Goal: Task Accomplishment & Management: Use online tool/utility

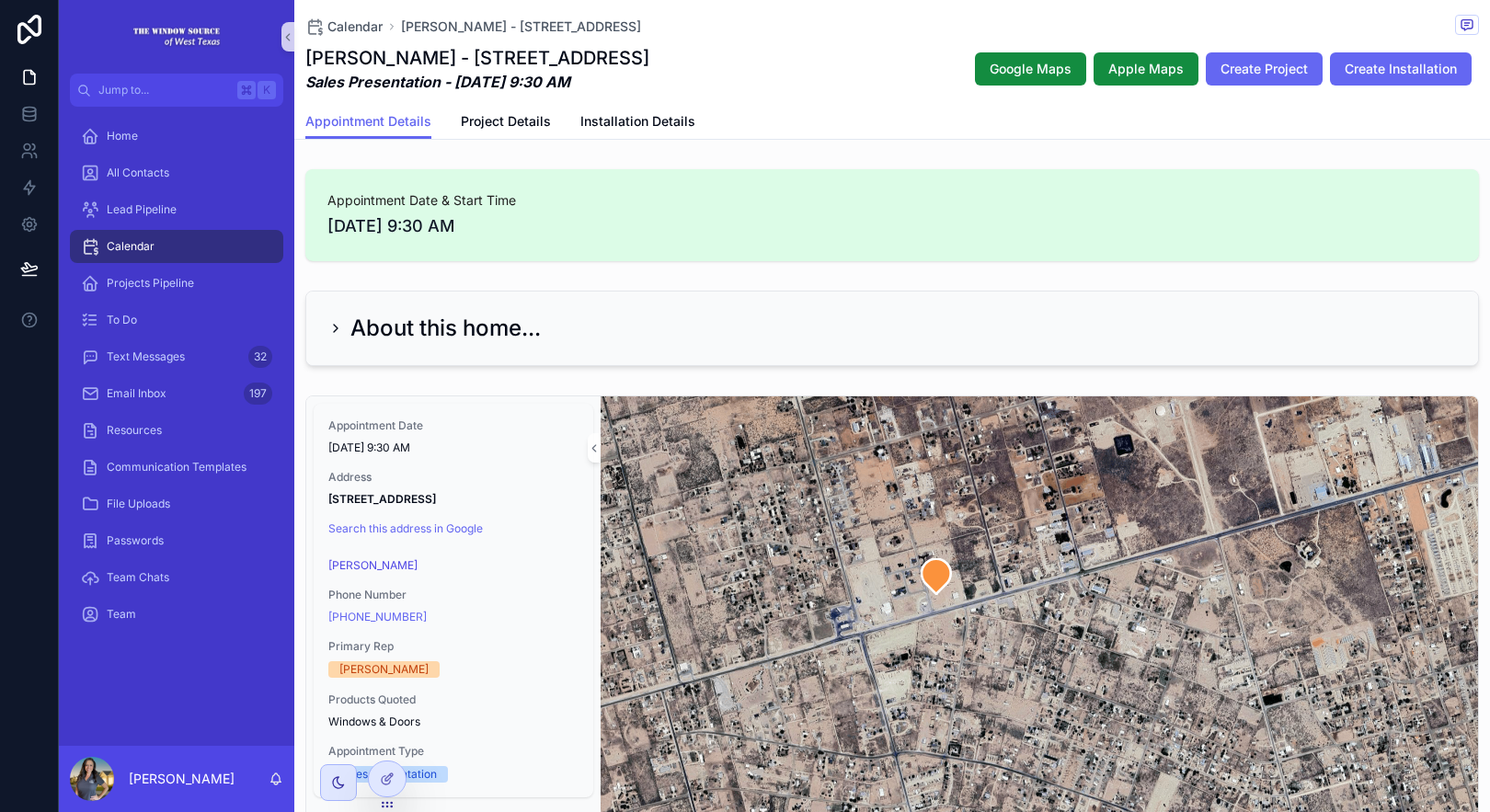
scroll to position [191, 0]
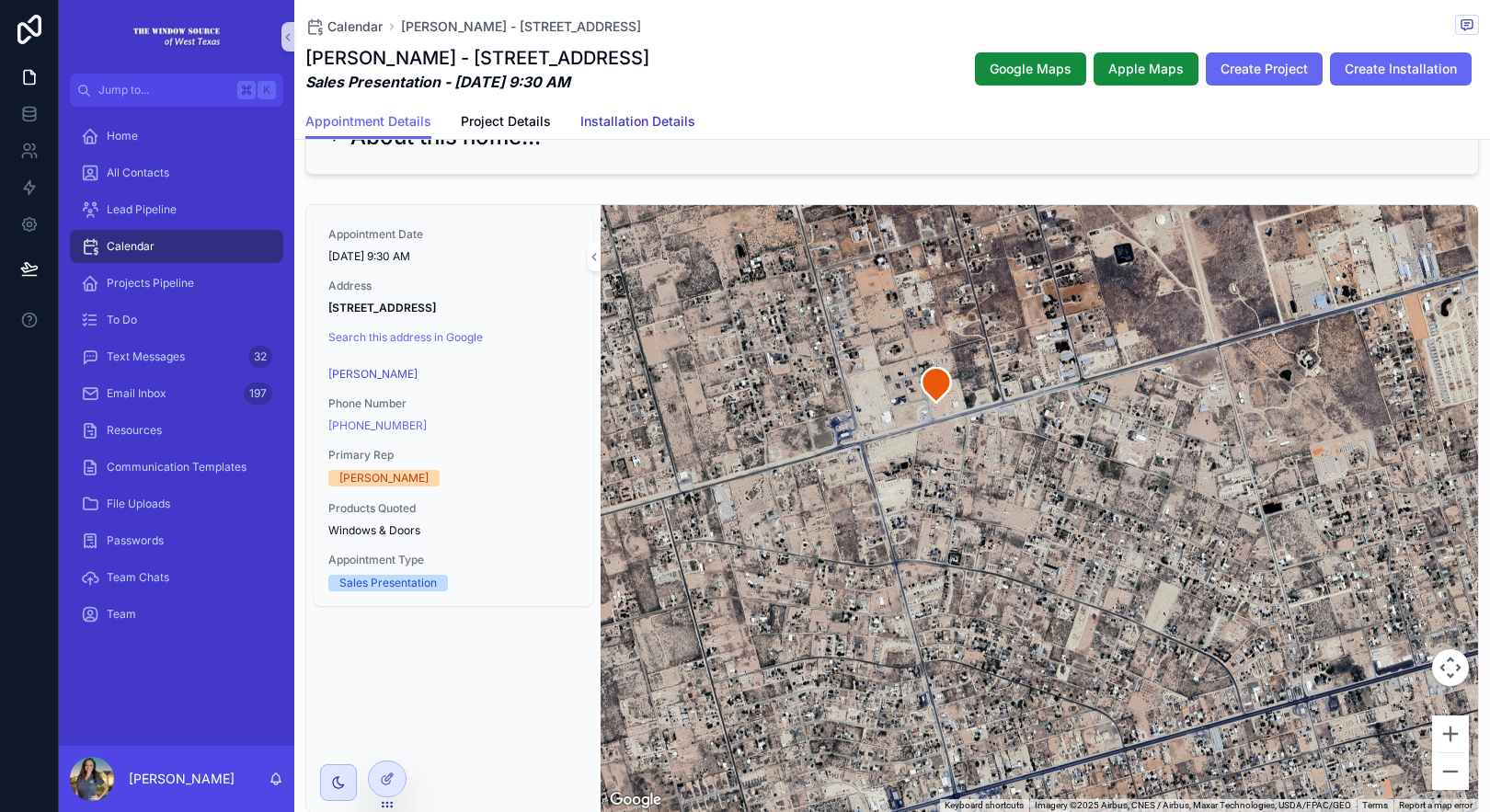
click at [684, 116] on span "Installation Details" at bounding box center [638, 121] width 115 height 18
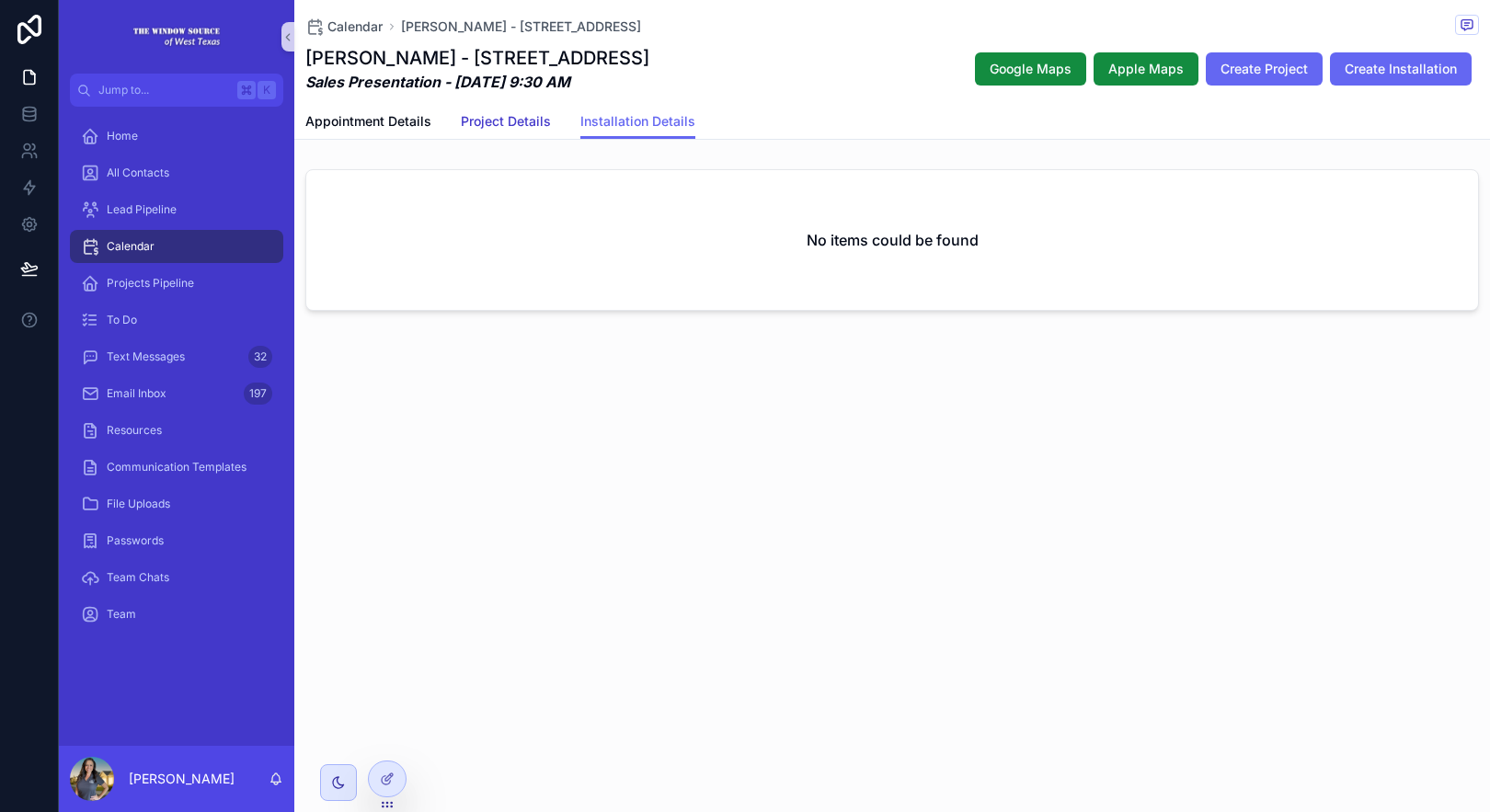
click at [499, 116] on span "Project Details" at bounding box center [505, 121] width 91 height 18
click at [371, 124] on span "Appointment Details" at bounding box center [368, 121] width 126 height 18
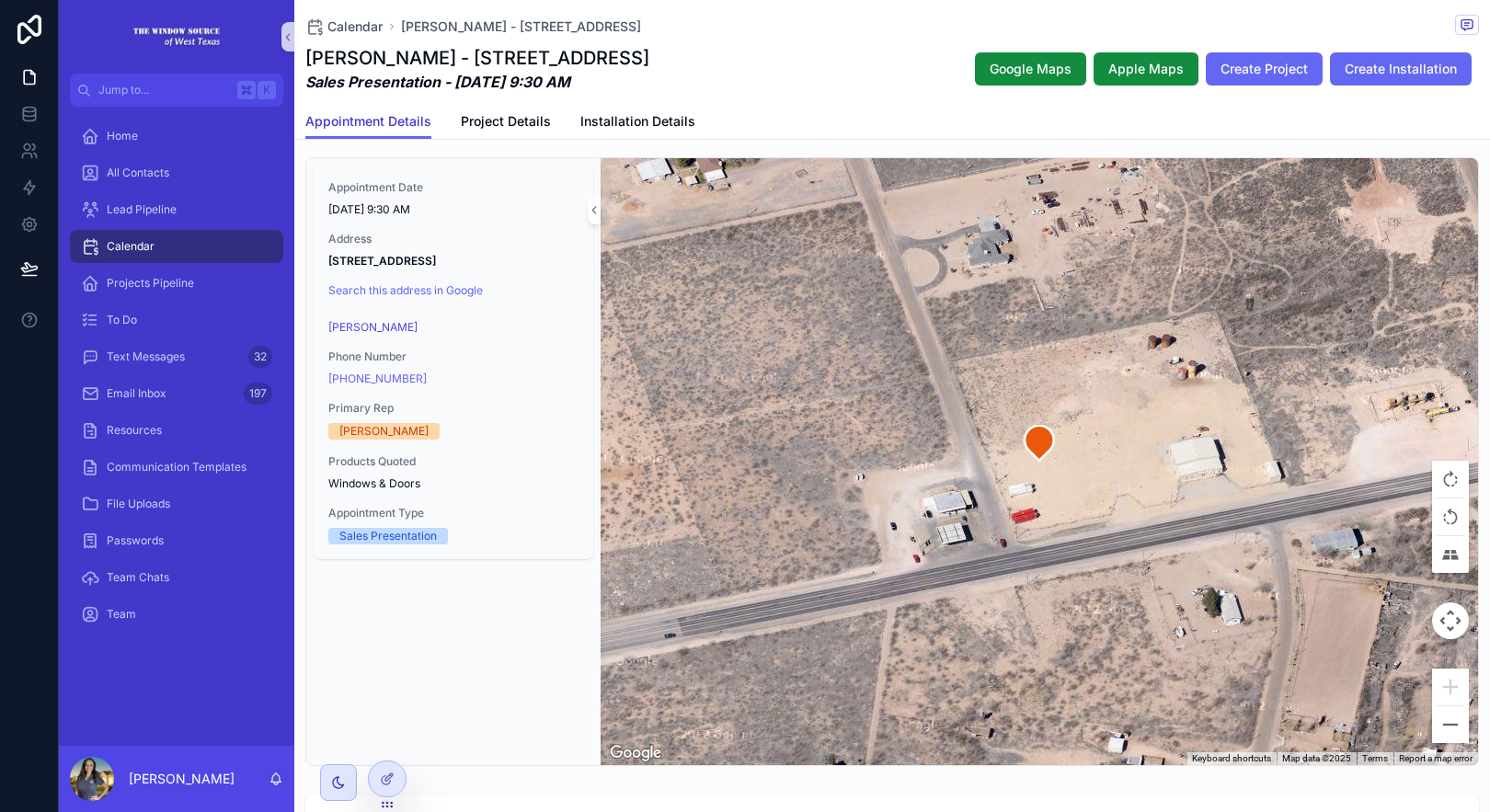
scroll to position [241, 0]
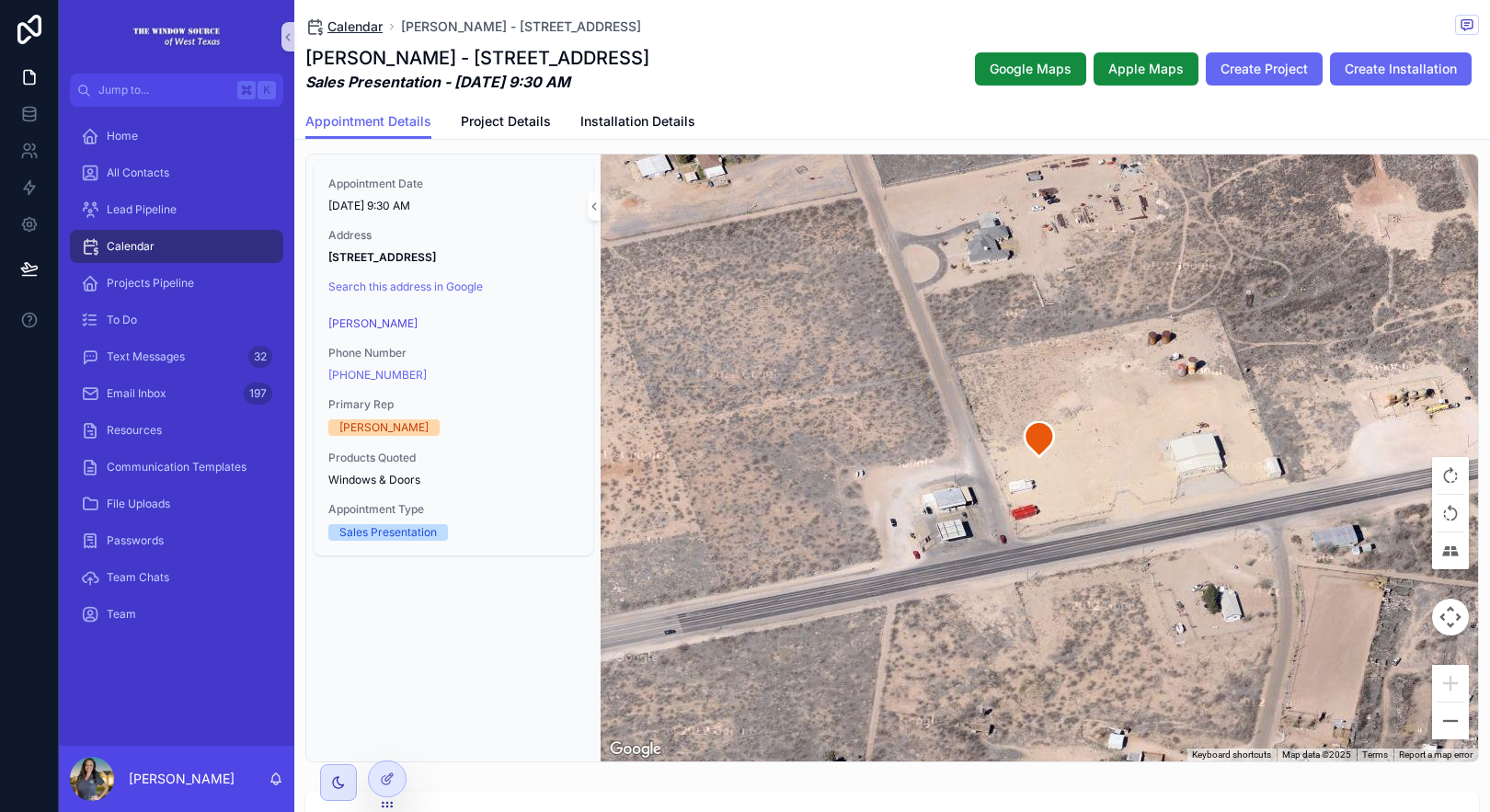
click at [364, 24] on span "Calendar" at bounding box center [354, 26] width 56 height 18
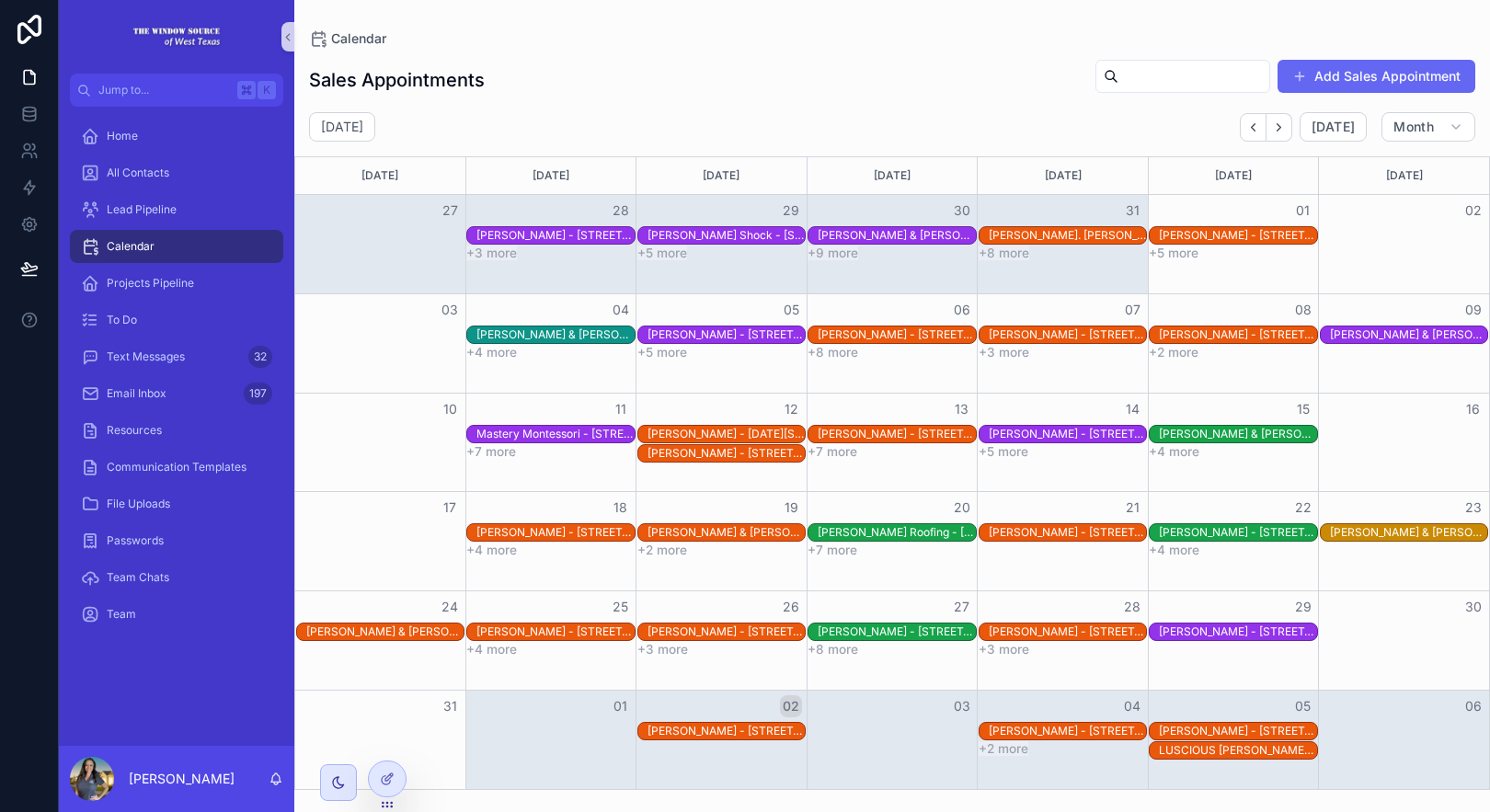
click at [1023, 747] on button "+2 more" at bounding box center [1003, 748] width 50 height 15
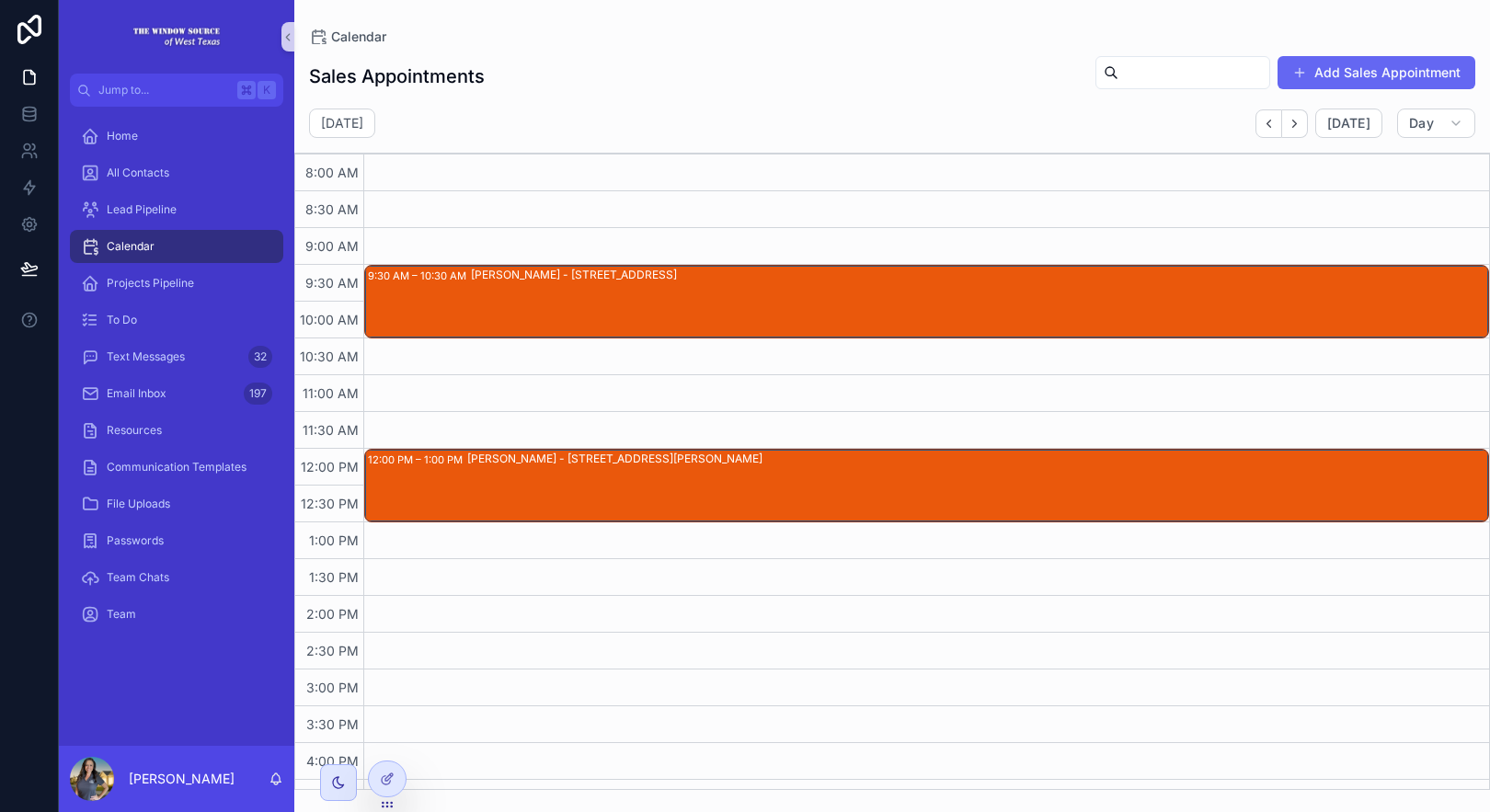
scroll to position [836, 0]
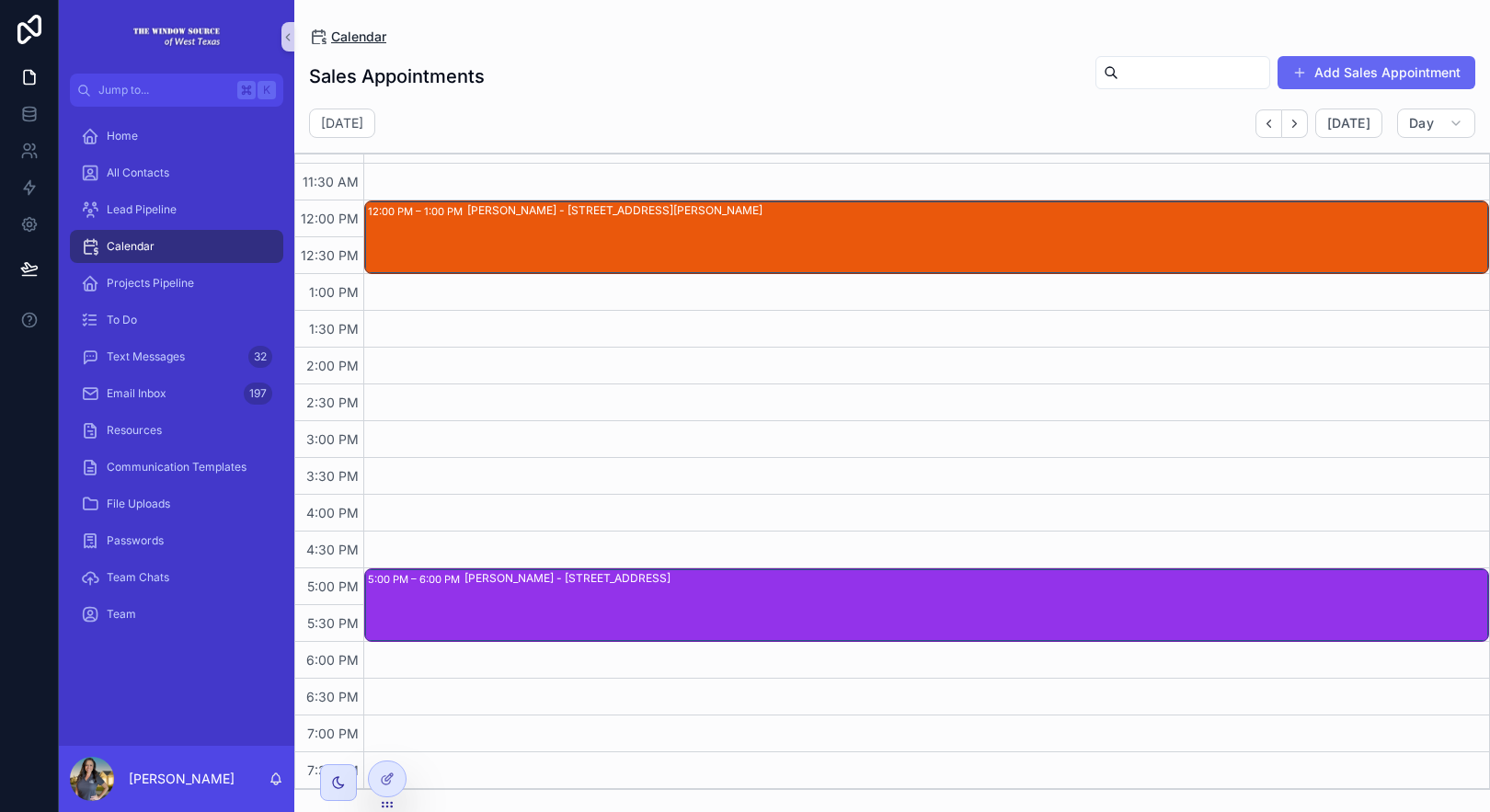
click at [347, 34] on span "Calendar" at bounding box center [358, 36] width 56 height 18
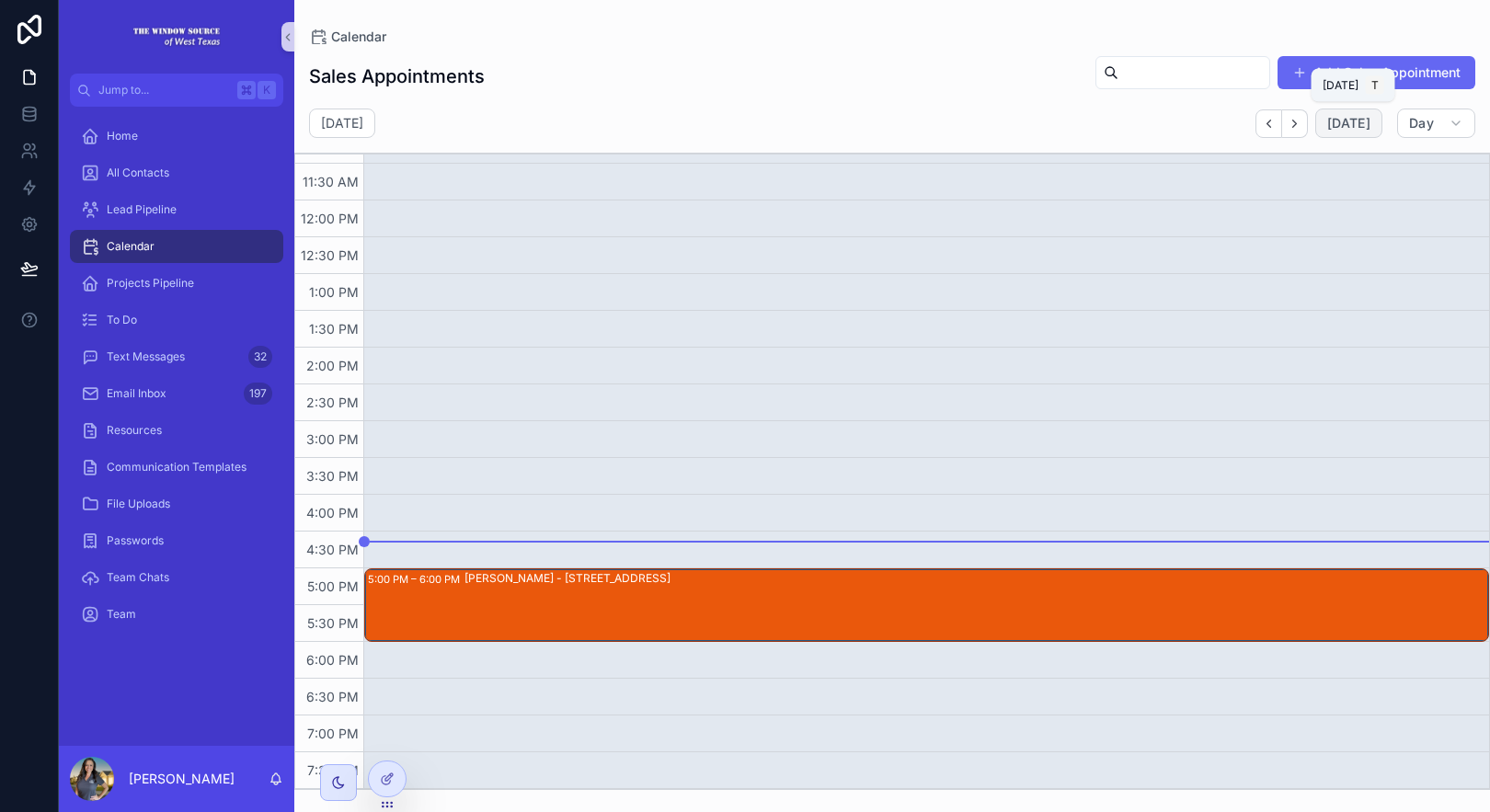
click at [1365, 115] on span "[DATE]" at bounding box center [1349, 123] width 43 height 17
click at [1433, 129] on span "Day" at bounding box center [1422, 123] width 25 height 17
click at [1427, 170] on button "Month M" at bounding box center [1393, 169] width 132 height 33
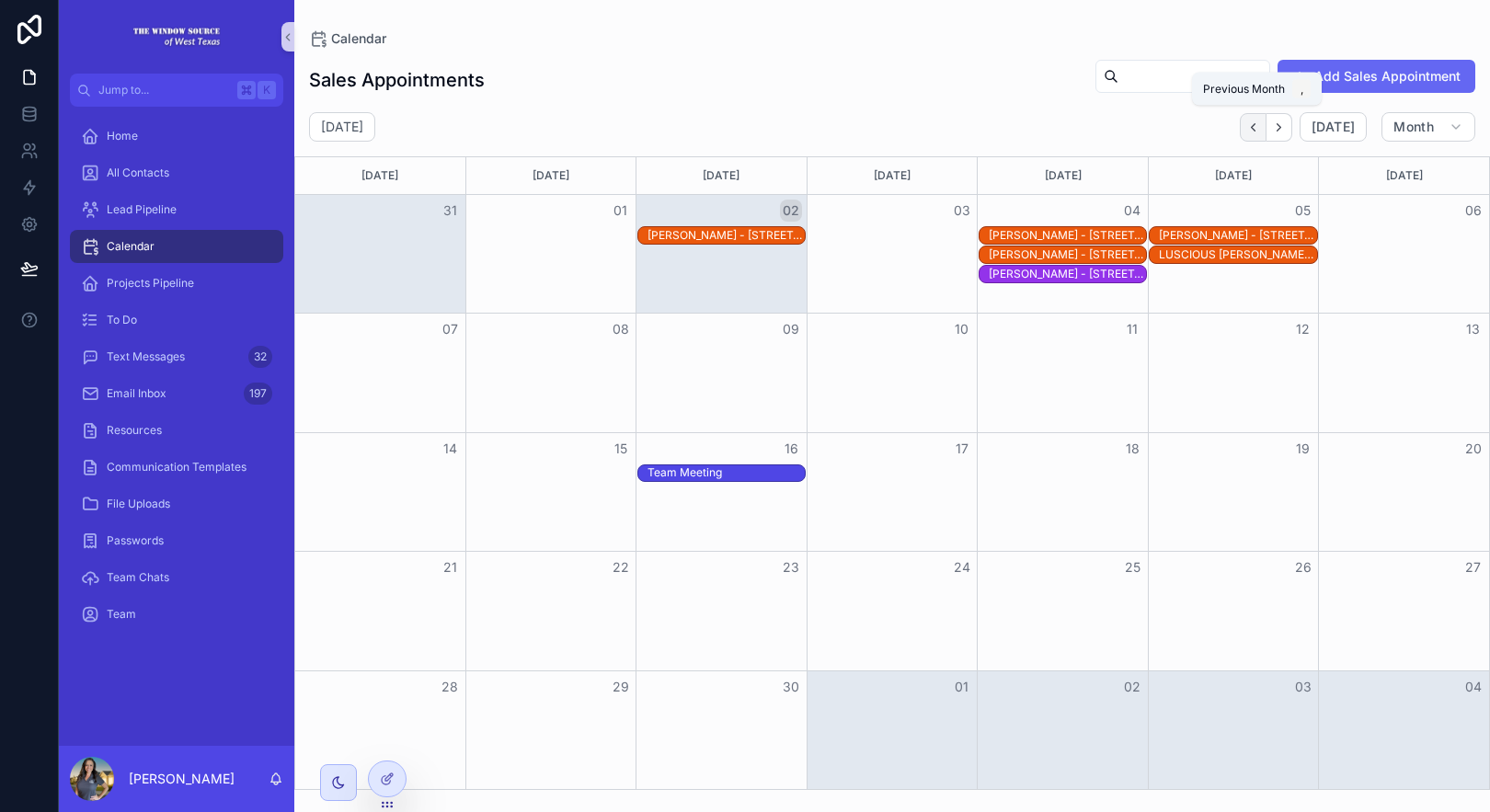
click at [1267, 129] on button "Back" at bounding box center [1252, 127] width 26 height 28
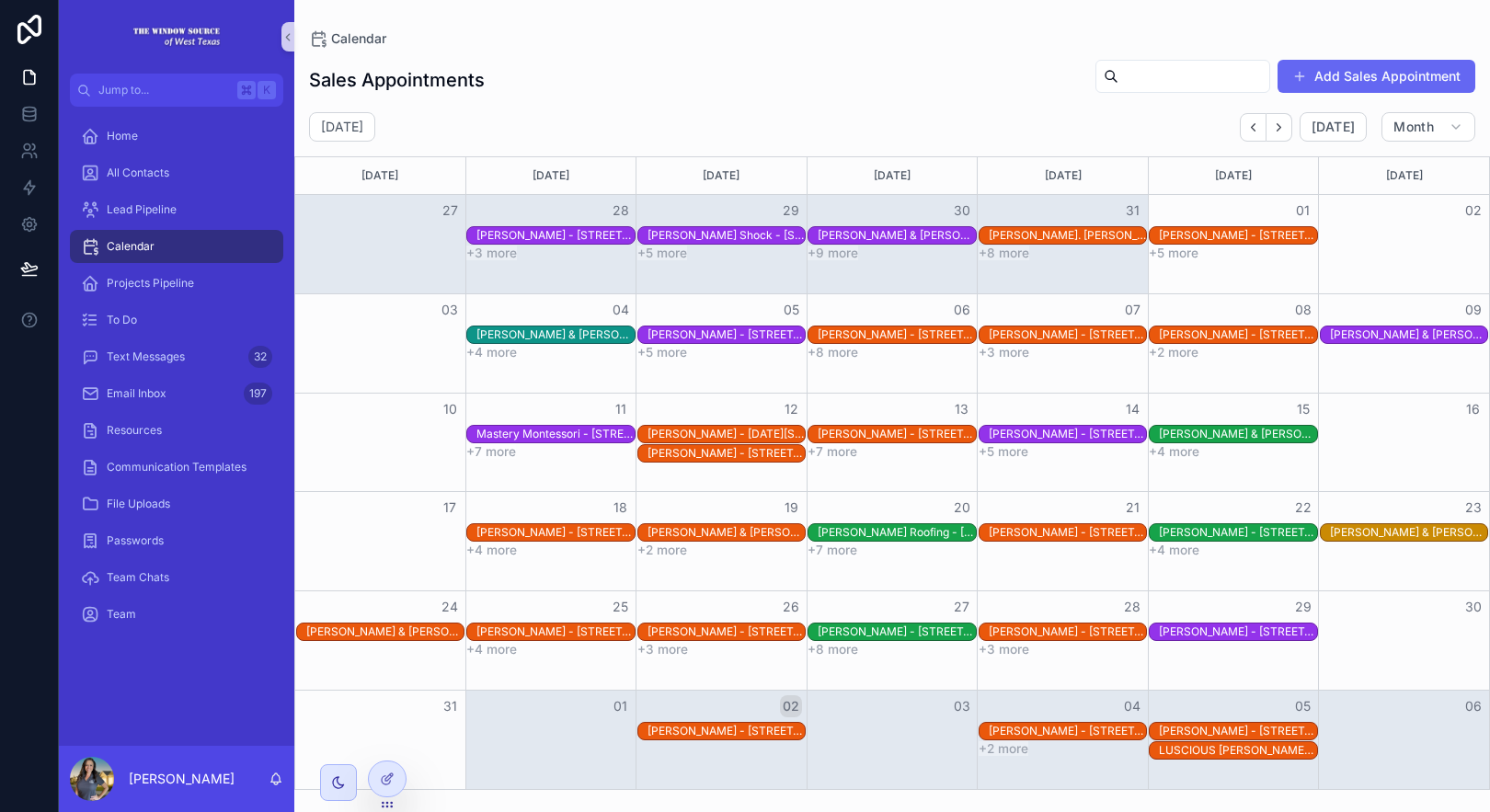
click at [1184, 547] on button "+4 more" at bounding box center [1174, 549] width 51 height 15
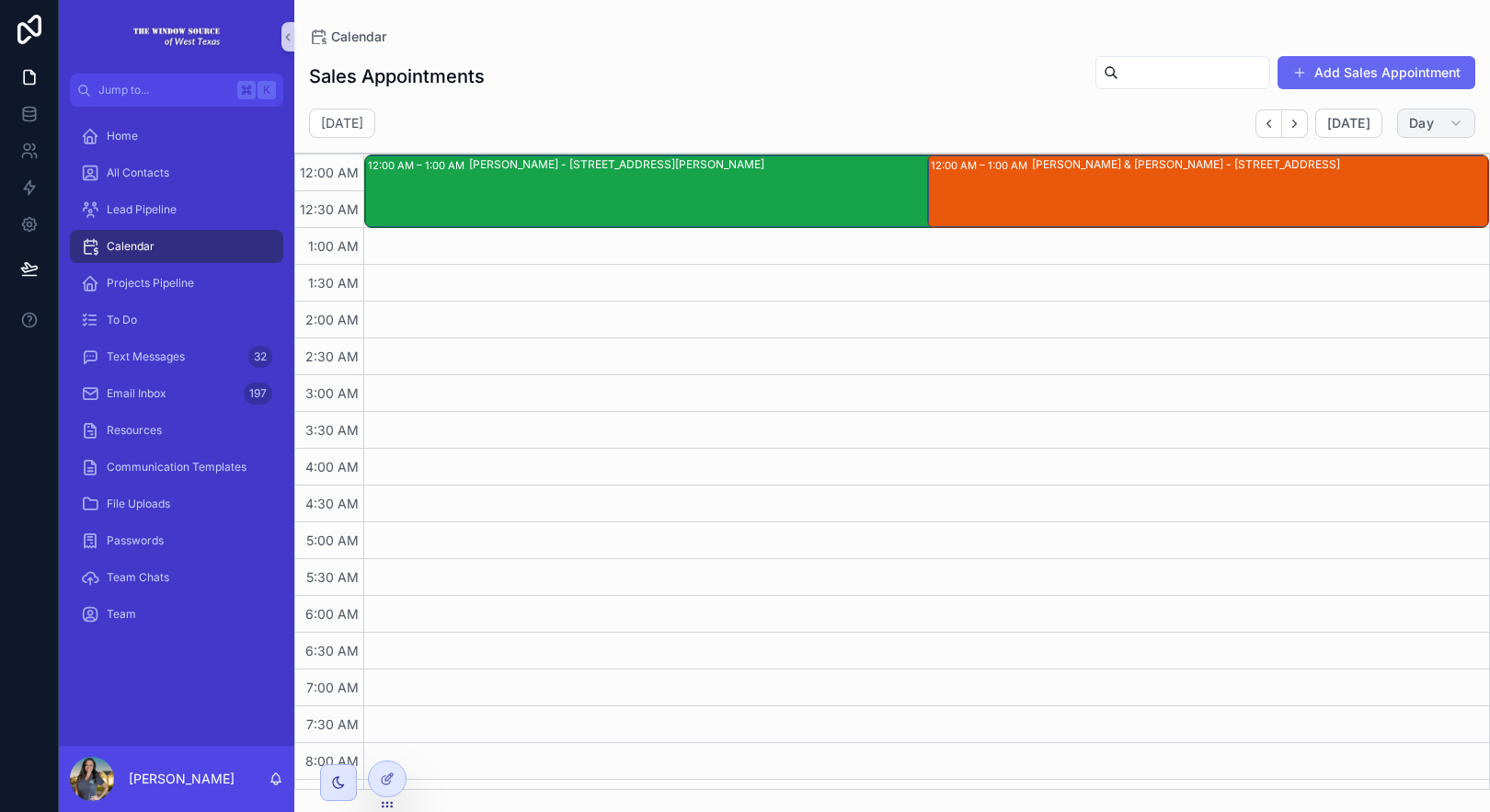
click at [1412, 125] on span "Day" at bounding box center [1422, 123] width 25 height 17
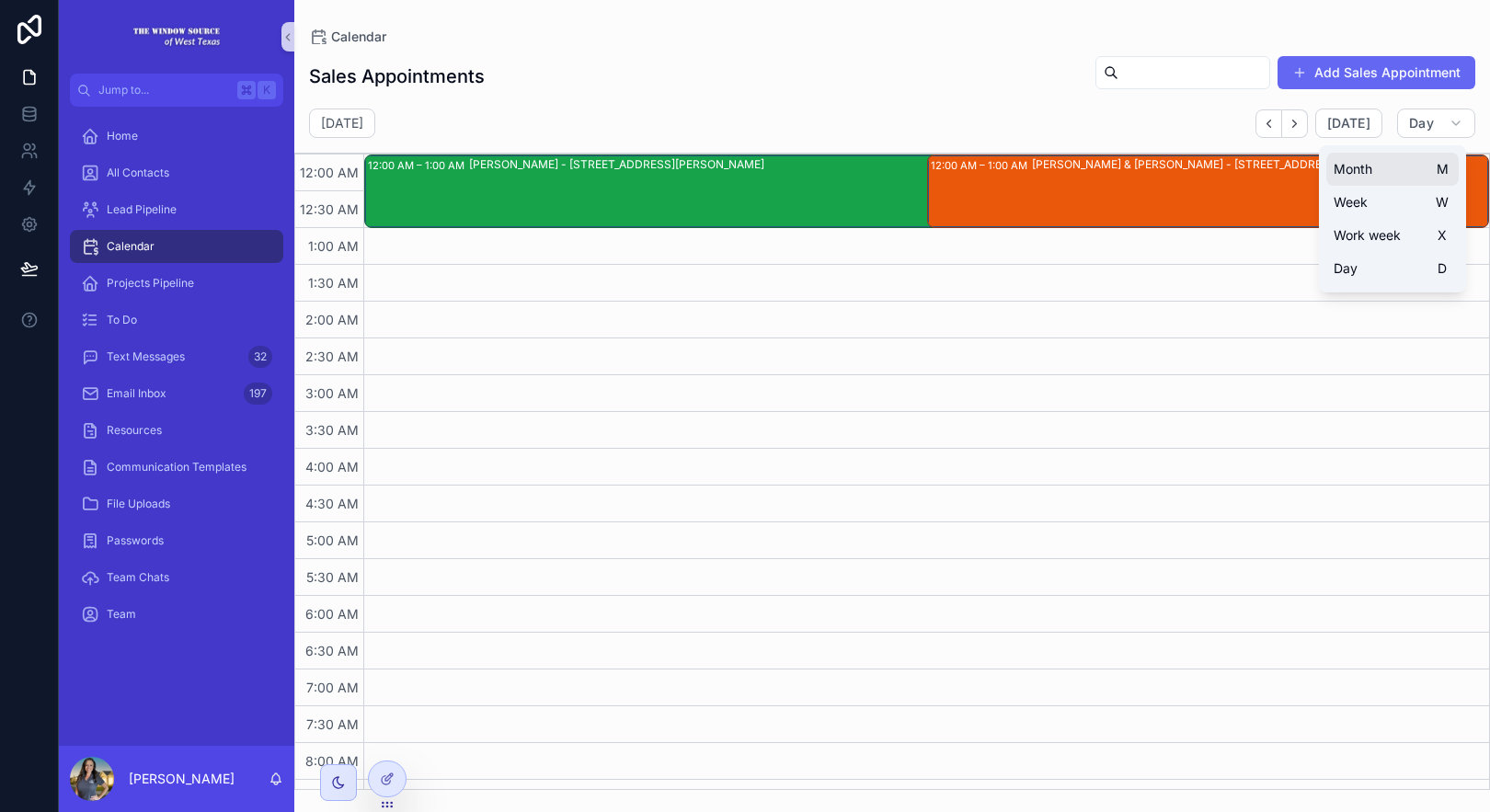
click at [1422, 178] on button "Month M" at bounding box center [1393, 169] width 132 height 33
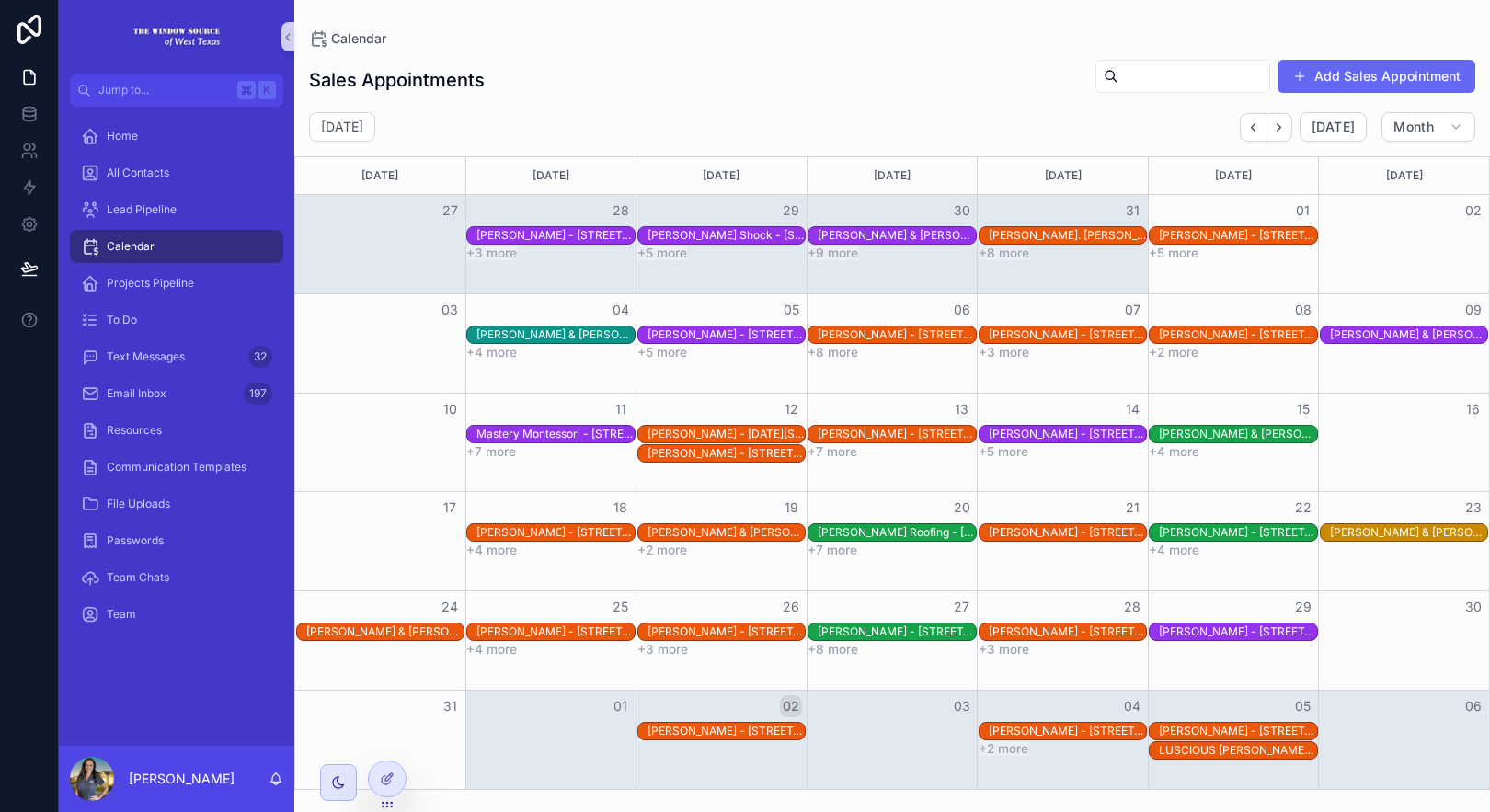
click at [497, 652] on button "+4 more" at bounding box center [492, 648] width 51 height 15
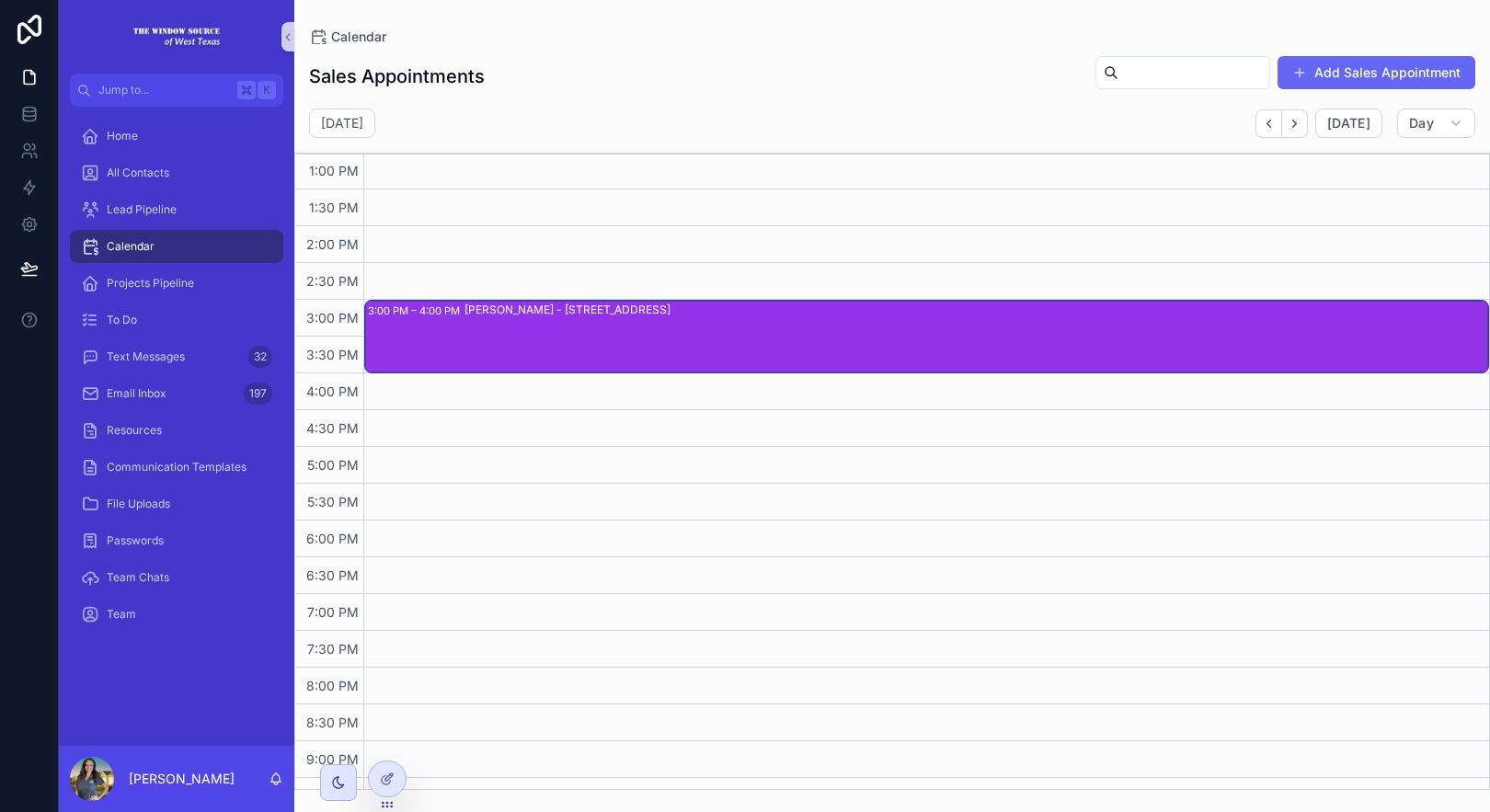
scroll to position [609, 0]
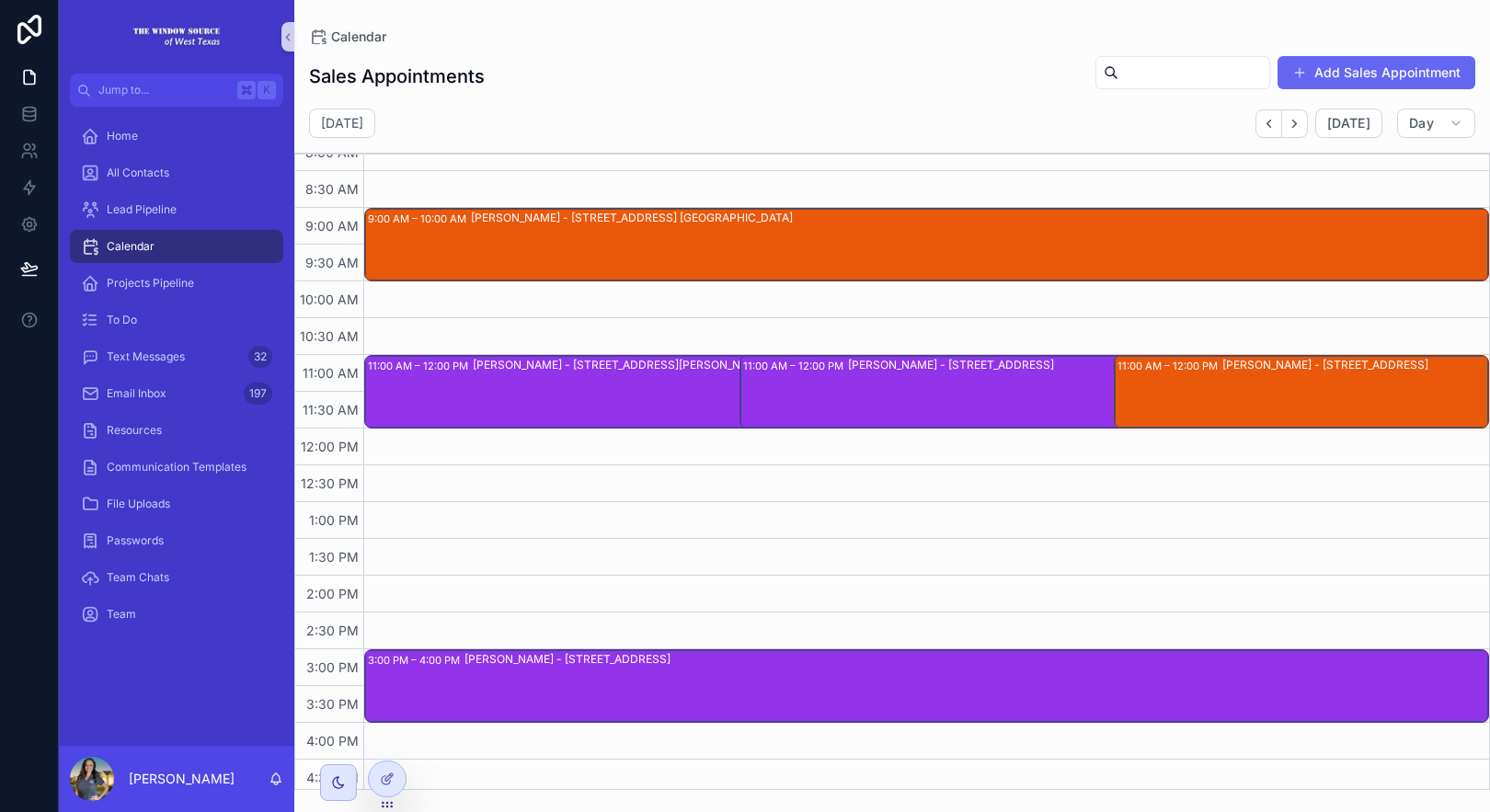
click at [1222, 373] on div "[PERSON_NAME] - [STREET_ADDRESS]" at bounding box center [1355, 364] width 265 height 15
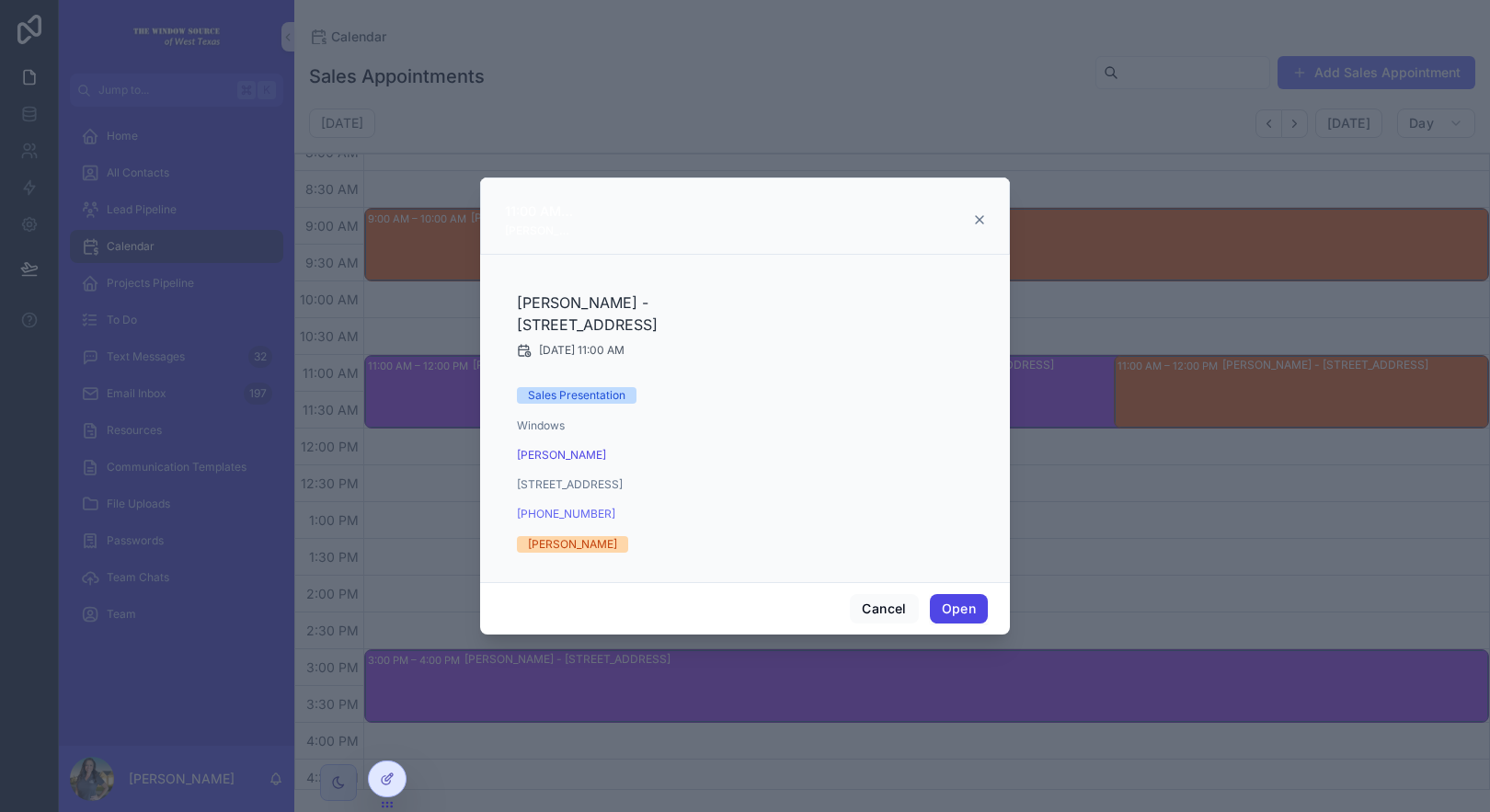
click at [964, 609] on button "Open" at bounding box center [959, 609] width 58 height 29
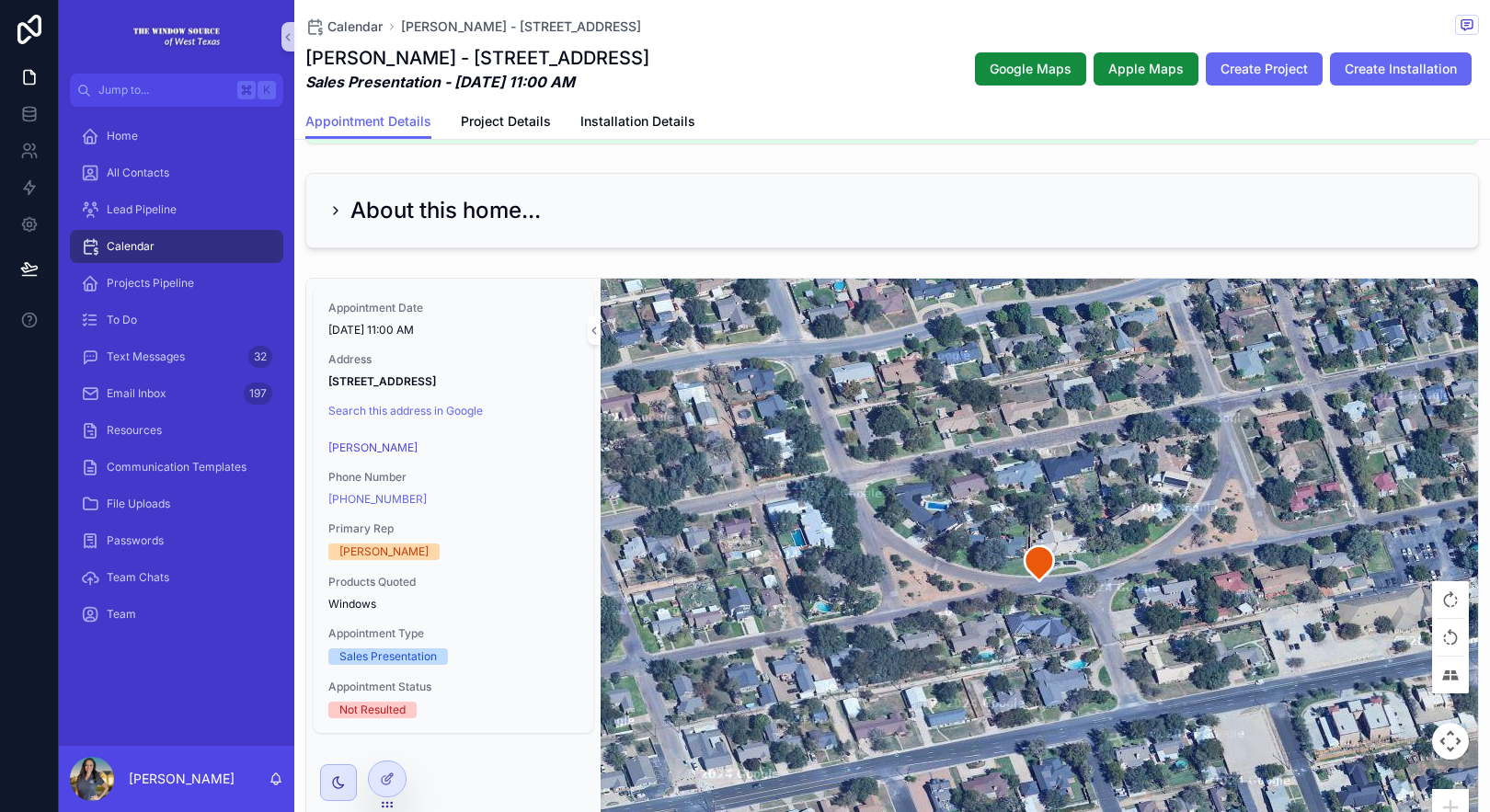
scroll to position [121, 0]
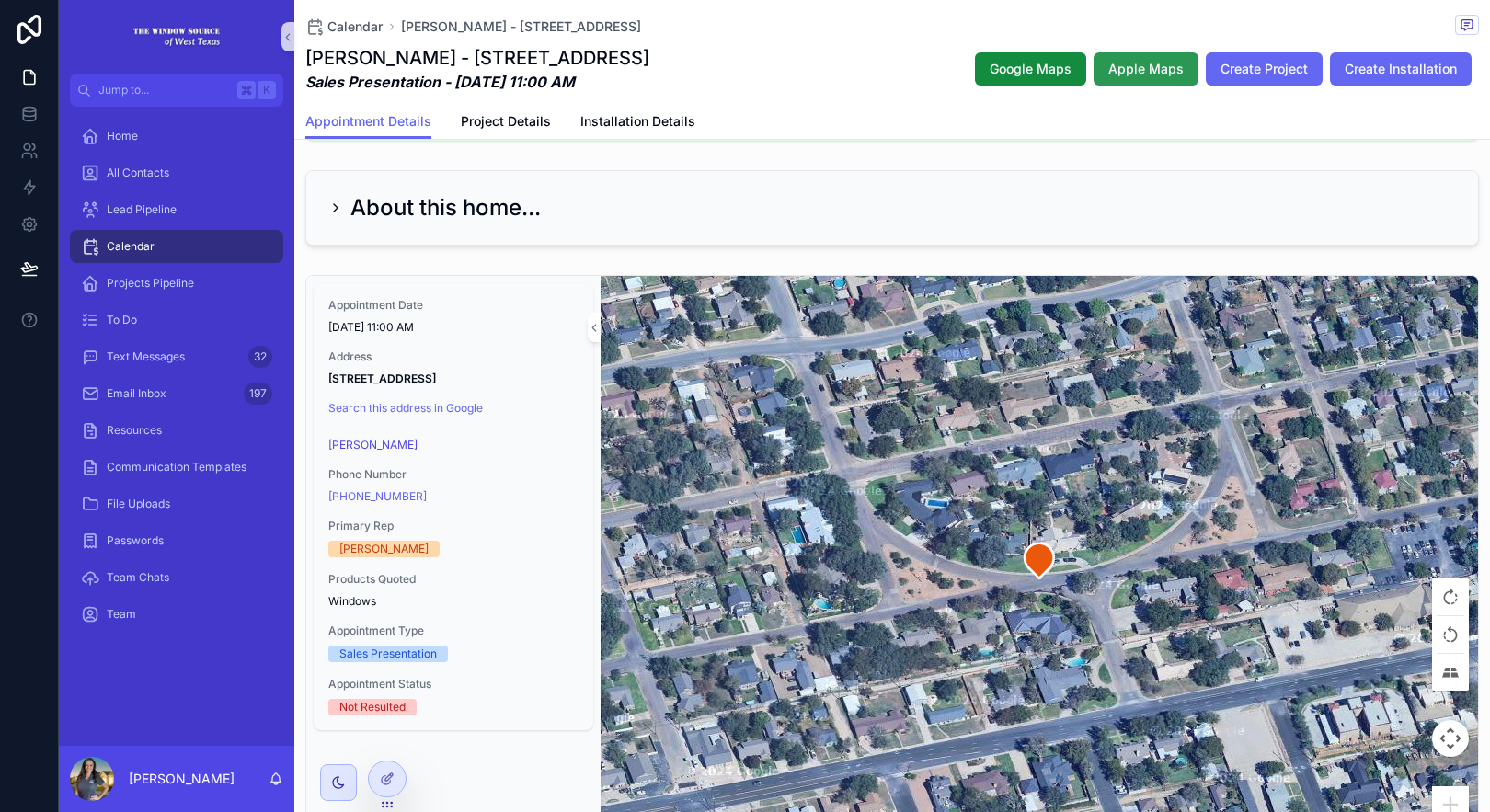
click at [1151, 76] on span "Apple Maps" at bounding box center [1145, 68] width 75 height 18
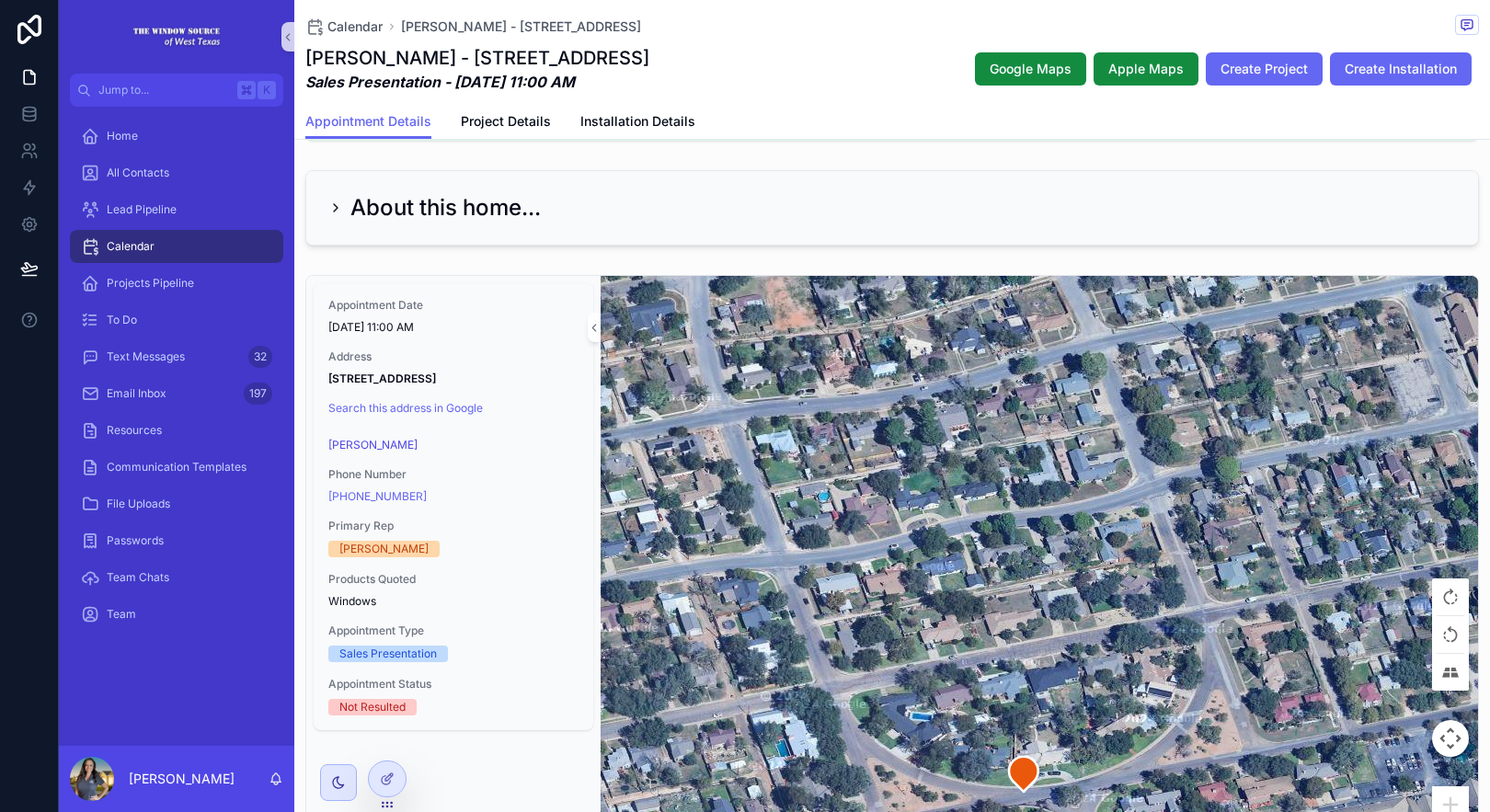
drag, startPoint x: 1098, startPoint y: 396, endPoint x: 1082, endPoint y: 609, distance: 213.6
click at [1082, 609] on div "scrollable content" at bounding box center [1039, 578] width 877 height 607
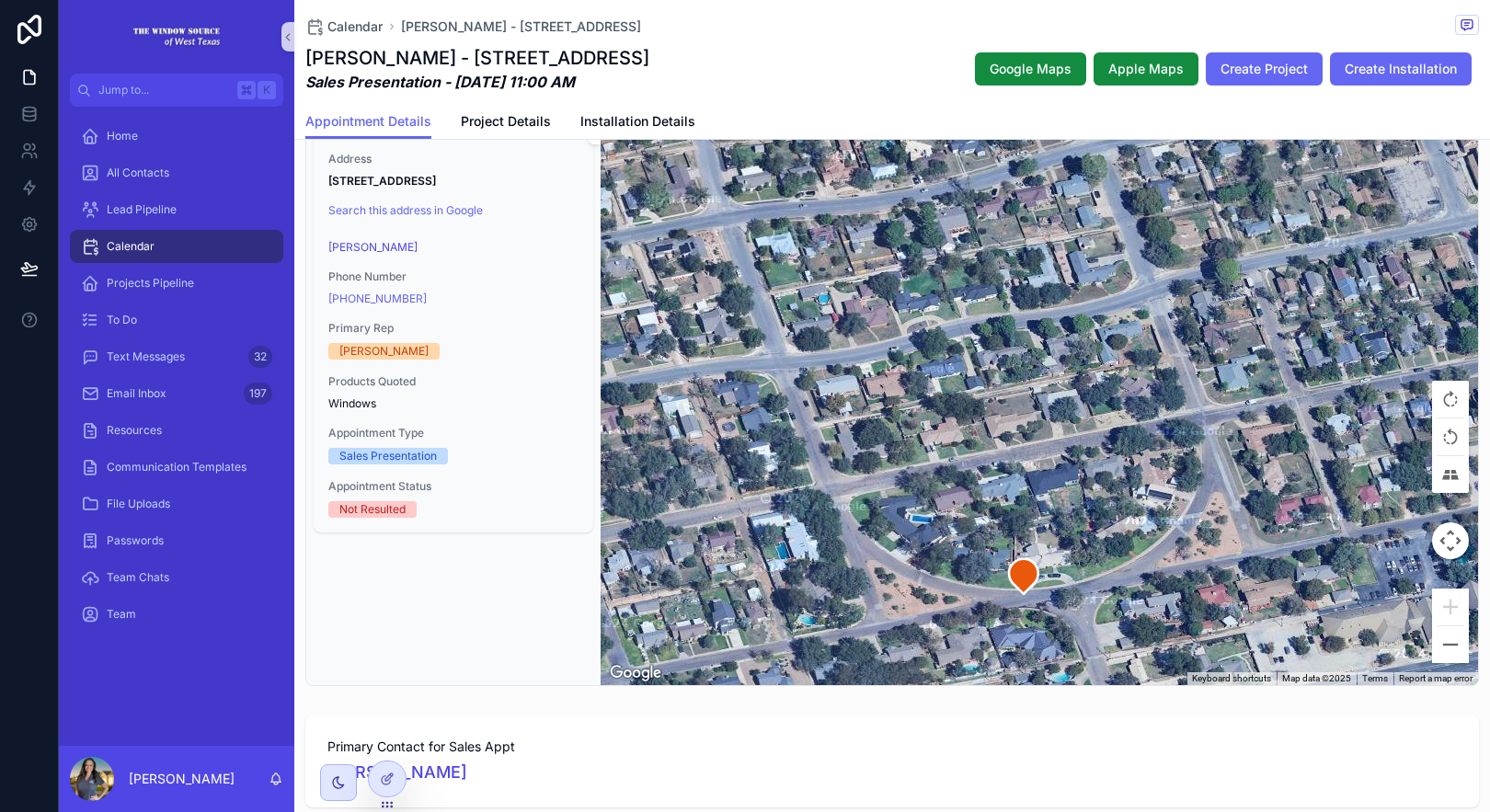
scroll to position [298, 0]
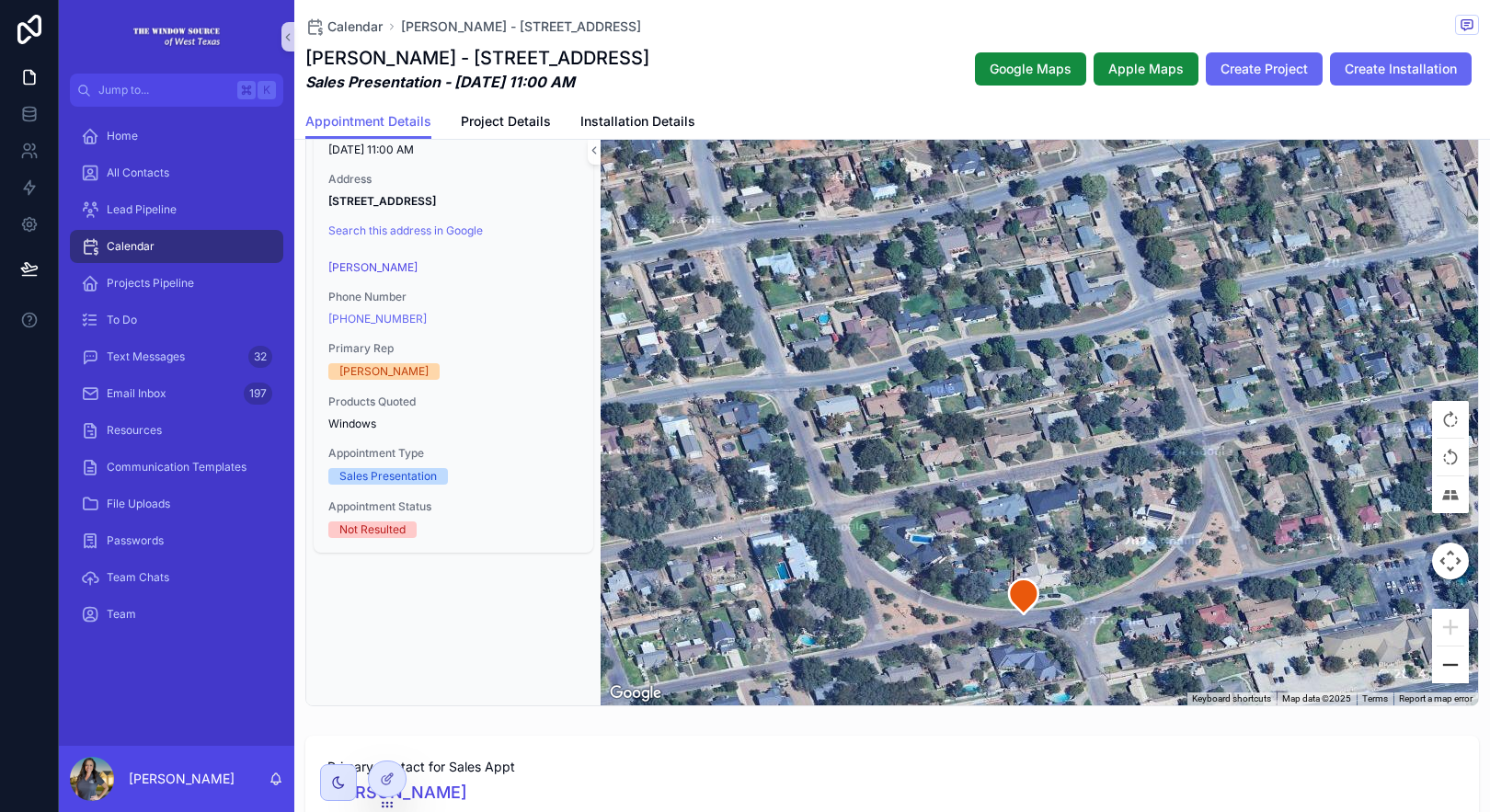
click at [1438, 666] on button "Zoom out" at bounding box center [1451, 665] width 37 height 37
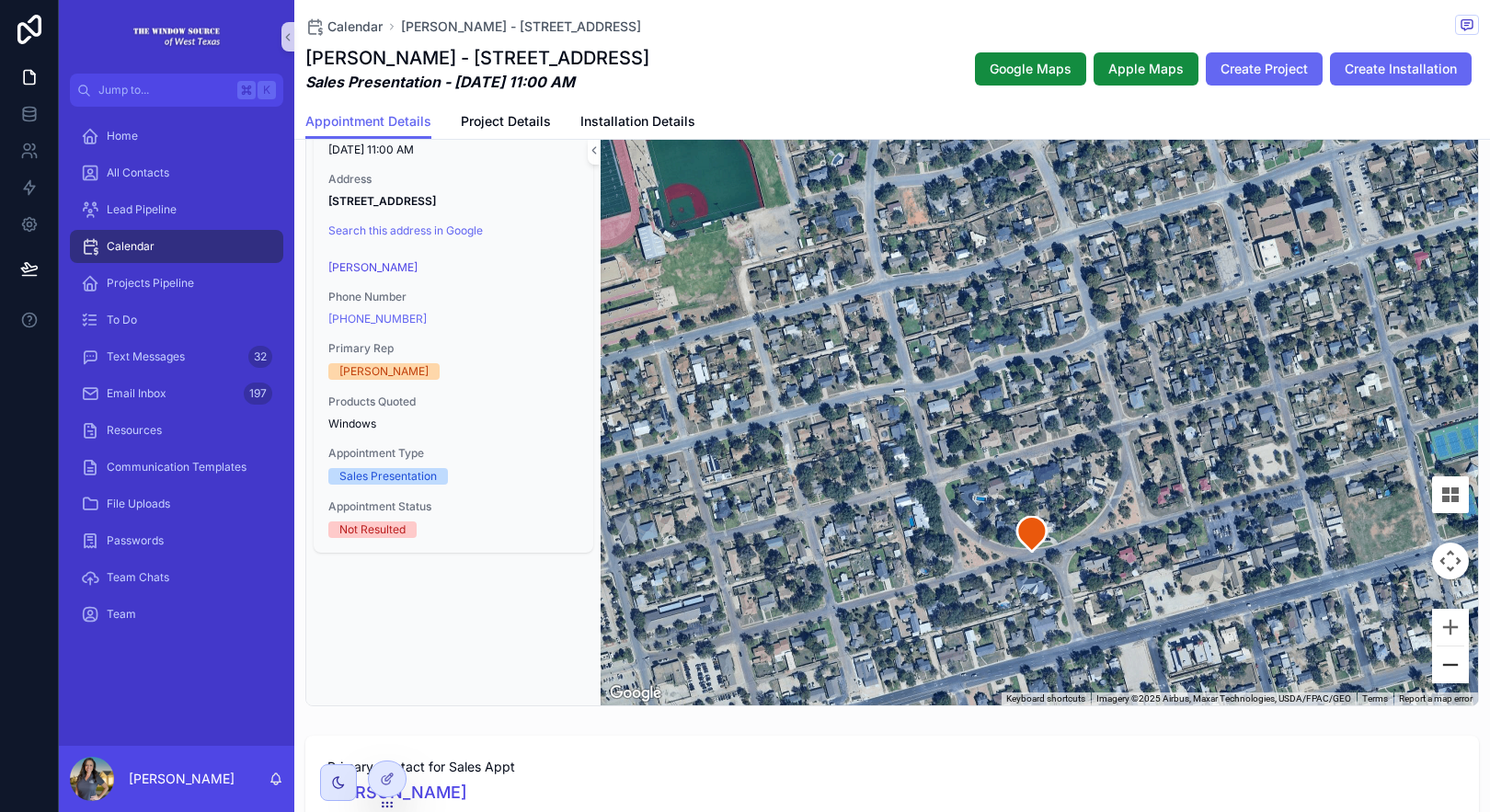
click at [1438, 665] on button "Zoom out" at bounding box center [1451, 665] width 37 height 37
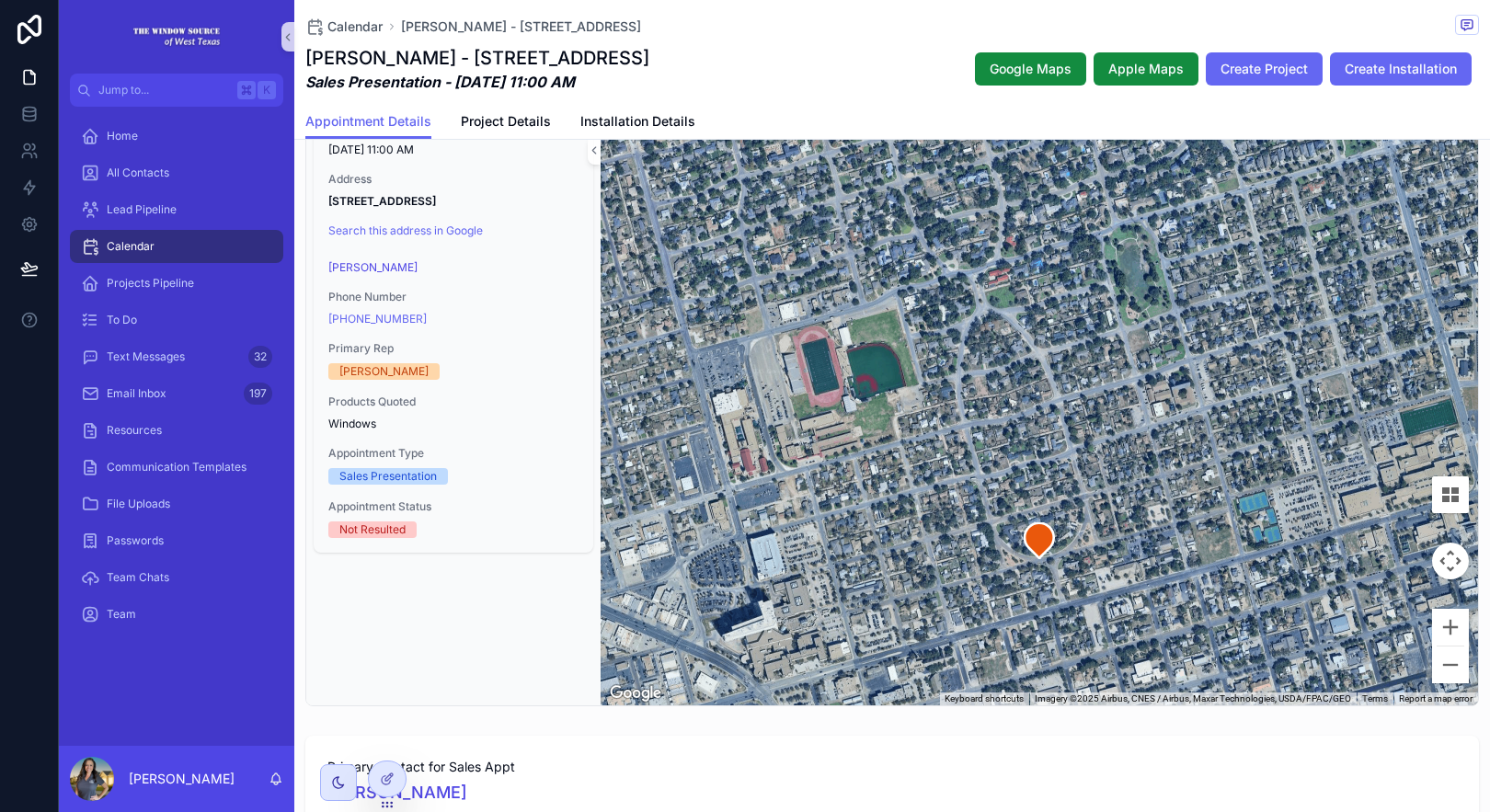
drag, startPoint x: 1267, startPoint y: 443, endPoint x: 1272, endPoint y: 528, distance: 85.1
click at [1272, 528] on div "scrollable content" at bounding box center [1039, 401] width 877 height 607
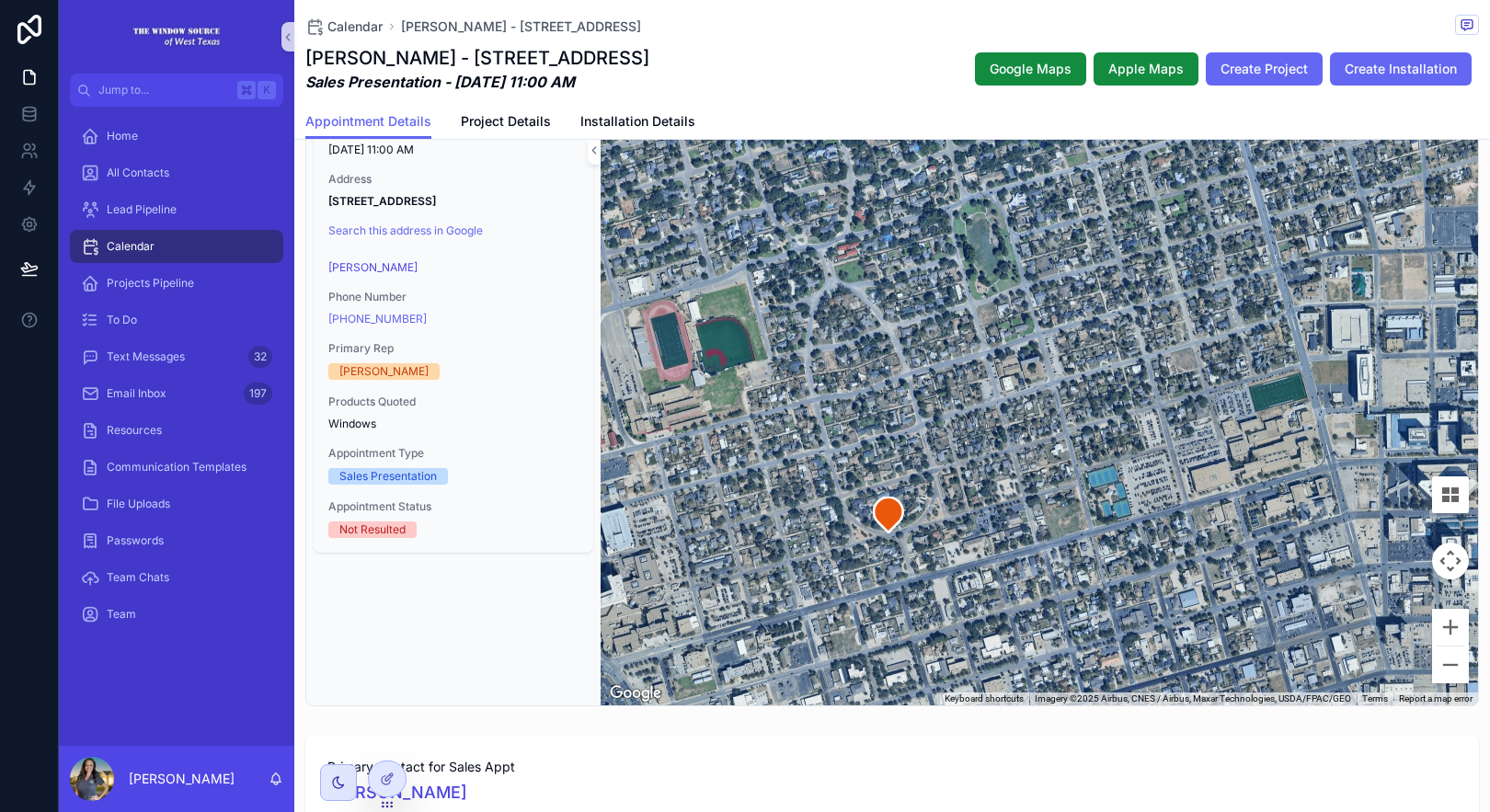
drag, startPoint x: 1305, startPoint y: 343, endPoint x: 1145, endPoint y: 324, distance: 161.1
click at [1154, 318] on div "scrollable content" at bounding box center [1039, 401] width 877 height 607
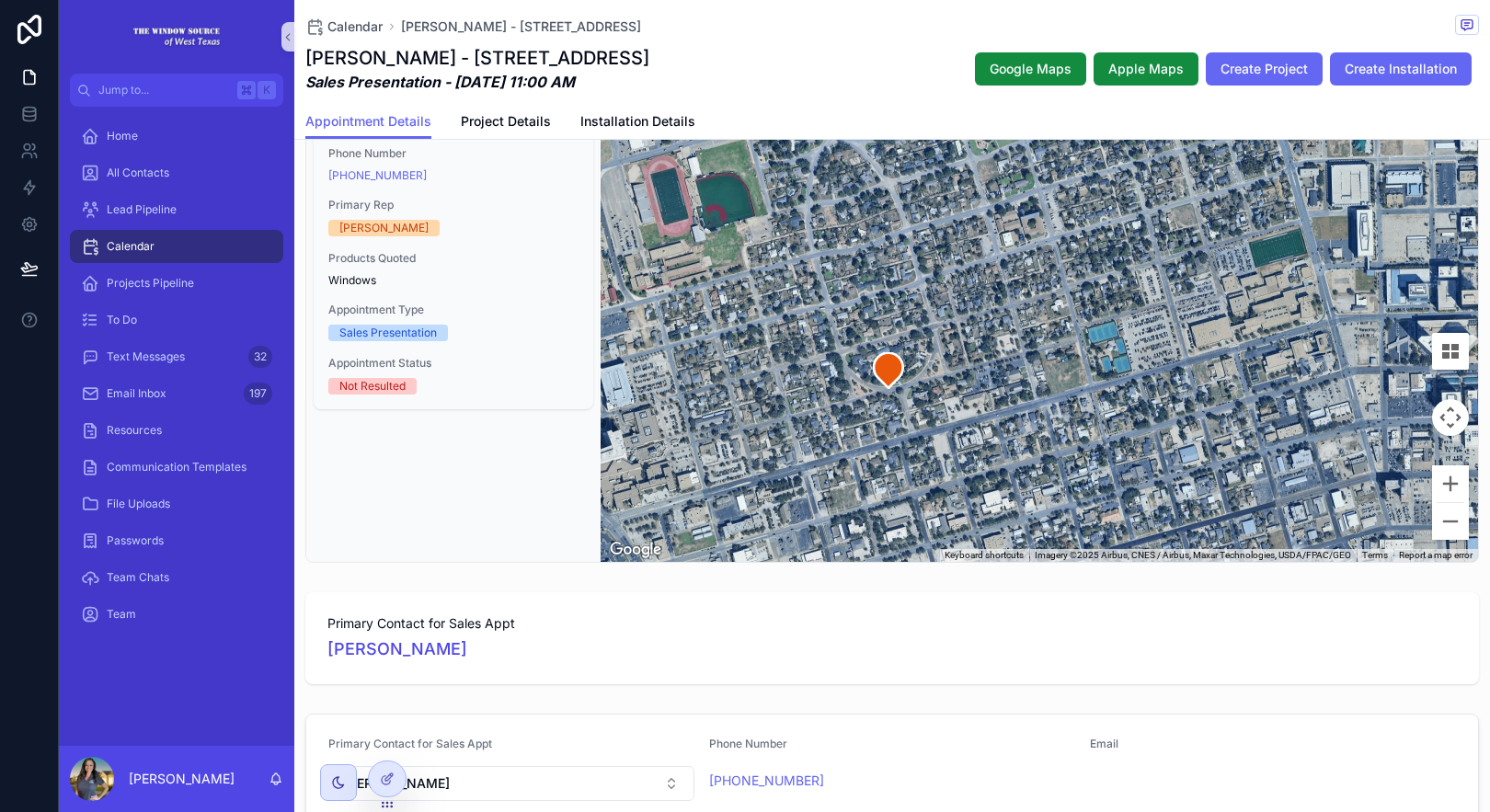
scroll to position [442, 0]
click at [216, 129] on div "Home" at bounding box center [176, 136] width 191 height 29
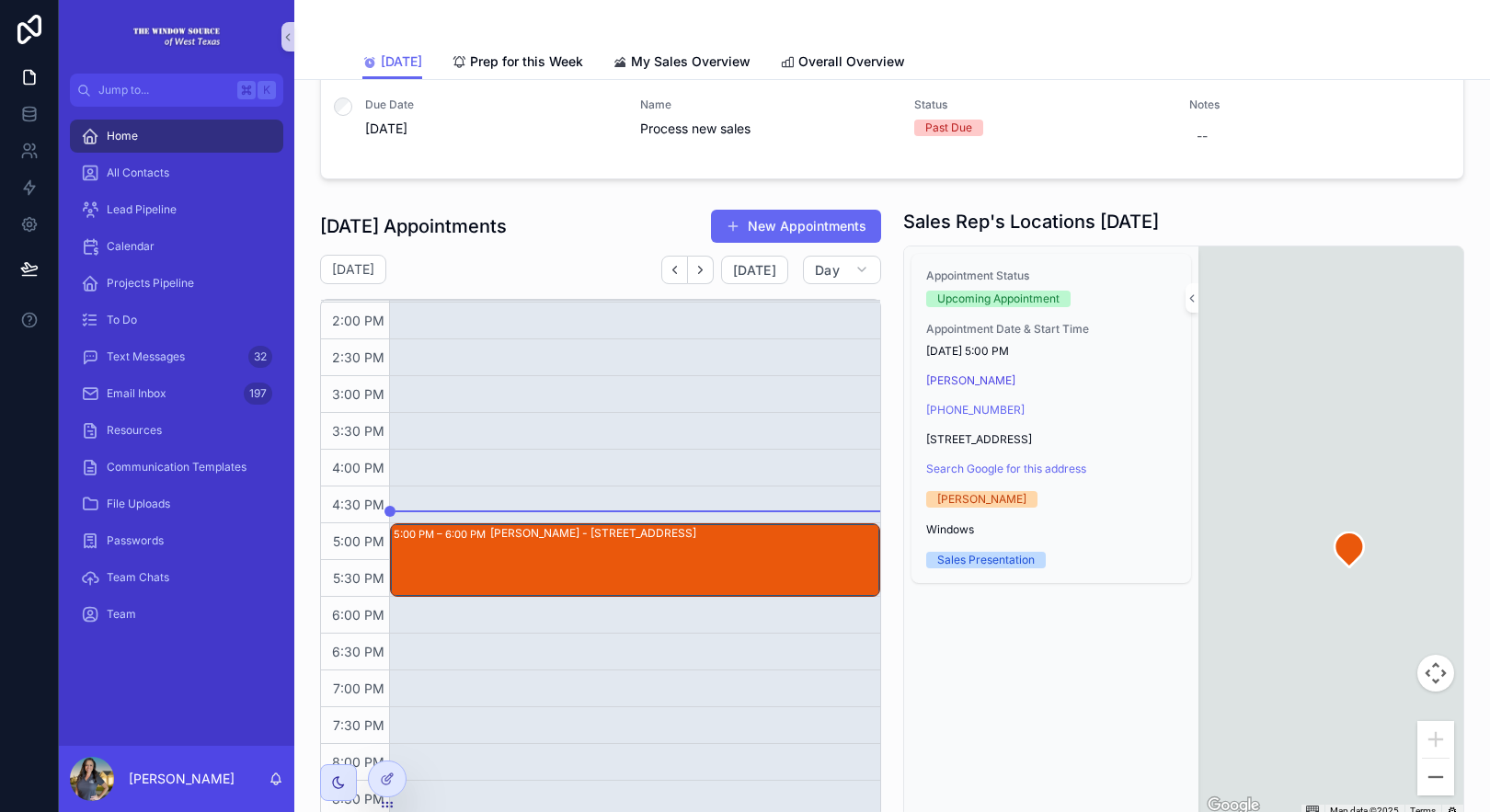
scroll to position [1267, 0]
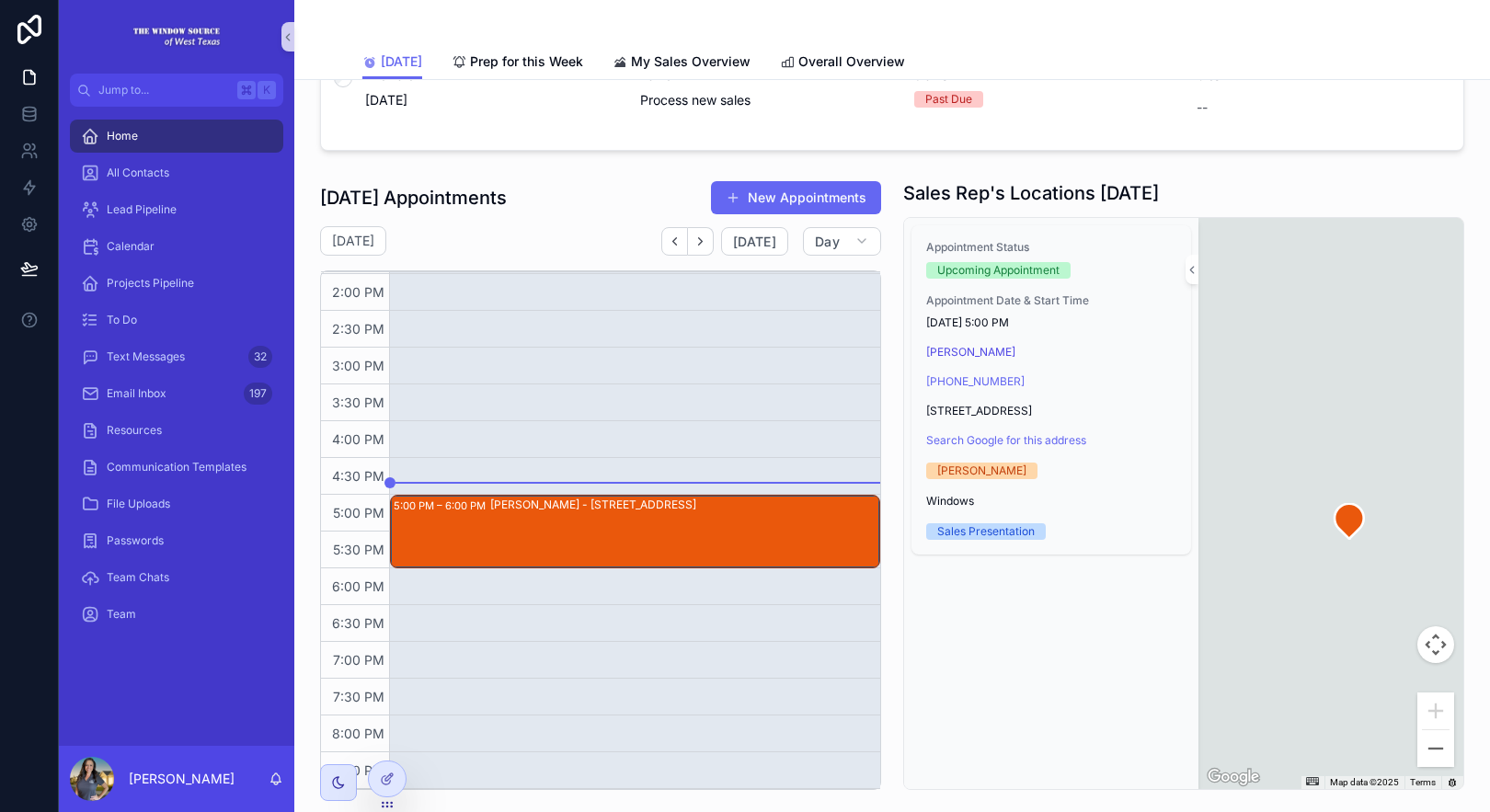
click at [776, 523] on div "[PERSON_NAME] - [STREET_ADDRESS]" at bounding box center [684, 532] width 389 height 70
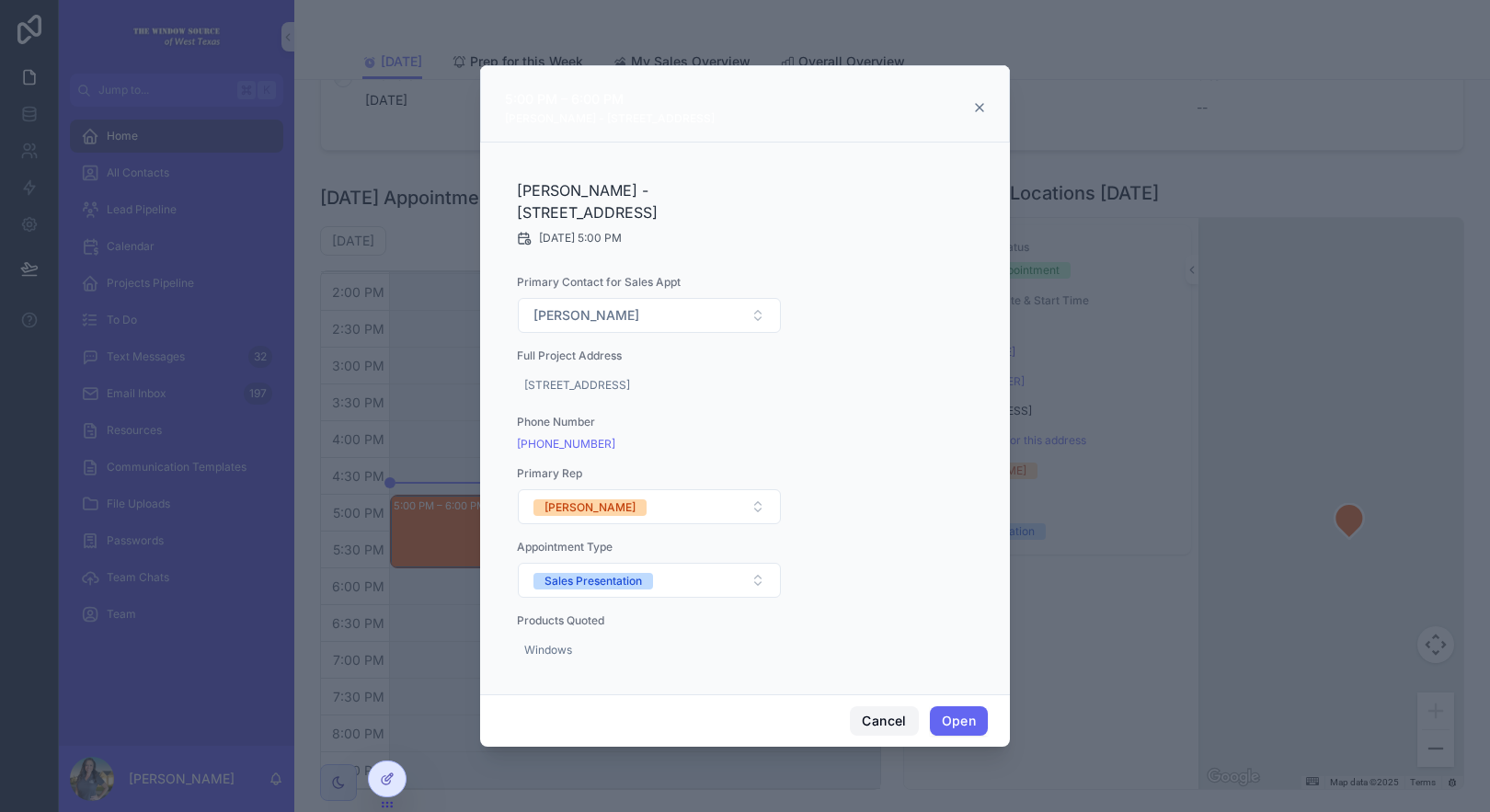
click at [881, 716] on button "Cancel" at bounding box center [884, 720] width 68 height 29
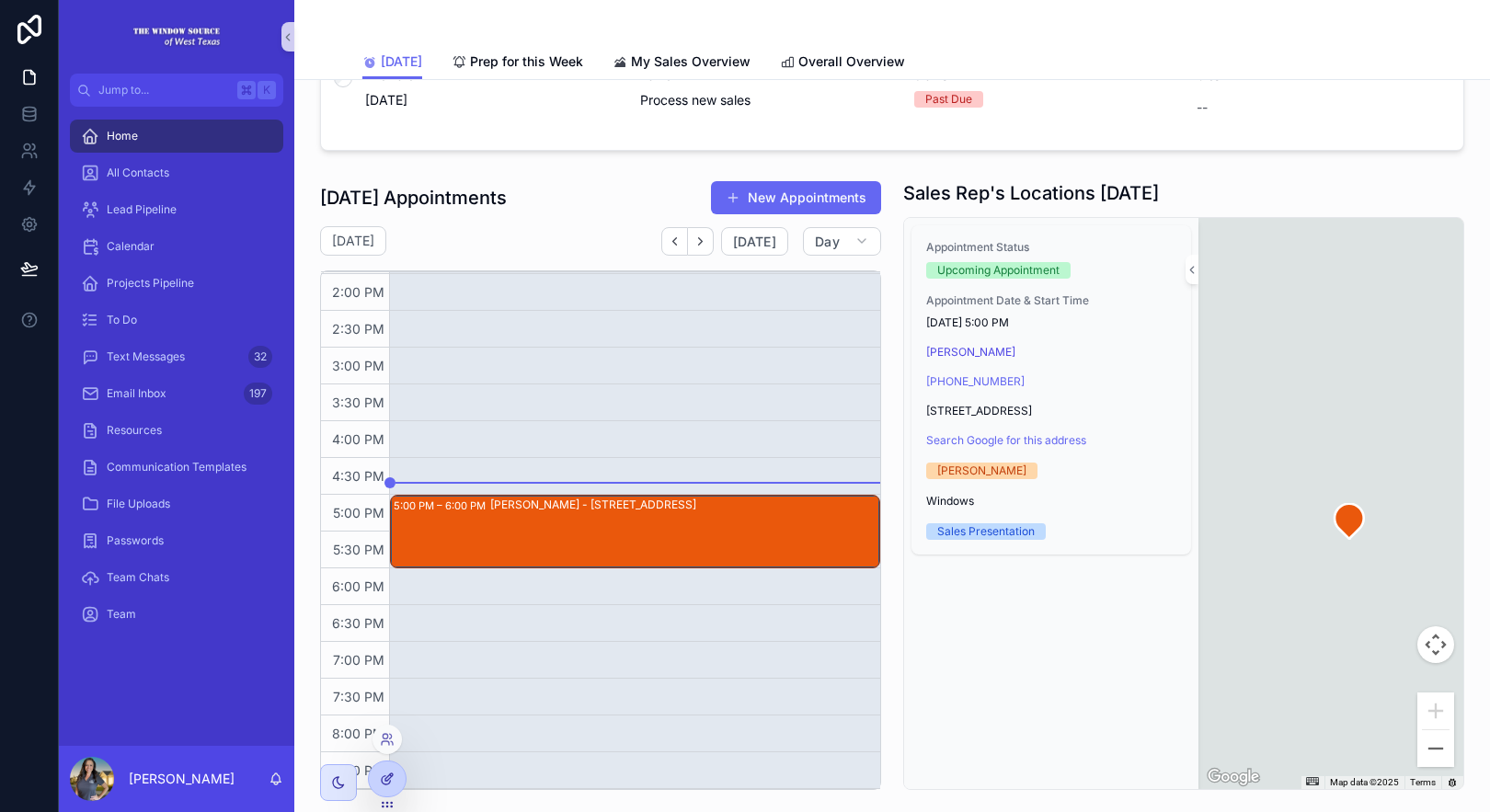
click at [386, 779] on icon at bounding box center [390, 777] width 8 height 8
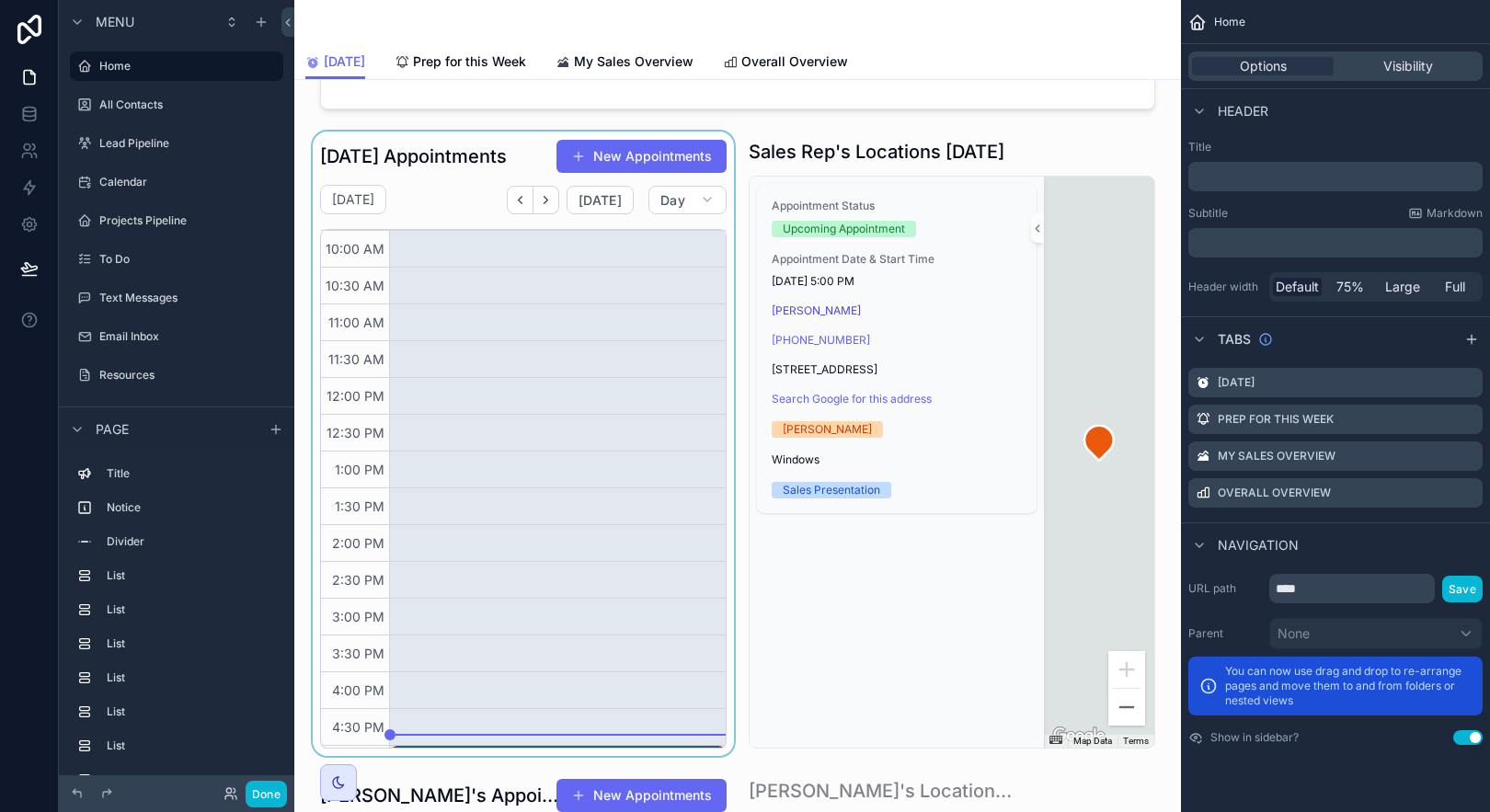
scroll to position [1295, 0]
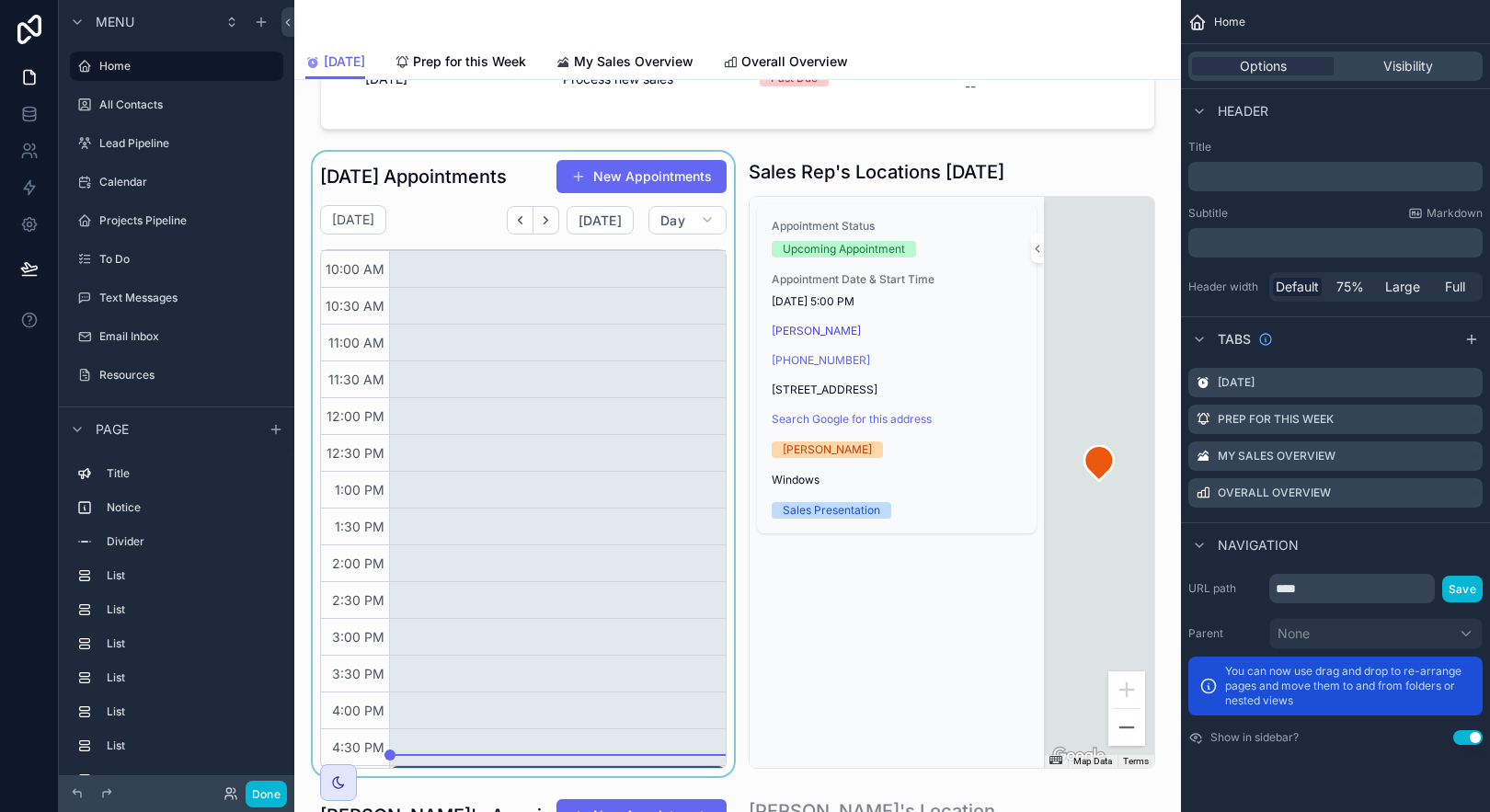
click at [698, 473] on div "scrollable content" at bounding box center [523, 463] width 428 height 623
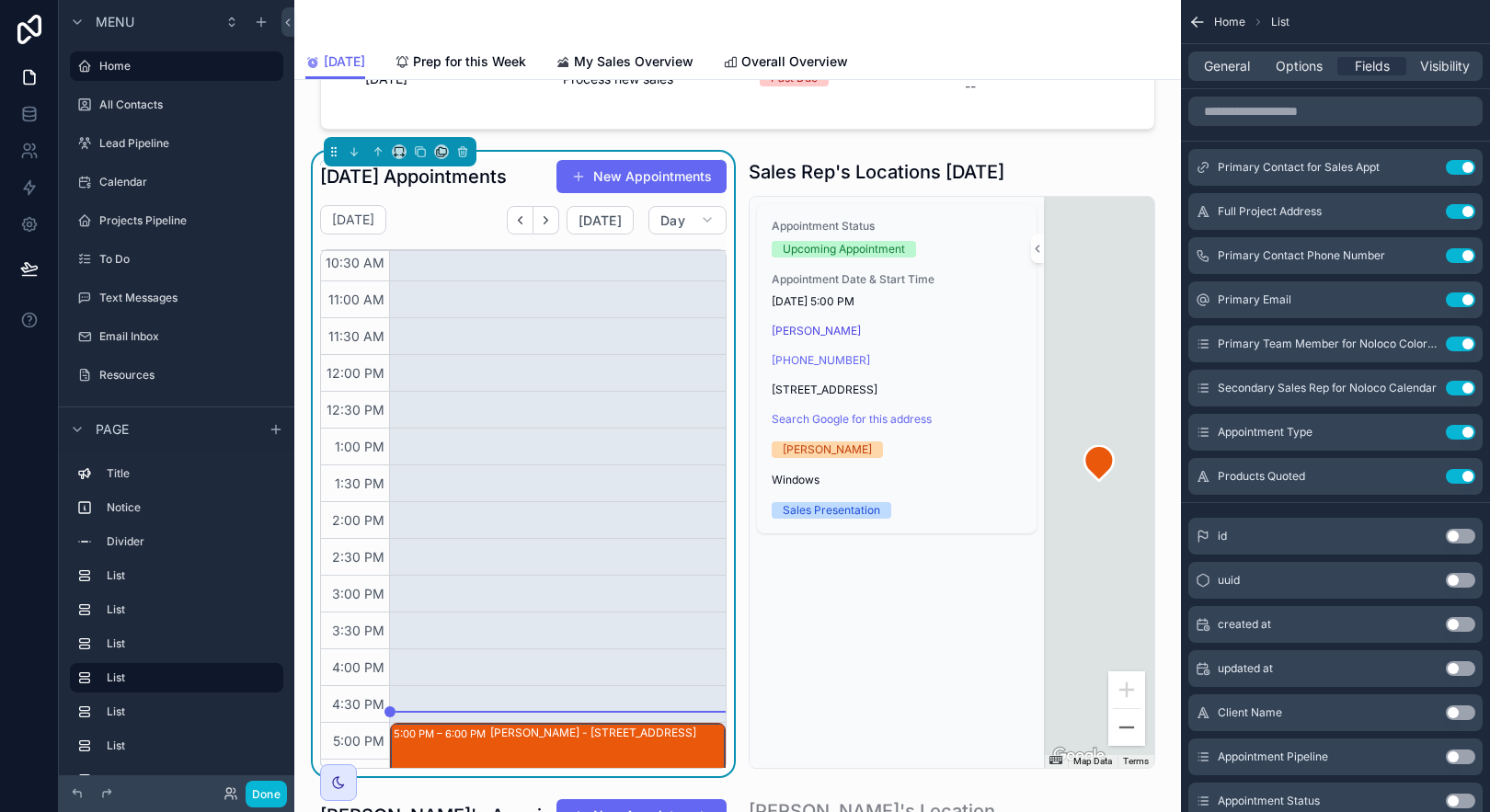
scroll to position [660, 0]
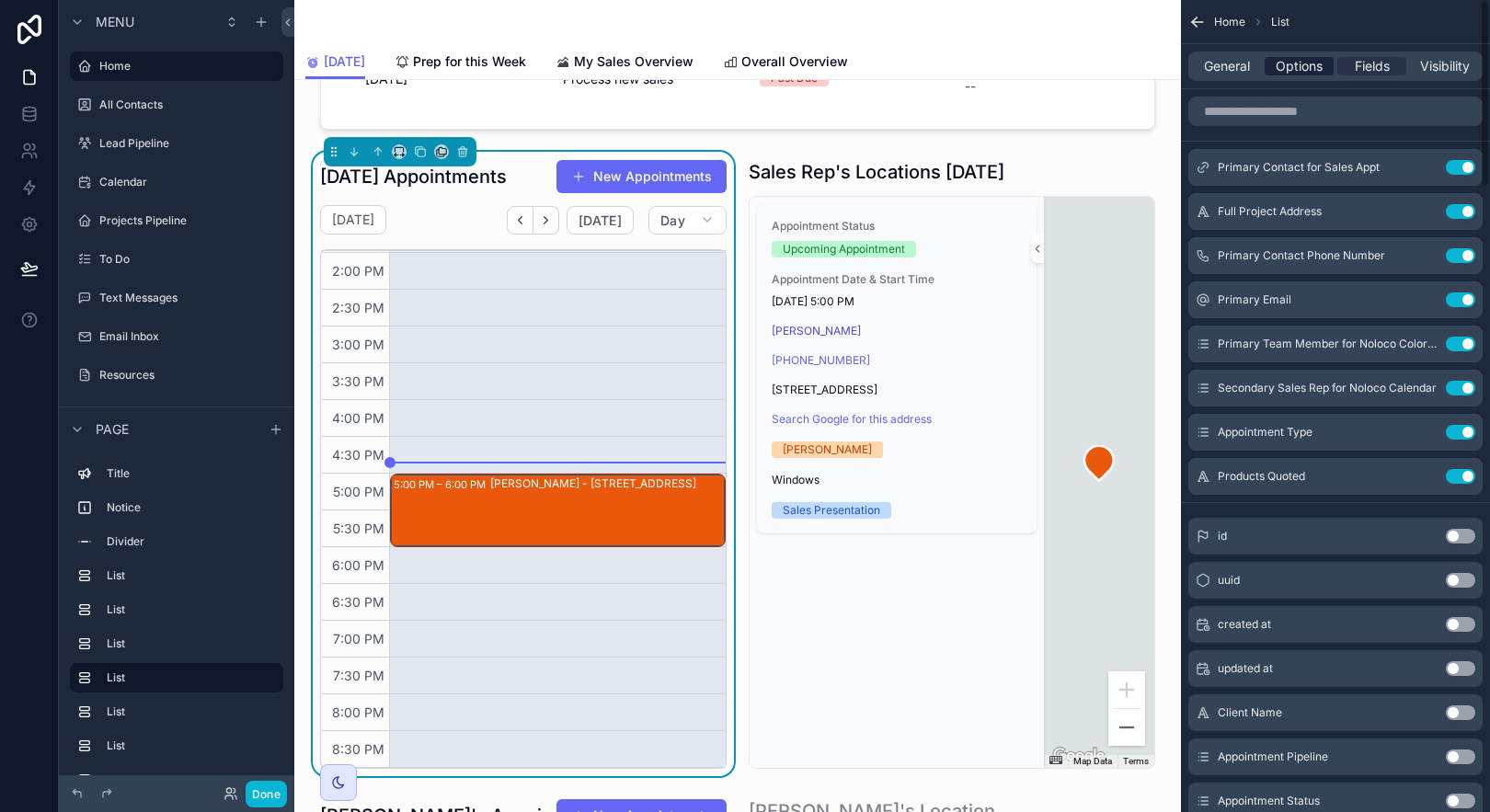
click at [1294, 71] on span "Options" at bounding box center [1299, 66] width 47 height 18
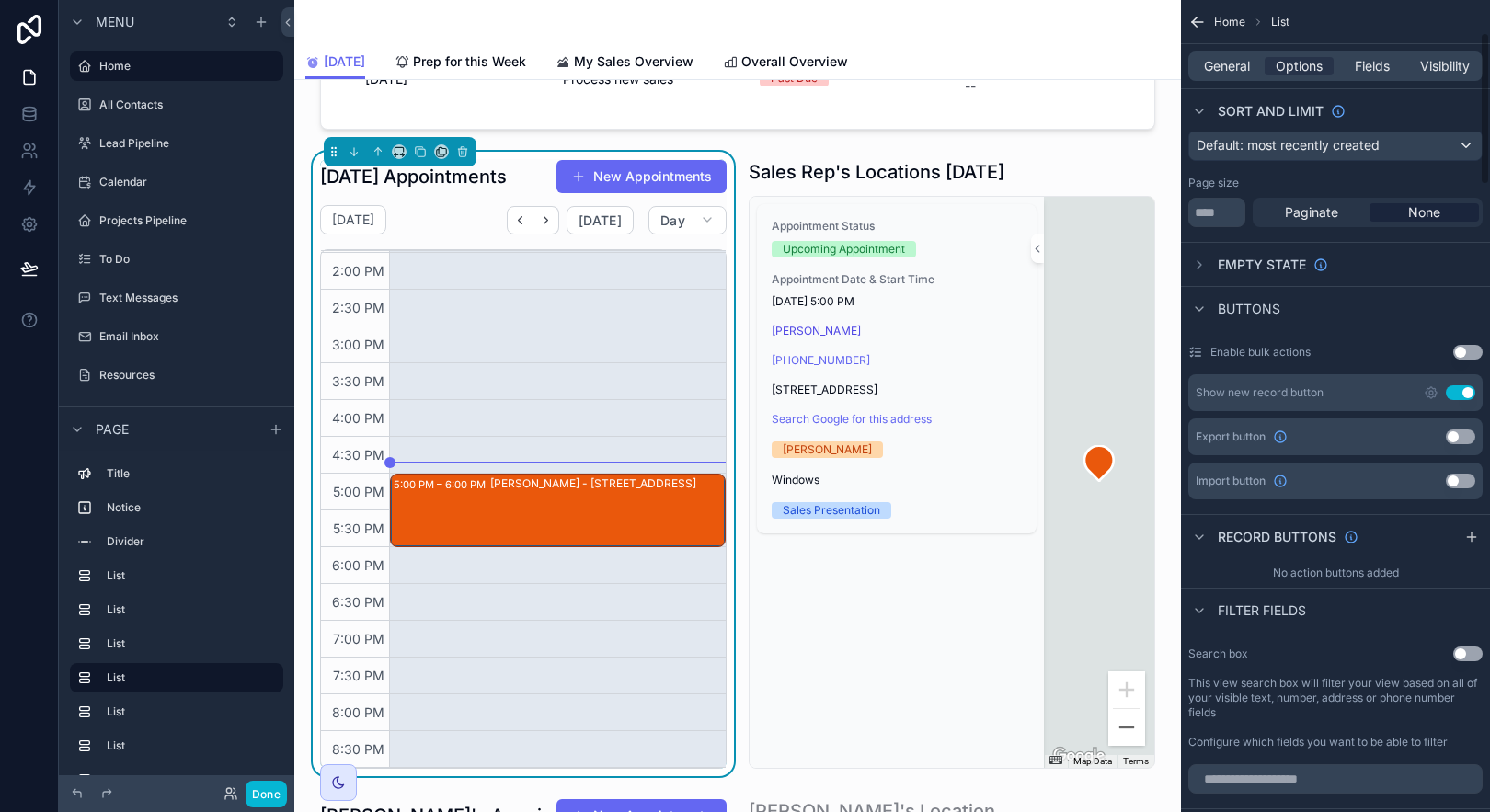
scroll to position [178, 0]
click at [1473, 534] on icon "scrollable content" at bounding box center [1471, 534] width 9 height 0
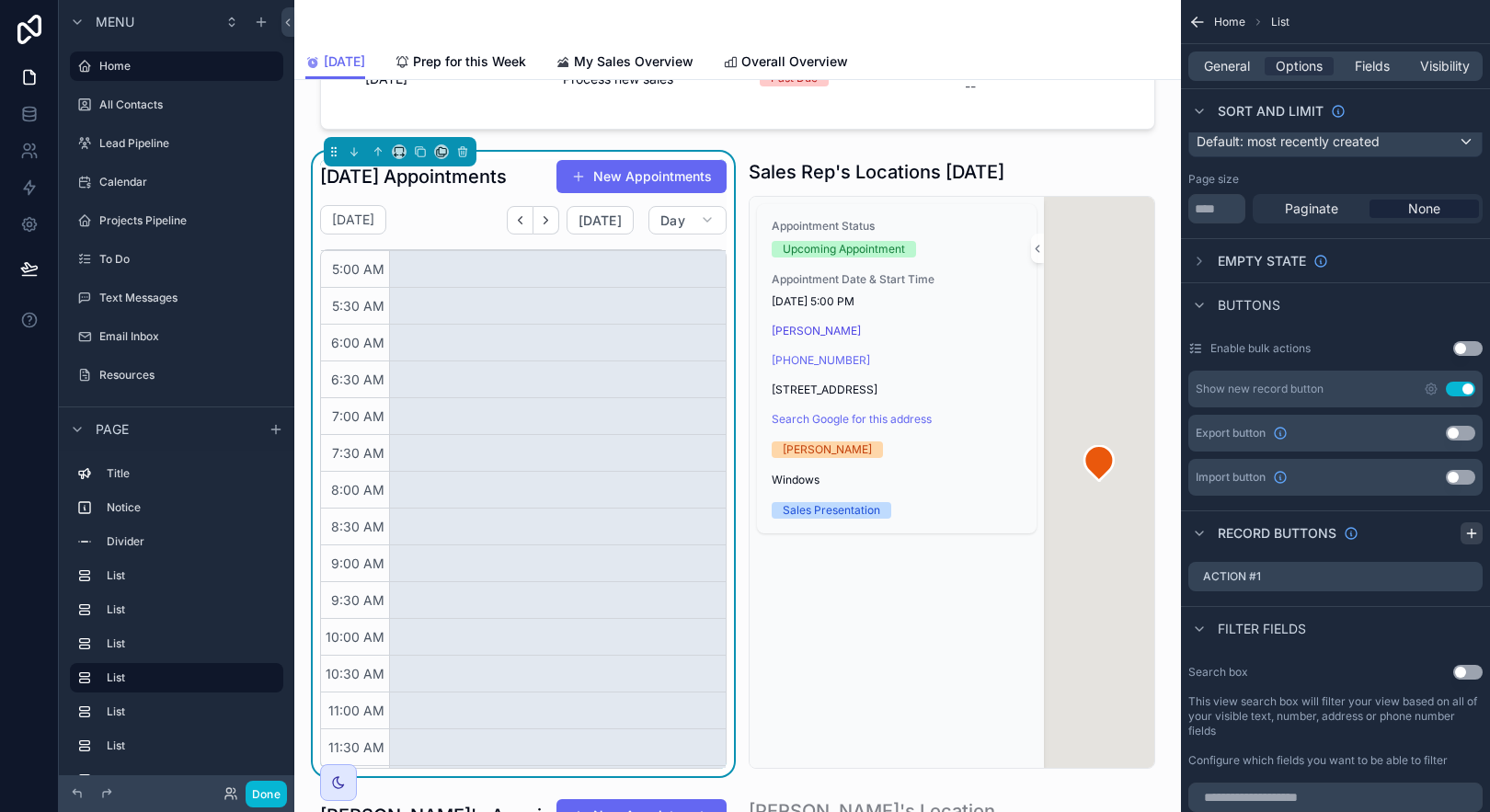
scroll to position [441, 0]
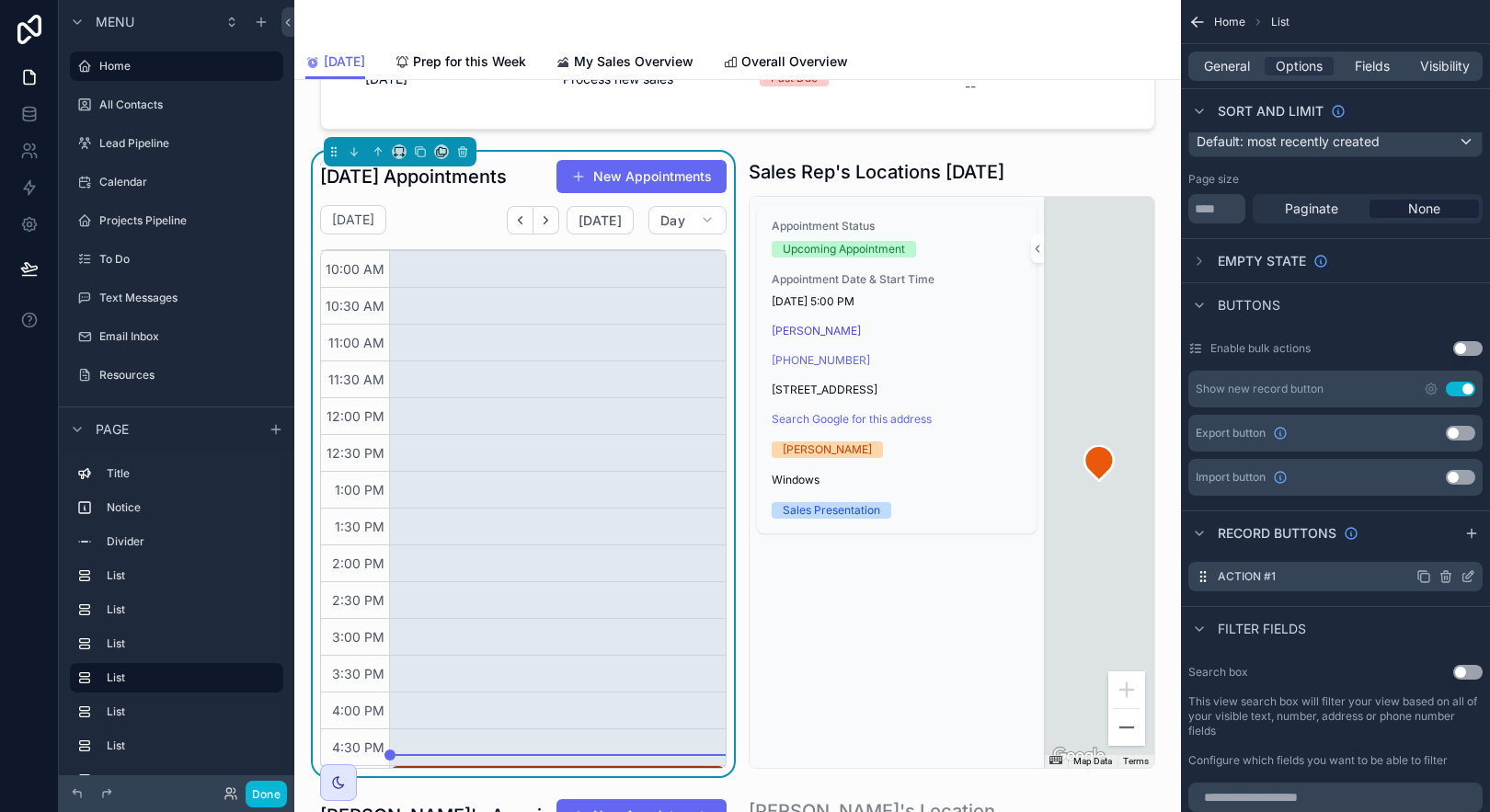
click at [1471, 578] on icon "scrollable content" at bounding box center [1468, 576] width 15 height 15
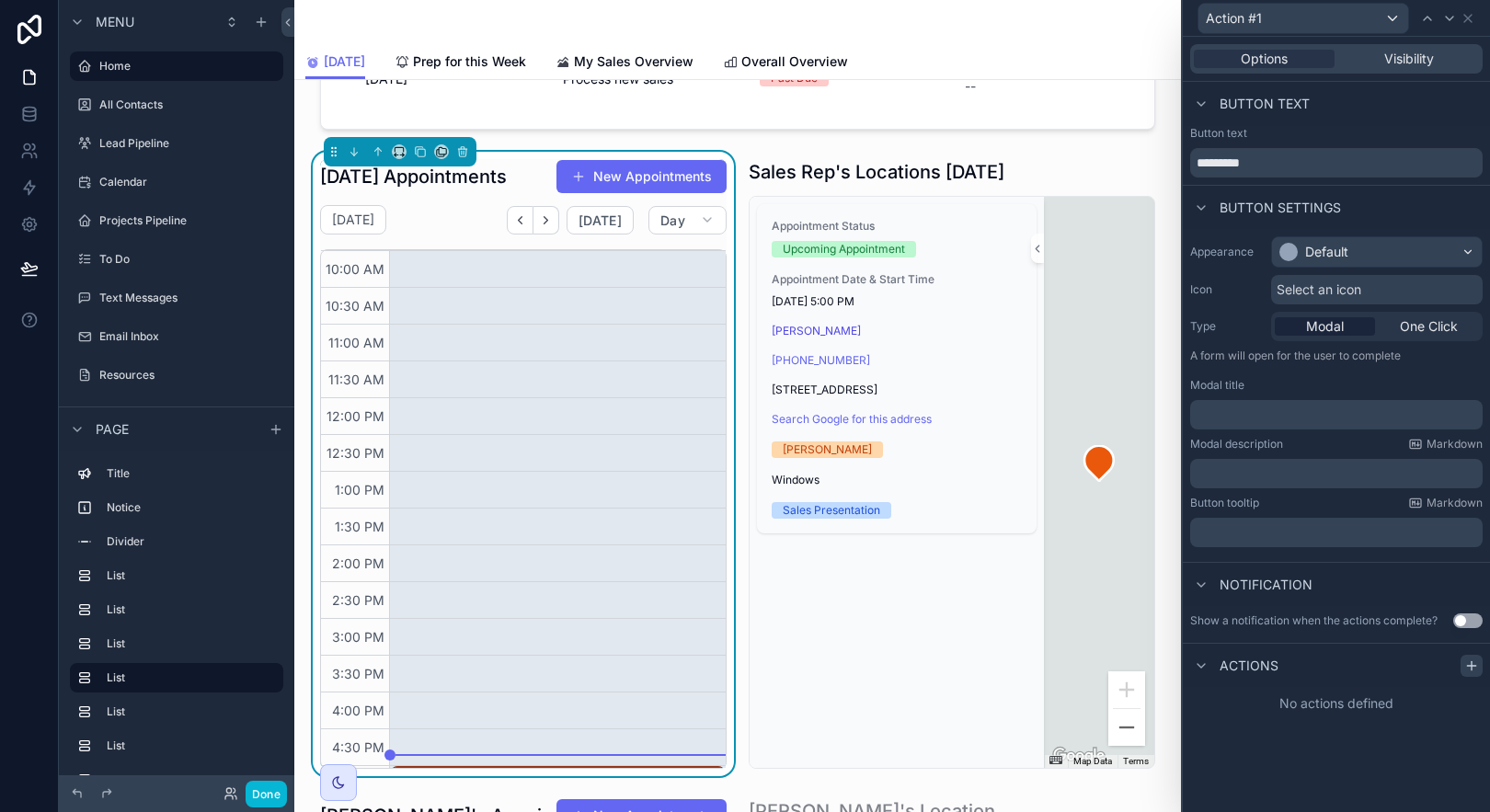
click at [1466, 658] on icon at bounding box center [1471, 665] width 15 height 15
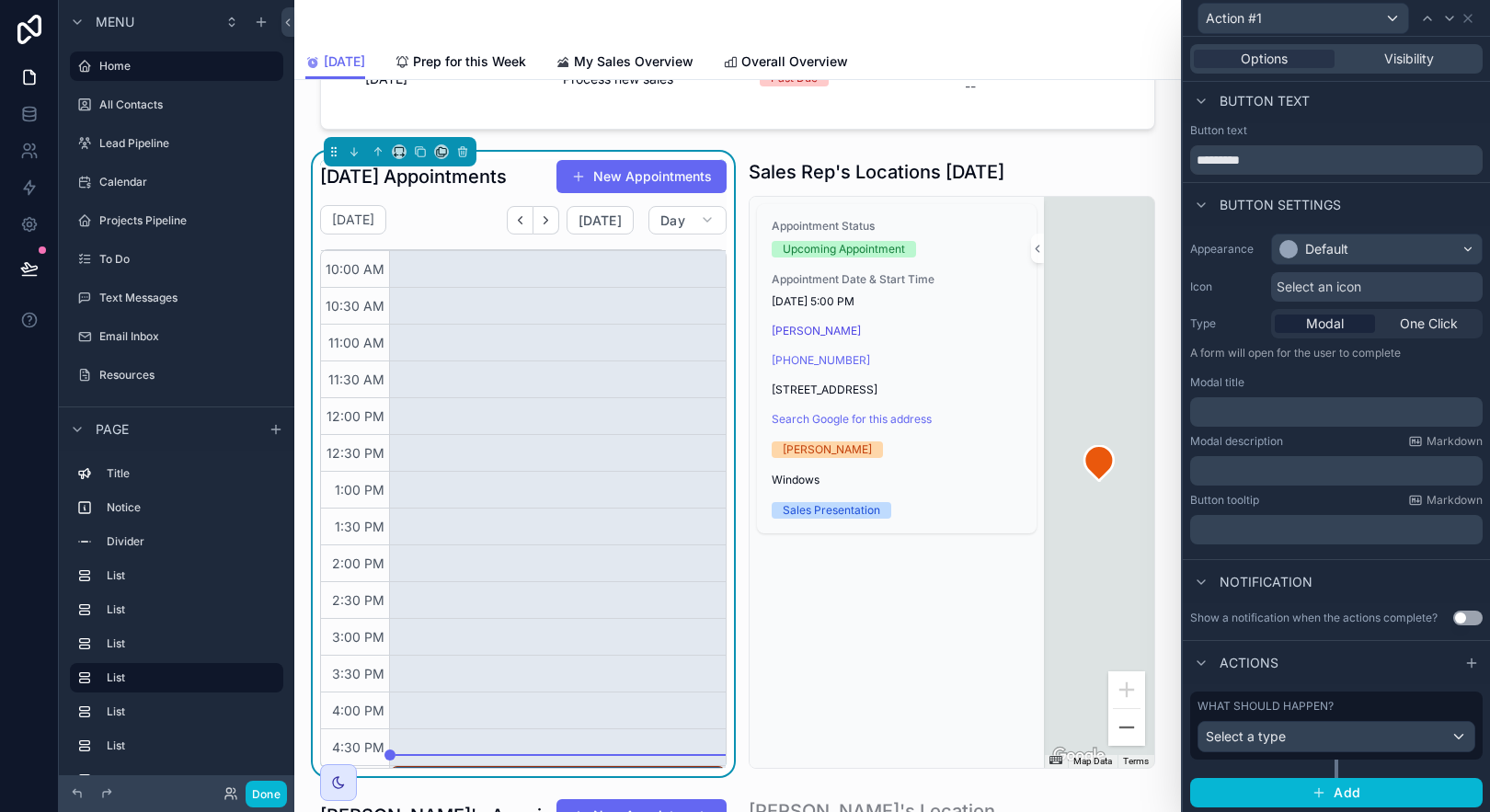
scroll to position [5, 0]
click at [1355, 738] on div "Select a type" at bounding box center [1336, 735] width 276 height 29
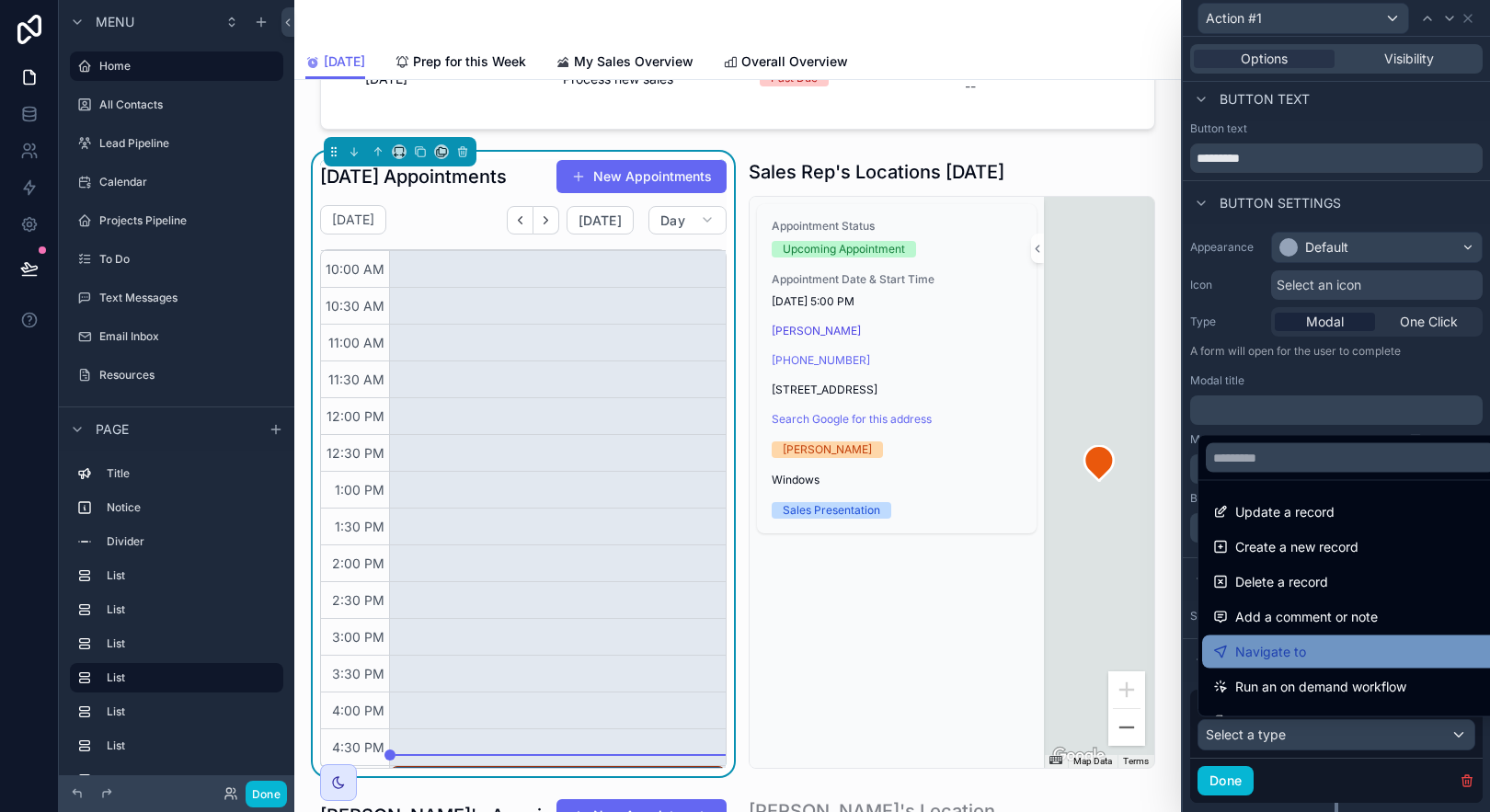
click at [1340, 660] on div "Navigate to" at bounding box center [1351, 651] width 275 height 22
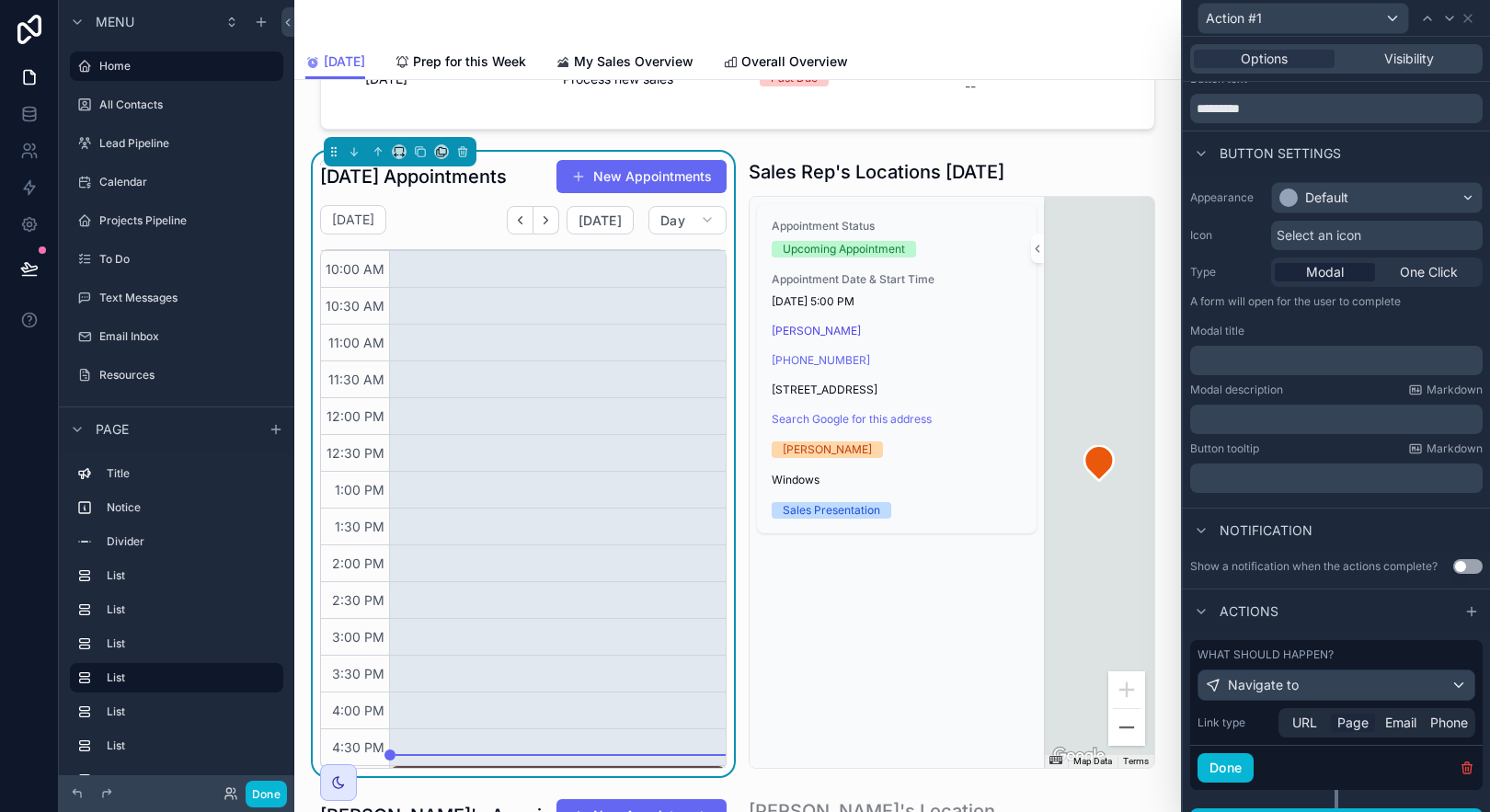
scroll to position [76, 0]
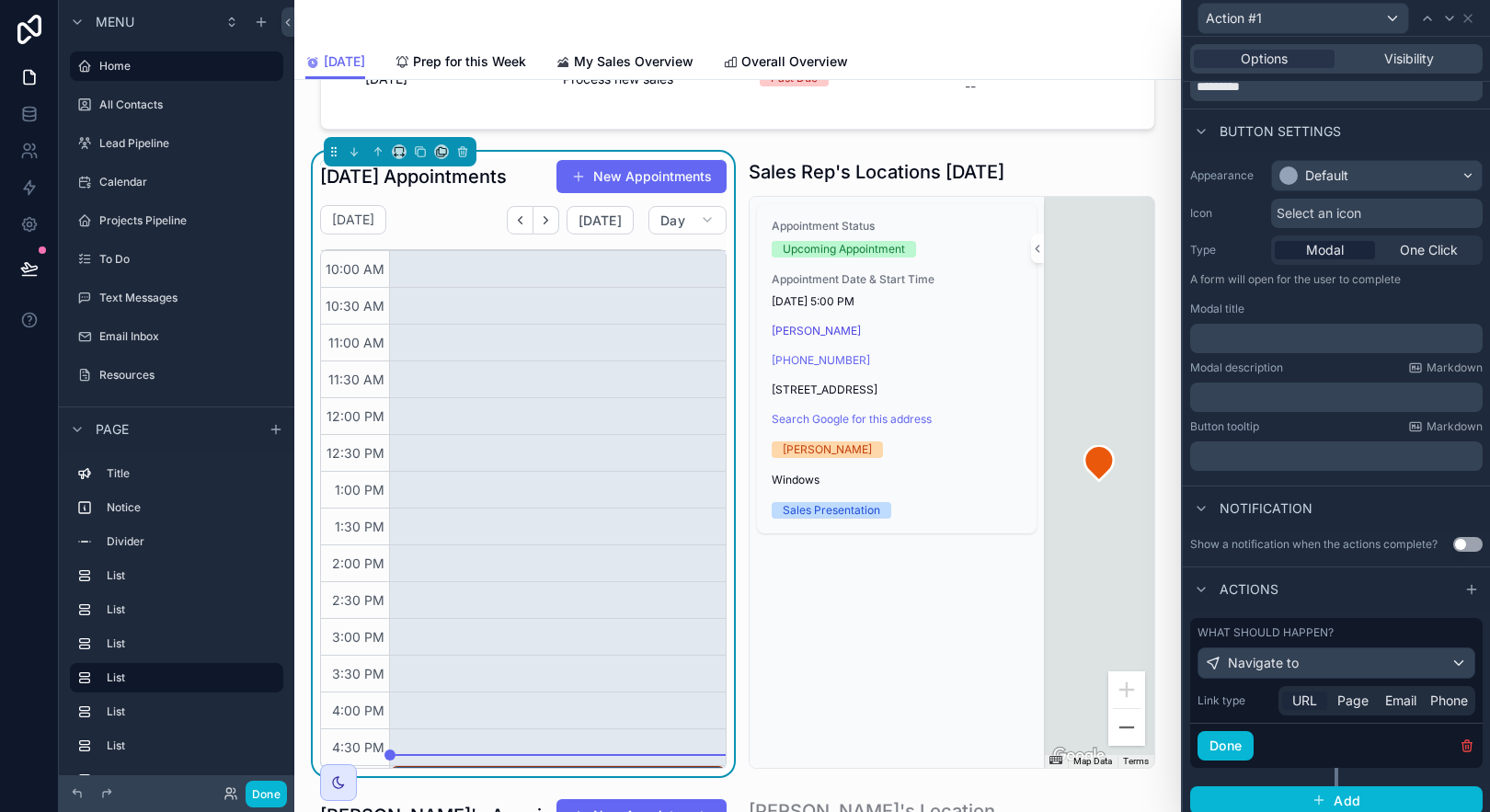
click at [1315, 703] on span "URL" at bounding box center [1305, 700] width 25 height 18
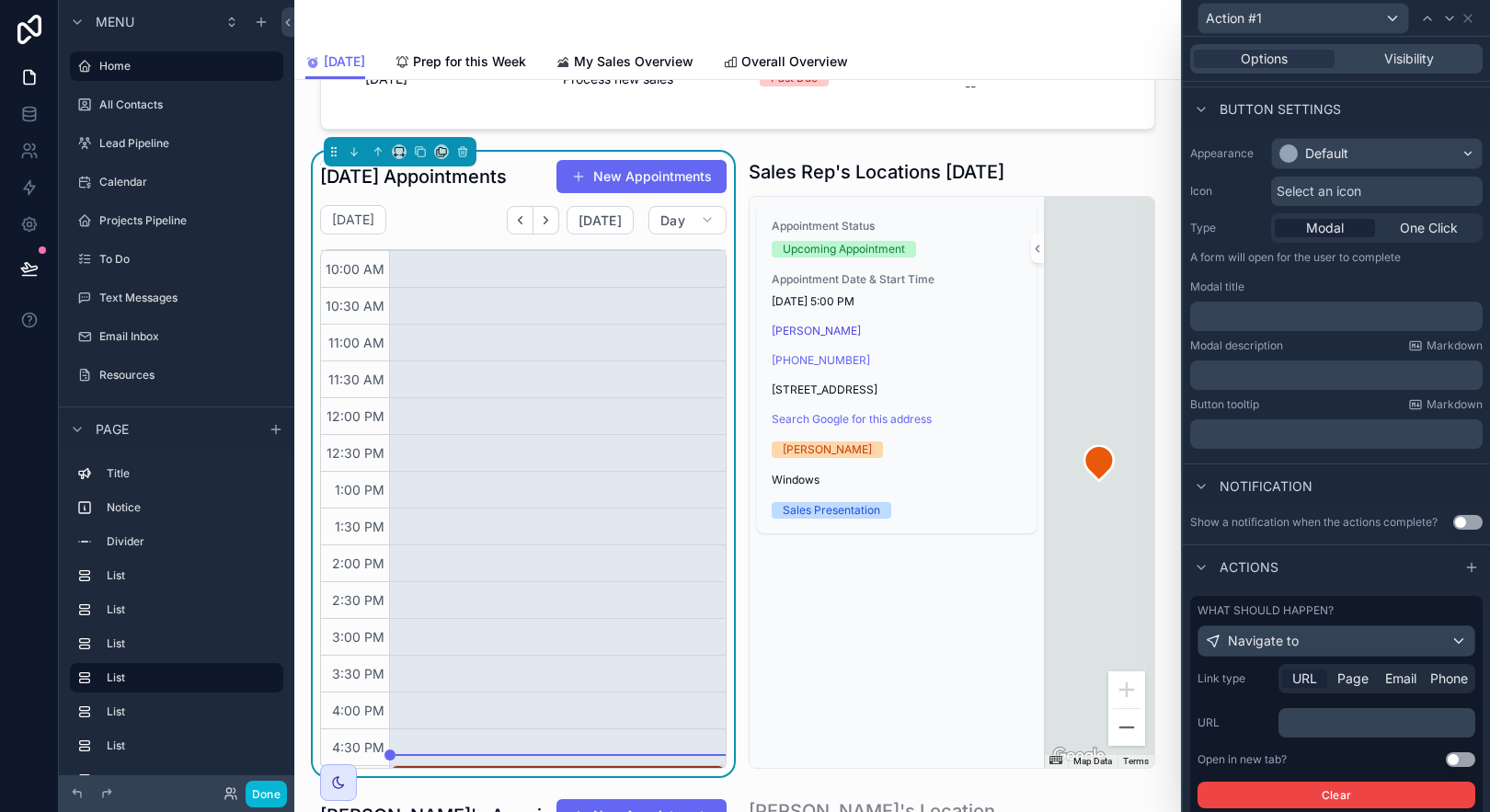
scroll to position [202, 0]
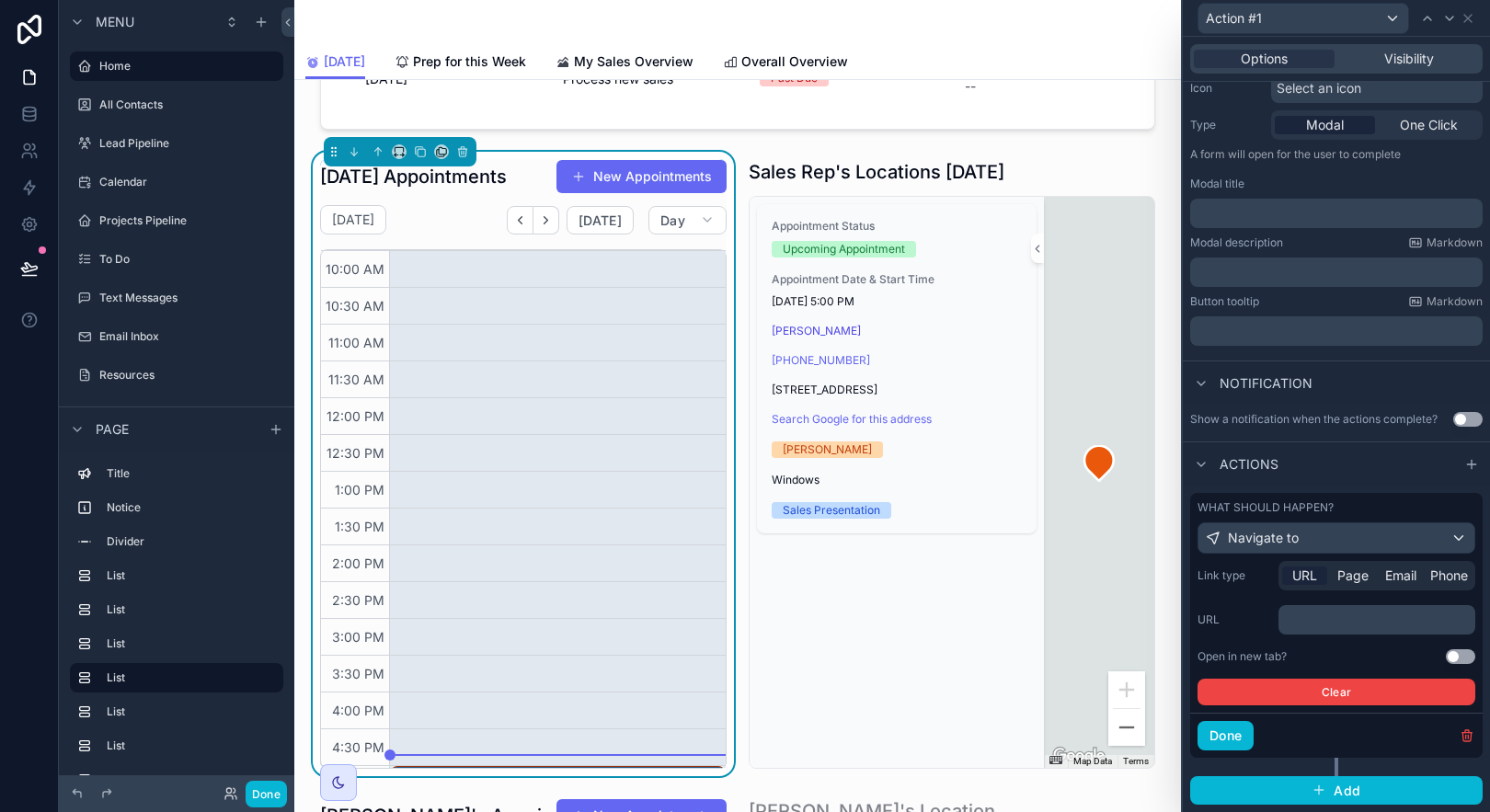
click at [1303, 619] on p "﻿" at bounding box center [1378, 619] width 186 height 18
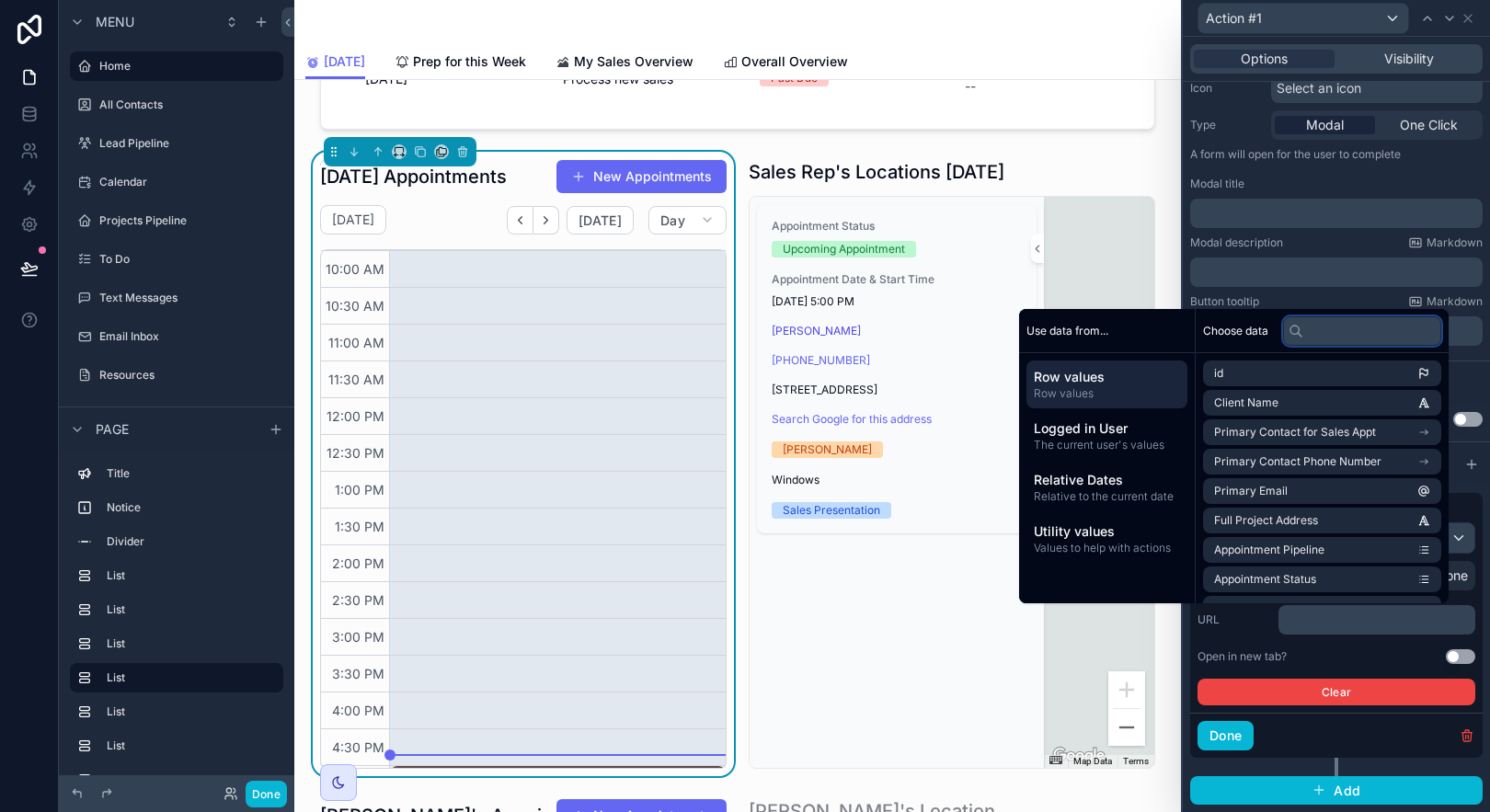
click at [1312, 333] on input "text" at bounding box center [1362, 331] width 158 height 29
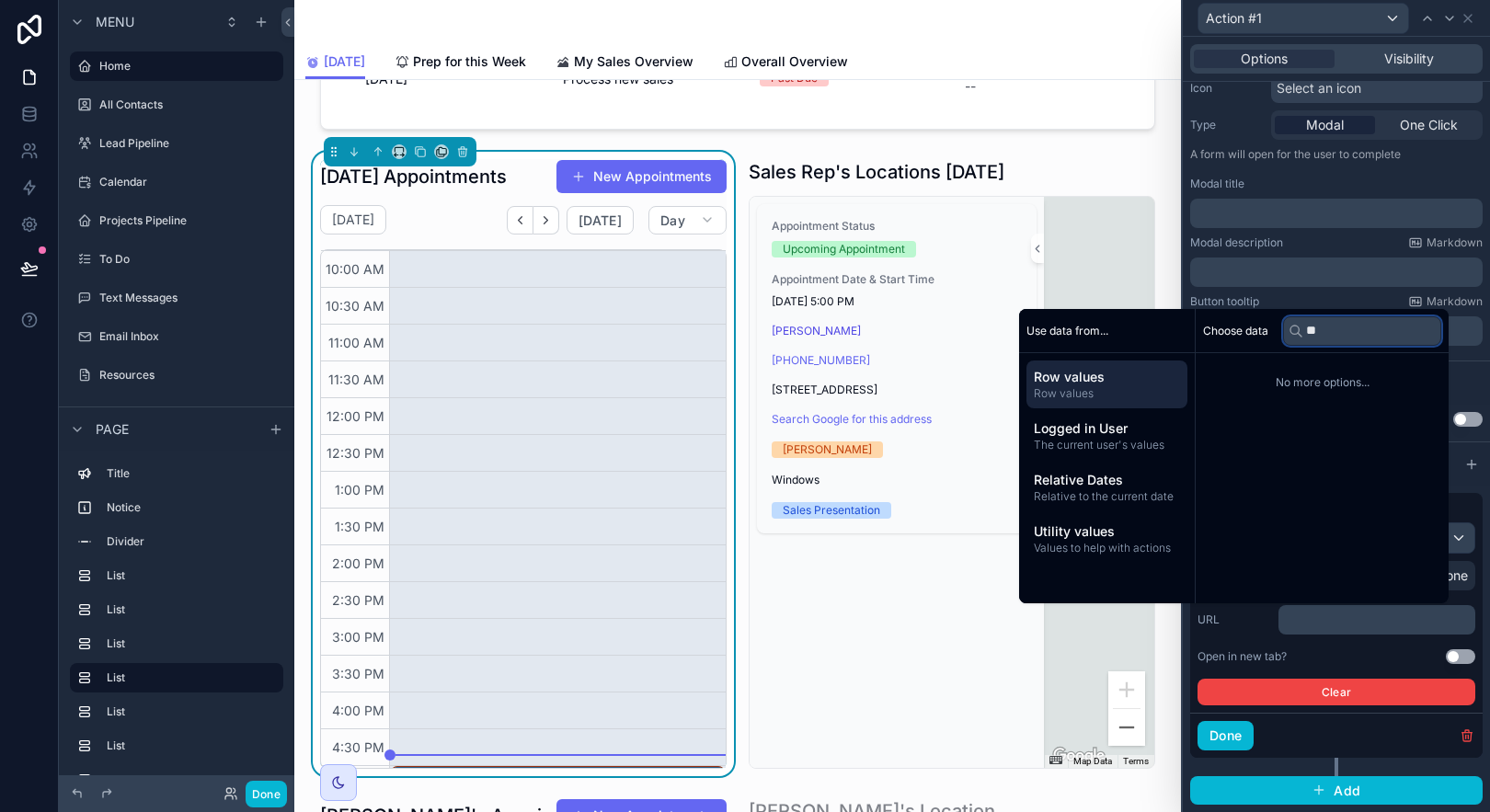
type input "*"
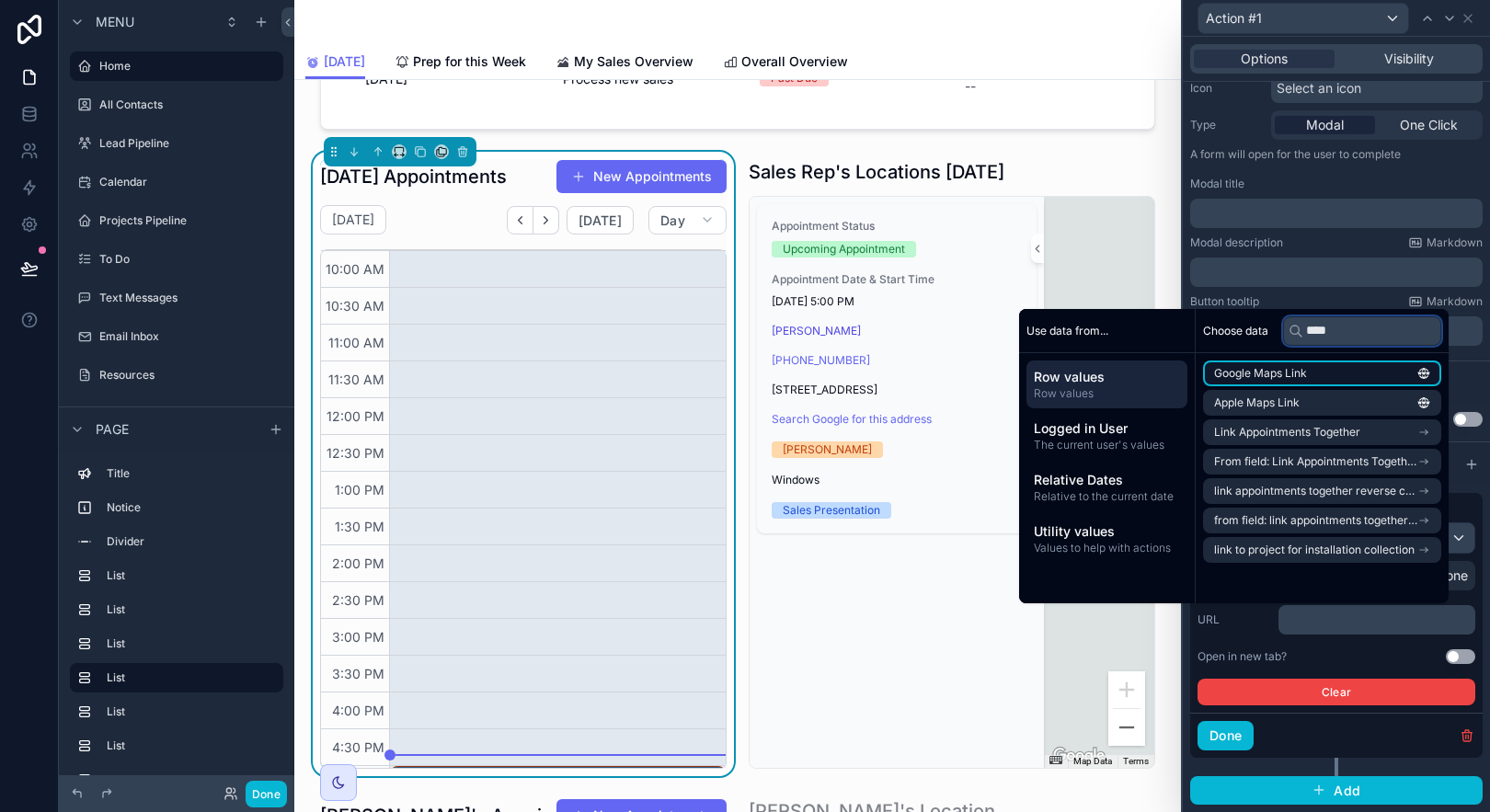
type input "****"
click at [1355, 376] on li "Google Maps Link" at bounding box center [1322, 373] width 239 height 25
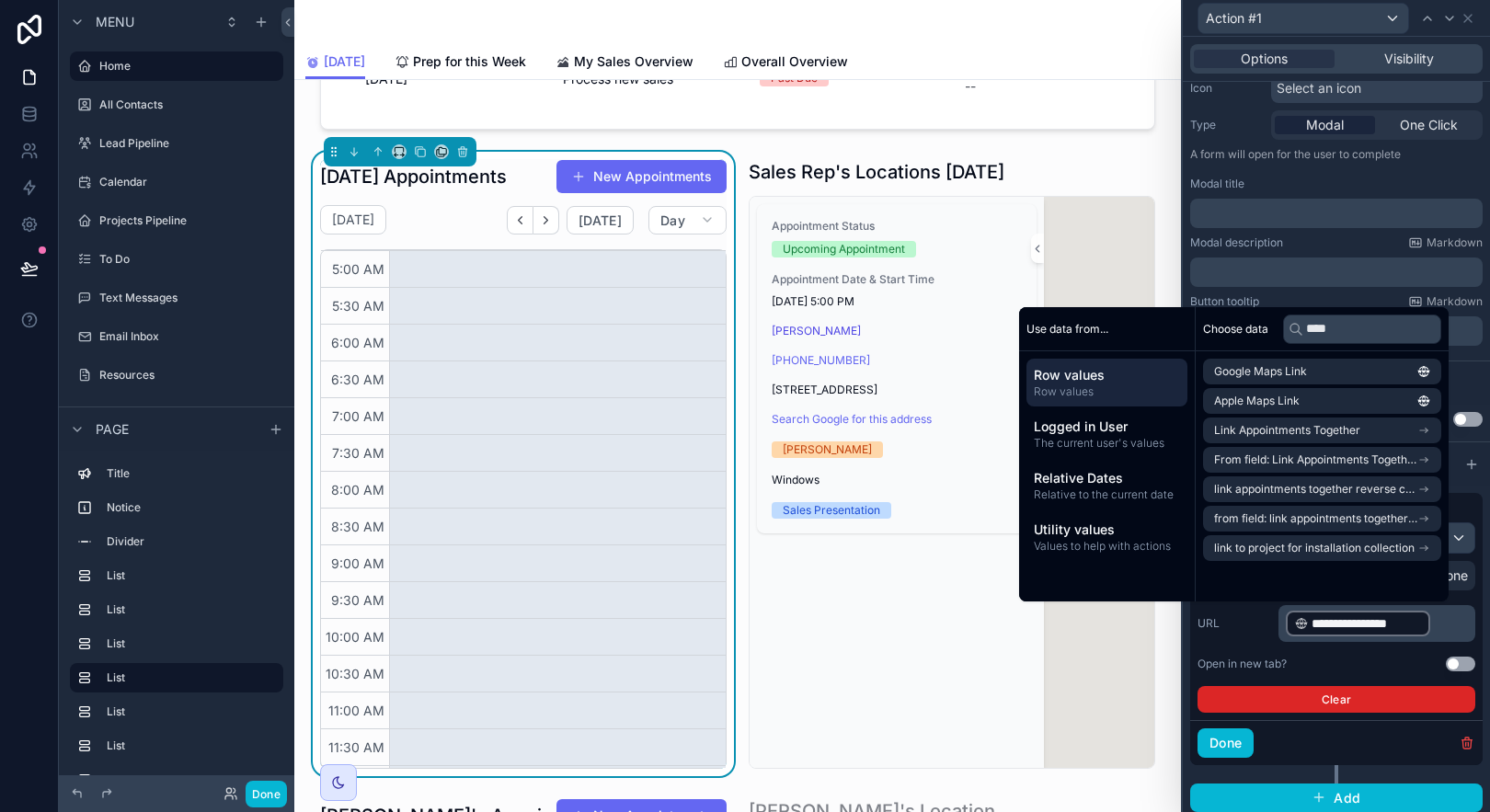
scroll to position [441, 0]
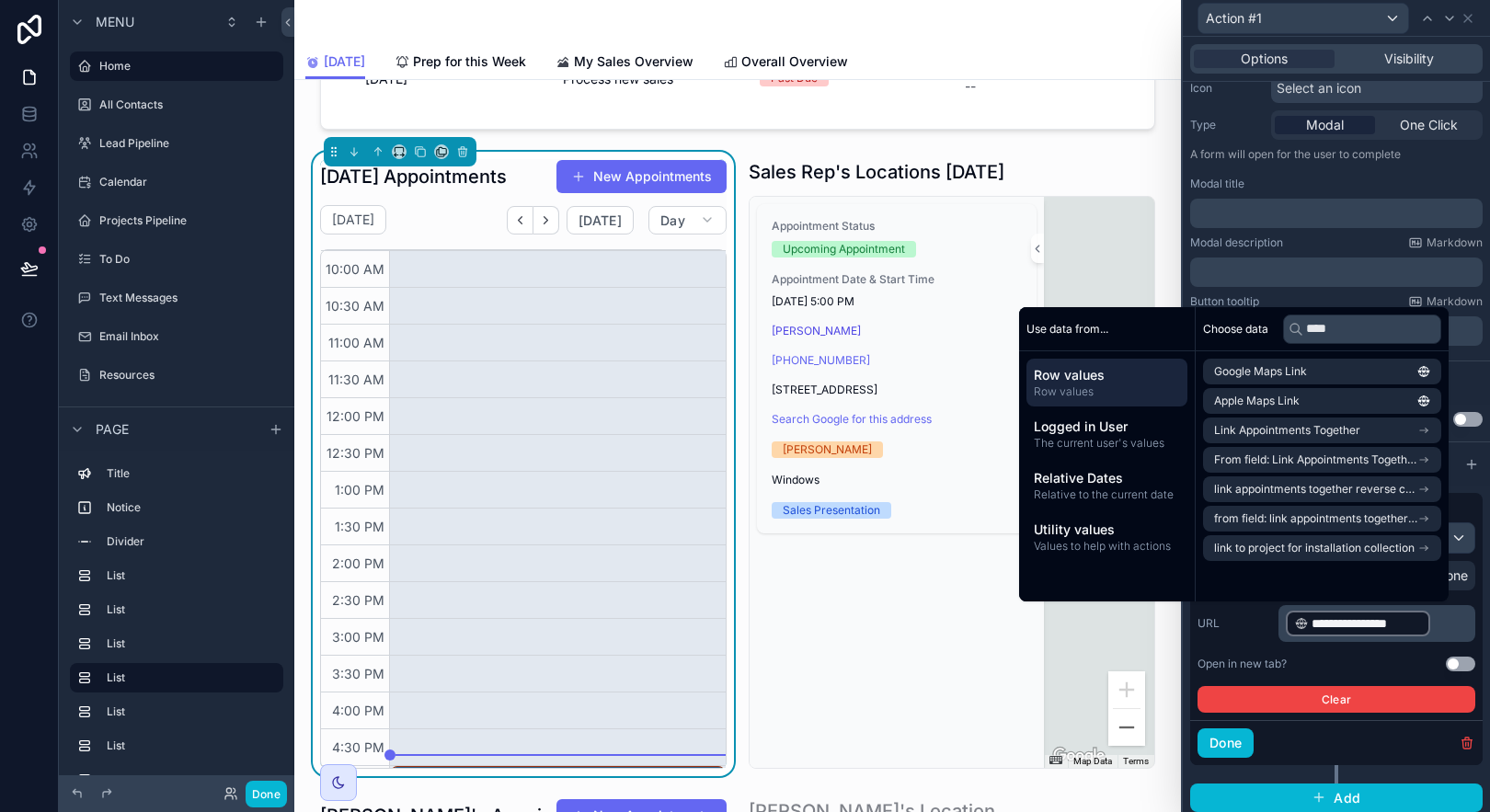
click at [1245, 632] on div "**********" at bounding box center [1336, 623] width 278 height 37
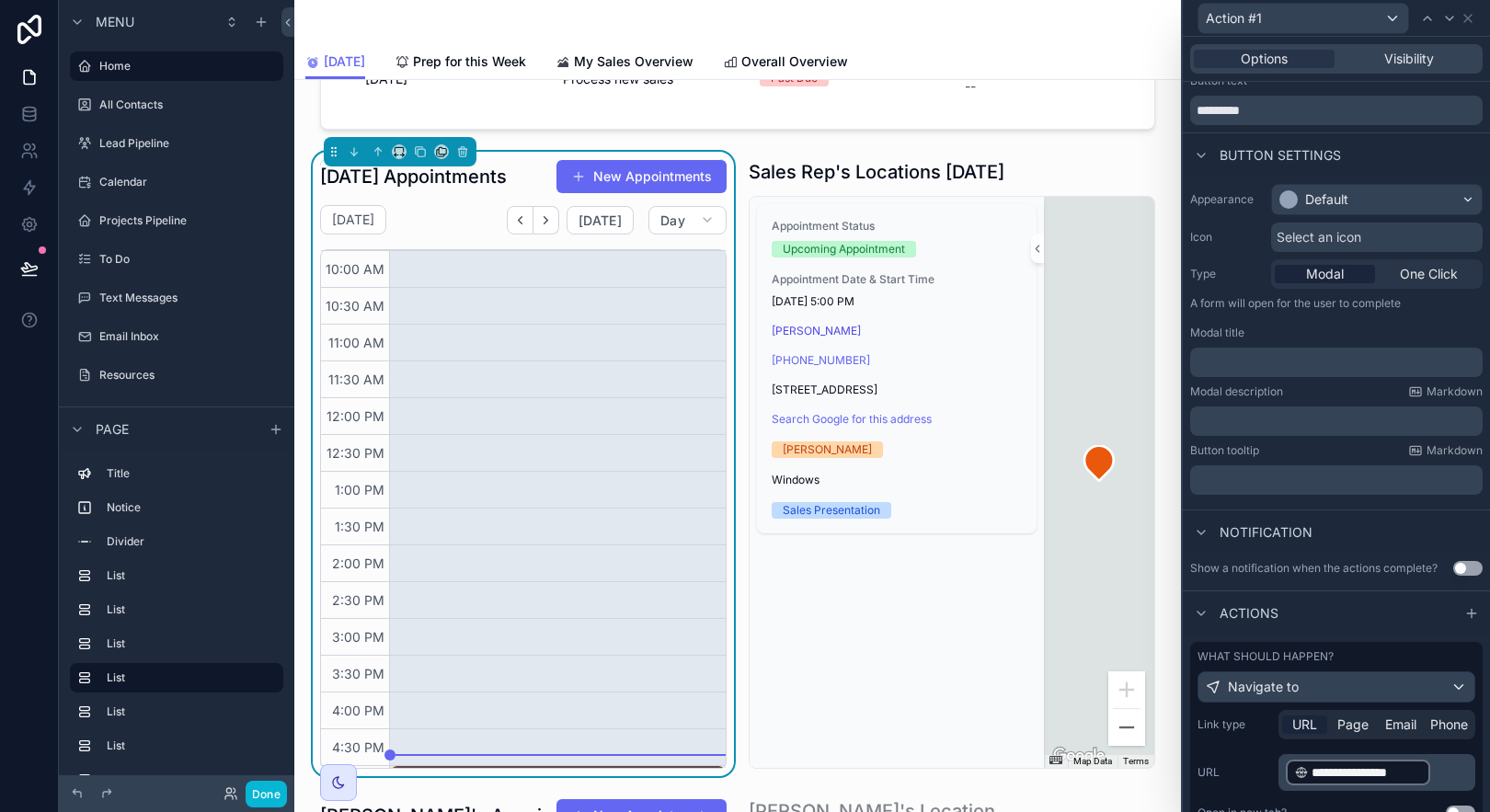
scroll to position [0, 0]
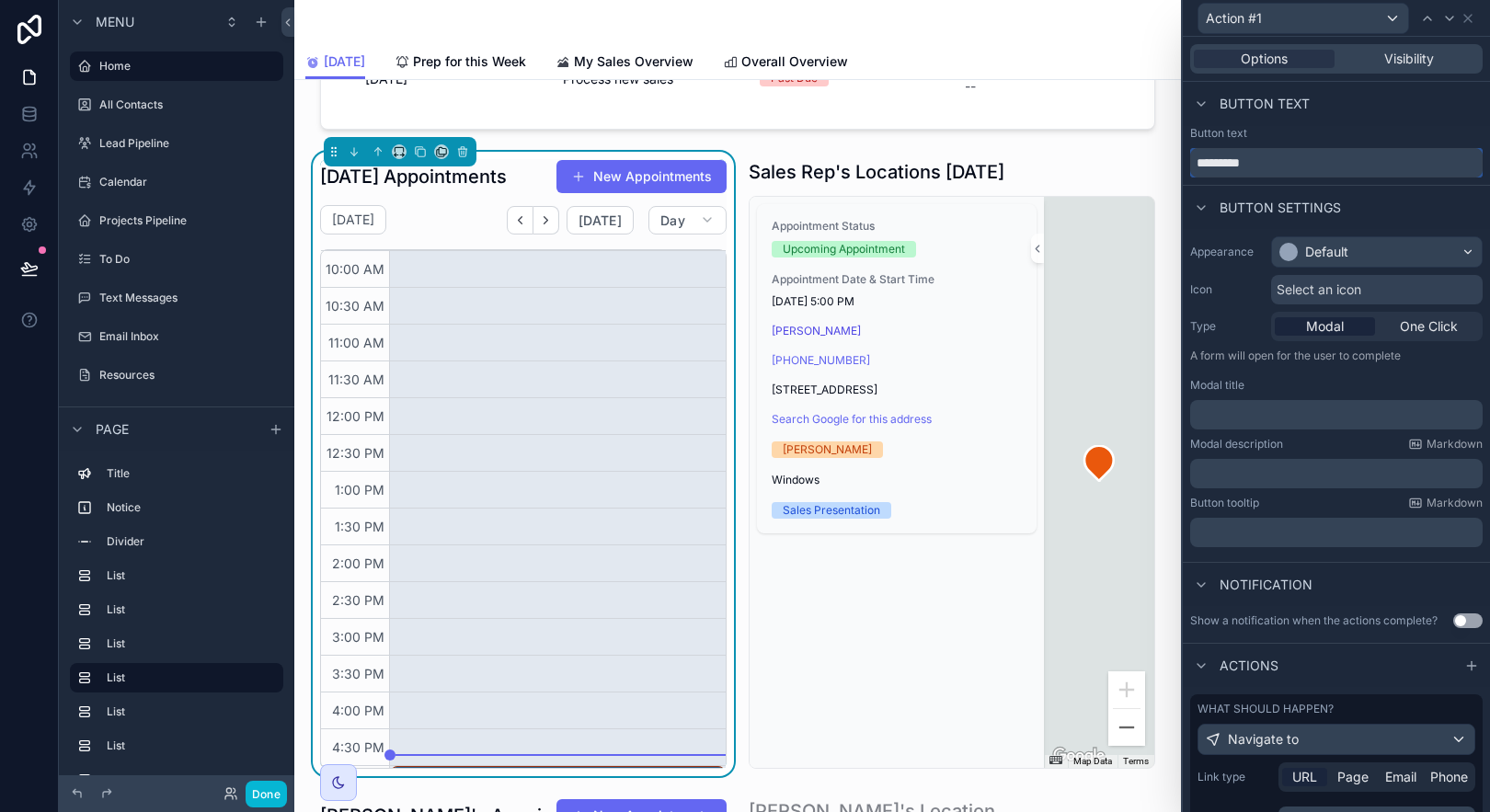
click at [1279, 170] on input "*********" at bounding box center [1336, 163] width 292 height 29
click at [1279, 169] on input "*********" at bounding box center [1336, 163] width 292 height 29
type input "**********"
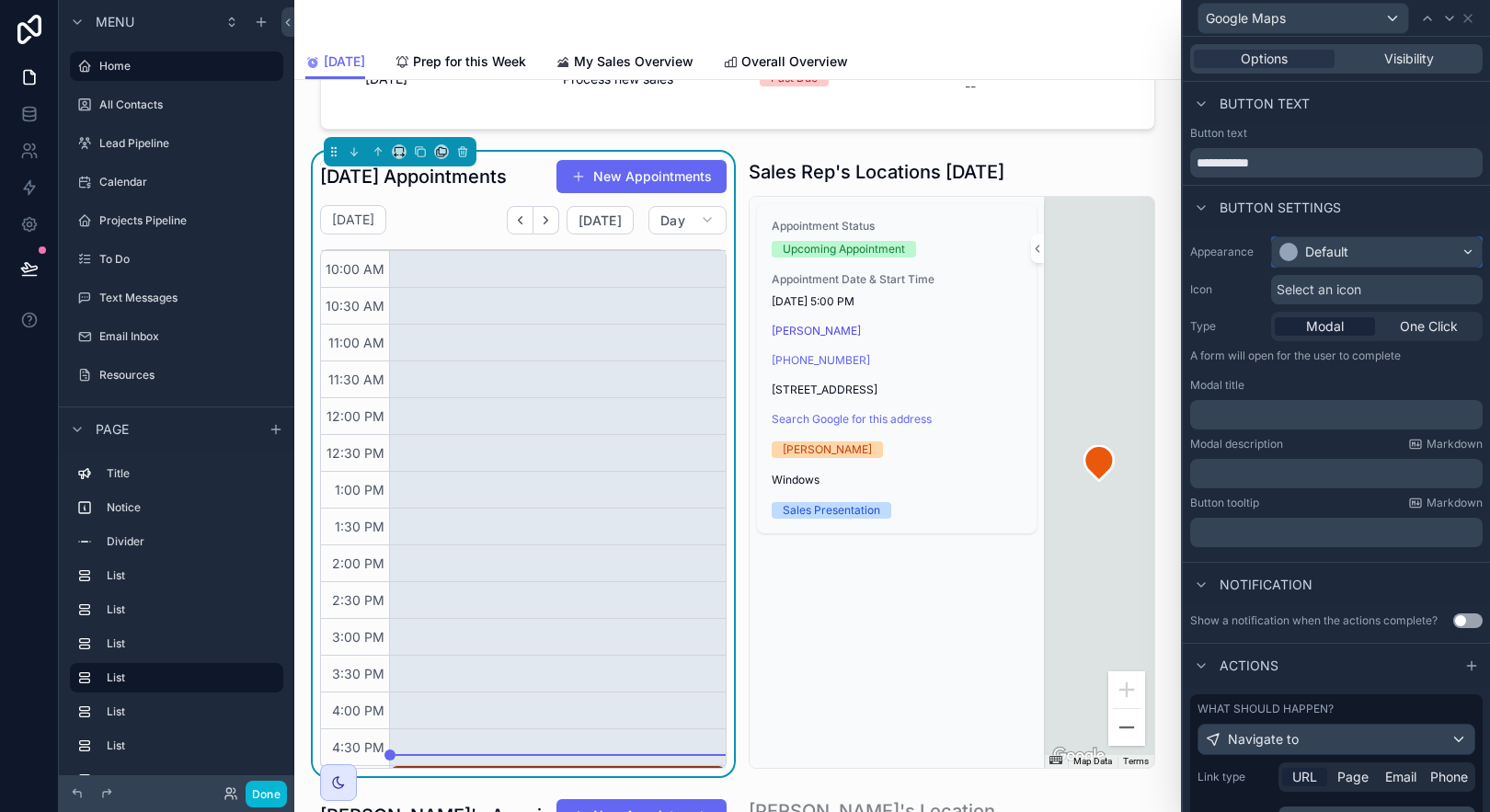
click at [1449, 242] on div "Default" at bounding box center [1376, 252] width 209 height 29
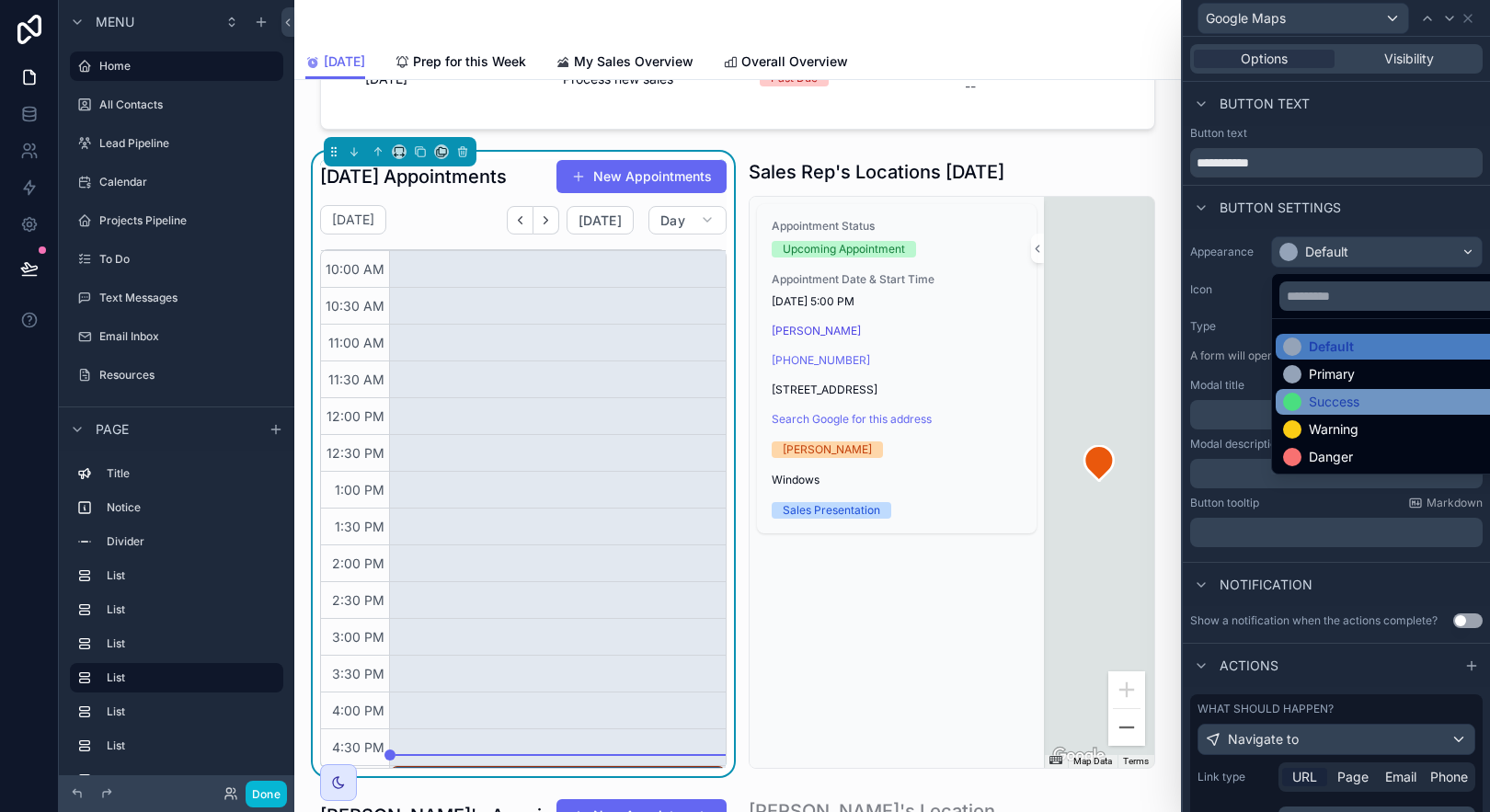
click at [1402, 403] on div "Success" at bounding box center [1392, 401] width 216 height 18
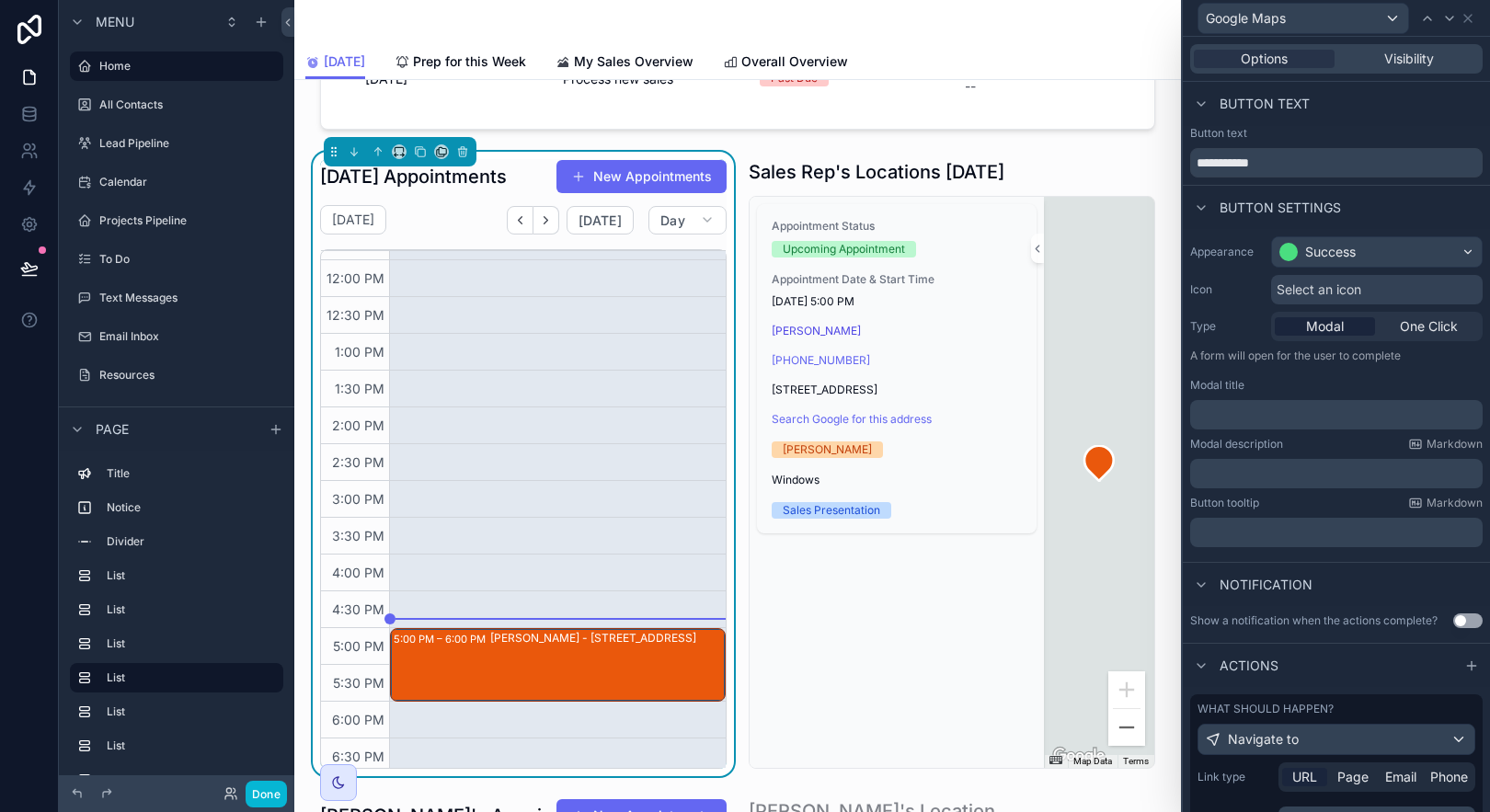
scroll to position [660, 0]
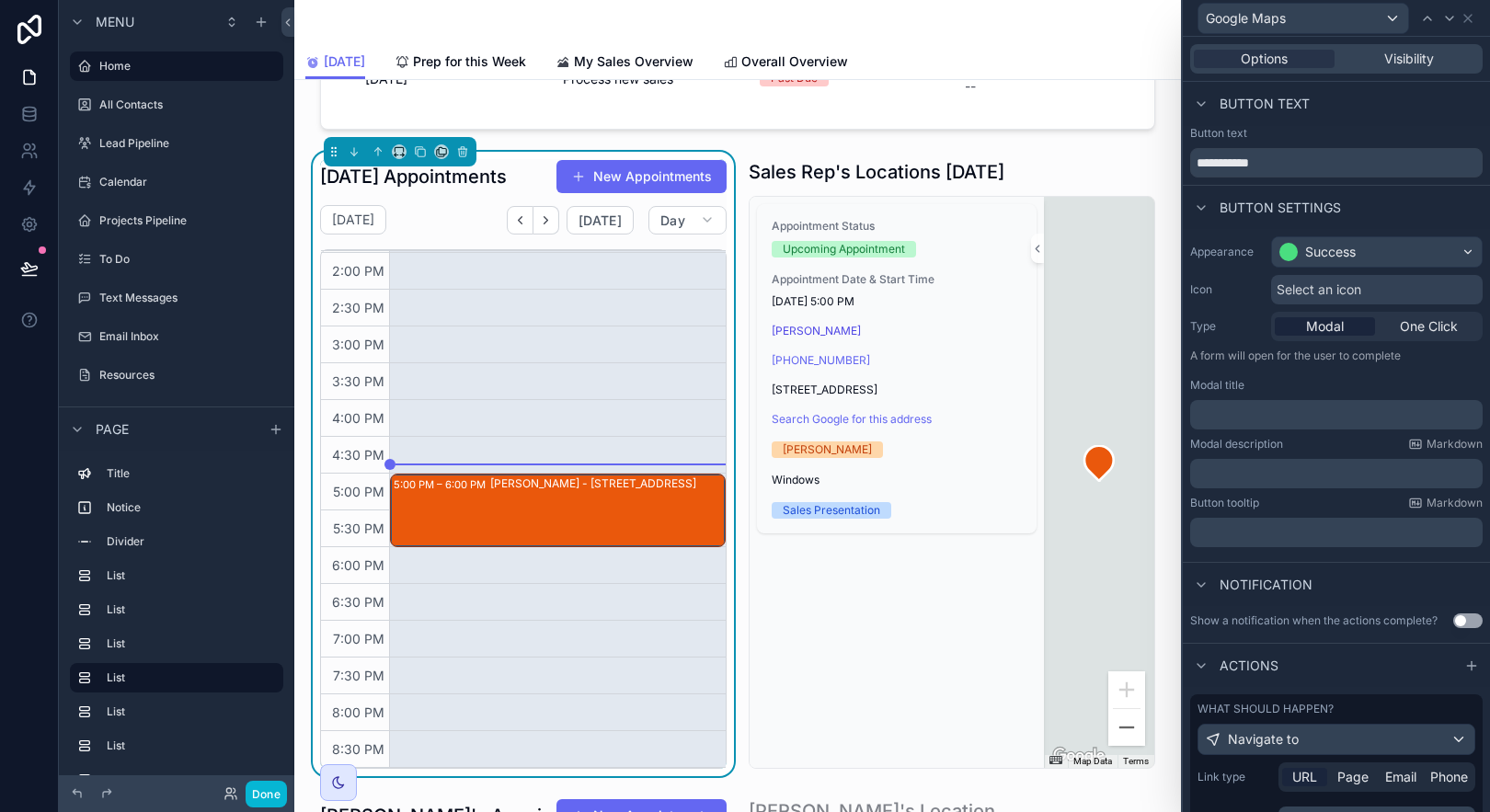
click at [561, 528] on div "[PERSON_NAME] - [STREET_ADDRESS]" at bounding box center [607, 510] width 234 height 70
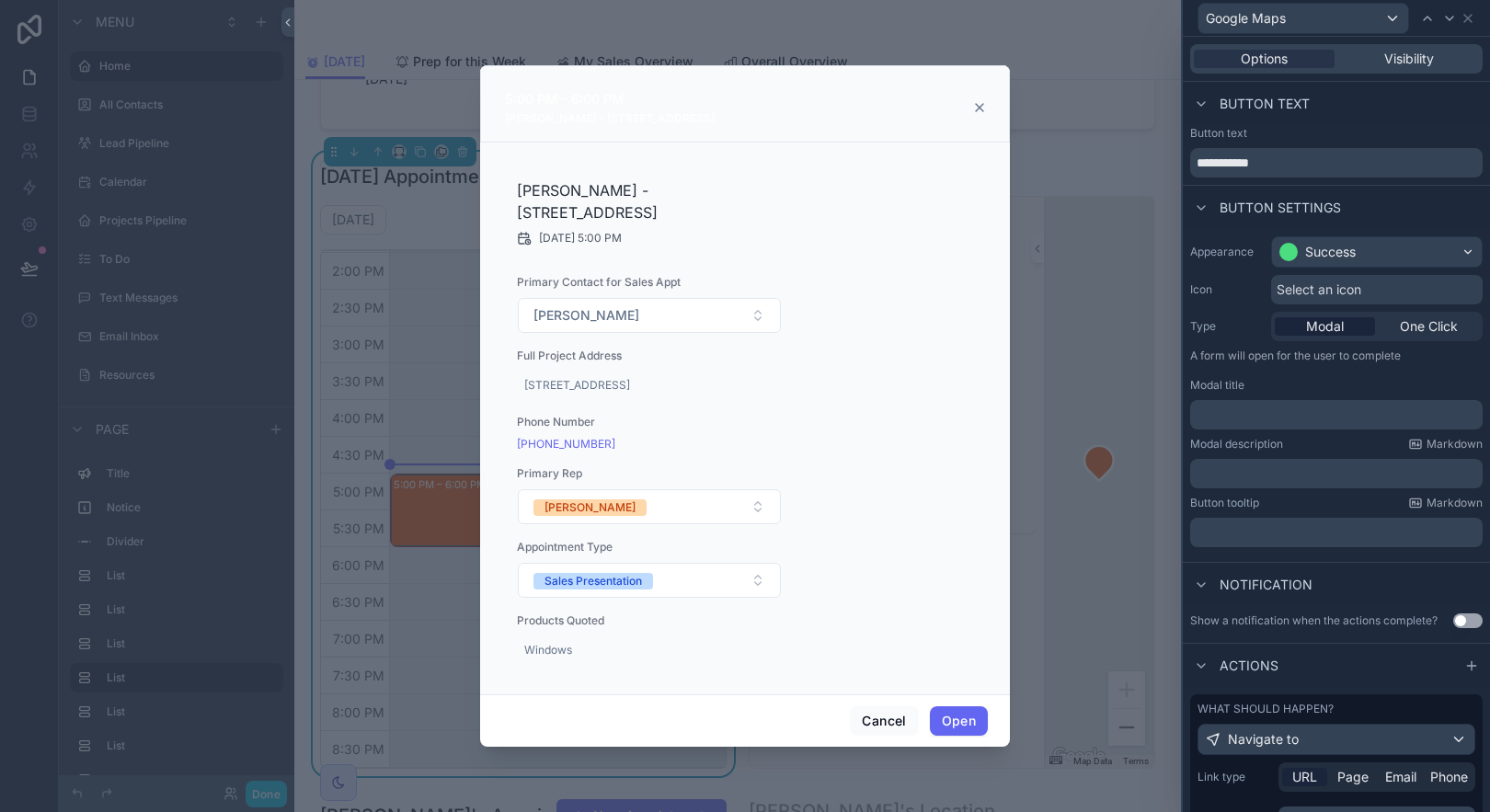
click at [975, 100] on icon "scrollable content" at bounding box center [979, 107] width 15 height 15
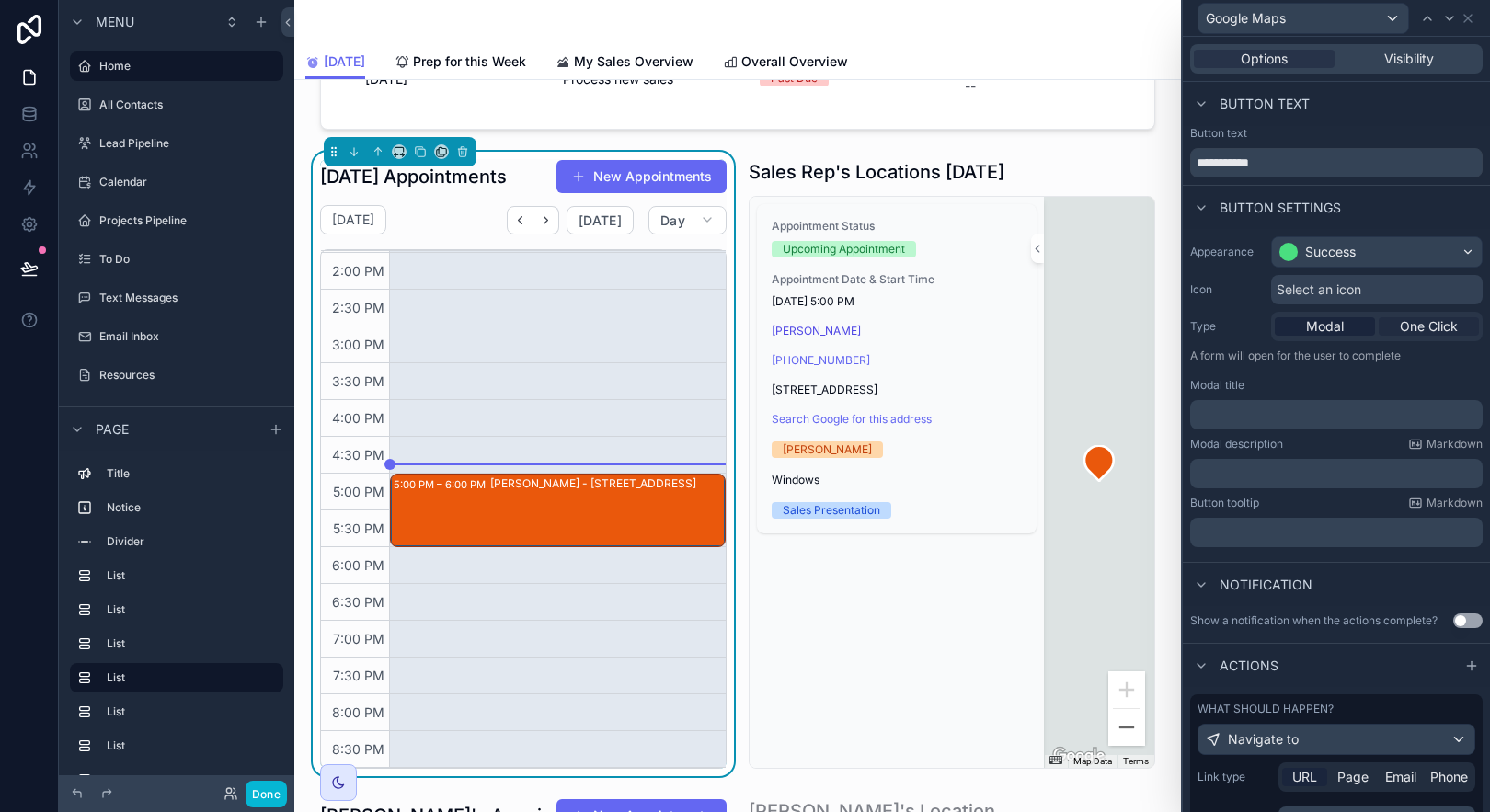
click at [1433, 324] on span "One Click" at bounding box center [1429, 326] width 58 height 18
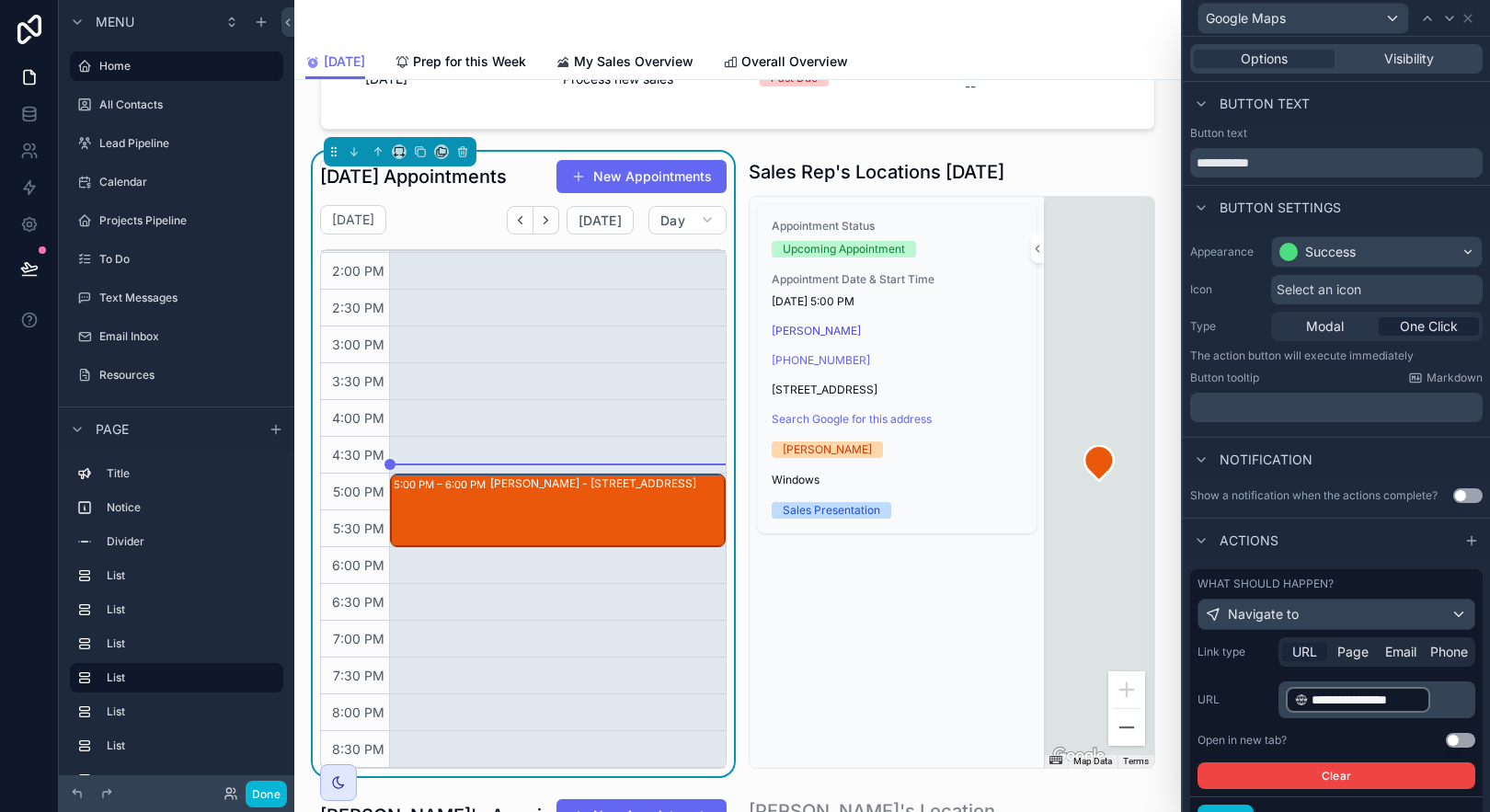
click at [594, 491] on div "[PERSON_NAME] - [STREET_ADDRESS]" at bounding box center [607, 483] width 234 height 15
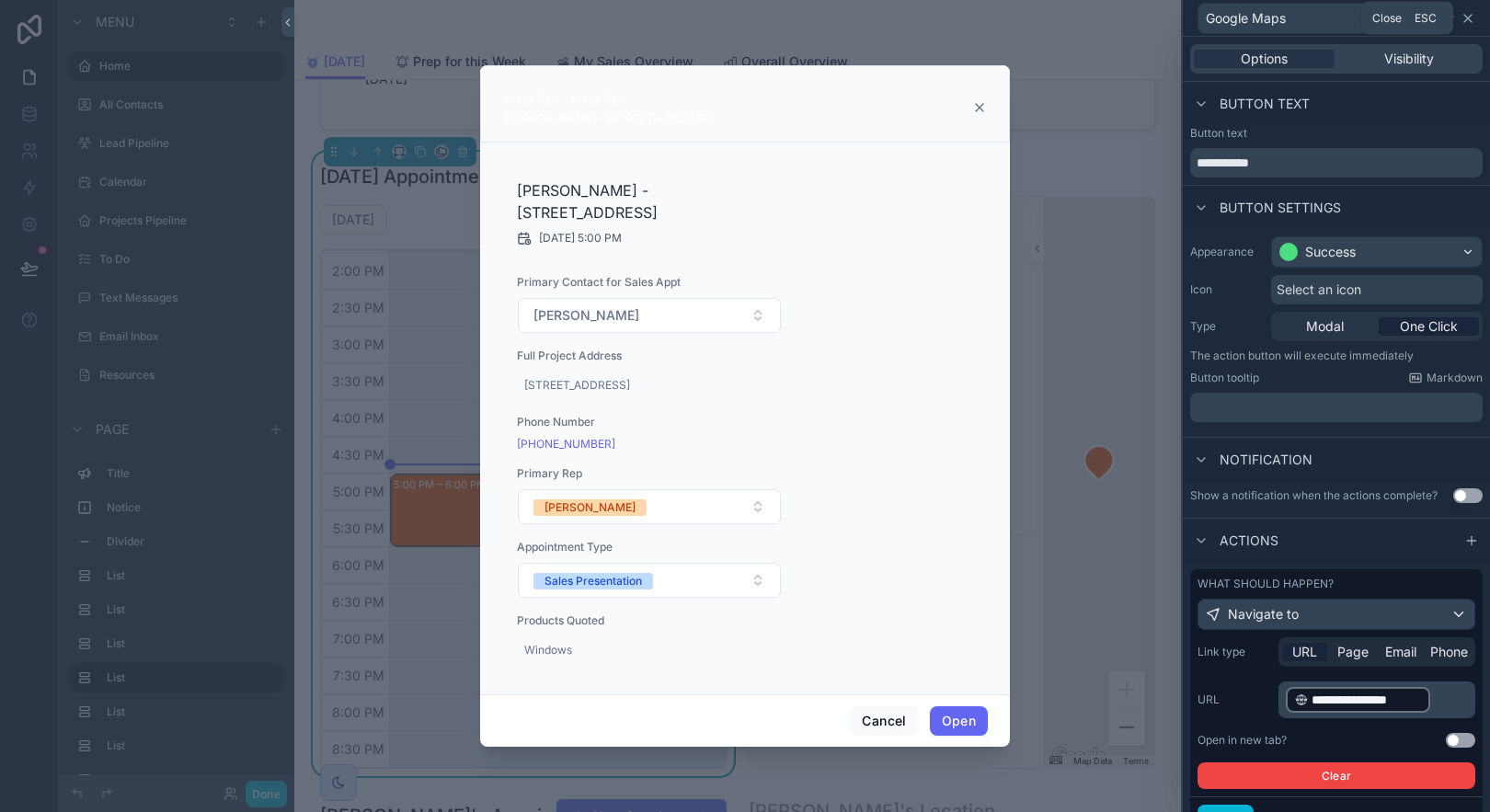
click at [1473, 25] on icon at bounding box center [1468, 18] width 15 height 15
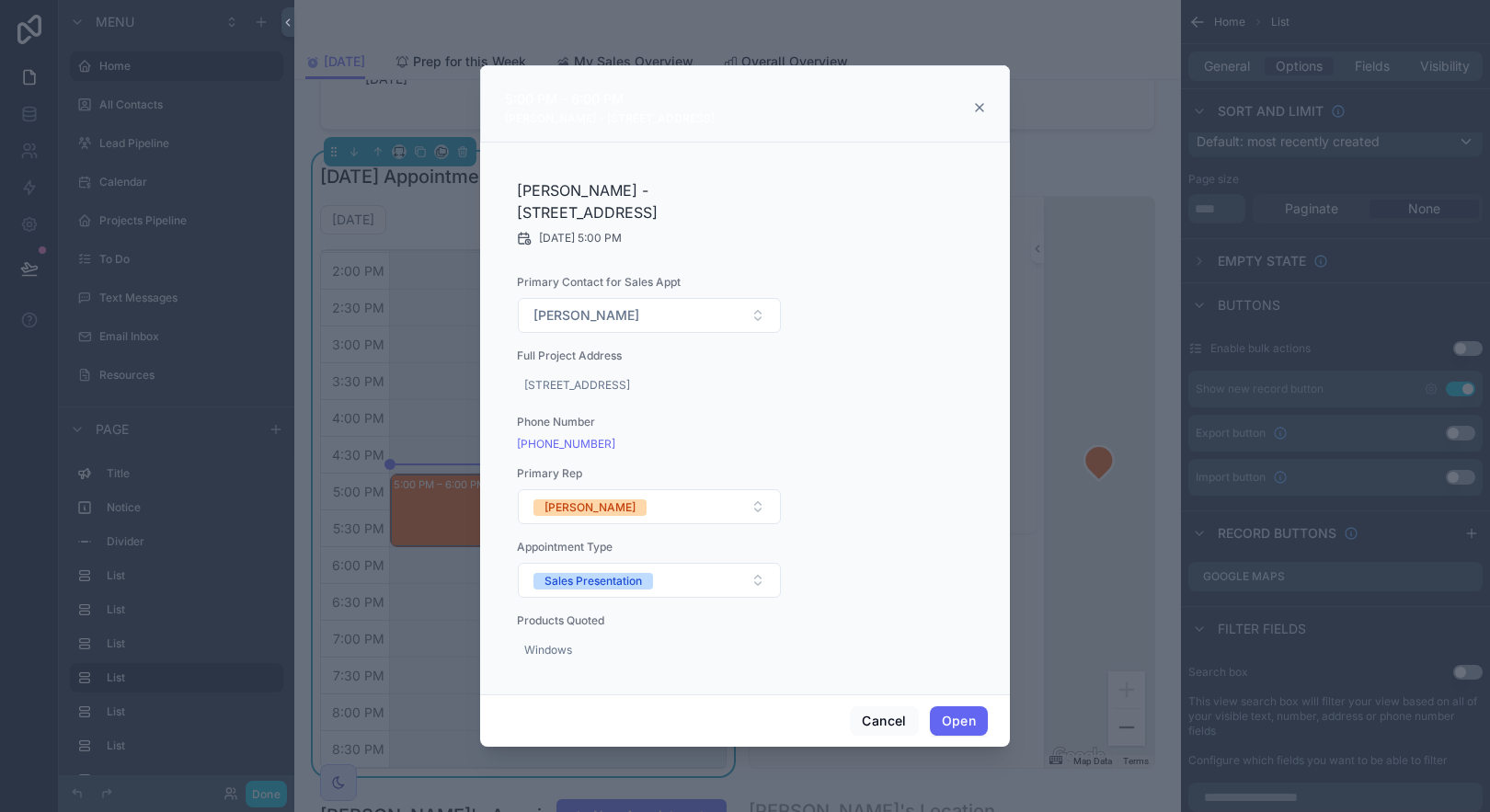
click at [979, 108] on icon "scrollable content" at bounding box center [980, 108] width 8 height 8
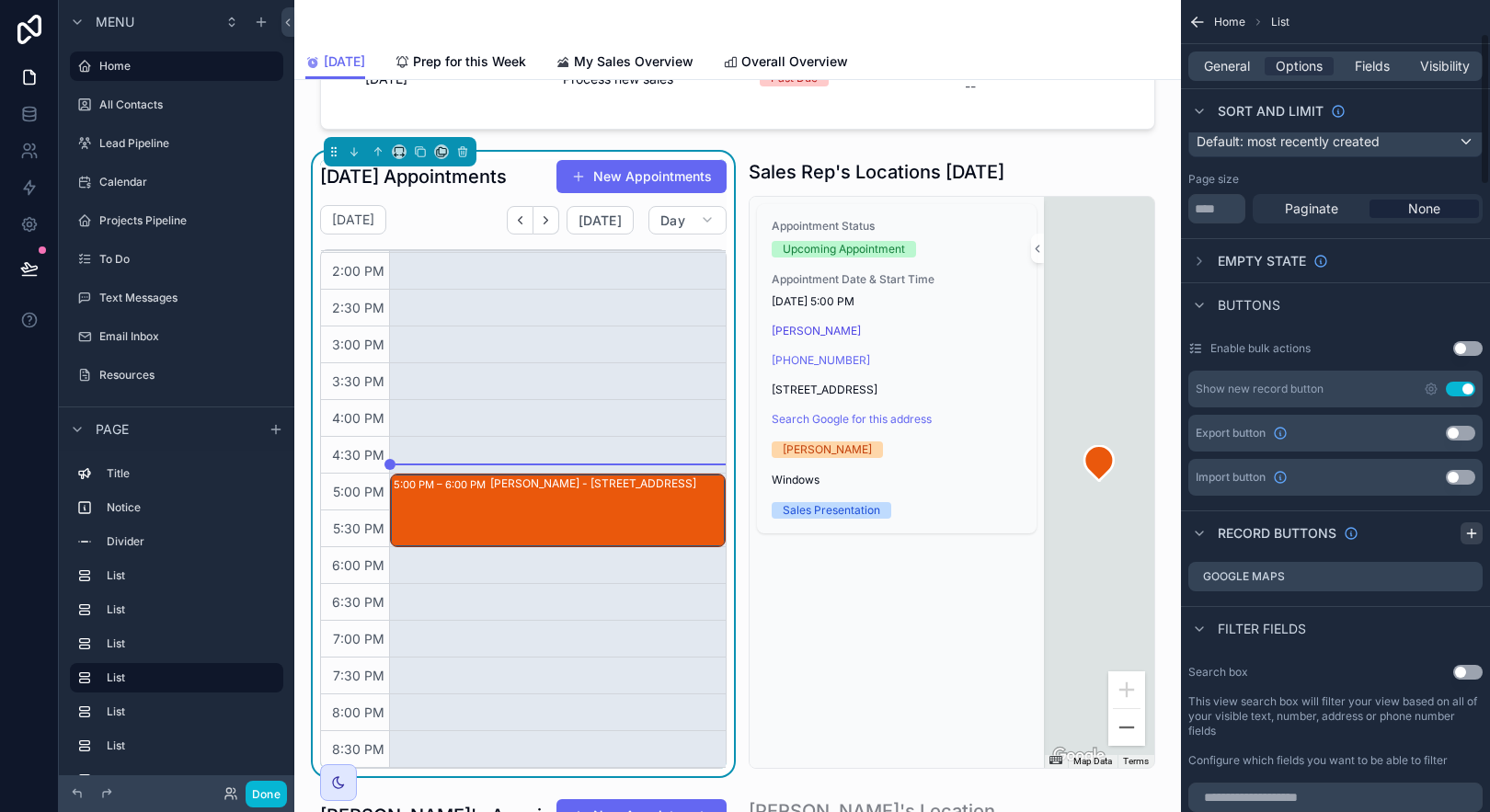
click at [1467, 531] on icon "scrollable content" at bounding box center [1471, 533] width 15 height 15
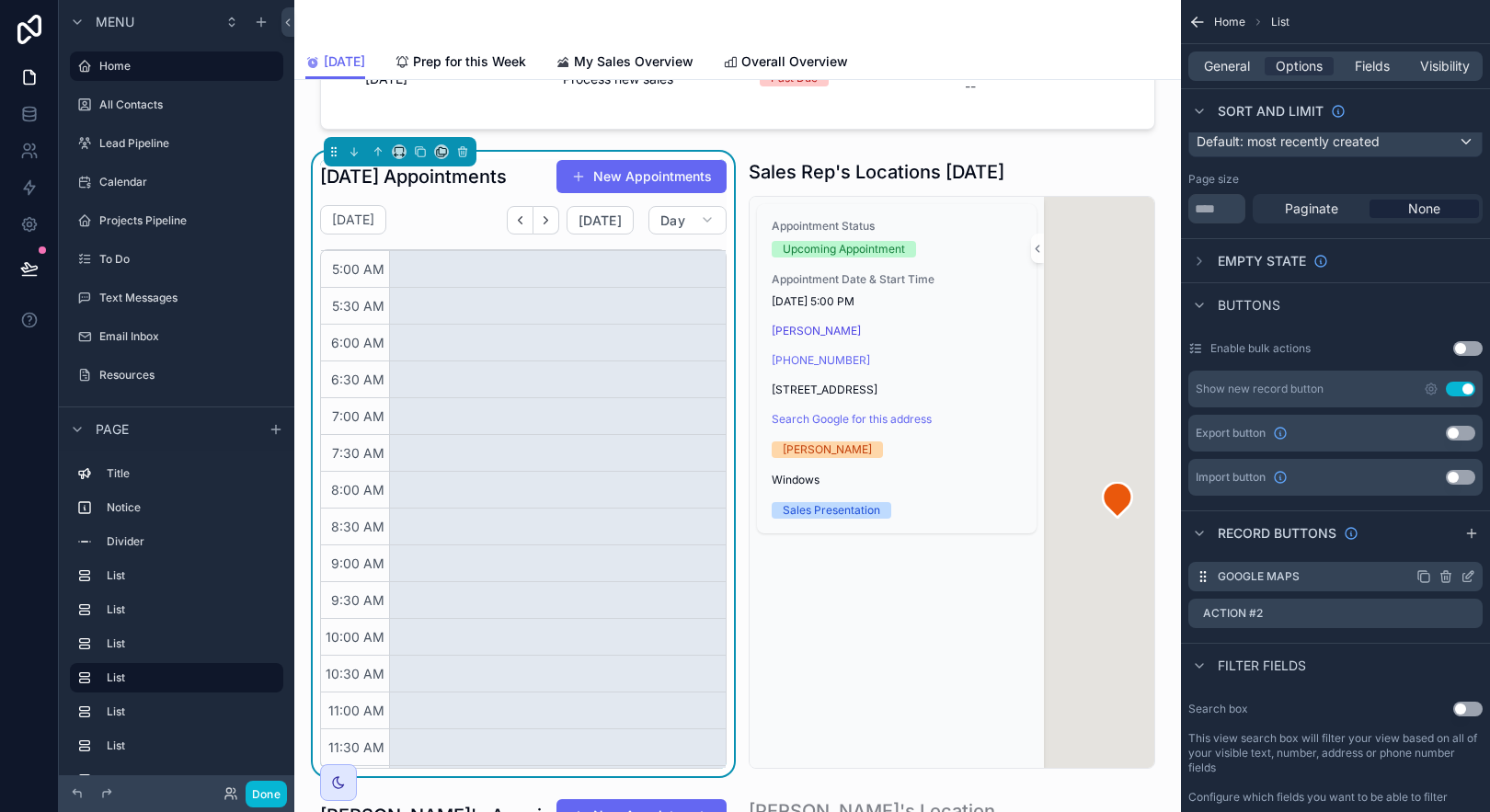
scroll to position [441, 0]
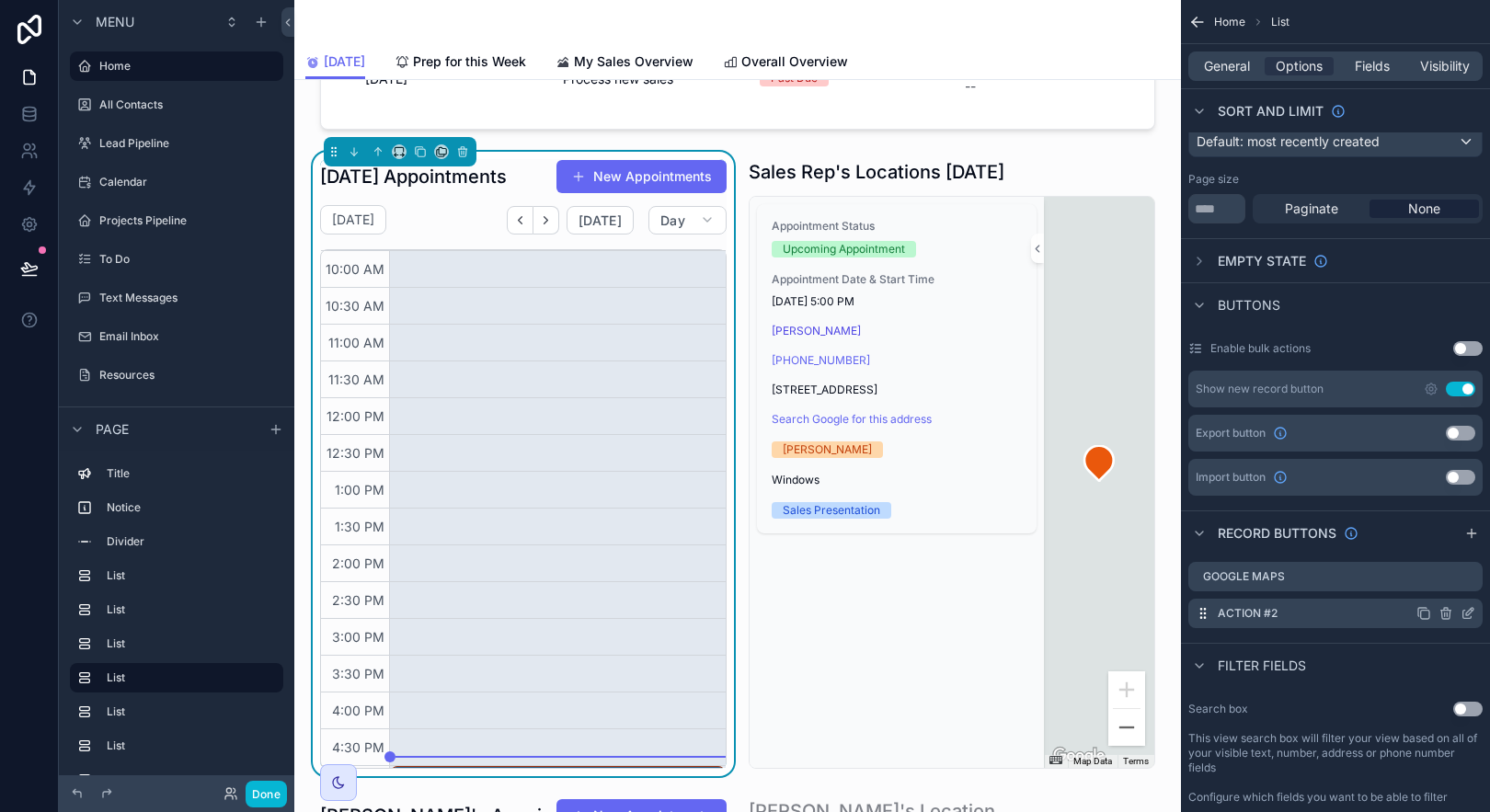
click at [1467, 610] on icon "scrollable content" at bounding box center [1470, 611] width 8 height 8
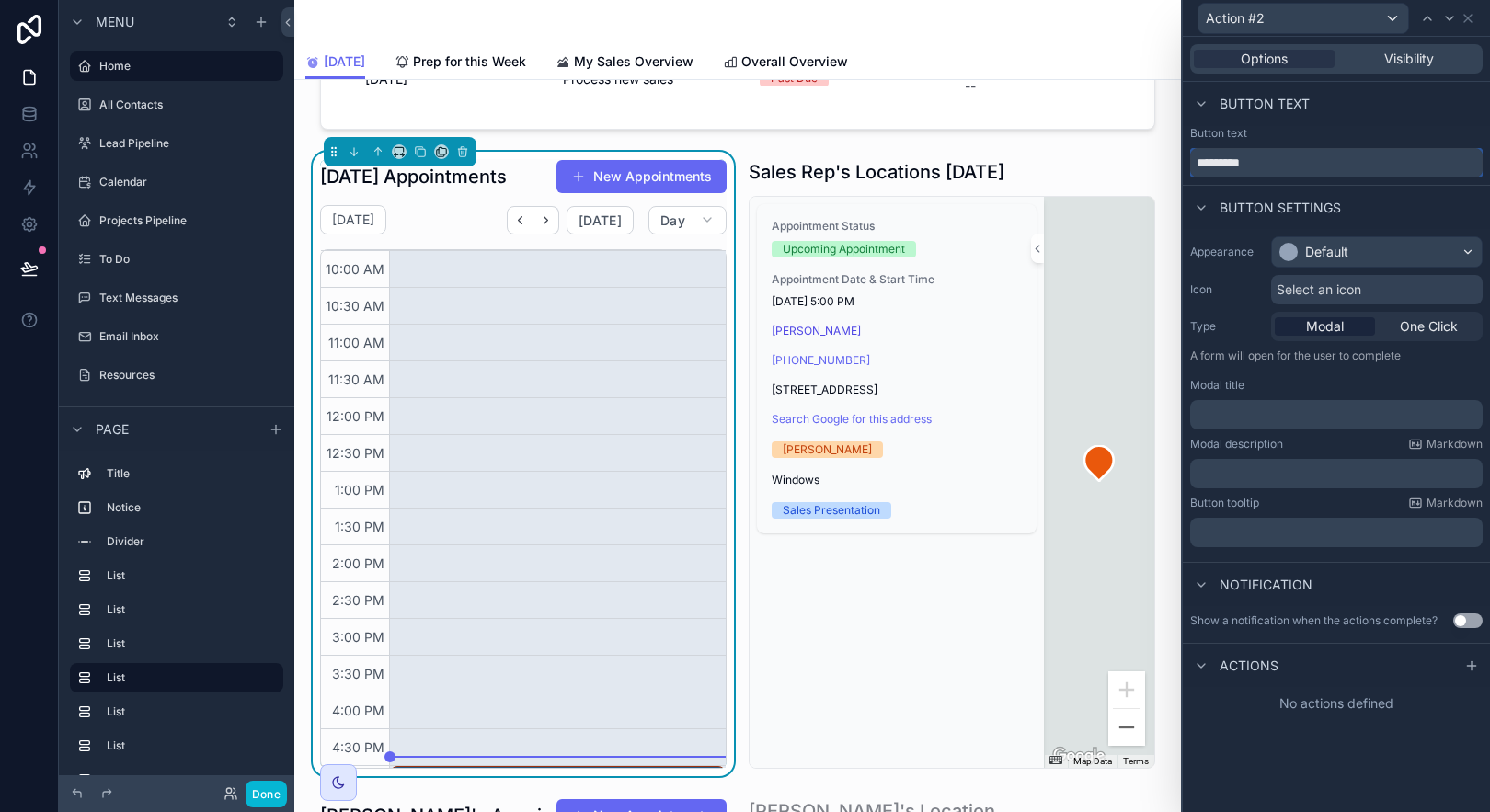
click at [1358, 164] on input "*********" at bounding box center [1336, 163] width 292 height 29
click at [1355, 163] on input "*********" at bounding box center [1336, 163] width 292 height 29
click at [1355, 162] on input "*********" at bounding box center [1336, 163] width 292 height 29
click at [1355, 163] on input "*********" at bounding box center [1336, 163] width 292 height 29
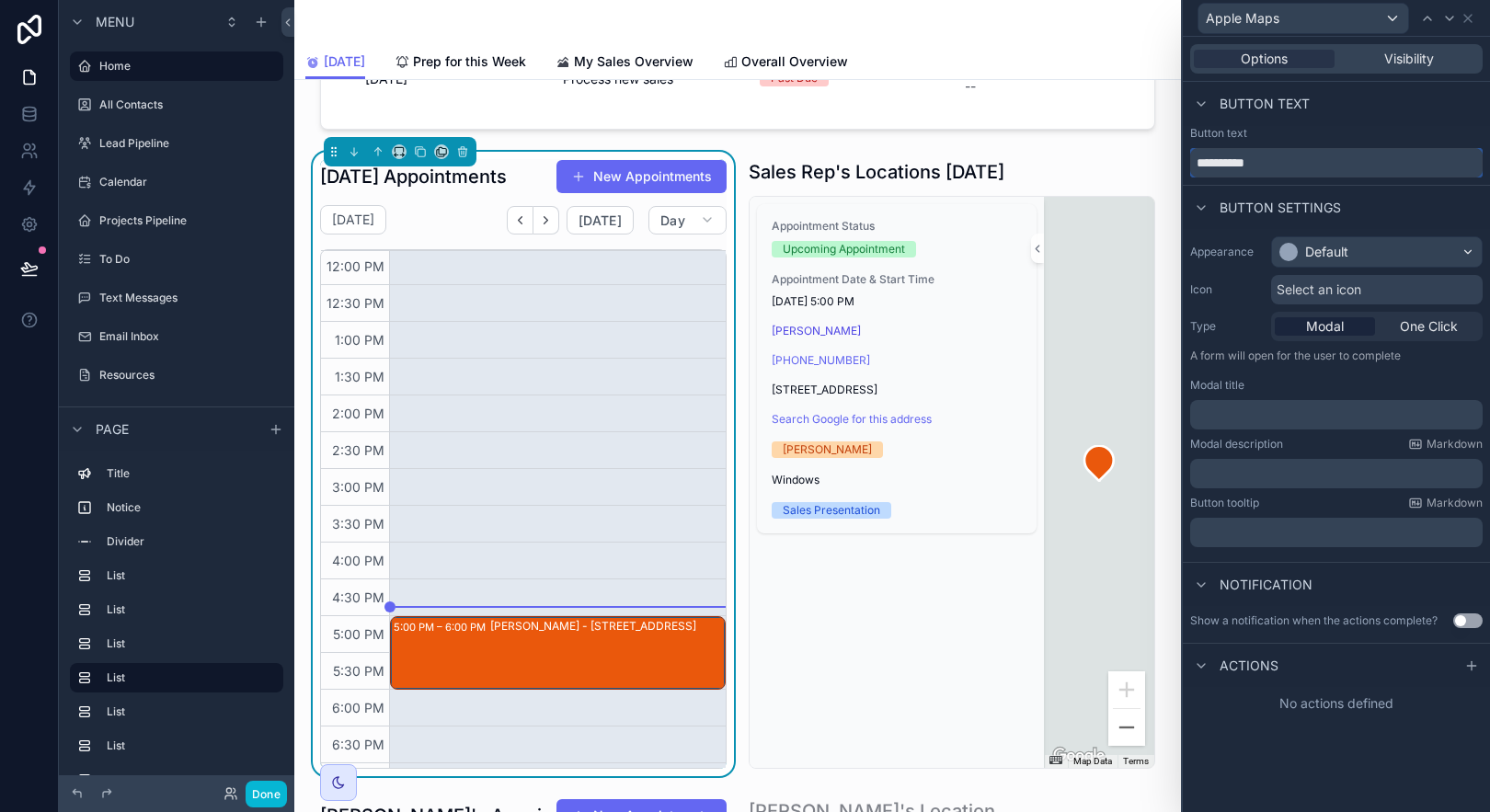
scroll to position [547, 0]
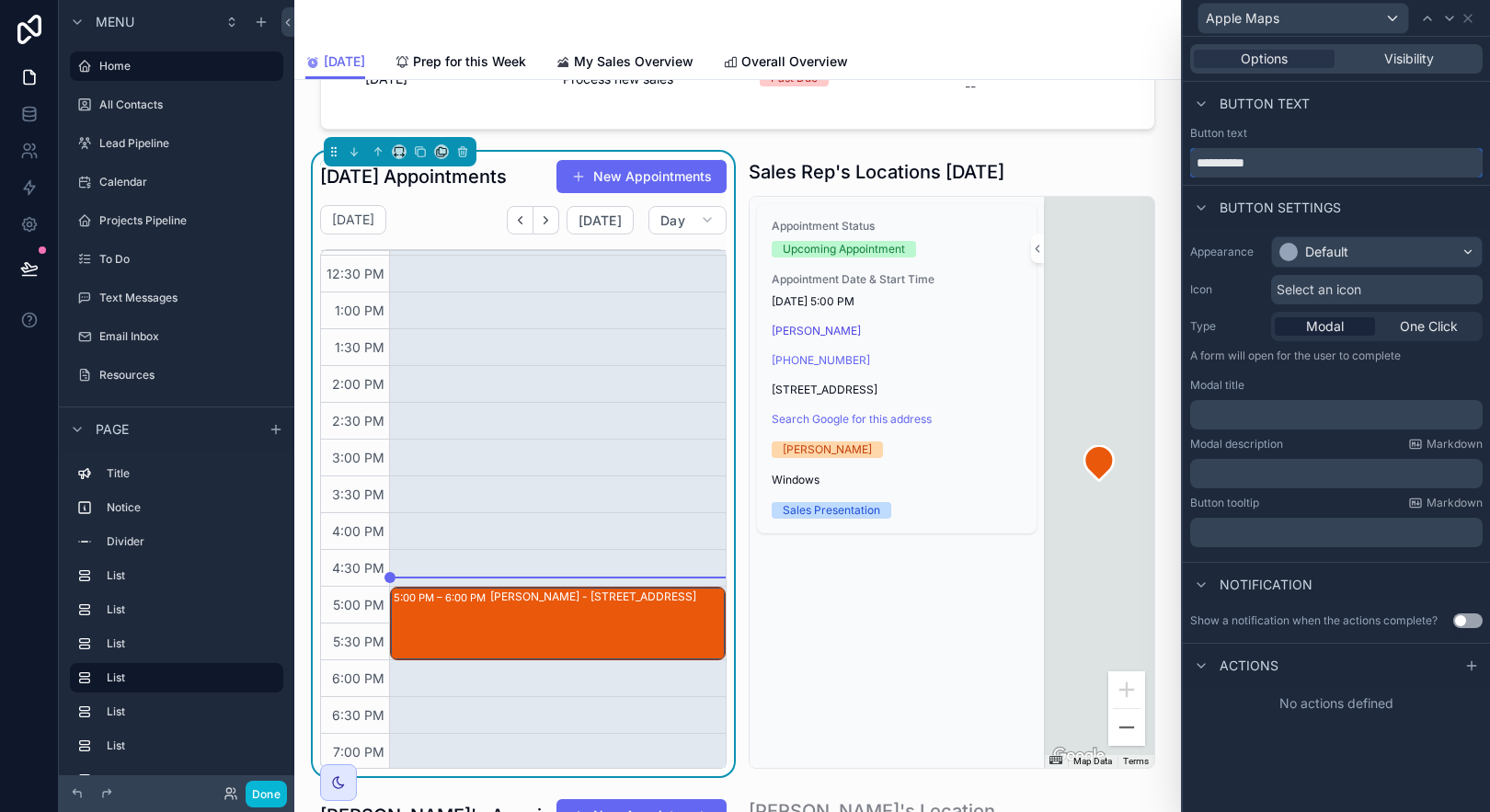
type input "**********"
click at [646, 605] on div "[PERSON_NAME] - [STREET_ADDRESS]" at bounding box center [607, 596] width 234 height 15
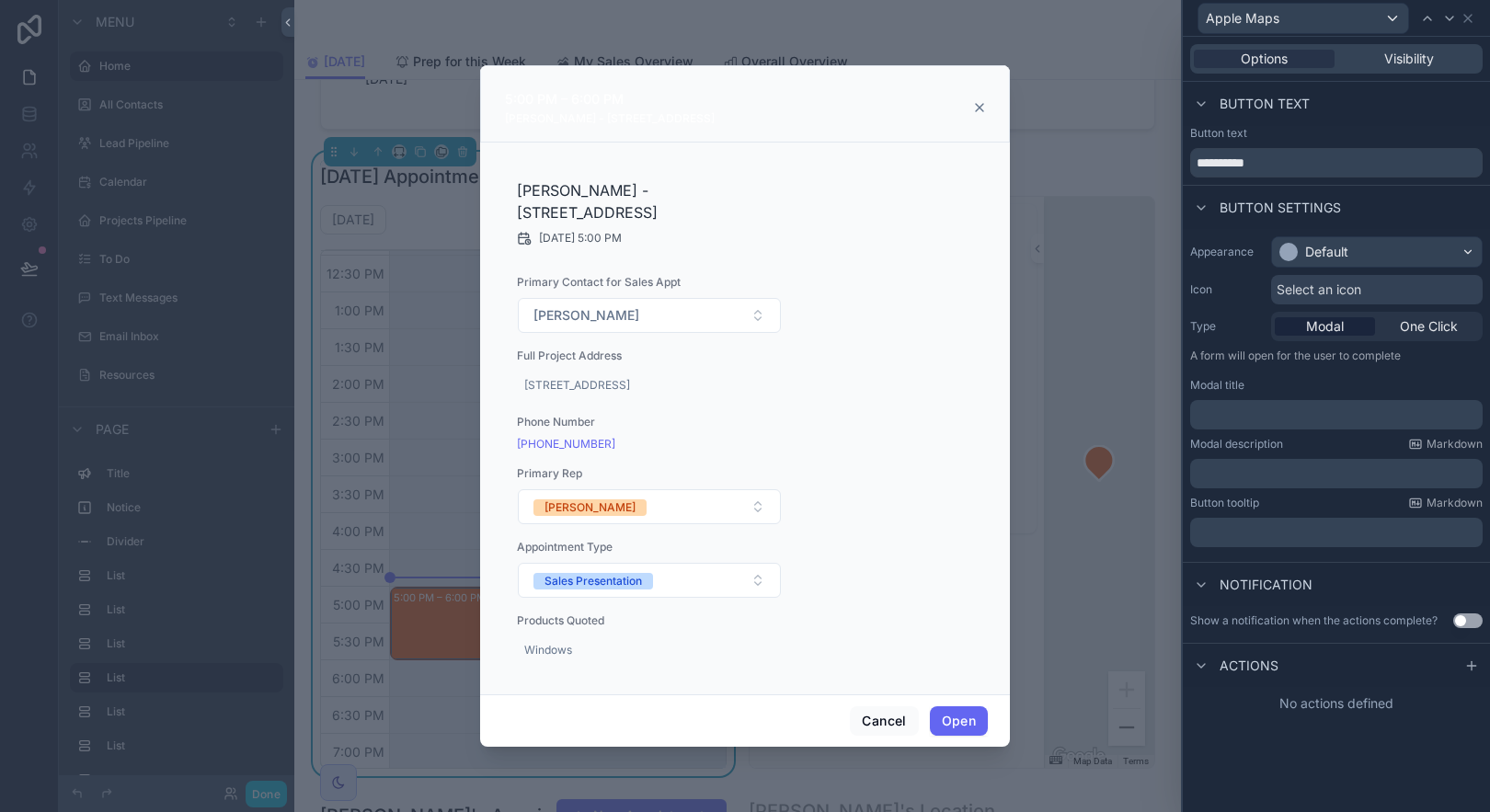
click at [982, 109] on icon "scrollable content" at bounding box center [980, 108] width 8 height 8
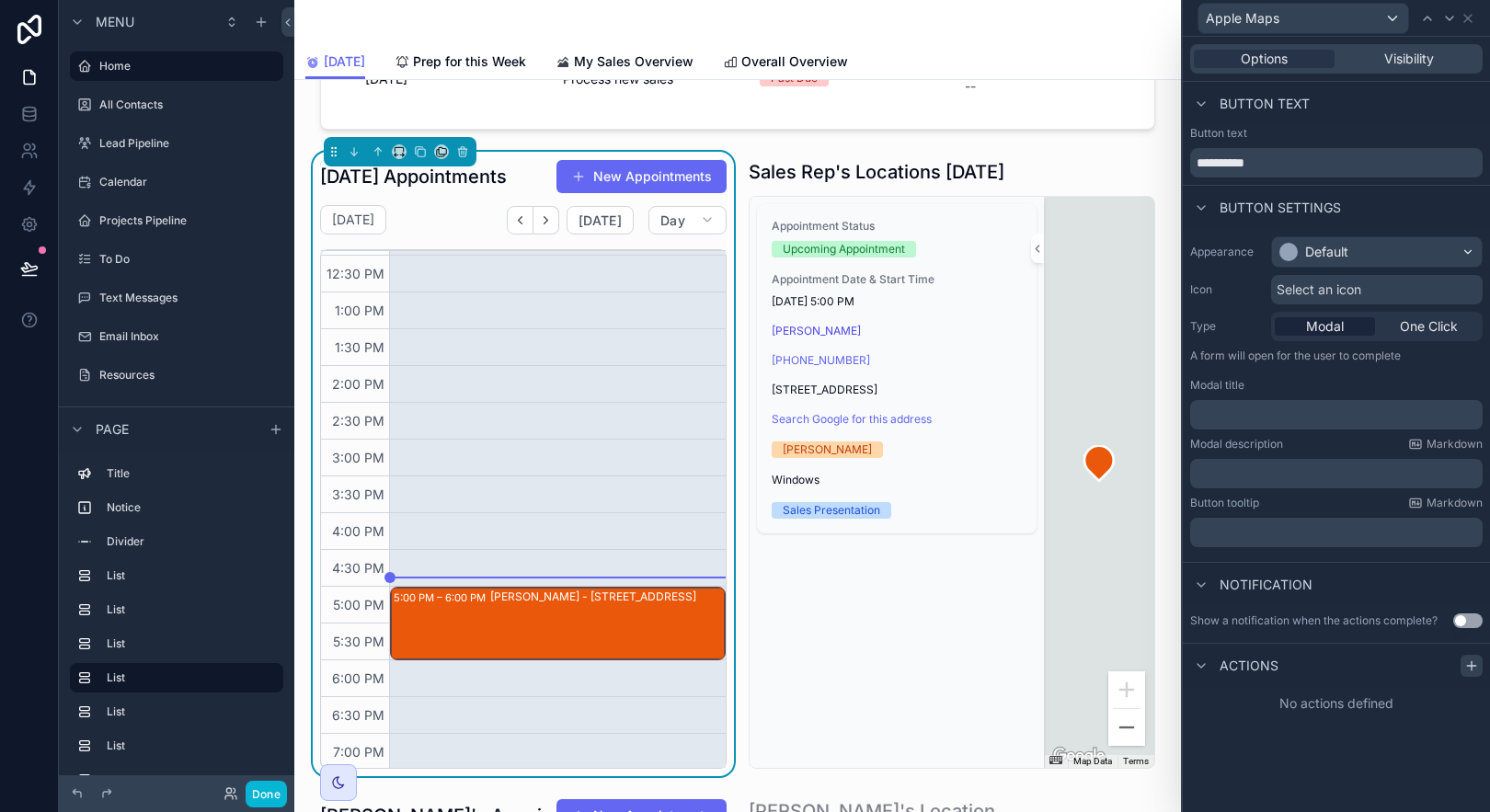
click at [1470, 668] on icon at bounding box center [1471, 665] width 15 height 15
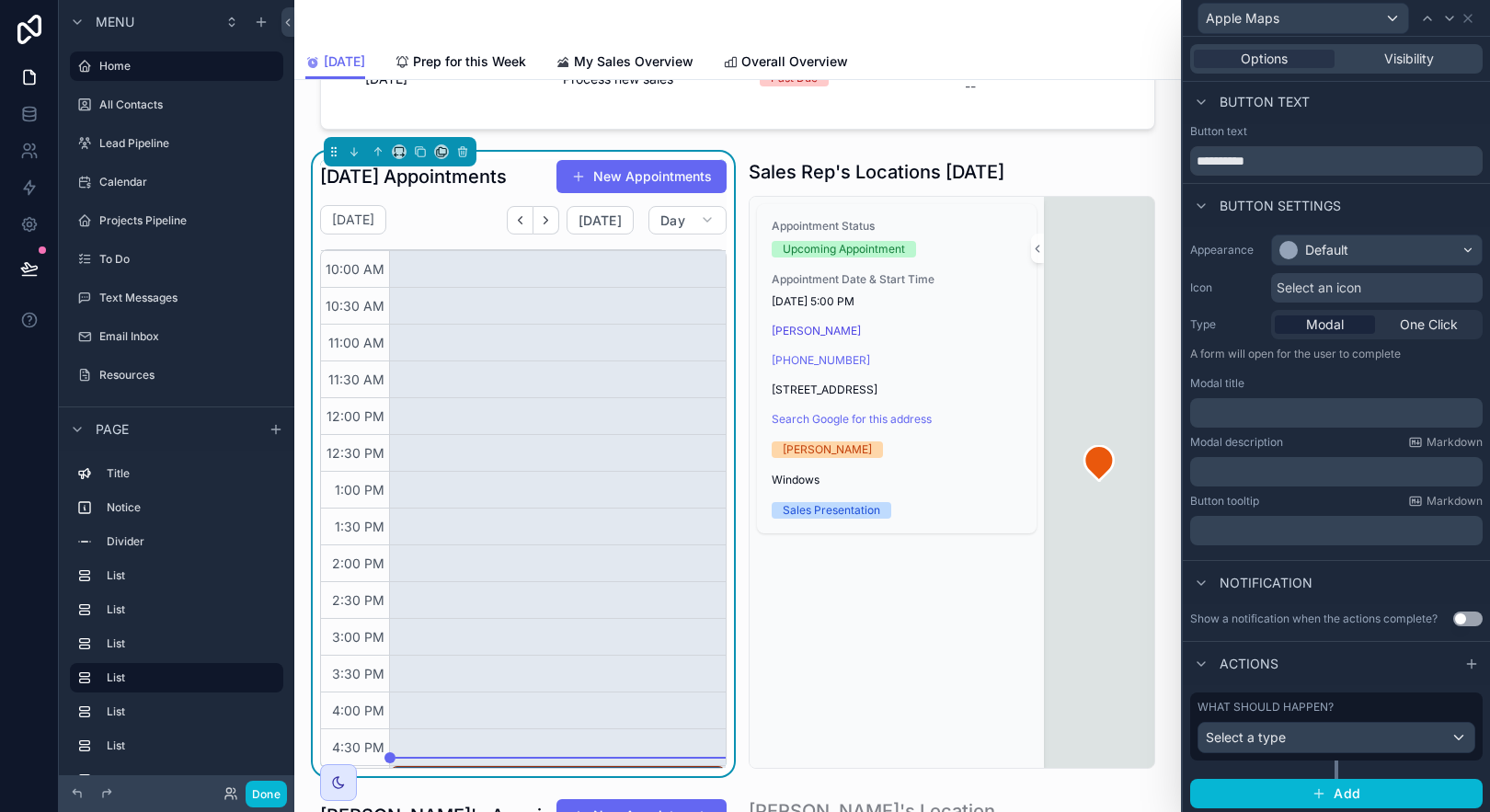
scroll to position [5, 0]
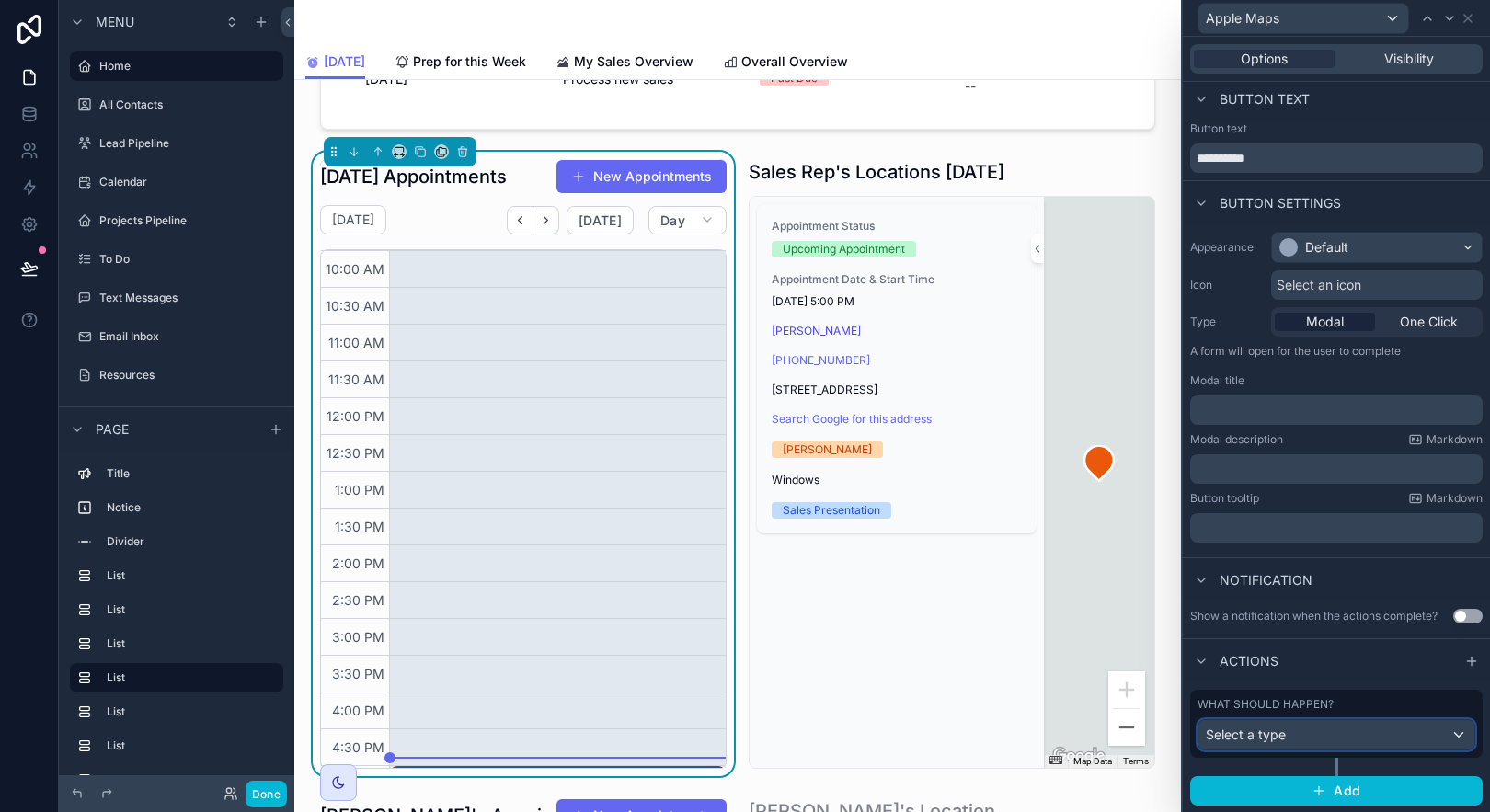
click at [1348, 733] on div "Select a type" at bounding box center [1336, 735] width 276 height 29
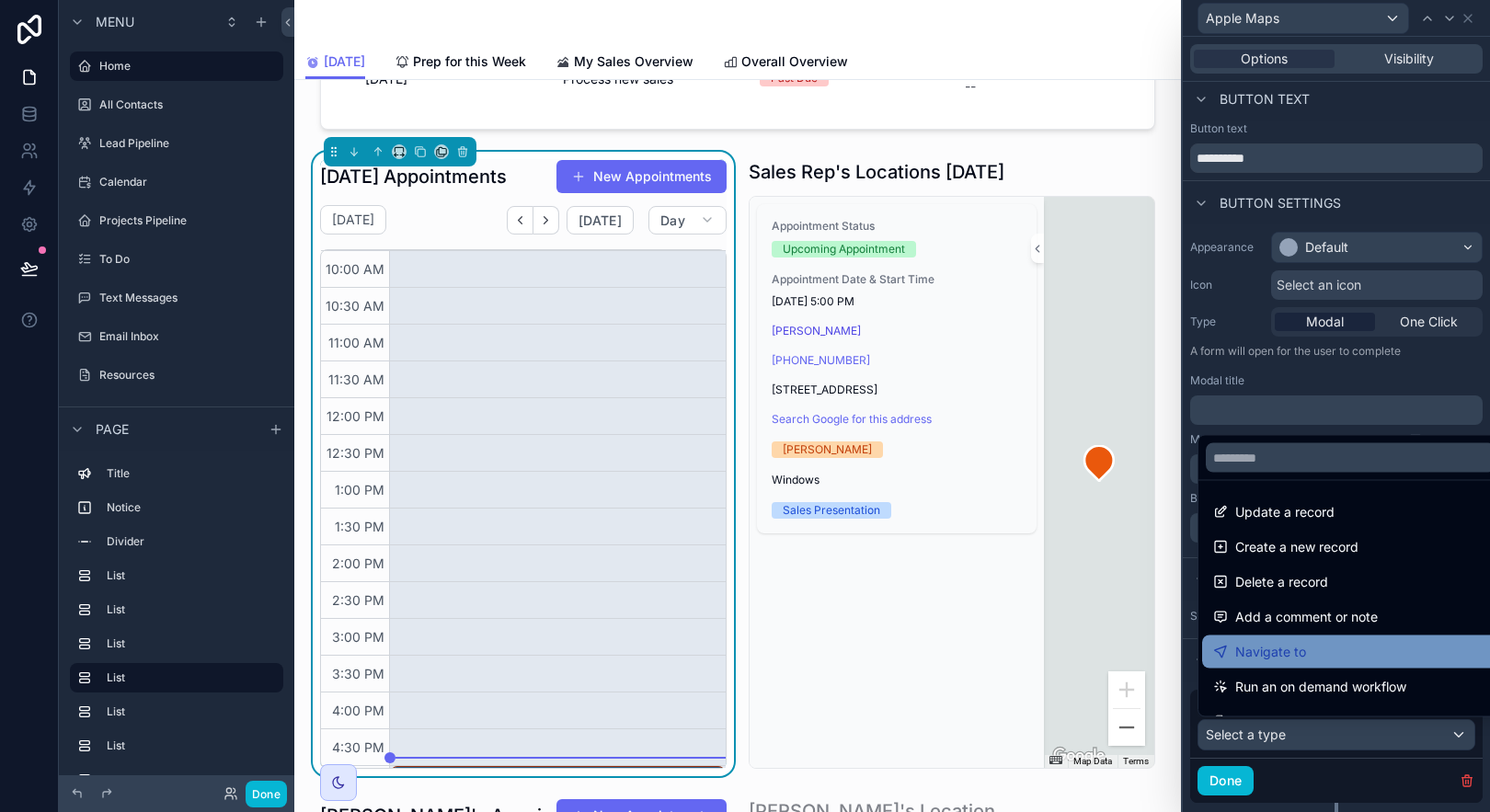
click at [1360, 648] on div "Navigate to" at bounding box center [1351, 651] width 275 height 22
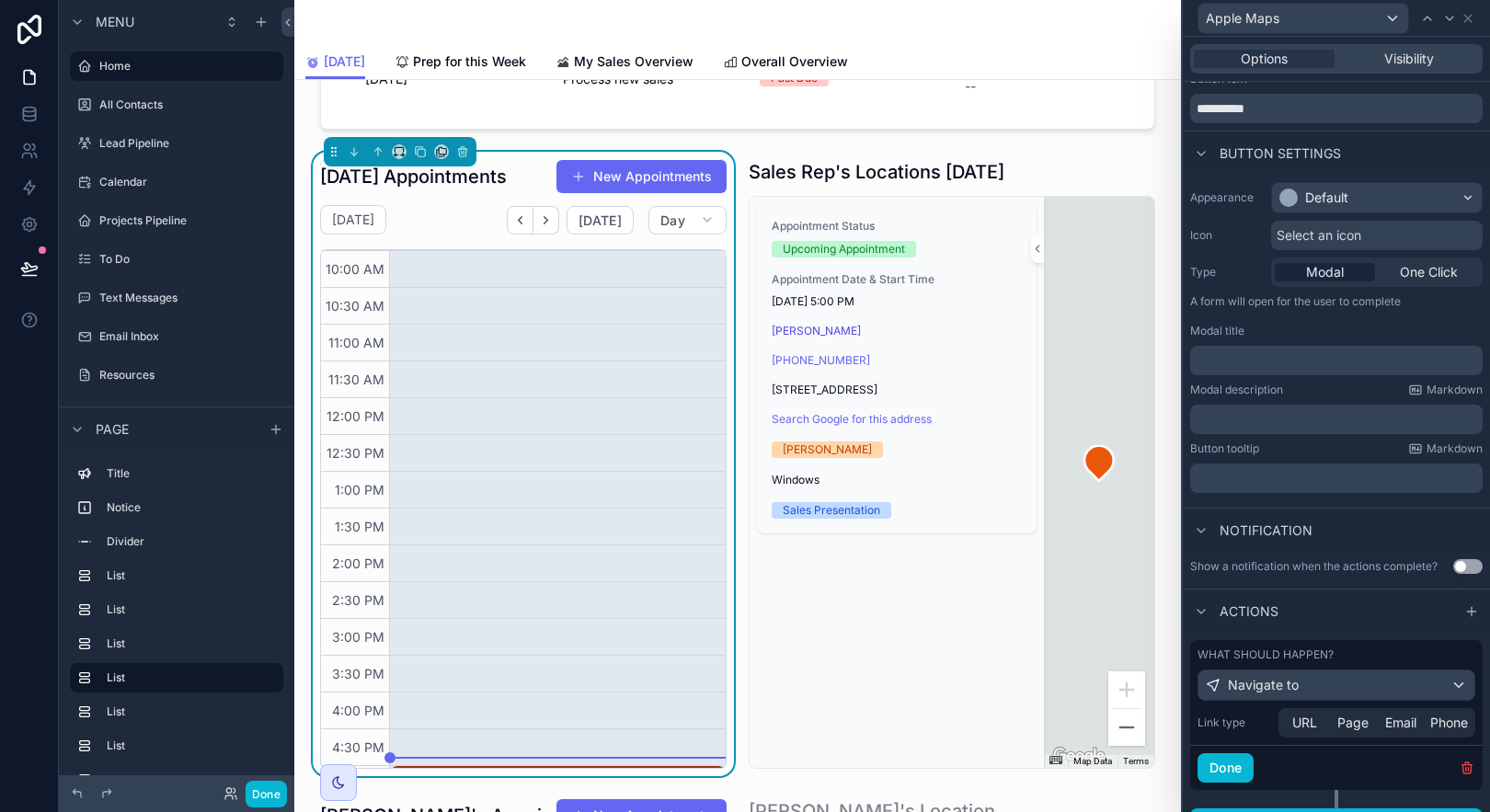
scroll to position [87, 0]
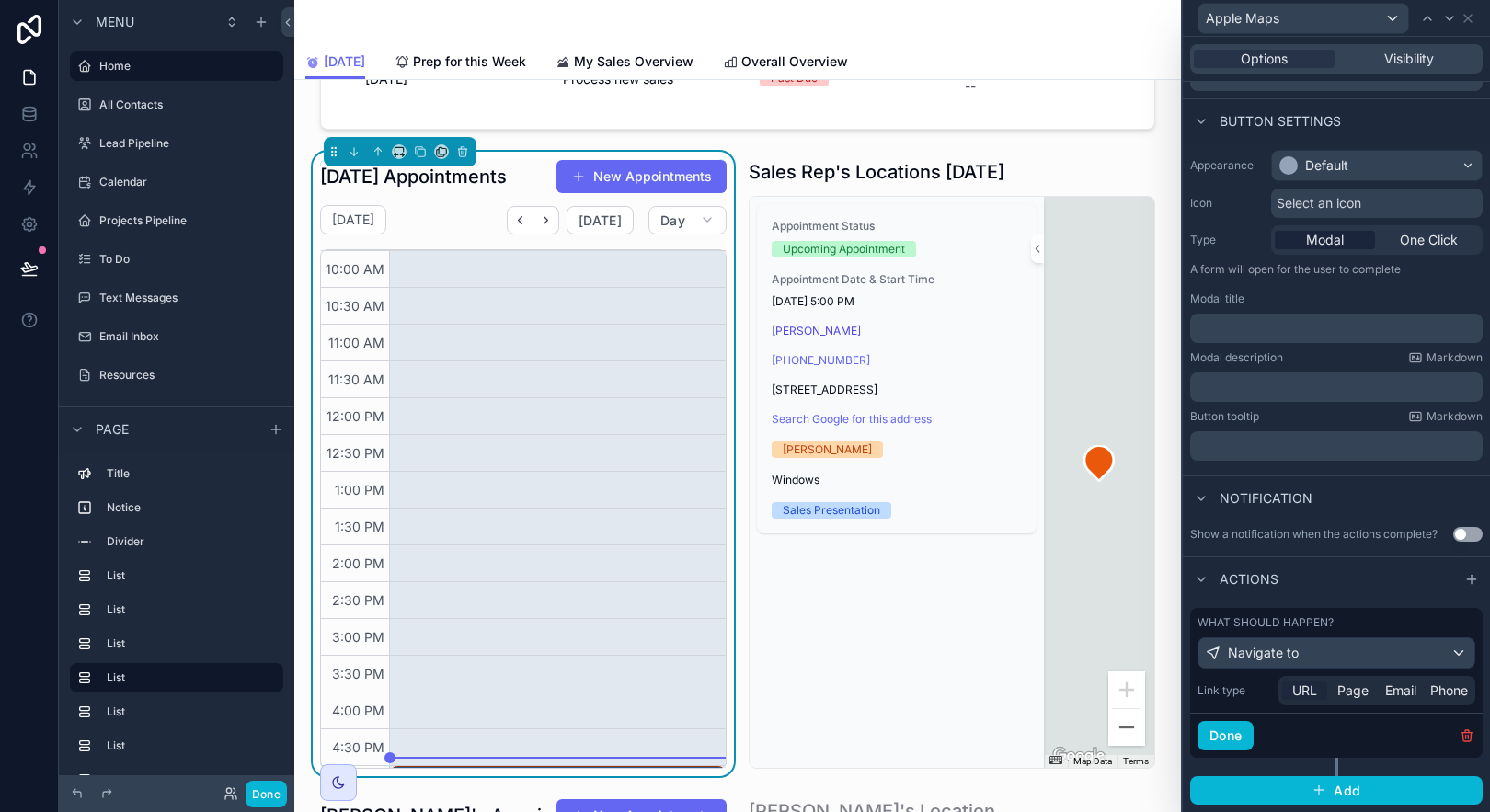
click at [1303, 694] on span "URL" at bounding box center [1305, 690] width 25 height 18
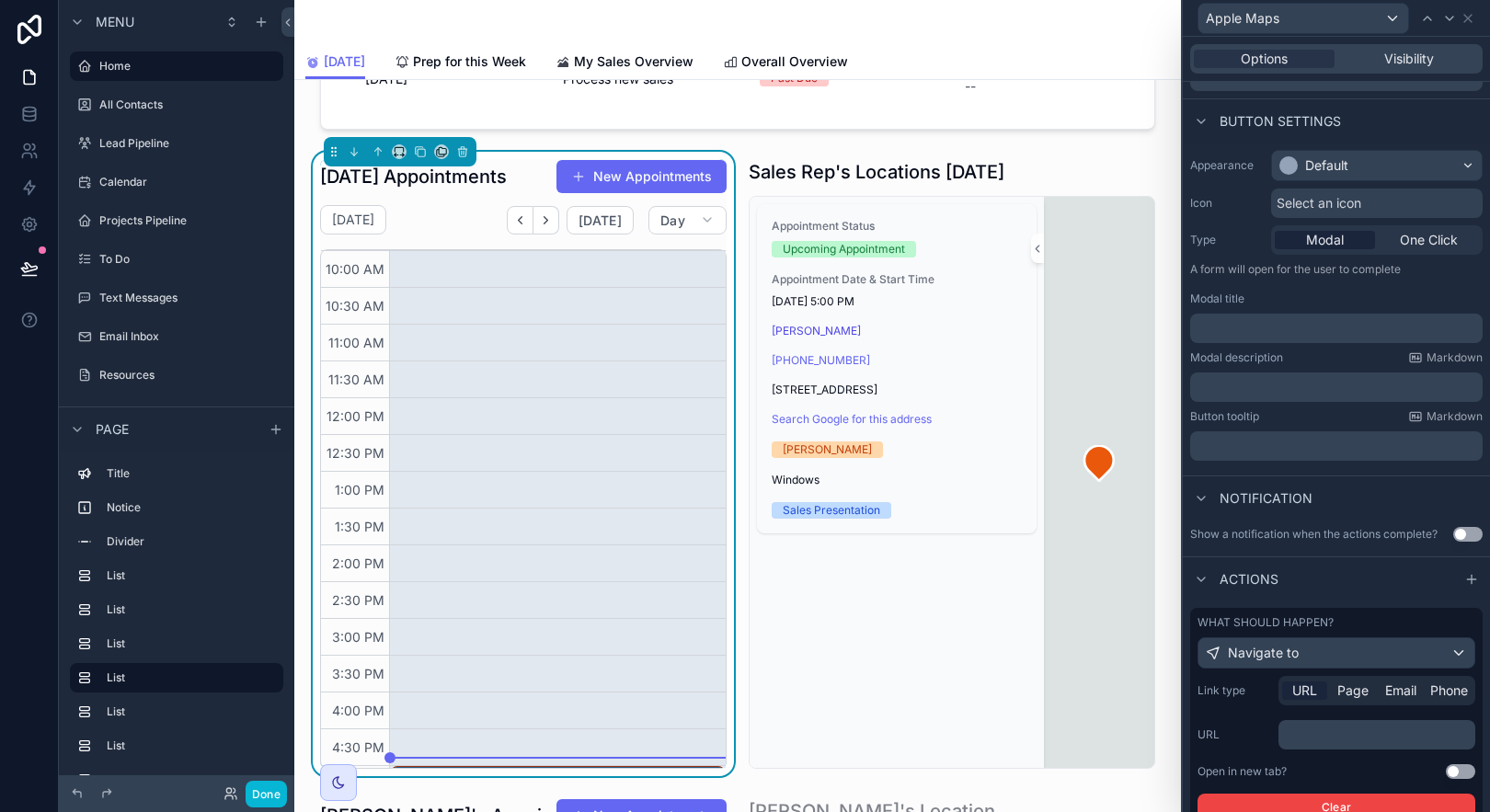
scroll to position [202, 0]
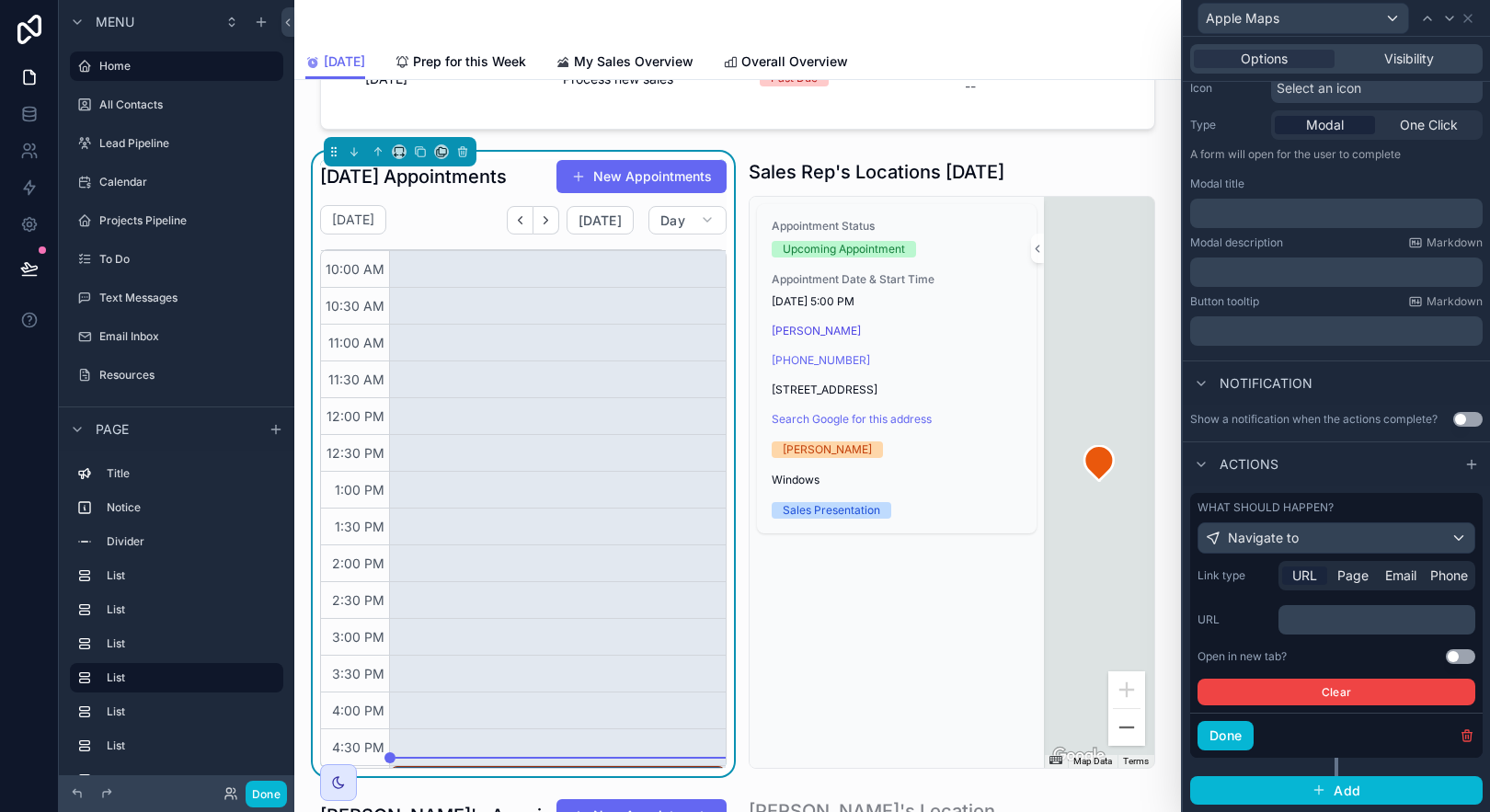
click at [1333, 625] on p "﻿" at bounding box center [1378, 619] width 186 height 18
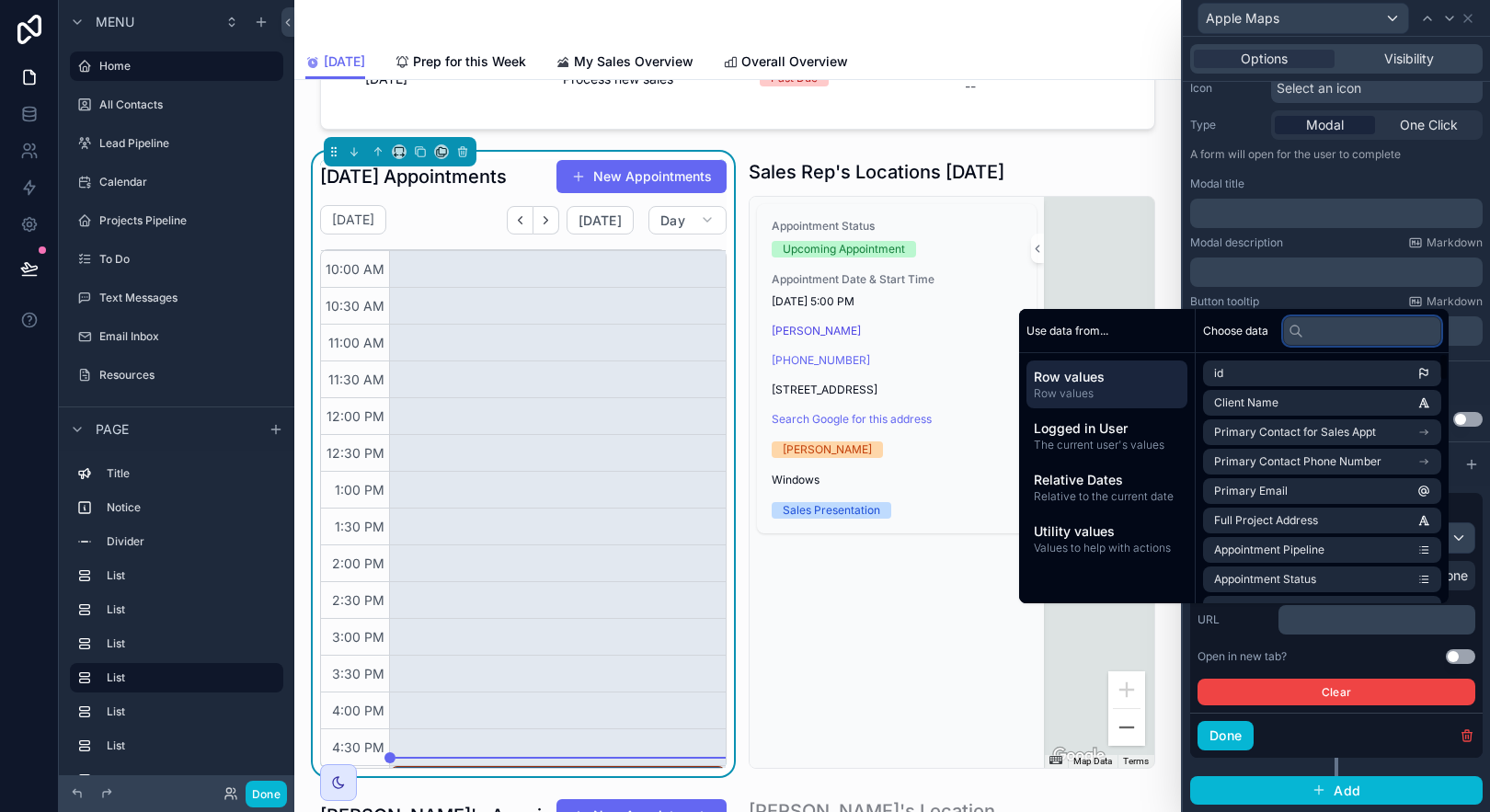
click at [1326, 320] on input "text" at bounding box center [1362, 331] width 158 height 29
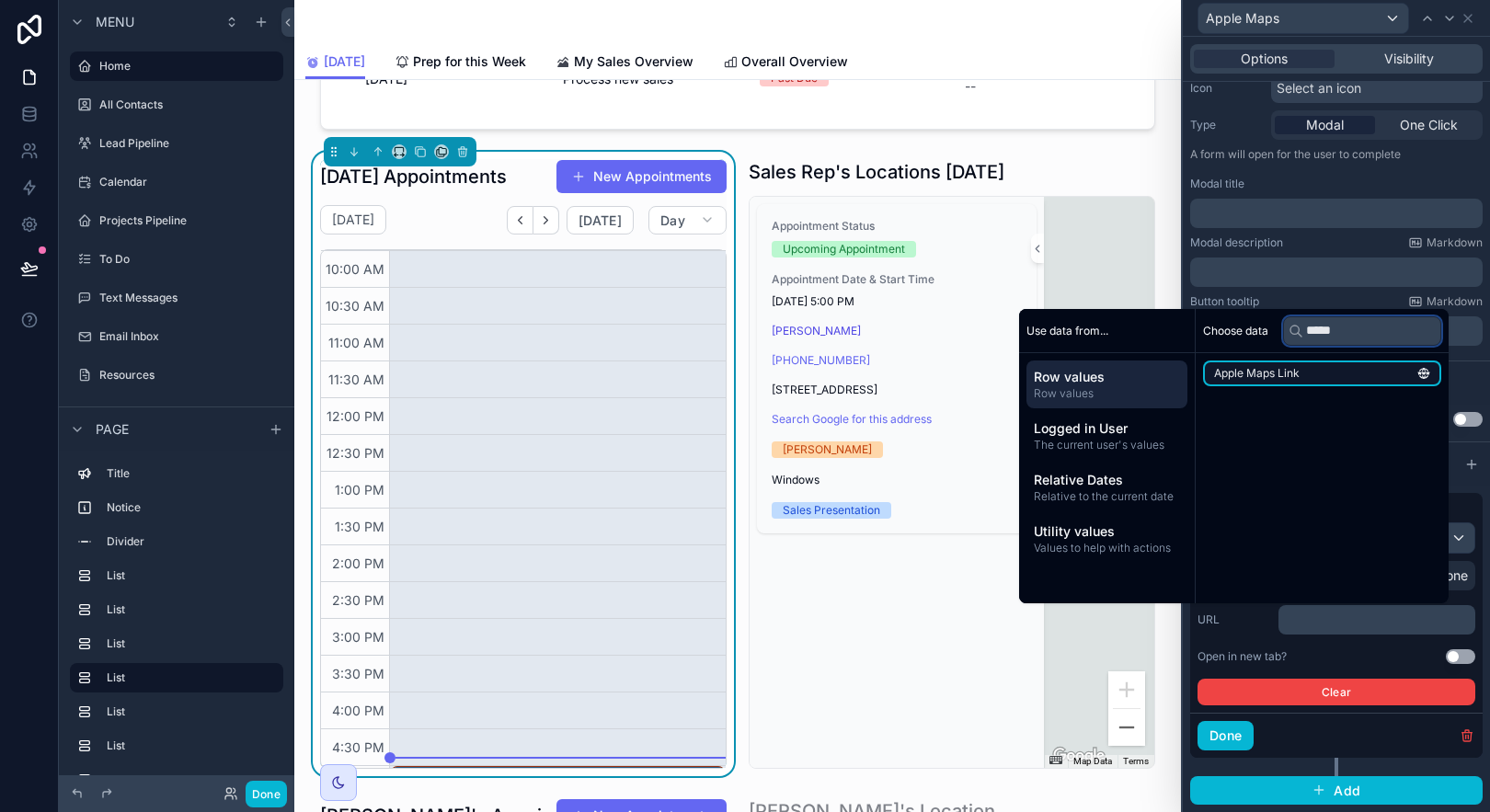
type input "*****"
click at [1308, 360] on li "Apple Maps Link" at bounding box center [1322, 373] width 239 height 25
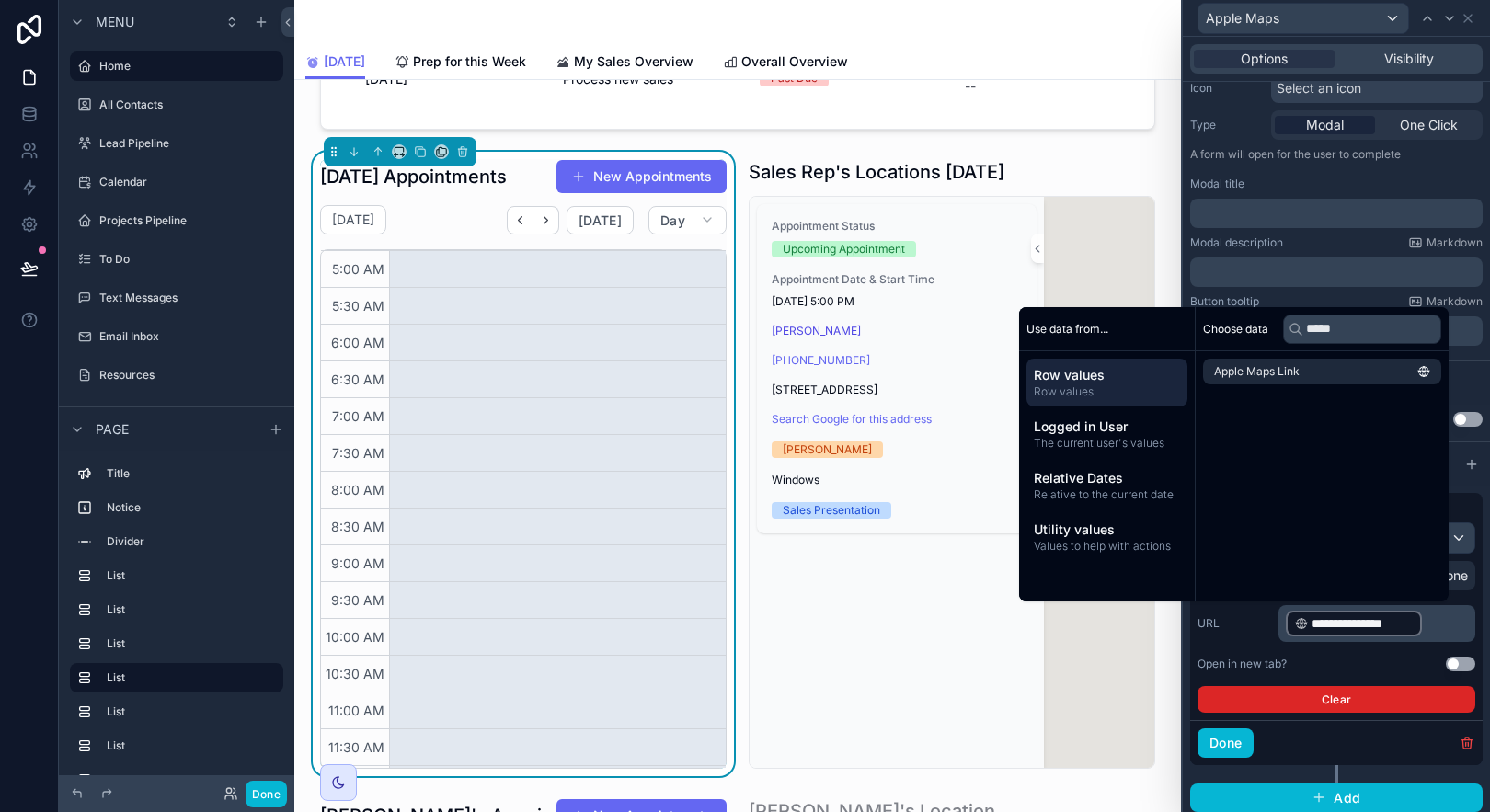
scroll to position [441, 0]
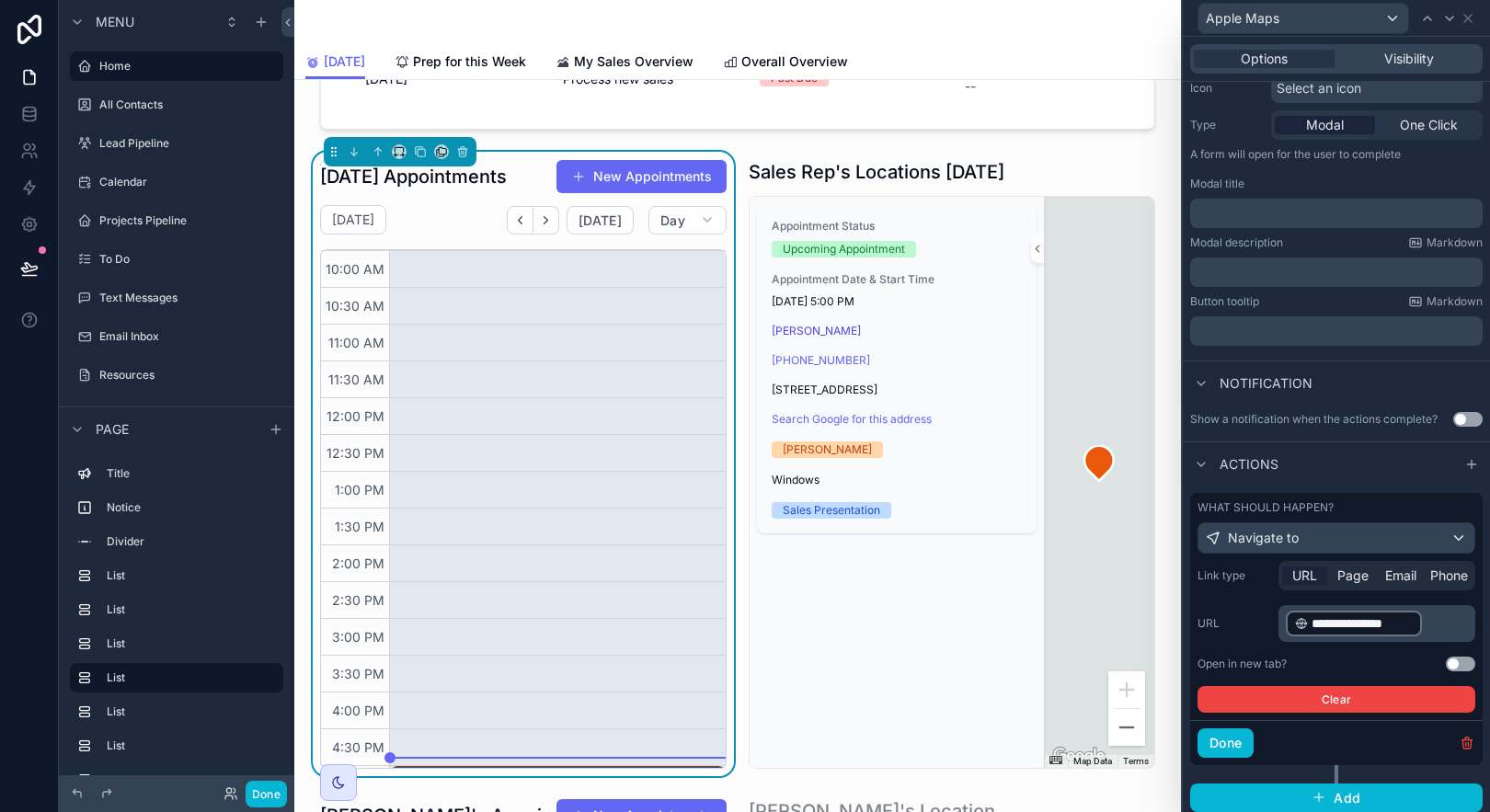
click at [1258, 643] on div "**********" at bounding box center [1336, 637] width 278 height 152
click at [1455, 662] on button "Use setting" at bounding box center [1461, 663] width 29 height 15
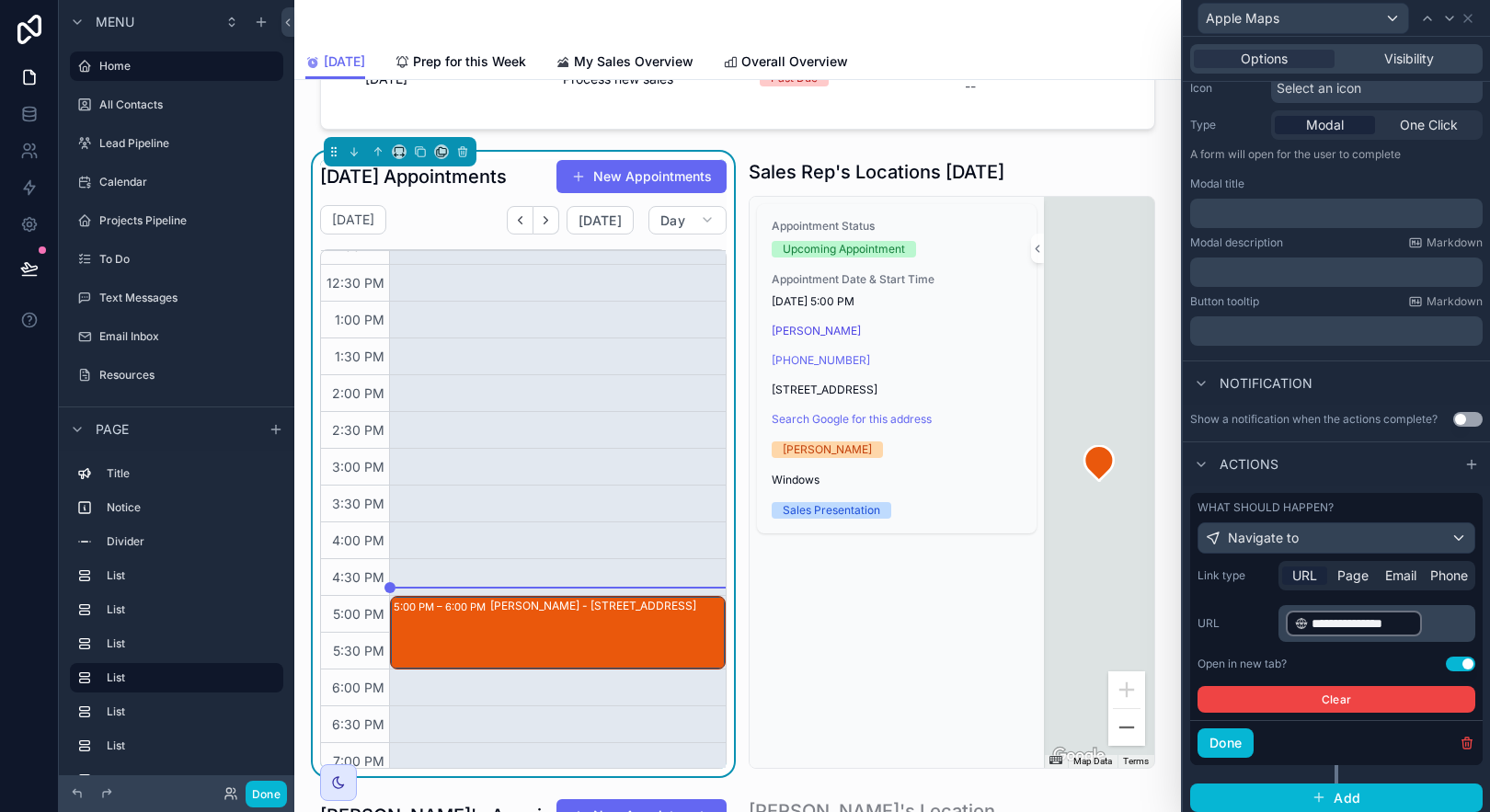
scroll to position [538, 0]
click at [621, 612] on div "[PERSON_NAME] - [STREET_ADDRESS]" at bounding box center [607, 605] width 234 height 15
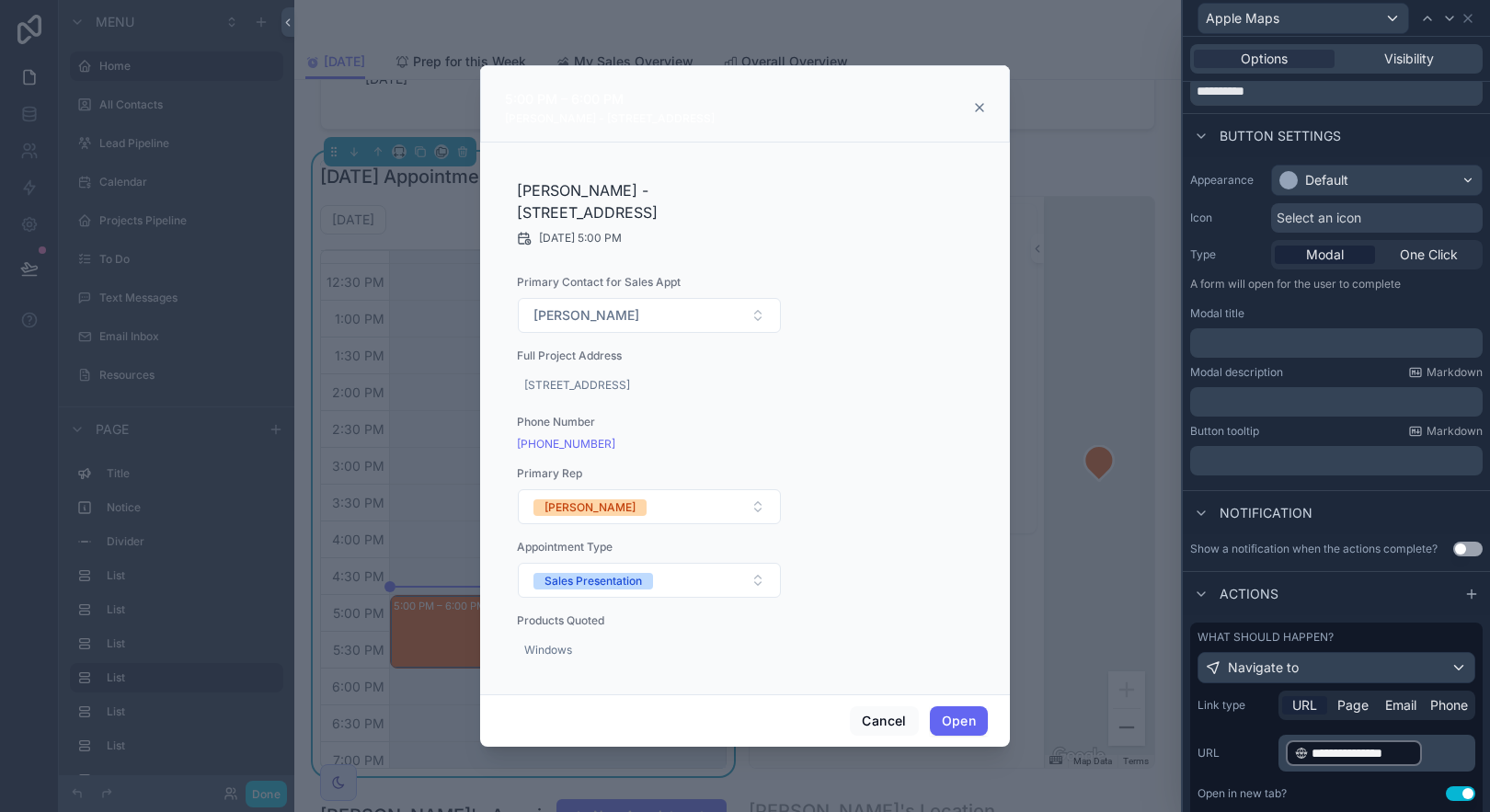
scroll to position [0, 0]
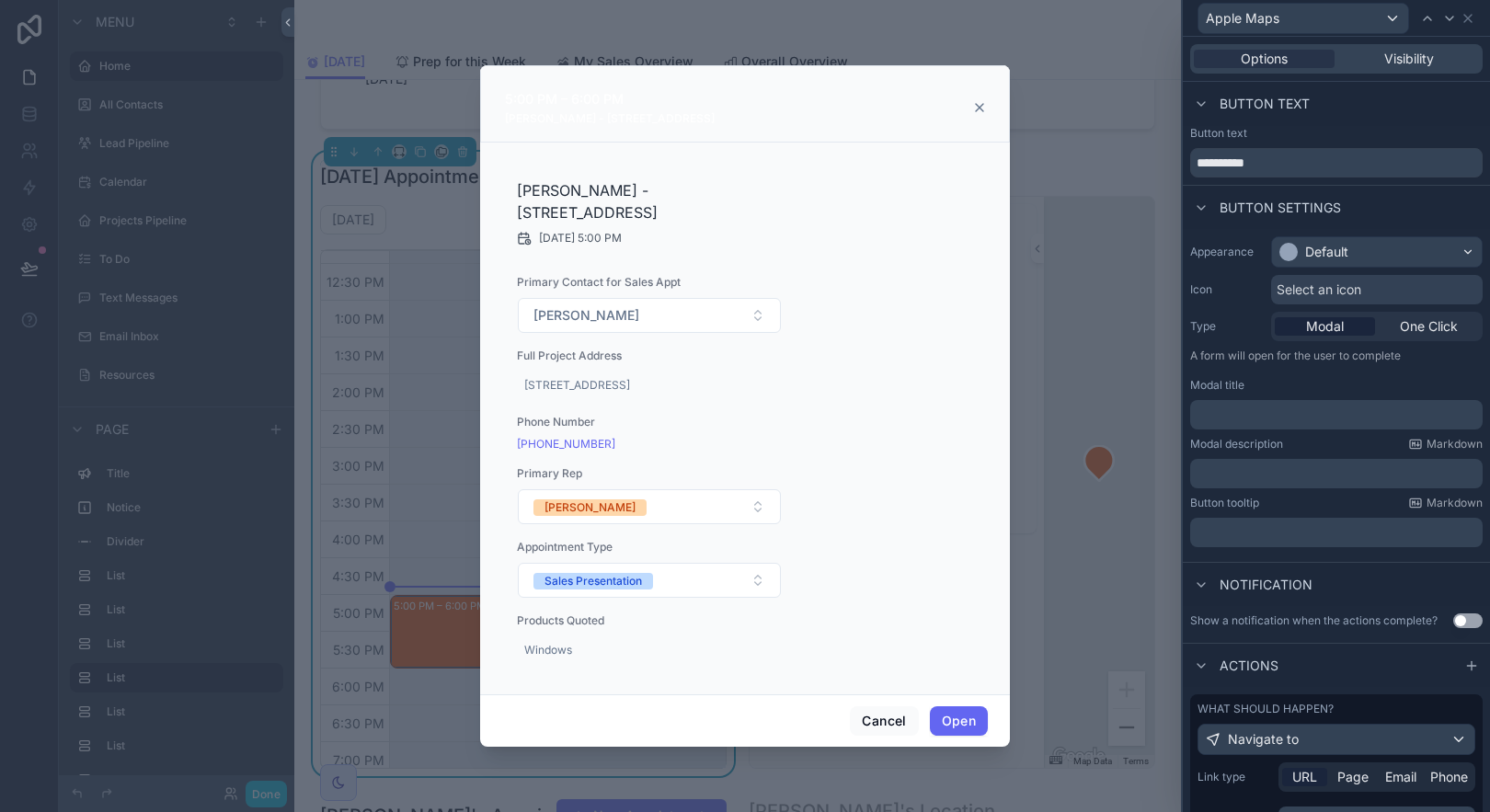
click at [1410, 271] on div "Appearance Default Icon Select an icon Type Modal One Click A form will open fo…" at bounding box center [1336, 391] width 307 height 325
click at [1408, 260] on div "Default" at bounding box center [1376, 252] width 209 height 29
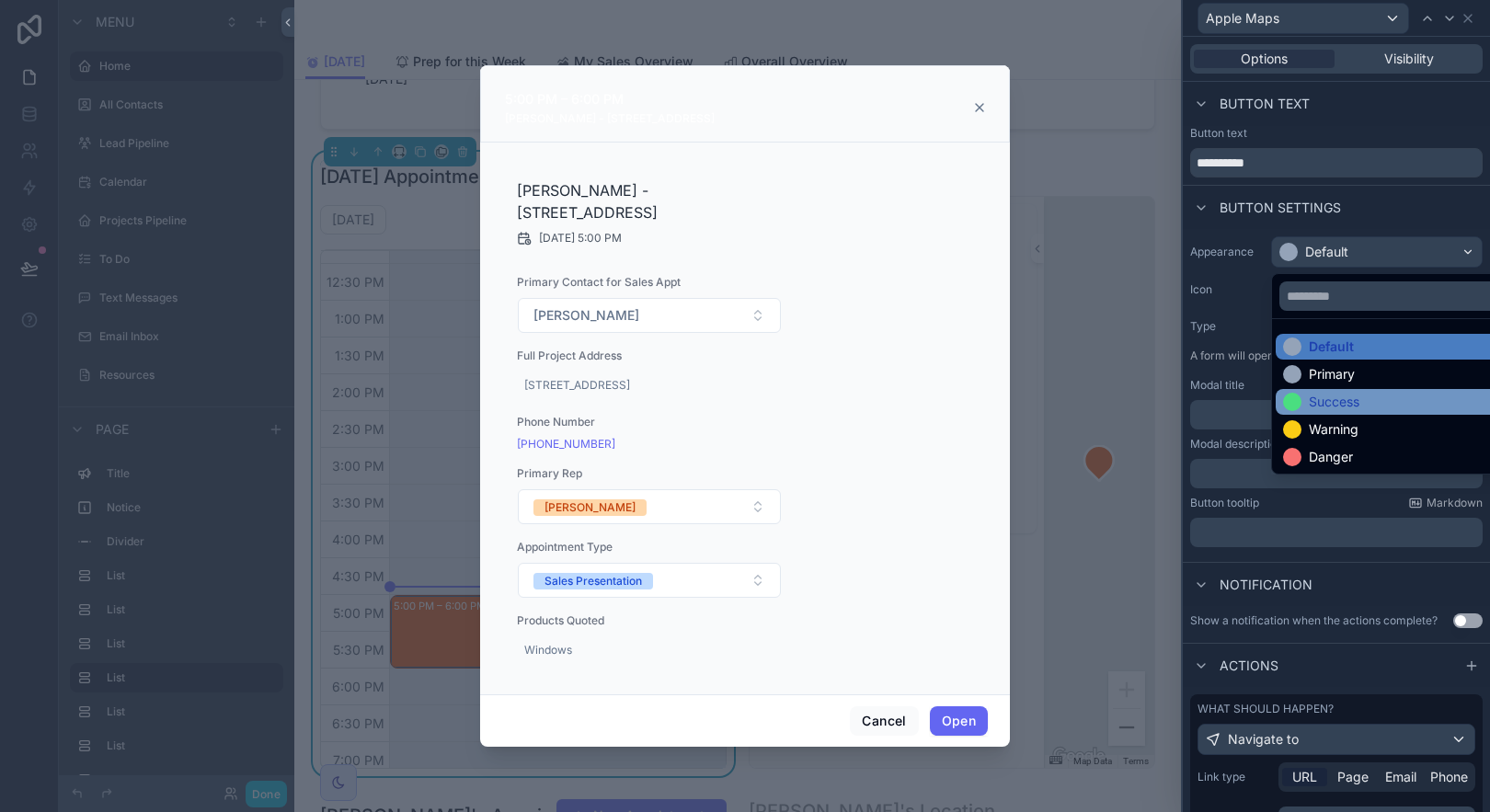
click at [1368, 397] on div "Success" at bounding box center [1392, 401] width 216 height 18
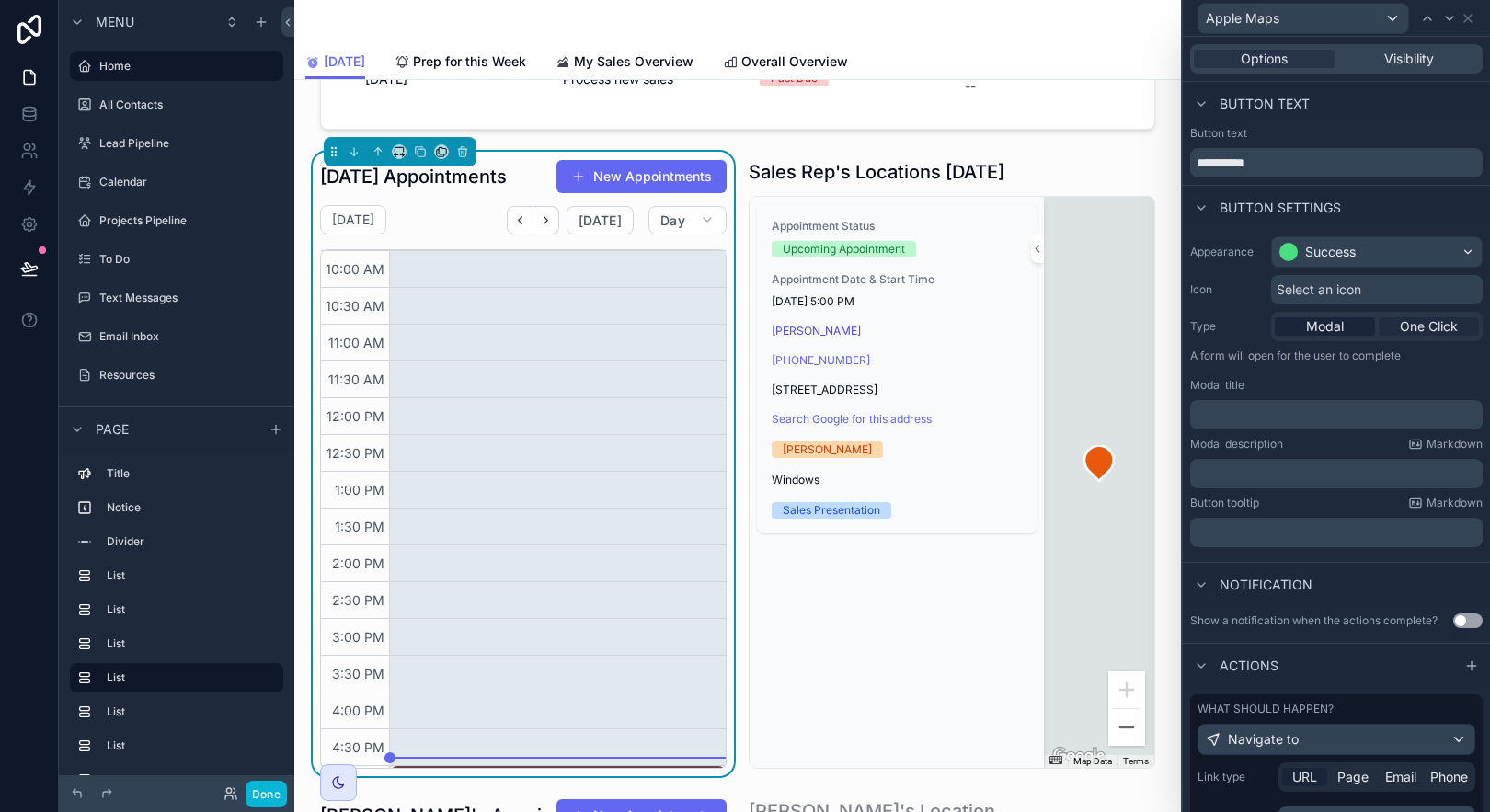
click at [1428, 325] on span "One Click" at bounding box center [1429, 326] width 58 height 18
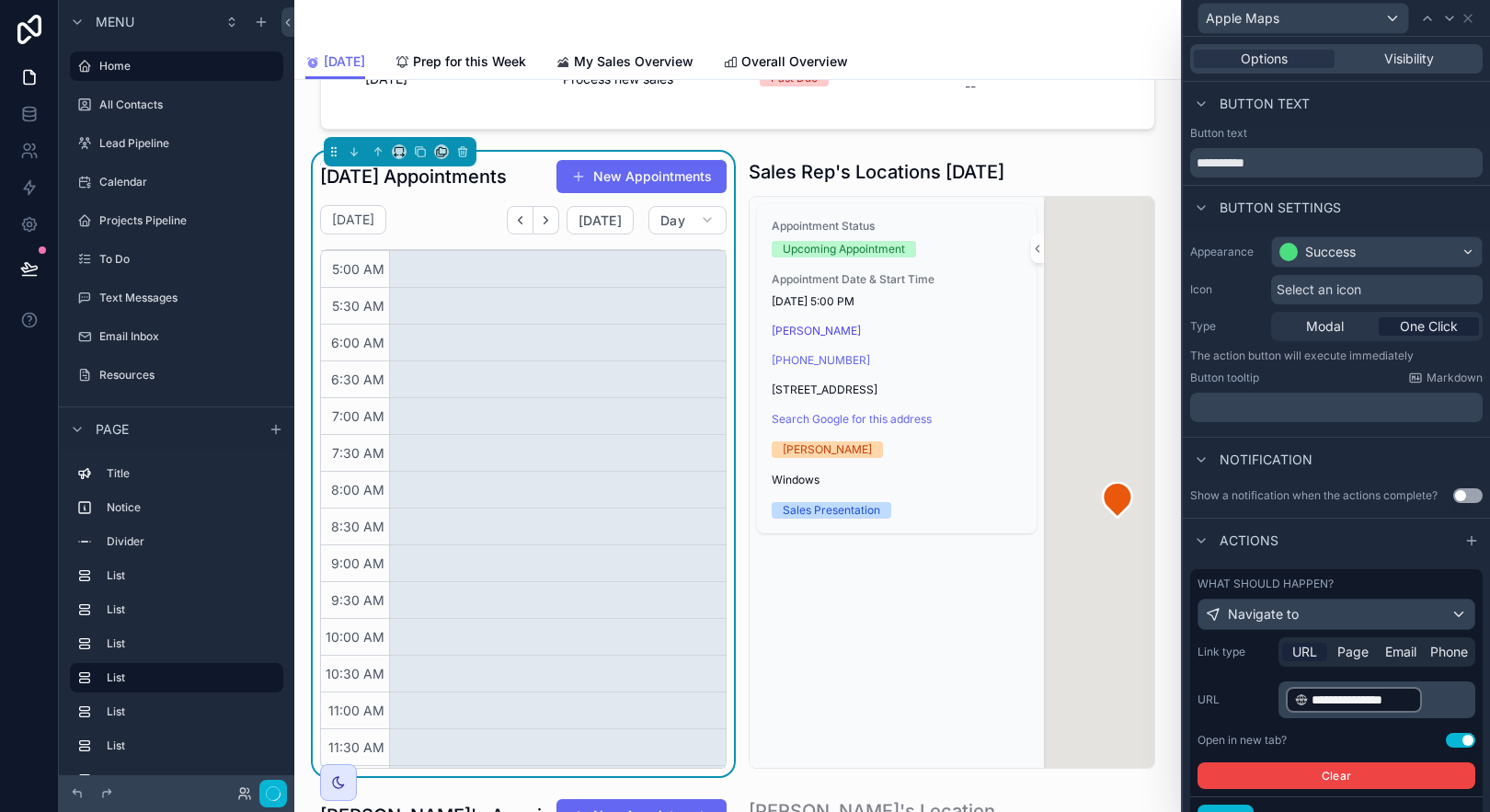
scroll to position [441, 0]
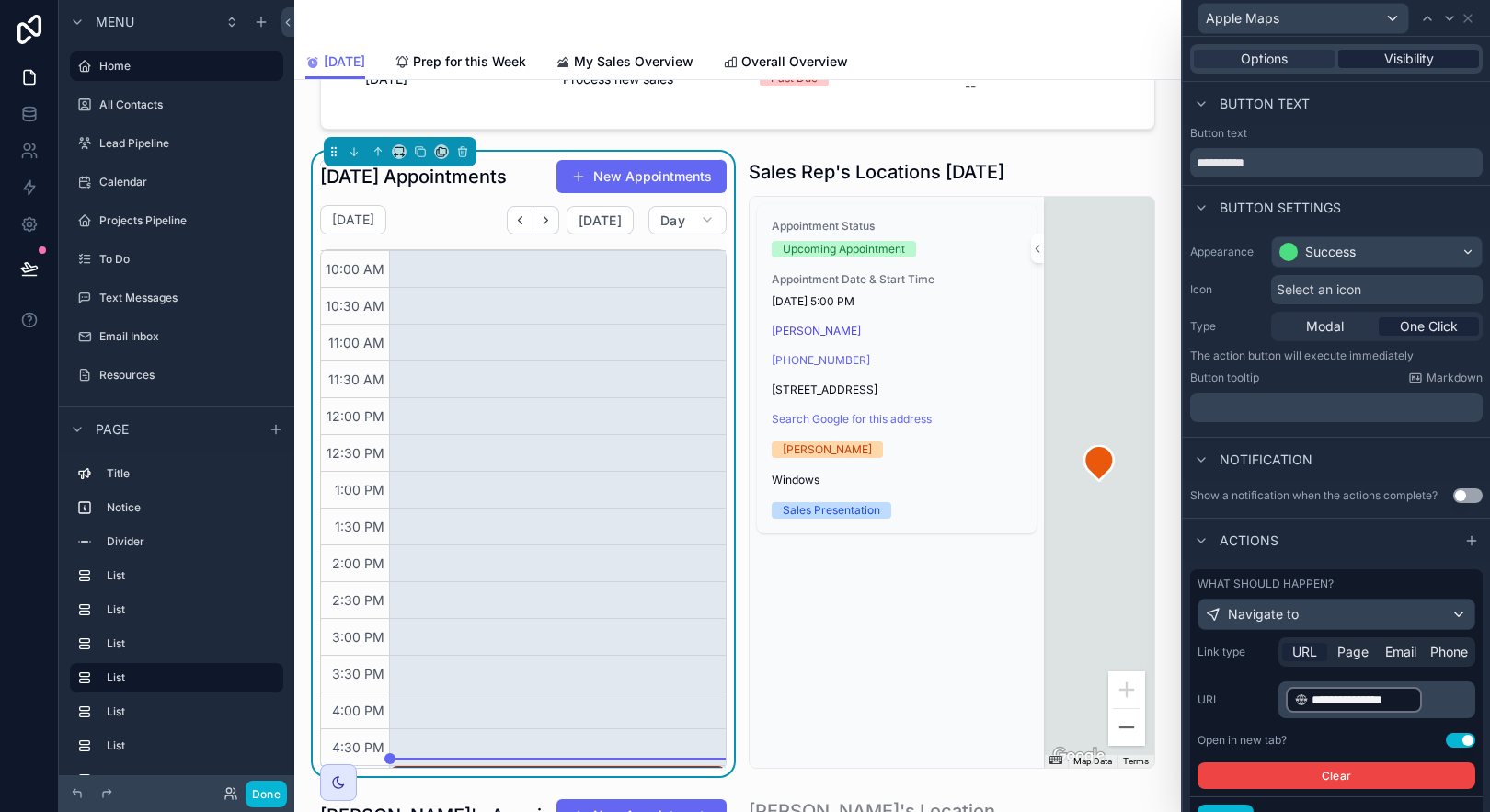
click at [1436, 54] on div "Visibility" at bounding box center [1408, 58] width 141 height 18
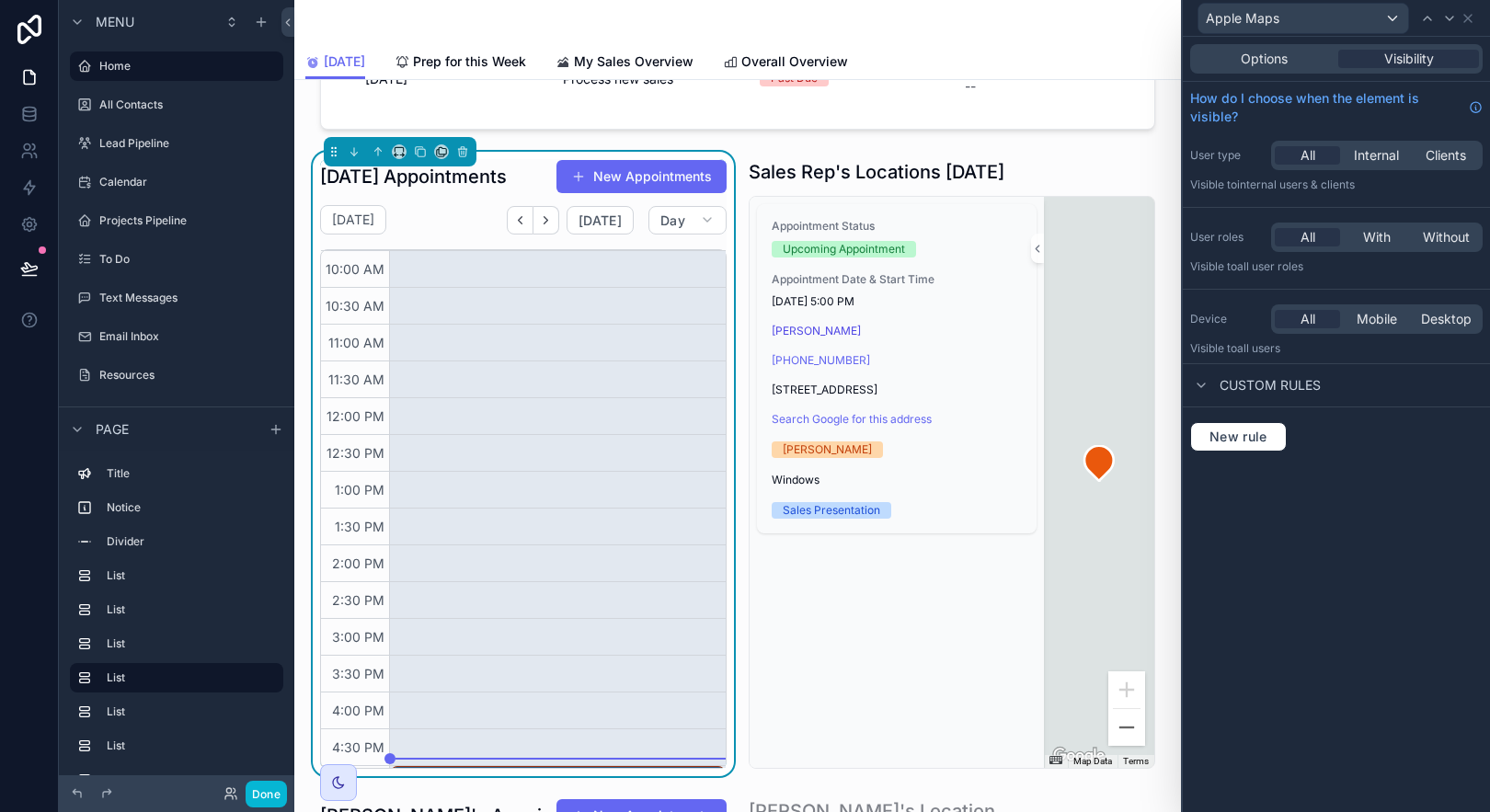
drag, startPoint x: 1381, startPoint y: 156, endPoint x: 1390, endPoint y: 217, distance: 61.7
click at [1380, 156] on span "Internal" at bounding box center [1376, 155] width 45 height 18
click at [1385, 234] on span "With" at bounding box center [1377, 237] width 27 height 18
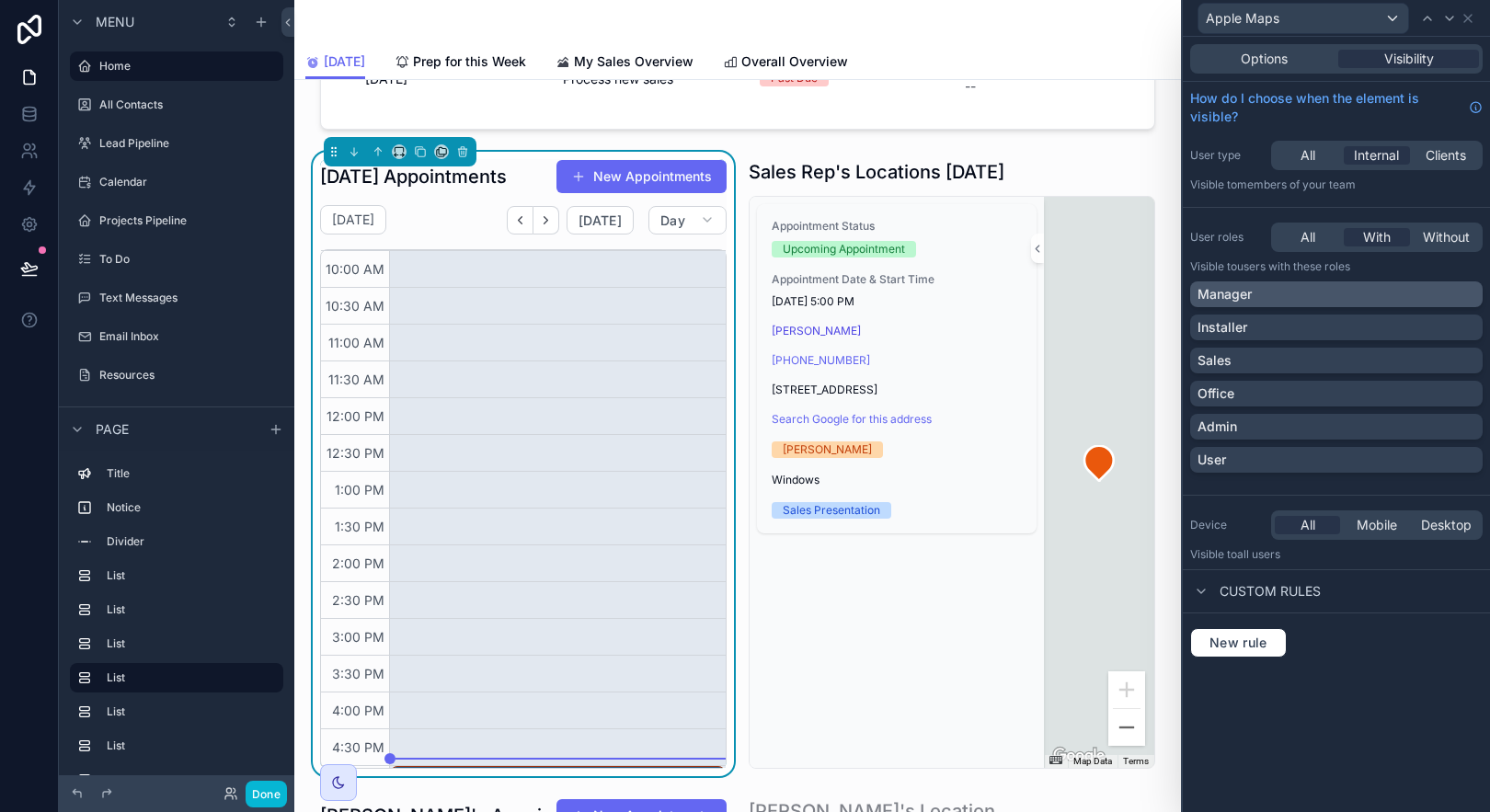
click at [1379, 297] on div "Manager" at bounding box center [1336, 294] width 278 height 18
click at [1375, 344] on div "Manager Installer Sales Office Admin User" at bounding box center [1336, 381] width 292 height 199
drag, startPoint x: 1373, startPoint y: 324, endPoint x: 1375, endPoint y: 358, distance: 34.1
click at [1373, 324] on div "Installer" at bounding box center [1336, 327] width 278 height 18
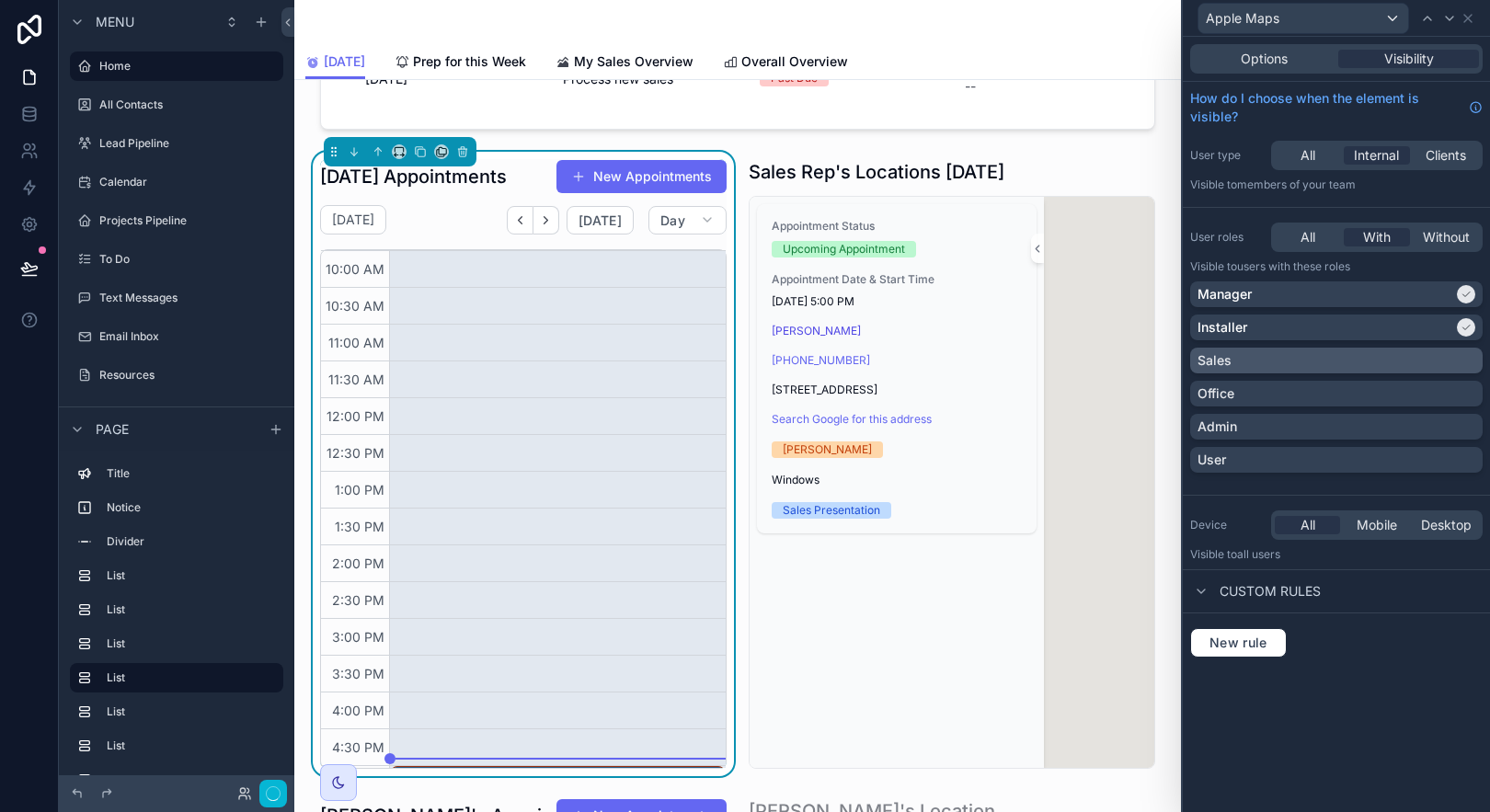
click at [1376, 362] on div "Sales" at bounding box center [1336, 360] width 278 height 18
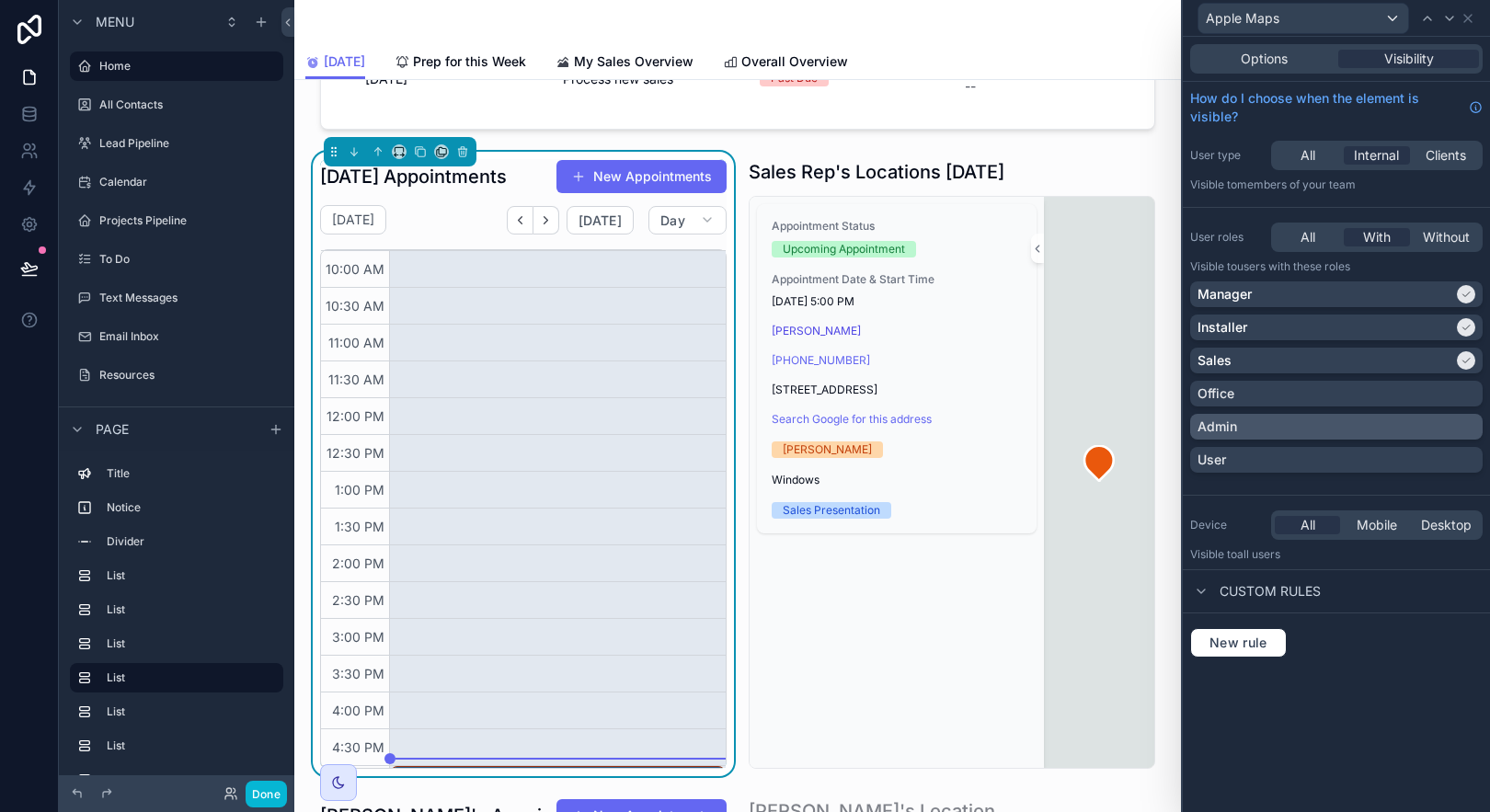
drag, startPoint x: 1385, startPoint y: 388, endPoint x: 1397, endPoint y: 424, distance: 37.9
click at [1385, 388] on div "Office" at bounding box center [1336, 393] width 278 height 18
click at [1397, 426] on div "Admin" at bounding box center [1336, 426] width 278 height 18
click at [1466, 20] on icon at bounding box center [1468, 18] width 15 height 15
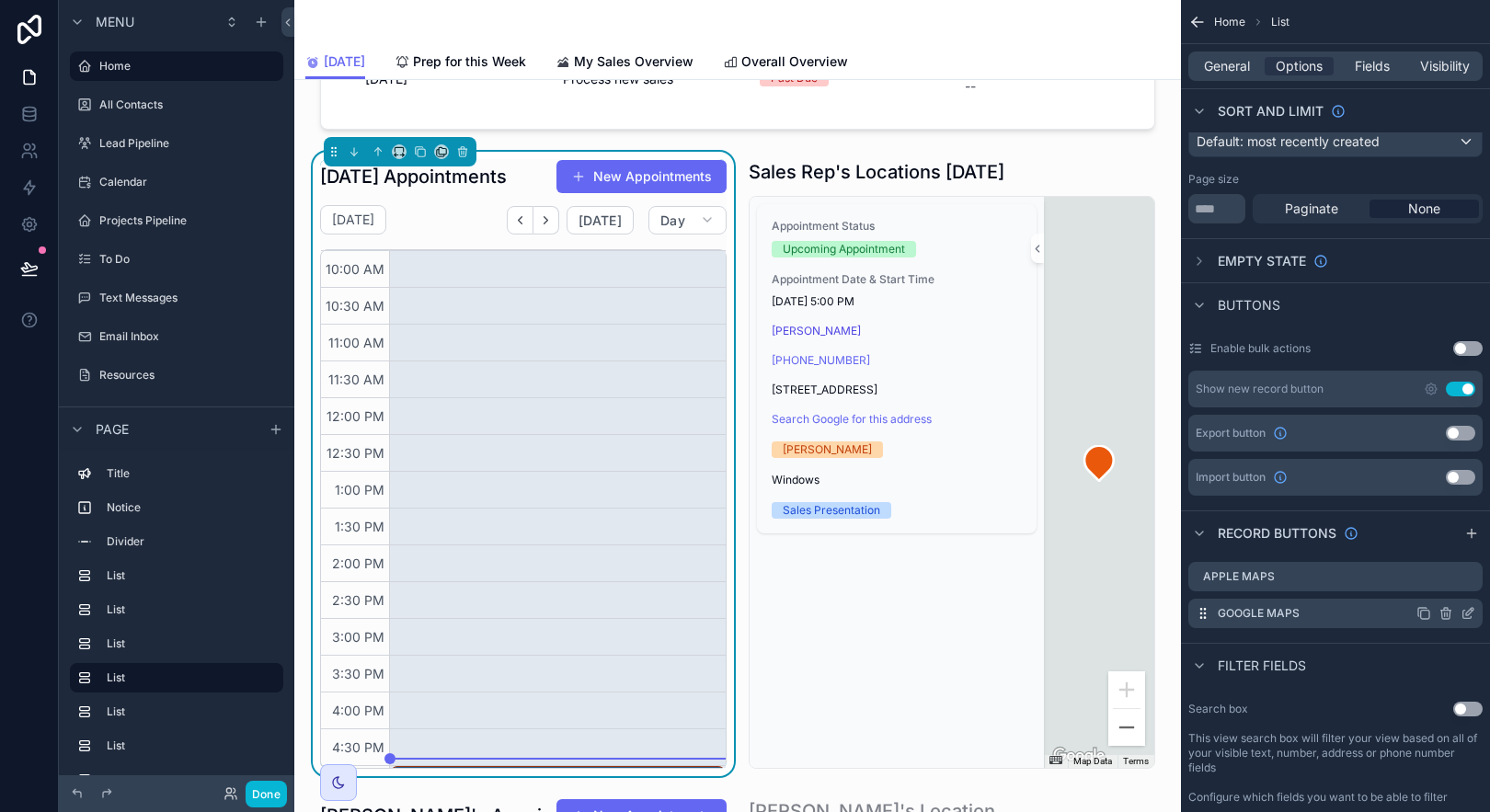
click at [1462, 613] on icon "scrollable content" at bounding box center [1468, 612] width 15 height 15
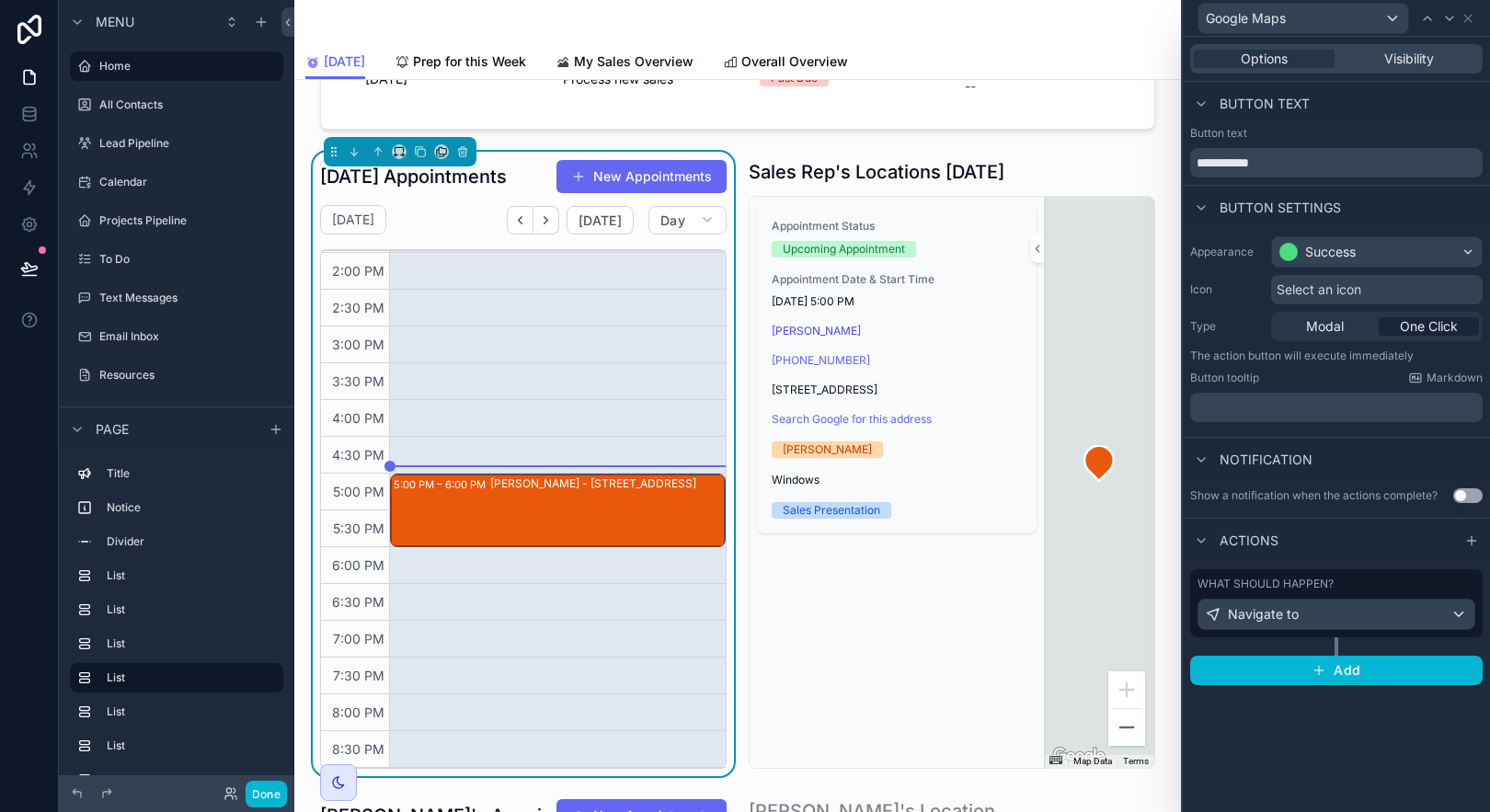
click at [620, 491] on div "[PERSON_NAME] - [STREET_ADDRESS]" at bounding box center [607, 483] width 234 height 15
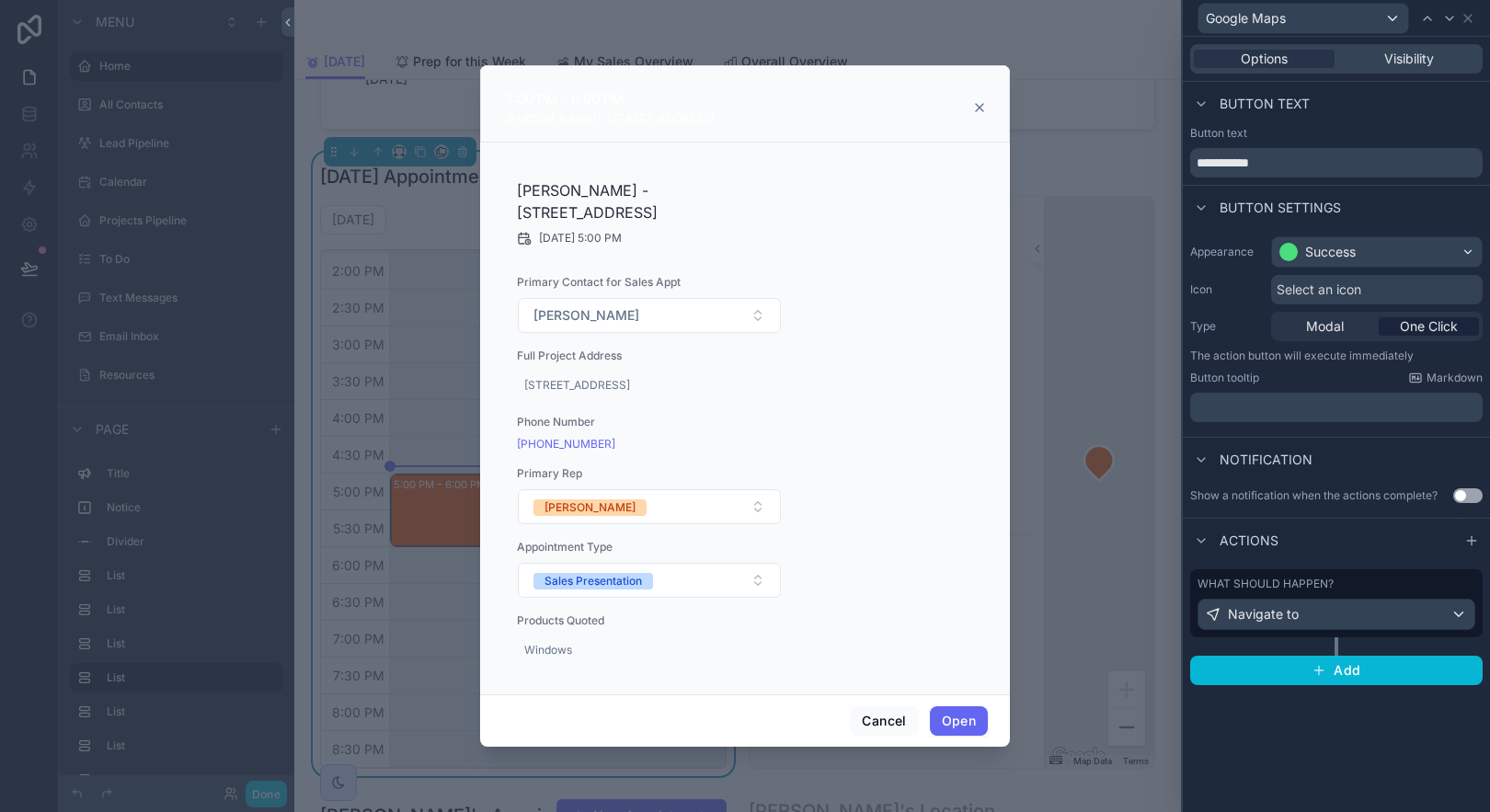
click at [982, 106] on icon "scrollable content" at bounding box center [980, 108] width 8 height 8
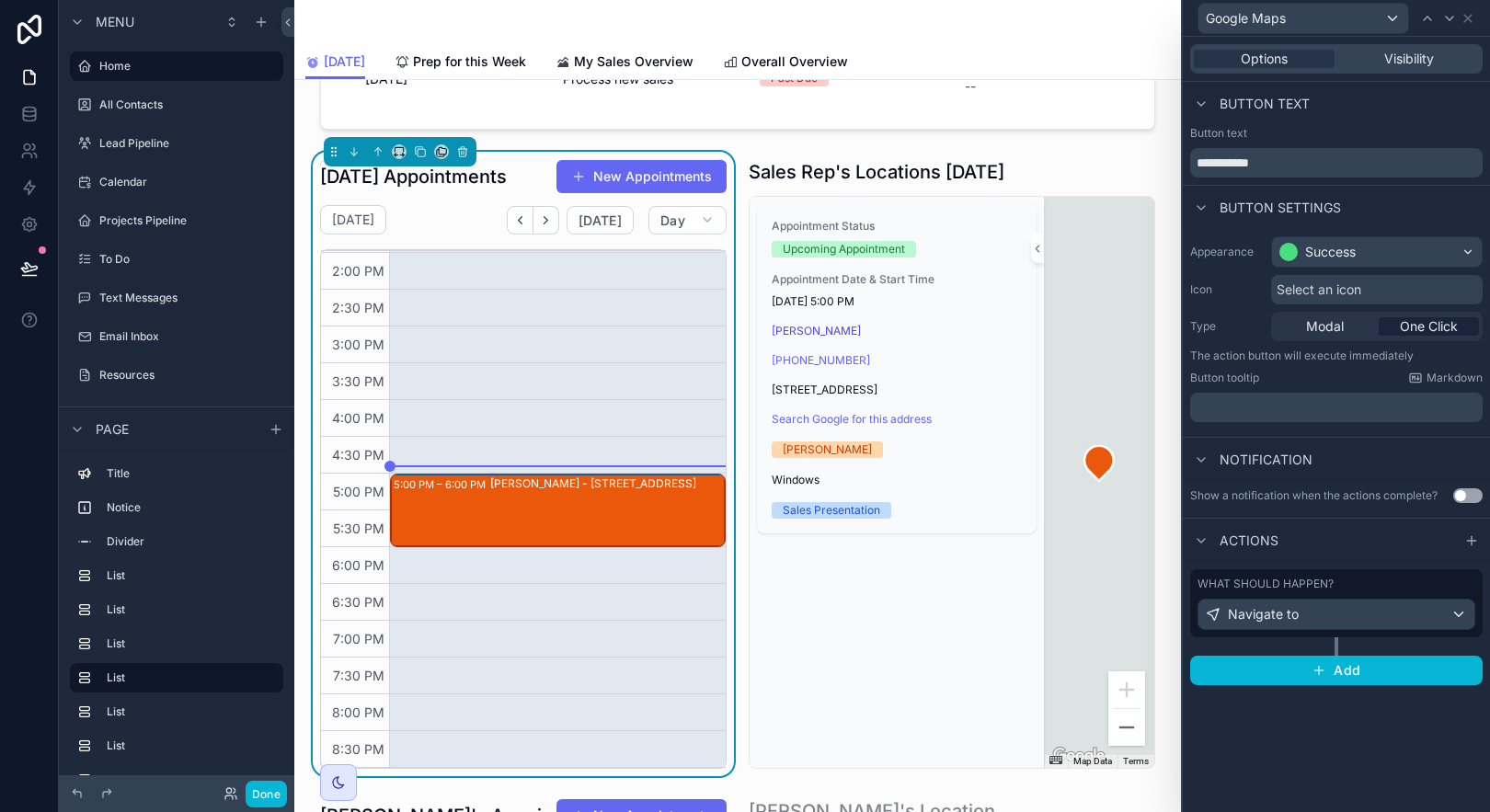
click at [1448, 581] on div "What should happen?" at bounding box center [1336, 583] width 278 height 15
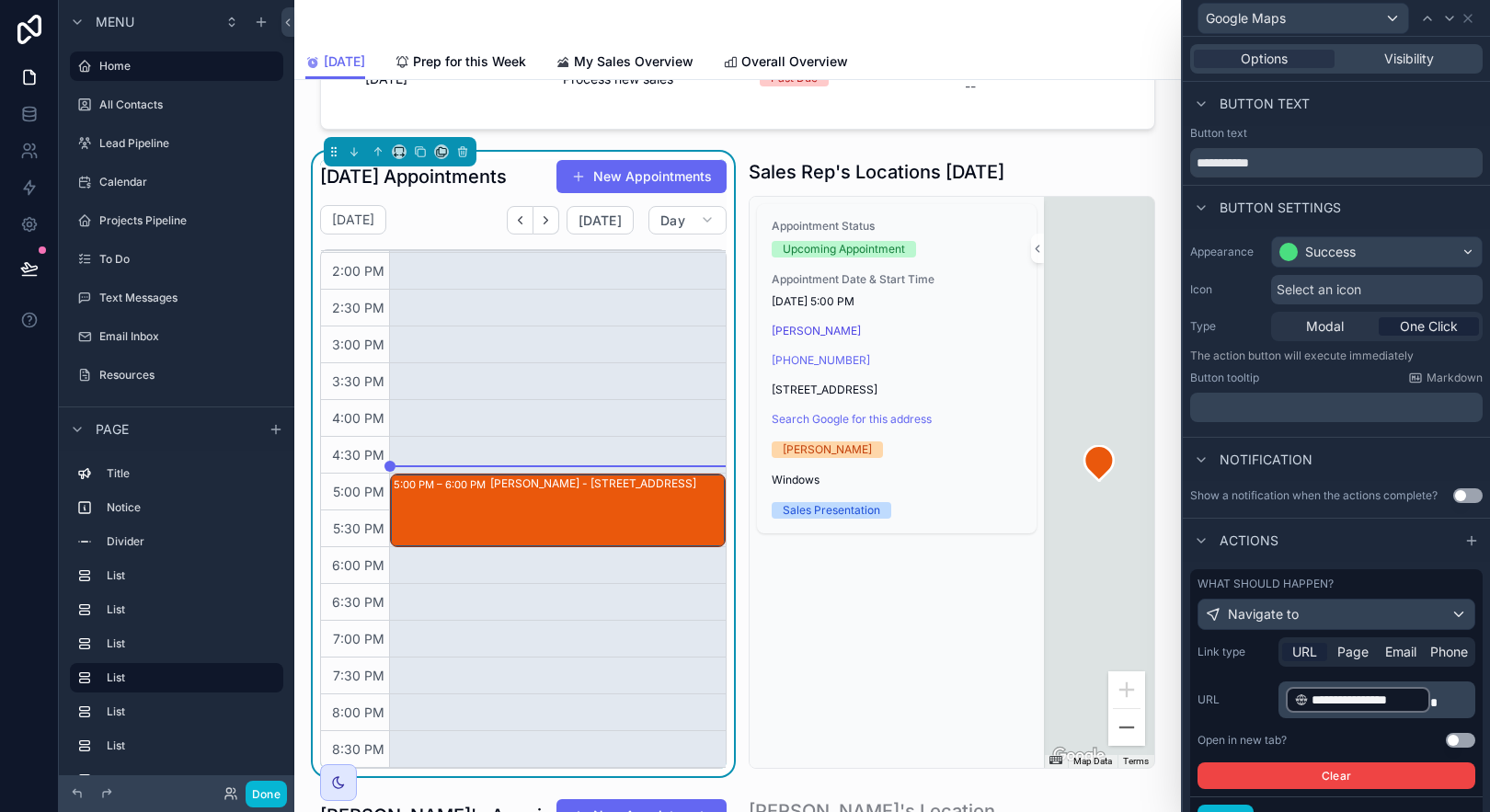
click at [1446, 738] on button "Use setting" at bounding box center [1461, 740] width 29 height 15
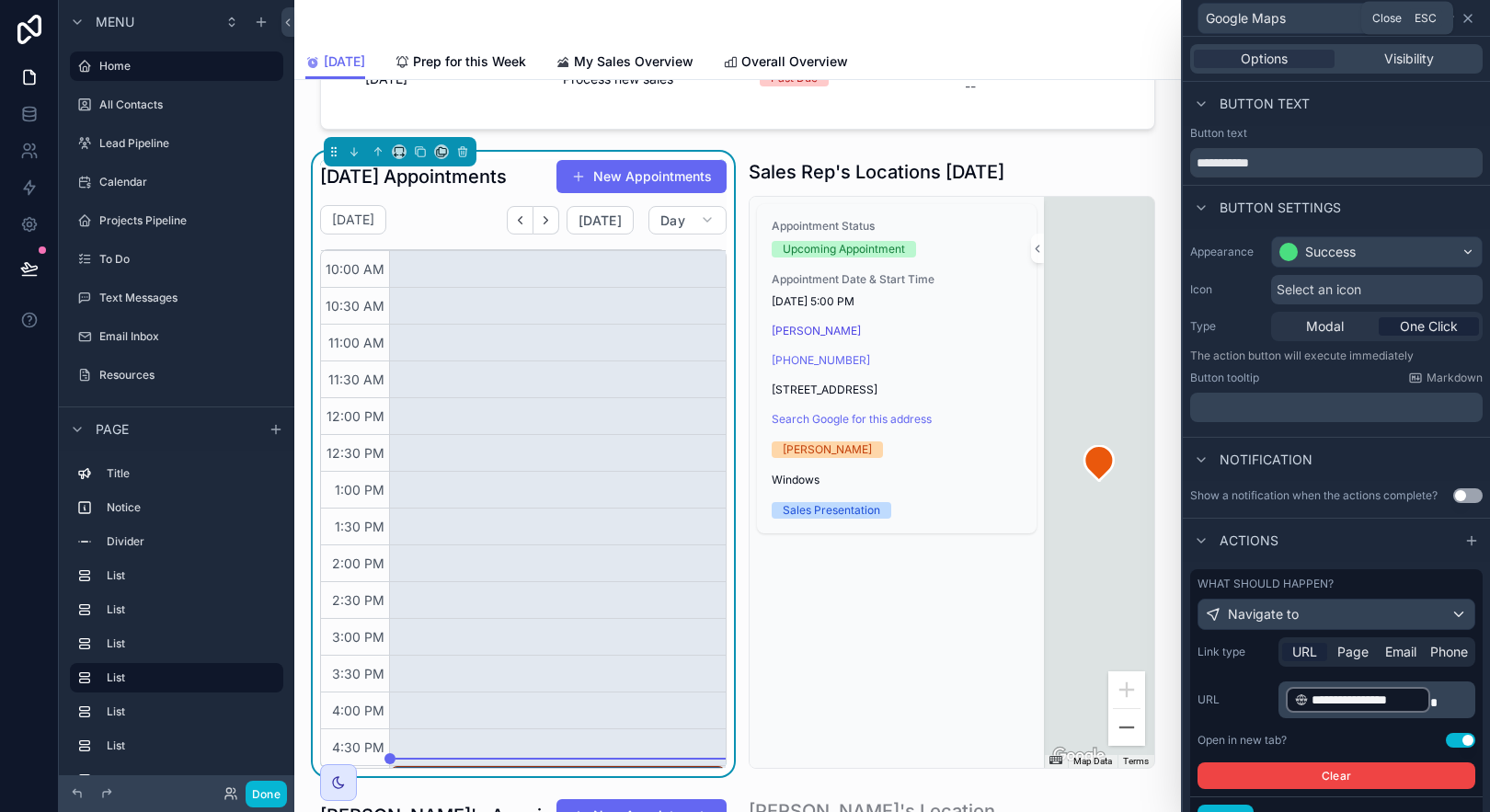
click at [1465, 17] on icon at bounding box center [1468, 18] width 15 height 15
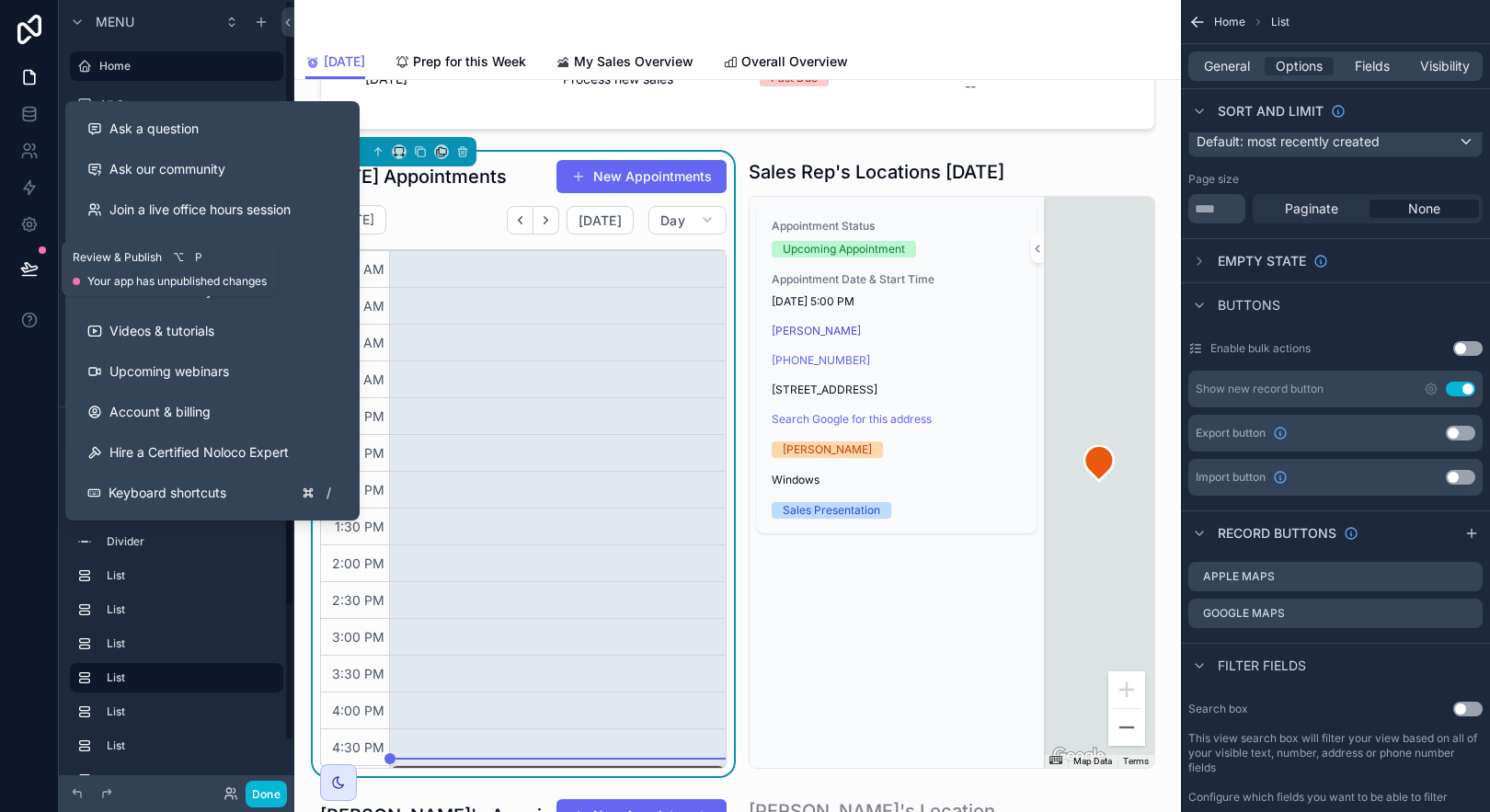
click at [21, 265] on icon at bounding box center [29, 268] width 19 height 18
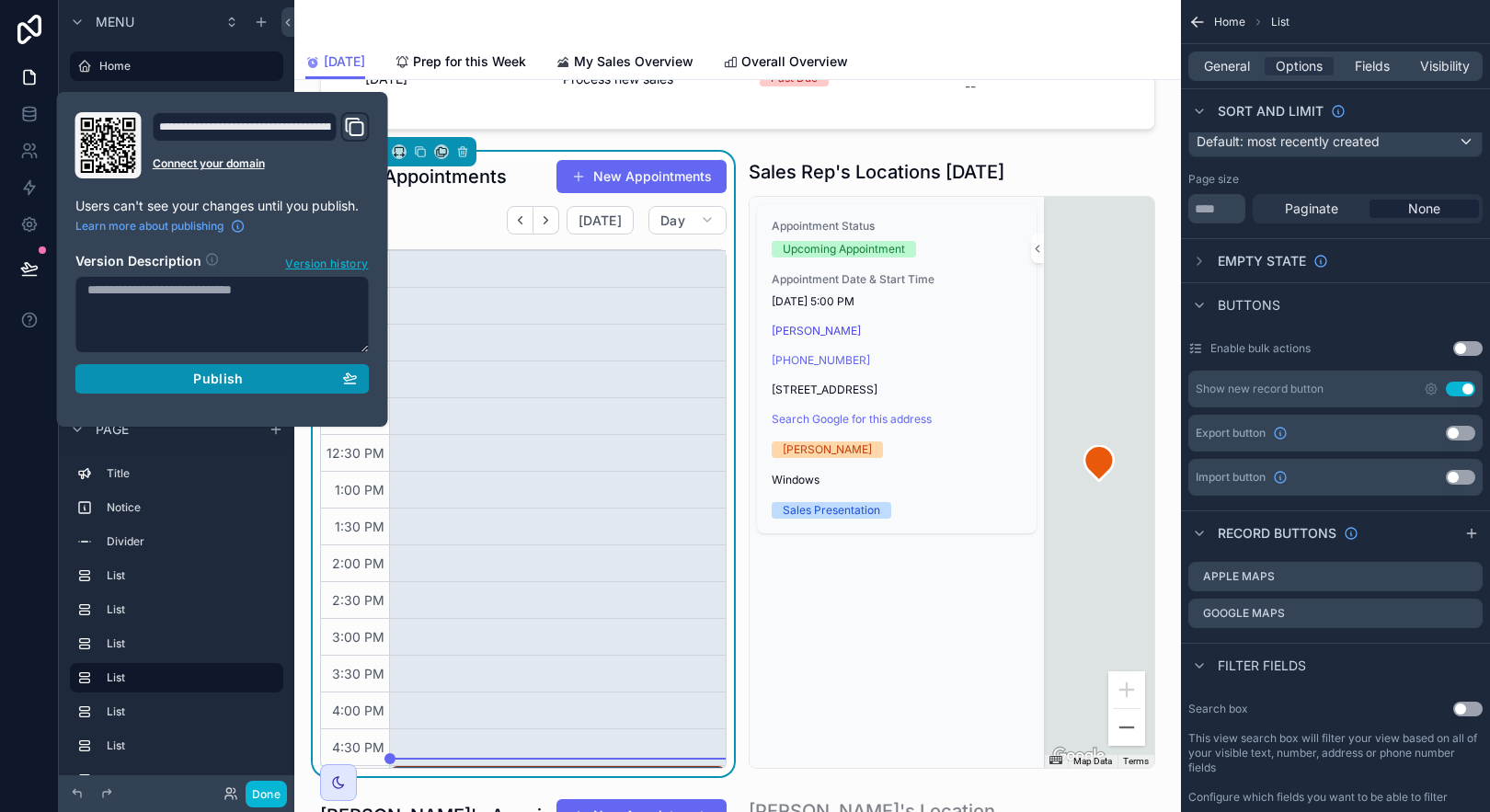
click at [168, 373] on div "Publish" at bounding box center [223, 379] width 271 height 17
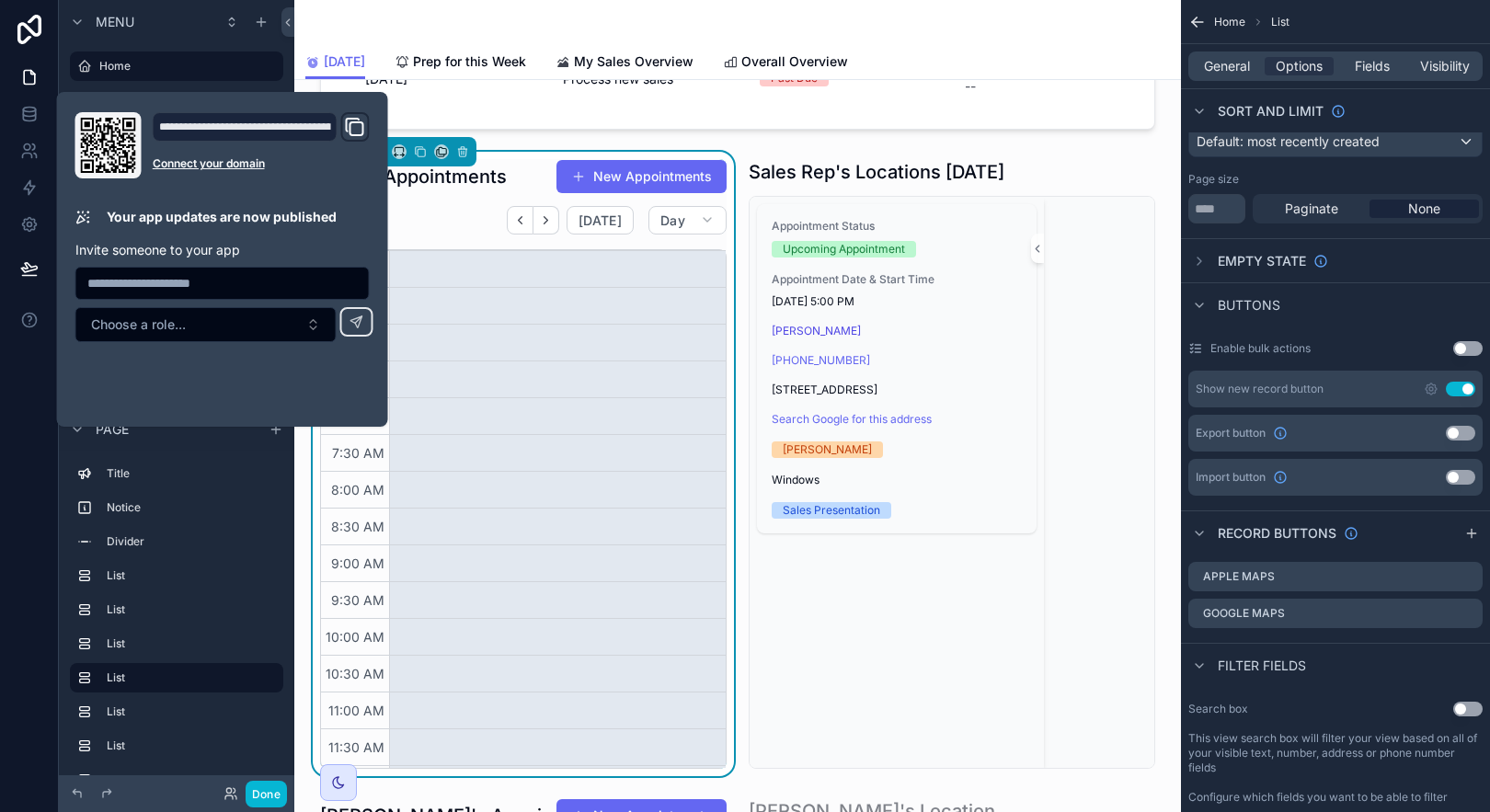
scroll to position [441, 0]
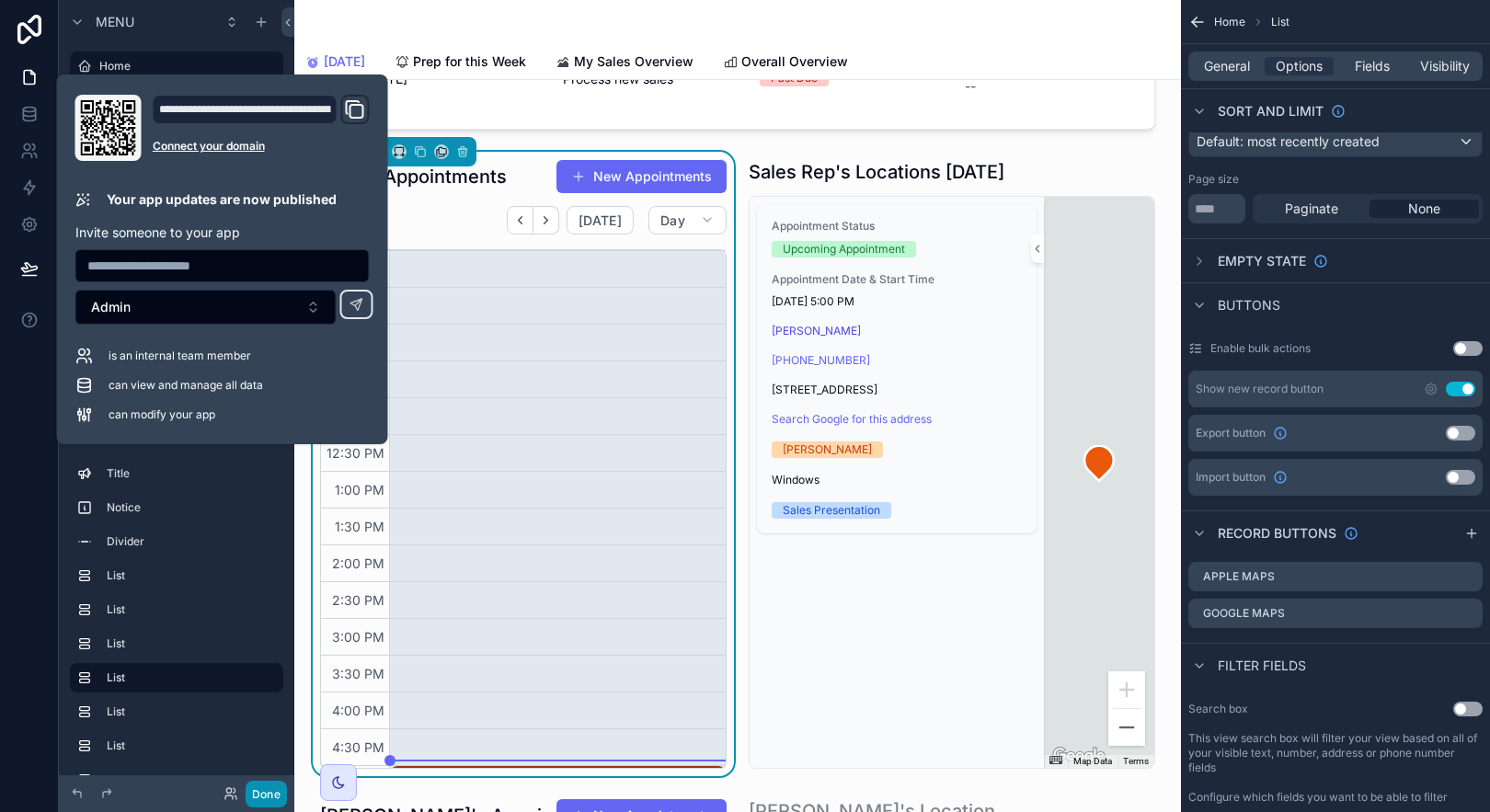
click at [284, 788] on button "Done" at bounding box center [266, 794] width 42 height 26
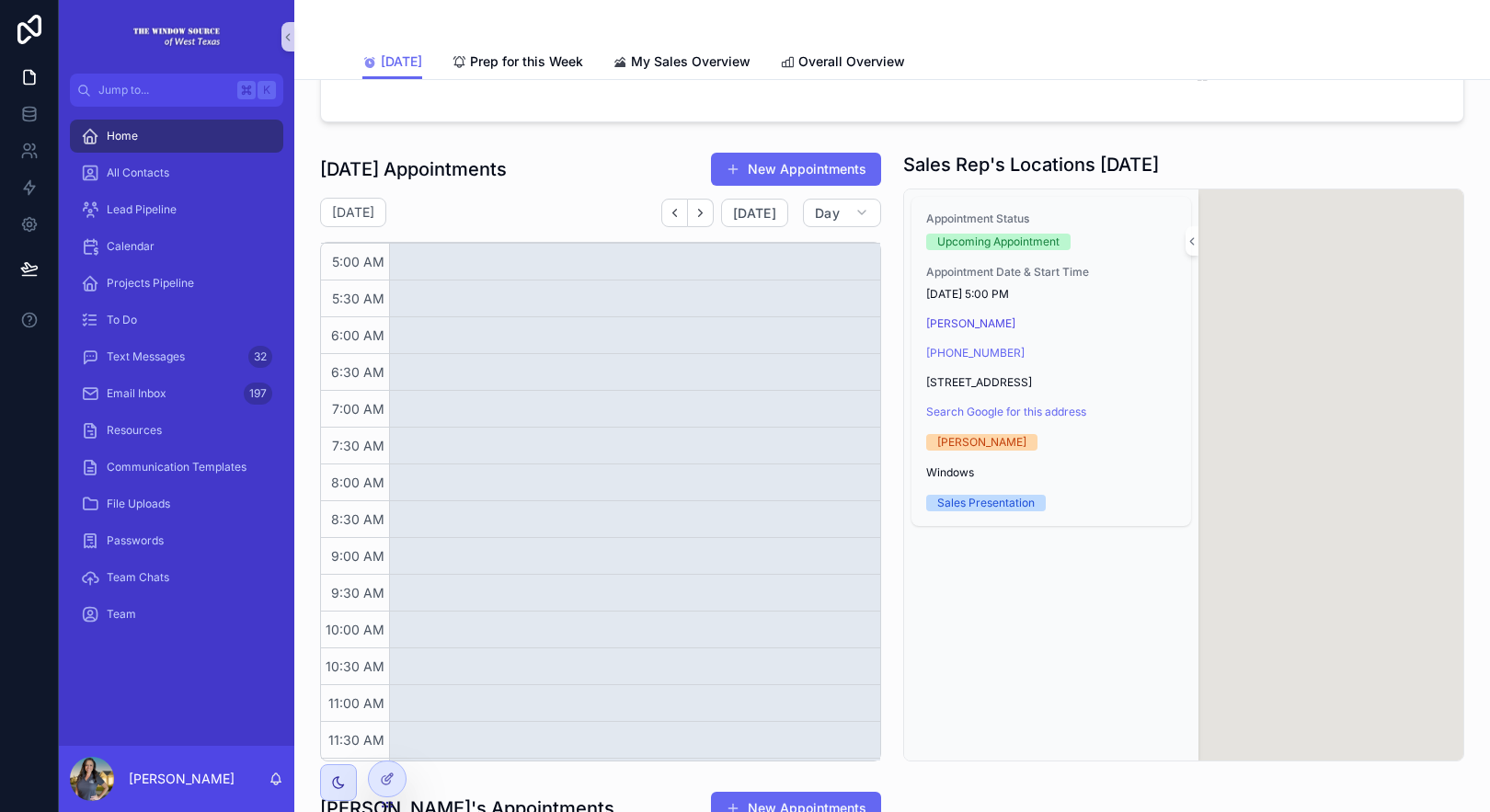
scroll to position [441, 0]
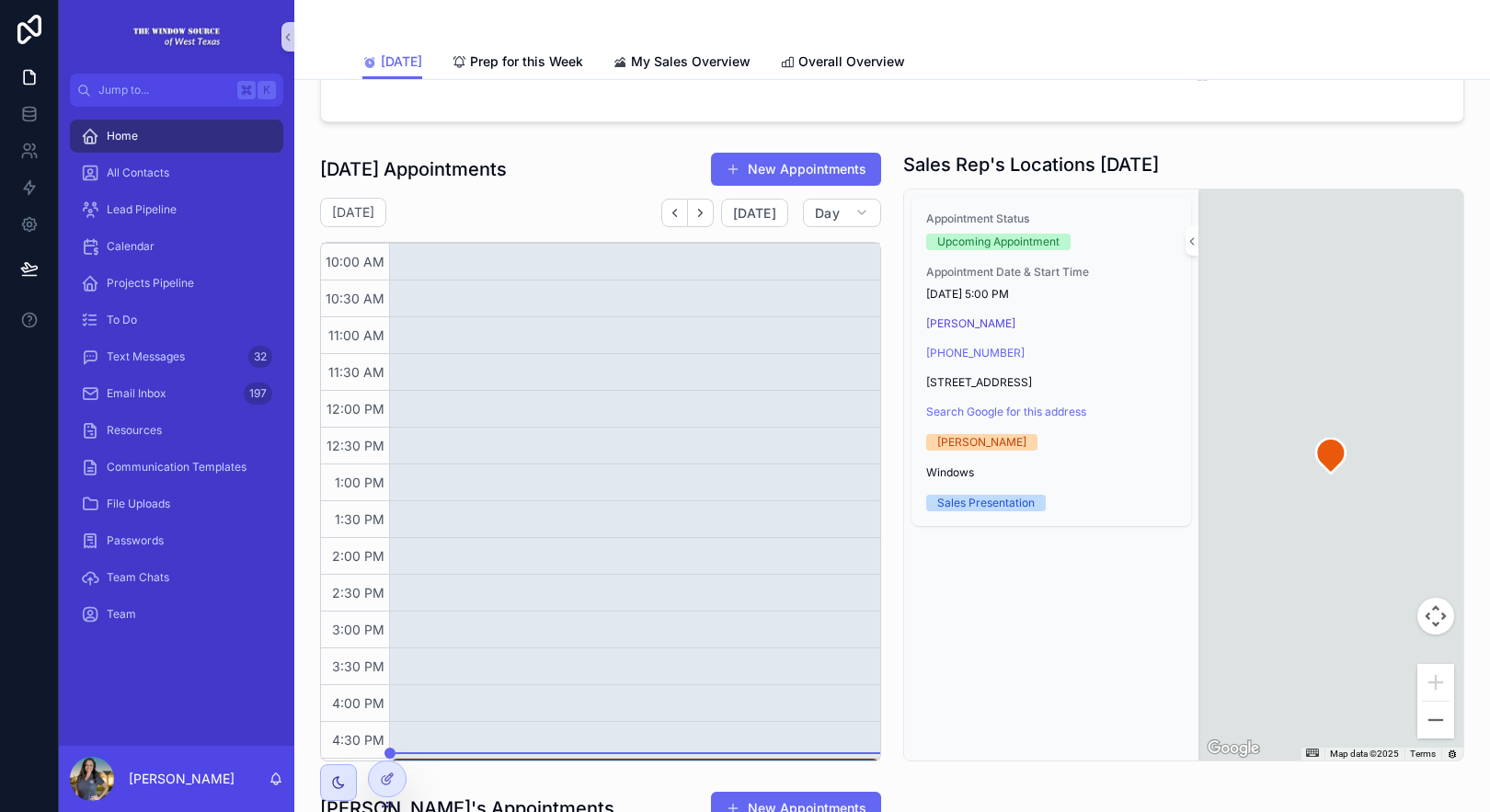
click at [1147, 580] on div "Appointment Status Upcoming Appointment Appointment Date & Start Time 9/2/2025 …" at bounding box center [1051, 475] width 294 height 571
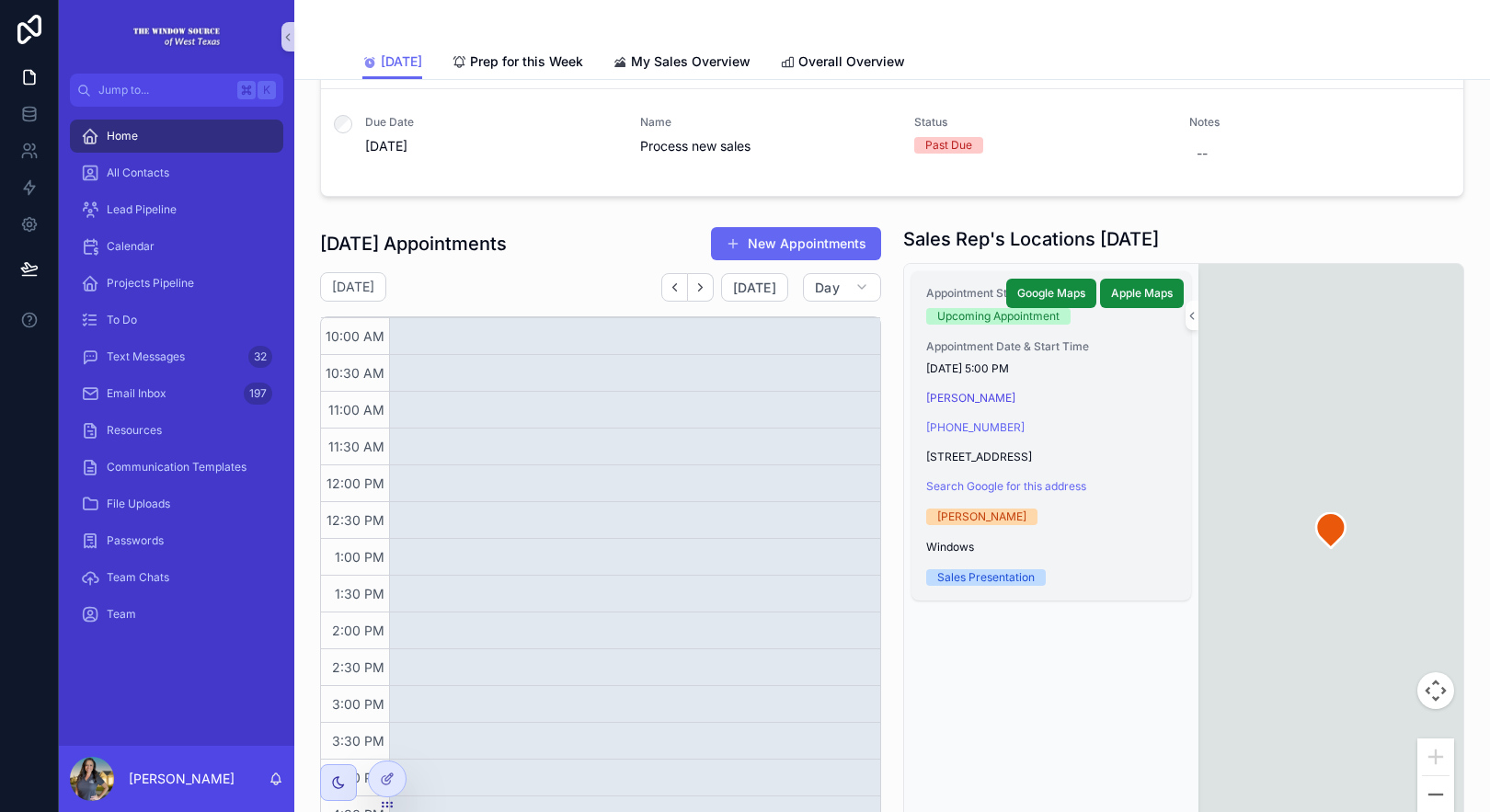
scroll to position [1208, 0]
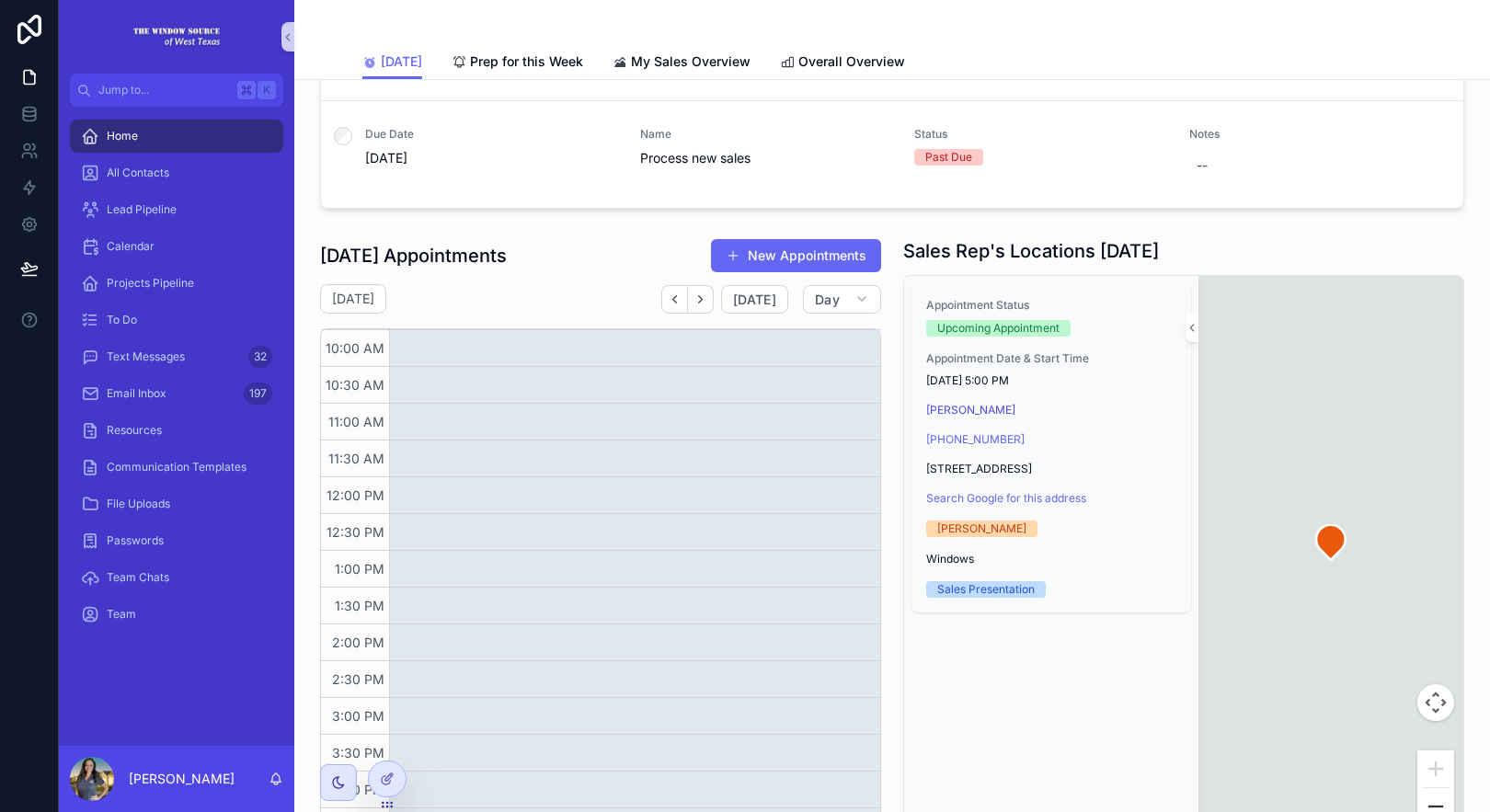
click at [1430, 796] on button "Zoom out" at bounding box center [1435, 806] width 37 height 37
click at [1428, 798] on button "Zoom out" at bounding box center [1435, 806] width 37 height 37
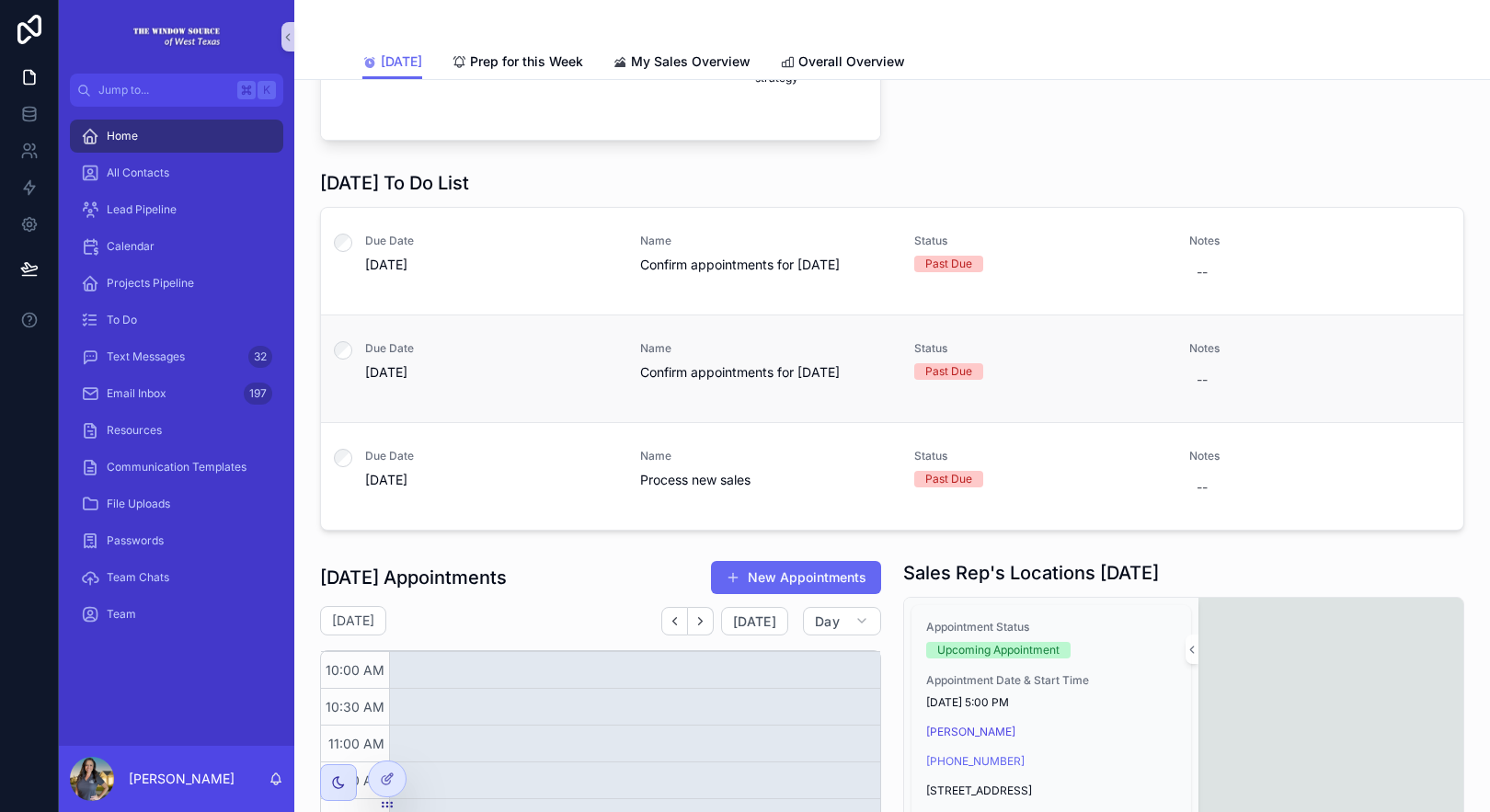
scroll to position [1217, 0]
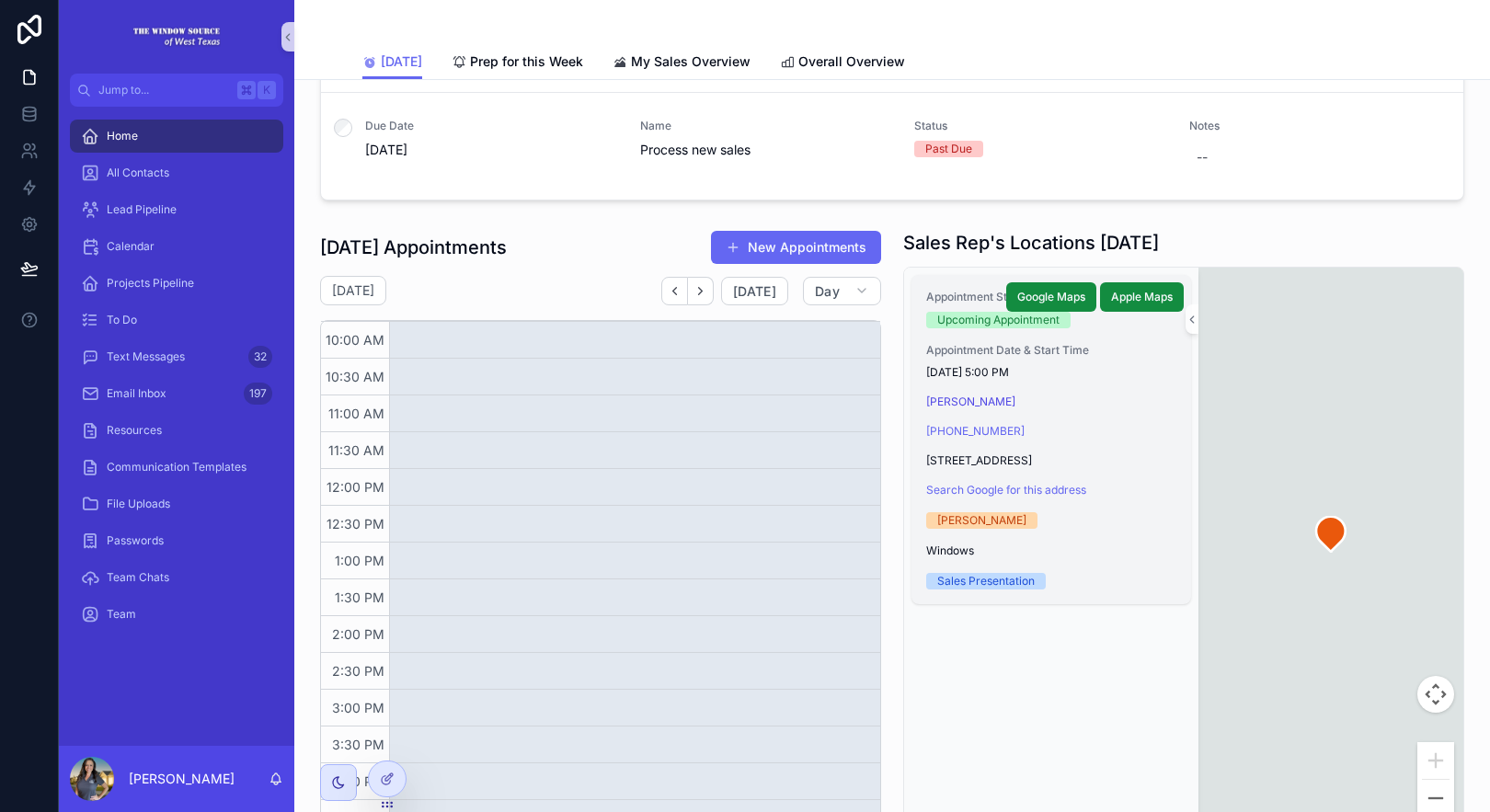
click at [1049, 569] on div "Appointment Status Upcoming Appointment Appointment Date & Start Time 9/2/2025 …" at bounding box center [1051, 439] width 279 height 329
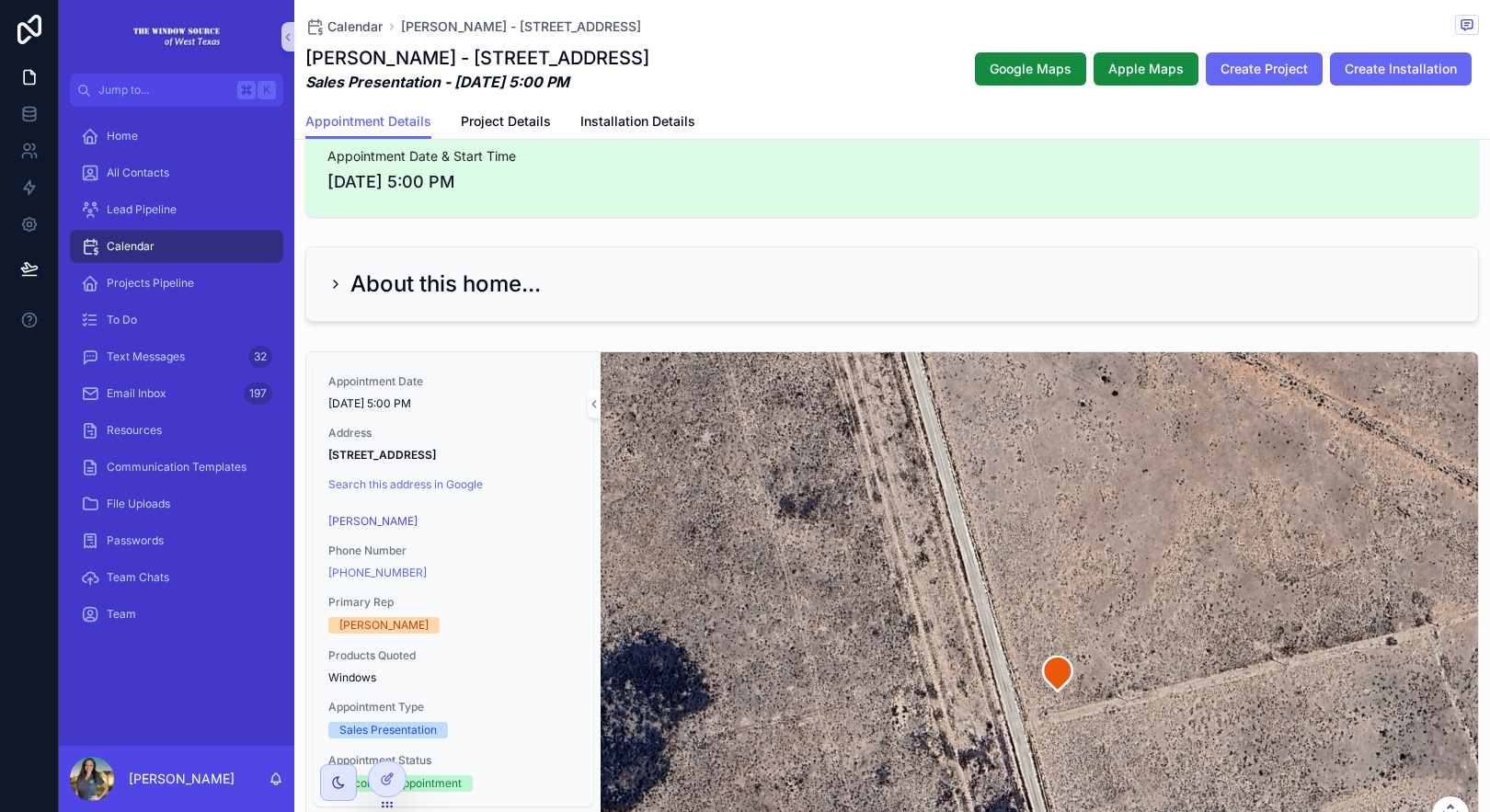
scroll to position [271, 0]
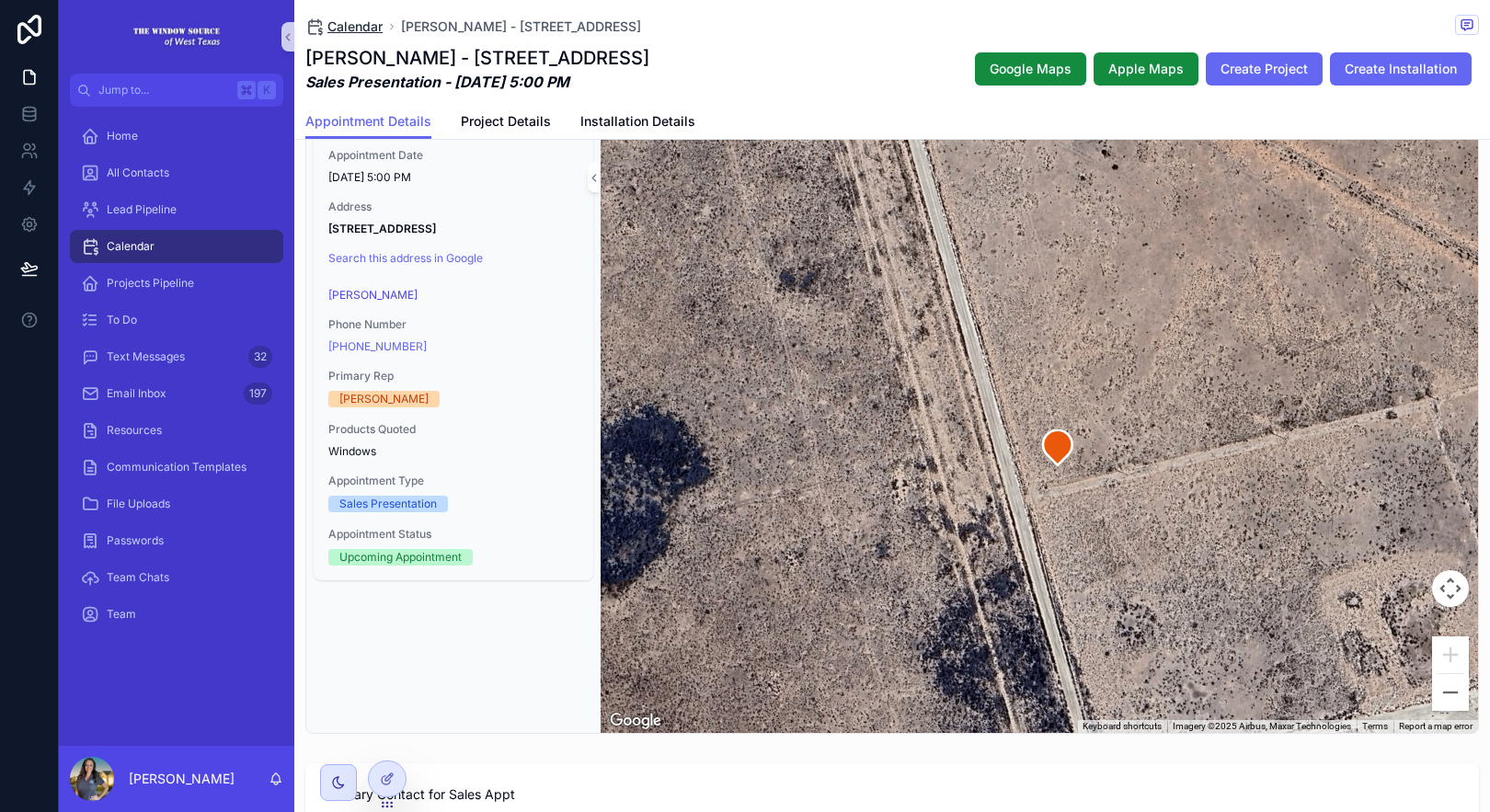
click at [356, 23] on span "Calendar" at bounding box center [354, 26] width 56 height 18
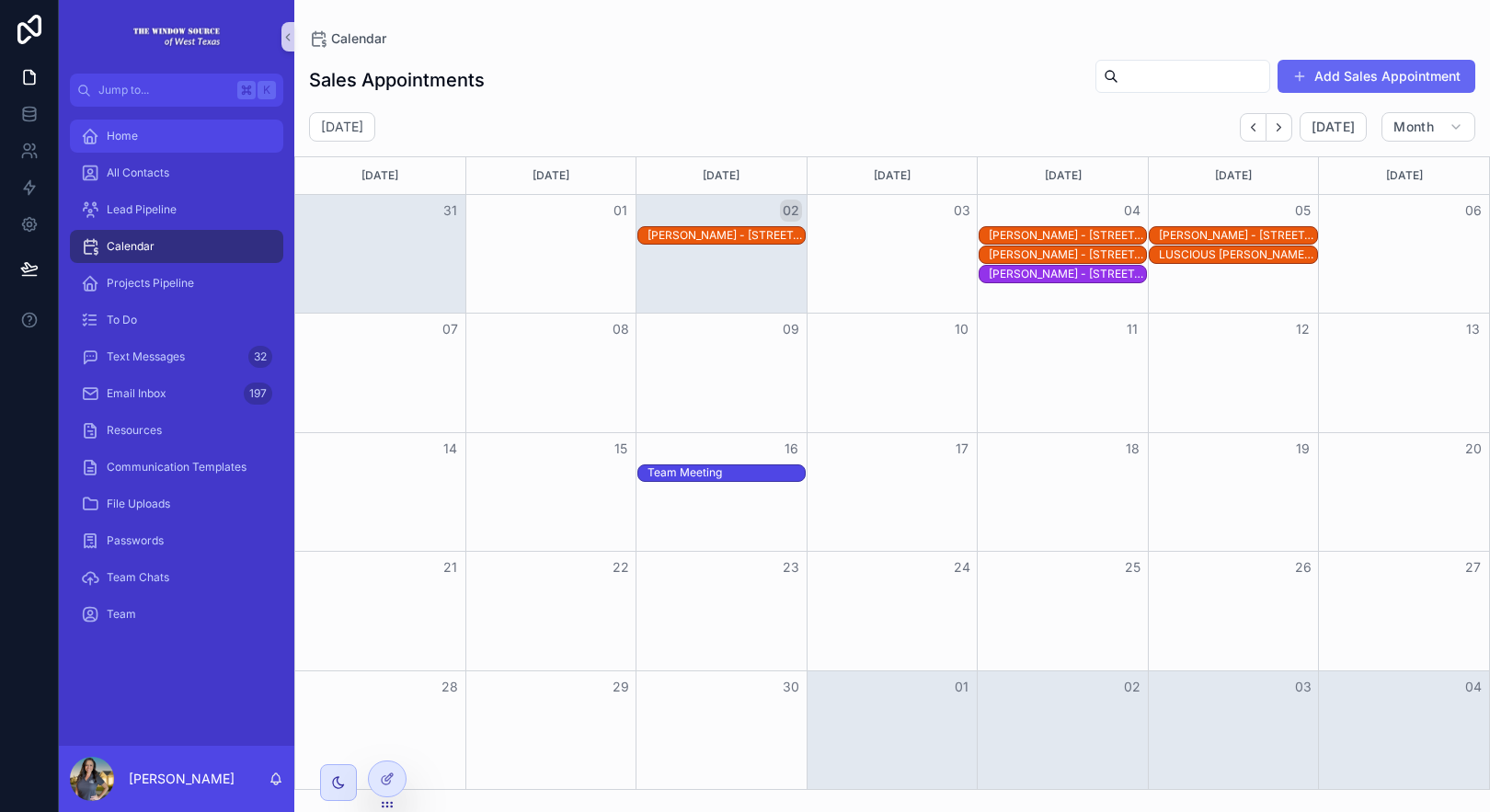
click at [168, 137] on div "Home" at bounding box center [176, 136] width 191 height 29
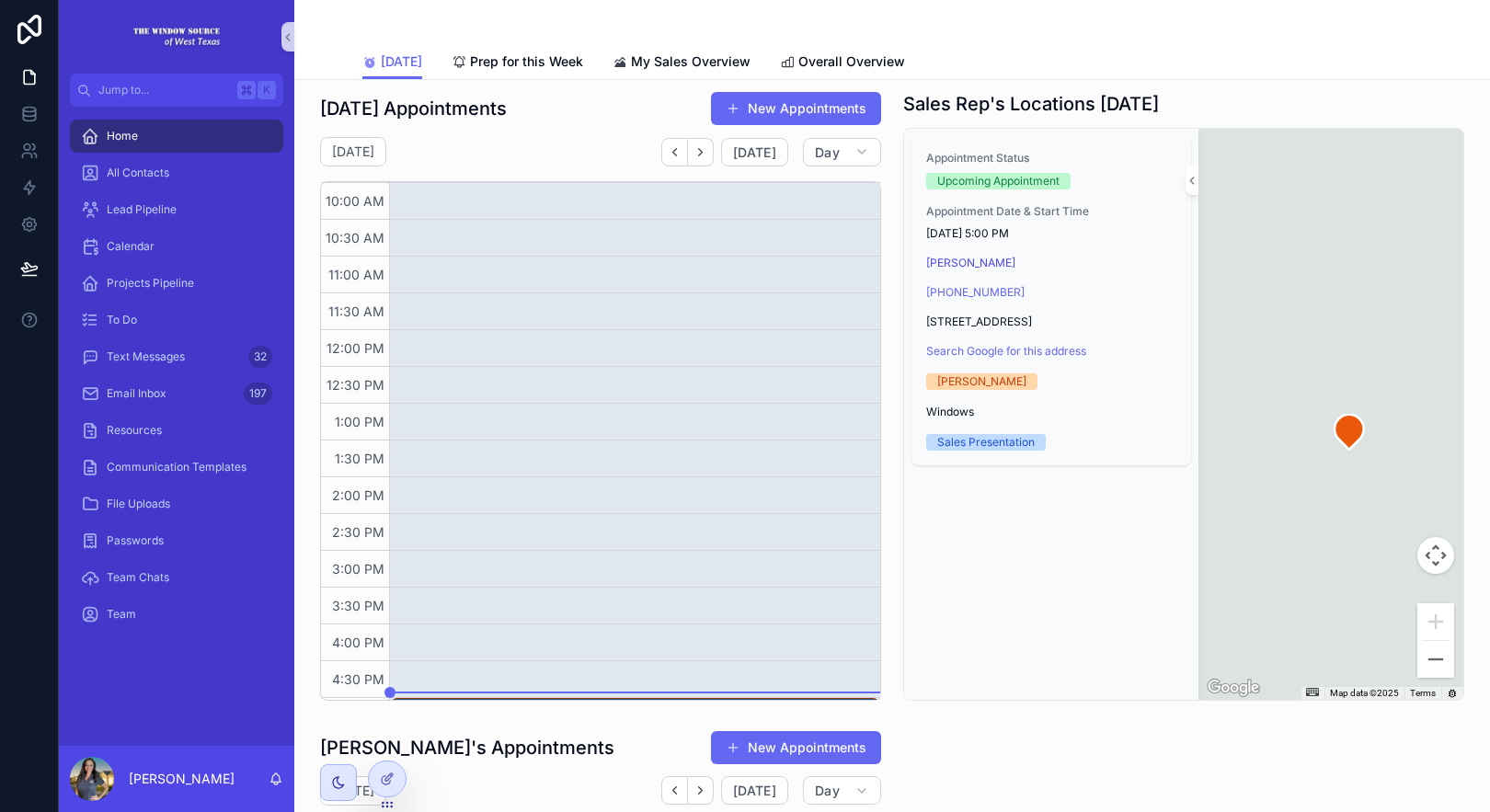
scroll to position [1356, 0]
click at [1433, 662] on button "Zoom out" at bounding box center [1435, 658] width 37 height 37
click at [1432, 662] on button "Zoom out" at bounding box center [1435, 658] width 37 height 37
click at [1431, 661] on button "Zoom out" at bounding box center [1435, 658] width 37 height 37
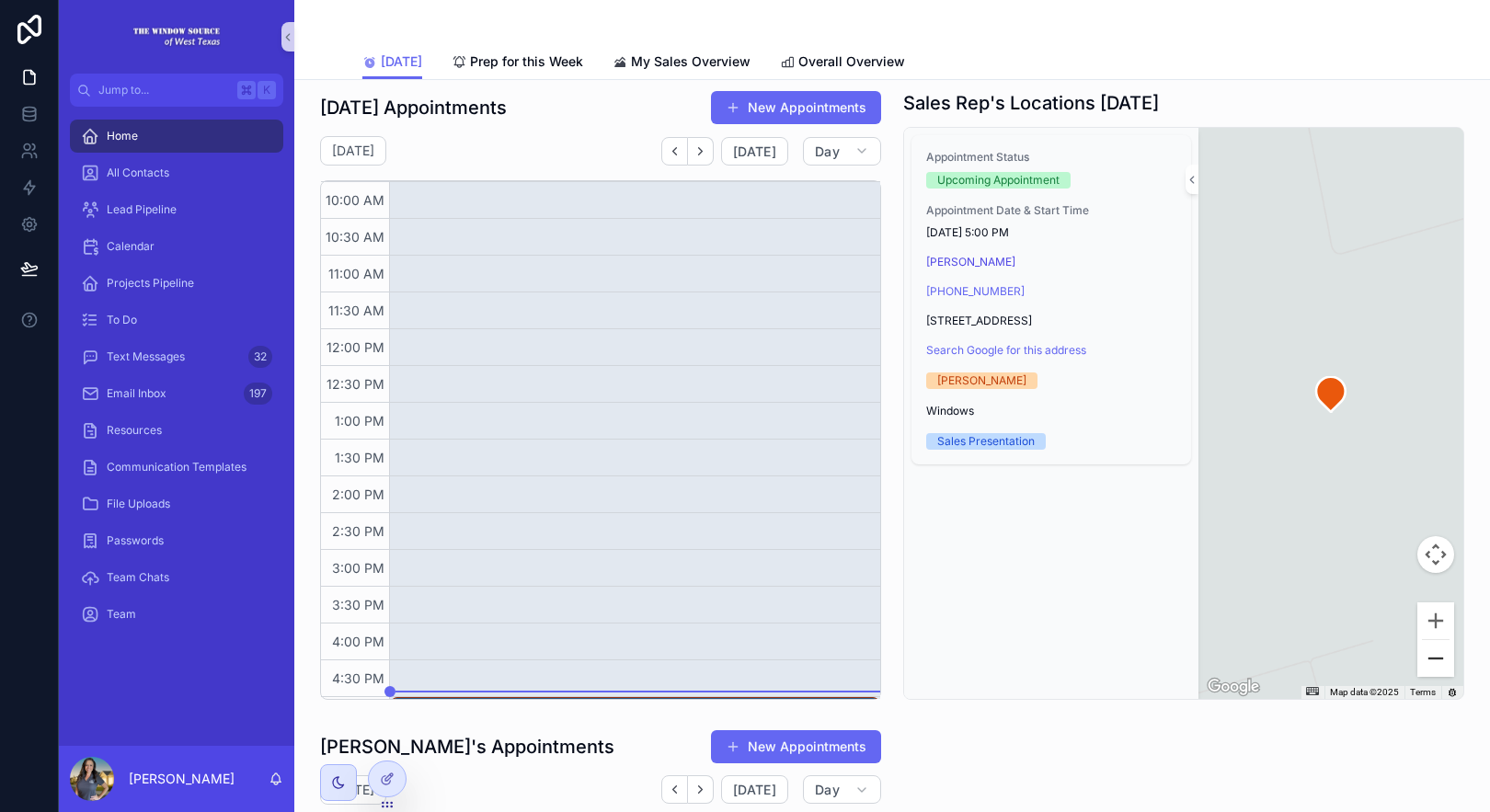
click at [1431, 660] on button "Zoom out" at bounding box center [1435, 658] width 37 height 37
click at [1430, 661] on button "Zoom out" at bounding box center [1435, 658] width 37 height 37
click at [1429, 661] on button "Zoom out" at bounding box center [1435, 658] width 37 height 37
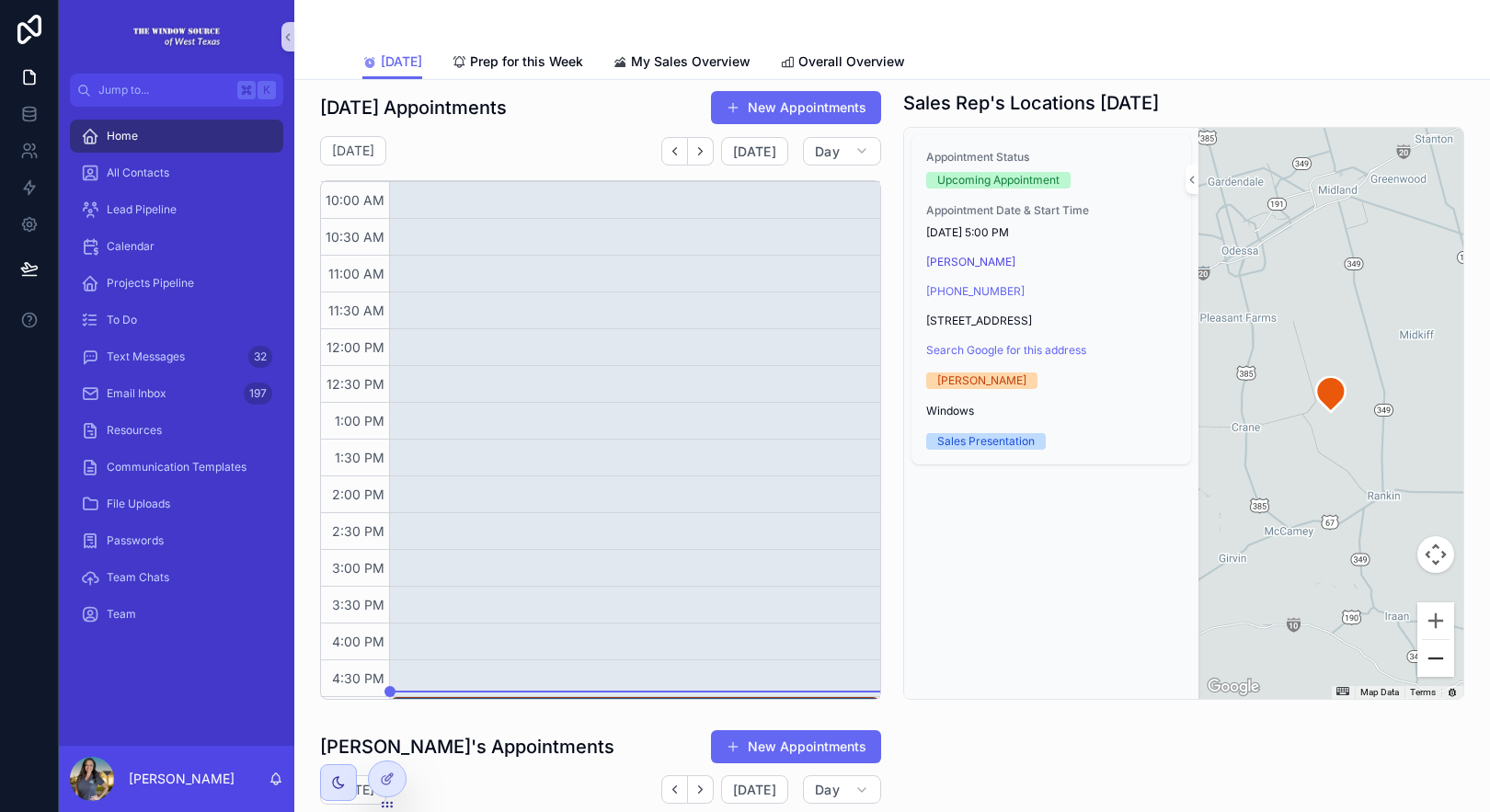
click at [1429, 659] on button "Zoom out" at bounding box center [1435, 658] width 37 height 37
drag, startPoint x: 1366, startPoint y: 515, endPoint x: 1367, endPoint y: 571, distance: 56.0
click at [1363, 550] on div "scrollable content" at bounding box center [1331, 413] width 265 height 571
click at [1432, 619] on button "Zoom in" at bounding box center [1435, 621] width 37 height 37
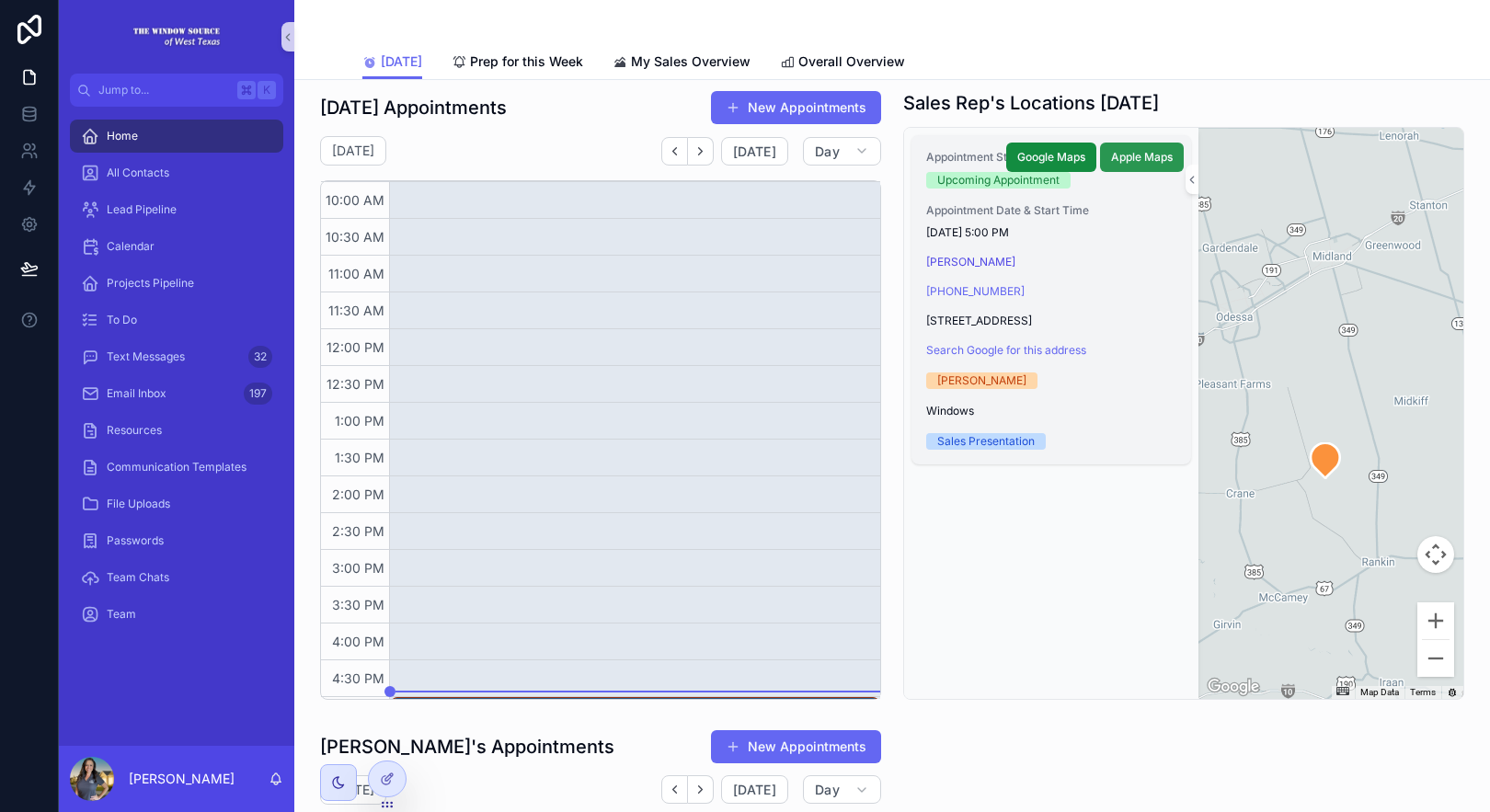
click at [1131, 156] on span "Apple Maps" at bounding box center [1141, 157] width 61 height 15
drag, startPoint x: 1334, startPoint y: 516, endPoint x: 1397, endPoint y: 514, distance: 63.0
click at [1397, 514] on div "scrollable content" at bounding box center [1331, 413] width 265 height 571
click at [399, 769] on div at bounding box center [388, 779] width 37 height 35
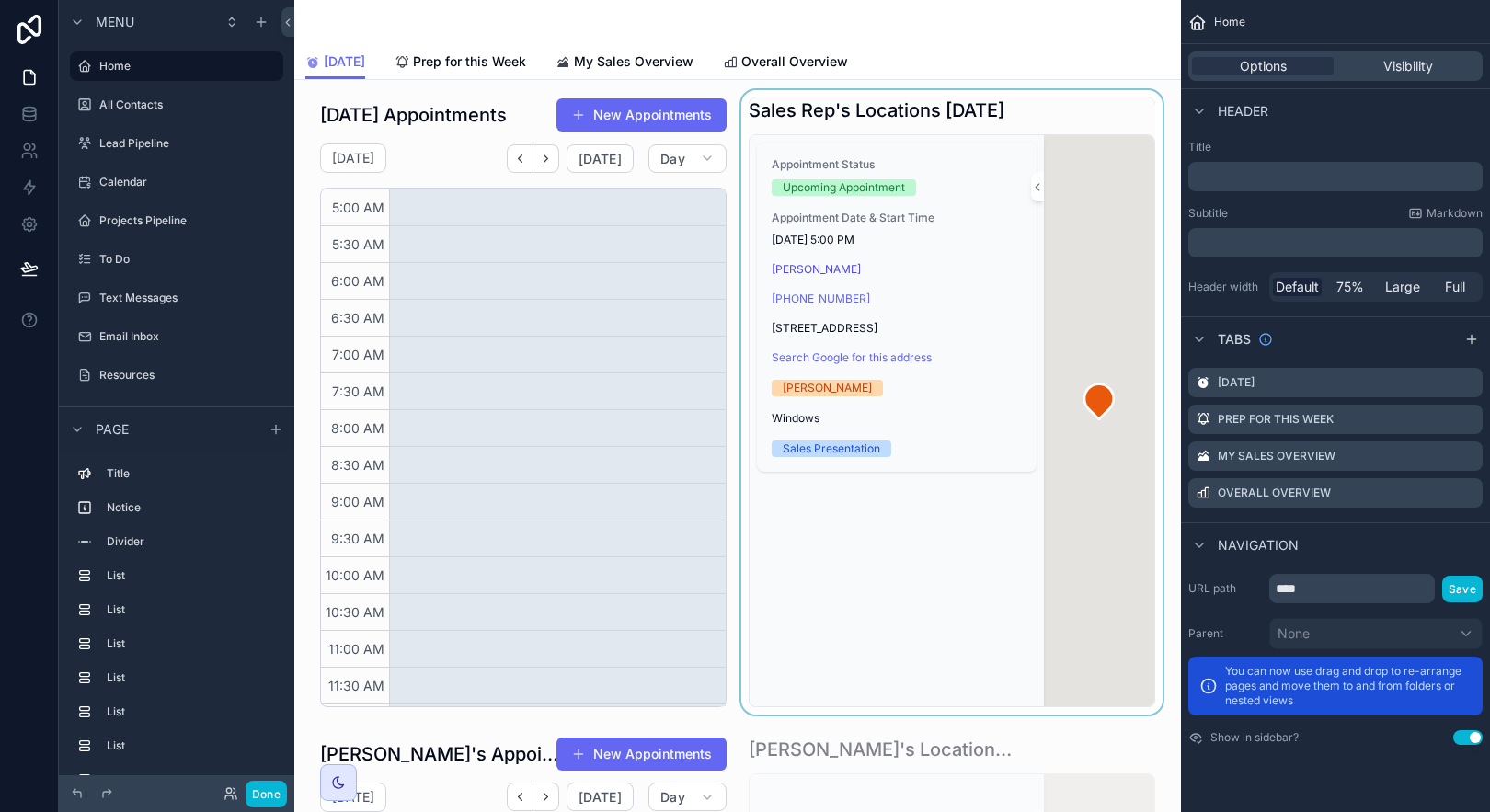
scroll to position [441, 0]
click at [918, 535] on div "Appointment Status Upcoming Appointment Appointment Date & Start Time [DATE] 5:…" at bounding box center [897, 421] width 294 height 571
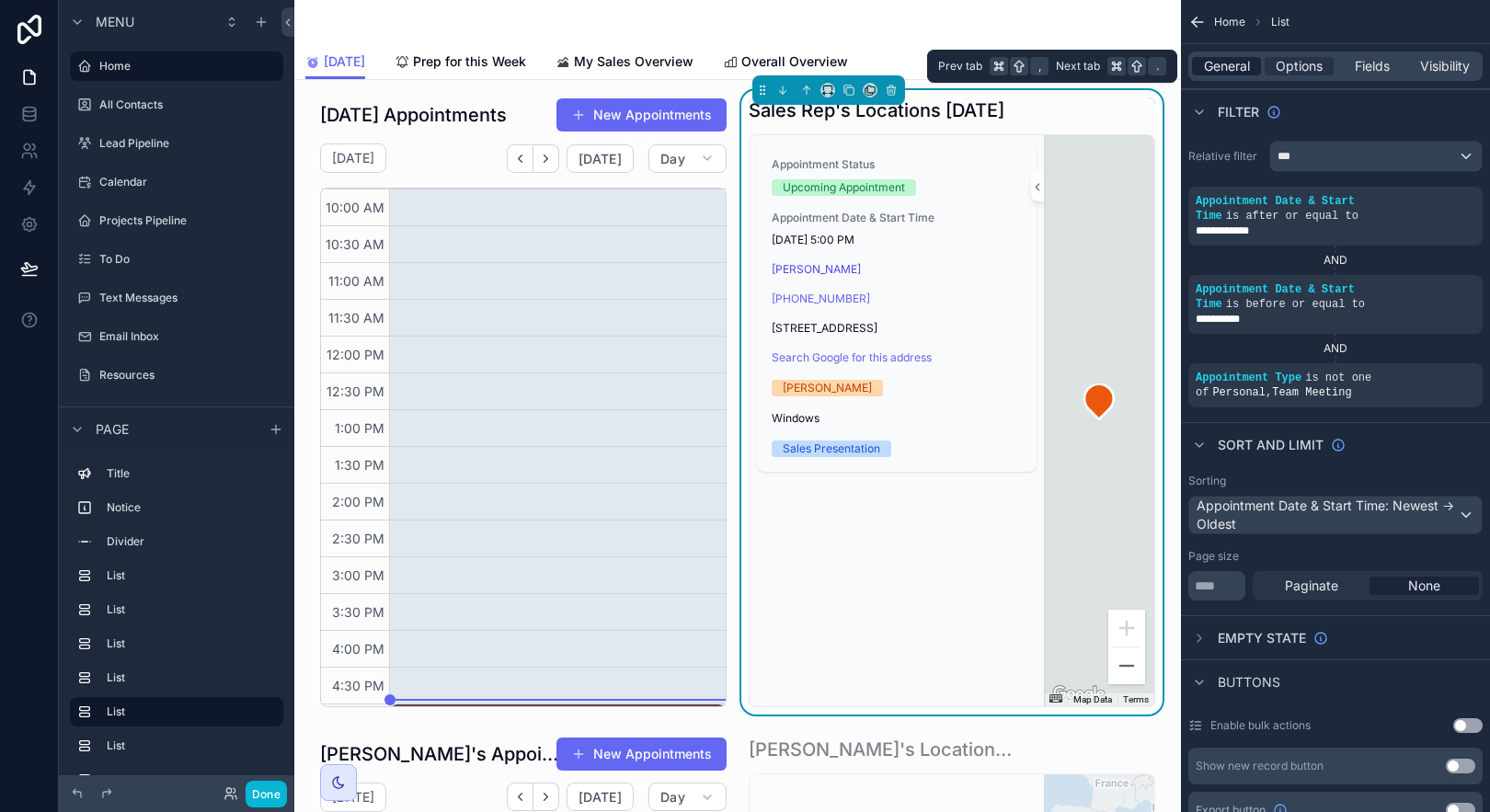
click at [1239, 64] on span "General" at bounding box center [1226, 66] width 46 height 18
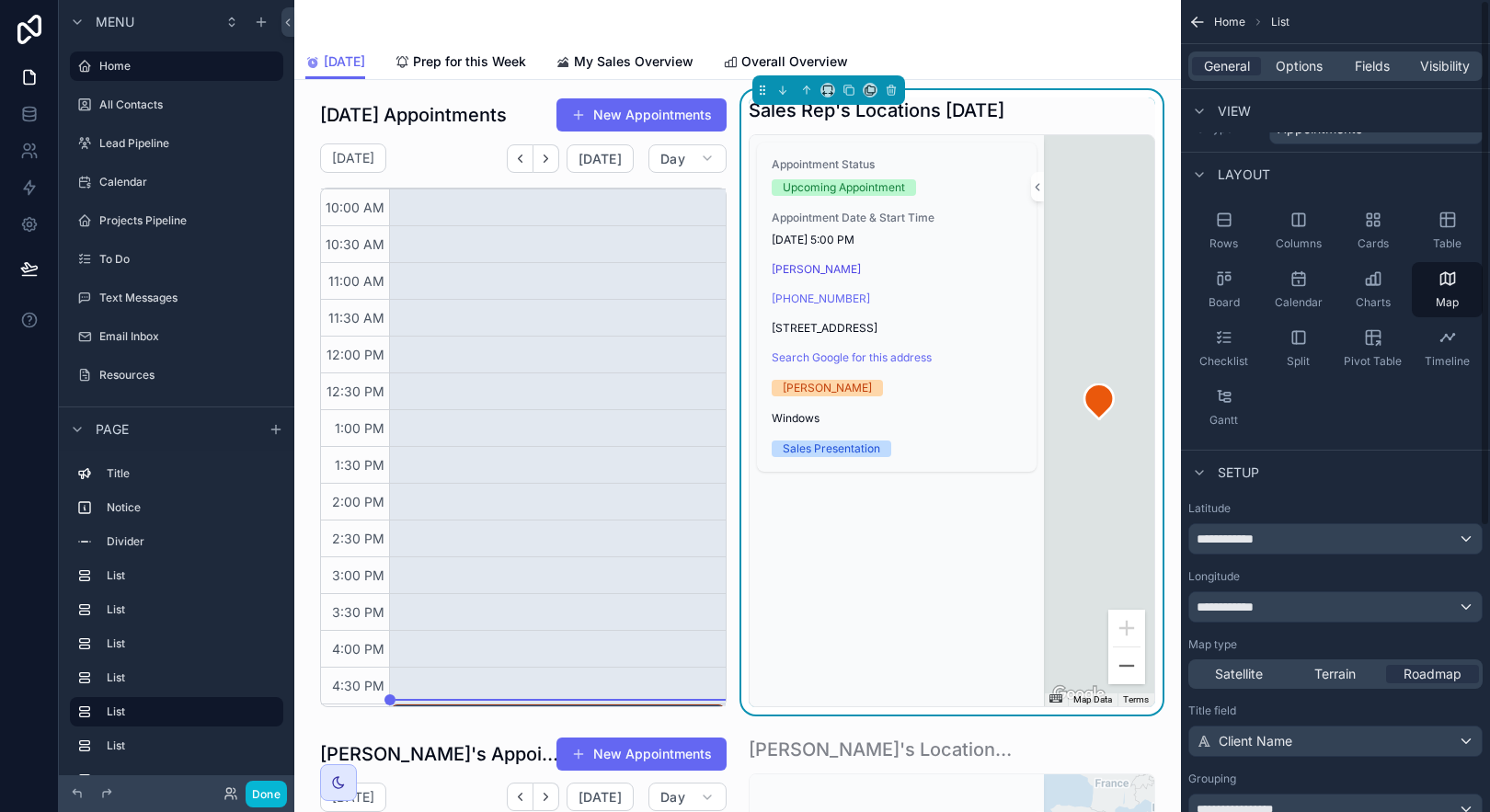
scroll to position [35, 0]
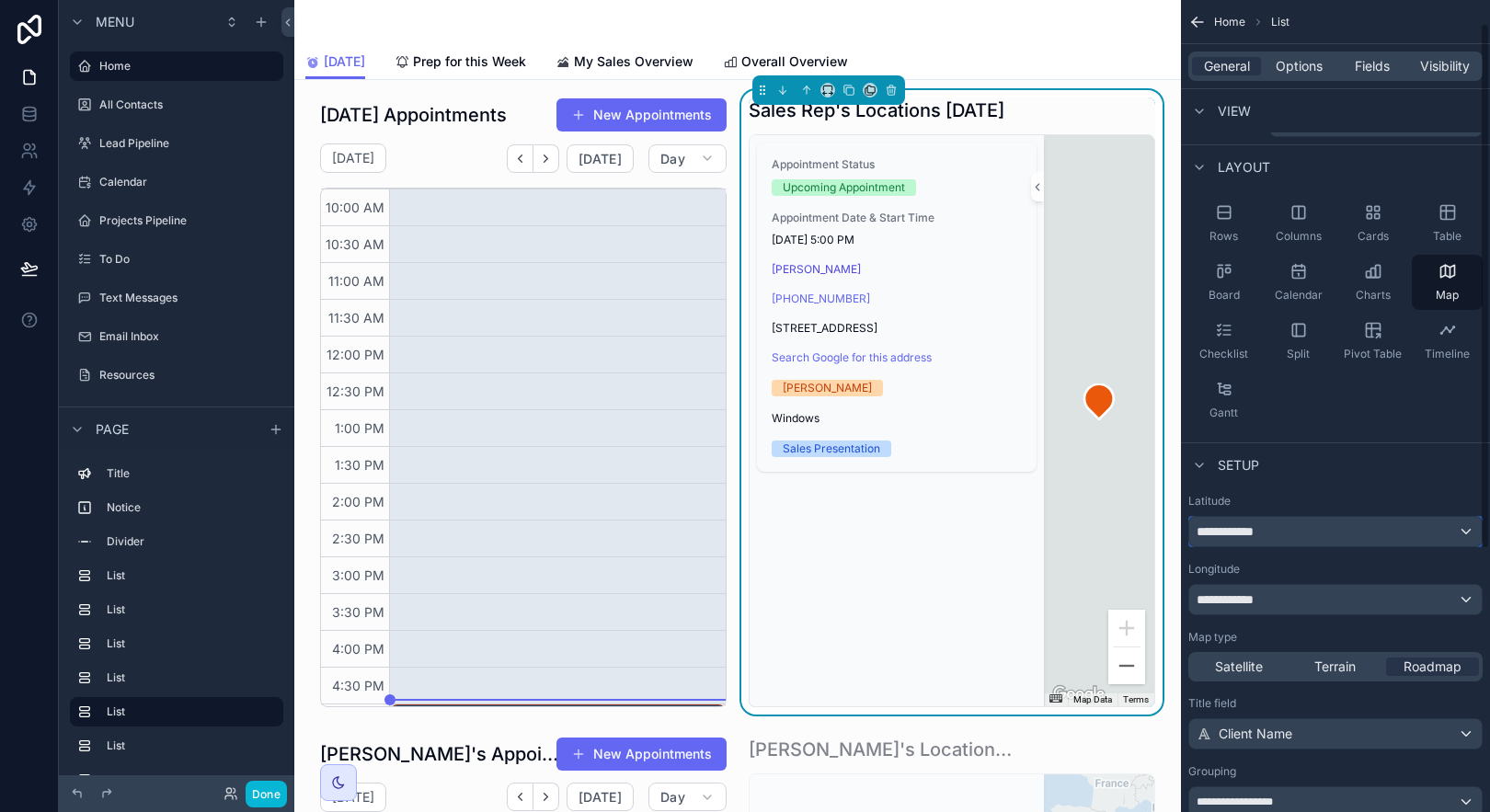
click at [1399, 534] on div "**********" at bounding box center [1335, 532] width 292 height 29
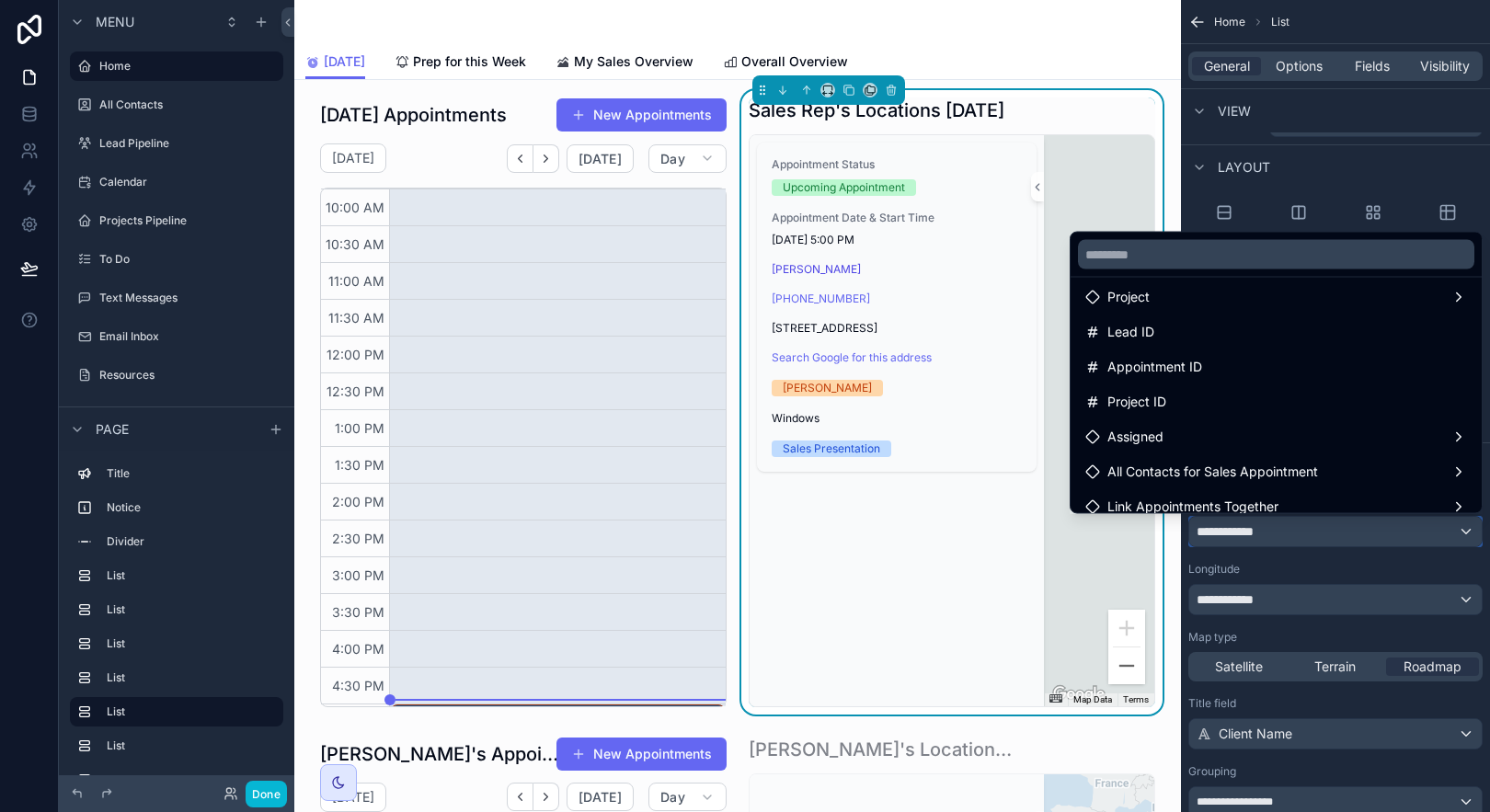
scroll to position [515, 0]
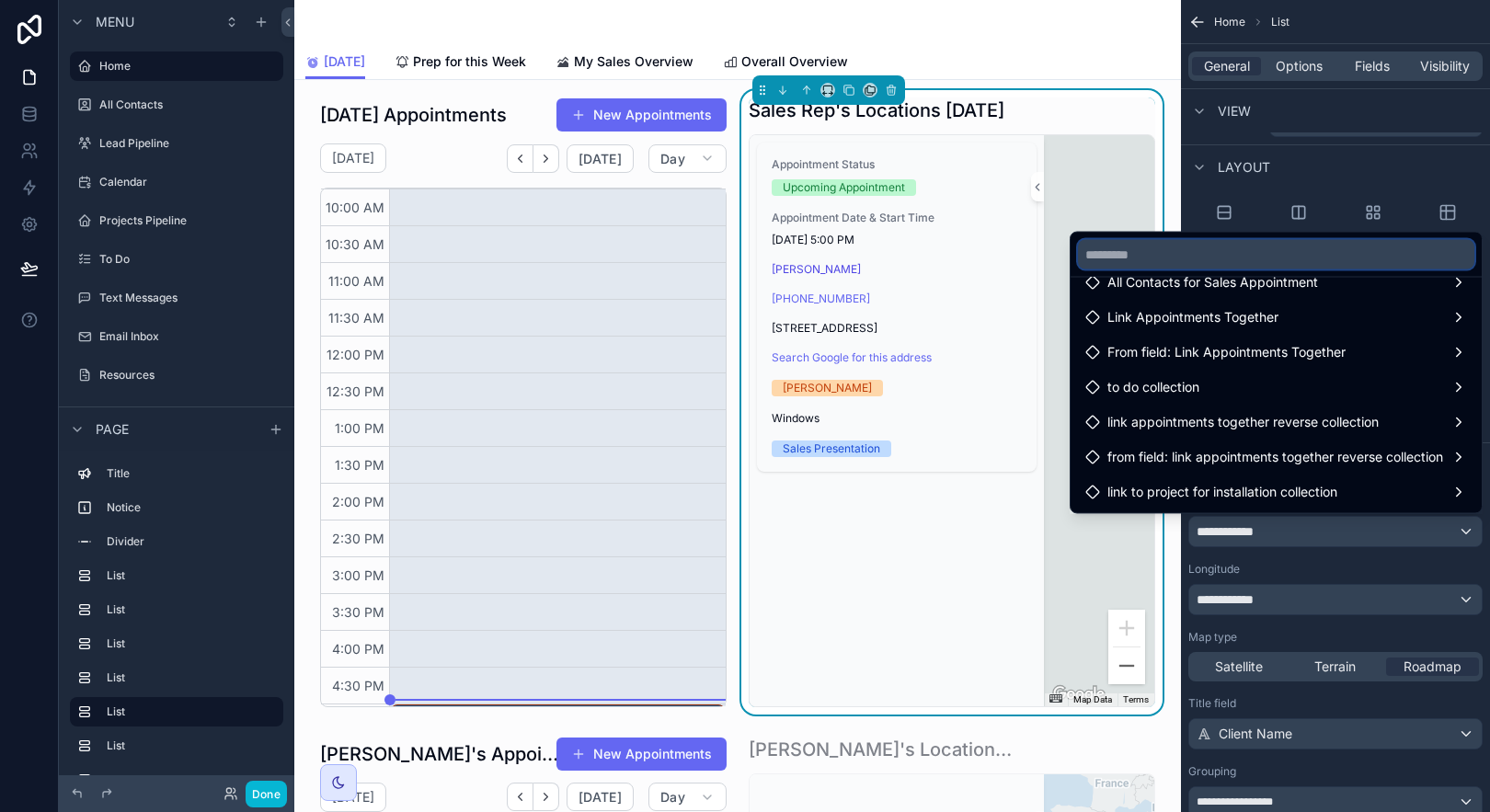
click at [1169, 254] on input "text" at bounding box center [1276, 255] width 396 height 29
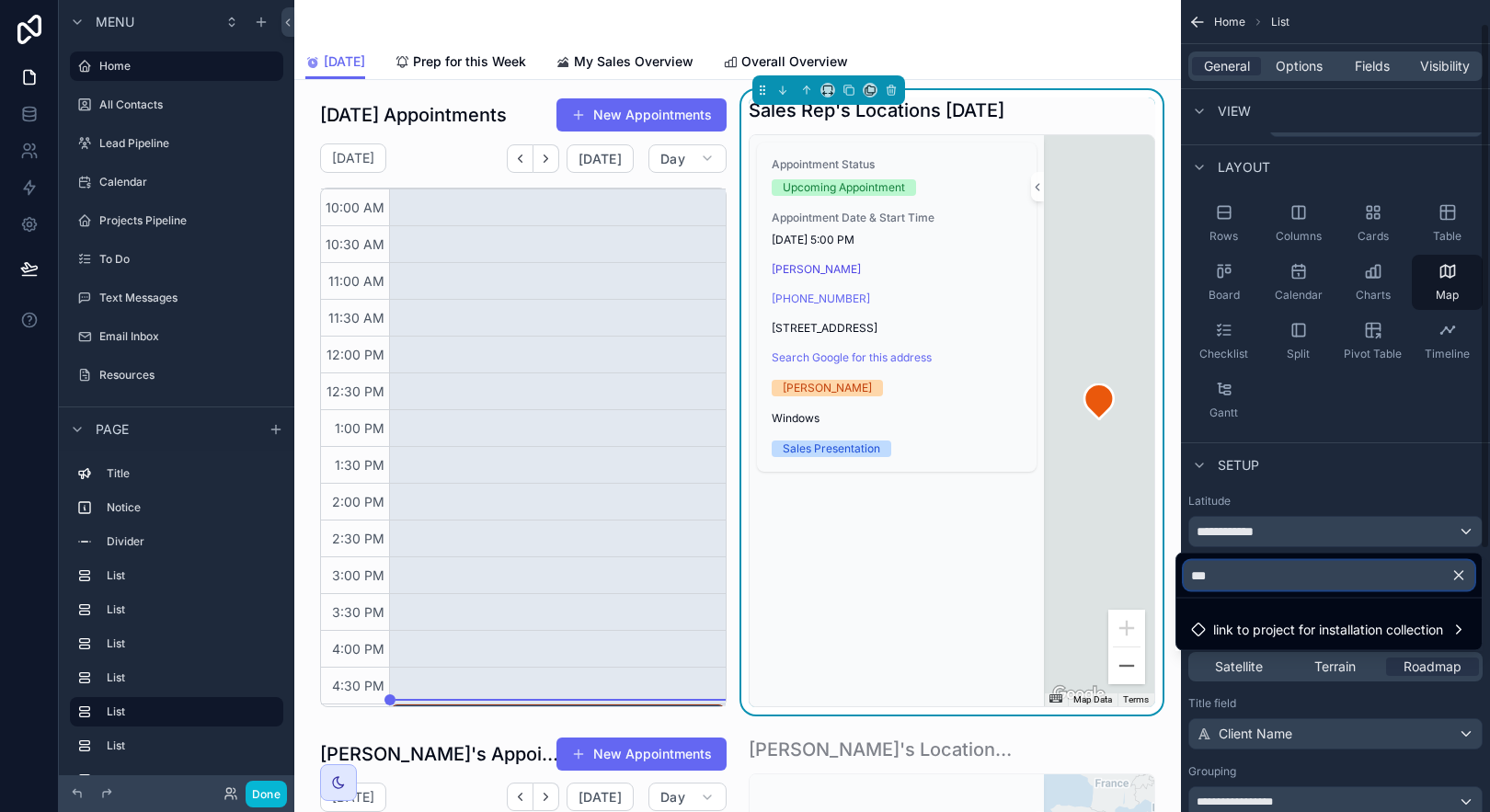
type input "***"
click at [1364, 489] on div "scrollable content" at bounding box center [745, 406] width 1490 height 812
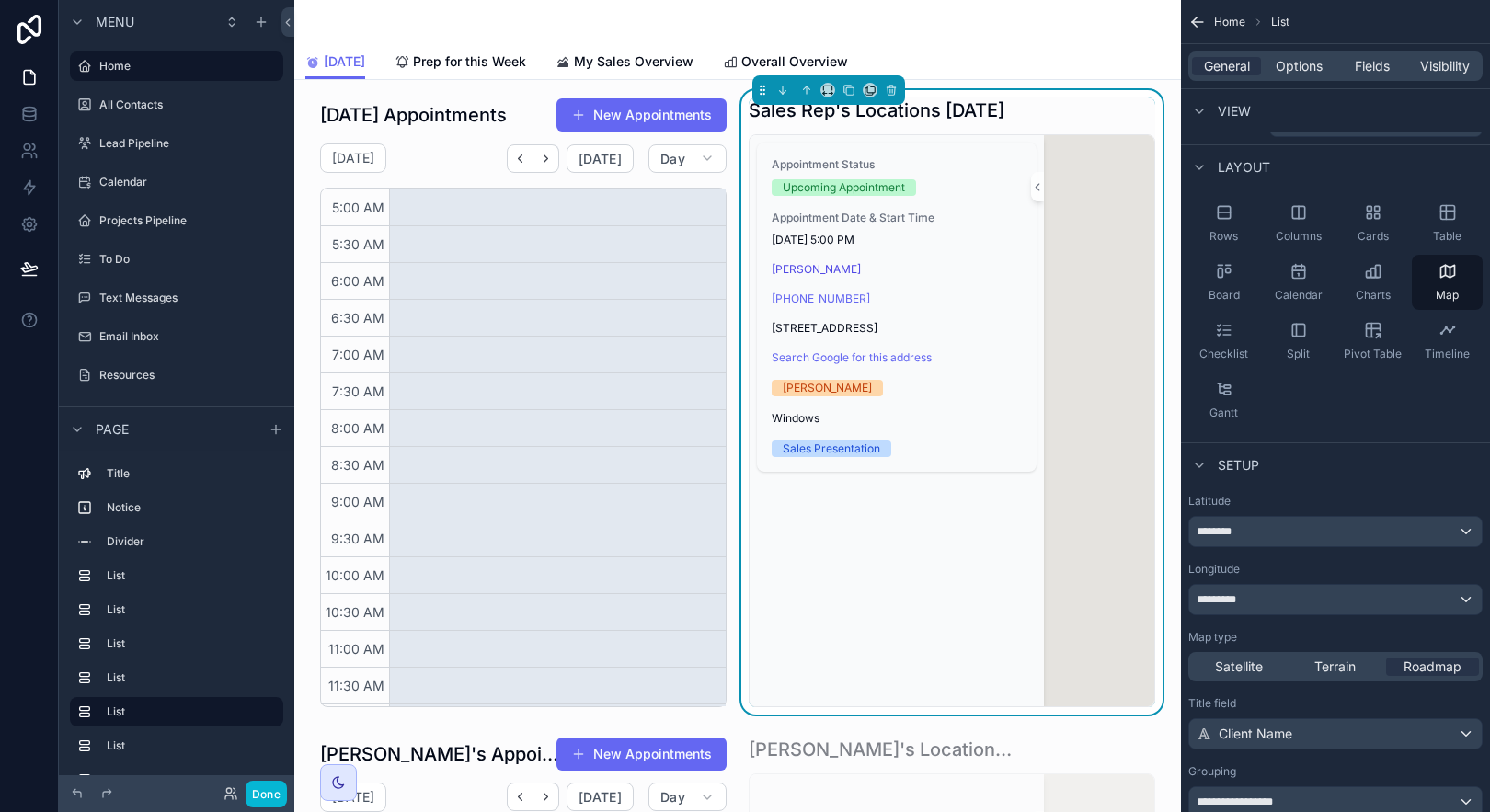
scroll to position [441, 0]
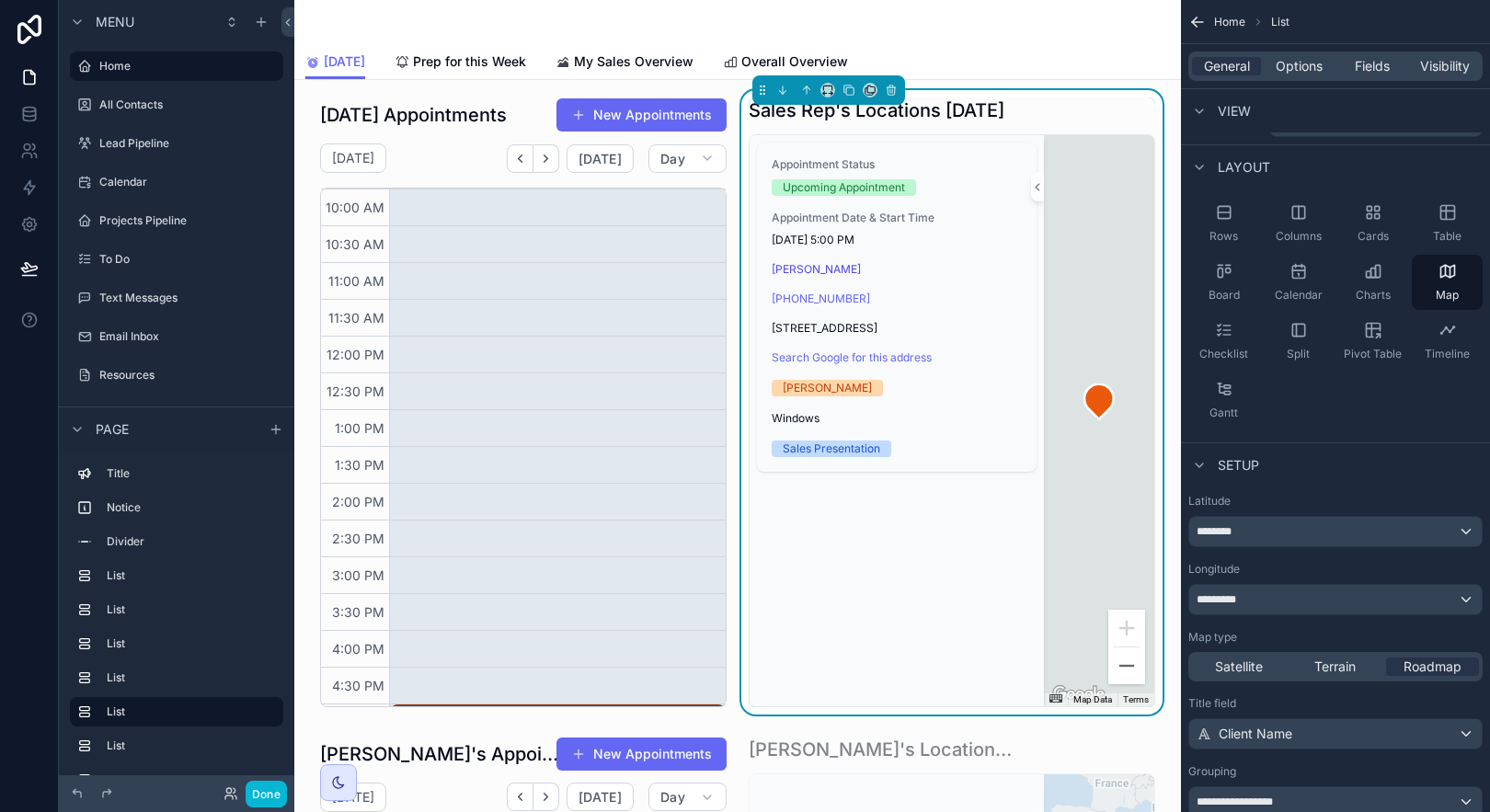
click at [1101, 67] on div "Today Prep for this Week My Sales Overview Overall Overview" at bounding box center [738, 61] width 865 height 35
click at [274, 782] on button "Done" at bounding box center [266, 794] width 42 height 26
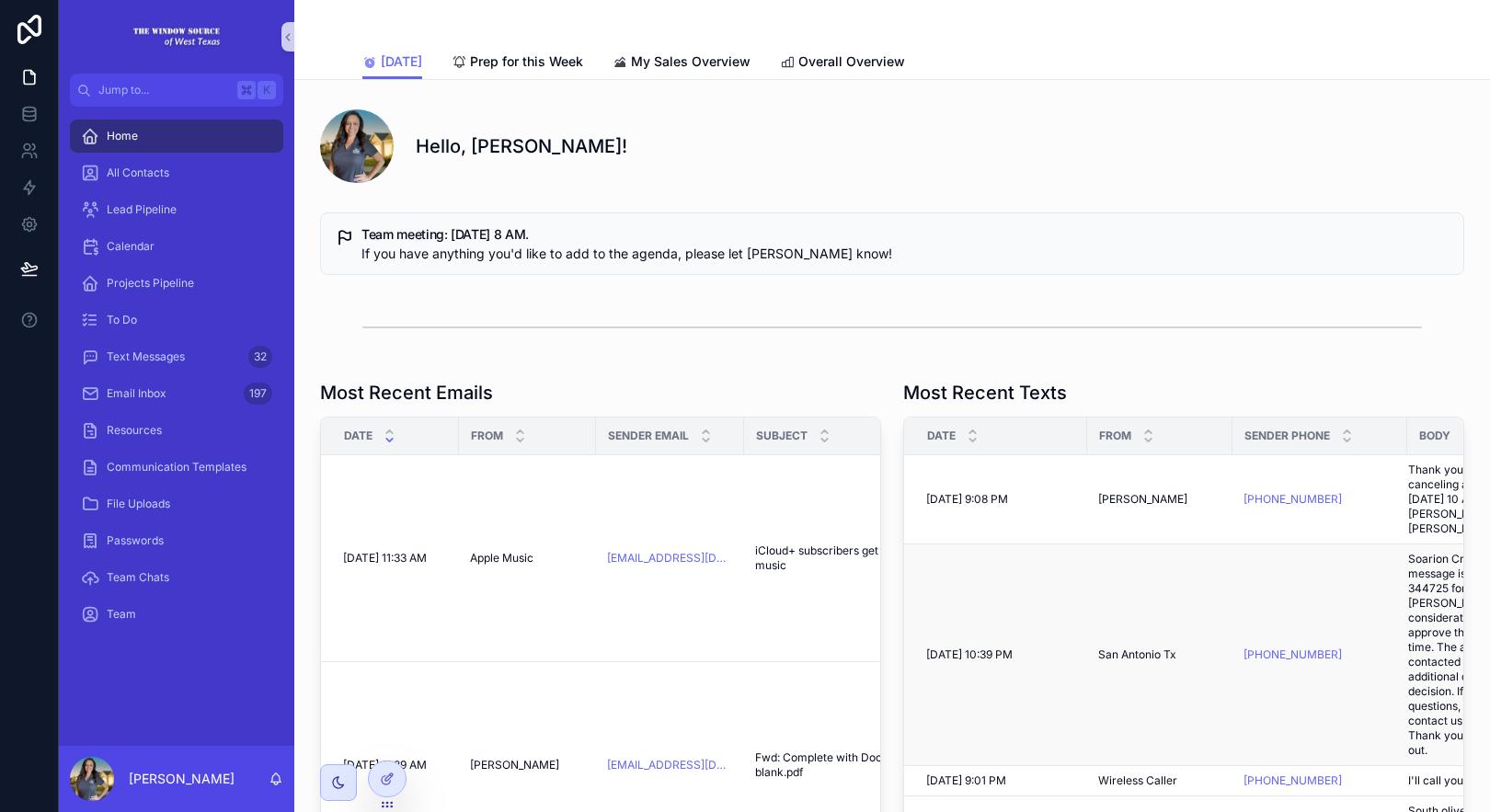
scroll to position [340, 0]
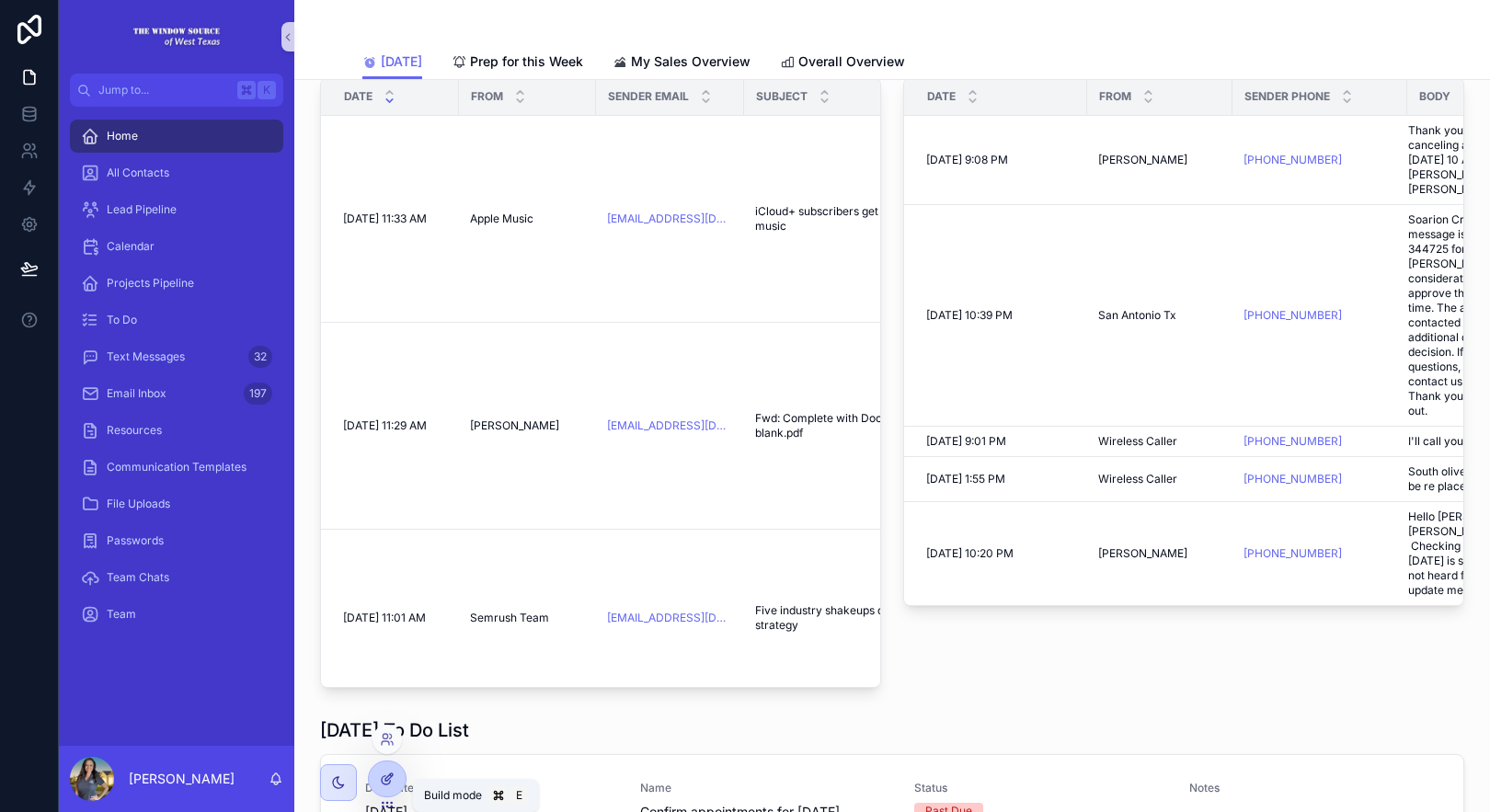
click at [384, 780] on icon at bounding box center [387, 778] width 15 height 15
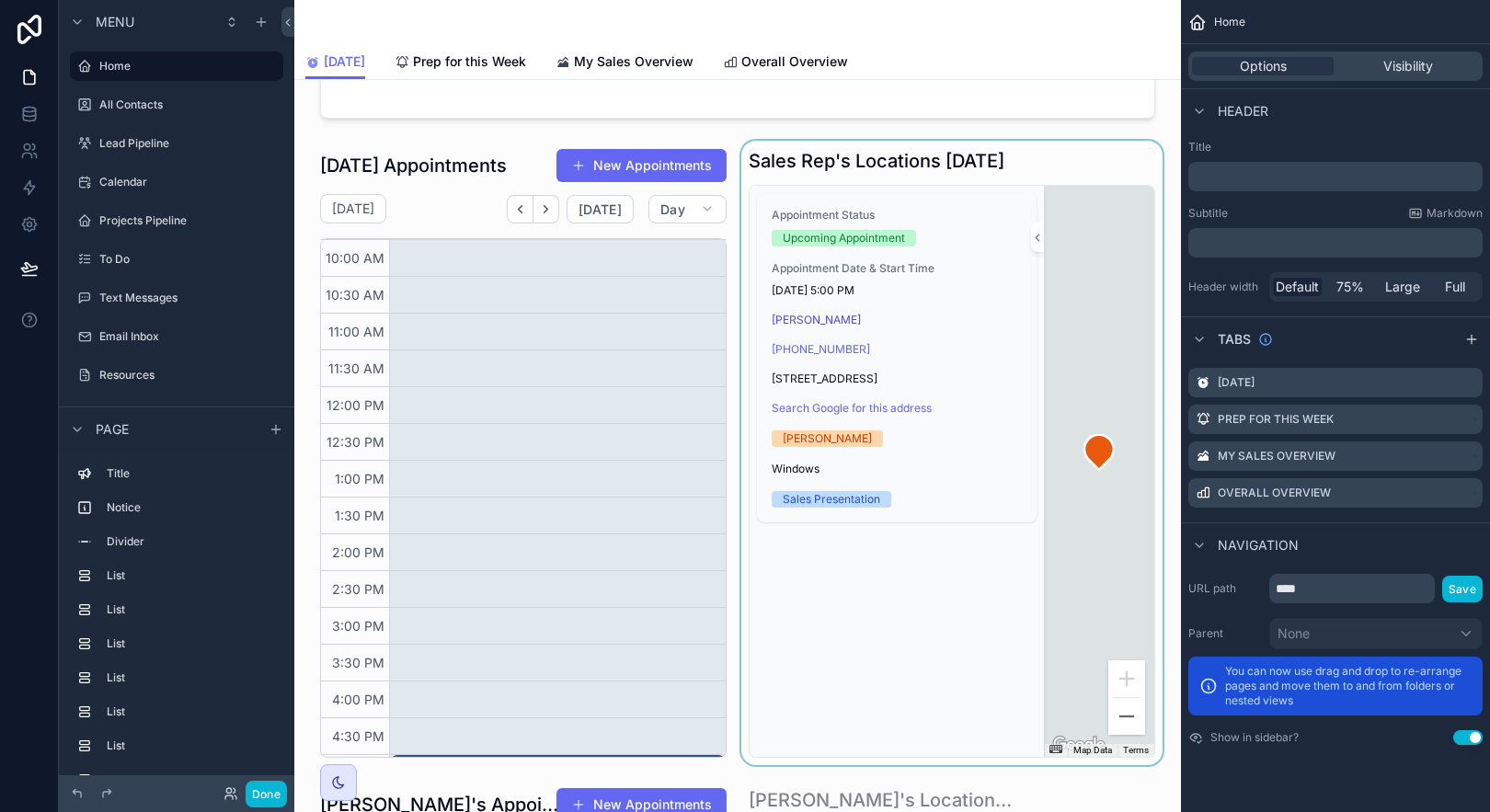
scroll to position [1305, 0]
click at [750, 636] on div "Appointment Status Upcoming Appointment Appointment Date & Start Time [DATE] 5:…" at bounding box center [897, 472] width 294 height 571
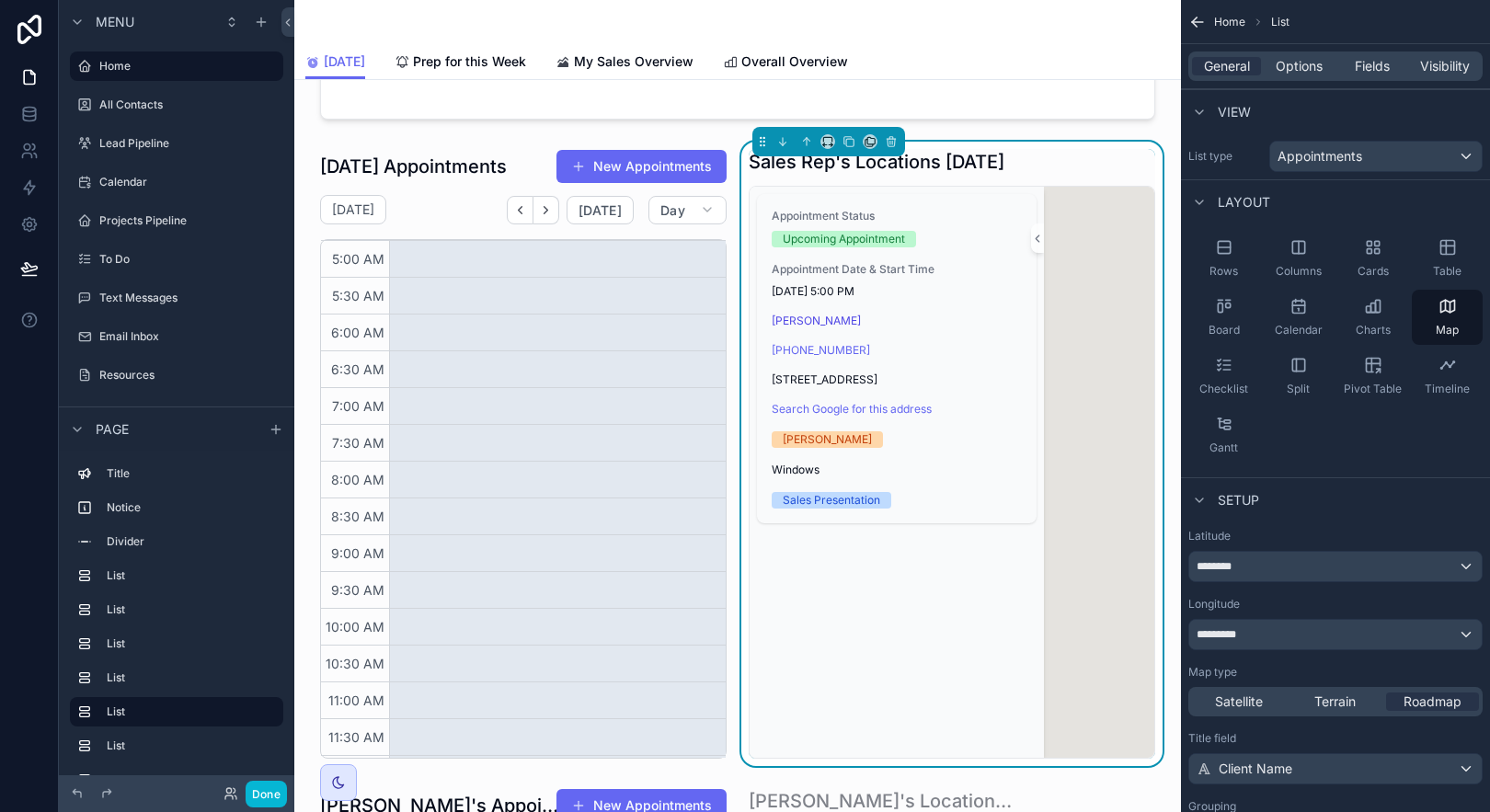
scroll to position [441, 0]
click at [1443, 72] on span "Visibility" at bounding box center [1444, 66] width 50 height 18
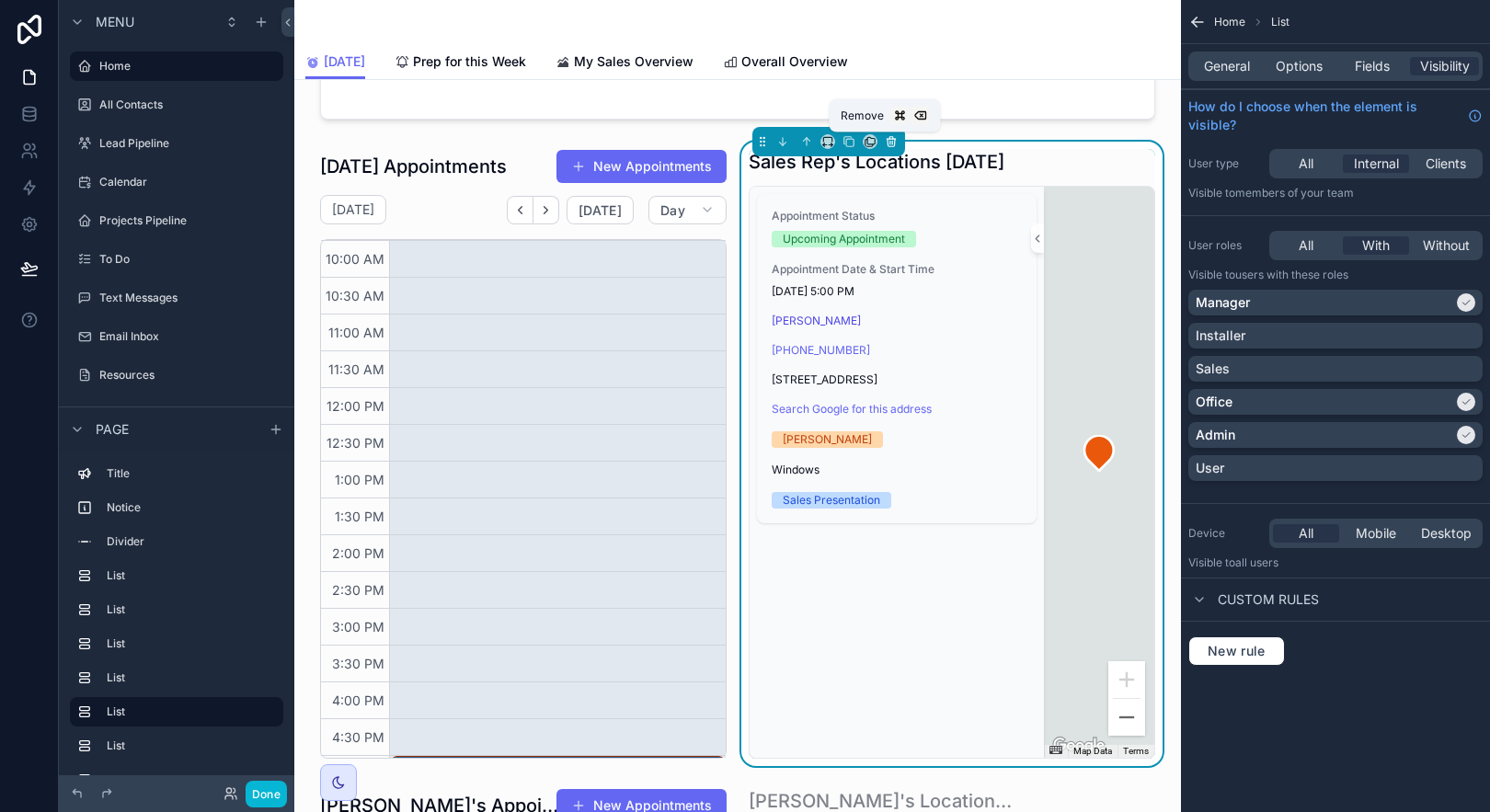
click at [887, 140] on icon "scrollable content" at bounding box center [891, 143] width 8 height 8
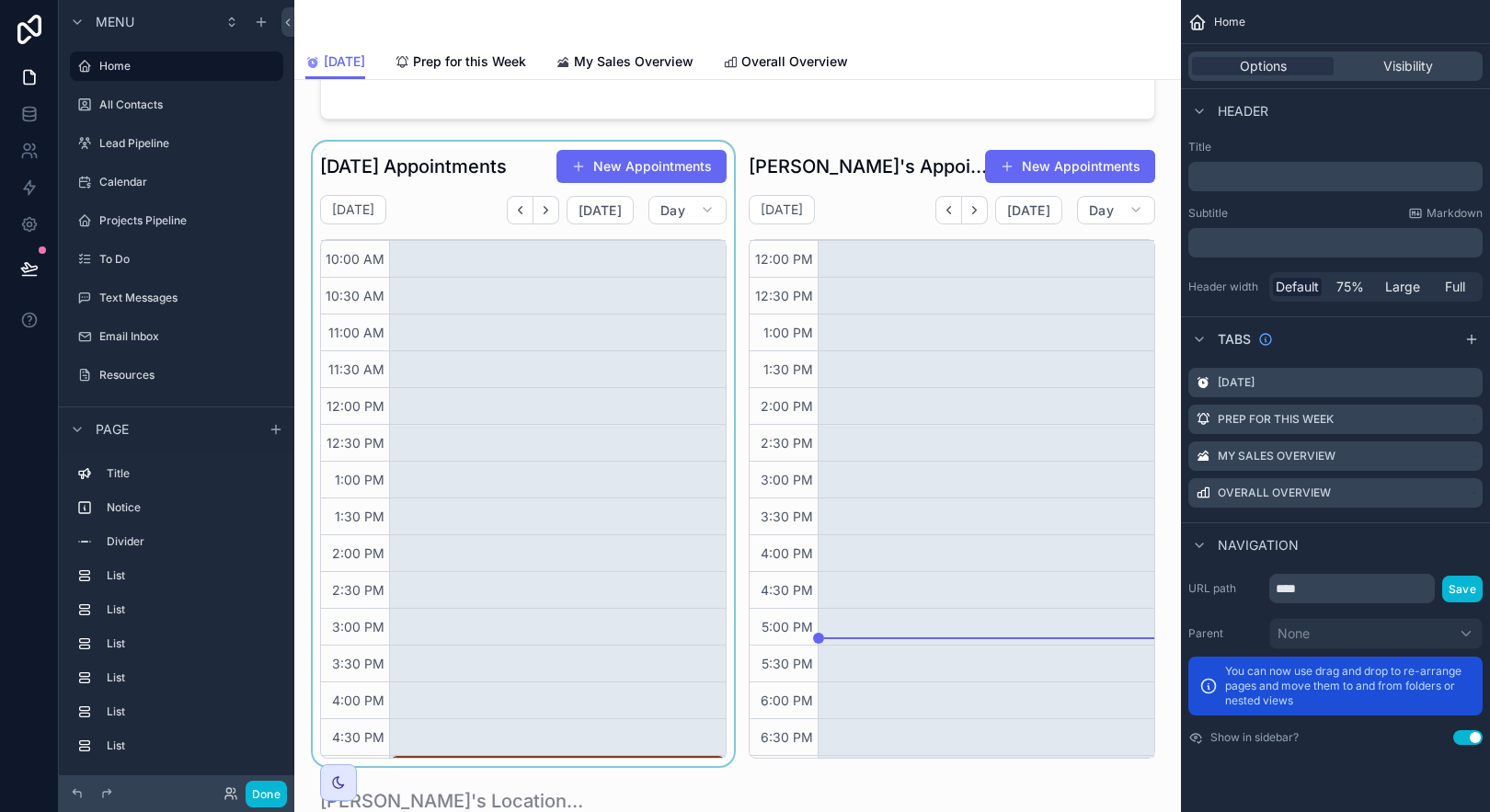
click at [456, 147] on div "scrollable content" at bounding box center [523, 453] width 428 height 623
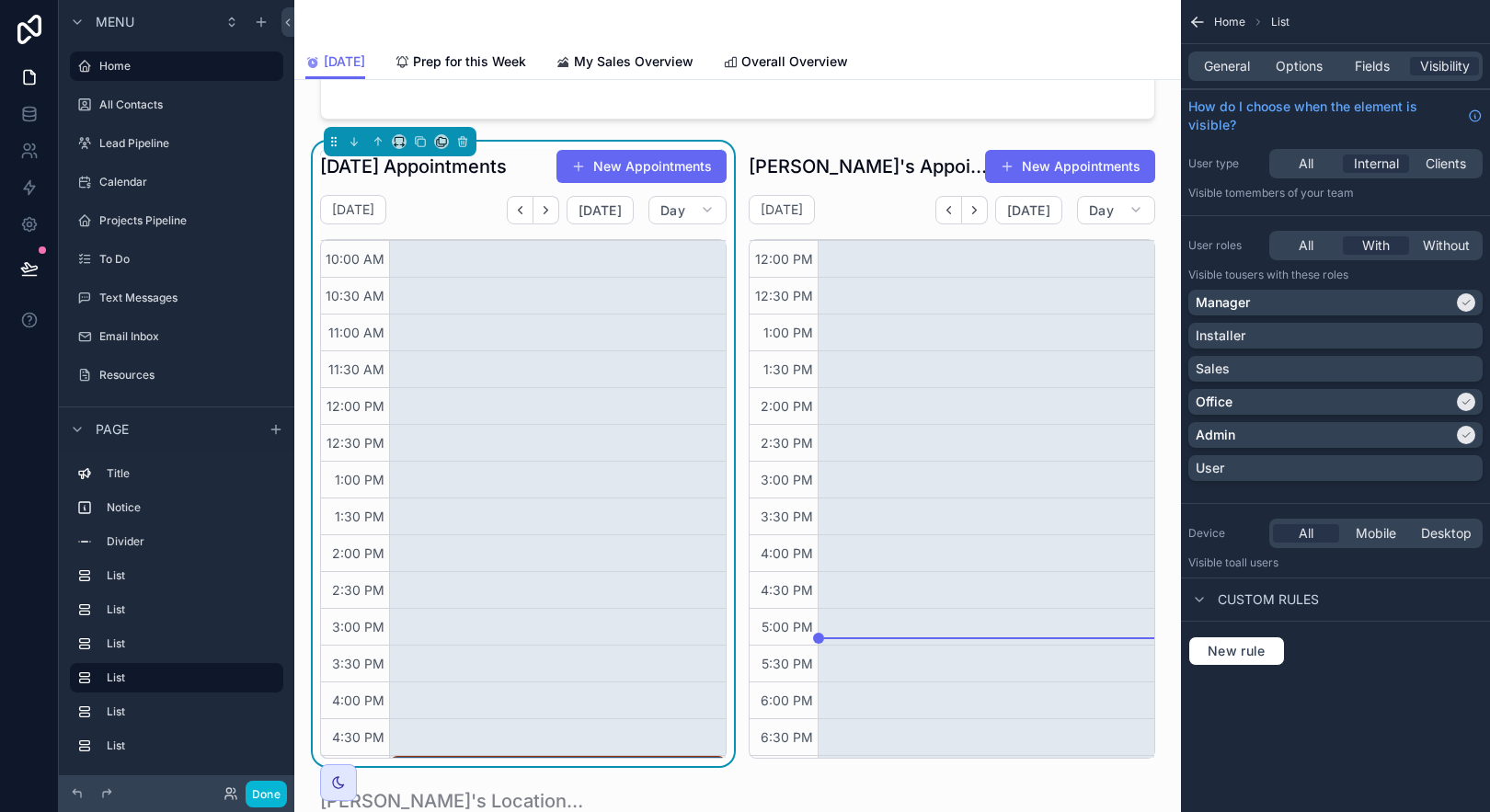
click at [407, 141] on div "scrollable content" at bounding box center [399, 141] width 153 height 29
click at [400, 140] on icon "scrollable content" at bounding box center [398, 141] width 13 height 13
click at [457, 385] on span "Full width" at bounding box center [435, 386] width 57 height 22
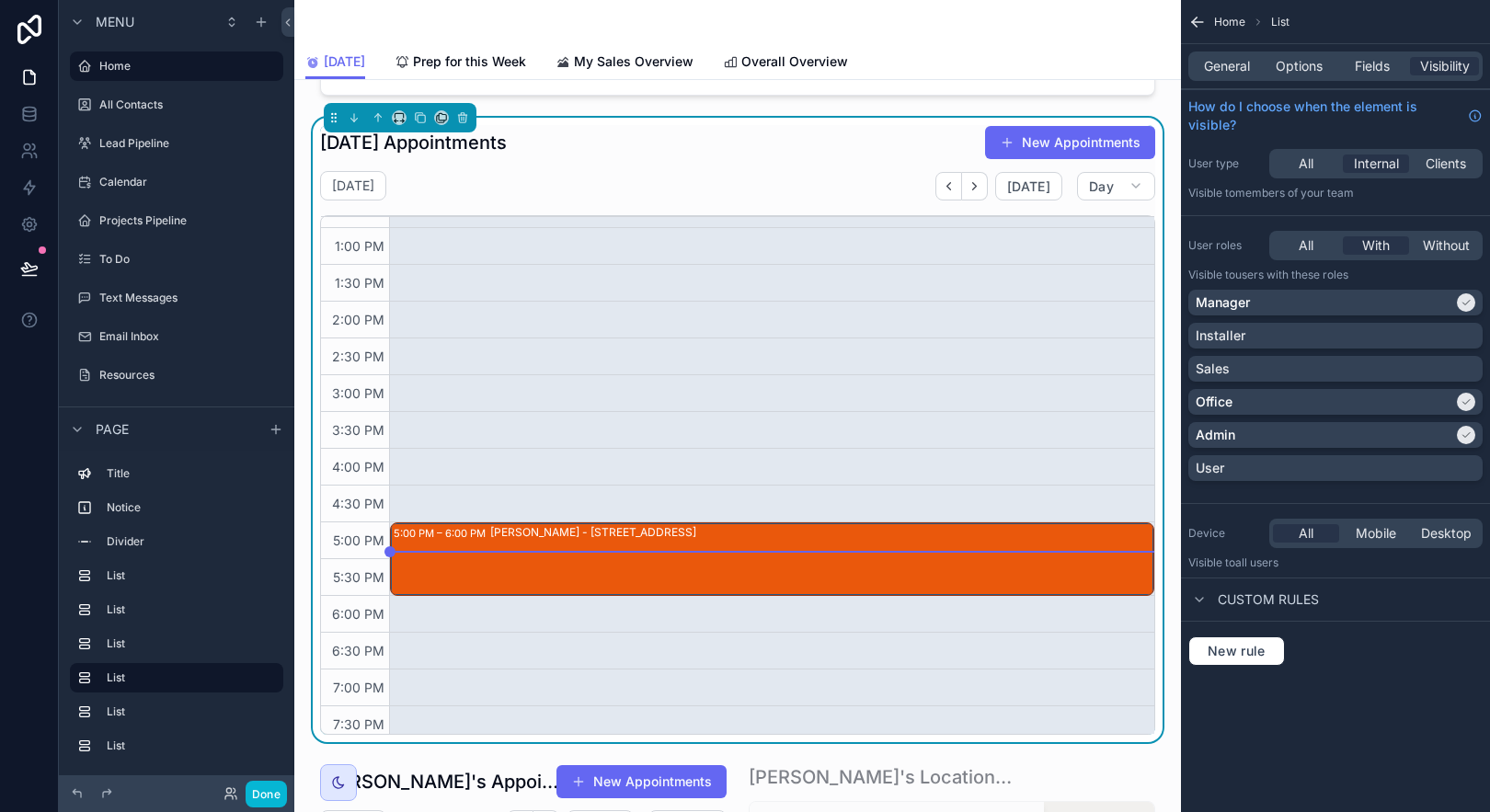
scroll to position [1332, 0]
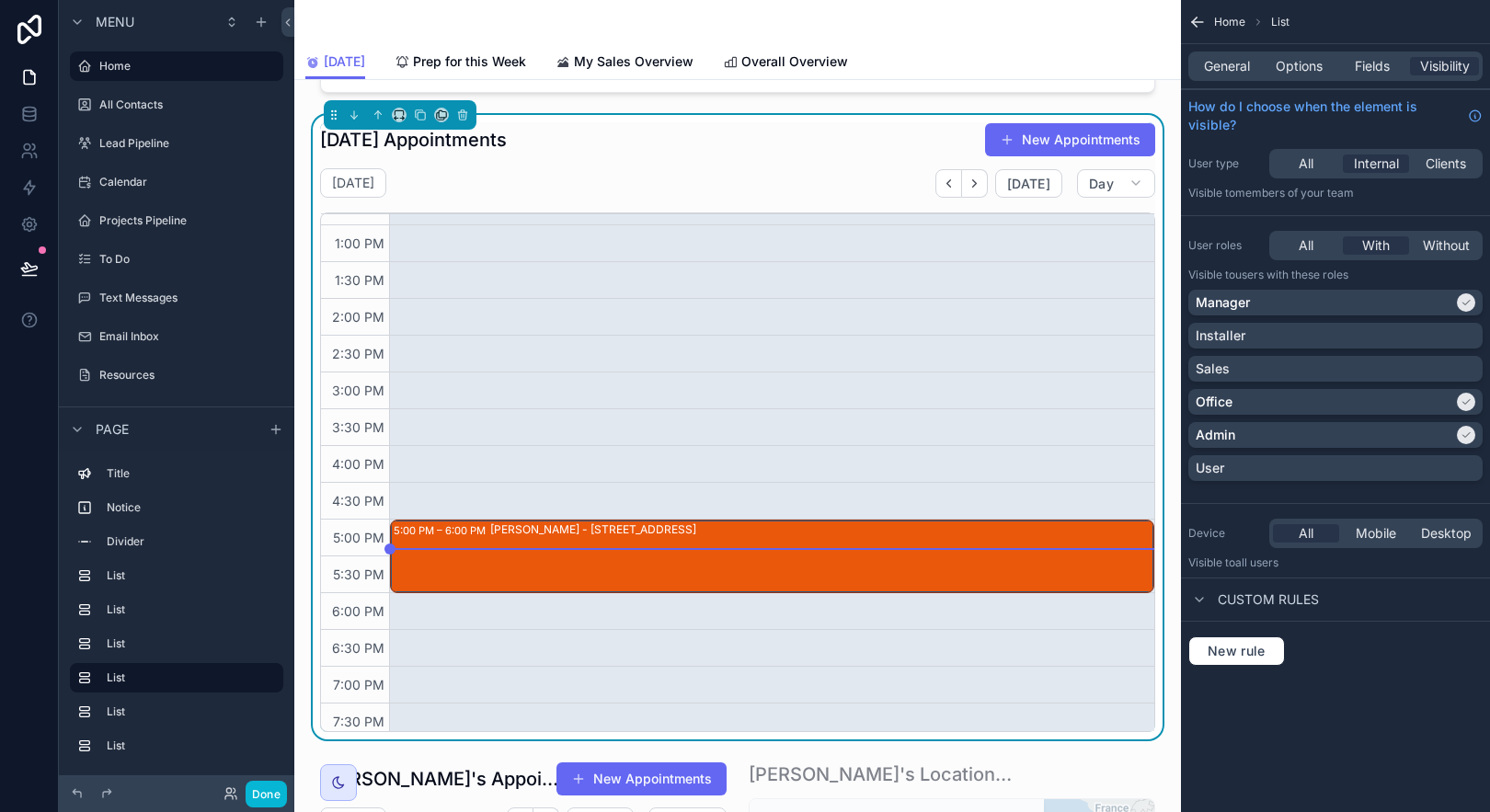
click at [1209, 52] on div "General Options Fields Visibility" at bounding box center [1335, 66] width 294 height 29
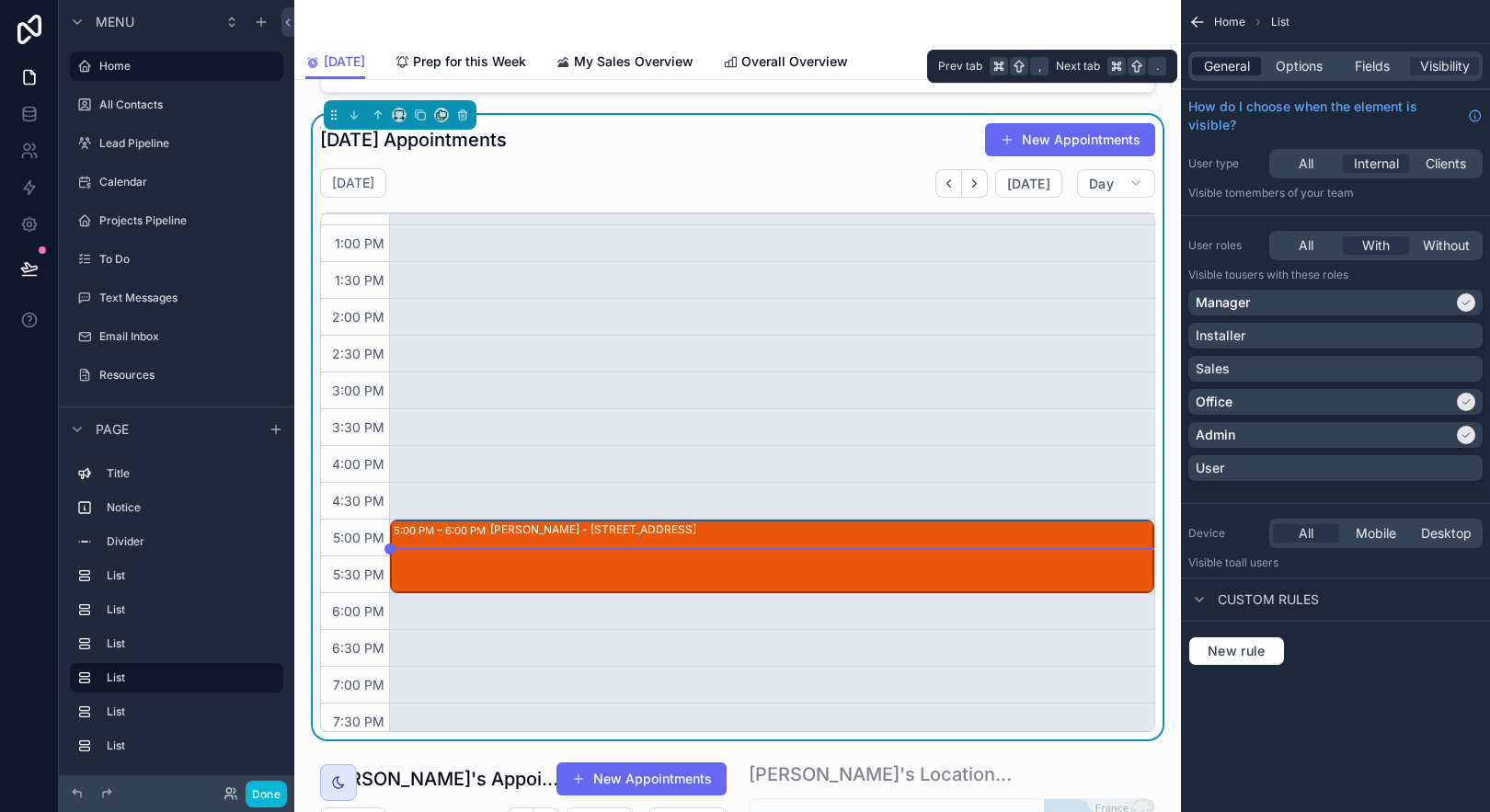
click at [1210, 59] on span "General" at bounding box center [1226, 66] width 46 height 18
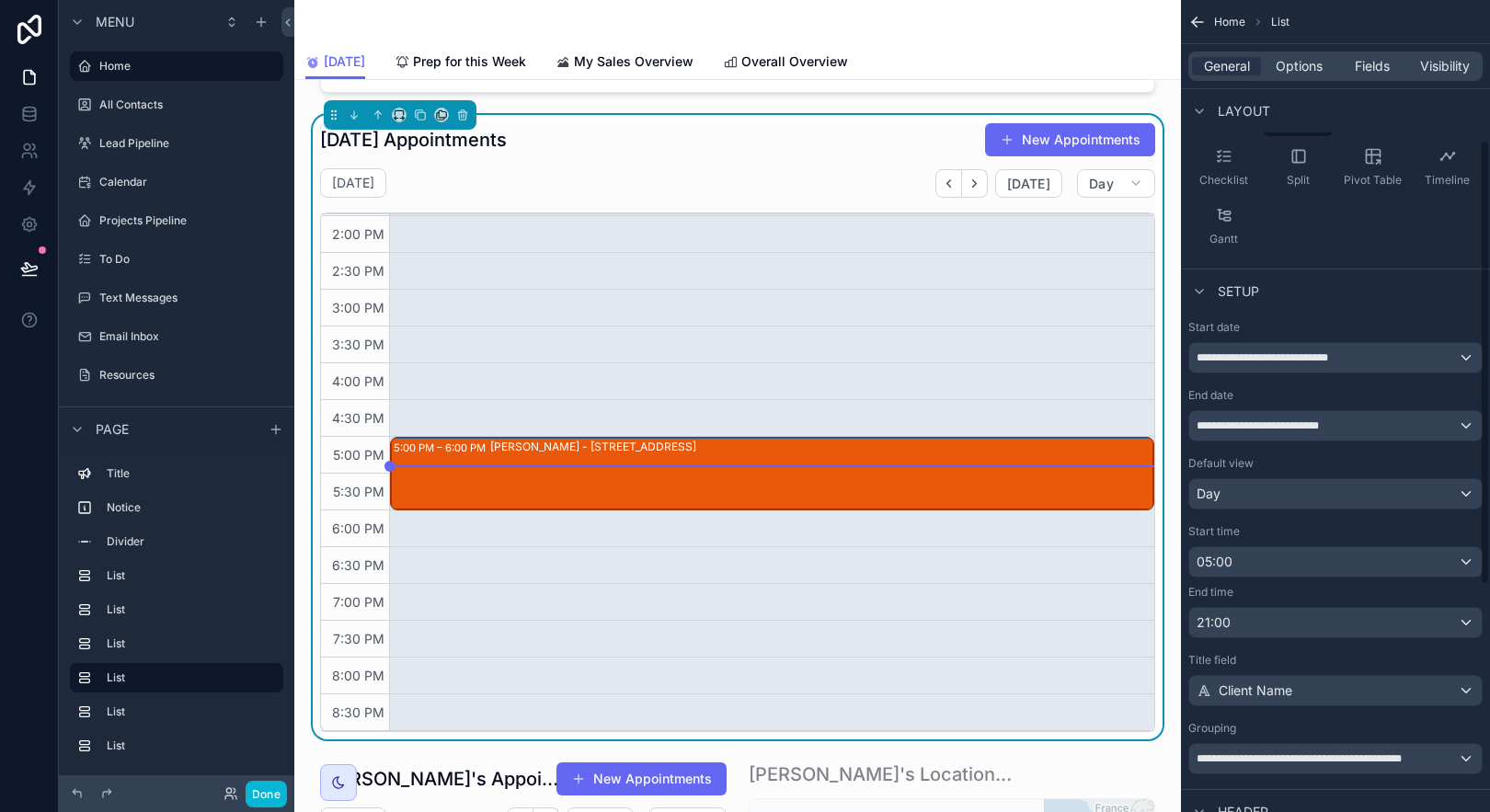
scroll to position [360, 0]
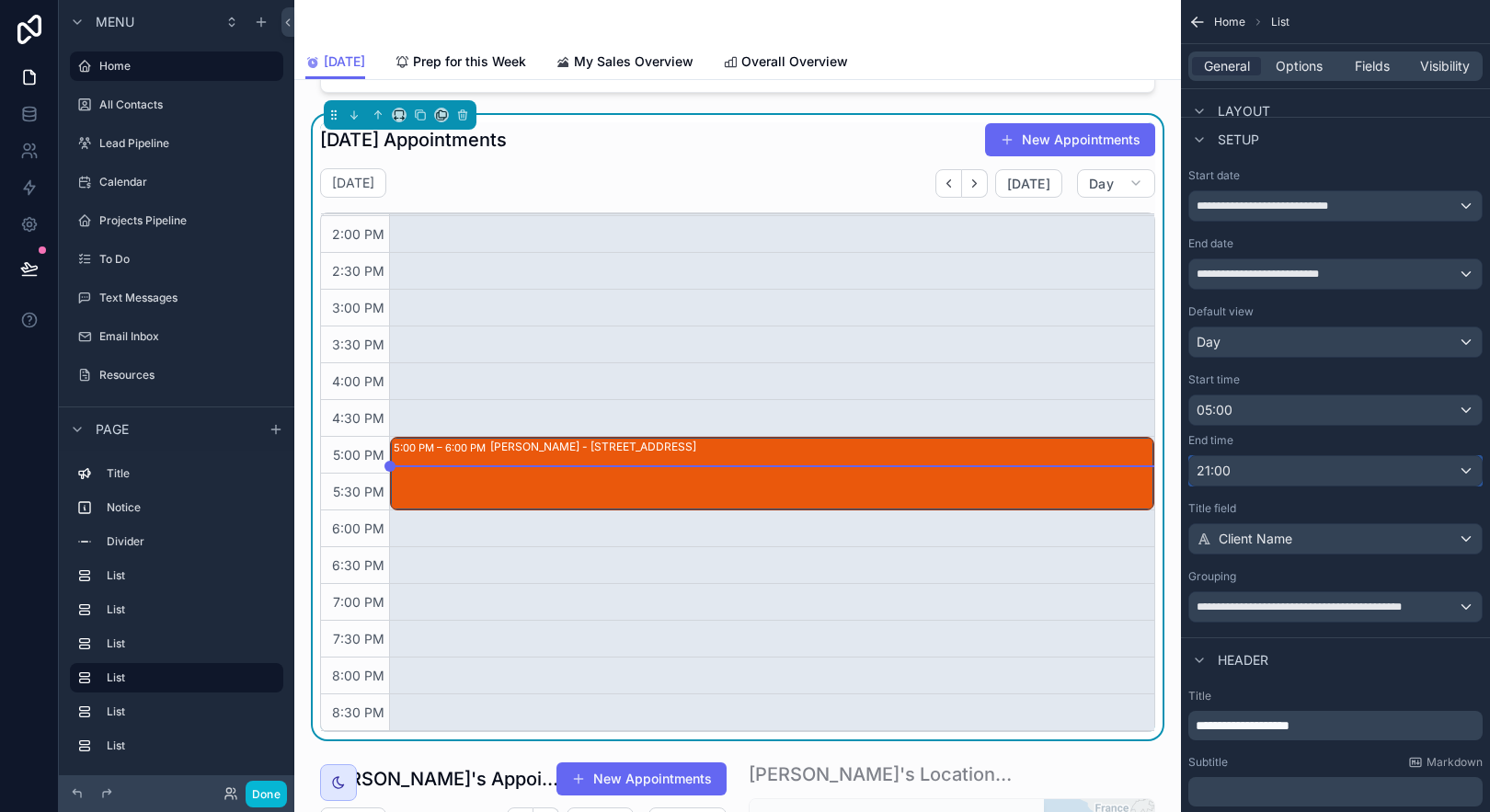
click at [1322, 468] on div "21:00" at bounding box center [1335, 470] width 292 height 29
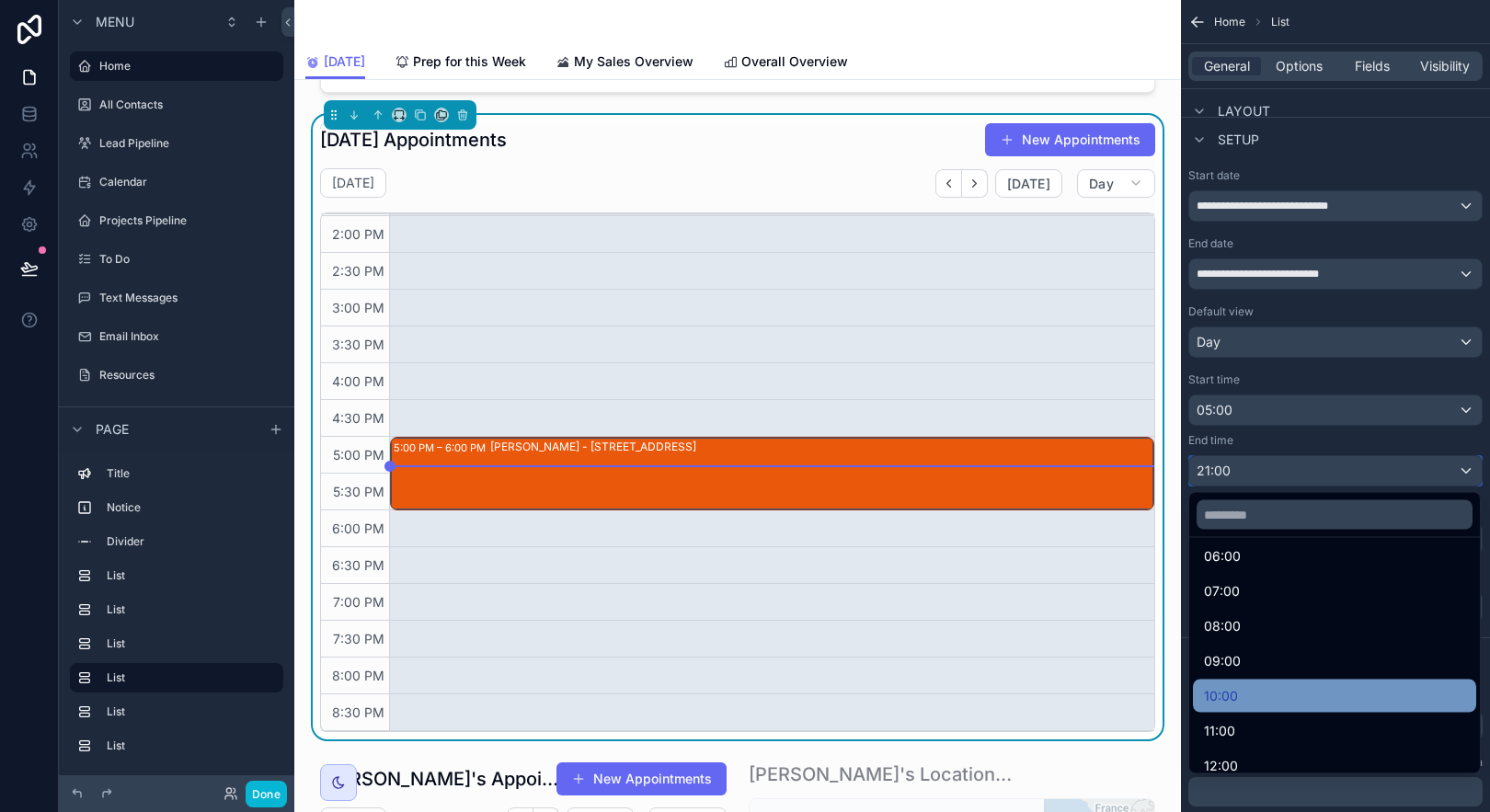
scroll to position [254, 0]
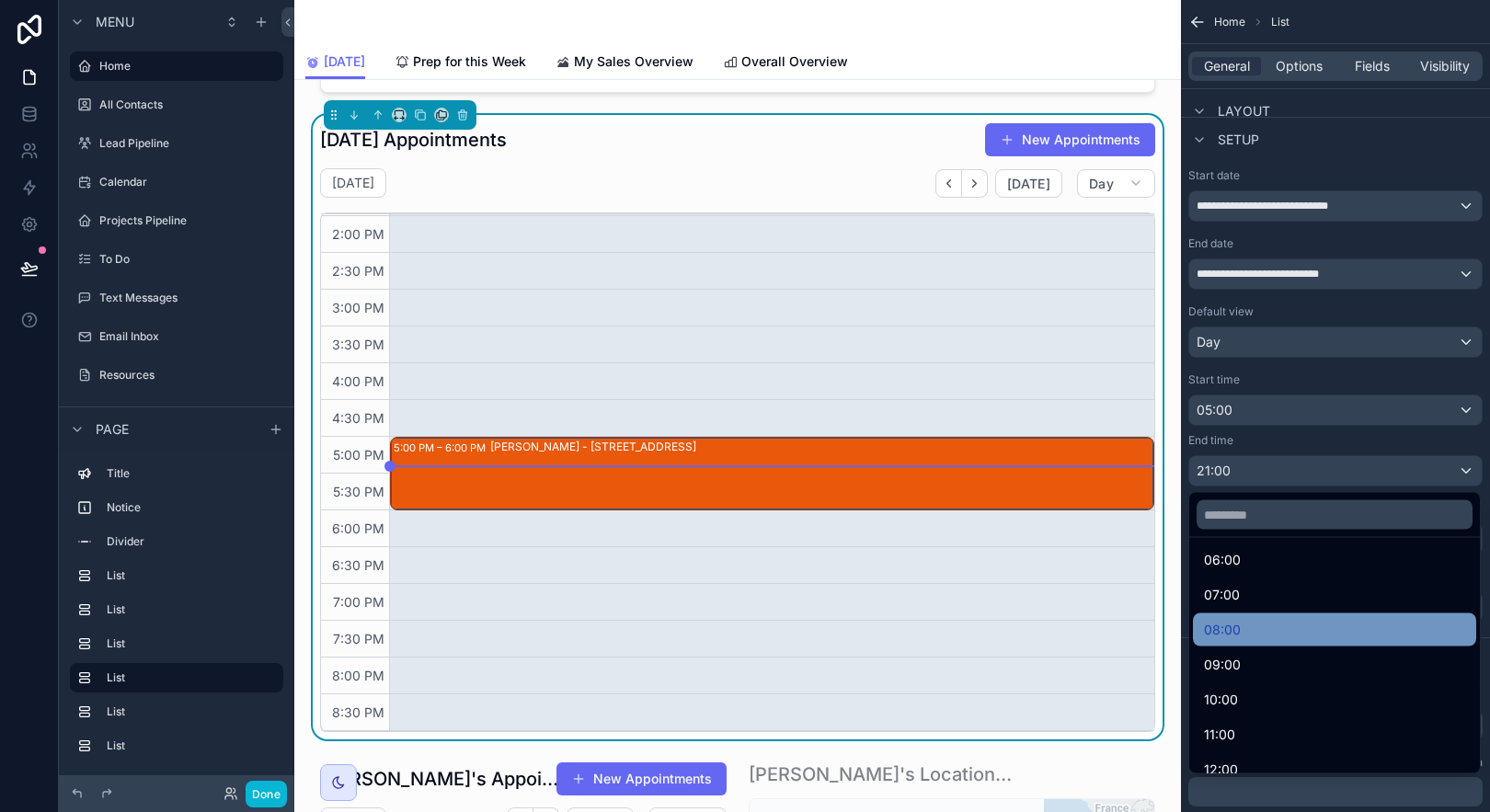
click at [1347, 636] on div "08:00" at bounding box center [1334, 630] width 261 height 22
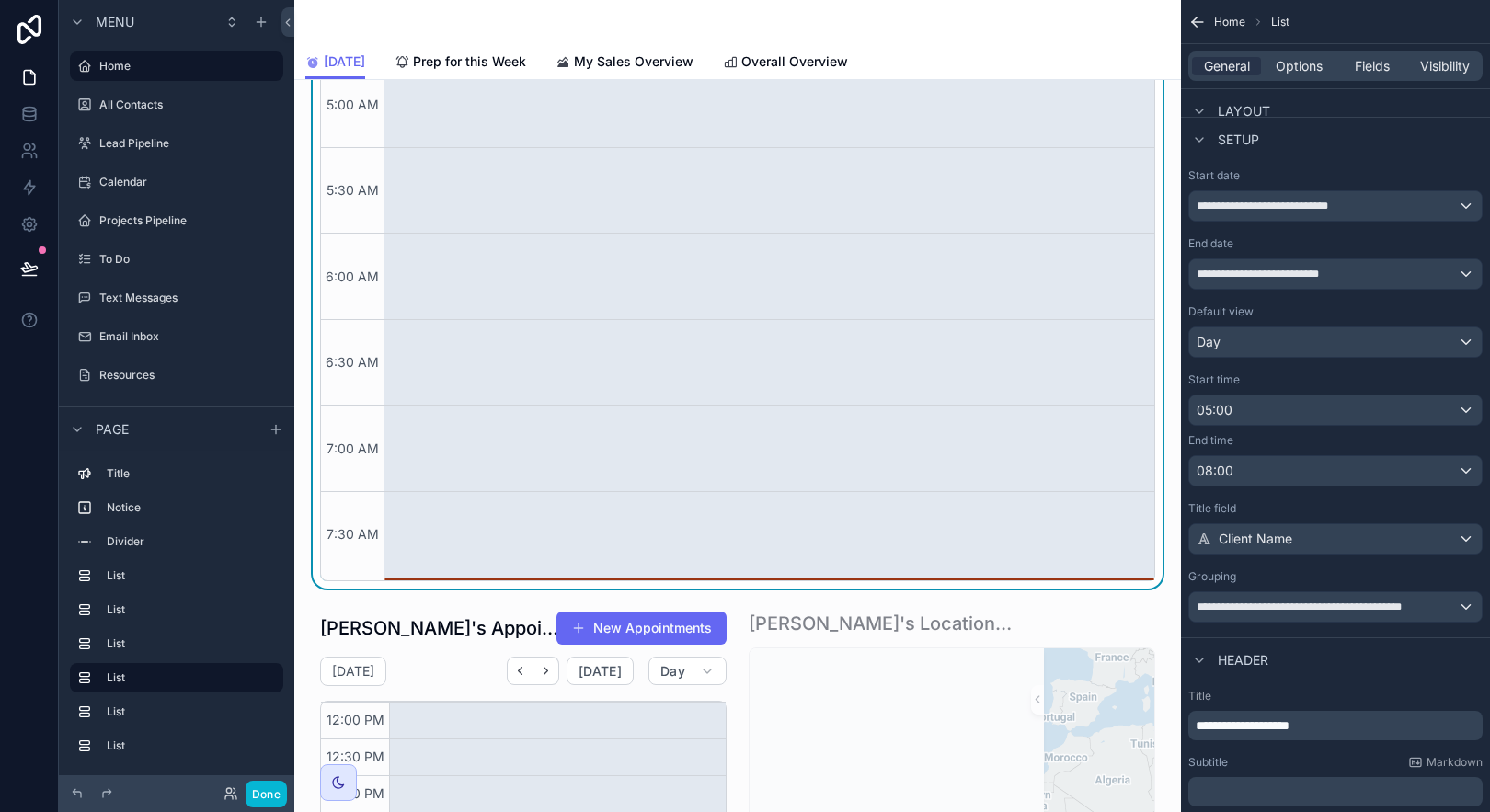
scroll to position [1452, 0]
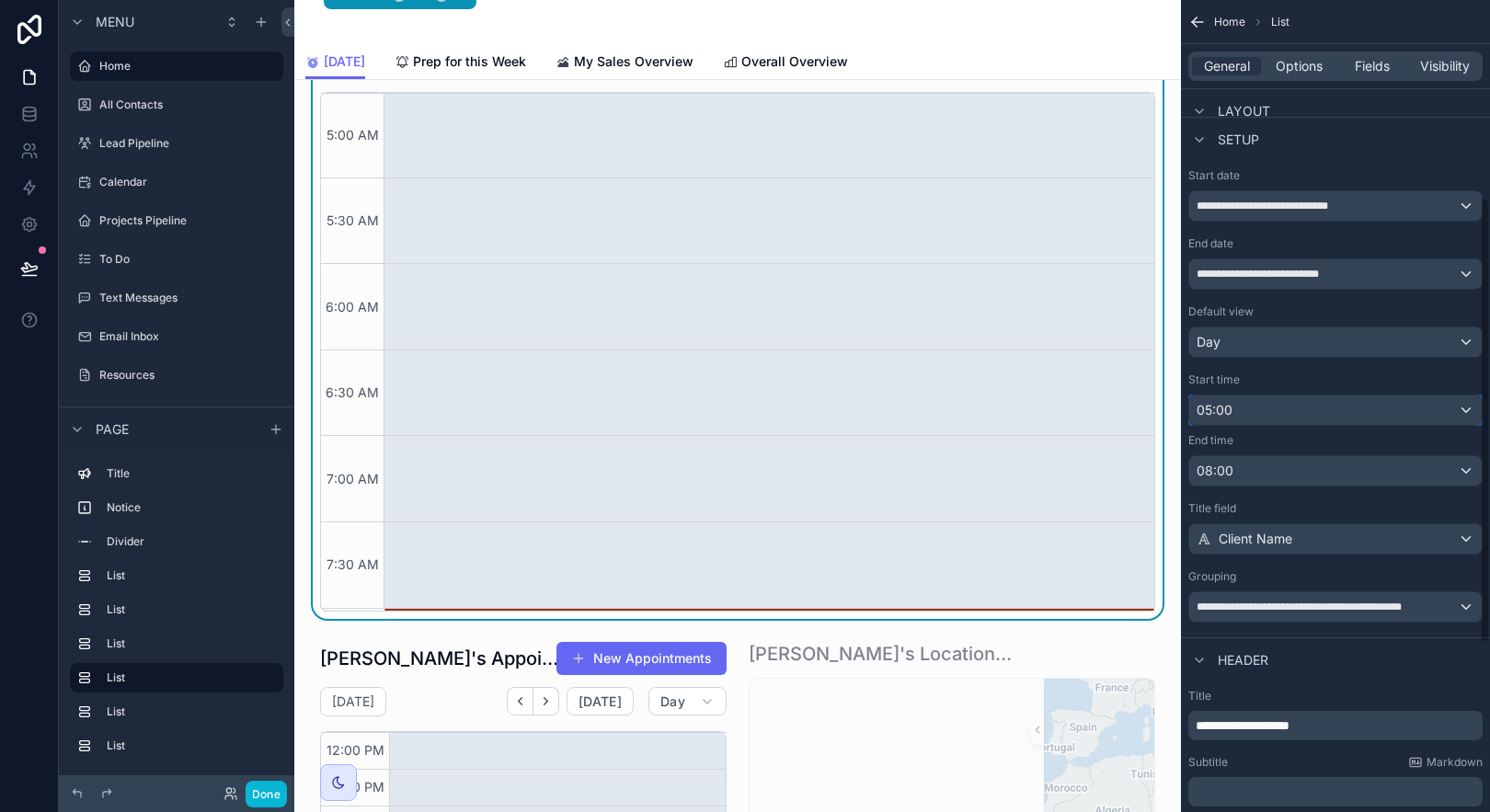
click at [1349, 410] on div "05:00" at bounding box center [1335, 410] width 292 height 29
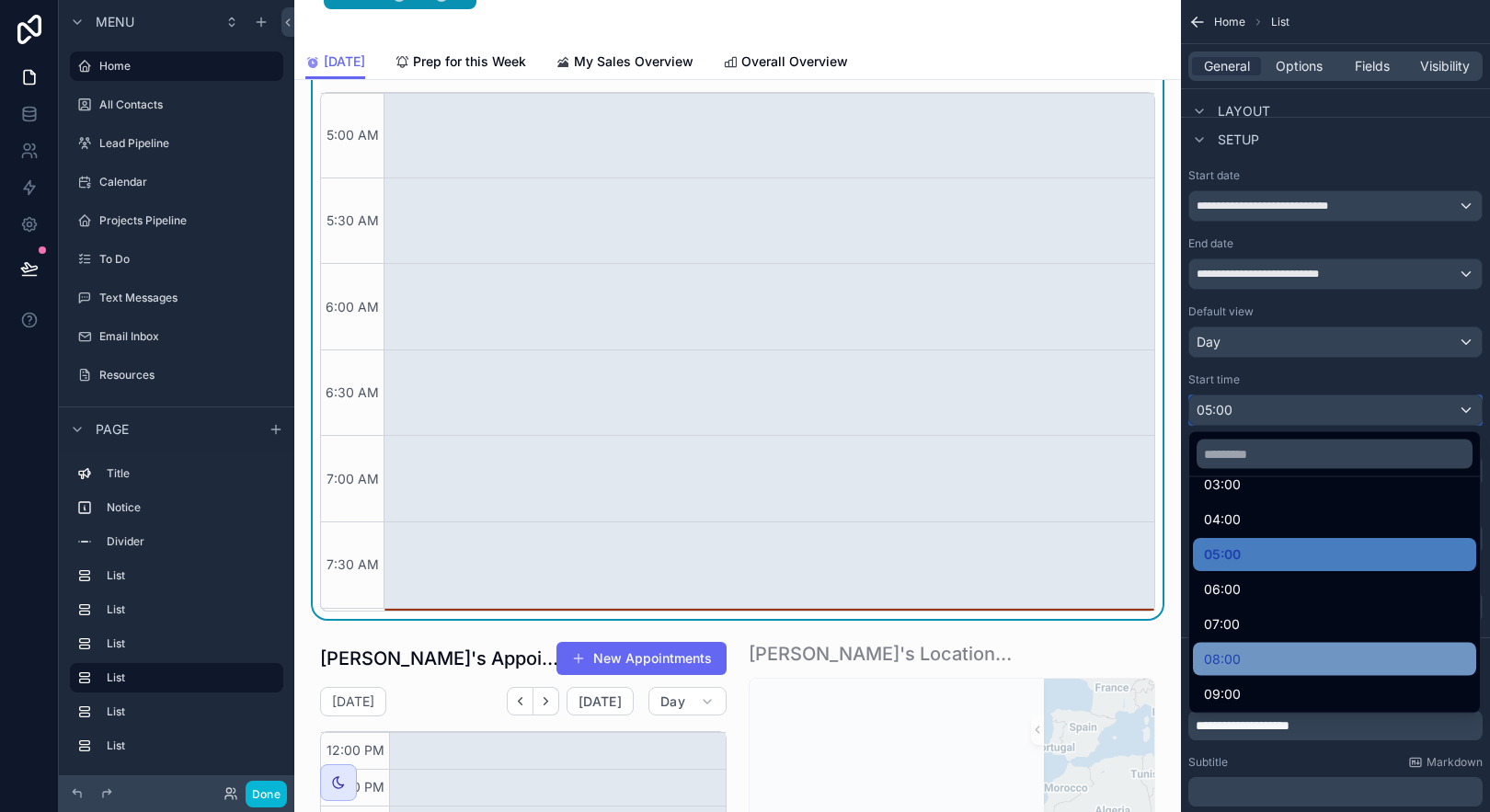
scroll to position [250, 0]
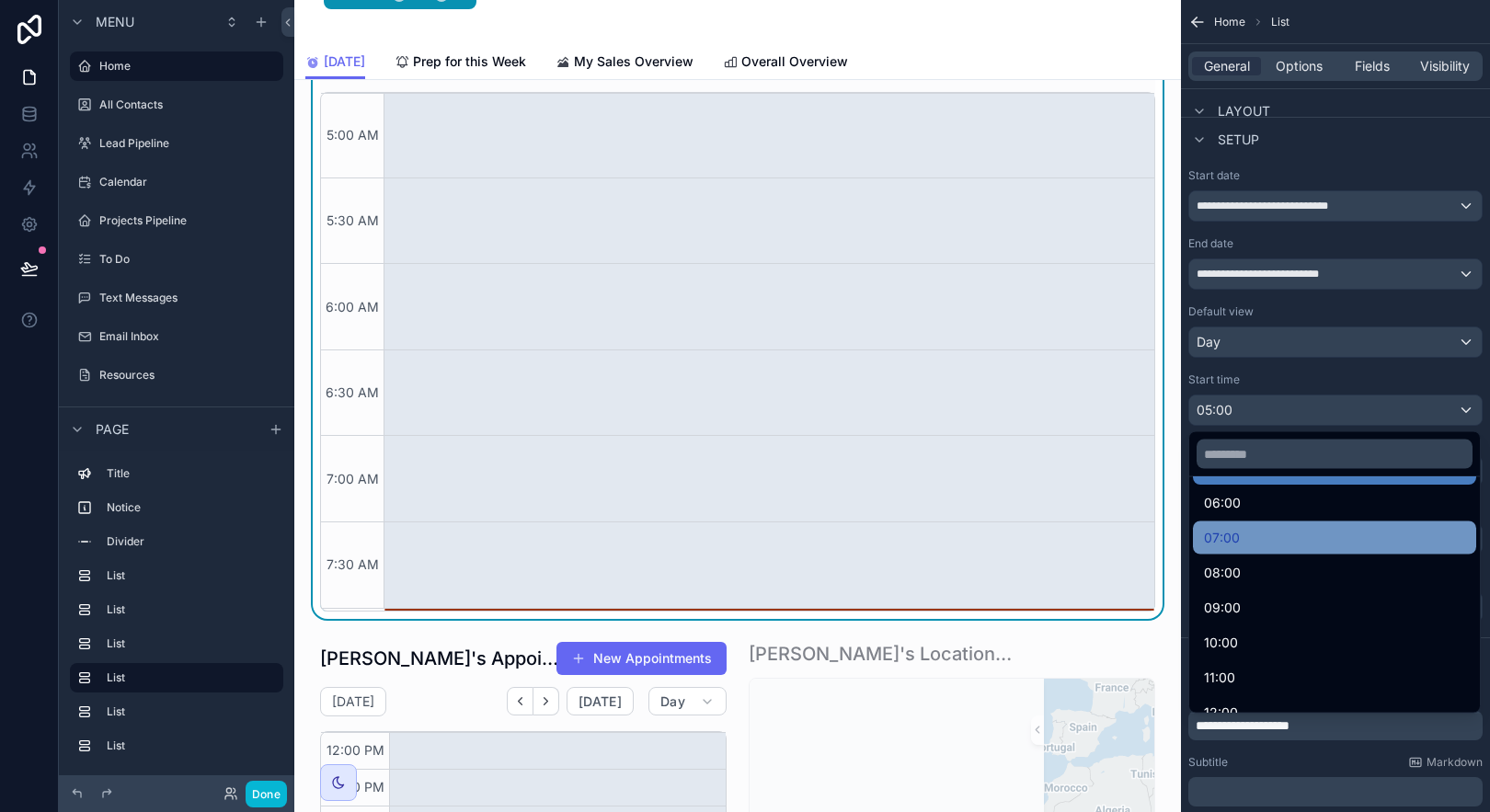
click at [1327, 541] on div "07:00" at bounding box center [1334, 537] width 261 height 22
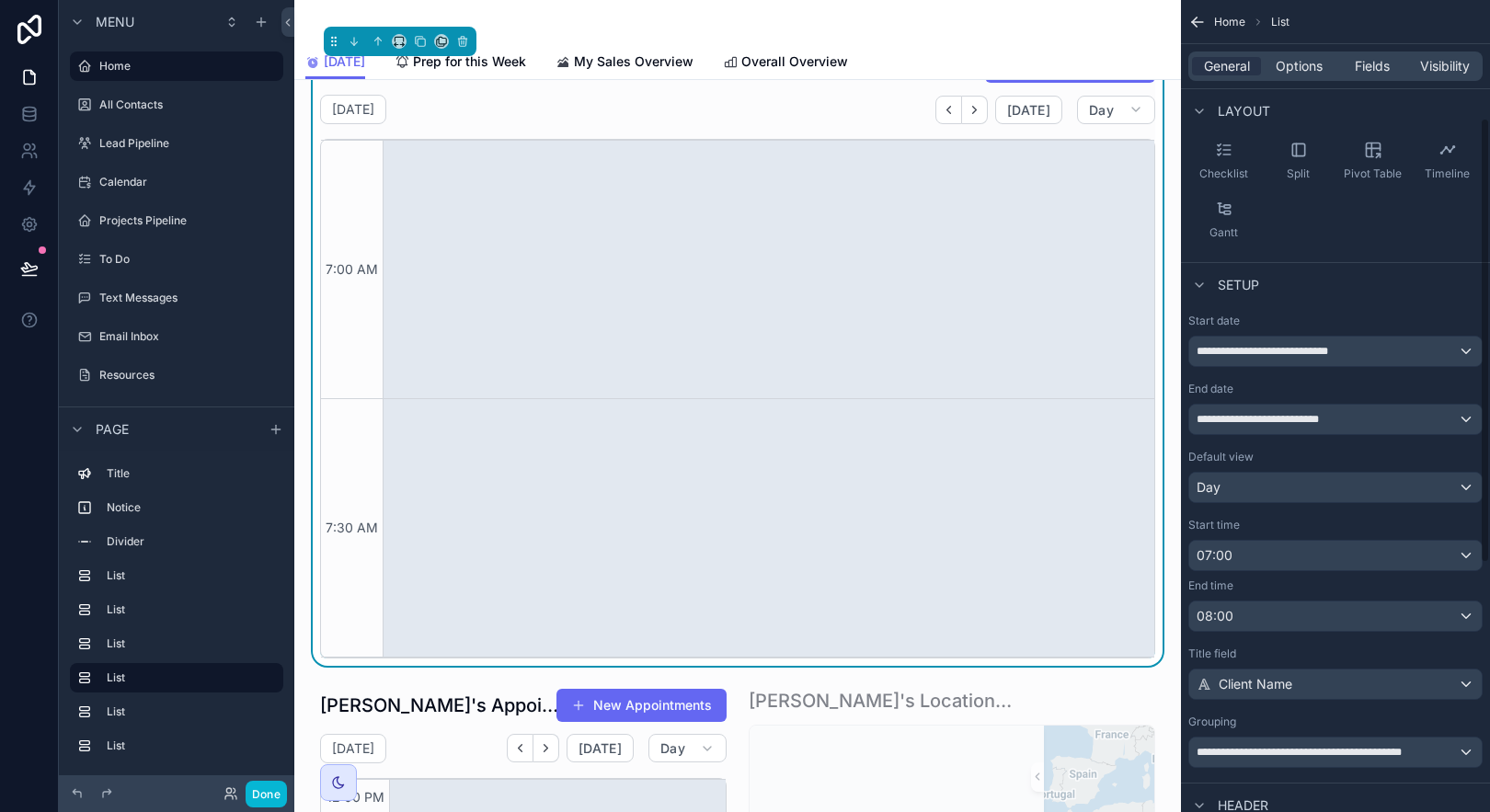
scroll to position [1300, 0]
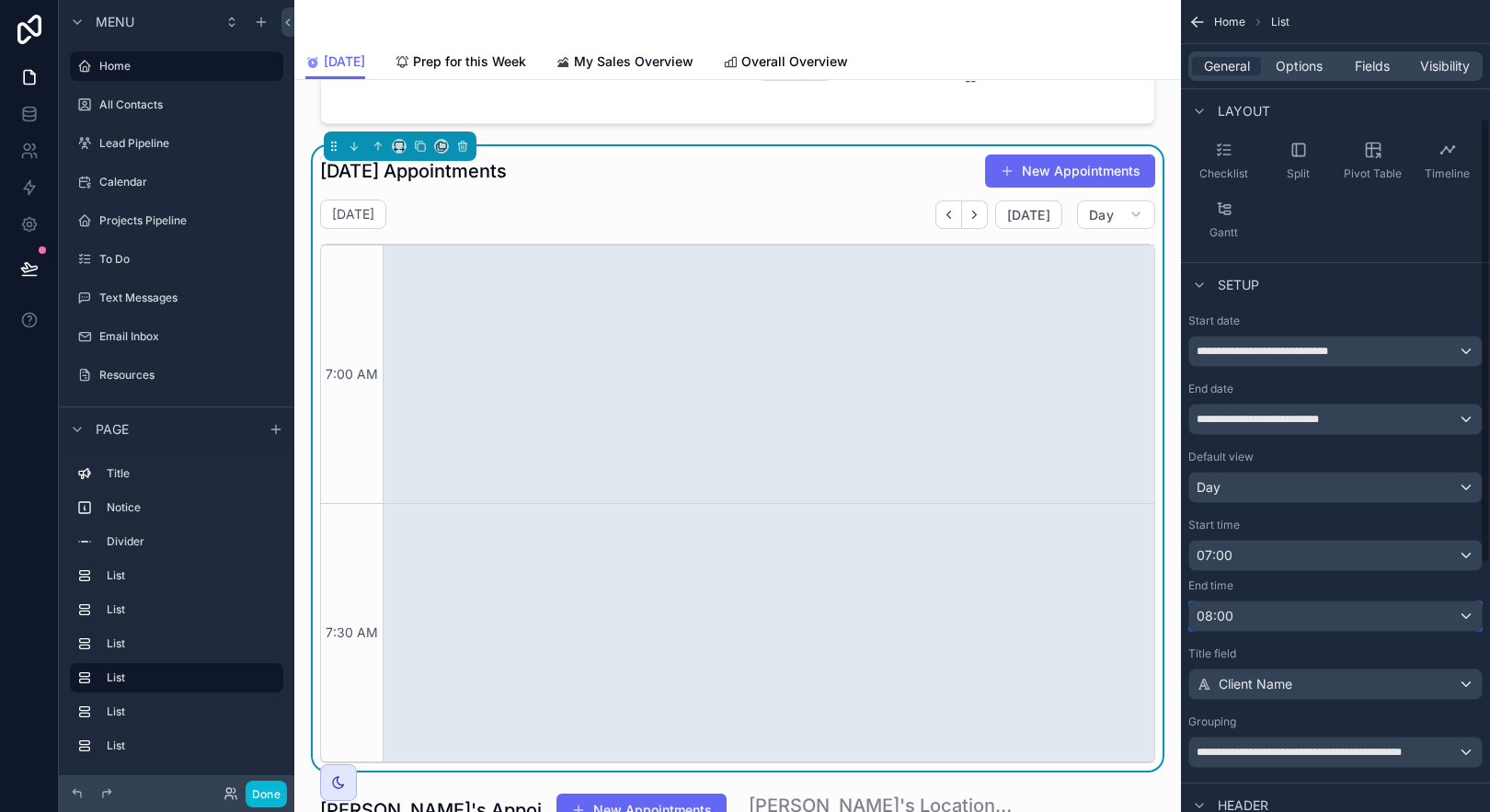
click at [1278, 614] on div "08:00" at bounding box center [1335, 616] width 292 height 29
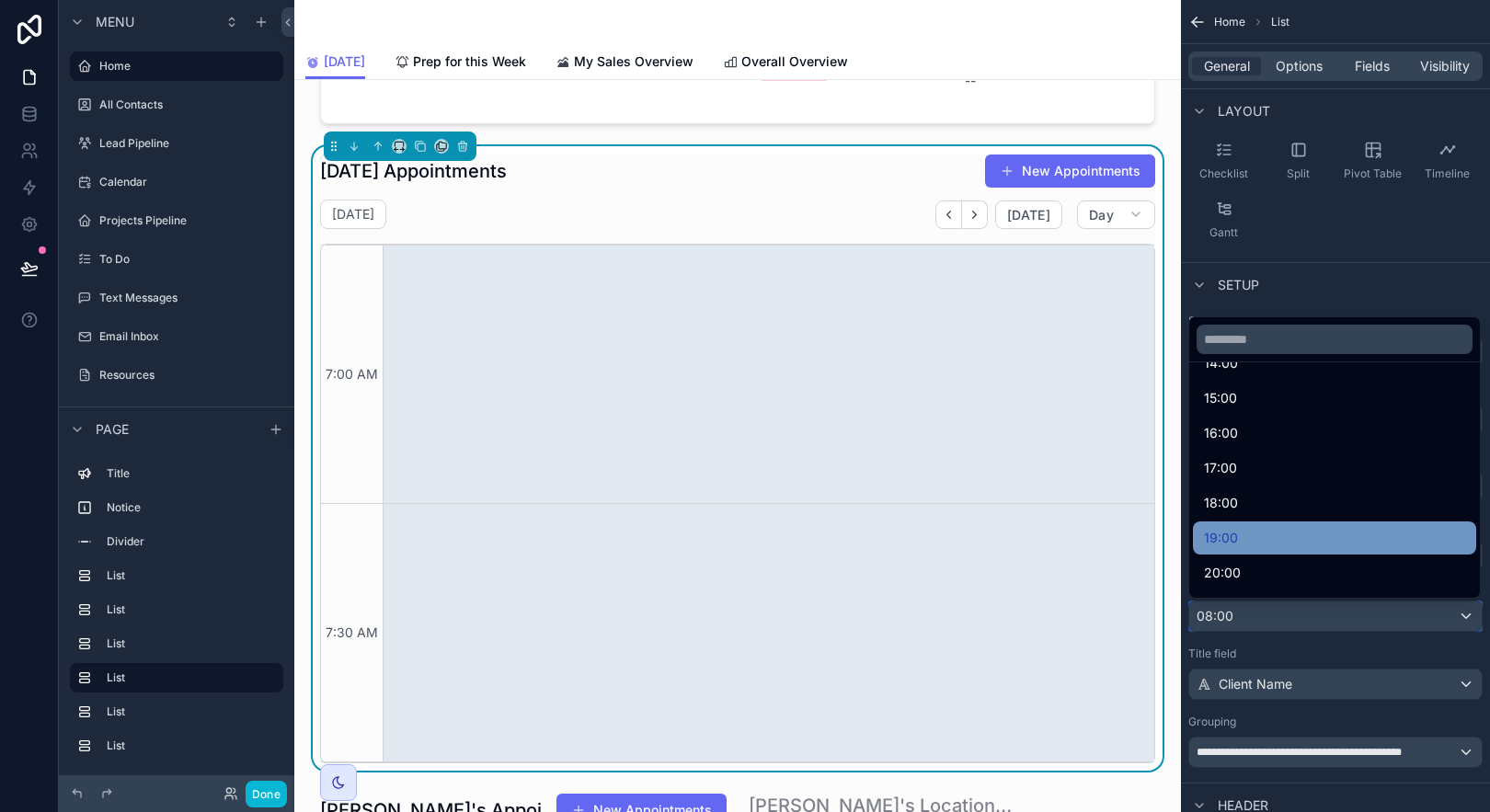
scroll to position [554, 0]
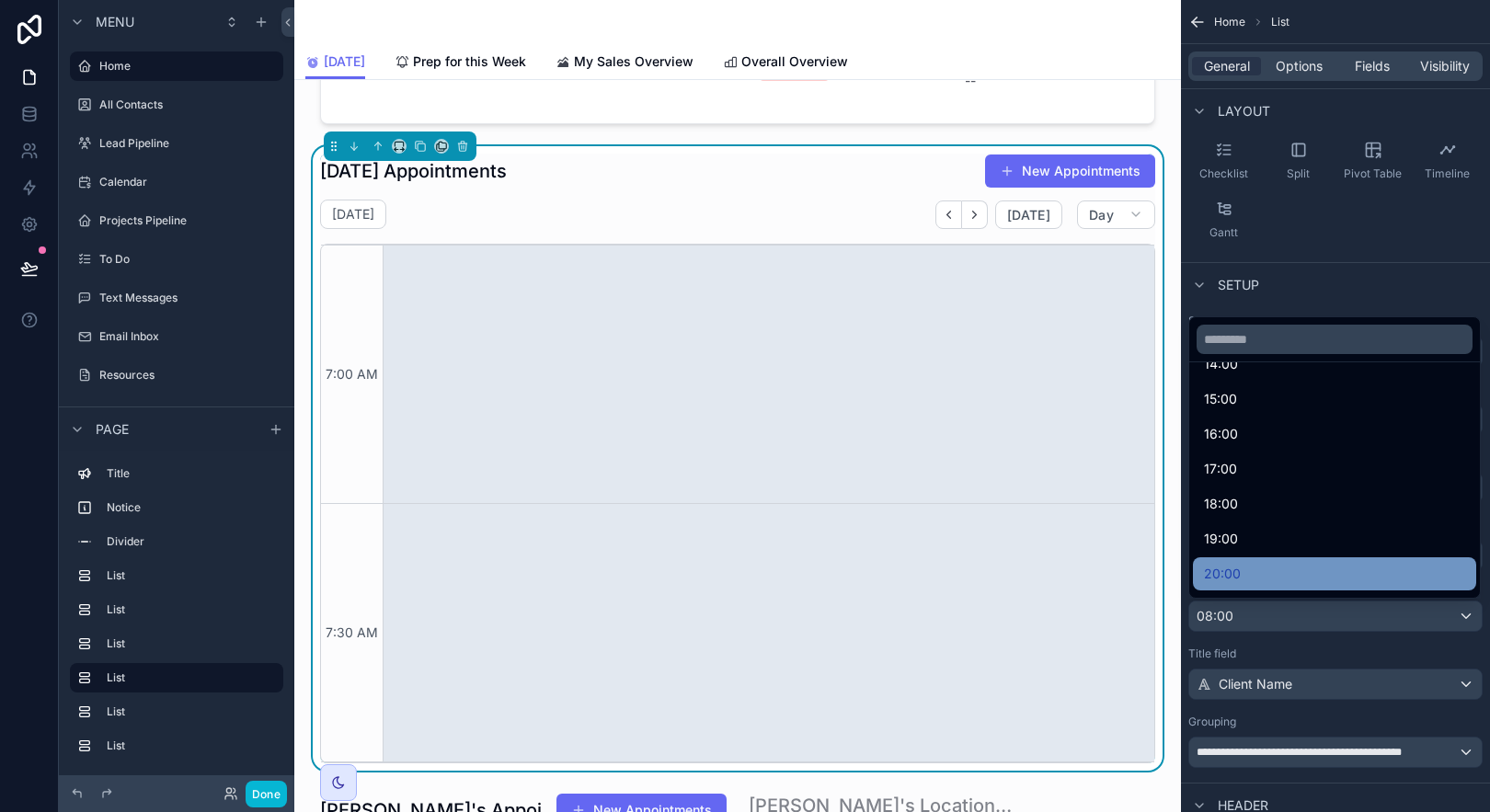
click at [1271, 568] on div "20:00" at bounding box center [1334, 573] width 261 height 22
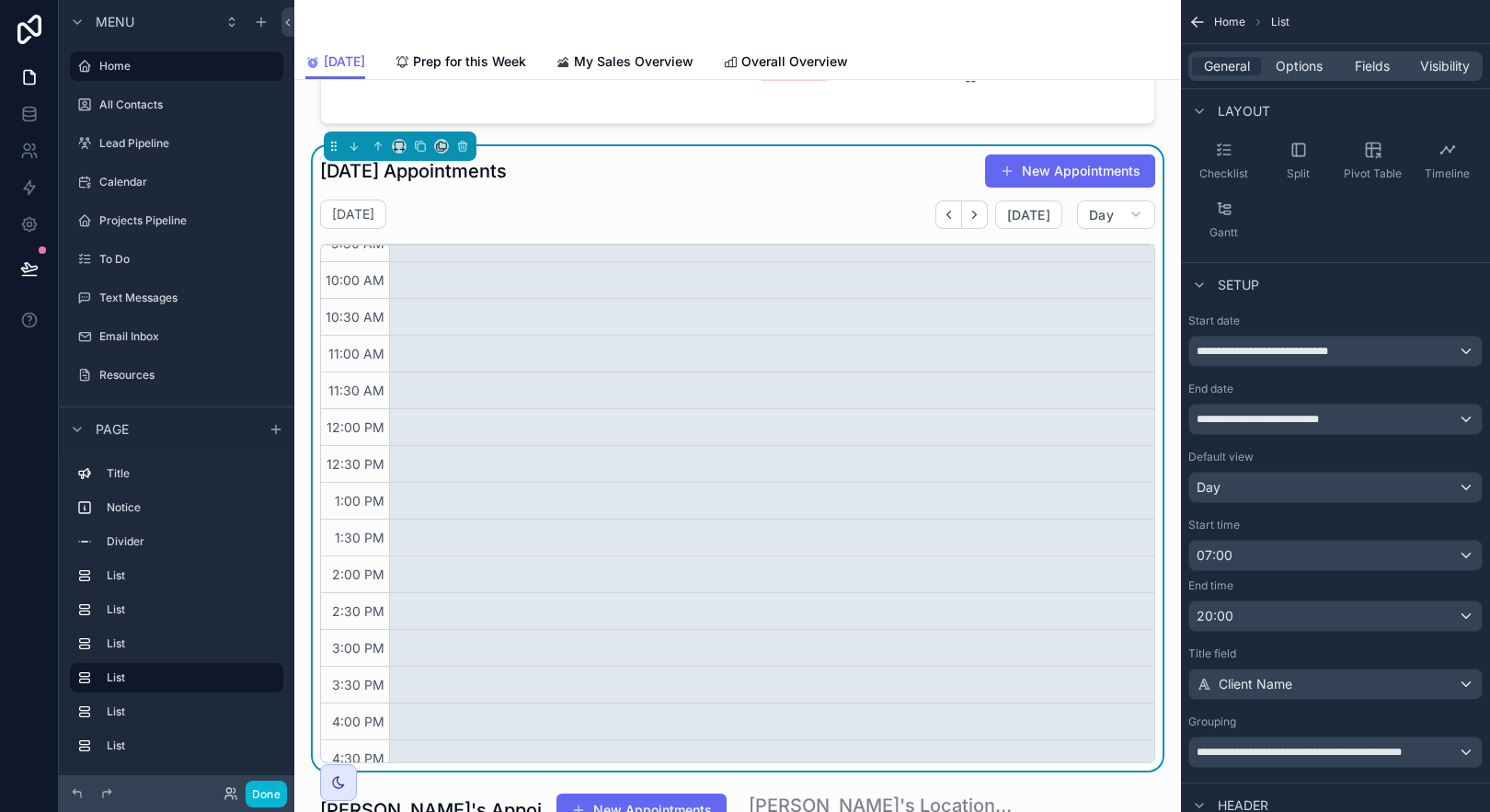
scroll to position [0, 0]
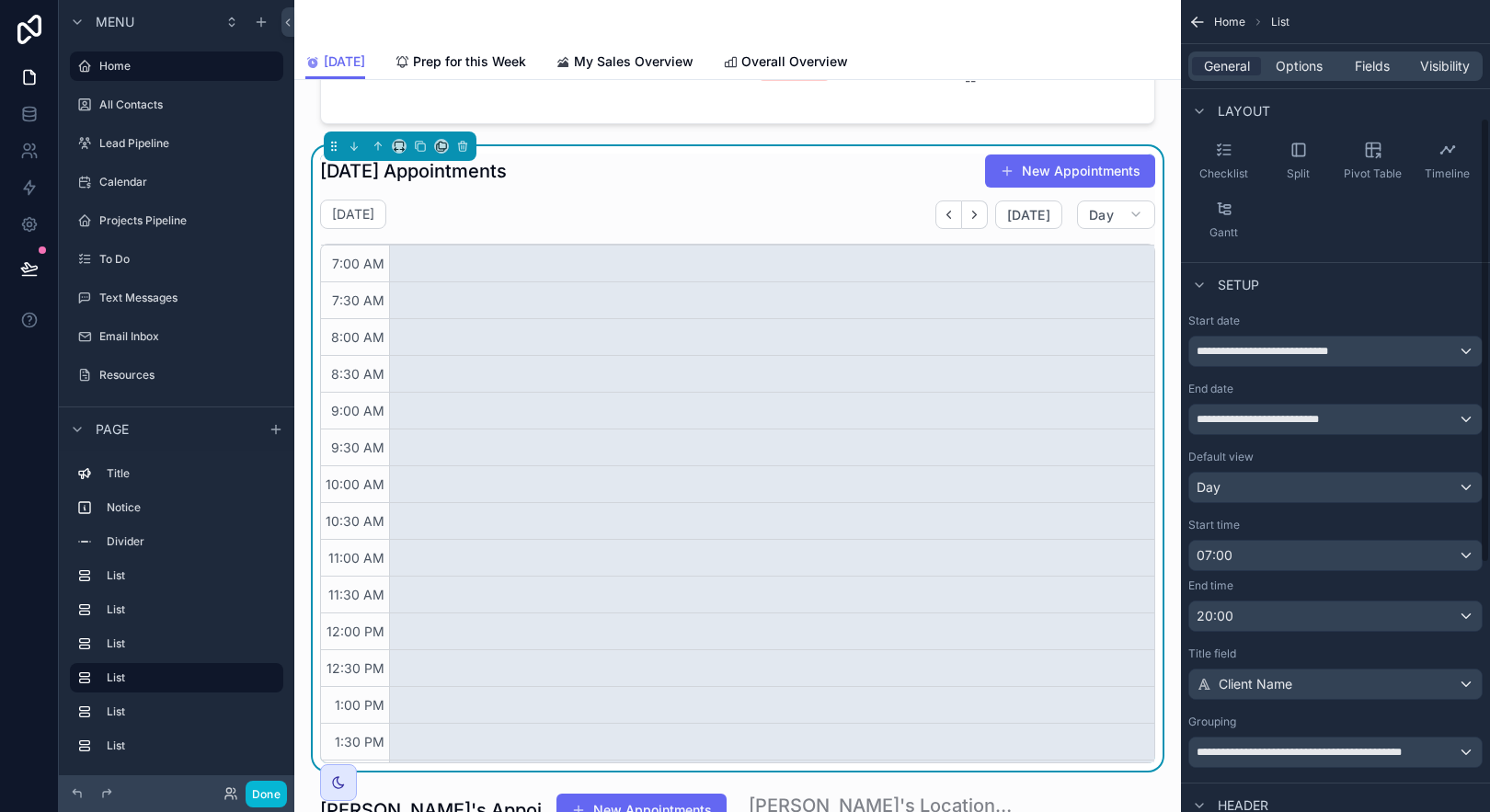
click at [1161, 158] on div "Hello, Sandra! Team meeting: July 21st at 8 AM. If you have anything you'd like…" at bounding box center [737, 517] width 886 height 3475
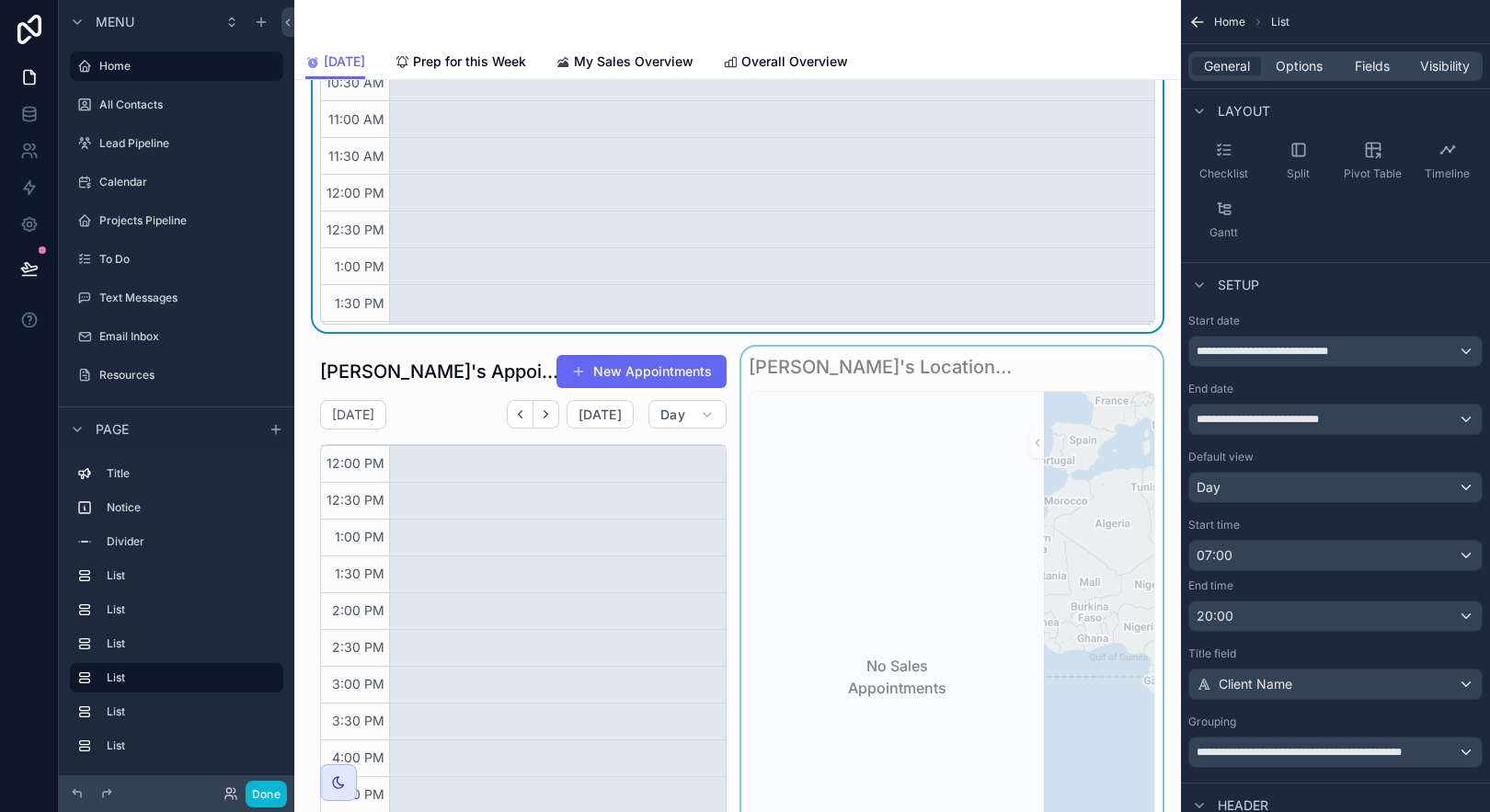
click at [937, 395] on div "scrollable content" at bounding box center [951, 658] width 428 height 623
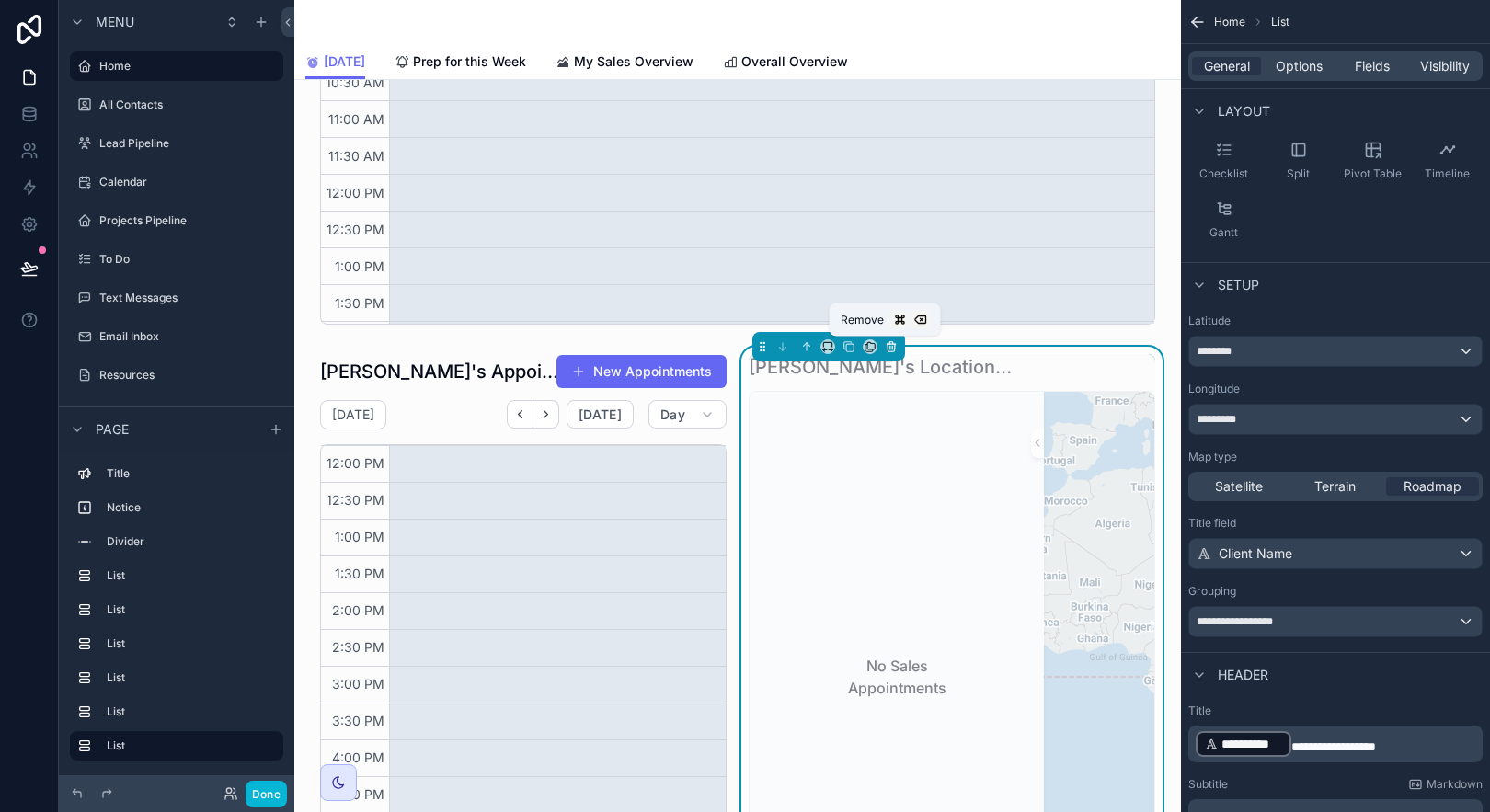
click at [887, 344] on icon "scrollable content" at bounding box center [891, 348] width 8 height 8
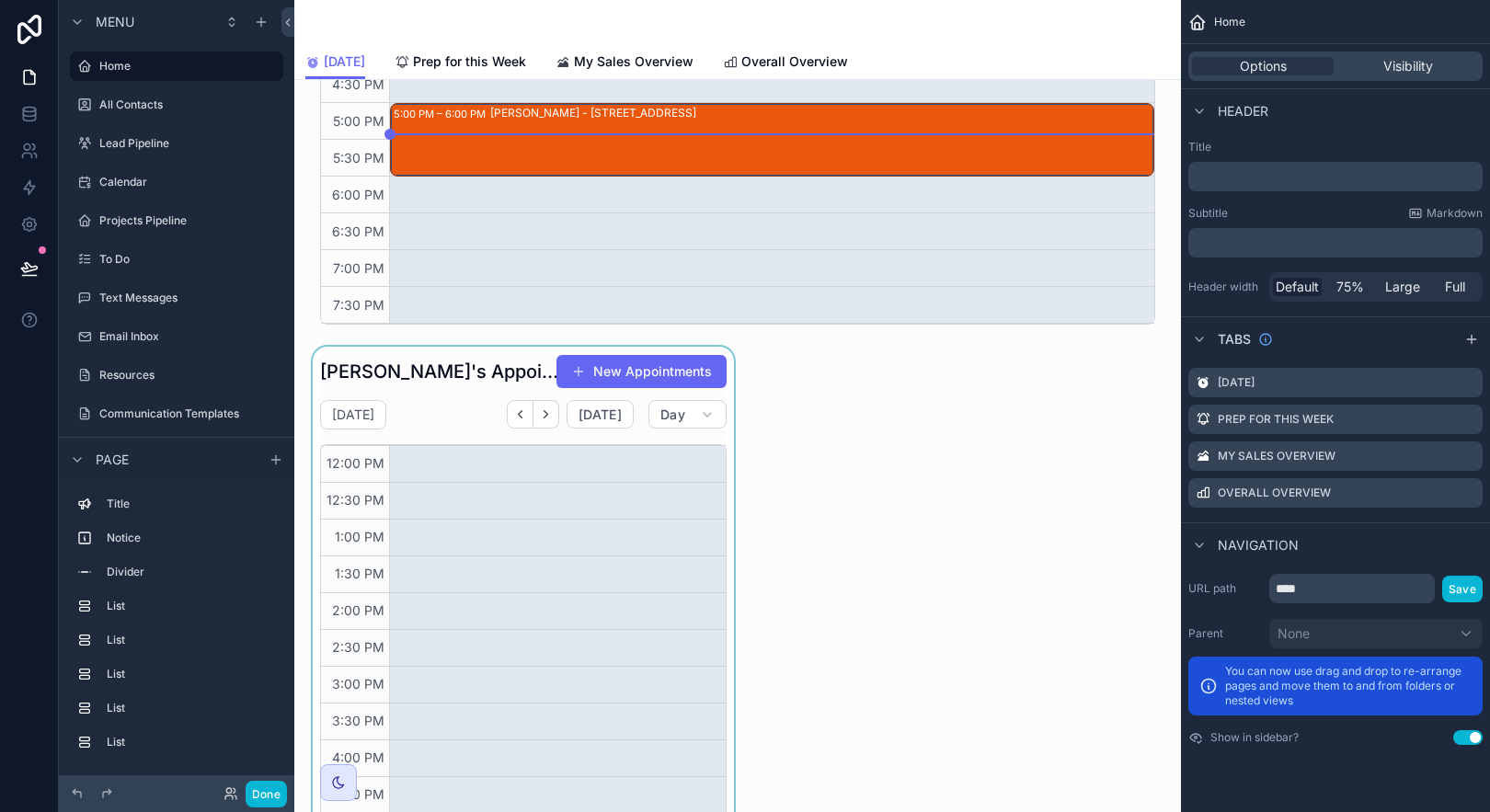
click at [384, 360] on div "scrollable content" at bounding box center [523, 658] width 428 height 623
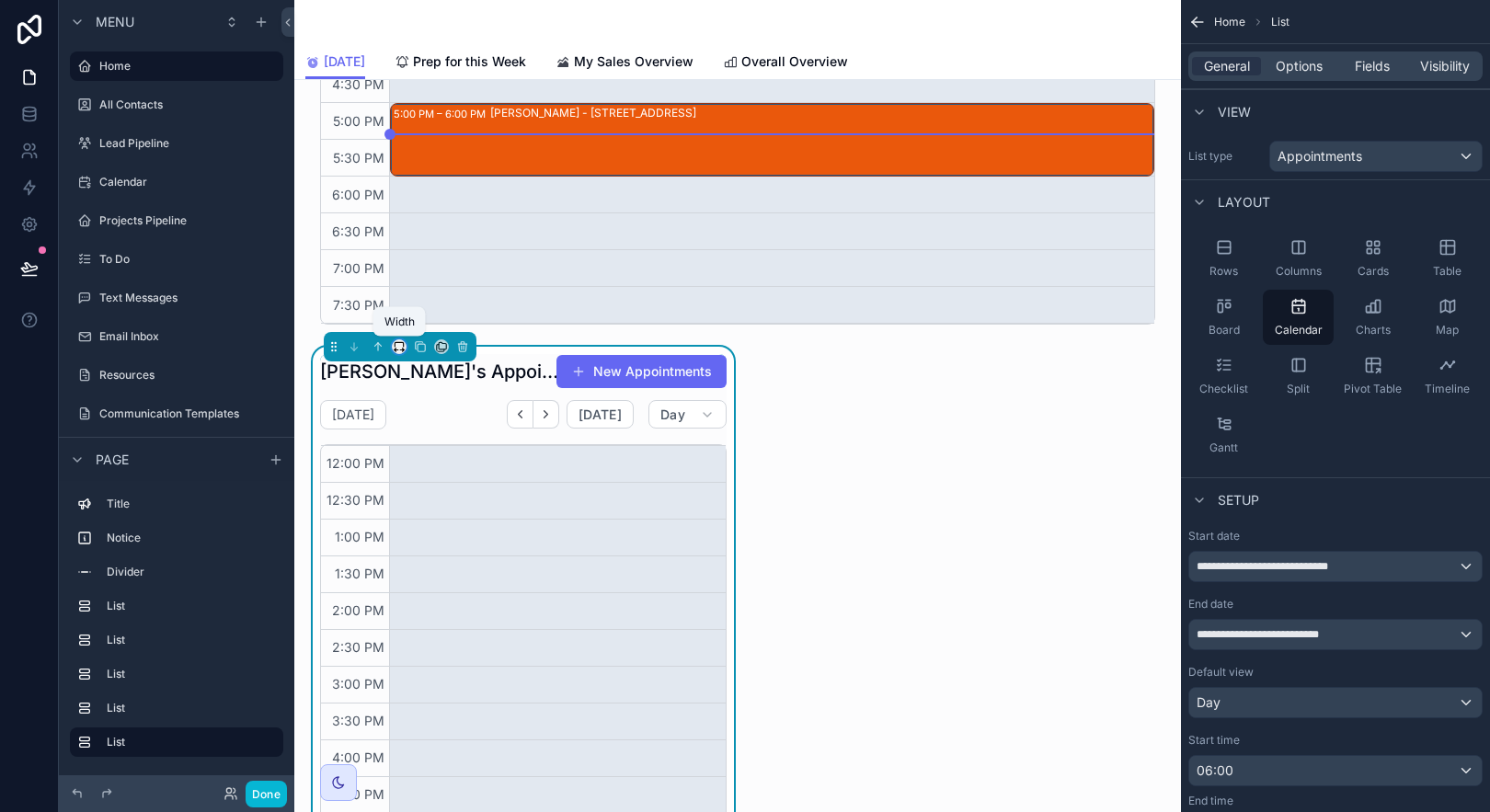
click at [401, 344] on icon "scrollable content" at bounding box center [398, 346] width 13 height 13
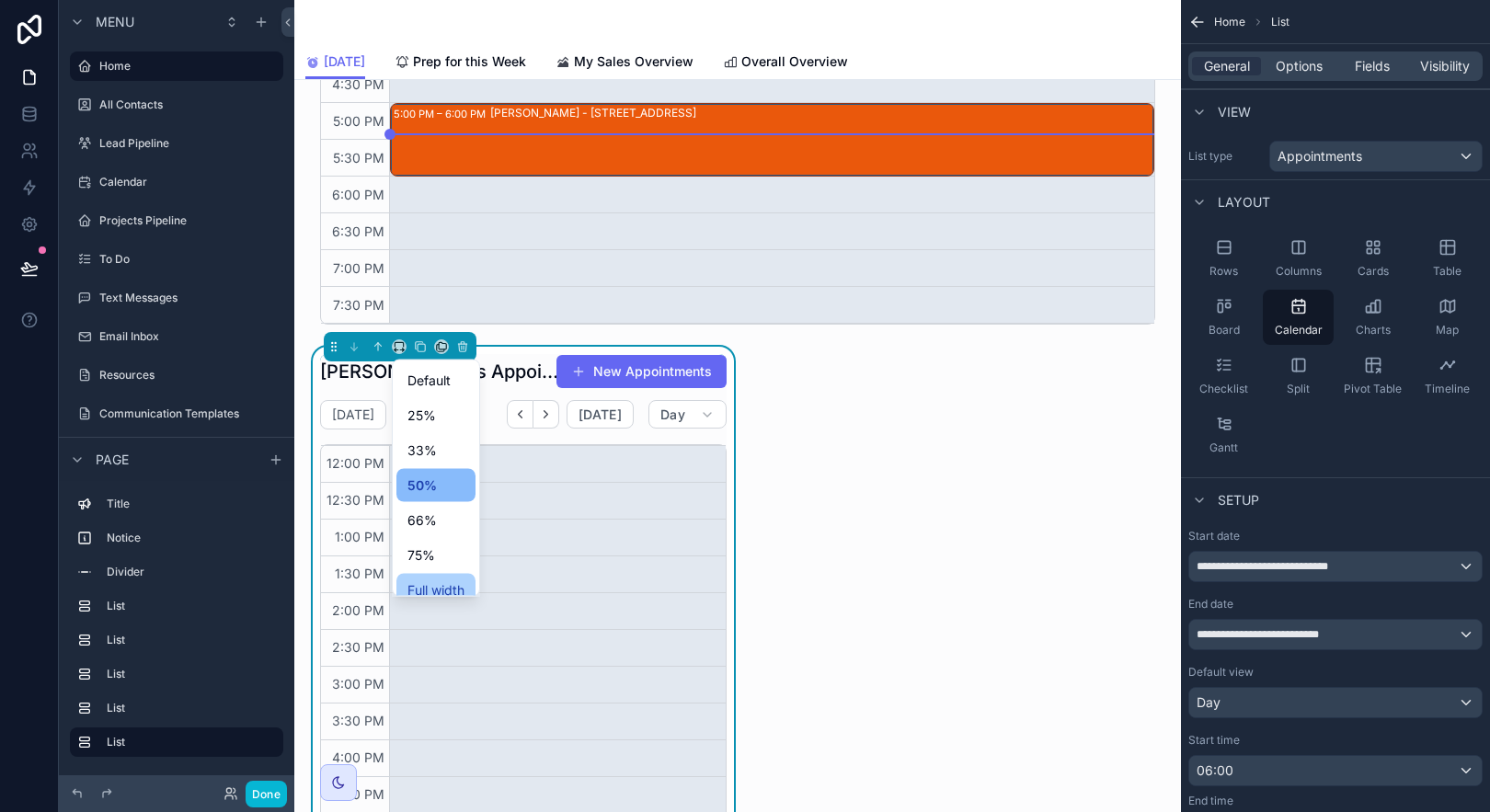
click at [442, 587] on span "Full width" at bounding box center [435, 590] width 57 height 22
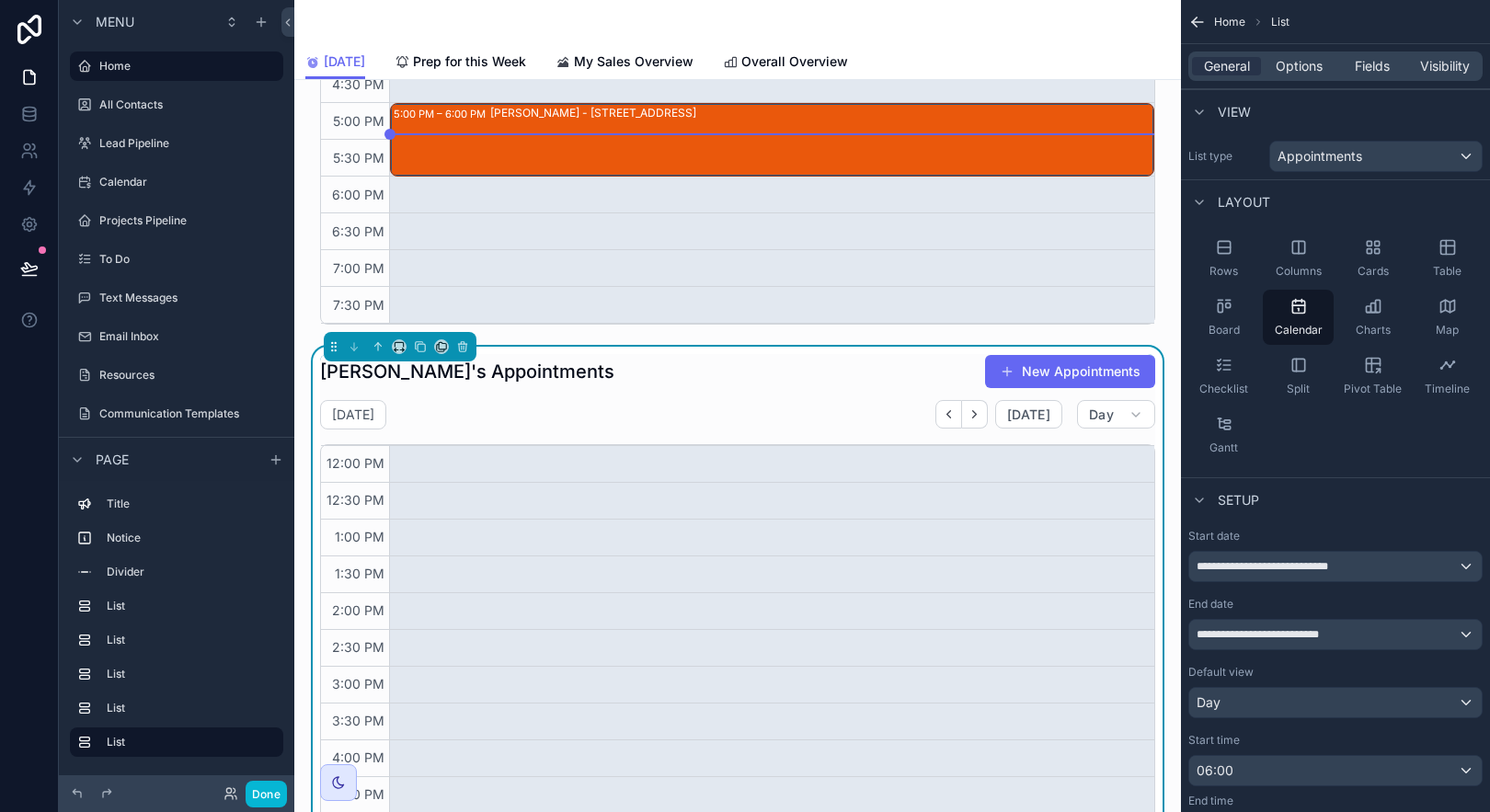
click at [854, 391] on div "Sandra's Appointments New Appointments Tuesday Sep 02 Today Day 02 Tue 6:00 AM …" at bounding box center [738, 658] width 836 height 609
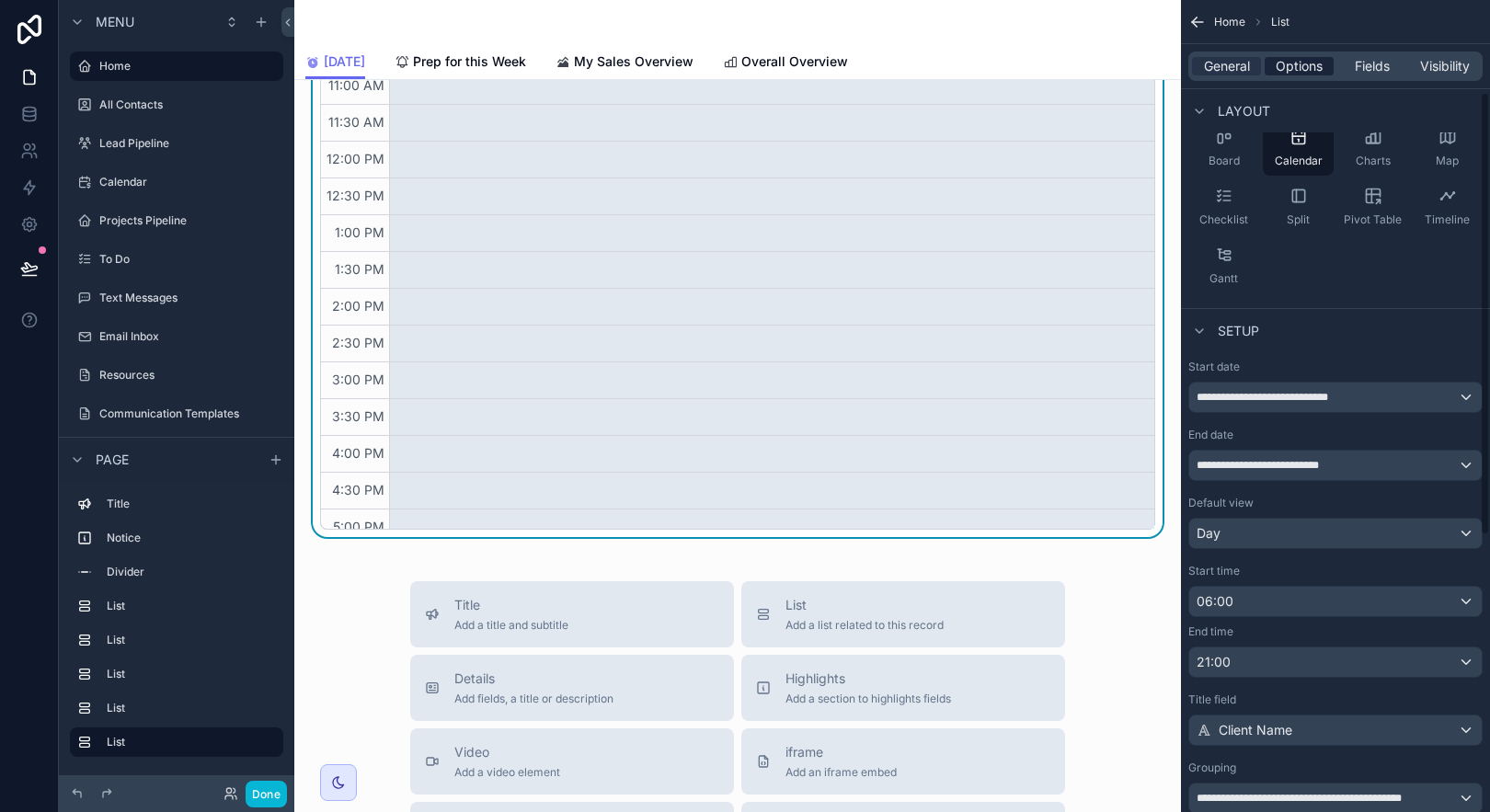
click at [1287, 59] on span "Options" at bounding box center [1299, 66] width 47 height 18
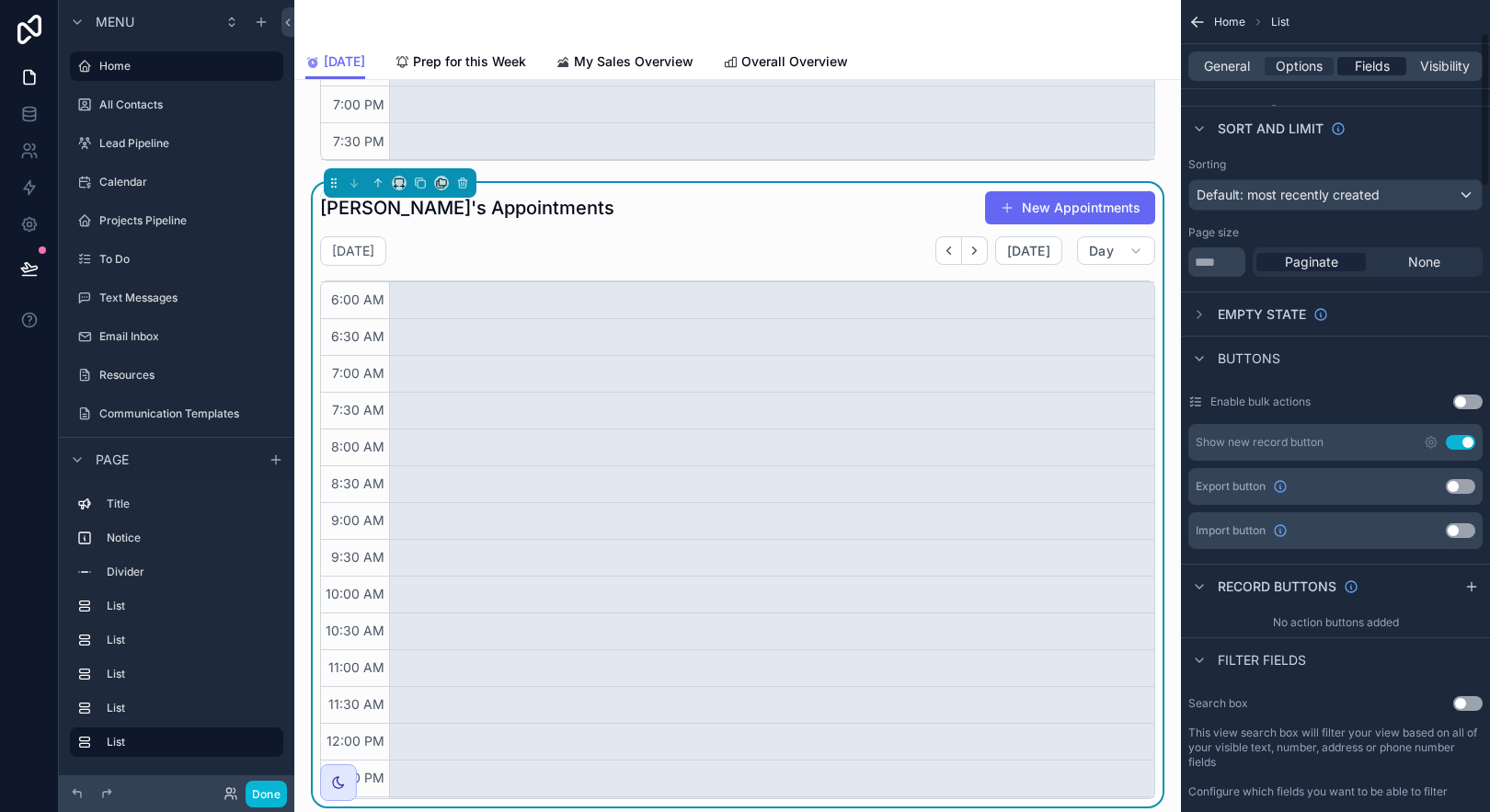
click at [1356, 68] on span "Fields" at bounding box center [1372, 66] width 35 height 18
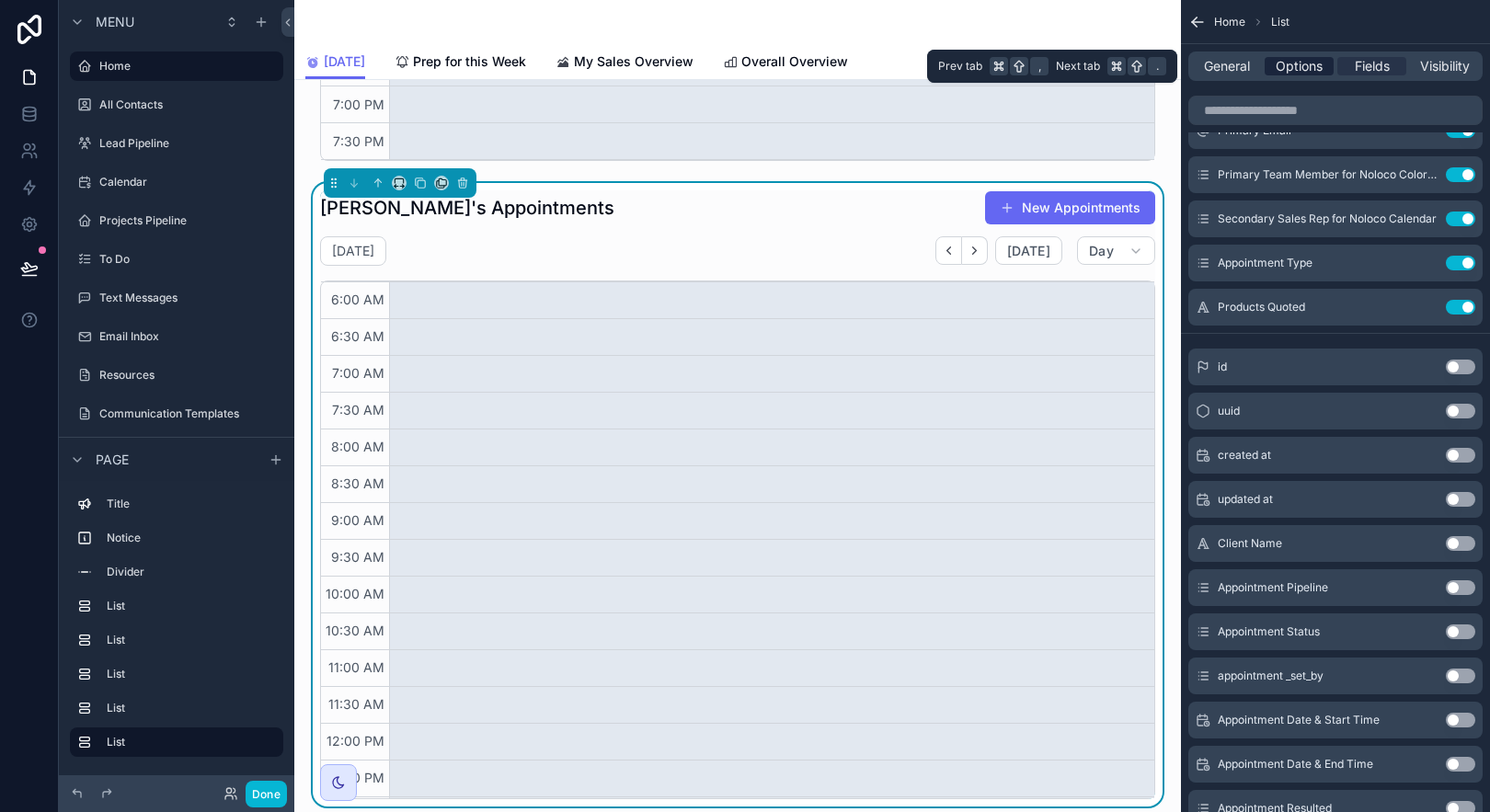
click at [1271, 67] on div "Options" at bounding box center [1299, 66] width 69 height 18
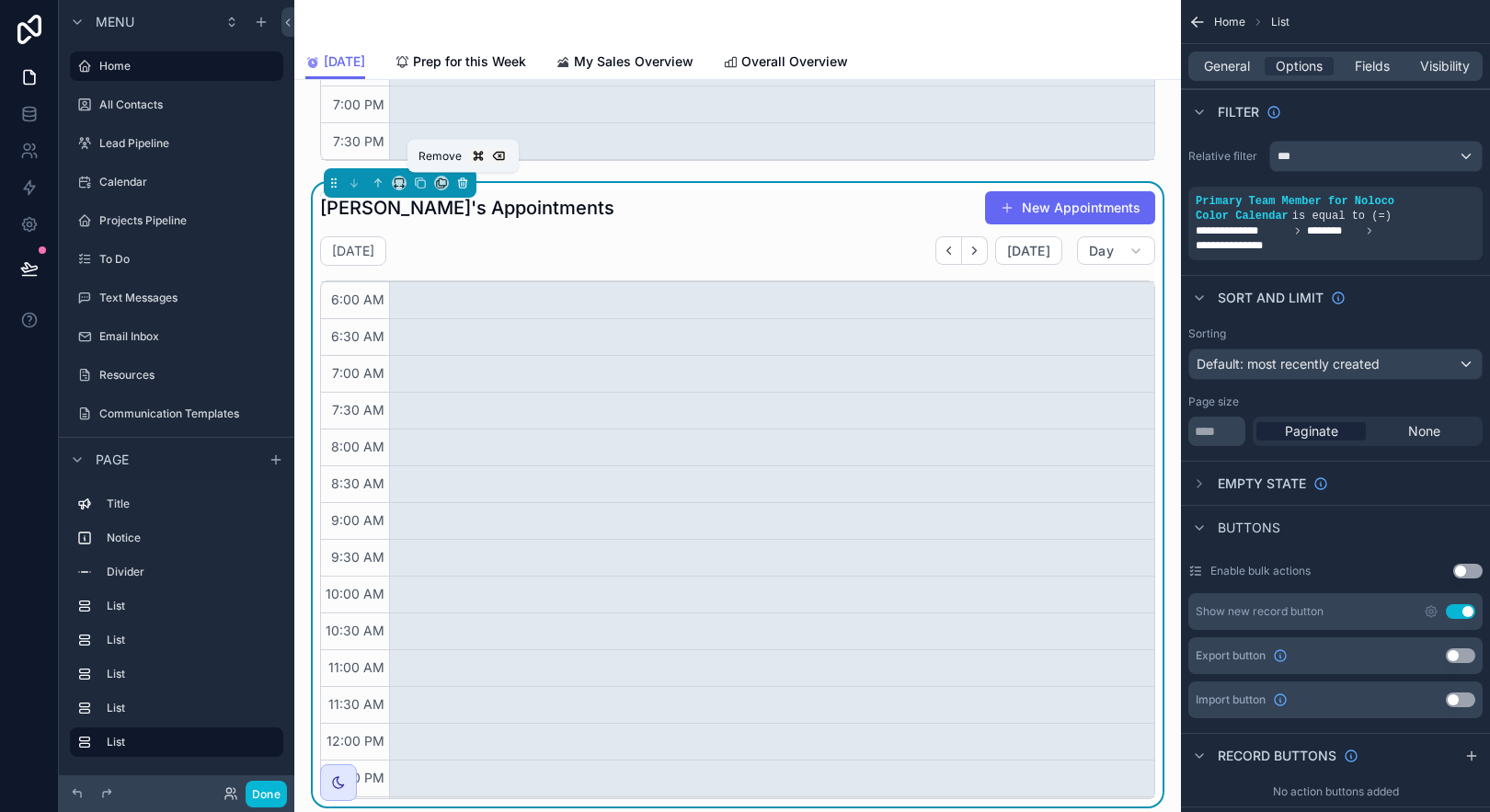
click at [460, 185] on icon "scrollable content" at bounding box center [462, 182] width 13 height 13
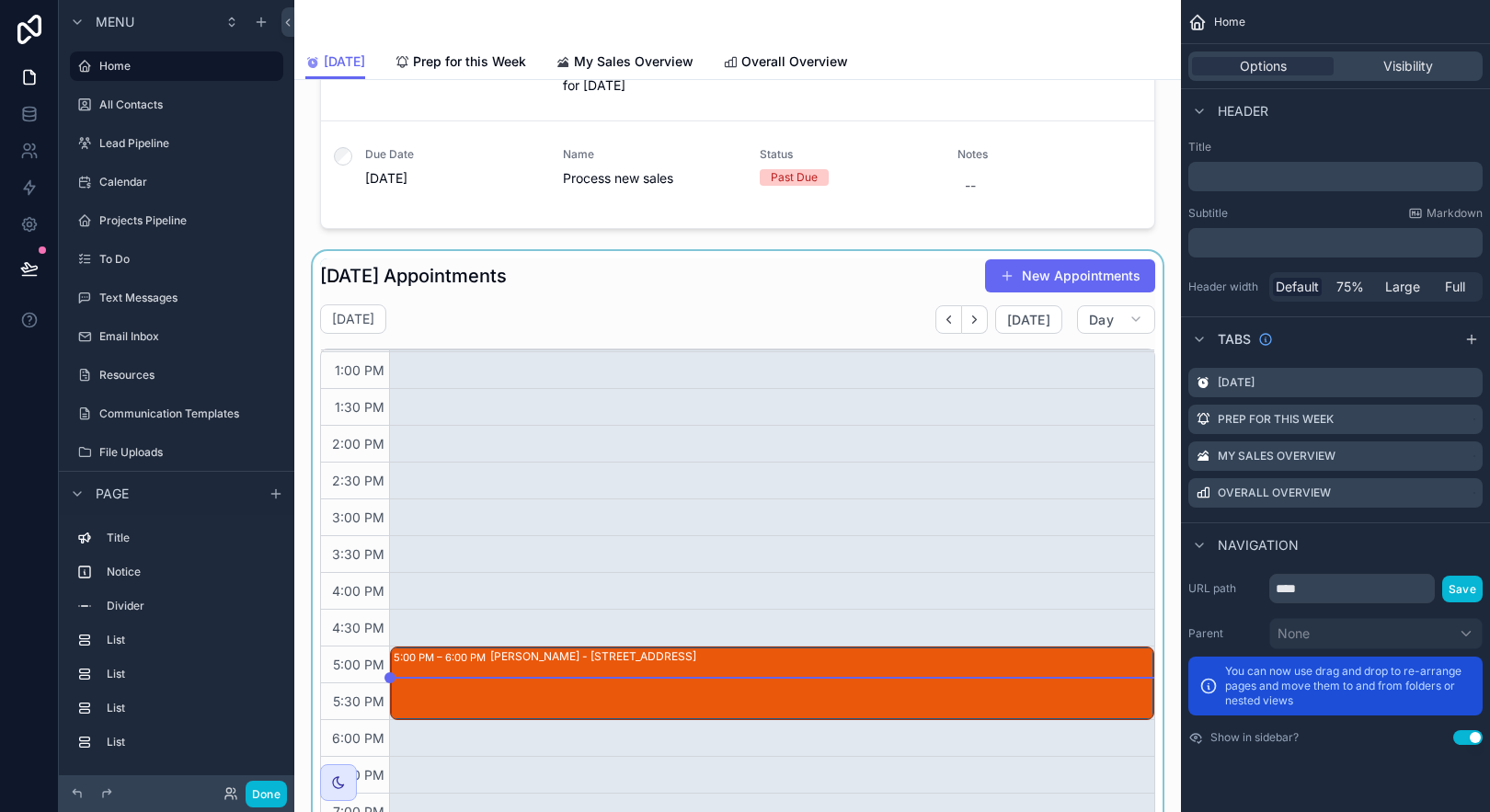
click at [774, 289] on div "scrollable content" at bounding box center [737, 563] width 857 height 623
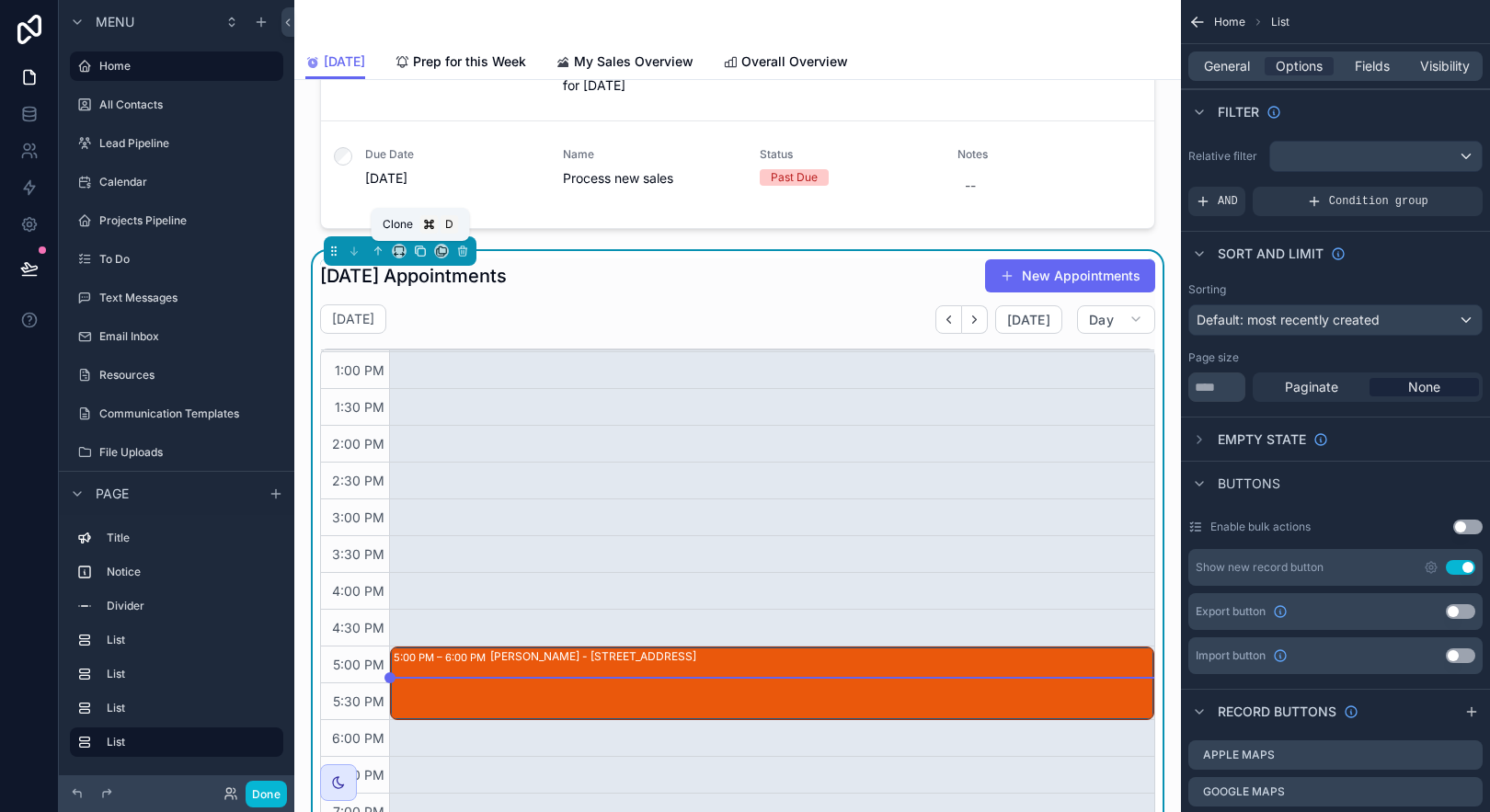
click at [414, 252] on icon "scrollable content" at bounding box center [420, 250] width 13 height 13
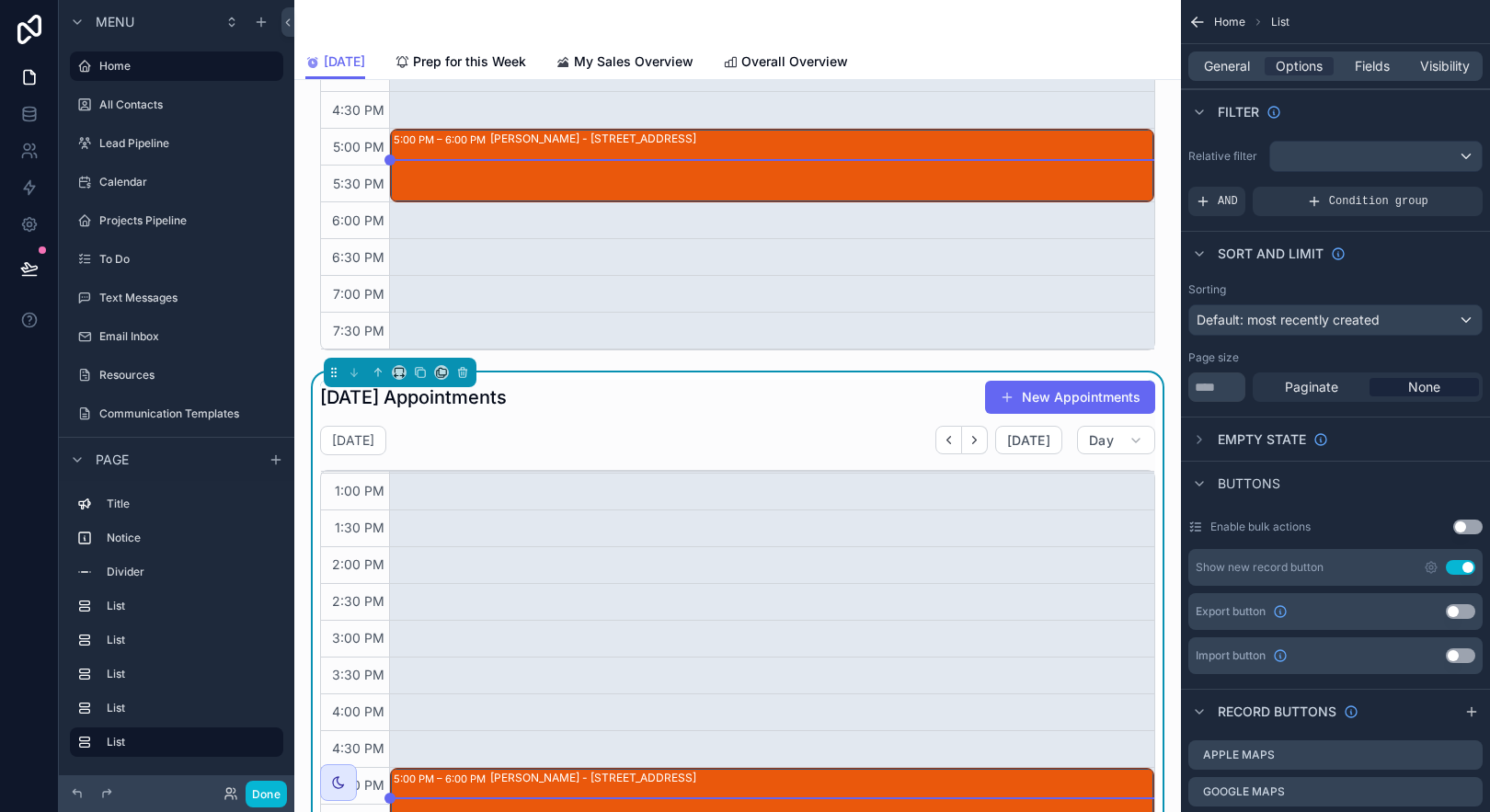
click at [883, 388] on div "Today's Appointments New Appointments" at bounding box center [738, 397] width 836 height 35
click at [1215, 198] on div "AND" at bounding box center [1216, 202] width 57 height 29
click at [1432, 194] on div "scrollable content" at bounding box center [1436, 188] width 25 height 25
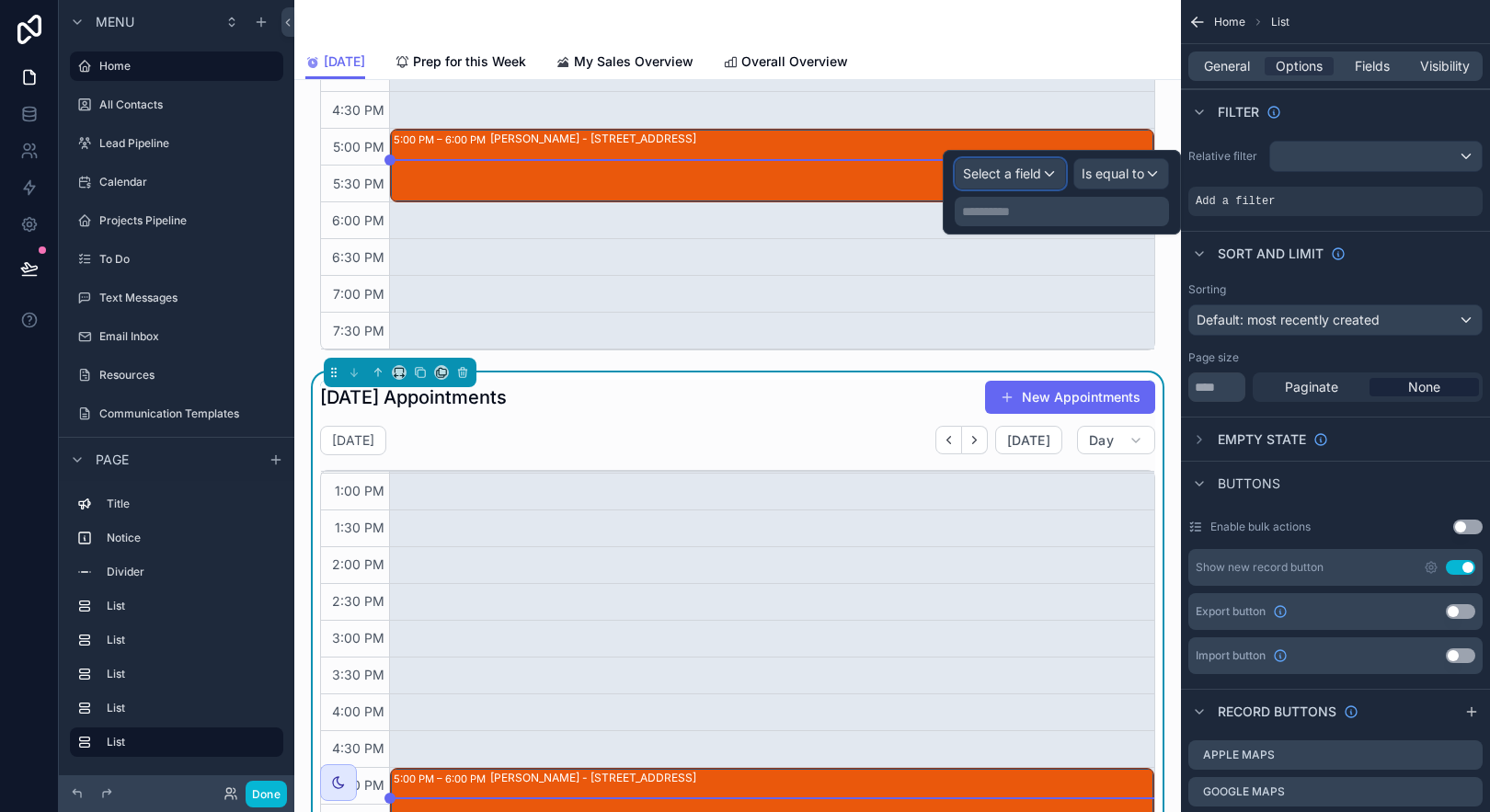
click at [1031, 172] on span "Select a field" at bounding box center [1002, 173] width 78 height 16
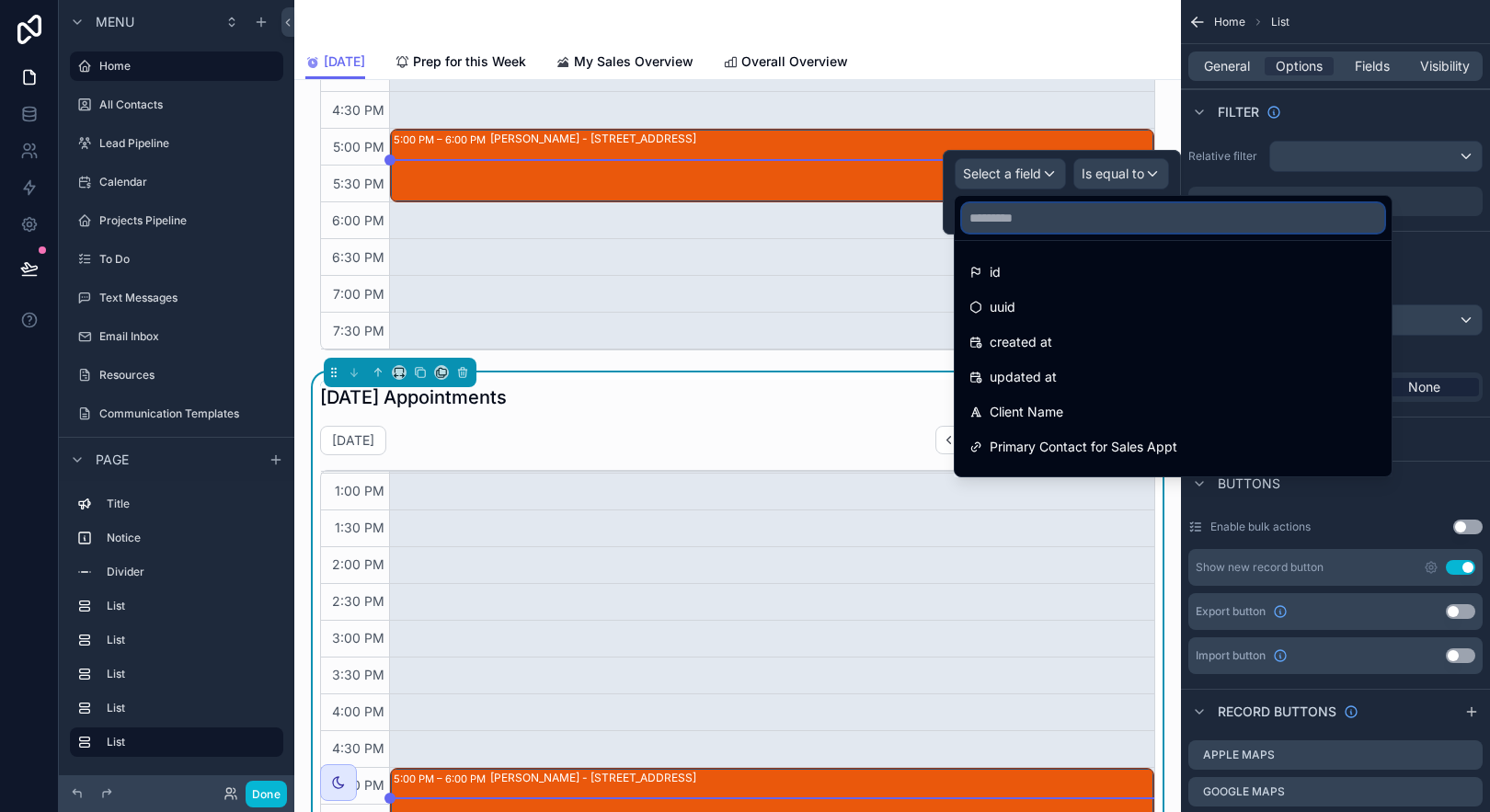
click at [1101, 227] on input "text" at bounding box center [1173, 218] width 423 height 29
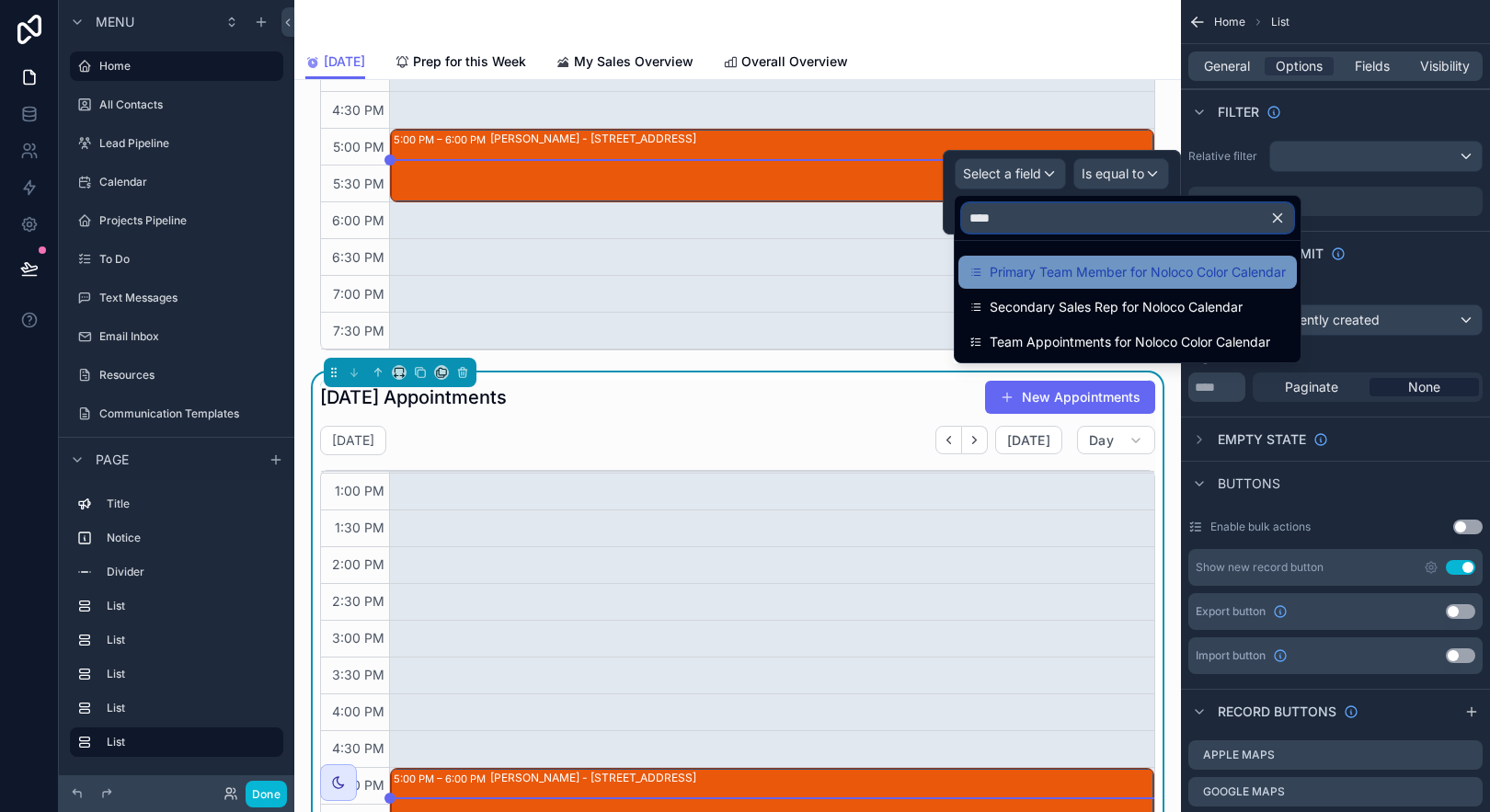
type input "****"
click at [1139, 268] on span "Primary Team Member for Noloco Color Calendar" at bounding box center [1137, 272] width 296 height 22
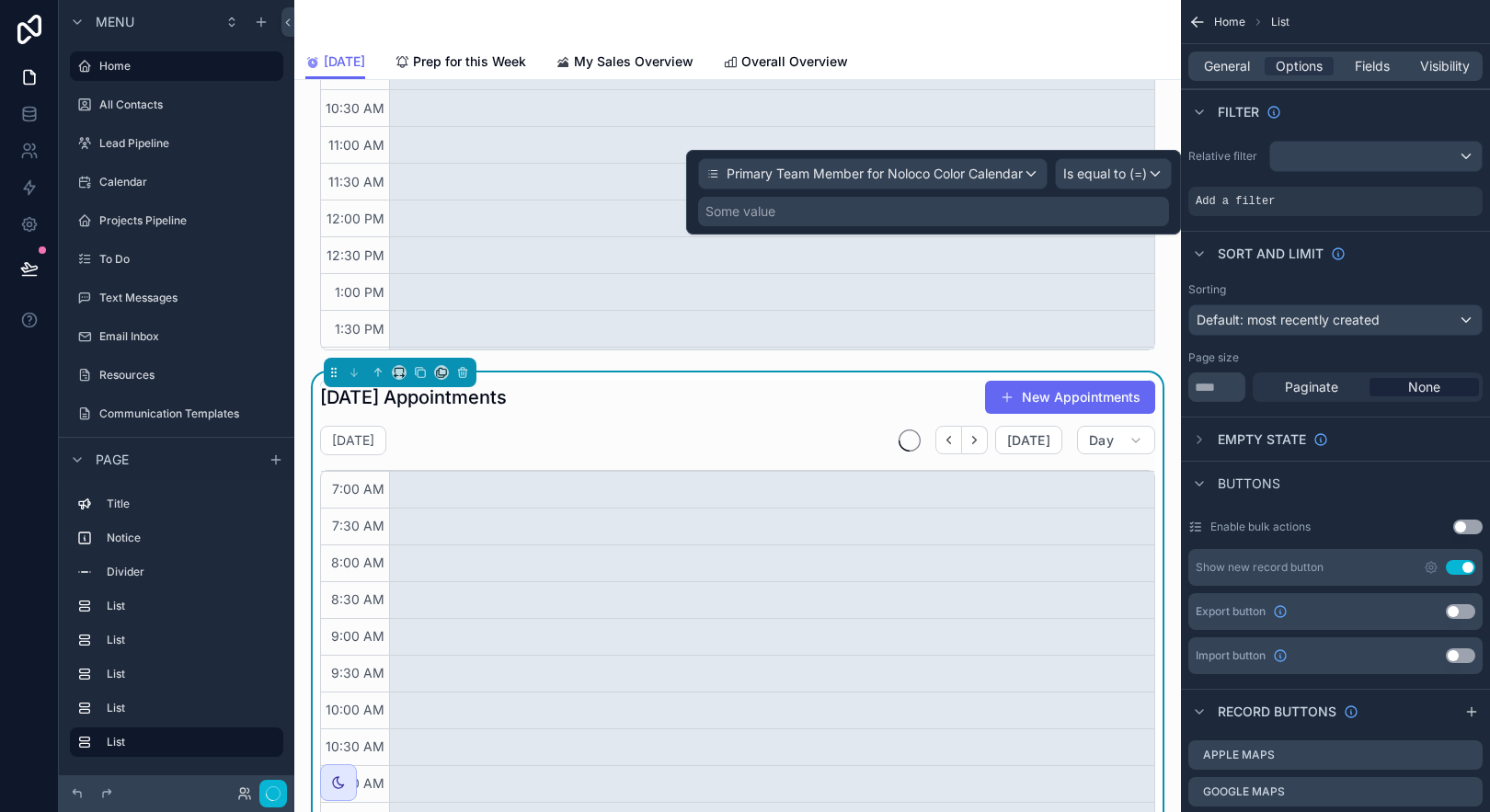
scroll to position [439, 0]
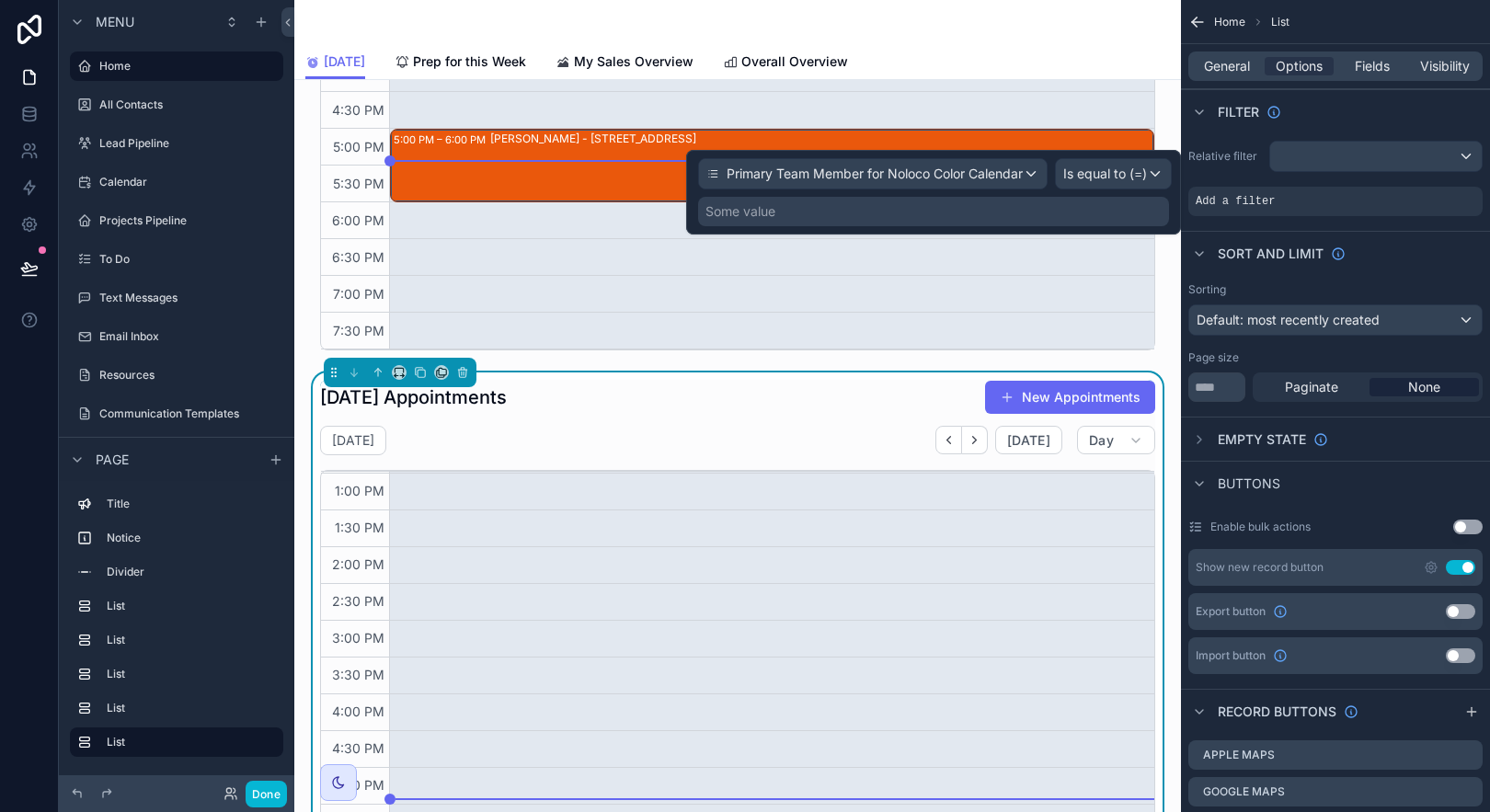
click at [1048, 215] on div "Some value" at bounding box center [934, 211] width 471 height 29
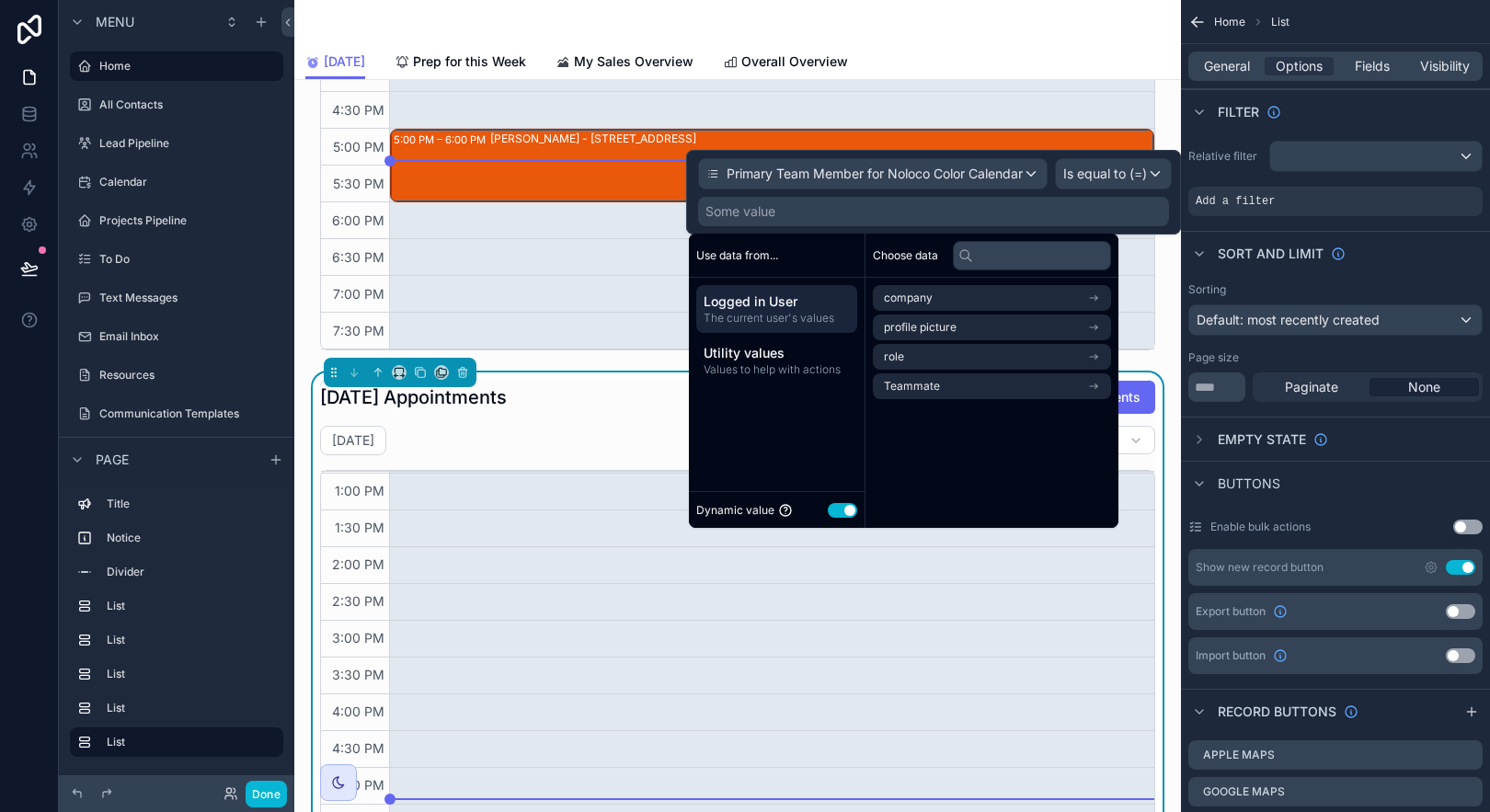
click at [762, 296] on span "Logged in User" at bounding box center [777, 301] width 146 height 18
click at [987, 393] on li "Teammate" at bounding box center [991, 386] width 239 height 25
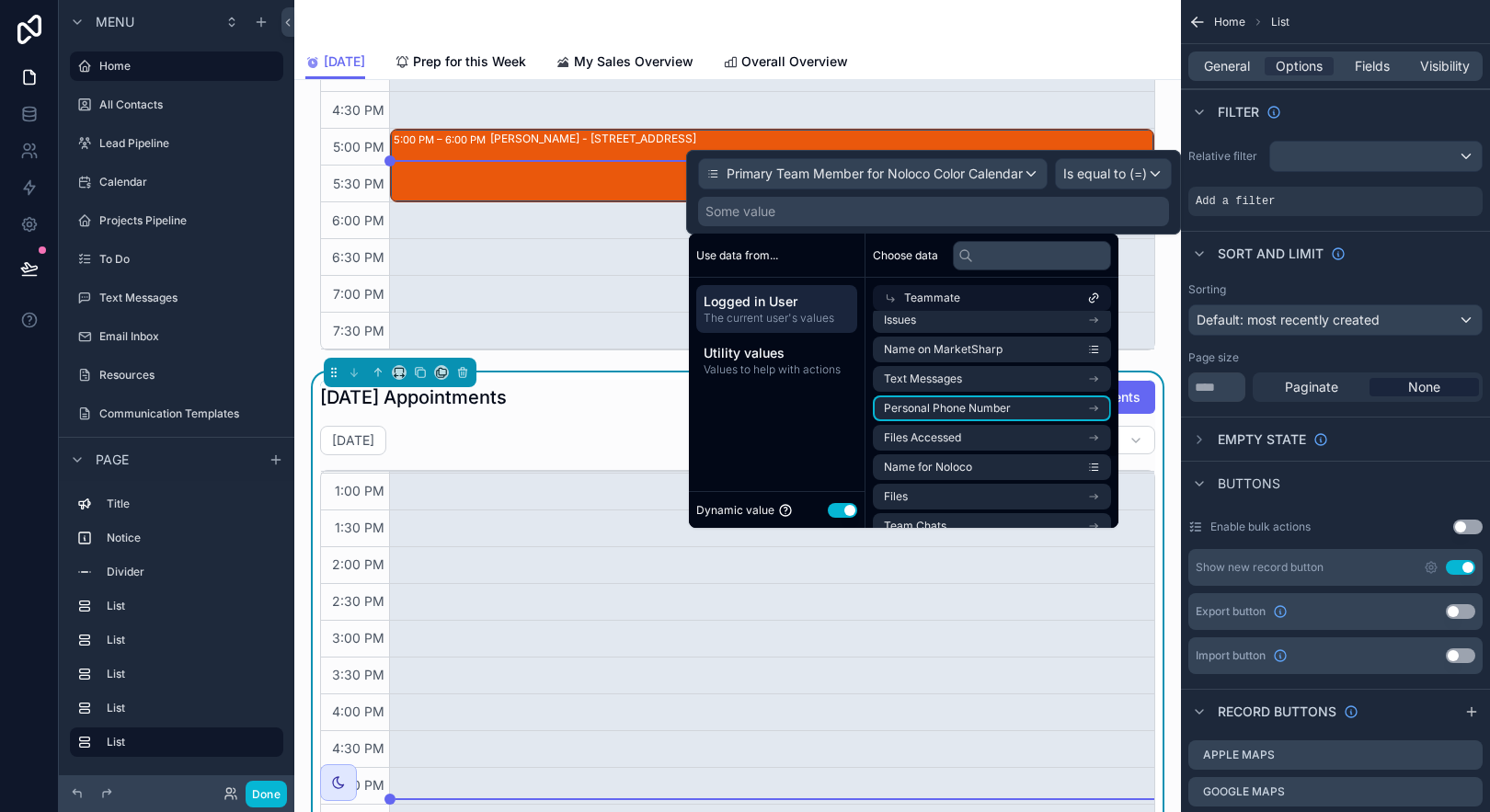
scroll to position [240, 0]
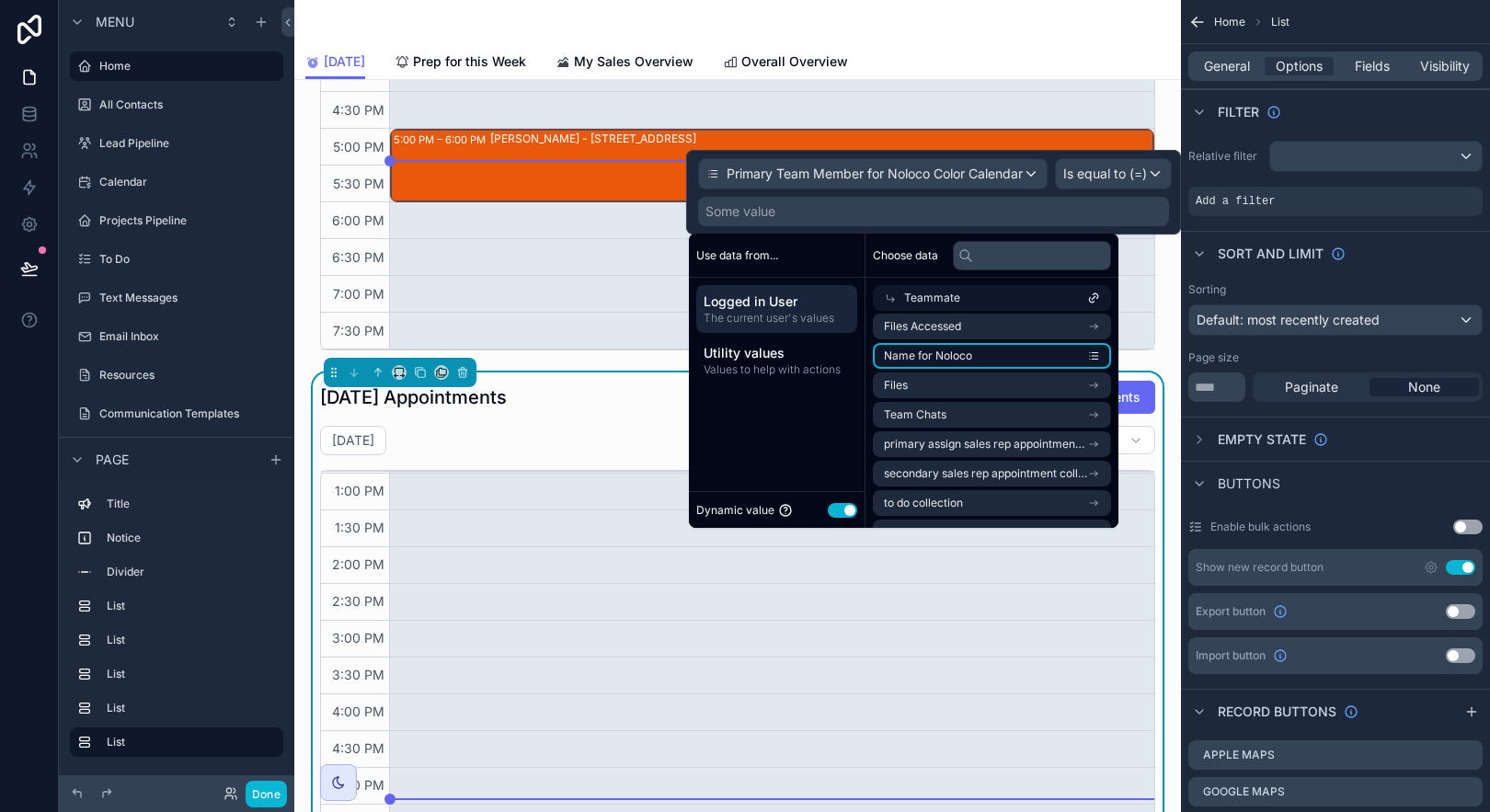
click at [1073, 356] on li "Name for Noloco" at bounding box center [991, 355] width 239 height 25
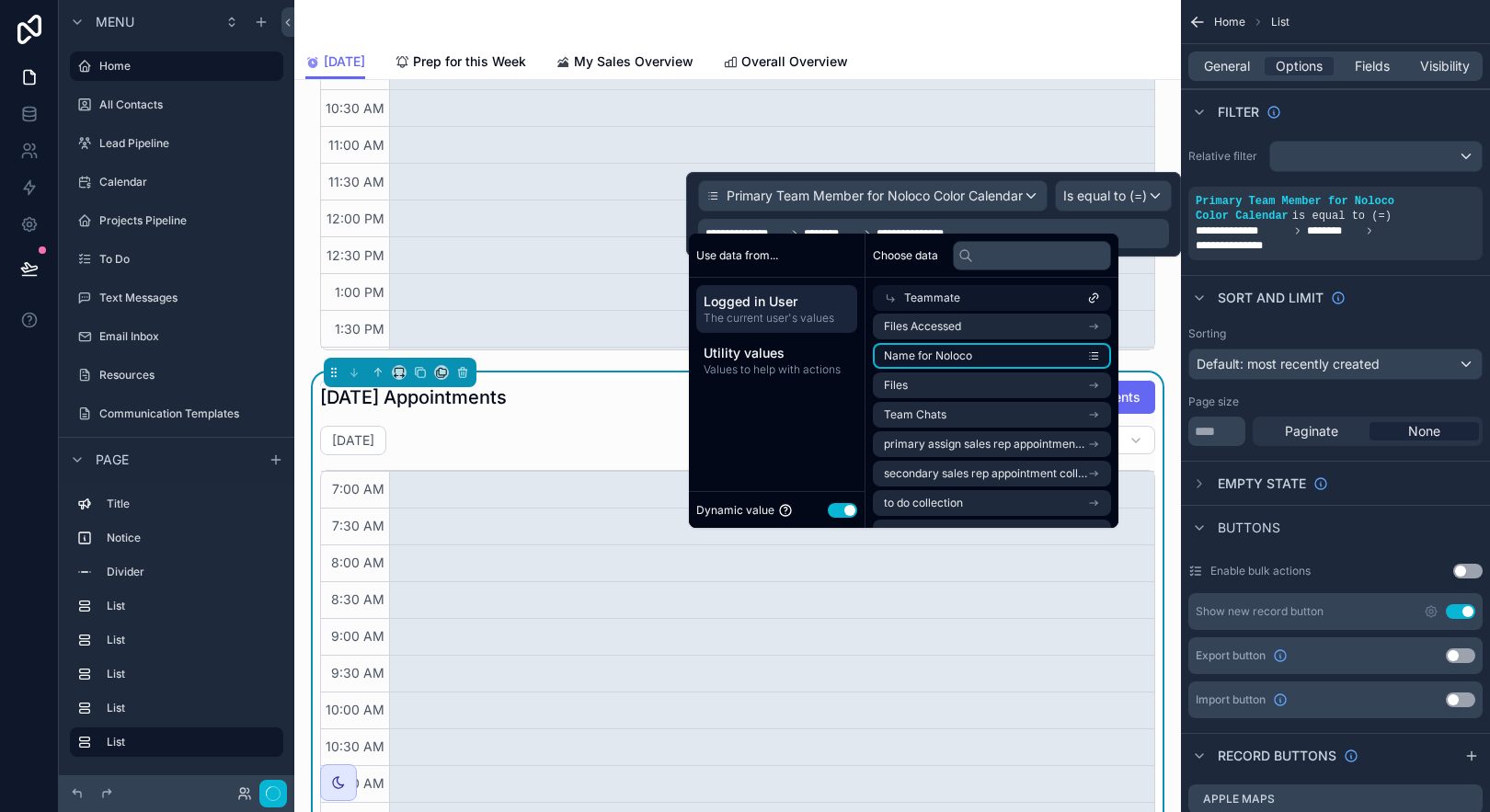
scroll to position [439, 0]
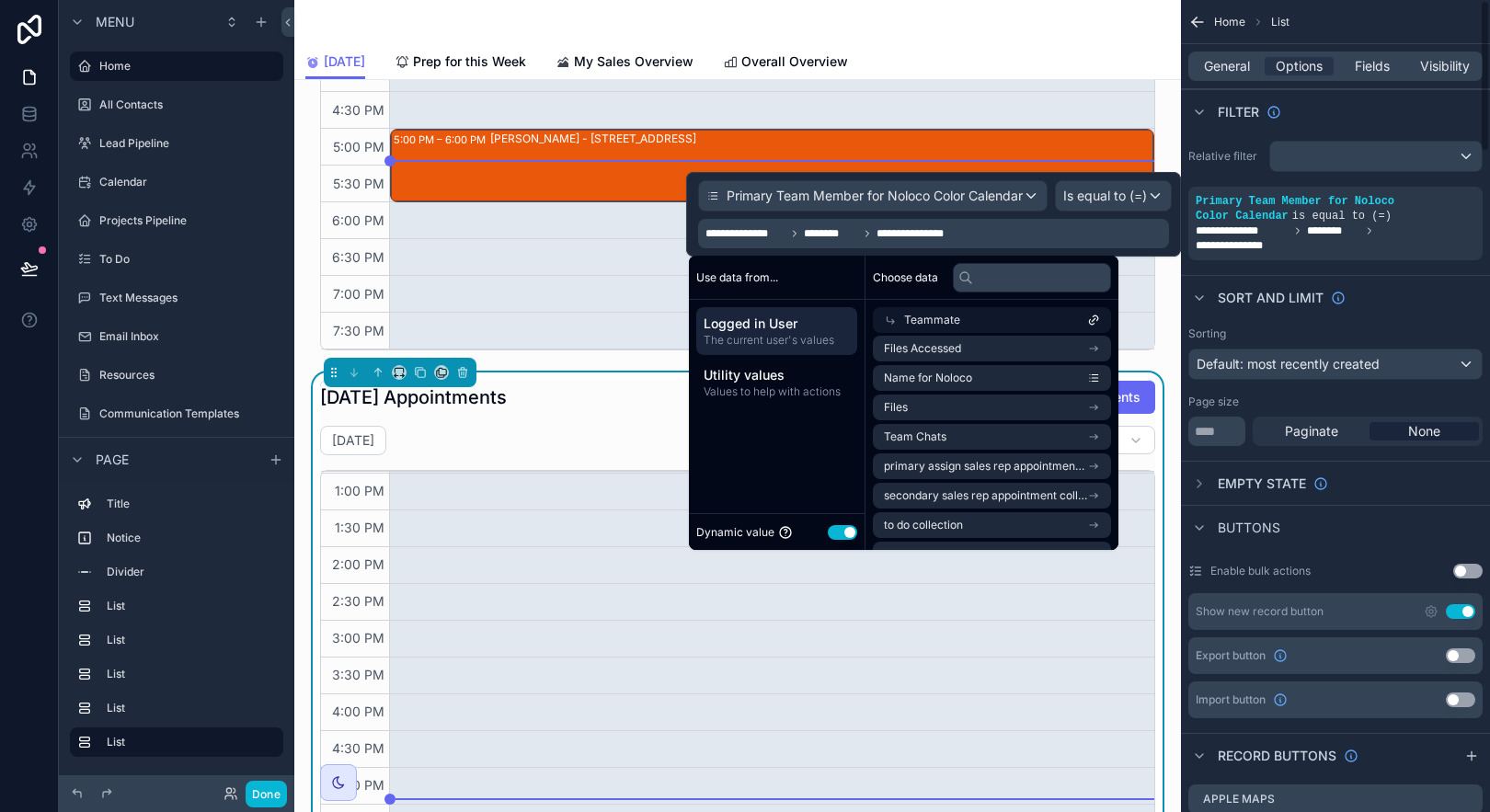
click at [1445, 304] on div "Sort And Limit" at bounding box center [1335, 296] width 309 height 44
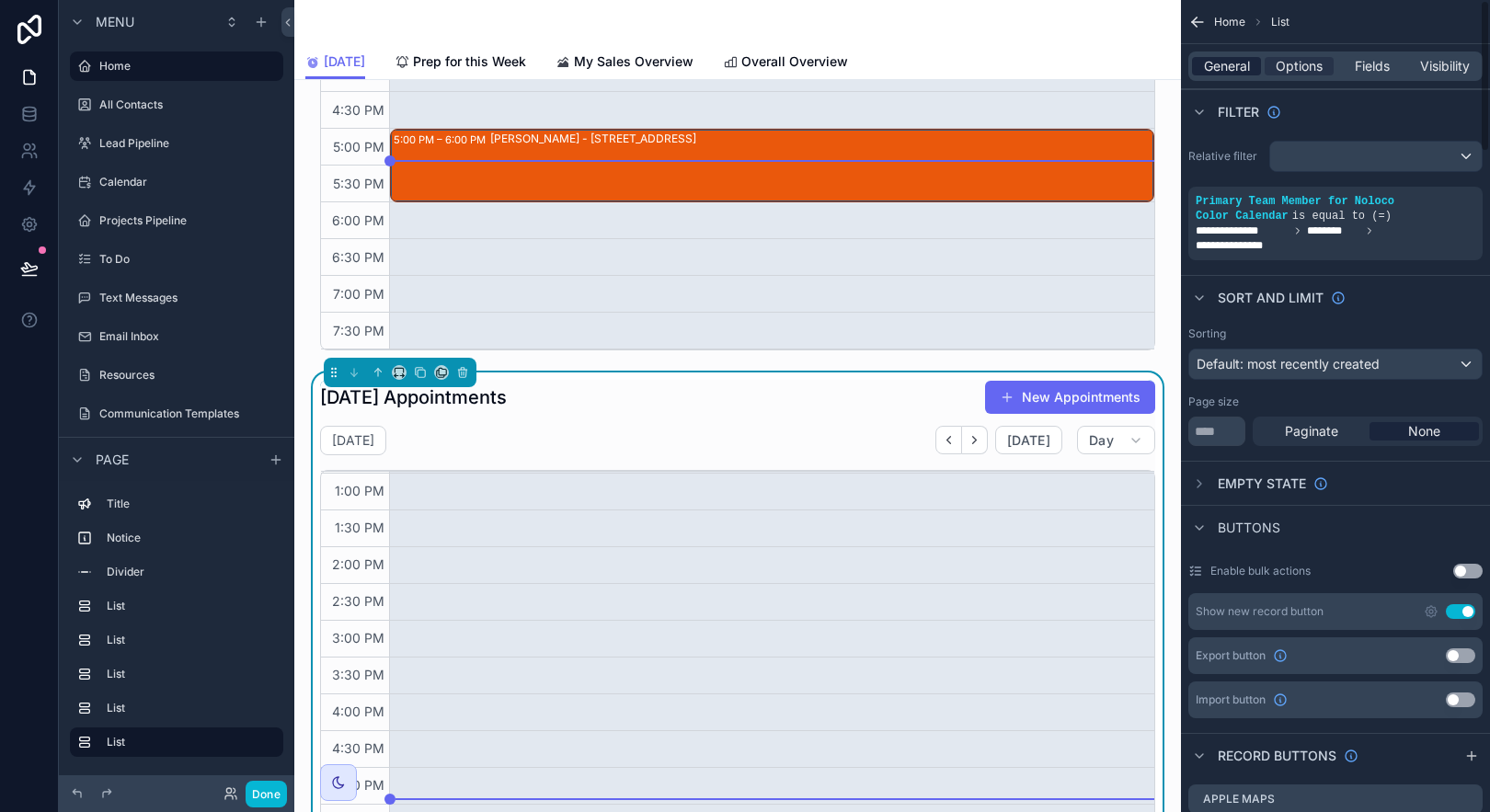
click at [1229, 67] on span "General" at bounding box center [1226, 66] width 46 height 18
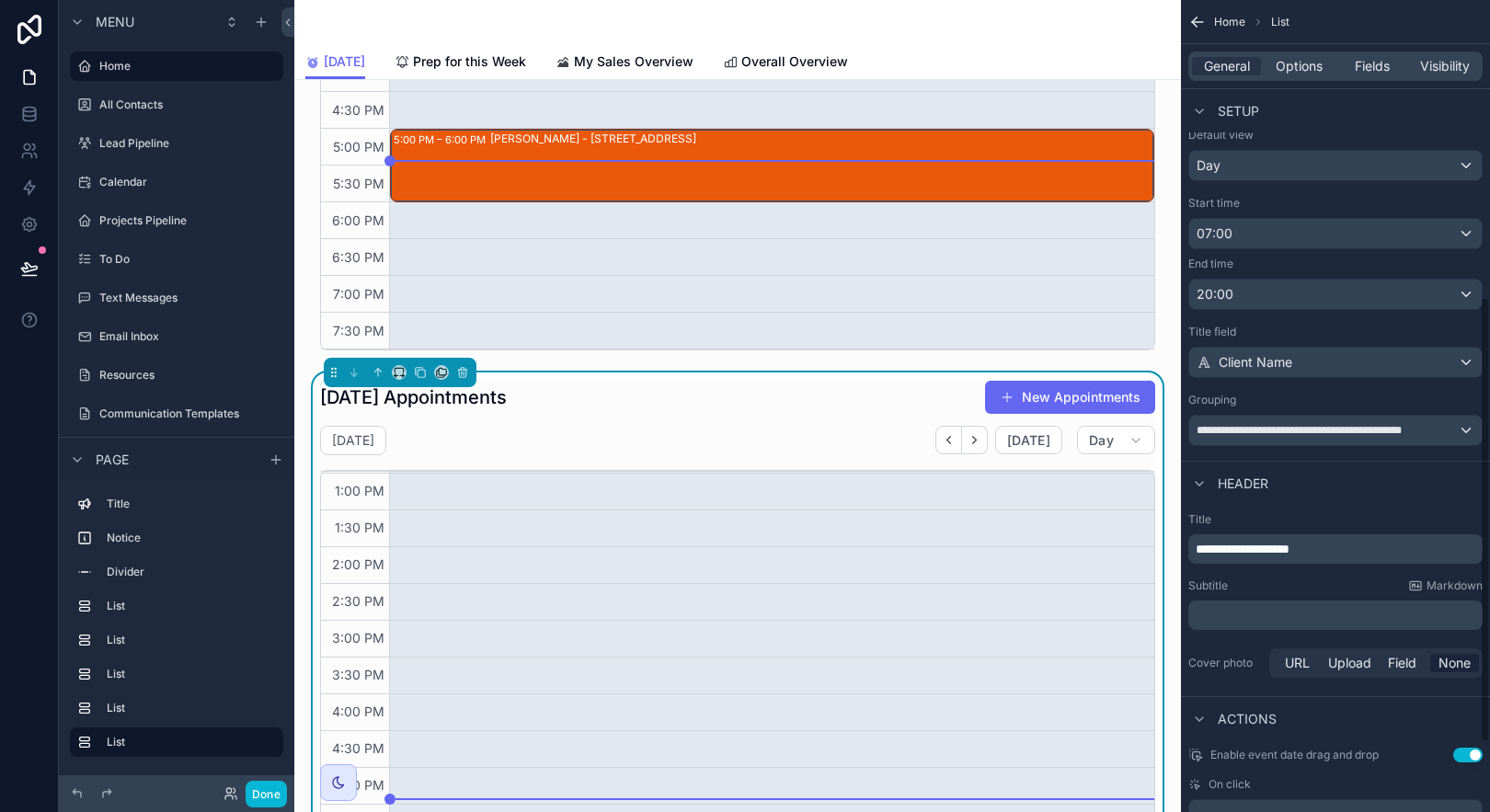
scroll to position [547, 0]
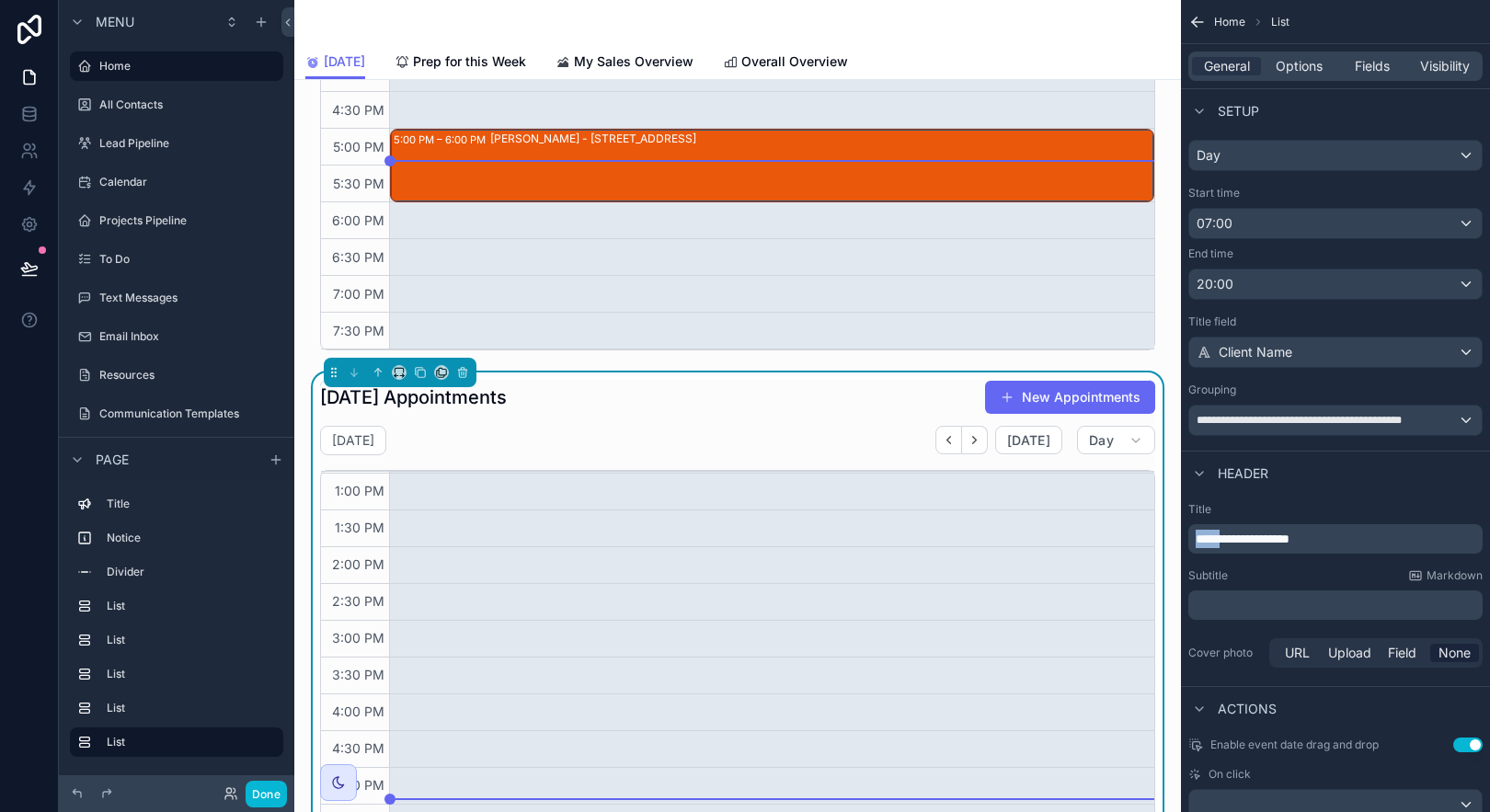
drag, startPoint x: 1233, startPoint y: 535, endPoint x: 1174, endPoint y: 525, distance: 59.8
click at [1174, 525] on div "Jump to... K Home All Contacts Lead Pipeline Calendar Projects Pipeline To Do T…" at bounding box center [892, 406] width 1196 height 812
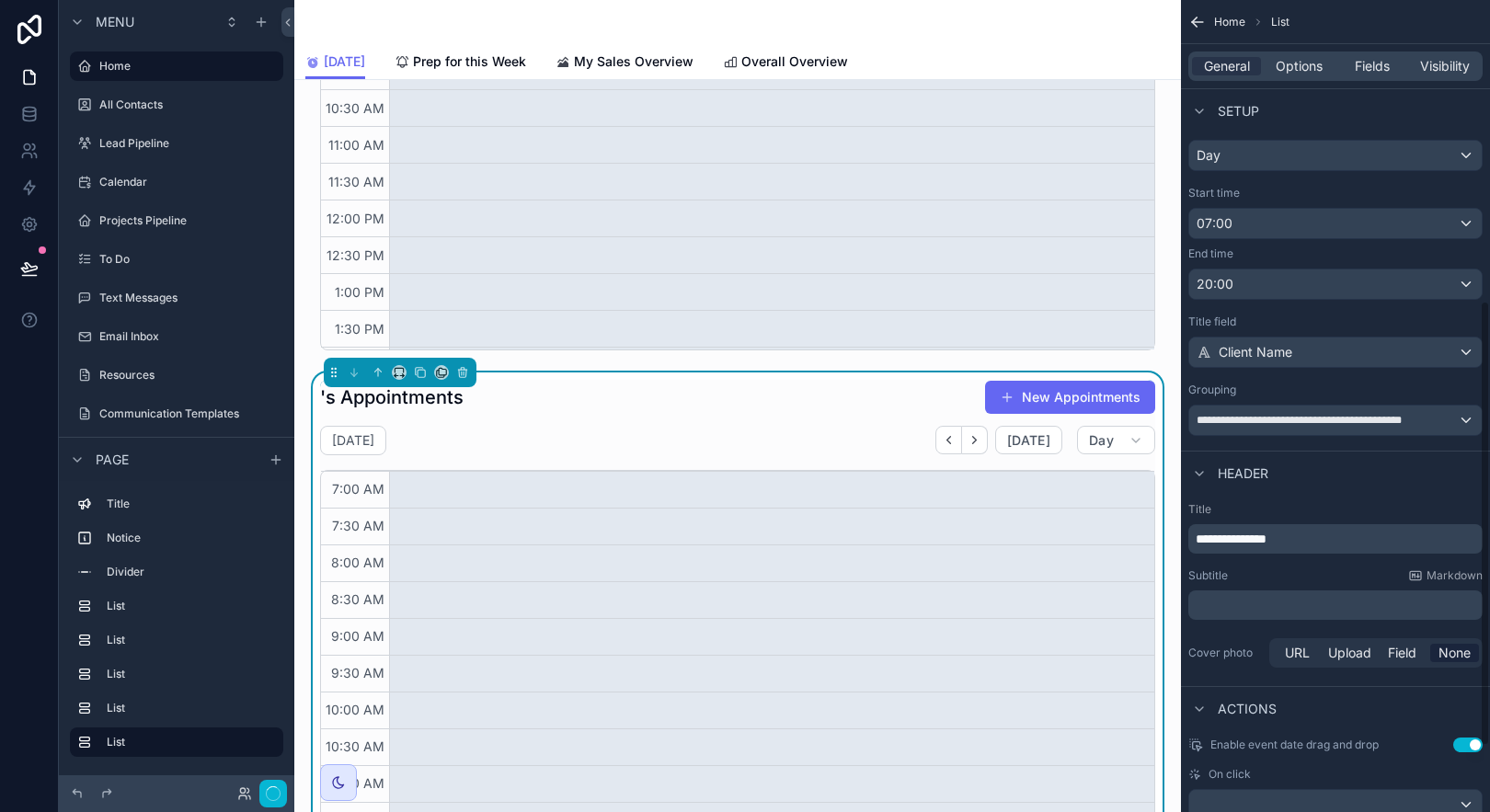
scroll to position [439, 0]
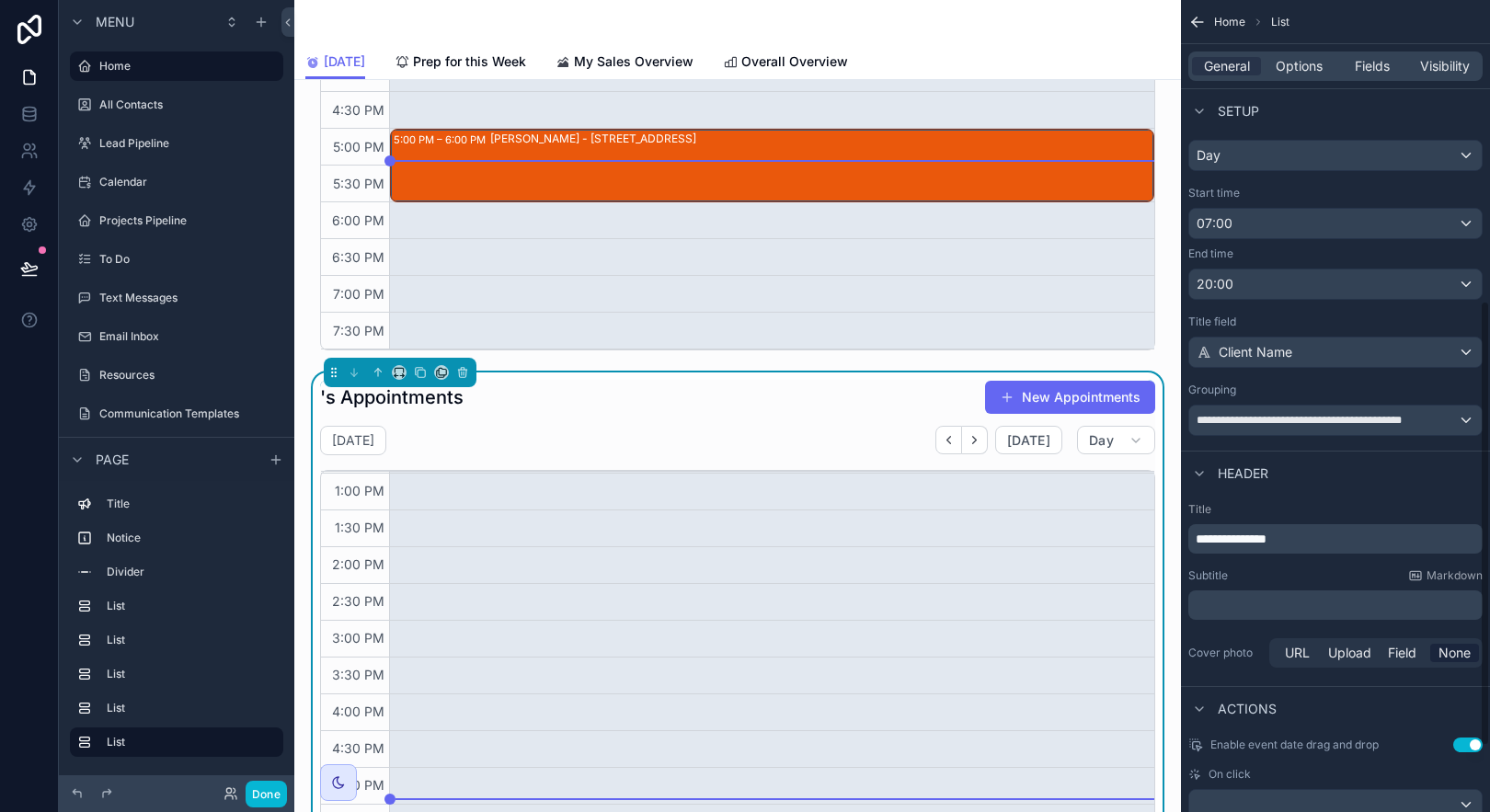
click at [1196, 537] on span "**********" at bounding box center [1231, 538] width 71 height 13
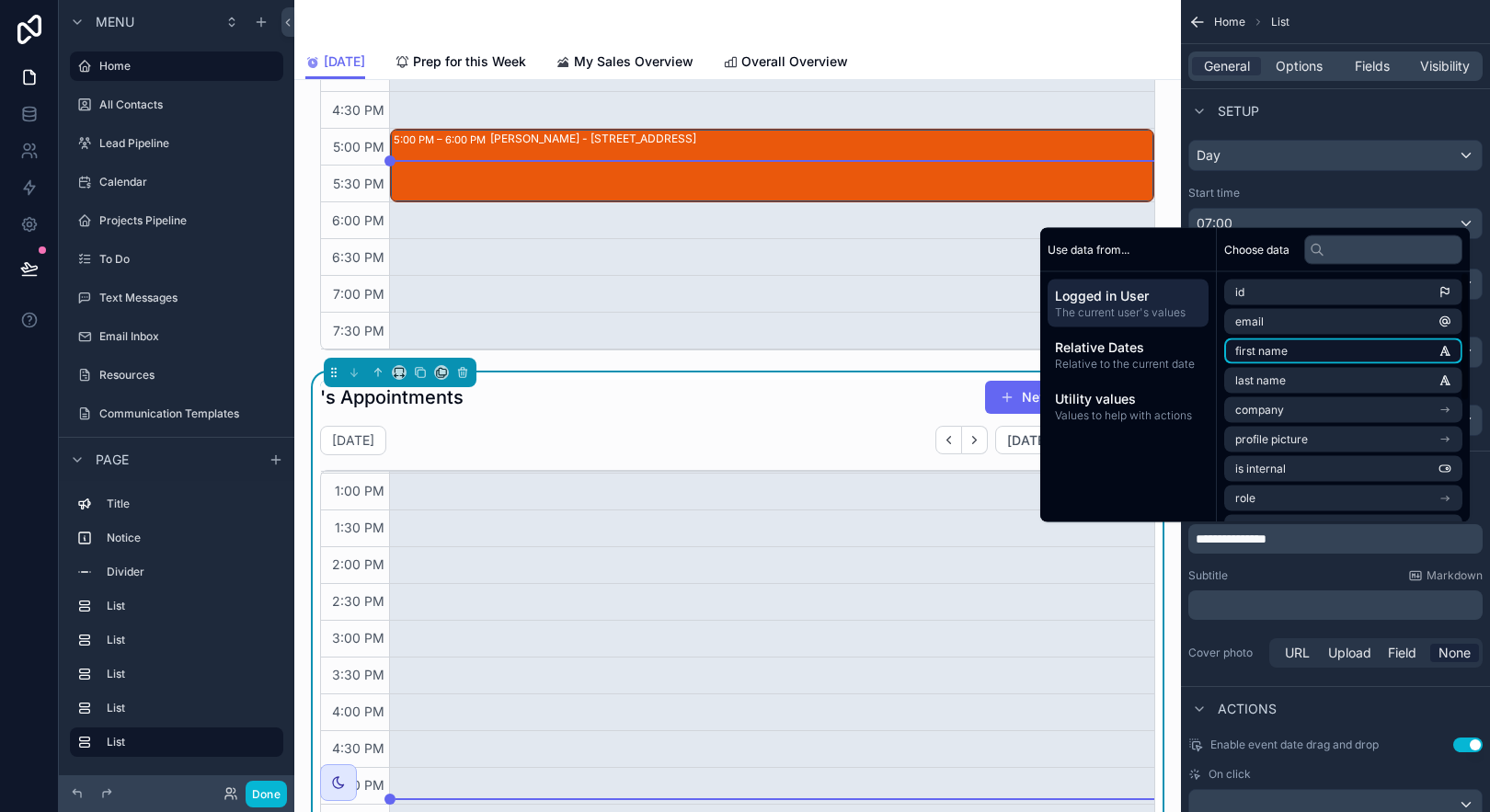
click at [1271, 352] on span "first name" at bounding box center [1261, 351] width 53 height 15
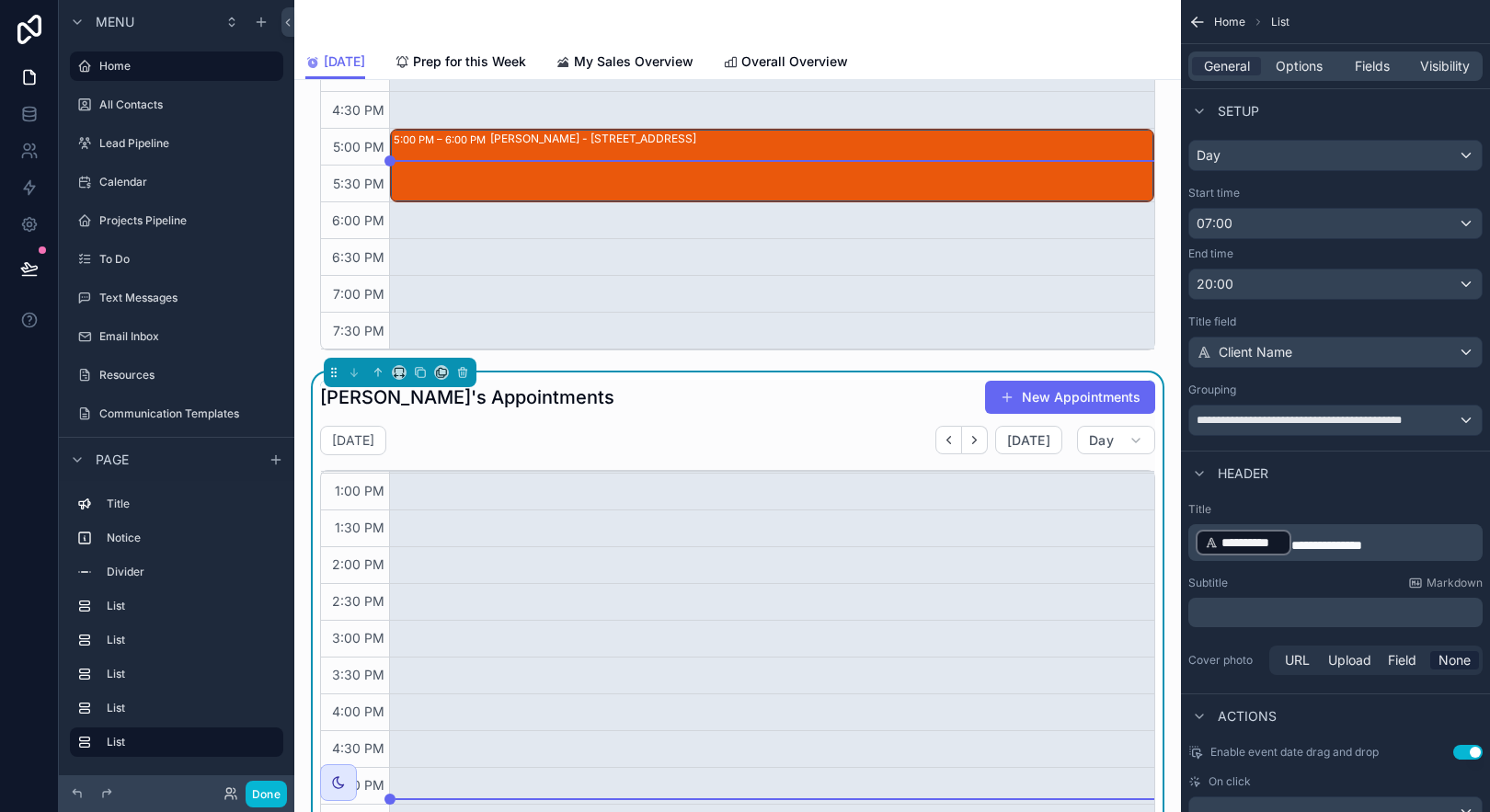
click at [1291, 546] on span "**********" at bounding box center [1326, 544] width 71 height 13
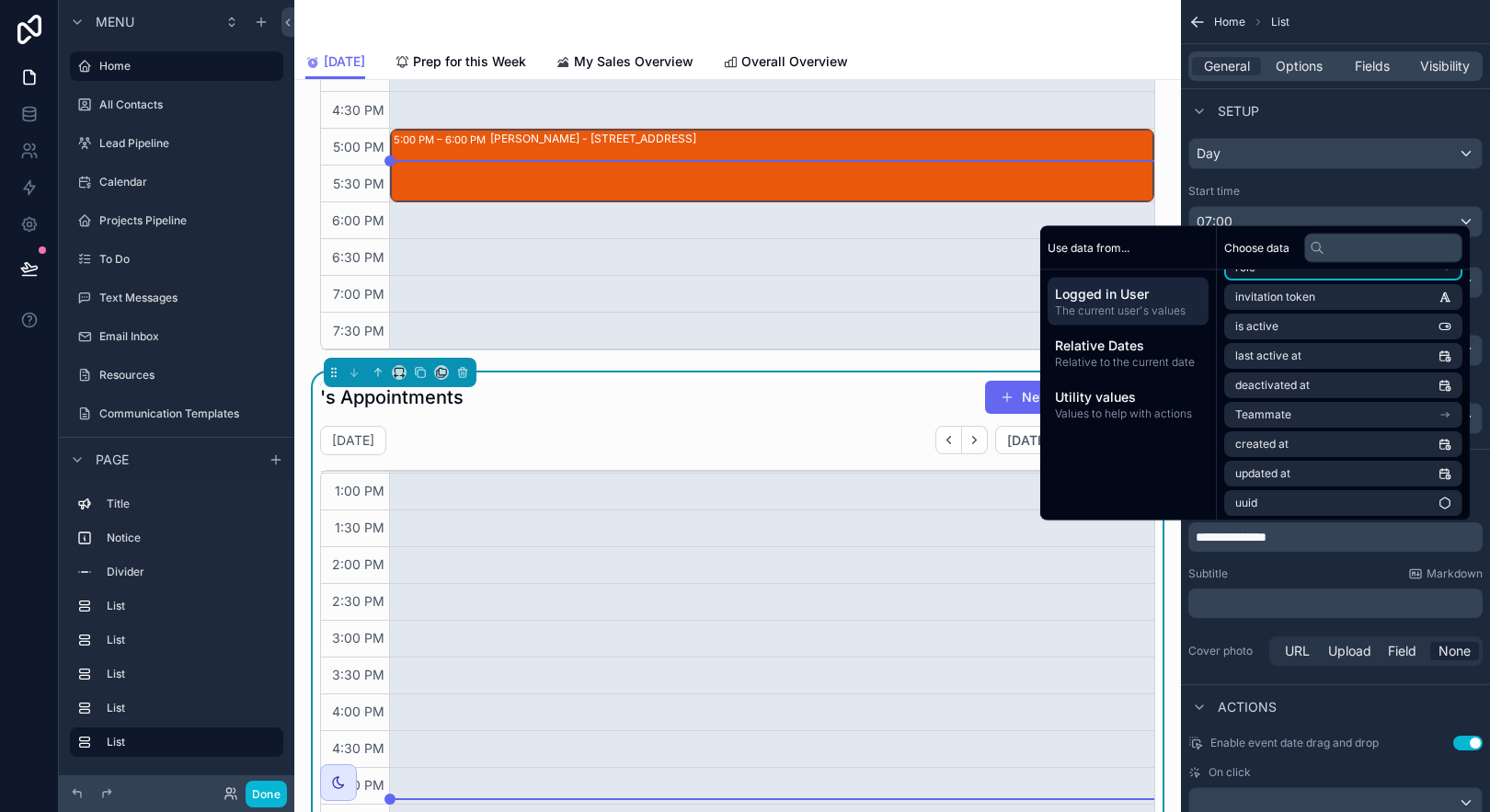
scroll to position [232, 0]
click at [1444, 410] on icon "scrollable content" at bounding box center [1444, 412] width 13 height 13
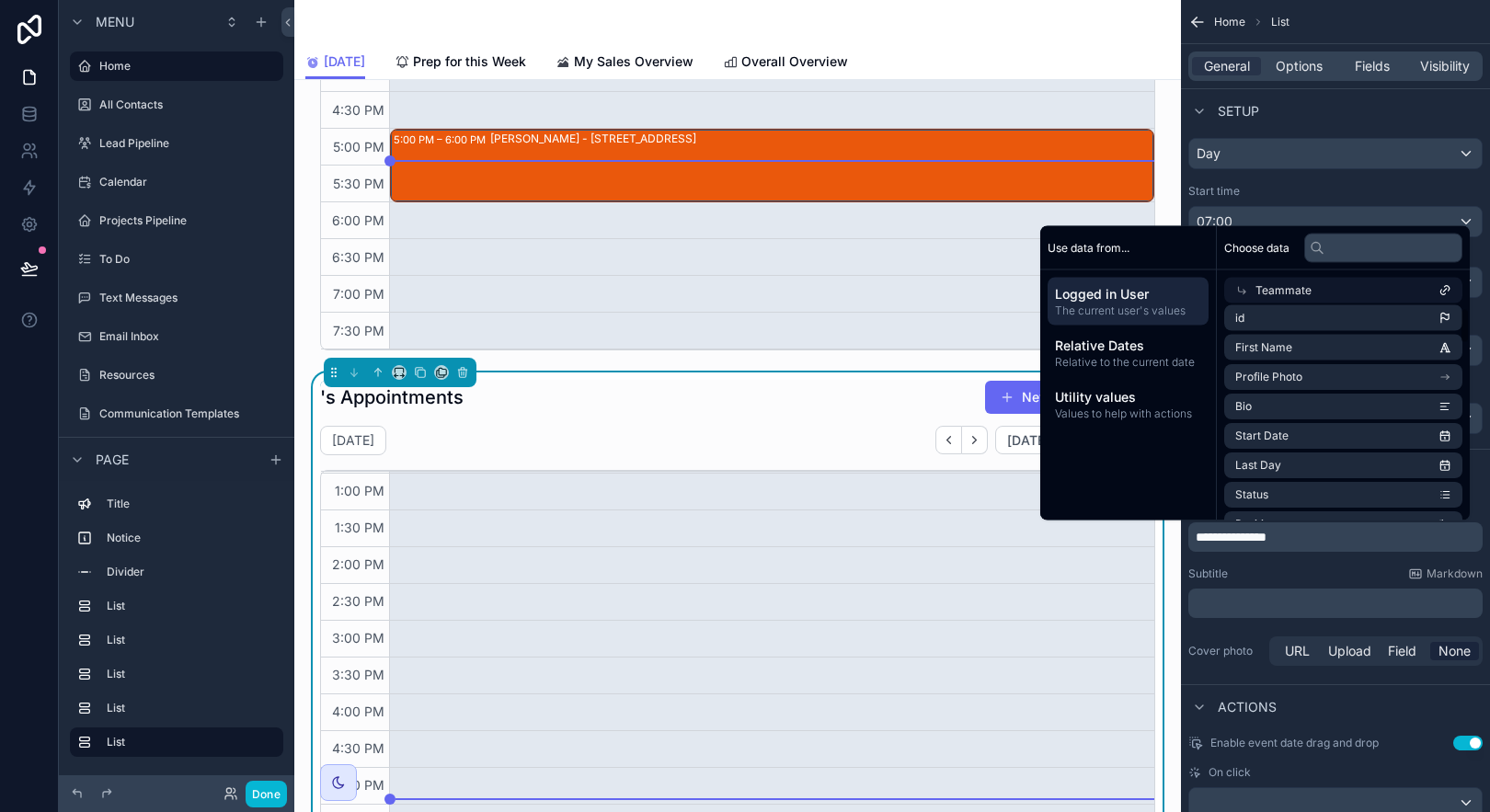
scroll to position [0, 0]
click at [1428, 428] on li "Nickname" at bounding box center [1343, 436] width 239 height 25
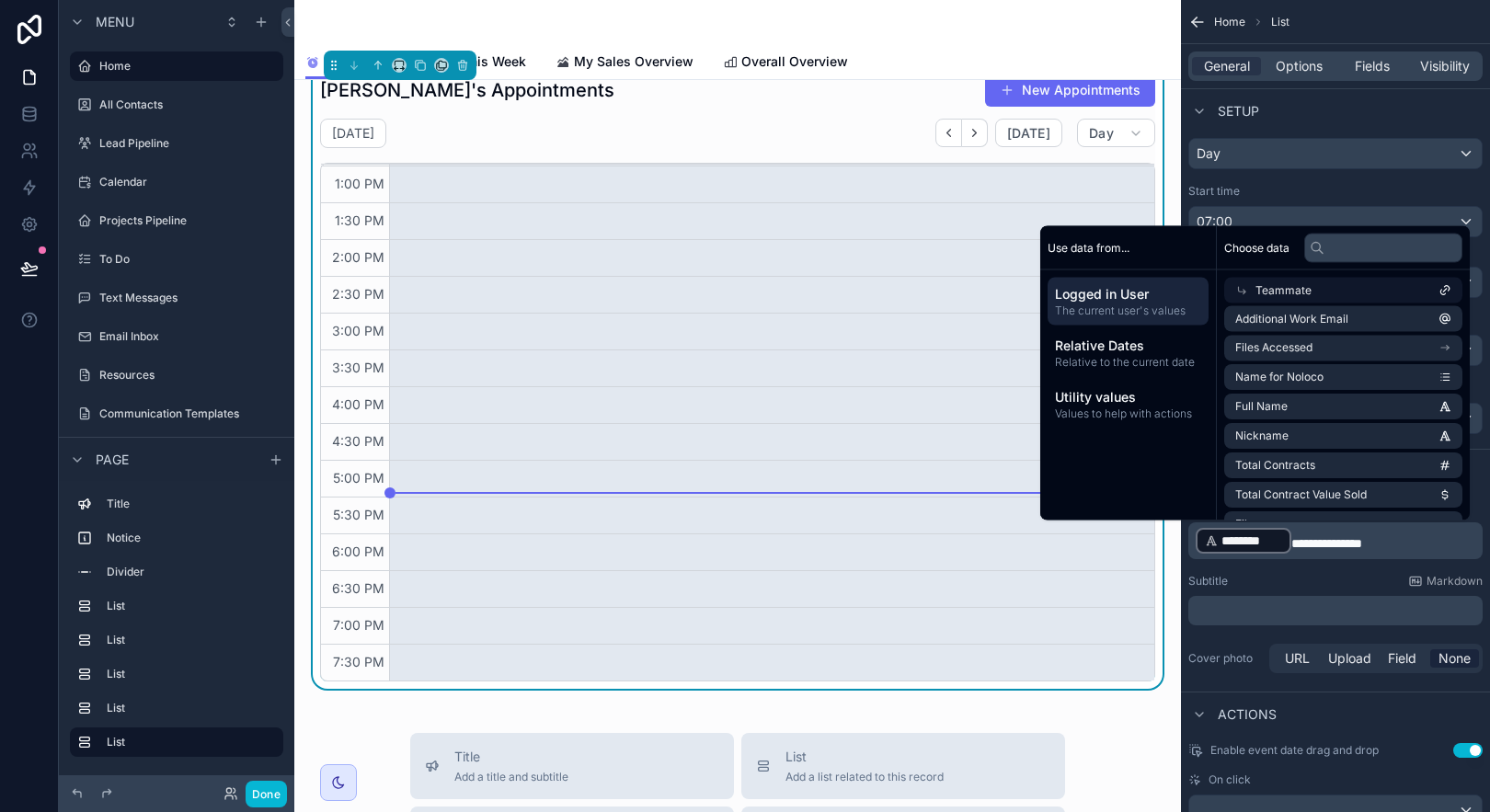
scroll to position [2018, 0]
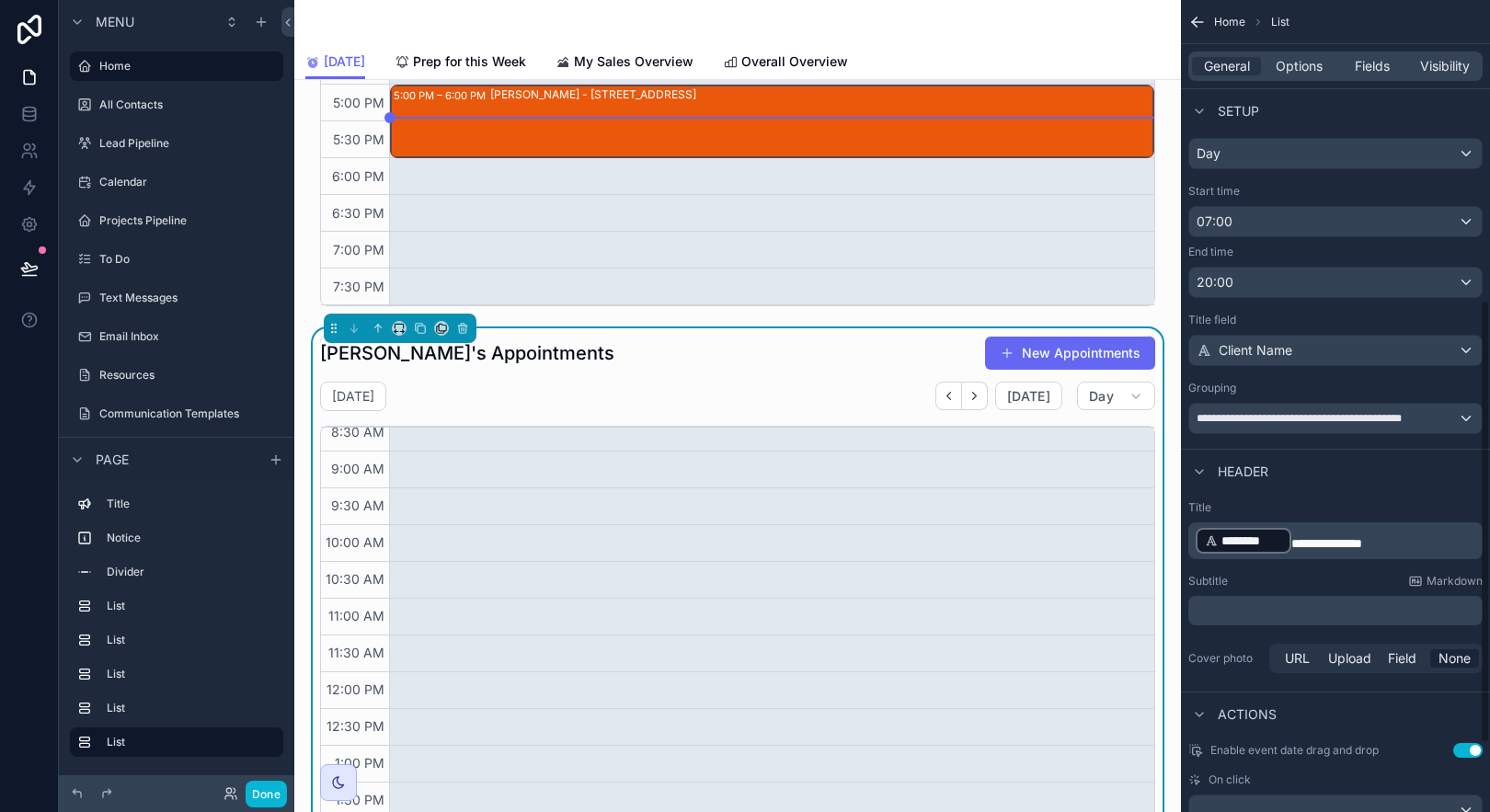
click at [1476, 385] on div "Grouping" at bounding box center [1335, 388] width 294 height 15
click at [34, 272] on icon at bounding box center [29, 268] width 19 height 18
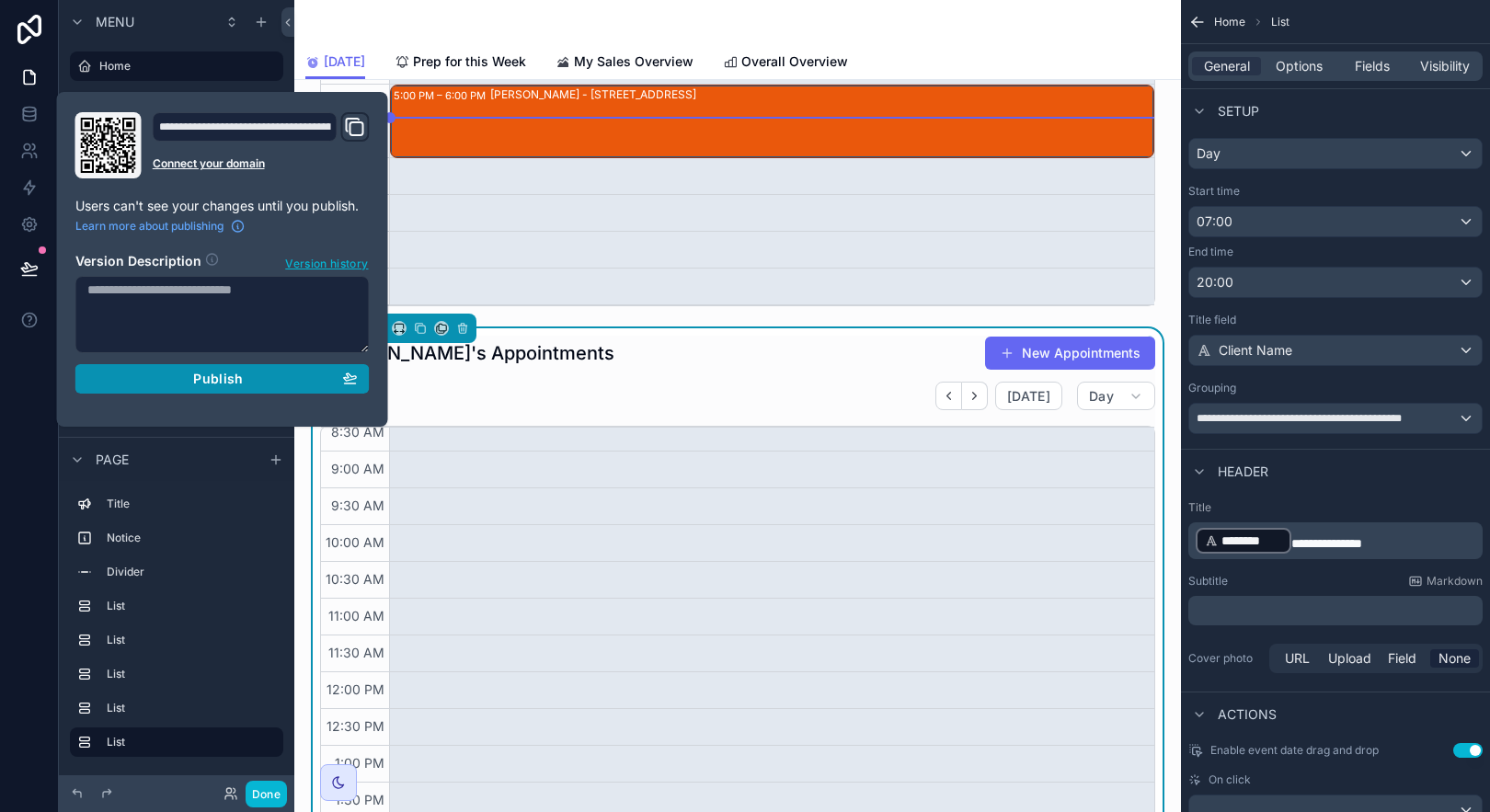
click at [282, 371] on div "Publish" at bounding box center [223, 379] width 271 height 17
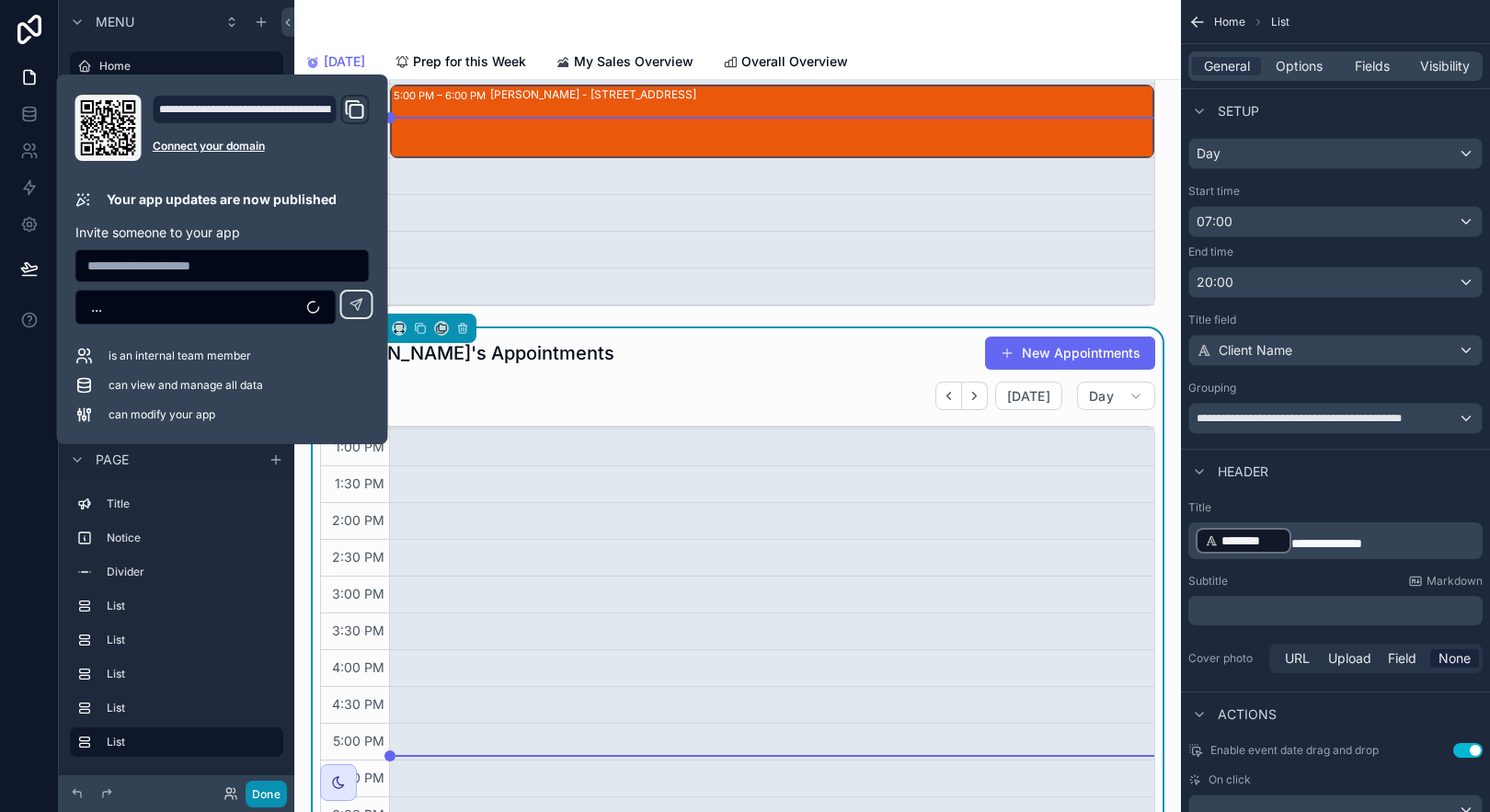
click at [279, 790] on button "Done" at bounding box center [266, 794] width 42 height 26
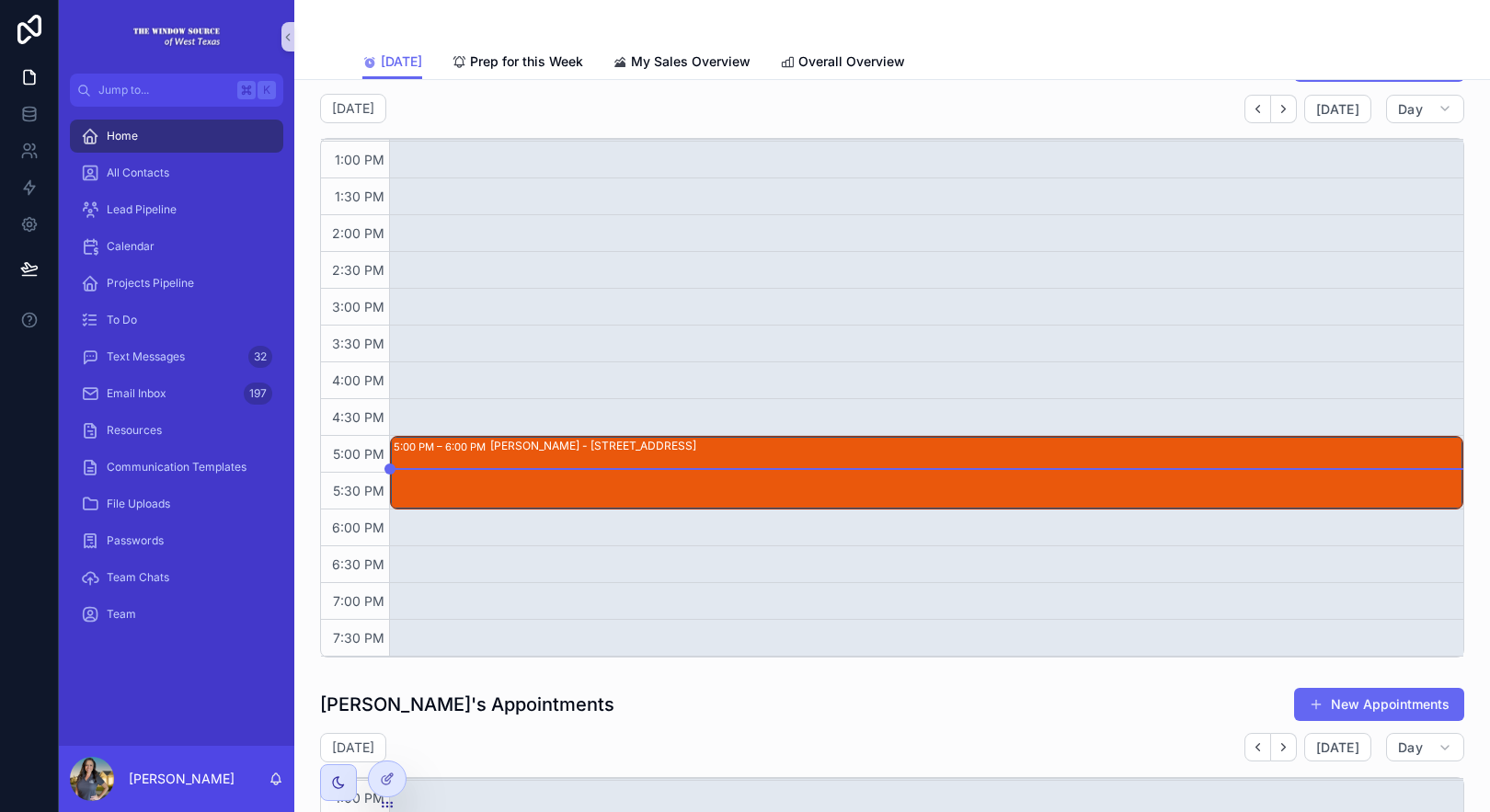
scroll to position [1324, 0]
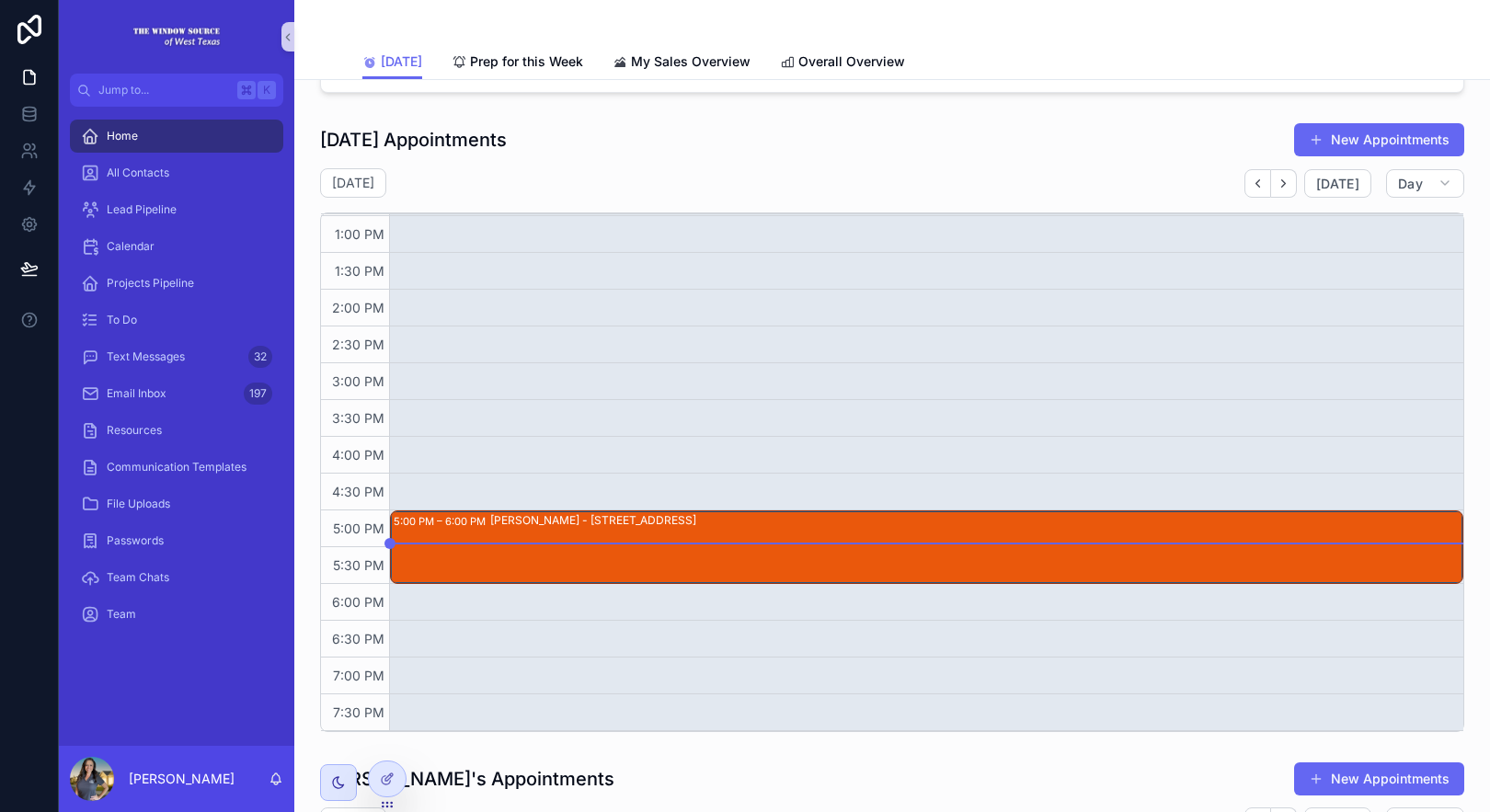
click at [823, 542] on div "[PERSON_NAME] - [STREET_ADDRESS]" at bounding box center [975, 547] width 971 height 70
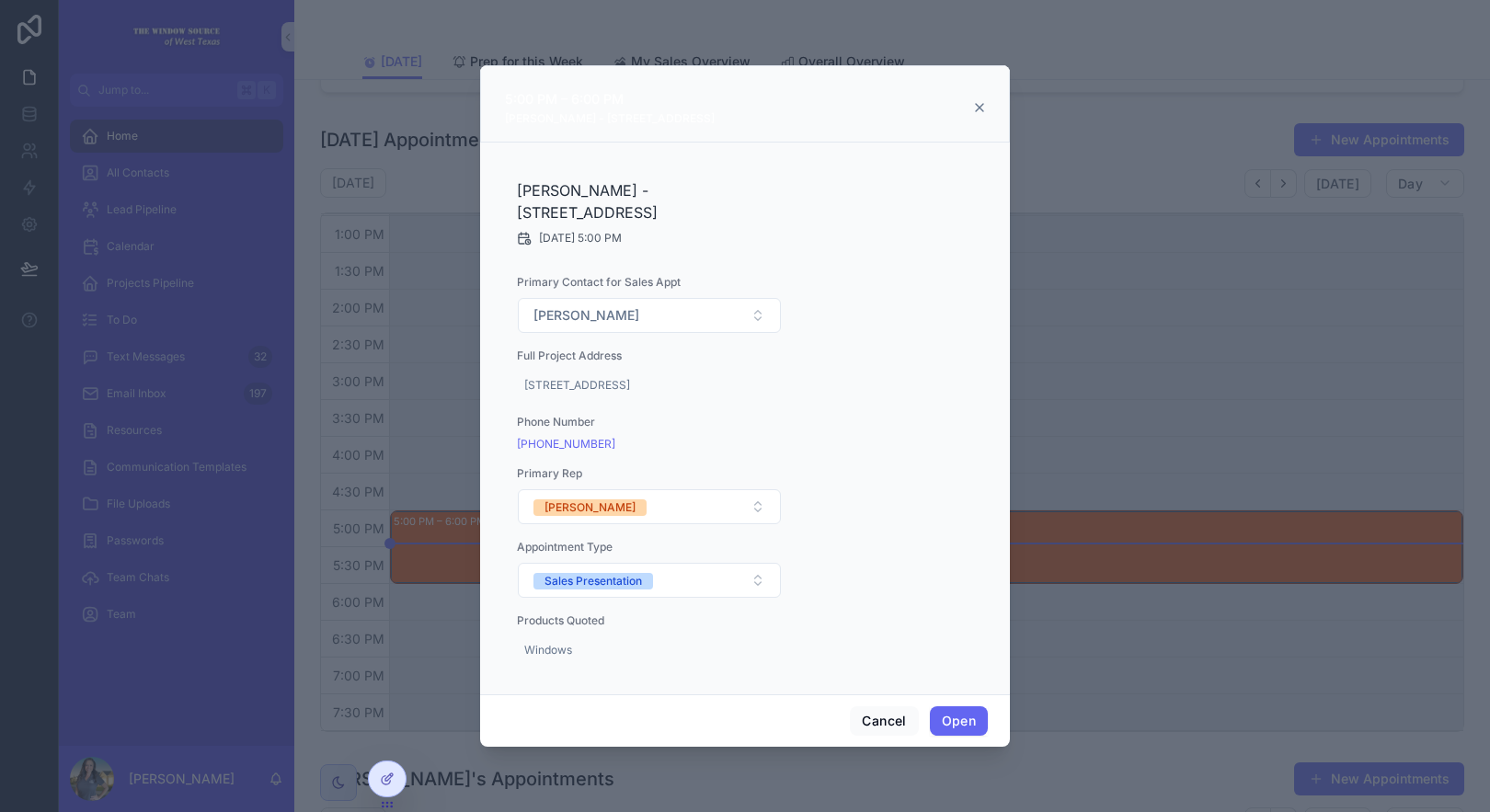
click at [976, 98] on div "5:00 PM – 6:00 PM Emmanuel Saucedo - 805 Founders Rd Midland, TX 79706" at bounding box center [745, 108] width 484 height 39
click at [977, 102] on icon "scrollable content" at bounding box center [979, 107] width 15 height 15
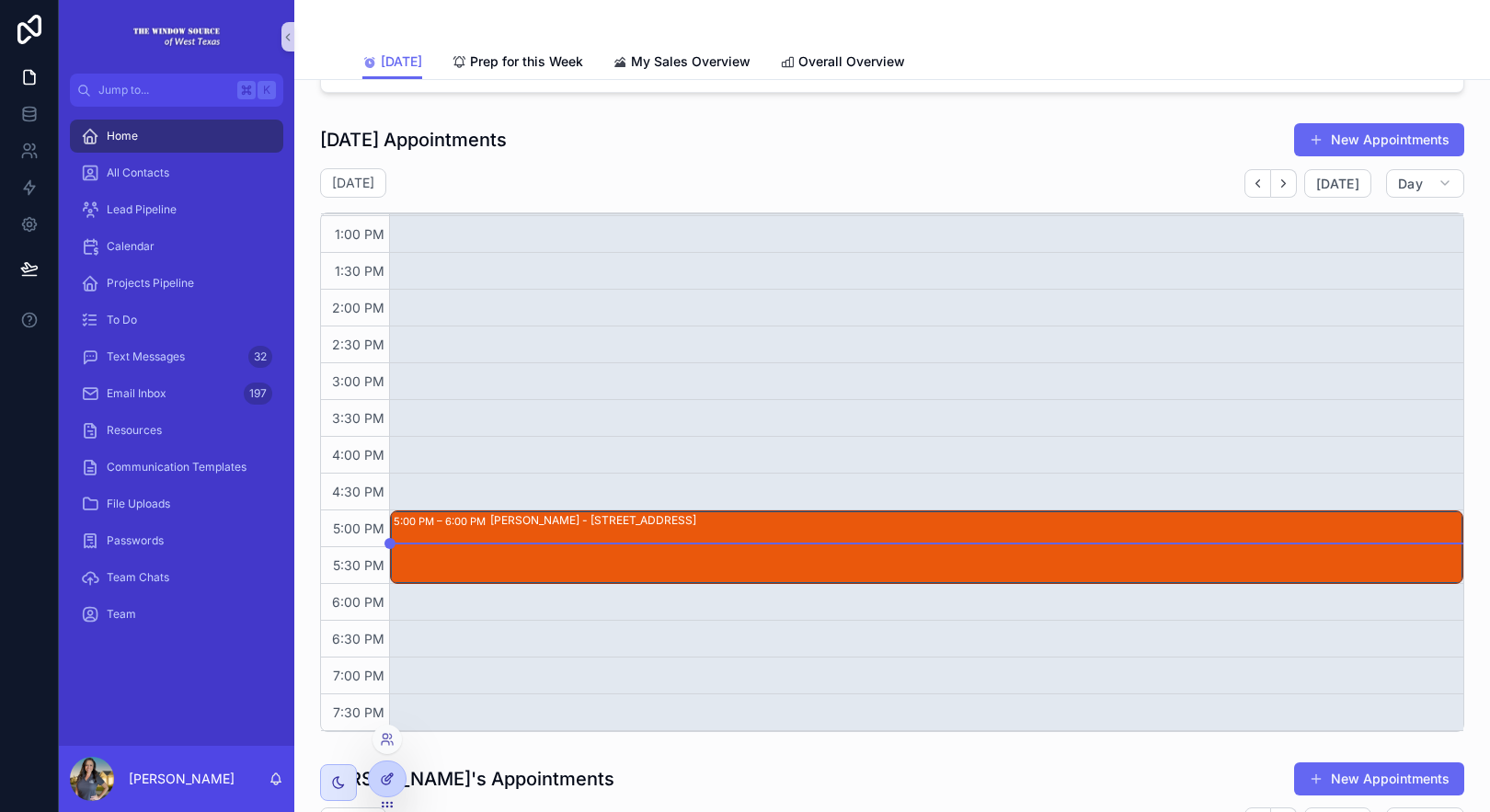
click at [397, 781] on div at bounding box center [388, 779] width 37 height 35
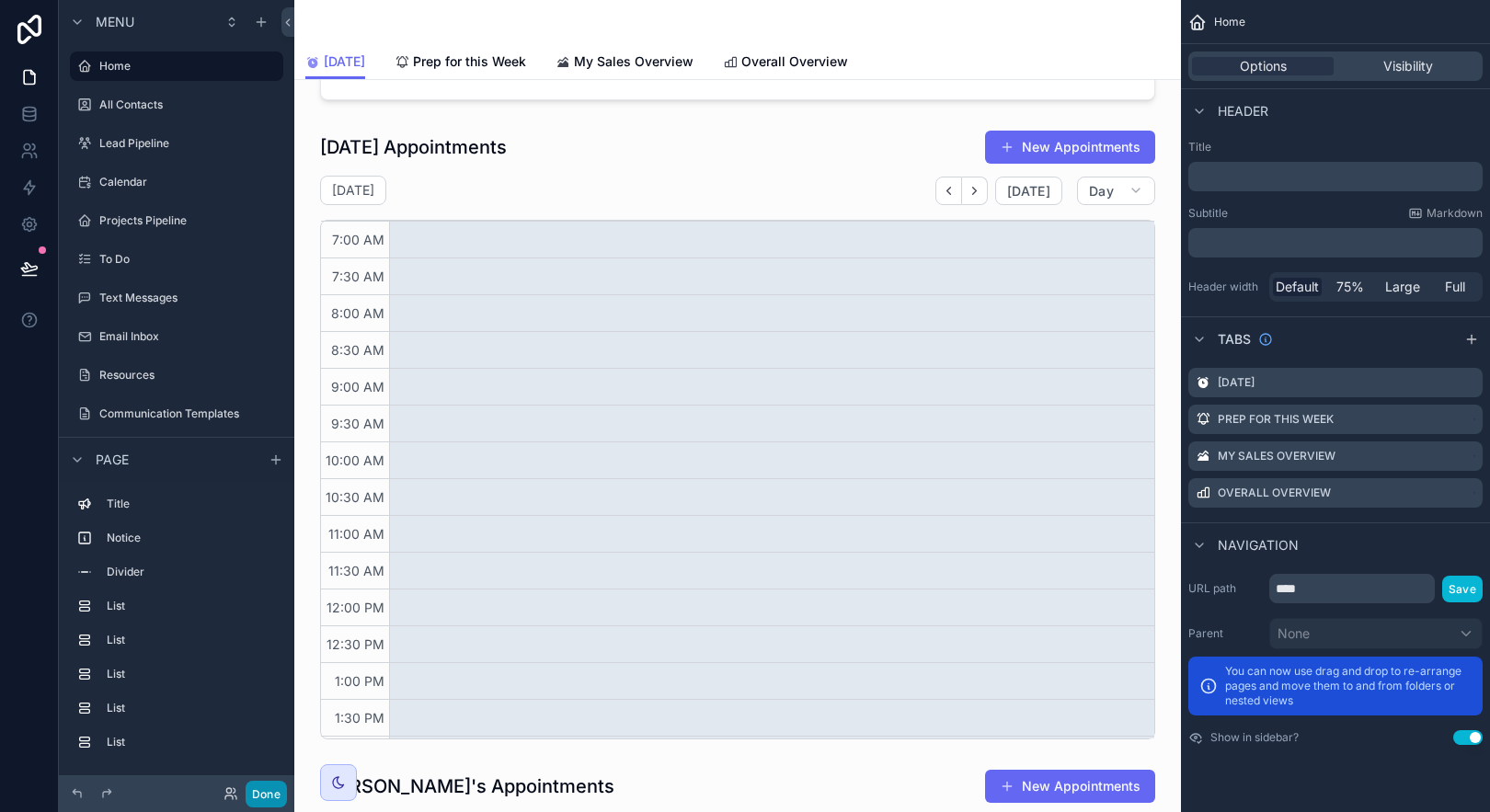
scroll to position [439, 0]
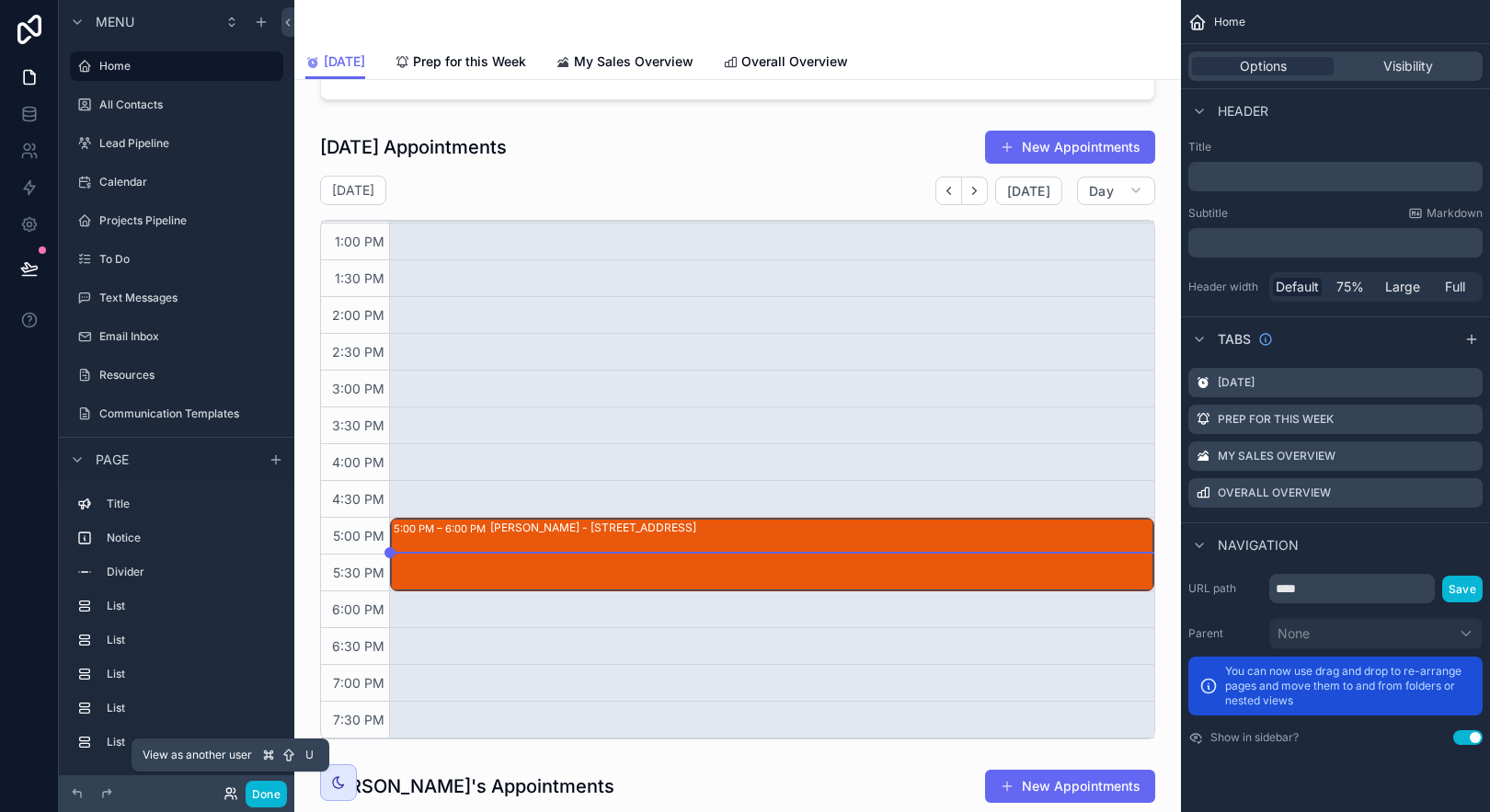
click at [230, 794] on icon at bounding box center [231, 794] width 15 height 15
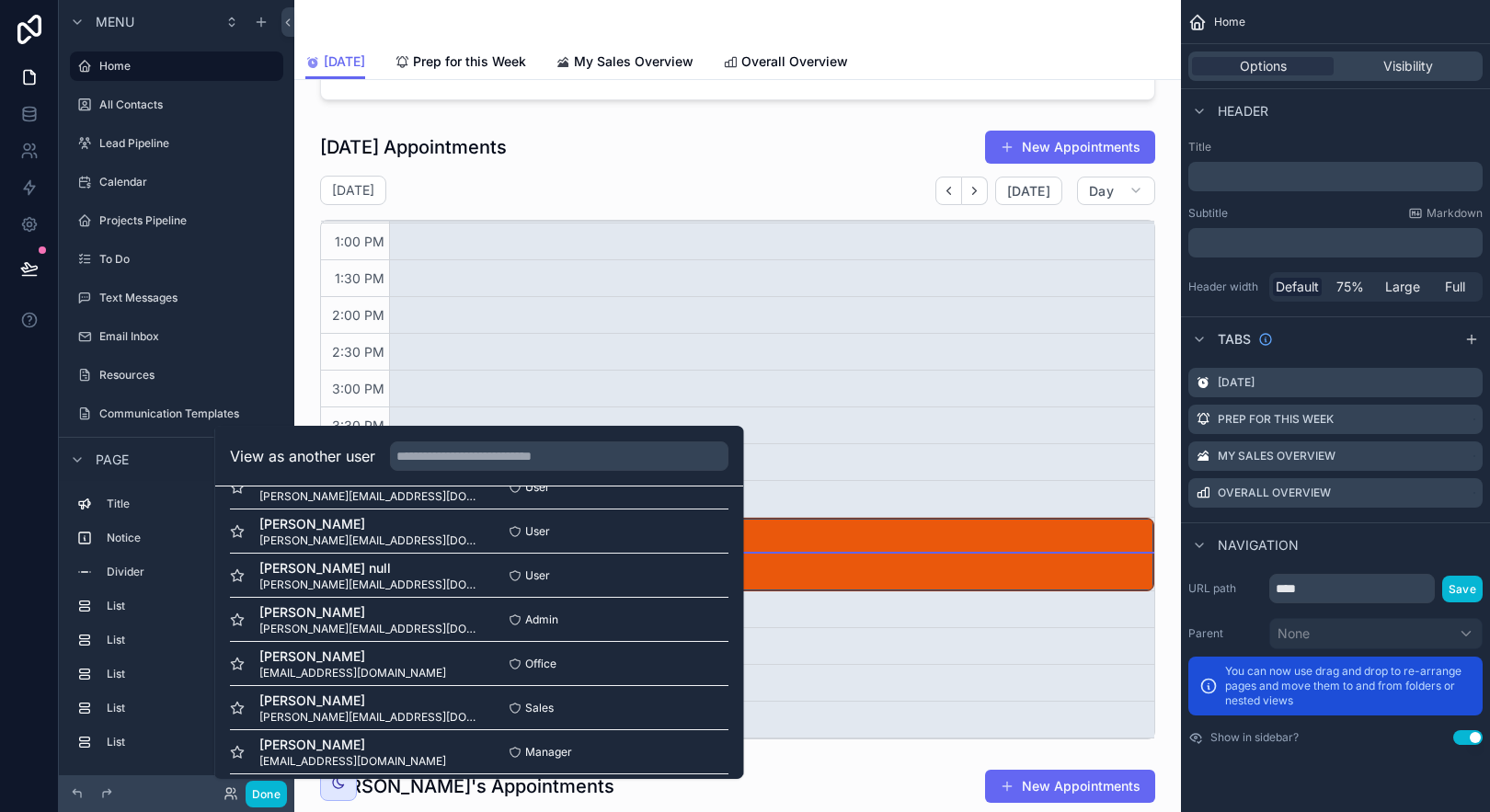
scroll to position [346, 0]
click at [691, 709] on button "Select" at bounding box center [704, 707] width 48 height 26
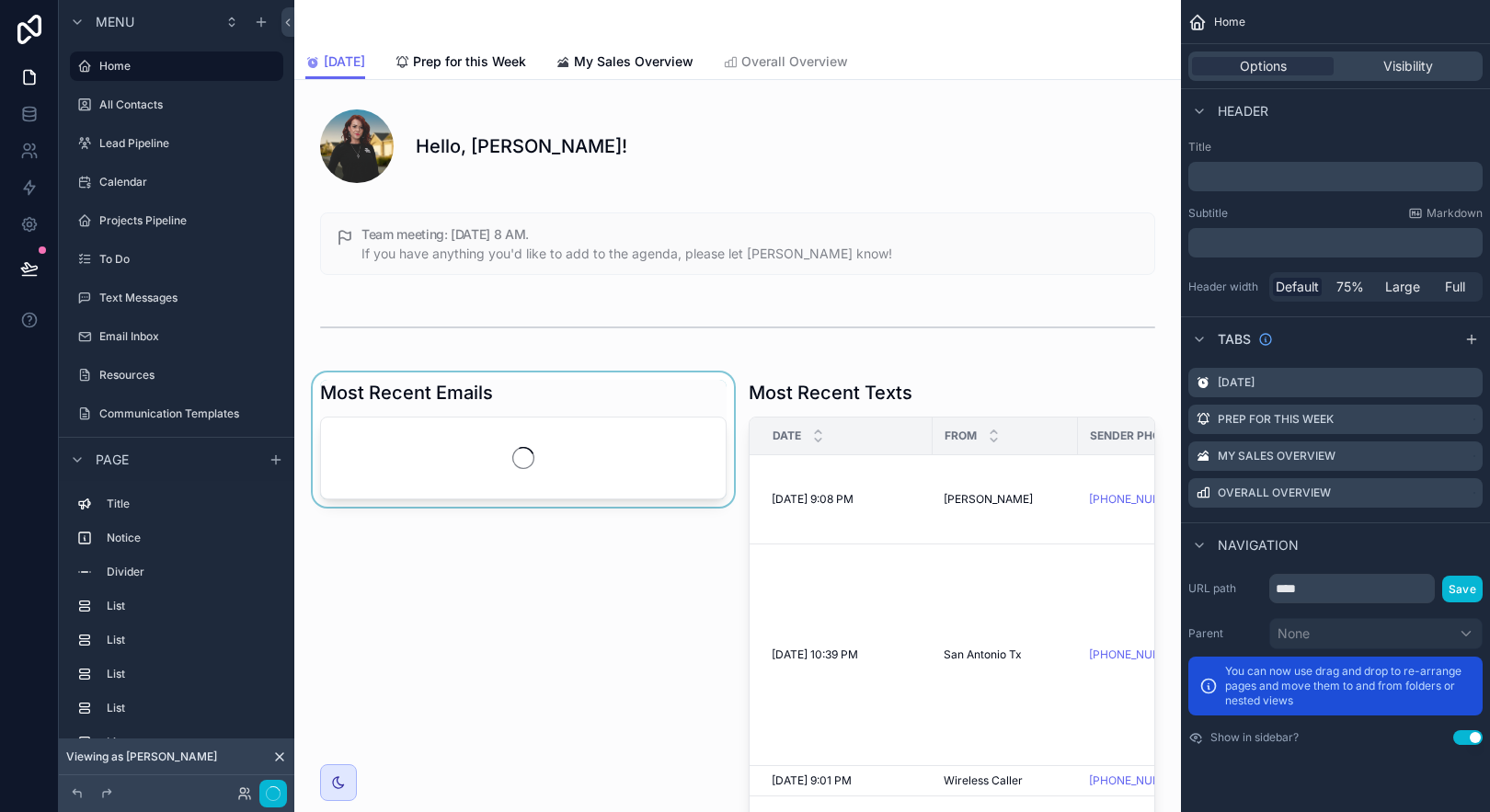
scroll to position [439, 0]
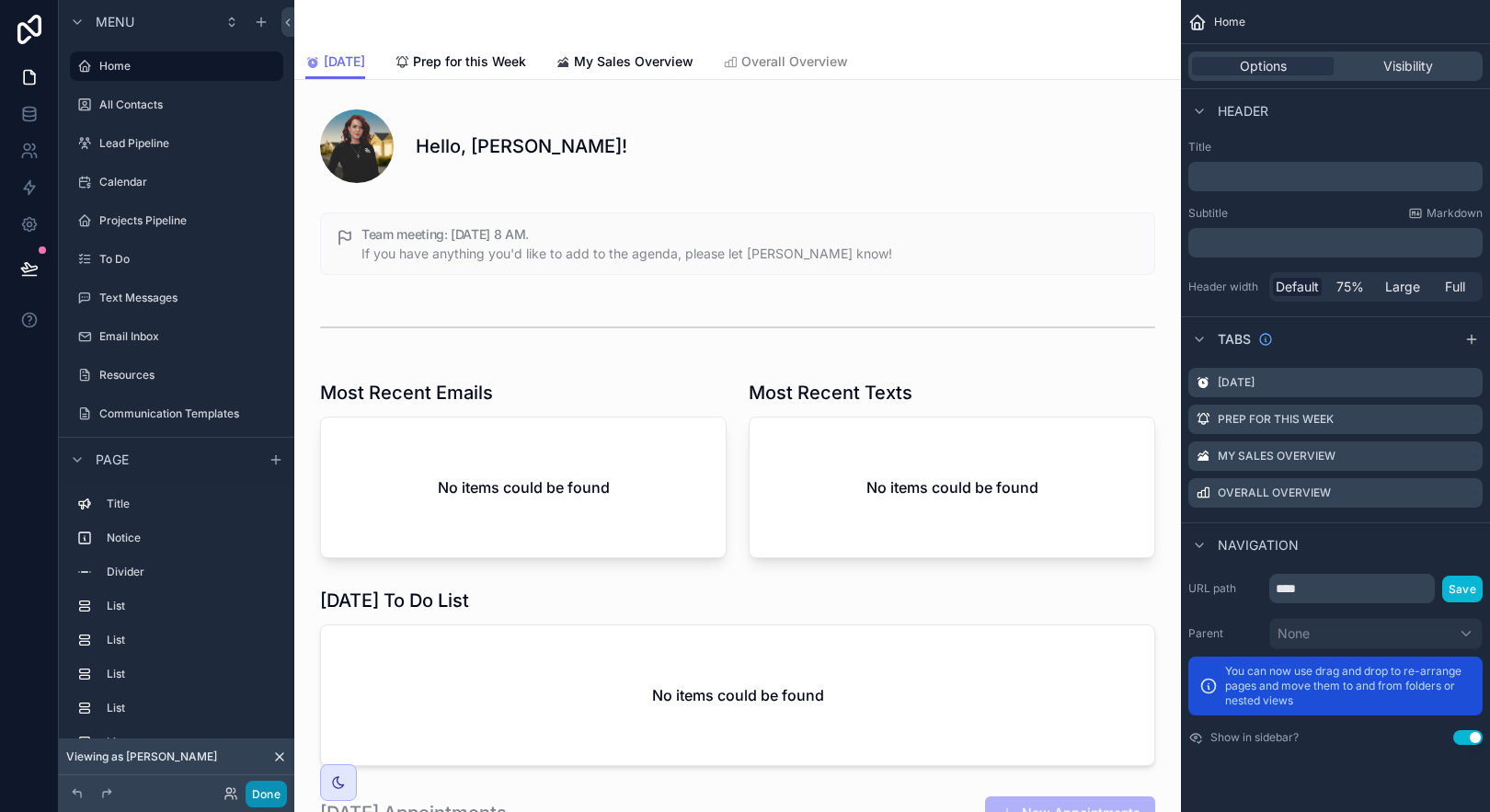
click at [280, 794] on button "Done" at bounding box center [266, 794] width 42 height 26
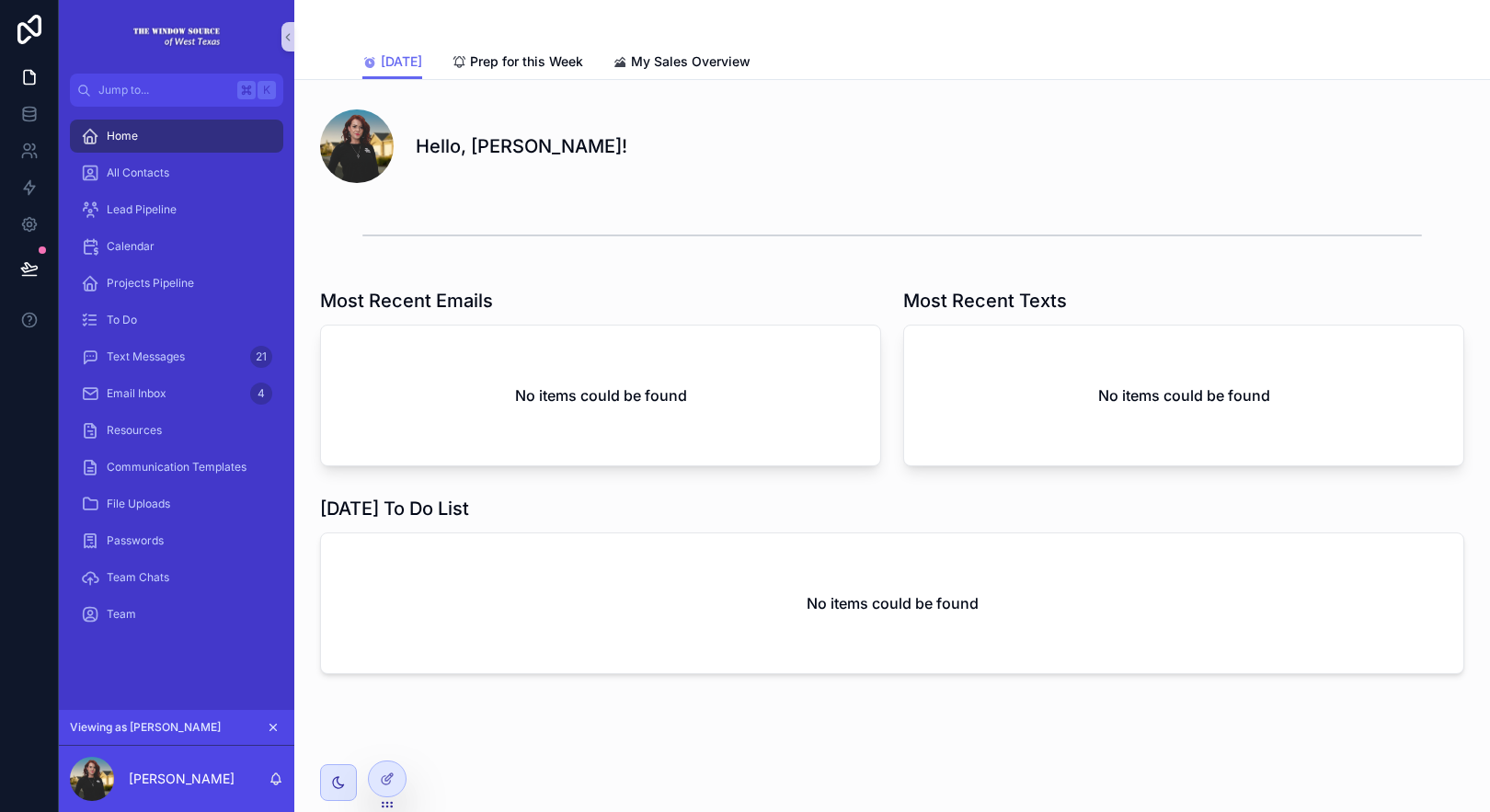
scroll to position [17, 0]
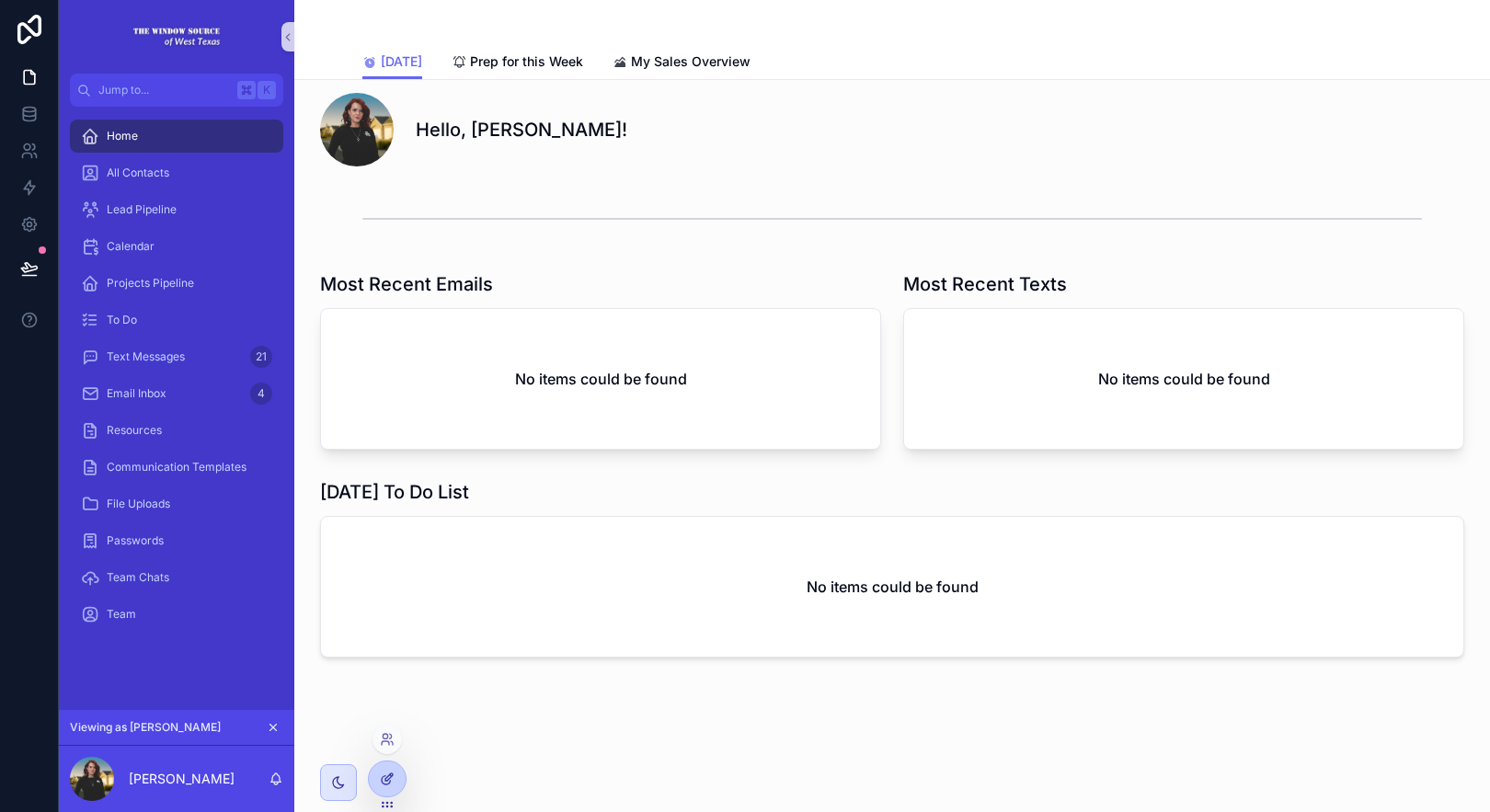
click at [400, 768] on div at bounding box center [388, 779] width 37 height 35
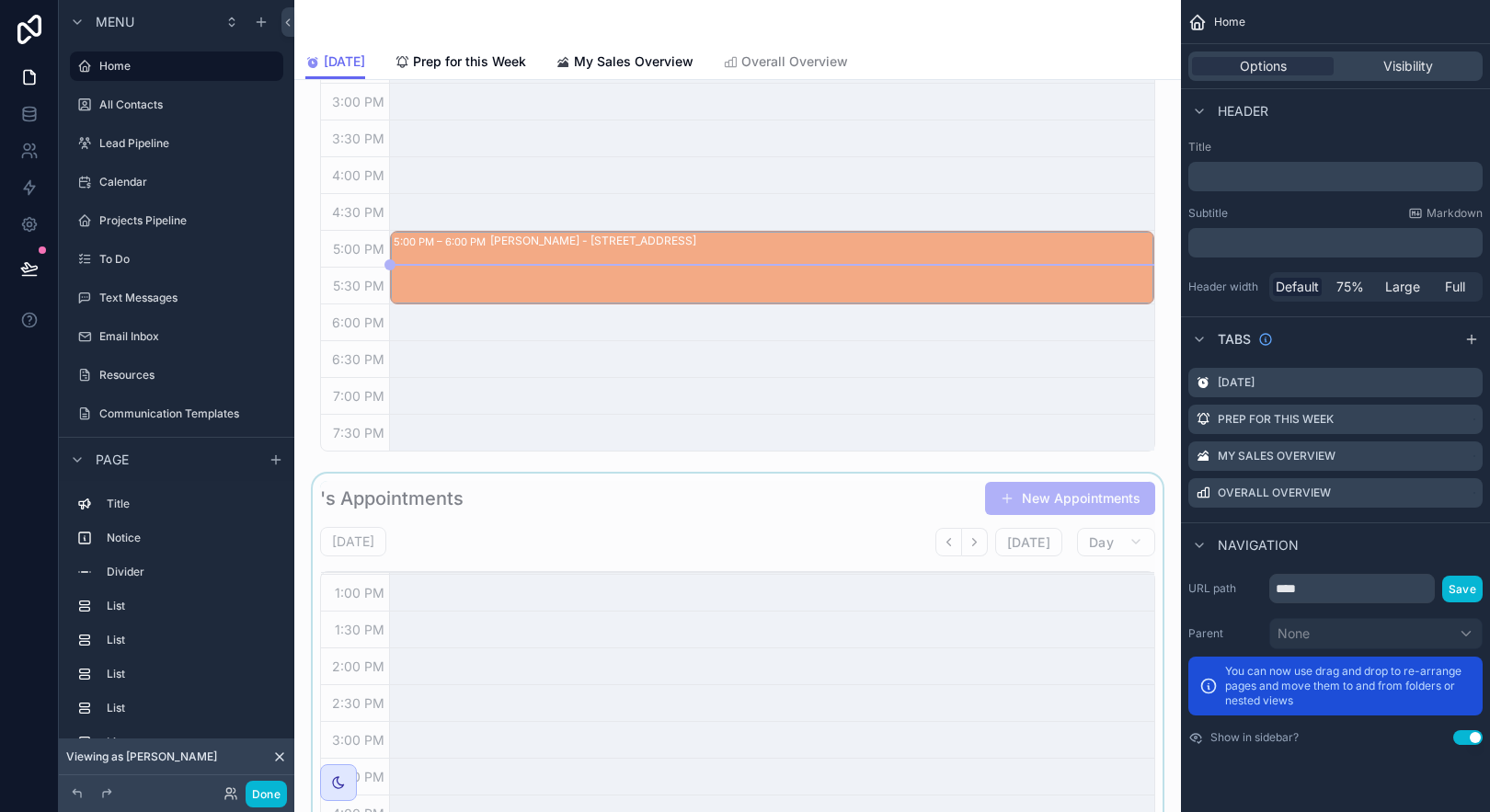
scroll to position [1040, 0]
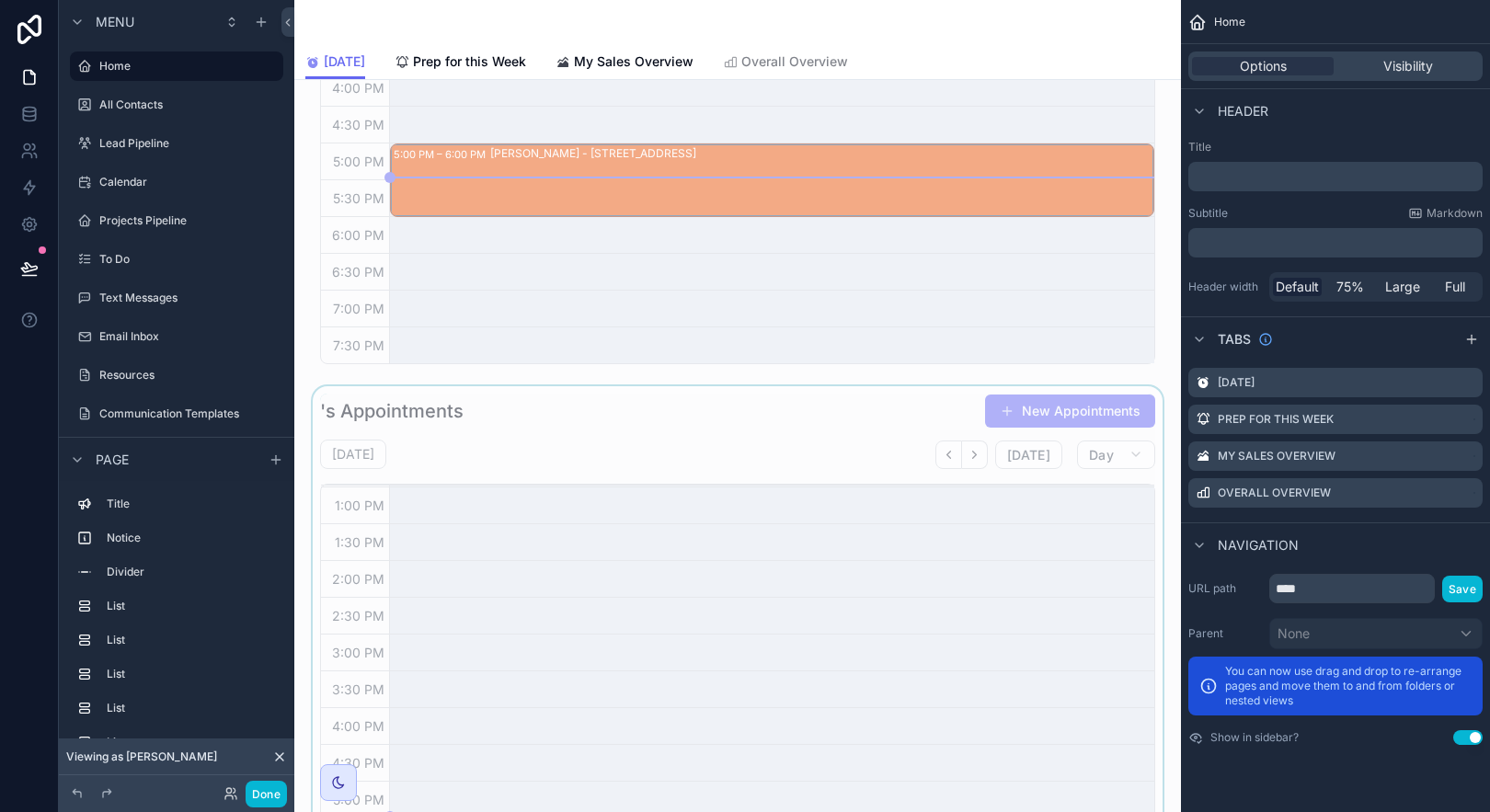
click at [858, 445] on div "scrollable content" at bounding box center [737, 698] width 857 height 623
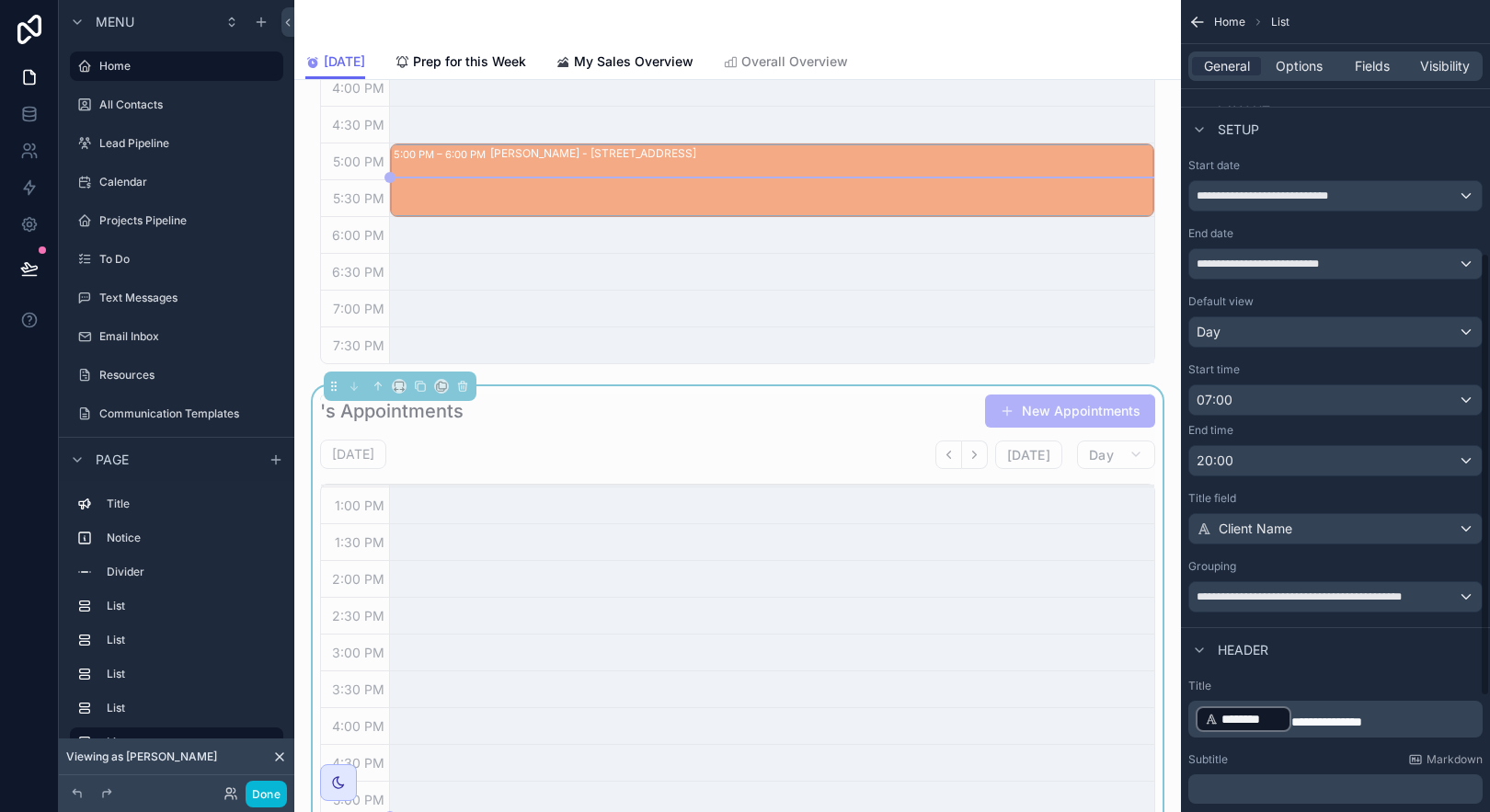
scroll to position [468, 0]
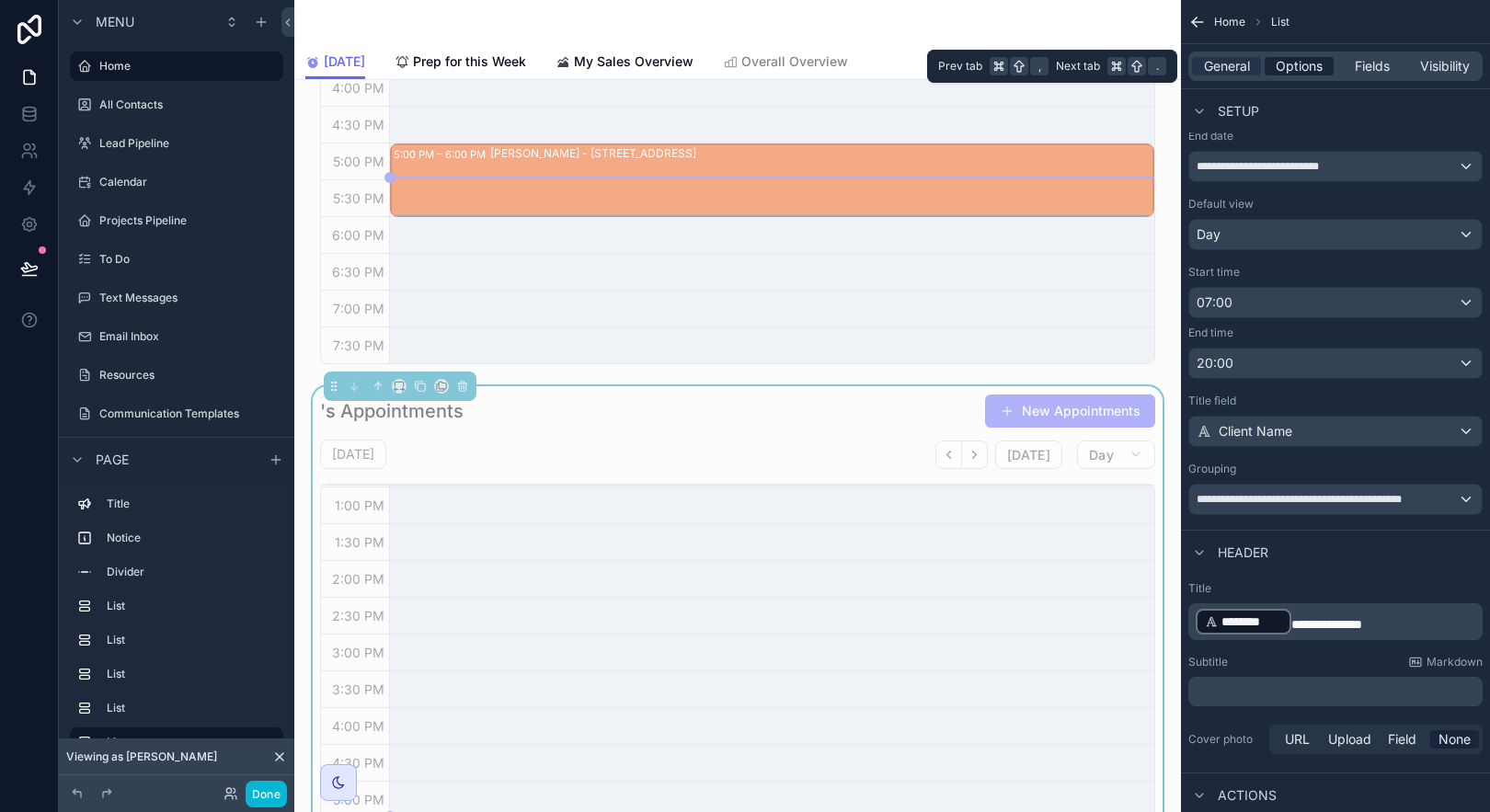
click at [1312, 60] on span "Options" at bounding box center [1299, 66] width 47 height 18
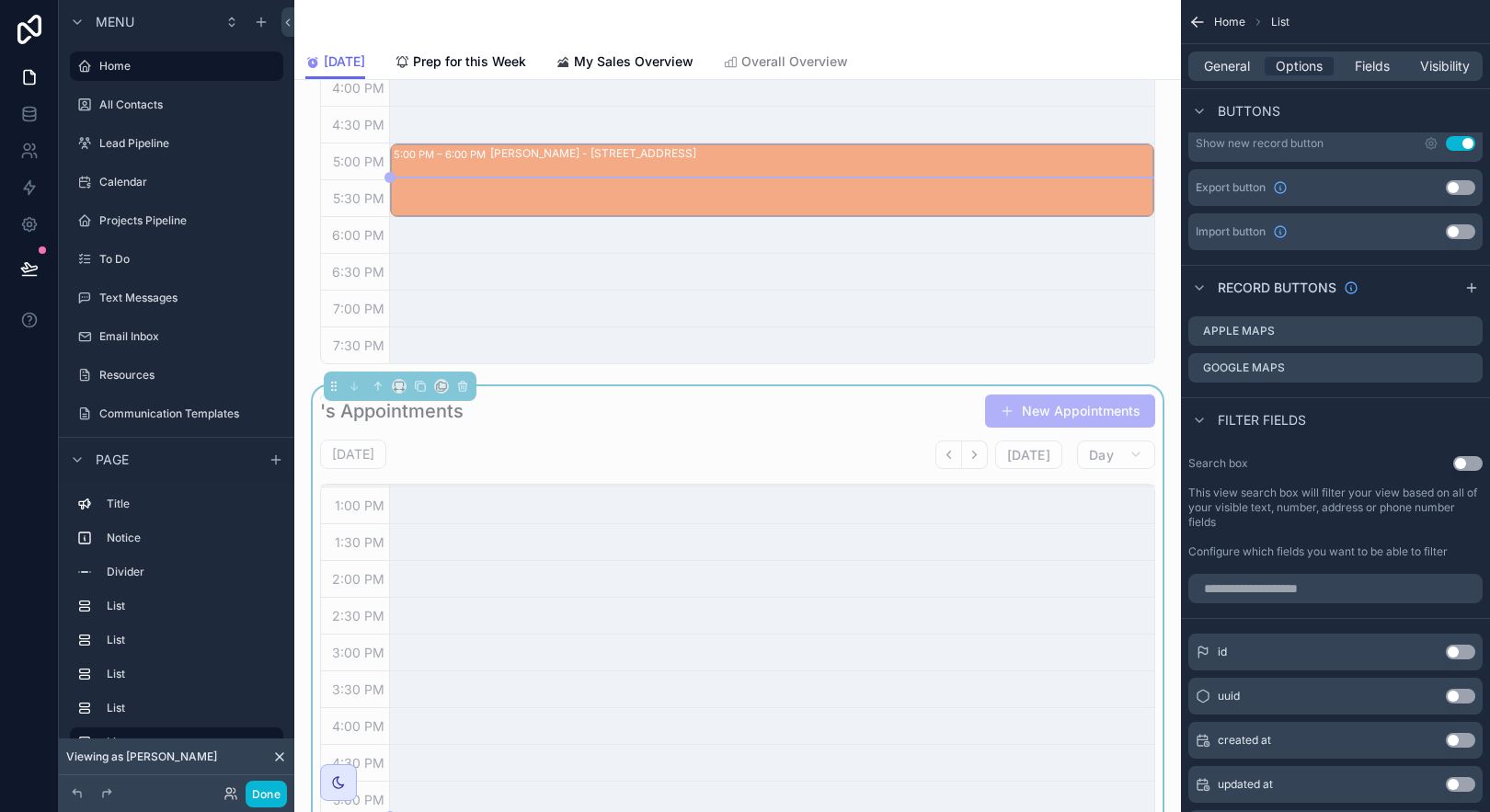
scroll to position [0, 0]
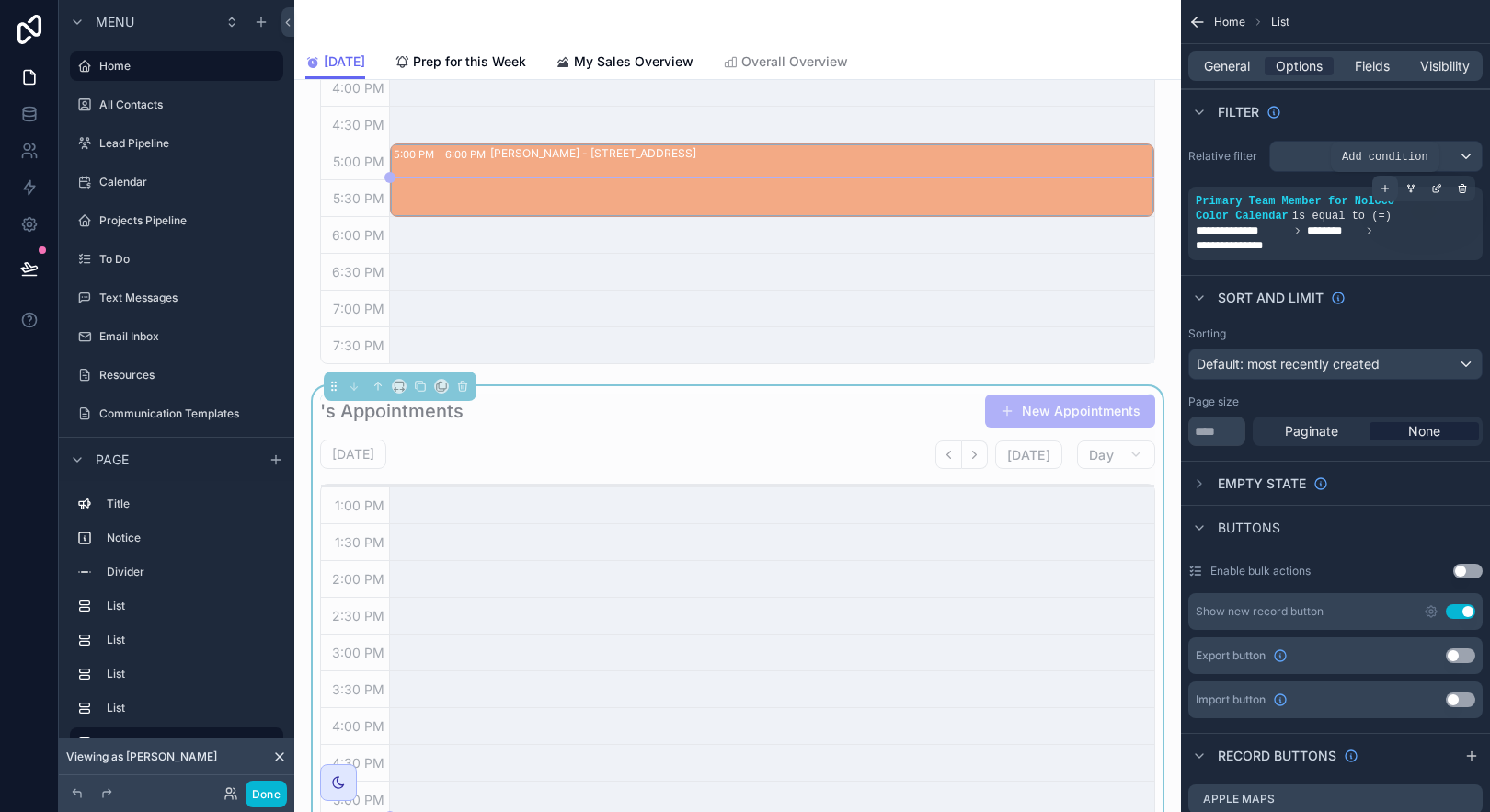
click at [1389, 184] on icon "scrollable content" at bounding box center [1385, 188] width 11 height 11
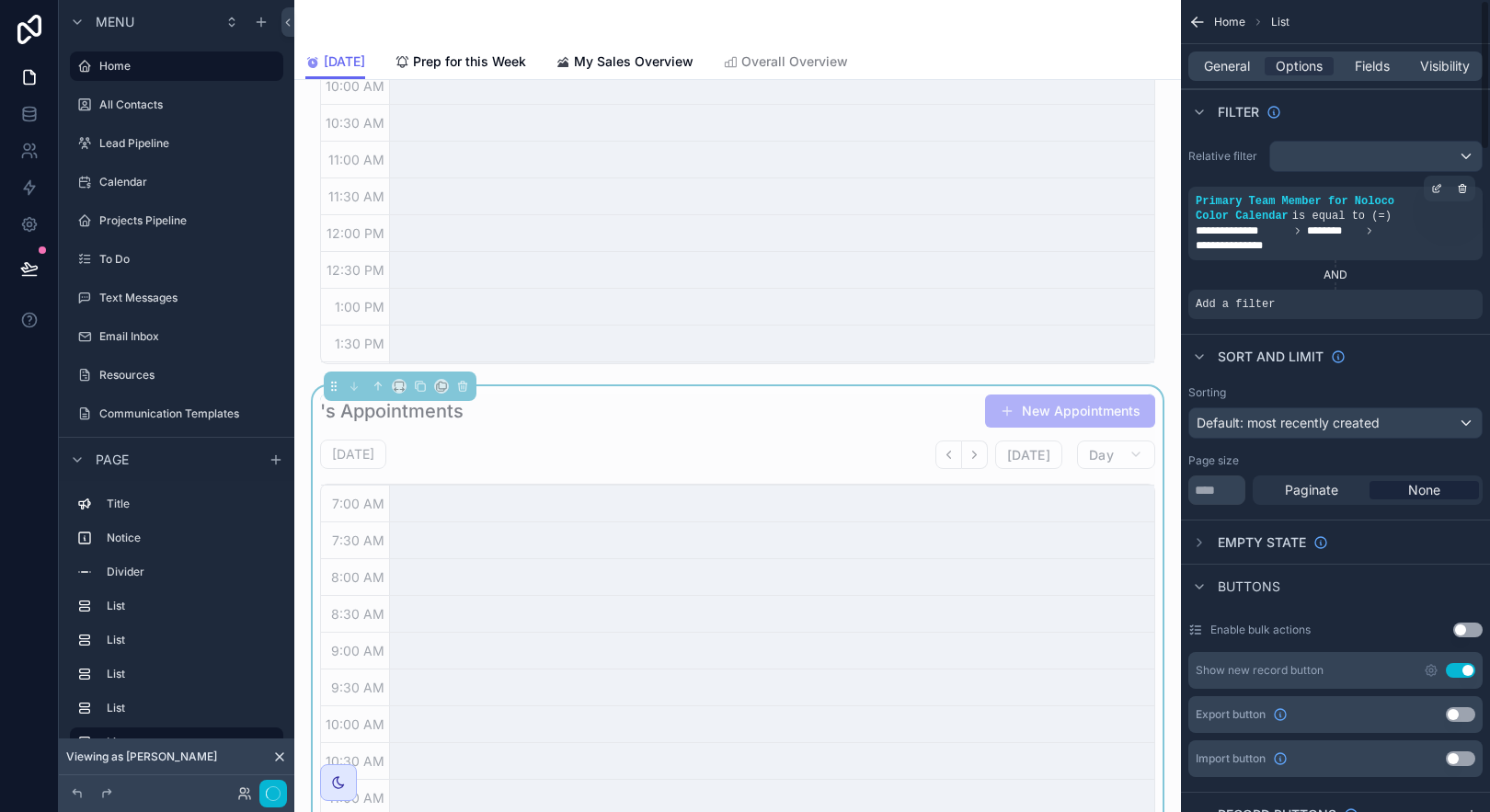
scroll to position [439, 0]
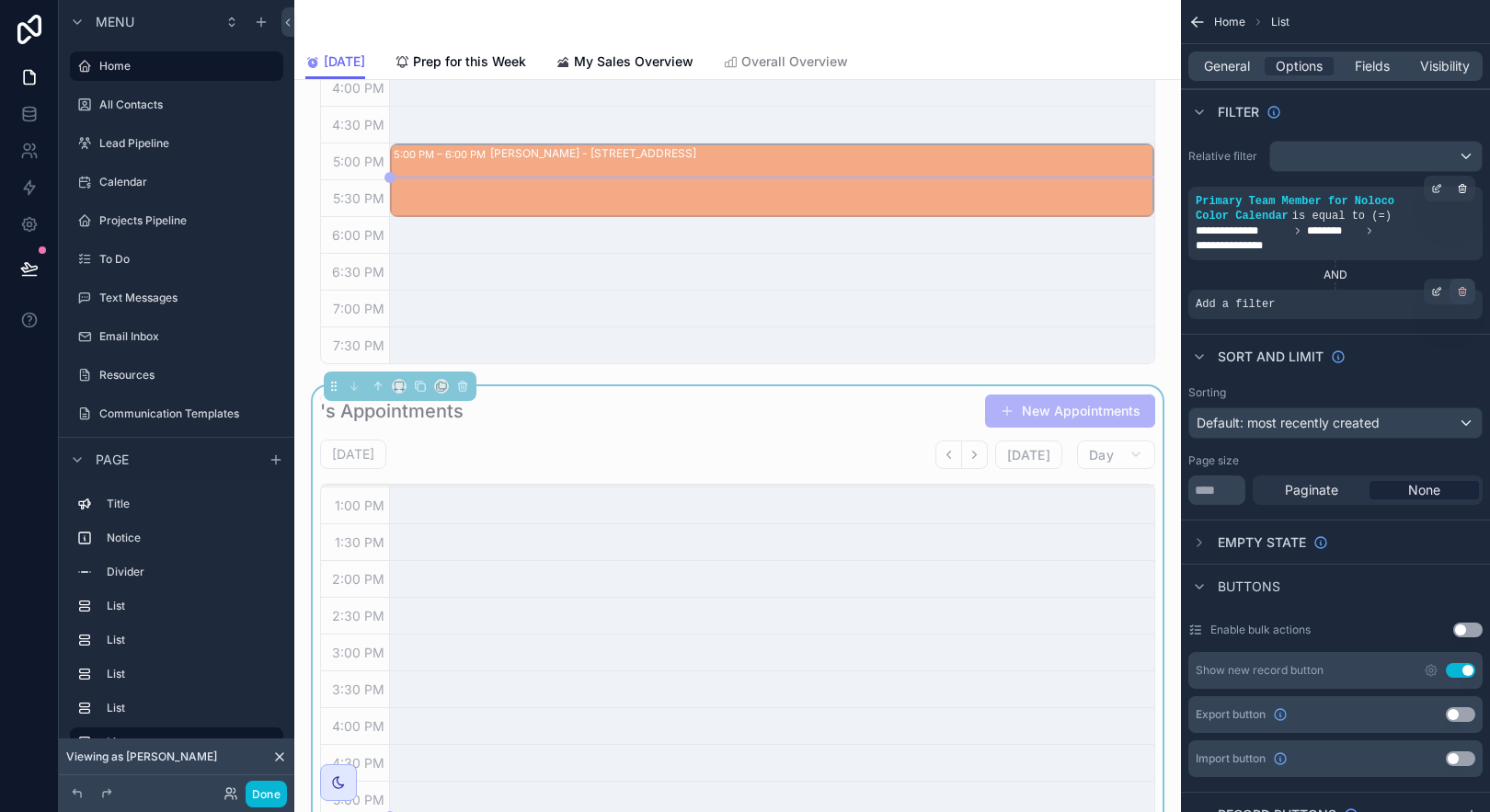
click at [1465, 282] on div "scrollable content" at bounding box center [1462, 291] width 25 height 25
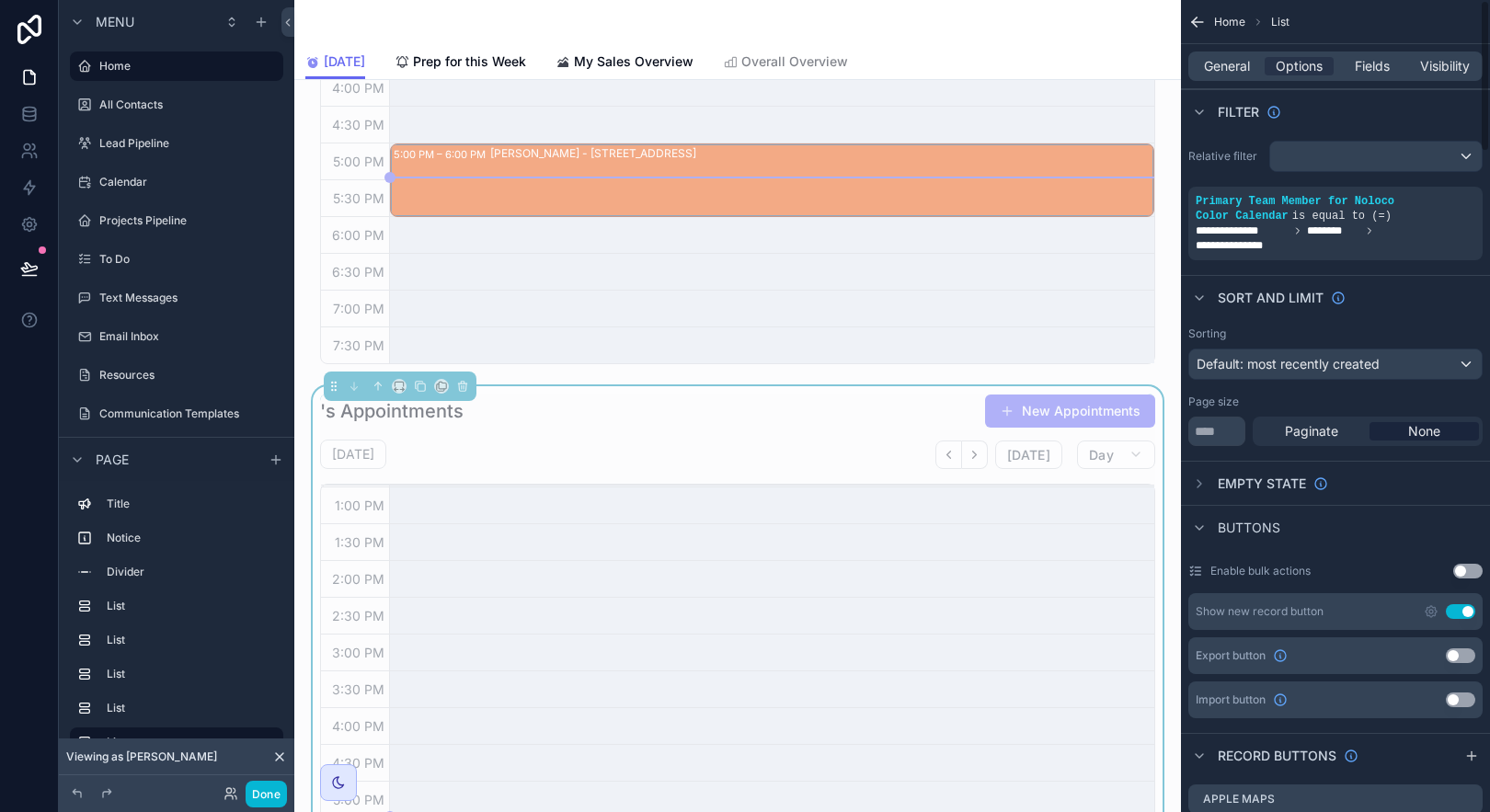
click at [0, 0] on icon "scrollable content" at bounding box center [0, 0] width 0 height 0
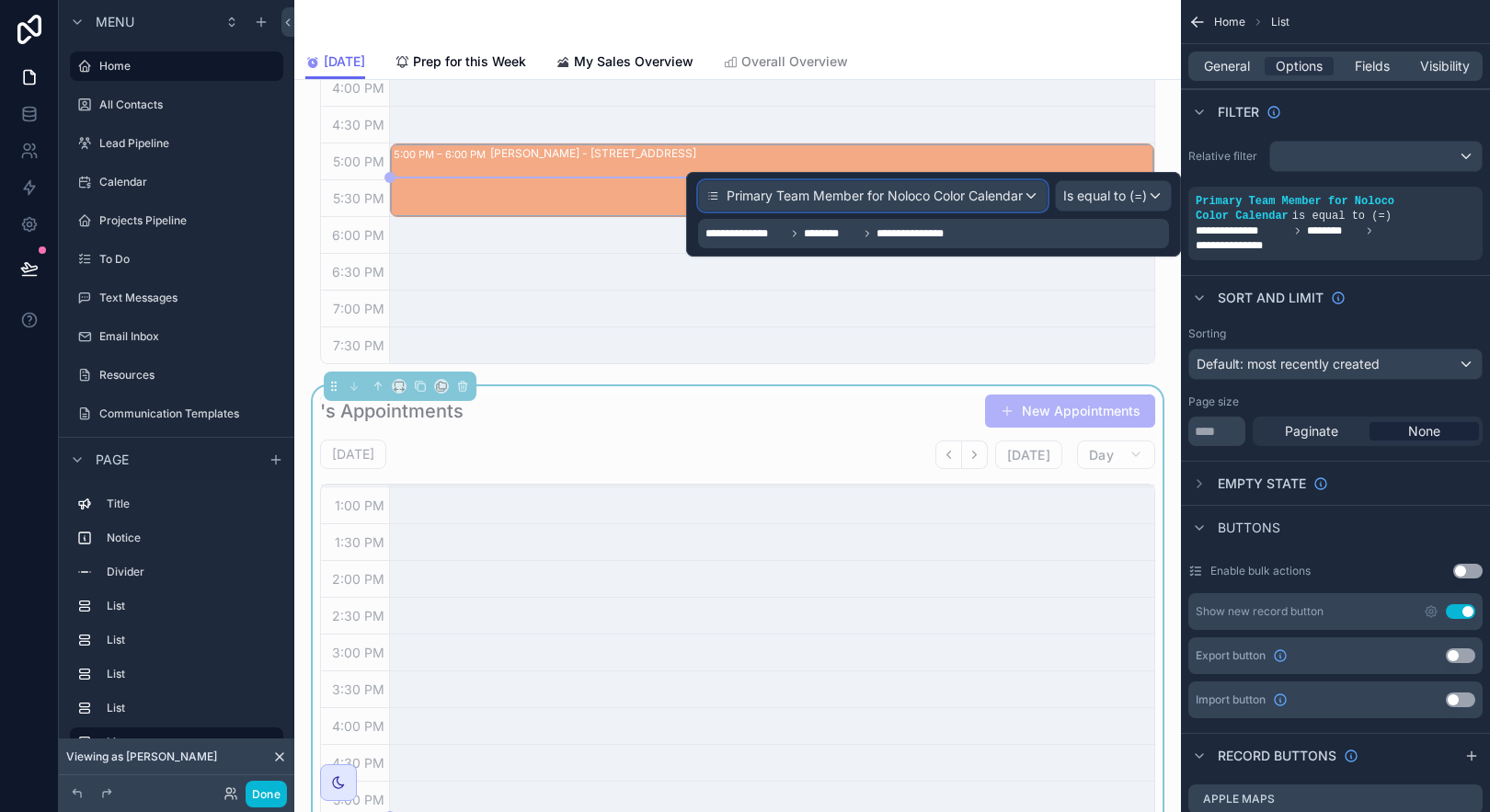
click at [917, 195] on span "Primary Team Member for Noloco Color Calendar" at bounding box center [875, 196] width 296 height 18
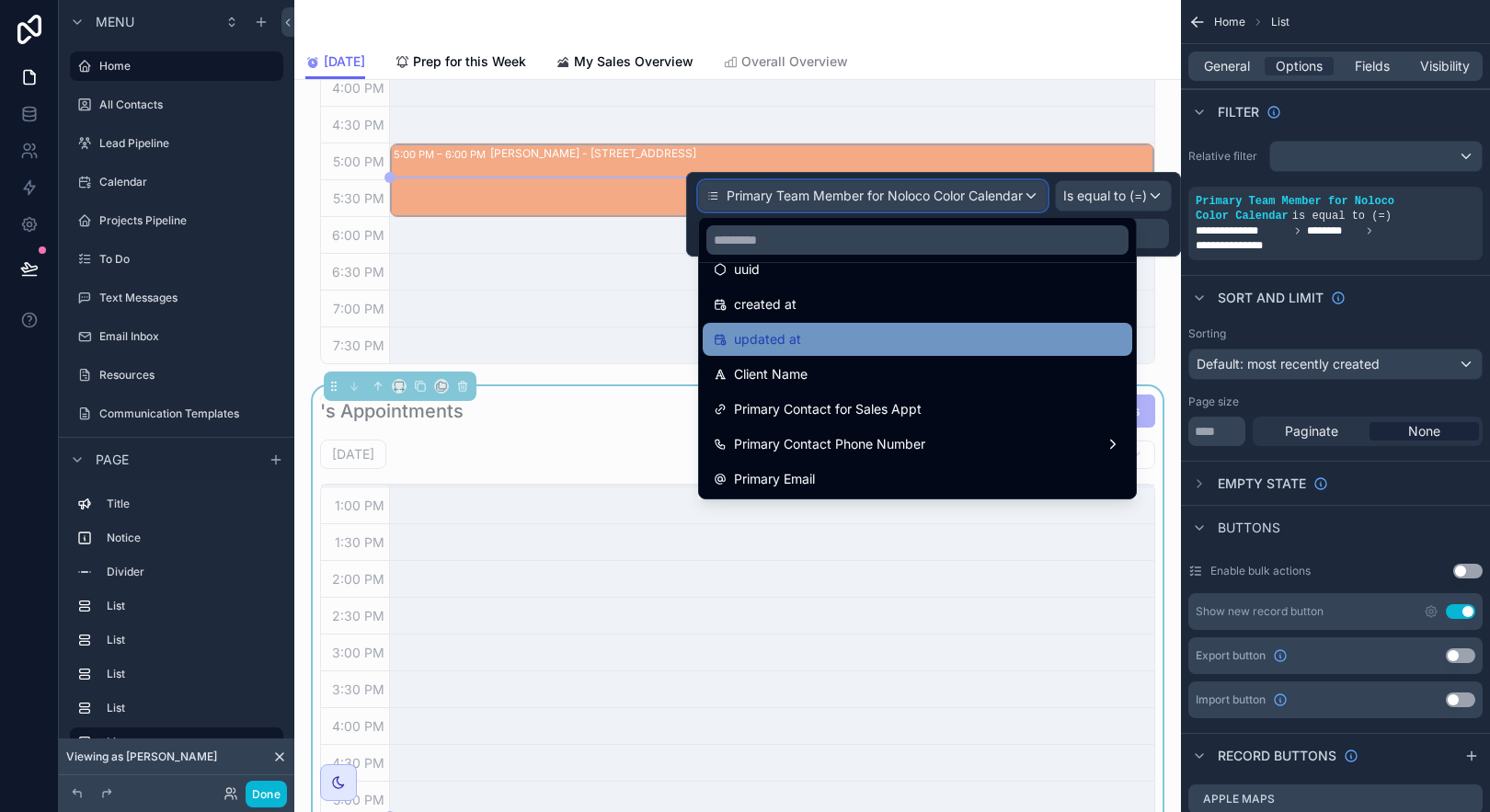
scroll to position [0, 0]
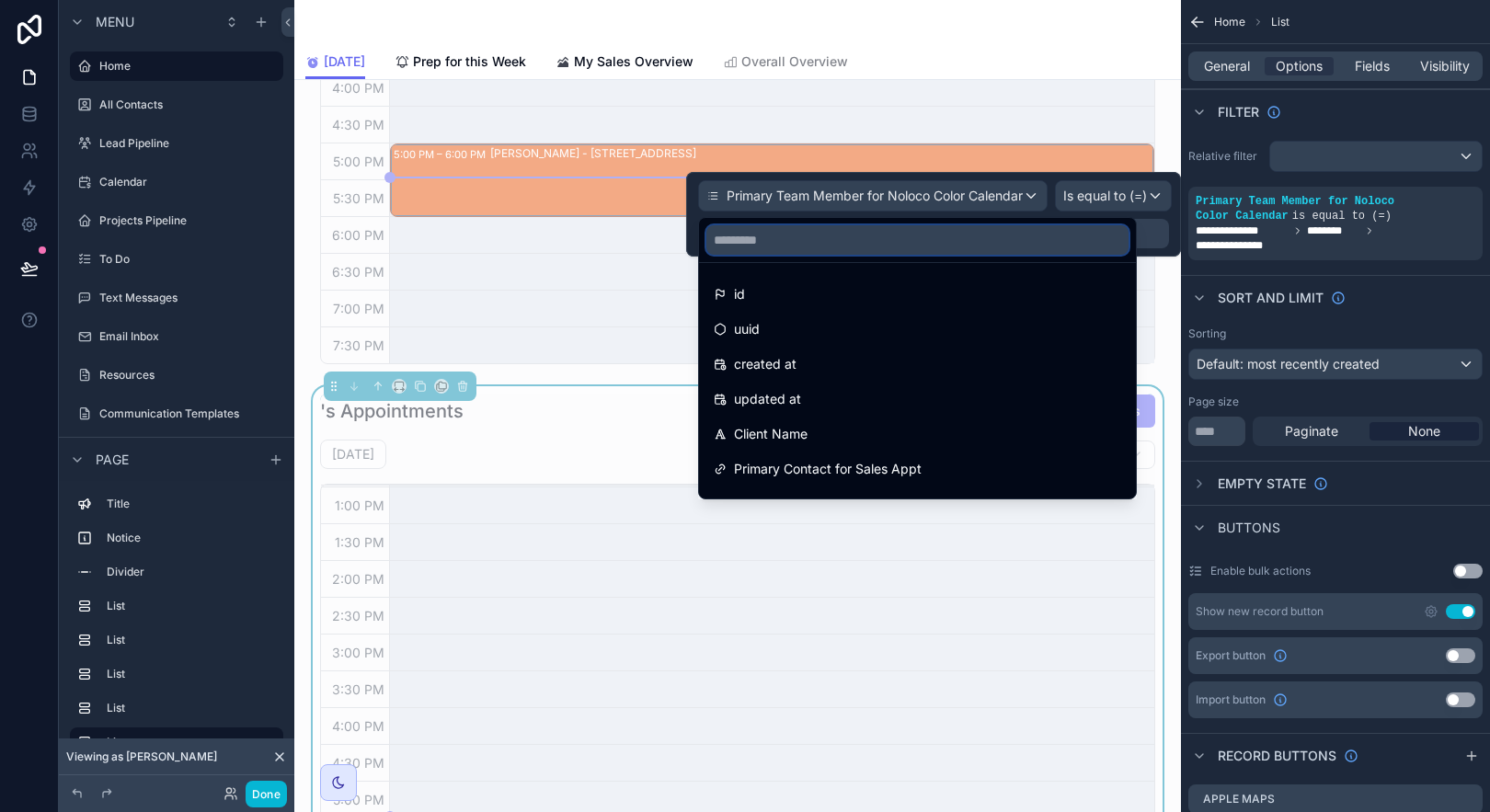
click at [951, 240] on input "text" at bounding box center [917, 240] width 423 height 29
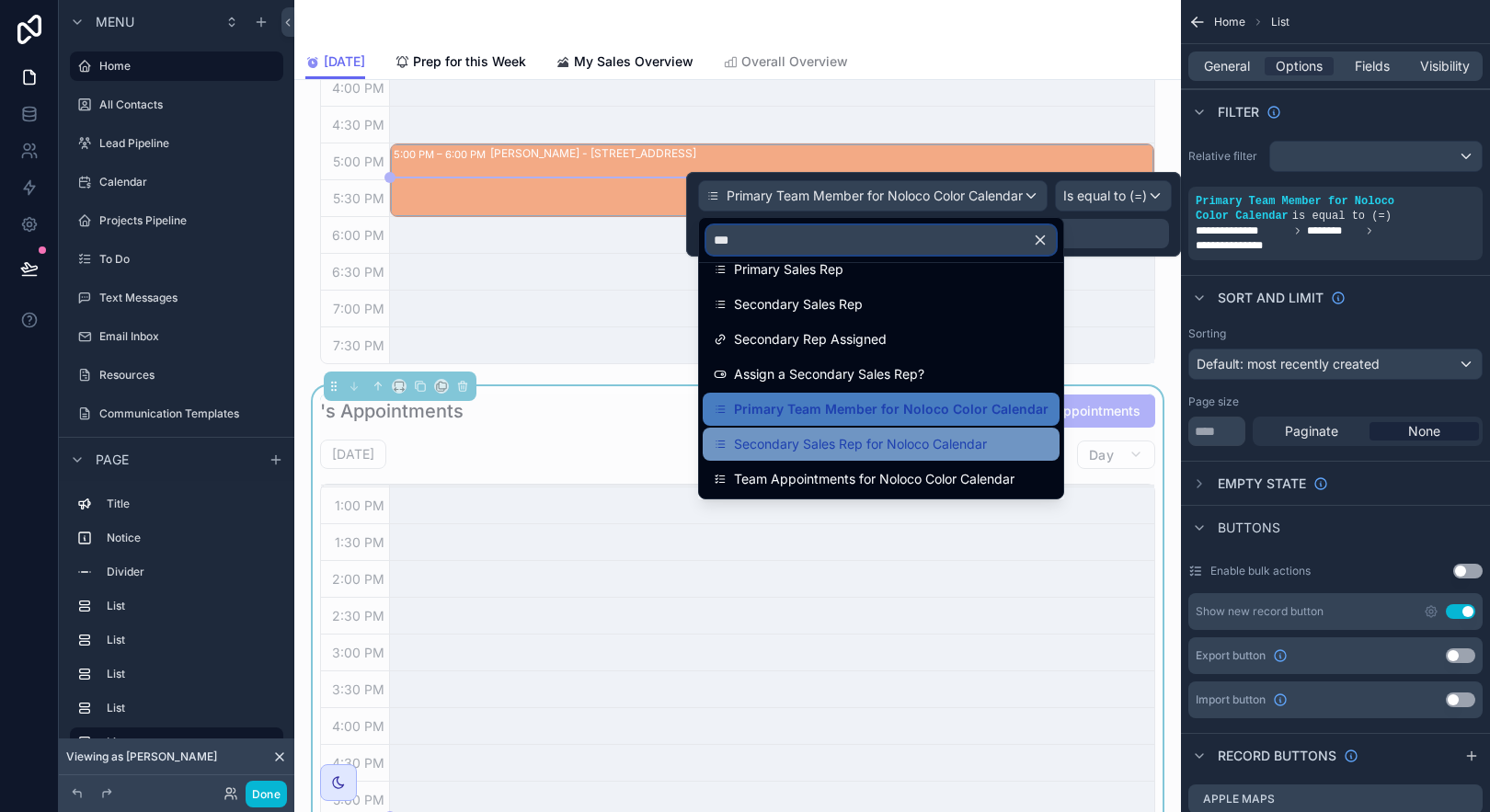
scroll to position [60, 0]
type input "***"
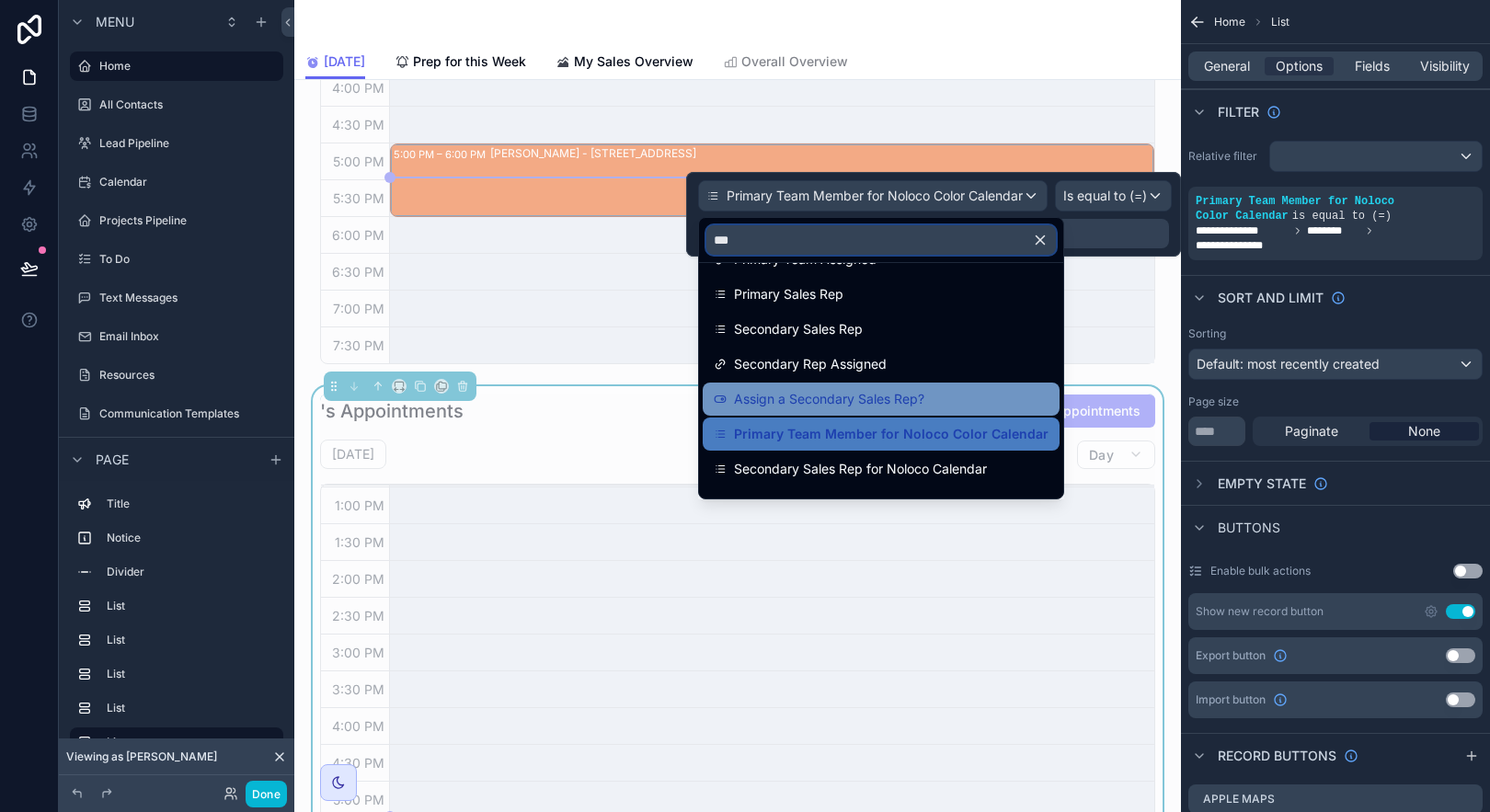
scroll to position [32, 0]
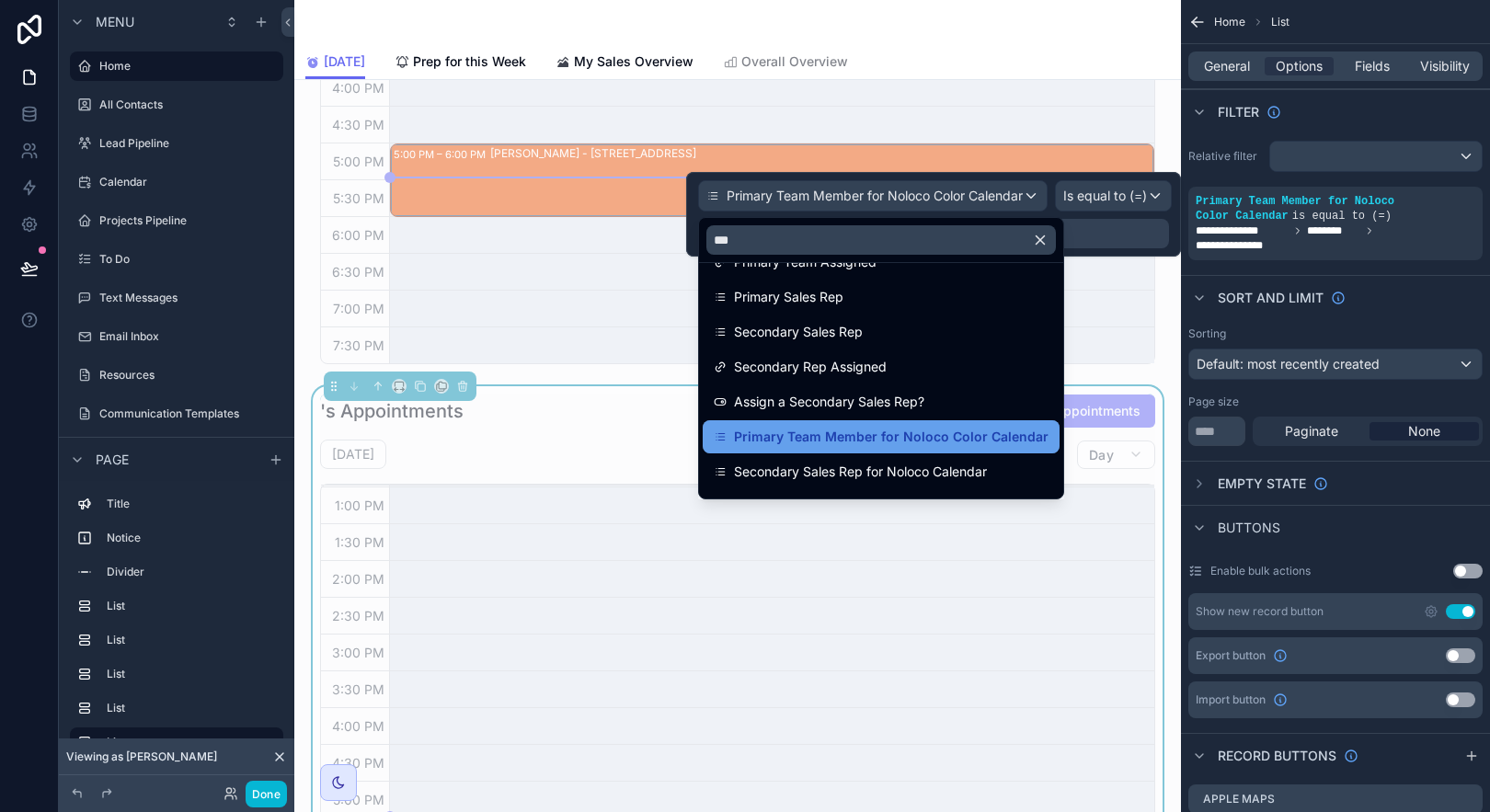
click at [1009, 434] on span "Primary Team Member for Noloco Color Calendar" at bounding box center [891, 436] width 315 height 22
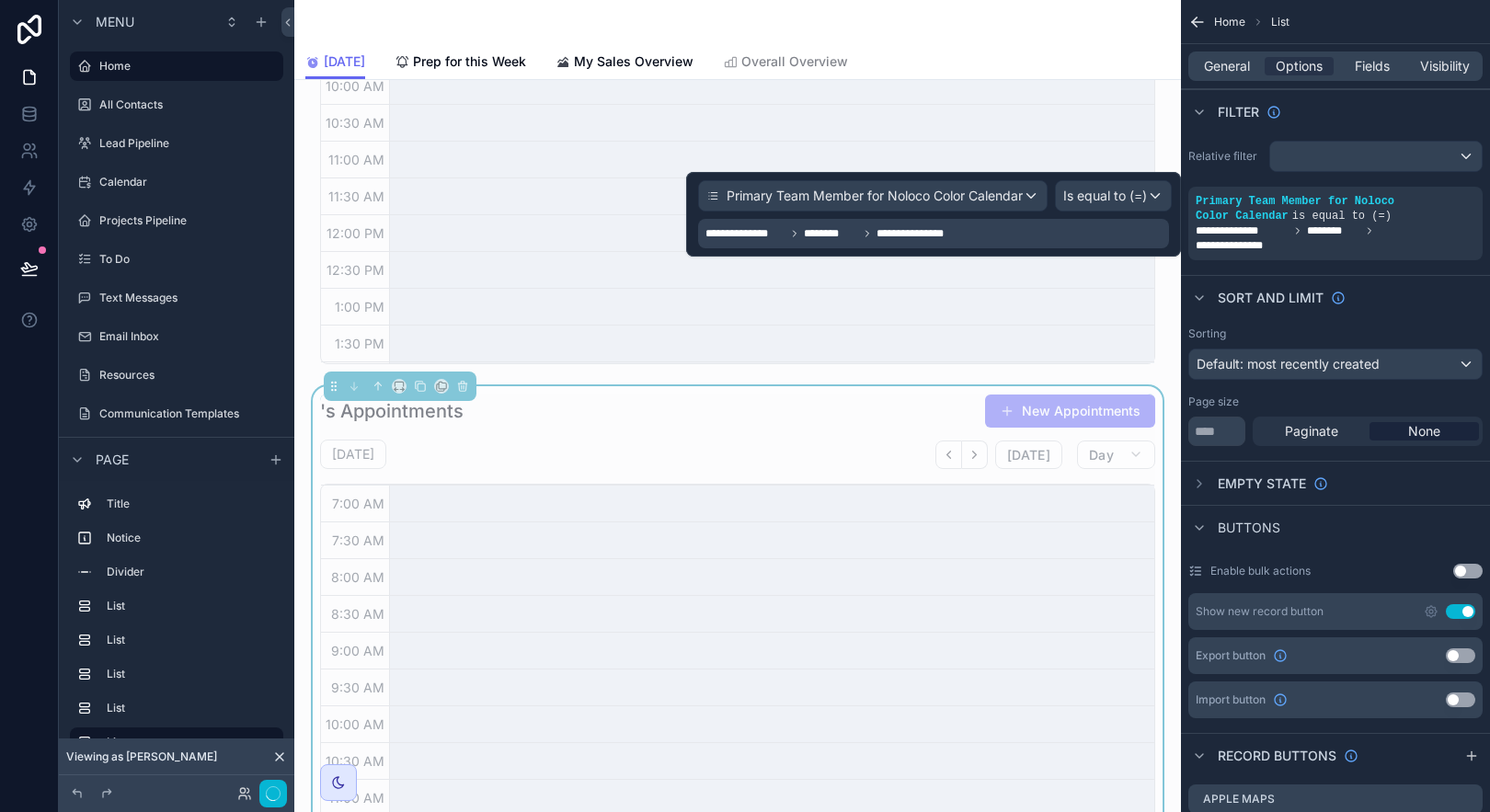
scroll to position [439, 0]
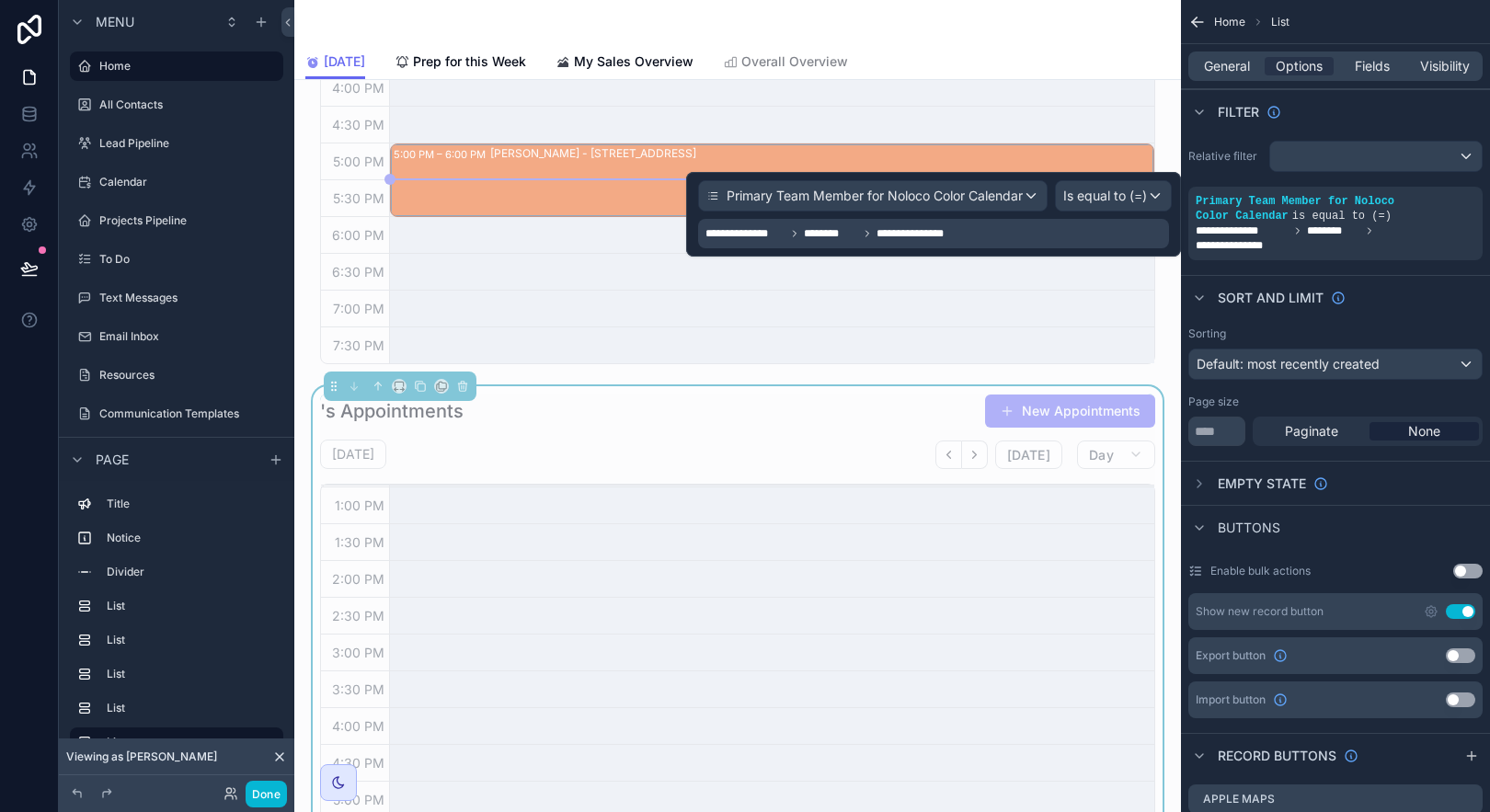
click at [974, 231] on div "**********" at bounding box center [934, 234] width 471 height 29
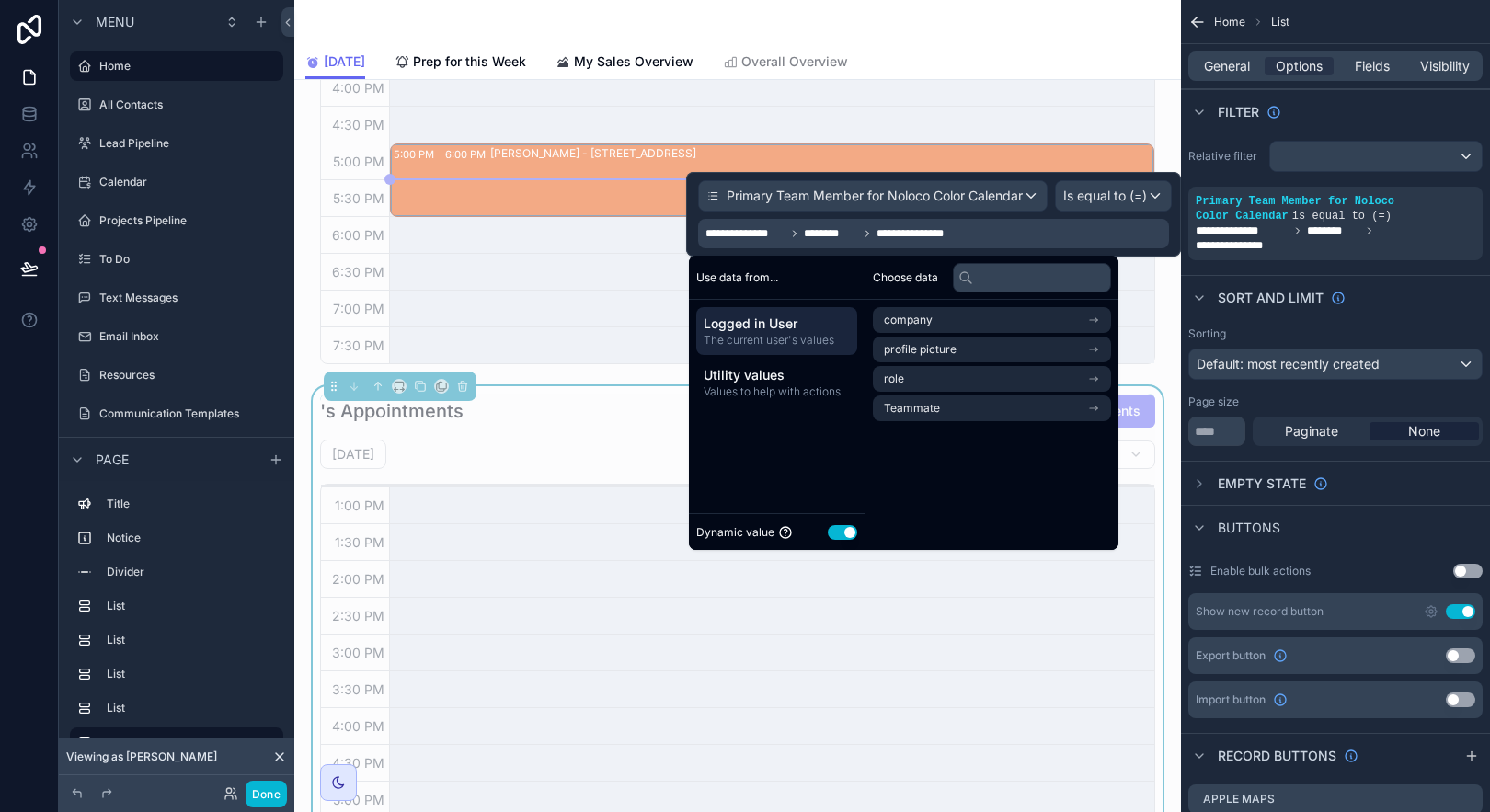
click at [820, 329] on span "Logged in User" at bounding box center [777, 323] width 146 height 18
click at [913, 413] on span "Teammate" at bounding box center [913, 408] width 56 height 15
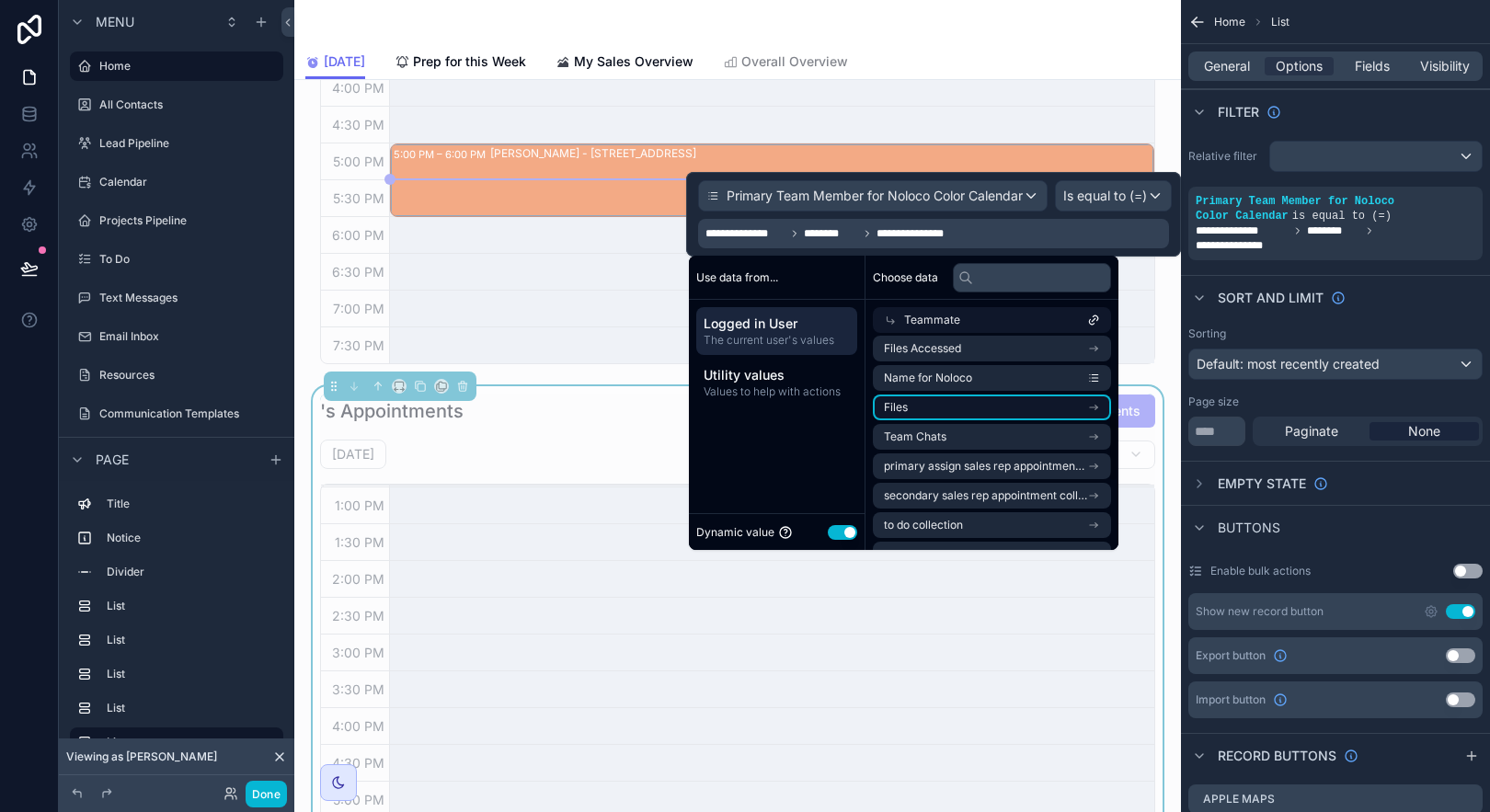
scroll to position [240, 0]
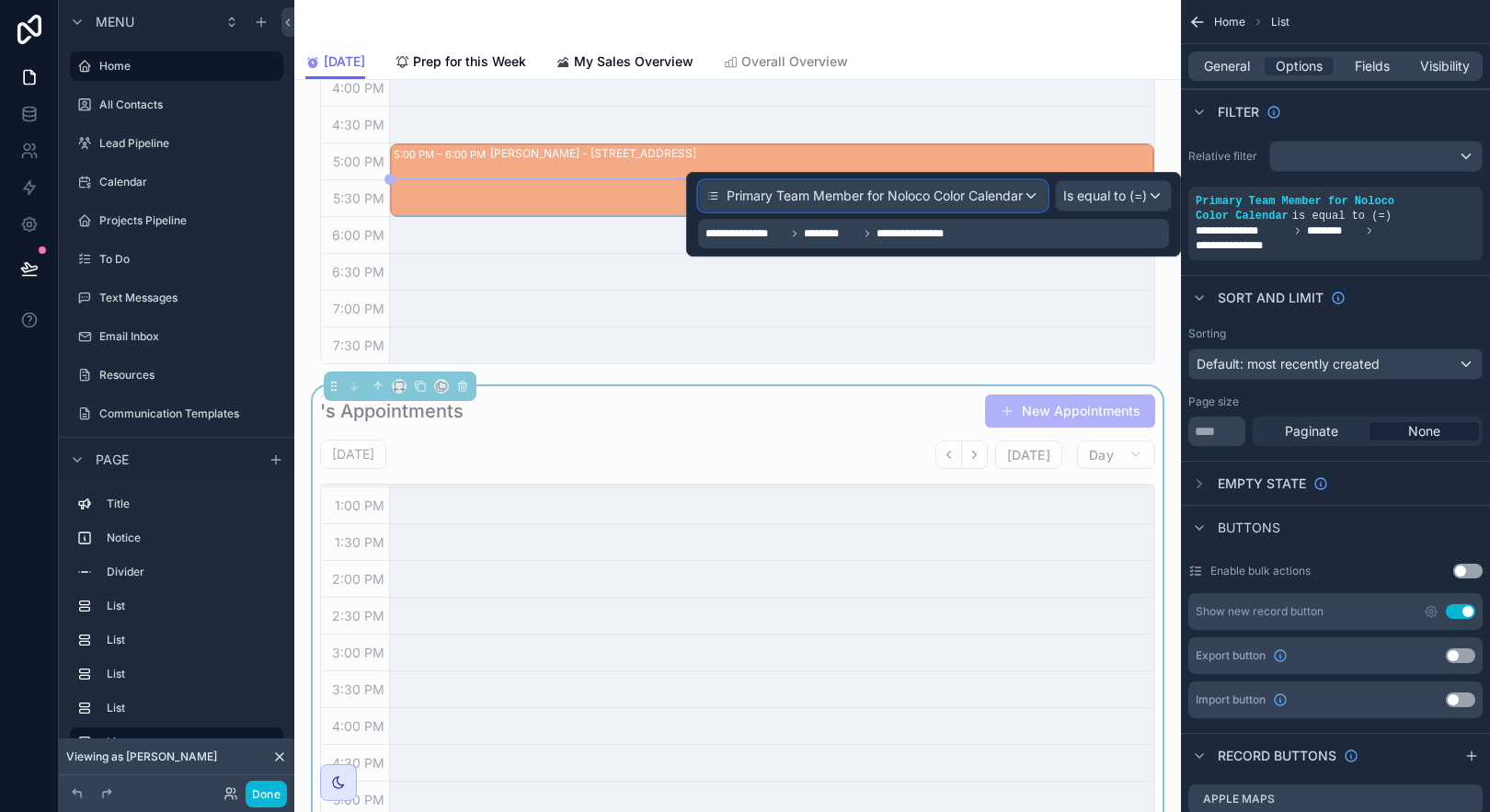
click at [1023, 189] on span "Primary Team Member for Noloco Color Calendar" at bounding box center [875, 196] width 296 height 18
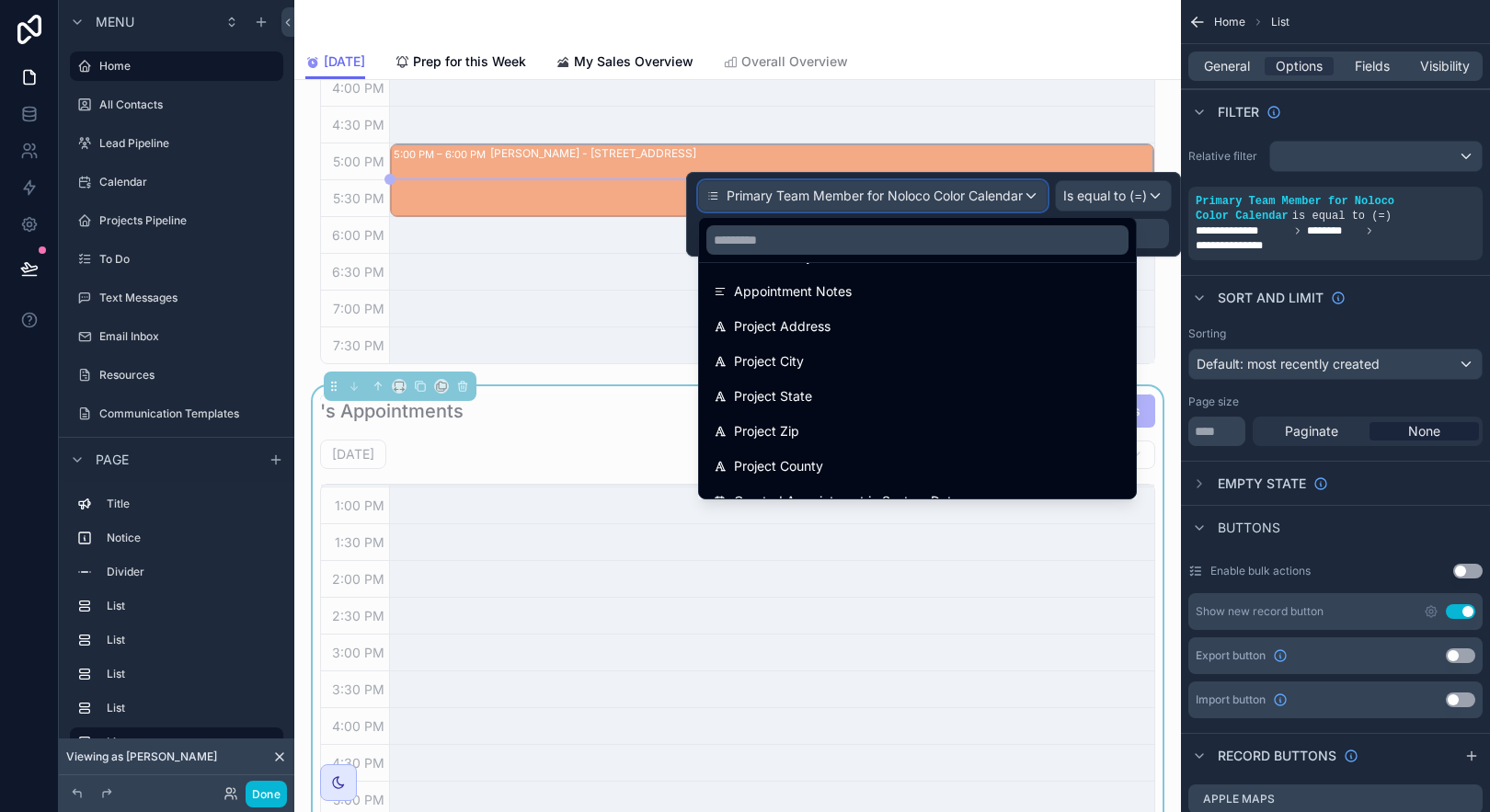
scroll to position [1435, 0]
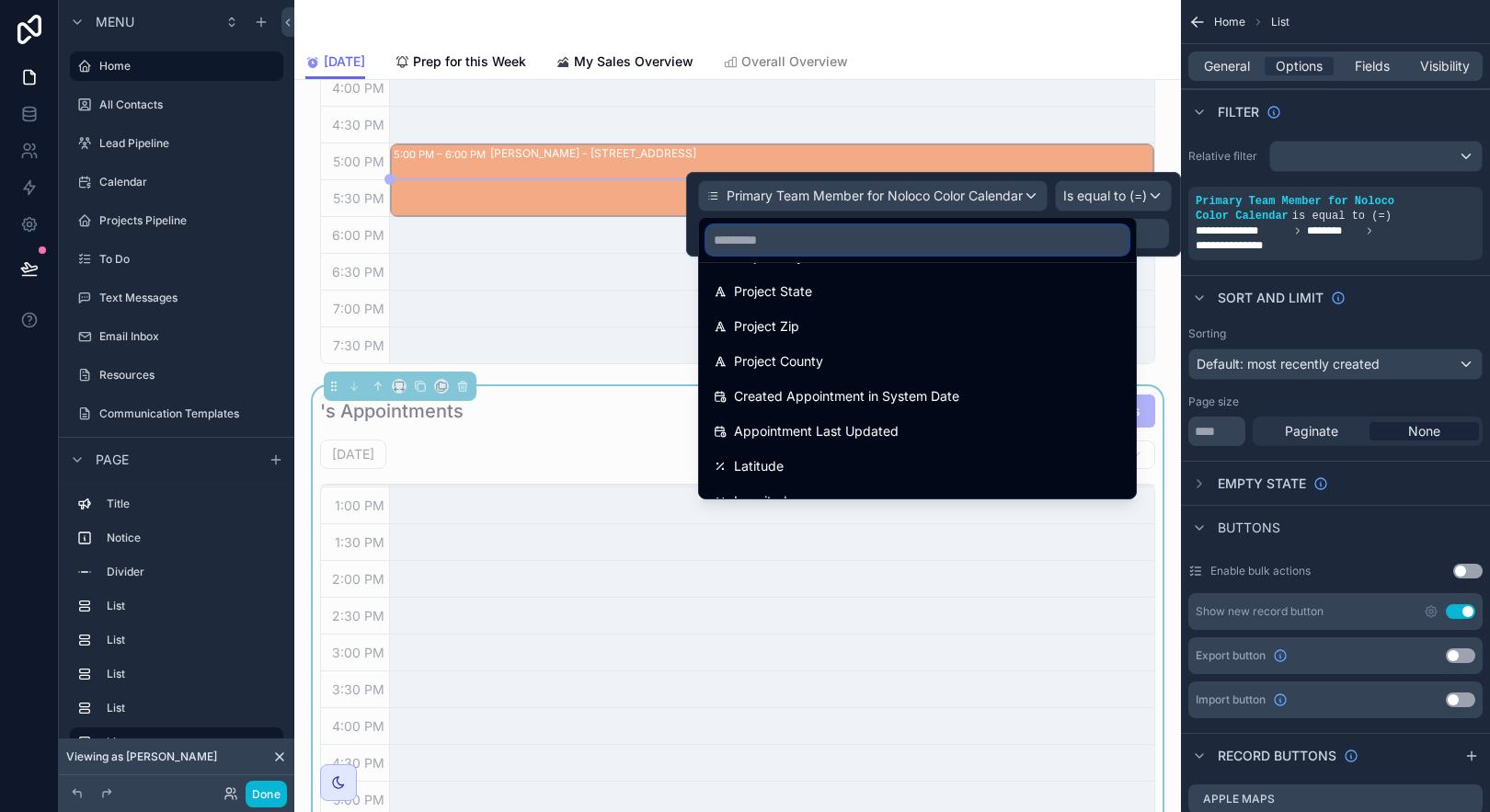
click at [846, 240] on input "text" at bounding box center [917, 240] width 423 height 29
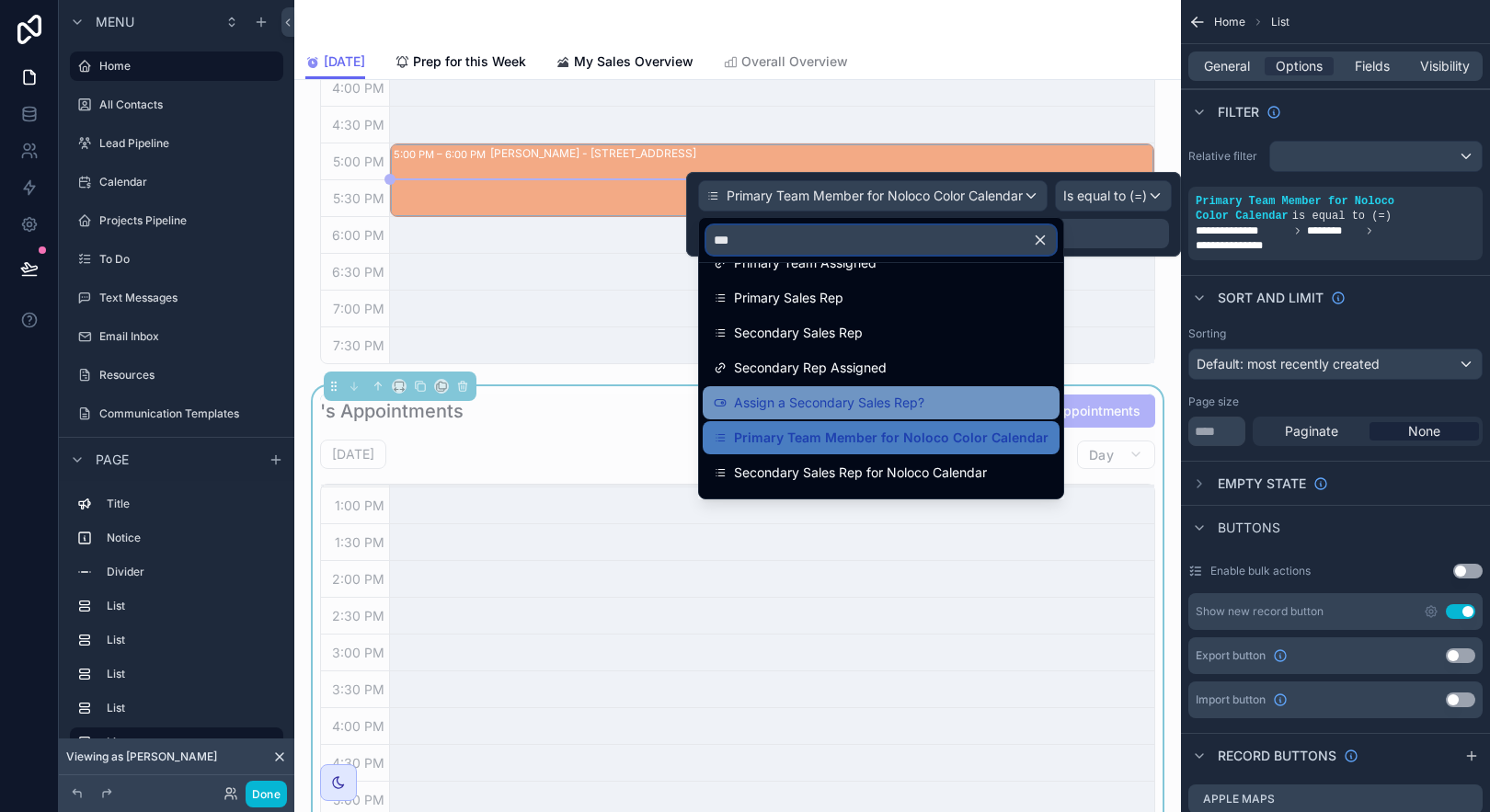
scroll to position [0, 0]
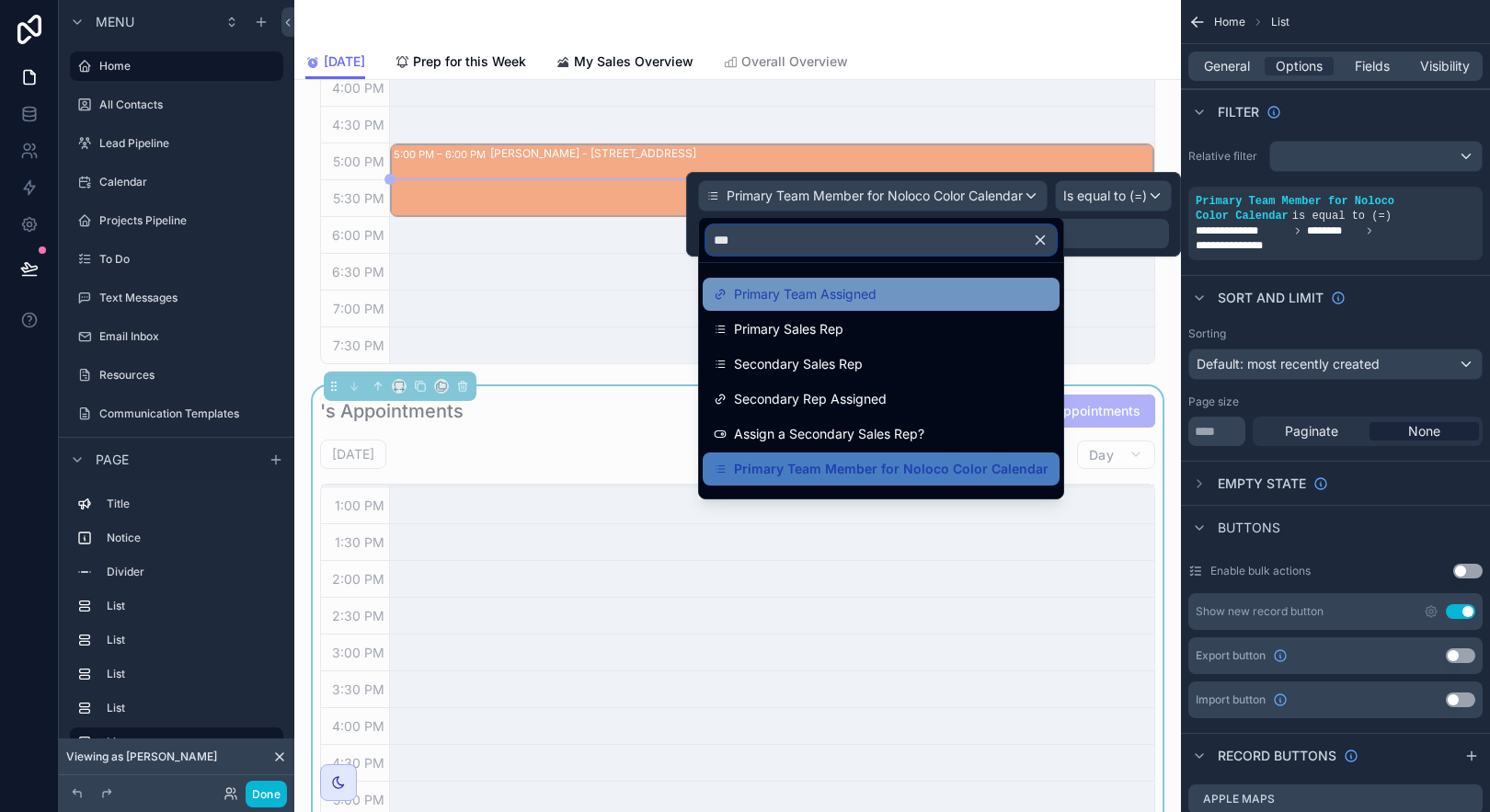
type input "***"
click at [852, 287] on span "Primary Team Assigned" at bounding box center [805, 294] width 142 height 22
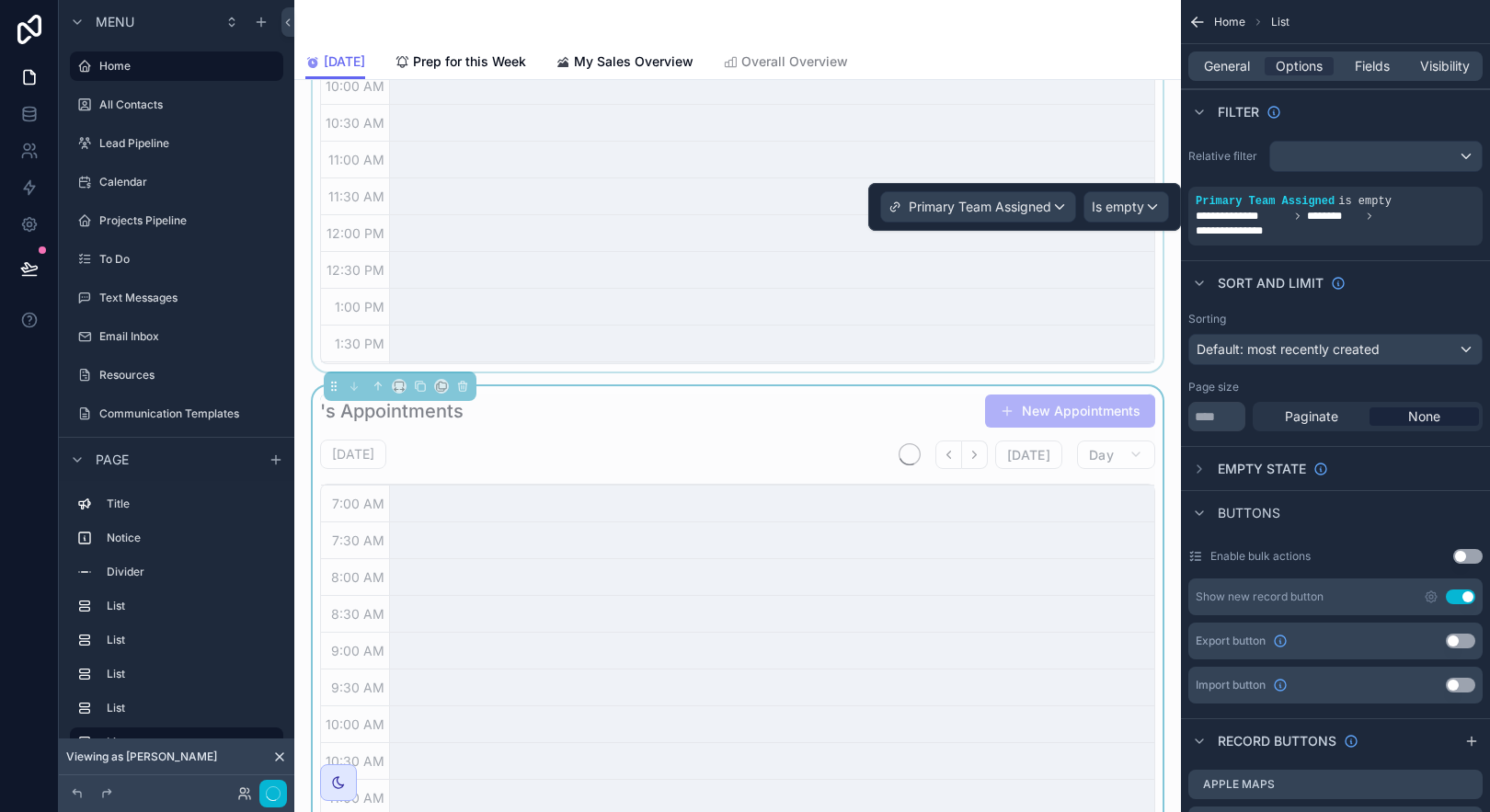
scroll to position [439, 0]
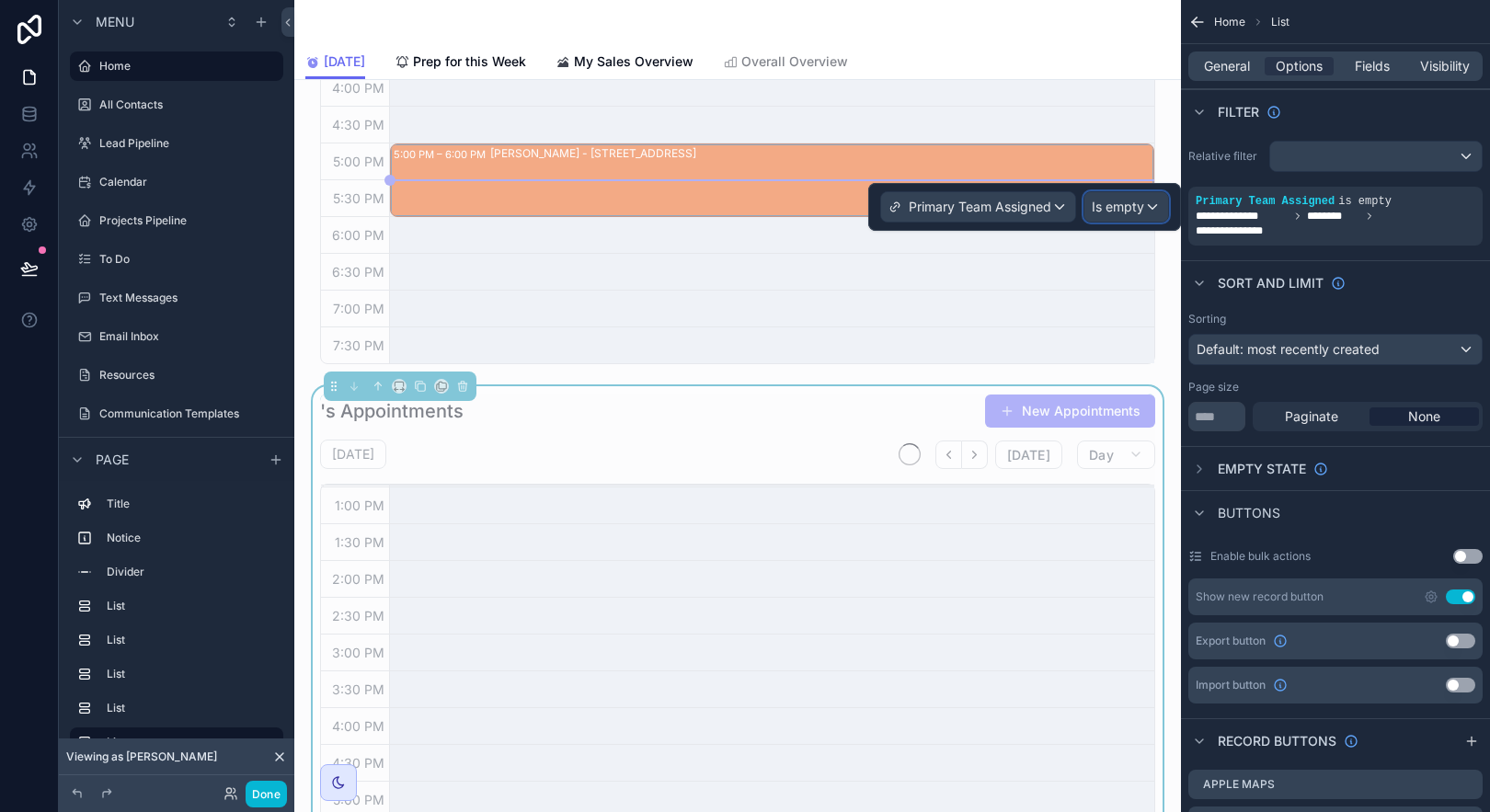
click at [1118, 209] on span "Is empty" at bounding box center [1118, 206] width 53 height 18
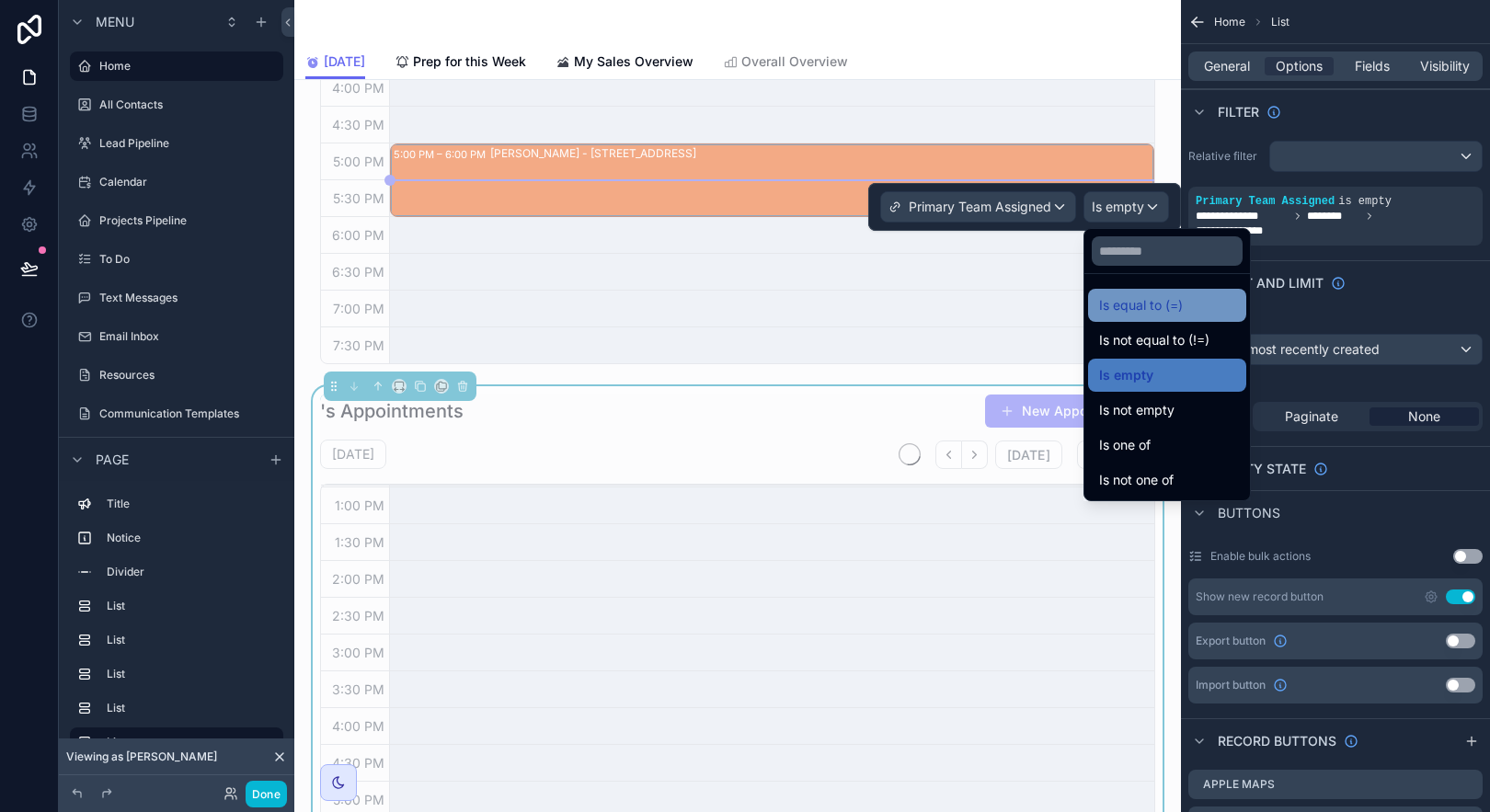
click at [1165, 295] on span "Is equal to (=)" at bounding box center [1141, 305] width 84 height 22
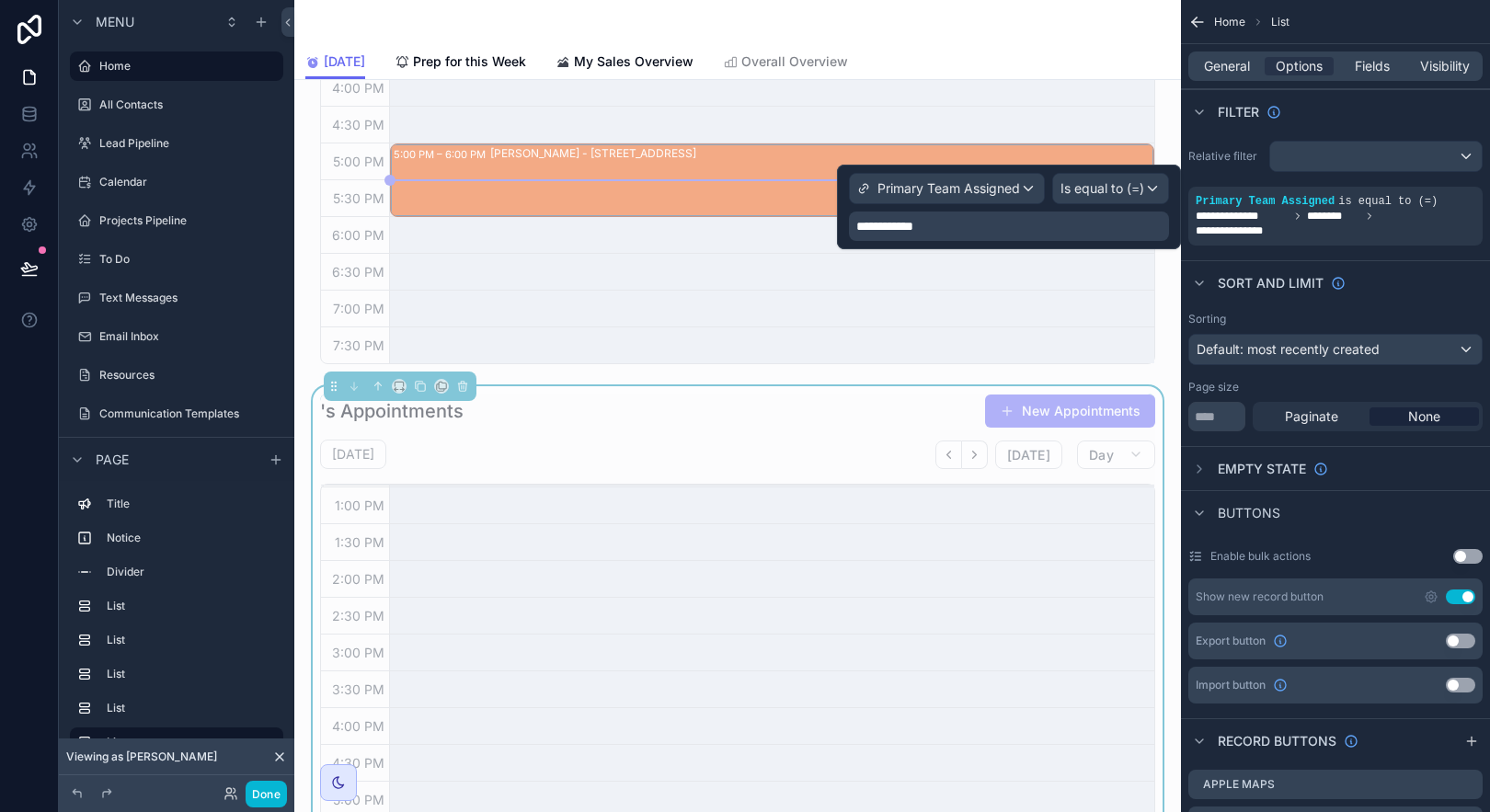
click at [928, 230] on div "**********" at bounding box center [1009, 226] width 320 height 29
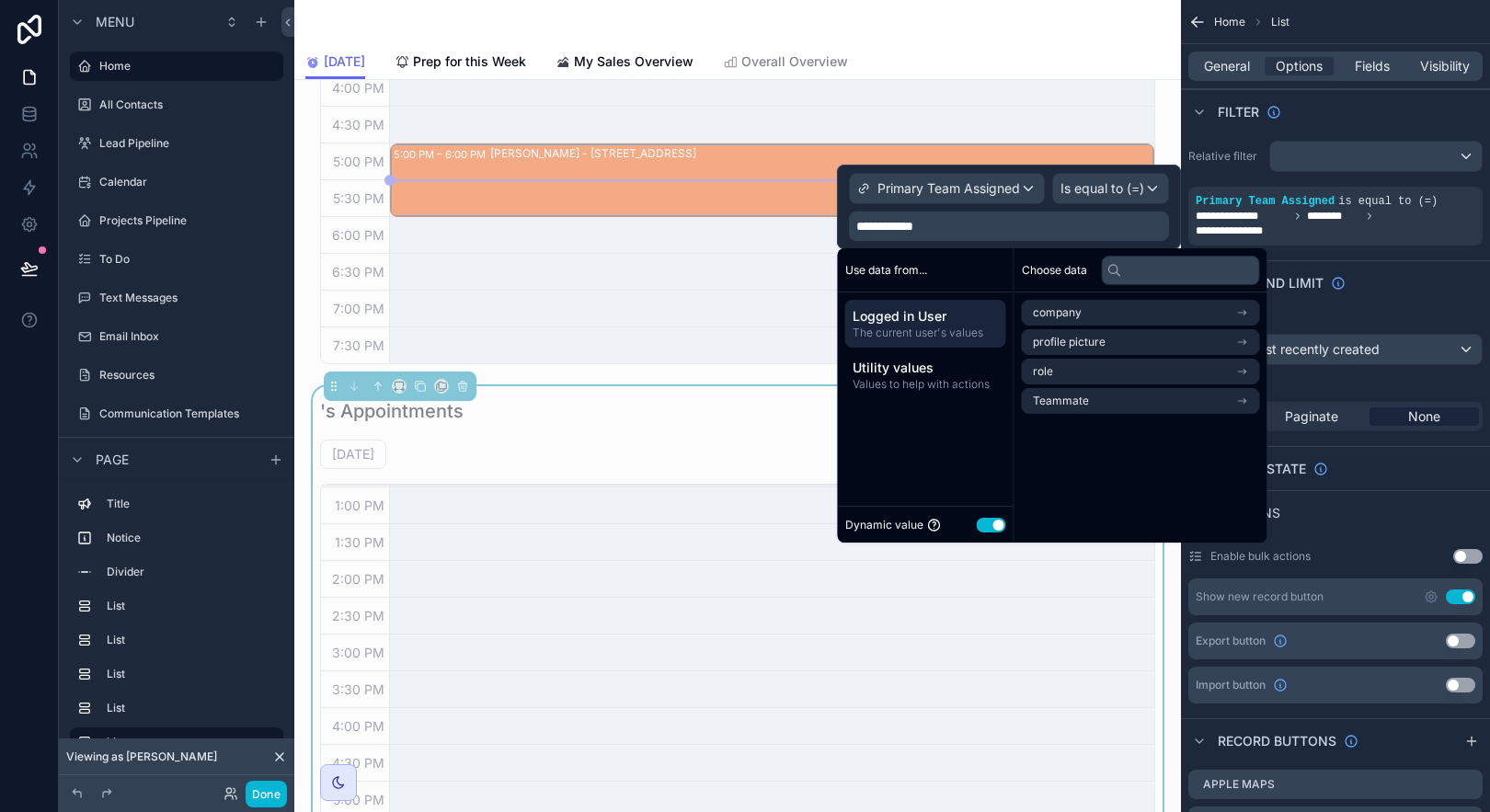
click at [952, 316] on span "Logged in User" at bounding box center [926, 315] width 146 height 18
click at [1181, 403] on li "Teammate" at bounding box center [1140, 401] width 239 height 25
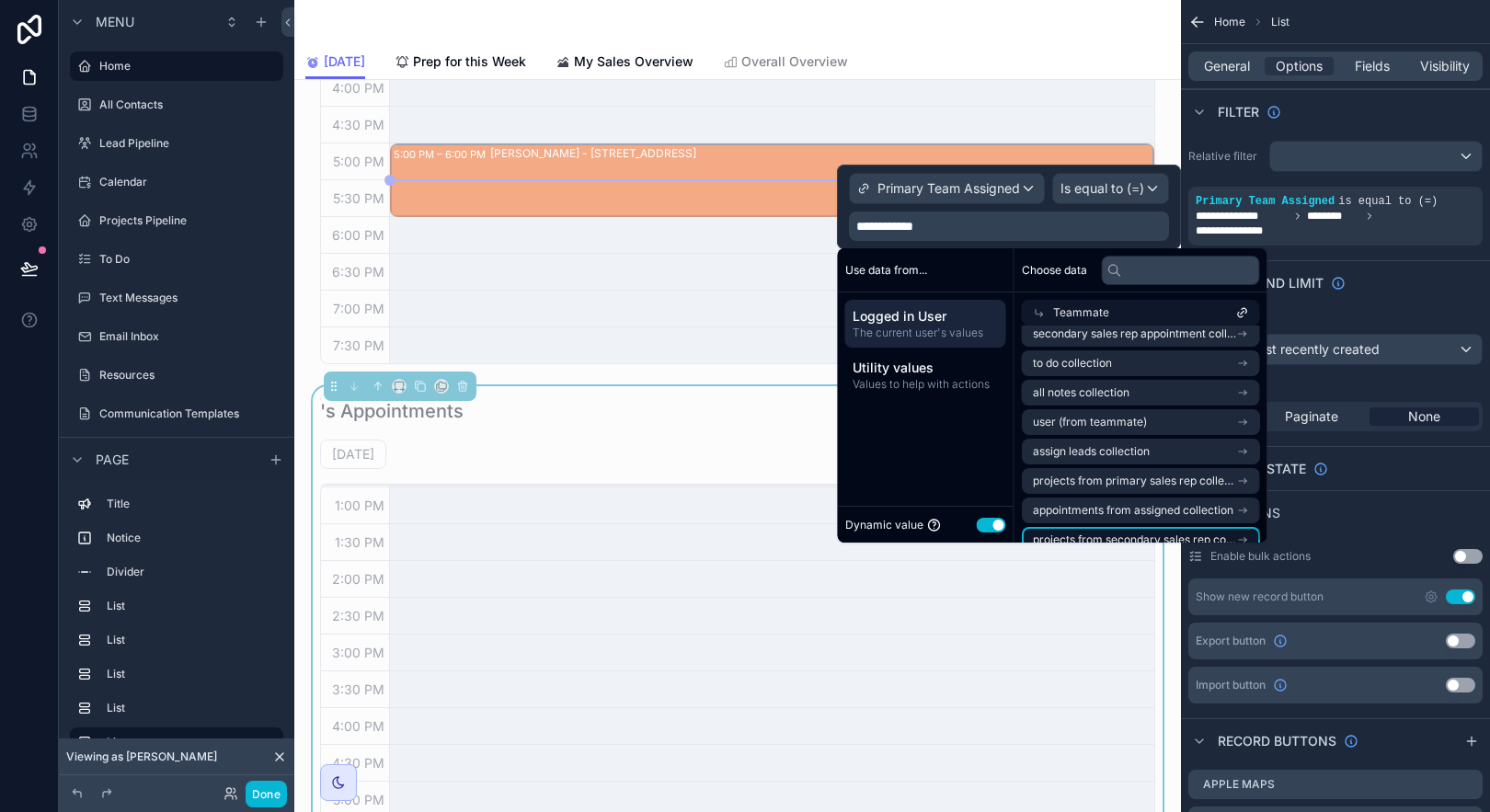
scroll to position [383, 0]
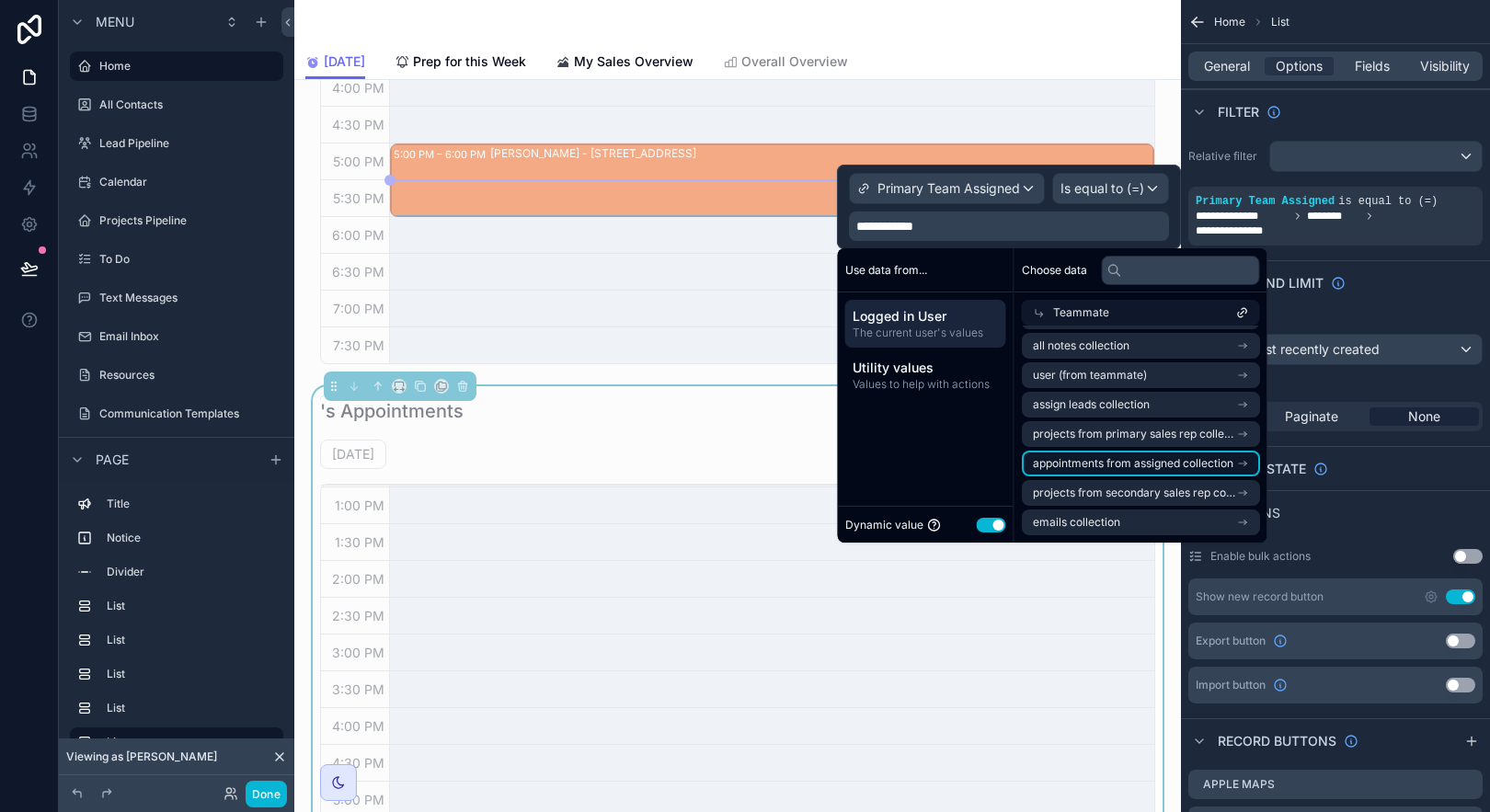
click at [1237, 461] on li "appointments from assigned collection" at bounding box center [1140, 463] width 239 height 25
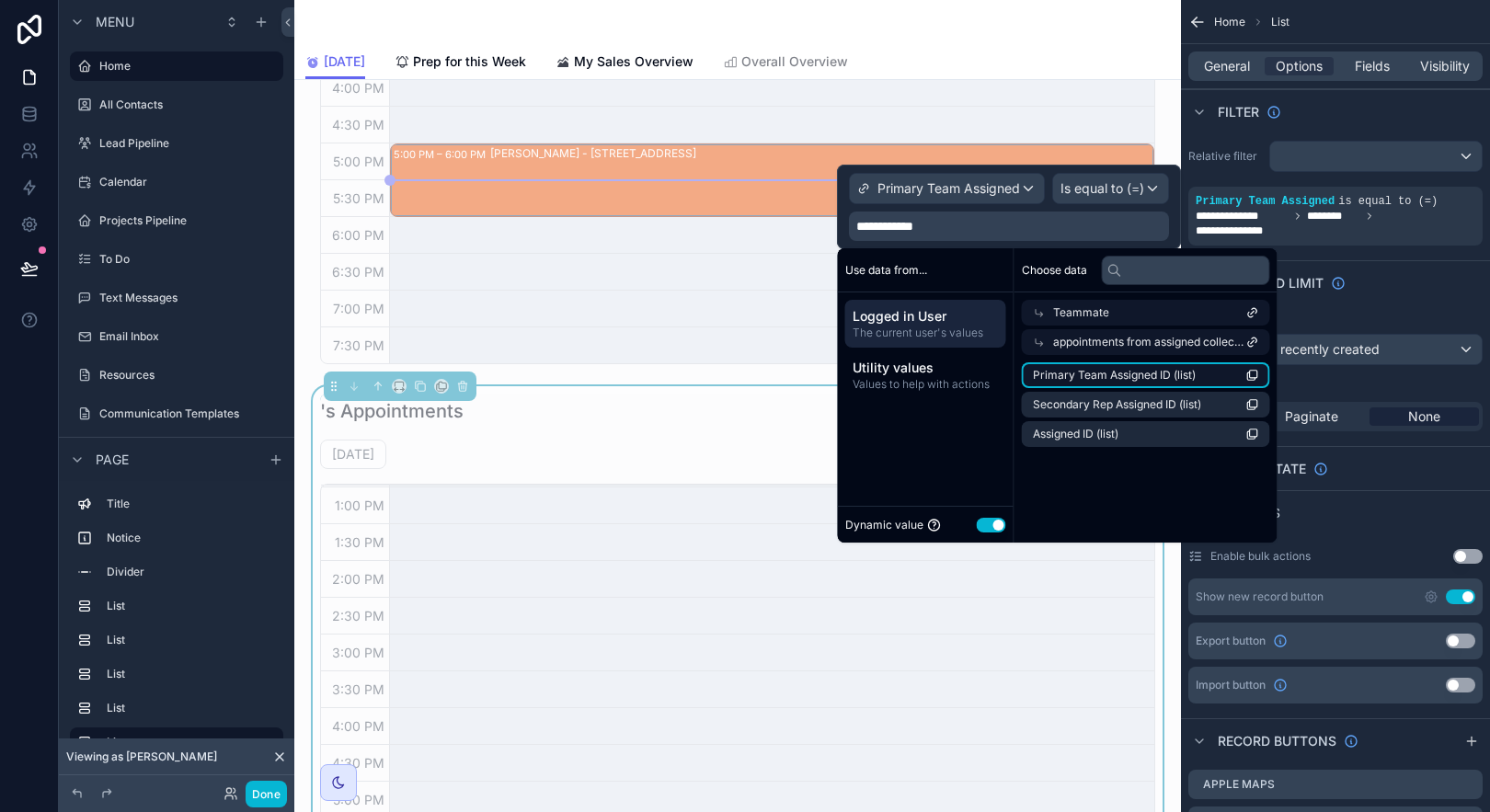
click at [1223, 369] on li "Primary Team Assigned ID (list)" at bounding box center [1145, 375] width 248 height 25
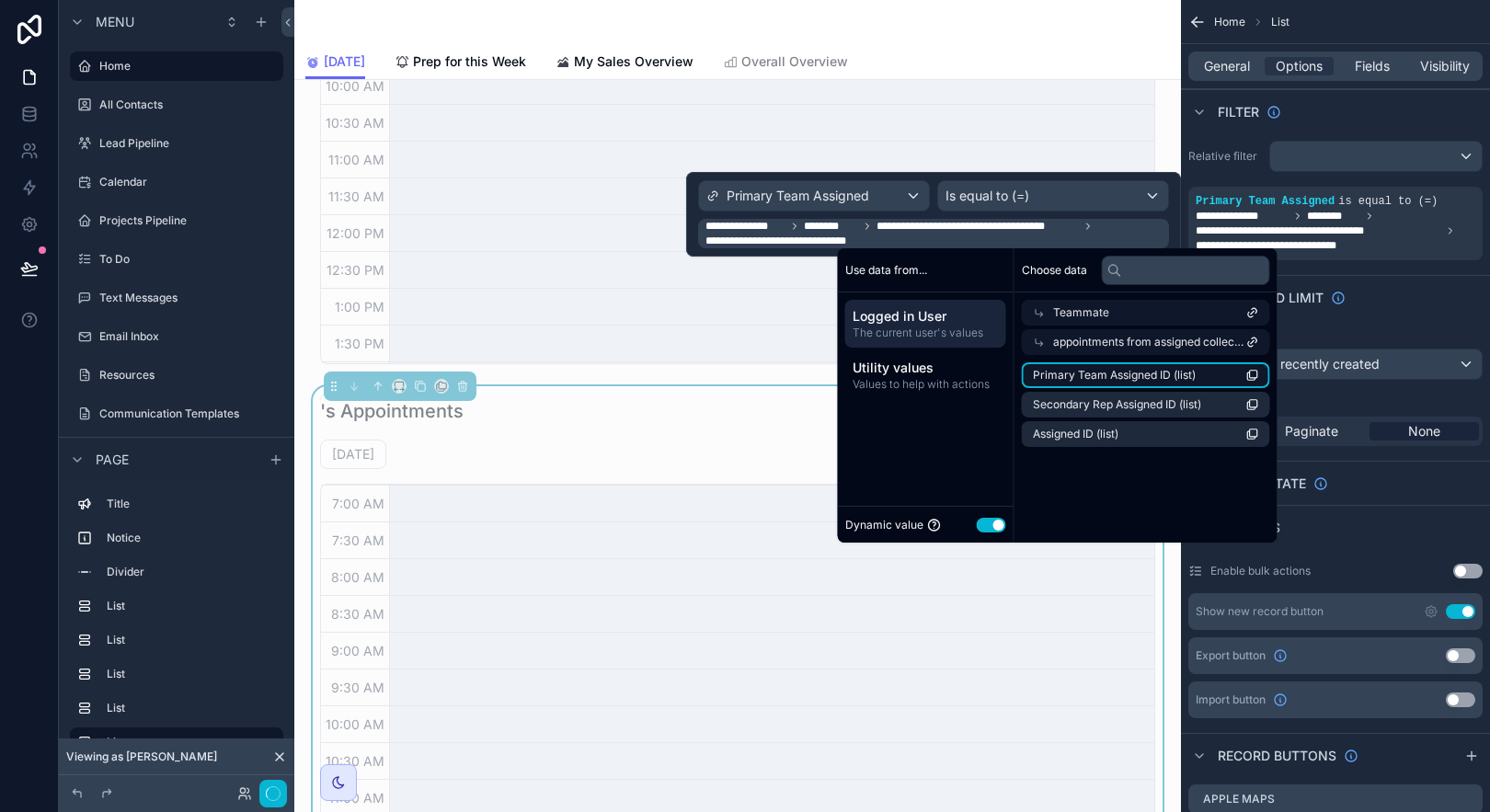
scroll to position [439, 0]
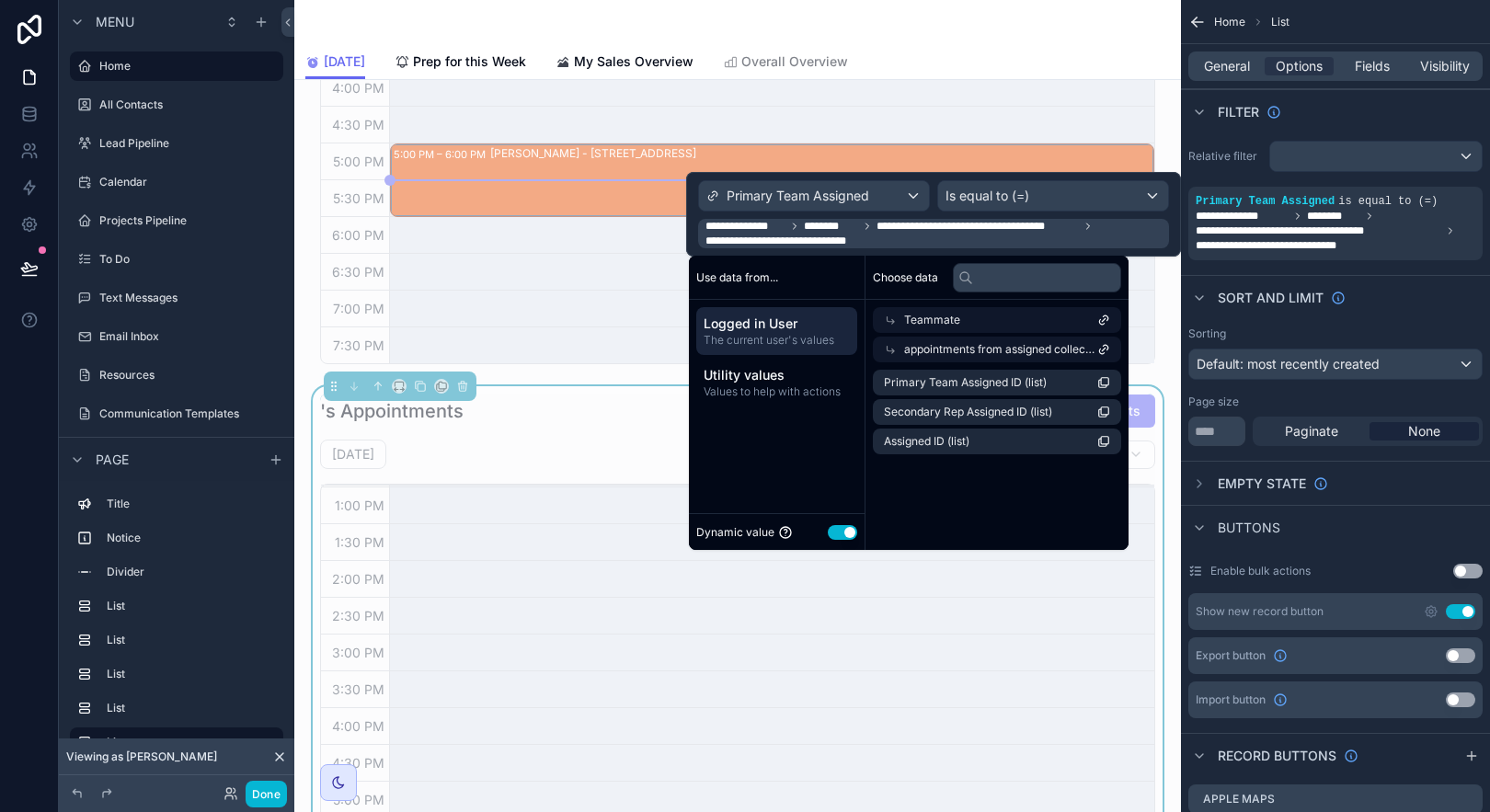
click at [1389, 321] on div "Sorting Default: most recently created Page size ** Paginate None" at bounding box center [1335, 387] width 309 height 134
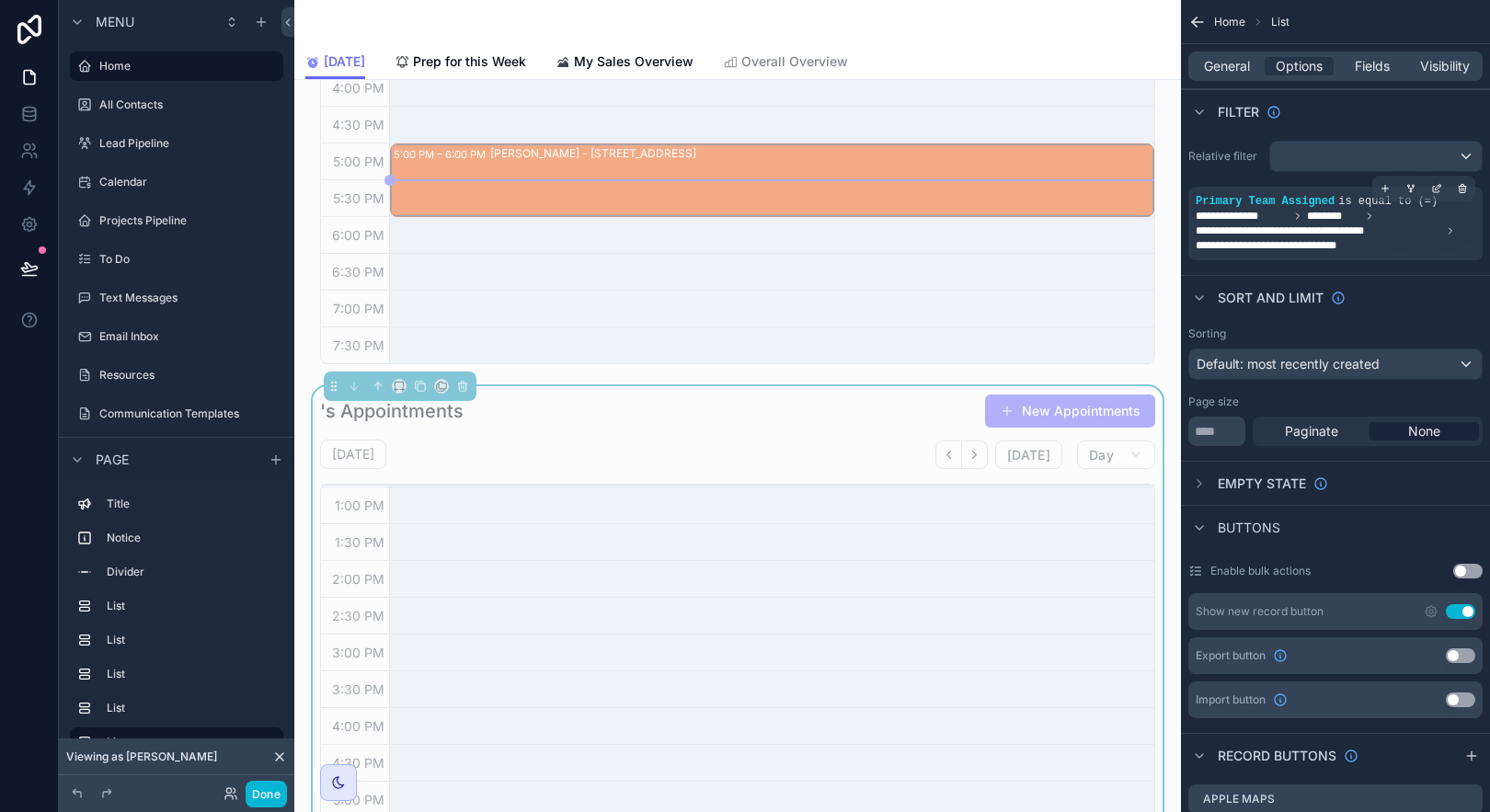
click at [1434, 251] on span "**********" at bounding box center [1335, 230] width 279 height 44
click at [1465, 190] on icon "scrollable content" at bounding box center [1462, 188] width 11 height 11
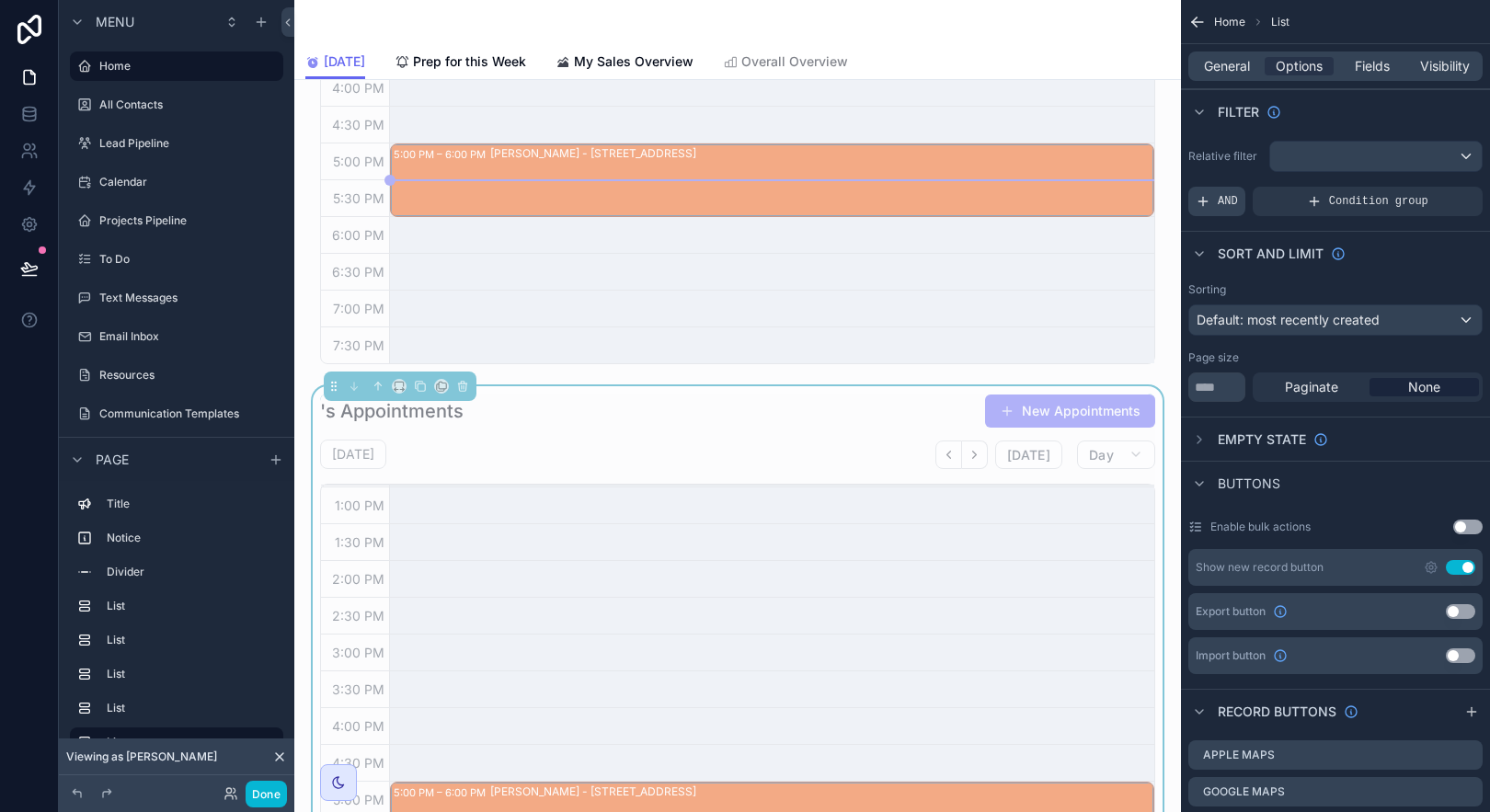
click at [1234, 195] on span "AND" at bounding box center [1227, 201] width 20 height 15
click at [1430, 191] on div "scrollable content" at bounding box center [1436, 188] width 25 height 25
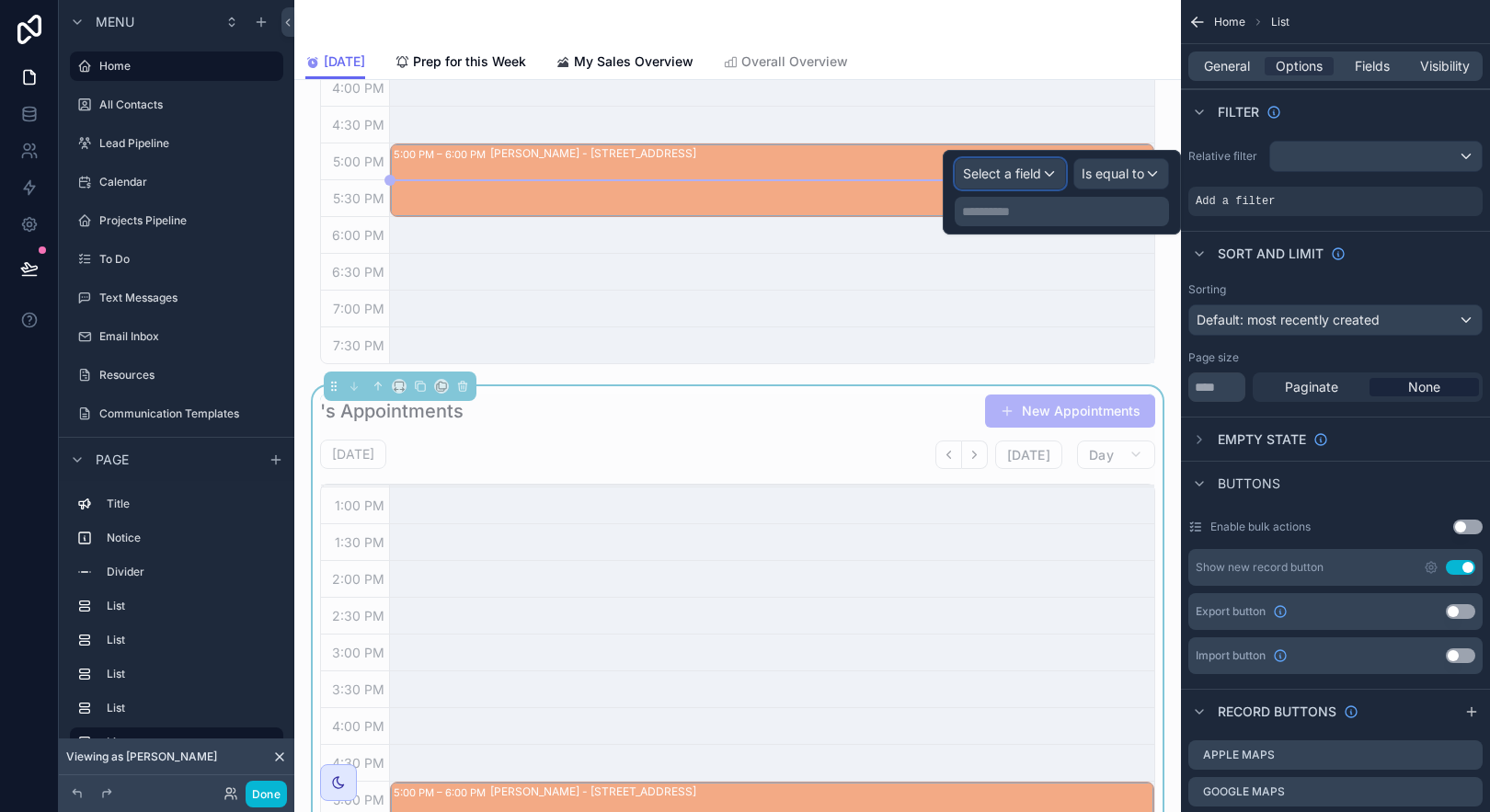
click at [1017, 167] on span "Select a field" at bounding box center [1002, 173] width 78 height 16
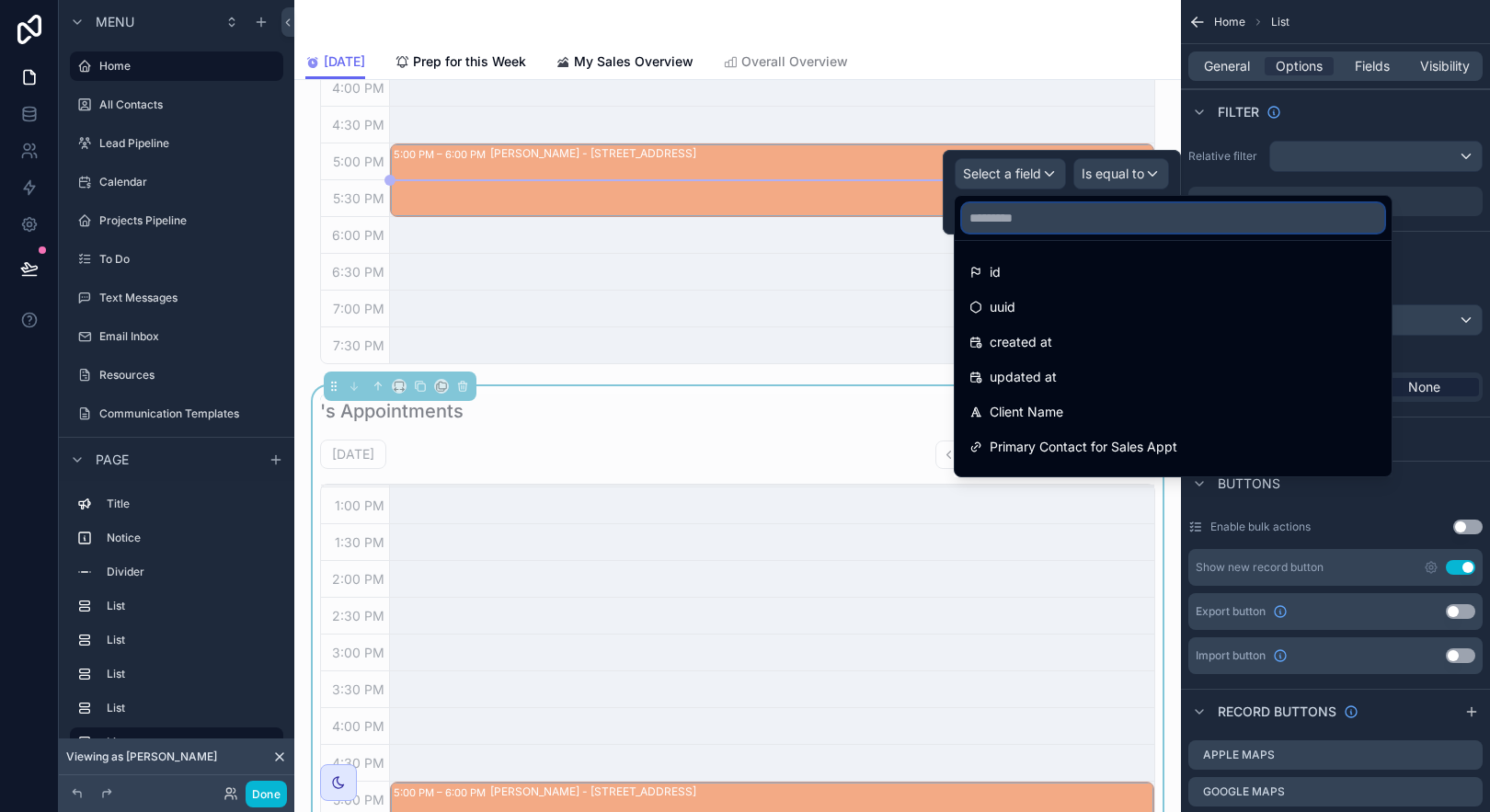
click at [1035, 211] on input "text" at bounding box center [1173, 218] width 423 height 29
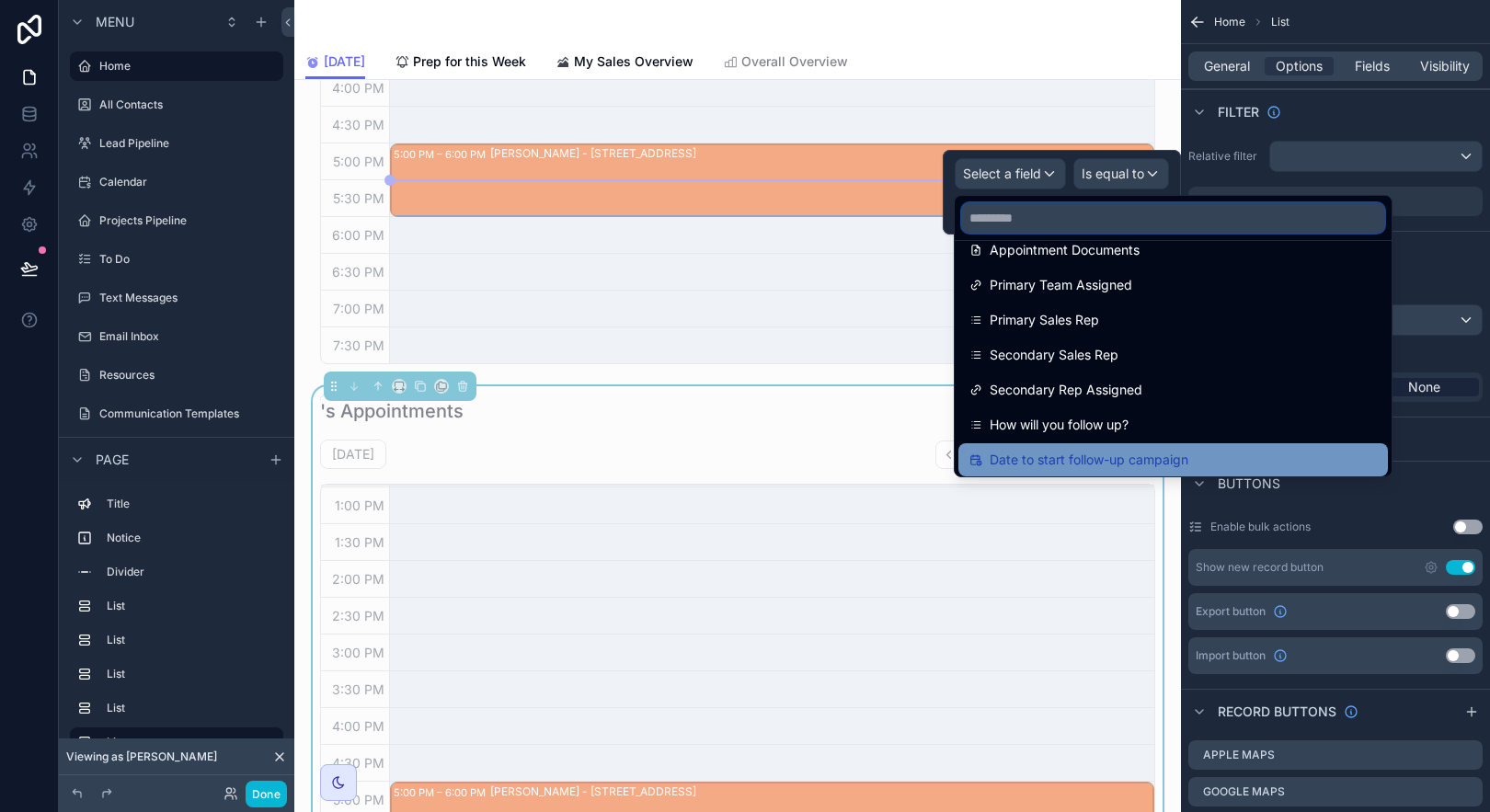
scroll to position [645, 0]
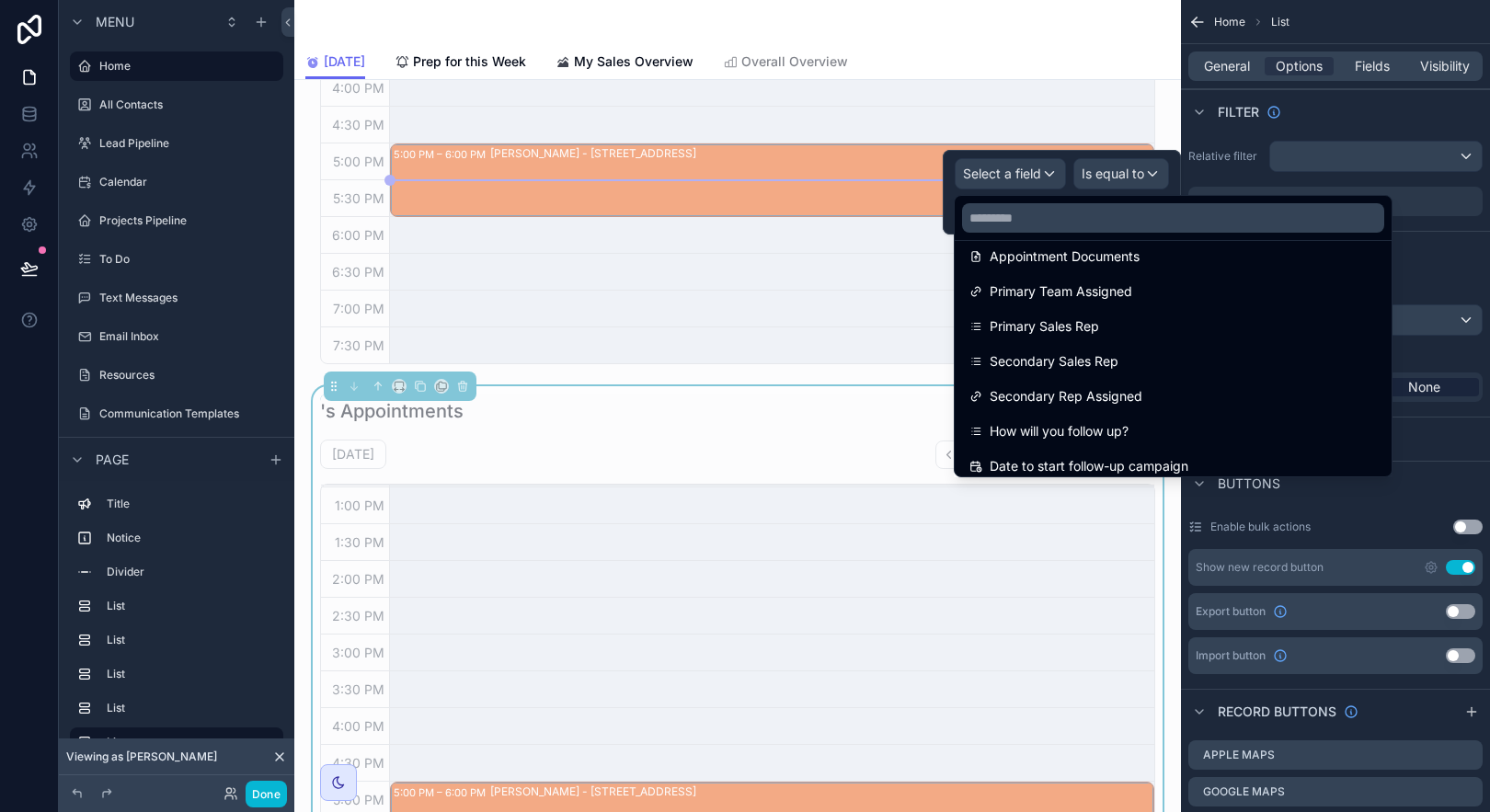
drag, startPoint x: 1196, startPoint y: 299, endPoint x: 1188, endPoint y: 277, distance: 23.4
click at [1195, 299] on div "Primary Team Assigned" at bounding box center [1173, 291] width 407 height 22
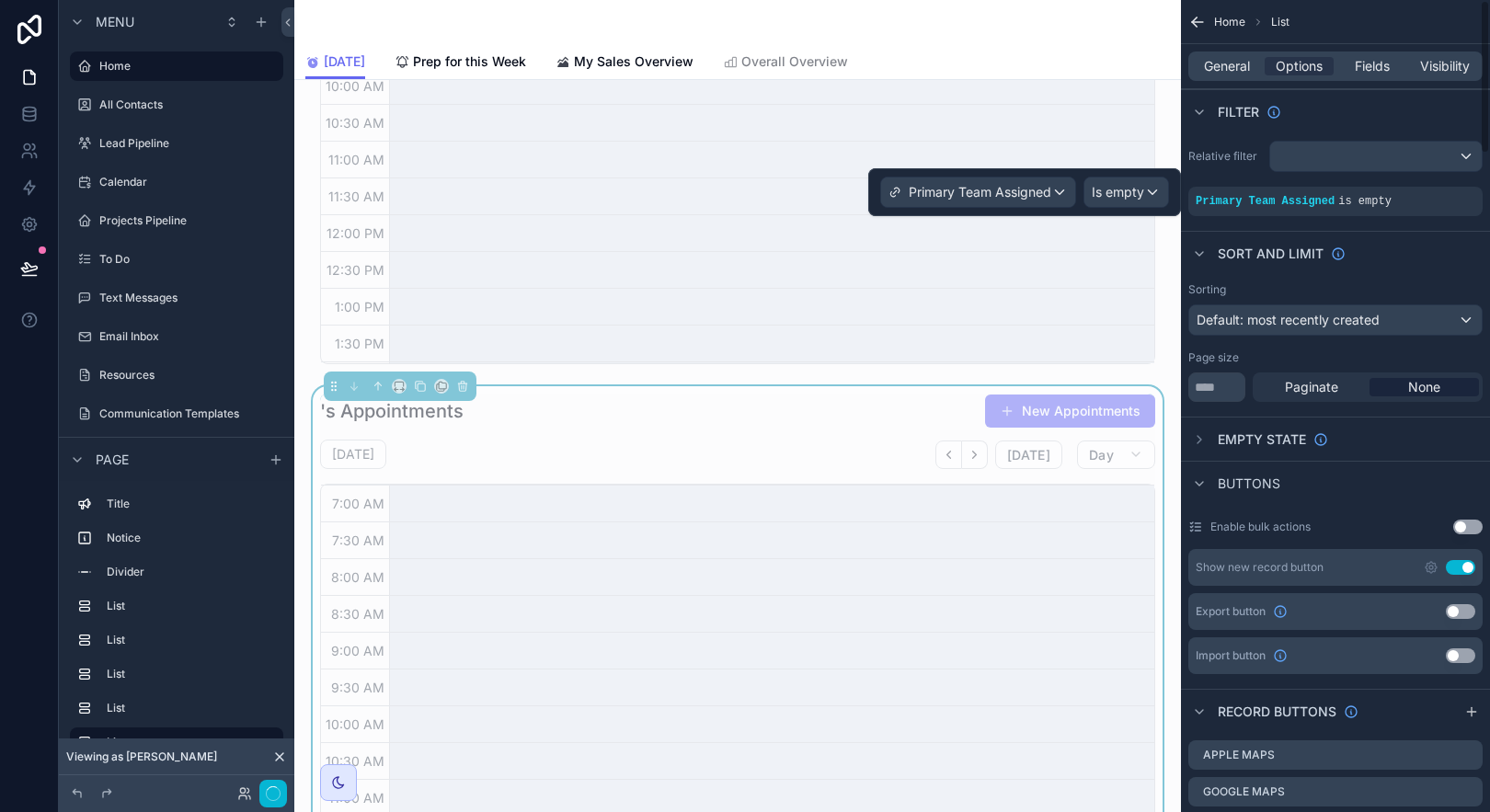
scroll to position [439, 0]
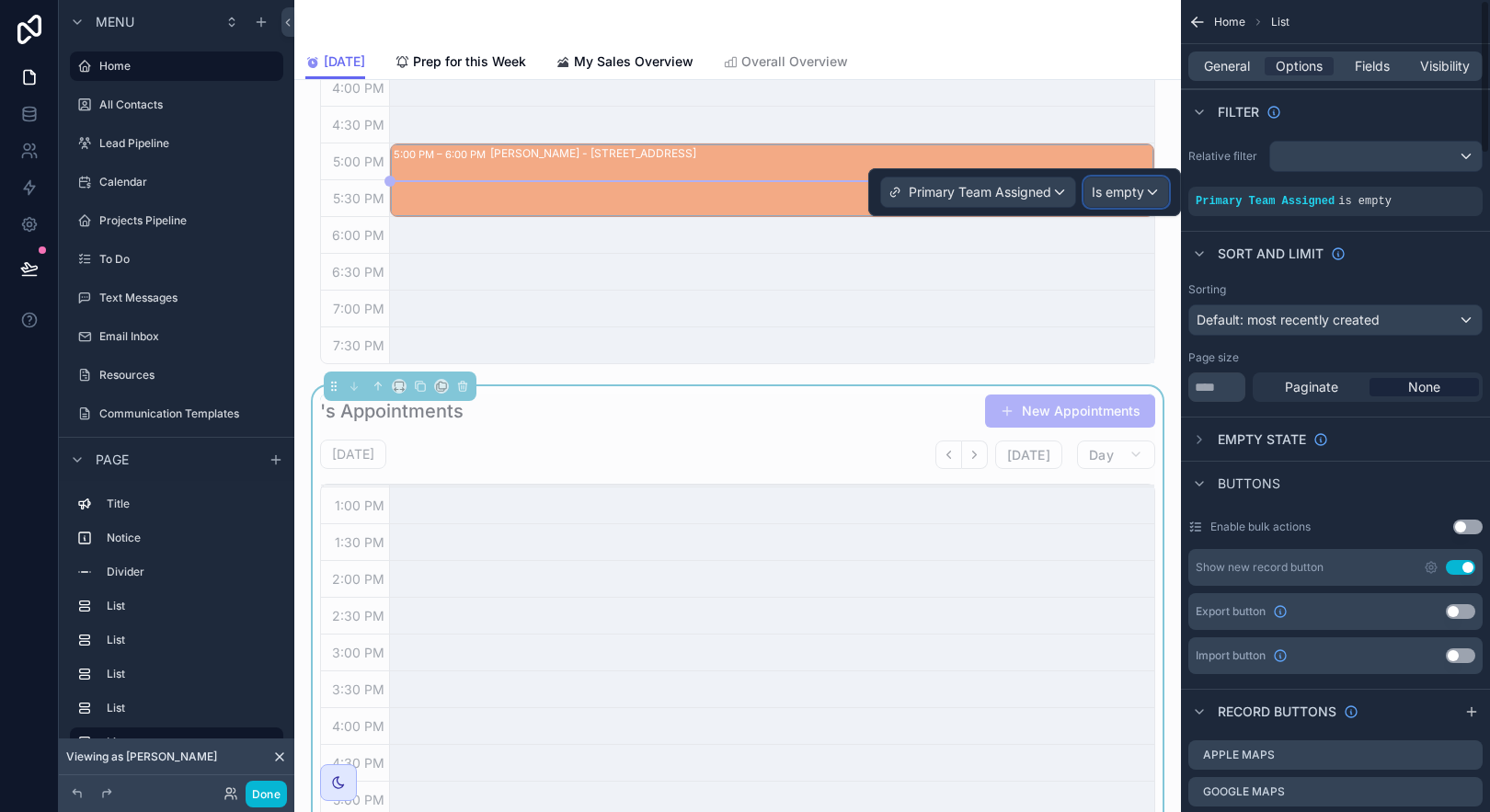
click at [1127, 191] on span "Is empty" at bounding box center [1118, 192] width 53 height 18
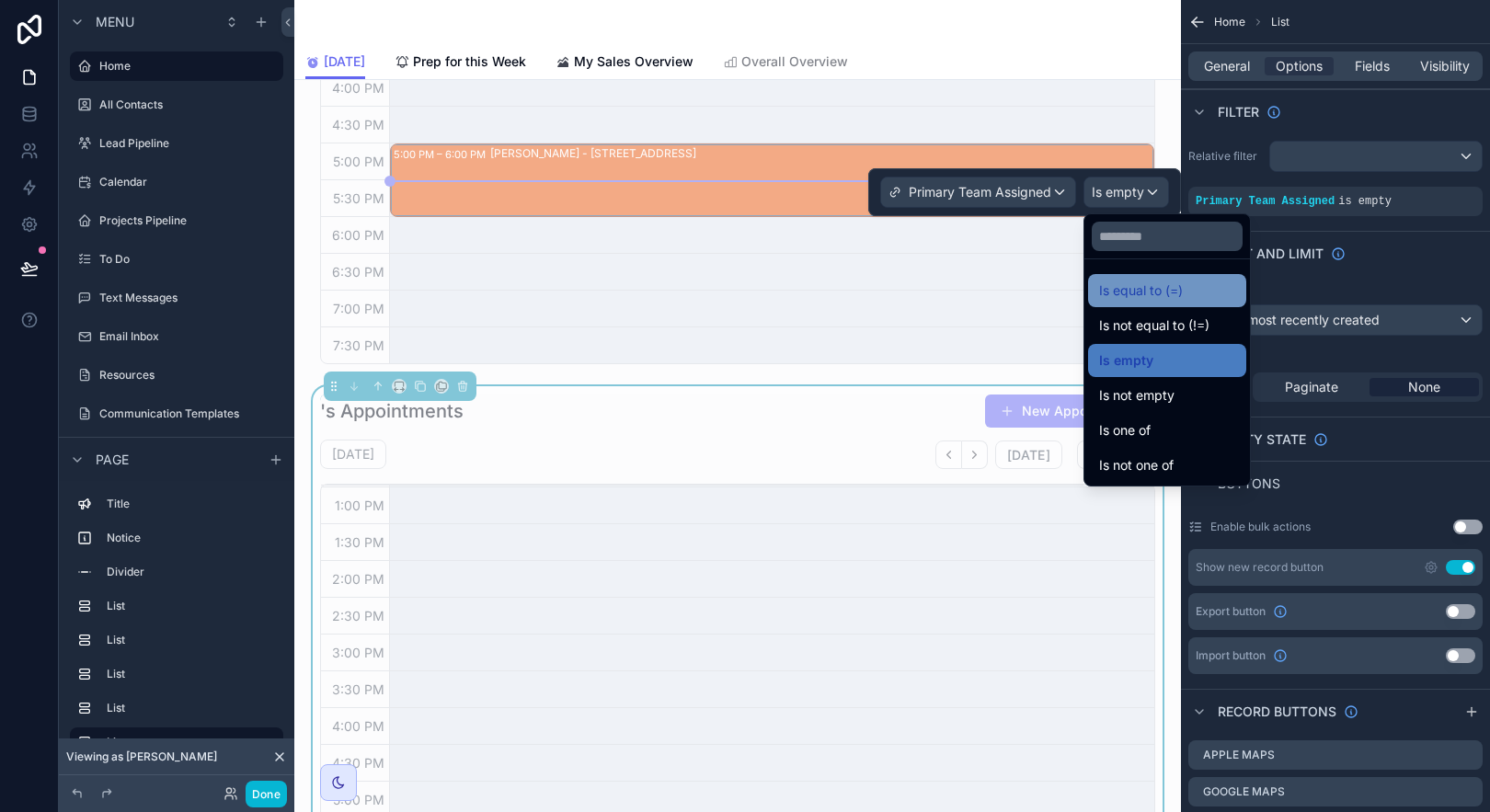
click at [1170, 286] on span "Is equal to (=)" at bounding box center [1141, 290] width 84 height 22
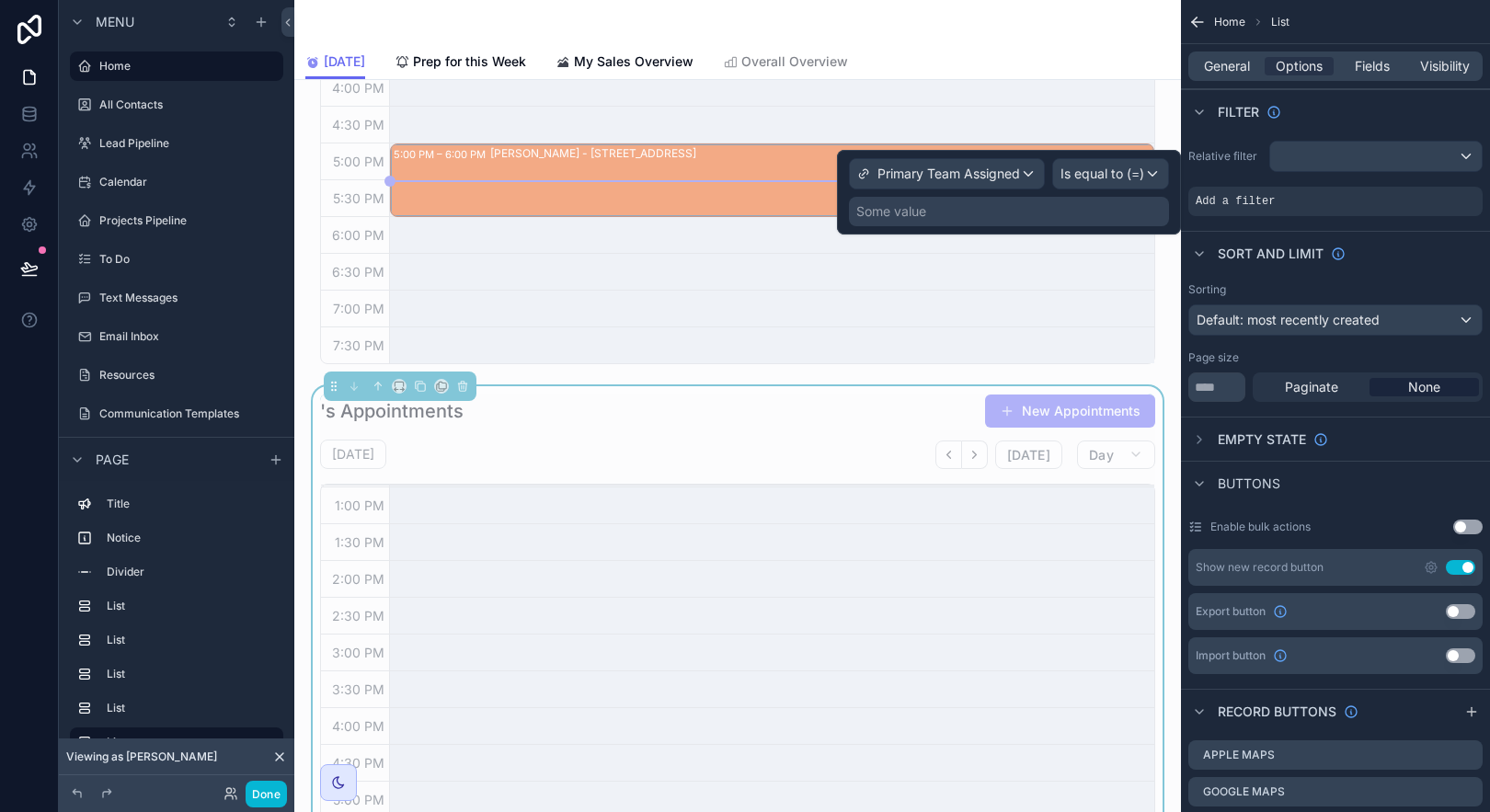
click at [1003, 211] on div "Some value" at bounding box center [1009, 211] width 320 height 29
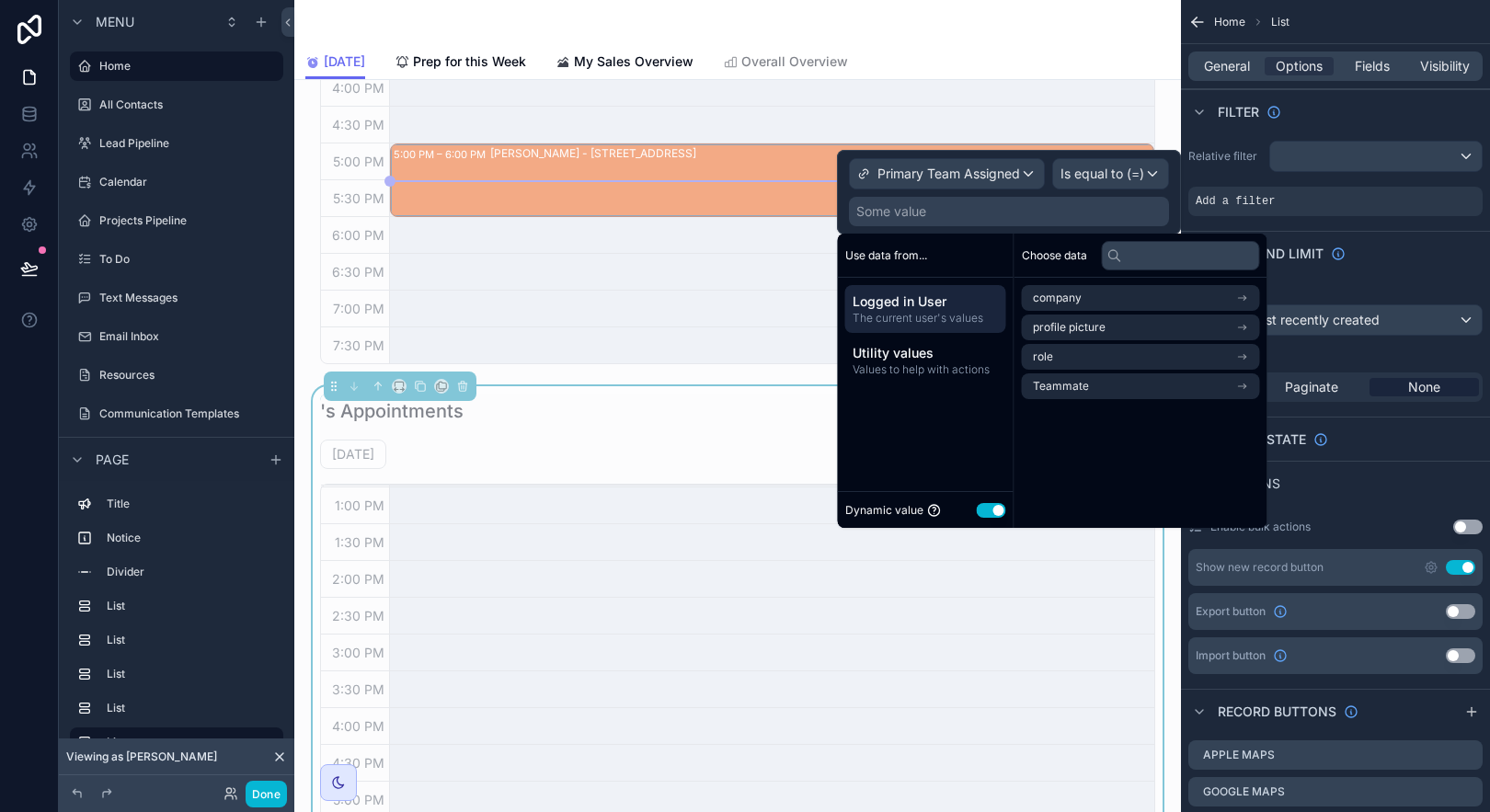
click at [987, 305] on span "Logged in User" at bounding box center [926, 301] width 146 height 18
click at [1168, 377] on li "Teammate" at bounding box center [1140, 386] width 239 height 25
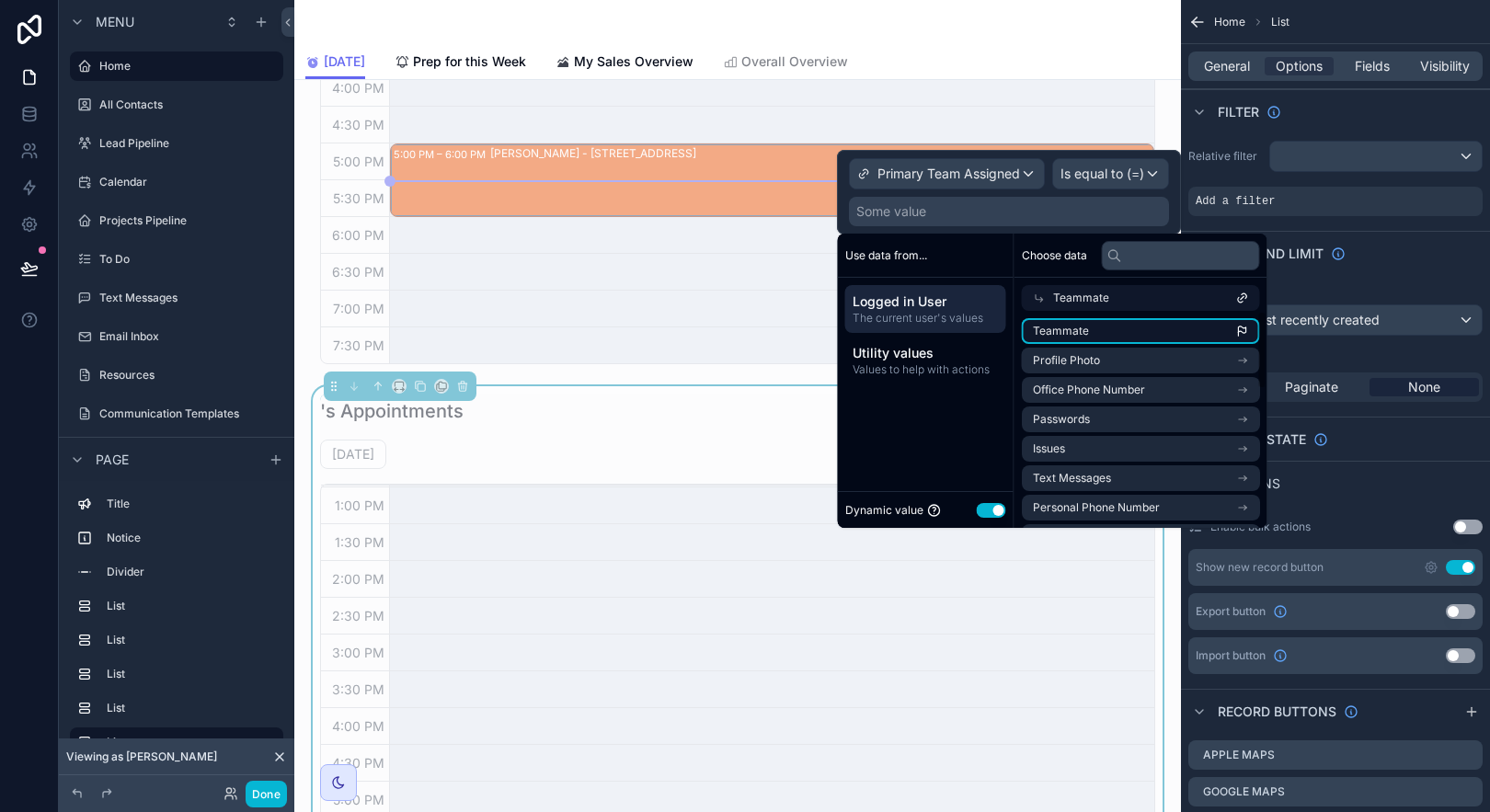
click at [1196, 328] on li "Teammate" at bounding box center [1140, 331] width 239 height 25
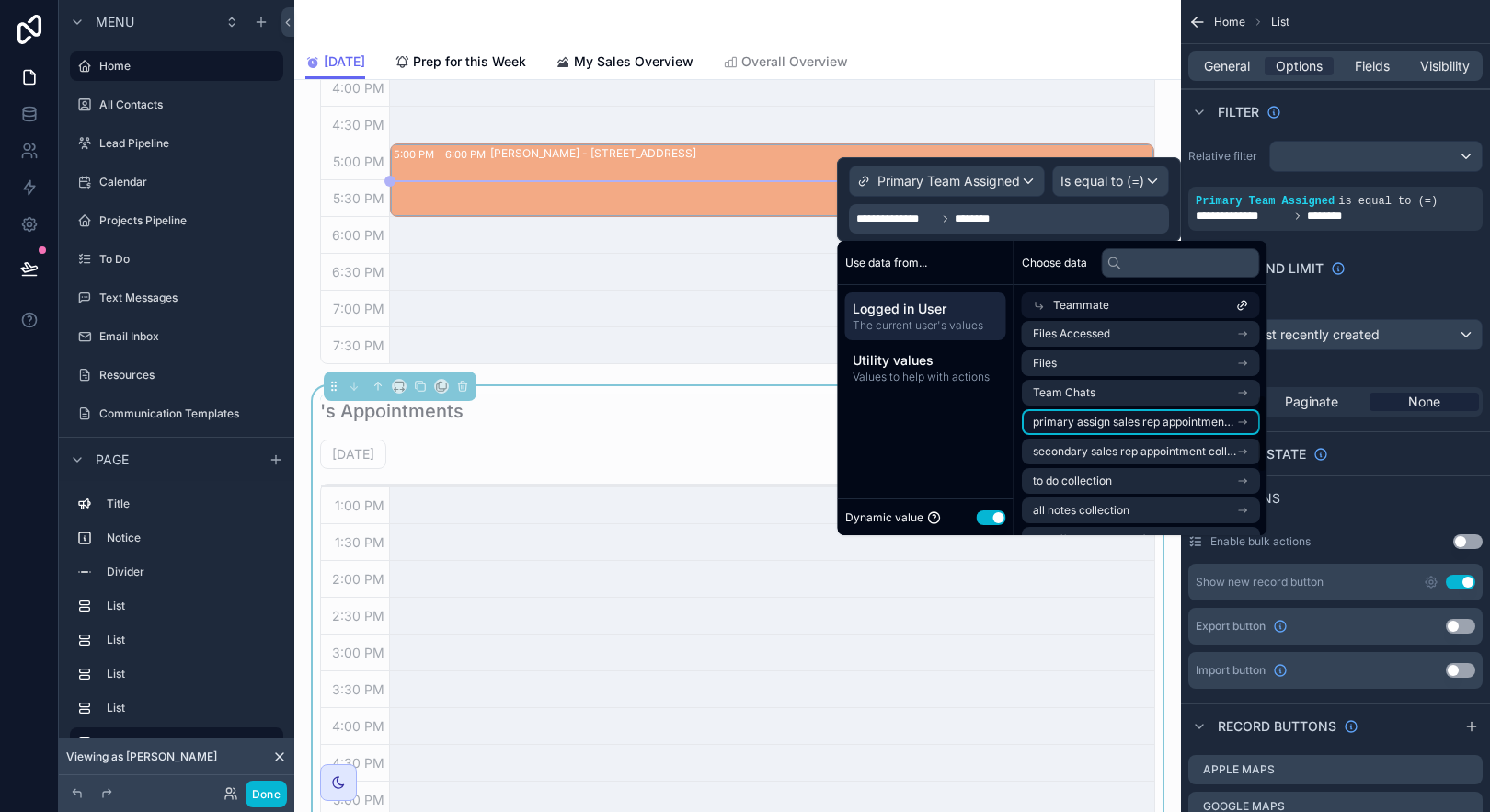
scroll to position [211, 0]
click at [1123, 422] on span "primary assign sales rep appointment collection" at bounding box center [1135, 421] width 204 height 15
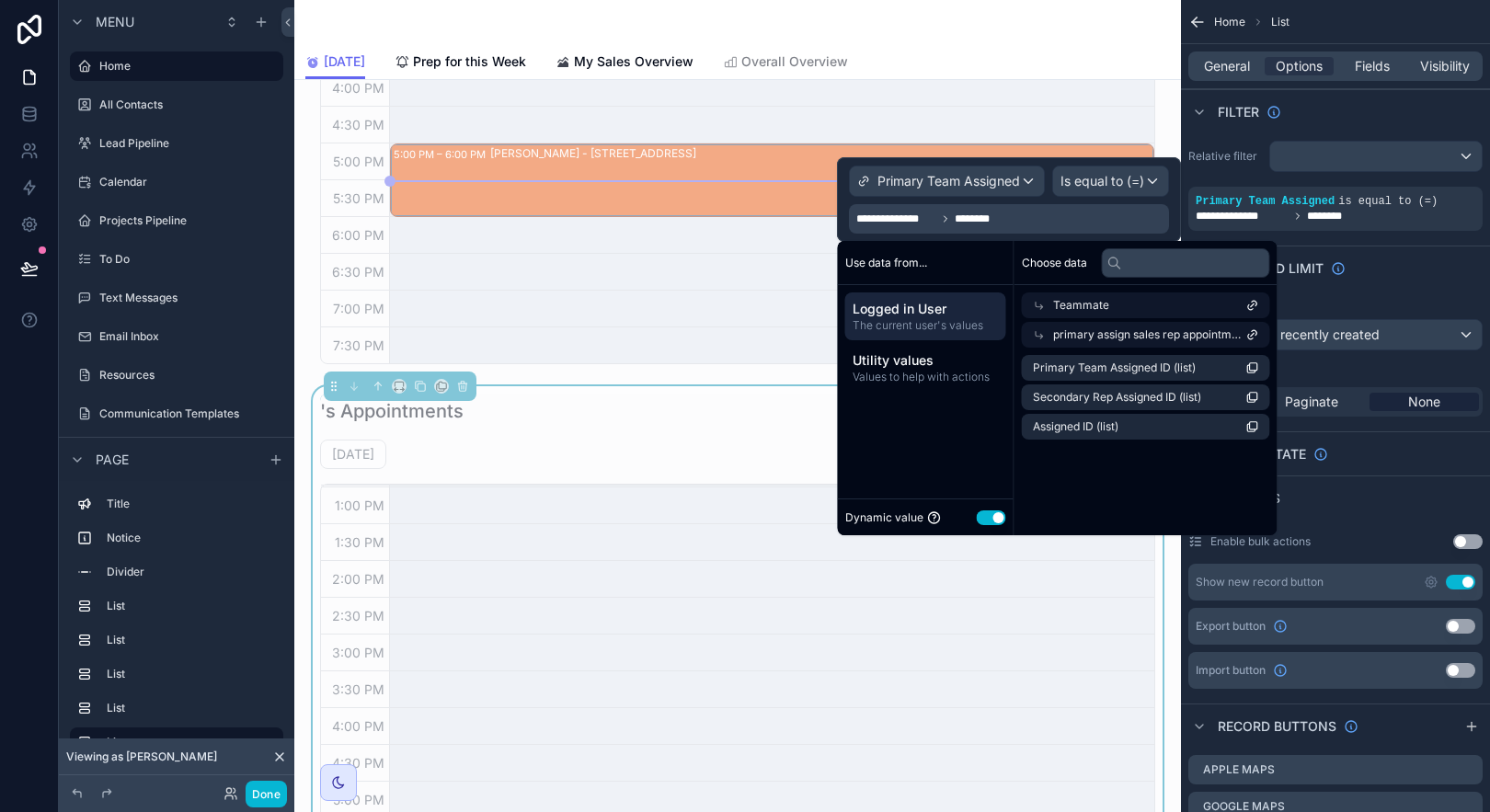
scroll to position [0, 0]
click at [1115, 364] on span "Primary Team Assigned ID (list)" at bounding box center [1114, 367] width 163 height 15
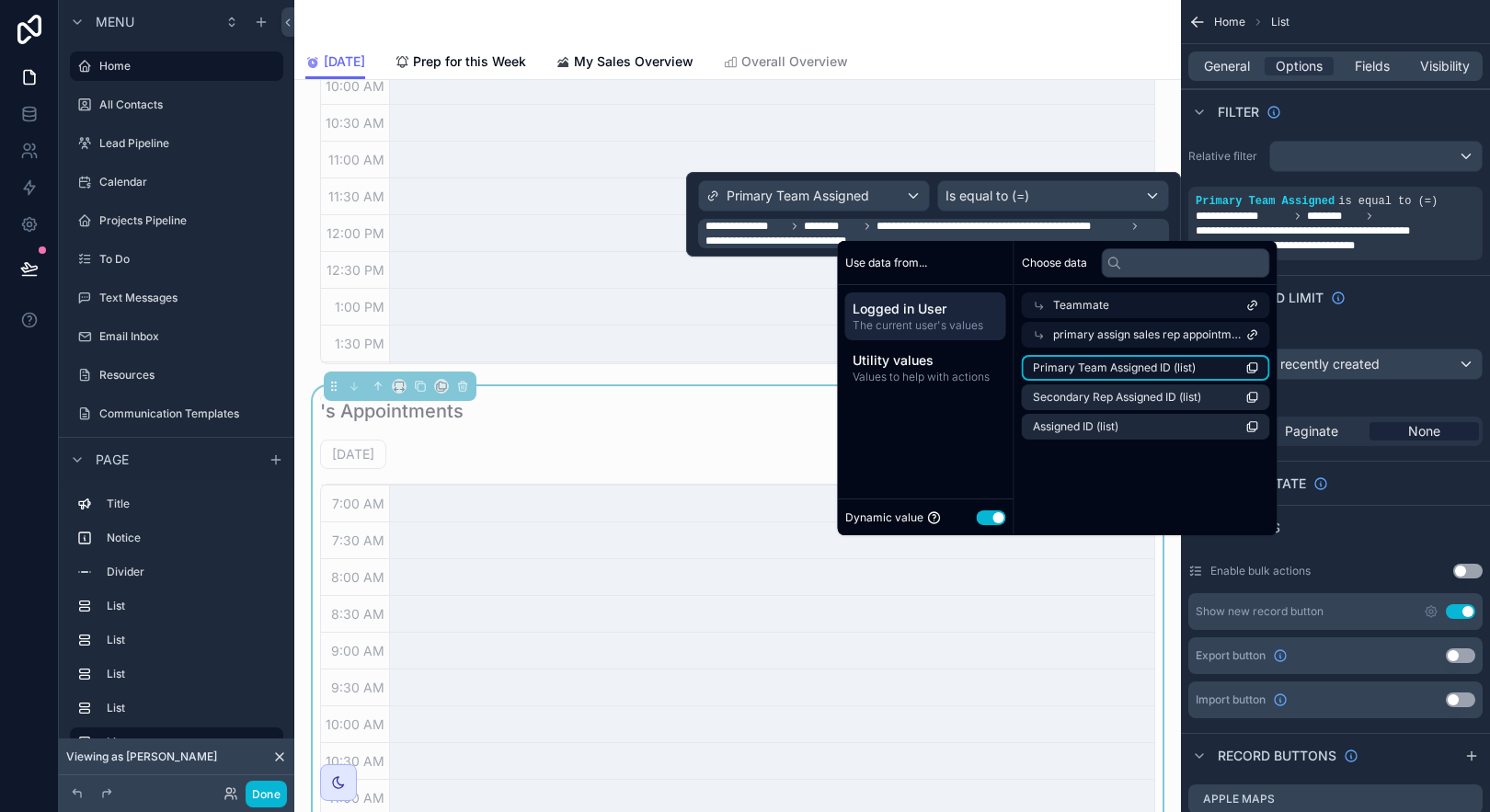
scroll to position [439, 0]
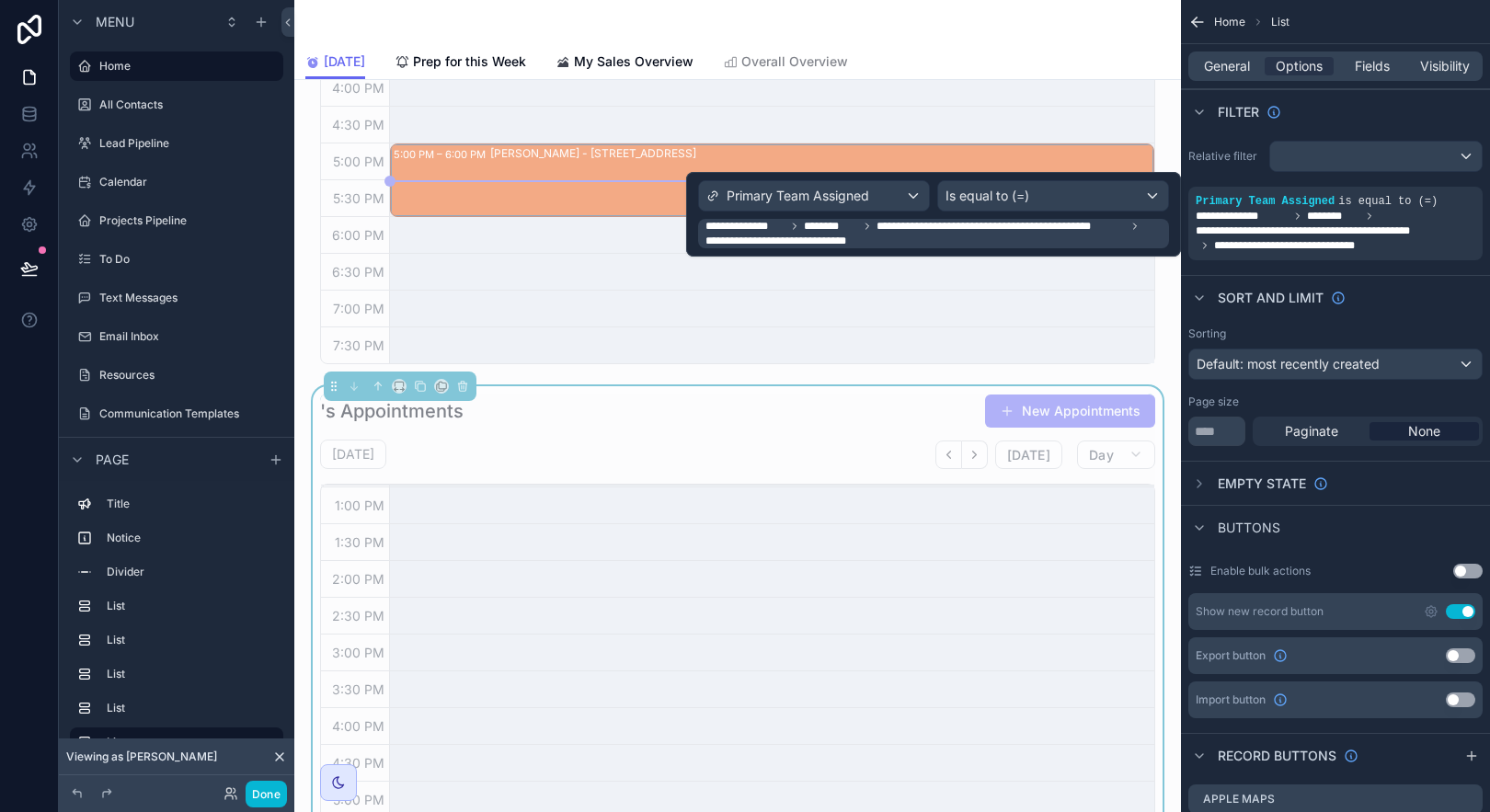
click at [912, 240] on span "**********" at bounding box center [935, 234] width 460 height 29
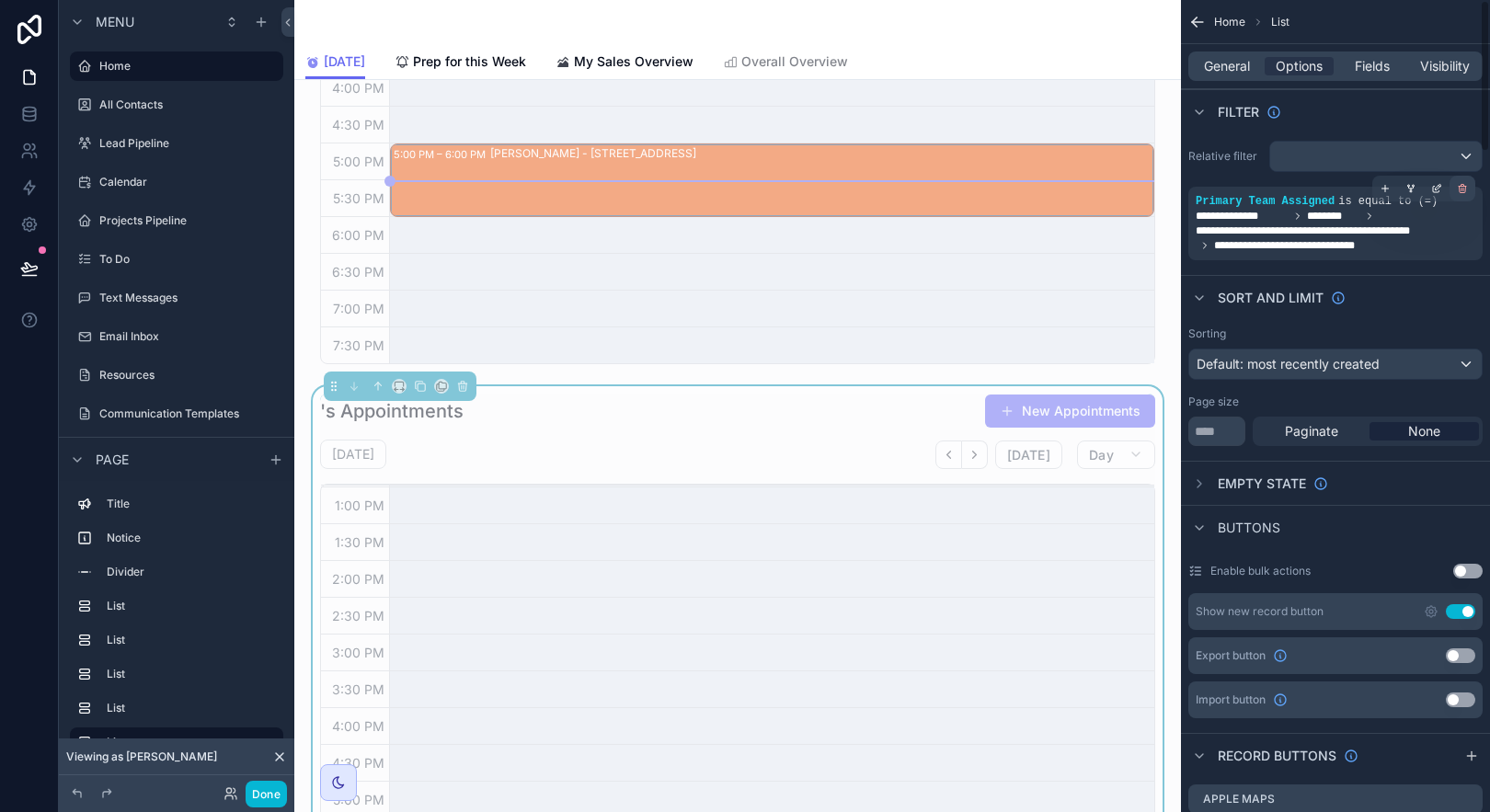
click at [1463, 192] on icon "scrollable content" at bounding box center [1463, 190] width 7 height 7
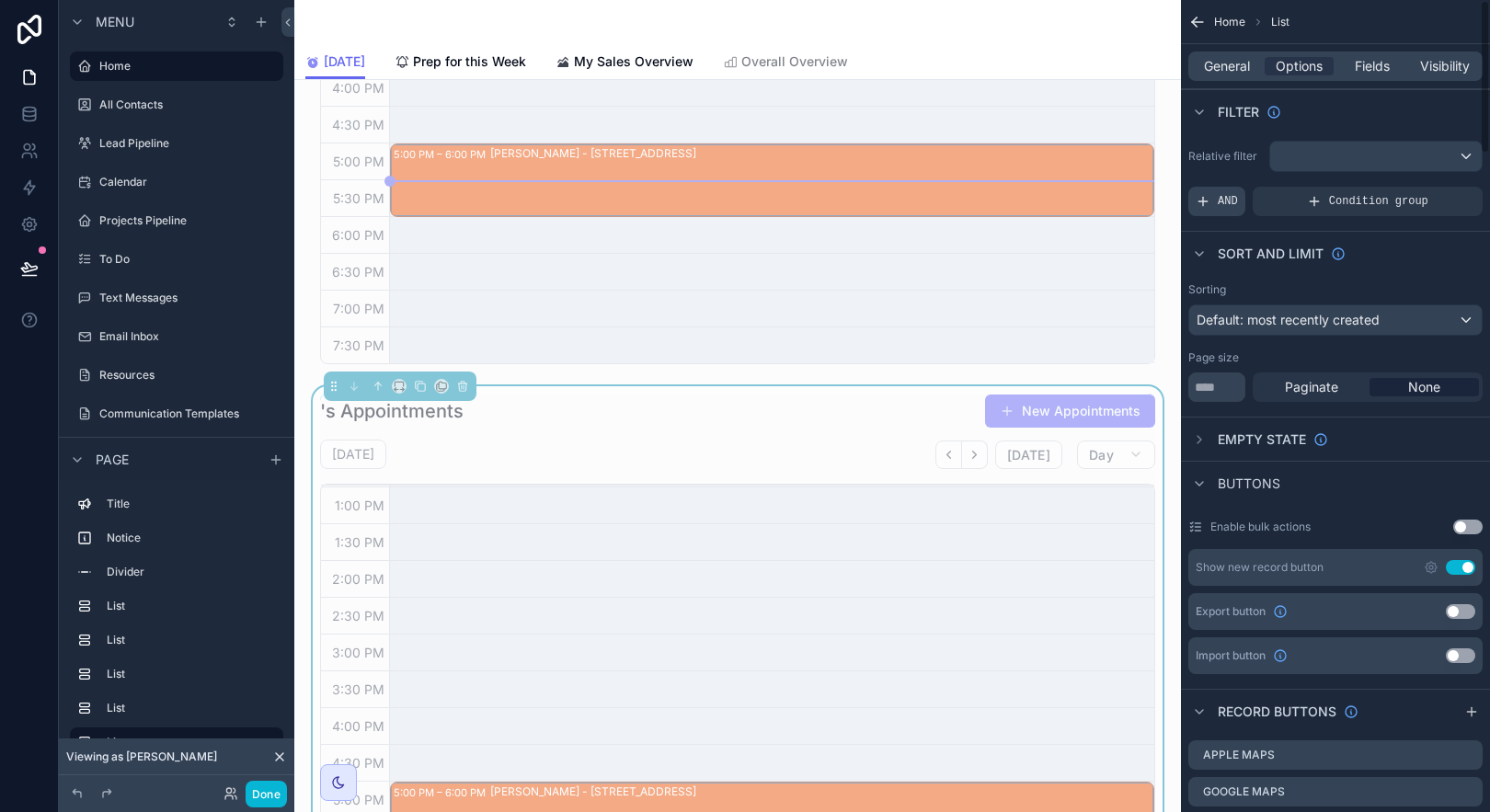
click at [1226, 197] on span "AND" at bounding box center [1227, 201] width 20 height 15
click at [1433, 191] on icon "scrollable content" at bounding box center [1436, 188] width 11 height 11
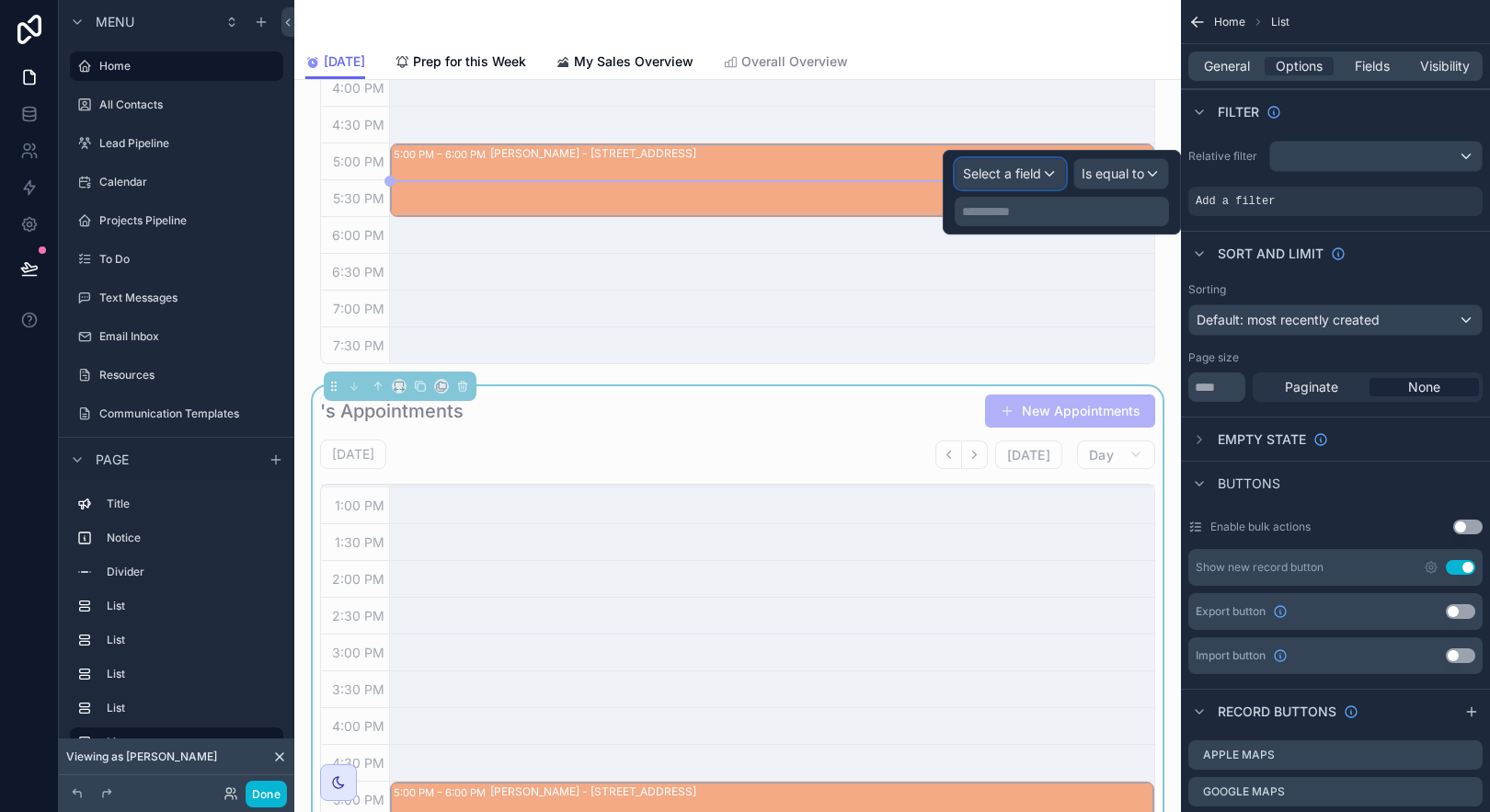
click at [1009, 178] on span "Select a field" at bounding box center [1002, 173] width 78 height 16
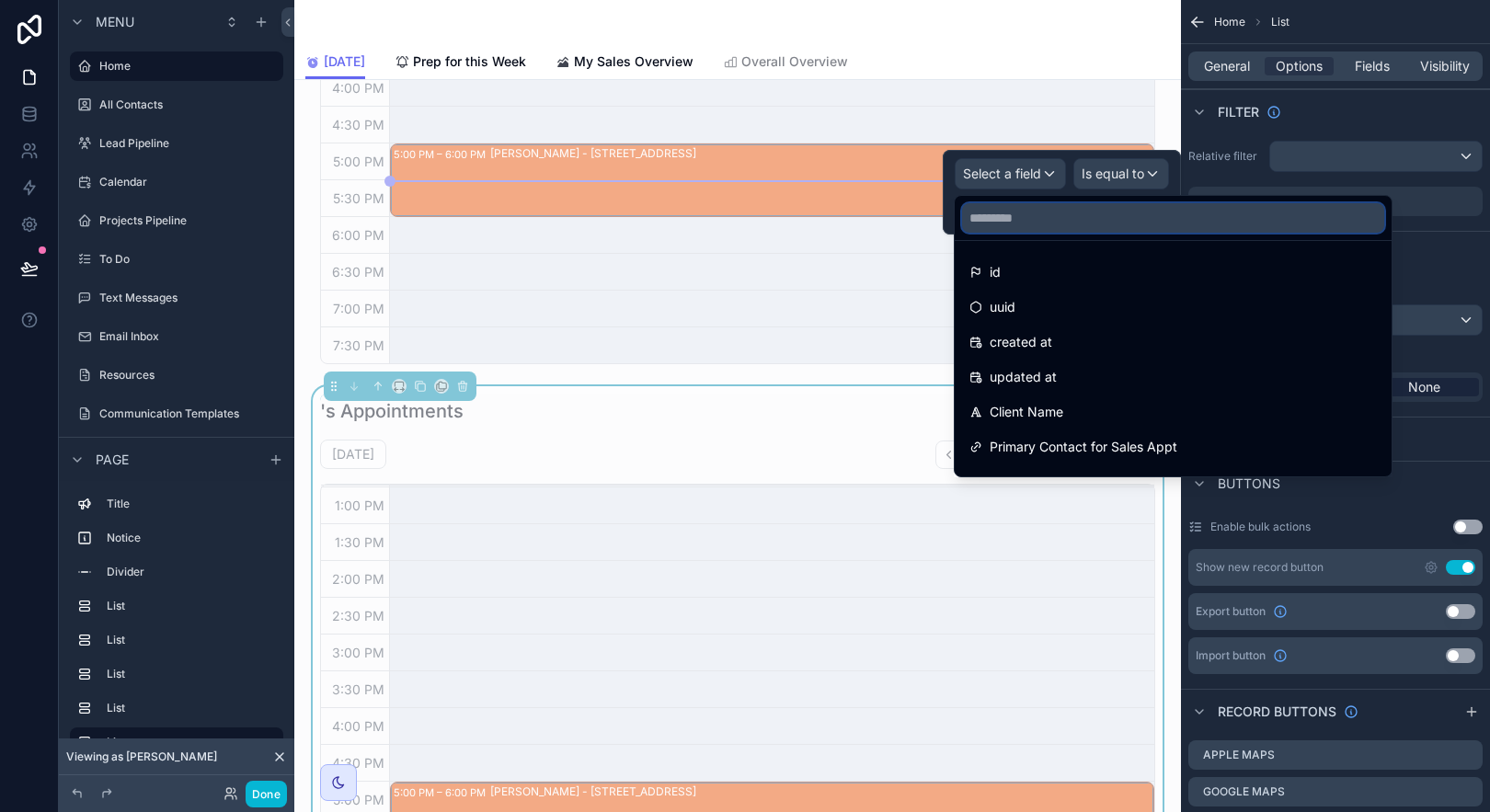
click at [1114, 210] on input "text" at bounding box center [1173, 218] width 423 height 29
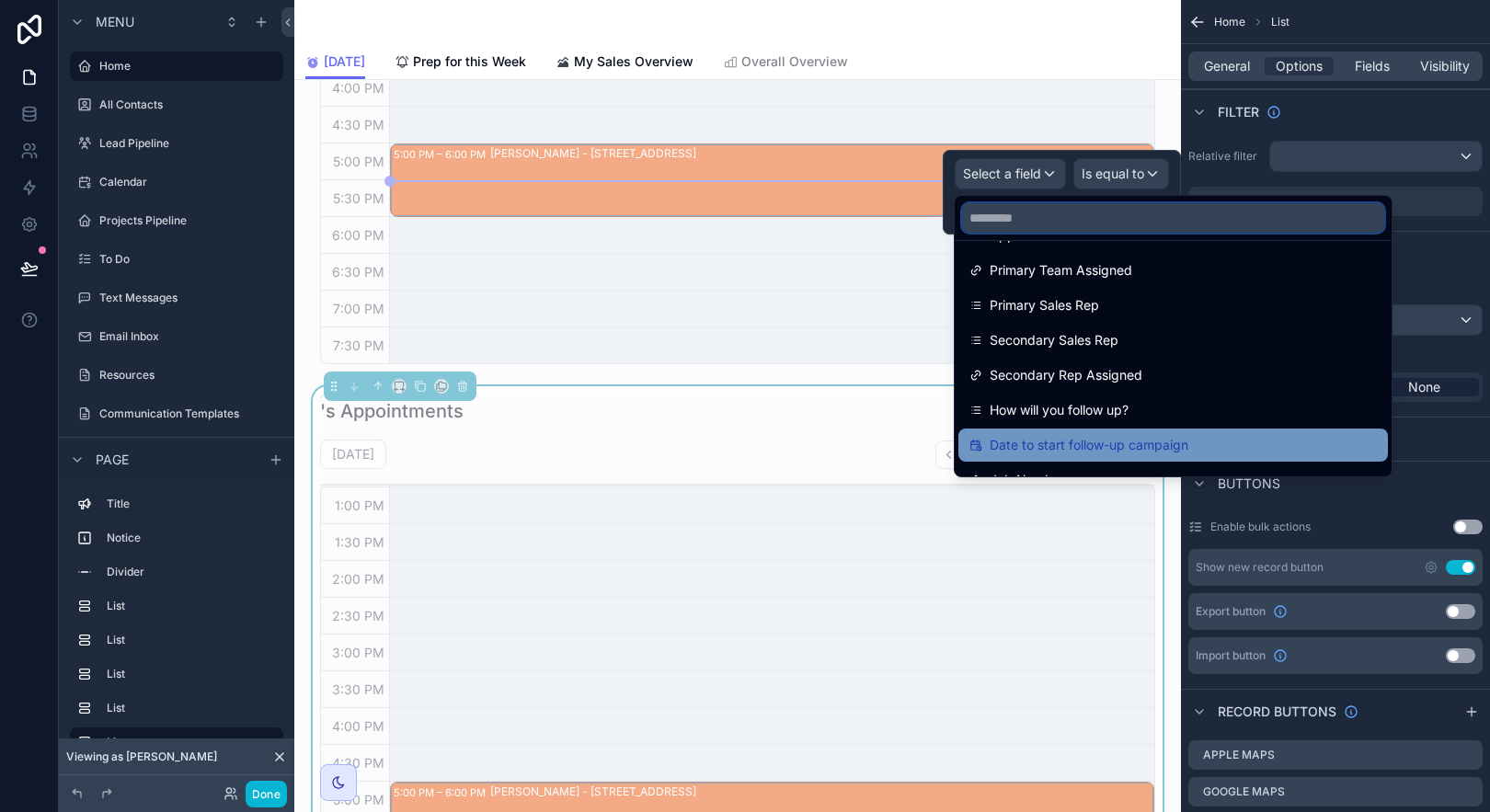
scroll to position [595, 0]
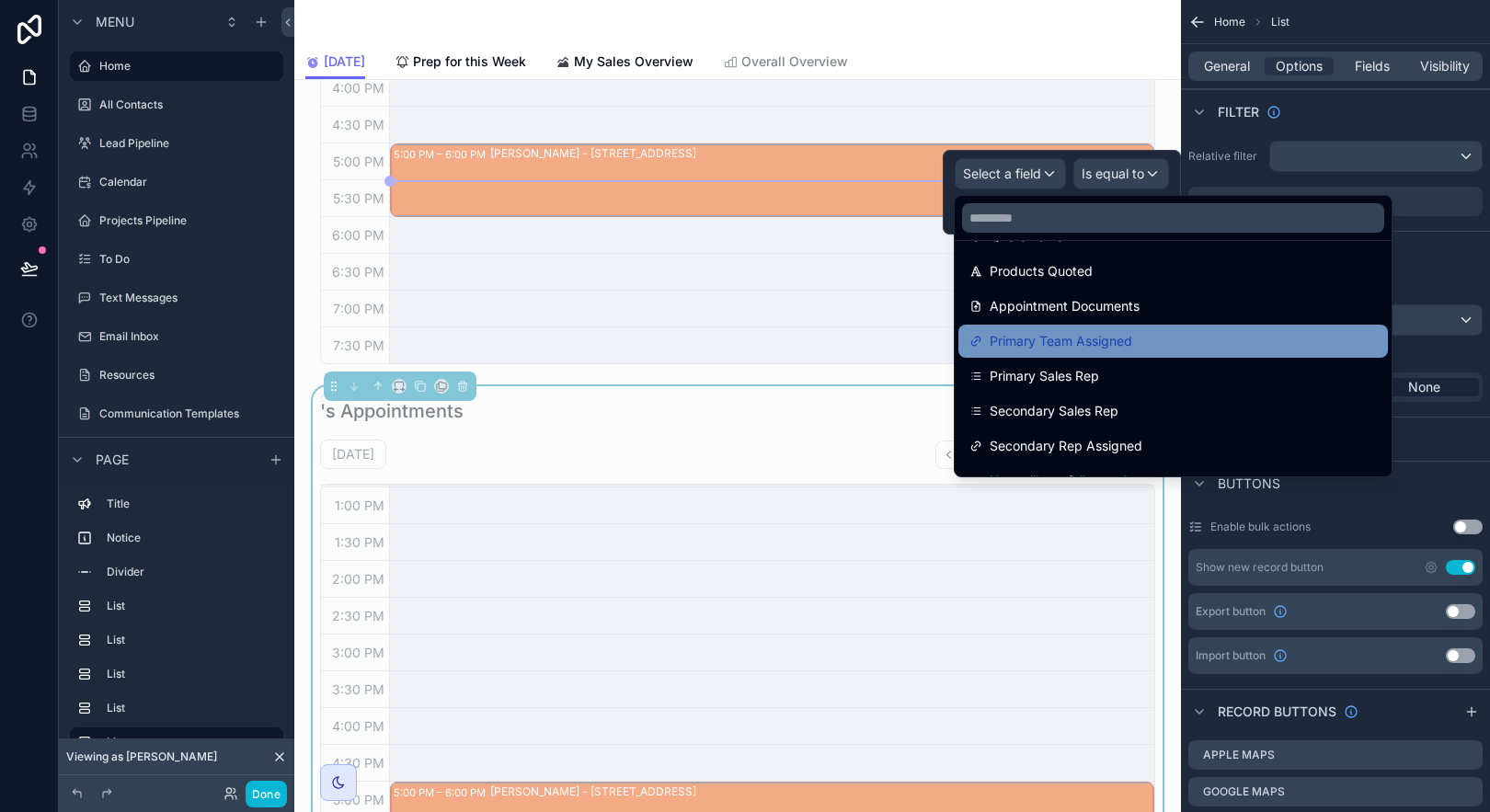
click at [1169, 347] on div "Primary Team Assigned" at bounding box center [1173, 341] width 407 height 22
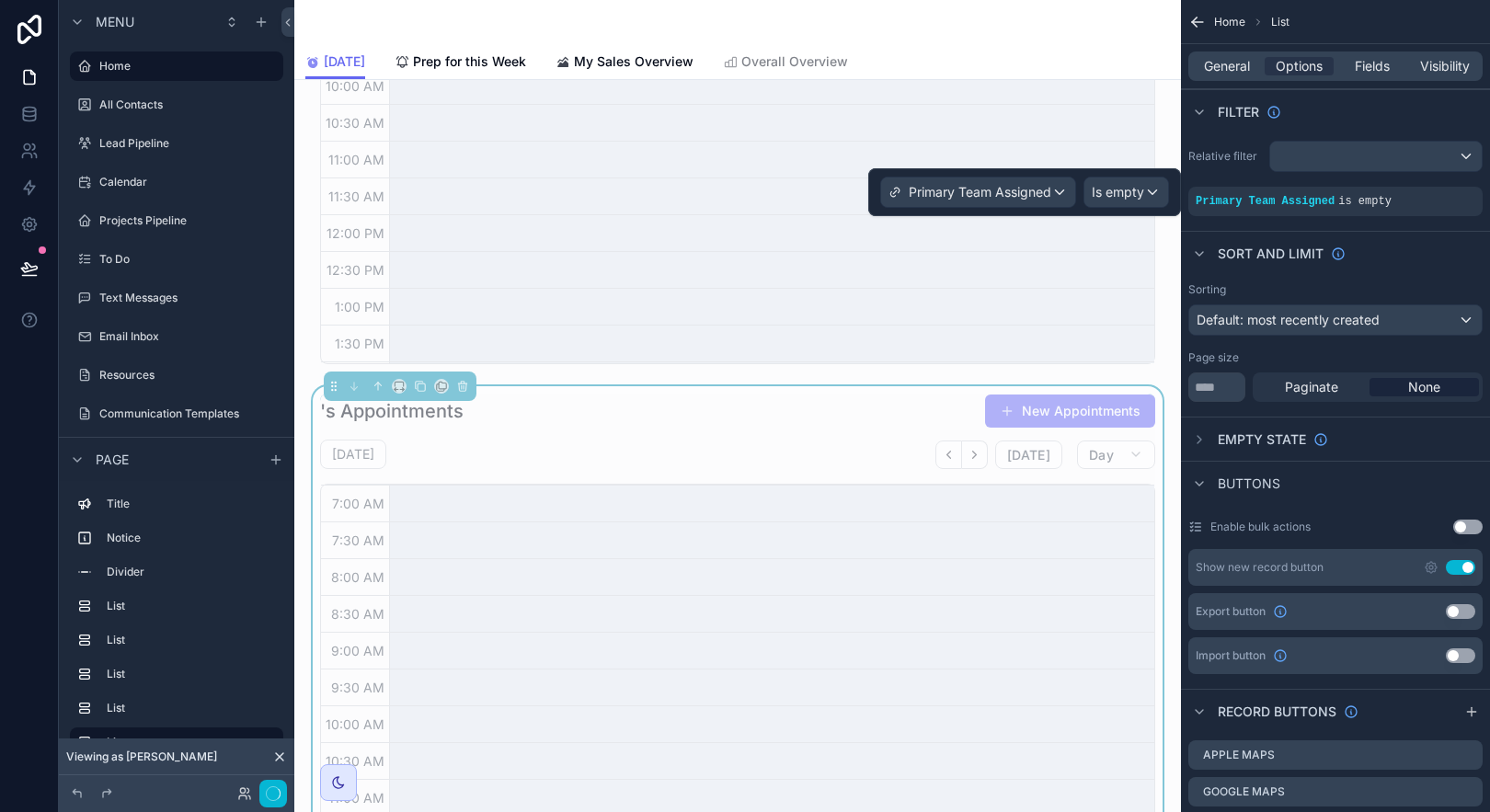
scroll to position [439, 0]
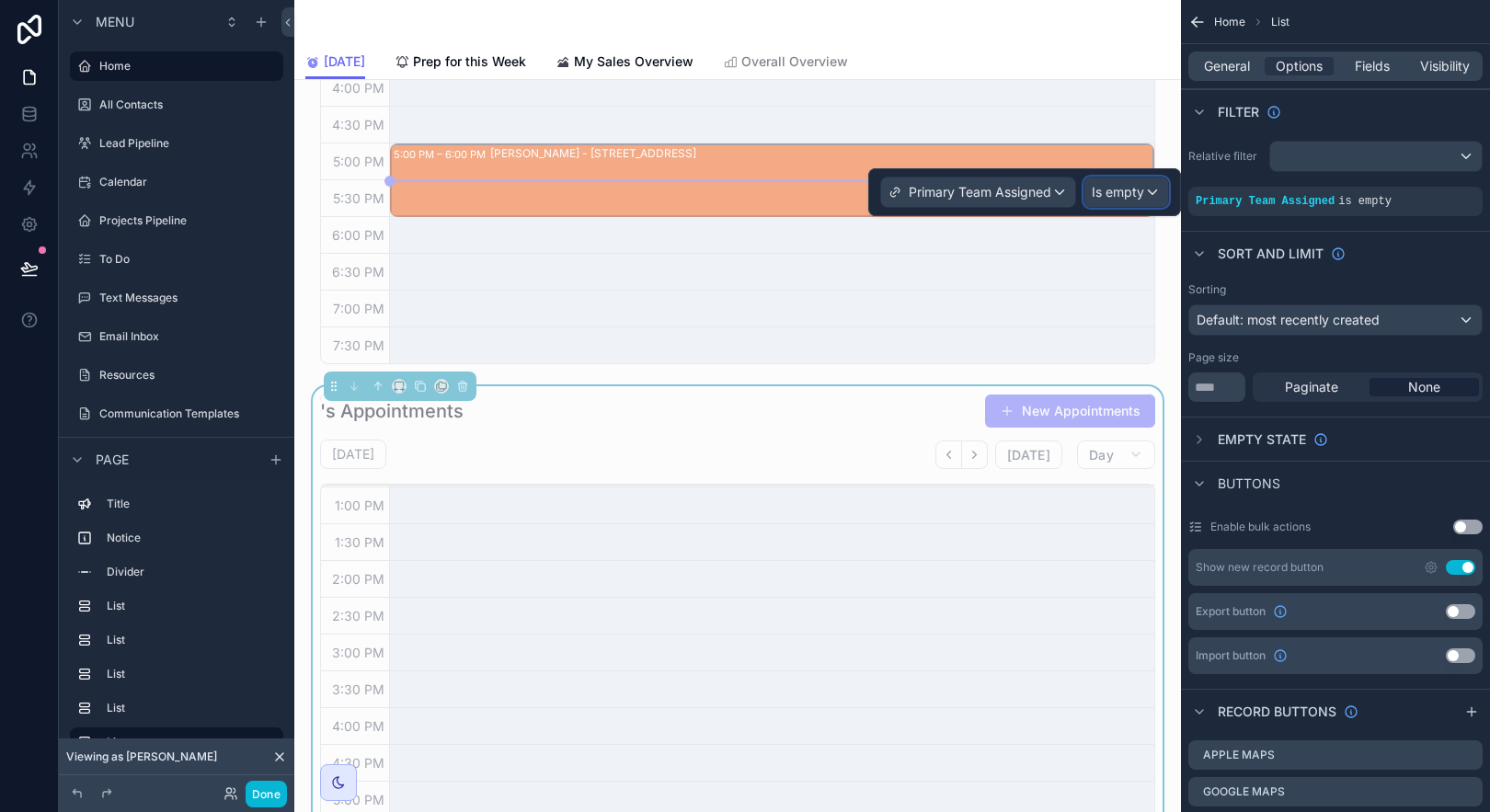
click at [1119, 204] on div "Is empty" at bounding box center [1127, 192] width 84 height 29
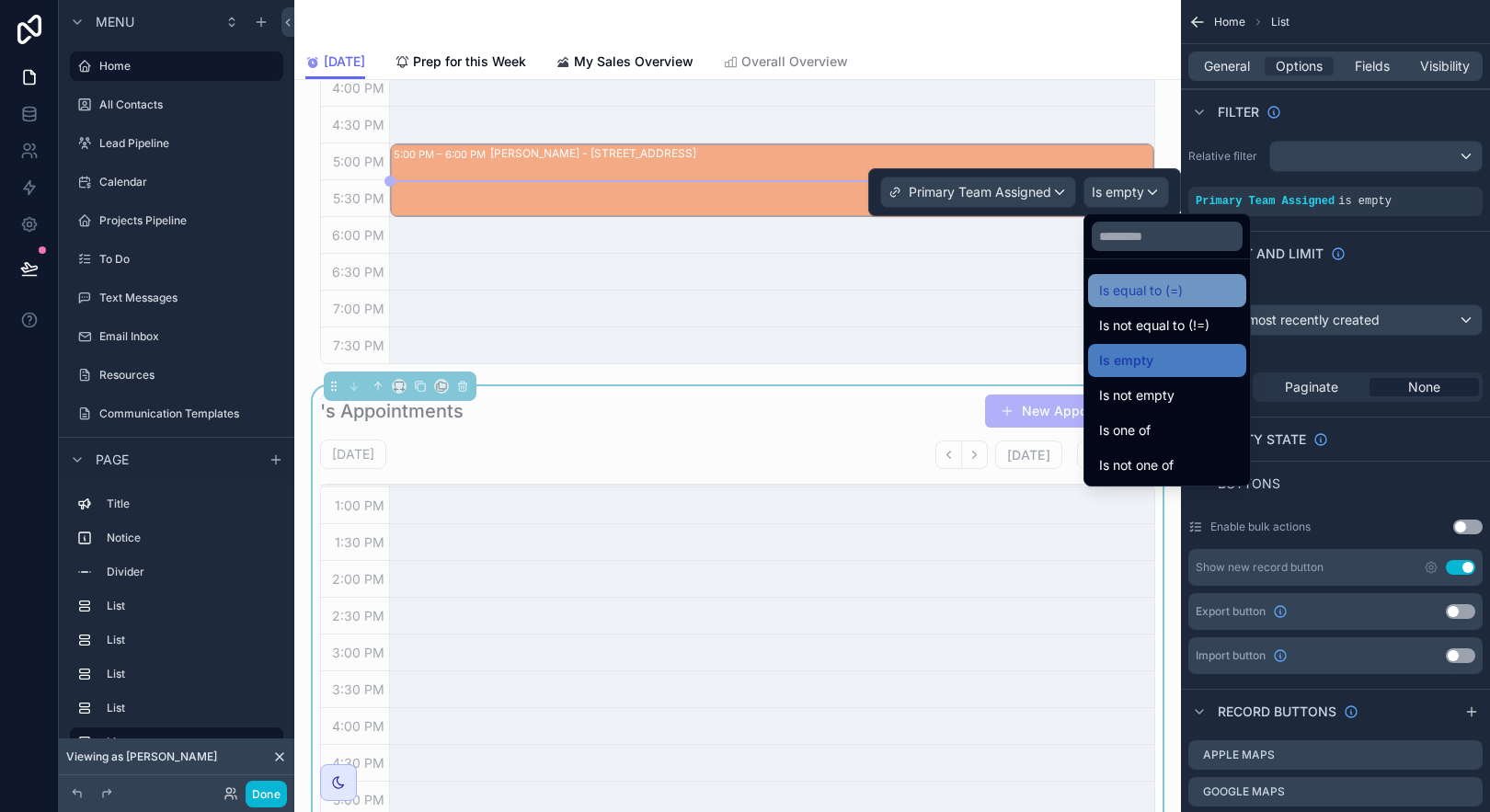
click at [1122, 290] on span "Is equal to (=)" at bounding box center [1141, 290] width 84 height 22
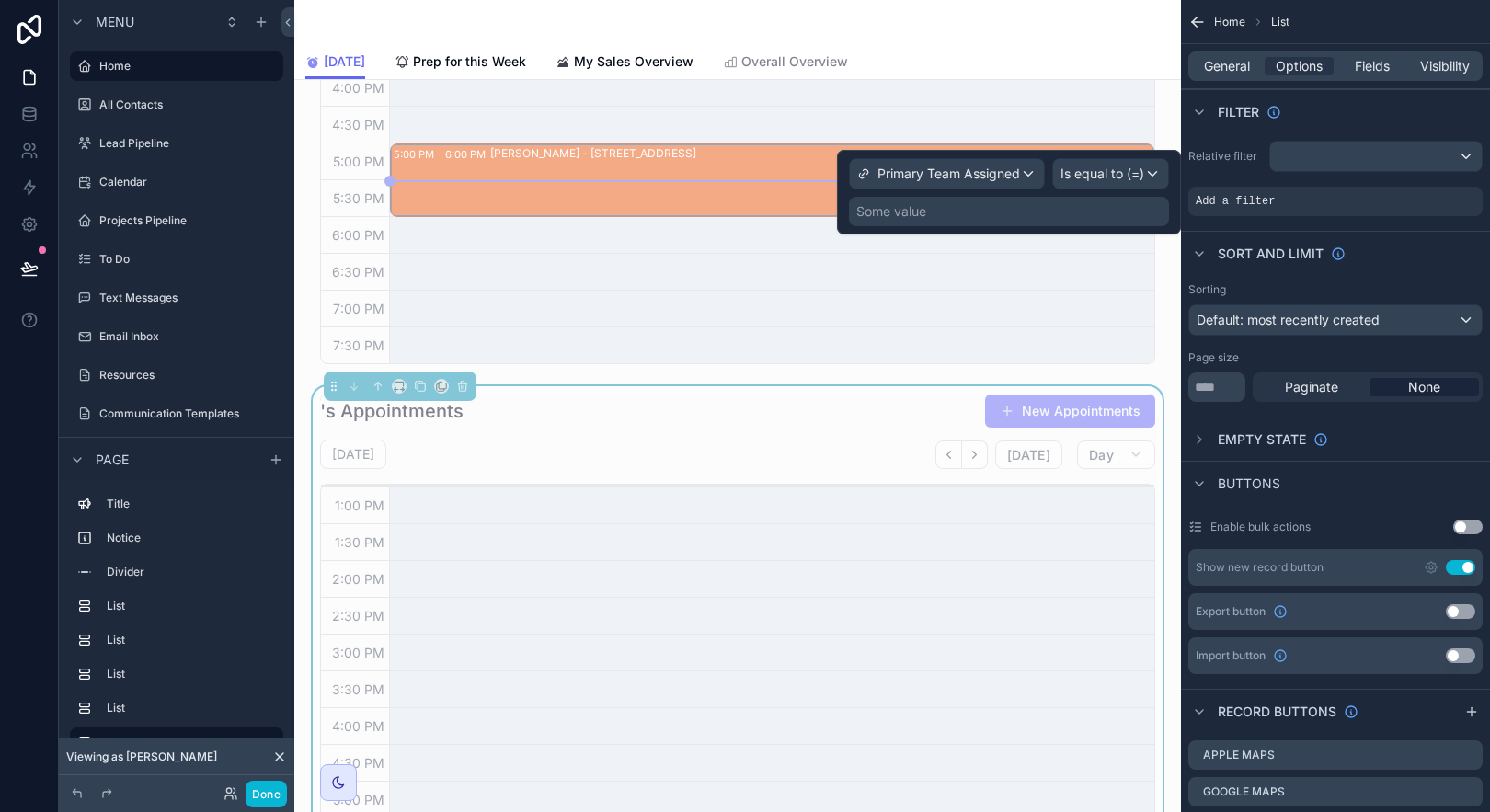
click at [997, 220] on div "Some value" at bounding box center [1009, 211] width 320 height 29
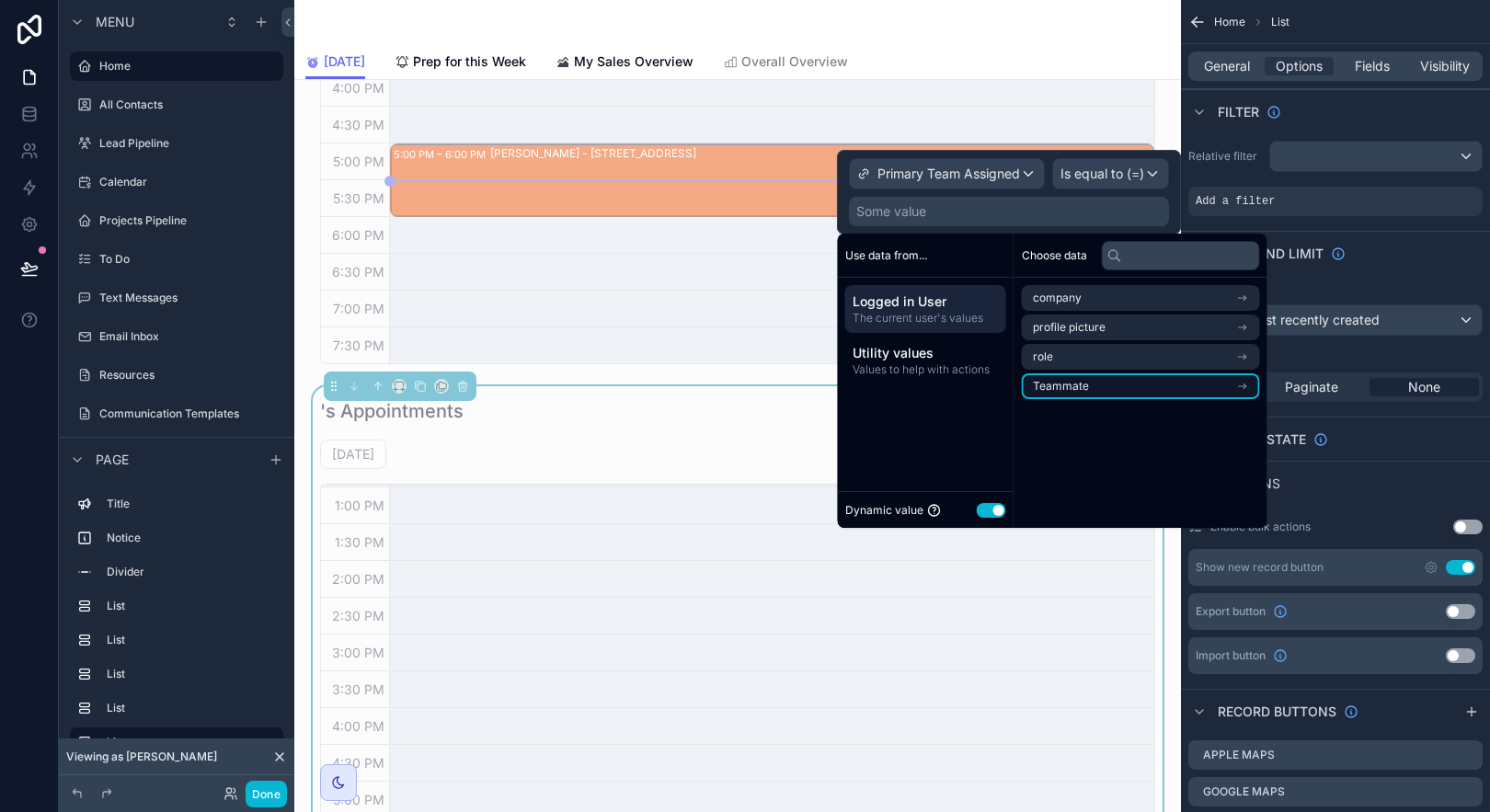
click at [1041, 381] on span "Teammate" at bounding box center [1062, 386] width 56 height 15
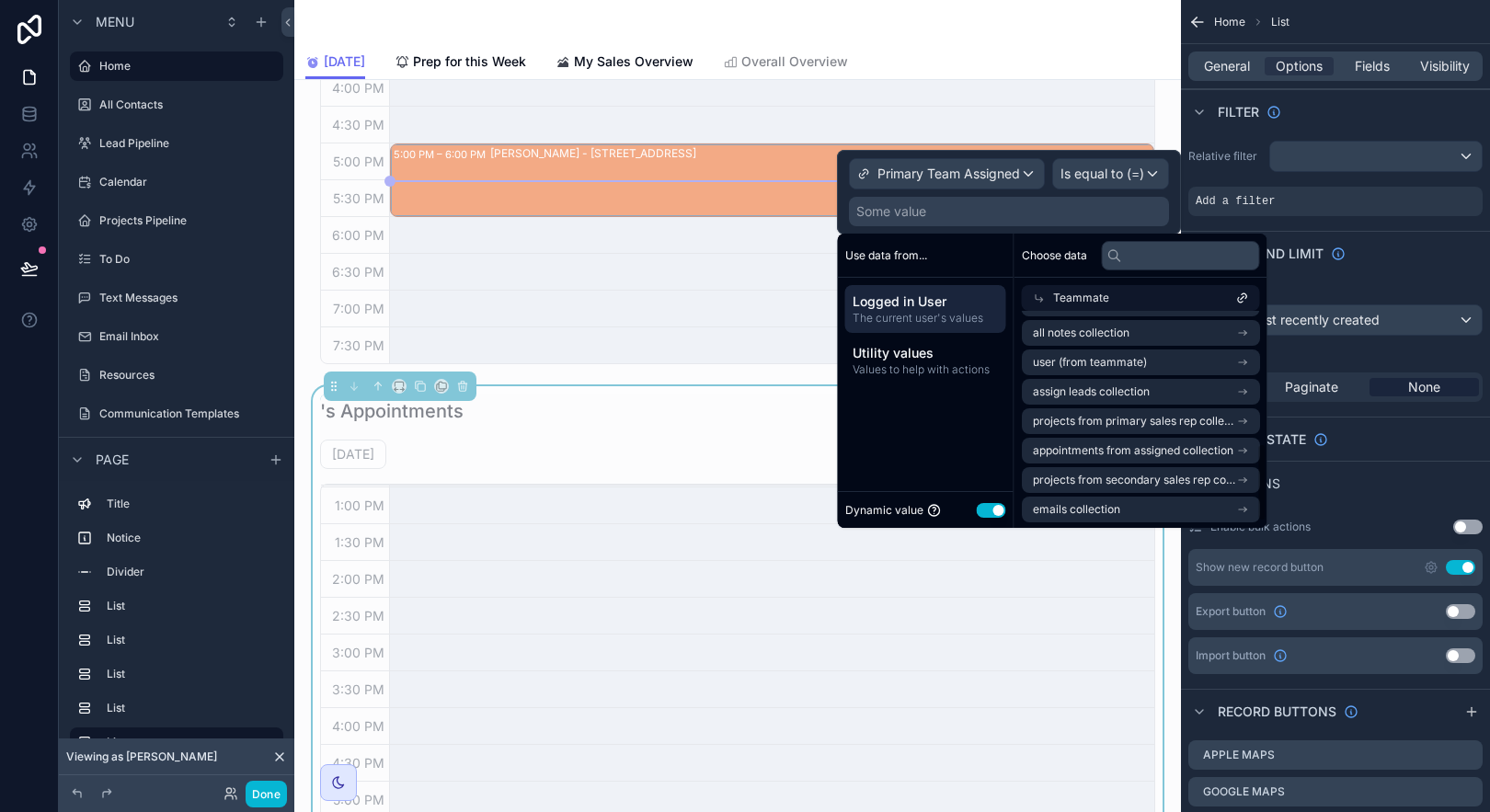
scroll to position [383, 0]
click at [1247, 300] on icon at bounding box center [1242, 297] width 13 height 13
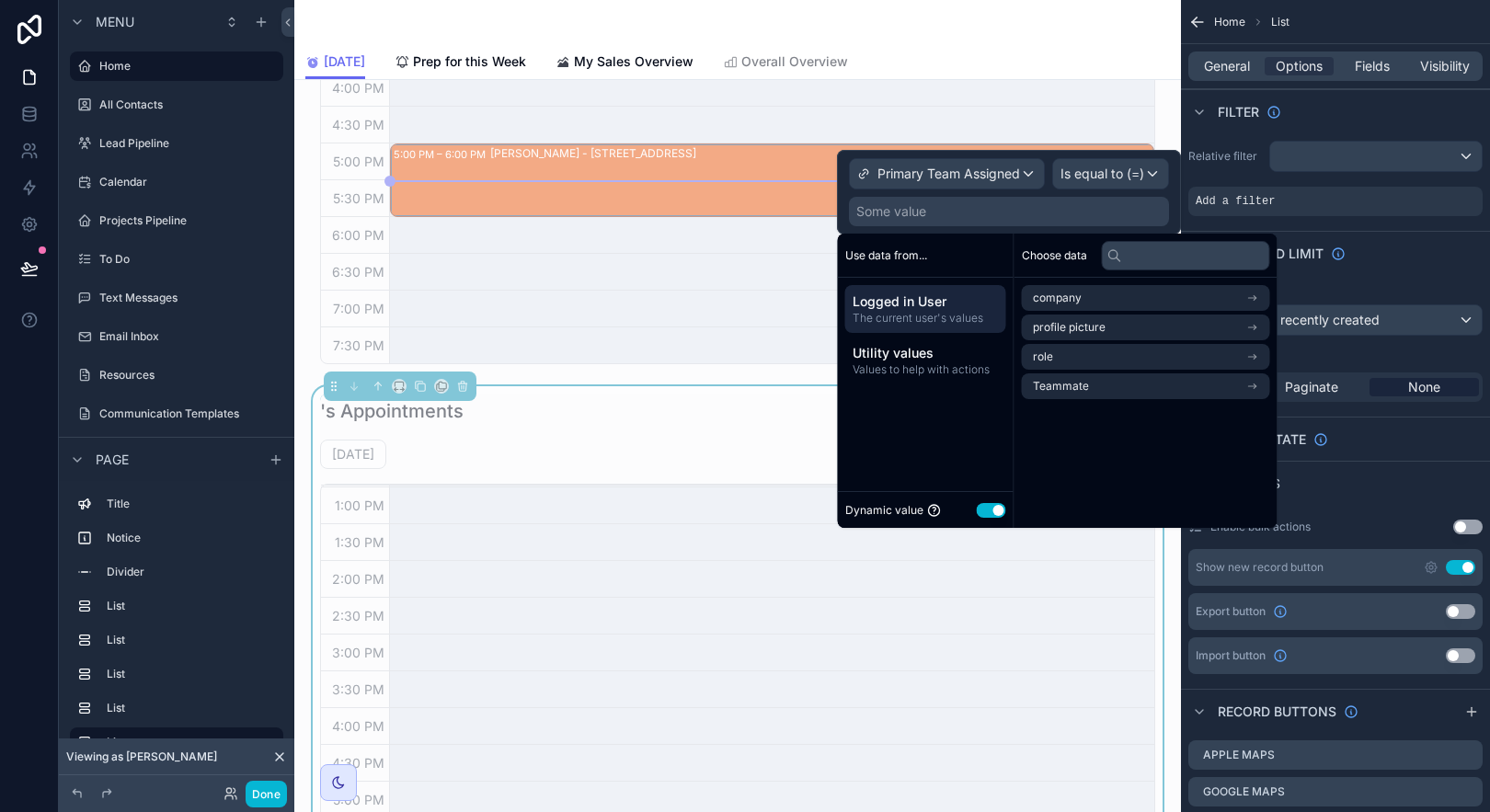
scroll to position [0, 0]
click at [1230, 382] on li "Teammate" at bounding box center [1140, 386] width 239 height 25
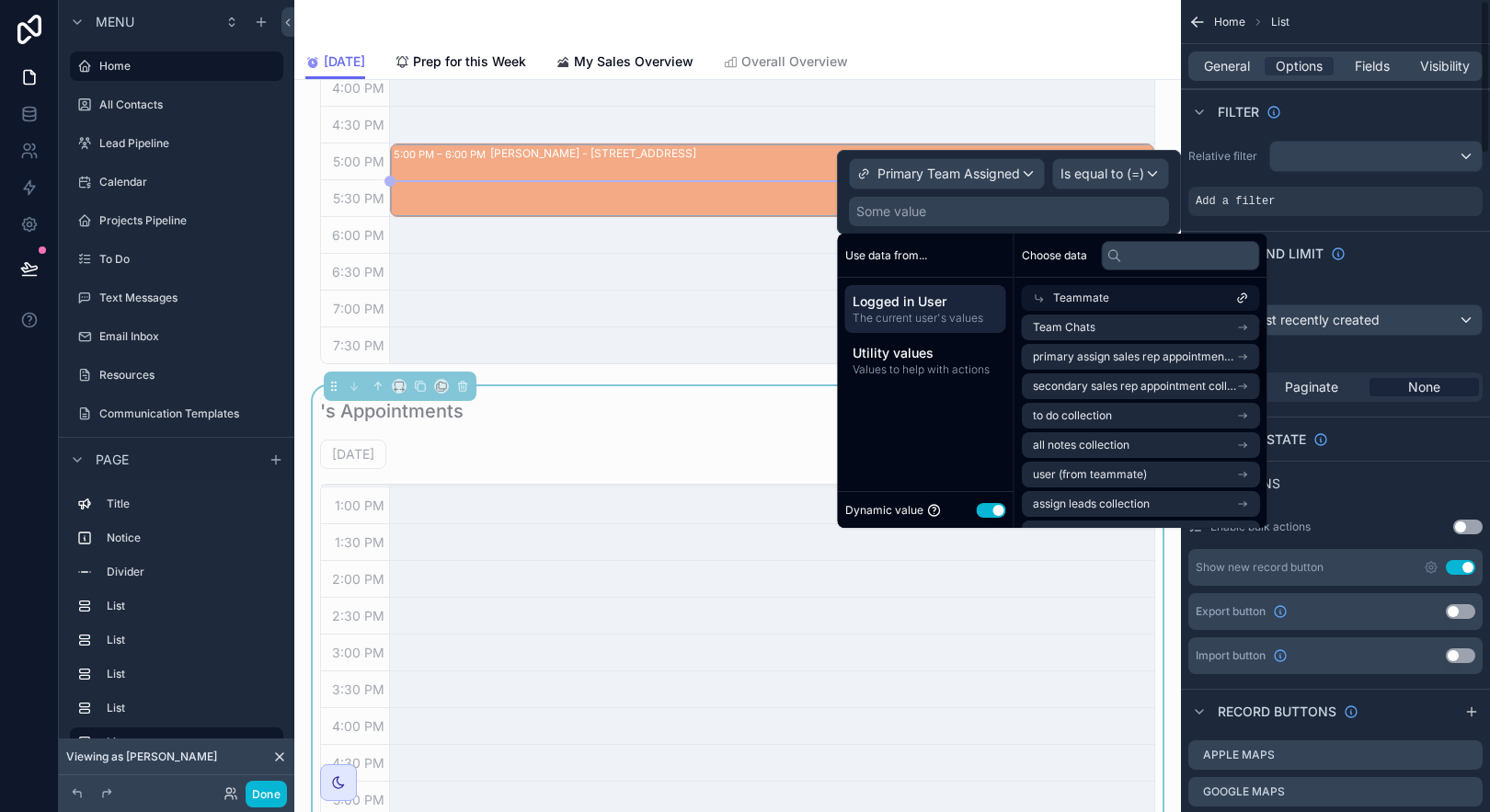
scroll to position [383, 0]
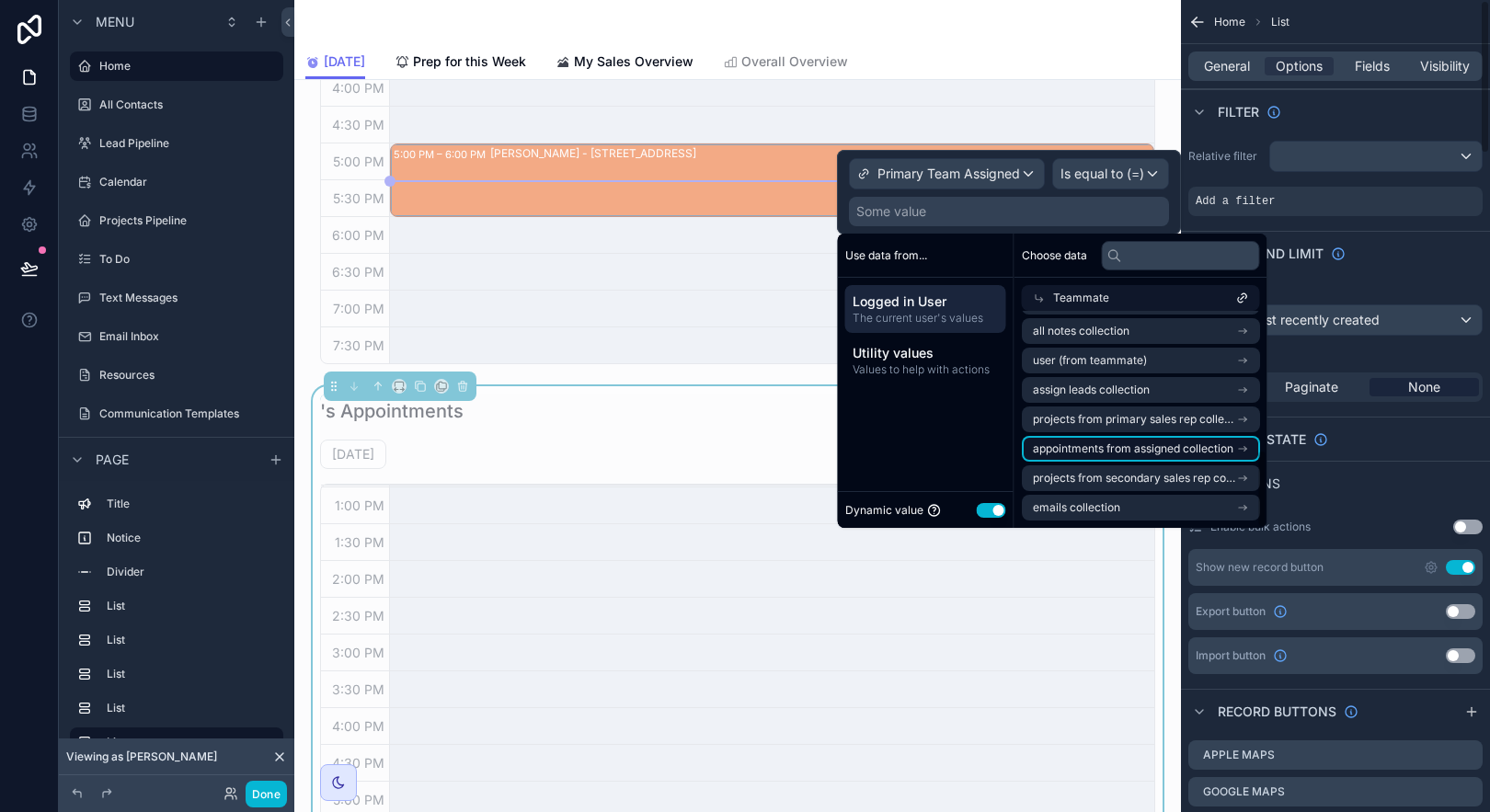
click at [1246, 446] on icon "scrollable content" at bounding box center [1242, 448] width 13 height 13
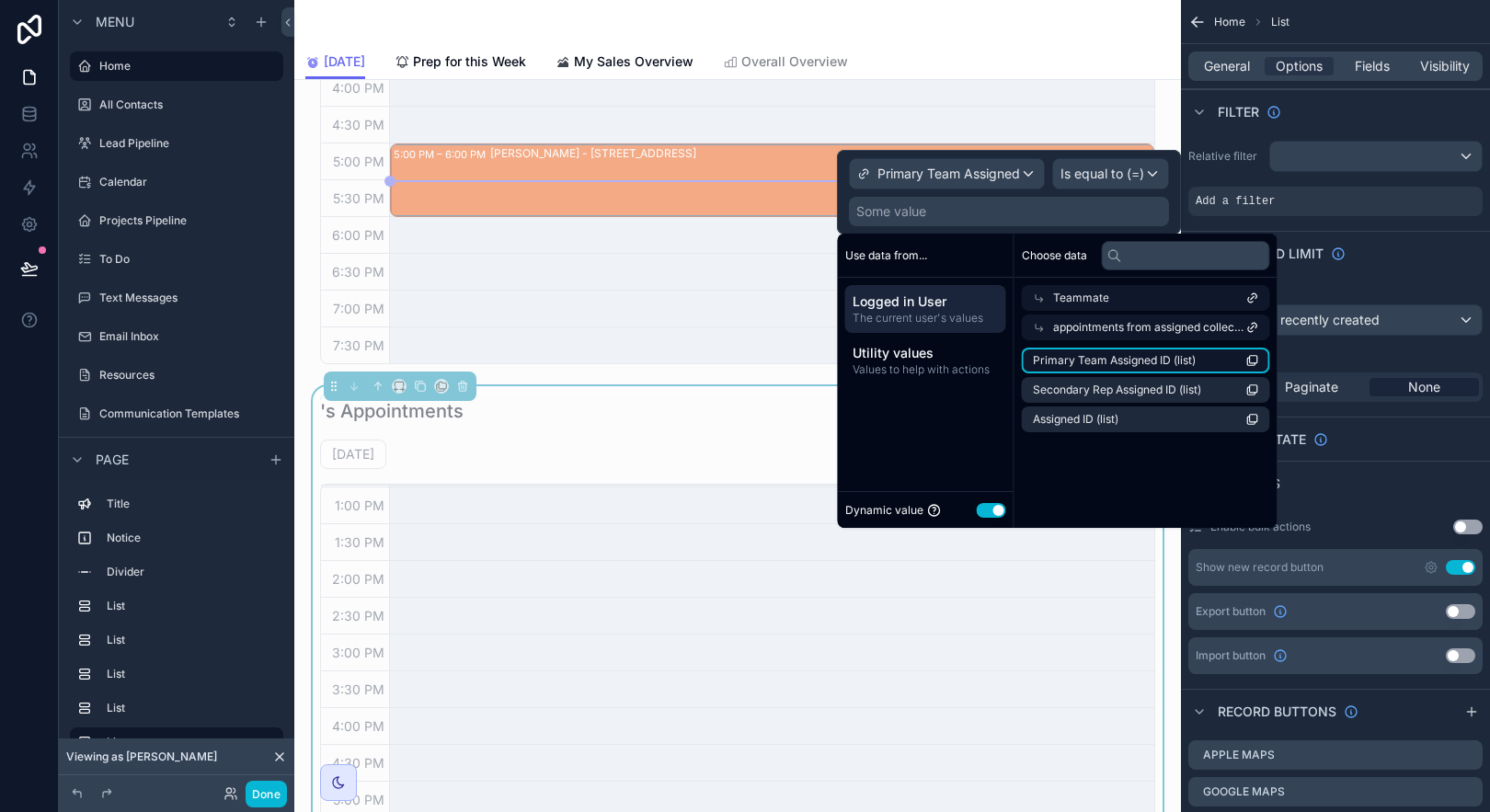
click at [1248, 357] on icon "scrollable content" at bounding box center [1251, 361] width 8 height 8
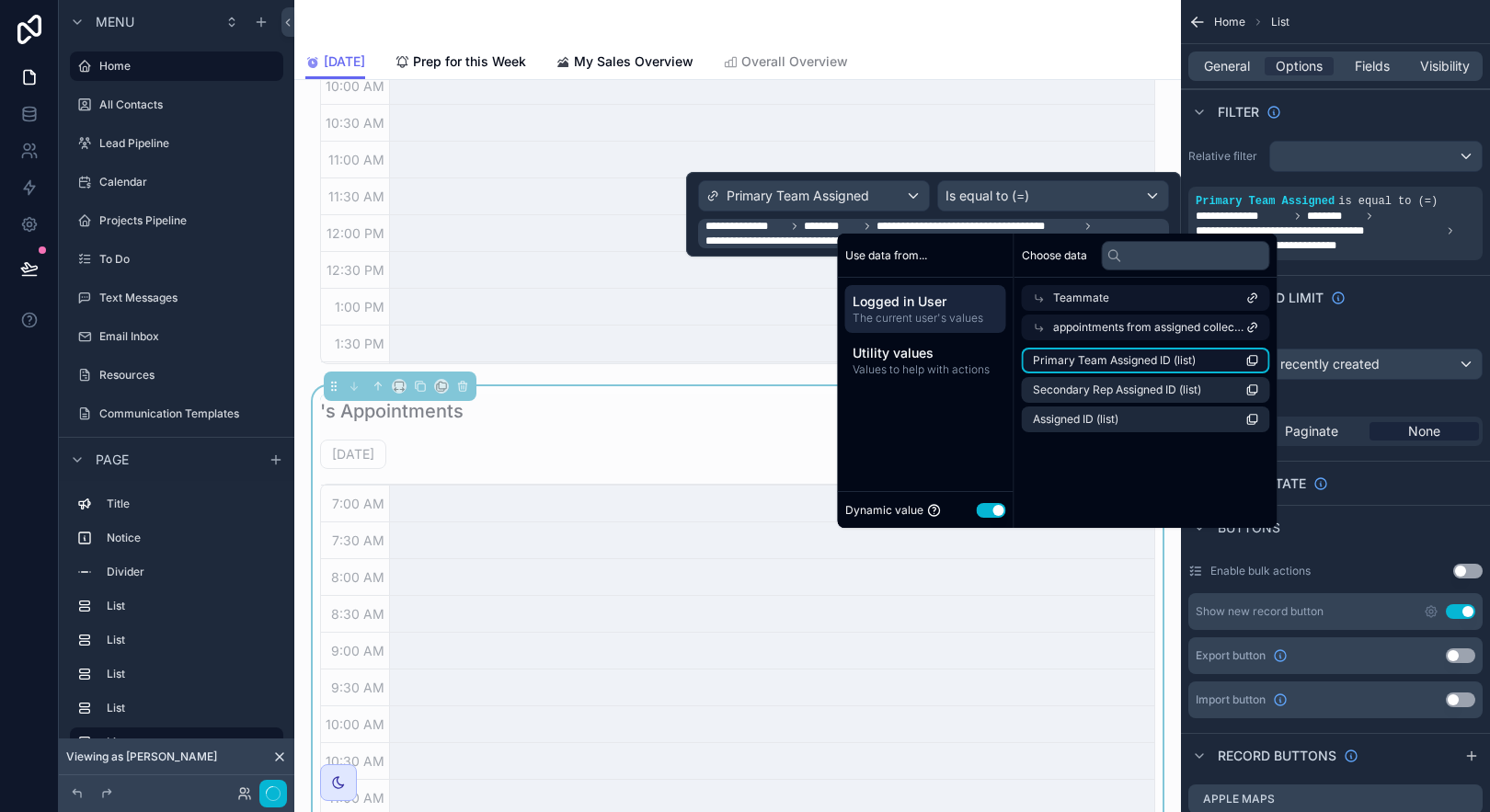
scroll to position [439, 0]
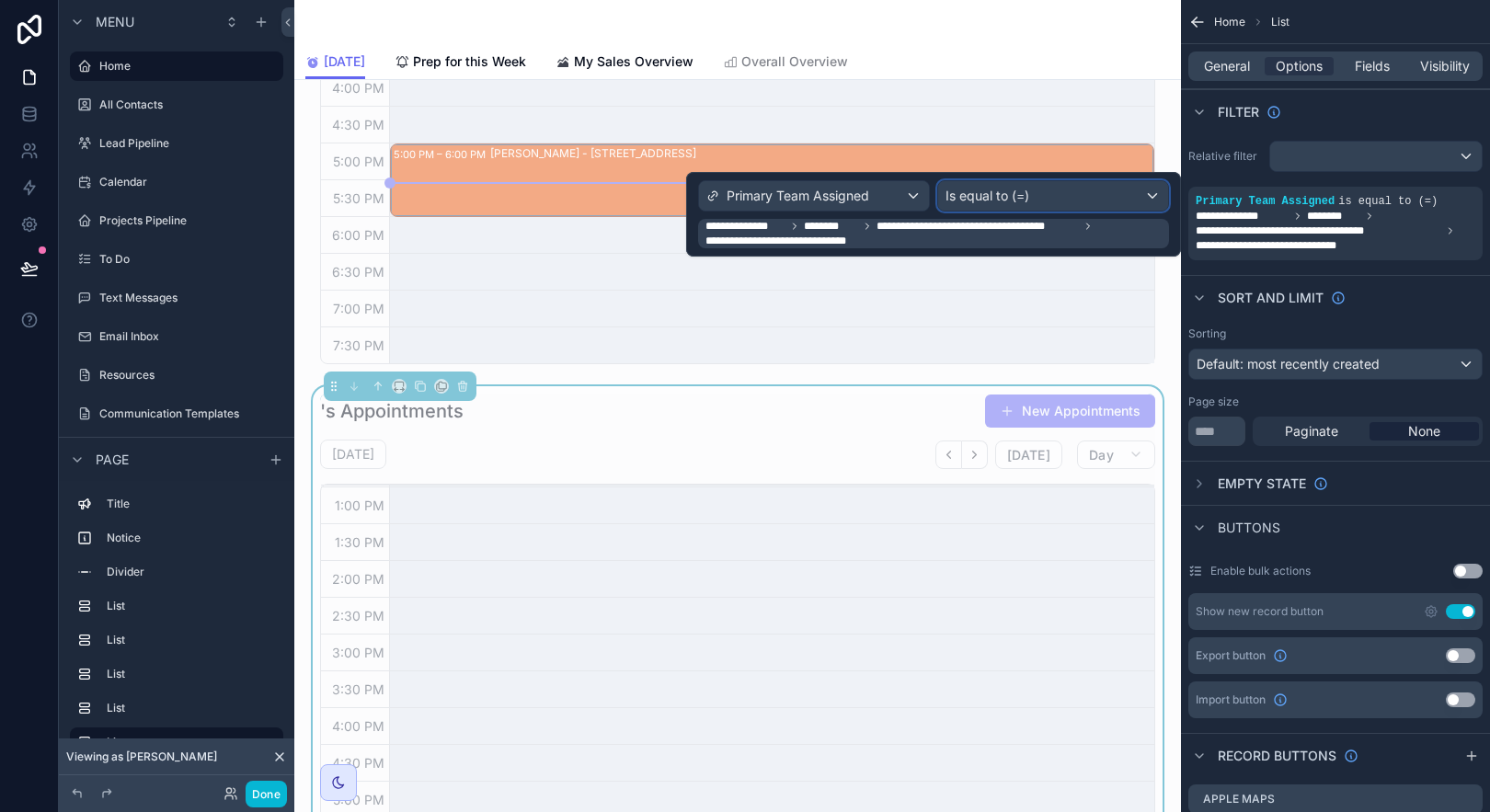
click at [1001, 202] on span "Is equal to (=)" at bounding box center [987, 196] width 84 height 18
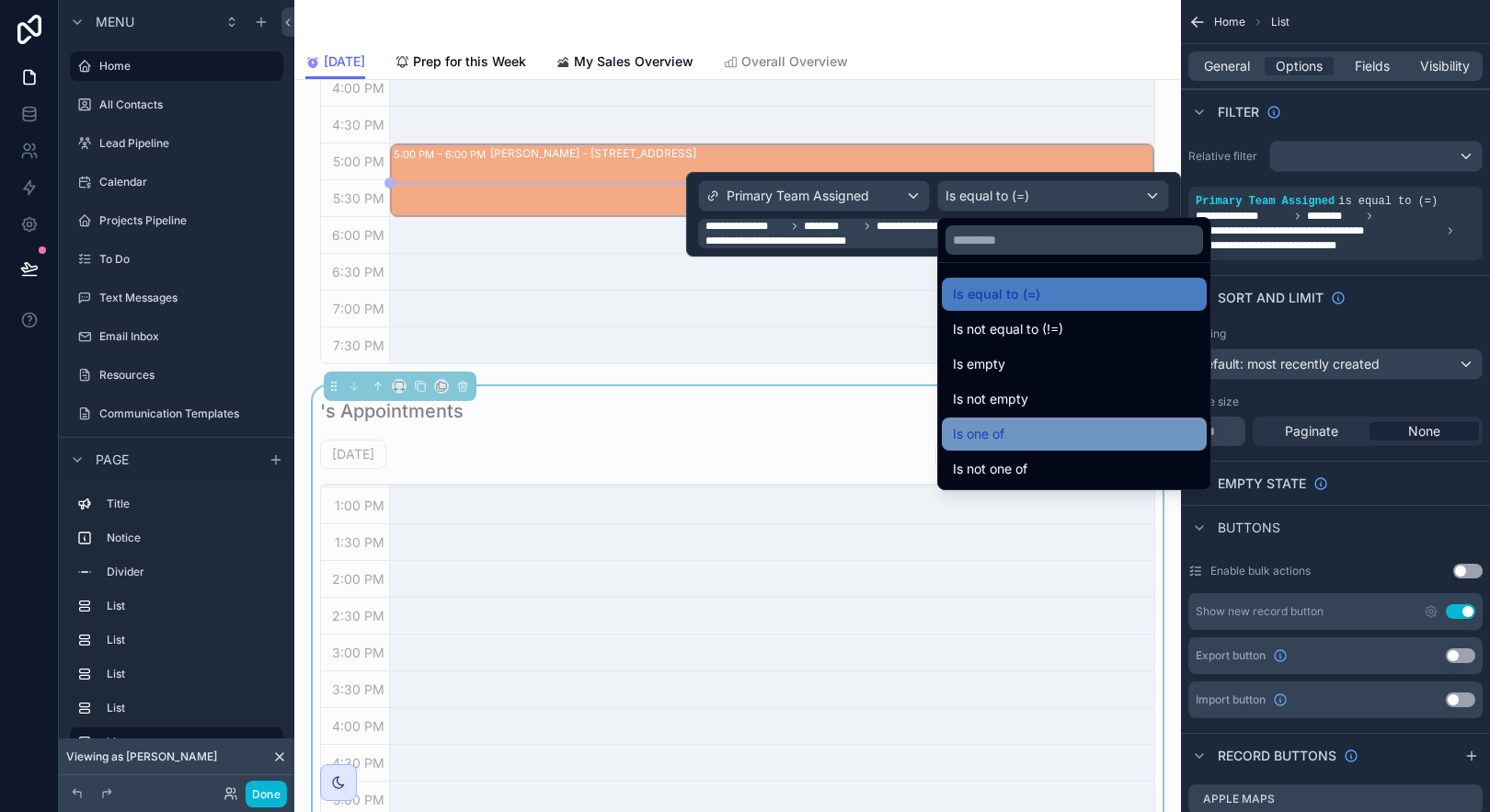
click at [1032, 429] on div "Is one of" at bounding box center [1073, 433] width 242 height 22
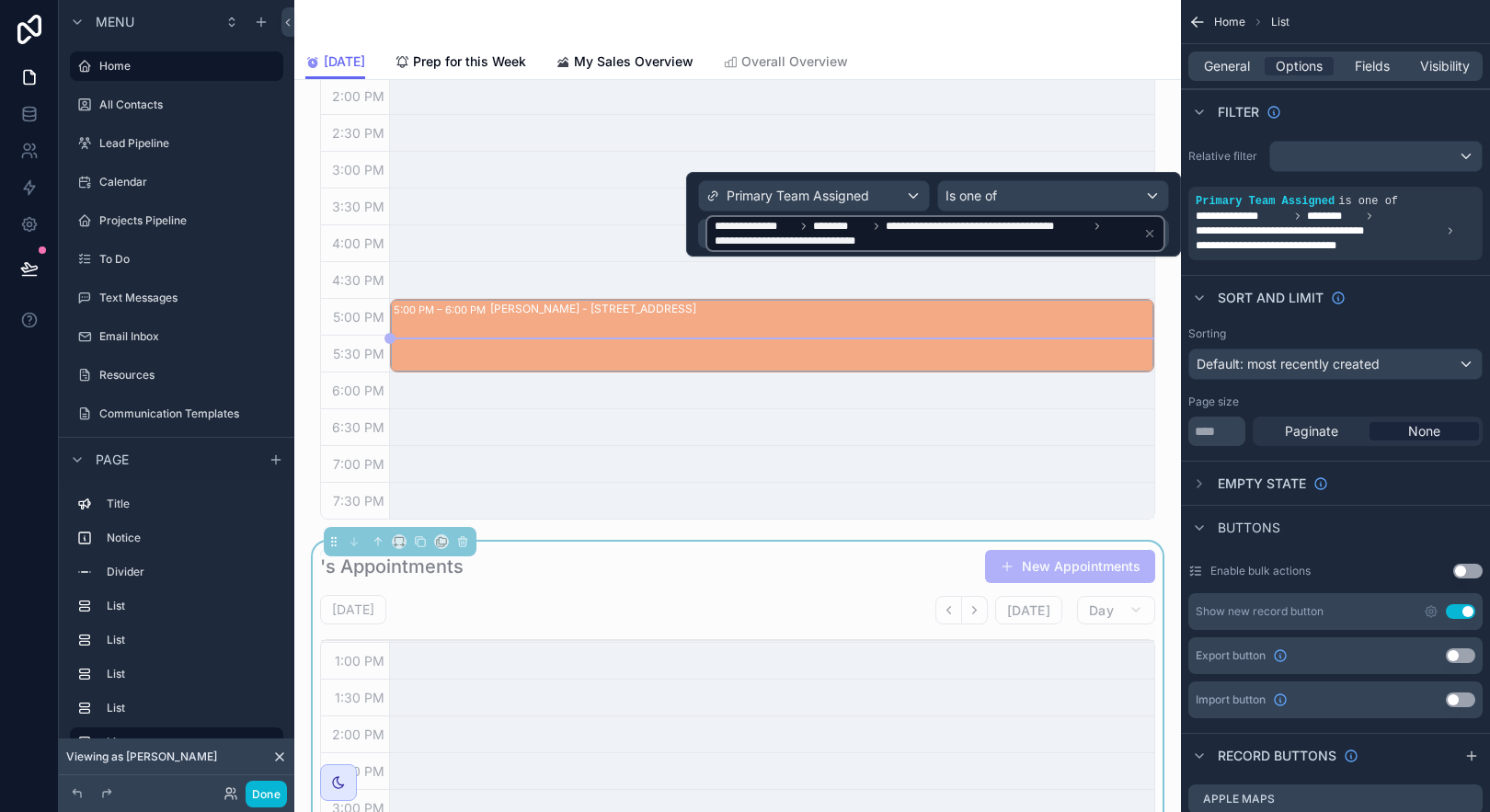
scroll to position [989, 0]
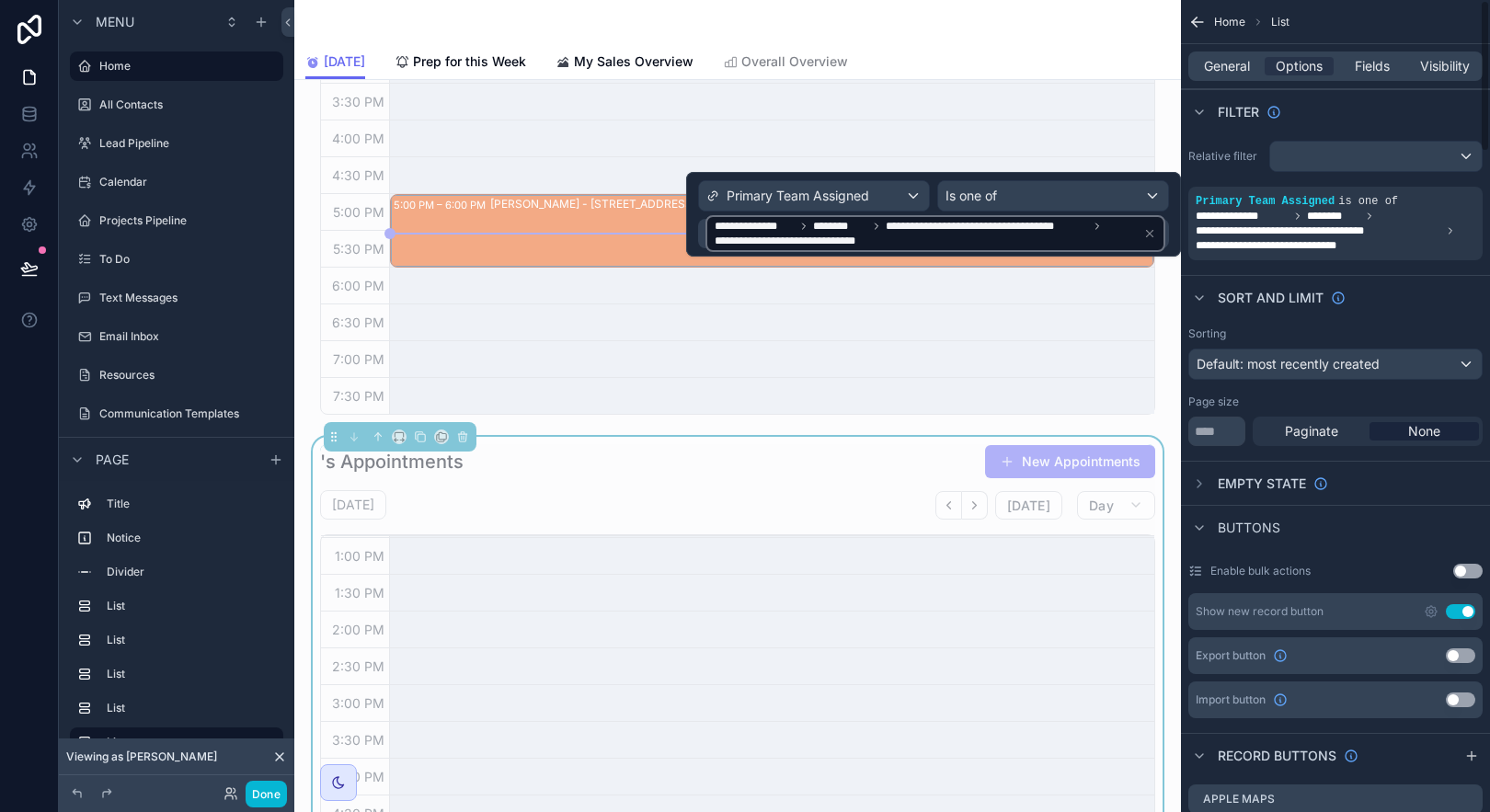
click at [1456, 295] on div "Sort And Limit" at bounding box center [1335, 296] width 309 height 44
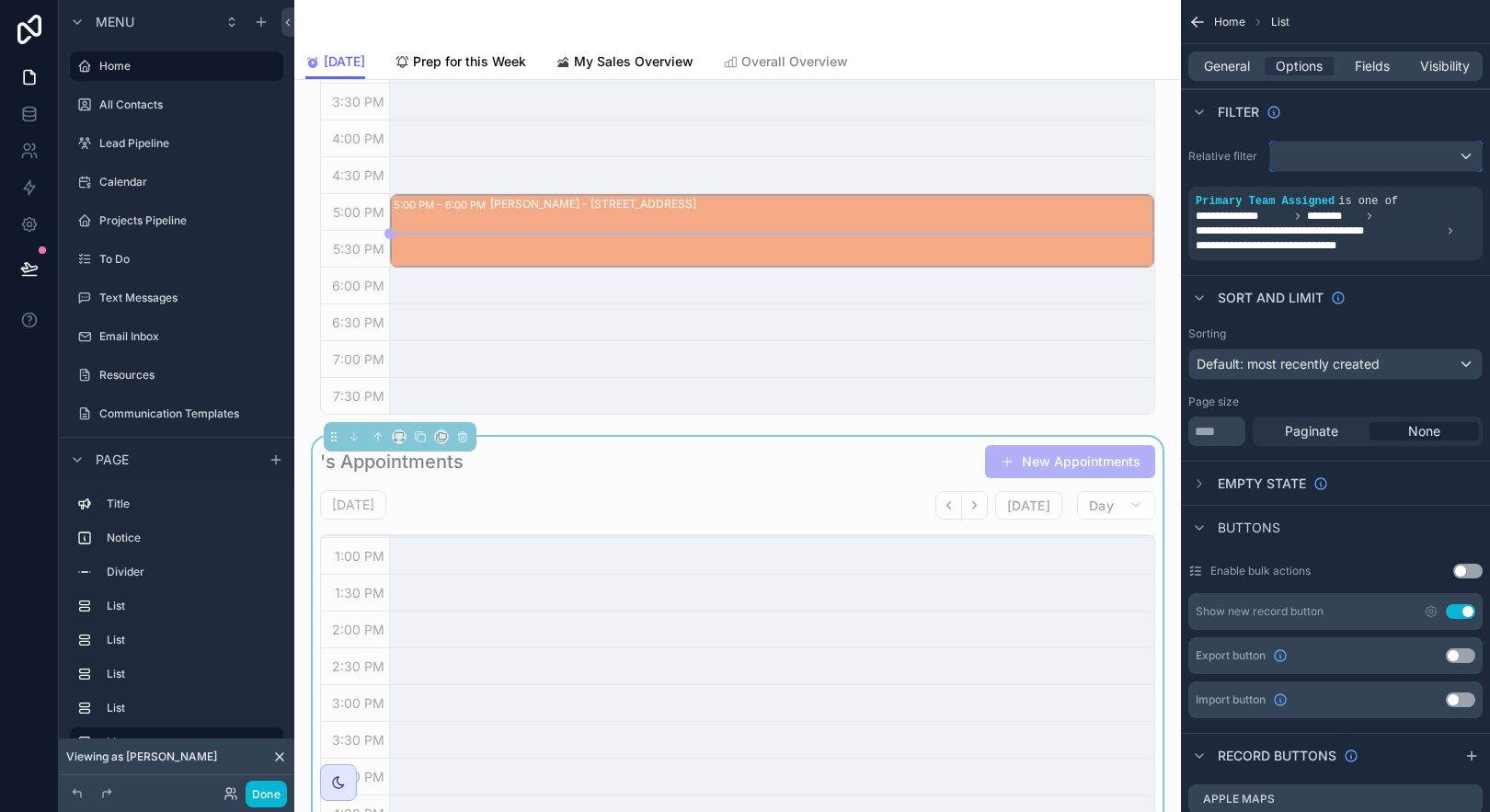
click at [1471, 153] on div "scrollable content" at bounding box center [1375, 156] width 211 height 29
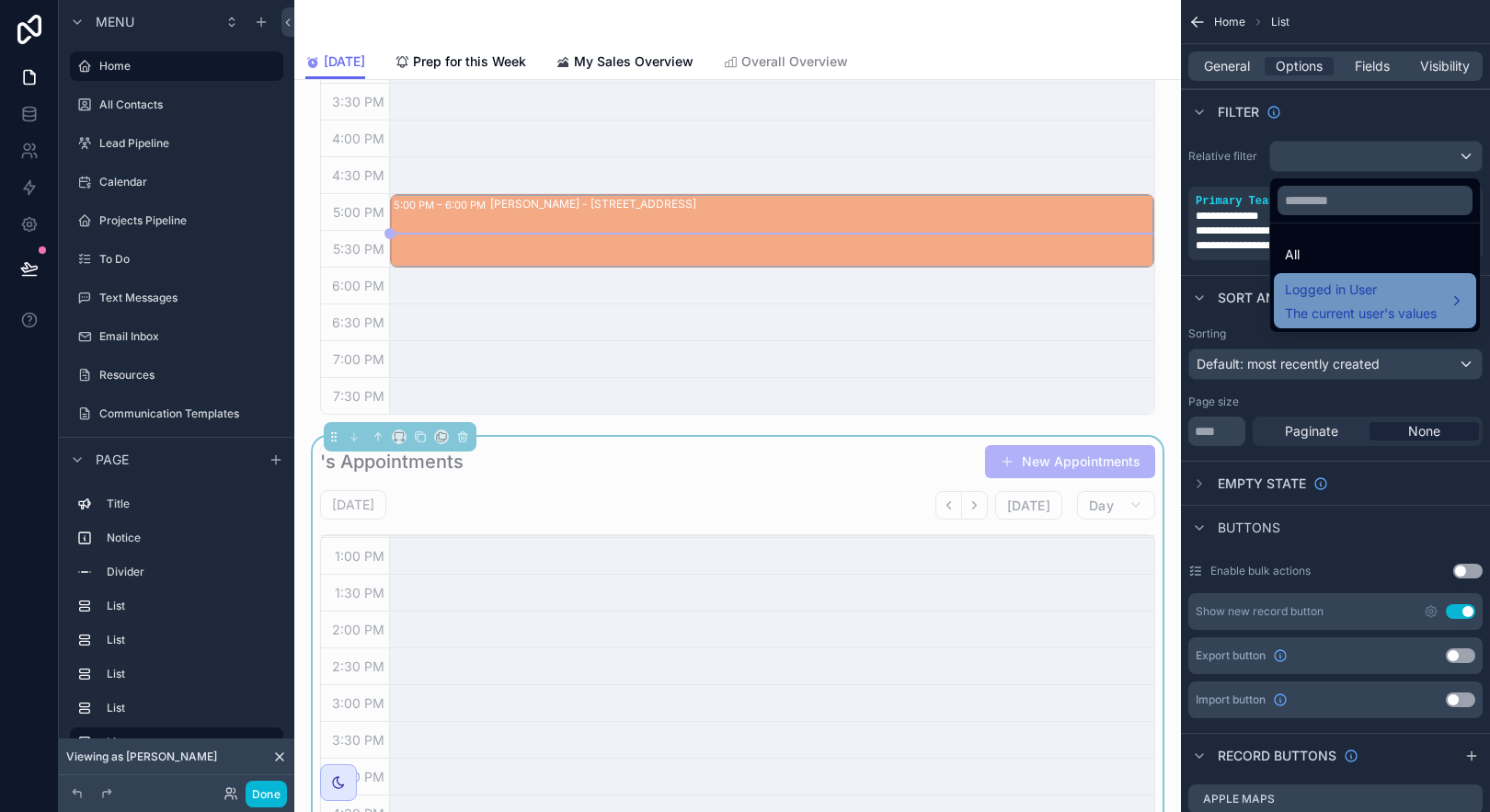
click at [1436, 296] on span "Logged in User" at bounding box center [1360, 289] width 152 height 22
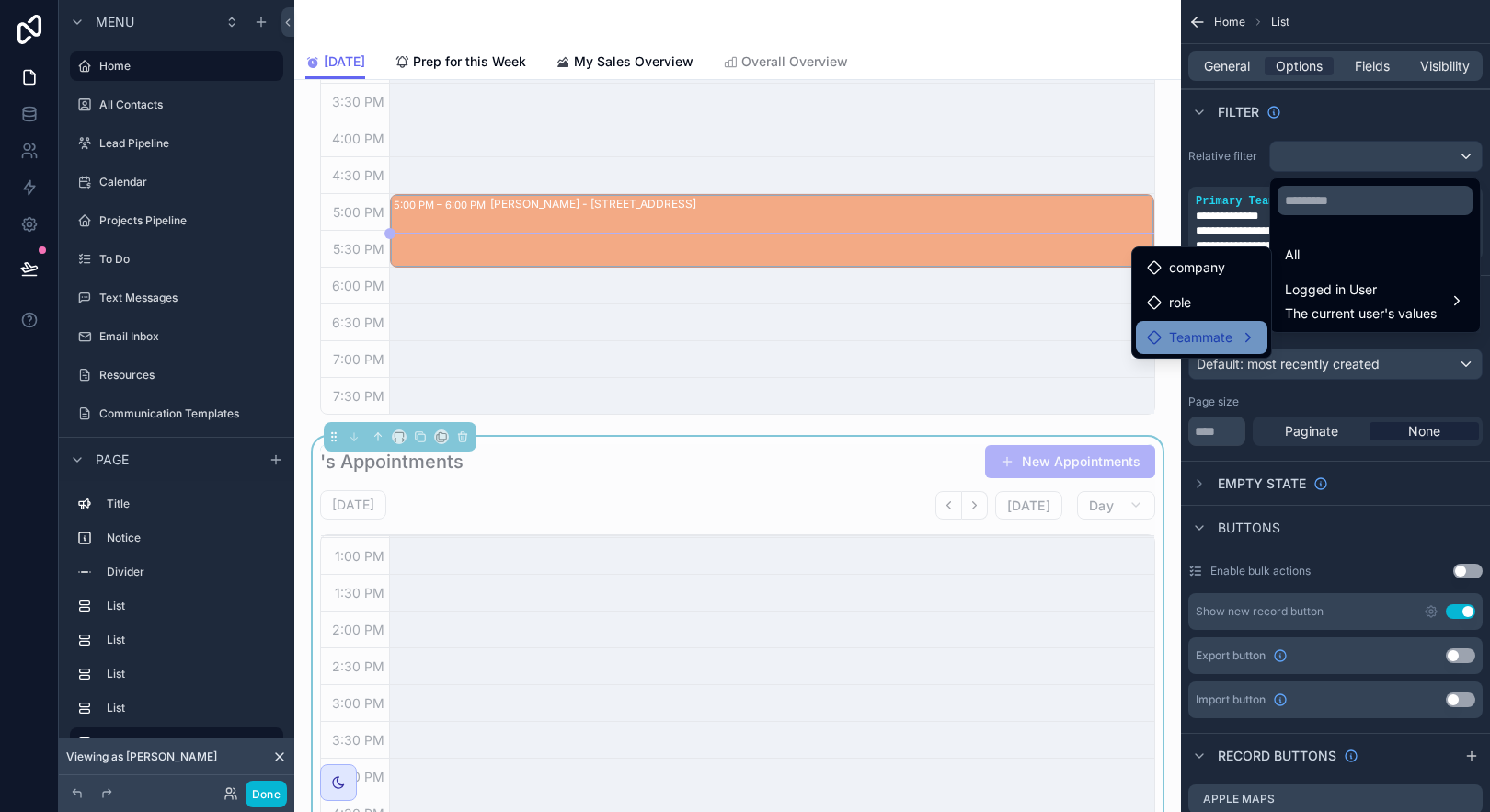
click at [1253, 339] on div "Teammate" at bounding box center [1202, 337] width 109 height 22
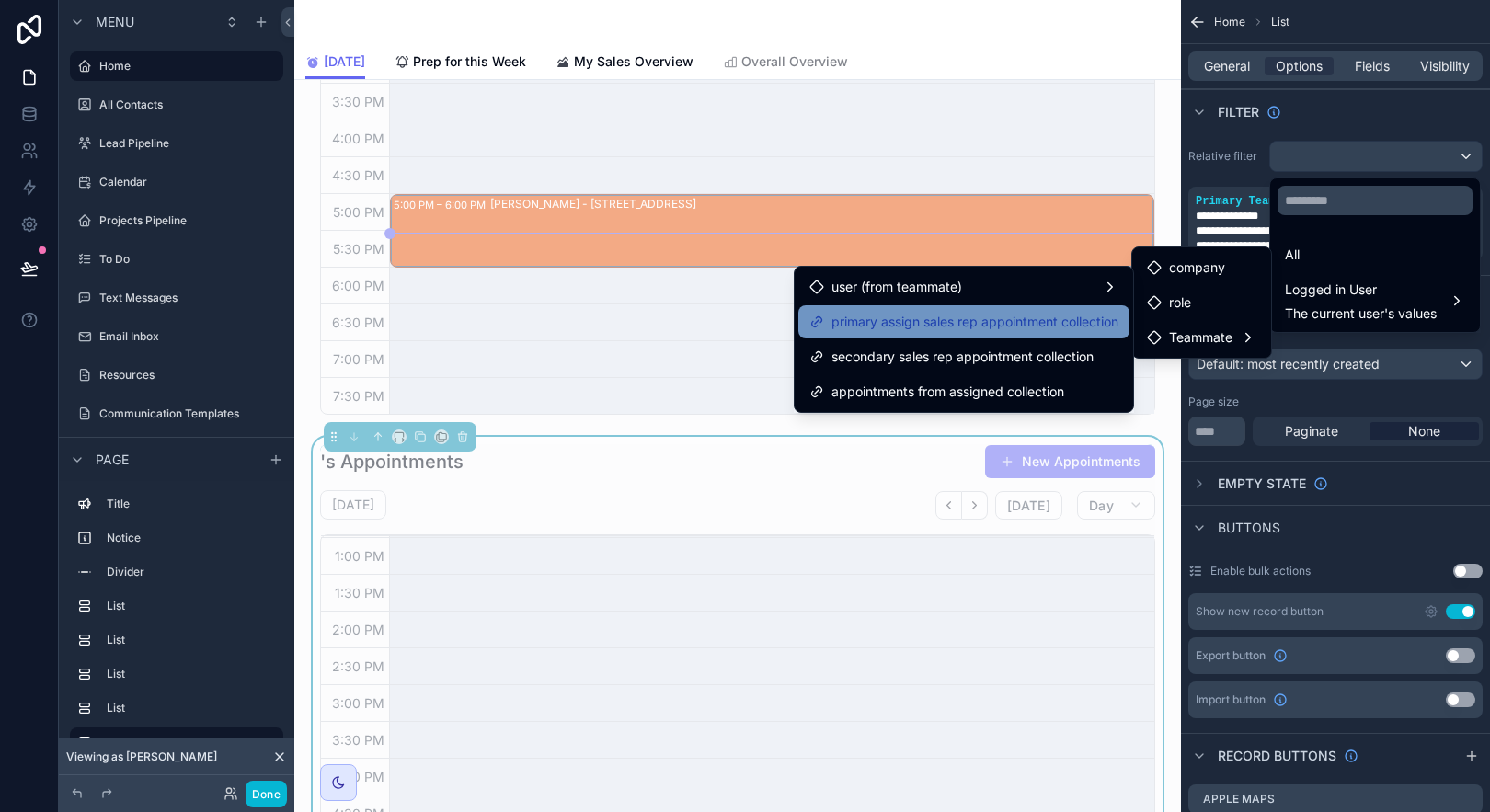
click at [1065, 327] on span "primary assign sales rep appointment collection" at bounding box center [975, 321] width 287 height 22
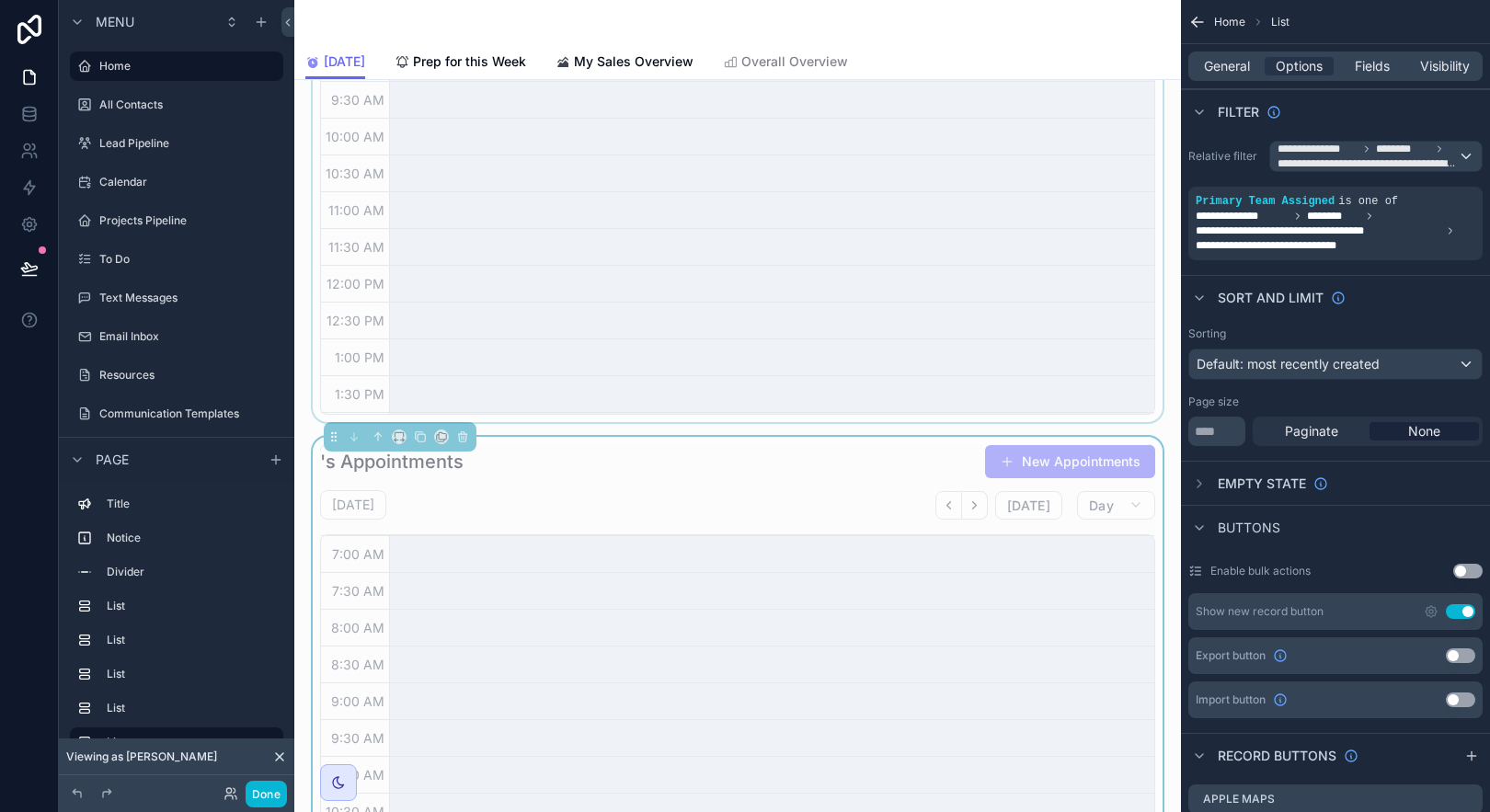
scroll to position [439, 0]
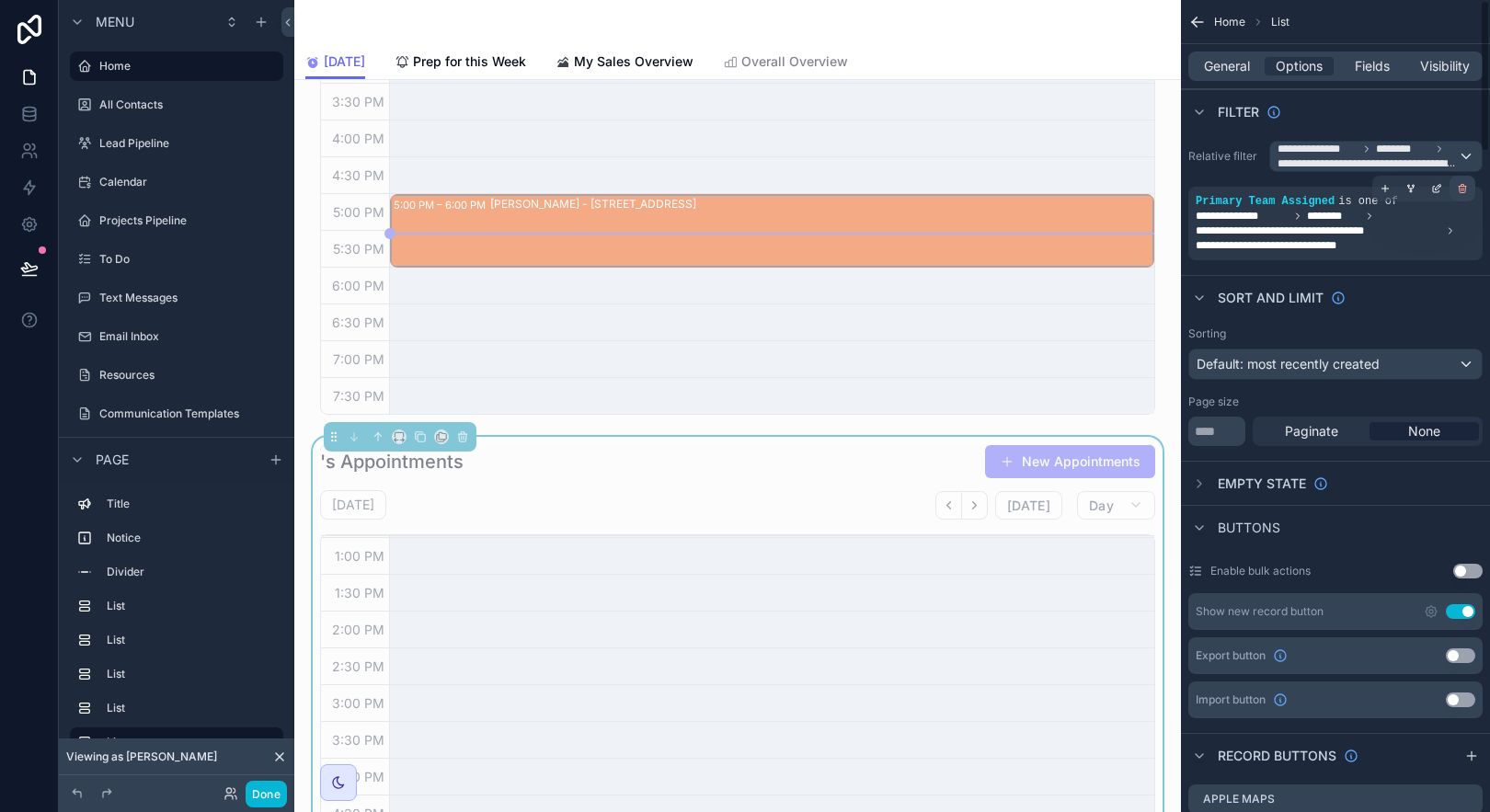
click at [1466, 189] on icon "scrollable content" at bounding box center [1463, 190] width 7 height 7
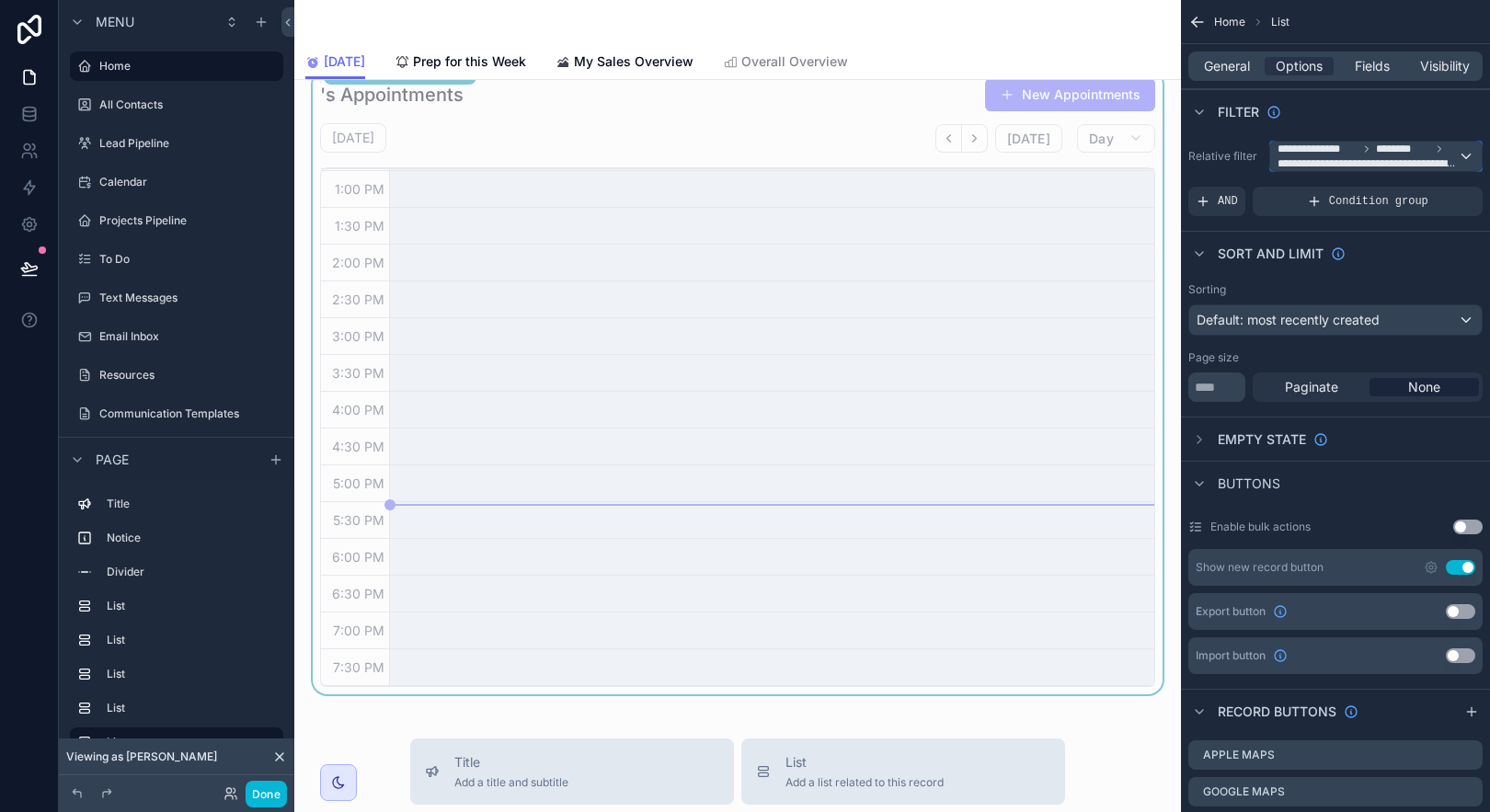
click at [1431, 167] on span "**********" at bounding box center [1367, 164] width 180 height 15
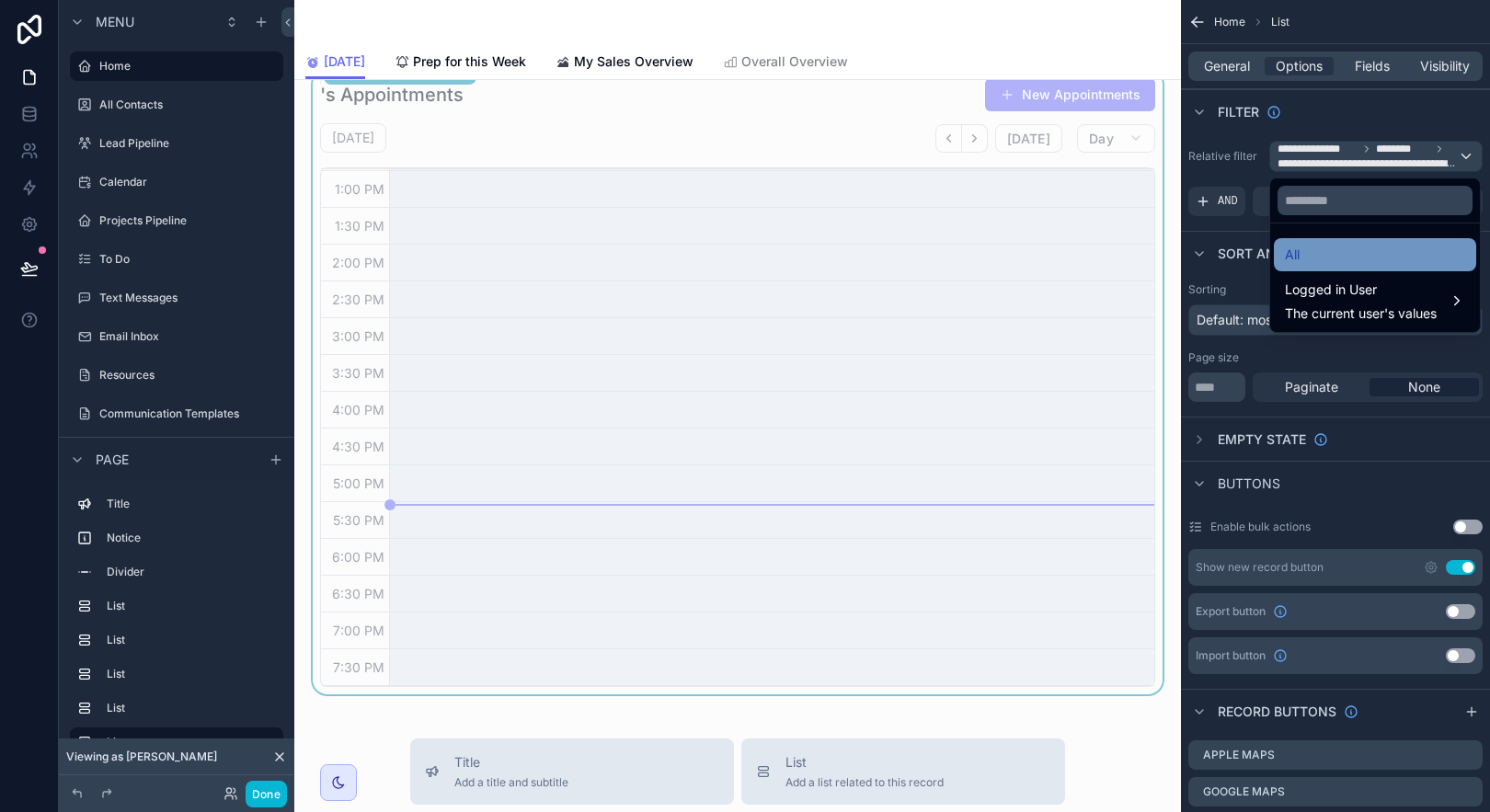
click at [1419, 253] on div "All" at bounding box center [1374, 254] width 180 height 22
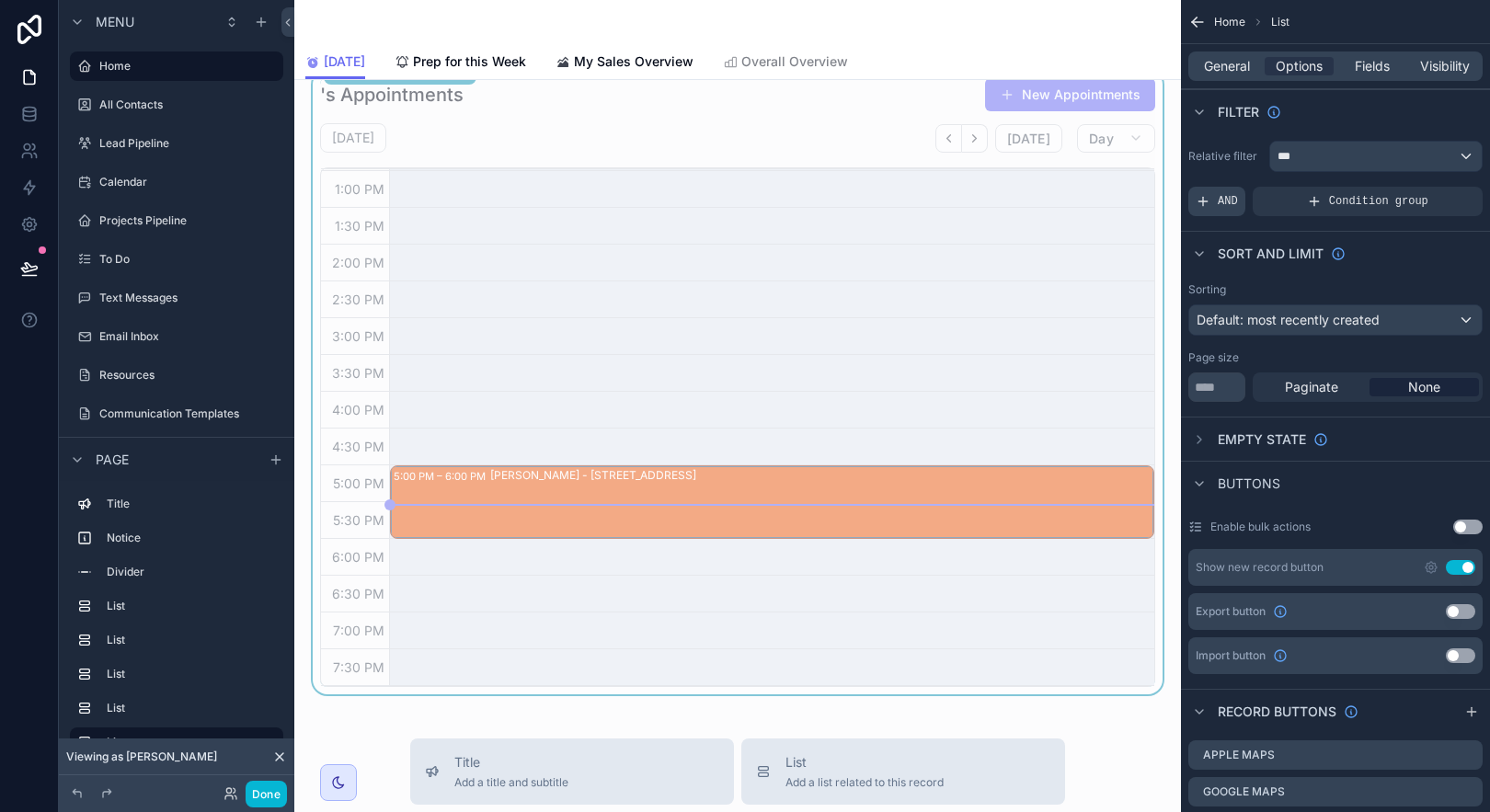
click at [1240, 201] on div "AND" at bounding box center [1216, 202] width 57 height 29
click at [1446, 188] on div "scrollable content" at bounding box center [1436, 188] width 25 height 25
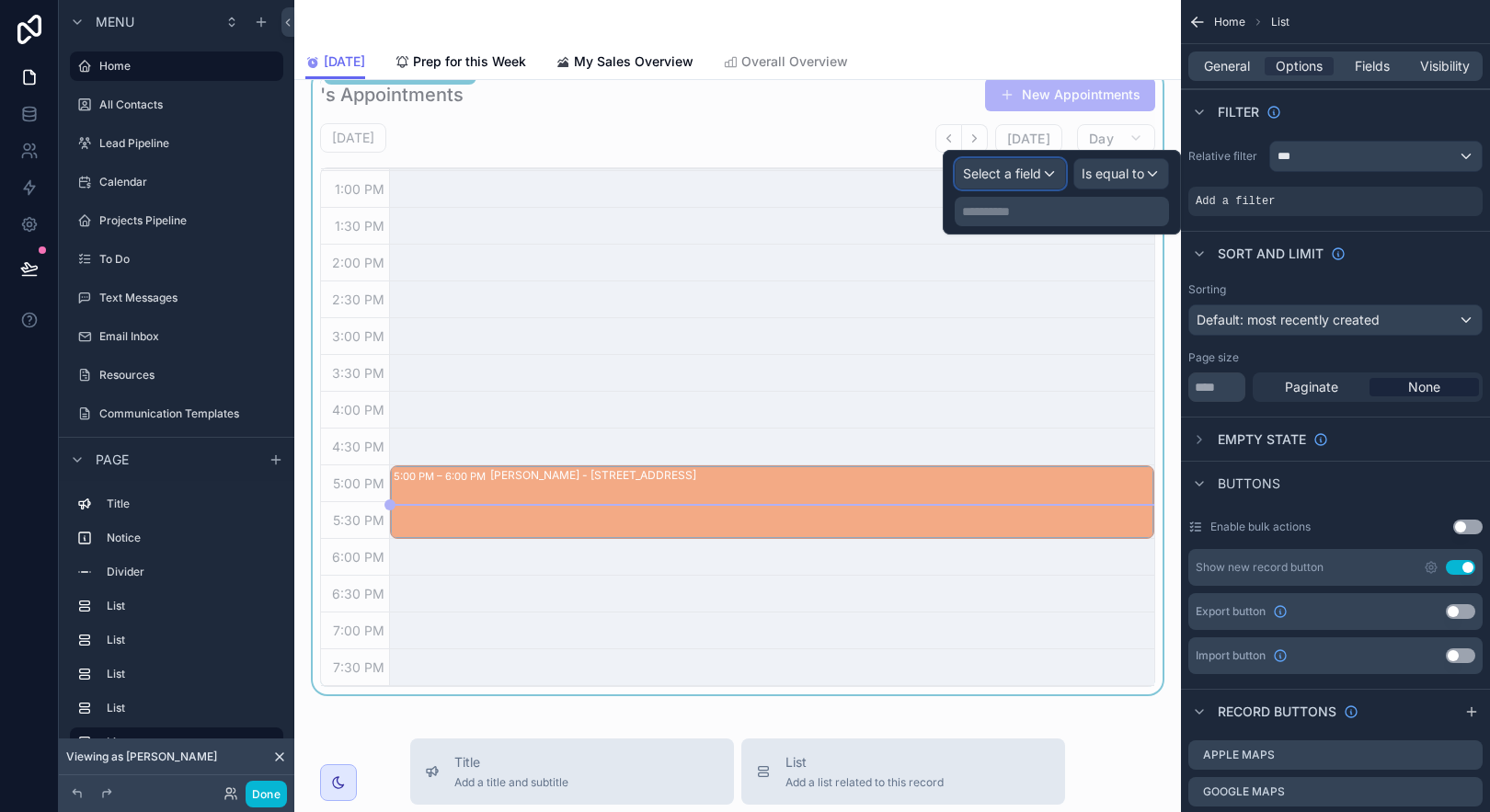
click at [1052, 181] on div "Select a field" at bounding box center [1010, 173] width 109 height 29
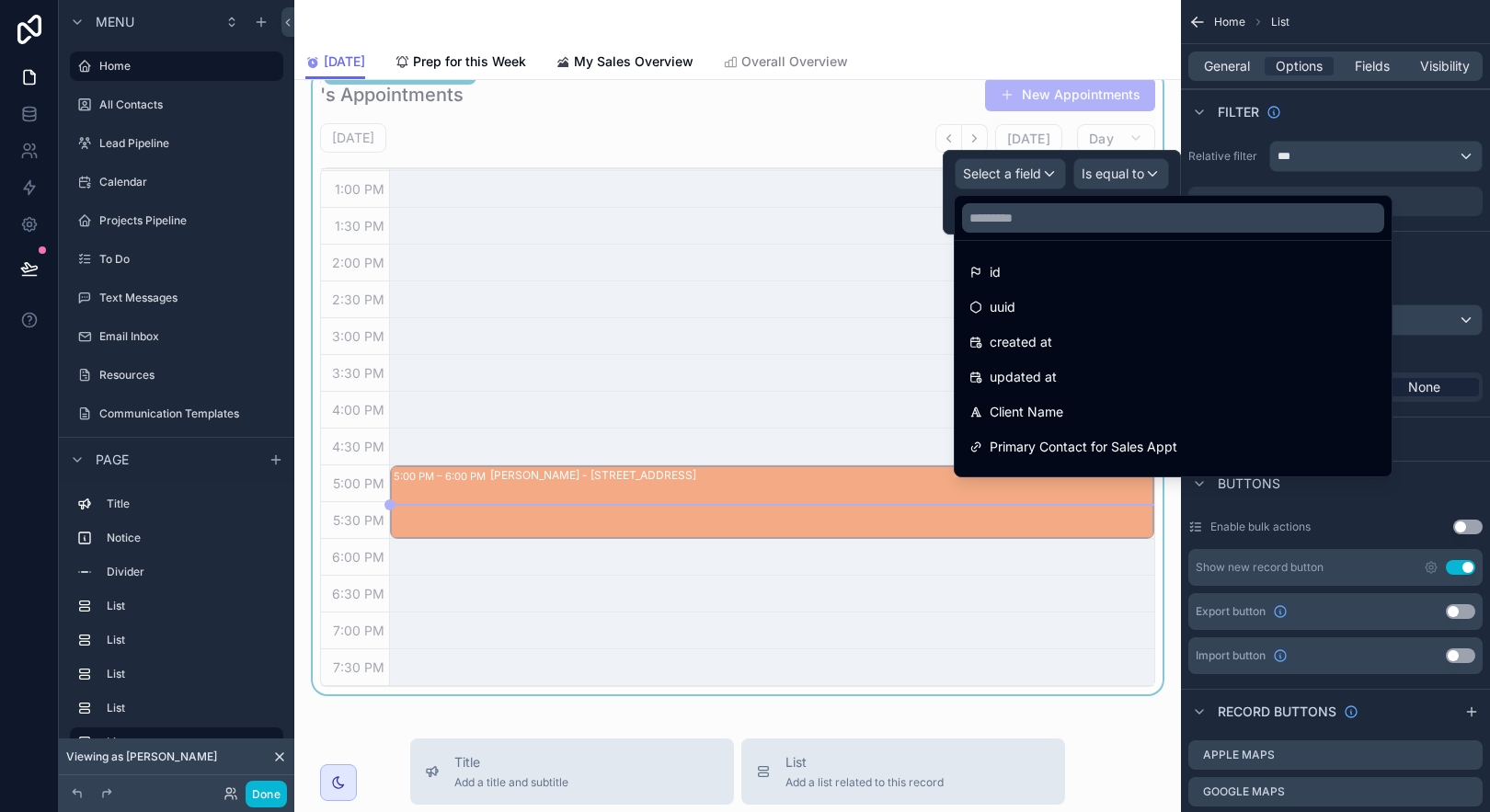
drag, startPoint x: 1063, startPoint y: 271, endPoint x: 1079, endPoint y: 233, distance: 41.2
click at [1063, 269] on div "id" at bounding box center [1173, 272] width 407 height 22
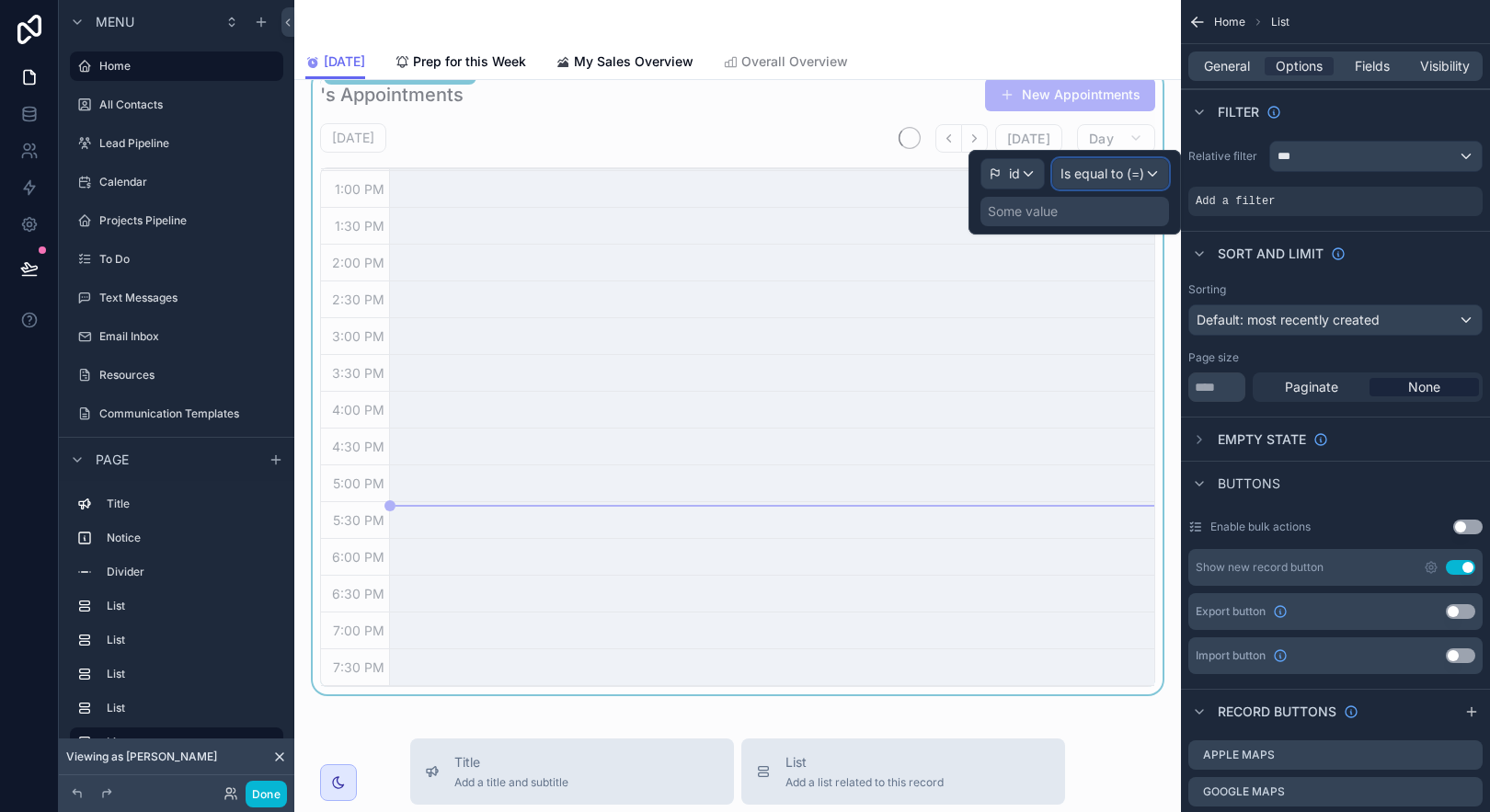
click at [1101, 180] on span "Is equal to (=)" at bounding box center [1102, 173] width 84 height 18
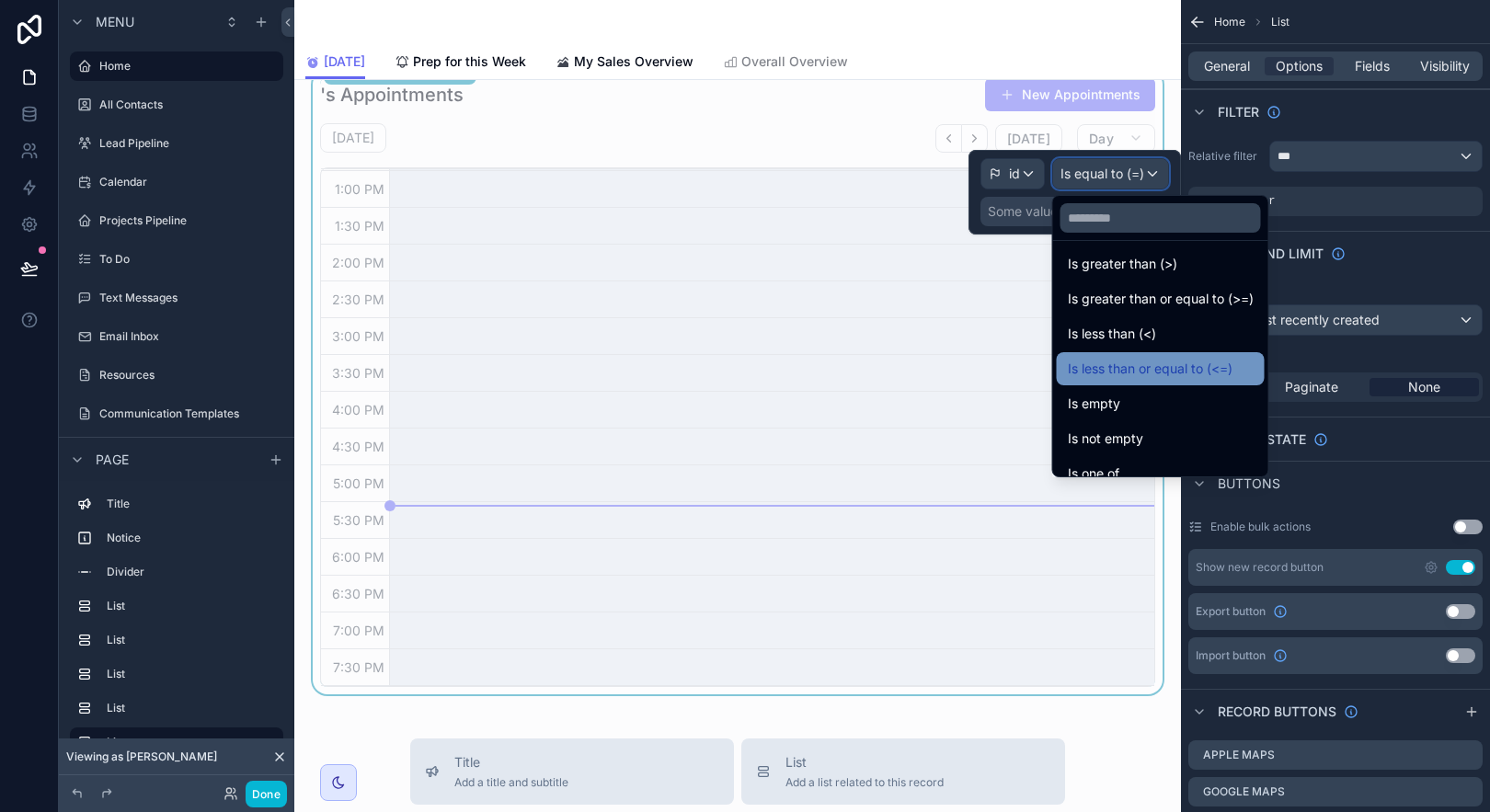
scroll to position [130, 0]
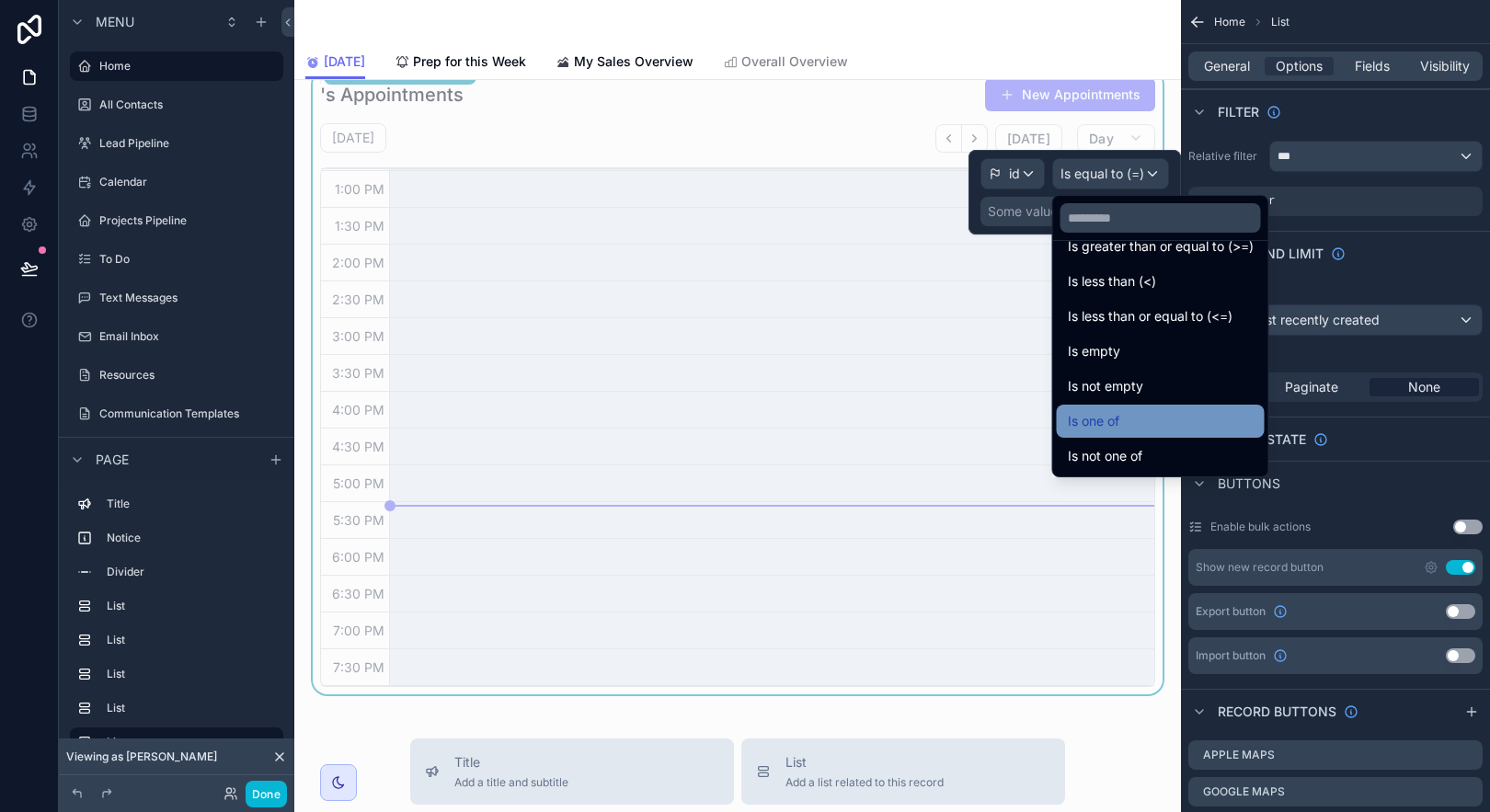
click at [1180, 406] on div "Is one of" at bounding box center [1160, 422] width 207 height 33
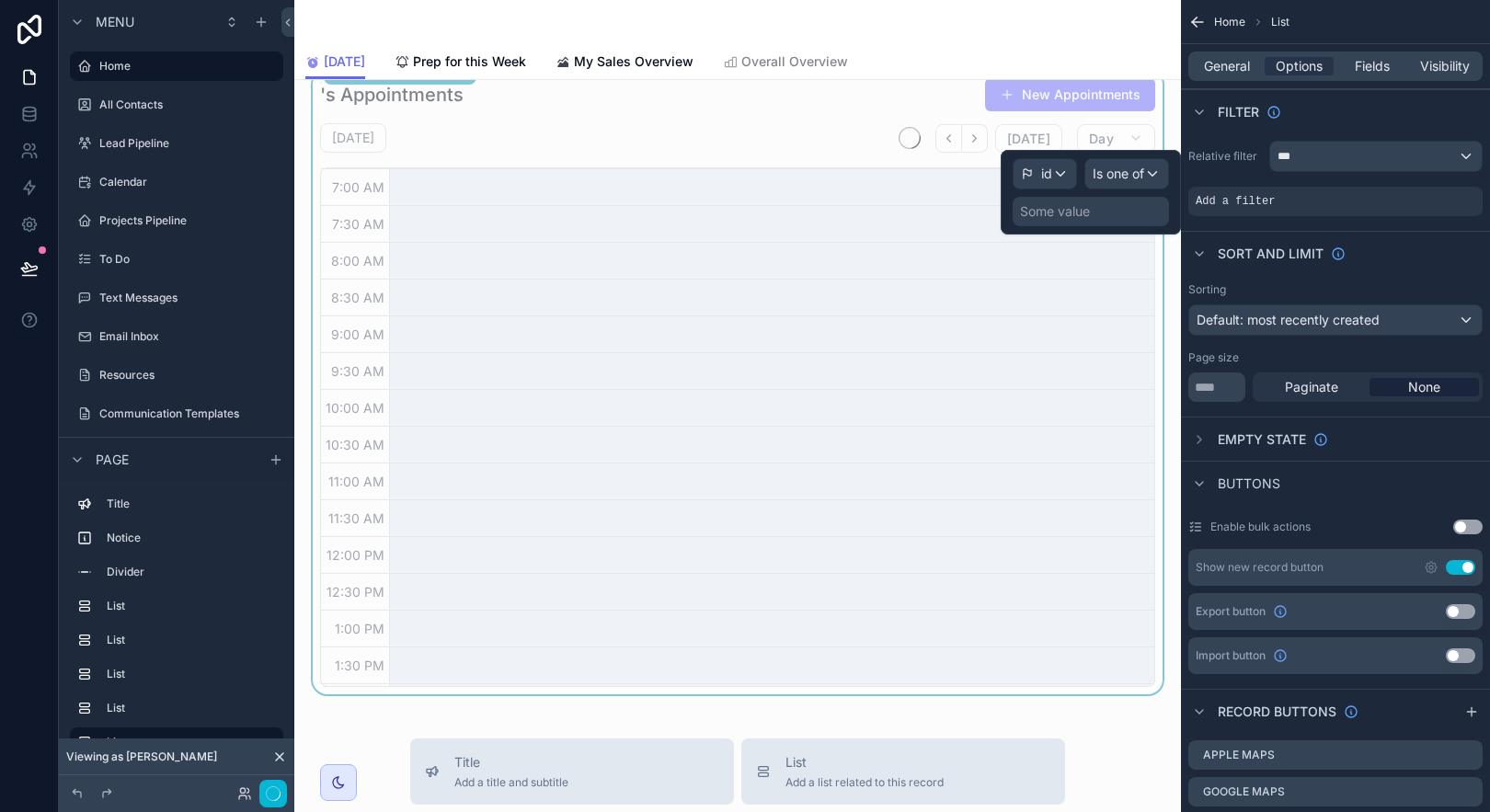
scroll to position [439, 0]
click at [1060, 218] on div "Some value" at bounding box center [1055, 211] width 70 height 18
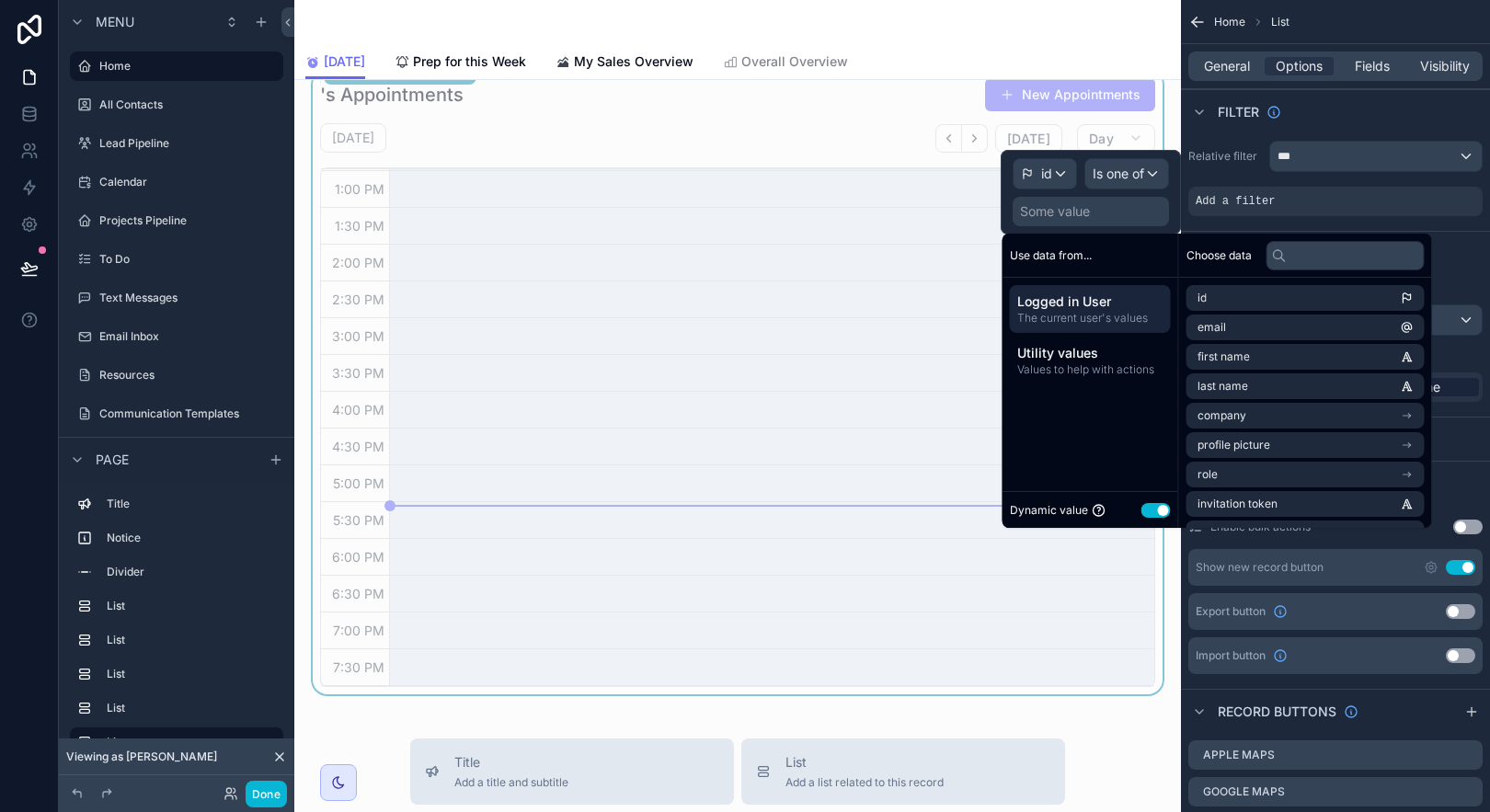
click at [1100, 322] on span "The current user's values" at bounding box center [1091, 317] width 146 height 15
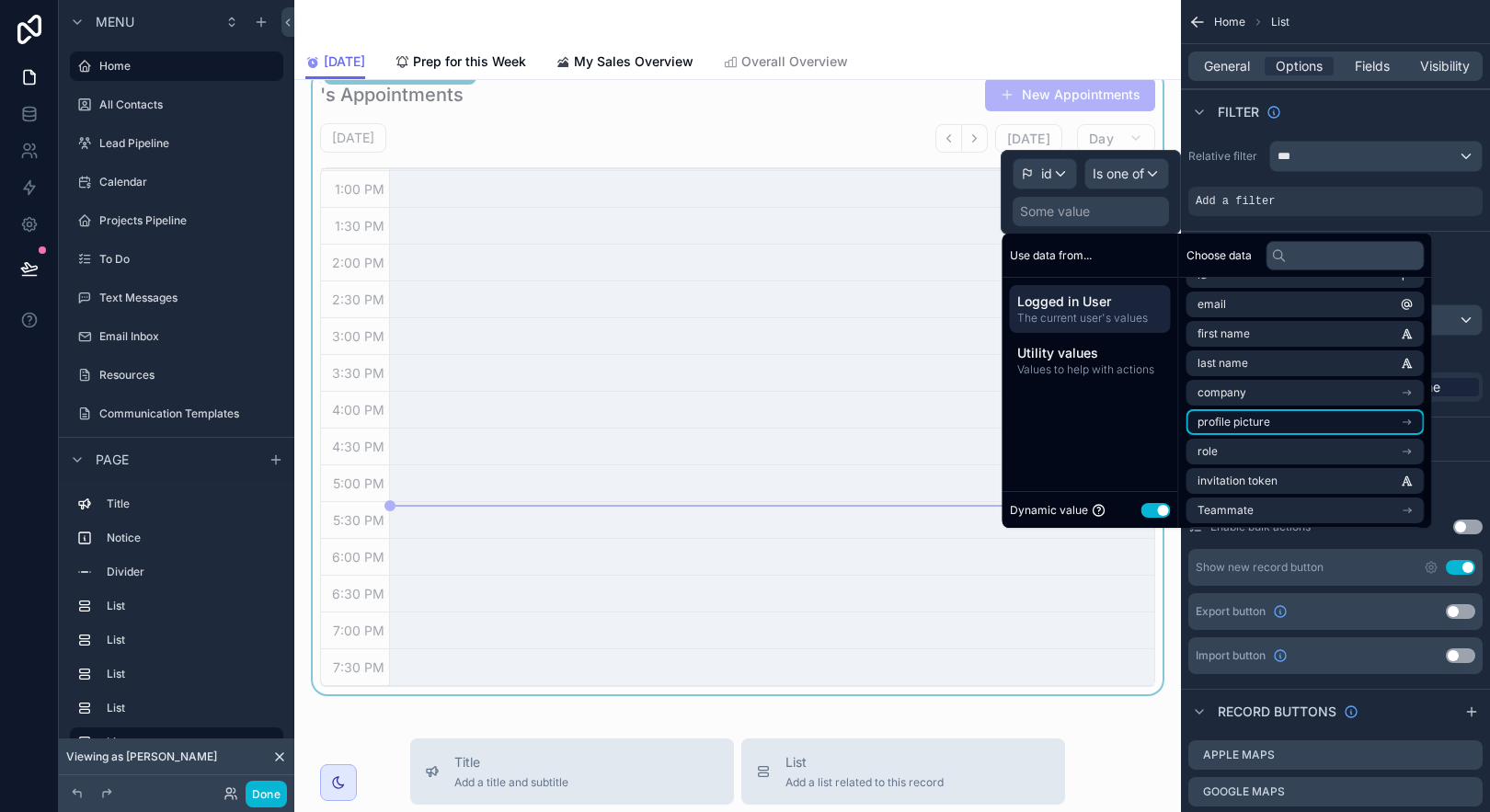
scroll to position [55, 0]
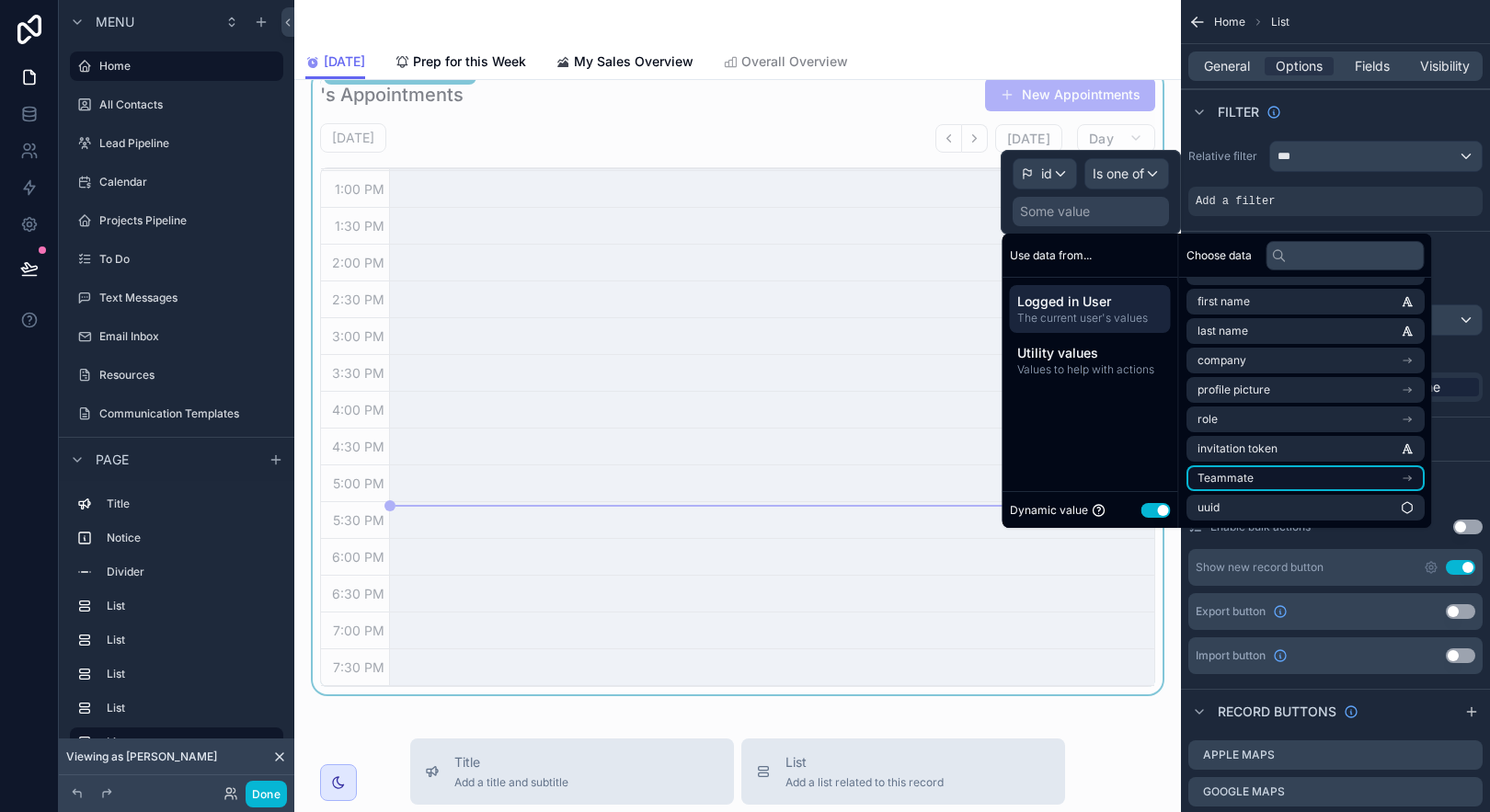
click at [1314, 472] on li "Teammate" at bounding box center [1305, 478] width 239 height 25
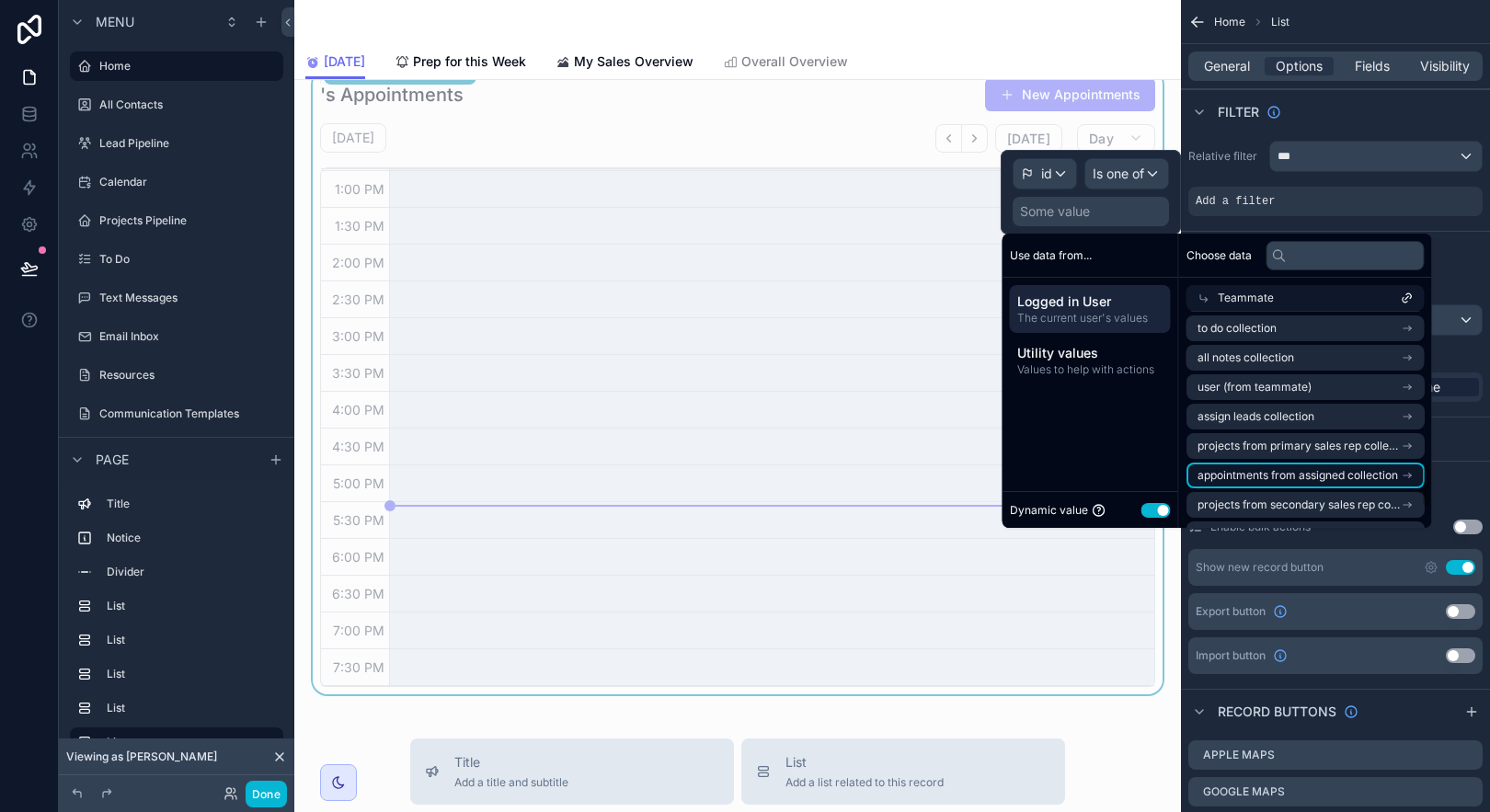
scroll to position [737, 0]
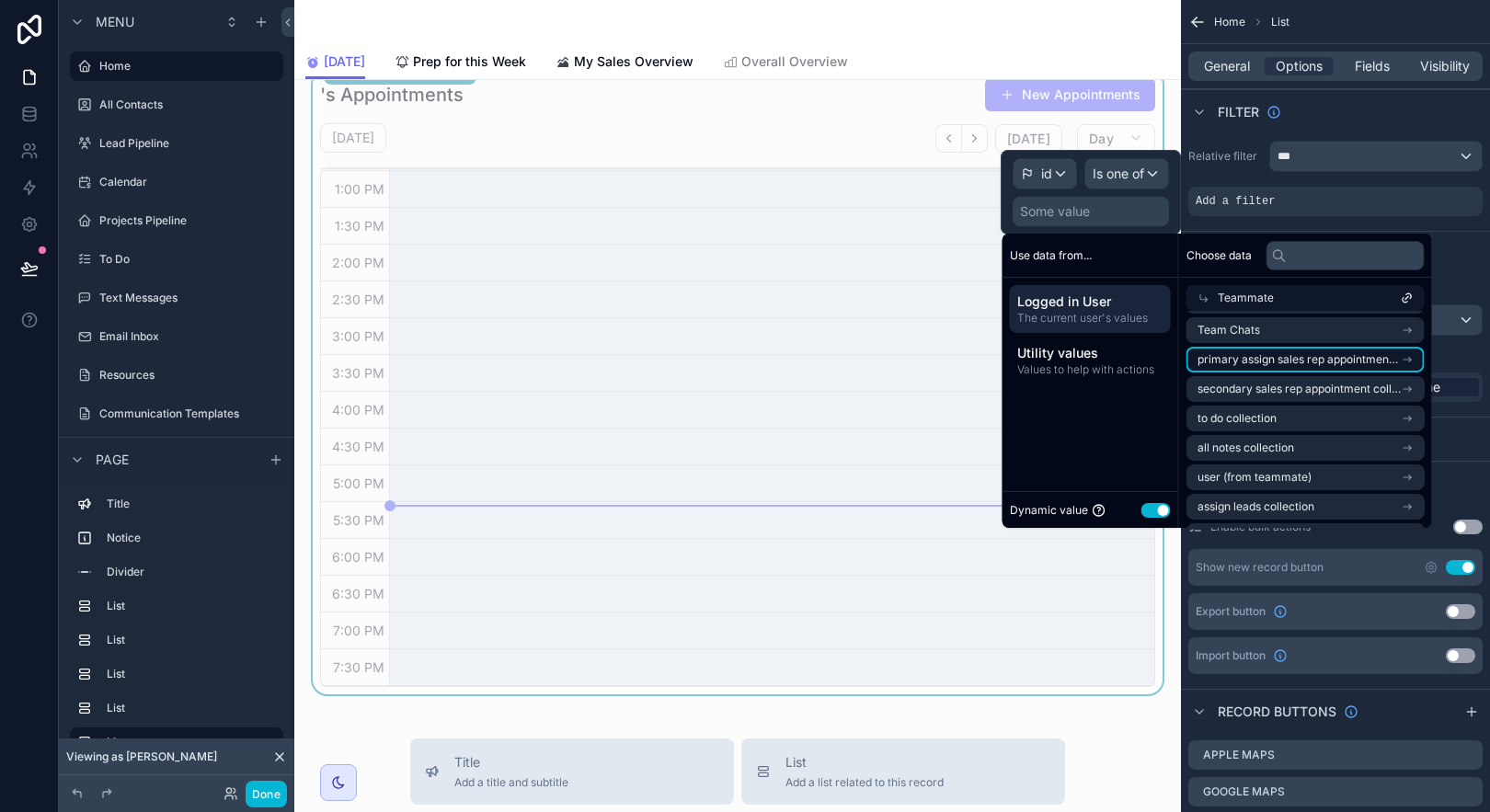
click at [1350, 366] on span "primary assign sales rep appointment collection" at bounding box center [1299, 359] width 204 height 15
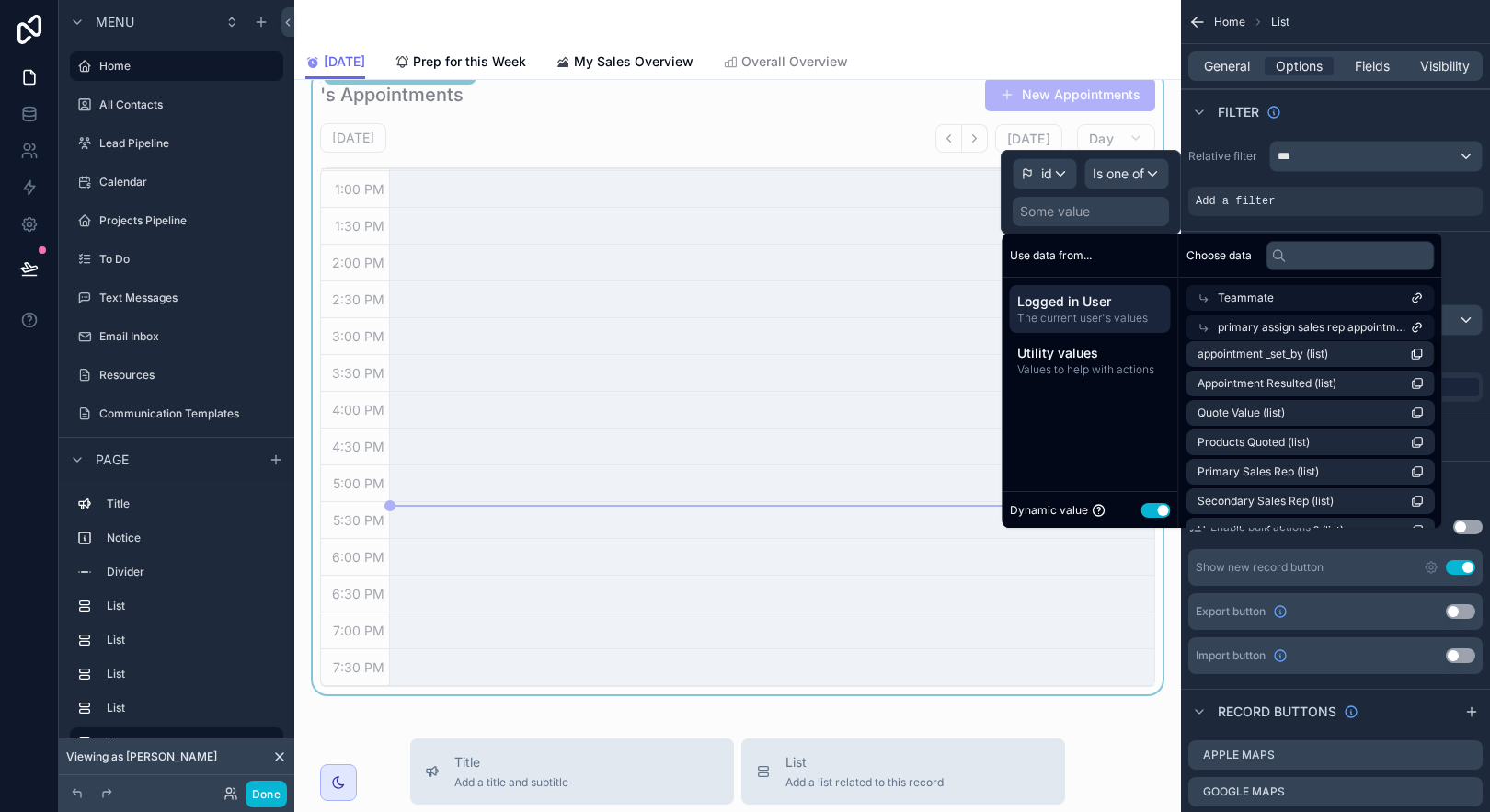
scroll to position [0, 0]
click at [1419, 359] on icon "scrollable content" at bounding box center [1417, 360] width 13 height 13
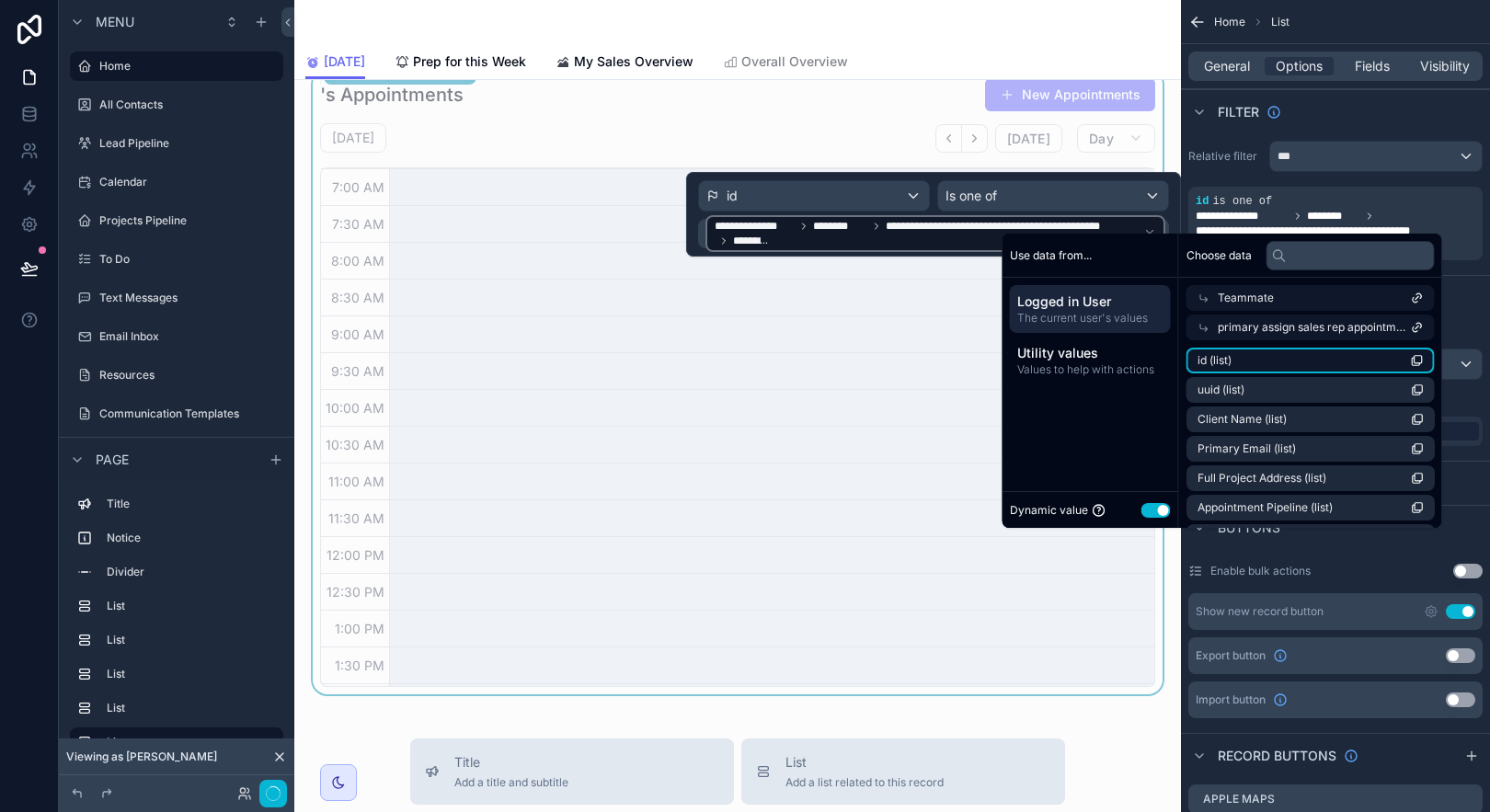
scroll to position [439, 0]
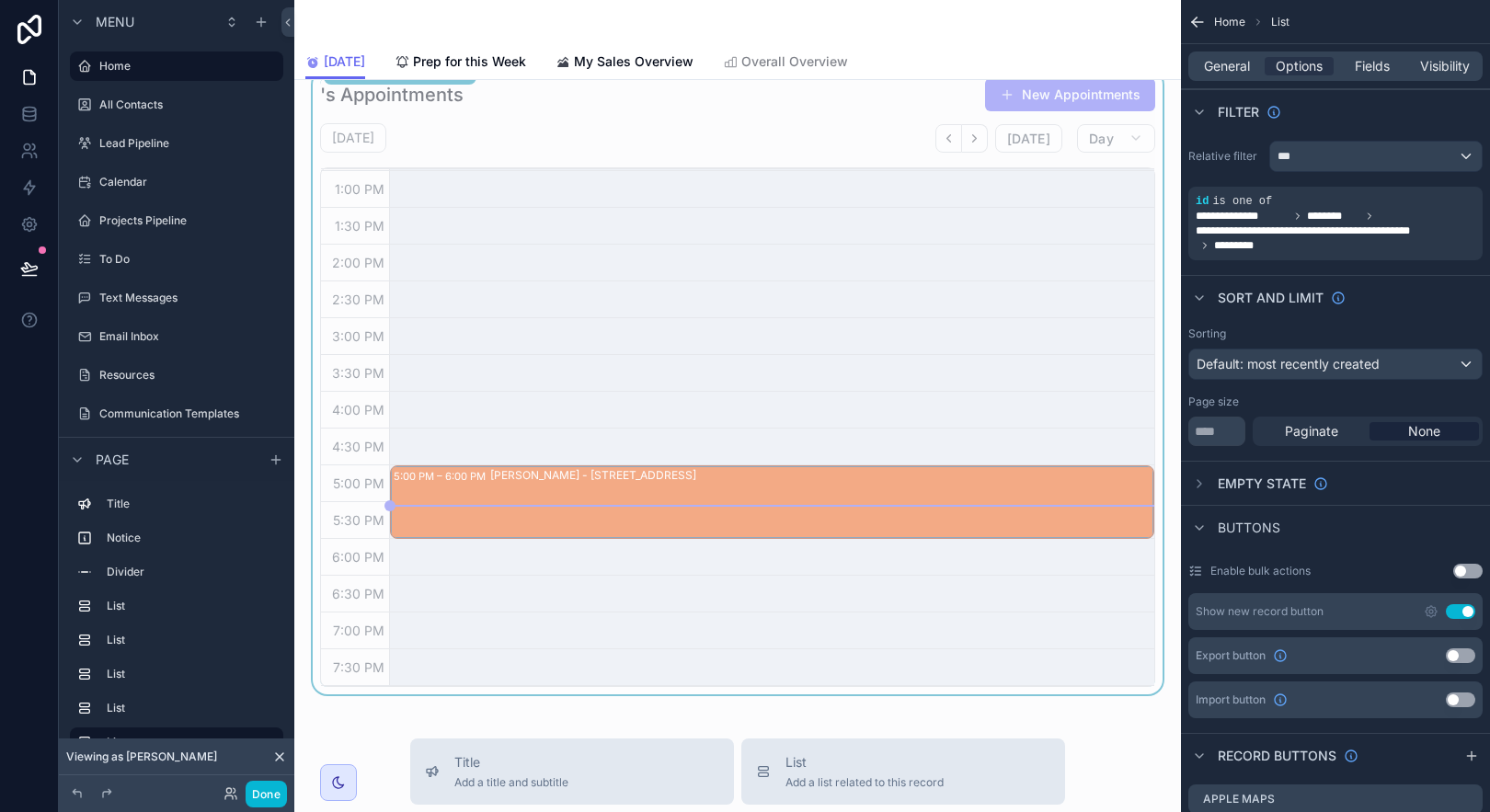
click at [1435, 314] on div "Sort And Limit" at bounding box center [1335, 296] width 309 height 44
click at [1436, 189] on icon "scrollable content" at bounding box center [1436, 188] width 11 height 11
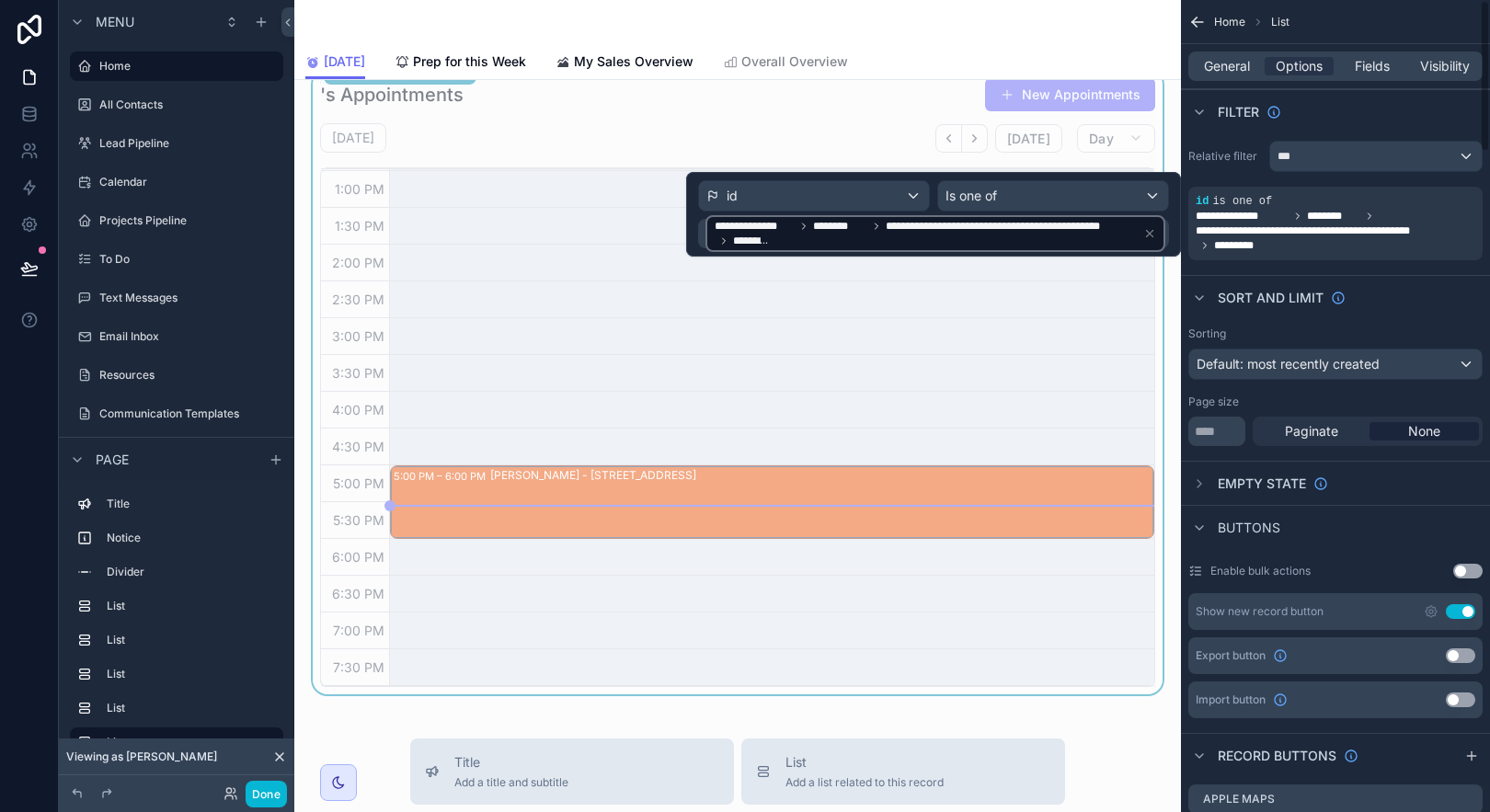
click at [1380, 290] on div "Sort And Limit" at bounding box center [1335, 296] width 309 height 44
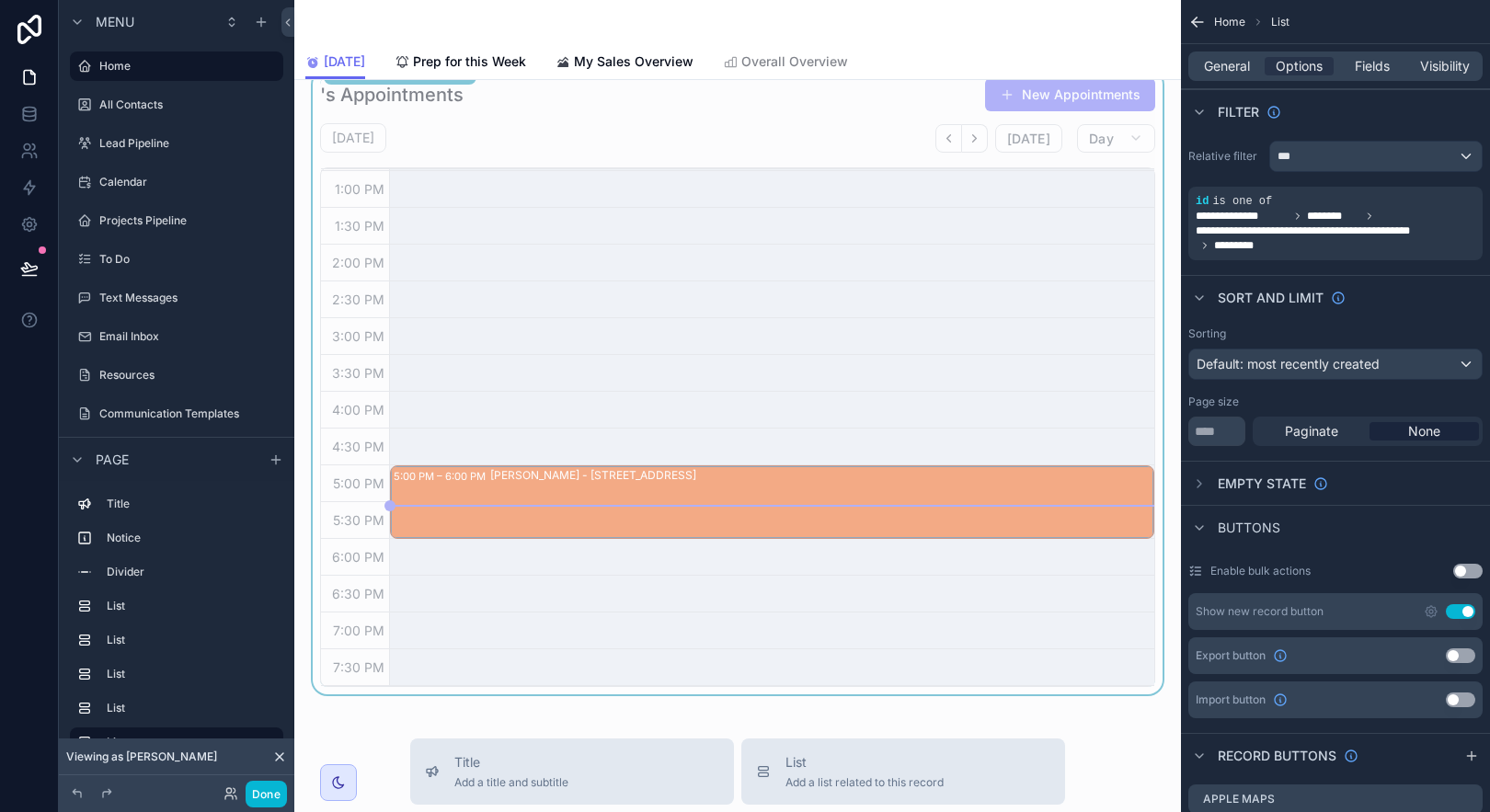
click at [1380, 291] on div "Sort And Limit" at bounding box center [1335, 296] width 309 height 44
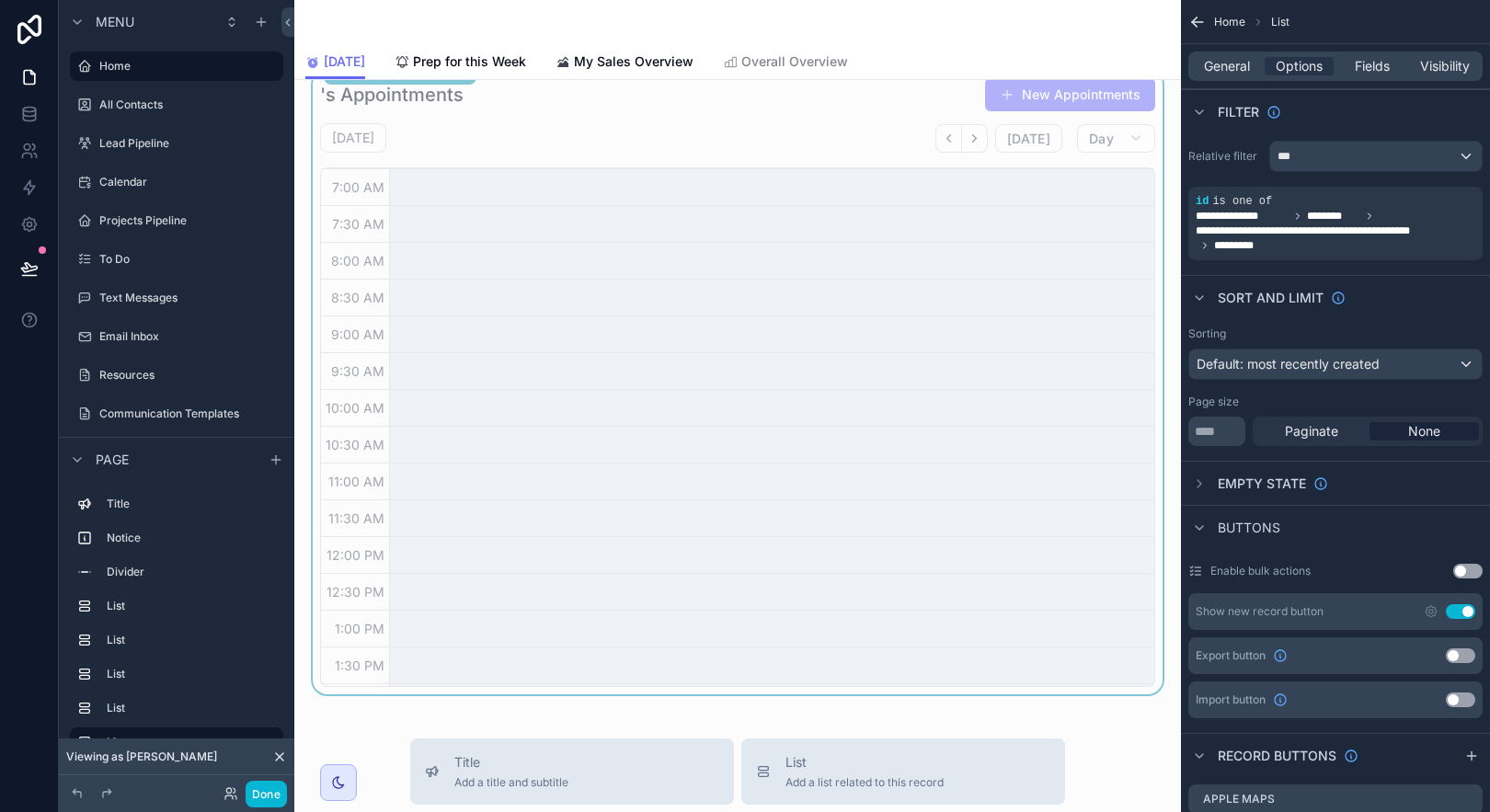
scroll to position [1324, 0]
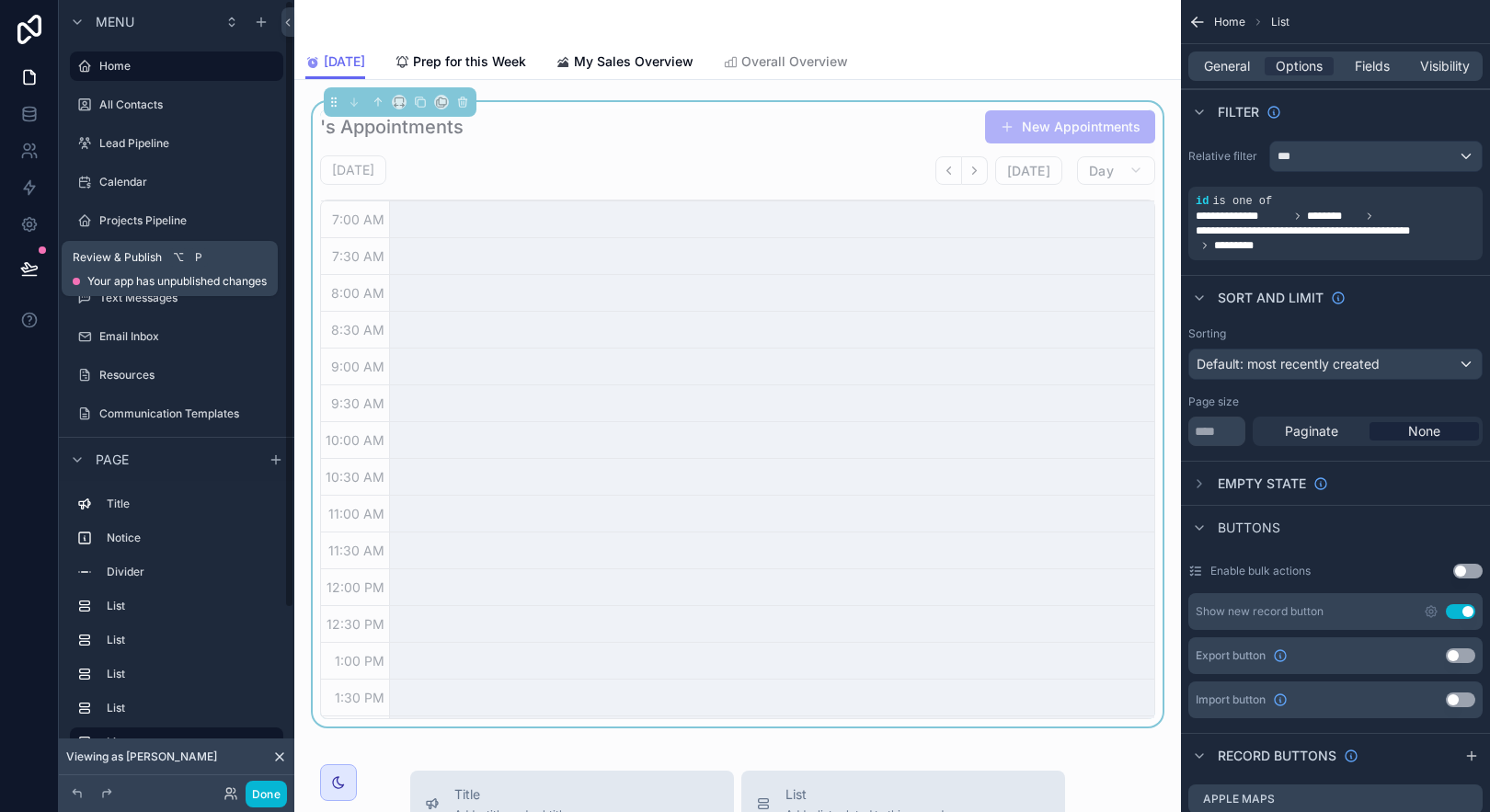
click at [33, 261] on icon at bounding box center [29, 268] width 19 height 18
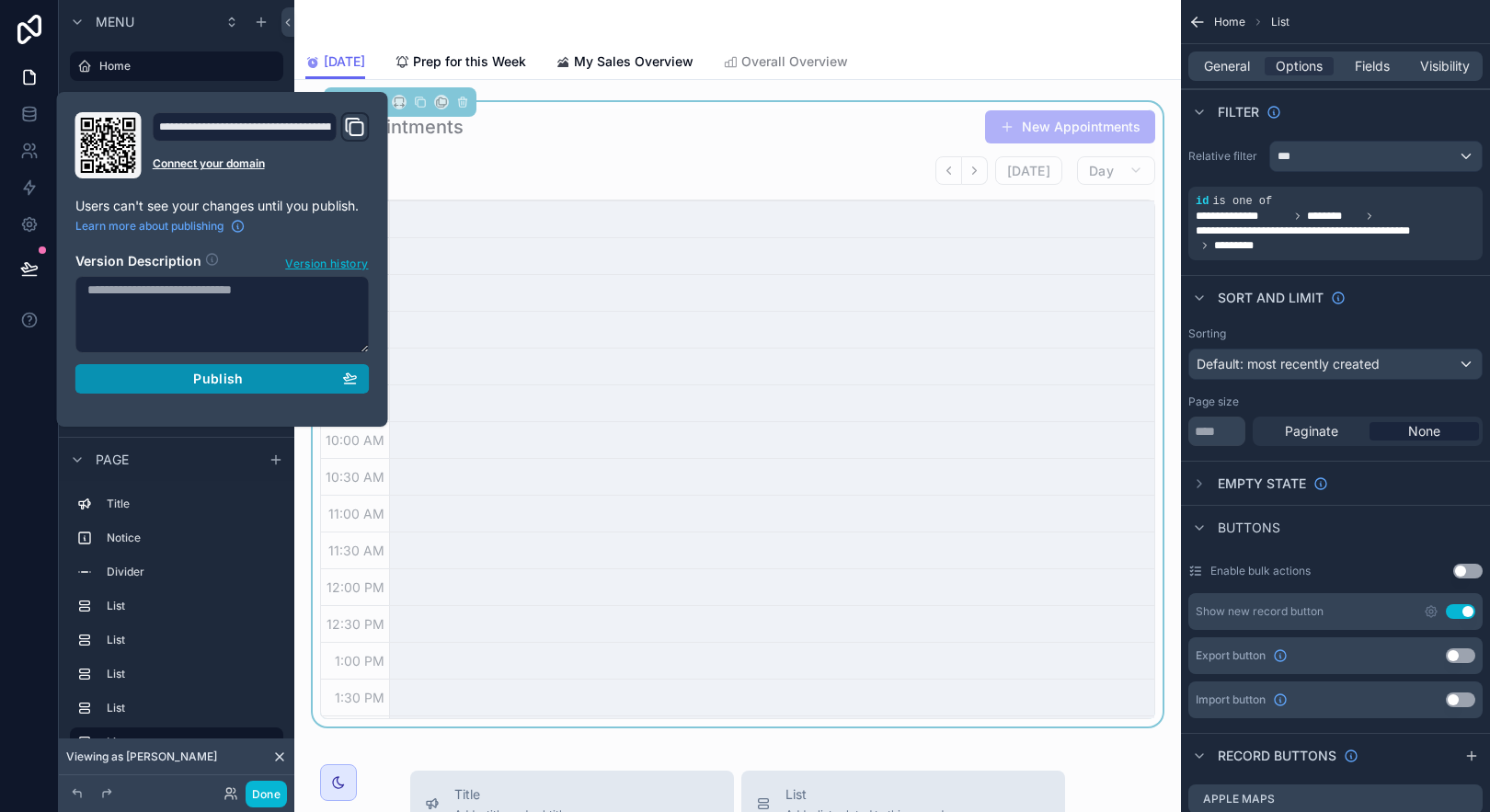
click at [190, 378] on div "Publish" at bounding box center [223, 379] width 271 height 17
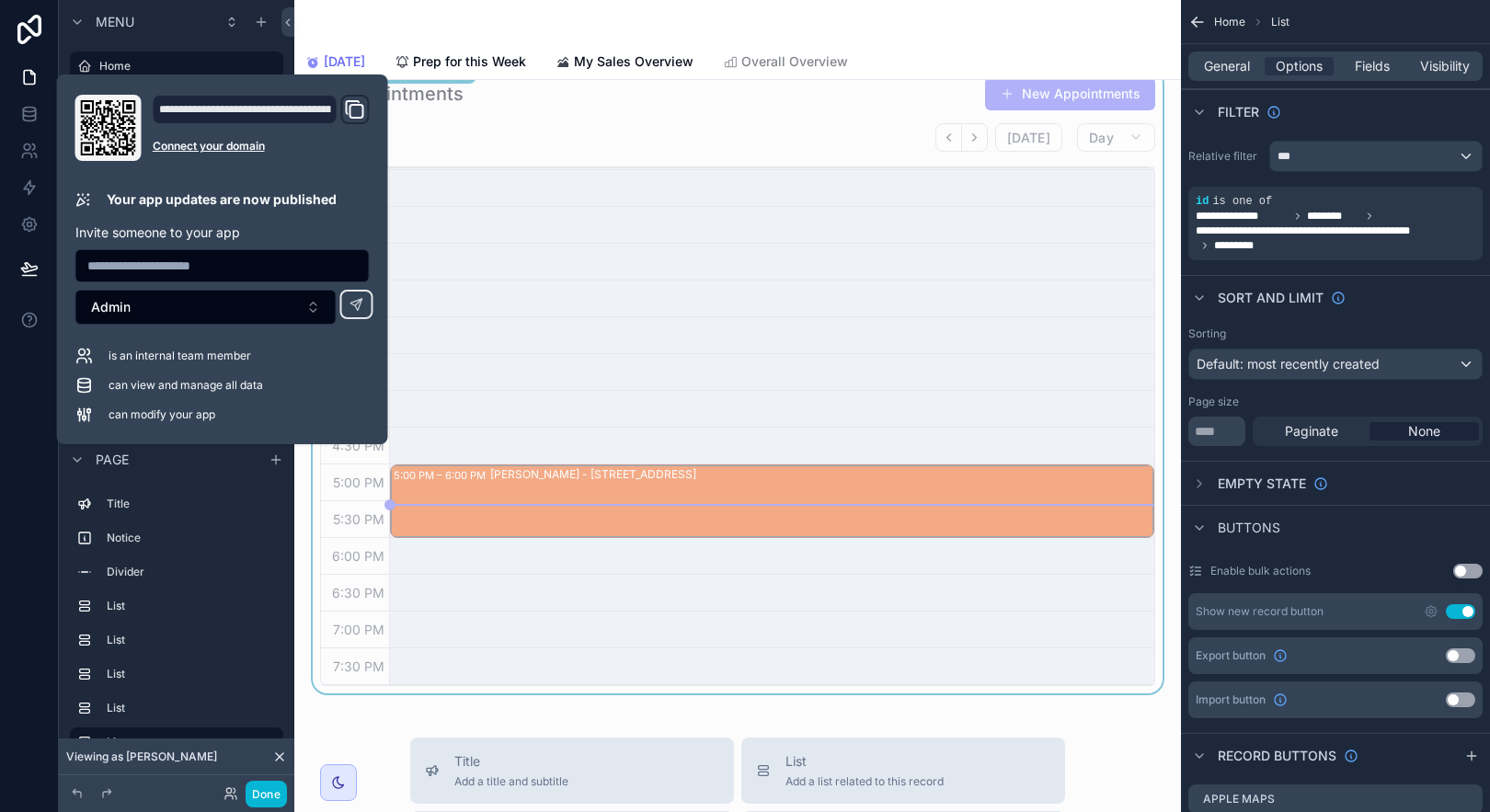
scroll to position [1359, 0]
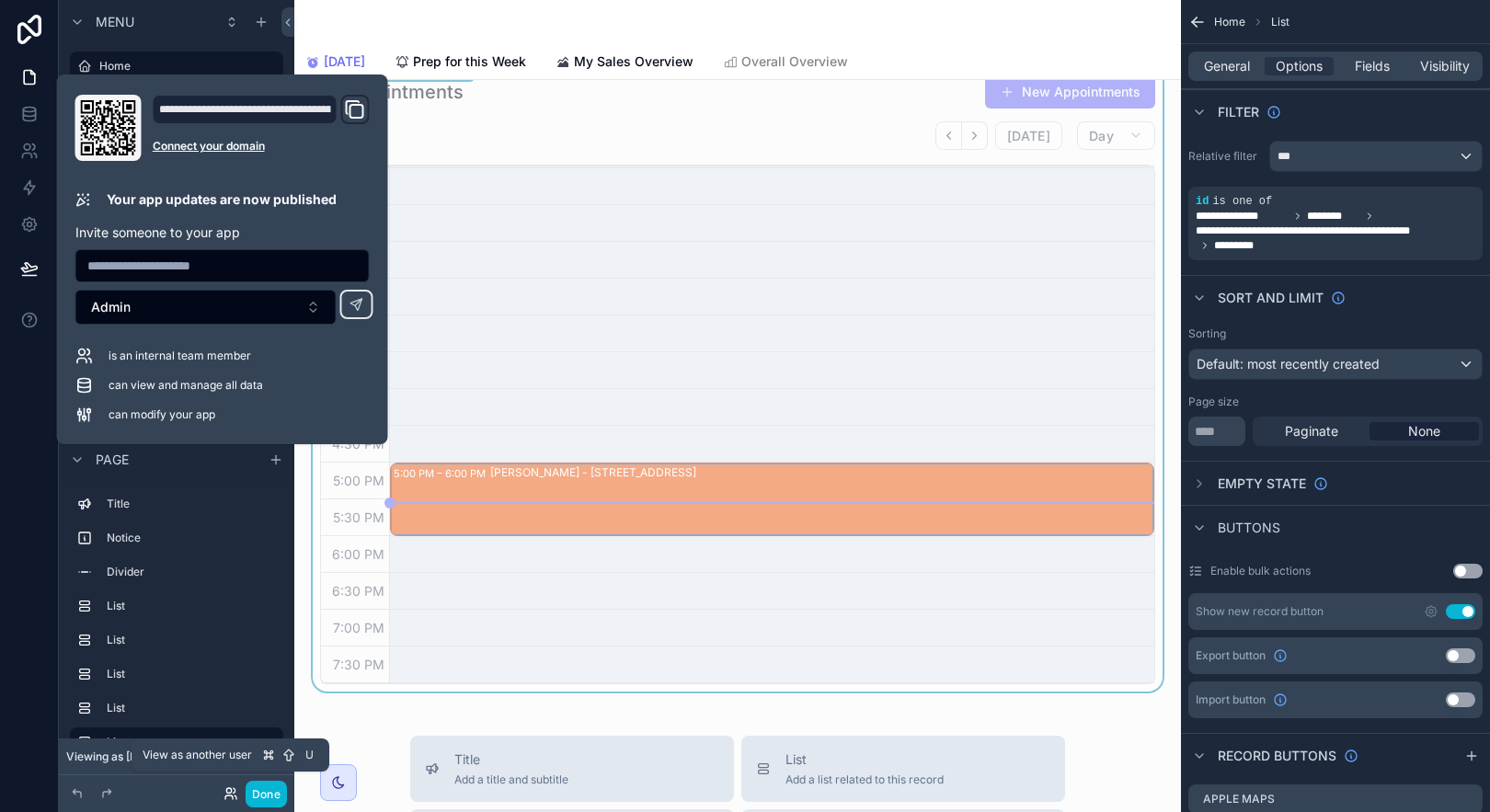
click at [233, 792] on icon at bounding box center [234, 790] width 2 height 5
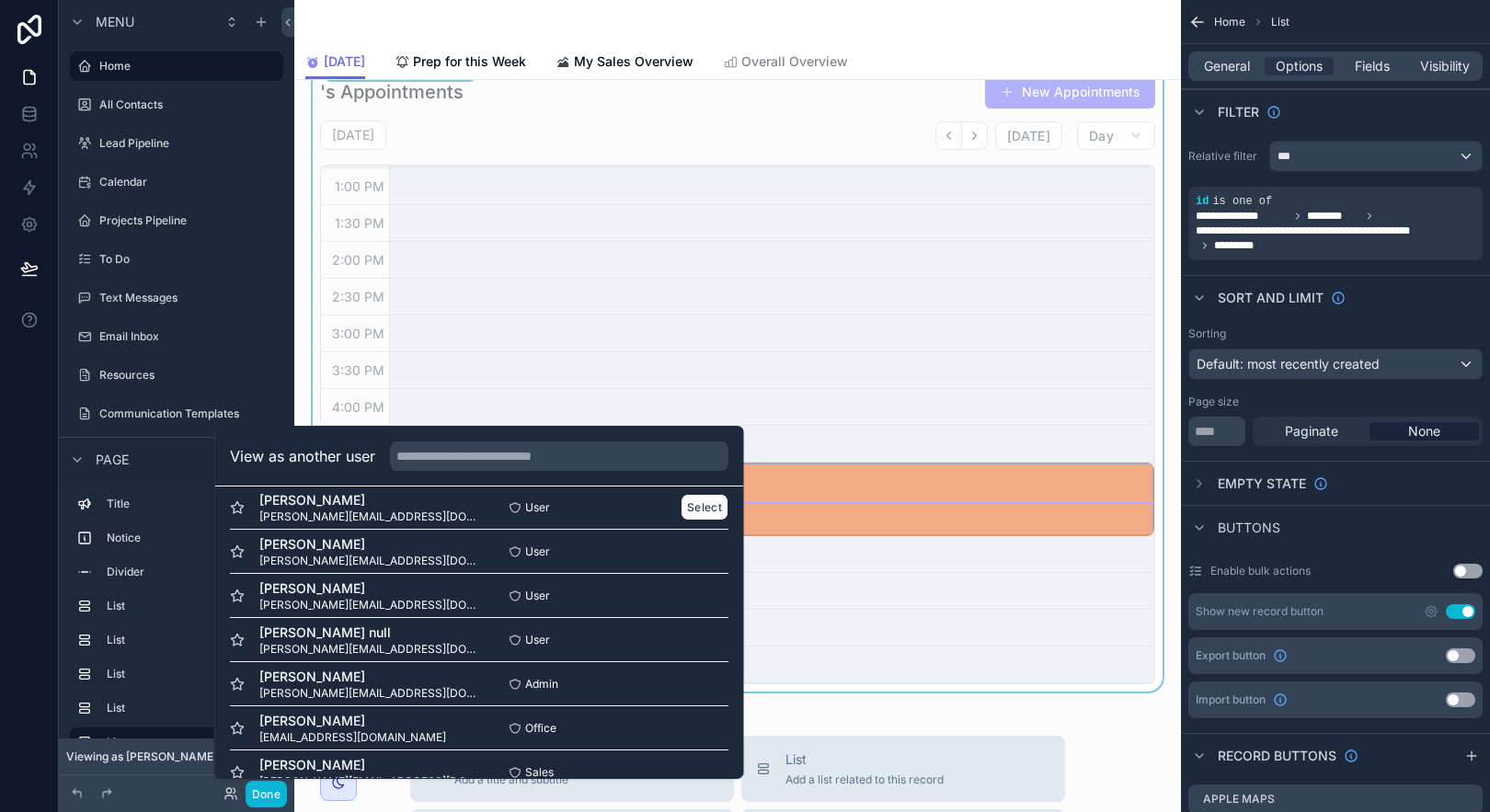
scroll to position [282, 0]
click at [689, 720] on button "Select" at bounding box center [704, 726] width 48 height 26
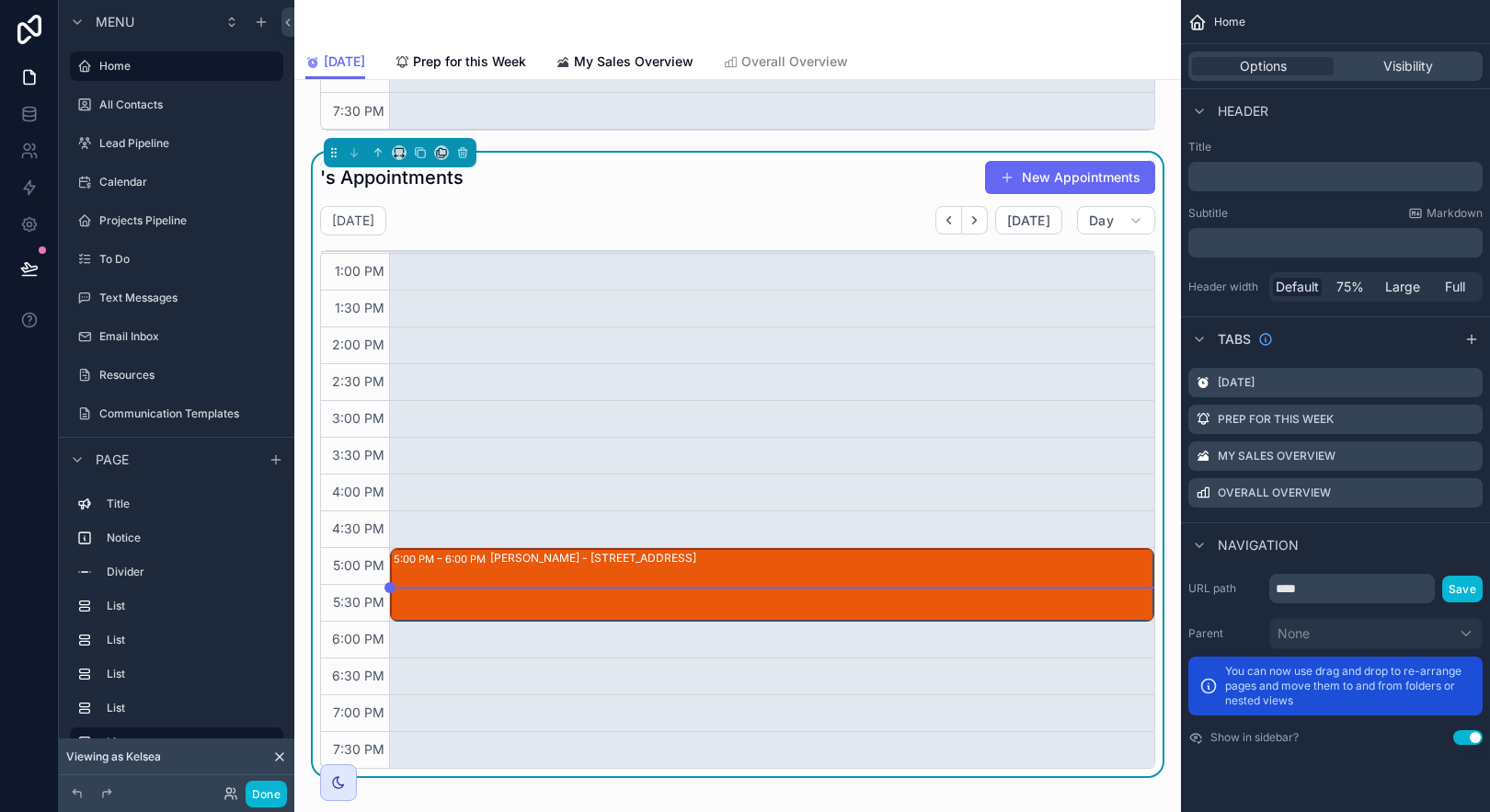
scroll to position [1688, 0]
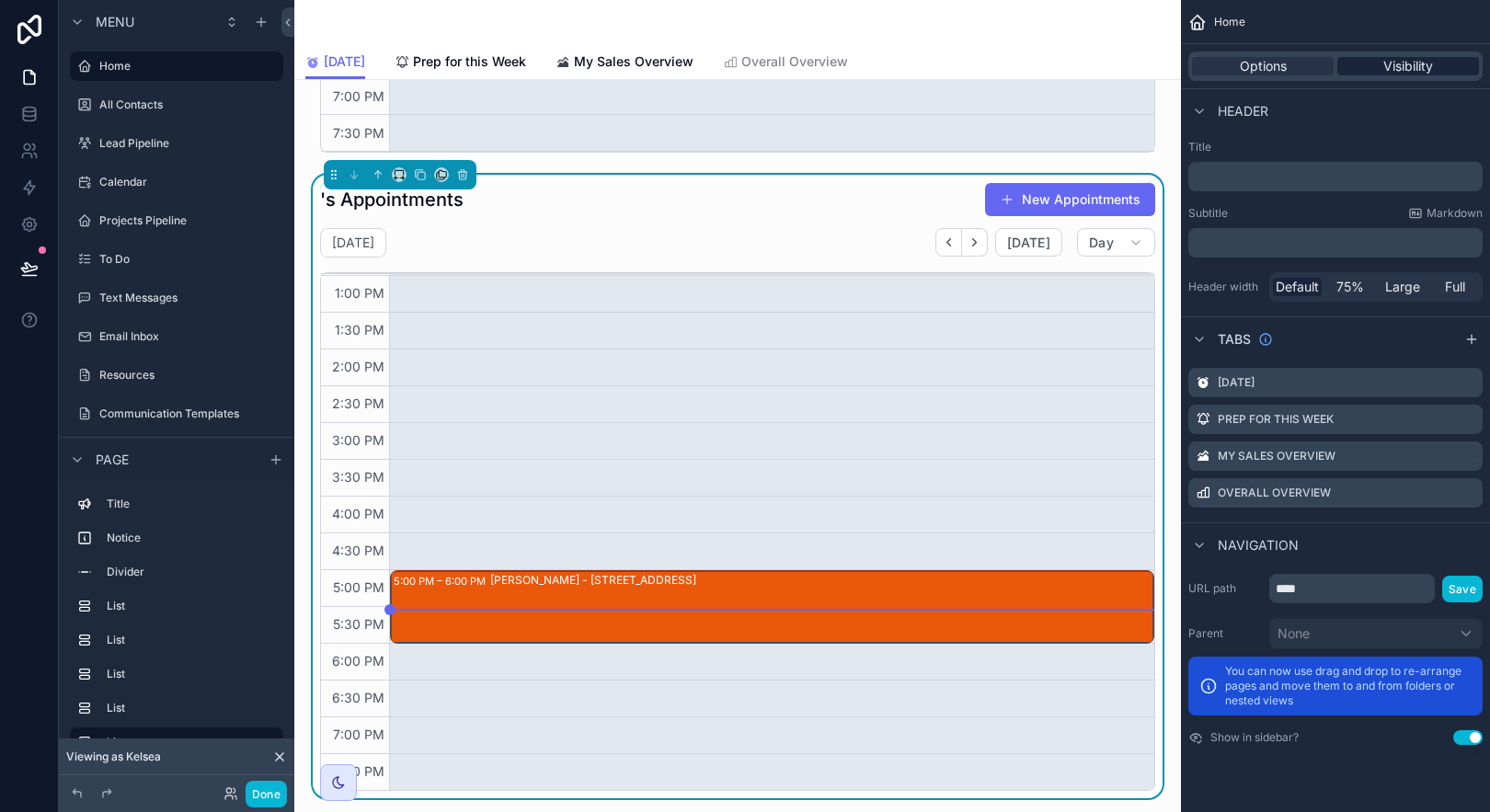
click at [1459, 68] on div "Visibility" at bounding box center [1407, 66] width 141 height 18
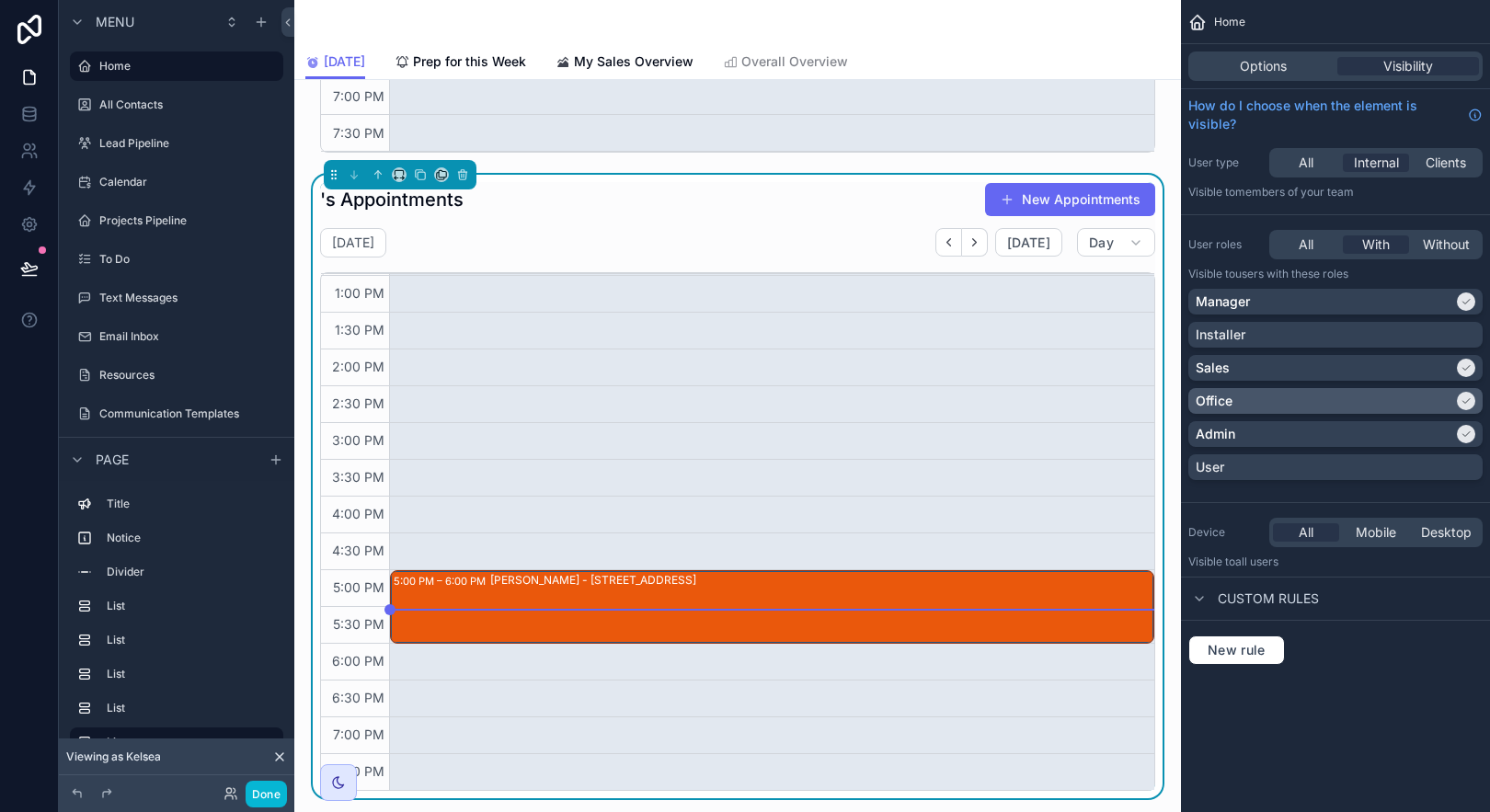
click at [1466, 398] on icon "scrollable content" at bounding box center [1466, 400] width 11 height 11
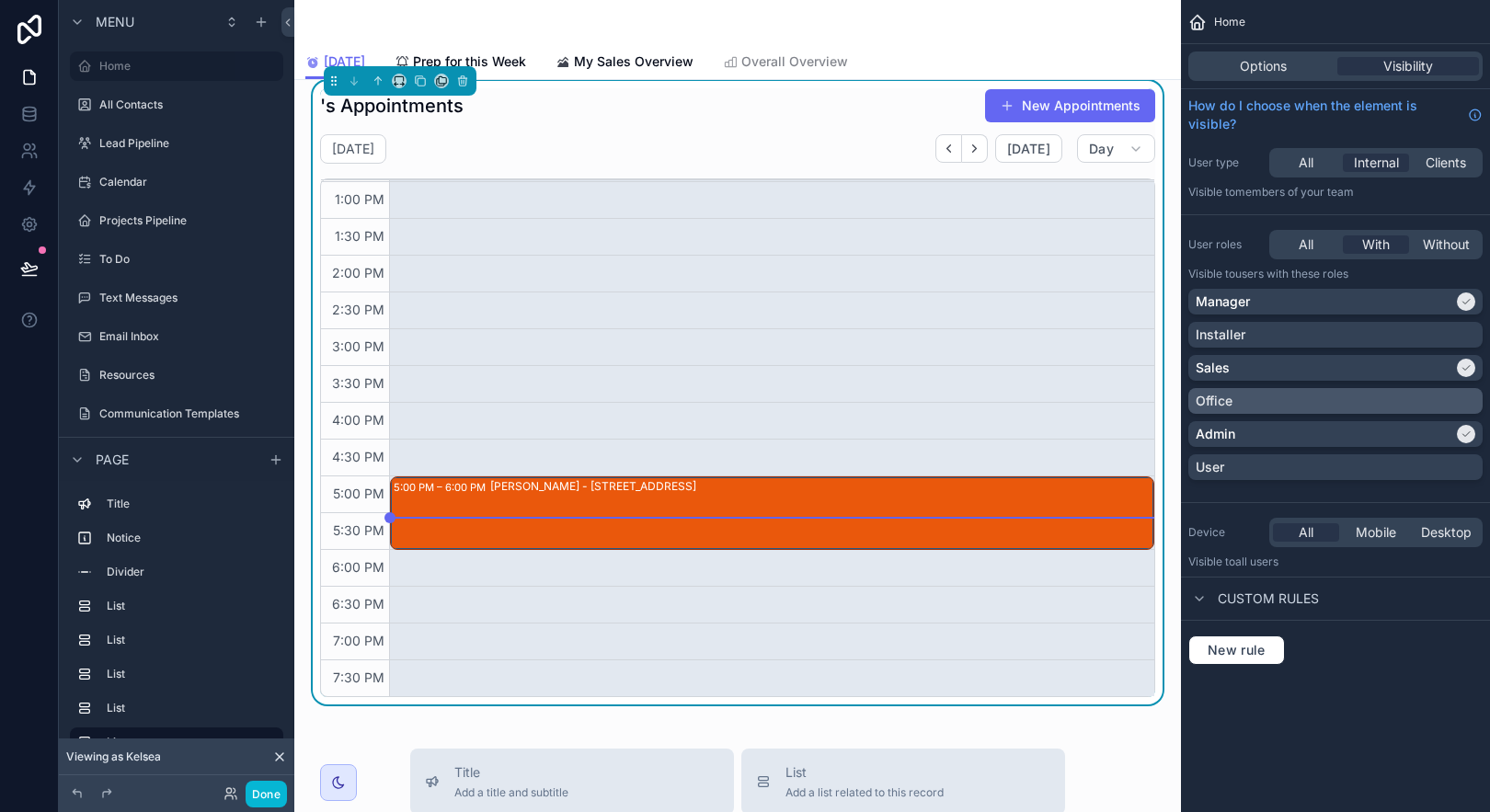
scroll to position [1765, 0]
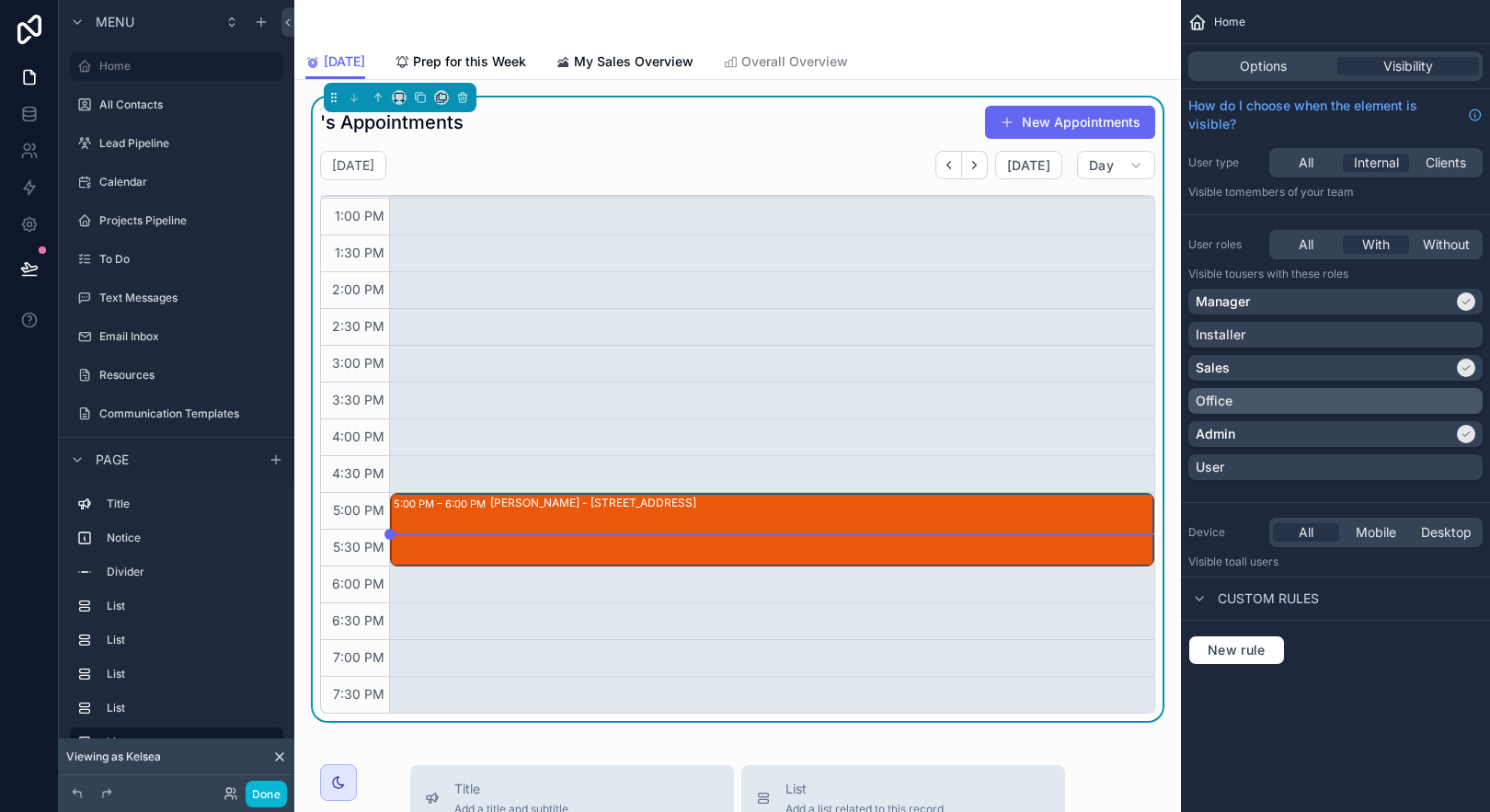
click at [1237, 594] on span "Custom rules" at bounding box center [1268, 598] width 101 height 18
click at [1268, 602] on span "Custom rules" at bounding box center [1268, 598] width 101 height 18
click at [1258, 639] on div "New rule" at bounding box center [1335, 650] width 309 height 58
click at [1258, 644] on span "New rule" at bounding box center [1237, 649] width 73 height 17
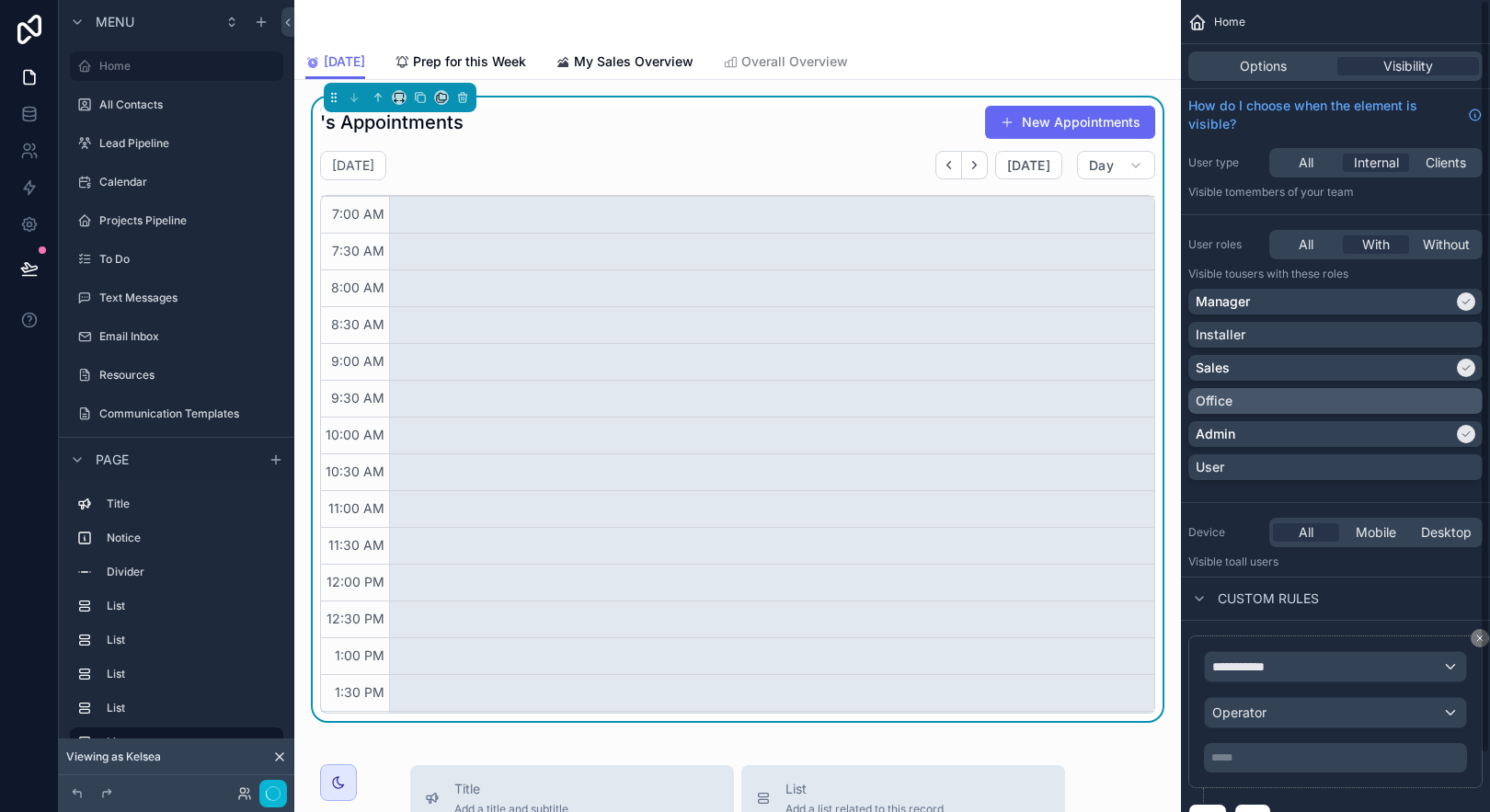
scroll to position [439, 0]
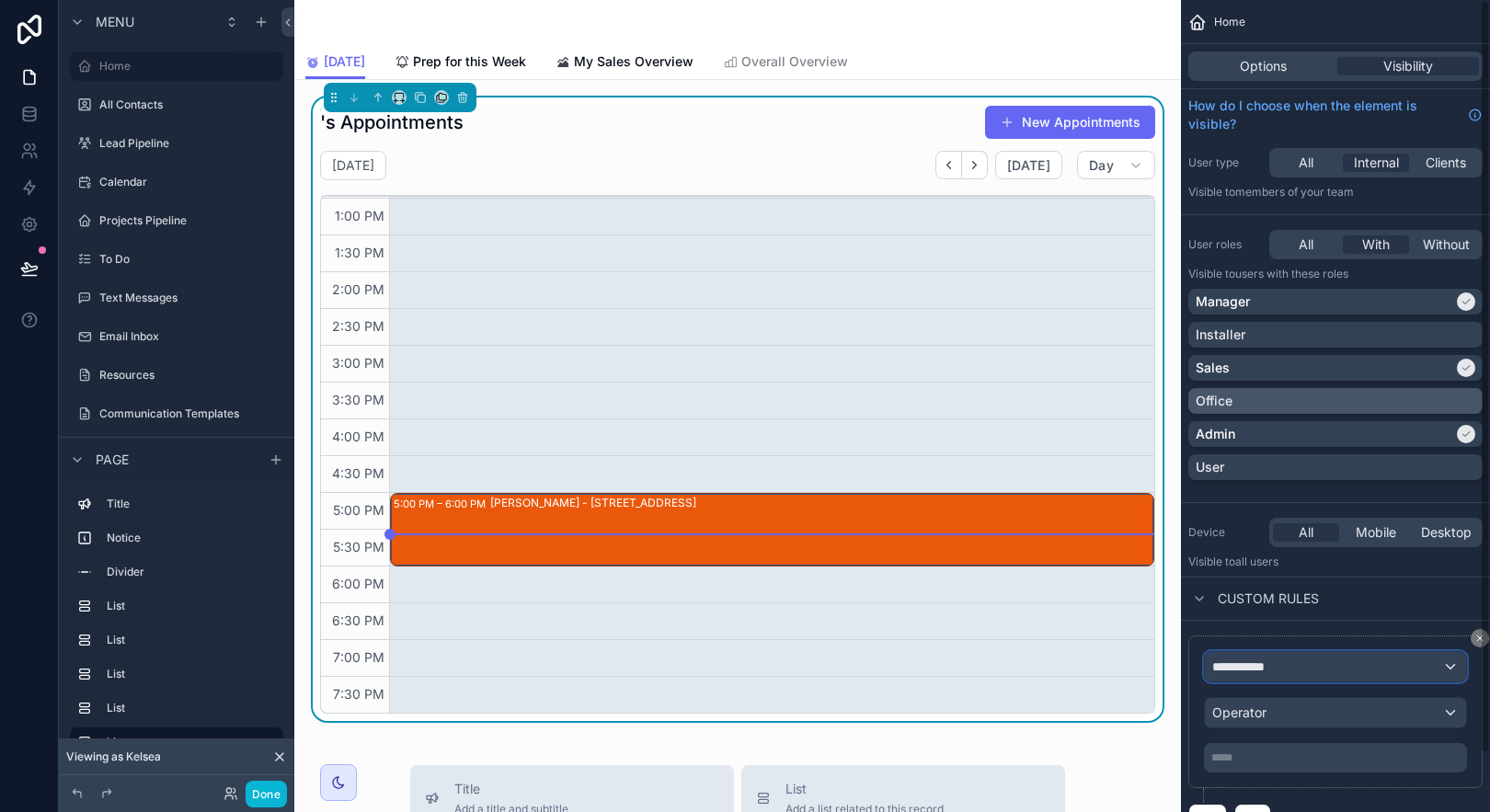
click at [1296, 663] on div "**********" at bounding box center [1335, 667] width 261 height 29
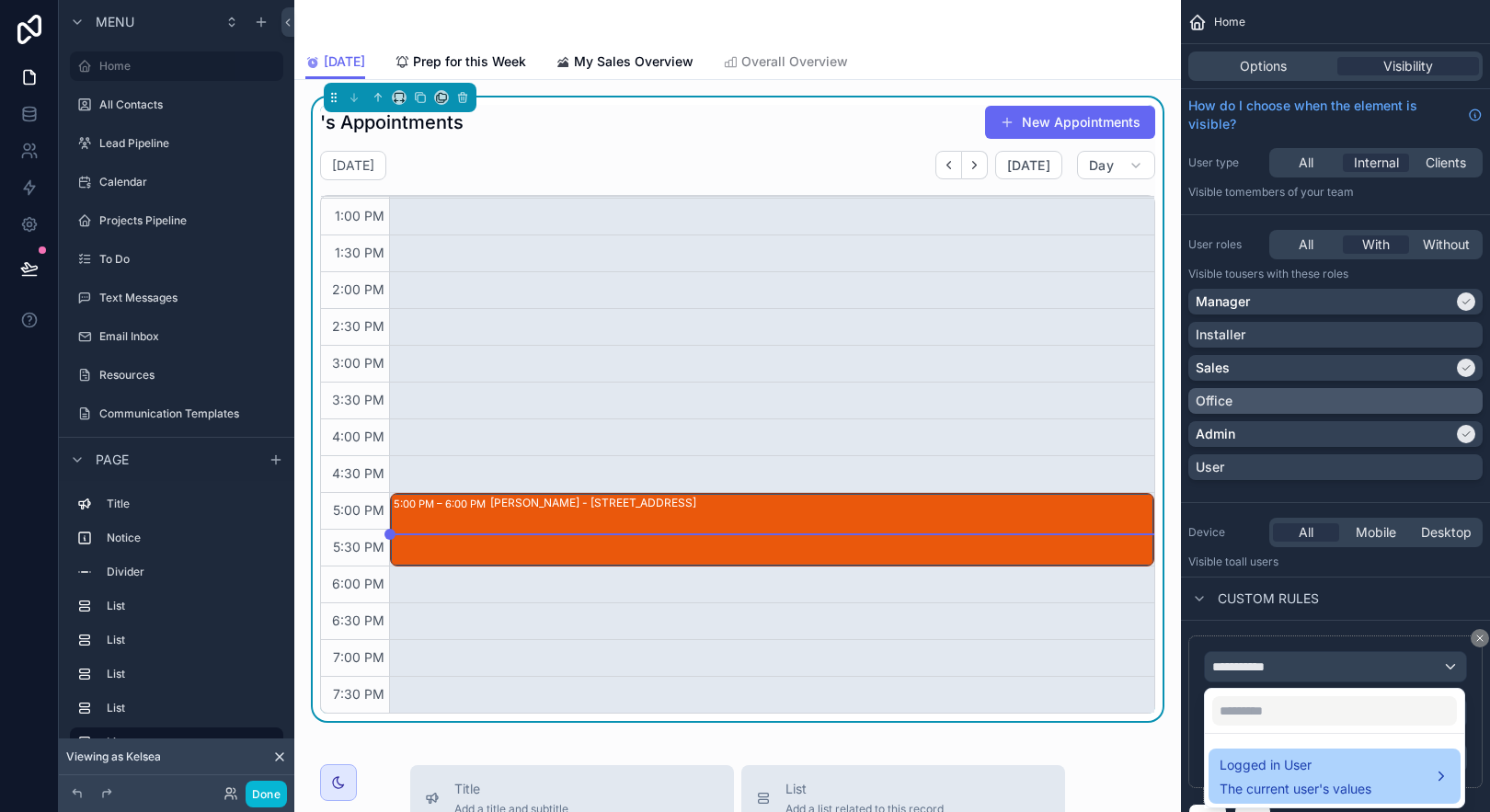
click at [1383, 778] on div "Logged in User The current user's values" at bounding box center [1334, 775] width 230 height 44
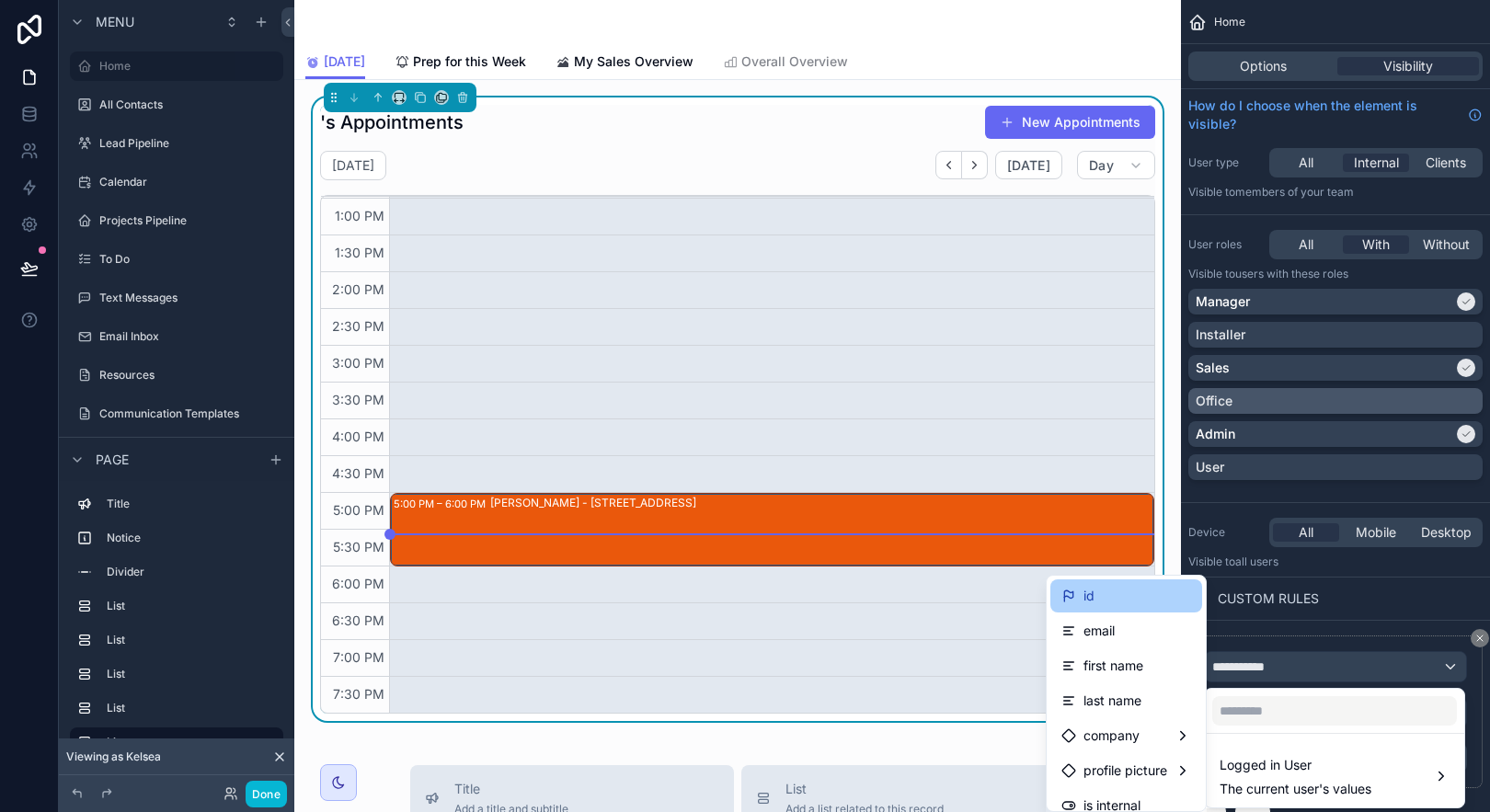
click at [1147, 593] on div "id" at bounding box center [1126, 596] width 130 height 22
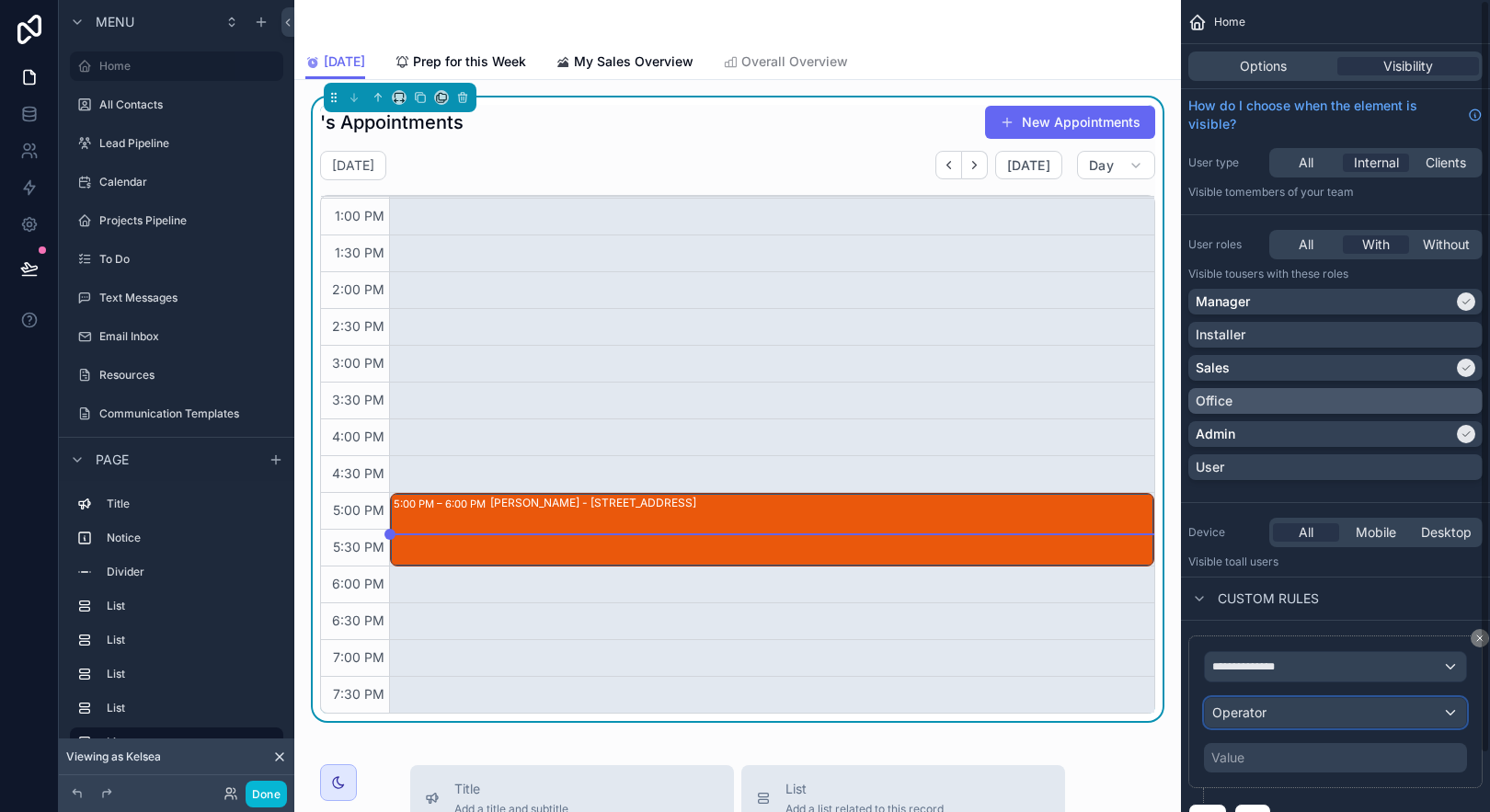
click at [1267, 720] on div "Operator" at bounding box center [1335, 713] width 261 height 29
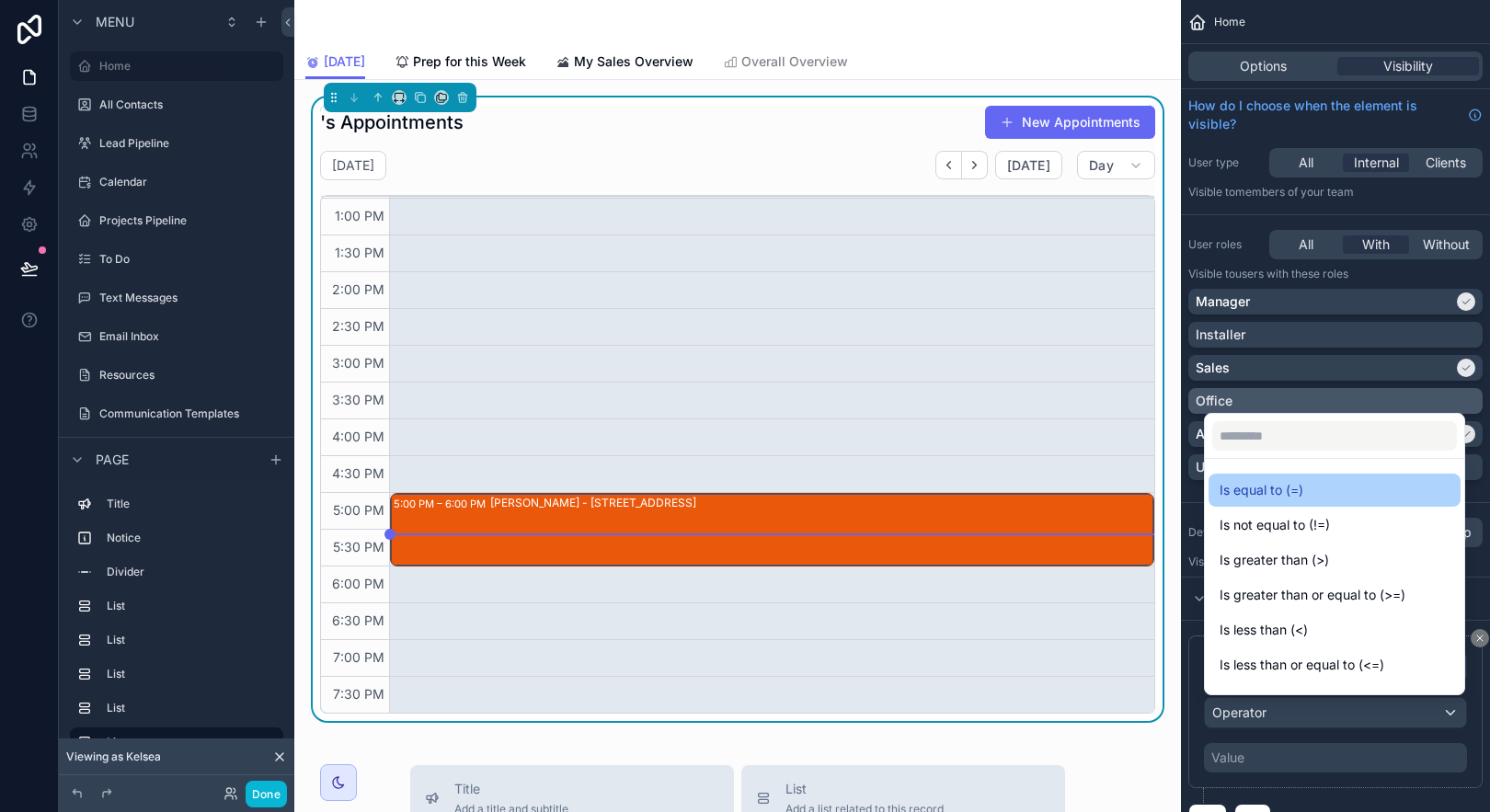
click at [1273, 498] on span "Is equal to (=)" at bounding box center [1261, 490] width 84 height 22
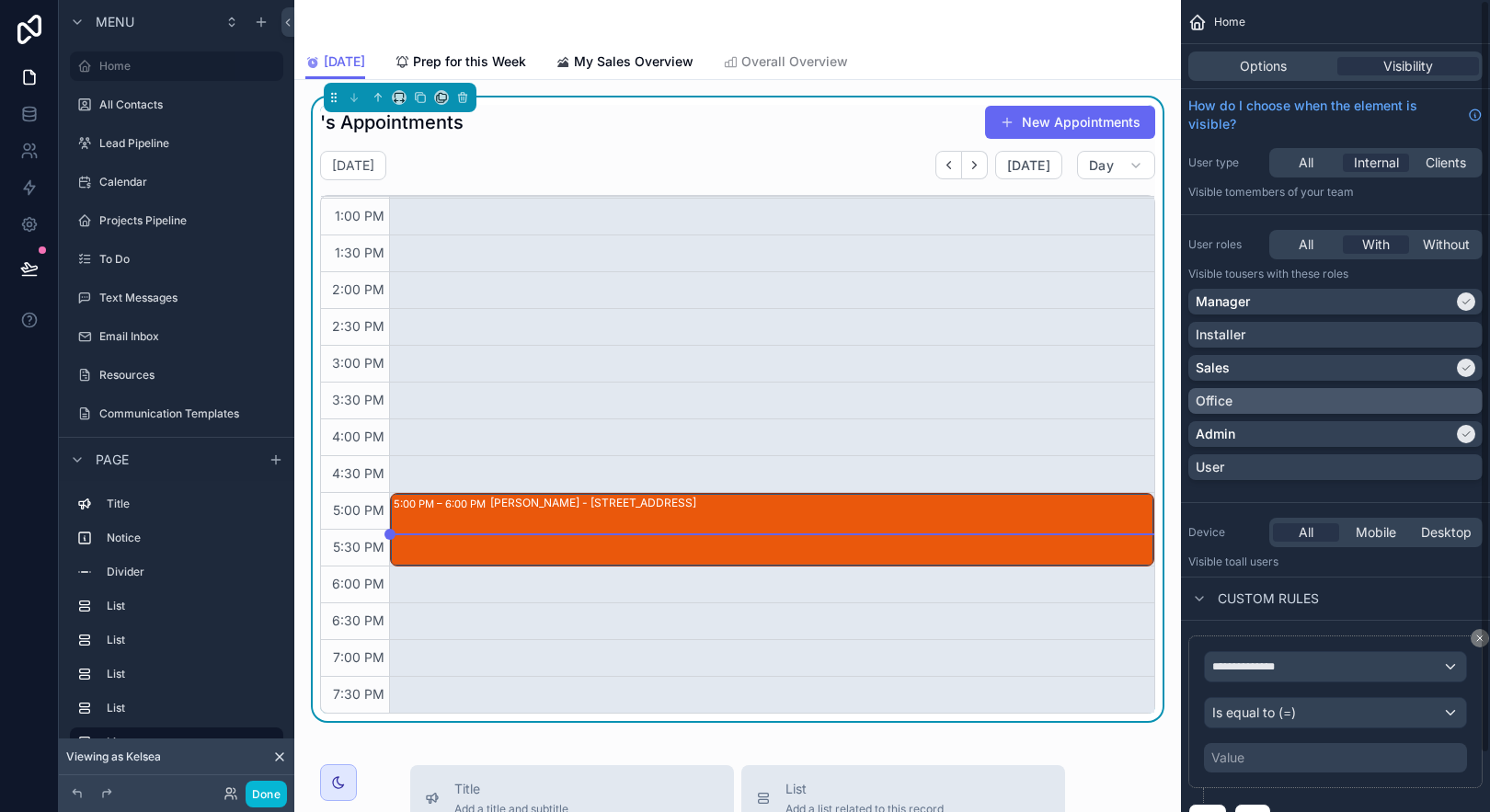
click at [1303, 755] on div "Value" at bounding box center [1335, 757] width 263 height 29
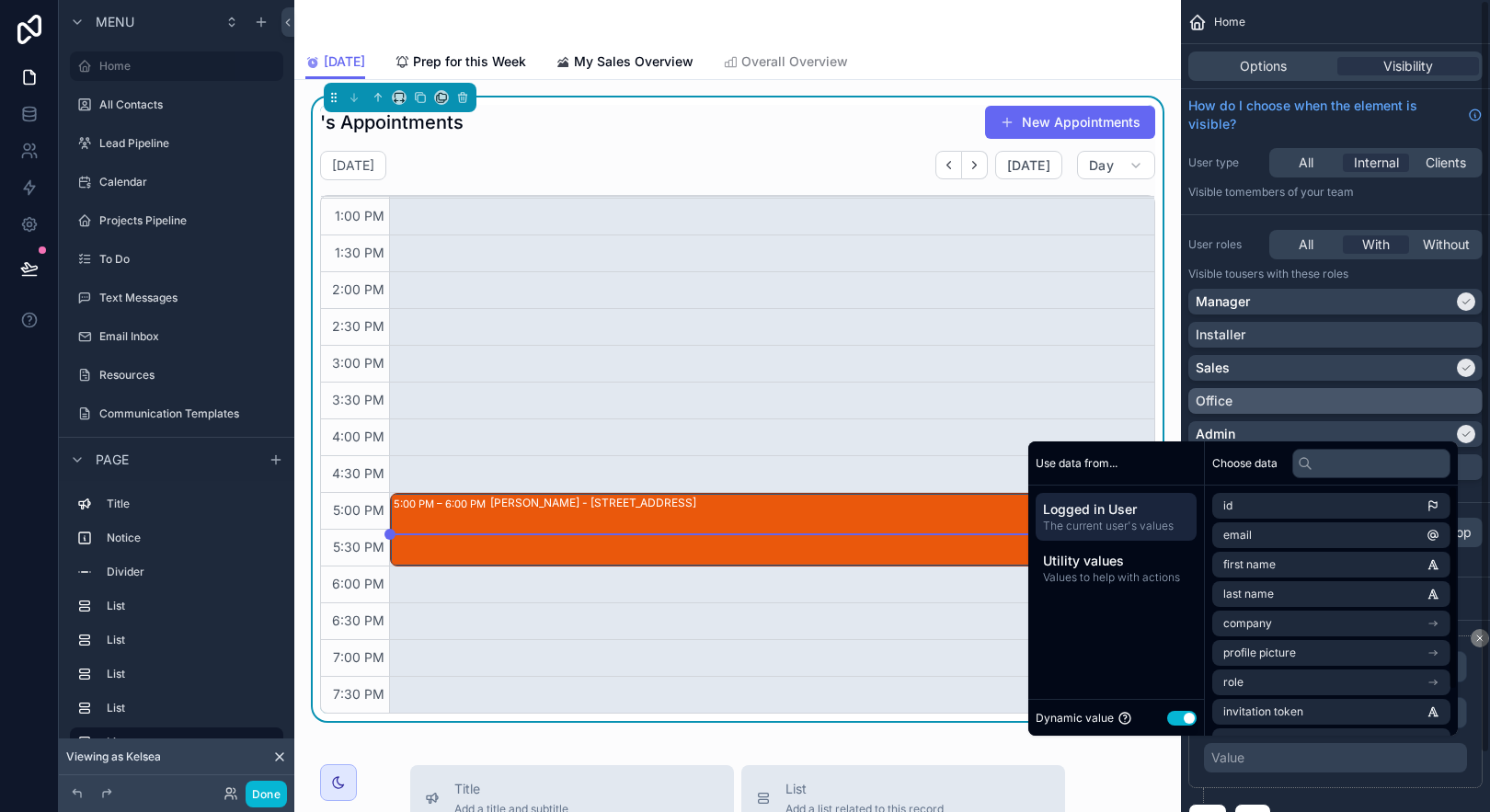
click at [1361, 785] on div "**********" at bounding box center [1335, 712] width 294 height 153
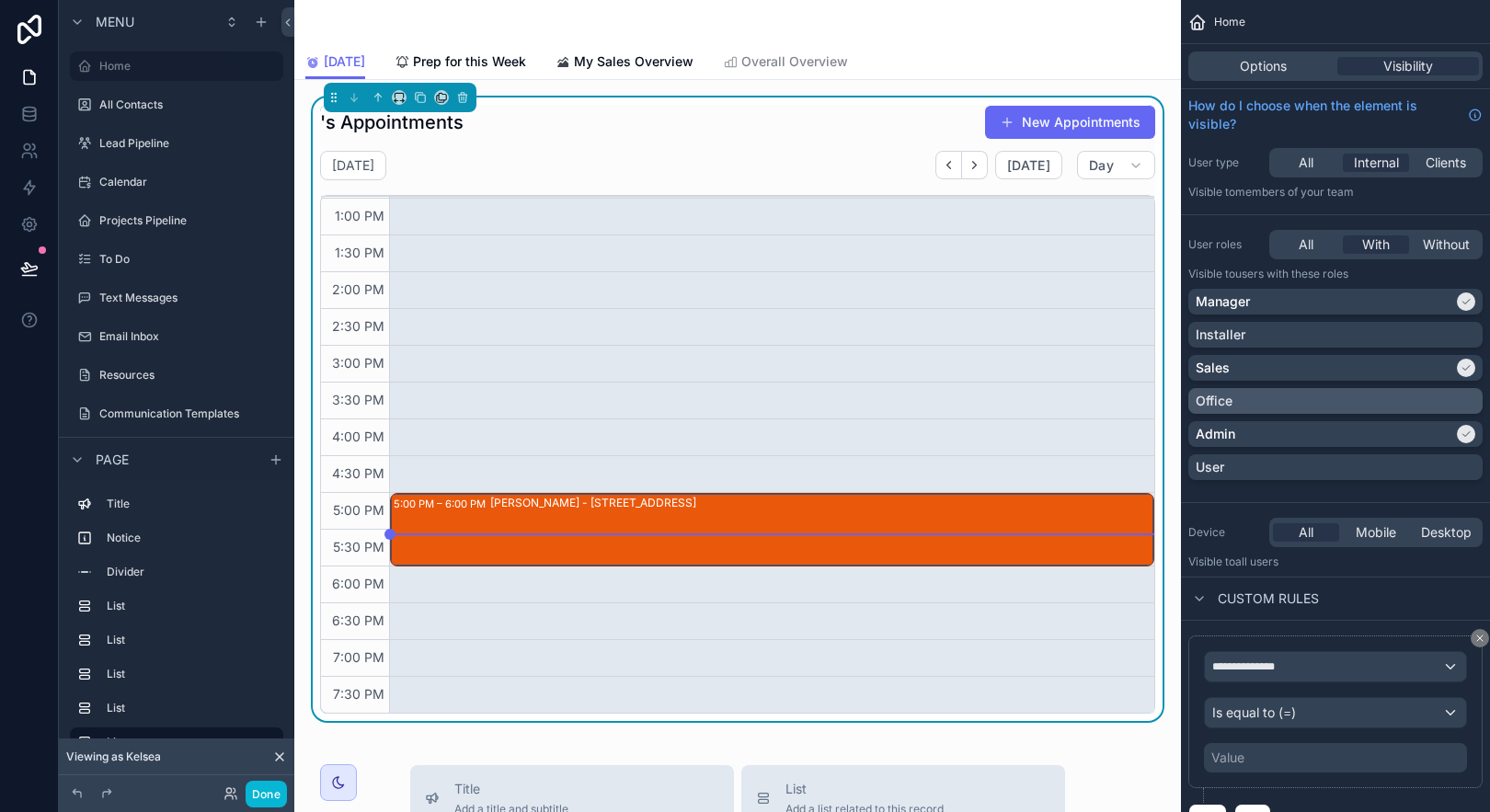
click at [1263, 748] on div "Value" at bounding box center [1335, 757] width 263 height 29
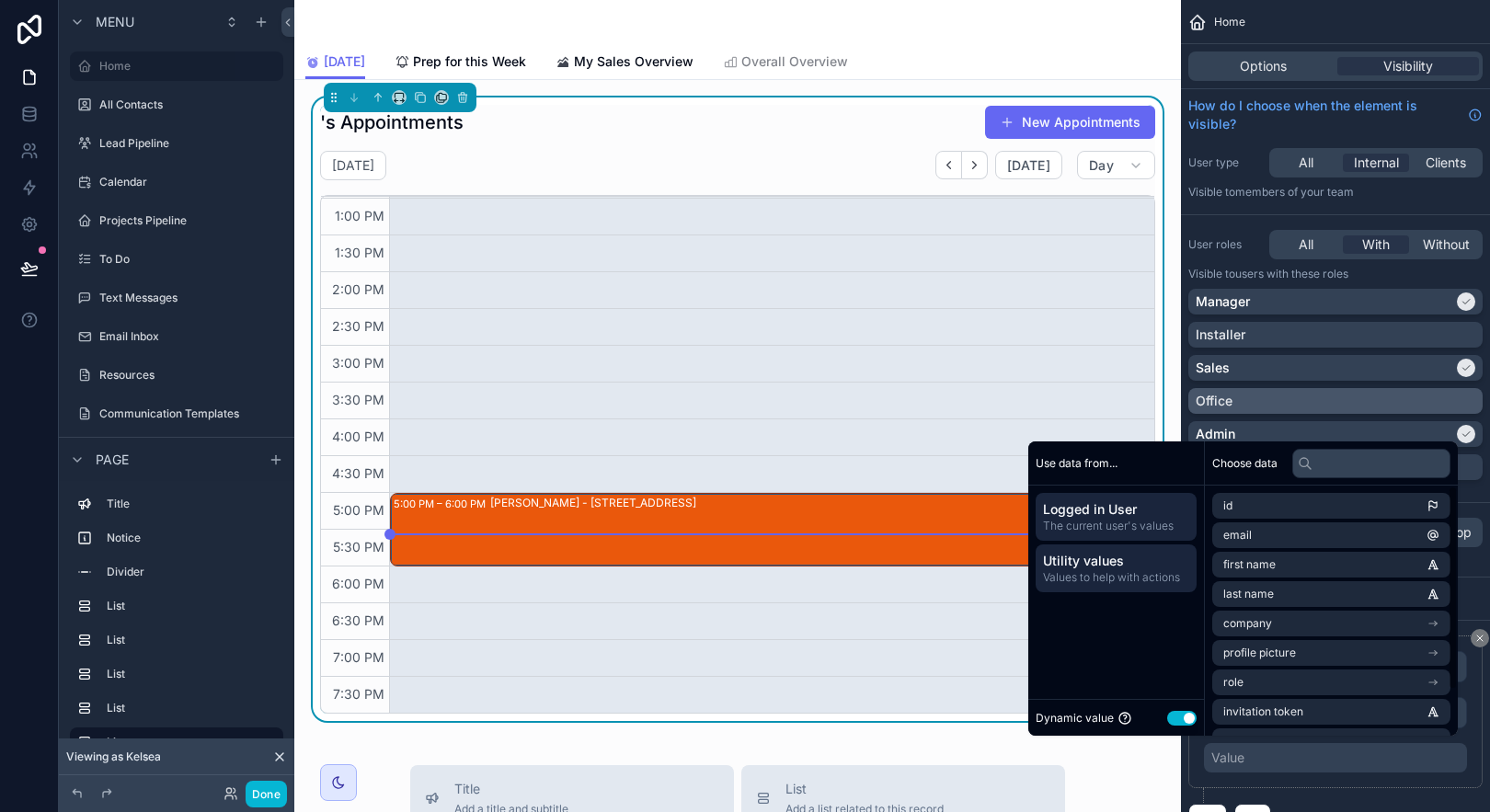
click at [1098, 571] on span "Values to help with actions" at bounding box center [1116, 577] width 146 height 15
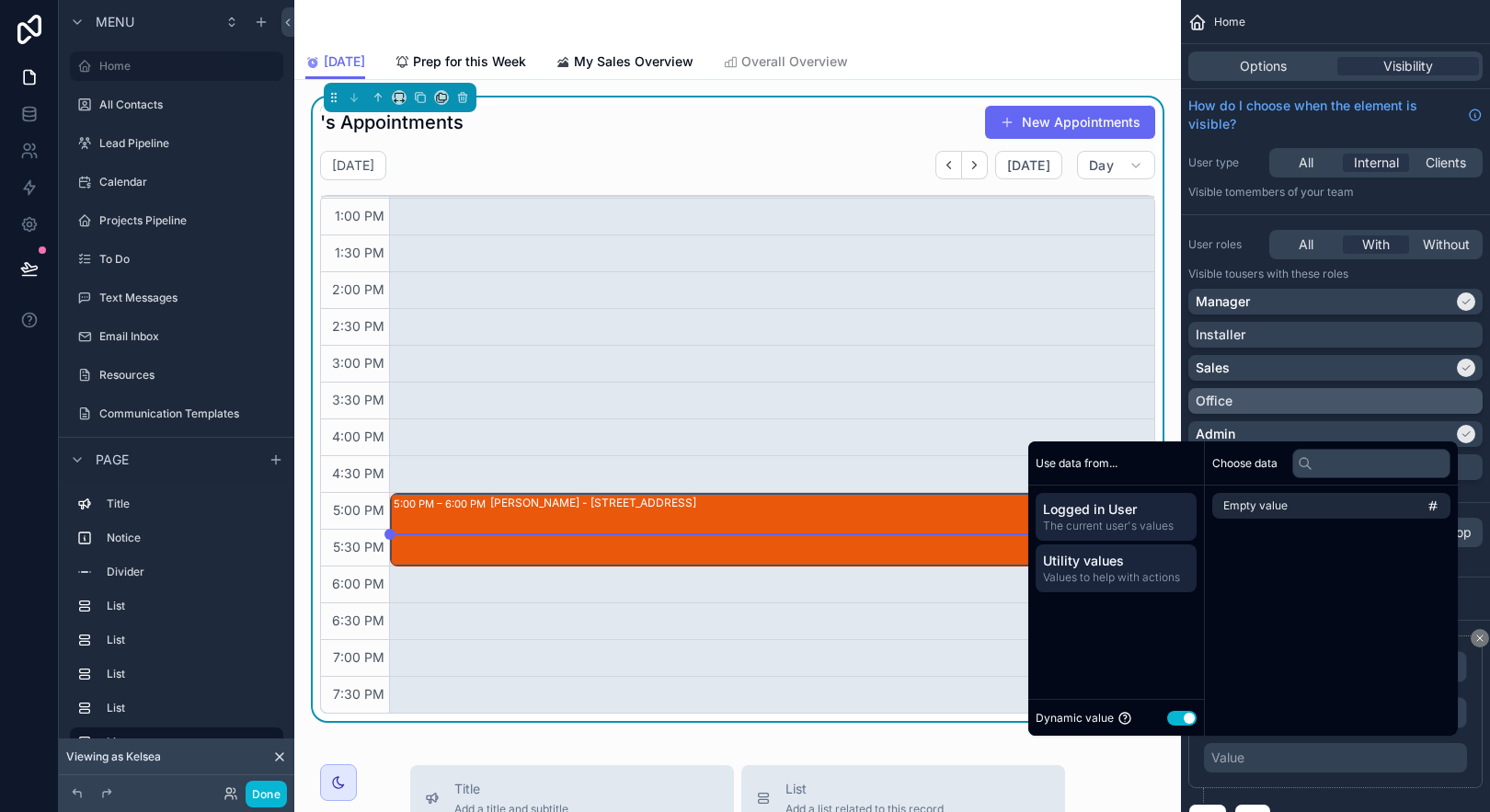
click at [1135, 525] on span "The current user's values" at bounding box center [1116, 526] width 146 height 15
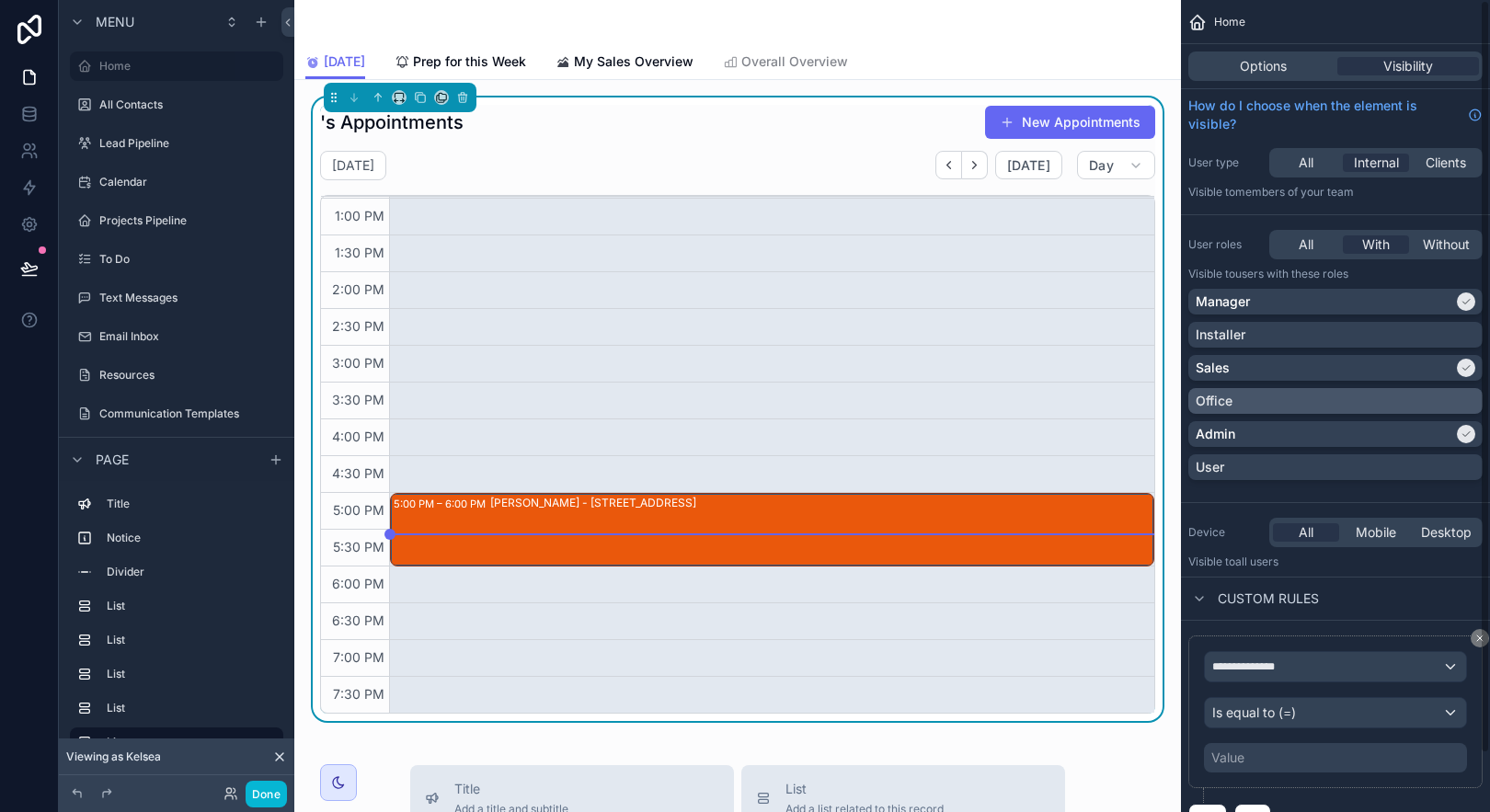
click at [1468, 561] on p "Visible to all users" at bounding box center [1335, 562] width 294 height 15
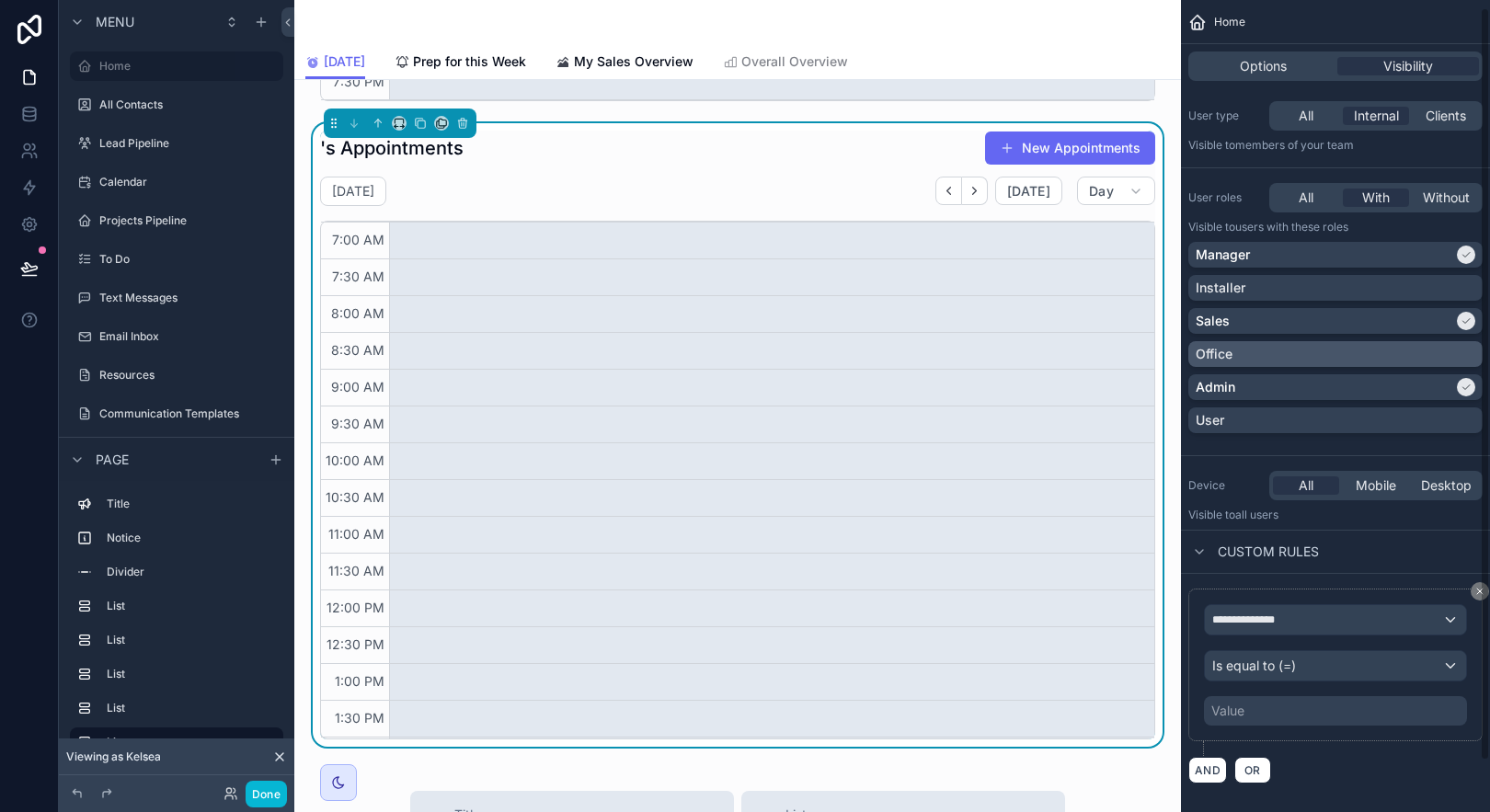
scroll to position [62, 0]
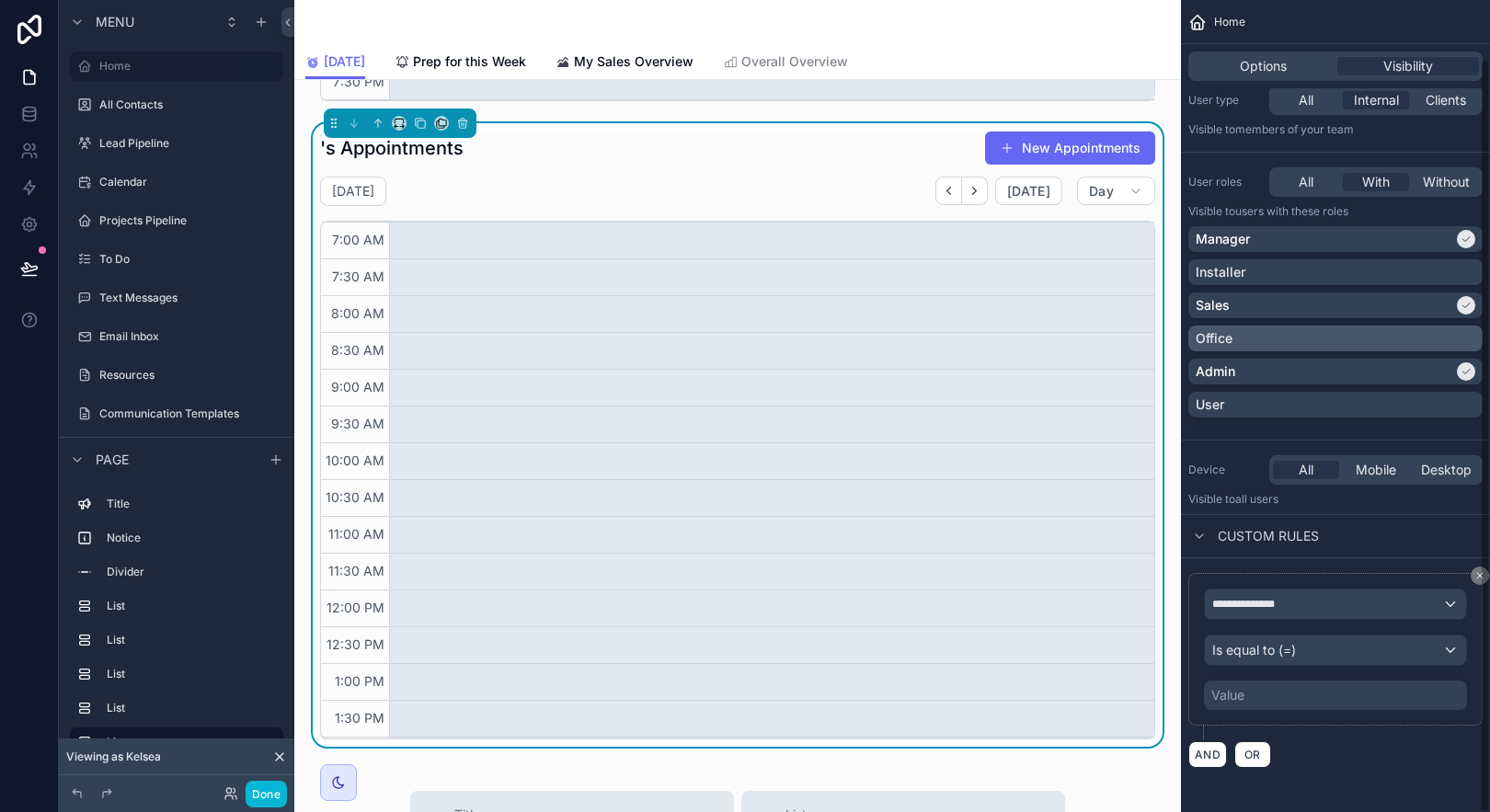
click at [1410, 700] on div "Value" at bounding box center [1335, 695] width 263 height 29
drag, startPoint x: 1391, startPoint y: 801, endPoint x: 1383, endPoint y: 708, distance: 93.3
click at [1391, 800] on div "**********" at bounding box center [1335, 375] width 309 height 874
click at [1365, 605] on div "**********" at bounding box center [1335, 604] width 261 height 29
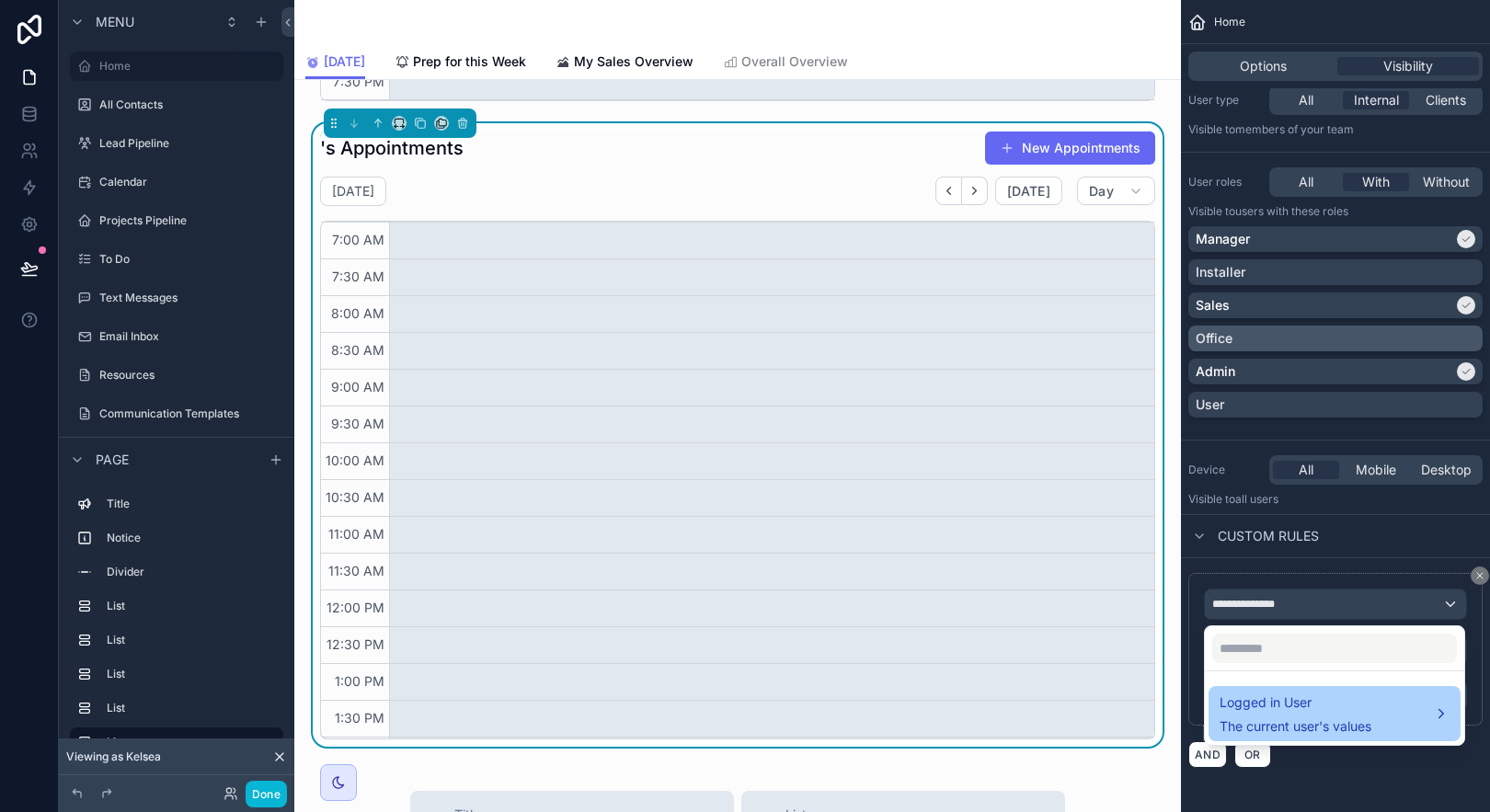
click at [1403, 720] on div "Logged in User The current user's values" at bounding box center [1334, 713] width 230 height 44
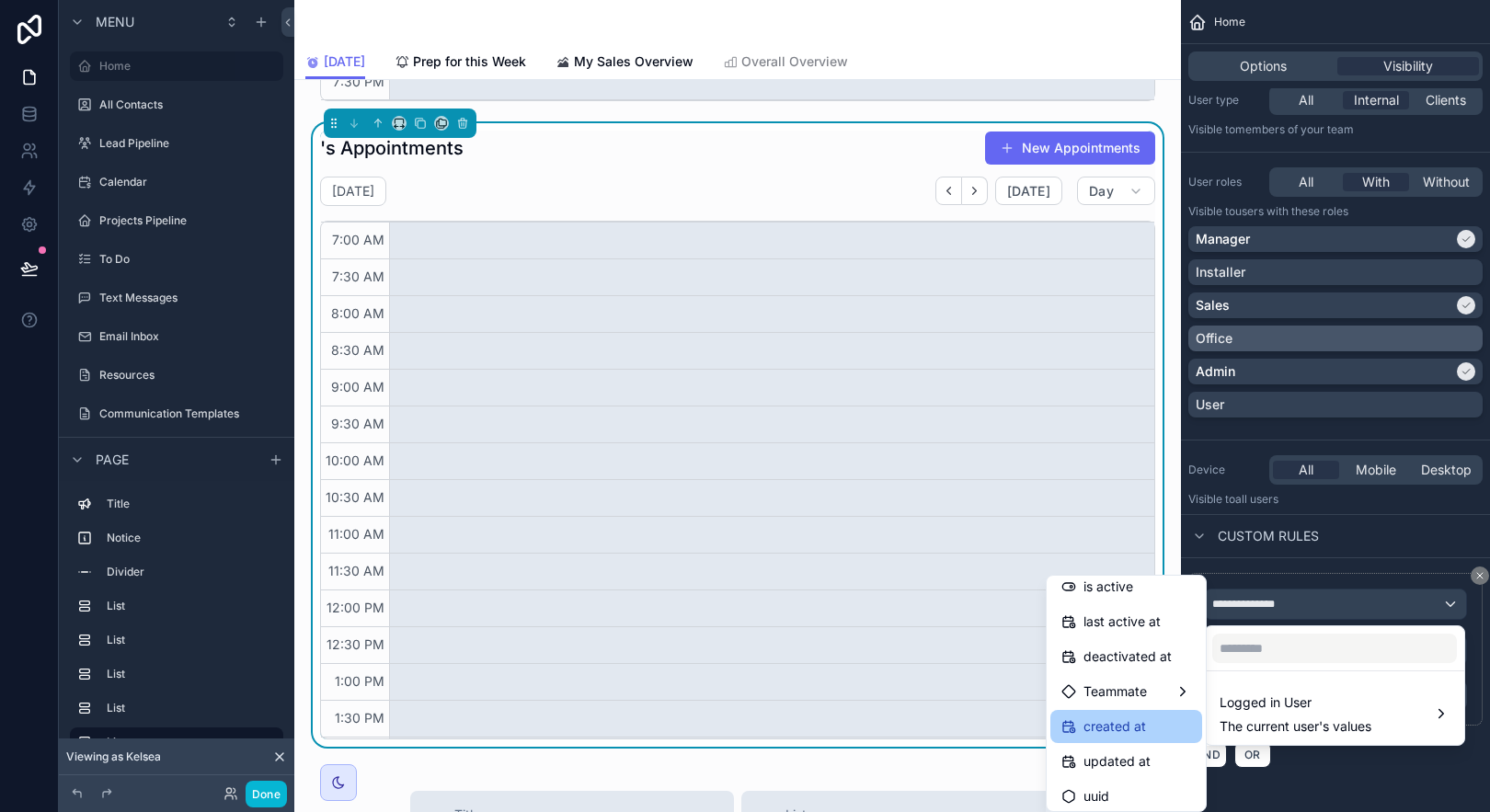
scroll to position [329, 0]
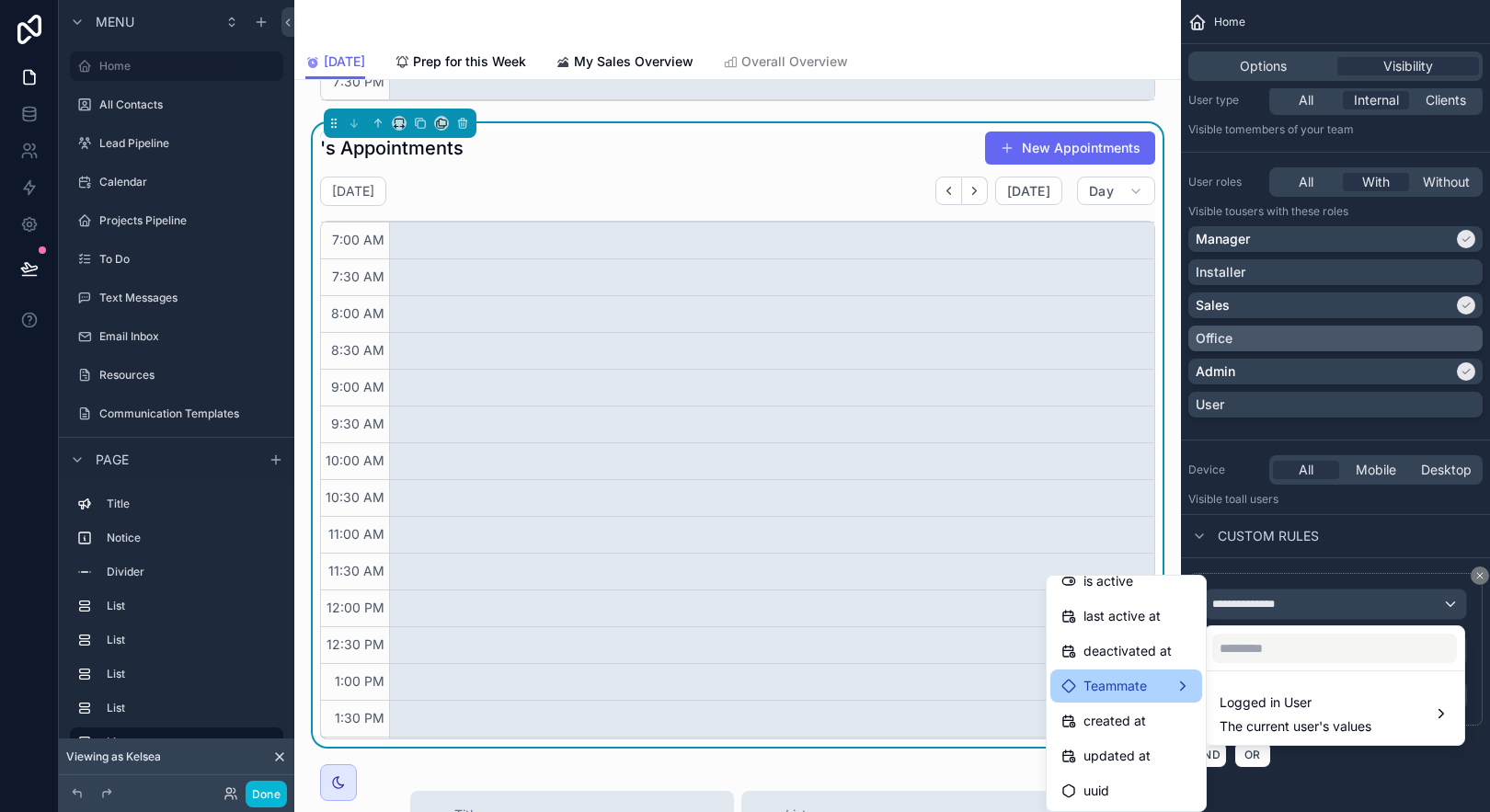
click at [1167, 684] on div "Teammate" at bounding box center [1126, 685] width 130 height 22
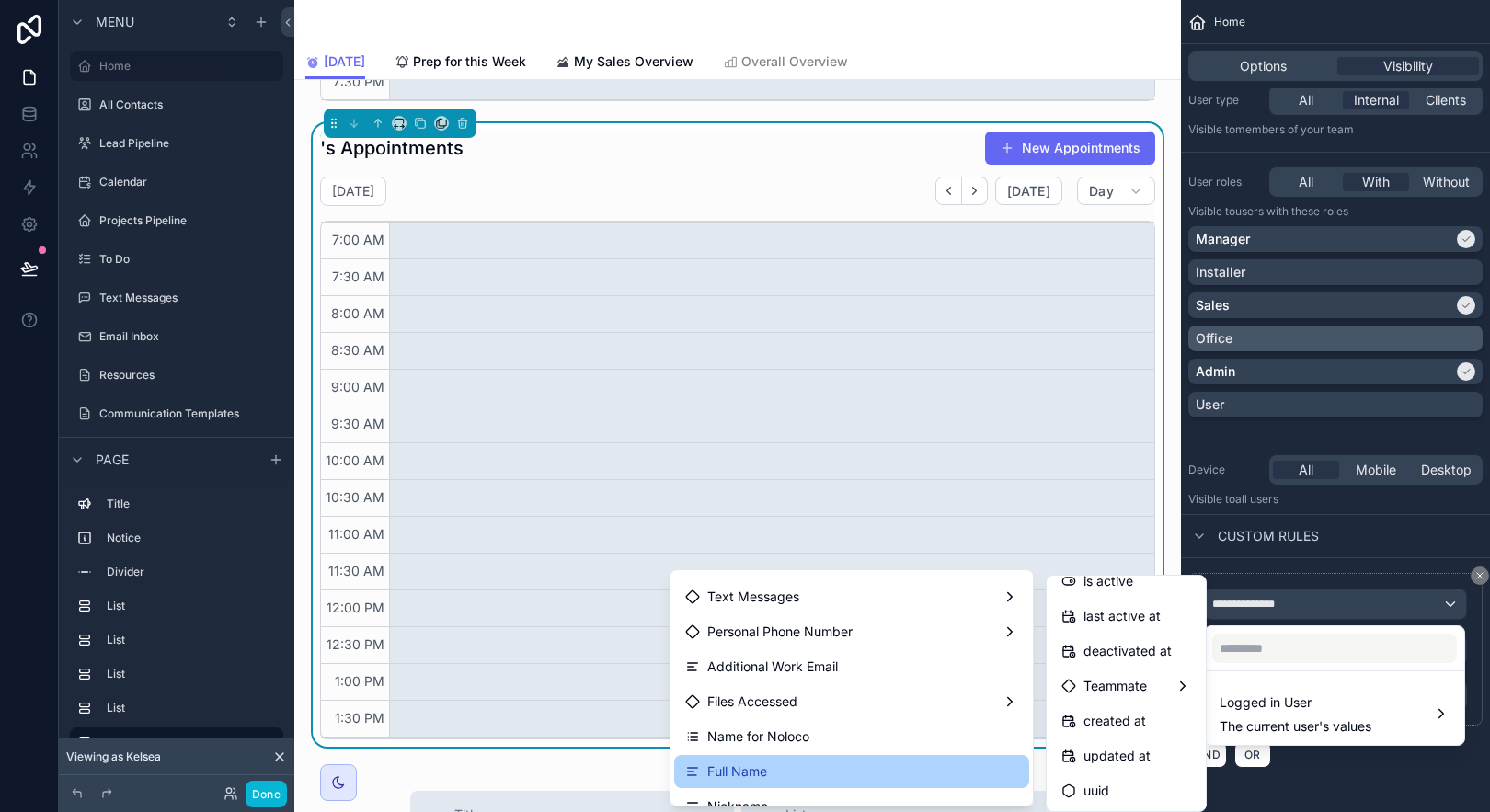
scroll to position [724, 0]
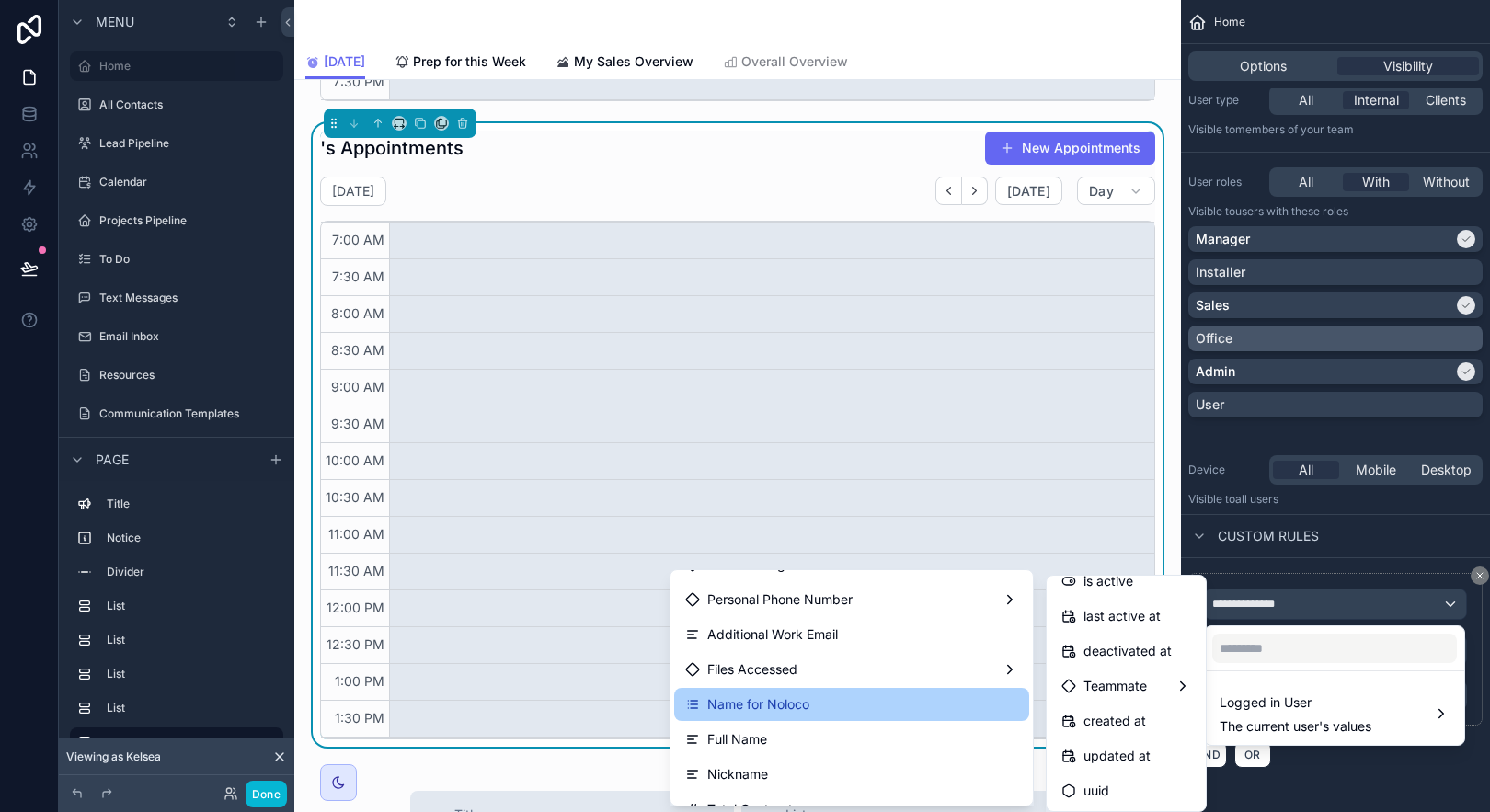
click at [930, 708] on div "Name for Noloco" at bounding box center [852, 704] width 333 height 22
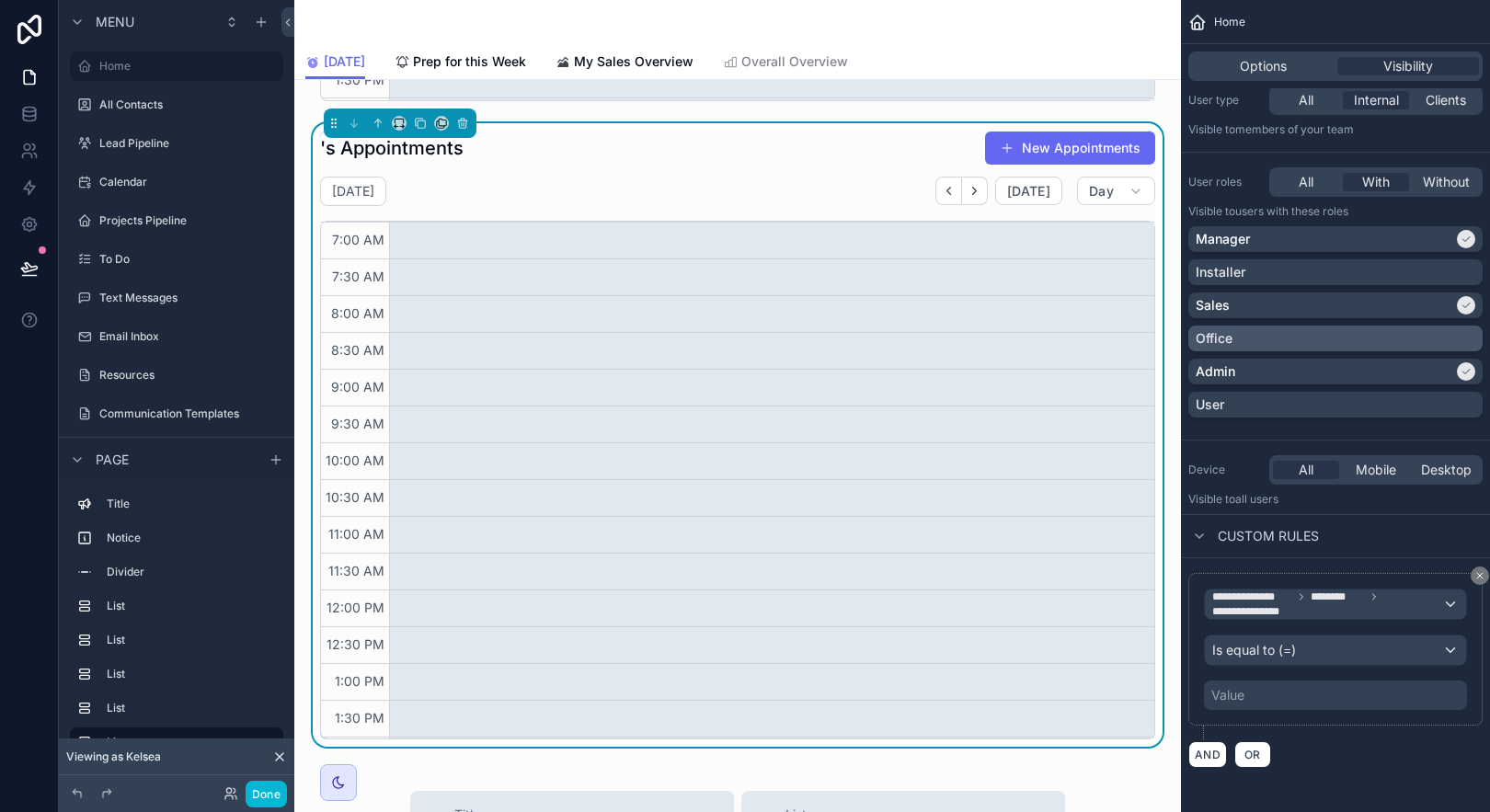
scroll to position [439, 0]
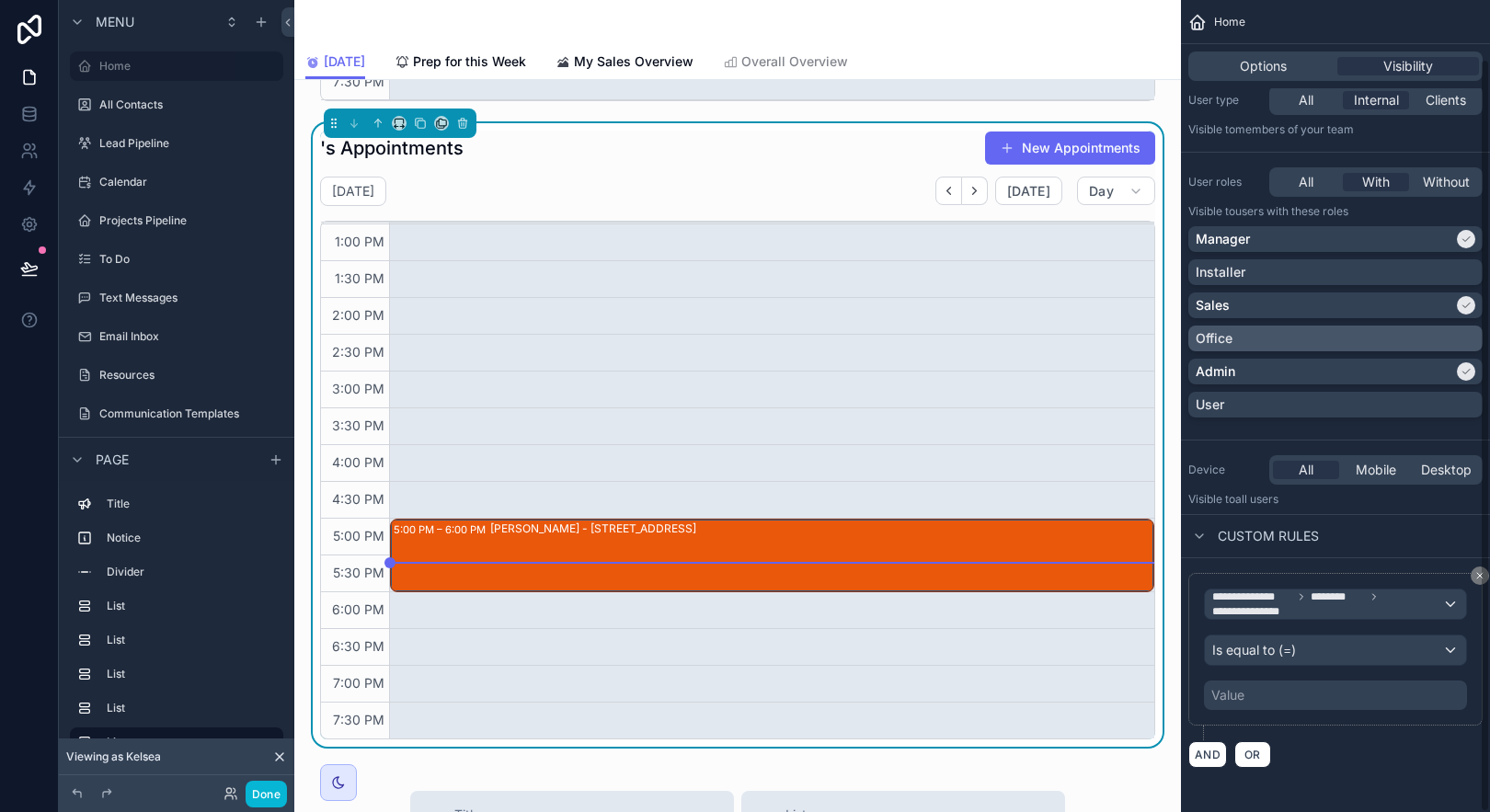
click at [1316, 689] on div "Value" at bounding box center [1335, 695] width 263 height 29
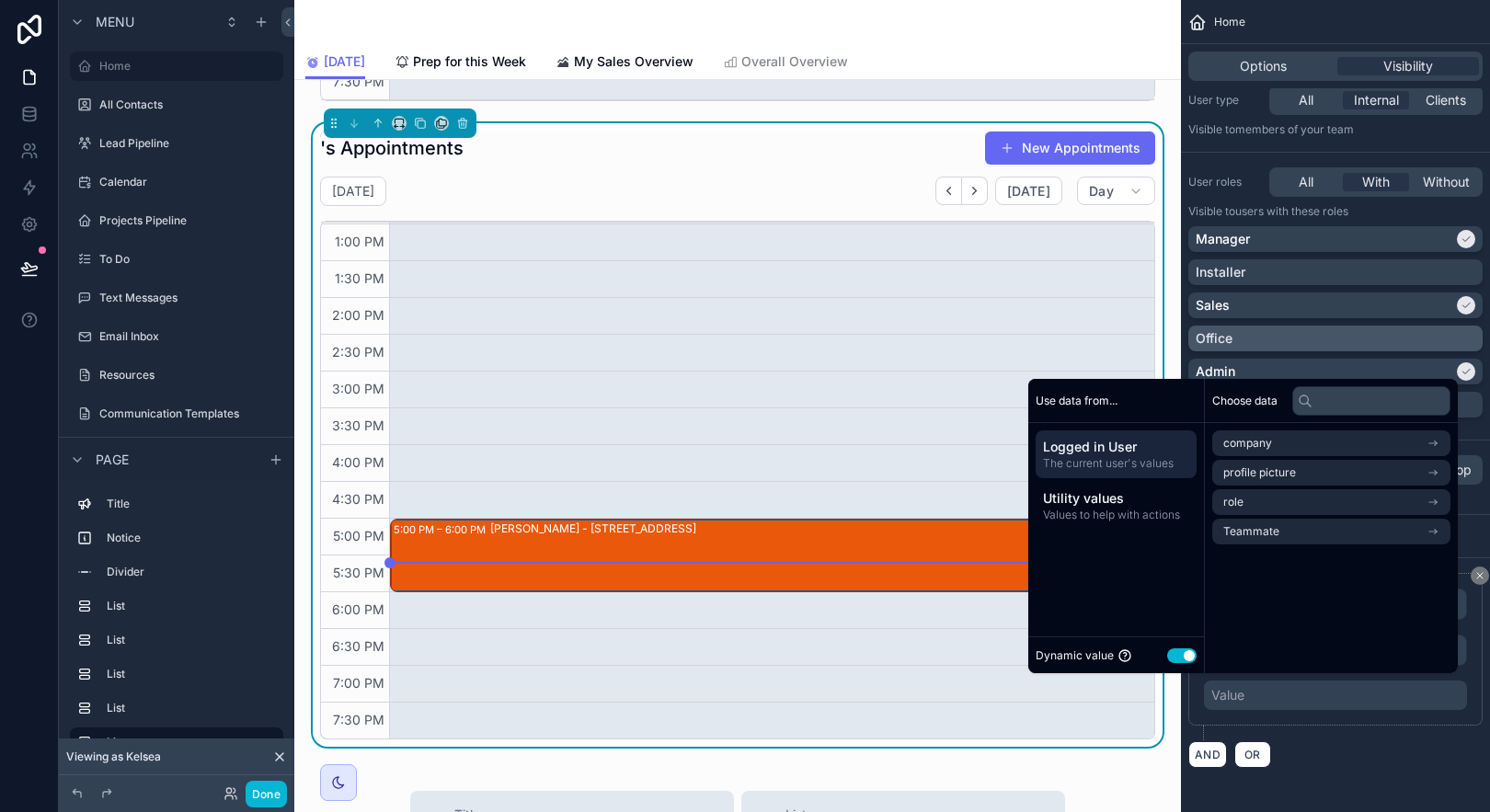
click at [1092, 451] on span "Logged in User" at bounding box center [1116, 447] width 146 height 18
click at [1243, 536] on span "Teammate" at bounding box center [1251, 531] width 56 height 15
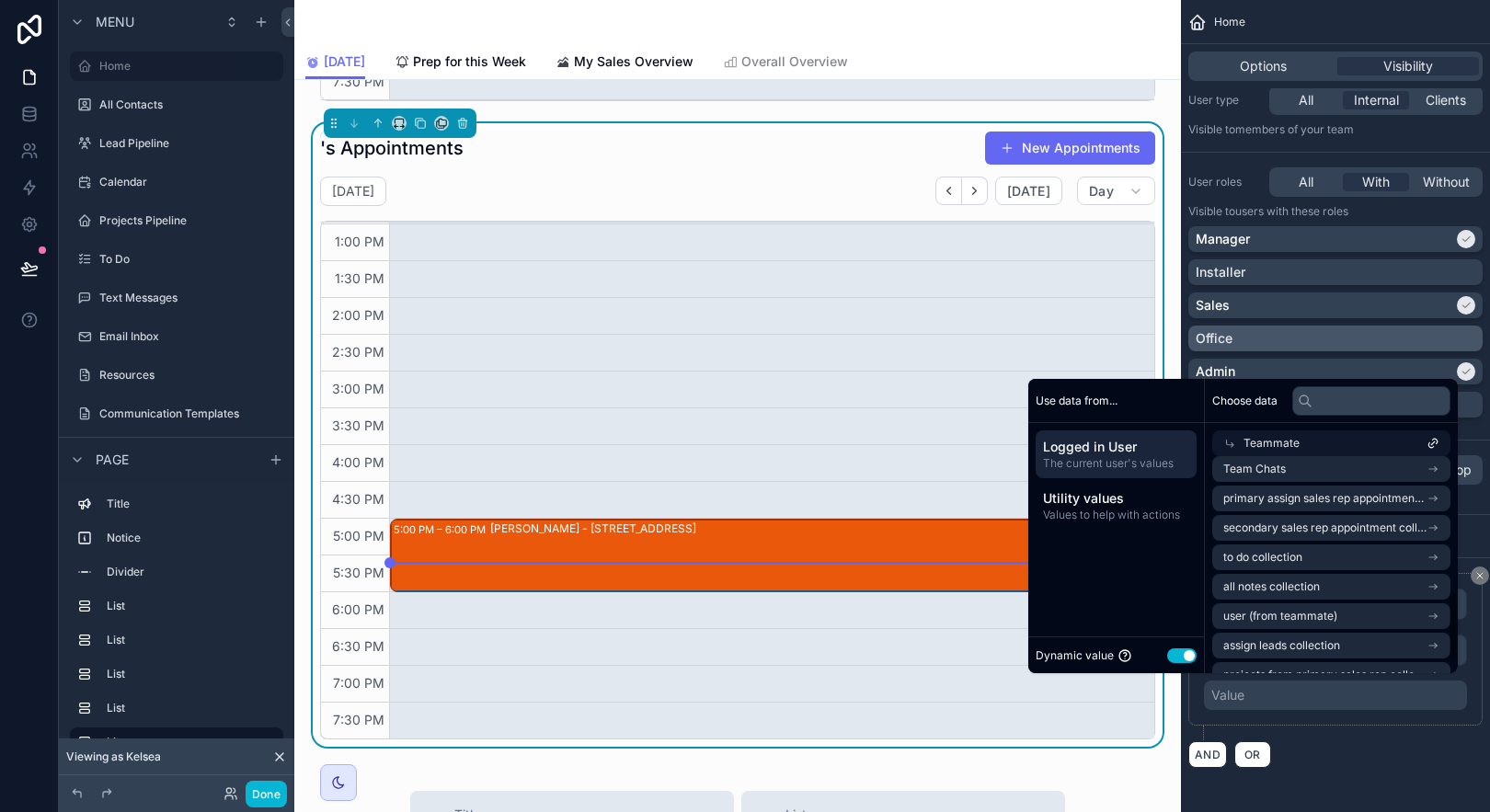
scroll to position [441, 0]
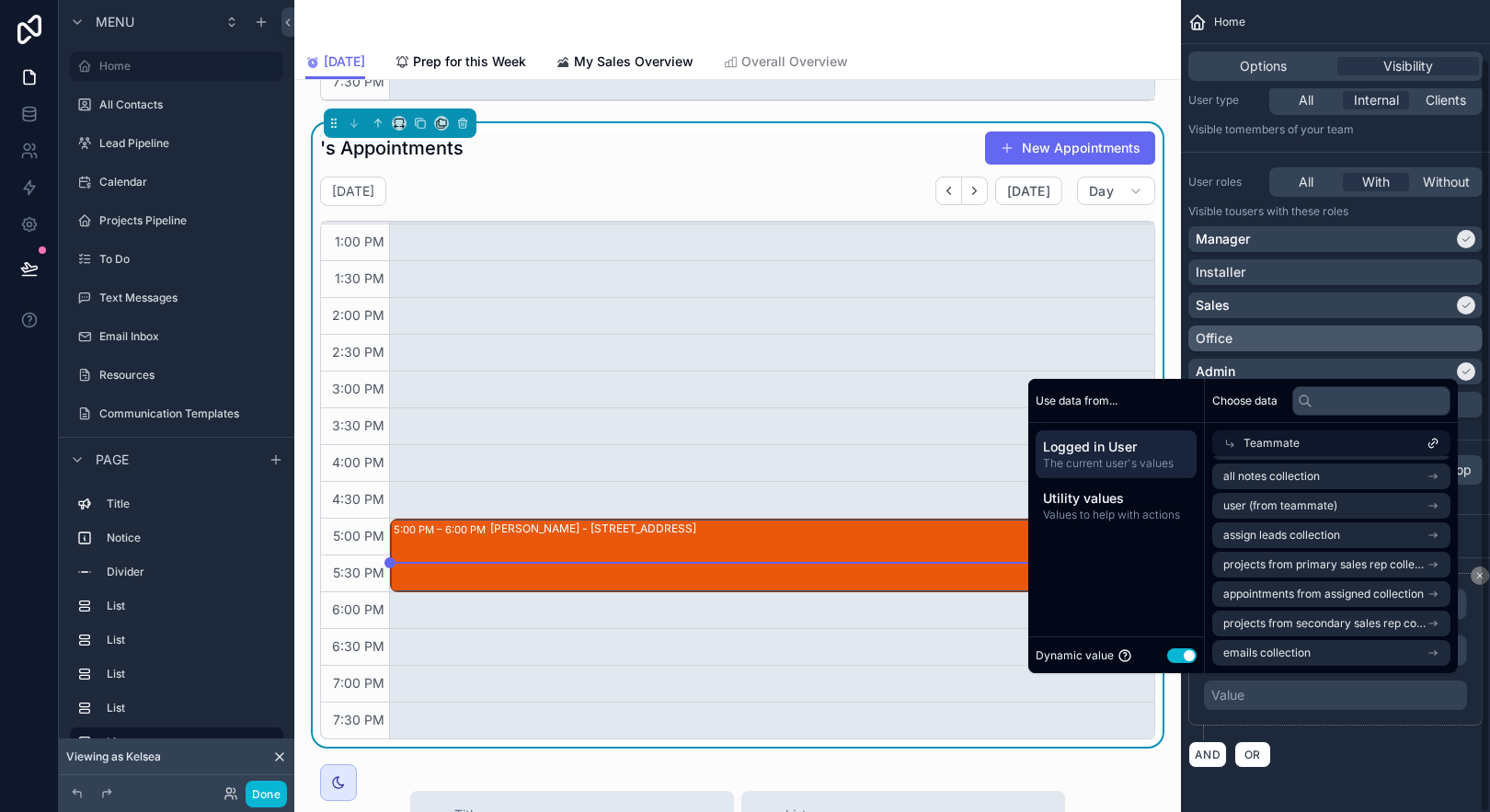
click at [1387, 723] on div "**********" at bounding box center [1335, 648] width 294 height 153
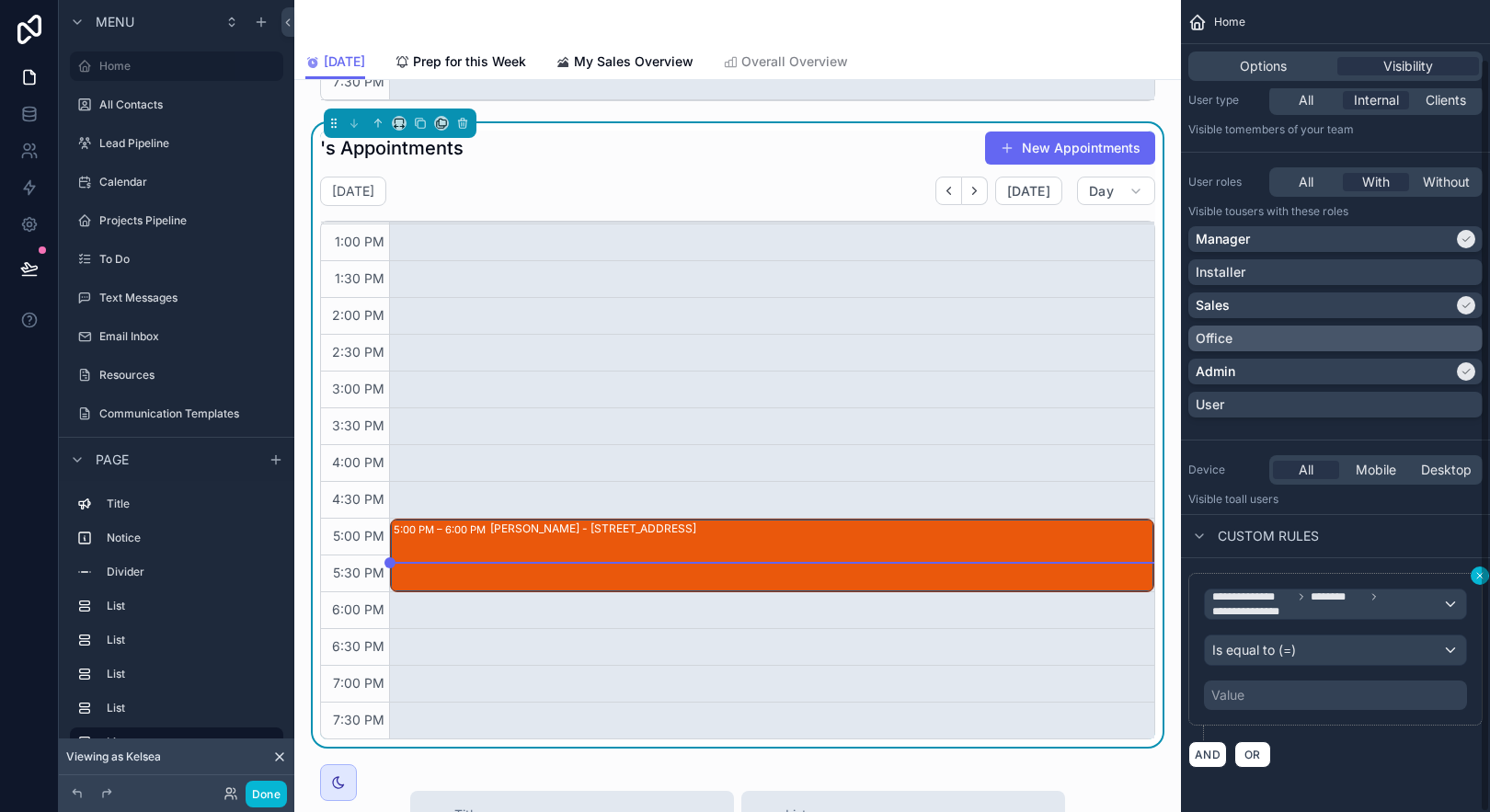
click at [1483, 571] on div "**********" at bounding box center [1335, 406] width 309 height 812
click at [1472, 575] on button "scrollable content" at bounding box center [1479, 575] width 19 height 18
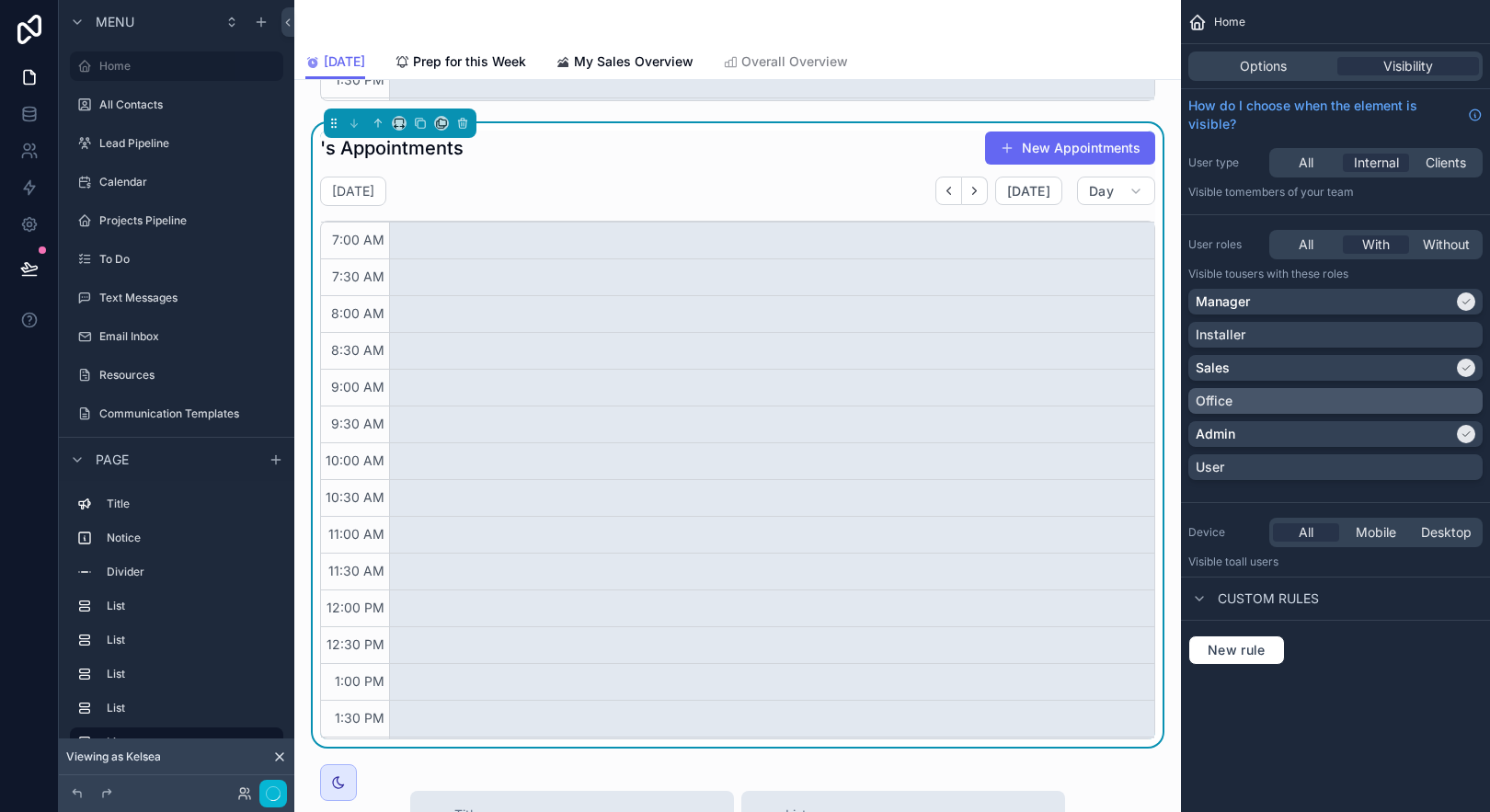
scroll to position [439, 0]
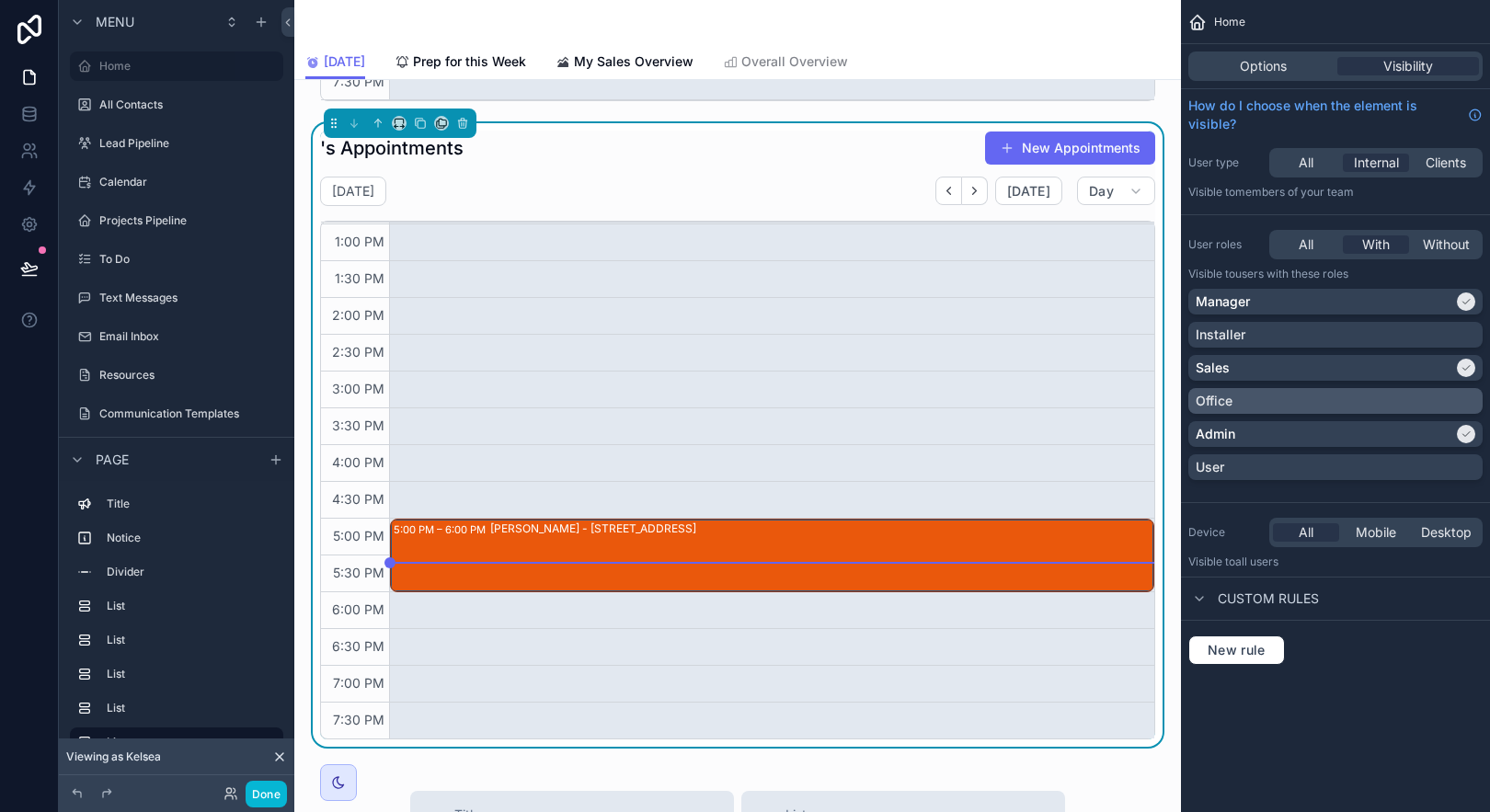
drag, startPoint x: 621, startPoint y: 170, endPoint x: 884, endPoint y: 132, distance: 265.7
click at [622, 176] on div "Tuesday Sep 02 Today Day" at bounding box center [738, 191] width 836 height 29
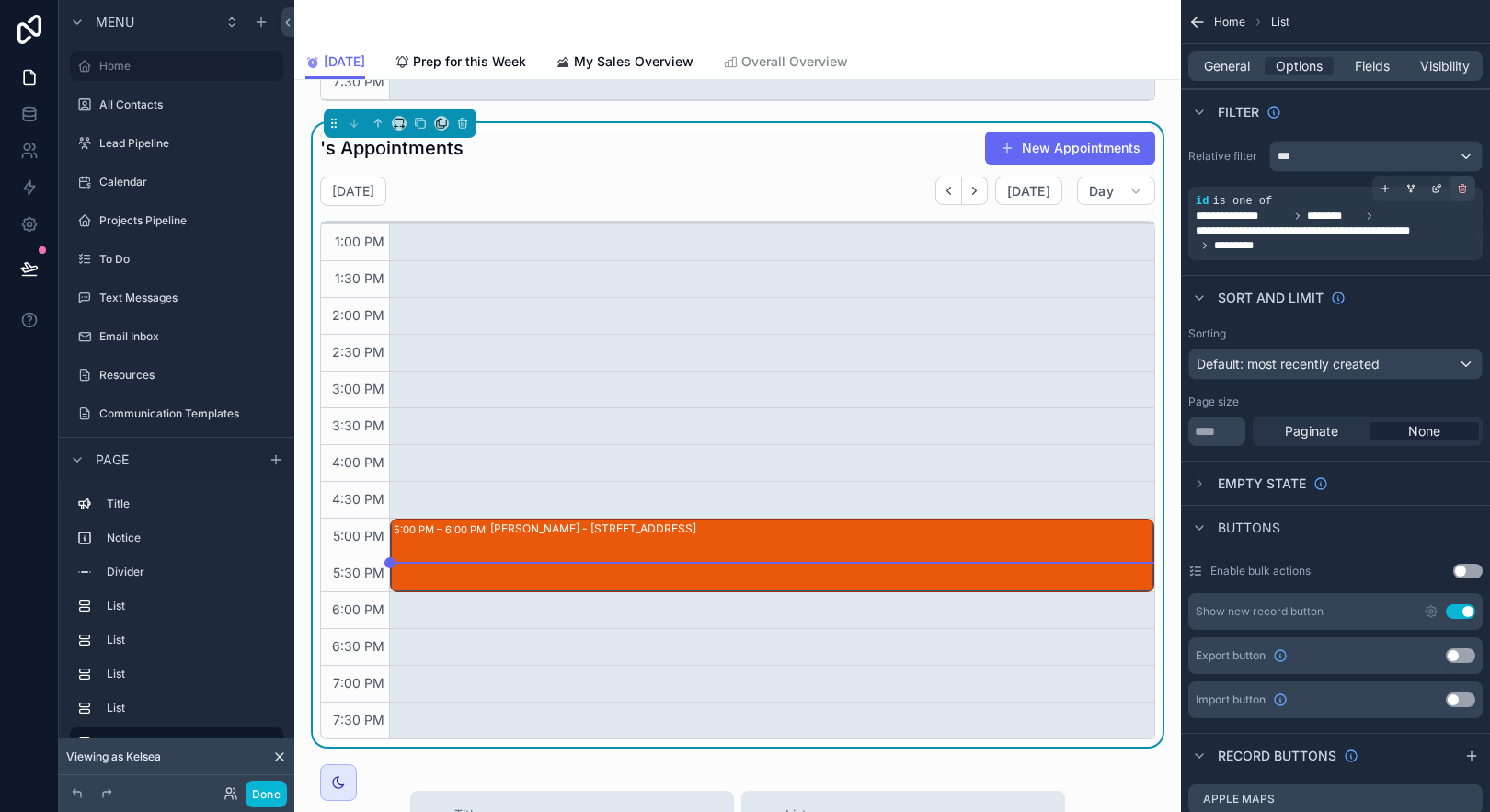
click at [1458, 188] on icon "scrollable content" at bounding box center [1462, 188] width 11 height 11
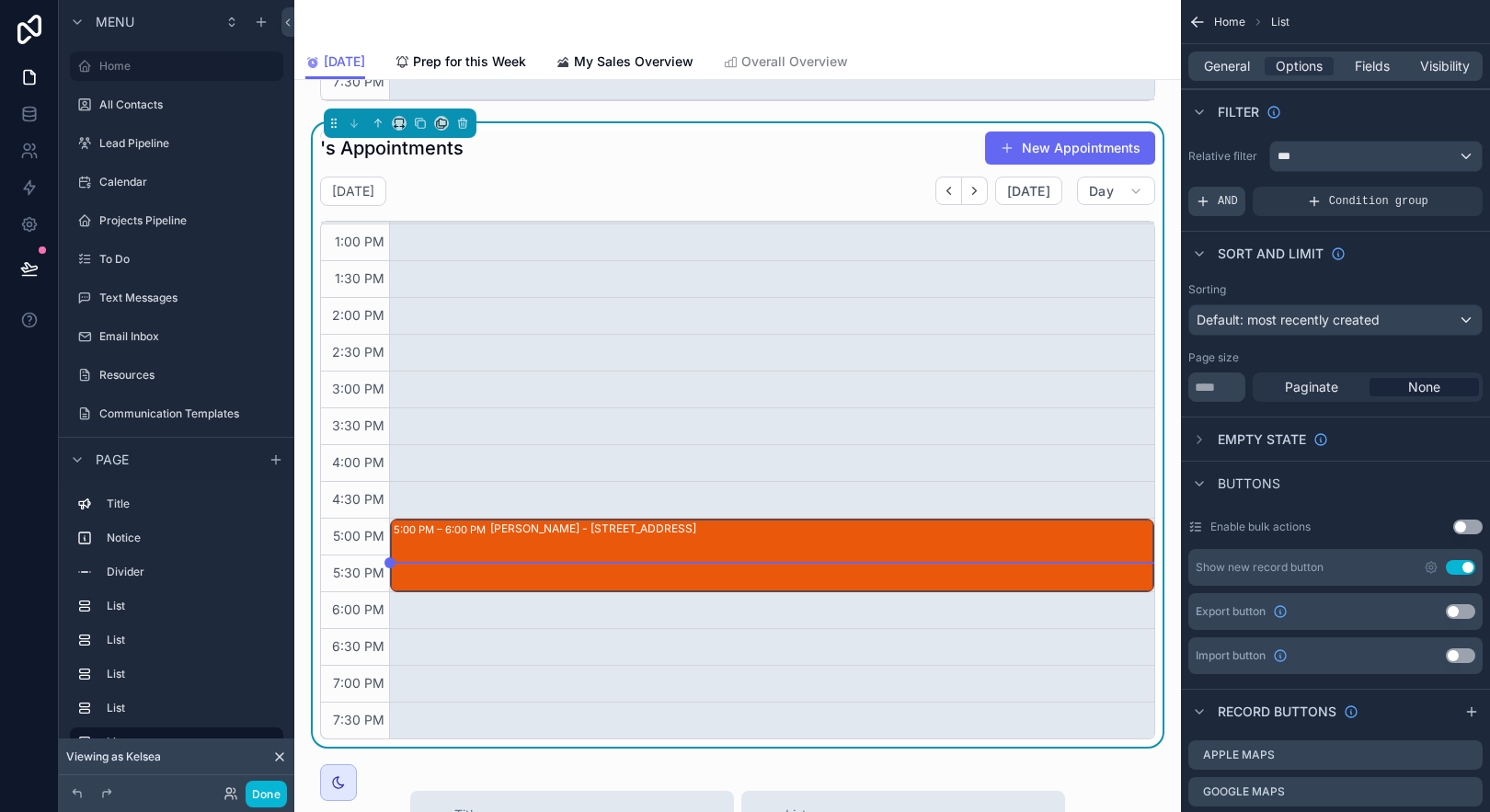
click at [1233, 201] on span "AND" at bounding box center [1227, 201] width 20 height 15
click at [1436, 191] on icon "scrollable content" at bounding box center [1435, 190] width 7 height 7
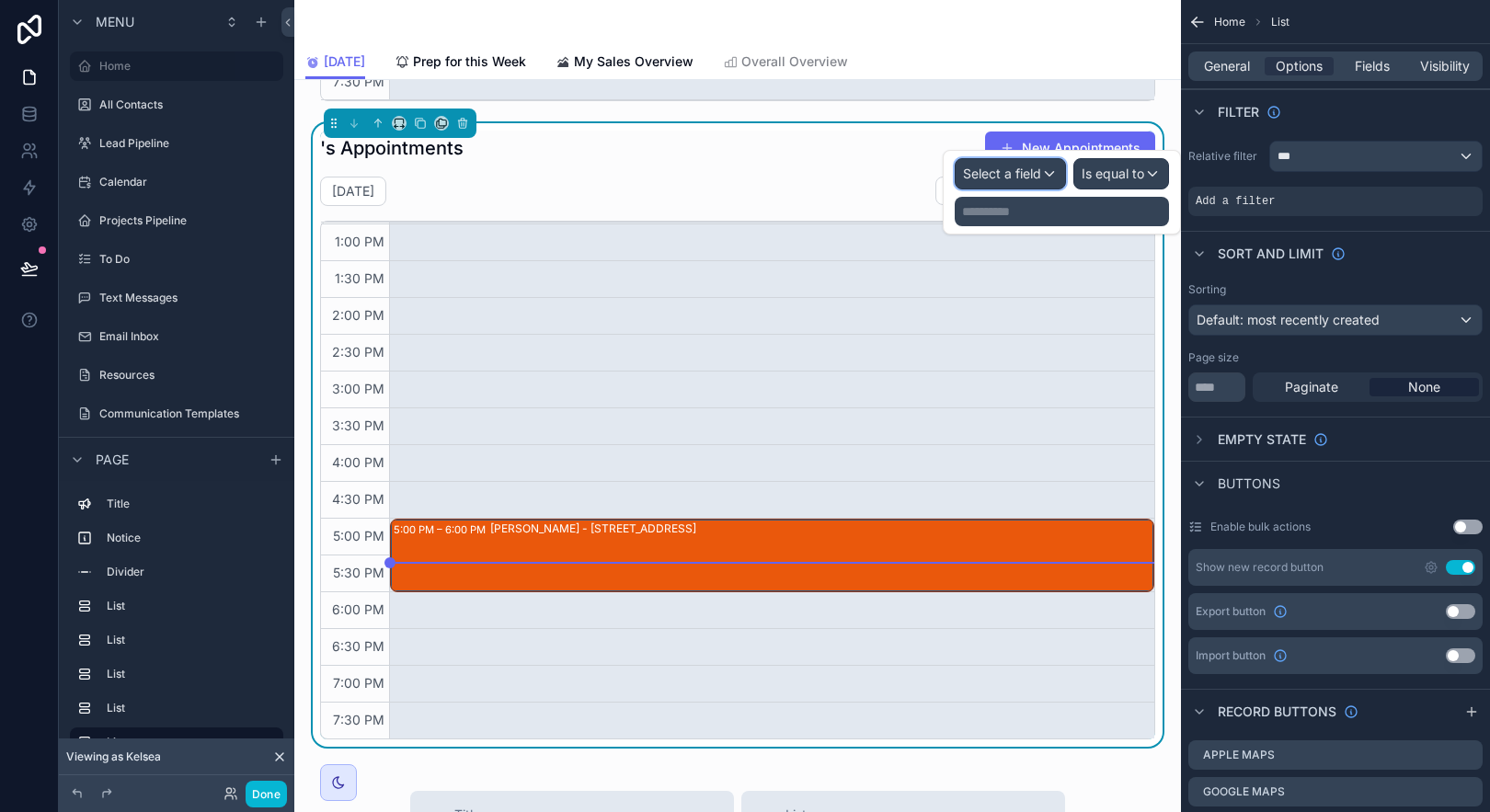
click at [968, 169] on span "Select a field" at bounding box center [1002, 173] width 78 height 16
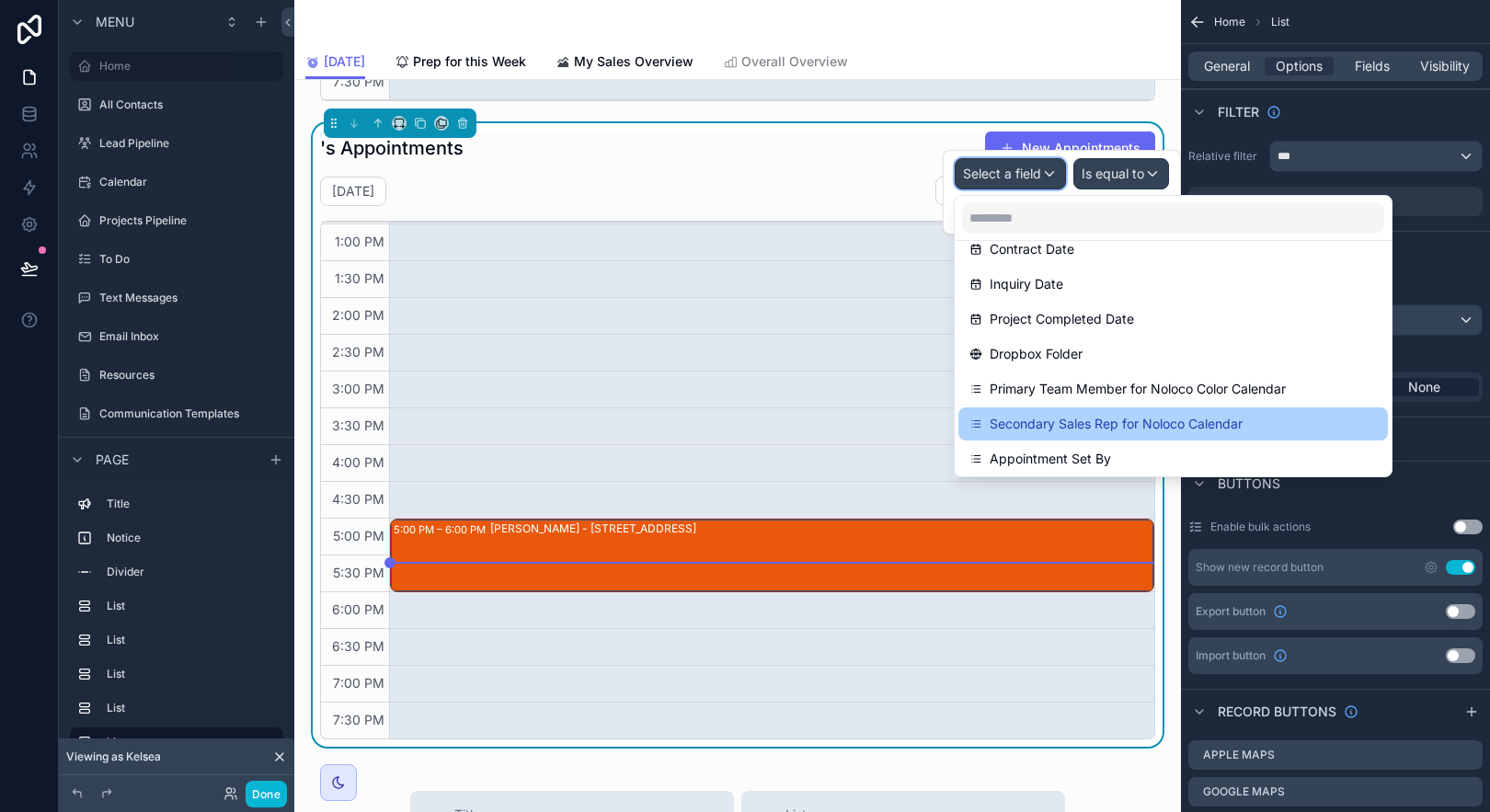
scroll to position [2085, 0]
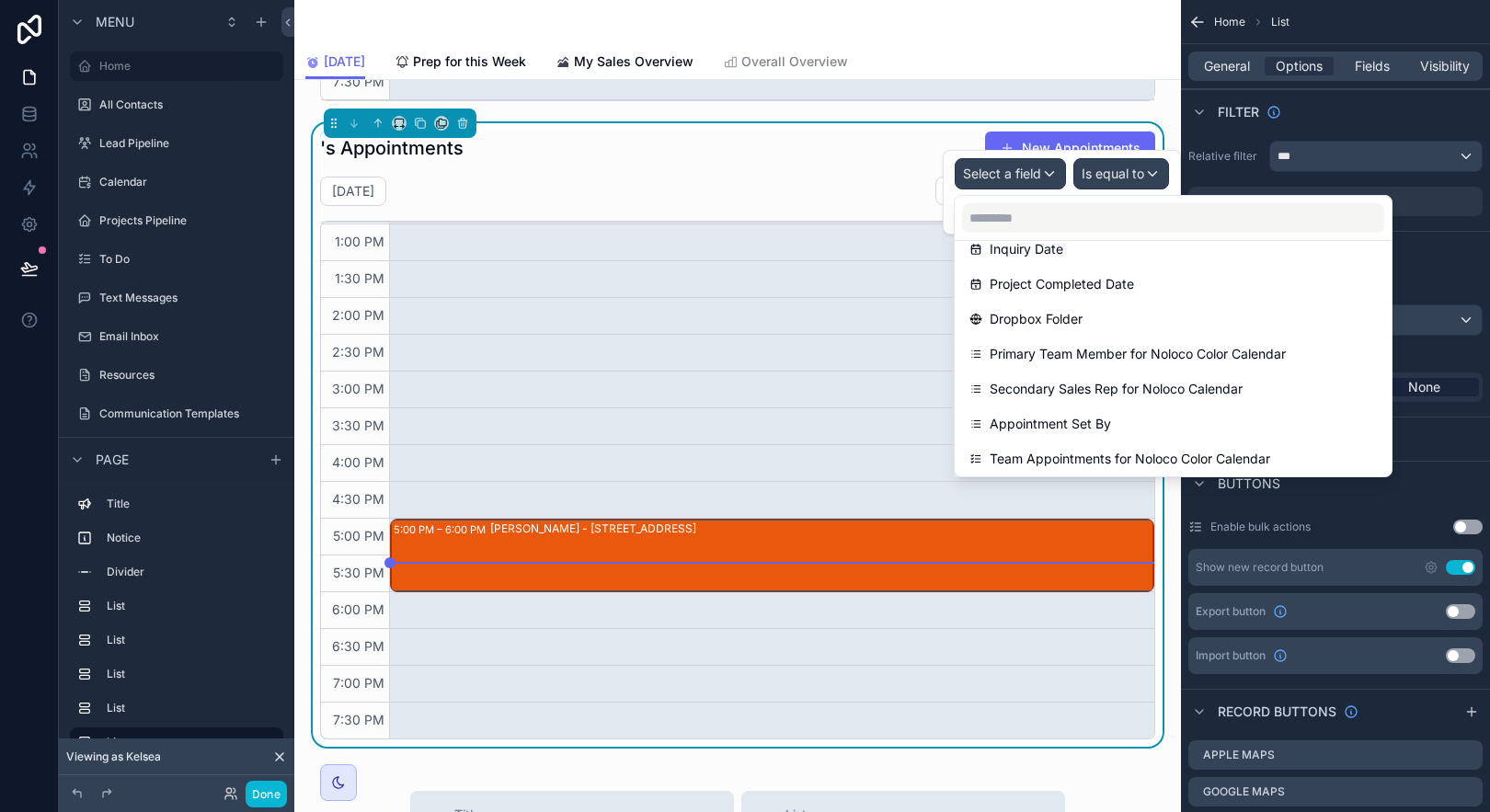
drag, startPoint x: 1286, startPoint y: 360, endPoint x: 1302, endPoint y: 337, distance: 28.0
click at [1285, 360] on span "Primary Team Member for Noloco Color Calendar" at bounding box center [1137, 353] width 296 height 22
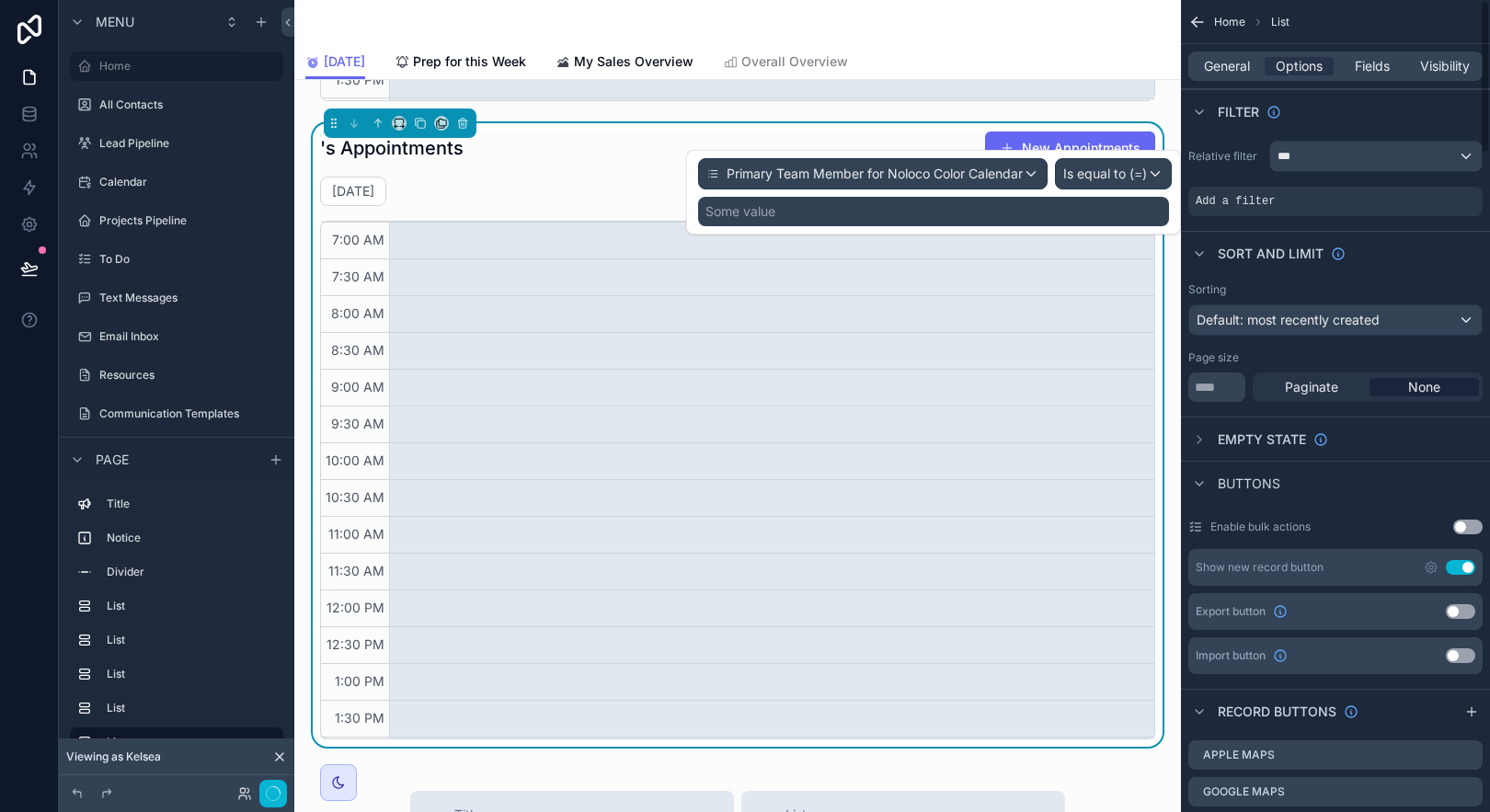
scroll to position [439, 0]
click at [1079, 205] on div "Some value" at bounding box center [934, 211] width 471 height 29
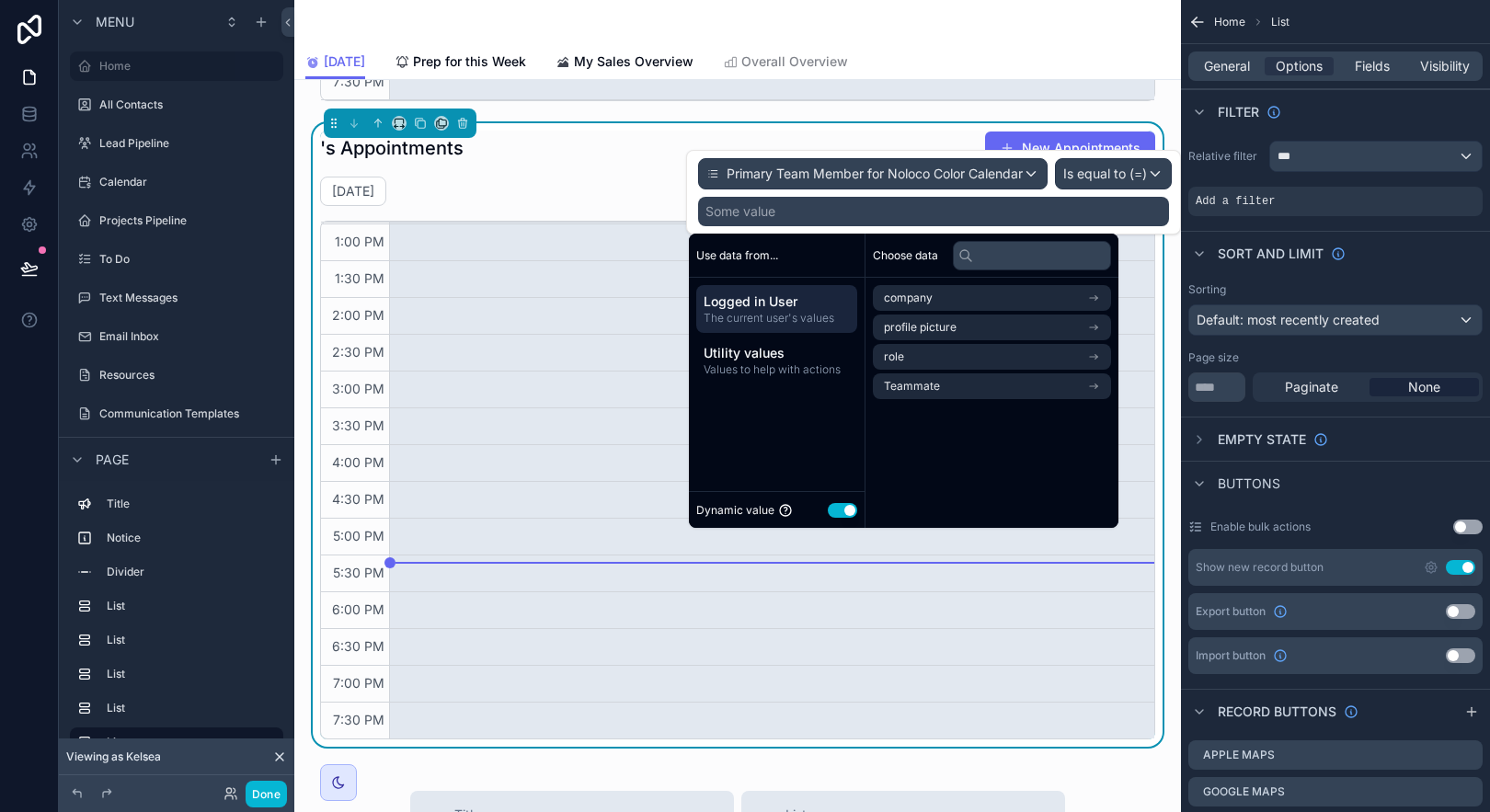
click at [833, 509] on button "Use setting" at bounding box center [842, 510] width 29 height 15
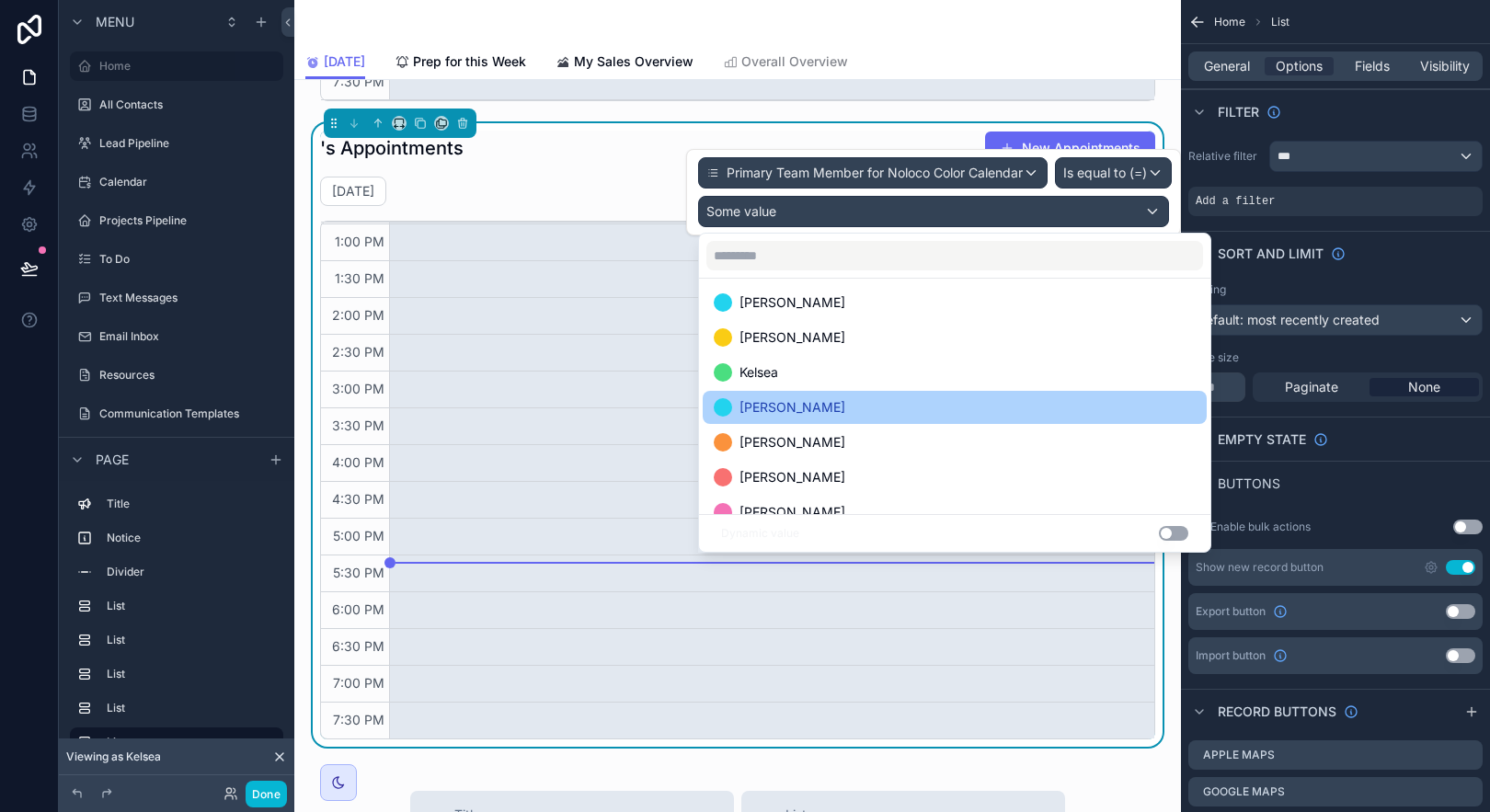
scroll to position [194, 0]
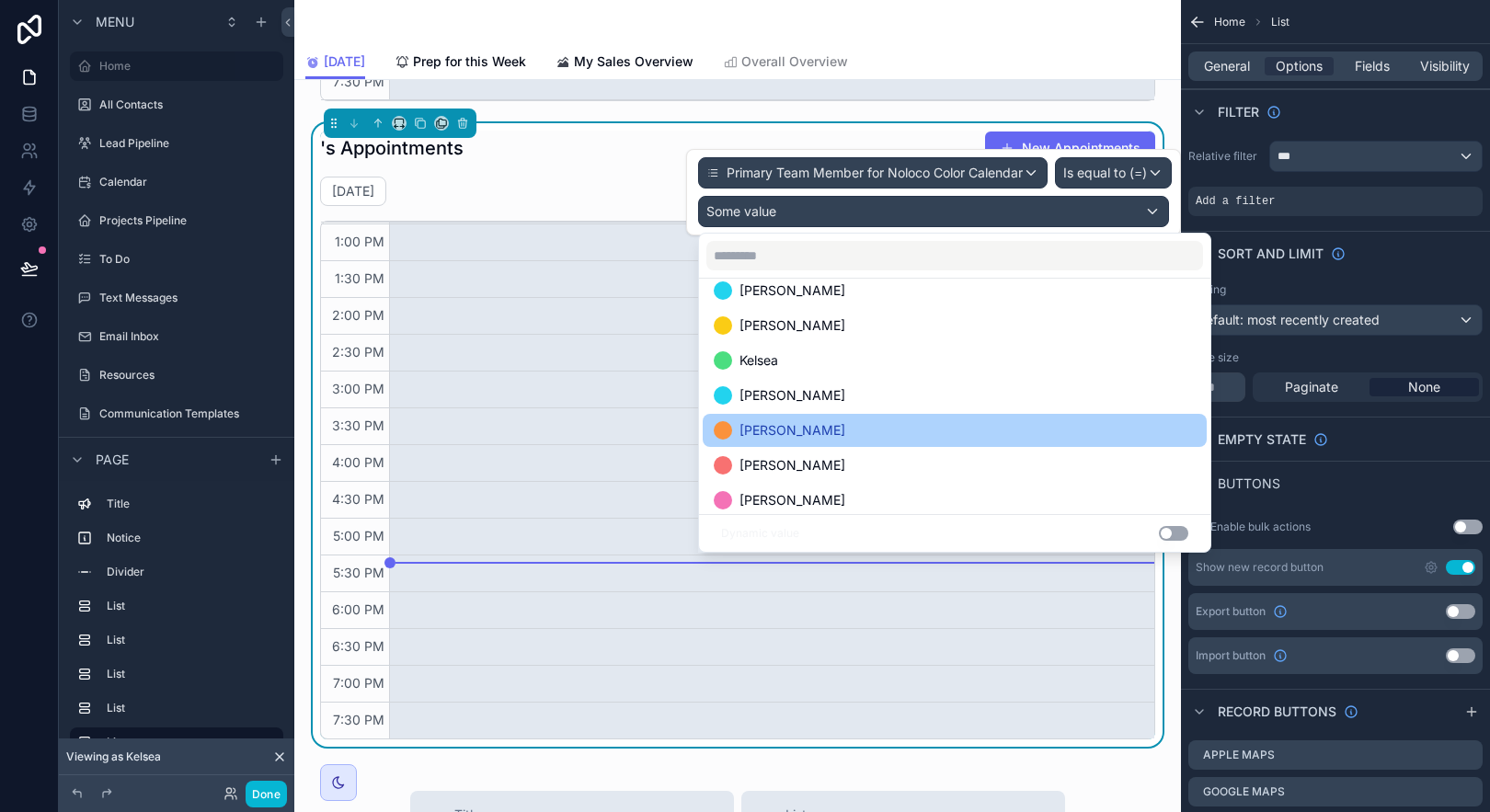
click at [940, 424] on div "[PERSON_NAME]" at bounding box center [954, 430] width 482 height 22
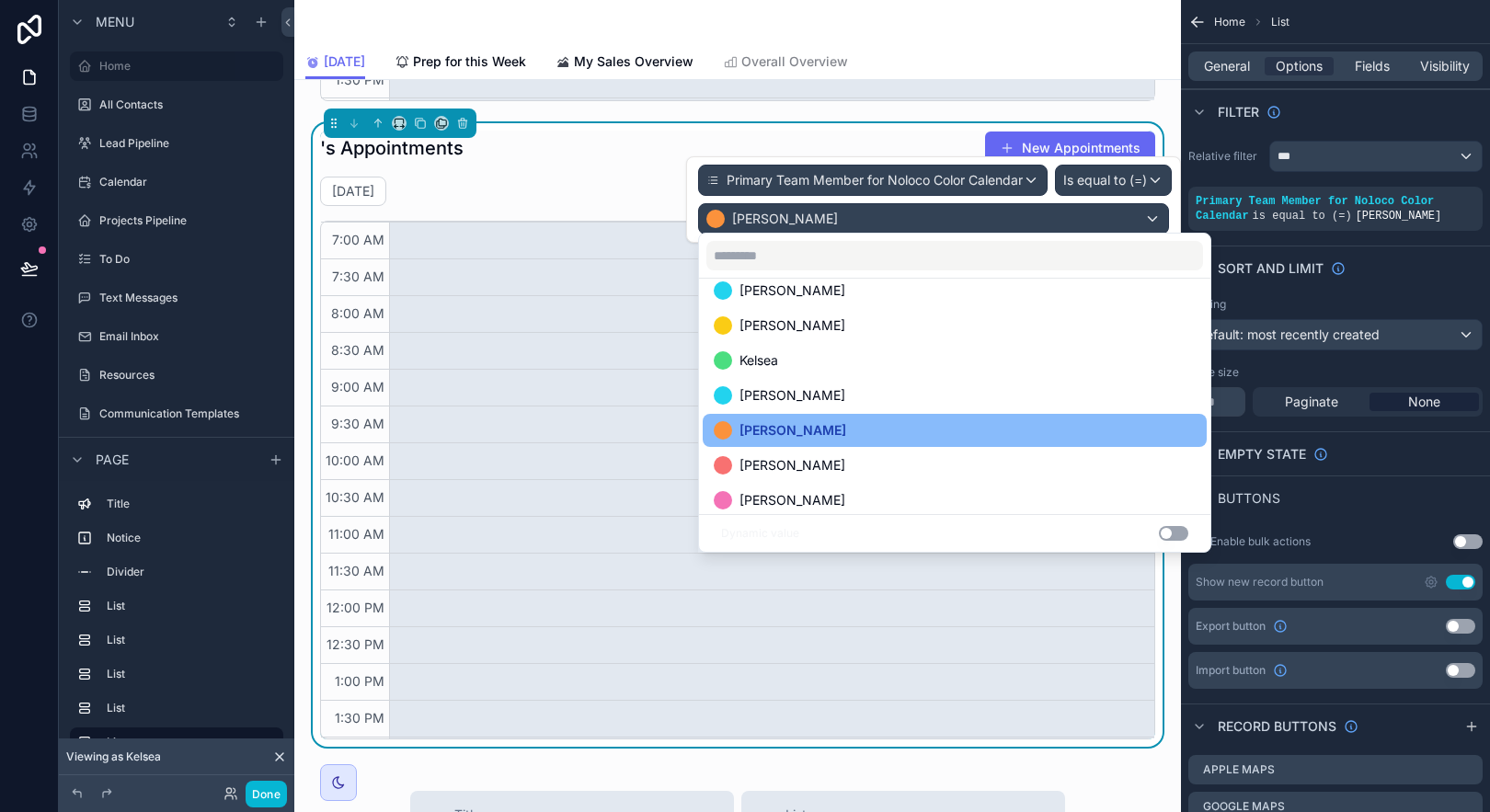
scroll to position [439, 0]
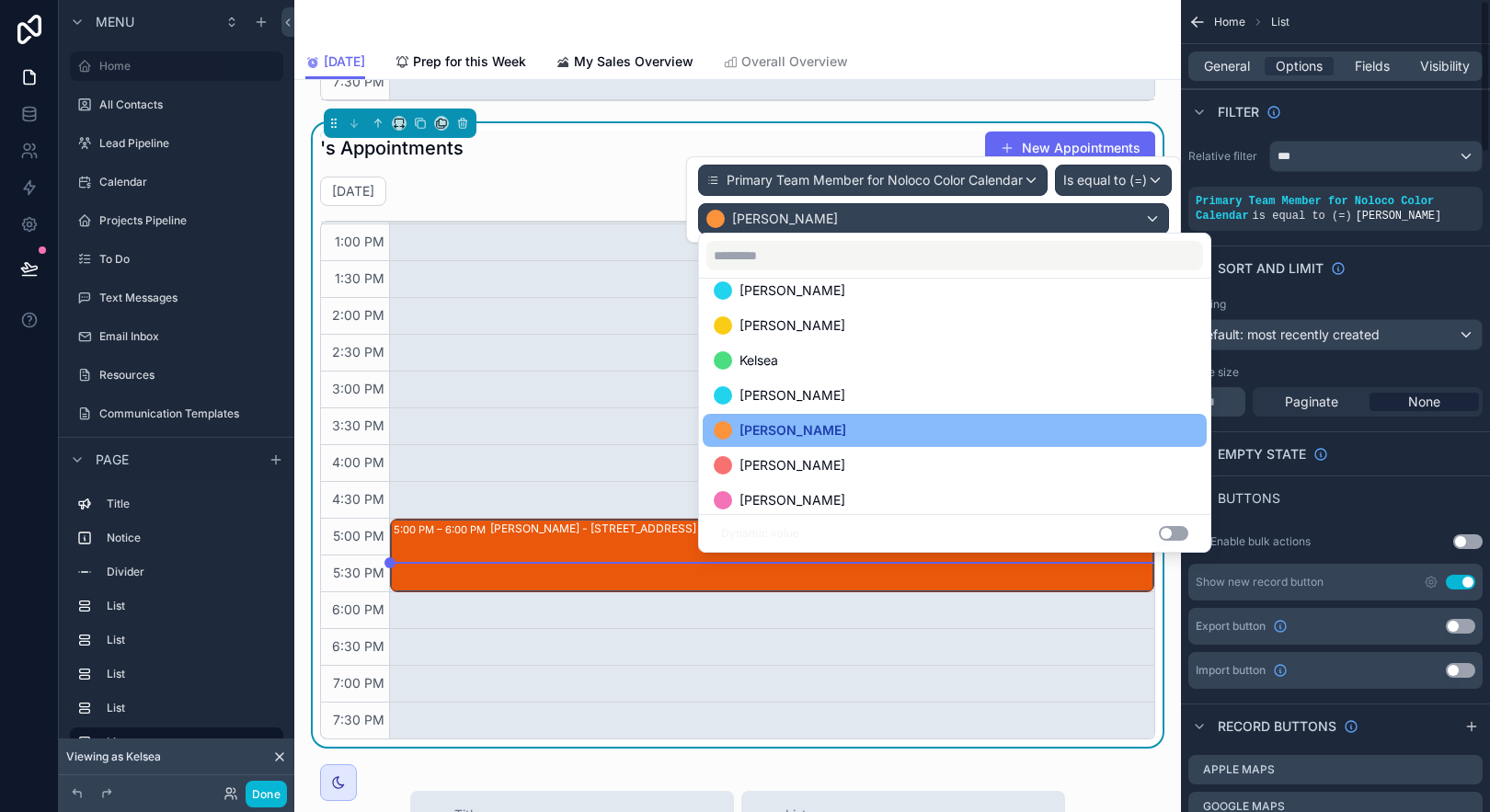
click at [1365, 450] on div "Empty state" at bounding box center [1335, 453] width 309 height 44
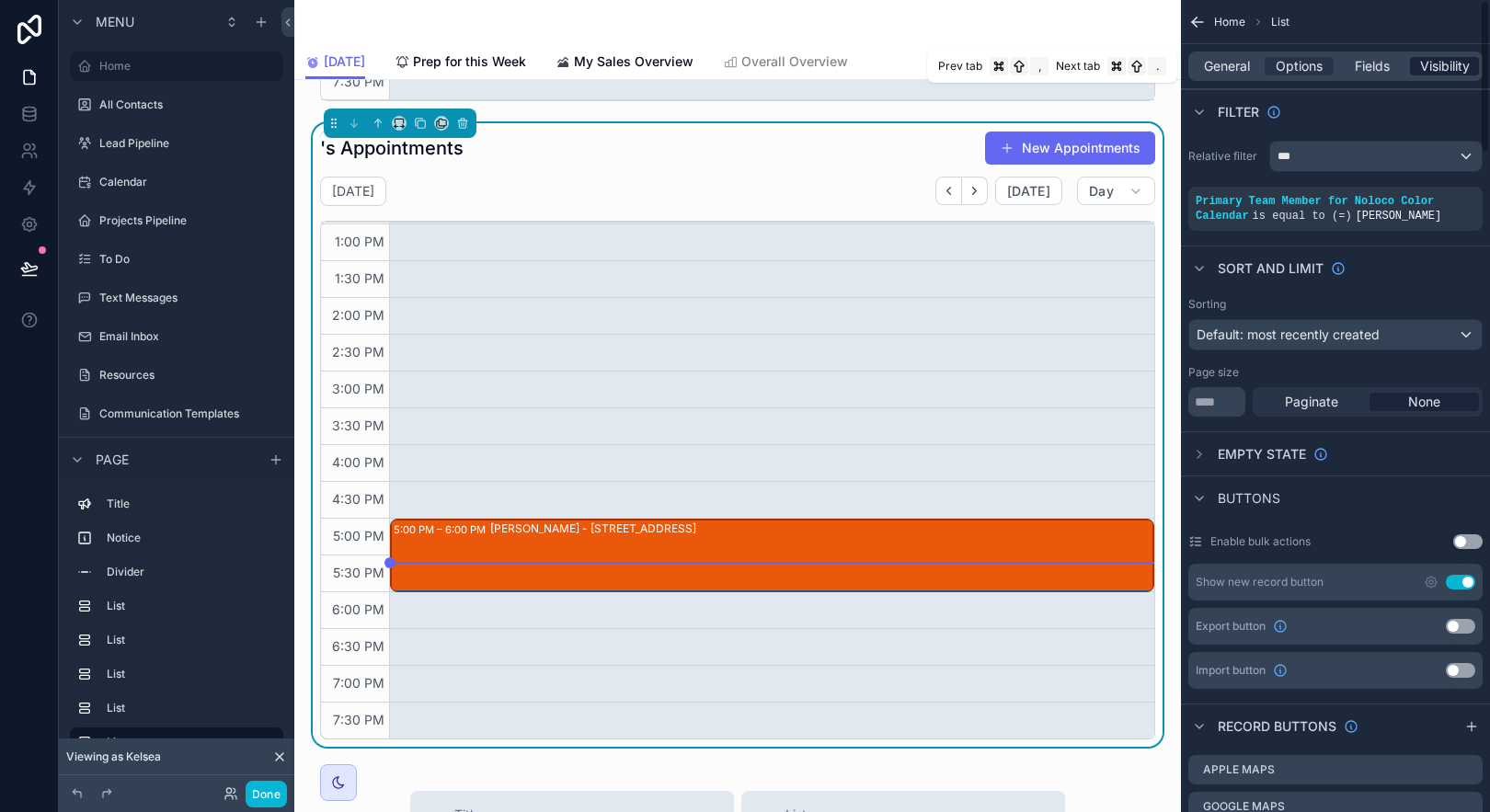
click at [1427, 62] on span "Visibility" at bounding box center [1444, 66] width 50 height 18
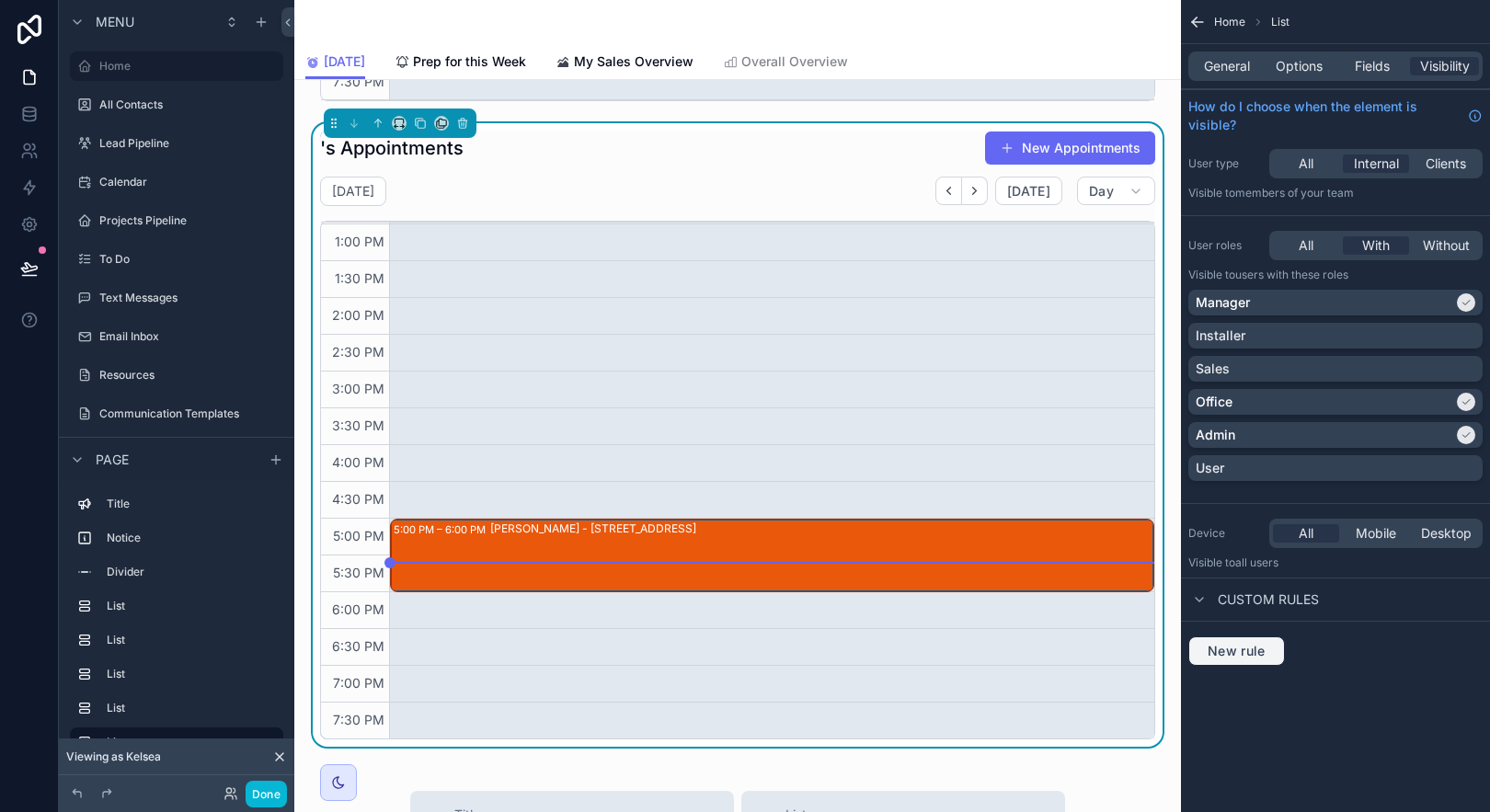
click at [1257, 651] on span "New rule" at bounding box center [1237, 650] width 73 height 17
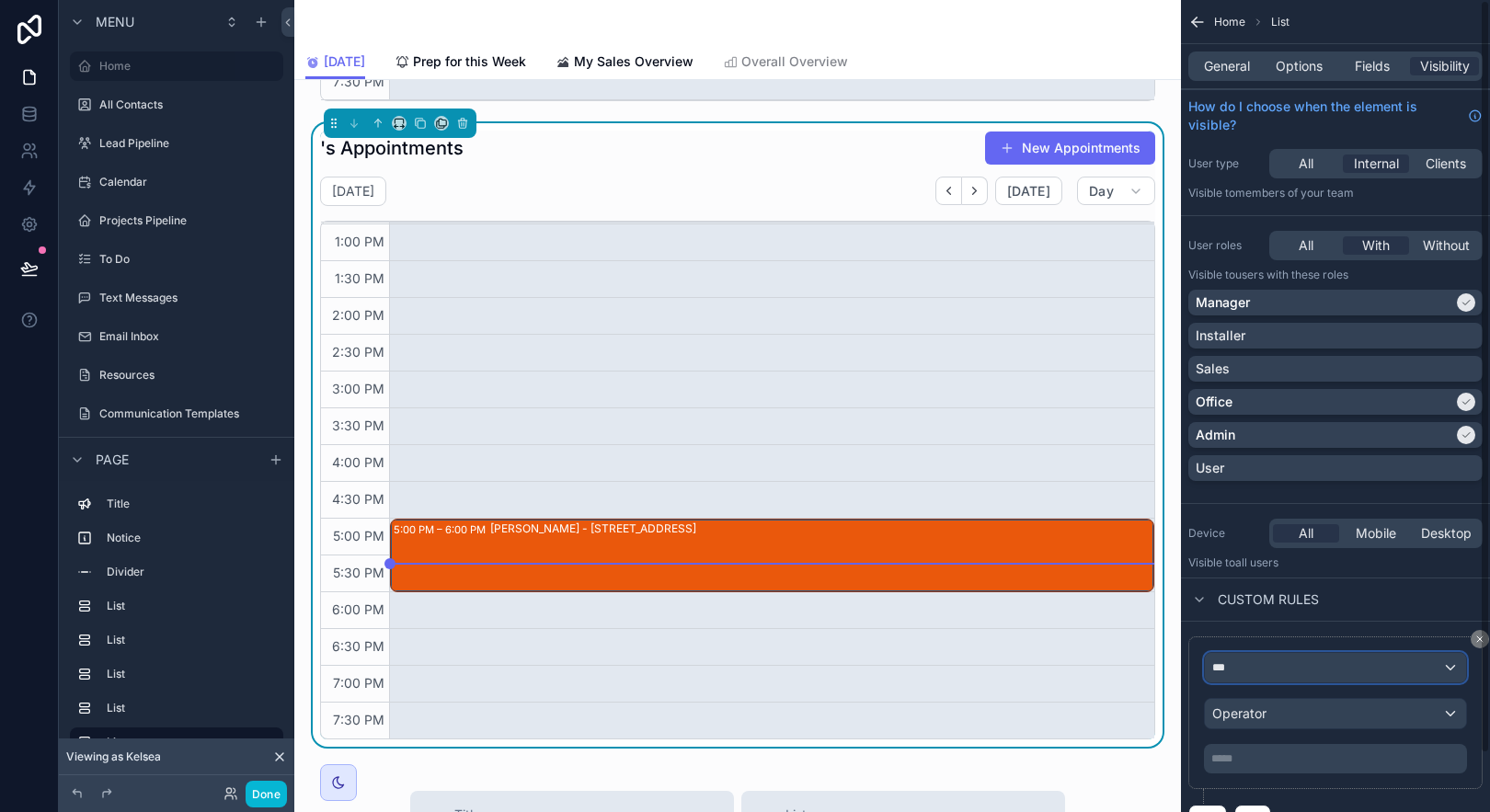
click at [1262, 665] on div "***" at bounding box center [1335, 668] width 261 height 29
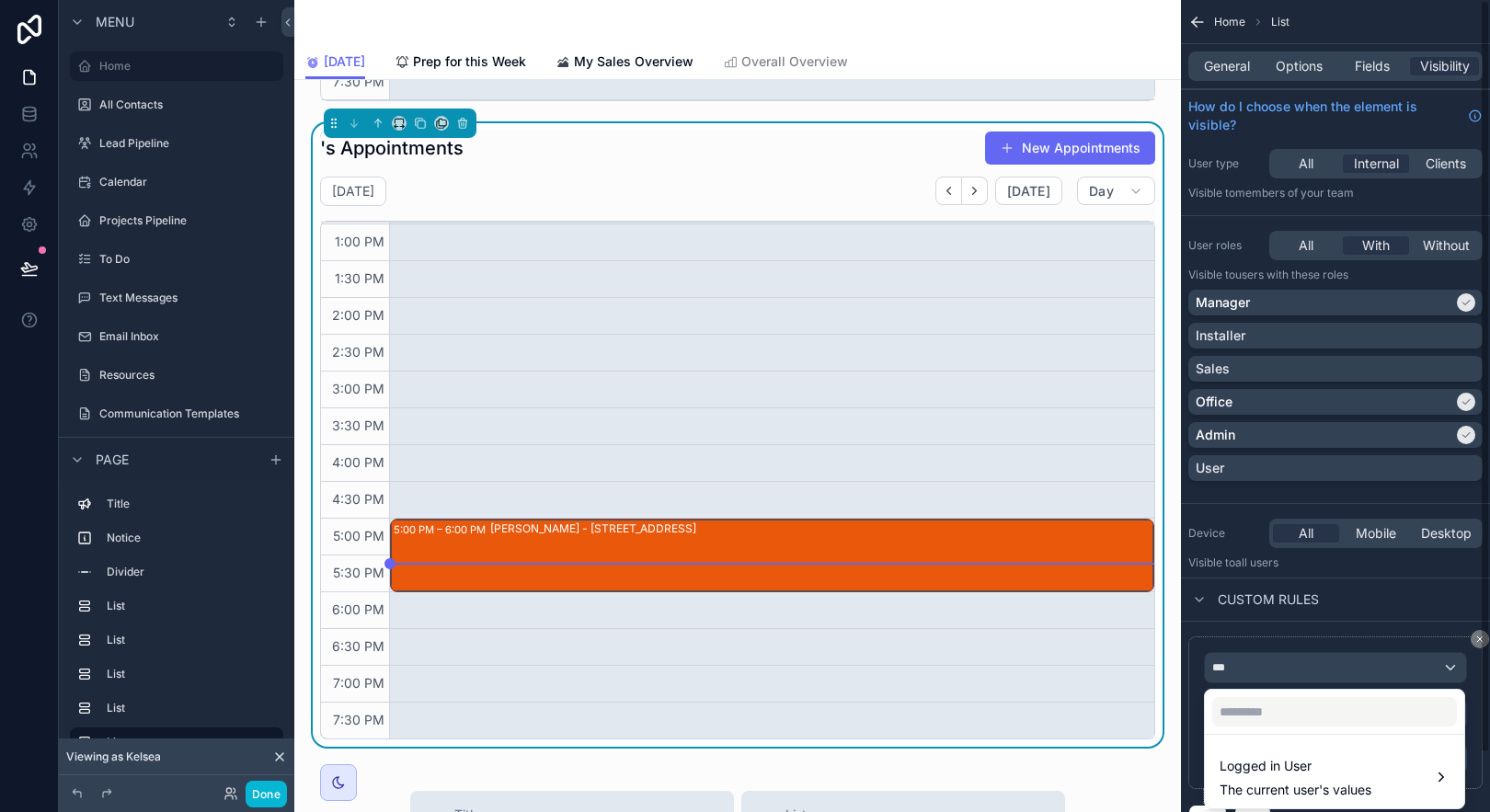
click at [1366, 624] on div "scrollable content" at bounding box center [745, 406] width 1490 height 812
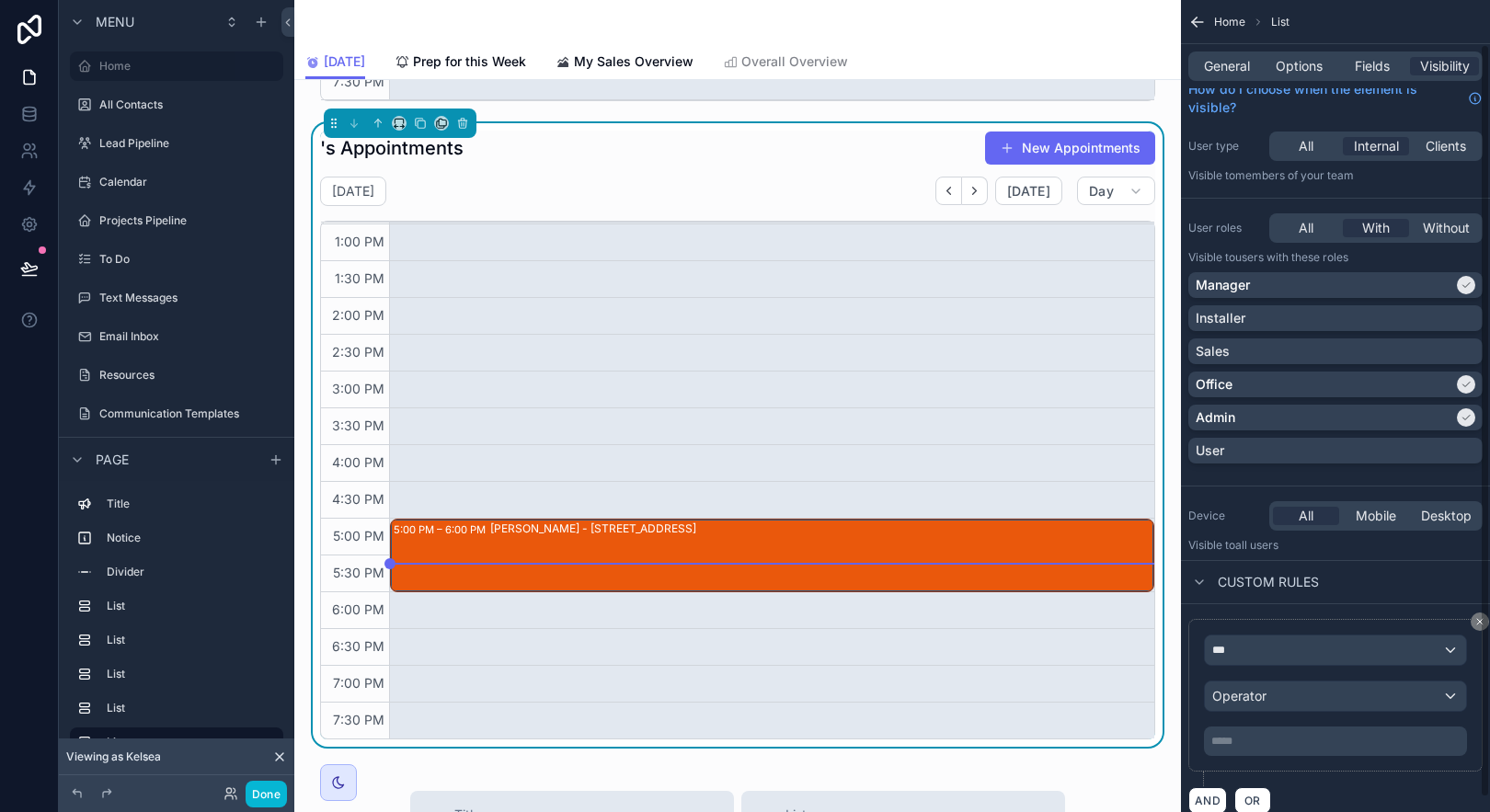
scroll to position [63, 0]
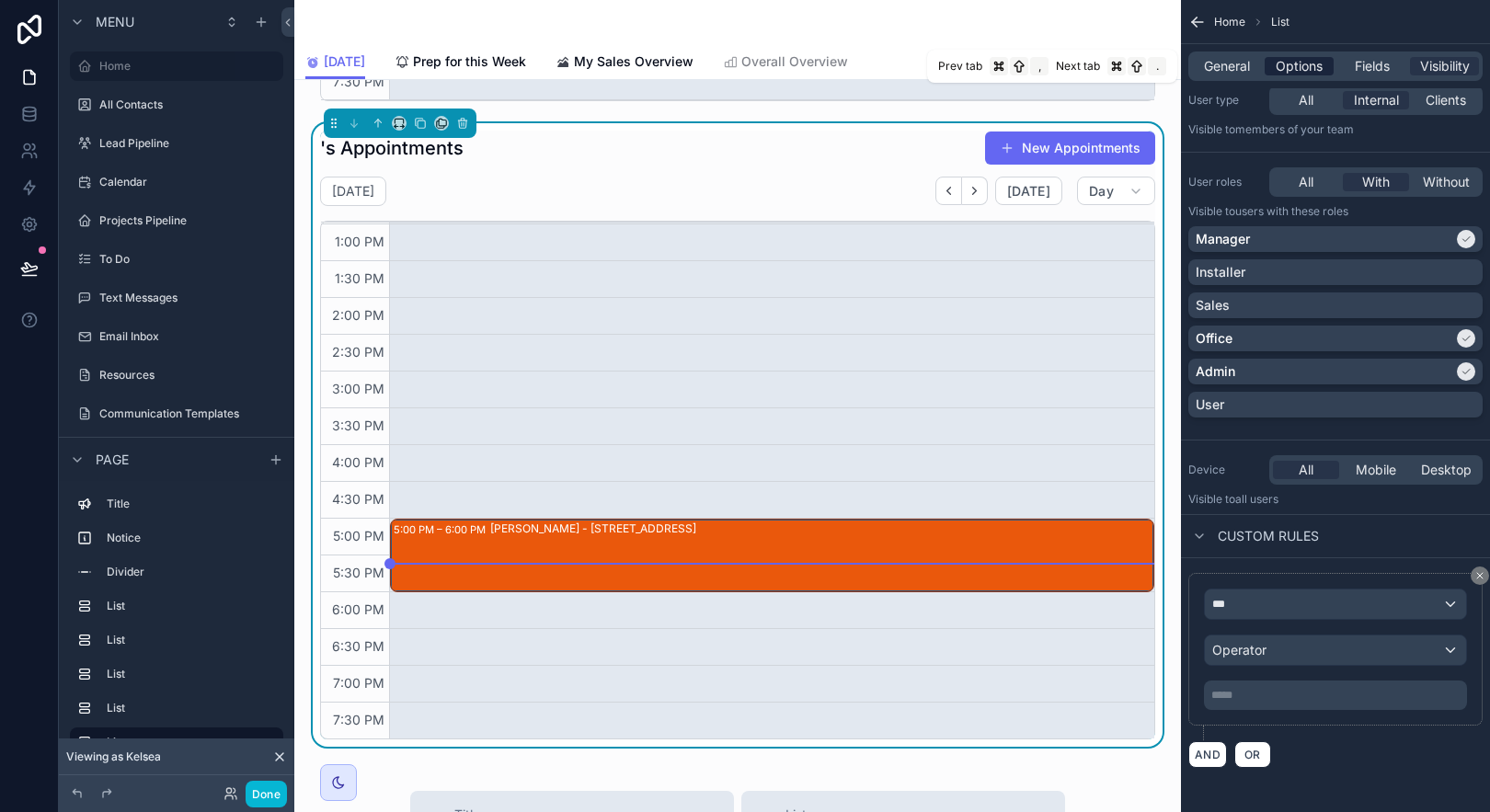
click at [1304, 68] on span "Options" at bounding box center [1299, 66] width 47 height 18
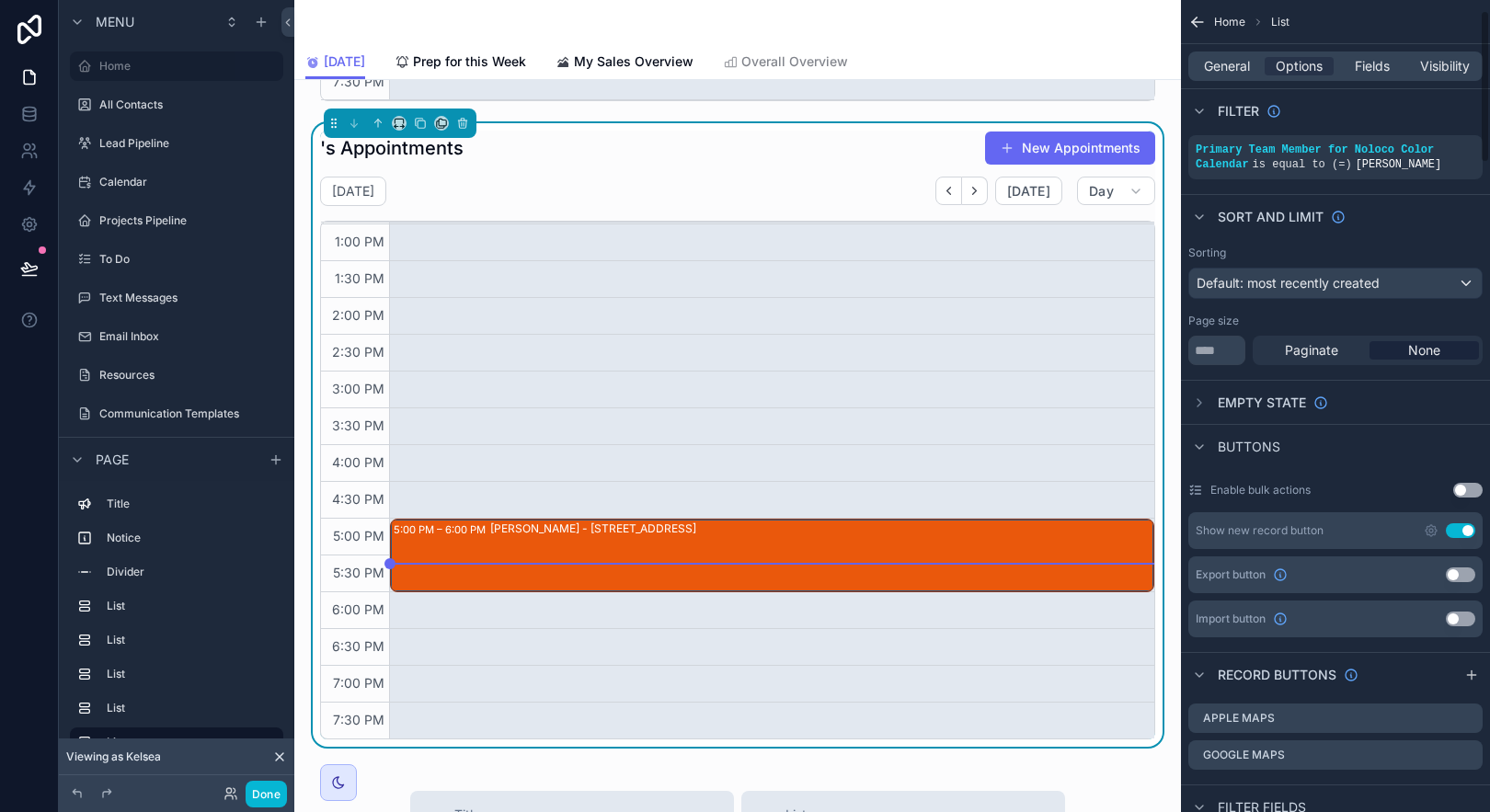
scroll to position [0, 0]
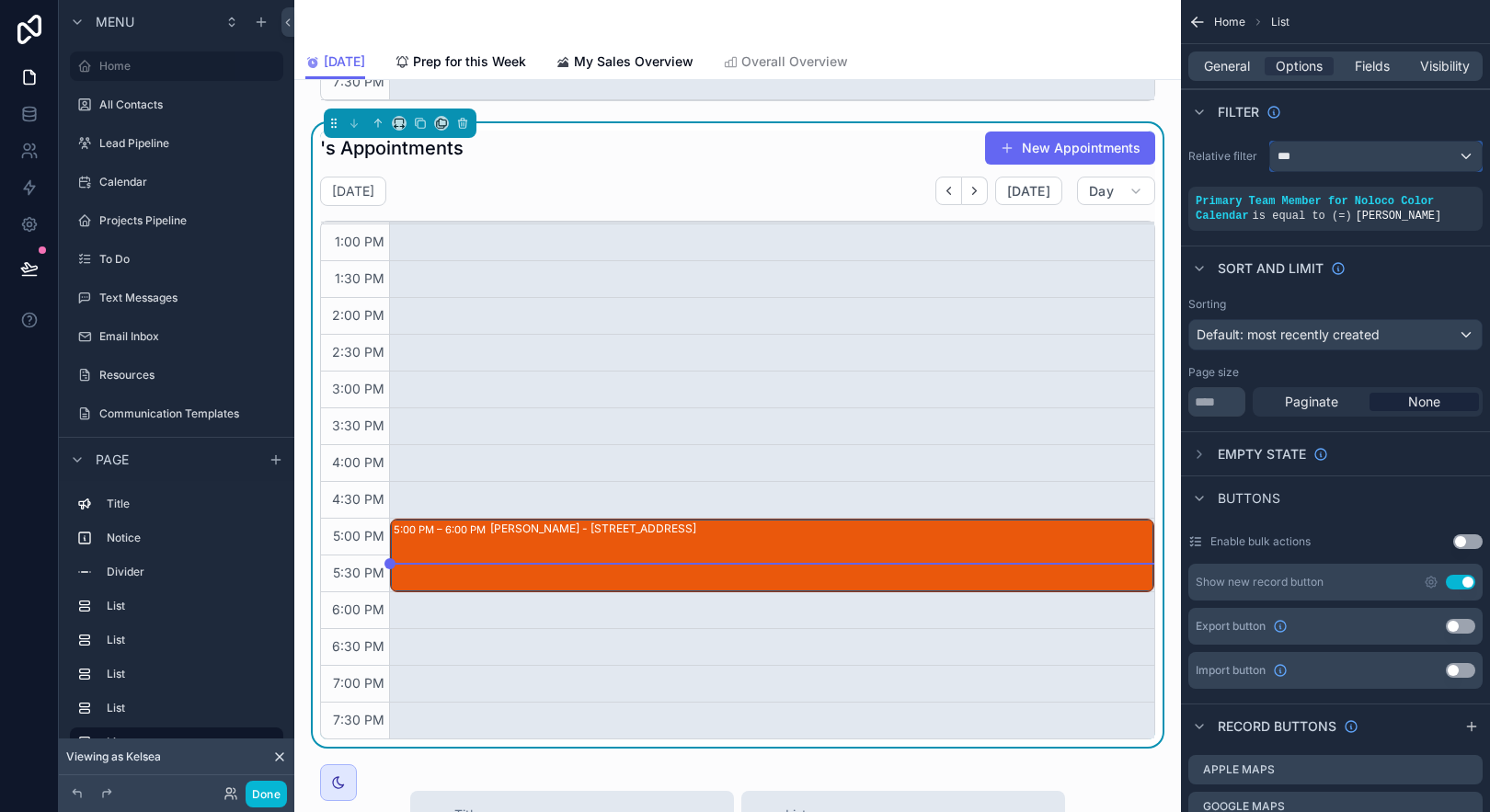
click at [1428, 153] on div "***" at bounding box center [1375, 156] width 211 height 29
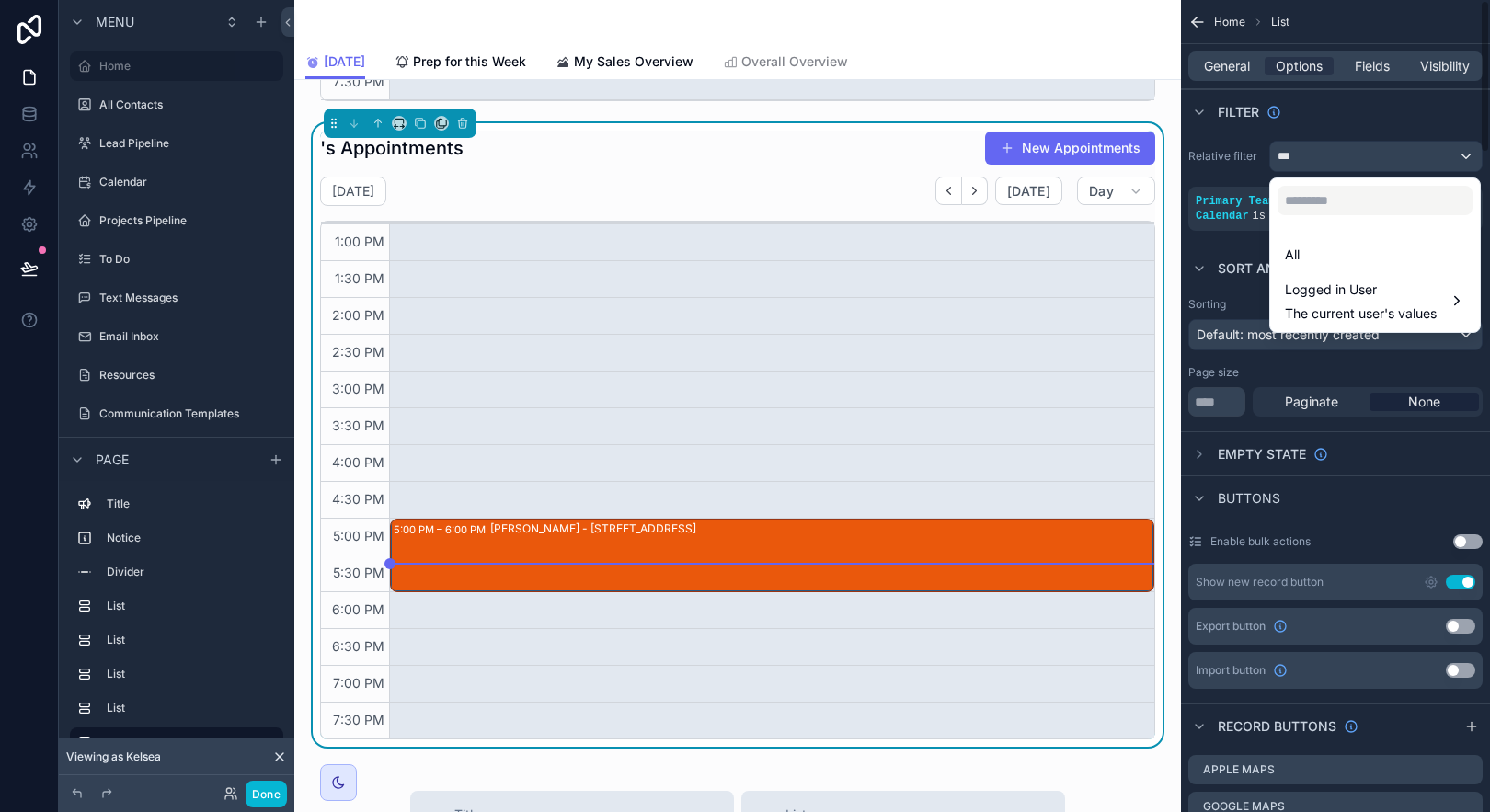
click at [1323, 498] on div "scrollable content" at bounding box center [745, 406] width 1490 height 812
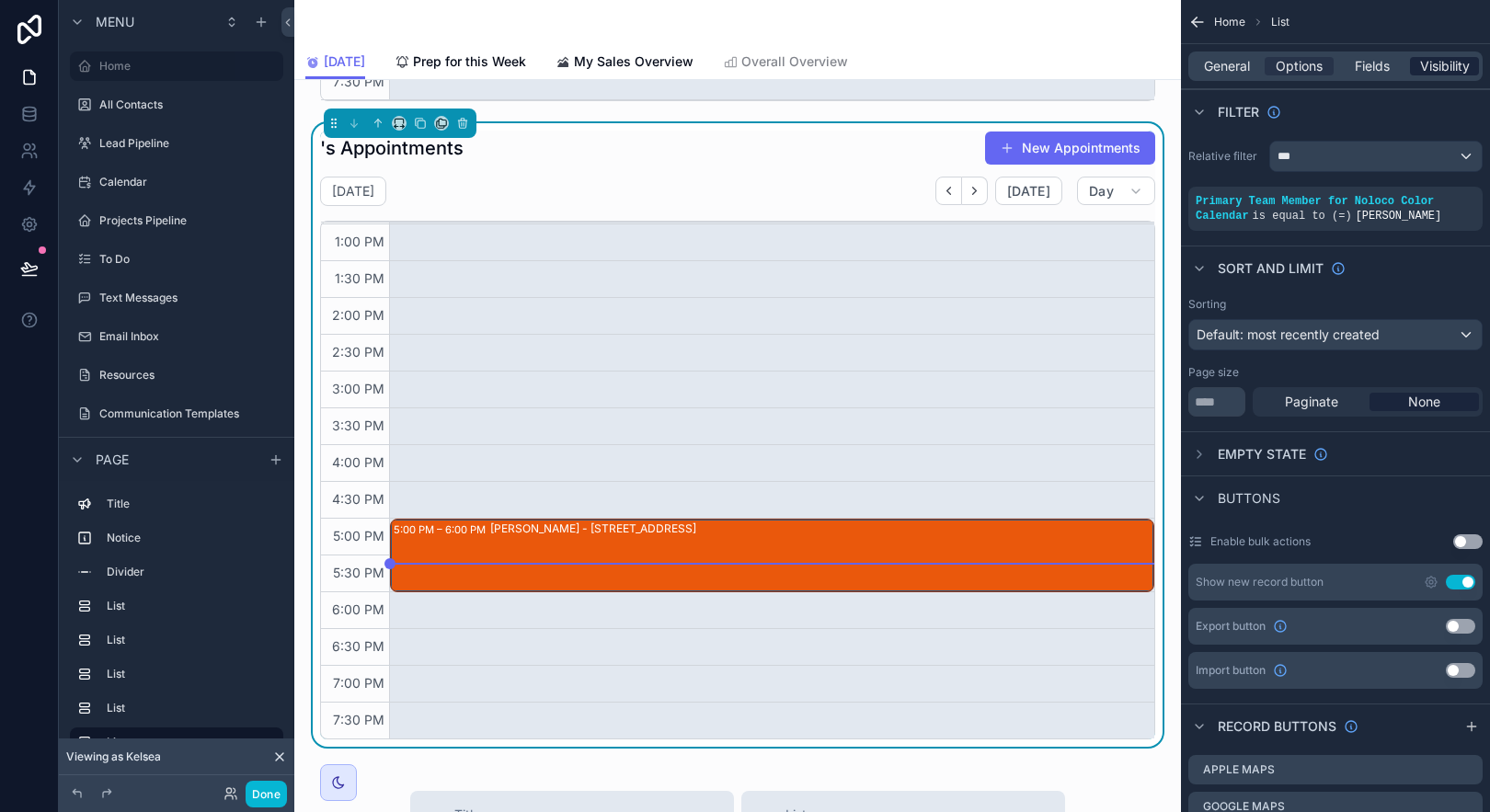
click at [1458, 58] on span "Visibility" at bounding box center [1444, 66] width 50 height 18
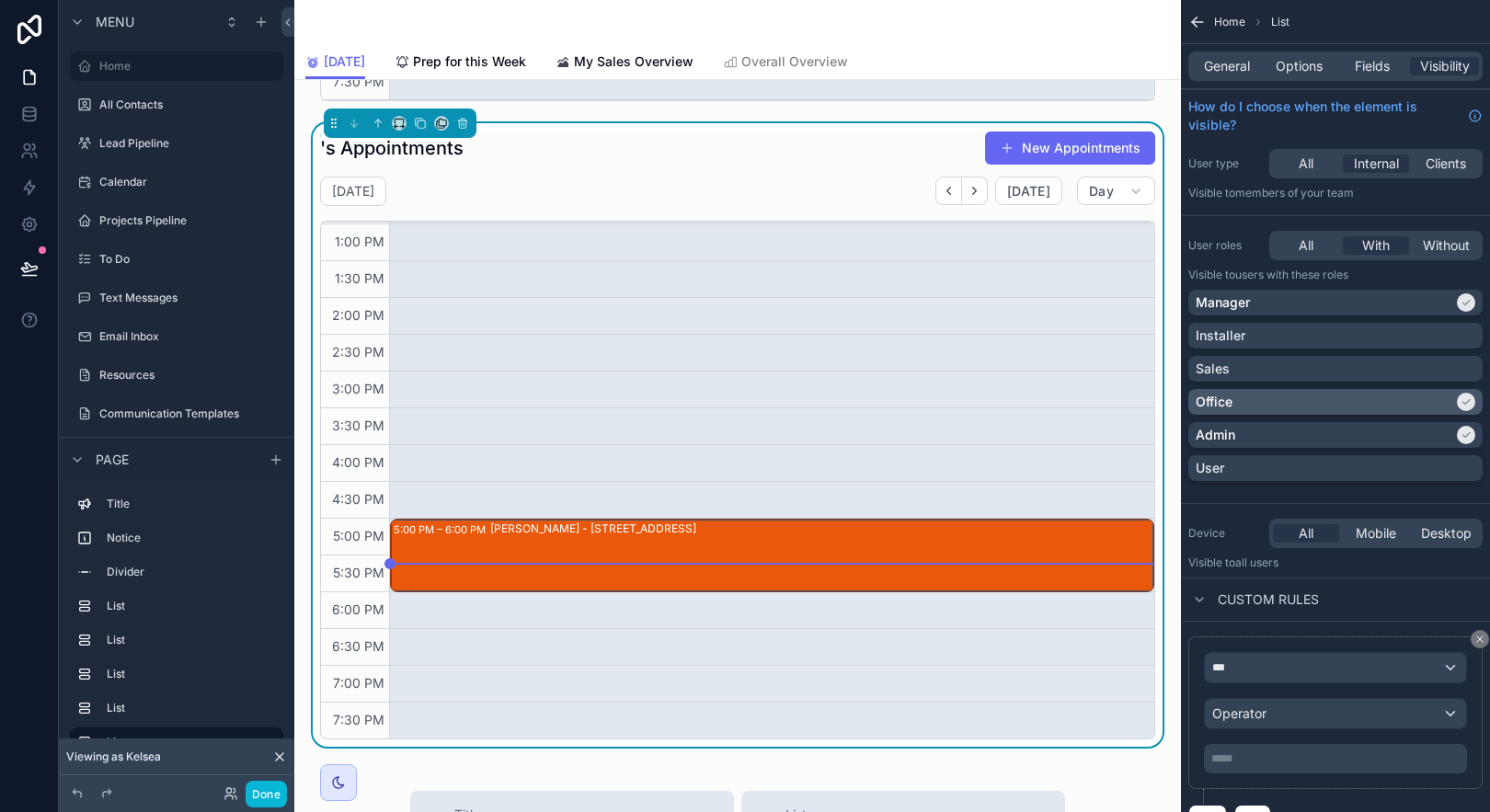
drag, startPoint x: 1455, startPoint y: 377, endPoint x: 1457, endPoint y: 391, distance: 14.1
click at [1454, 379] on div "Sales" at bounding box center [1335, 369] width 294 height 25
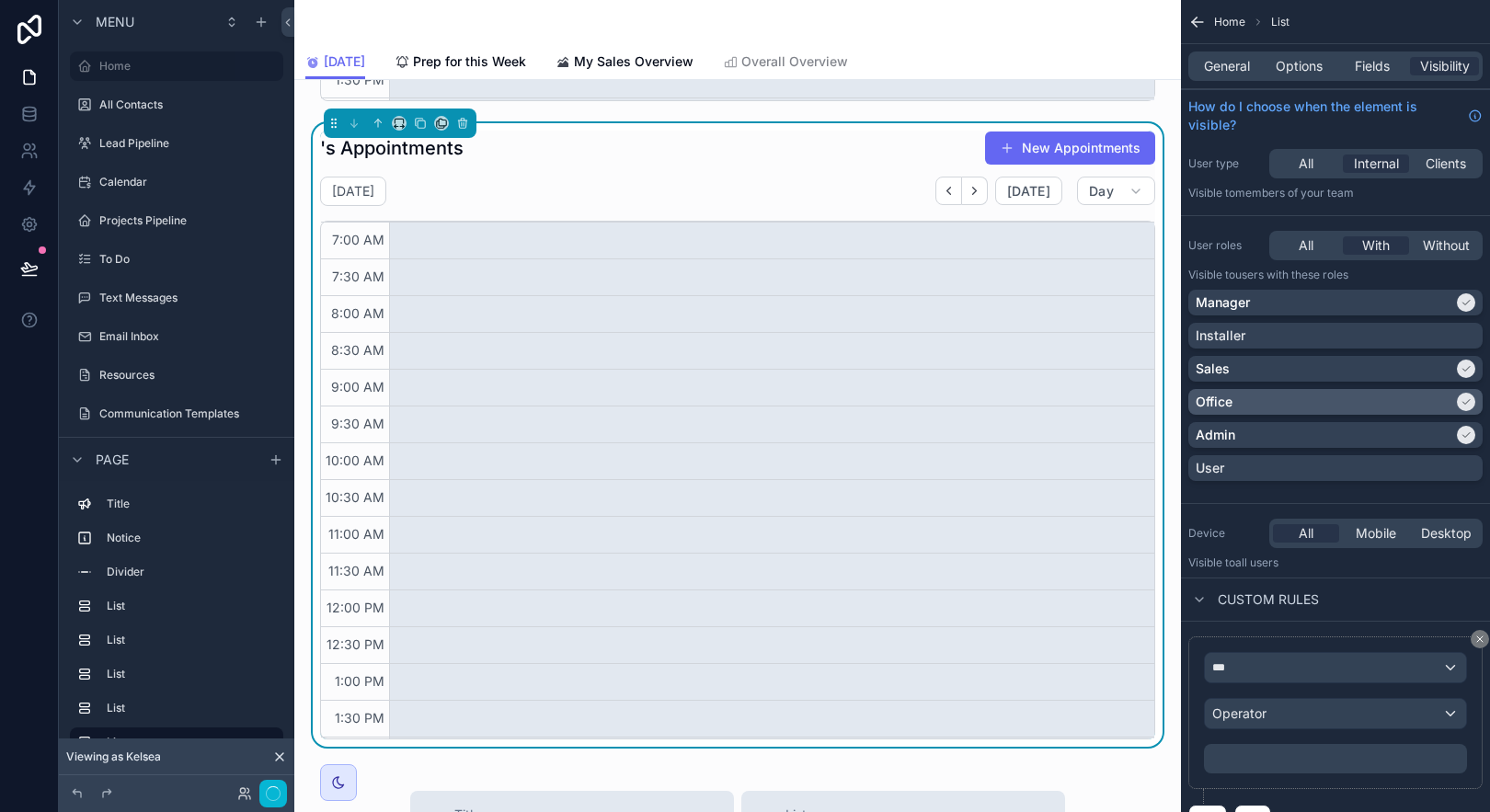
scroll to position [439, 0]
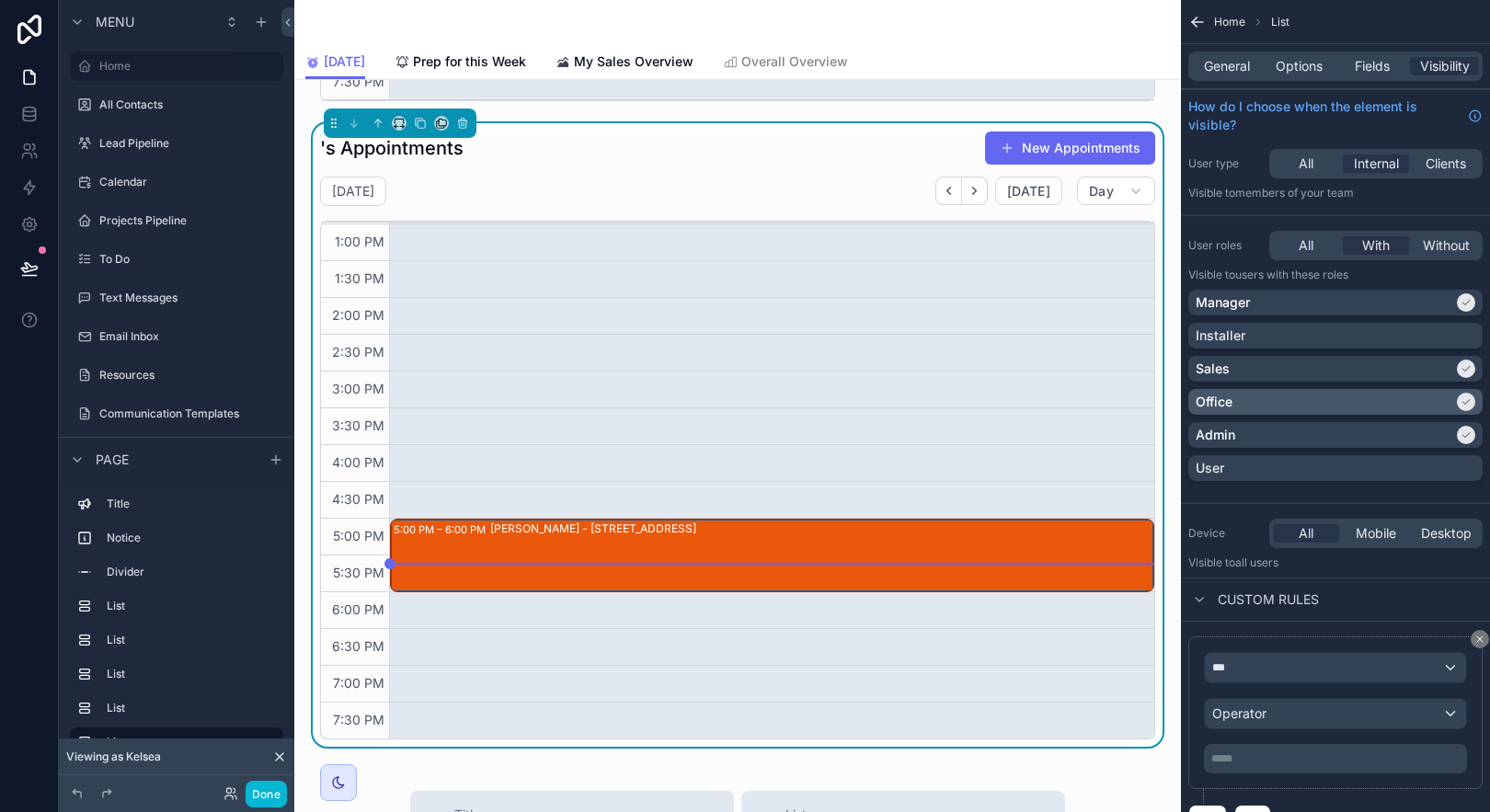
click at [1459, 396] on div "scrollable content" at bounding box center [1466, 401] width 19 height 18
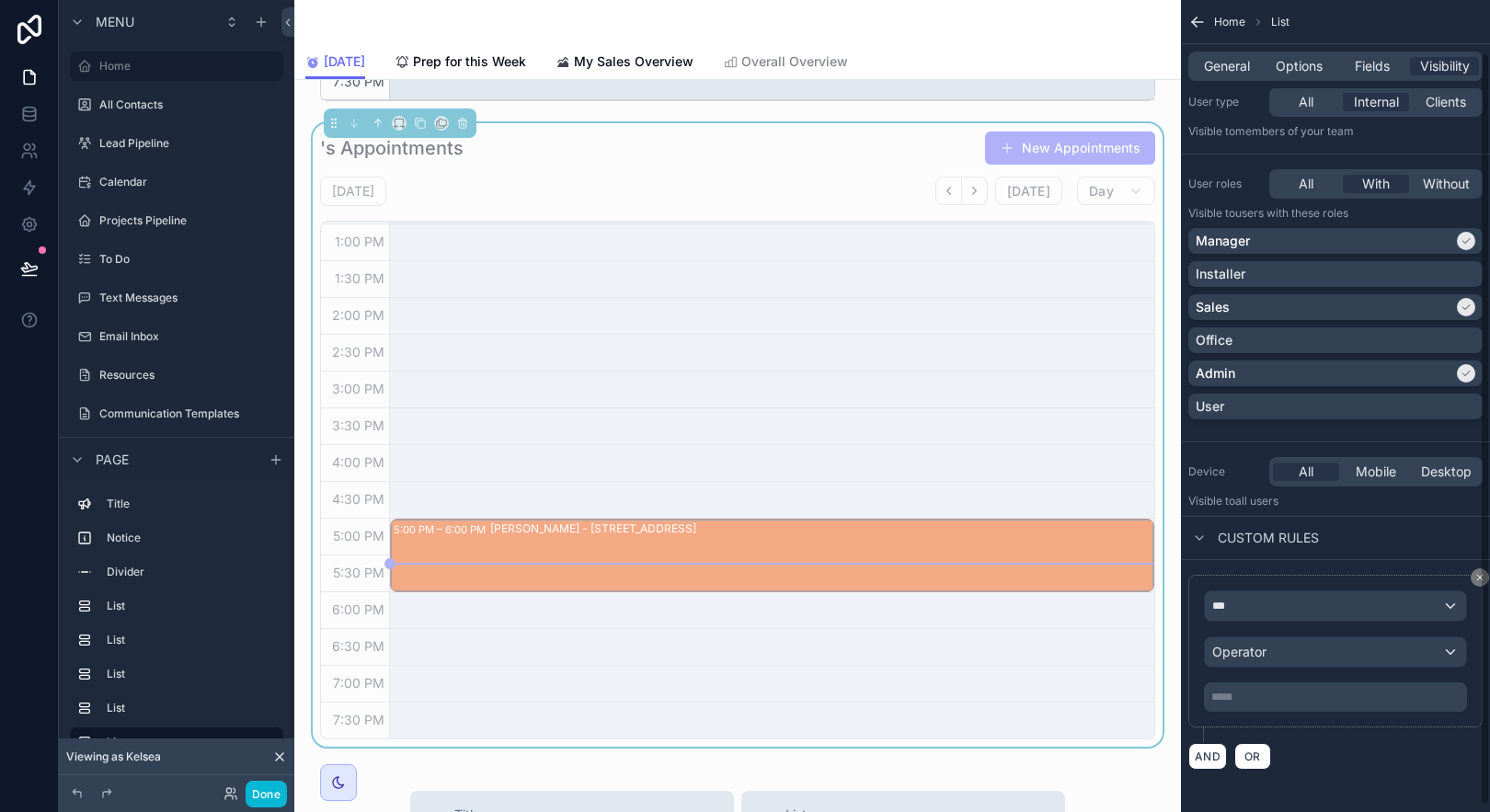
scroll to position [63, 0]
click at [1425, 609] on div "***" at bounding box center [1335, 604] width 261 height 29
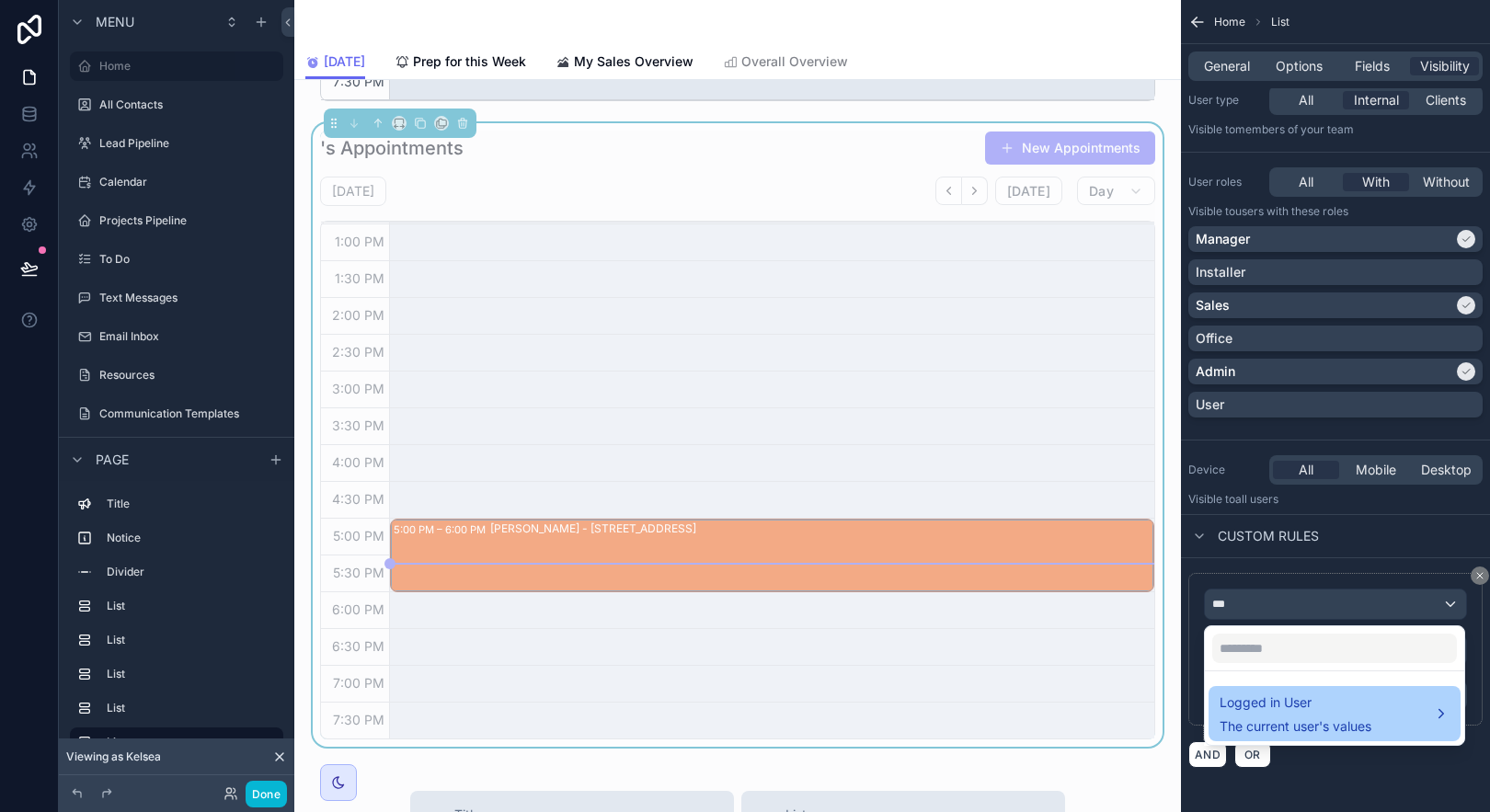
click at [1417, 716] on div "Logged in User The current user's values" at bounding box center [1334, 713] width 230 height 44
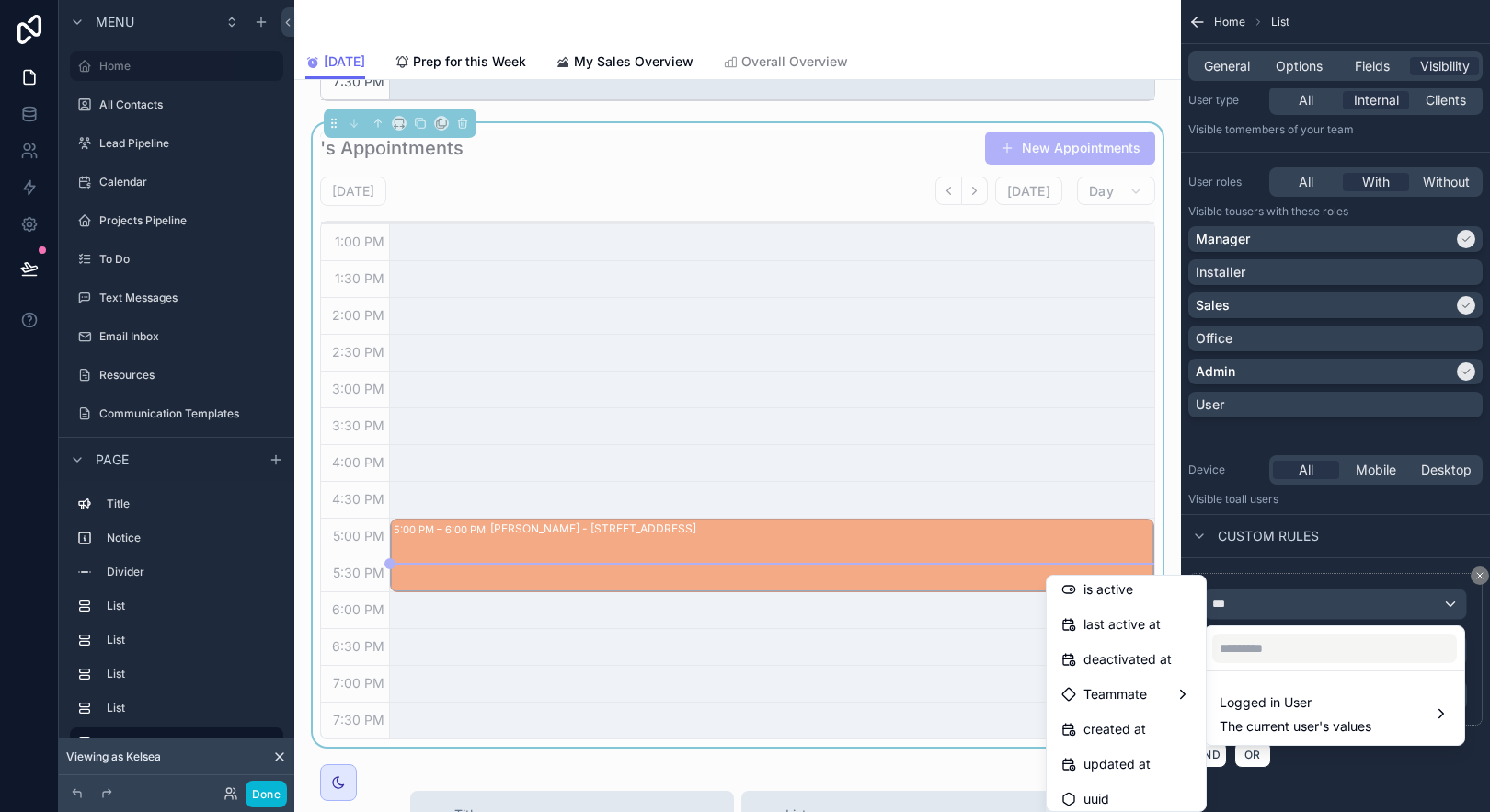
scroll to position [329, 0]
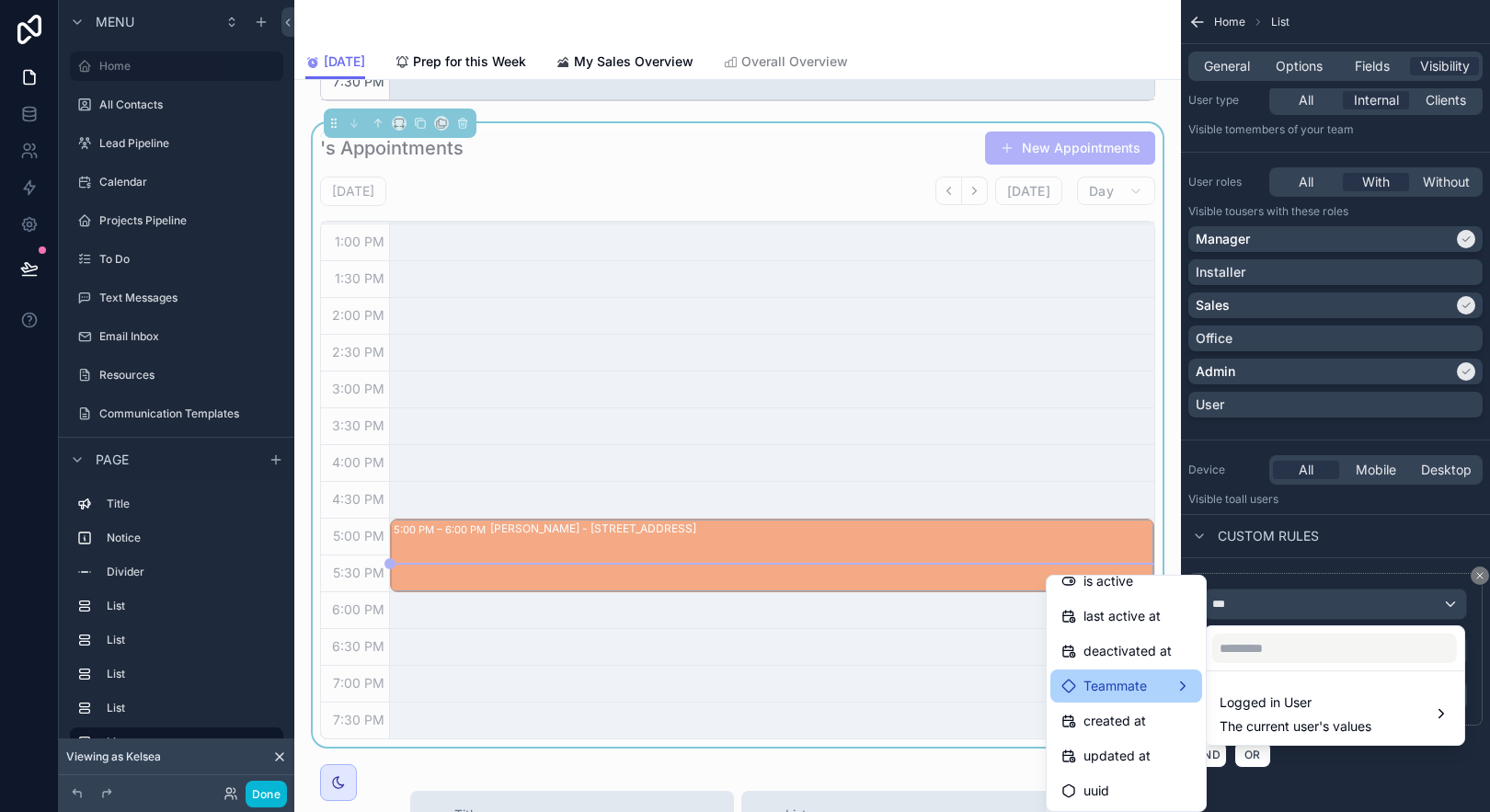
click at [1158, 679] on div "Teammate" at bounding box center [1126, 685] width 130 height 22
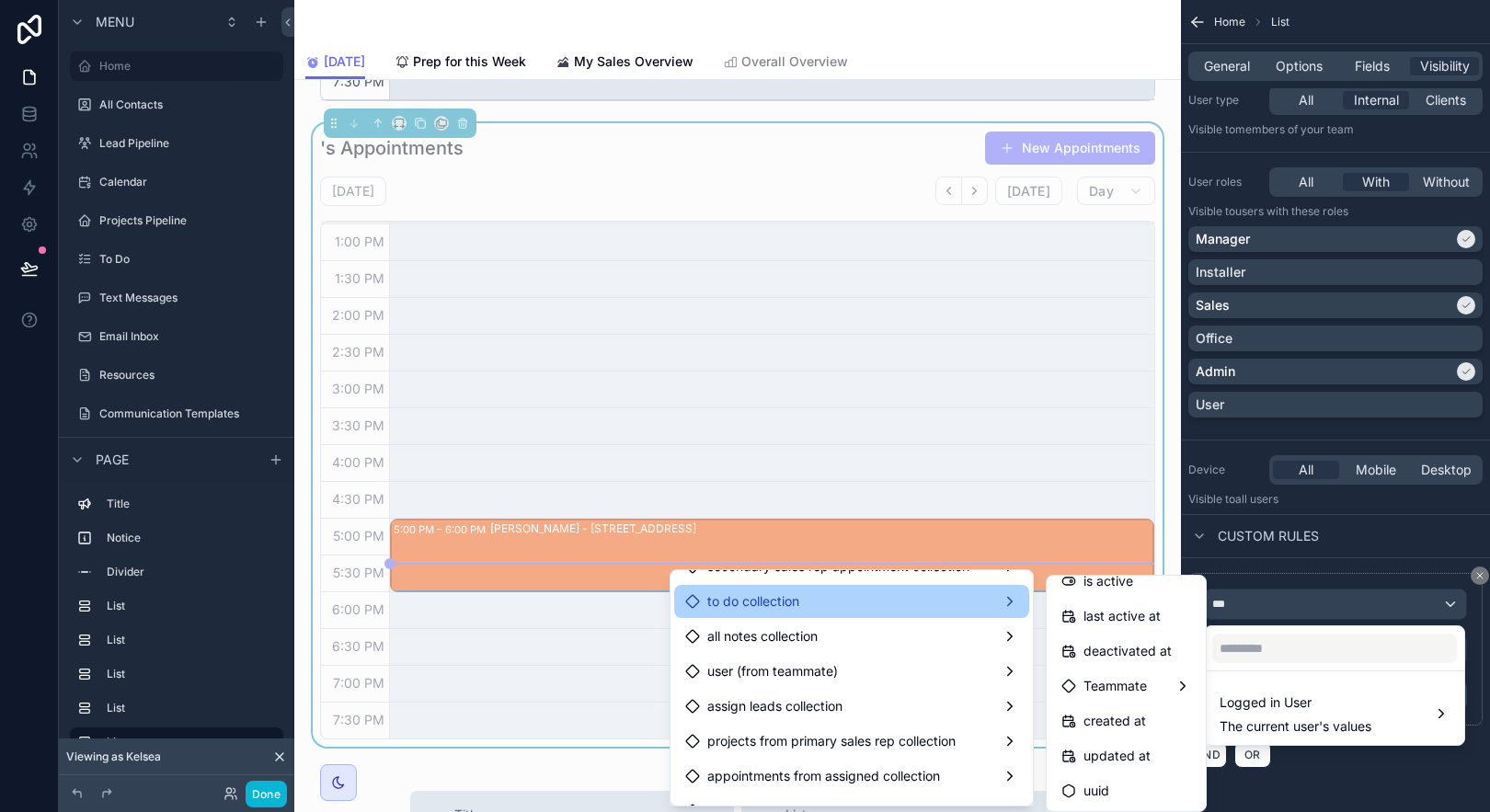
scroll to position [1213, 0]
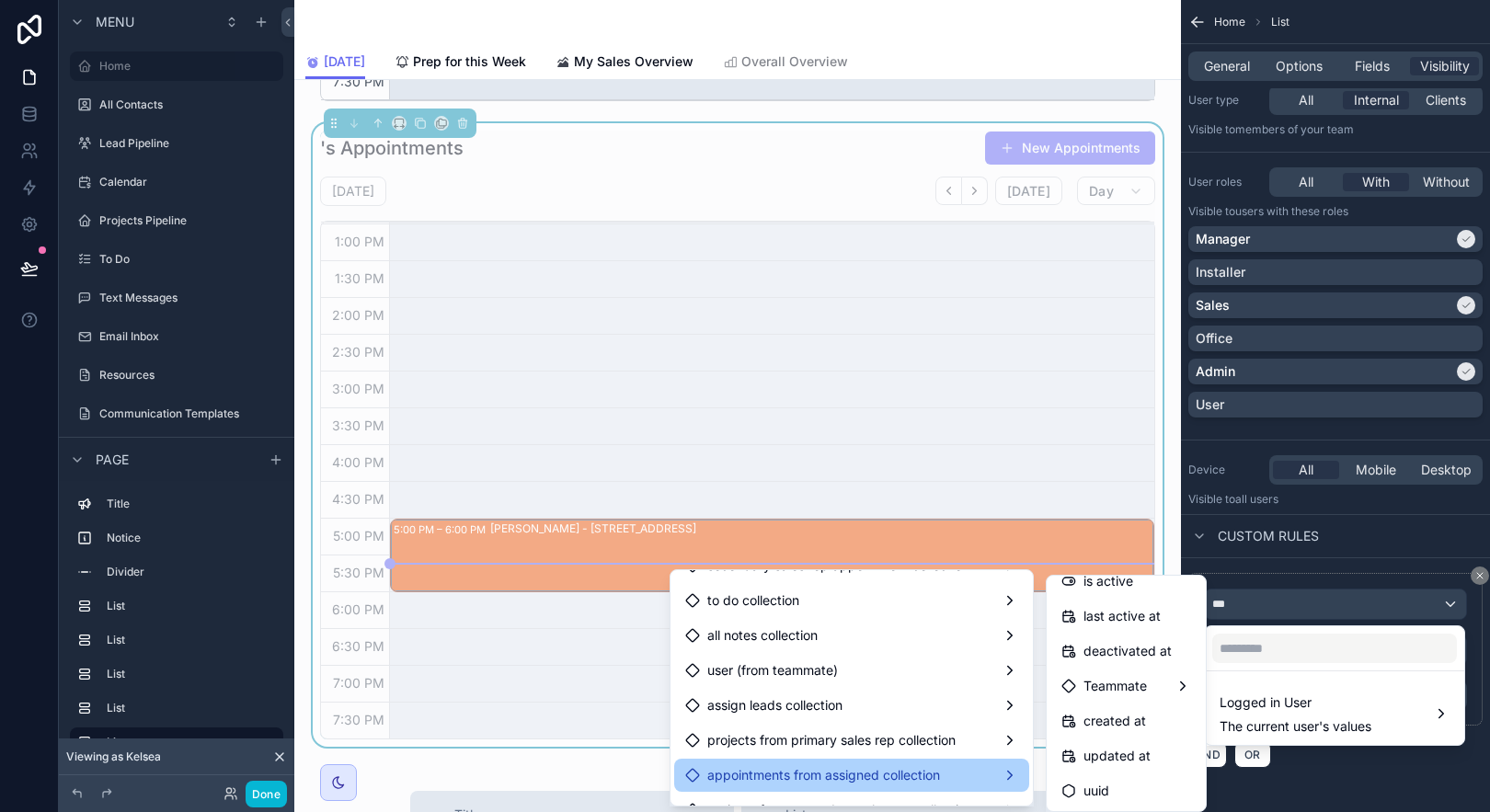
click at [963, 772] on div "appointments from assigned collection" at bounding box center [852, 775] width 333 height 22
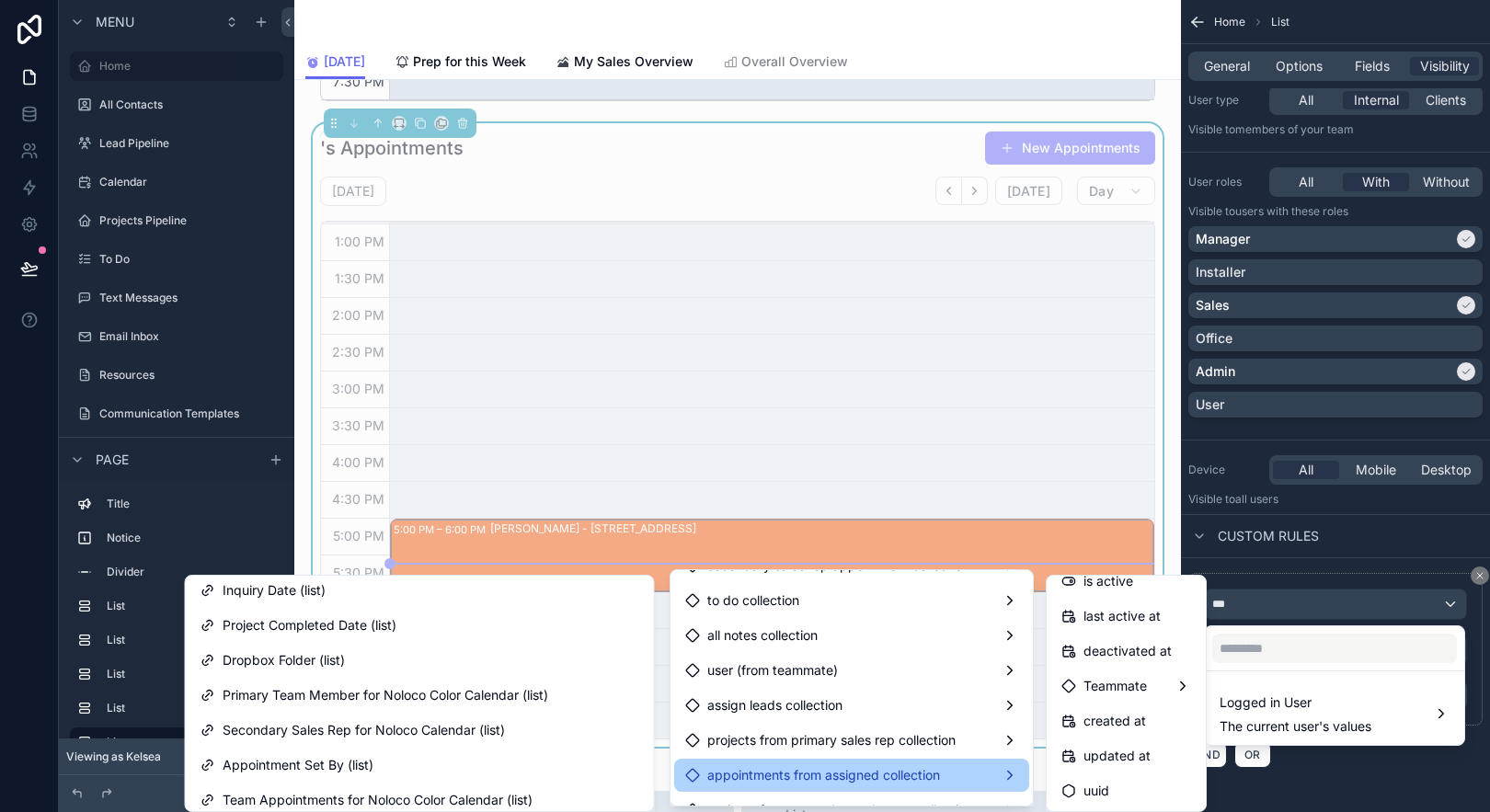
scroll to position [1807, 0]
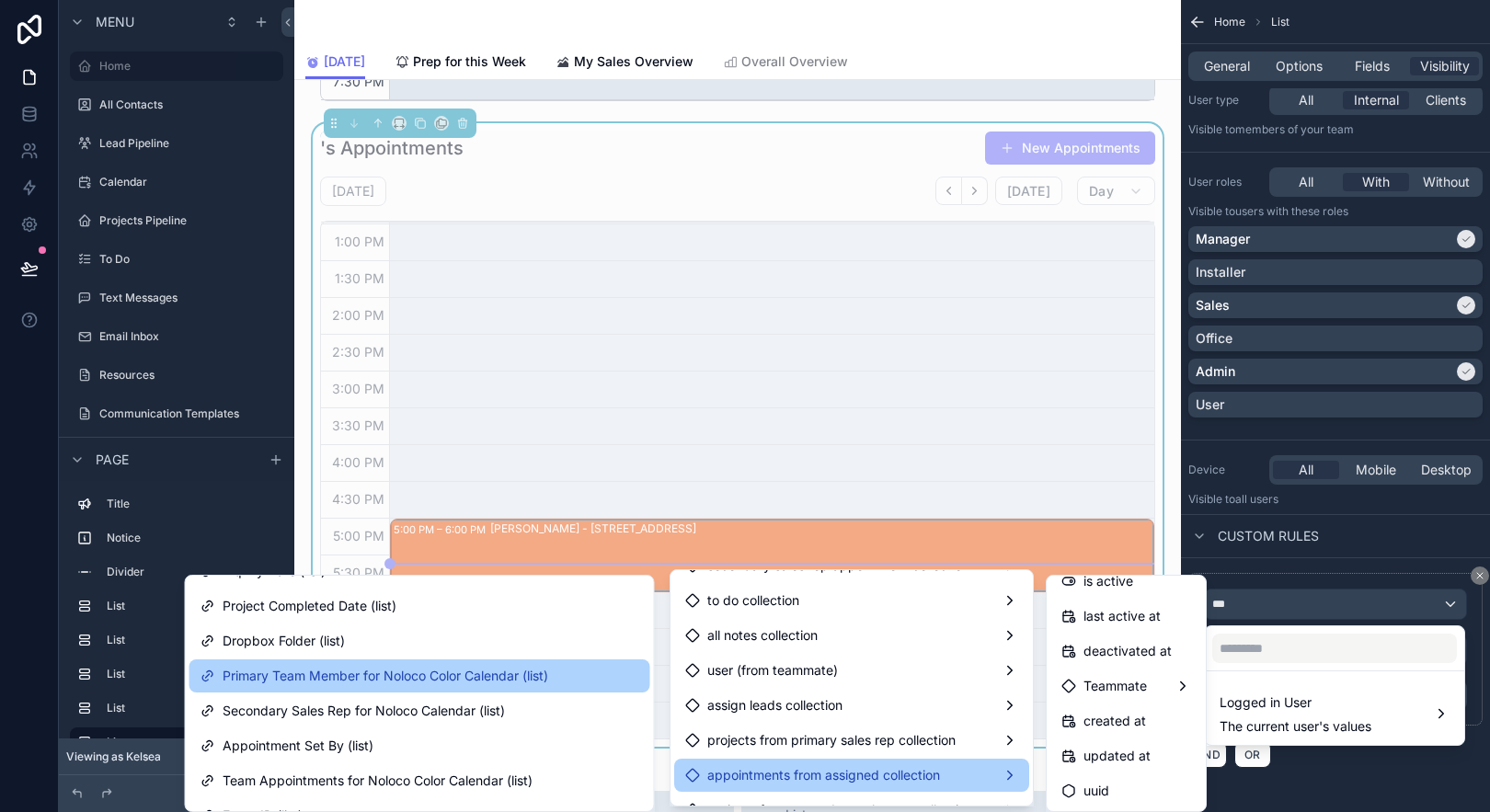
click at [491, 678] on span "Primary Team Member for Noloco Color Calendar (list)" at bounding box center [386, 676] width 325 height 22
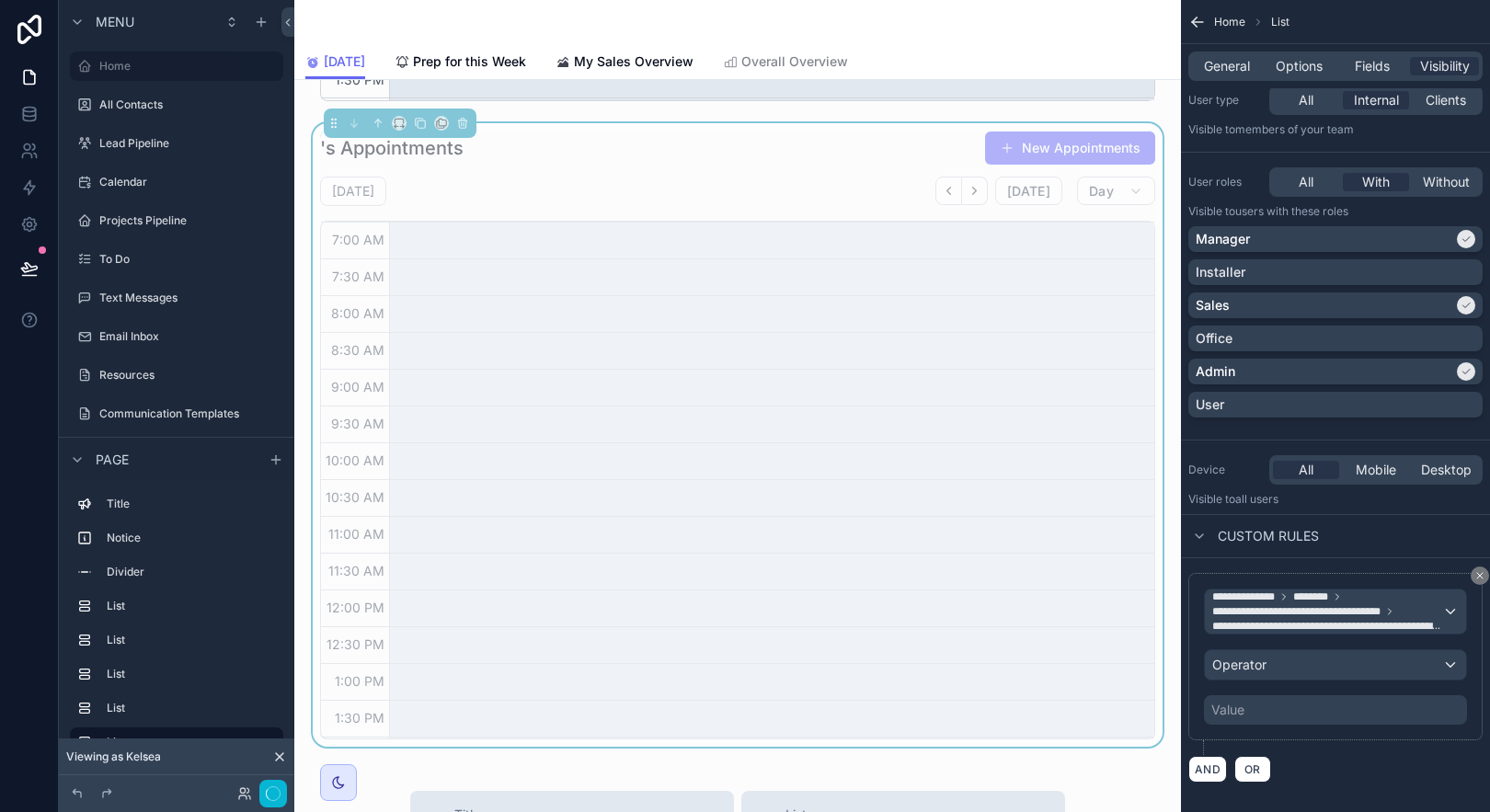
scroll to position [439, 0]
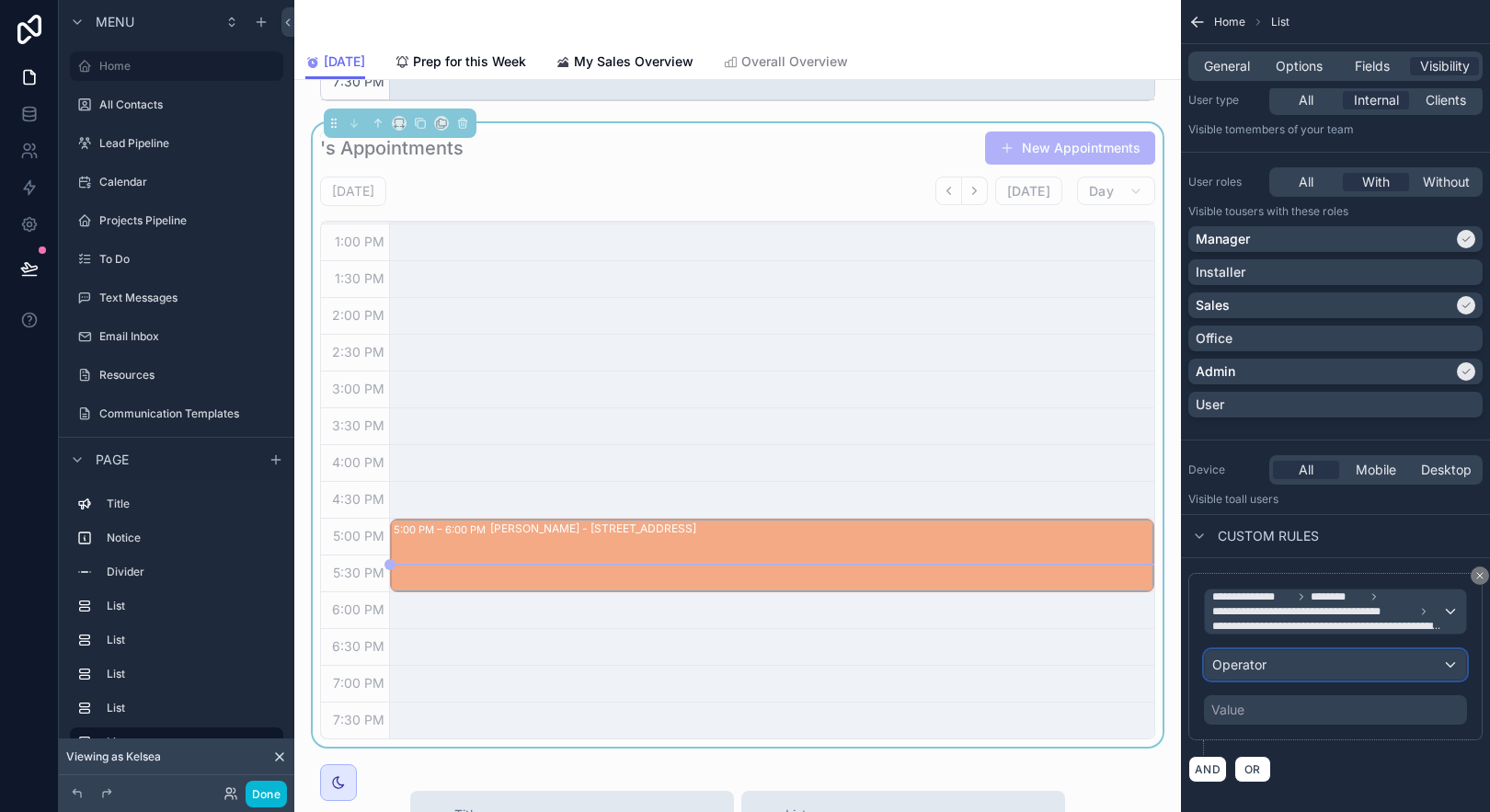
click at [1335, 665] on div "Operator" at bounding box center [1335, 665] width 261 height 29
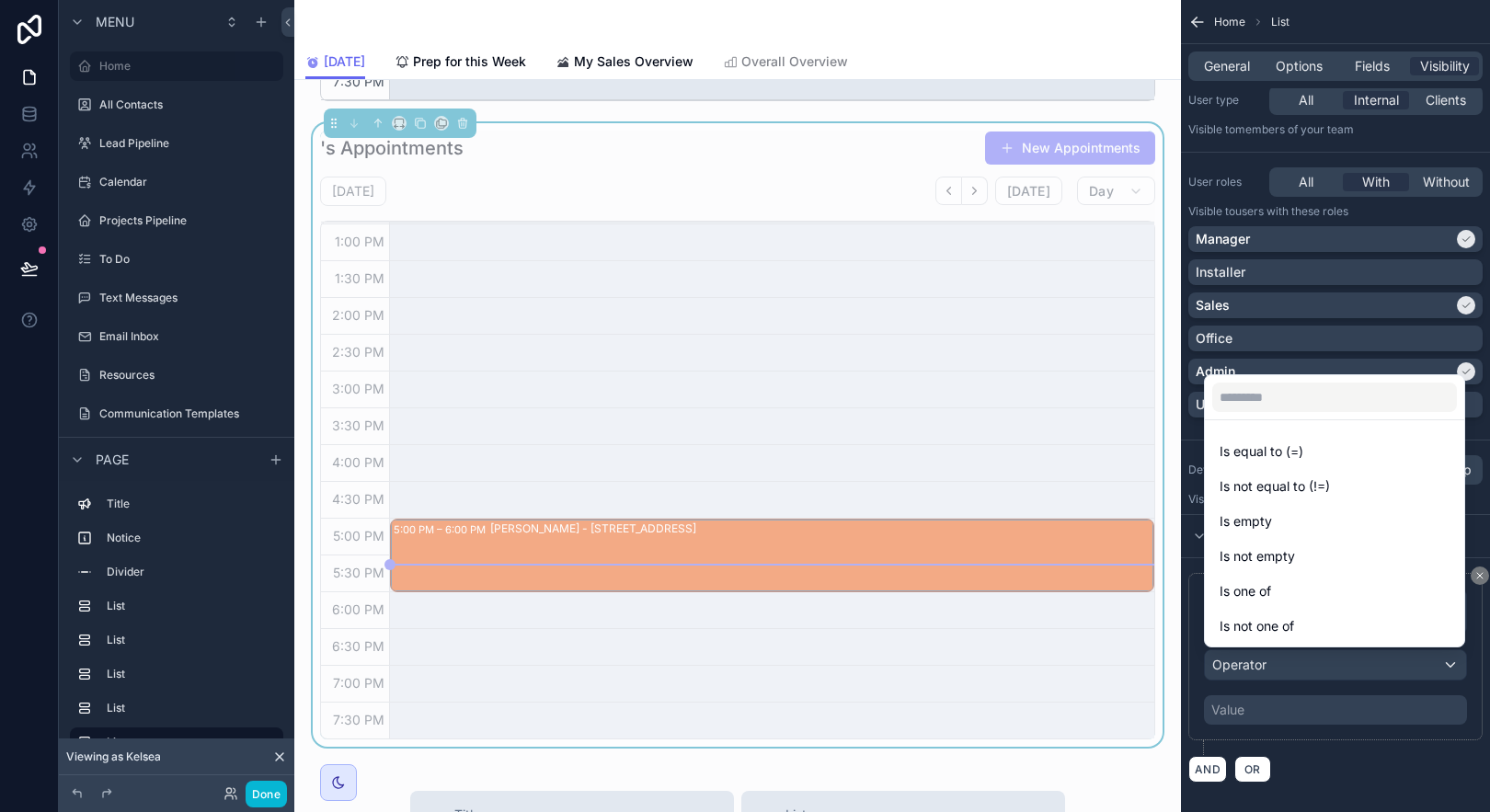
click at [1295, 461] on div "Is equal to (=)" at bounding box center [1334, 452] width 252 height 33
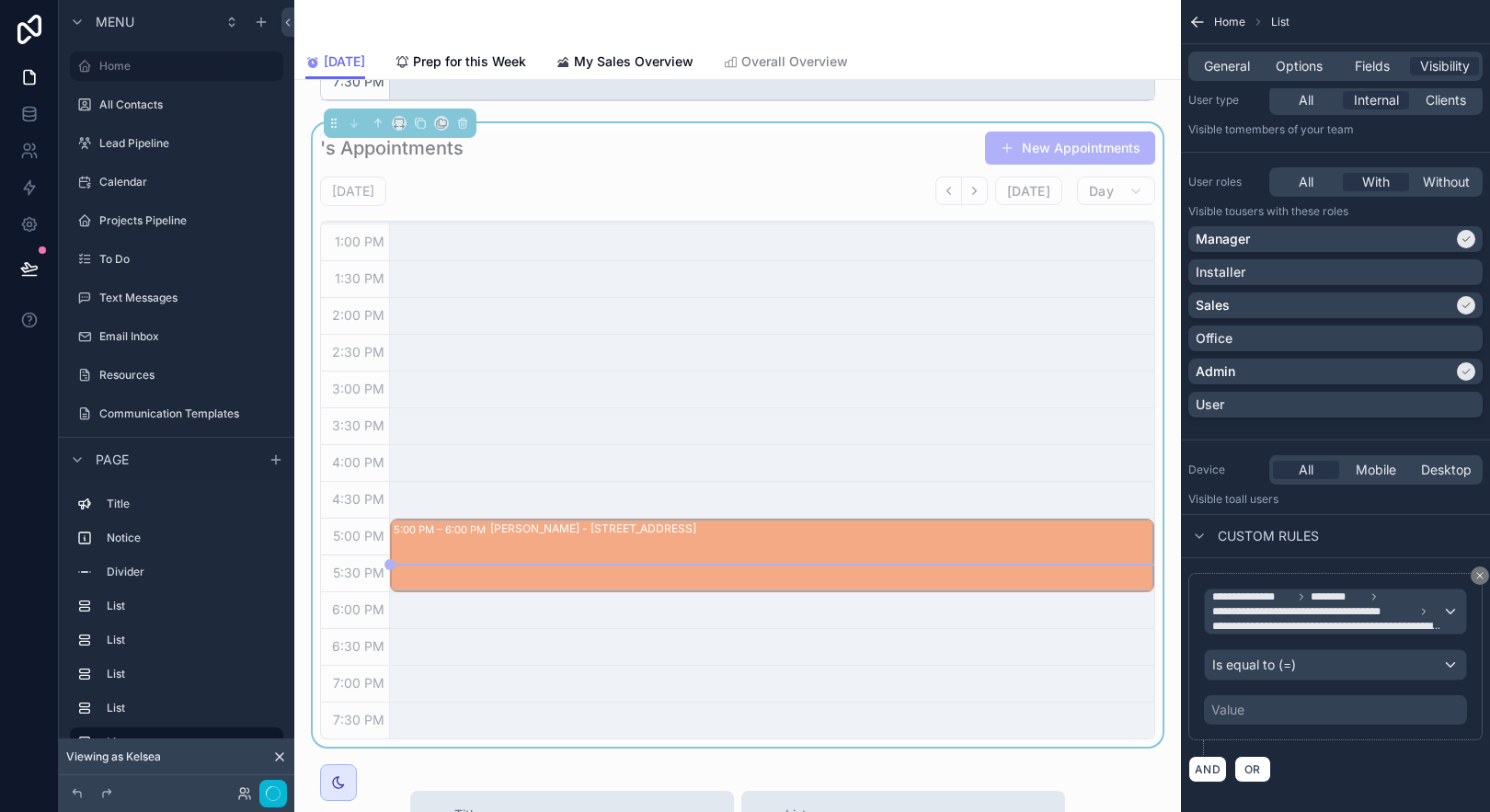
click at [1406, 713] on div "Value" at bounding box center [1335, 710] width 263 height 29
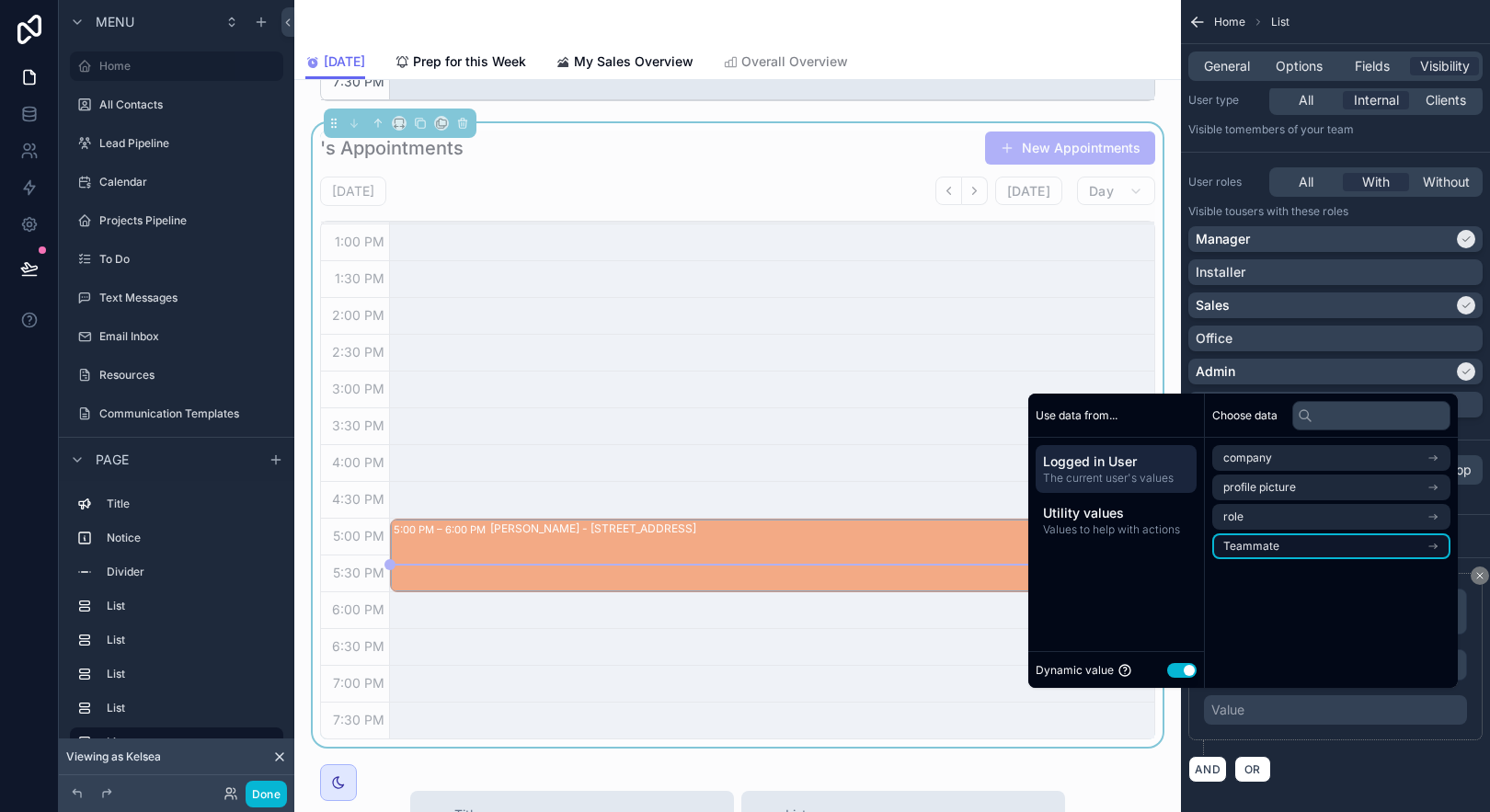
click at [1265, 549] on span "Teammate" at bounding box center [1251, 545] width 56 height 15
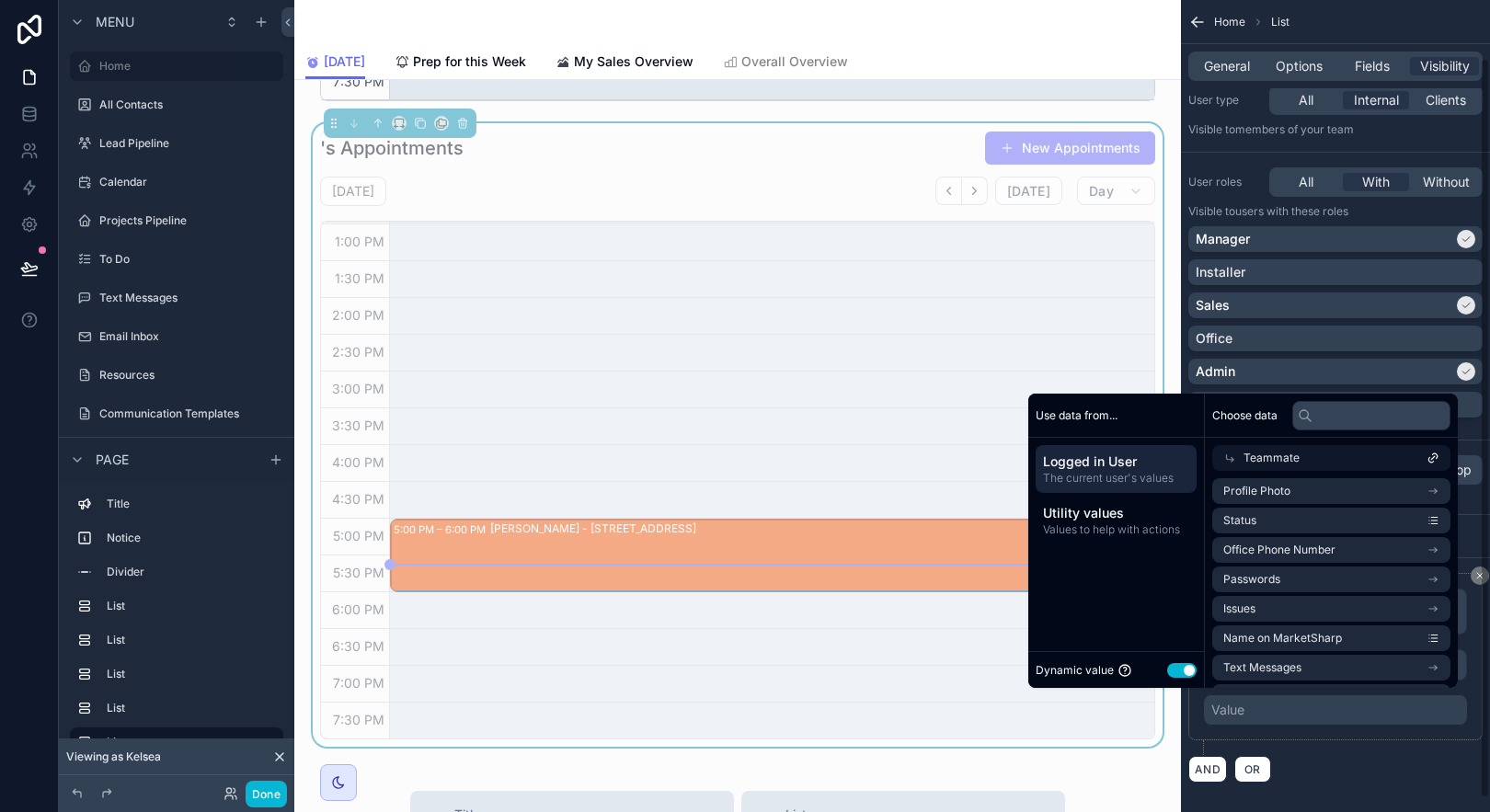
click at [1425, 779] on div "AND OR" at bounding box center [1335, 768] width 294 height 27
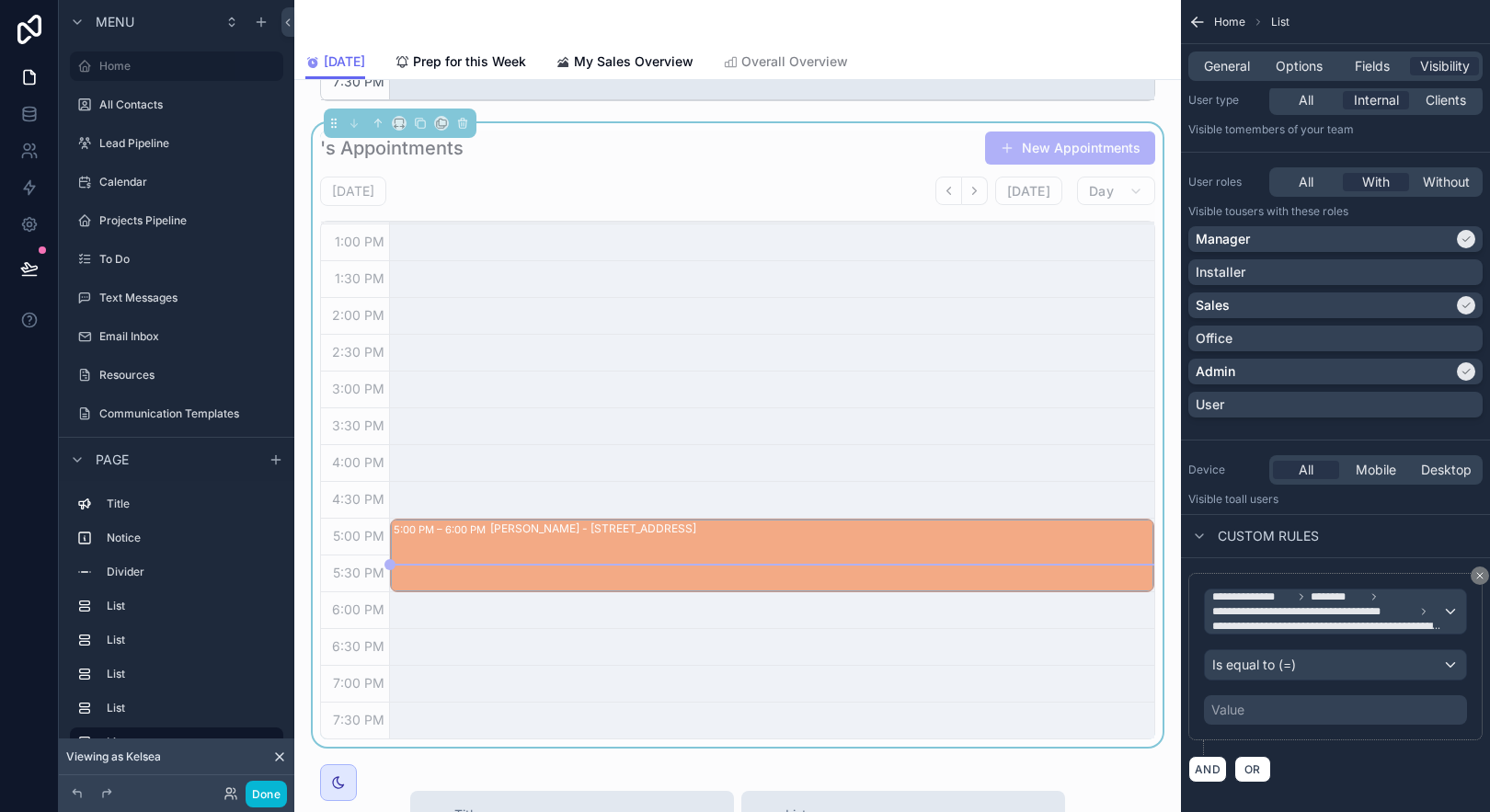
click at [1359, 709] on div "Value" at bounding box center [1335, 710] width 263 height 29
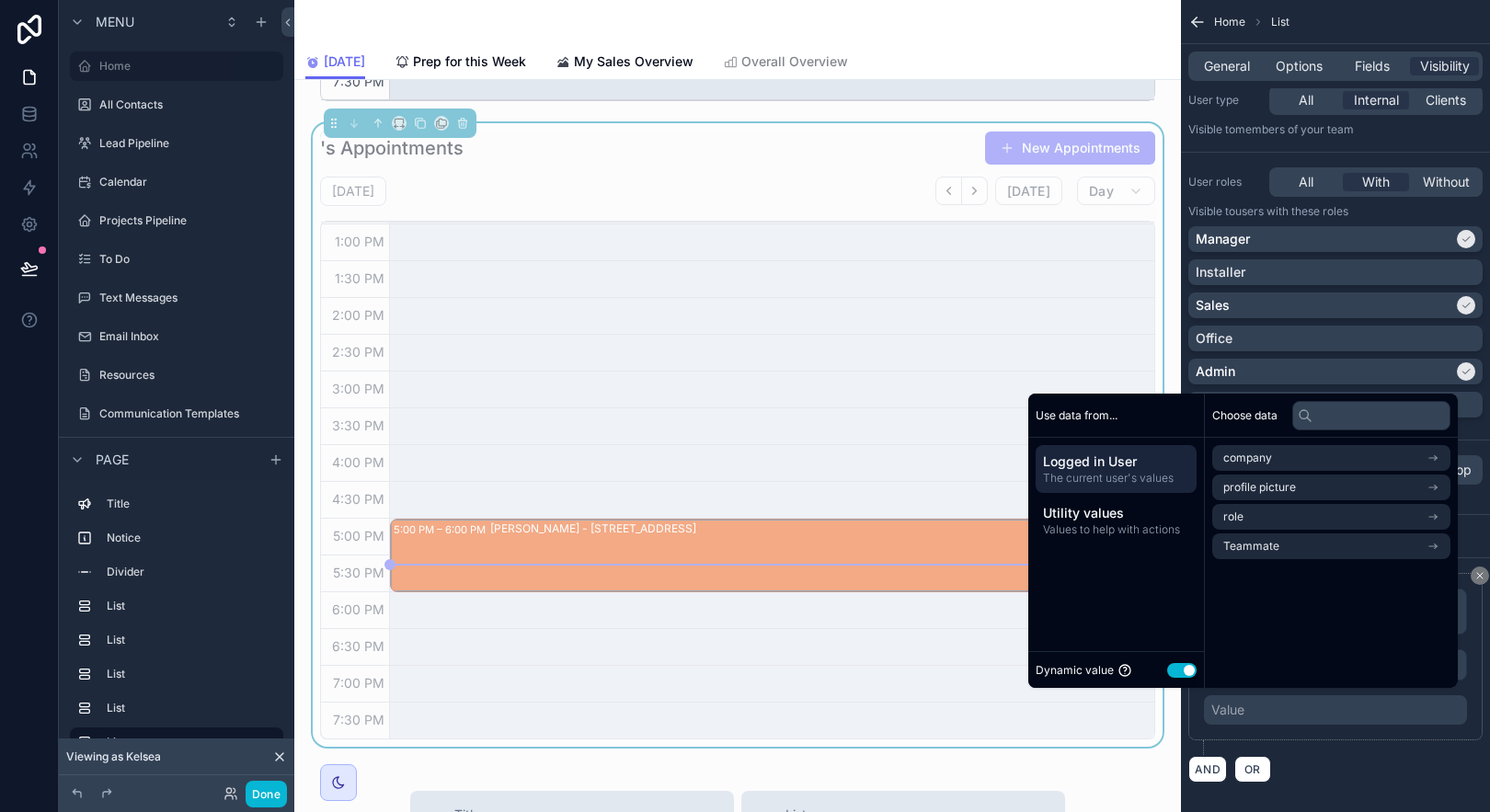
click at [1168, 674] on button "Use setting" at bounding box center [1182, 670] width 29 height 15
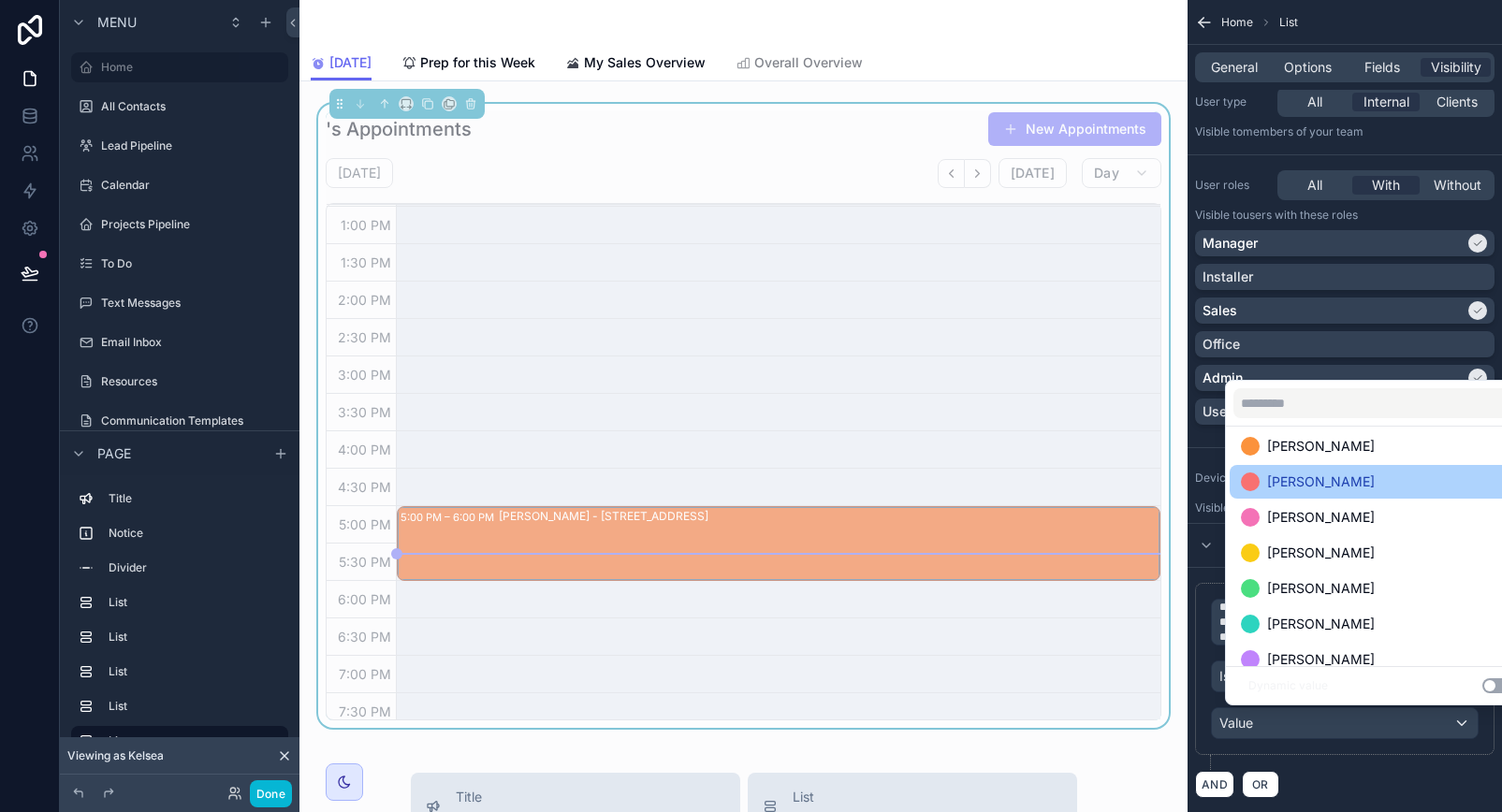
scroll to position [228, 0]
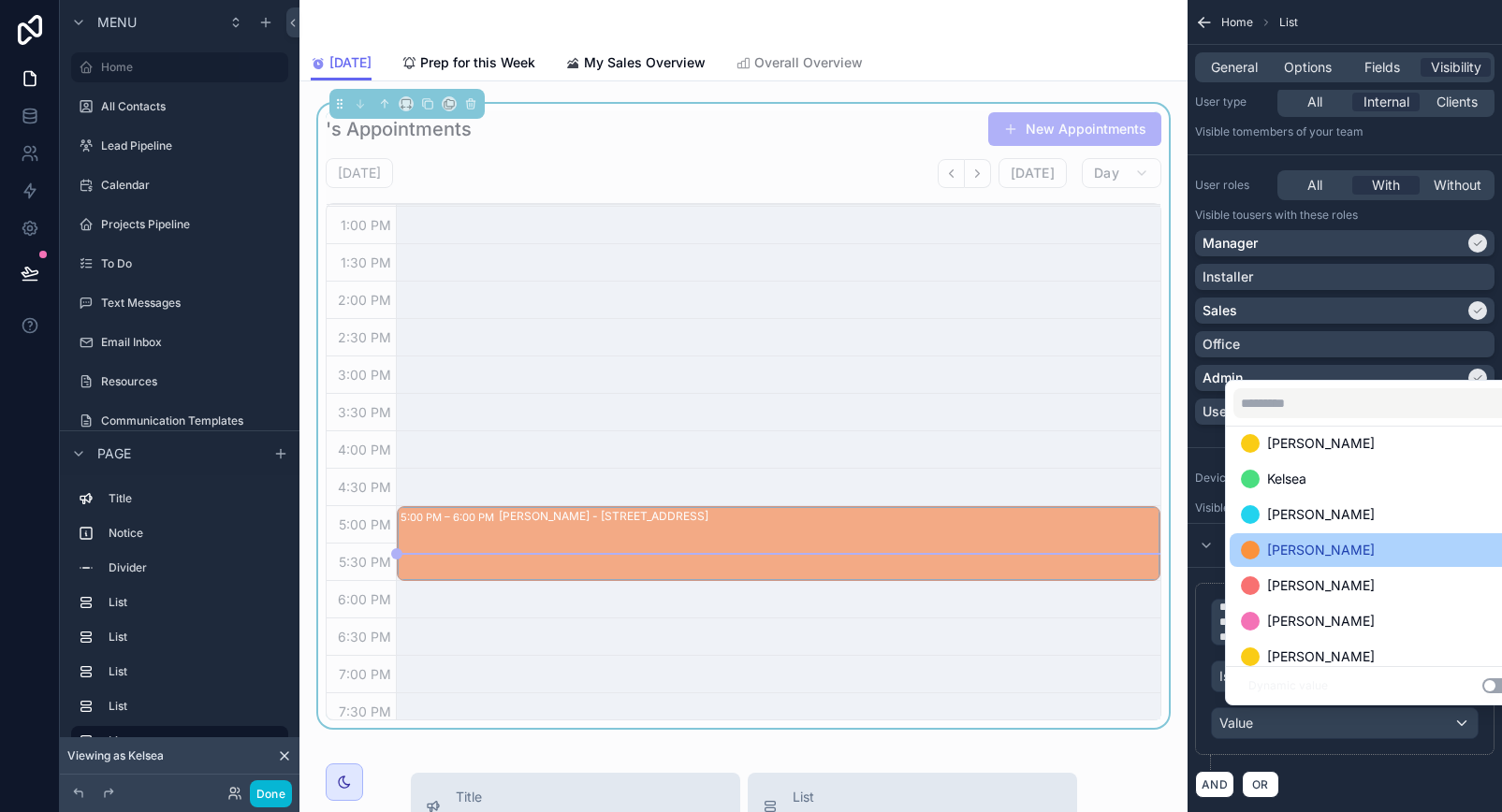
click at [1373, 539] on div "[PERSON_NAME]" at bounding box center [1379, 550] width 278 height 23
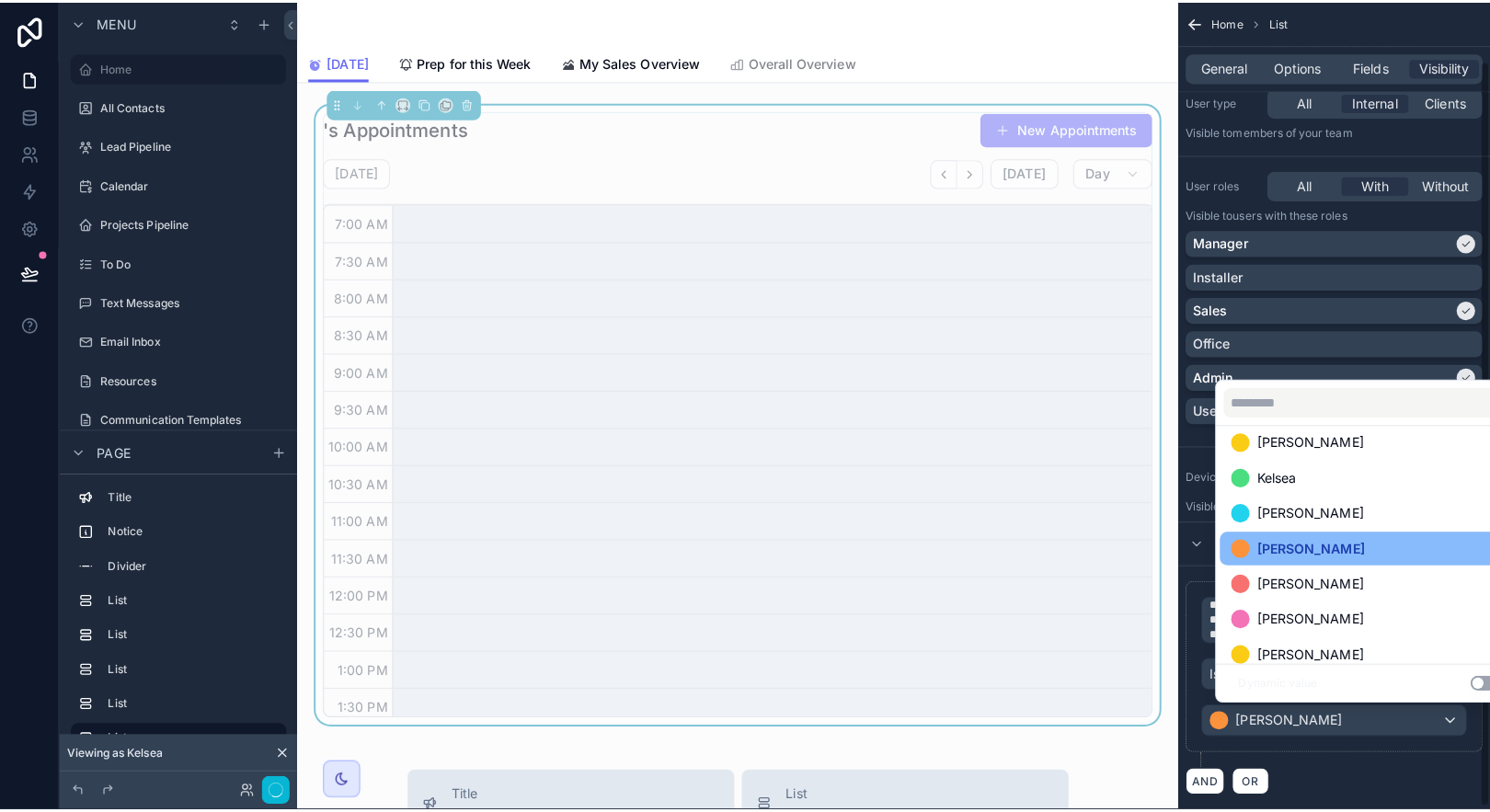
scroll to position [439, 0]
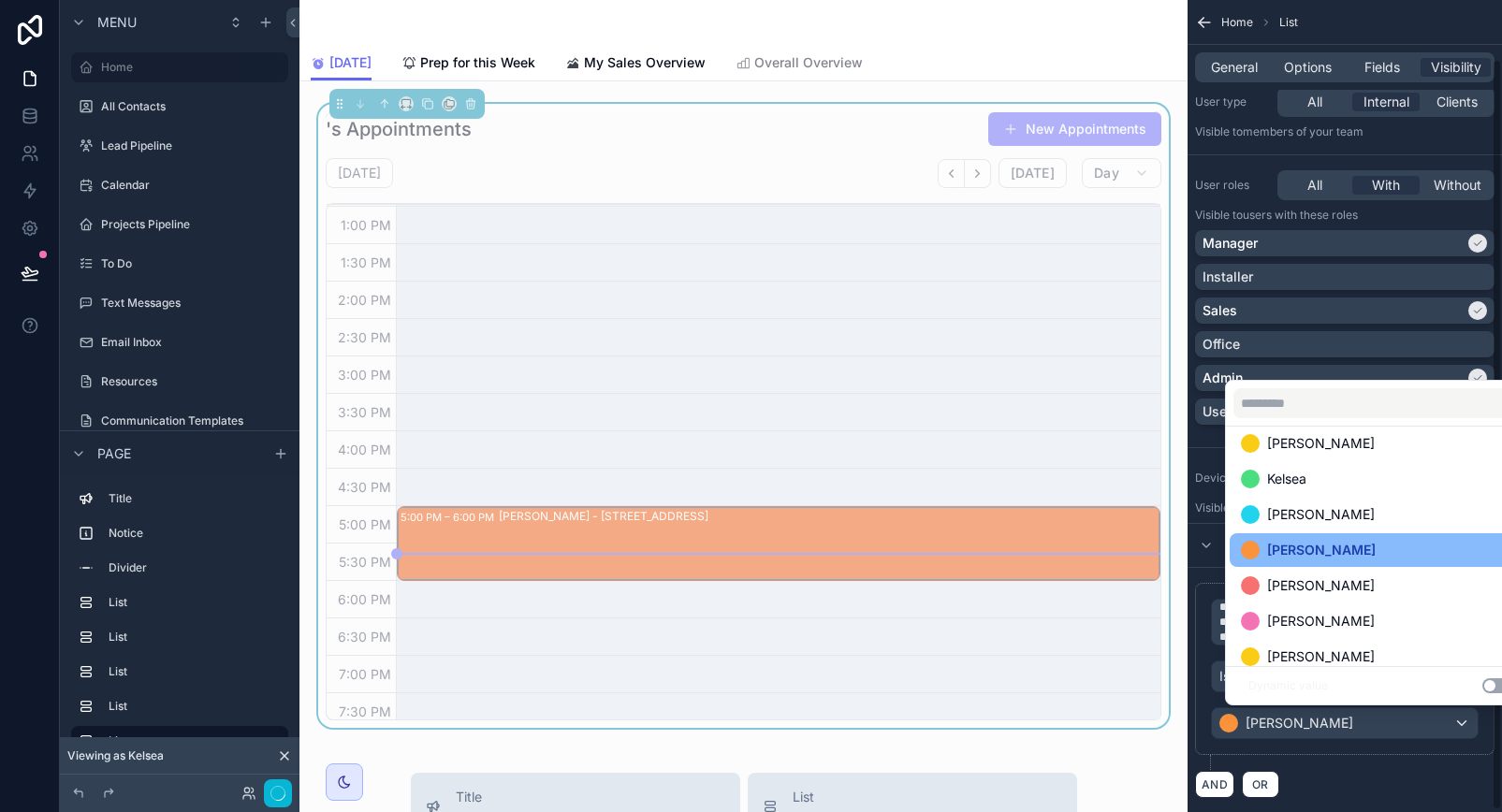
click at [1381, 745] on div "**********" at bounding box center [1344, 668] width 299 height 172
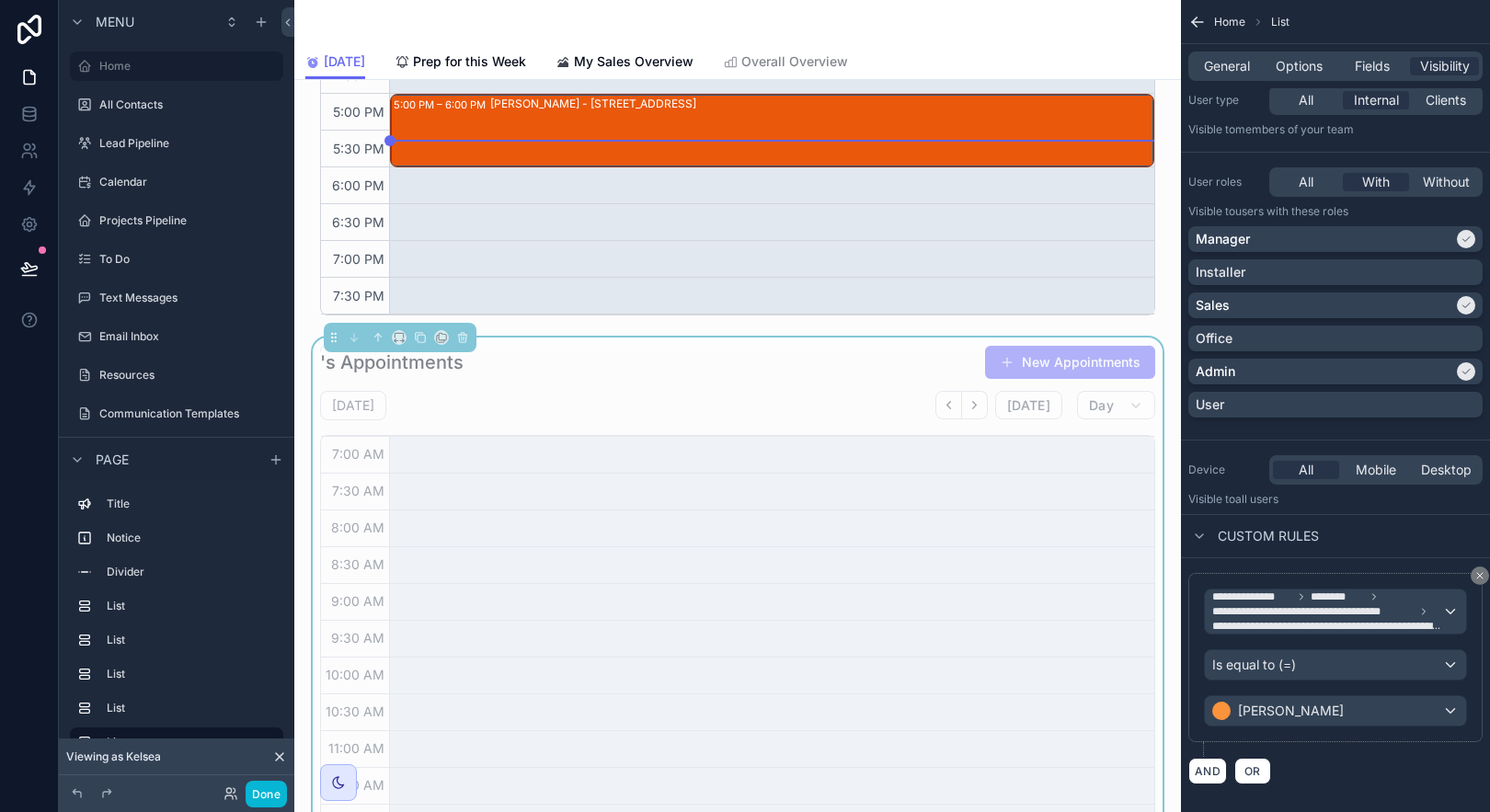
scroll to position [1556, 0]
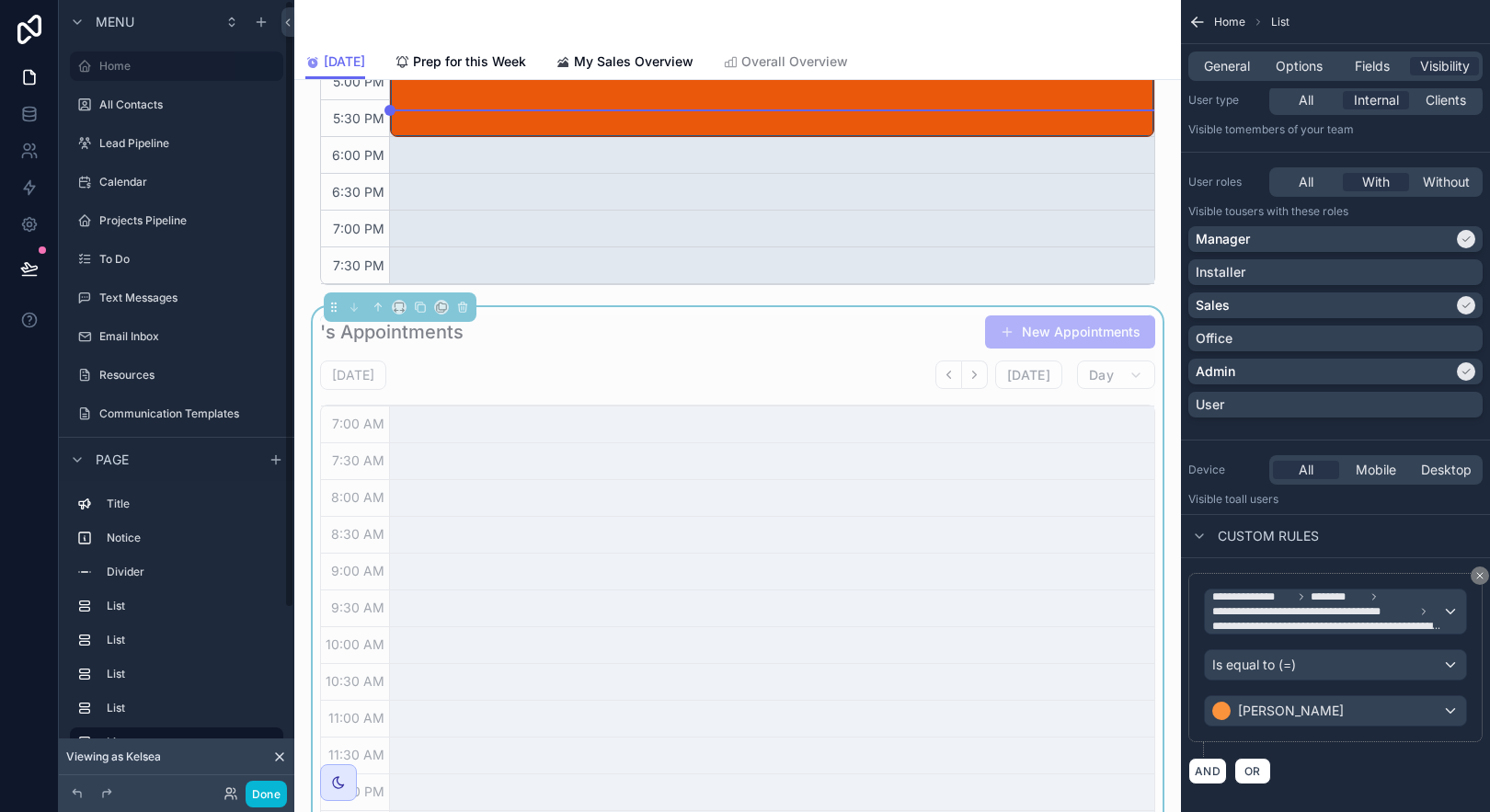
click at [231, 782] on div "Done" at bounding box center [250, 794] width 74 height 26
click at [235, 795] on icon at bounding box center [236, 797] width 2 height 4
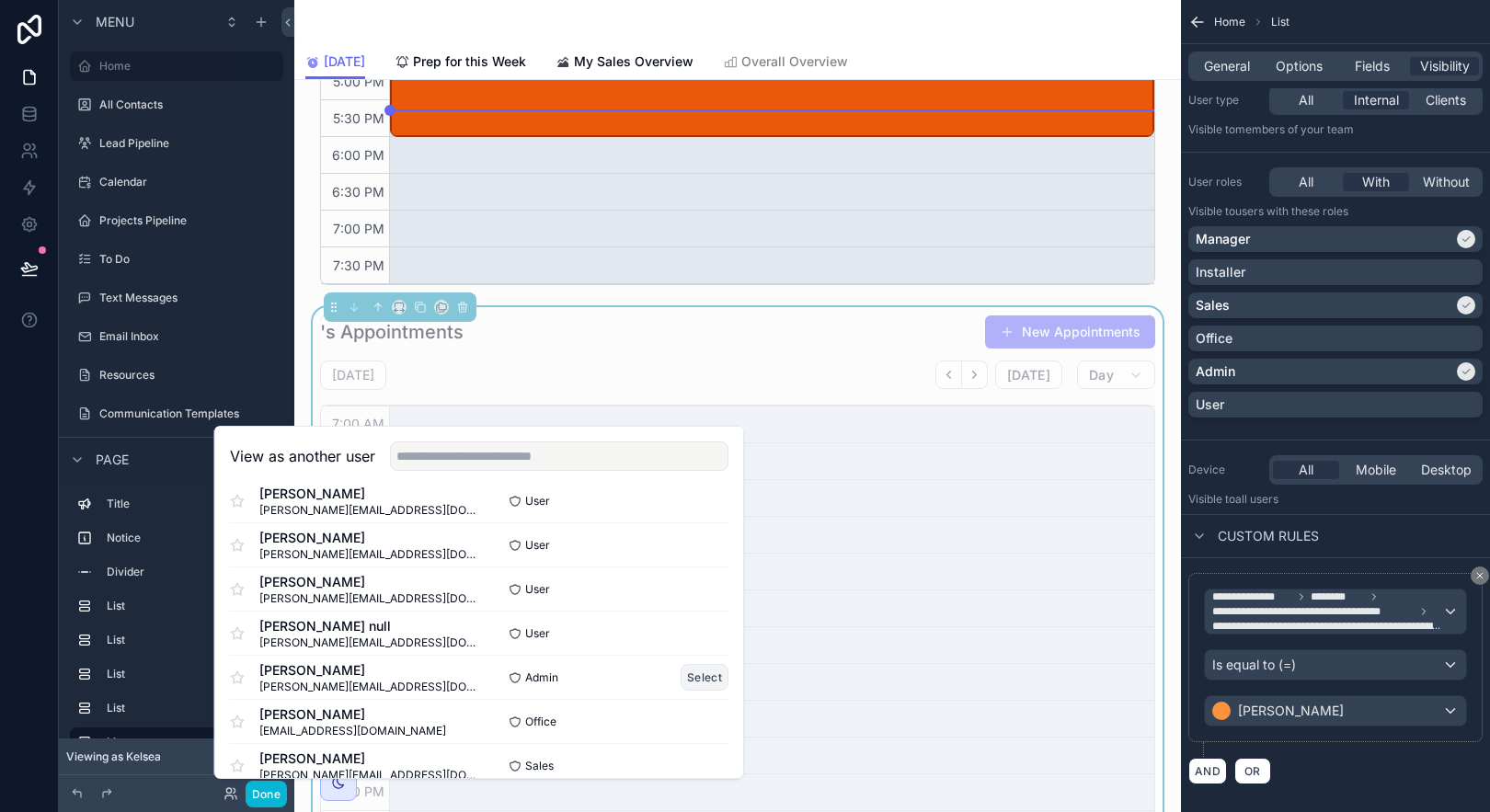
scroll to position [533, 0]
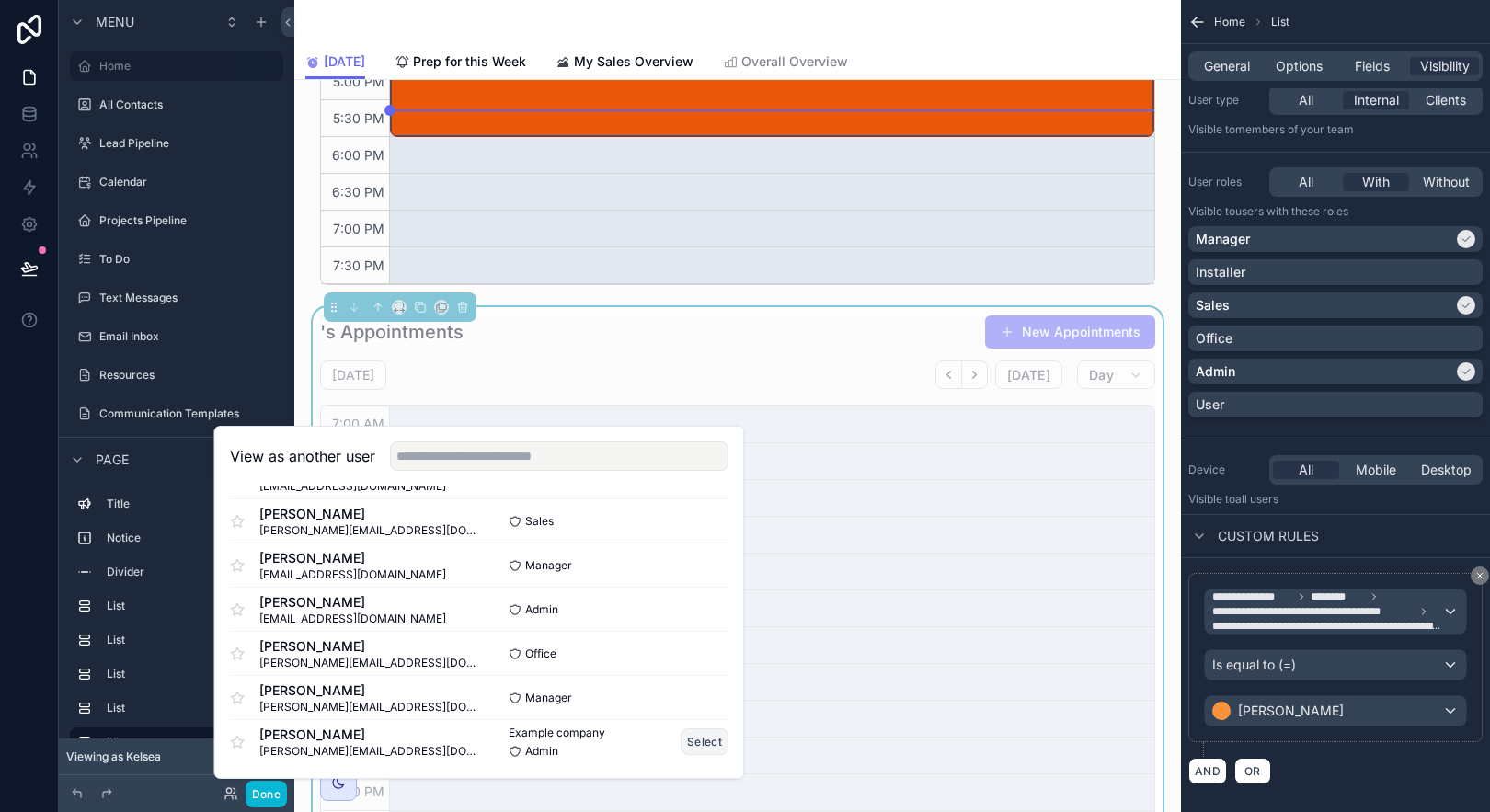
click at [685, 740] on button "Select" at bounding box center [704, 741] width 48 height 26
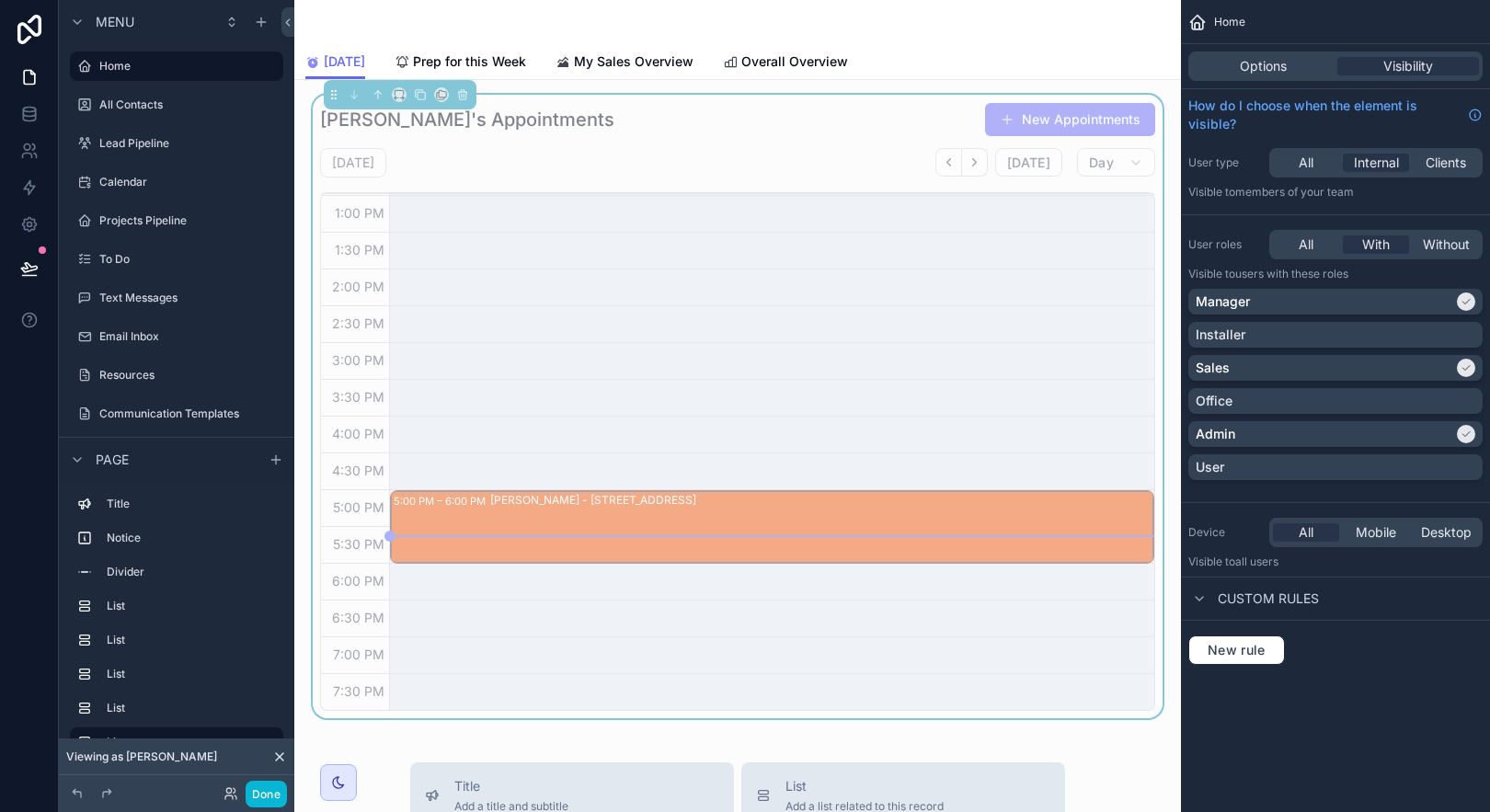
scroll to position [1988, 0]
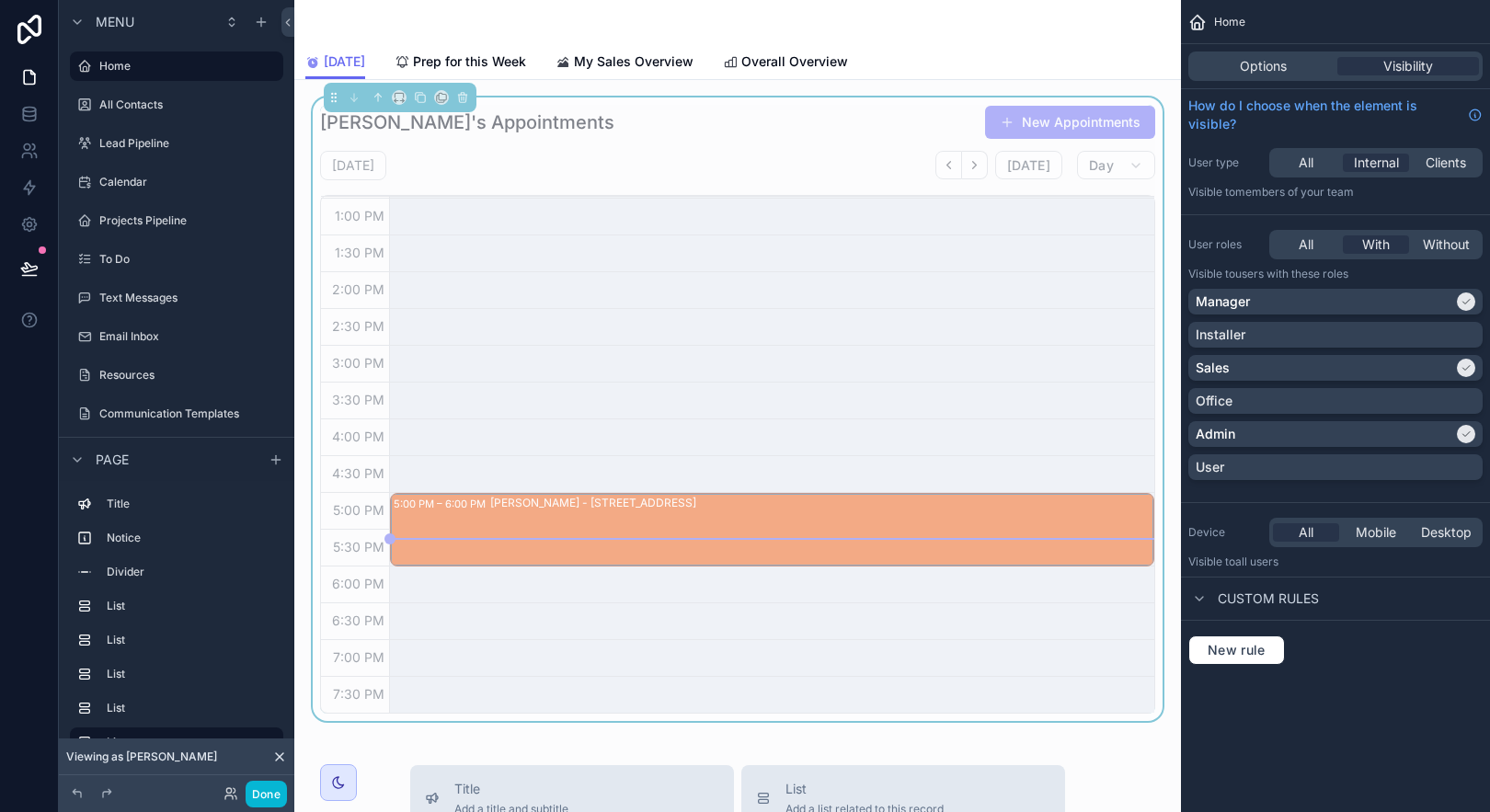
click at [820, 112] on div "[PERSON_NAME]'s Appointments New Appointments" at bounding box center [738, 123] width 836 height 35
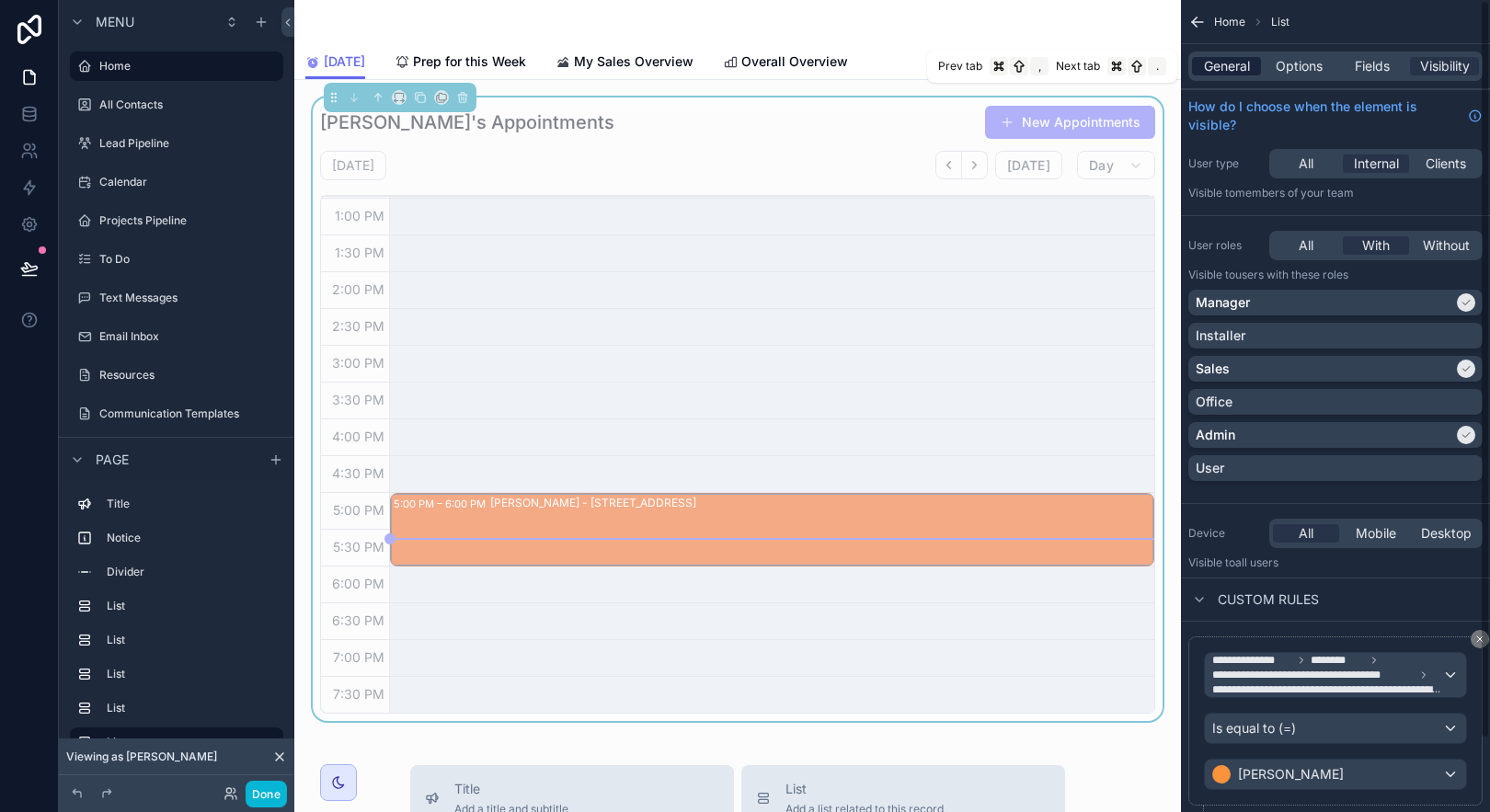
click at [1245, 71] on span "General" at bounding box center [1226, 66] width 46 height 18
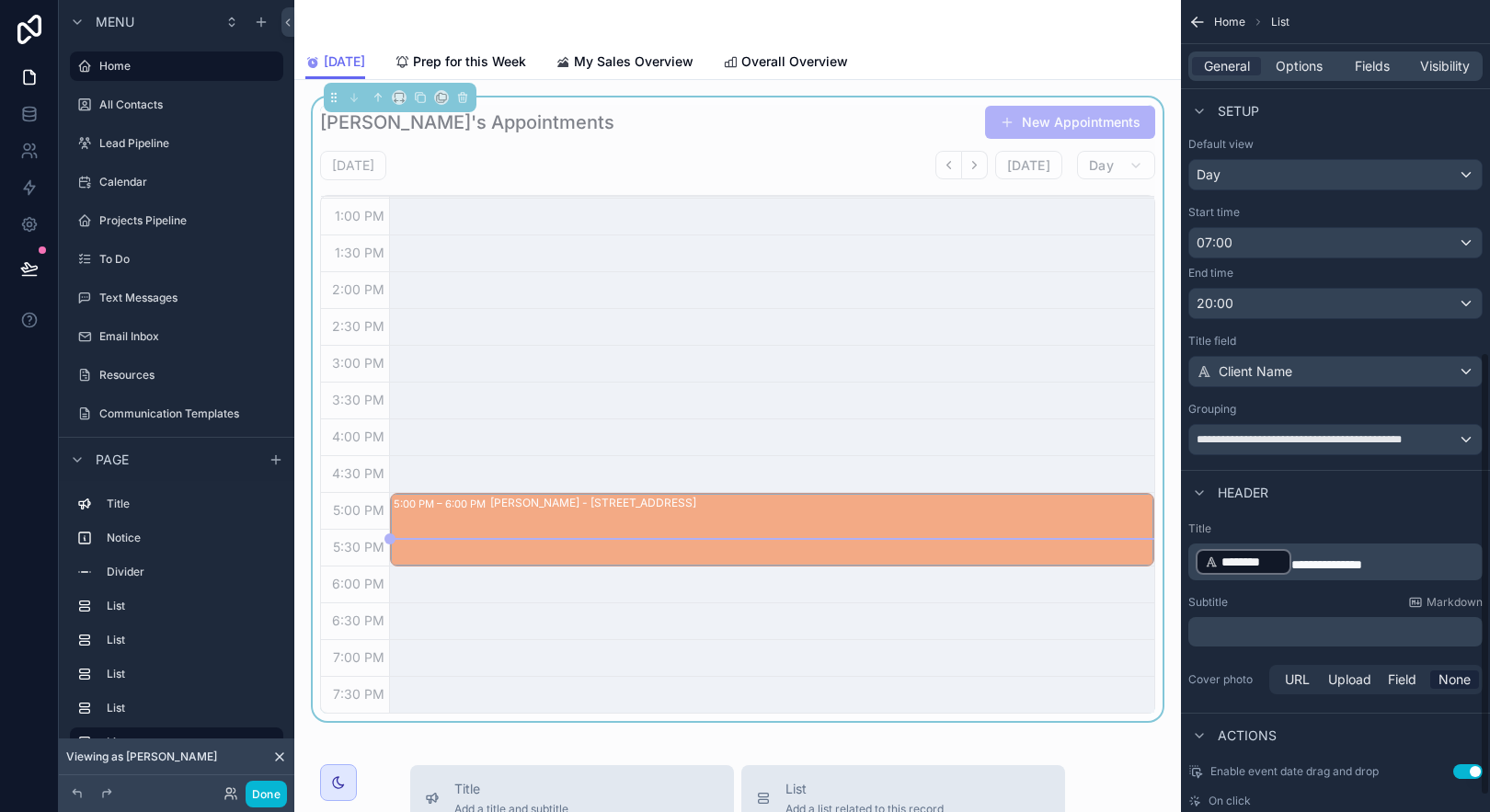
scroll to position [646, 0]
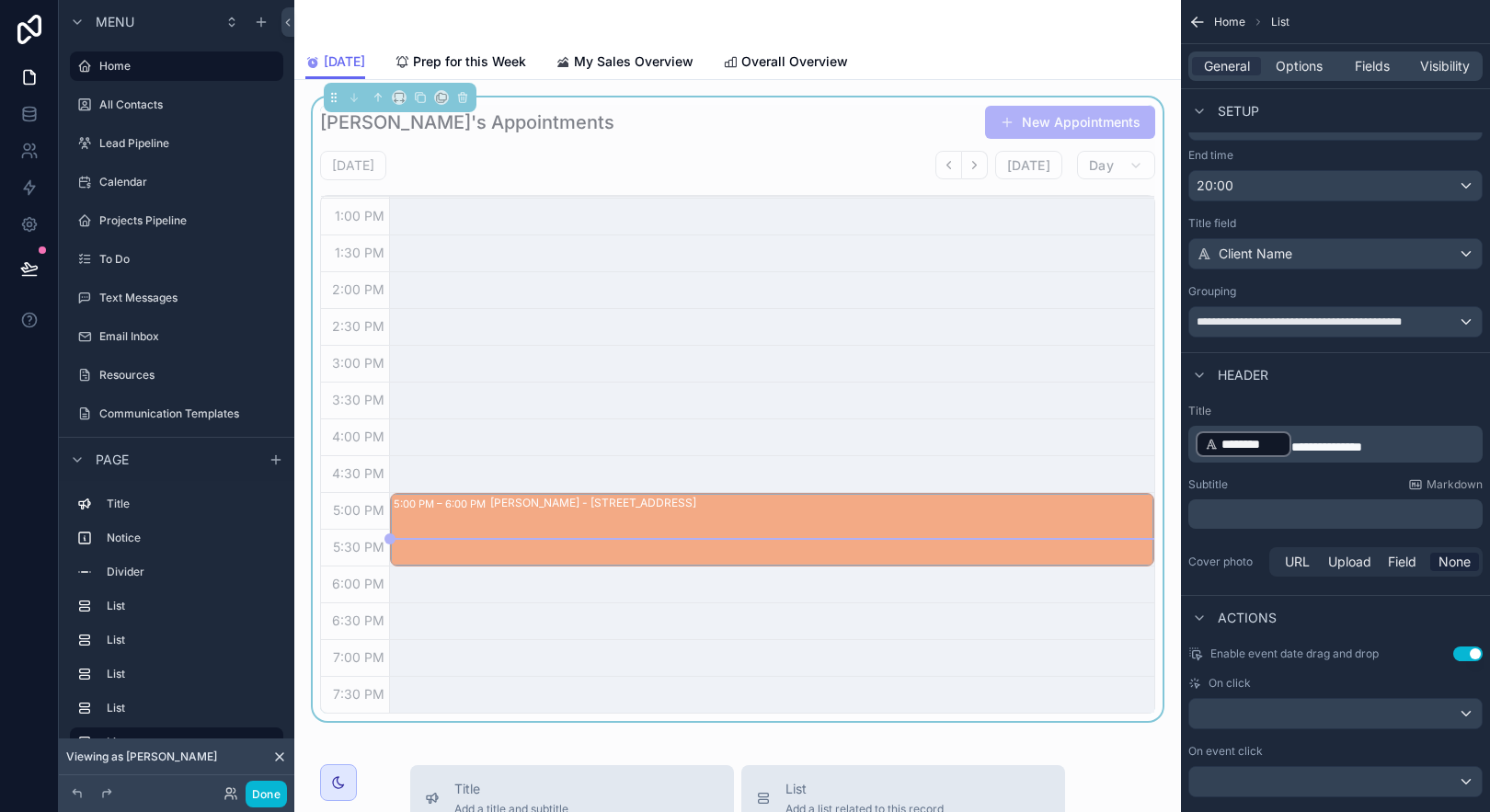
click at [1289, 434] on div "********" at bounding box center [1244, 444] width 95 height 25
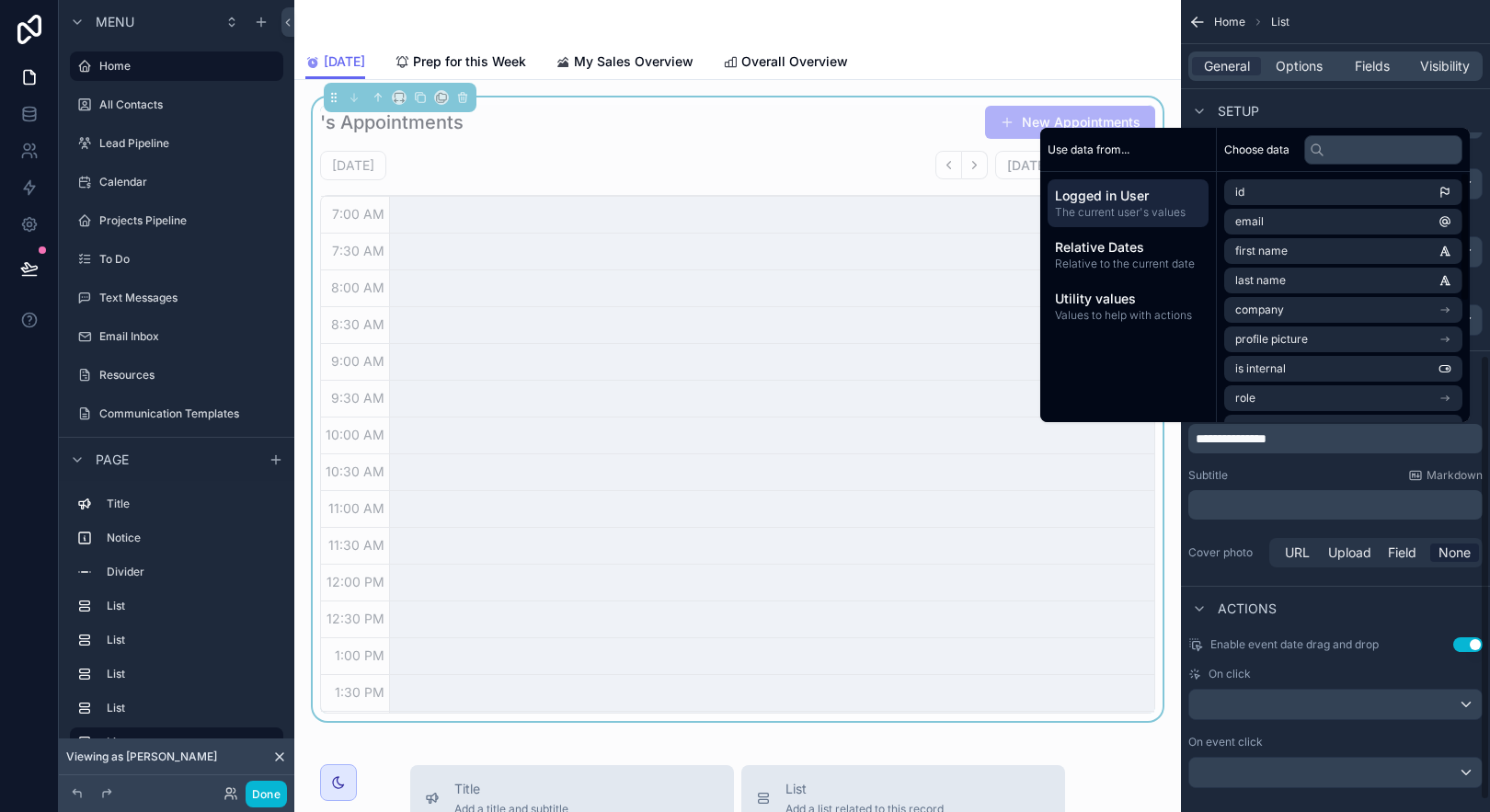
scroll to position [439, 0]
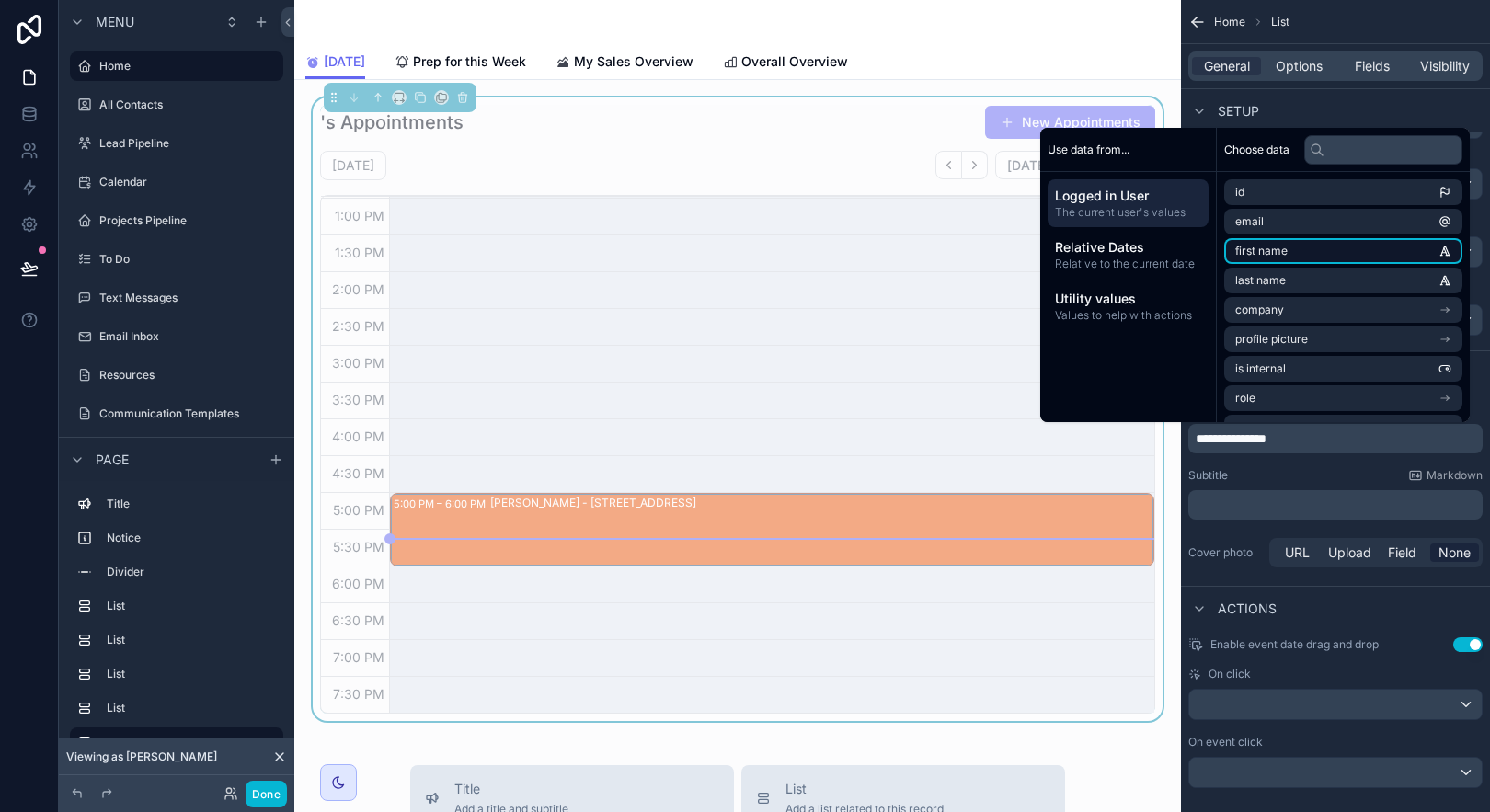
click at [1299, 246] on li "first name" at bounding box center [1343, 251] width 239 height 25
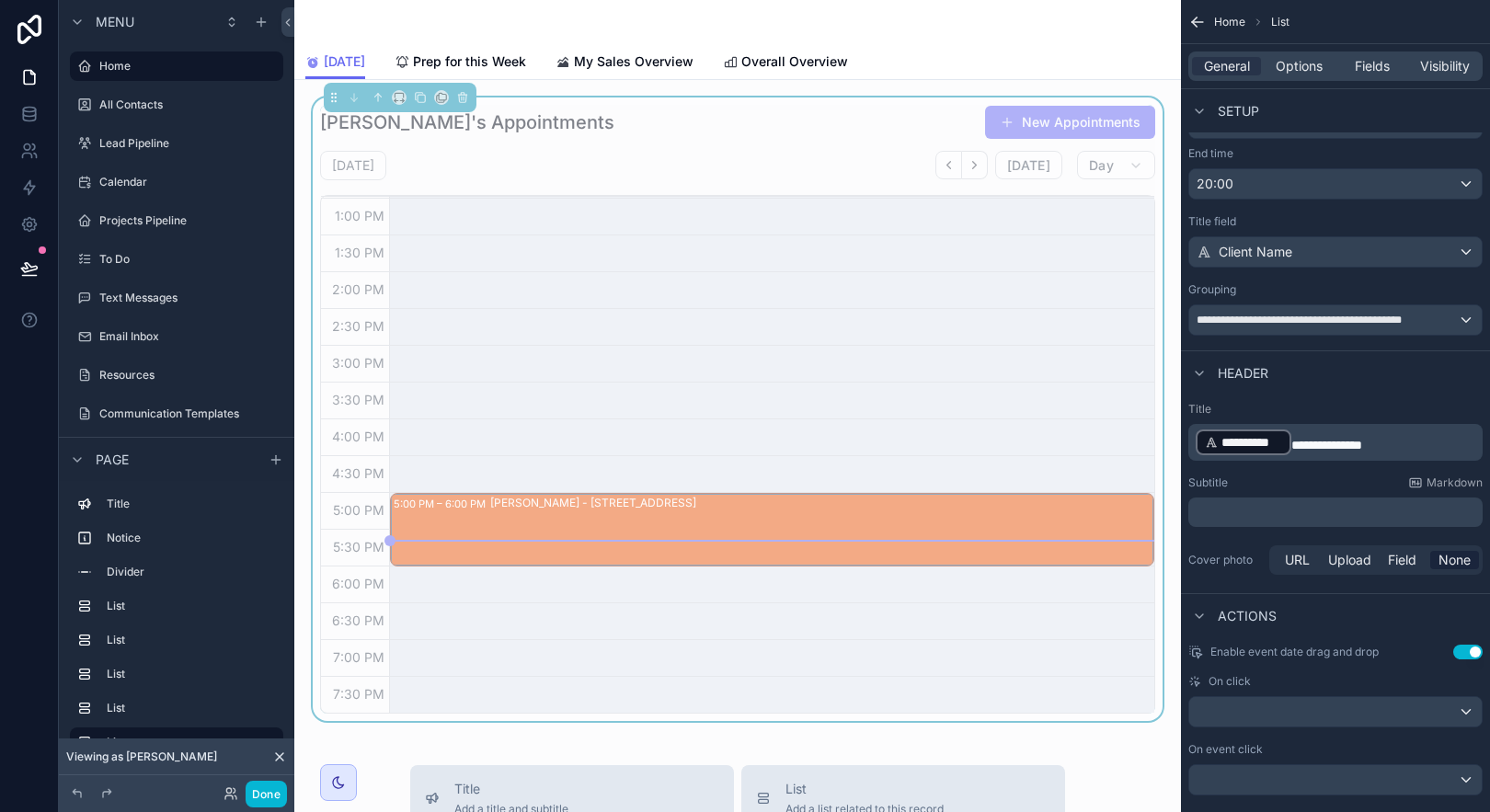
click at [1292, 443] on span "**********" at bounding box center [1326, 445] width 71 height 13
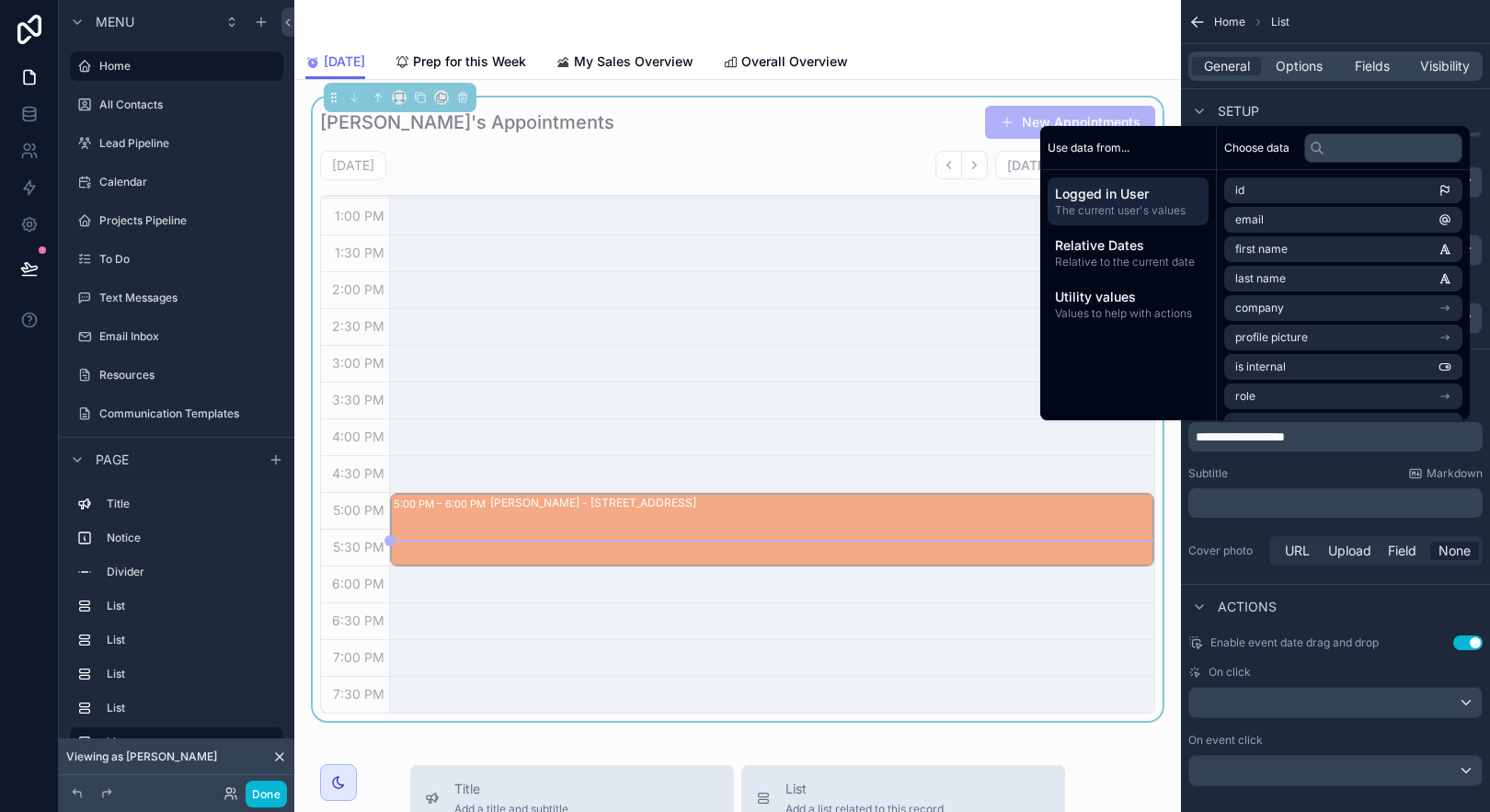
click at [1398, 603] on div "Actions" at bounding box center [1335, 606] width 309 height 44
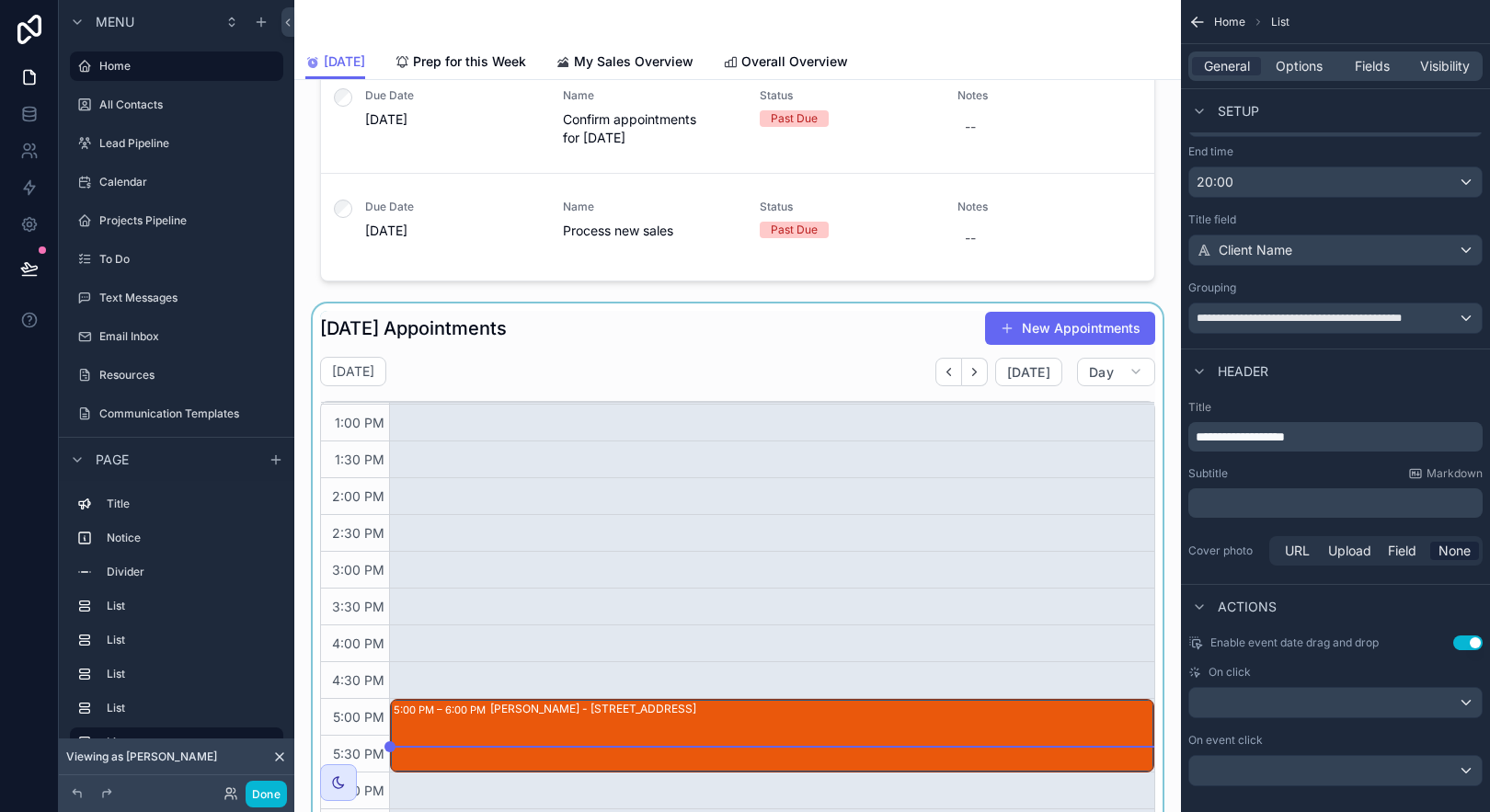
scroll to position [1084, 0]
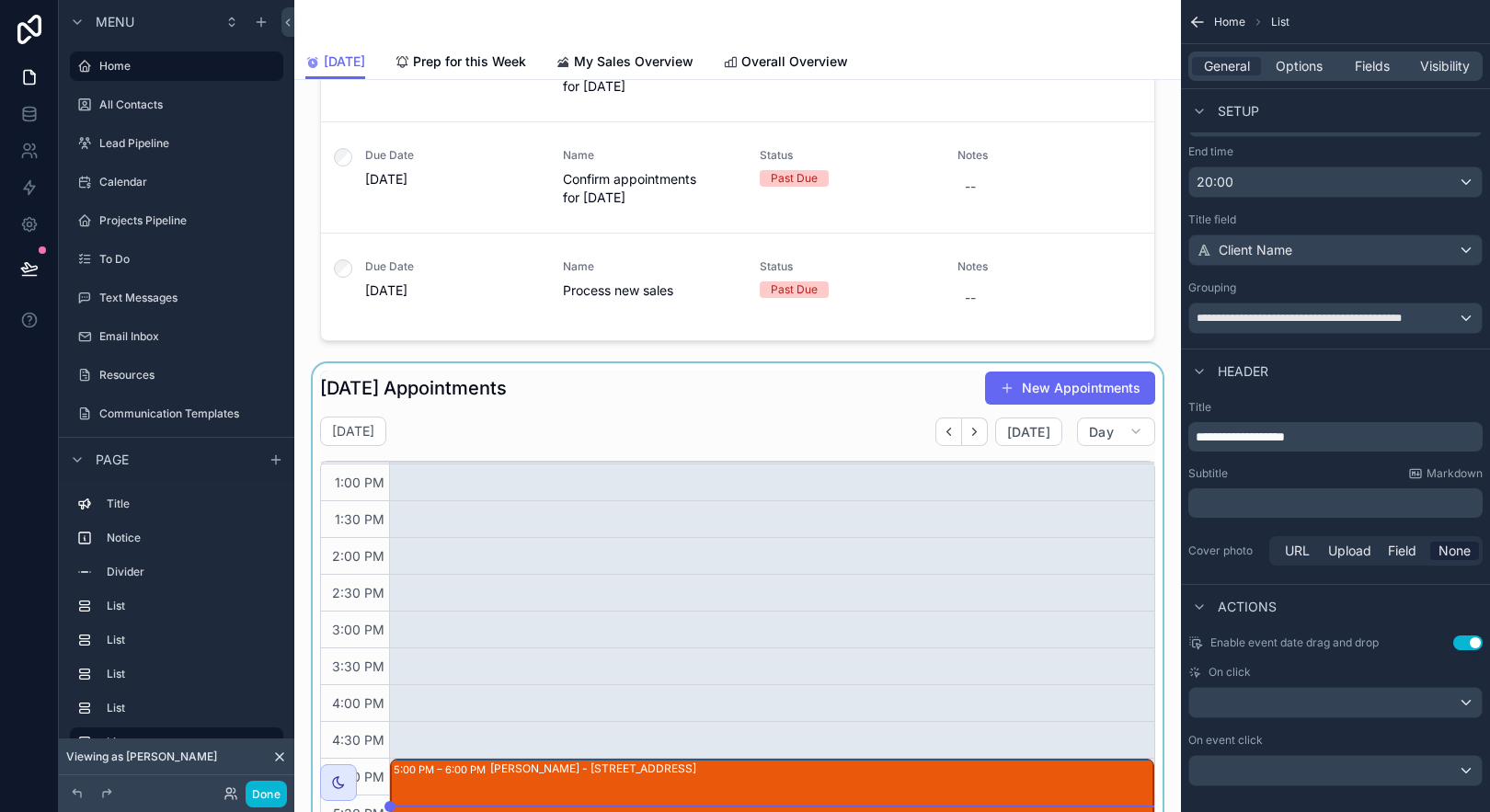
click at [820, 371] on div "scrollable content" at bounding box center [737, 675] width 857 height 623
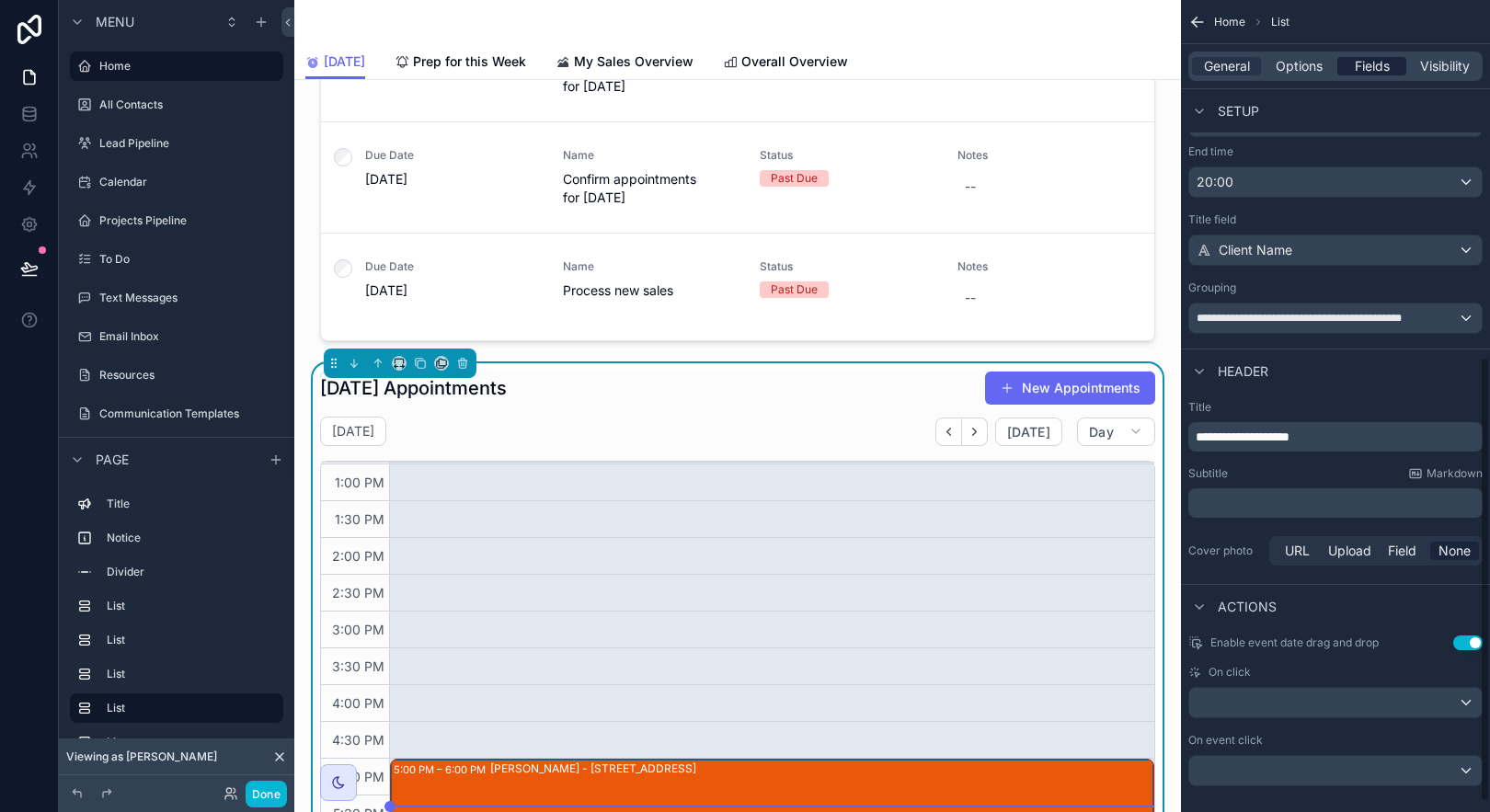
click at [1384, 75] on span "Fields" at bounding box center [1372, 66] width 35 height 18
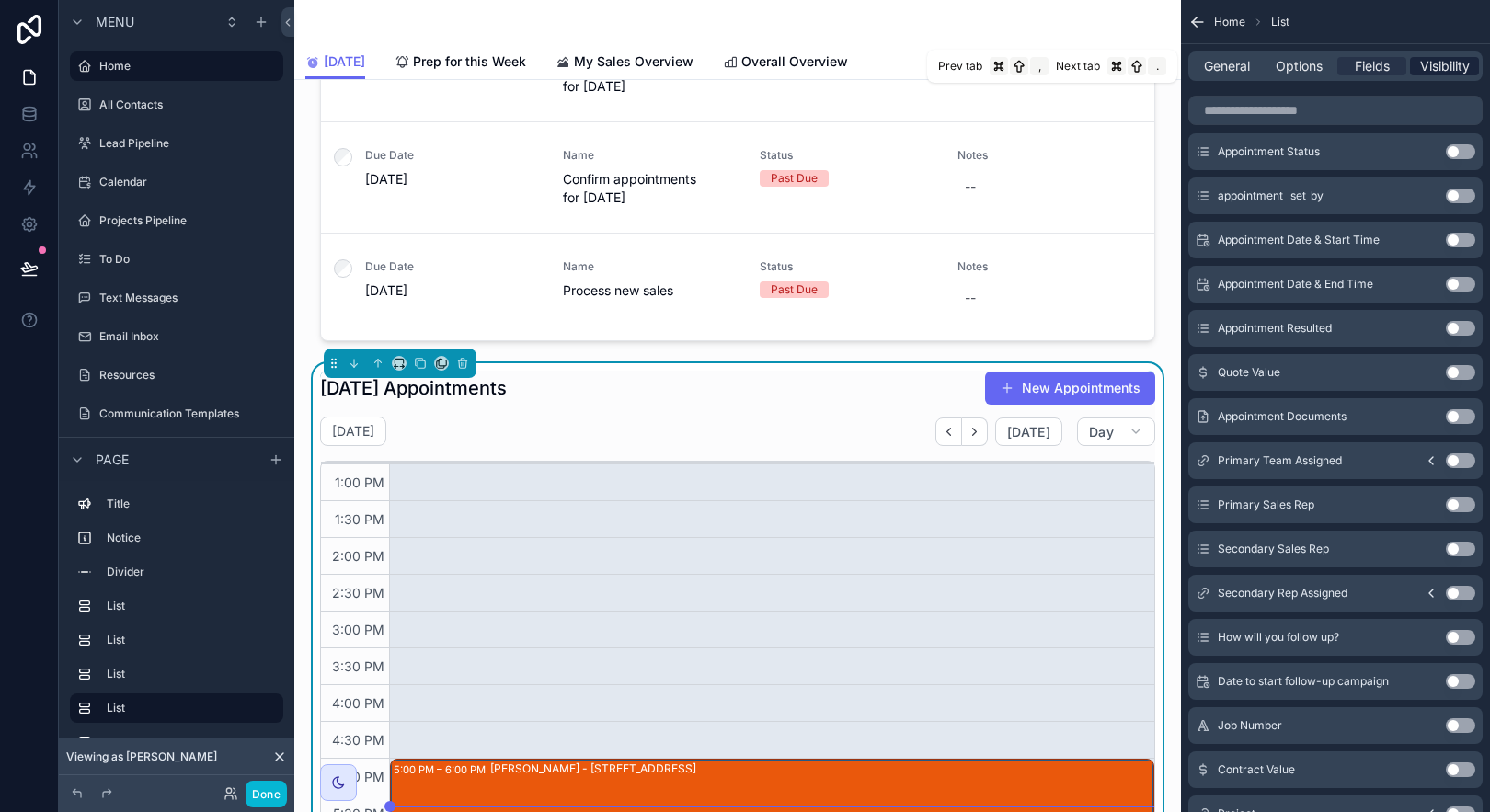
click at [1450, 75] on span "Visibility" at bounding box center [1444, 66] width 50 height 18
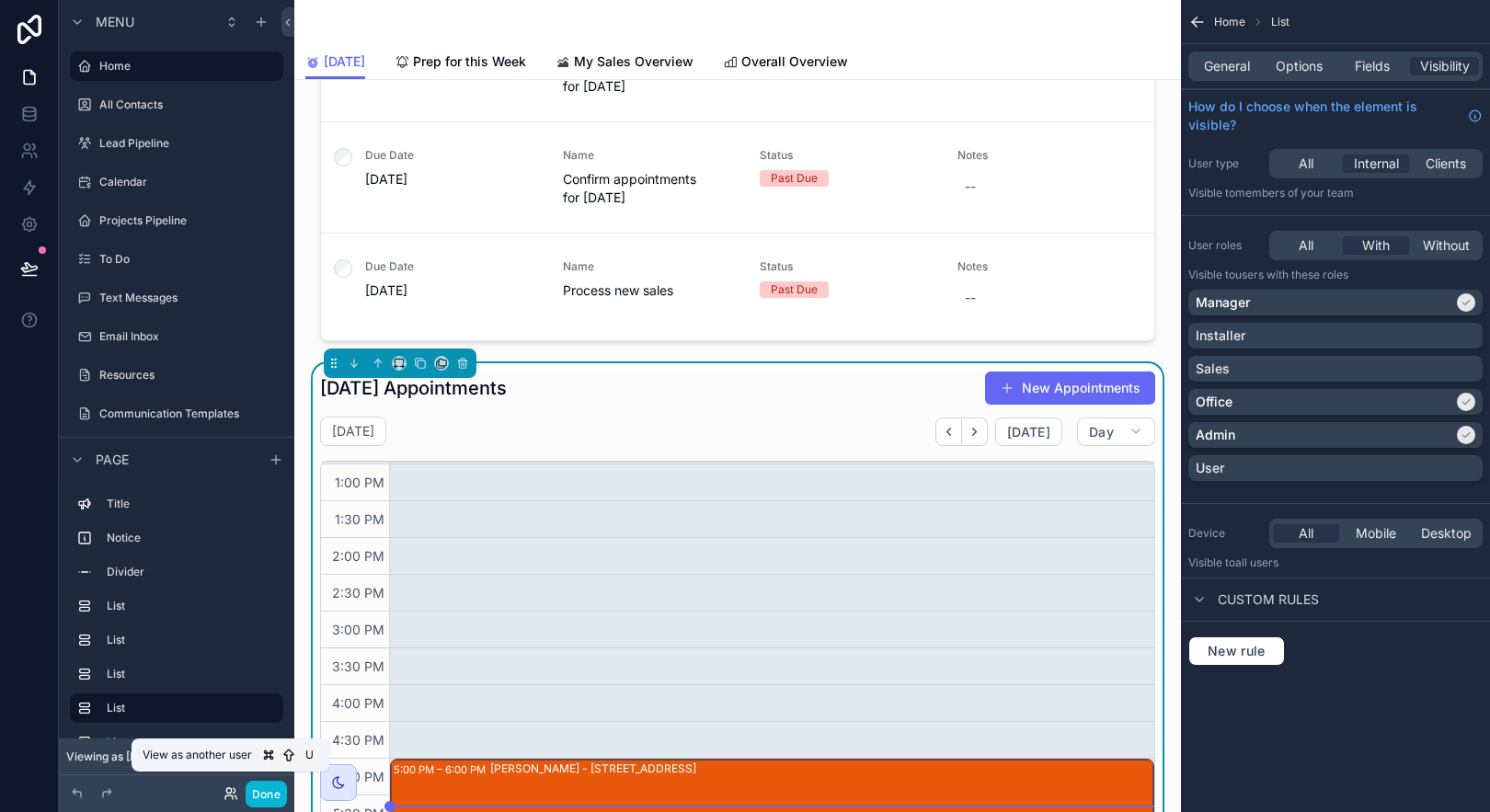
click at [228, 795] on icon at bounding box center [229, 797] width 8 height 4
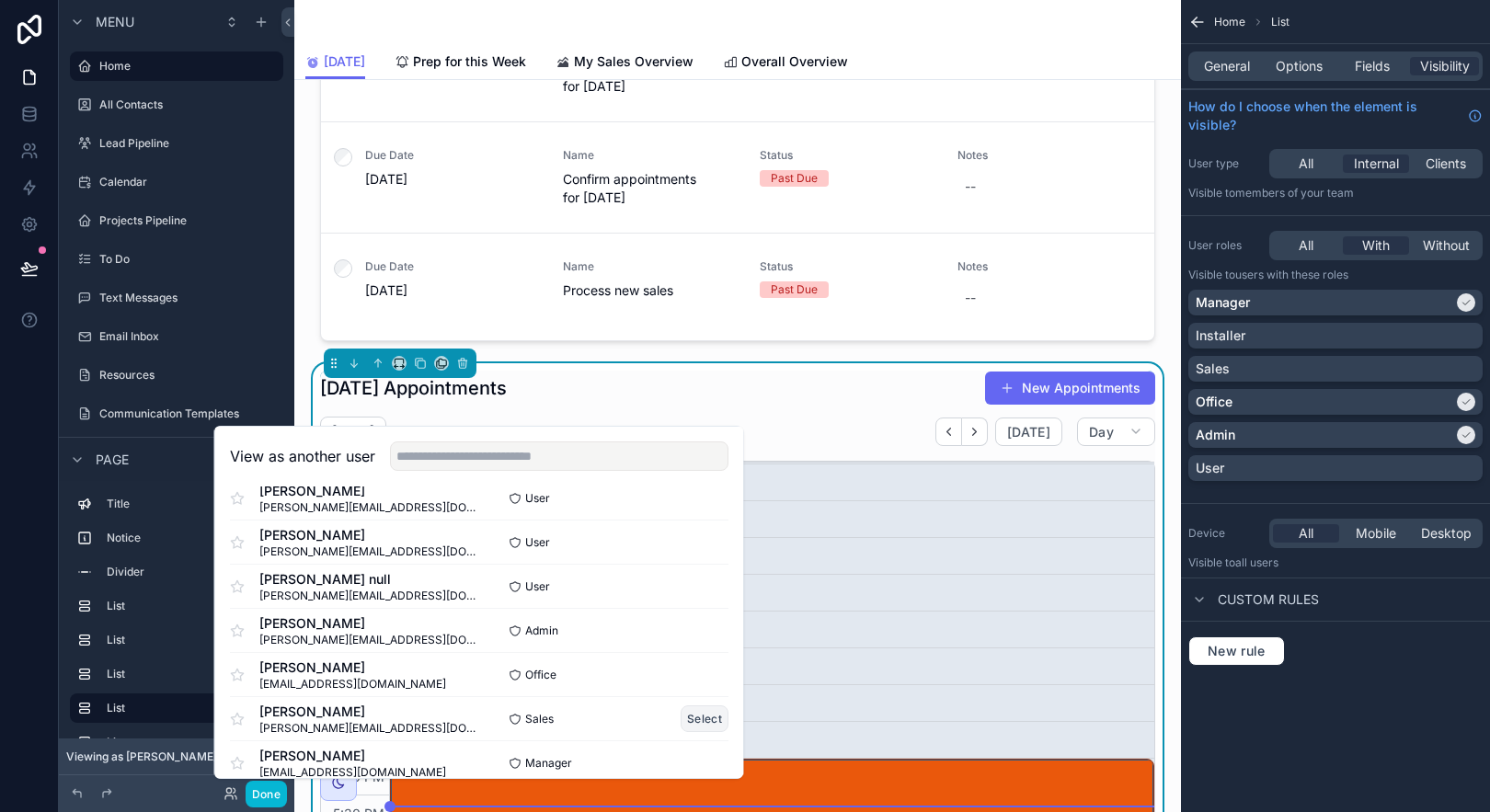
click at [681, 719] on button "Select" at bounding box center [704, 718] width 48 height 26
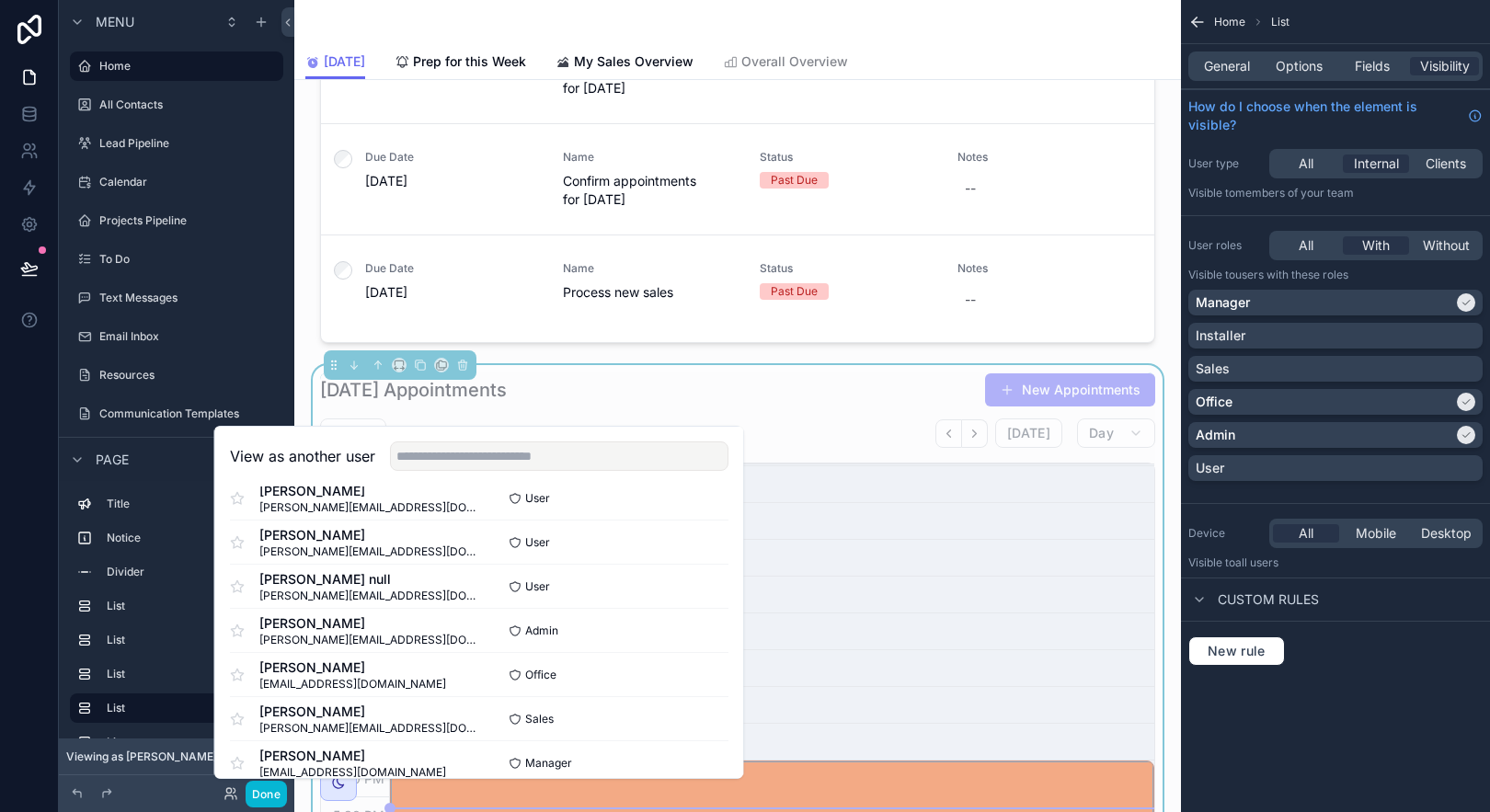
click at [1151, 359] on div "Hello, Lisa! Team meeting: July 21st at 8 AM. If you have anything you'd like t…" at bounding box center [737, 777] width 886 height 3393
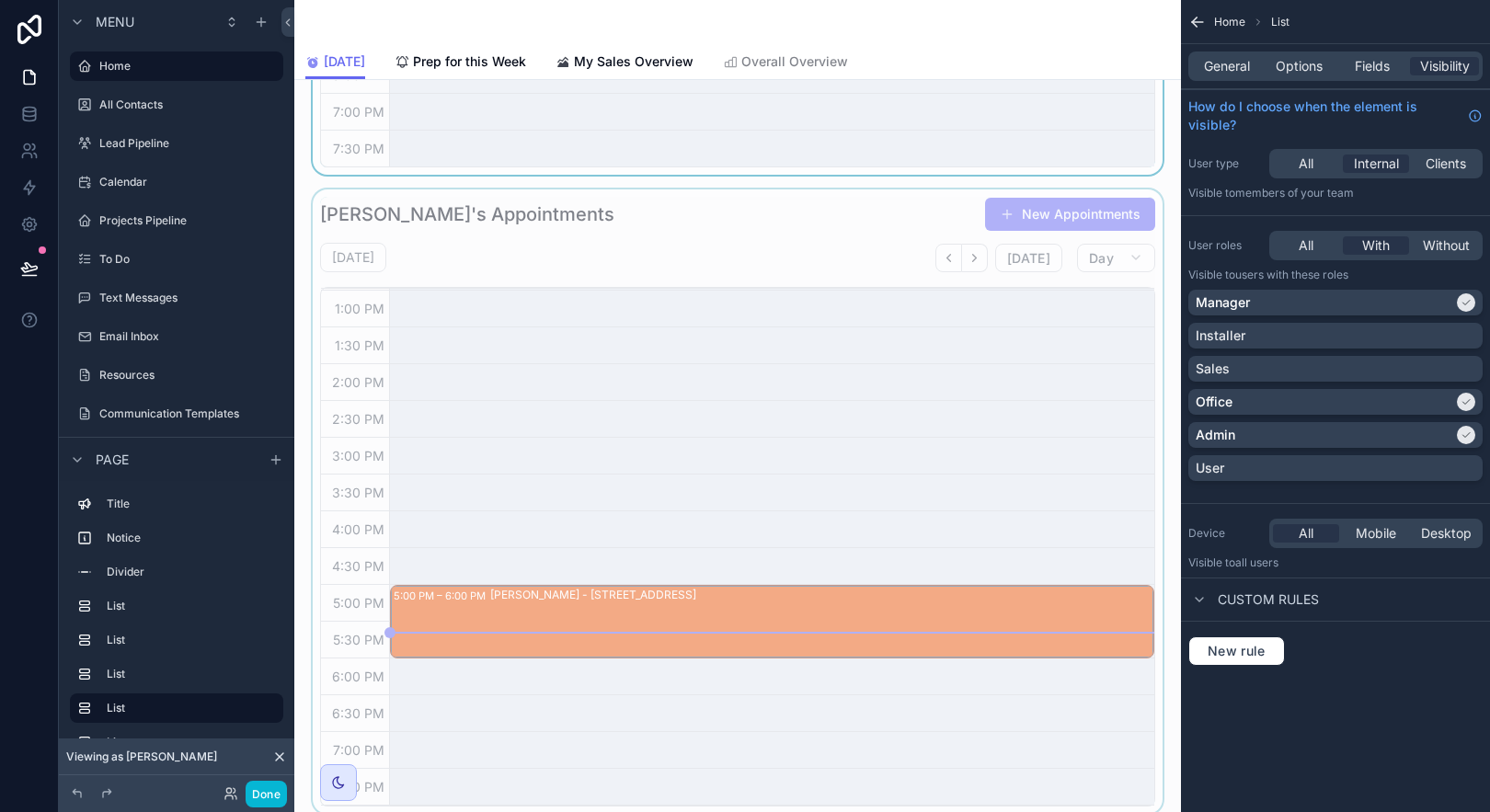
click at [644, 213] on div "scrollable content" at bounding box center [737, 501] width 857 height 623
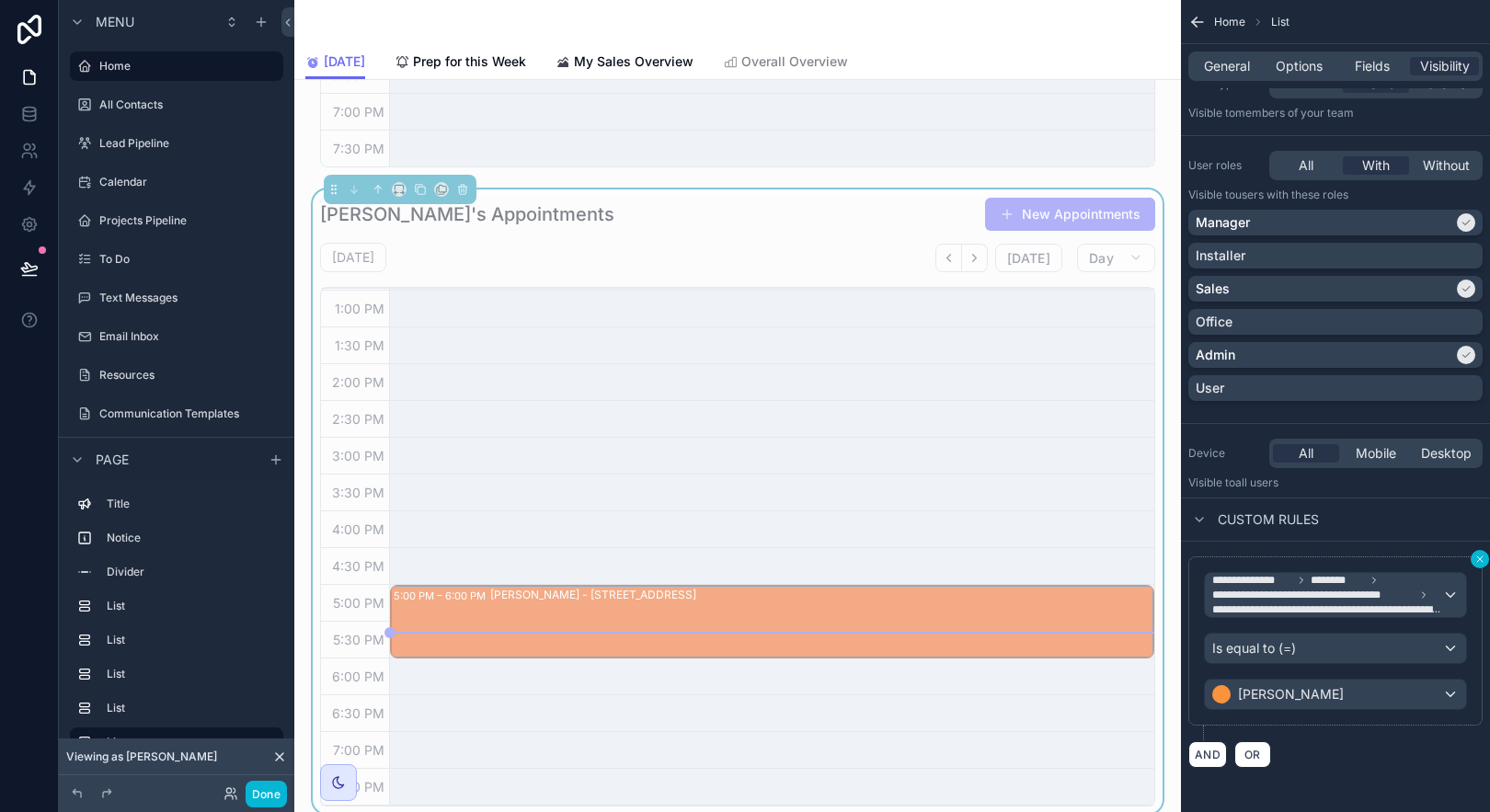
click at [1476, 558] on icon "scrollable content" at bounding box center [1479, 559] width 11 height 11
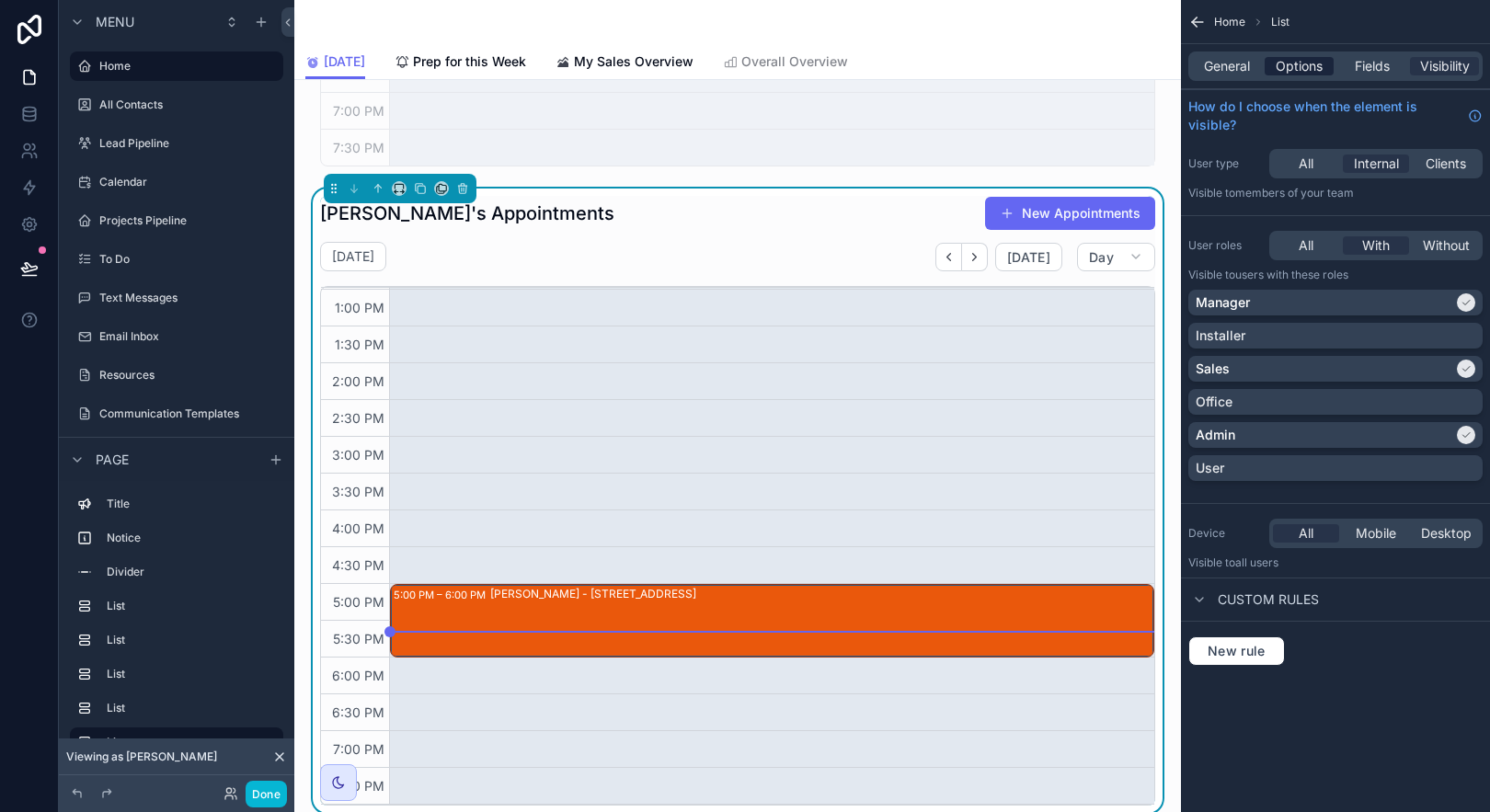
click at [1317, 67] on span "Options" at bounding box center [1299, 66] width 47 height 18
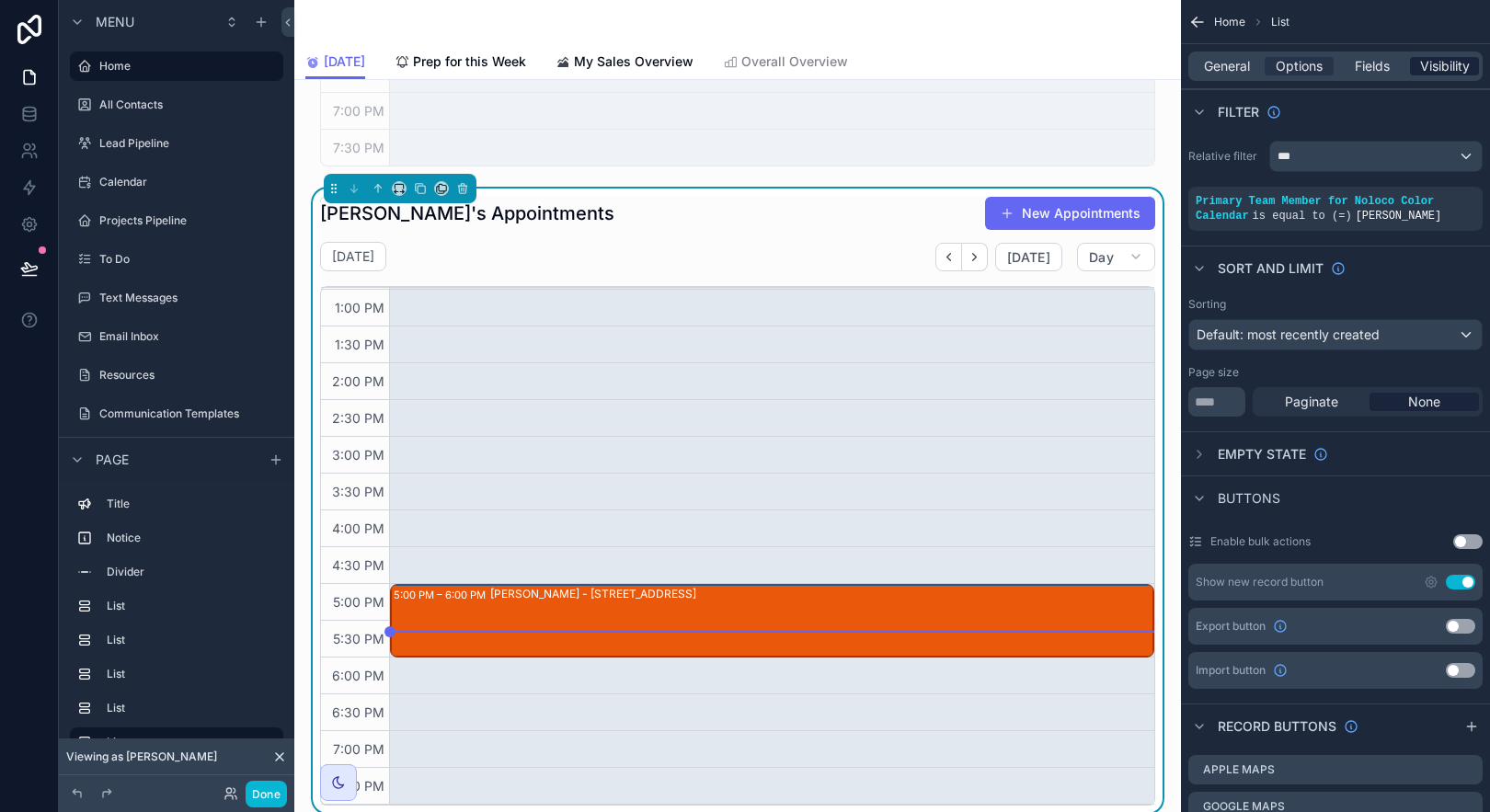
click at [1450, 63] on span "Visibility" at bounding box center [1444, 66] width 50 height 18
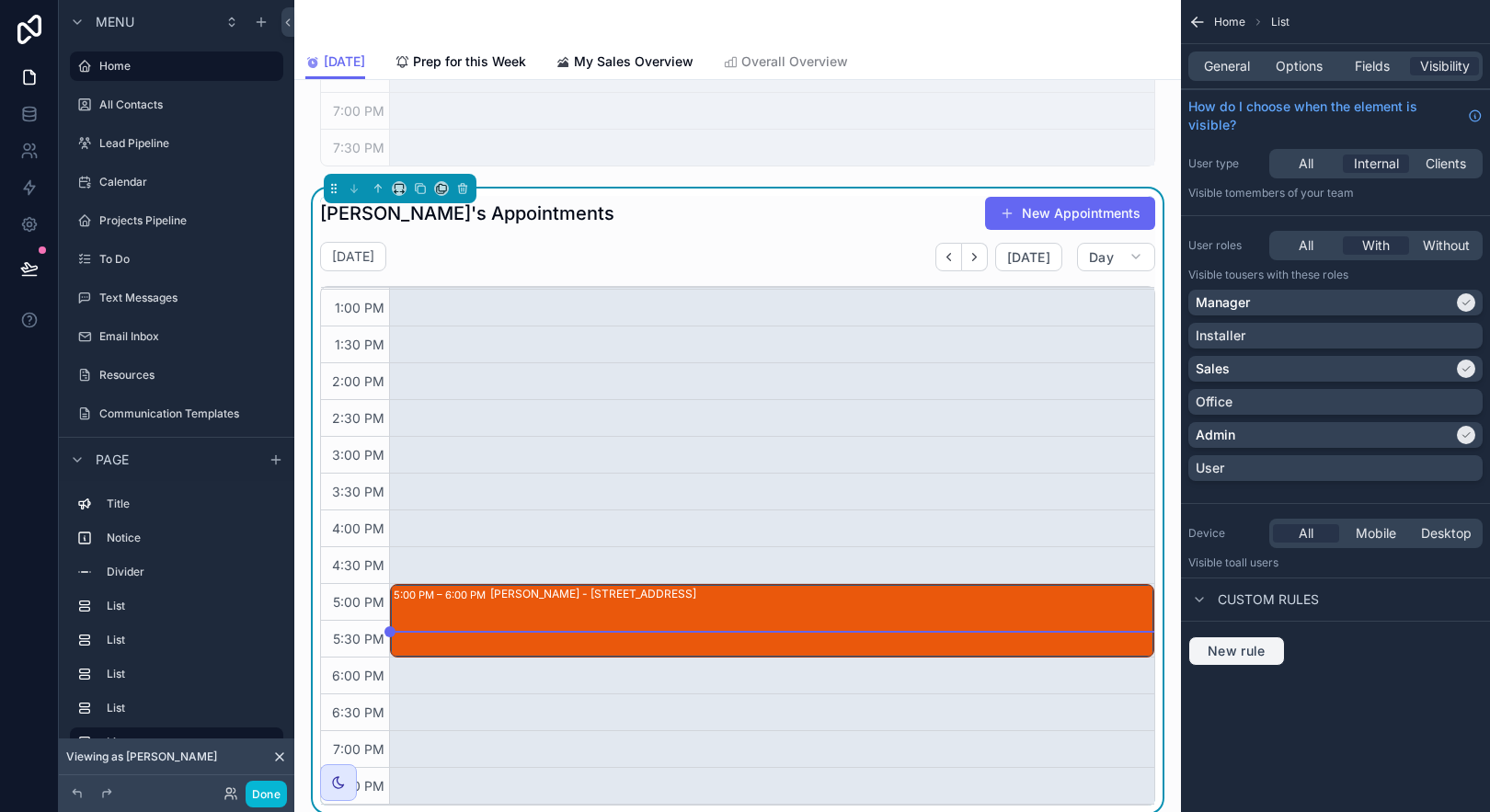
click at [1252, 650] on span "New rule" at bounding box center [1237, 650] width 73 height 17
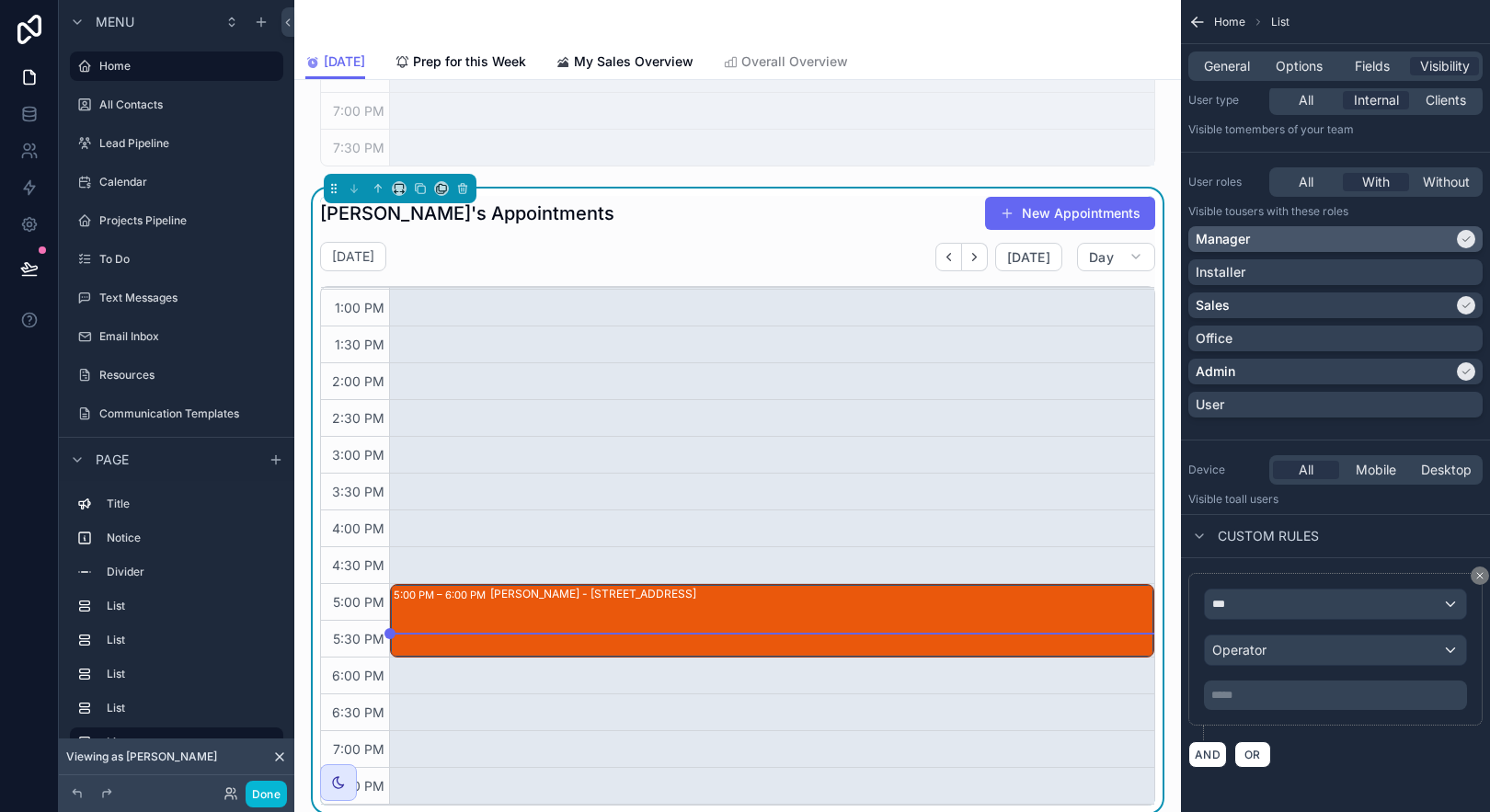
click at [1462, 240] on icon "scrollable content" at bounding box center [1466, 239] width 11 height 11
click at [1434, 366] on div "Admin" at bounding box center [1324, 371] width 257 height 18
click at [1392, 613] on div "***" at bounding box center [1335, 604] width 261 height 29
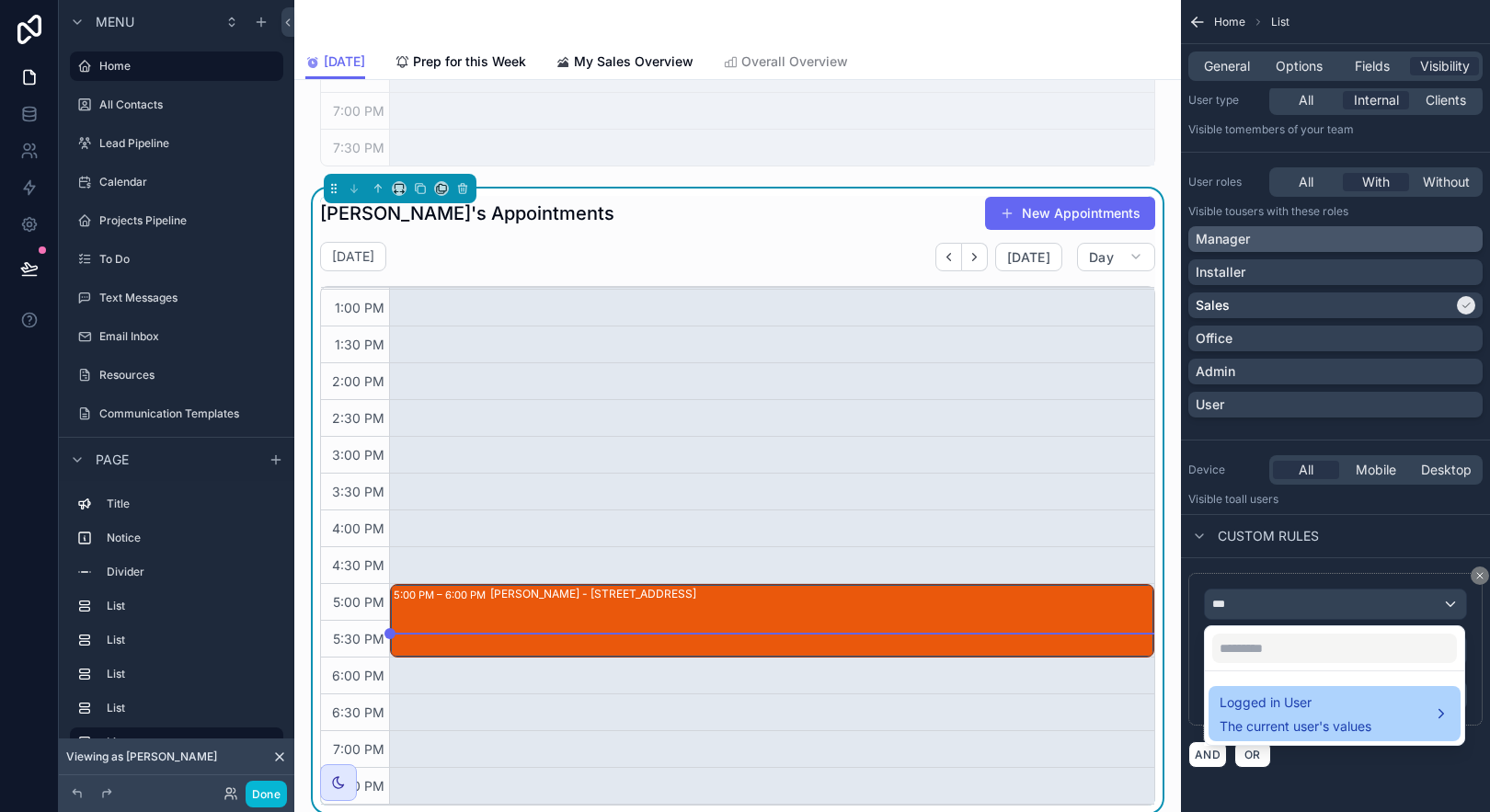
click at [1386, 718] on div "Logged in User The current user's values" at bounding box center [1334, 713] width 230 height 44
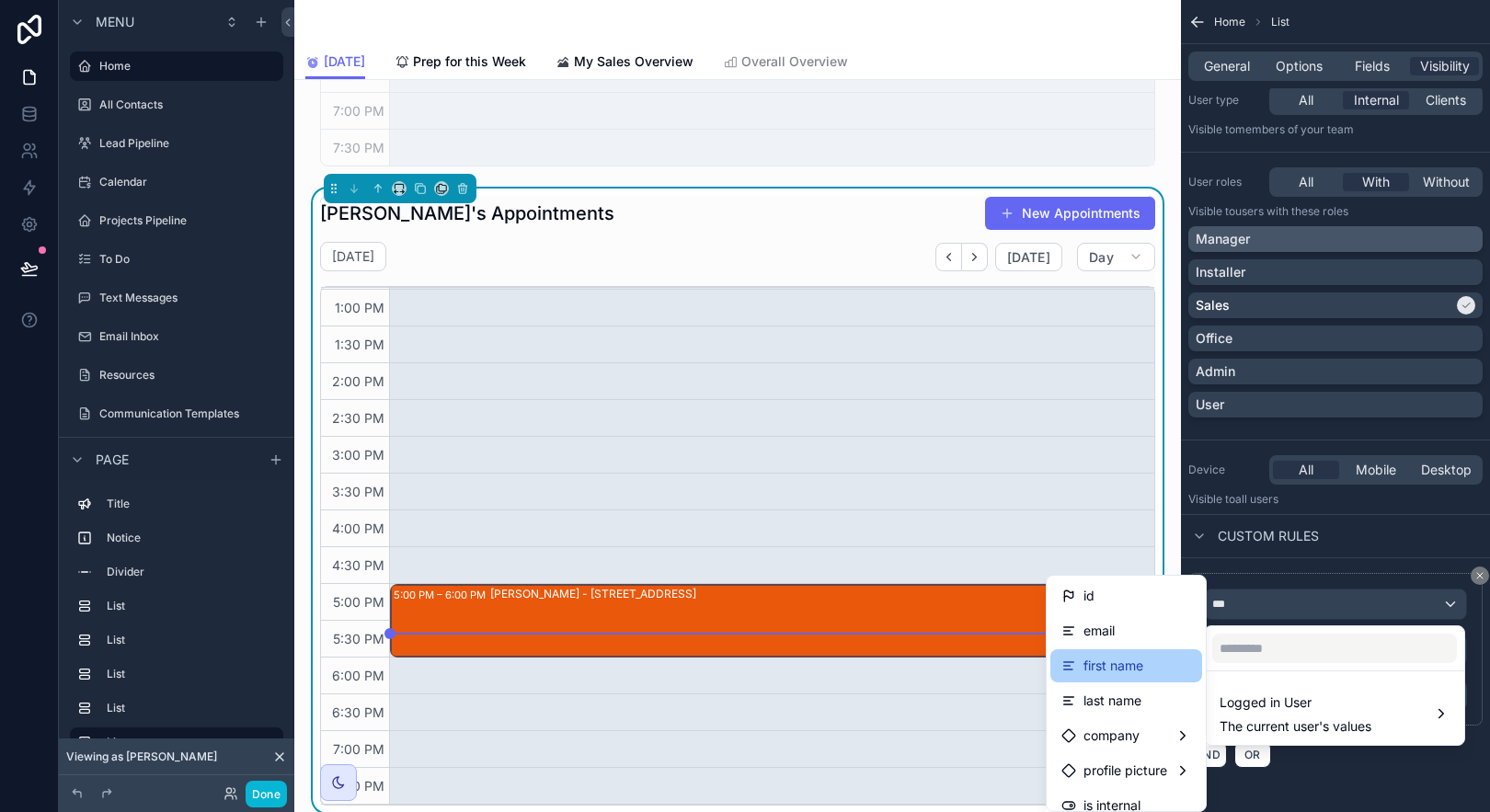
click at [1143, 654] on div "first name" at bounding box center [1126, 665] width 130 height 22
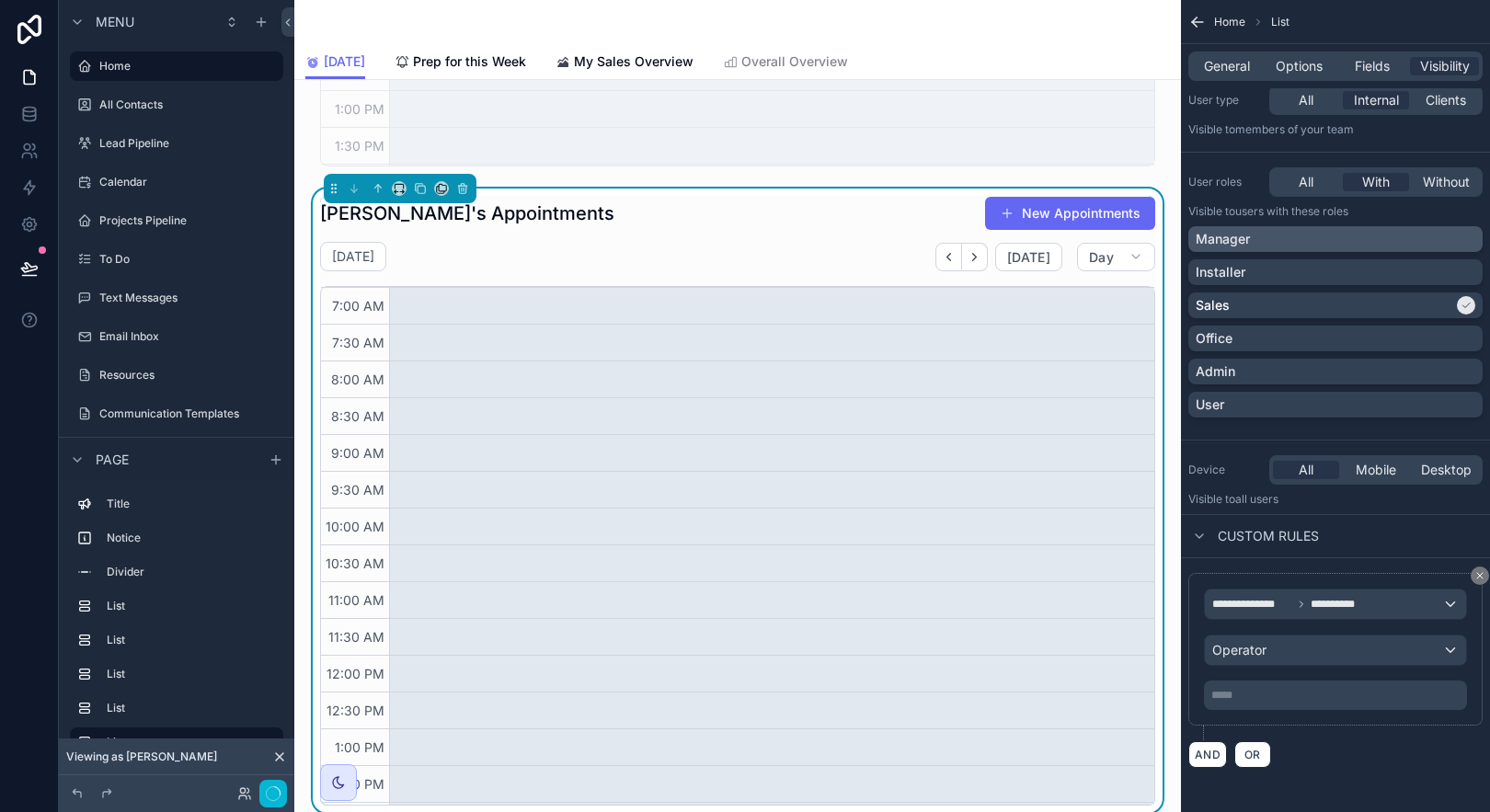
scroll to position [439, 0]
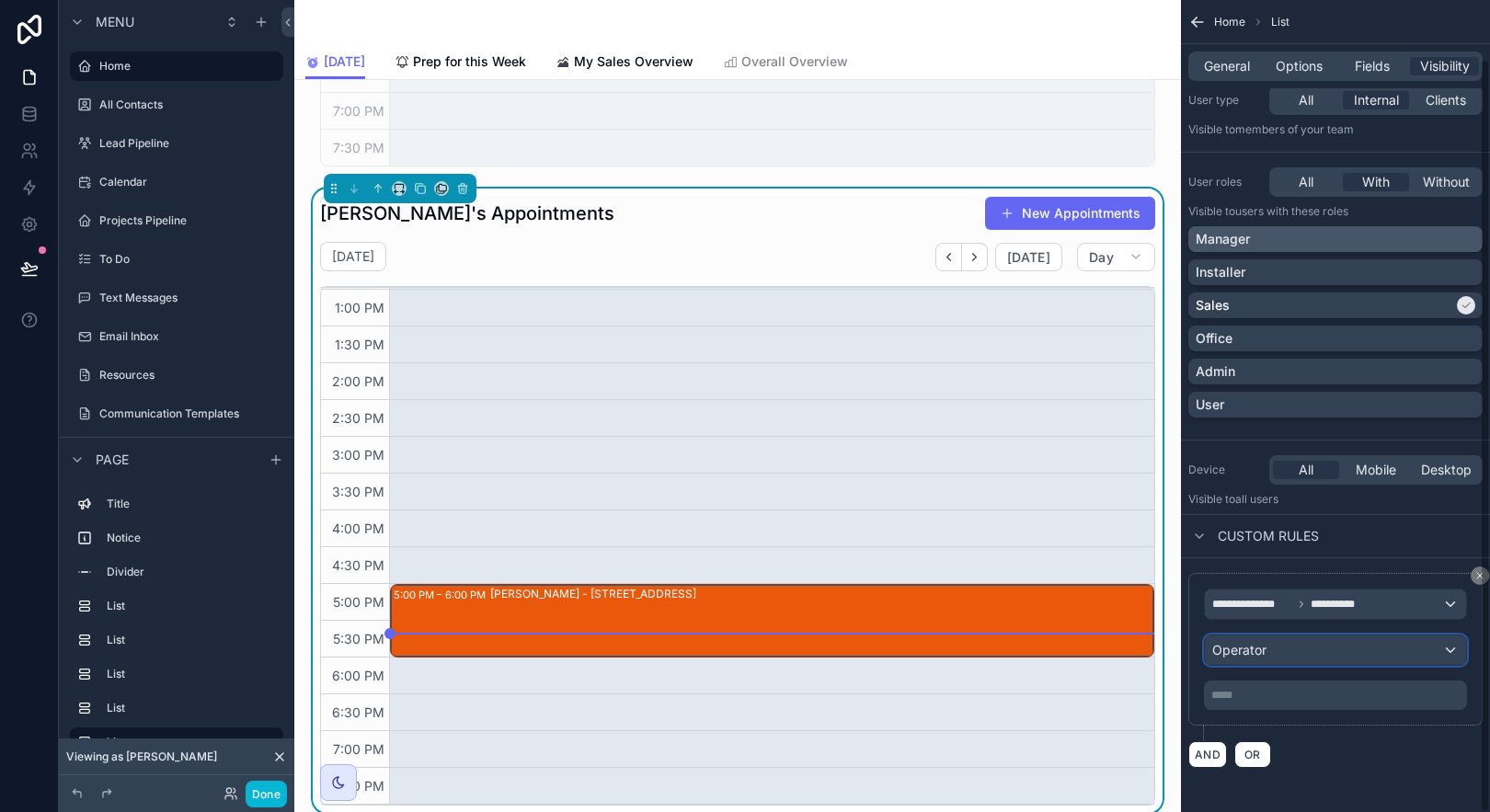
click at [1396, 646] on div "Operator" at bounding box center [1335, 650] width 261 height 29
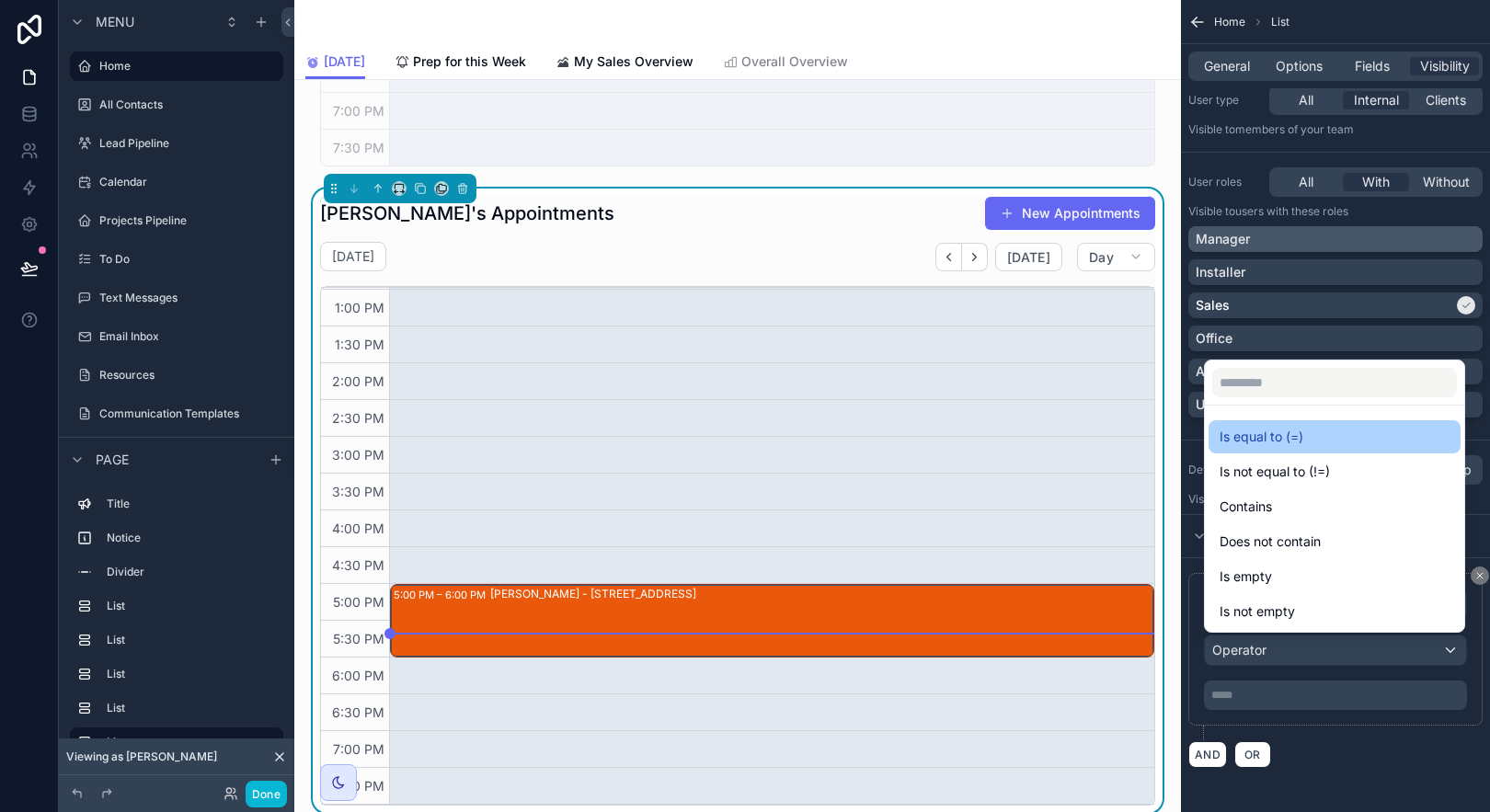
click at [1272, 422] on div "Is equal to (=)" at bounding box center [1334, 437] width 252 height 33
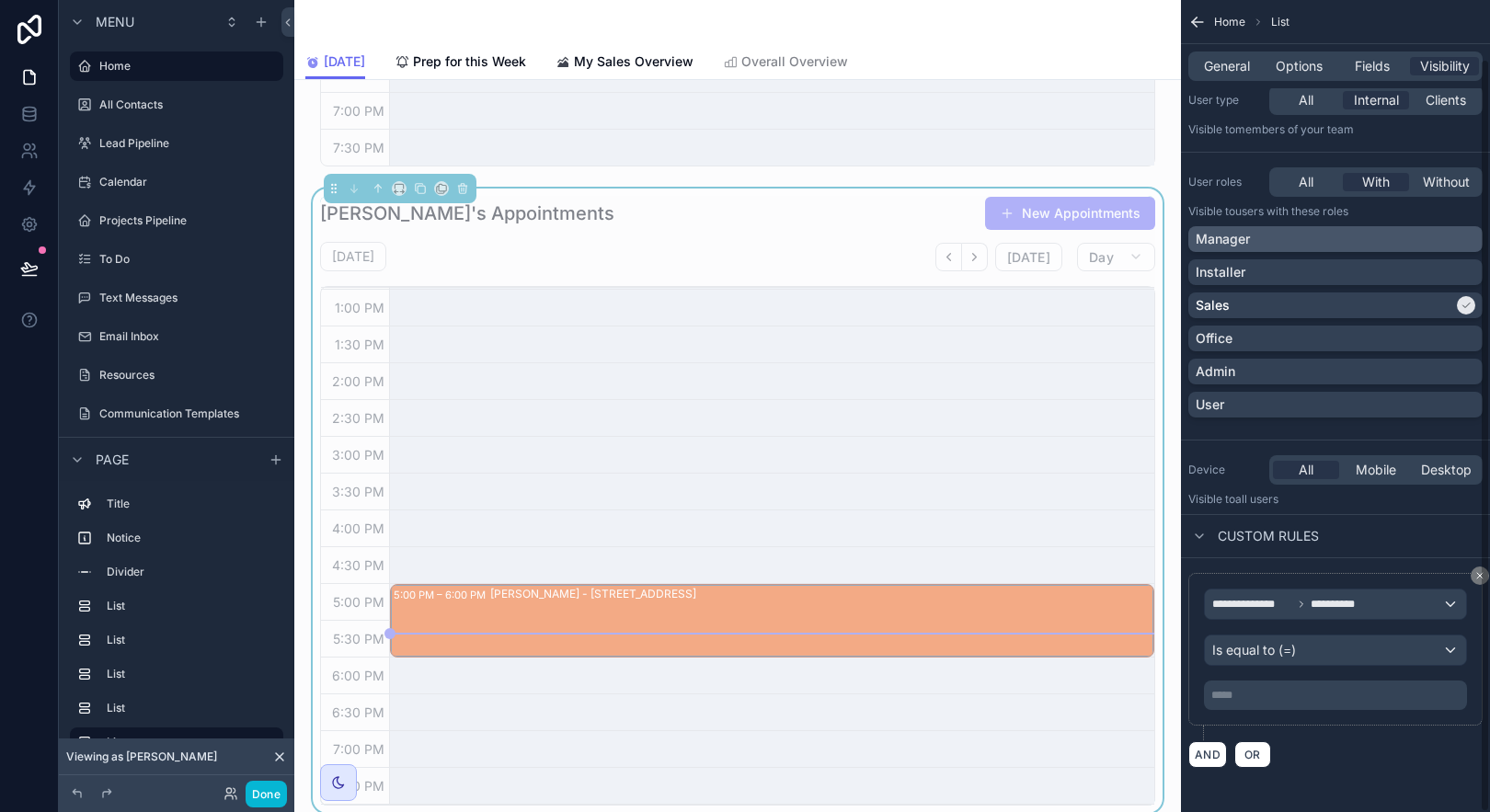
click at [1283, 701] on p "***** ﻿" at bounding box center [1337, 694] width 252 height 15
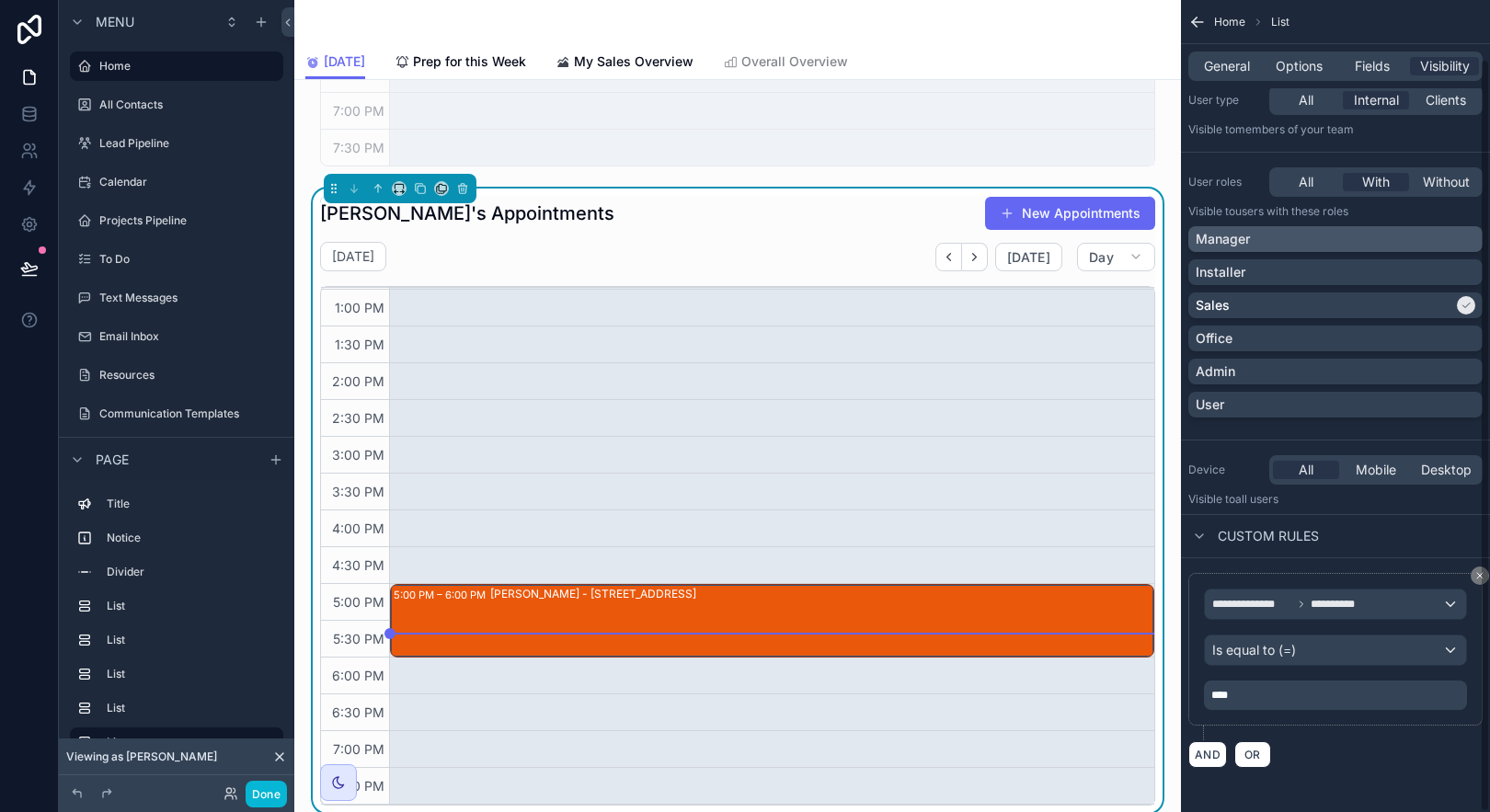
click at [1395, 780] on div "**********" at bounding box center [1335, 670] width 309 height 224
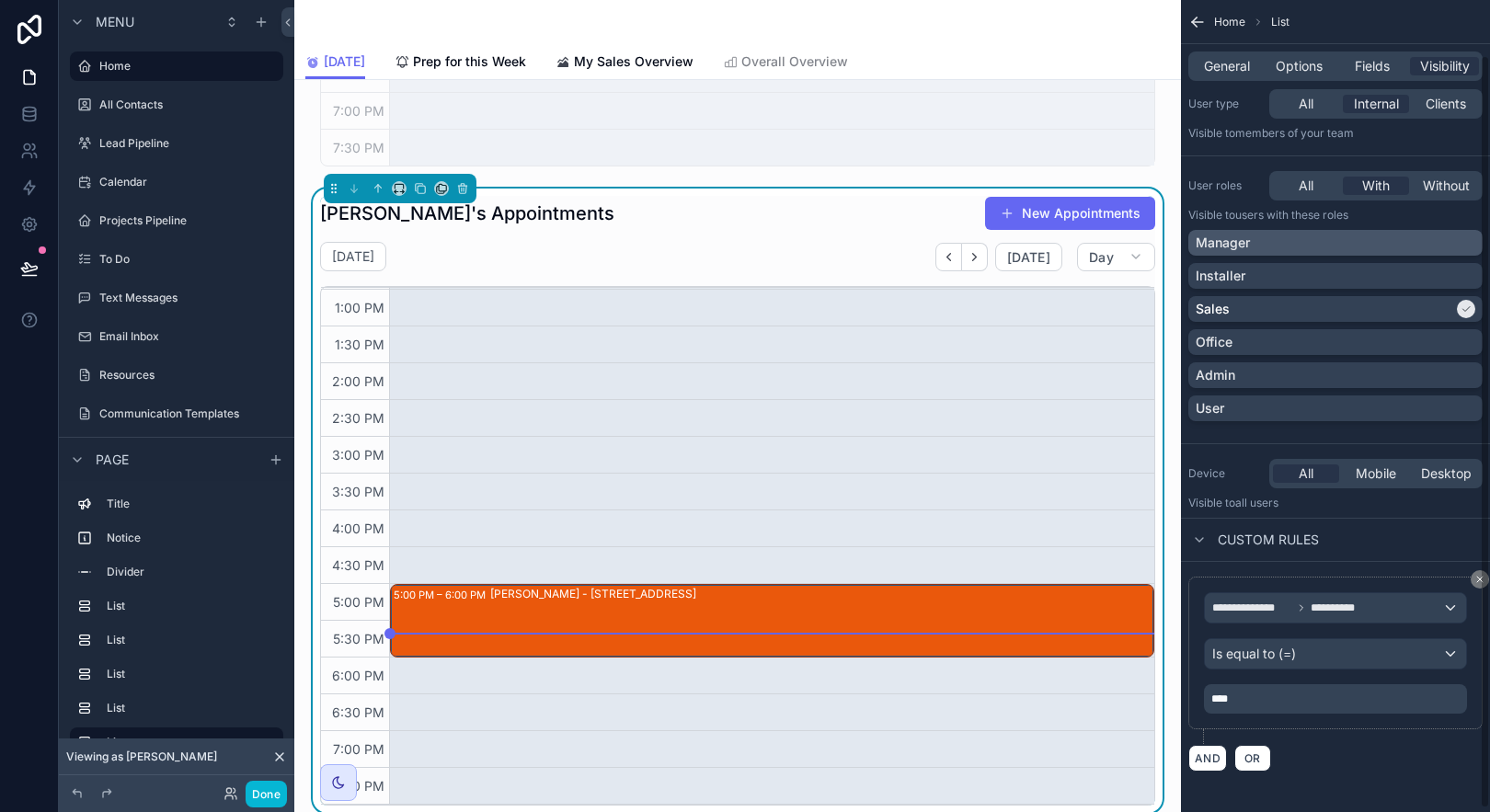
click at [1391, 790] on div "**********" at bounding box center [1335, 378] width 309 height 875
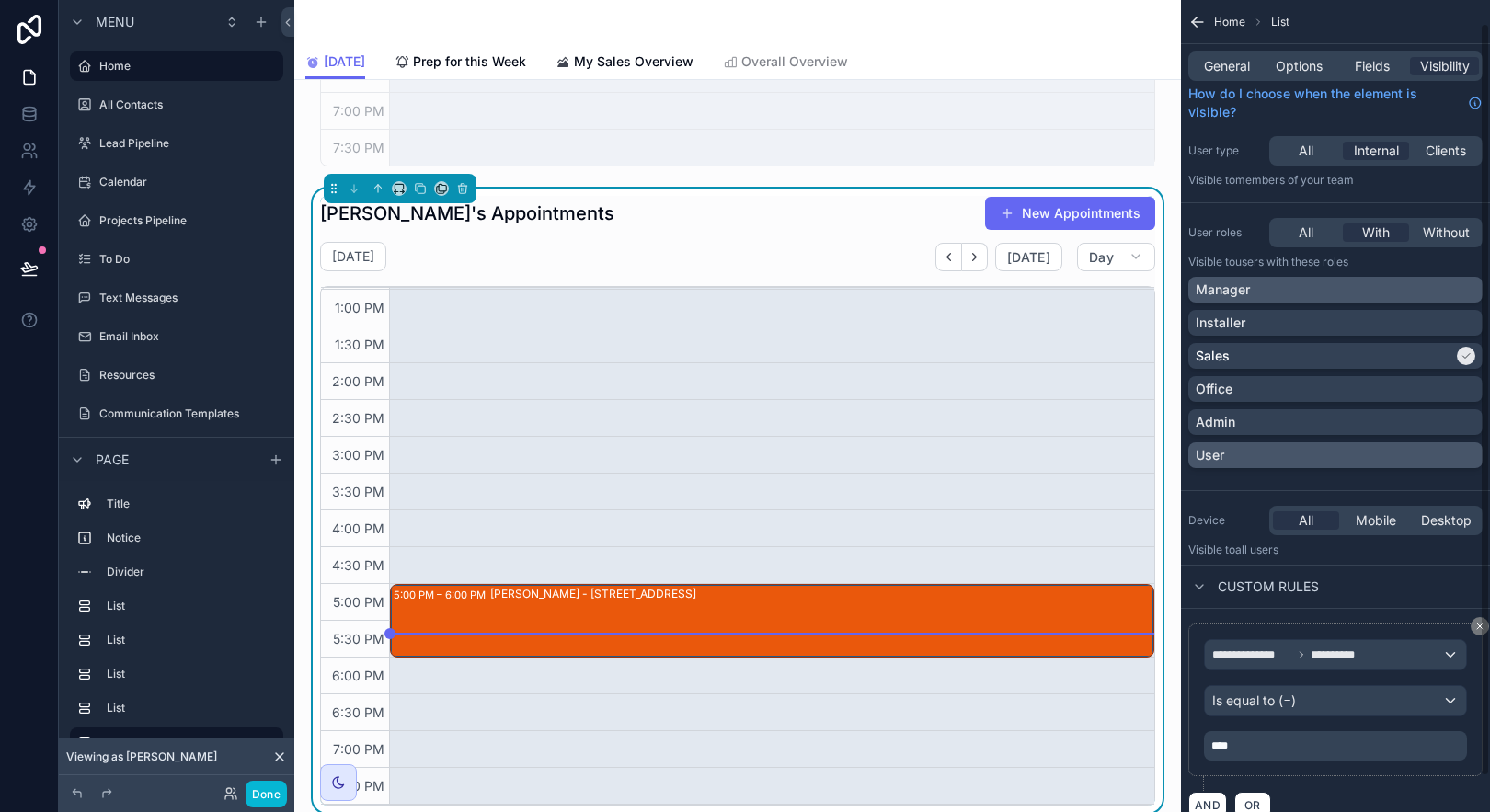
scroll to position [0, 0]
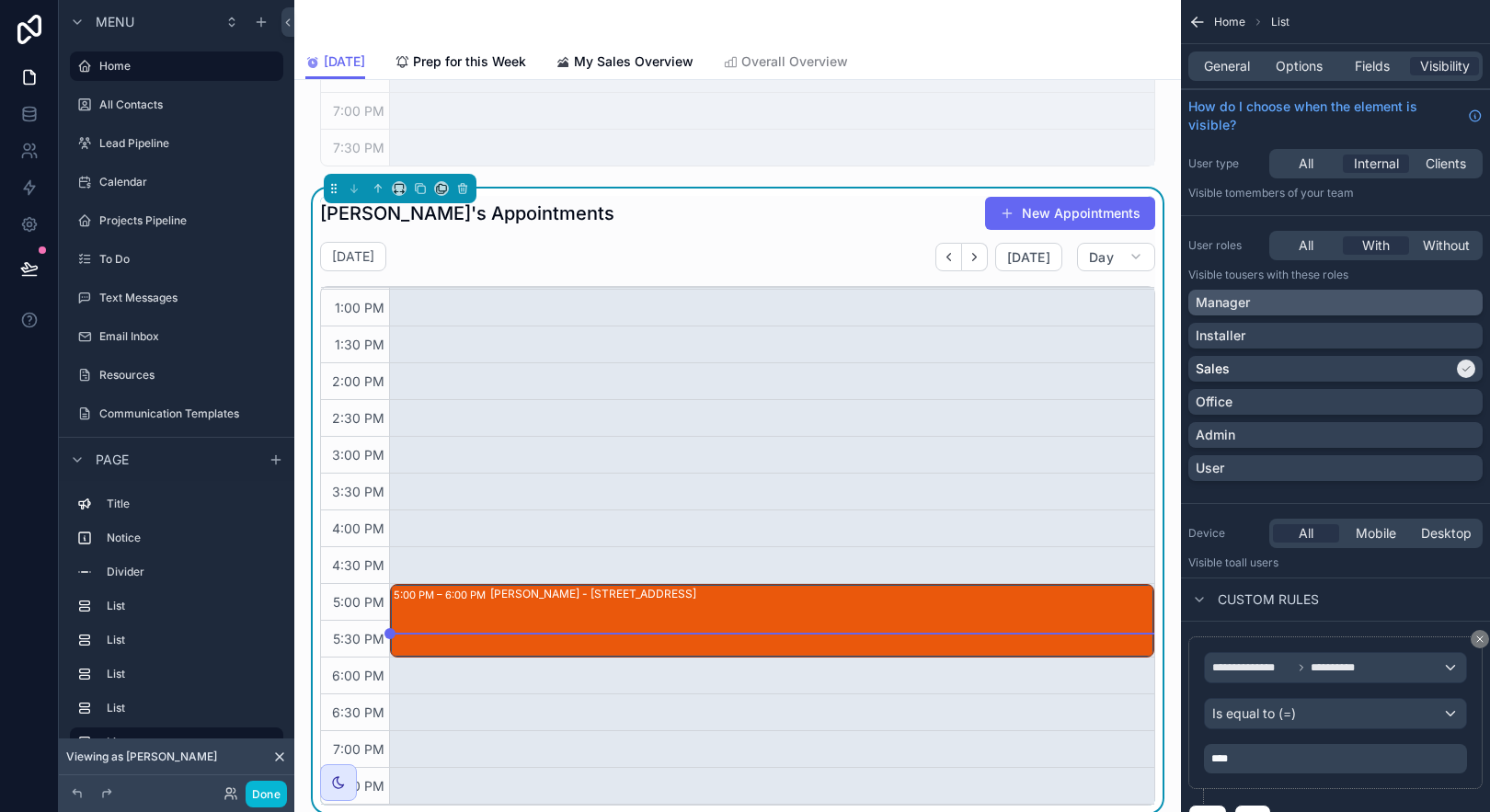
click at [1194, 18] on icon "scrollable content" at bounding box center [1194, 19] width 5 height 5
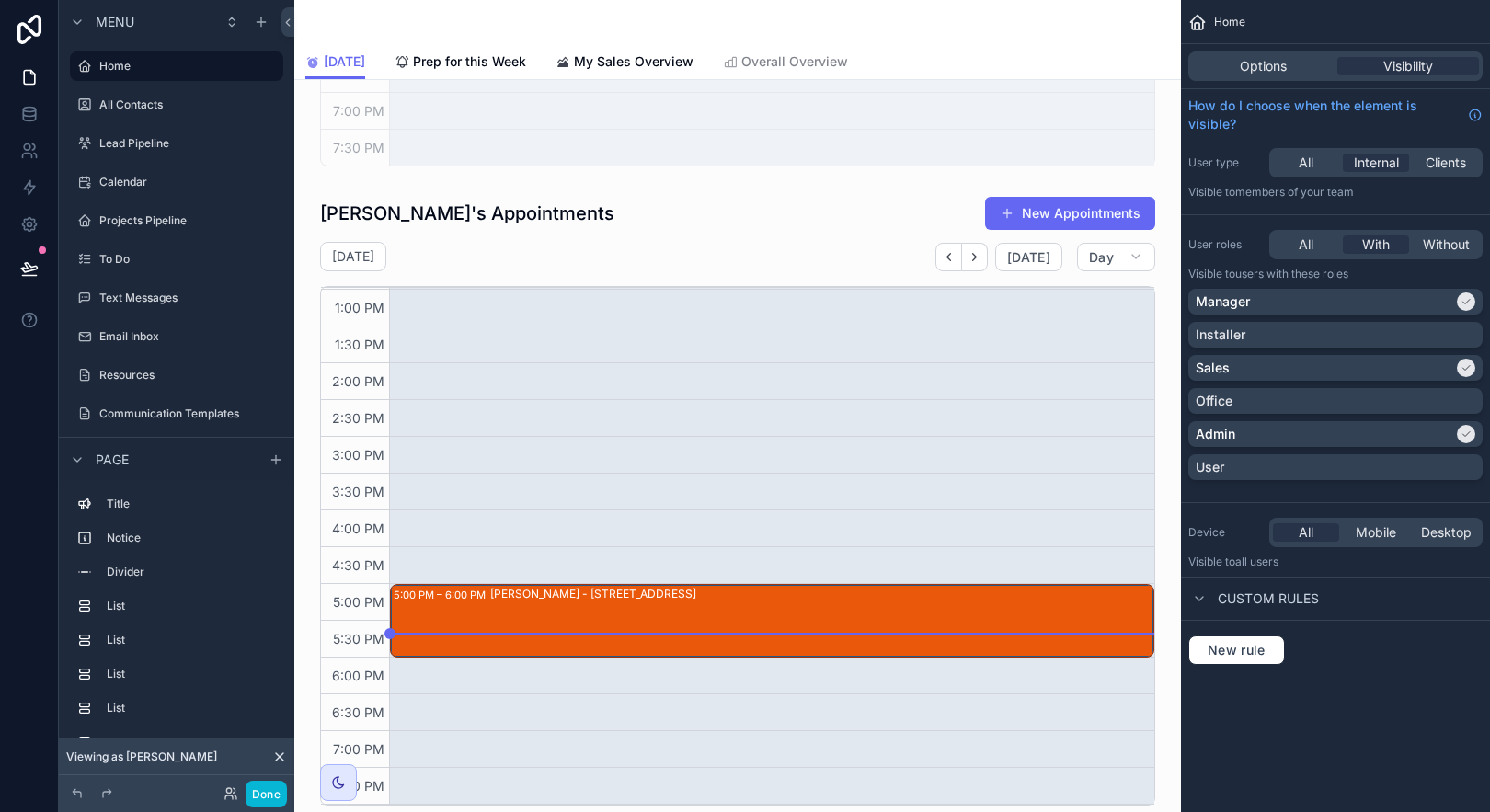
click at [1382, 709] on div "Home Options Visibility How do I choose when the element is visible? User type …" at bounding box center [1335, 406] width 309 height 812
click at [670, 244] on div "scrollable content" at bounding box center [737, 500] width 857 height 623
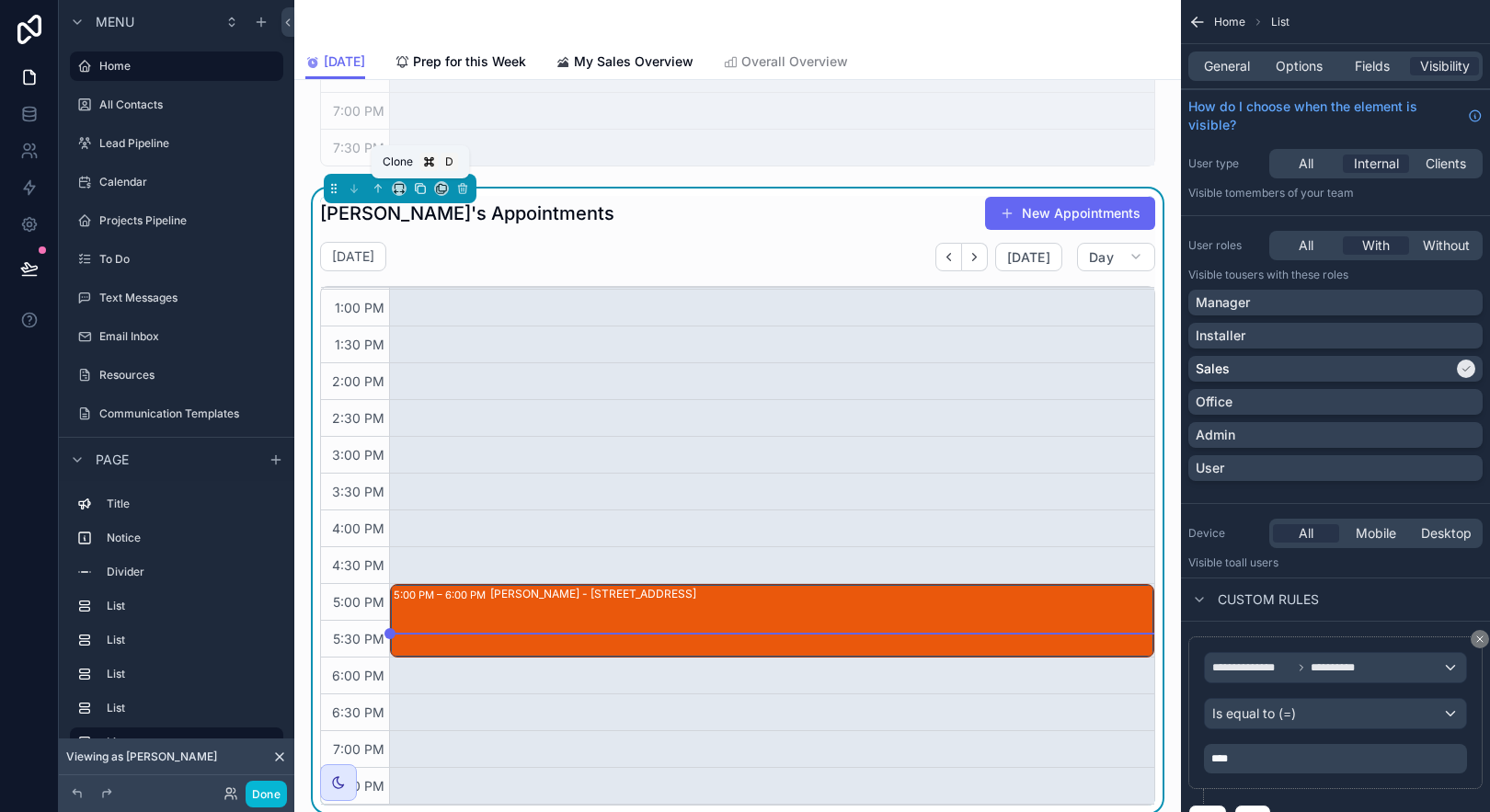
click at [414, 186] on icon "scrollable content" at bounding box center [420, 188] width 13 height 13
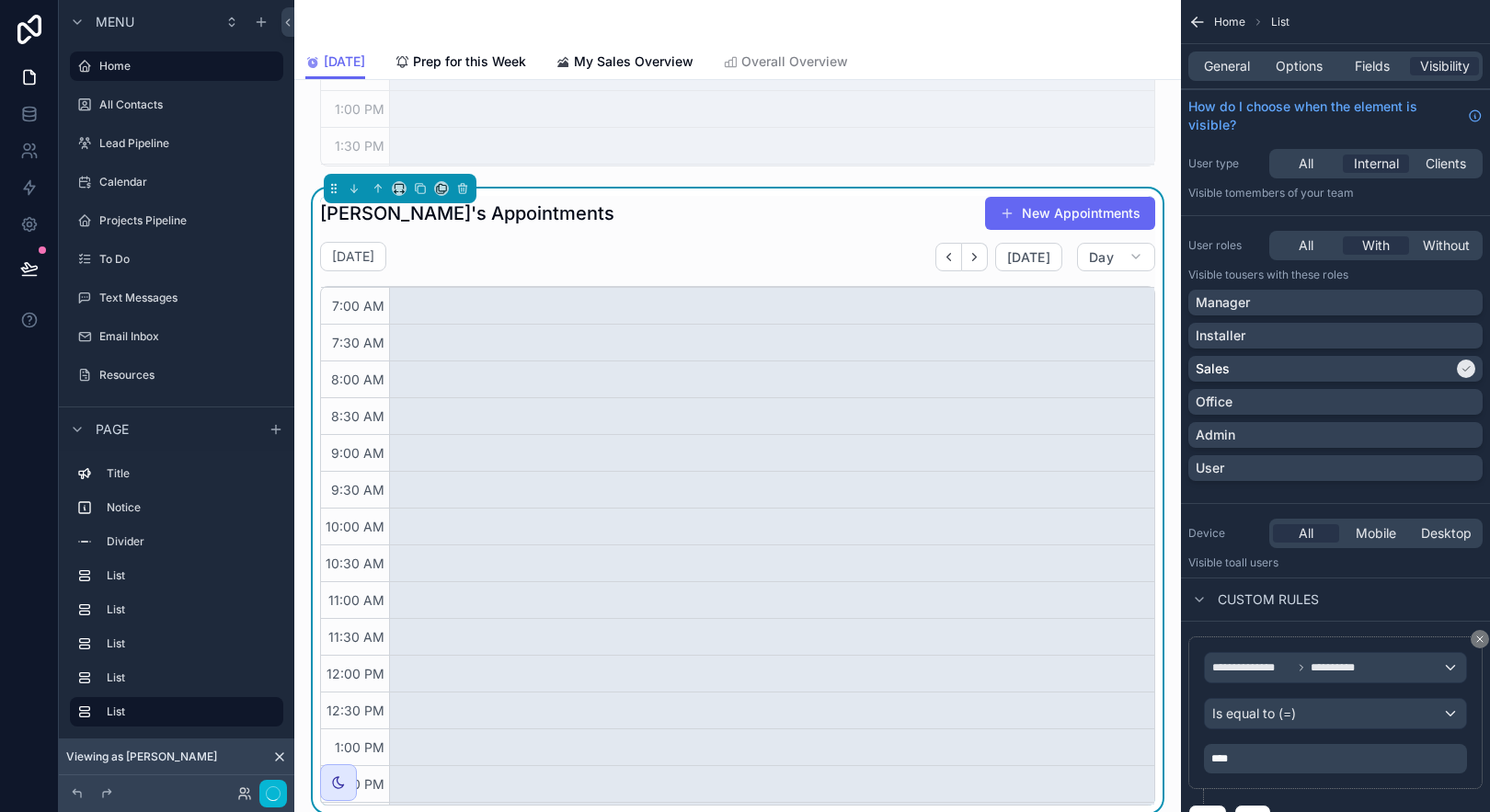
scroll to position [439, 0]
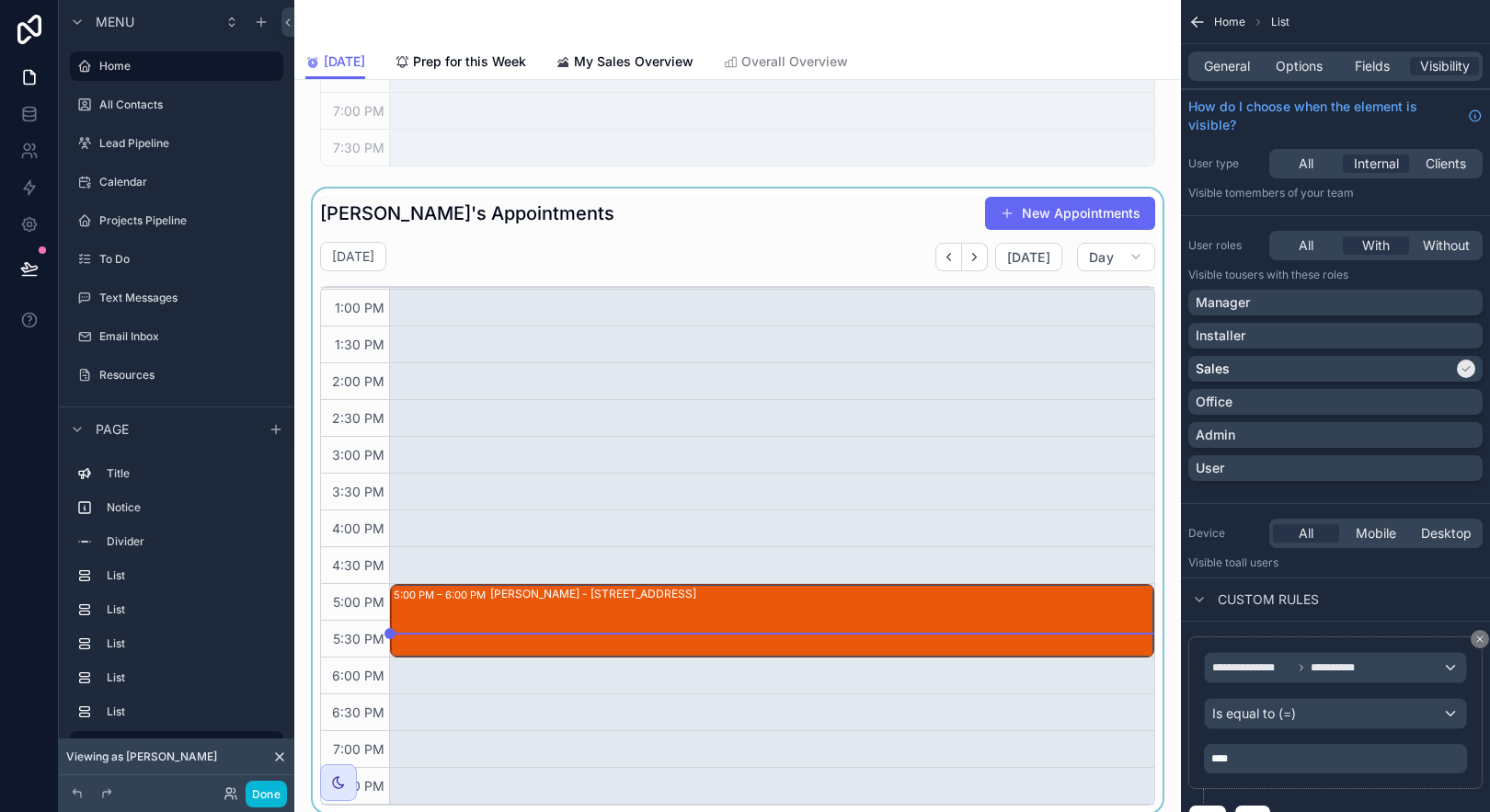
click at [615, 220] on div "scrollable content" at bounding box center [737, 500] width 857 height 623
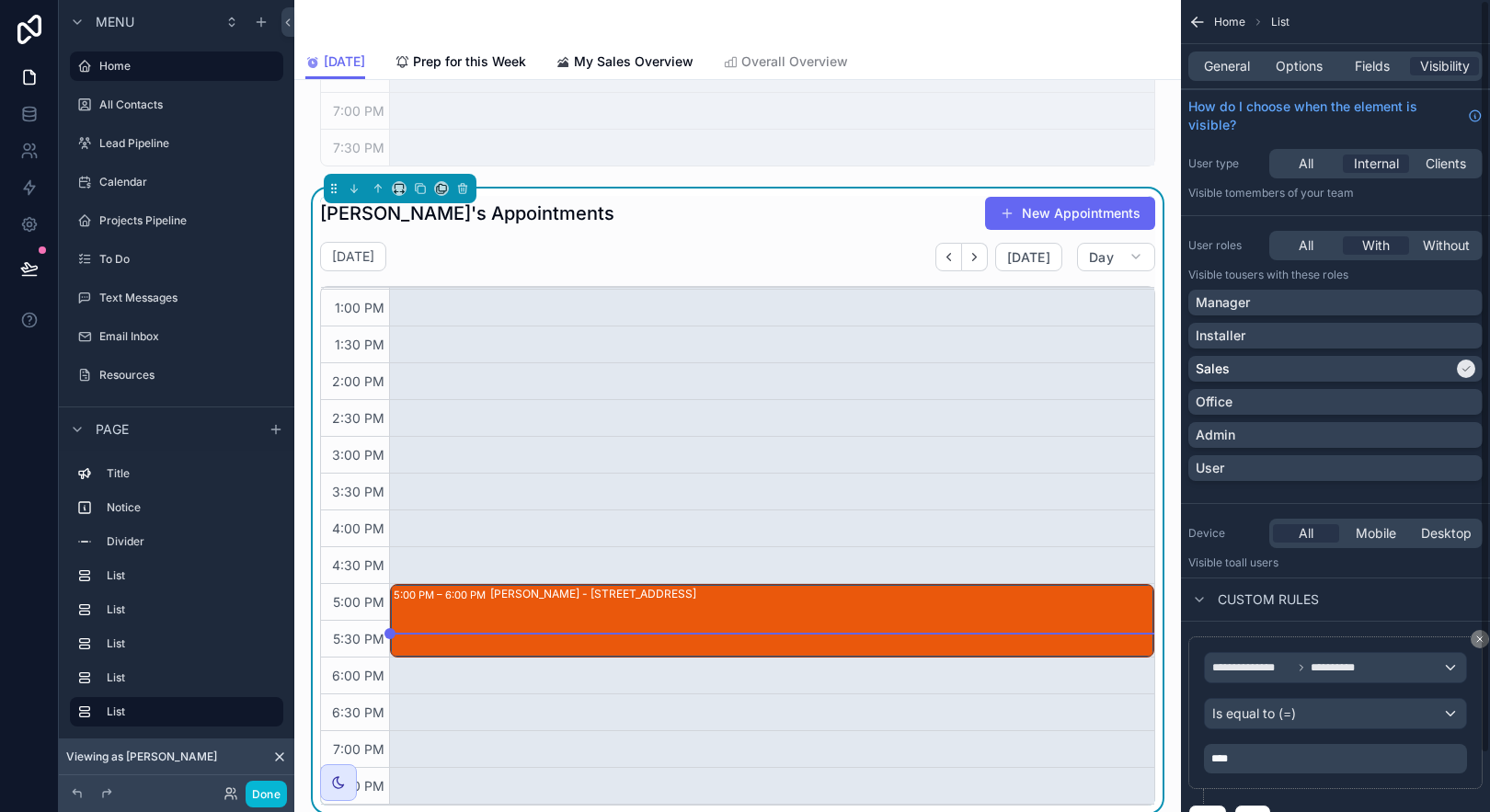
click at [1434, 758] on p "****" at bounding box center [1337, 758] width 252 height 15
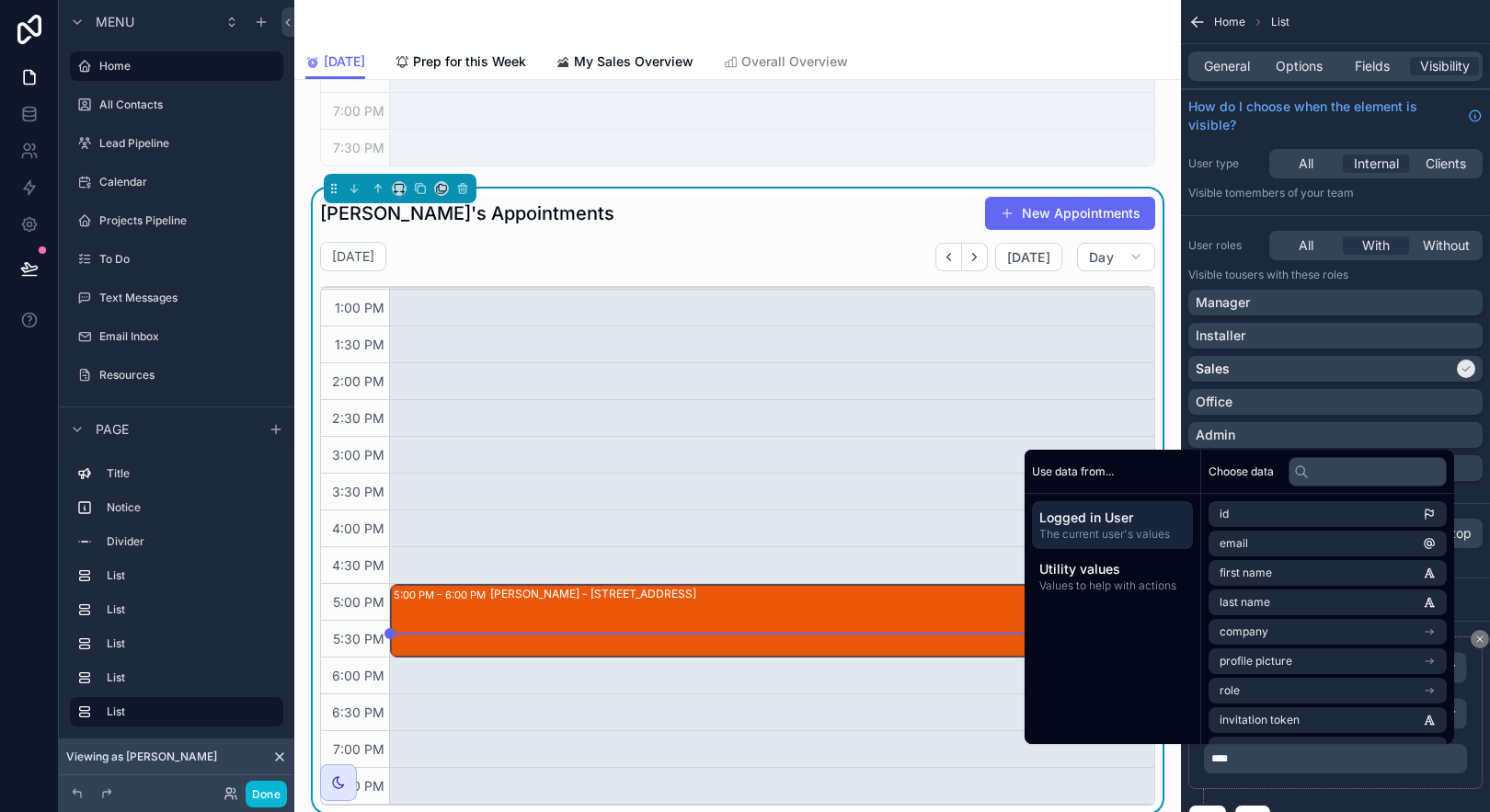
click at [1434, 759] on p "****" at bounding box center [1337, 758] width 252 height 15
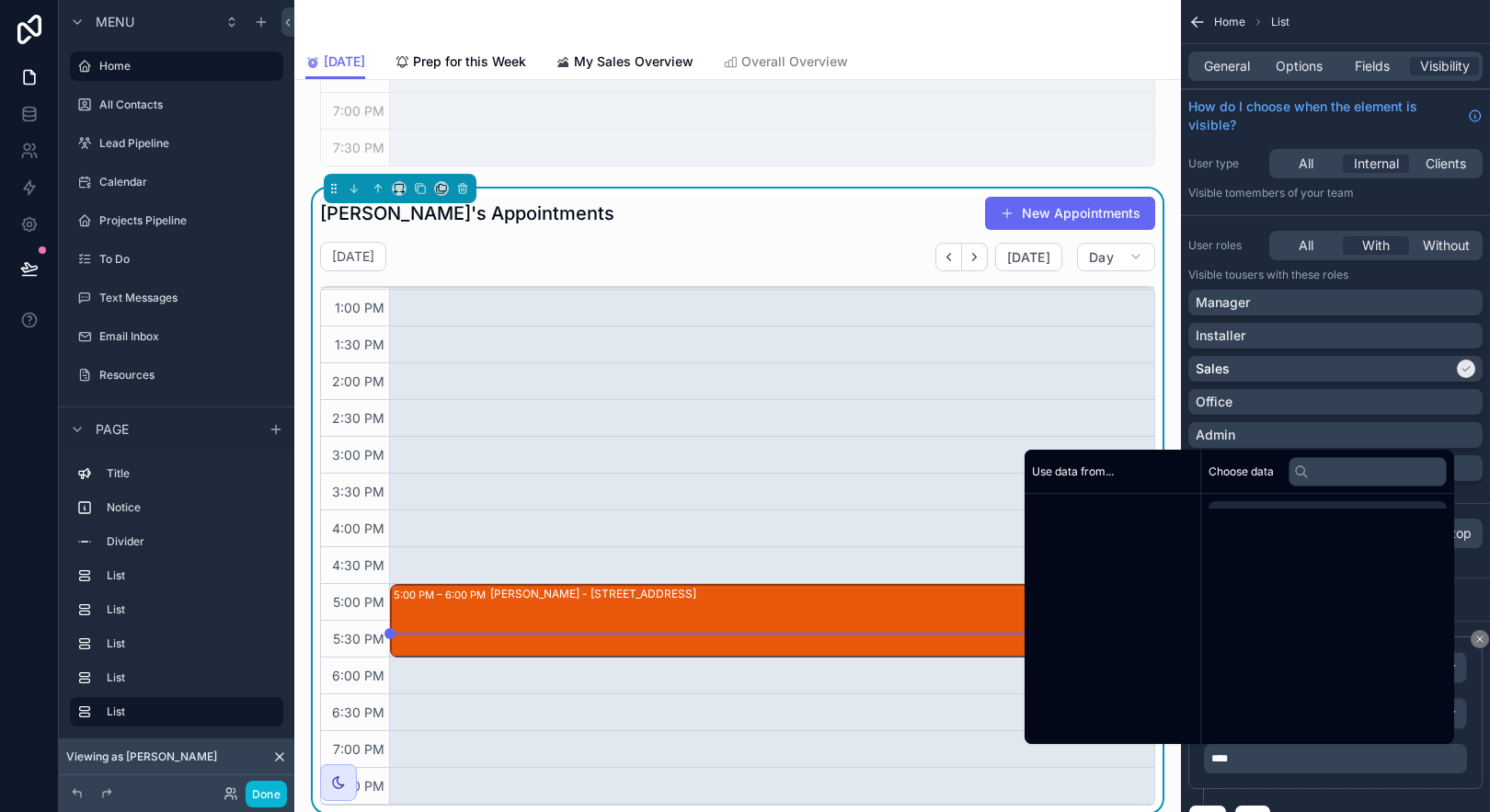
click at [1433, 759] on p "****" at bounding box center [1337, 758] width 252 height 15
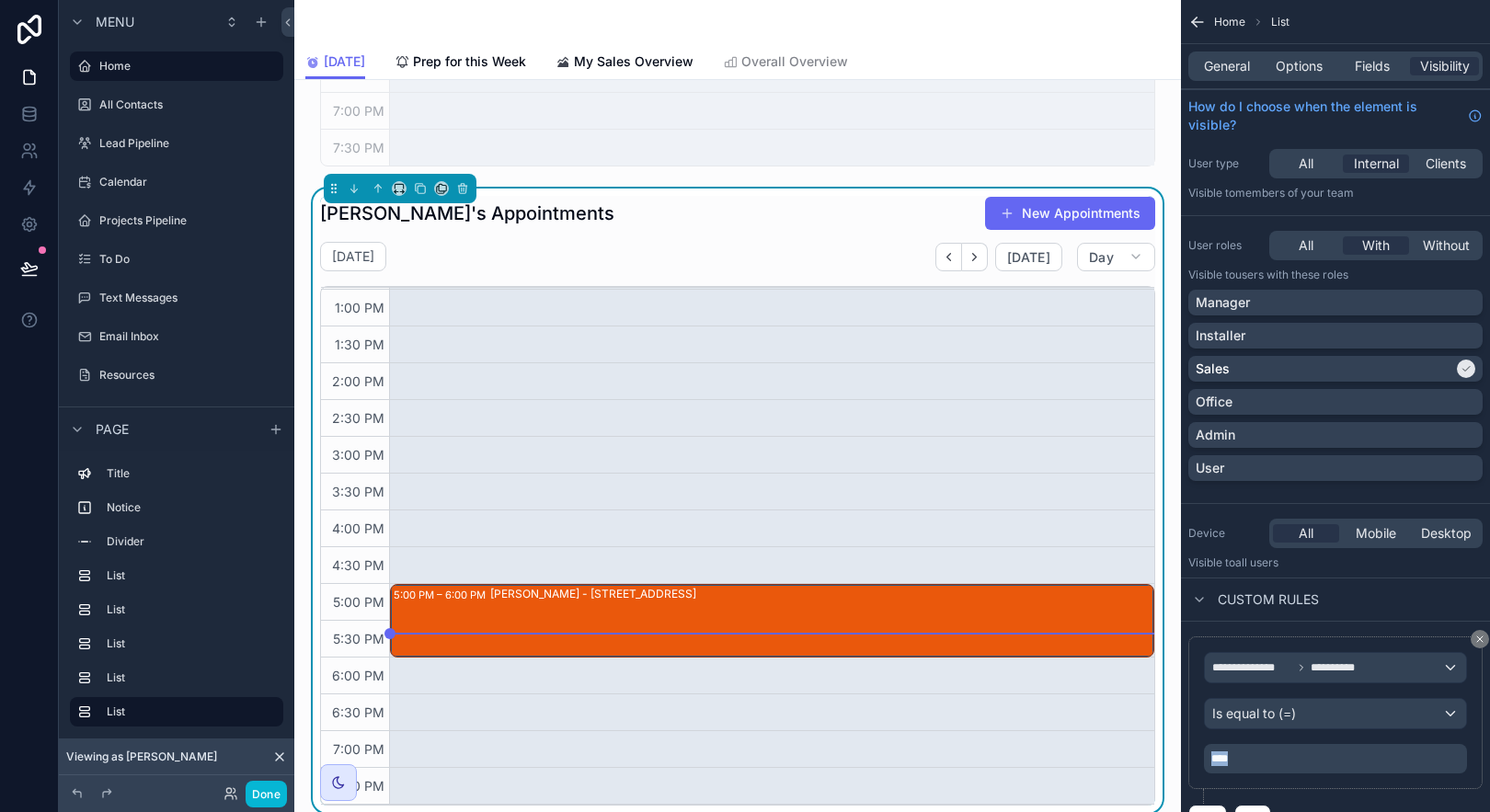
click at [1433, 759] on p "****" at bounding box center [1337, 758] width 252 height 15
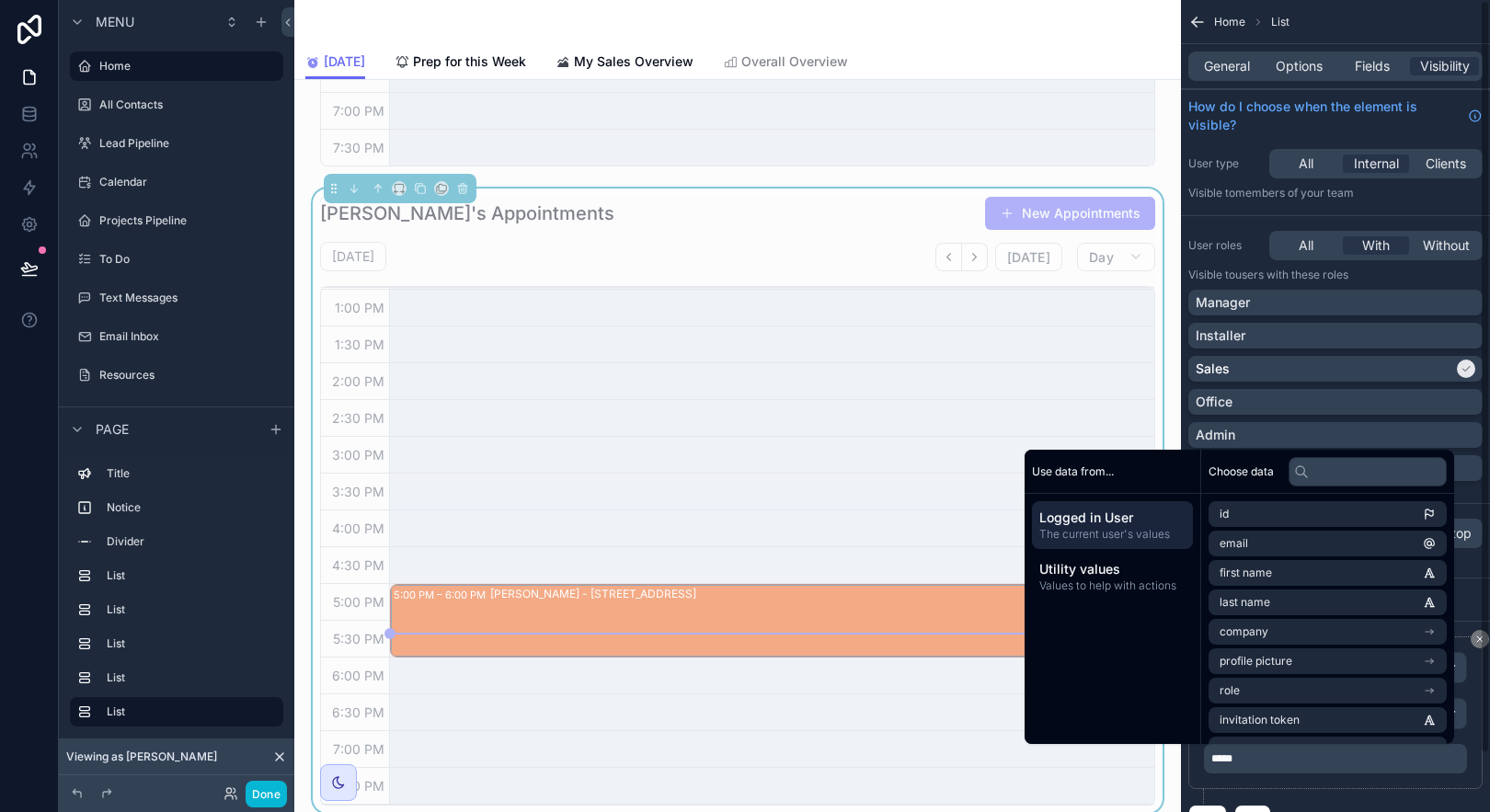
click at [1431, 787] on div "**********" at bounding box center [1335, 713] width 294 height 153
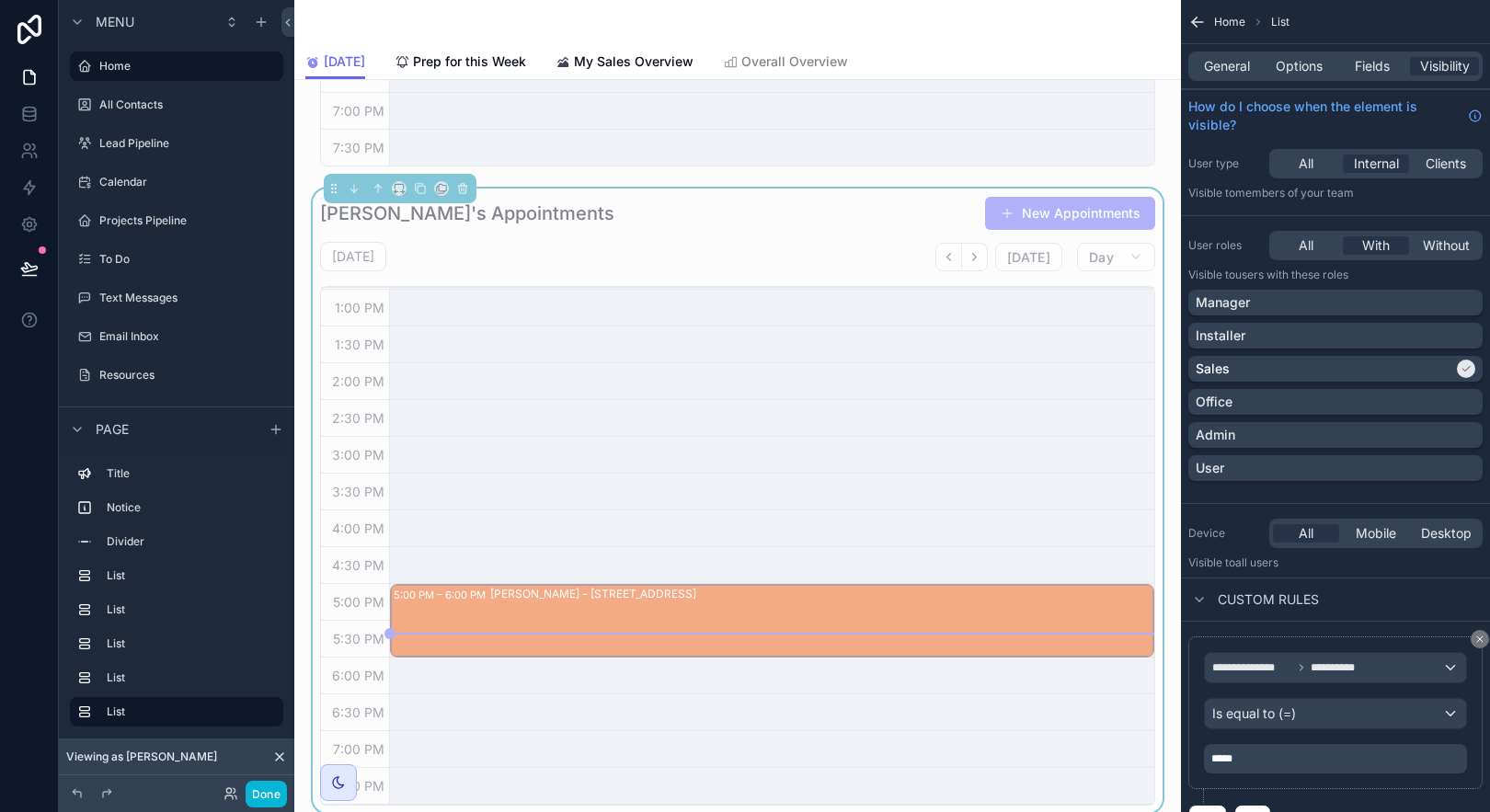
click at [1385, 761] on p "*****" at bounding box center [1337, 758] width 252 height 15
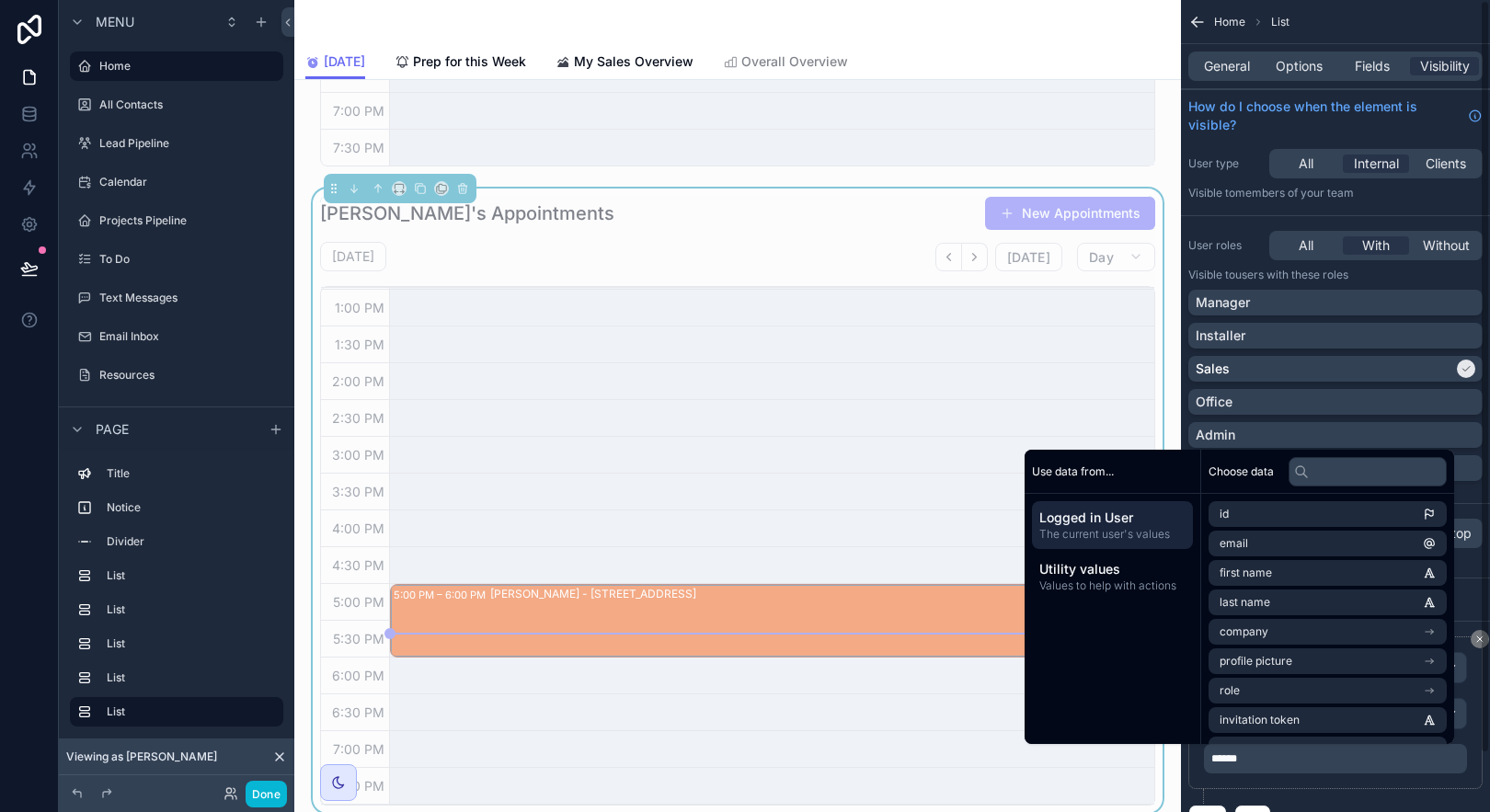
click at [1383, 792] on div "**********" at bounding box center [1335, 720] width 294 height 167
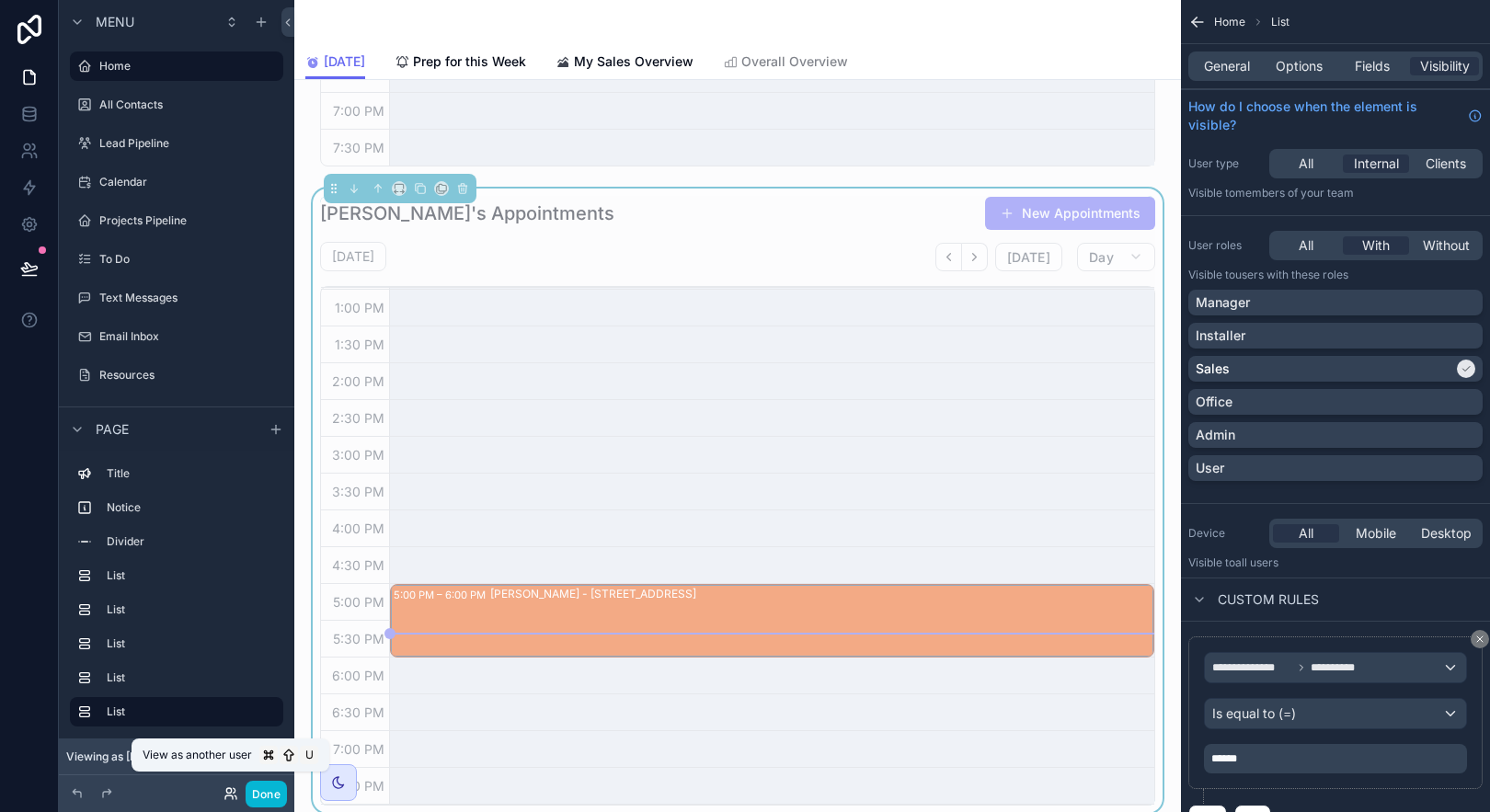
click at [224, 790] on icon at bounding box center [231, 794] width 15 height 15
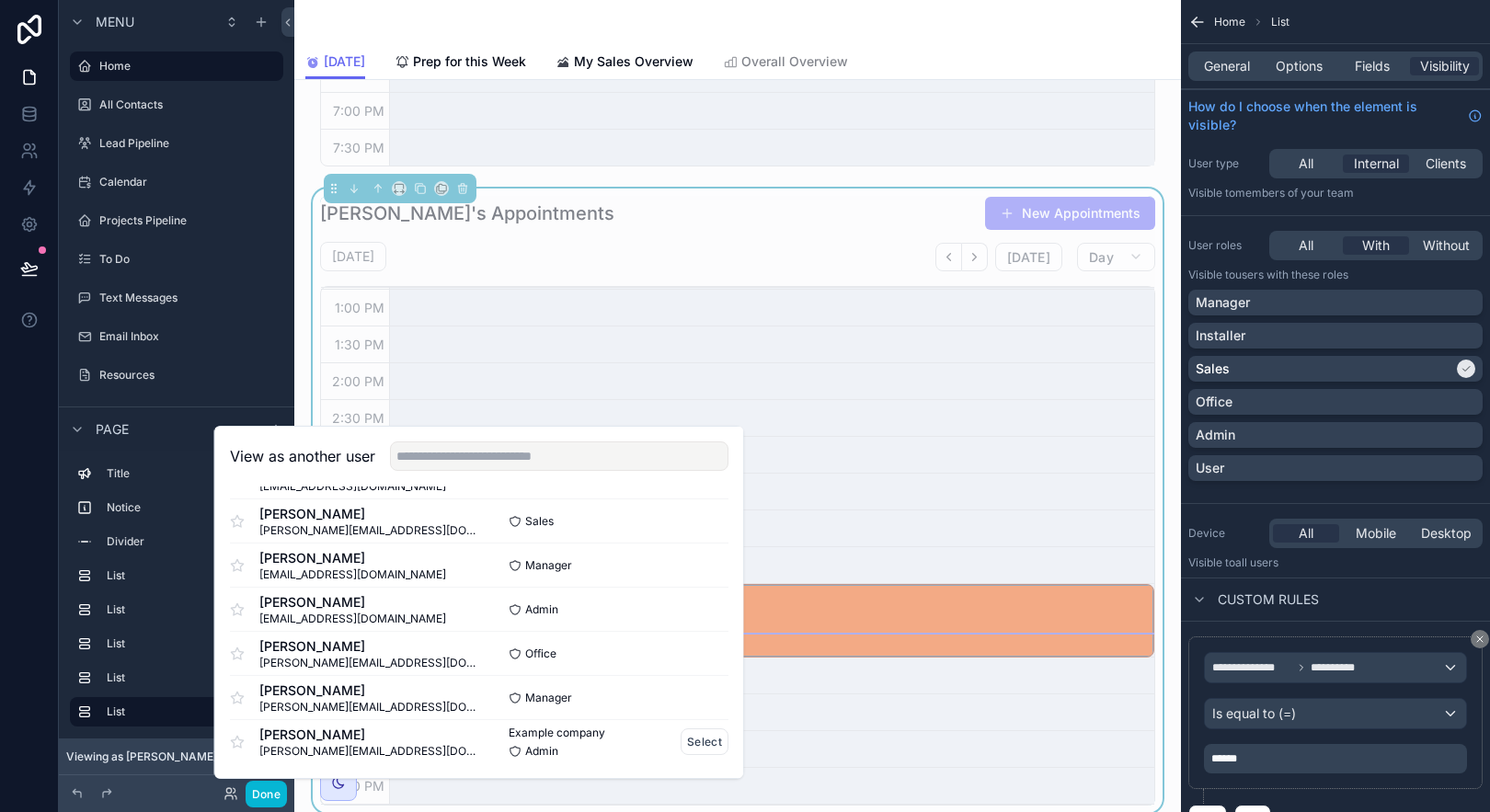
click at [333, 742] on span "[PERSON_NAME]" at bounding box center [369, 734] width 220 height 18
click at [691, 740] on button "Select" at bounding box center [704, 741] width 48 height 26
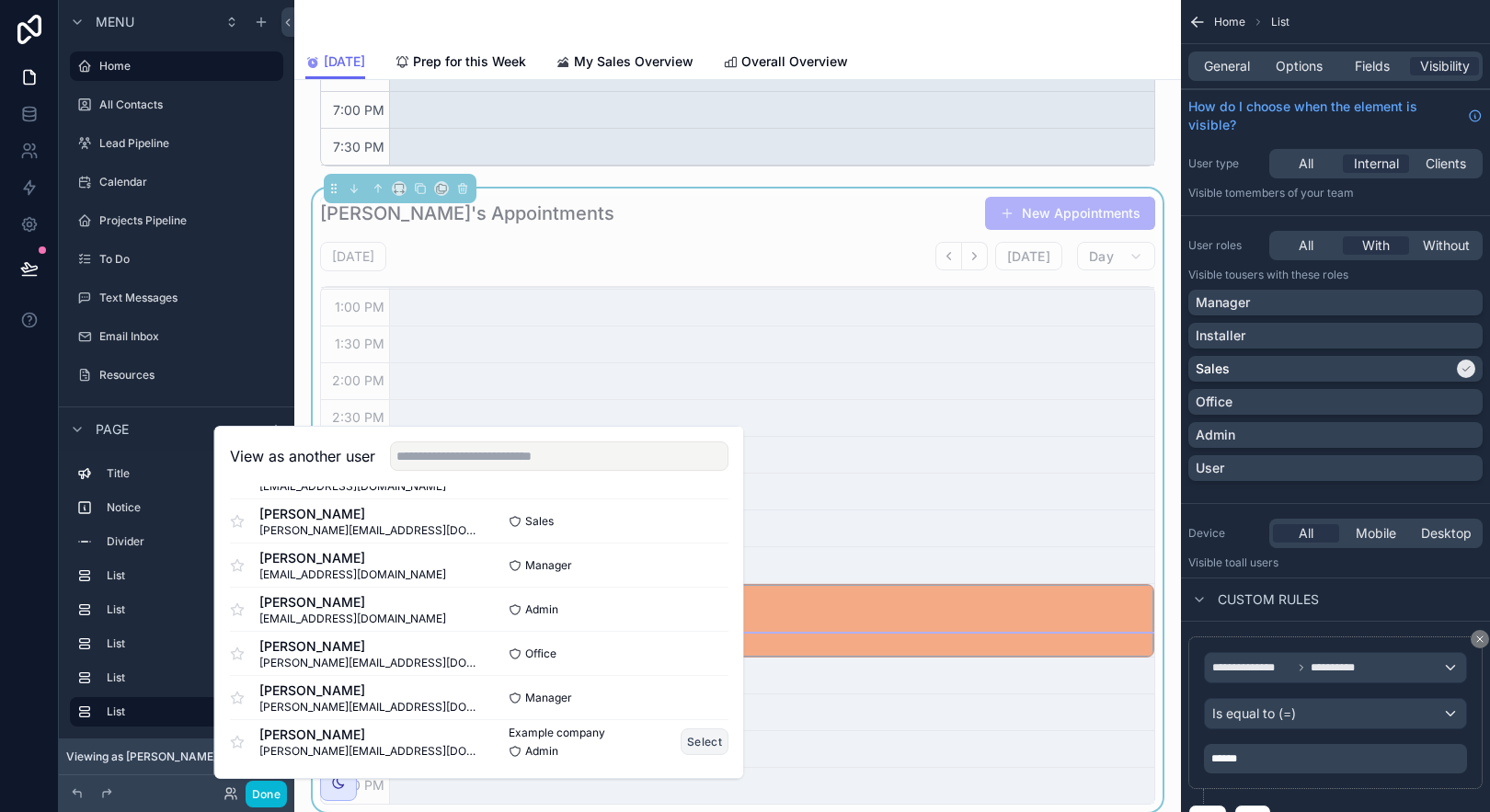
click at [687, 739] on button "Select" at bounding box center [704, 741] width 48 height 26
click at [700, 741] on button "Select" at bounding box center [704, 741] width 48 height 26
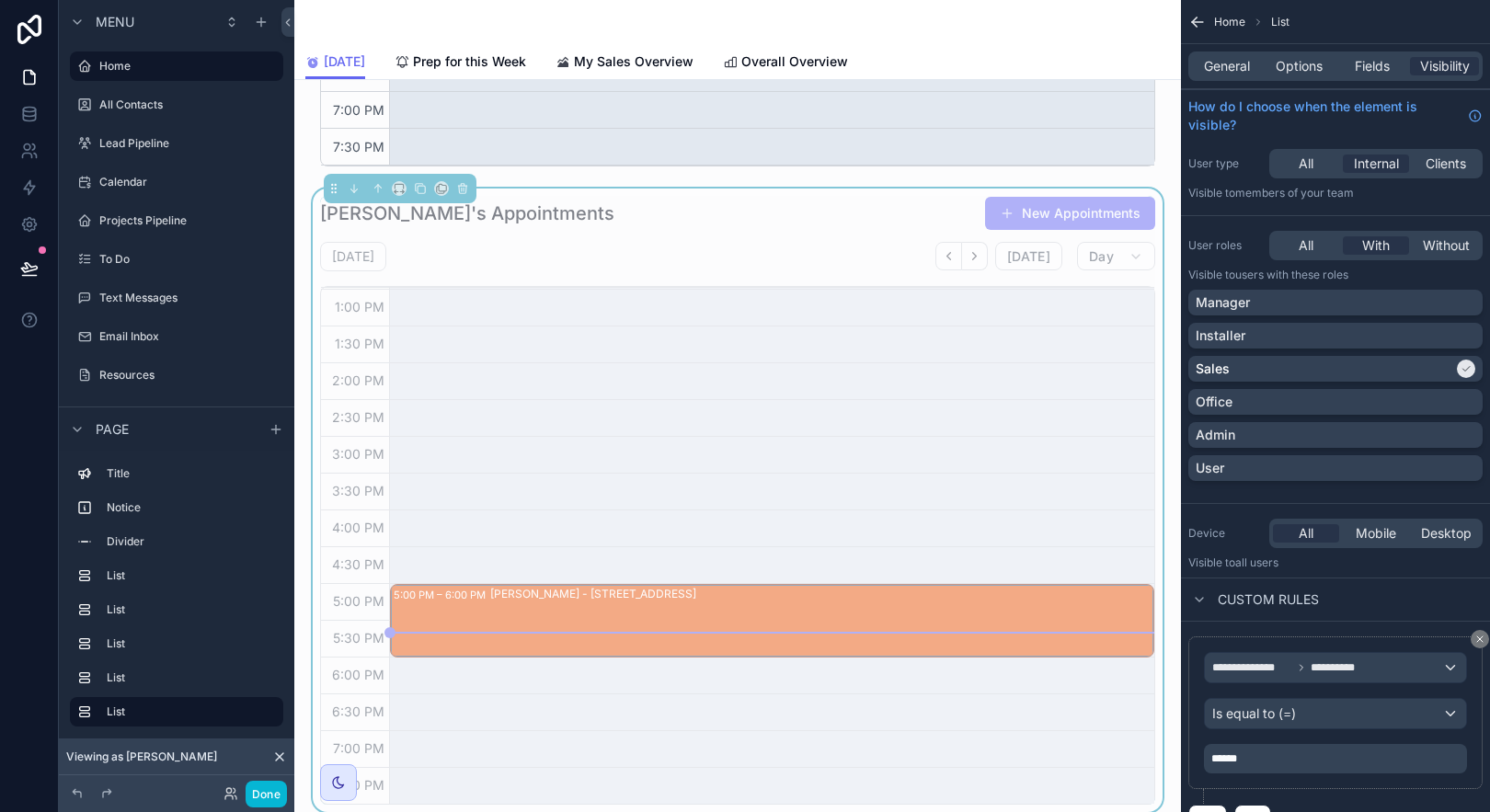
click at [205, 779] on div "Done" at bounding box center [176, 794] width 236 height 37
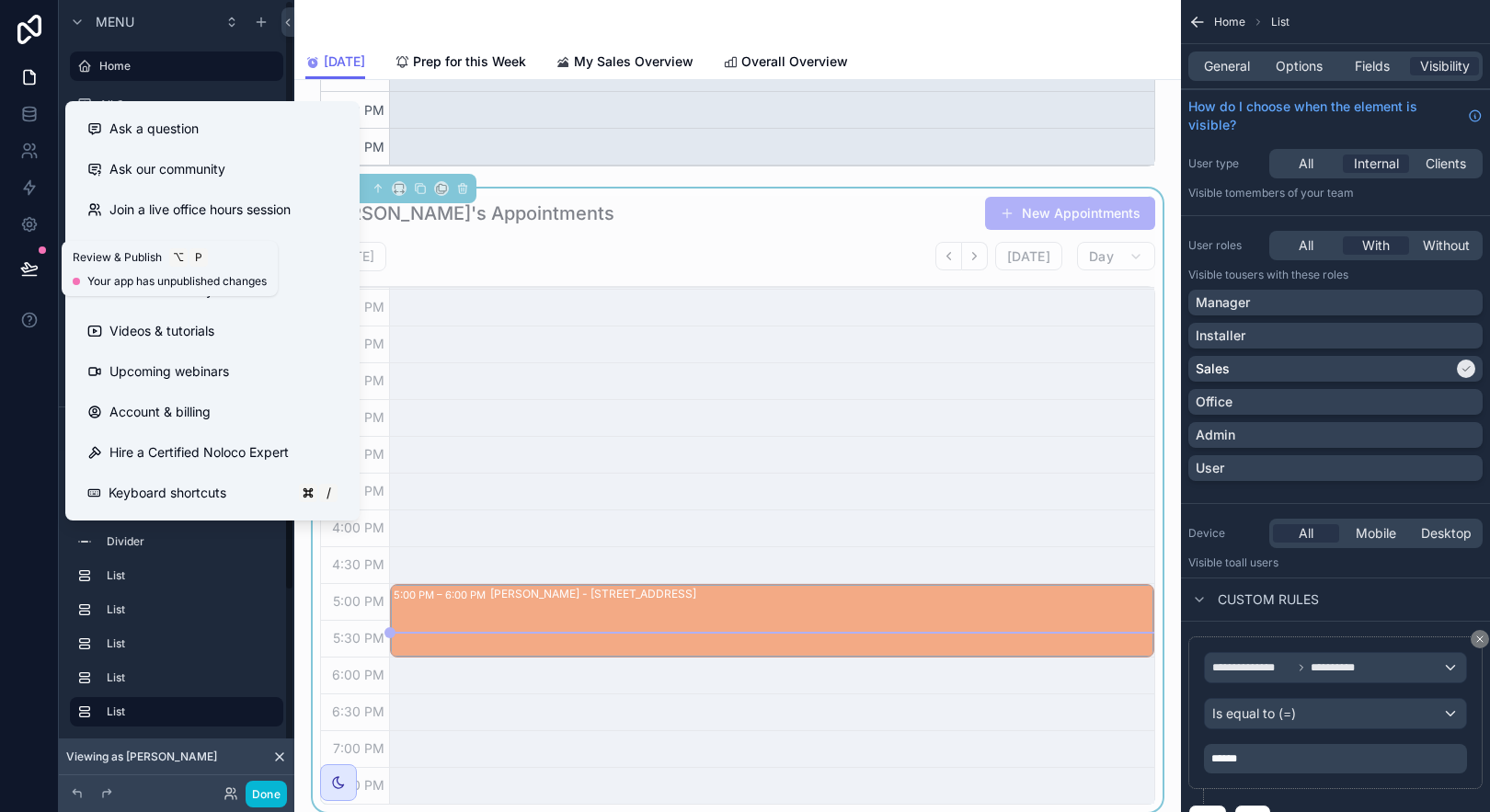
click at [43, 274] on button at bounding box center [29, 268] width 41 height 52
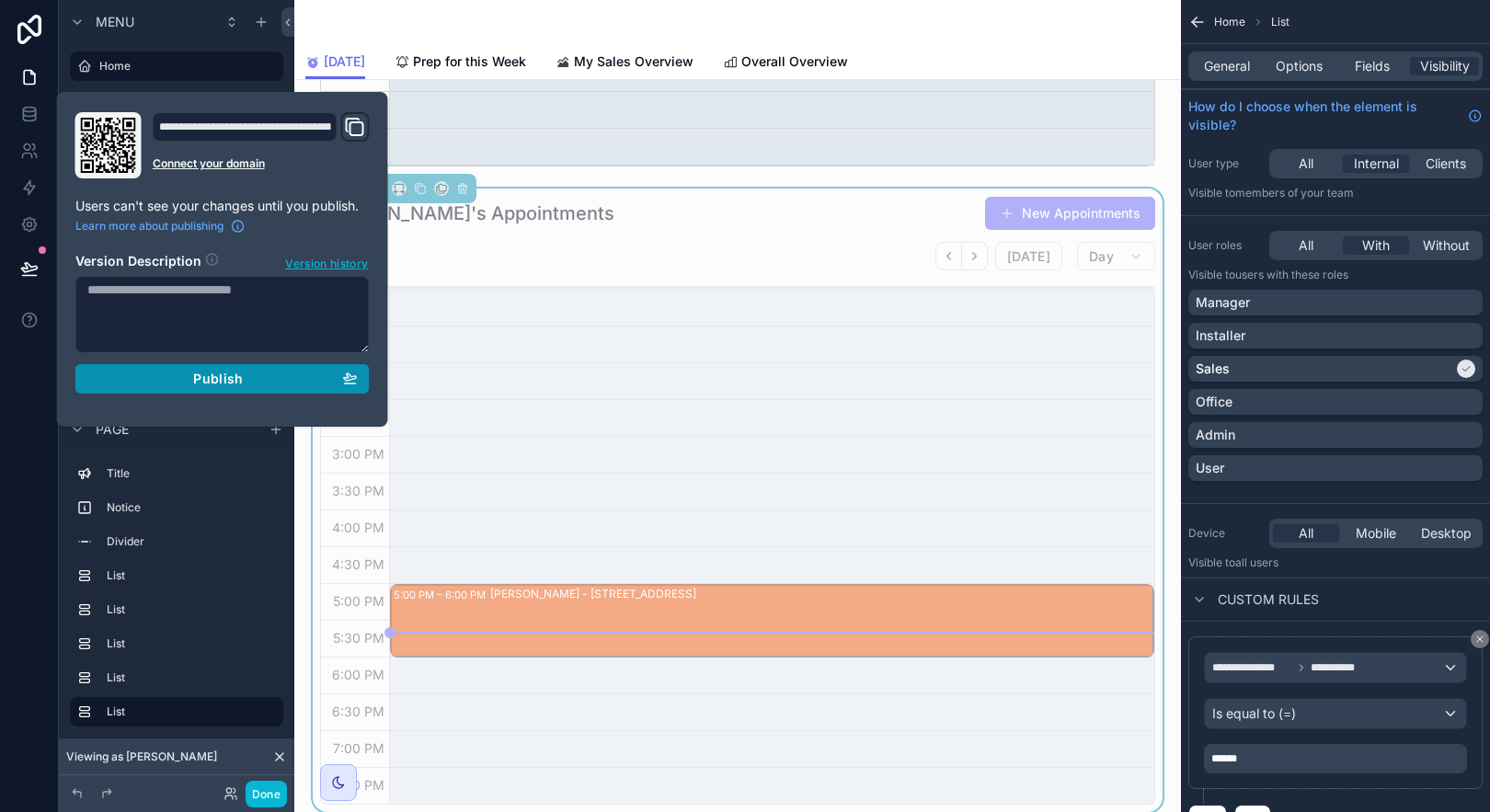
click at [222, 376] on span "Publish" at bounding box center [217, 379] width 50 height 17
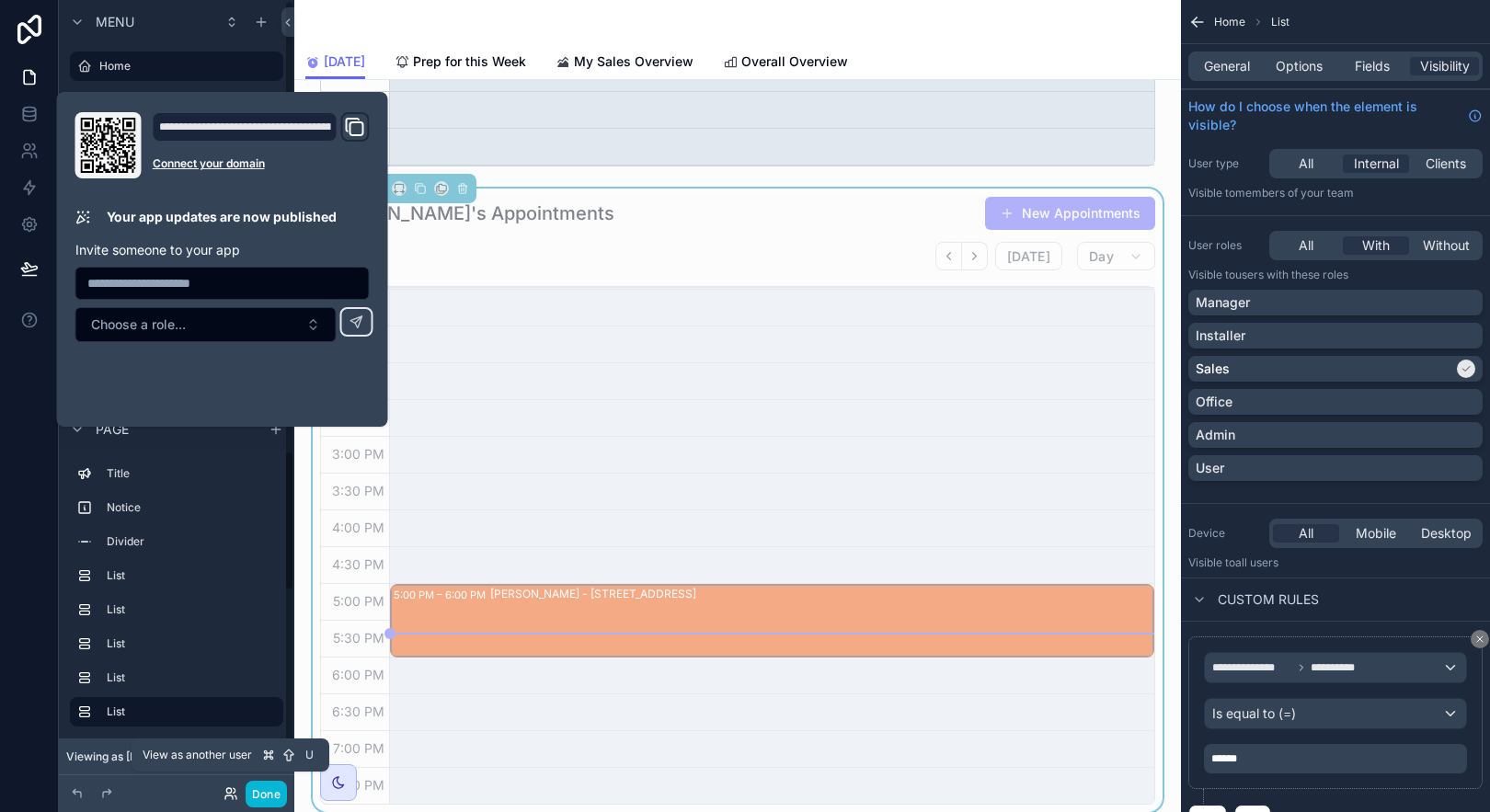
click at [229, 795] on icon at bounding box center [229, 797] width 8 height 4
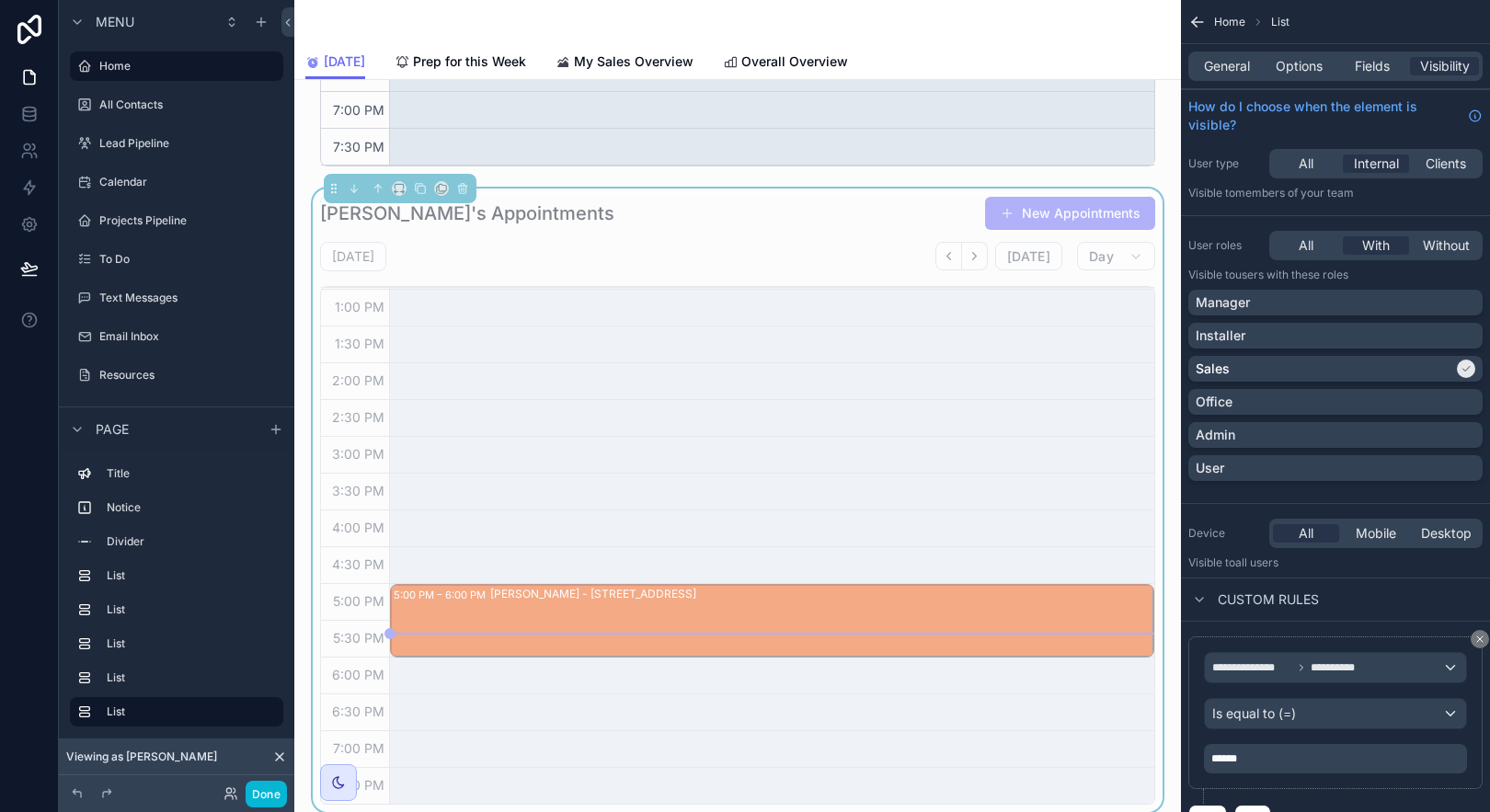
click at [182, 779] on div "Done" at bounding box center [176, 794] width 236 height 37
click at [229, 794] on icon at bounding box center [231, 794] width 15 height 15
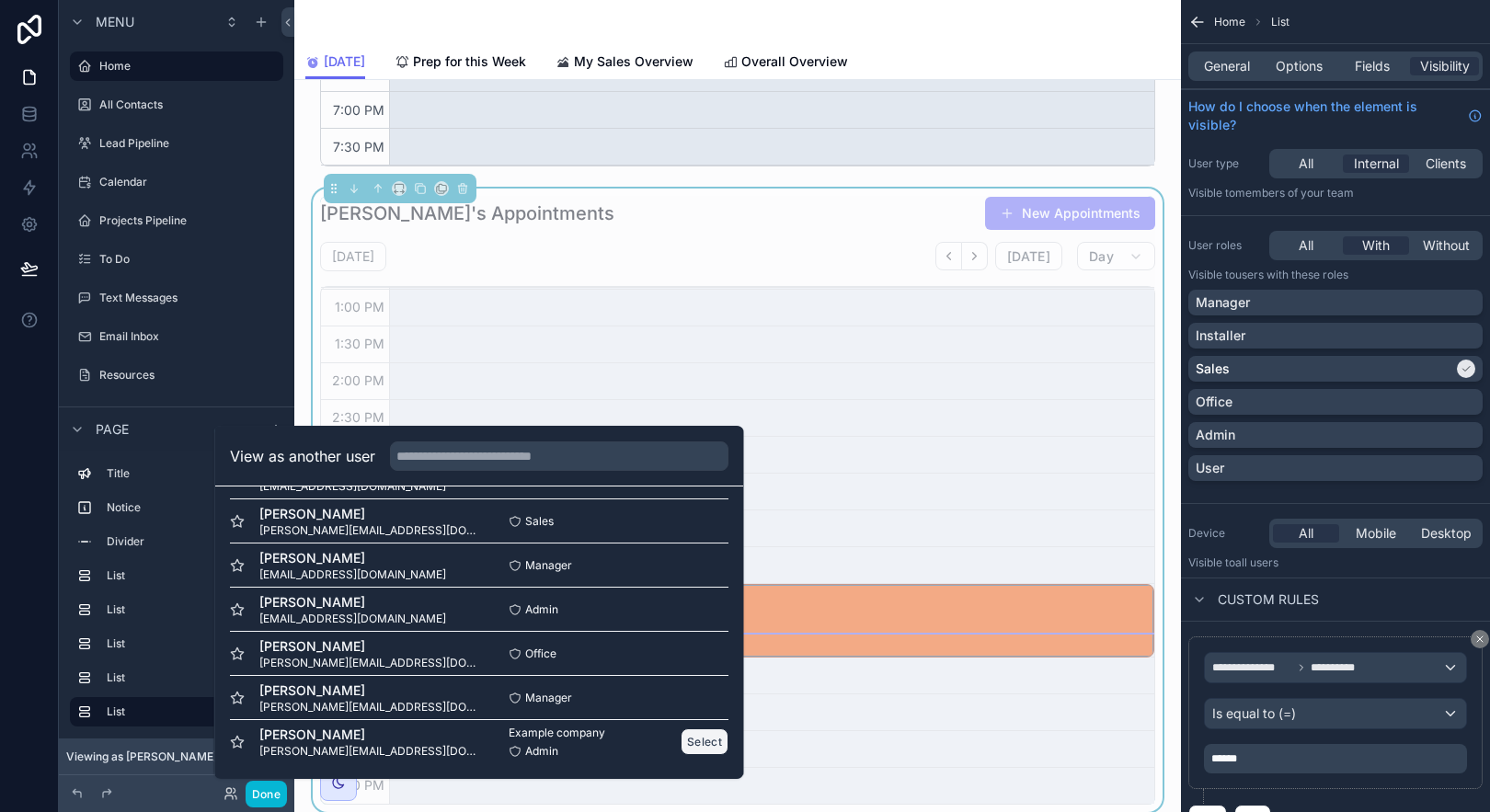
click at [691, 745] on button "Select" at bounding box center [704, 741] width 48 height 26
click at [691, 742] on button "Select" at bounding box center [704, 741] width 48 height 26
click at [692, 741] on button "Select" at bounding box center [704, 741] width 48 height 26
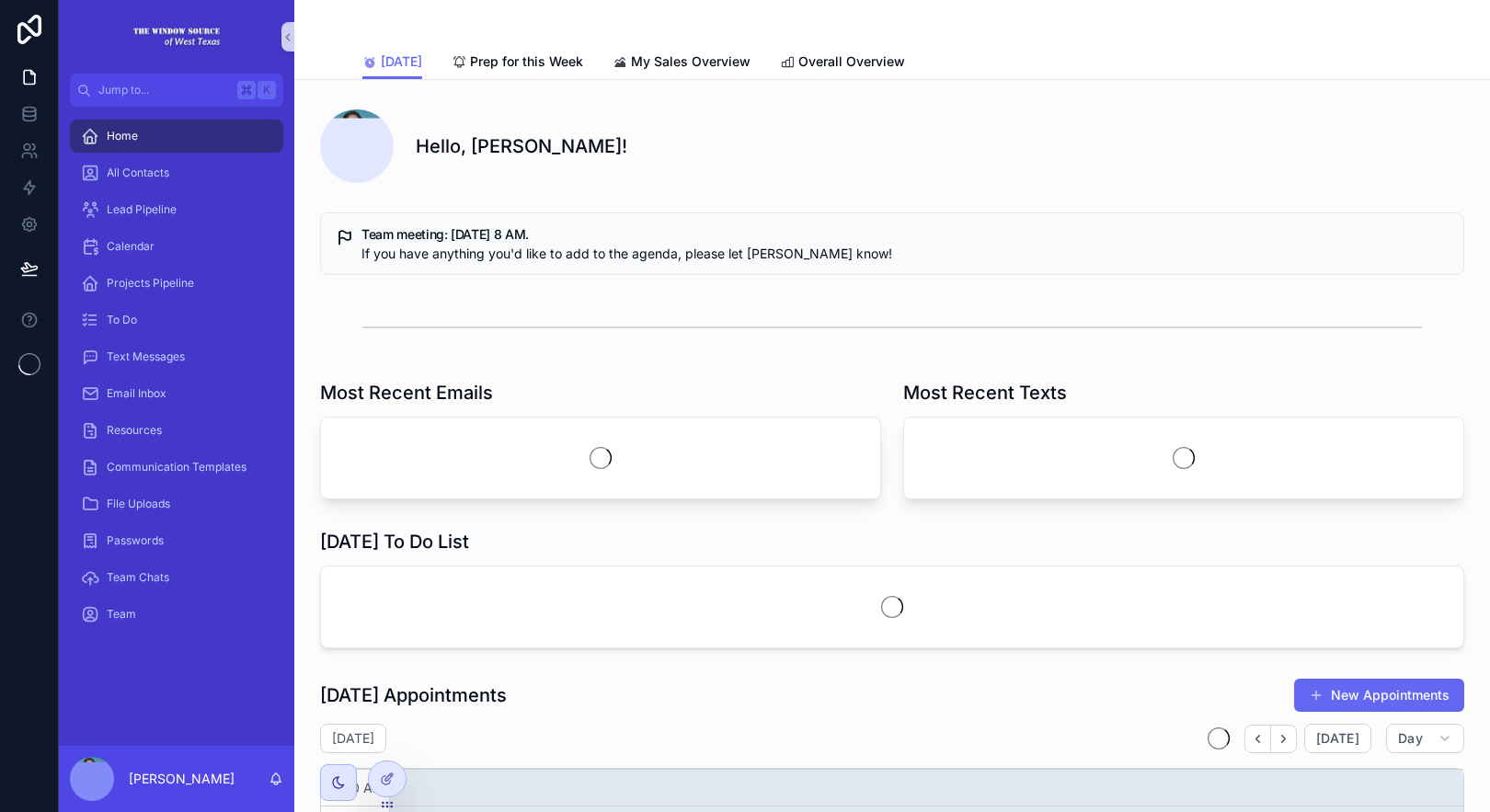
scroll to position [439, 0]
click at [394, 779] on div at bounding box center [388, 779] width 37 height 35
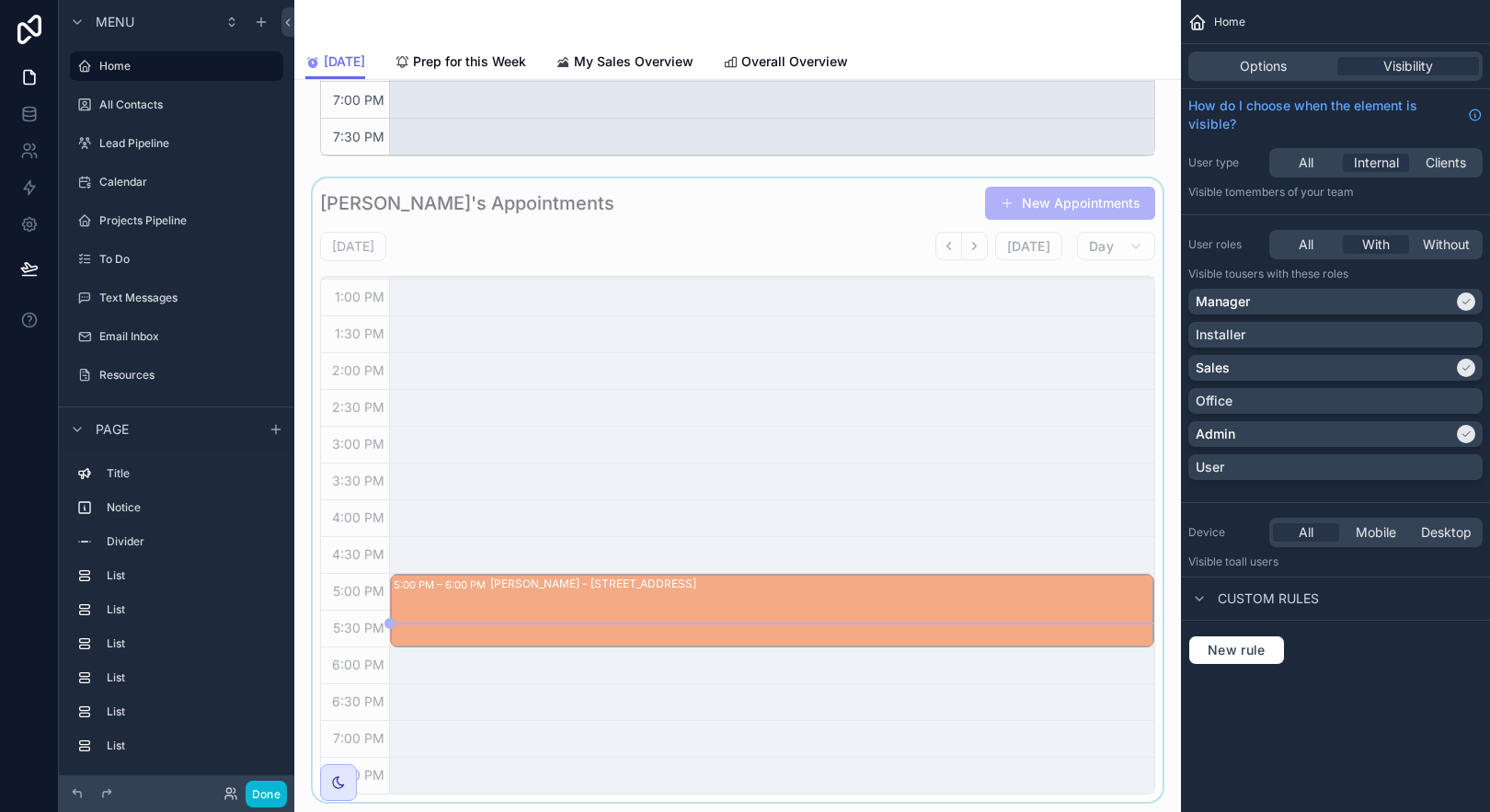
scroll to position [1809, 0]
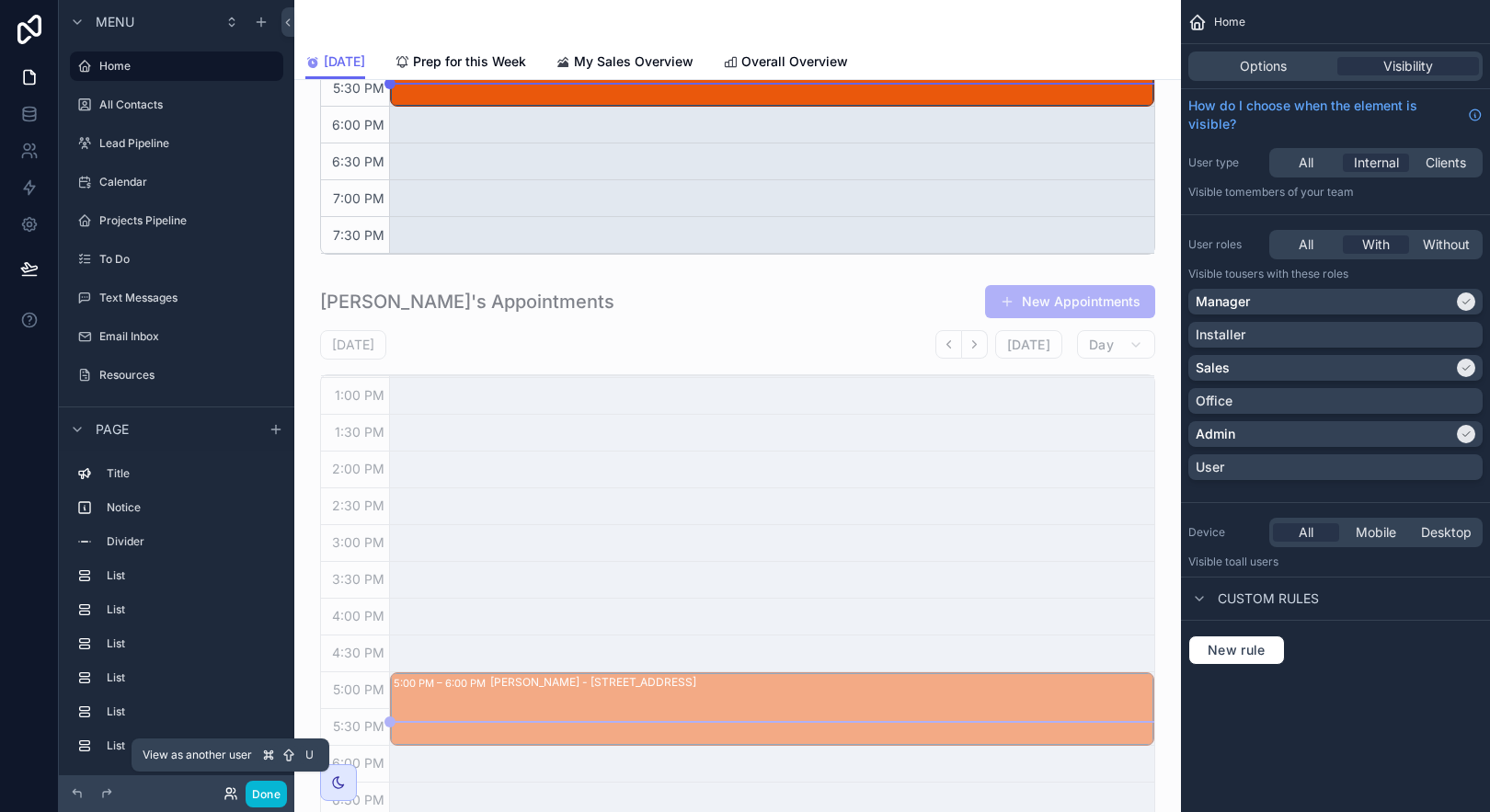
click at [227, 794] on icon at bounding box center [231, 794] width 15 height 15
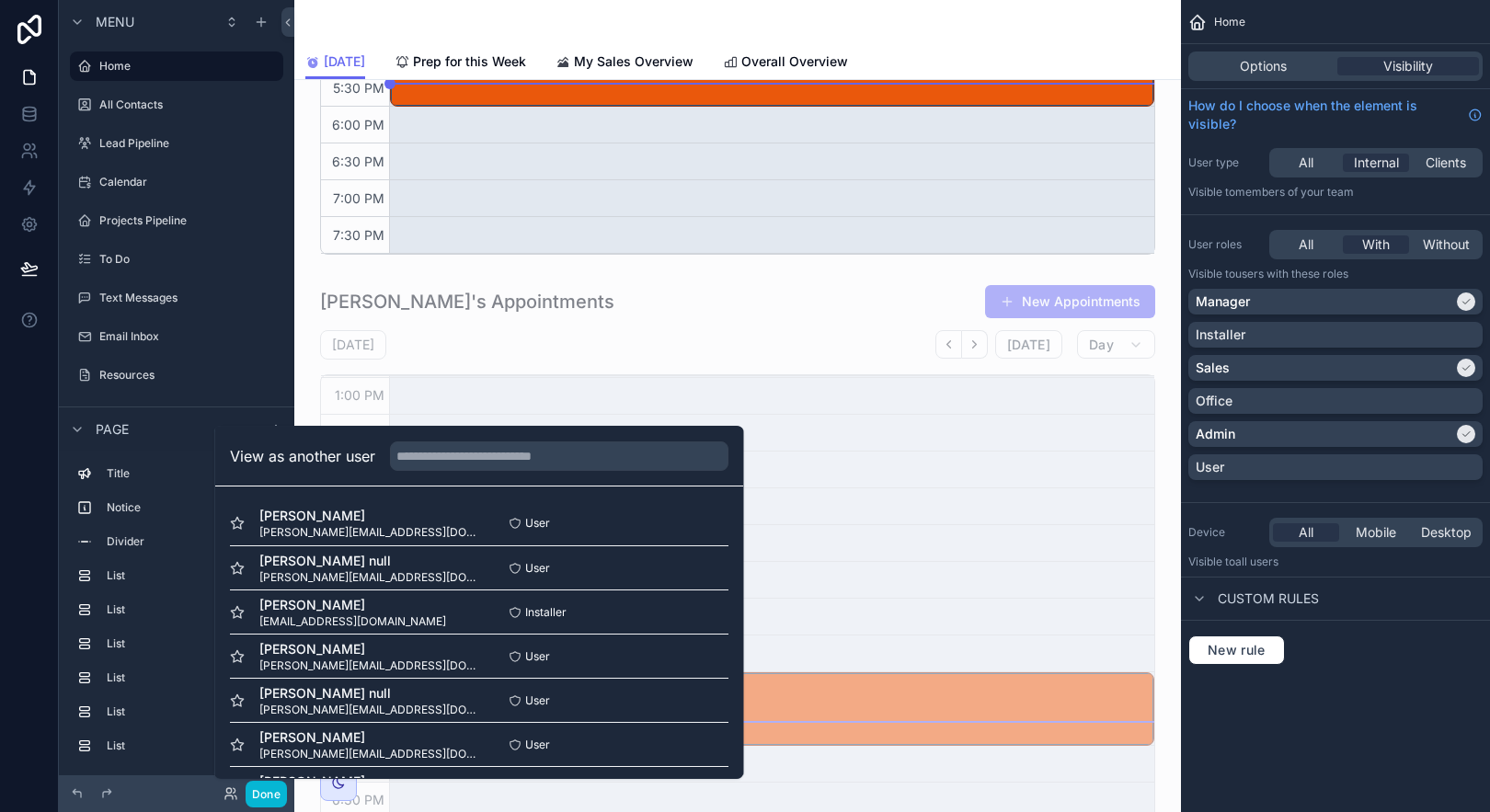
click at [162, 783] on div at bounding box center [139, 794] width 147 height 22
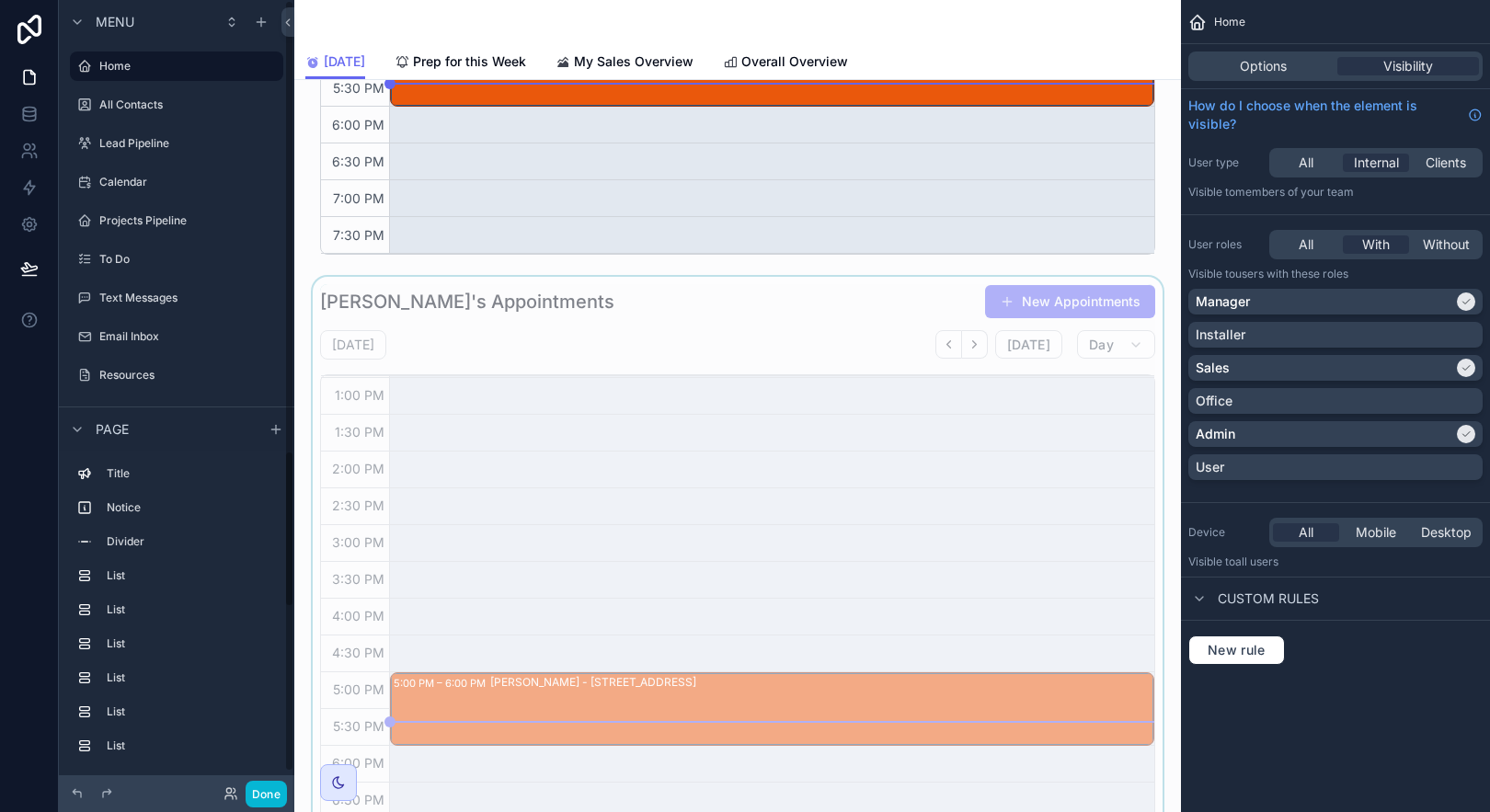
click at [920, 317] on div "scrollable content" at bounding box center [737, 588] width 857 height 623
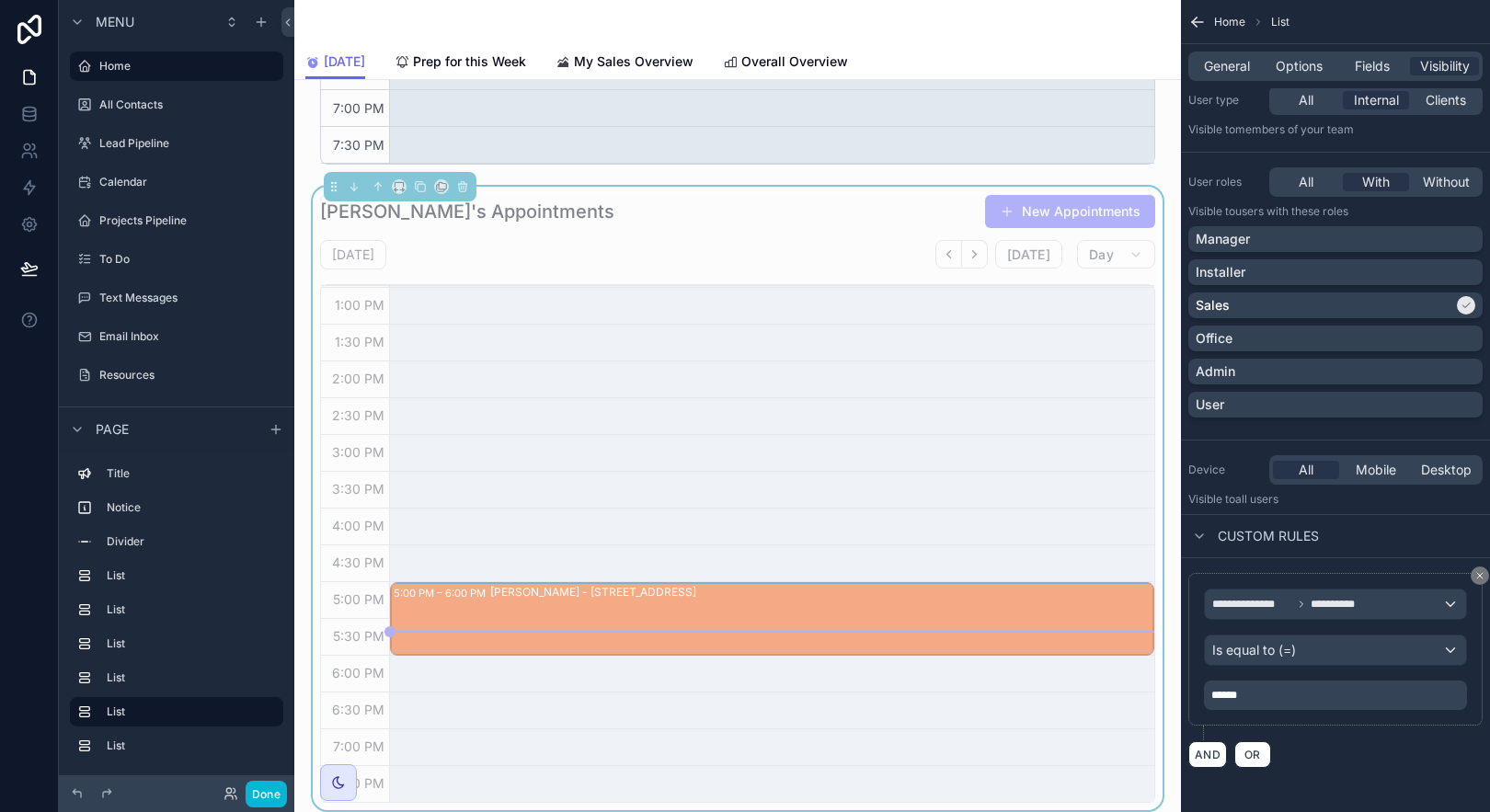
scroll to position [1928, 0]
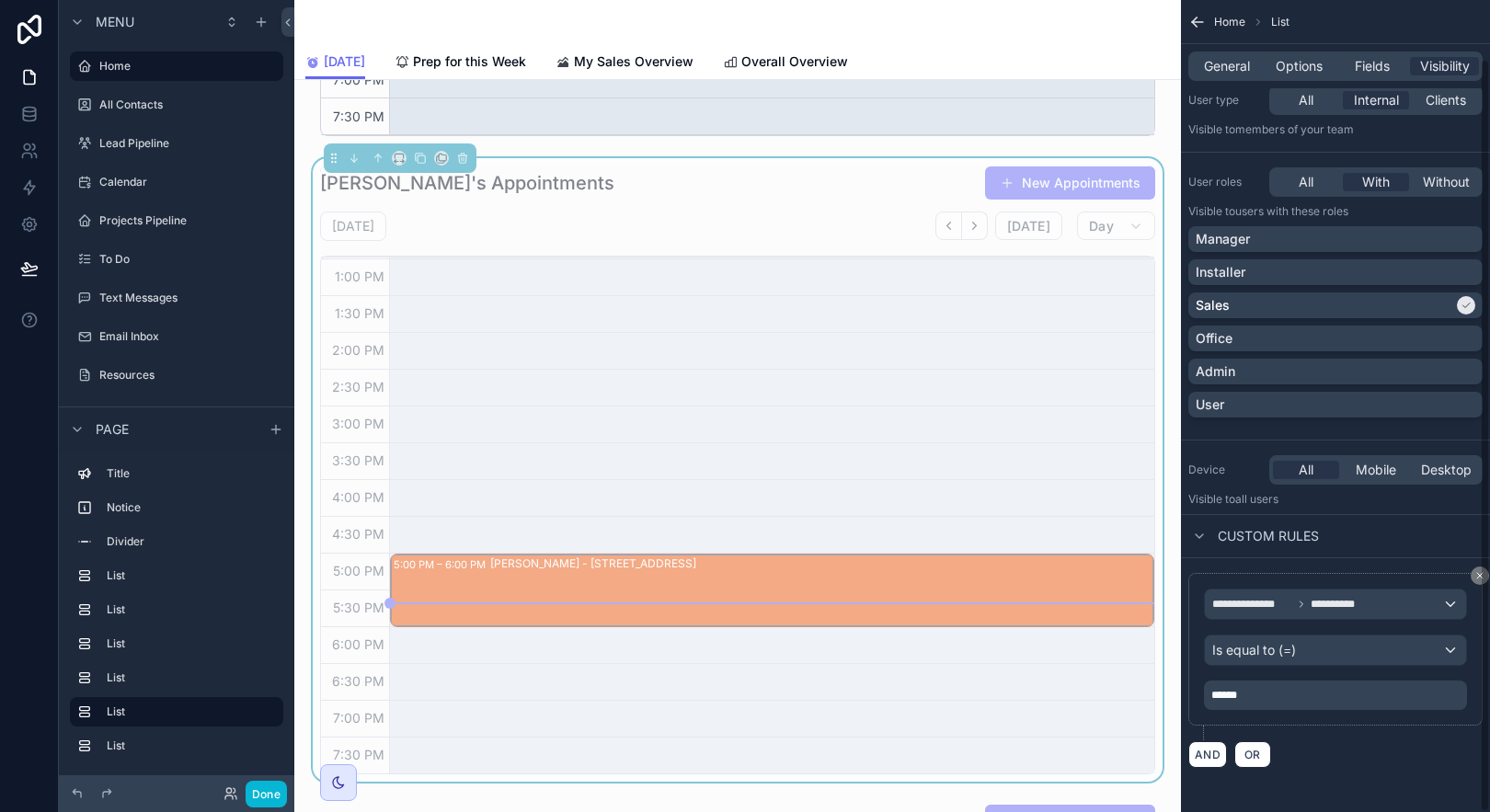
click at [1300, 700] on p "******" at bounding box center [1337, 694] width 252 height 15
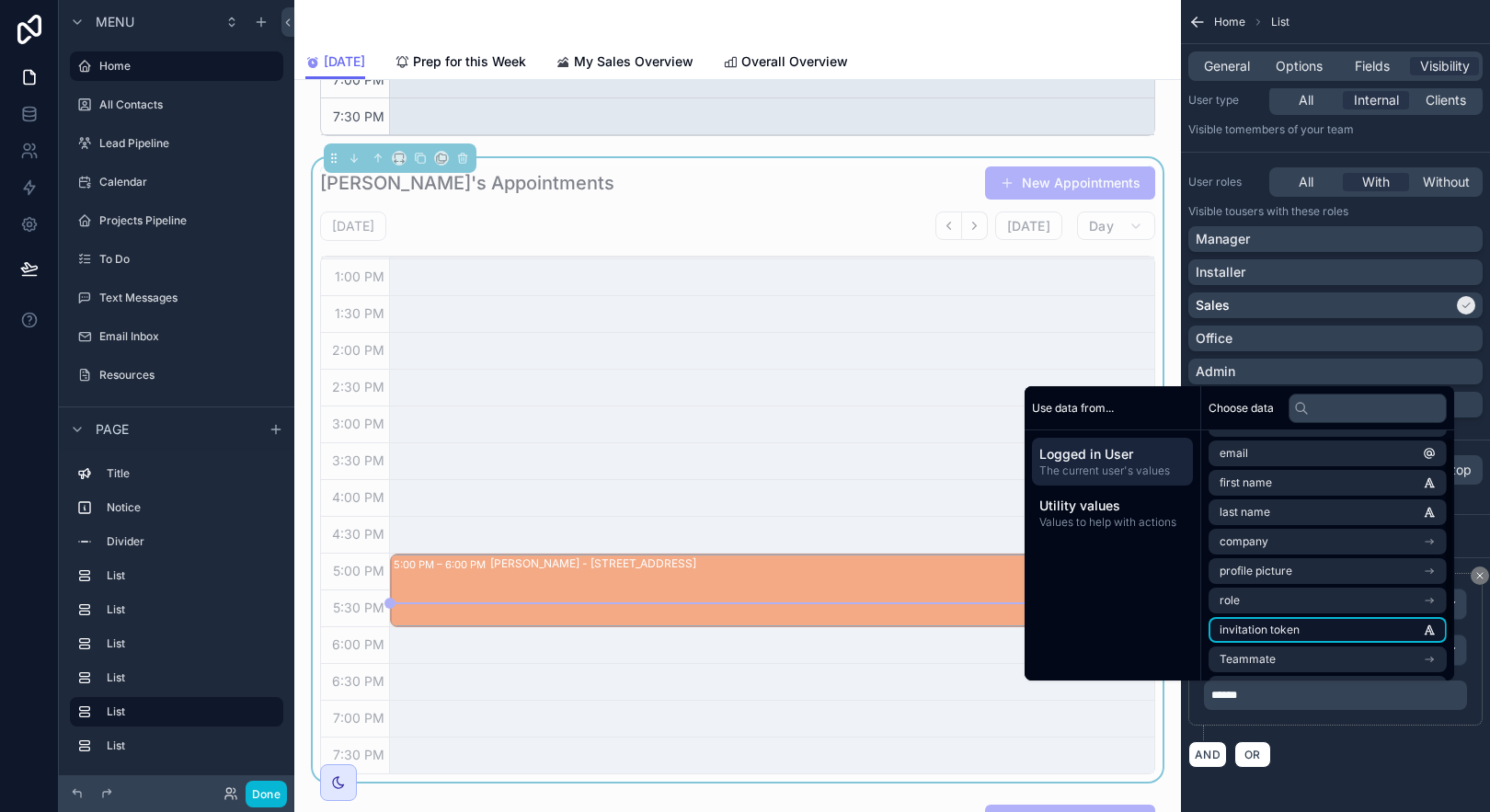
scroll to position [0, 0]
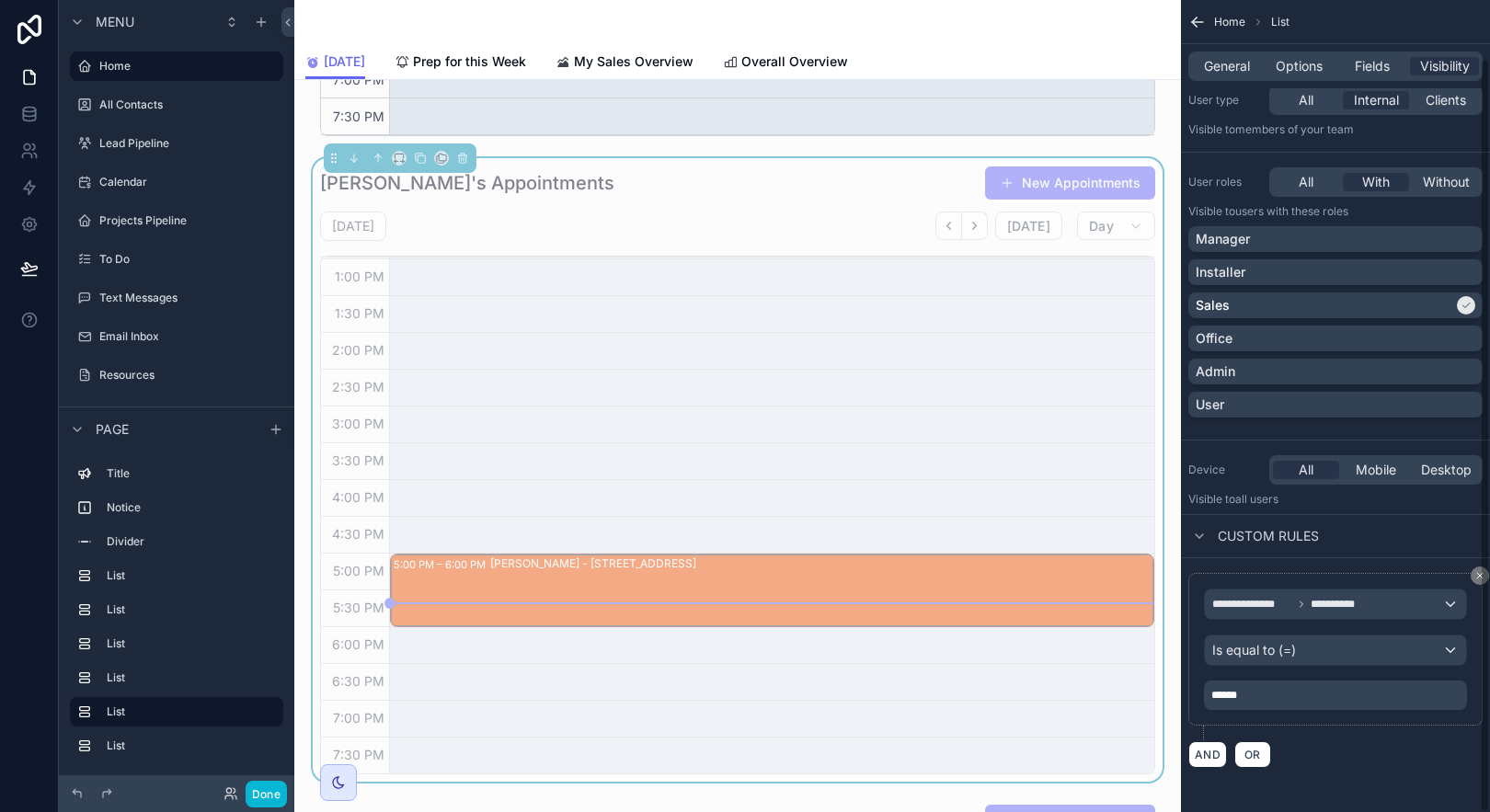
drag, startPoint x: 1382, startPoint y: 783, endPoint x: 1320, endPoint y: 439, distance: 349.5
click at [1381, 781] on div "**********" at bounding box center [1335, 374] width 309 height 875
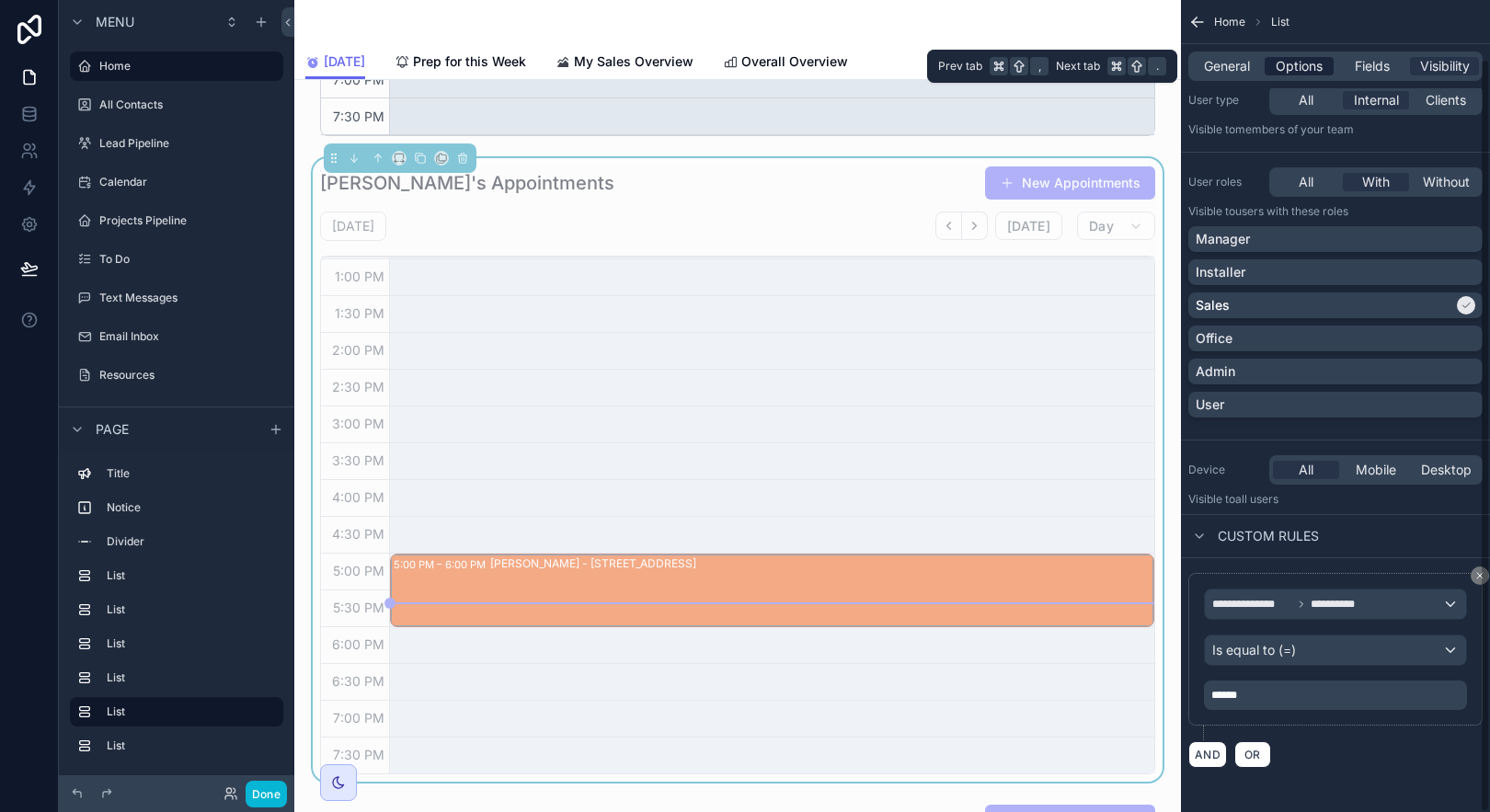
click at [1270, 57] on div "Options" at bounding box center [1299, 66] width 69 height 18
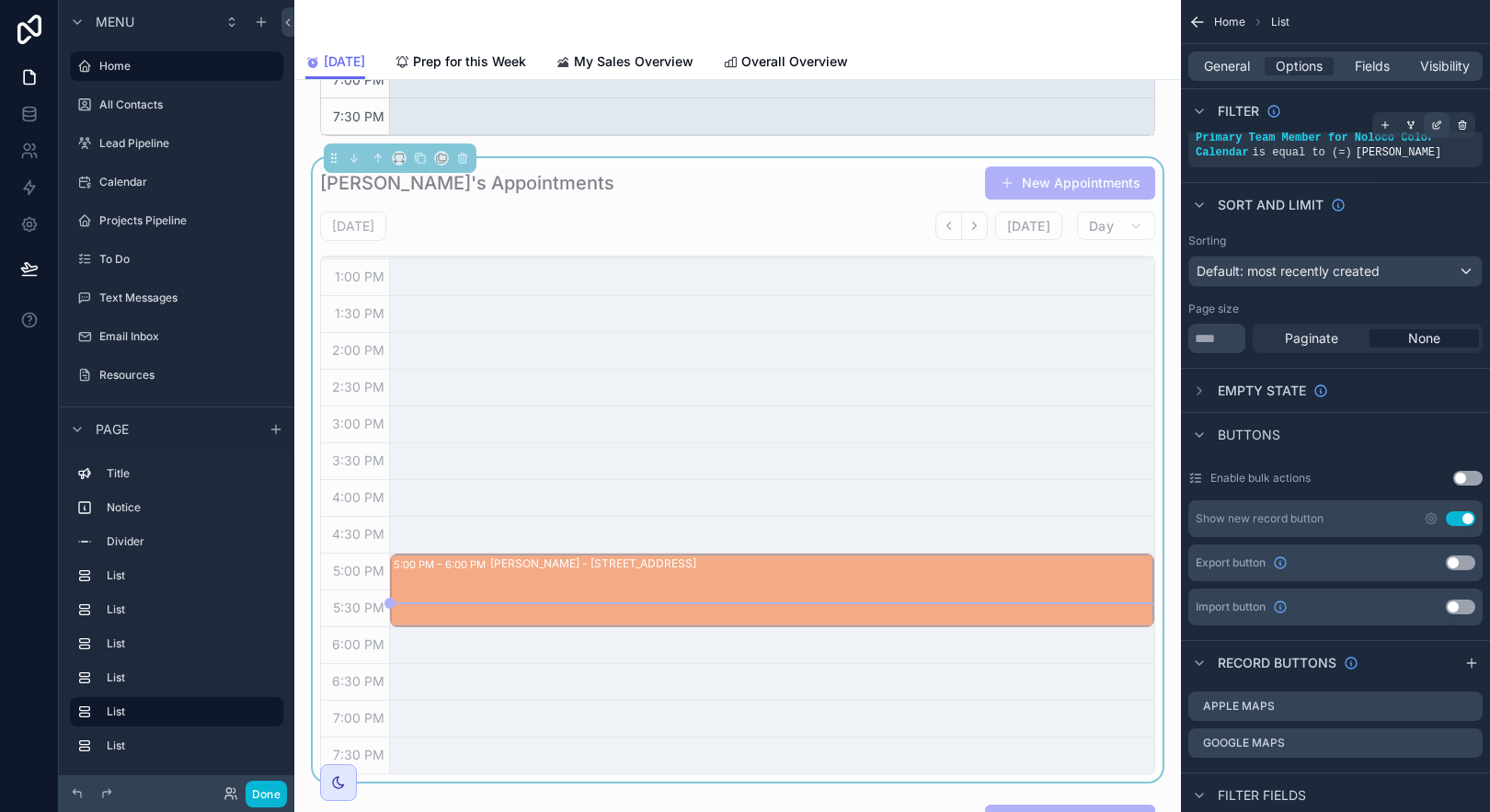
click at [1429, 124] on div "scrollable content" at bounding box center [1436, 125] width 25 height 25
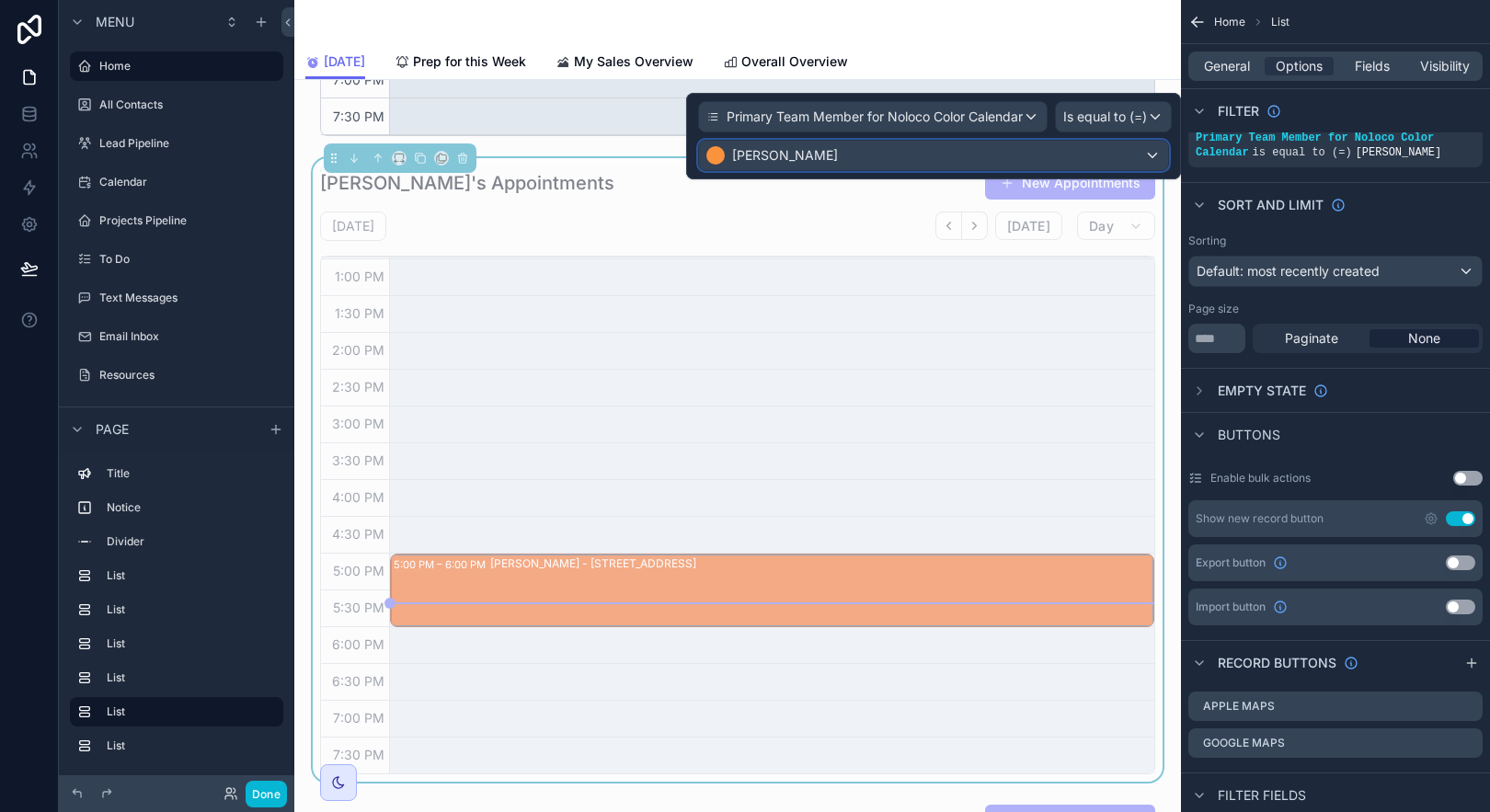
click at [1014, 154] on div "[PERSON_NAME]" at bounding box center [934, 156] width 469 height 29
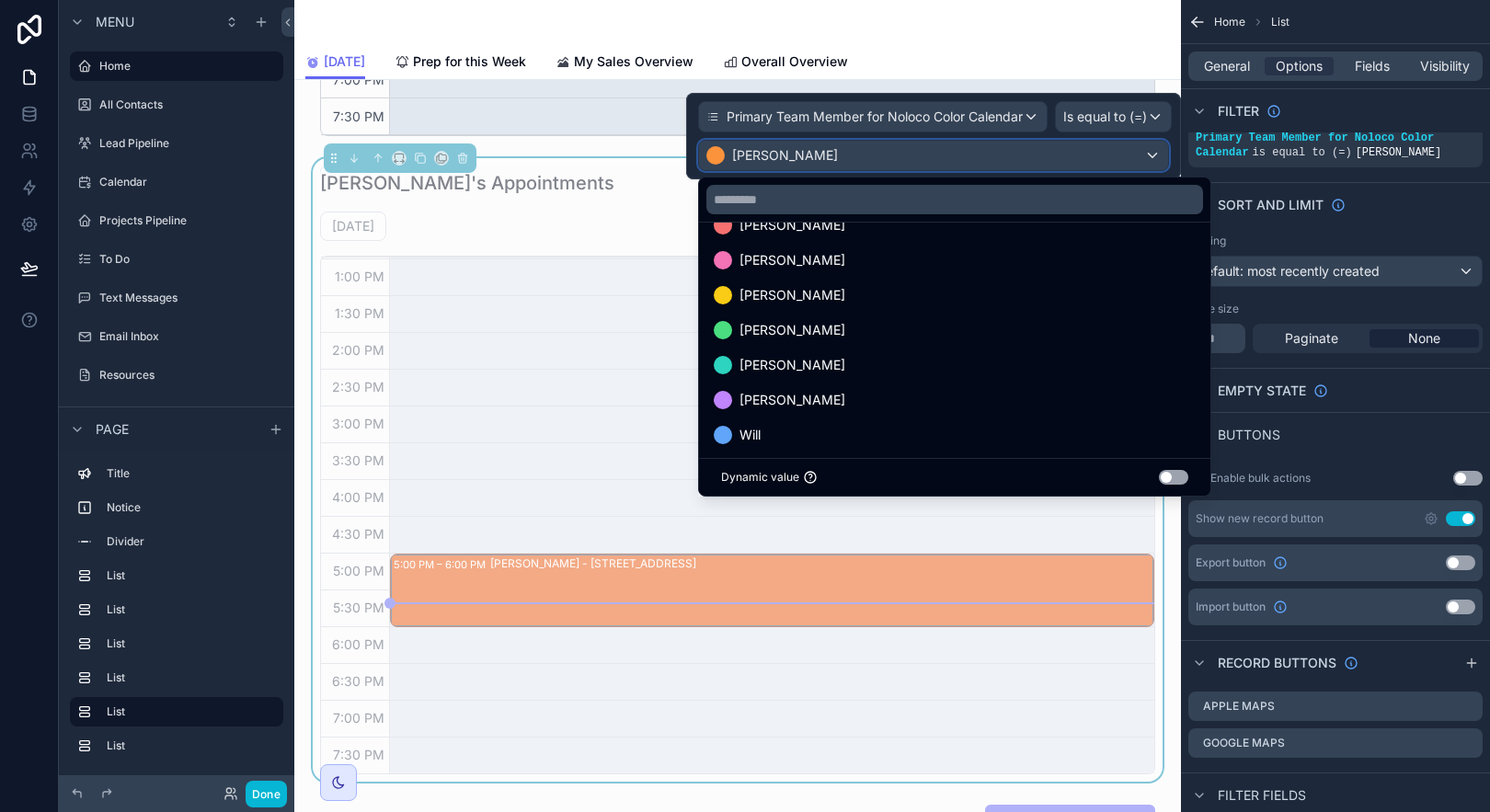
scroll to position [387, 0]
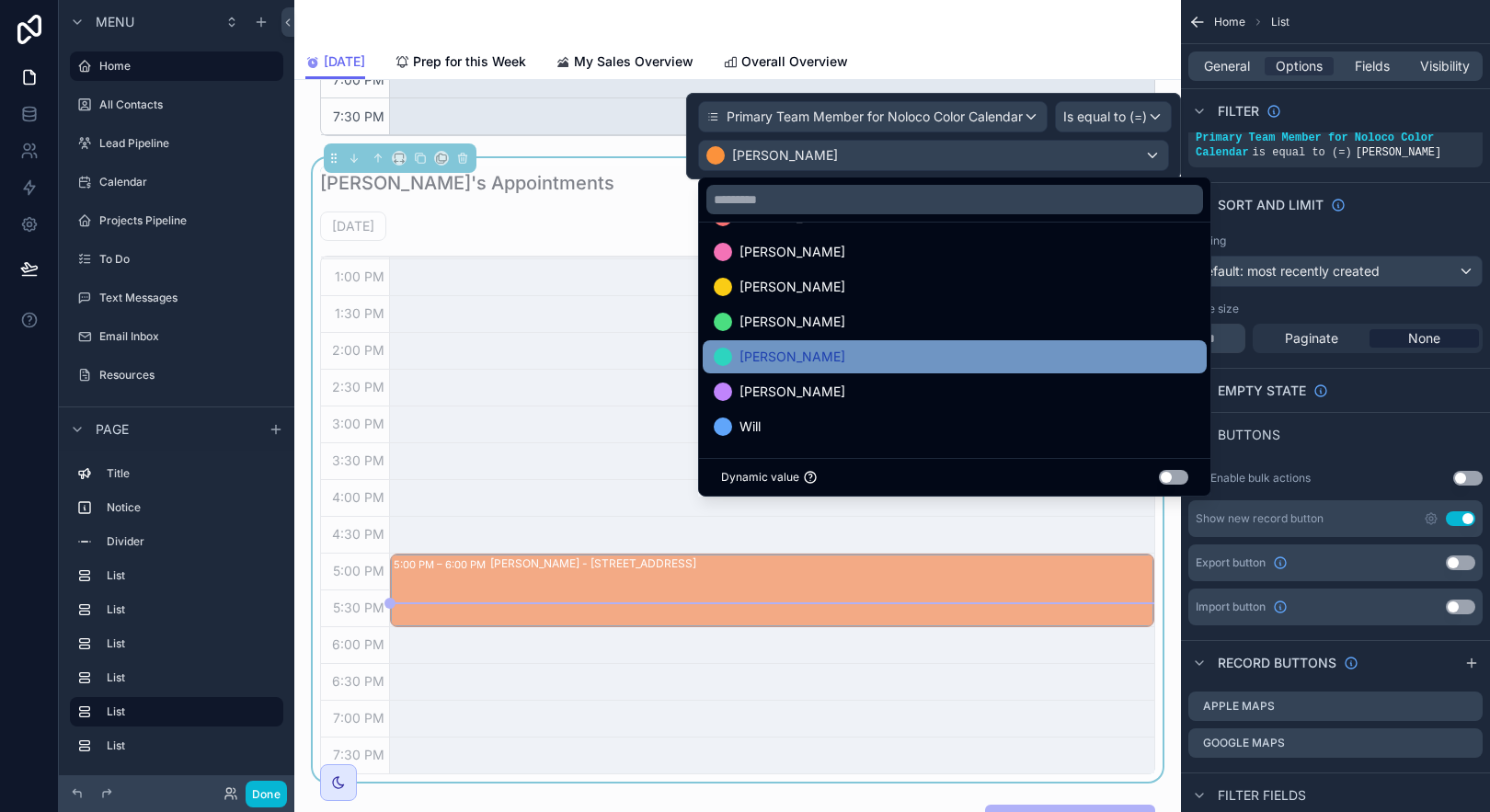
click at [884, 364] on div "[PERSON_NAME]" at bounding box center [954, 356] width 482 height 22
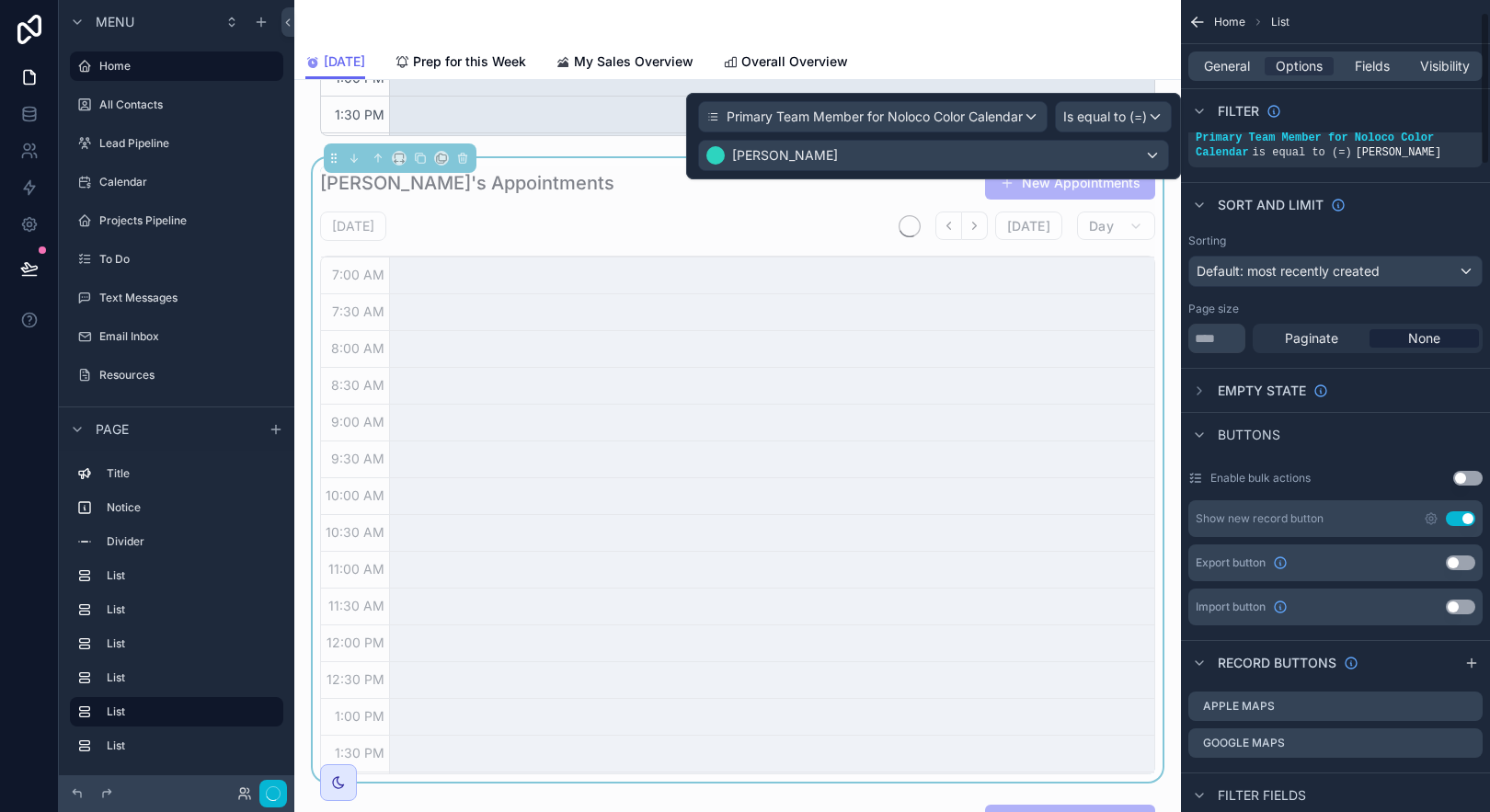
scroll to position [439, 0]
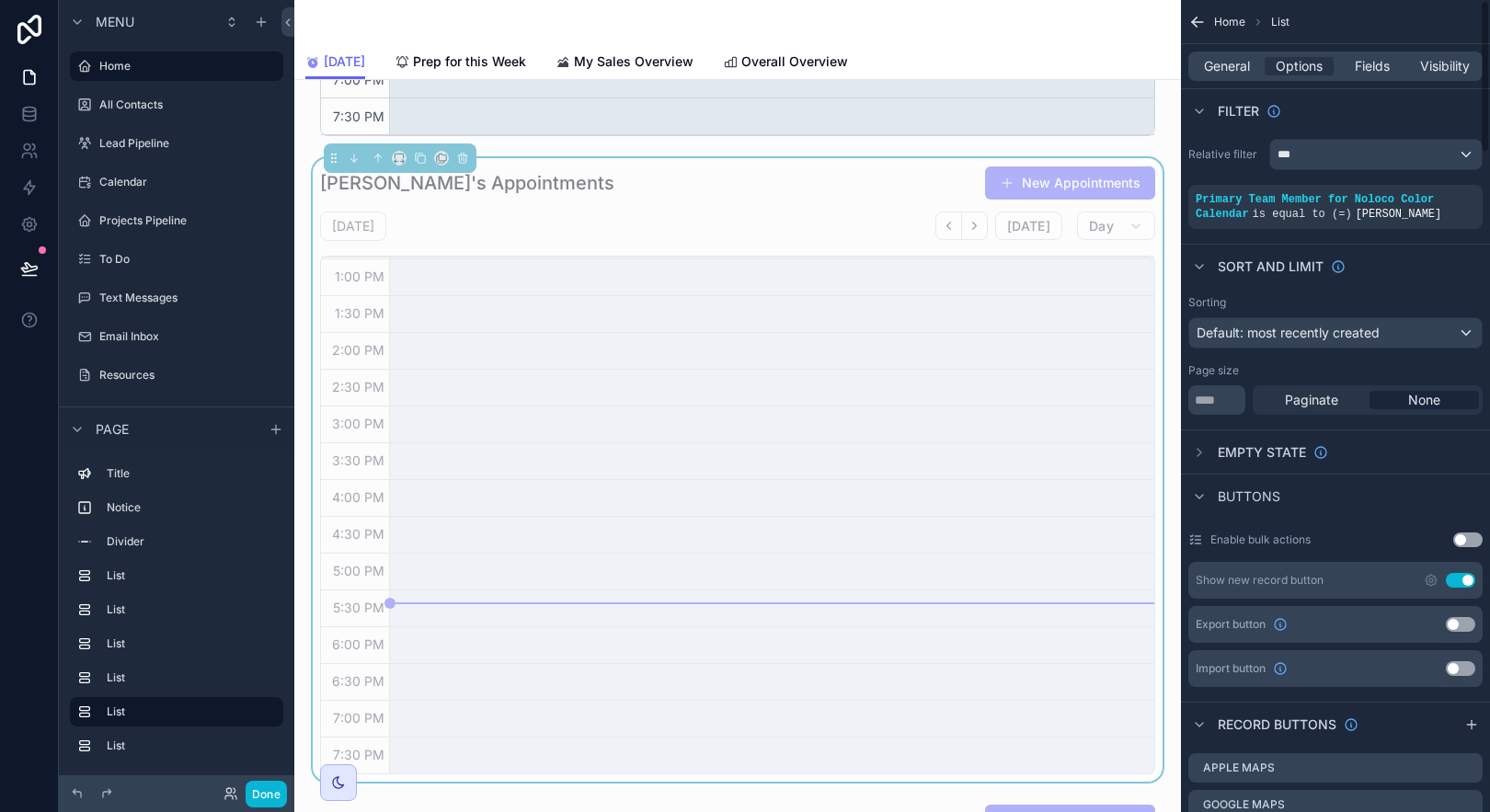
scroll to position [0, 0]
click at [1466, 187] on icon "scrollable content" at bounding box center [1462, 188] width 11 height 11
click at [1234, 70] on span "General" at bounding box center [1226, 66] width 46 height 18
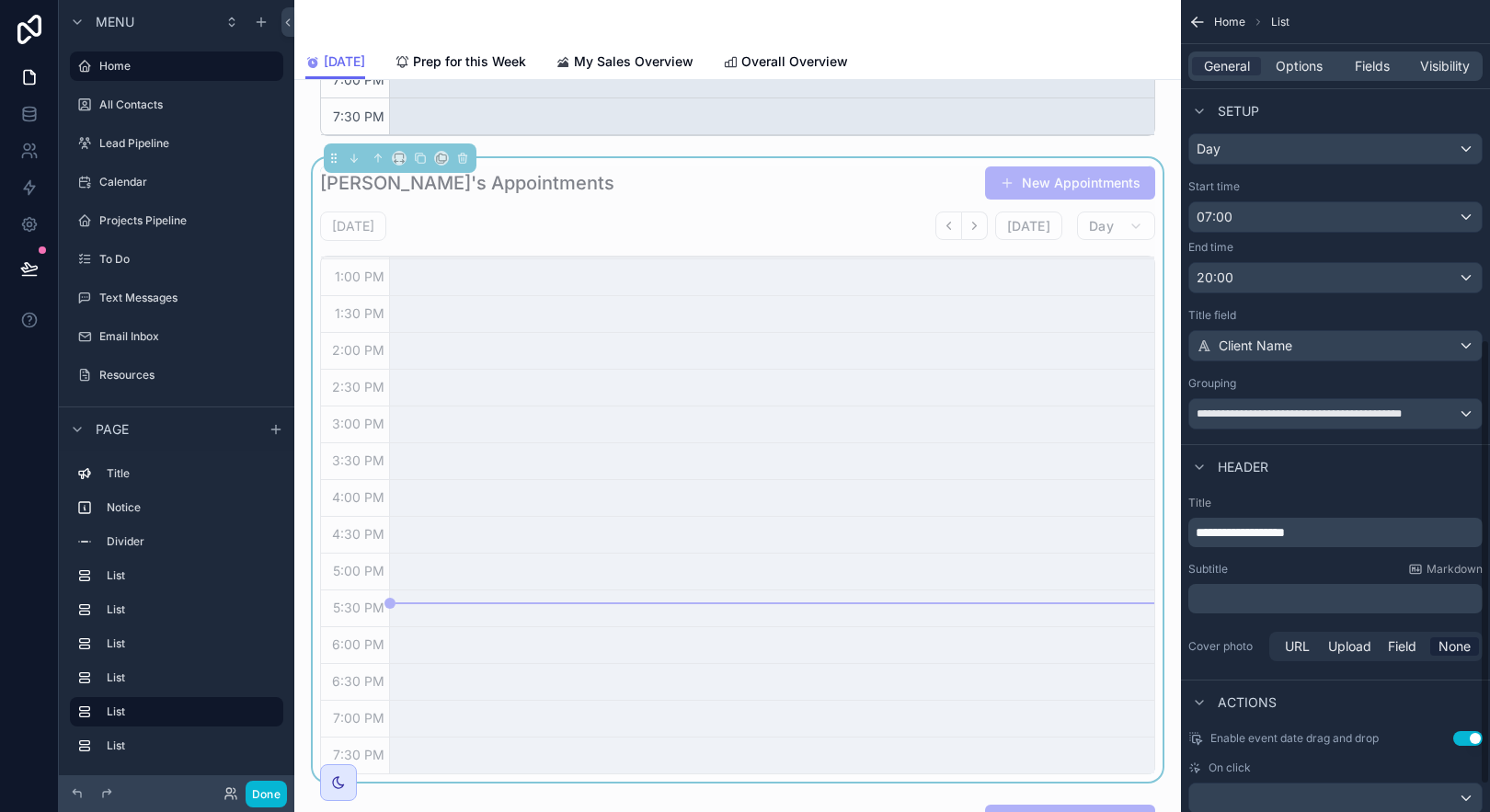
scroll to position [668, 0]
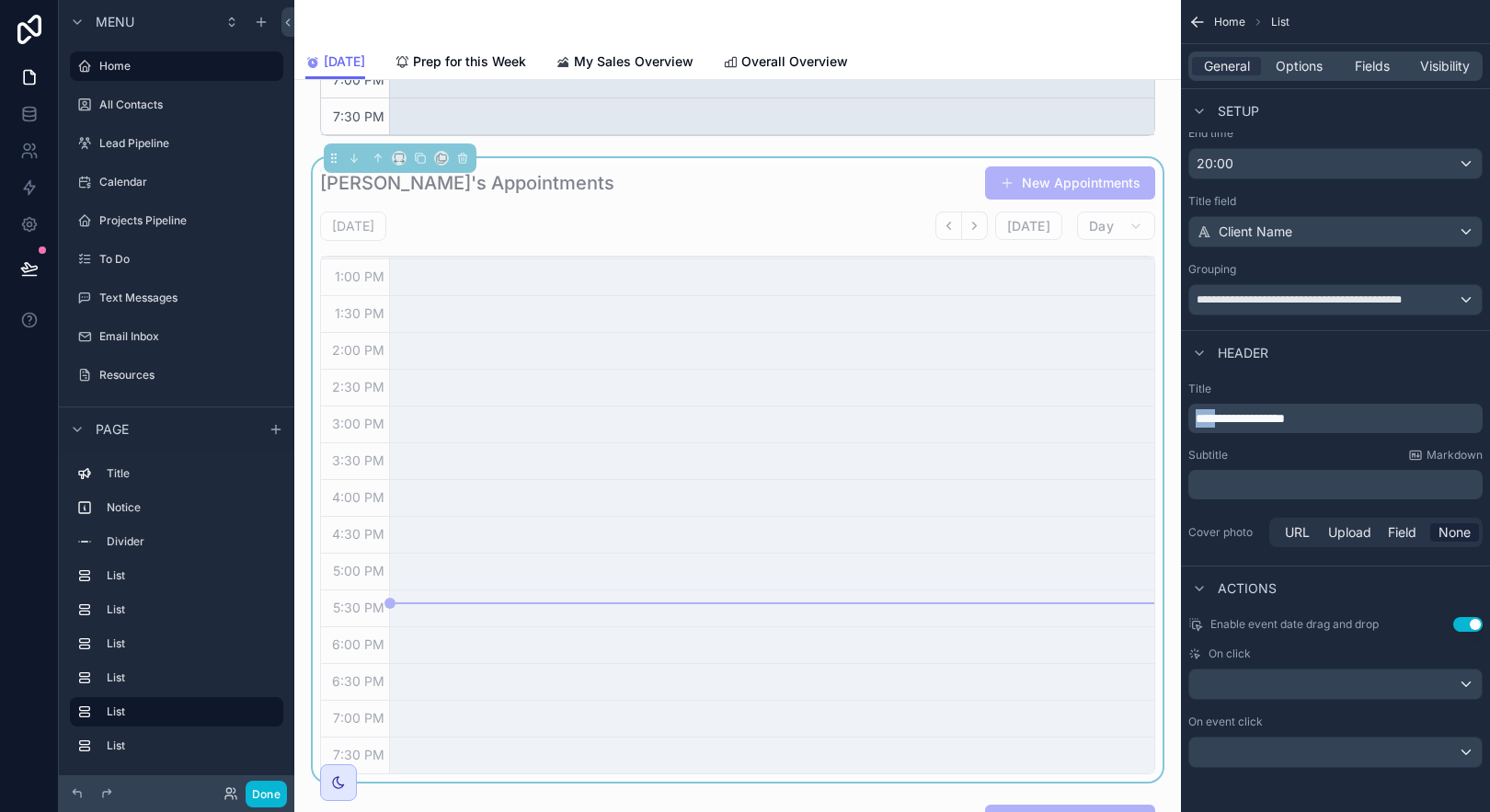
drag, startPoint x: 1221, startPoint y: 421, endPoint x: 1184, endPoint y: 418, distance: 37.1
click at [1184, 418] on div "**********" at bounding box center [1335, 465] width 309 height 184
click at [1312, 373] on div "Header" at bounding box center [1335, 351] width 309 height 44
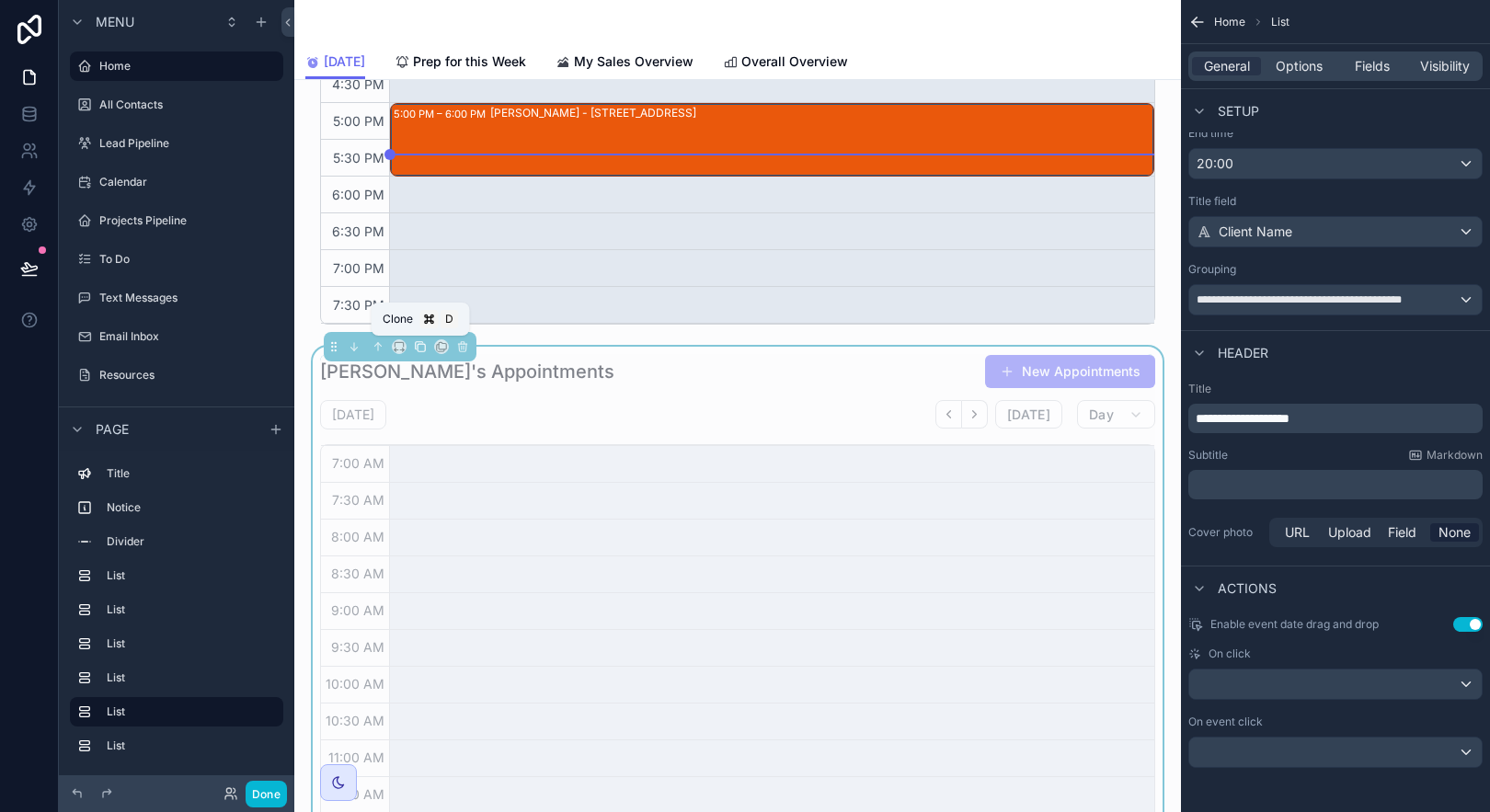
click at [418, 350] on icon "scrollable content" at bounding box center [422, 348] width 8 height 8
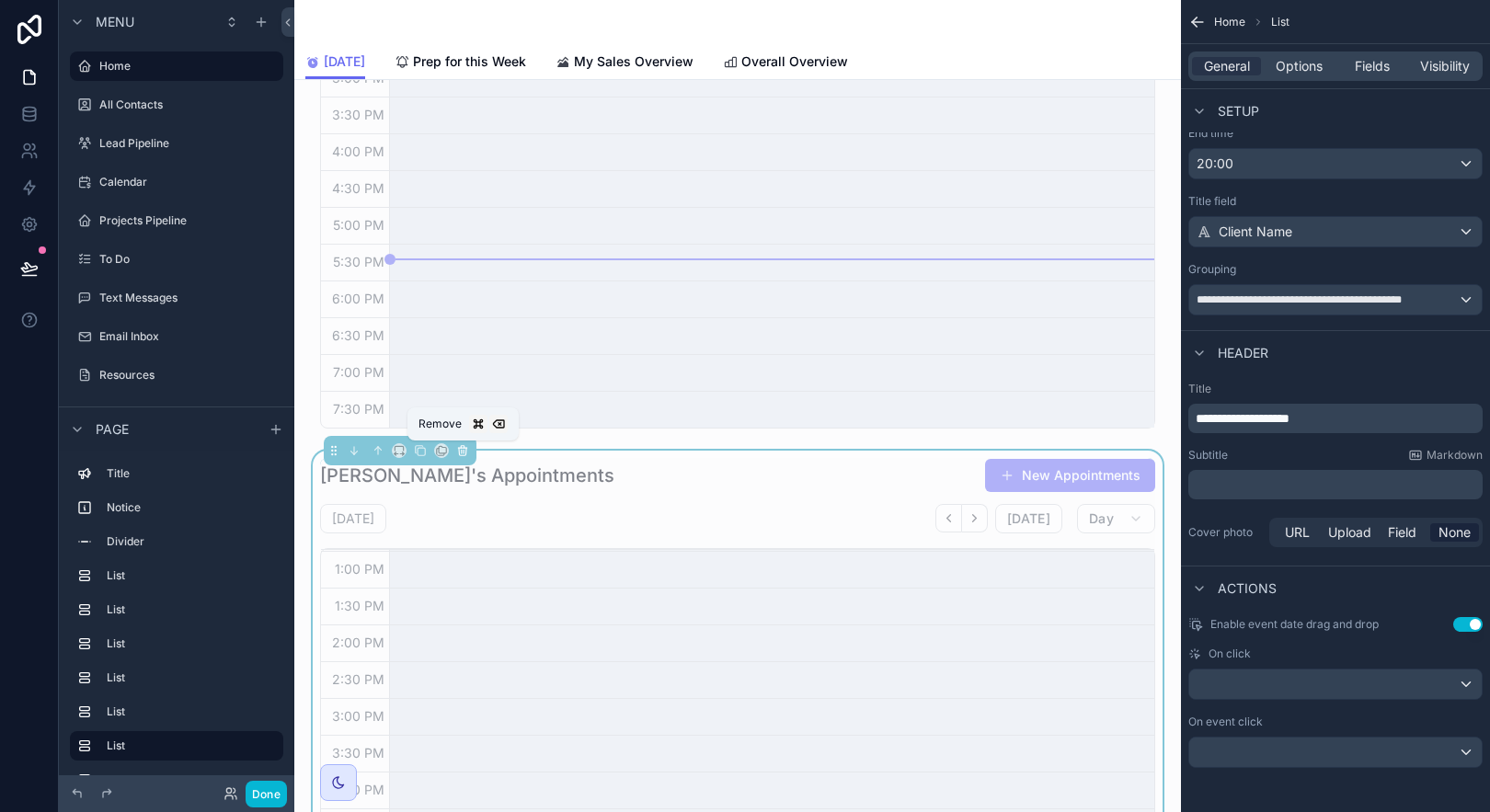
click at [467, 456] on button "scrollable content" at bounding box center [463, 450] width 20 height 20
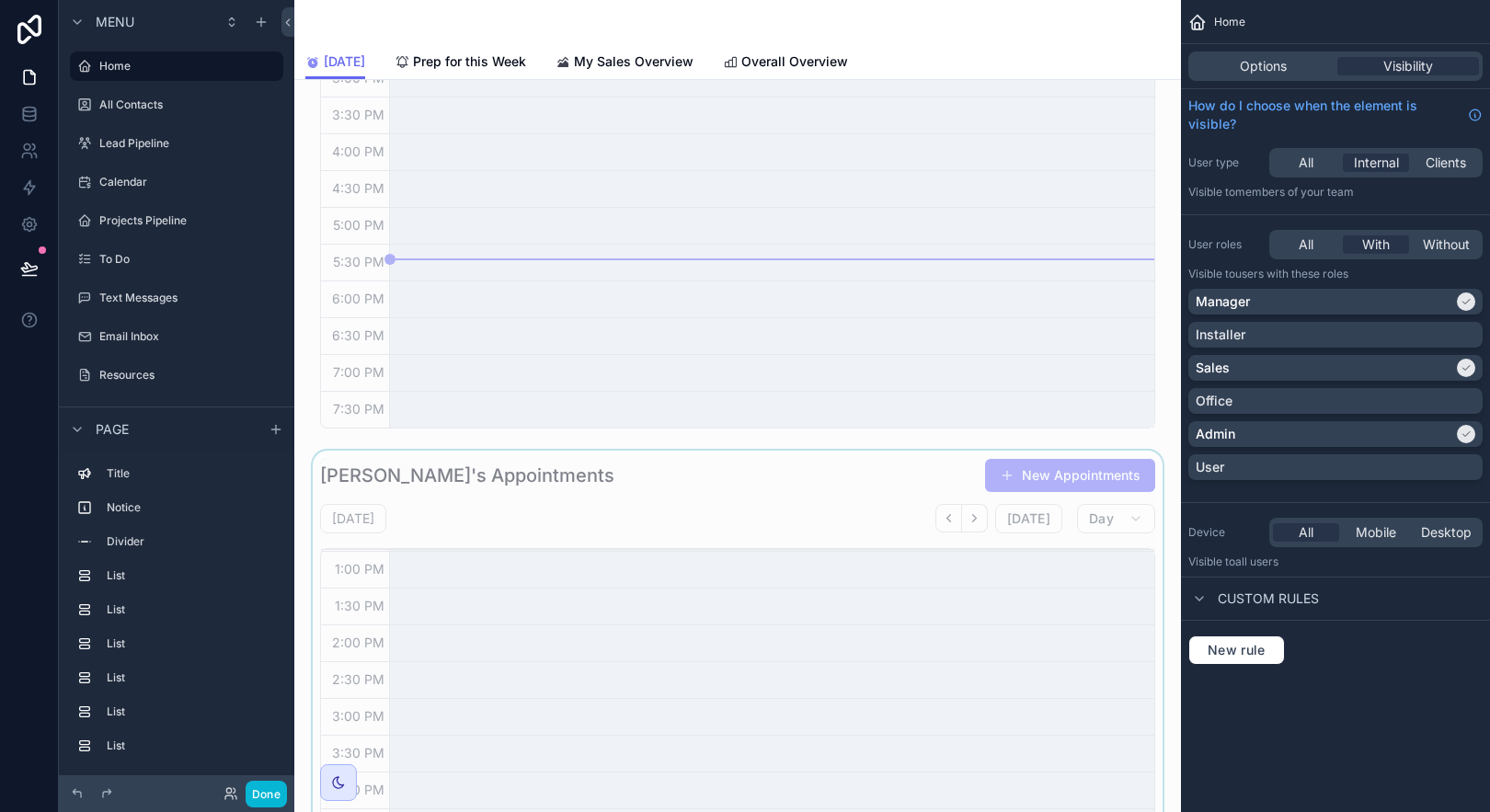
click at [471, 489] on div "scrollable content" at bounding box center [737, 762] width 857 height 623
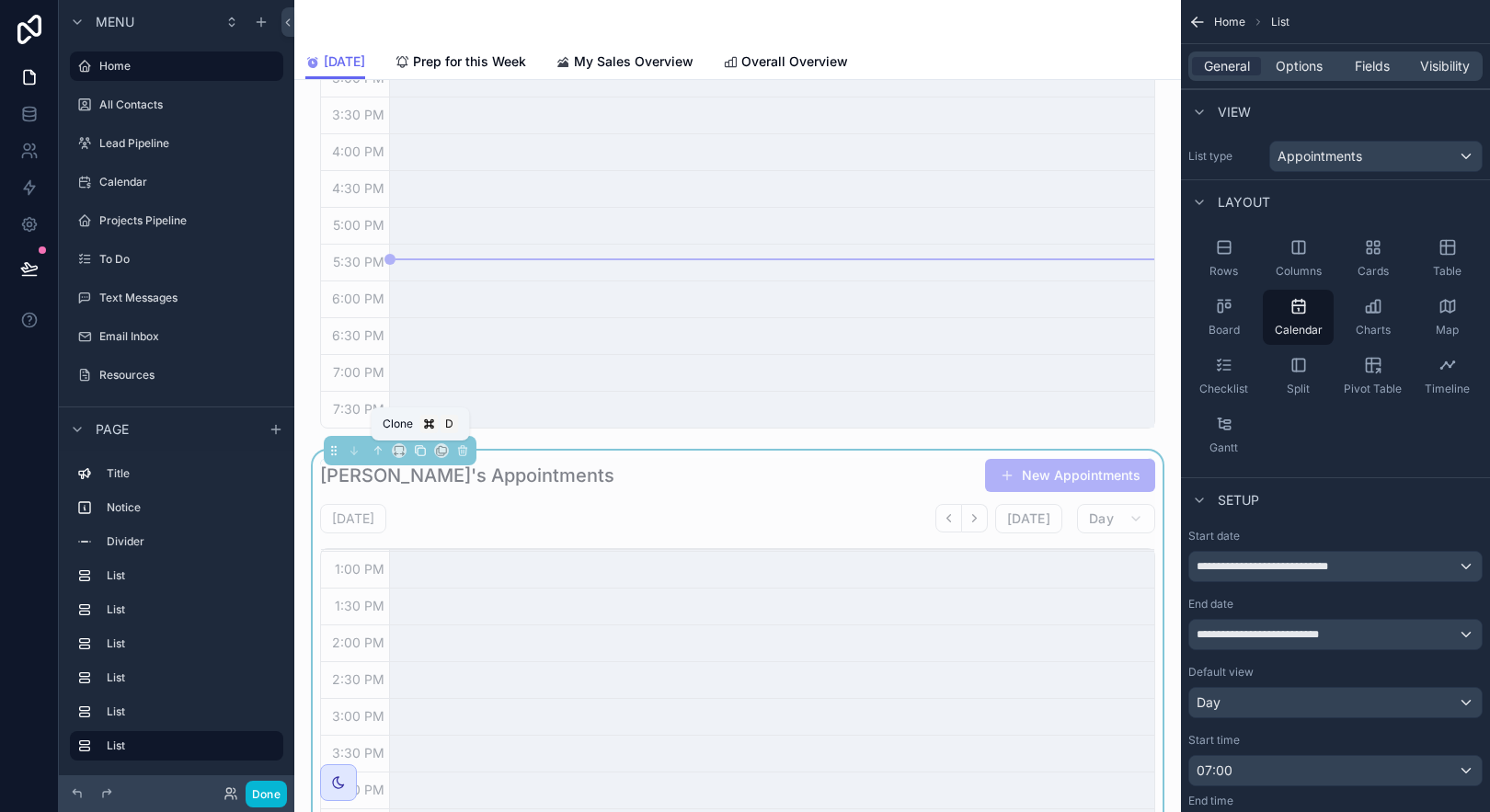
click at [423, 450] on icon "scrollable content" at bounding box center [420, 450] width 13 height 13
click at [540, 461] on div "scrollable content" at bounding box center [737, 762] width 857 height 623
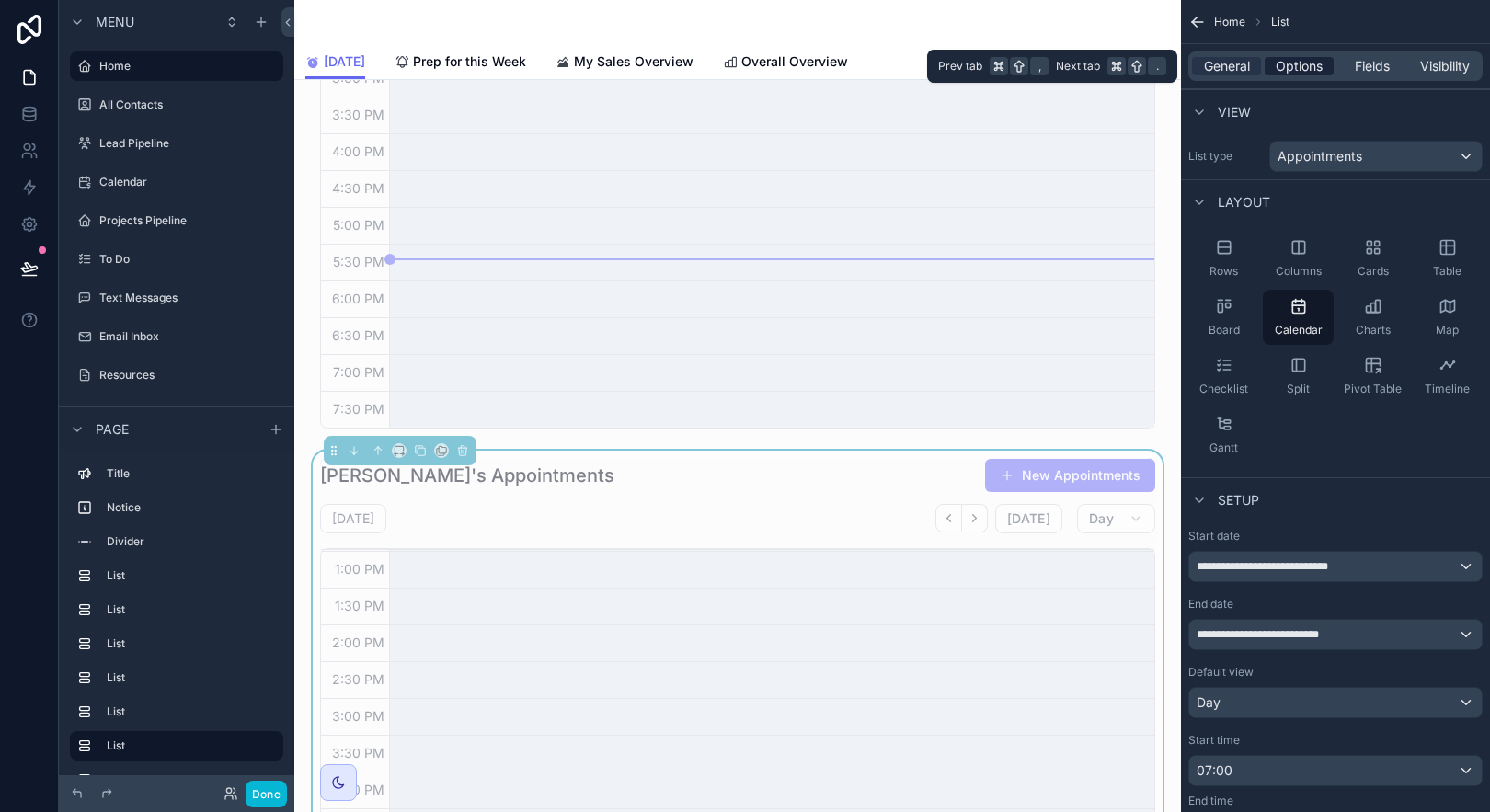
click at [1323, 69] on div "Options" at bounding box center [1299, 66] width 69 height 18
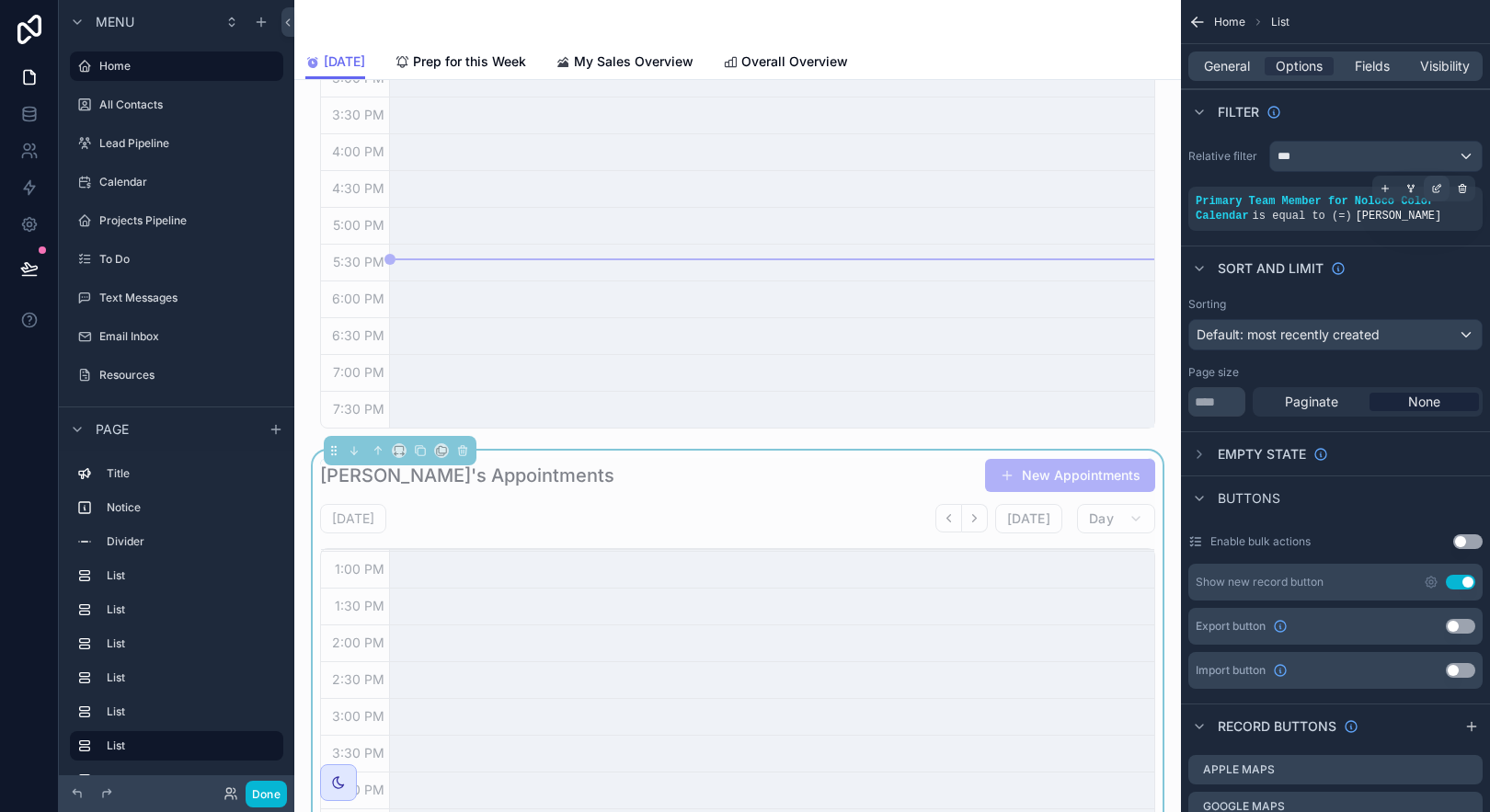
click at [1436, 187] on icon "scrollable content" at bounding box center [1438, 187] width 6 height 6
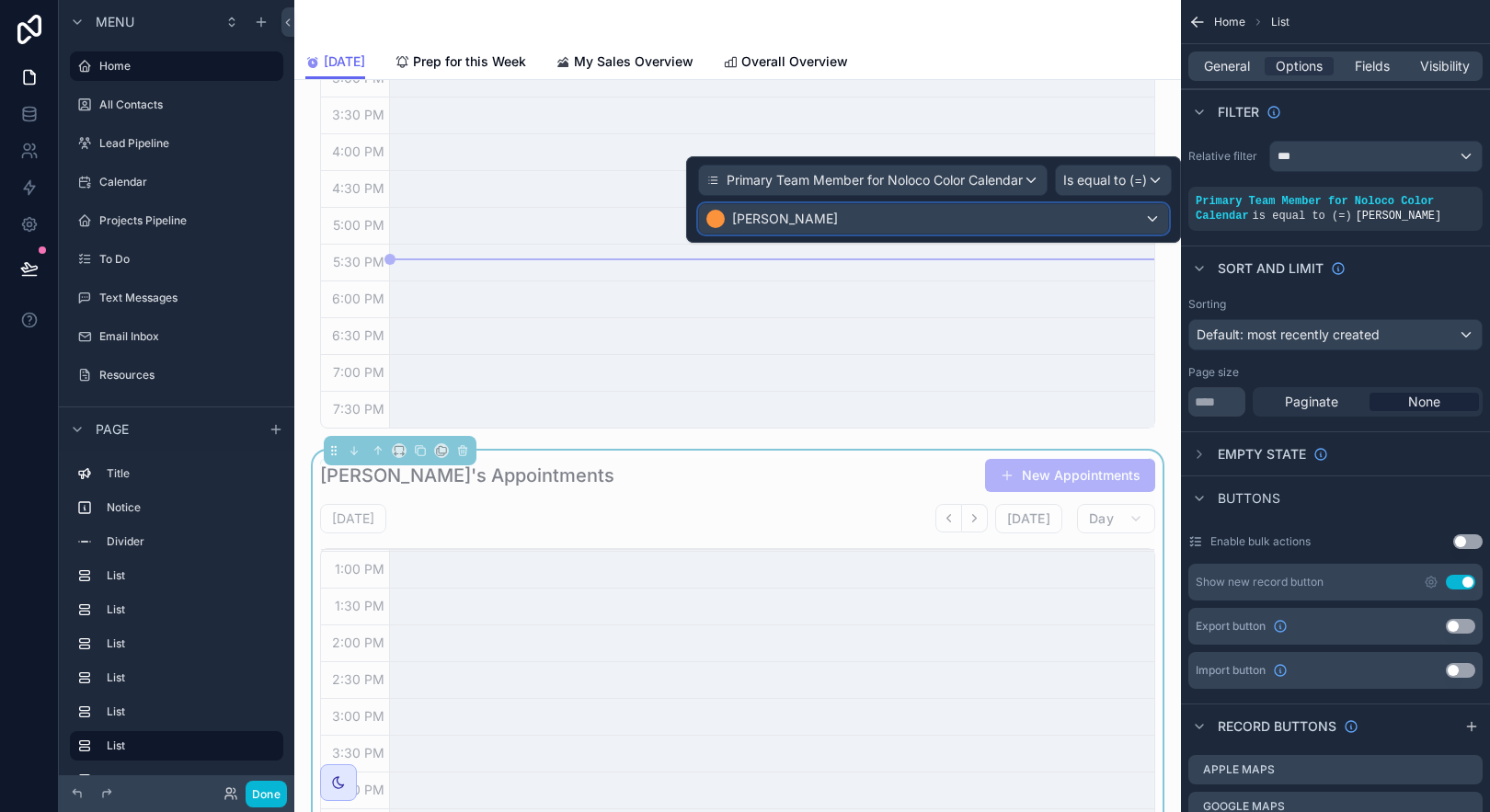
click at [925, 224] on div "[PERSON_NAME]" at bounding box center [934, 219] width 469 height 29
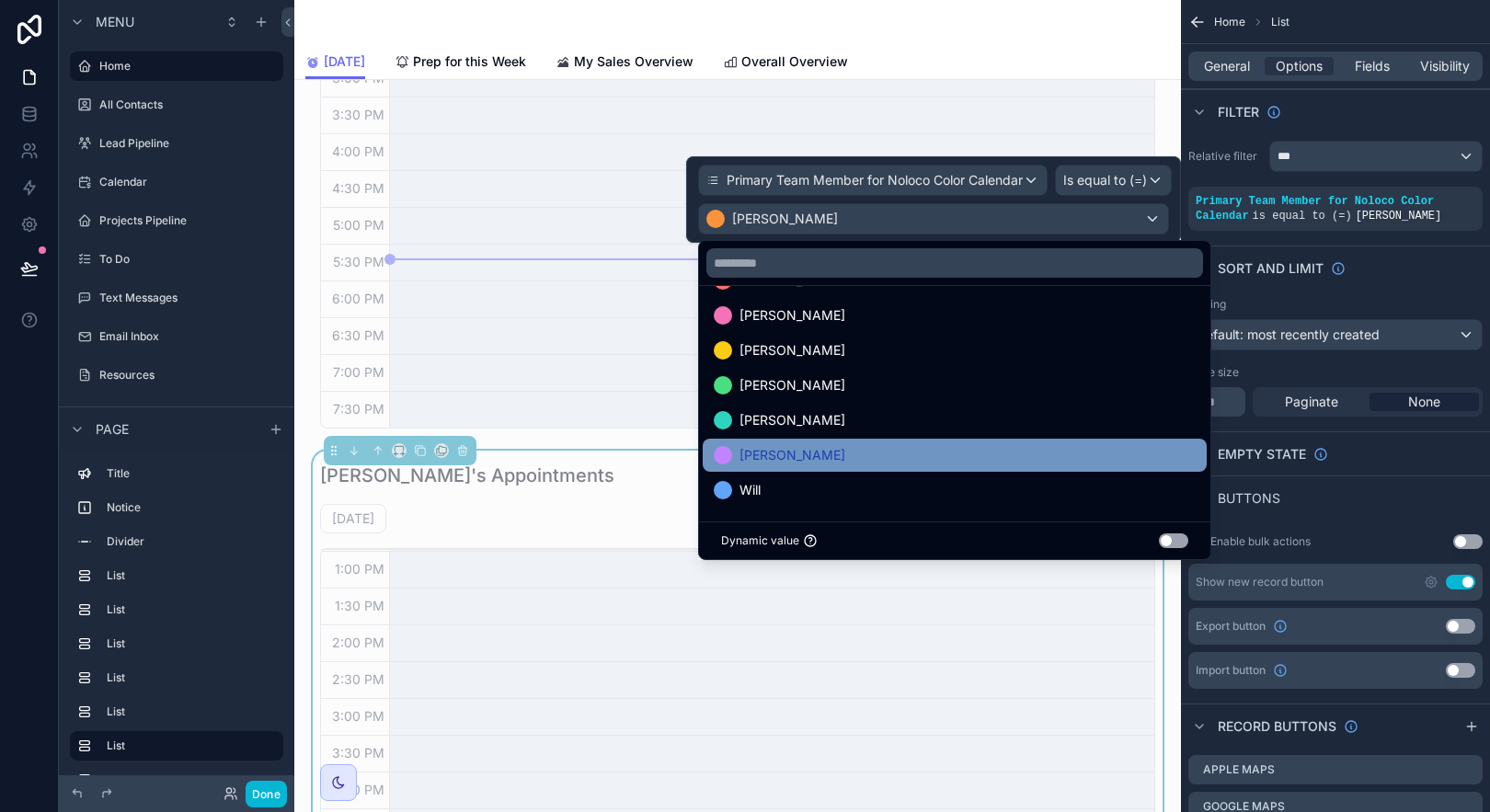
click at [932, 455] on div "[PERSON_NAME]" at bounding box center [954, 455] width 482 height 22
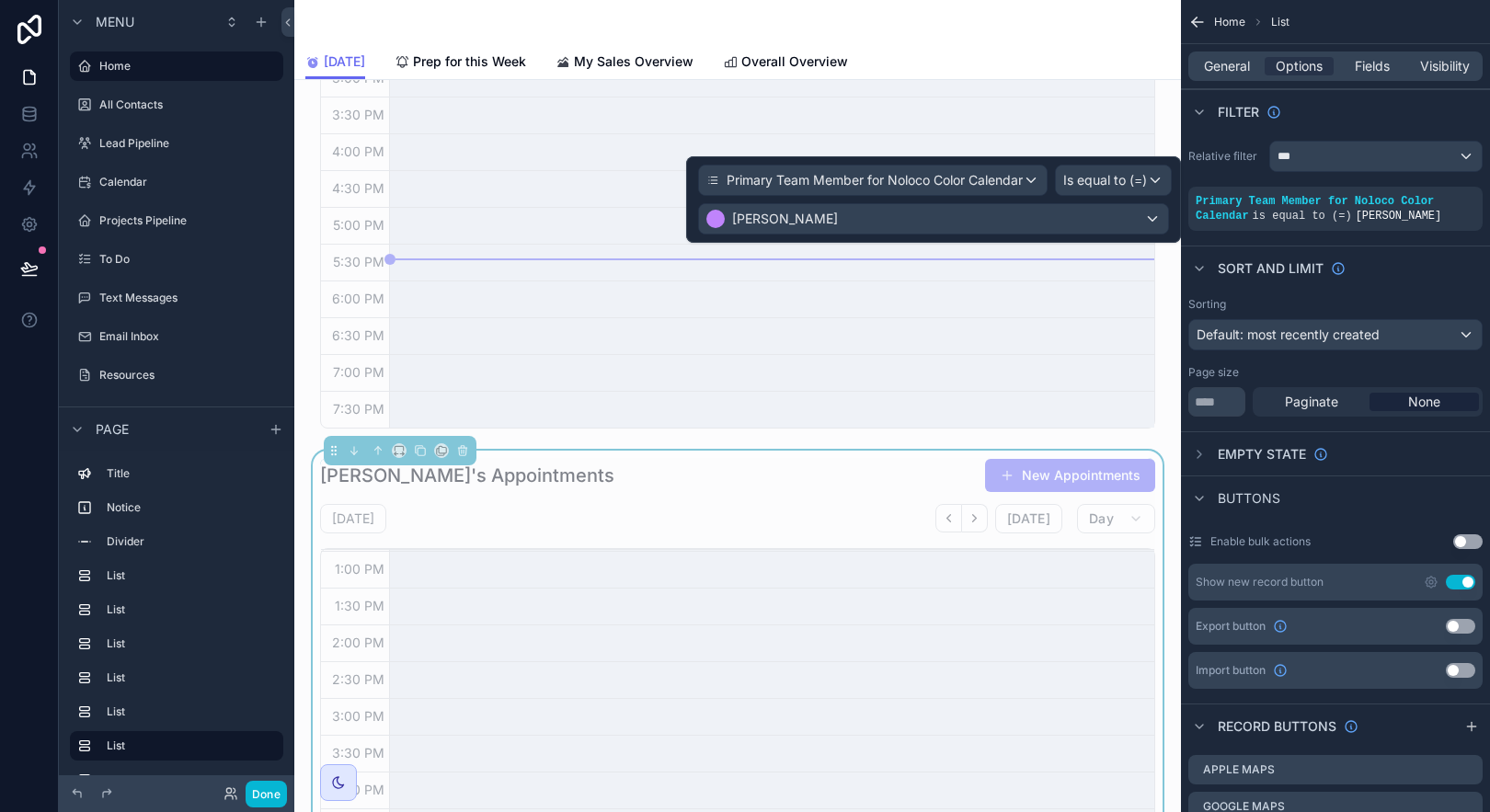
click at [1416, 275] on div "Sort And Limit" at bounding box center [1335, 267] width 309 height 44
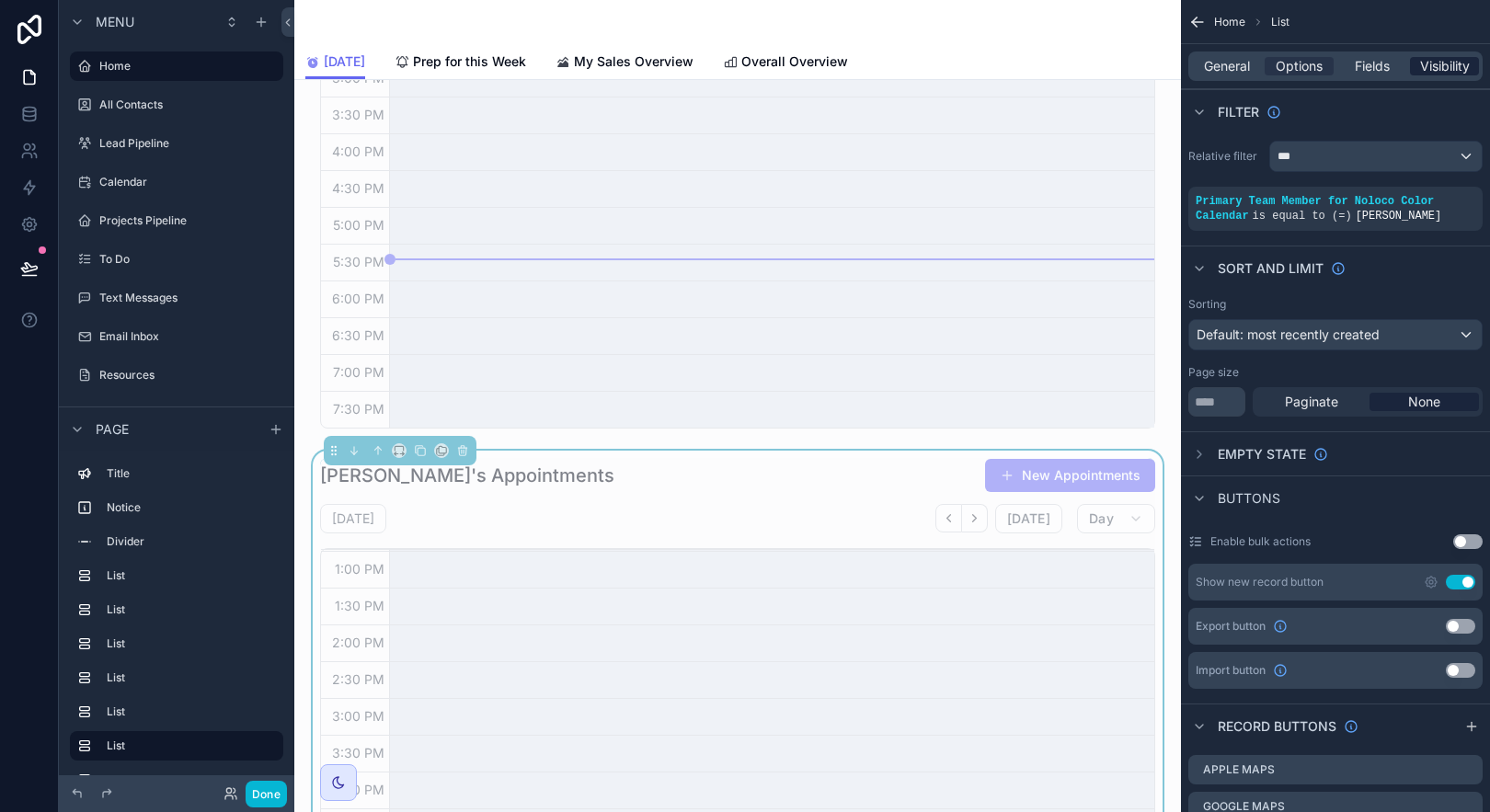
click at [1437, 65] on span "Visibility" at bounding box center [1444, 66] width 50 height 18
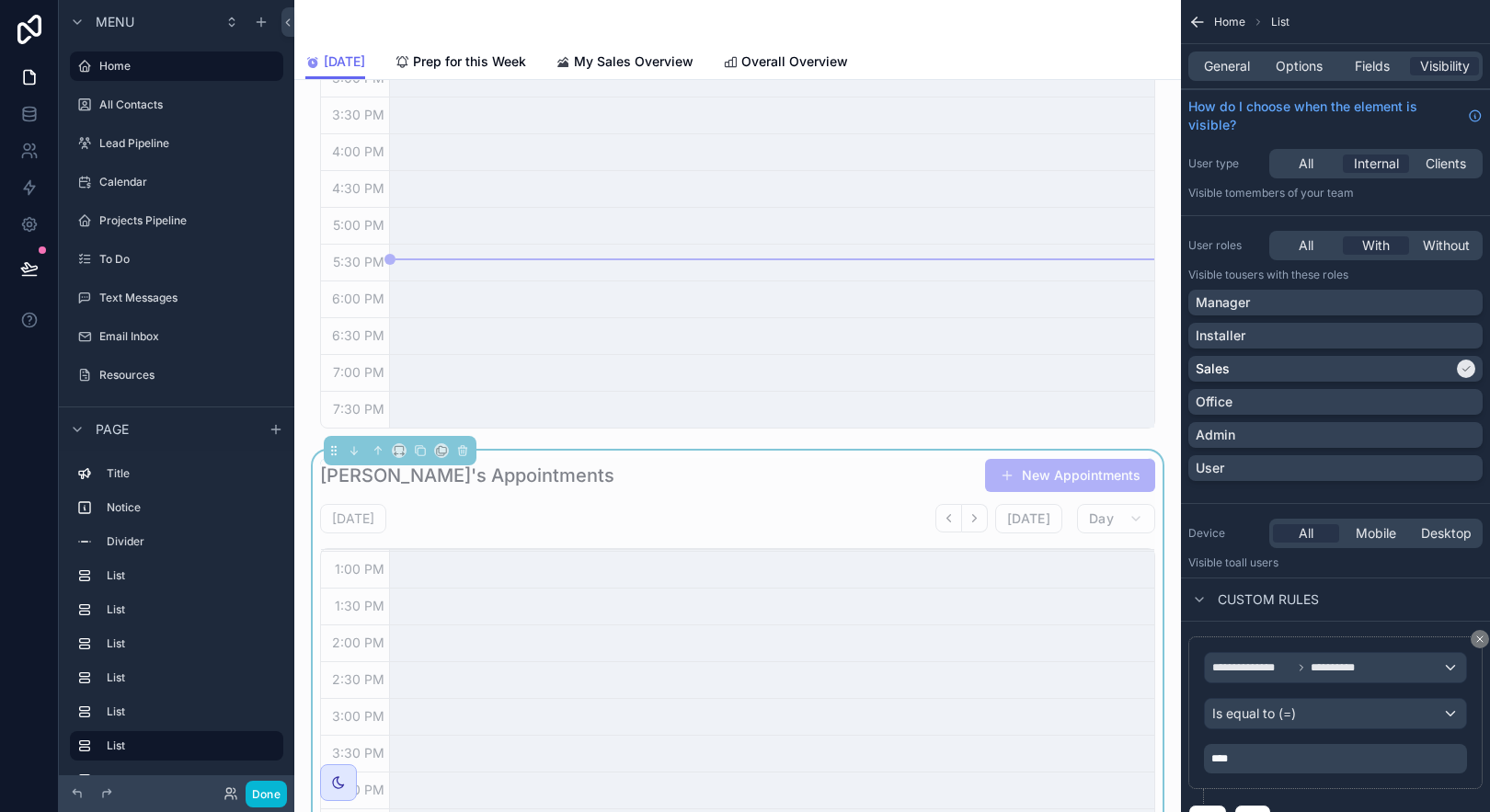
click at [1433, 767] on div "****" at bounding box center [1335, 758] width 263 height 29
click at [1416, 757] on p "****" at bounding box center [1337, 758] width 252 height 15
click at [1414, 755] on p "****" at bounding box center [1337, 758] width 252 height 15
drag, startPoint x: 1414, startPoint y: 757, endPoint x: 1169, endPoint y: 764, distance: 245.1
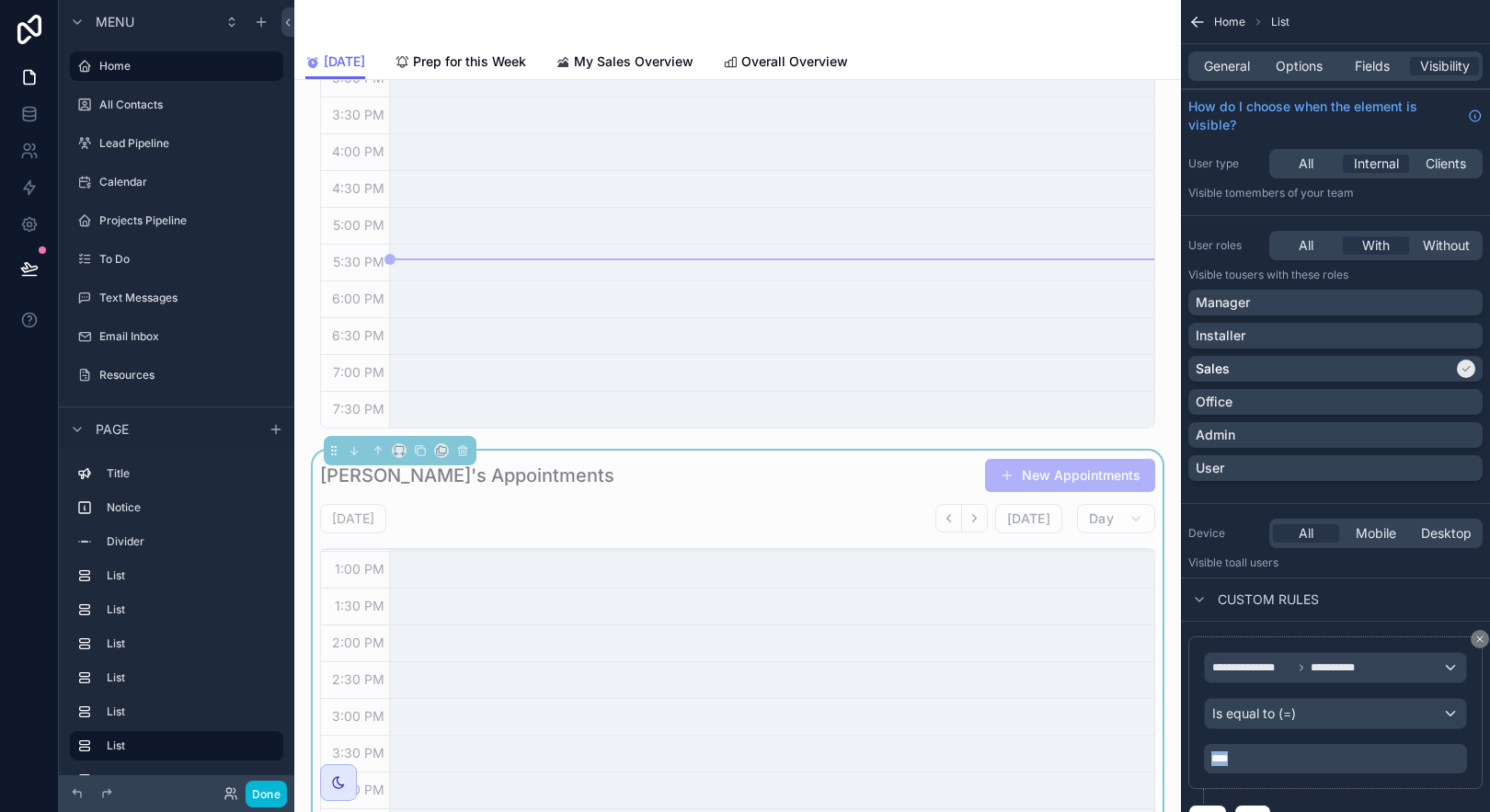
click at [1169, 764] on div "Jump to... K Home All Contacts Lead Pipeline Calendar Projects Pipeline To Do T…" at bounding box center [892, 406] width 1196 height 812
click at [1389, 578] on div "Custom rules" at bounding box center [1335, 599] width 309 height 44
click at [1247, 63] on span "General" at bounding box center [1226, 66] width 46 height 18
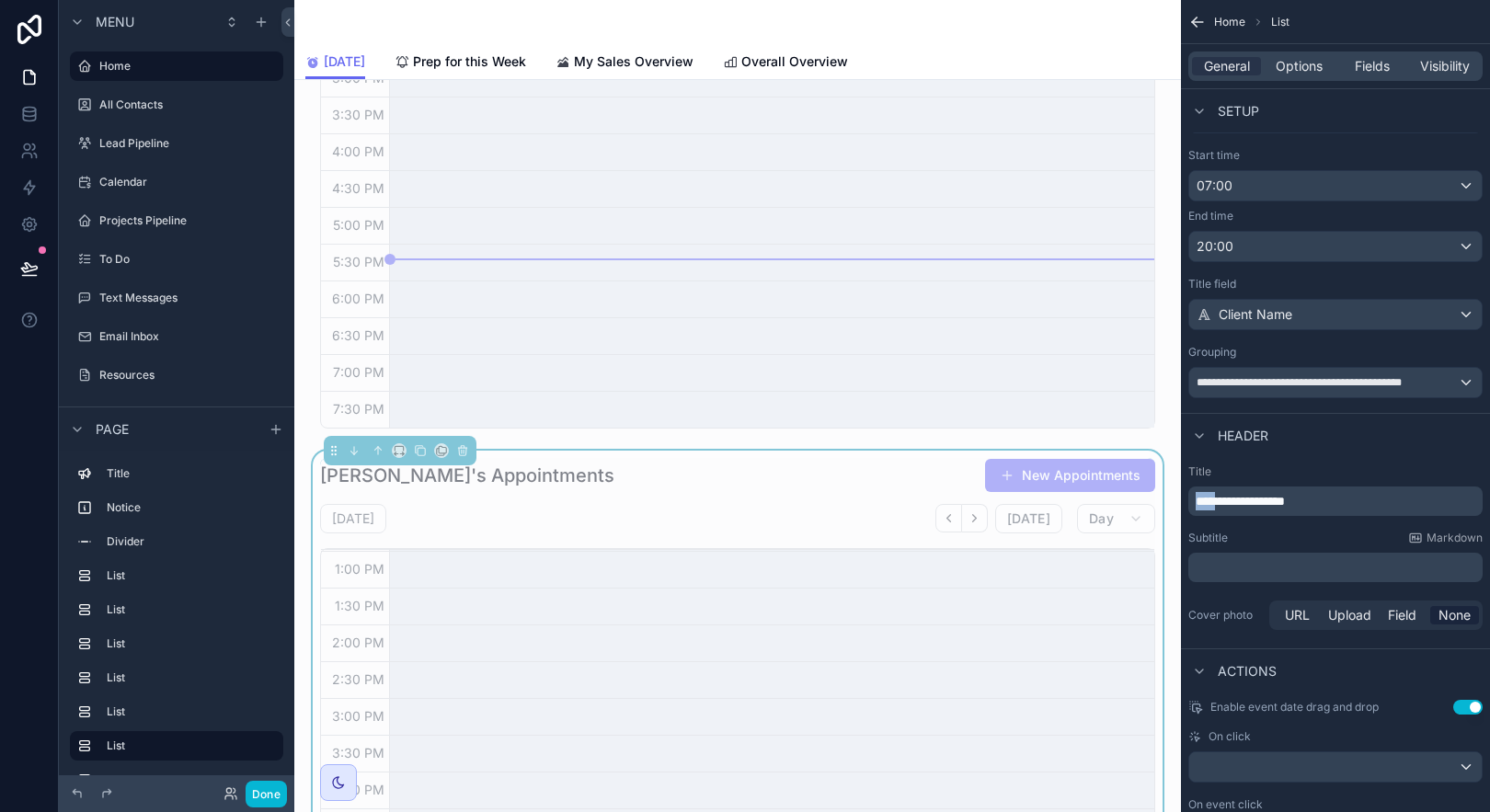
drag, startPoint x: 1219, startPoint y: 498, endPoint x: 1181, endPoint y: 489, distance: 39.1
click at [1181, 489] on div "**********" at bounding box center [1335, 548] width 309 height 184
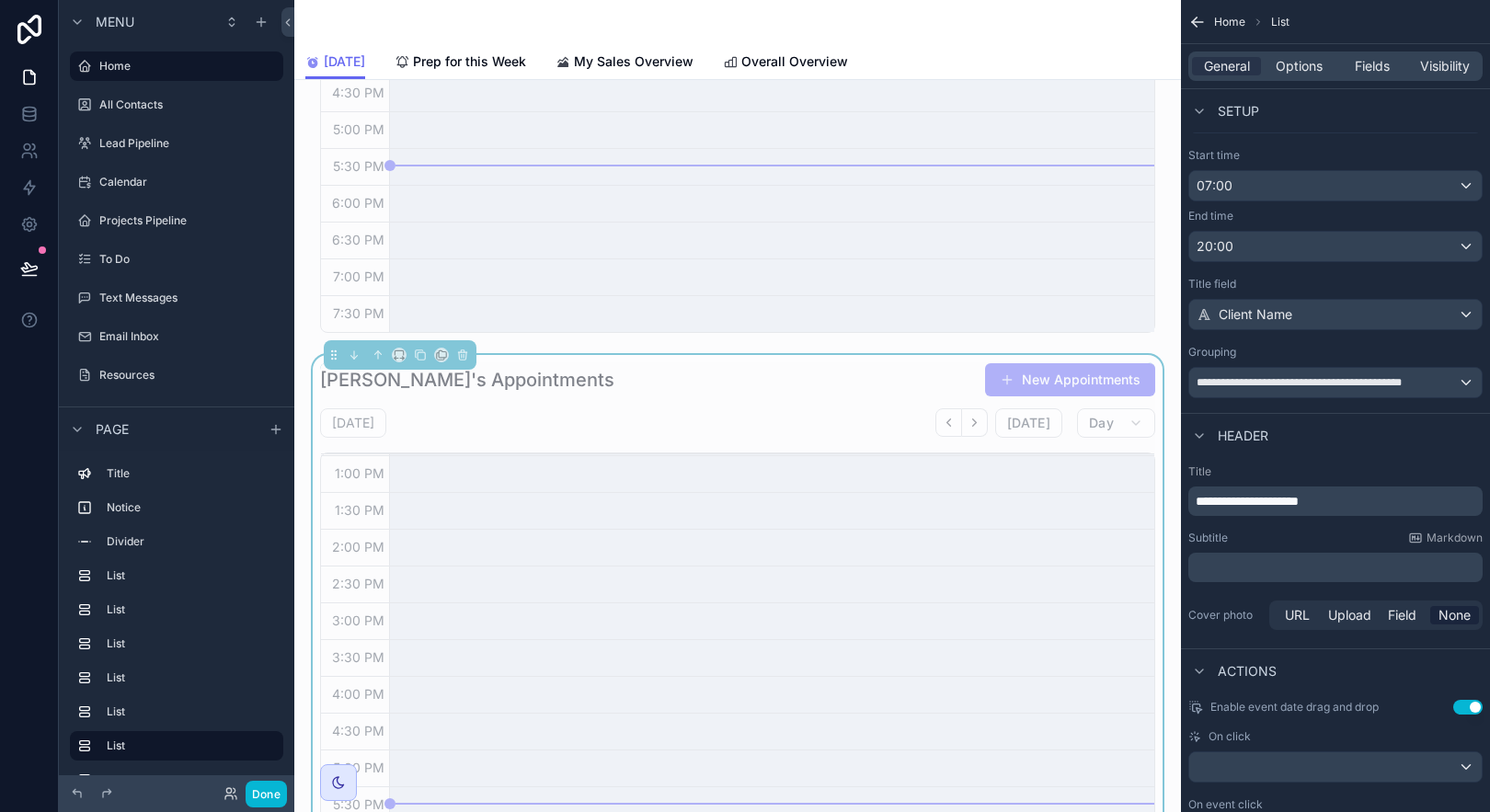
scroll to position [2587, 0]
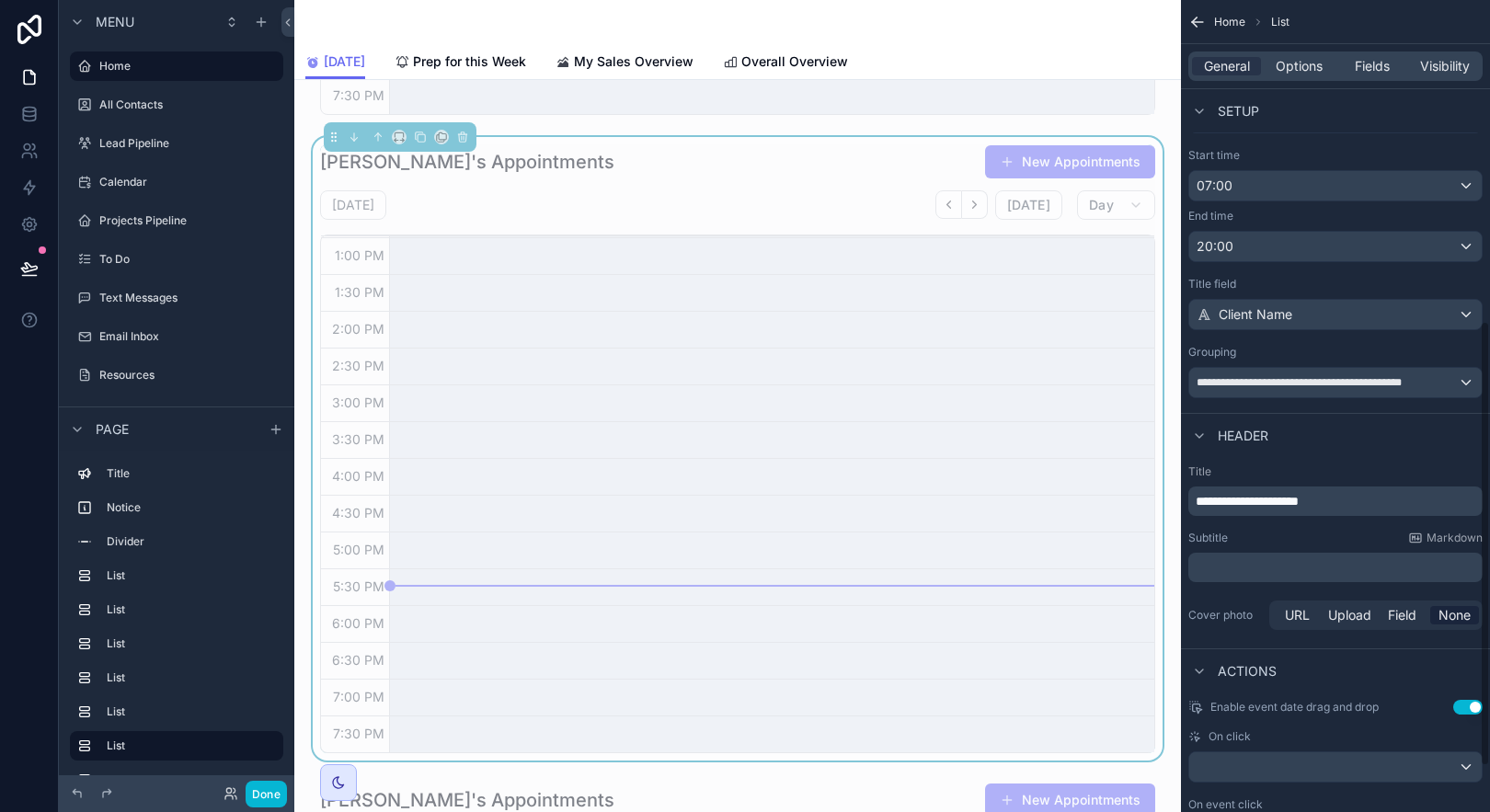
click at [1360, 459] on div "**********" at bounding box center [1335, 548] width 309 height 184
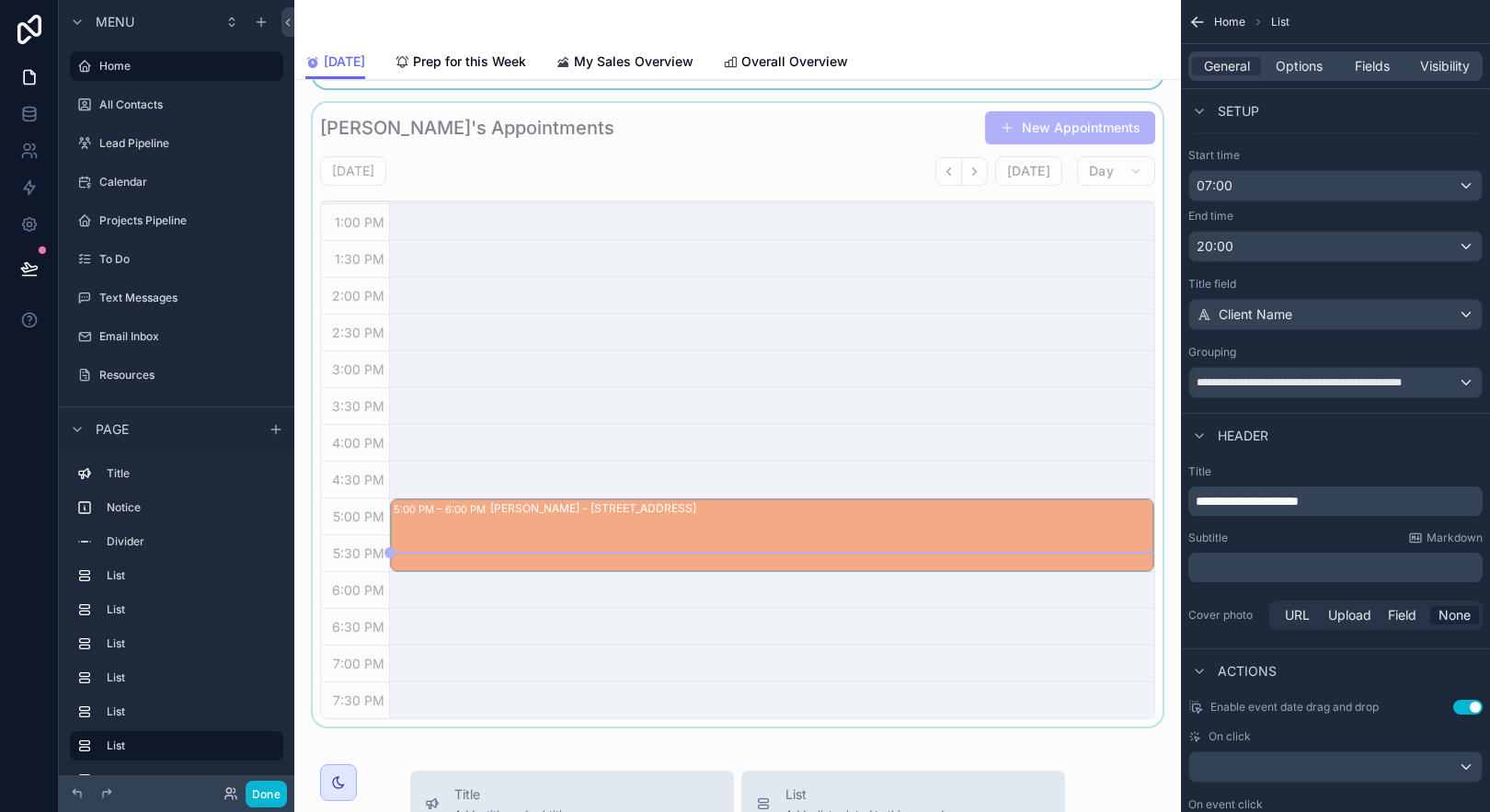
scroll to position [3260, 0]
click at [678, 142] on div "scrollable content" at bounding box center [737, 414] width 857 height 623
click at [423, 103] on icon "scrollable content" at bounding box center [420, 101] width 13 height 13
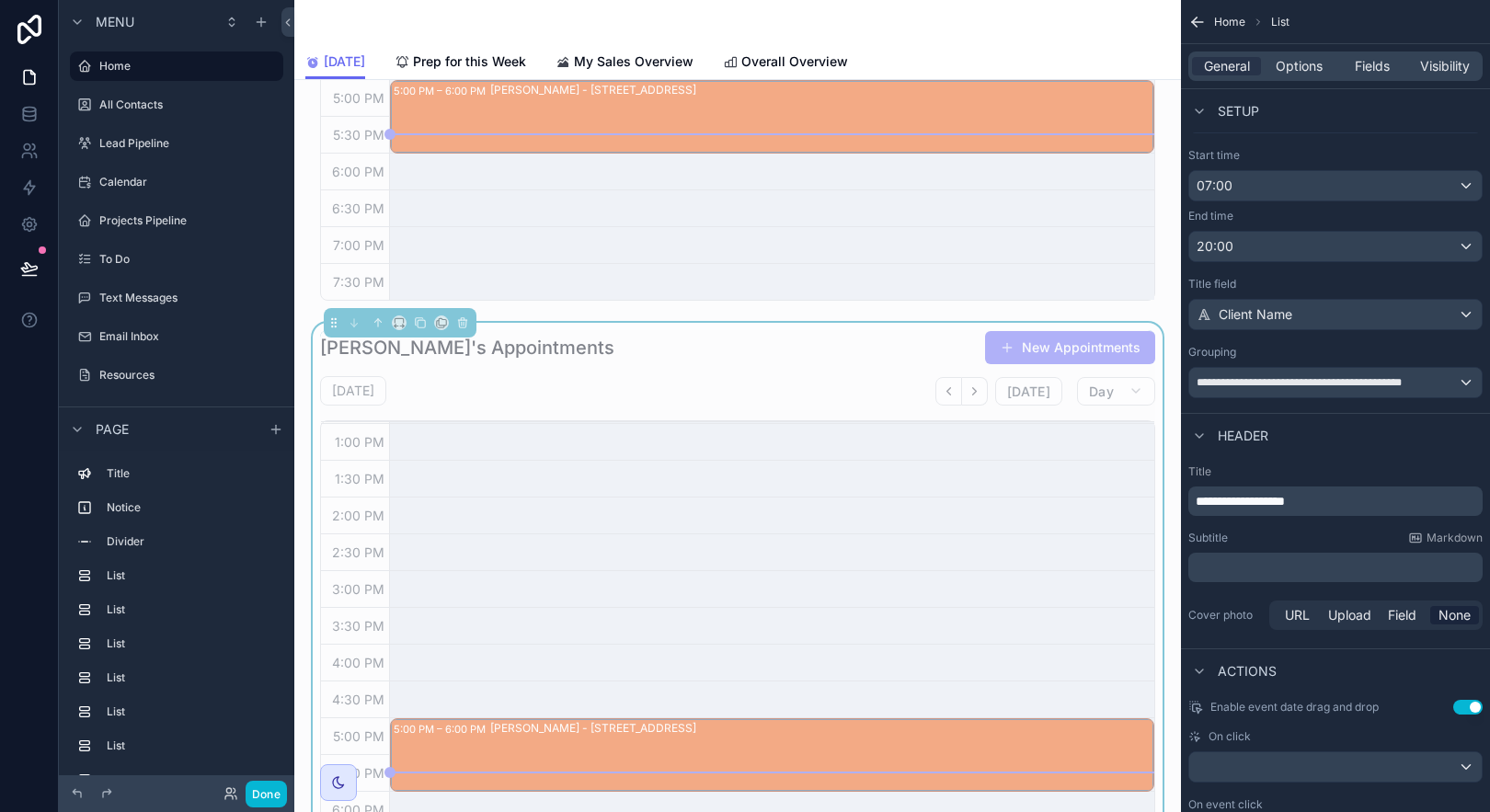
scroll to position [3758, 0]
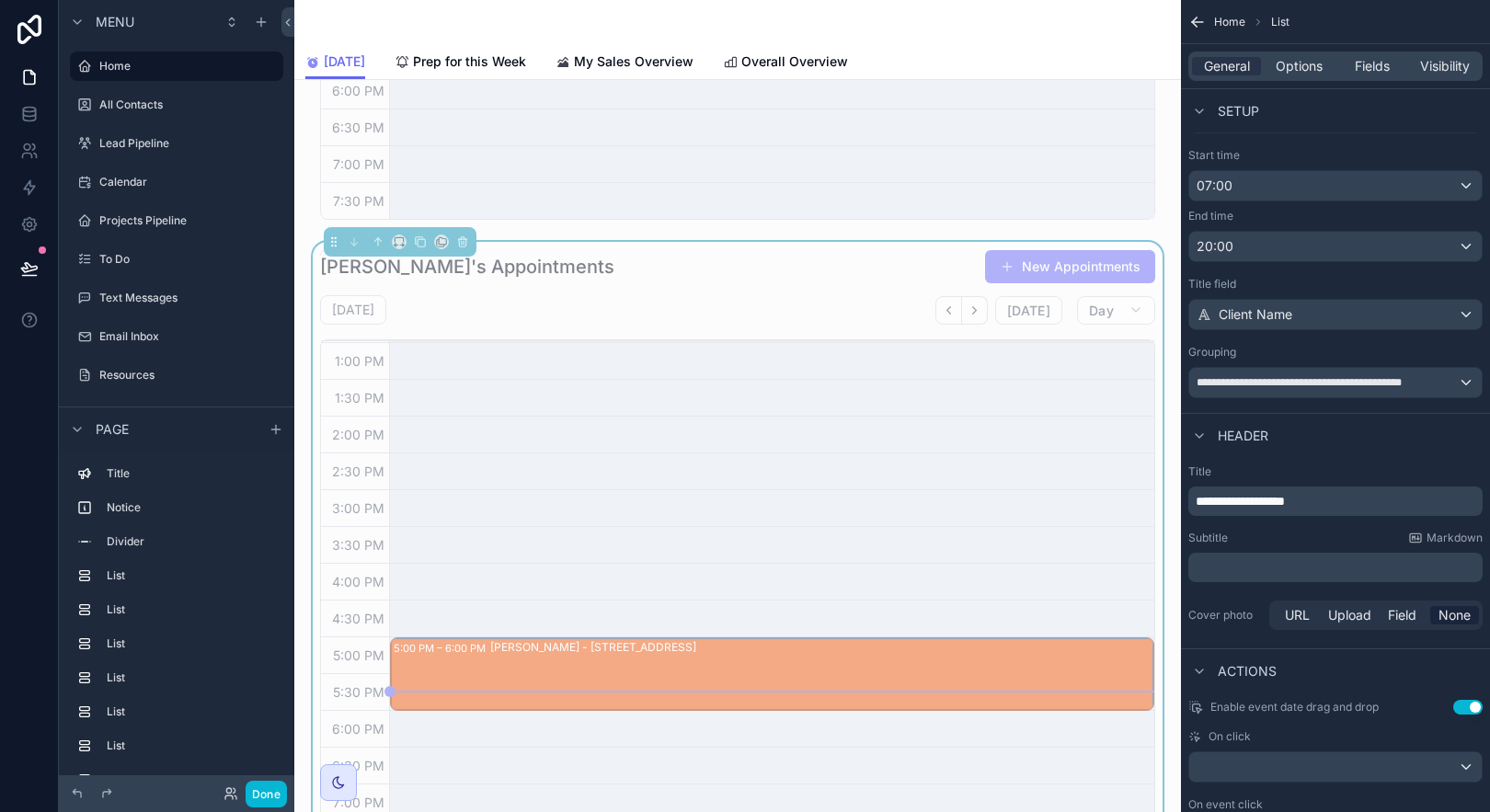
click at [812, 266] on div "Lisa's Appointments New Appointments" at bounding box center [738, 267] width 836 height 35
drag, startPoint x: 1218, startPoint y: 502, endPoint x: 1188, endPoint y: 503, distance: 30.0
click at [1188, 503] on div "**********" at bounding box center [1335, 501] width 294 height 29
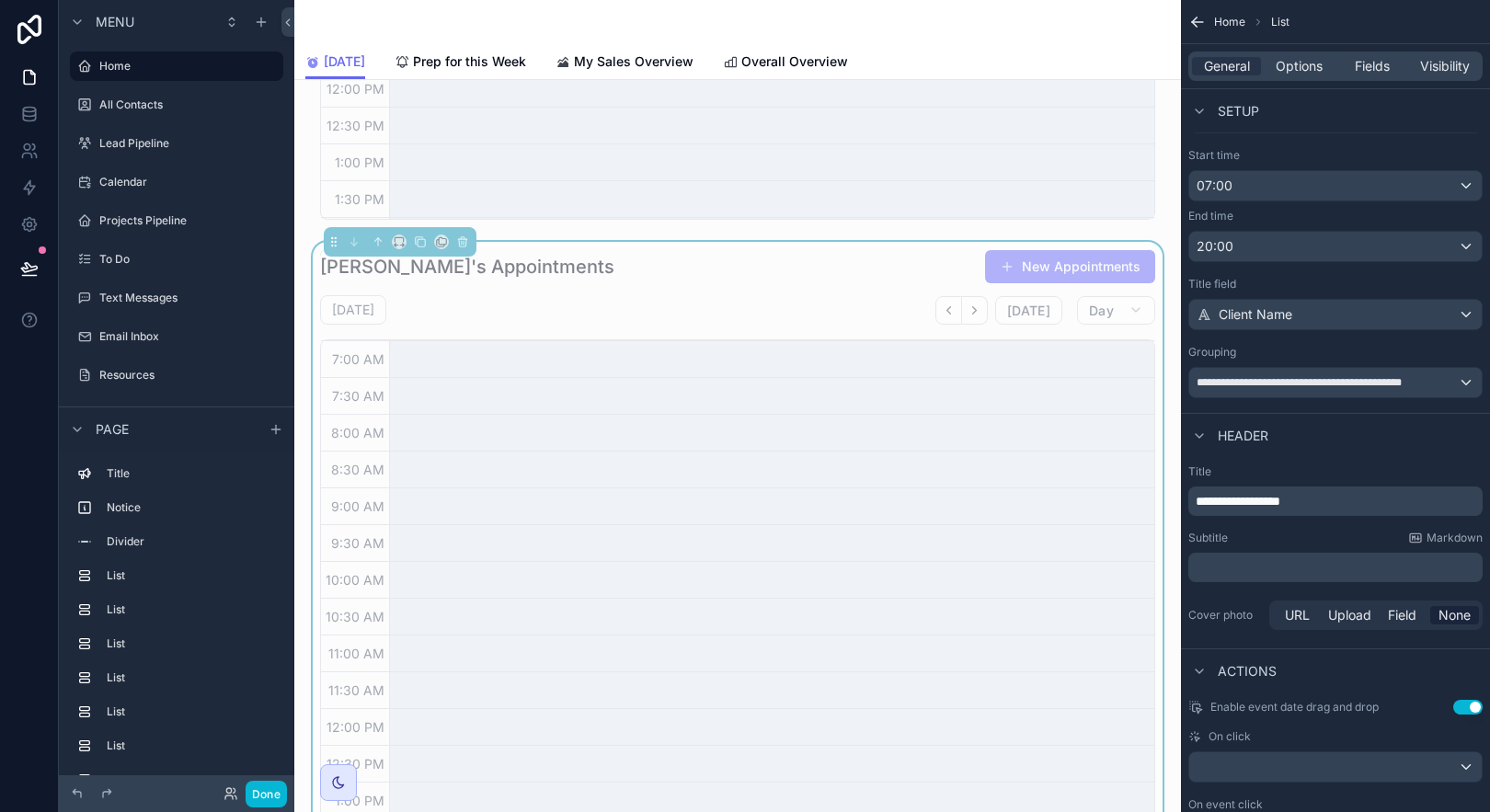
scroll to position [439, 0]
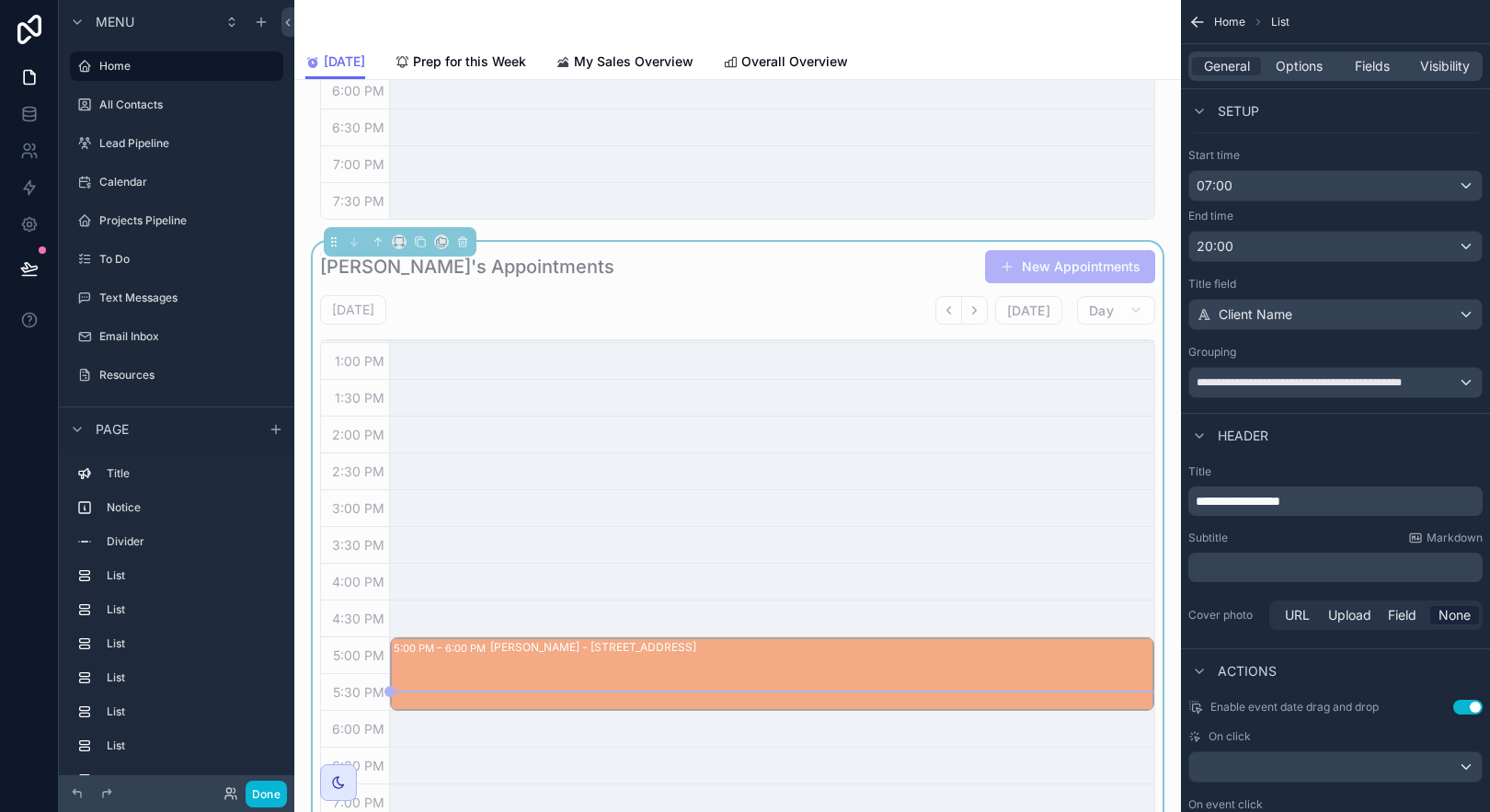
click at [1225, 461] on div "**********" at bounding box center [1335, 548] width 309 height 184
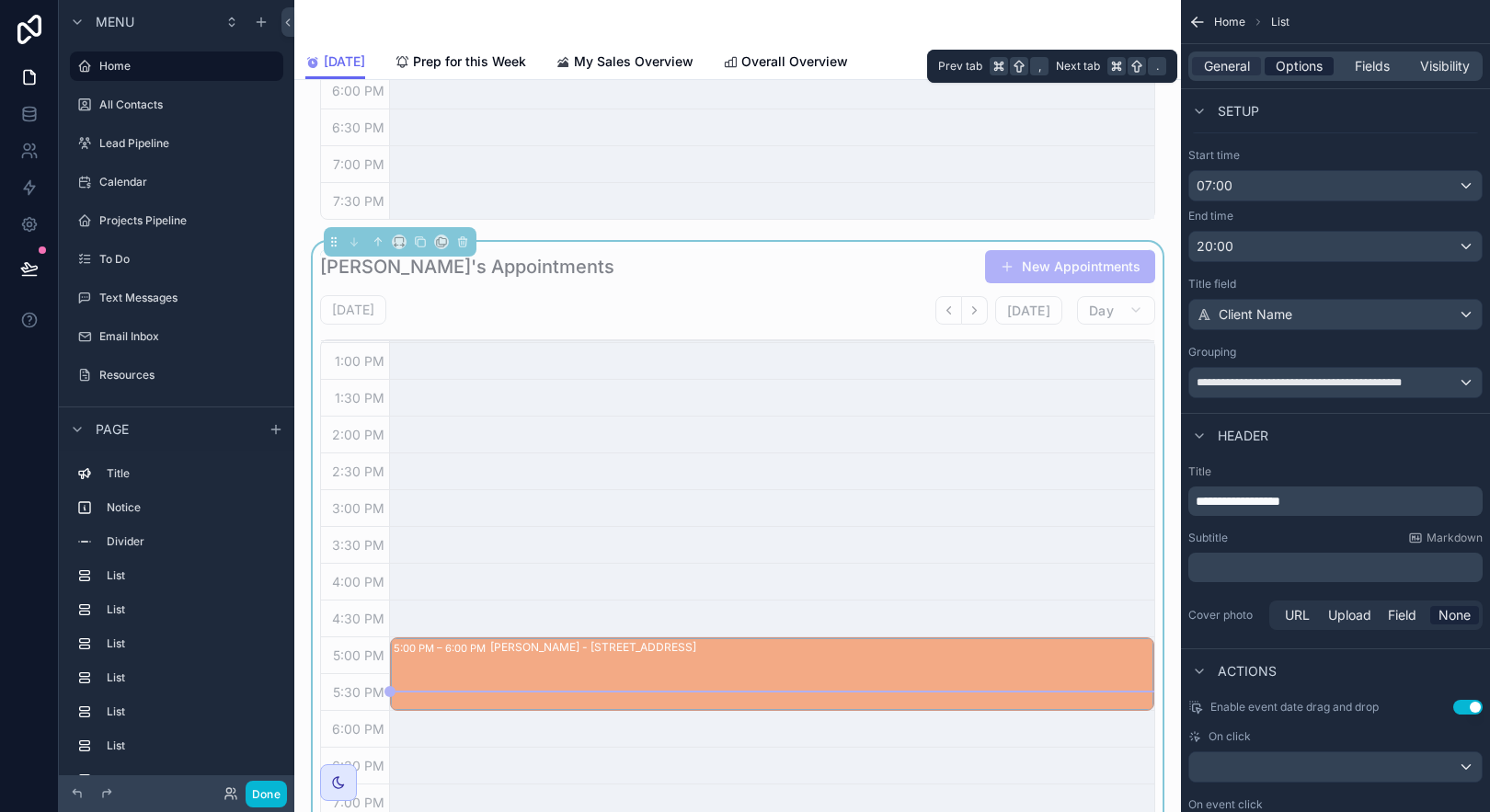
click at [1322, 68] on div "Options" at bounding box center [1299, 66] width 69 height 18
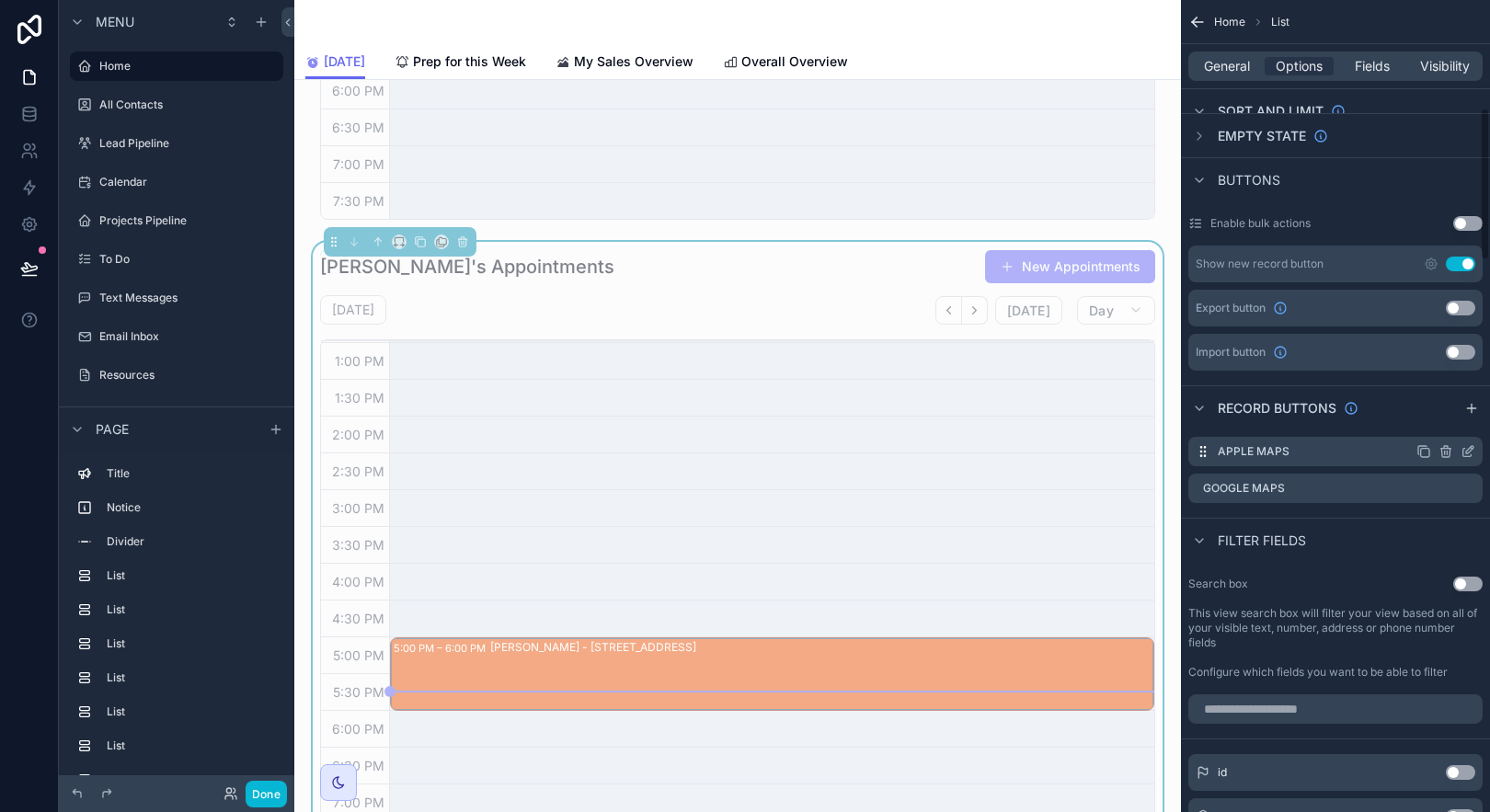
scroll to position [0, 0]
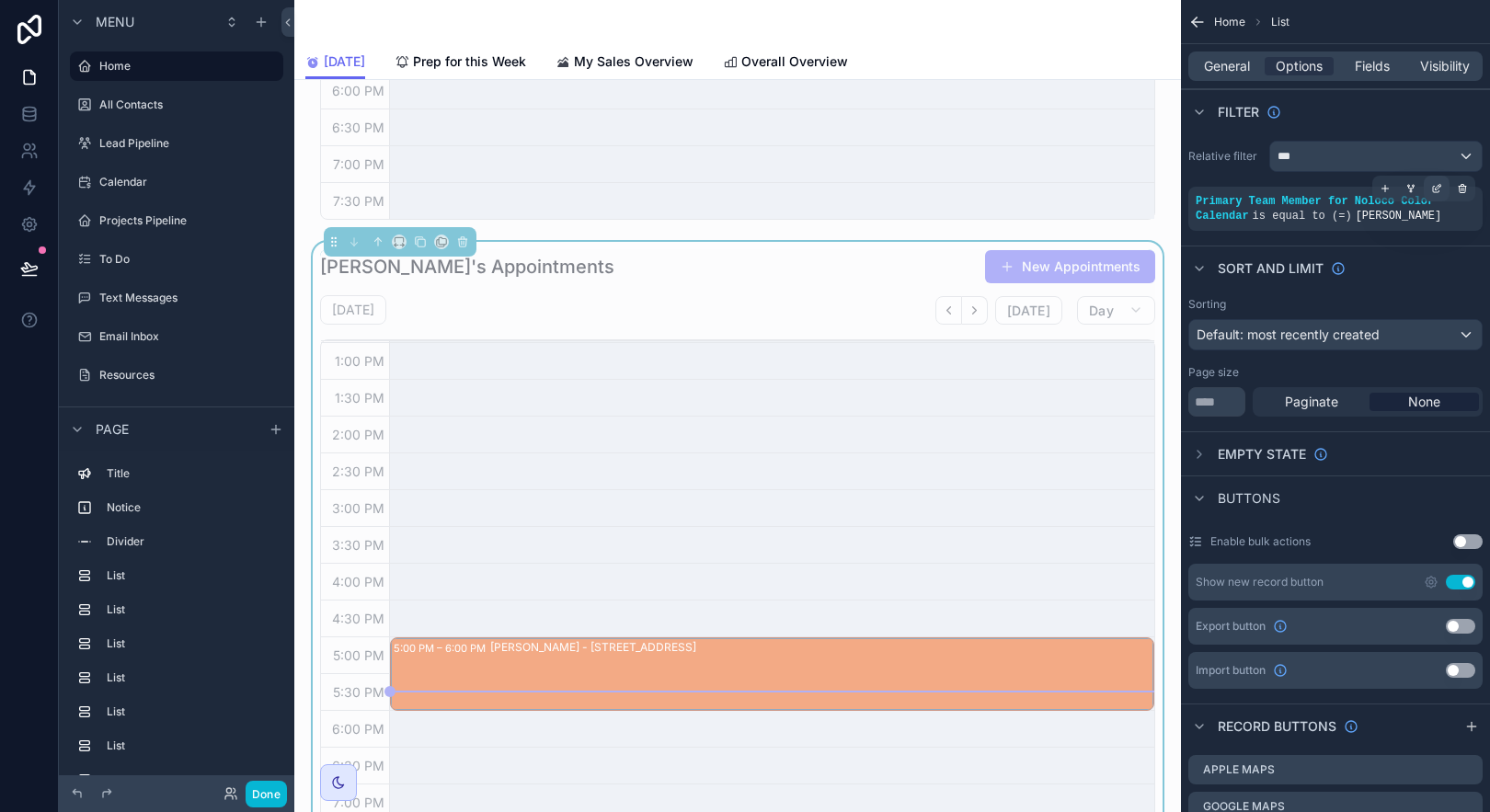
click at [1433, 187] on icon "scrollable content" at bounding box center [1435, 190] width 7 height 7
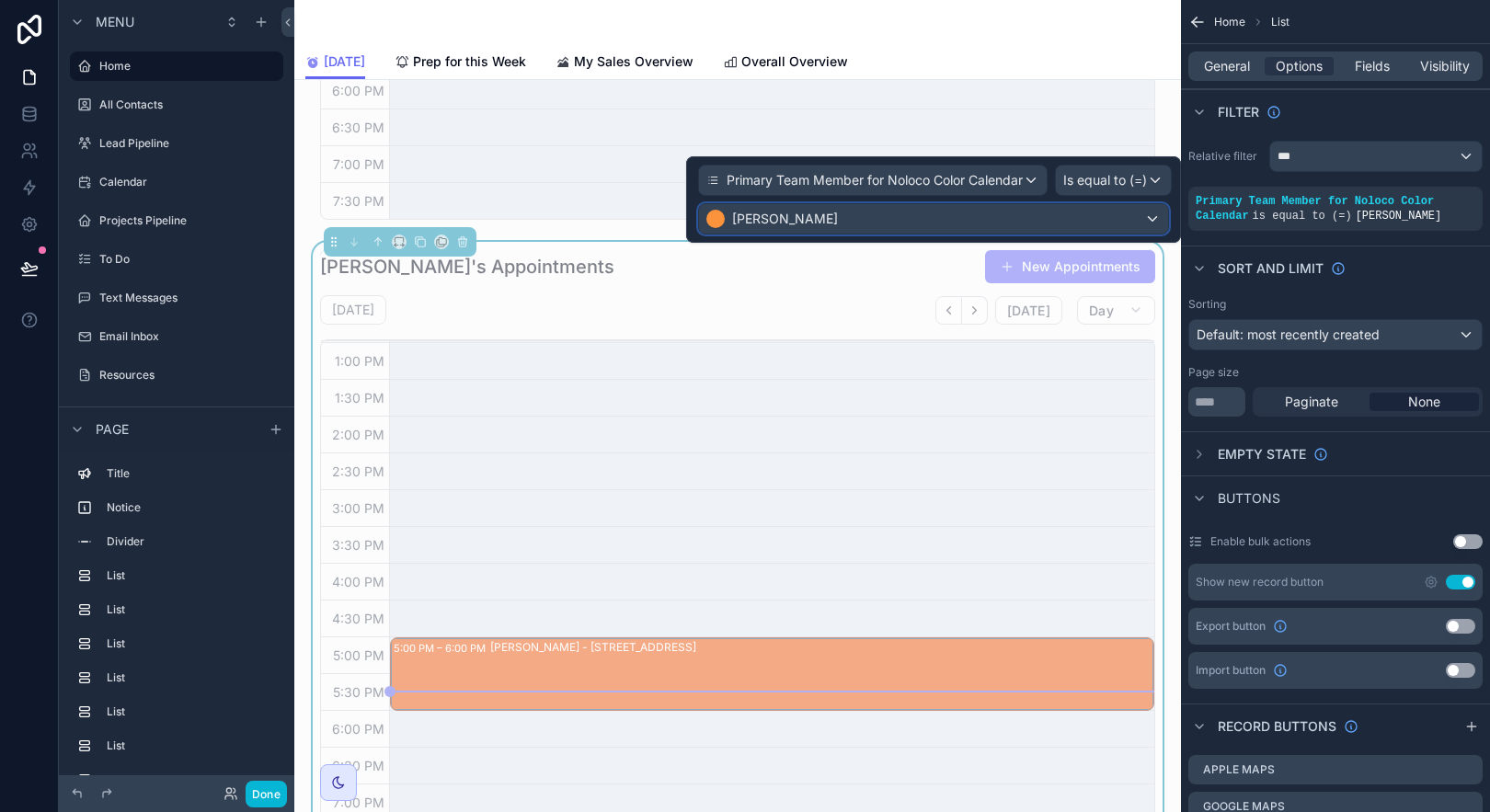
click at [842, 219] on div "[PERSON_NAME]" at bounding box center [934, 219] width 469 height 29
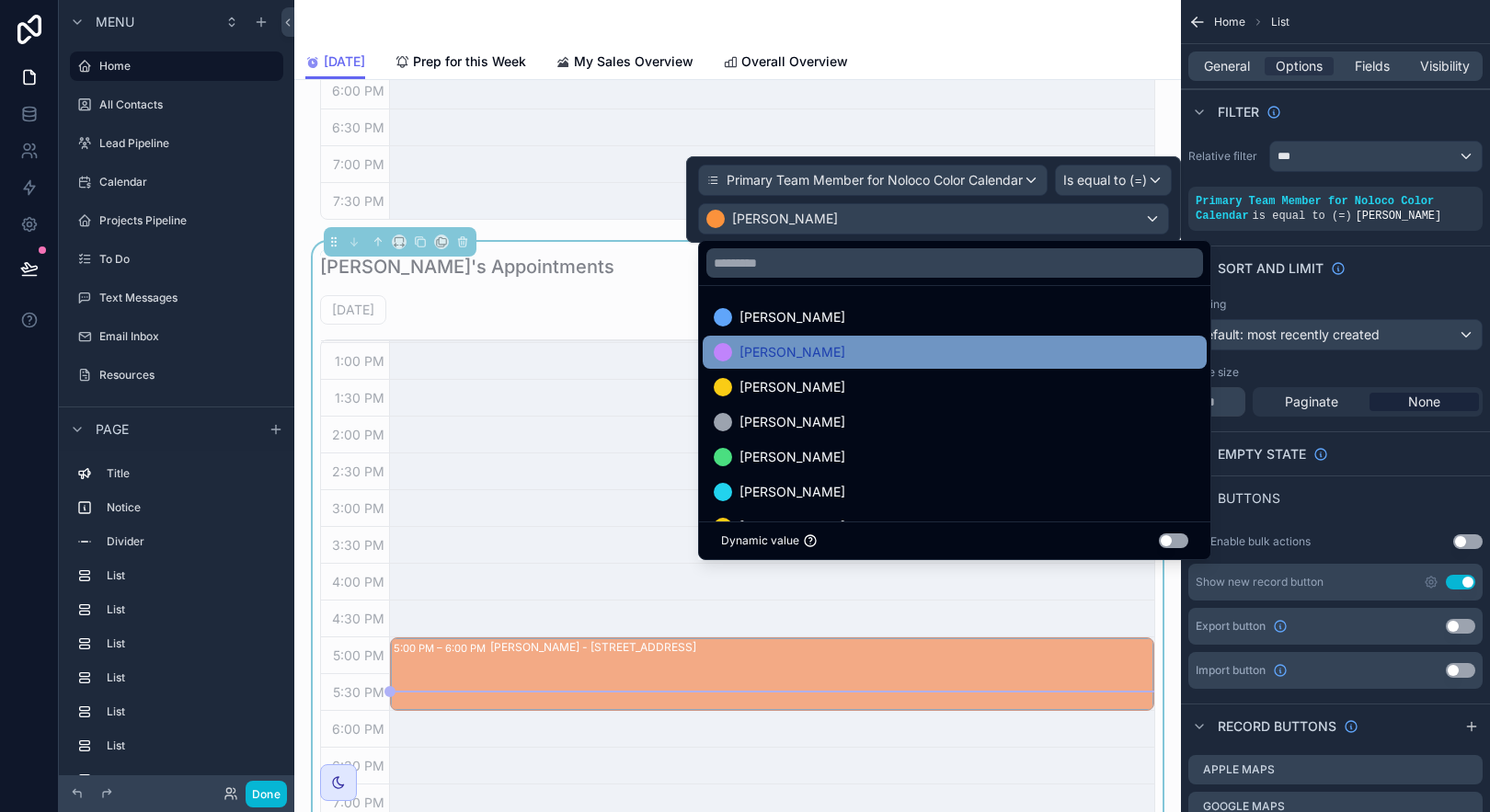
click at [841, 359] on div "[PERSON_NAME]" at bounding box center [954, 351] width 482 height 22
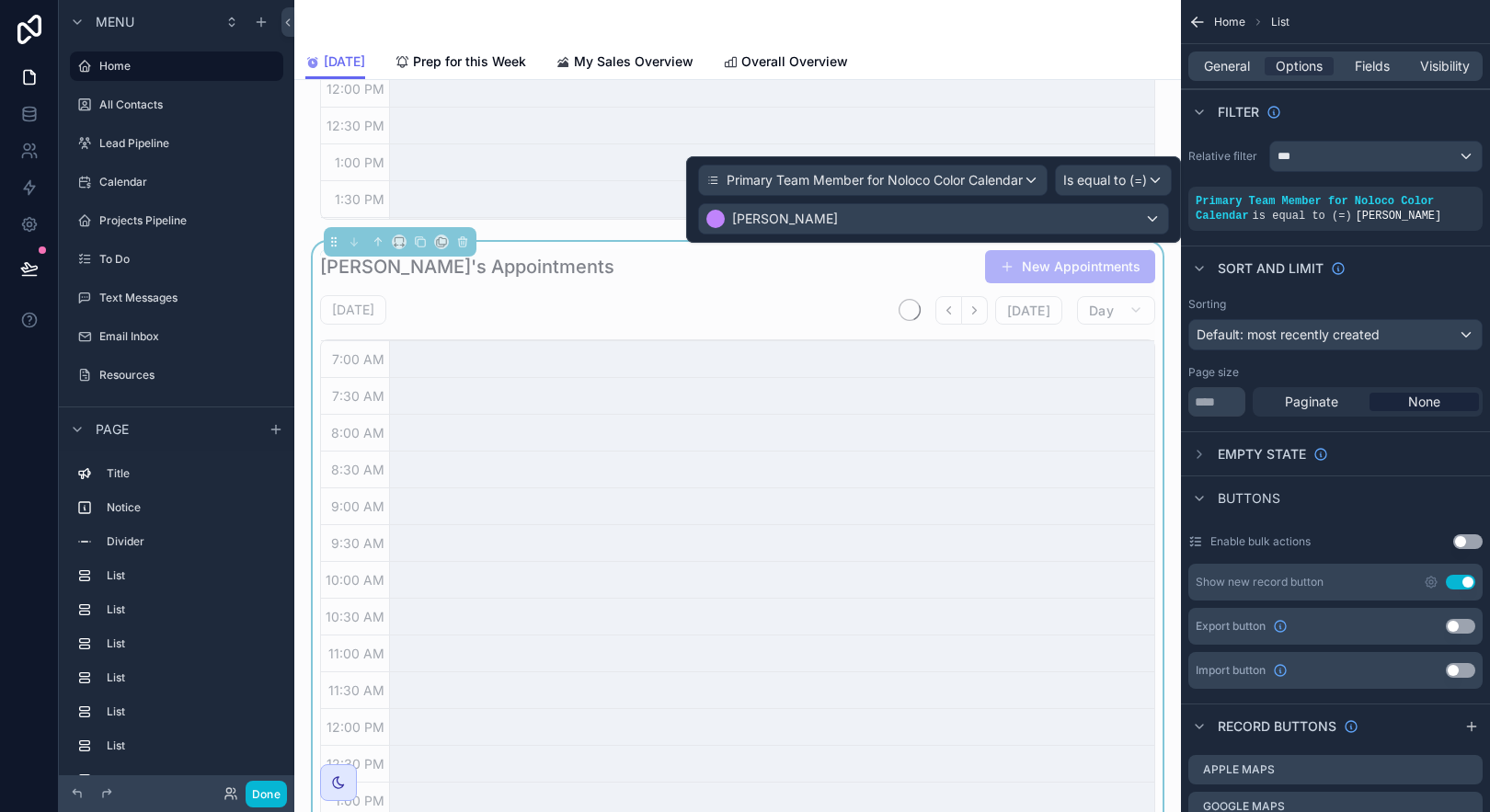
scroll to position [439, 0]
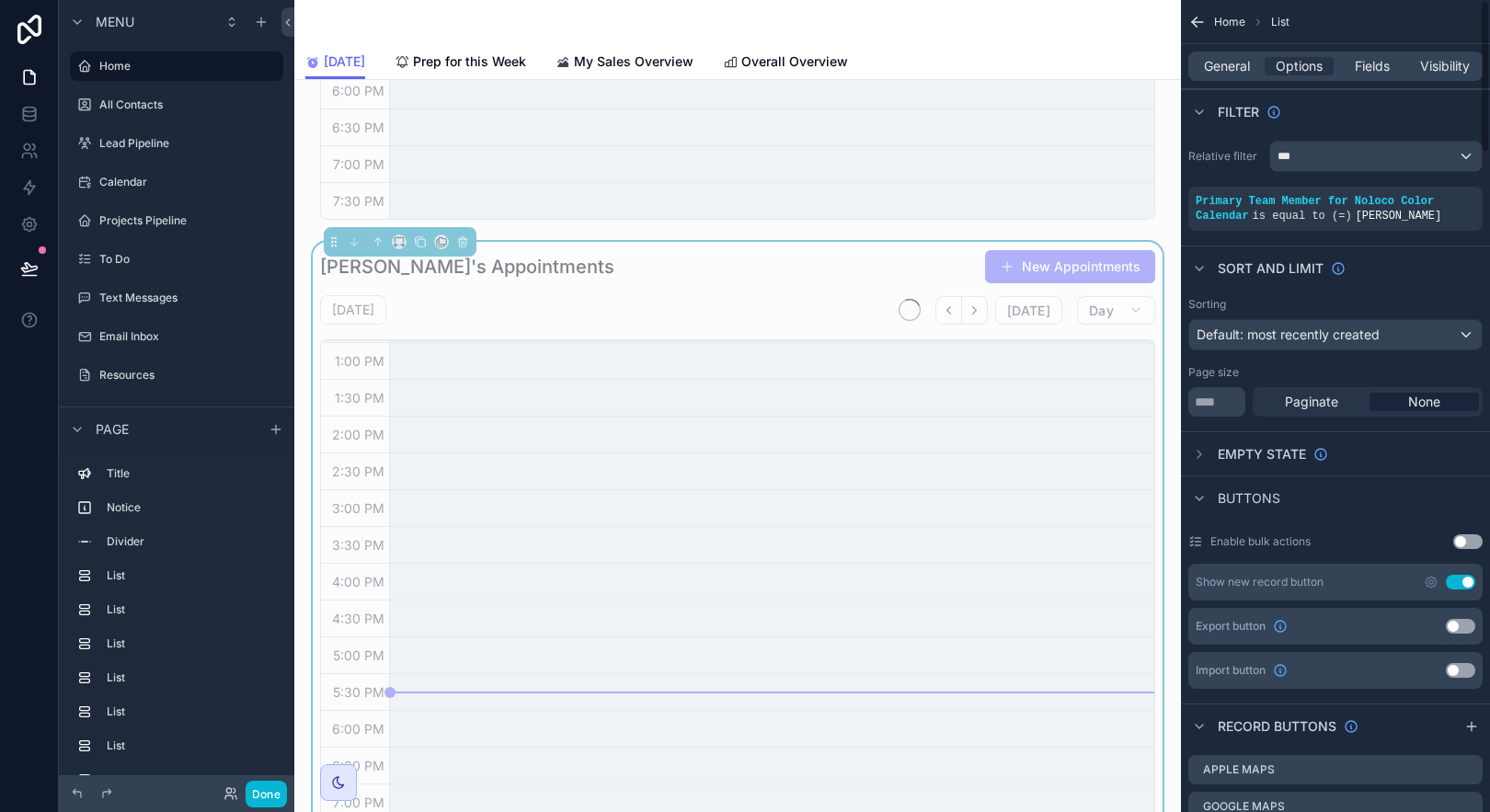
click at [1479, 269] on div "Sort And Limit" at bounding box center [1335, 267] width 309 height 44
click at [1447, 76] on div "General Options Fields Visibility" at bounding box center [1335, 66] width 294 height 29
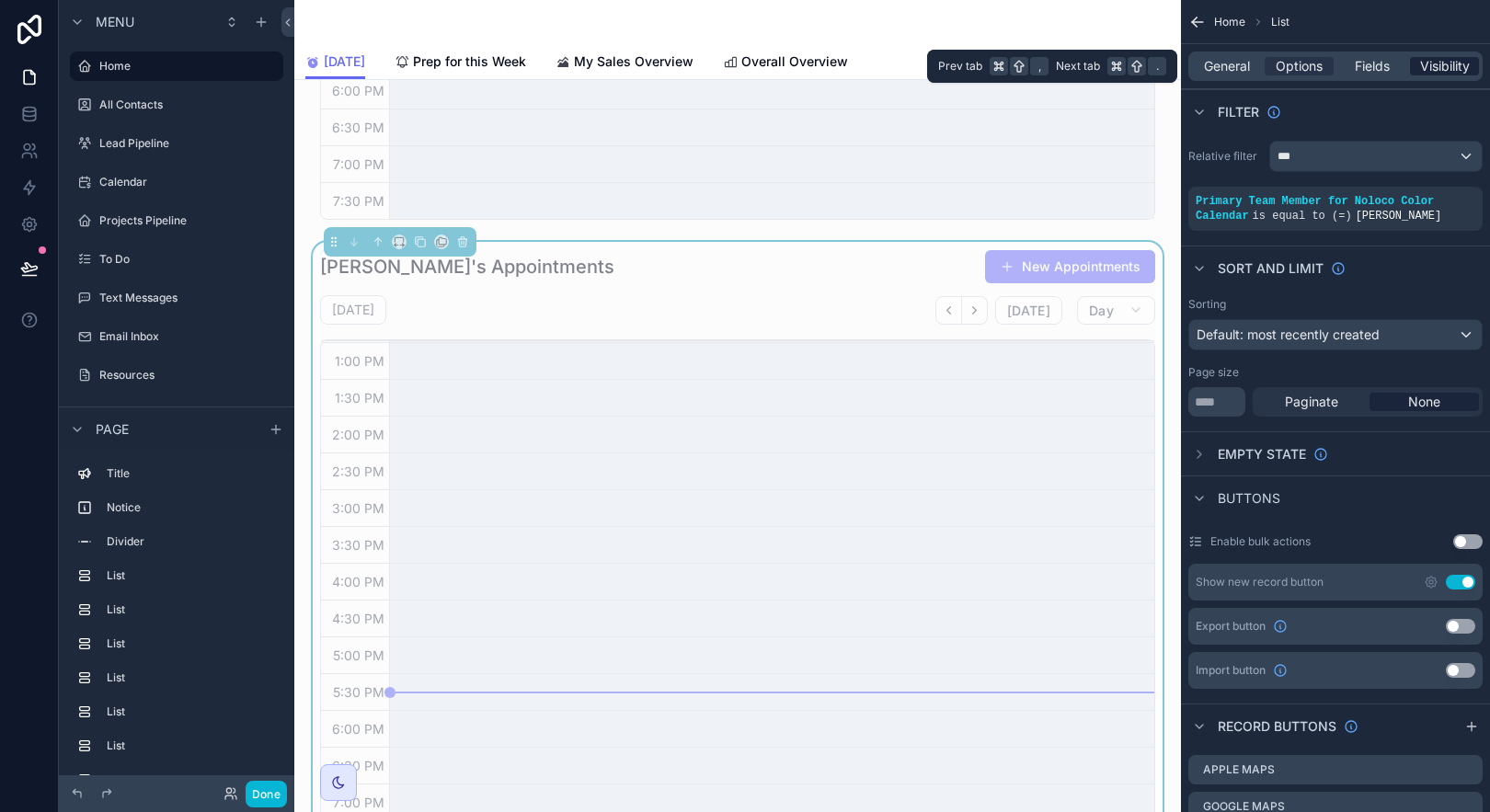
click at [1449, 72] on span "Visibility" at bounding box center [1444, 66] width 50 height 18
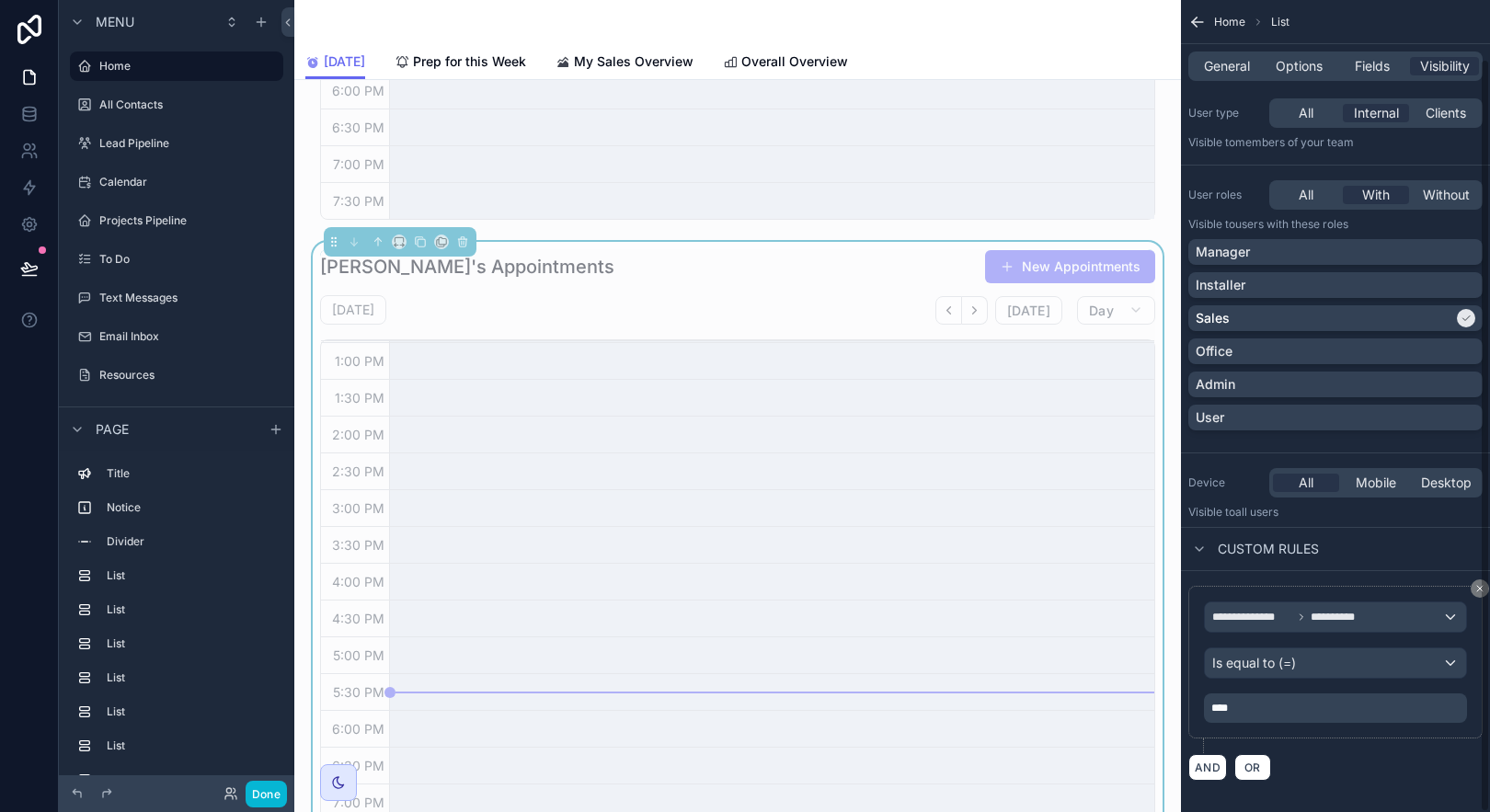
scroll to position [63, 0]
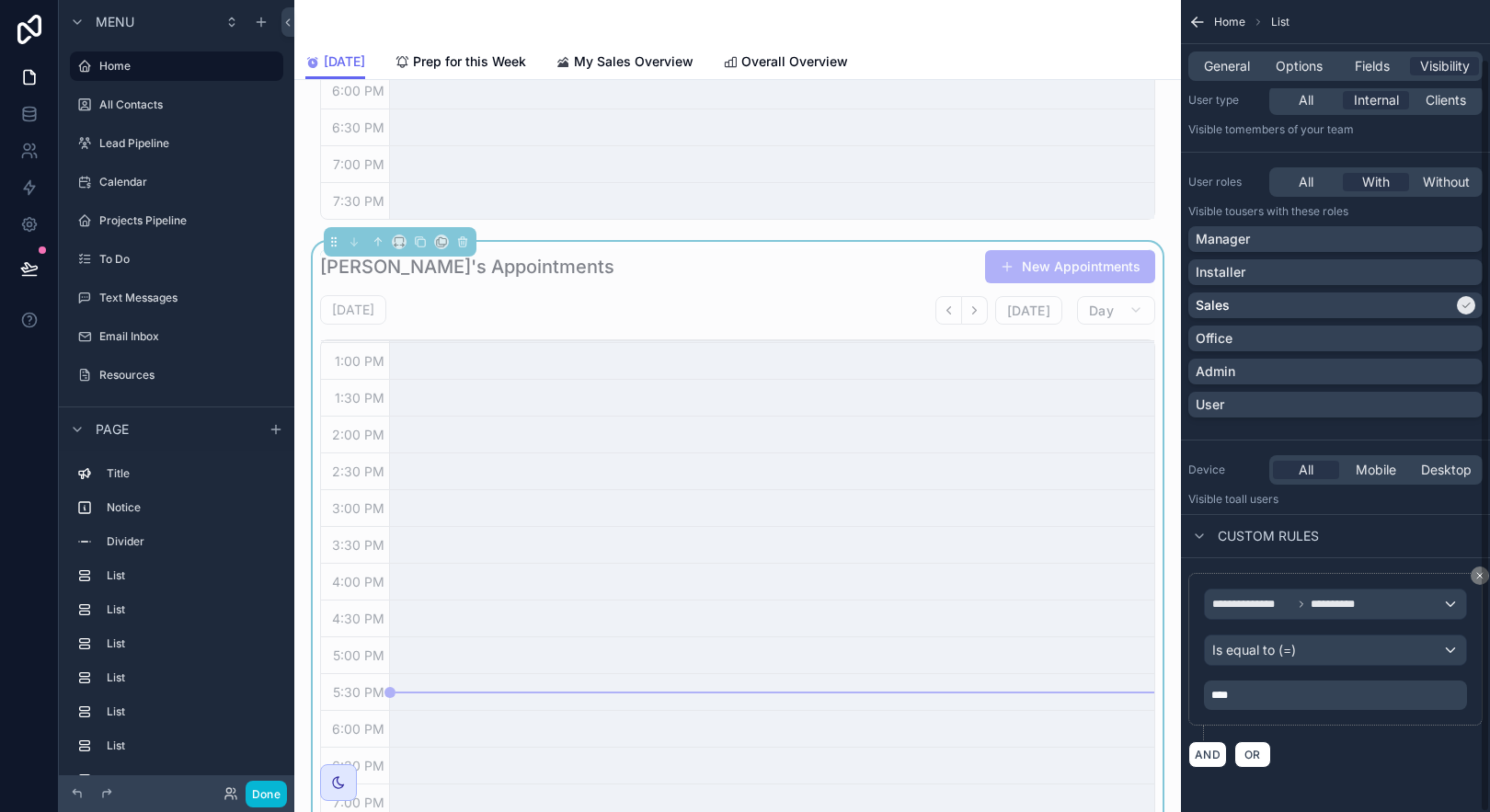
click at [1345, 694] on p "****" at bounding box center [1337, 694] width 252 height 15
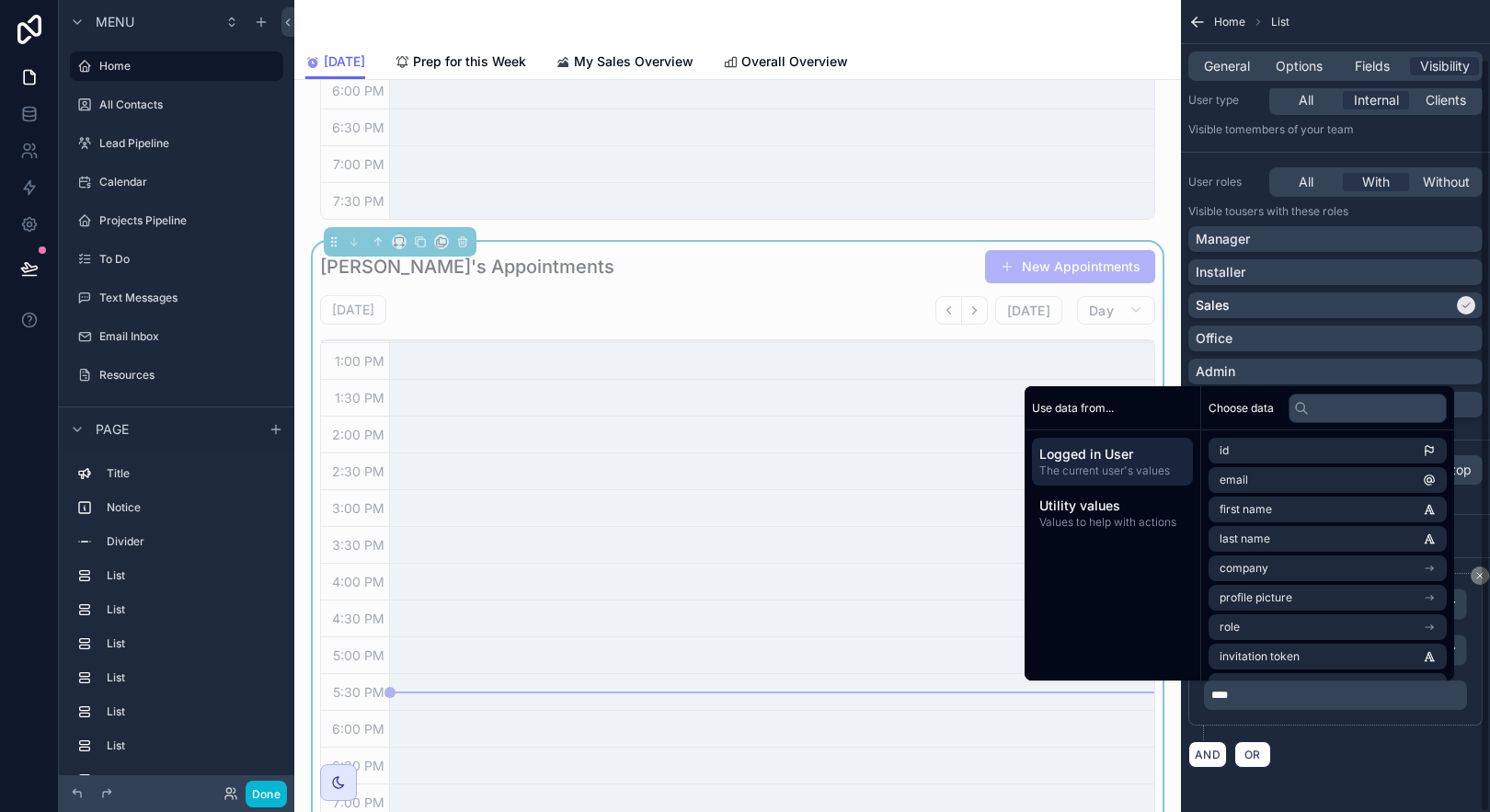
click at [1341, 695] on p "****" at bounding box center [1337, 694] width 252 height 15
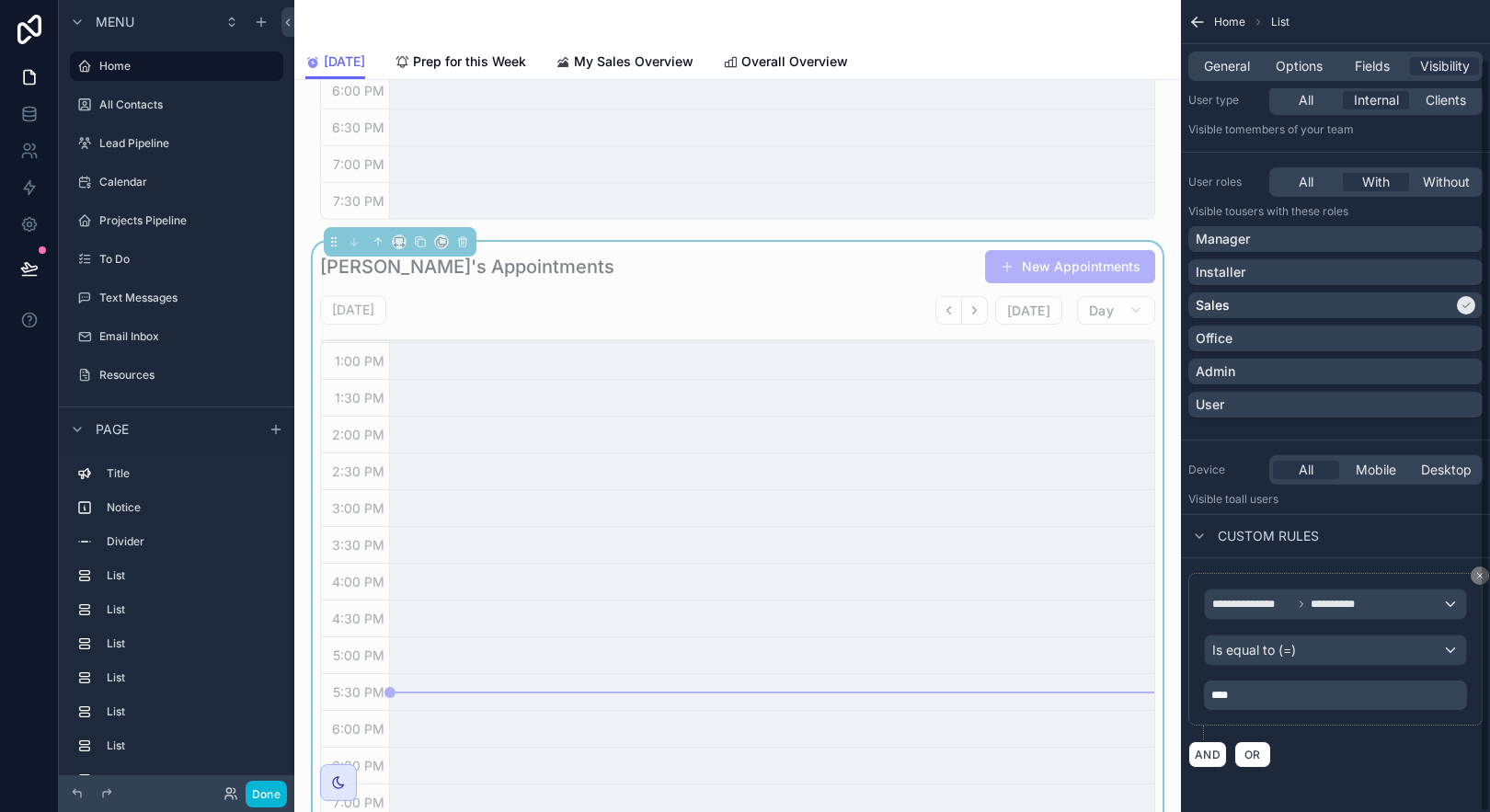
click at [1341, 695] on p "****" at bounding box center [1337, 694] width 252 height 15
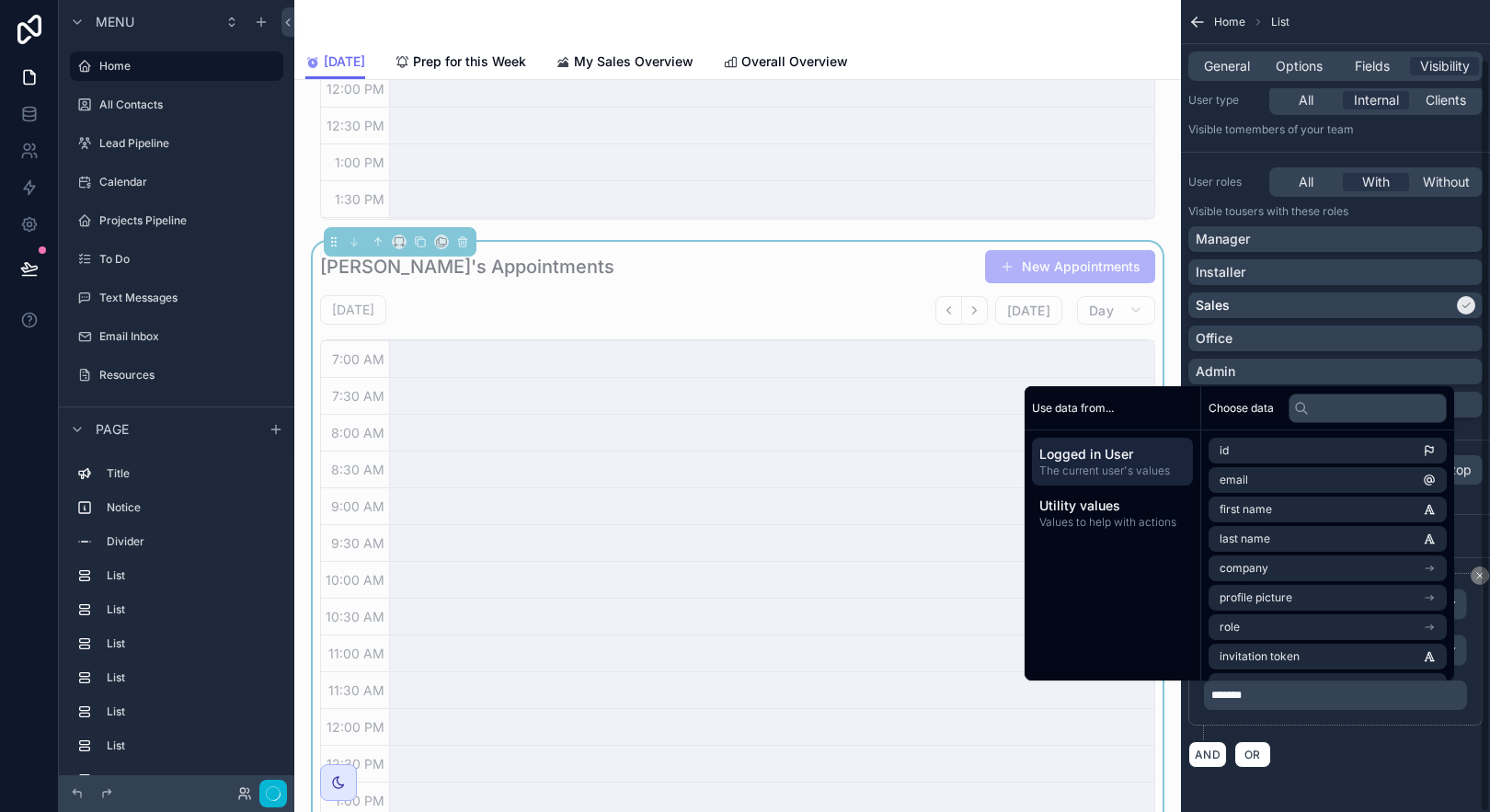
scroll to position [439, 0]
click at [1434, 764] on div "AND OR" at bounding box center [1335, 754] width 294 height 27
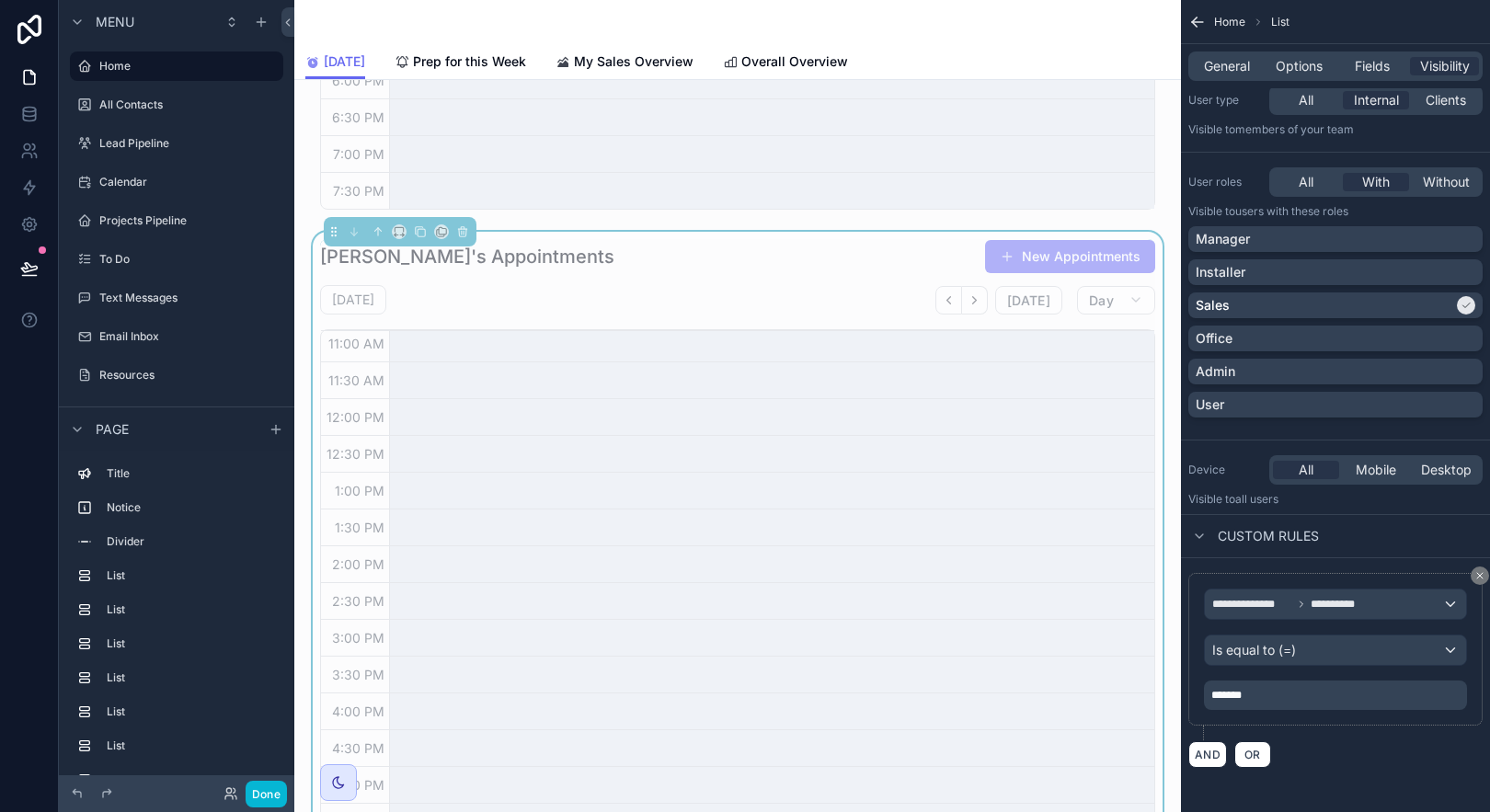
click at [835, 275] on div "Bri's Appointments New Appointments Tuesday Sep 02 Today Day 02 Tue 7:00 AM 7:3…" at bounding box center [738, 543] width 836 height 609
click at [419, 229] on icon "scrollable content" at bounding box center [420, 231] width 13 height 13
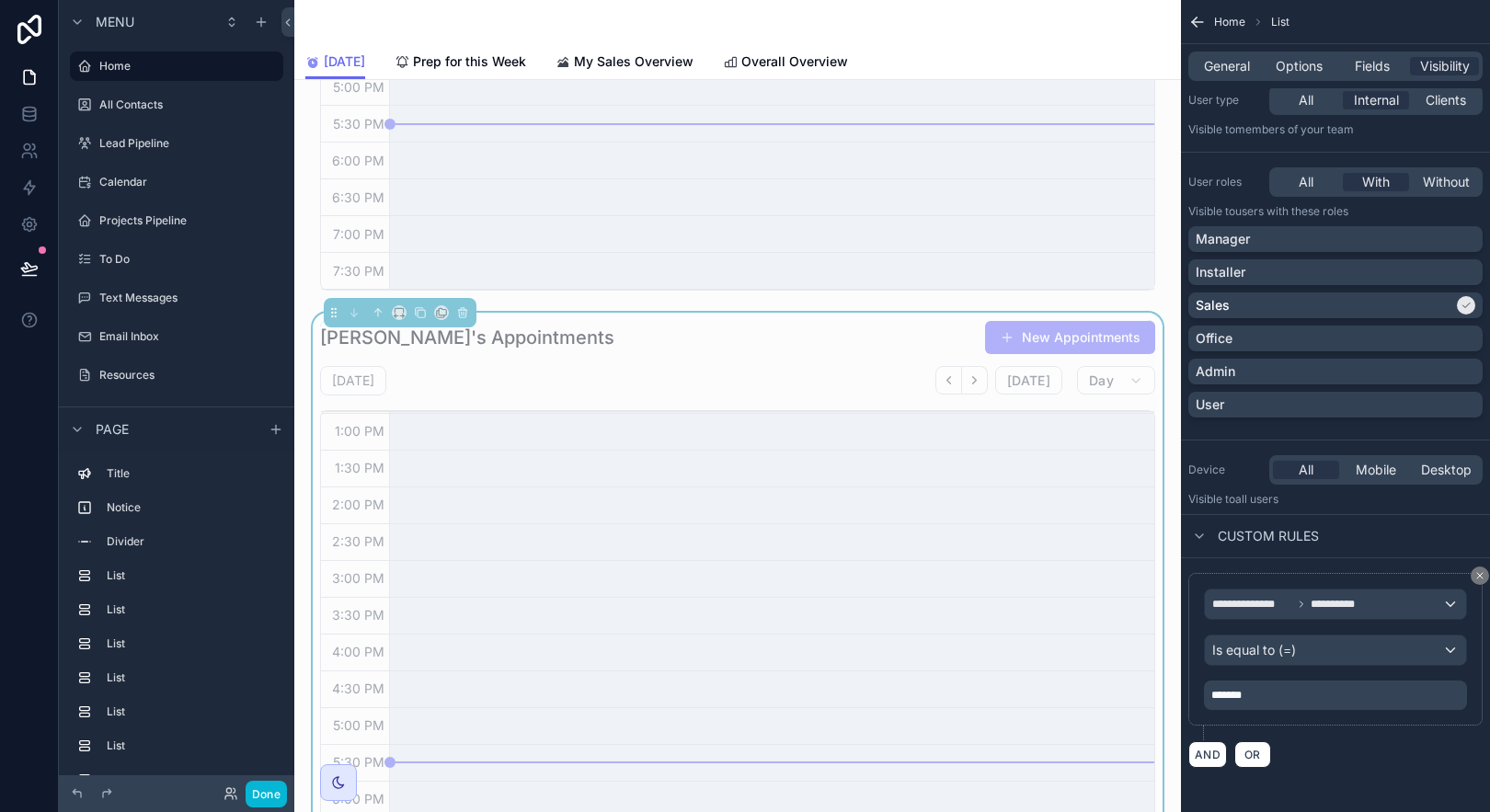
click at [765, 354] on div "Bri's Appointments New Appointments" at bounding box center [738, 338] width 836 height 35
click at [1473, 277] on div "Installer" at bounding box center [1335, 272] width 279 height 18
click at [1470, 309] on icon "scrollable content" at bounding box center [1466, 305] width 11 height 11
click at [1416, 706] on div "*******" at bounding box center [1335, 695] width 263 height 29
click at [1422, 690] on p "*******" at bounding box center [1337, 694] width 252 height 15
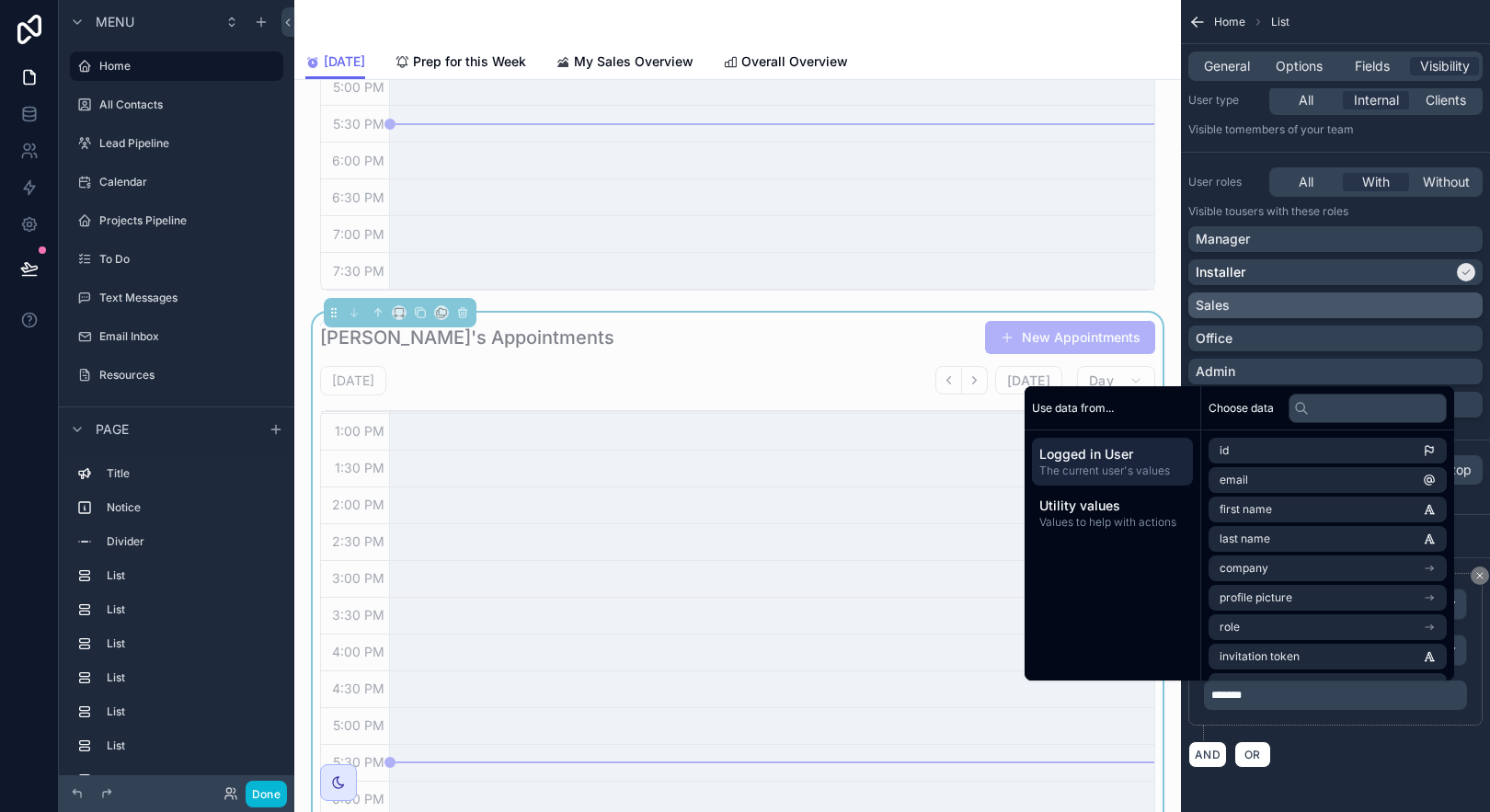
click at [1422, 692] on p "*******" at bounding box center [1337, 694] width 252 height 15
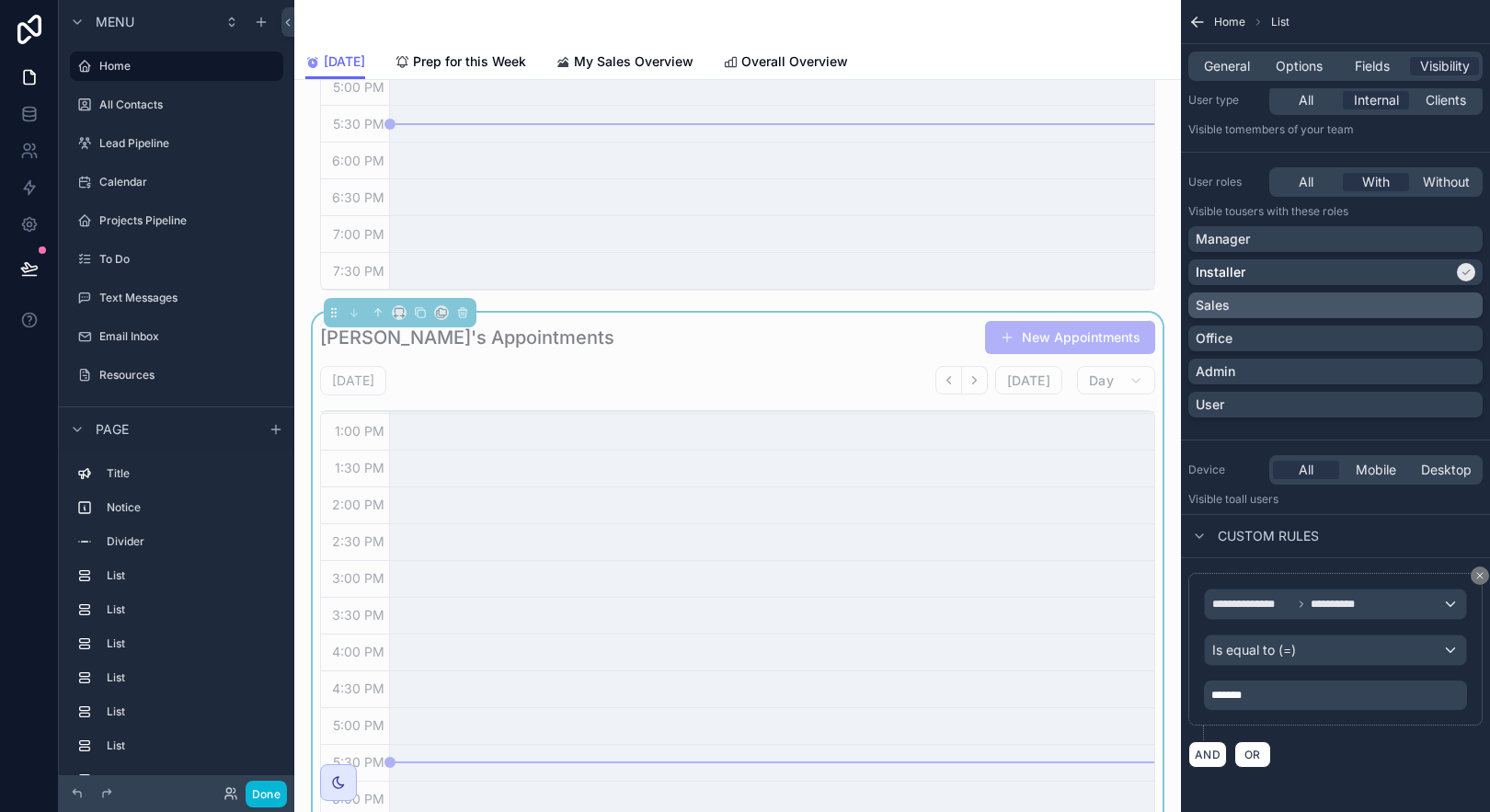
click at [1422, 692] on p "*******" at bounding box center [1337, 694] width 252 height 15
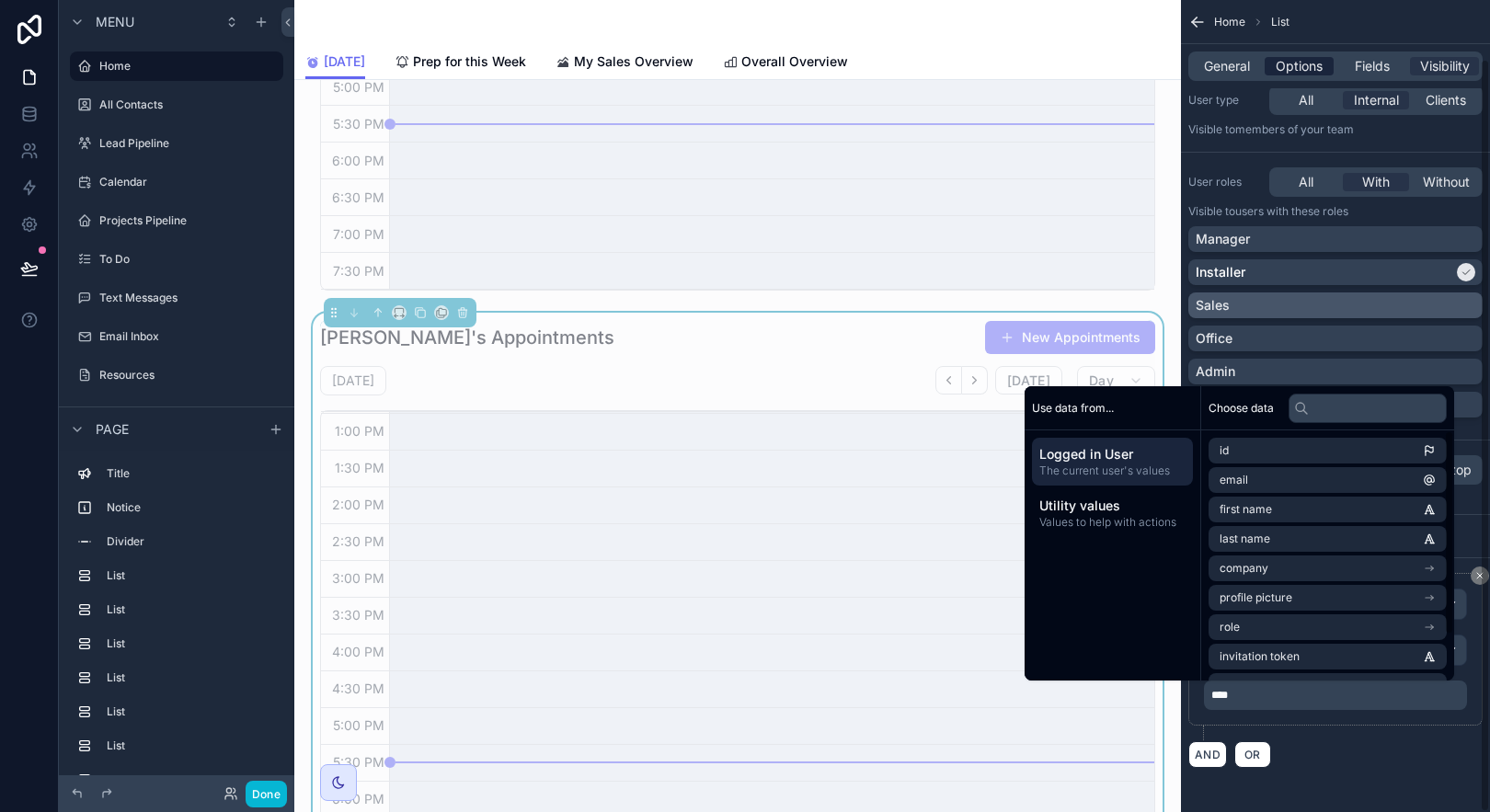
click at [1303, 63] on span "Options" at bounding box center [1299, 66] width 47 height 18
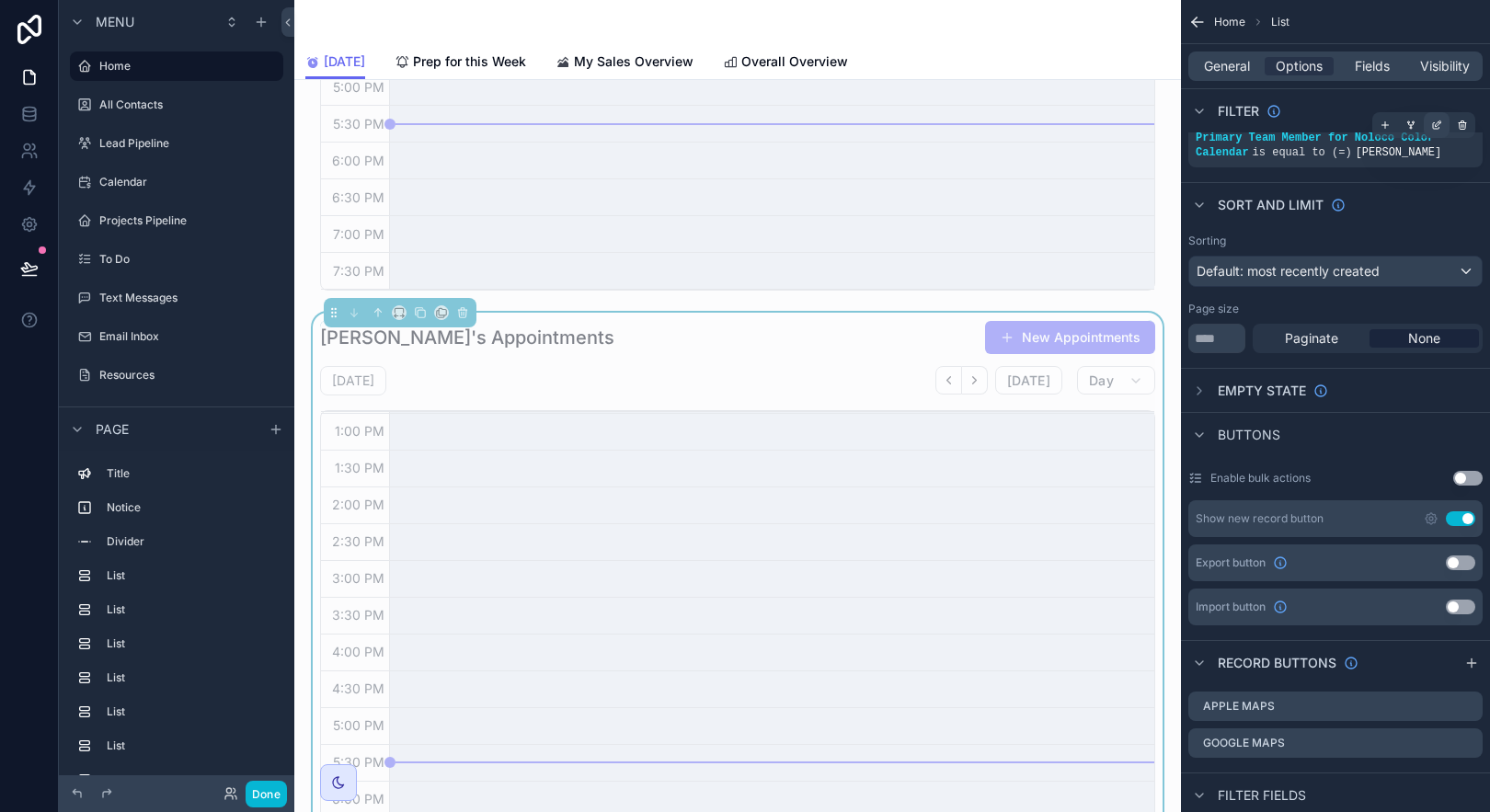
click at [1445, 122] on div "scrollable content" at bounding box center [1436, 125] width 25 height 25
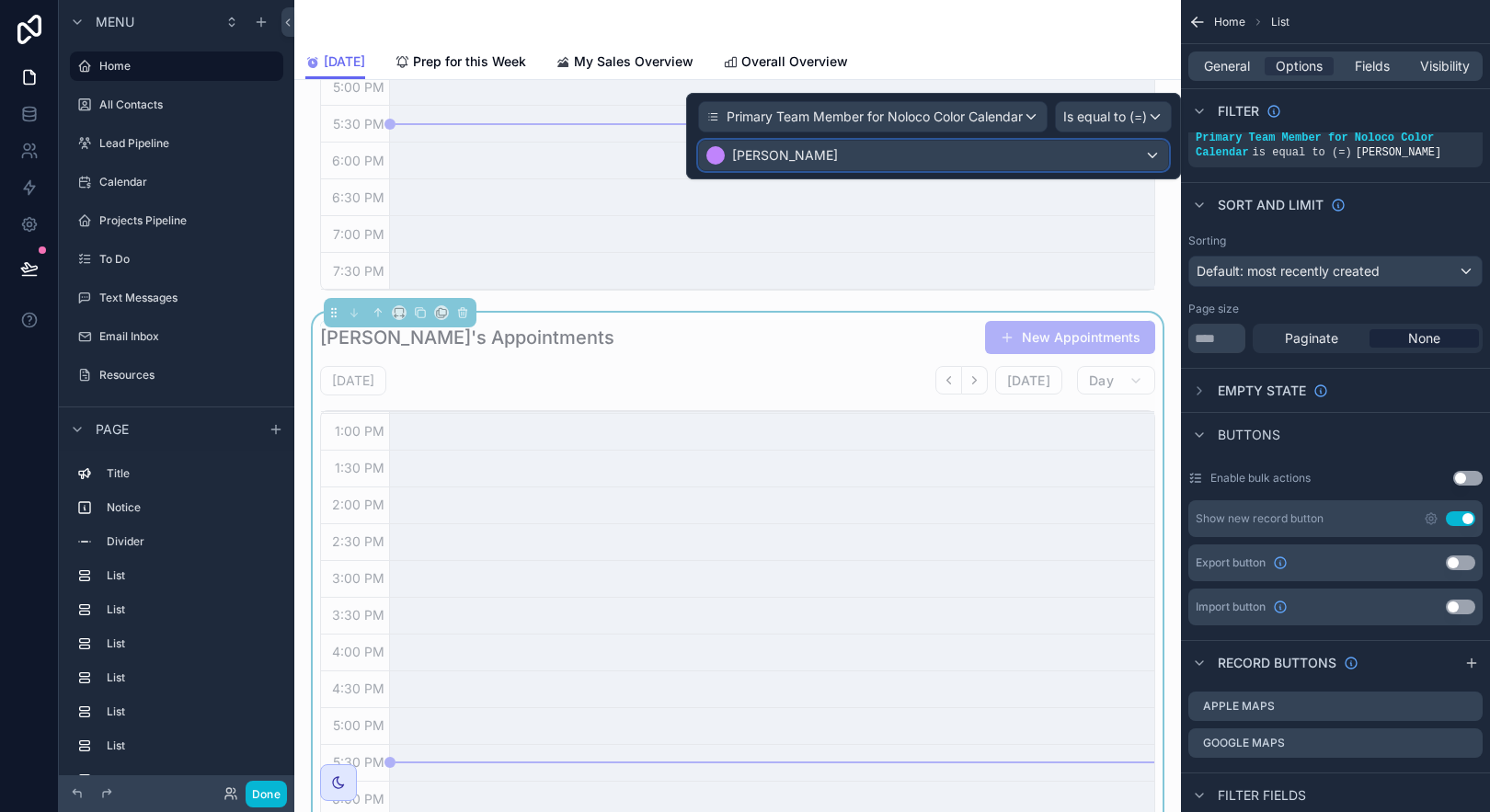
click at [846, 153] on div "[PERSON_NAME]" at bounding box center [934, 156] width 469 height 29
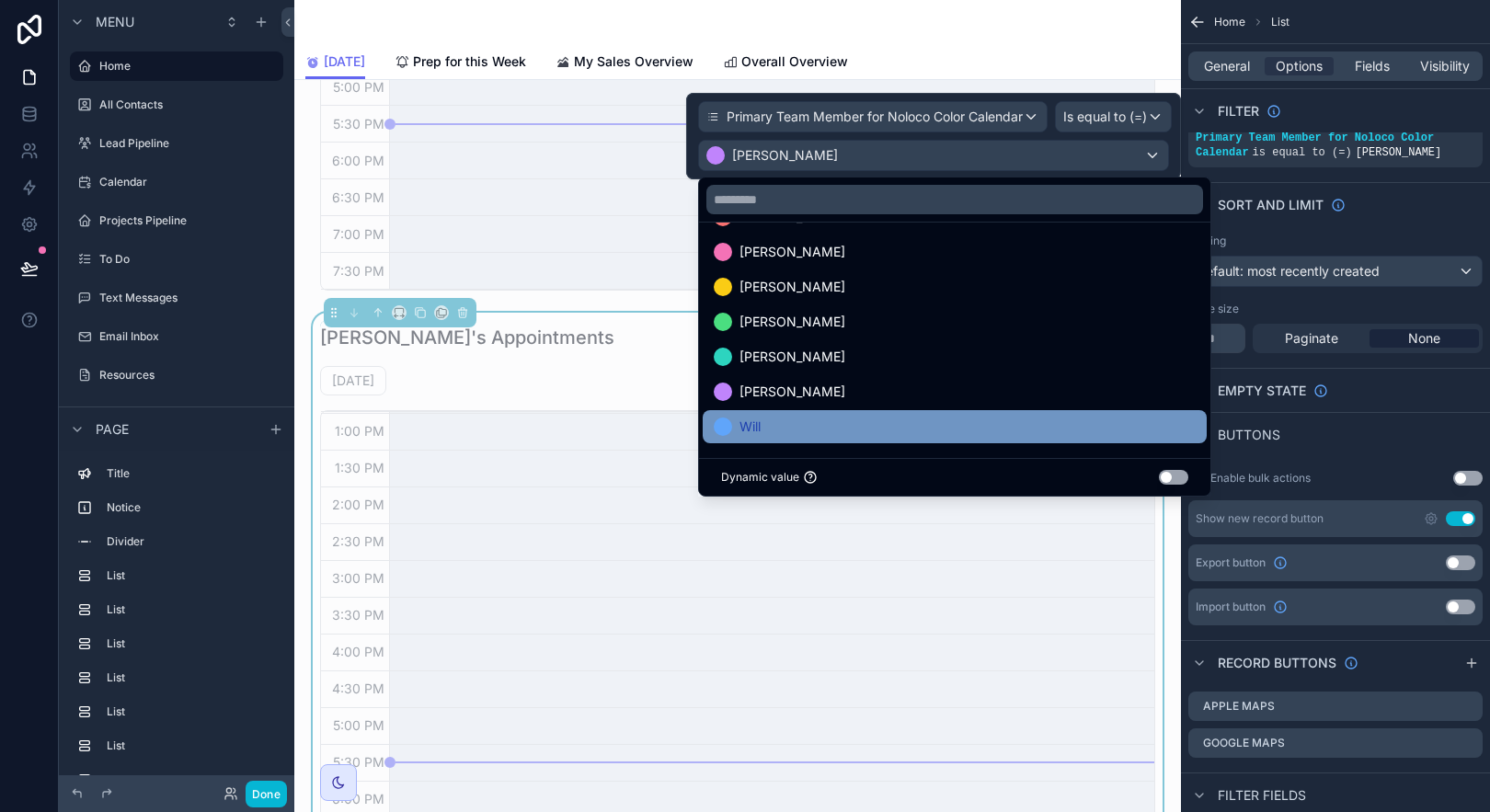
click at [990, 420] on div "Will" at bounding box center [954, 426] width 482 height 22
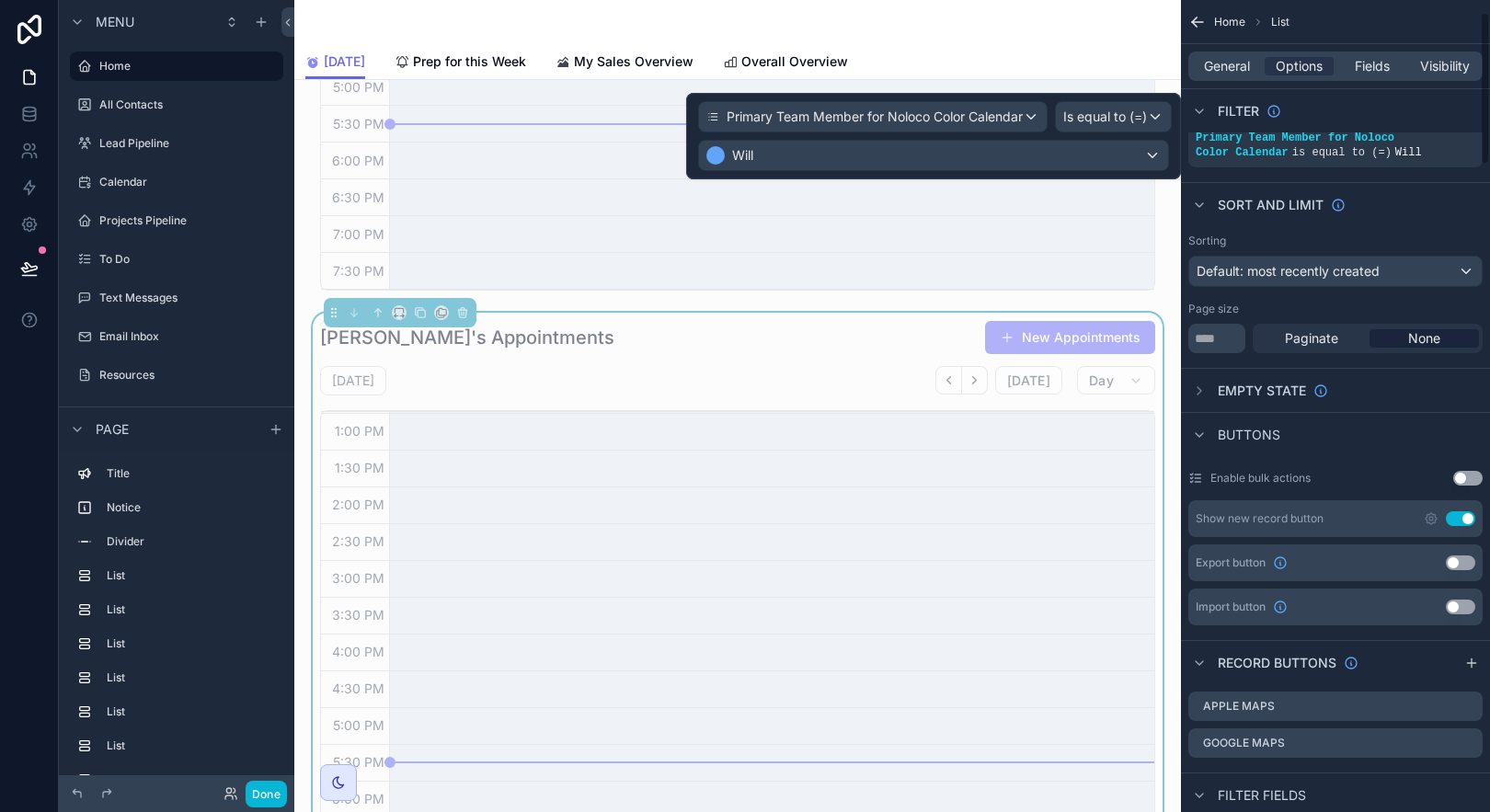
click at [1366, 386] on div "Empty state" at bounding box center [1335, 389] width 309 height 44
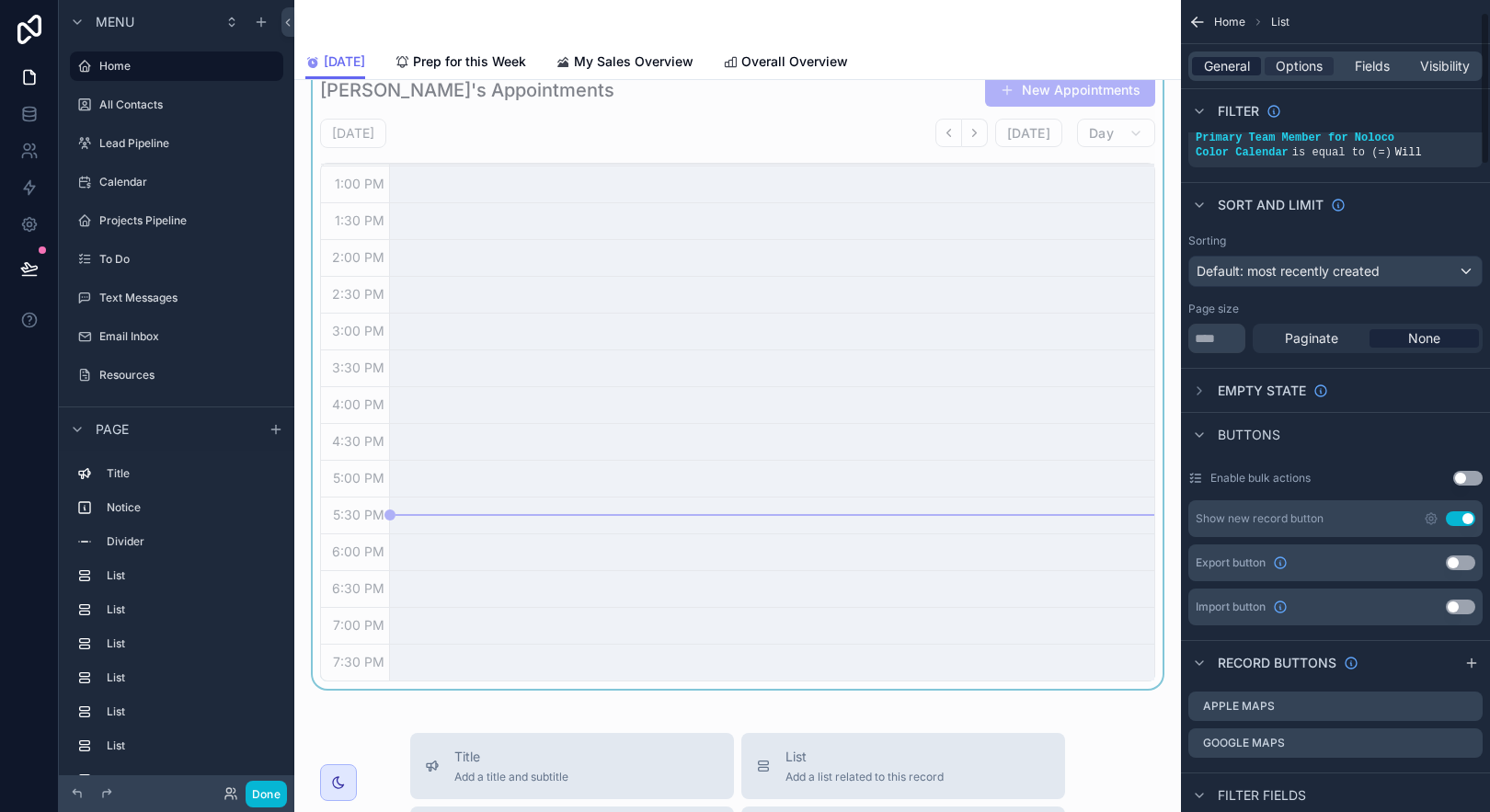
click at [1250, 68] on div "General" at bounding box center [1226, 66] width 69 height 18
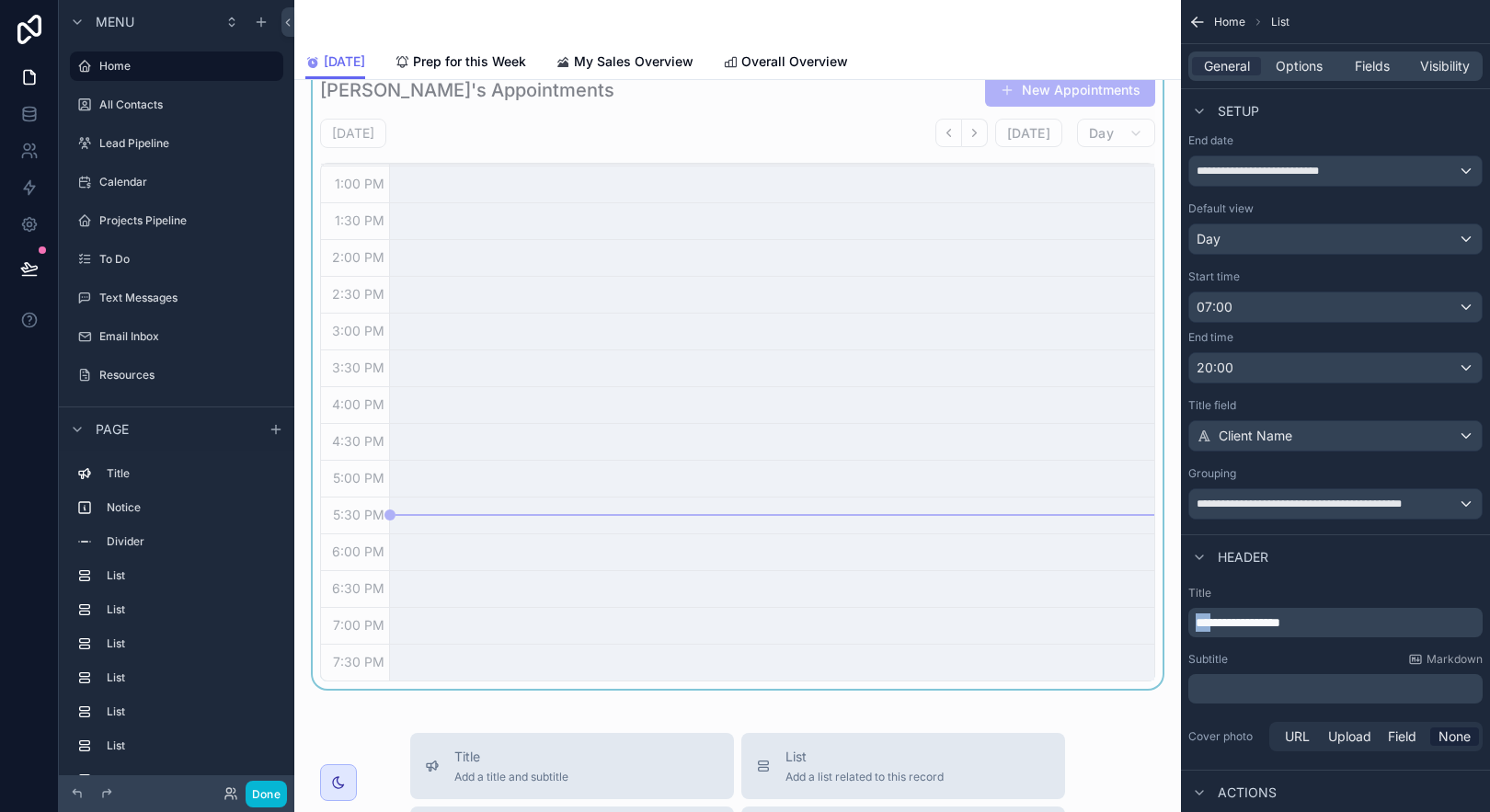
drag, startPoint x: 1212, startPoint y: 624, endPoint x: 1161, endPoint y: 619, distance: 51.2
click at [1161, 619] on div "Jump to... K Home All Contacts Lead Pipeline Calendar Projects Pipeline To Do T…" at bounding box center [892, 406] width 1196 height 812
click at [1300, 579] on div "**********" at bounding box center [1335, 670] width 309 height 184
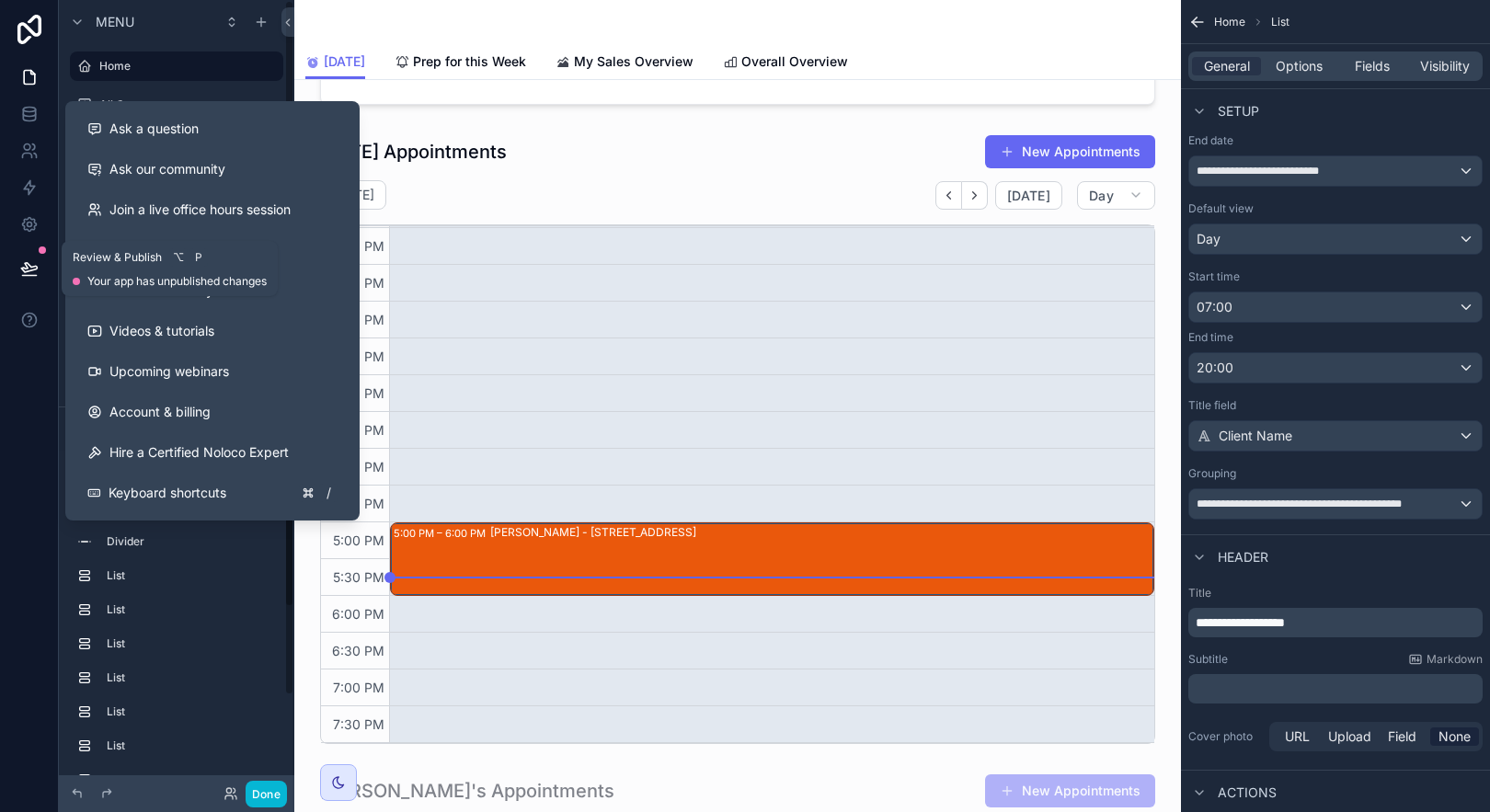
click at [28, 268] on icon at bounding box center [29, 268] width 19 height 18
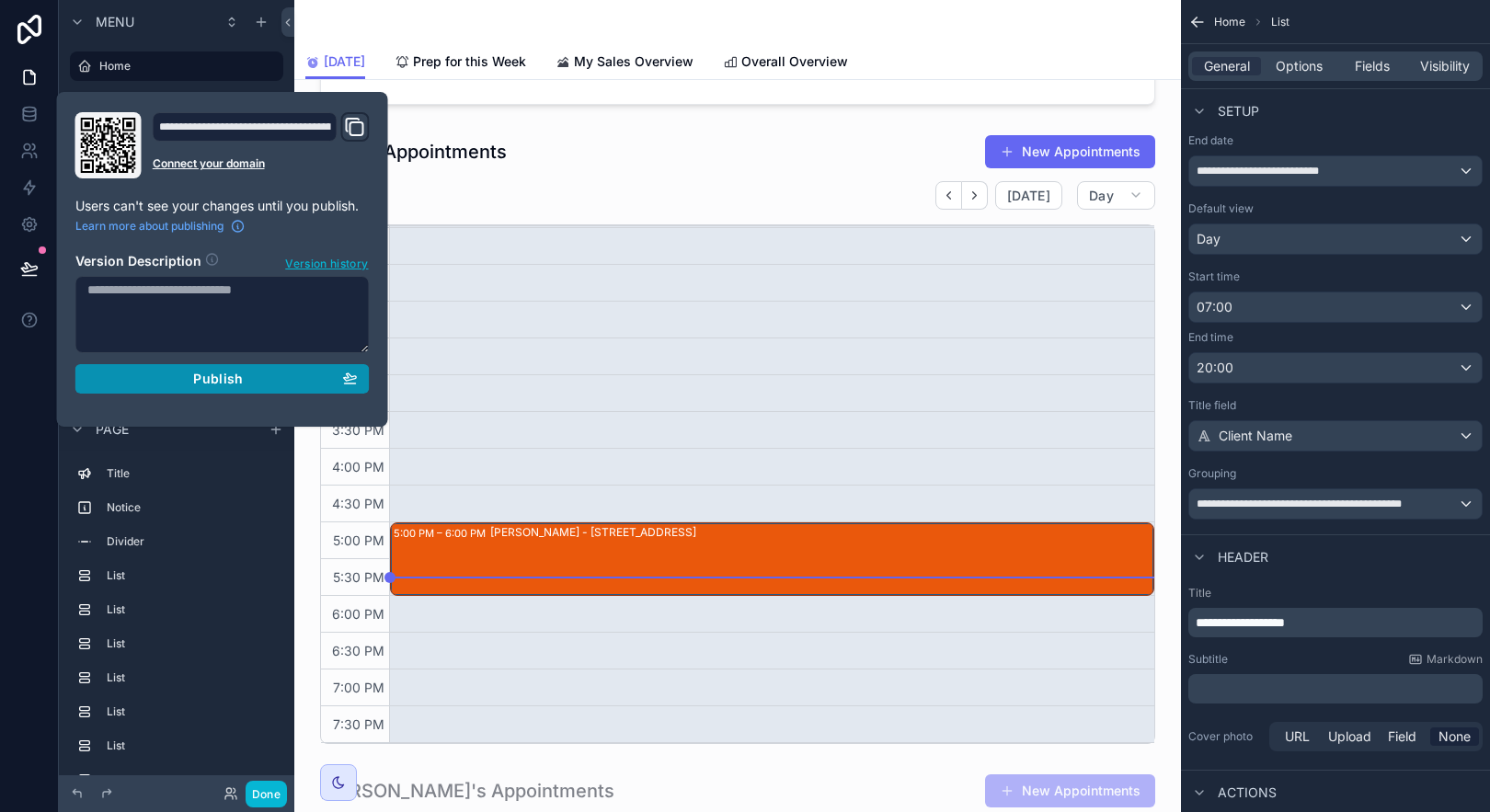
click at [215, 379] on span "Publish" at bounding box center [217, 379] width 50 height 17
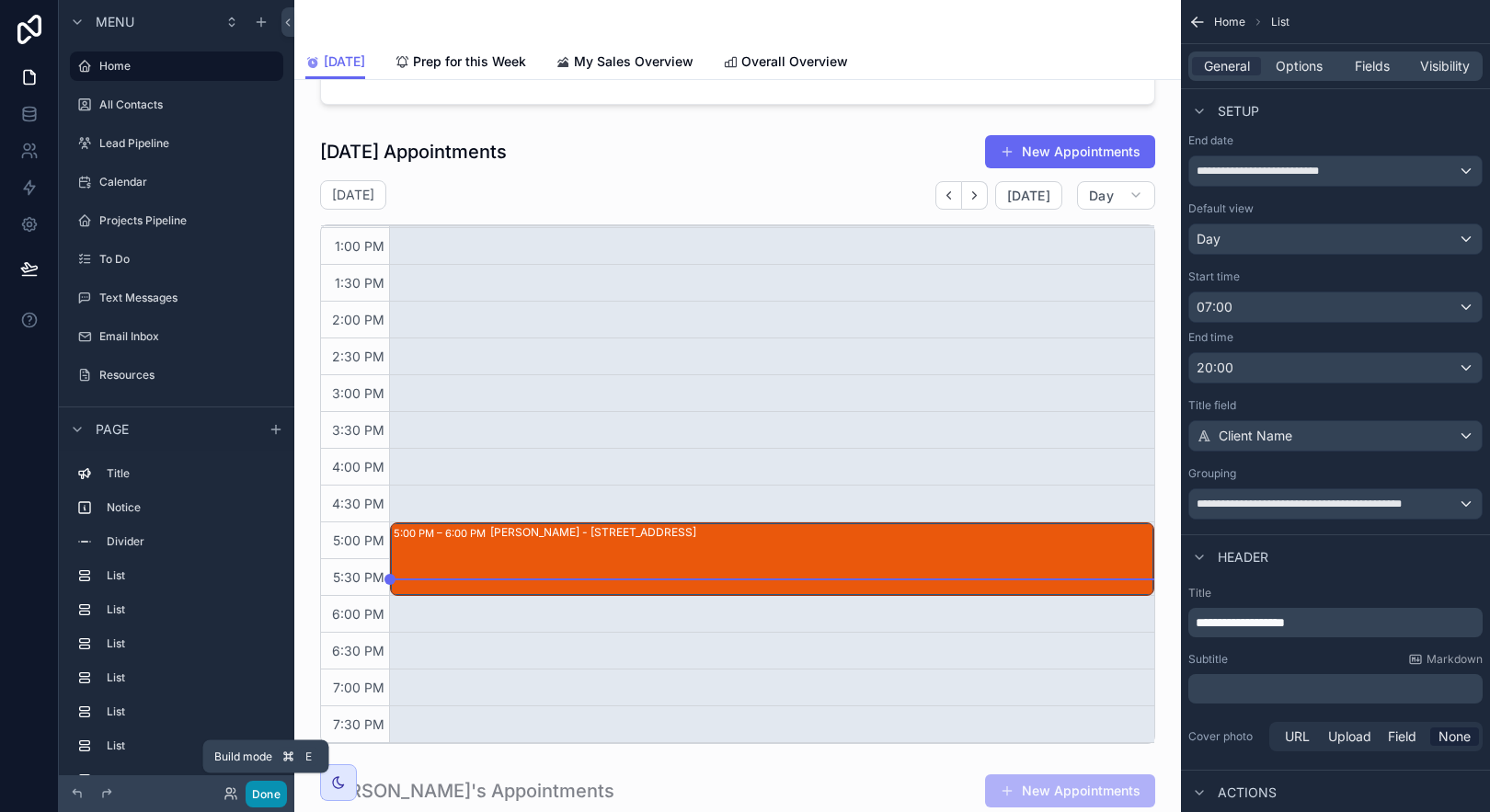
click at [251, 801] on button "Done" at bounding box center [266, 794] width 42 height 26
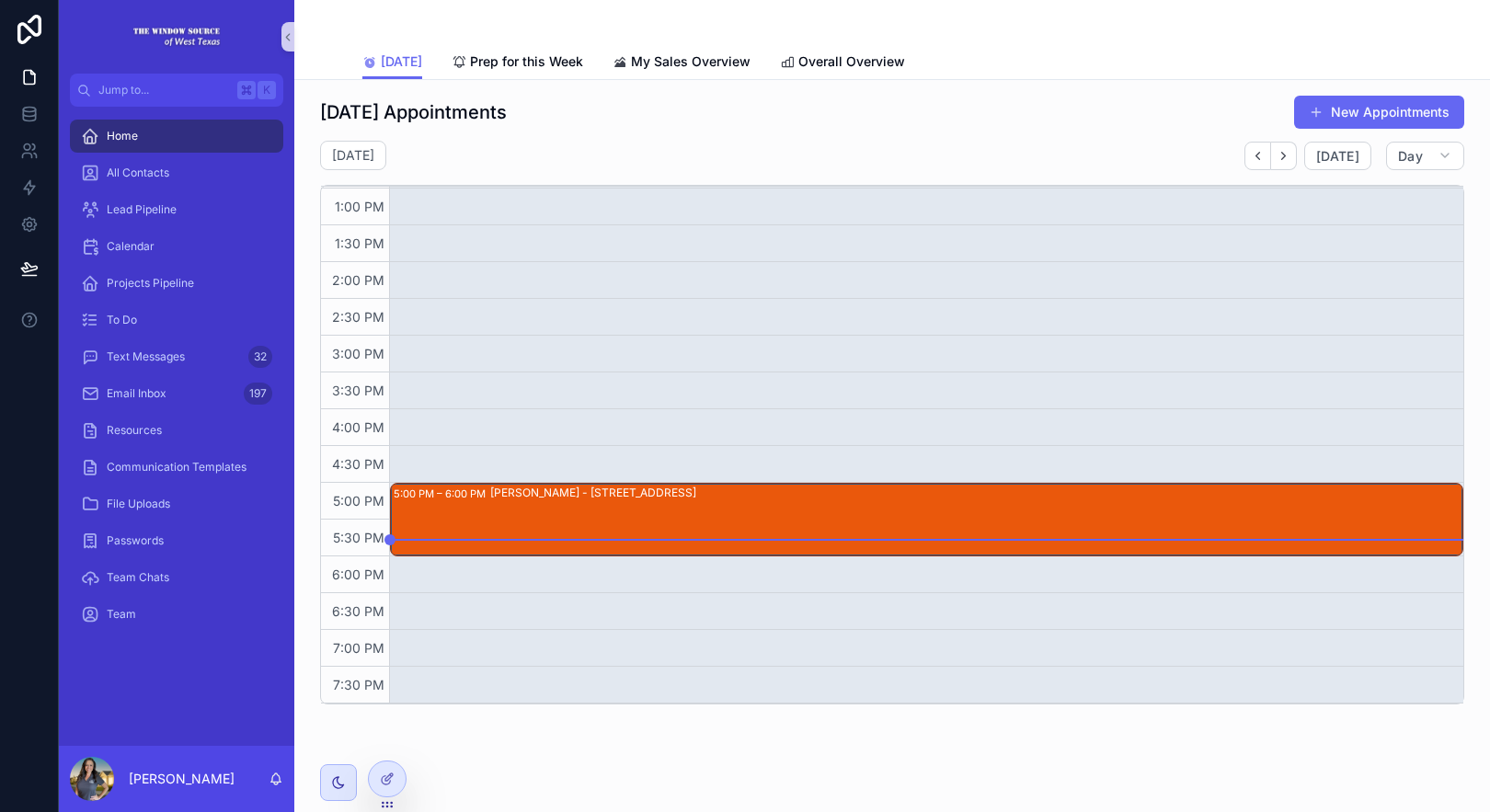
scroll to position [1331, 0]
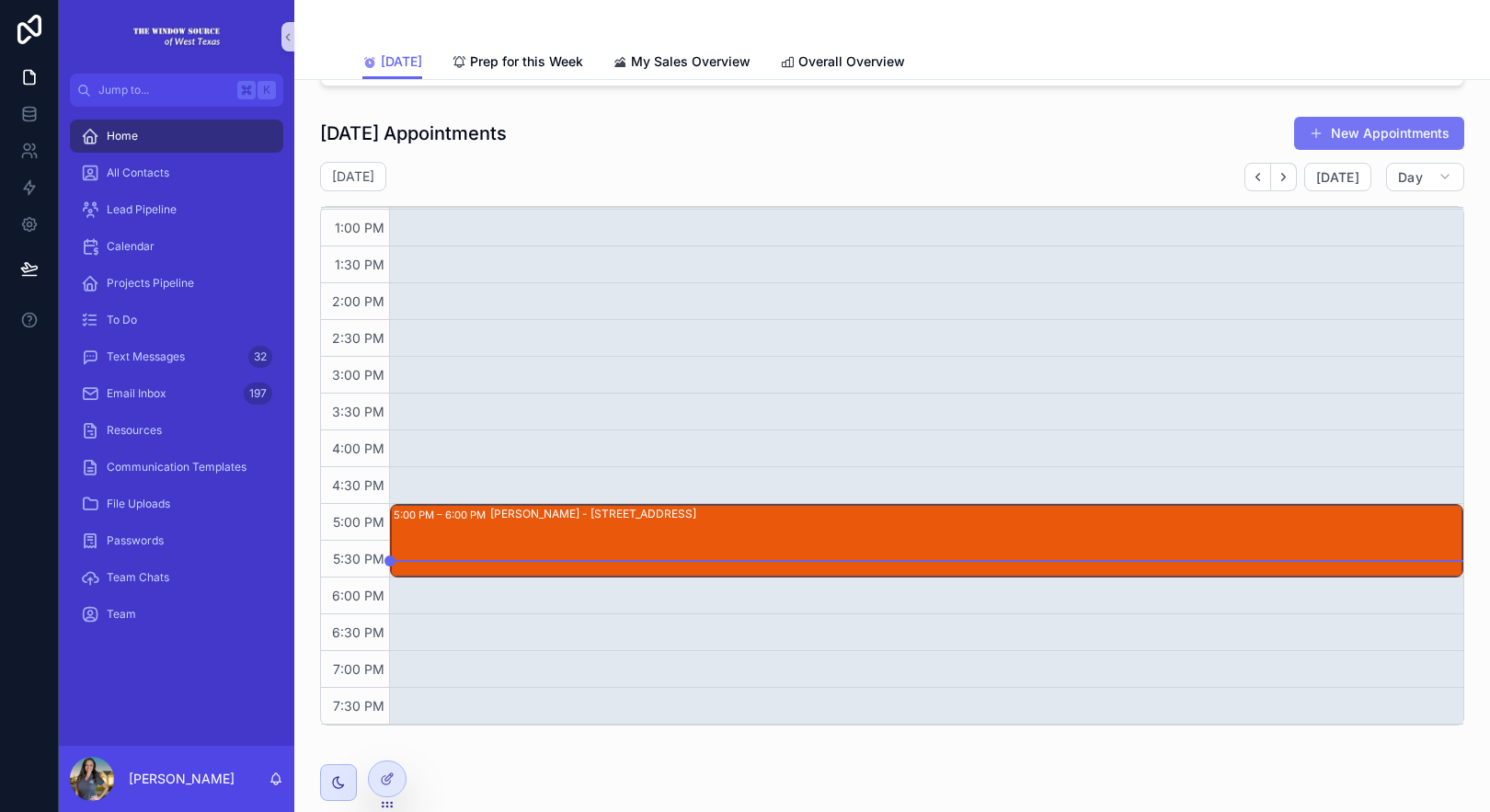
click at [1434, 132] on button "New Appointments" at bounding box center [1379, 133] width 170 height 33
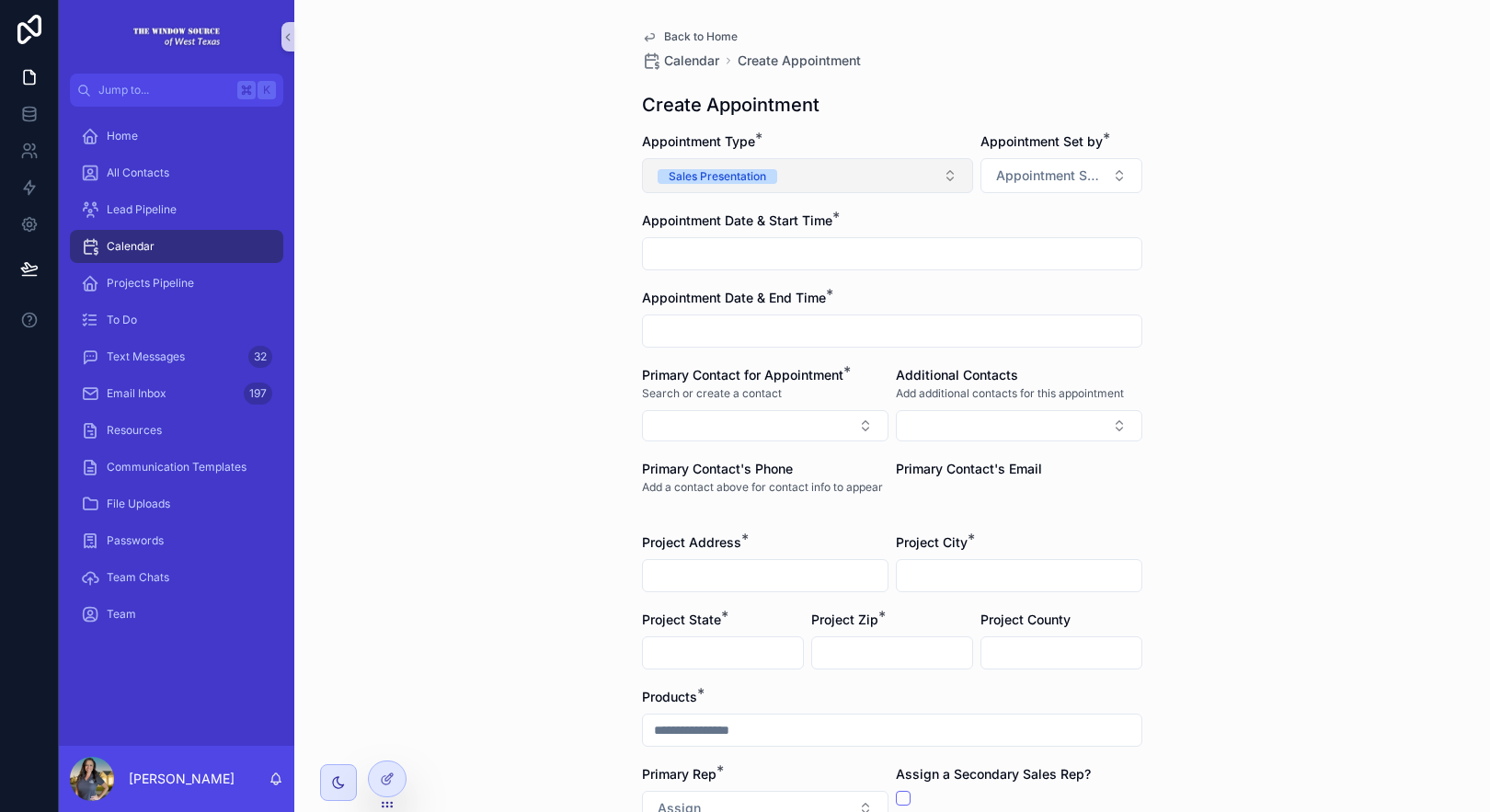
click at [842, 177] on button "Sales Presentation" at bounding box center [807, 175] width 331 height 35
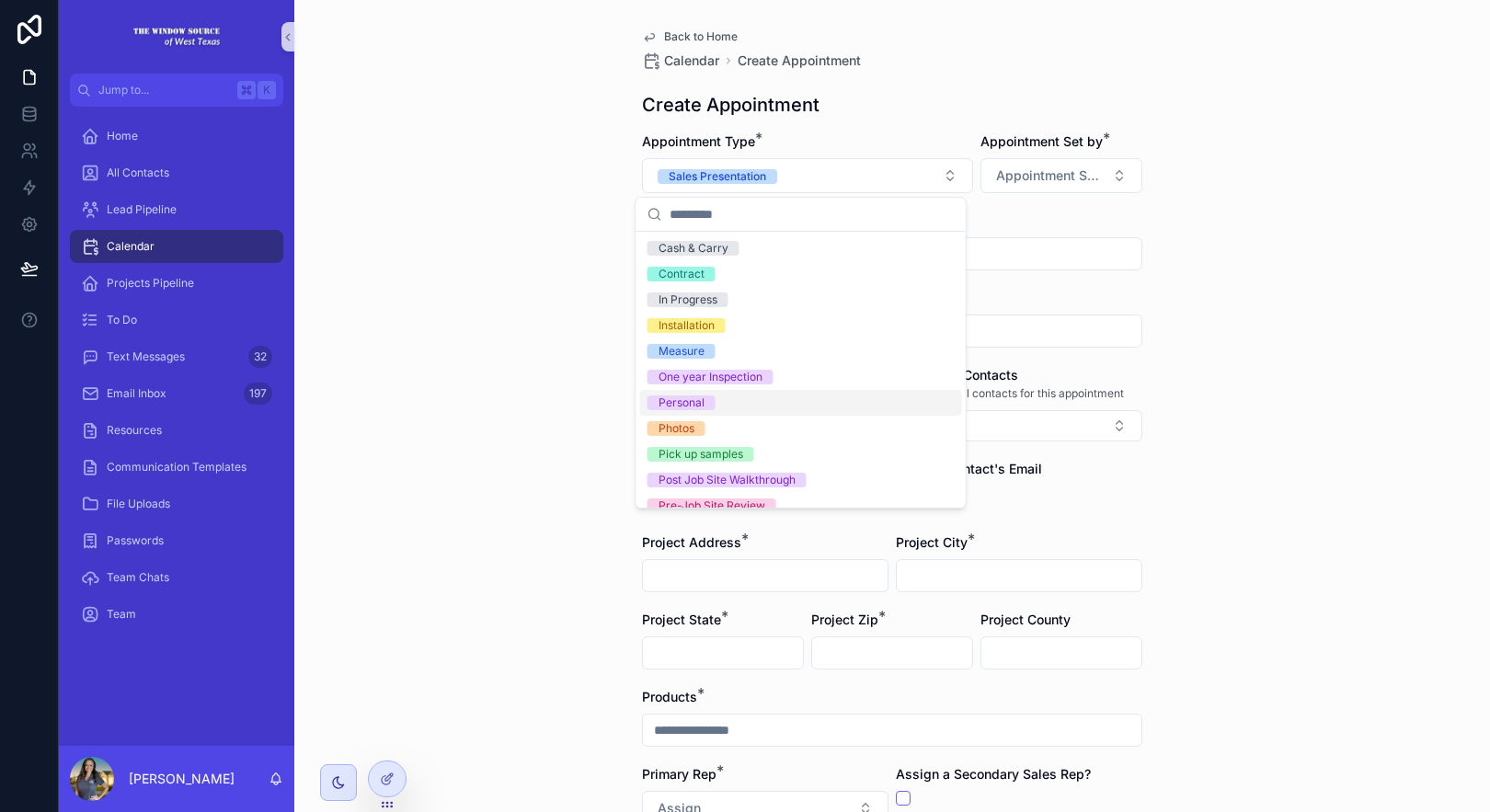
click at [790, 399] on div "Personal" at bounding box center [801, 402] width 322 height 25
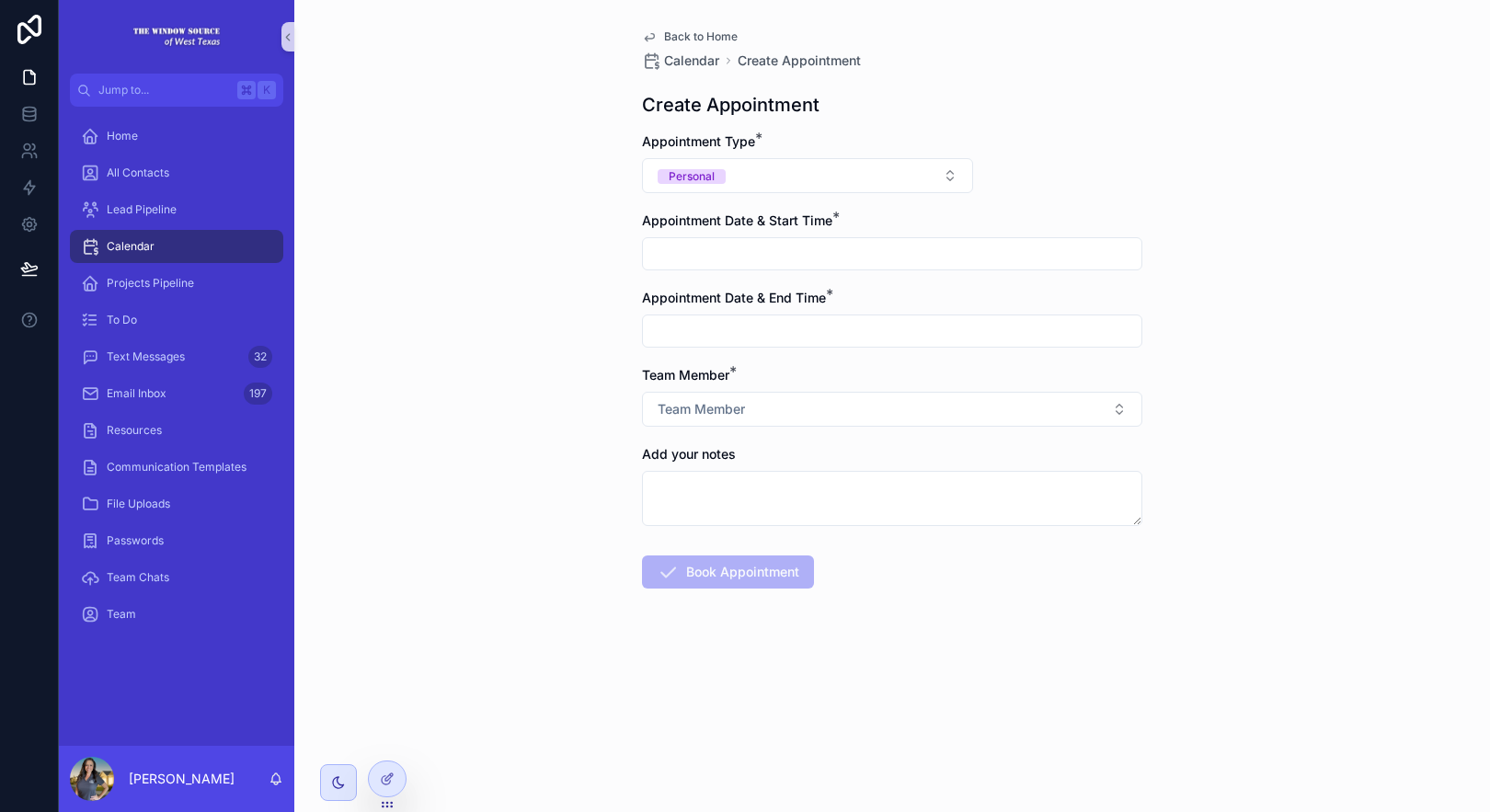
click at [916, 243] on input "scrollable content" at bounding box center [892, 253] width 499 height 25
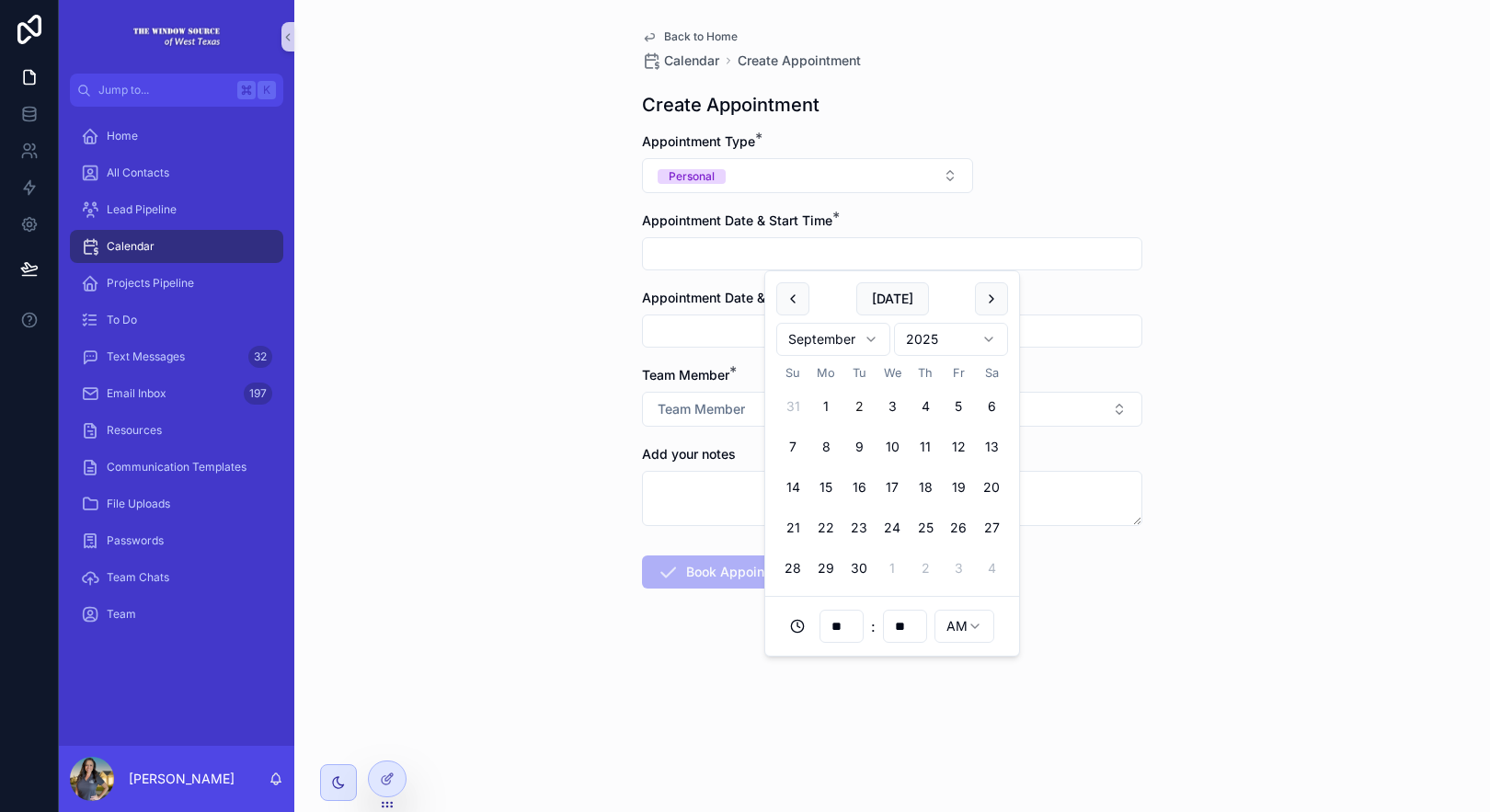
click at [854, 400] on button "2" at bounding box center [859, 406] width 33 height 33
click at [961, 623] on html "**********" at bounding box center [745, 406] width 1490 height 812
type input "**********"
click at [987, 682] on form "**********" at bounding box center [892, 419] width 501 height 573
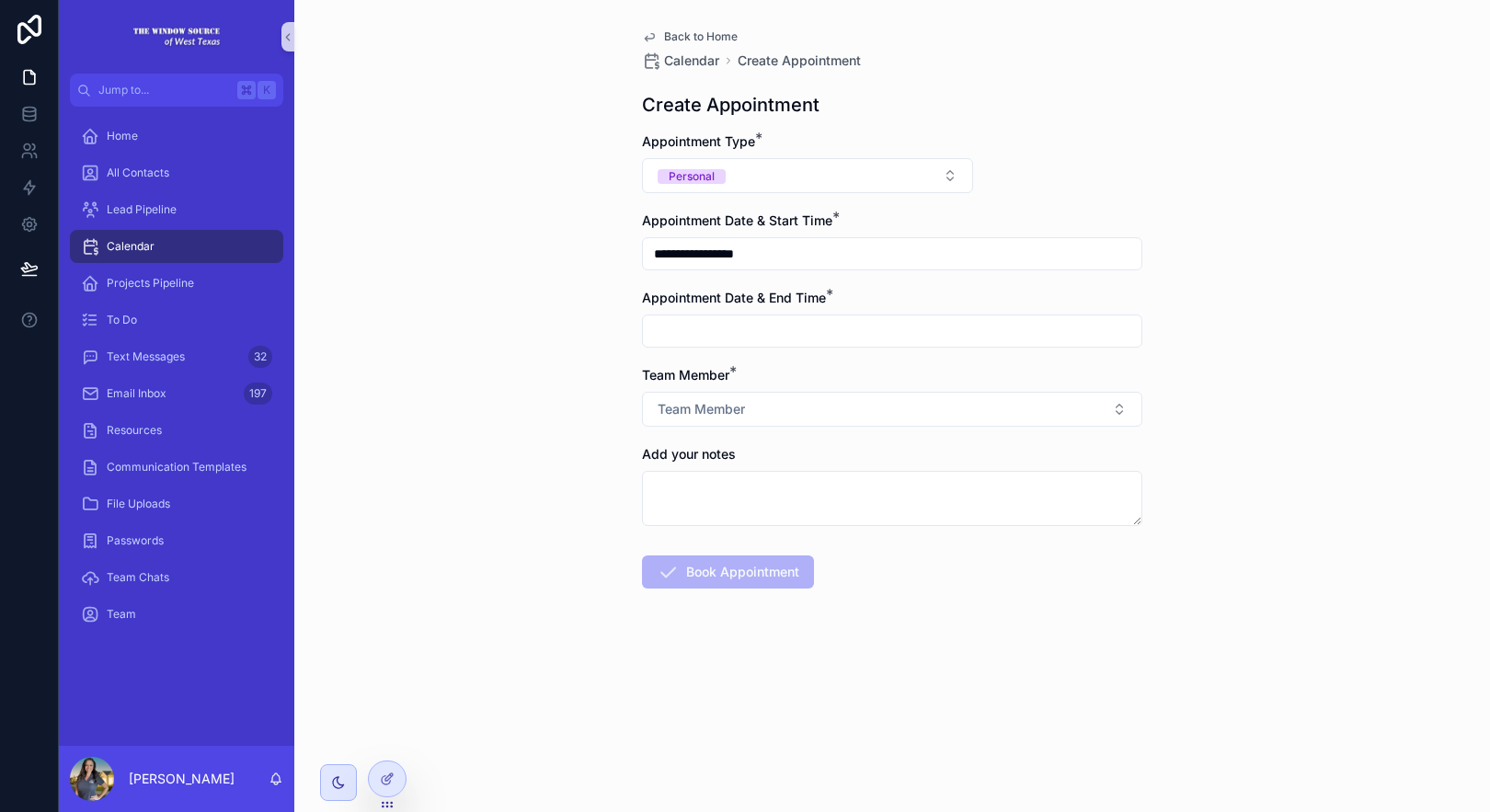
click at [677, 319] on input "scrollable content" at bounding box center [892, 331] width 499 height 25
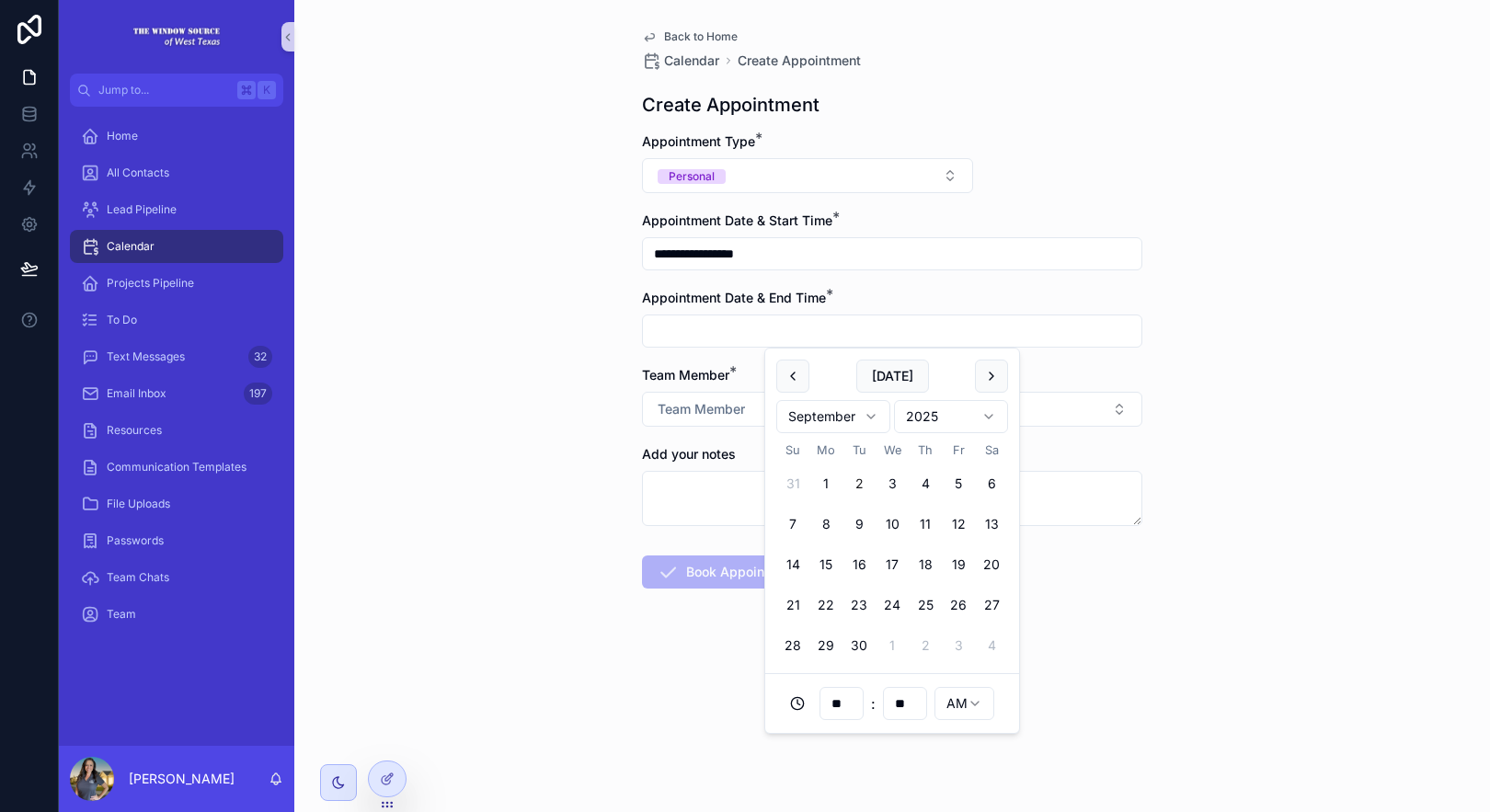
click at [952, 699] on html "**********" at bounding box center [745, 406] width 1490 height 812
click at [844, 712] on input "**" at bounding box center [840, 703] width 42 height 25
click at [829, 427] on div "01" at bounding box center [841, 430] width 83 height 29
click at [862, 477] on button "2" at bounding box center [859, 484] width 33 height 33
click at [830, 703] on input "**" at bounding box center [840, 703] width 42 height 25
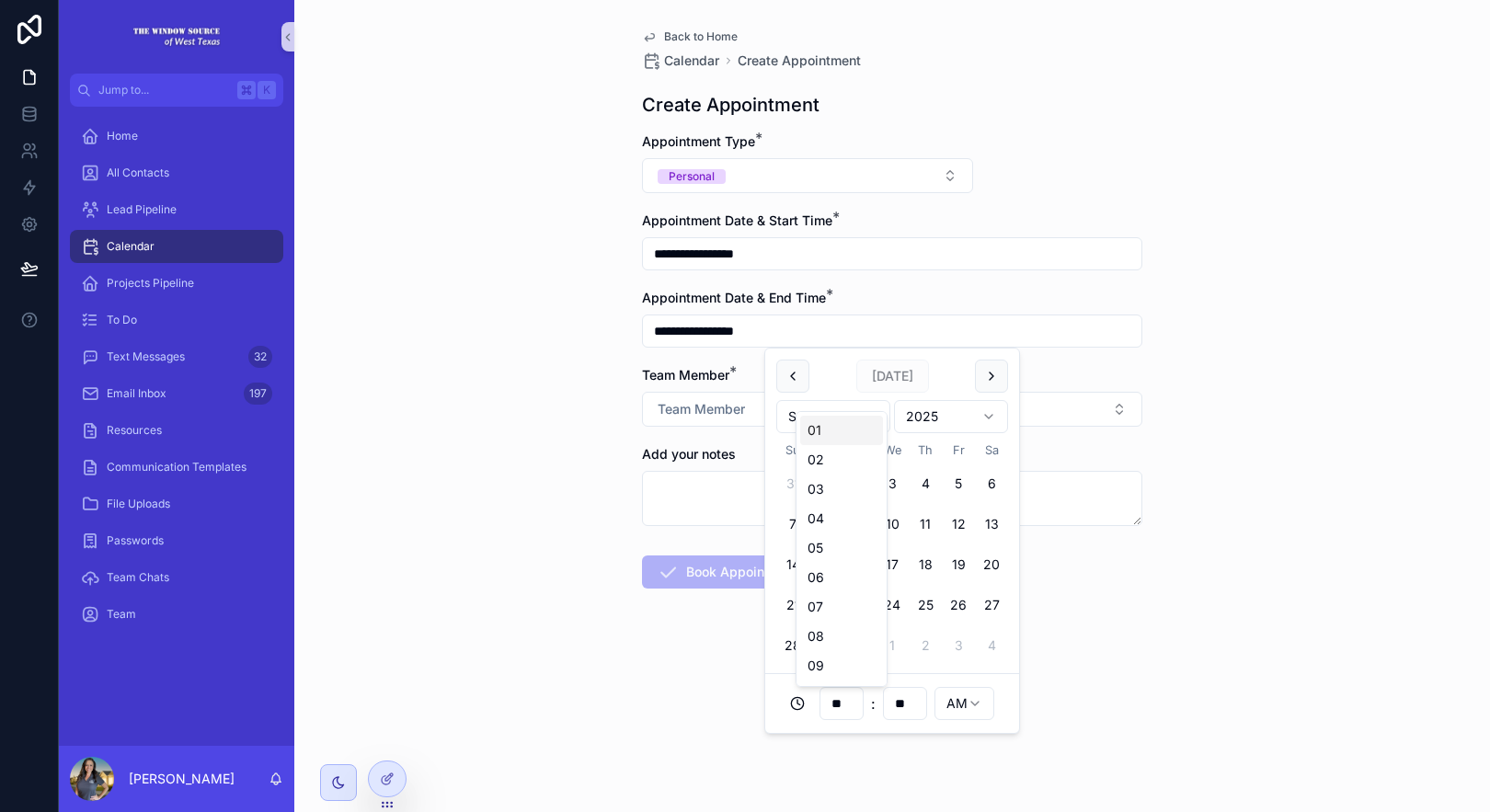
click at [814, 432] on div "01" at bounding box center [841, 430] width 83 height 29
type input "**********"
type input "**"
click at [956, 704] on html "**********" at bounding box center [745, 406] width 1490 height 812
type input "**********"
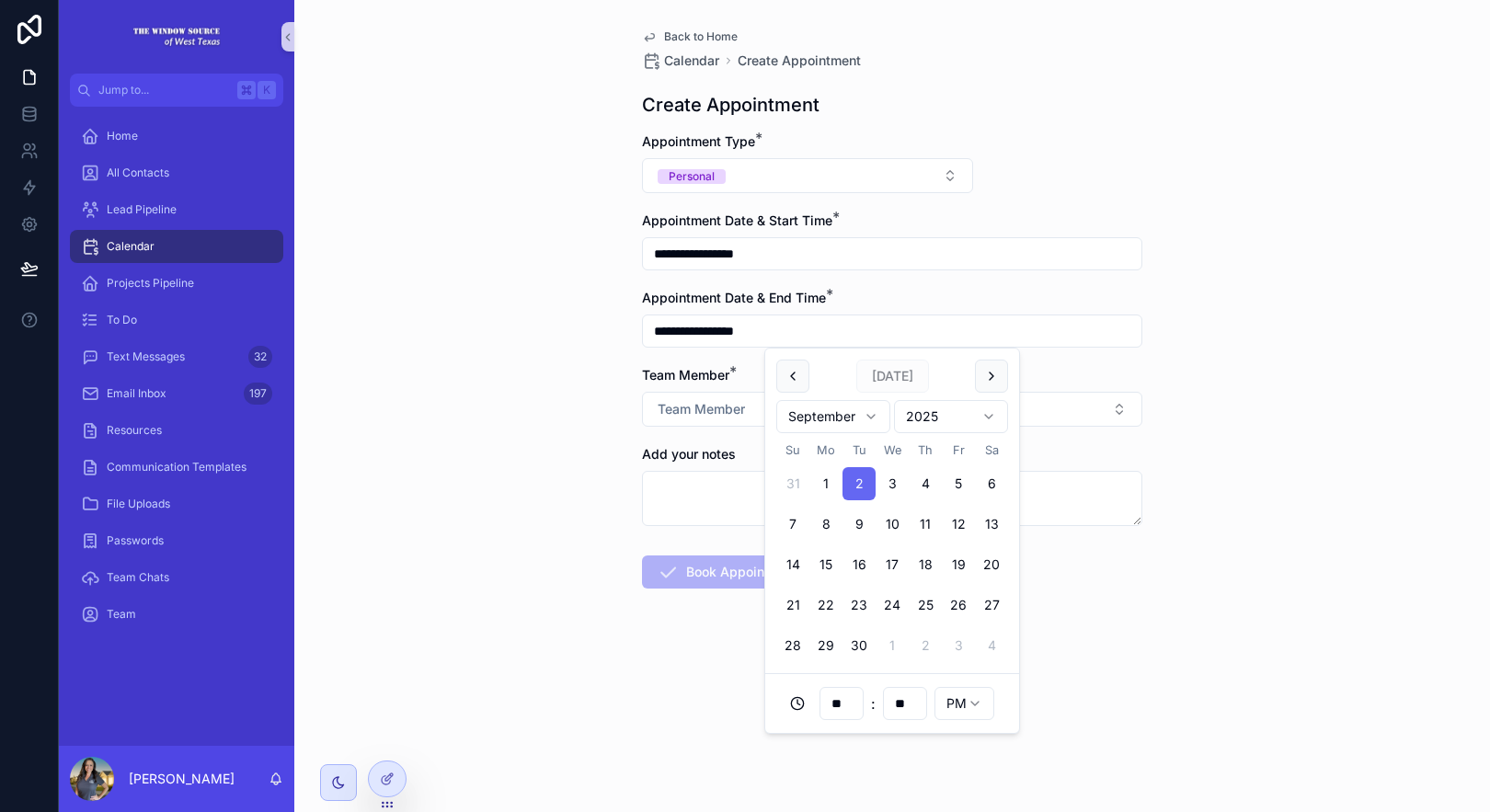
click at [994, 713] on div "** : ** PM" at bounding box center [892, 704] width 232 height 37
click at [1050, 692] on form "**********" at bounding box center [892, 419] width 501 height 573
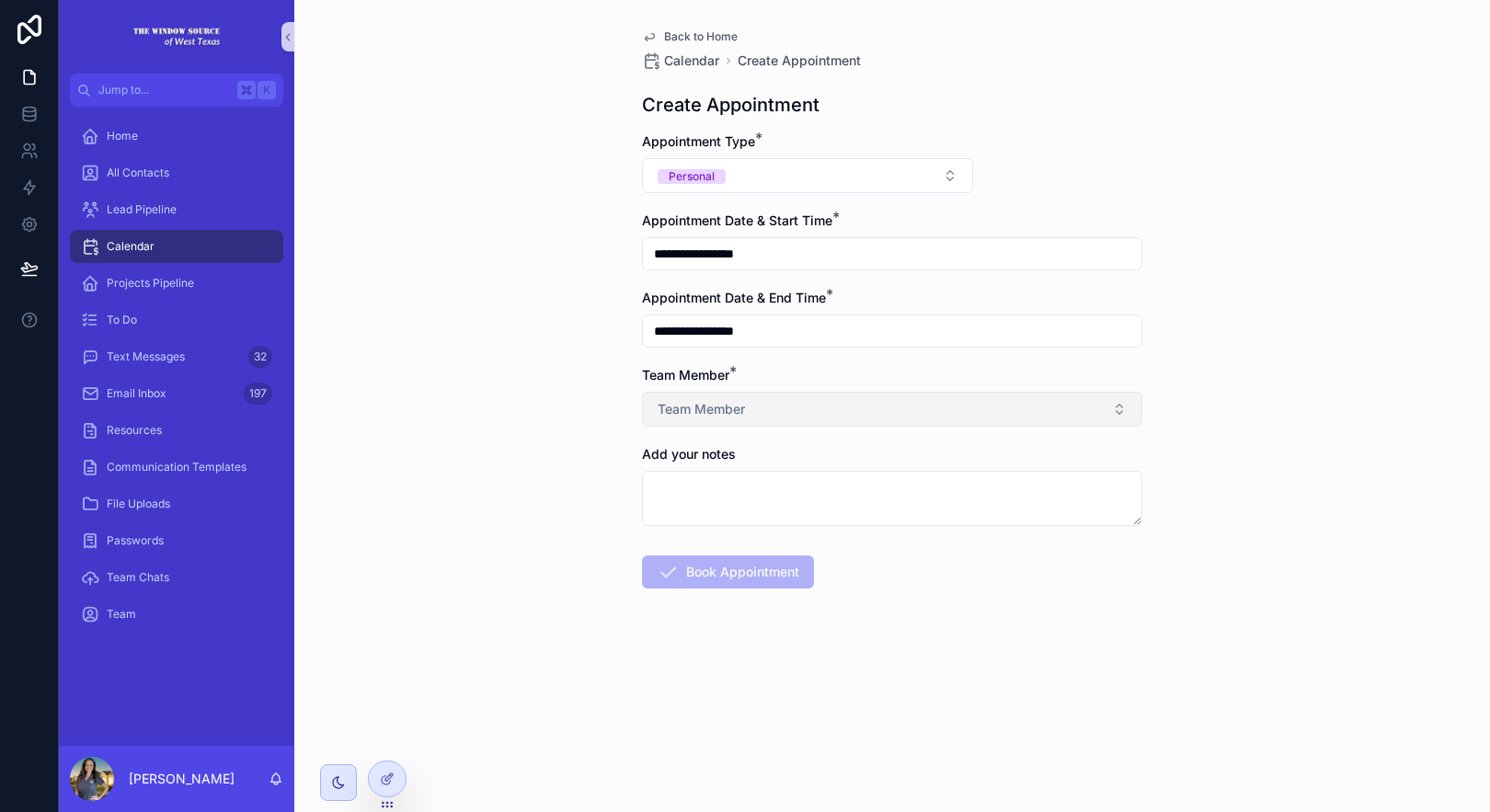
click at [723, 403] on span "Team Member" at bounding box center [701, 409] width 88 height 18
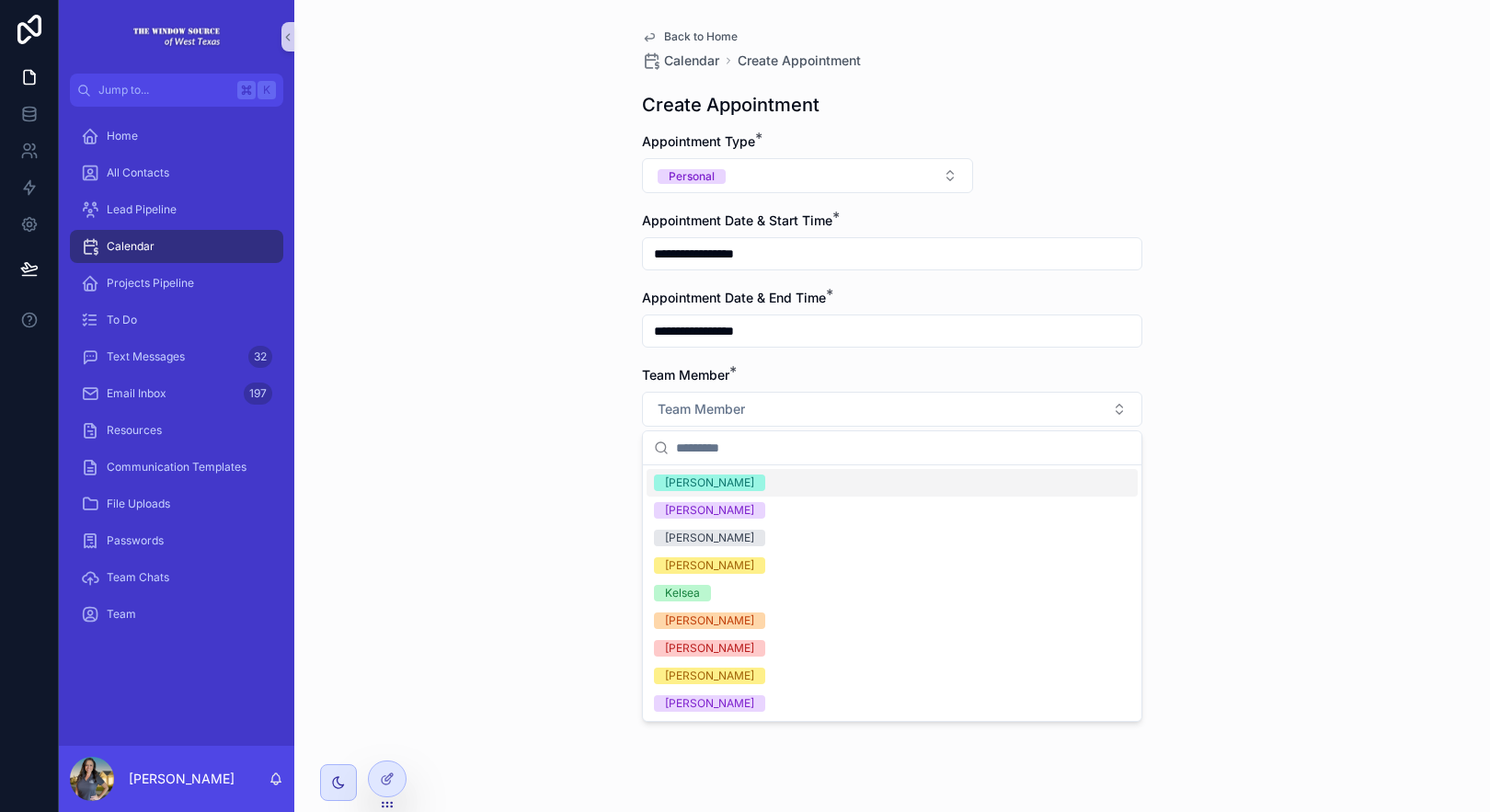
click at [747, 472] on div "[PERSON_NAME]" at bounding box center [892, 483] width 491 height 27
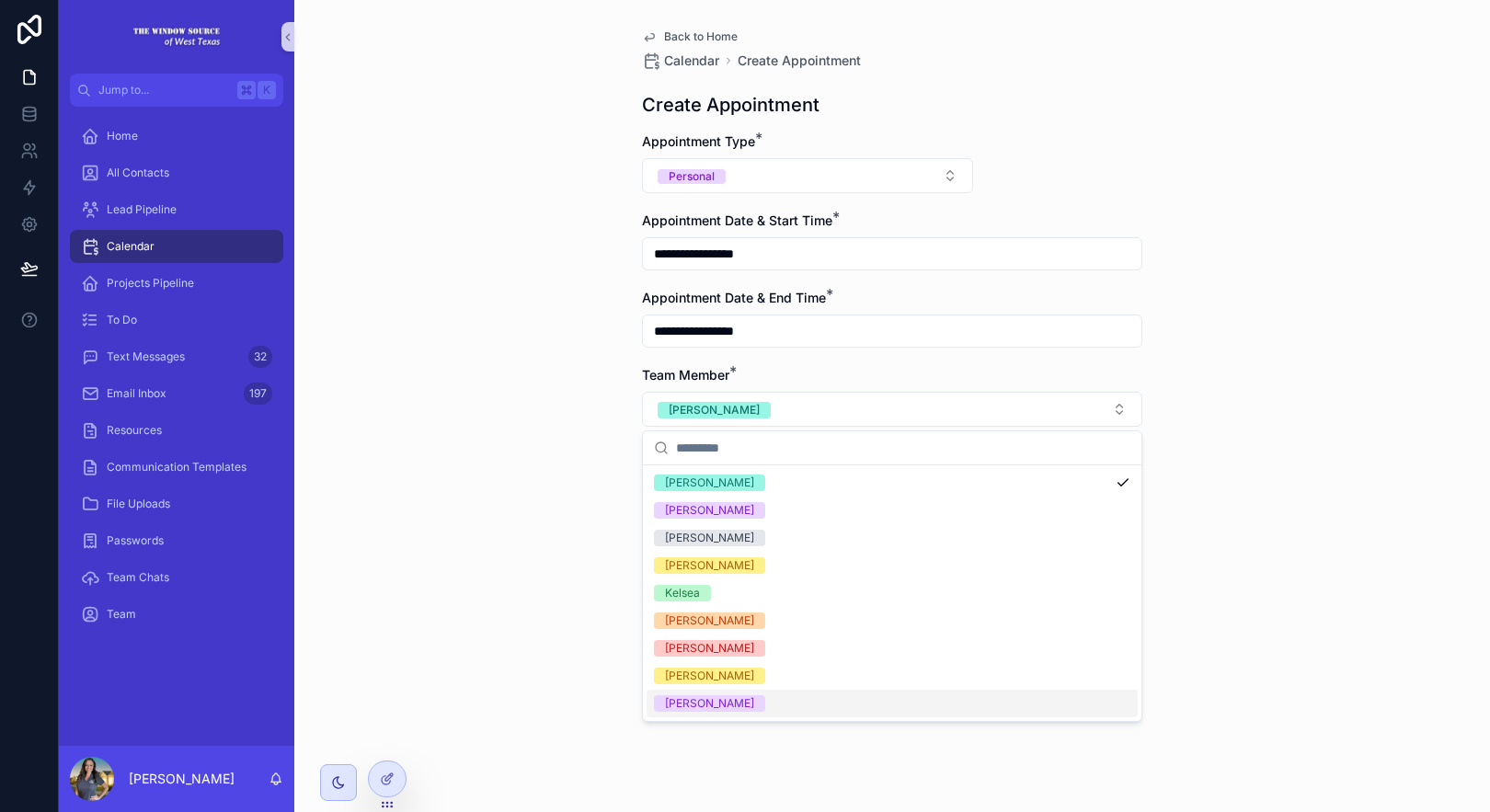
click at [1309, 638] on div "**********" at bounding box center [892, 406] width 1196 height 812
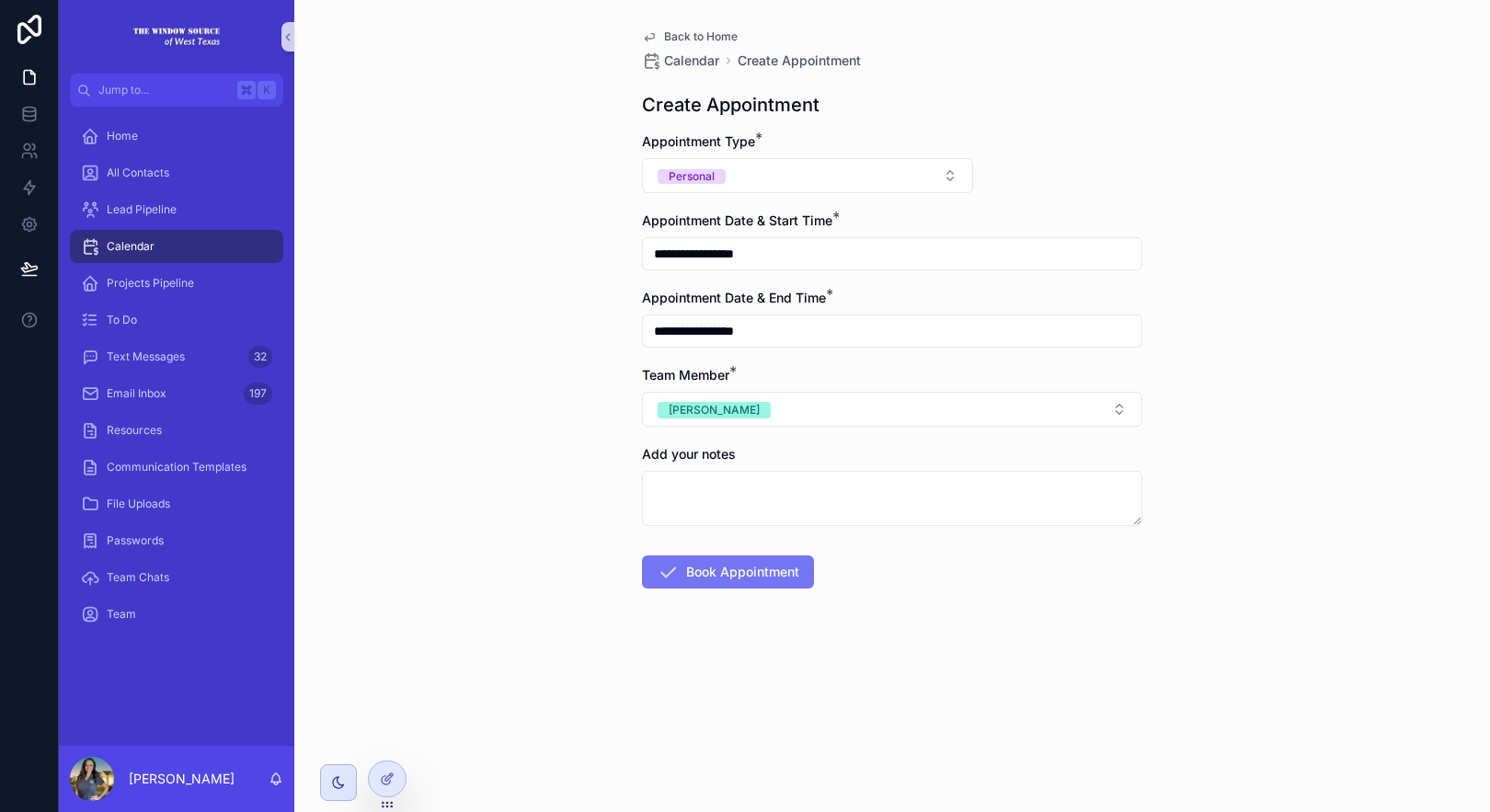
click at [676, 573] on icon "scrollable content" at bounding box center [667, 572] width 22 height 22
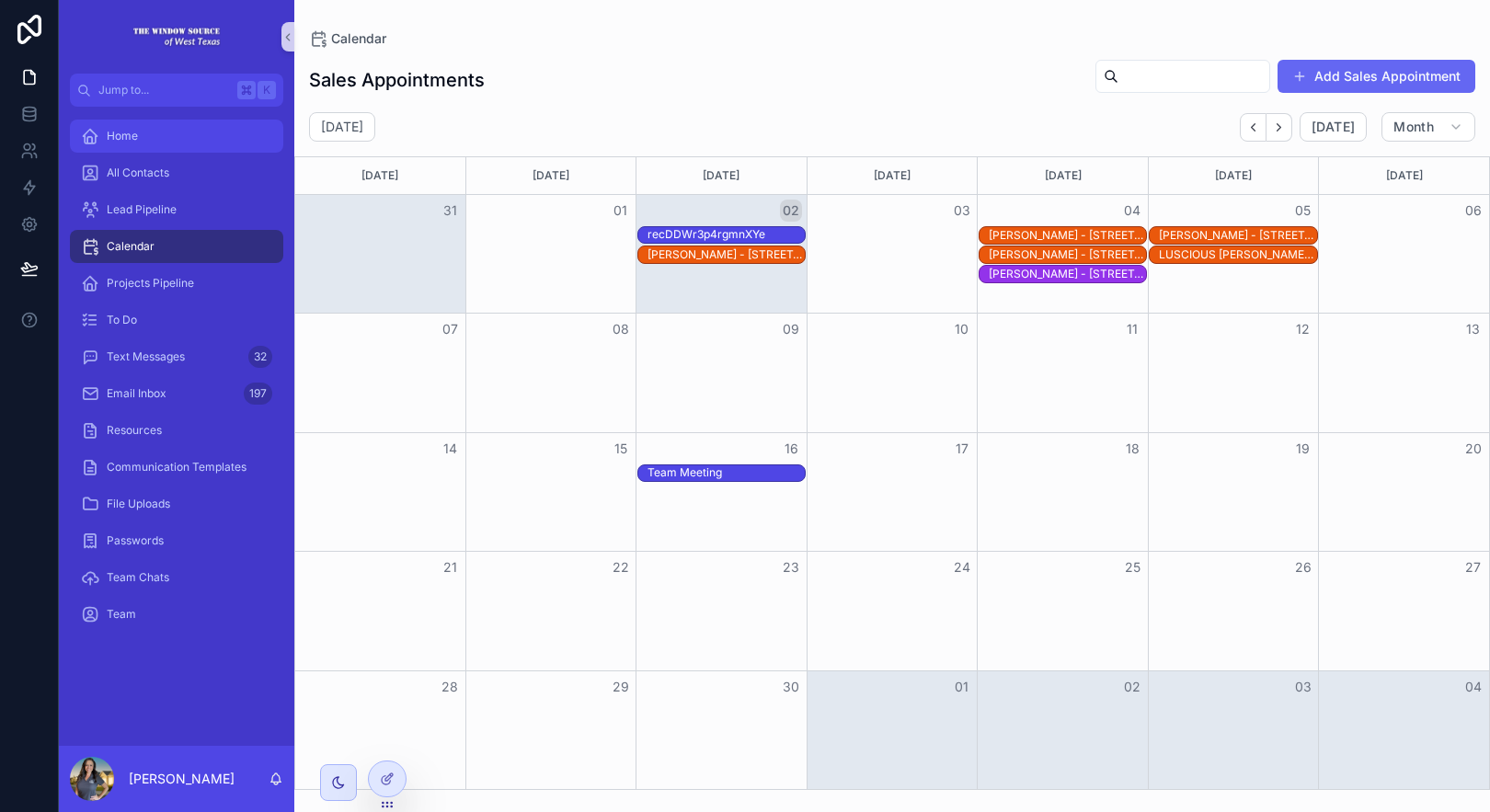
click at [142, 132] on div "Home" at bounding box center [176, 136] width 191 height 29
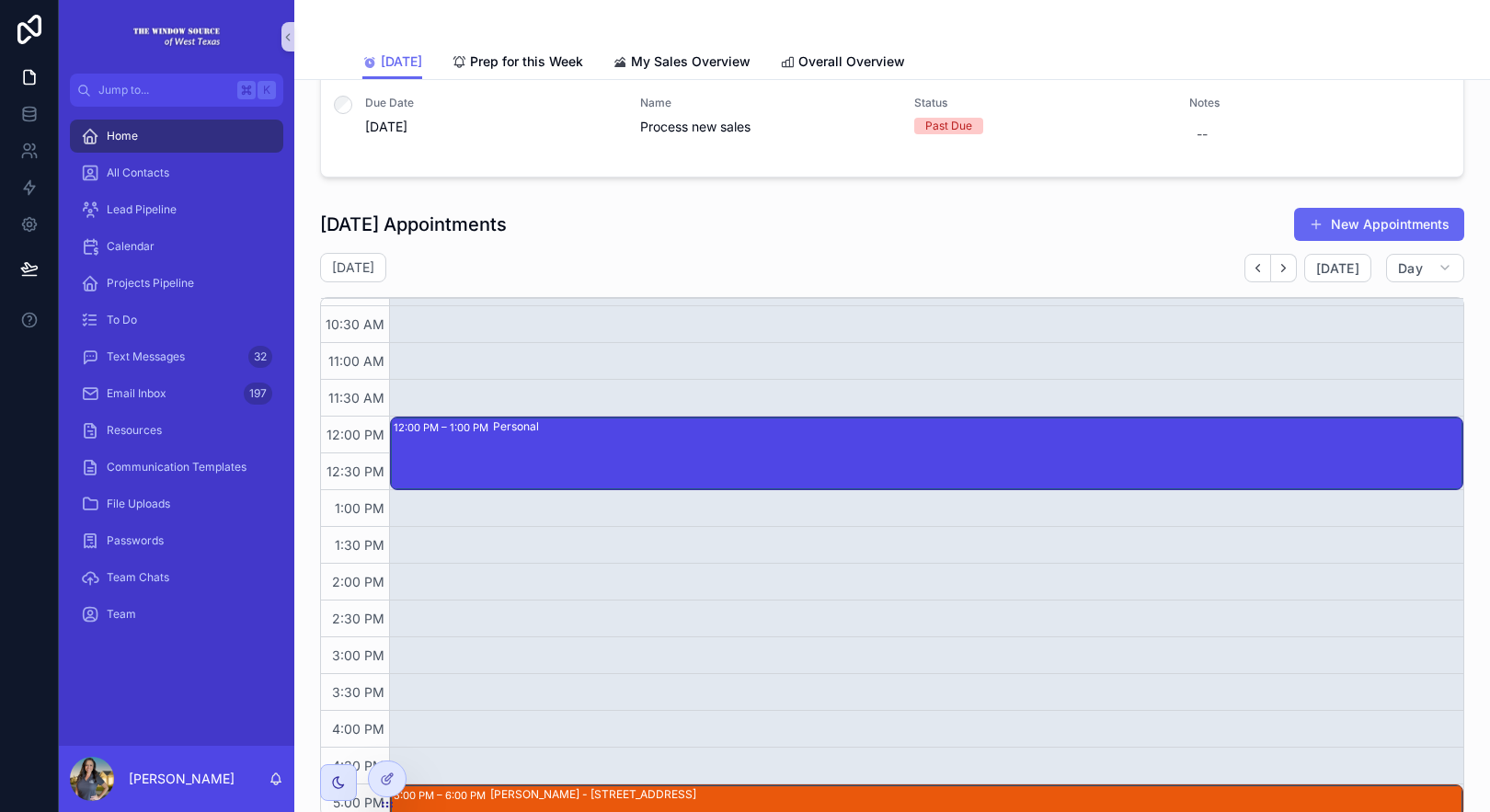
scroll to position [251, 0]
click at [811, 453] on div "Personal" at bounding box center [977, 453] width 969 height 70
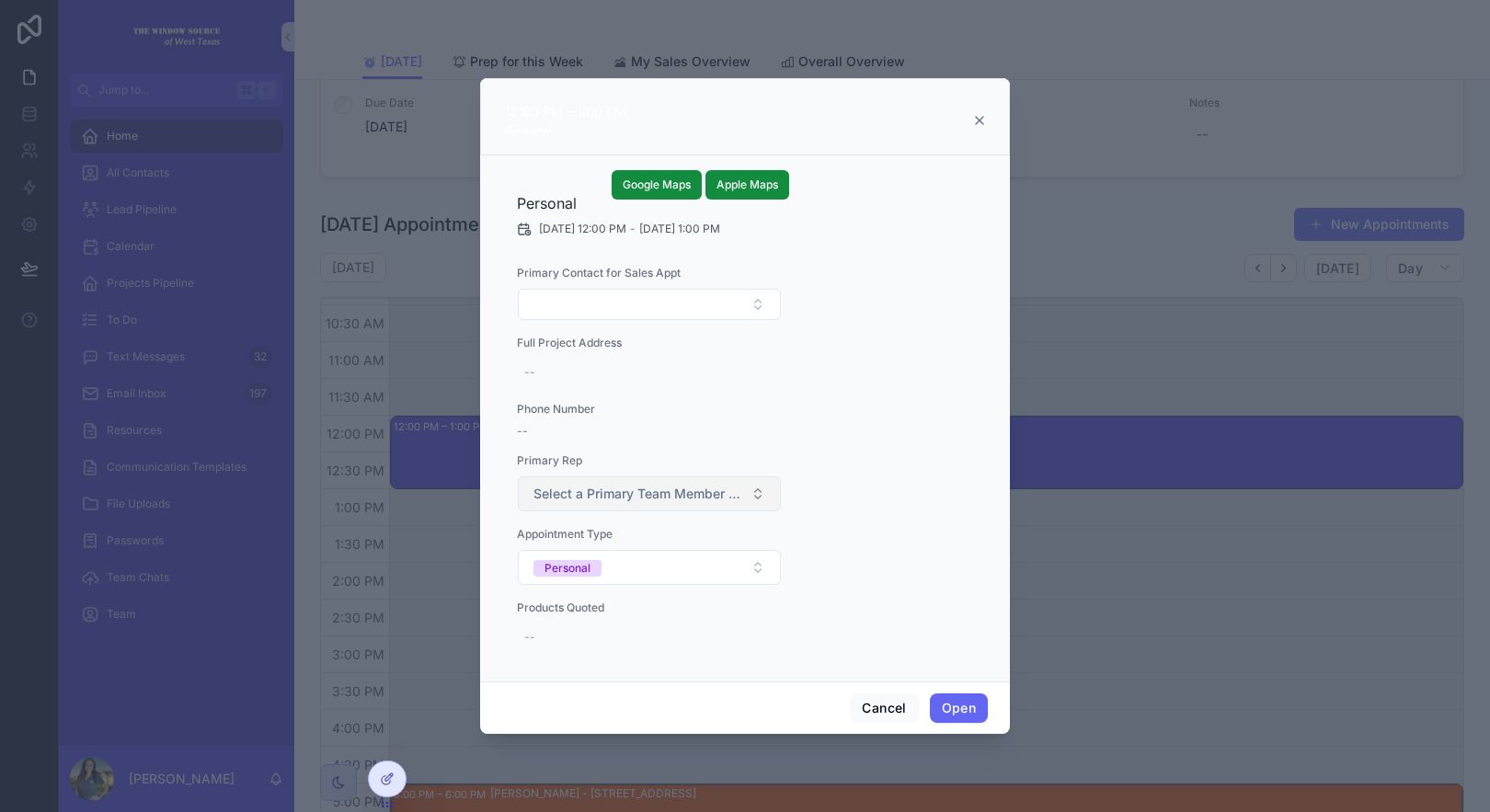
click at [720, 499] on span "Select a Primary Team Member for Noloco Color Calendar" at bounding box center [638, 494] width 209 height 18
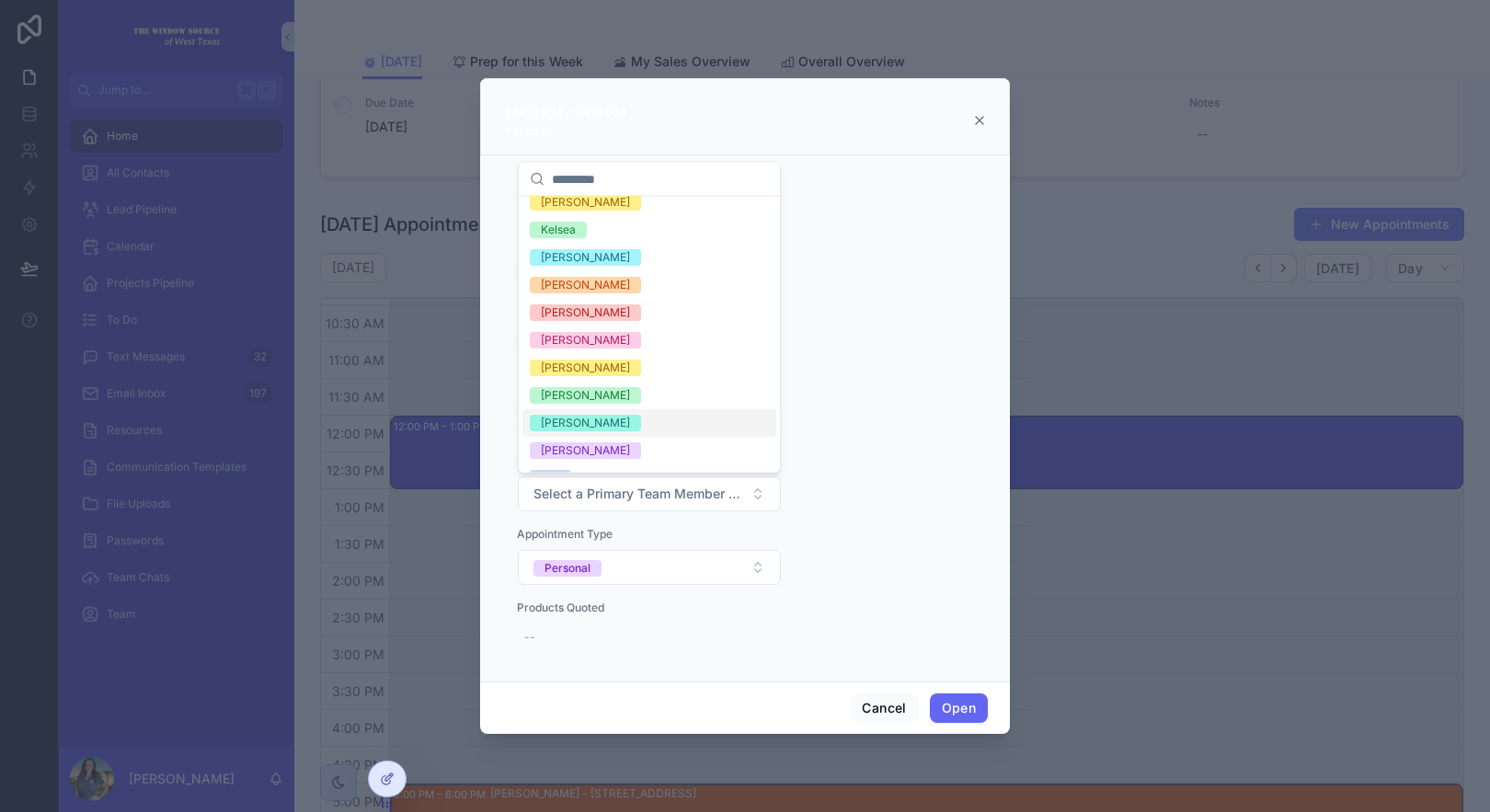
scroll to position [201, 0]
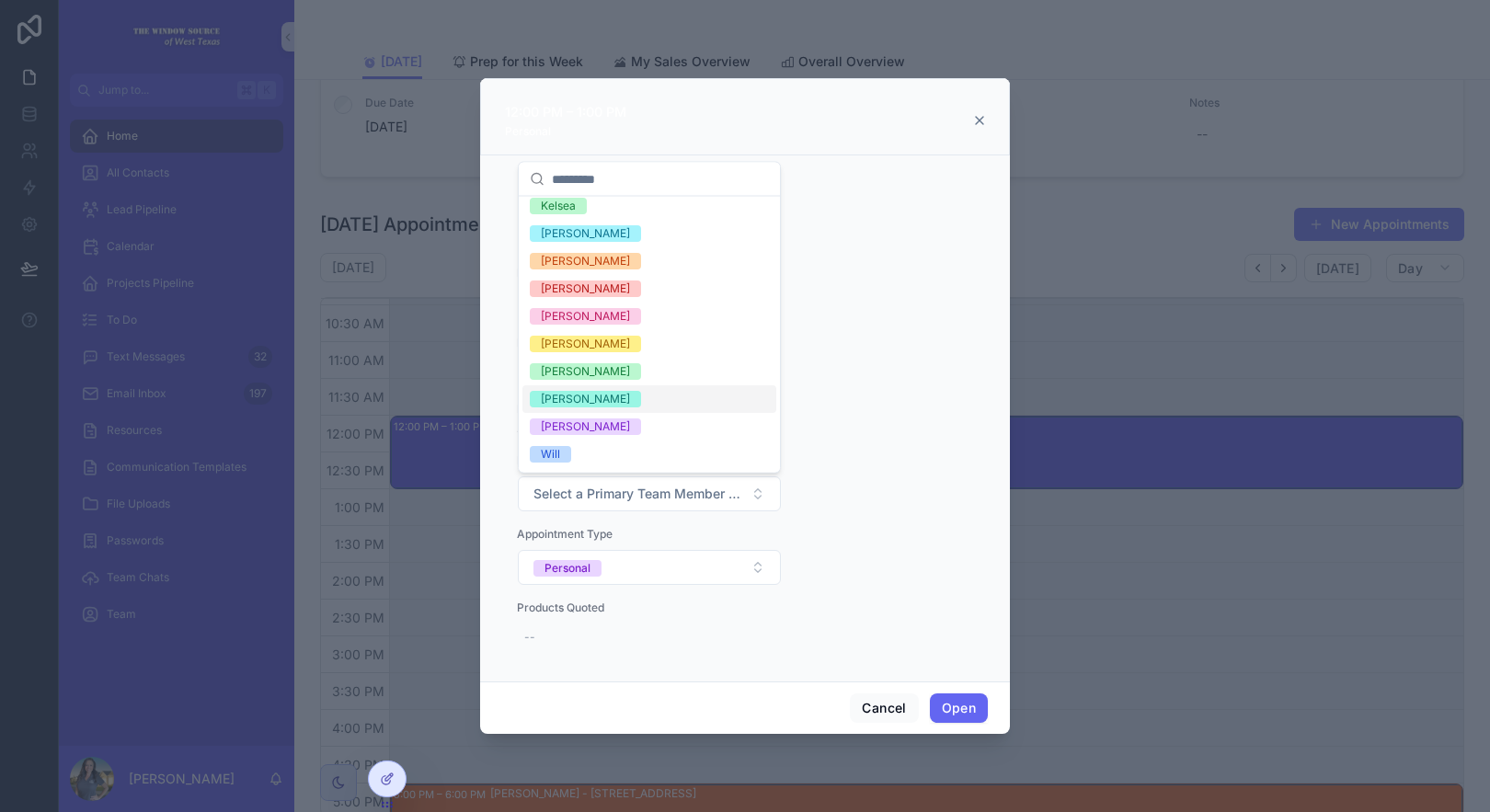
click at [678, 399] on div "[PERSON_NAME]" at bounding box center [649, 400] width 254 height 27
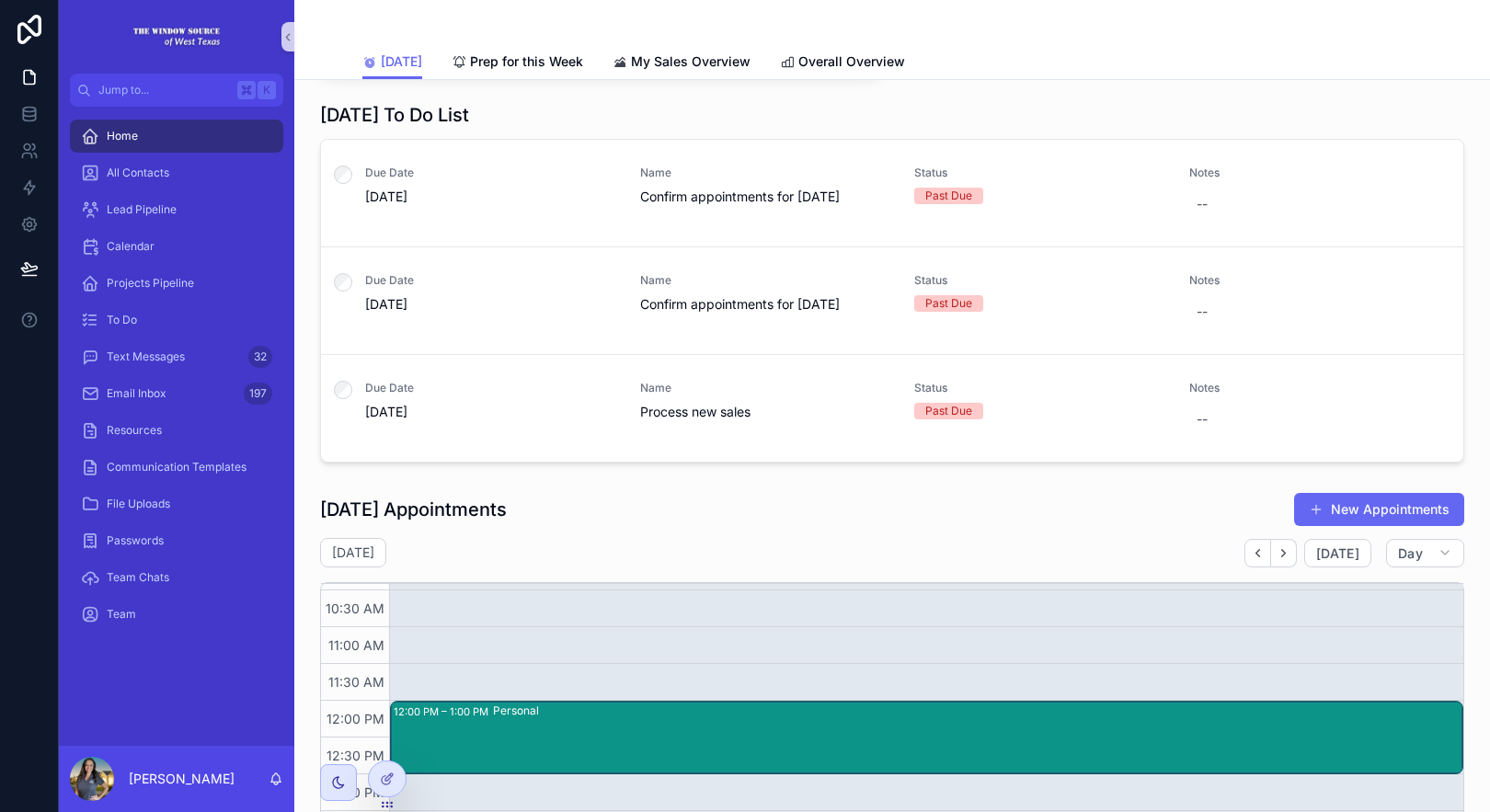
scroll to position [1346, 0]
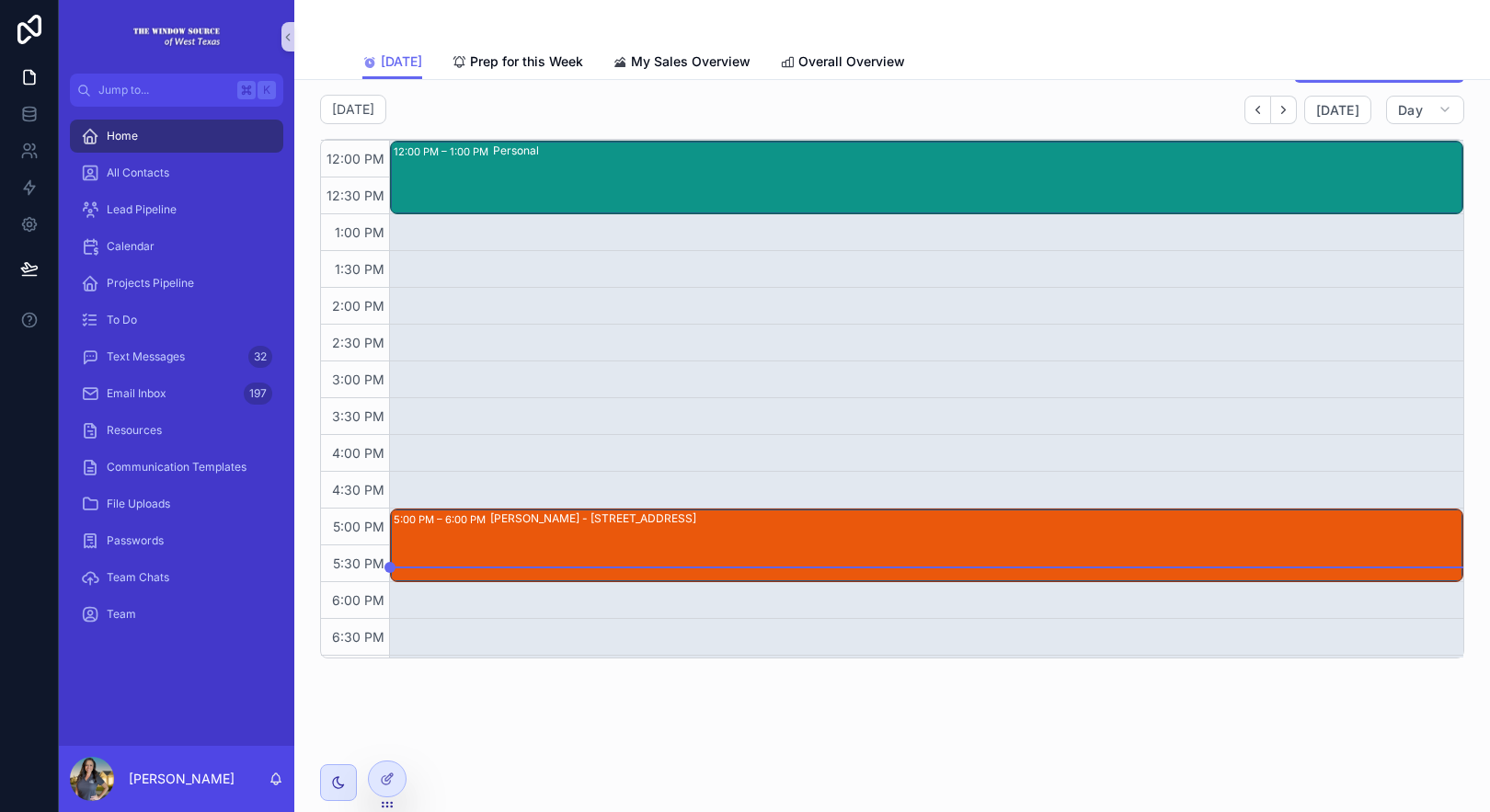
scroll to position [369, 0]
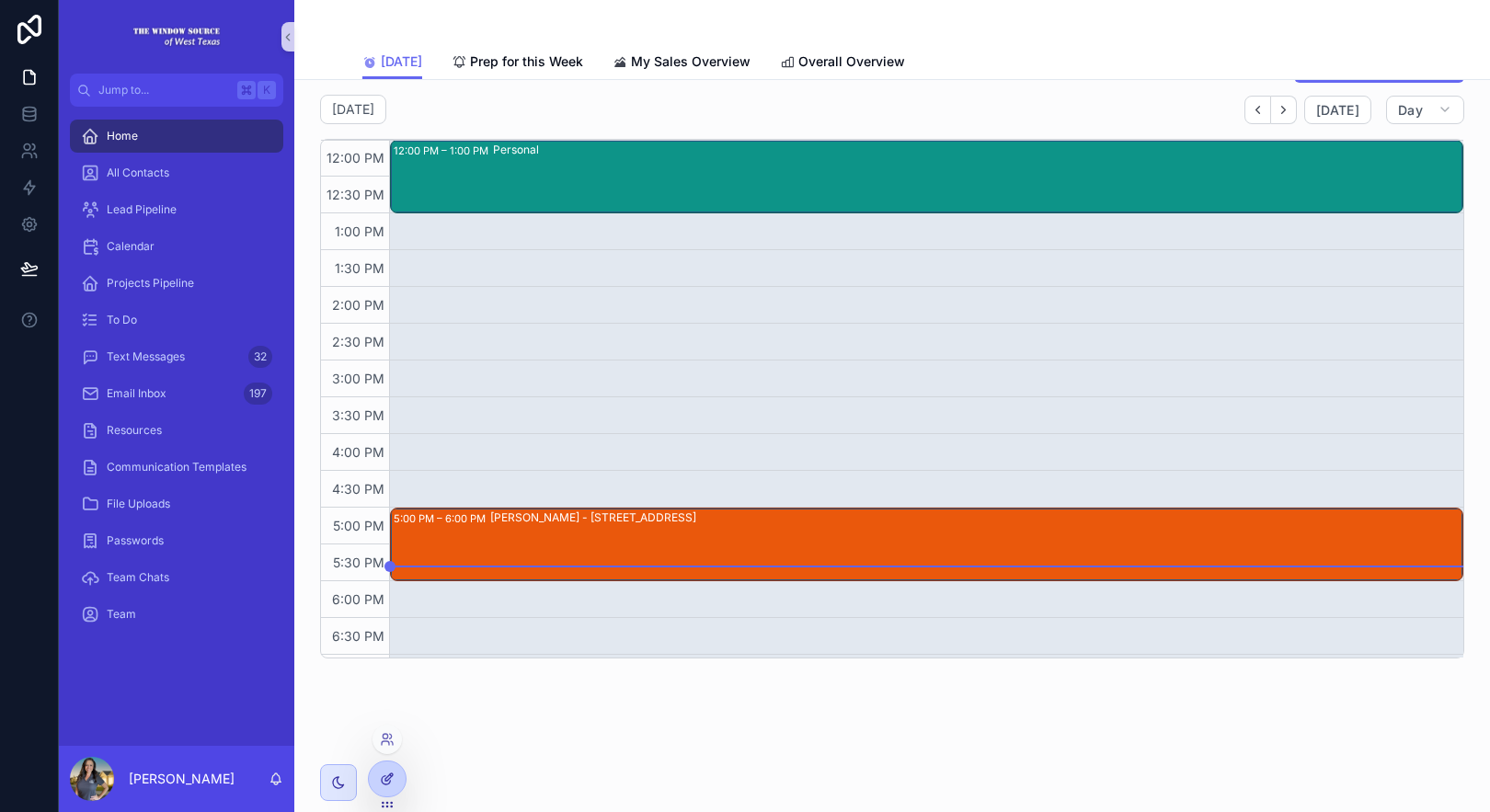
click at [379, 770] on div at bounding box center [388, 779] width 37 height 35
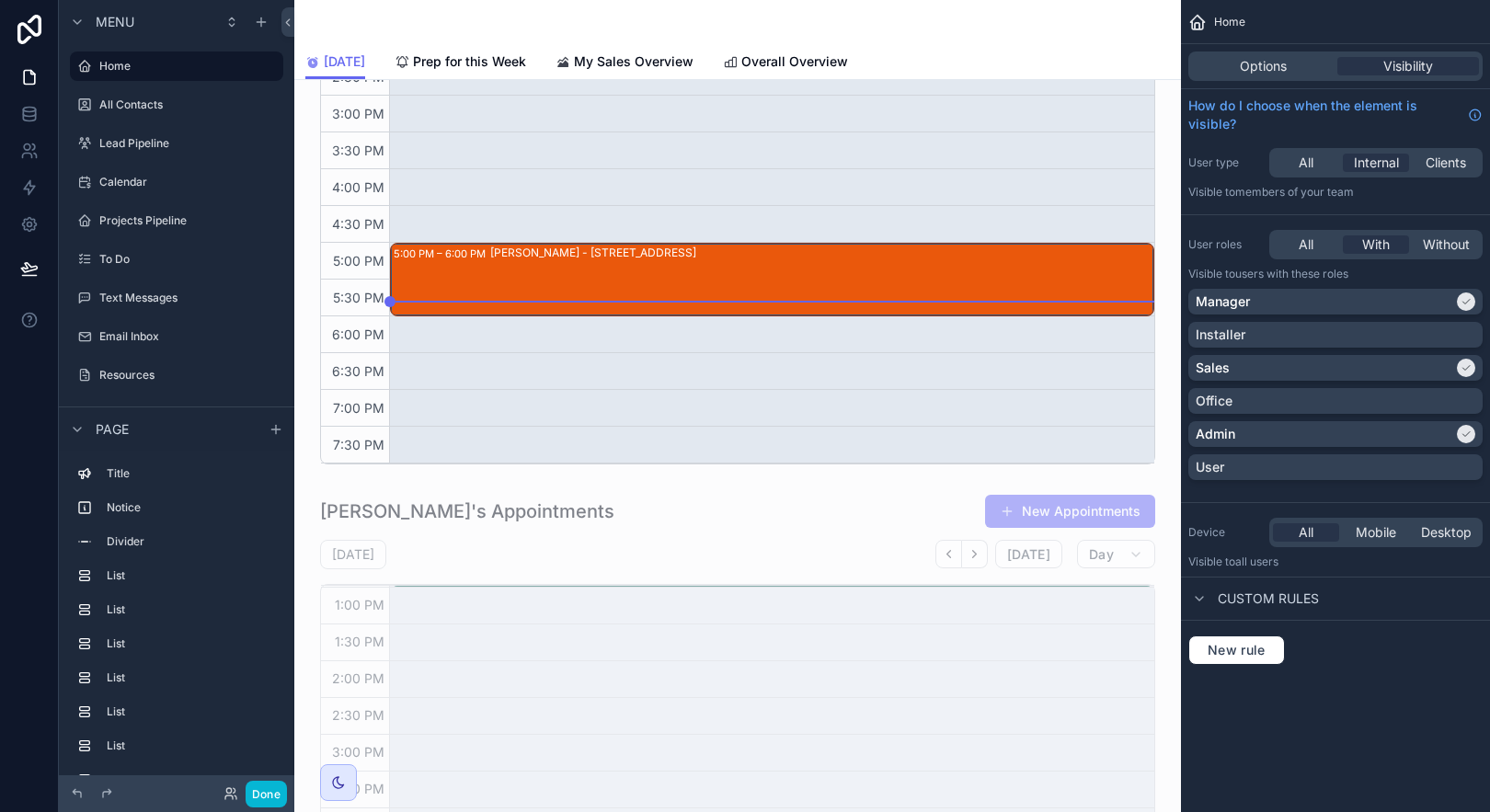
scroll to position [1935, 0]
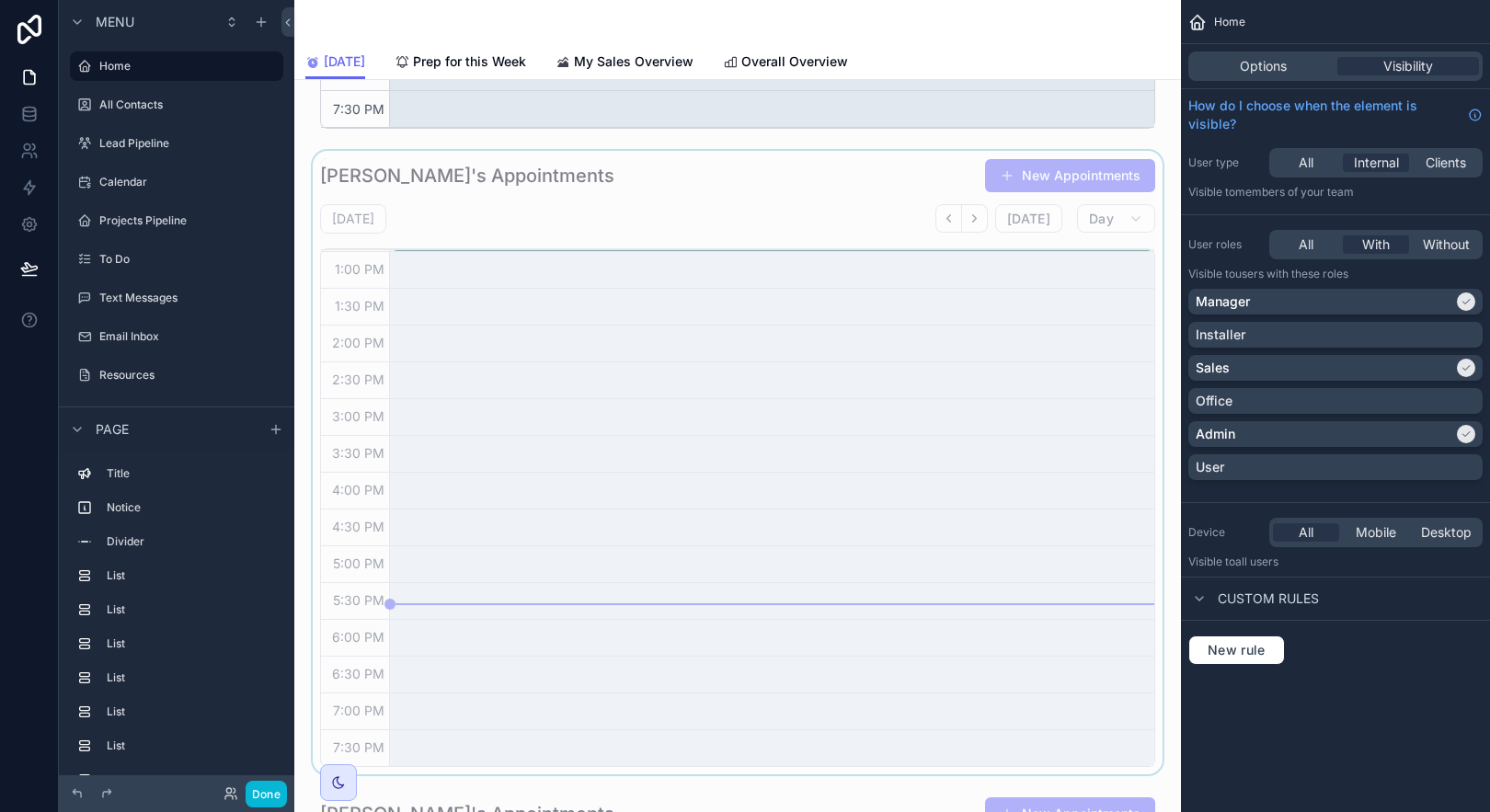
click at [762, 174] on div "scrollable content" at bounding box center [737, 462] width 857 height 623
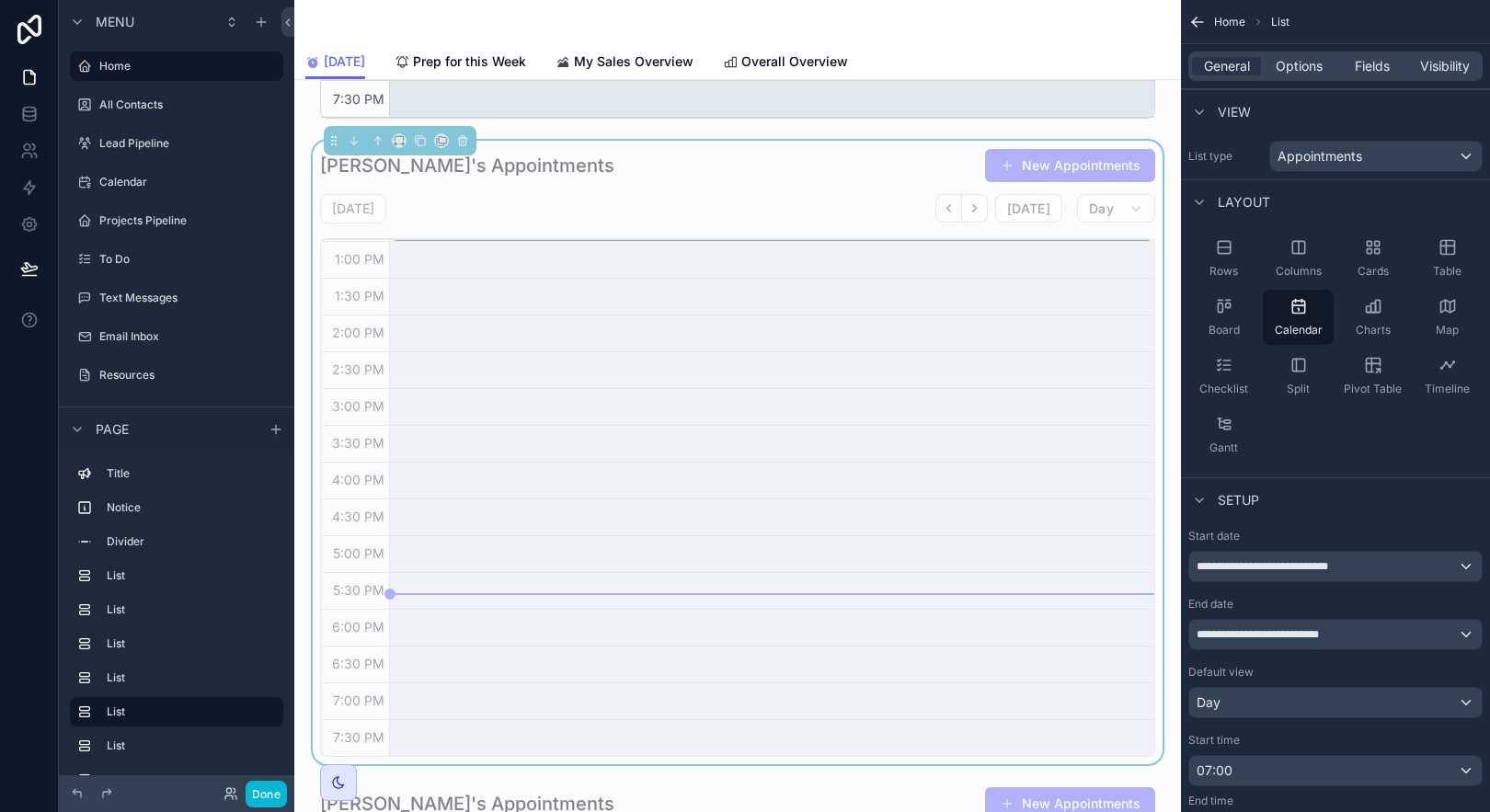
scroll to position [1927, 0]
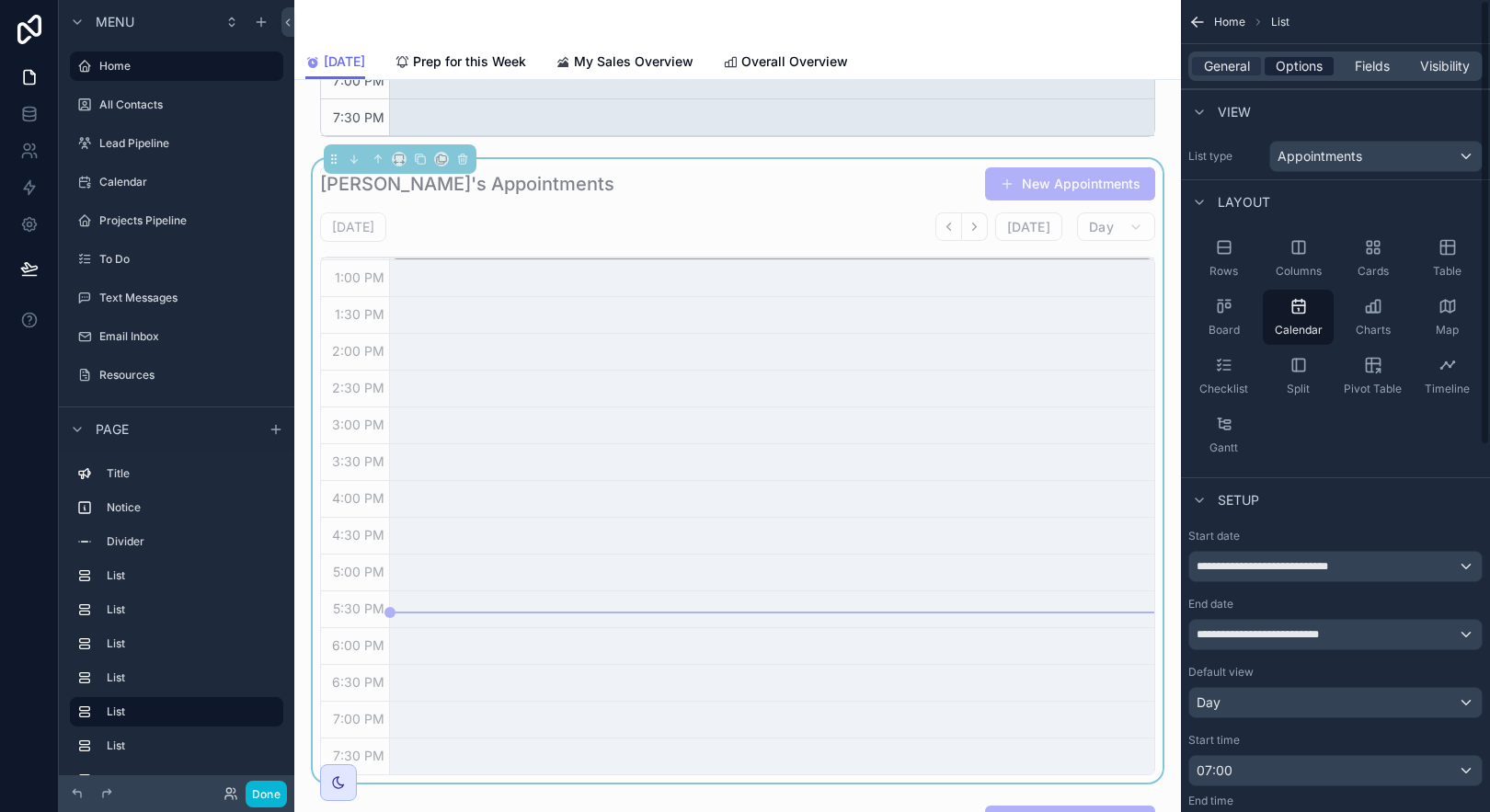
click at [1288, 74] on span "Options" at bounding box center [1299, 66] width 47 height 18
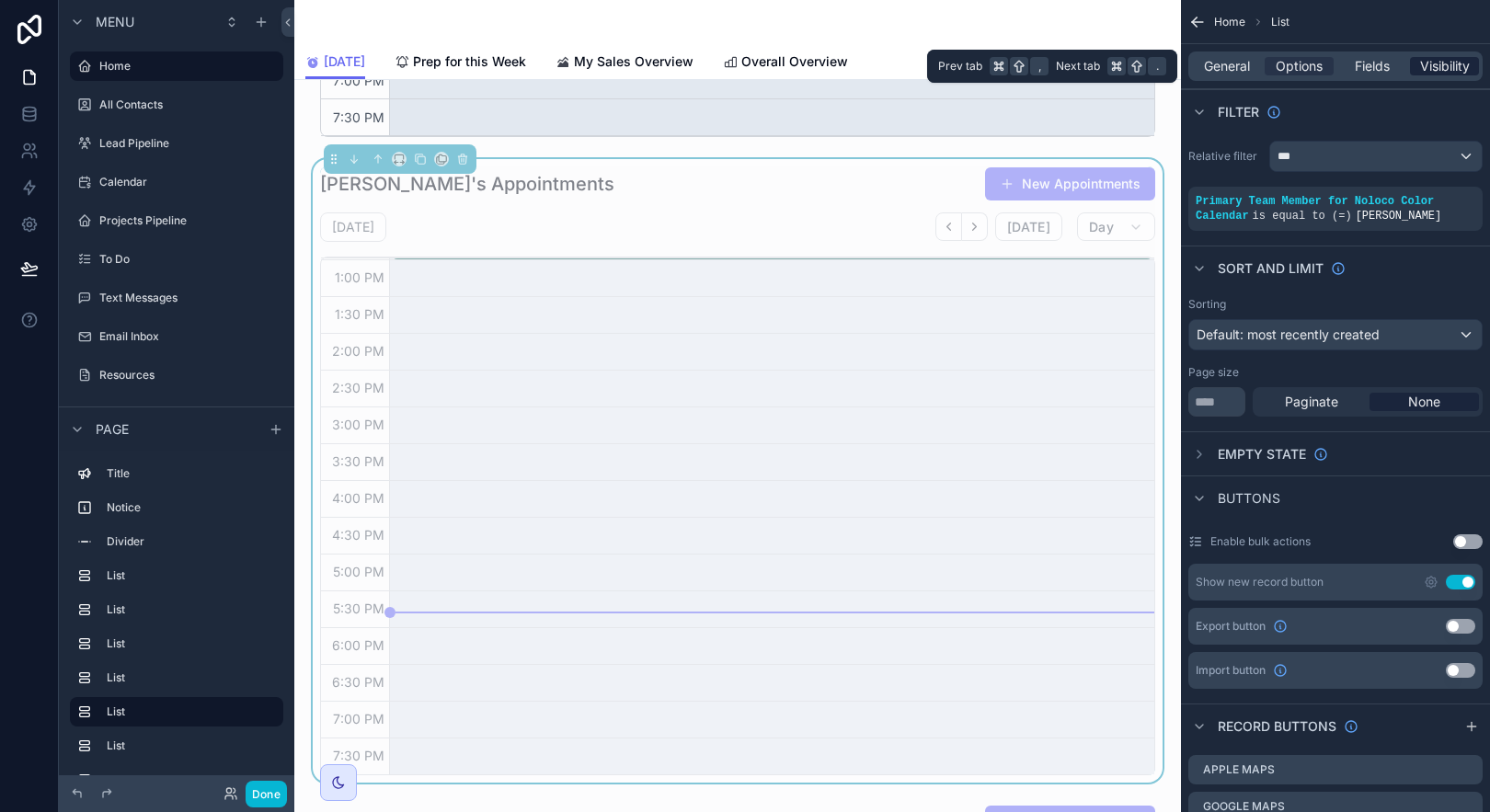
click at [1470, 67] on div "Visibility" at bounding box center [1444, 66] width 69 height 18
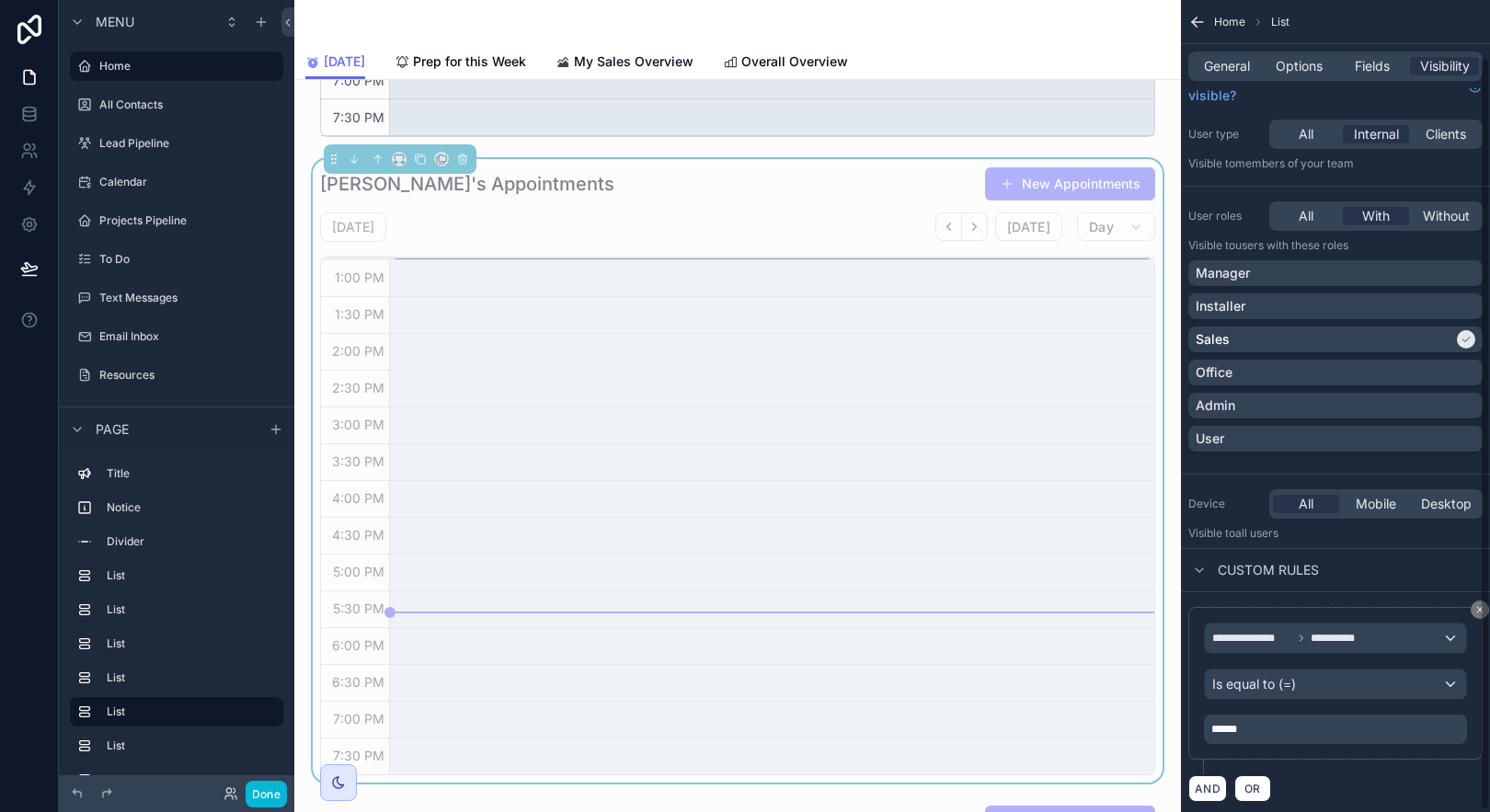
scroll to position [63, 0]
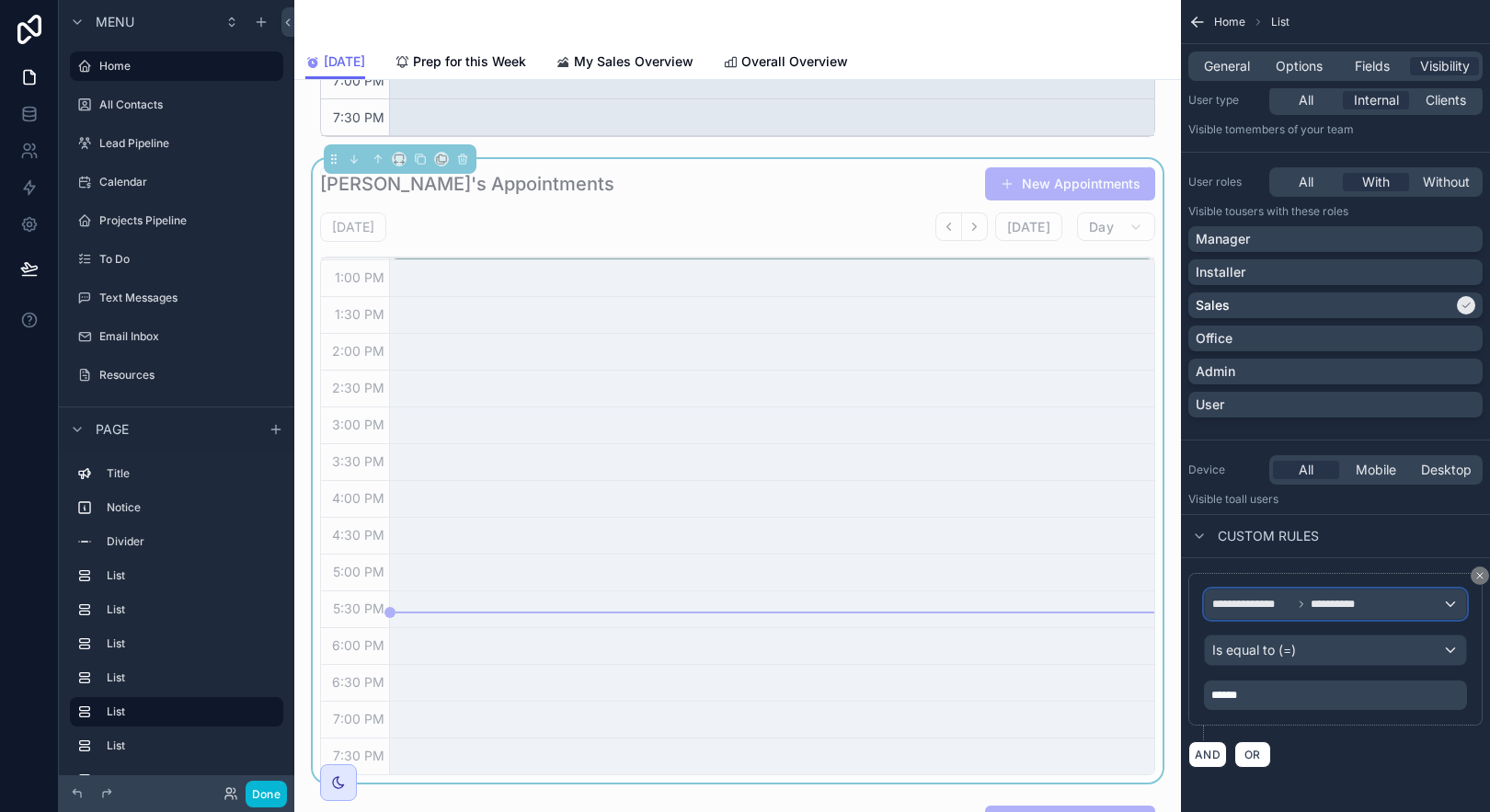
click at [1306, 592] on div "**********" at bounding box center [1335, 604] width 261 height 29
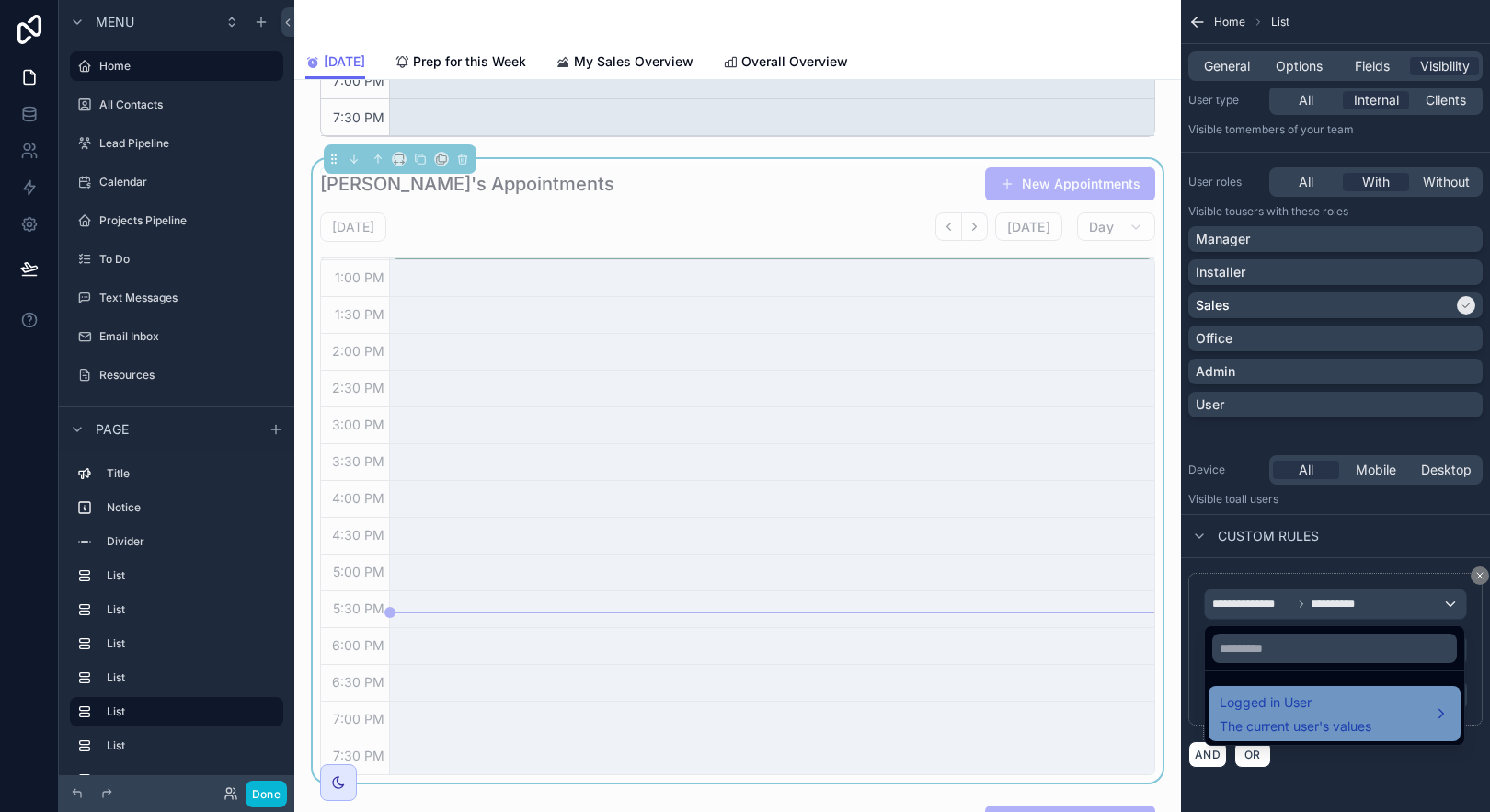
click at [1299, 708] on span "Logged in User" at bounding box center [1295, 702] width 152 height 22
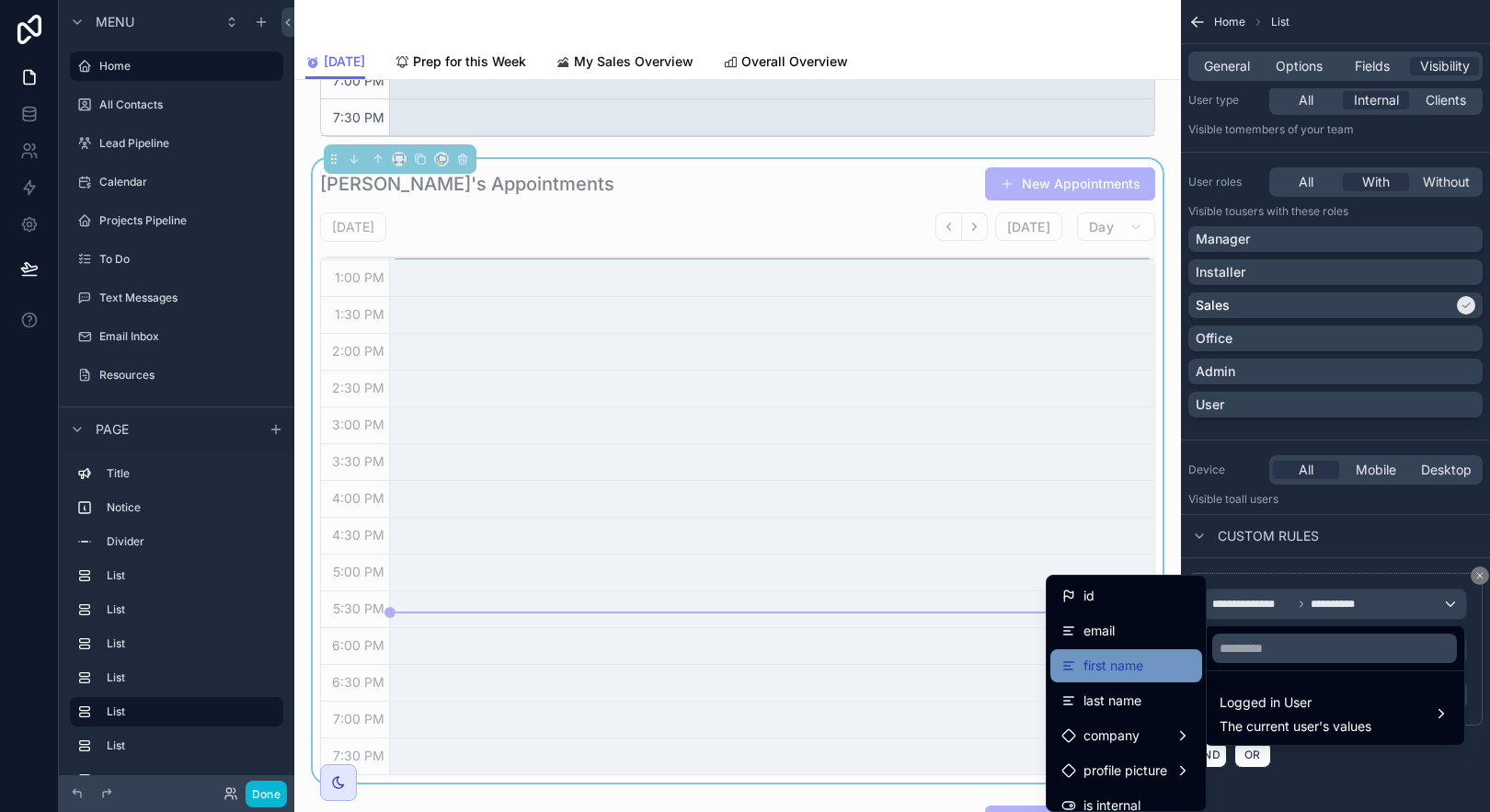
click at [1111, 671] on span "first name" at bounding box center [1113, 665] width 59 height 22
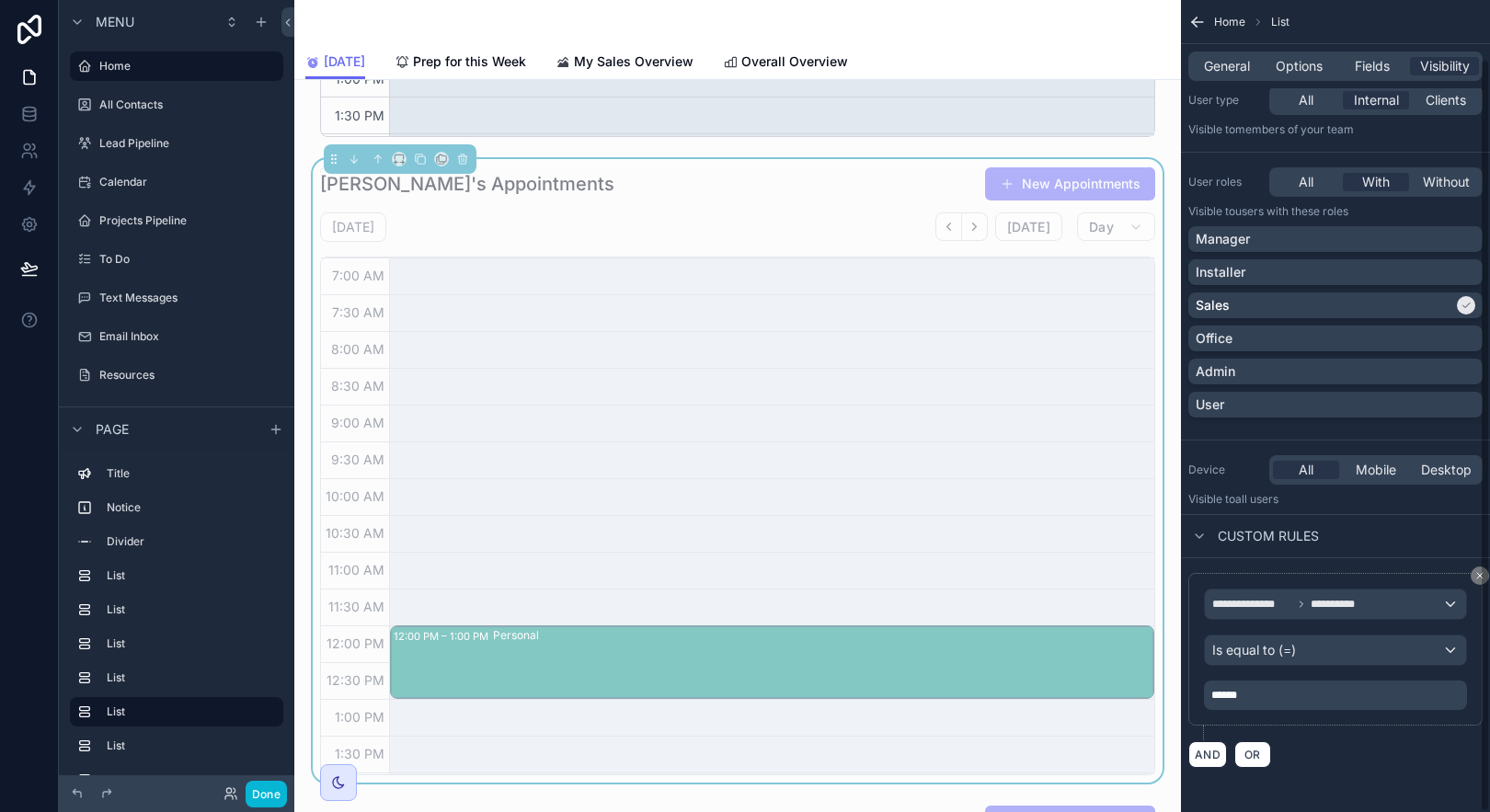
scroll to position [0, 0]
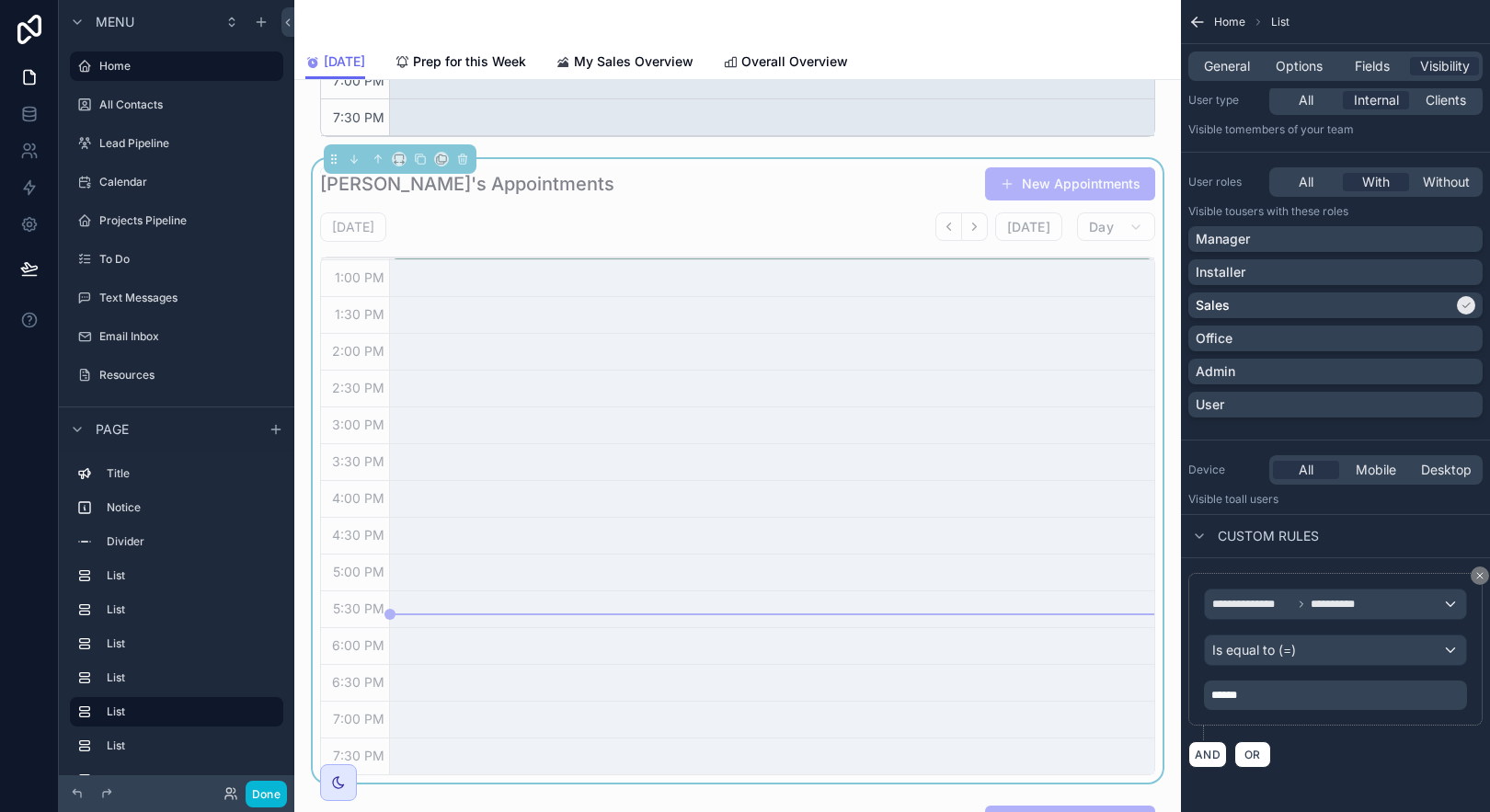
click at [1343, 770] on div "**********" at bounding box center [1335, 670] width 309 height 224
click at [1373, 375] on div "Admin" at bounding box center [1335, 371] width 279 height 18
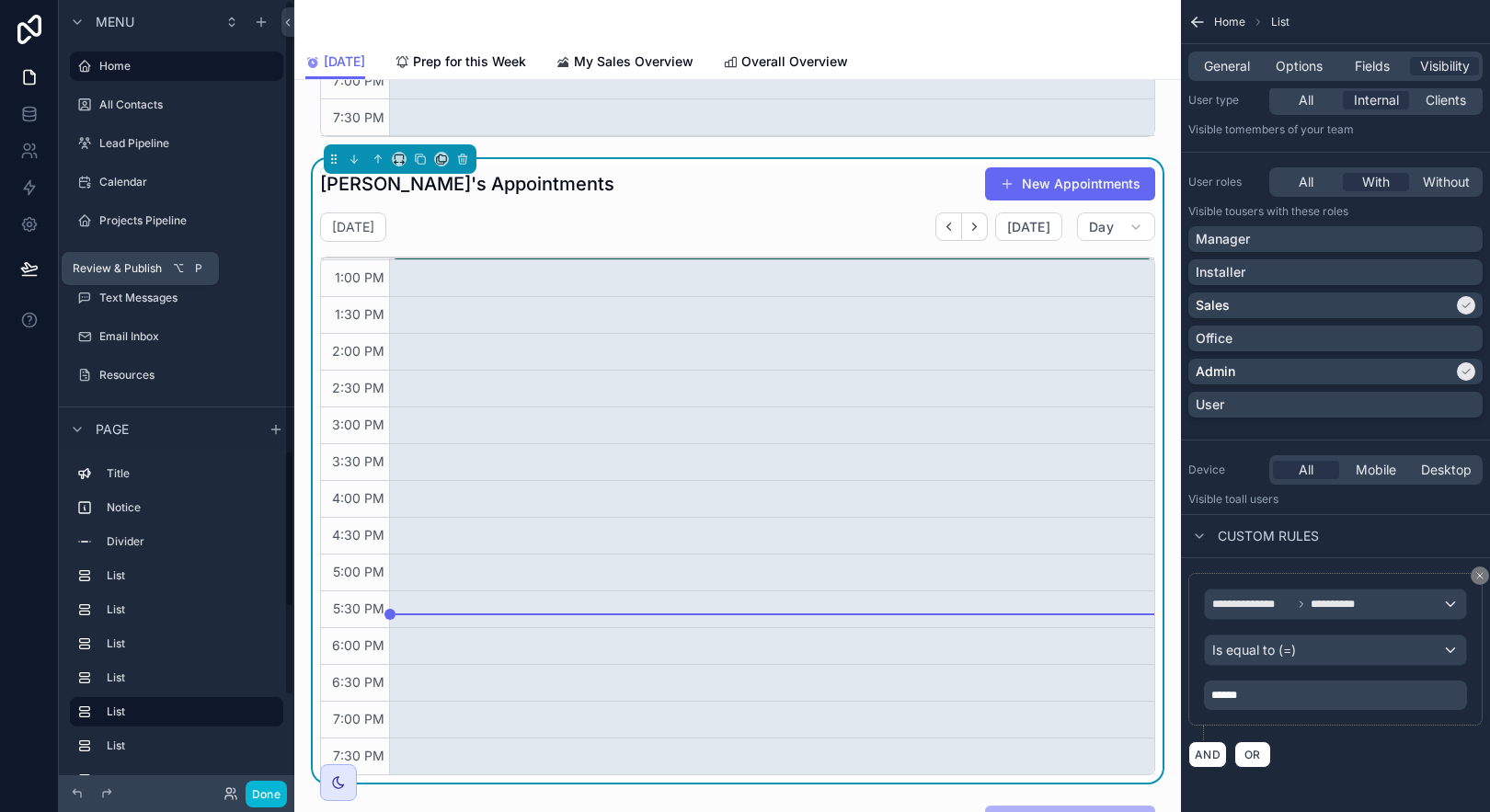
click at [34, 272] on icon at bounding box center [29, 268] width 19 height 18
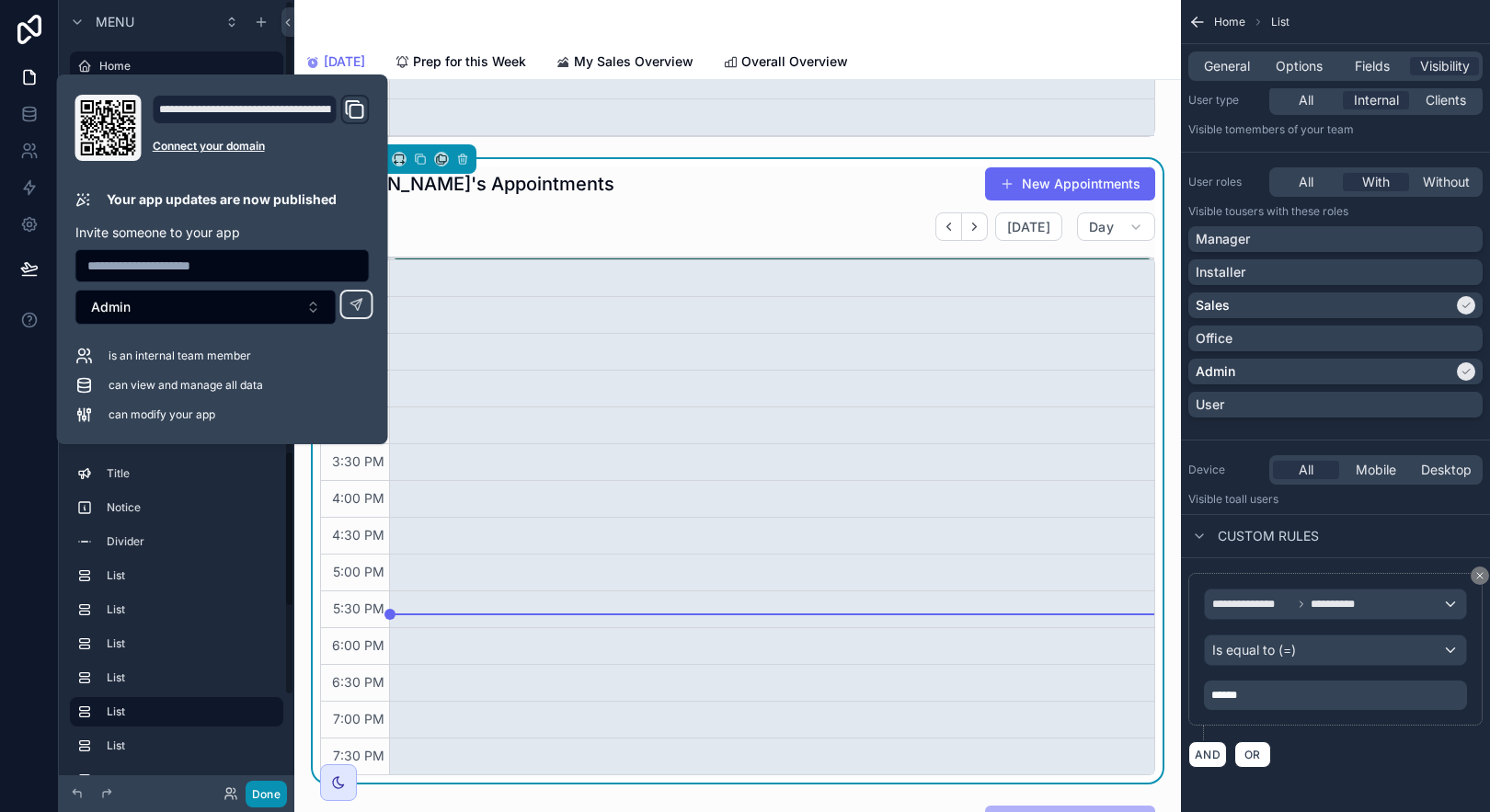
click at [263, 798] on button "Done" at bounding box center [266, 794] width 42 height 26
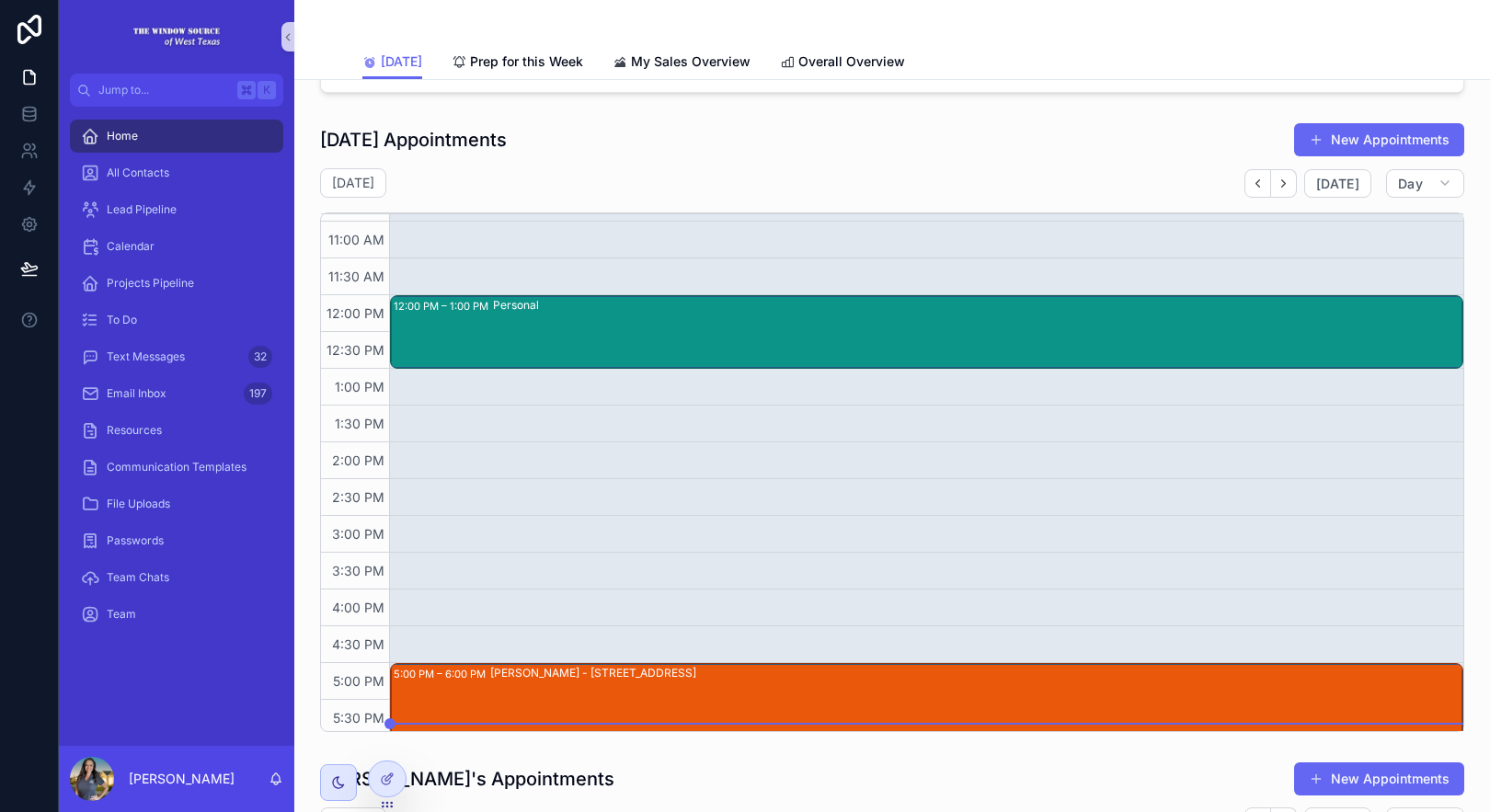
scroll to position [1214, 0]
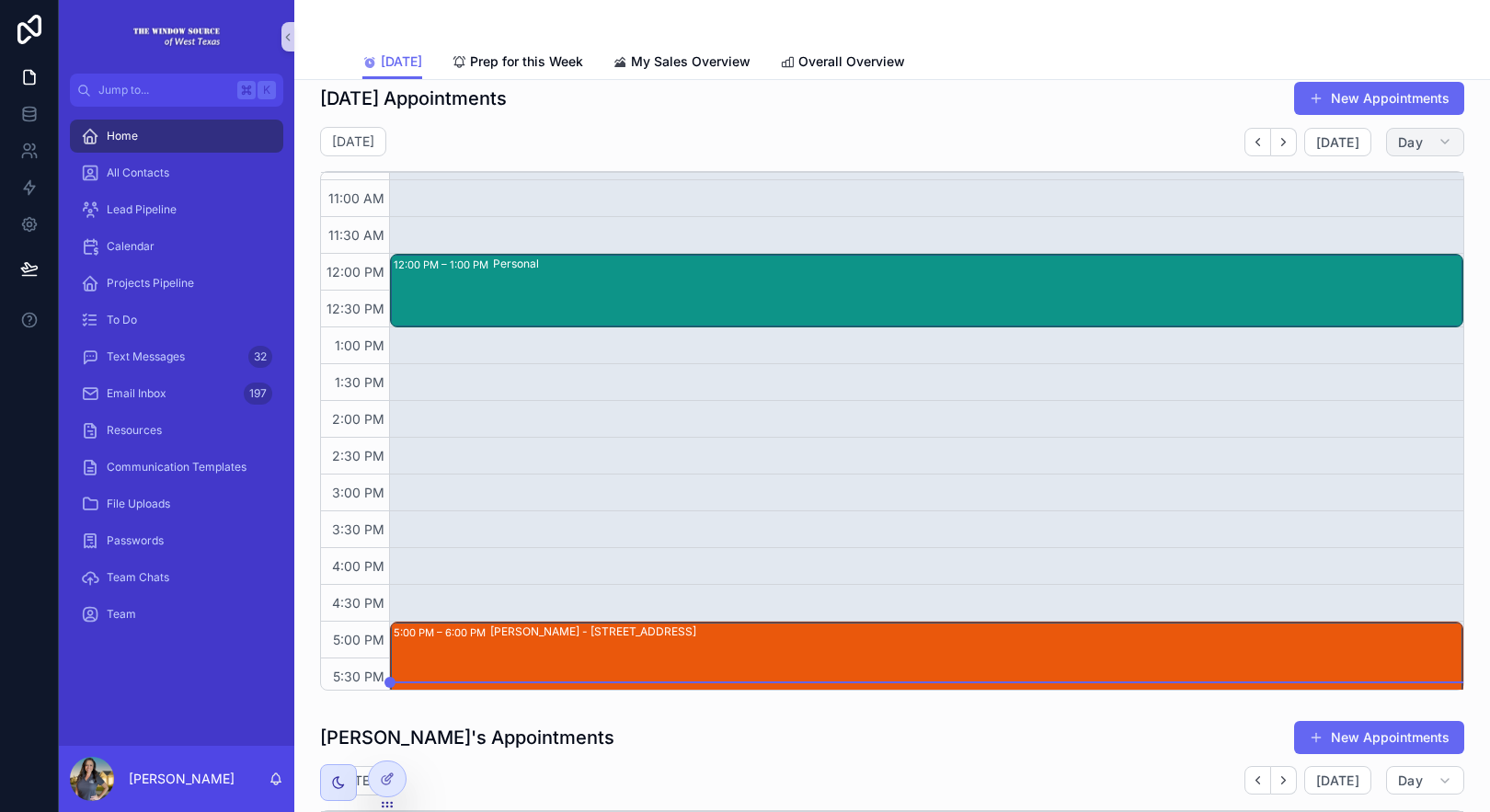
click at [1425, 132] on button "Day" at bounding box center [1425, 142] width 78 height 29
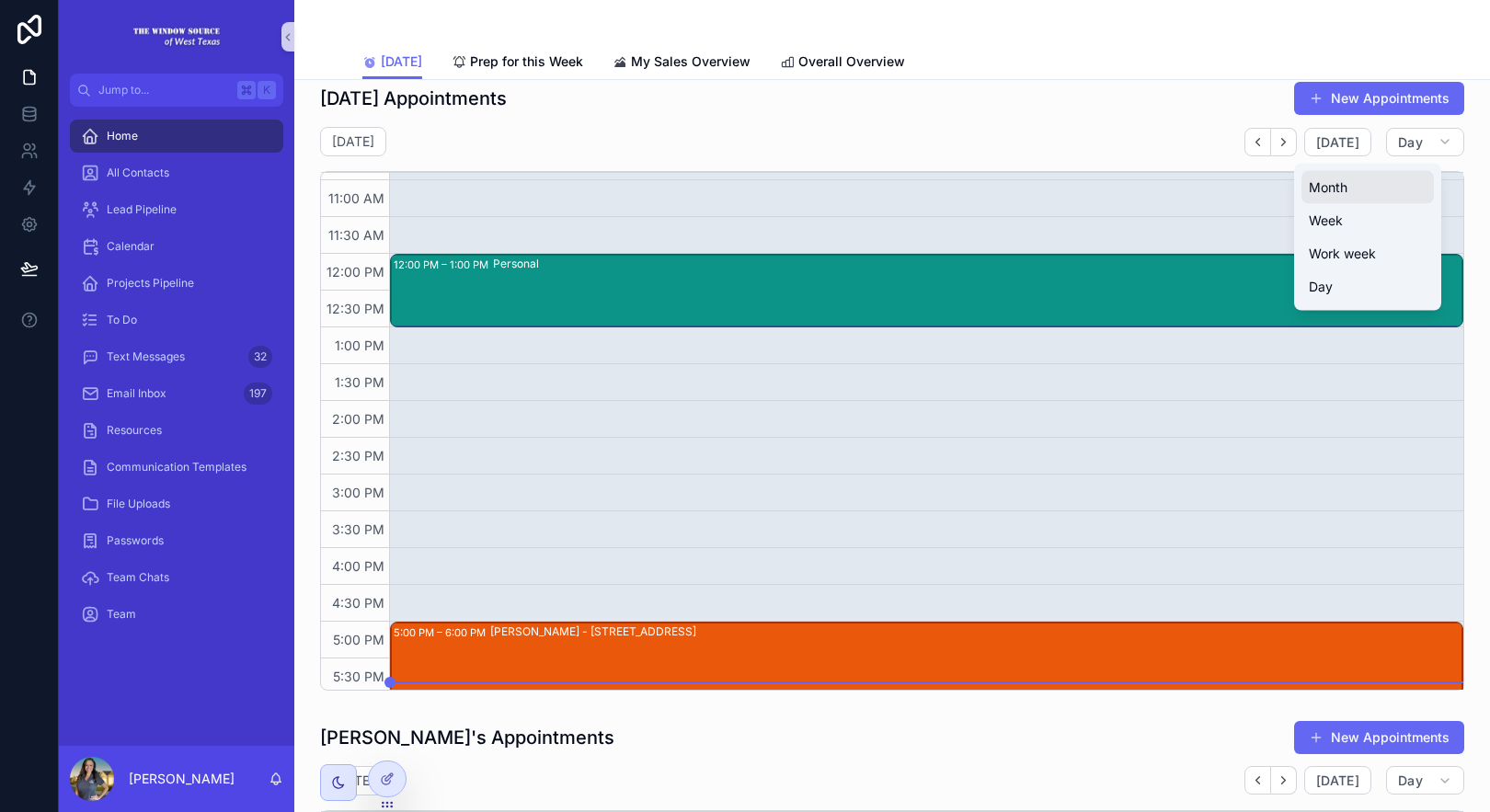
click at [1368, 192] on button "Month" at bounding box center [1367, 188] width 132 height 33
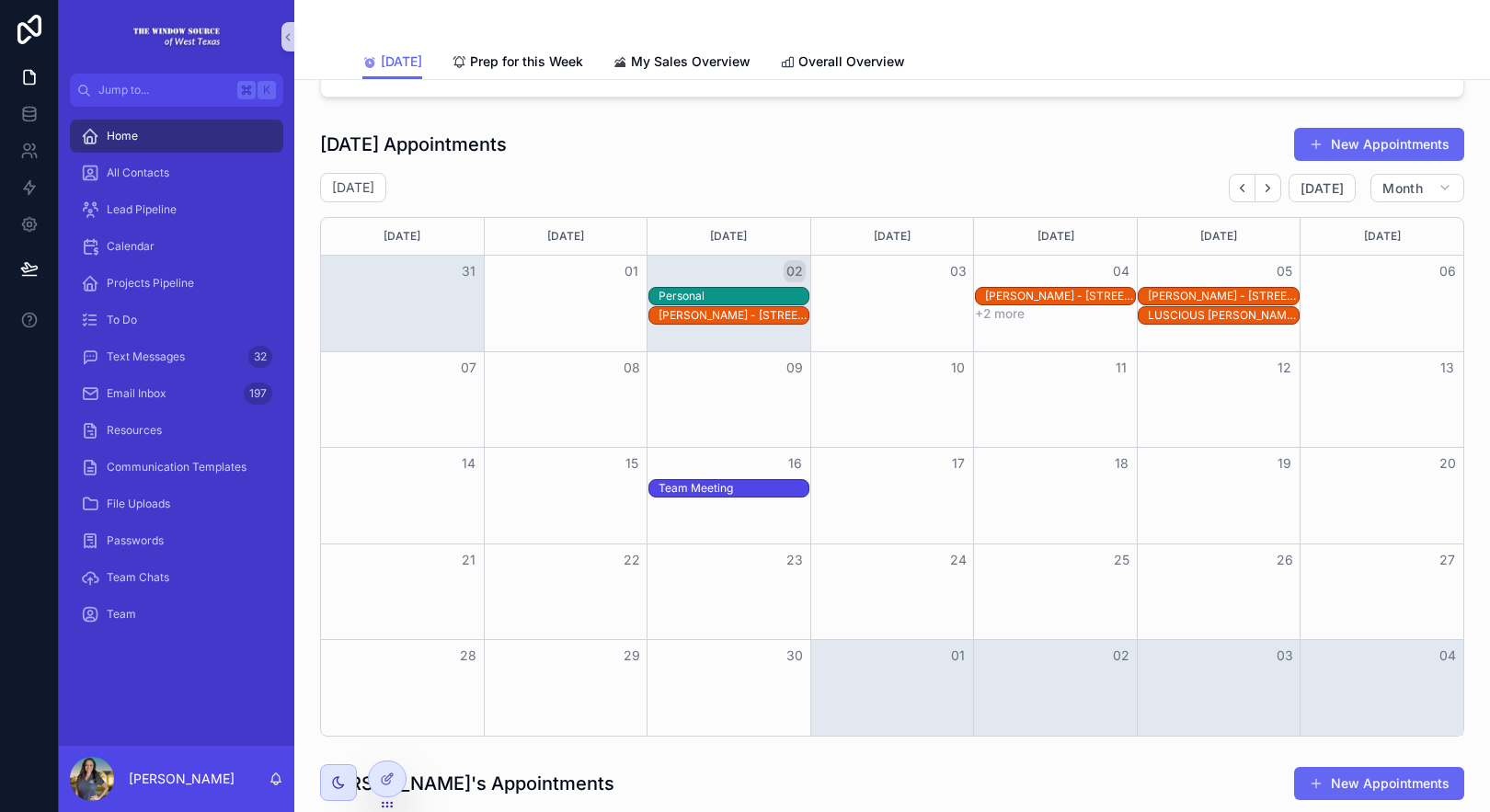
click at [1062, 327] on div "Month View" at bounding box center [1055, 303] width 164 height 94
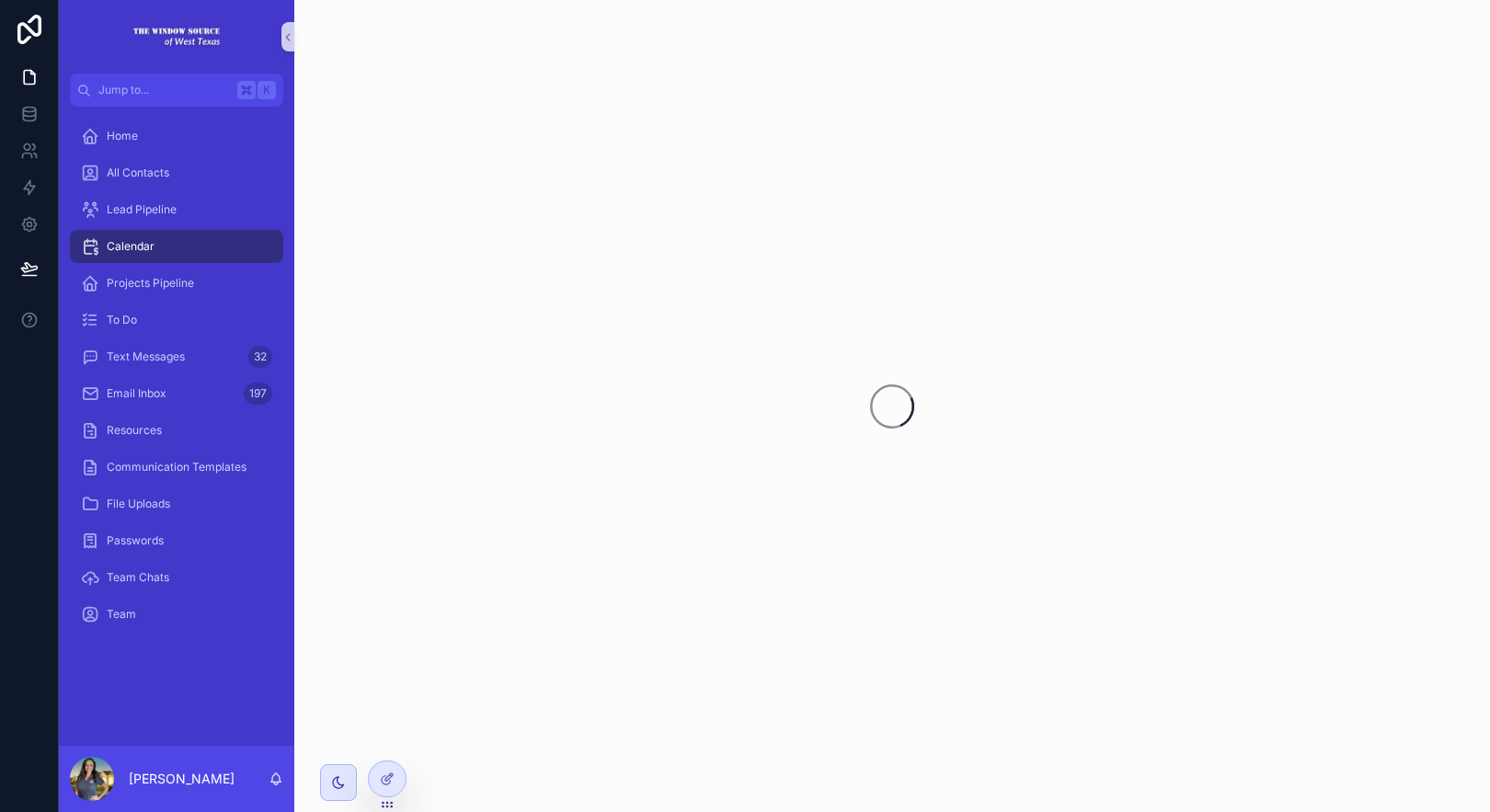
click at [1062, 326] on div "scrollable content" at bounding box center [892, 406] width 1196 height 812
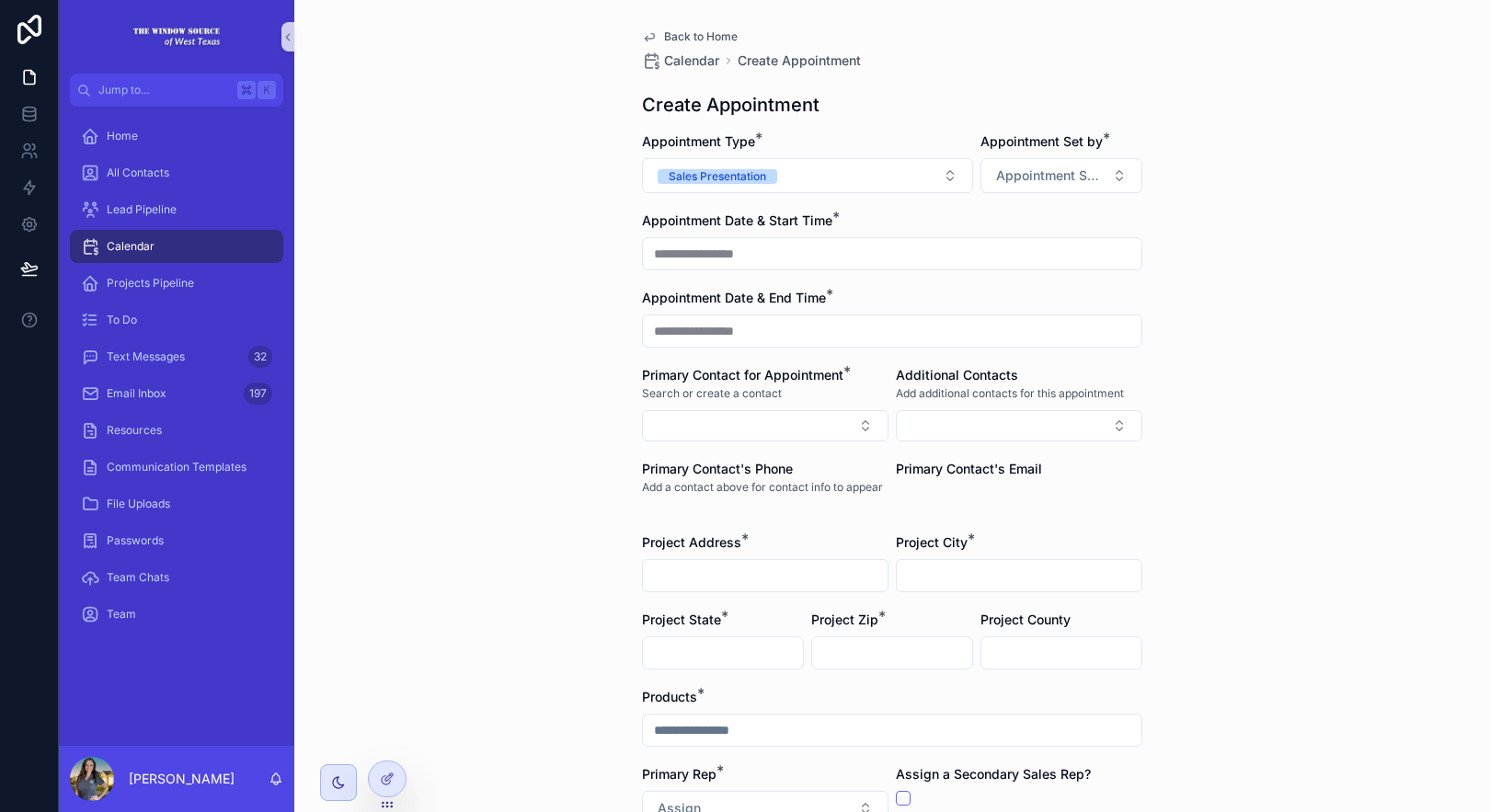
click at [666, 43] on span "Back to Home" at bounding box center [701, 36] width 74 height 15
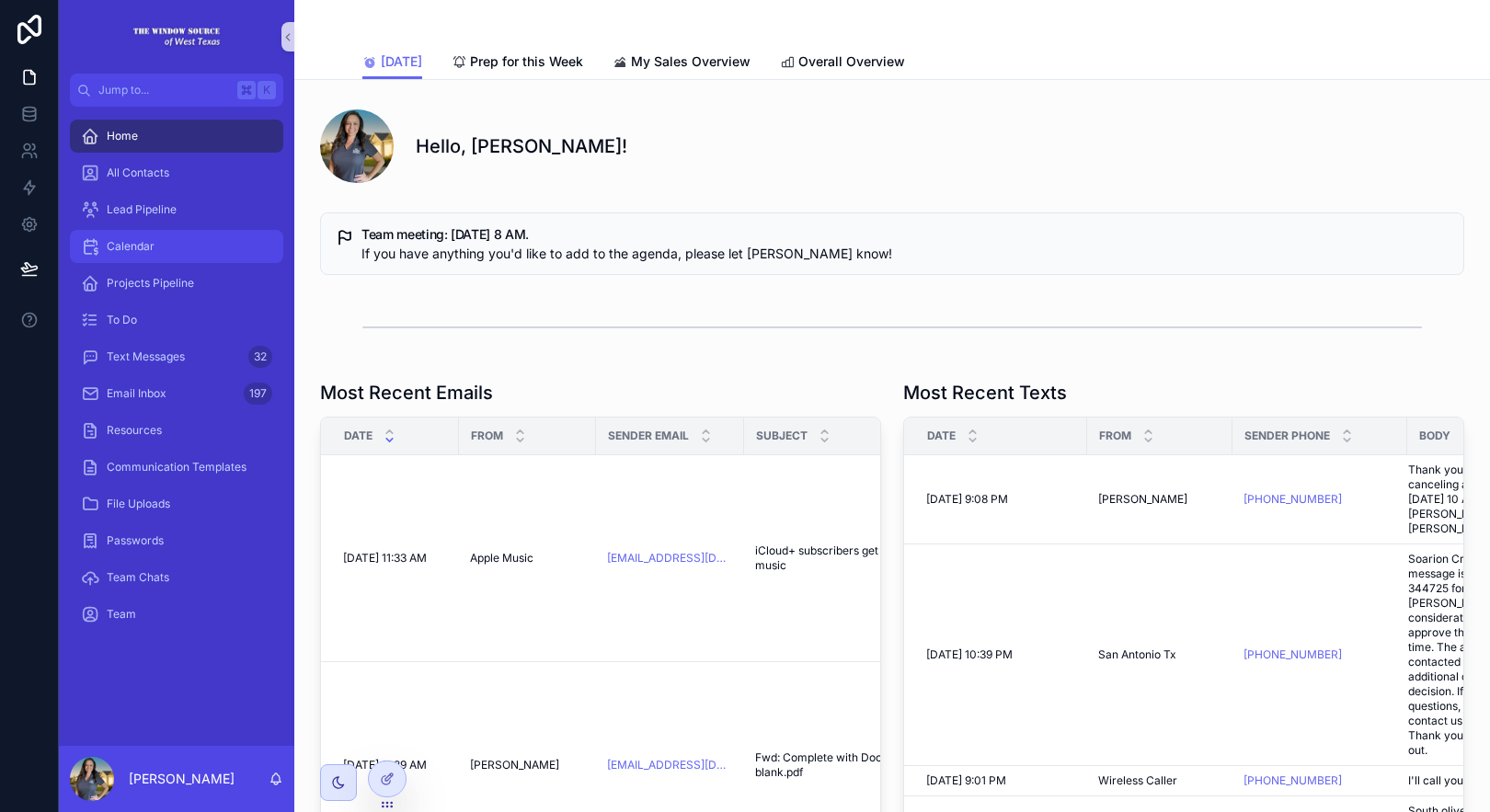
click at [160, 245] on div "Calendar" at bounding box center [176, 246] width 191 height 29
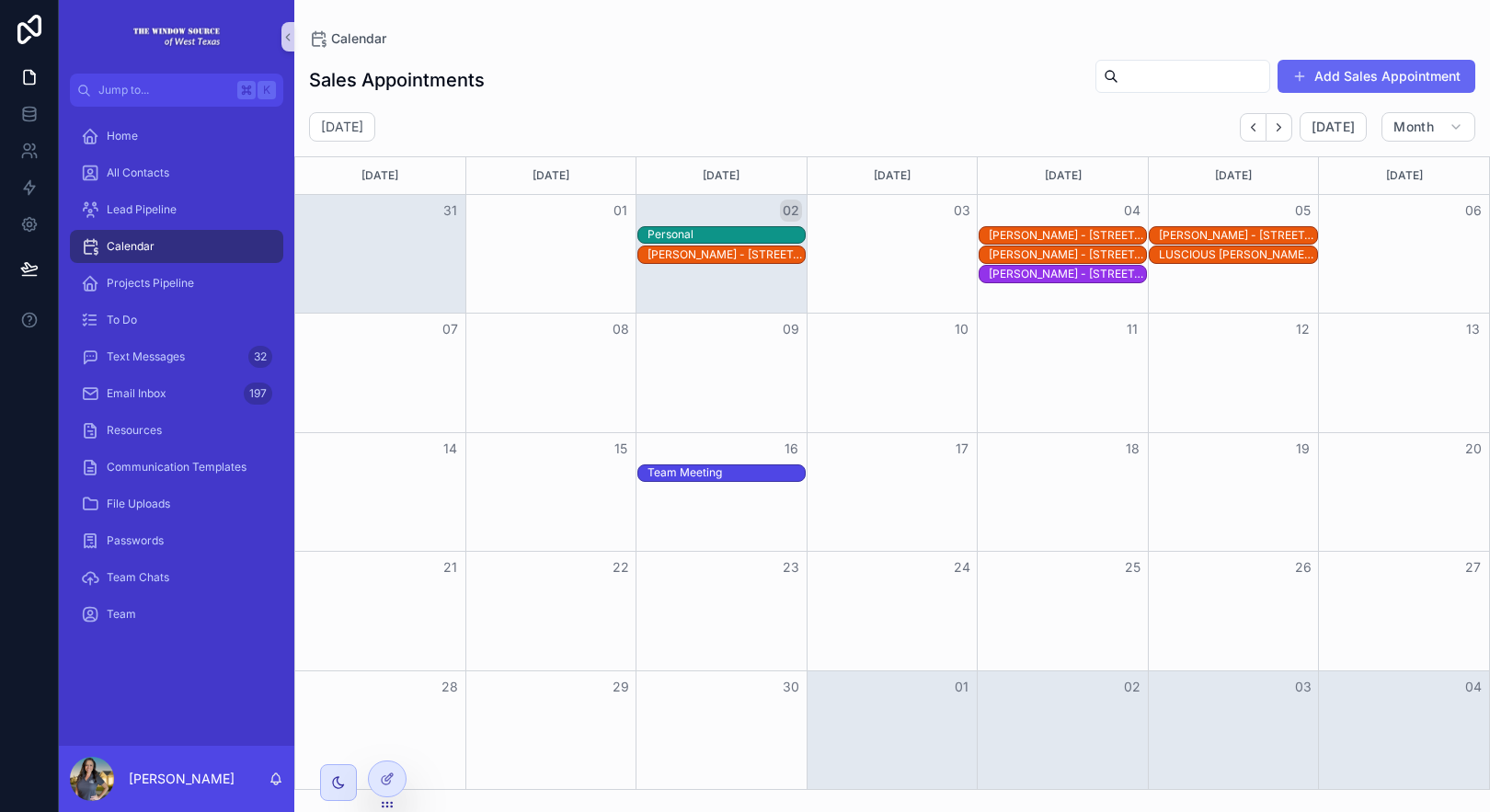
click at [1078, 276] on div "[PERSON_NAME] - [STREET_ADDRESS]" at bounding box center [1067, 274] width 158 height 15
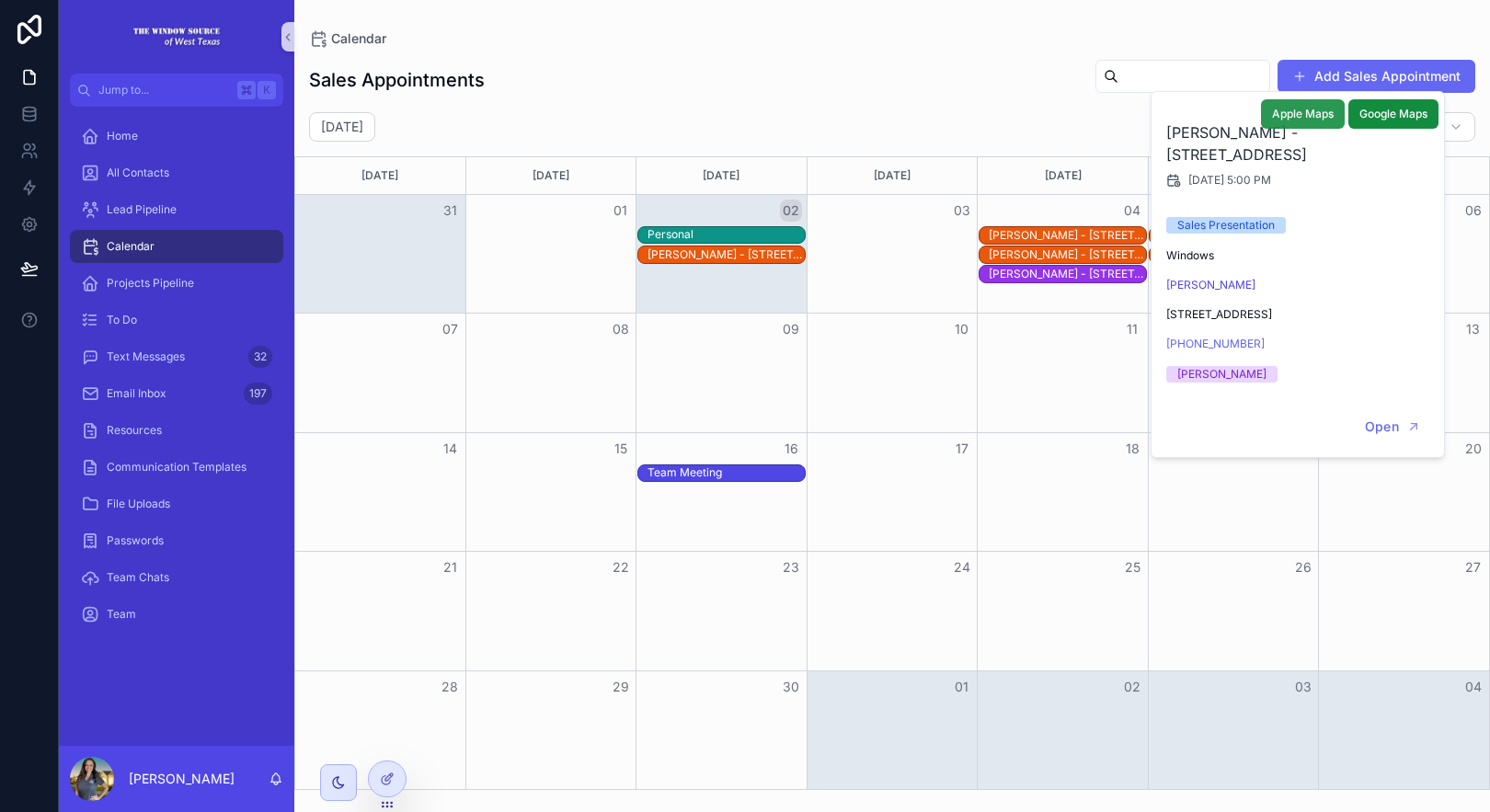
click at [1322, 113] on span "Apple Maps" at bounding box center [1302, 114] width 61 height 15
click at [1409, 111] on span "Google Maps" at bounding box center [1394, 114] width 68 height 15
click at [1408, 435] on button "Open" at bounding box center [1393, 426] width 80 height 30
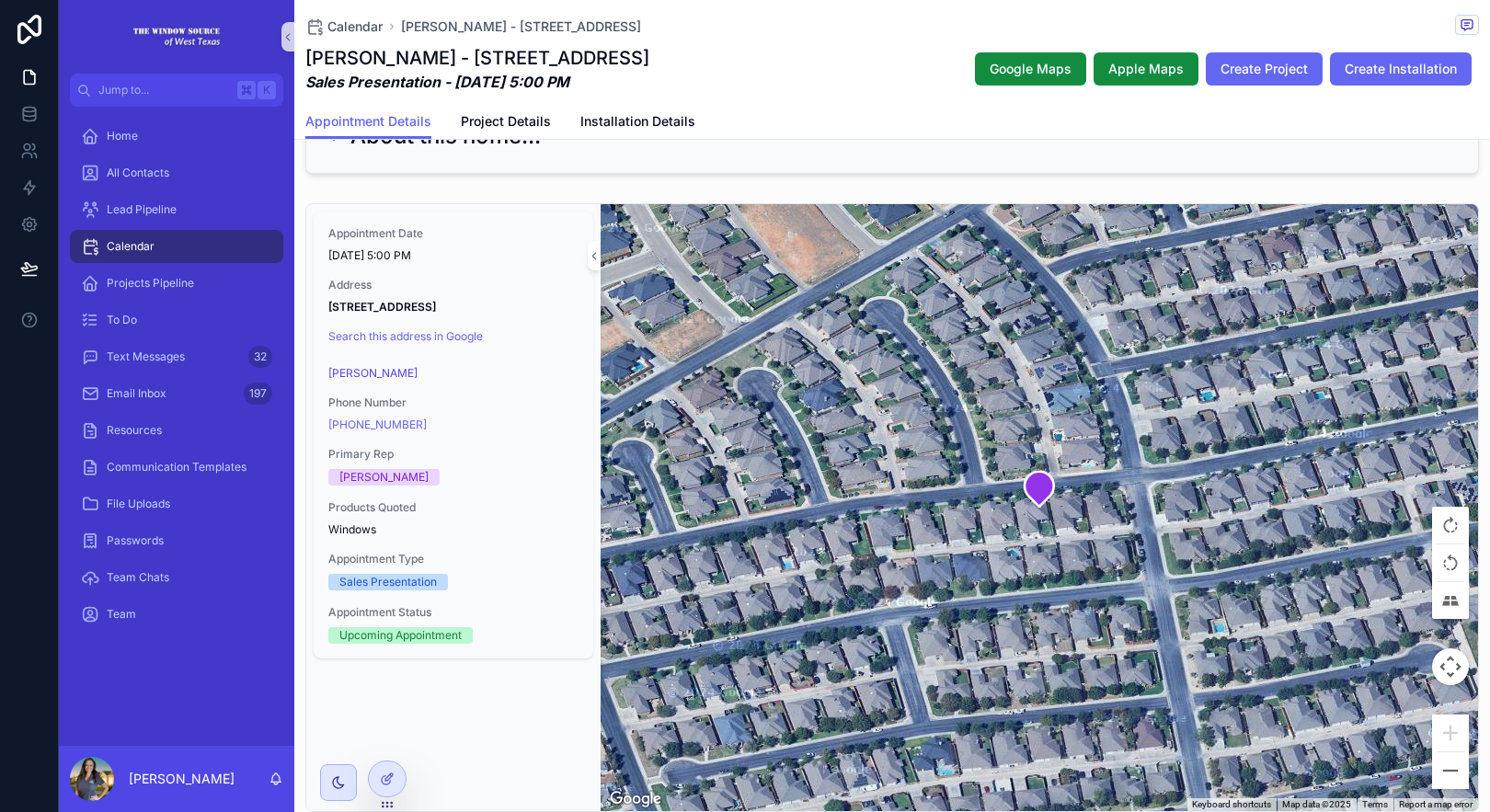
scroll to position [193, 0]
click at [1439, 781] on button "Zoom out" at bounding box center [1451, 770] width 37 height 37
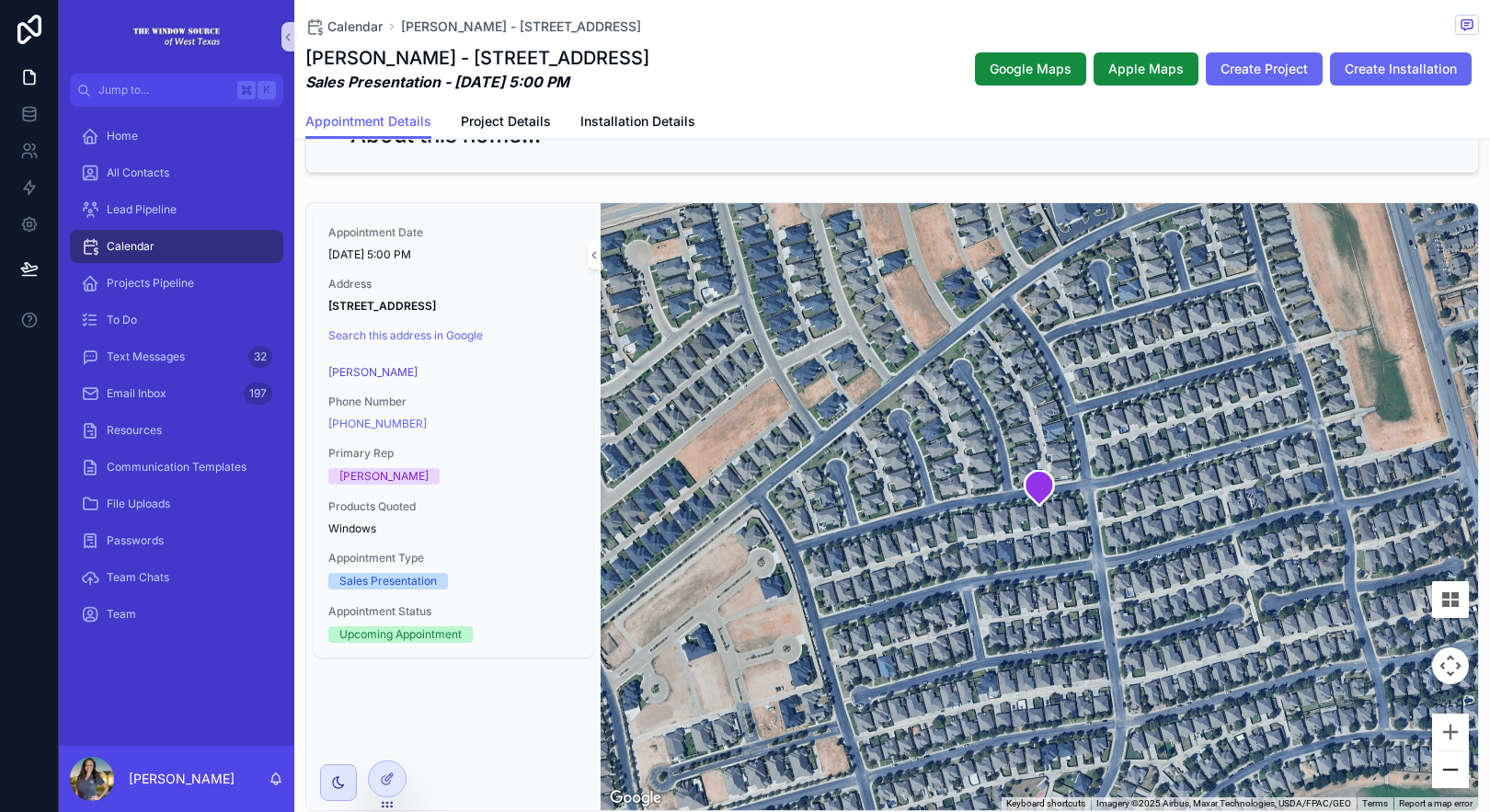
click at [1439, 778] on button "Zoom out" at bounding box center [1451, 770] width 37 height 37
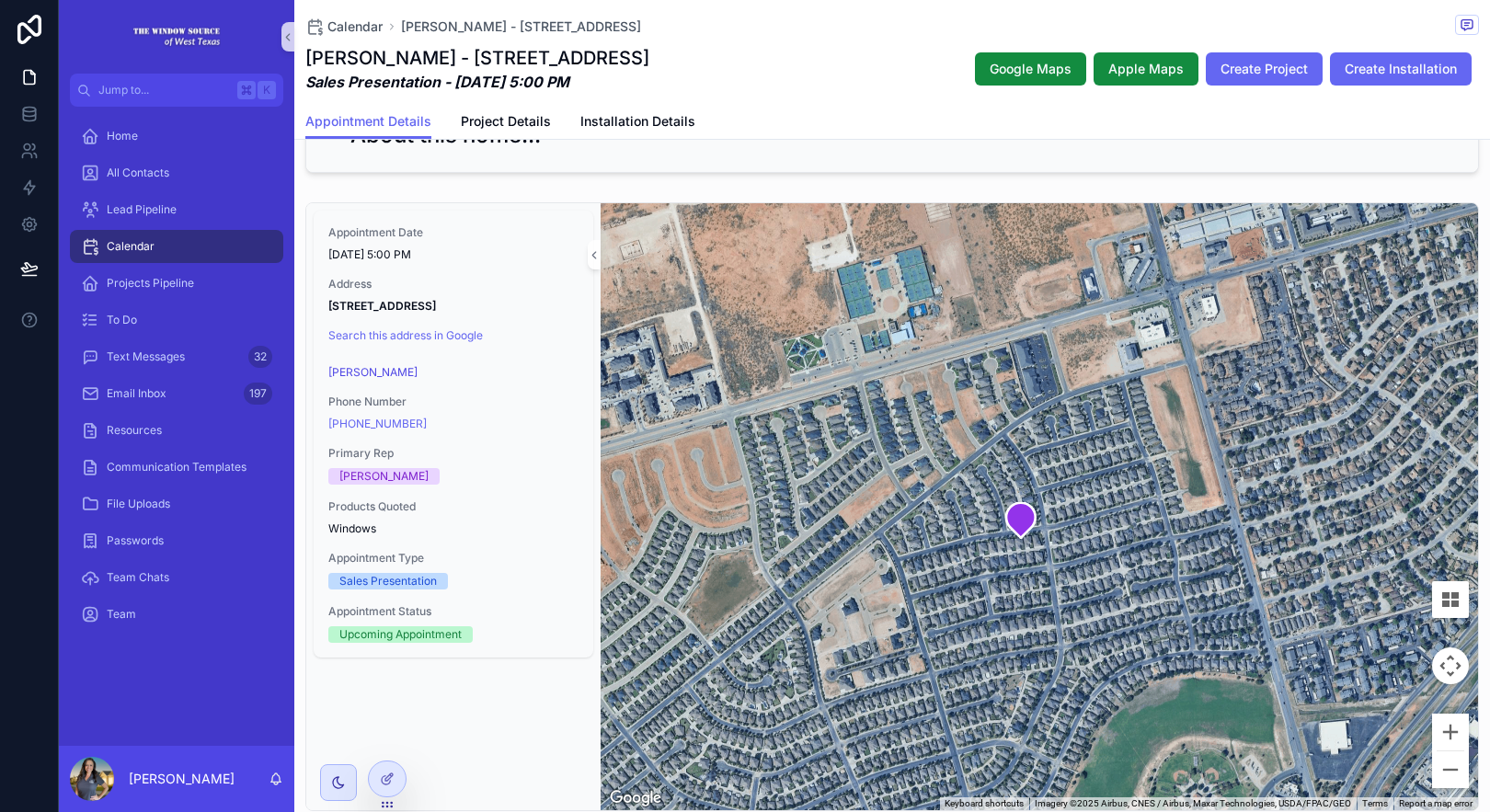
drag, startPoint x: 1125, startPoint y: 395, endPoint x: 1104, endPoint y: 431, distance: 41.7
click at [1104, 431] on div "scrollable content" at bounding box center [1039, 506] width 877 height 607
click at [1444, 723] on button "Zoom in" at bounding box center [1451, 732] width 37 height 37
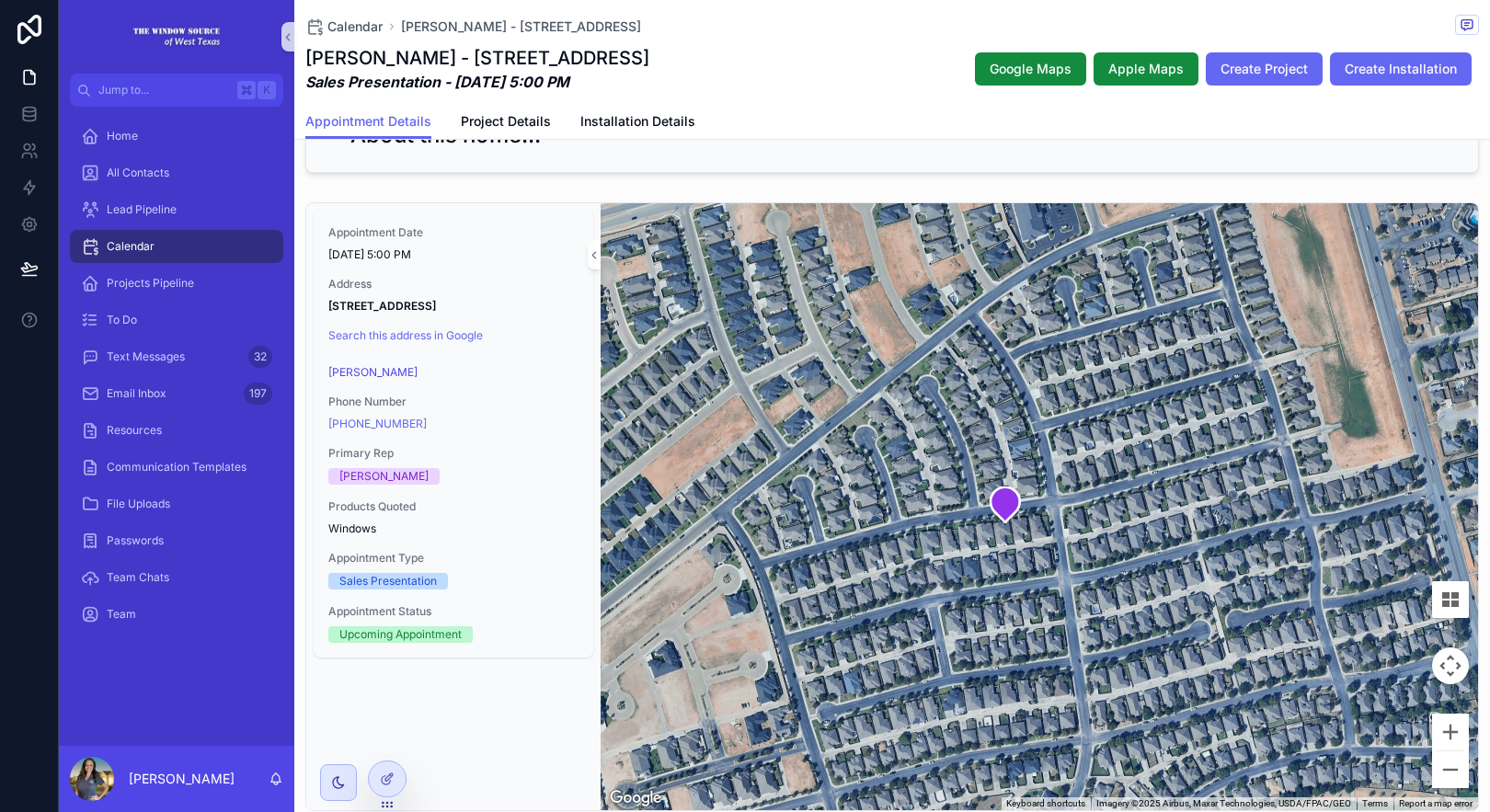
drag, startPoint x: 1267, startPoint y: 686, endPoint x: 1269, endPoint y: 637, distance: 49.0
click at [1269, 637] on div "scrollable content" at bounding box center [1039, 506] width 877 height 607
click at [1442, 724] on button "Zoom in" at bounding box center [1451, 732] width 37 height 37
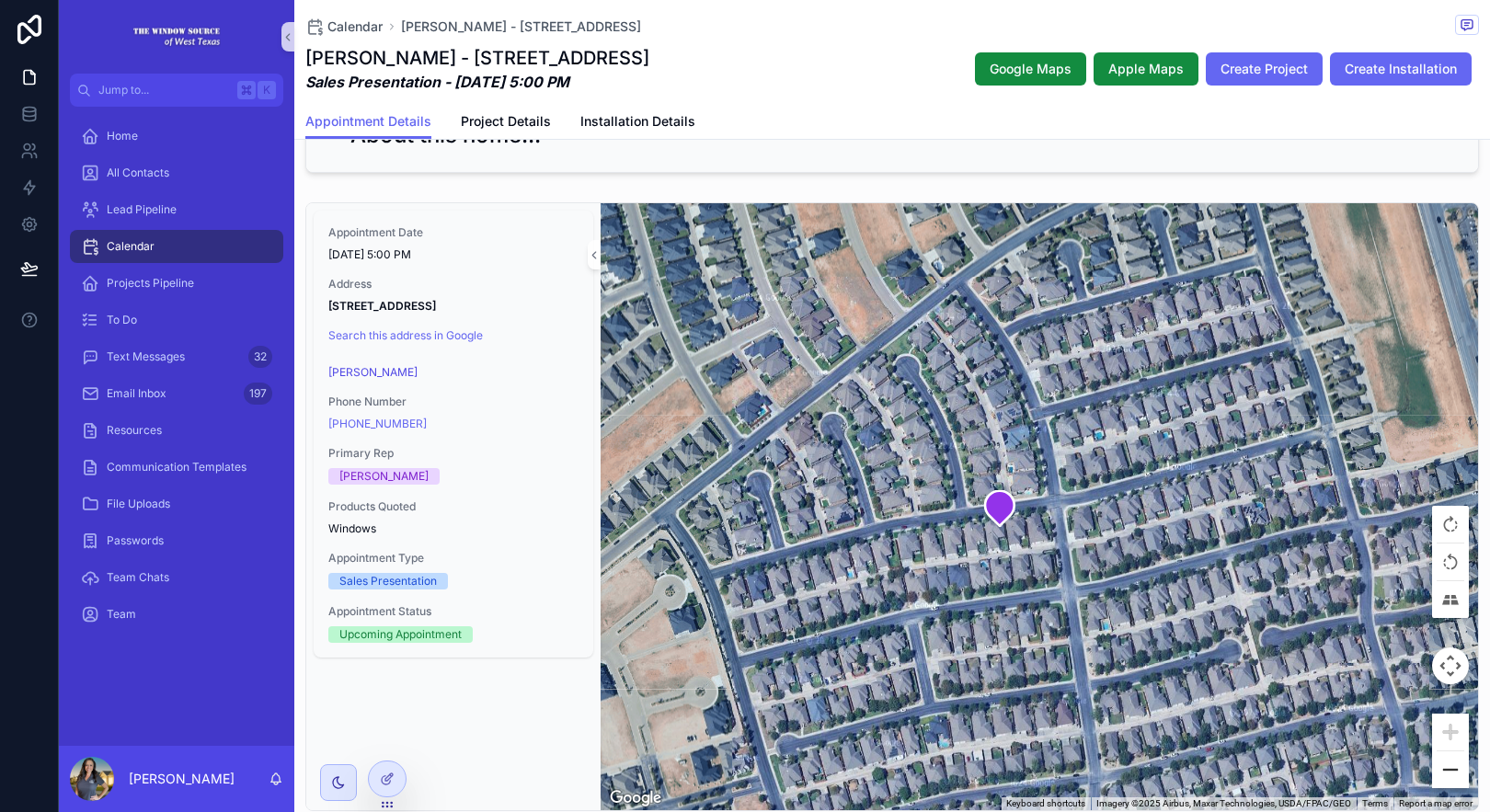
scroll to position [0, 0]
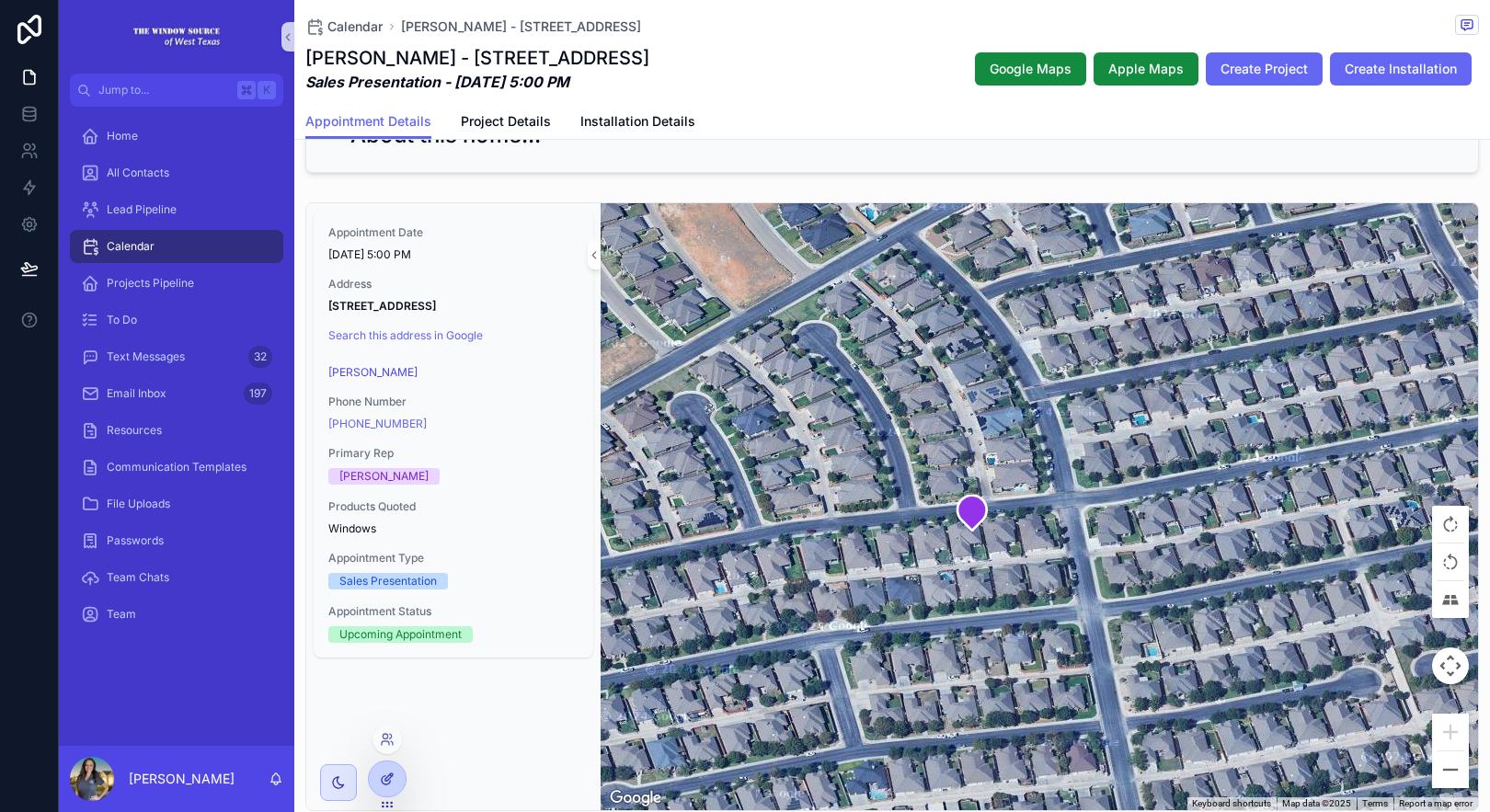
click at [380, 785] on icon at bounding box center [387, 778] width 15 height 15
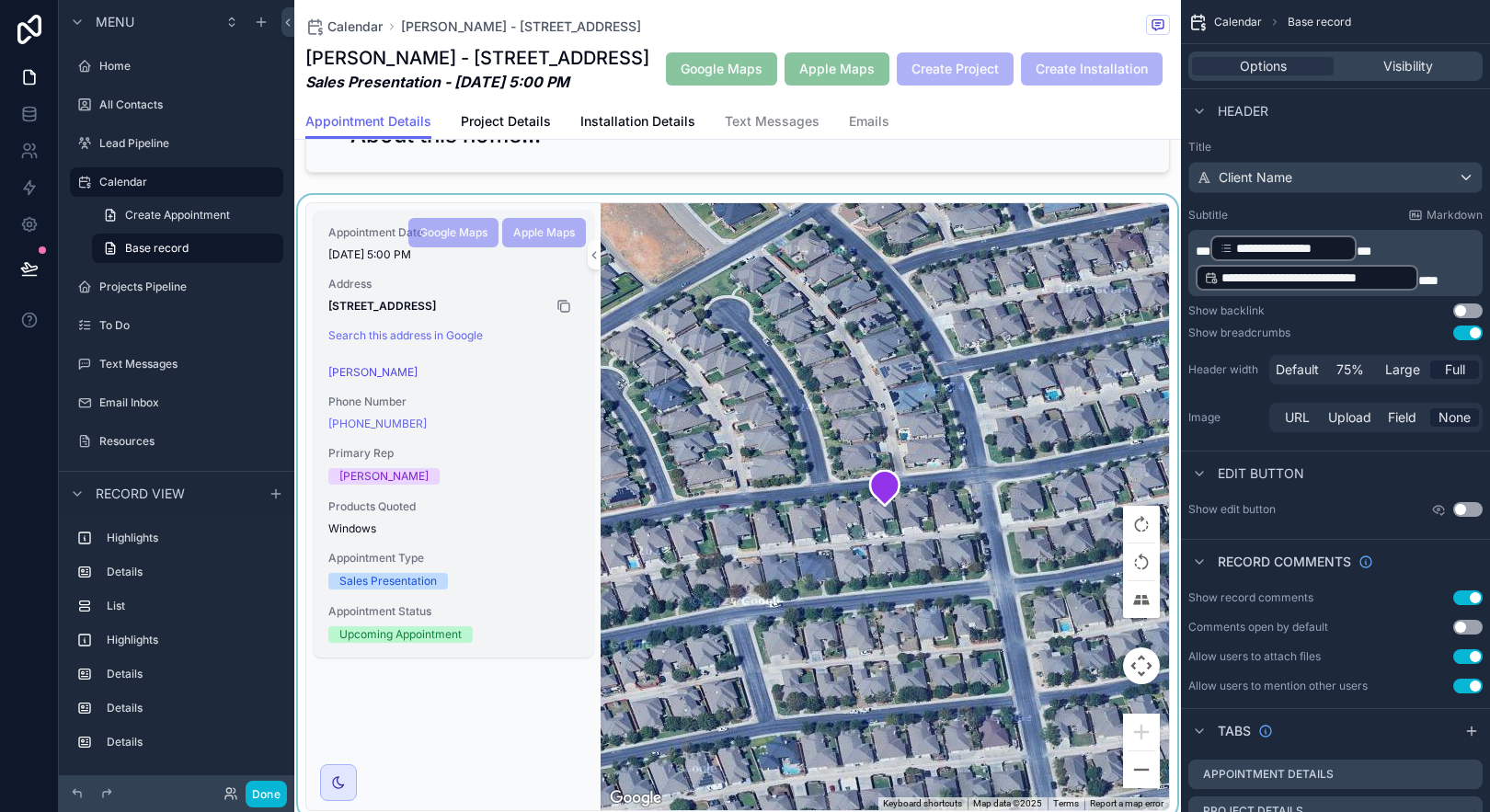
click at [554, 314] on div "scrollable content" at bounding box center [560, 306] width 22 height 15
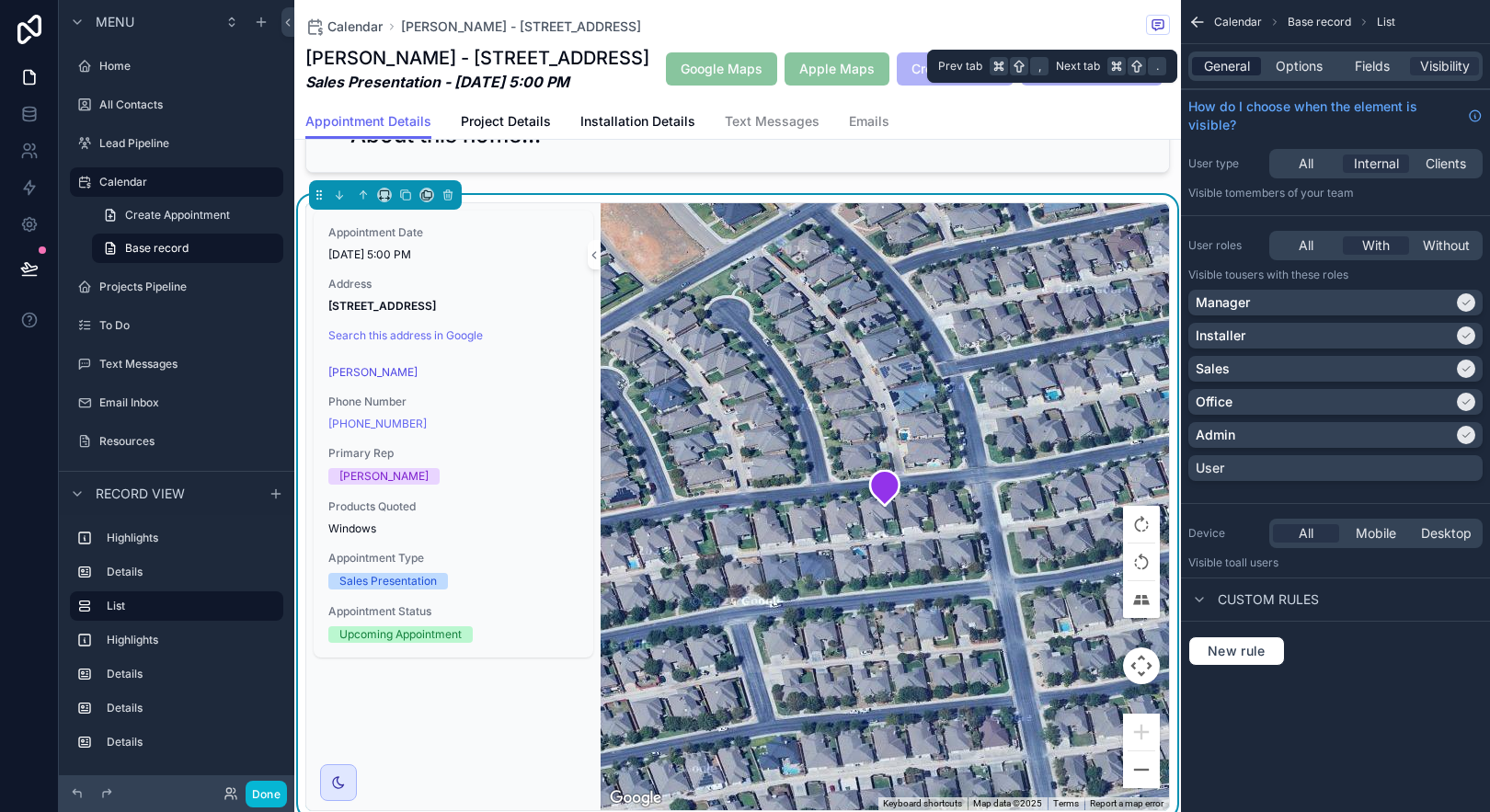
click at [1221, 64] on span "General" at bounding box center [1226, 66] width 46 height 18
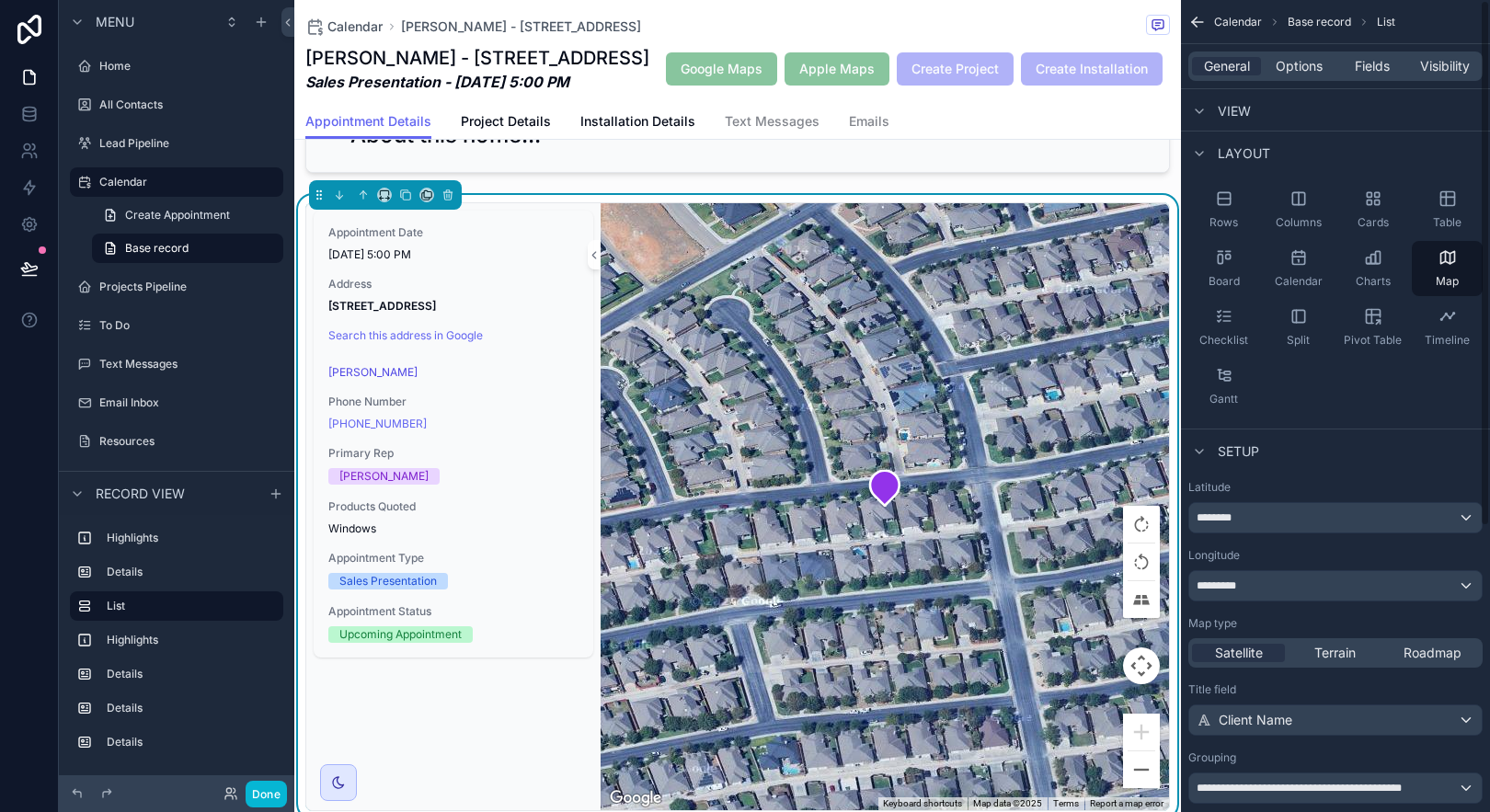
scroll to position [326, 0]
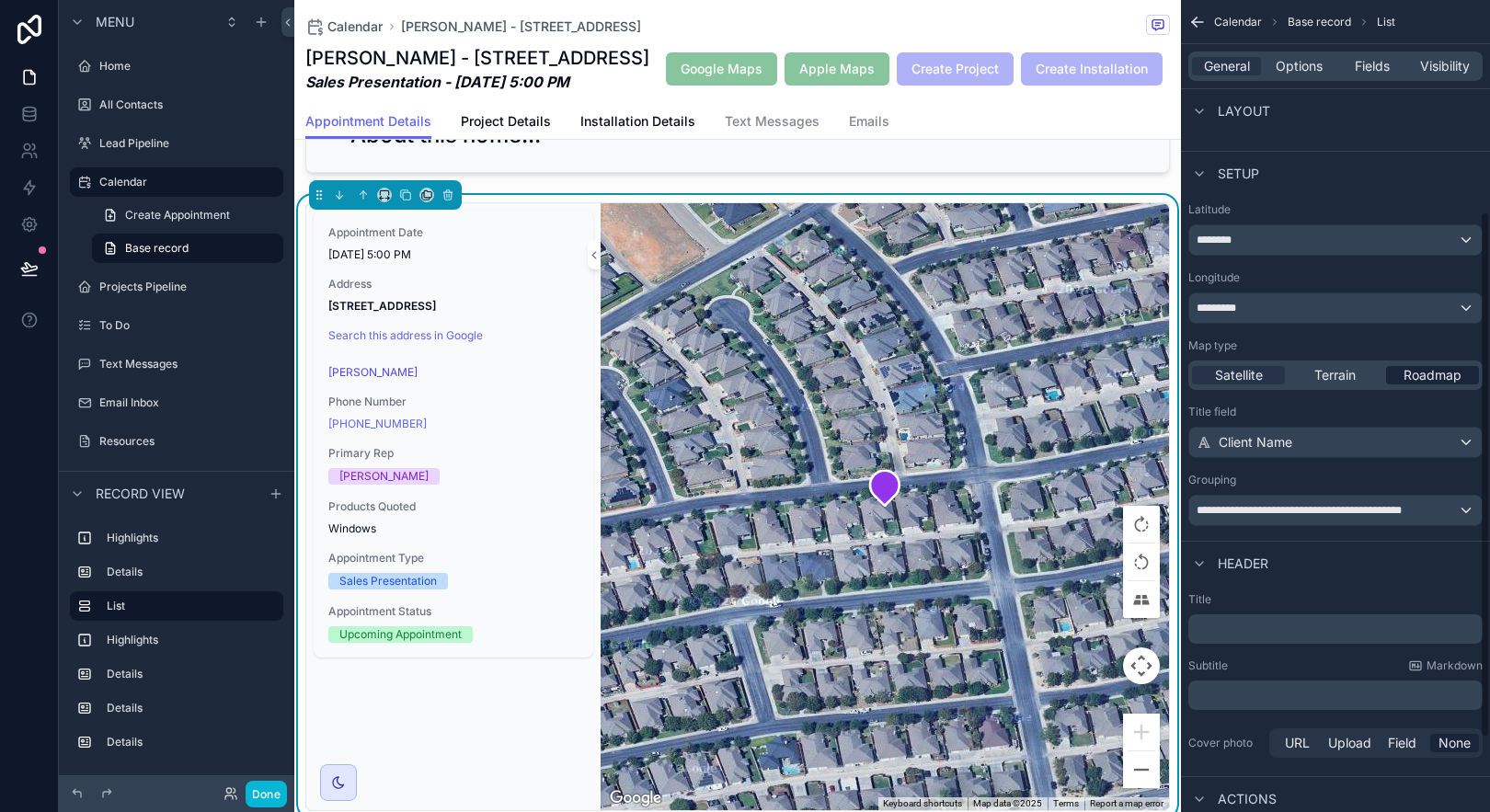
click at [1395, 371] on div "Roadmap" at bounding box center [1432, 375] width 93 height 18
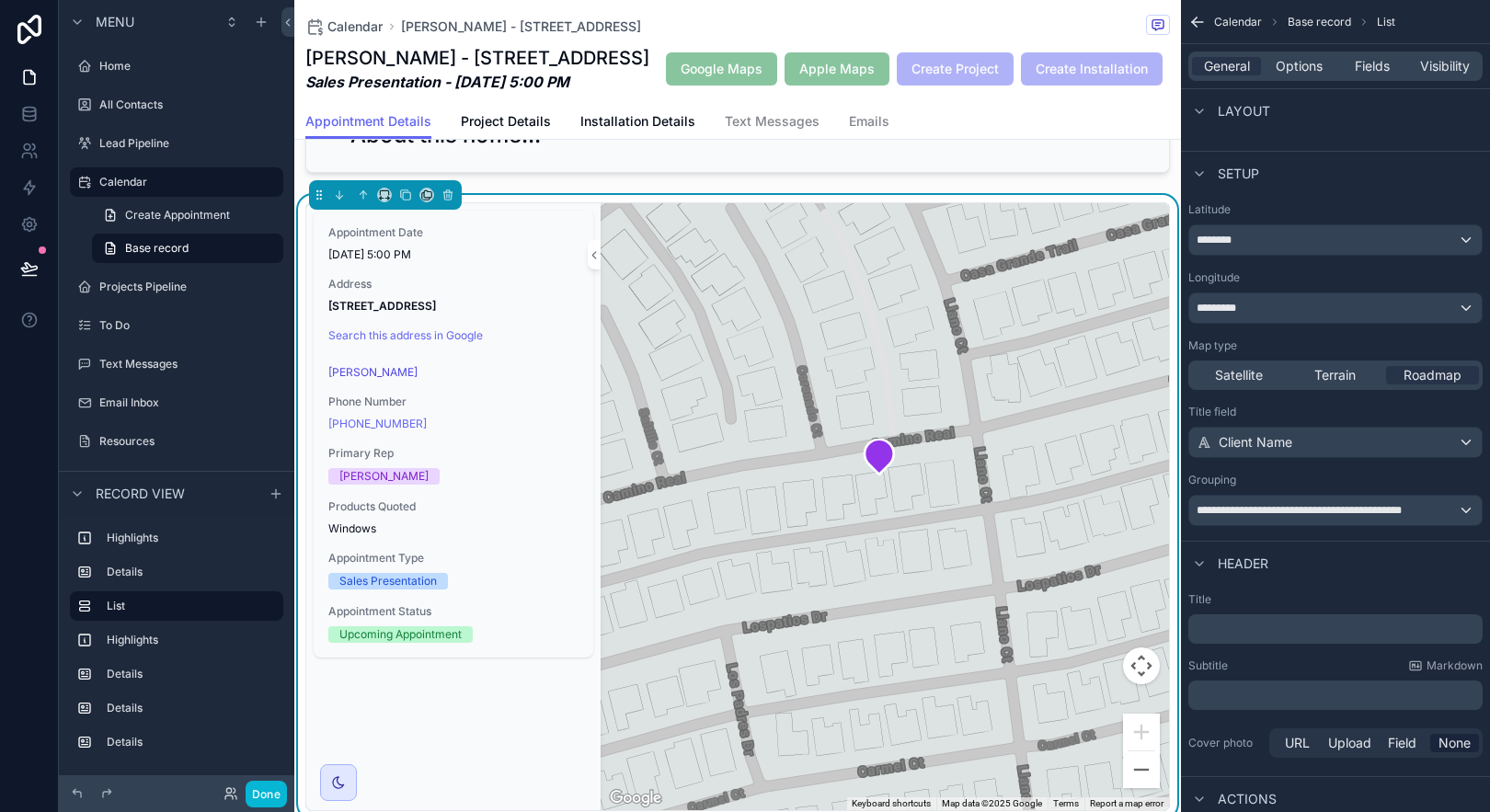
drag, startPoint x: 1039, startPoint y: 519, endPoint x: 1032, endPoint y: 487, distance: 32.8
click at [1032, 487] on div "scrollable content" at bounding box center [885, 506] width 569 height 607
click at [1123, 788] on button "Zoom out" at bounding box center [1141, 770] width 37 height 37
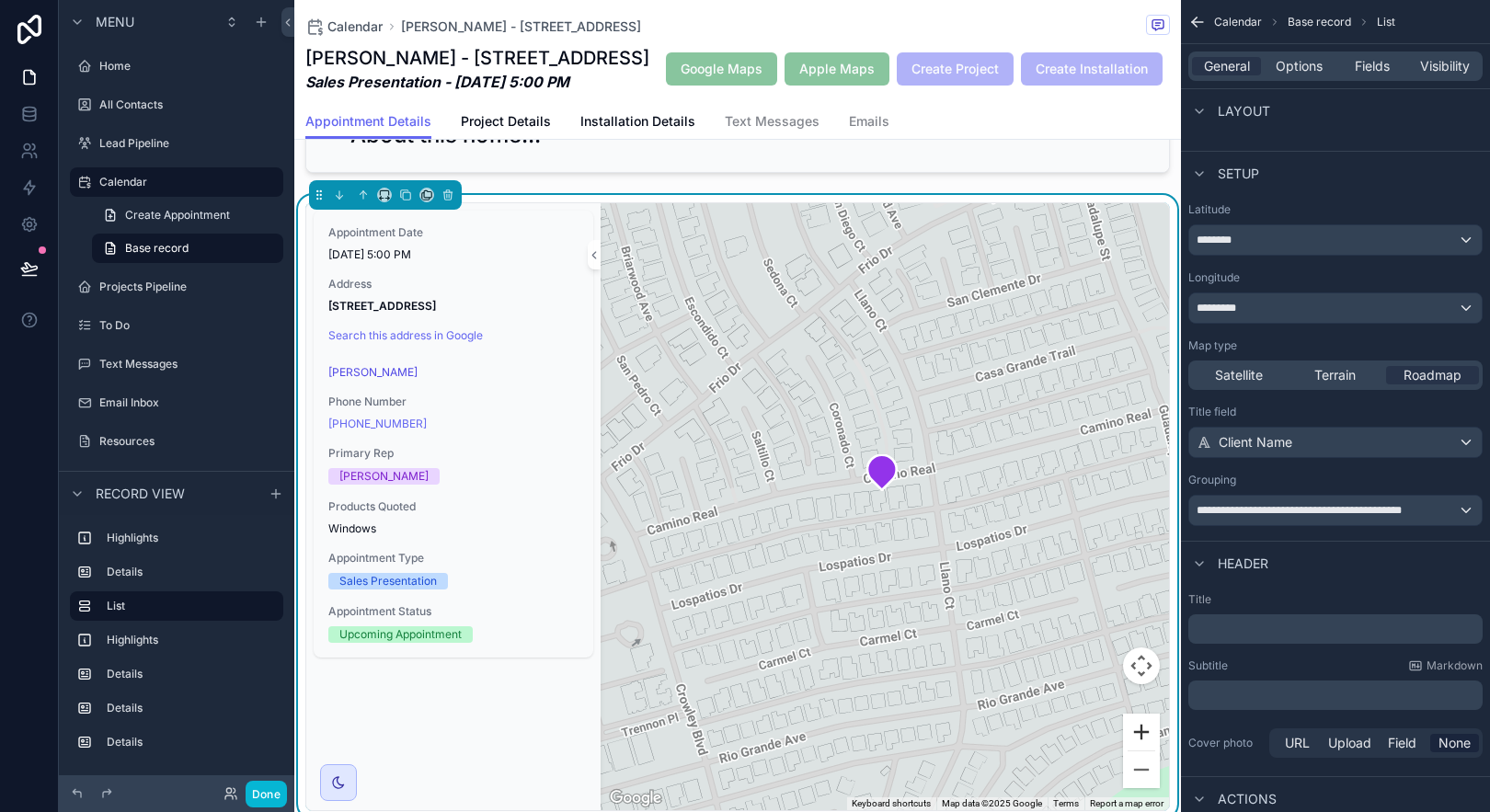
click at [1133, 751] on button "Zoom in" at bounding box center [1141, 732] width 37 height 37
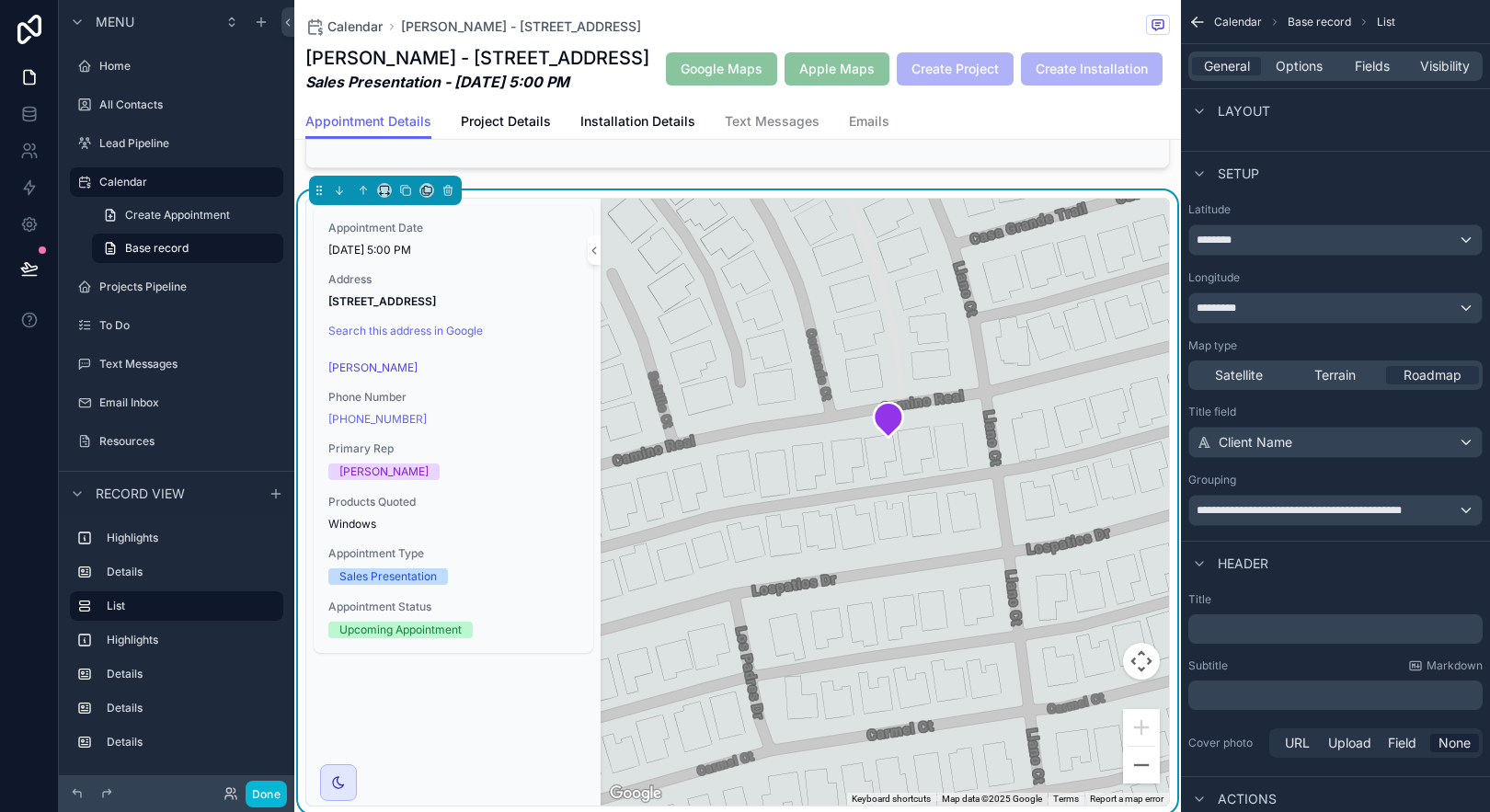
drag, startPoint x: 1019, startPoint y: 585, endPoint x: 1027, endPoint y: 550, distance: 35.9
click at [1027, 550] on div "scrollable content" at bounding box center [885, 501] width 569 height 607
click at [1359, 376] on div "Terrain" at bounding box center [1334, 375] width 93 height 18
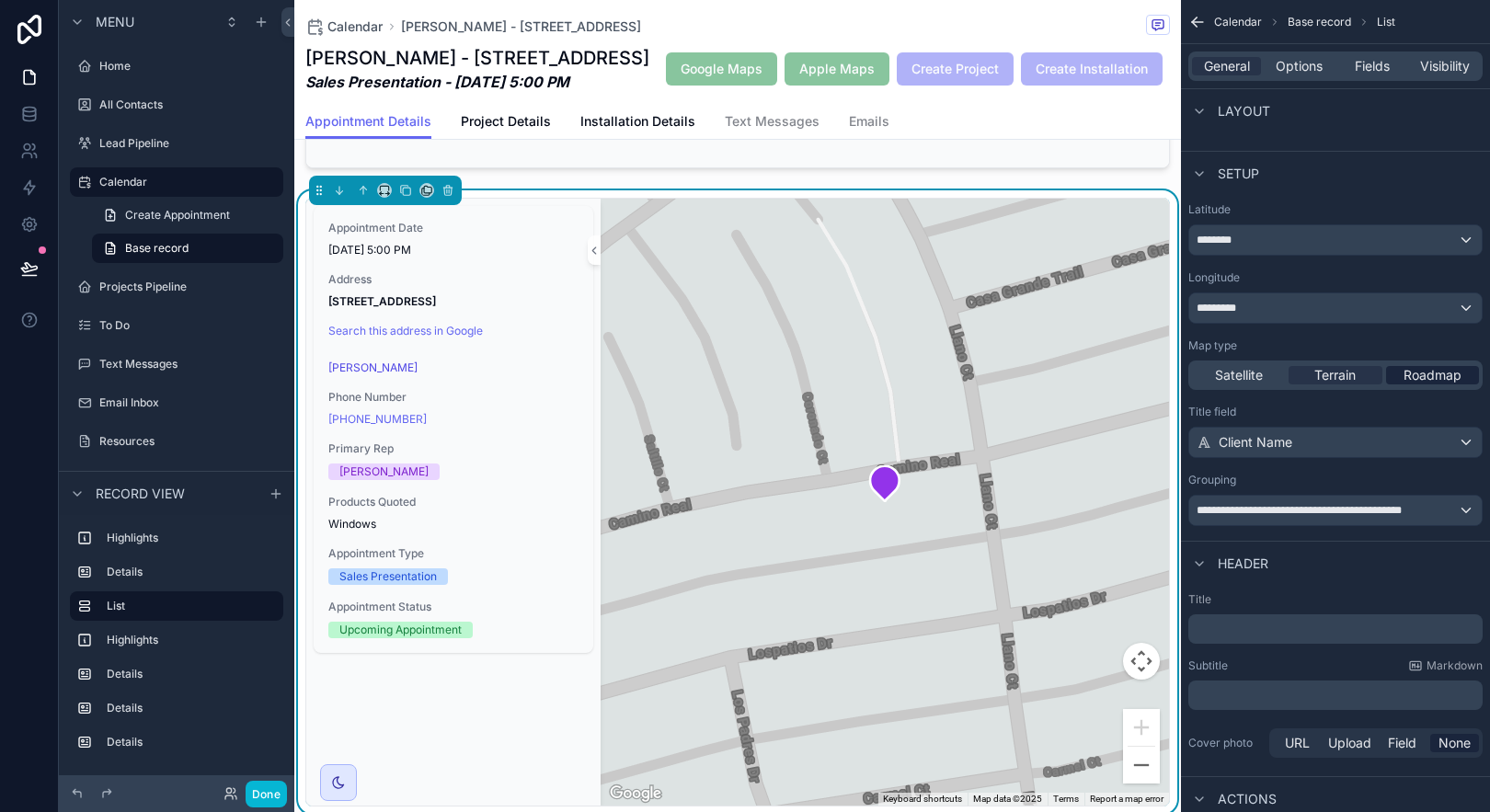
click at [1403, 373] on span "Roadmap" at bounding box center [1433, 375] width 58 height 18
click at [1228, 383] on span "Satellite" at bounding box center [1239, 375] width 48 height 18
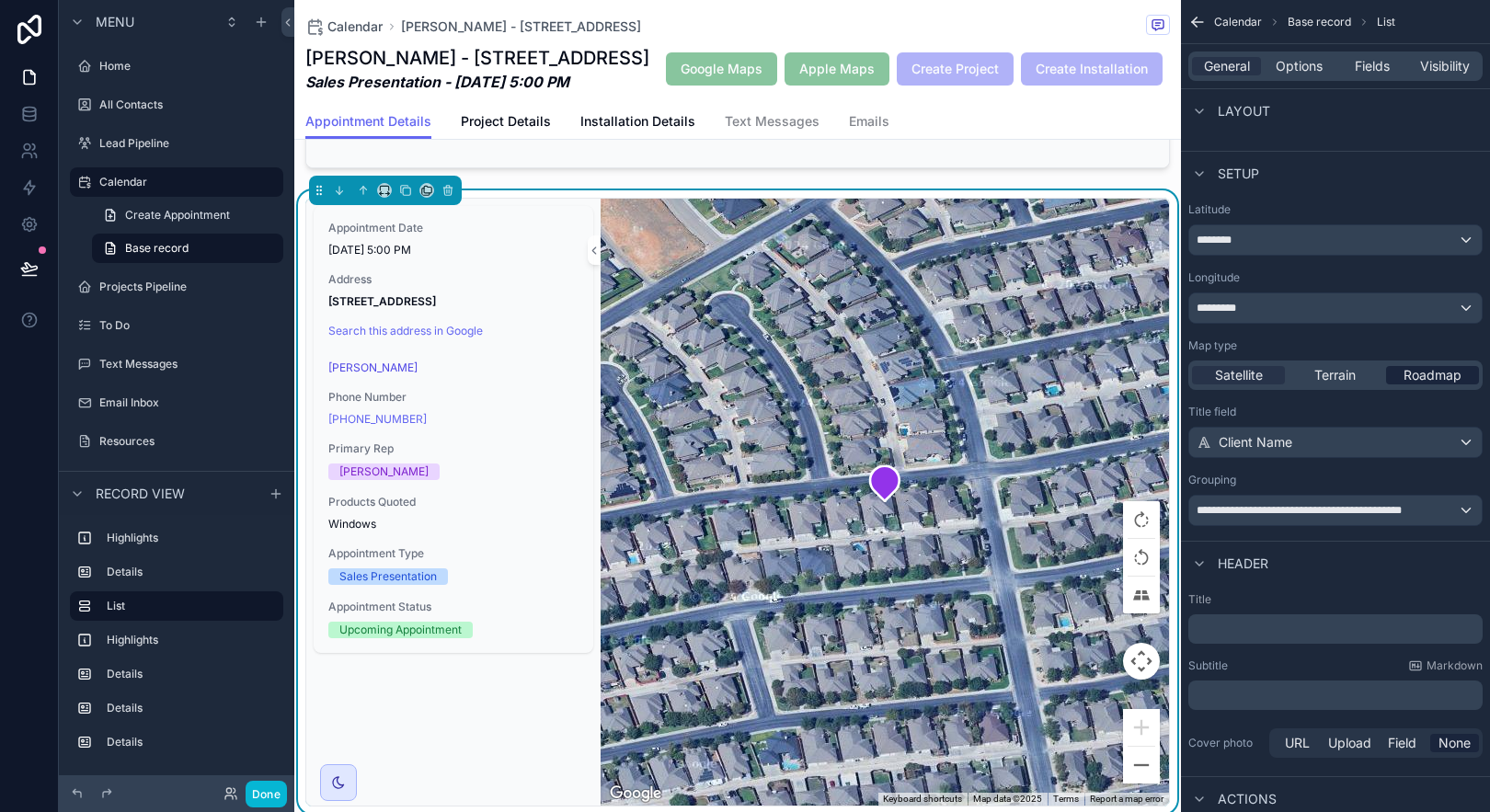
click at [1421, 373] on span "Roadmap" at bounding box center [1433, 375] width 58 height 18
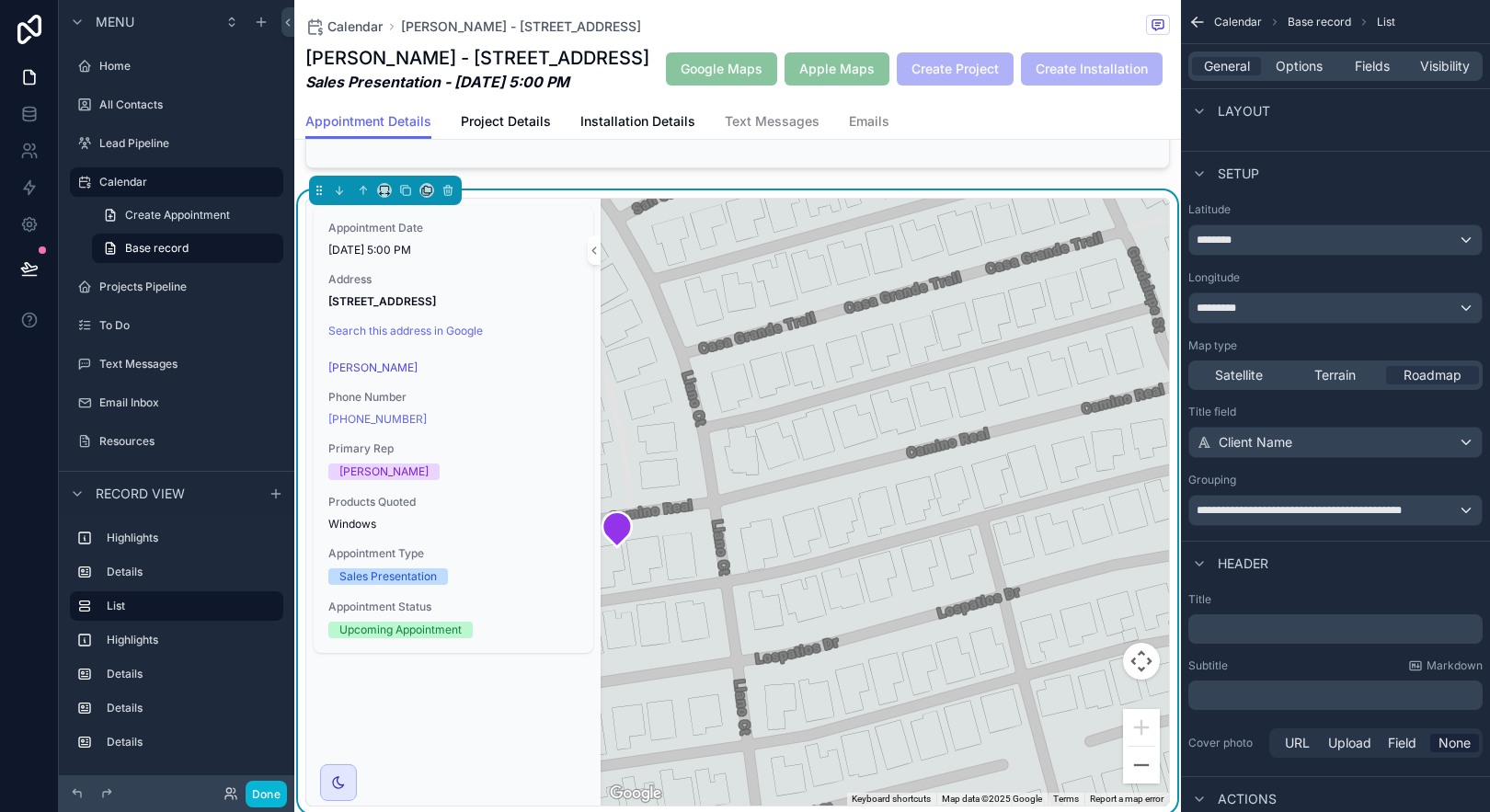
drag, startPoint x: 891, startPoint y: 587, endPoint x: 622, endPoint y: 634, distance: 273.1
click at [622, 634] on div "scrollable content" at bounding box center [885, 501] width 569 height 607
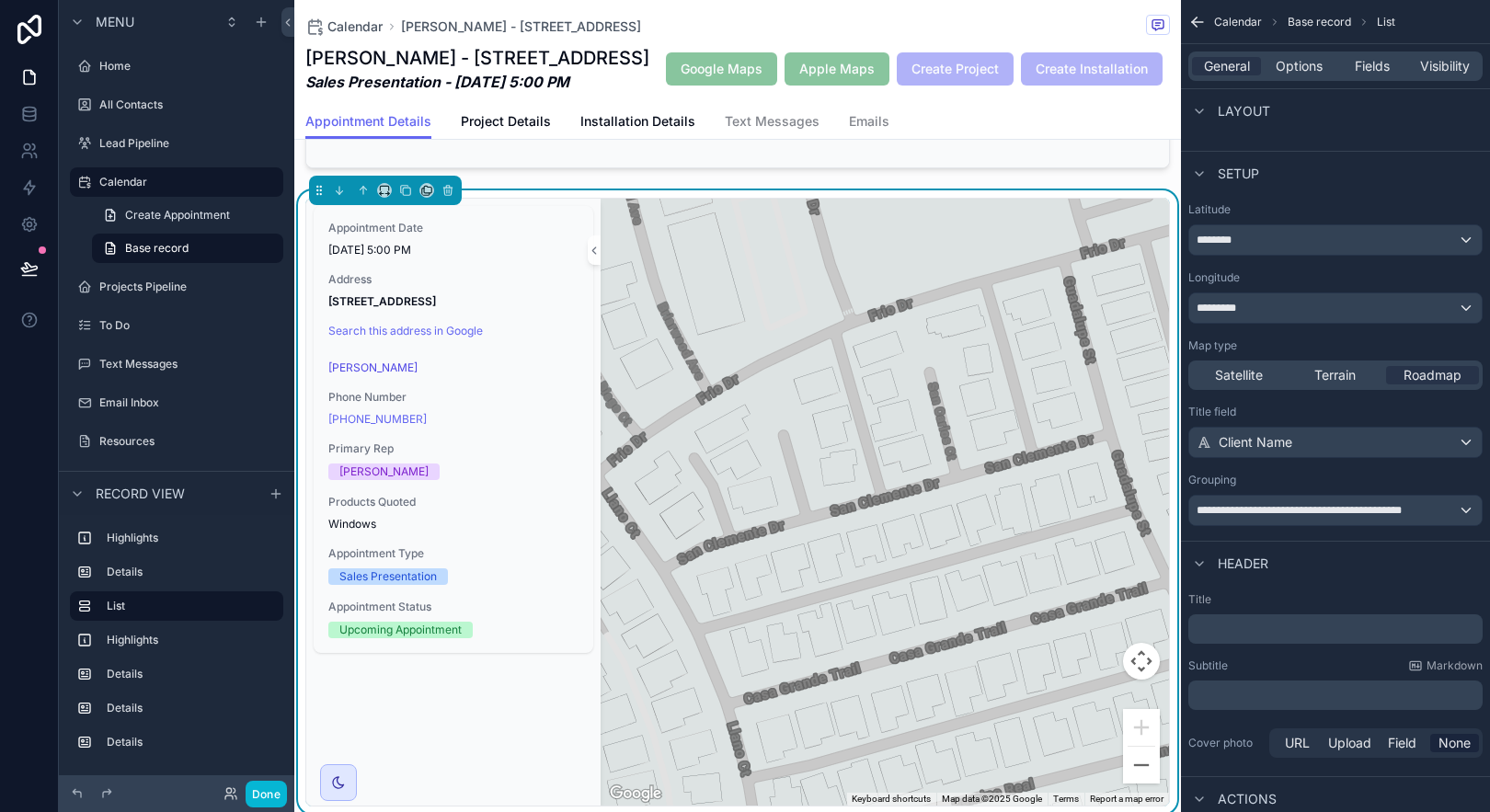
drag, startPoint x: 910, startPoint y: 350, endPoint x: 955, endPoint y: 702, distance: 354.9
click at [955, 702] on div "scrollable content" at bounding box center [885, 501] width 569 height 607
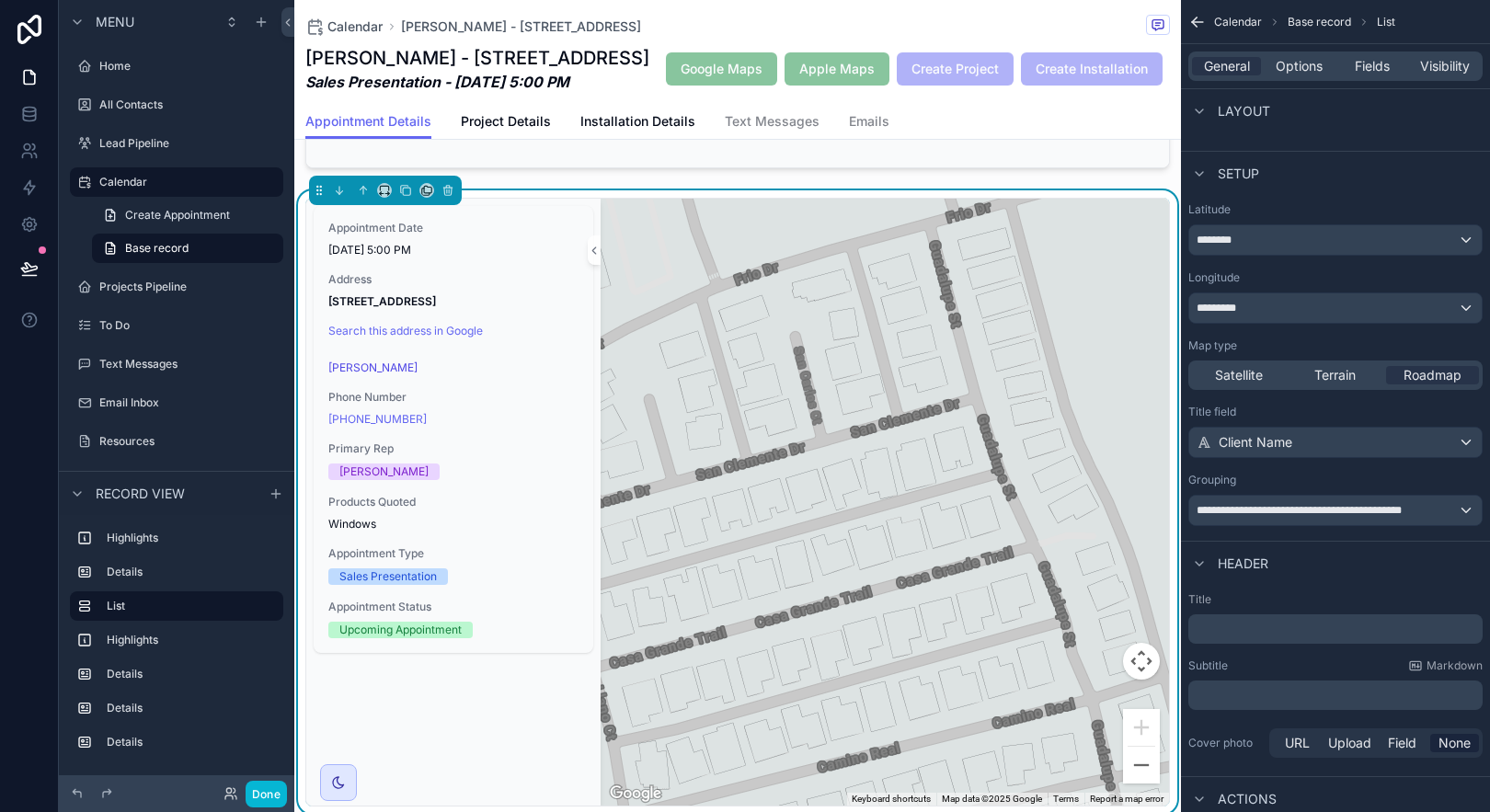
drag, startPoint x: 875, startPoint y: 330, endPoint x: 741, endPoint y: 294, distance: 138.8
click at [741, 294] on div "scrollable content" at bounding box center [885, 501] width 569 height 607
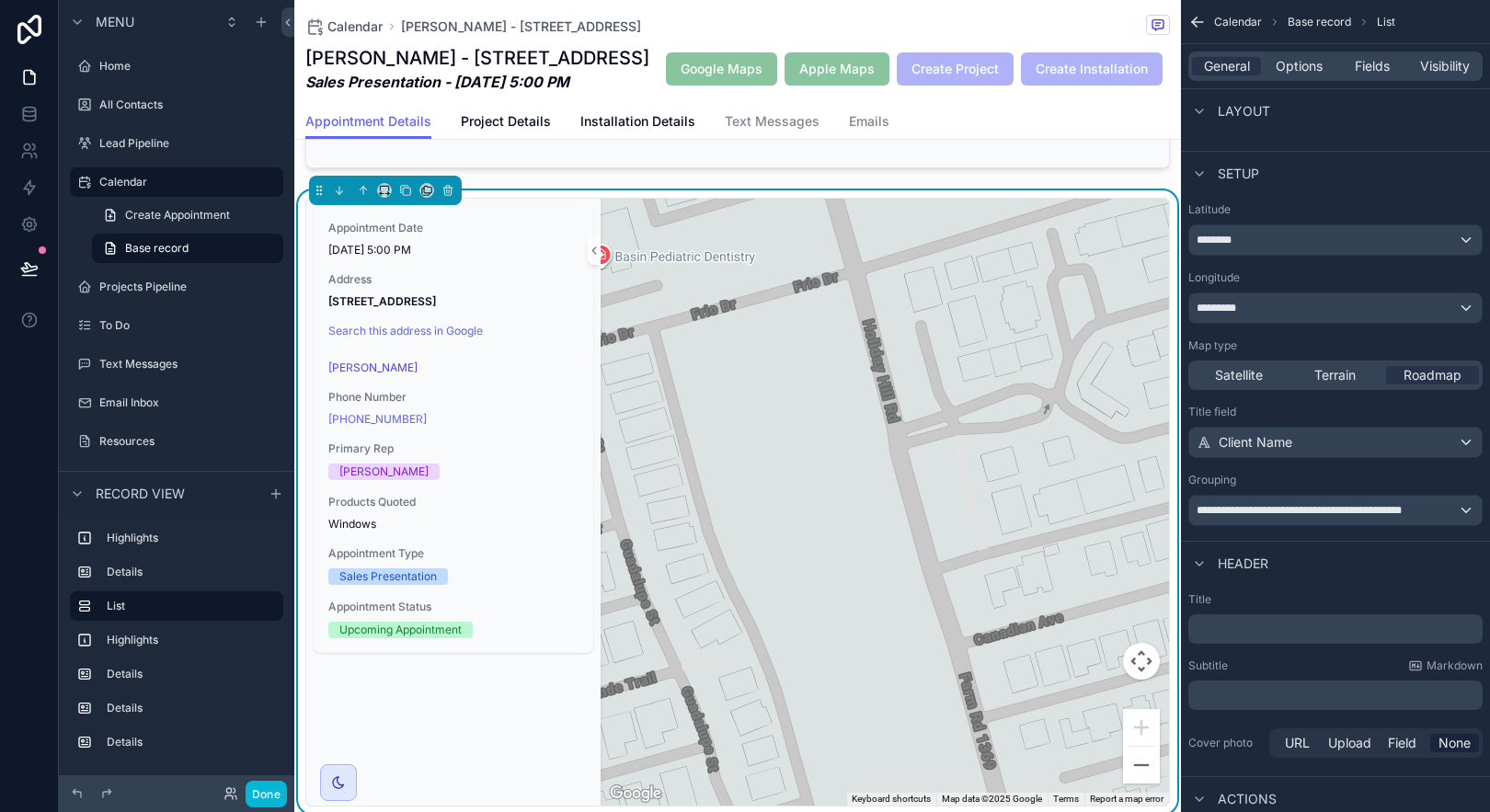
drag, startPoint x: 1041, startPoint y: 439, endPoint x: 750, endPoint y: 624, distance: 344.8
click at [685, 564] on div "scrollable content" at bounding box center [885, 501] width 569 height 607
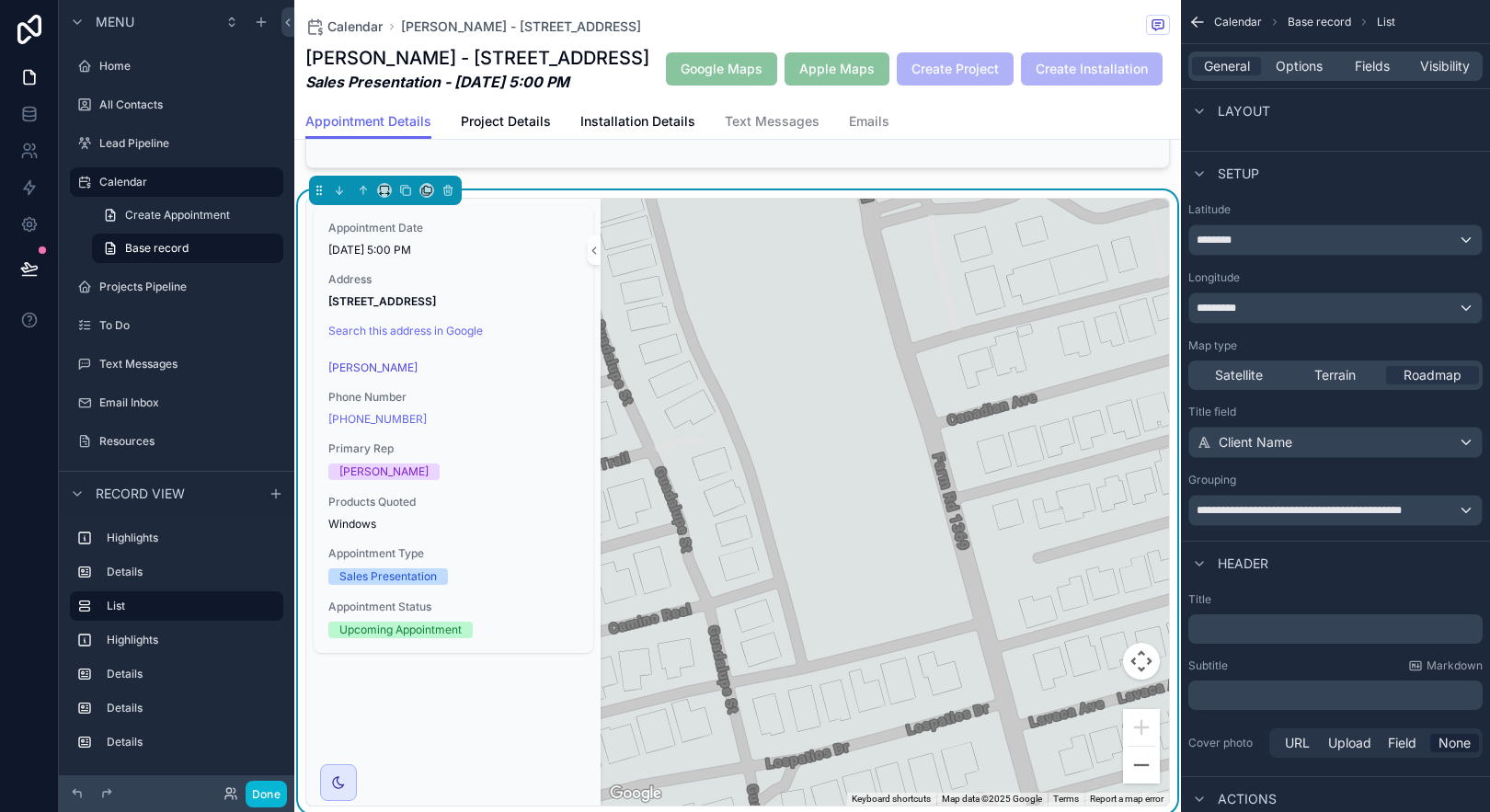
drag, startPoint x: 906, startPoint y: 496, endPoint x: 962, endPoint y: 231, distance: 270.9
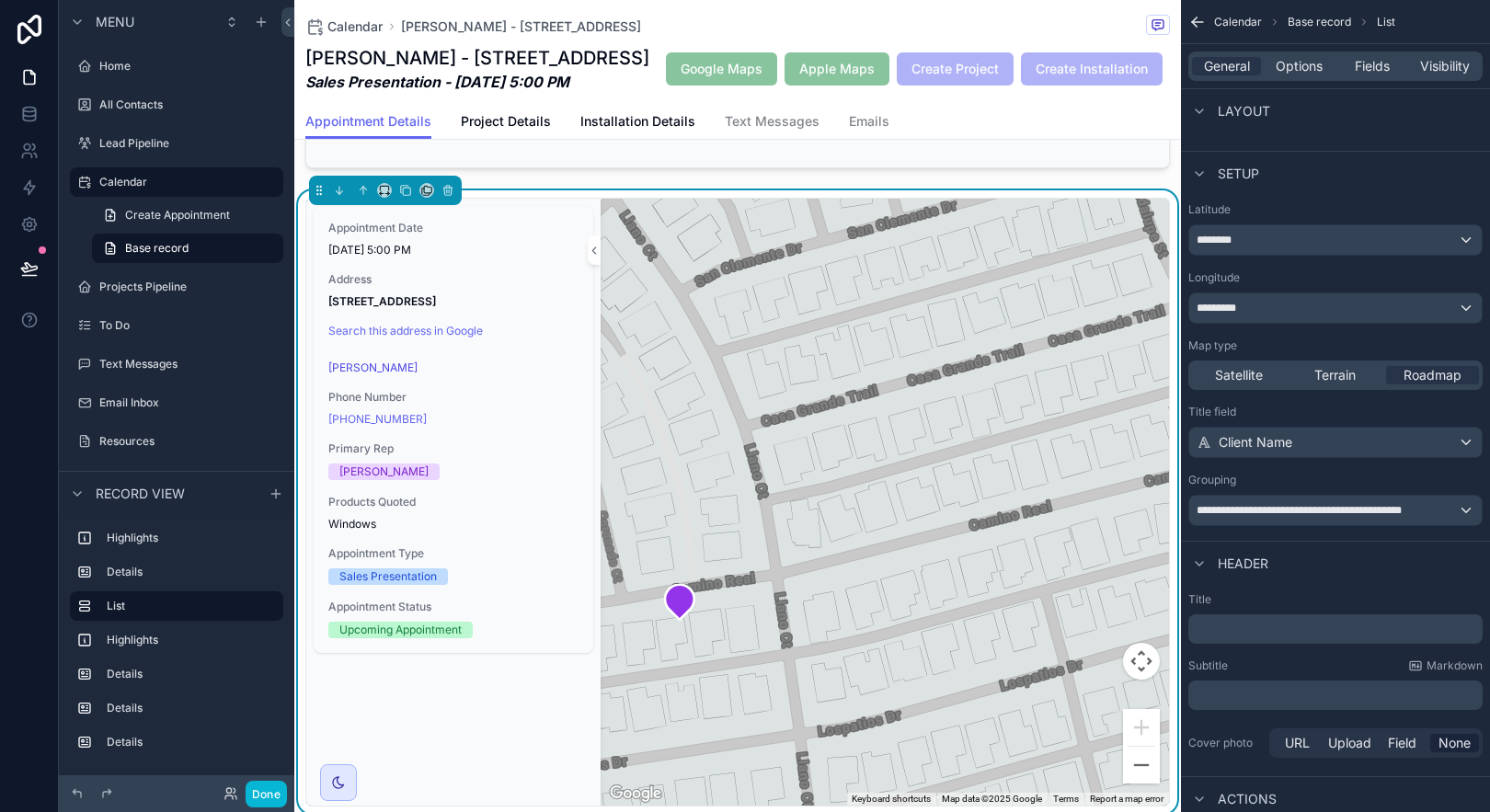
drag, startPoint x: 659, startPoint y: 571, endPoint x: 1183, endPoint y: 488, distance: 530.5
click at [1181, 477] on div "Jump to... K Home All Contacts Lead Pipeline Calendar Projects Pipeline To Do T…" at bounding box center [892, 406] width 1196 height 812
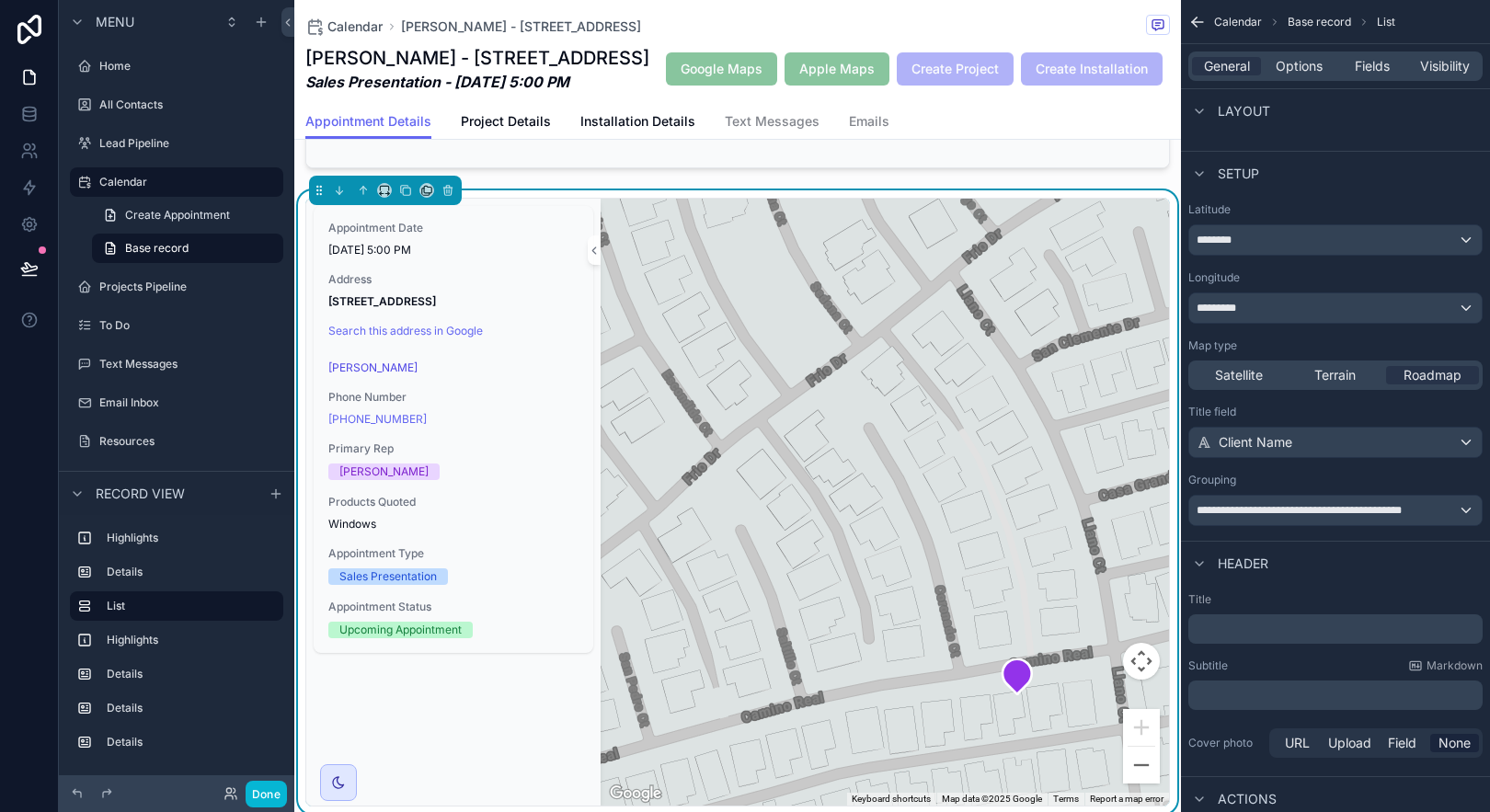
drag, startPoint x: 746, startPoint y: 572, endPoint x: 1038, endPoint y: 633, distance: 298.3
click at [1038, 633] on div "scrollable content" at bounding box center [885, 501] width 569 height 607
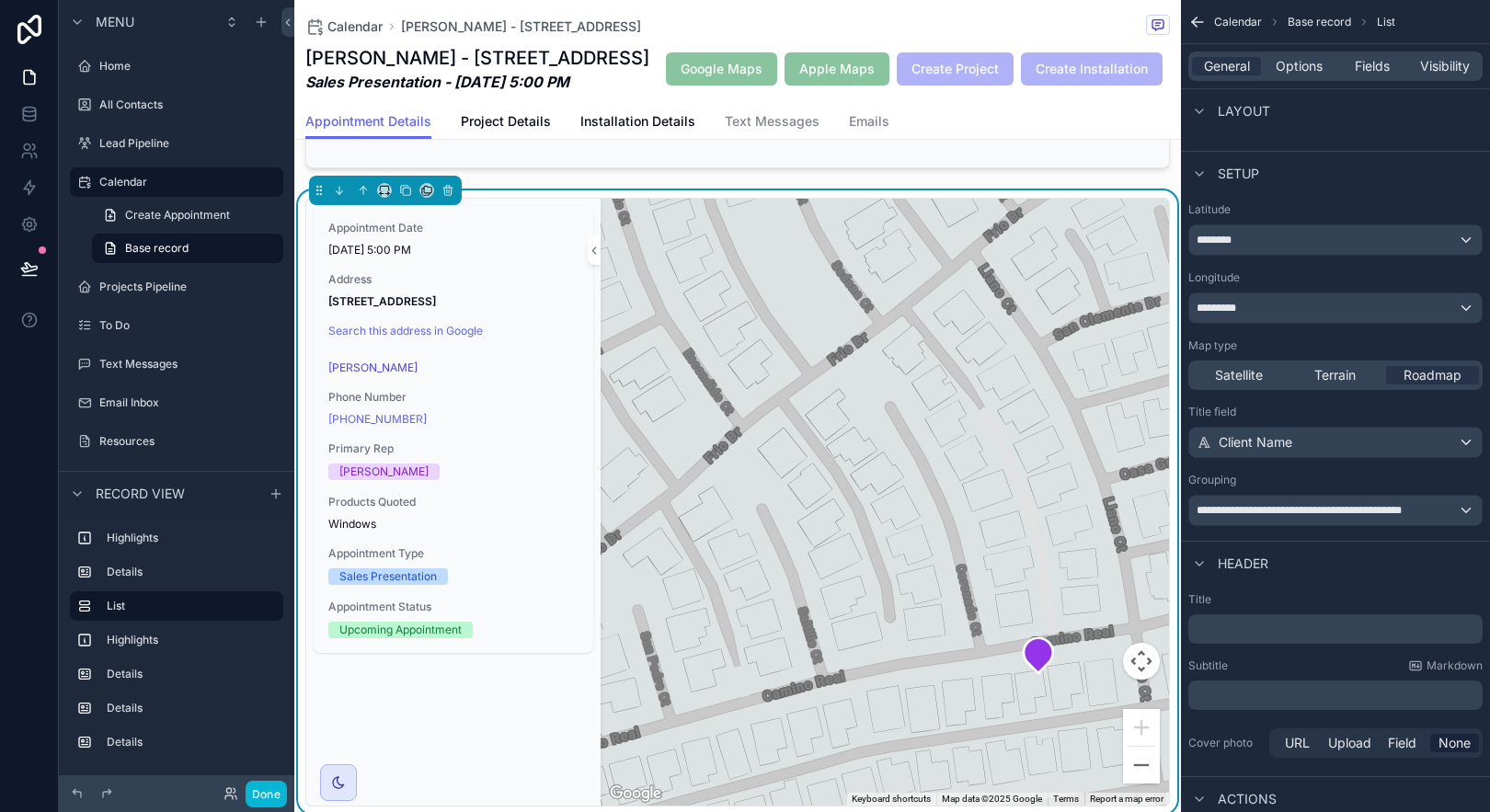
drag, startPoint x: 667, startPoint y: 646, endPoint x: 976, endPoint y: 472, distance: 354.6
click at [969, 474] on div "scrollable content" at bounding box center [885, 501] width 569 height 607
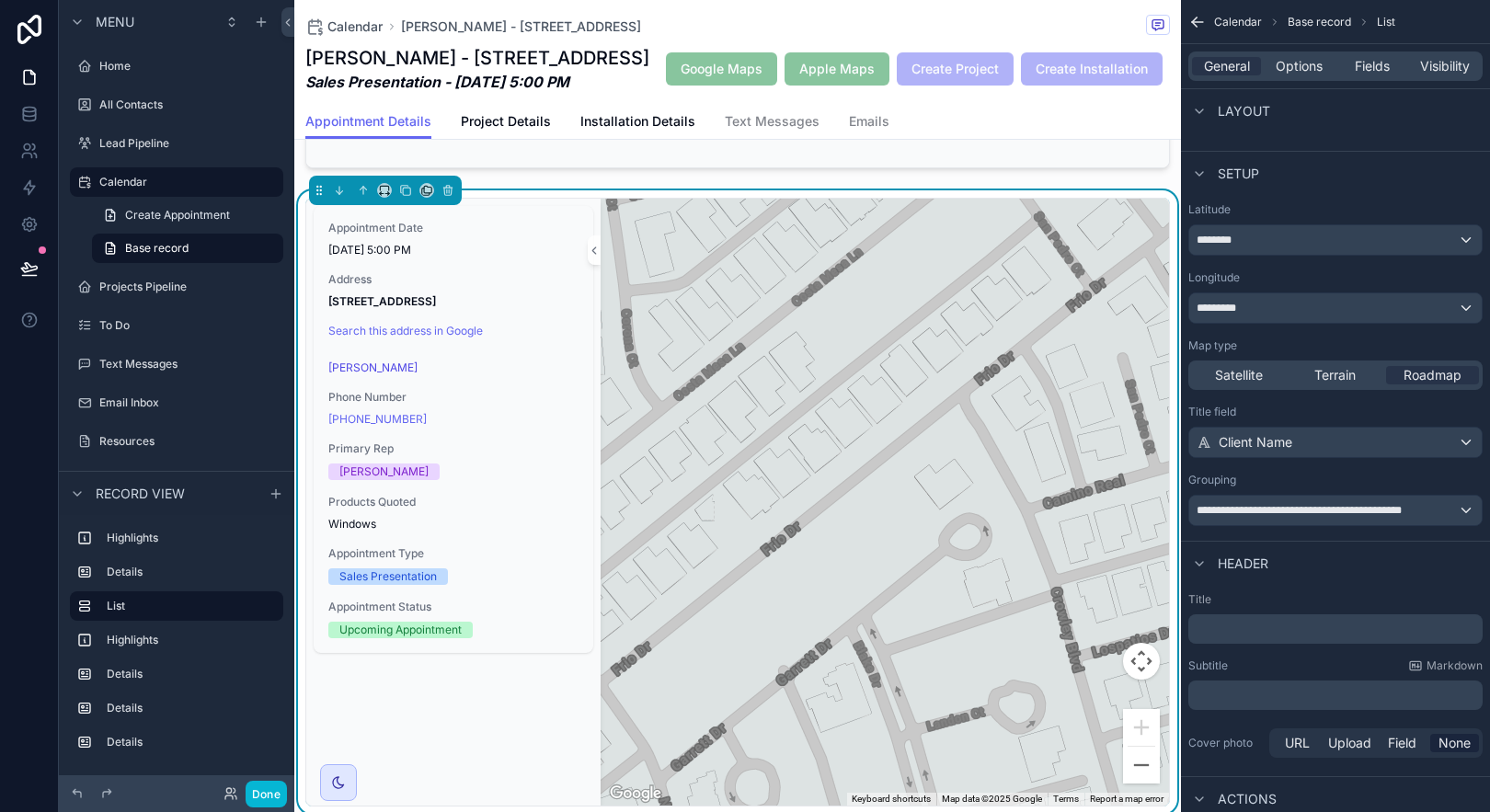
drag, startPoint x: 848, startPoint y: 624, endPoint x: 874, endPoint y: 578, distance: 52.8
click at [874, 578] on div "scrollable content" at bounding box center [885, 501] width 569 height 607
click at [1132, 784] on button "Zoom out" at bounding box center [1141, 765] width 37 height 37
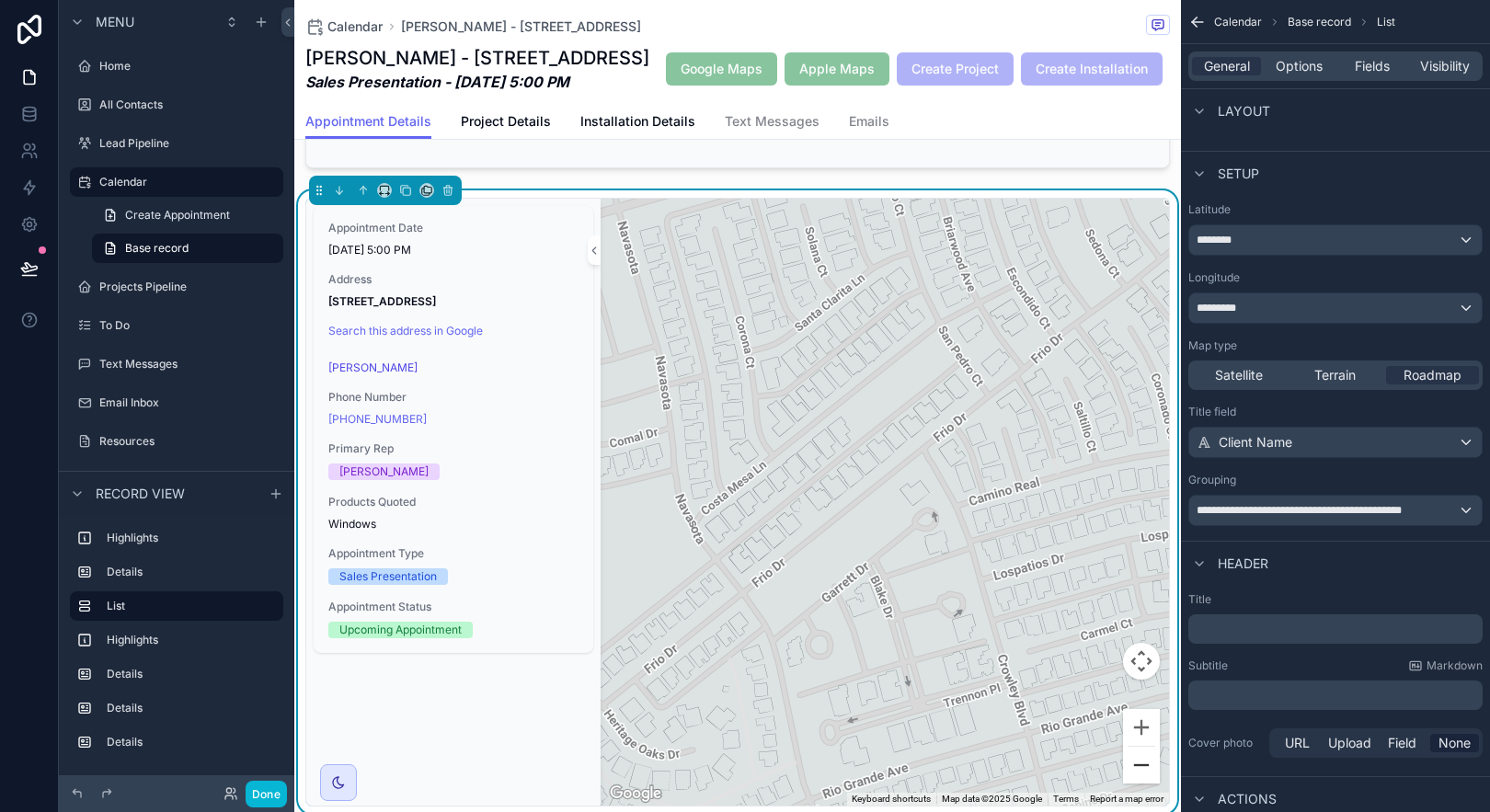
click at [1131, 784] on button "Zoom out" at bounding box center [1141, 765] width 37 height 37
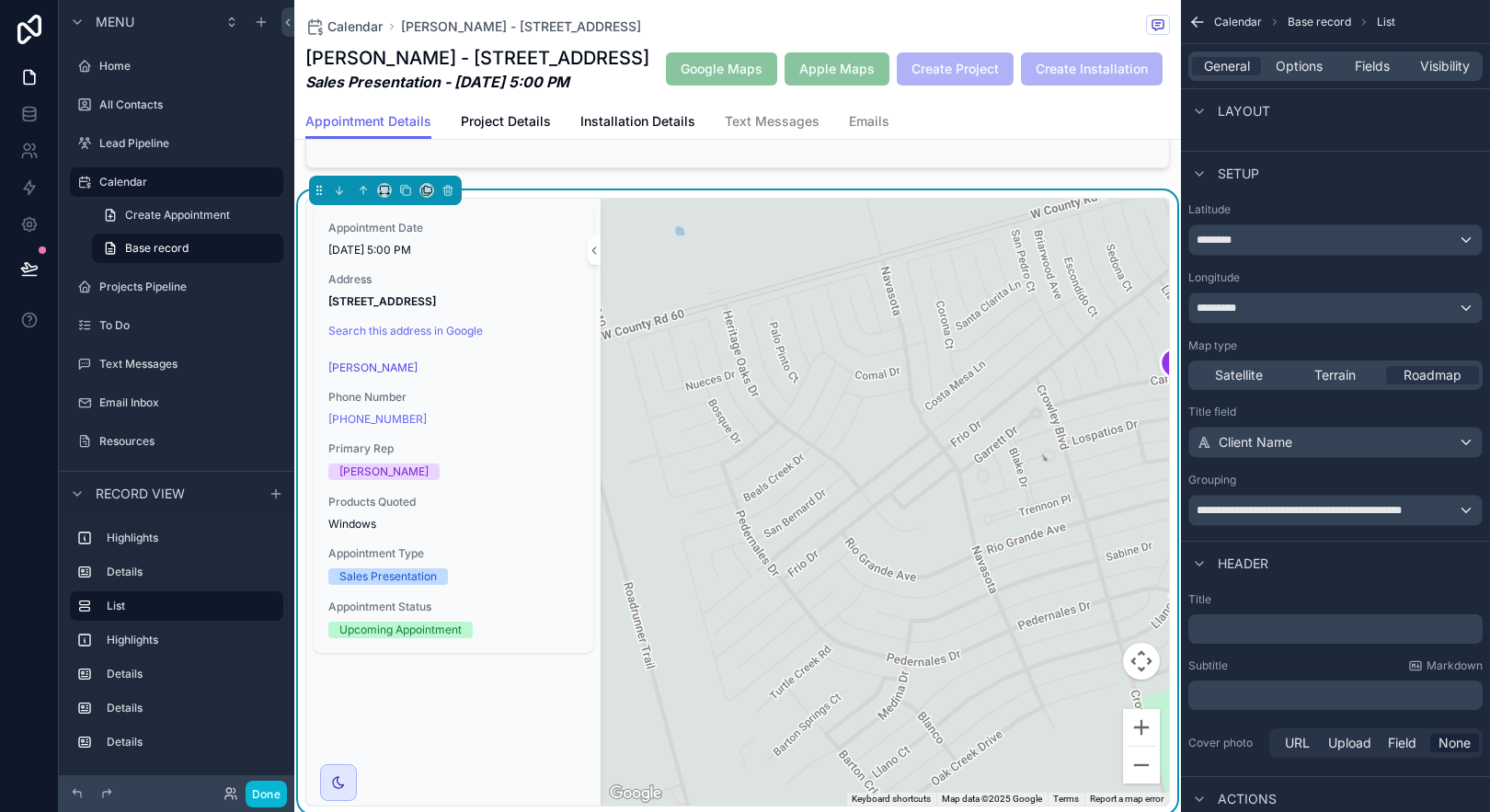
drag, startPoint x: 1018, startPoint y: 519, endPoint x: 1145, endPoint y: 423, distance: 159.2
click at [1145, 423] on div "scrollable content" at bounding box center [885, 501] width 569 height 607
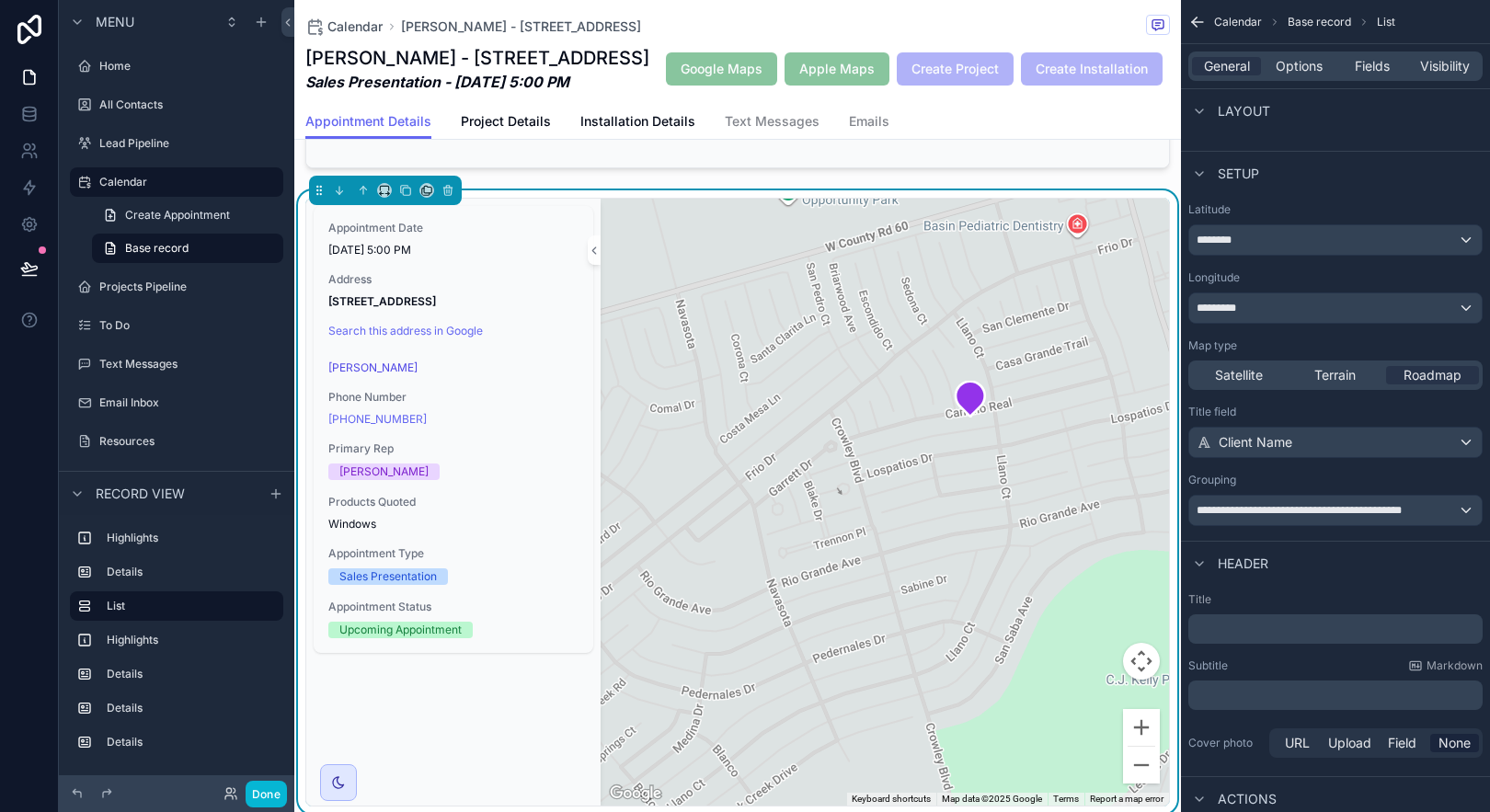
drag, startPoint x: 815, startPoint y: 536, endPoint x: 609, endPoint y: 568, distance: 208.5
click at [609, 568] on div "scrollable content" at bounding box center [885, 501] width 569 height 607
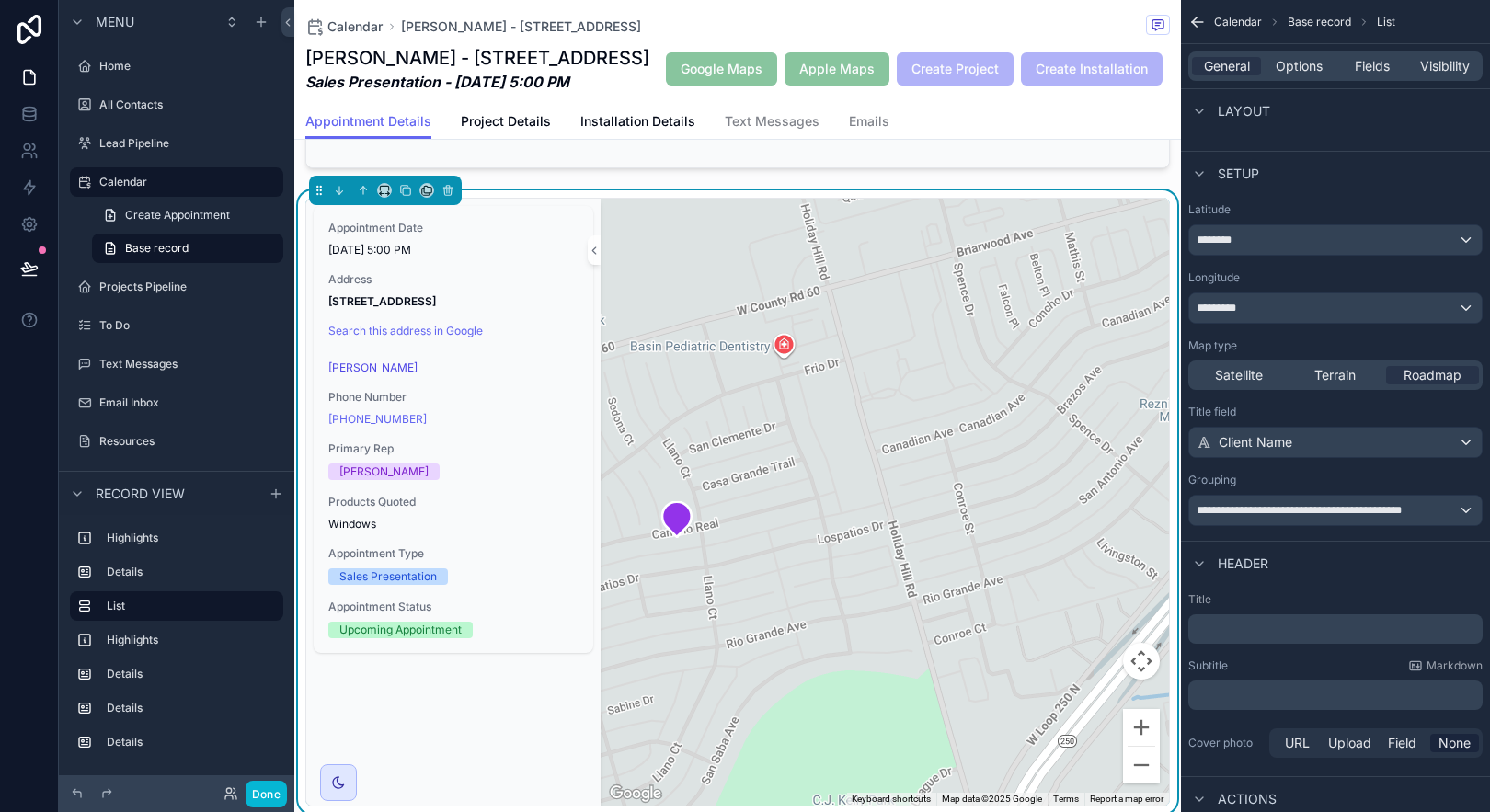
drag, startPoint x: 964, startPoint y: 463, endPoint x: 668, endPoint y: 588, distance: 321.3
click at [668, 588] on div "scrollable content" at bounding box center [885, 501] width 569 height 607
drag, startPoint x: 1156, startPoint y: 480, endPoint x: 1117, endPoint y: 528, distance: 61.8
click at [1117, 528] on div "Appointment Date 9/4/2025 5:00 PM Address 4803 Island Dr. Midland, TX 79707 Sea…" at bounding box center [737, 502] width 886 height 623
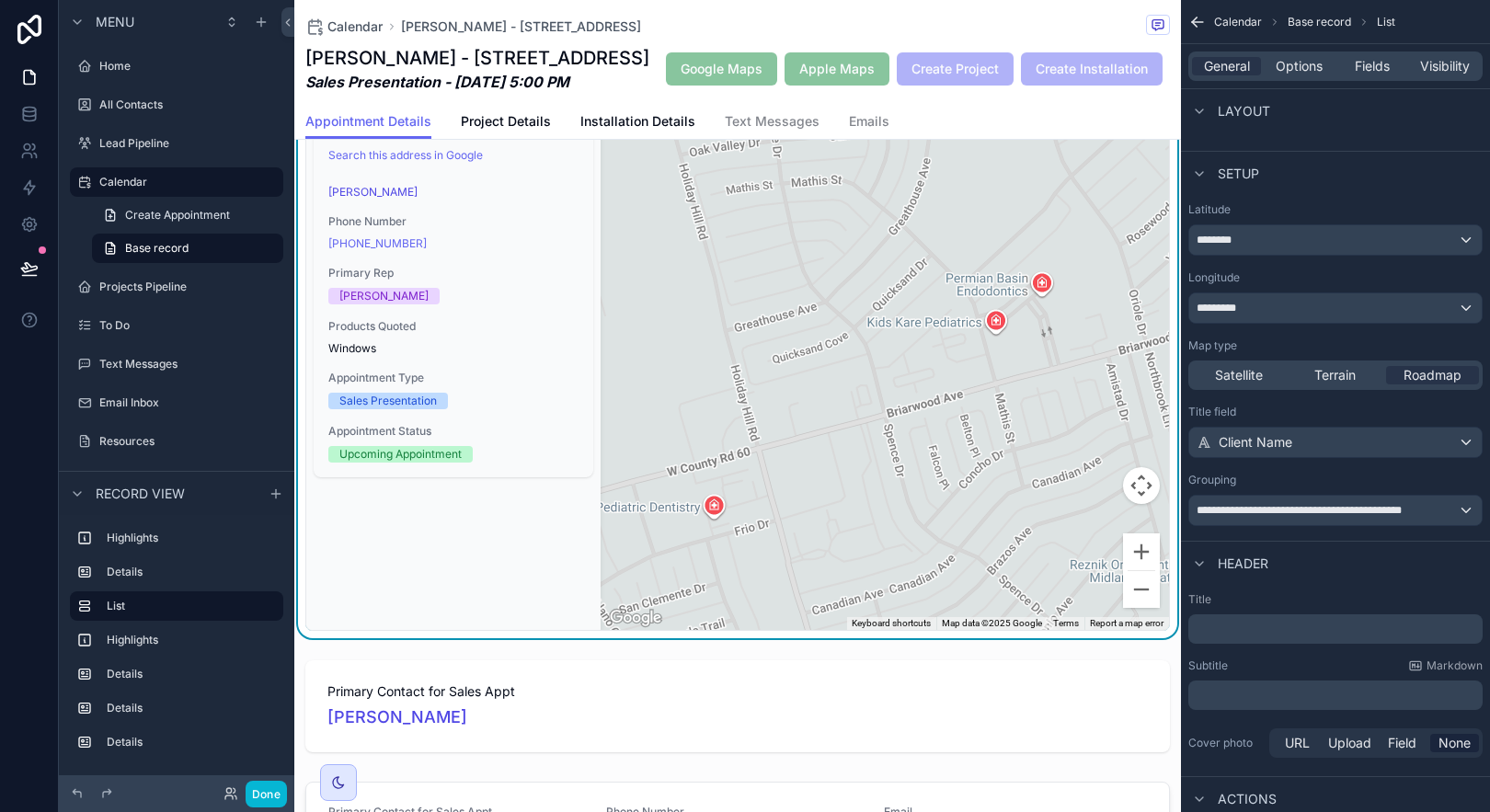
drag, startPoint x: 1108, startPoint y: 517, endPoint x: 1041, endPoint y: 820, distance: 310.3
click at [1041, 811] on html "Menu Home All Contacts Lead Pipeline Calendar Create Appointment Base record Pr…" at bounding box center [745, 406] width 1490 height 812
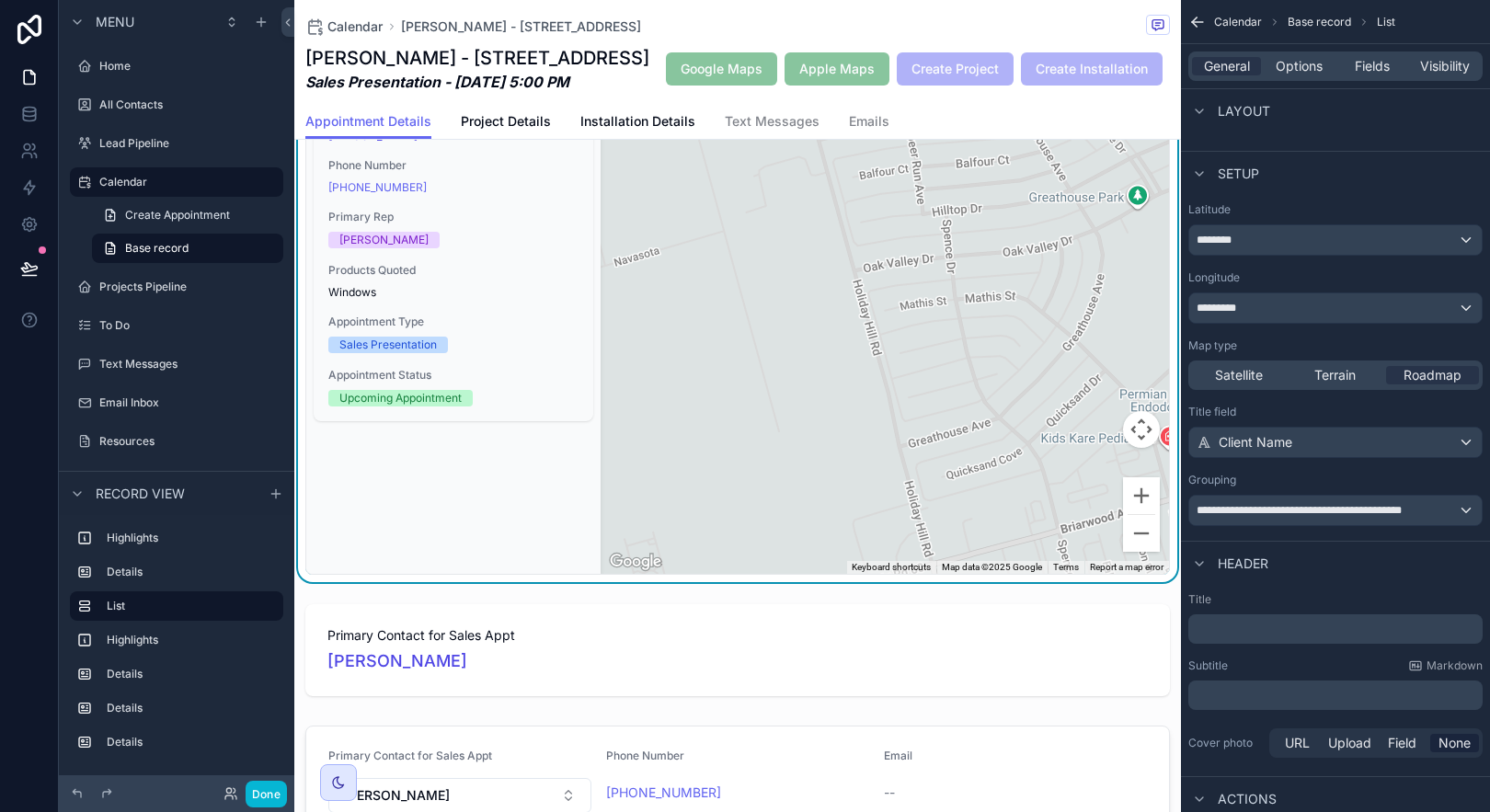
drag, startPoint x: 838, startPoint y: 403, endPoint x: 1017, endPoint y: 204, distance: 267.7
click at [1017, 204] on div "scrollable content" at bounding box center [885, 270] width 569 height 607
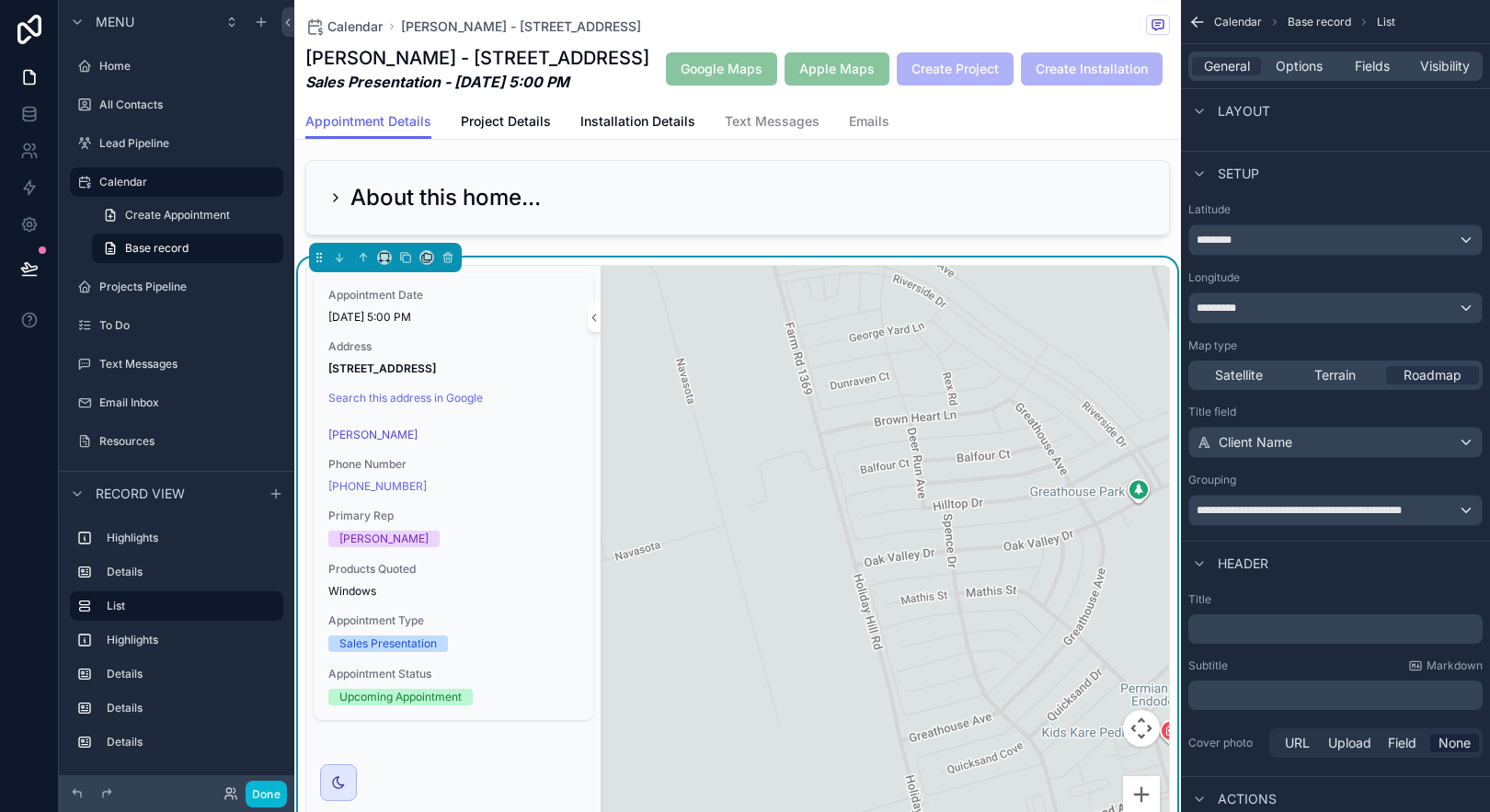
scroll to position [33, 0]
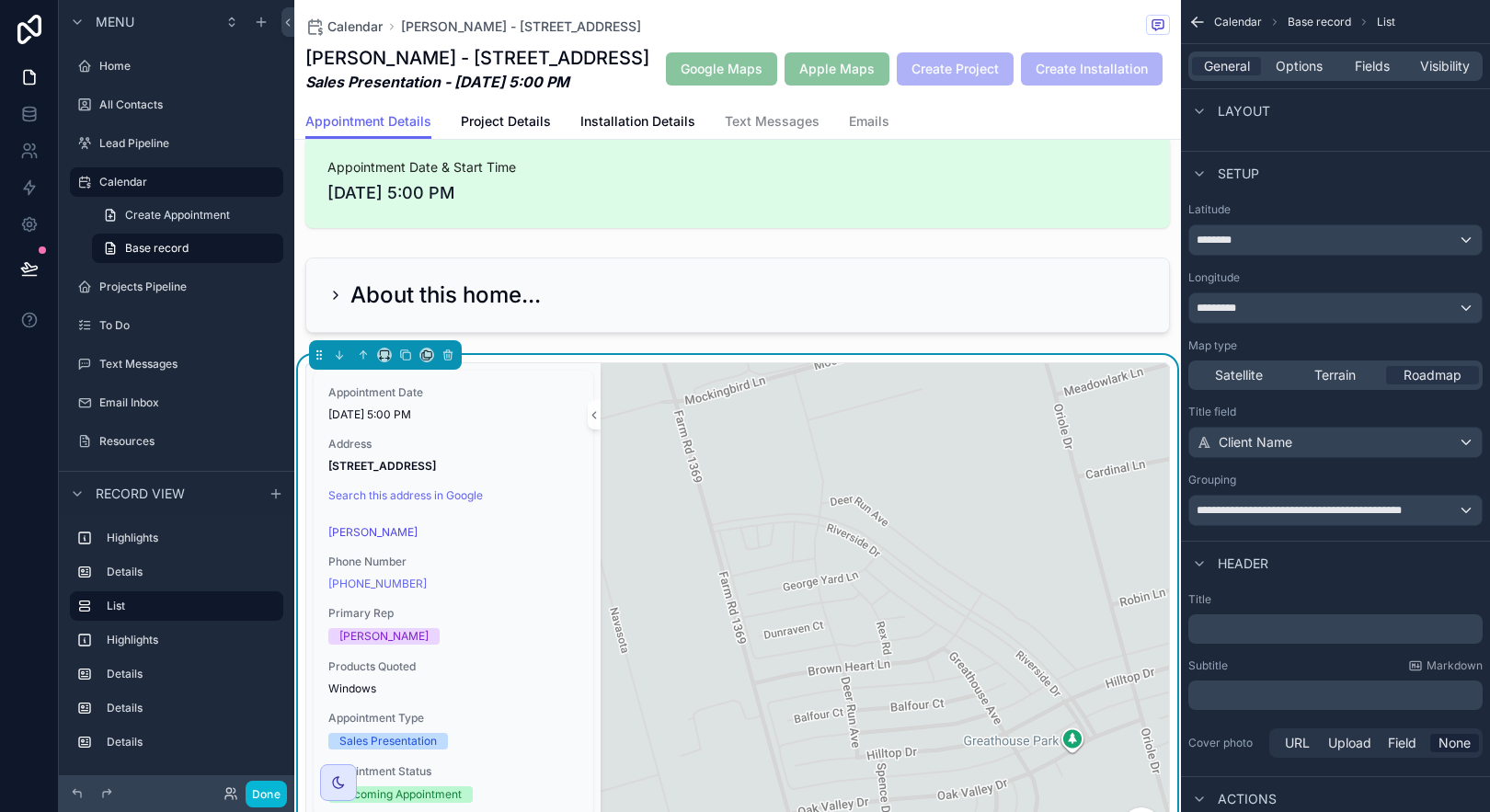
drag, startPoint x: 868, startPoint y: 572, endPoint x: 801, endPoint y: 726, distance: 167.9
click at [801, 726] on div "scrollable content" at bounding box center [885, 666] width 569 height 607
drag, startPoint x: 799, startPoint y: 466, endPoint x: 814, endPoint y: 661, distance: 195.6
click at [824, 675] on div "scrollable content" at bounding box center [885, 666] width 569 height 607
click at [449, 357] on icon "scrollable content" at bounding box center [449, 356] width 0 height 4
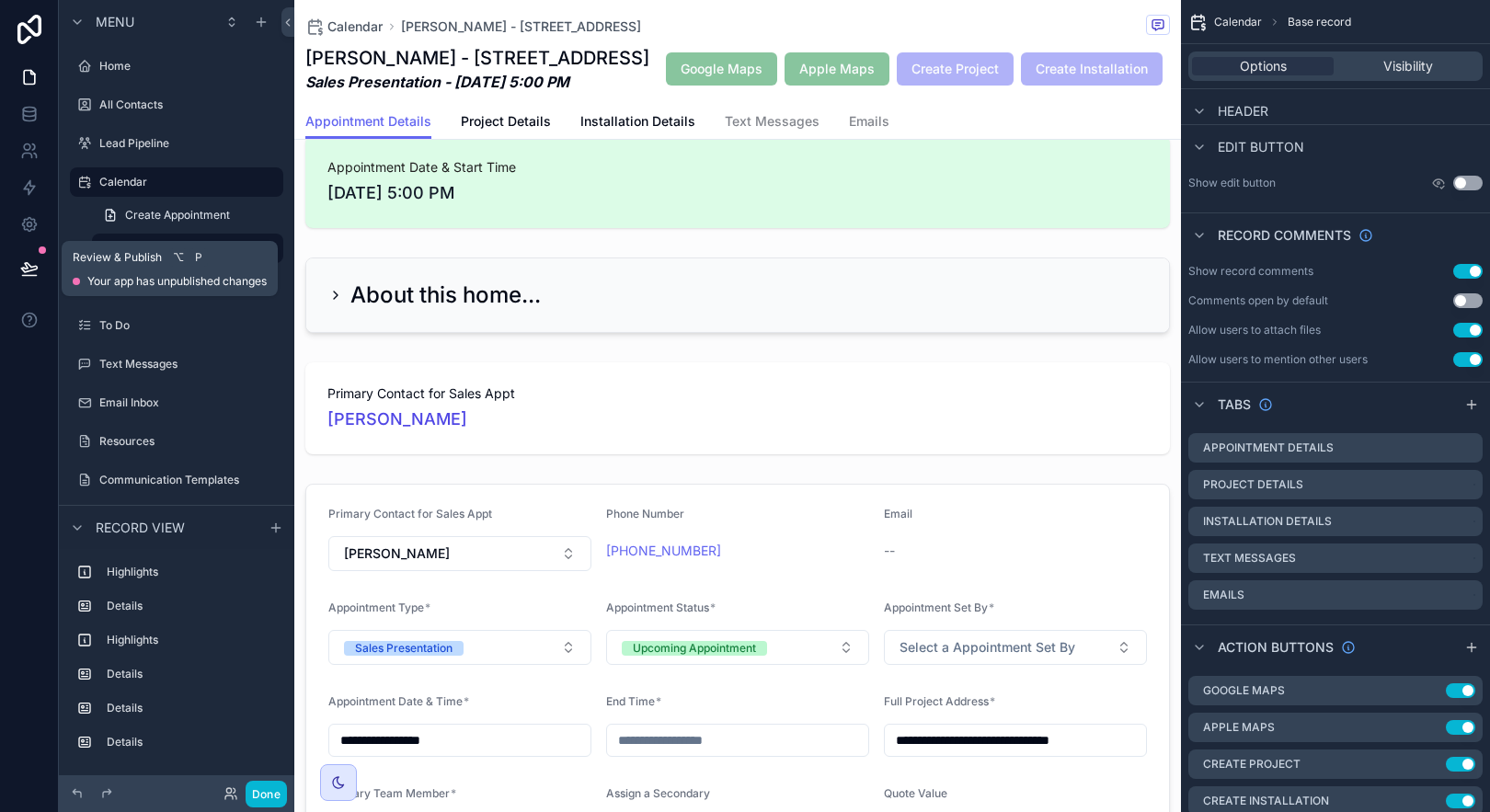
click at [19, 267] on button at bounding box center [29, 268] width 41 height 52
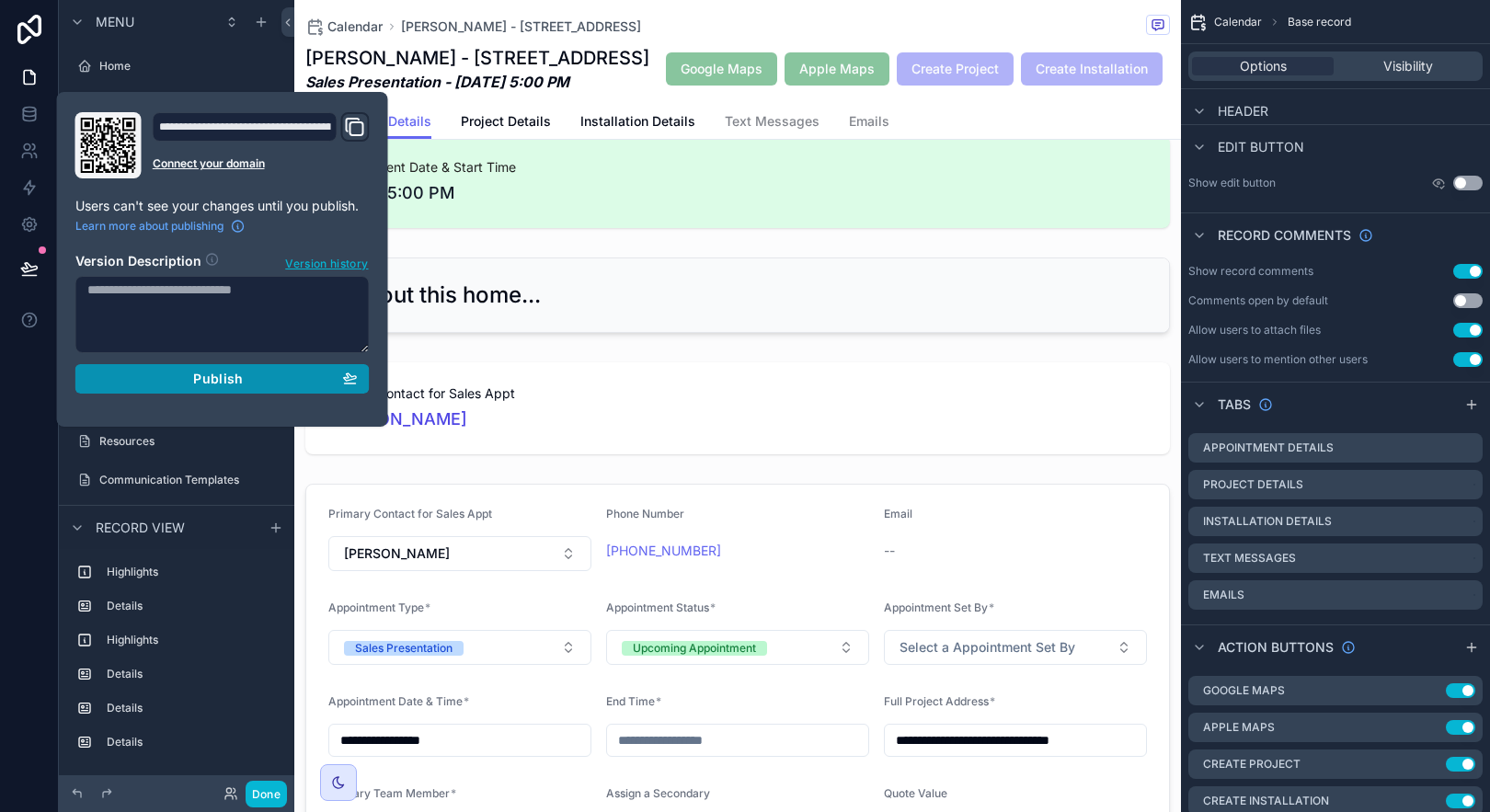
click at [248, 388] on button "Publish" at bounding box center [222, 379] width 294 height 29
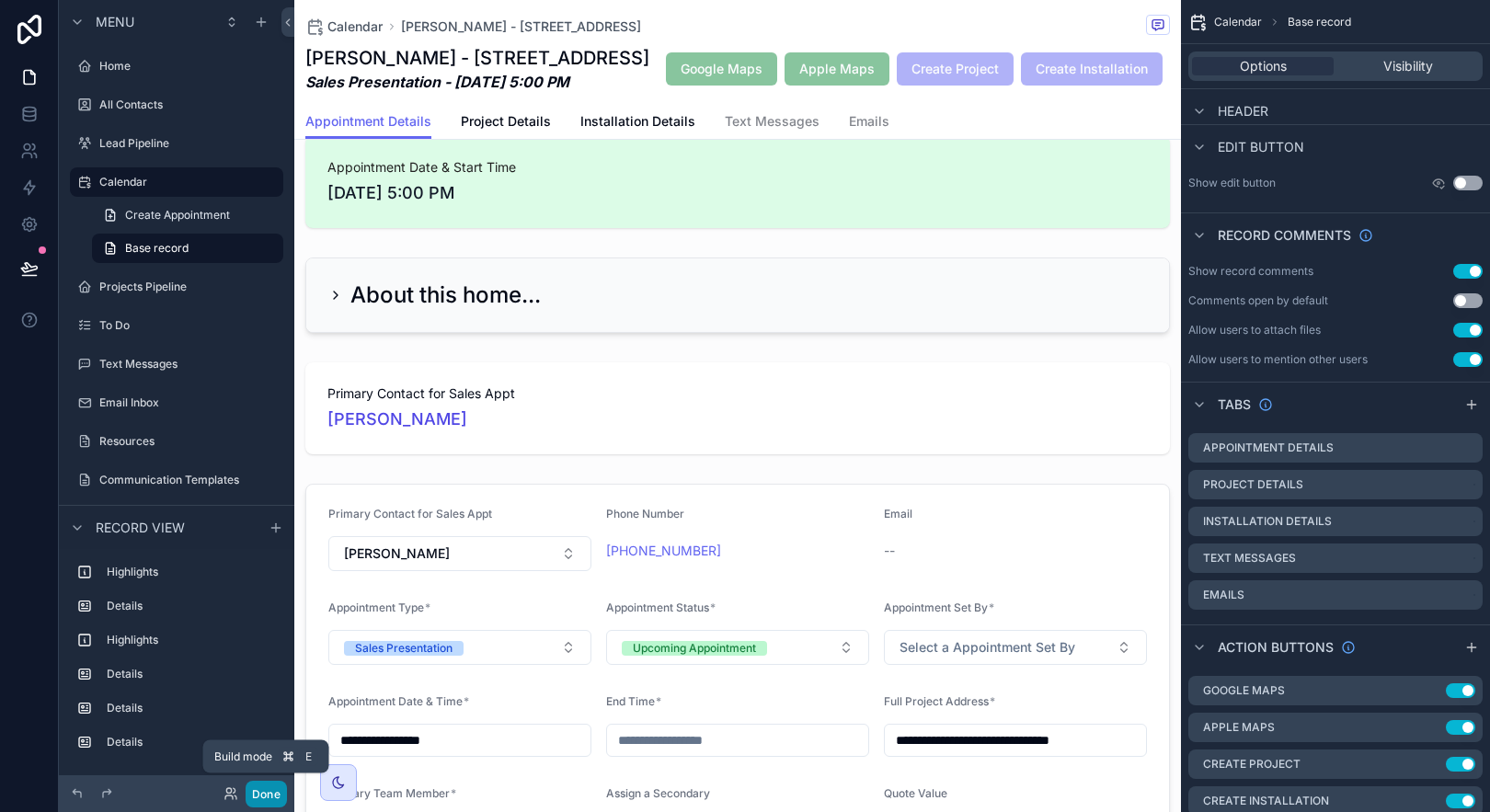
click at [273, 791] on button "Done" at bounding box center [266, 794] width 42 height 26
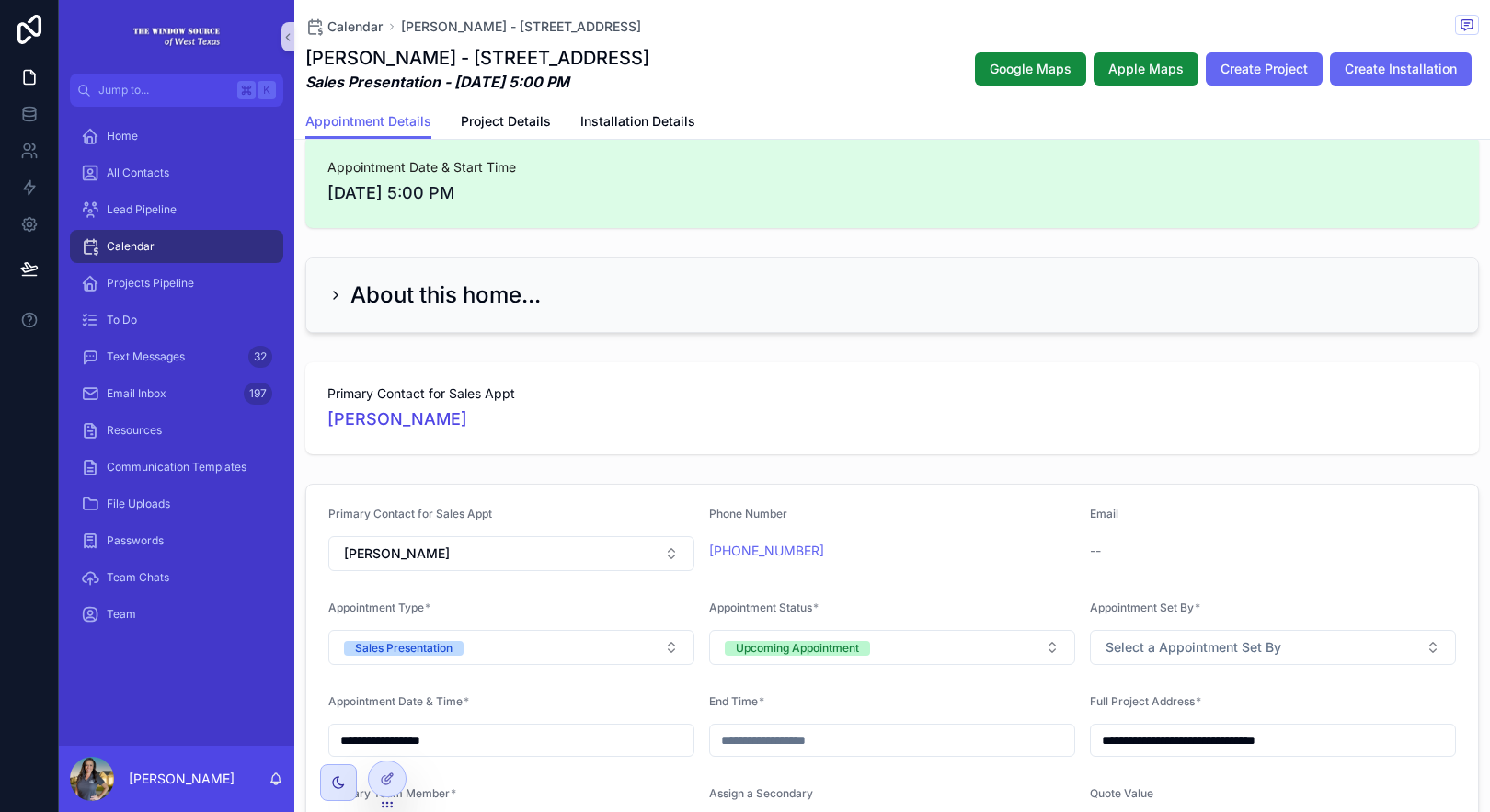
click at [391, 295] on h2 "About this home..." at bounding box center [446, 295] width 191 height 29
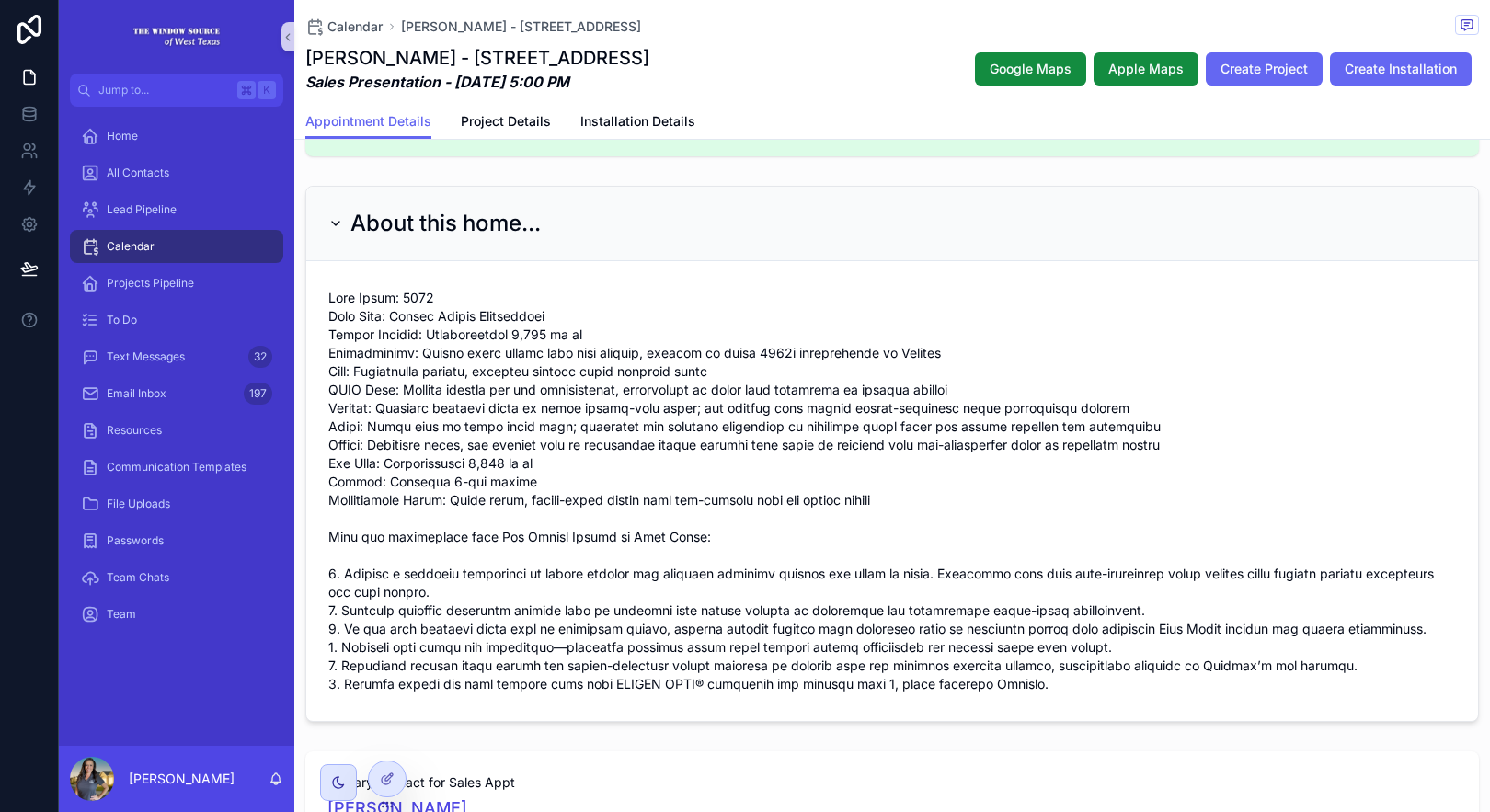
scroll to position [102, 0]
click at [534, 227] on h2 "About this home..." at bounding box center [446, 226] width 191 height 29
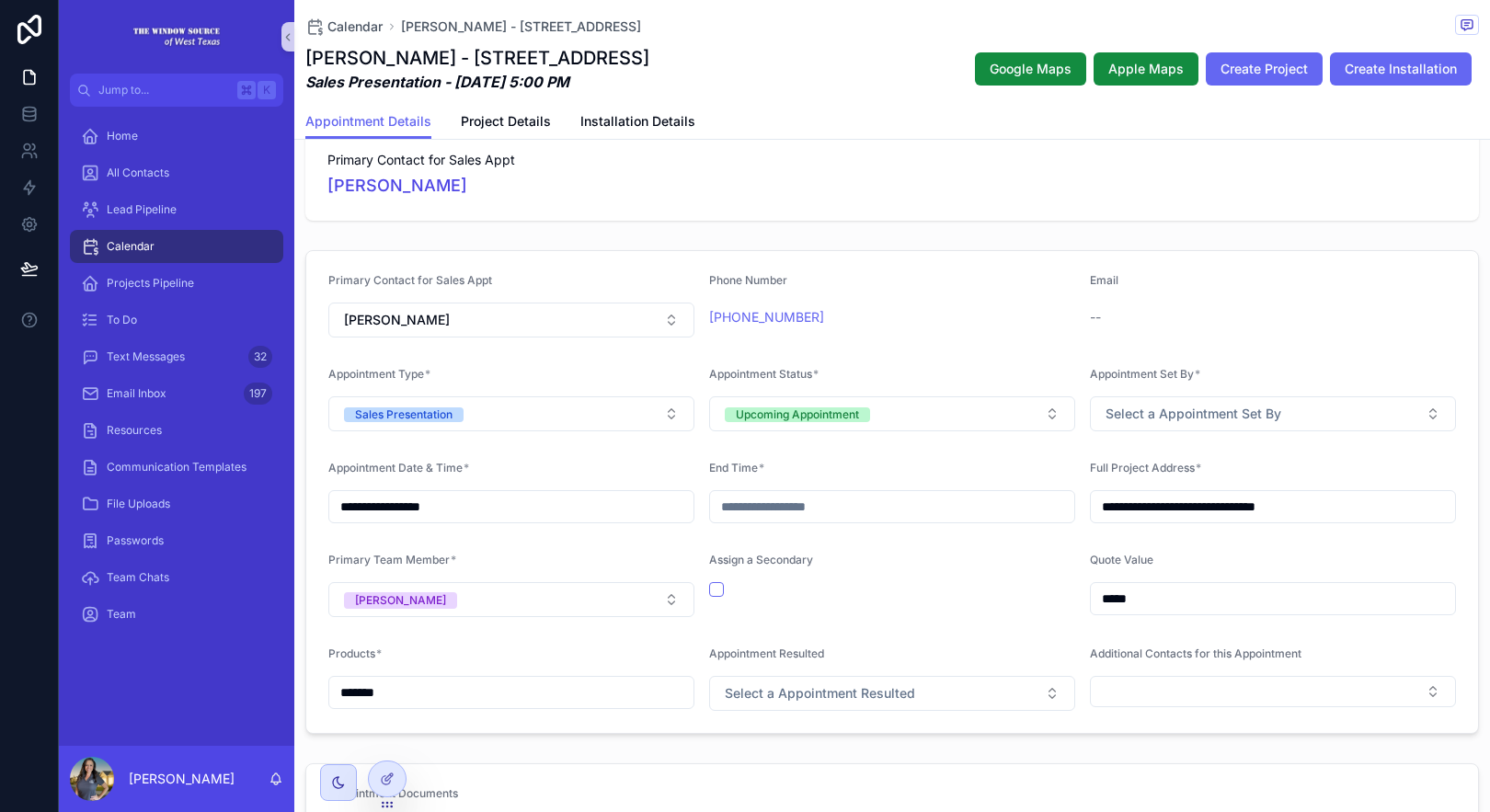
scroll to position [248, 0]
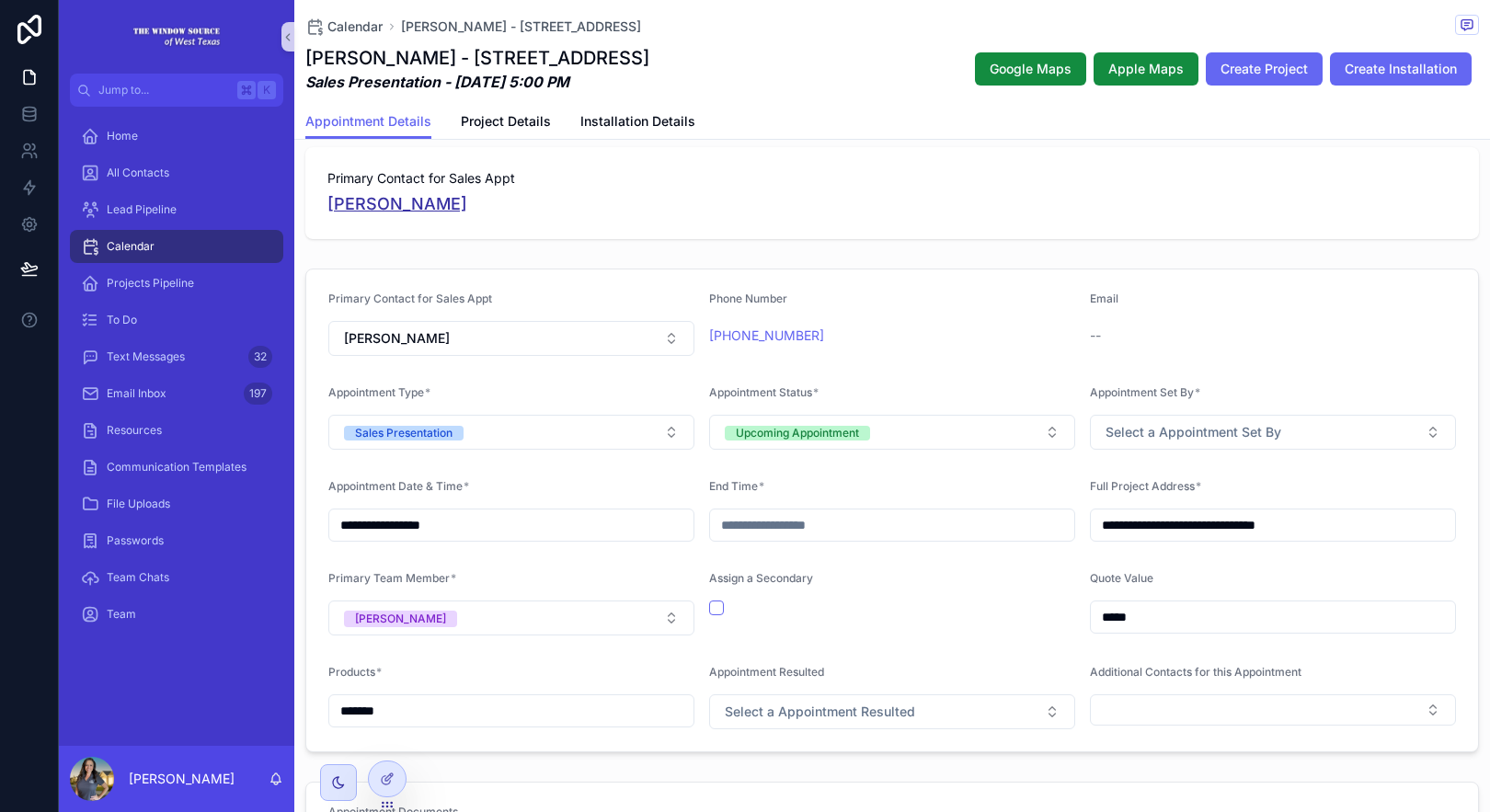
click at [383, 205] on span "[PERSON_NAME]" at bounding box center [397, 203] width 140 height 25
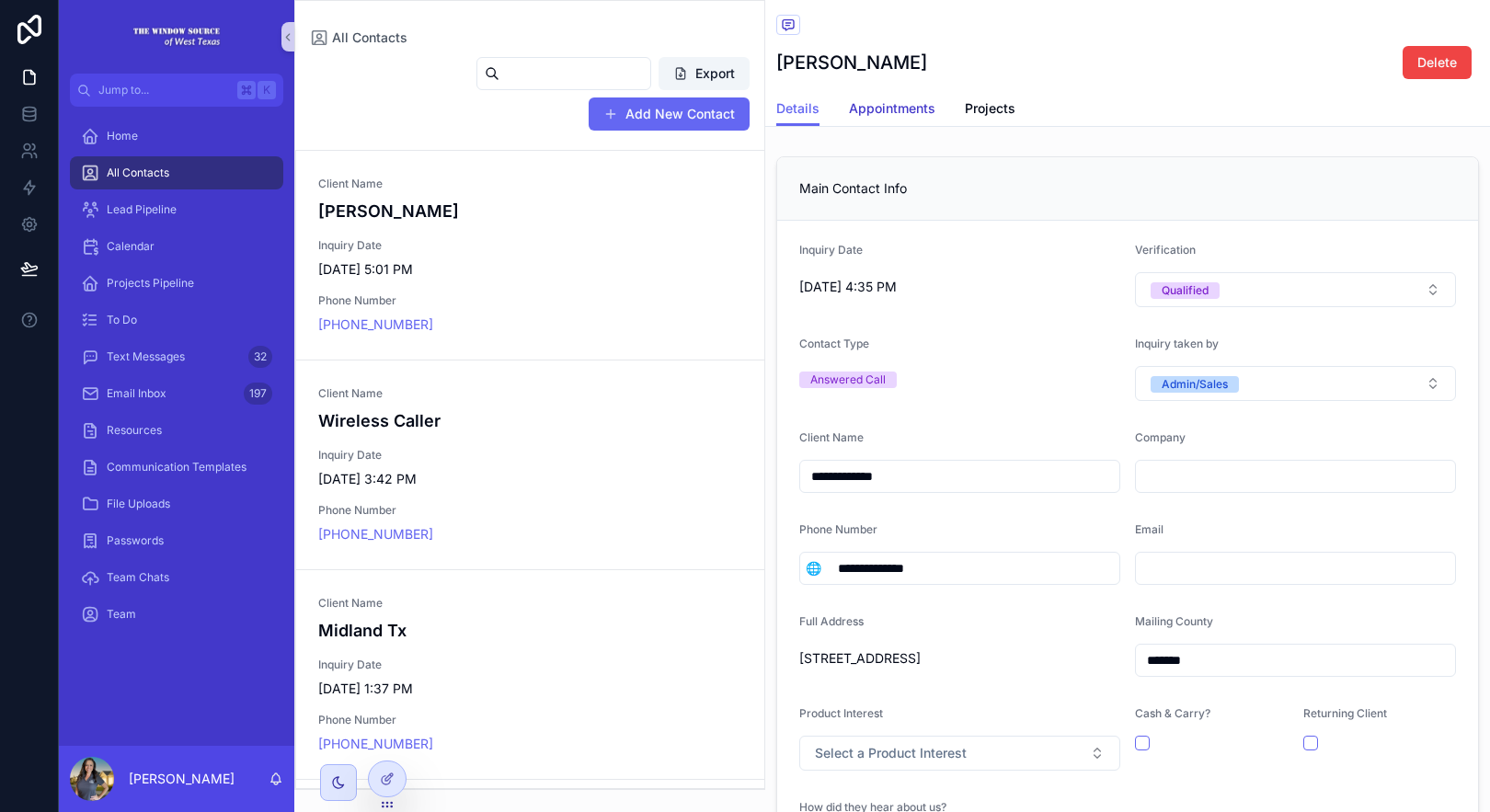
click at [933, 110] on span "Appointments" at bounding box center [892, 108] width 87 height 18
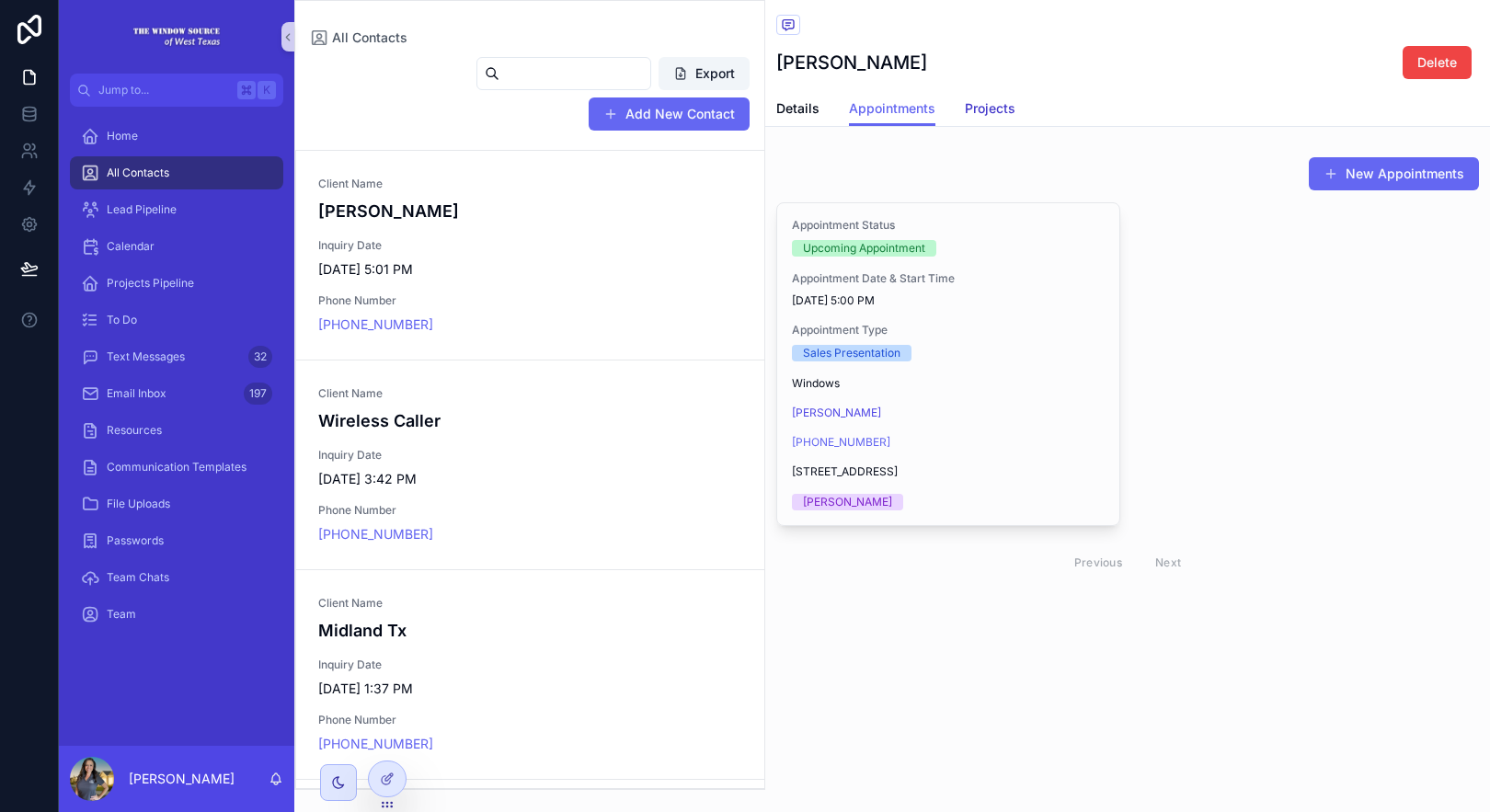
click at [977, 110] on span "Projects" at bounding box center [990, 108] width 51 height 18
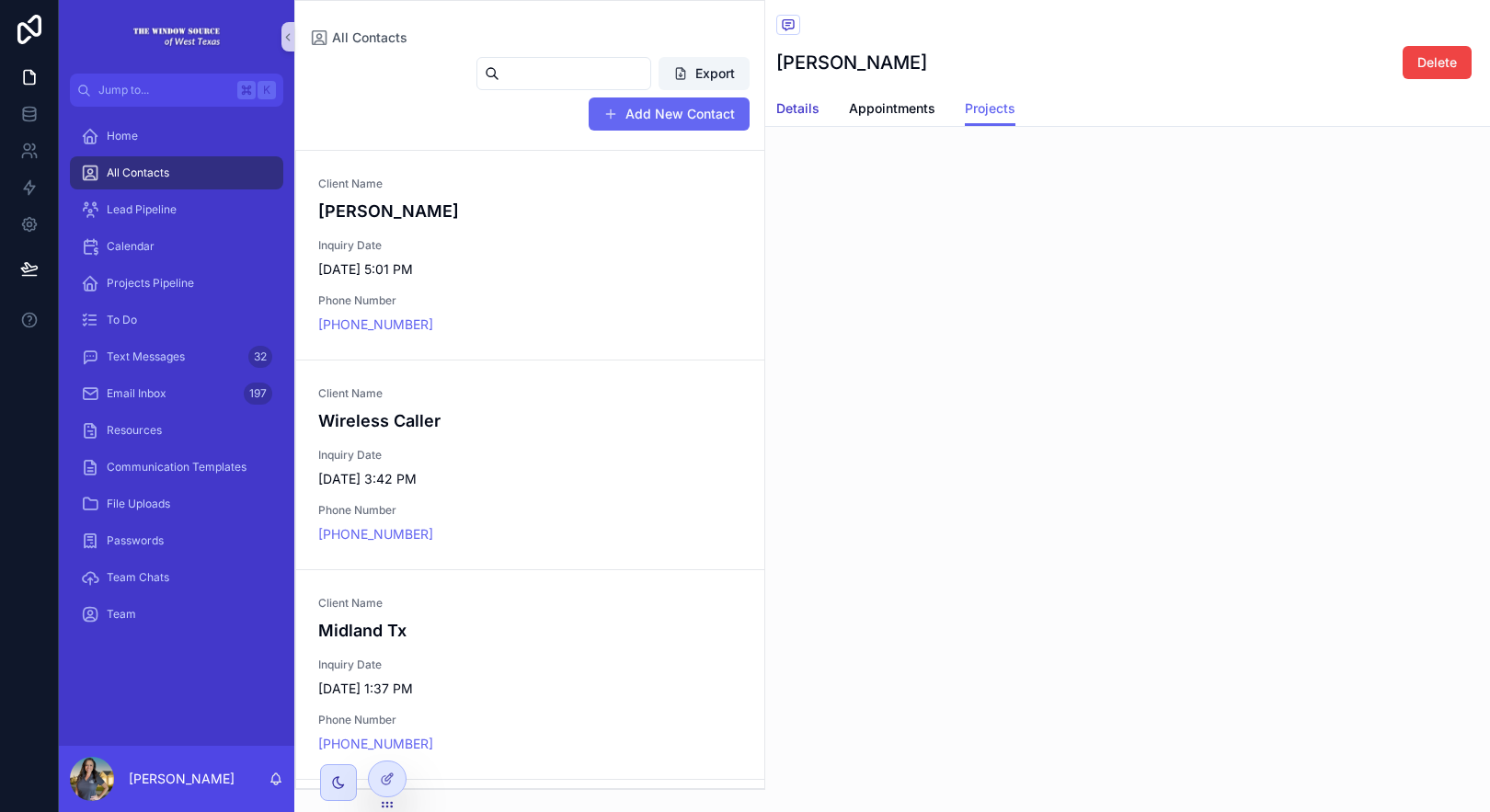
click at [809, 106] on span "Details" at bounding box center [798, 108] width 43 height 18
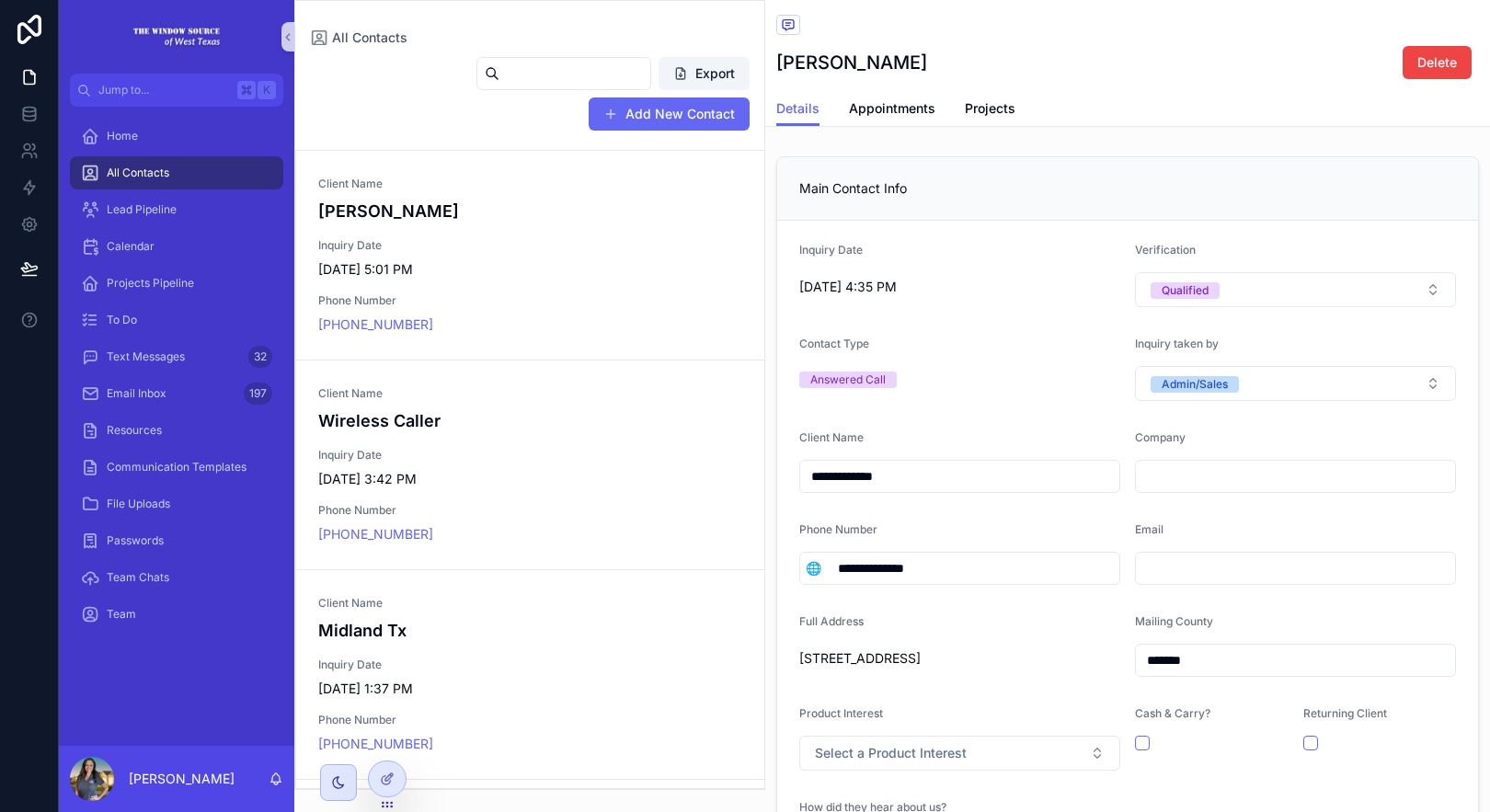
drag, startPoint x: 1025, startPoint y: 578, endPoint x: 834, endPoint y: 575, distance: 191.0
click at [834, 575] on input "**********" at bounding box center [973, 568] width 292 height 25
click at [805, 568] on span "🌐" at bounding box center [813, 568] width 16 height 18
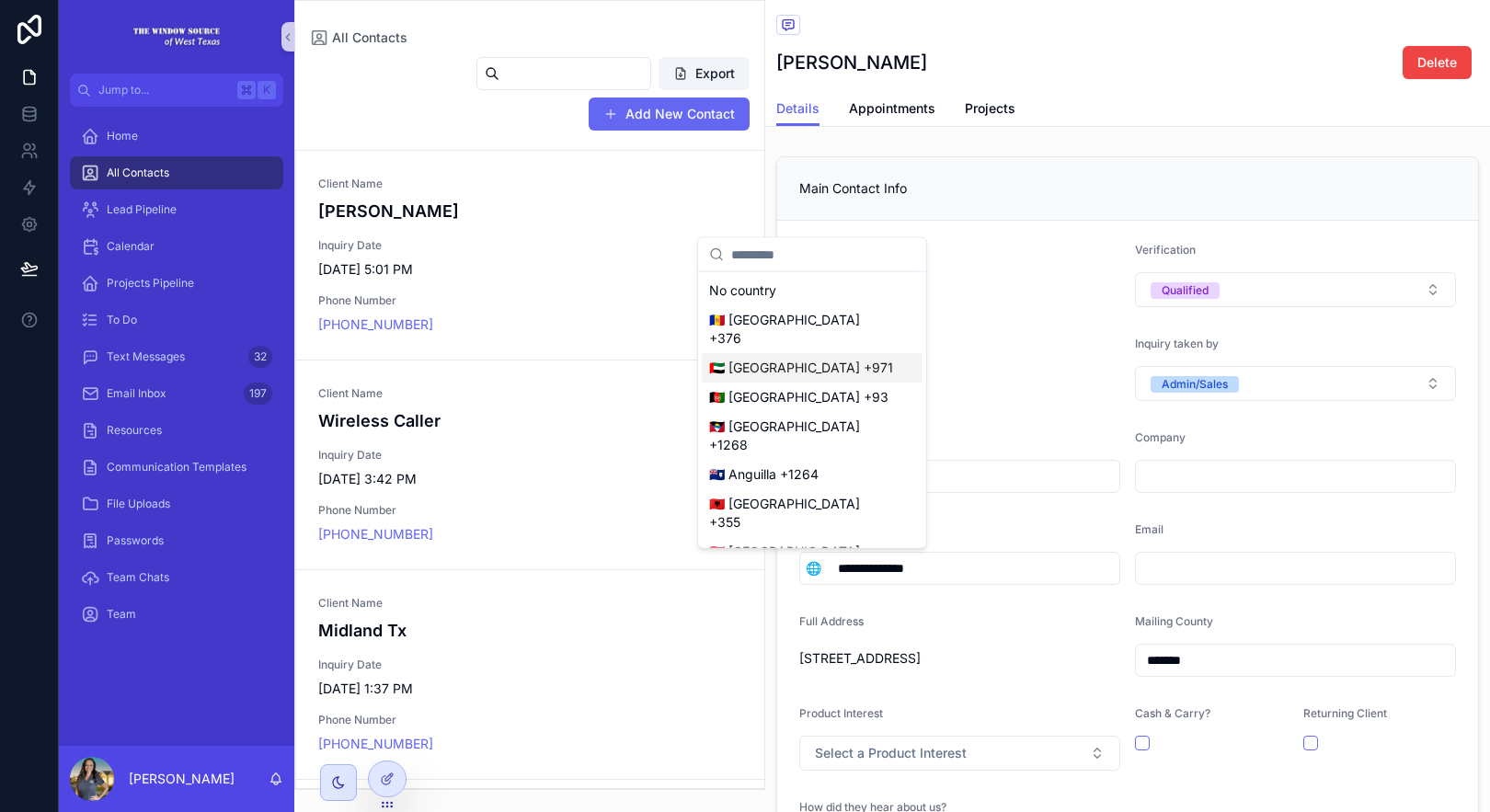
click at [1086, 525] on div "Phone Number" at bounding box center [960, 533] width 321 height 22
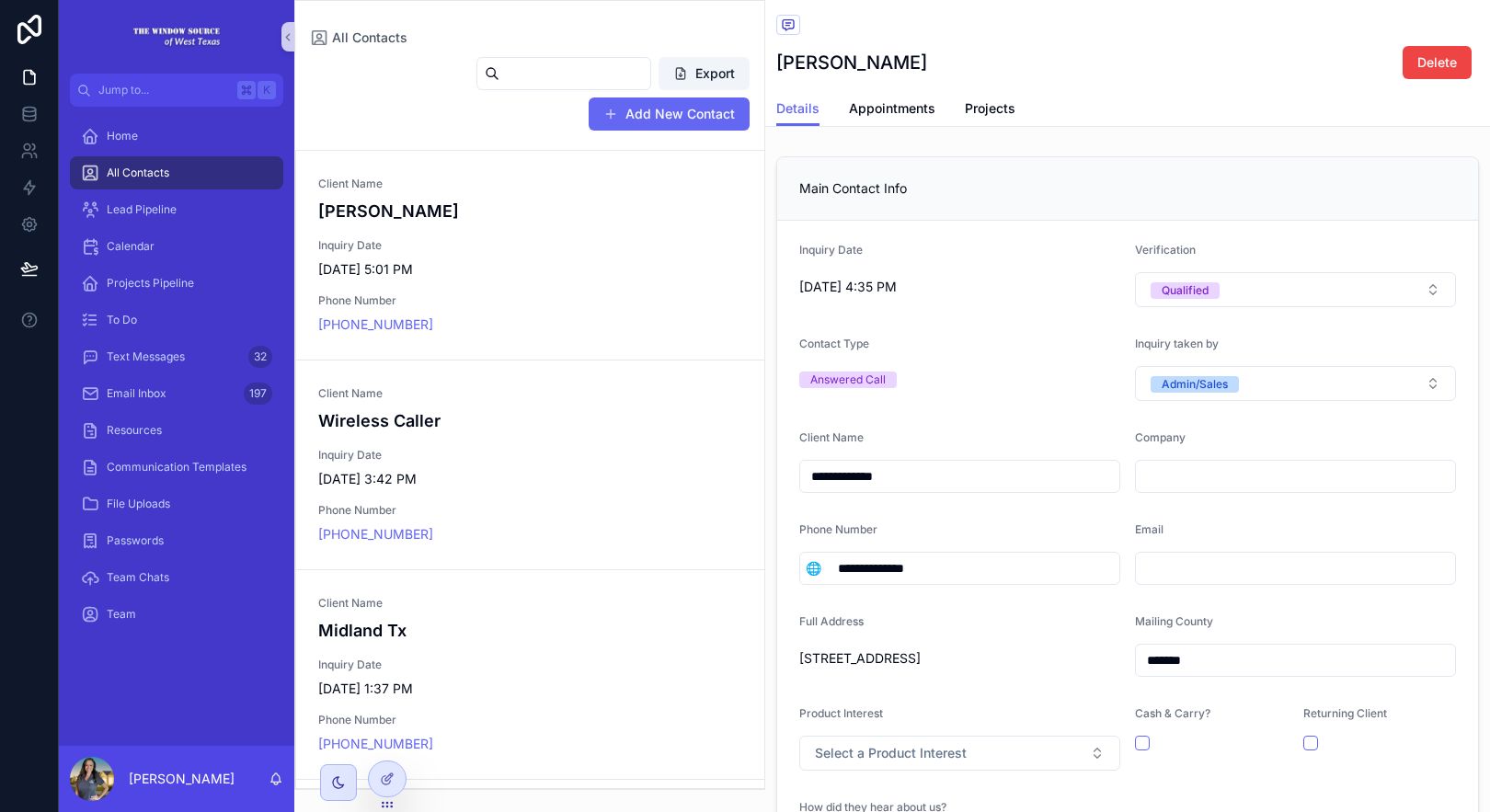
click at [1162, 552] on div "scrollable content" at bounding box center [1295, 569] width 321 height 33
click at [1179, 568] on input "scrollable content" at bounding box center [1295, 568] width 319 height 25
click at [1183, 518] on form "**********" at bounding box center [1128, 553] width 701 height 664
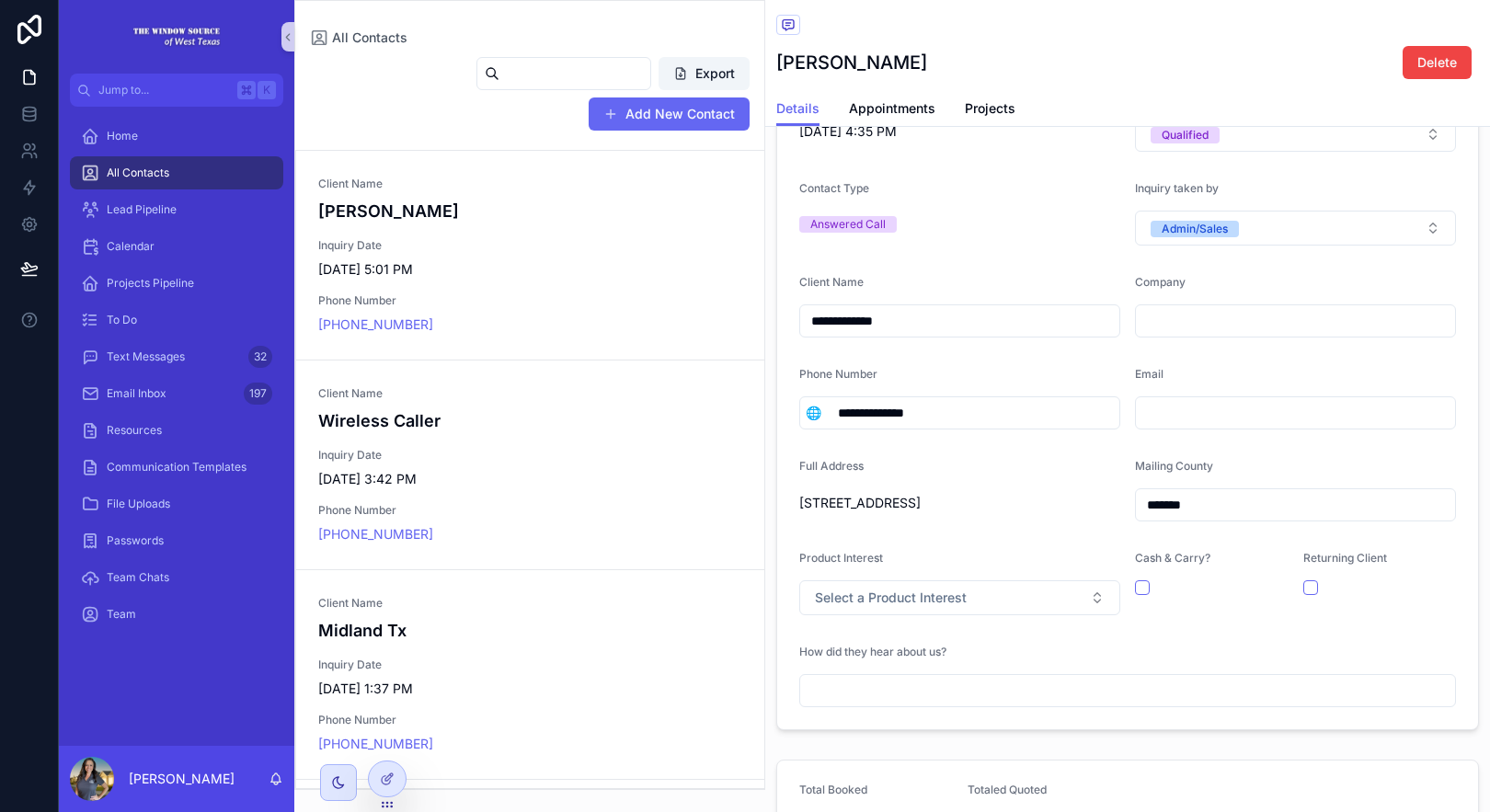
scroll to position [157, 0]
click at [386, 776] on icon at bounding box center [386, 780] width 9 height 9
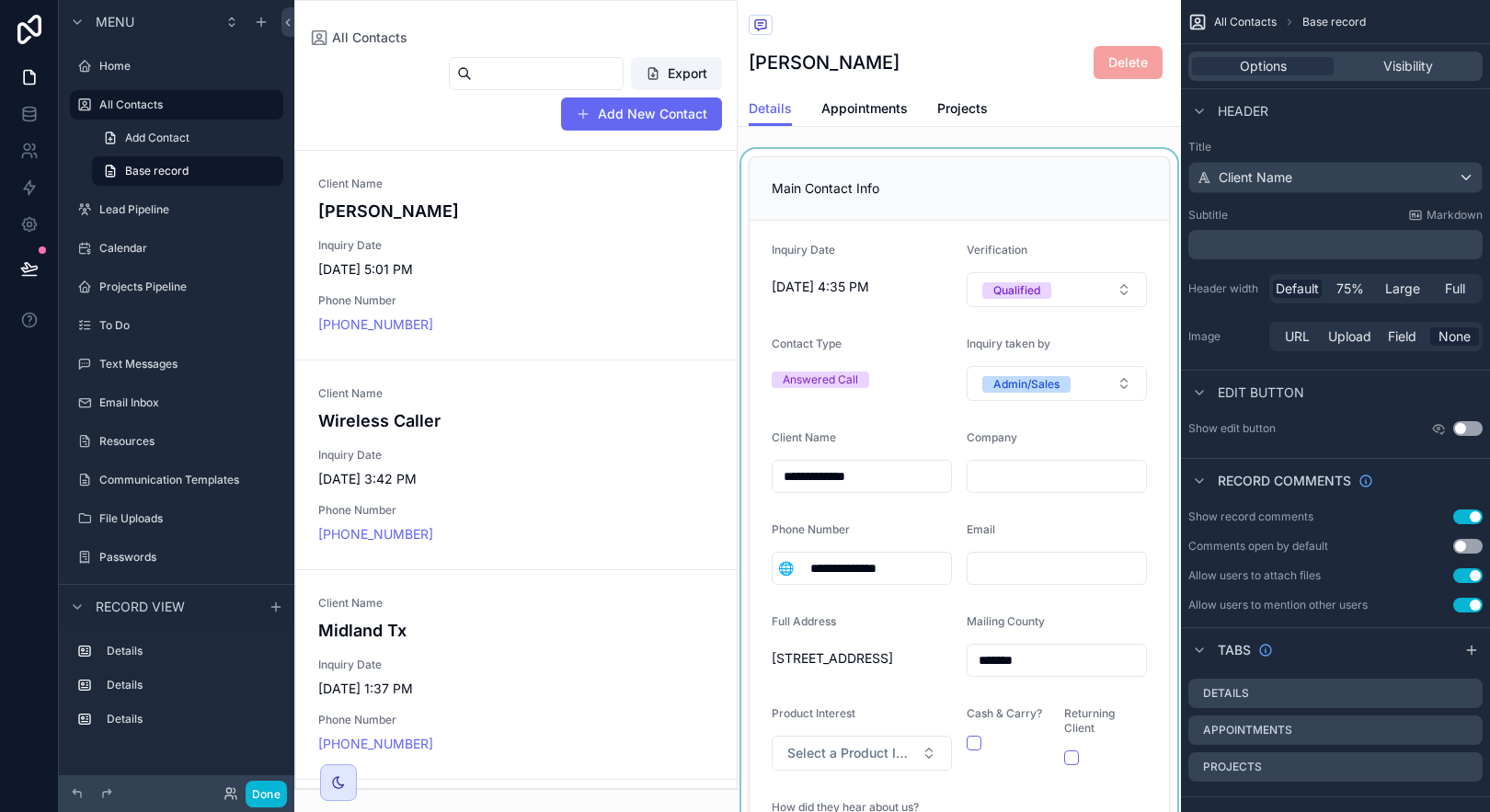
click at [1030, 518] on div "scrollable content" at bounding box center [958, 521] width 443 height 744
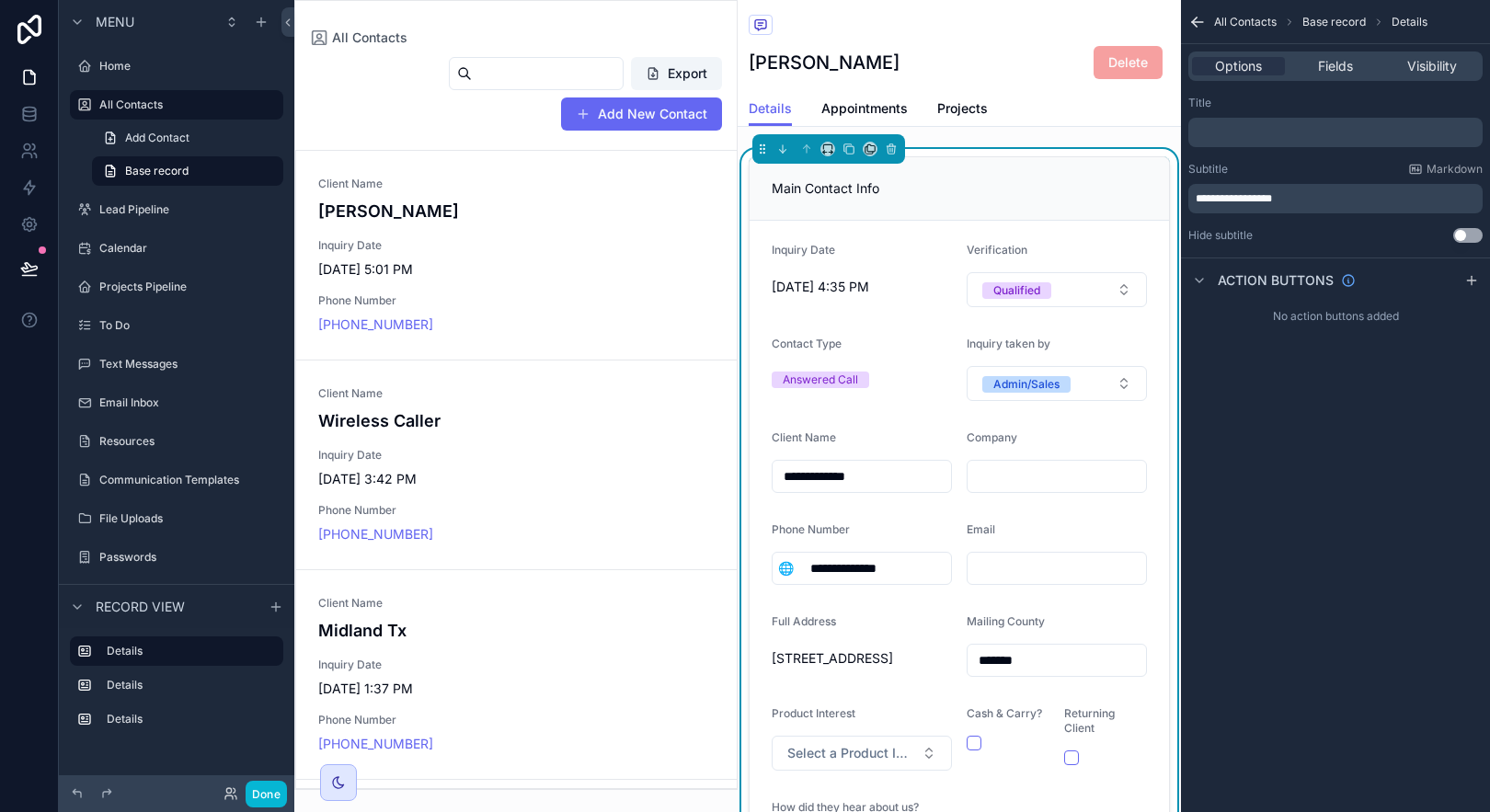
click at [1339, 77] on div "Options Fields Visibility" at bounding box center [1335, 66] width 294 height 29
click at [1334, 79] on div "Options Fields Visibility" at bounding box center [1335, 66] width 294 height 29
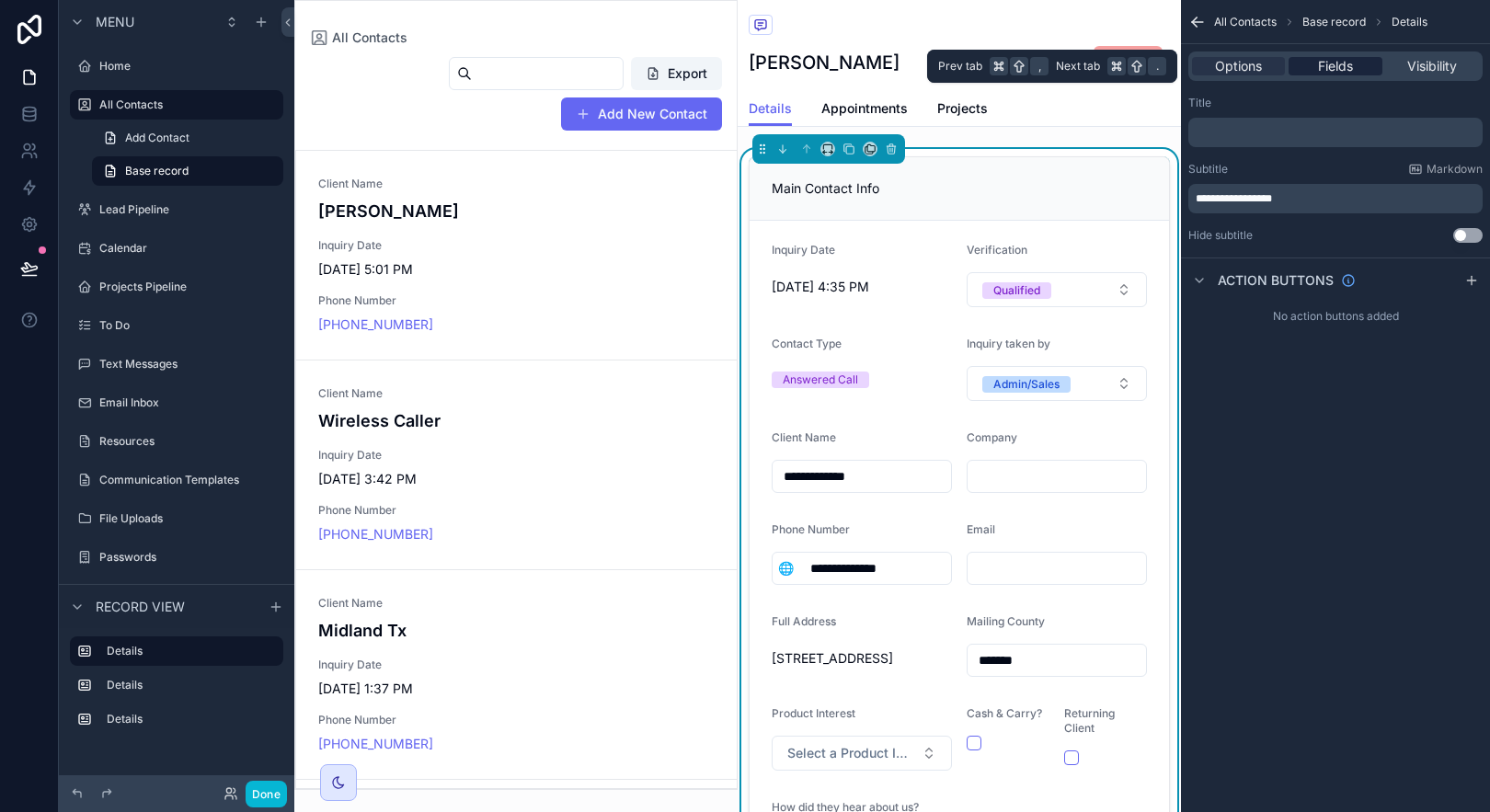
click at [1333, 71] on span "Fields" at bounding box center [1335, 66] width 35 height 18
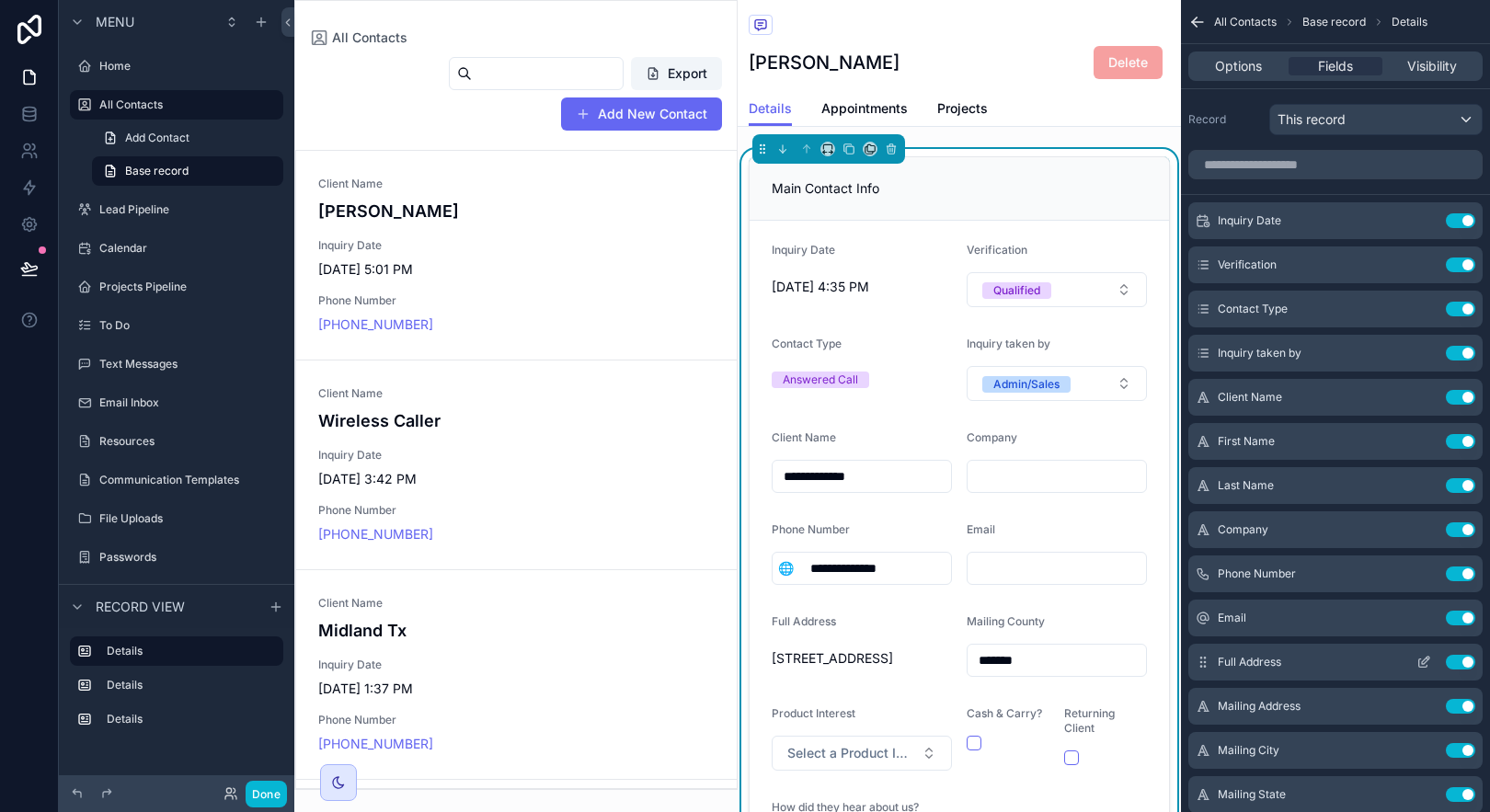
click at [1421, 662] on icon "scrollable content" at bounding box center [1423, 661] width 15 height 15
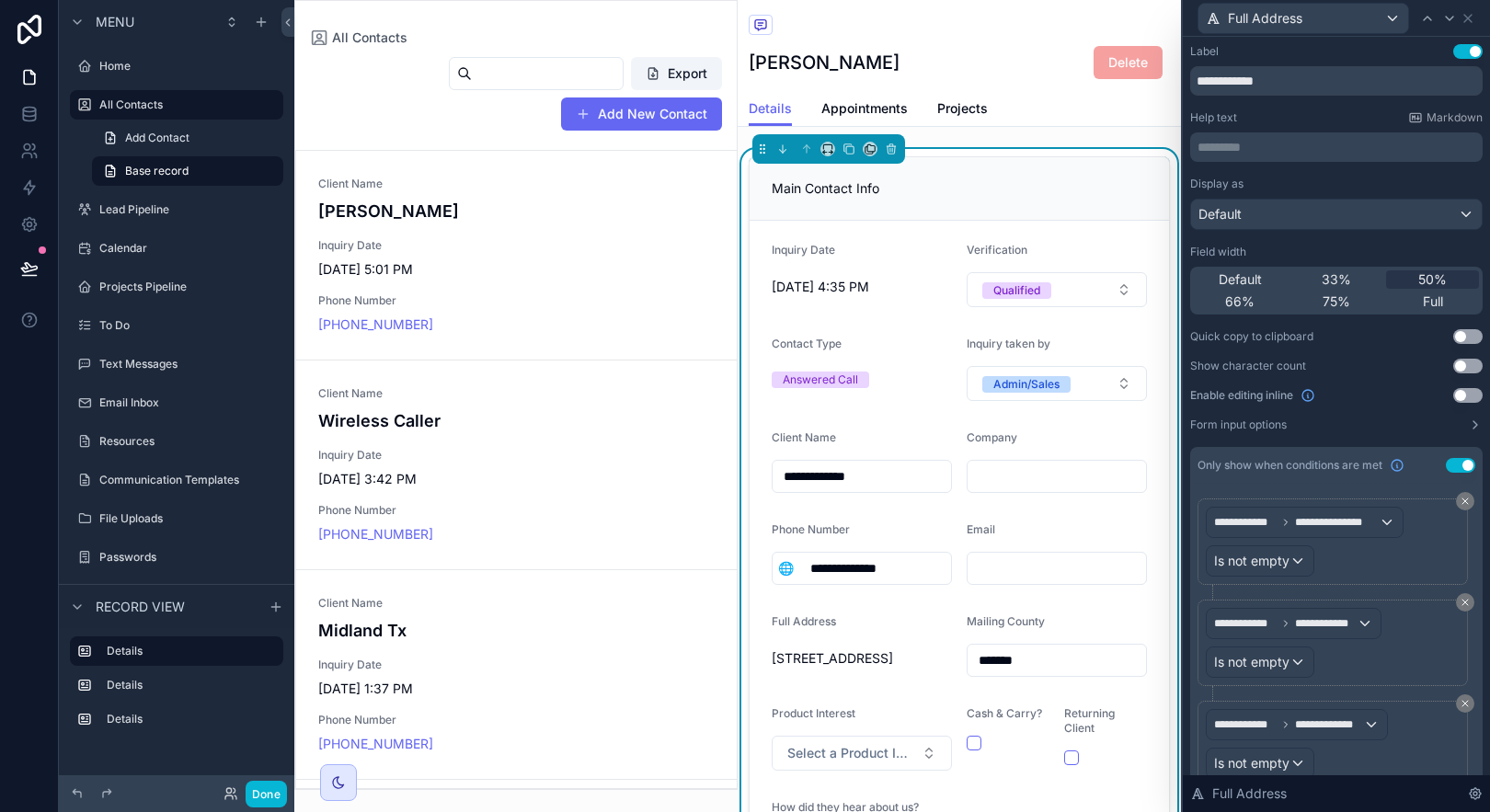
click at [1457, 401] on button "Use setting" at bounding box center [1468, 395] width 29 height 15
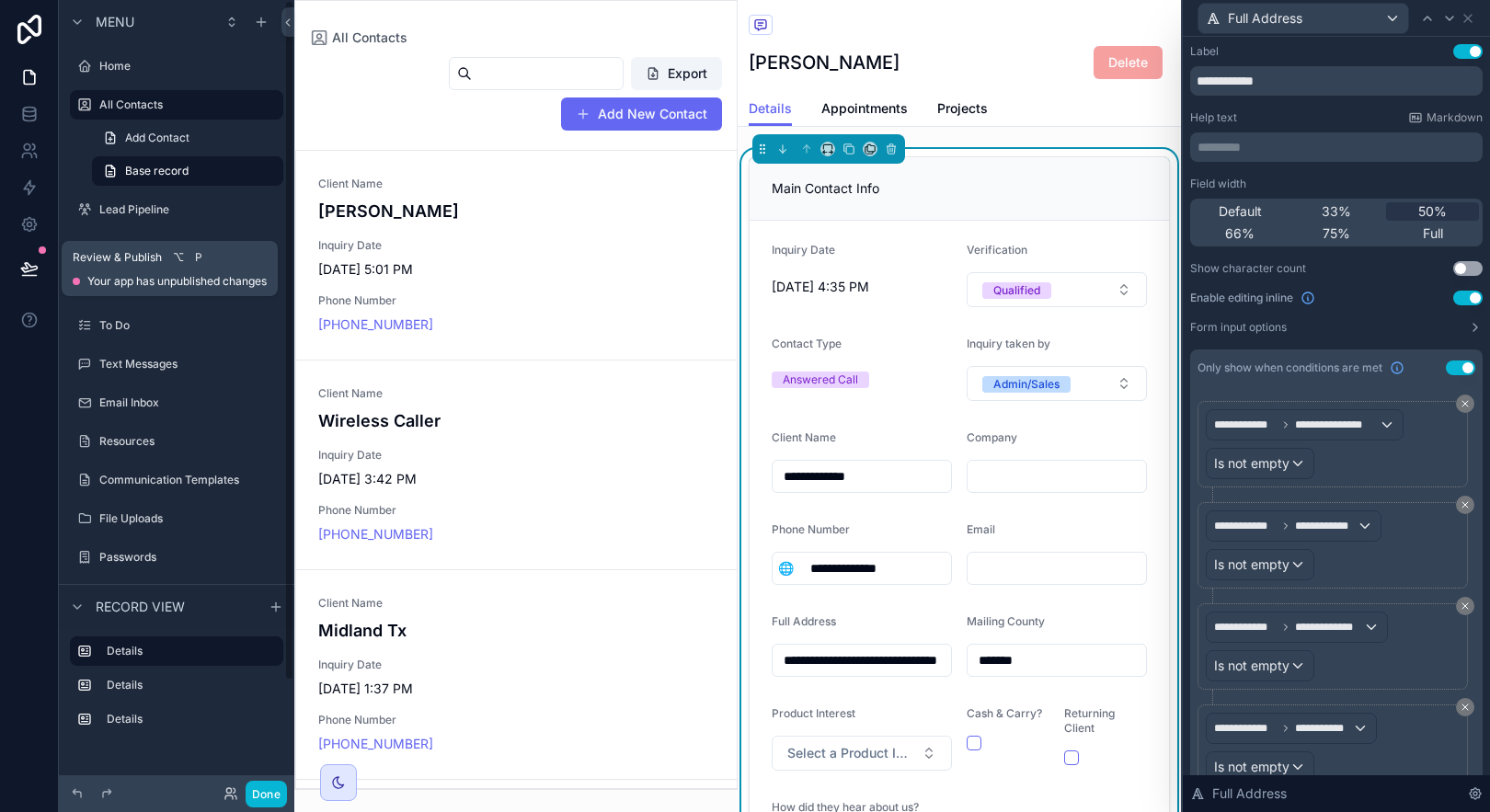
click at [32, 273] on icon at bounding box center [29, 268] width 19 height 18
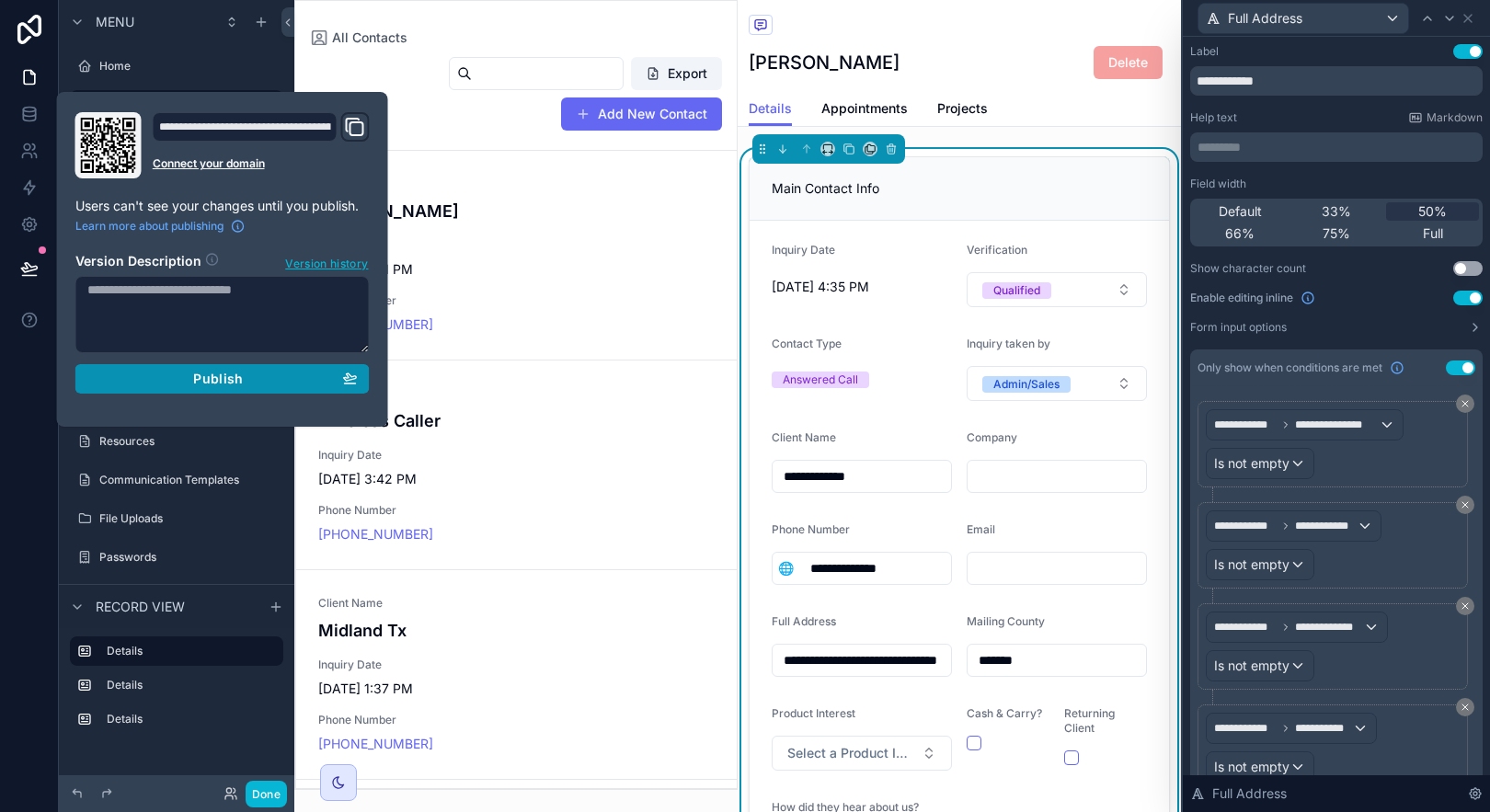
click at [184, 389] on button "Publish" at bounding box center [222, 379] width 294 height 29
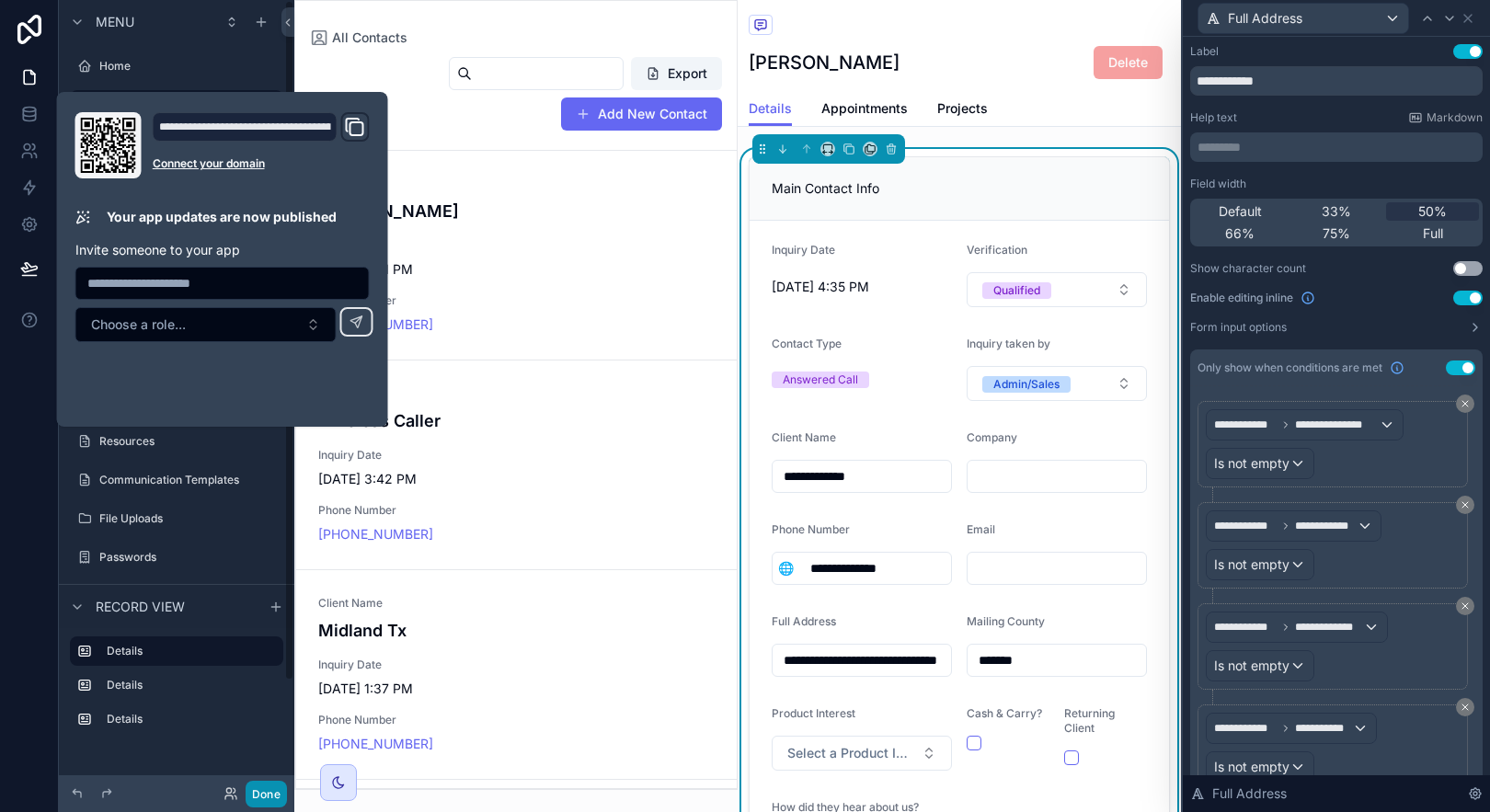
click at [257, 798] on button "Done" at bounding box center [266, 794] width 42 height 26
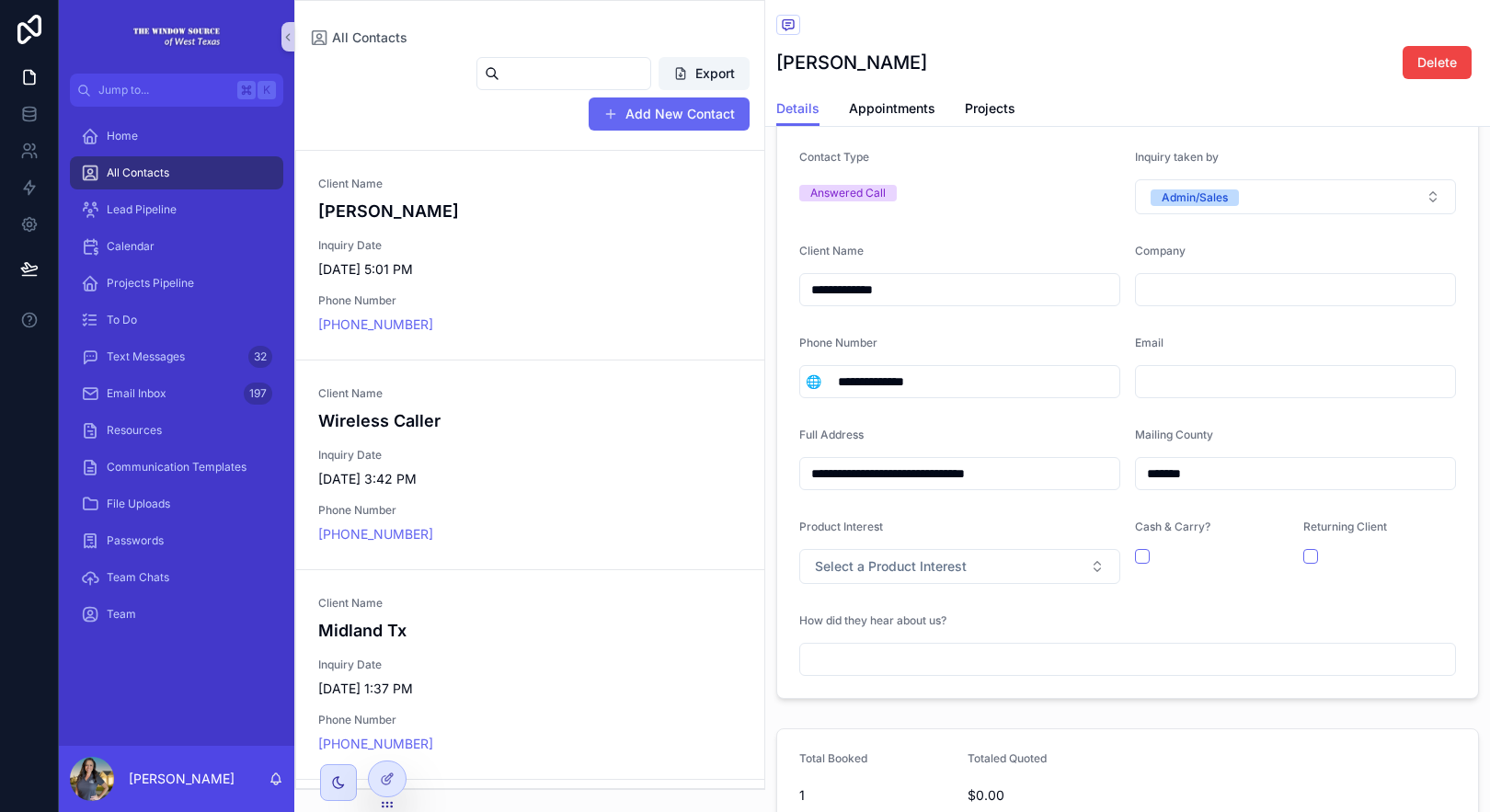
scroll to position [210, 0]
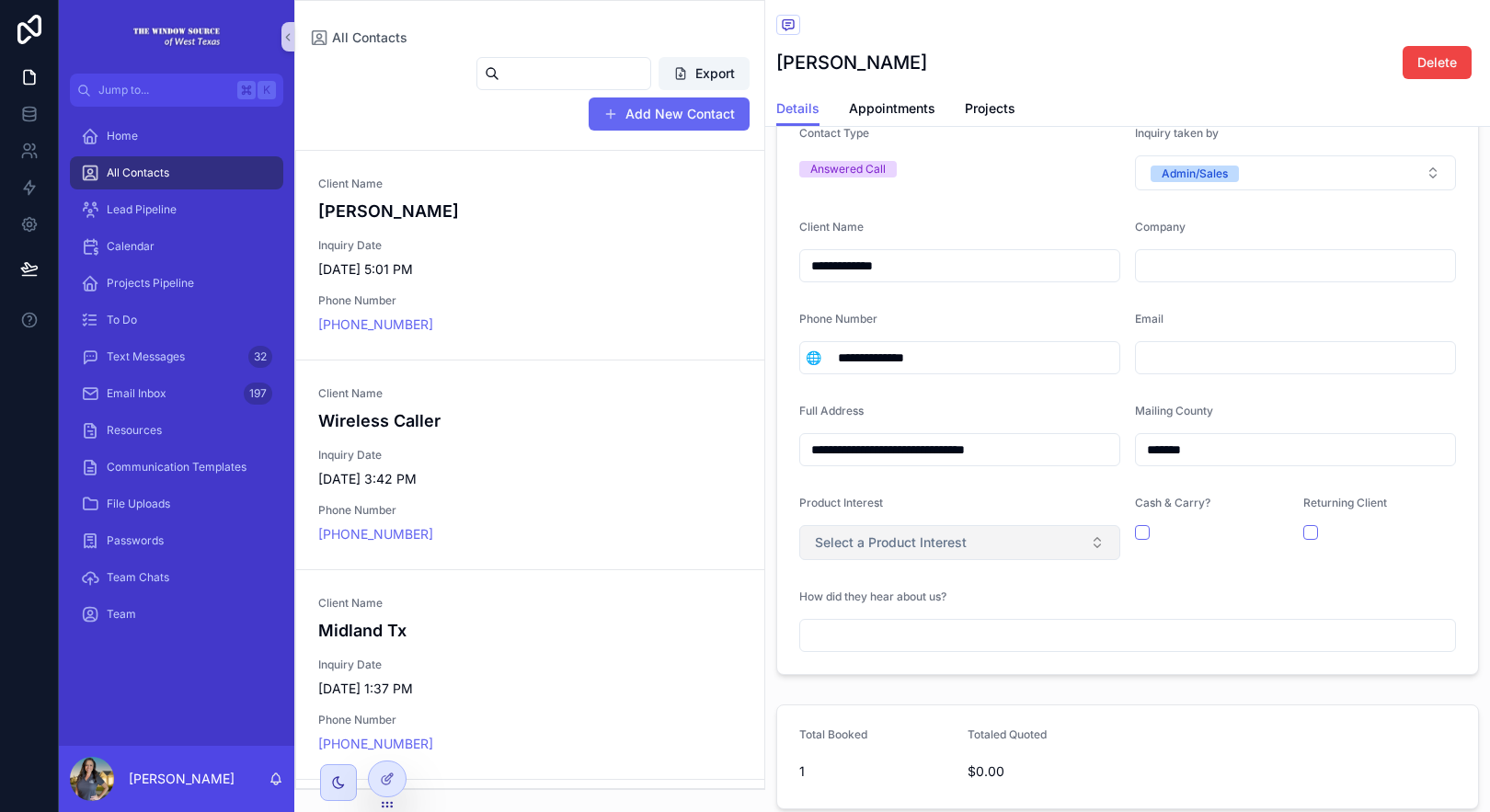
click at [962, 547] on span "Select a Product Interest" at bounding box center [891, 542] width 152 height 18
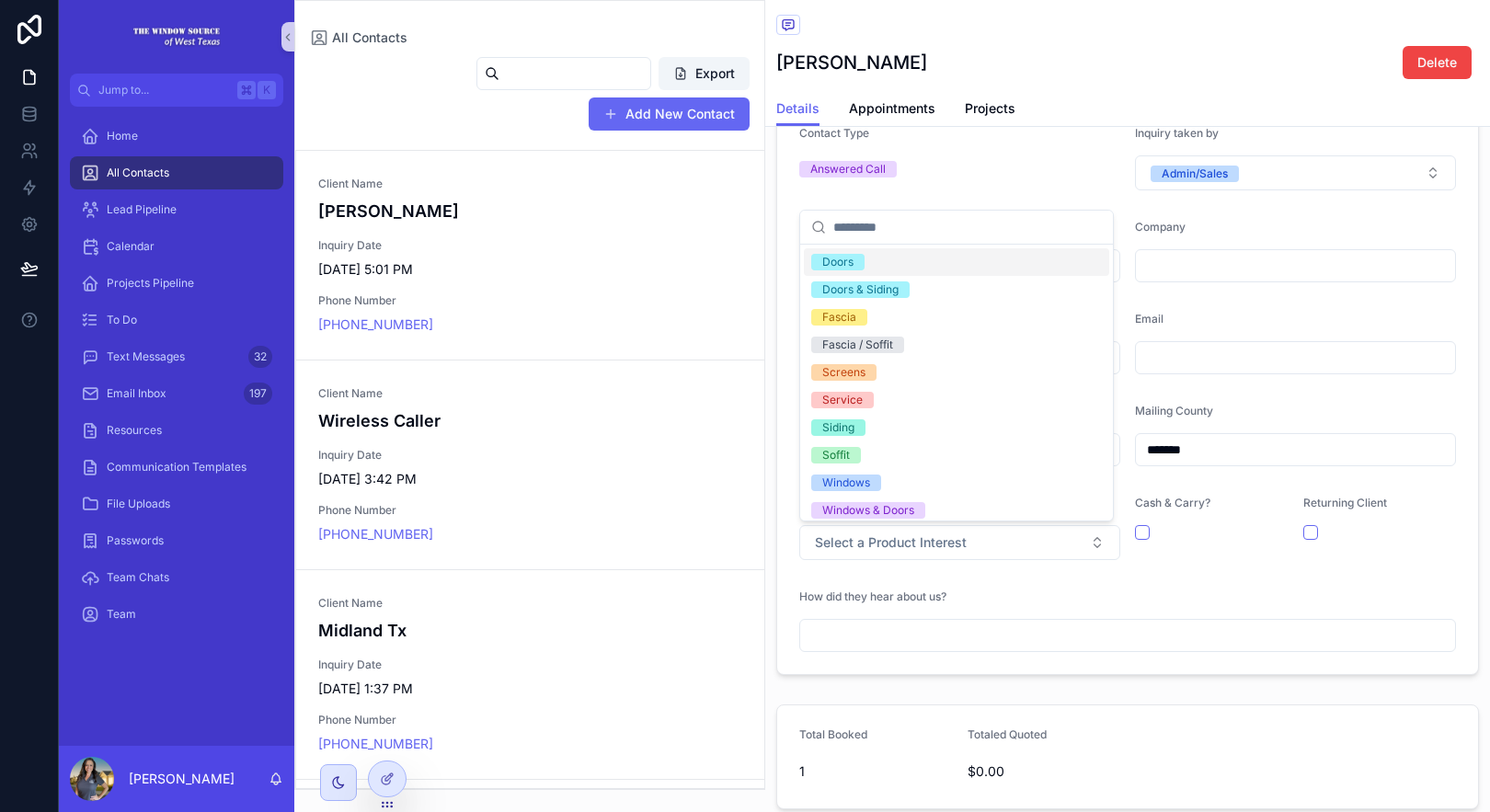
click at [1340, 579] on form "**********" at bounding box center [1128, 342] width 701 height 664
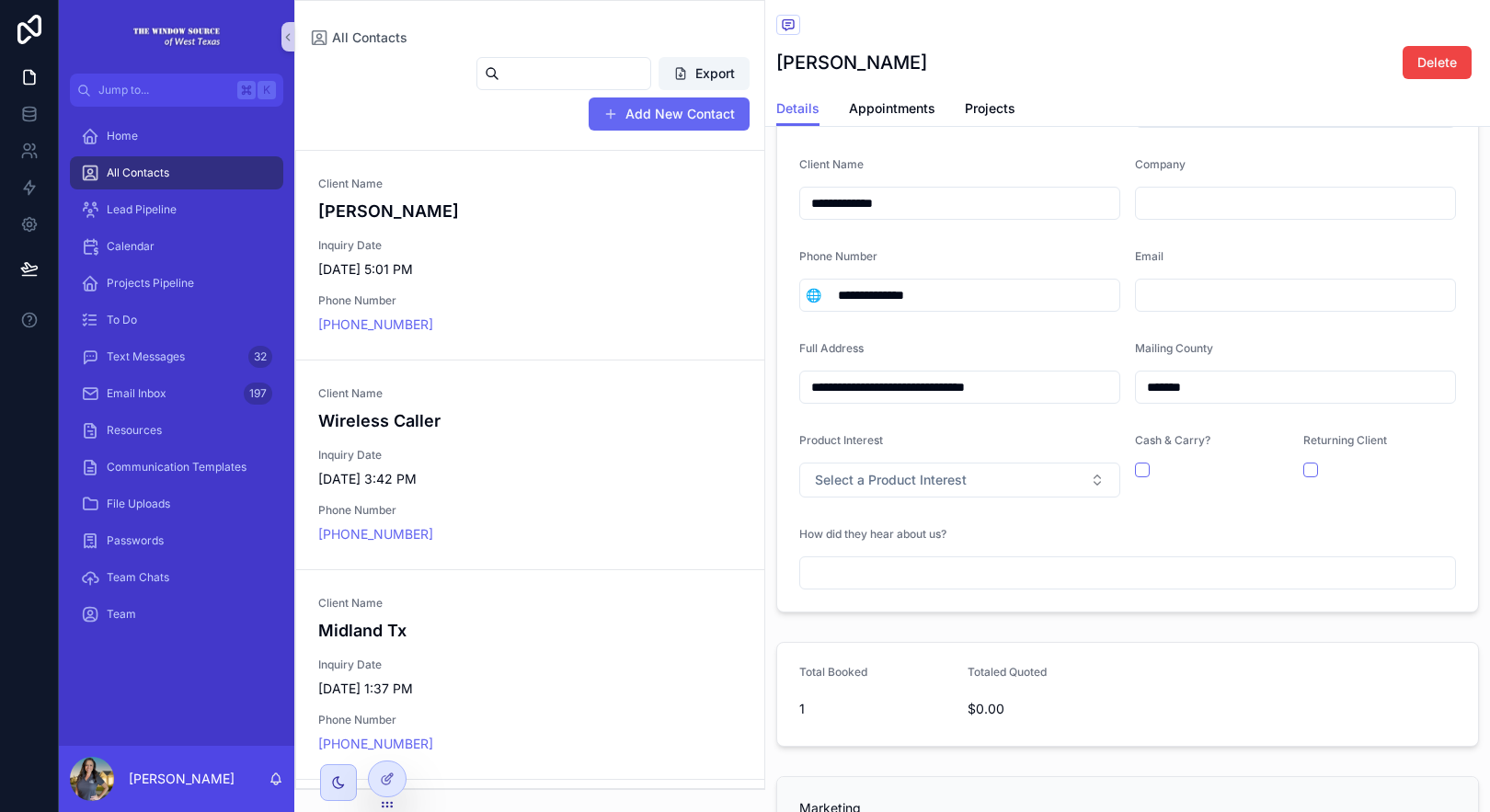
scroll to position [0, 0]
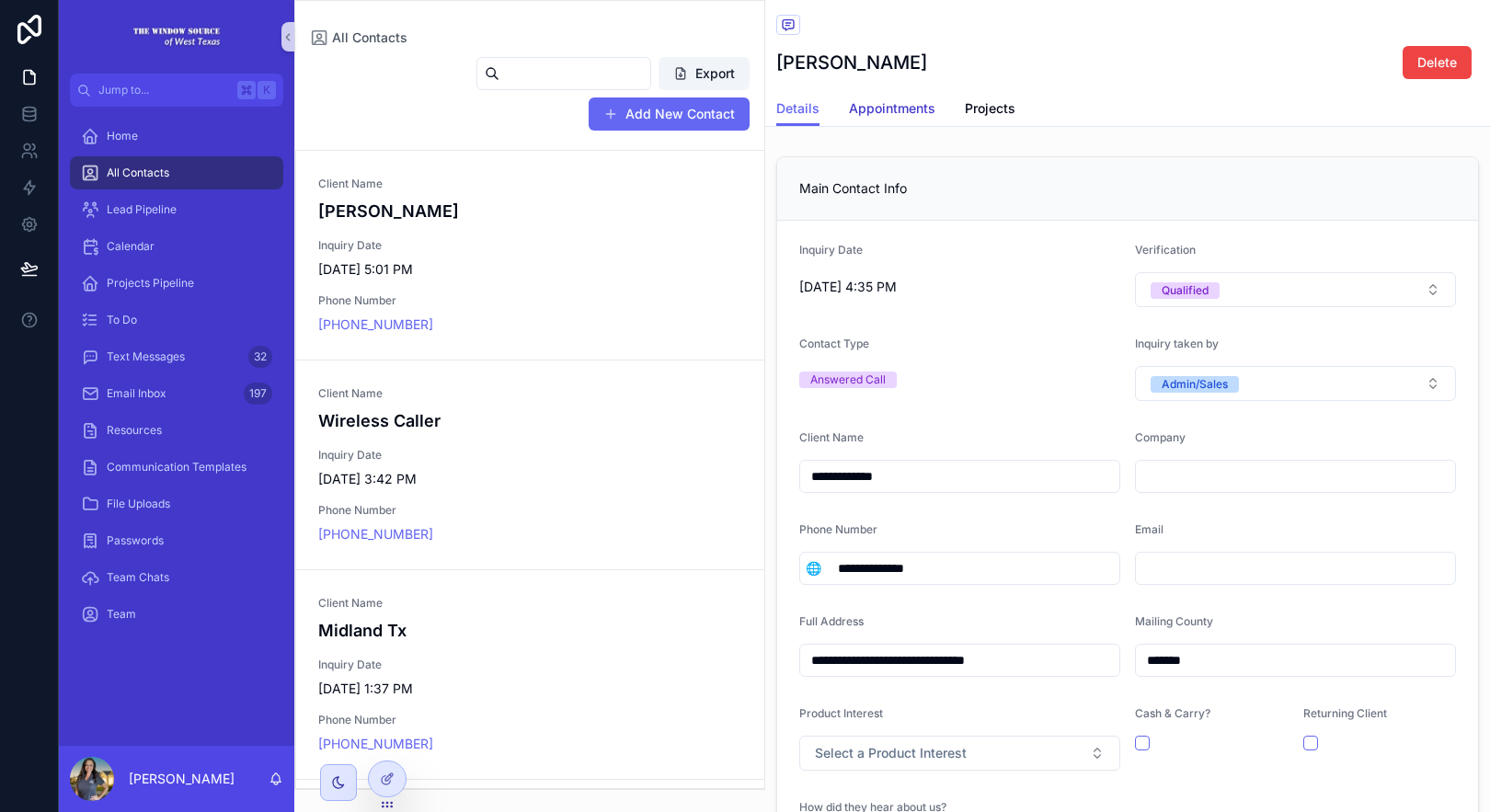
click at [863, 101] on span "Appointments" at bounding box center [892, 108] width 87 height 18
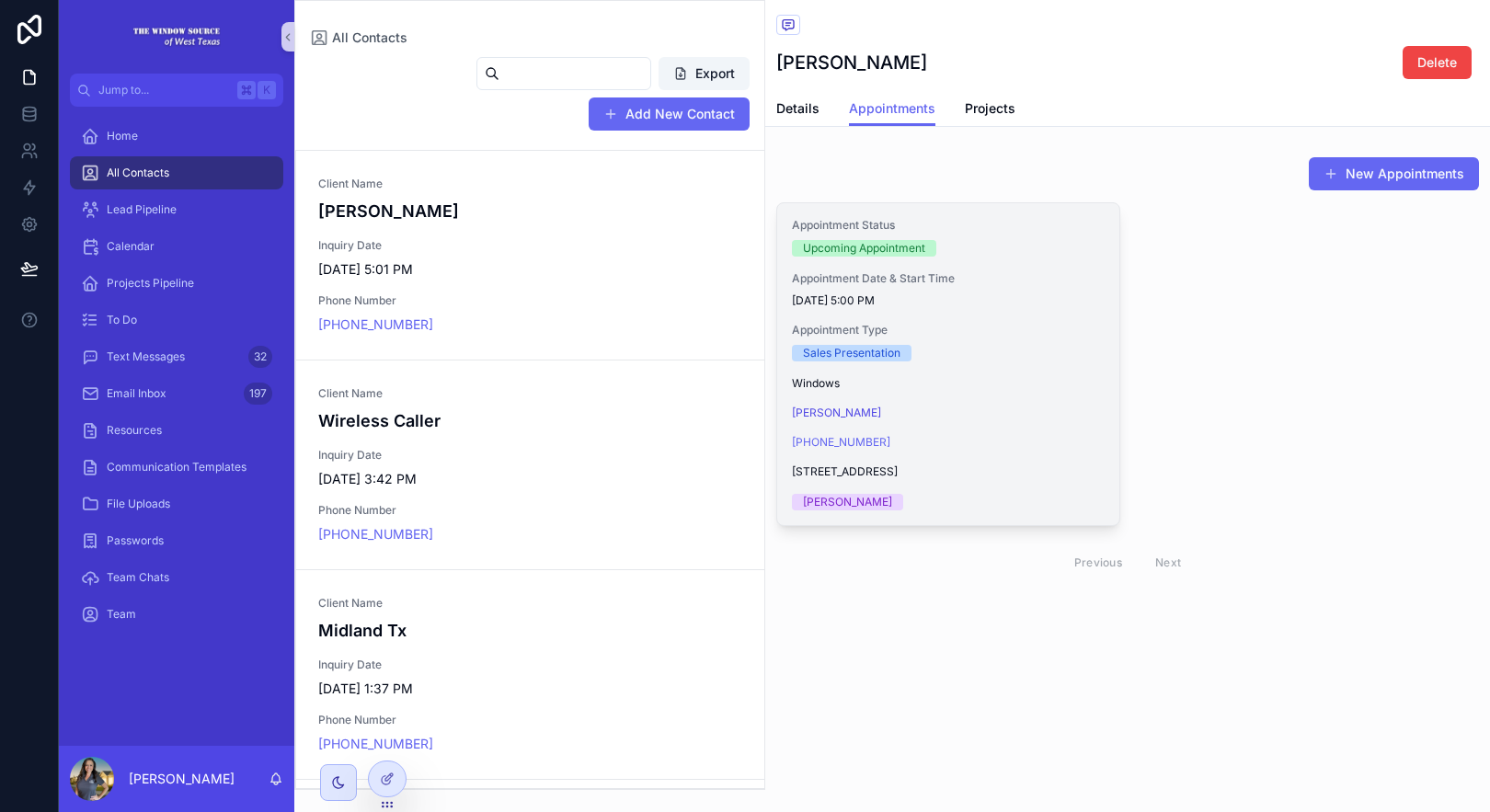
click at [915, 364] on div "Appointment Status Upcoming Appointment Appointment Date & Start Time 9/4/2025 …" at bounding box center [948, 364] width 342 height 322
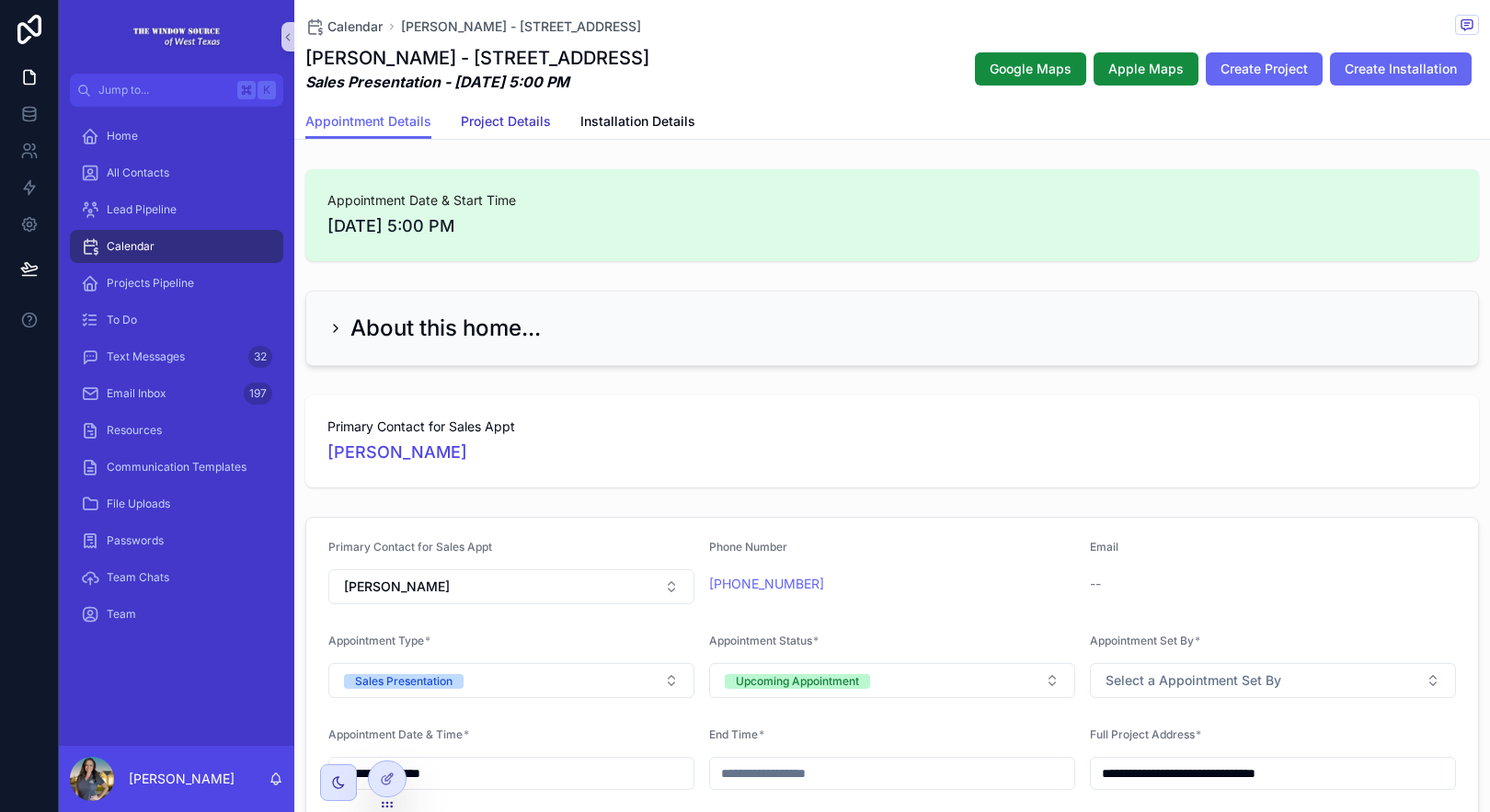
click at [526, 120] on span "Project Details" at bounding box center [505, 121] width 91 height 18
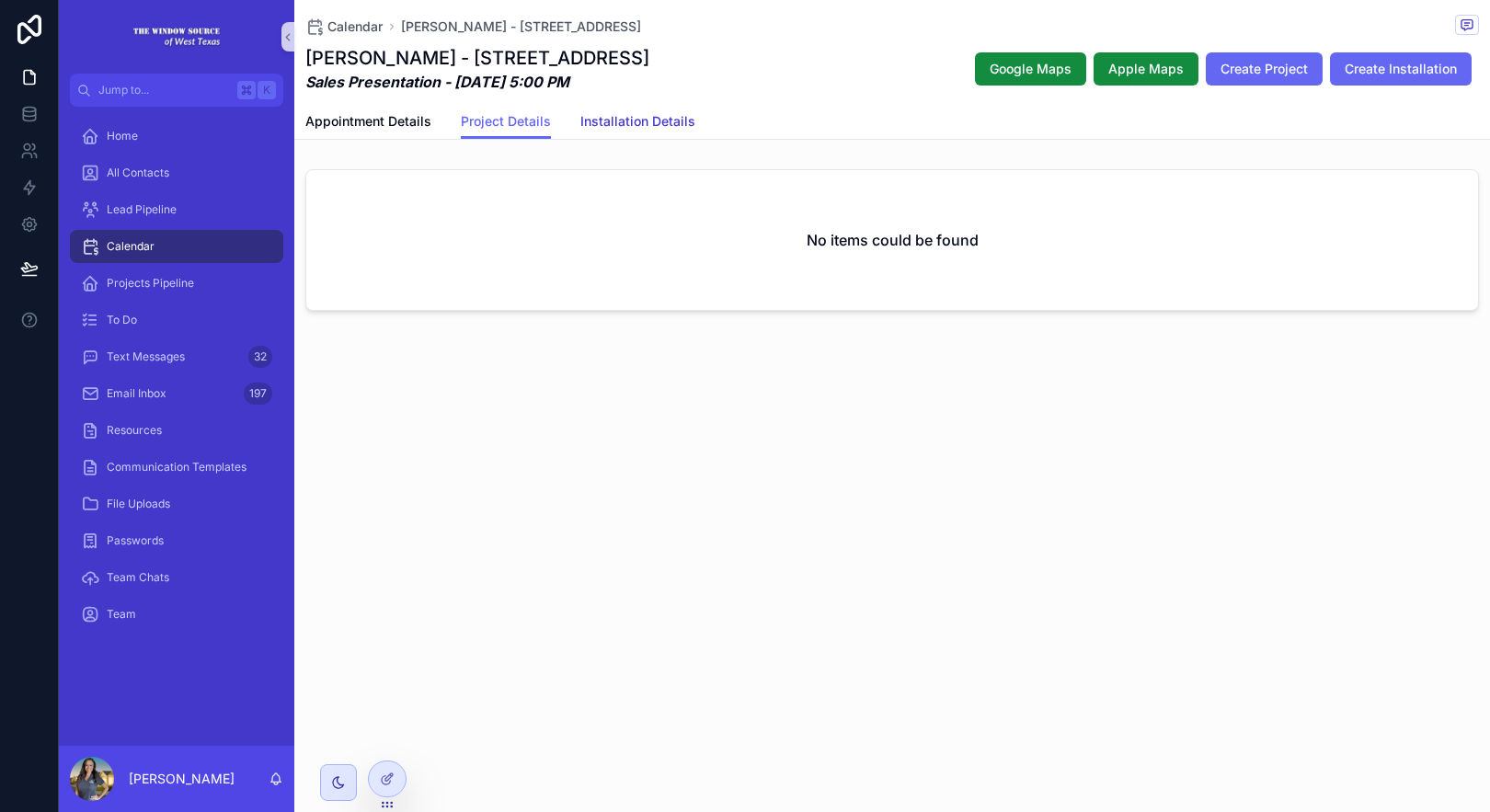
click at [634, 126] on span "Installation Details" at bounding box center [638, 121] width 115 height 18
click at [473, 125] on span "Project Details" at bounding box center [505, 121] width 91 height 18
click at [355, 121] on span "Appointment Details" at bounding box center [368, 121] width 126 height 18
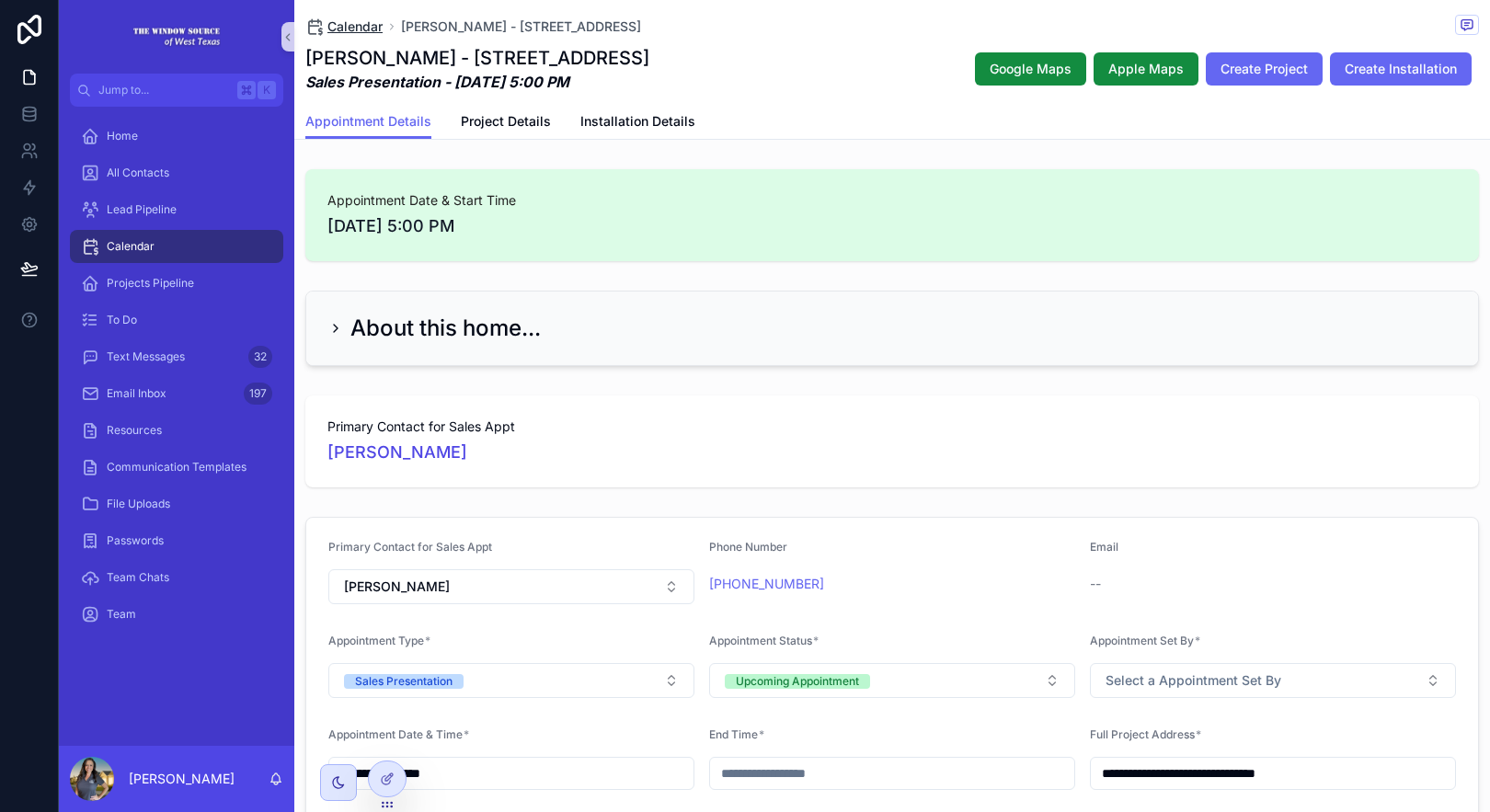
click at [350, 29] on span "Calendar" at bounding box center [354, 26] width 56 height 18
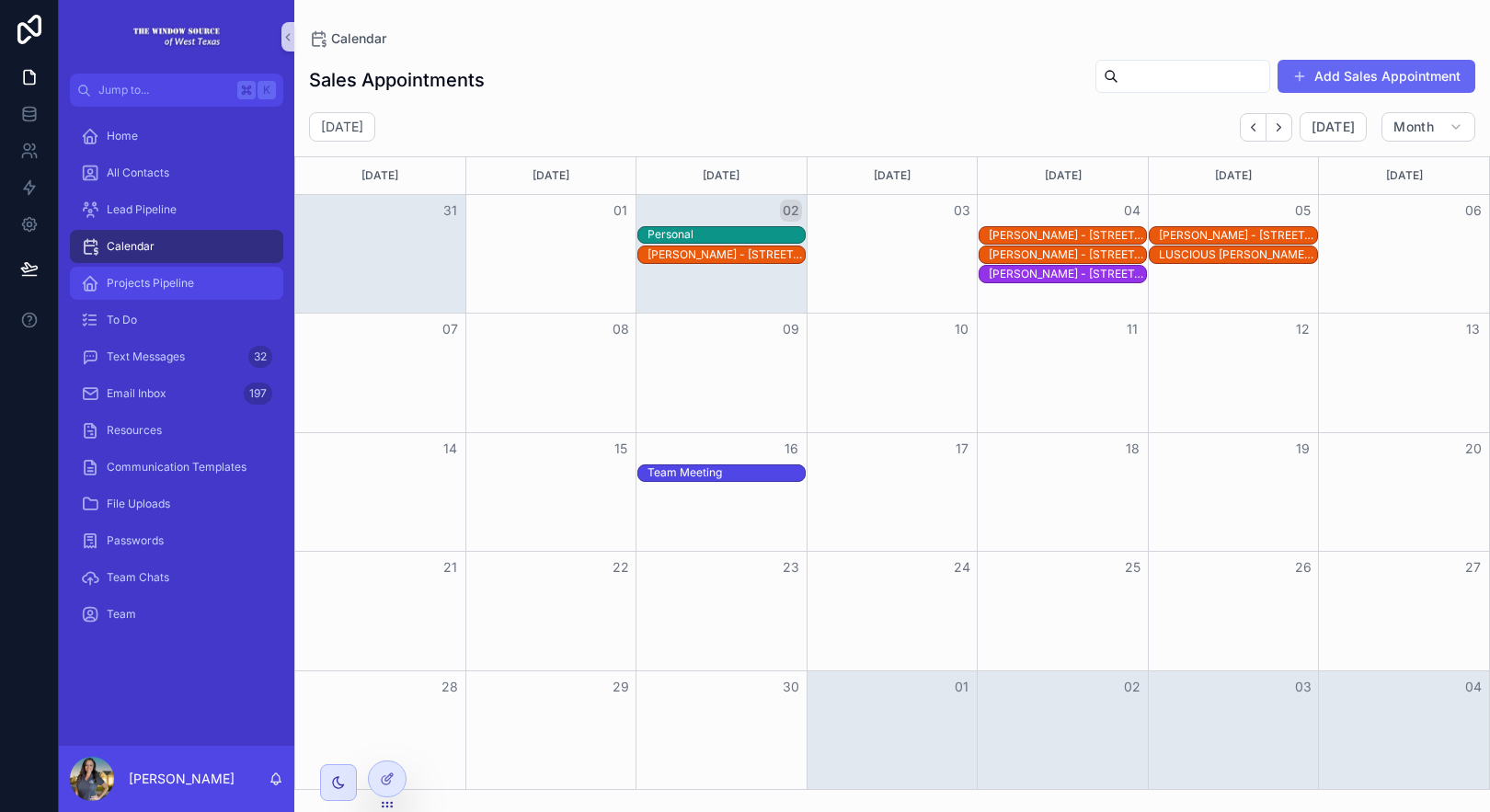
click at [167, 286] on span "Projects Pipeline" at bounding box center [151, 282] width 88 height 15
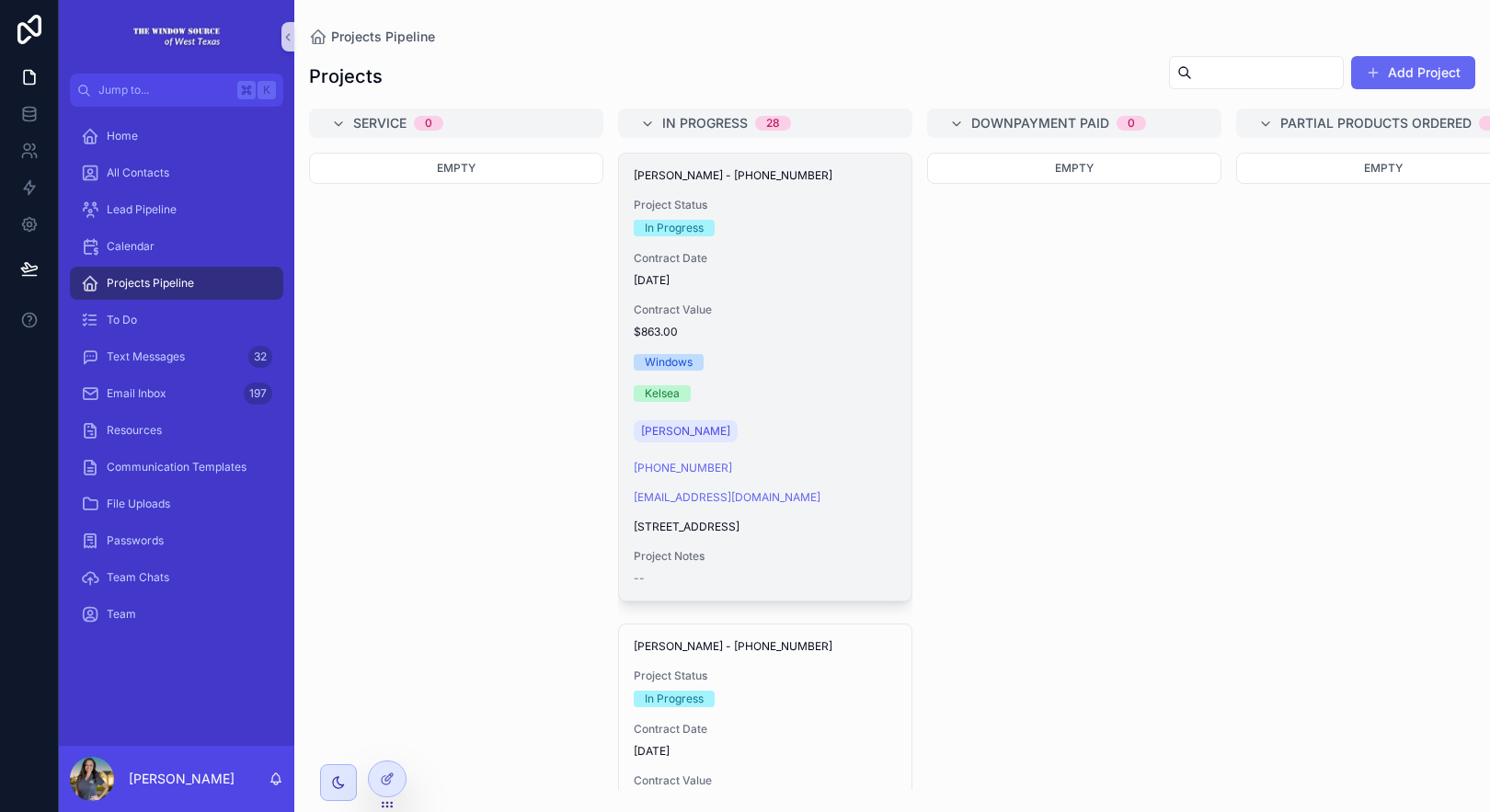
click at [837, 300] on div "Pledger - 20-25-421 Project Status In Progress Contract Date 8/27/2025 Contract…" at bounding box center [765, 377] width 292 height 447
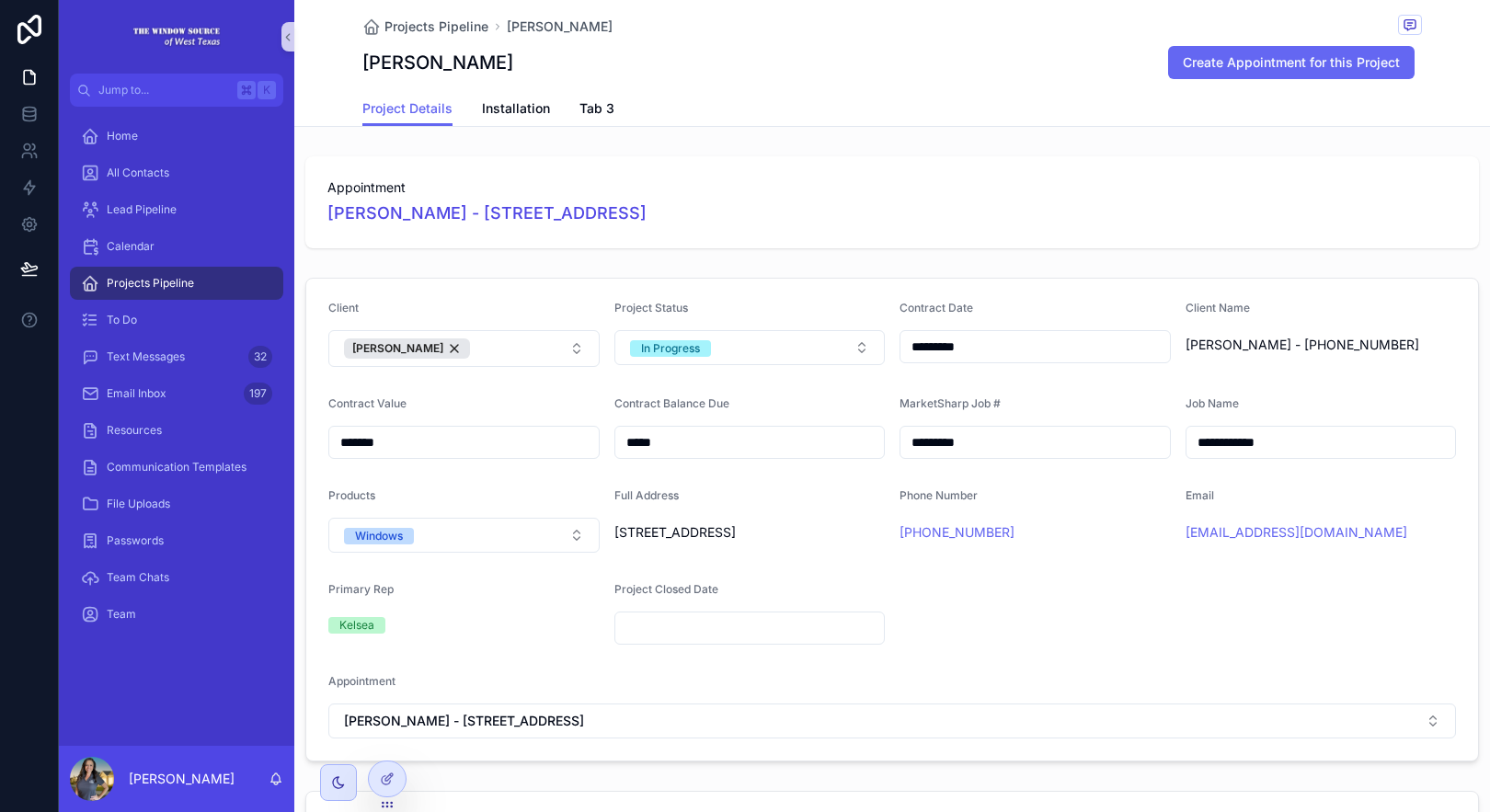
click at [213, 283] on div "Projects Pipeline" at bounding box center [176, 283] width 191 height 29
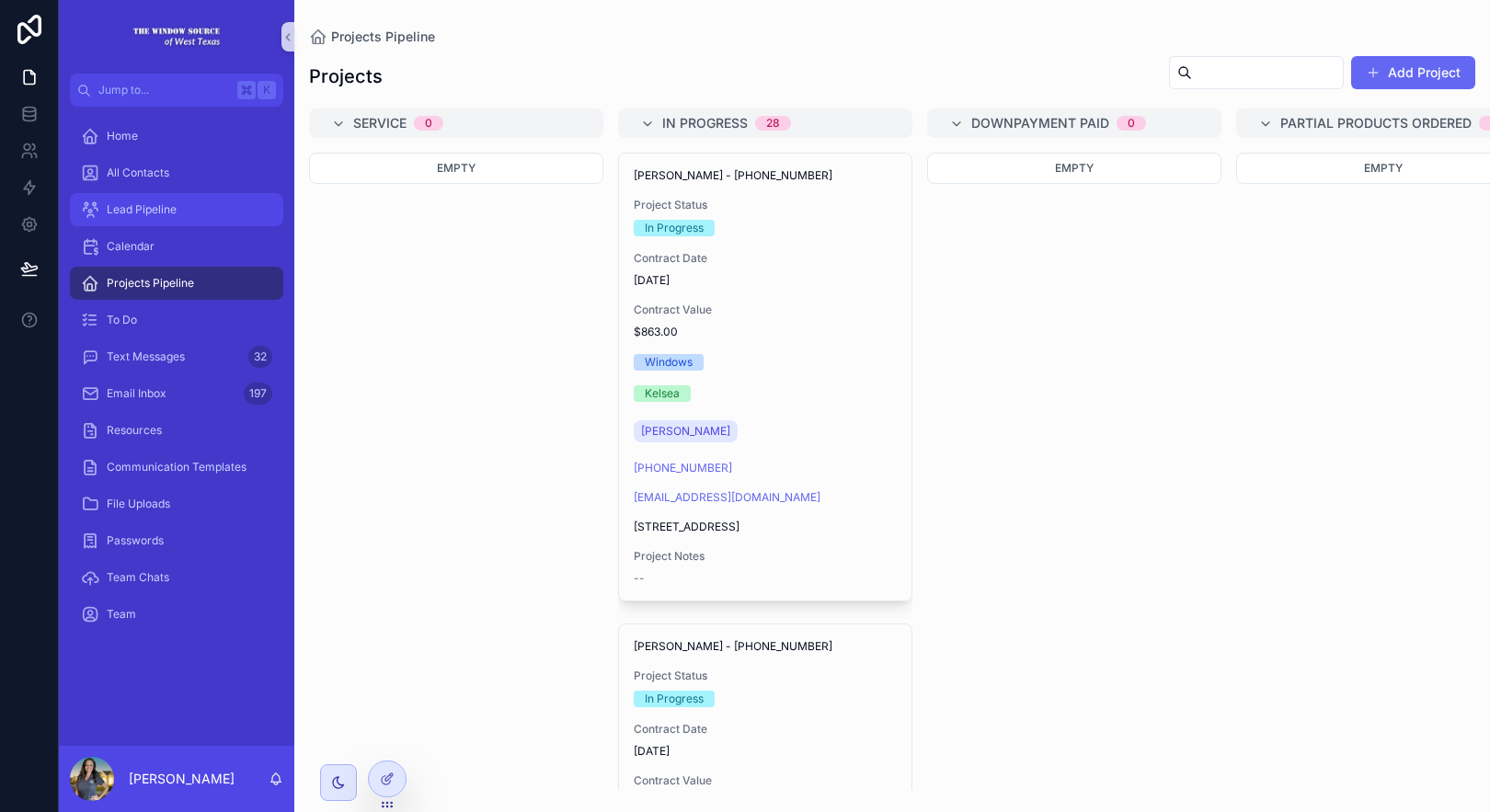
click at [108, 206] on span "Lead Pipeline" at bounding box center [142, 209] width 70 height 15
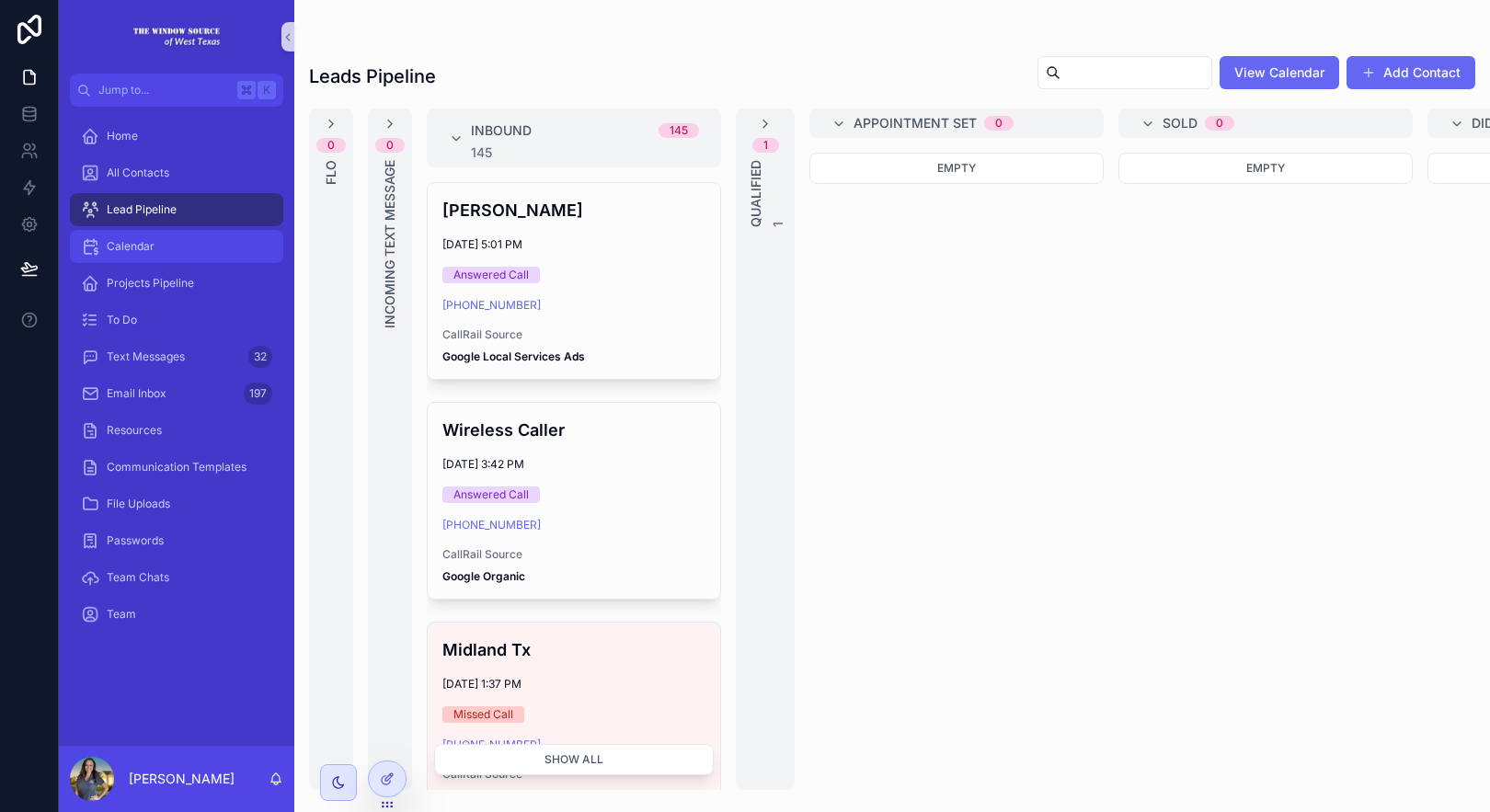
click at [193, 242] on div "Calendar" at bounding box center [176, 246] width 191 height 29
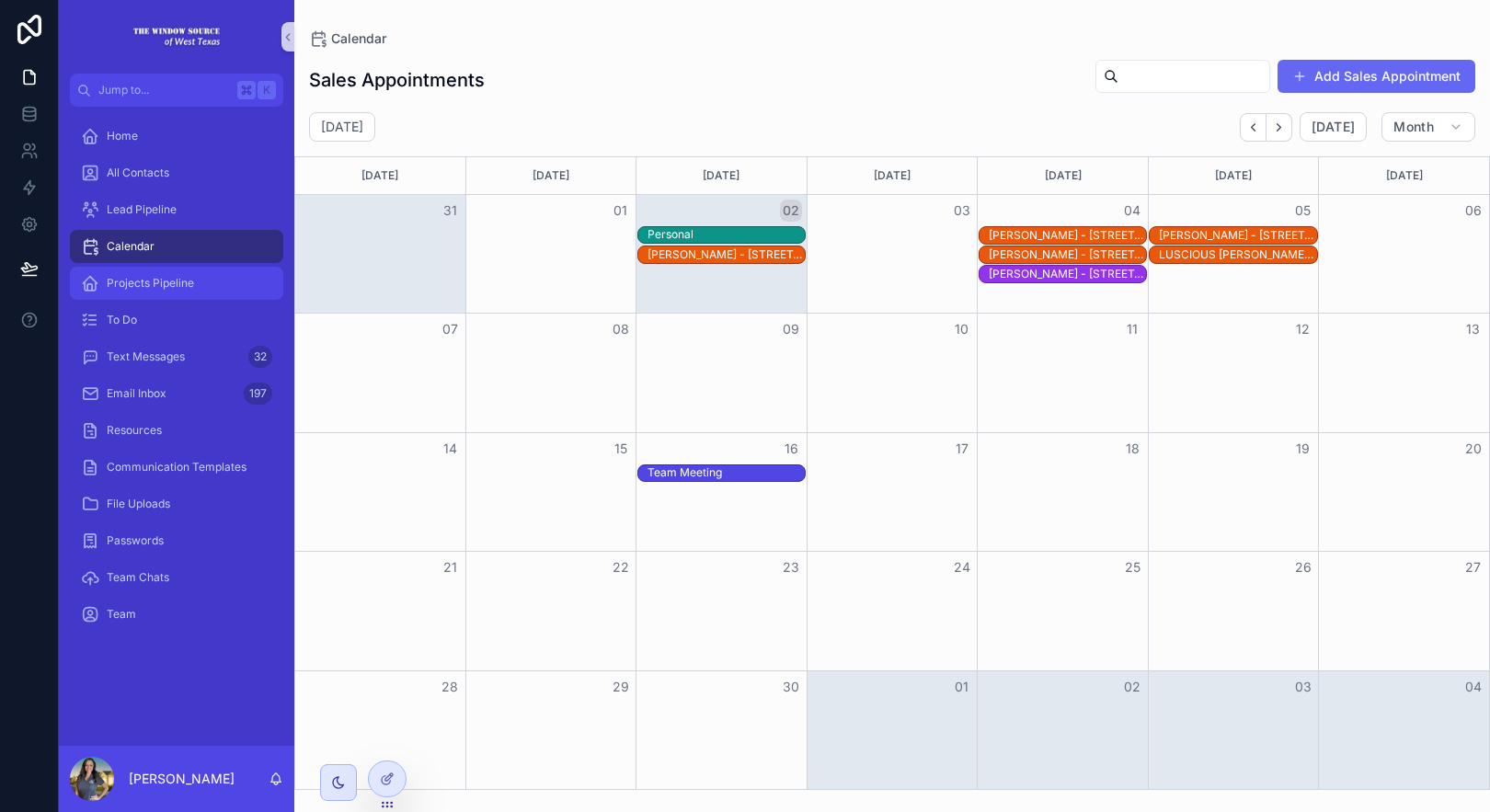
click at [195, 285] on div "Projects Pipeline" at bounding box center [176, 283] width 191 height 29
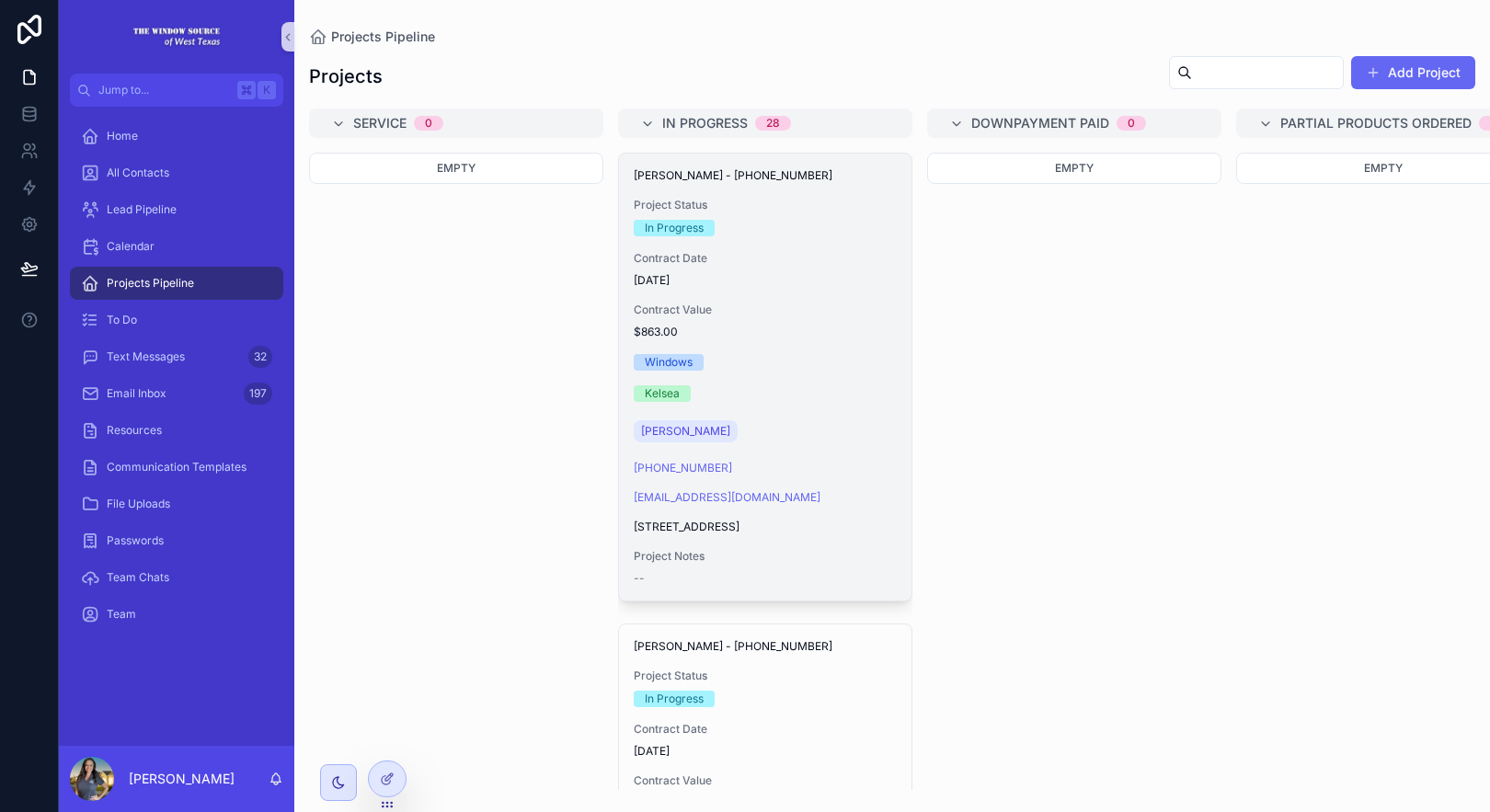
click at [839, 414] on div "Pledger - 20-25-421 Project Status In Progress Contract Date 8/27/2025 Contract…" at bounding box center [765, 377] width 292 height 447
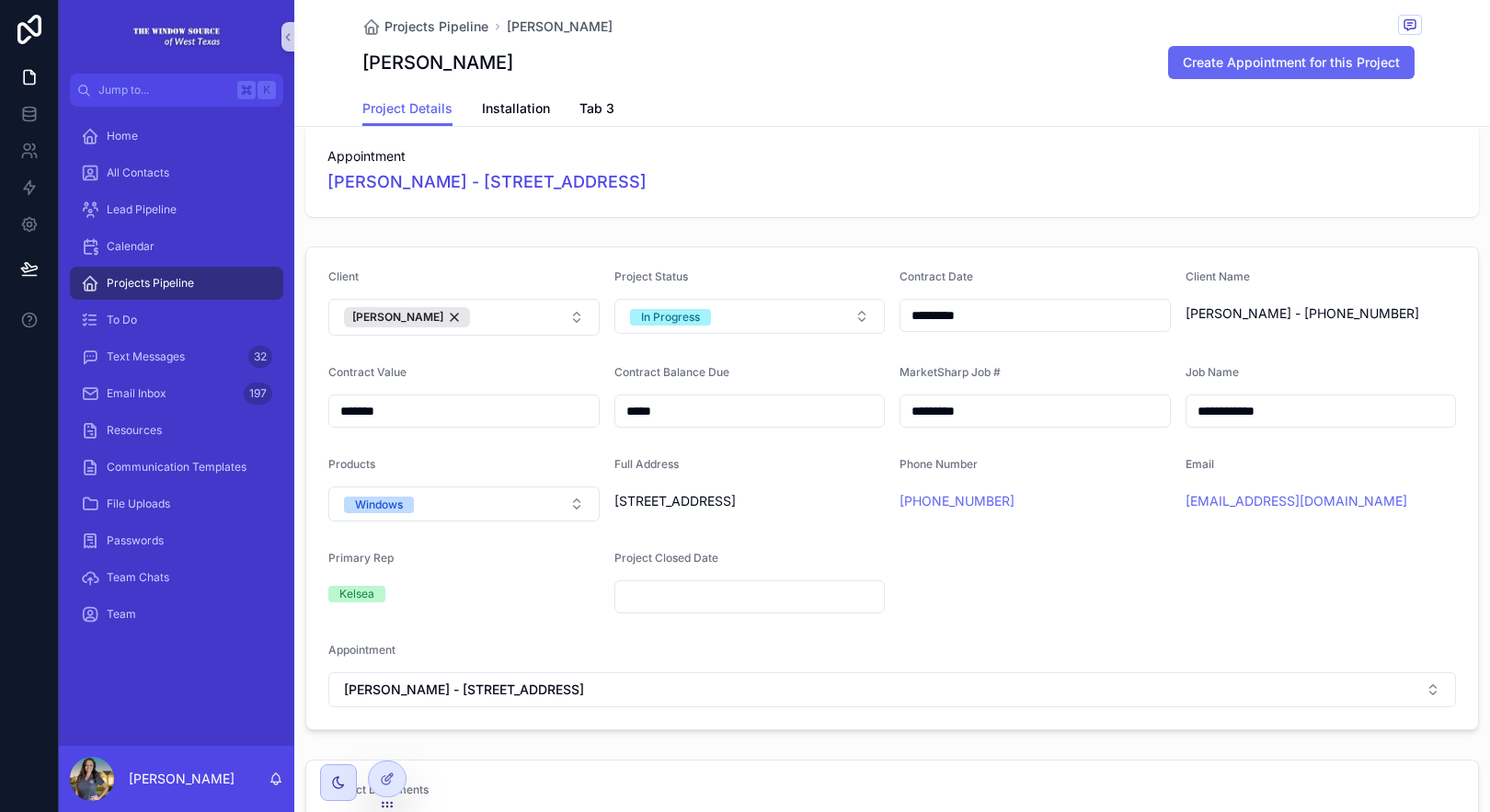
scroll to position [27, 0]
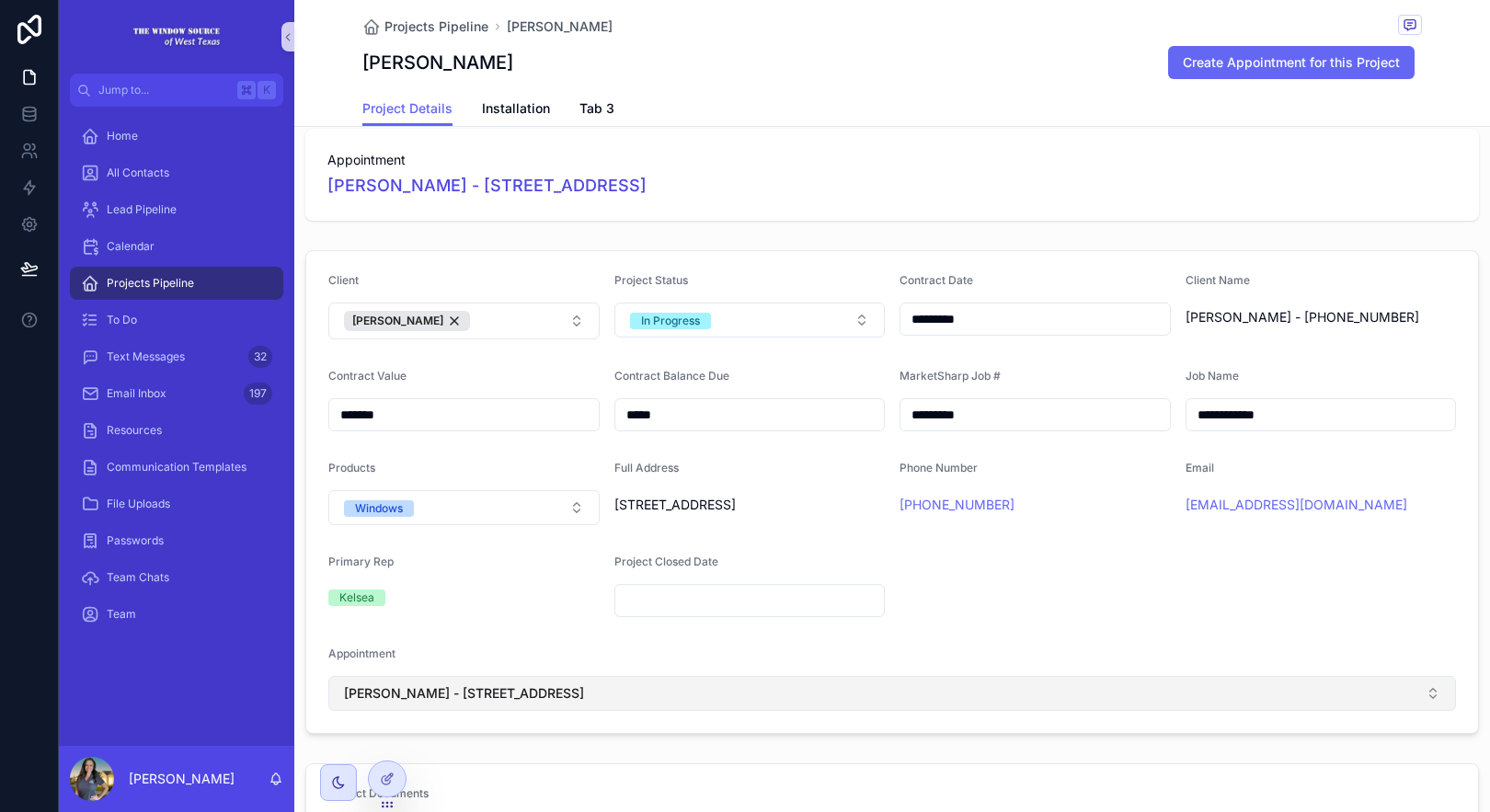
click at [1240, 711] on button "[PERSON_NAME] - [STREET_ADDRESS]" at bounding box center [892, 693] width 1128 height 35
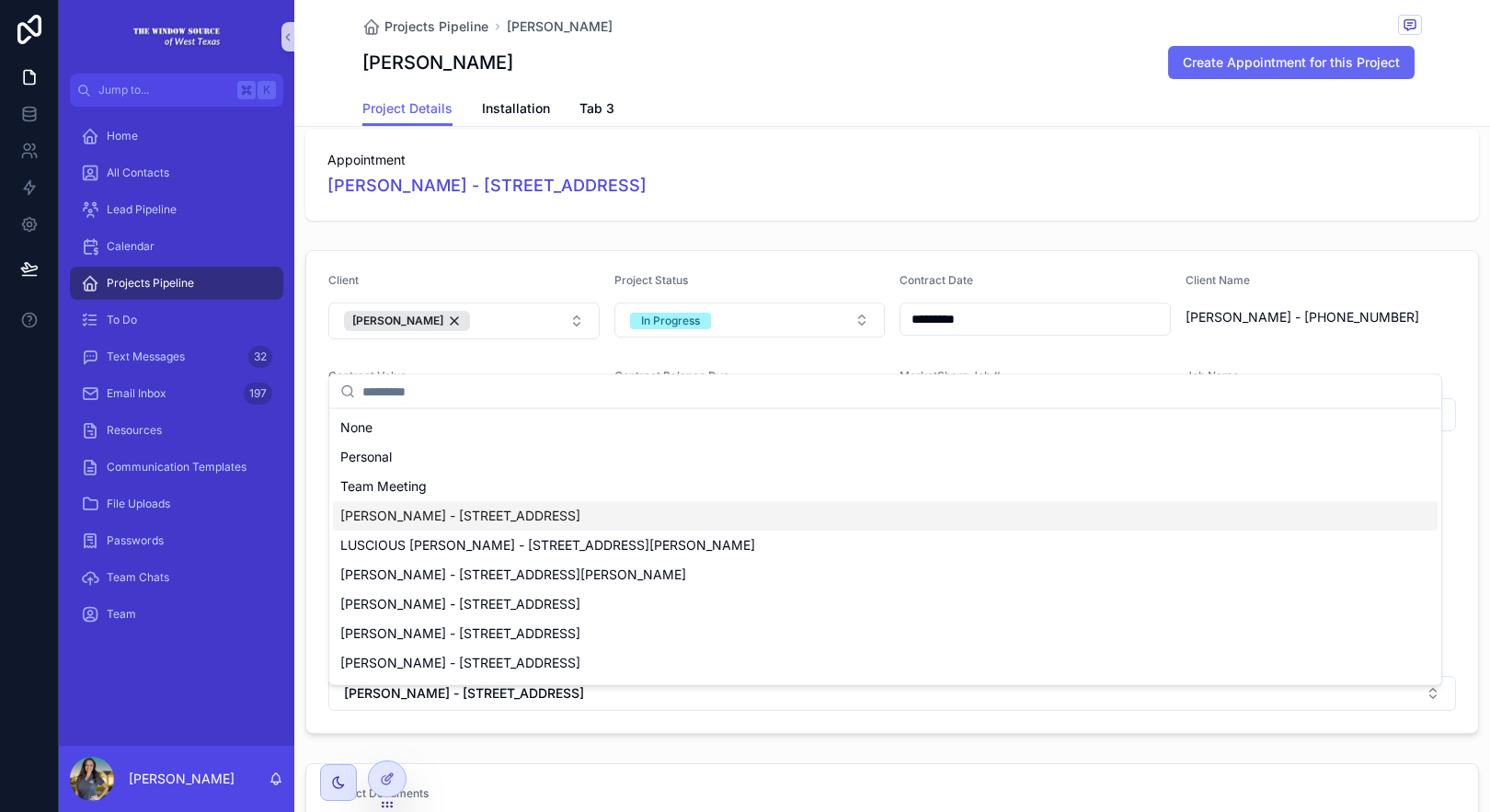
click at [1024, 224] on div "Appointment Joe Pledger - 10700 E County Road 85 Midland, TX 79706" at bounding box center [892, 175] width 1196 height 107
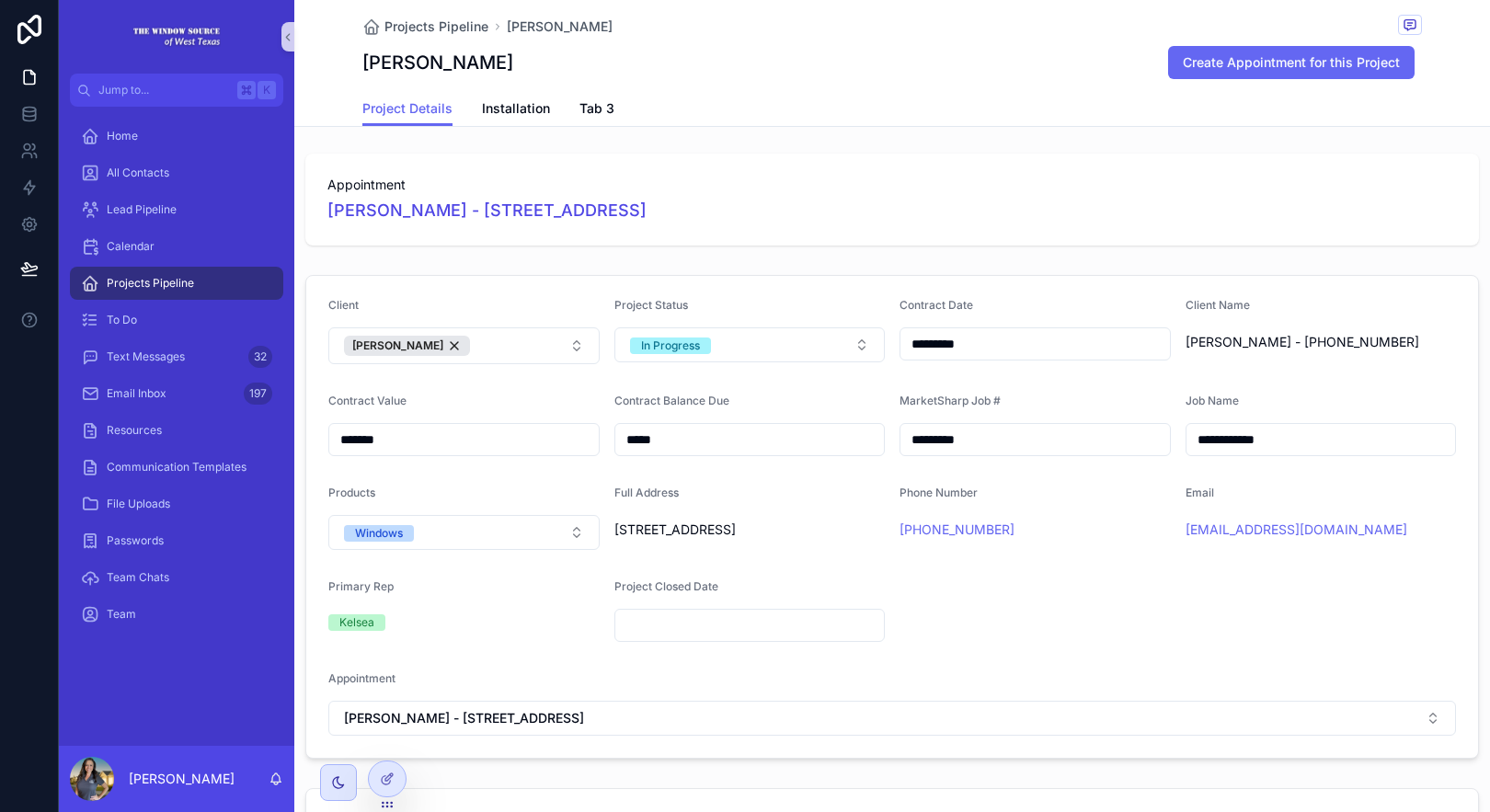
scroll to position [0, 0]
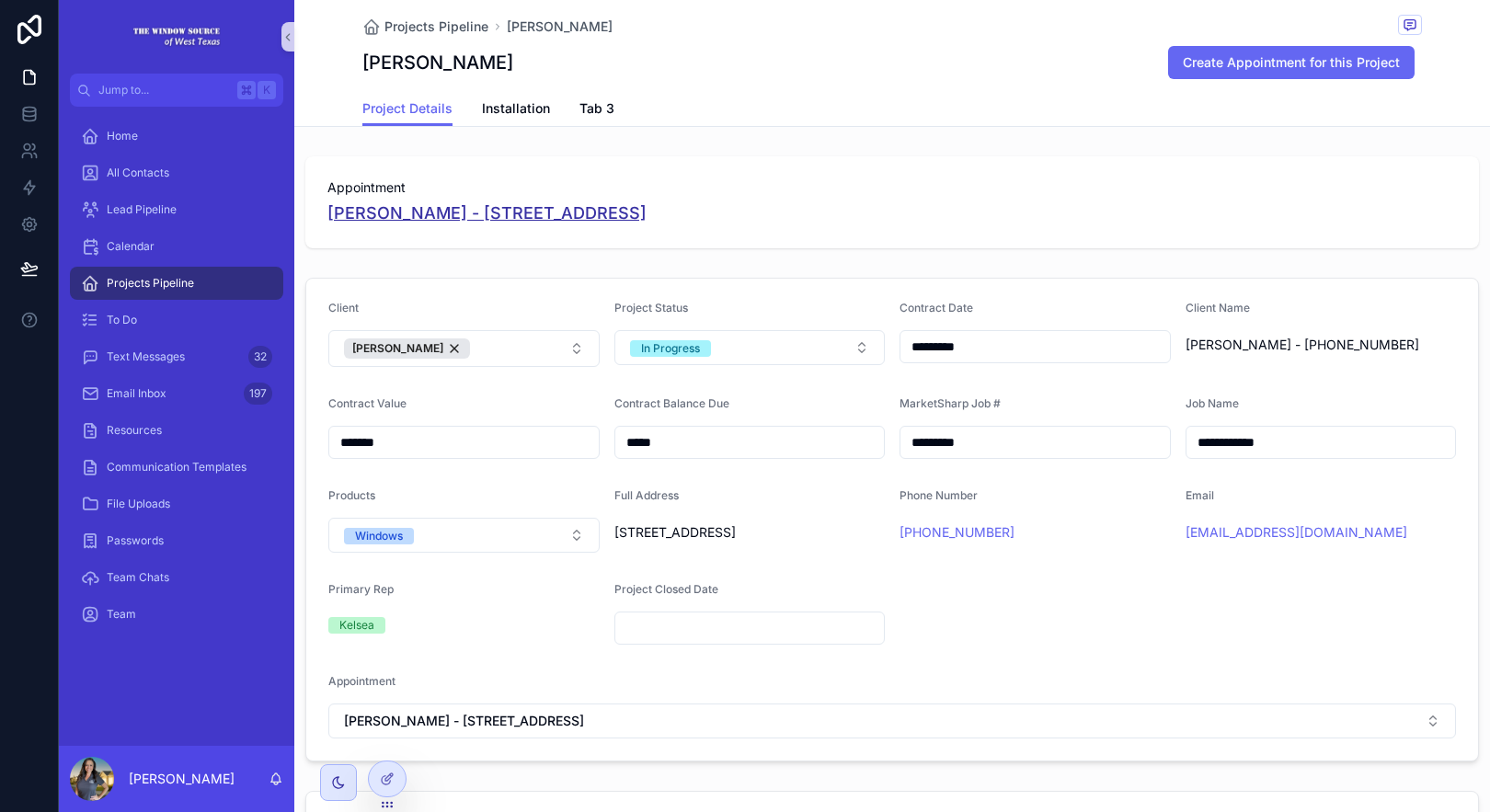
click at [462, 214] on span "[PERSON_NAME] - [STREET_ADDRESS]" at bounding box center [487, 213] width 319 height 25
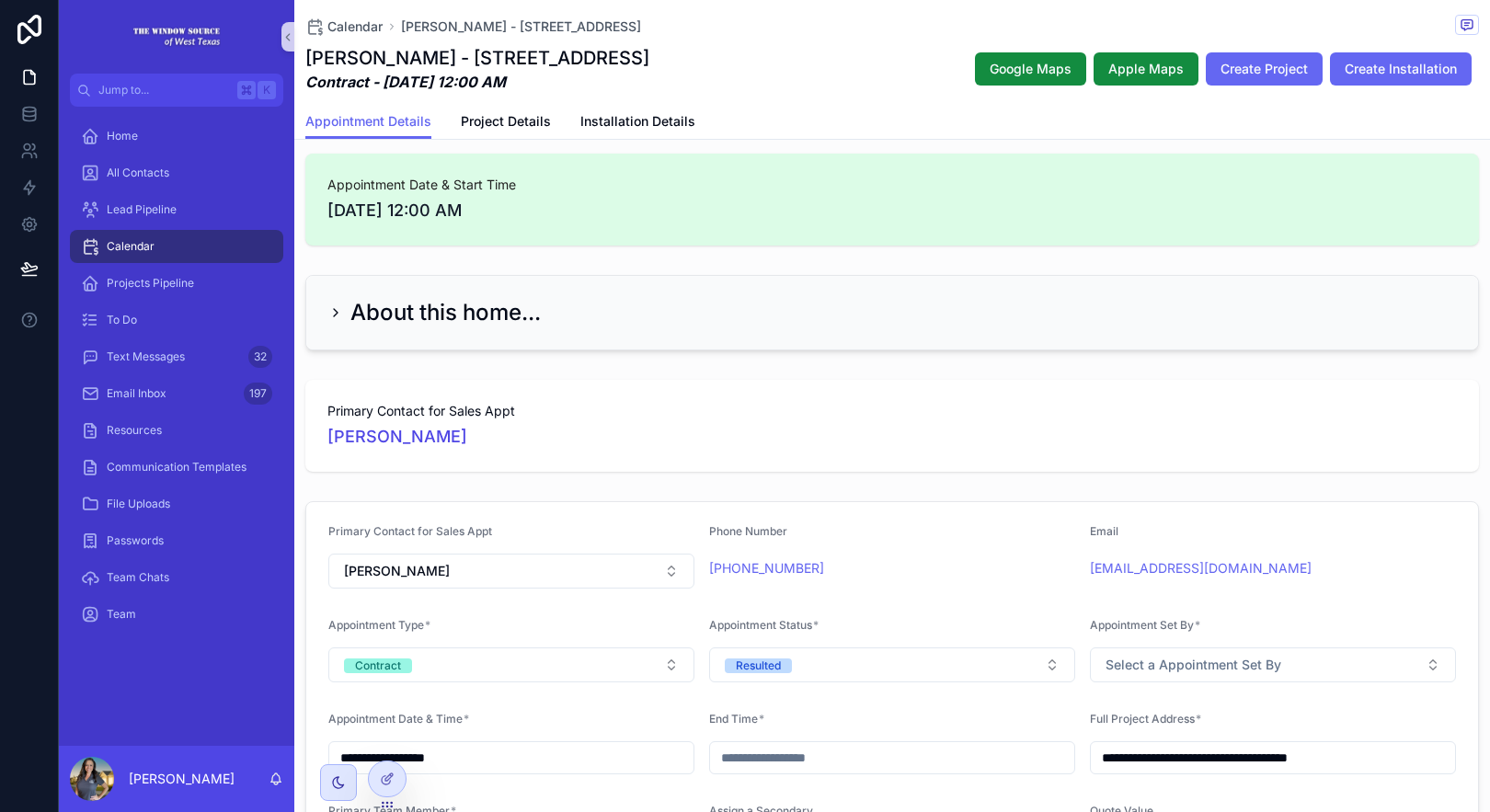
scroll to position [12, 0]
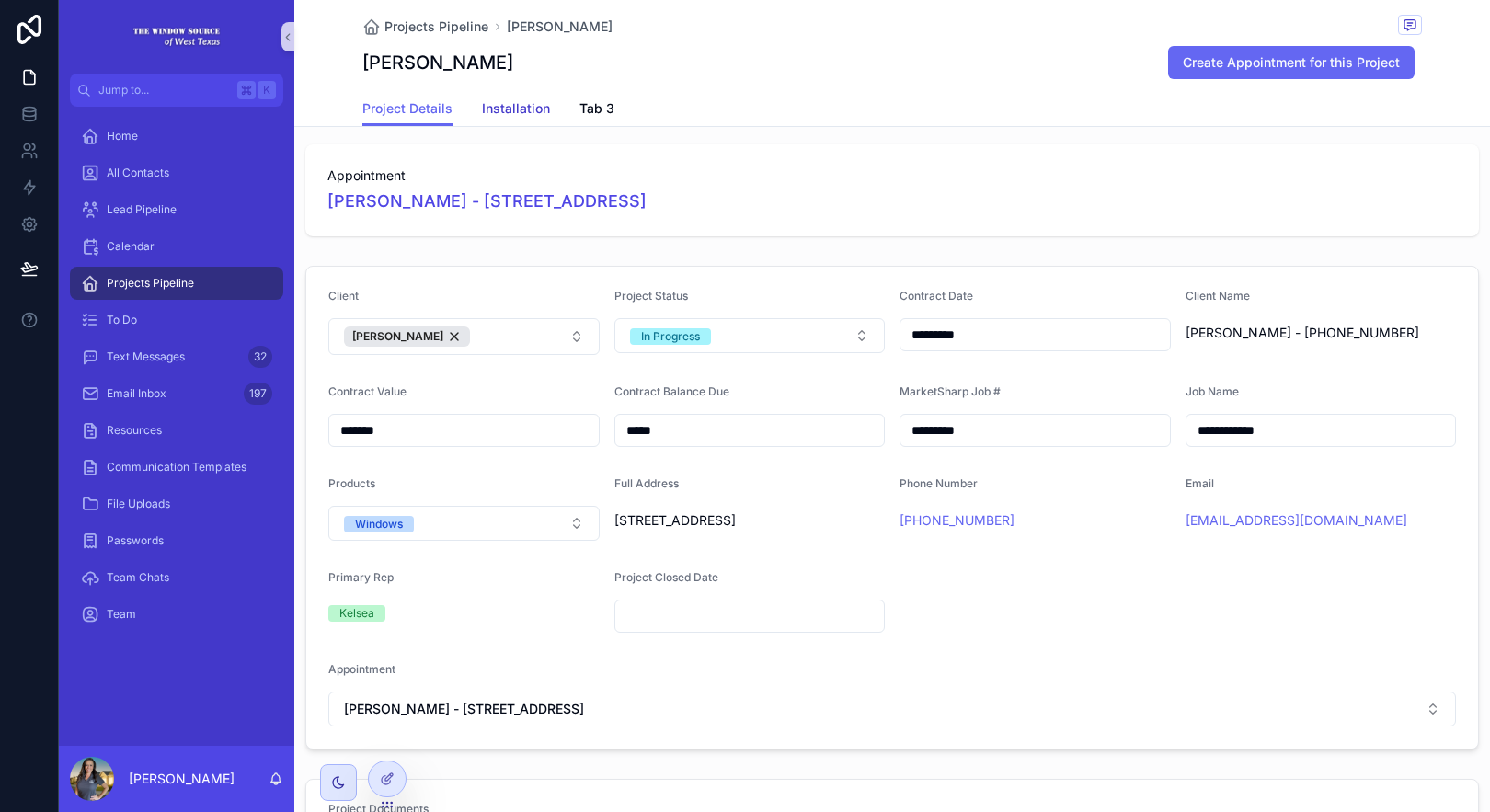
click at [532, 113] on span "Installation" at bounding box center [516, 108] width 68 height 18
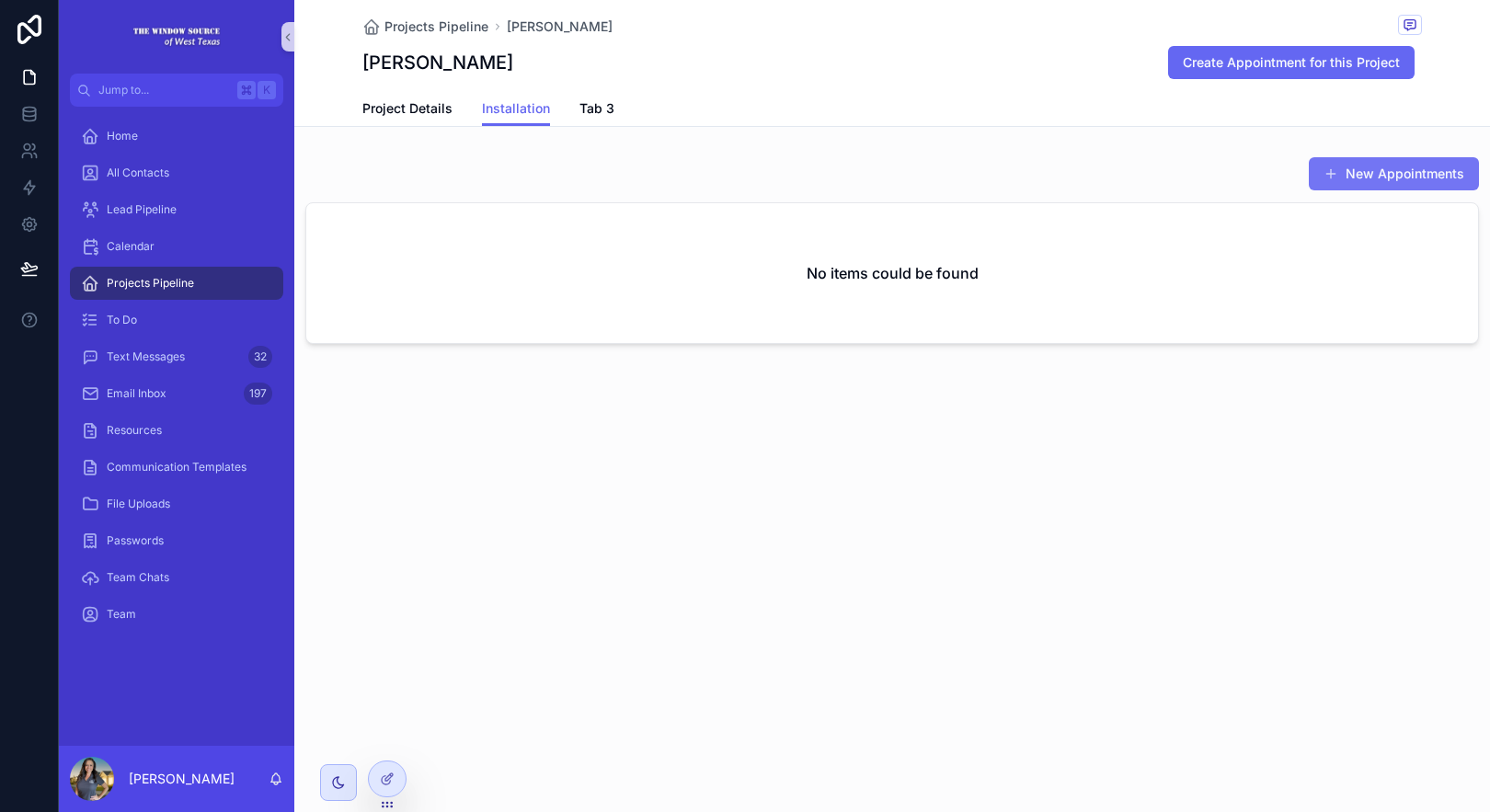
click at [1363, 174] on button "New Appointments" at bounding box center [1394, 174] width 170 height 33
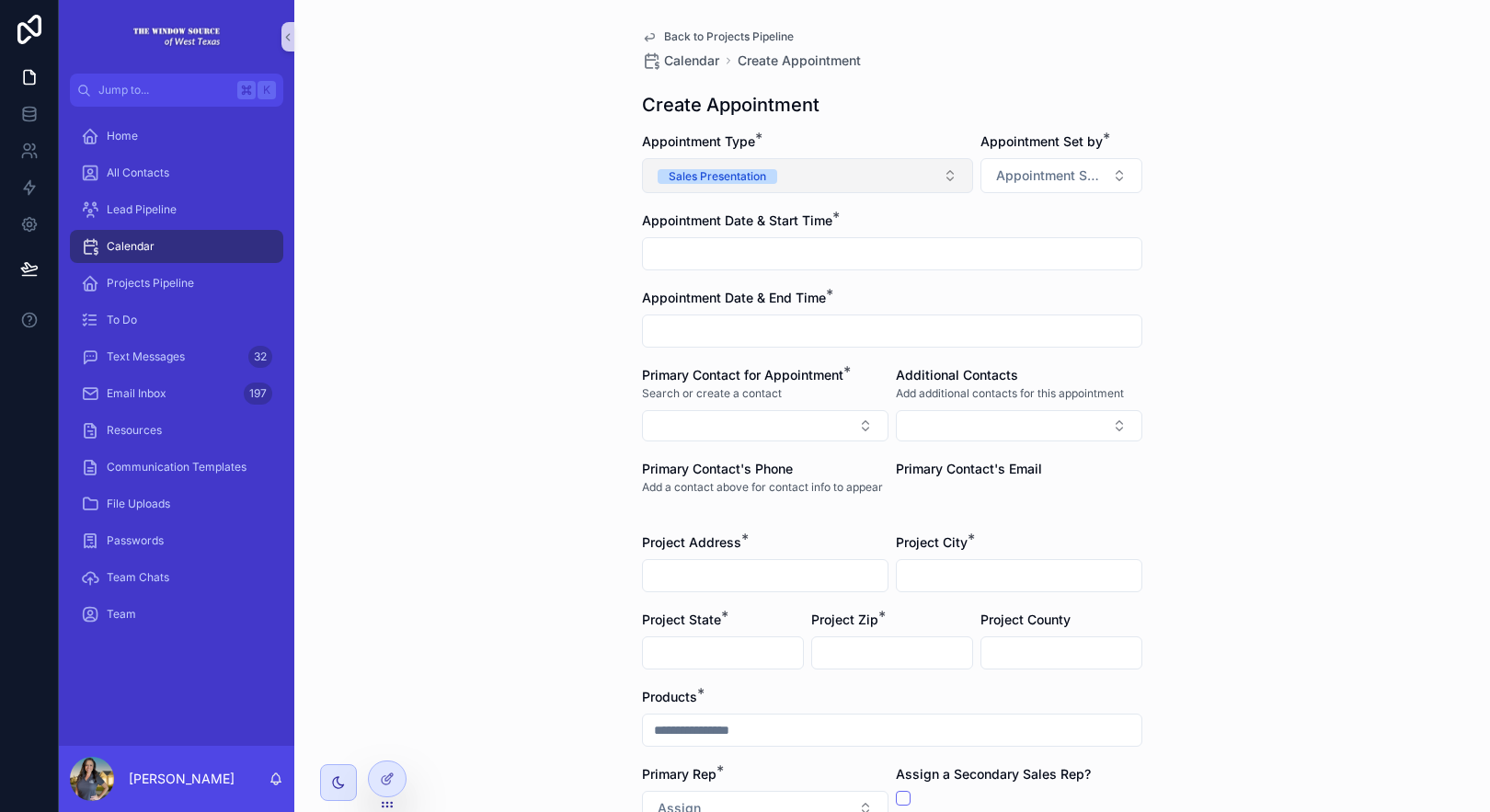
click at [949, 178] on button "Sales Presentation" at bounding box center [807, 175] width 331 height 35
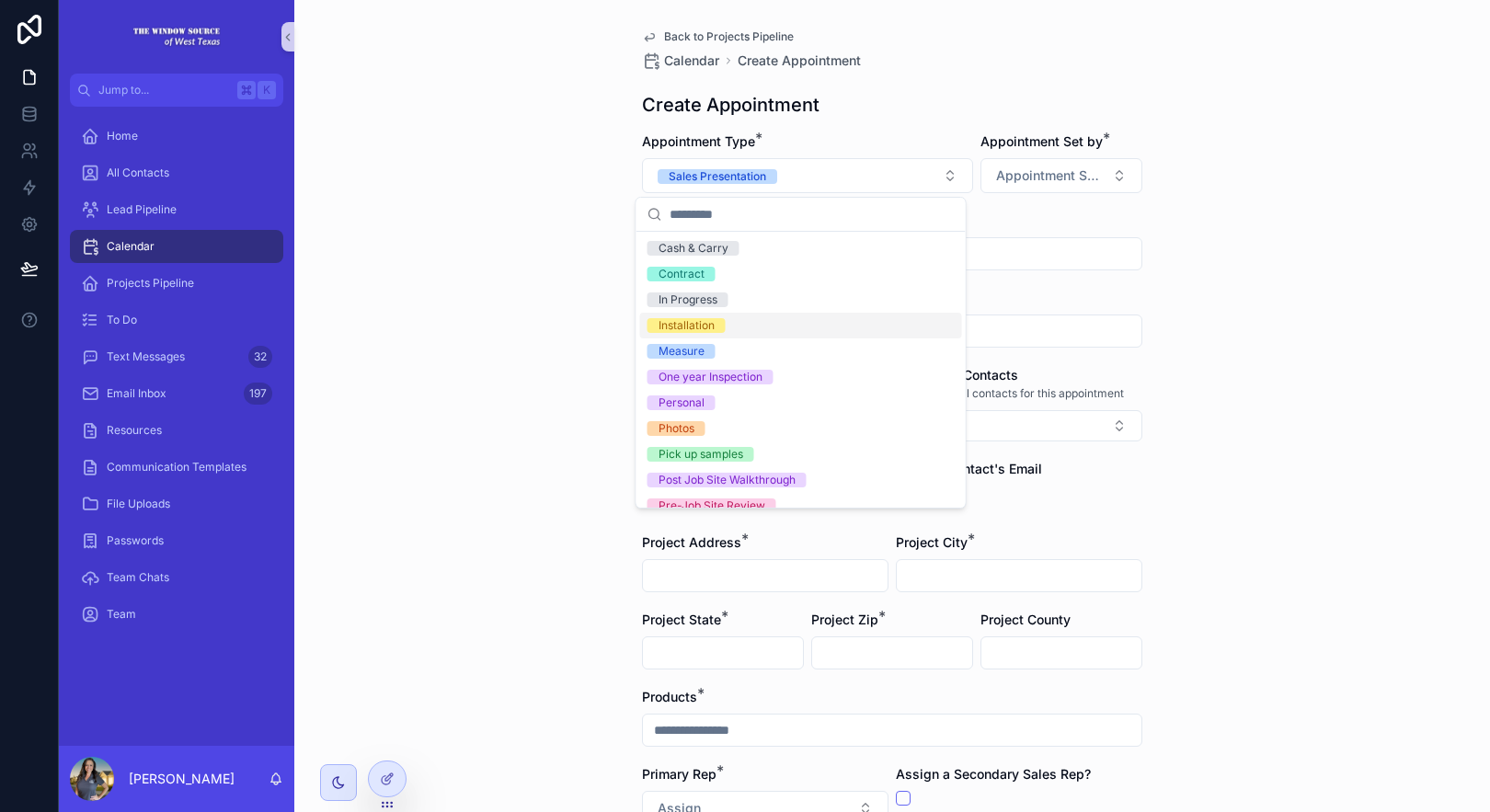
click at [850, 323] on div "Installation" at bounding box center [801, 325] width 322 height 25
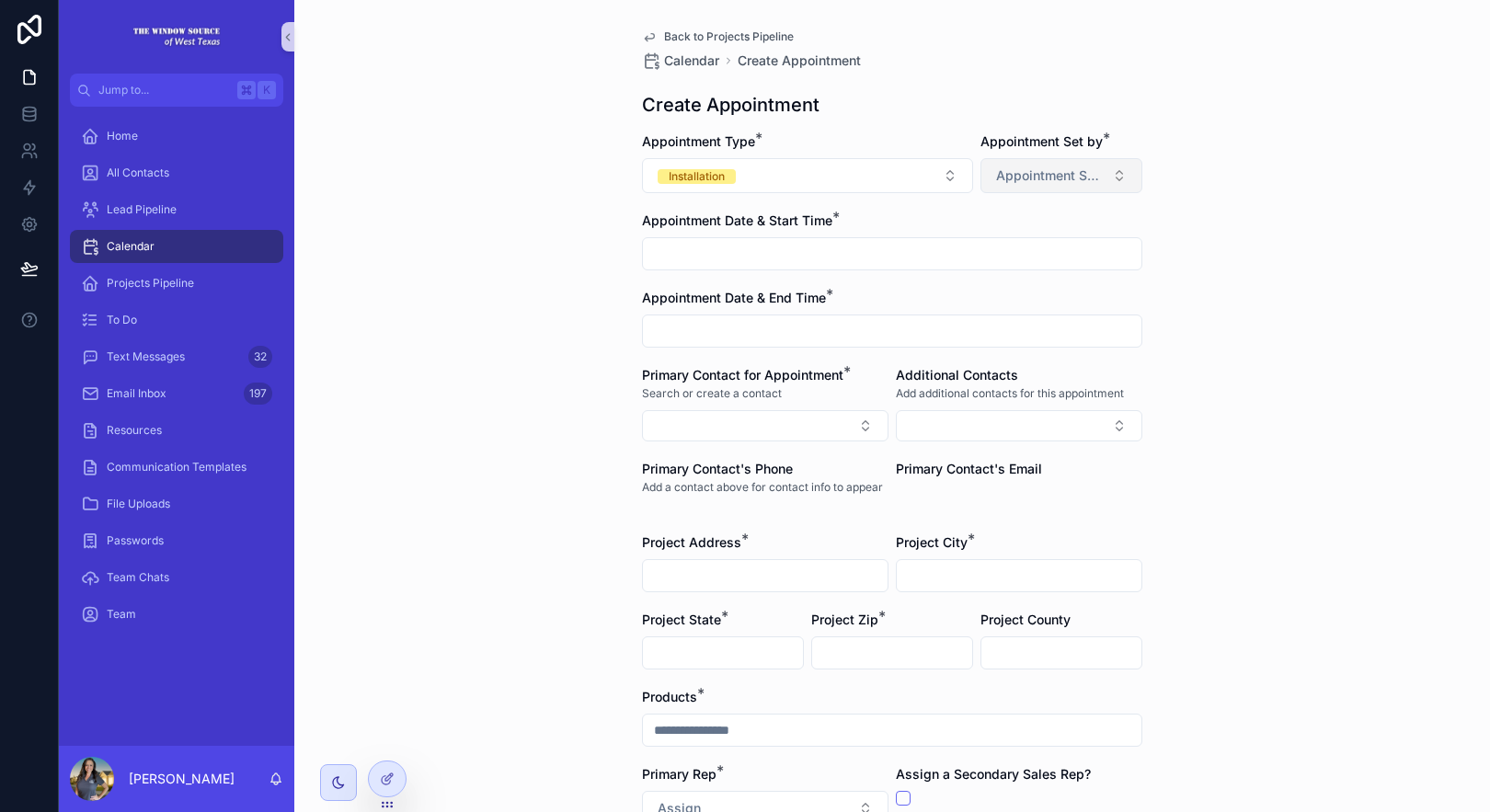
click at [1020, 177] on span "Appointment Set by" at bounding box center [1050, 175] width 108 height 18
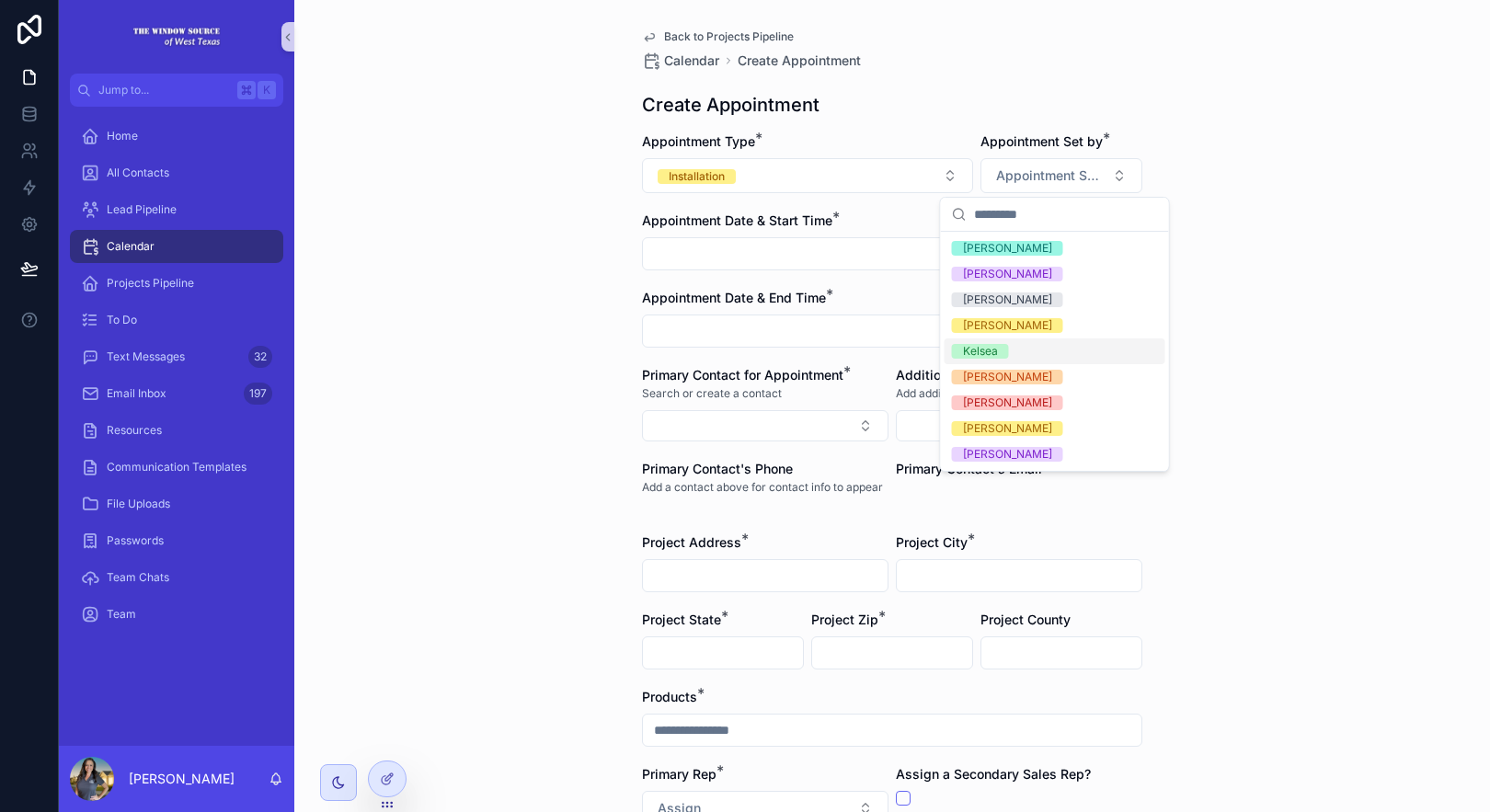
click at [1068, 344] on div "Kelsea" at bounding box center [1055, 351] width 221 height 25
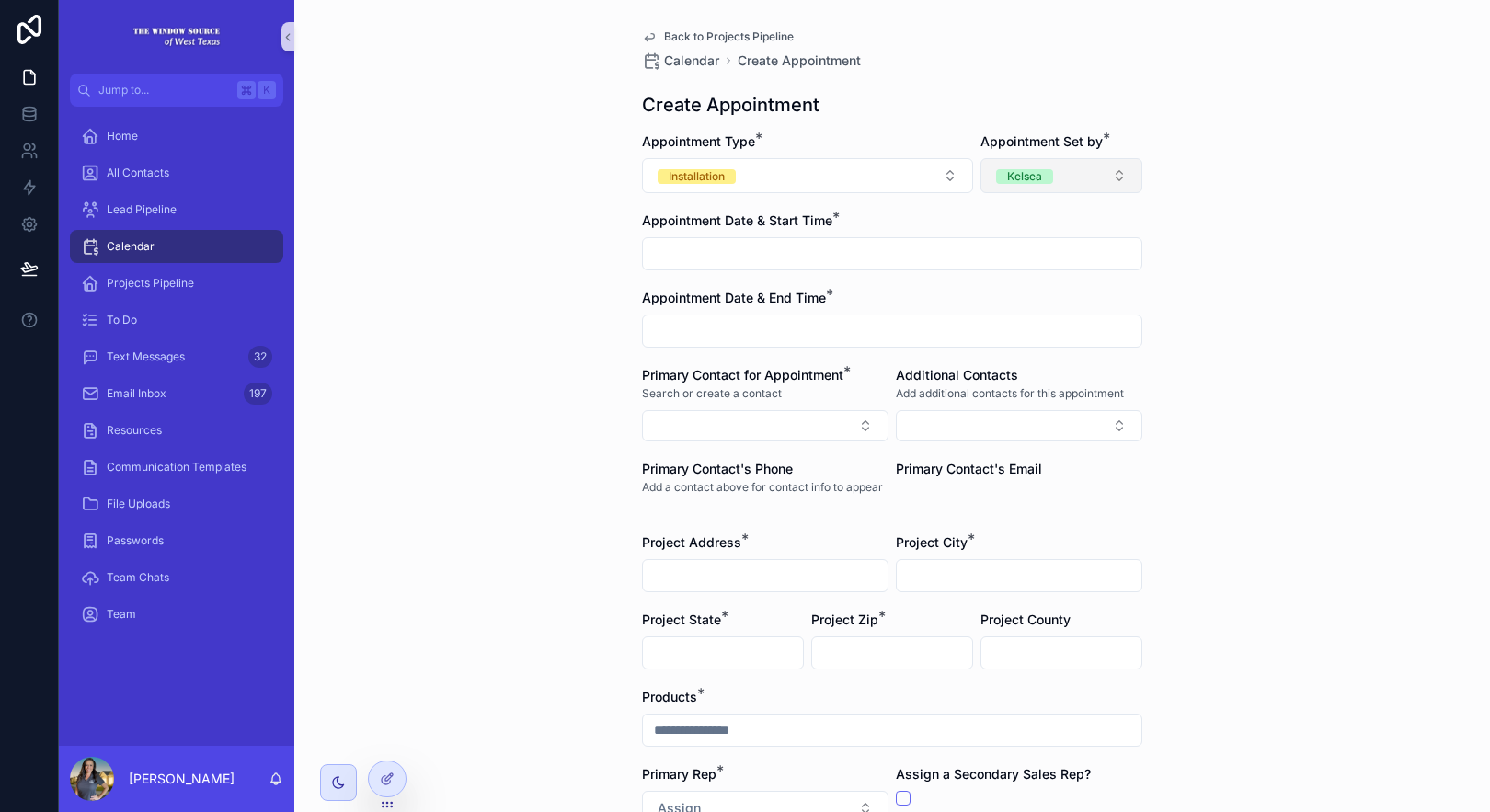
click at [1093, 166] on button "Kelsea" at bounding box center [1062, 175] width 162 height 35
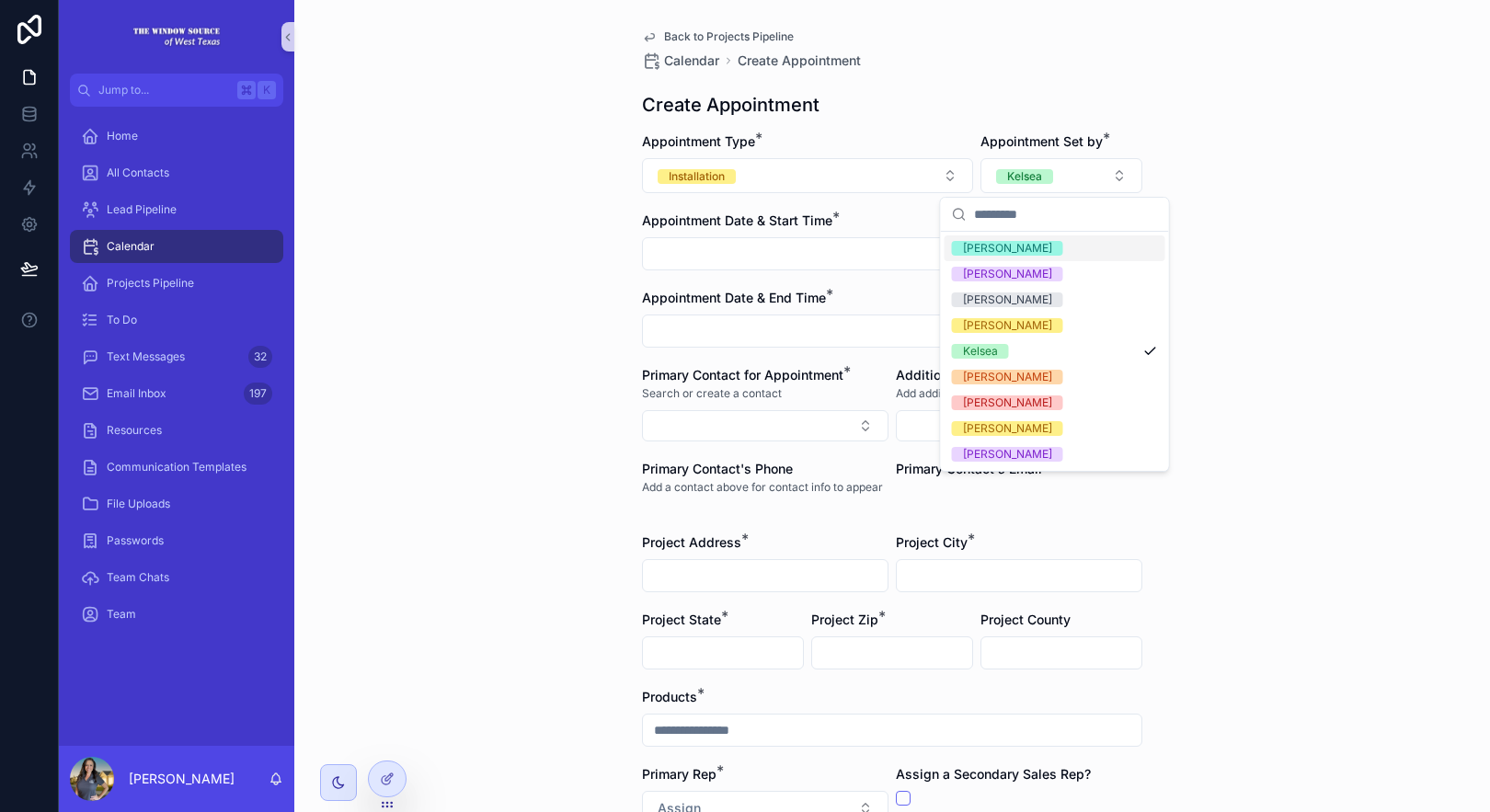
click at [1069, 242] on div "[PERSON_NAME]" at bounding box center [1055, 248] width 221 height 25
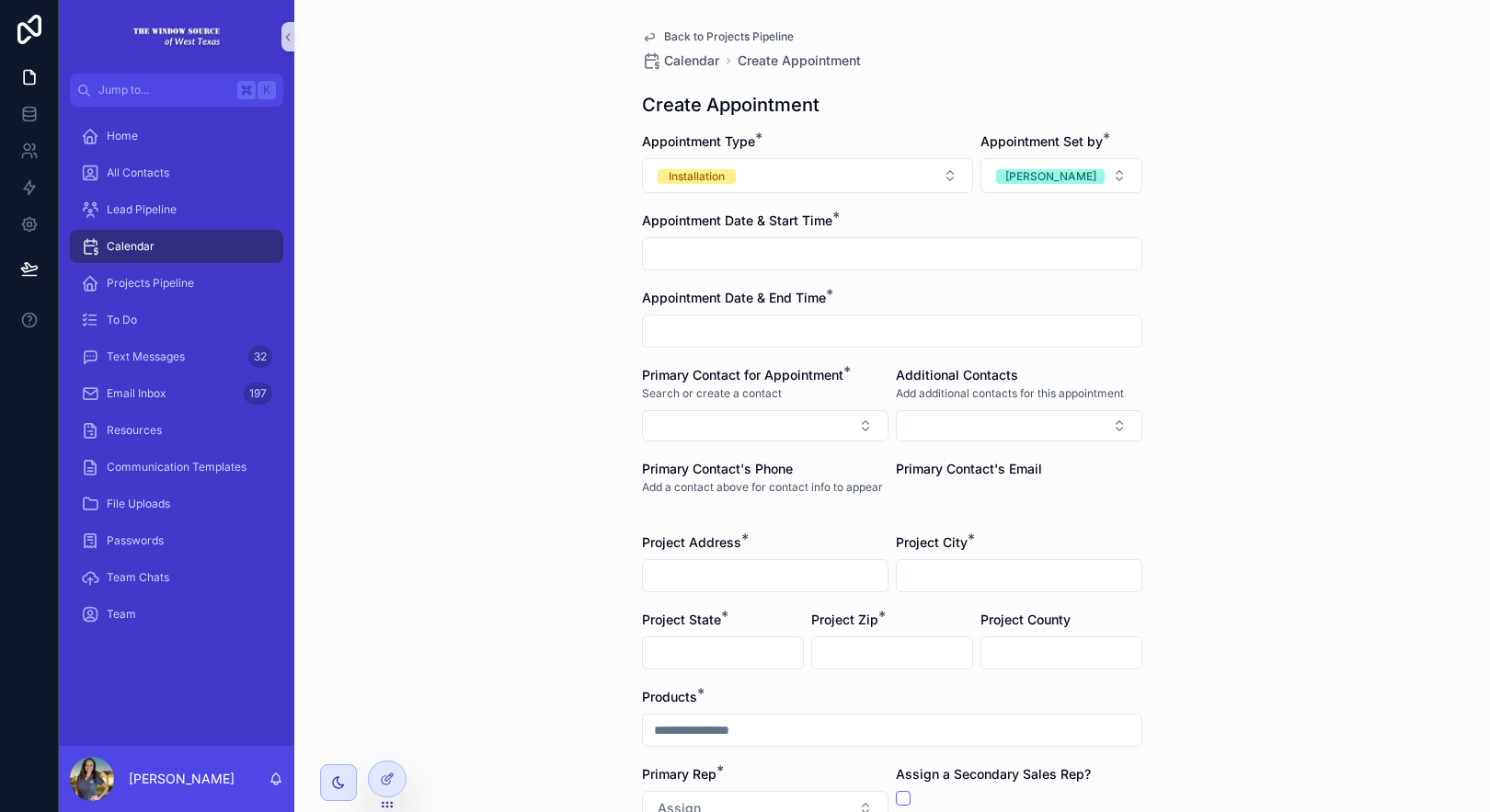
click at [1038, 256] on input "scrollable content" at bounding box center [892, 253] width 499 height 25
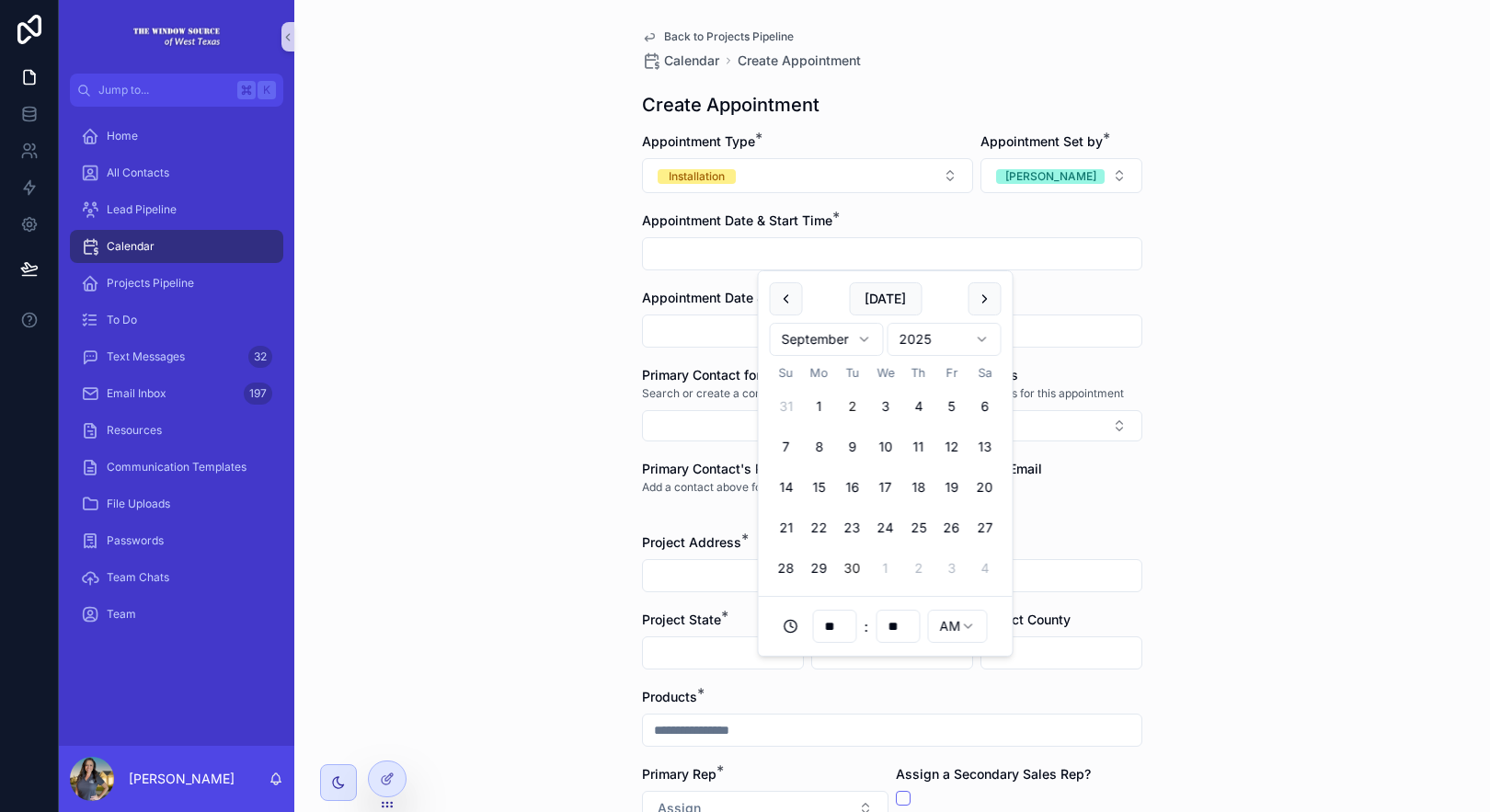
click at [846, 566] on button "30" at bounding box center [853, 569] width 33 height 33
click at [950, 622] on html "**********" at bounding box center [745, 406] width 1490 height 812
drag, startPoint x: 973, startPoint y: 686, endPoint x: 965, endPoint y: 674, distance: 14.4
type input "**********"
click at [1155, 523] on div "**********" at bounding box center [892, 406] width 1196 height 812
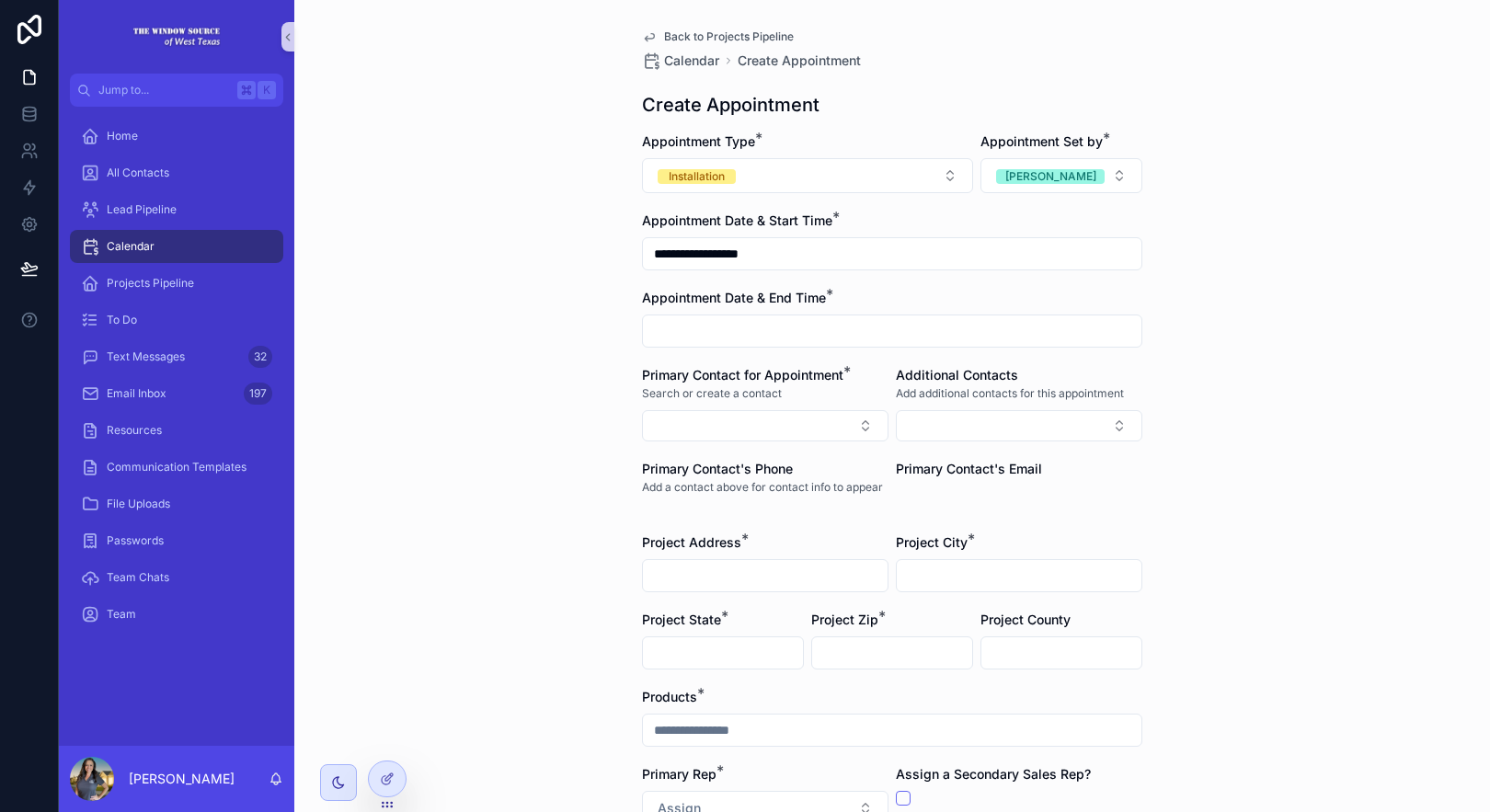
click at [975, 350] on form "**********" at bounding box center [892, 678] width 501 height 1090
click at [956, 337] on input "scrollable content" at bounding box center [892, 331] width 499 height 25
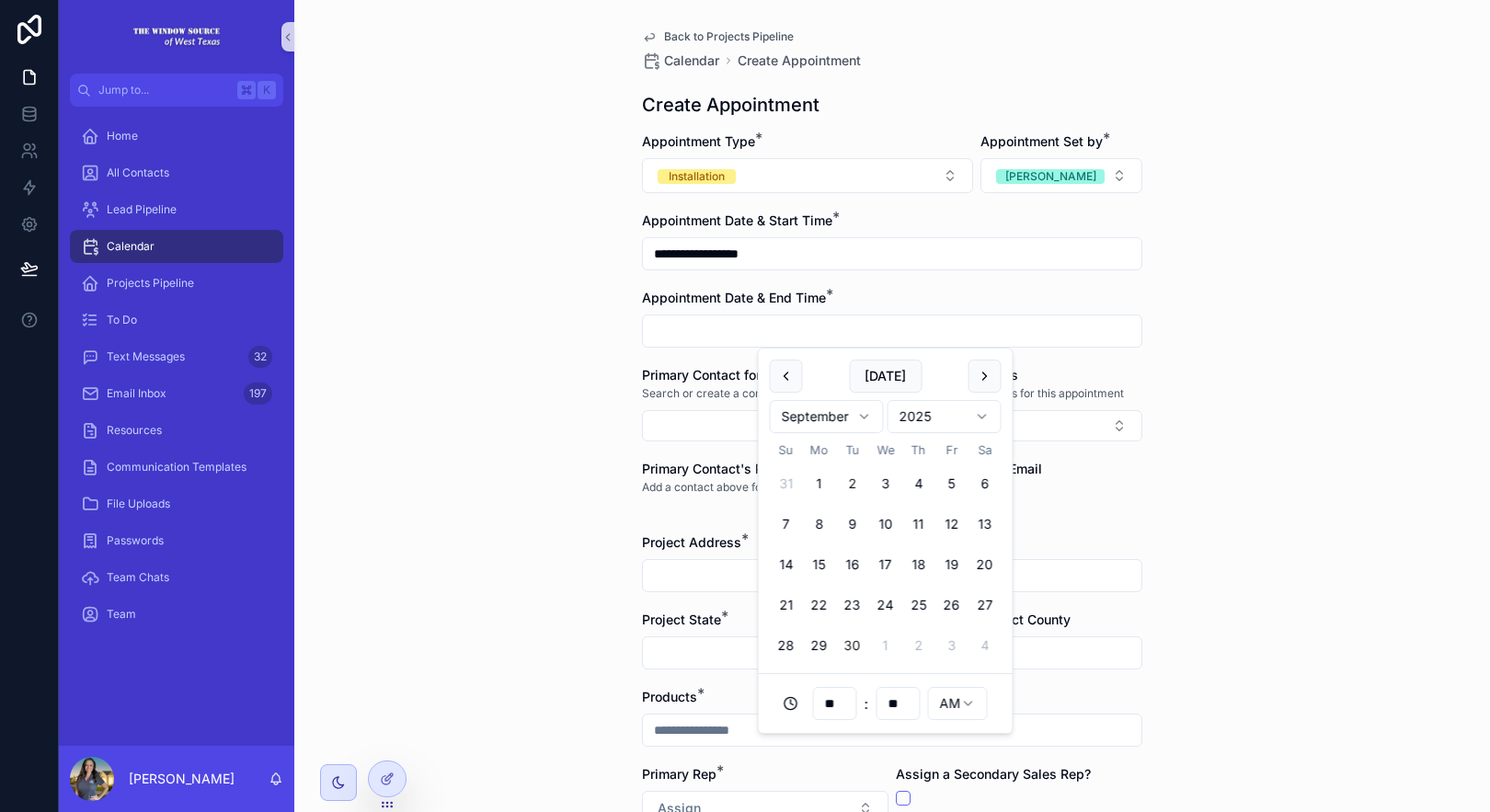
click at [844, 644] on button "30" at bounding box center [853, 646] width 33 height 33
click at [848, 704] on input "**" at bounding box center [835, 703] width 42 height 25
click at [826, 431] on div "01" at bounding box center [835, 430] width 83 height 29
type input "**********"
type input "**"
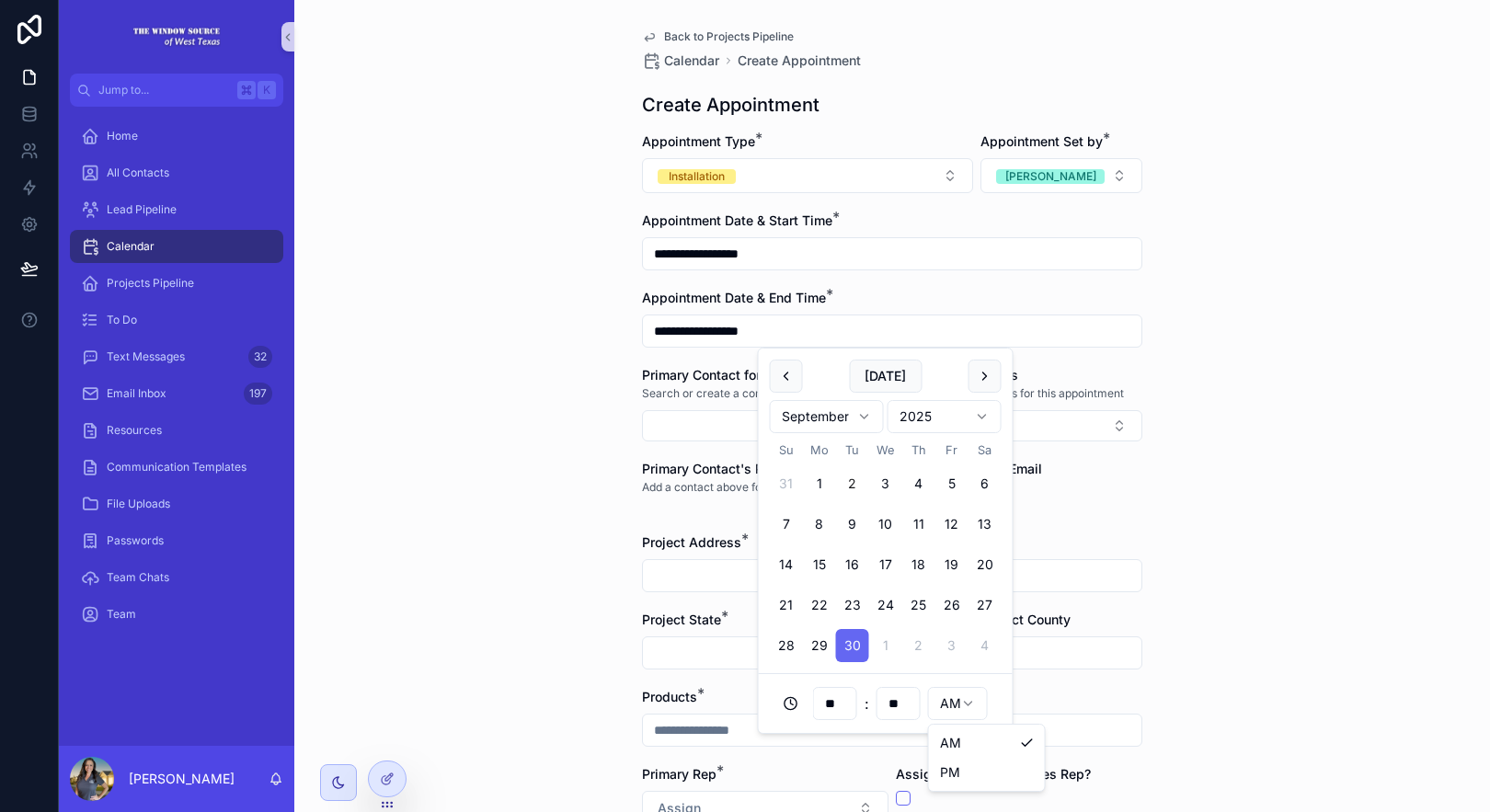
click at [976, 704] on html "**********" at bounding box center [745, 406] width 1490 height 812
type input "**********"
click at [1212, 598] on div "**********" at bounding box center [892, 406] width 1196 height 812
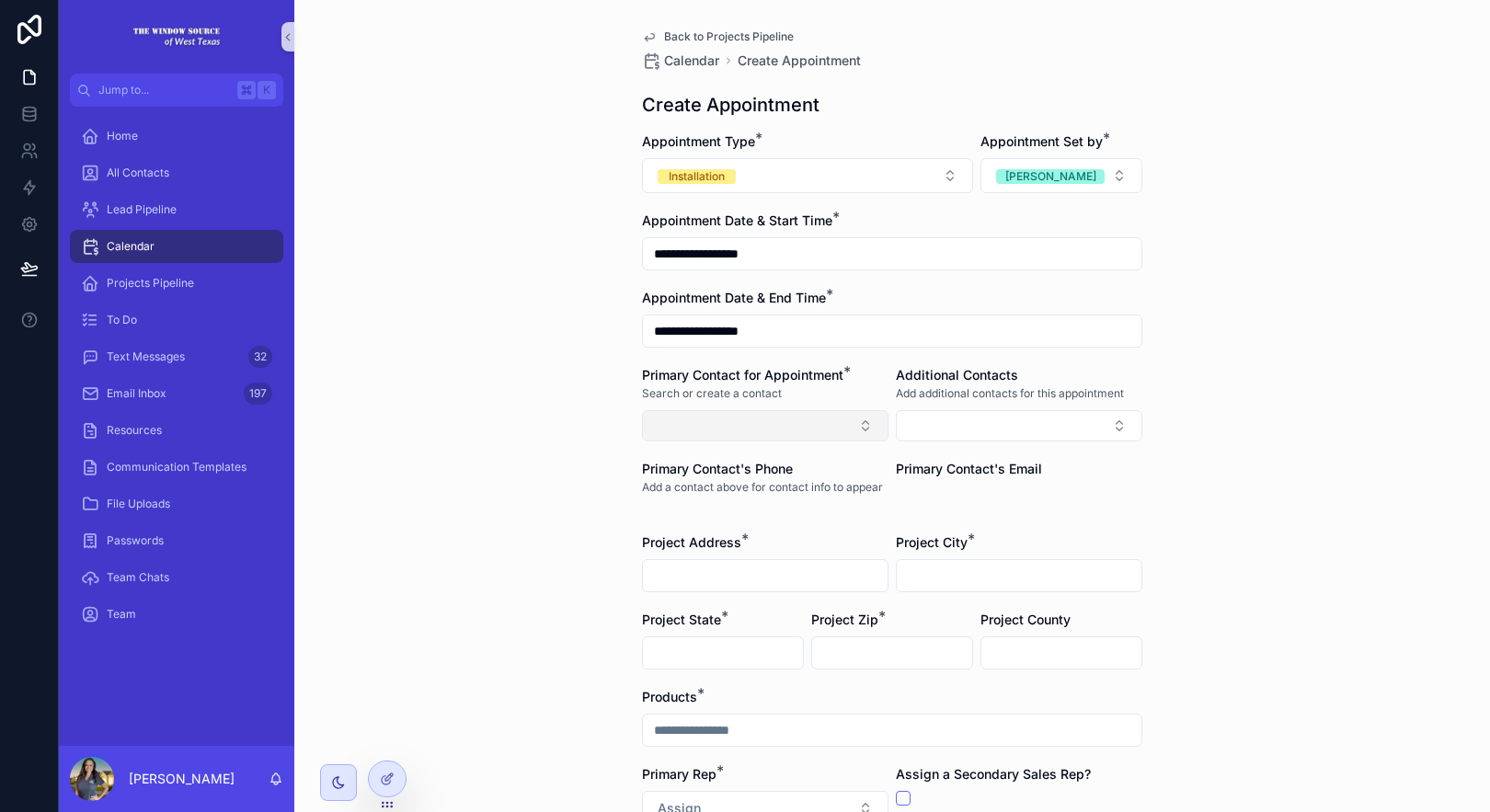
click at [761, 429] on button "Select Button" at bounding box center [764, 425] width 246 height 31
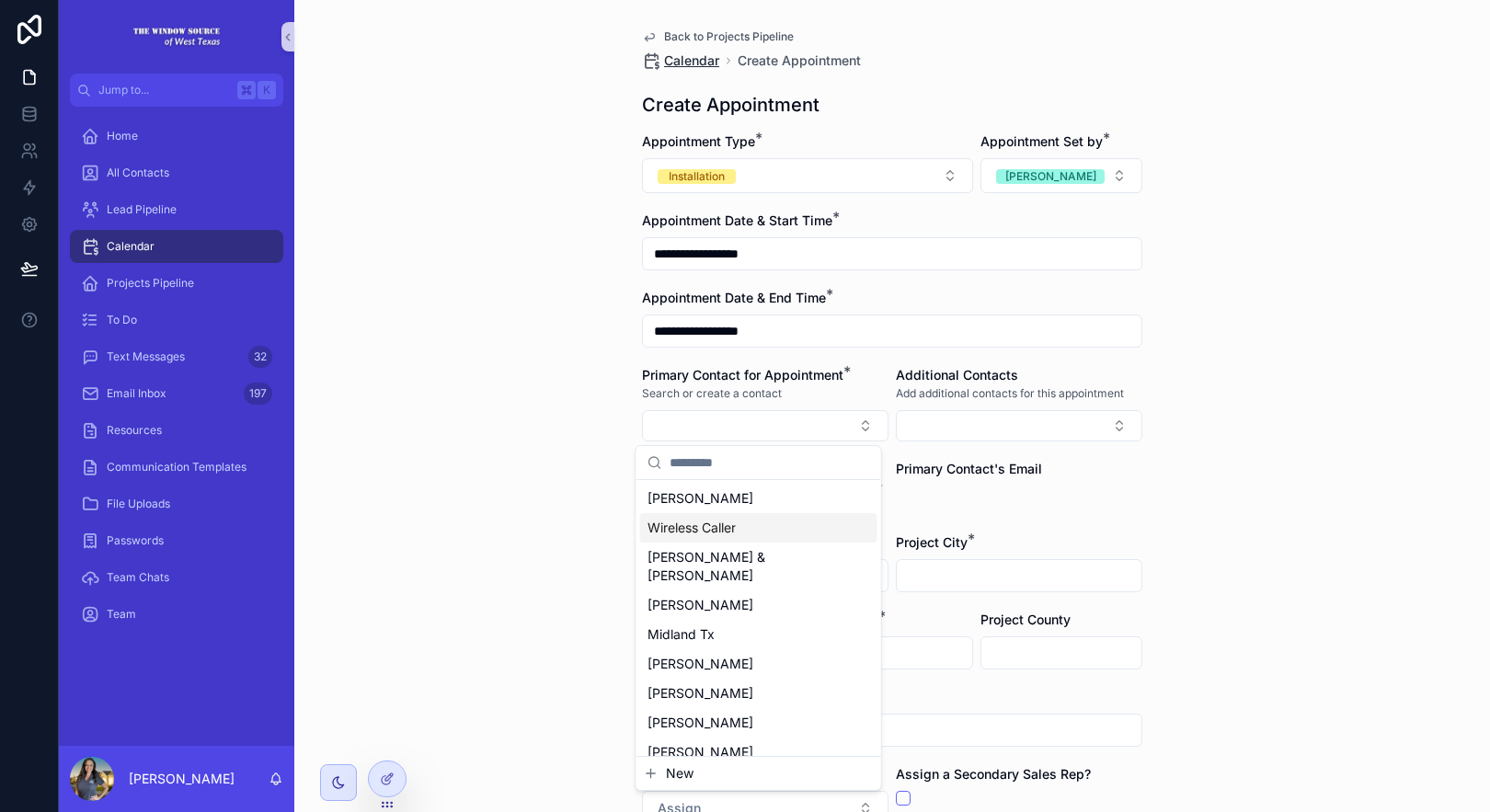
click at [690, 59] on span "Calendar" at bounding box center [691, 60] width 56 height 18
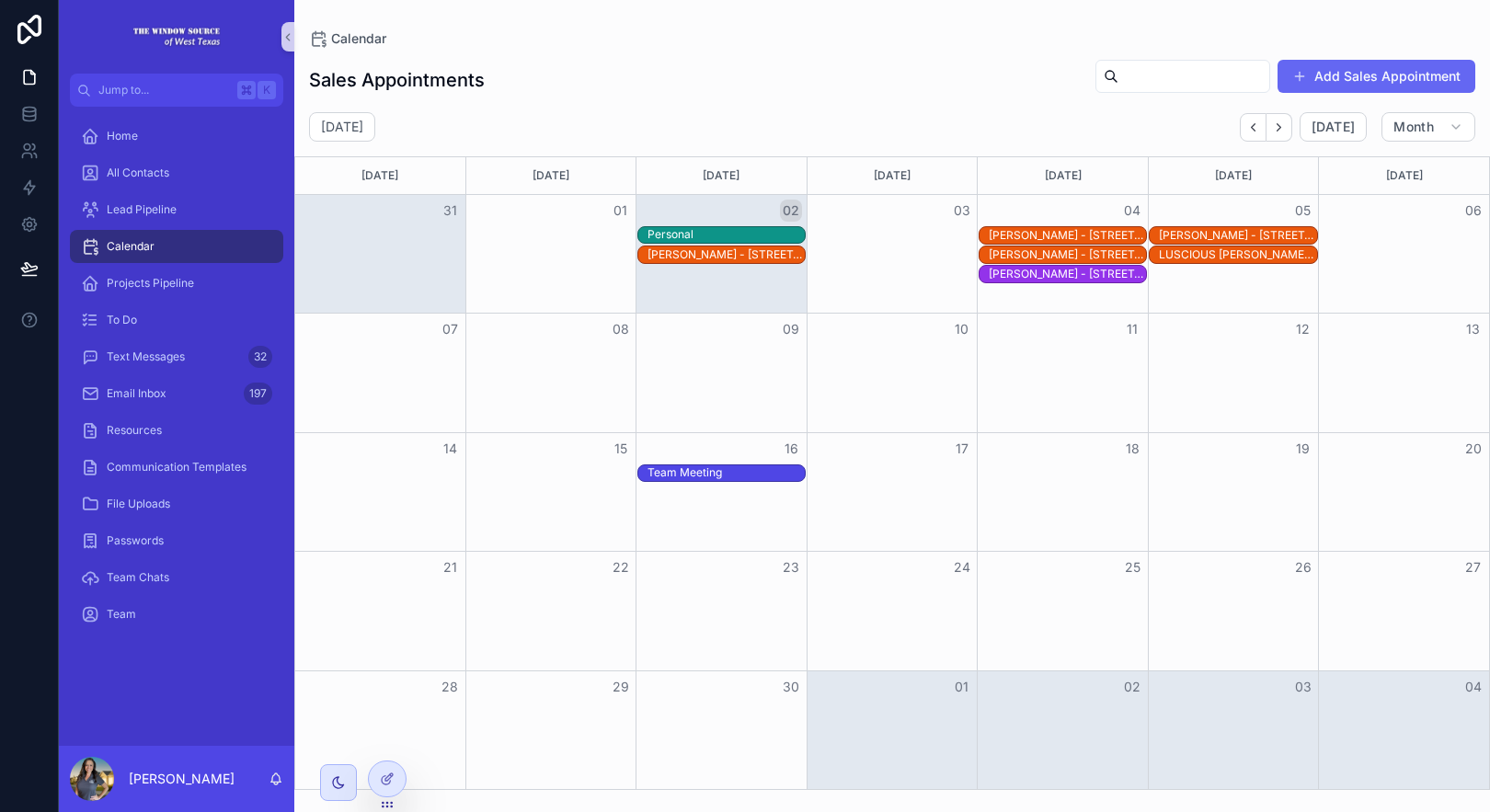
click at [1091, 273] on div "[PERSON_NAME] - [STREET_ADDRESS]" at bounding box center [1067, 274] width 158 height 15
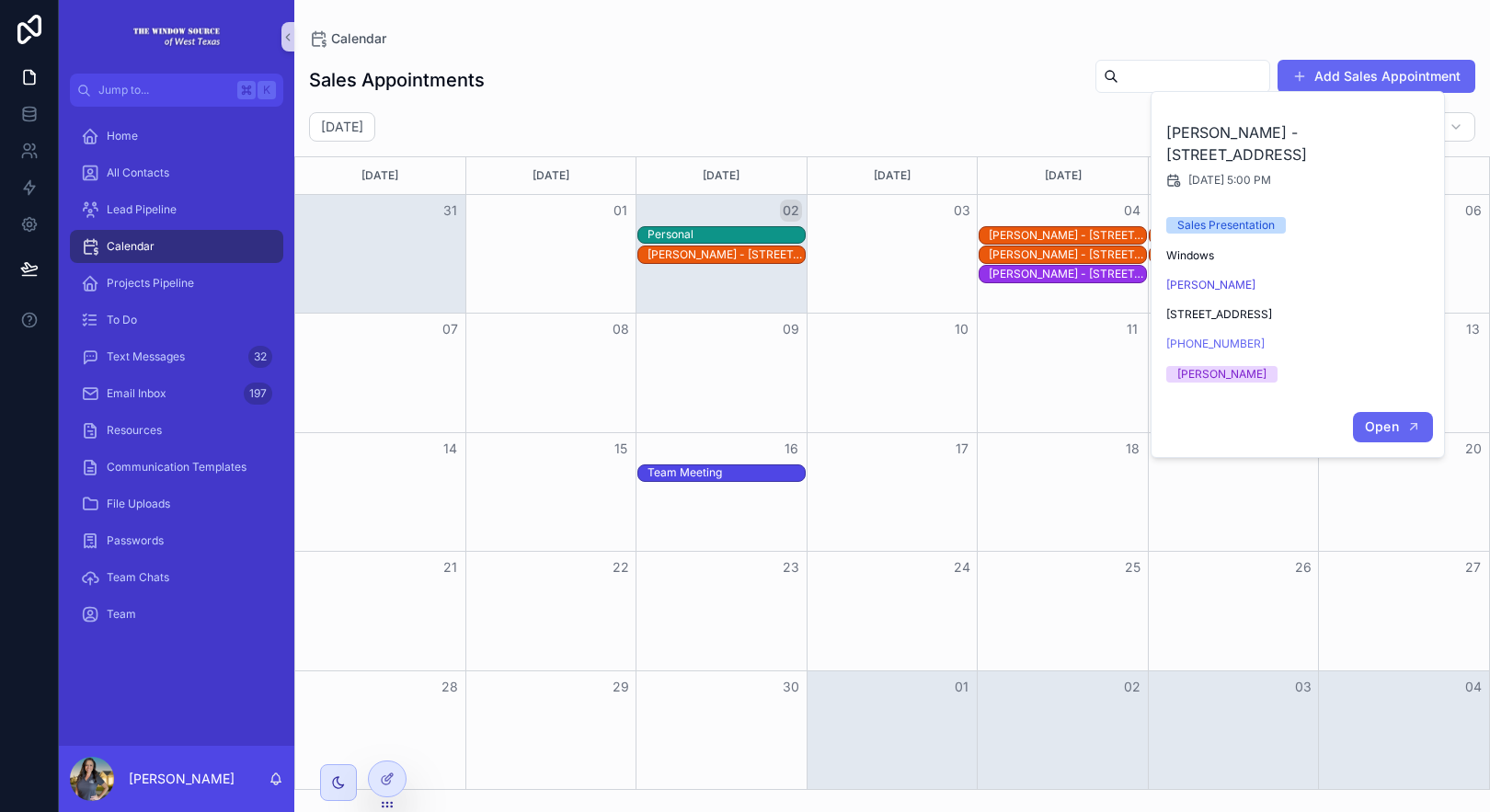
click at [1412, 423] on icon "scrollable content" at bounding box center [1413, 426] width 15 height 15
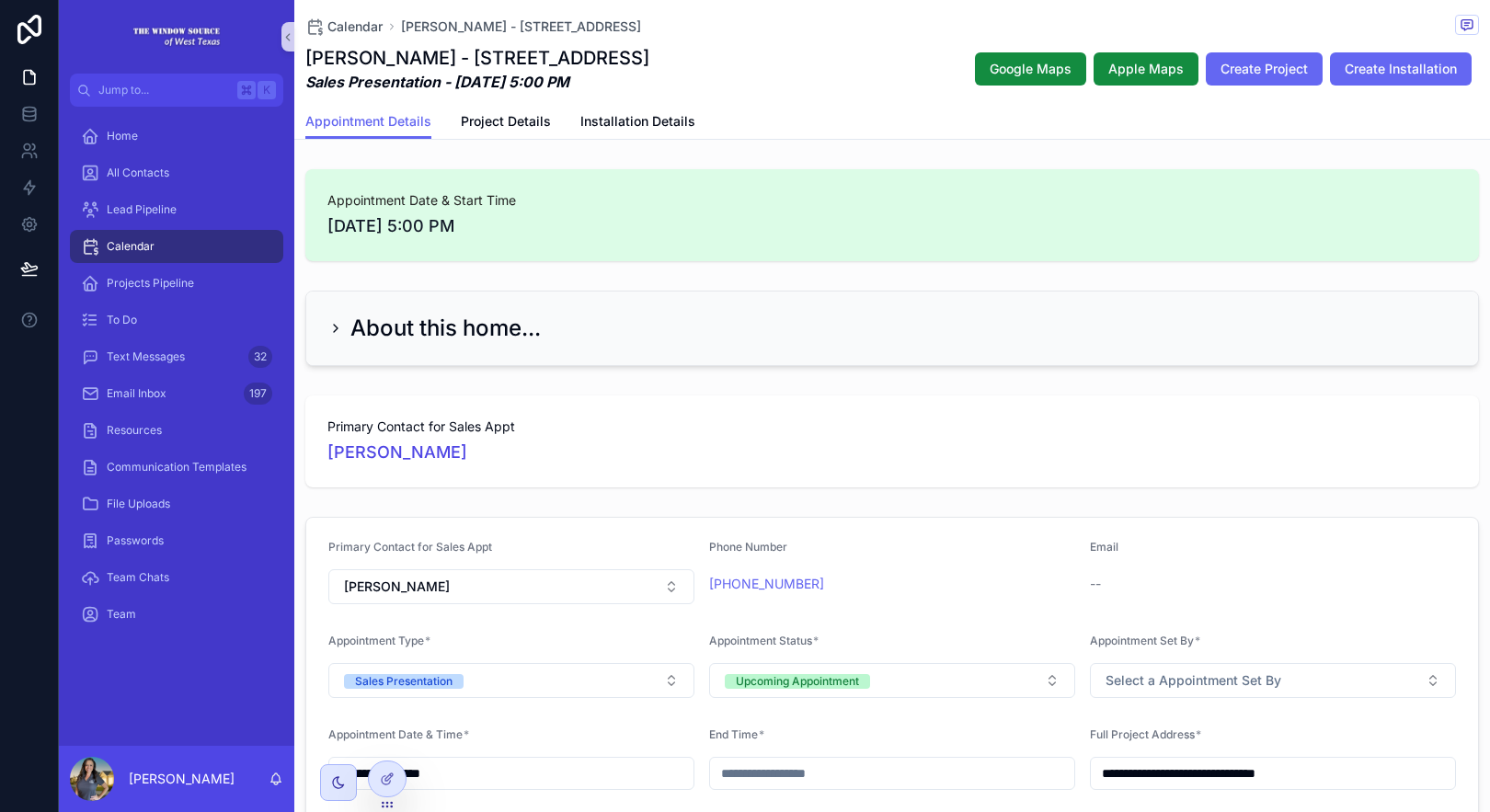
click at [639, 102] on div "Calendar Bradley Futch - 4803 Island Dr. Midland, TX 79707 Bradley Futch - 4803…" at bounding box center [892, 52] width 1173 height 104
click at [641, 120] on span "Installation Details" at bounding box center [638, 121] width 115 height 18
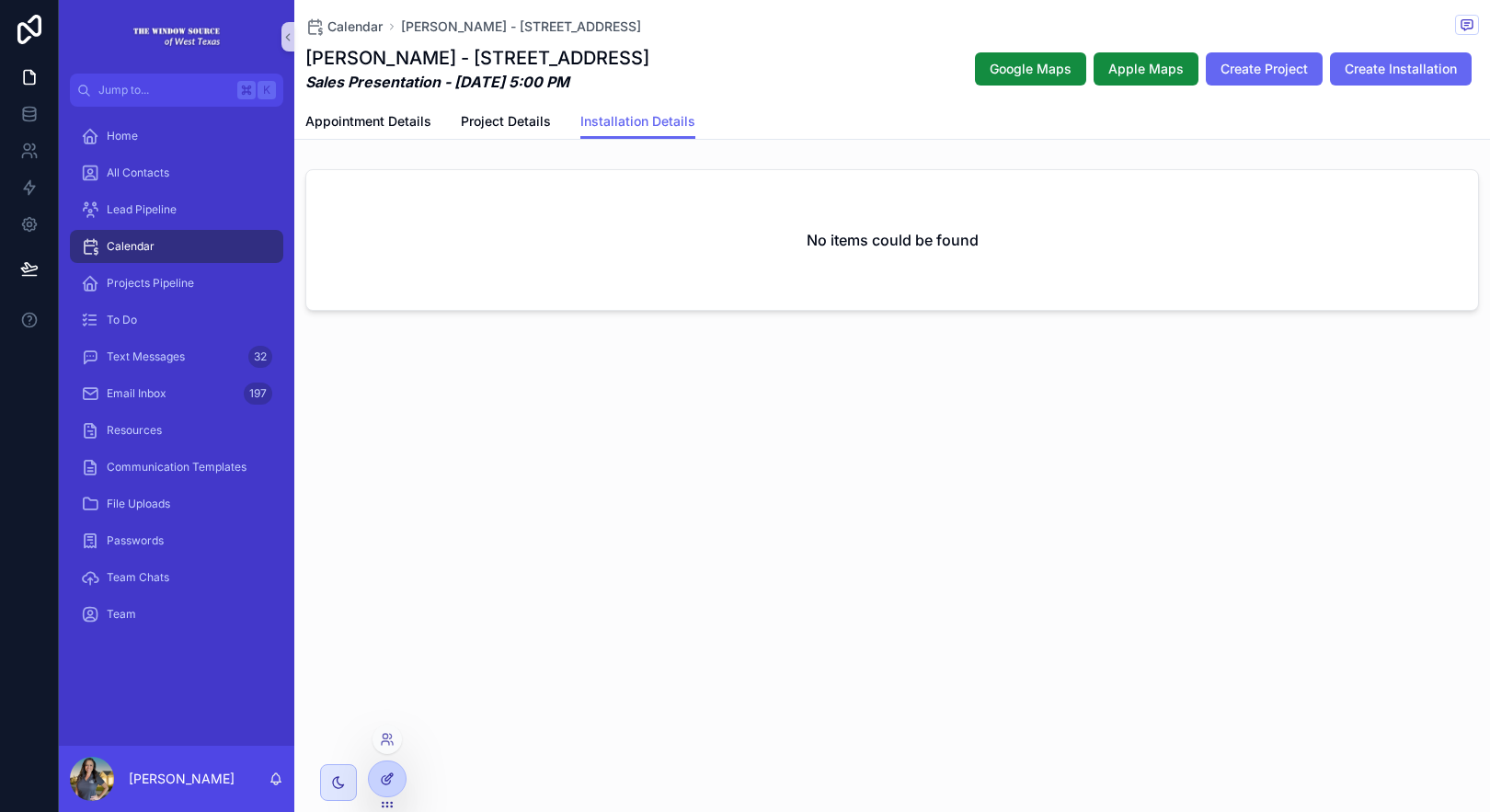
click at [398, 776] on div at bounding box center [388, 779] width 37 height 35
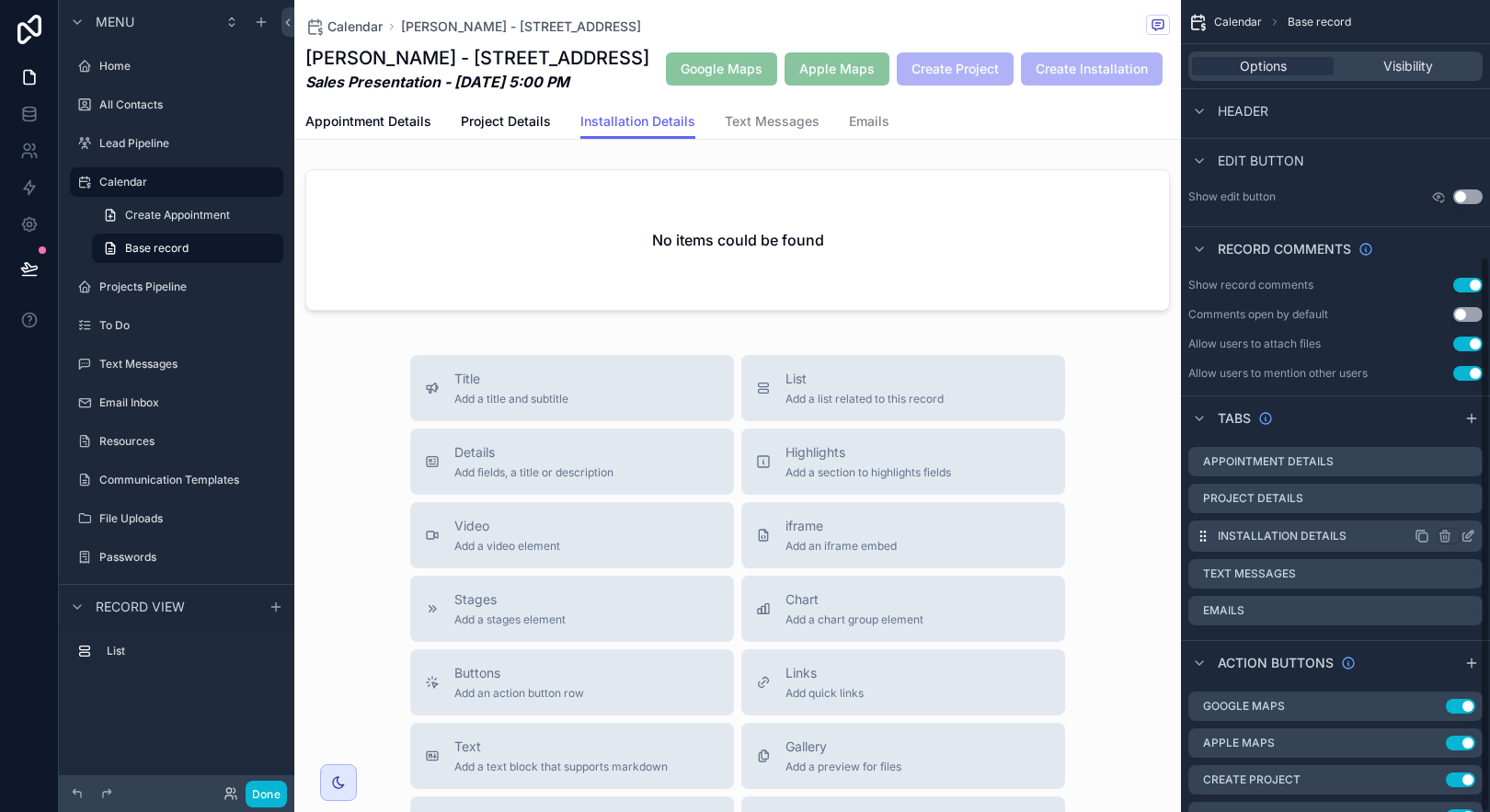
scroll to position [374, 0]
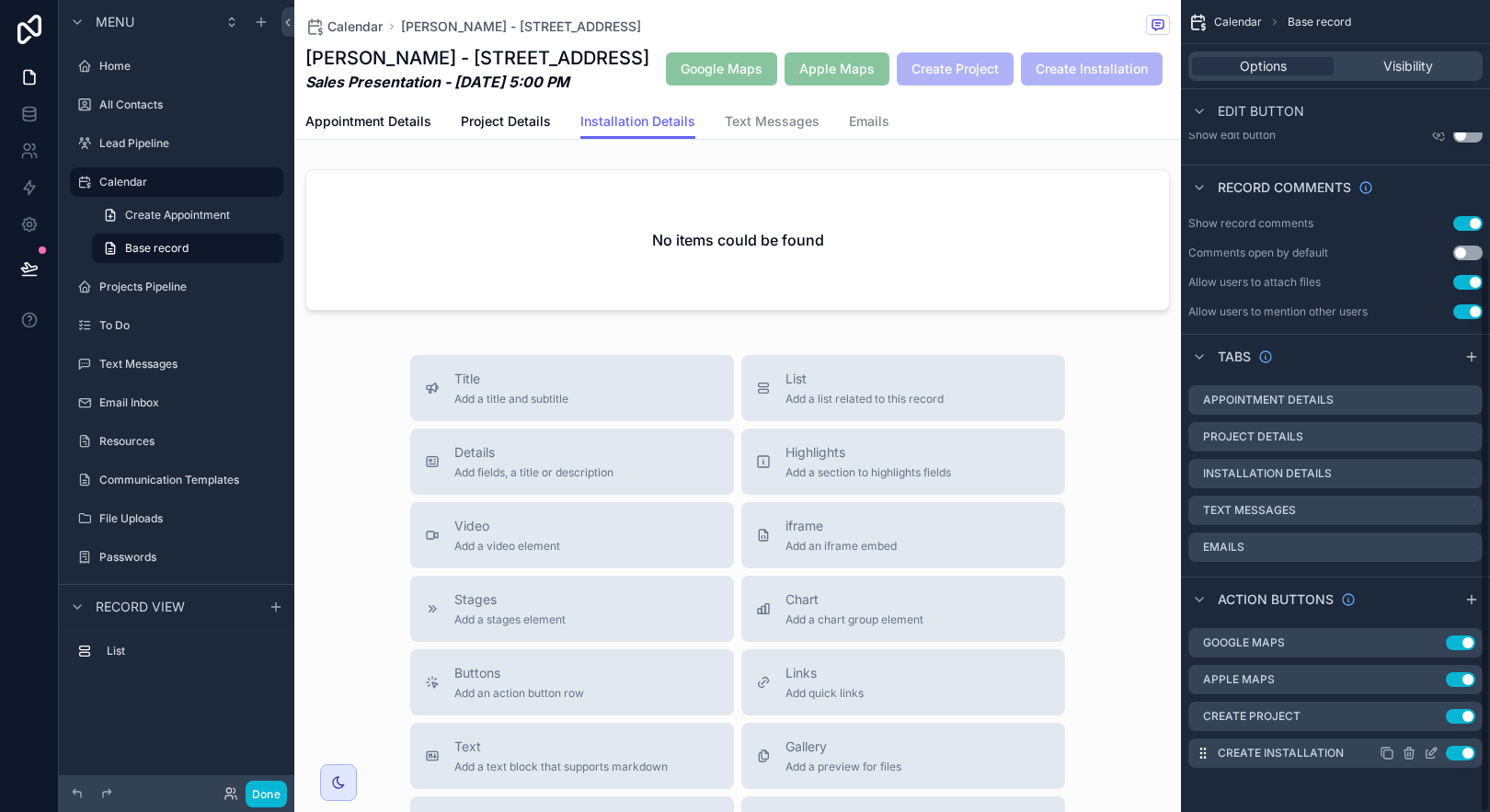
click at [1428, 749] on icon "scrollable content" at bounding box center [1431, 753] width 15 height 15
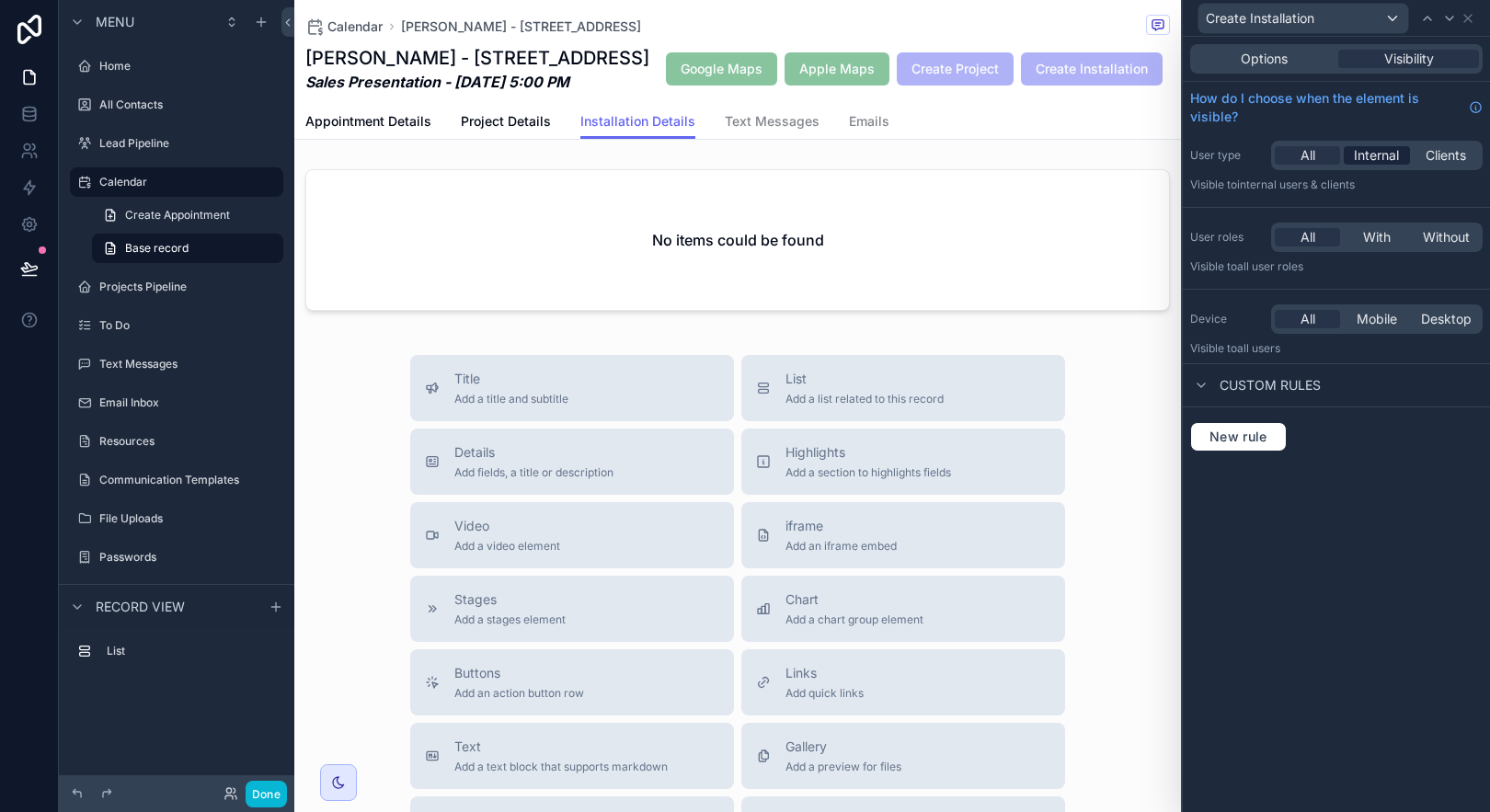
click at [1386, 151] on span "Internal" at bounding box center [1376, 155] width 45 height 18
click at [1372, 231] on span "With" at bounding box center [1377, 237] width 27 height 18
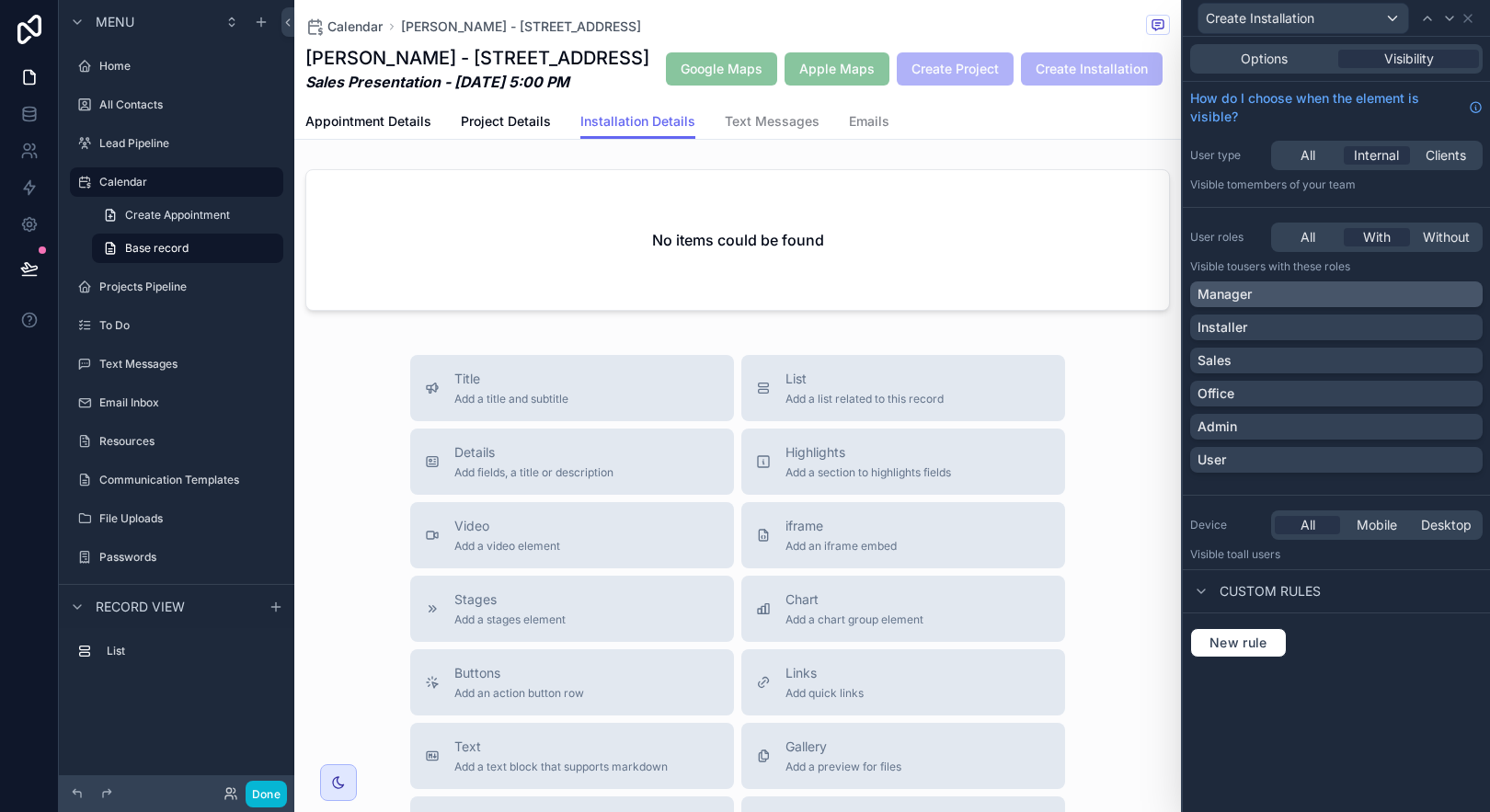
click at [1432, 304] on div "Manager" at bounding box center [1336, 294] width 292 height 25
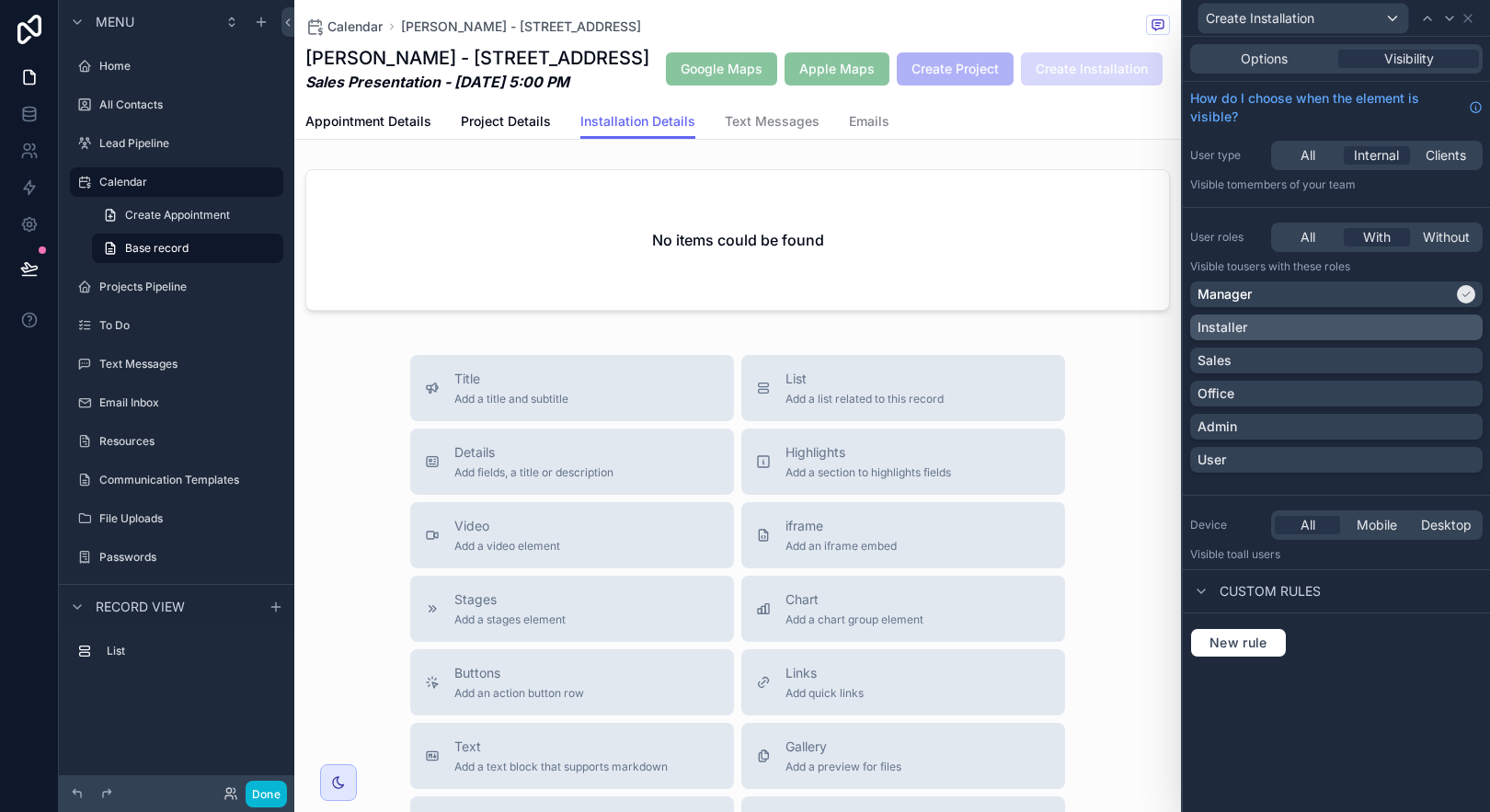
click at [1431, 324] on div "Installer" at bounding box center [1336, 327] width 278 height 18
click at [1430, 356] on div "Sales" at bounding box center [1336, 360] width 278 height 18
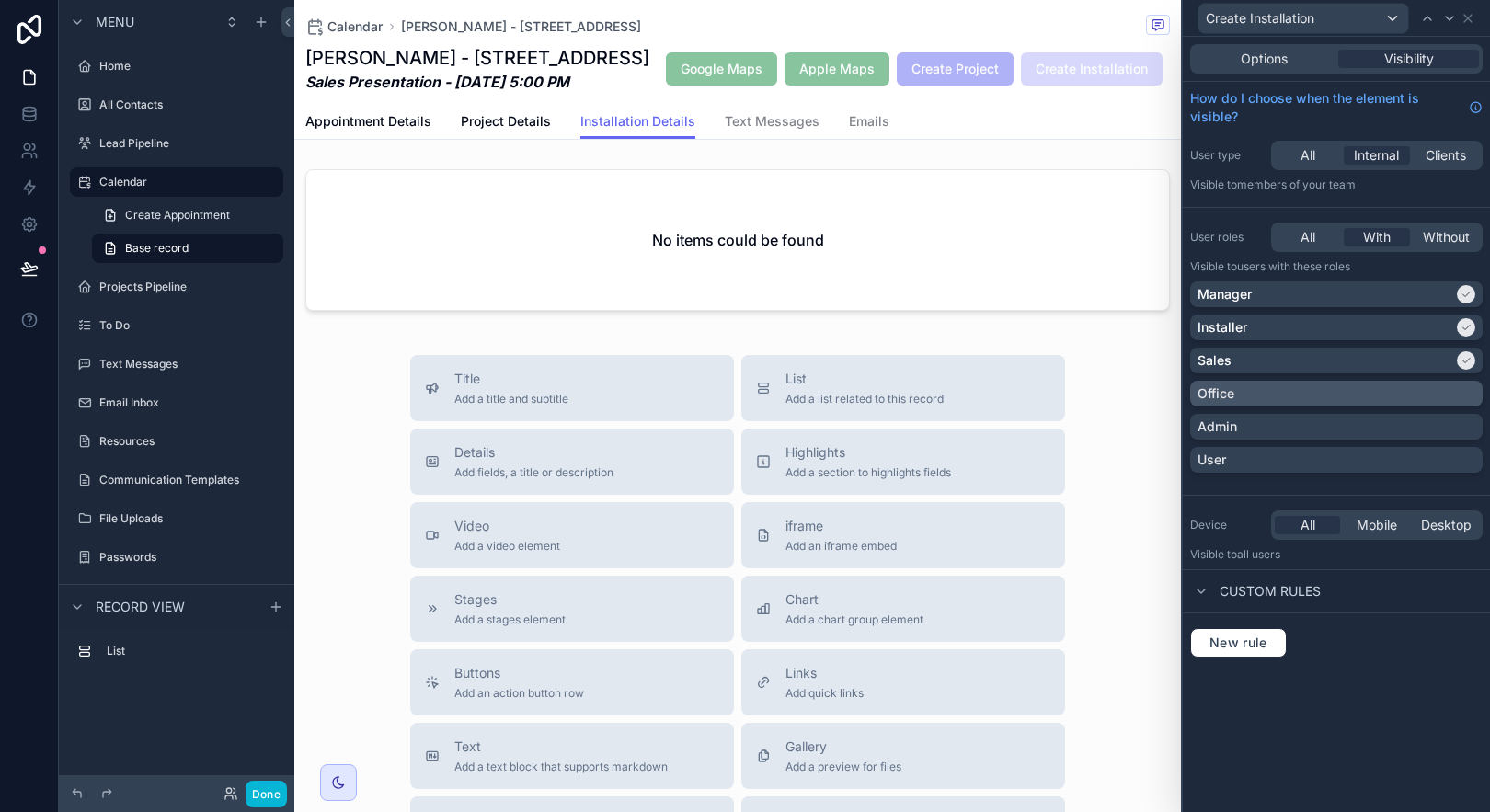
click at [1428, 389] on div "Office" at bounding box center [1336, 393] width 278 height 18
click at [1427, 424] on div "Admin" at bounding box center [1336, 426] width 278 height 18
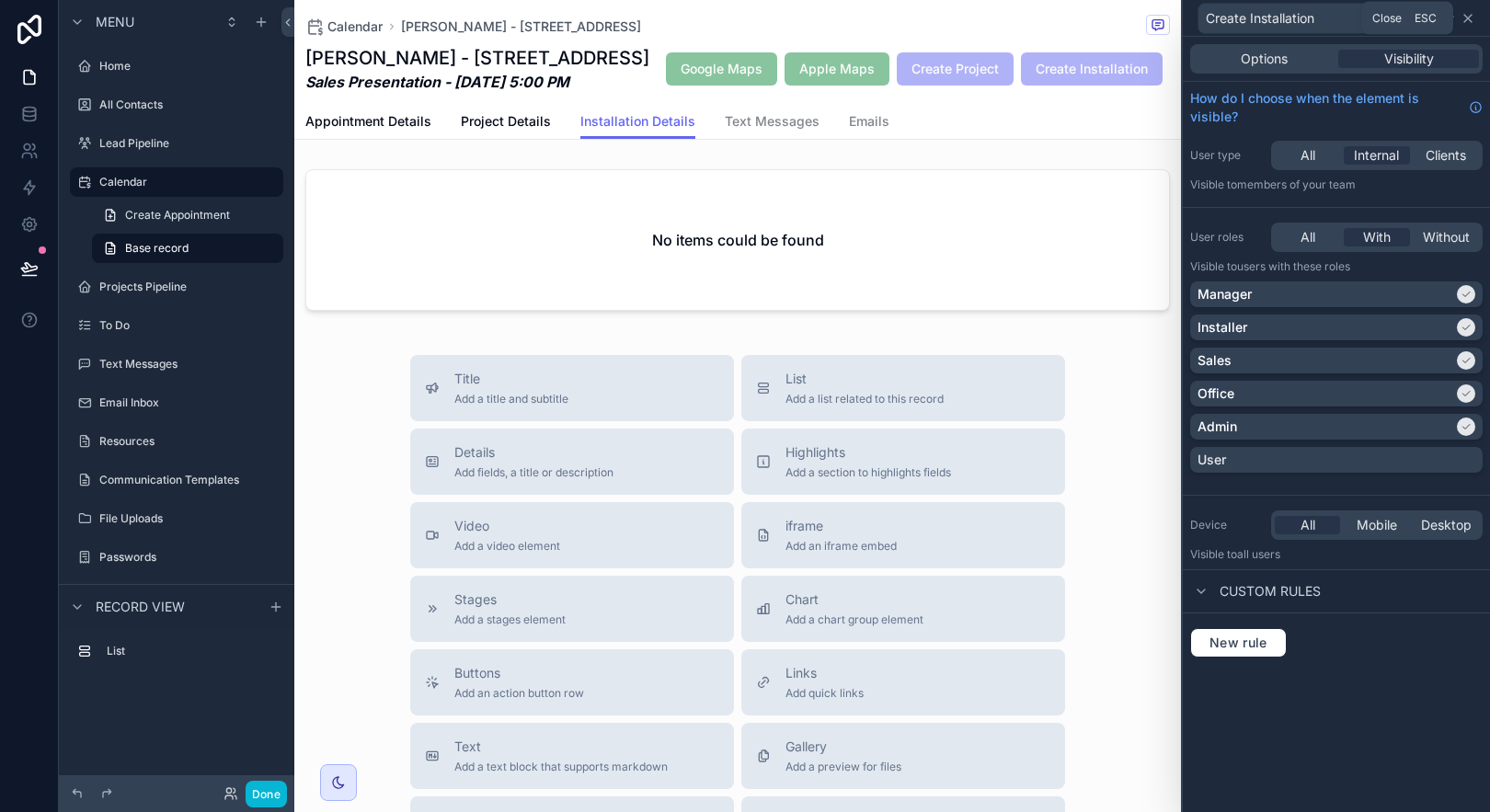
click at [1471, 24] on icon at bounding box center [1468, 18] width 15 height 15
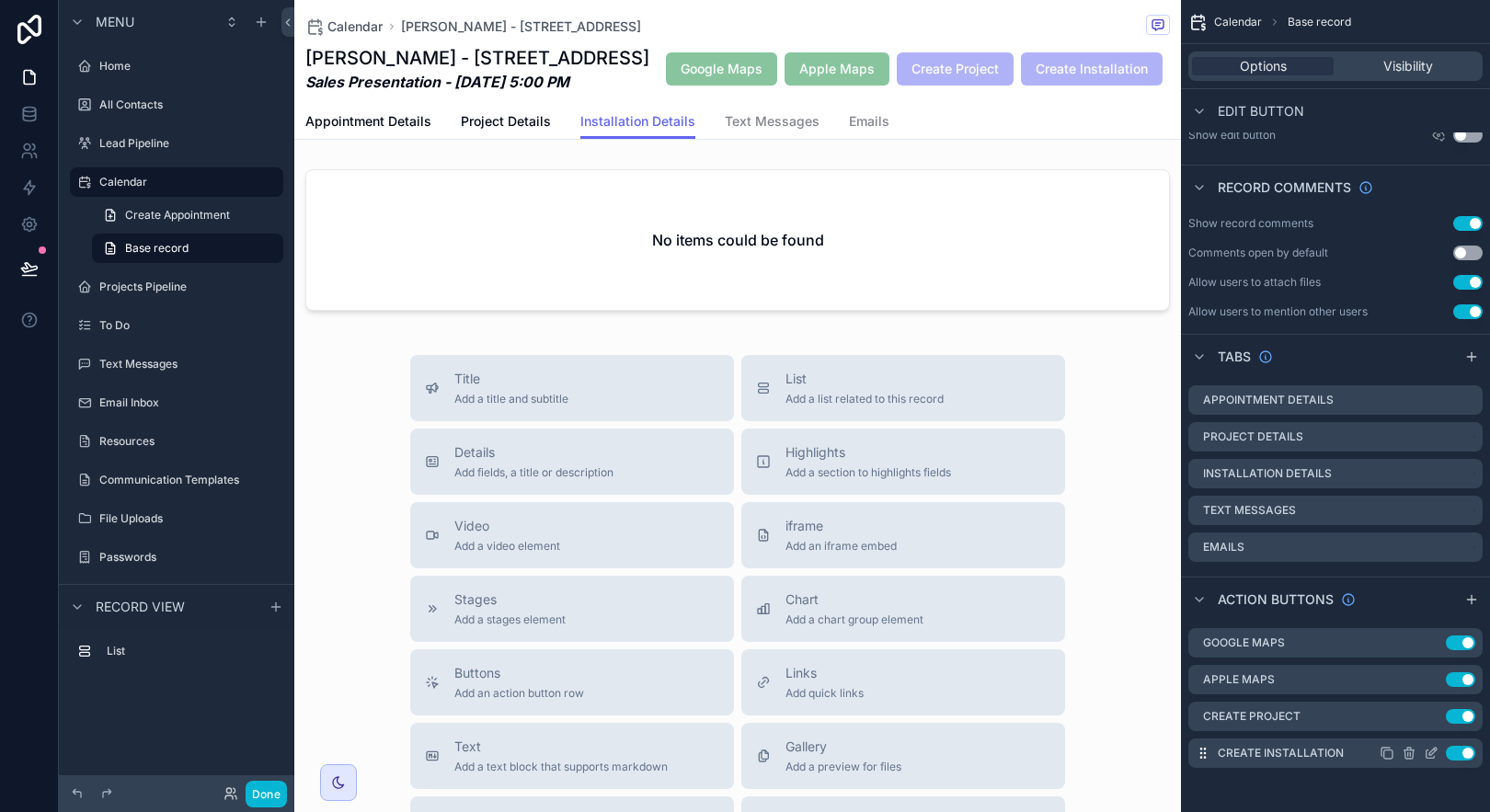
click at [1425, 755] on icon "scrollable content" at bounding box center [1431, 753] width 15 height 15
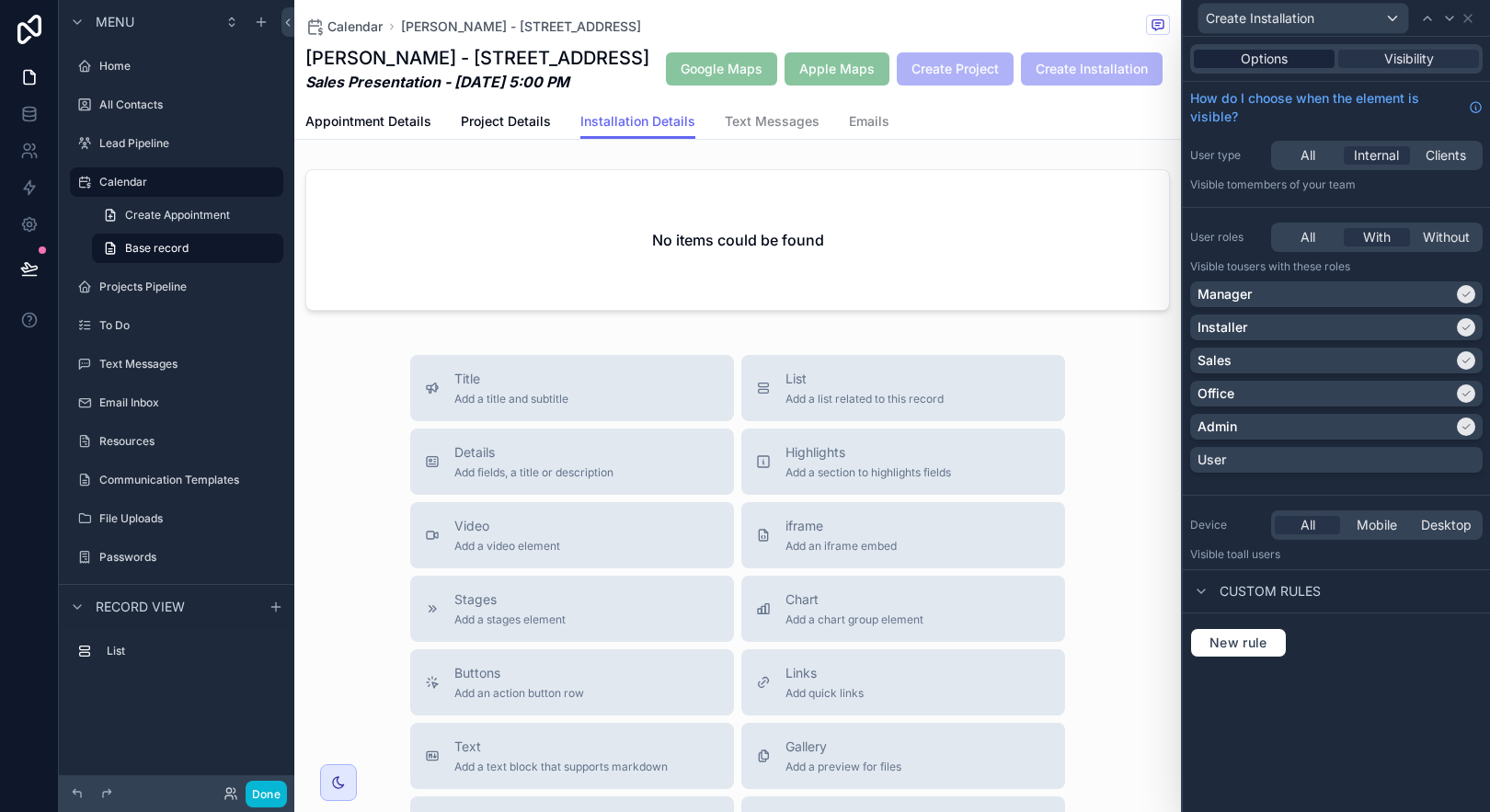
click at [1300, 51] on div "Options" at bounding box center [1264, 58] width 141 height 18
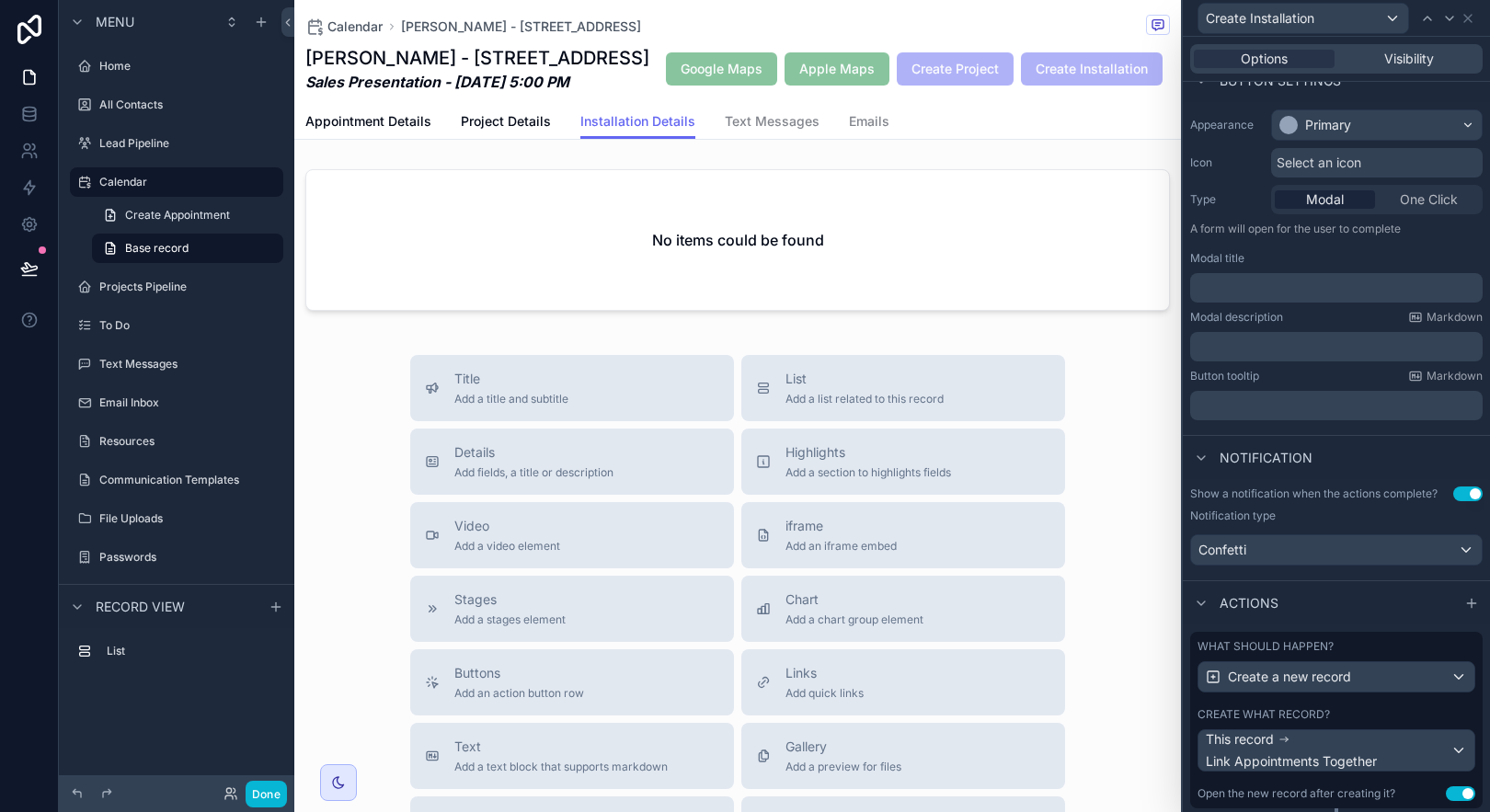
scroll to position [177, 0]
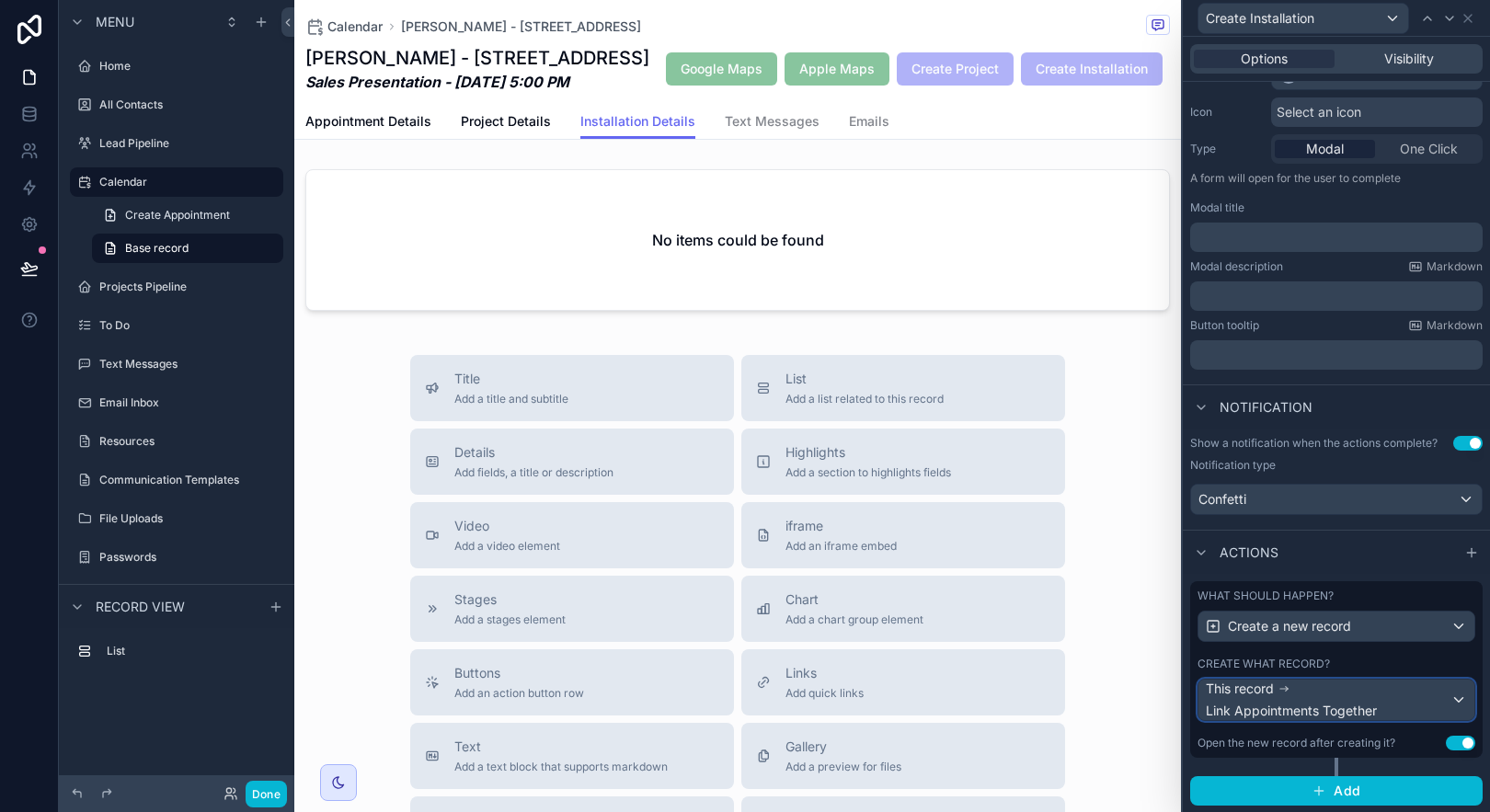
click at [1448, 704] on div "This record Link Appointments Together" at bounding box center [1336, 700] width 276 height 41
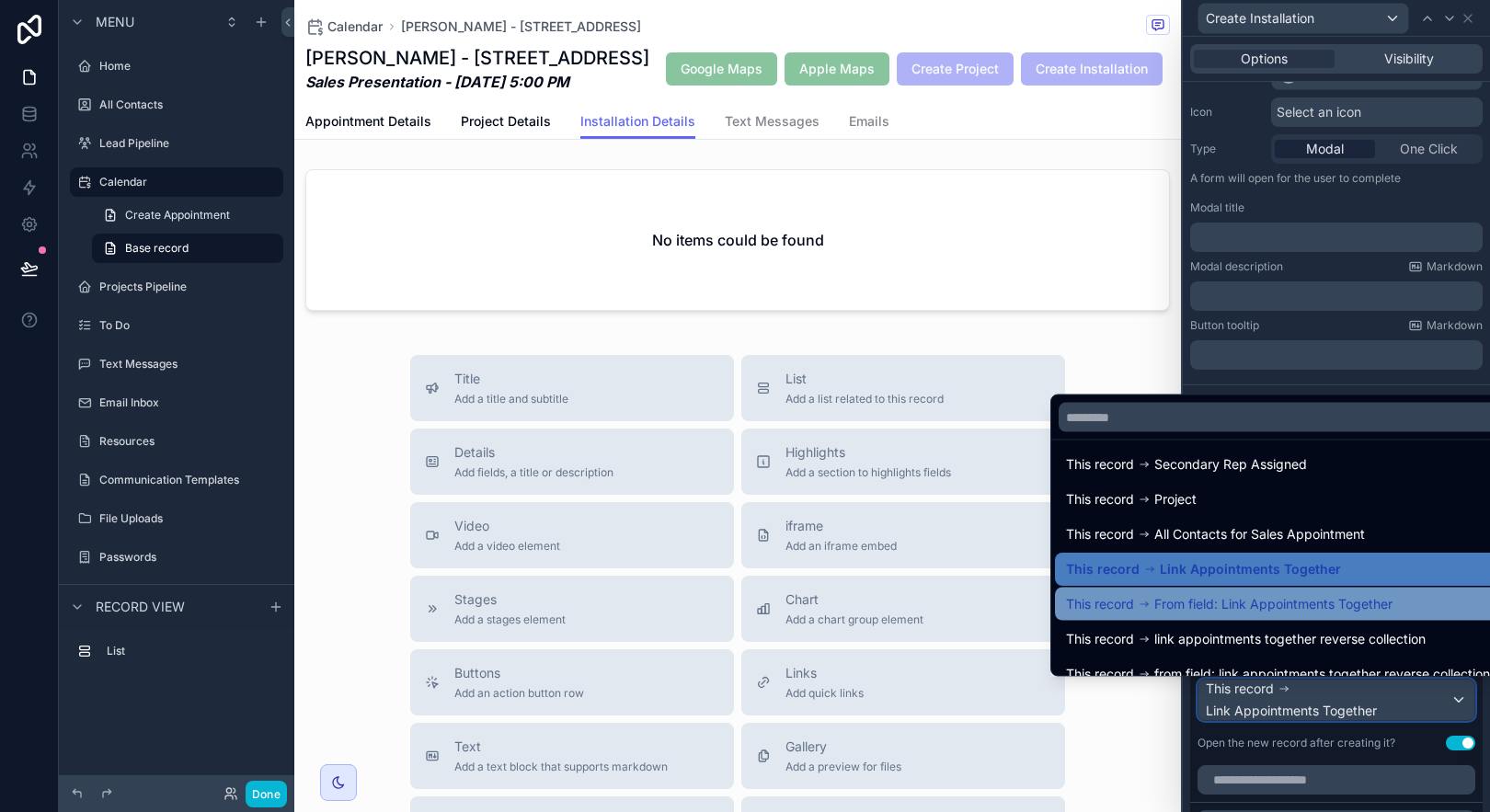
scroll to position [115, 0]
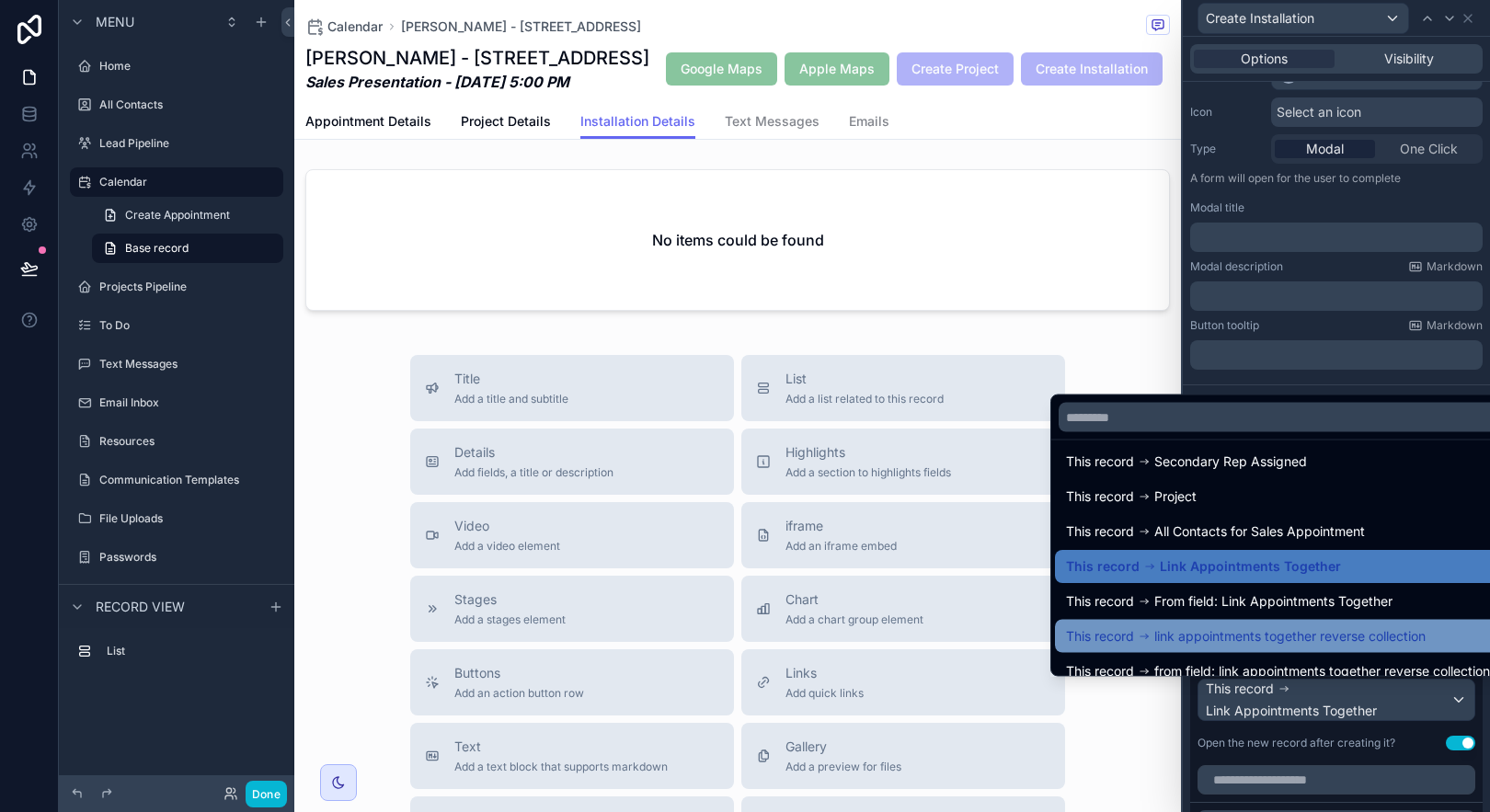
click at [1423, 631] on div "This record link appointments together reverse collection" at bounding box center [1278, 636] width 424 height 22
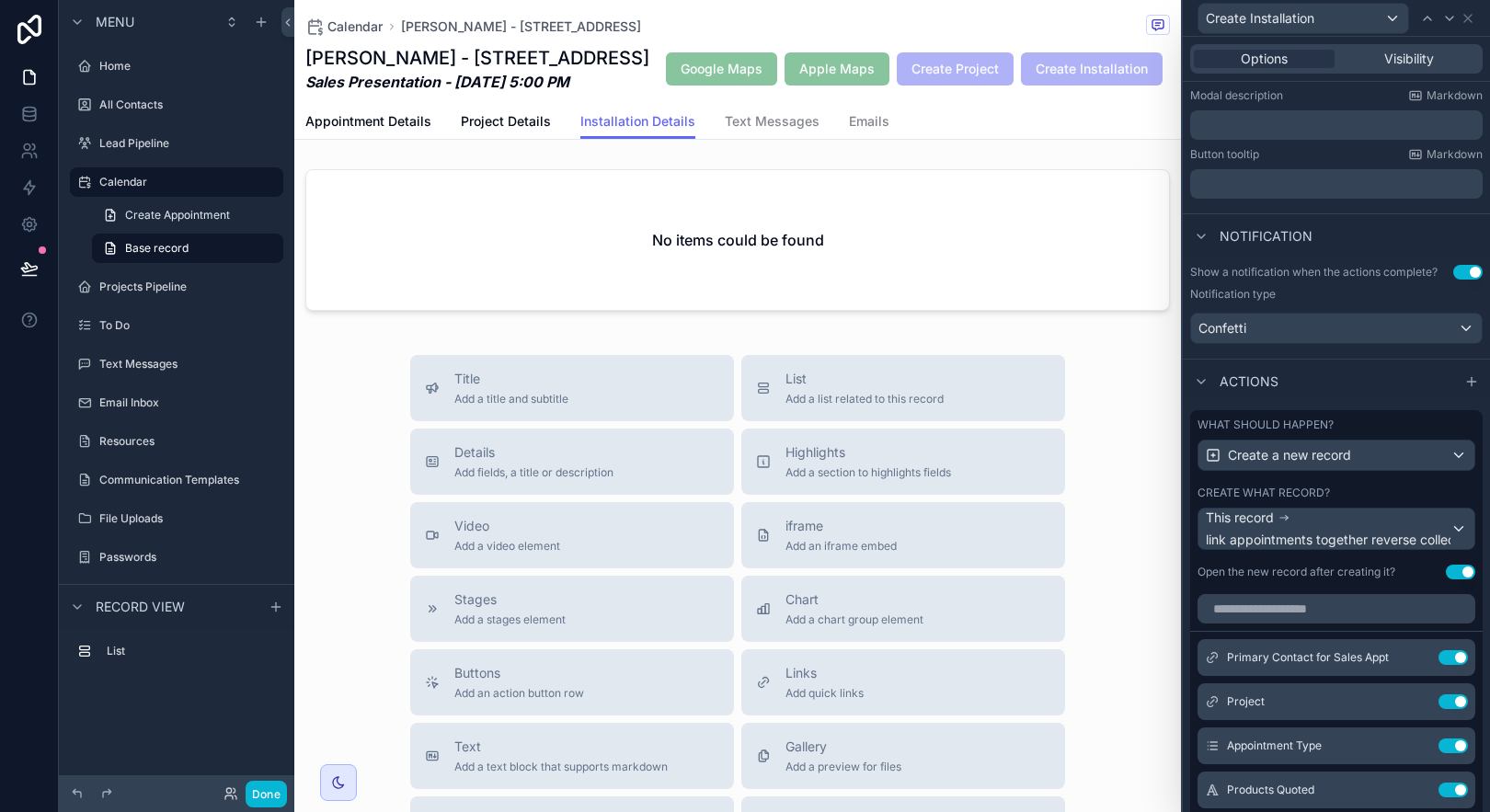
scroll to position [587, 0]
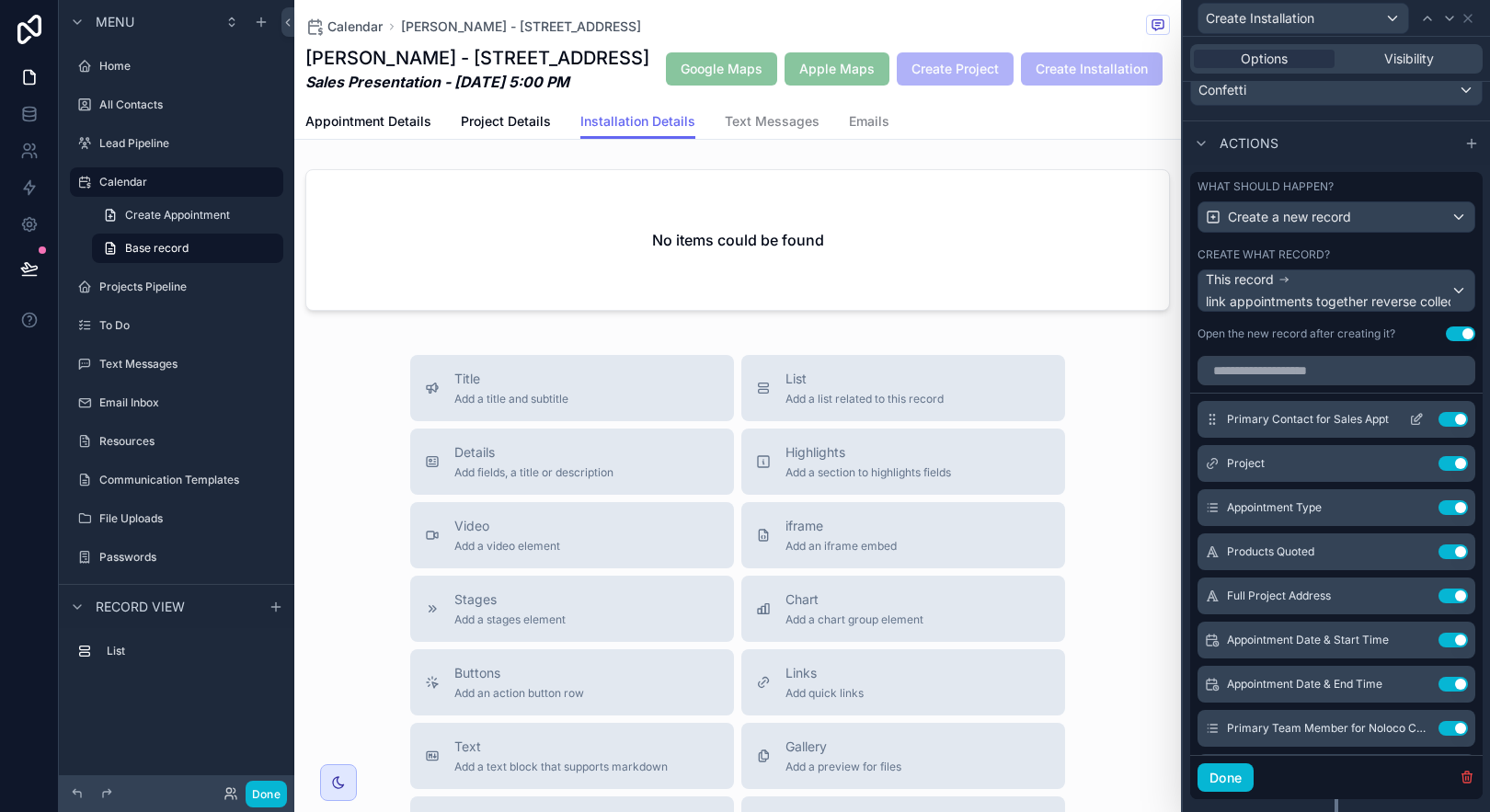
click at [1409, 418] on icon at bounding box center [1416, 419] width 15 height 15
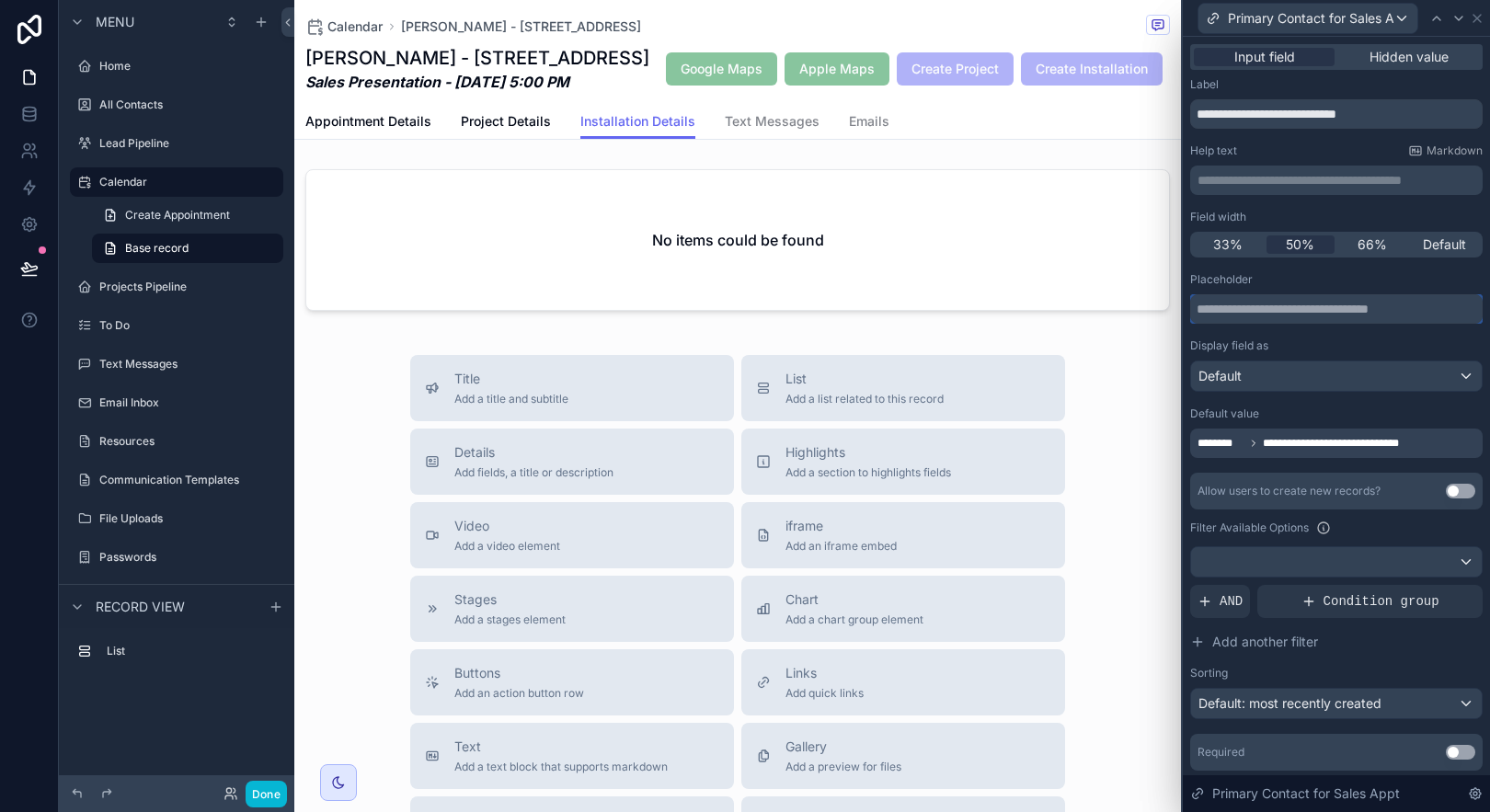
click at [1285, 309] on input "text" at bounding box center [1336, 309] width 292 height 29
click at [1284, 310] on input "text" at bounding box center [1336, 309] width 292 height 29
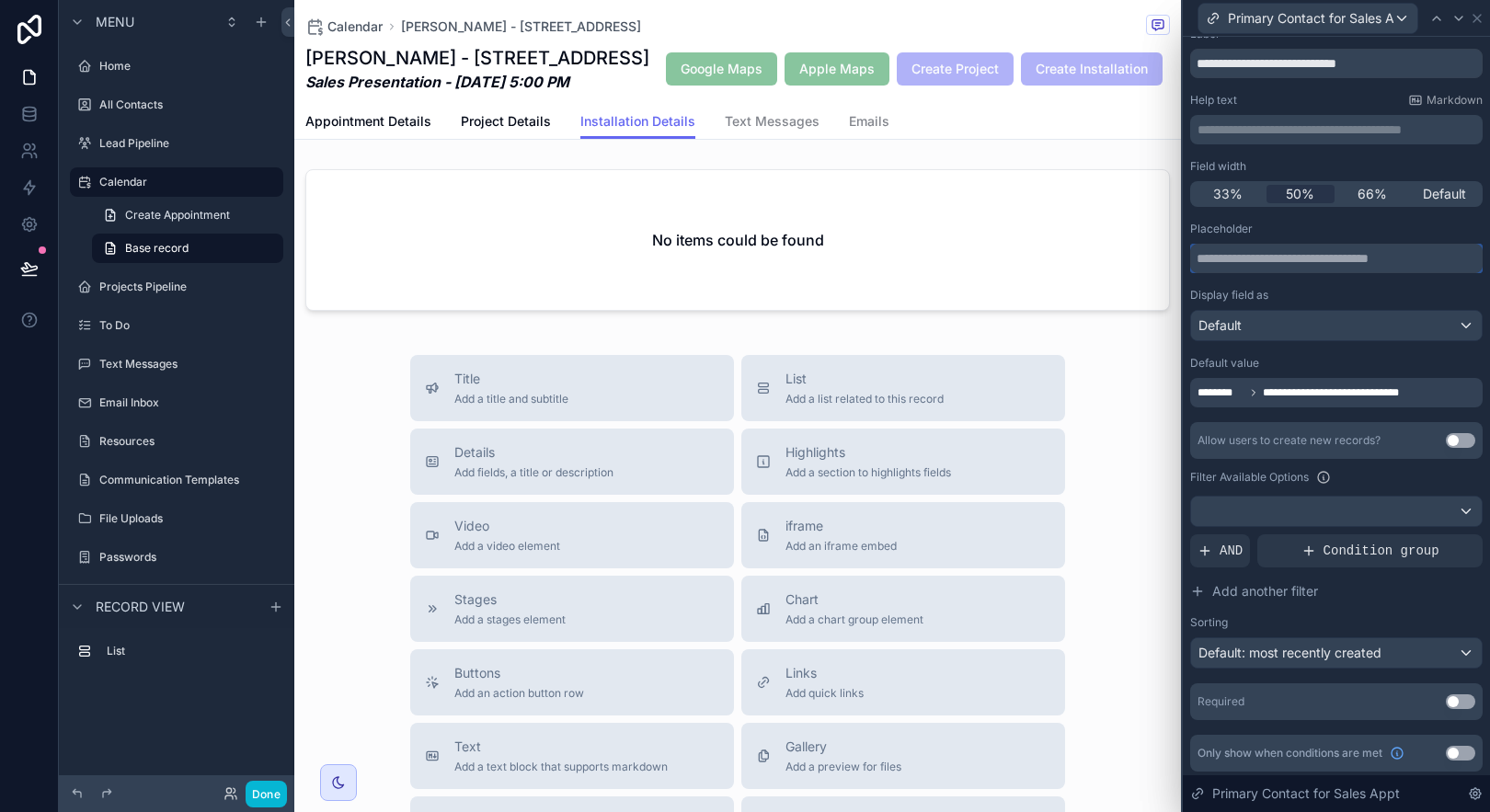
scroll to position [55, 0]
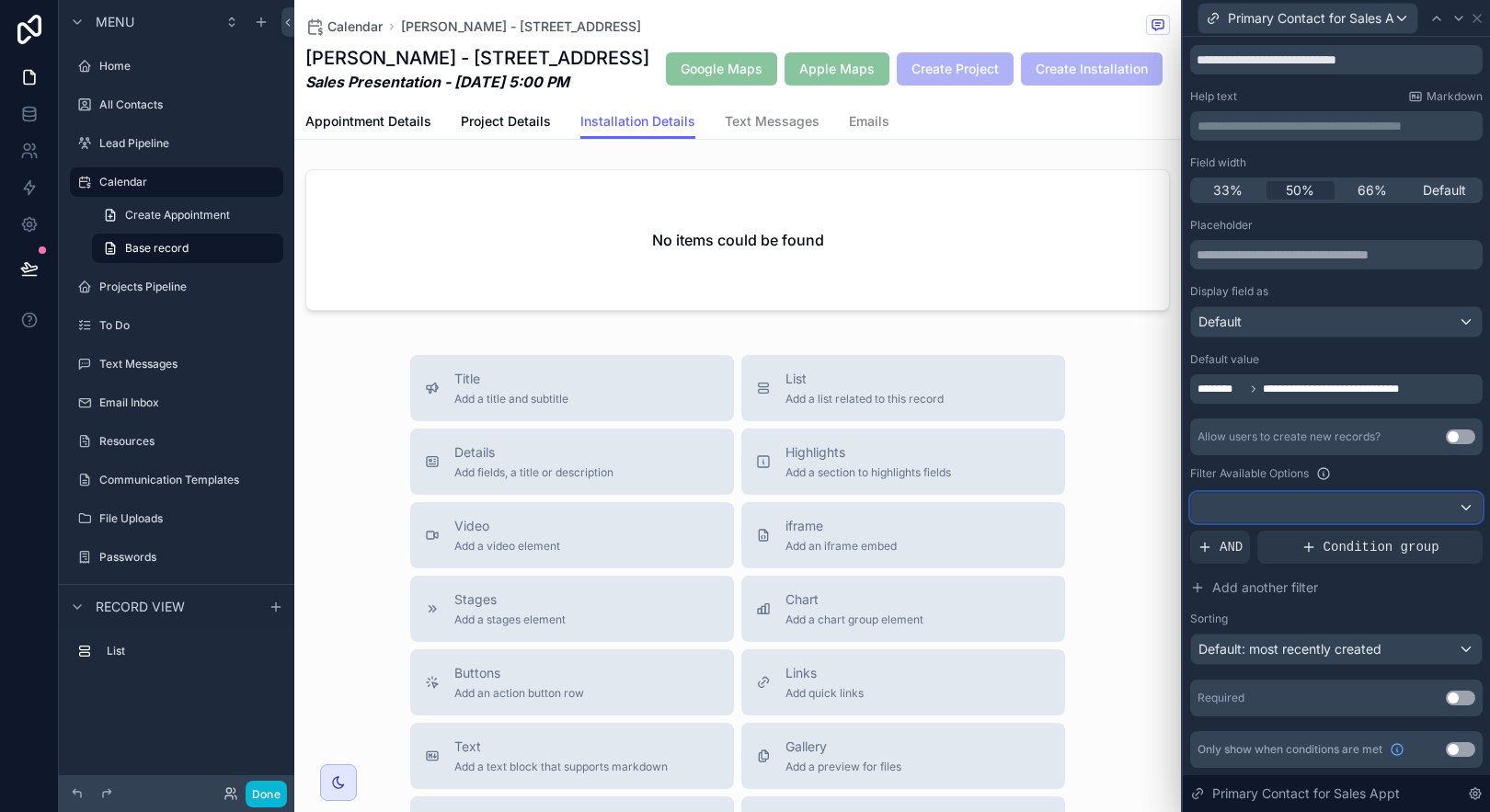
click at [1455, 497] on div at bounding box center [1336, 507] width 290 height 29
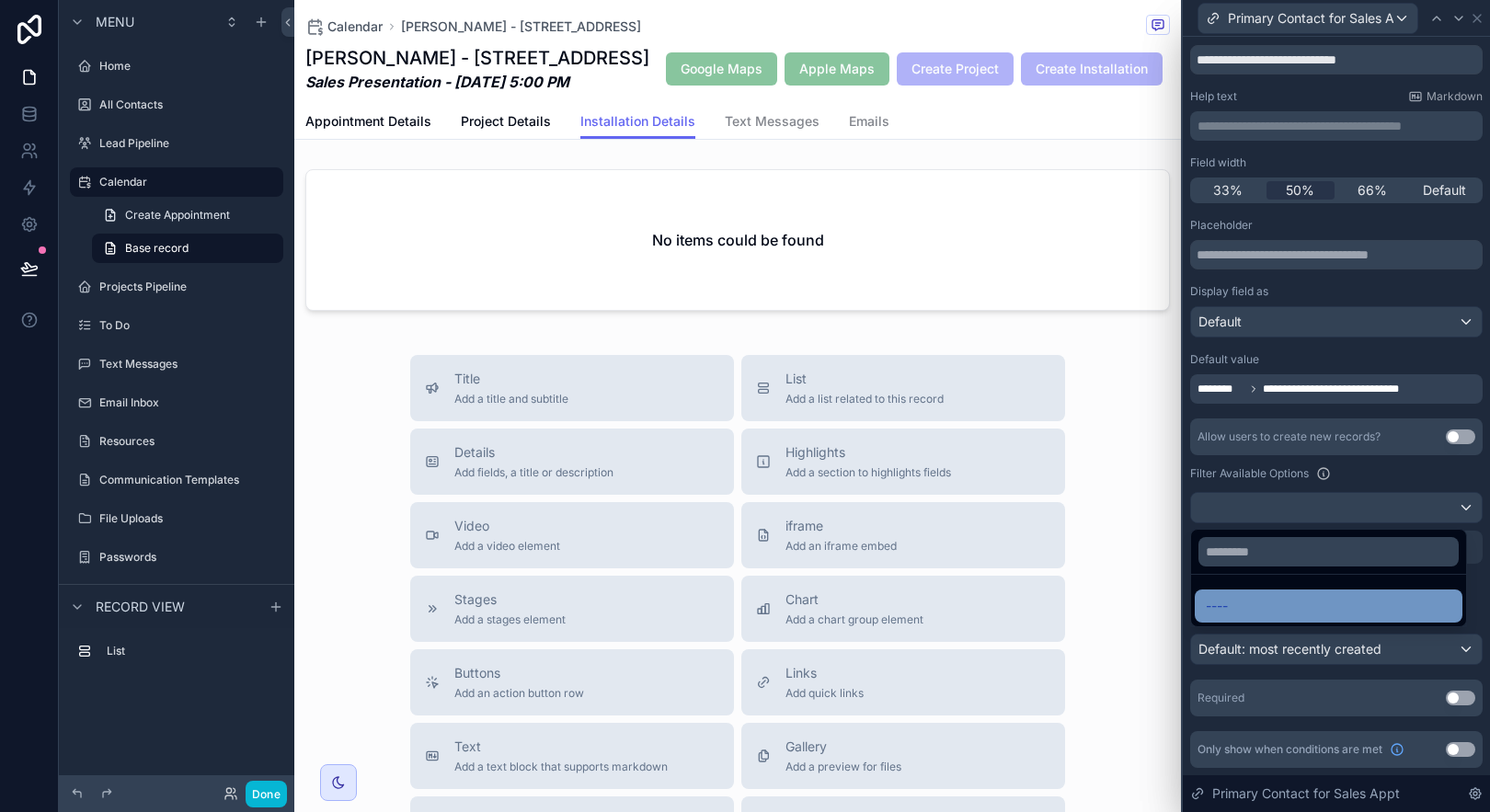
click at [1316, 599] on div "----" at bounding box center [1328, 606] width 245 height 22
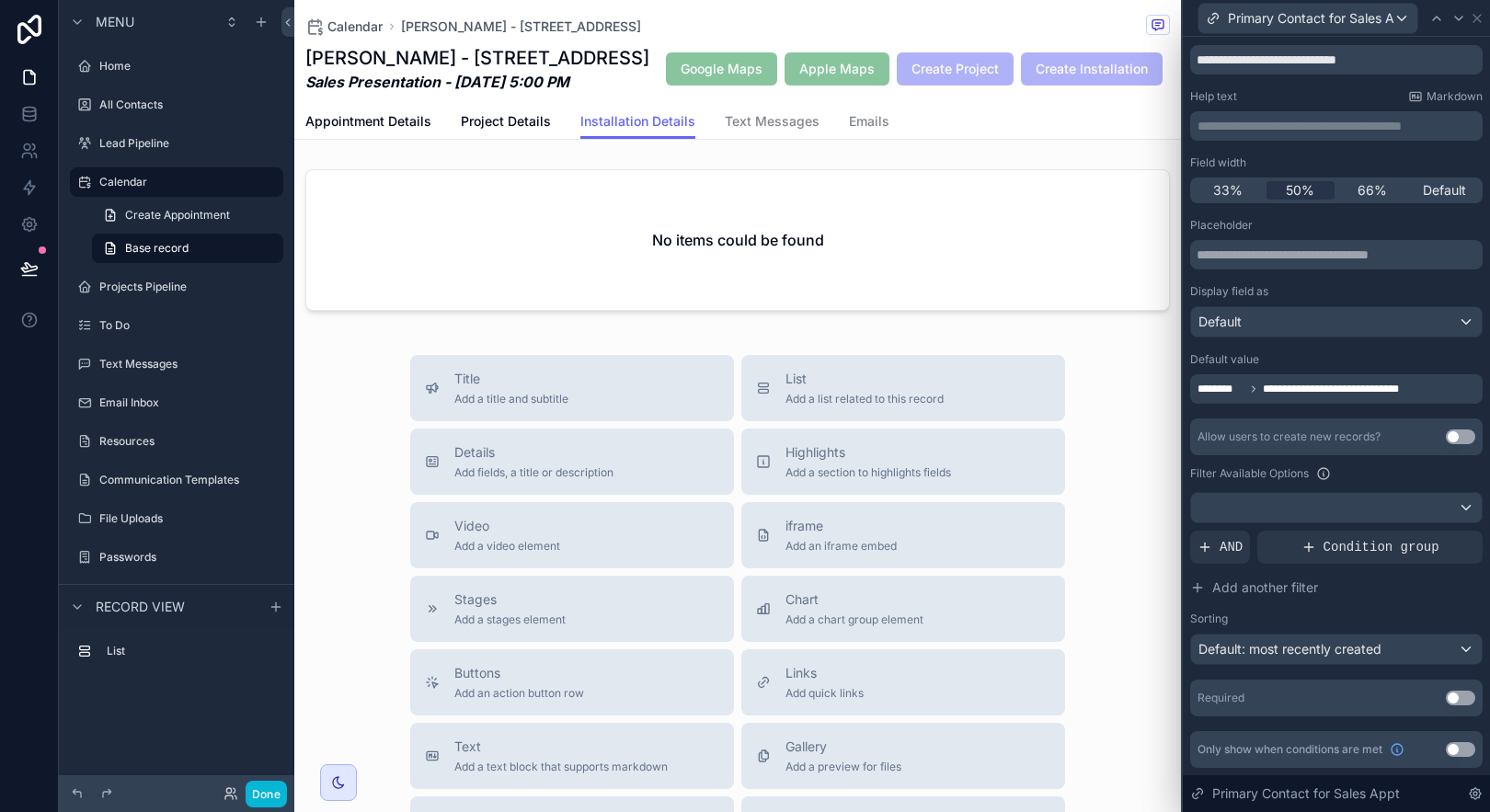
click at [1234, 340] on div "**********" at bounding box center [1336, 467] width 292 height 498
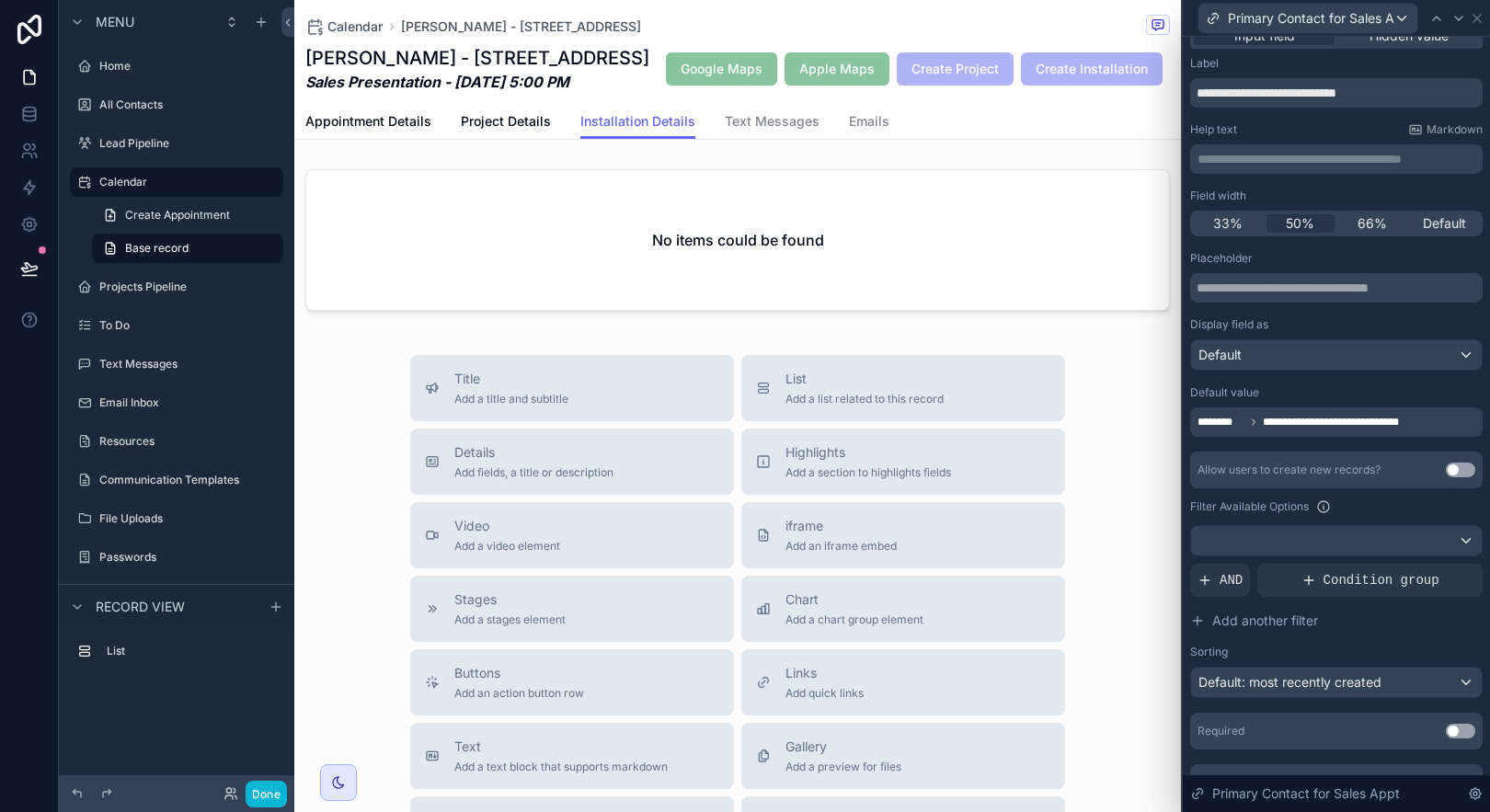
scroll to position [0, 0]
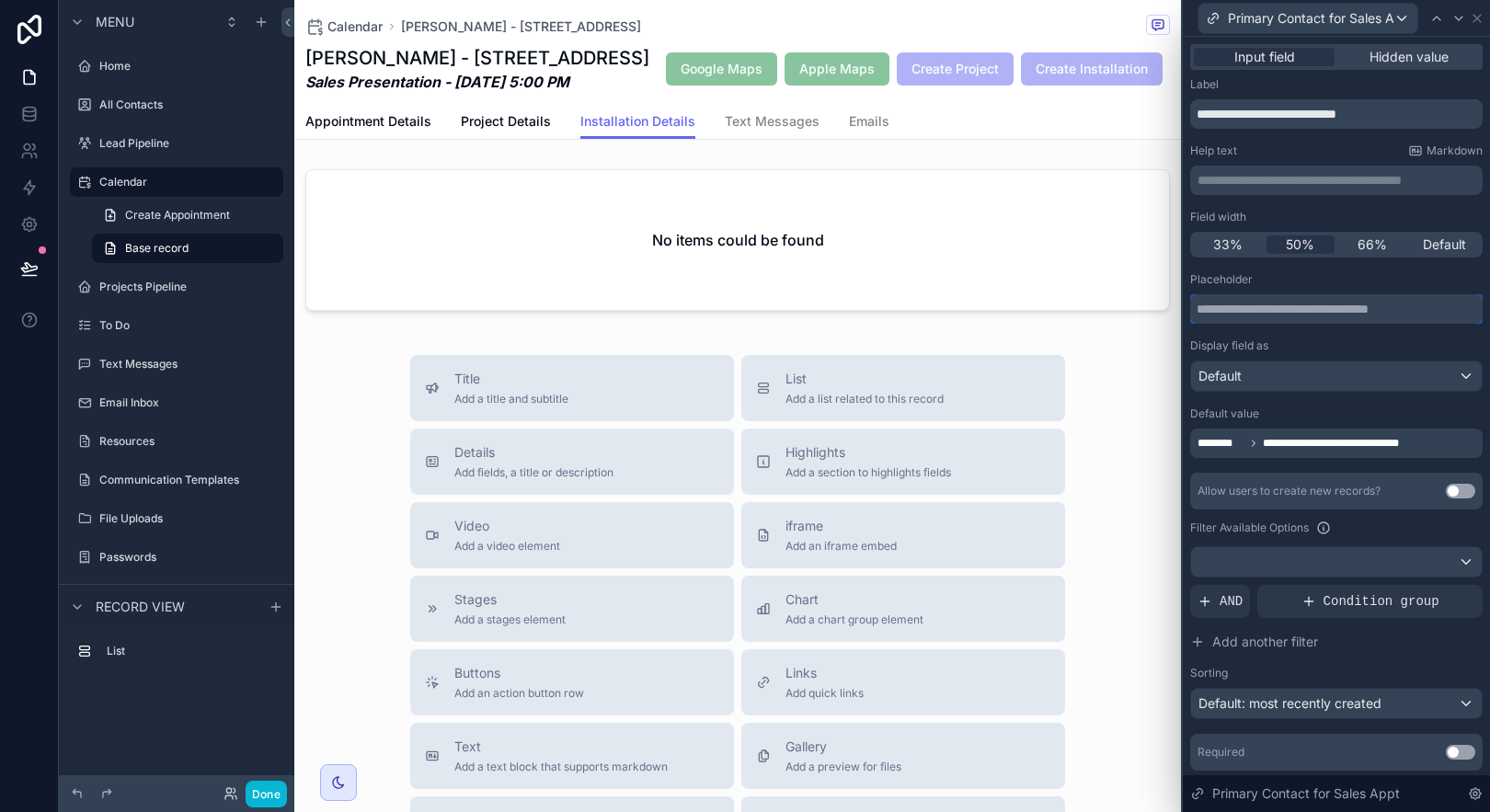
click at [1341, 316] on input "text" at bounding box center [1336, 309] width 292 height 29
click at [1337, 314] on input "text" at bounding box center [1336, 309] width 292 height 29
click at [1336, 312] on input "text" at bounding box center [1336, 309] width 292 height 29
click at [1335, 311] on input "text" at bounding box center [1336, 309] width 292 height 29
click at [1316, 288] on div "Placeholder" at bounding box center [1336, 298] width 292 height 52
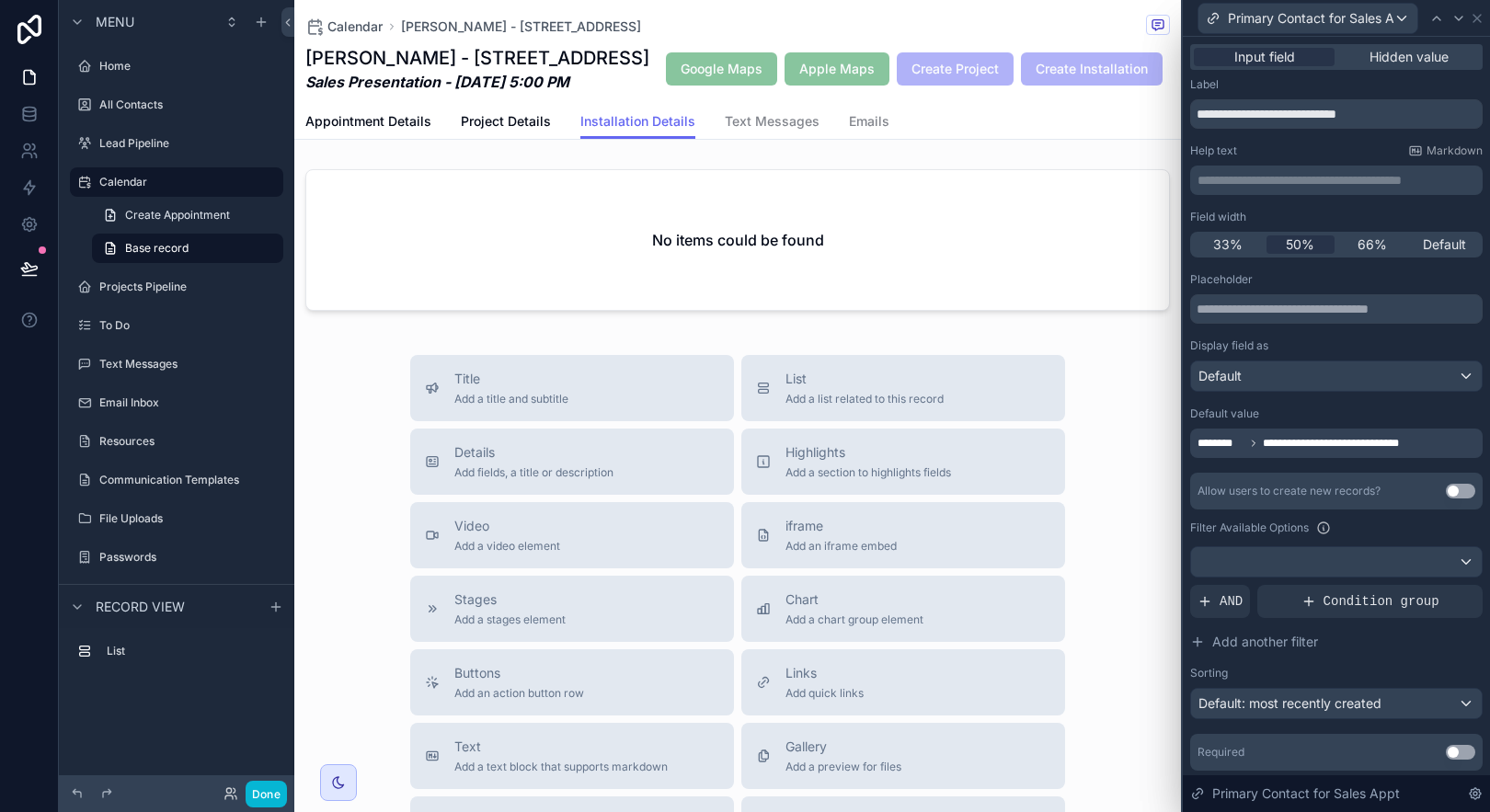
click at [1295, 175] on p "**********" at bounding box center [1338, 180] width 281 height 18
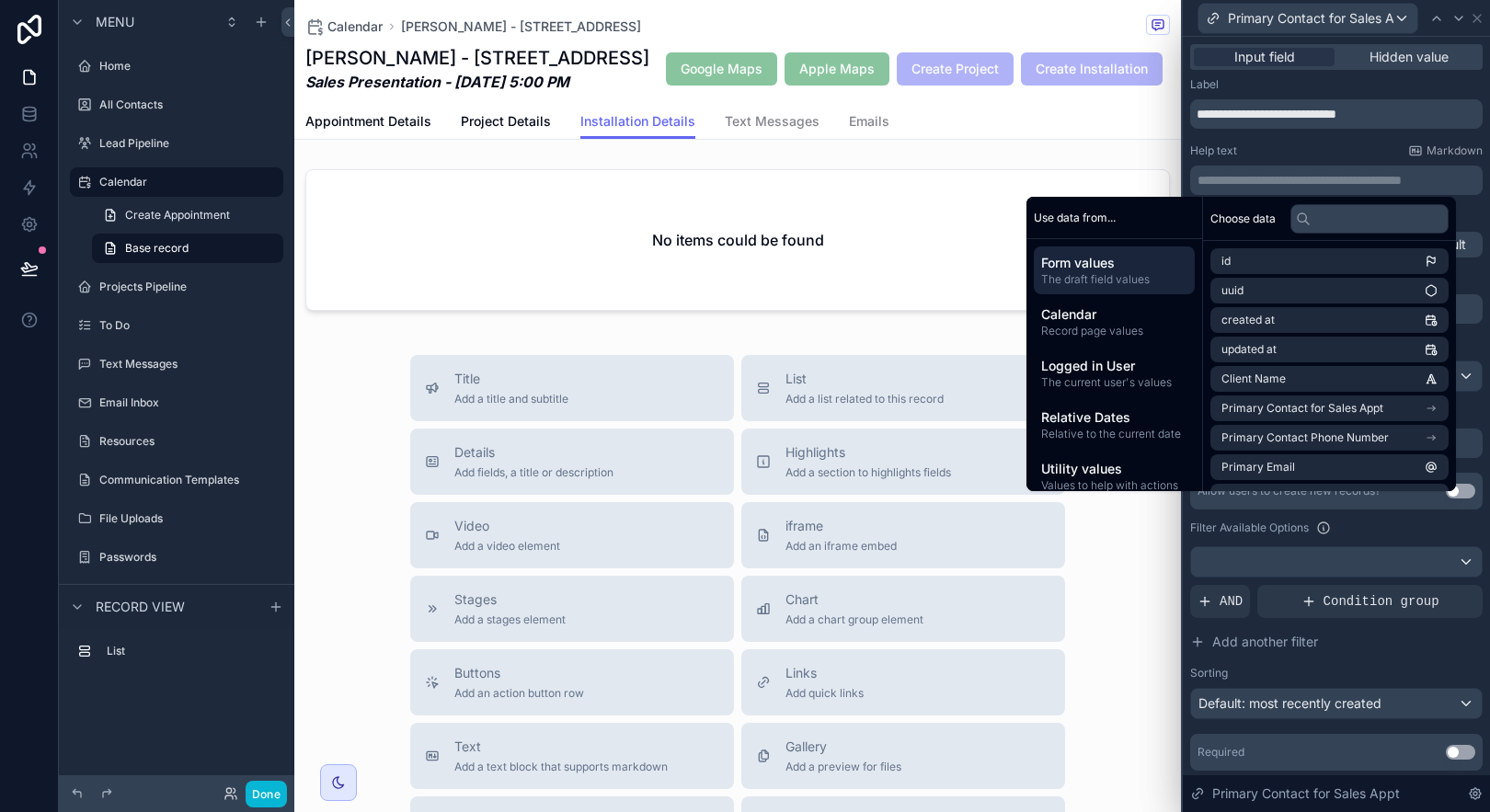
click at [1397, 664] on div "Allow users to create new records? Use setting Filter Available Options AND Con…" at bounding box center [1336, 595] width 292 height 246
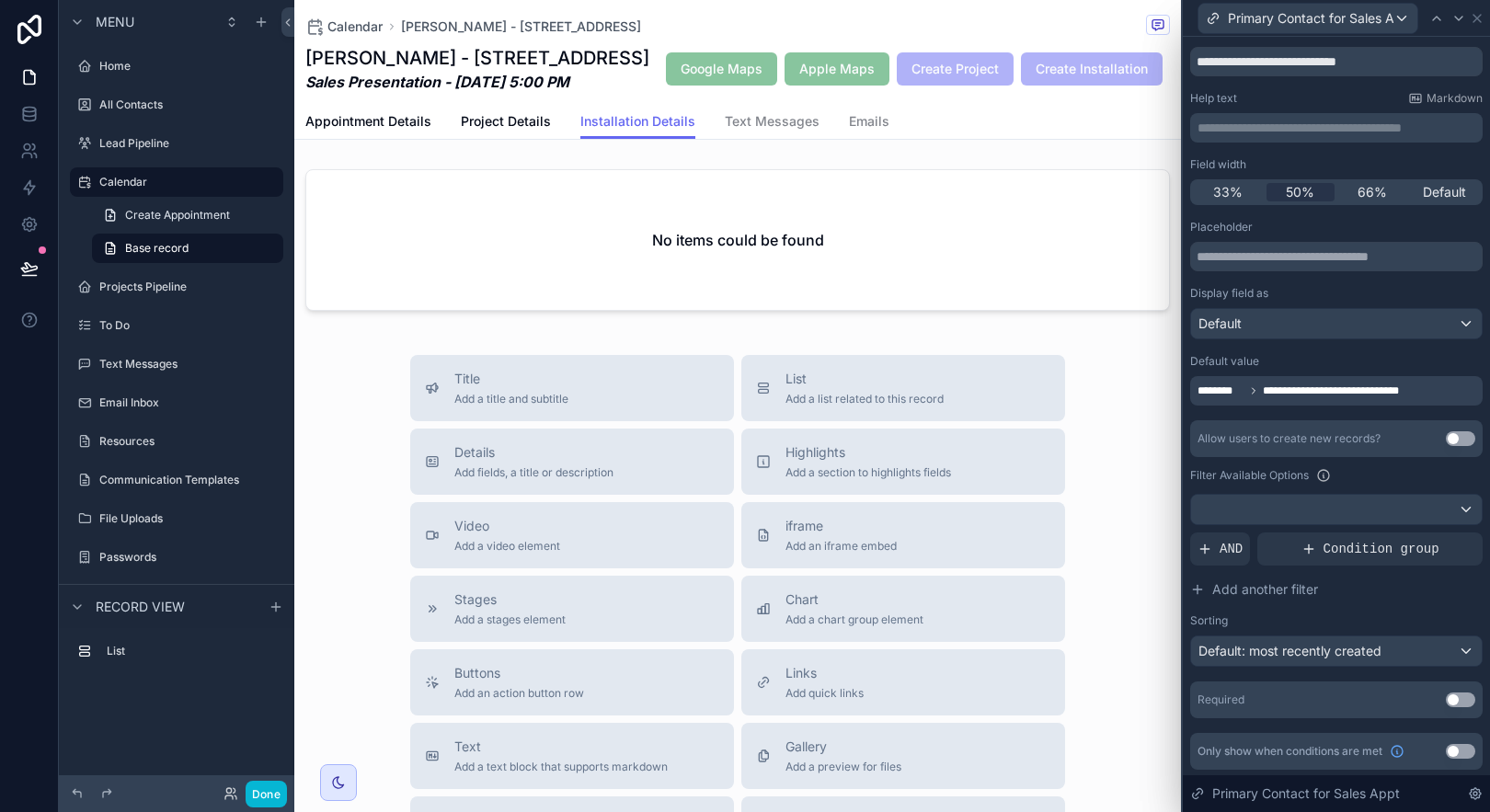
scroll to position [55, 0]
click at [1397, 653] on div "Default: most recently created" at bounding box center [1336, 649] width 290 height 29
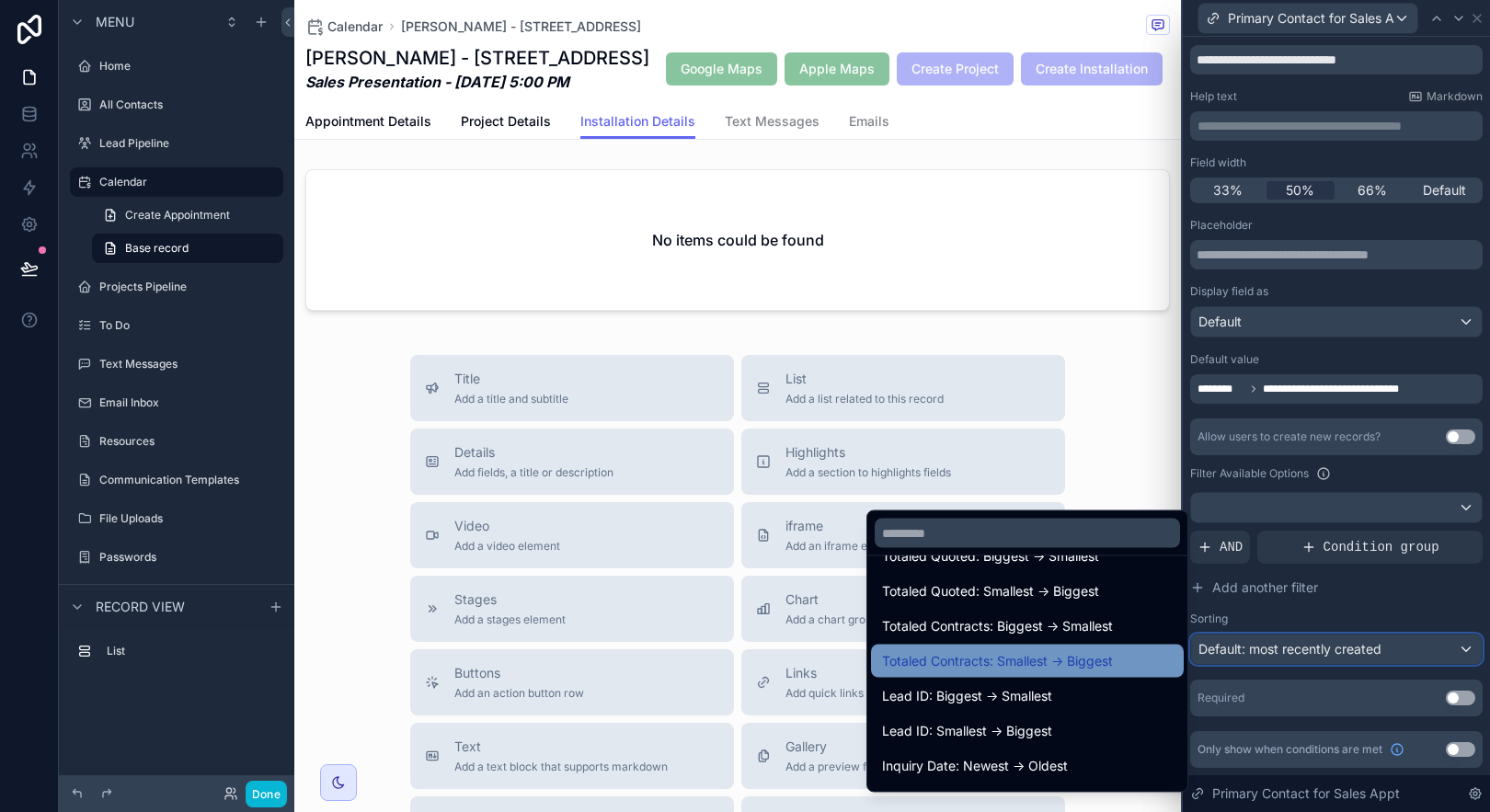
scroll to position [718, 0]
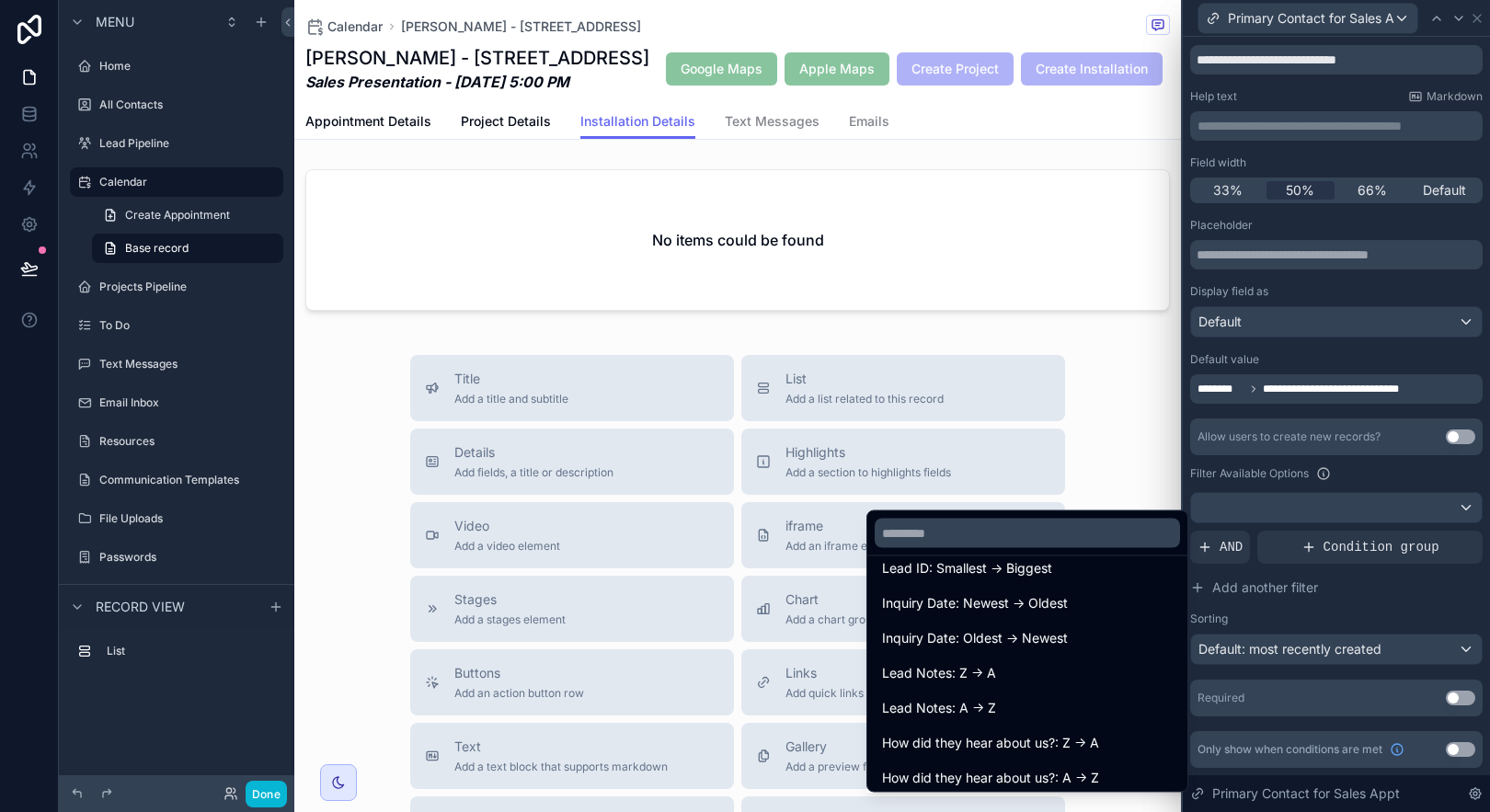
click at [1319, 611] on div at bounding box center [1336, 406] width 307 height 812
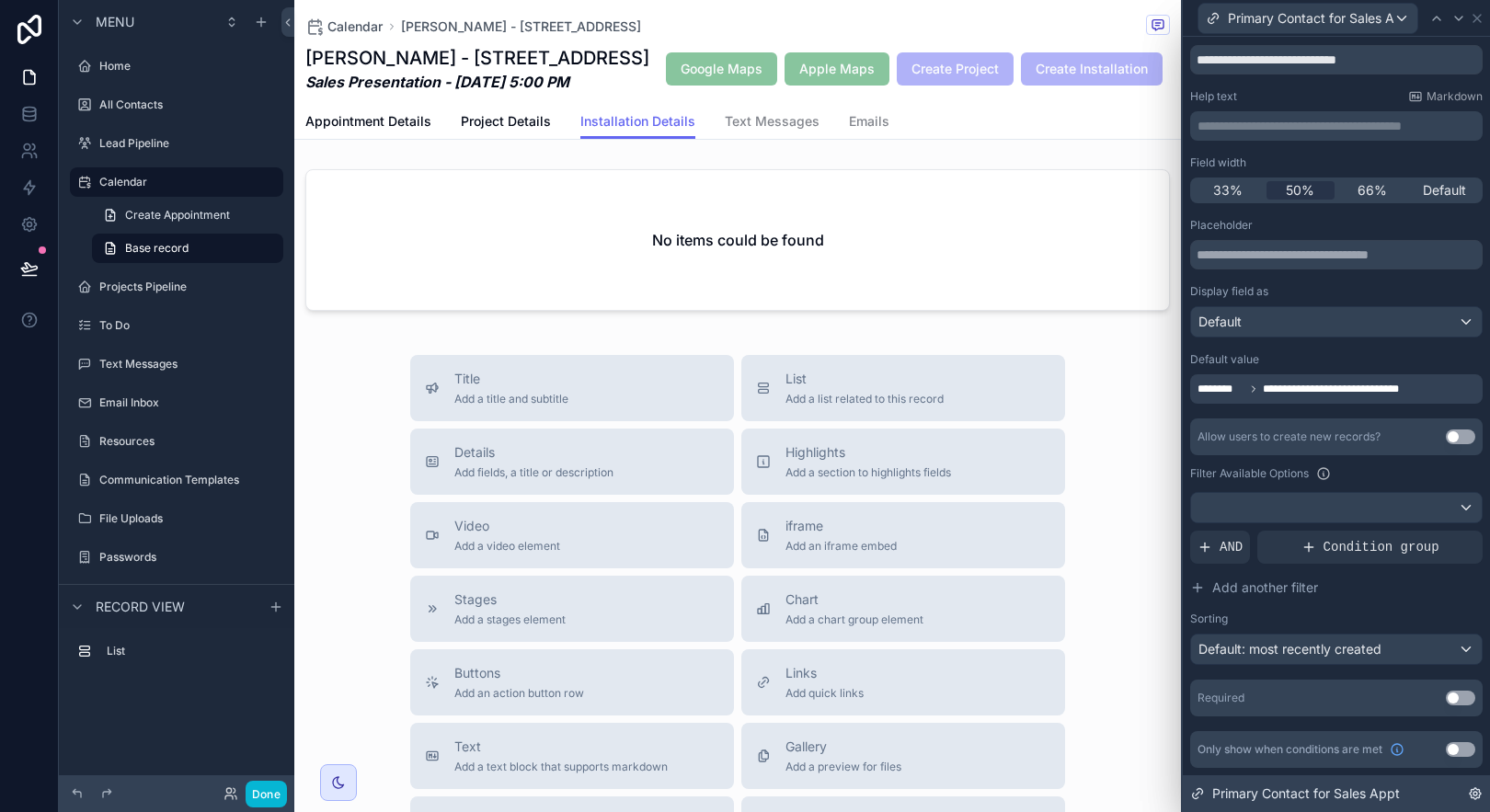
click at [1472, 795] on icon at bounding box center [1474, 794] width 15 height 15
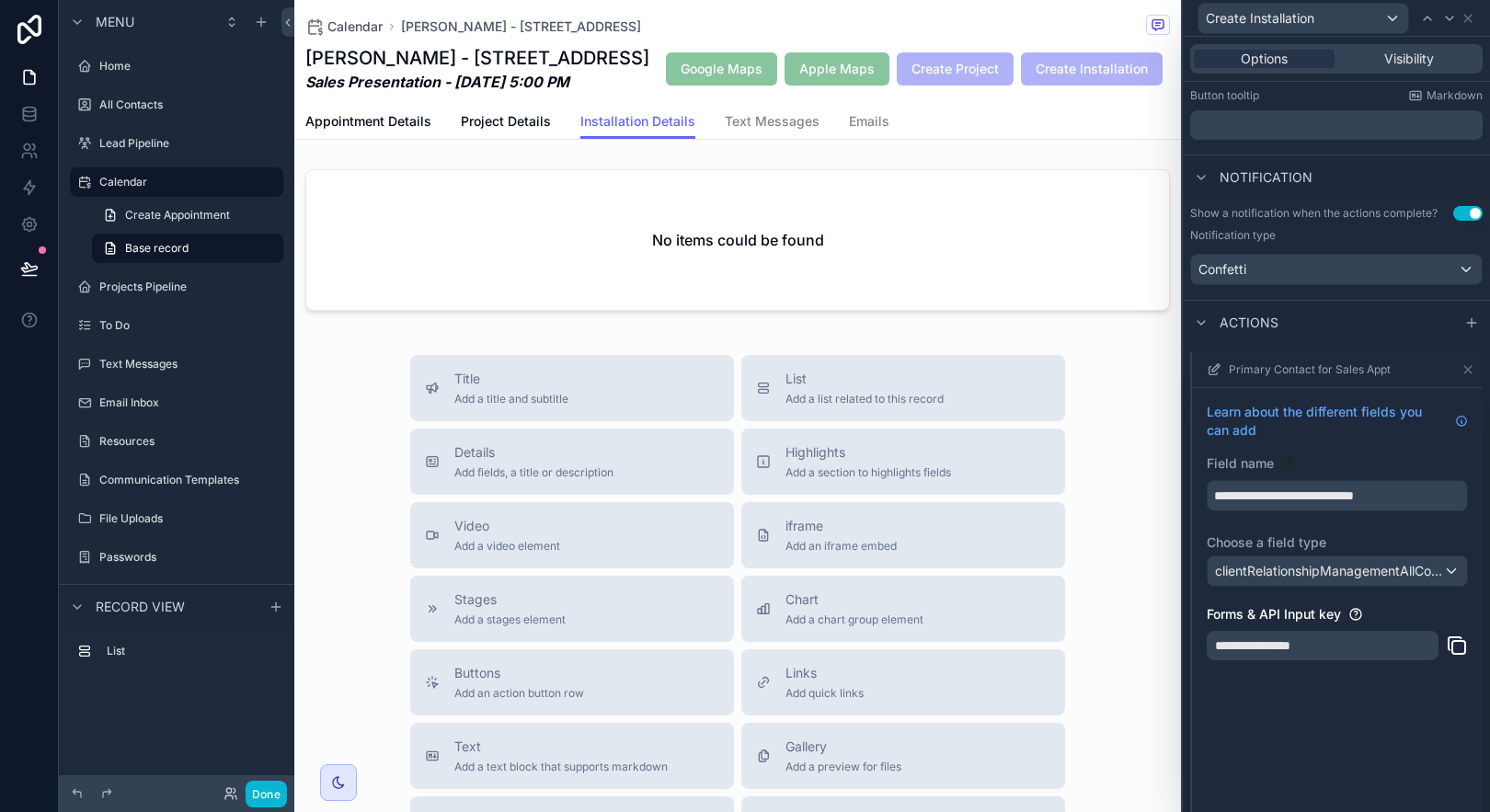
scroll to position [389, 0]
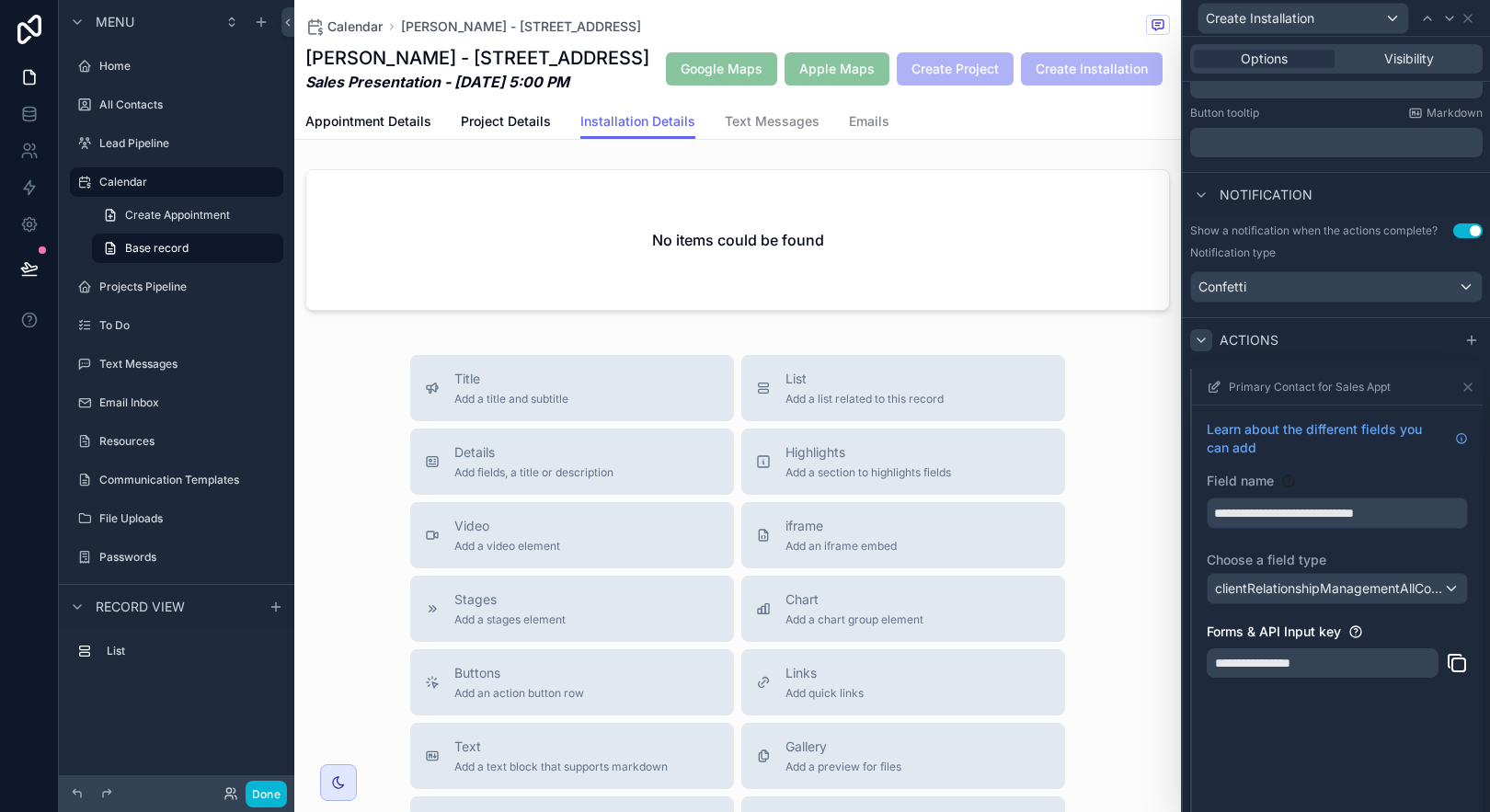
click at [1203, 343] on icon at bounding box center [1201, 340] width 15 height 15
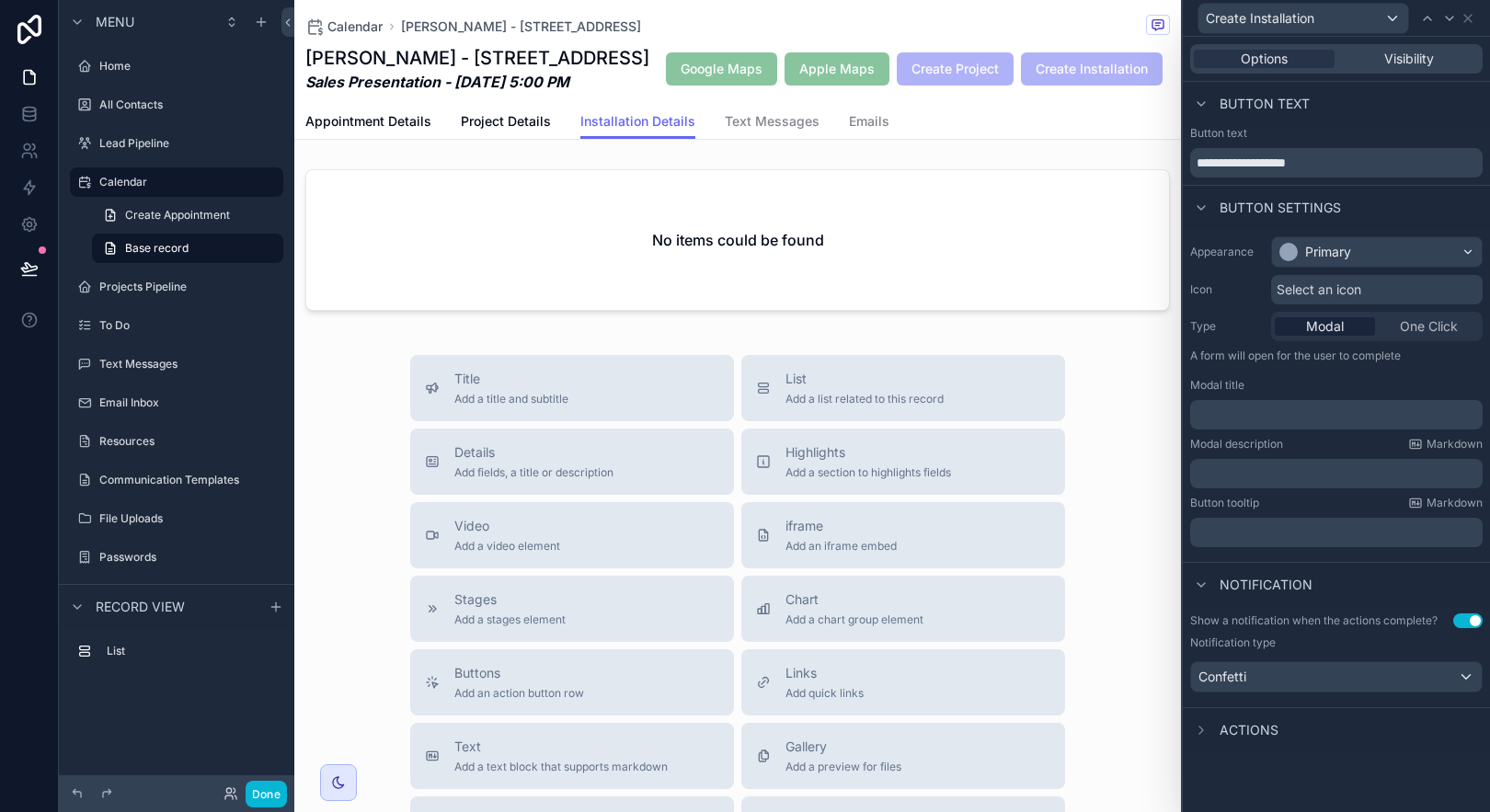
click at [1270, 731] on span "Actions" at bounding box center [1248, 729] width 58 height 18
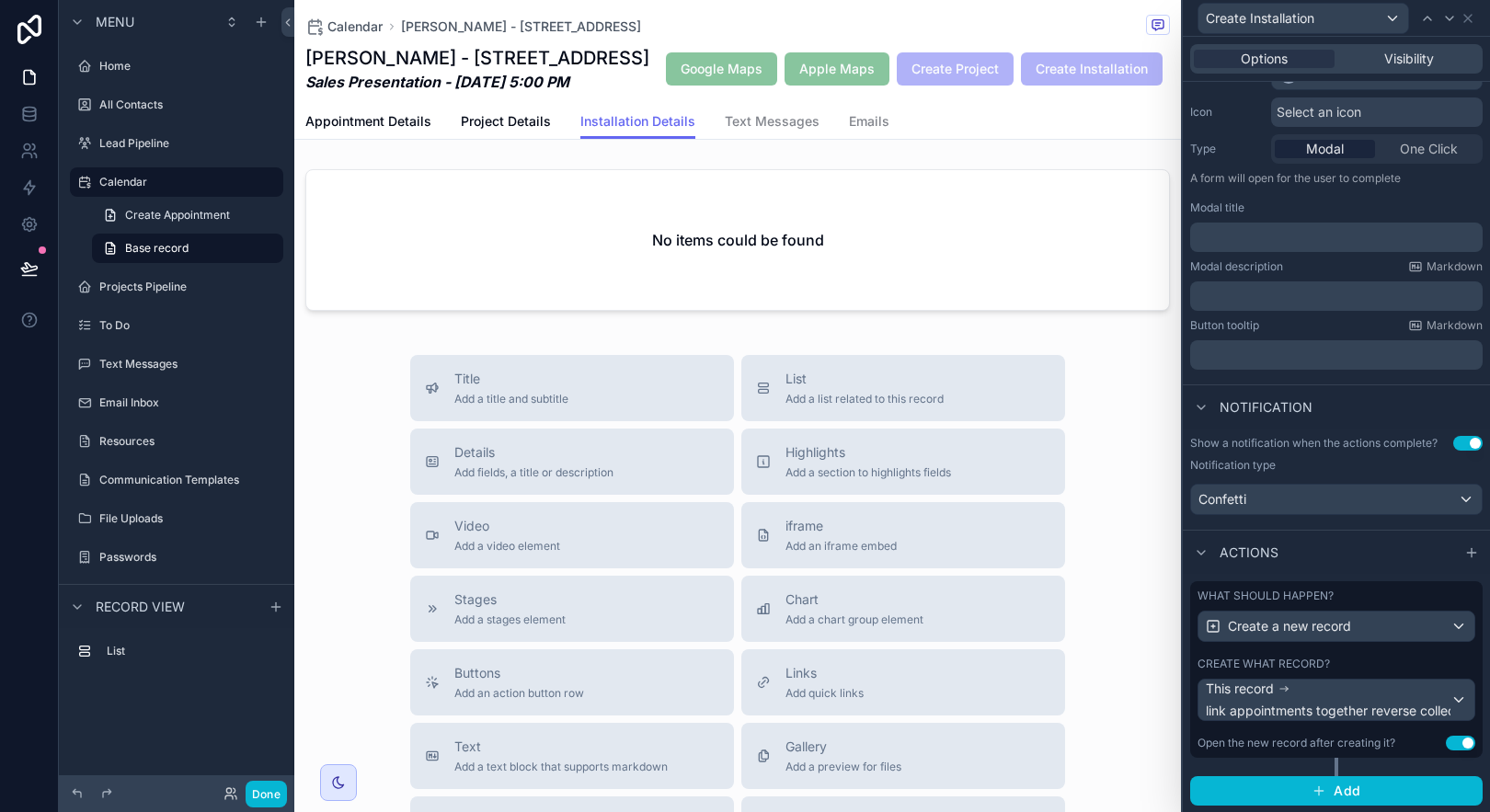
scroll to position [177, 0]
click at [1335, 695] on div "This record link appointments together reverse collection" at bounding box center [1341, 700] width 272 height 41
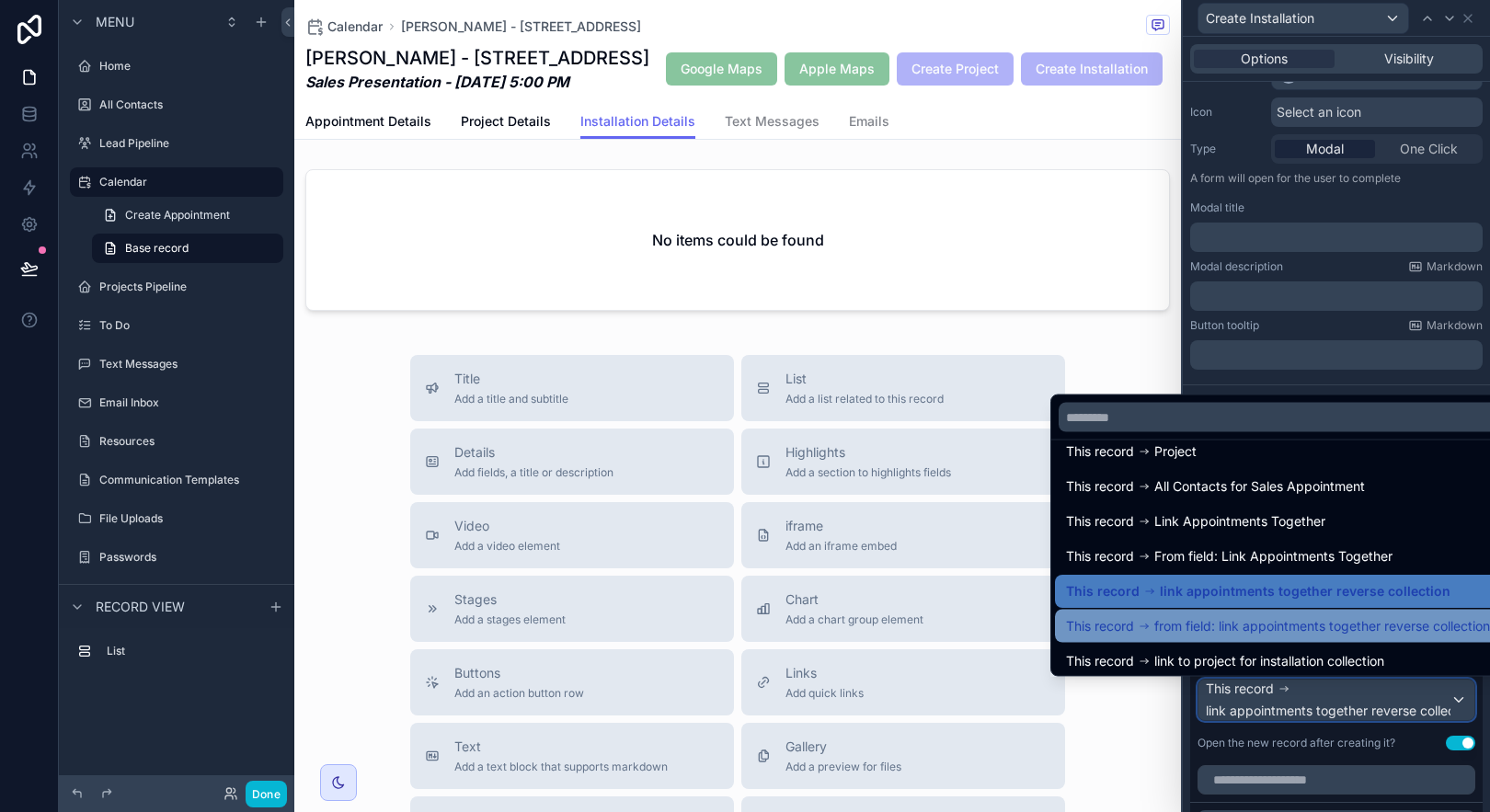
scroll to position [169, 0]
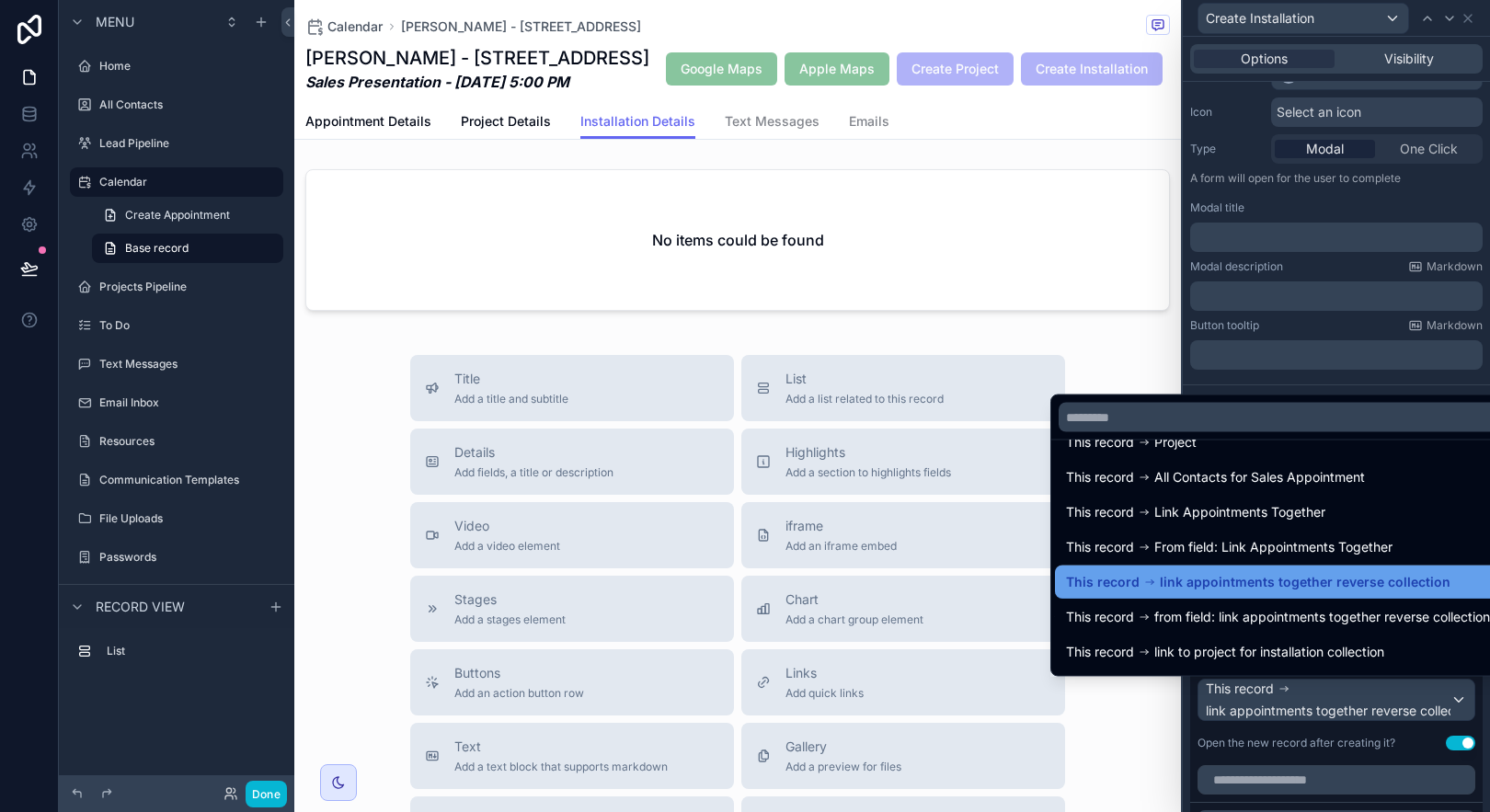
click at [1302, 591] on span "link appointments together reverse collection" at bounding box center [1305, 582] width 290 height 22
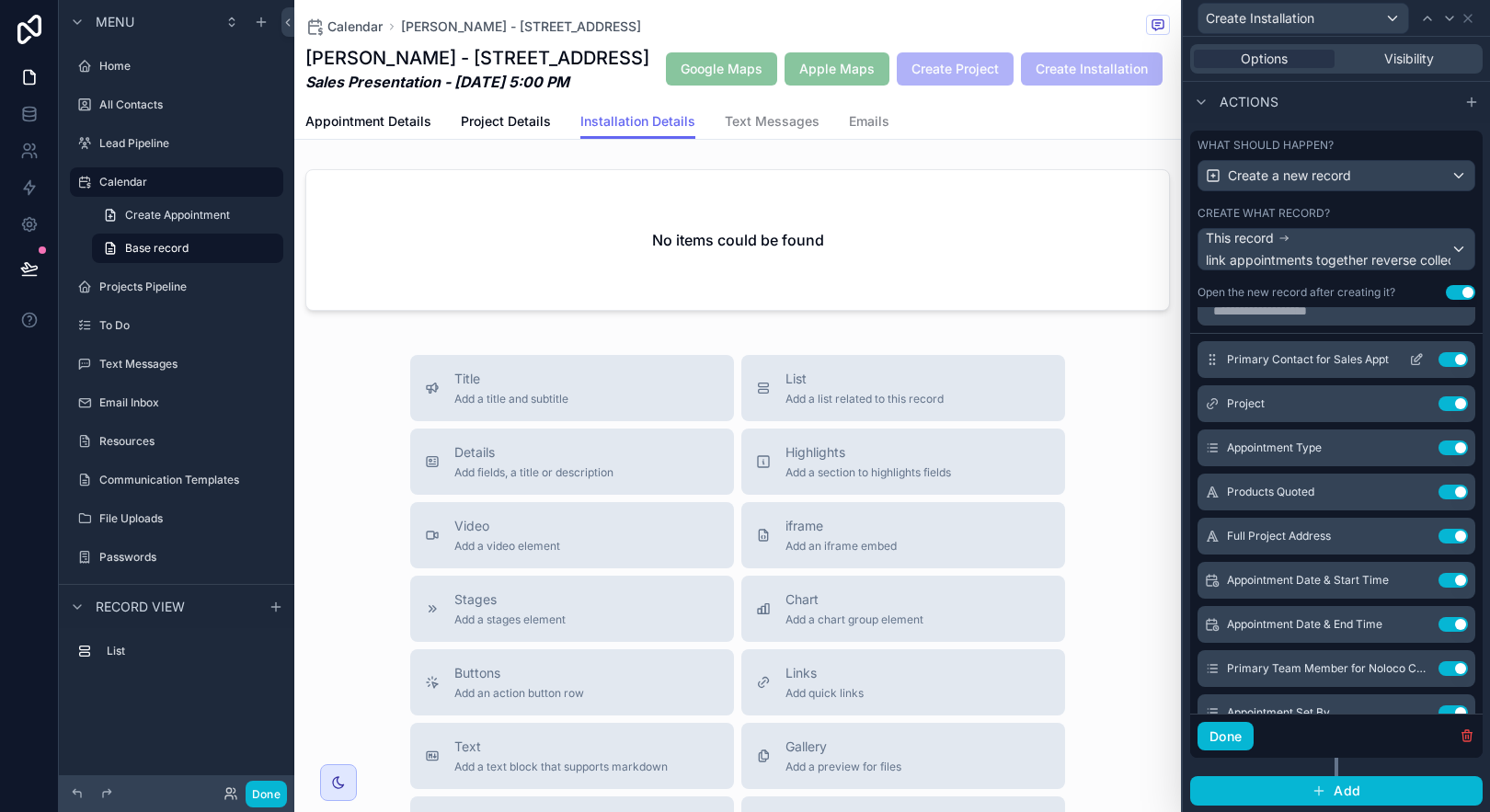
scroll to position [0, 0]
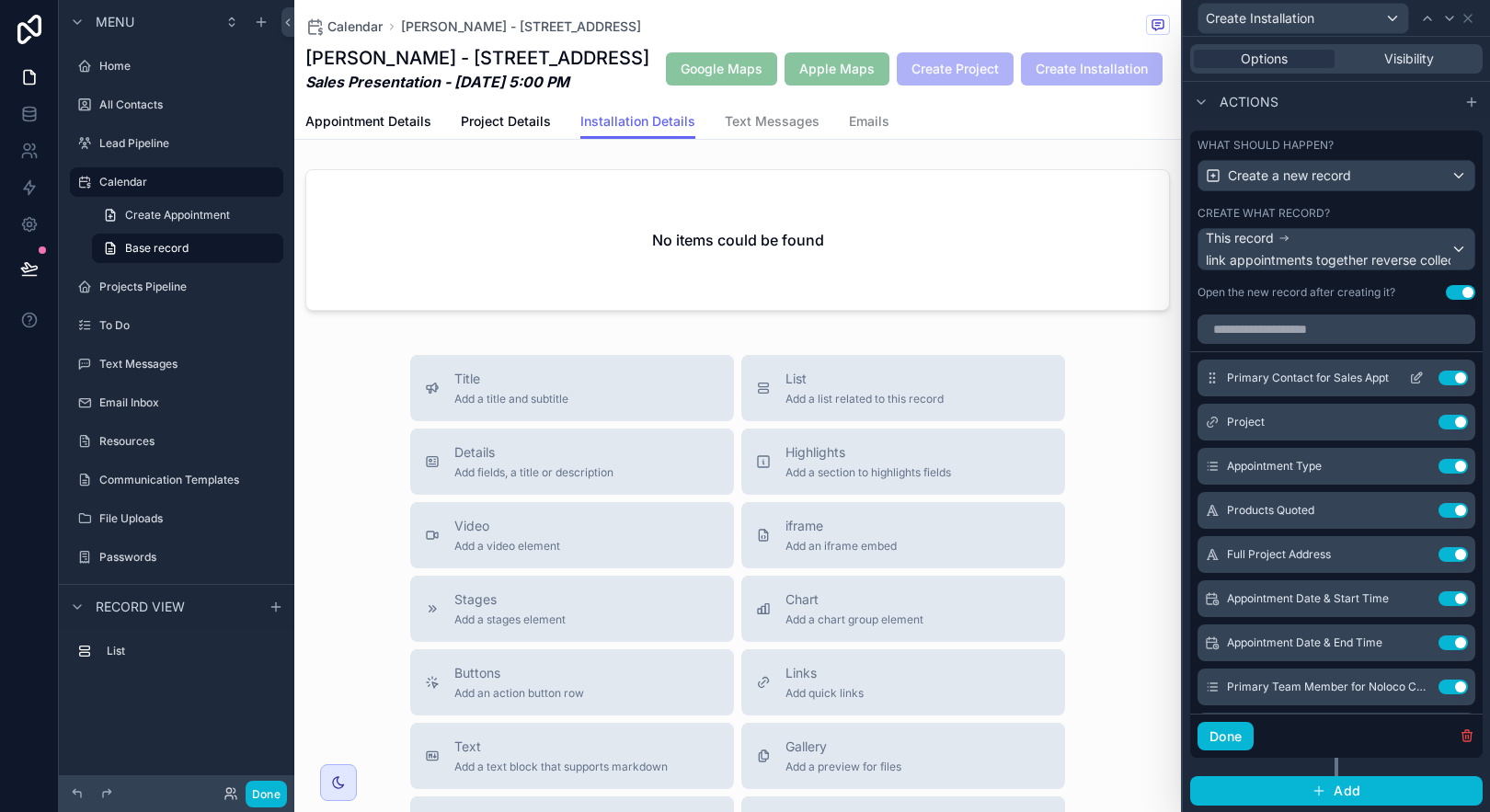
click at [1415, 375] on icon at bounding box center [1419, 377] width 8 height 8
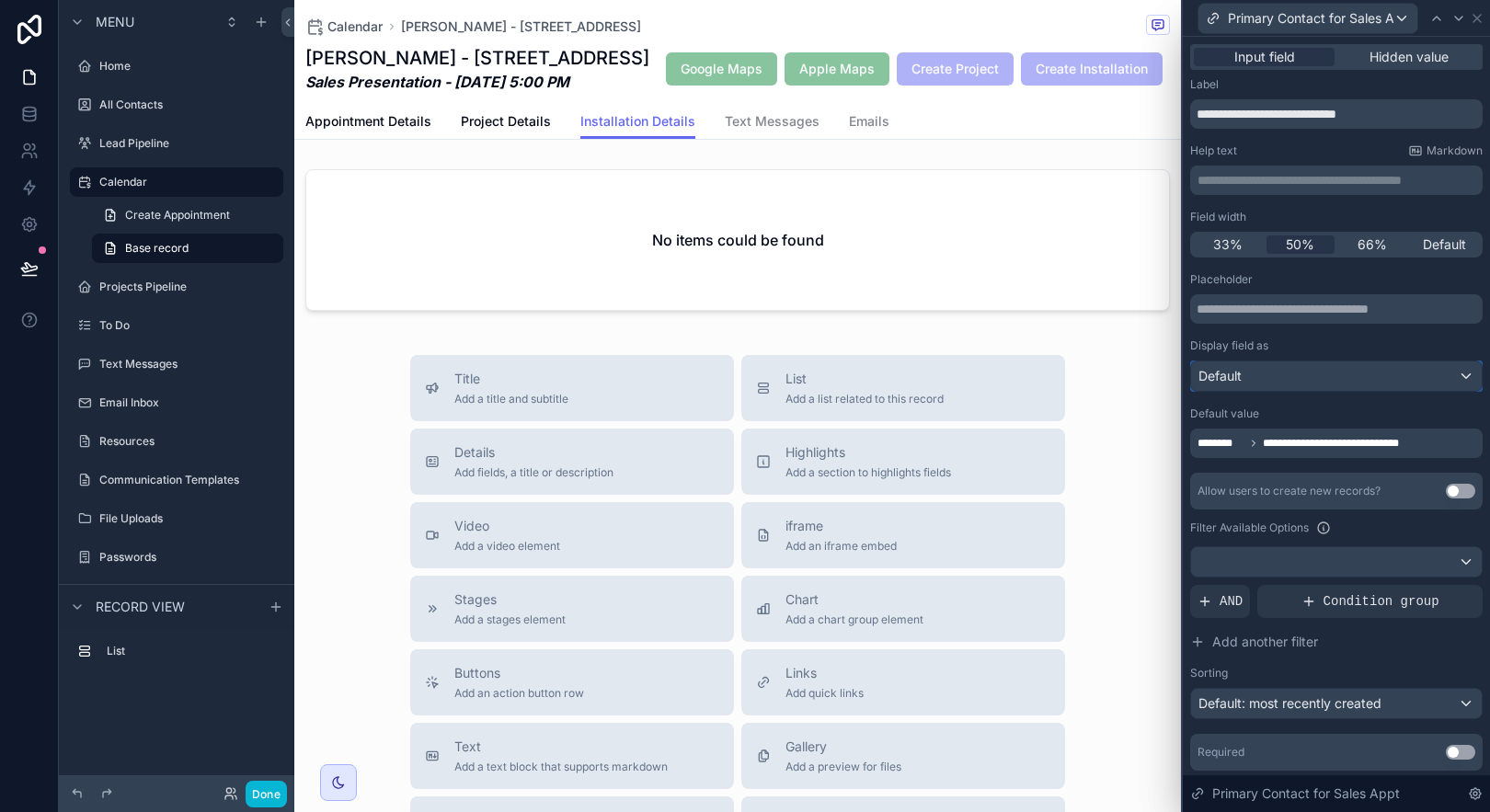
click at [1312, 373] on div "Default" at bounding box center [1336, 376] width 290 height 29
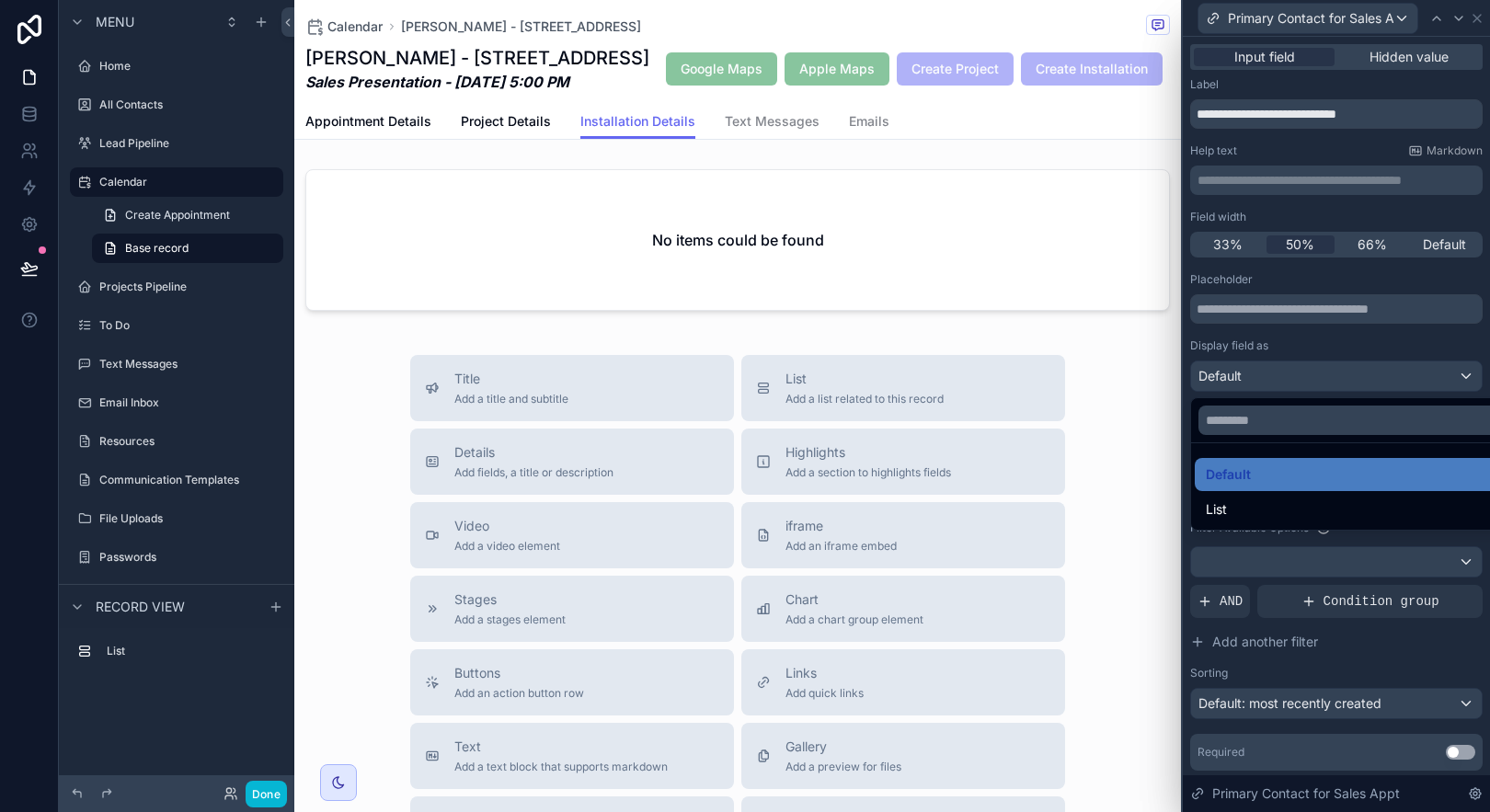
click at [1305, 345] on div at bounding box center [1336, 406] width 307 height 812
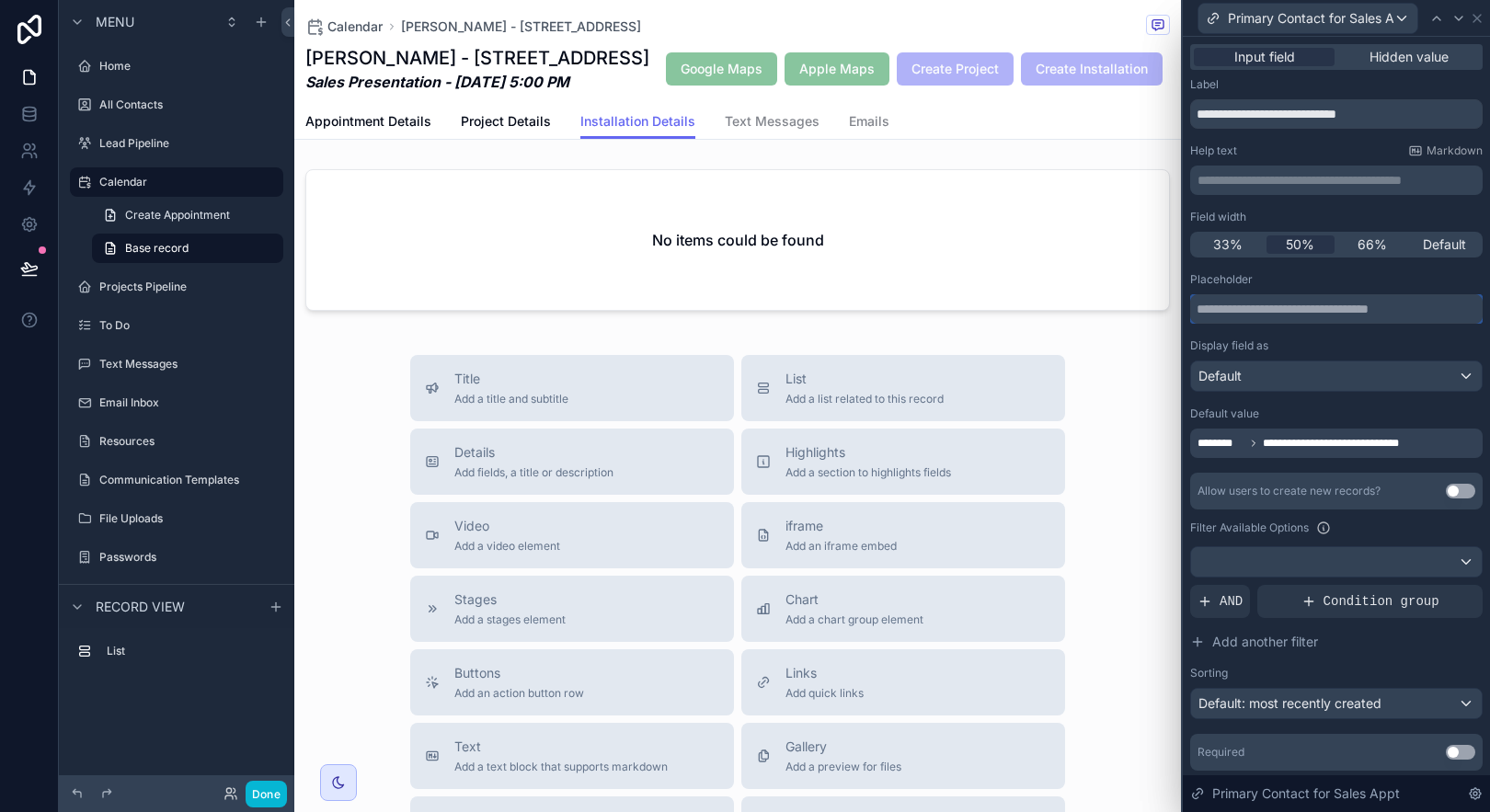
click at [1285, 311] on input "text" at bounding box center [1336, 309] width 292 height 29
click at [1383, 332] on div "Placeholder Display field as Default" at bounding box center [1336, 332] width 292 height 120
click at [1444, 450] on div "**********" at bounding box center [1336, 443] width 292 height 29
click at [1439, 472] on div "**********" at bounding box center [1336, 522] width 292 height 498
click at [1476, 13] on icon at bounding box center [1476, 18] width 15 height 15
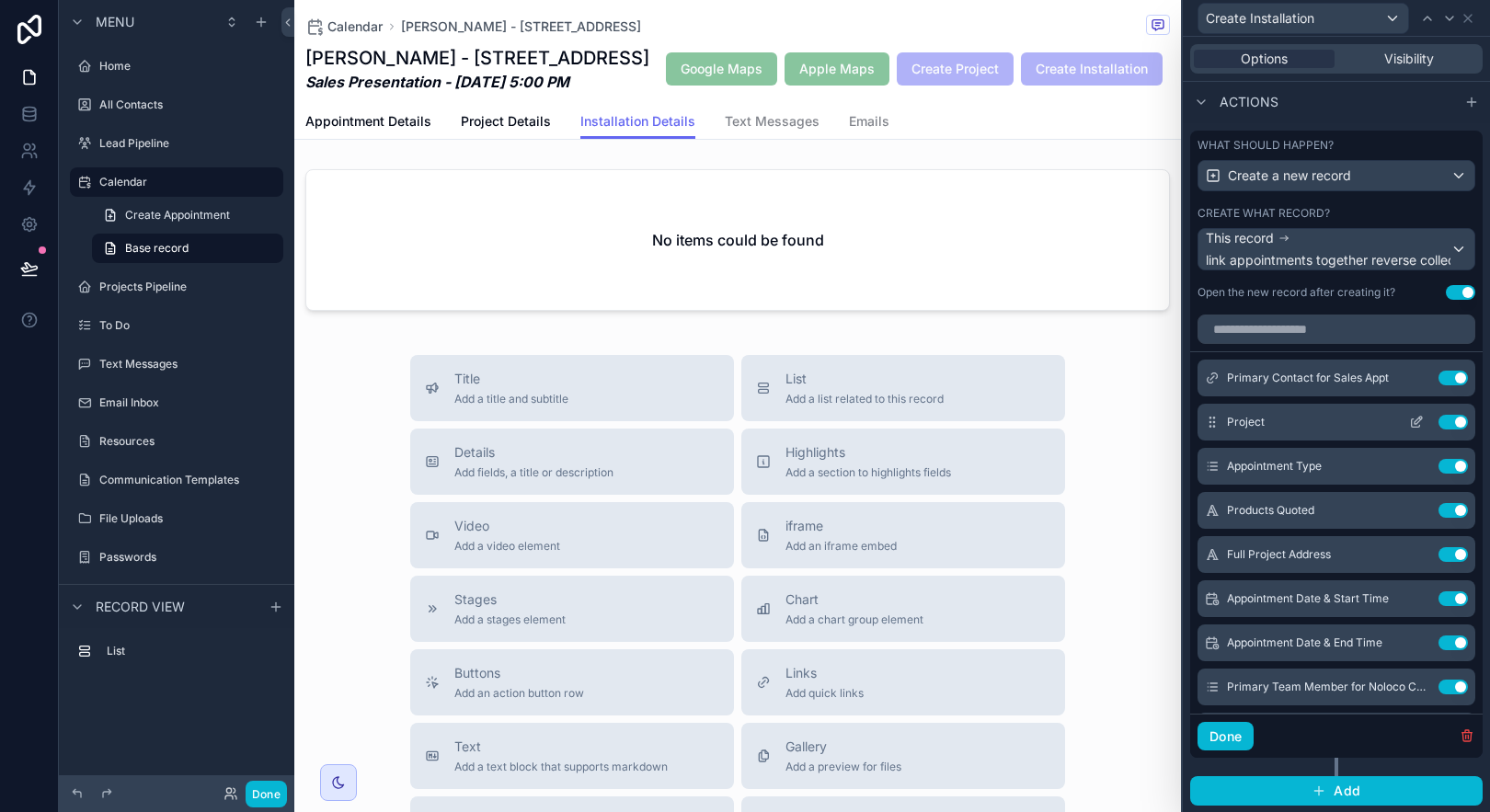
click at [1409, 424] on icon at bounding box center [1416, 422] width 15 height 15
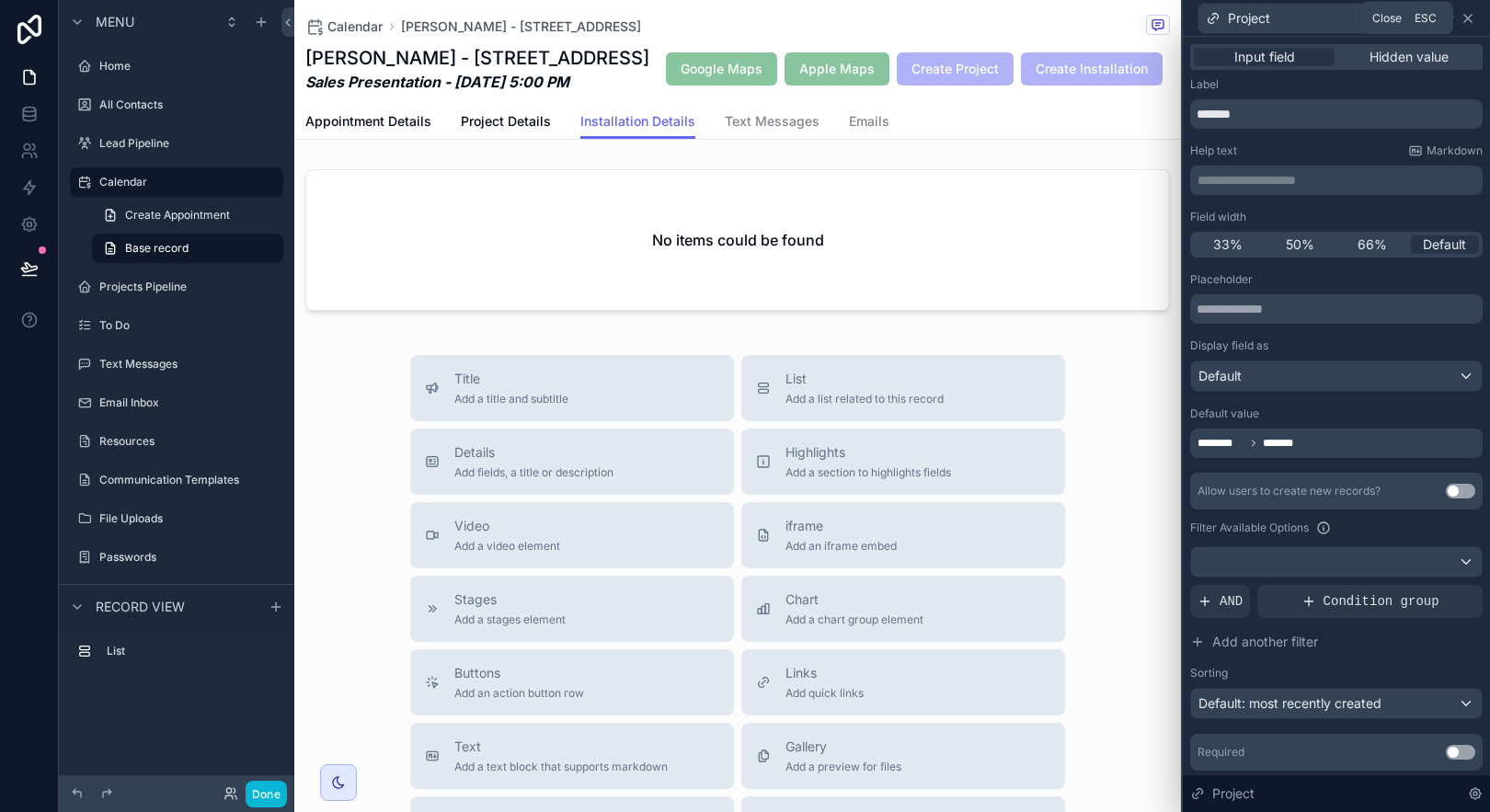
click at [1467, 13] on icon at bounding box center [1468, 18] width 15 height 15
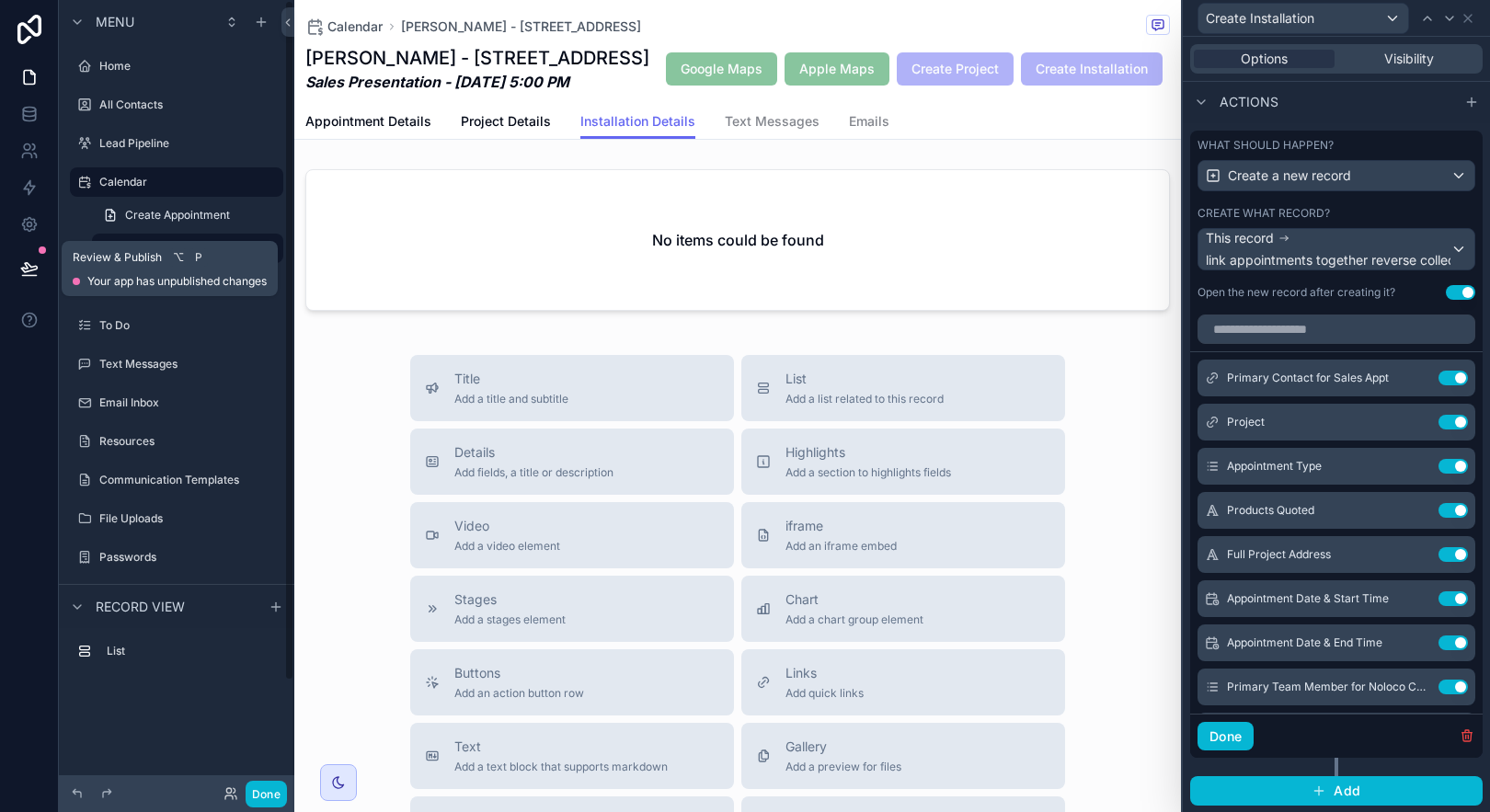
click at [35, 263] on icon at bounding box center [29, 268] width 19 height 18
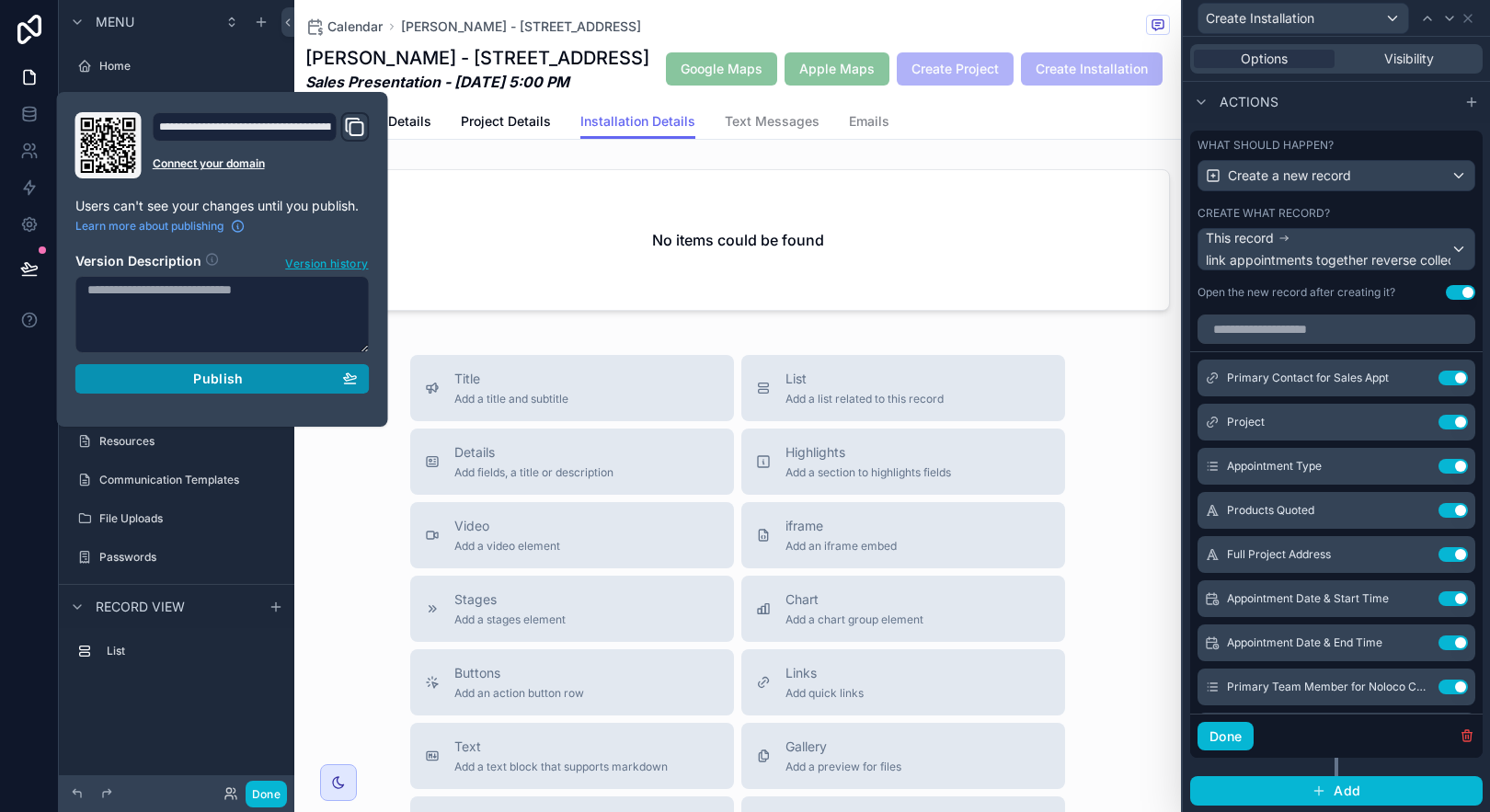
click at [210, 377] on span "Publish" at bounding box center [217, 379] width 50 height 17
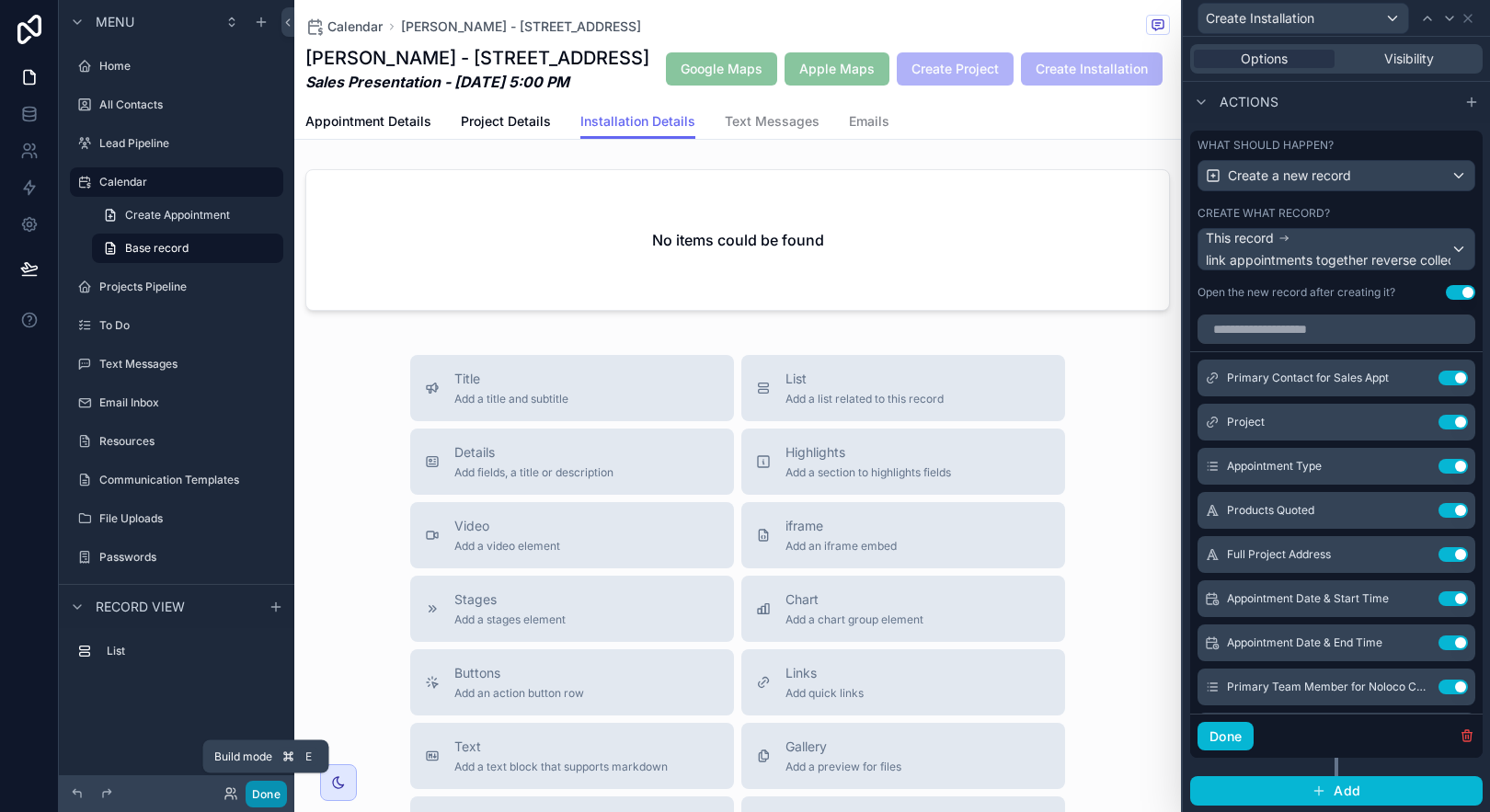
click at [255, 789] on button "Done" at bounding box center [266, 794] width 42 height 26
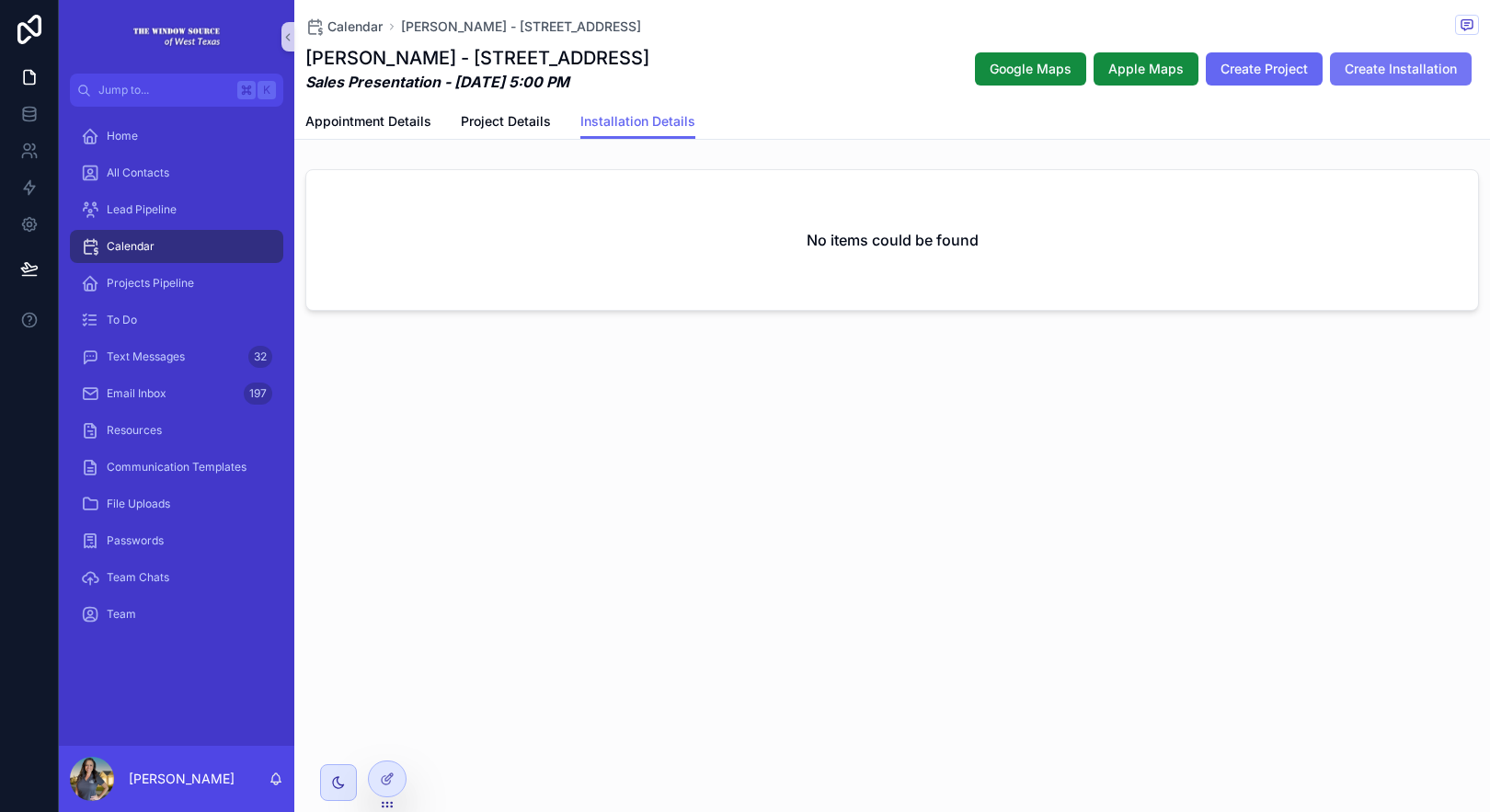
click at [1429, 66] on span "Create Installation" at bounding box center [1400, 68] width 112 height 18
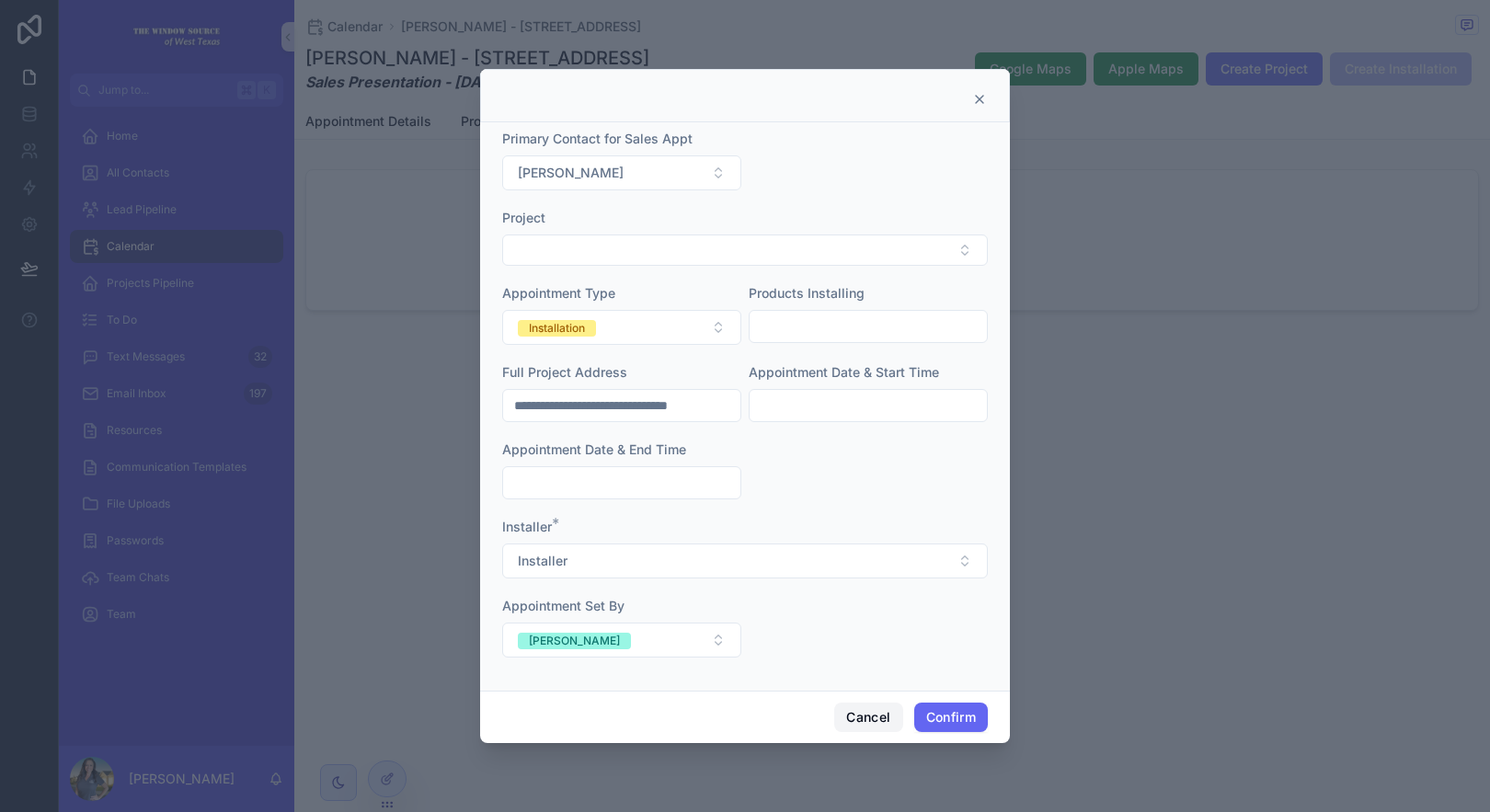
click at [841, 726] on button "Cancel" at bounding box center [869, 718] width 68 height 29
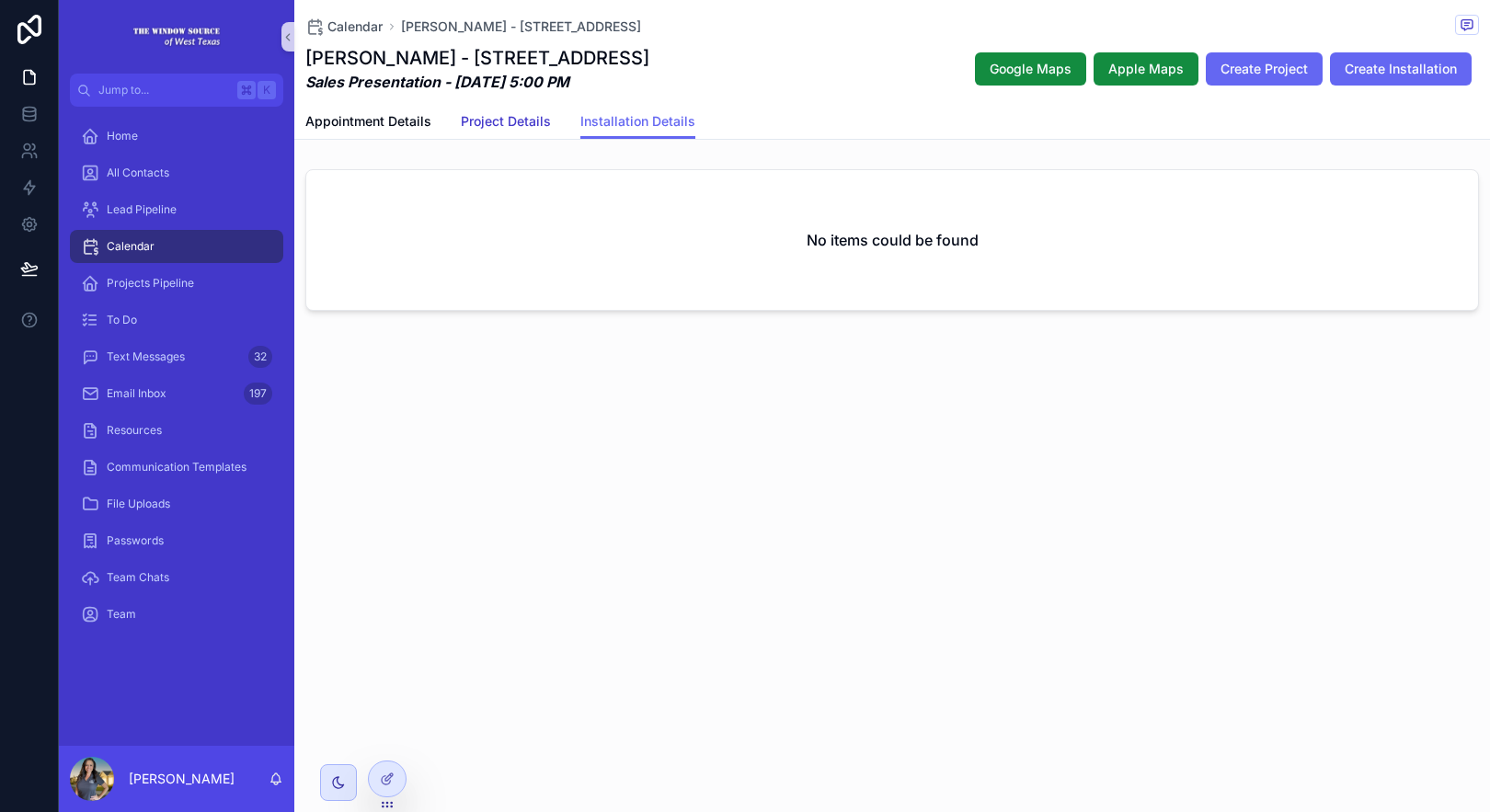
click at [479, 117] on span "Project Details" at bounding box center [505, 121] width 91 height 18
click at [407, 125] on span "Appointment Details" at bounding box center [368, 121] width 126 height 18
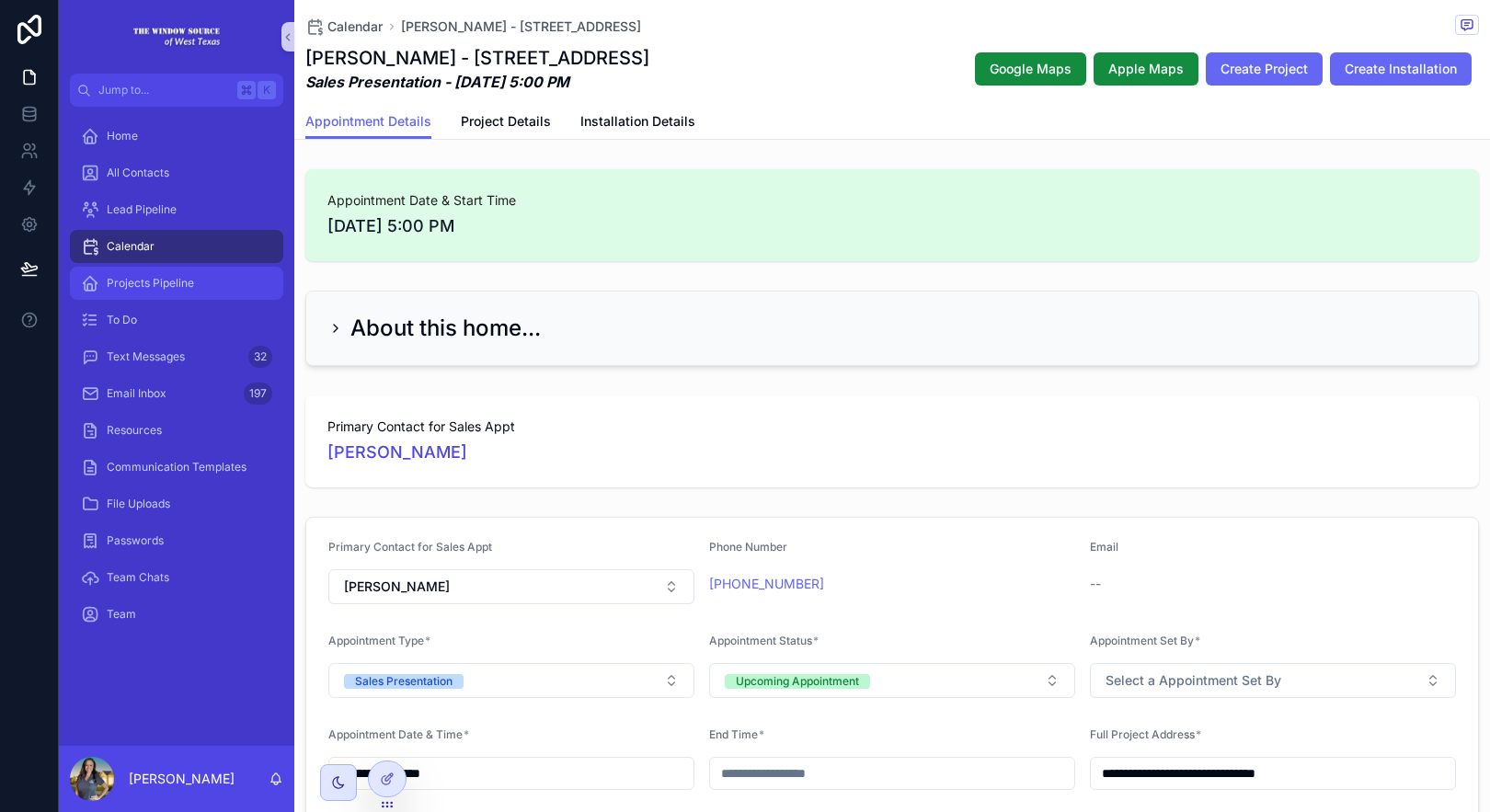
click at [169, 293] on div "Projects Pipeline" at bounding box center [176, 283] width 191 height 29
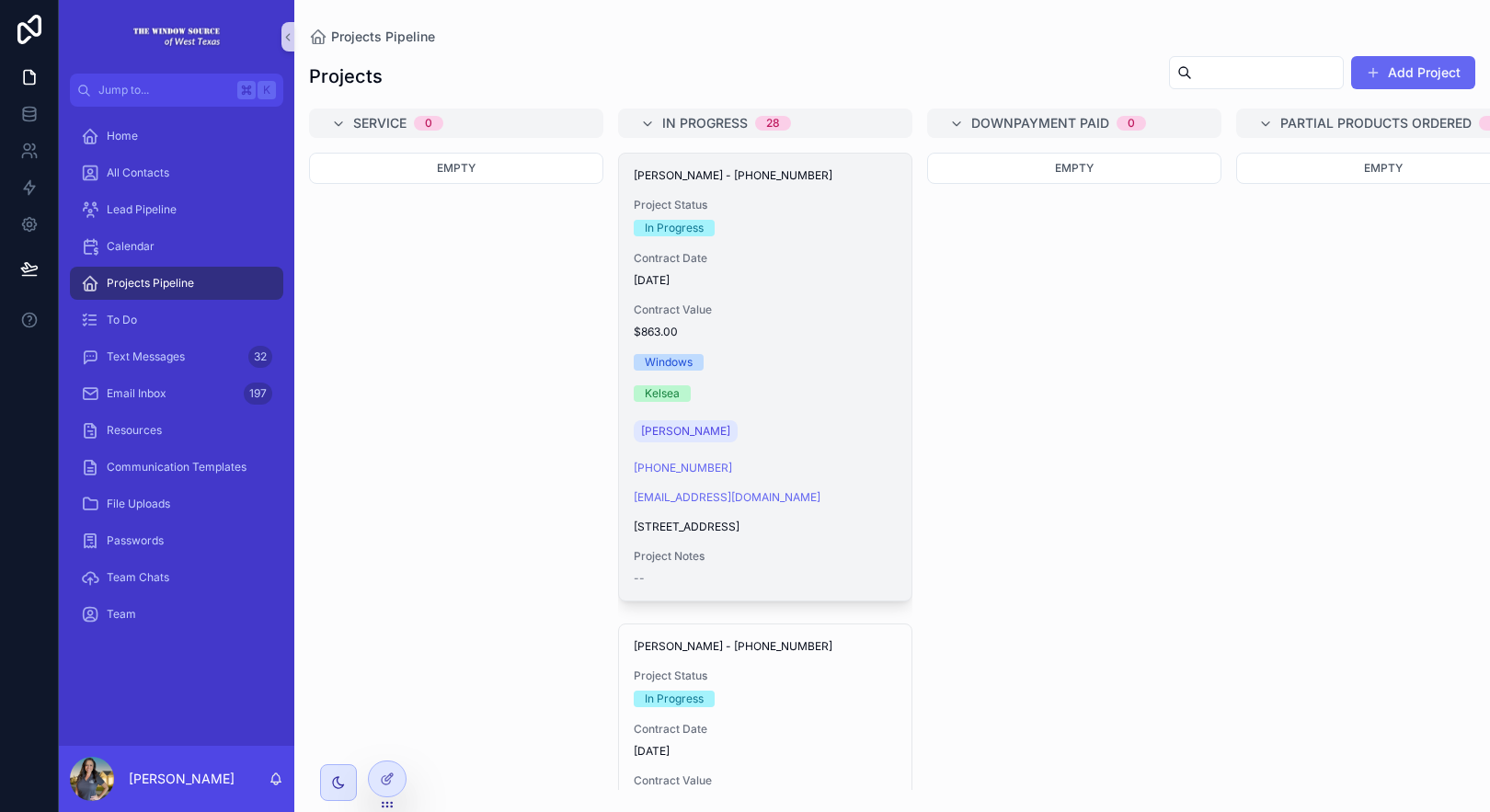
click at [830, 256] on span "Contract Date" at bounding box center [765, 258] width 263 height 15
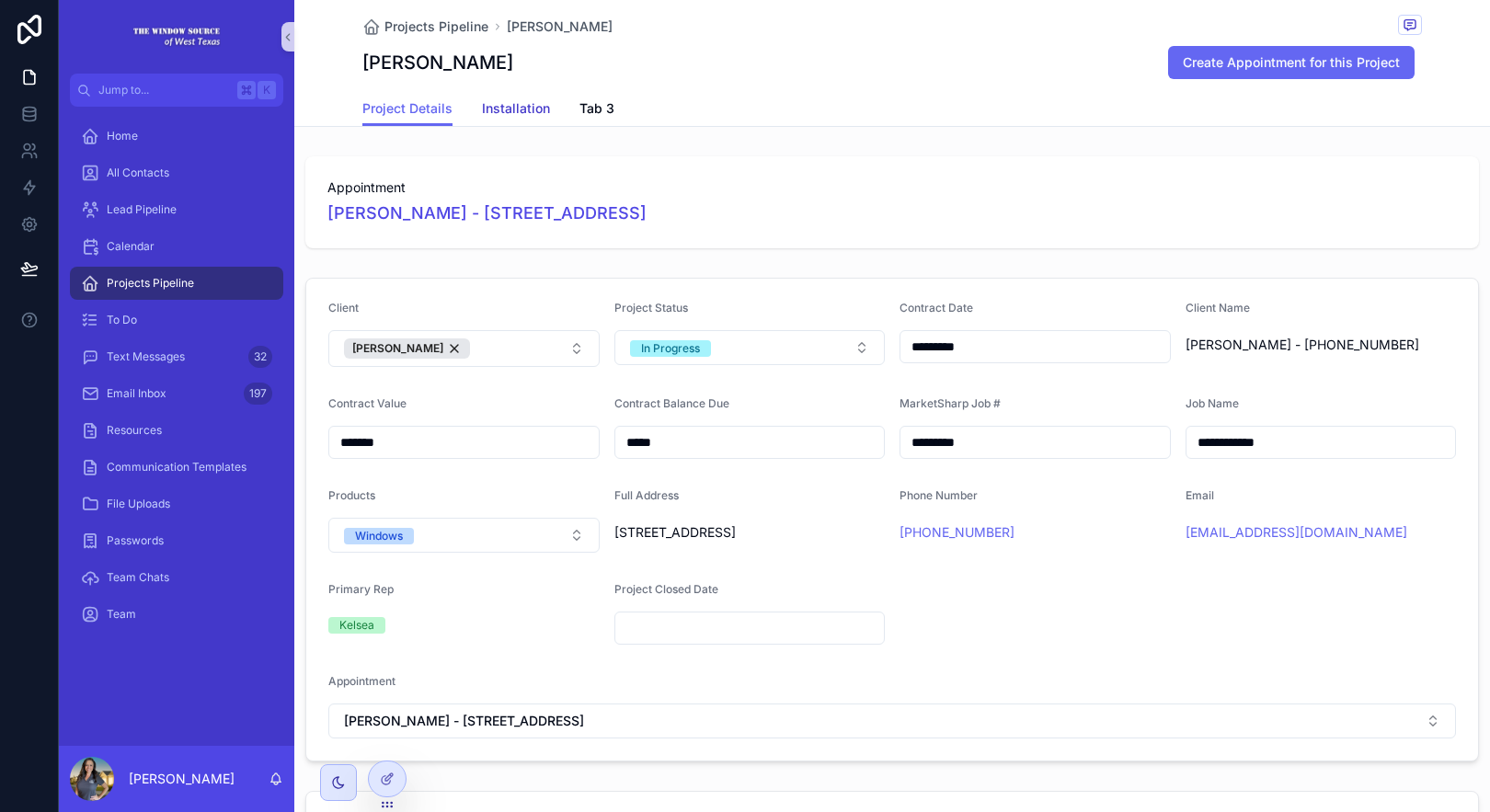
click at [523, 112] on span "Installation" at bounding box center [516, 108] width 68 height 18
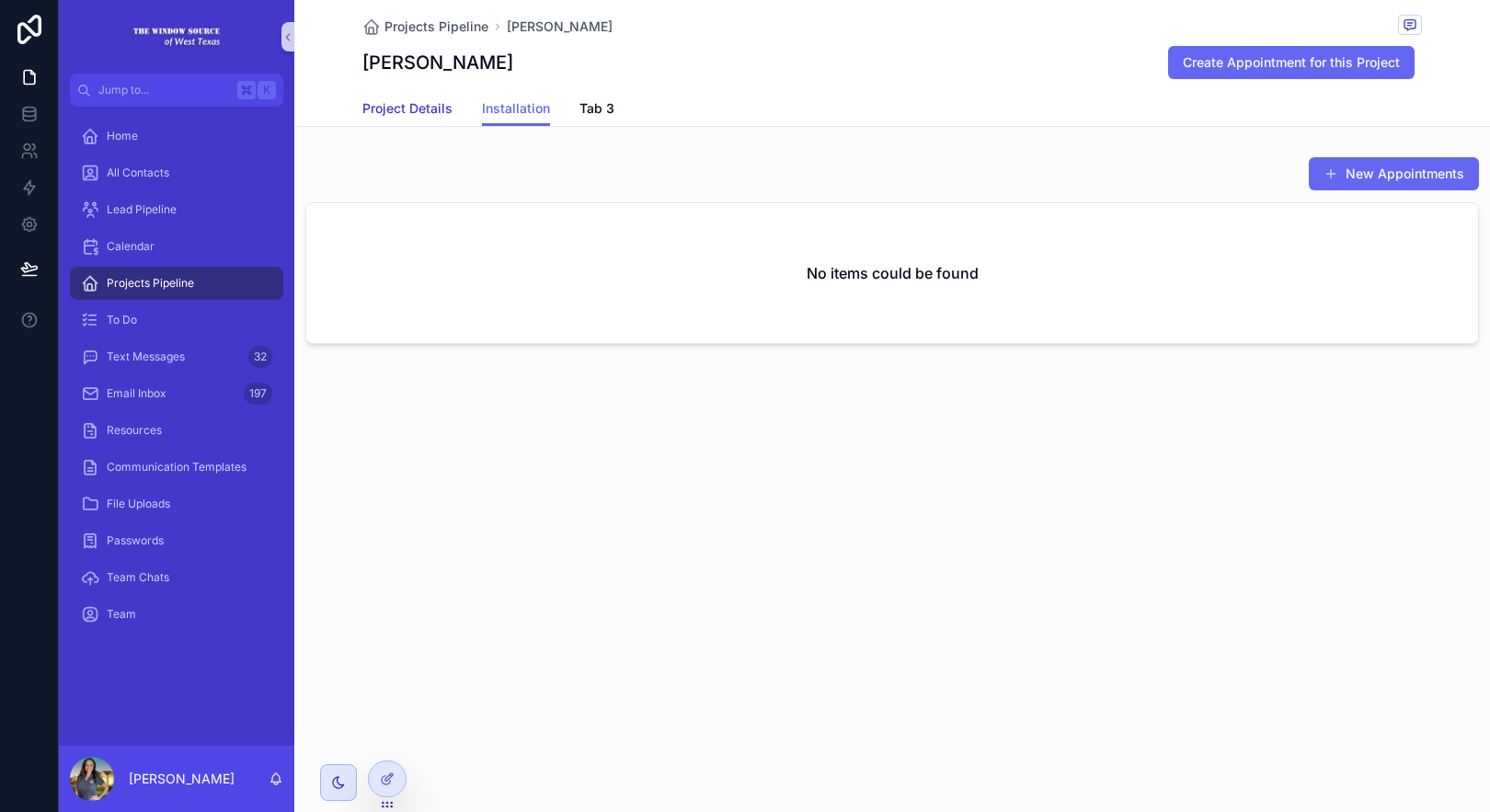
click at [395, 114] on span "Project Details" at bounding box center [407, 108] width 91 height 18
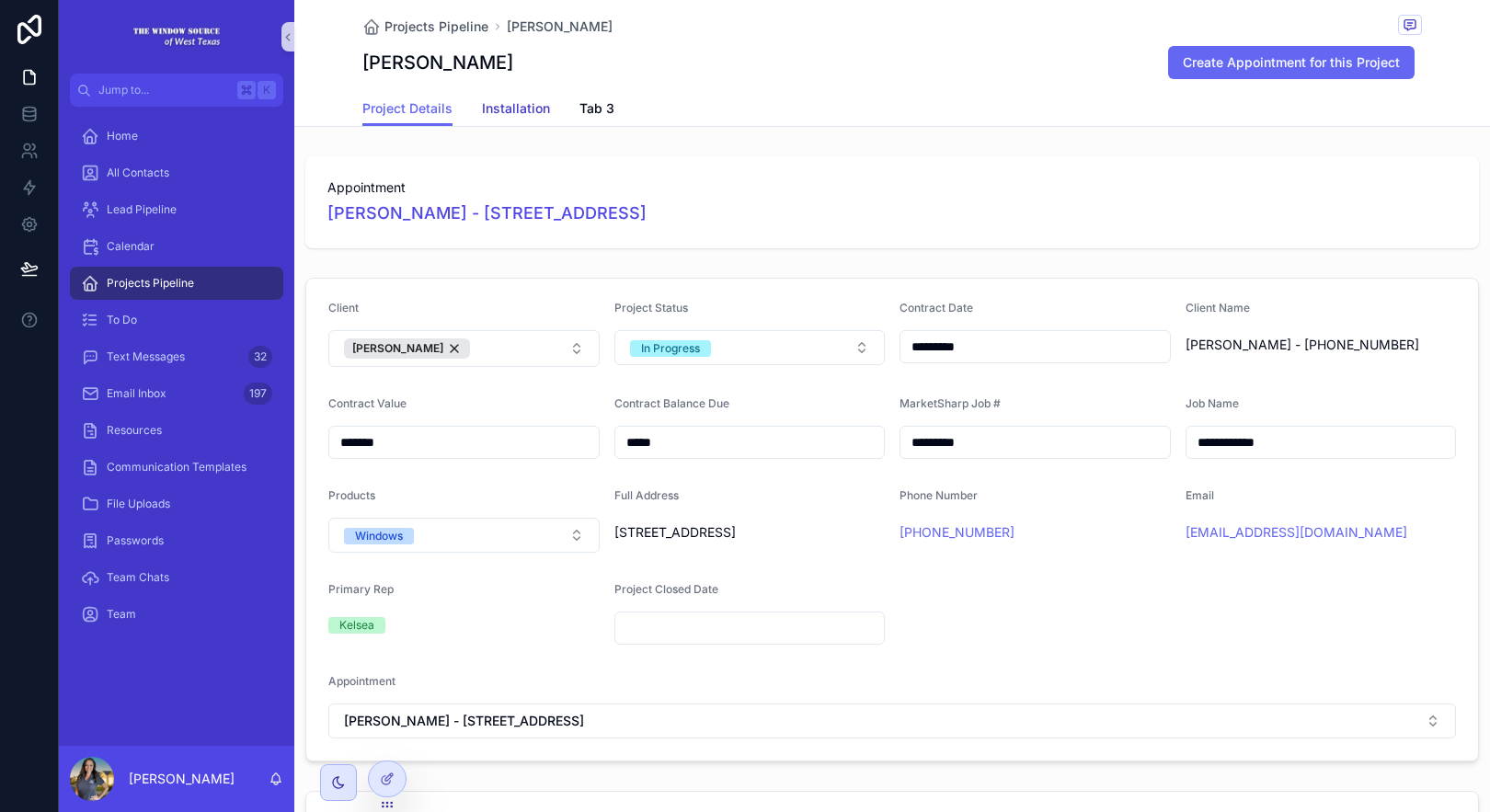
click at [526, 114] on span "Installation" at bounding box center [516, 108] width 68 height 18
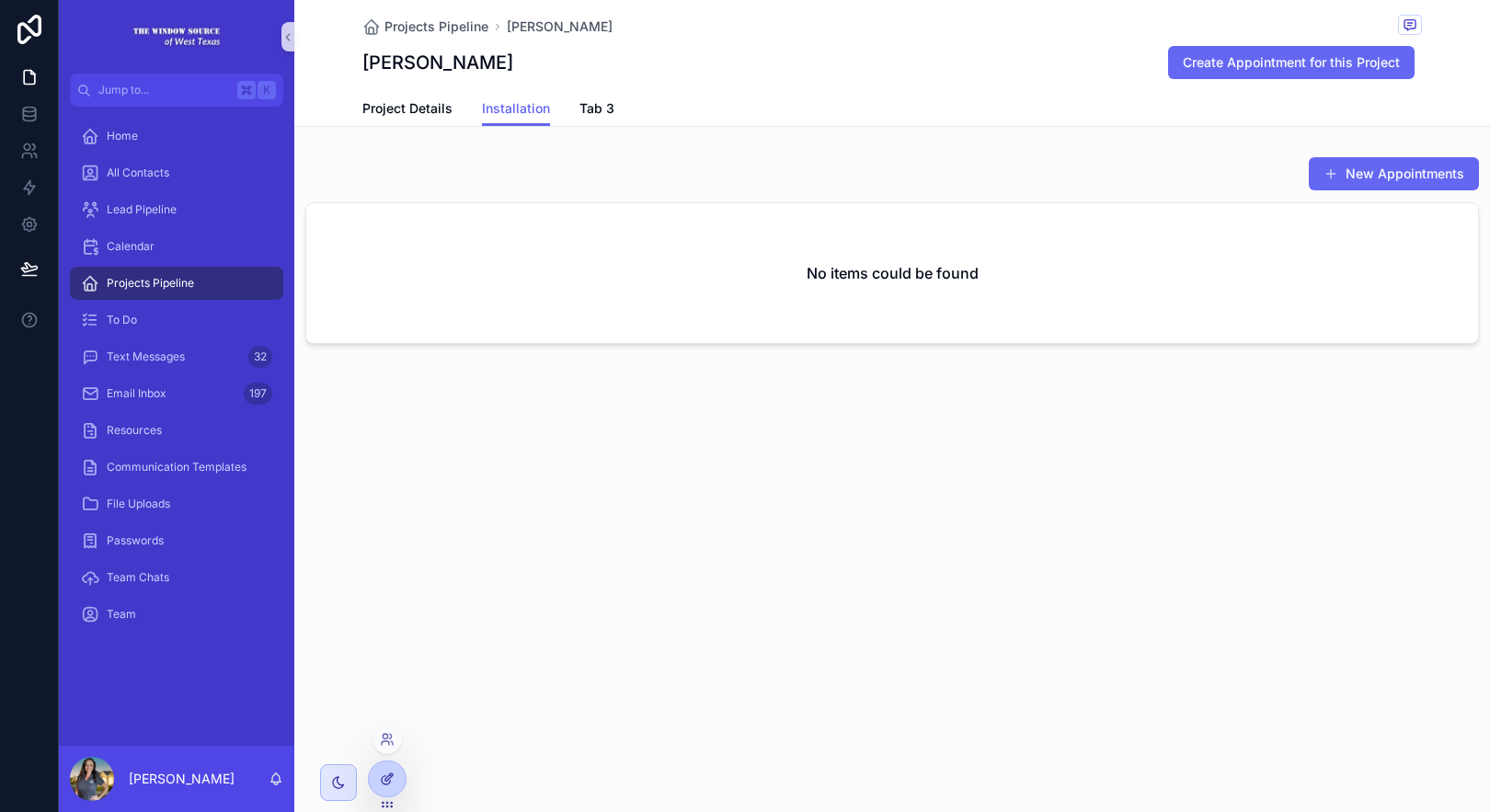
click at [397, 778] on div at bounding box center [388, 779] width 37 height 35
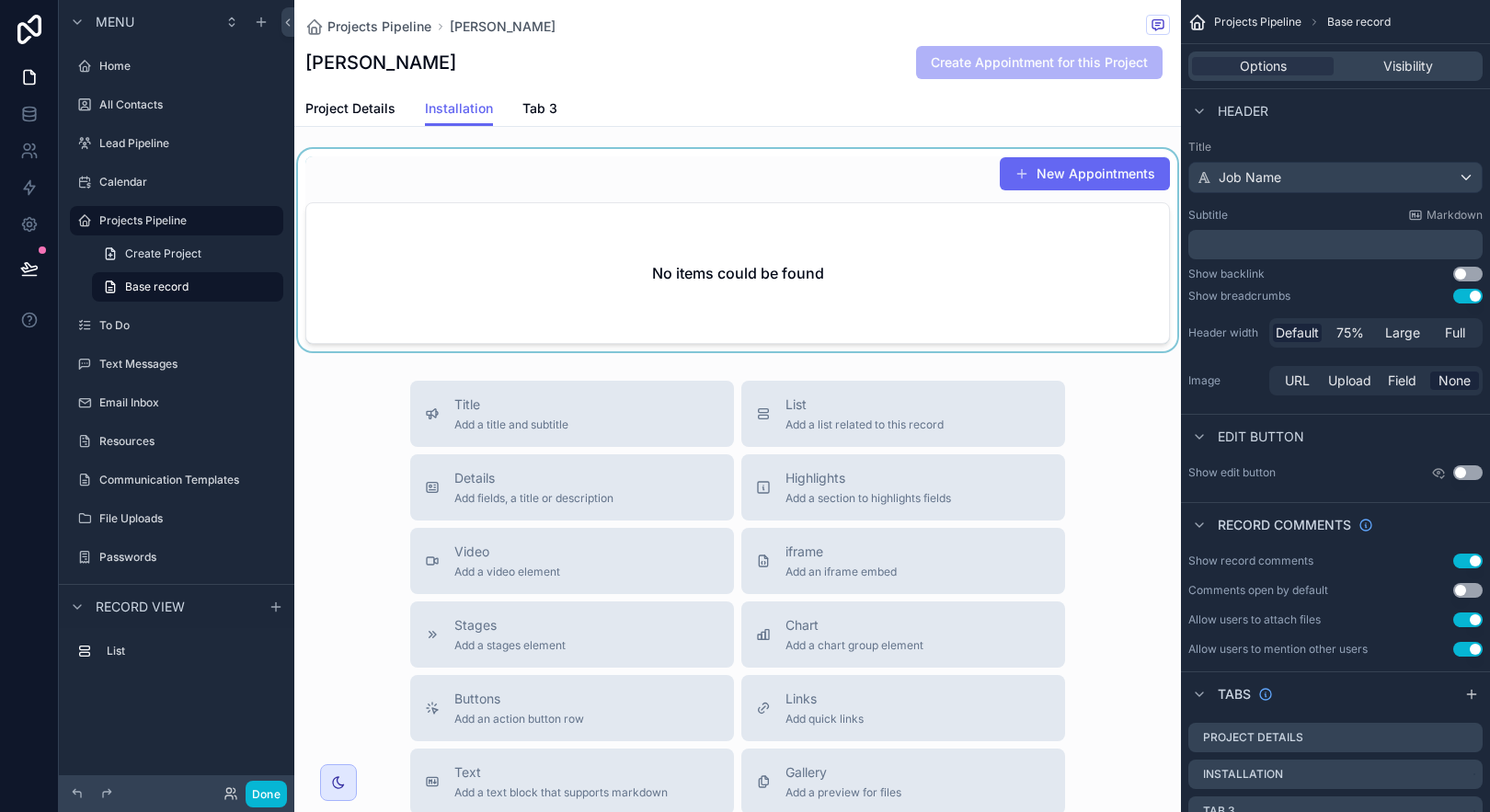
click at [772, 322] on div "scrollable content" at bounding box center [737, 250] width 886 height 203
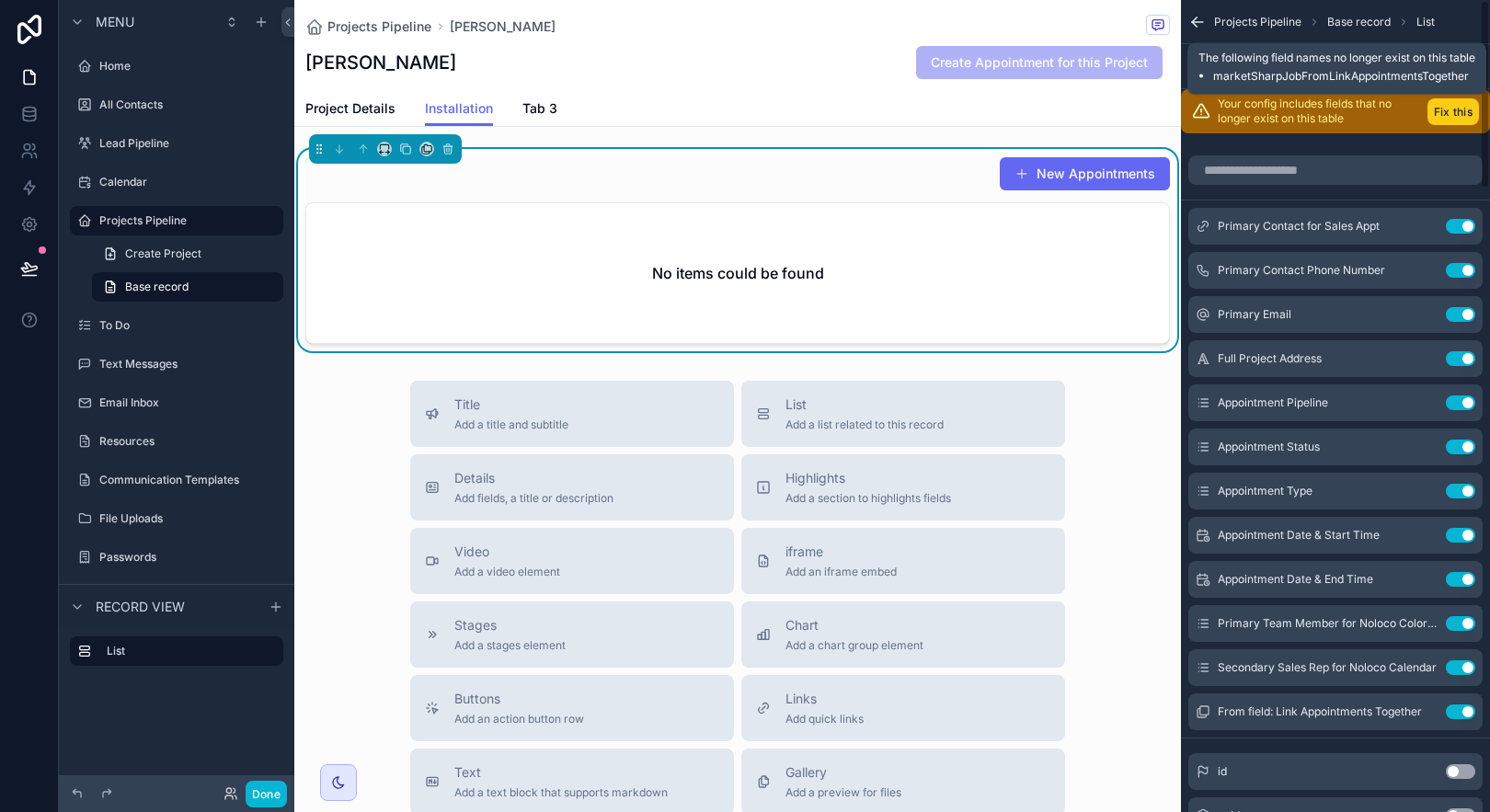
click at [1456, 108] on button "Fix this" at bounding box center [1453, 111] width 52 height 26
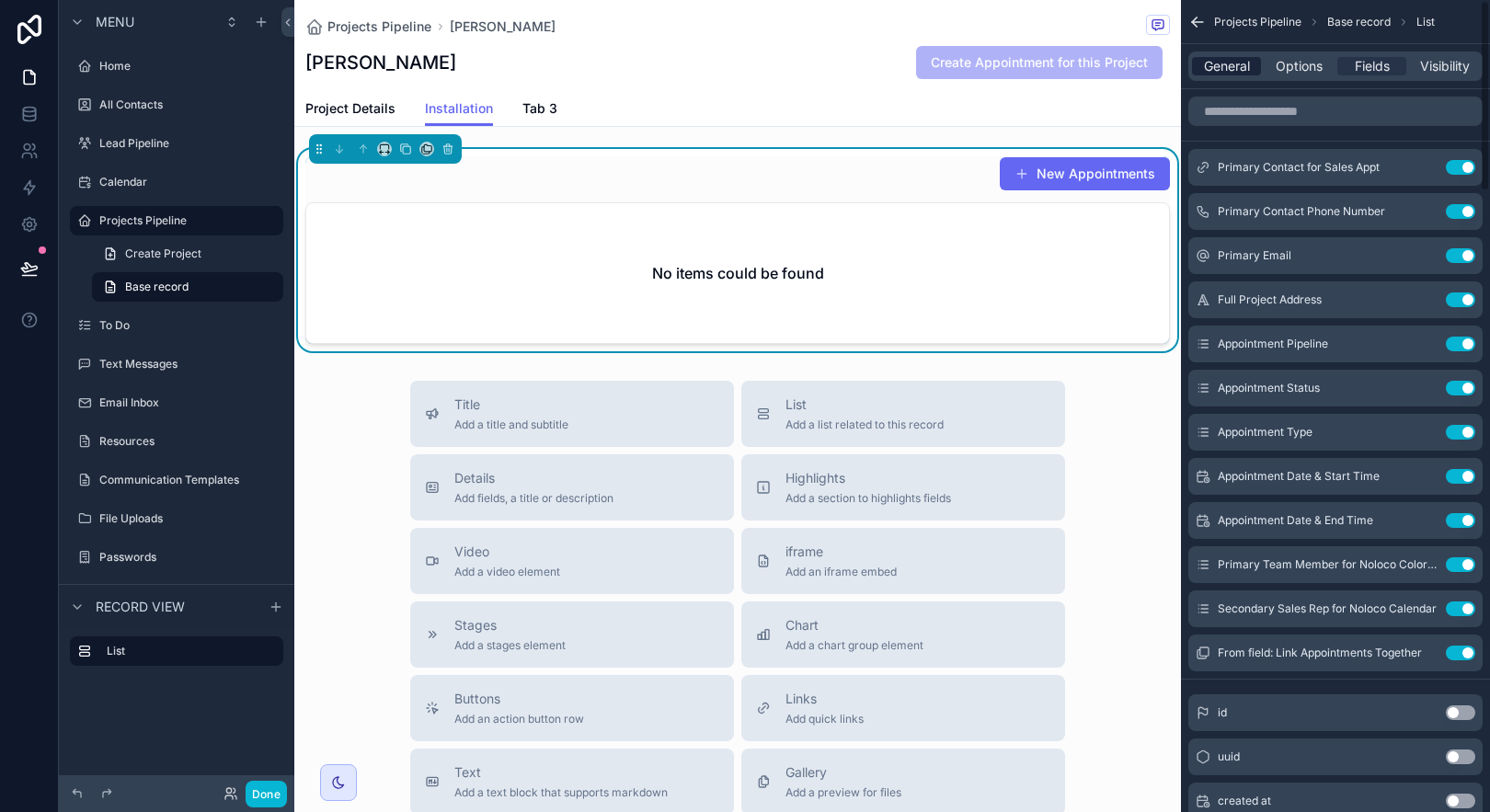
click at [1207, 72] on span "General" at bounding box center [1226, 66] width 46 height 18
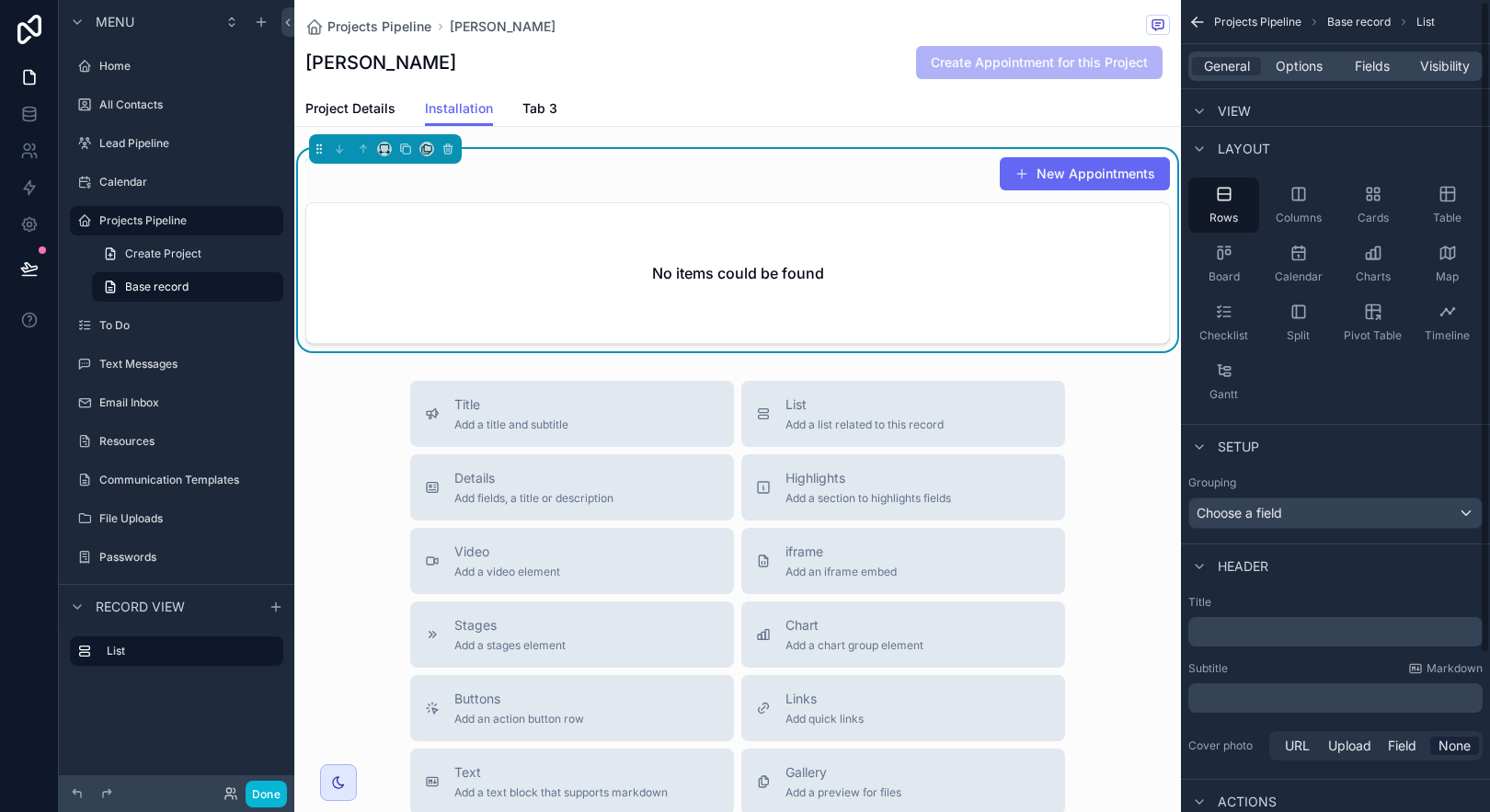
scroll to position [199, 0]
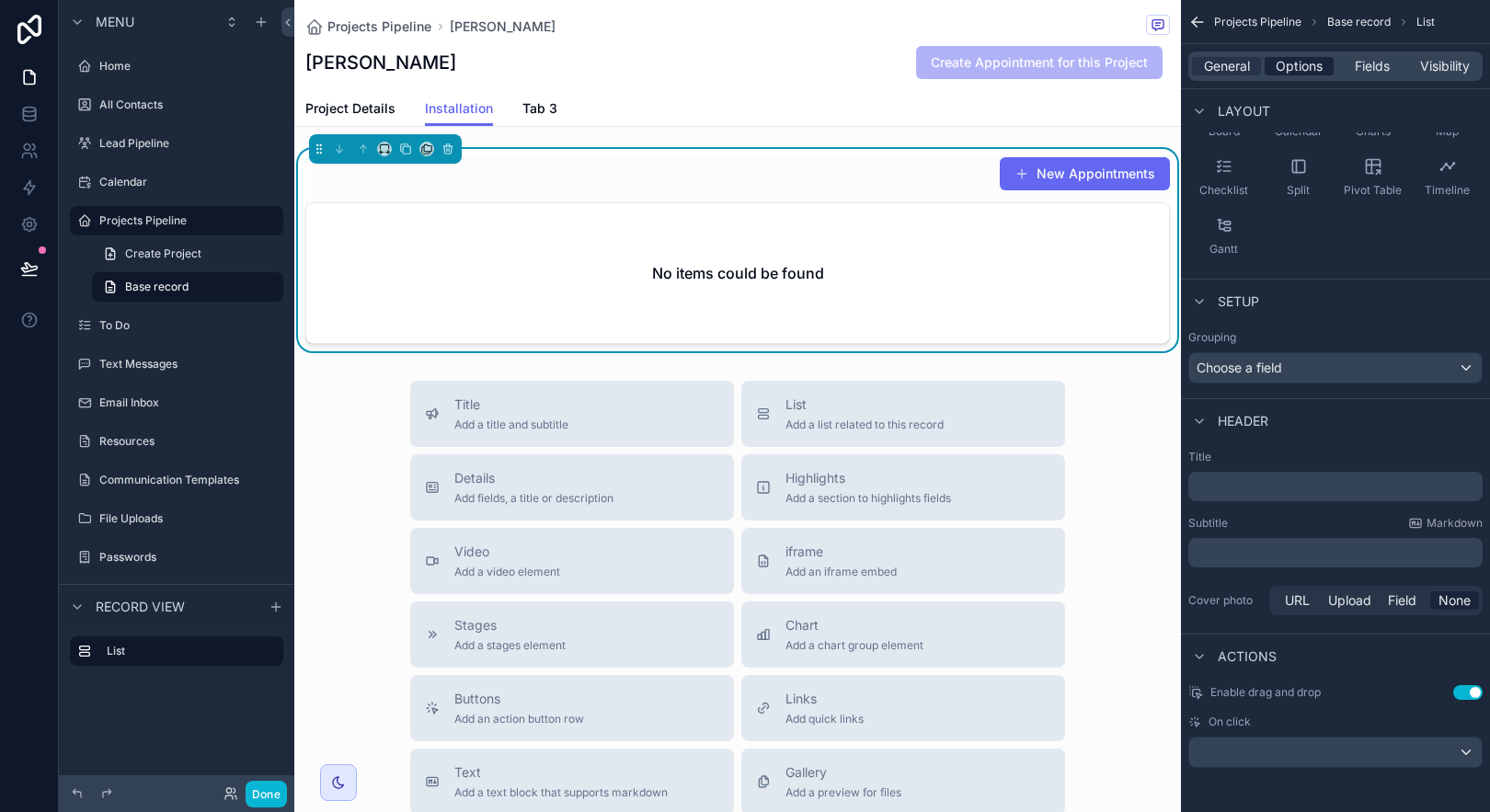
click at [1285, 78] on div "General Options Fields Visibility" at bounding box center [1335, 66] width 294 height 29
click at [1286, 64] on span "Options" at bounding box center [1299, 66] width 47 height 18
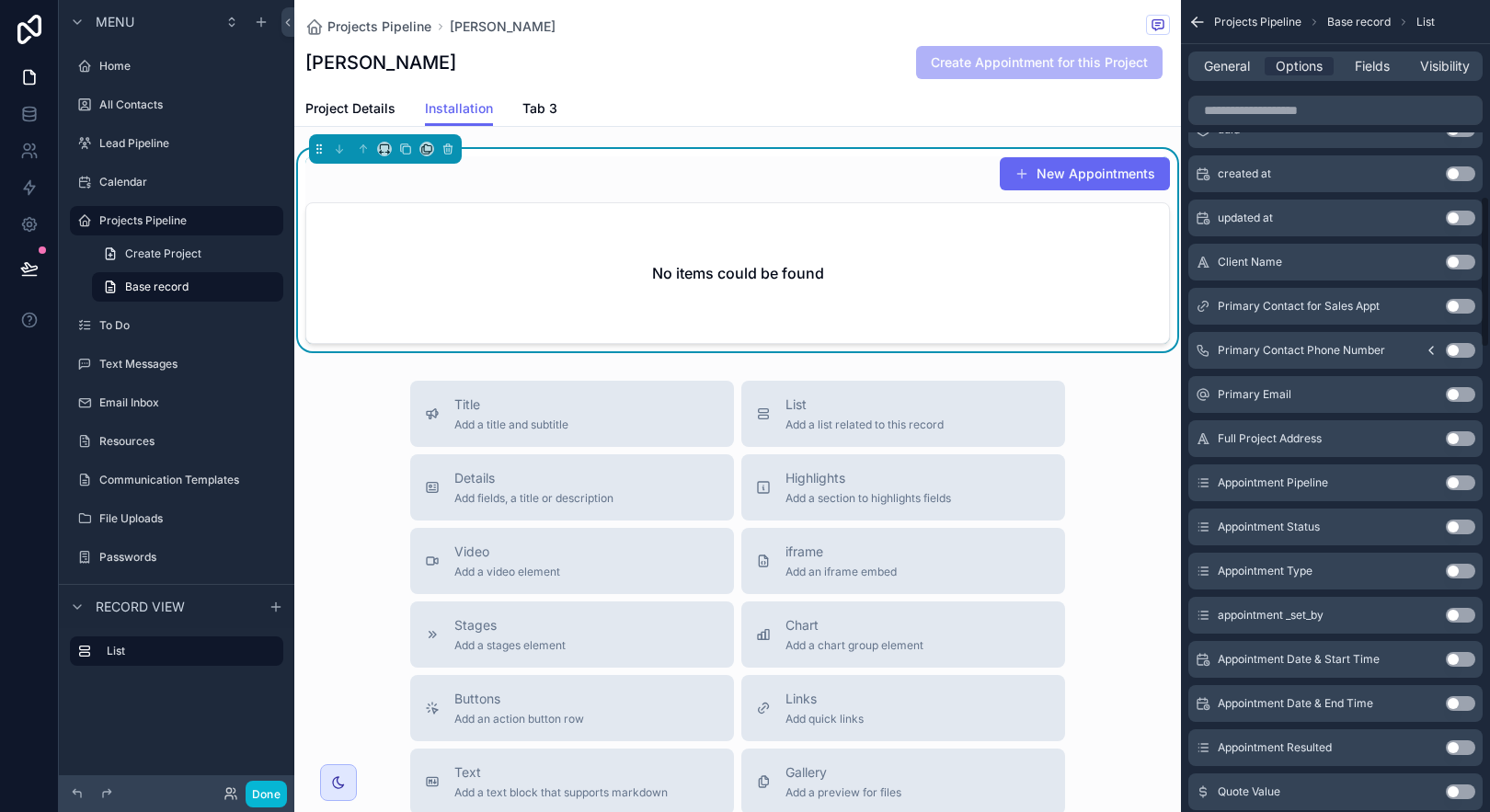
scroll to position [106, 0]
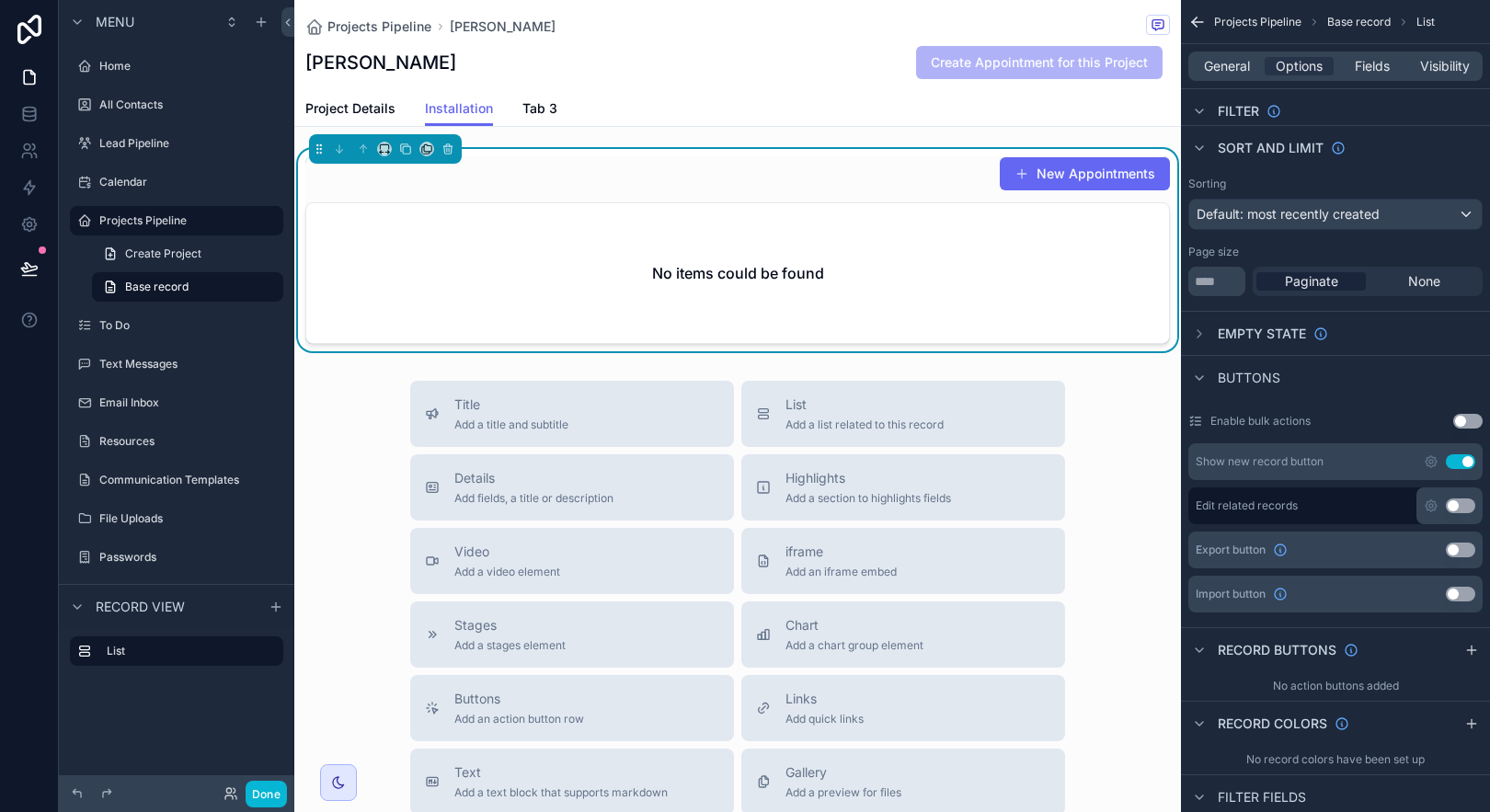
click at [1469, 458] on button "Use setting" at bounding box center [1461, 461] width 29 height 15
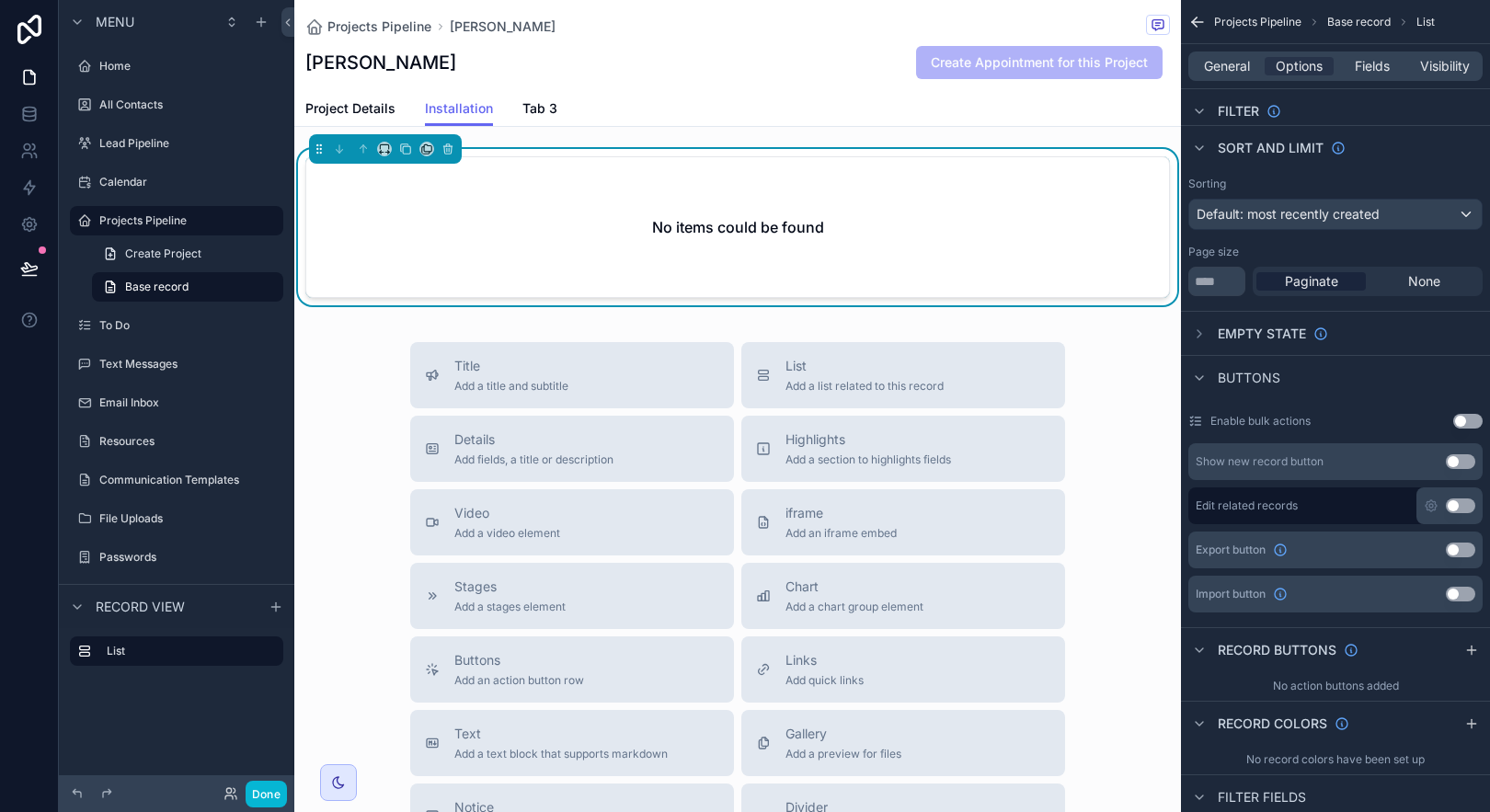
click at [767, 82] on div "Projects Pipeline [PERSON_NAME] [PERSON_NAME] Create Appointment for this Proje…" at bounding box center [738, 46] width 865 height 92
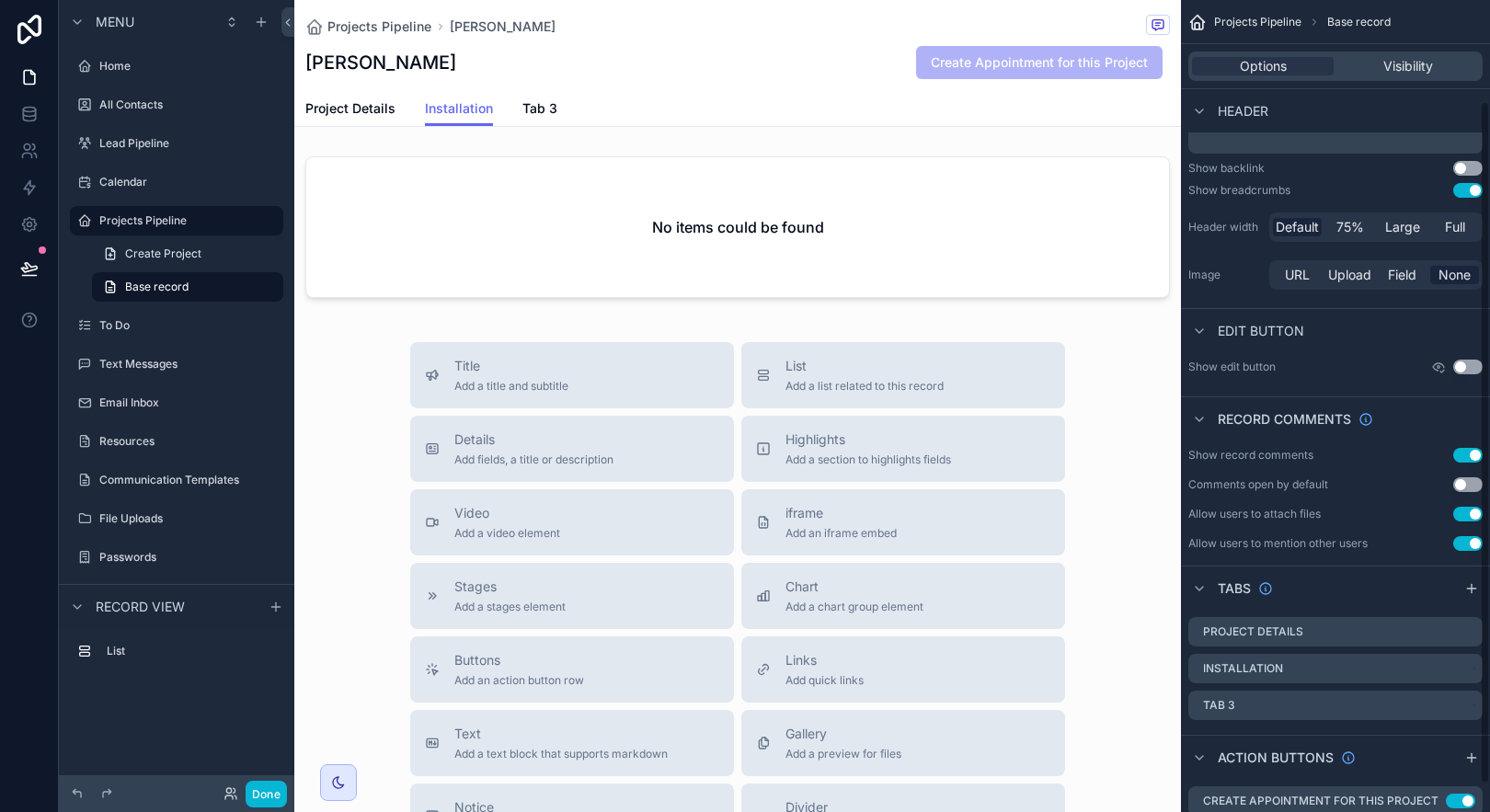
scroll to position [154, 0]
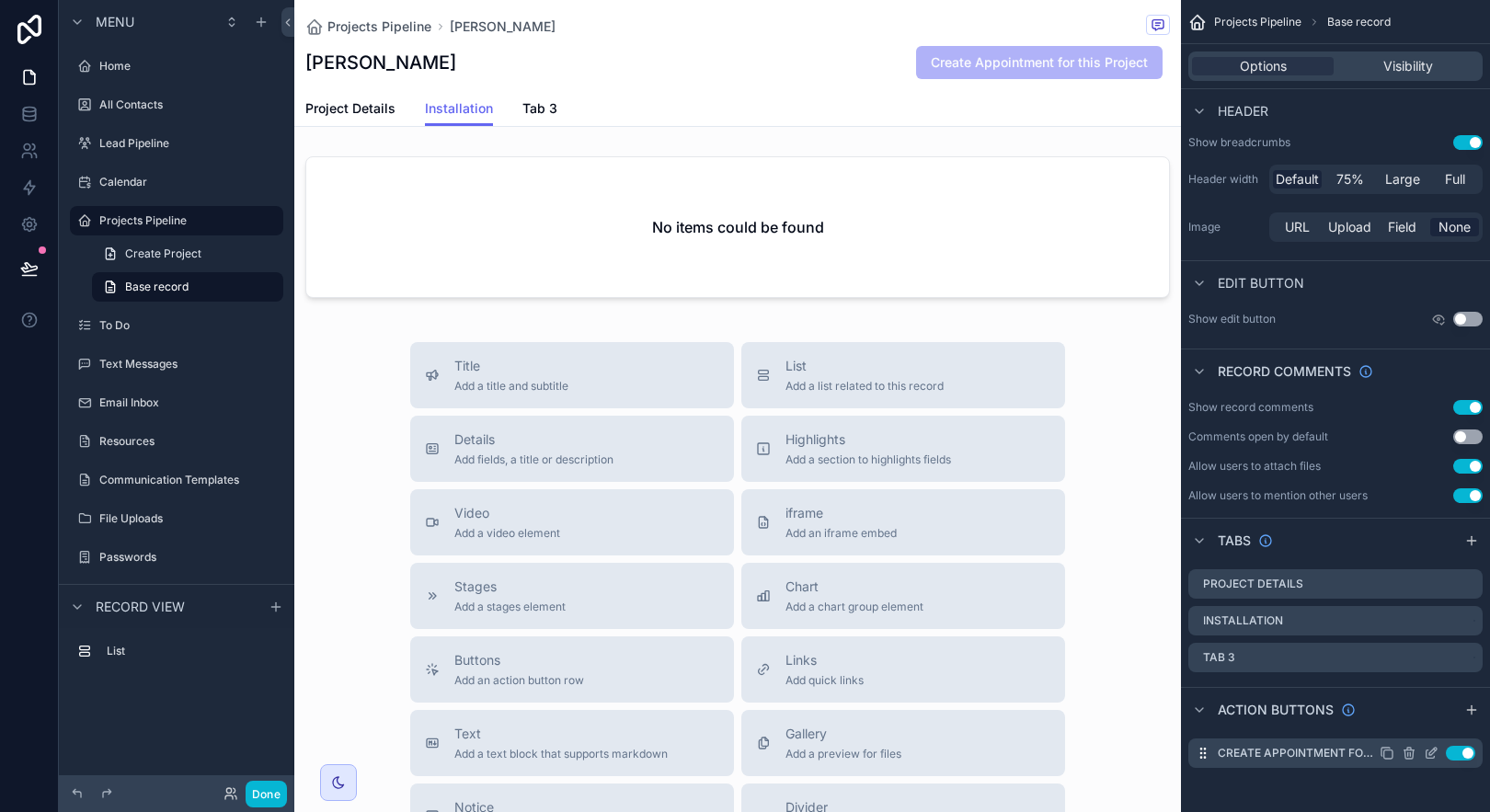
click at [1430, 752] on icon "scrollable content" at bounding box center [1431, 753] width 15 height 15
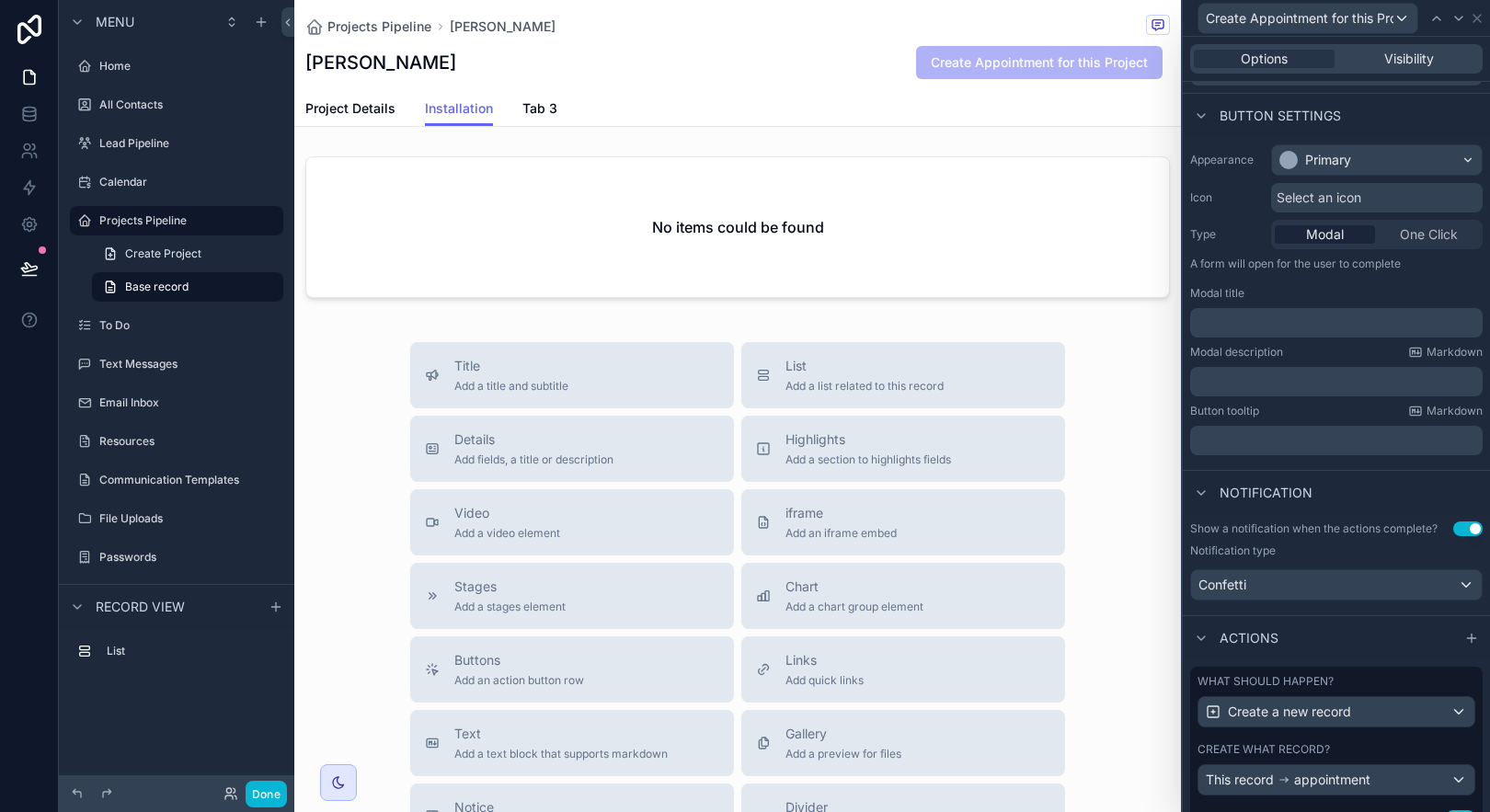
scroll to position [166, 0]
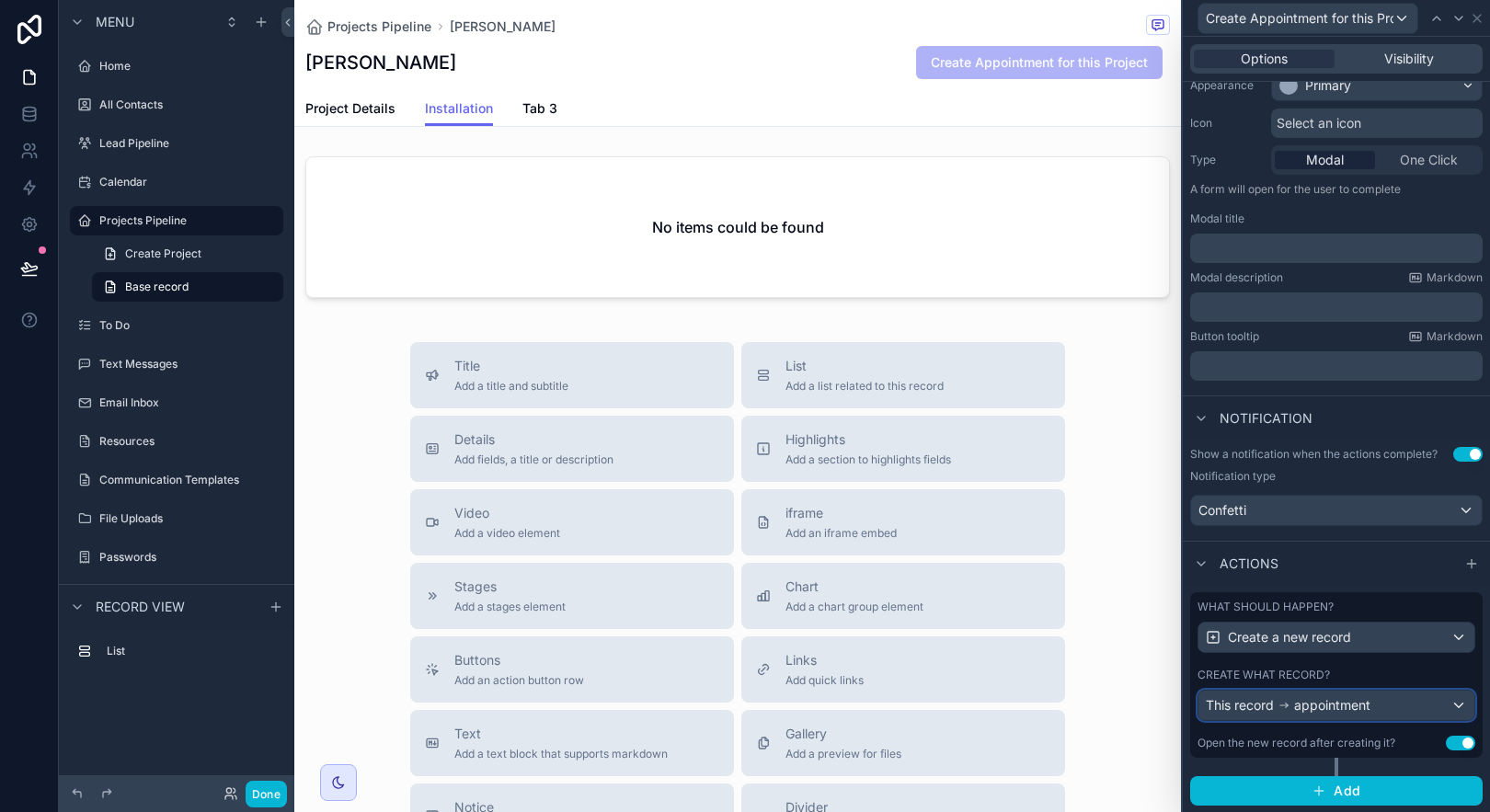
click at [1411, 703] on div "This record appointment" at bounding box center [1336, 705] width 276 height 29
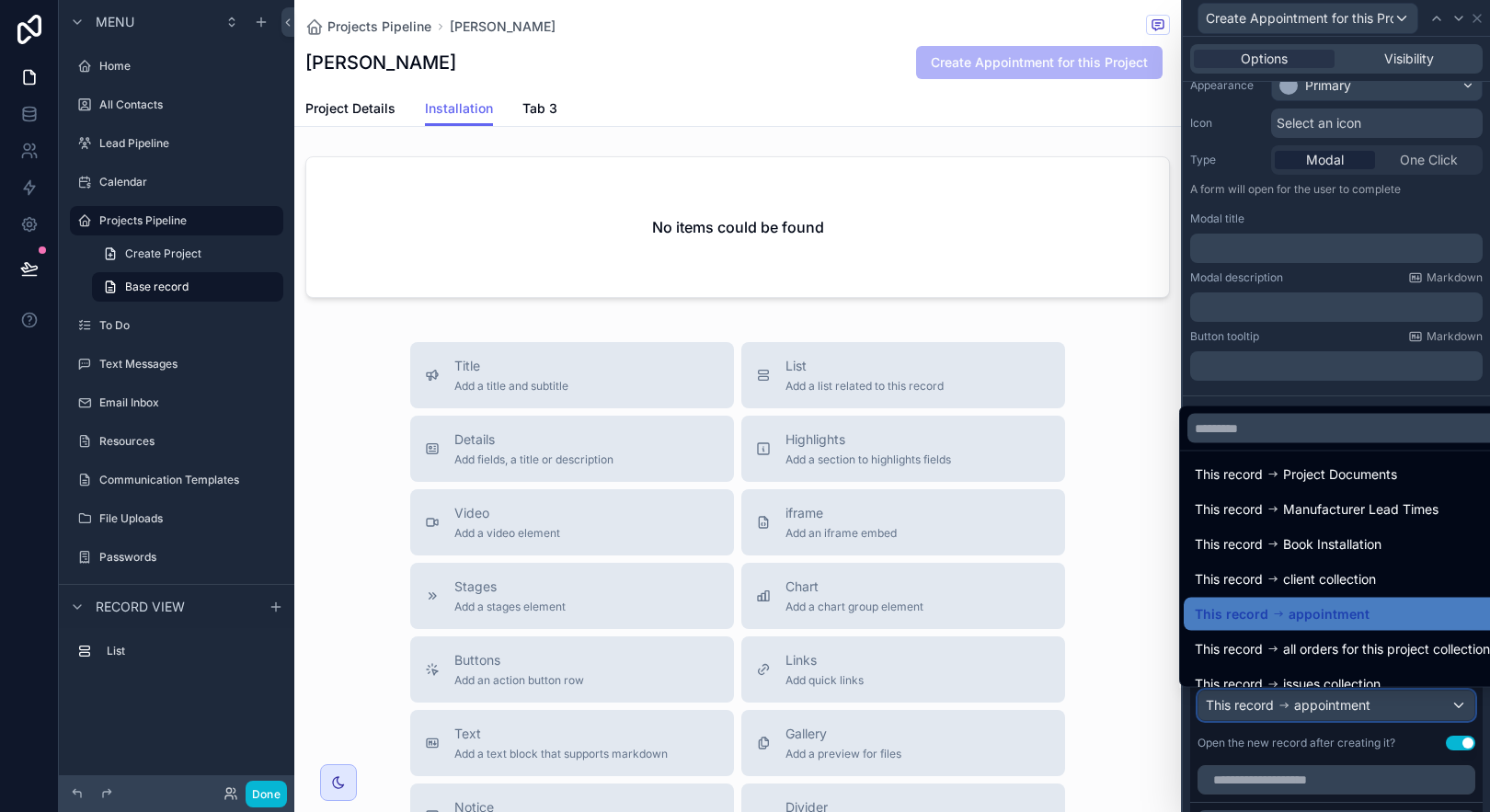
scroll to position [7, 0]
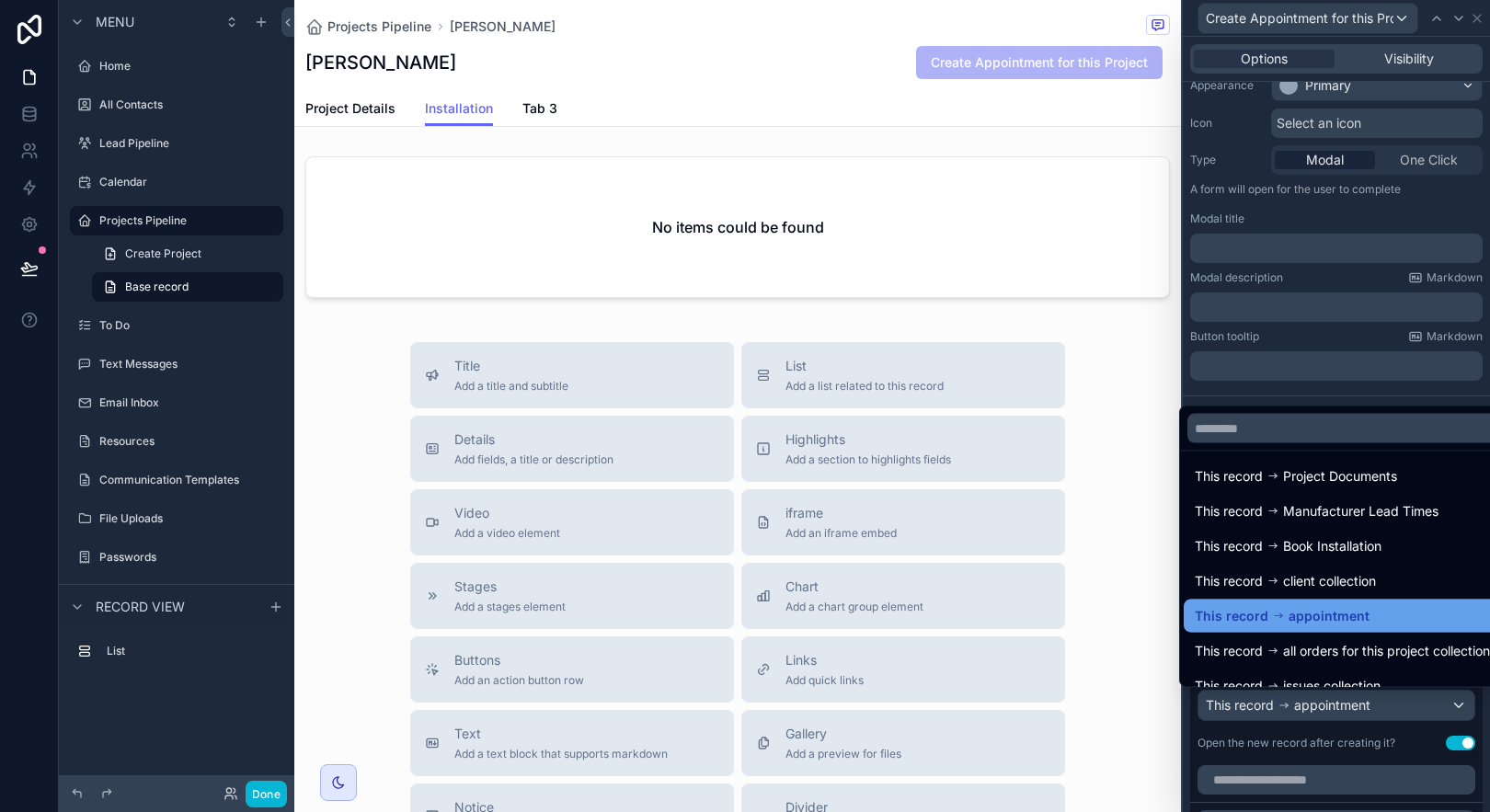
click at [1392, 622] on div "This record appointment" at bounding box center [1342, 615] width 295 height 22
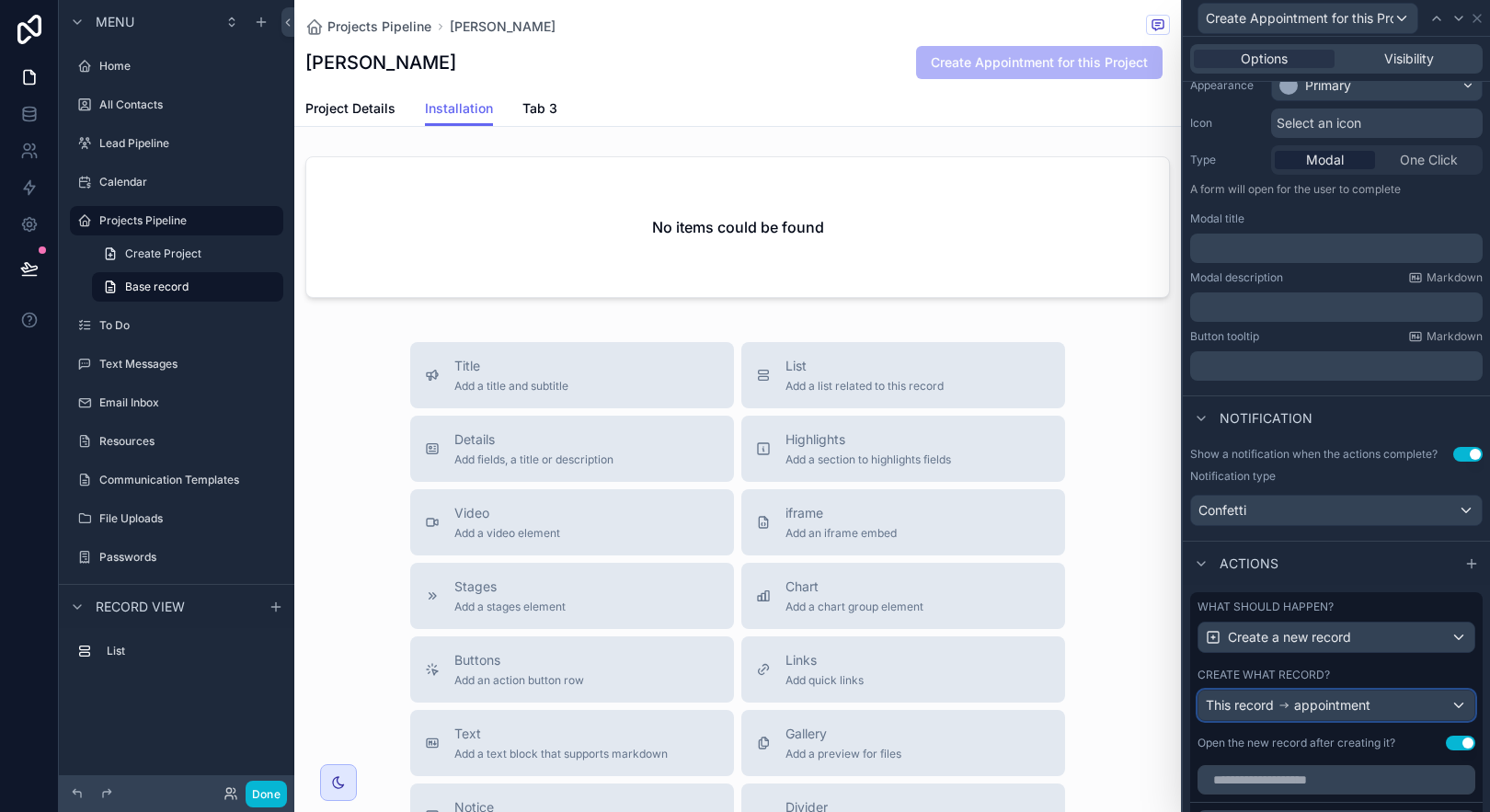
click at [1415, 704] on div "This record appointment" at bounding box center [1336, 705] width 276 height 29
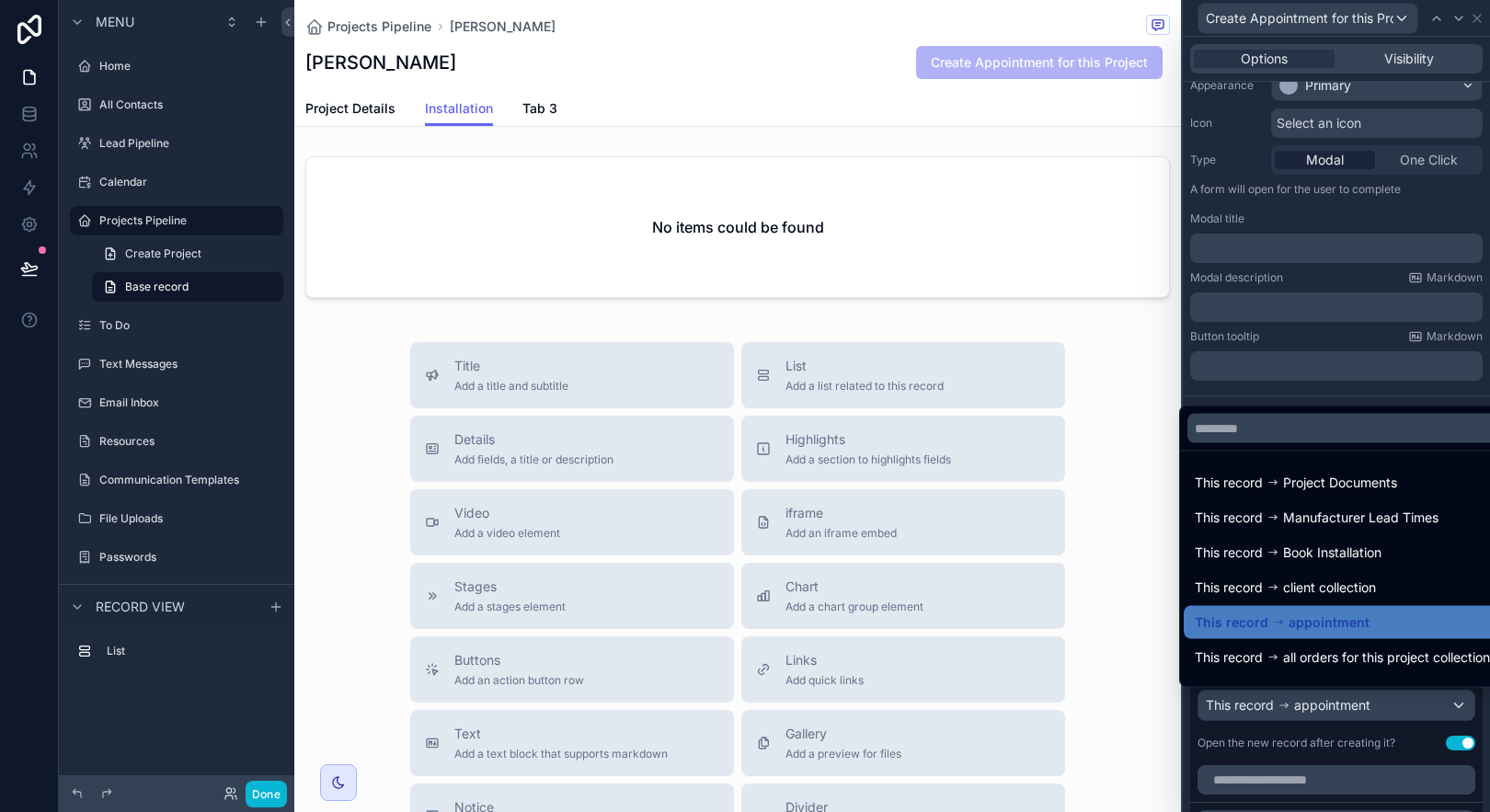
click at [1264, 708] on div at bounding box center [1336, 406] width 307 height 812
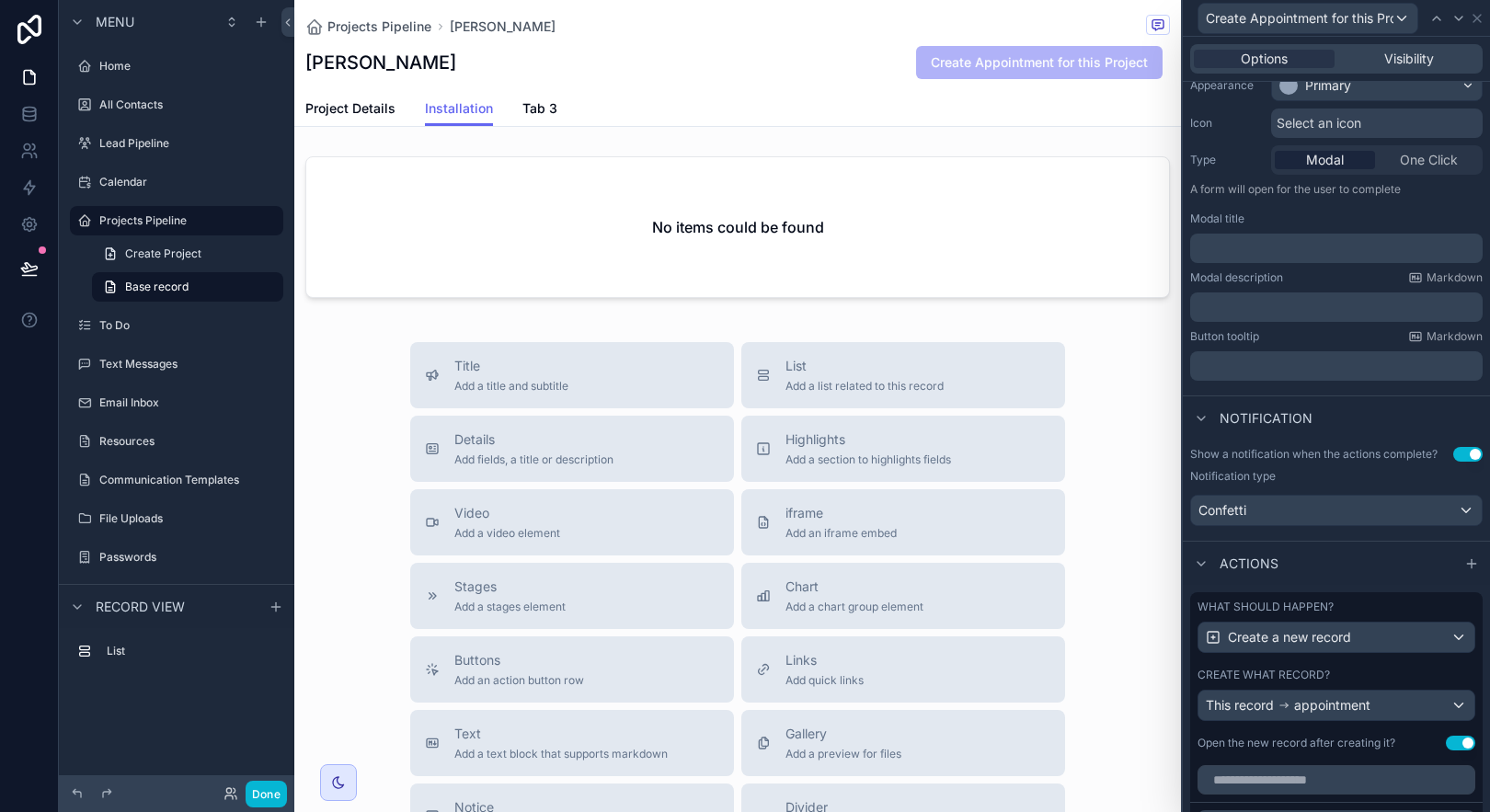
click at [1360, 670] on div "Create what record?" at bounding box center [1336, 675] width 278 height 15
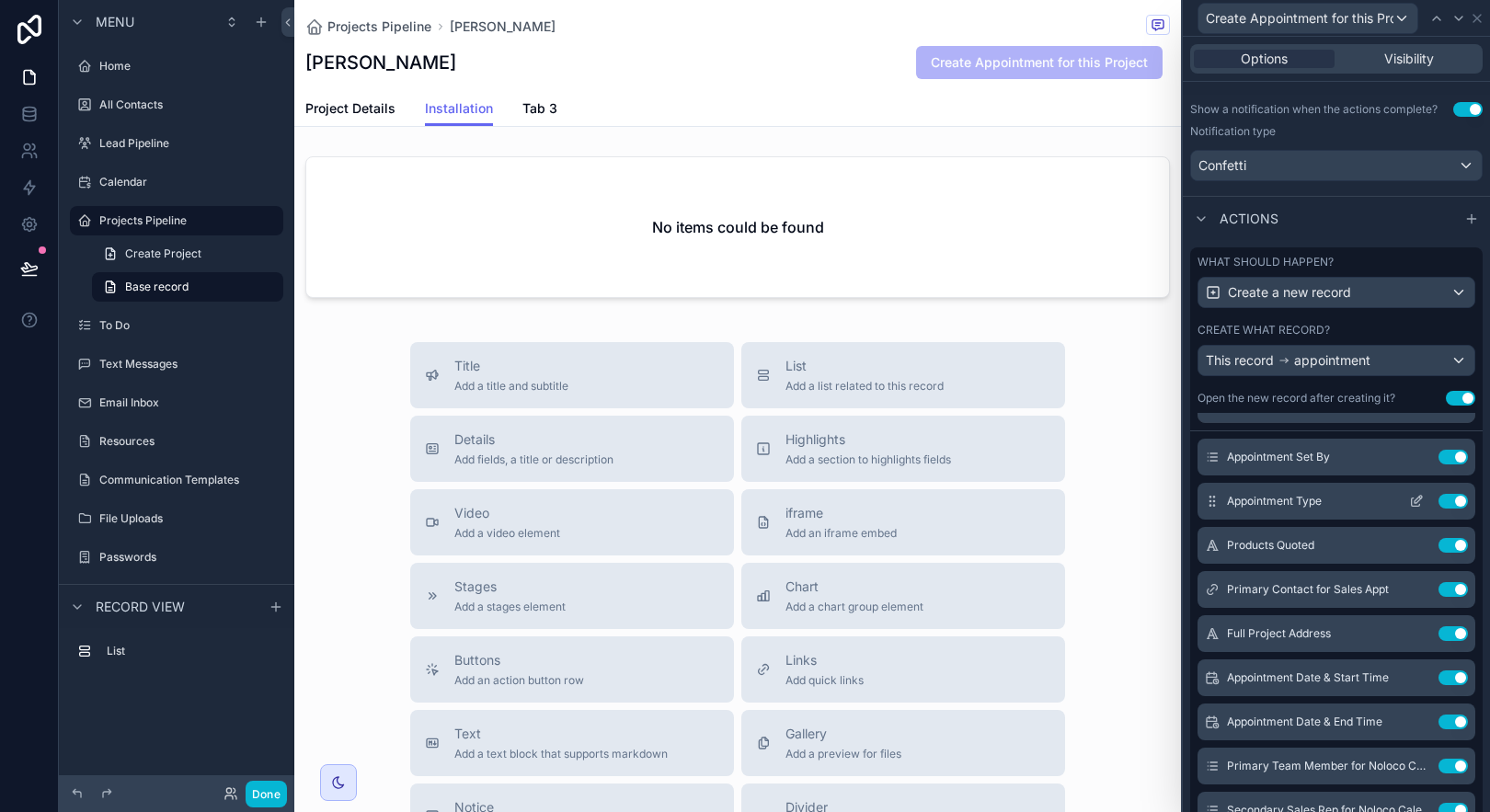
scroll to position [18, 0]
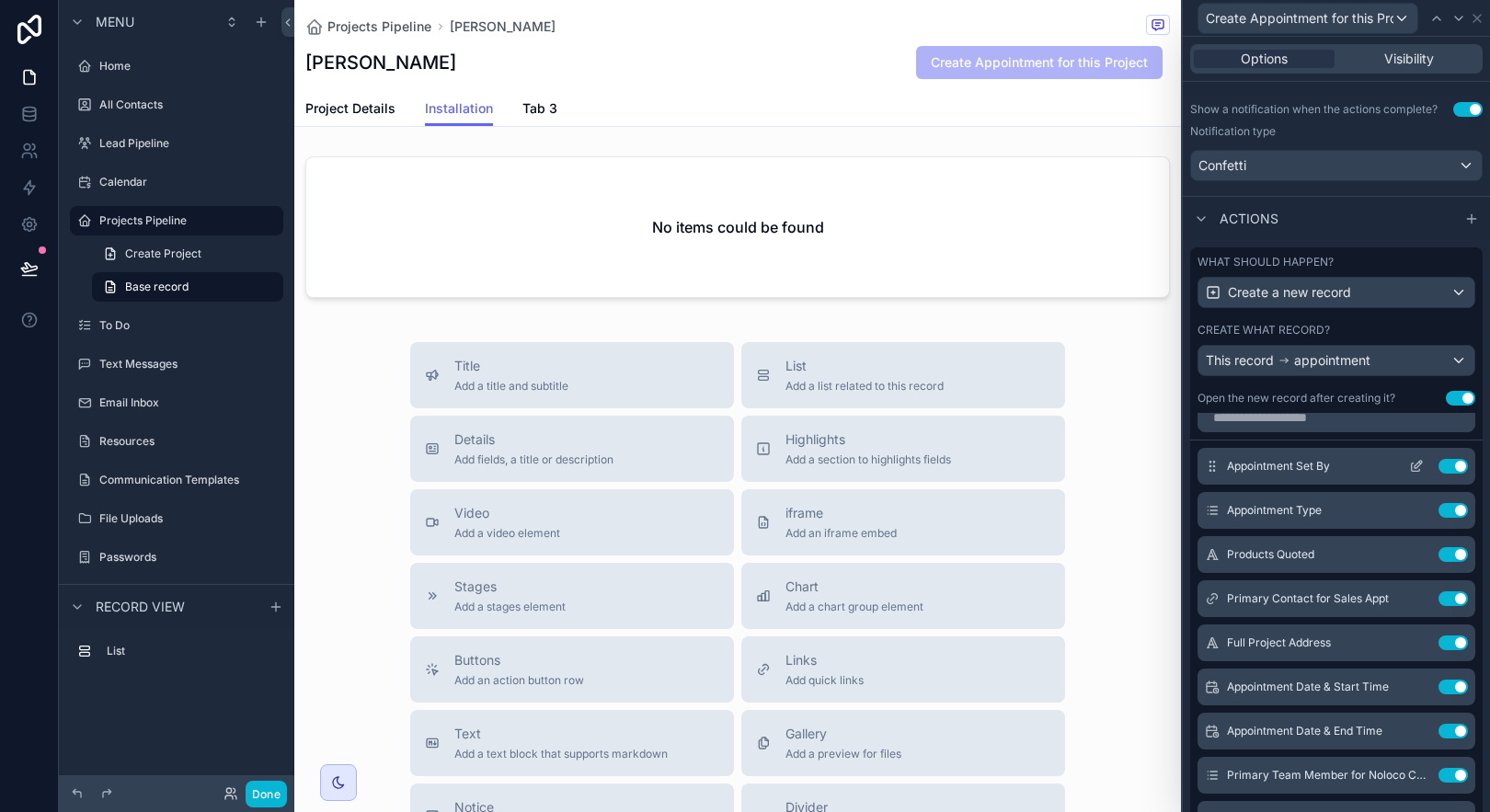
click at [1415, 461] on icon at bounding box center [1419, 464] width 8 height 8
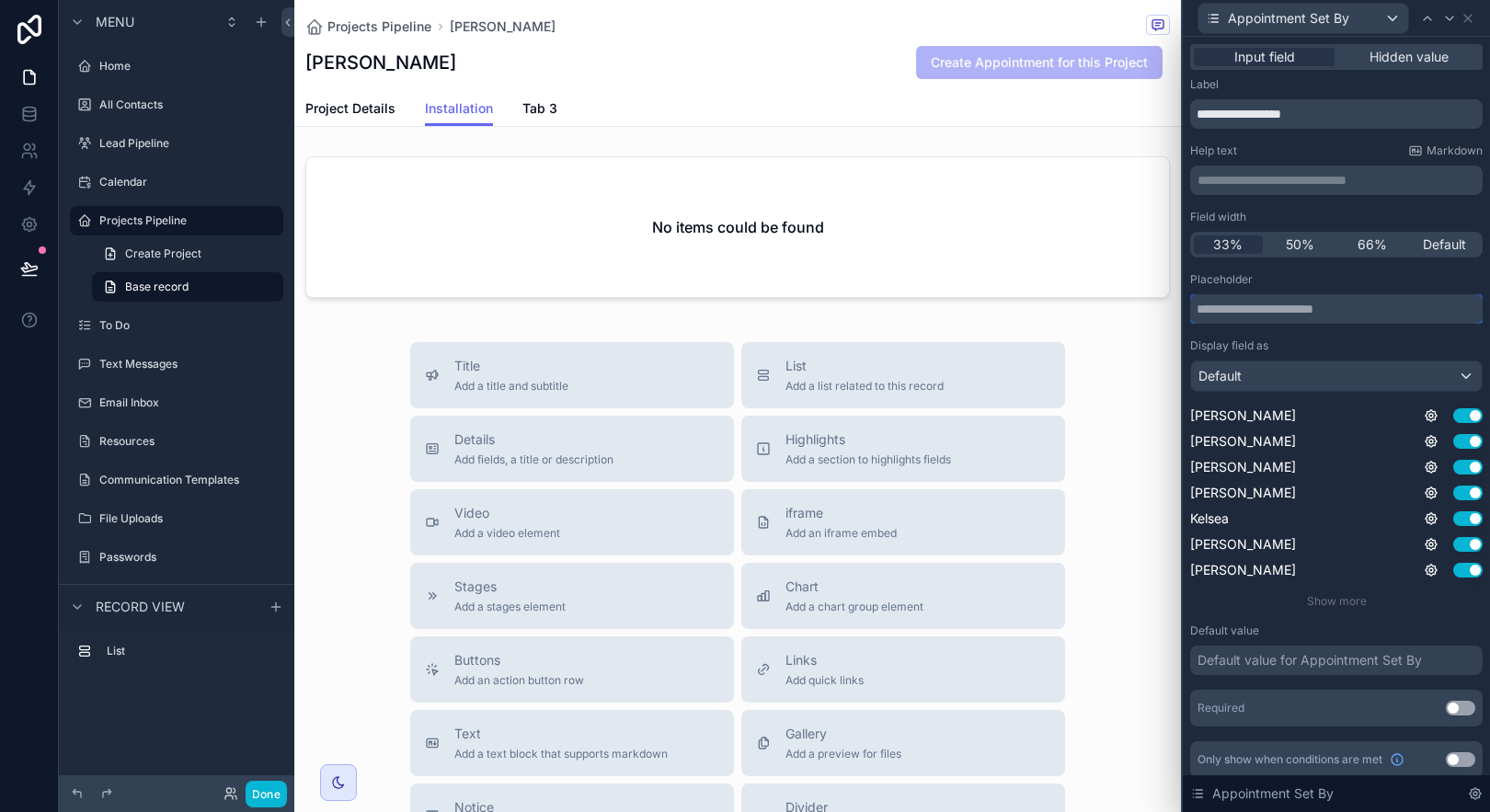
click at [1320, 294] on input "text" at bounding box center [1336, 309] width 292 height 29
click at [1318, 310] on input "text" at bounding box center [1336, 309] width 292 height 29
click at [1360, 653] on div "Default value for Appointment Set By" at bounding box center [1310, 660] width 224 height 18
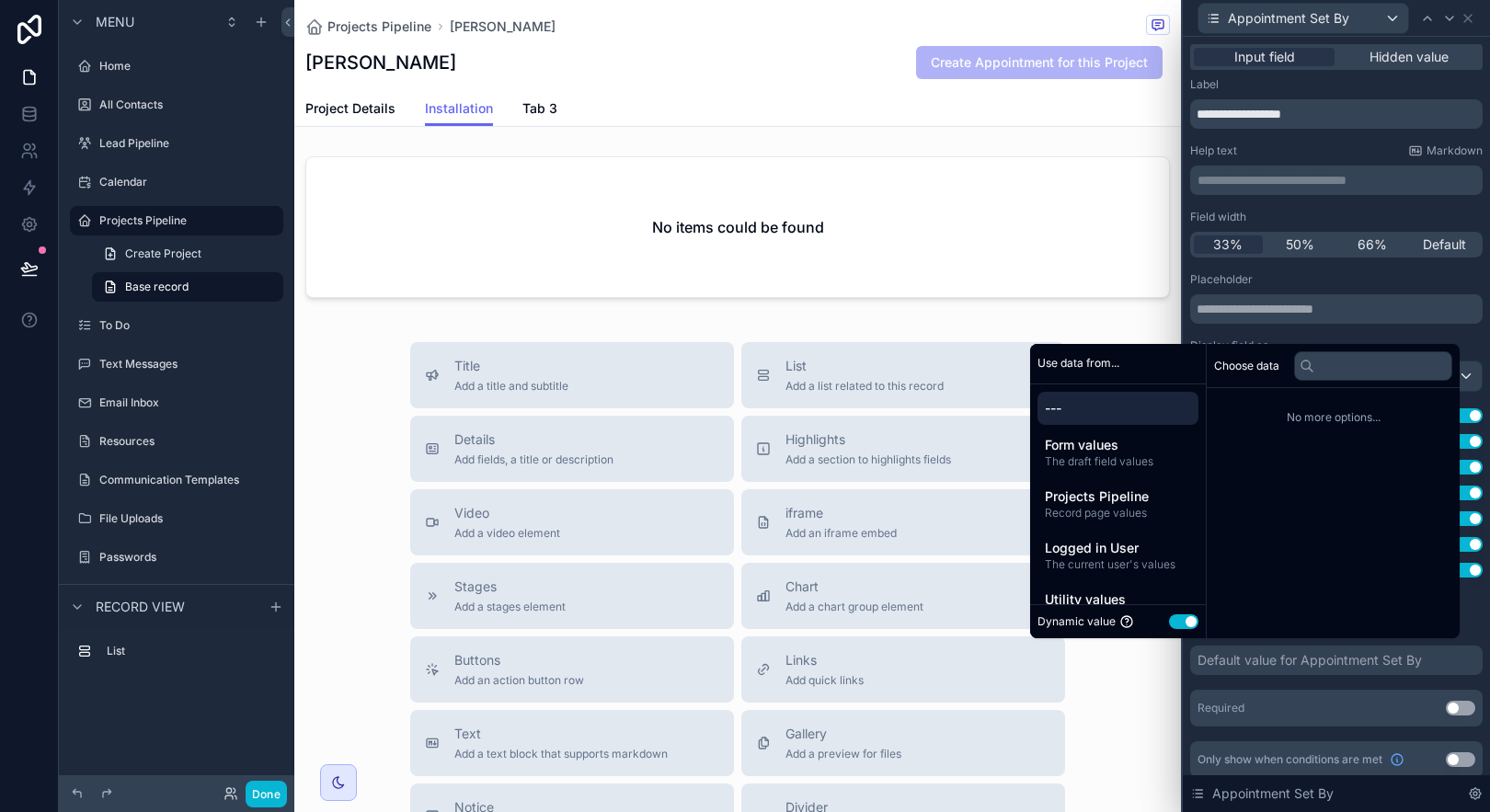
click at [1392, 662] on div "Default value for Appointment Set By" at bounding box center [1310, 660] width 224 height 18
click at [1167, 562] on span "The current user's values" at bounding box center [1118, 564] width 146 height 15
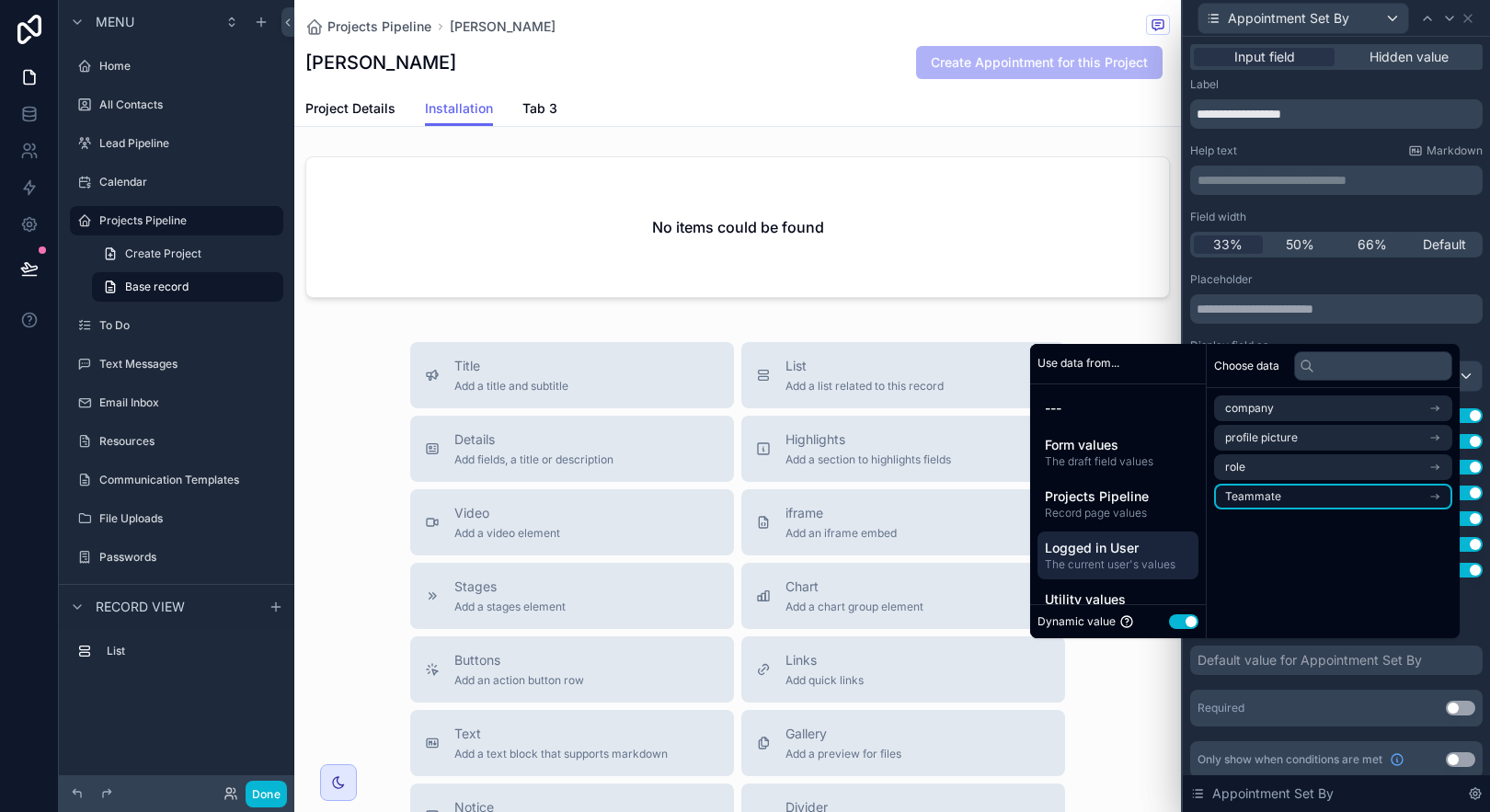
click at [1225, 493] on span "Teammate" at bounding box center [1253, 496] width 56 height 15
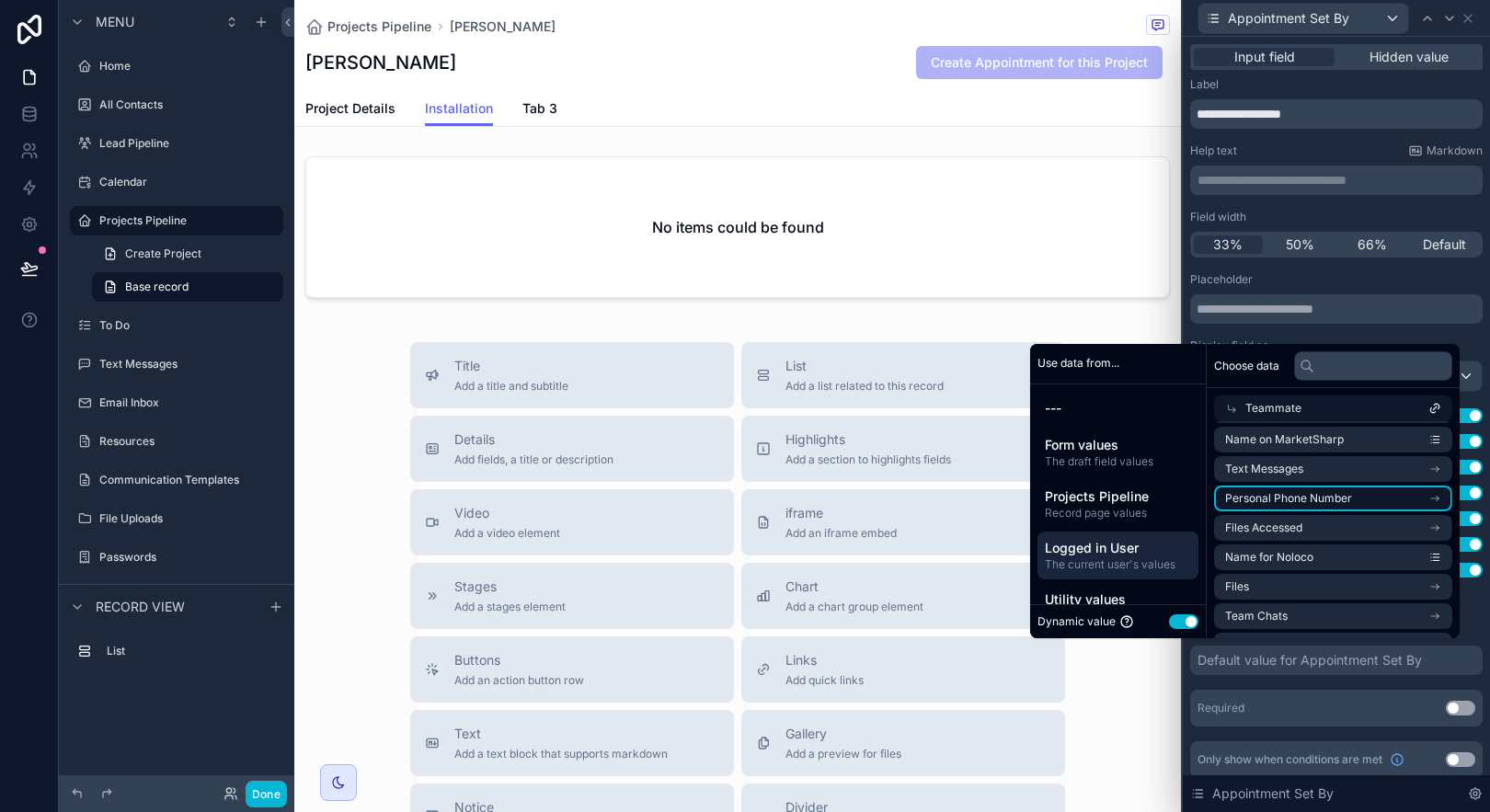
scroll to position [151, 0]
click at [1310, 549] on li "Name for Noloco" at bounding box center [1333, 555] width 239 height 25
click at [1367, 681] on div "**********" at bounding box center [1336, 499] width 292 height 455
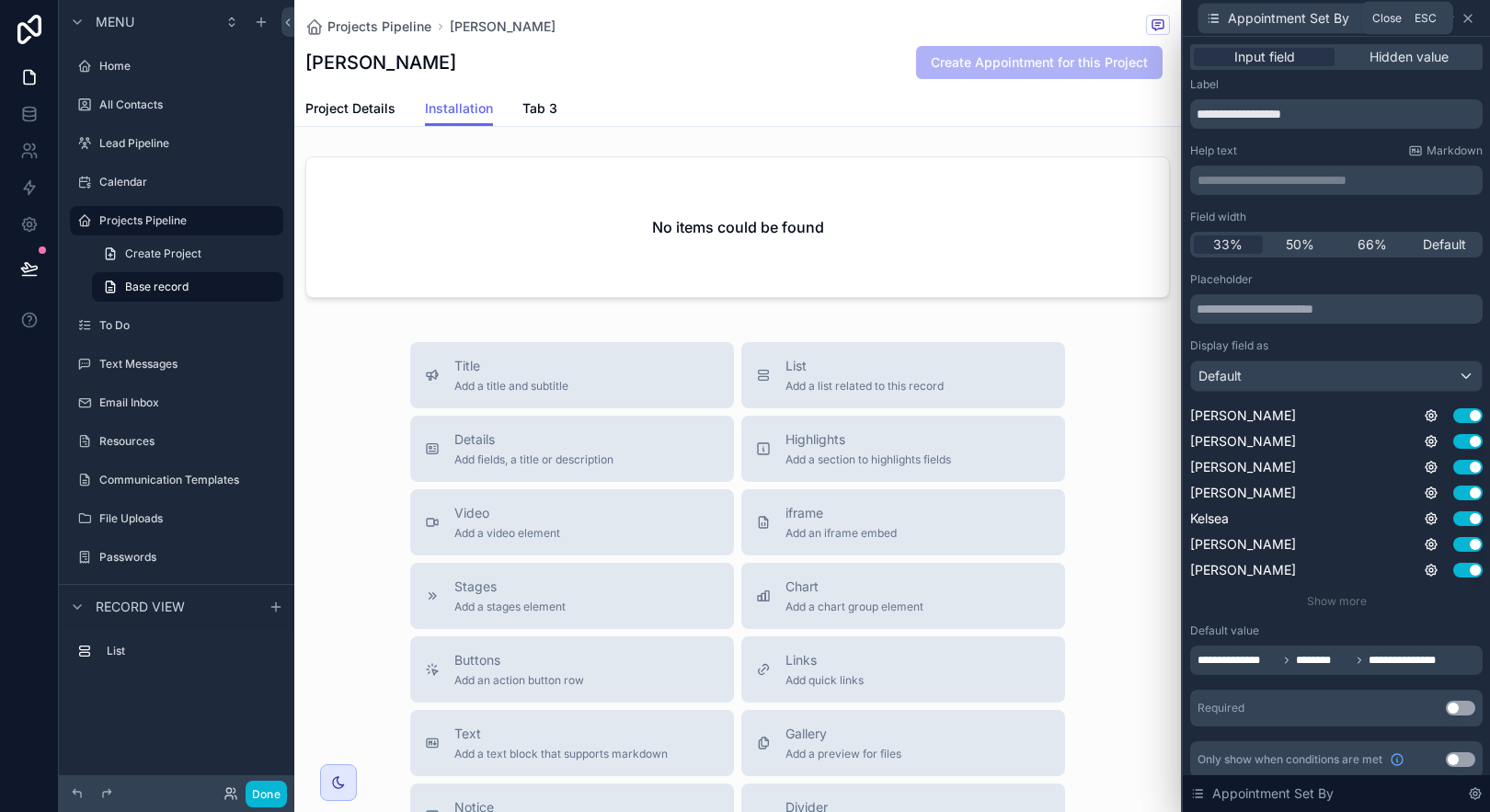
click at [1471, 18] on icon at bounding box center [1468, 18] width 15 height 15
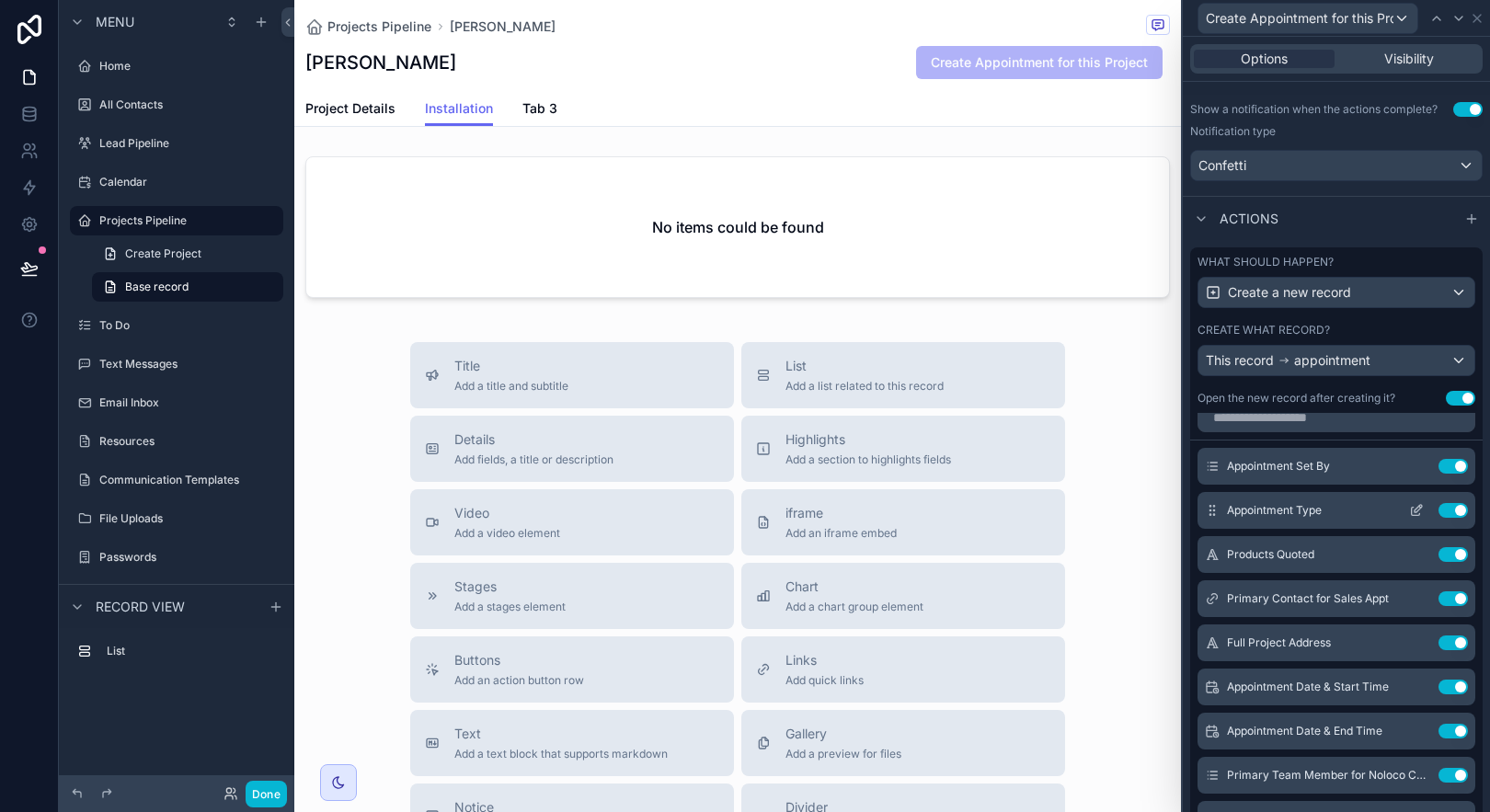
click at [1412, 510] on icon at bounding box center [1416, 511] width 9 height 9
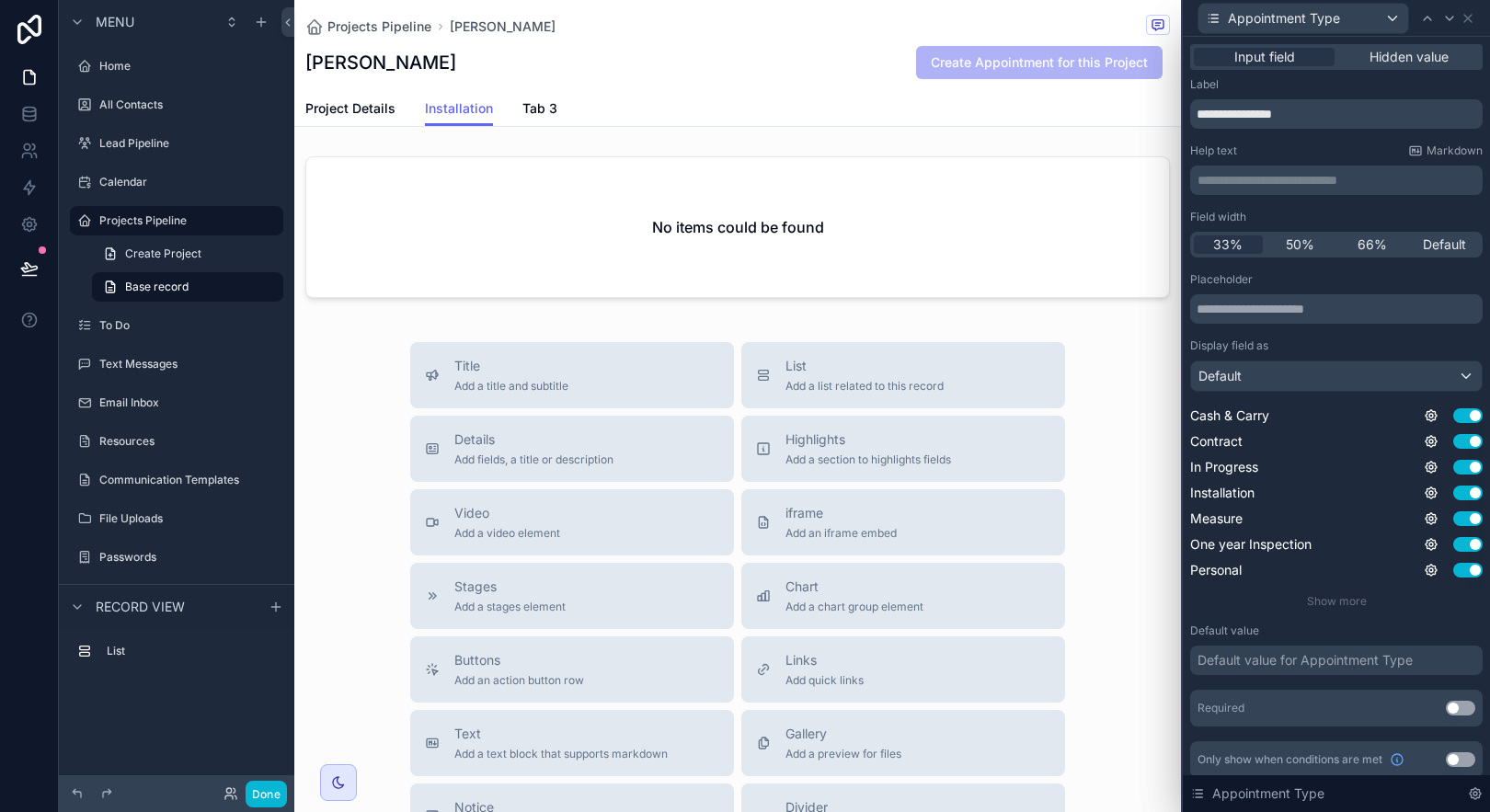
click at [1374, 667] on div "Default value for Appointment Type" at bounding box center [1305, 660] width 215 height 18
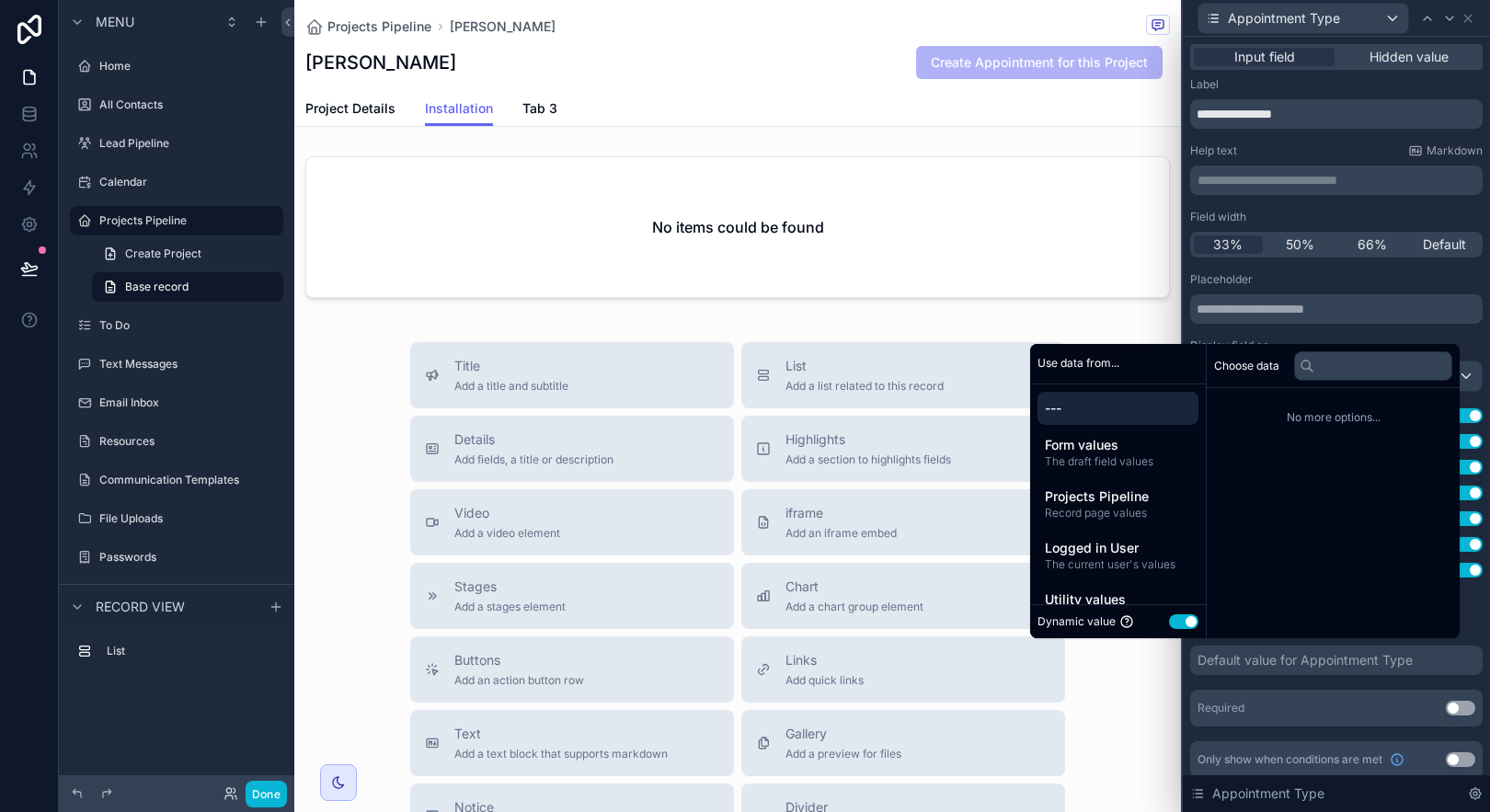
click at [1170, 624] on button "Use setting" at bounding box center [1183, 621] width 29 height 15
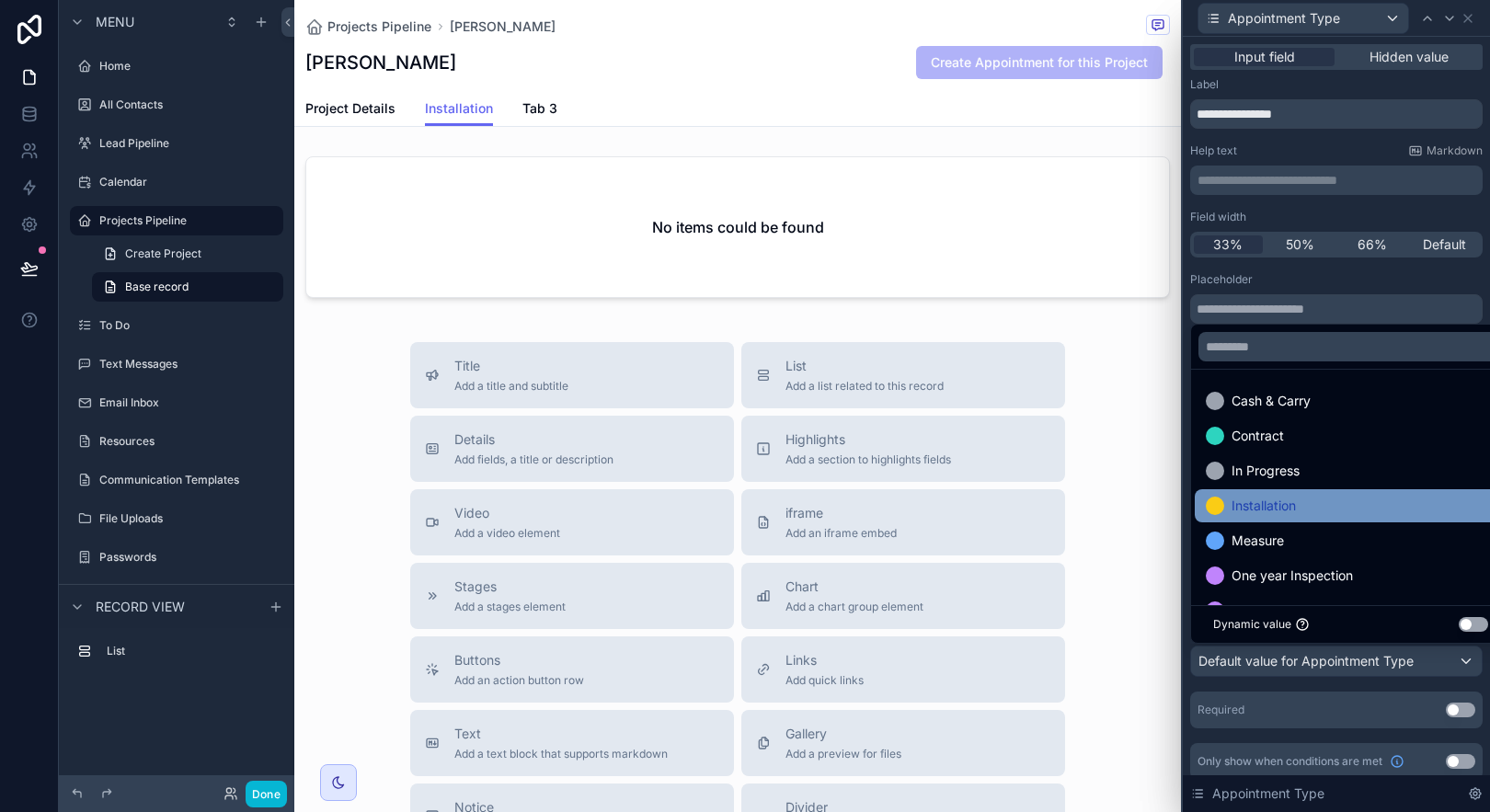
click at [1260, 505] on span "Installation" at bounding box center [1264, 505] width 64 height 22
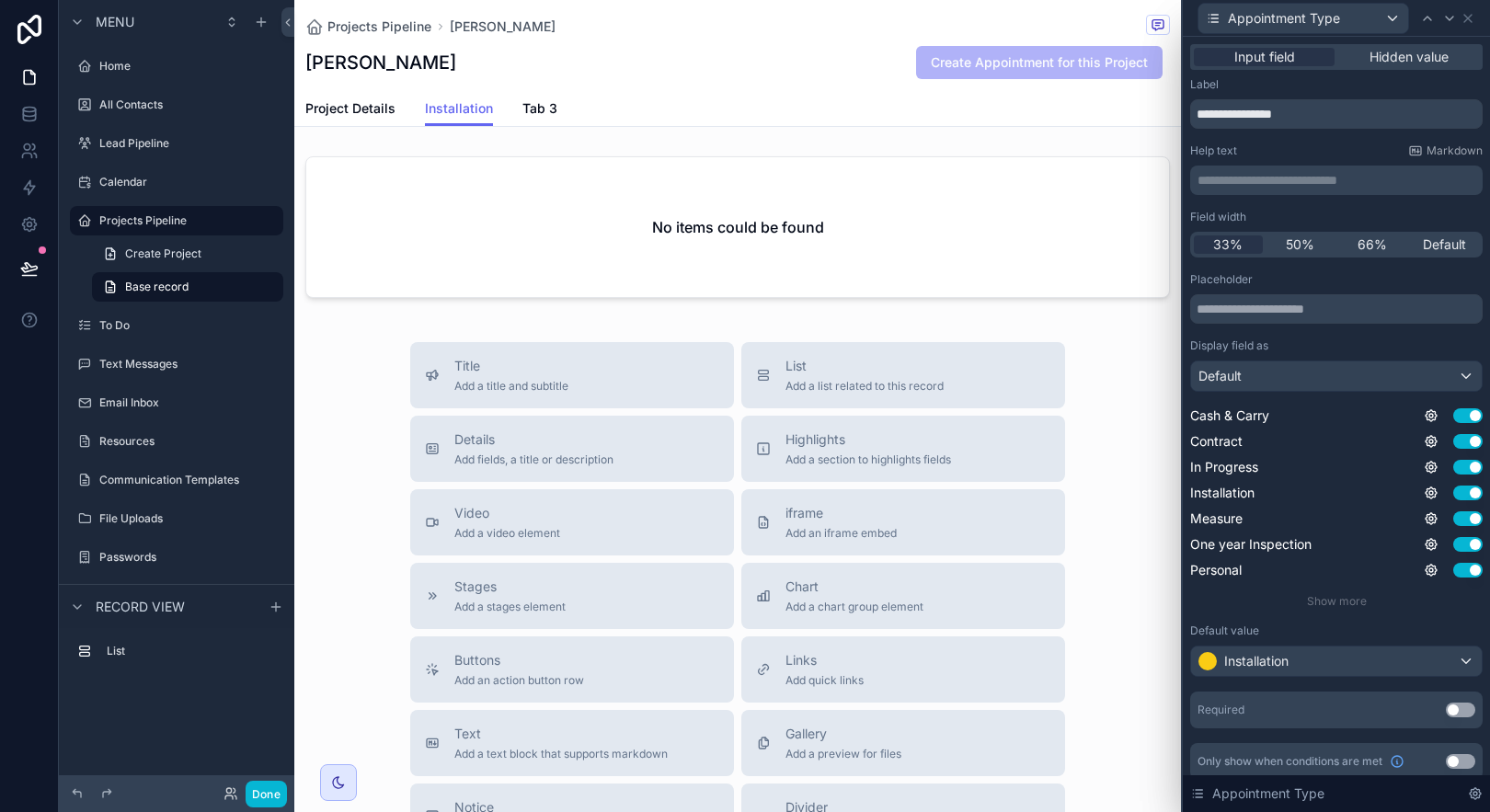
click at [1313, 680] on div "Placeholder Display field as Default Cash & Carry Use setting Contract Use sett…" at bounding box center [1336, 500] width 292 height 456
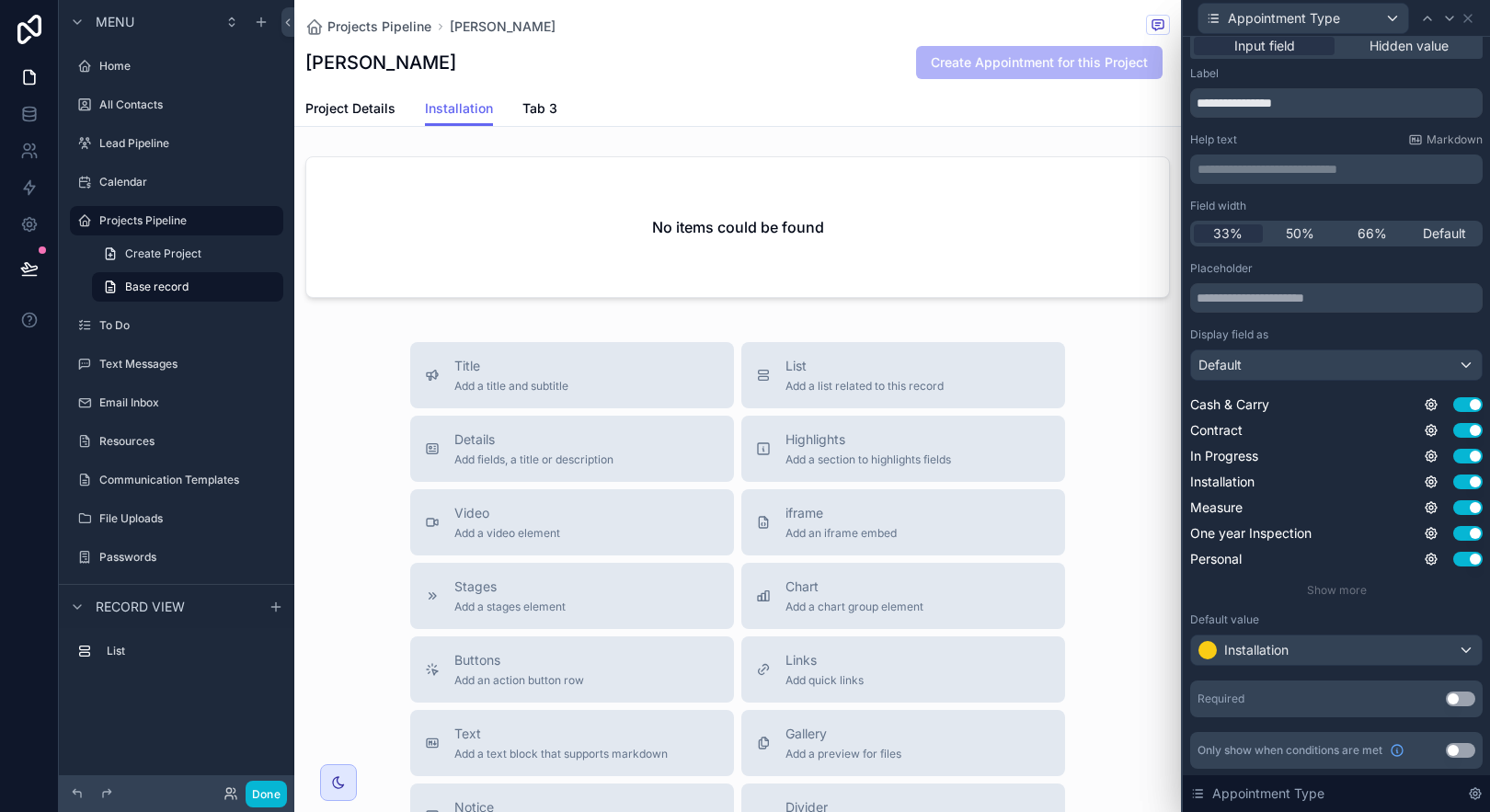
scroll to position [12, 0]
click at [1353, 726] on div "**********" at bounding box center [1336, 417] width 292 height 703
click at [1450, 646] on div "Installation" at bounding box center [1336, 649] width 290 height 29
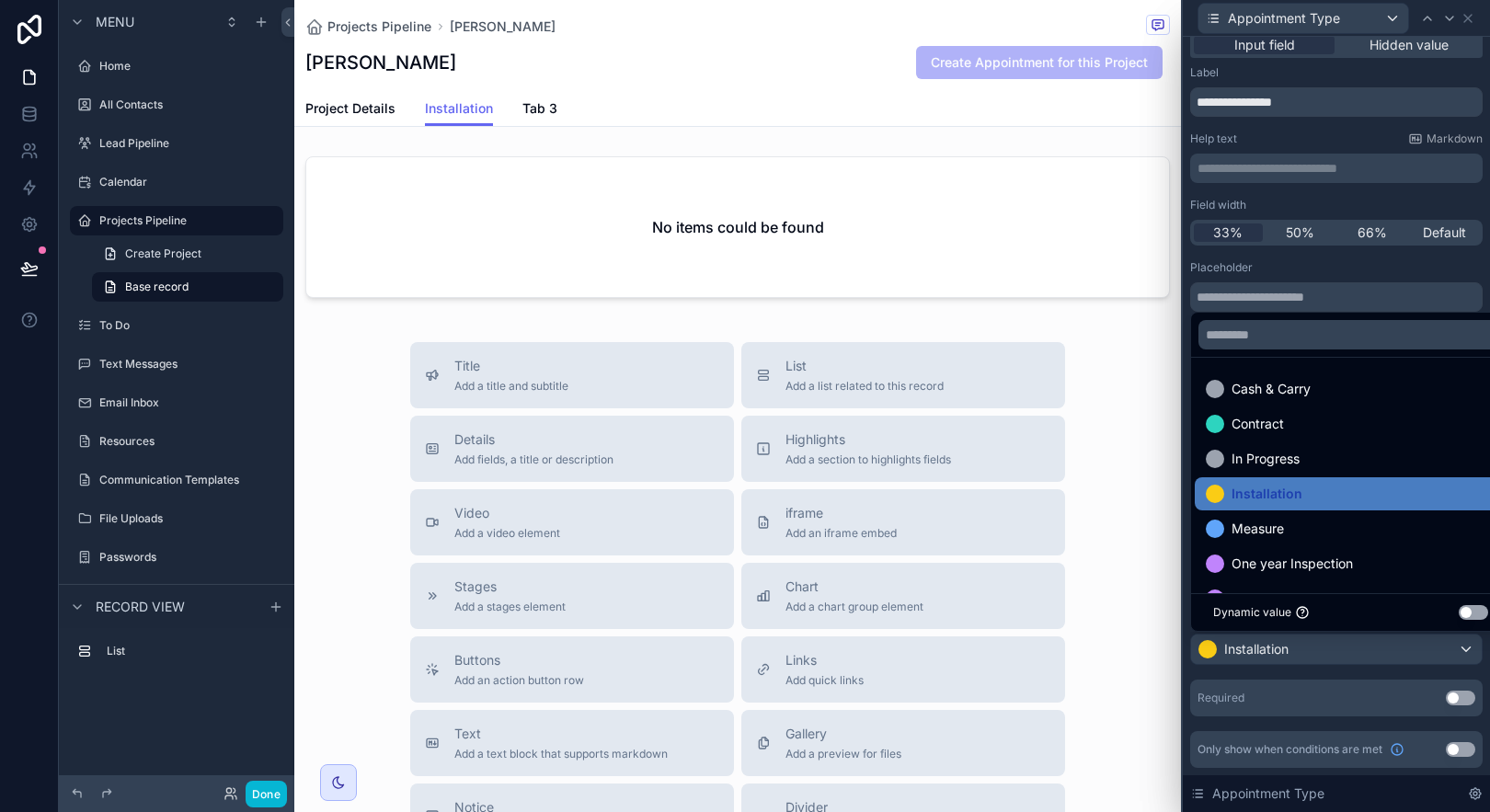
click at [1469, 615] on button "Use setting" at bounding box center [1473, 611] width 29 height 15
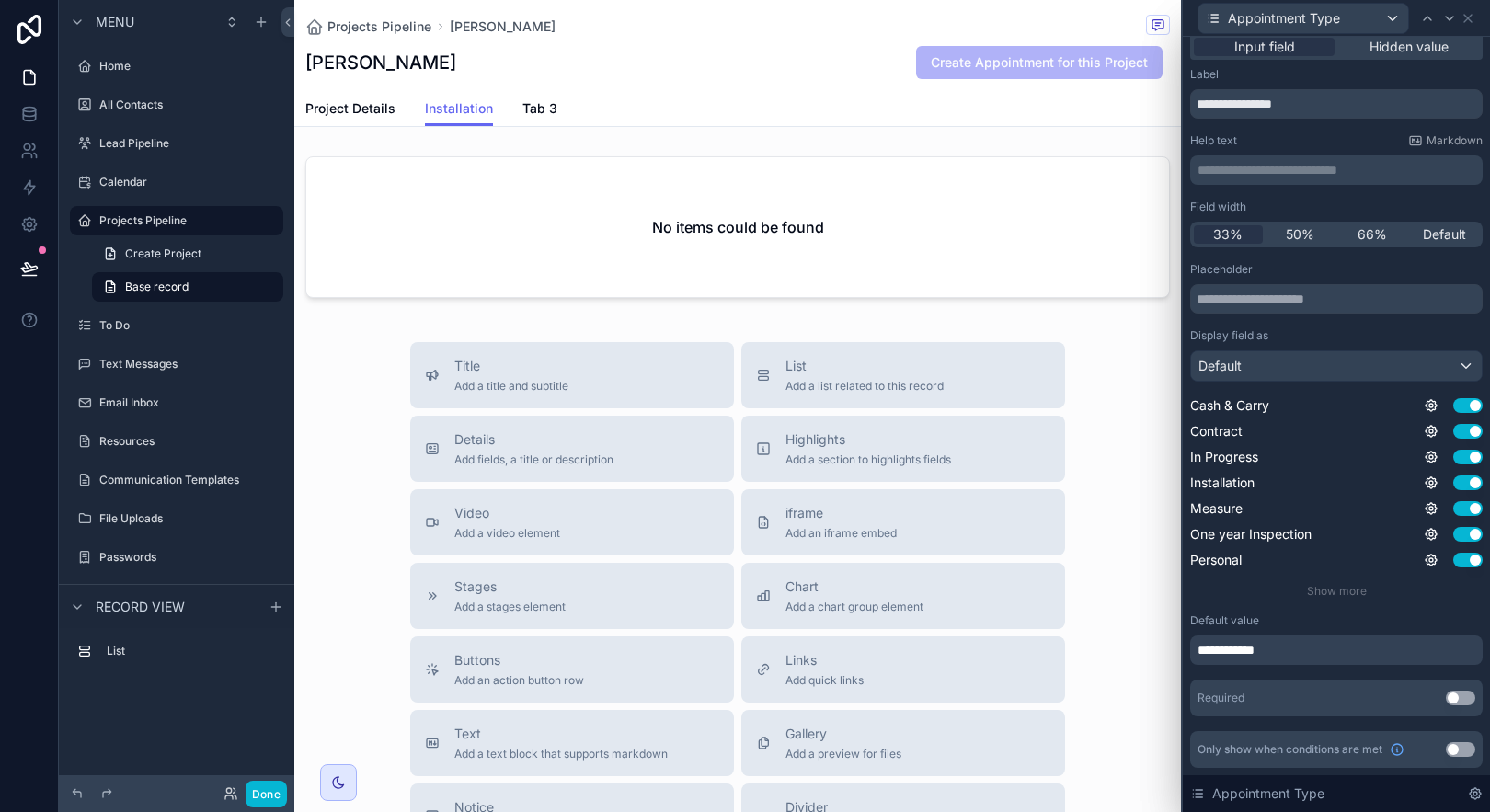
click at [1384, 674] on div "**********" at bounding box center [1336, 489] width 292 height 455
click at [1341, 657] on div "**********" at bounding box center [1336, 650] width 292 height 29
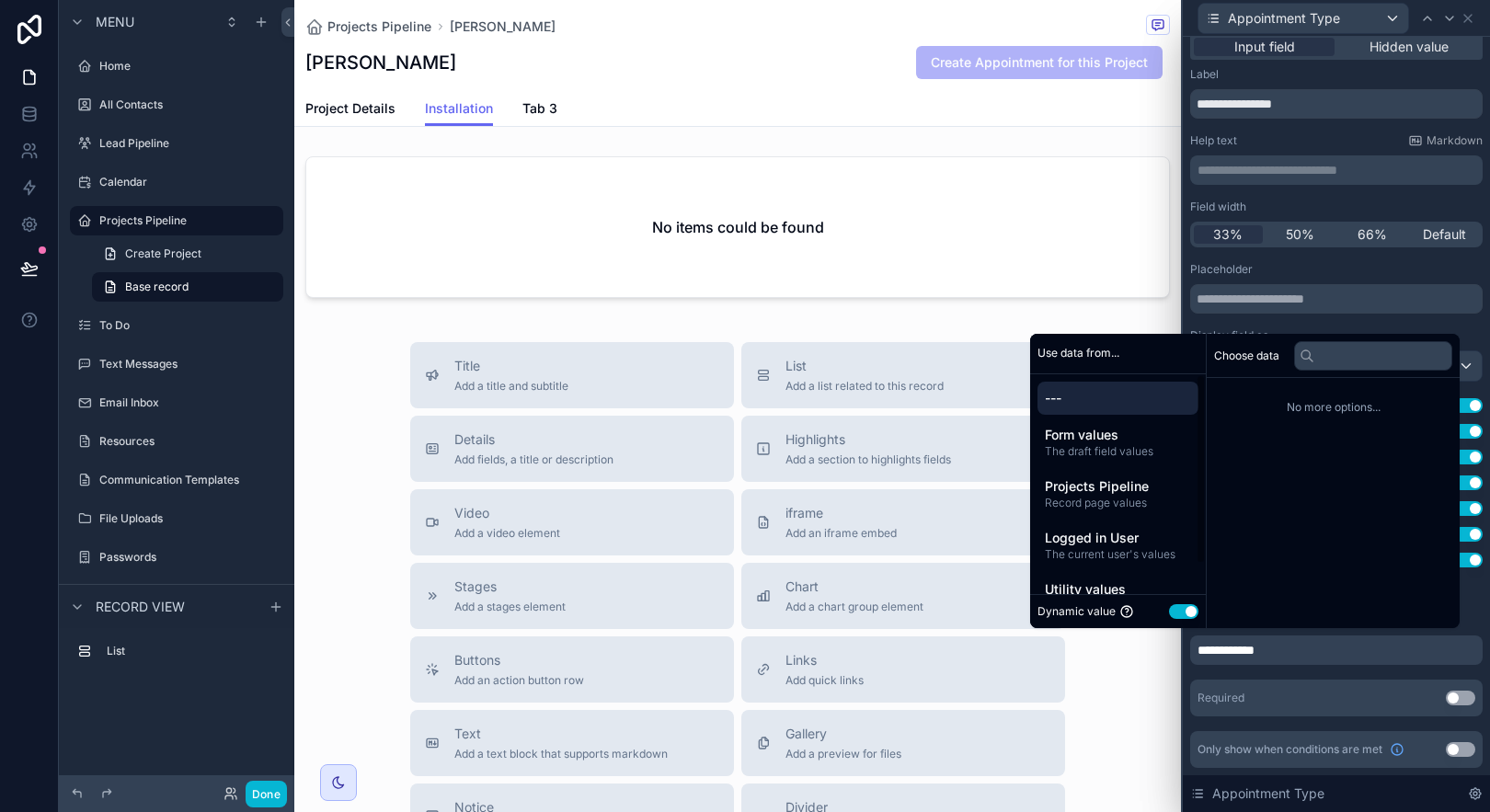
click at [1157, 396] on span "---" at bounding box center [1118, 398] width 146 height 18
click at [1069, 392] on span "---" at bounding box center [1118, 398] width 146 height 18
click at [1054, 438] on span "Form values" at bounding box center [1118, 434] width 146 height 18
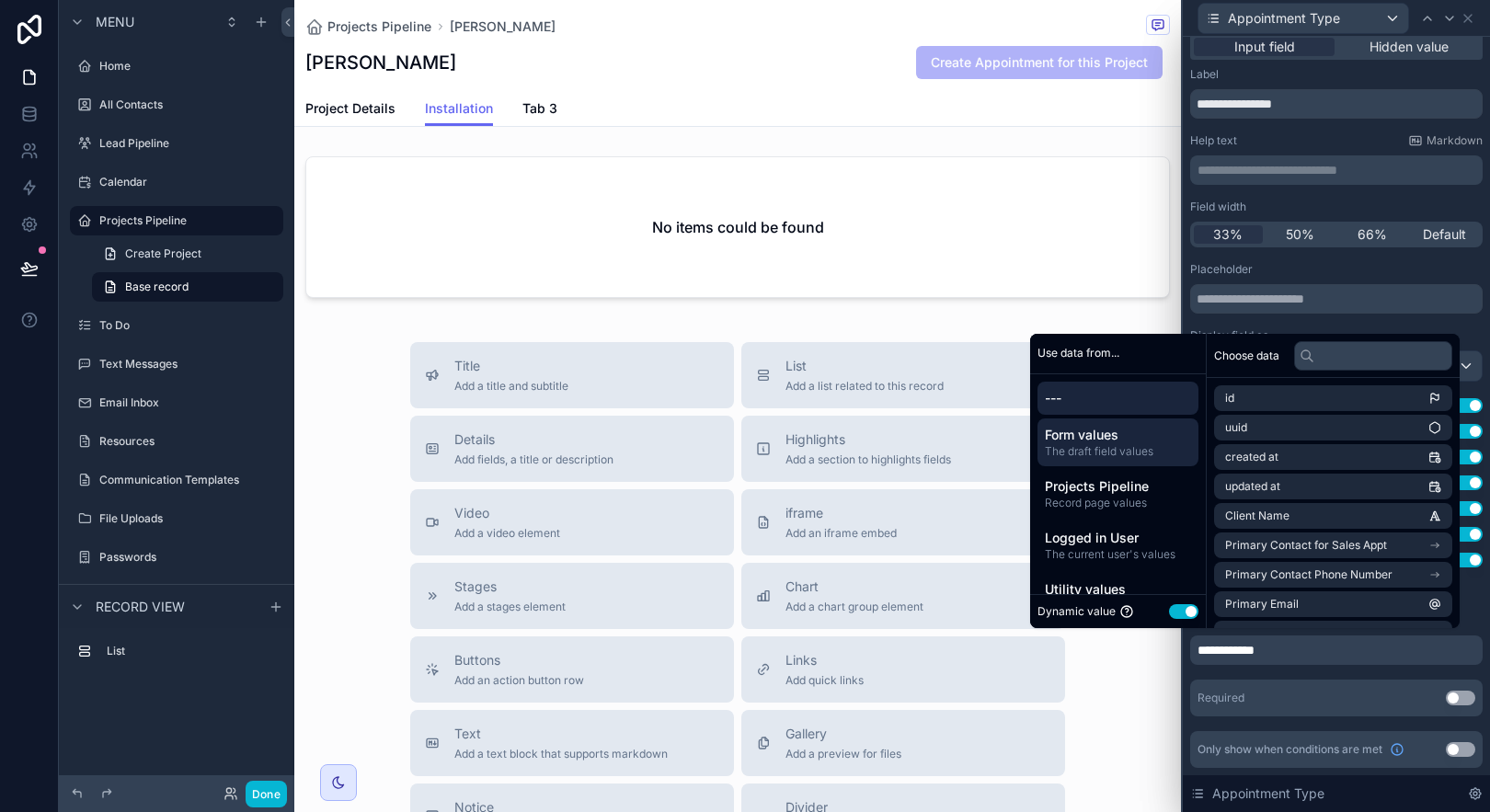
click at [1062, 410] on div "---" at bounding box center [1117, 398] width 161 height 33
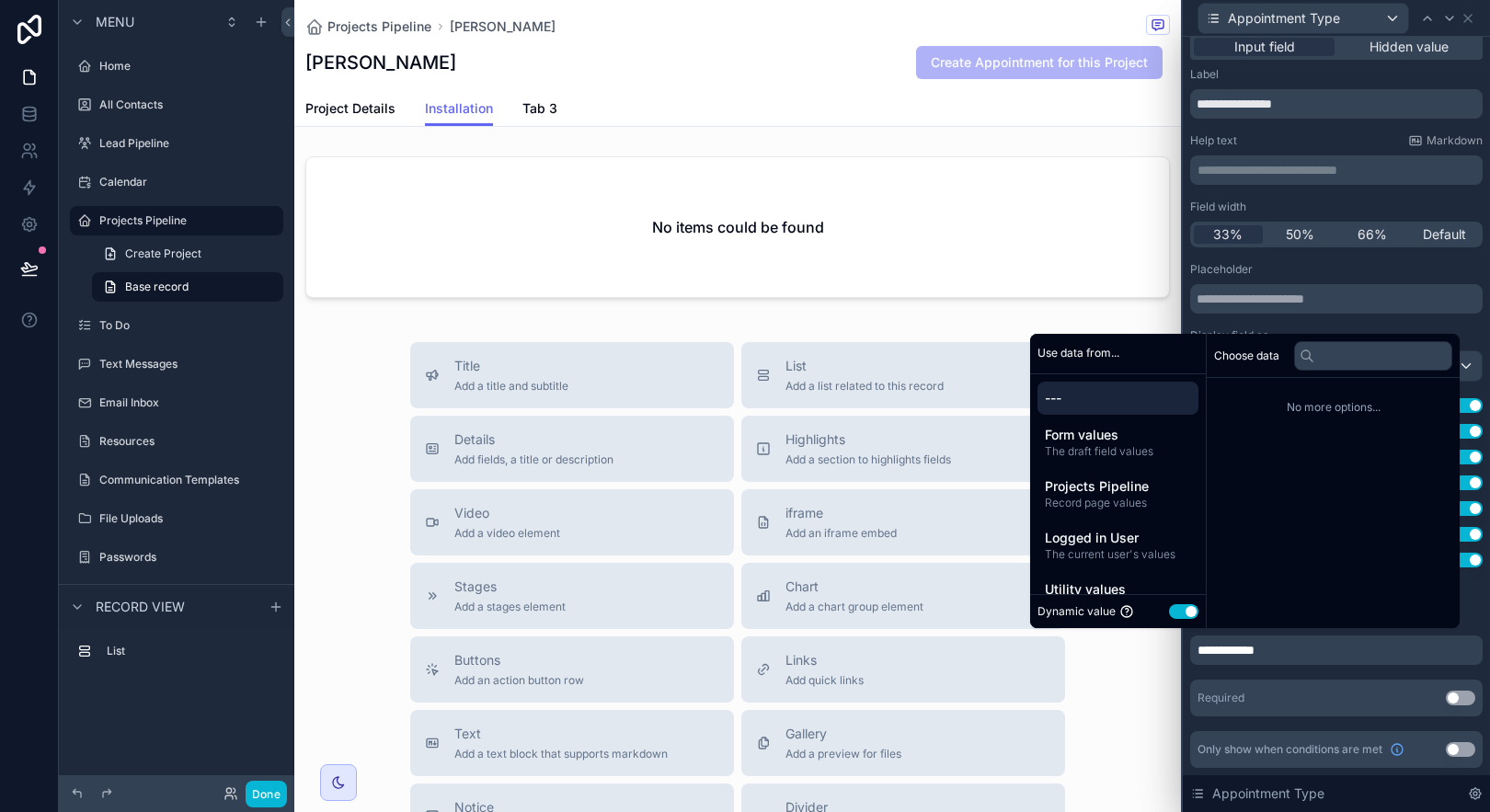
click at [1321, 675] on div "**********" at bounding box center [1336, 489] width 292 height 455
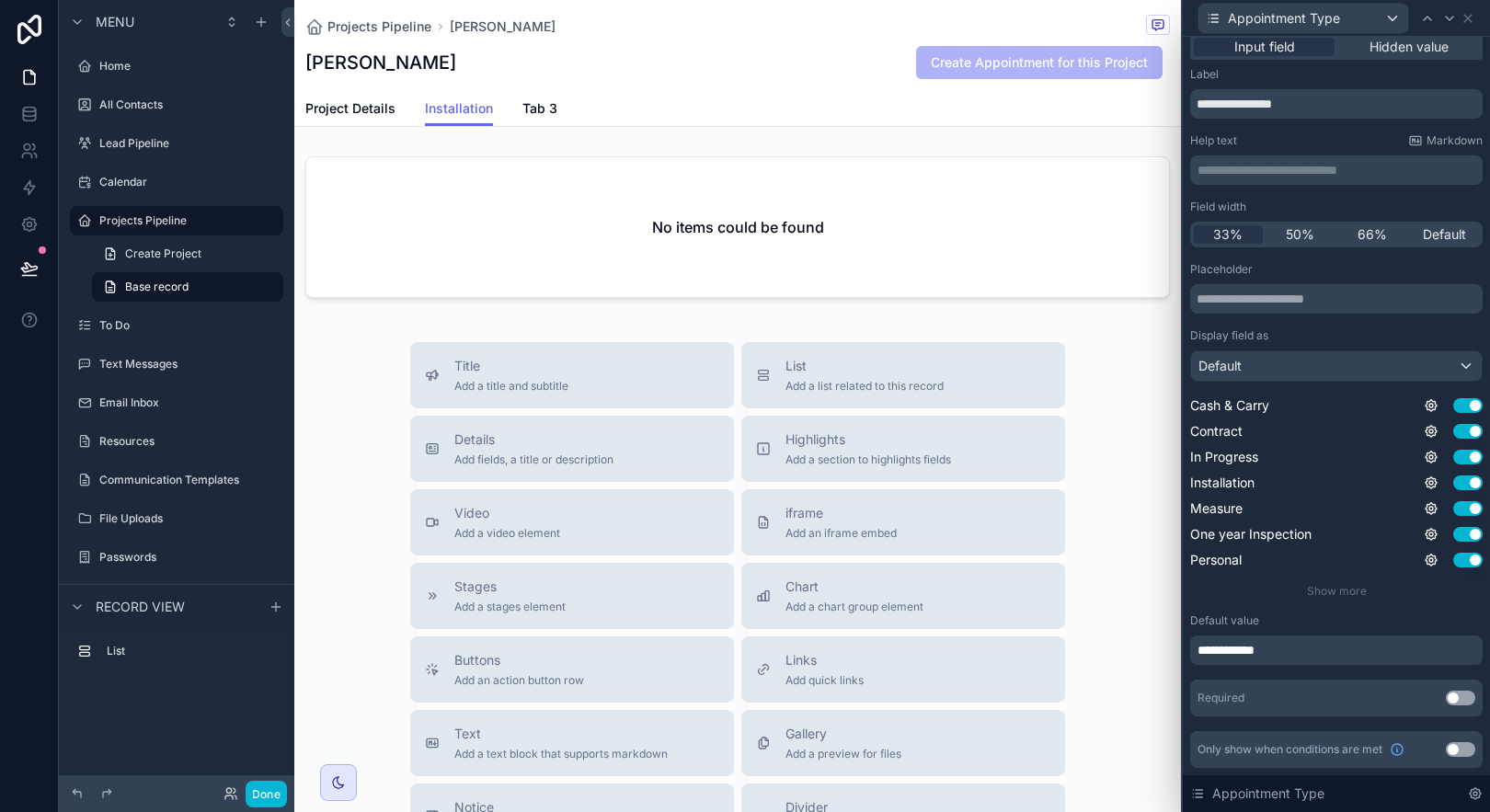
click at [1393, 656] on div "**********" at bounding box center [1336, 650] width 292 height 29
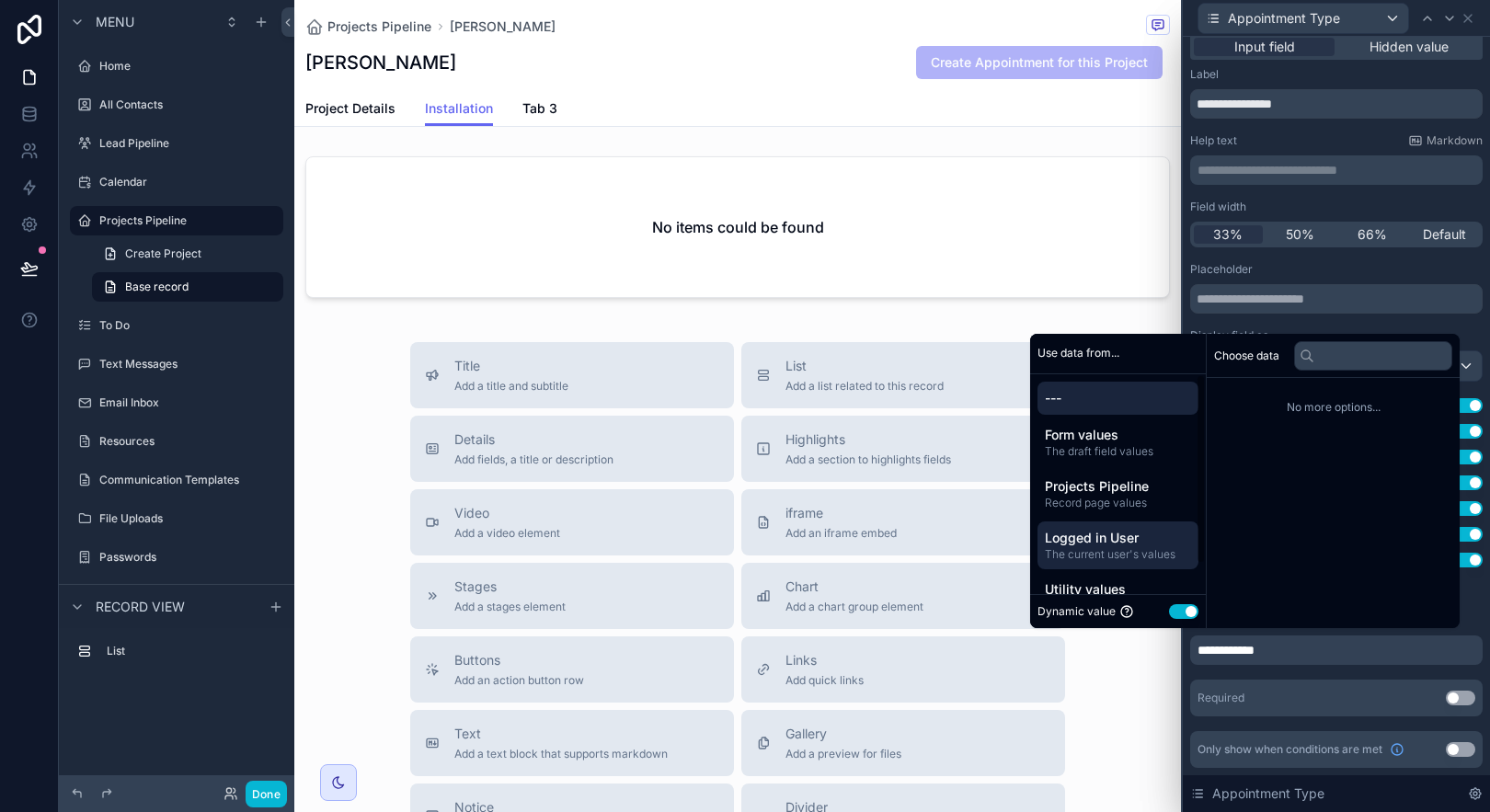
click at [1080, 535] on span "Logged in User" at bounding box center [1118, 537] width 146 height 18
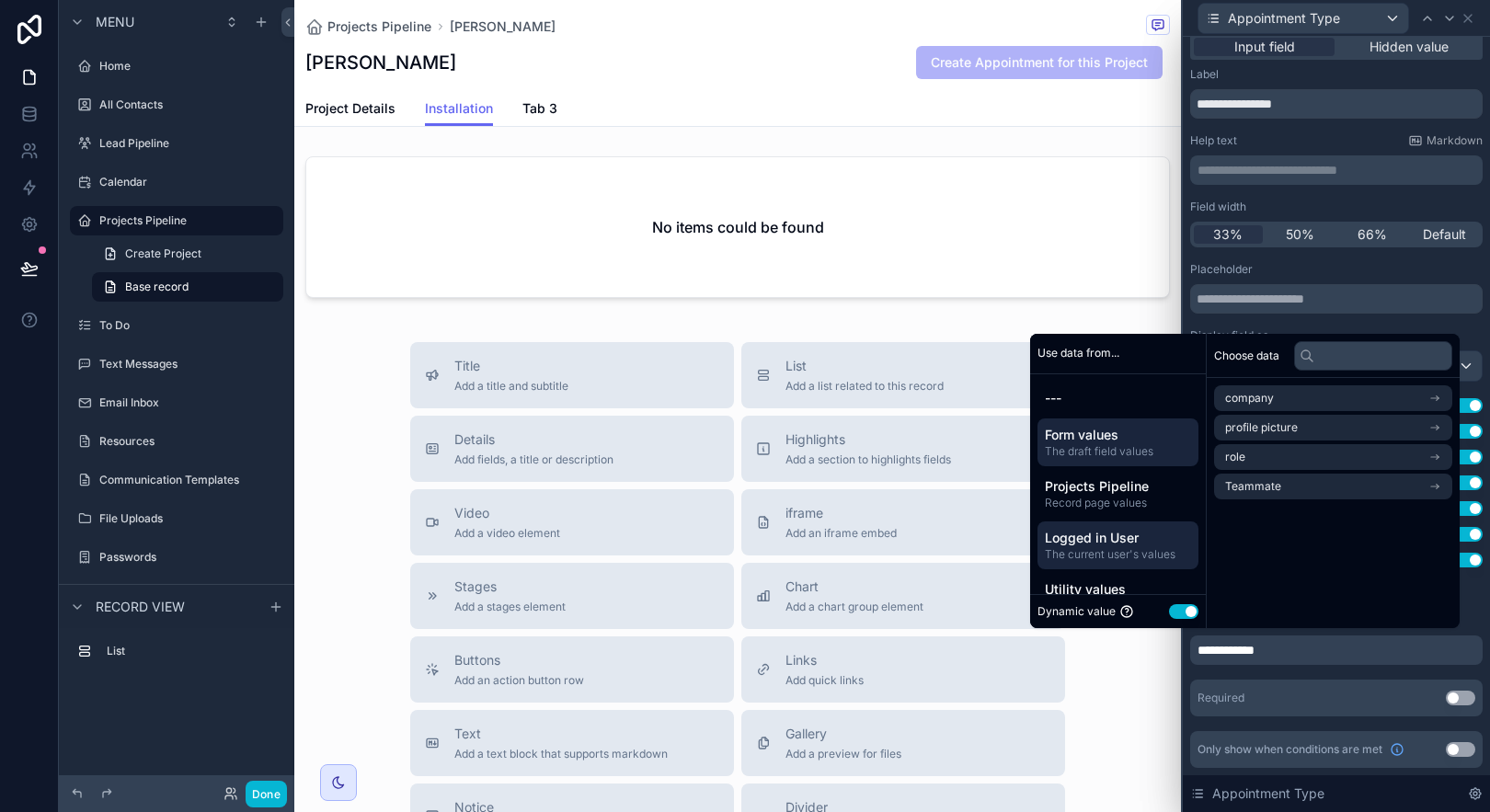
click at [1099, 424] on div "Form values The draft field values" at bounding box center [1117, 442] width 161 height 48
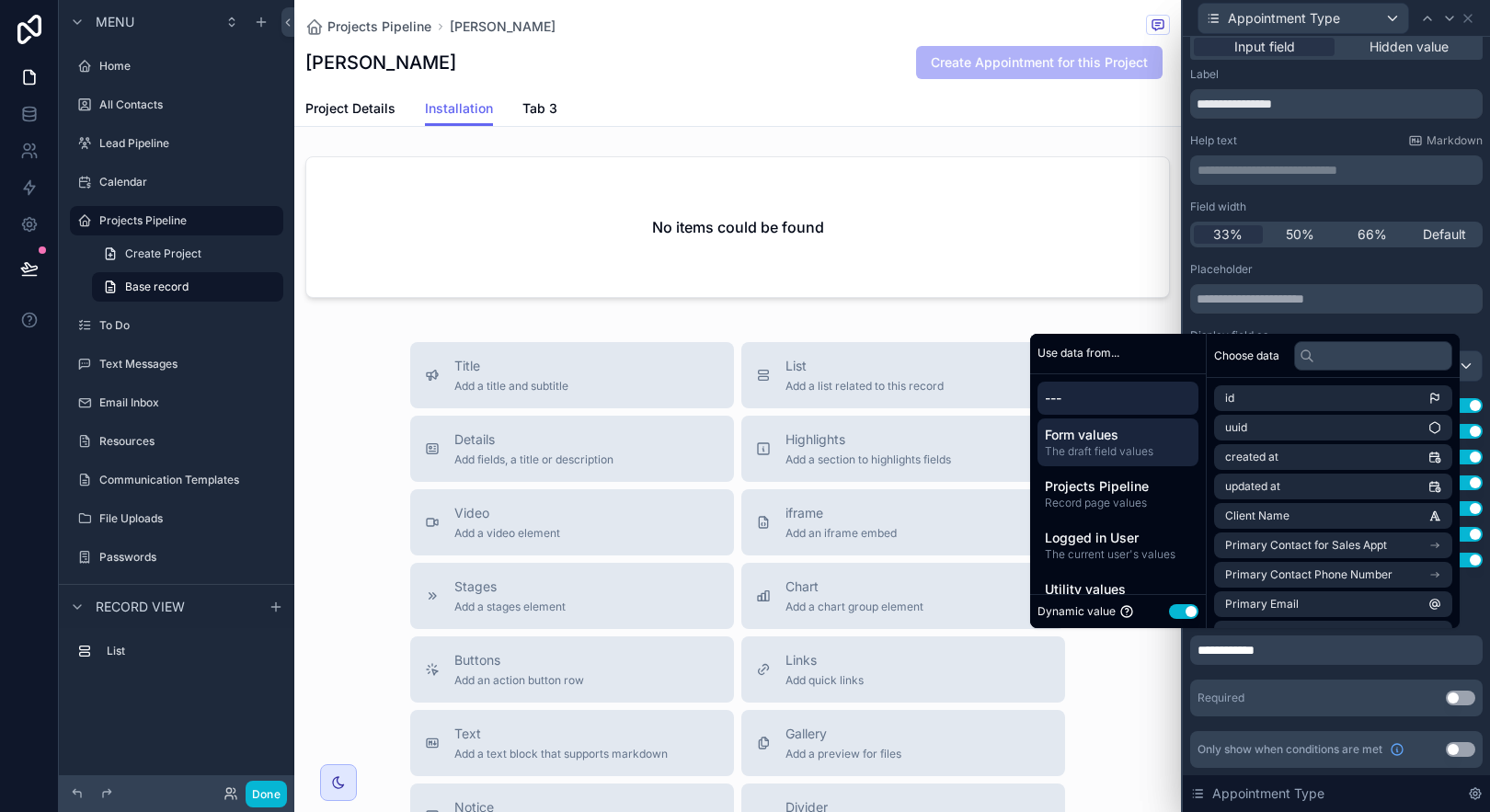
click at [1084, 384] on div "---" at bounding box center [1117, 398] width 161 height 33
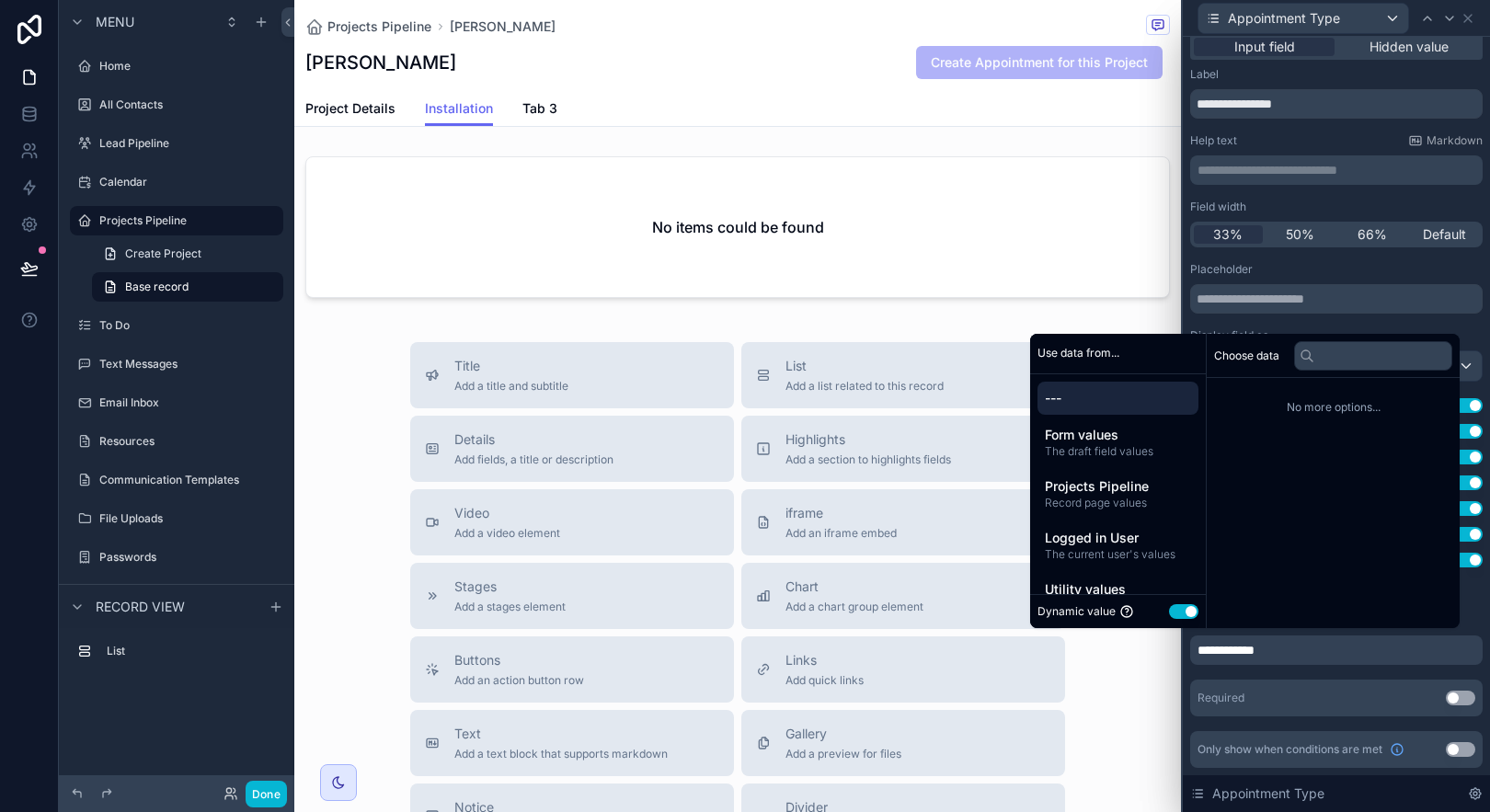
click at [1089, 396] on span "---" at bounding box center [1118, 398] width 146 height 18
click at [1311, 411] on span "No more options..." at bounding box center [1333, 407] width 239 height 15
click at [1258, 366] on div "Choose data" at bounding box center [1333, 355] width 253 height 44
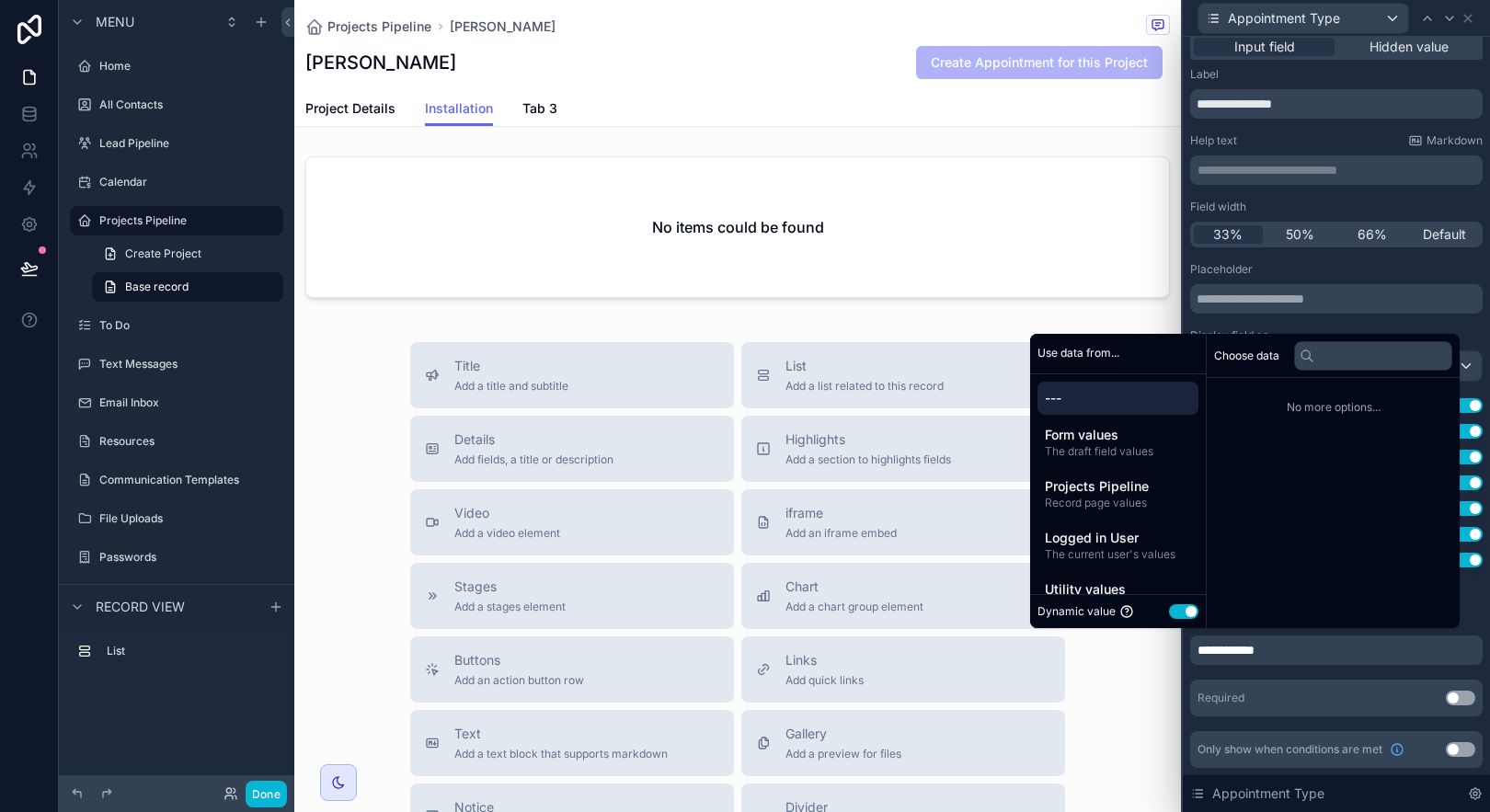
click at [1103, 352] on span "Use data from..." at bounding box center [1078, 352] width 82 height 15
drag, startPoint x: 1387, startPoint y: 598, endPoint x: 1321, endPoint y: 609, distance: 66.9
click at [1384, 598] on div "Choose data No more options..." at bounding box center [1333, 481] width 253 height 294
click at [1371, 701] on div "Required Use setting" at bounding box center [1336, 698] width 292 height 37
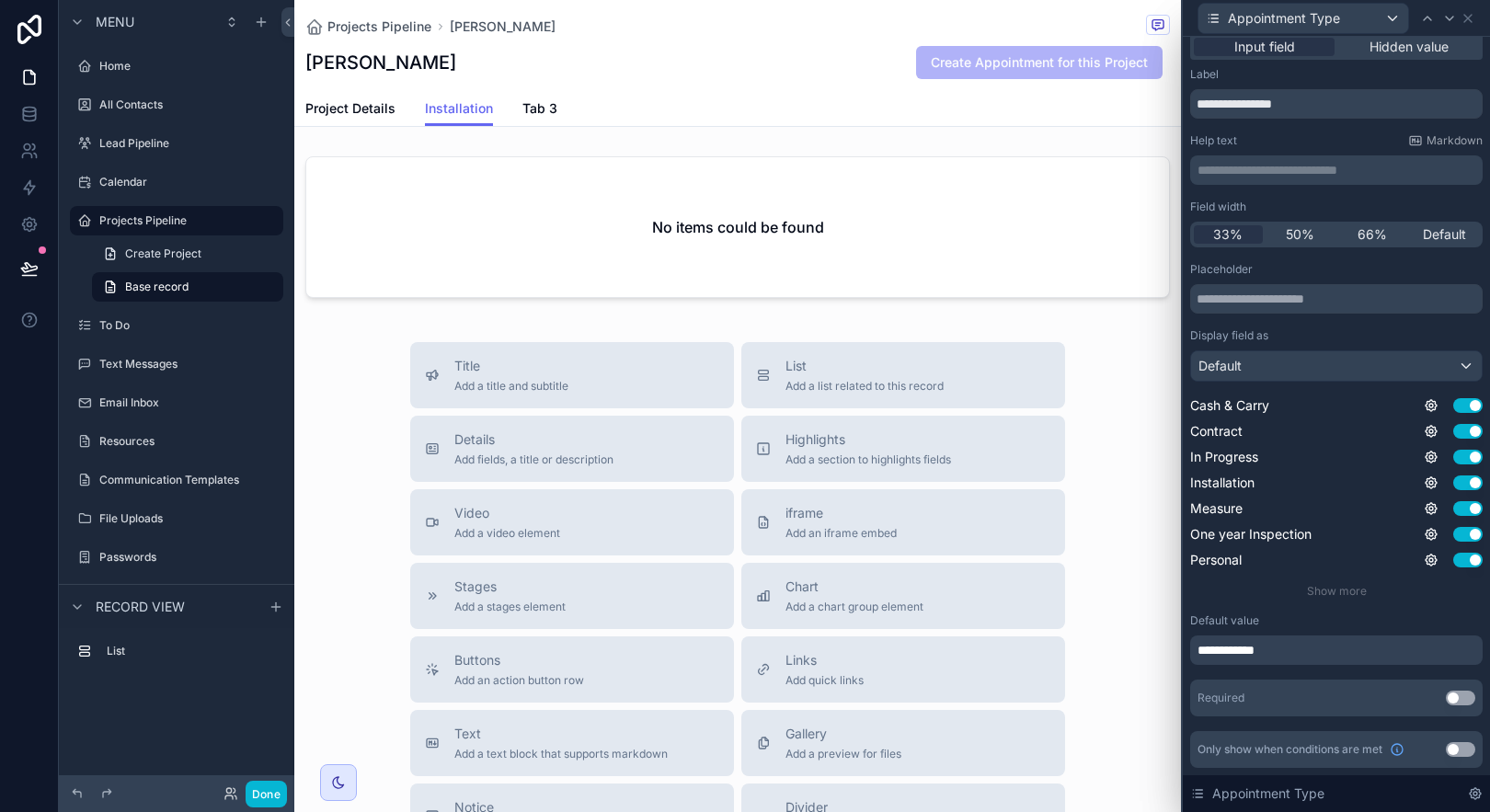
click at [1342, 653] on div "**********" at bounding box center [1336, 650] width 292 height 29
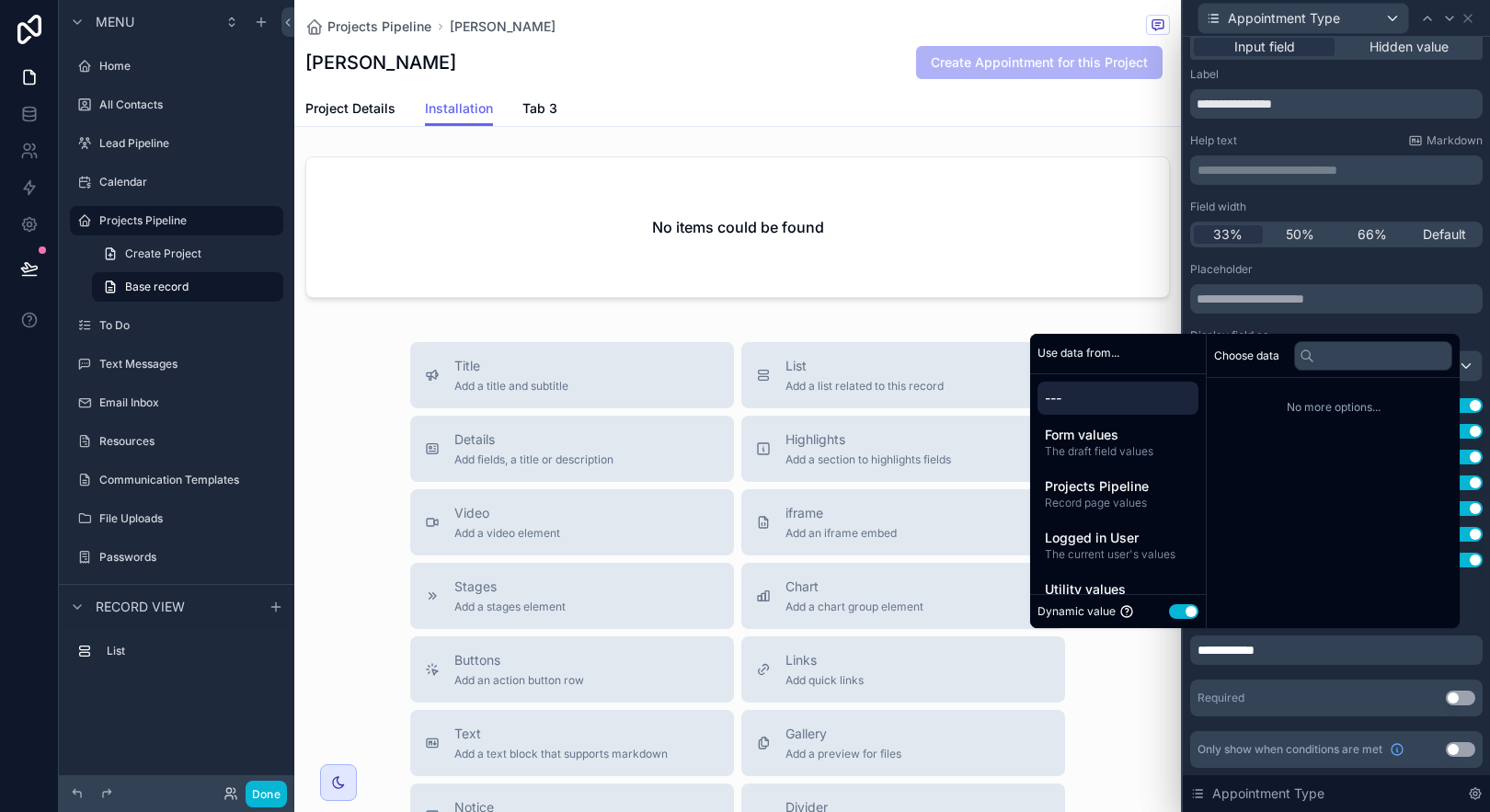
click at [1344, 652] on div "**********" at bounding box center [1336, 650] width 292 height 29
click at [1315, 156] on div "**********" at bounding box center [1336, 170] width 292 height 29
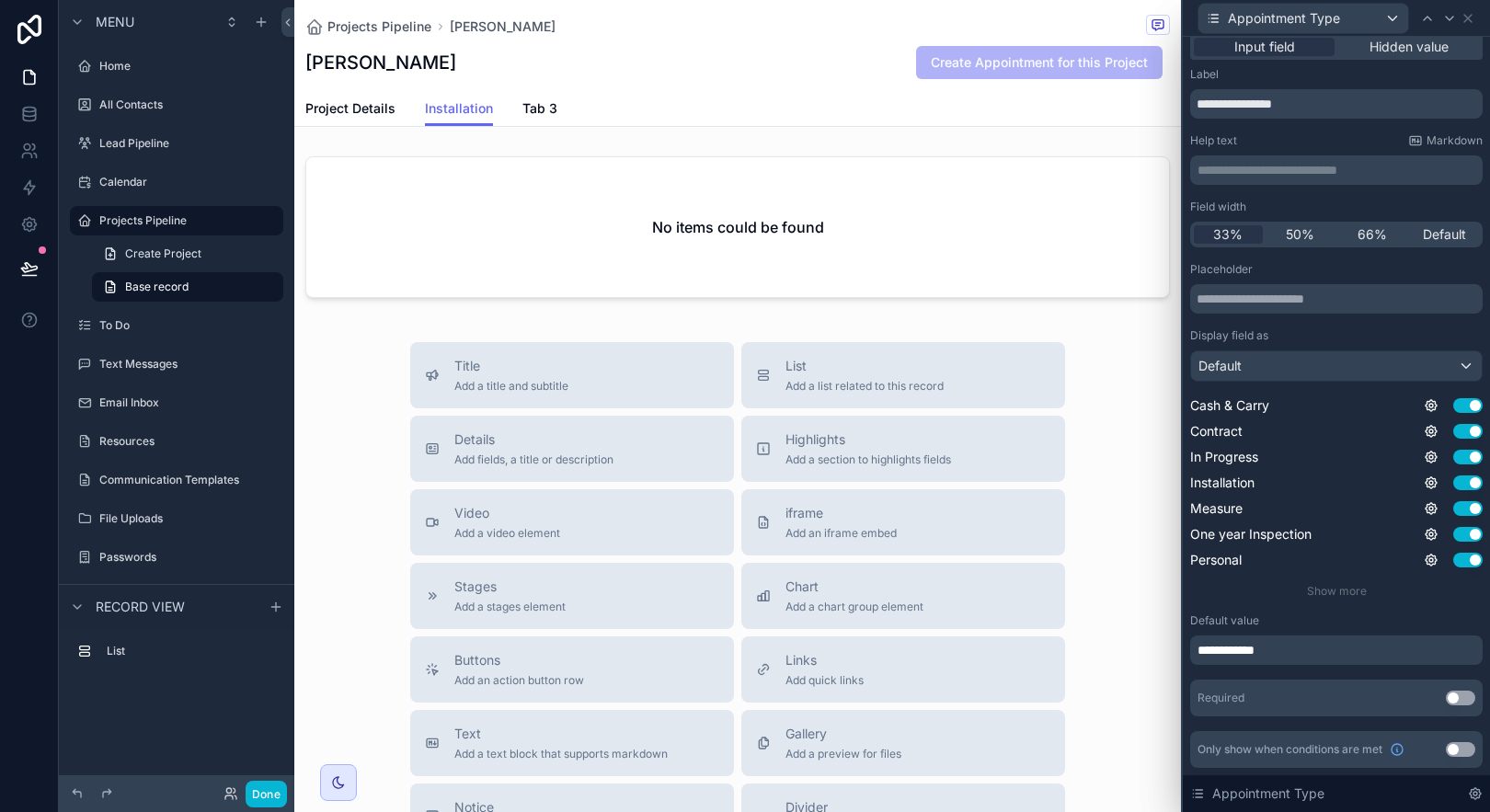
click at [1308, 138] on div "Help text Markdown" at bounding box center [1336, 140] width 292 height 15
click at [1305, 109] on input "**********" at bounding box center [1336, 104] width 292 height 29
click at [1296, 167] on p "**********" at bounding box center [1338, 169] width 281 height 18
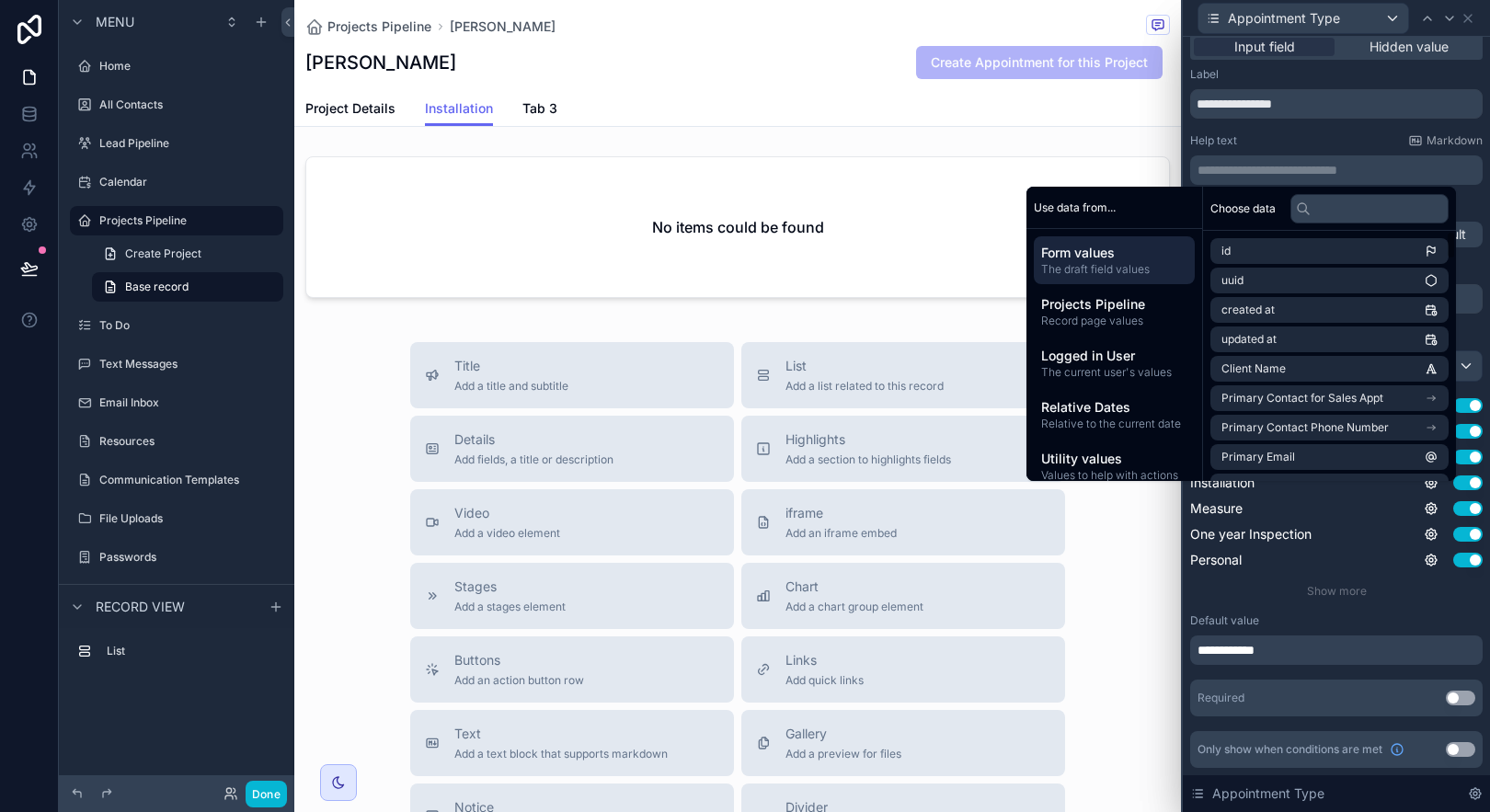
click at [1390, 679] on div "**********" at bounding box center [1336, 489] width 292 height 455
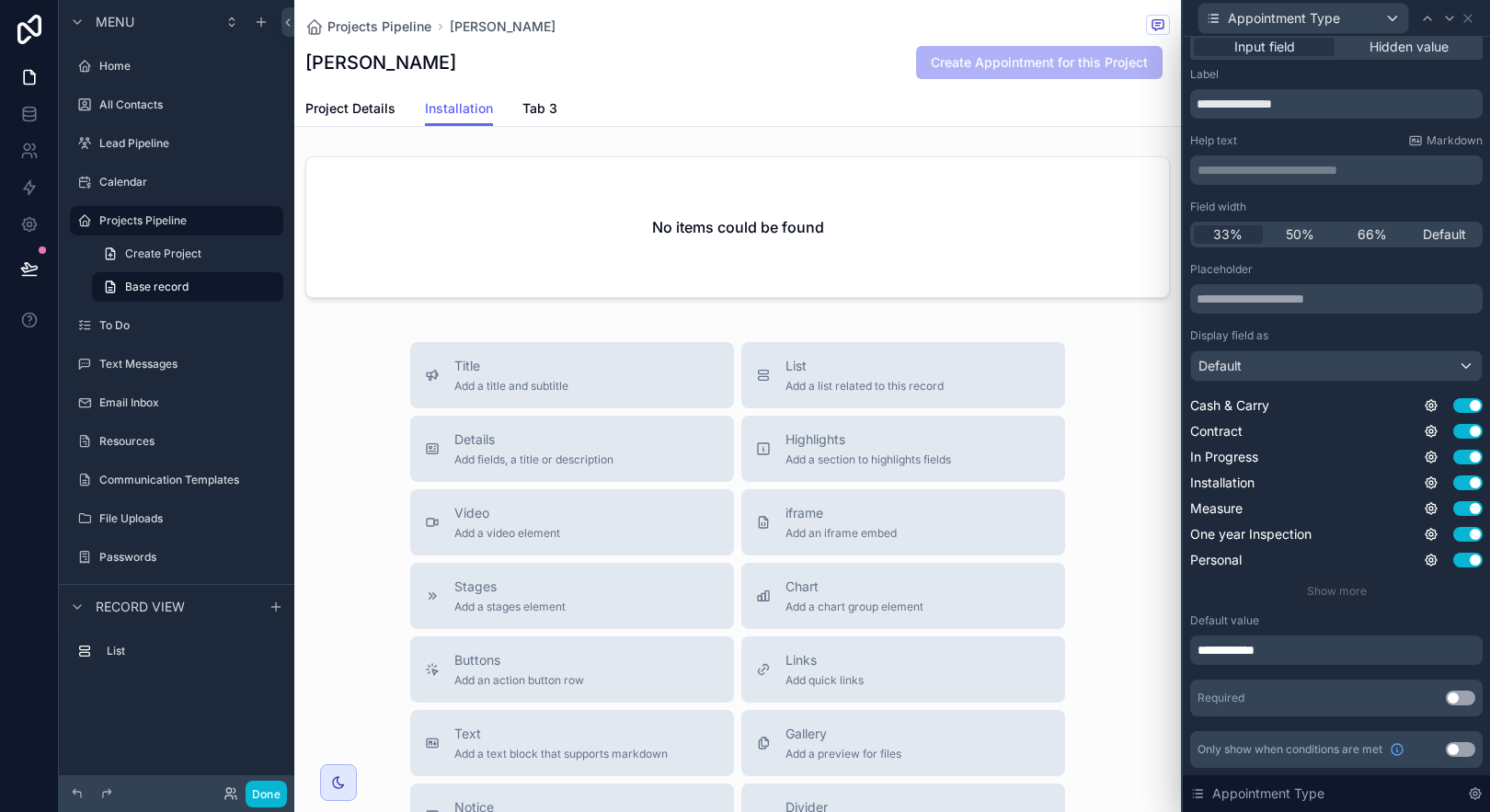
click at [1365, 655] on div "**********" at bounding box center [1336, 650] width 292 height 29
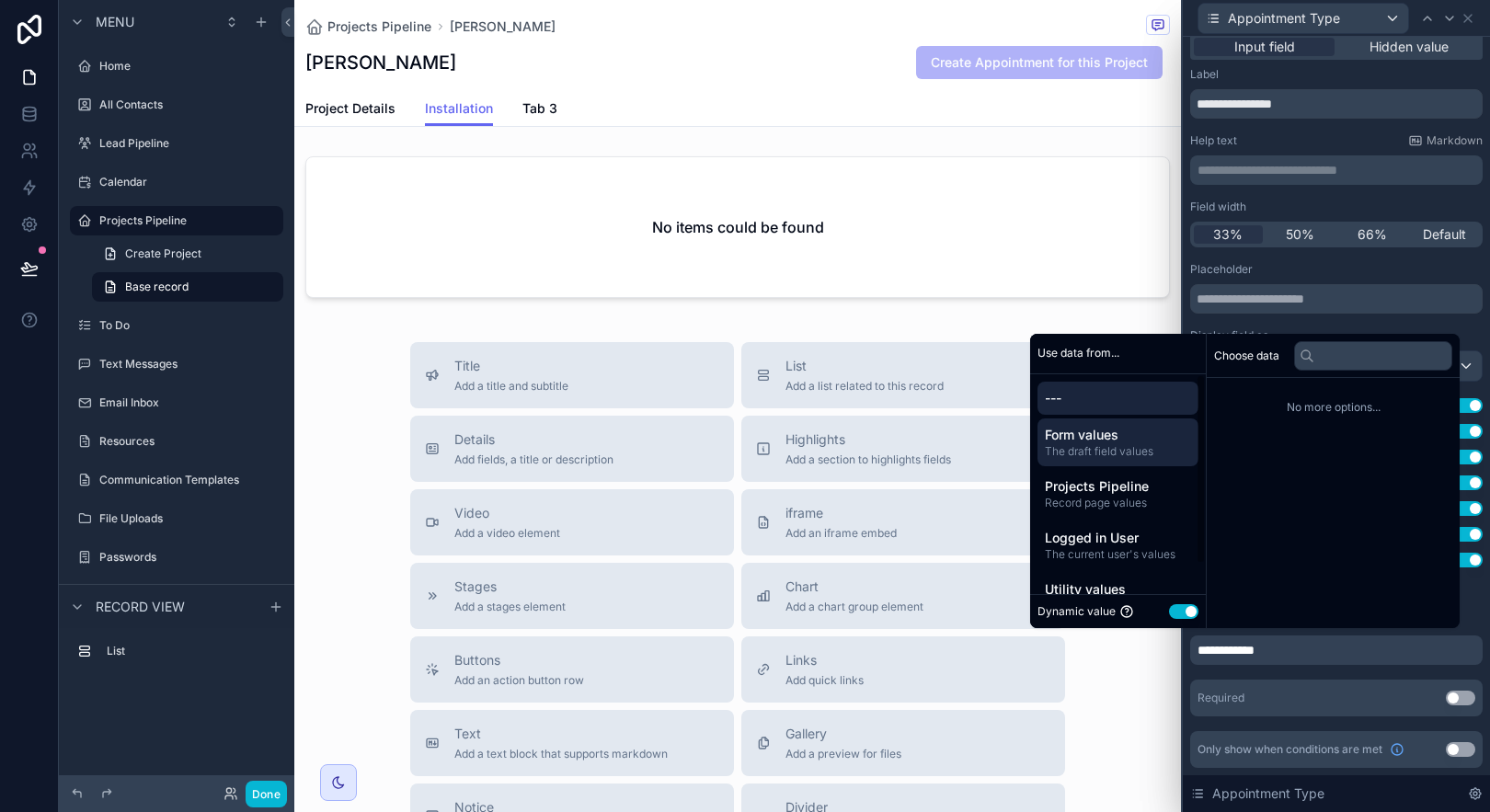
click at [1078, 447] on span "The draft field values" at bounding box center [1118, 451] width 146 height 15
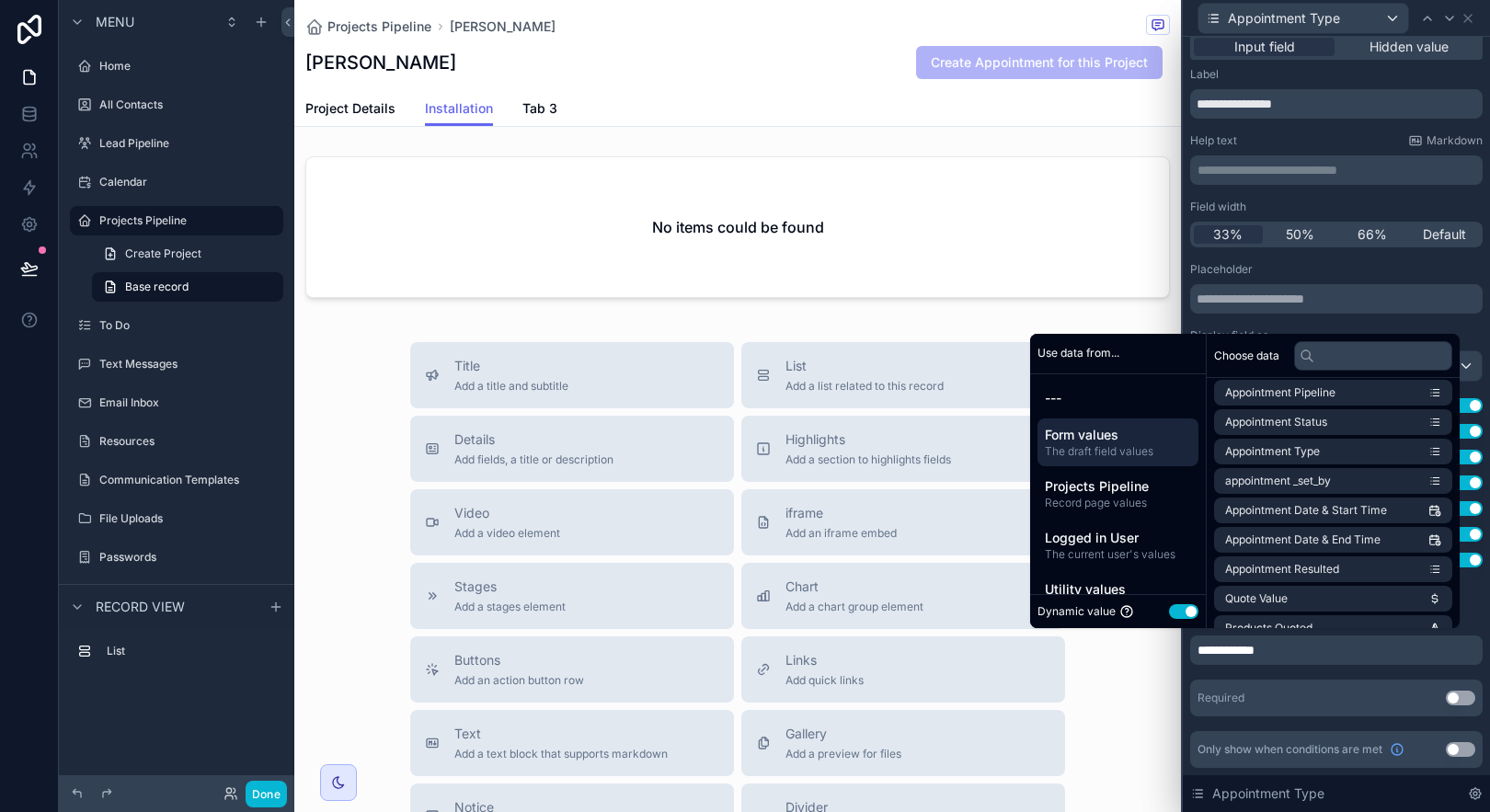
scroll to position [293, 0]
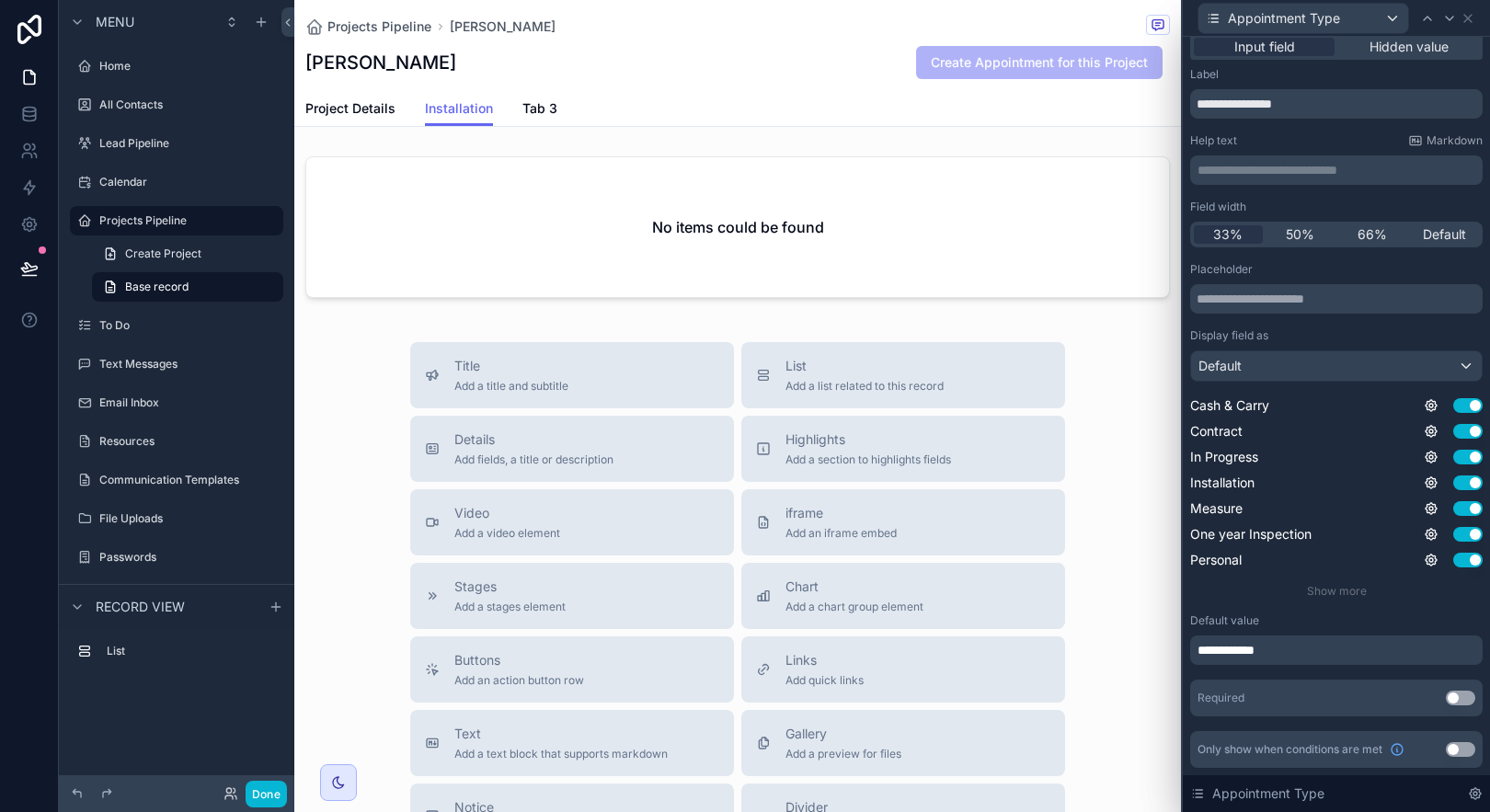
click at [1297, 663] on div "**********" at bounding box center [1336, 650] width 292 height 29
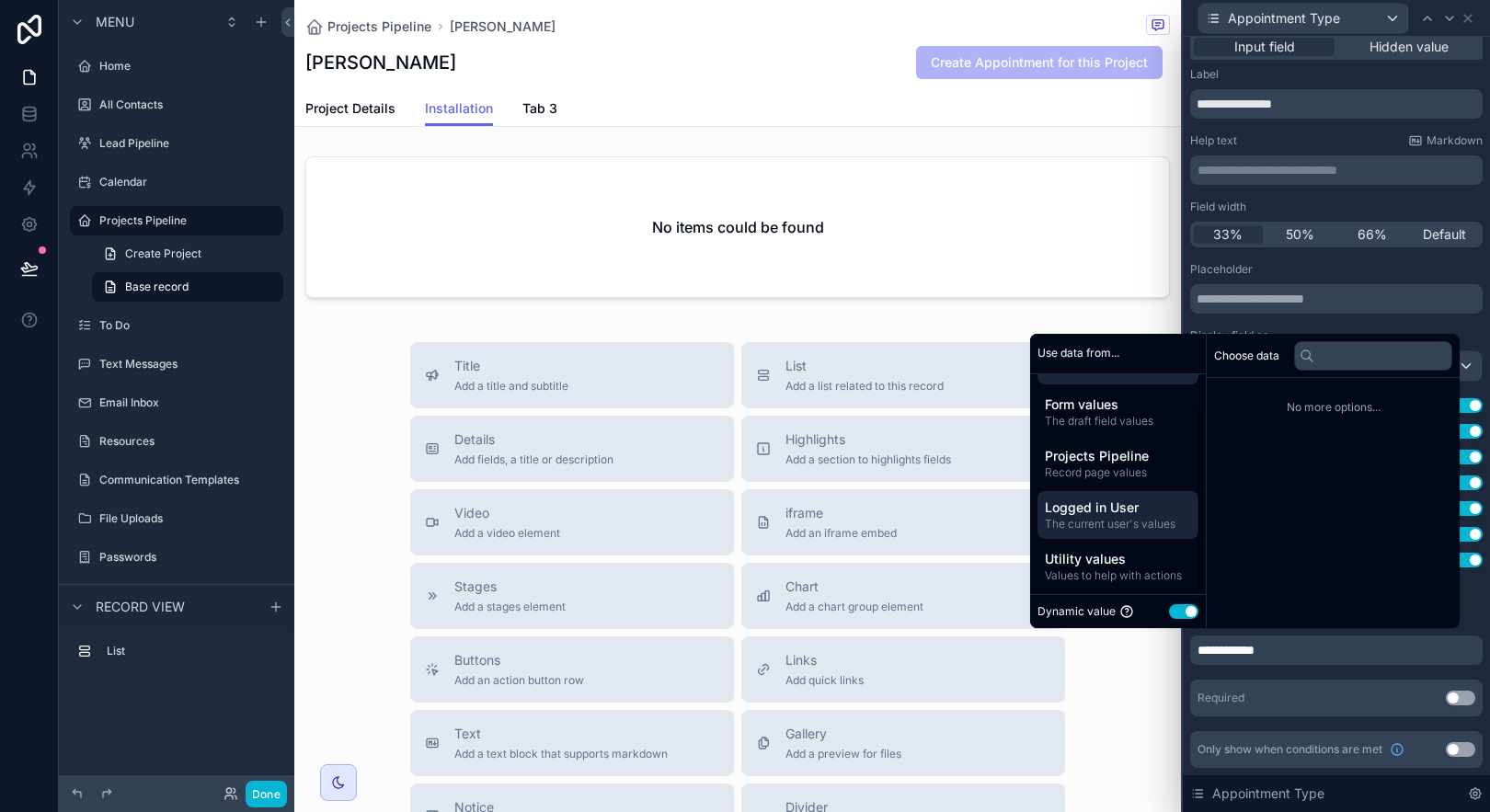
scroll to position [34, 0]
click at [1173, 610] on button "Use setting" at bounding box center [1183, 611] width 29 height 15
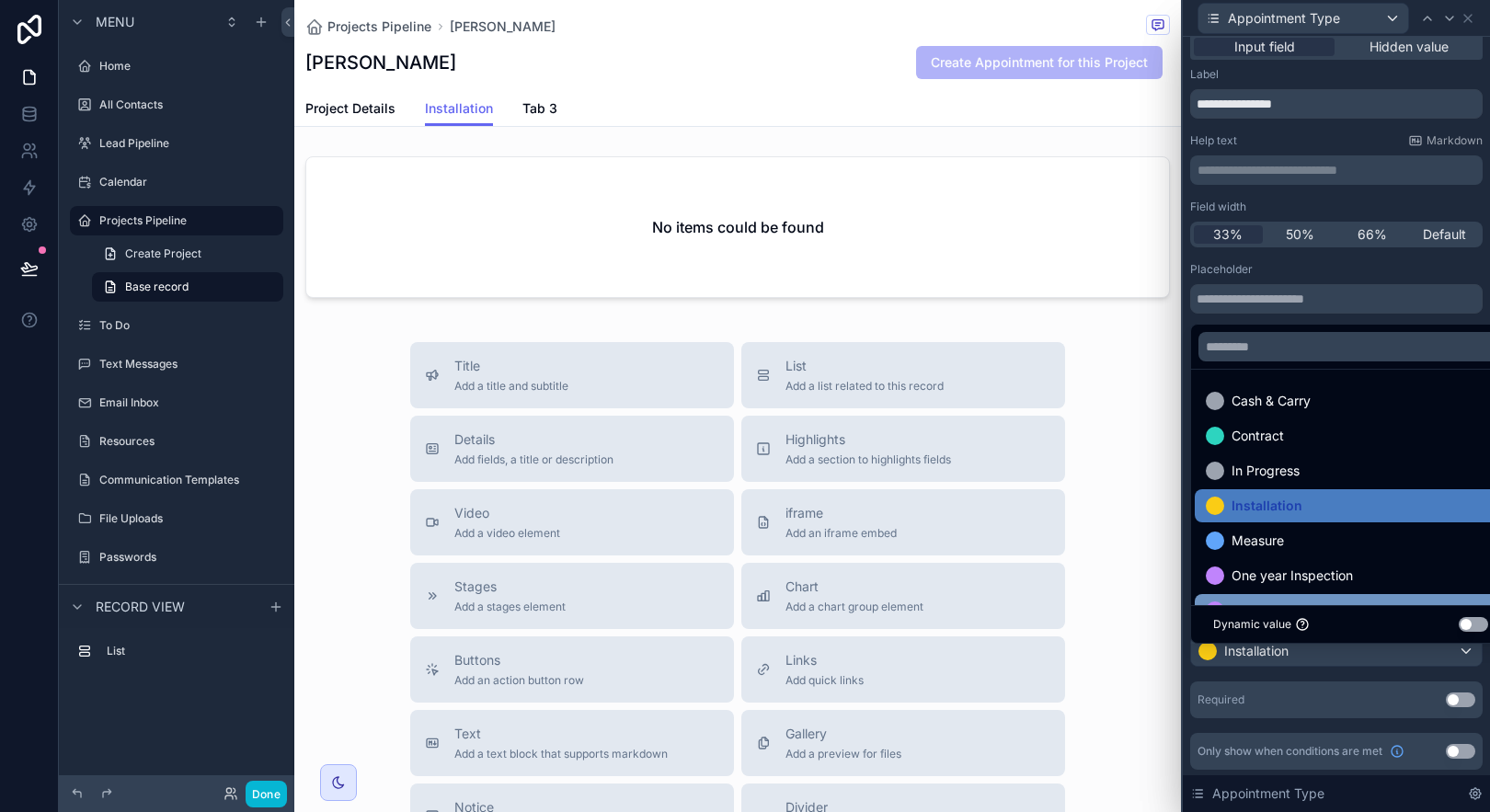
scroll to position [0, 0]
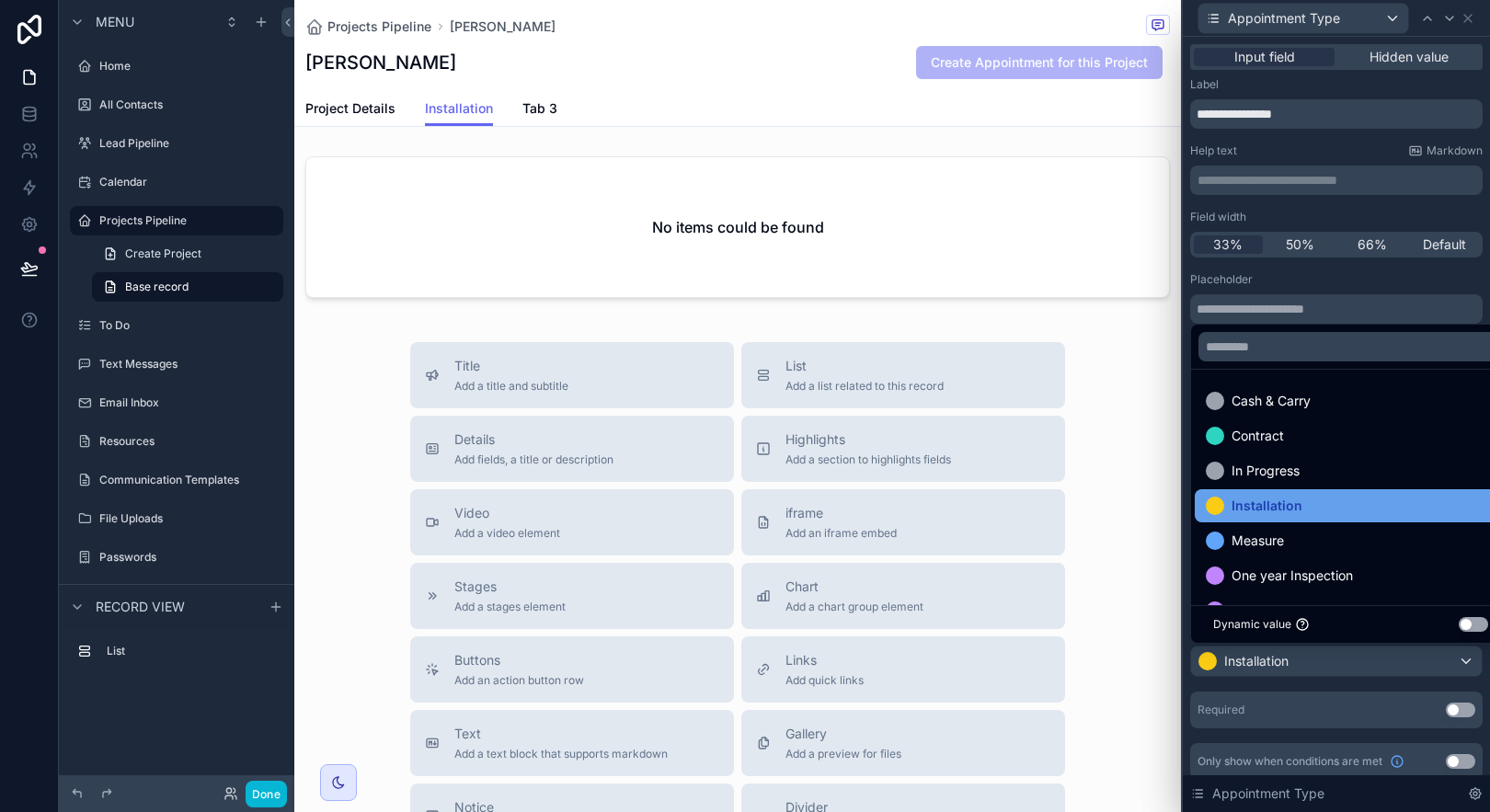
click at [1262, 508] on span "Installation" at bounding box center [1267, 505] width 71 height 22
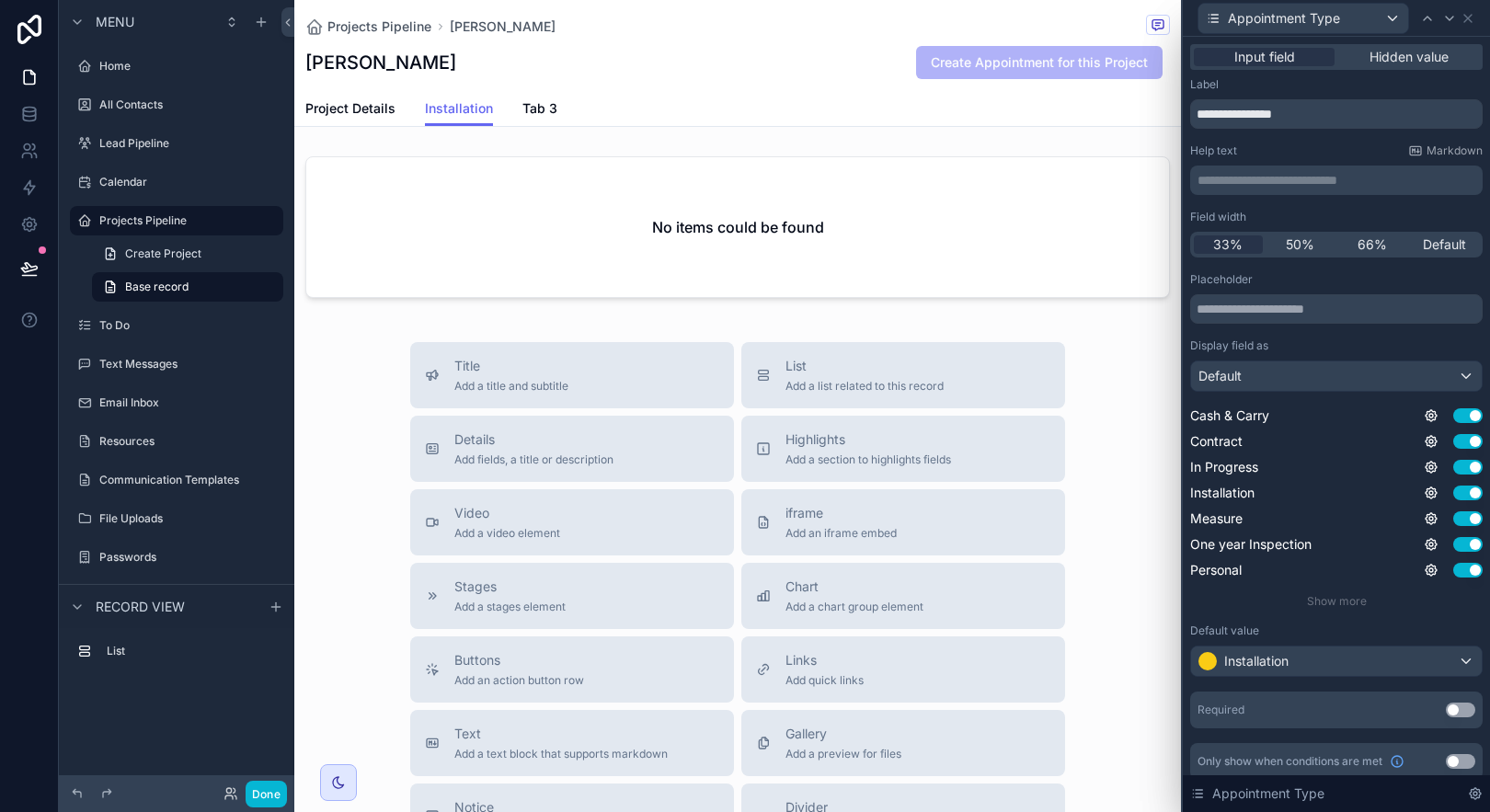
click at [1384, 684] on div "Placeholder Display field as Default Cash & Carry Use setting Contract Use sett…" at bounding box center [1336, 500] width 292 height 456
click at [1468, 18] on icon at bounding box center [1469, 18] width 8 height 8
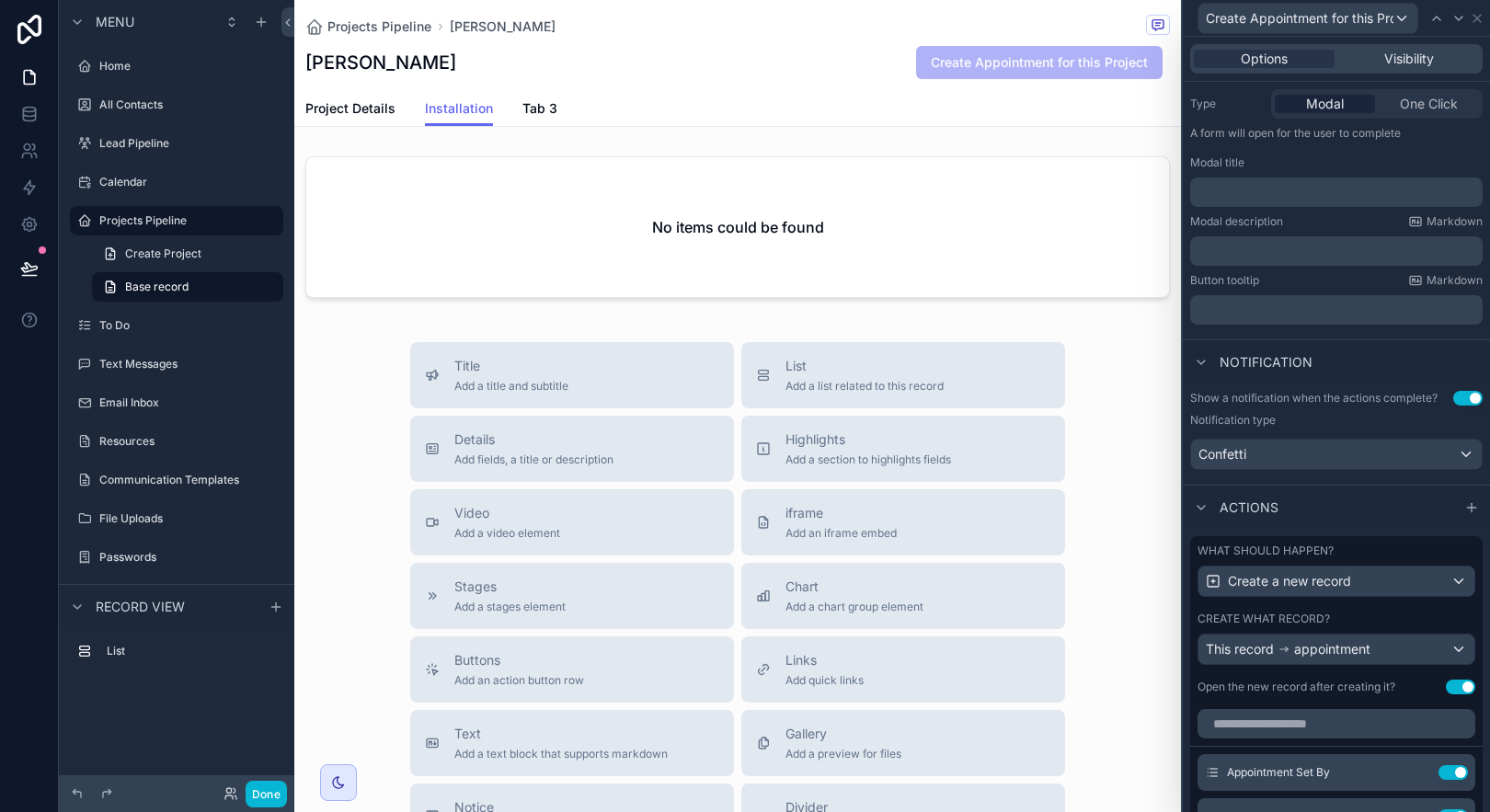
scroll to position [568, 0]
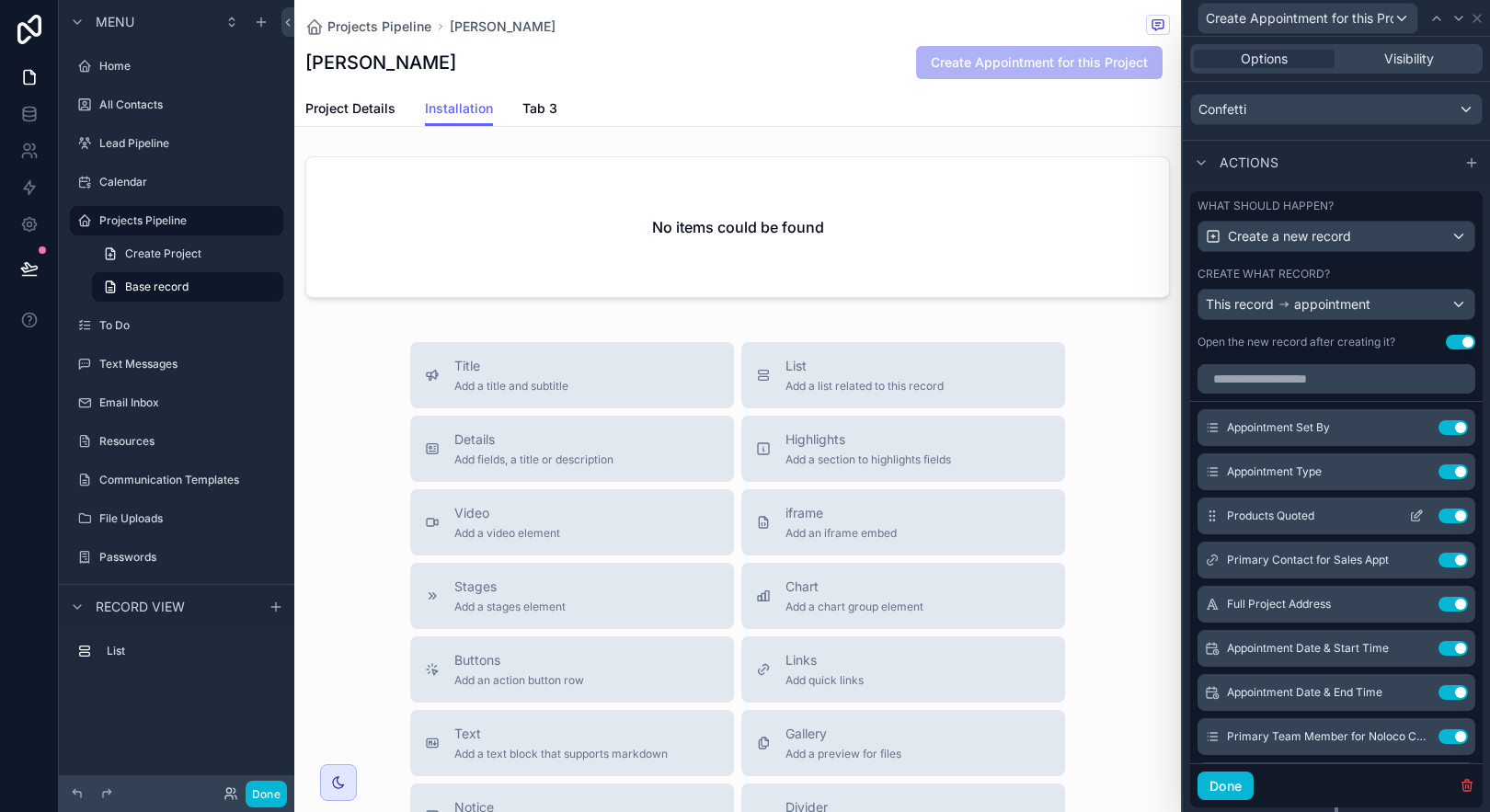
click at [1409, 515] on icon at bounding box center [1416, 515] width 15 height 15
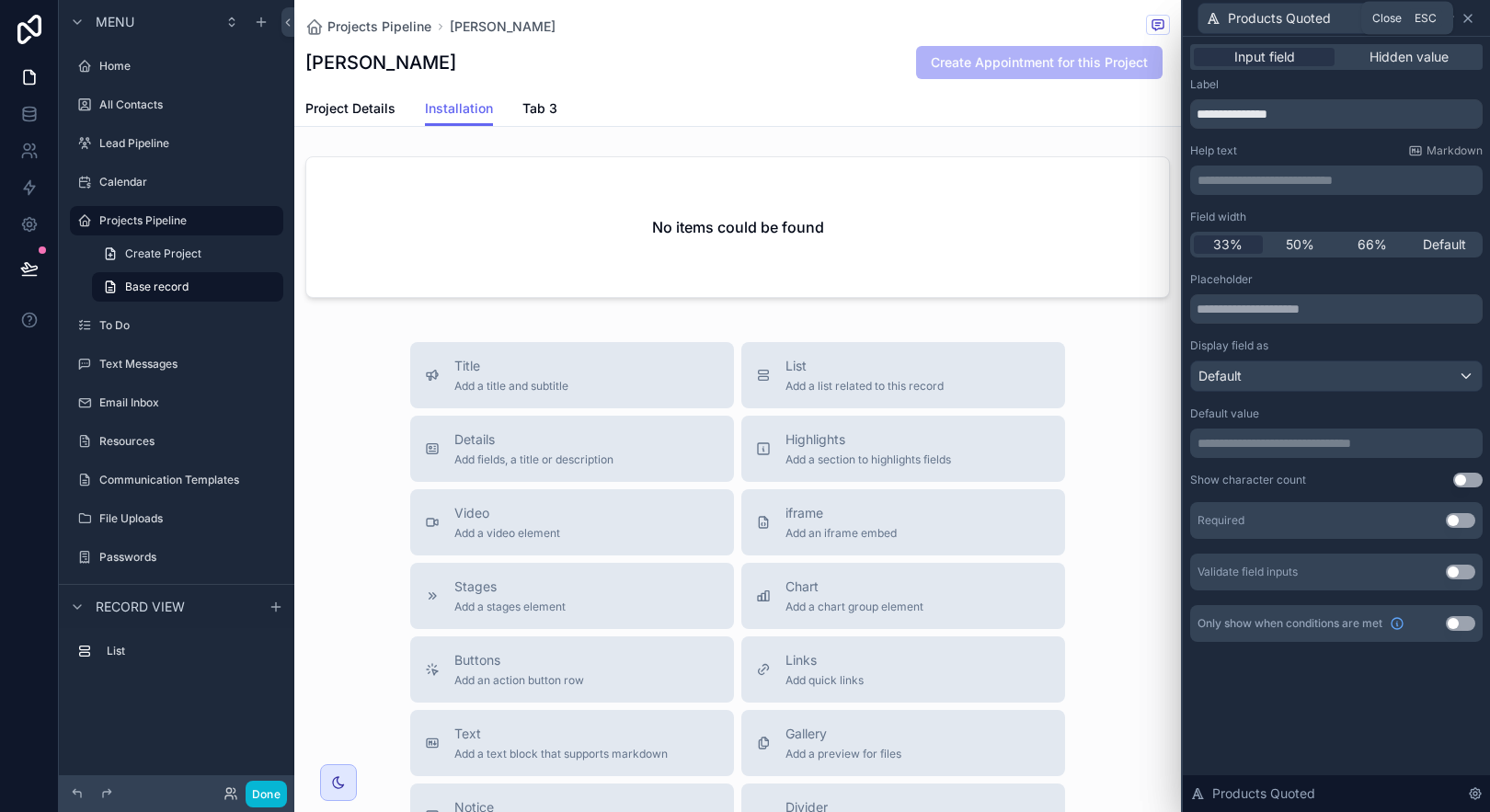
click at [1469, 14] on icon at bounding box center [1468, 18] width 15 height 15
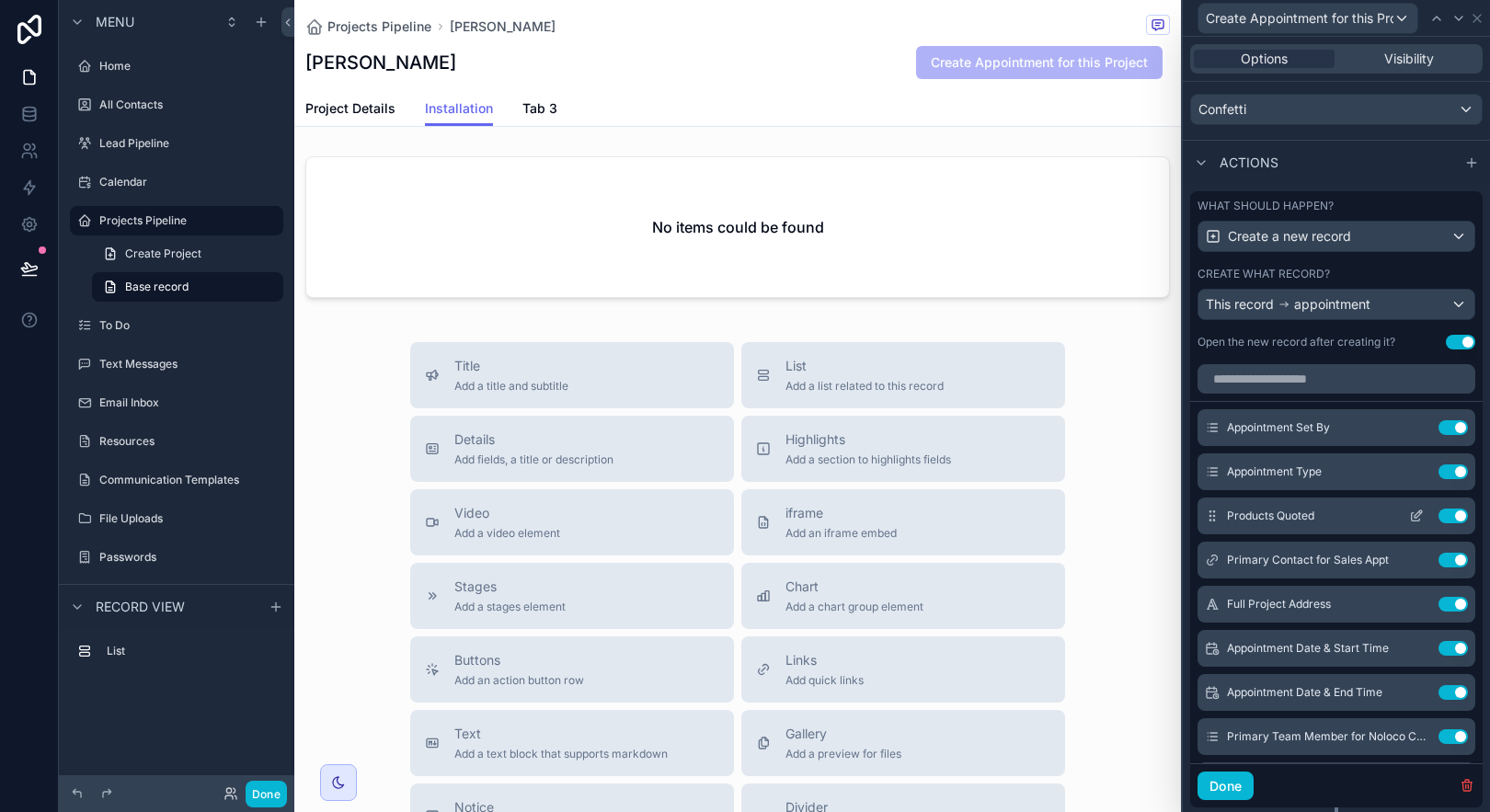
click at [1438, 513] on button "Use setting" at bounding box center [1453, 515] width 29 height 15
click at [1409, 517] on icon at bounding box center [1416, 515] width 15 height 15
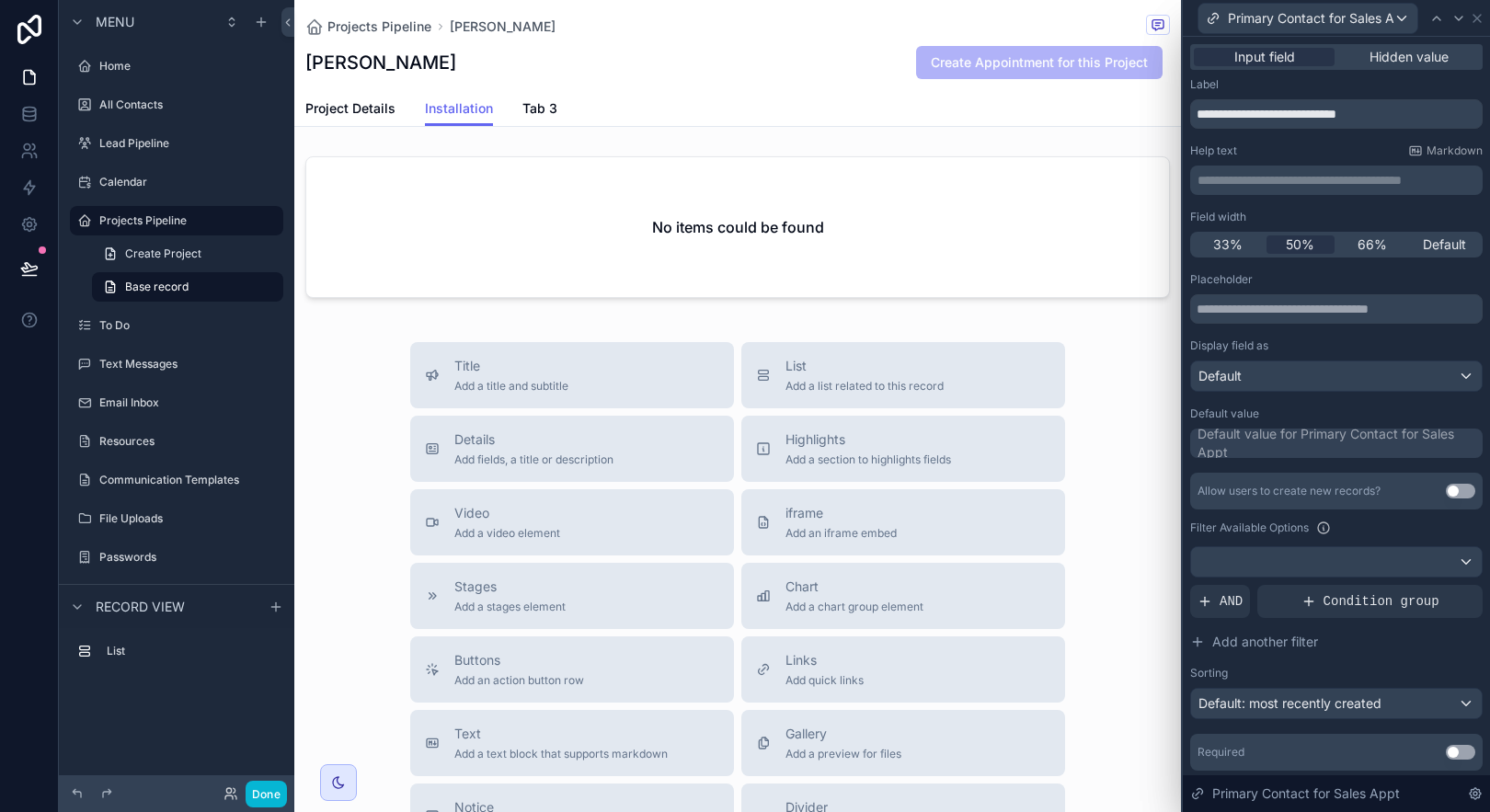
scroll to position [4, 0]
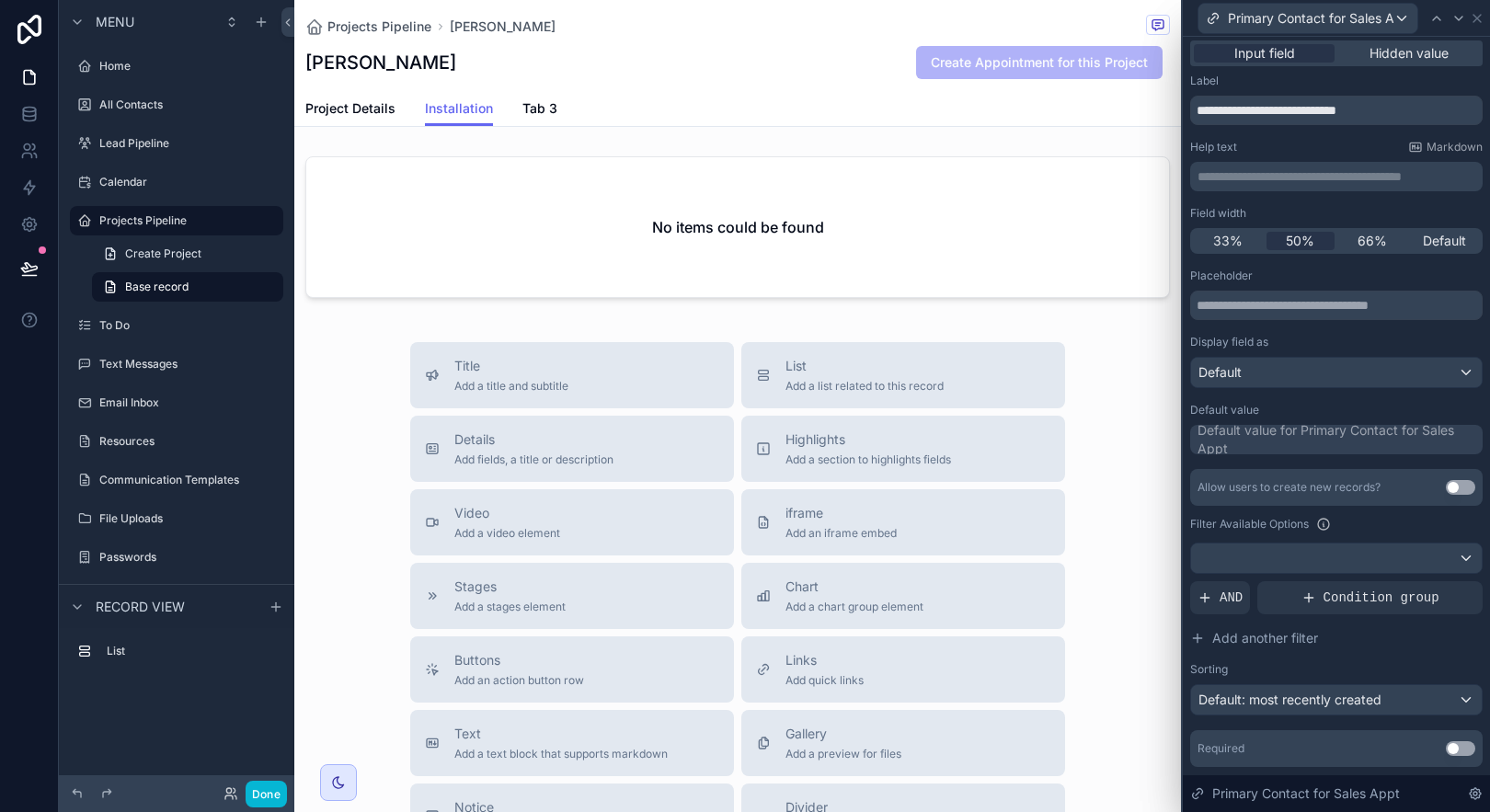
click at [1309, 433] on div "Default value for Primary Contact for Sales Appt" at bounding box center [1338, 440] width 281 height 37
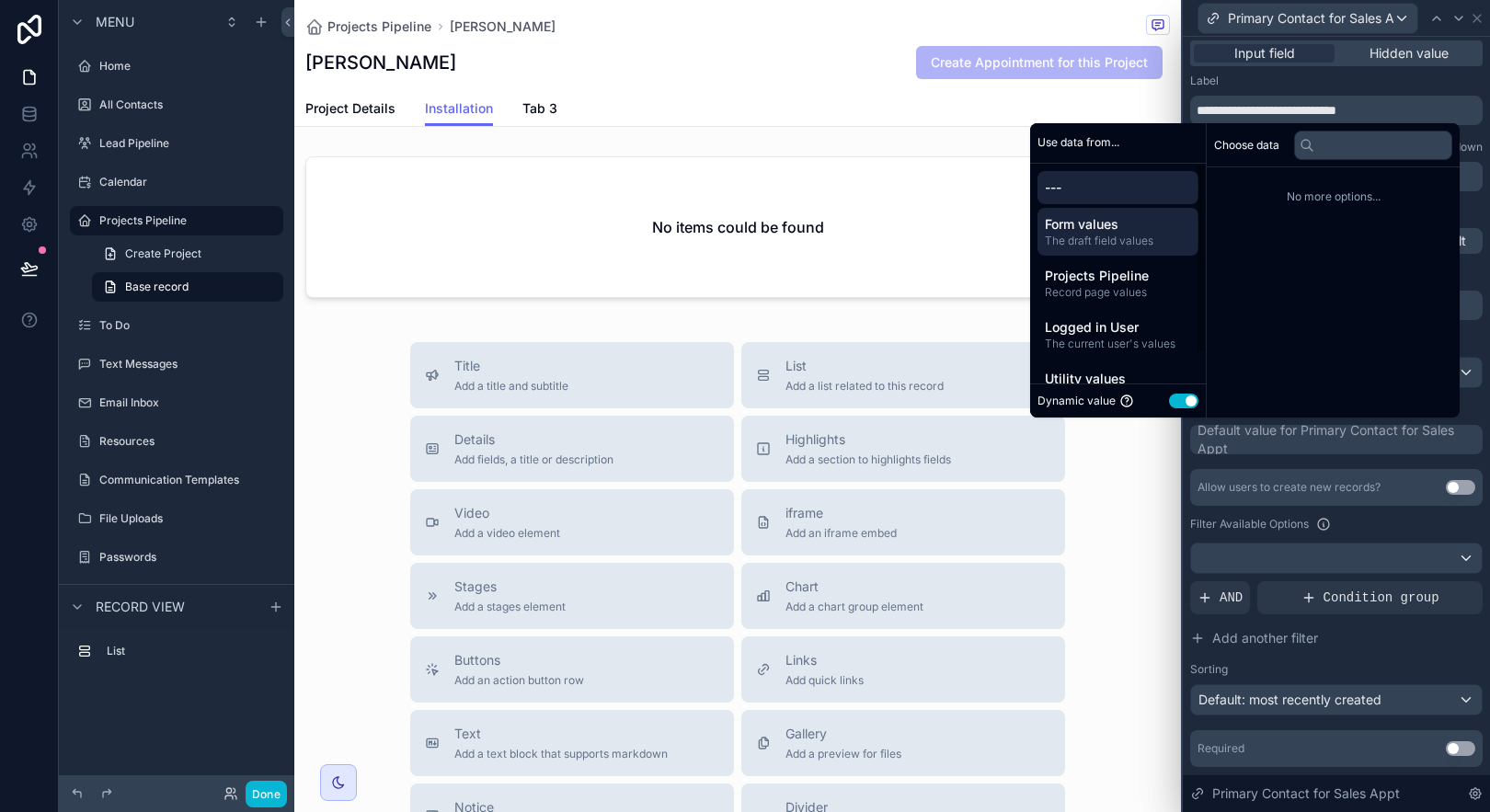
click at [1098, 240] on span "The draft field values" at bounding box center [1118, 240] width 146 height 15
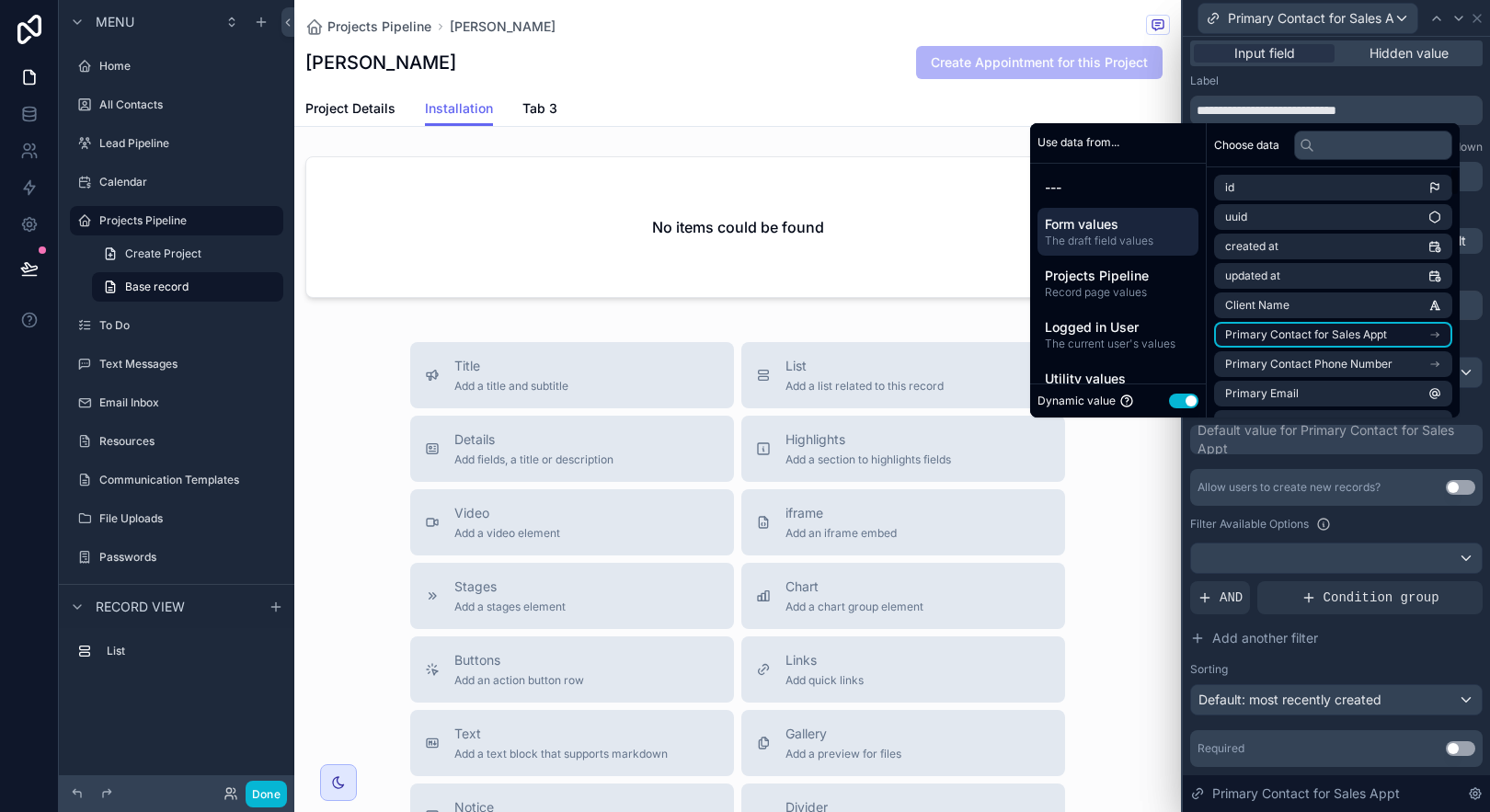
click at [1342, 335] on span "Primary Contact for Sales Appt" at bounding box center [1306, 334] width 162 height 15
click at [1338, 336] on li "Client Name" at bounding box center [1333, 338] width 239 height 25
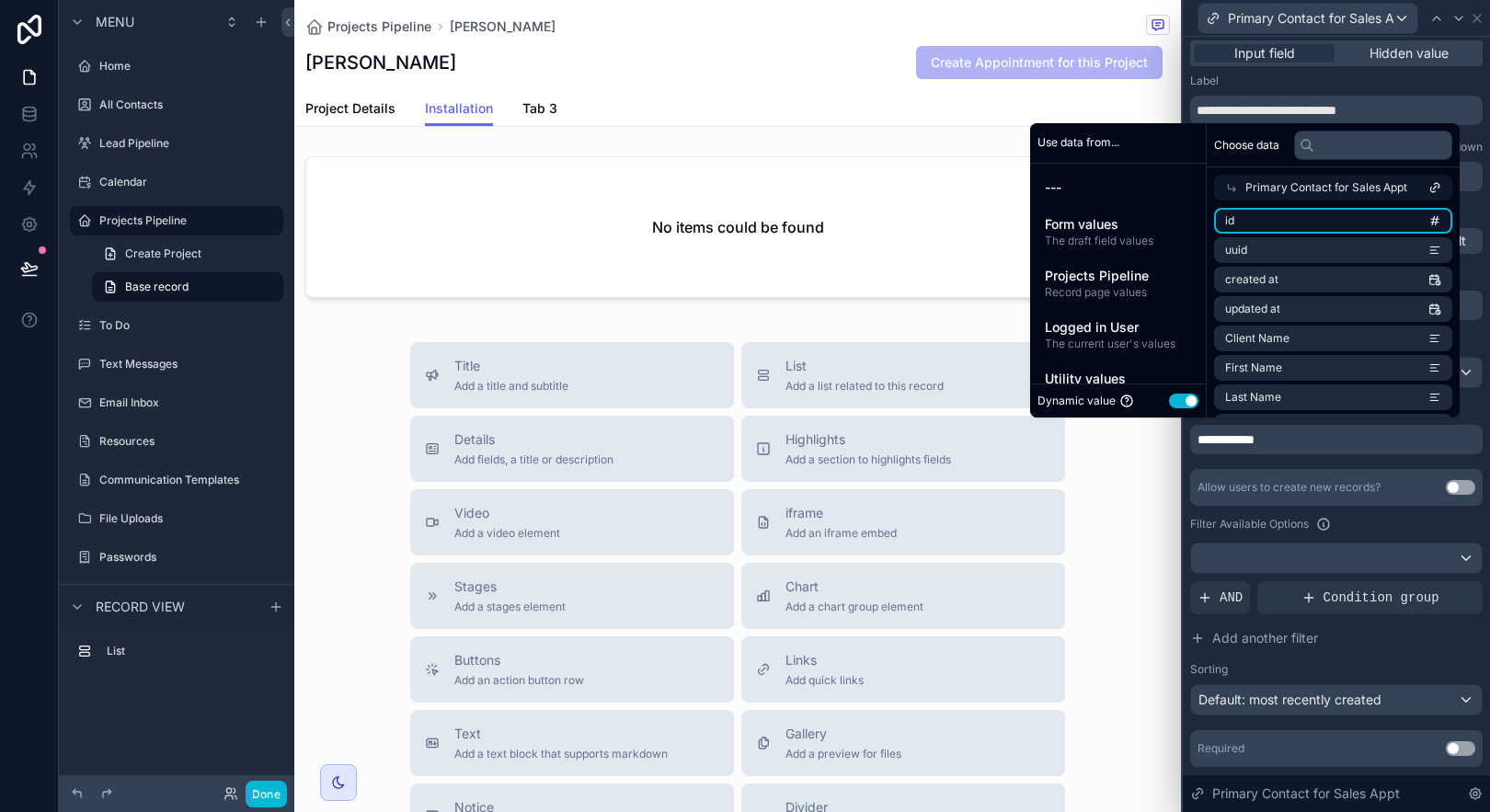
click at [1338, 220] on li "id" at bounding box center [1333, 220] width 239 height 25
click at [1338, 242] on li "uuid" at bounding box center [1333, 250] width 239 height 25
click at [1171, 399] on button "Use setting" at bounding box center [1183, 400] width 29 height 15
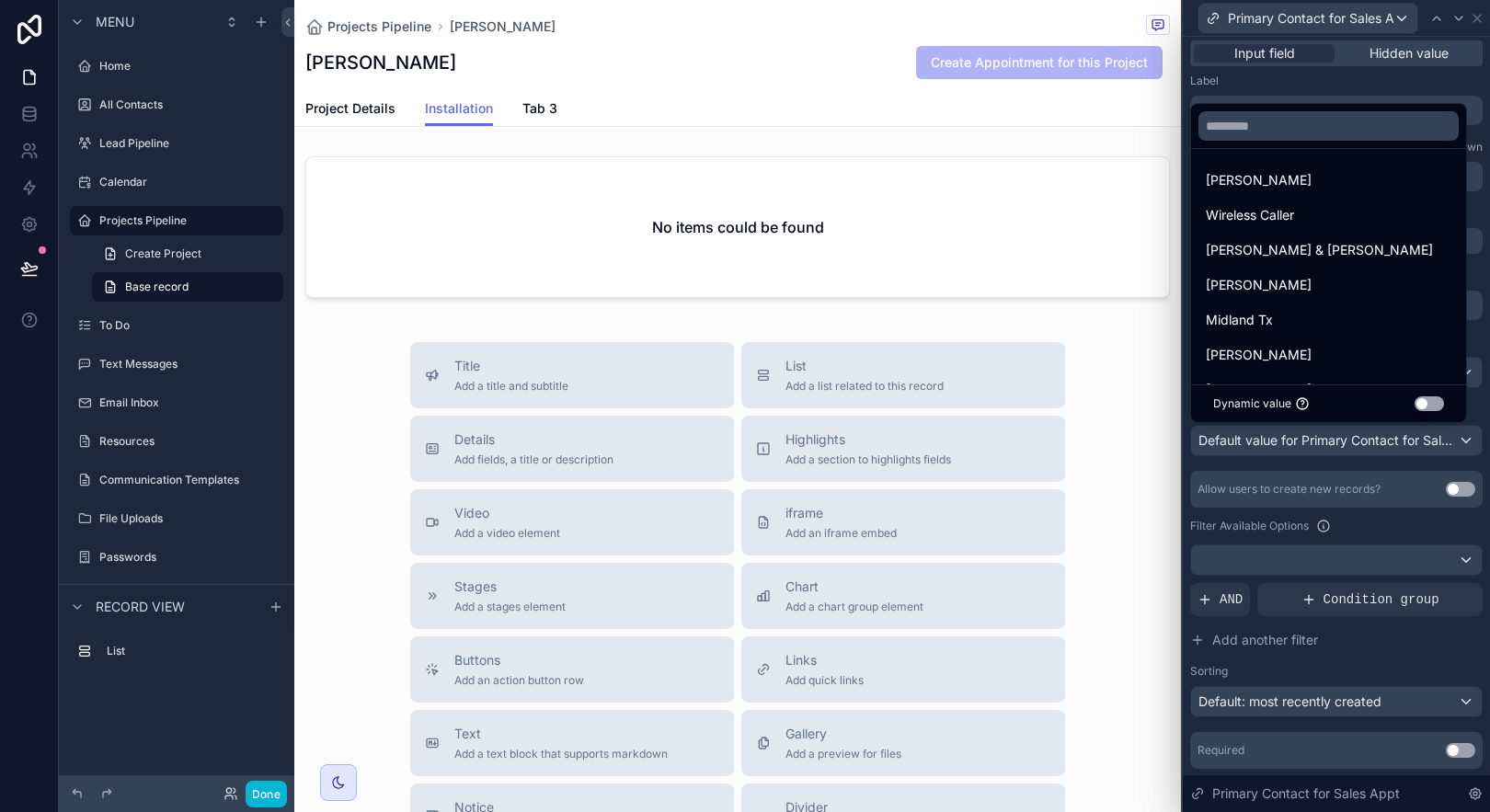
click at [1418, 401] on button "Use setting" at bounding box center [1430, 403] width 29 height 15
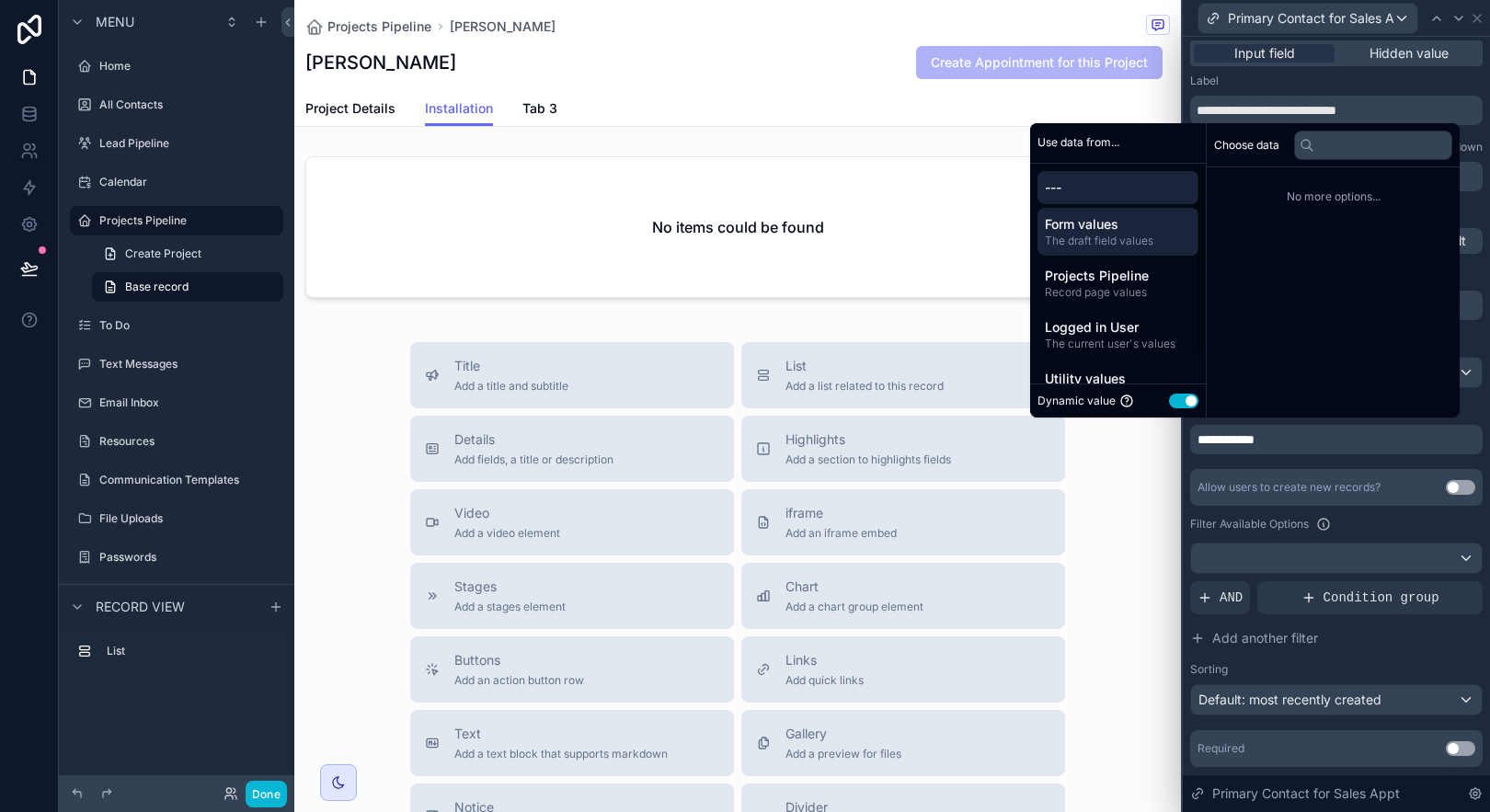
click at [1114, 226] on span "Form values" at bounding box center [1118, 224] width 146 height 18
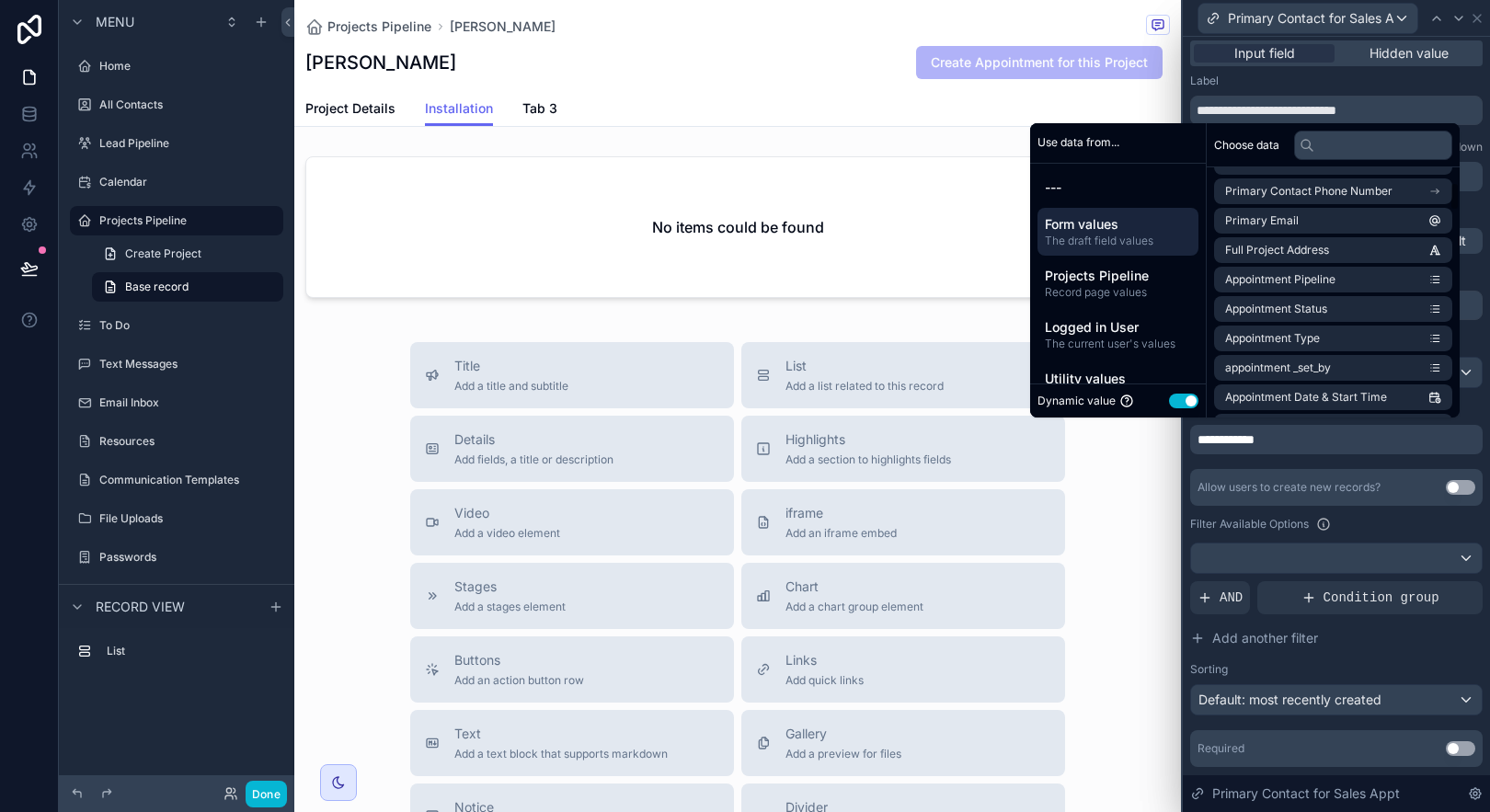
scroll to position [203, 0]
click at [1147, 276] on span "Projects Pipeline" at bounding box center [1118, 276] width 146 height 18
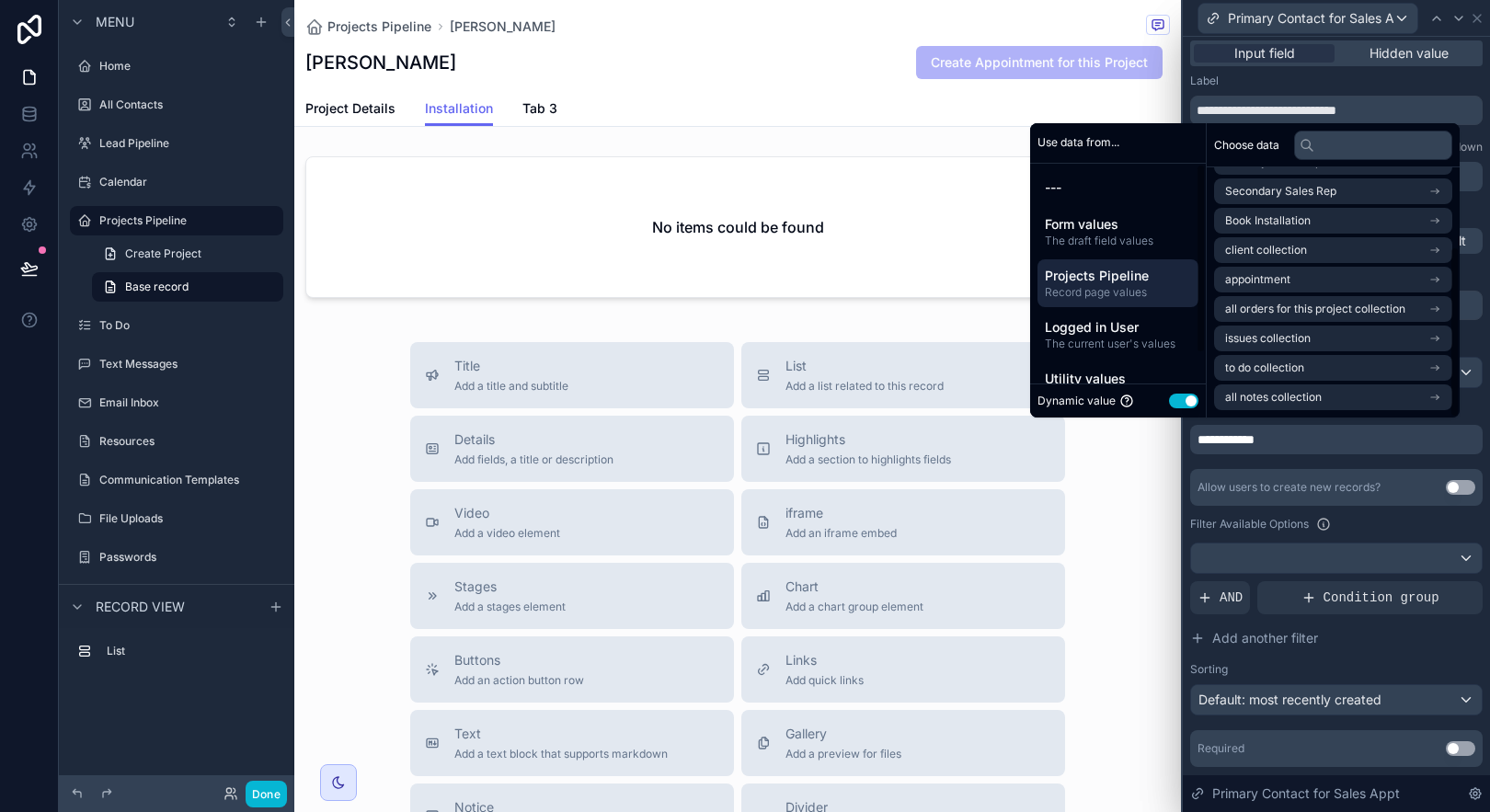
scroll to position [114, 0]
click at [1138, 331] on span "Logged in User" at bounding box center [1118, 327] width 146 height 18
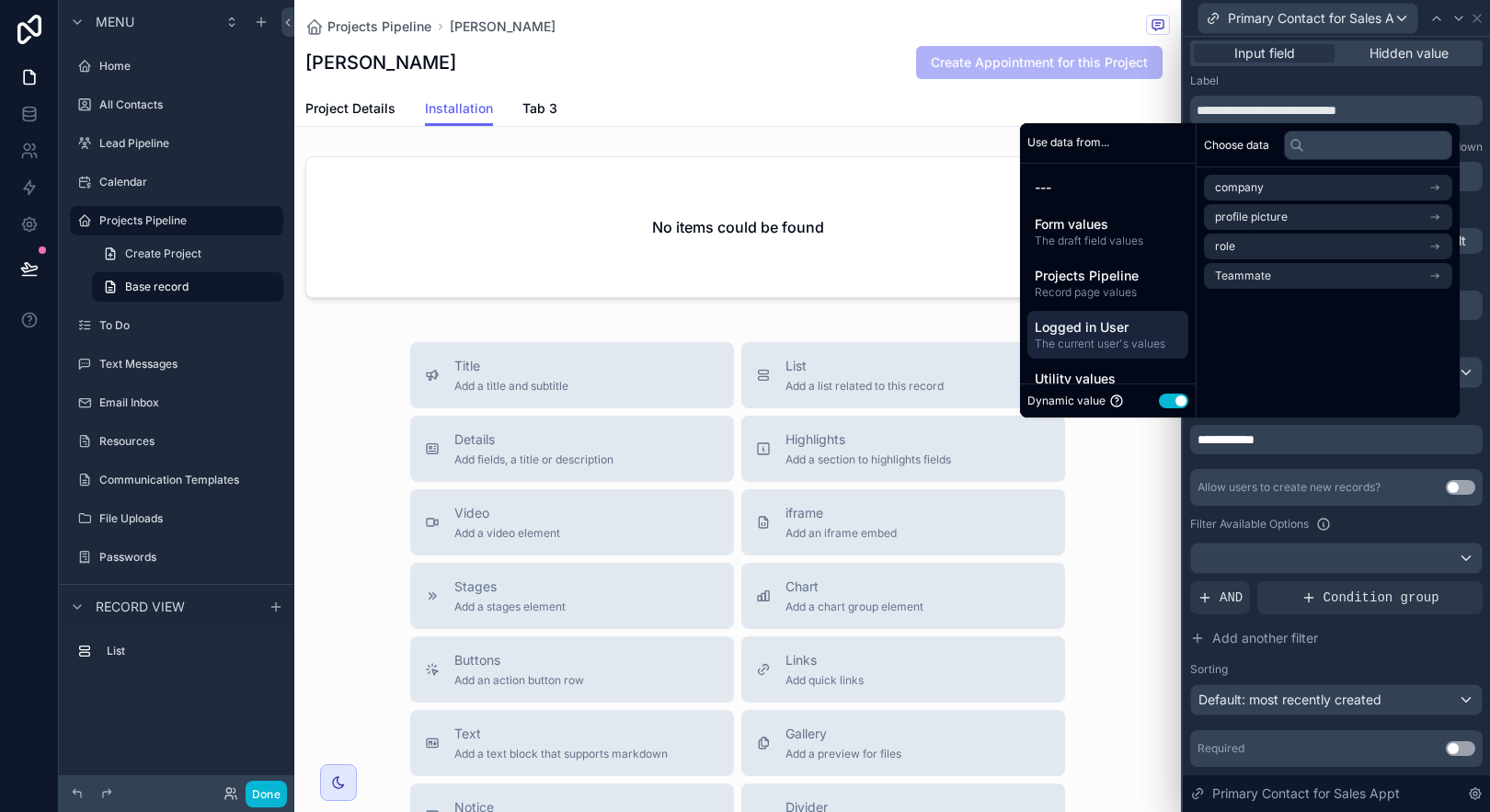
scroll to position [0, 0]
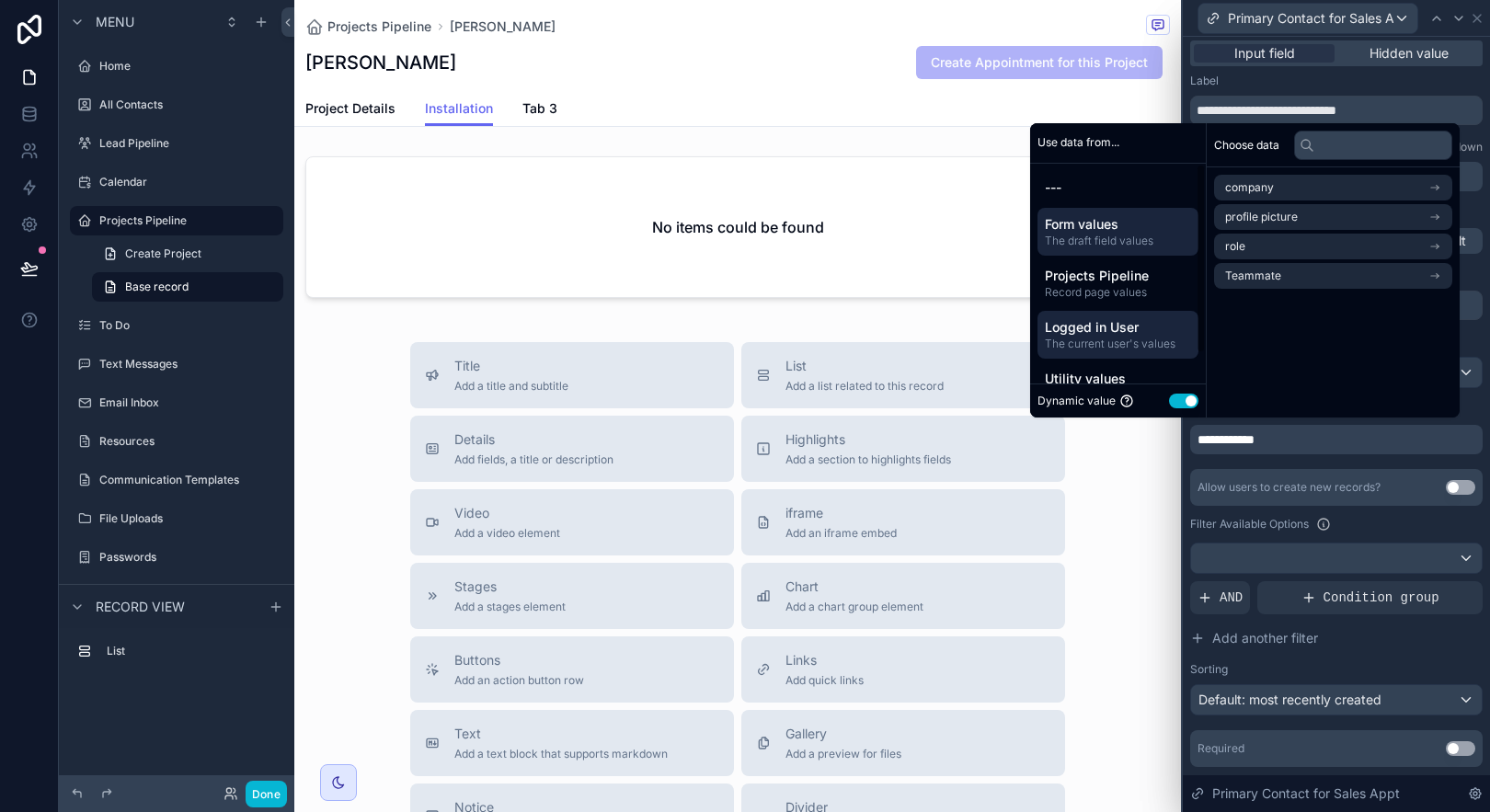
click at [1142, 240] on span "The draft field values" at bounding box center [1118, 240] width 146 height 15
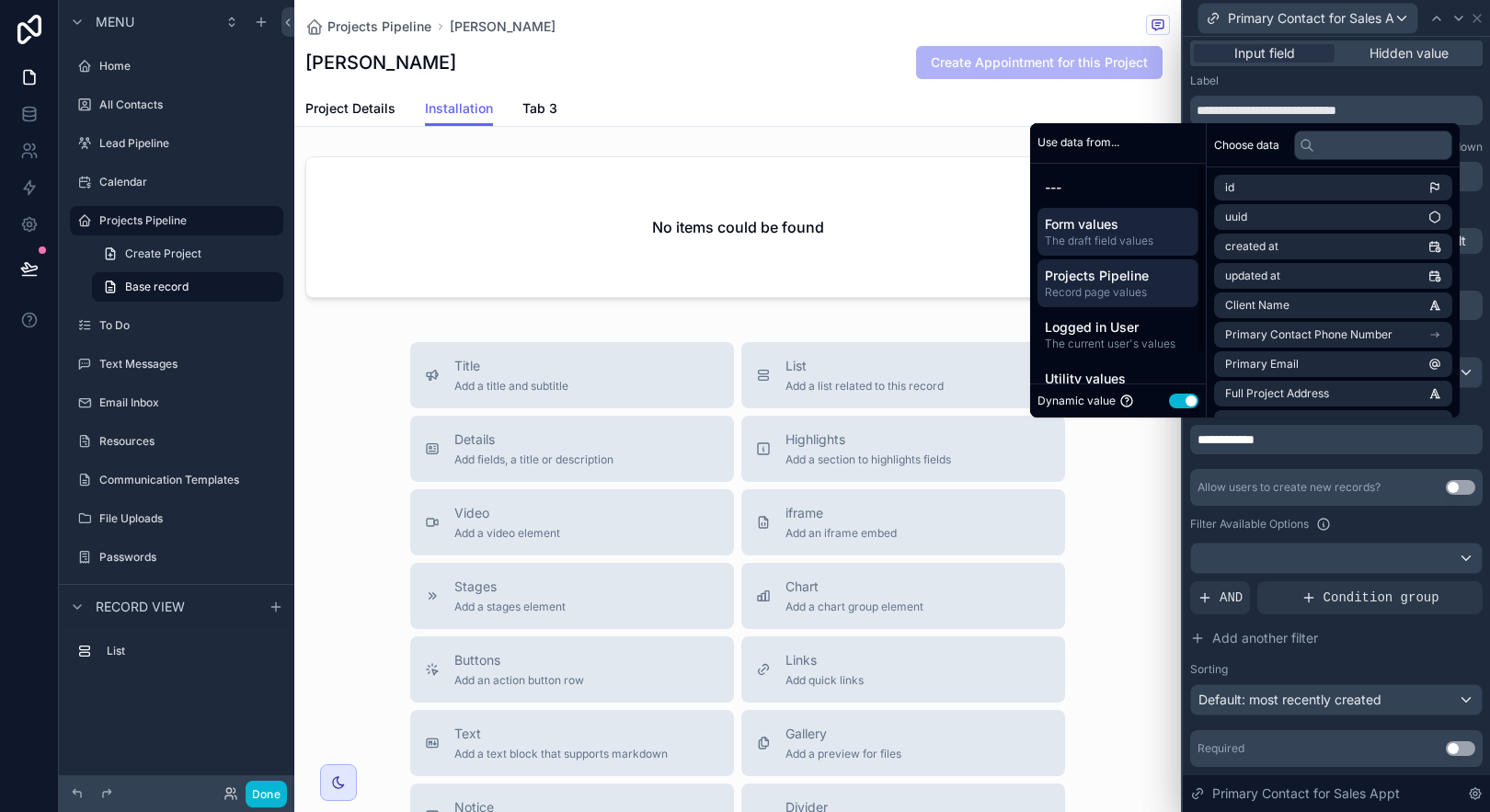
click at [1082, 262] on div "Projects Pipeline Record page values" at bounding box center [1117, 282] width 161 height 48
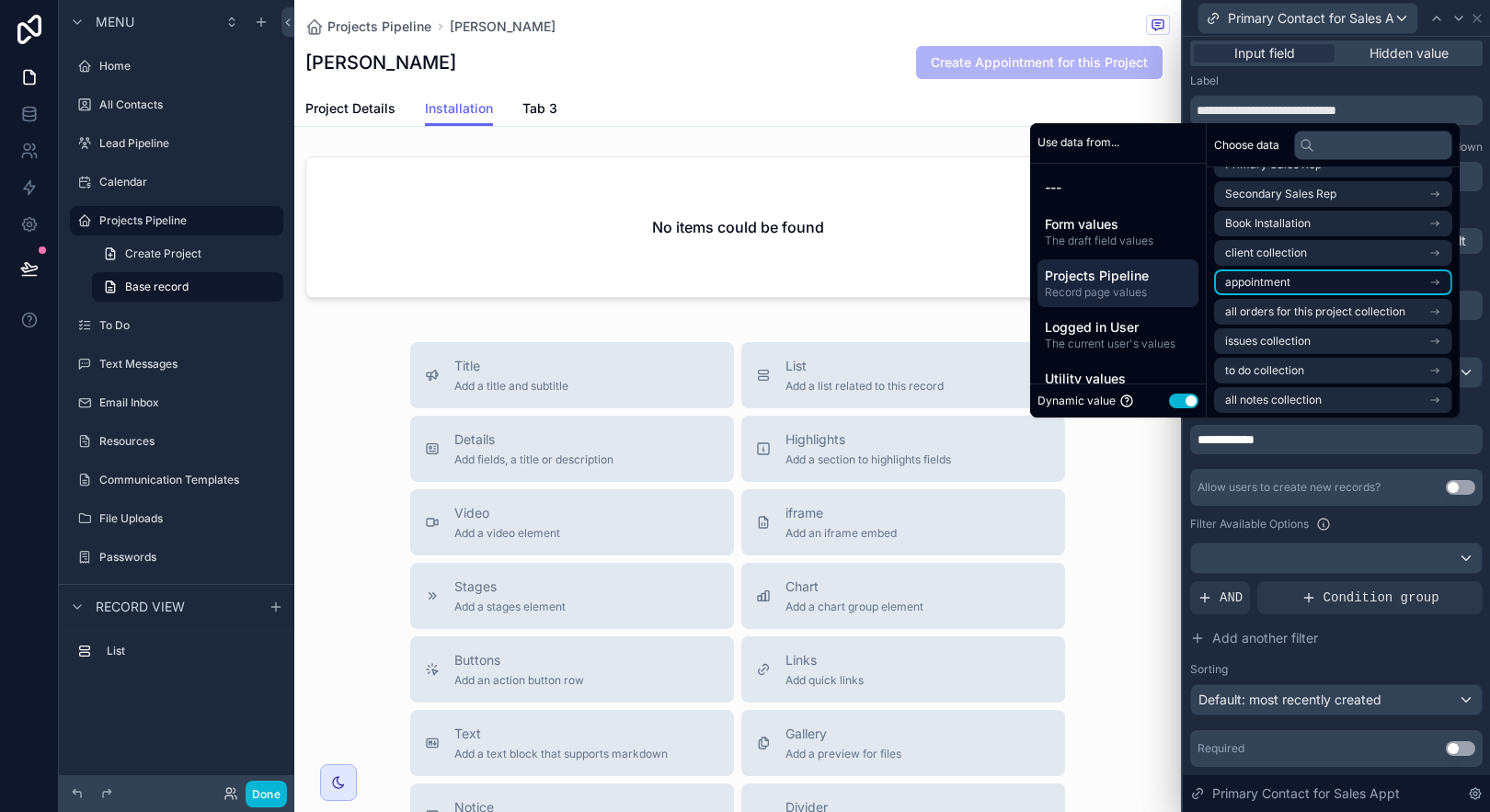
scroll to position [114, 0]
click at [1435, 253] on icon "scrollable content" at bounding box center [1434, 249] width 13 height 13
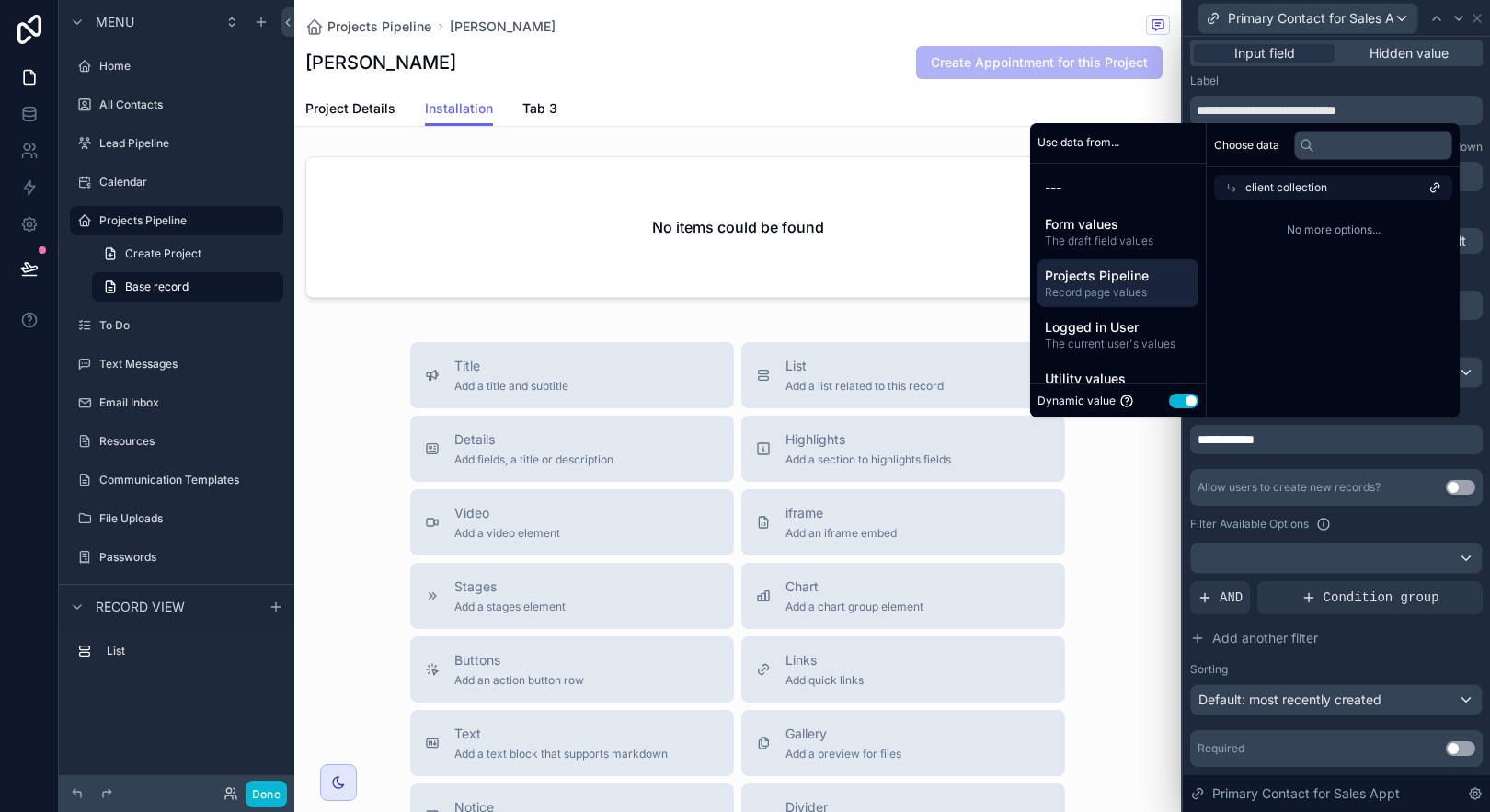
click at [1225, 184] on icon at bounding box center [1231, 187] width 13 height 13
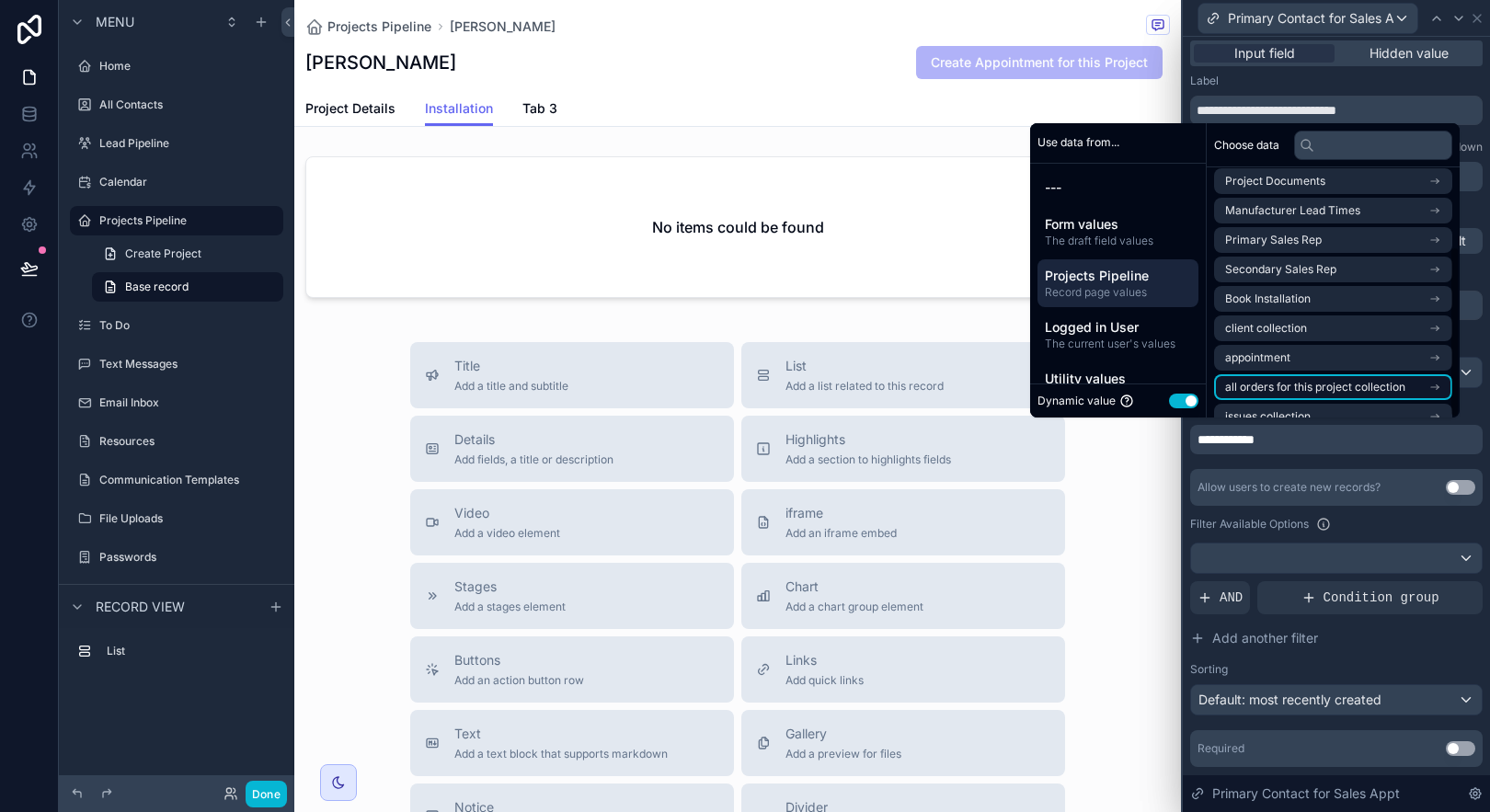
scroll to position [114, 0]
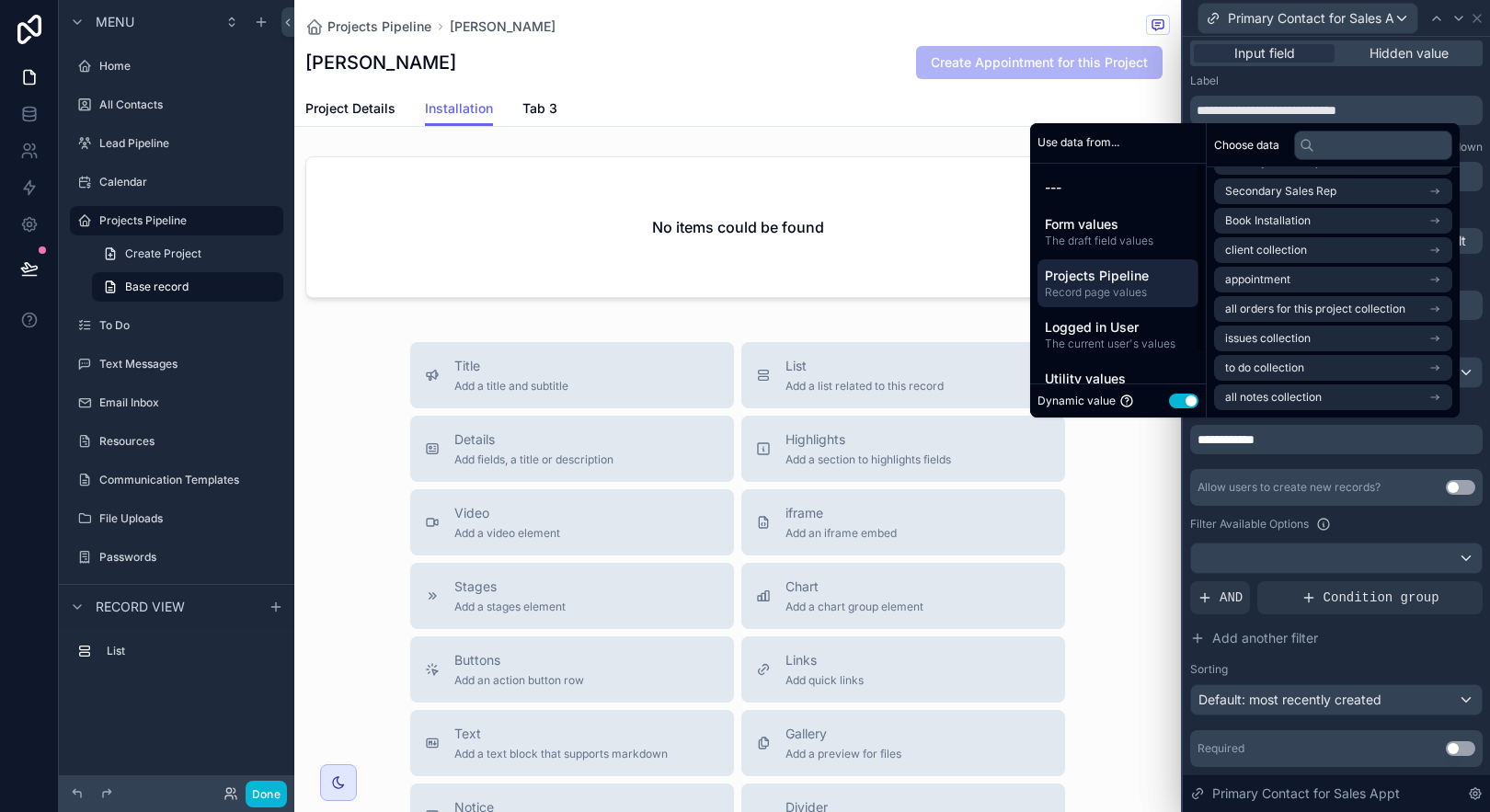
click at [1157, 286] on span "Record page values" at bounding box center [1118, 292] width 146 height 15
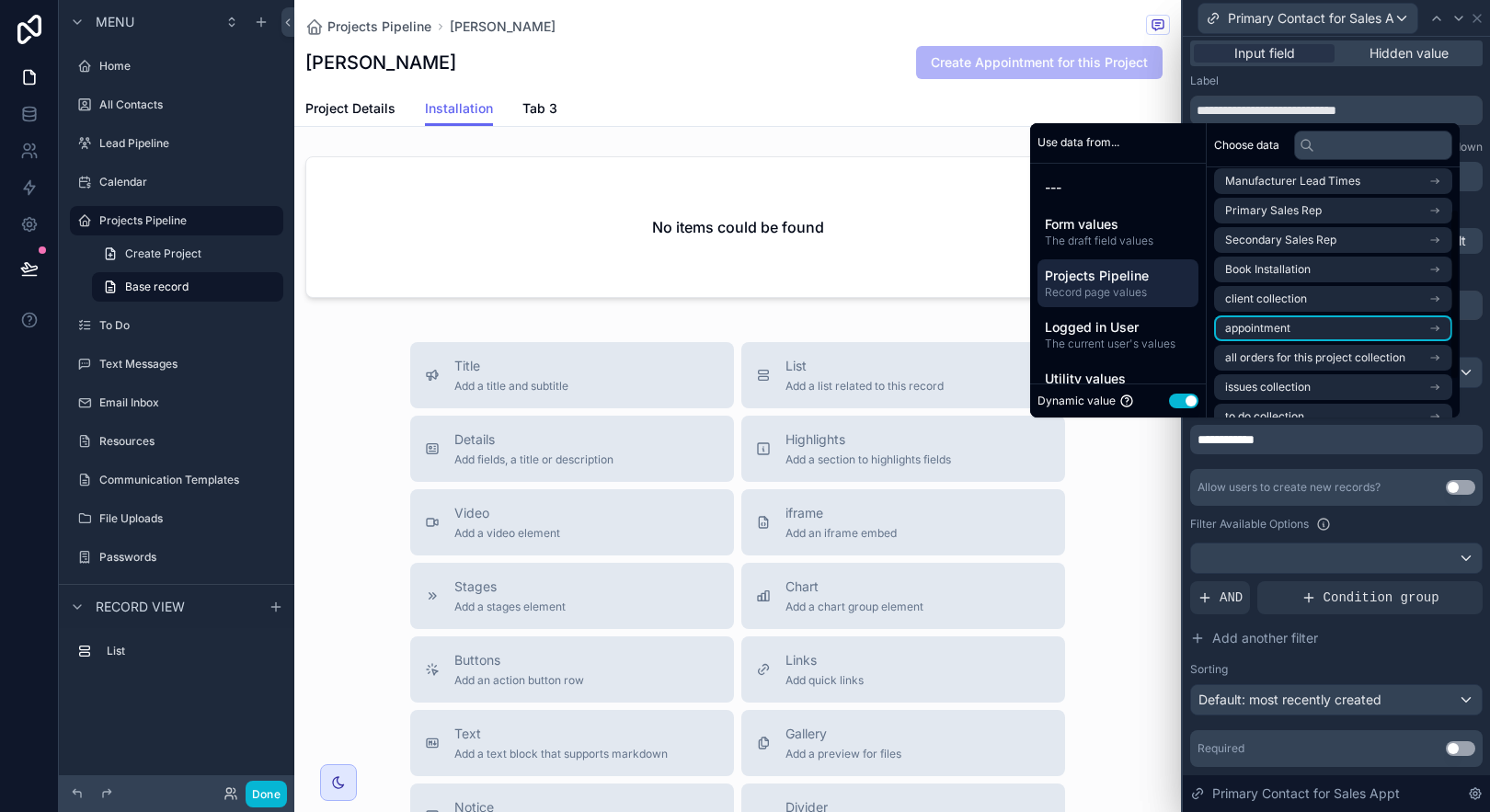
scroll to position [66, 0]
click at [1433, 291] on icon "scrollable content" at bounding box center [1434, 297] width 13 height 13
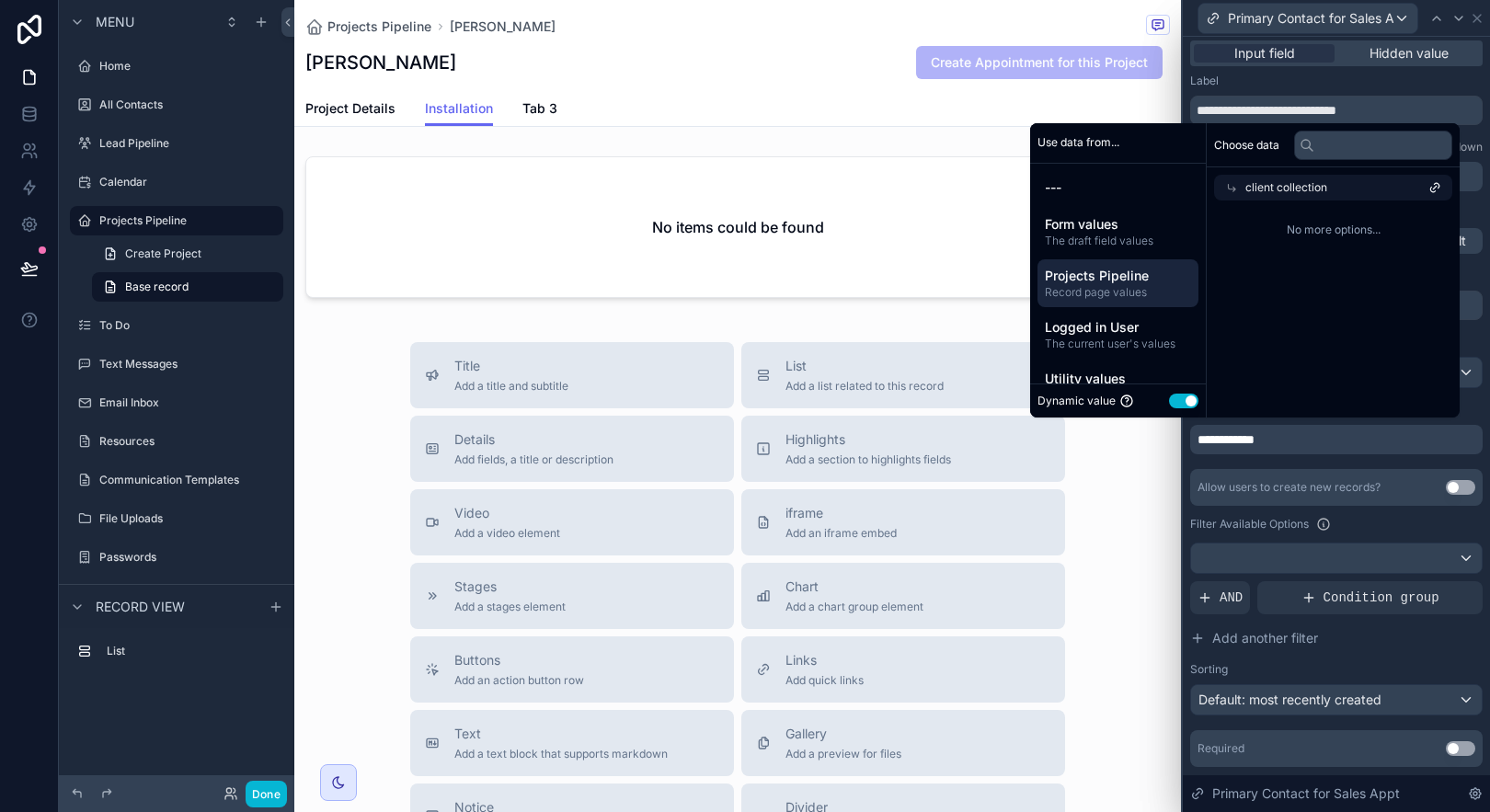
click at [1399, 185] on div "client collection" at bounding box center [1333, 187] width 239 height 25
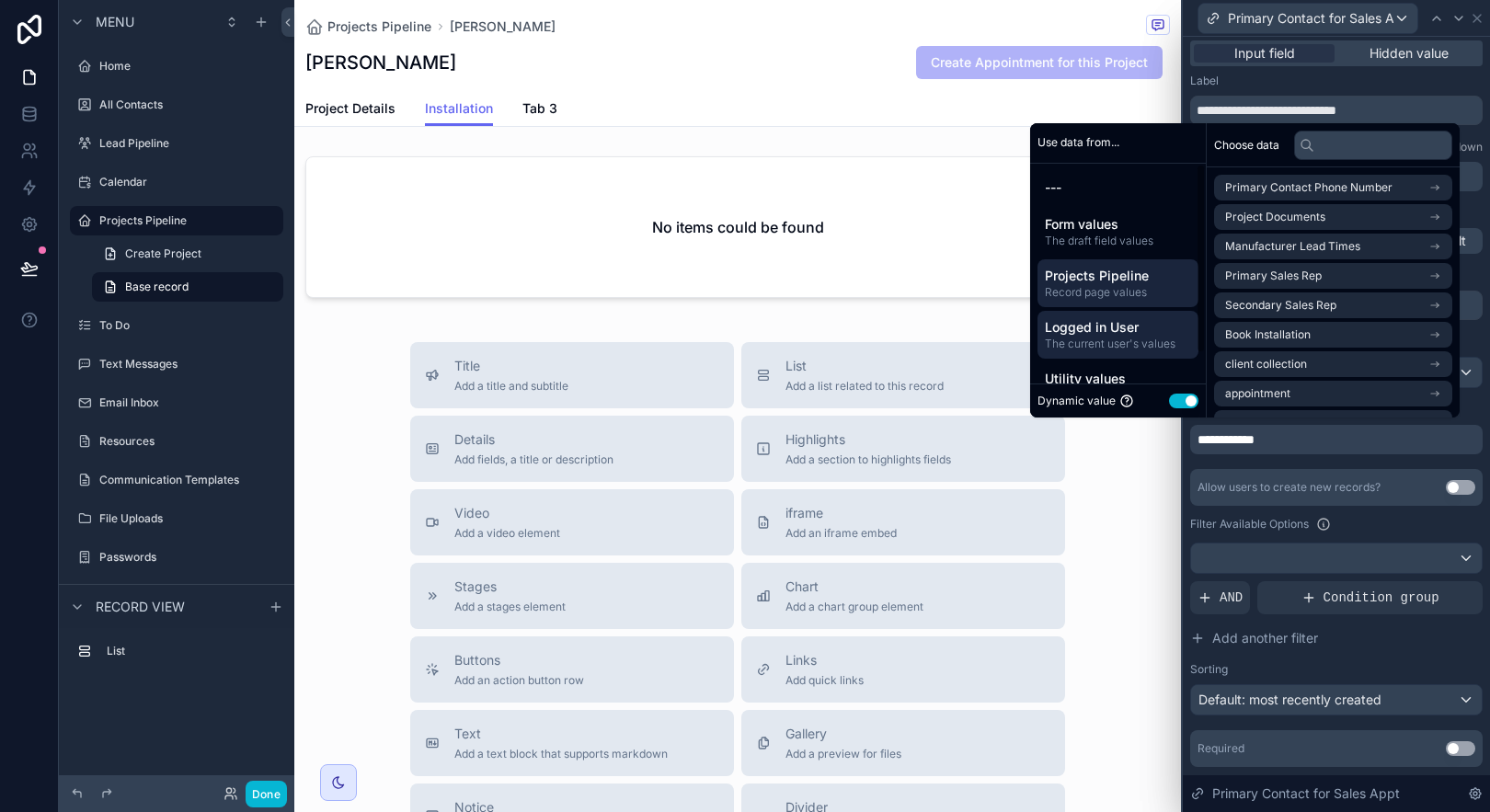
click at [1151, 333] on span "Logged in User" at bounding box center [1118, 327] width 146 height 18
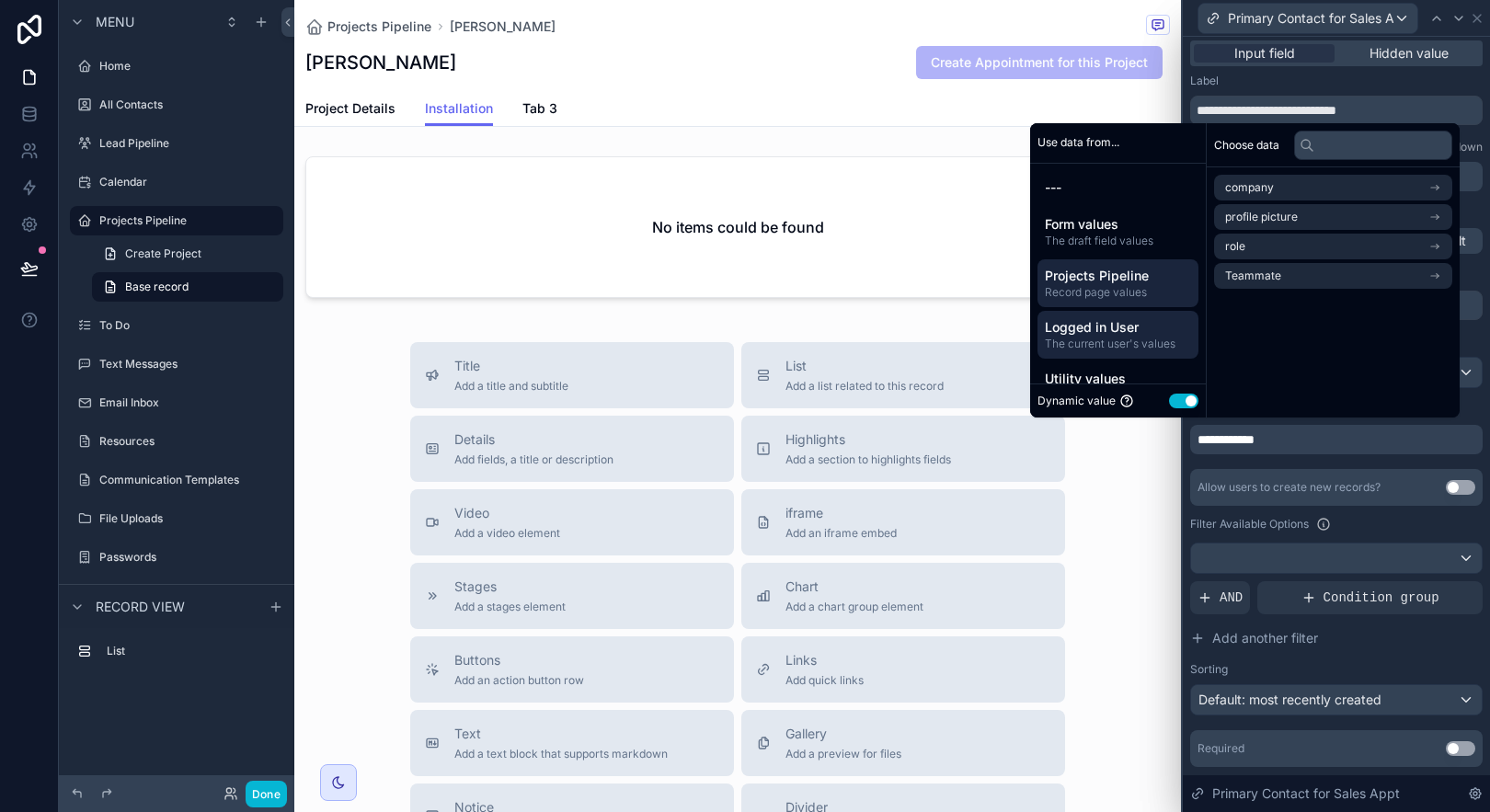
click at [1151, 290] on span "Record page values" at bounding box center [1118, 292] width 146 height 15
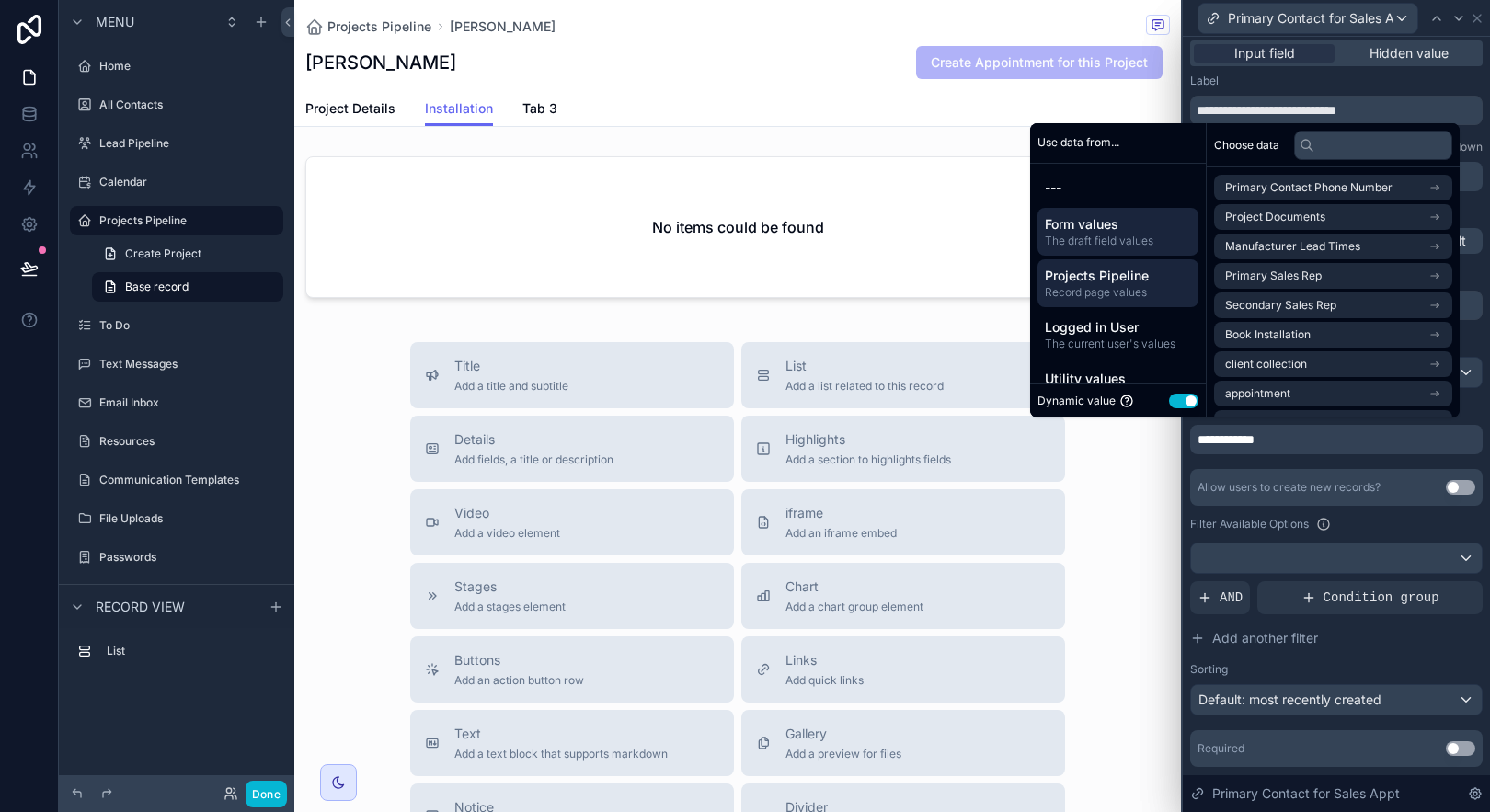
click at [1145, 228] on span "Form values" at bounding box center [1118, 224] width 146 height 18
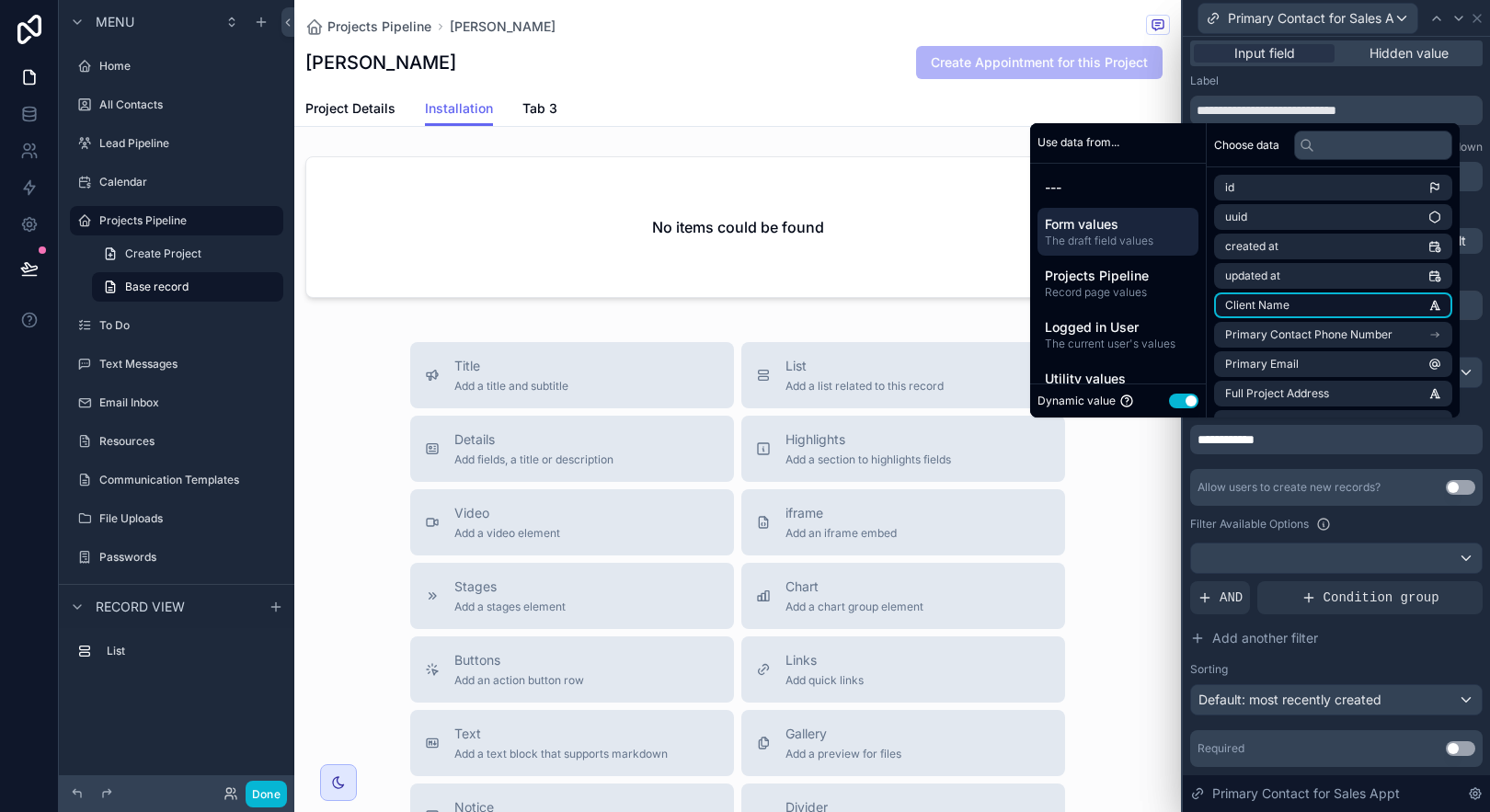
click at [1413, 310] on li "Client Name" at bounding box center [1333, 305] width 239 height 25
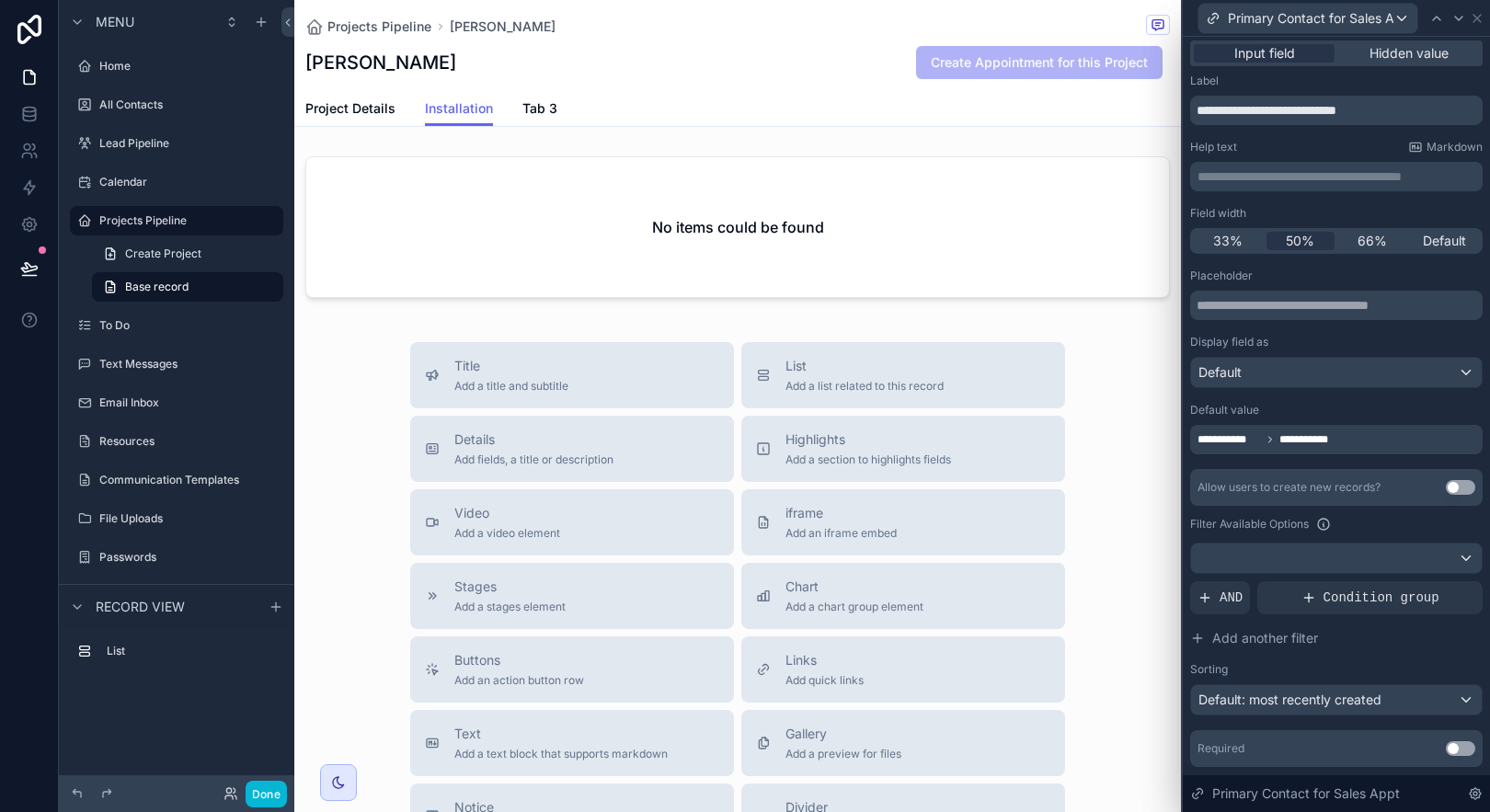
click at [1426, 523] on div "Filter Available Options" at bounding box center [1336, 524] width 292 height 22
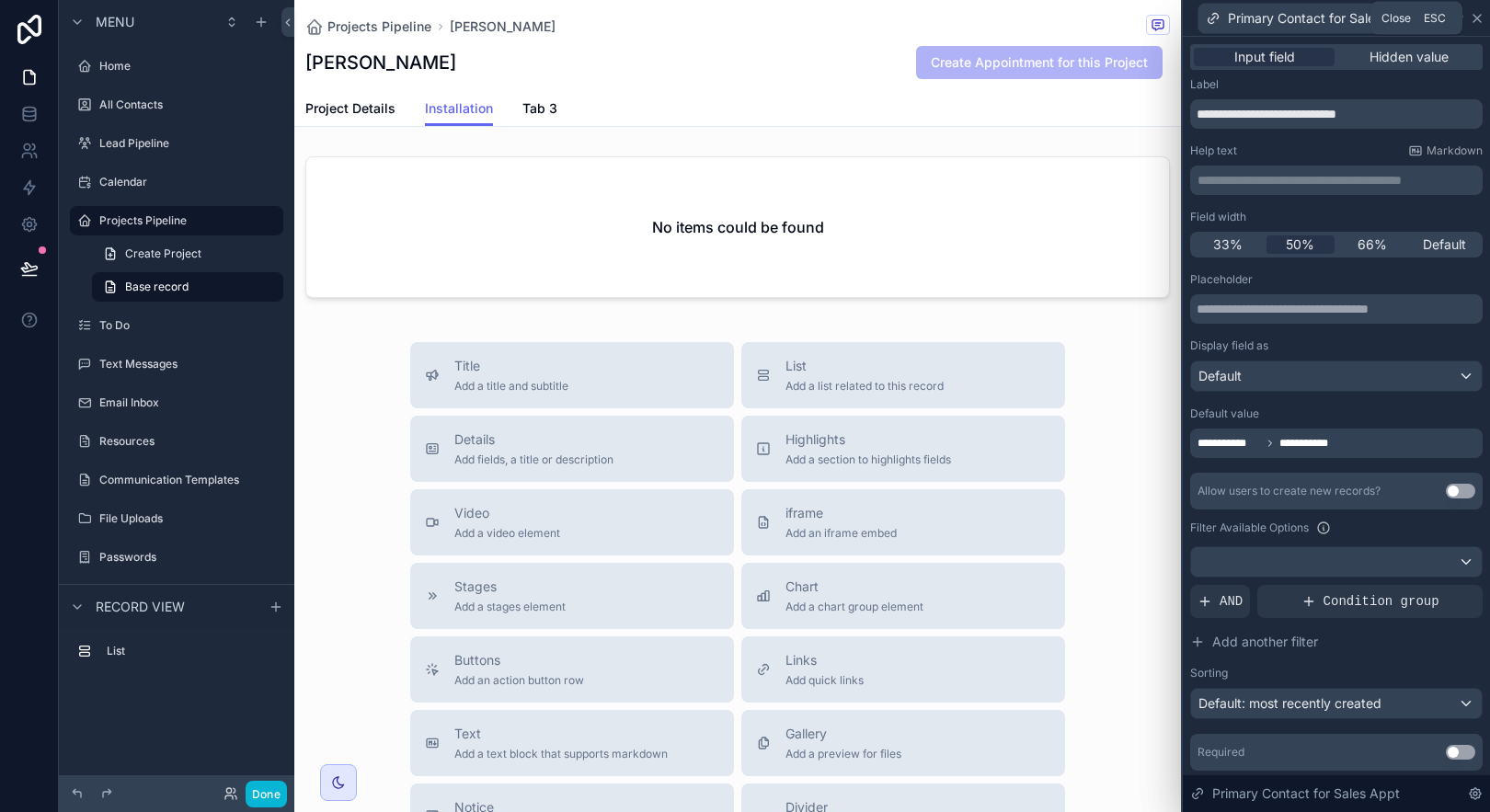
click at [1474, 18] on icon at bounding box center [1476, 18] width 15 height 15
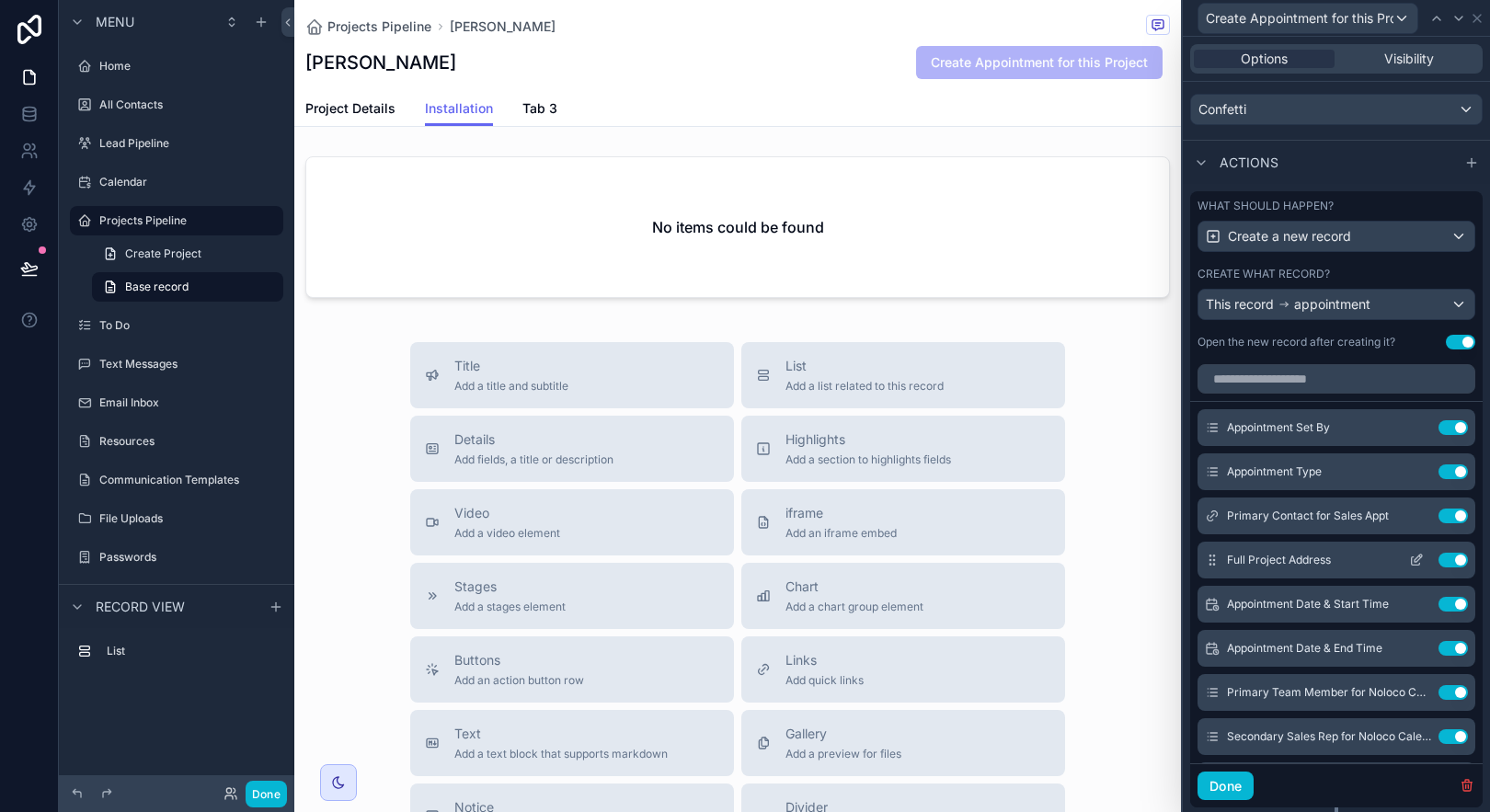
click at [1415, 561] on icon at bounding box center [1419, 559] width 8 height 8
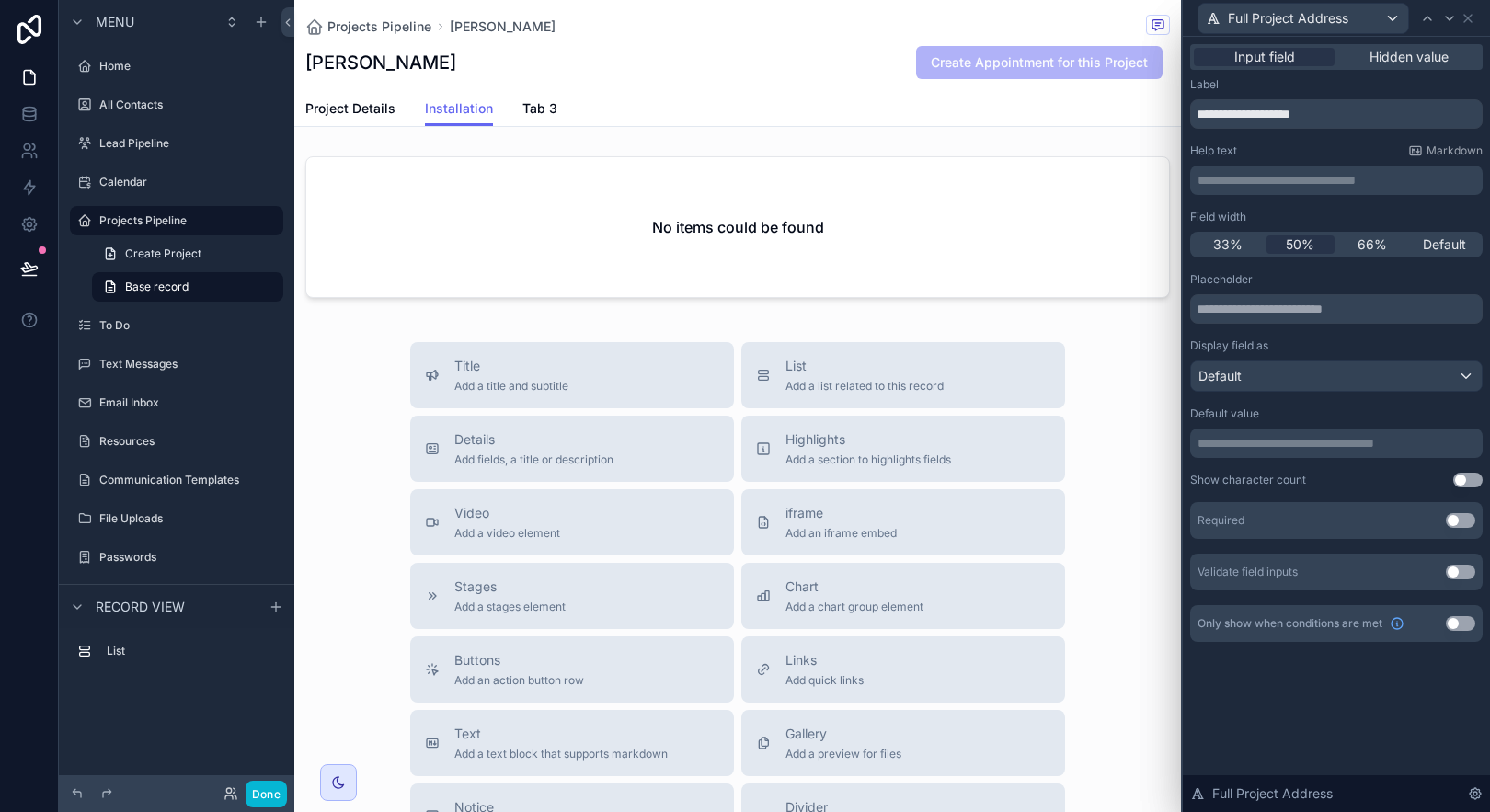
click at [1395, 443] on p "**********" at bounding box center [1338, 443] width 281 height 18
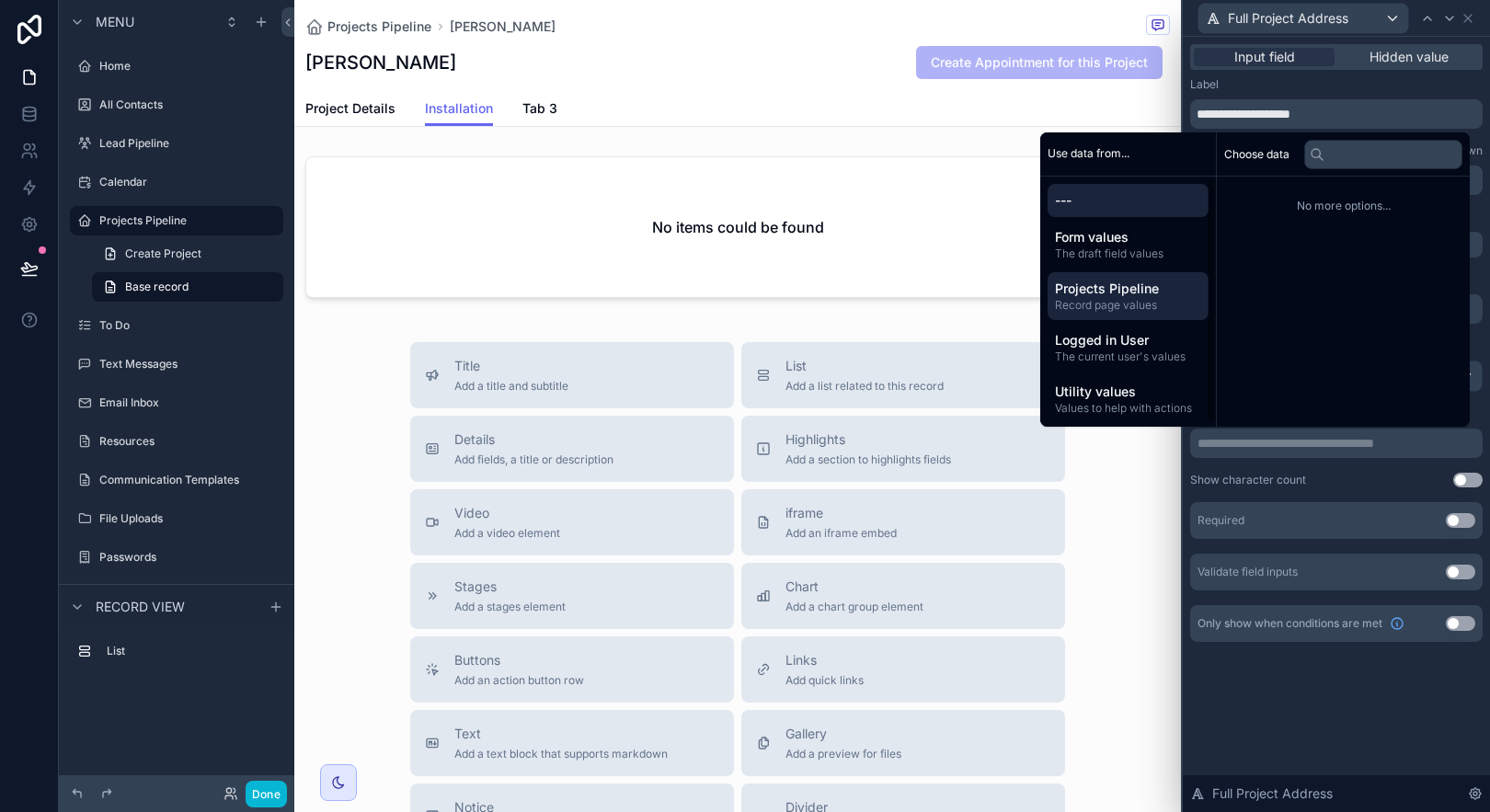
click at [1152, 292] on span "Projects Pipeline" at bounding box center [1128, 288] width 146 height 18
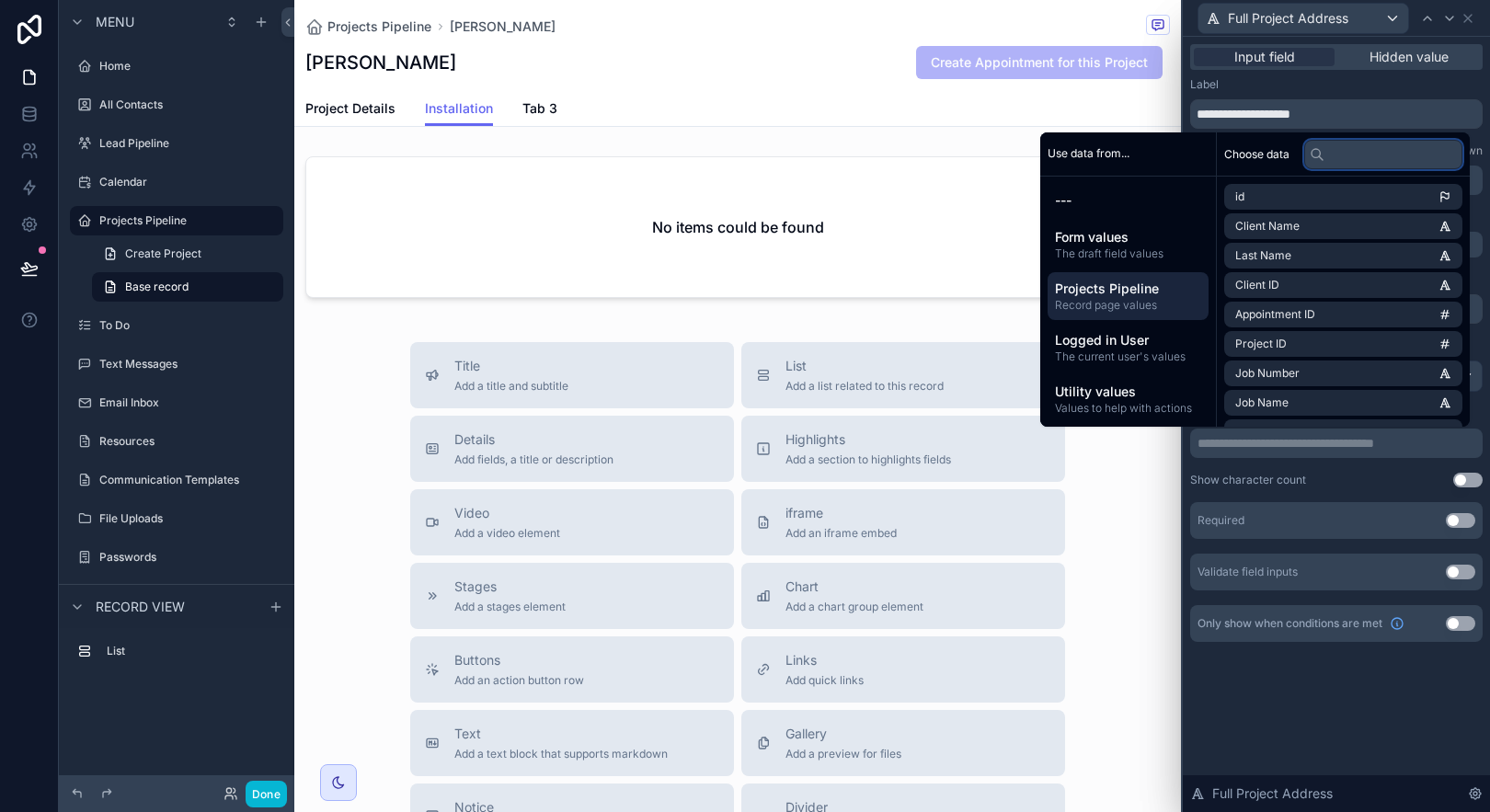
click at [1335, 166] on input "text" at bounding box center [1383, 155] width 158 height 29
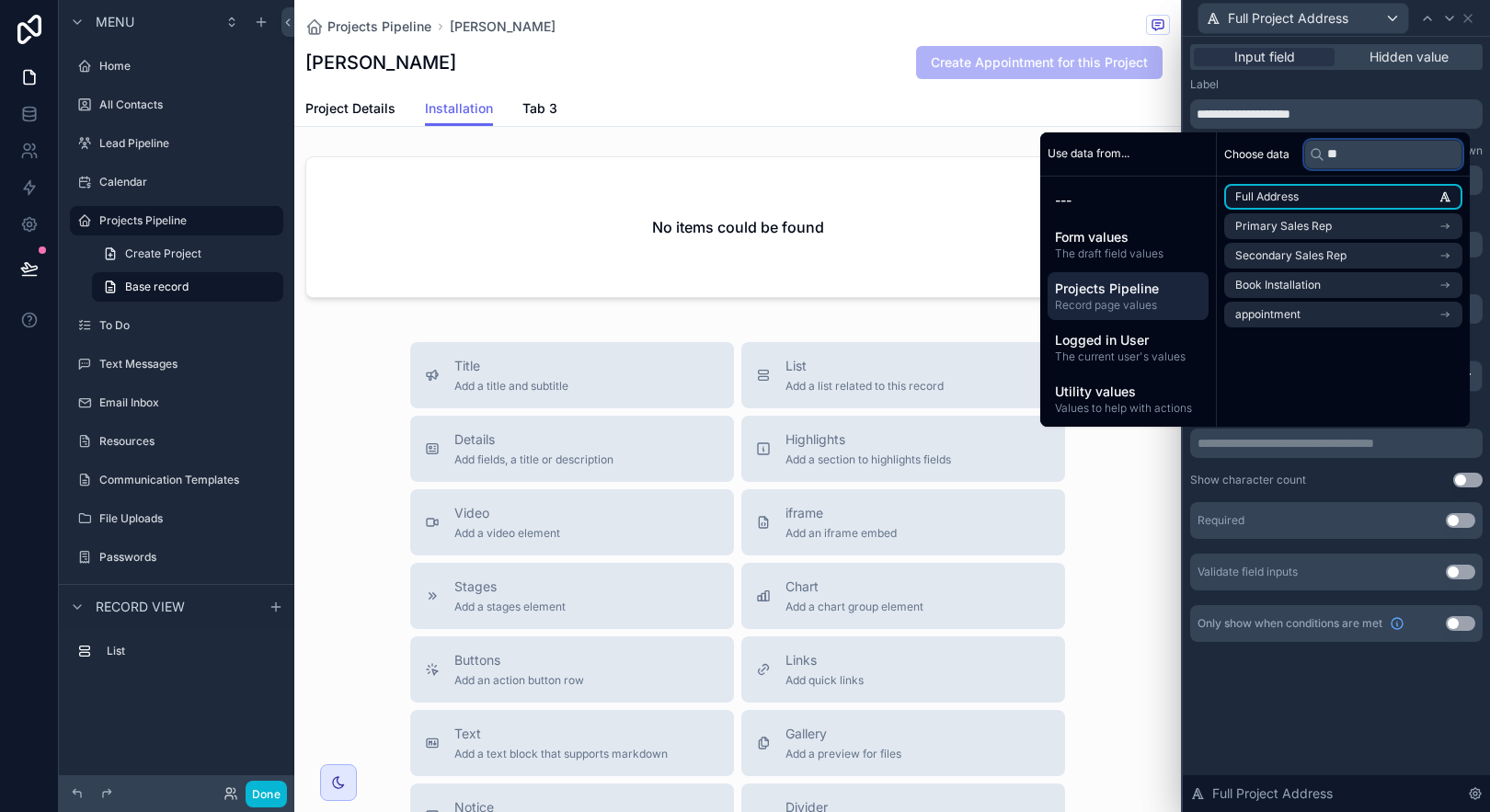
type input "**"
click at [1318, 200] on li "Full Address" at bounding box center [1343, 197] width 239 height 25
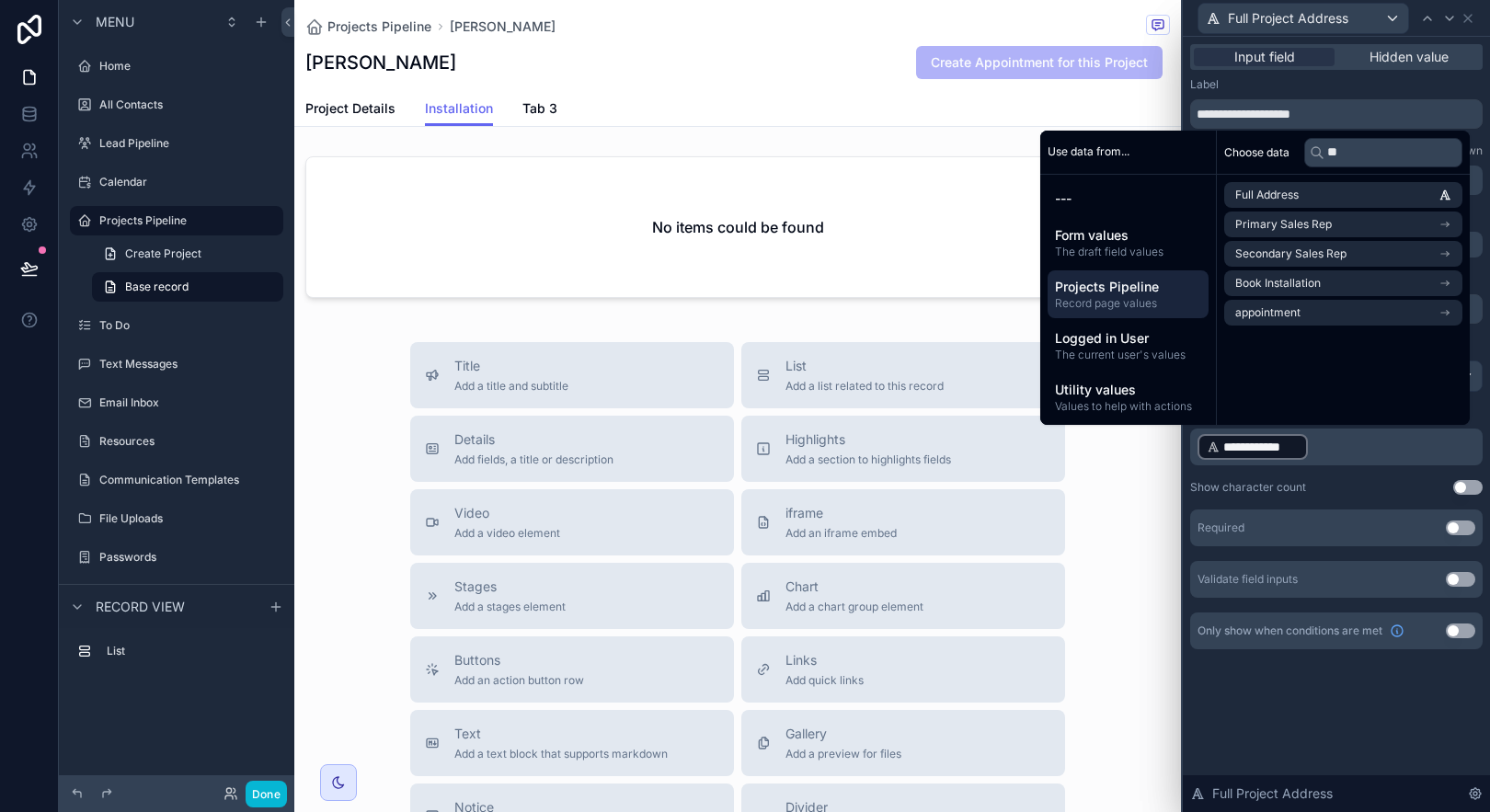
click at [1341, 483] on div "Show character count Use setting" at bounding box center [1336, 487] width 292 height 15
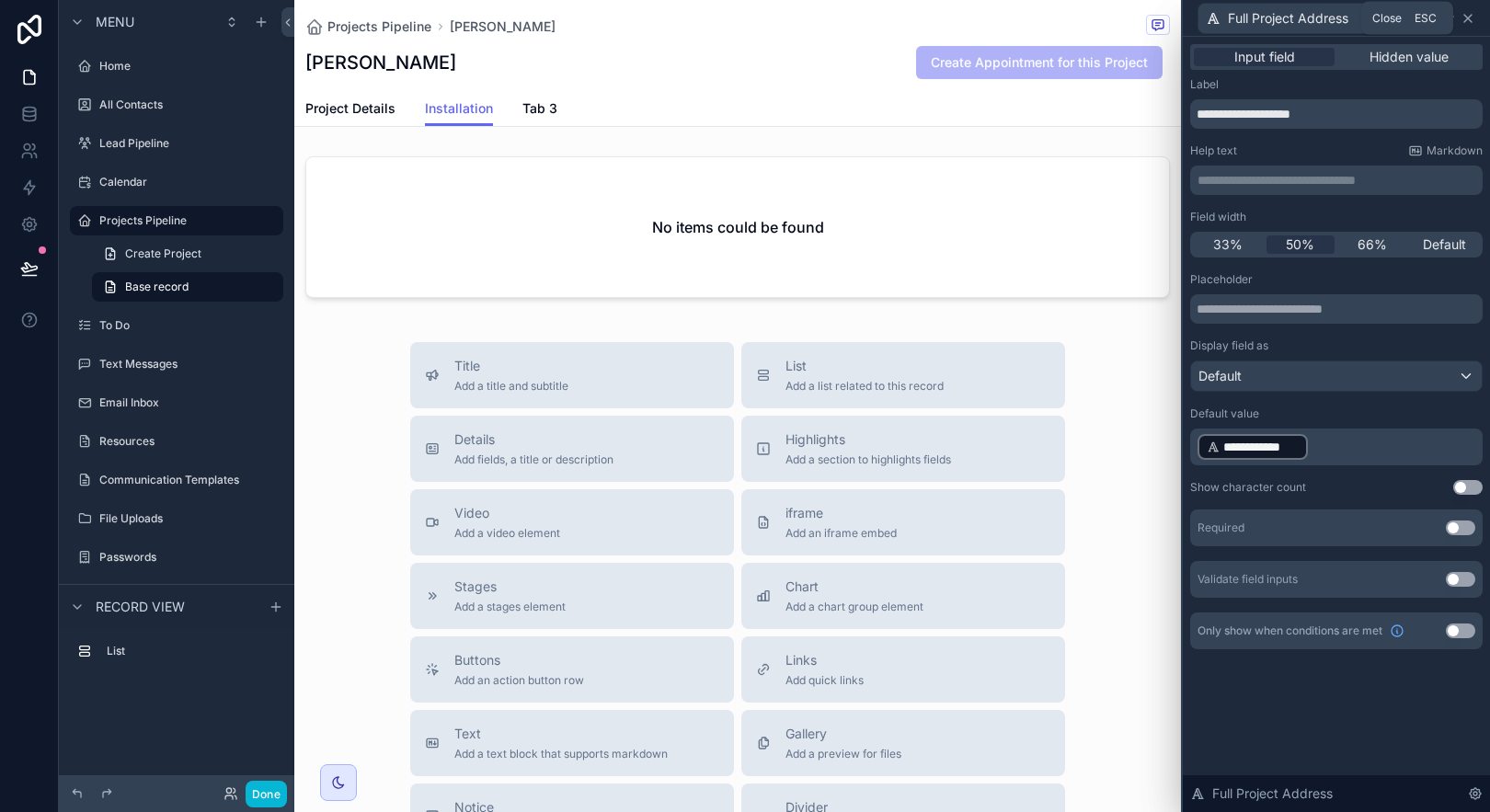
click at [1466, 16] on icon at bounding box center [1469, 18] width 8 height 8
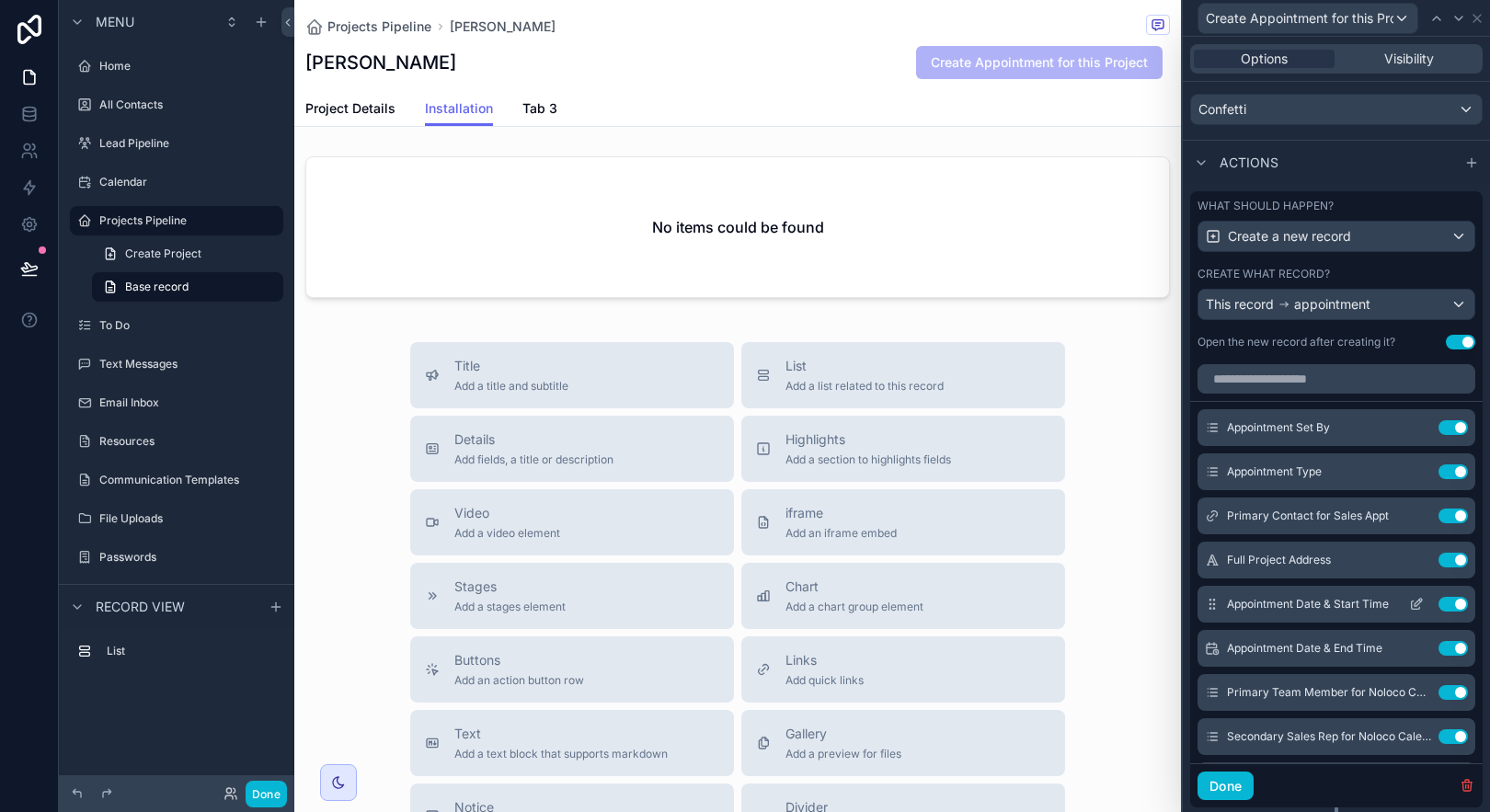
click at [1409, 607] on icon at bounding box center [1416, 604] width 15 height 15
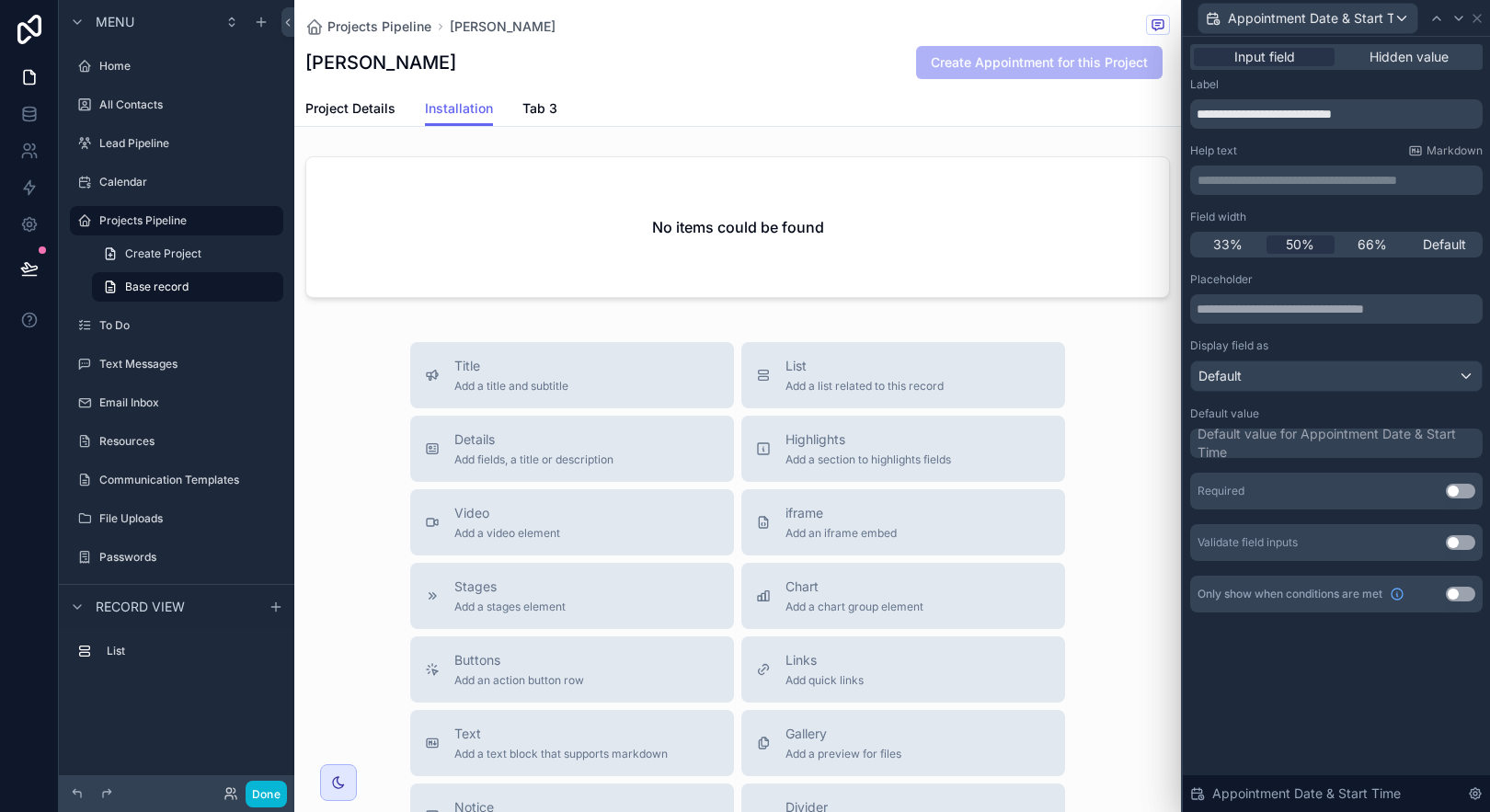
click at [1454, 492] on button "Use setting" at bounding box center [1461, 491] width 29 height 15
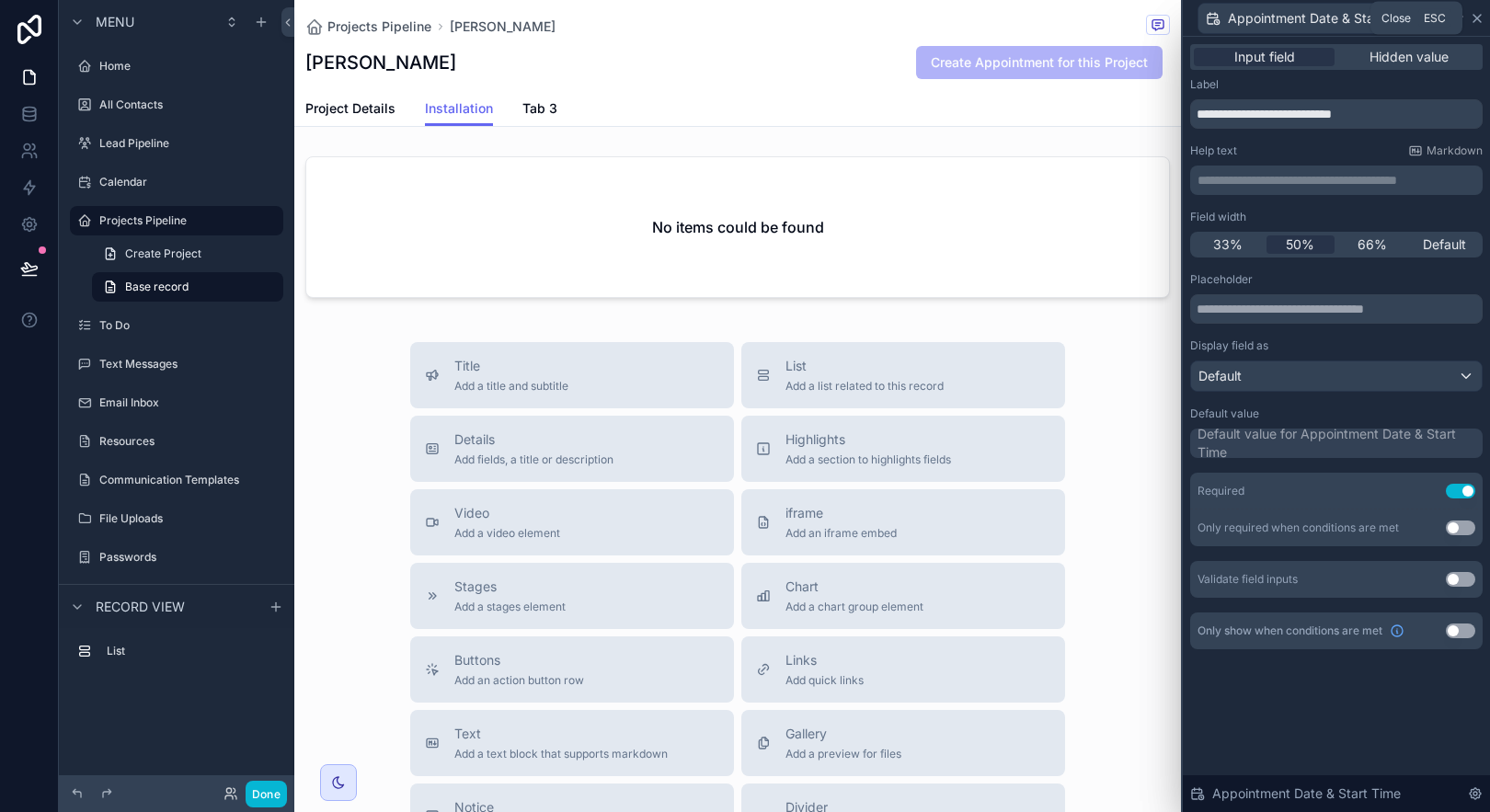
click at [1479, 19] on icon at bounding box center [1477, 18] width 8 height 8
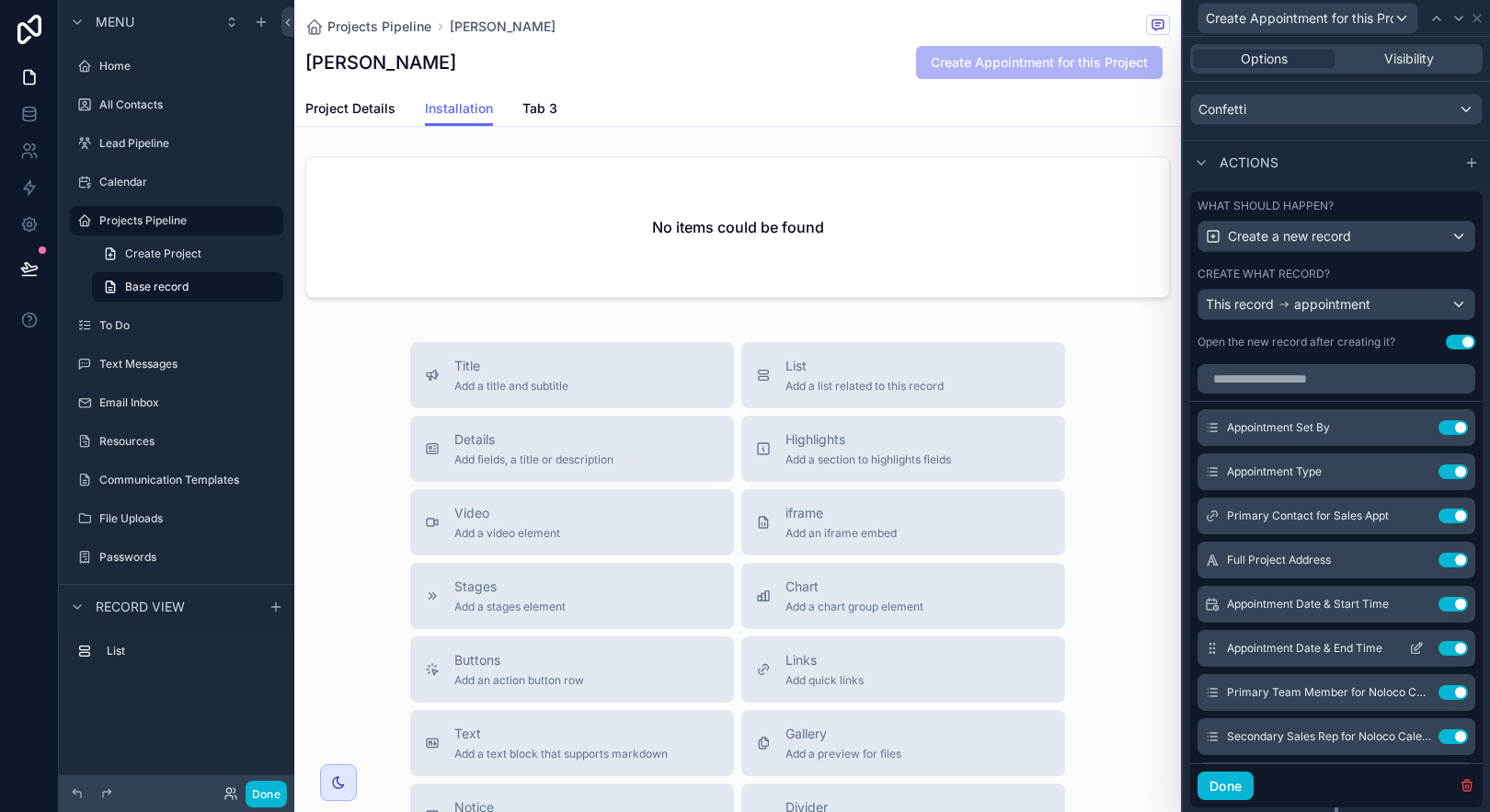
click at [1409, 646] on icon at bounding box center [1416, 647] width 15 height 15
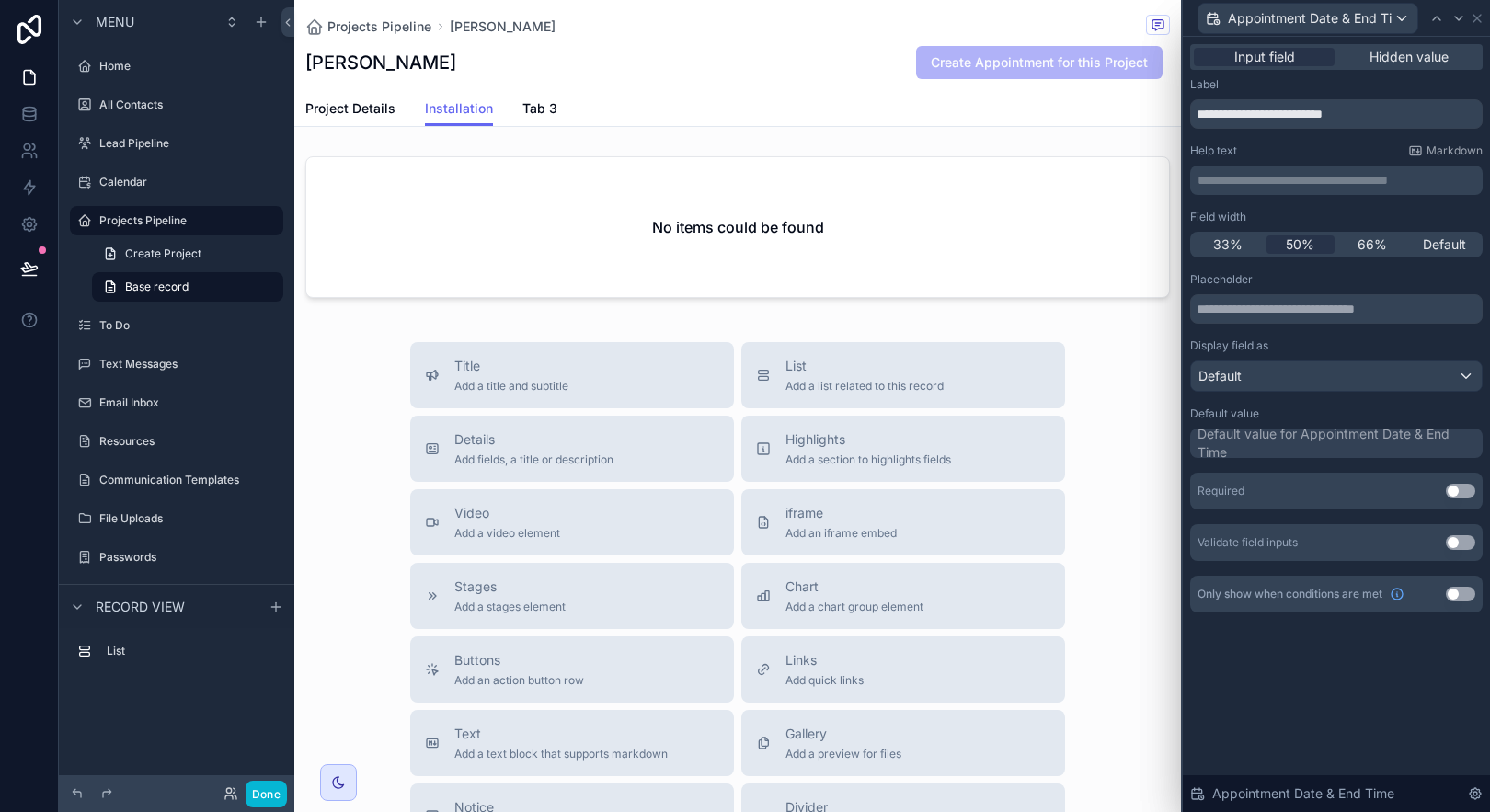
click at [1455, 495] on button "Use setting" at bounding box center [1461, 491] width 29 height 15
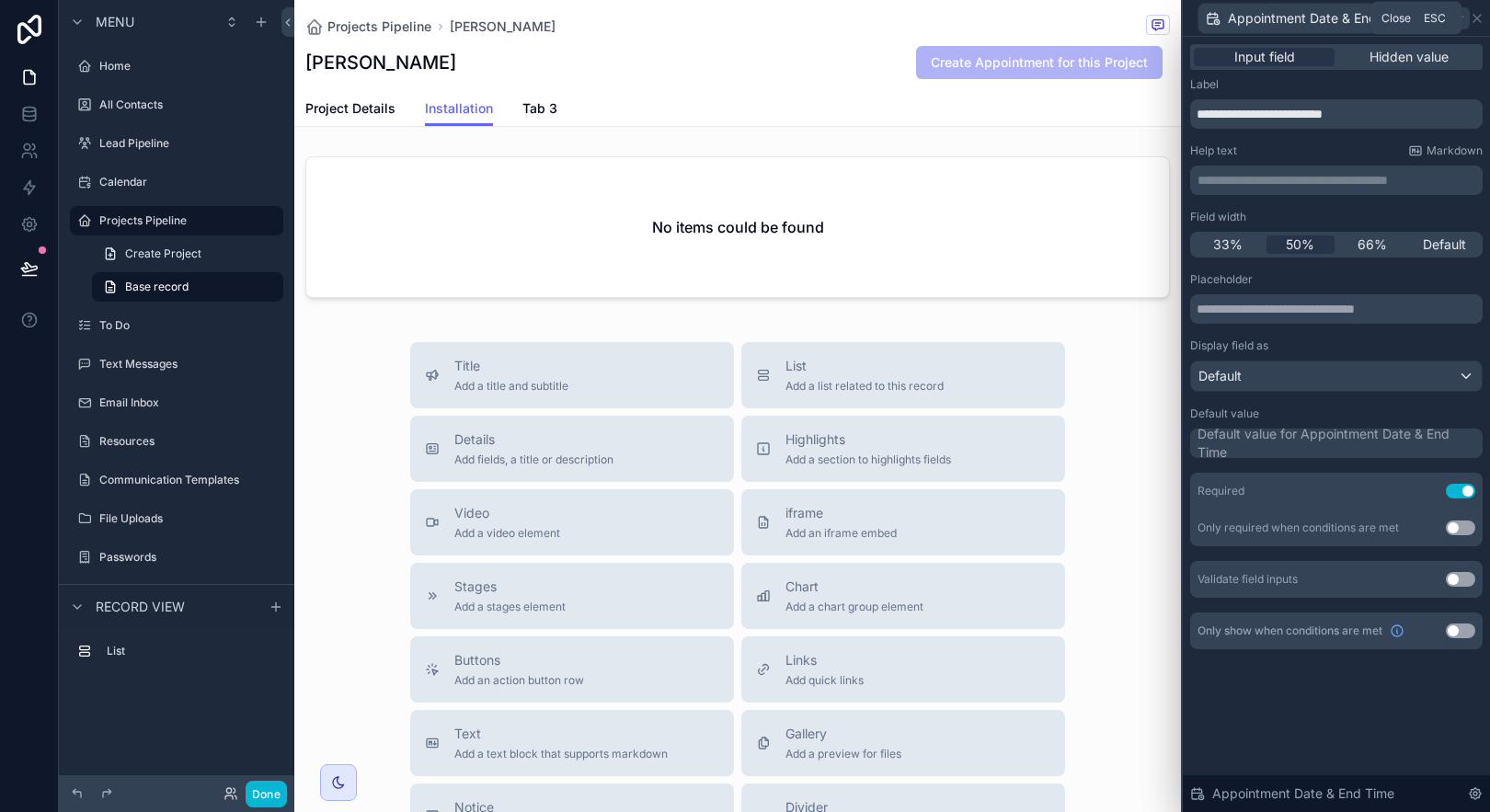
click at [1483, 13] on icon at bounding box center [1476, 18] width 15 height 15
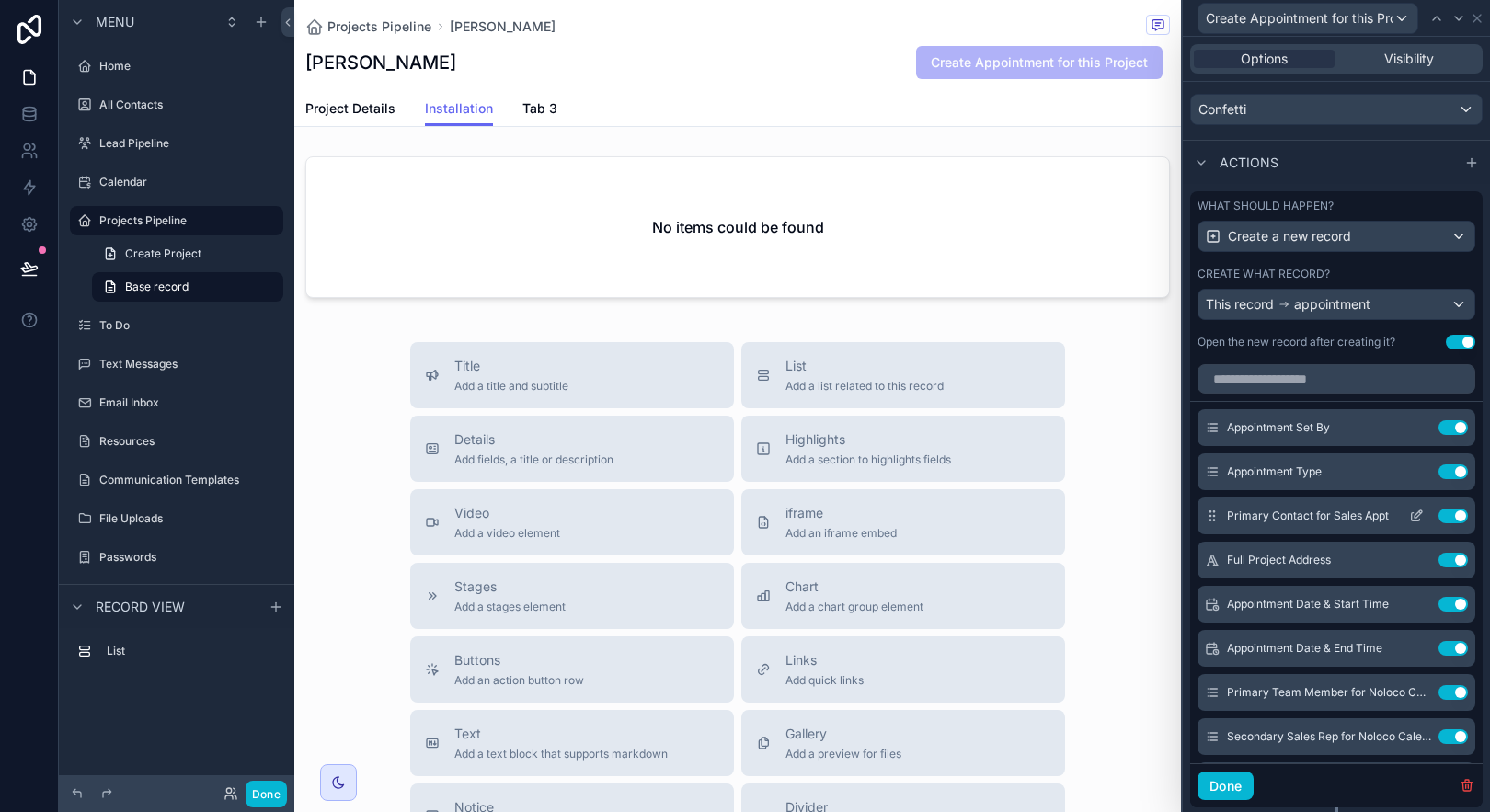
click at [1415, 514] on icon at bounding box center [1419, 514] width 8 height 8
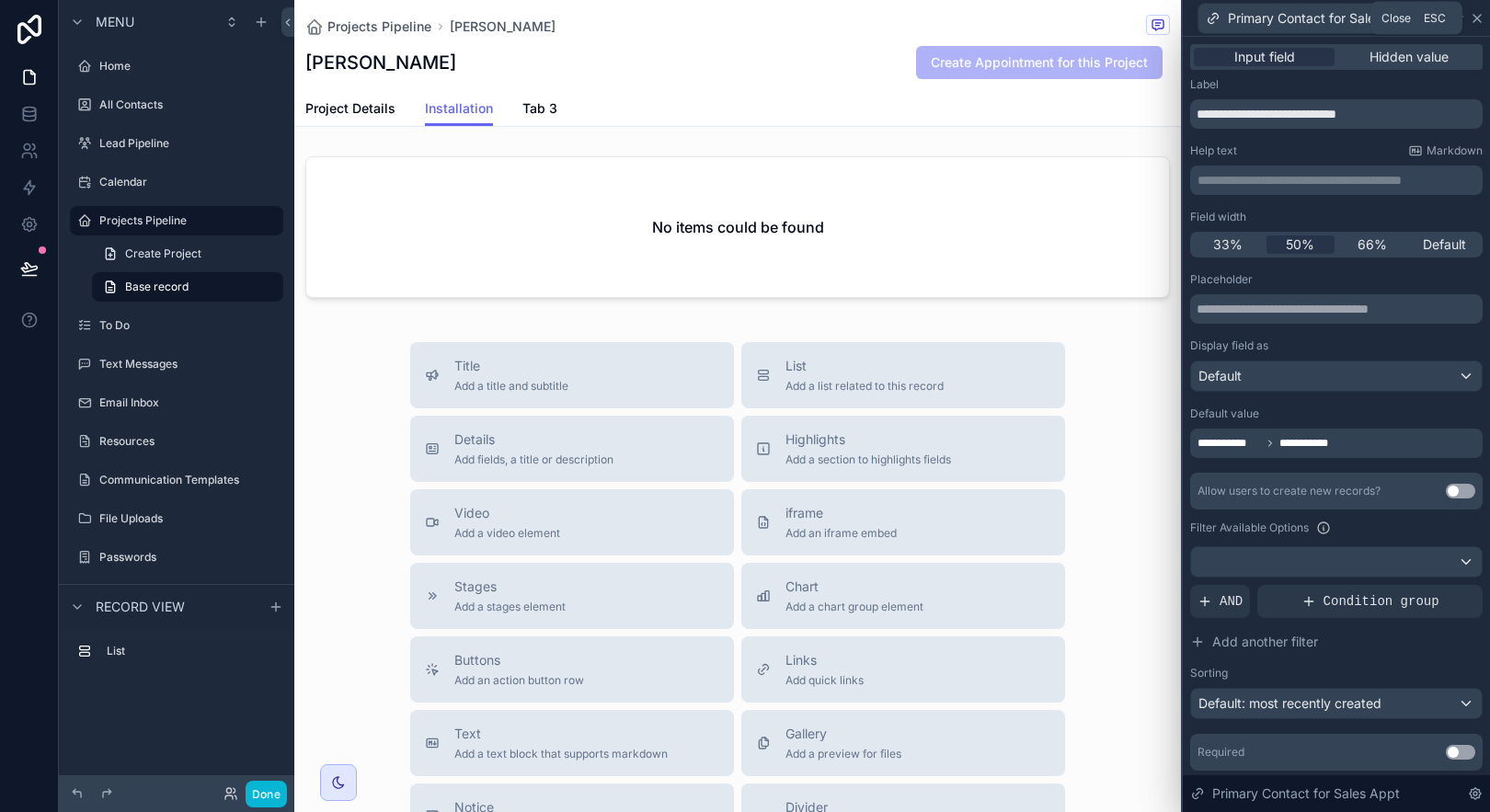
click at [1472, 15] on icon at bounding box center [1476, 18] width 15 height 15
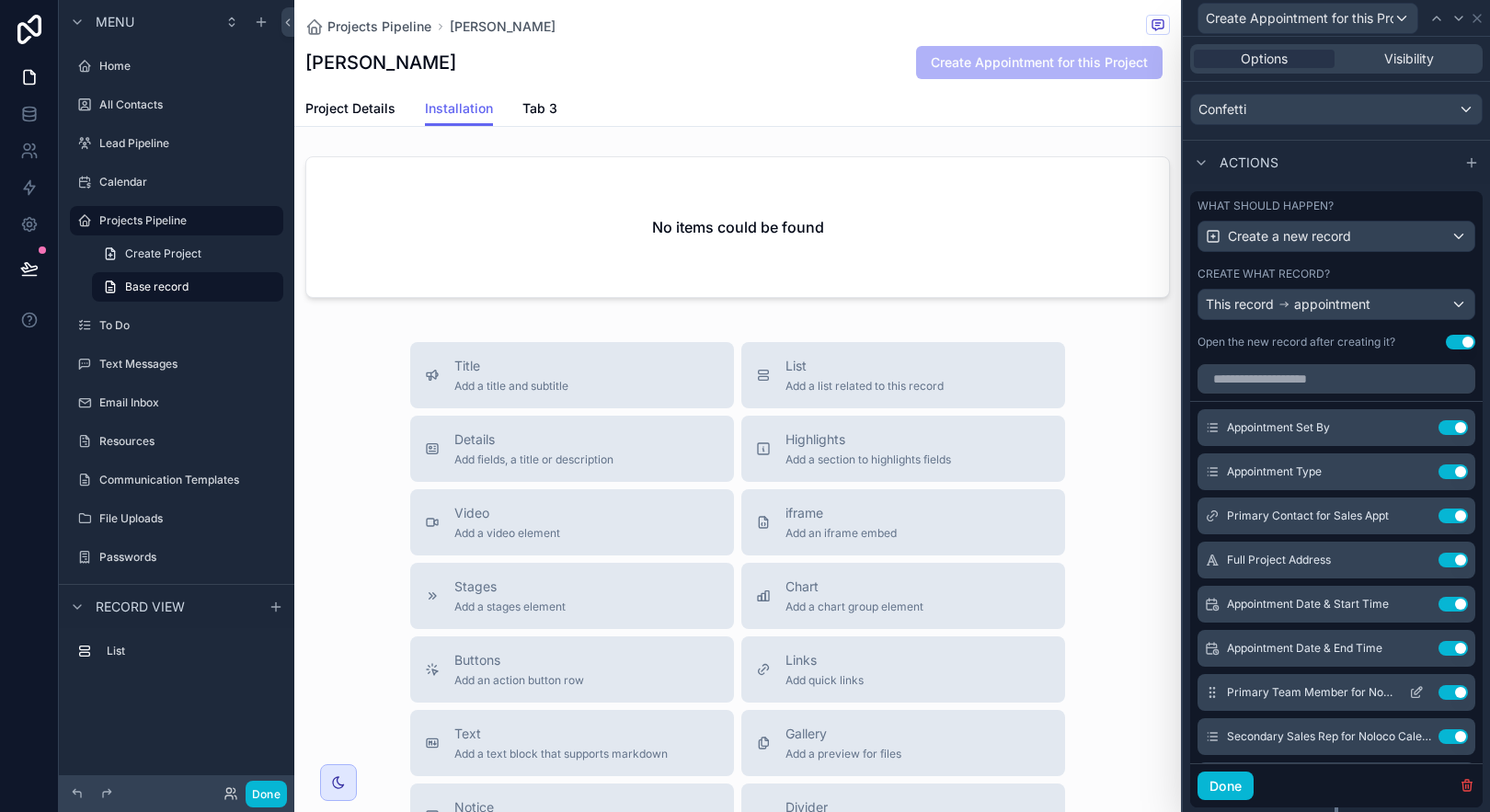
click at [1409, 691] on icon at bounding box center [1416, 692] width 15 height 15
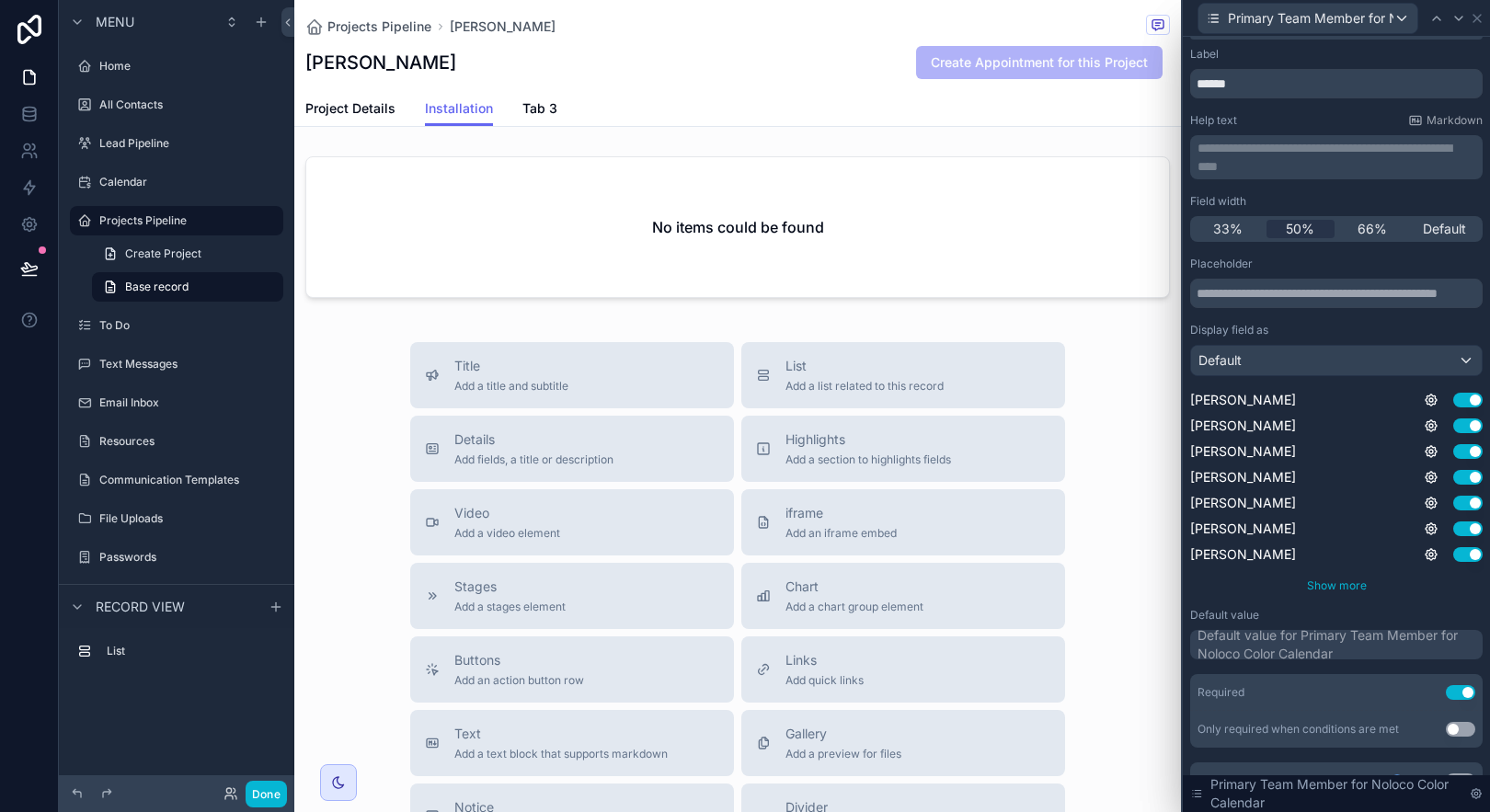
scroll to position [61, 0]
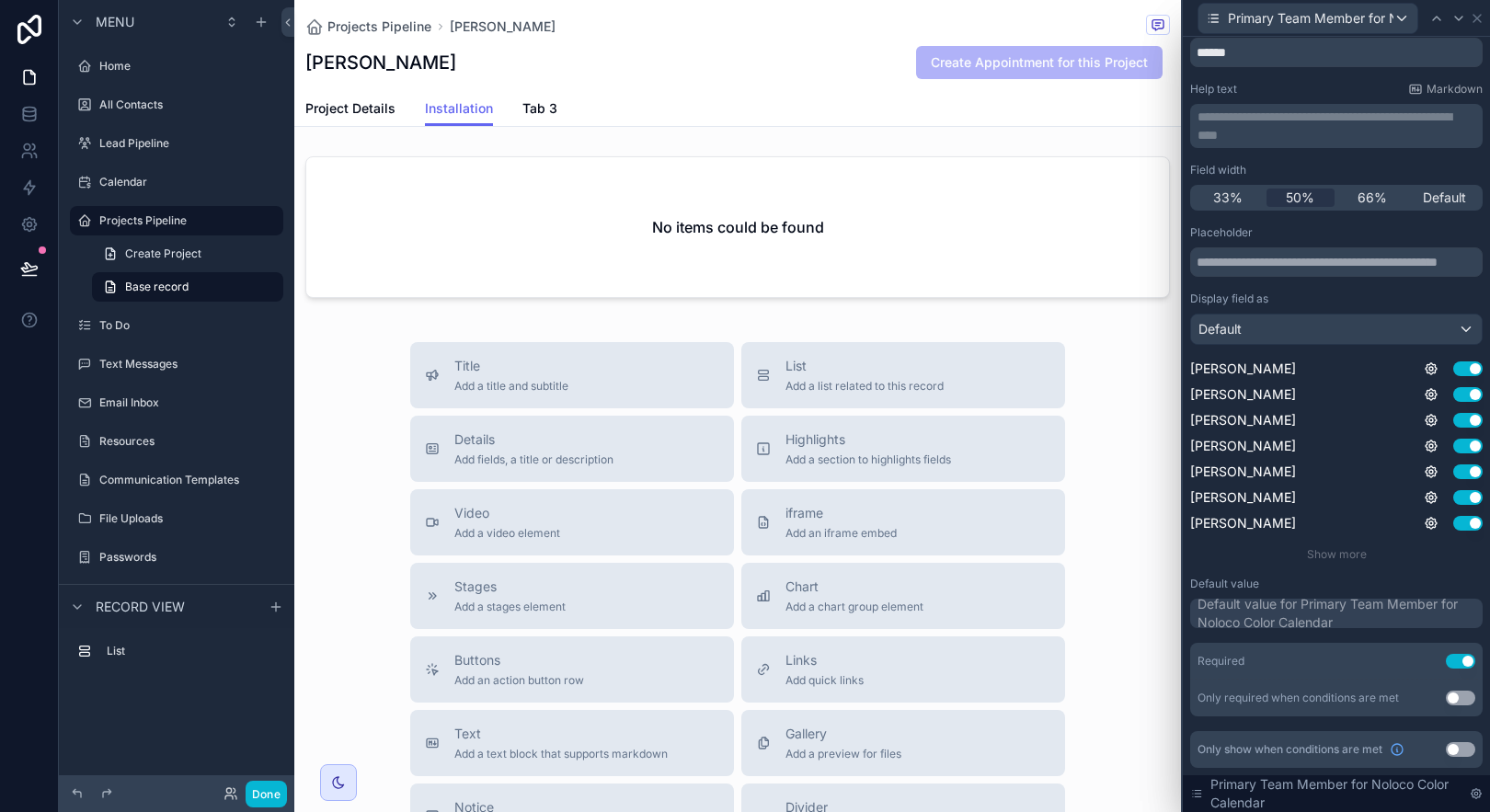
click at [1374, 617] on div "Default value for Primary Team Member for Noloco Color Calendar" at bounding box center [1338, 613] width 281 height 37
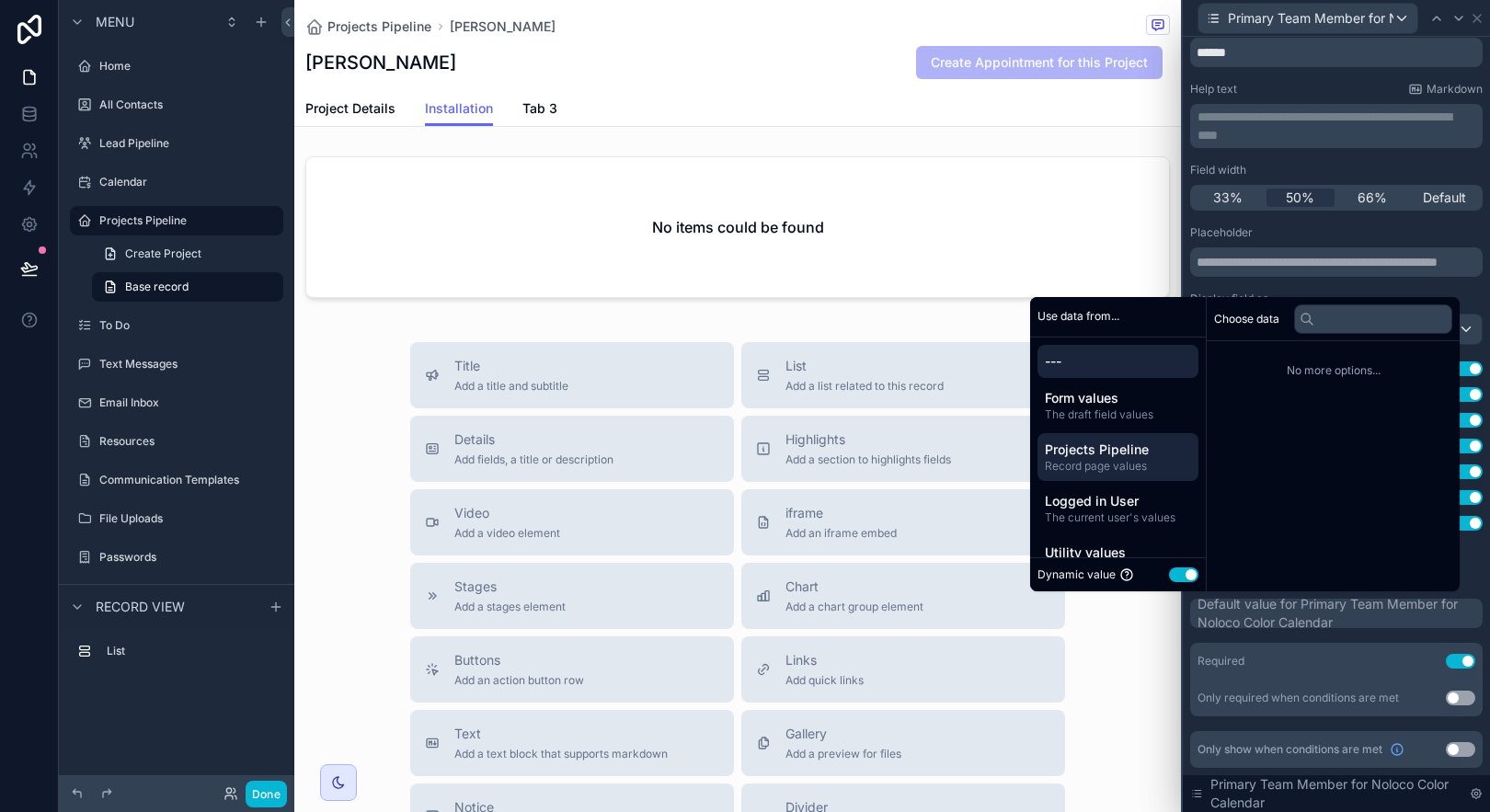
click at [1130, 469] on span "Record page values" at bounding box center [1118, 465] width 146 height 15
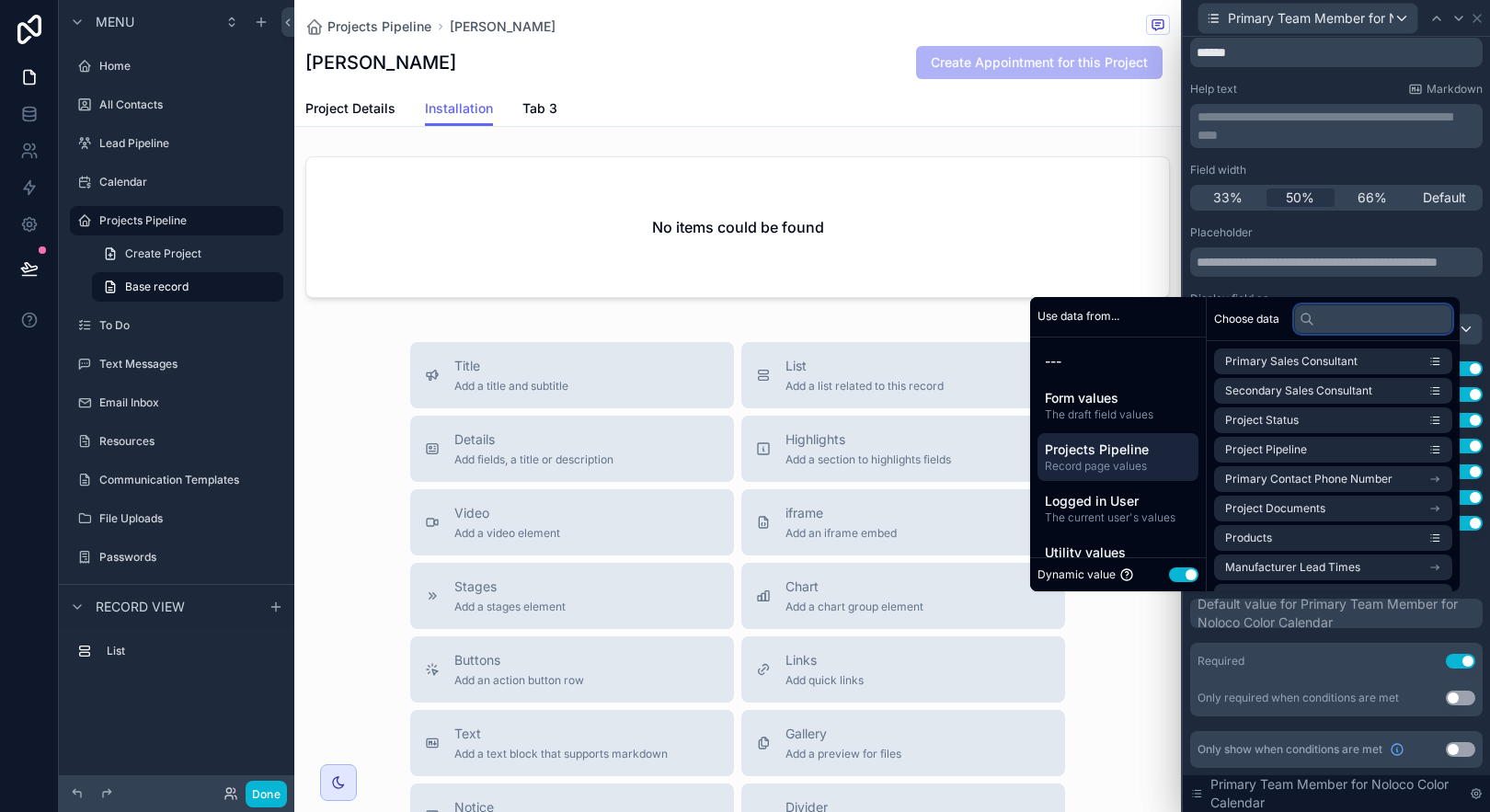
click at [1356, 325] on input "text" at bounding box center [1373, 319] width 158 height 29
click at [1360, 355] on li "Primary Sales Consultant" at bounding box center [1333, 361] width 239 height 25
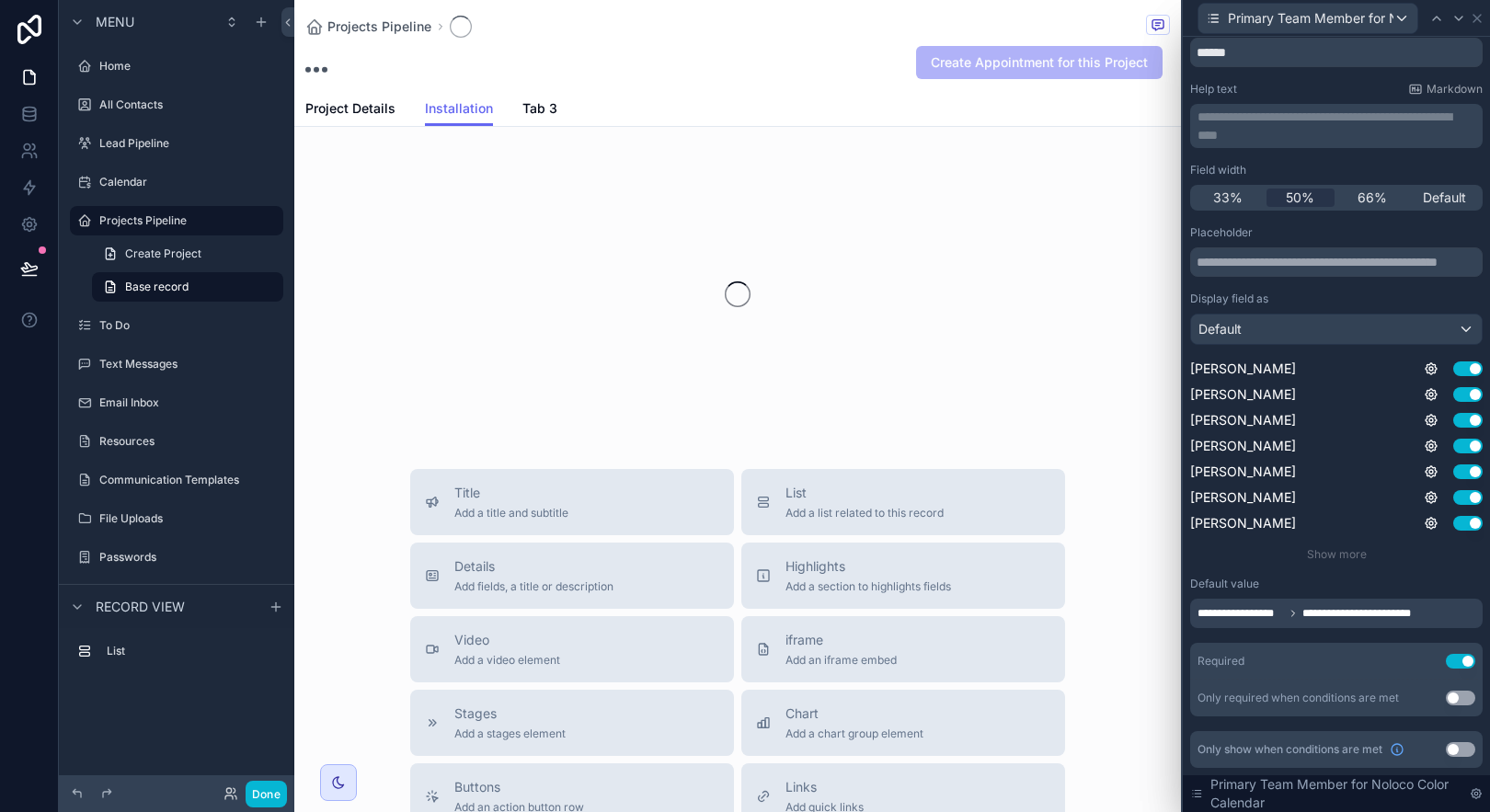
click at [1415, 634] on div "**********" at bounding box center [1336, 470] width 292 height 491
click at [1474, 15] on icon at bounding box center [1477, 18] width 8 height 8
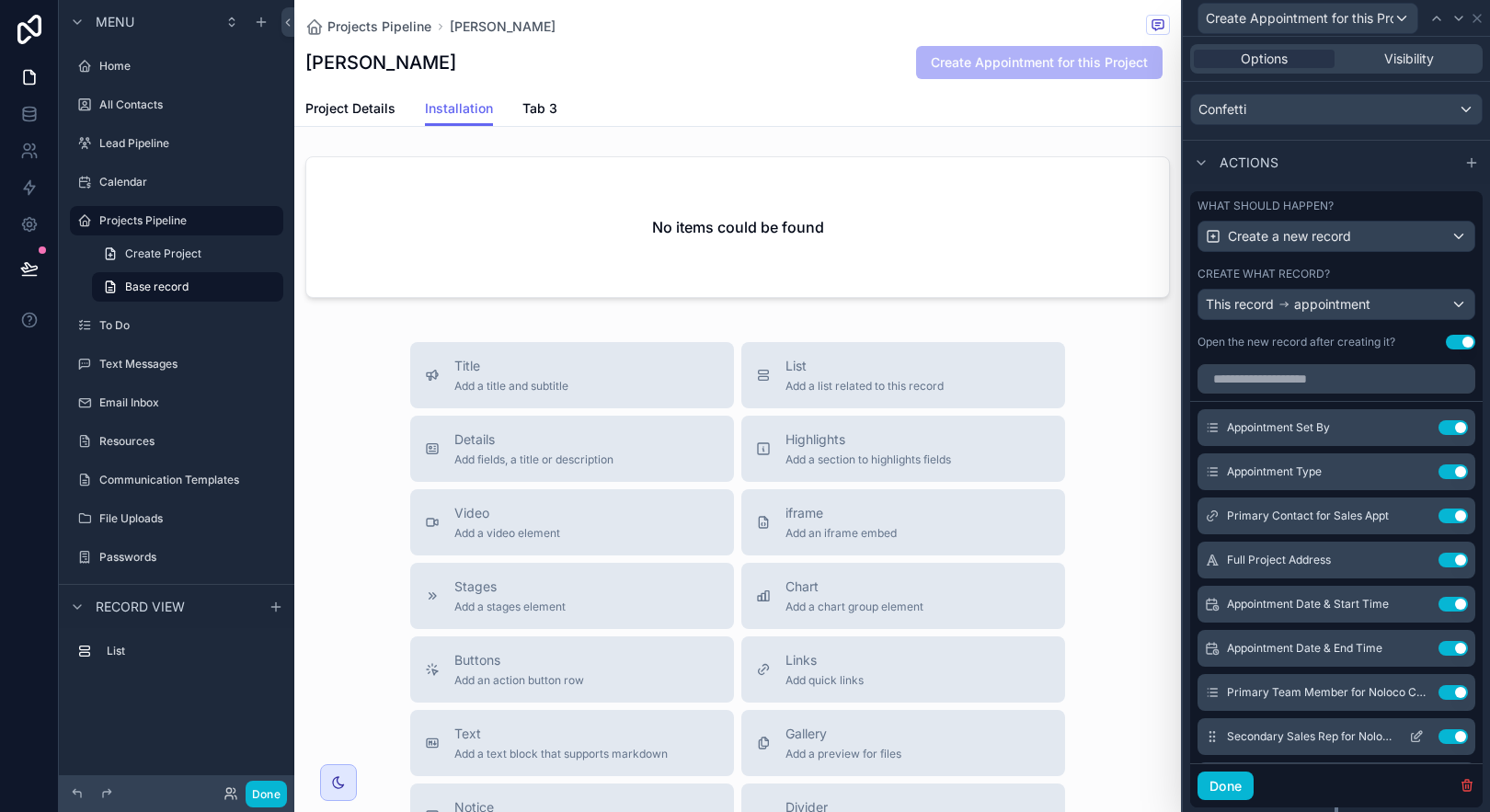
click at [1409, 739] on icon at bounding box center [1416, 736] width 15 height 15
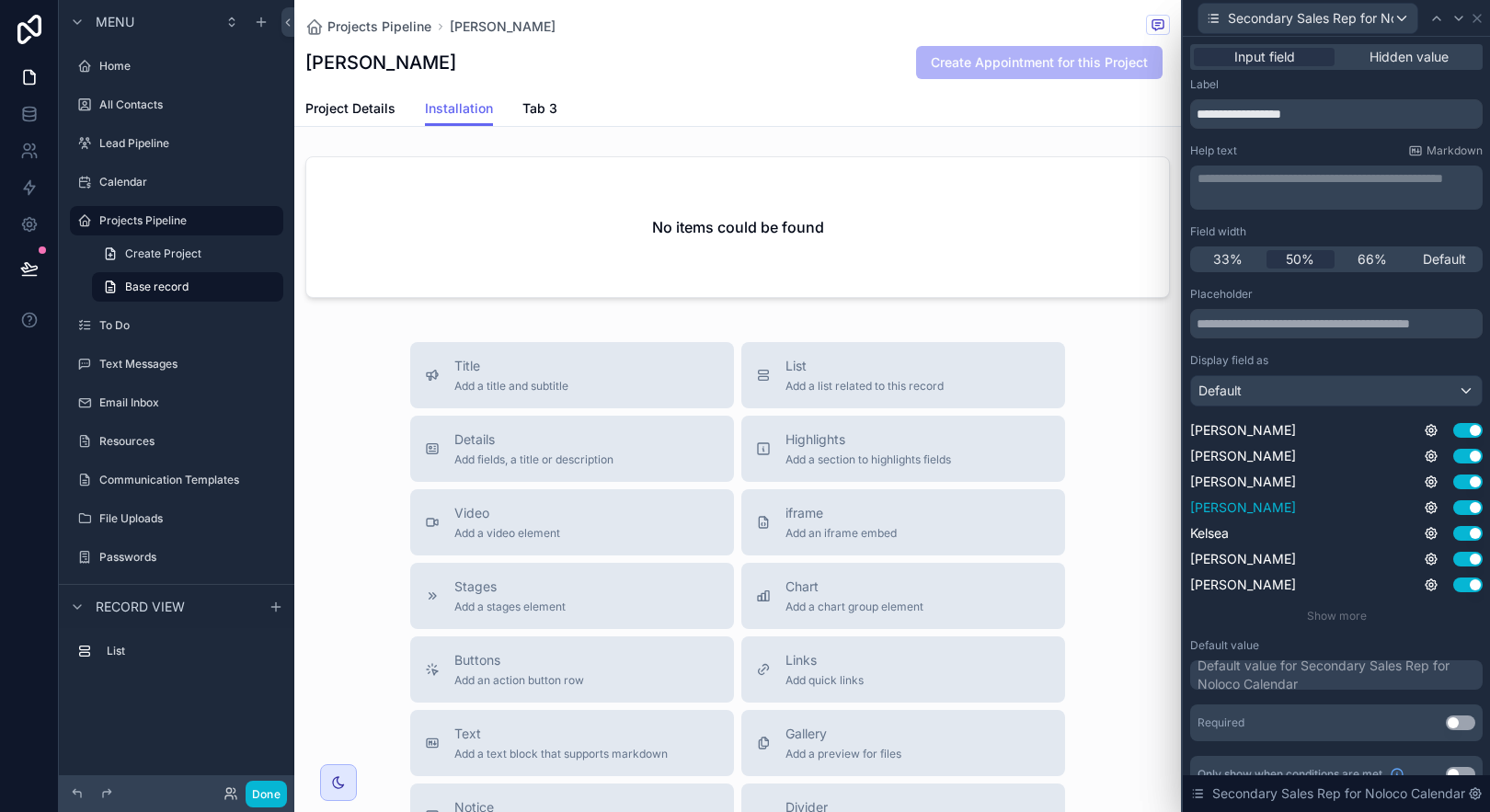
scroll to position [25, 0]
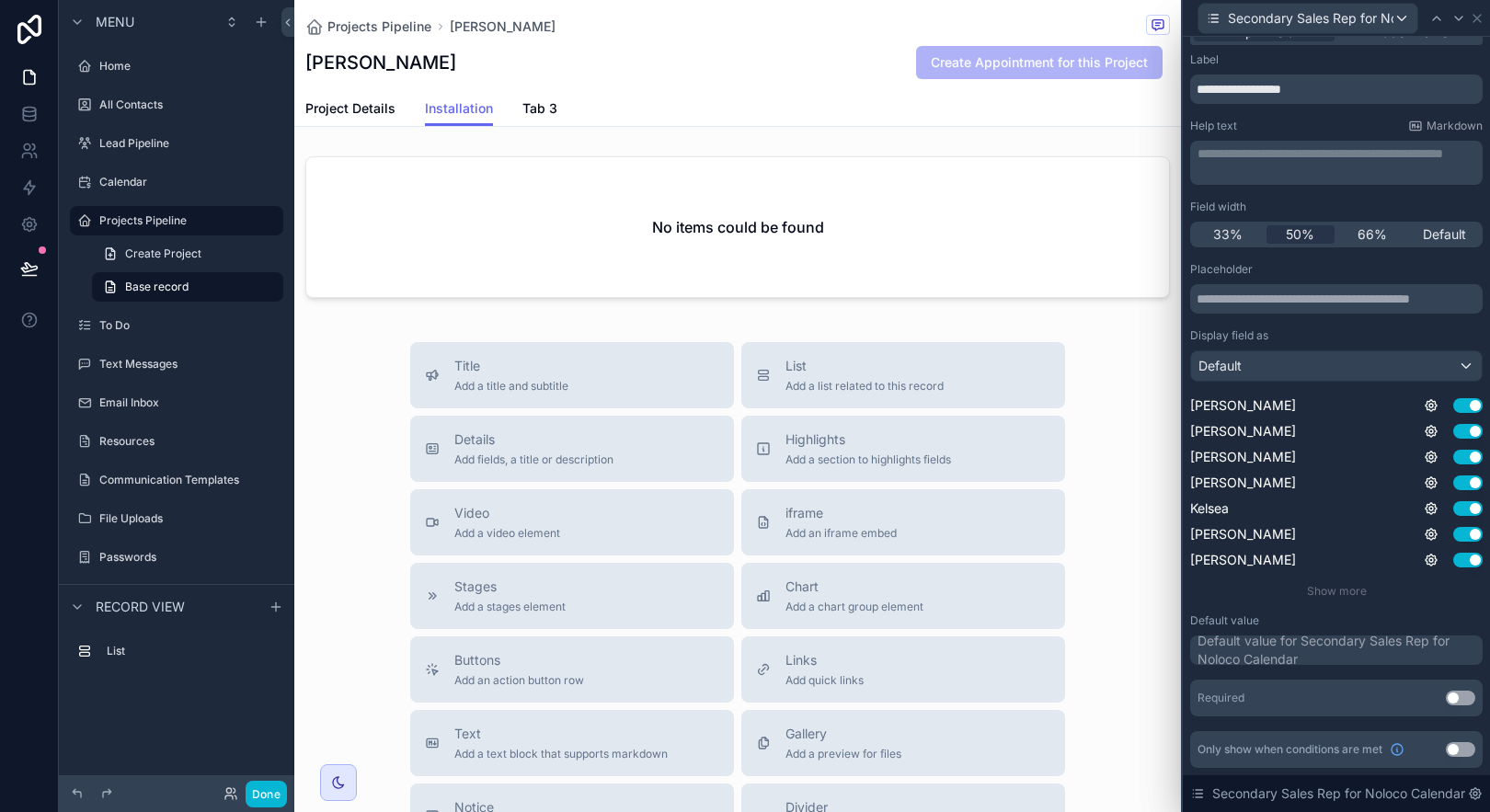
click at [1363, 654] on div "Default value for Secondary Sales Rep for Noloco Calendar" at bounding box center [1338, 650] width 281 height 37
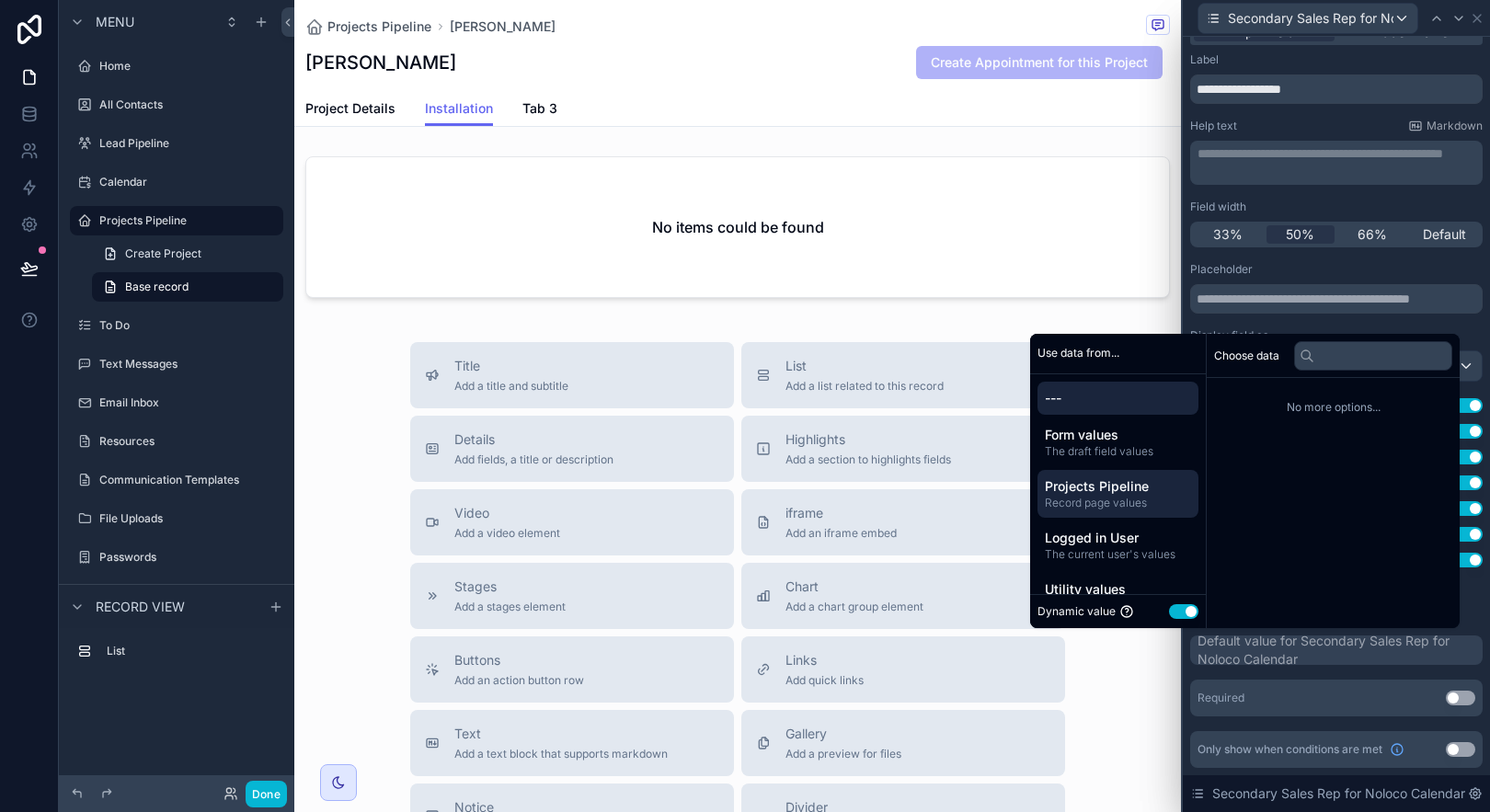
click at [1137, 509] on span "Record page values" at bounding box center [1118, 502] width 146 height 15
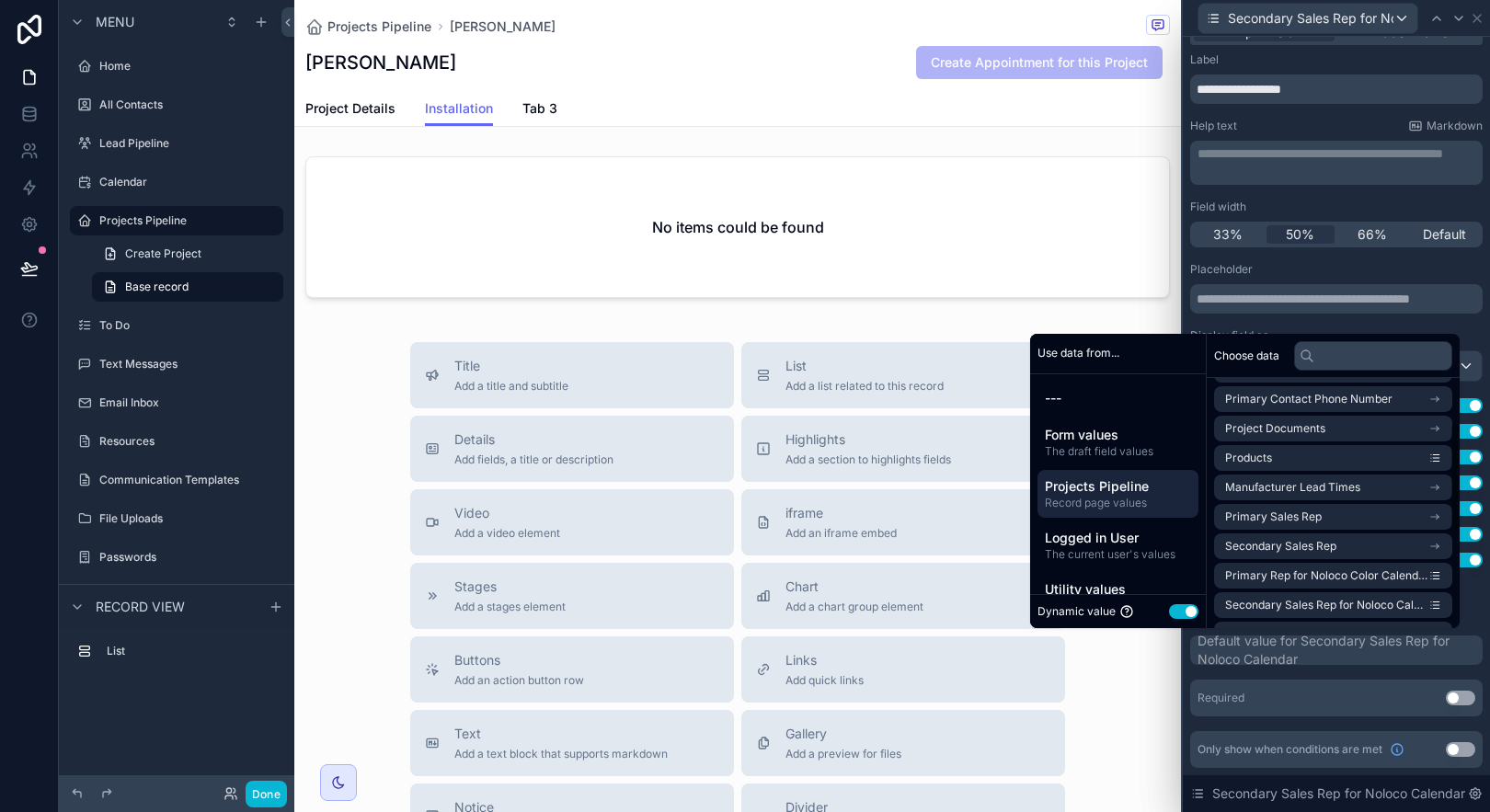
scroll to position [120, 0]
click at [1379, 603] on span "Secondary Sales Rep for Noloco Calendar" at bounding box center [1326, 602] width 204 height 15
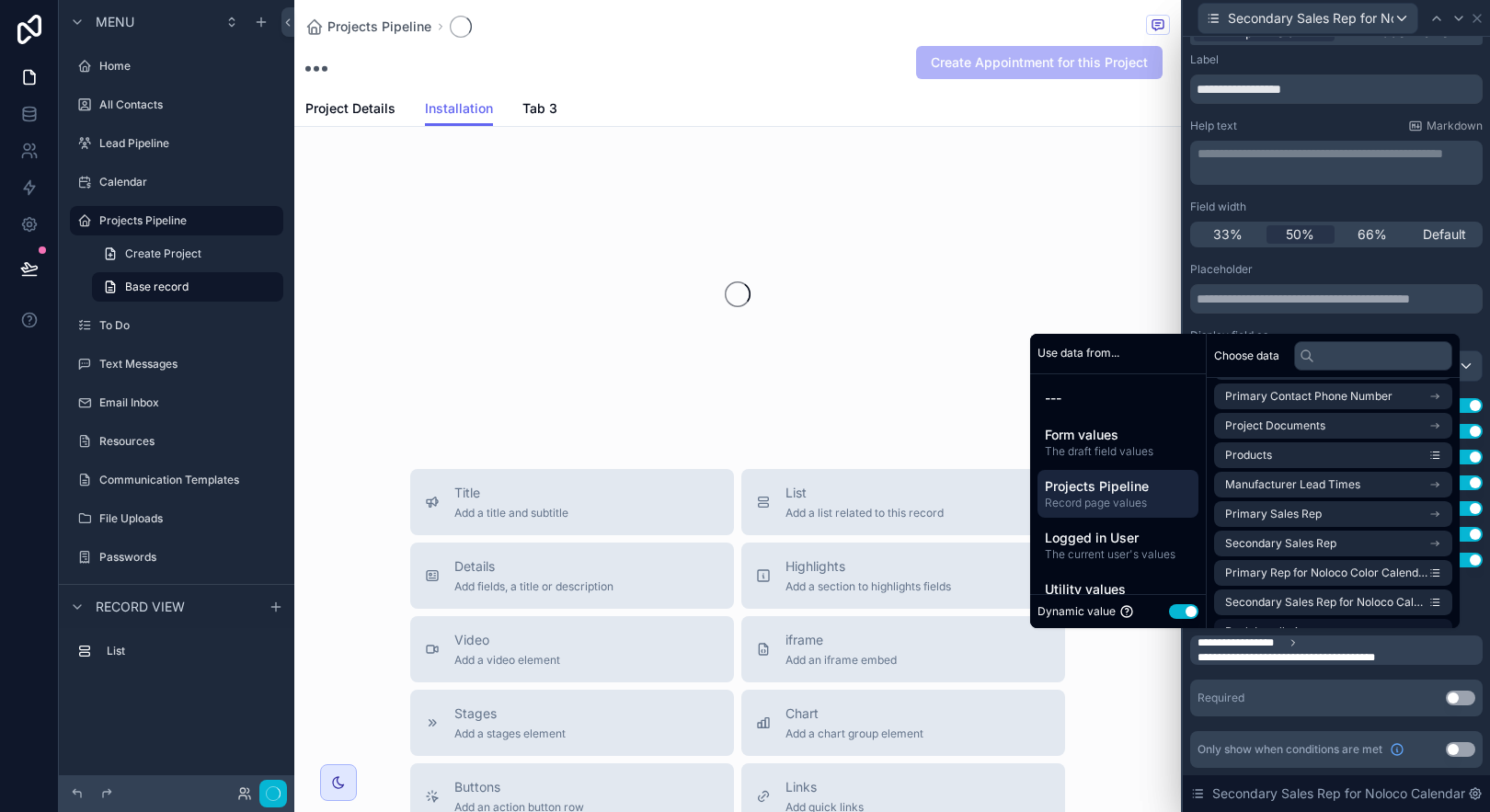
scroll to position [25, 0]
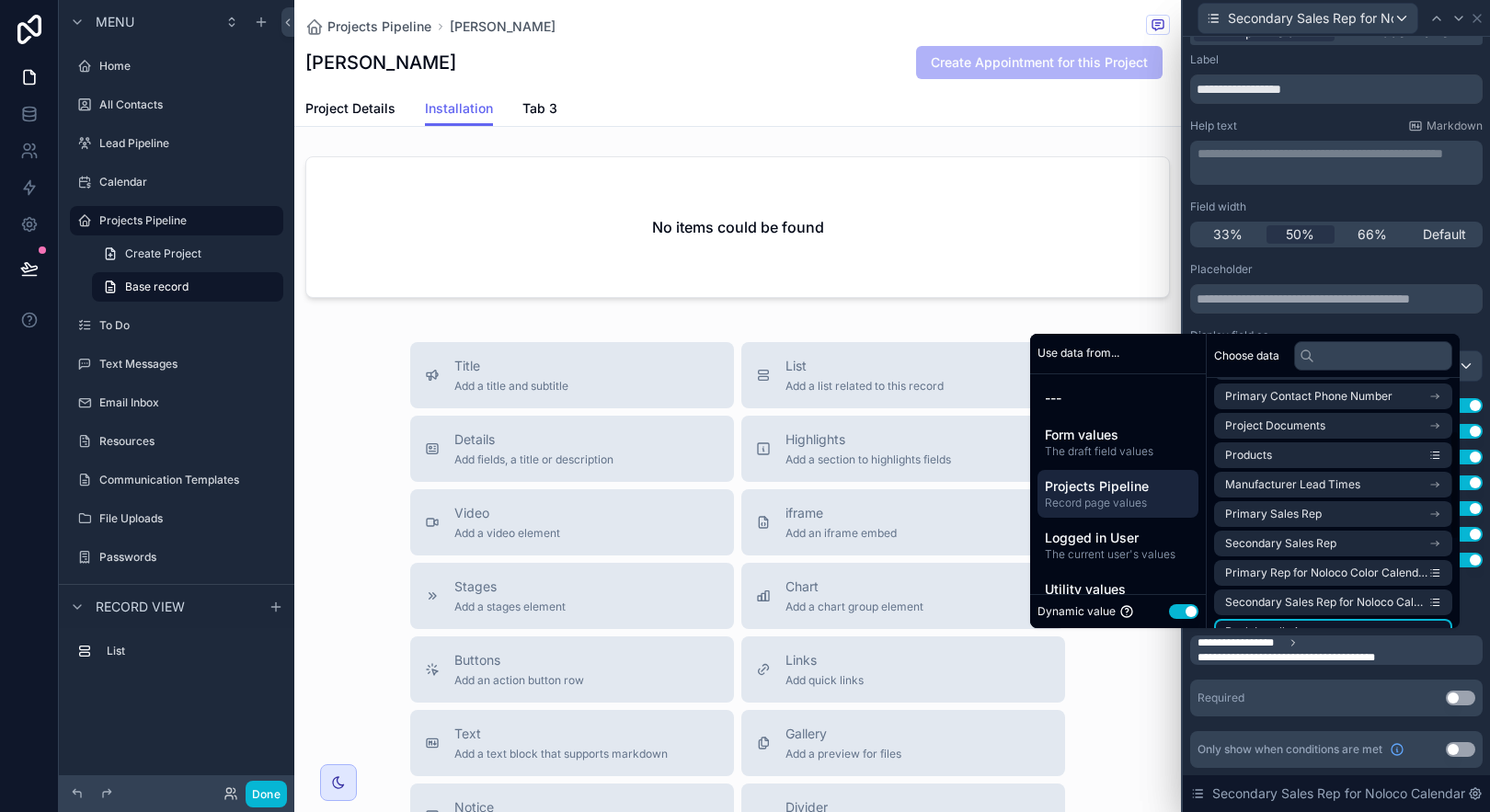
click at [1368, 627] on li "Book Installation" at bounding box center [1333, 632] width 239 height 25
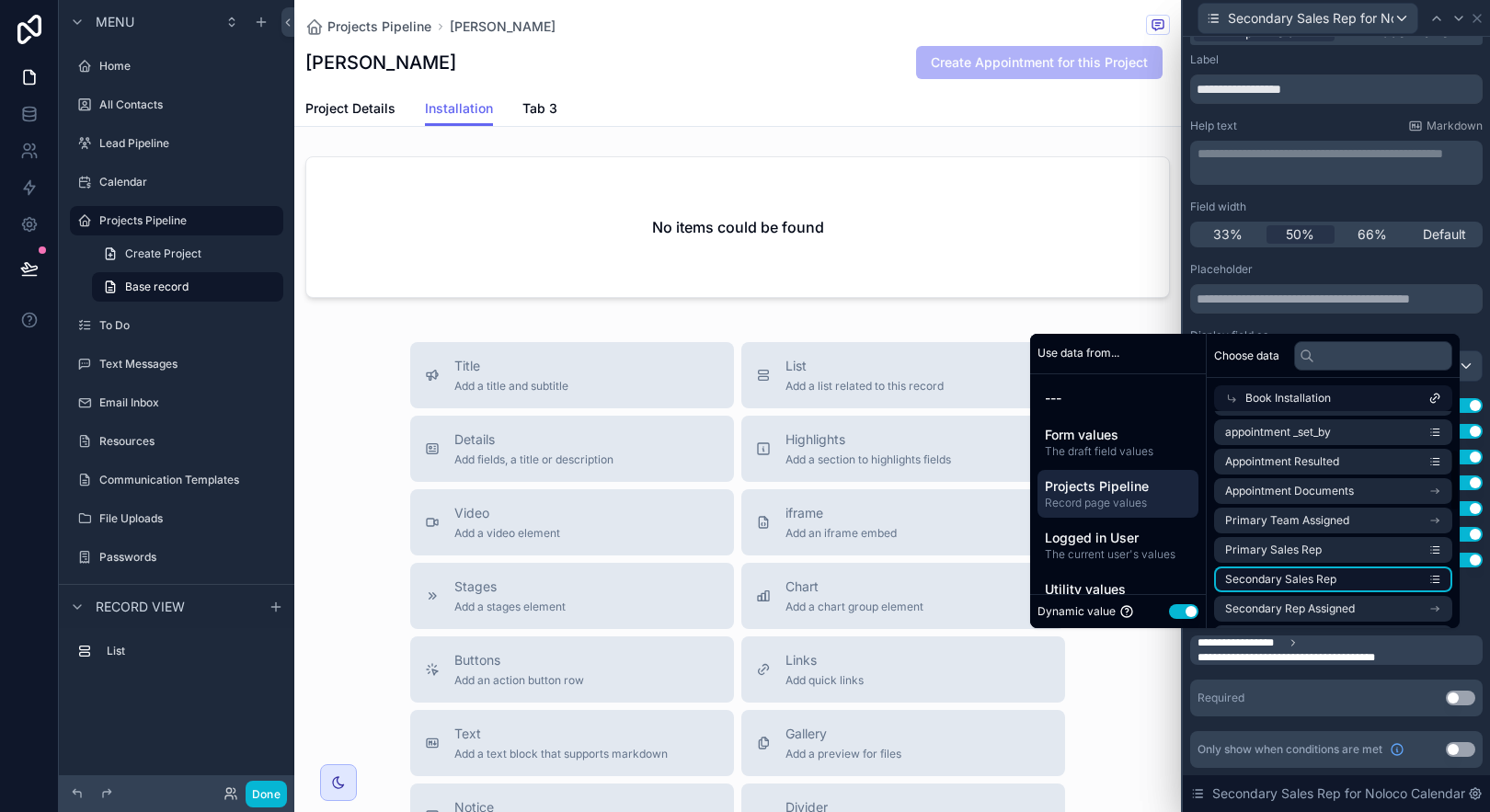
scroll to position [150, 0]
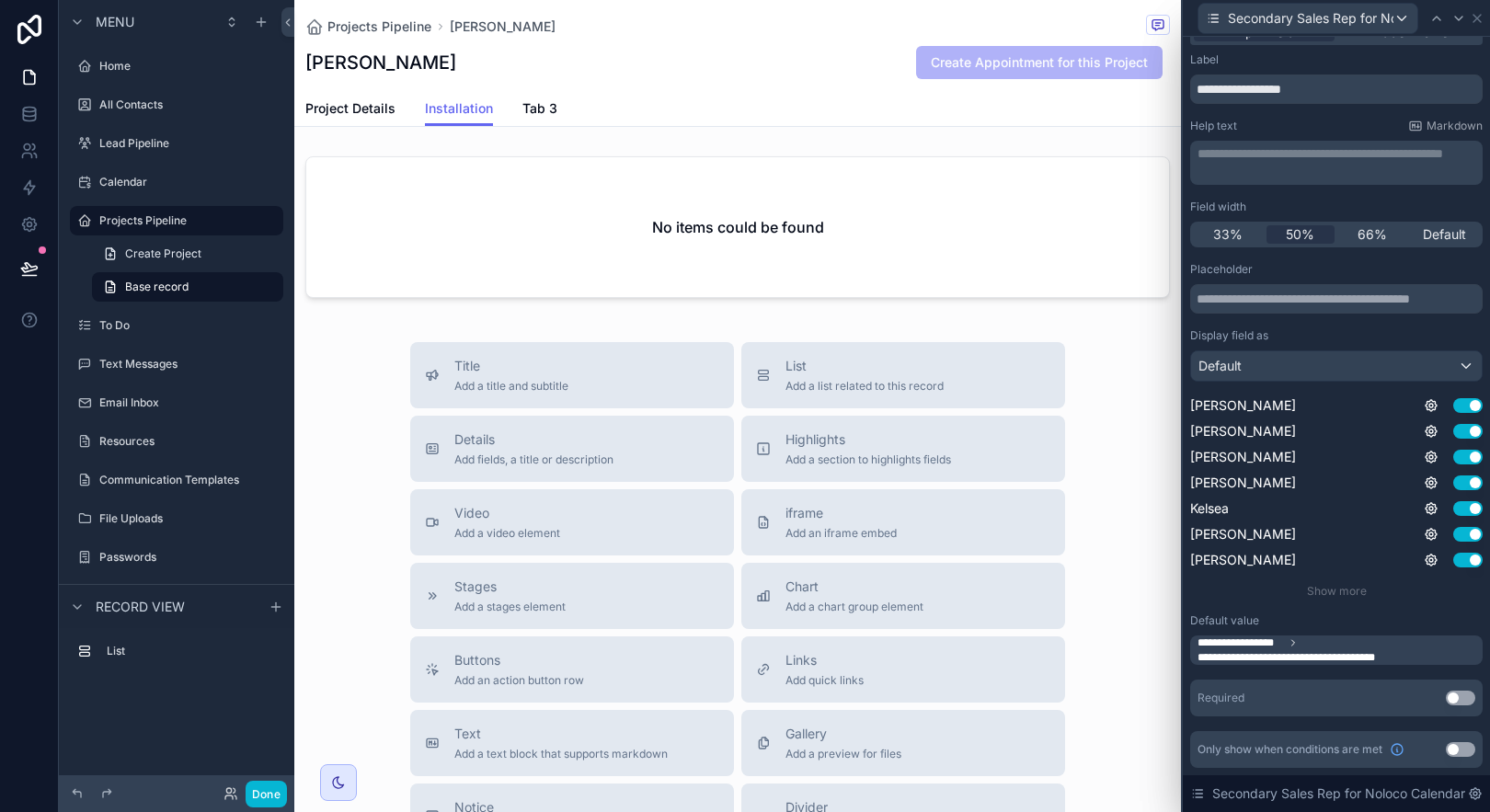
click at [1413, 659] on span "**********" at bounding box center [1307, 657] width 219 height 15
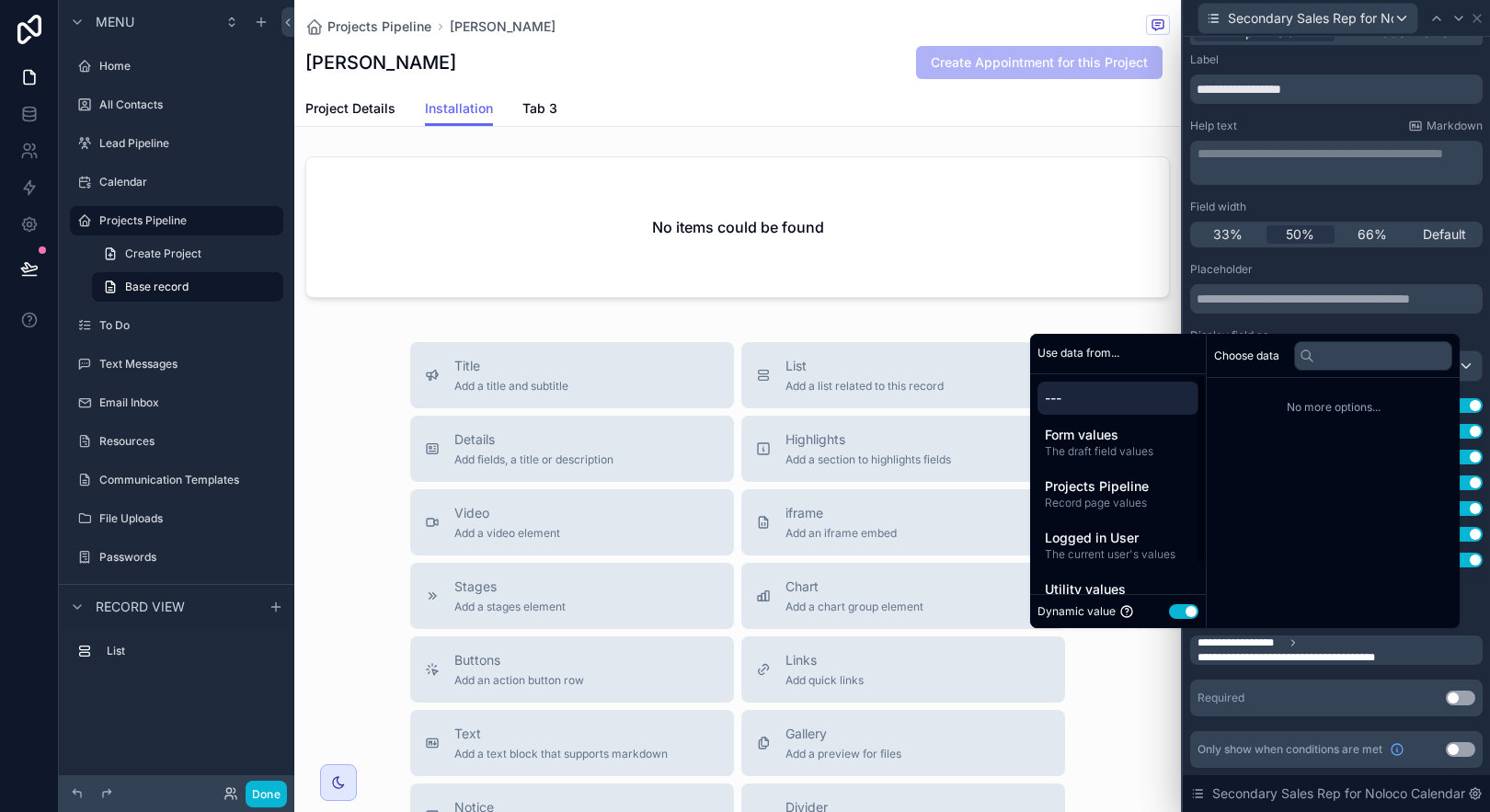
click at [1215, 694] on div "Required" at bounding box center [1221, 697] width 47 height 15
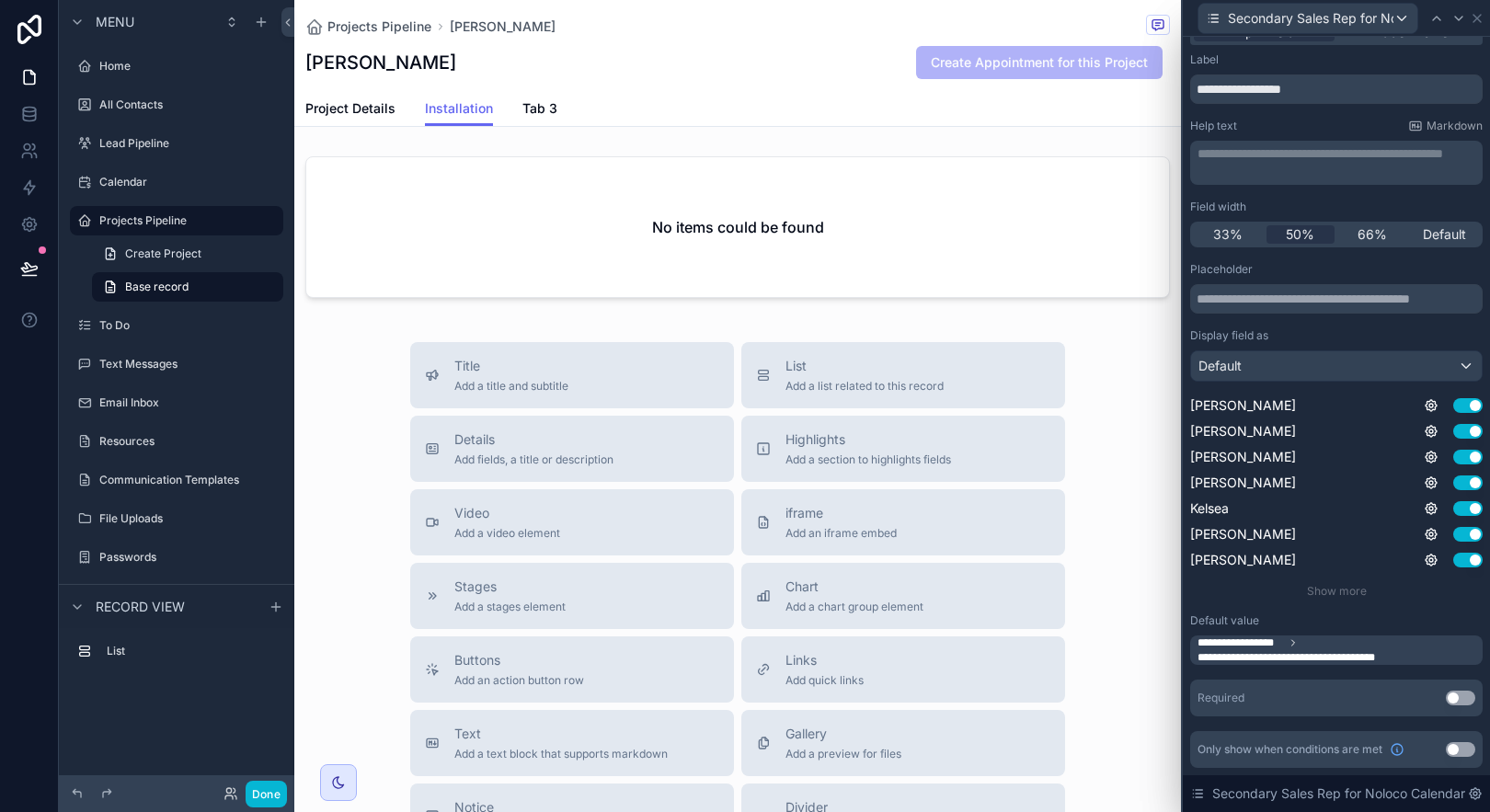
click at [1302, 650] on span "**********" at bounding box center [1307, 657] width 219 height 15
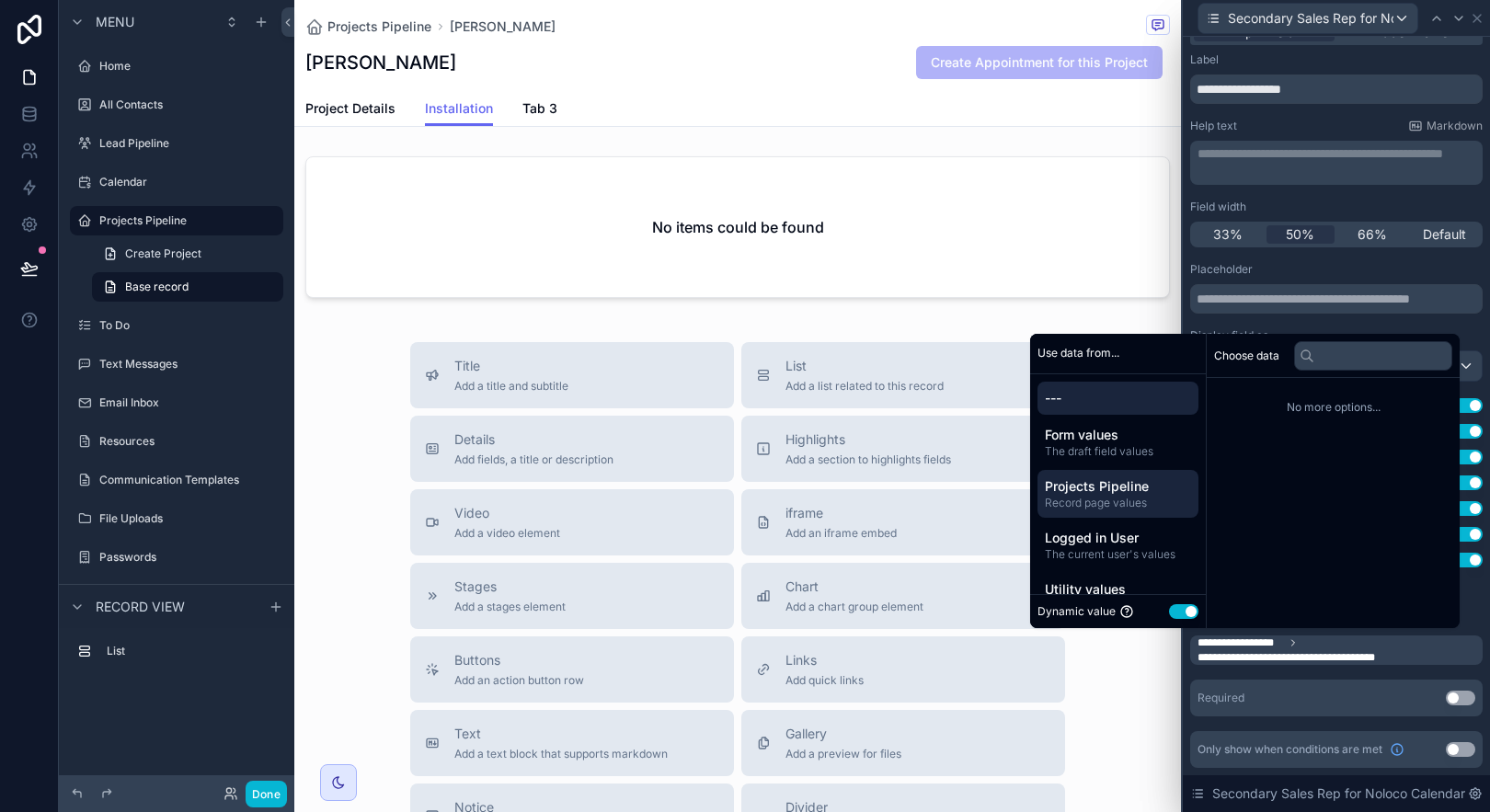
click at [1135, 499] on span "Record page values" at bounding box center [1118, 502] width 146 height 15
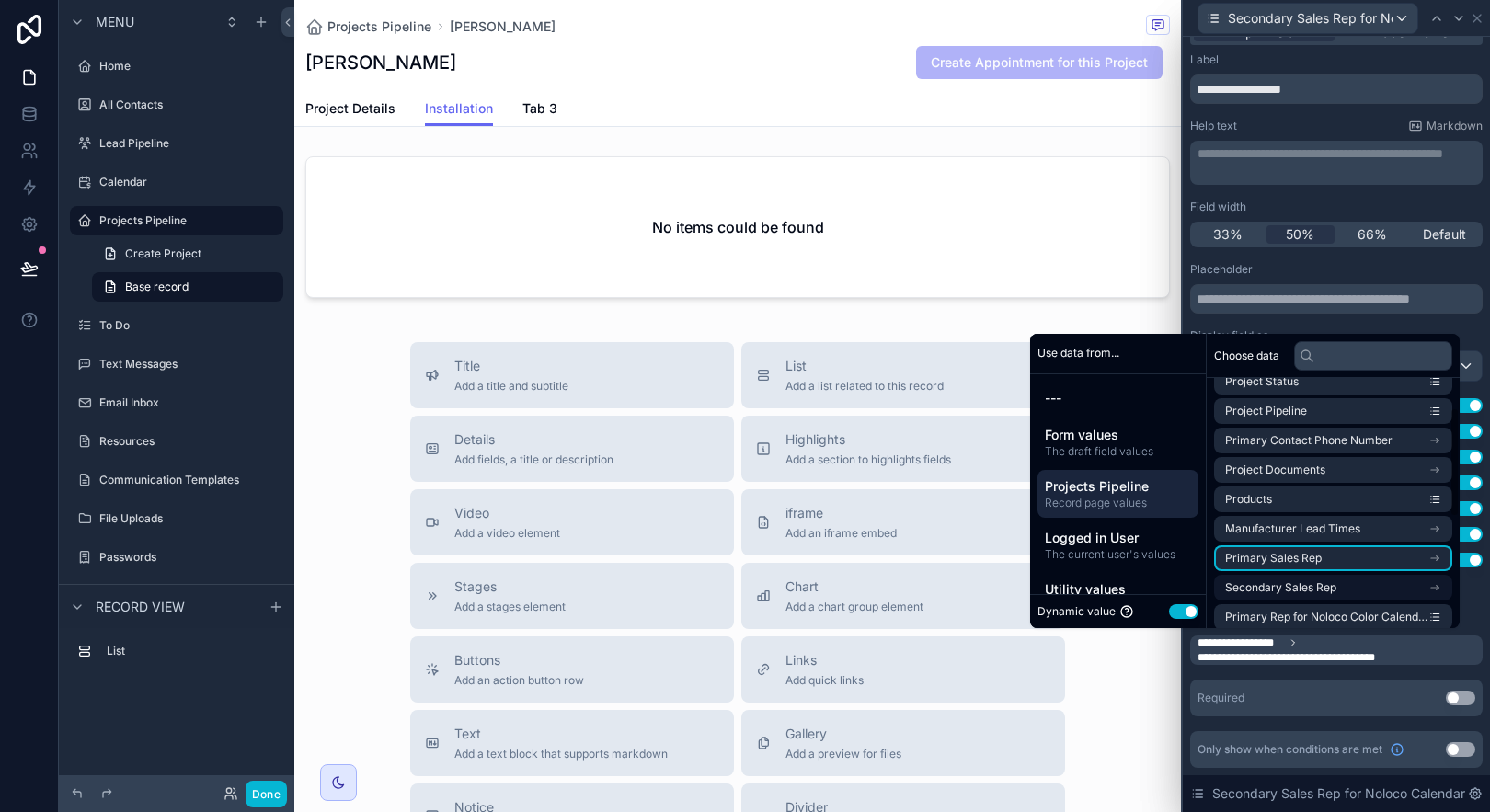
scroll to position [101, 0]
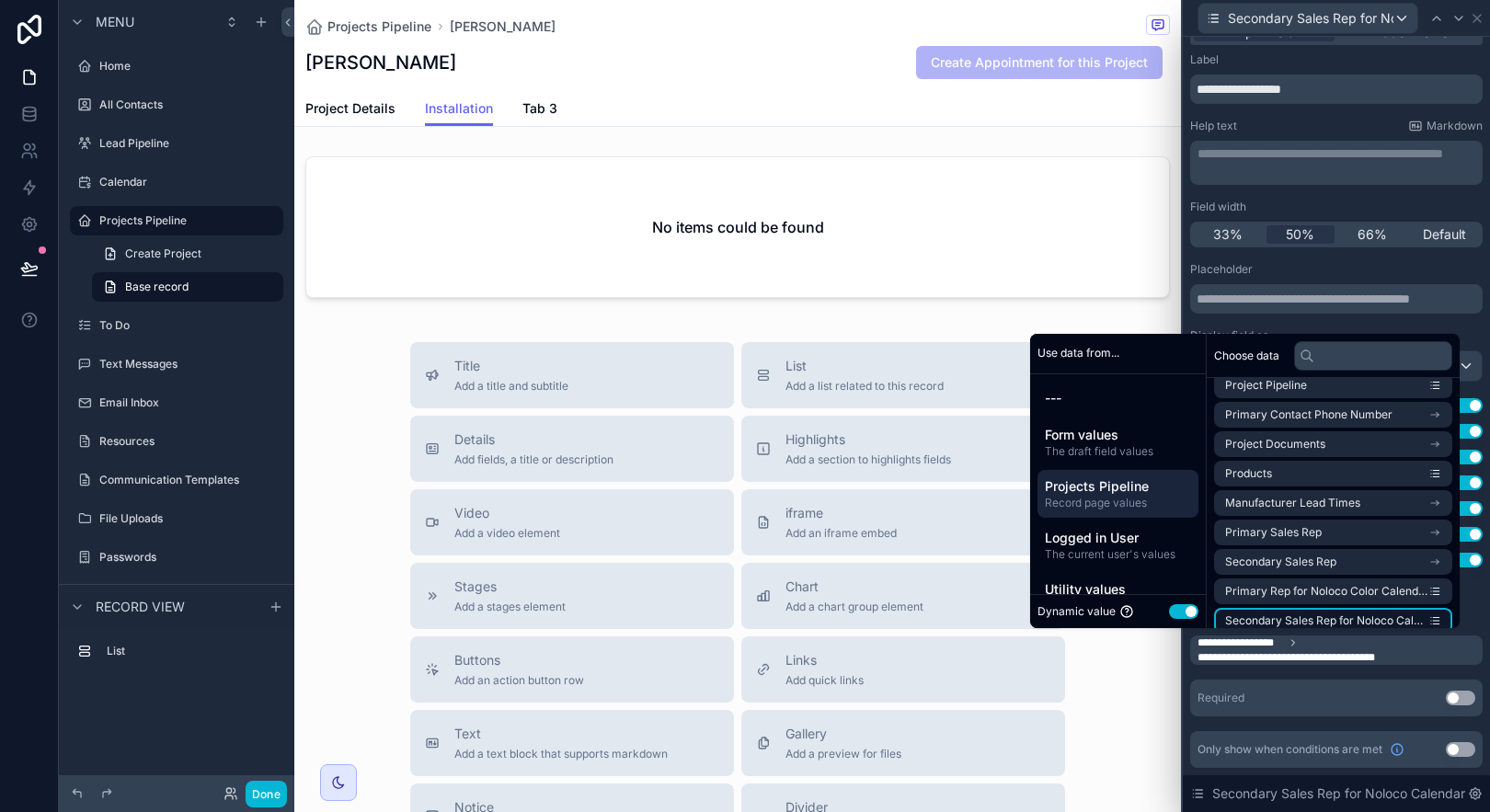
click at [1426, 620] on span "Secondary Sales Rep for Noloco Calendar" at bounding box center [1326, 620] width 204 height 15
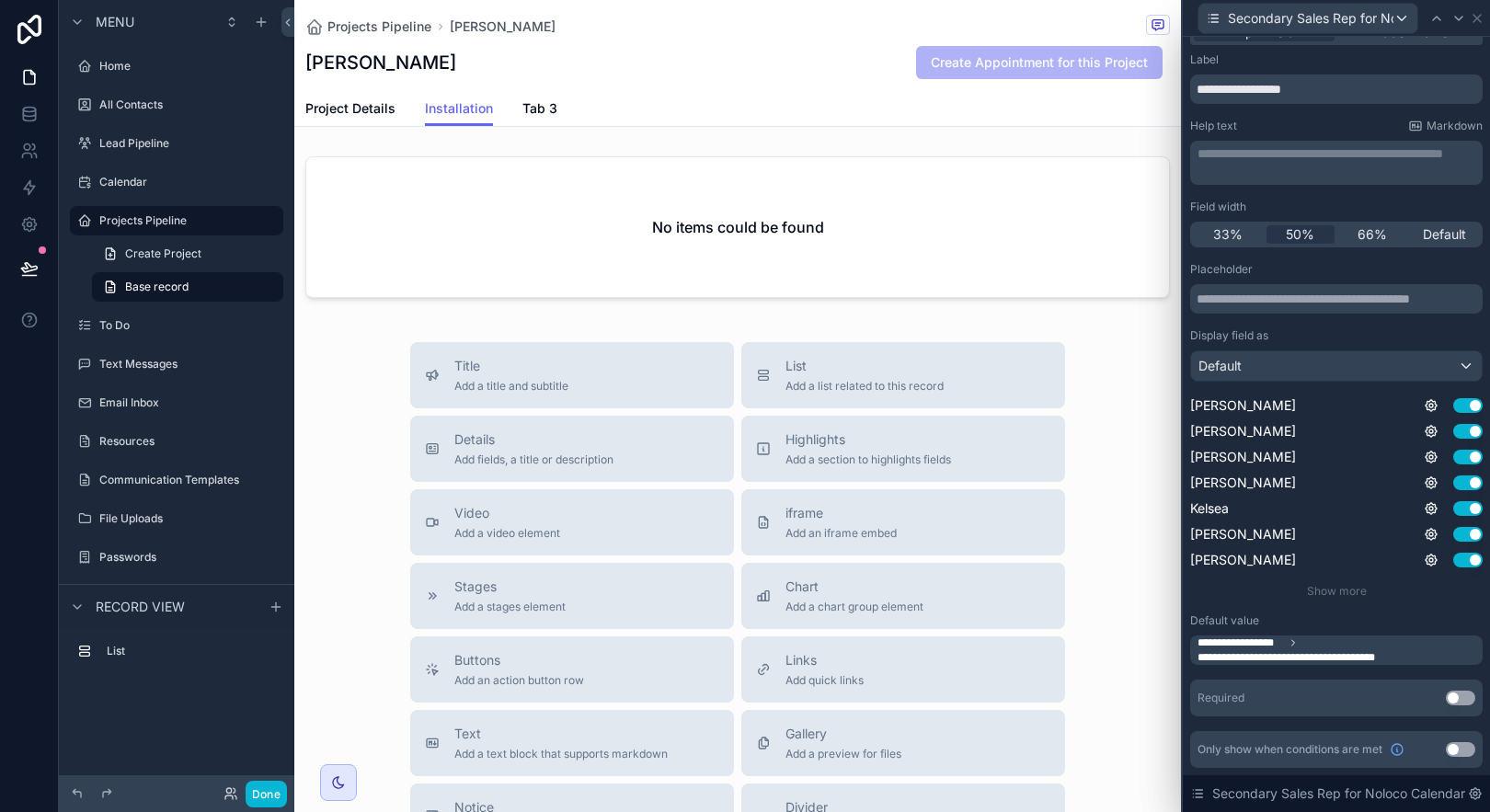
click at [1385, 726] on div "**********" at bounding box center [1336, 410] width 292 height 716
click at [1480, 15] on icon at bounding box center [1476, 18] width 15 height 15
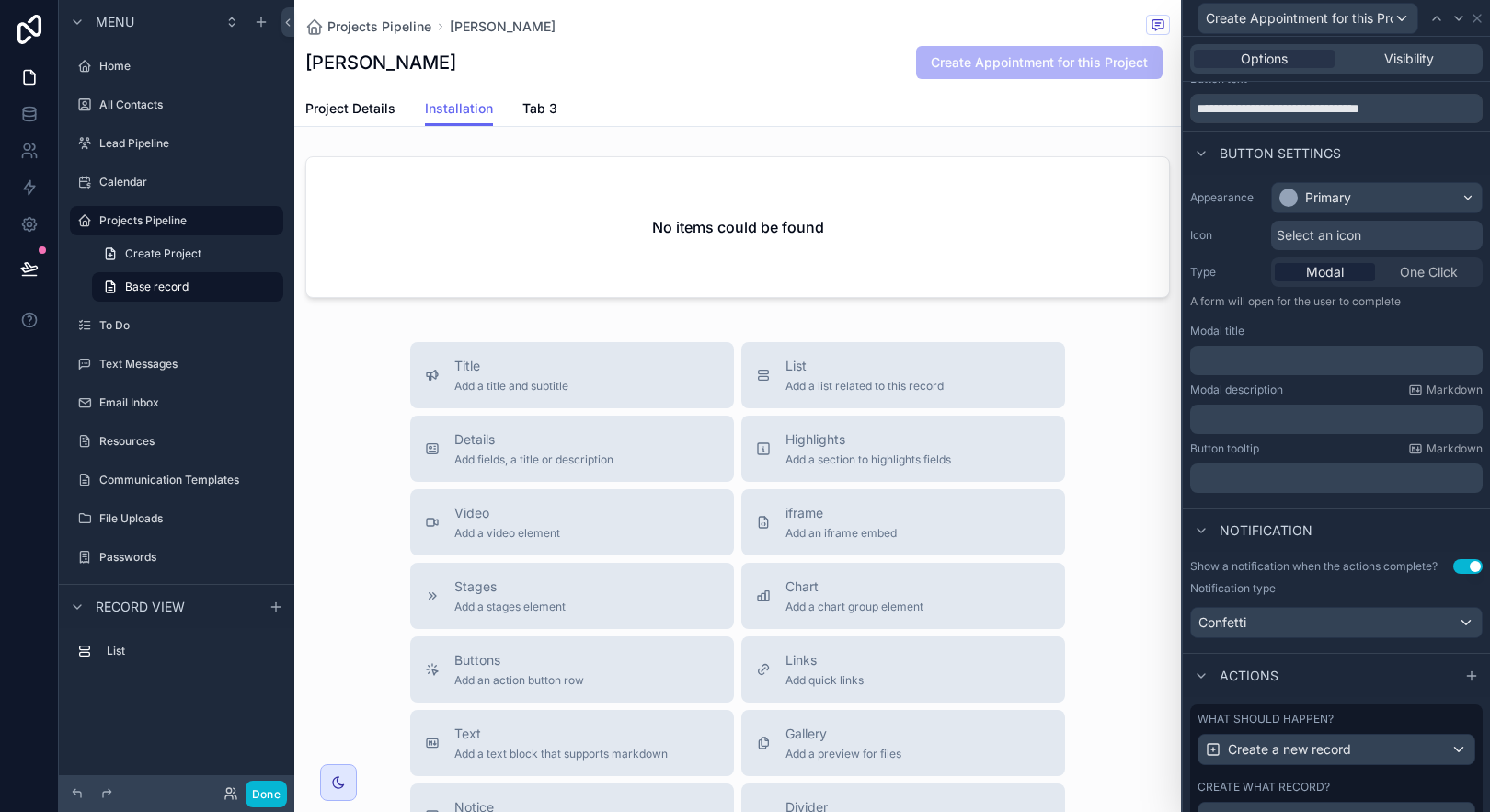
scroll to position [0, 0]
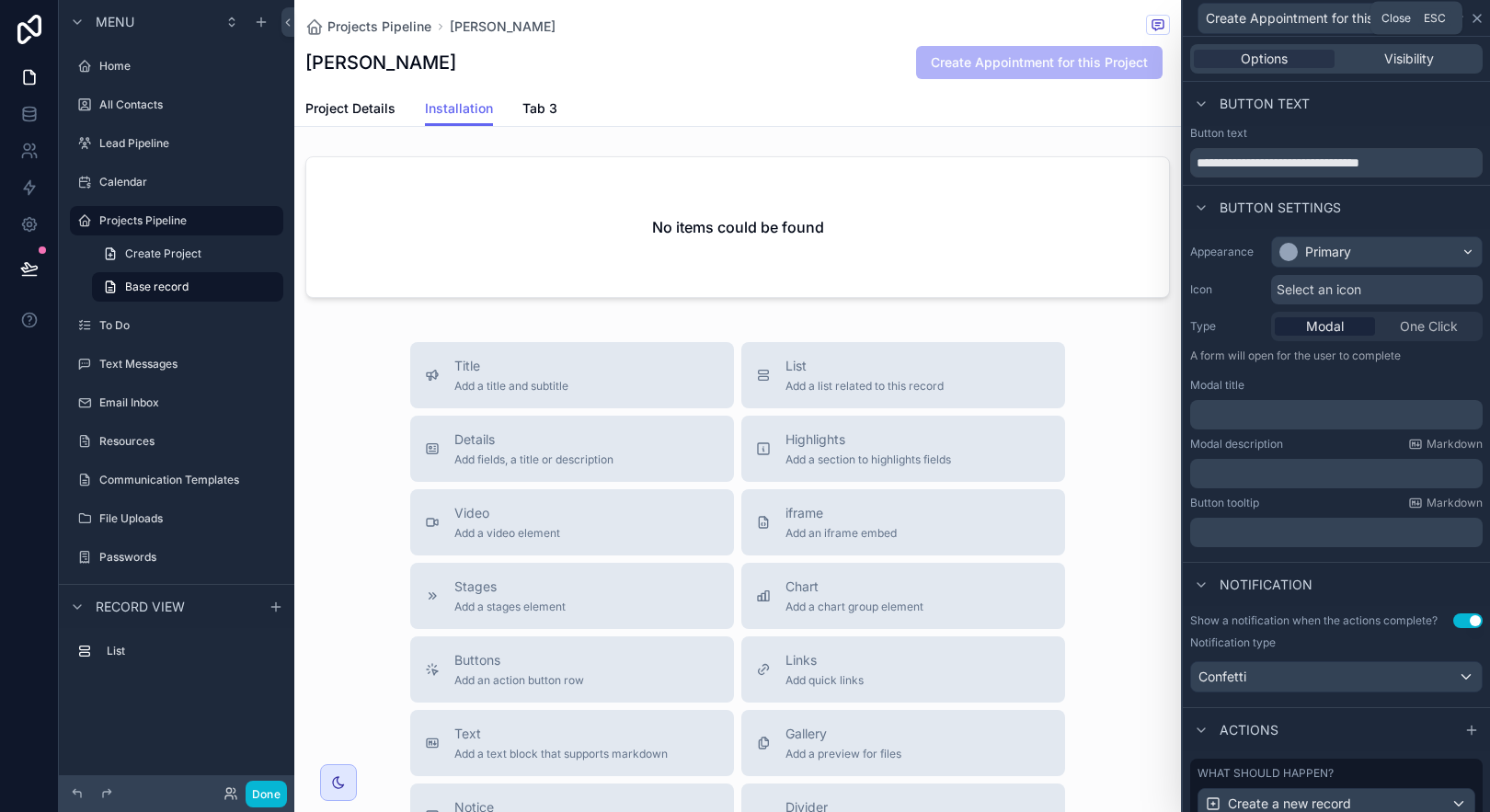
click at [1475, 15] on icon at bounding box center [1476, 18] width 15 height 15
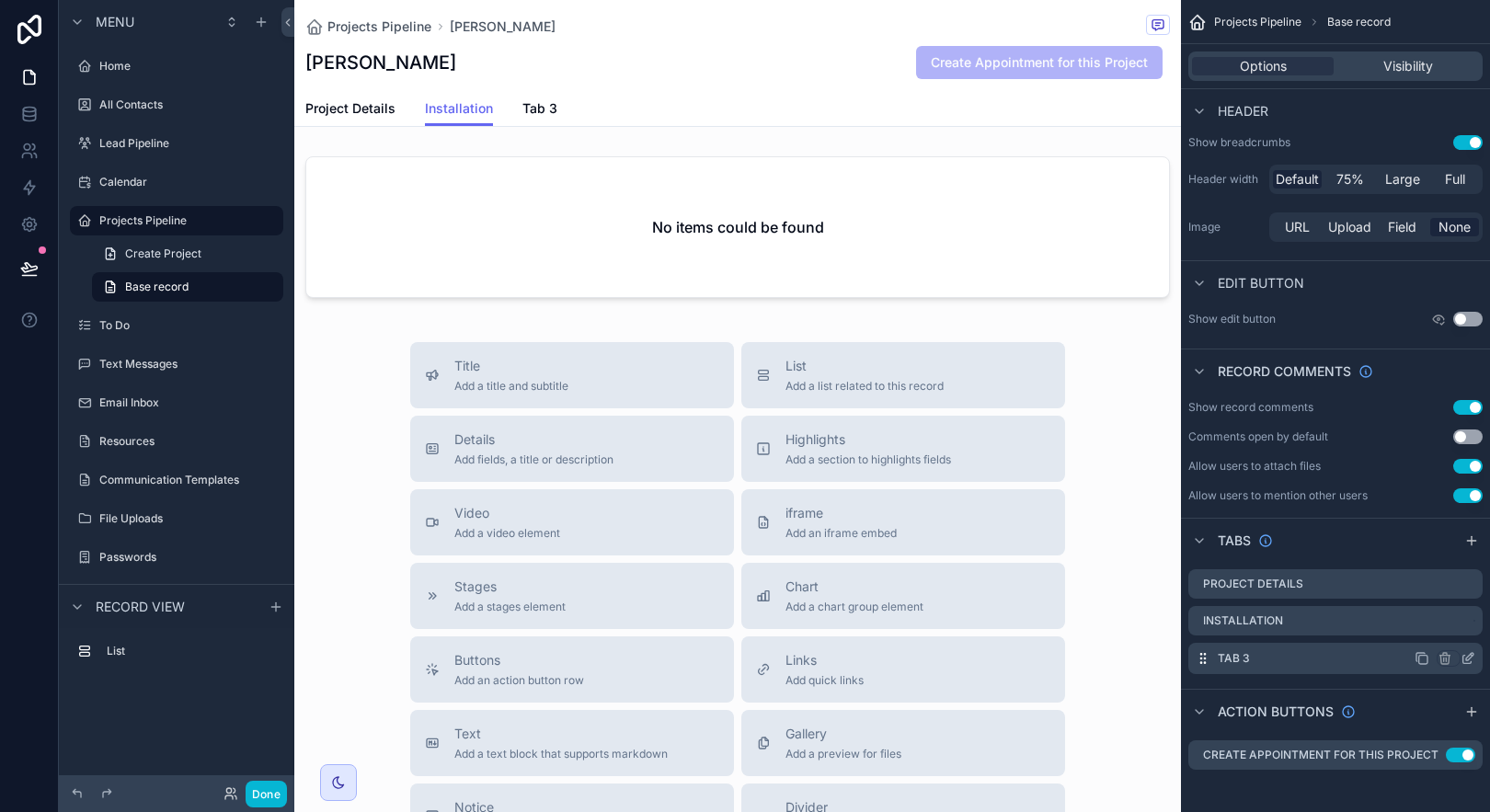
click at [1469, 661] on icon "scrollable content" at bounding box center [1468, 658] width 15 height 15
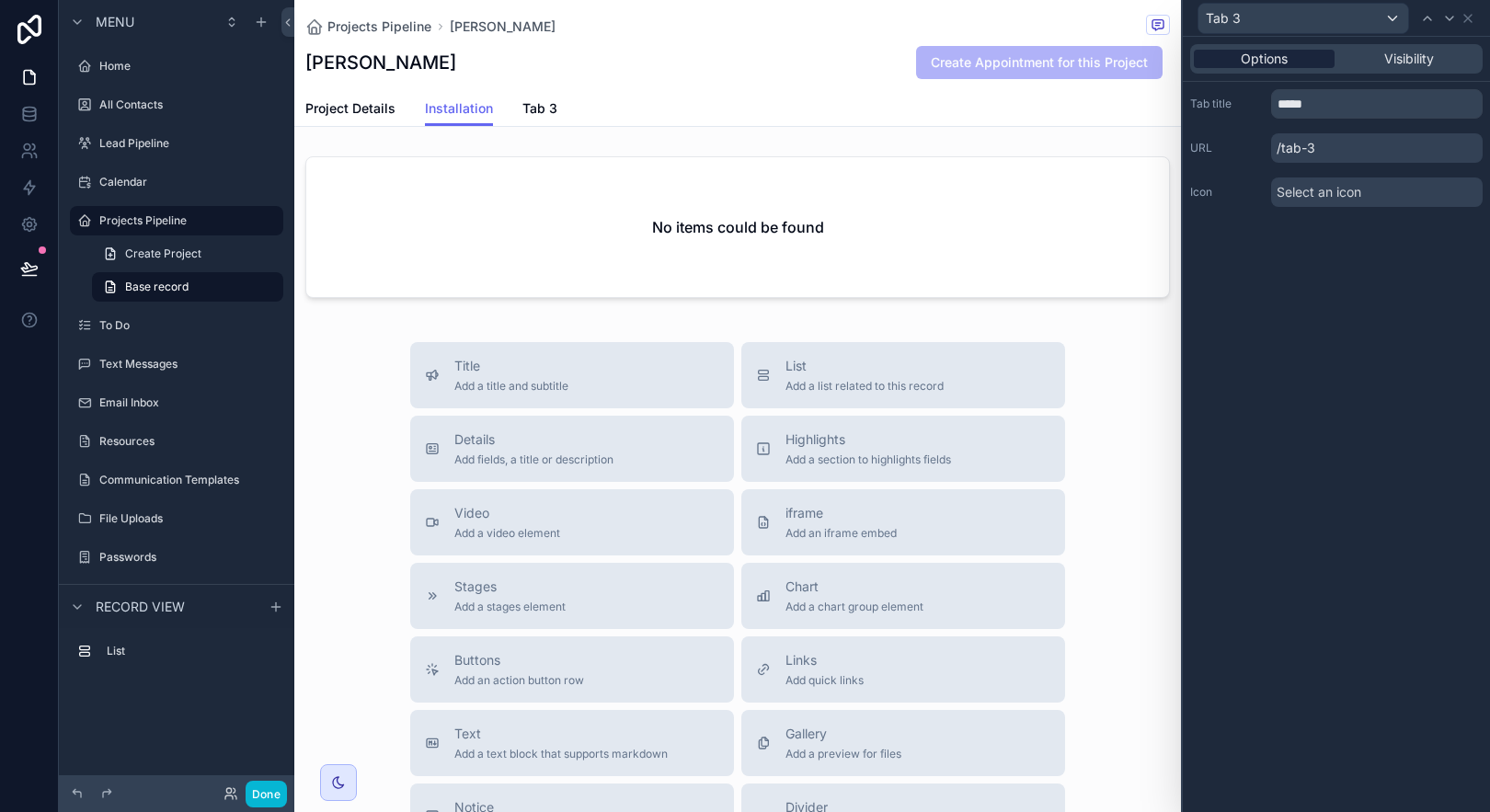
click at [1300, 60] on div "Options" at bounding box center [1264, 58] width 141 height 18
click at [1413, 64] on span "Visibility" at bounding box center [1408, 58] width 50 height 18
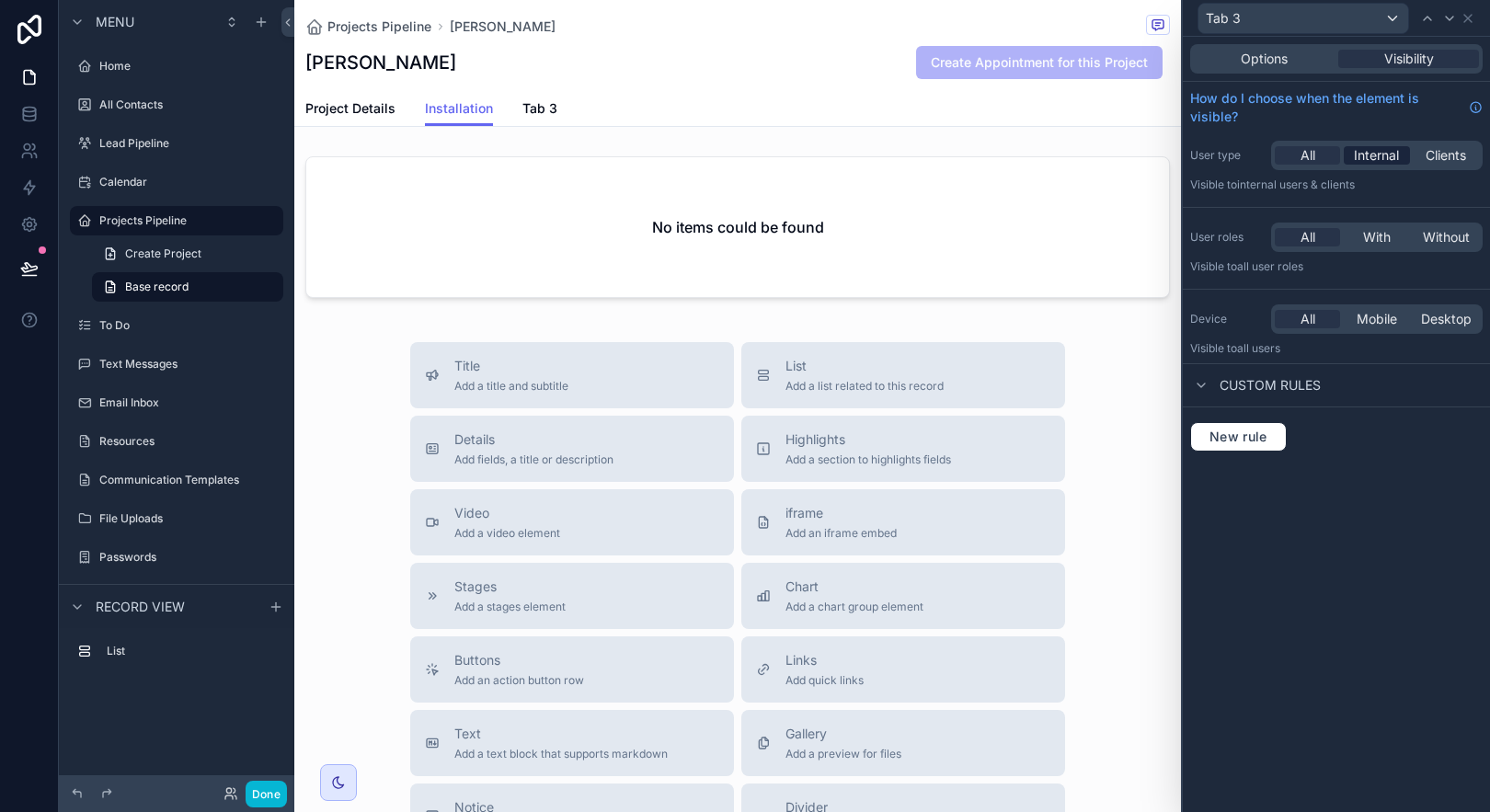
click at [1385, 158] on span "Internal" at bounding box center [1376, 155] width 45 height 18
click at [1389, 244] on span "With" at bounding box center [1377, 237] width 27 height 18
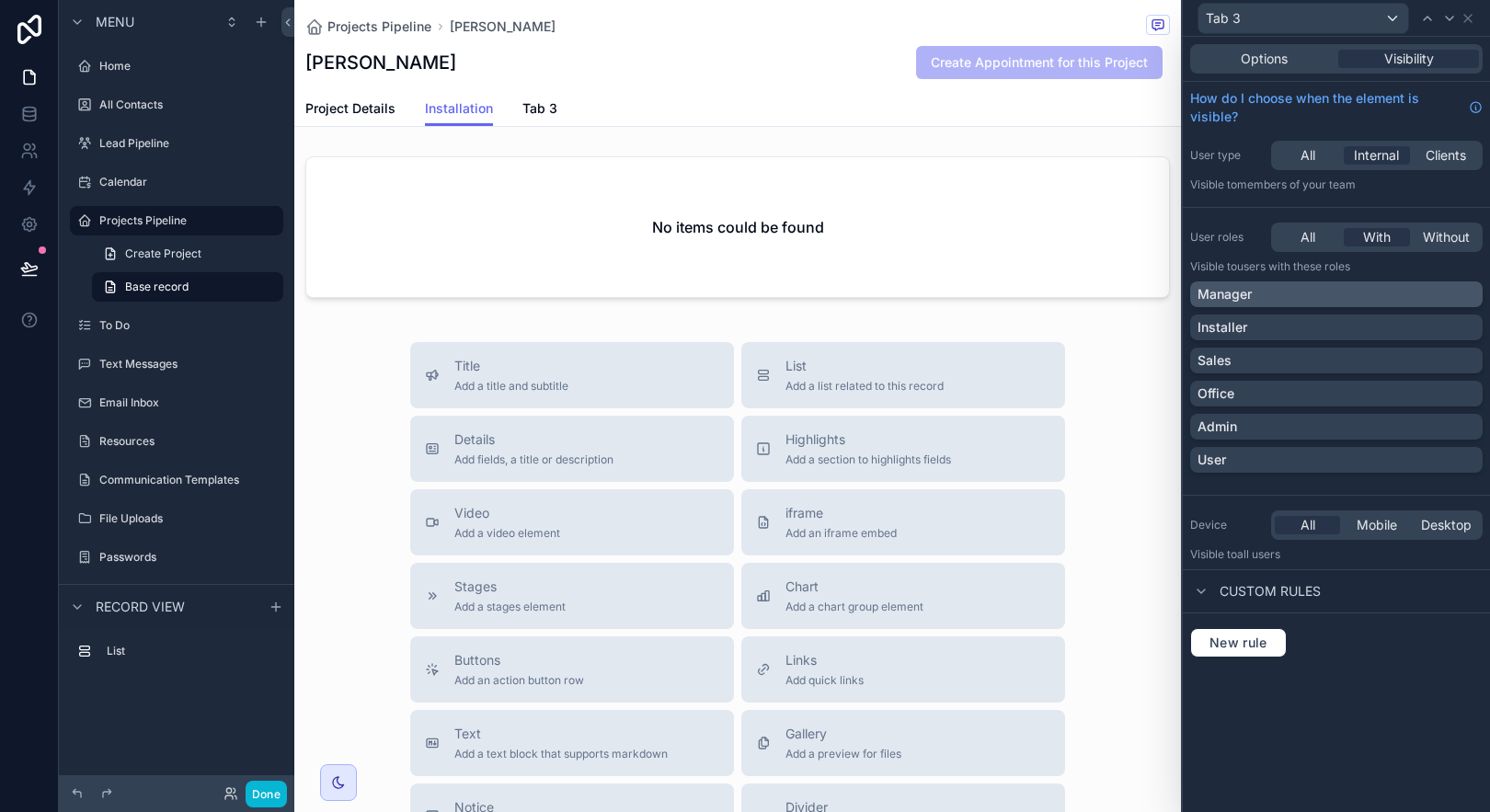
click at [1381, 296] on div "Manager" at bounding box center [1336, 294] width 278 height 18
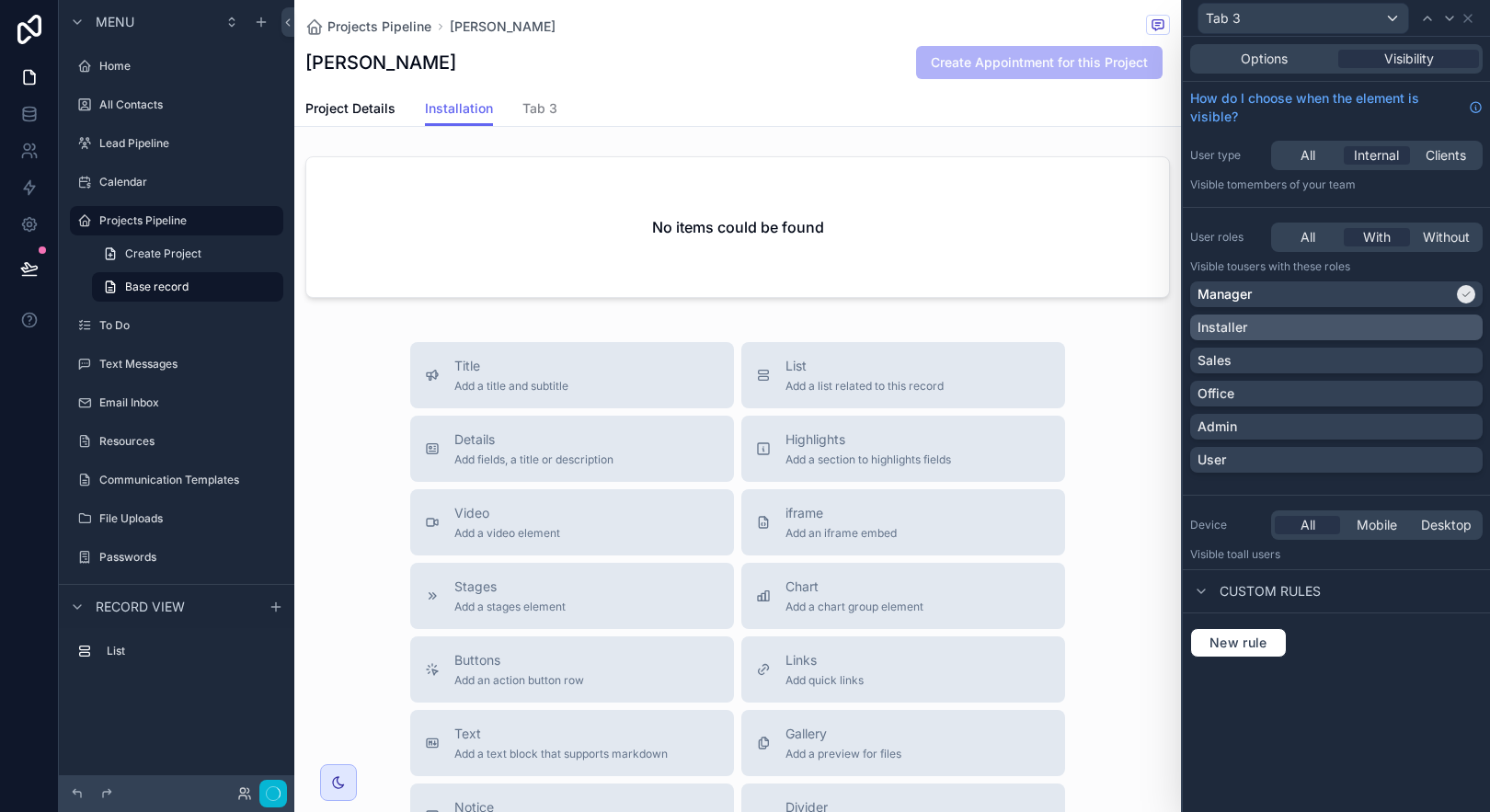
click at [1380, 333] on div "Installer" at bounding box center [1336, 327] width 278 height 18
click at [1383, 357] on div "Sales" at bounding box center [1336, 360] width 278 height 18
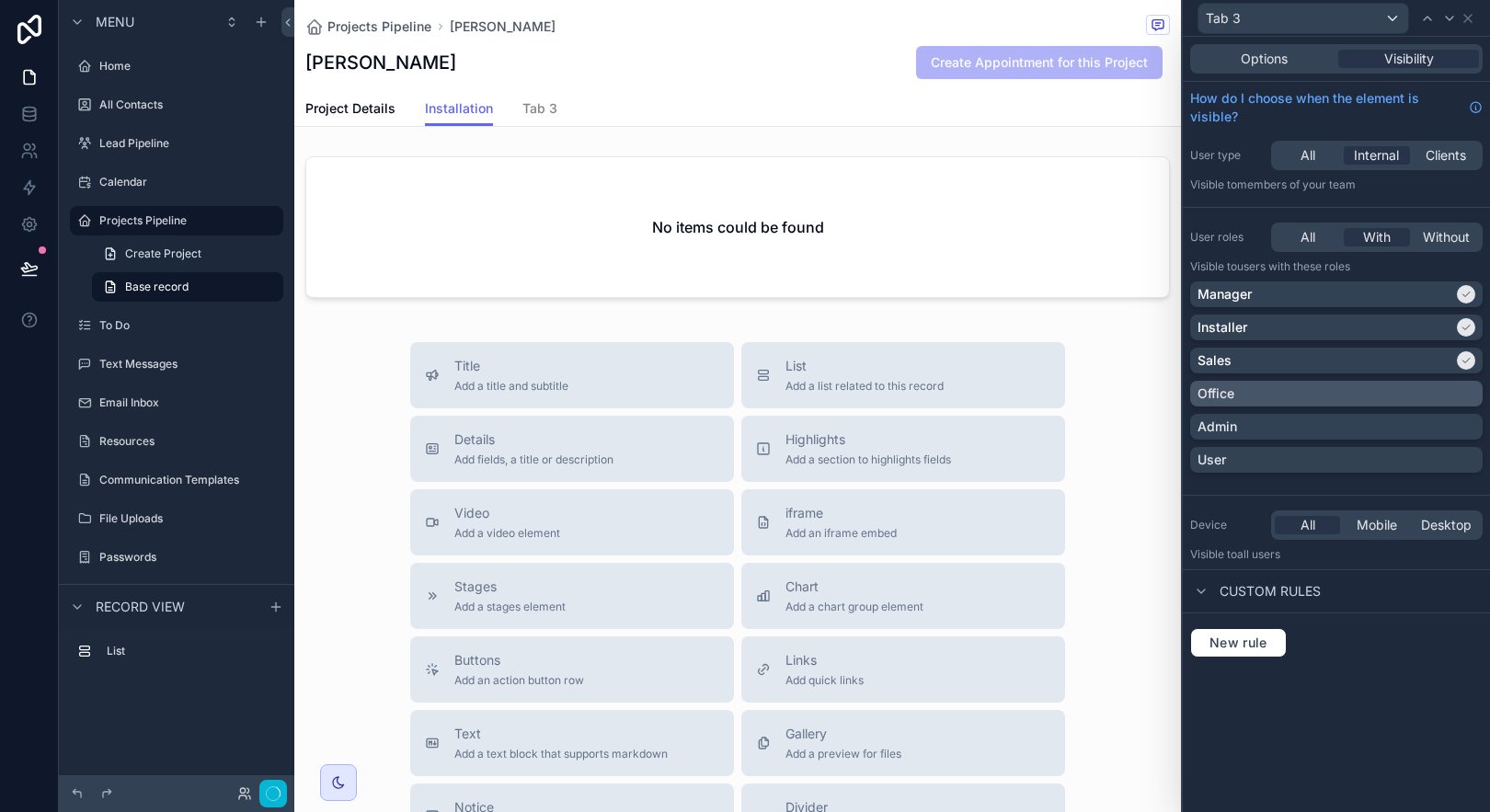
click at [1399, 395] on div "Office" at bounding box center [1336, 393] width 278 height 18
click at [1399, 424] on div "Admin" at bounding box center [1336, 426] width 278 height 18
click at [1467, 13] on icon at bounding box center [1468, 18] width 15 height 15
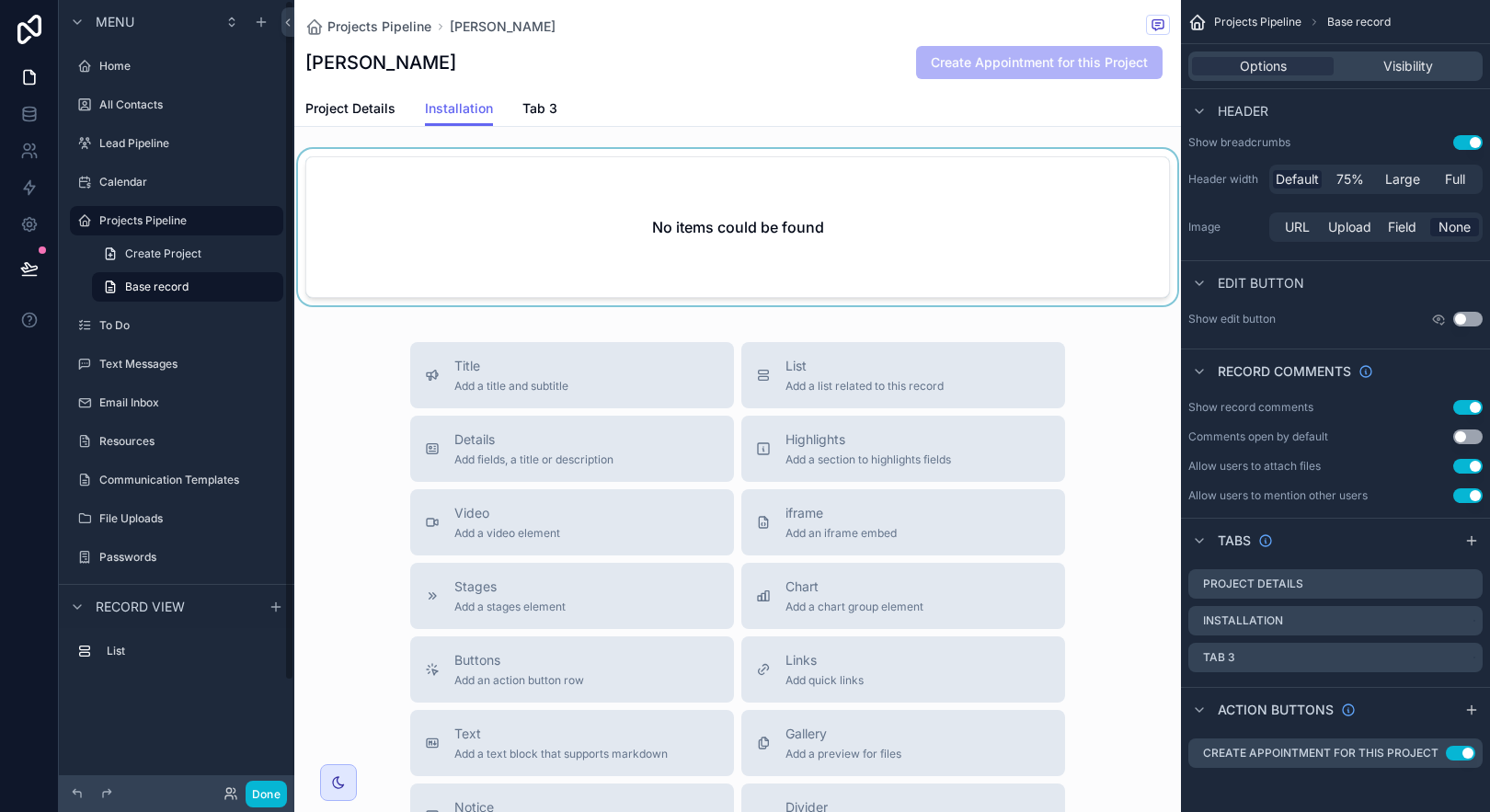
click at [486, 270] on div "scrollable content" at bounding box center [737, 231] width 886 height 164
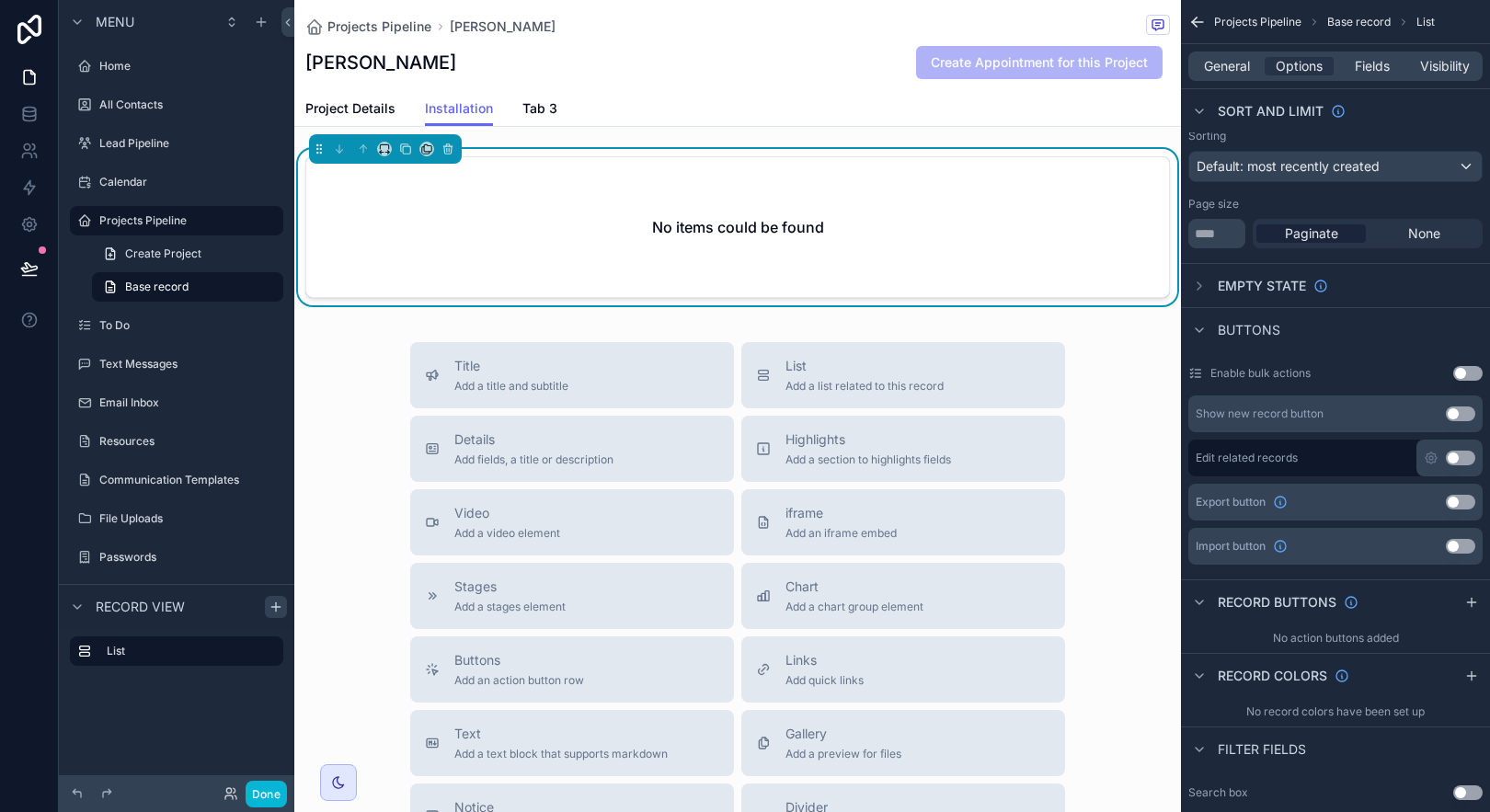
click at [277, 617] on div "Record view" at bounding box center [176, 606] width 236 height 44
click at [1239, 65] on span "General" at bounding box center [1226, 66] width 46 height 18
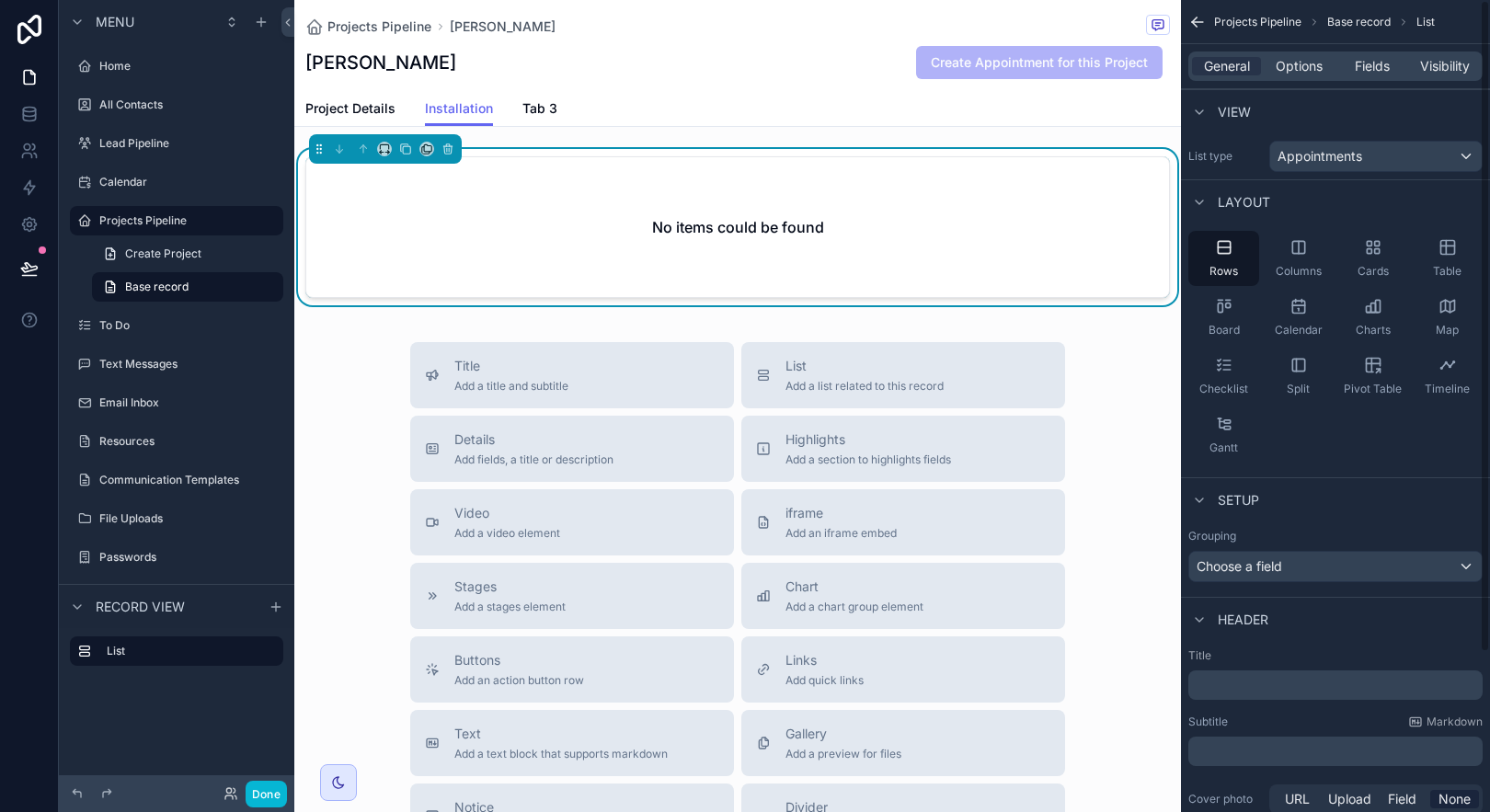
drag, startPoint x: 1389, startPoint y: 273, endPoint x: 1489, endPoint y: 439, distance: 193.8
click at [1489, 439] on div "Rows Columns Cards Table Board Calendar Charts Map Checklist Split Pivot Table …" at bounding box center [1335, 347] width 309 height 246
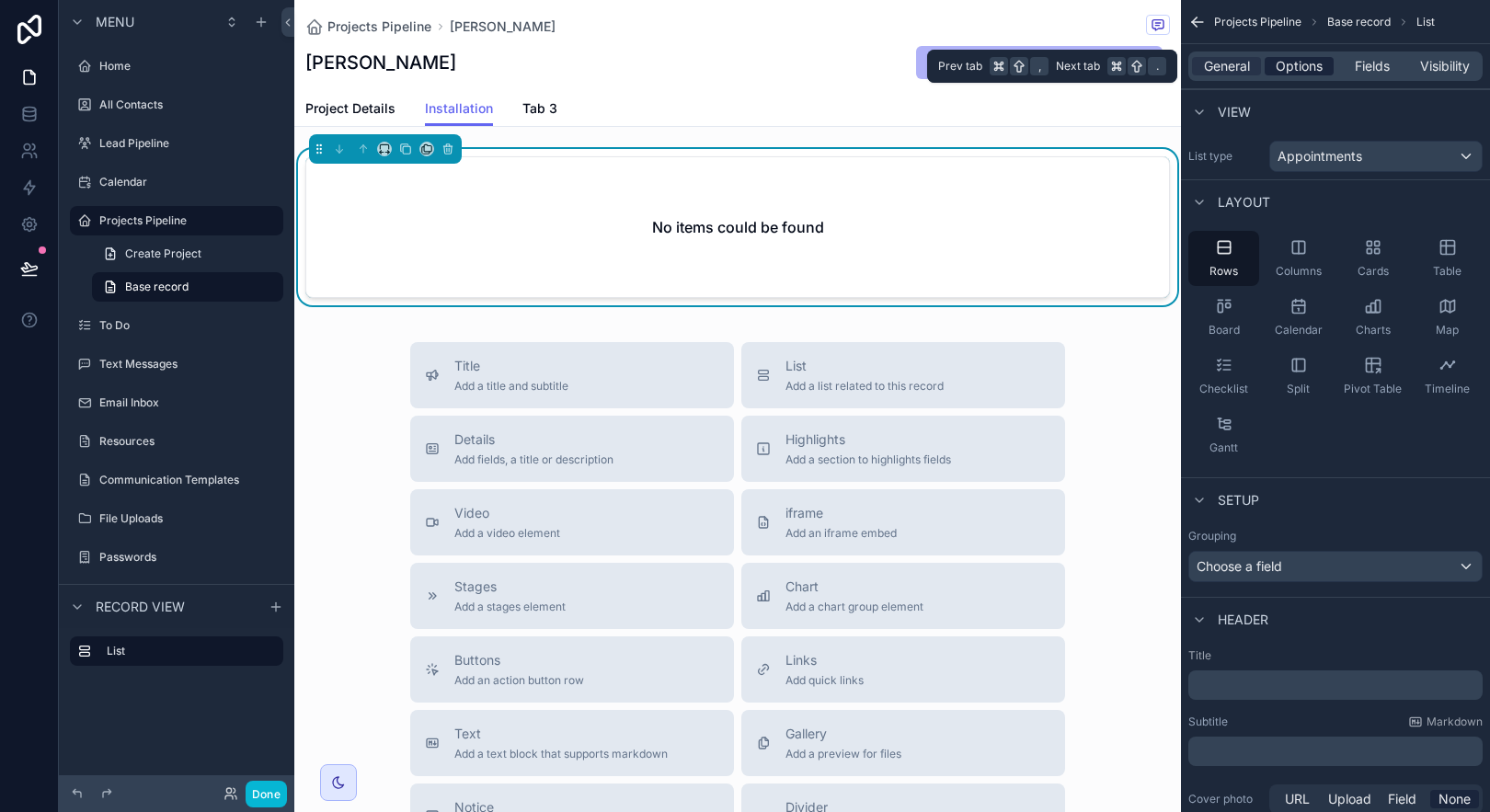
click at [1307, 66] on span "Options" at bounding box center [1299, 66] width 47 height 18
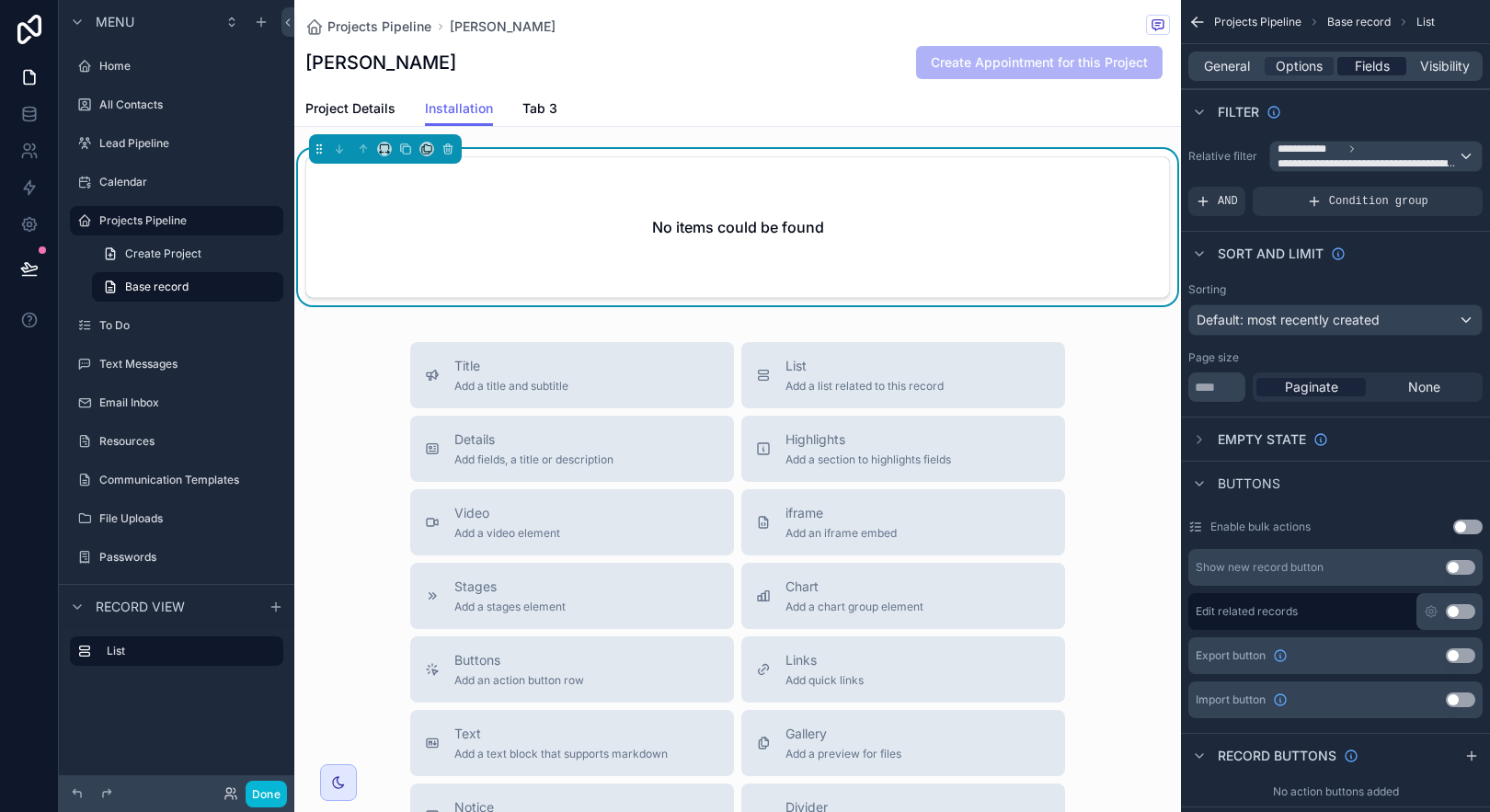
click at [1360, 59] on span "Fields" at bounding box center [1372, 66] width 35 height 18
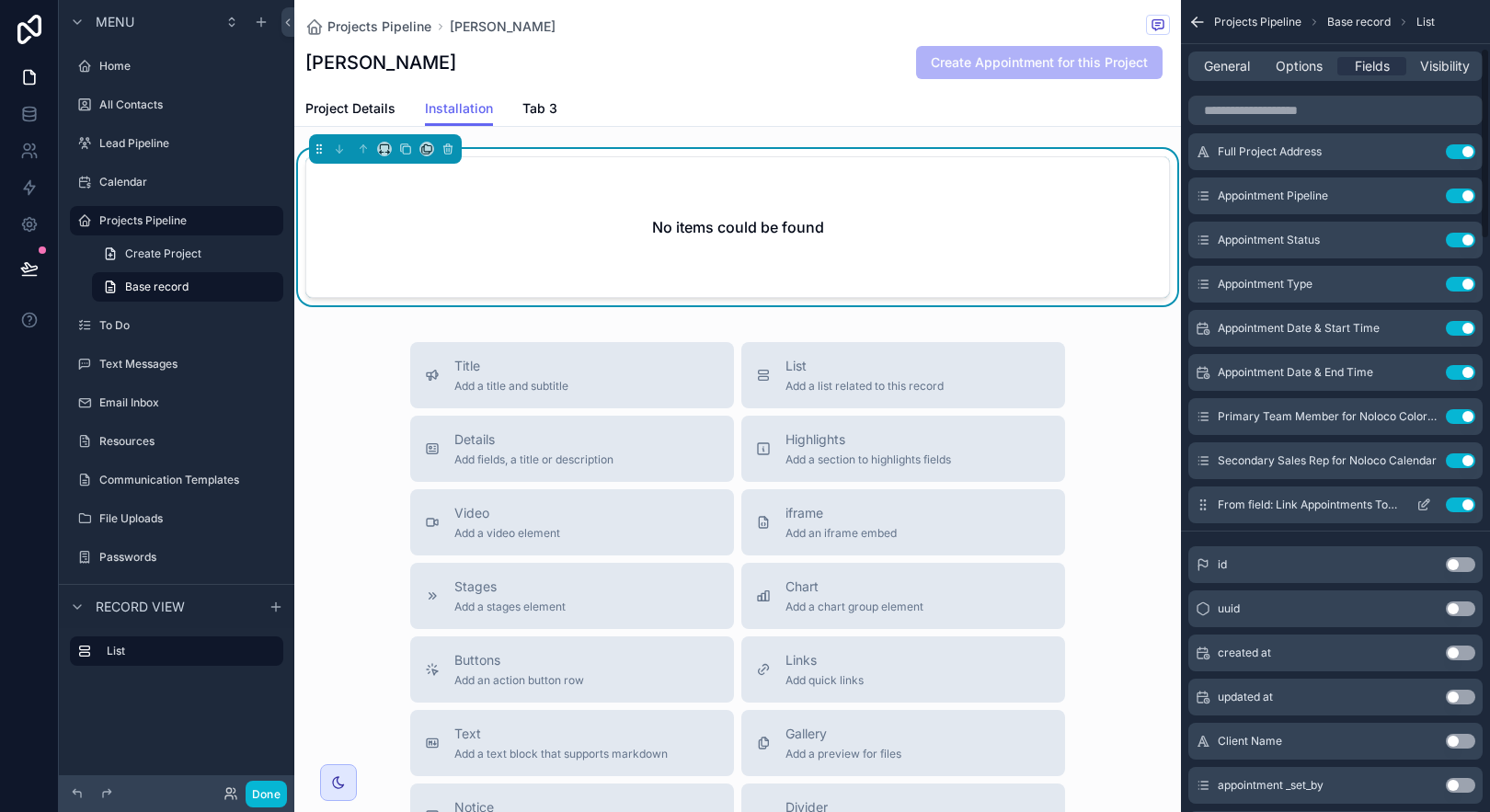
scroll to position [204, 0]
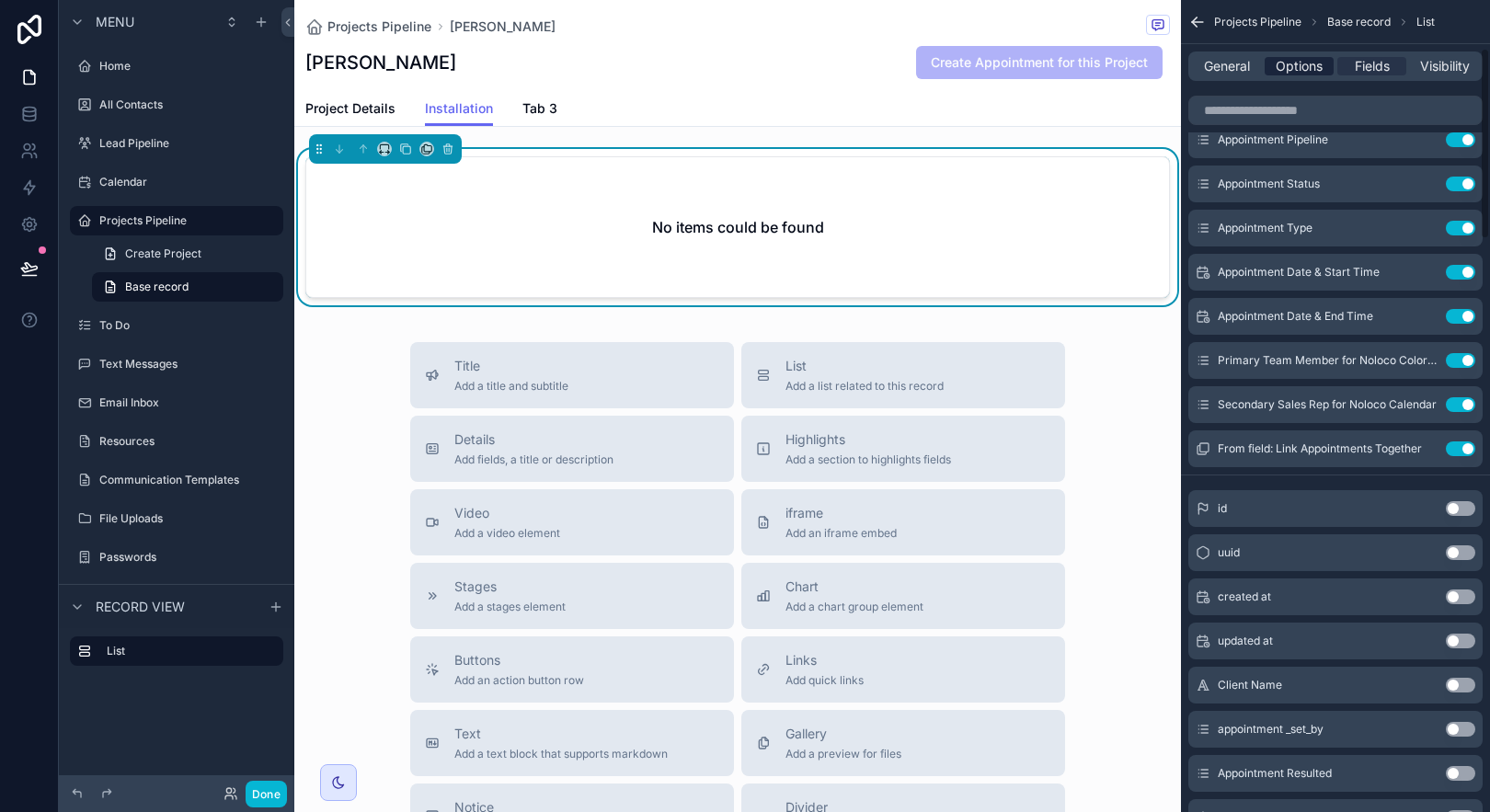
click at [1282, 70] on span "Options" at bounding box center [1299, 66] width 47 height 18
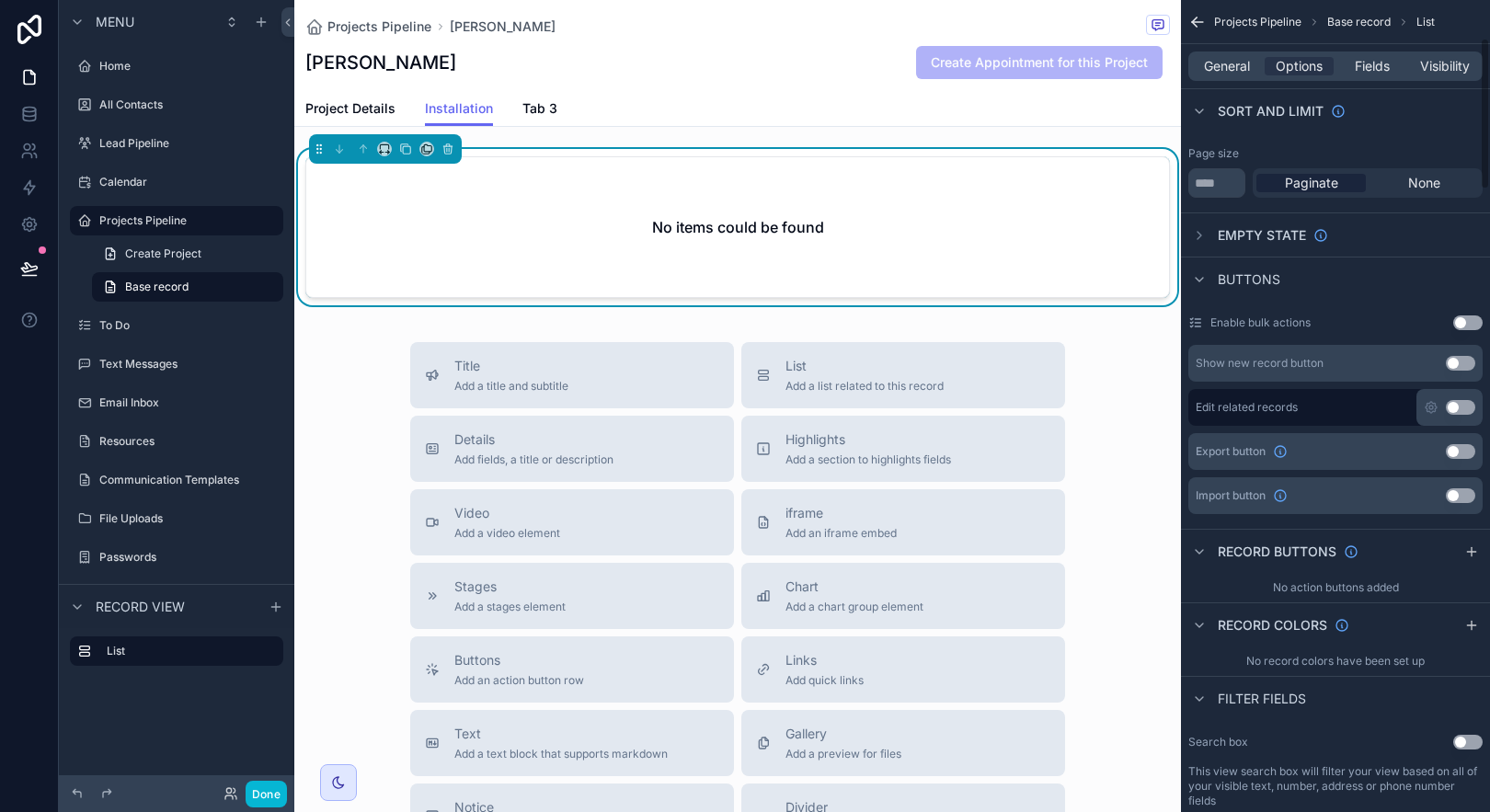
click at [1133, 103] on div "Project Details Installation Tab 3" at bounding box center [738, 109] width 865 height 35
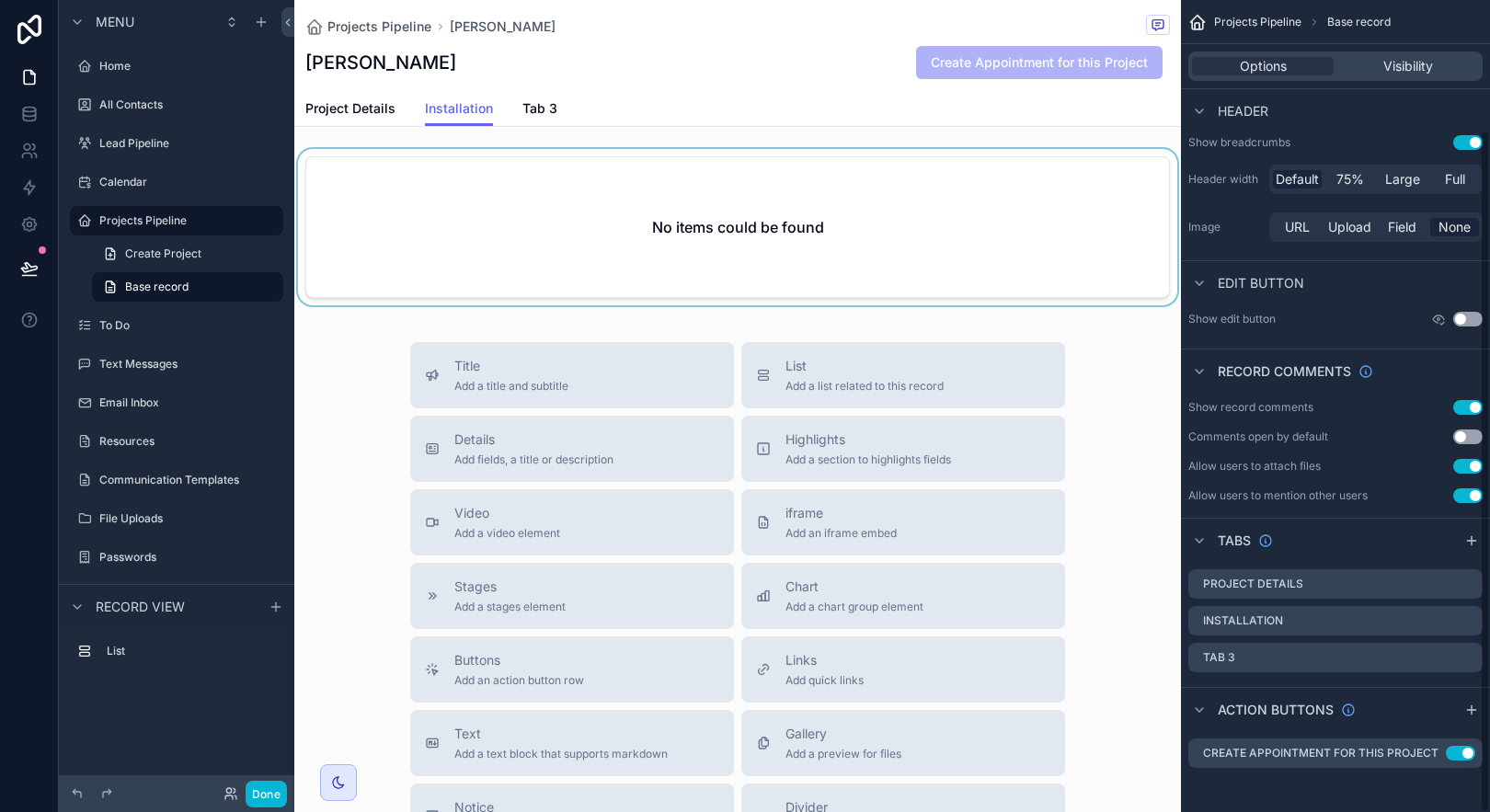
scroll to position [154, 0]
click at [1428, 749] on icon "scrollable content" at bounding box center [1431, 753] width 15 height 15
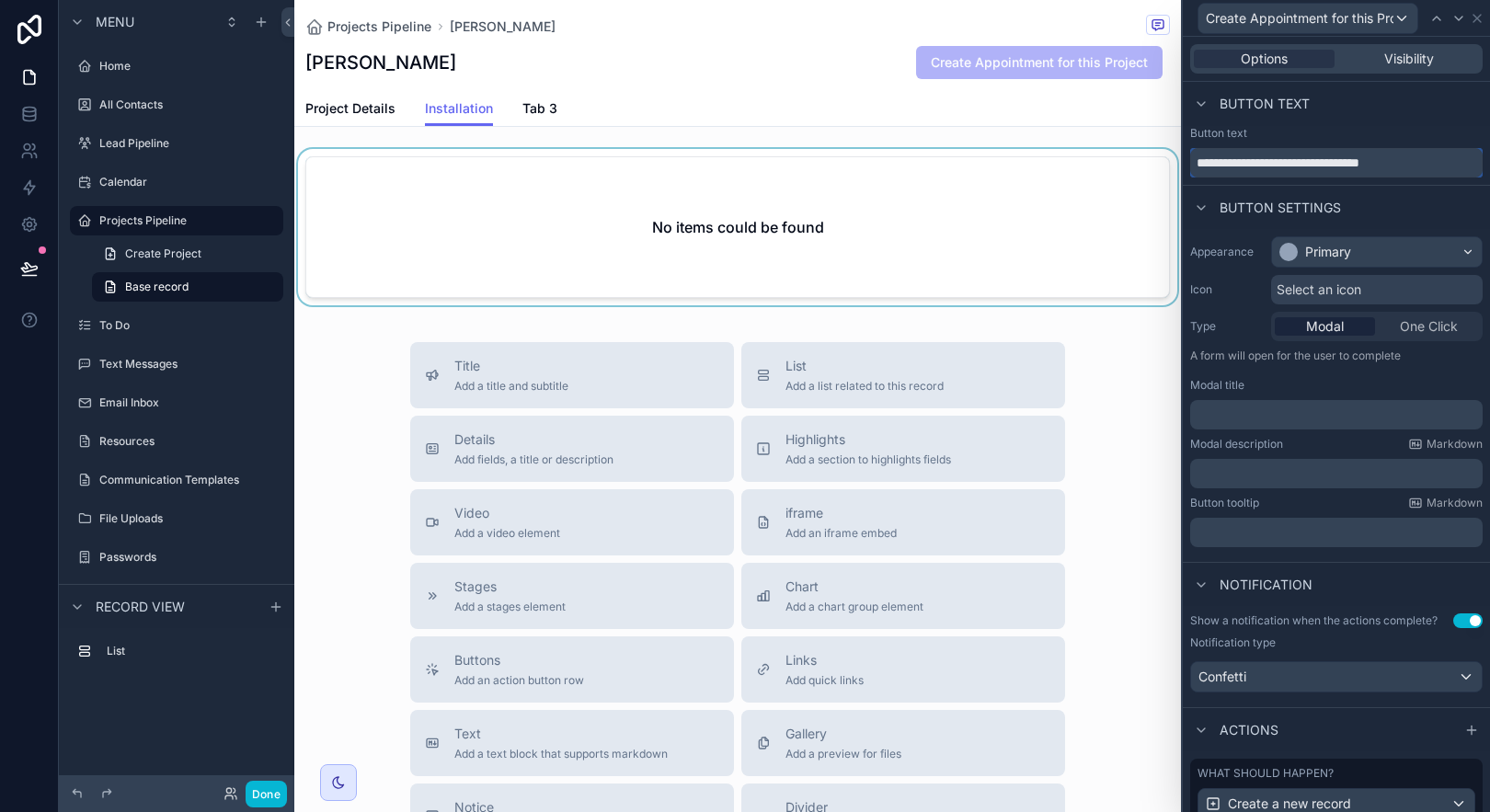
drag, startPoint x: 1319, startPoint y: 163, endPoint x: 1249, endPoint y: 167, distance: 70.1
click at [1245, 164] on input "**********" at bounding box center [1336, 163] width 292 height 29
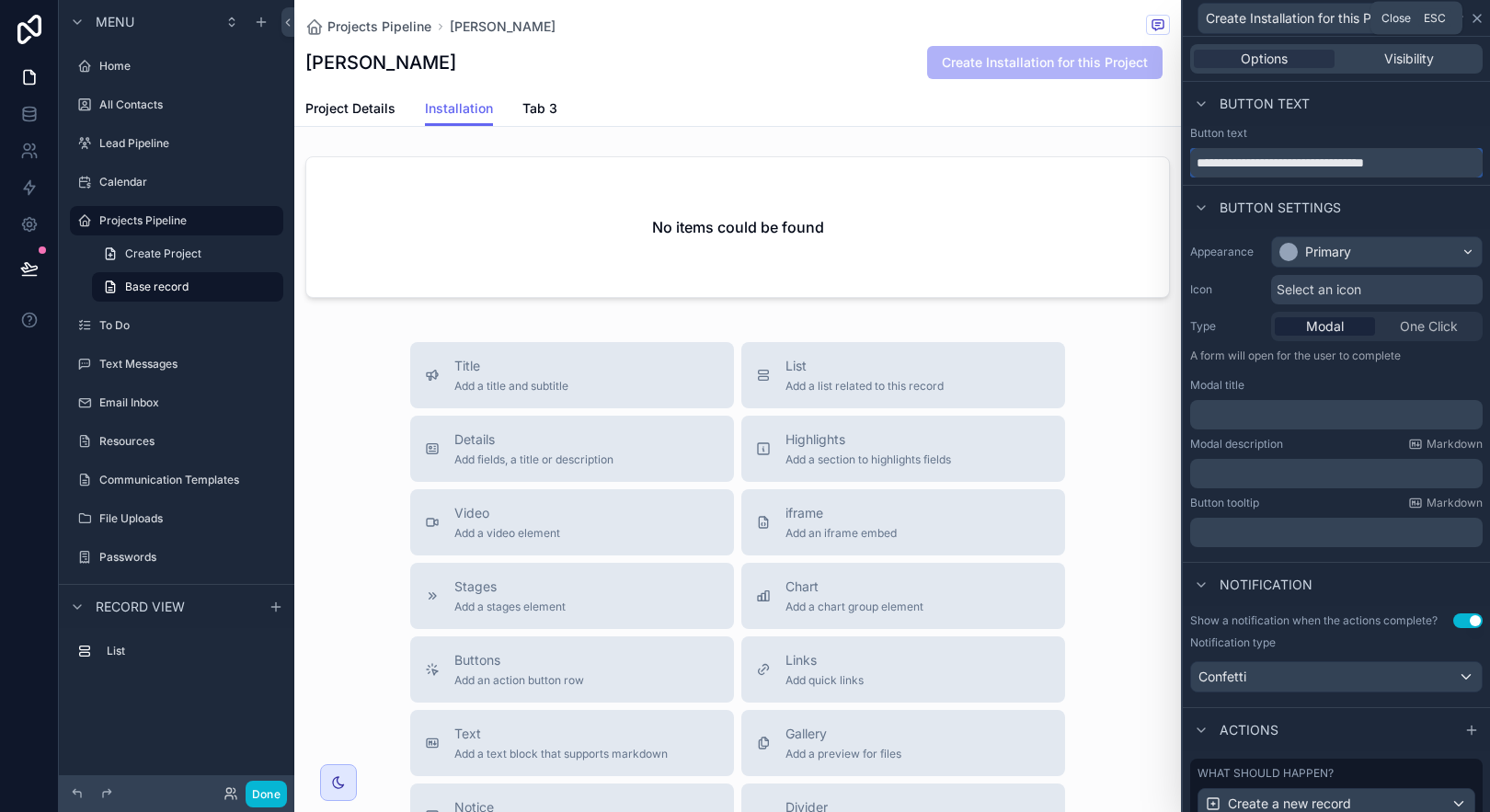
type input "**********"
click at [1475, 15] on icon at bounding box center [1476, 18] width 15 height 15
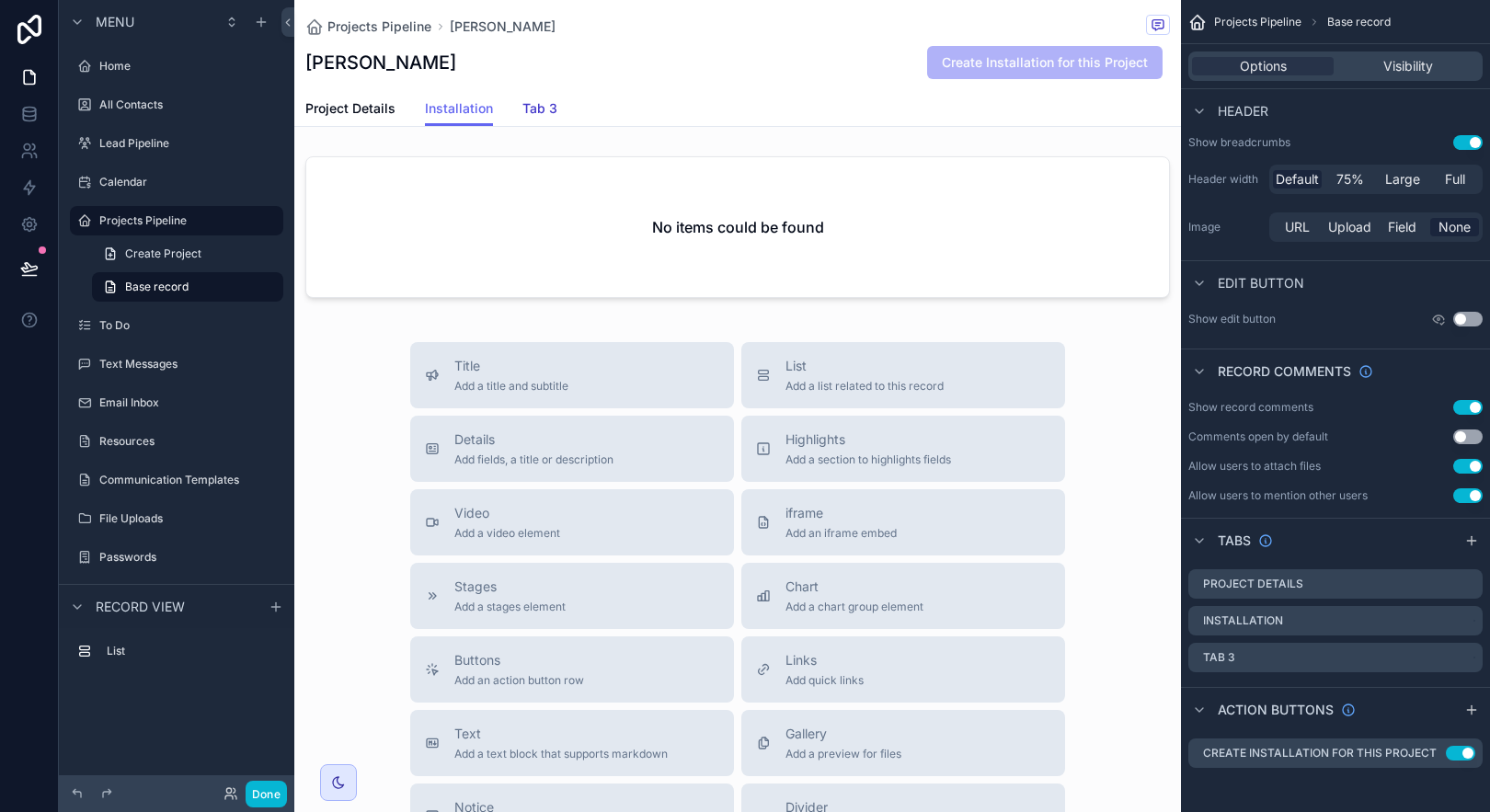
click at [550, 108] on span "Tab 3" at bounding box center [540, 108] width 35 height 18
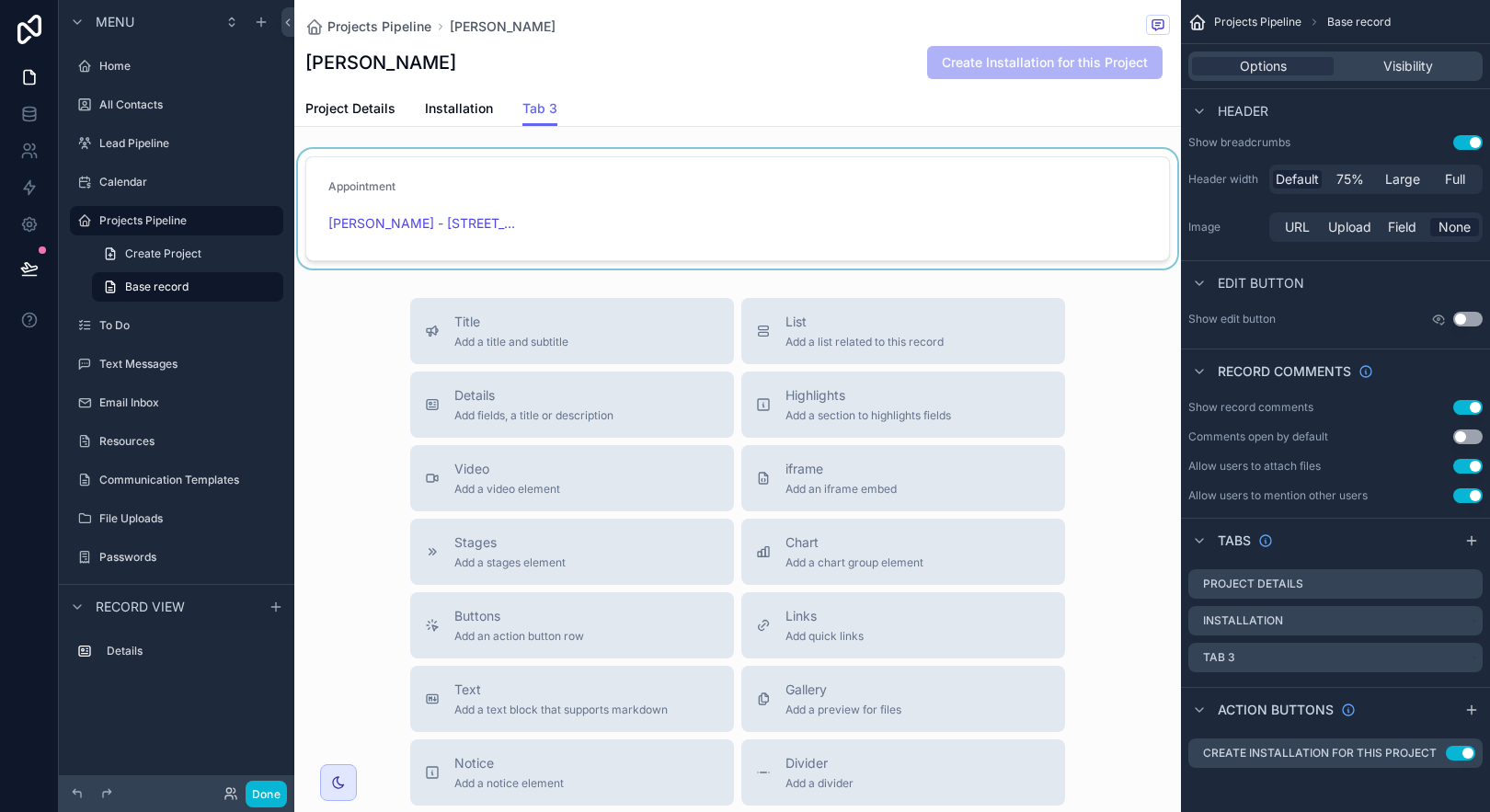
click at [595, 197] on div "scrollable content" at bounding box center [737, 208] width 886 height 120
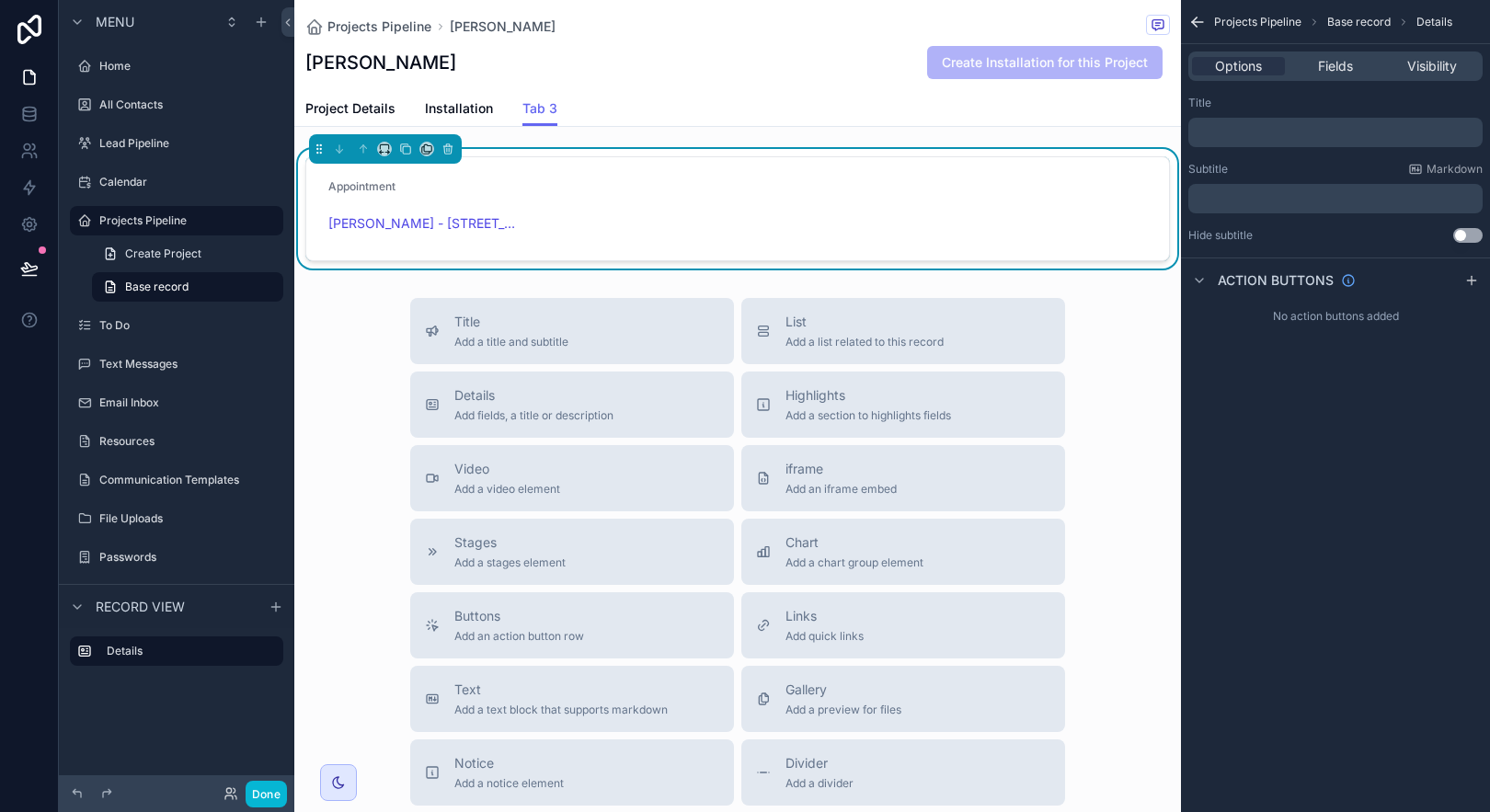
click at [1152, 124] on div "Project Details Installation Tab 3" at bounding box center [738, 109] width 865 height 35
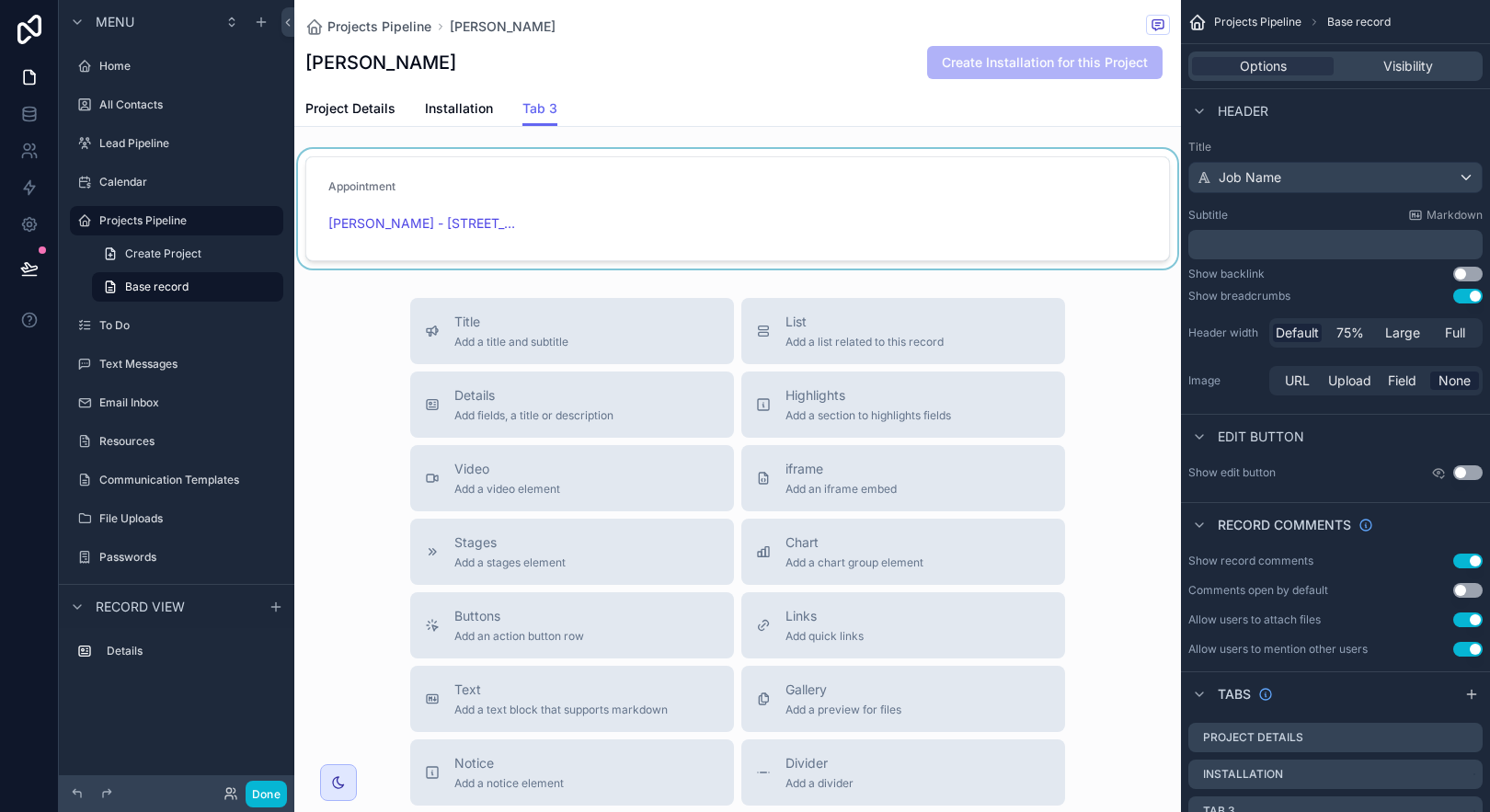
click at [1153, 166] on div "scrollable content" at bounding box center [737, 208] width 886 height 120
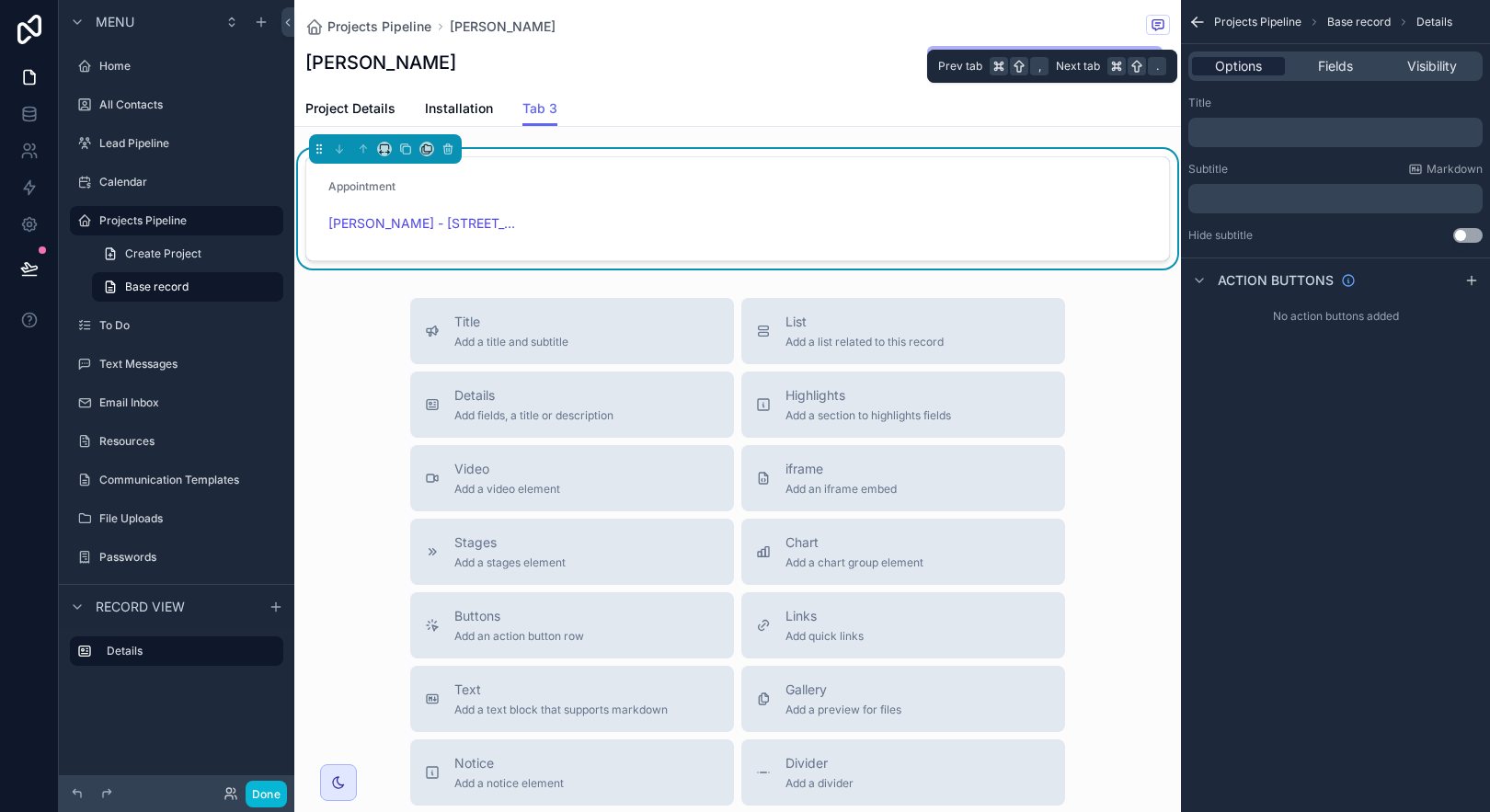
click at [1241, 64] on span "Options" at bounding box center [1239, 66] width 47 height 18
click at [1344, 66] on span "Fields" at bounding box center [1335, 66] width 35 height 18
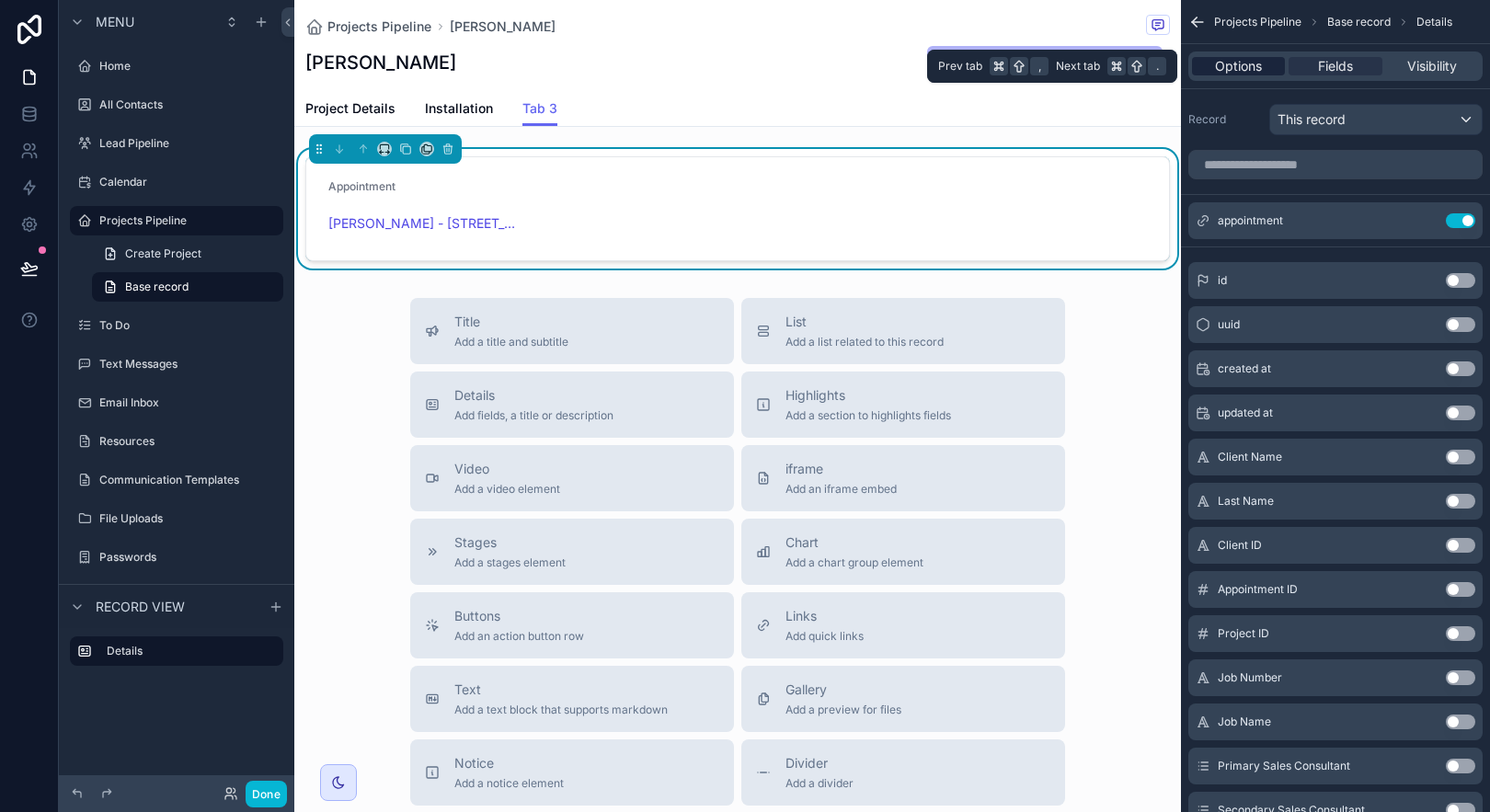
click at [1254, 66] on span "Options" at bounding box center [1239, 66] width 47 height 18
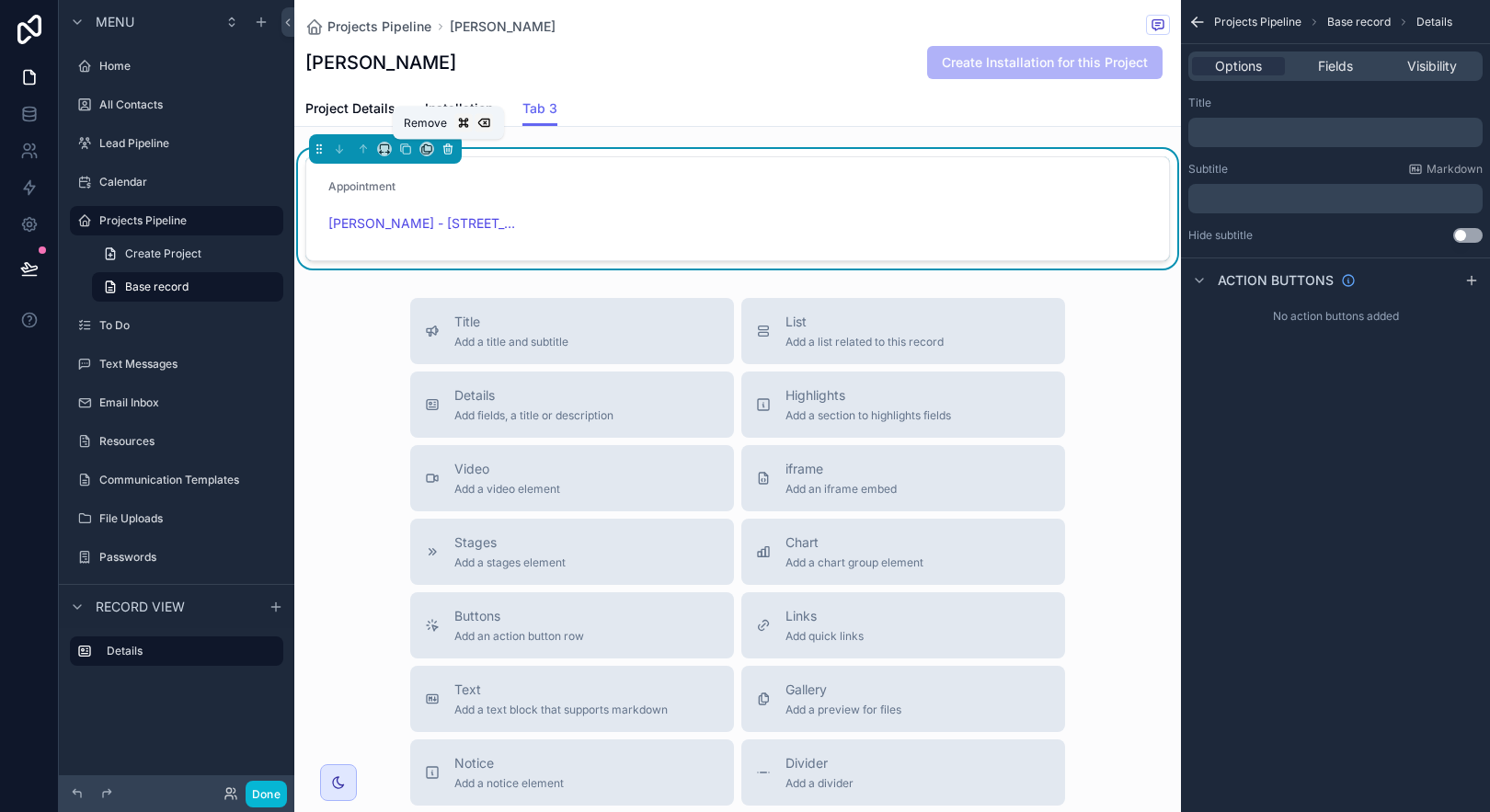
click at [449, 149] on icon "scrollable content" at bounding box center [447, 148] width 13 height 13
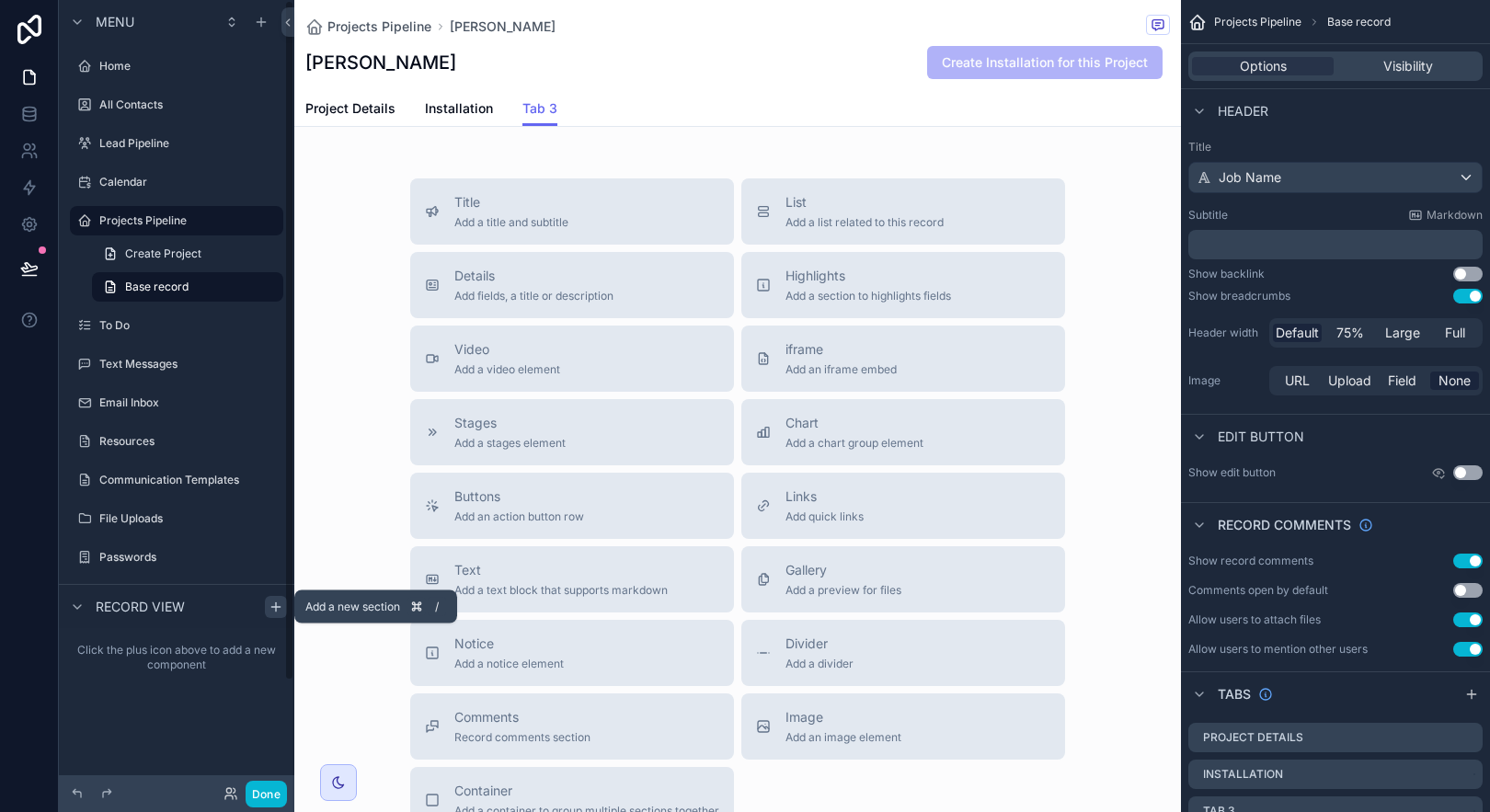
click at [274, 607] on icon "scrollable content" at bounding box center [276, 607] width 15 height 15
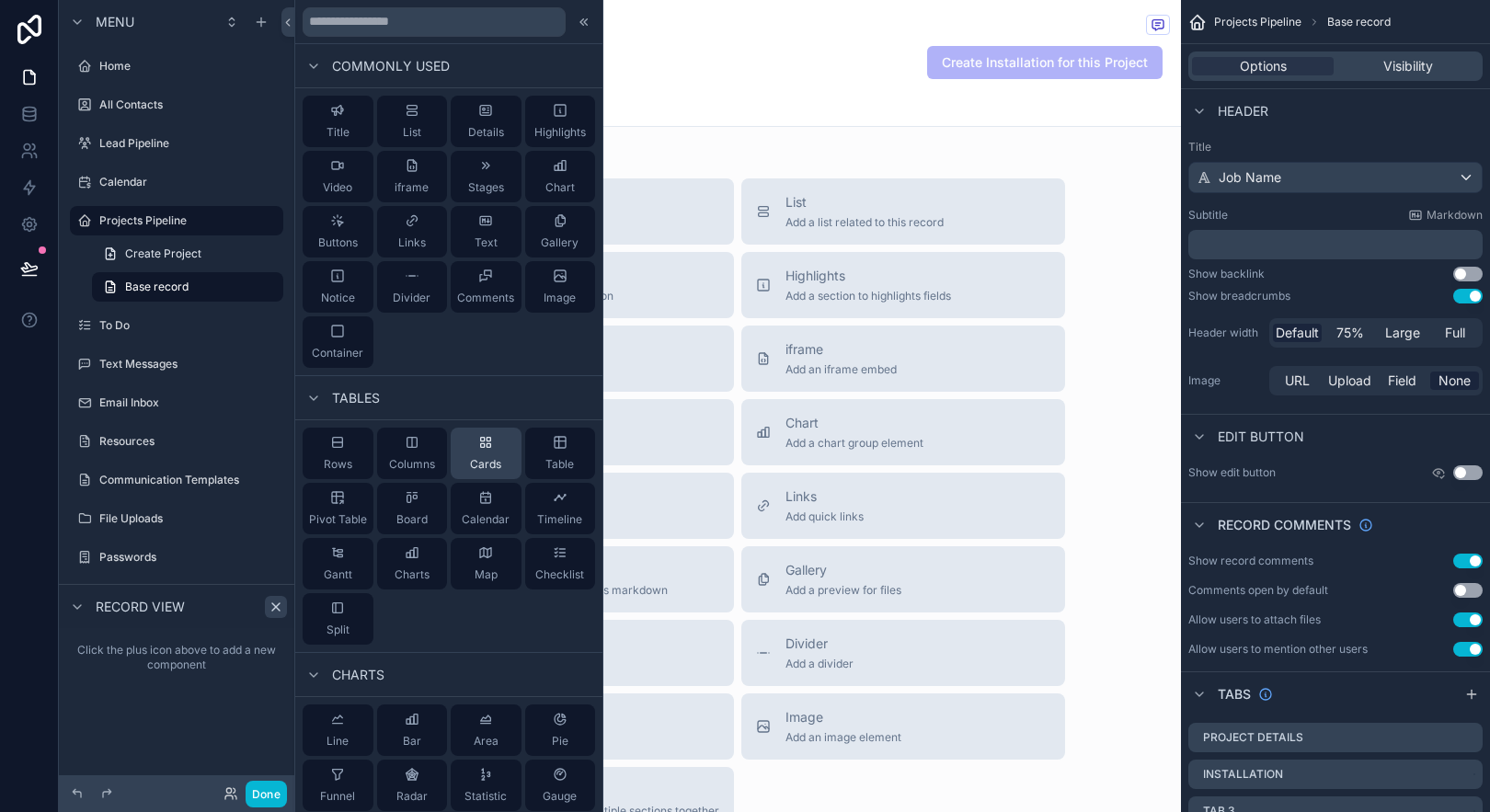
click at [487, 471] on span "Cards" at bounding box center [486, 463] width 31 height 15
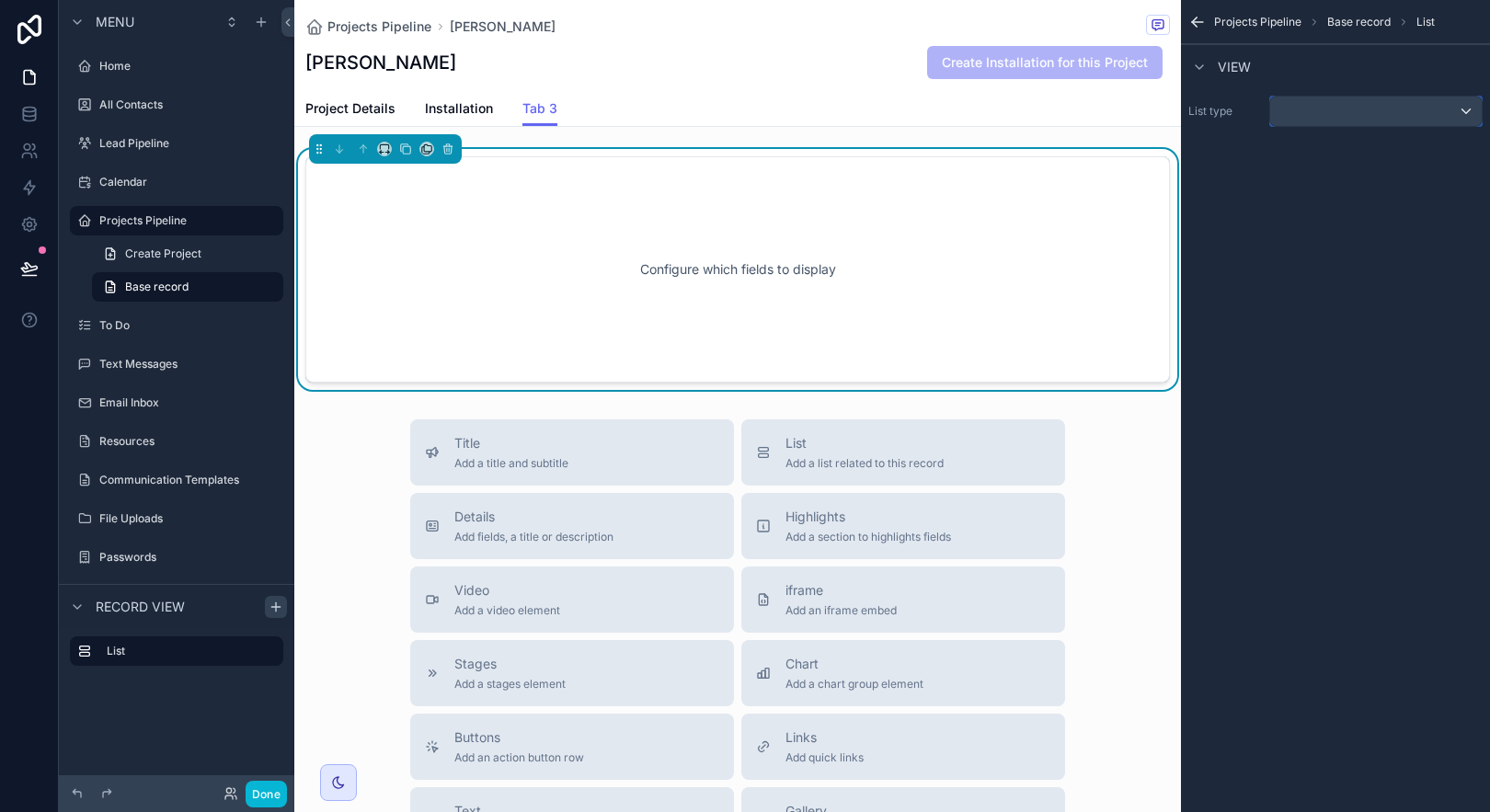
click at [1375, 122] on div "scrollable content" at bounding box center [1375, 111] width 211 height 29
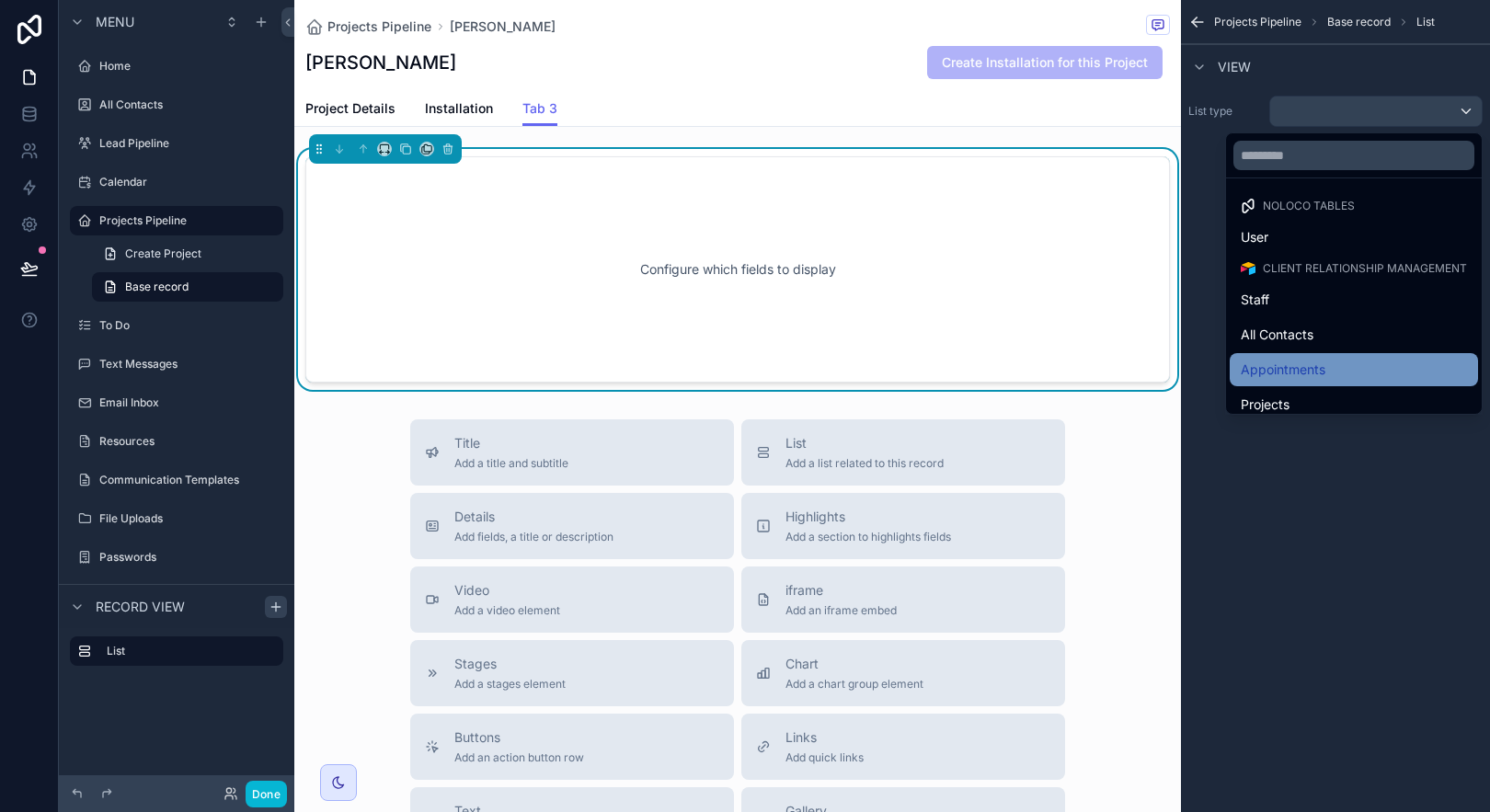
click at [1364, 363] on div "Appointments" at bounding box center [1354, 369] width 226 height 22
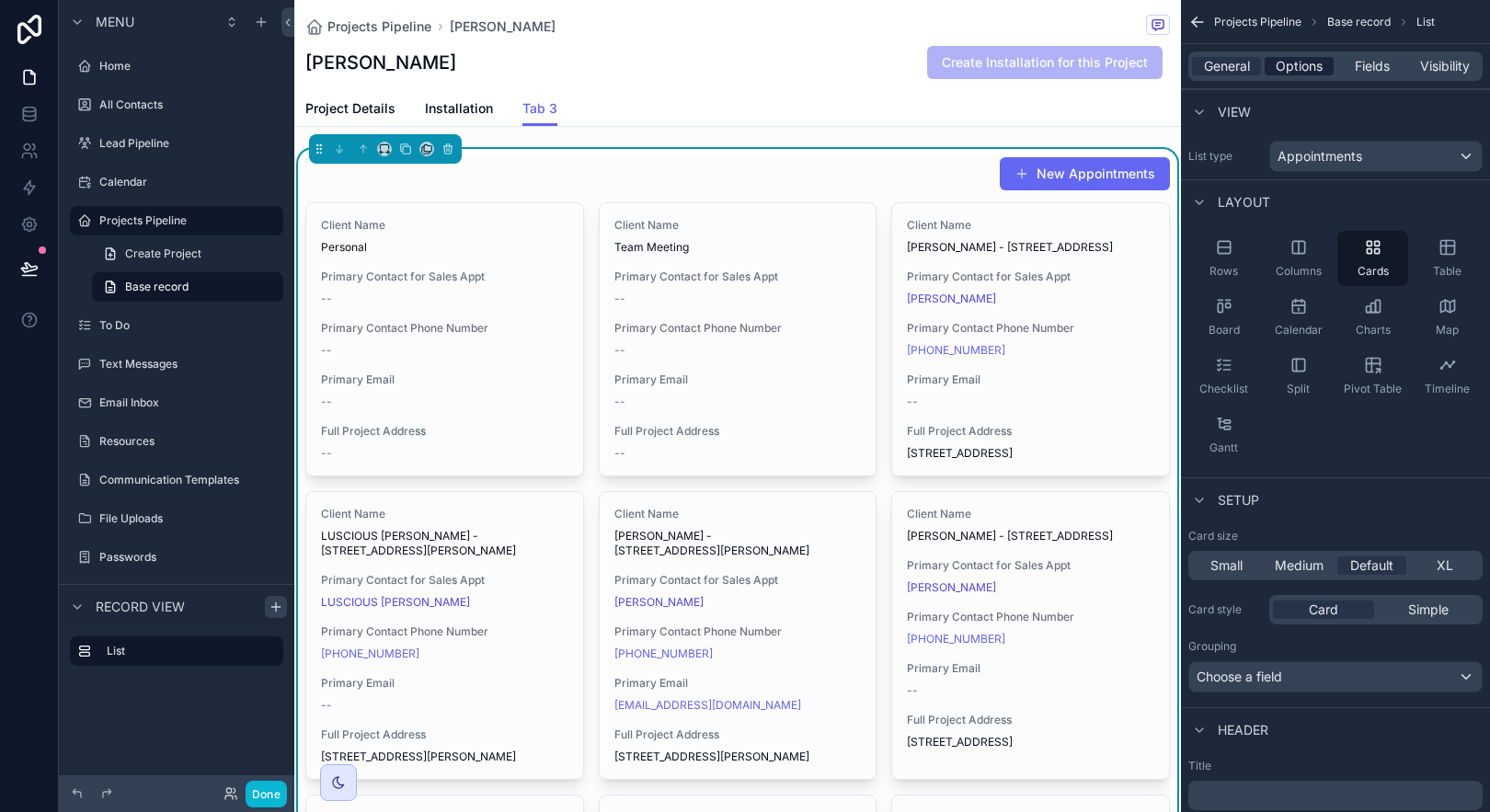
click at [1298, 69] on span "Options" at bounding box center [1299, 66] width 47 height 18
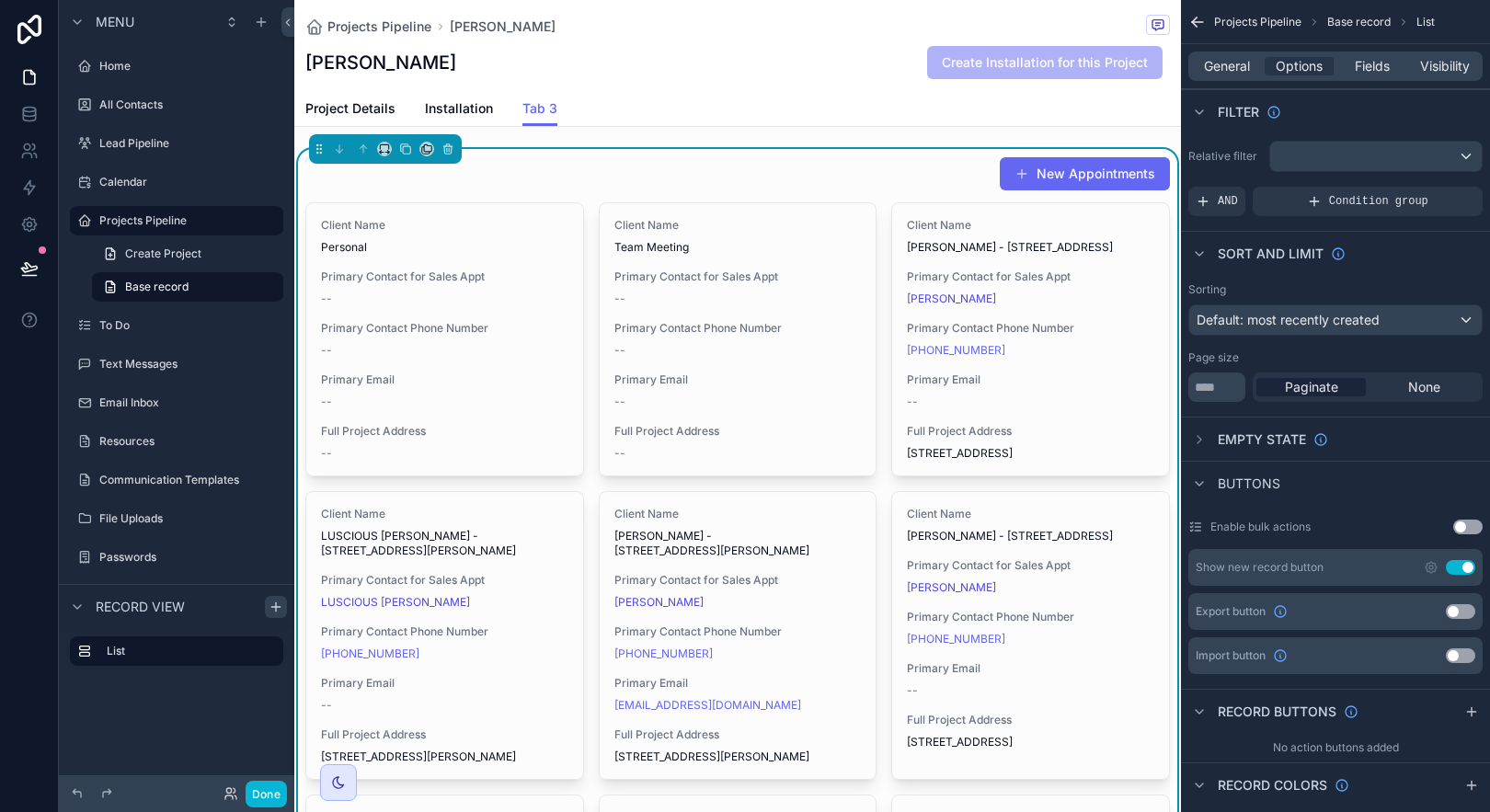
click at [1382, 18] on span "Base record" at bounding box center [1359, 21] width 63 height 15
click at [1289, 24] on span "Projects Pipeline" at bounding box center [1258, 21] width 88 height 15
click at [642, 125] on div "Project Details Installation Tab 3" at bounding box center [738, 109] width 865 height 35
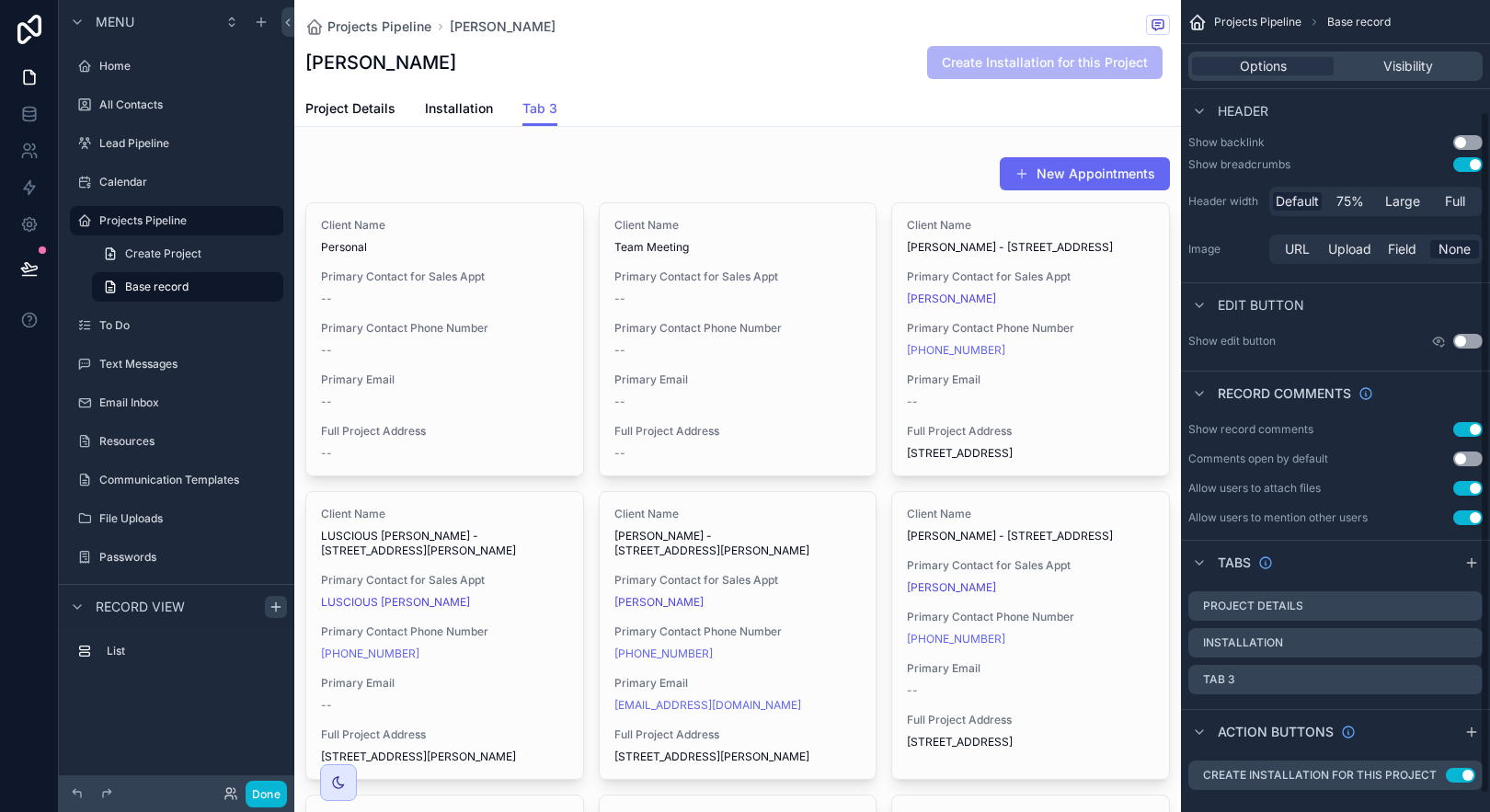
scroll to position [129, 0]
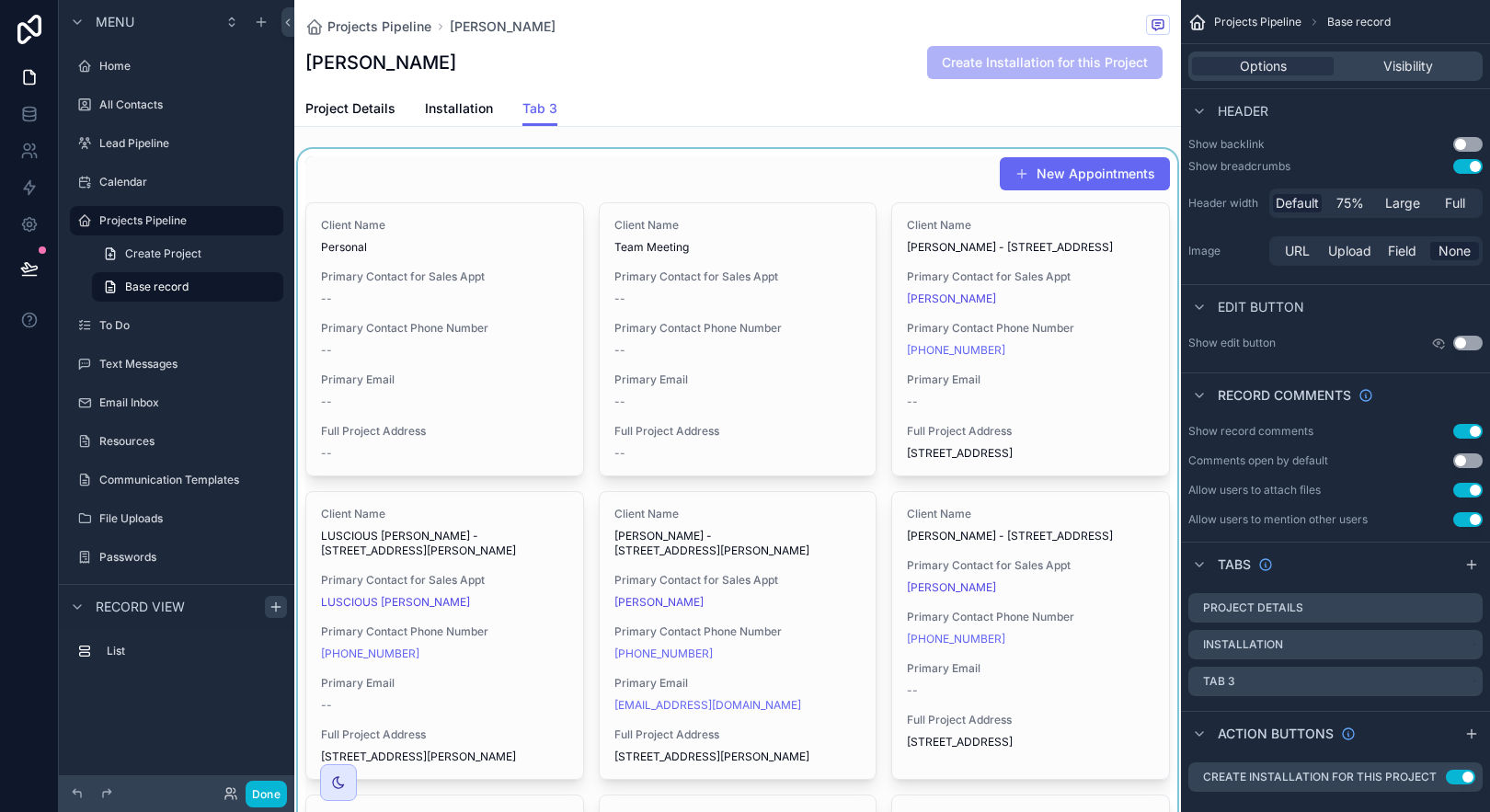
click at [881, 158] on div "scrollable content" at bounding box center [737, 800] width 886 height 1303
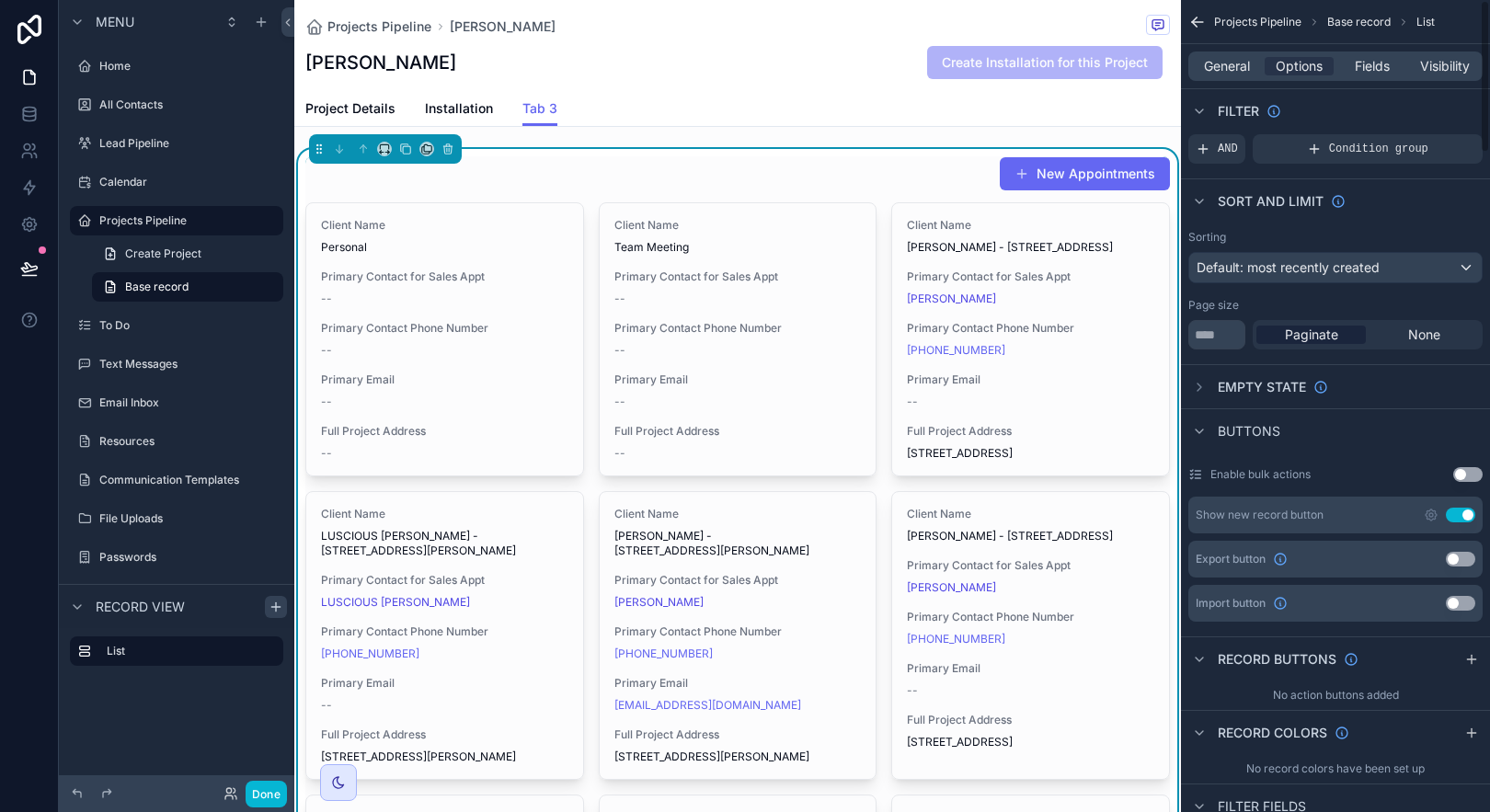
scroll to position [0, 0]
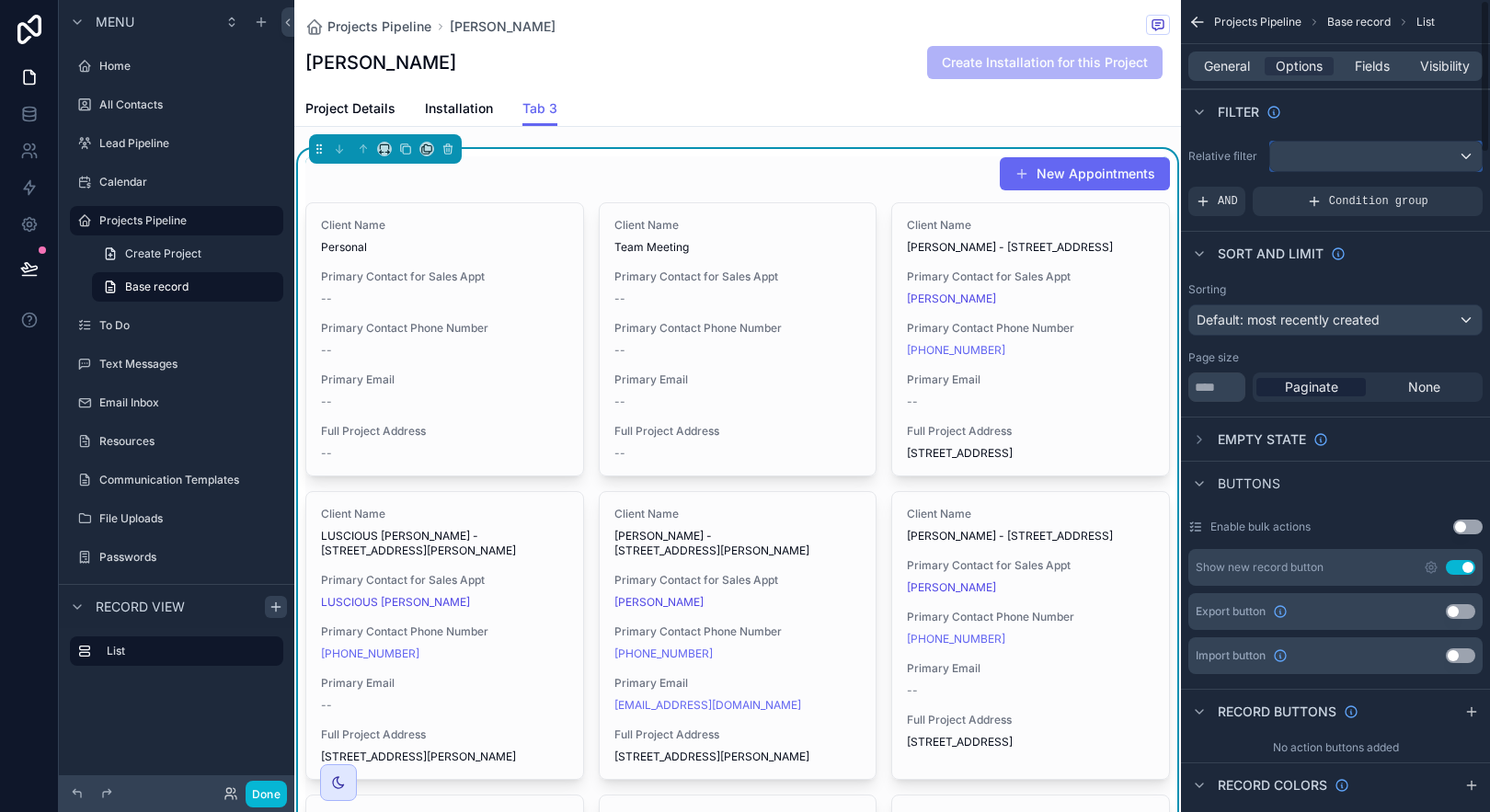
click at [1280, 158] on span "scrollable content" at bounding box center [1280, 156] width 4 height 16
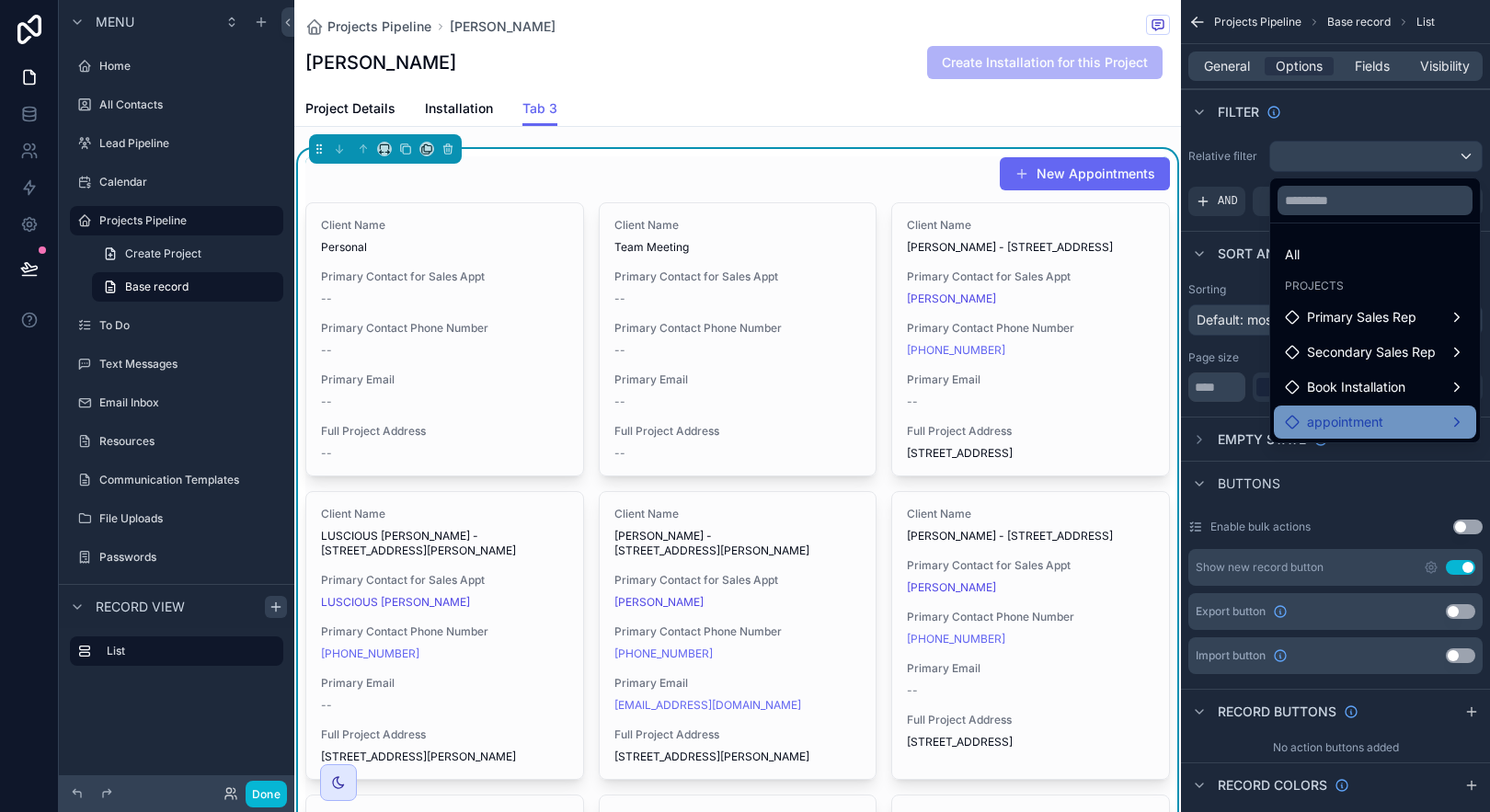
click at [1449, 421] on div "appointment" at bounding box center [1374, 422] width 180 height 22
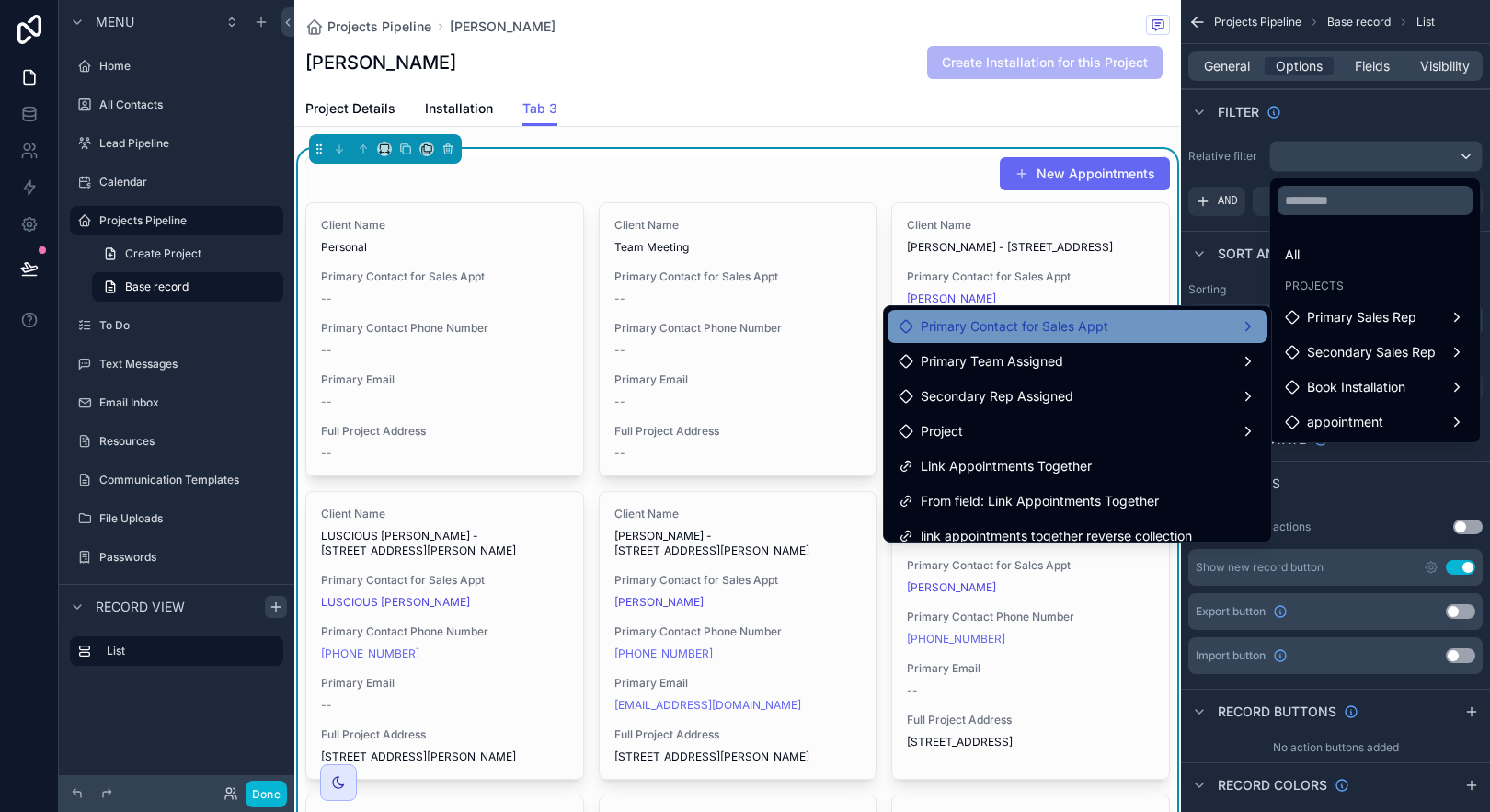
click at [1157, 329] on div "Primary Contact for Sales Appt" at bounding box center [1077, 326] width 357 height 22
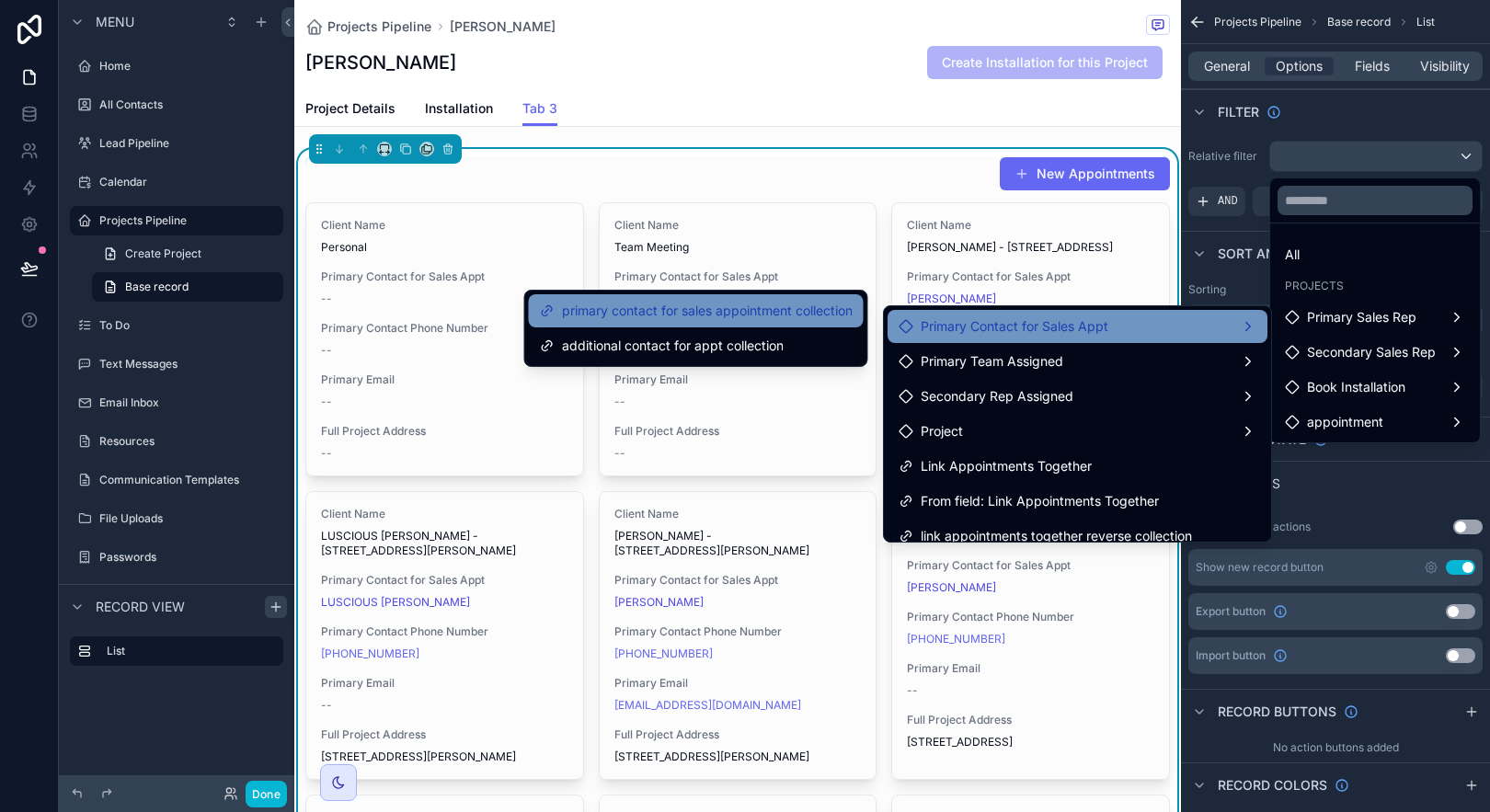
click at [750, 303] on span "primary contact for sales appointment collection" at bounding box center [707, 311] width 290 height 22
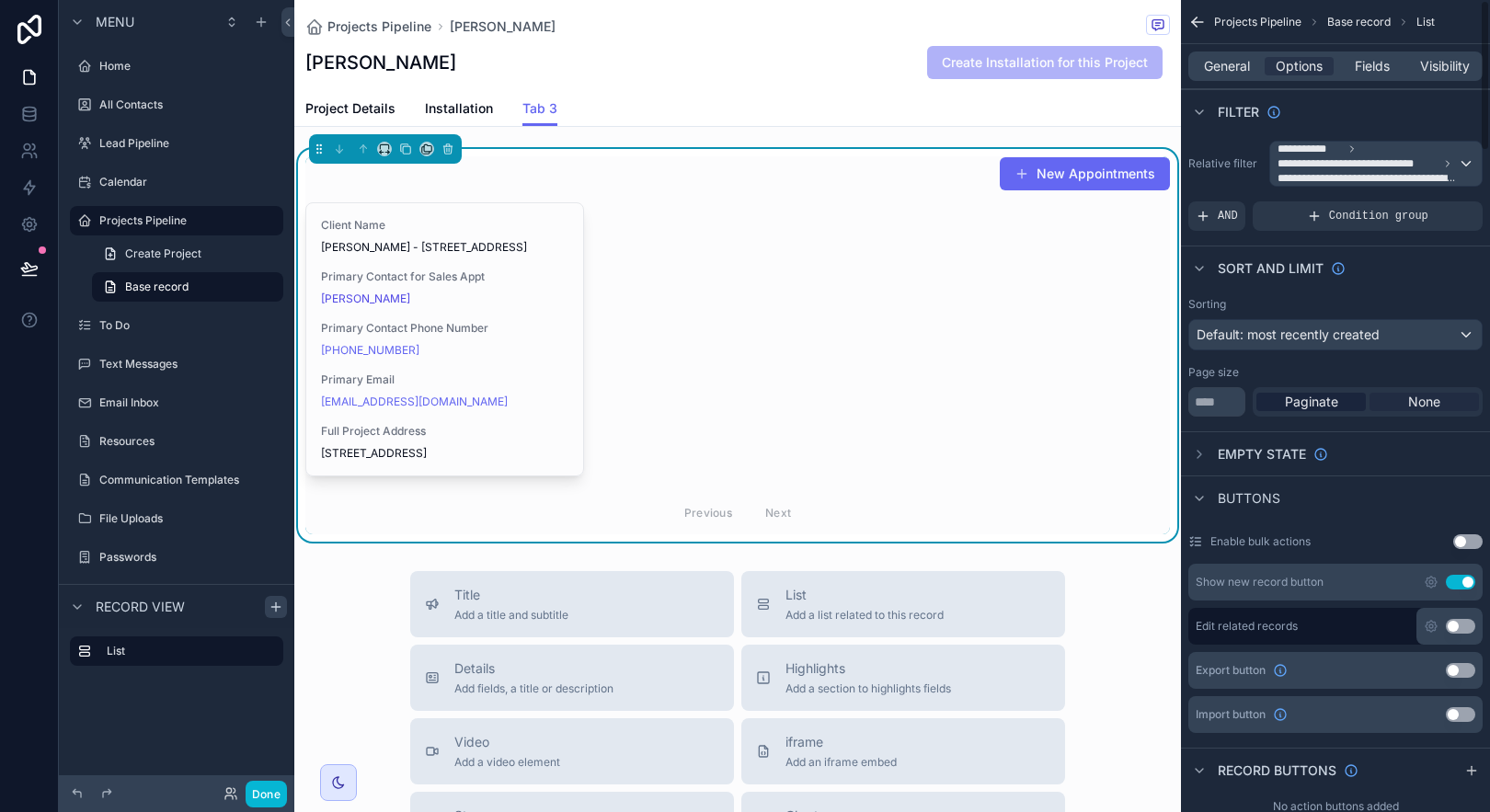
click at [1416, 400] on span "None" at bounding box center [1424, 401] width 32 height 18
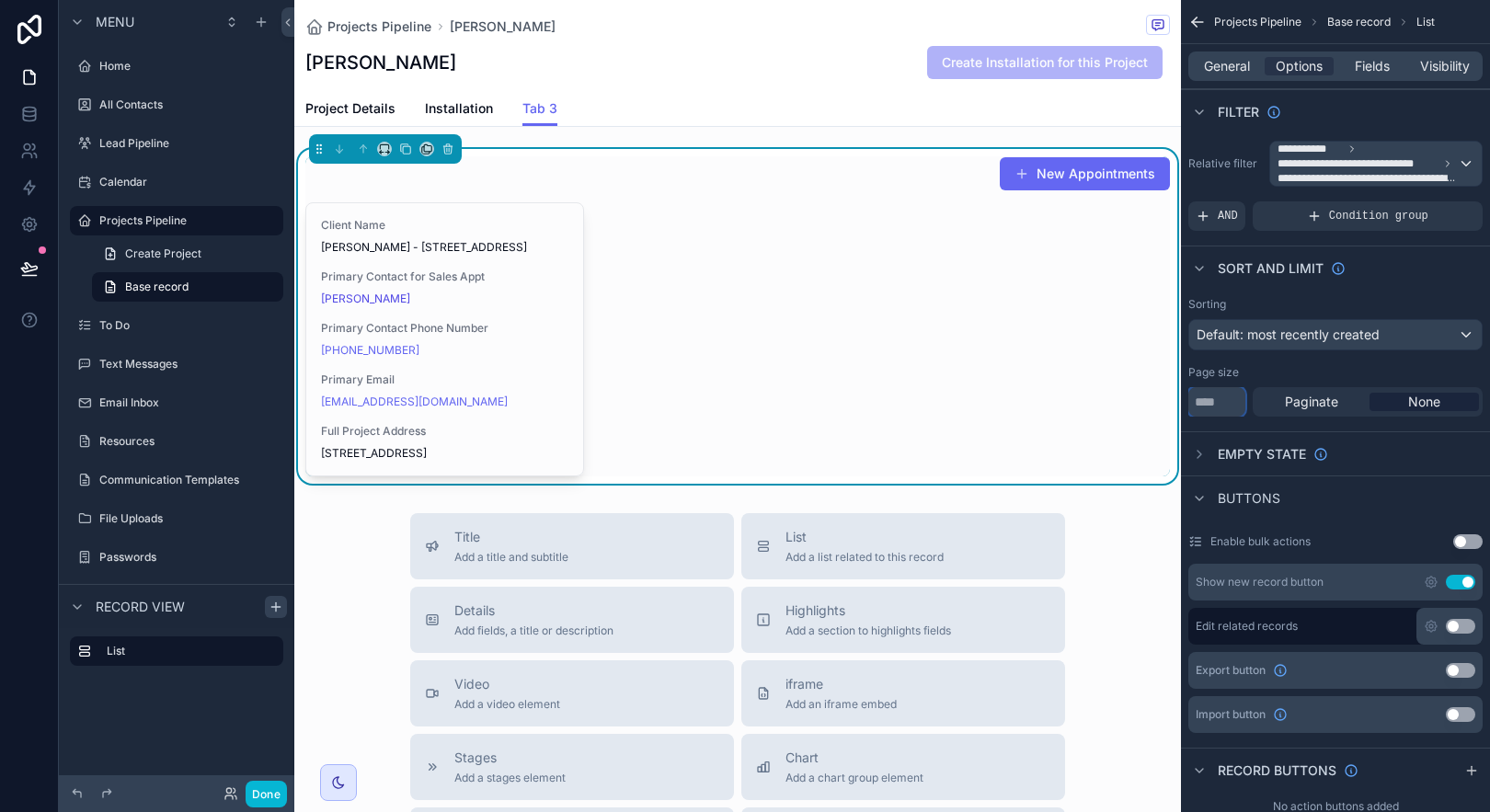
click at [1217, 401] on input "**" at bounding box center [1216, 402] width 57 height 29
type input "*"
type input "***"
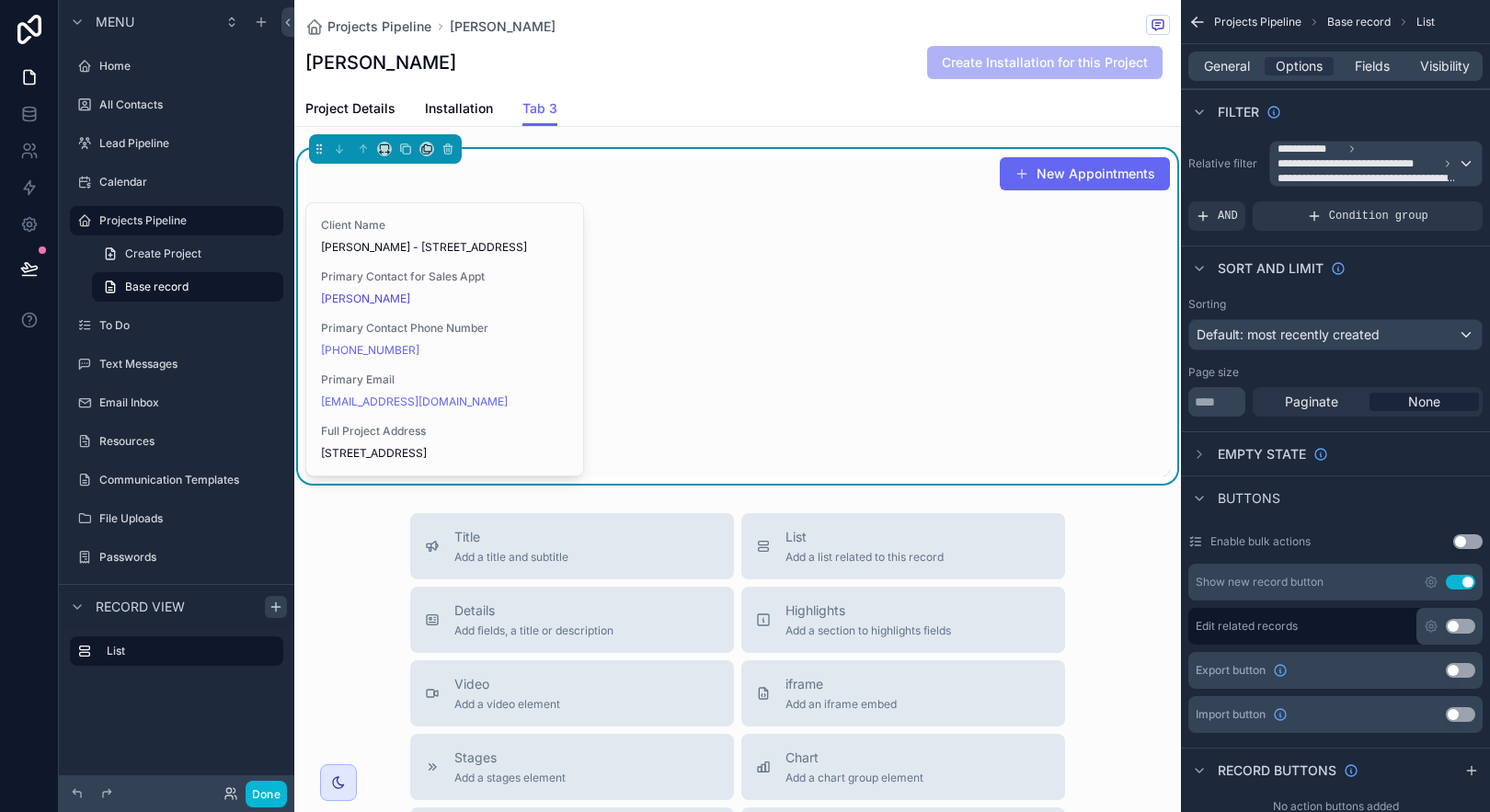
click at [1400, 459] on div "Empty state" at bounding box center [1335, 453] width 309 height 44
click at [1224, 69] on span "General" at bounding box center [1226, 66] width 46 height 18
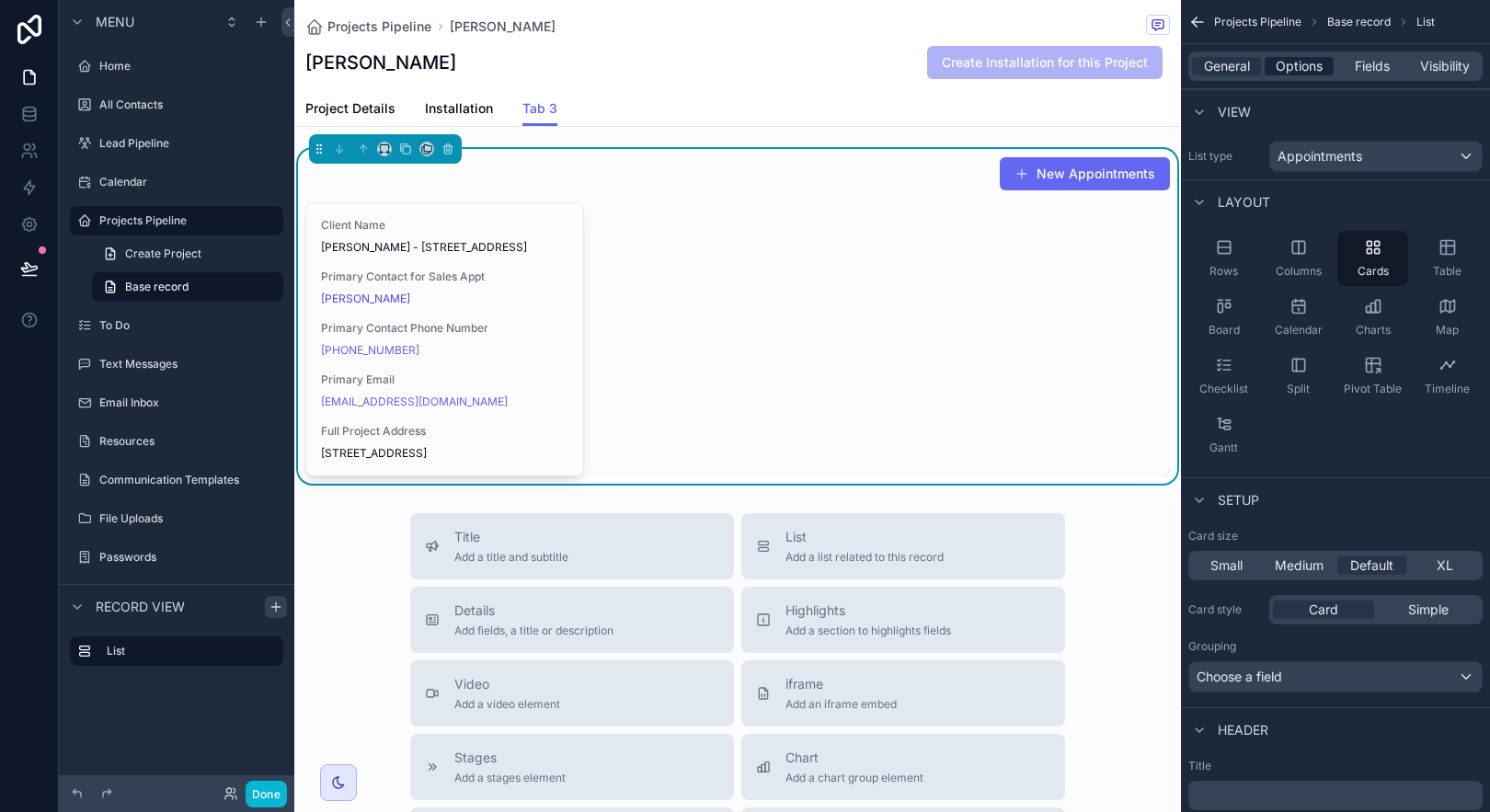
click at [1307, 65] on span "Options" at bounding box center [1299, 66] width 47 height 18
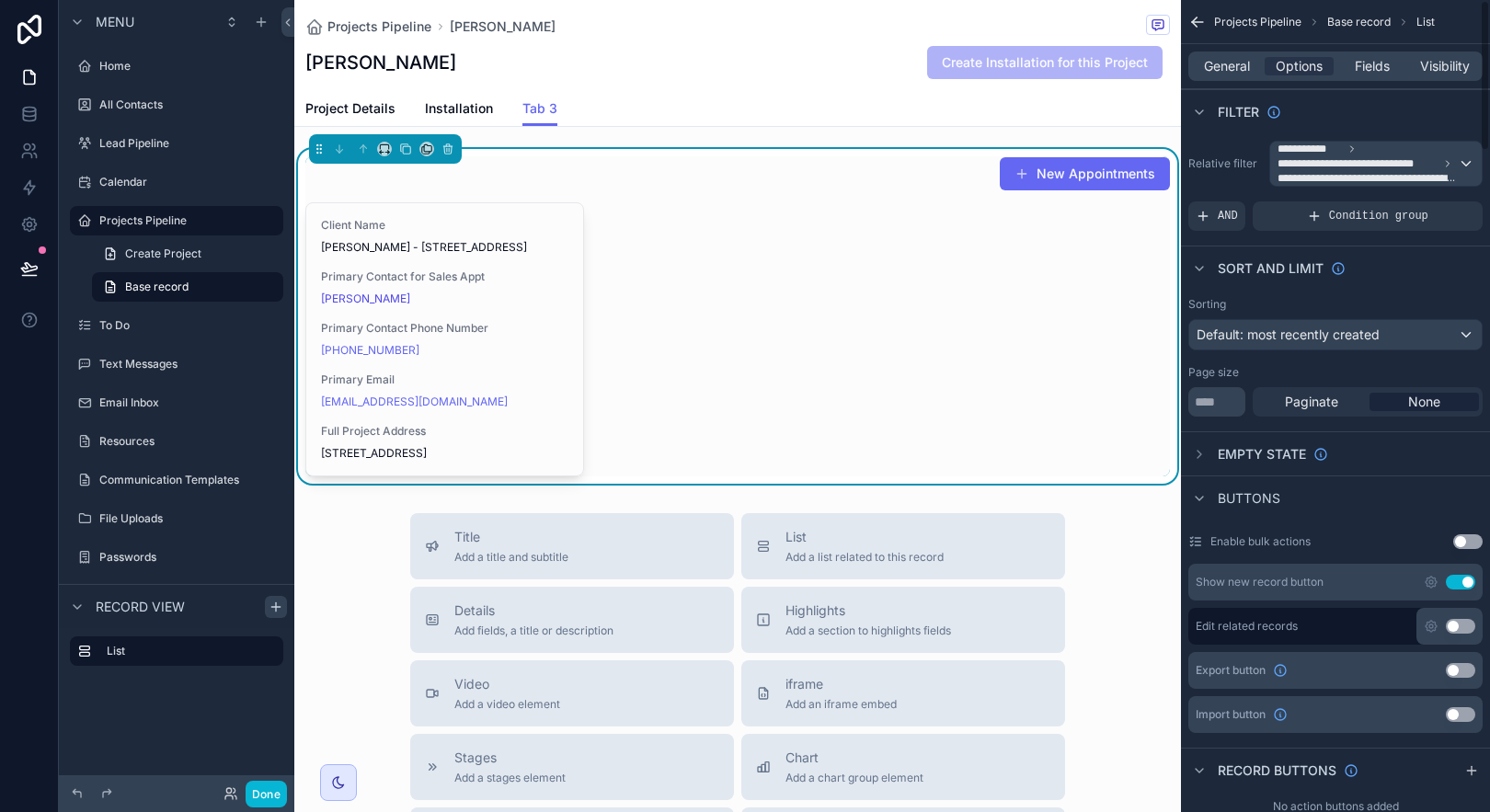
click at [1466, 584] on button "Use setting" at bounding box center [1461, 581] width 29 height 15
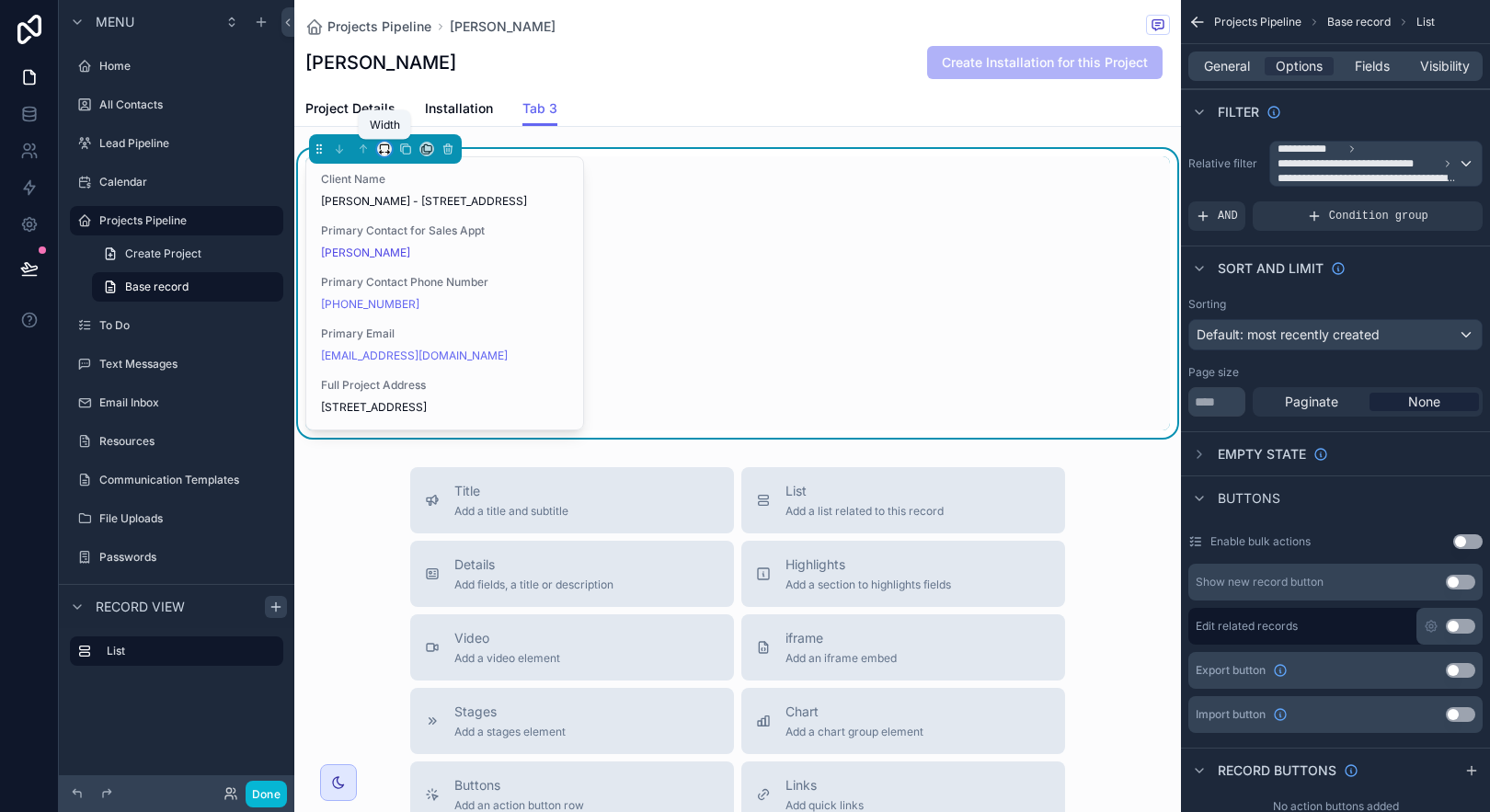
click at [382, 147] on icon "scrollable content" at bounding box center [384, 148] width 13 height 13
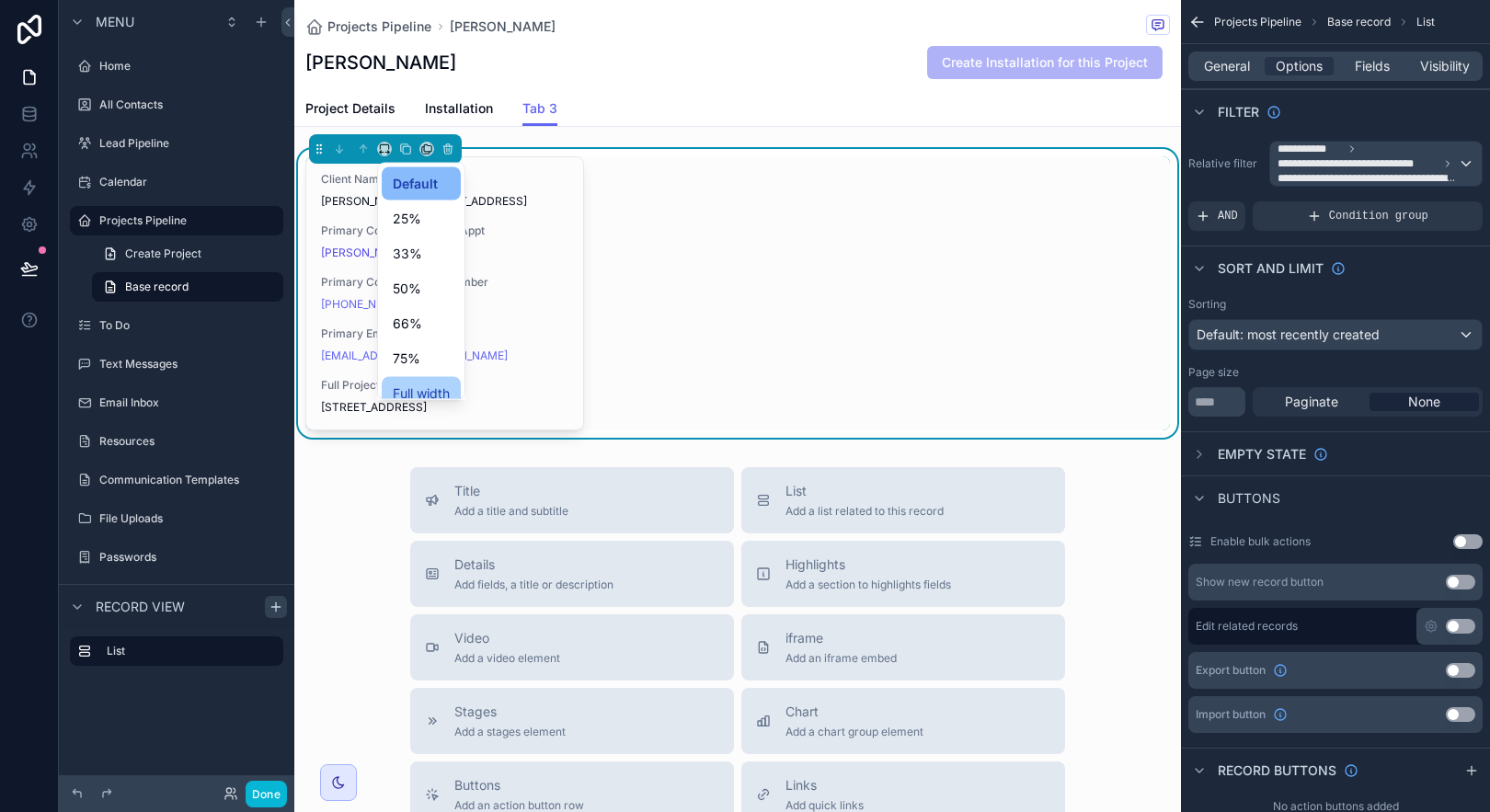
click at [441, 385] on span "Full width" at bounding box center [421, 393] width 57 height 22
drag, startPoint x: 1450, startPoint y: 65, endPoint x: 1445, endPoint y: 341, distance: 276.0
click at [1445, 341] on div "Default: most recently created" at bounding box center [1335, 335] width 292 height 29
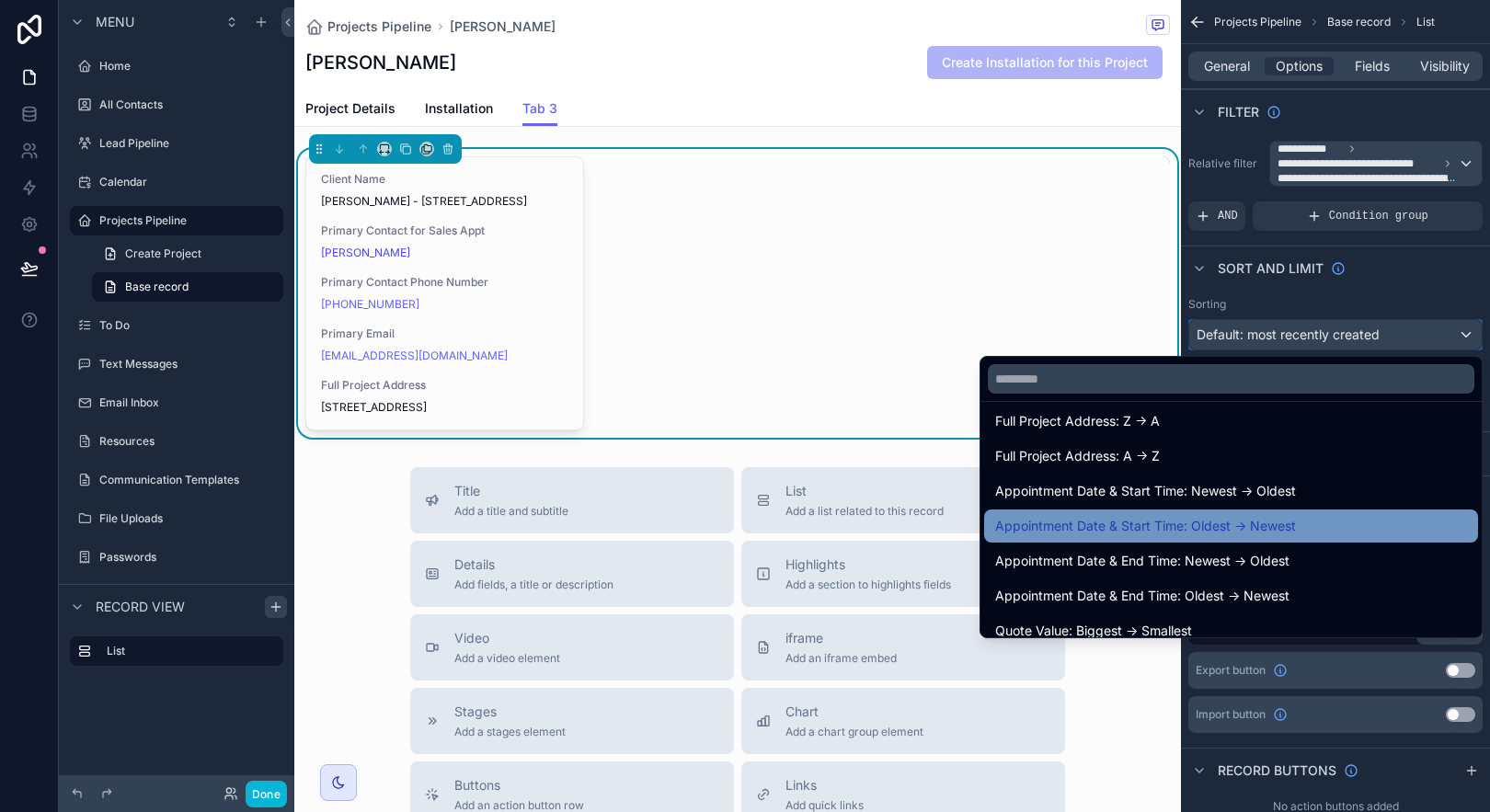
scroll to position [375, 0]
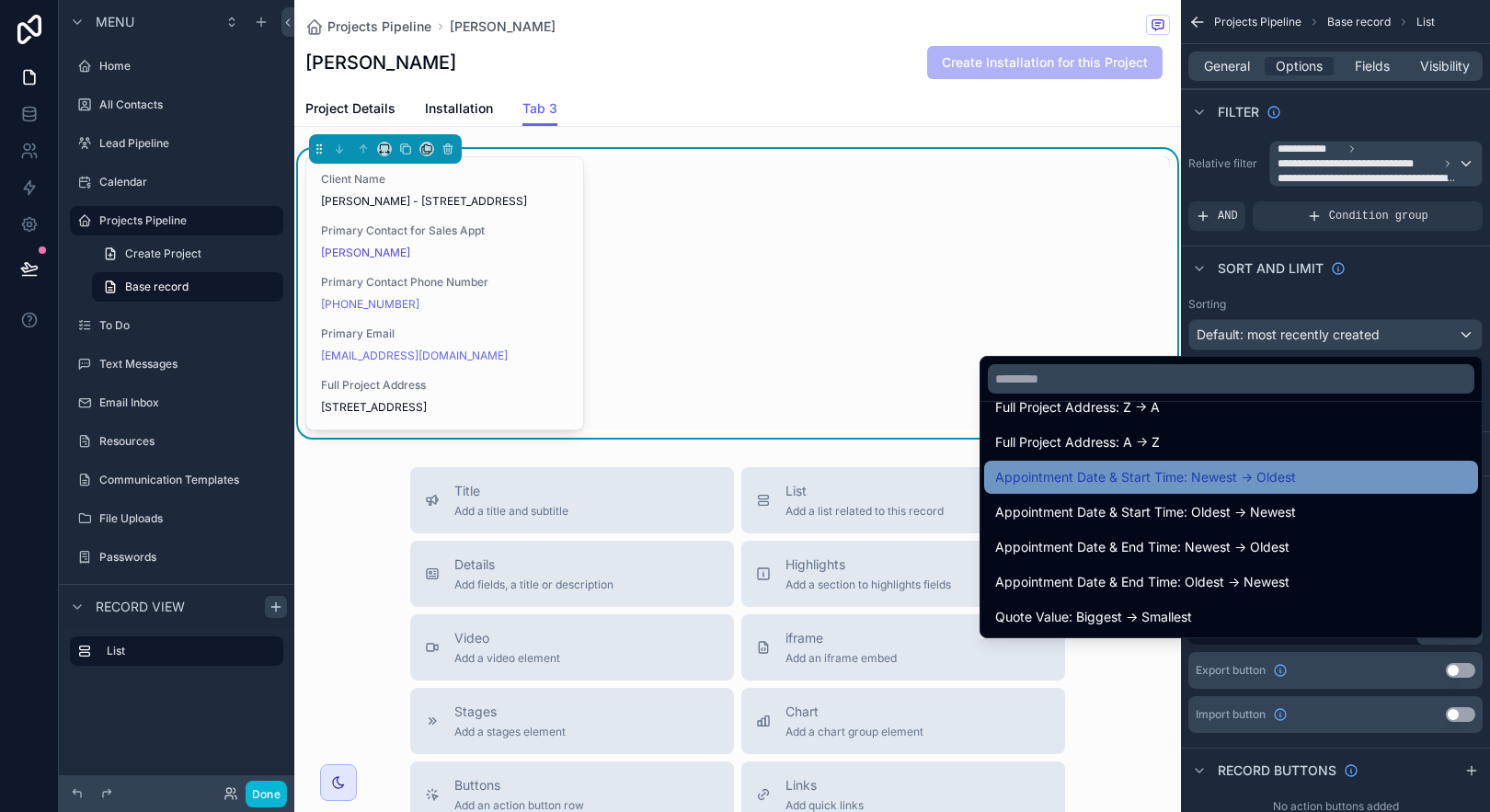
click at [1336, 472] on div "Appointment Date & Start Time: Newest -> Oldest" at bounding box center [1231, 477] width 472 height 22
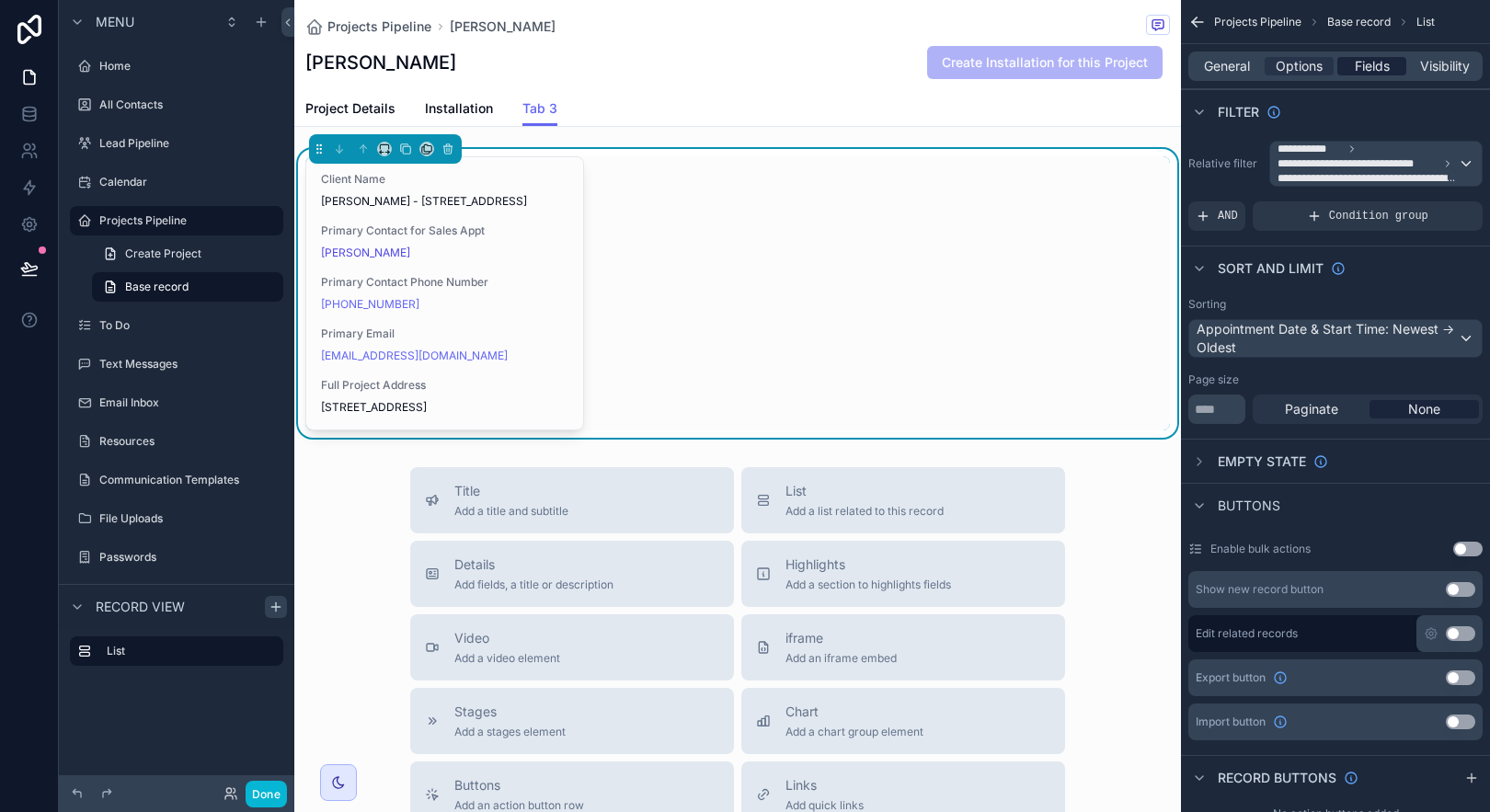
click at [1373, 66] on span "Fields" at bounding box center [1372, 66] width 35 height 18
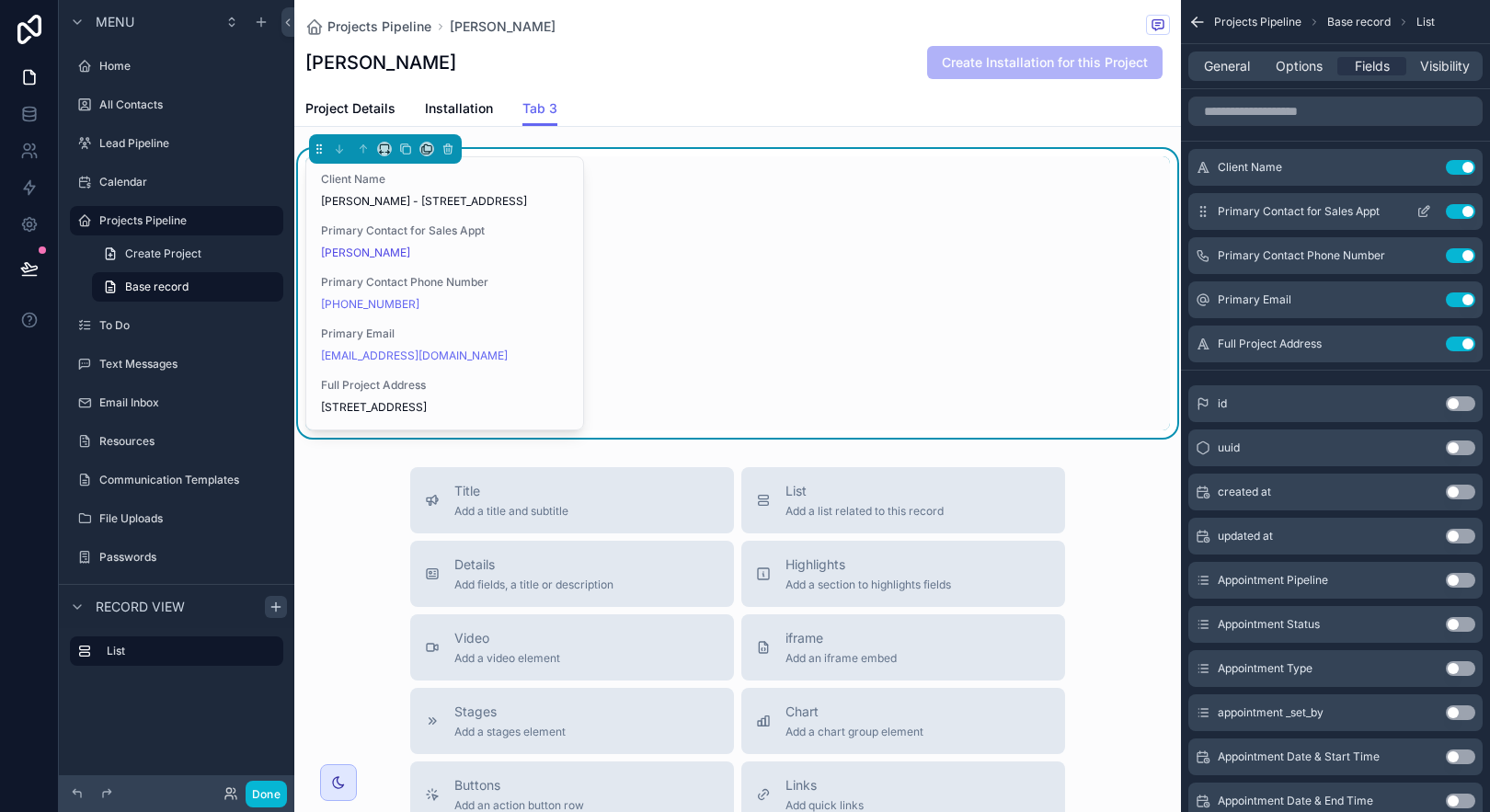
click at [1460, 210] on button "Use setting" at bounding box center [1461, 211] width 29 height 15
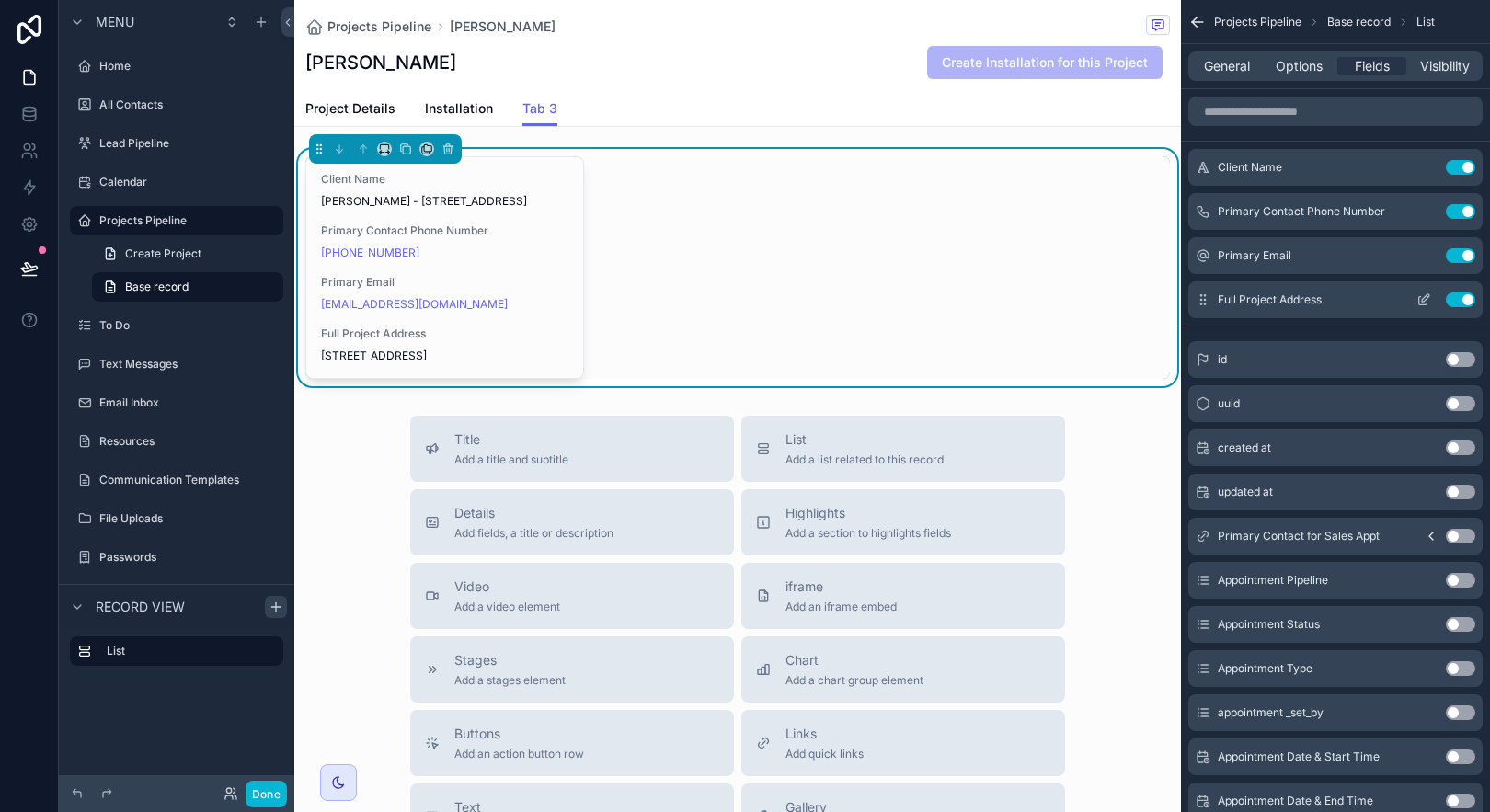
click at [1470, 303] on button "Use setting" at bounding box center [1461, 299] width 29 height 15
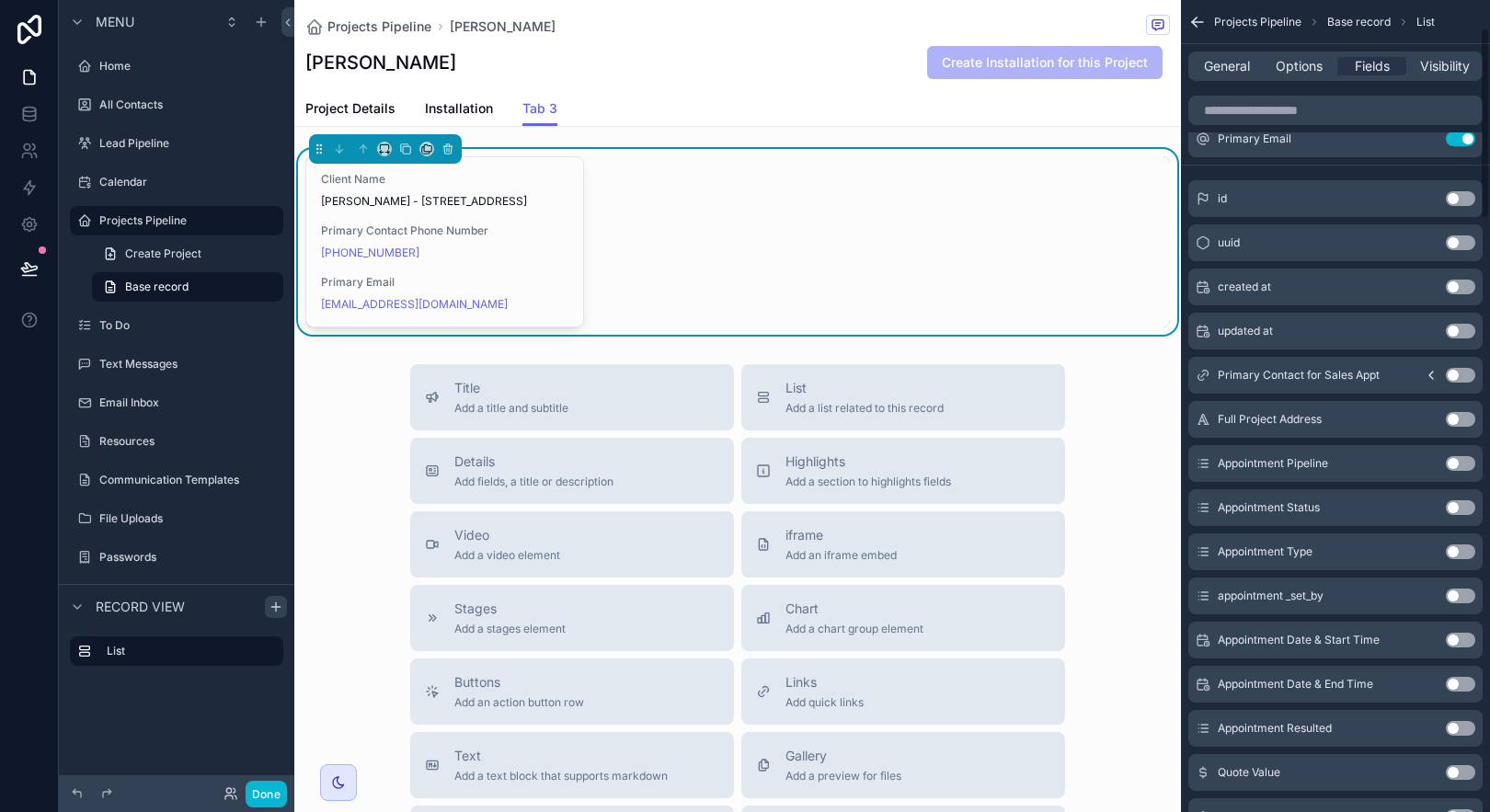
scroll to position [120, 0]
click at [1454, 509] on button "Use setting" at bounding box center [1461, 504] width 29 height 15
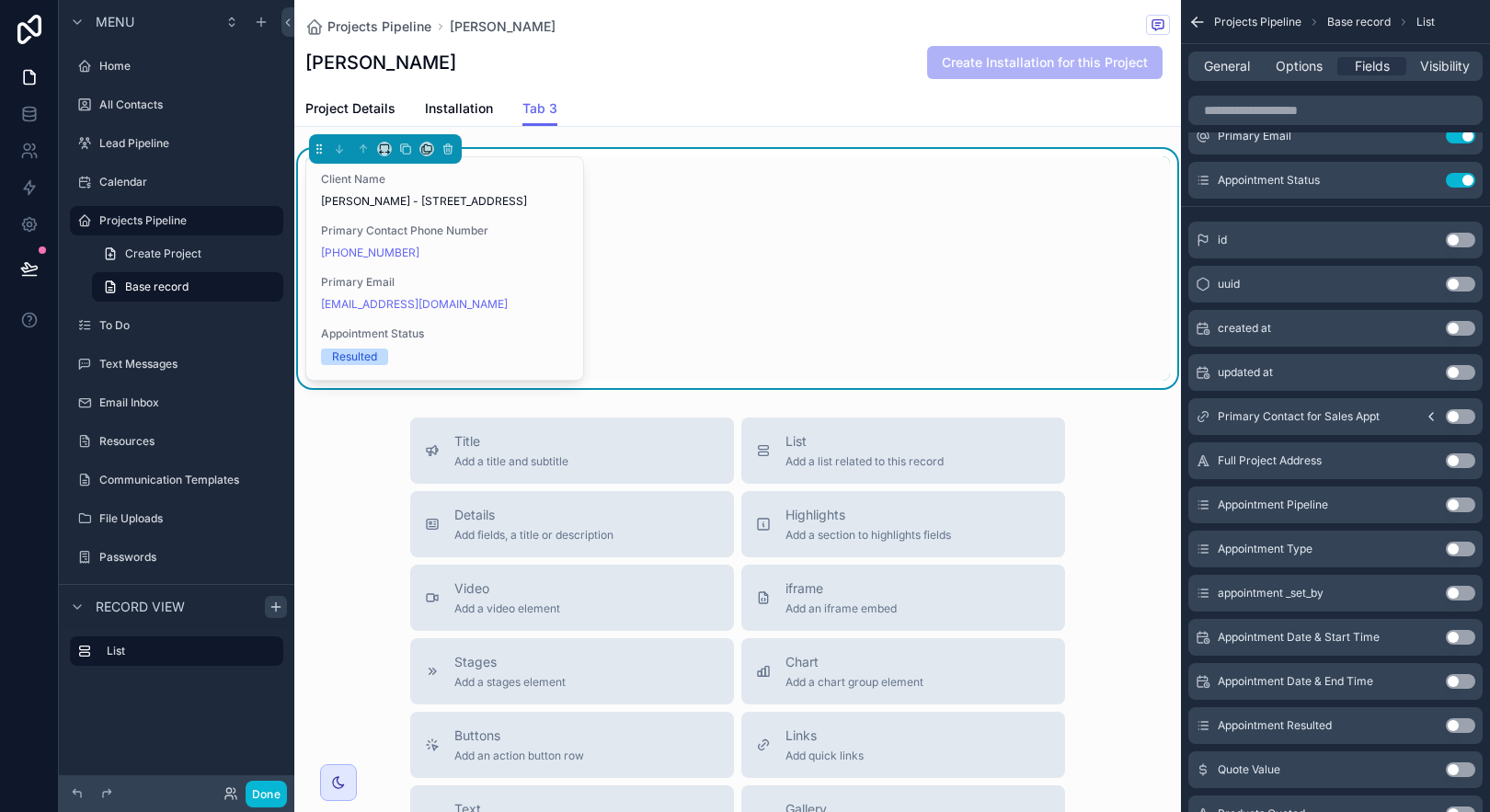
click at [1454, 509] on button "Use setting" at bounding box center [1461, 504] width 29 height 15
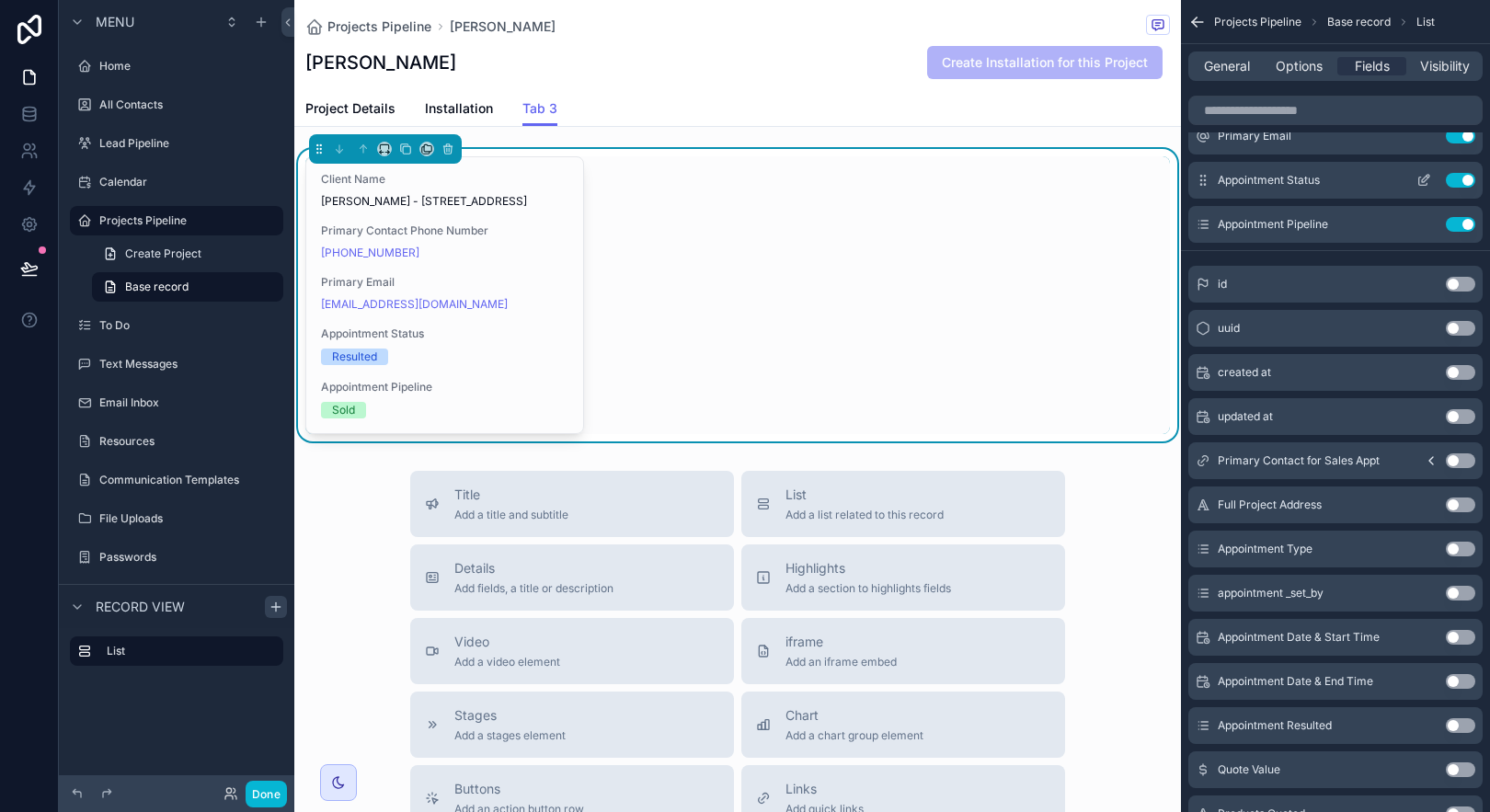
click at [1458, 183] on button "Use setting" at bounding box center [1461, 180] width 29 height 15
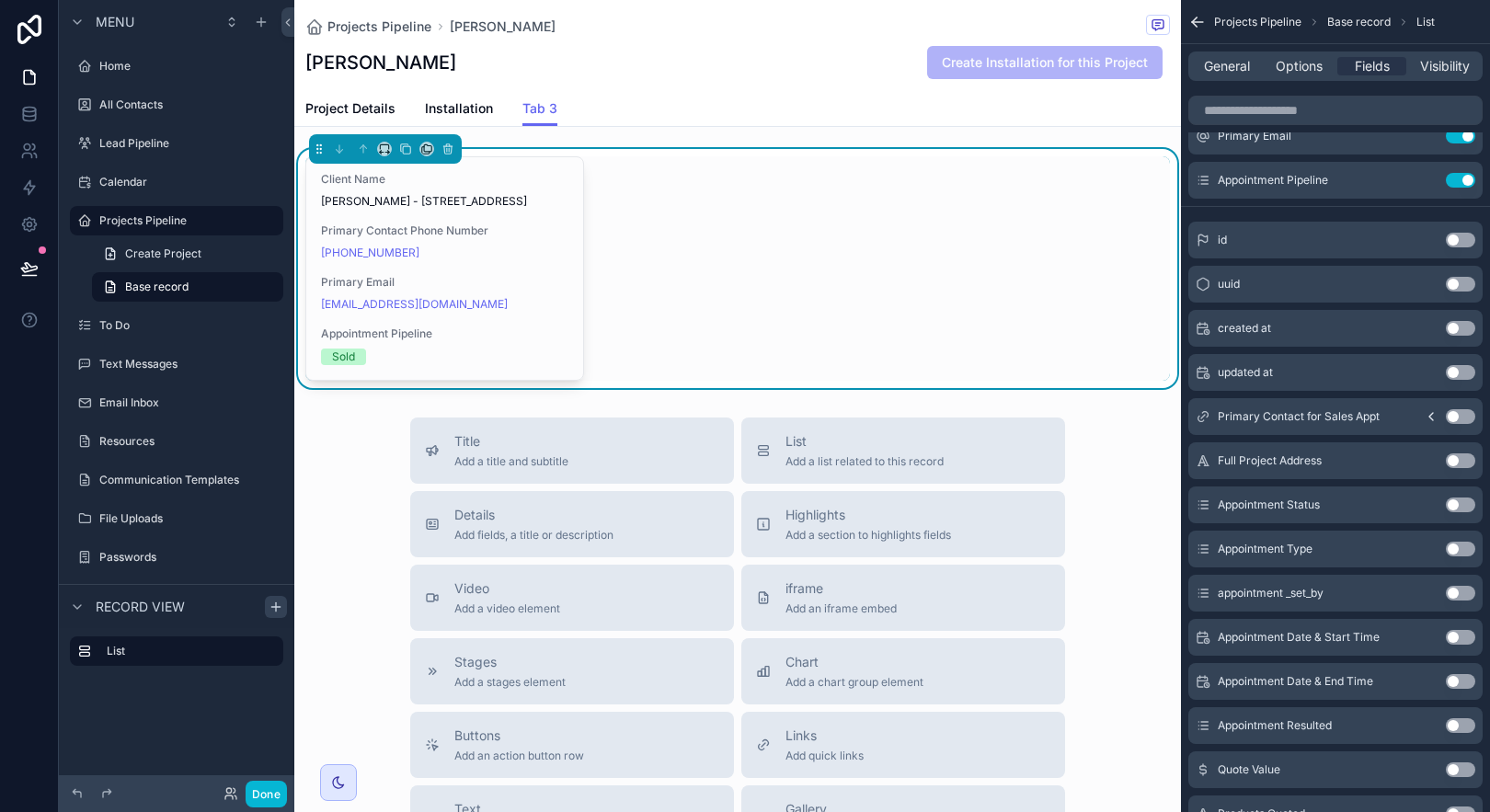
click at [1460, 631] on button "Use setting" at bounding box center [1461, 637] width 29 height 15
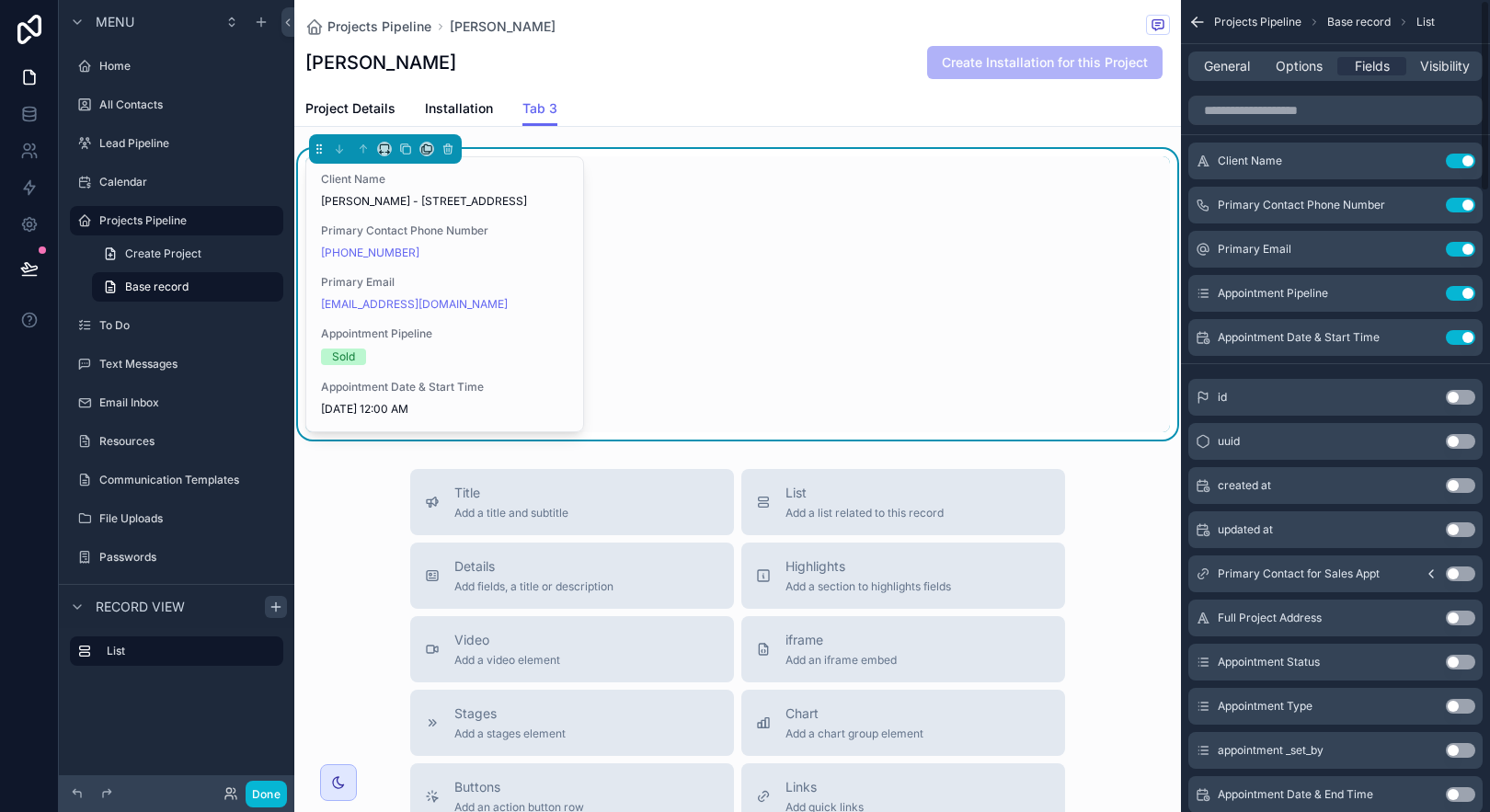
scroll to position [0, 0]
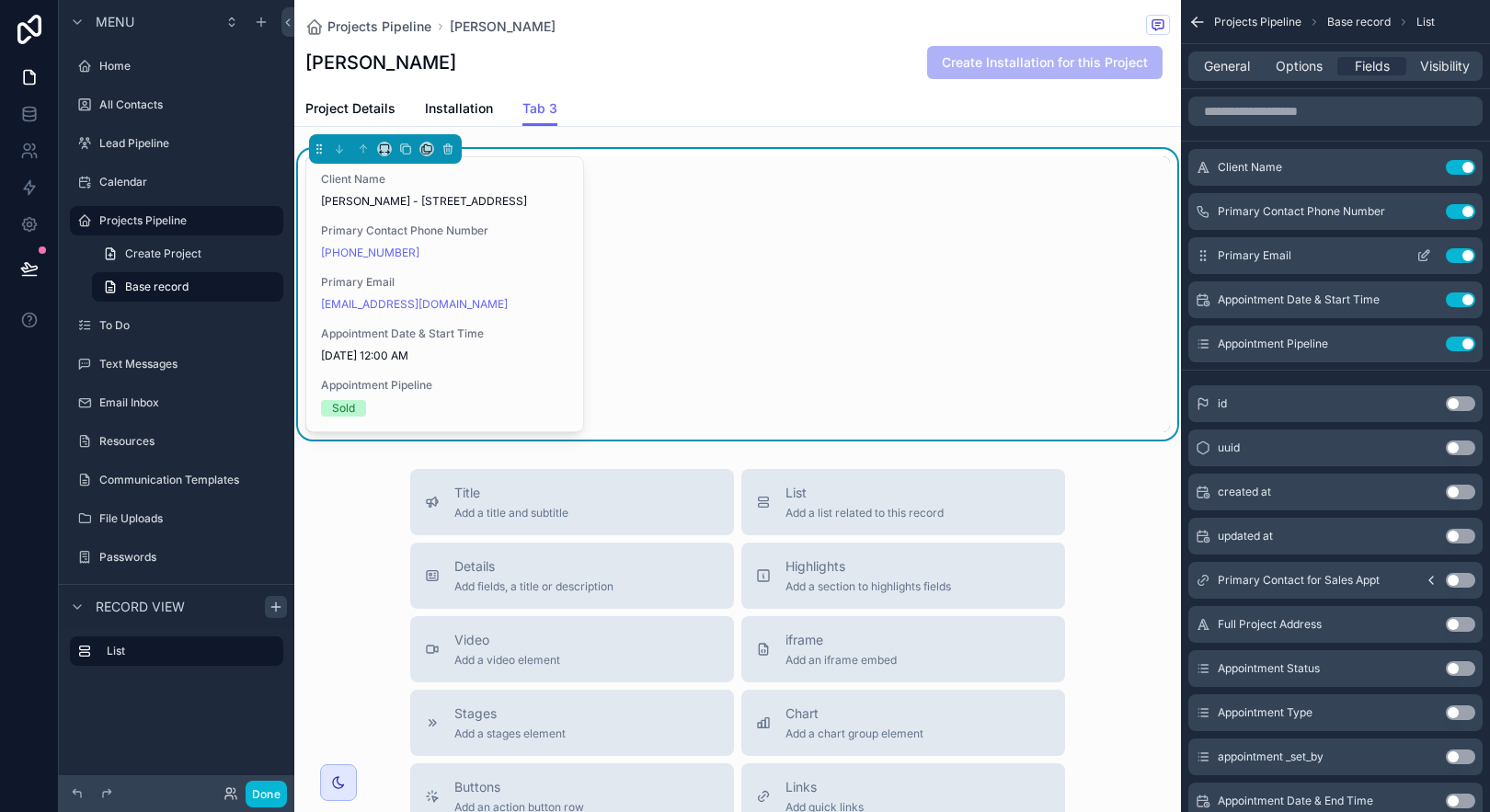
click at [1466, 257] on button "Use setting" at bounding box center [1461, 255] width 29 height 15
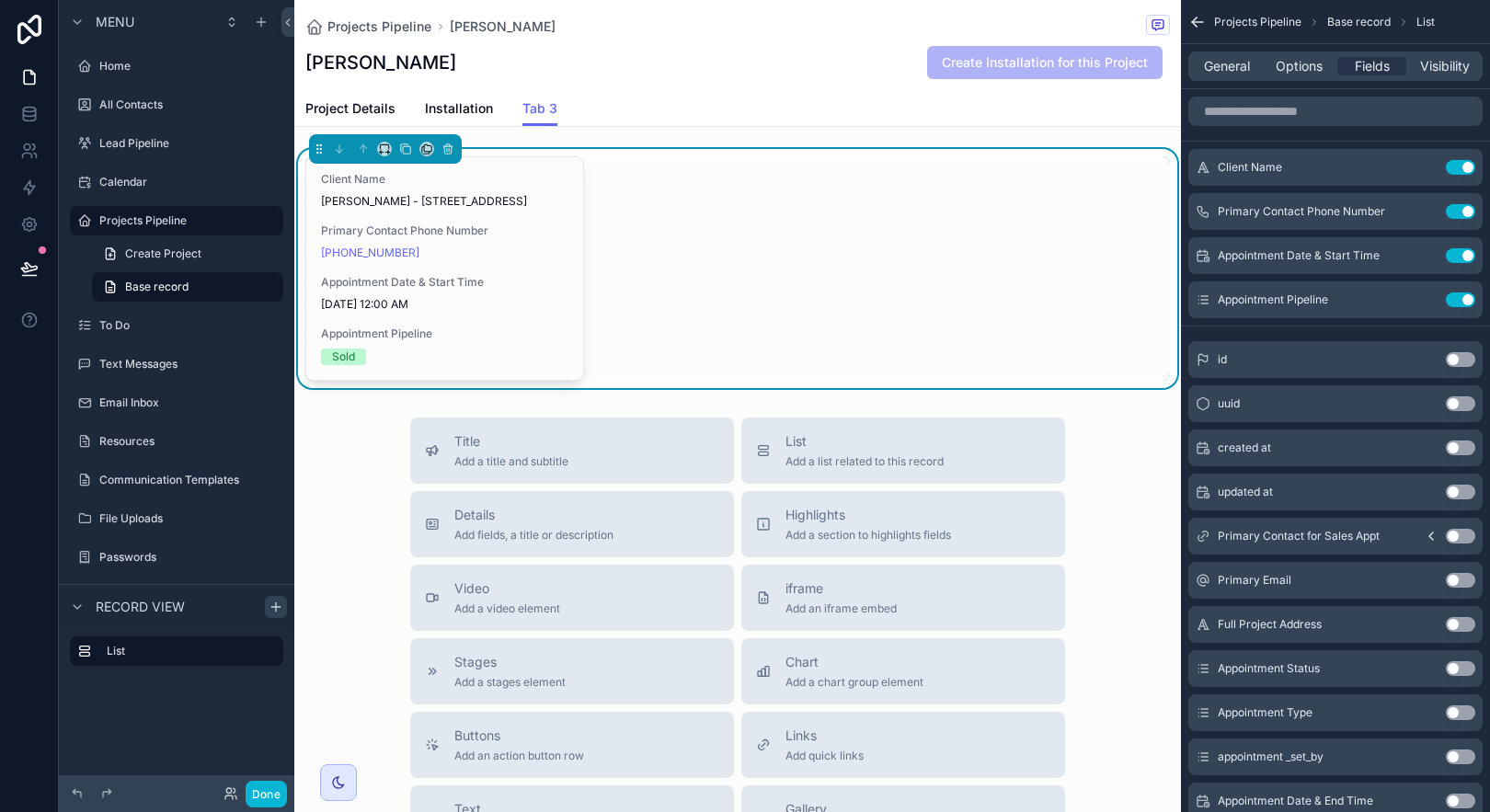
click at [855, 107] on div "Project Details Installation Tab 3" at bounding box center [738, 109] width 865 height 35
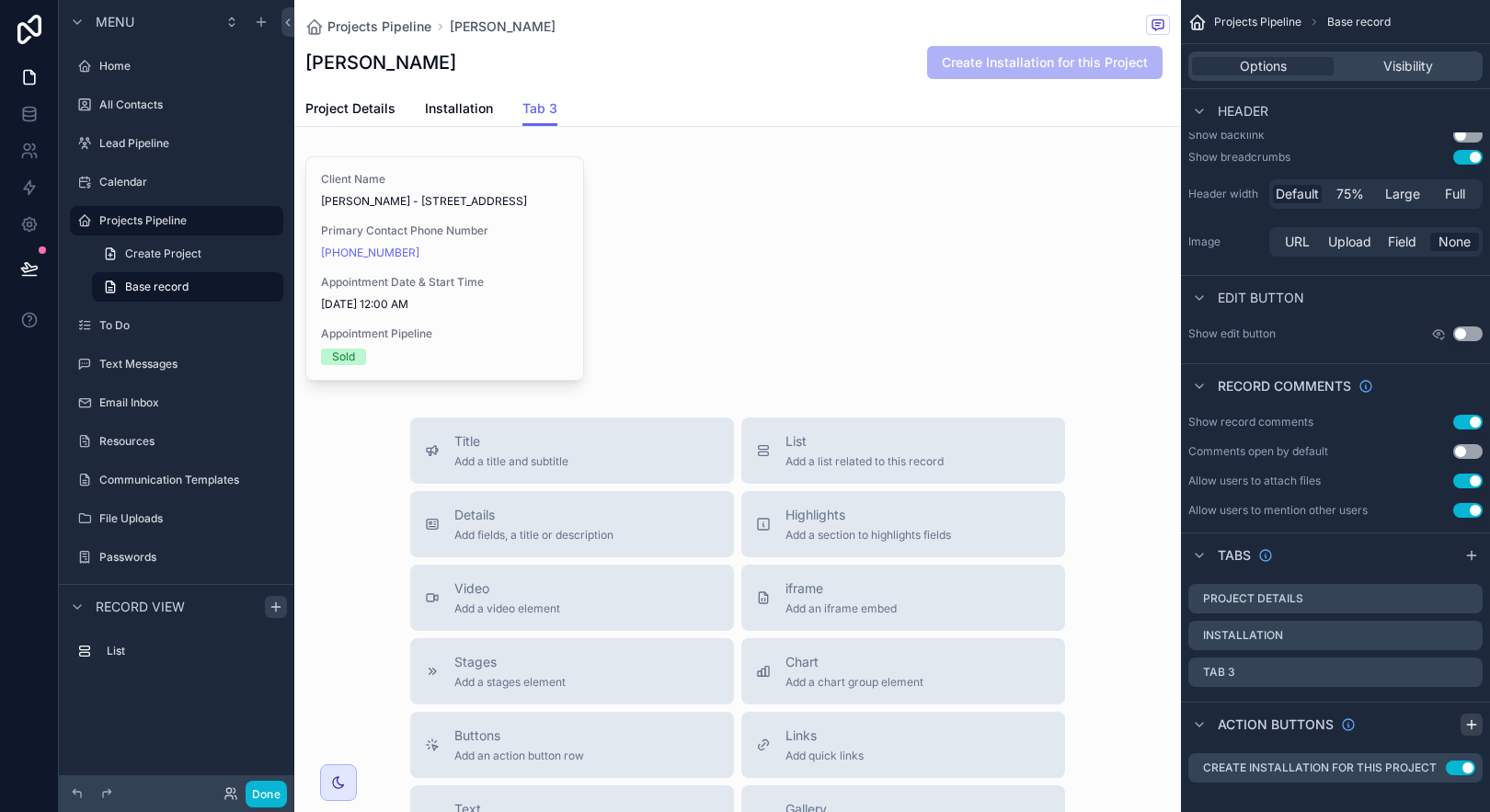
scroll to position [154, 0]
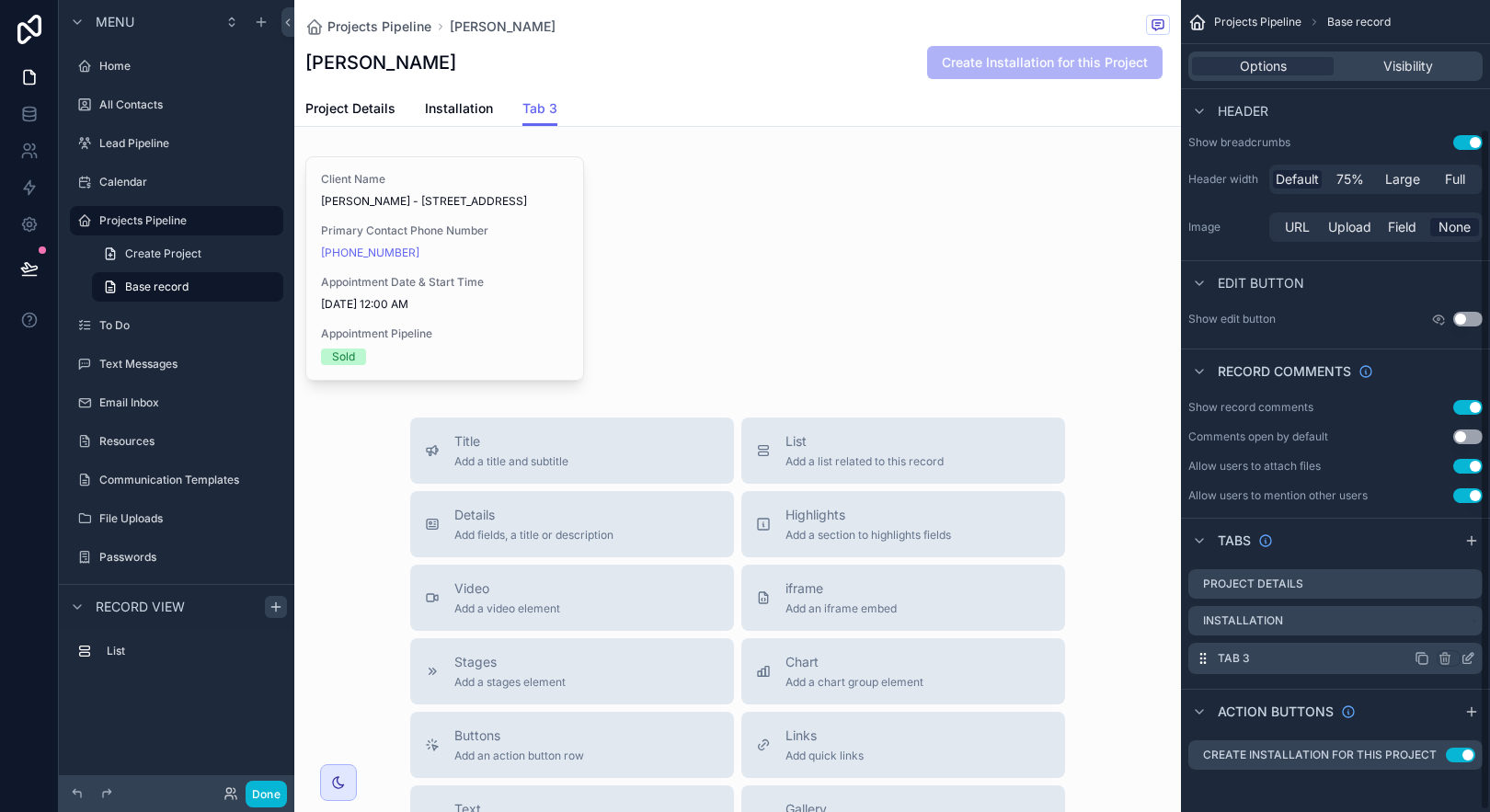
click at [1466, 659] on icon "scrollable content" at bounding box center [1470, 657] width 8 height 8
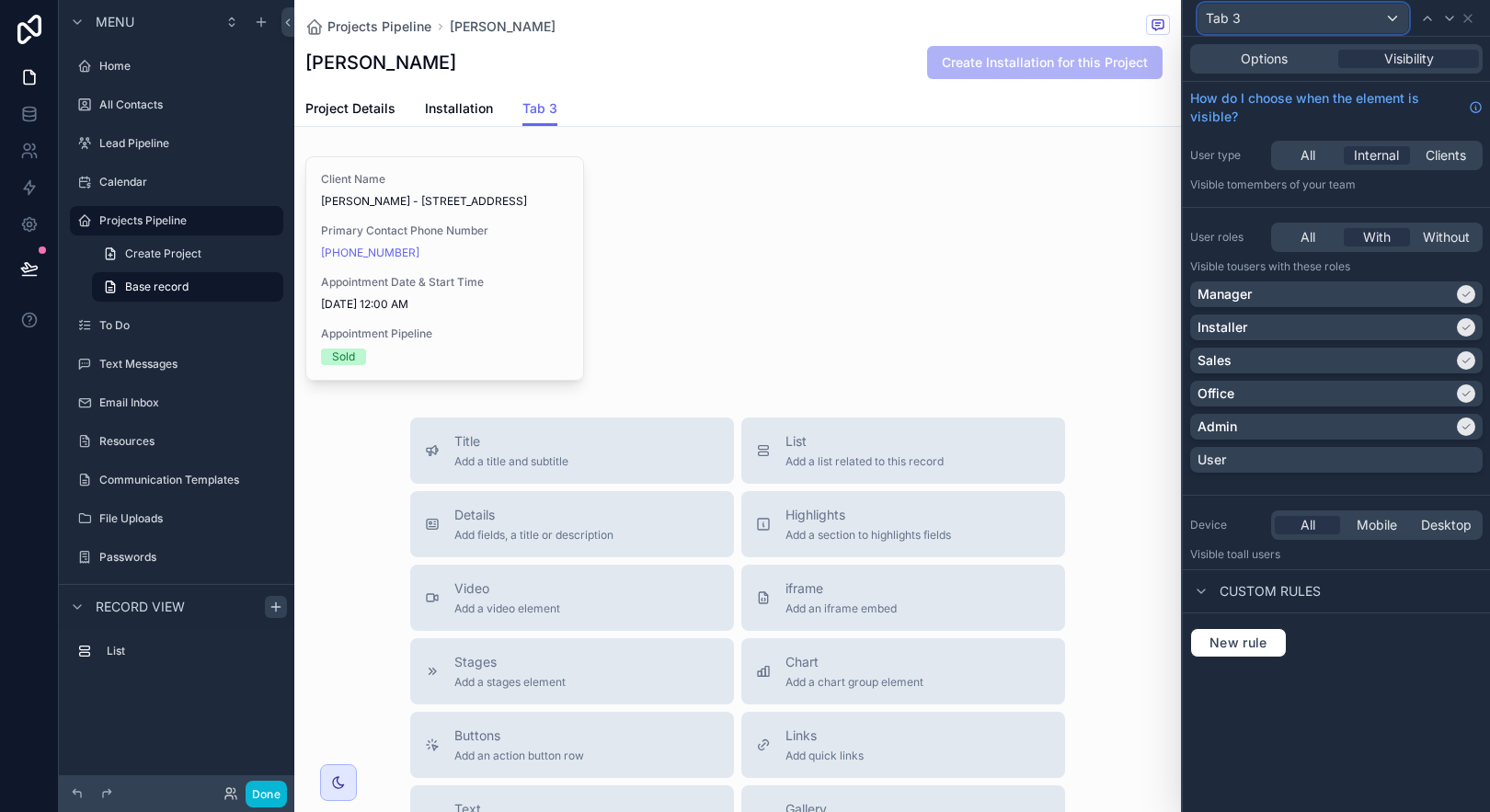
click at [1265, 18] on div "Tab 3" at bounding box center [1303, 18] width 209 height 29
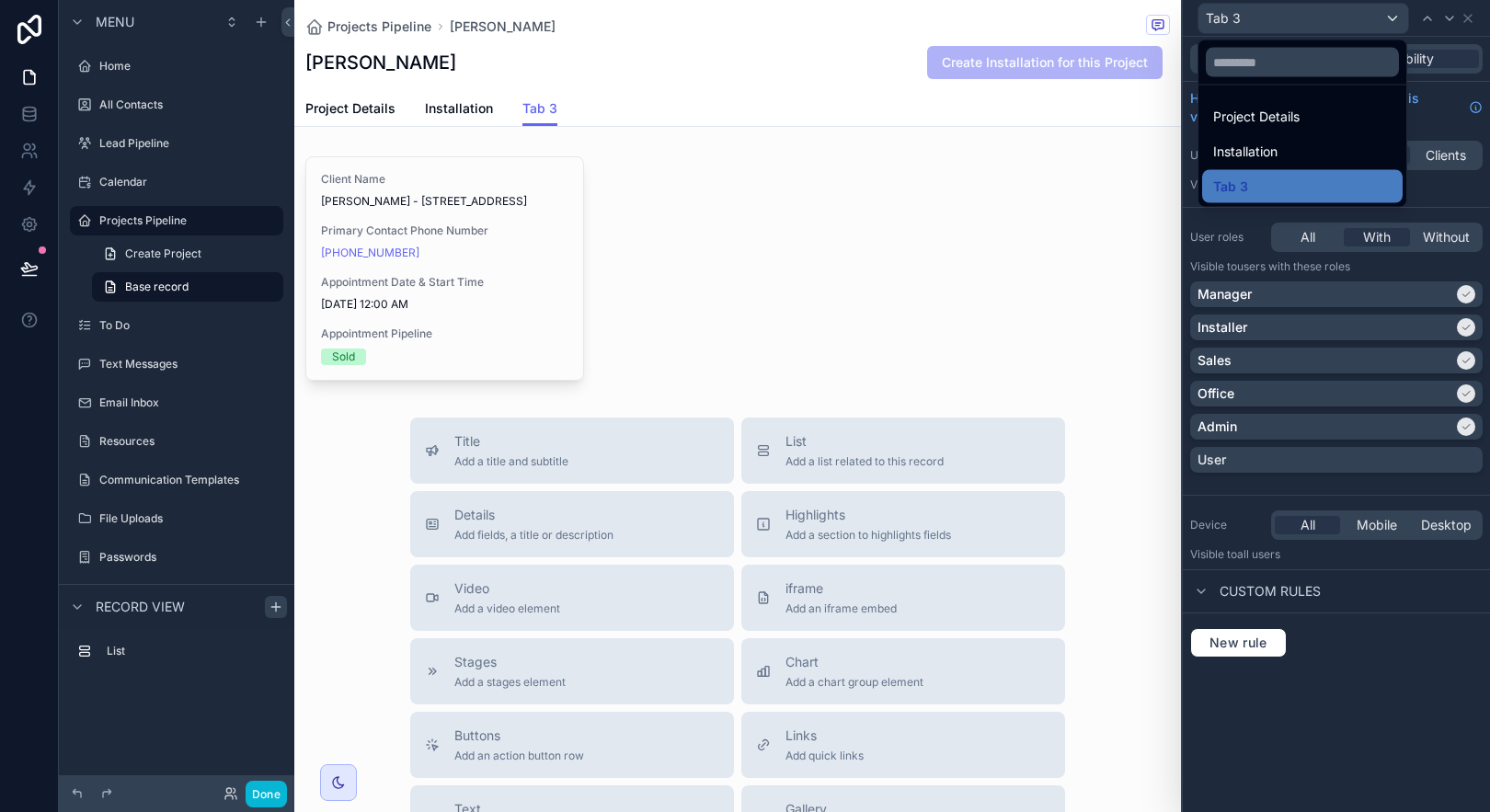
click at [1265, 18] on div at bounding box center [1336, 406] width 307 height 812
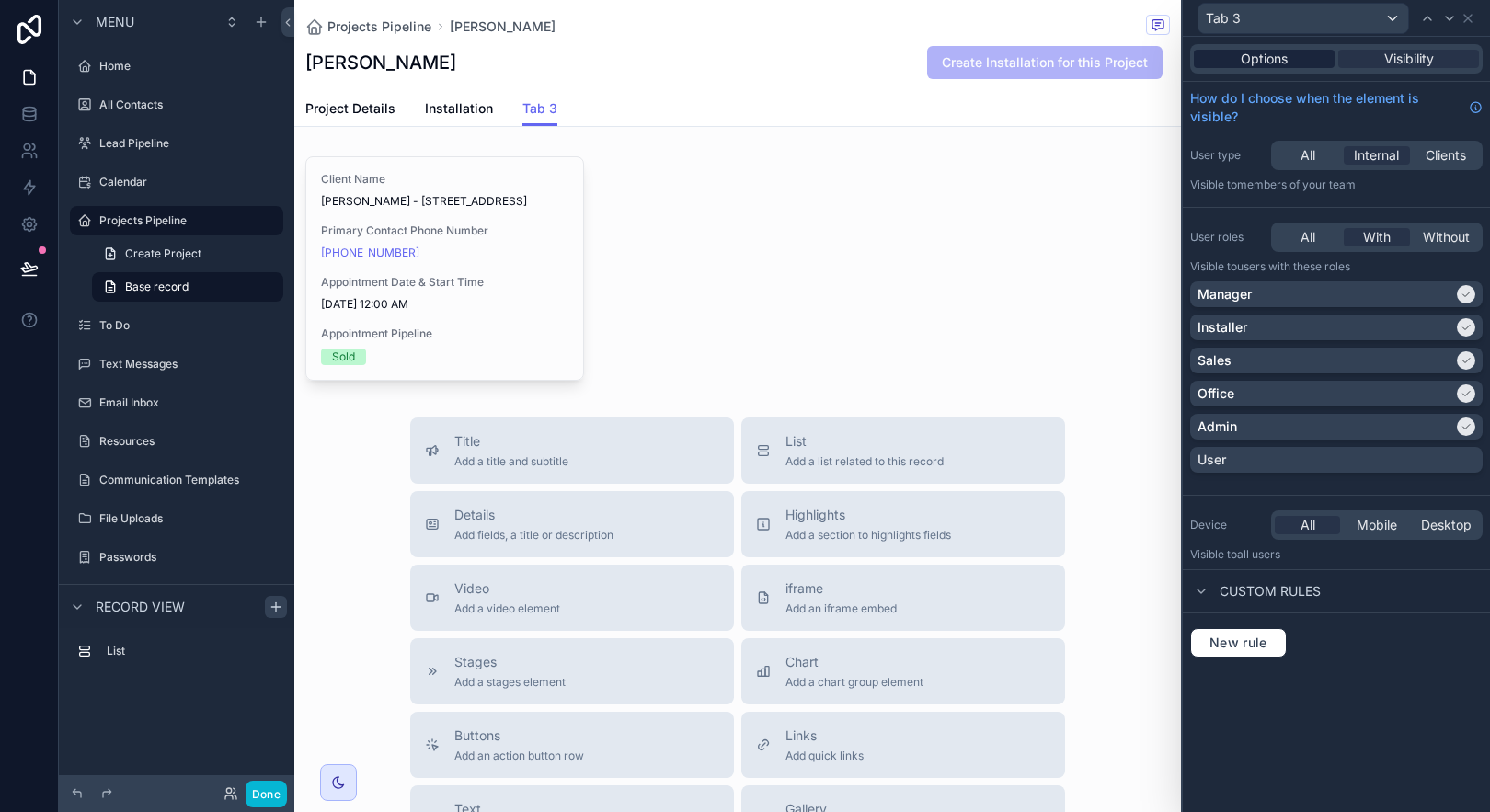
click at [1265, 59] on span "Options" at bounding box center [1264, 58] width 47 height 18
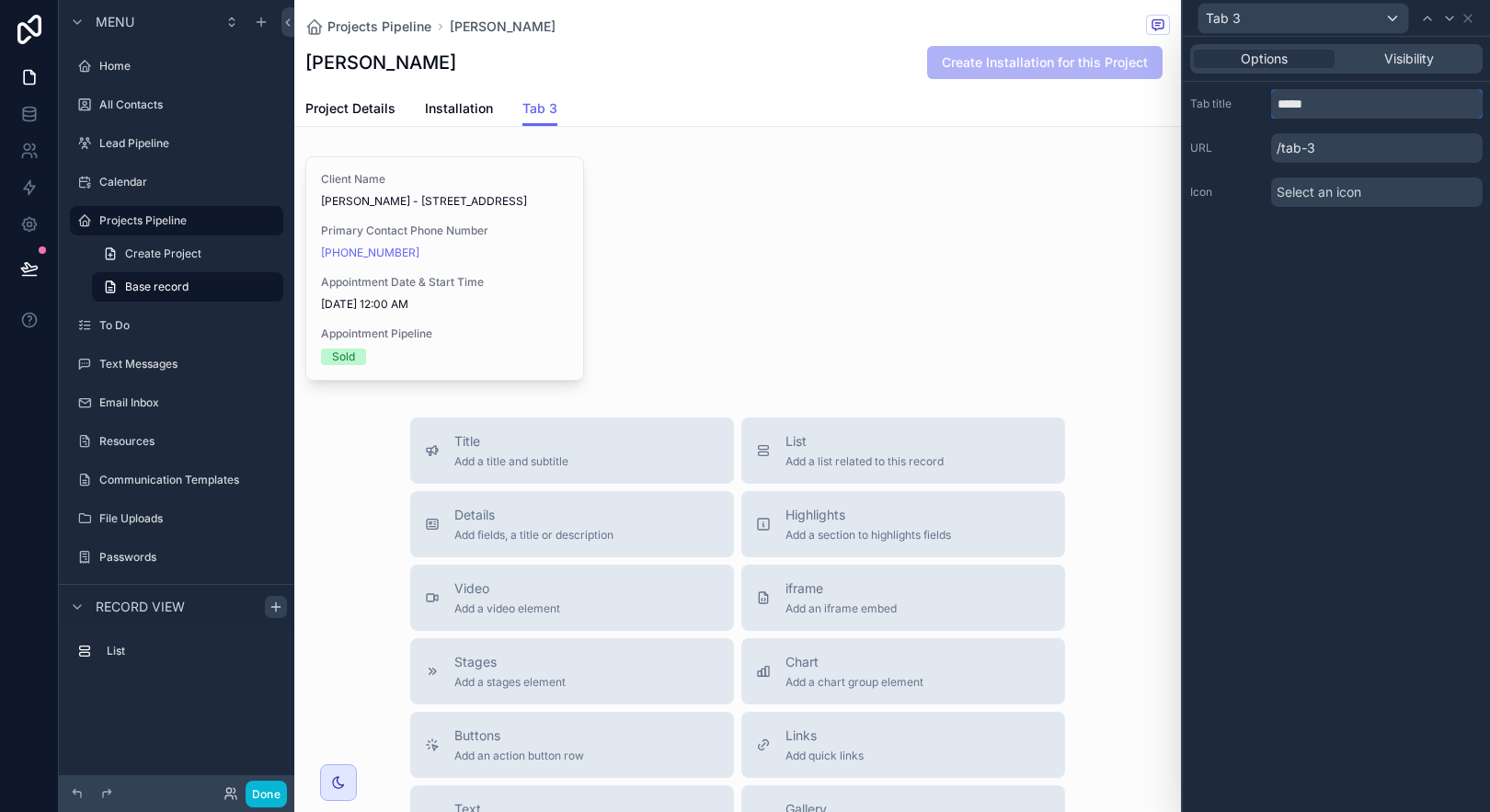
click at [1322, 108] on input "*****" at bounding box center [1376, 104] width 211 height 29
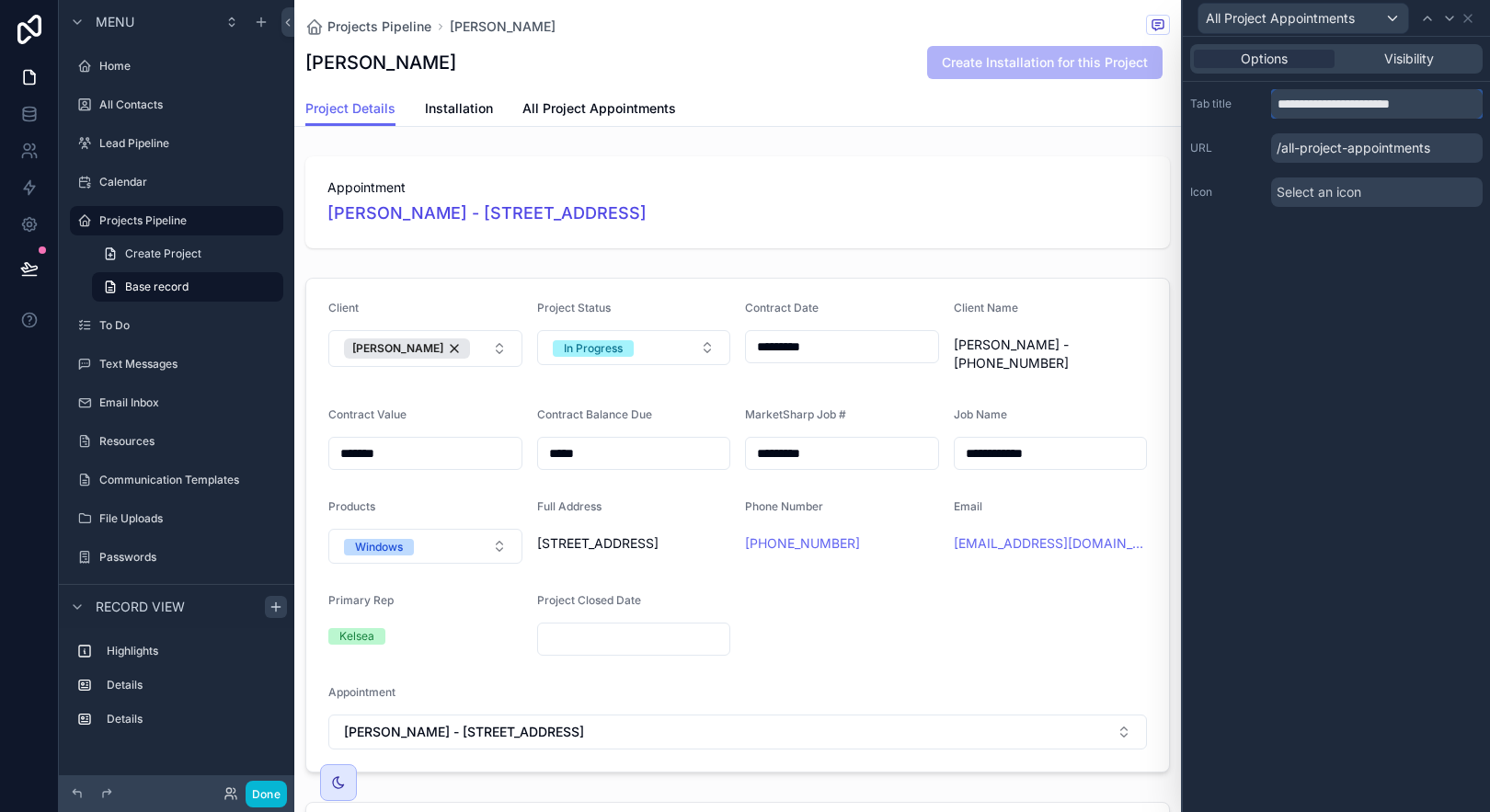
type input "**********"
click at [1364, 271] on div "**********" at bounding box center [1336, 424] width 307 height 775
click at [1468, 20] on icon at bounding box center [1468, 18] width 15 height 15
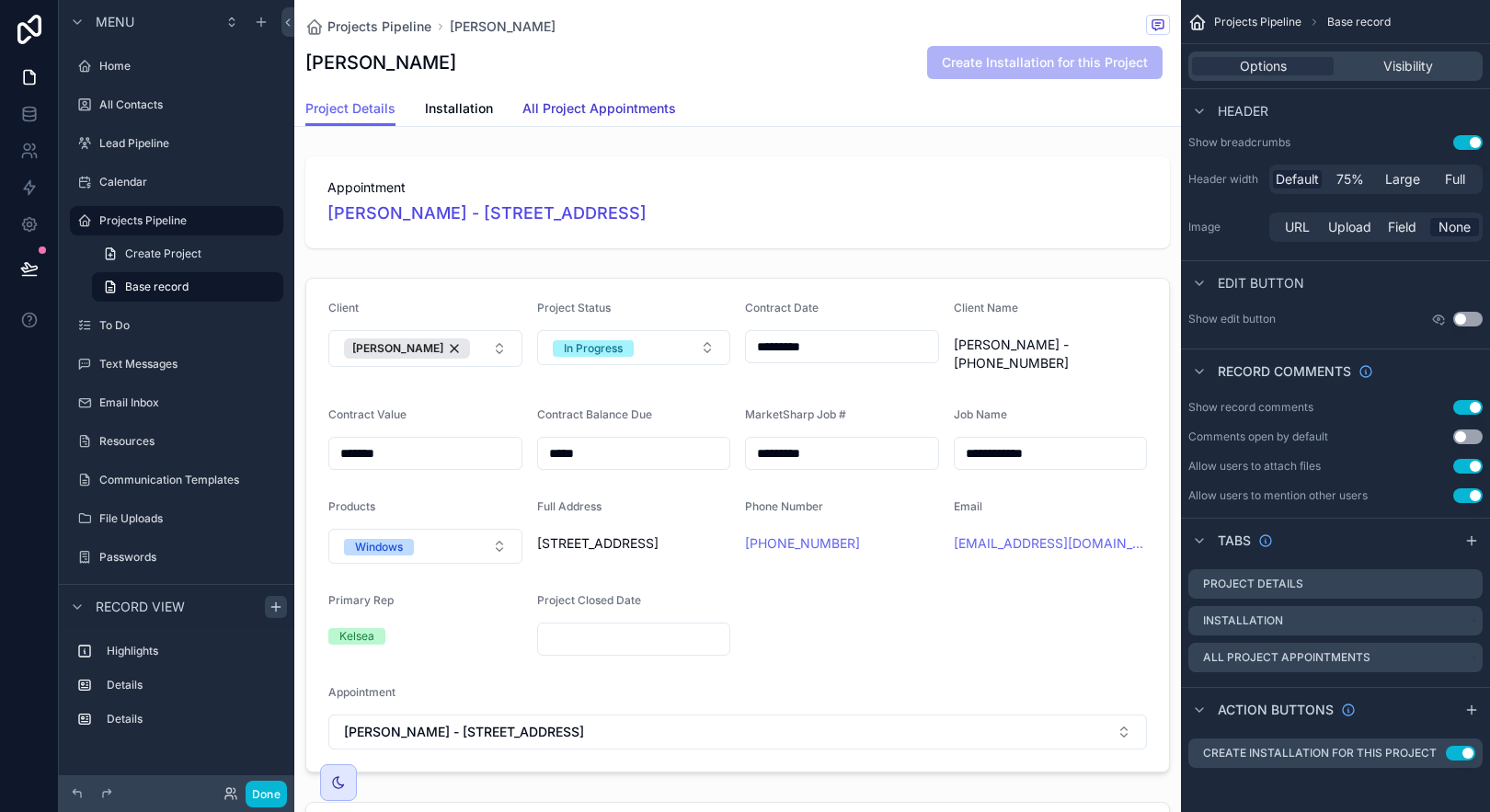
click at [627, 107] on span "All Project Appointments" at bounding box center [599, 108] width 154 height 18
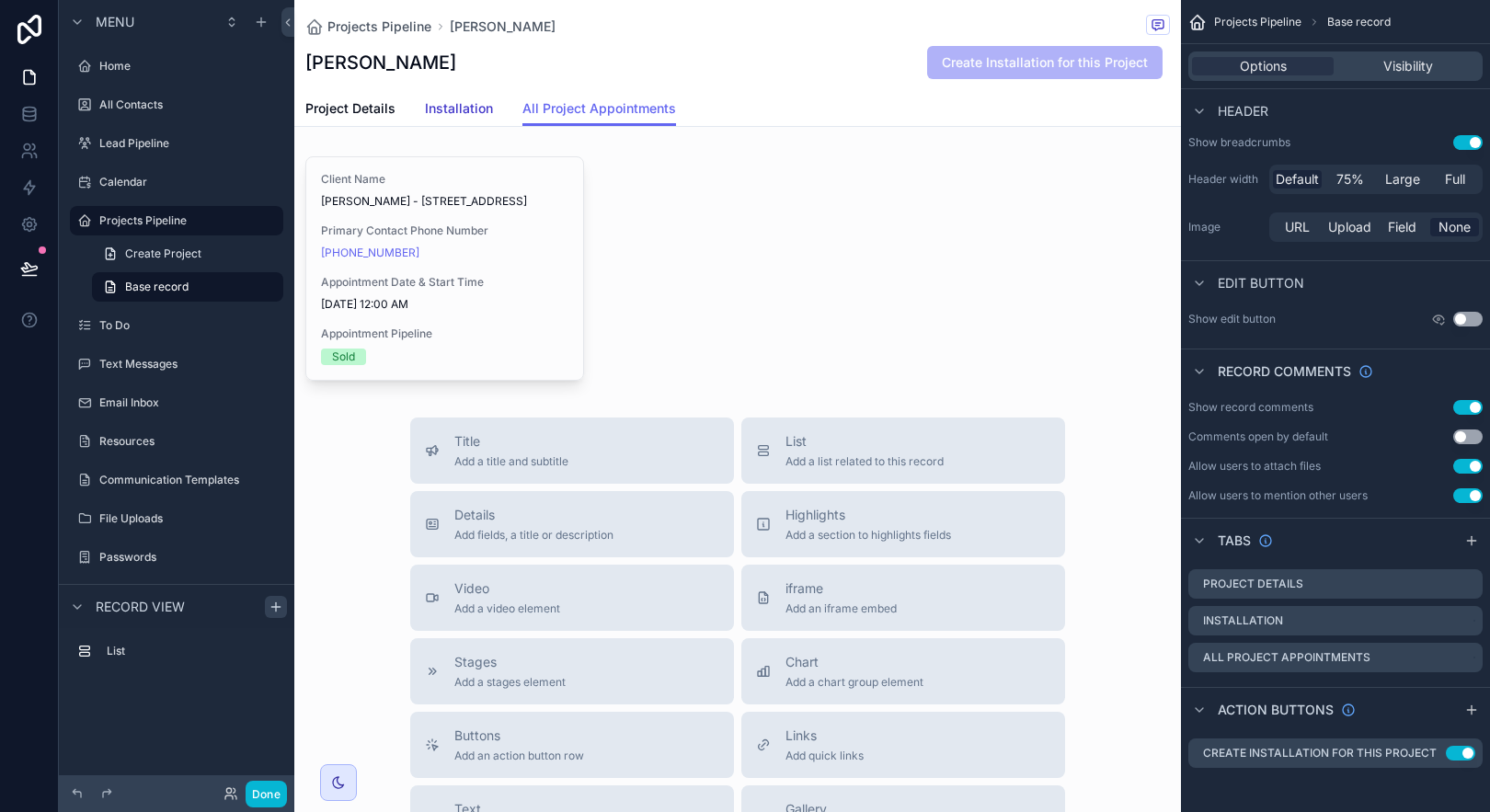
click at [462, 109] on span "Installation" at bounding box center [459, 108] width 68 height 18
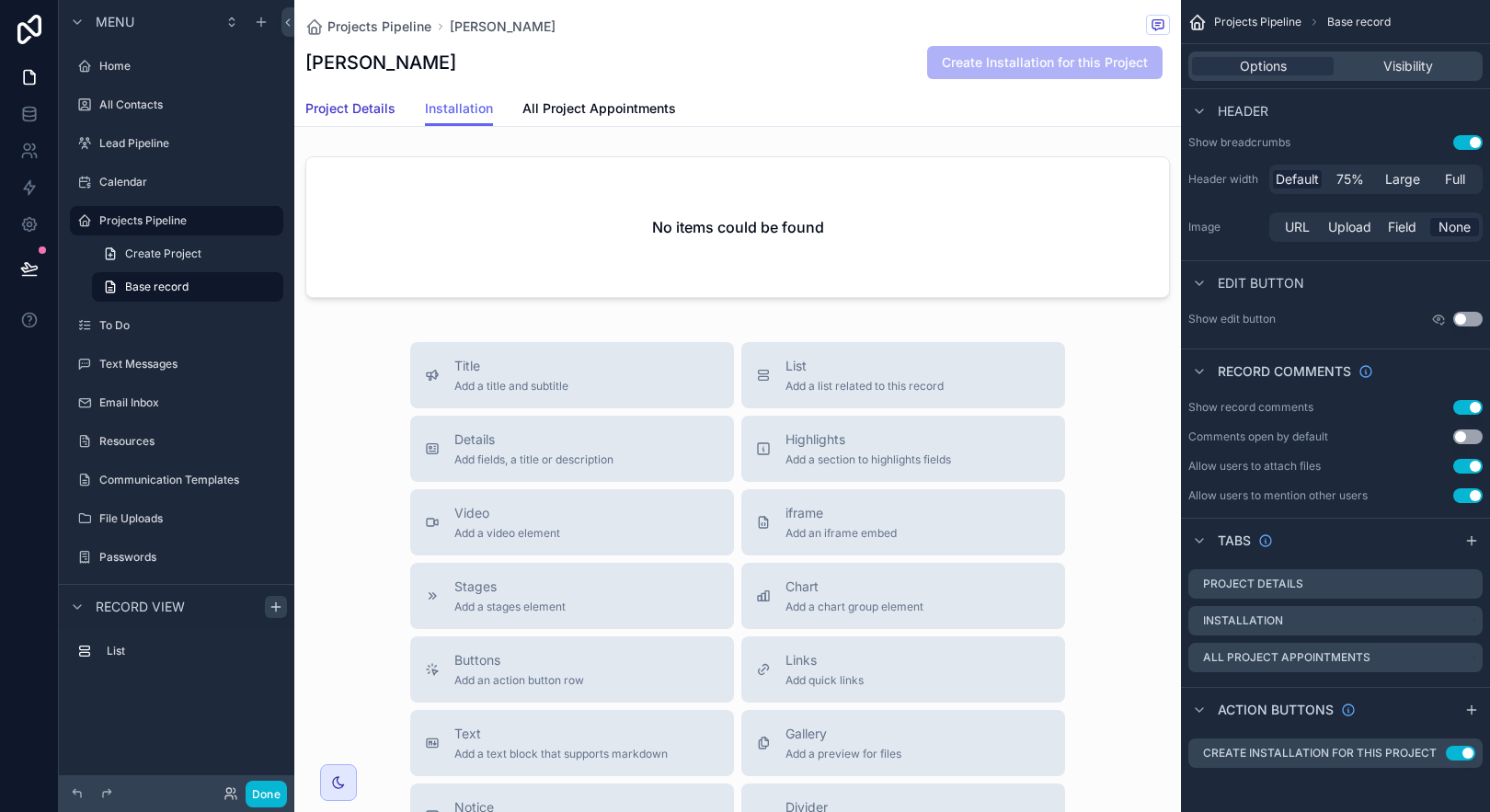
click at [352, 105] on span "Project Details" at bounding box center [351, 108] width 91 height 18
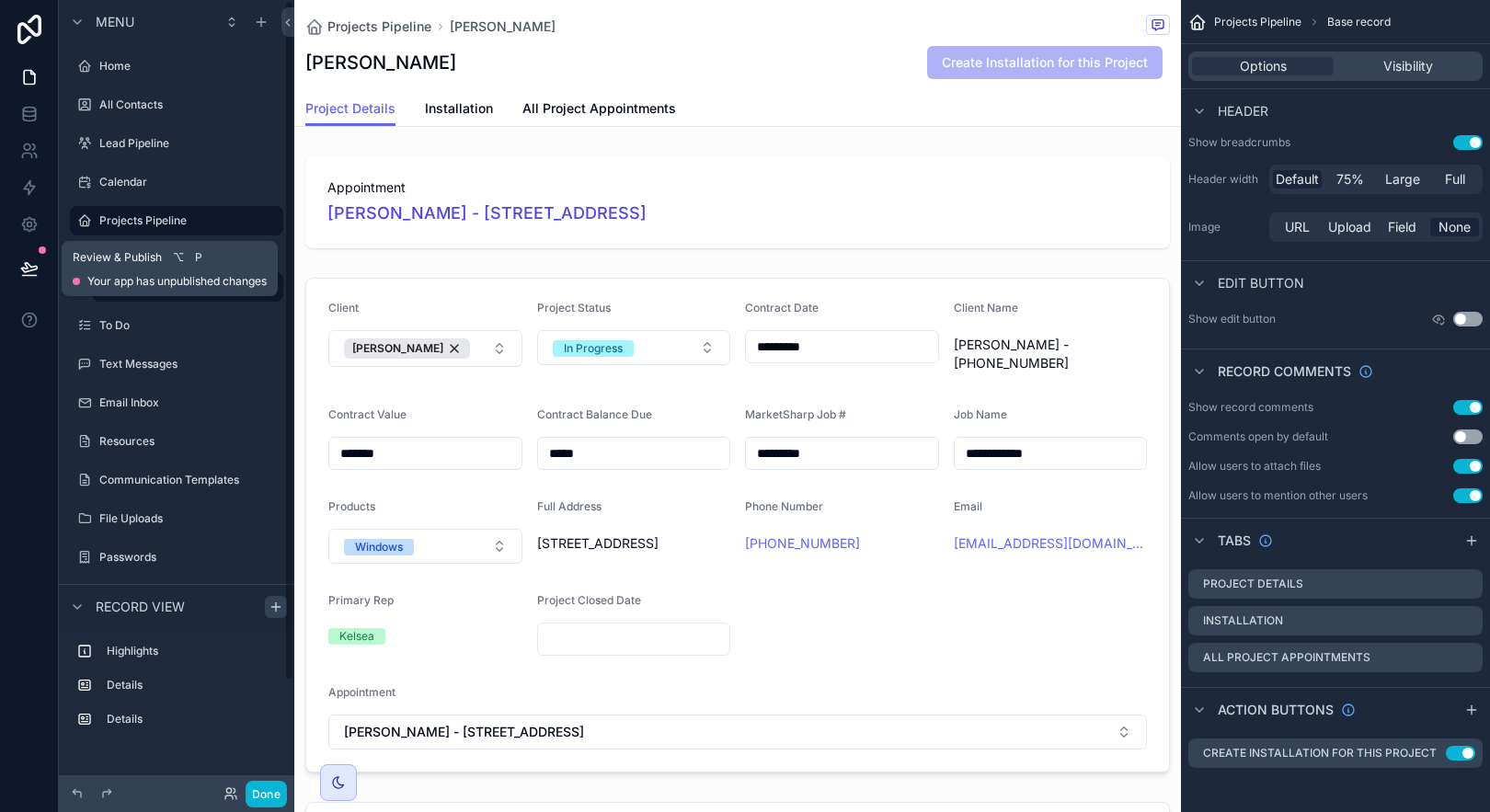
click at [39, 275] on button at bounding box center [29, 268] width 41 height 52
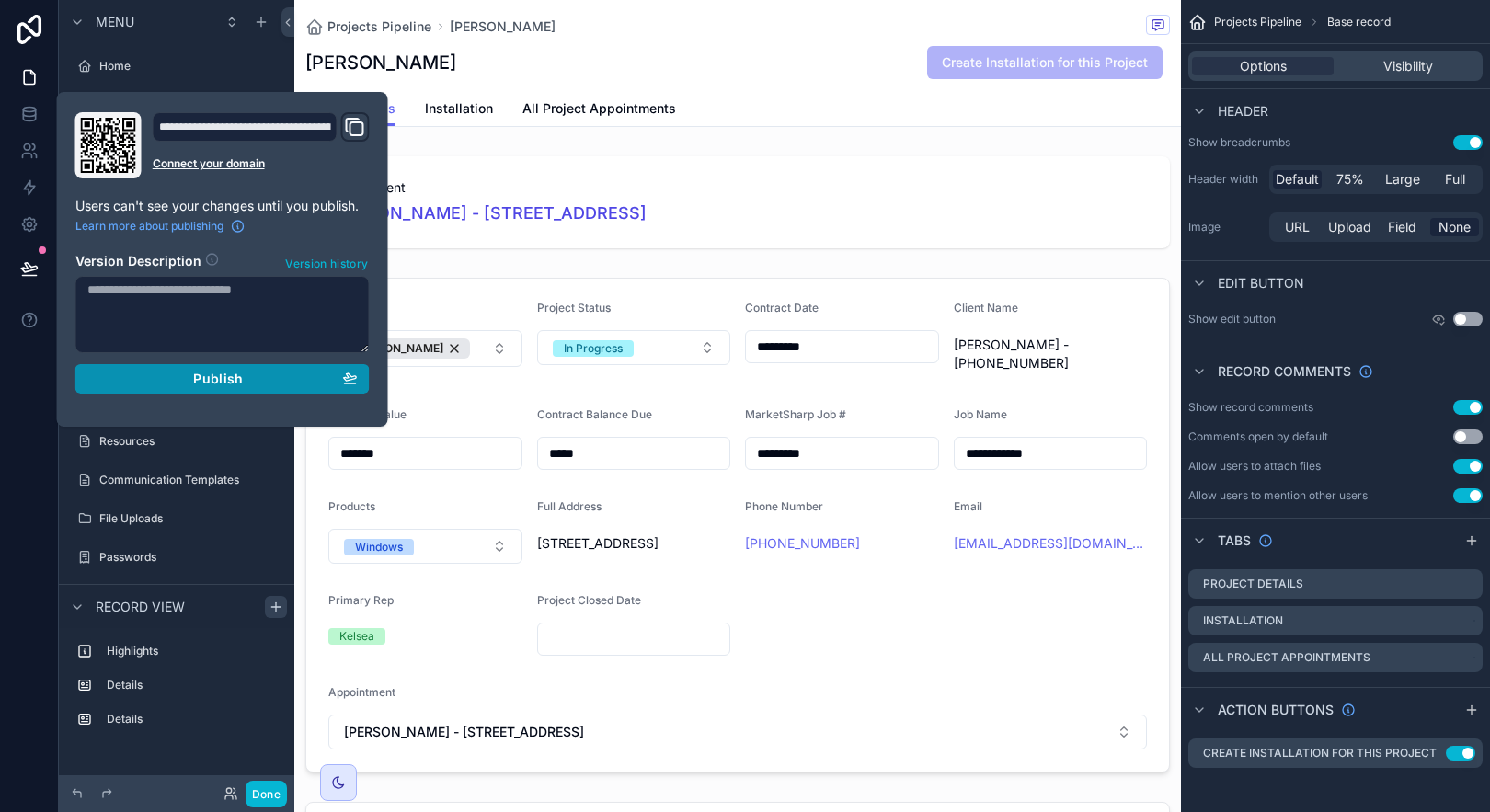
click at [341, 384] on div "Publish" at bounding box center [223, 379] width 271 height 17
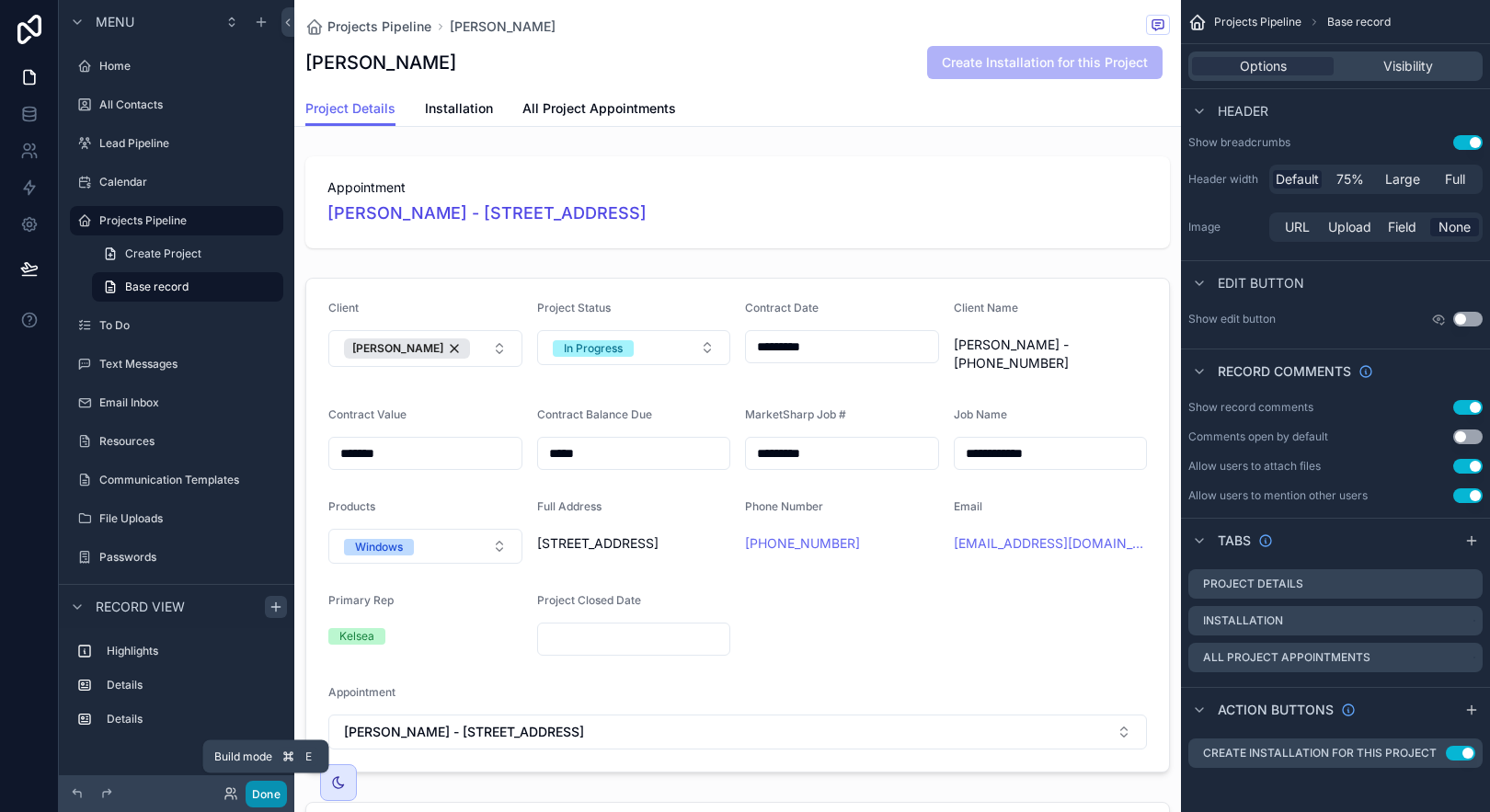
click at [272, 790] on button "Done" at bounding box center [266, 794] width 42 height 26
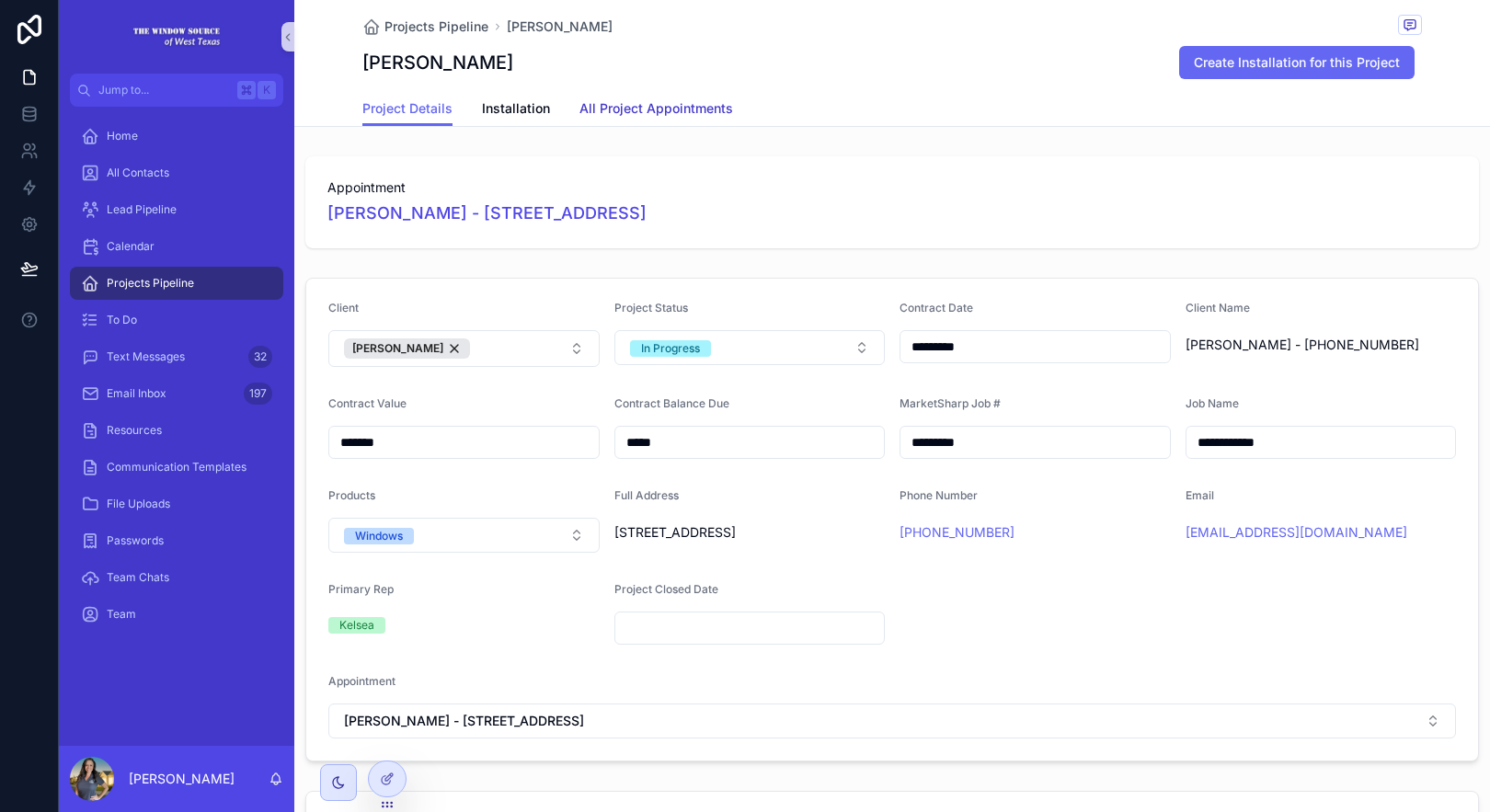
click at [636, 108] on span "All Project Appointments" at bounding box center [656, 108] width 154 height 18
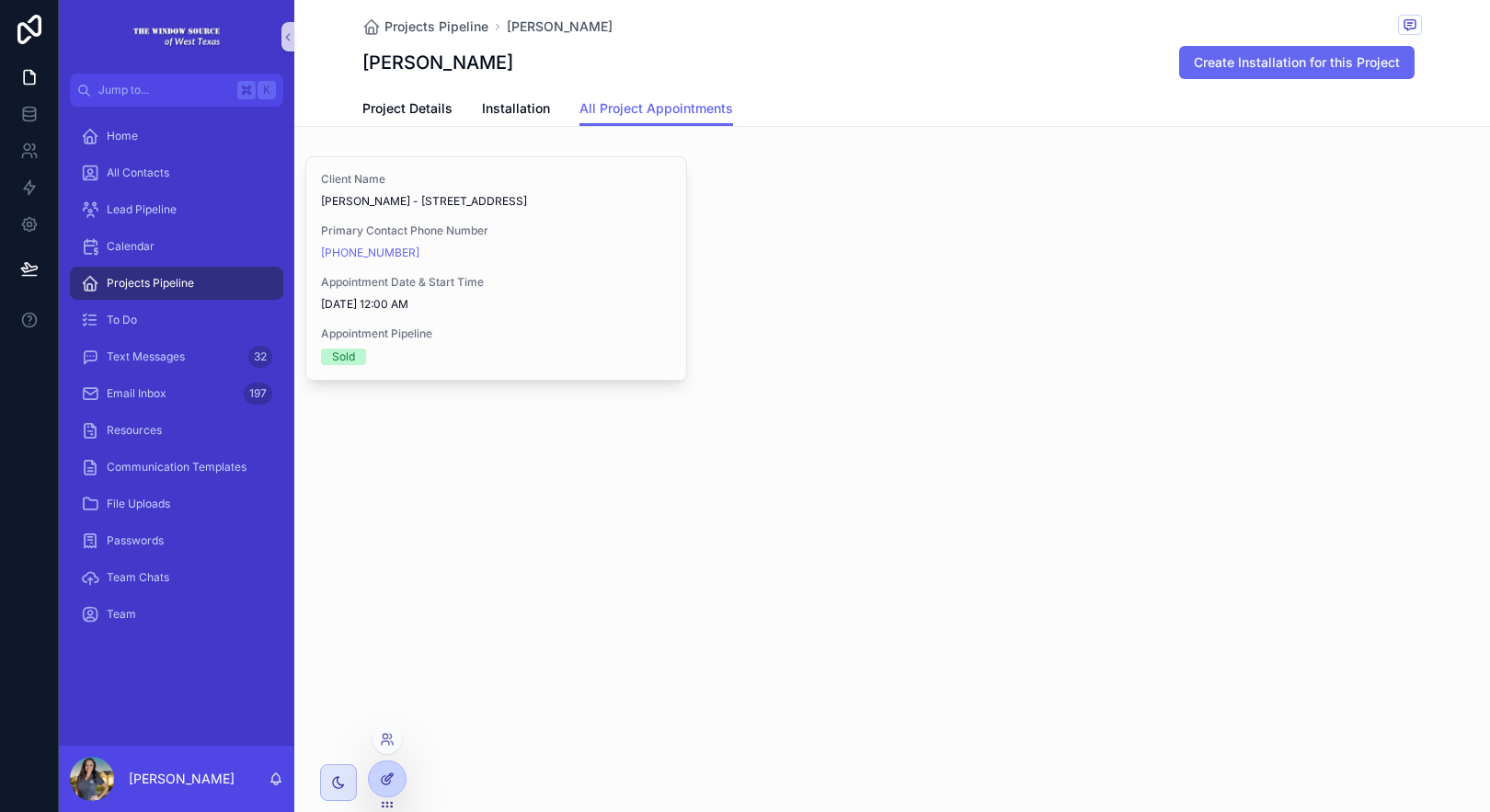
click at [394, 773] on div at bounding box center [388, 779] width 37 height 35
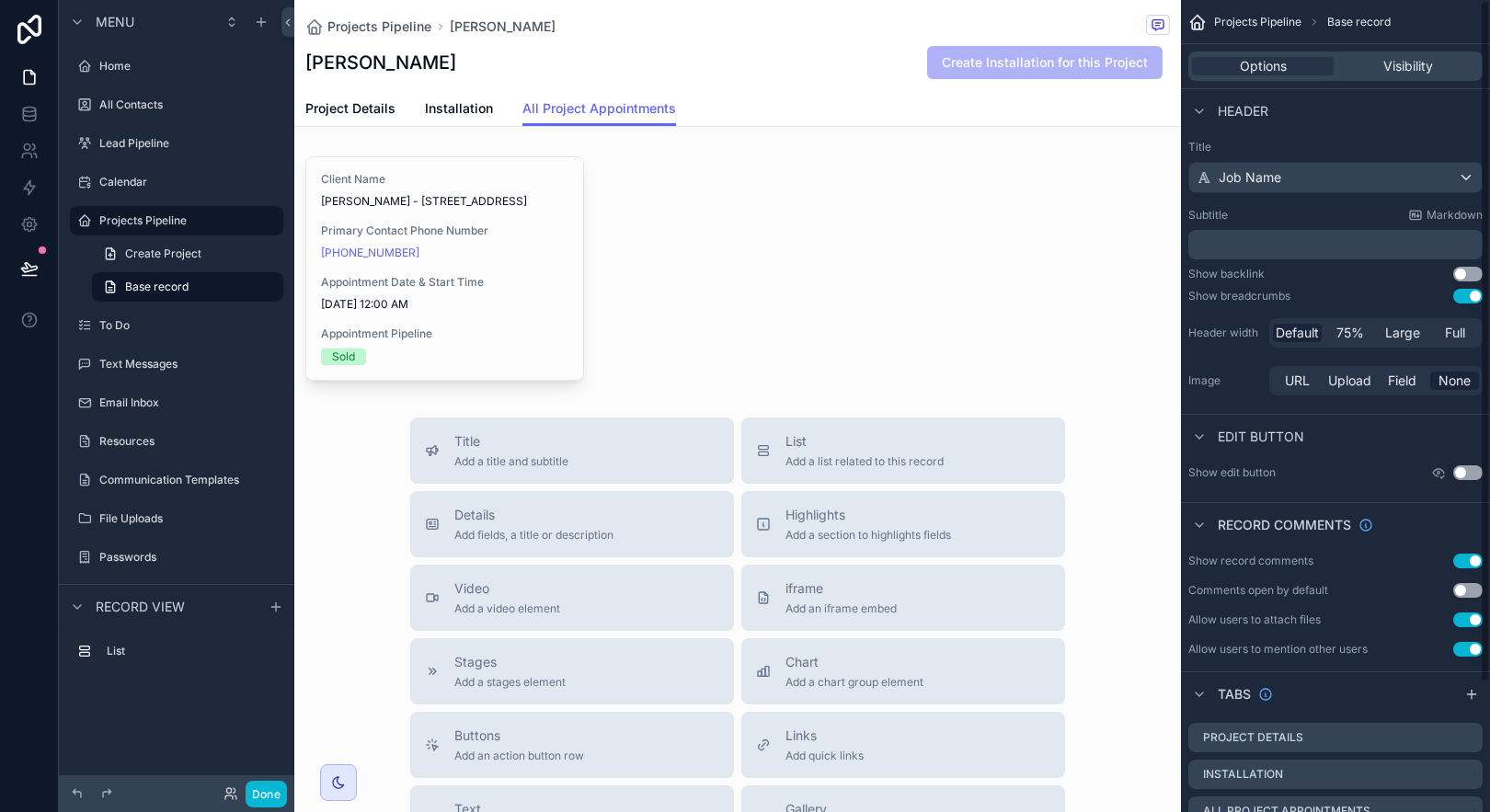
click at [826, 39] on div "Projects Pipeline [PERSON_NAME] [PERSON_NAME] Create Installation for this Proj…" at bounding box center [738, 46] width 865 height 92
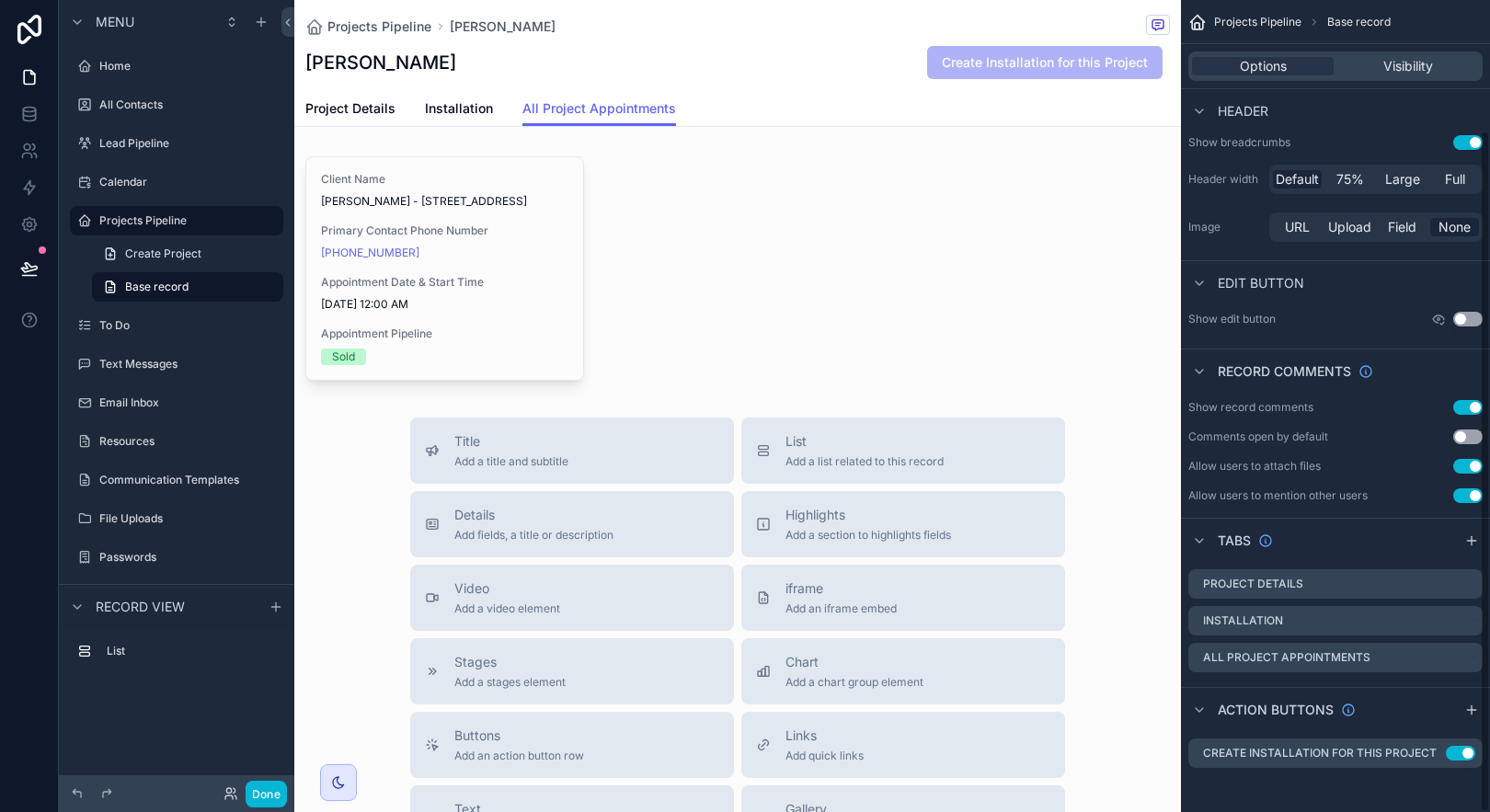
scroll to position [154, 0]
click at [1387, 755] on icon "scrollable content" at bounding box center [1387, 753] width 15 height 15
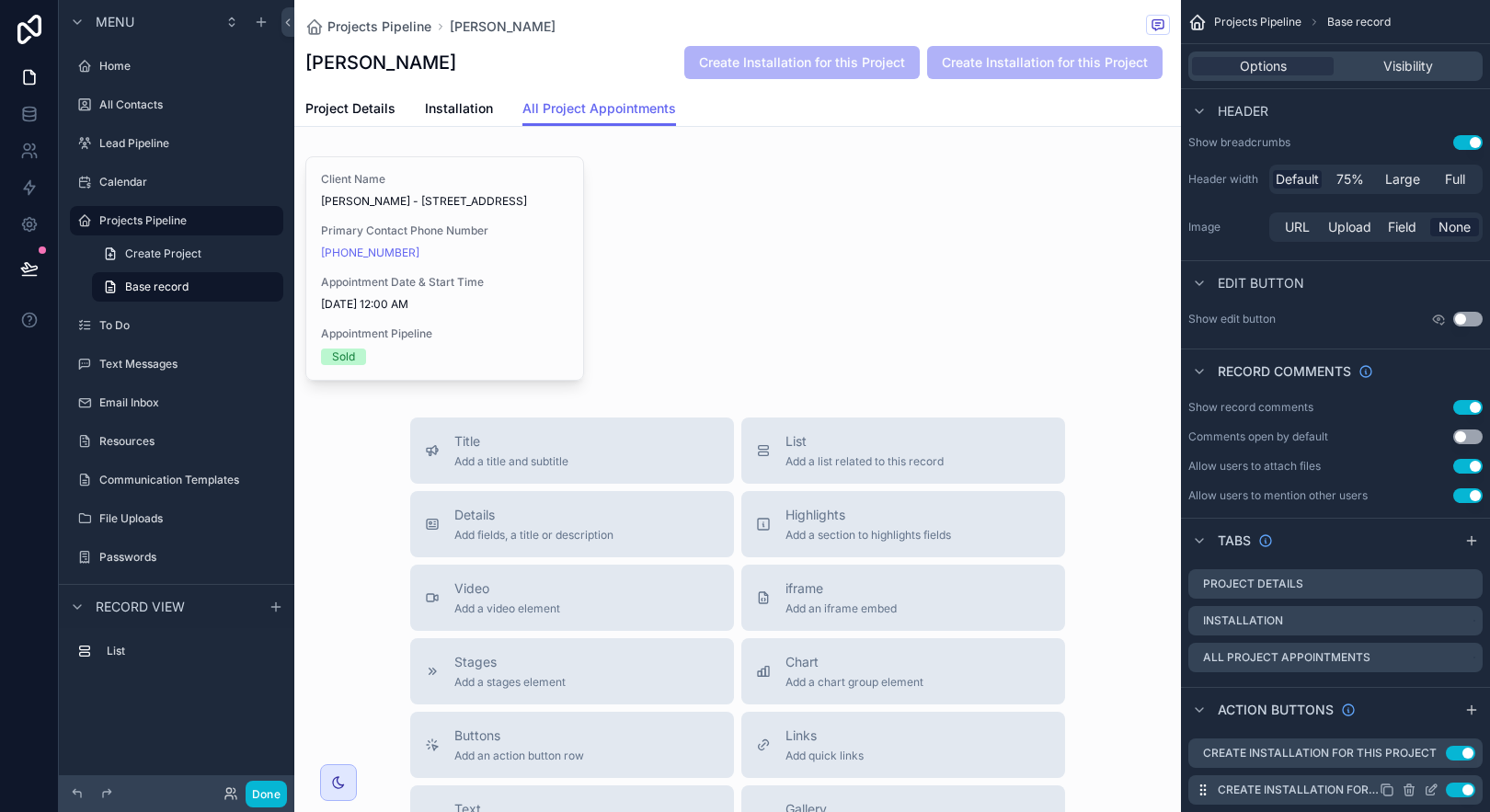
click at [1429, 786] on icon "scrollable content" at bounding box center [1431, 790] width 15 height 15
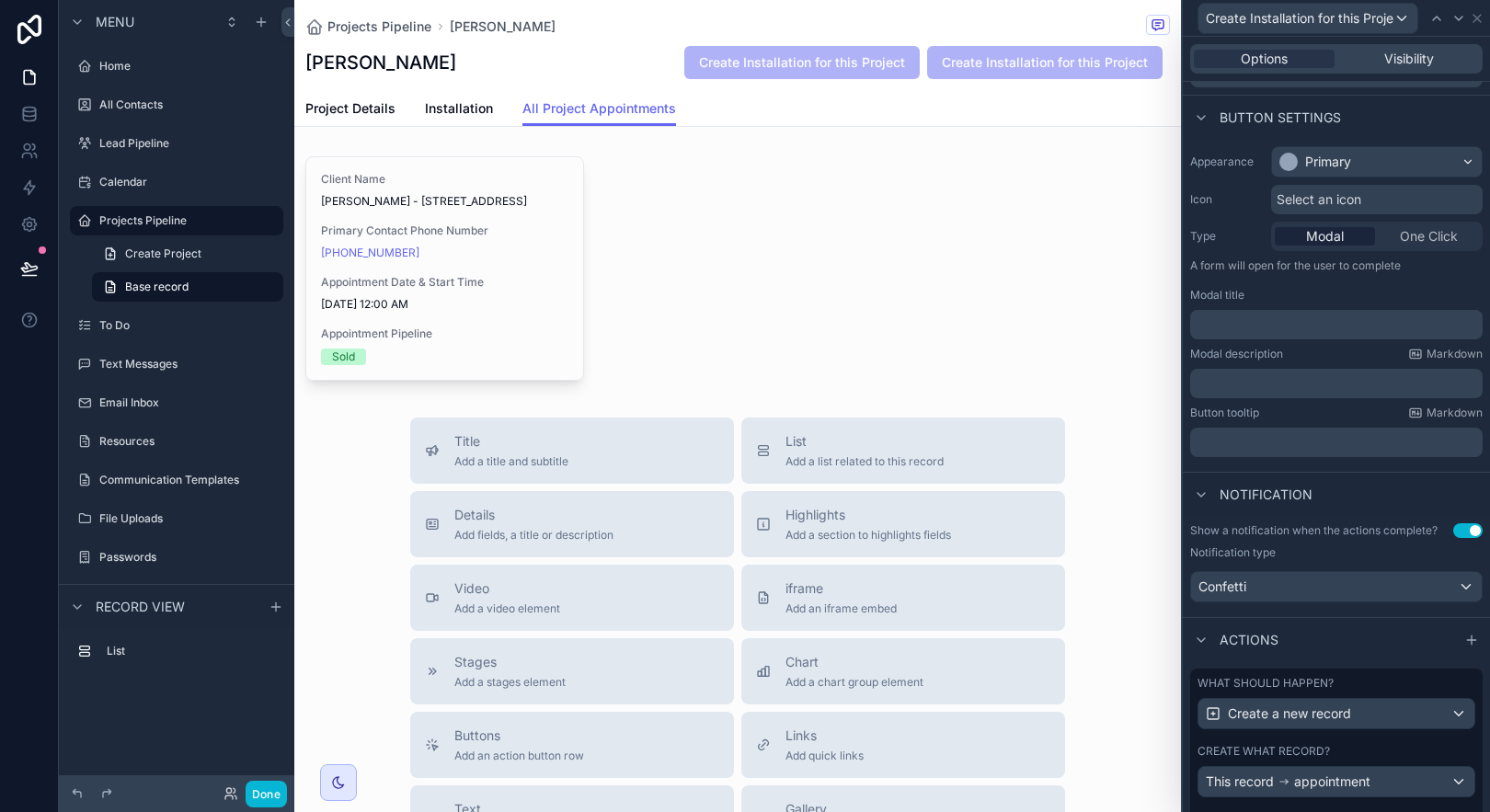
scroll to position [166, 0]
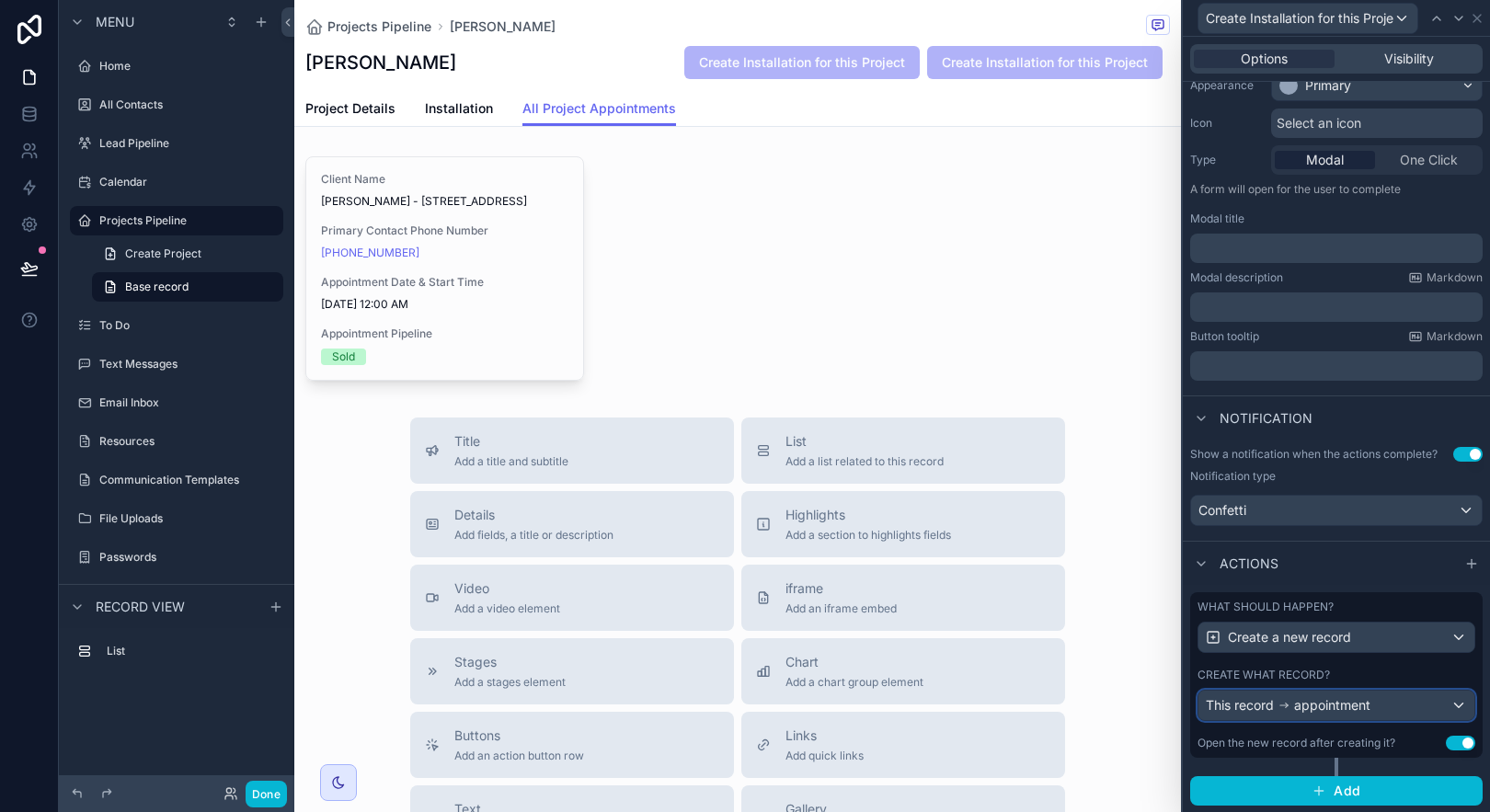
click at [1412, 711] on div "This record appointment" at bounding box center [1336, 705] width 276 height 29
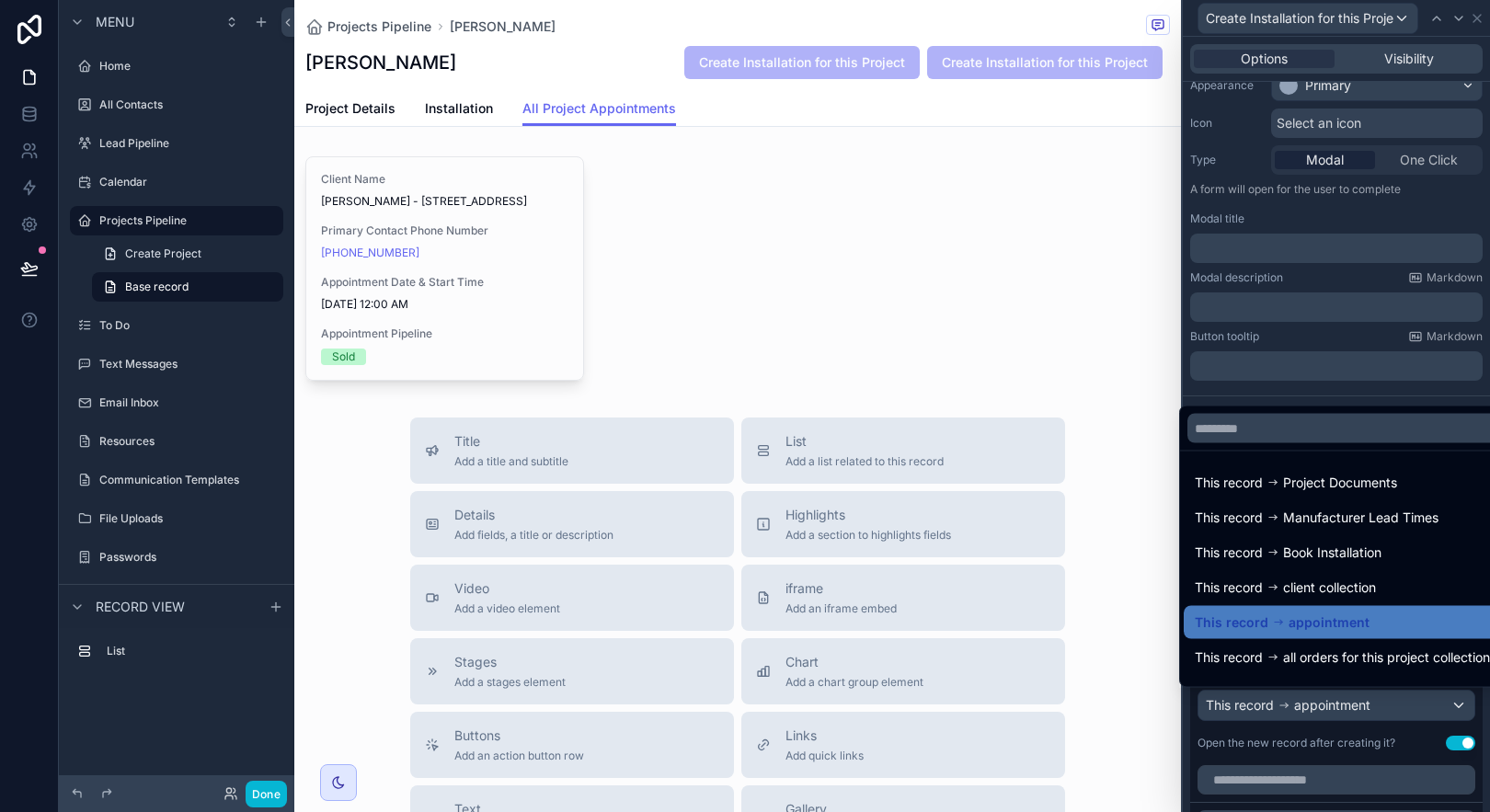
click at [1391, 737] on div at bounding box center [1336, 406] width 307 height 812
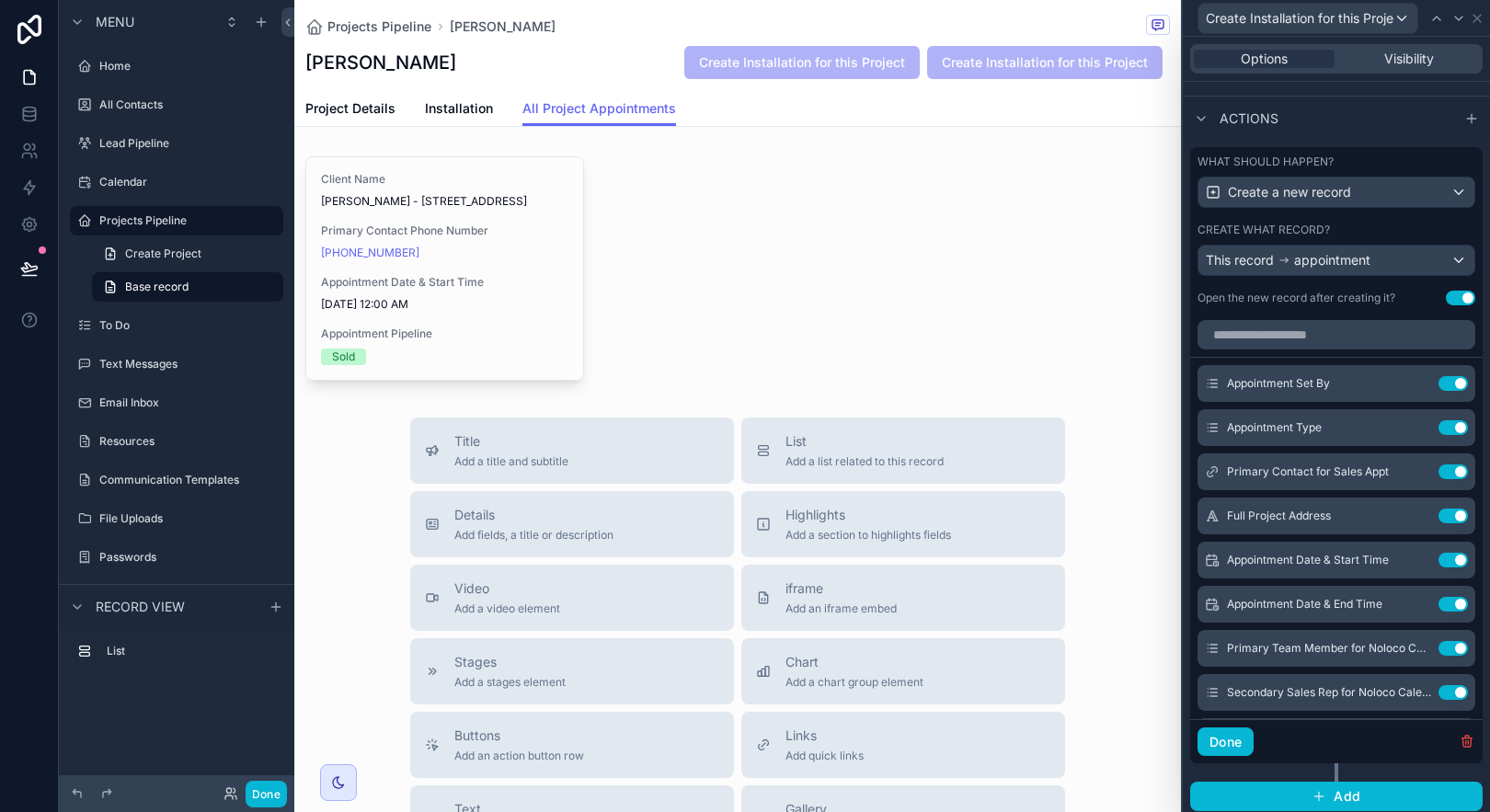
scroll to position [617, 0]
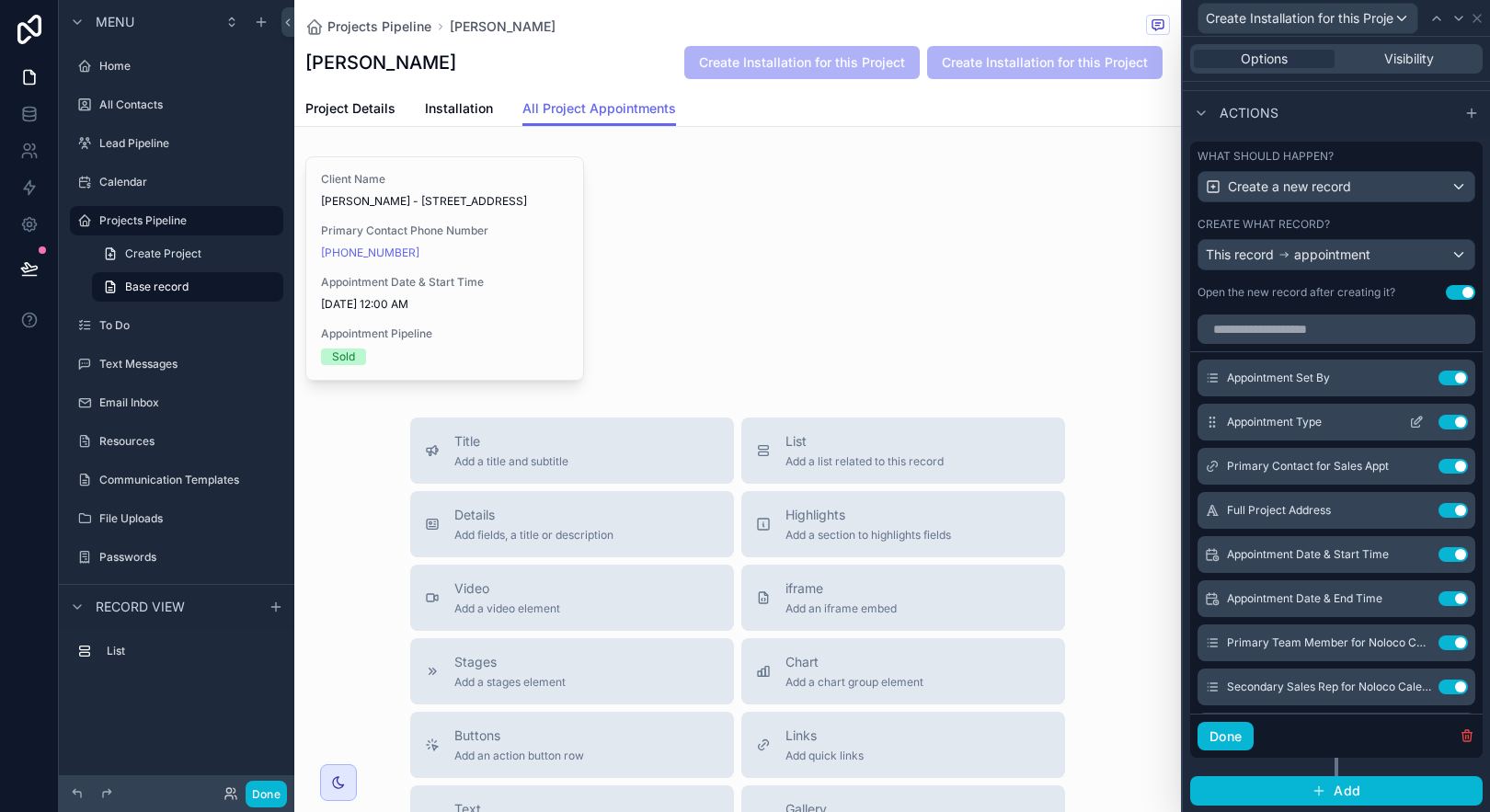
click at [1409, 420] on icon at bounding box center [1416, 422] width 15 height 15
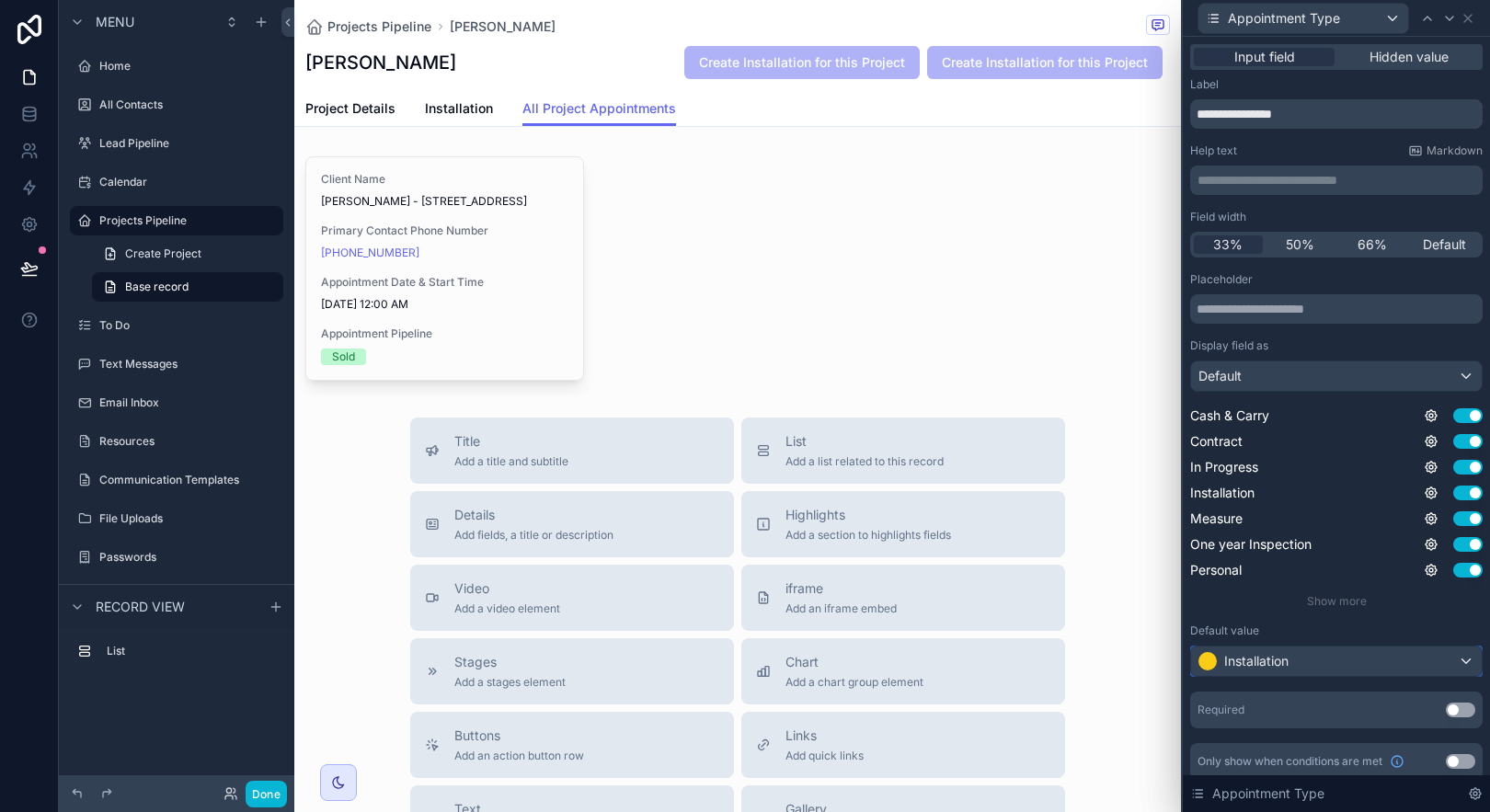
click at [1353, 665] on div "Installation" at bounding box center [1336, 661] width 290 height 29
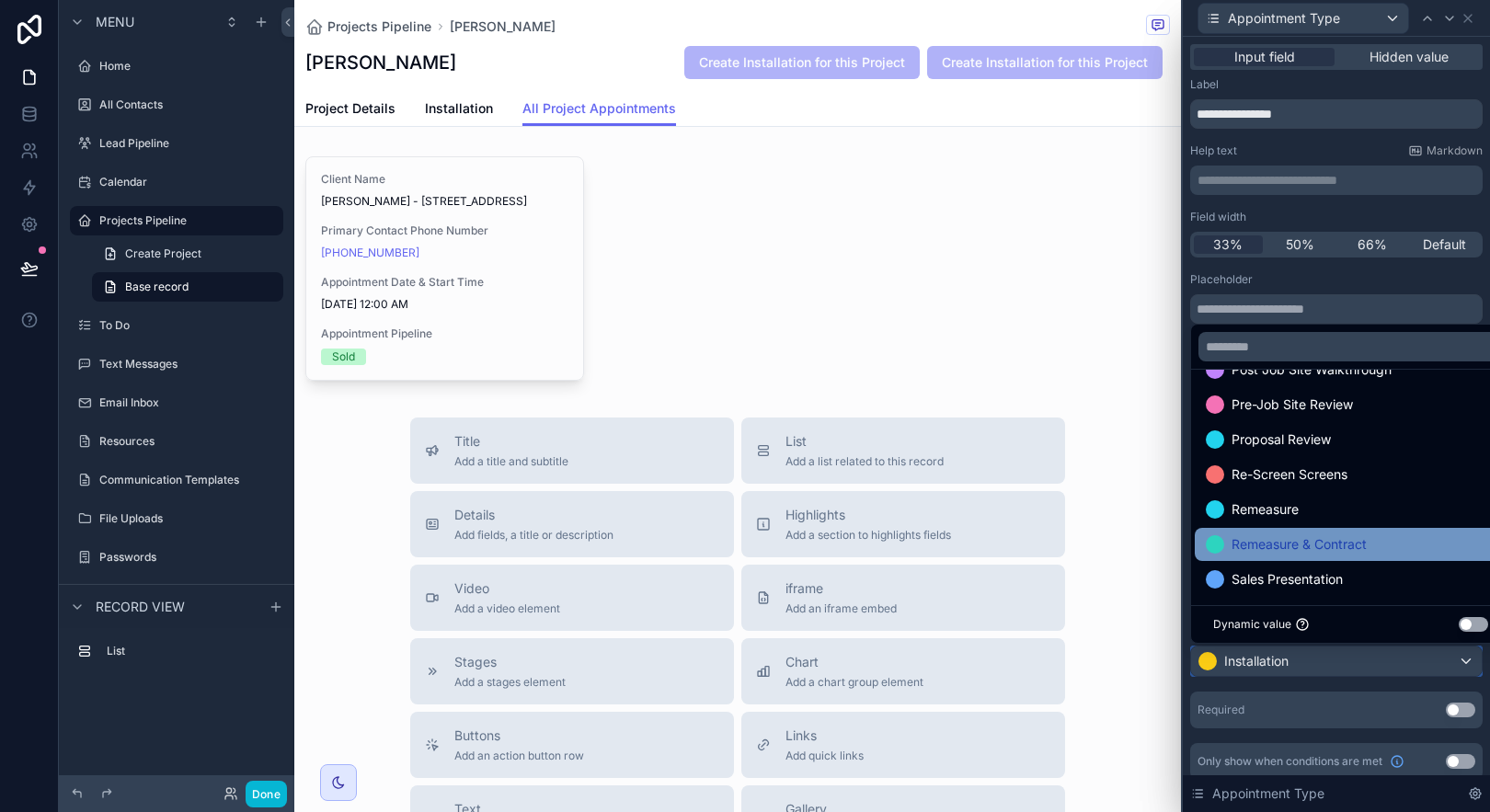
scroll to position [0, 0]
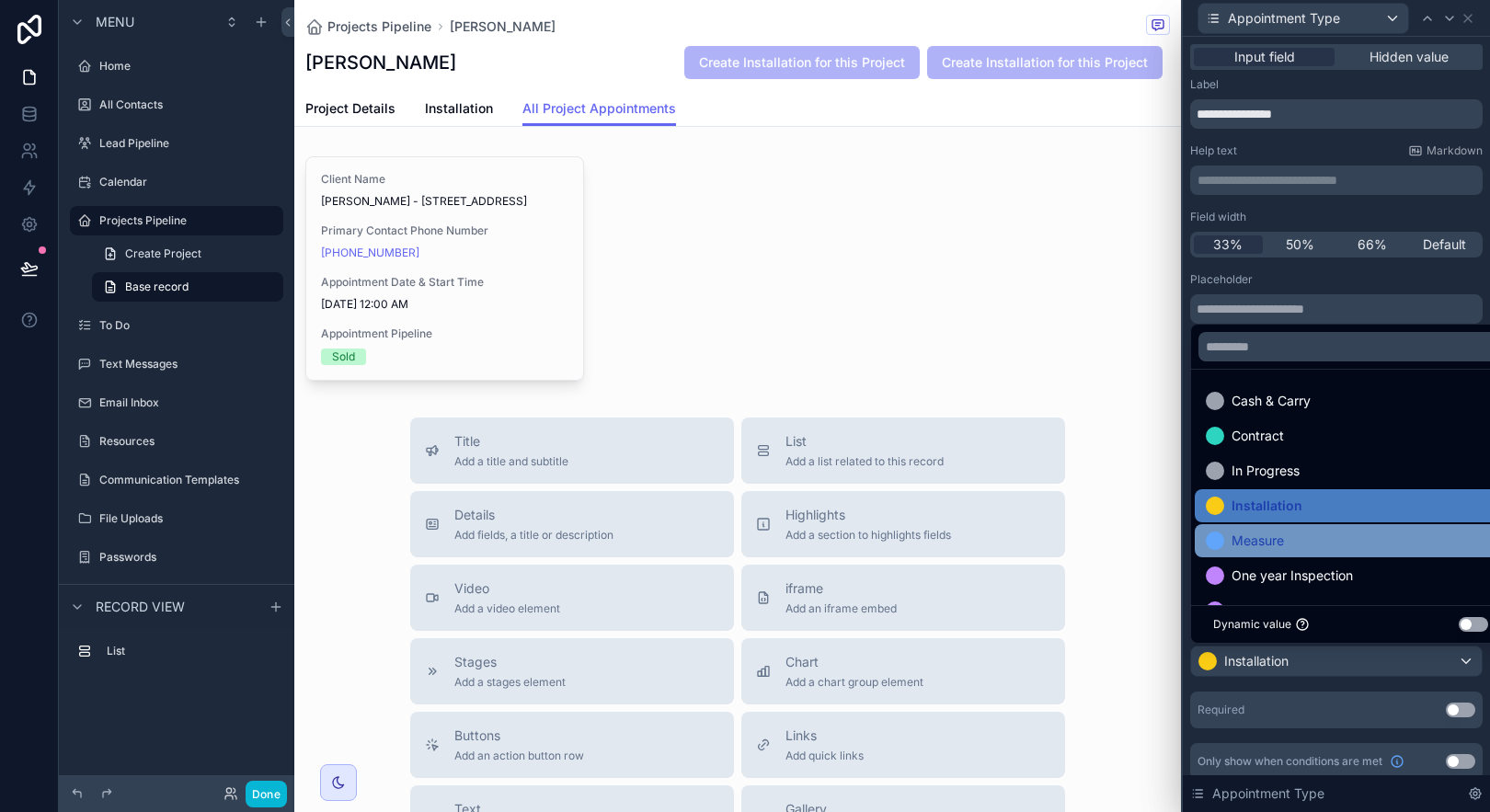
click at [1428, 539] on div "Measure" at bounding box center [1351, 540] width 290 height 22
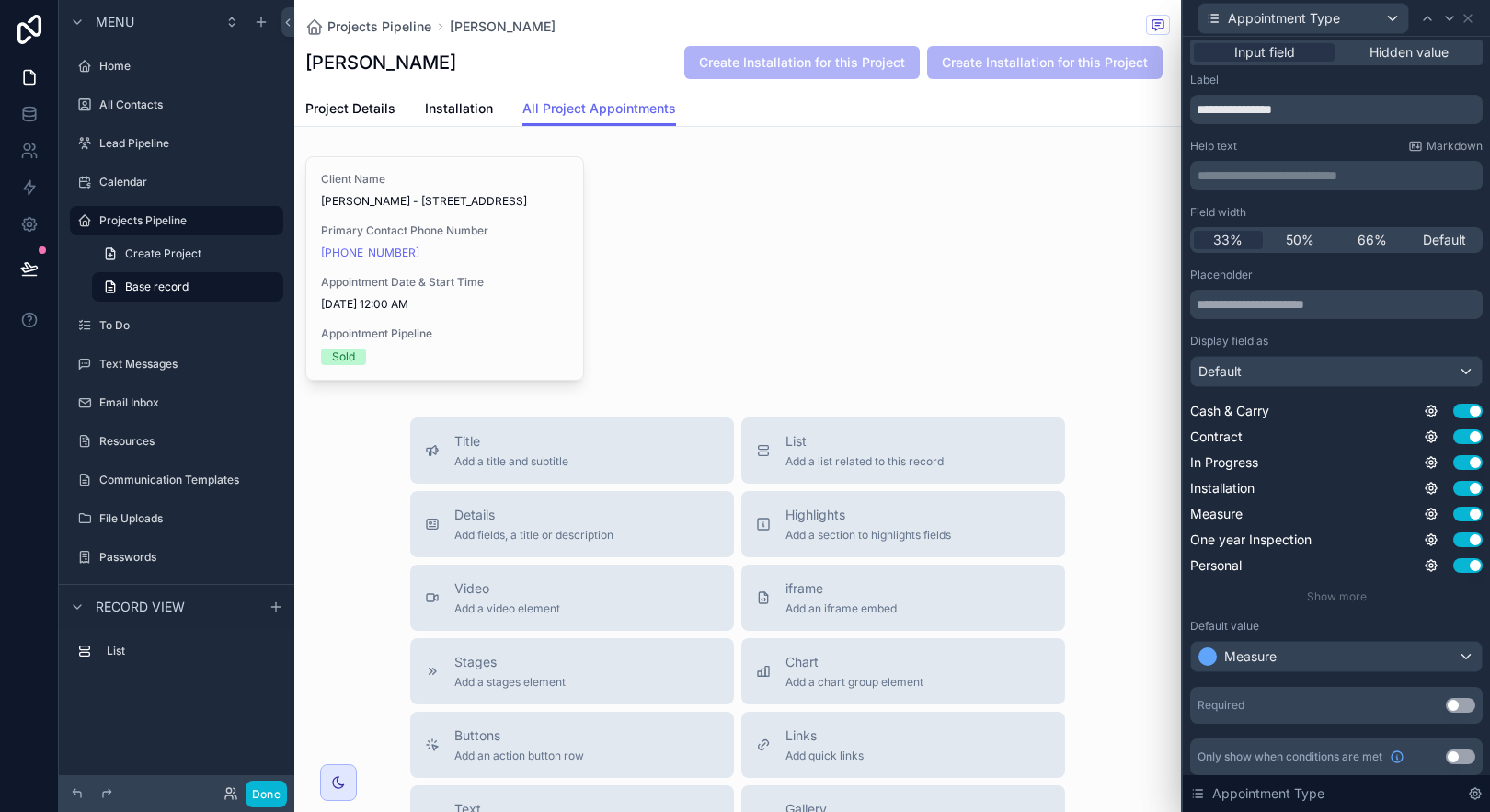
scroll to position [12, 0]
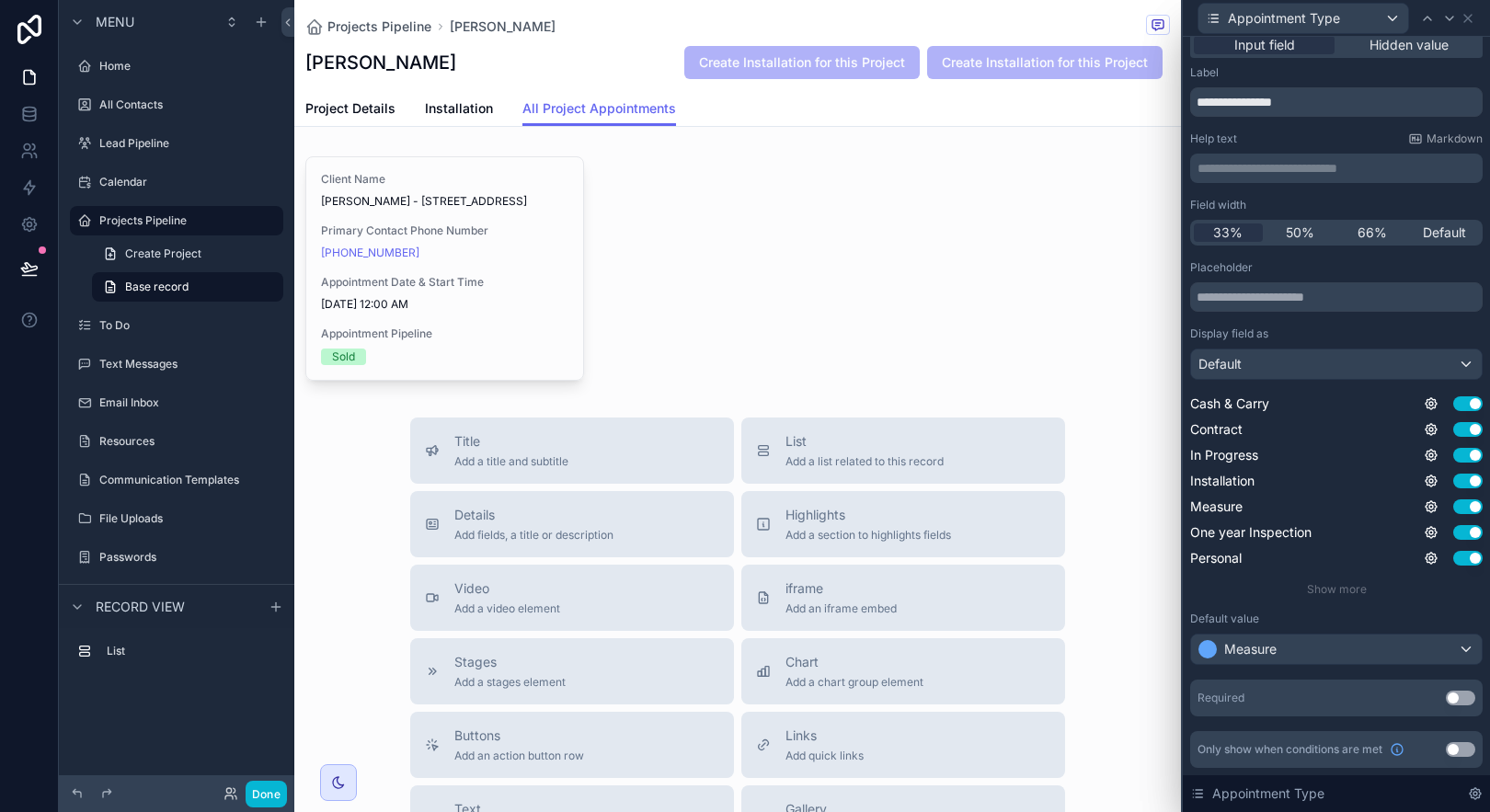
click at [1448, 694] on button "Use setting" at bounding box center [1461, 697] width 29 height 15
click at [1389, 305] on input "text" at bounding box center [1336, 297] width 292 height 29
click at [1390, 269] on div "Placeholder" at bounding box center [1336, 267] width 292 height 15
click at [1470, 20] on icon at bounding box center [1469, 18] width 8 height 8
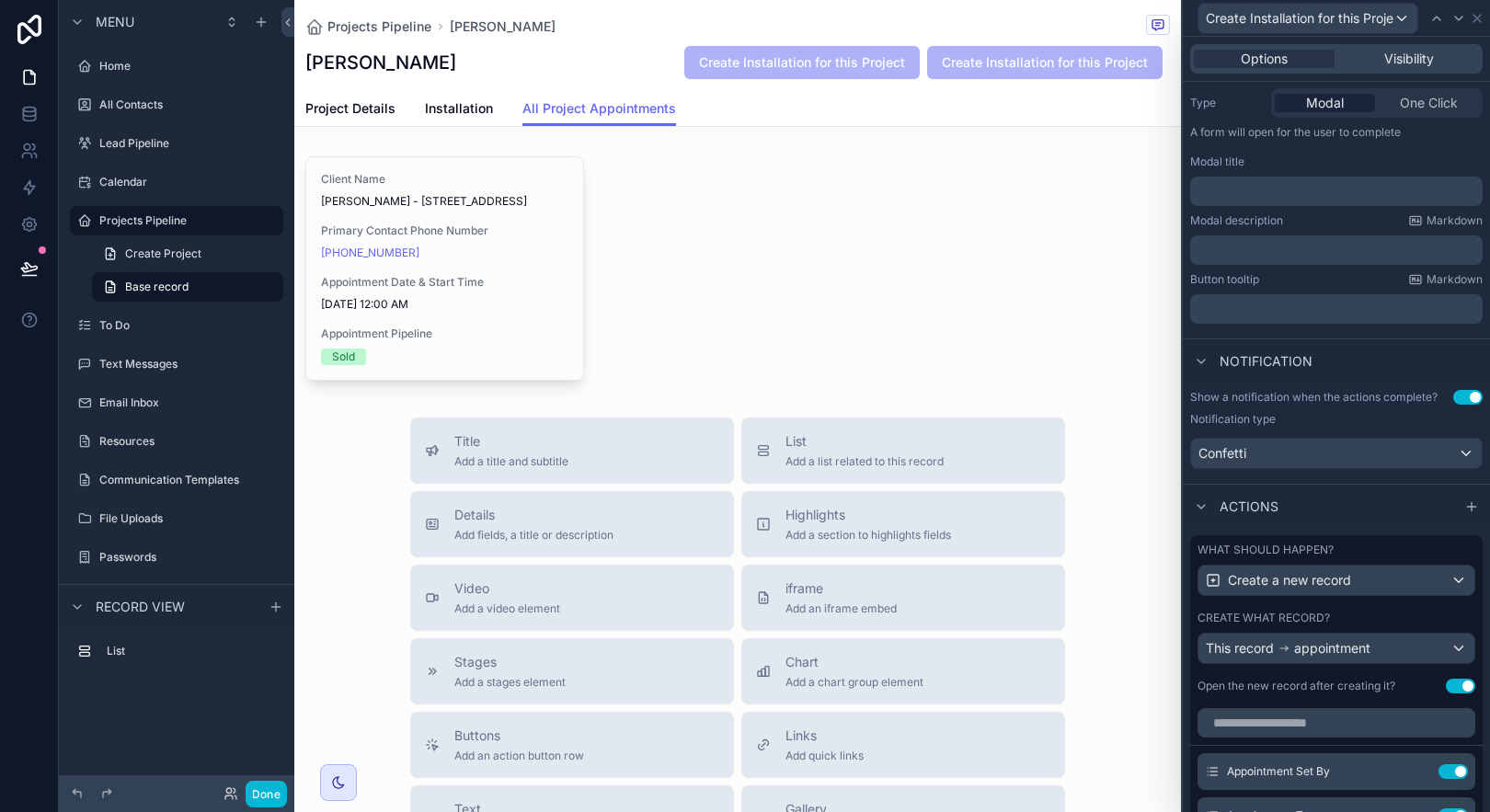
scroll to position [0, 0]
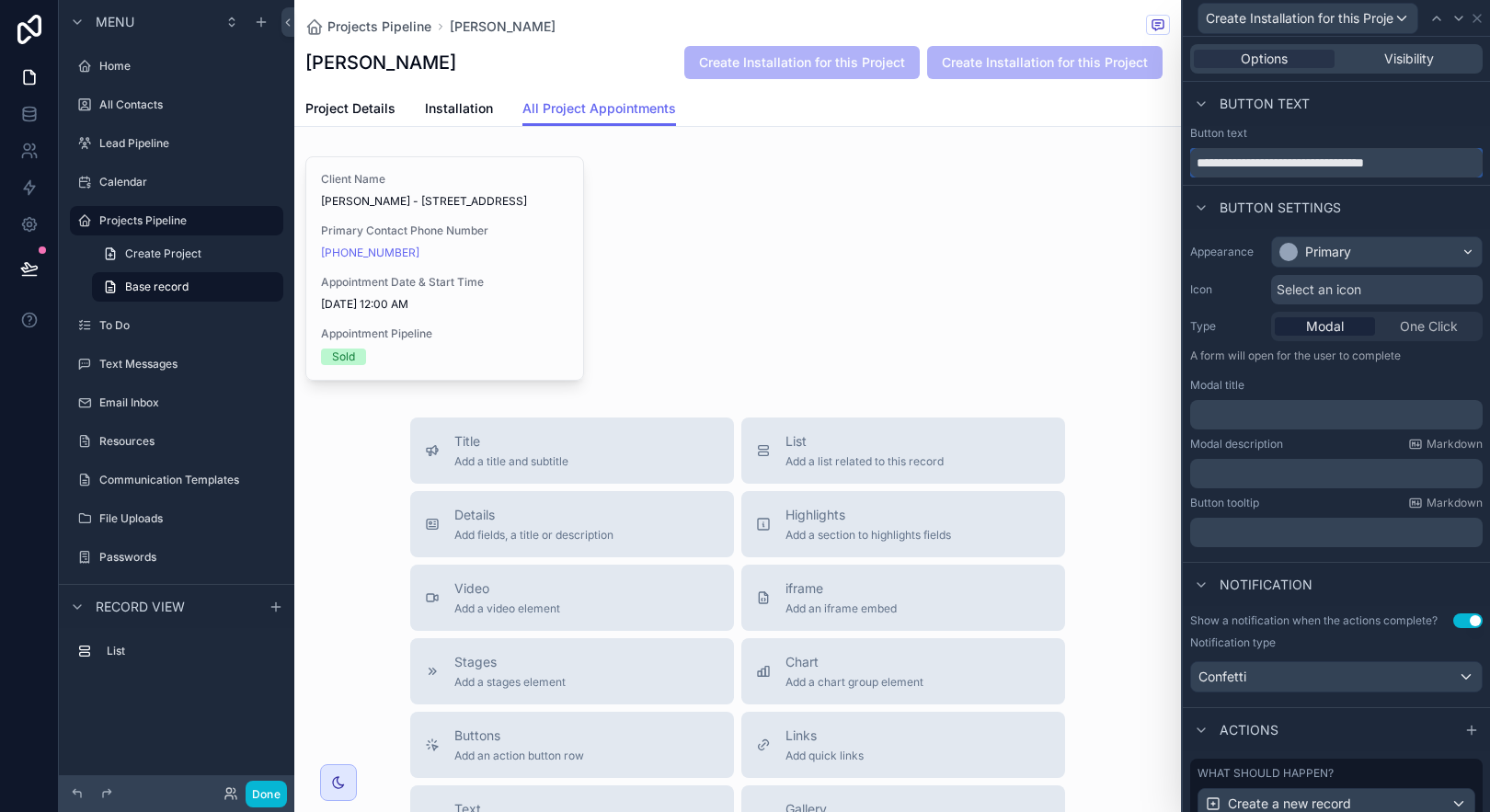
click at [1303, 166] on input "**********" at bounding box center [1336, 163] width 292 height 29
drag, startPoint x: 1304, startPoint y: 166, endPoint x: 1267, endPoint y: 158, distance: 37.9
click at [1267, 158] on input "**********" at bounding box center [1336, 163] width 292 height 29
type input "**********"
click at [1341, 113] on div "Button text" at bounding box center [1336, 103] width 307 height 44
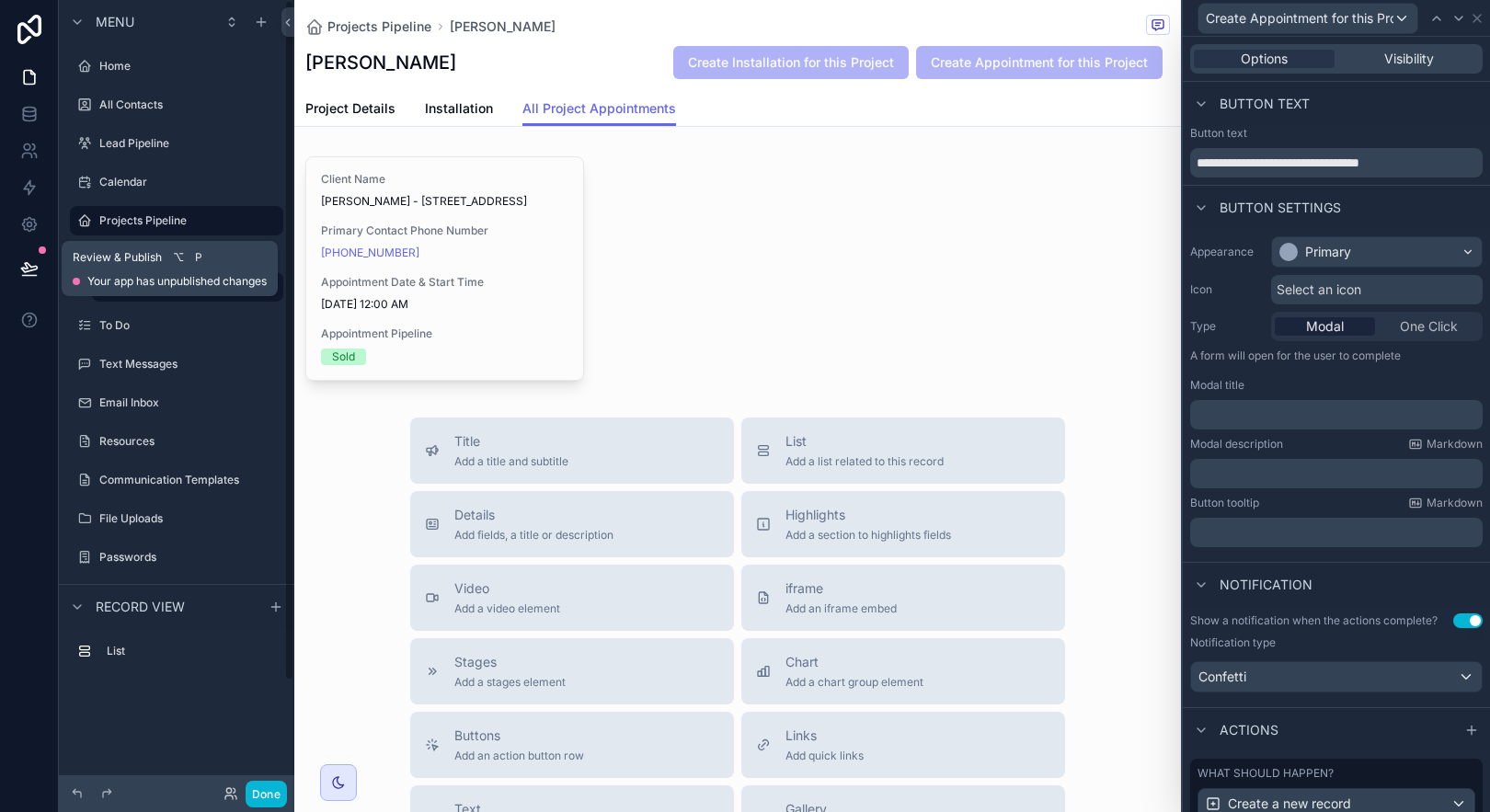
click at [41, 263] on button at bounding box center [29, 268] width 41 height 52
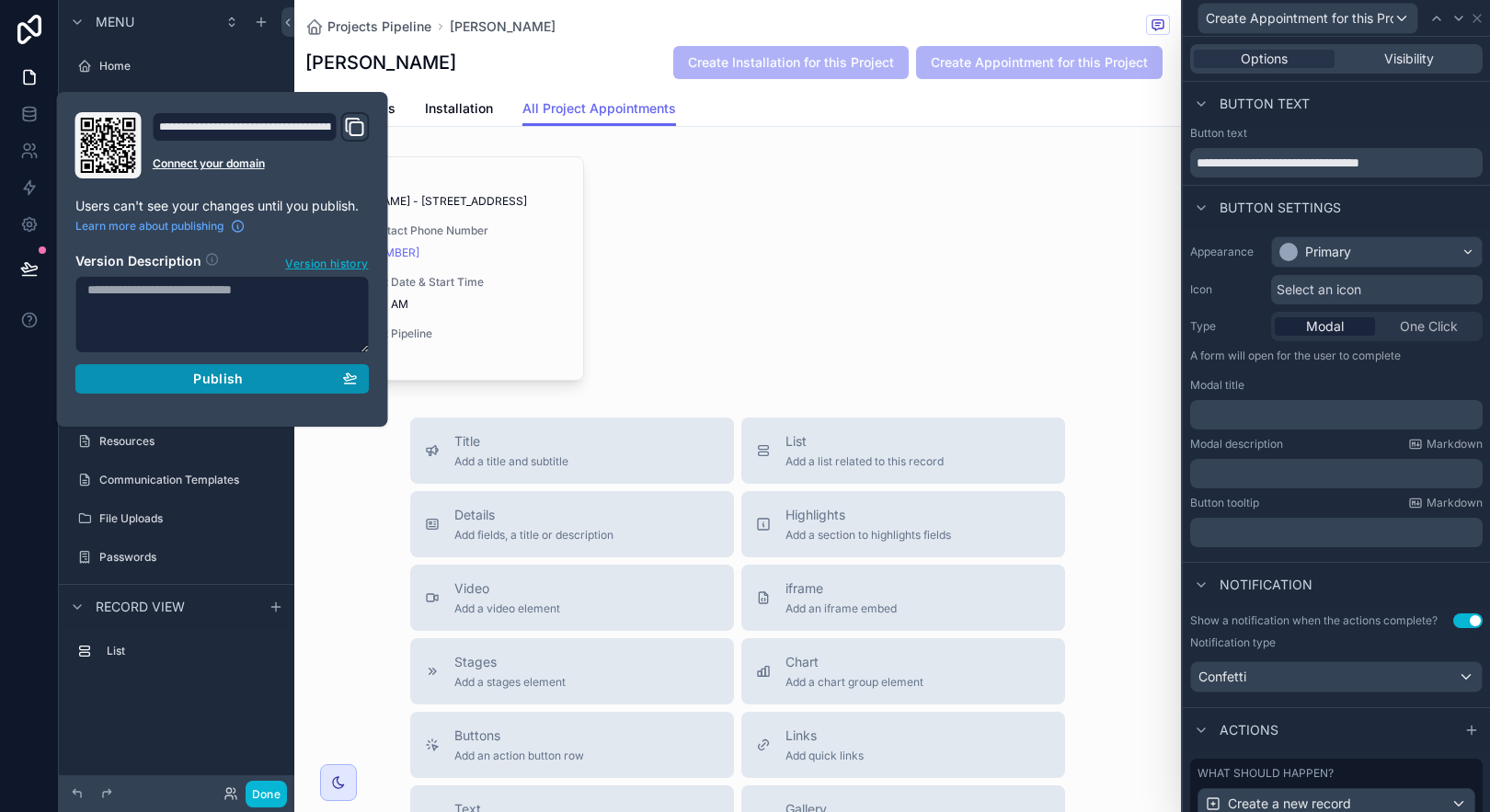
click at [138, 370] on button "Publish" at bounding box center [222, 379] width 294 height 29
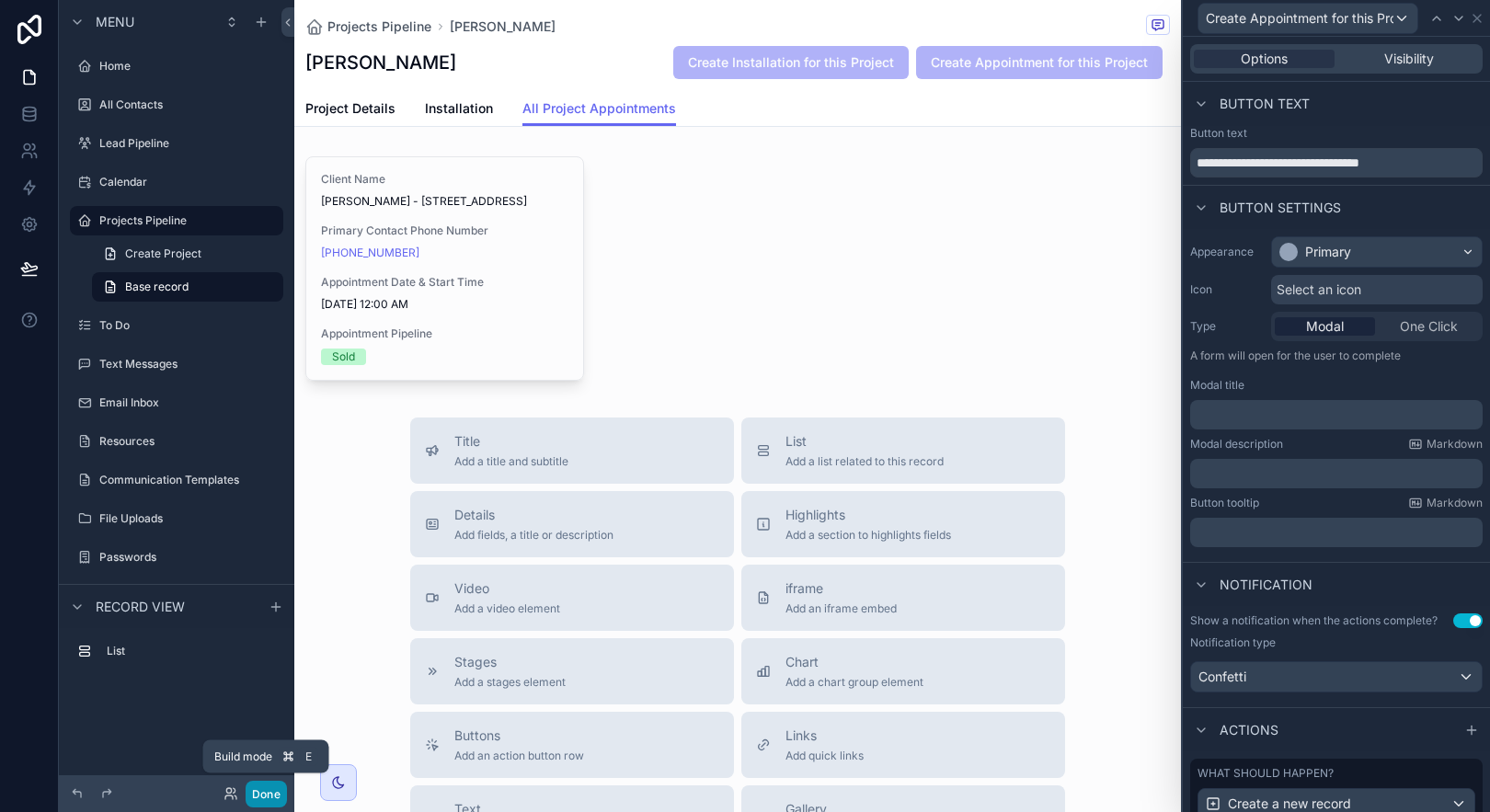
click at [268, 796] on button "Done" at bounding box center [266, 794] width 42 height 26
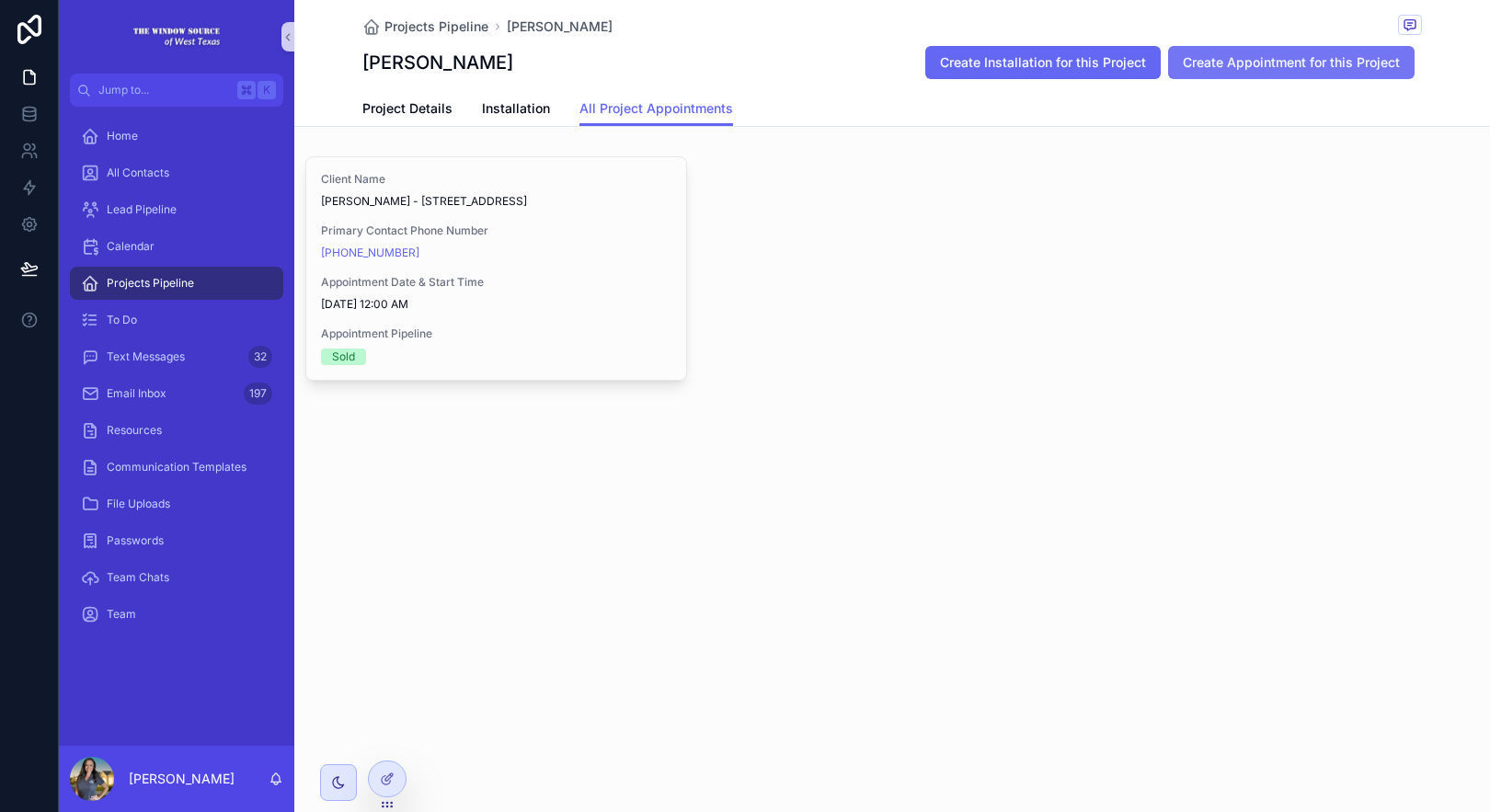
click at [1352, 65] on span "Create Appointment for this Project" at bounding box center [1291, 62] width 217 height 18
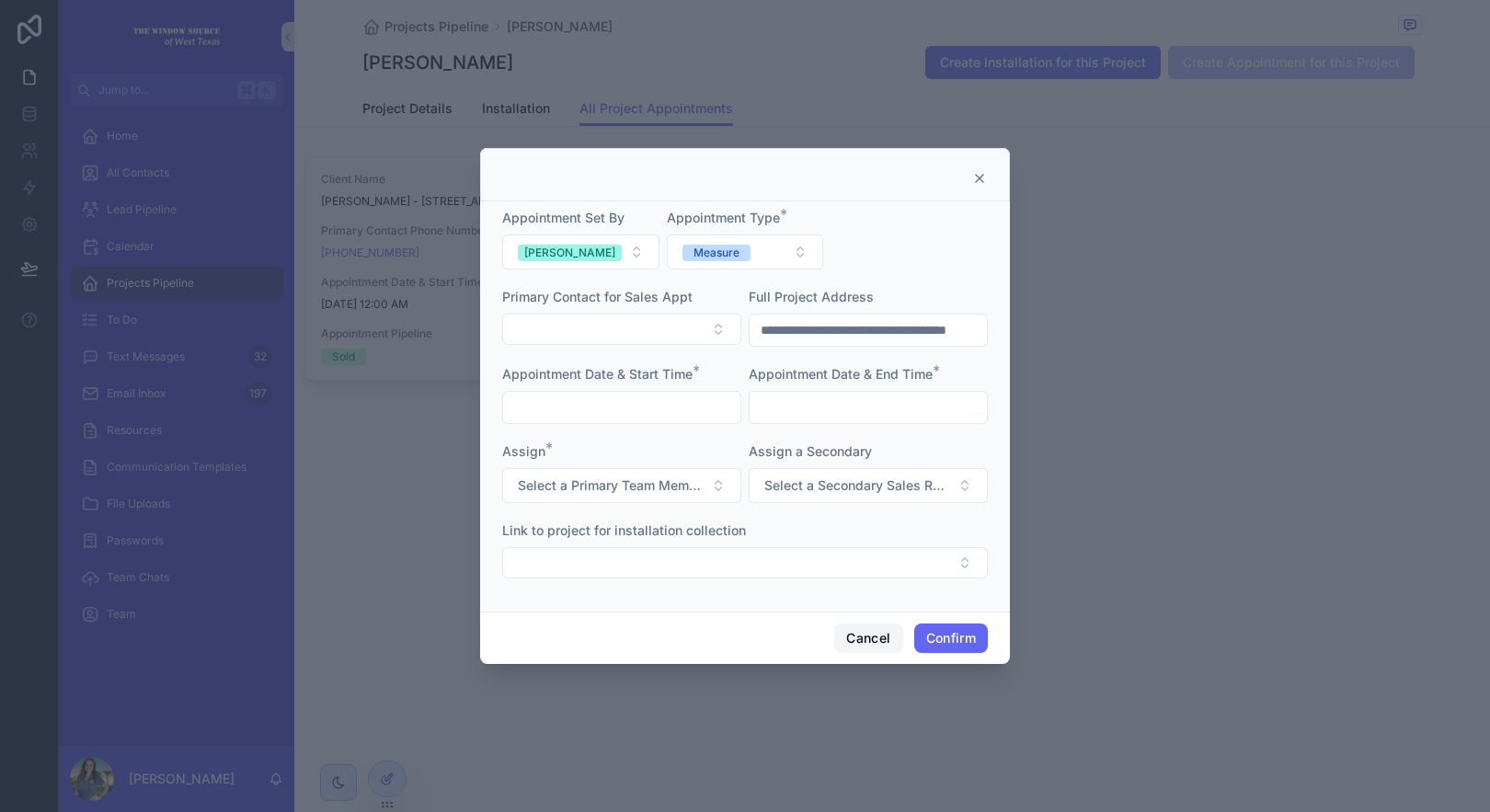
click at [891, 640] on button "Cancel" at bounding box center [869, 638] width 68 height 29
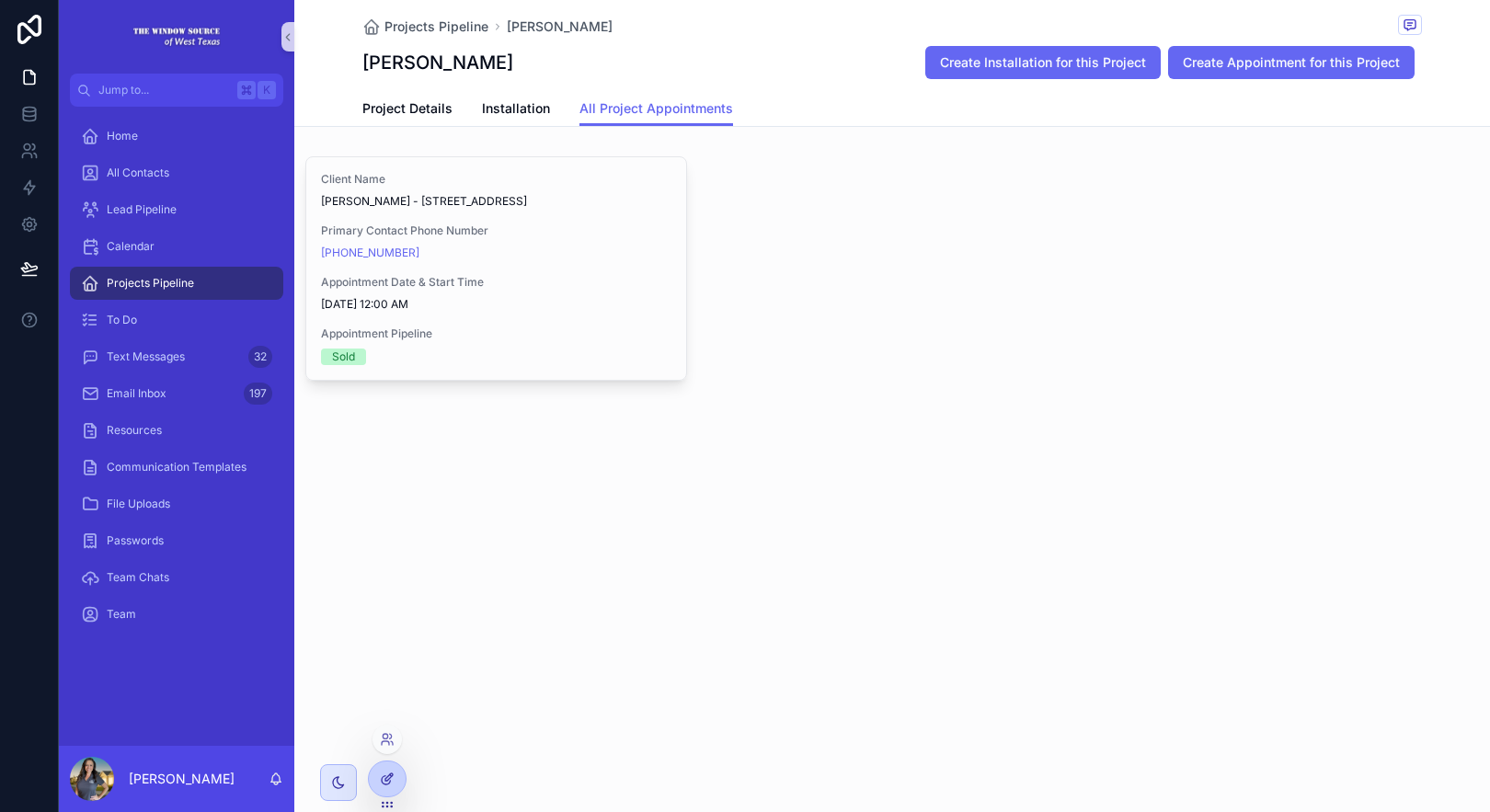
click at [389, 777] on icon at bounding box center [387, 778] width 15 height 15
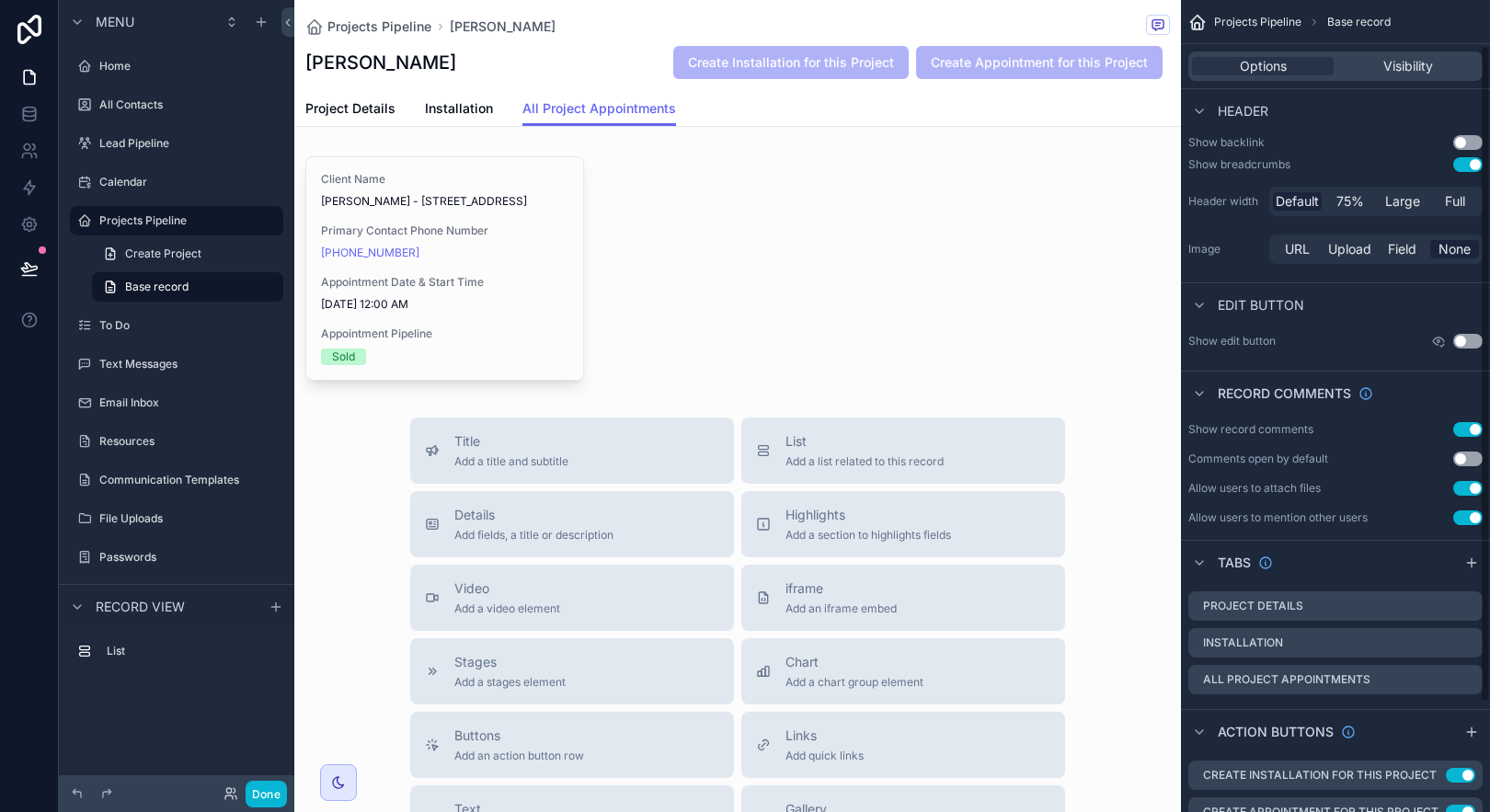
scroll to position [191, 0]
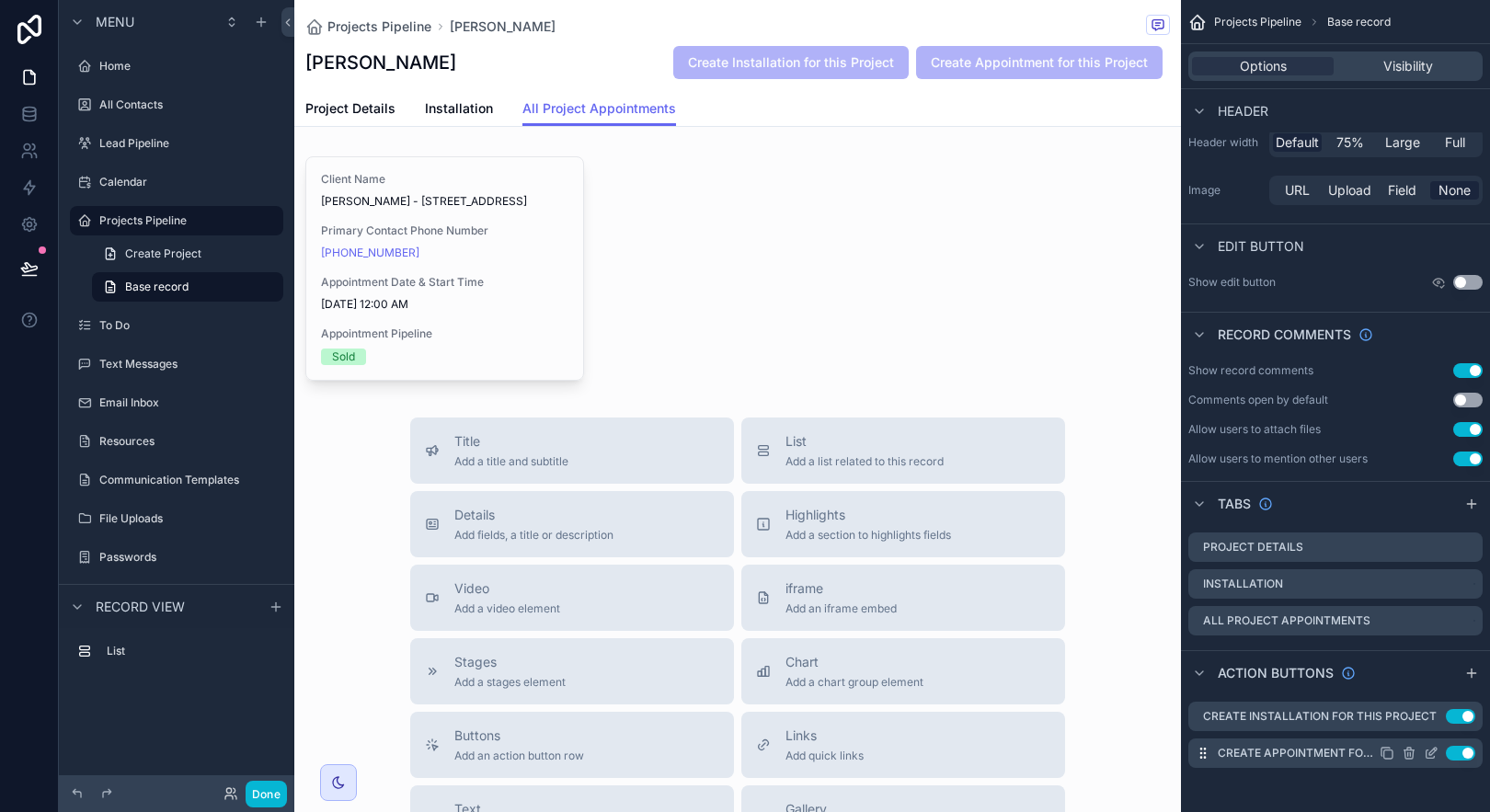
click at [1427, 754] on icon "scrollable content" at bounding box center [1431, 755] width 9 height 9
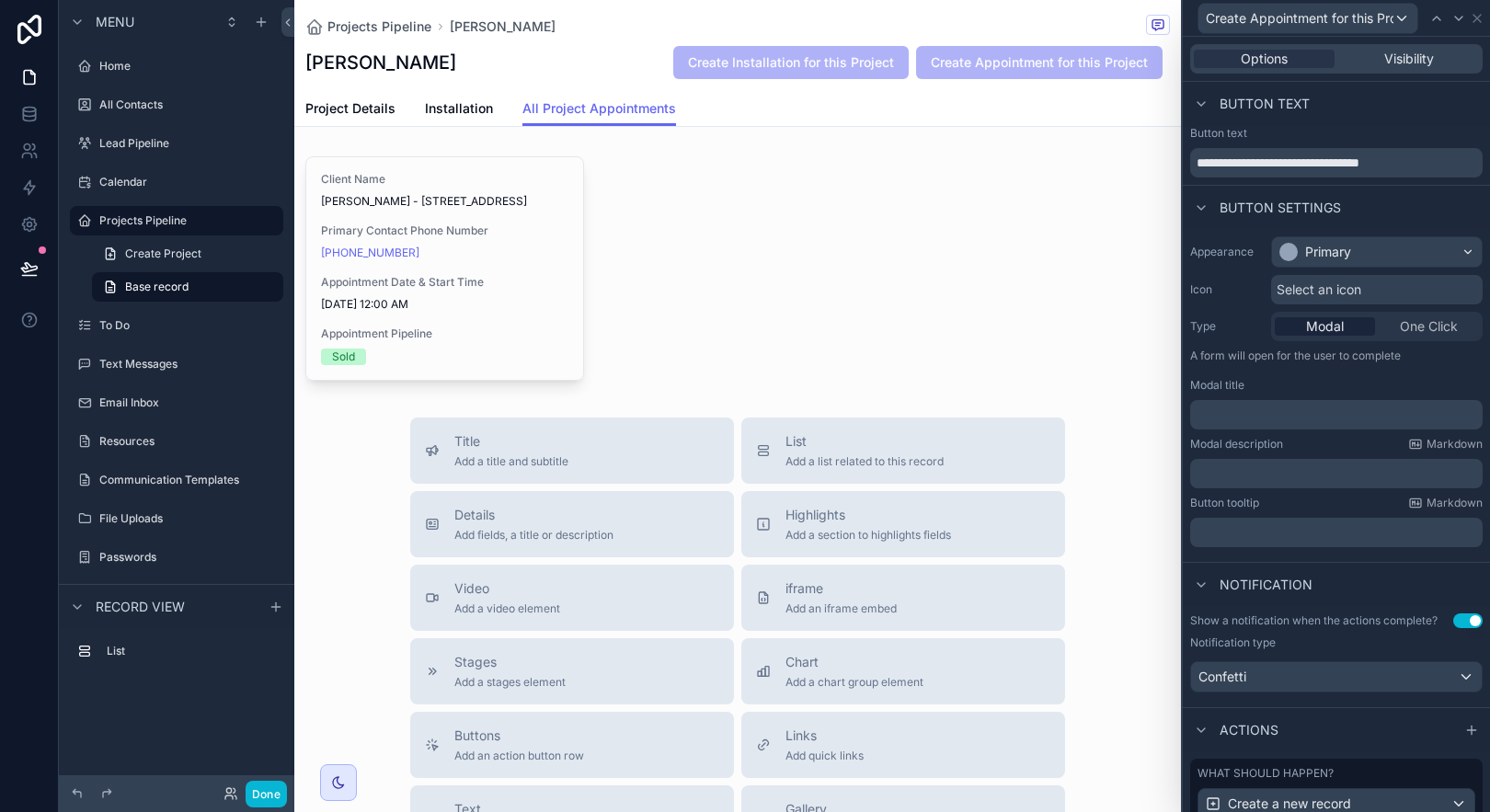
scroll to position [166, 0]
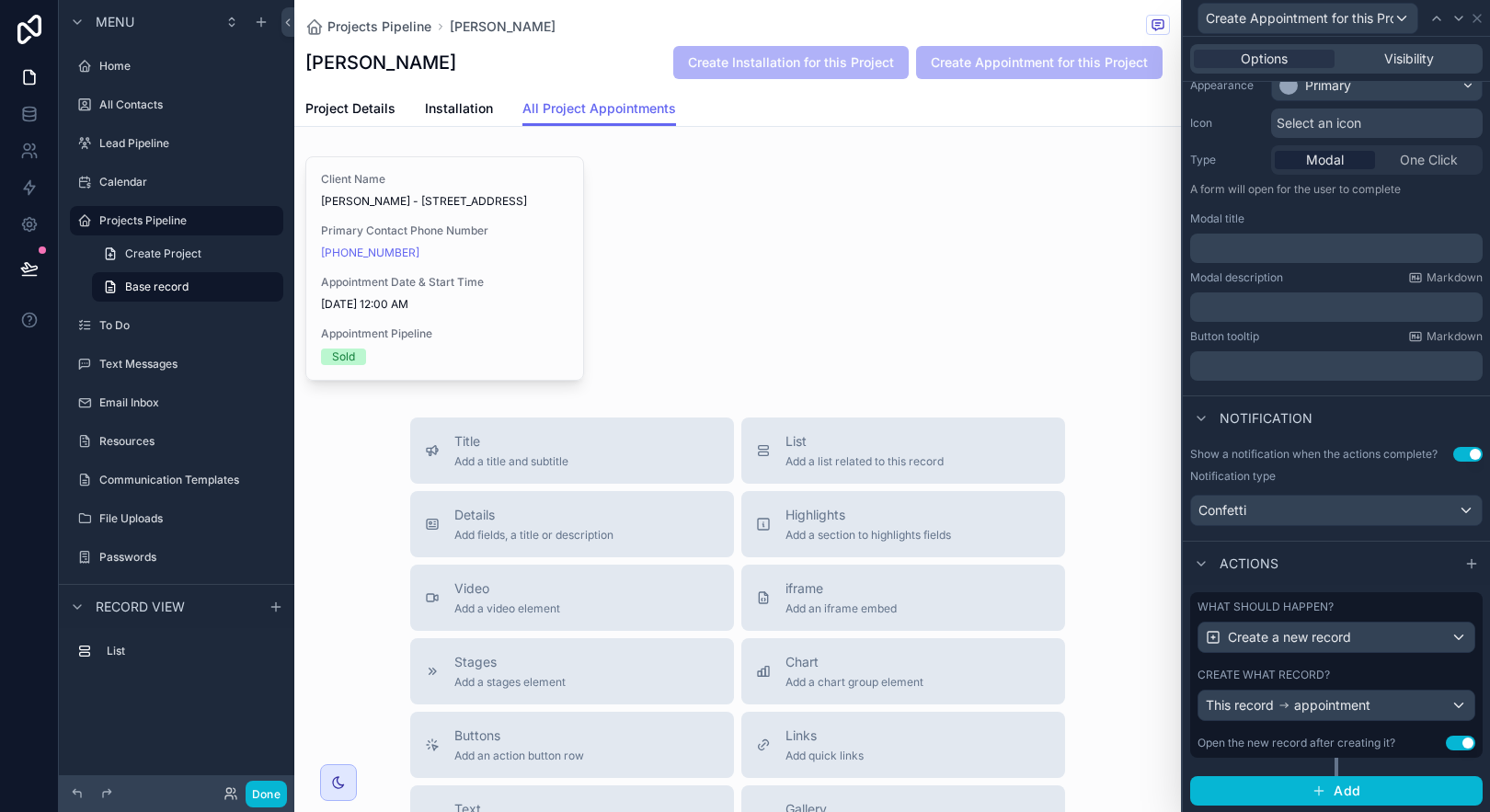
click at [1396, 745] on div "Open the new record after creating it? Use setting" at bounding box center [1336, 743] width 278 height 15
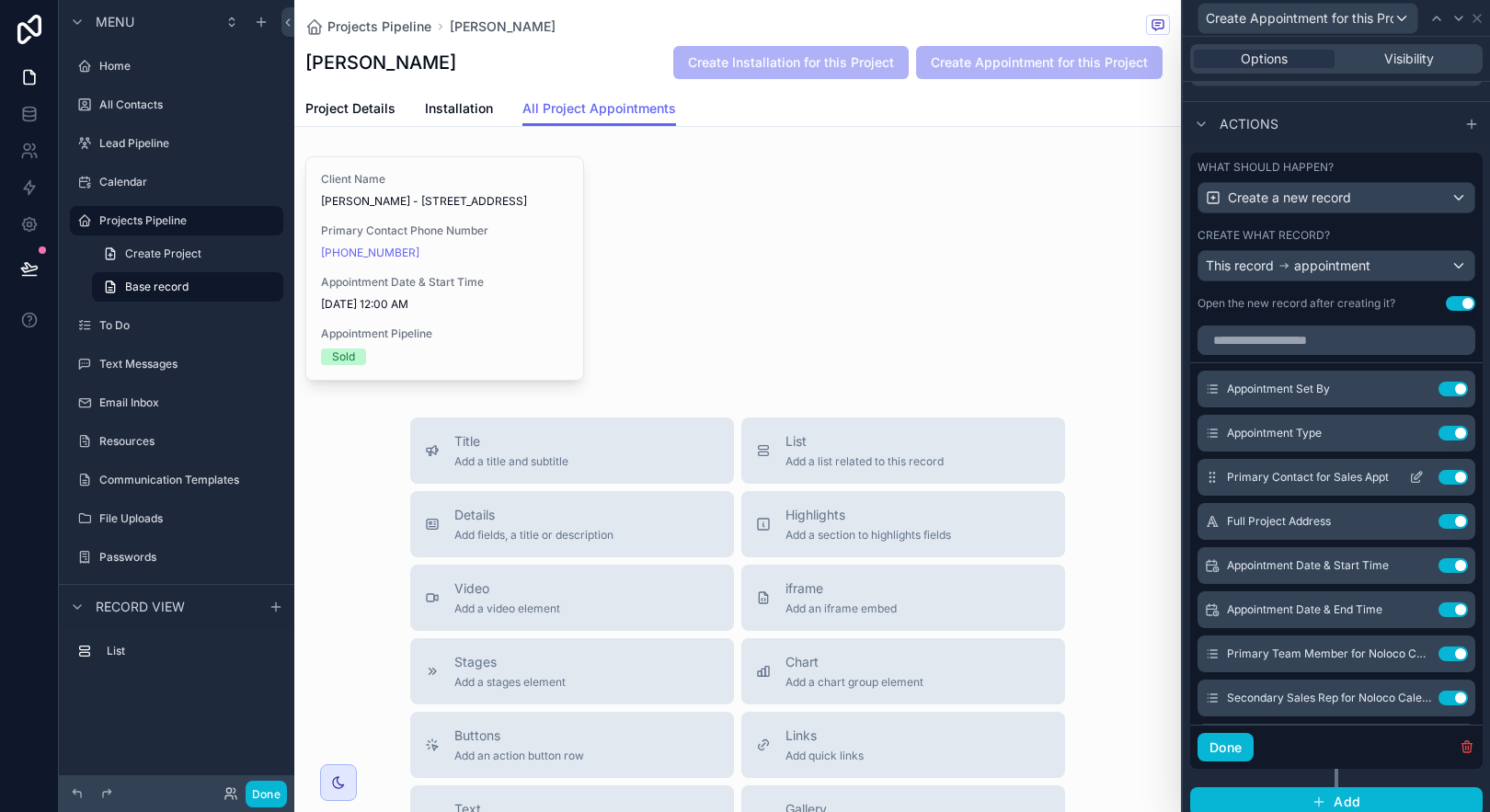
scroll to position [590, 0]
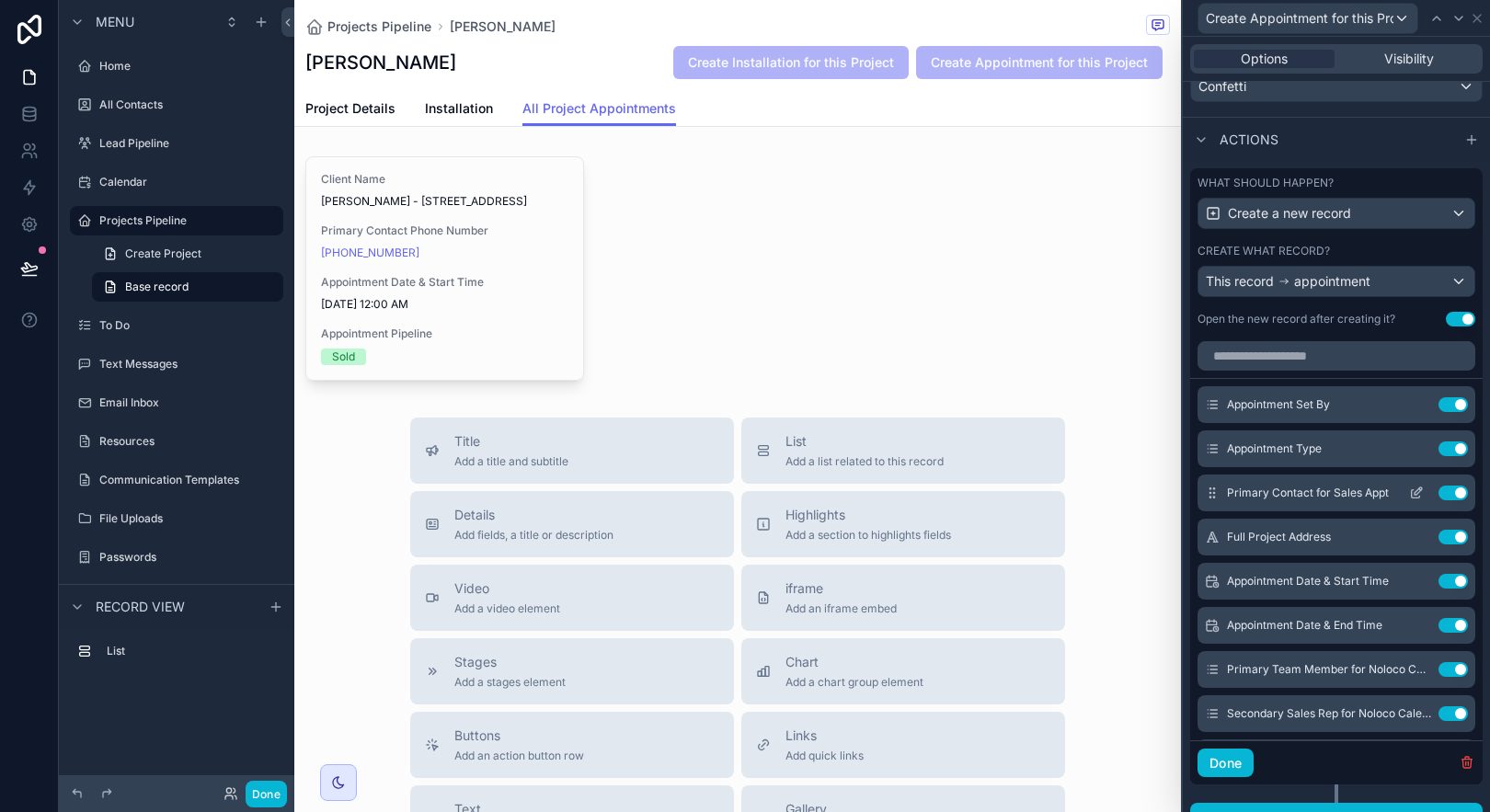
click at [1415, 494] on icon at bounding box center [1419, 492] width 8 height 8
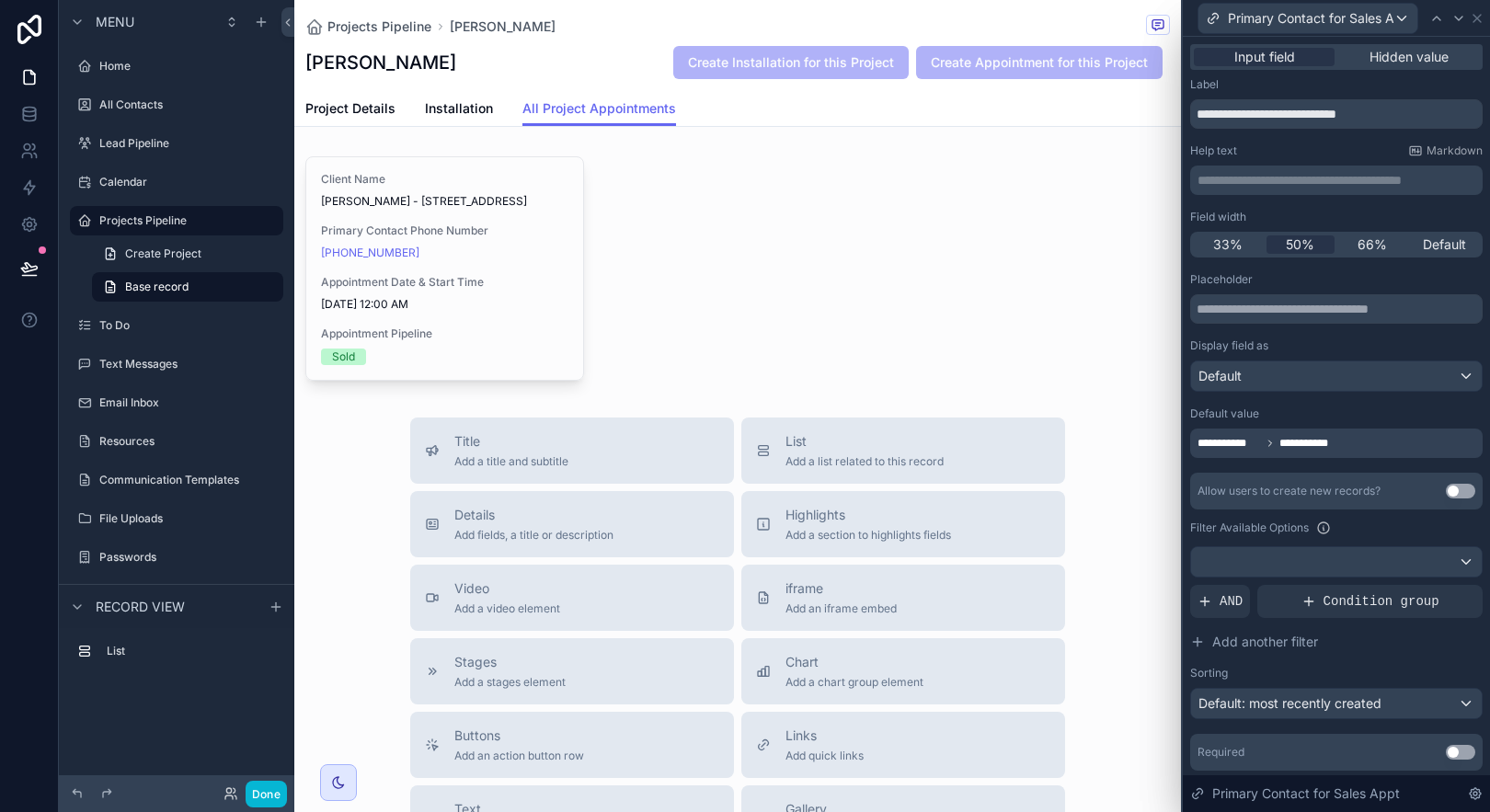
click at [1362, 450] on div "**********" at bounding box center [1336, 443] width 292 height 29
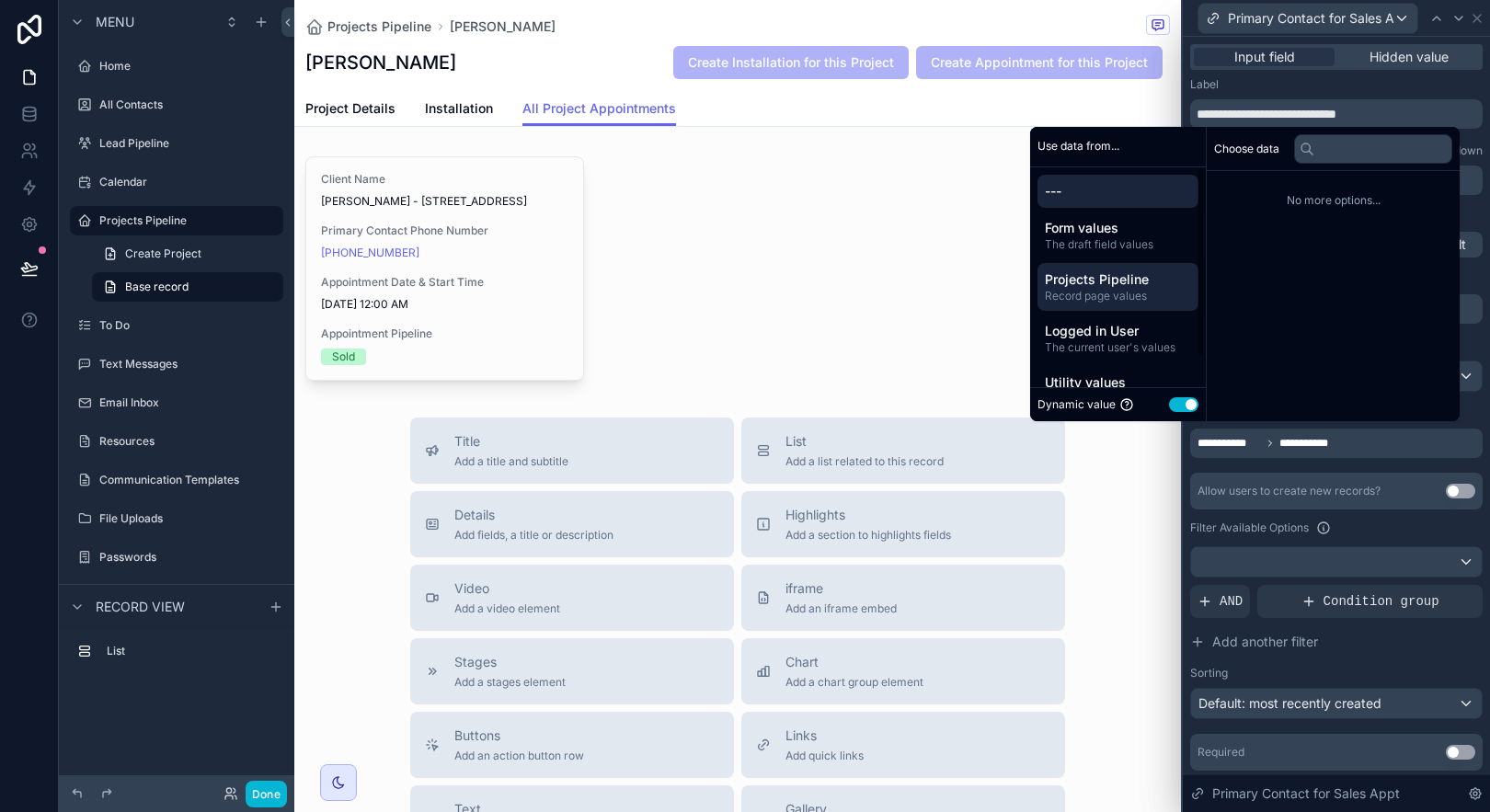
click at [1137, 277] on span "Projects Pipeline" at bounding box center [1118, 279] width 146 height 18
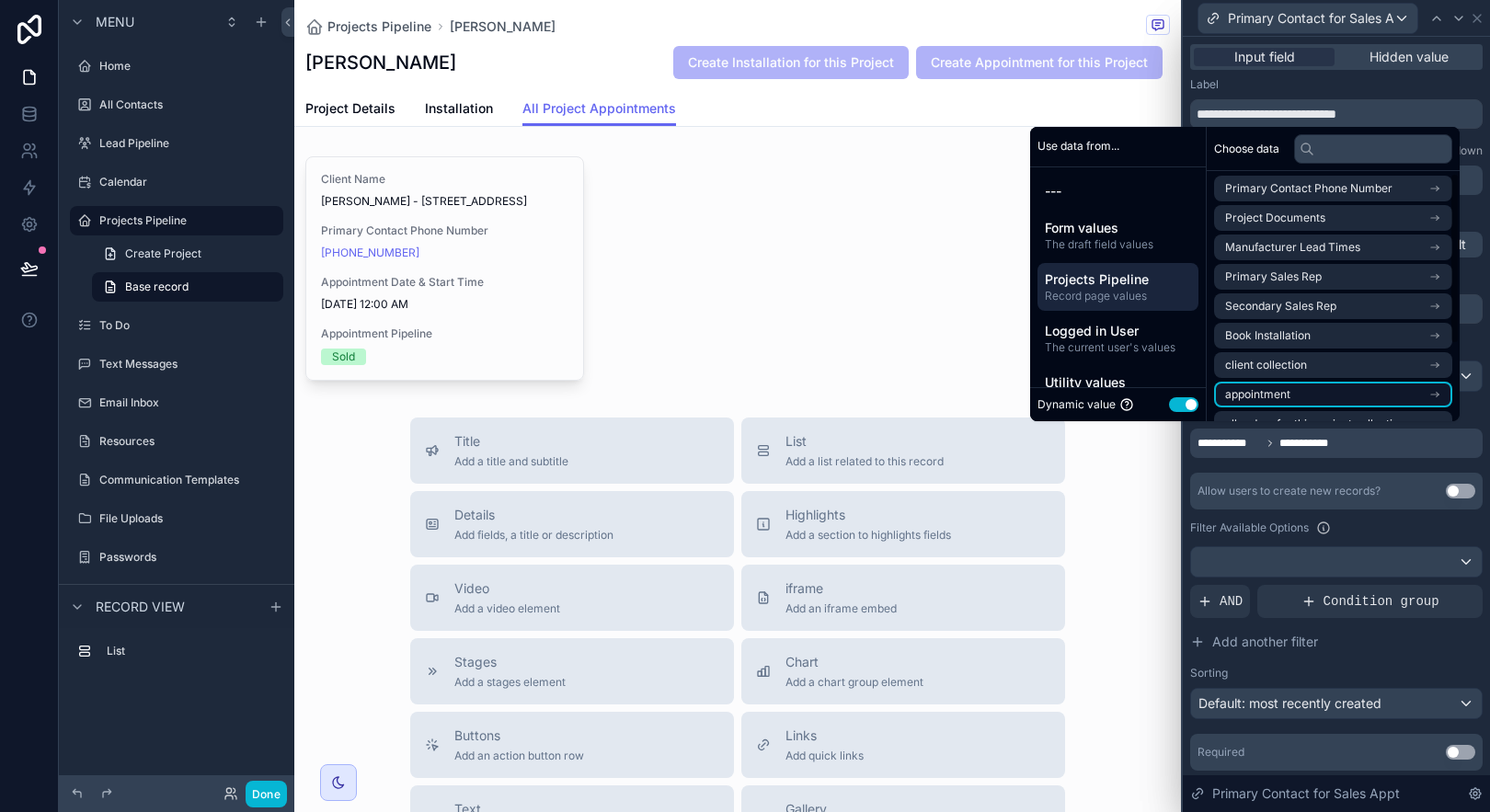
scroll to position [4, 0]
click at [1378, 363] on li "client collection" at bounding box center [1333, 364] width 239 height 25
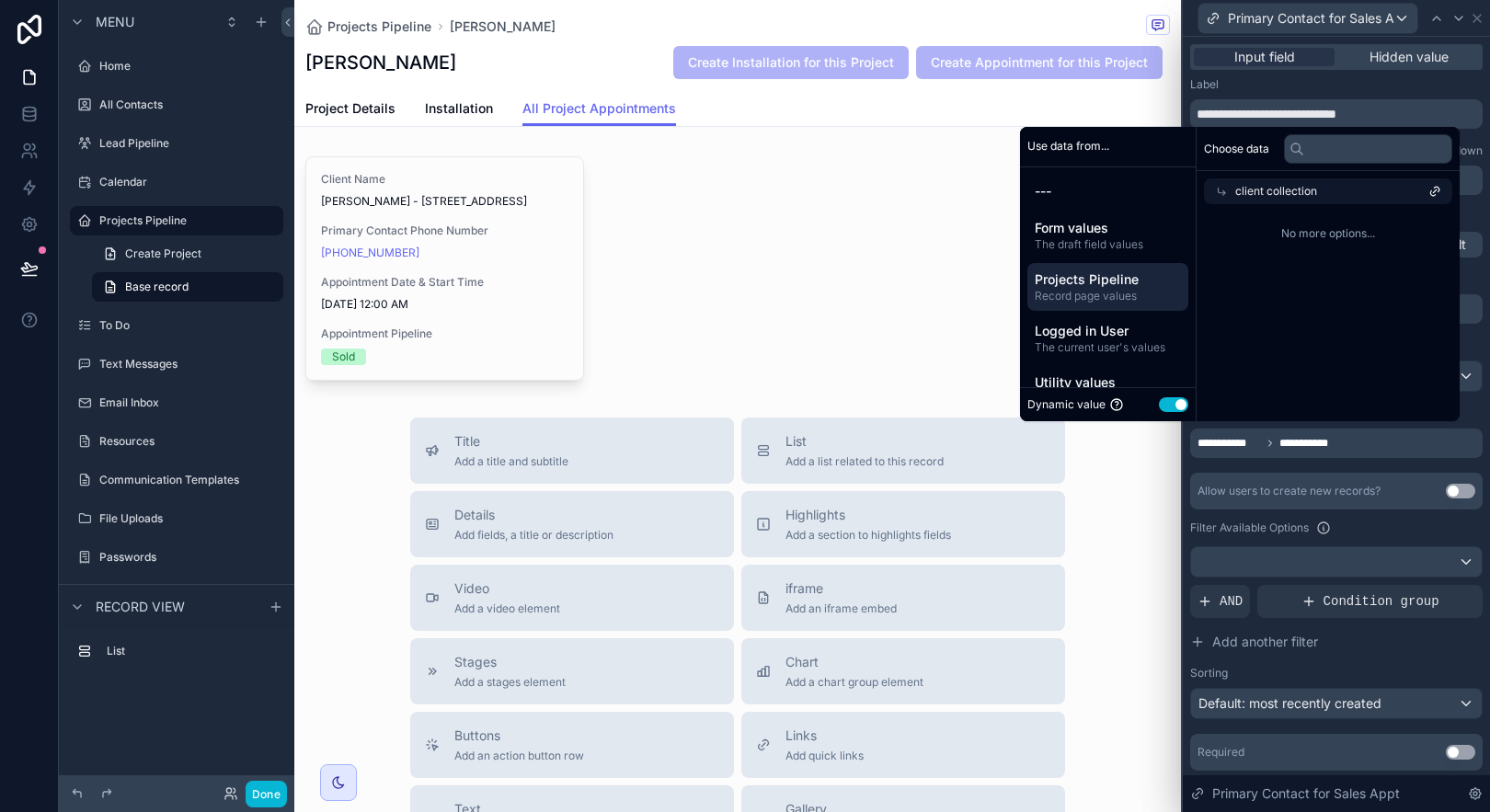
scroll to position [0, 0]
click at [1225, 194] on icon at bounding box center [1231, 191] width 13 height 13
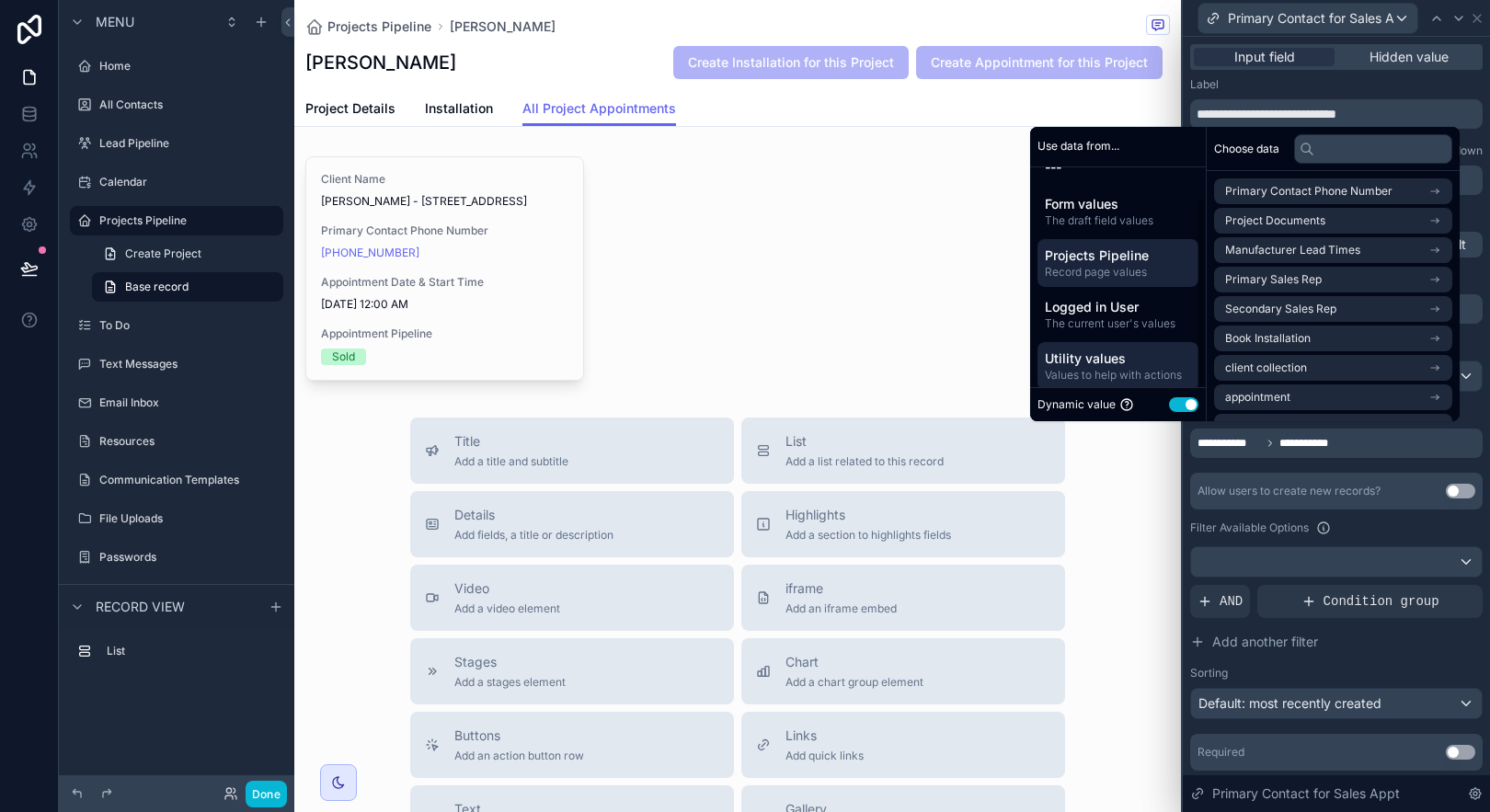
scroll to position [34, 0]
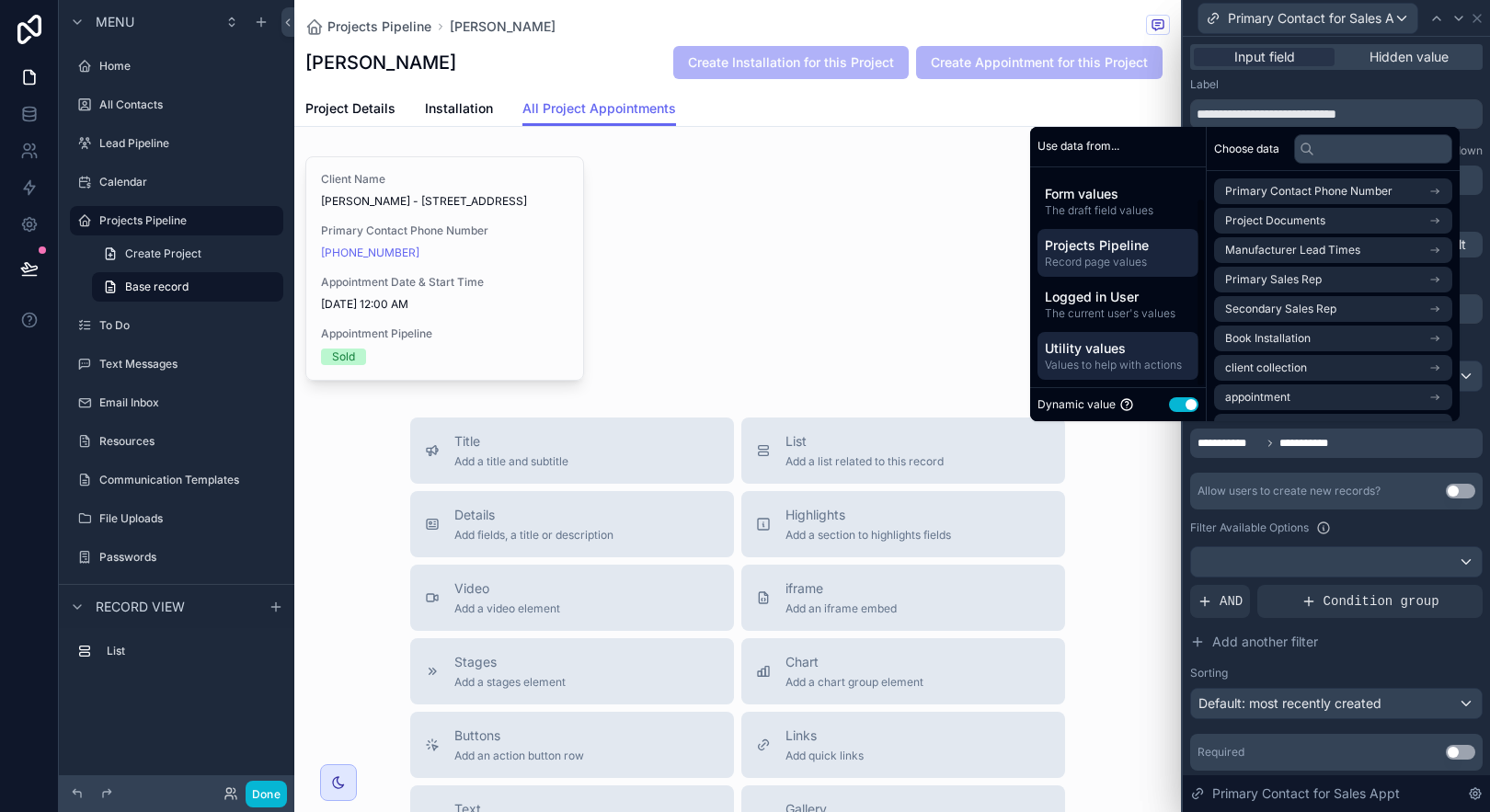
click at [1143, 347] on span "Utility values" at bounding box center [1118, 349] width 146 height 18
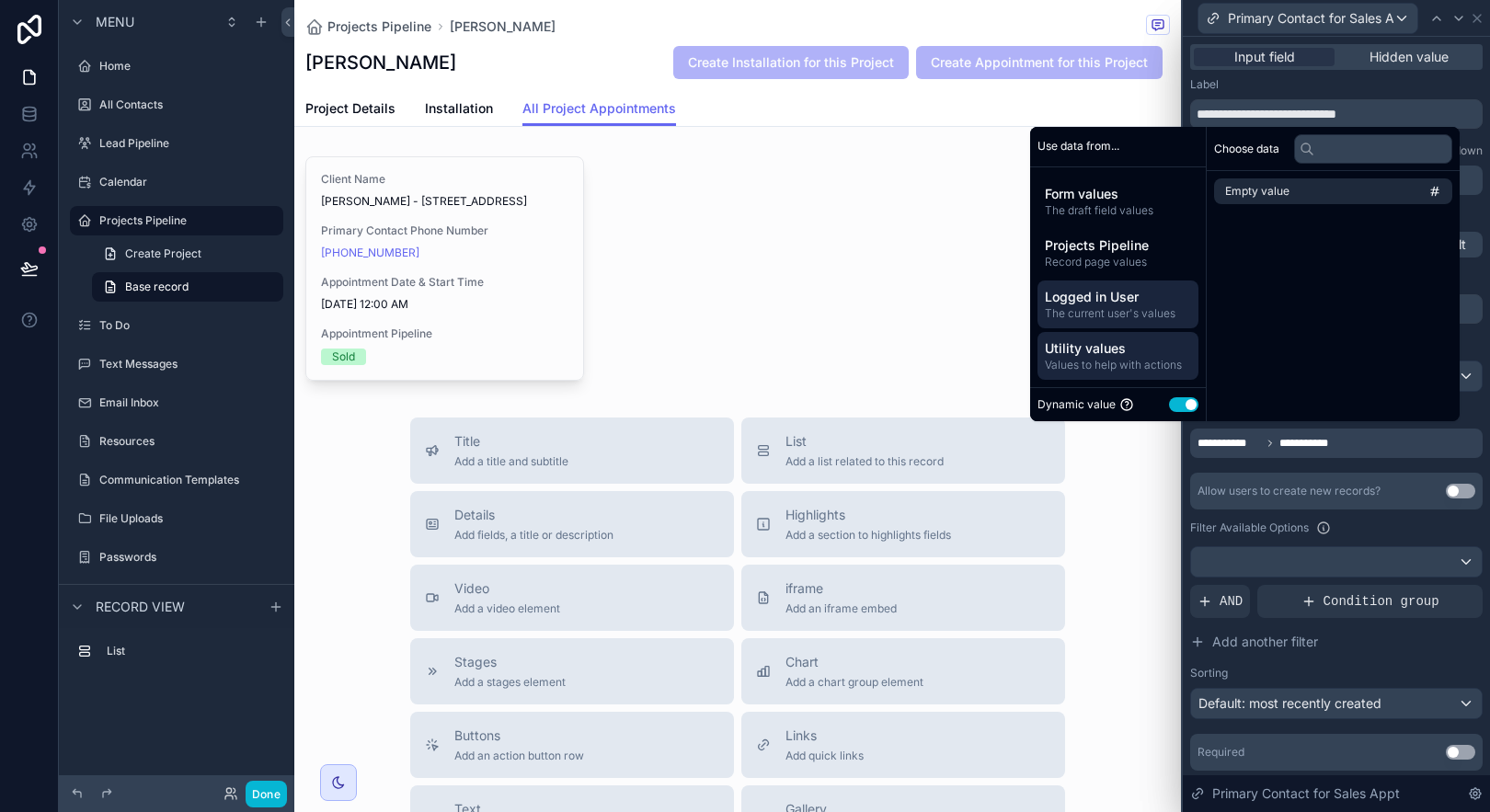
click at [1142, 300] on span "Logged in User" at bounding box center [1118, 297] width 146 height 18
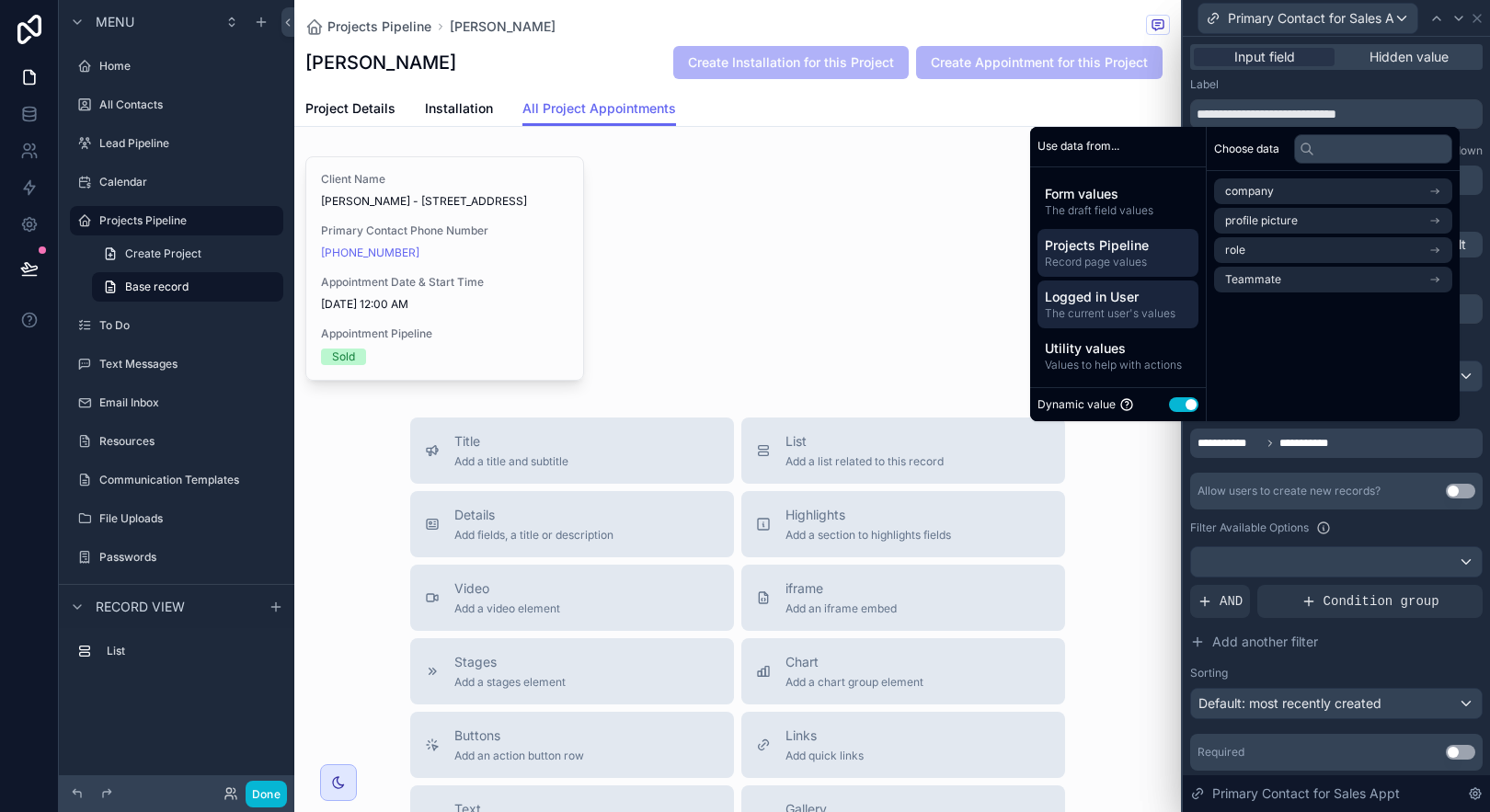
click at [1140, 243] on span "Projects Pipeline" at bounding box center [1118, 245] width 146 height 18
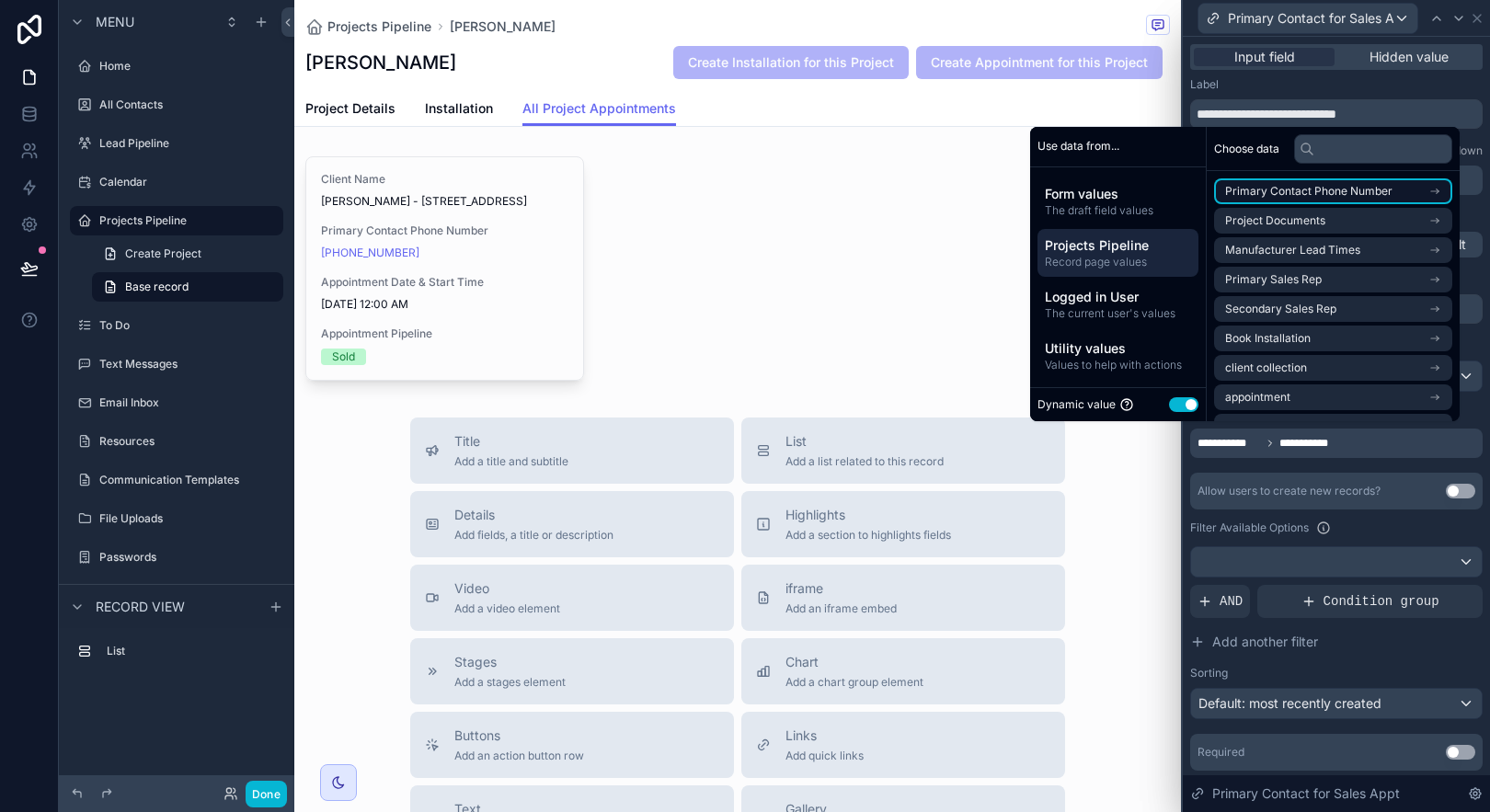
click at [1445, 194] on li "Primary Contact Phone Number" at bounding box center [1333, 191] width 239 height 25
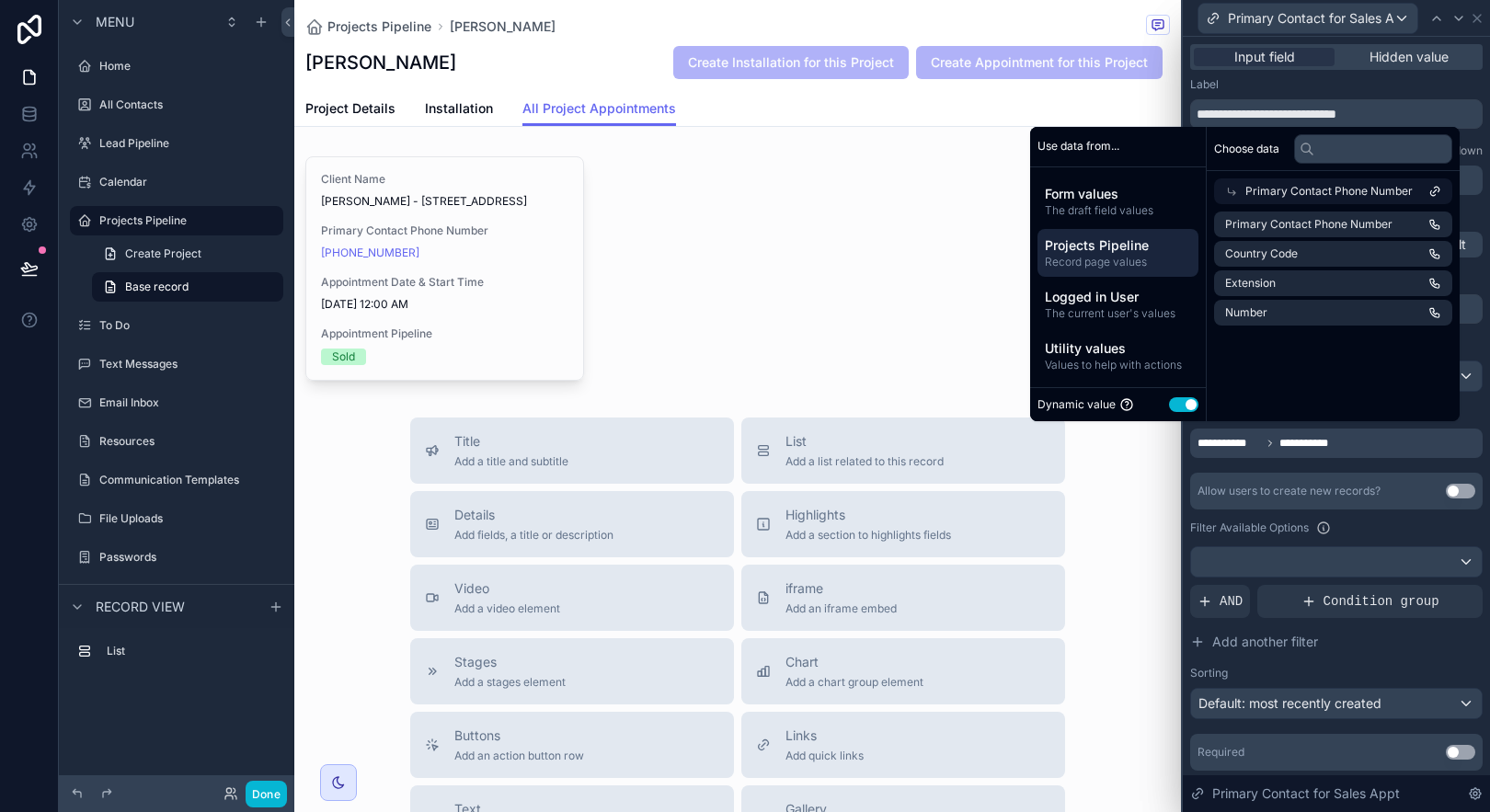
click at [1229, 186] on div "Primary Contact Phone Number" at bounding box center [1333, 191] width 239 height 25
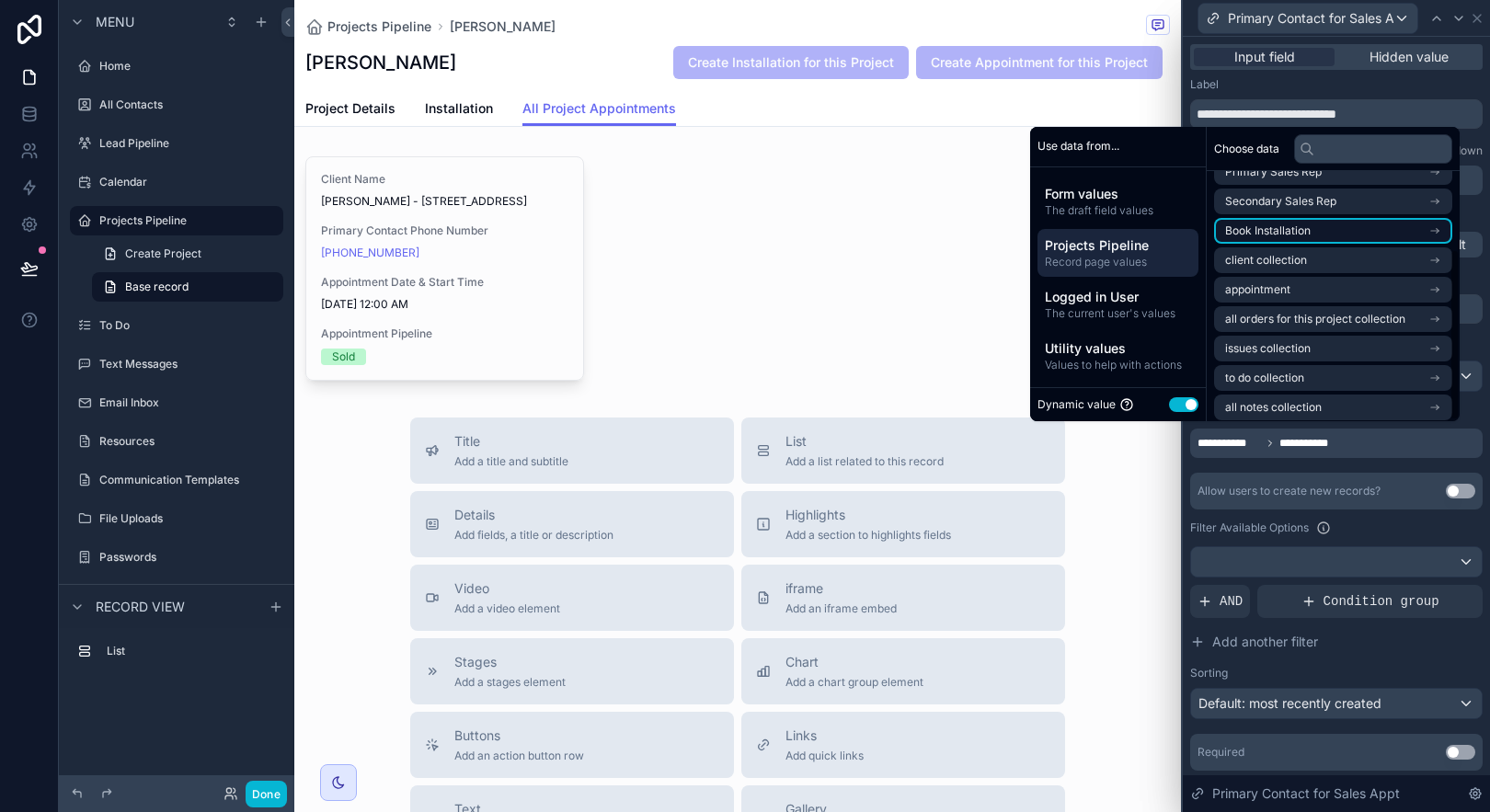
scroll to position [114, 0]
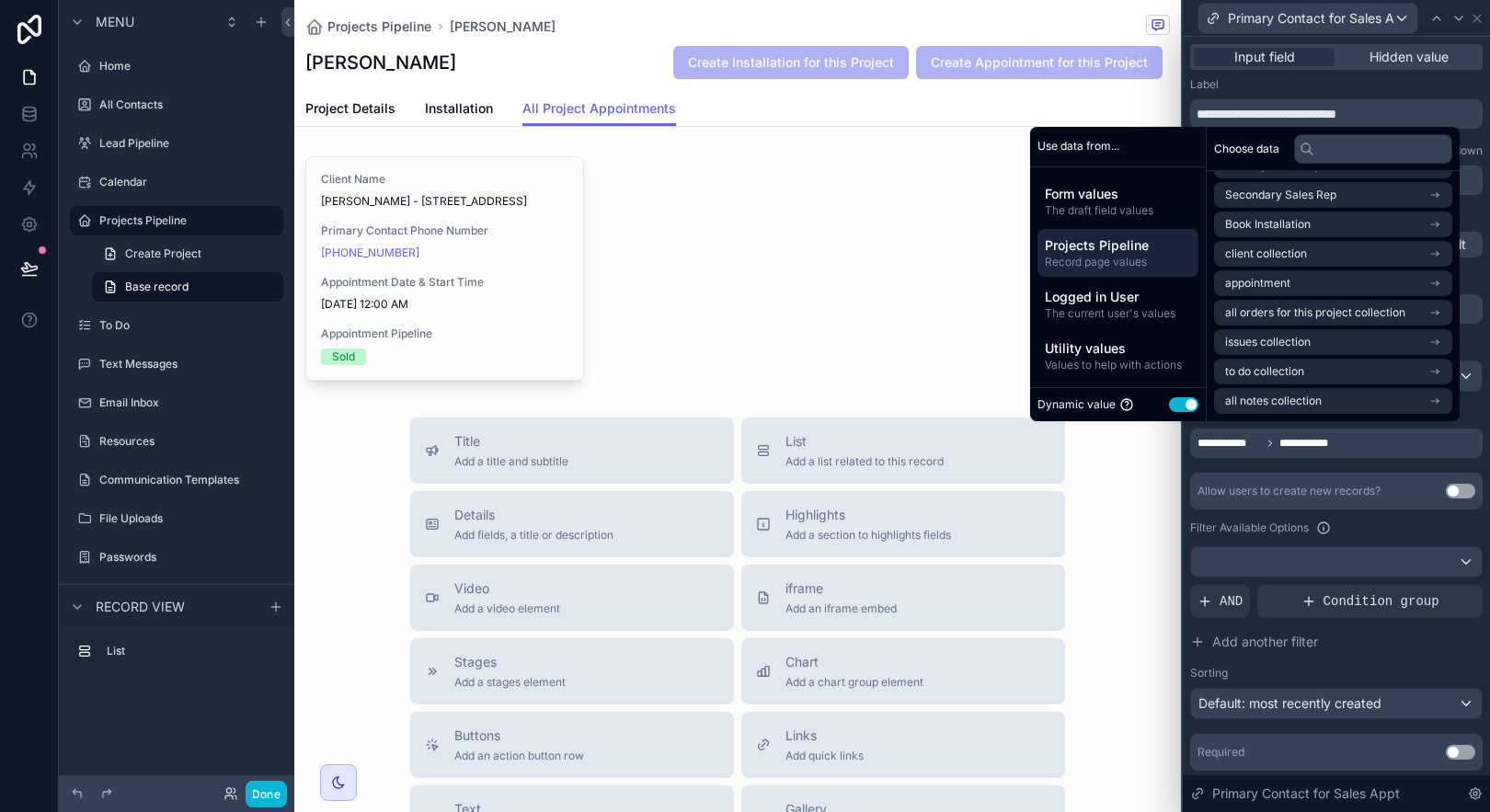
click at [1178, 402] on button "Use setting" at bounding box center [1183, 404] width 29 height 15
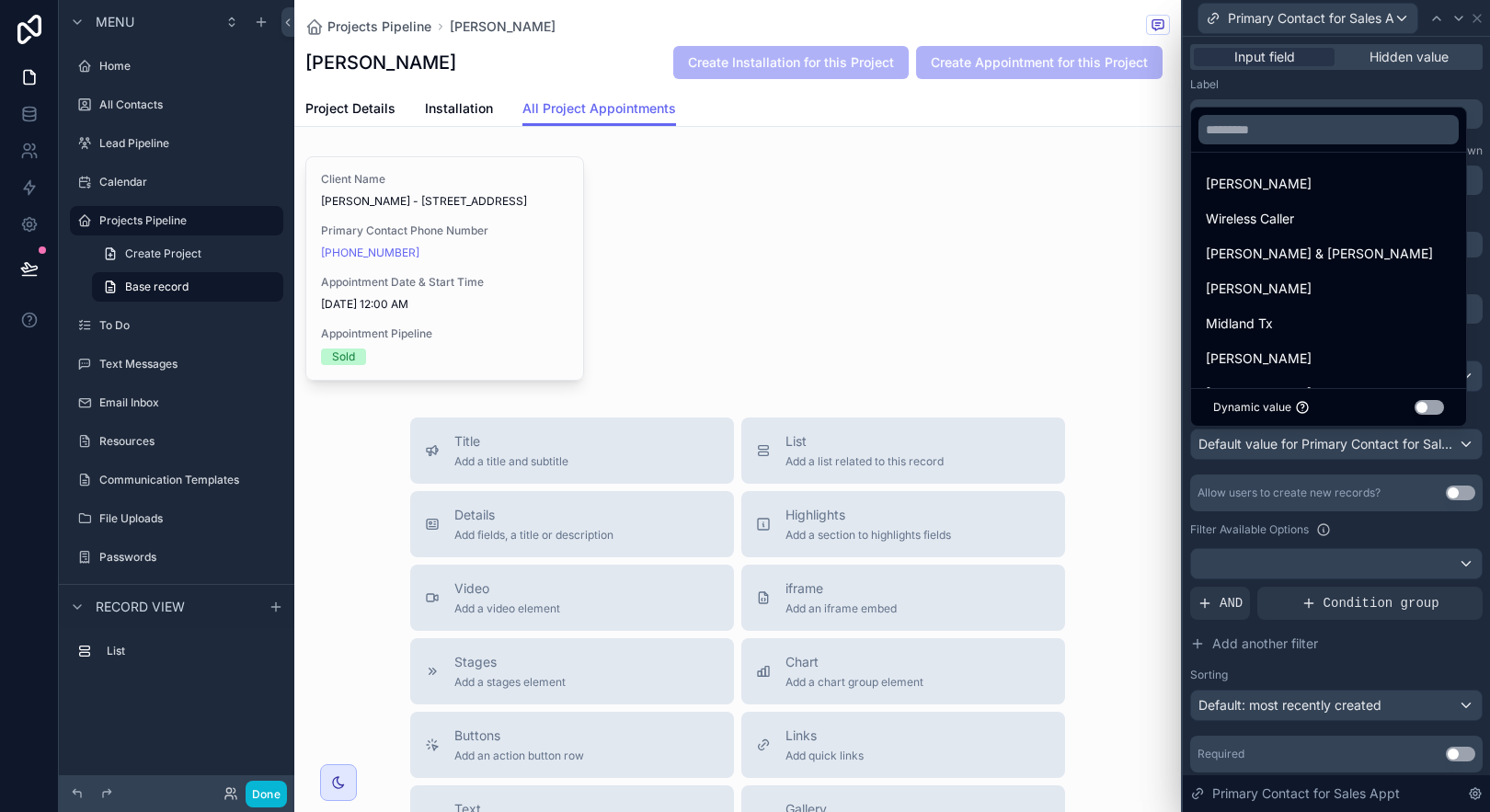
click at [1440, 404] on button "Use setting" at bounding box center [1430, 407] width 29 height 15
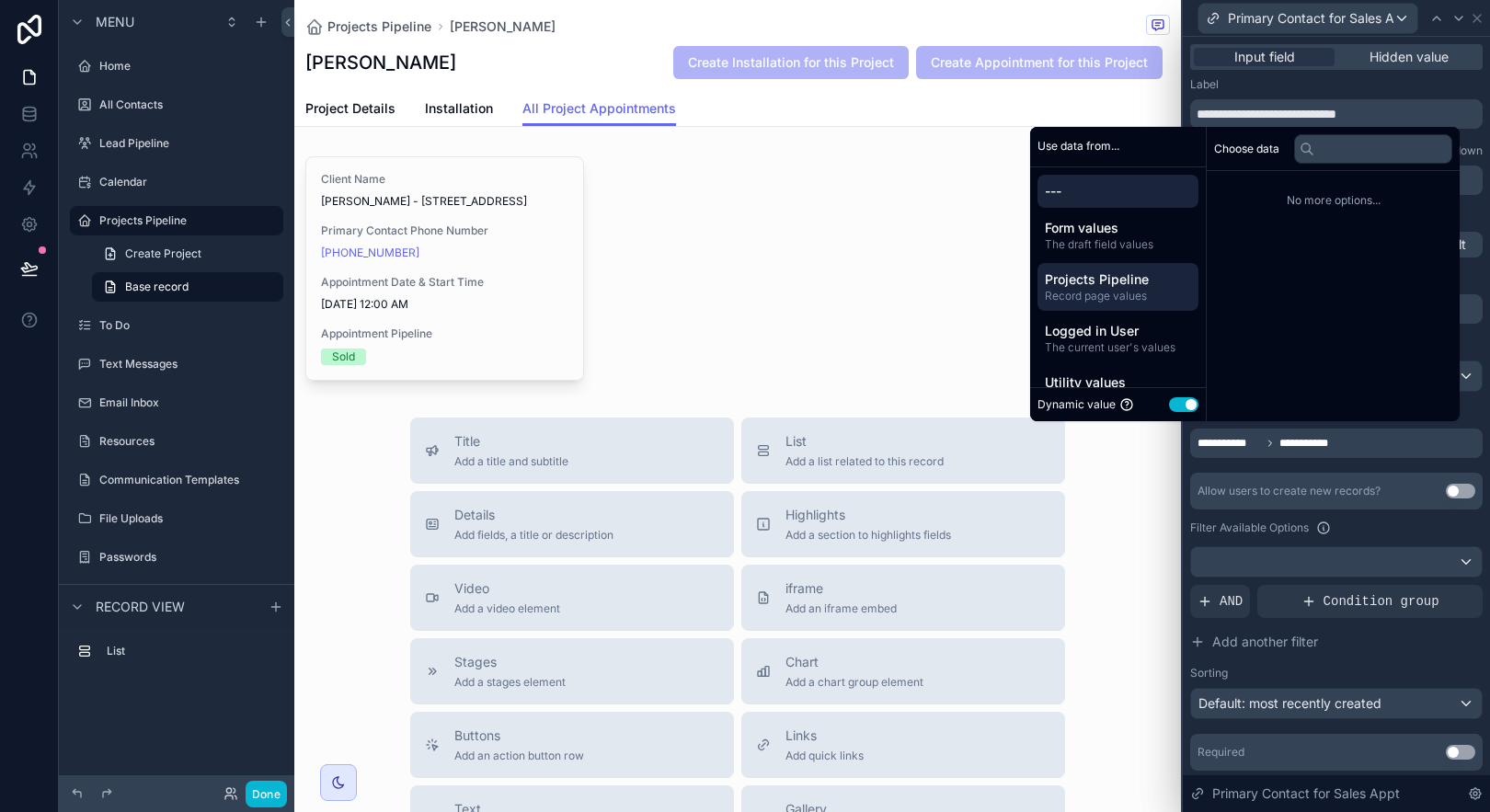
click at [1136, 298] on span "Record page values" at bounding box center [1118, 296] width 146 height 15
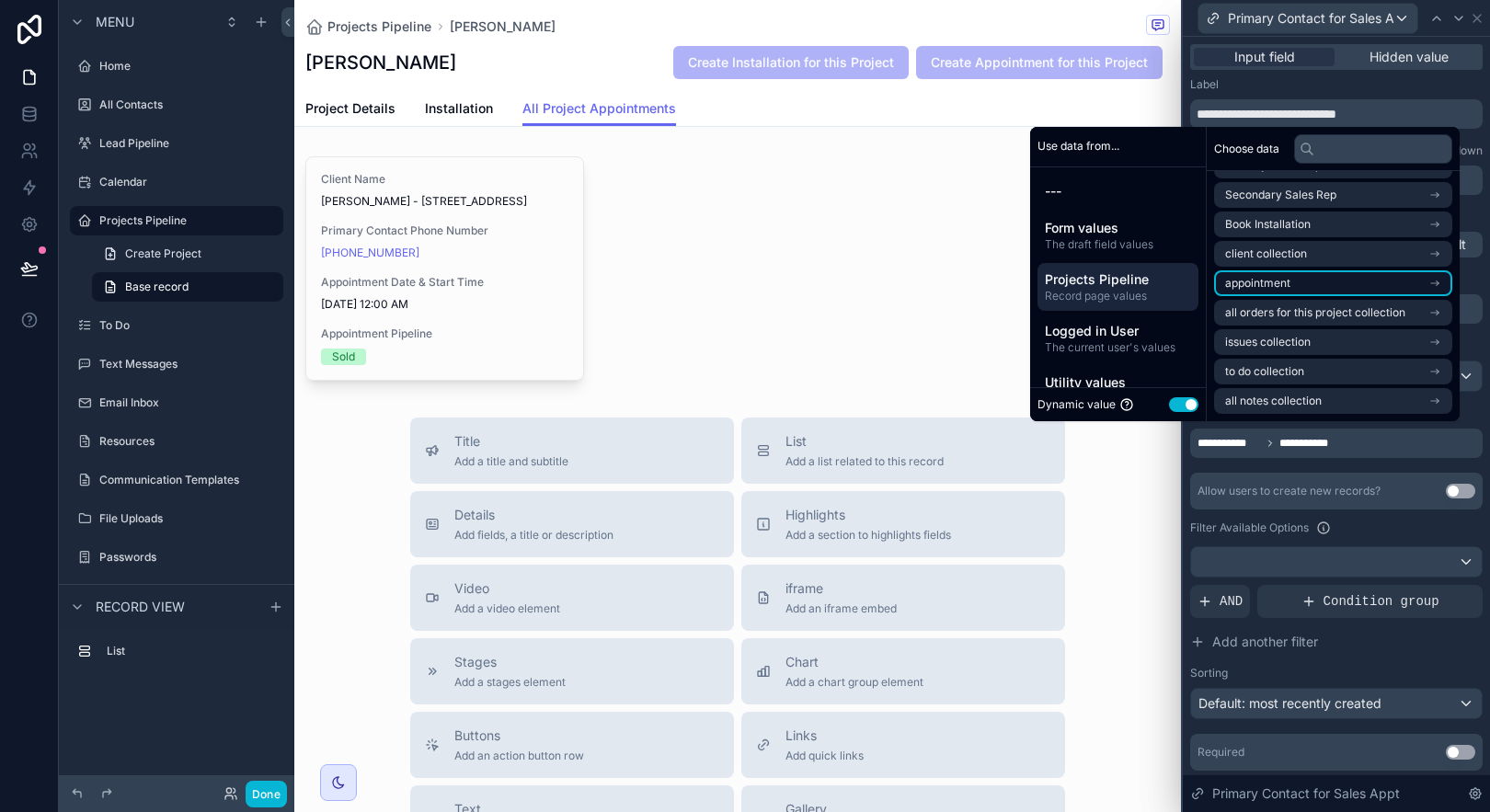
click at [1438, 279] on icon "scrollable content" at bounding box center [1434, 282] width 13 height 13
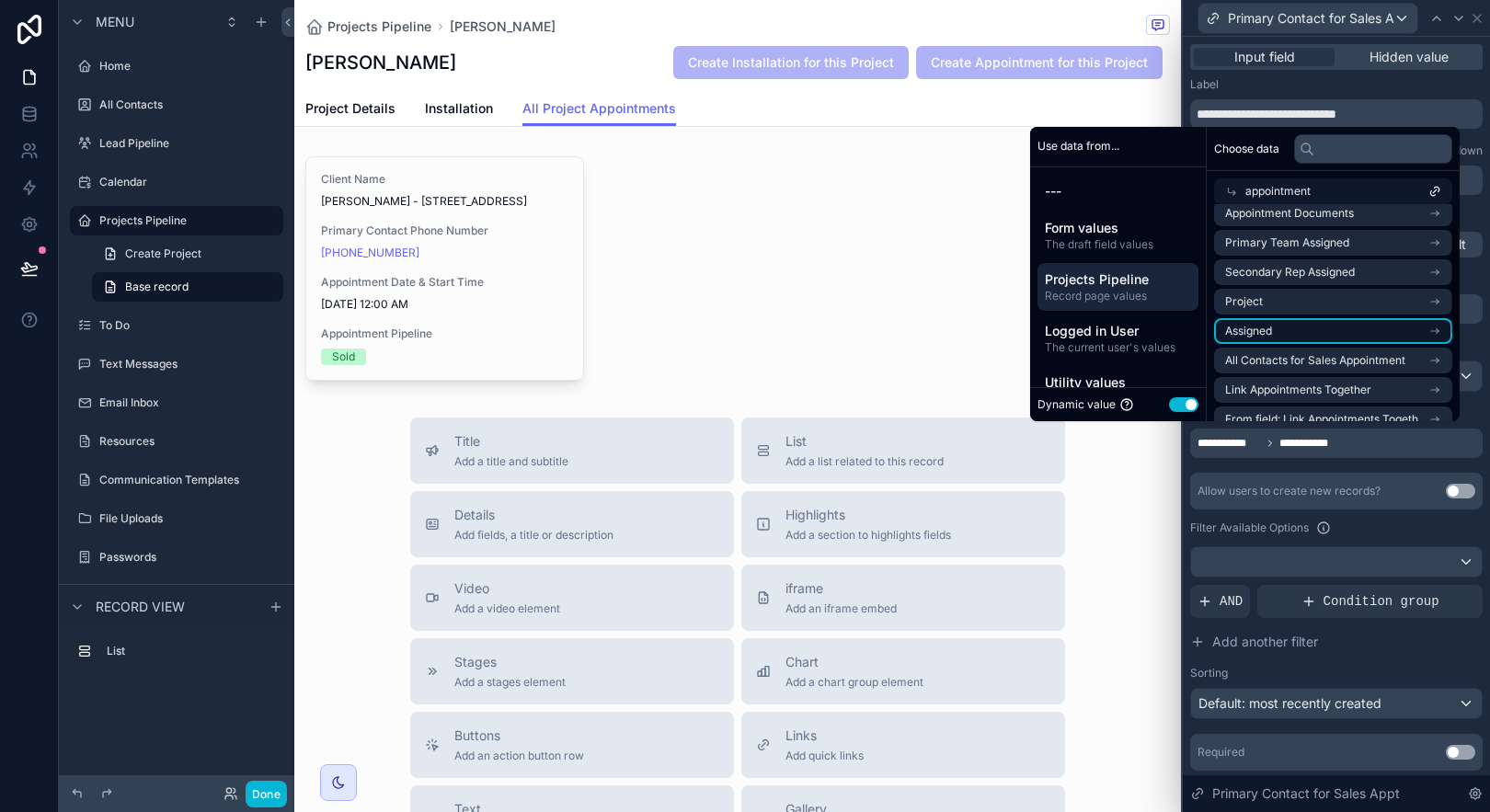
scroll to position [0, 0]
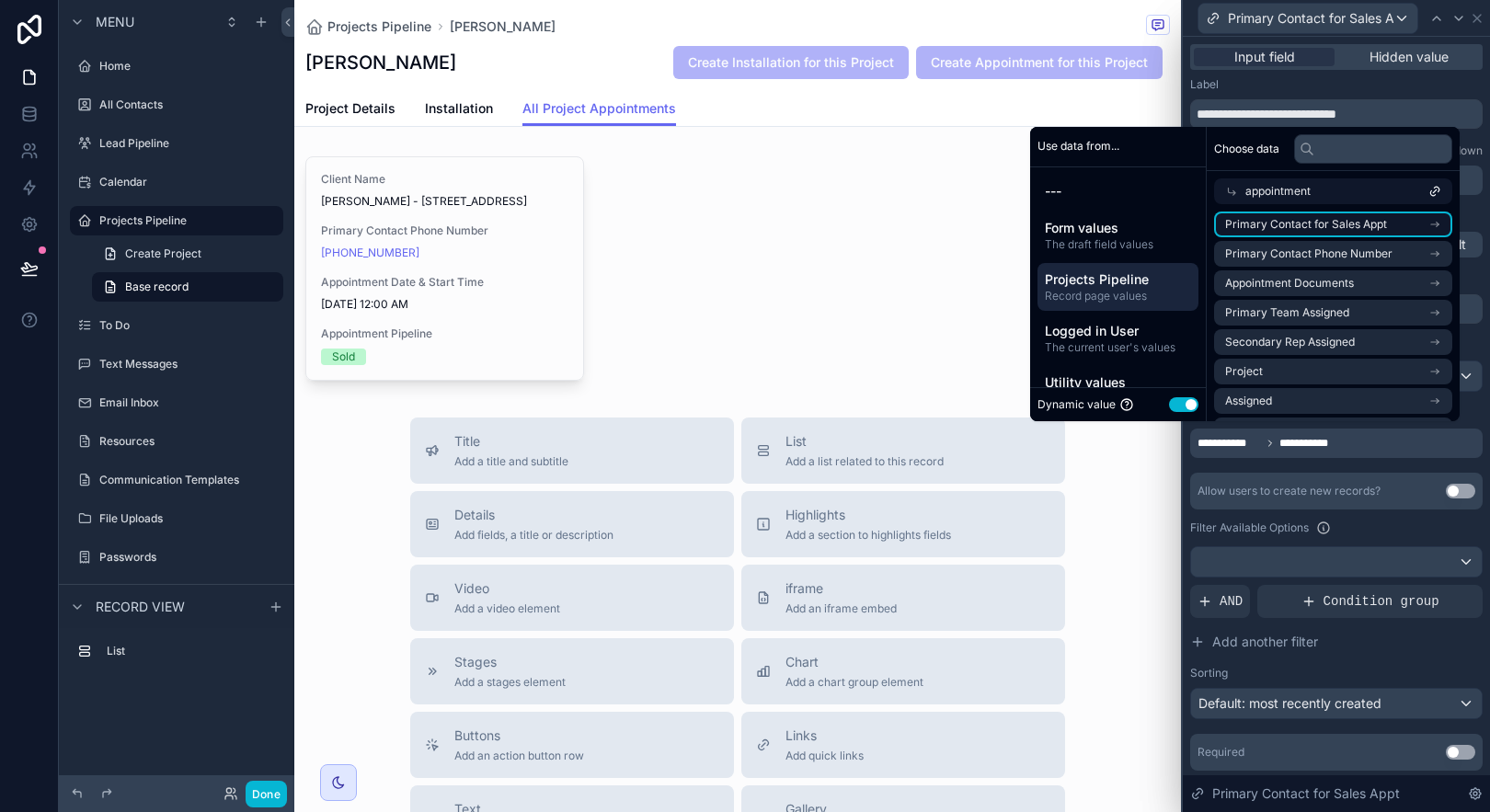
click at [1438, 227] on icon "scrollable content" at bounding box center [1434, 224] width 13 height 13
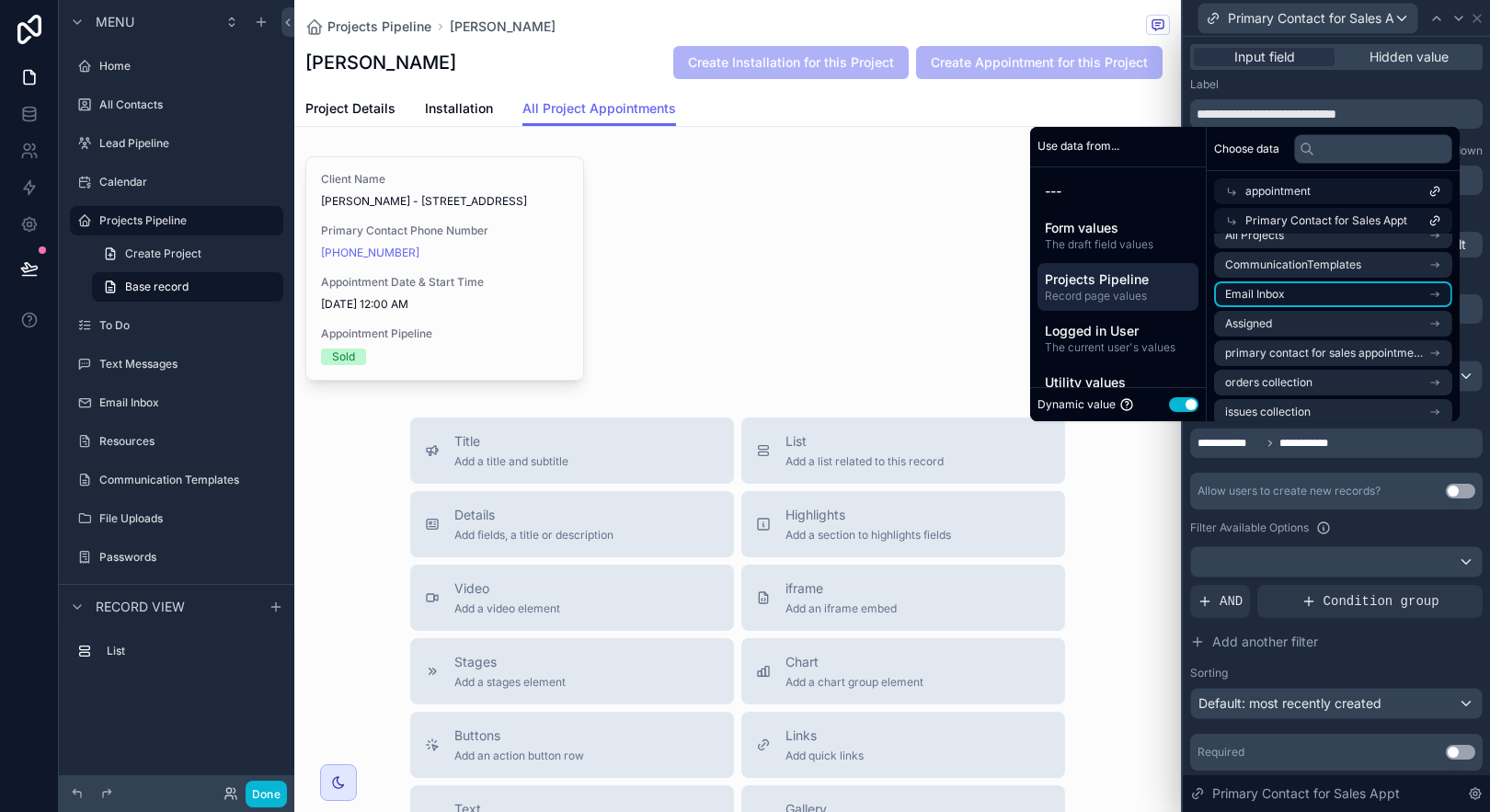
scroll to position [93, 0]
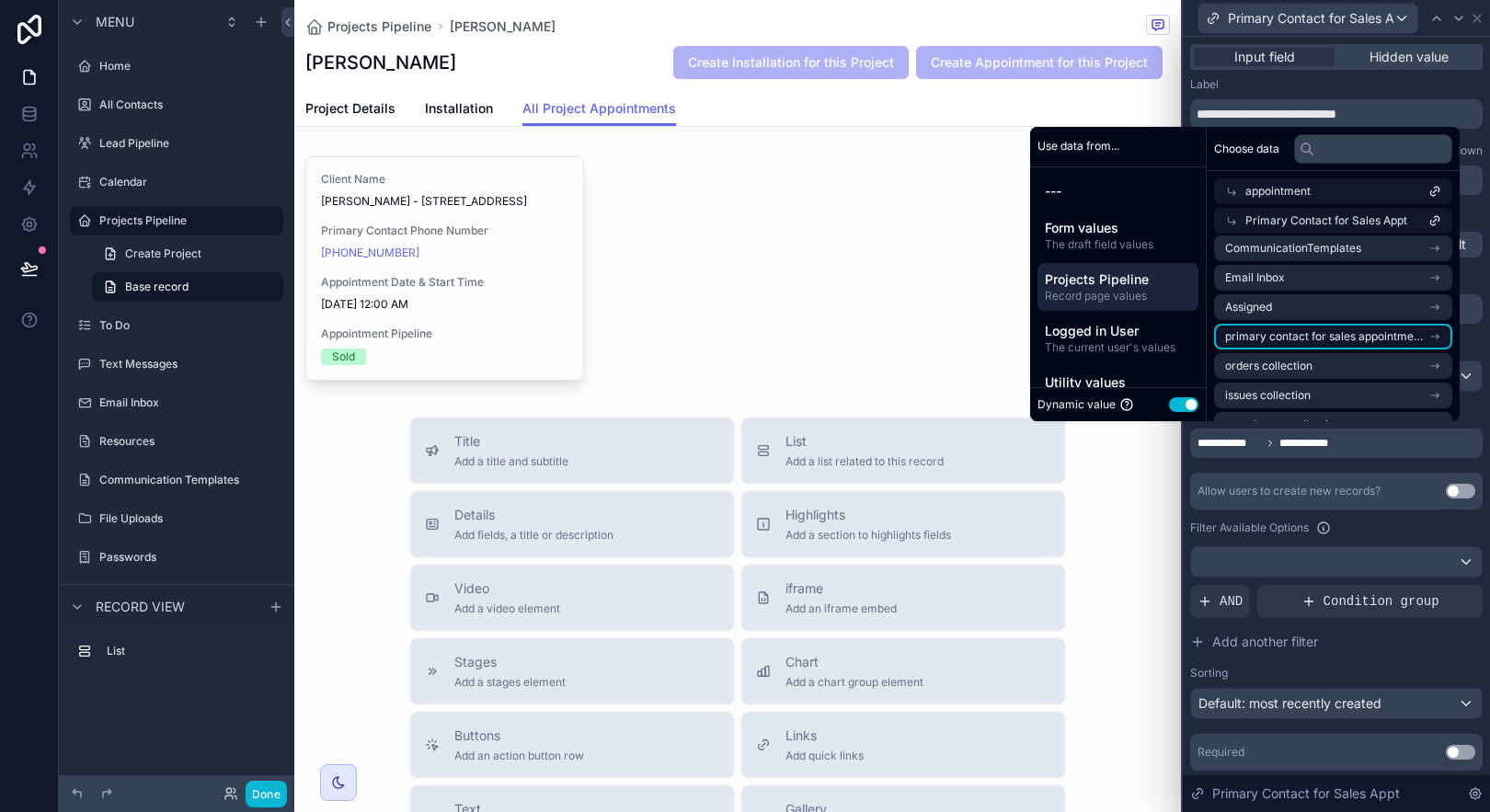
click at [1443, 336] on li "primary contact for sales appointment collection" at bounding box center [1333, 336] width 239 height 25
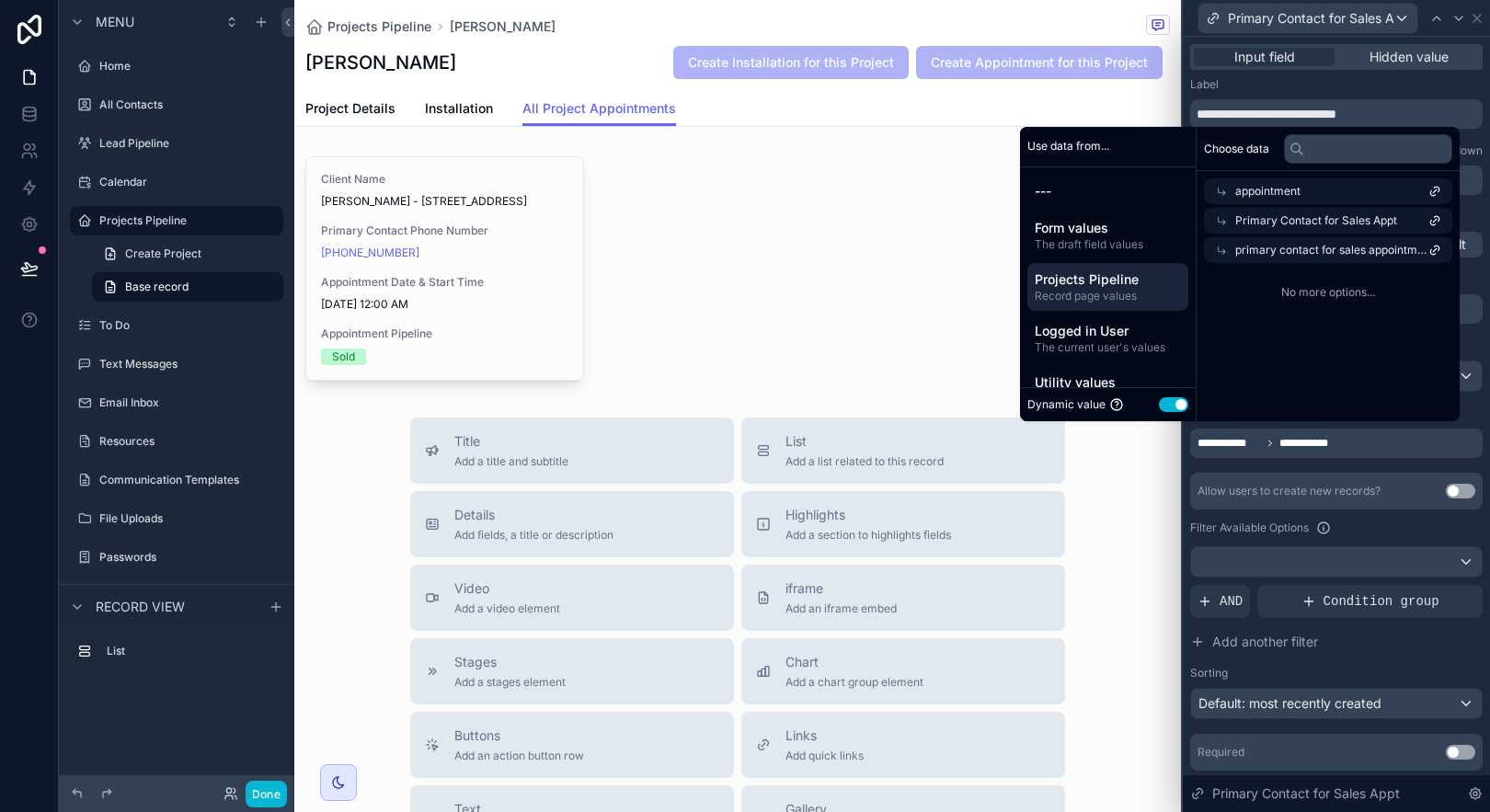
click at [1431, 249] on icon at bounding box center [1433, 251] width 5 height 5
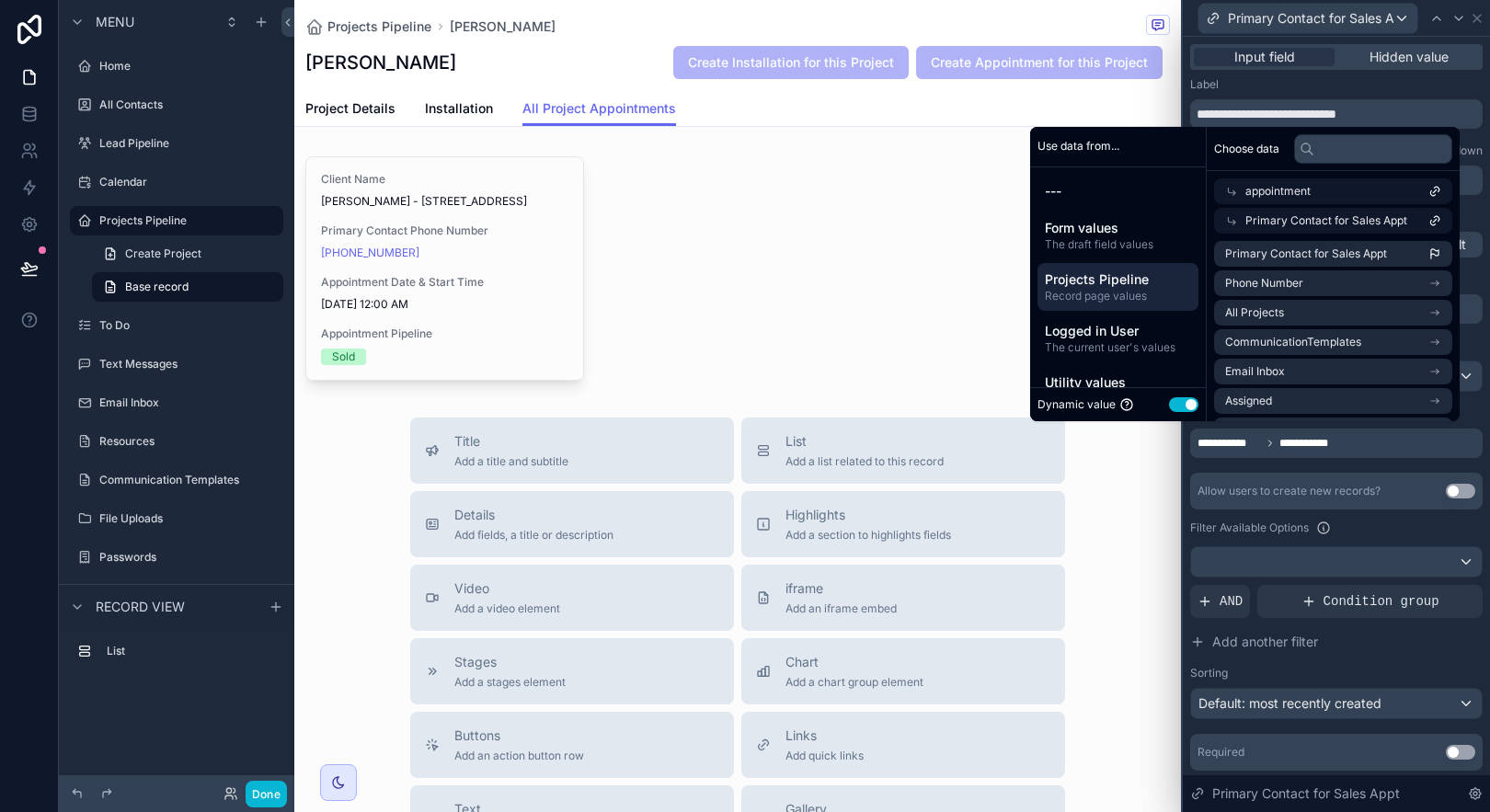
click at [1352, 229] on div "Primary Contact for Sales Appt" at bounding box center [1333, 220] width 239 height 25
click at [1298, 197] on span "appointment" at bounding box center [1278, 191] width 65 height 15
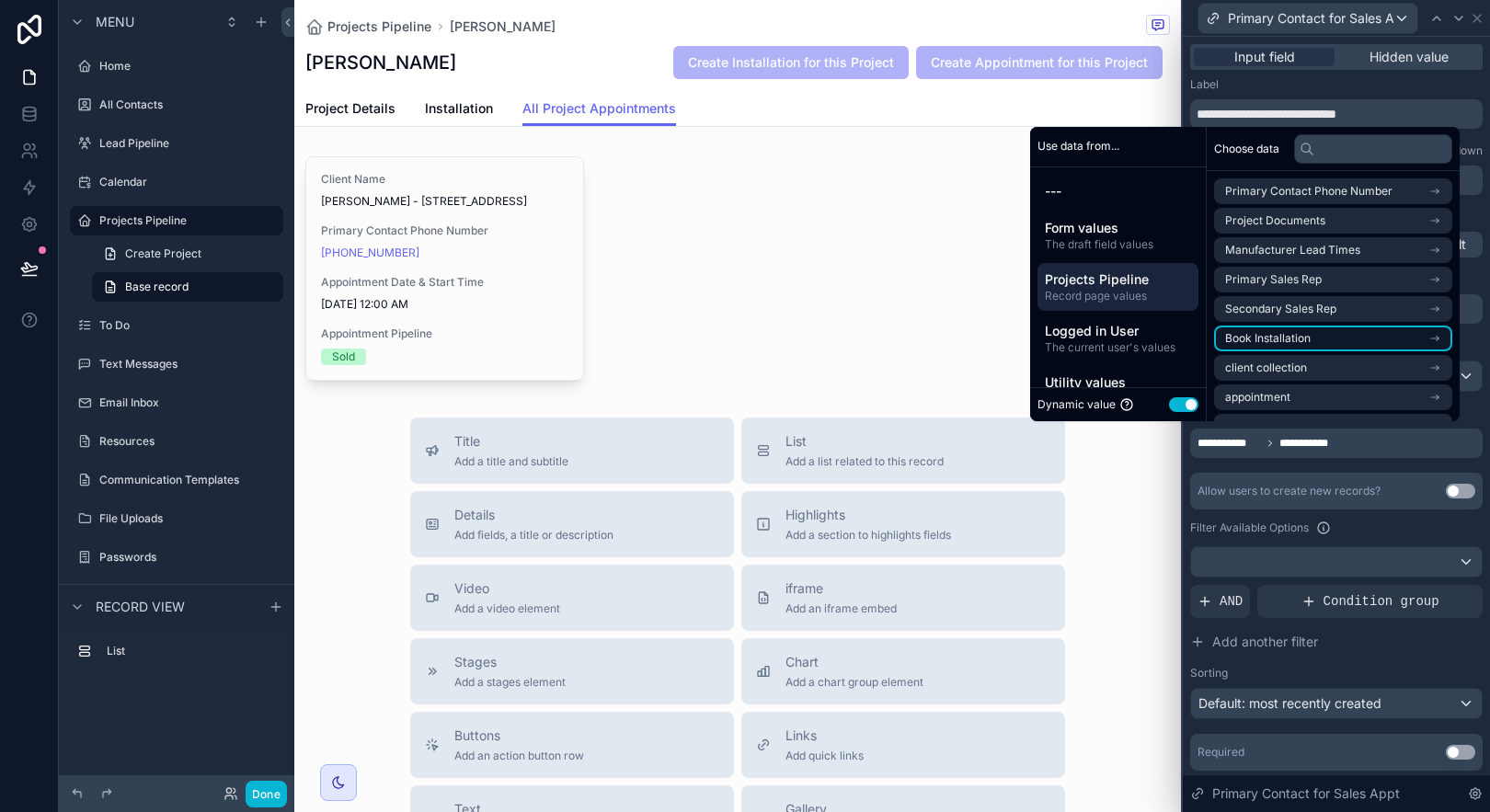
click at [1350, 337] on li "Book Installation" at bounding box center [1333, 338] width 239 height 25
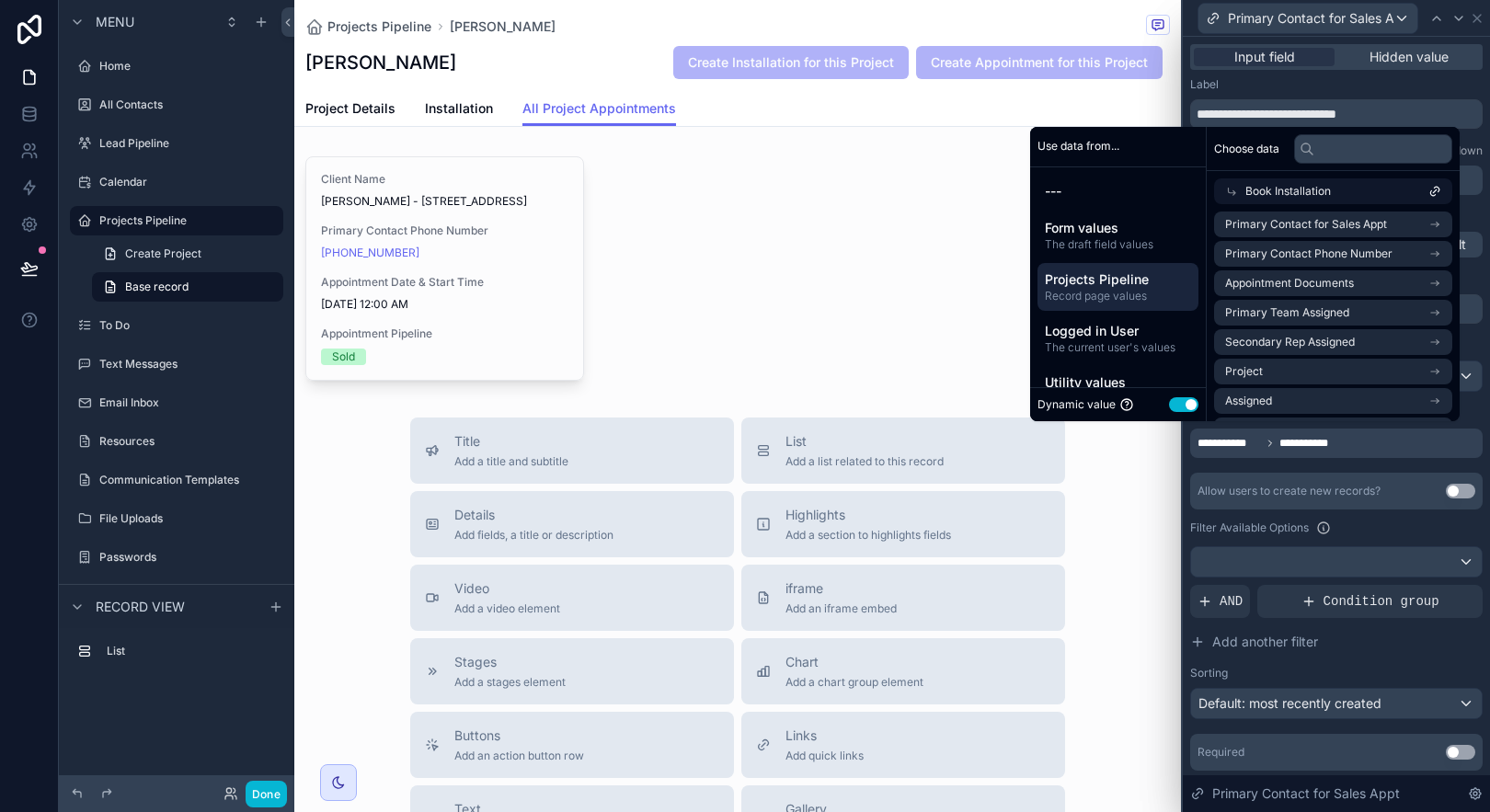
click at [1217, 182] on div "Book Installation" at bounding box center [1333, 191] width 239 height 25
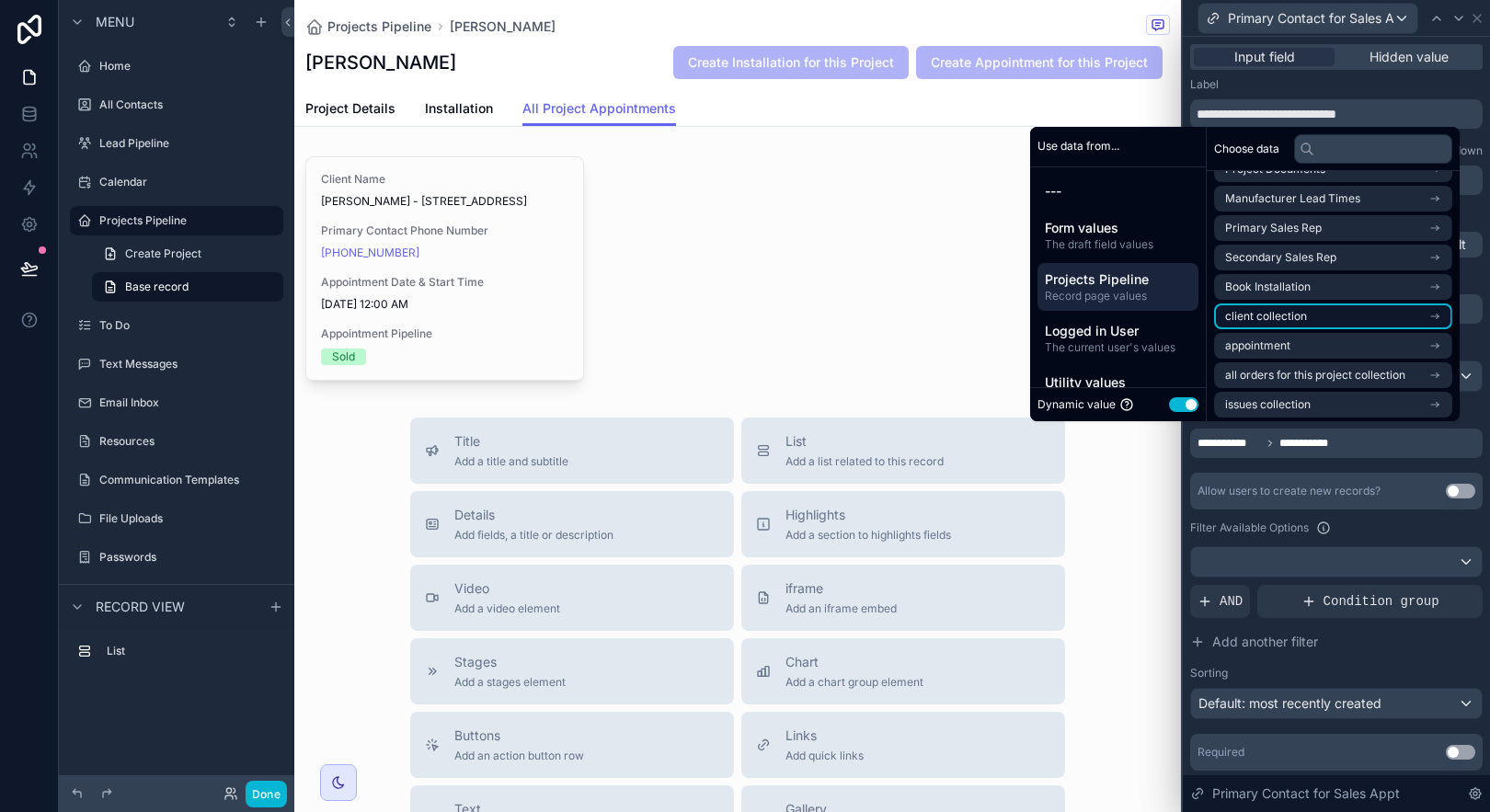
scroll to position [52, 0]
click at [1435, 319] on icon "scrollable content" at bounding box center [1434, 315] width 13 height 13
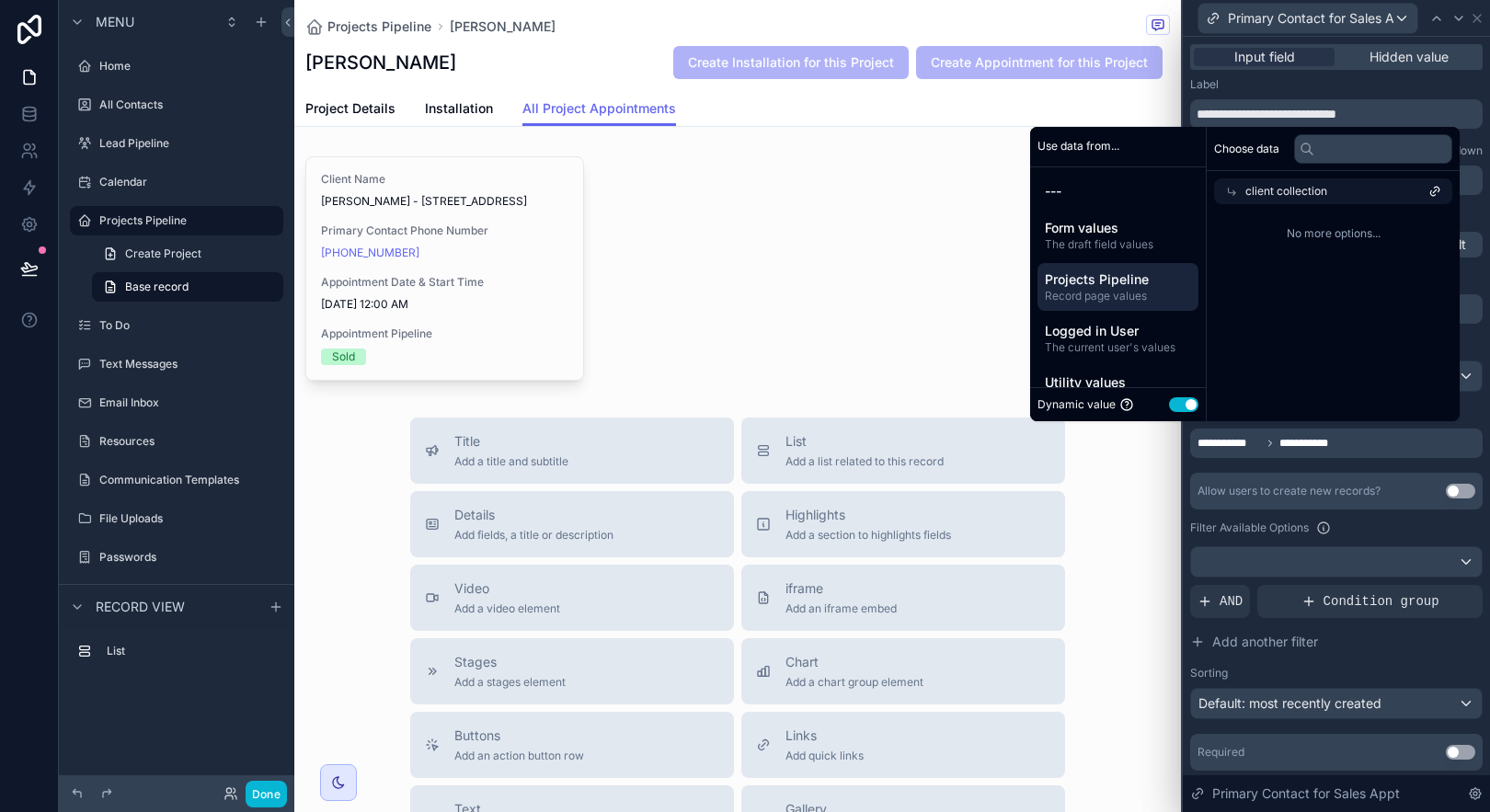
click at [1363, 232] on span "No more options..." at bounding box center [1333, 233] width 239 height 15
click at [1437, 186] on icon at bounding box center [1434, 191] width 13 height 13
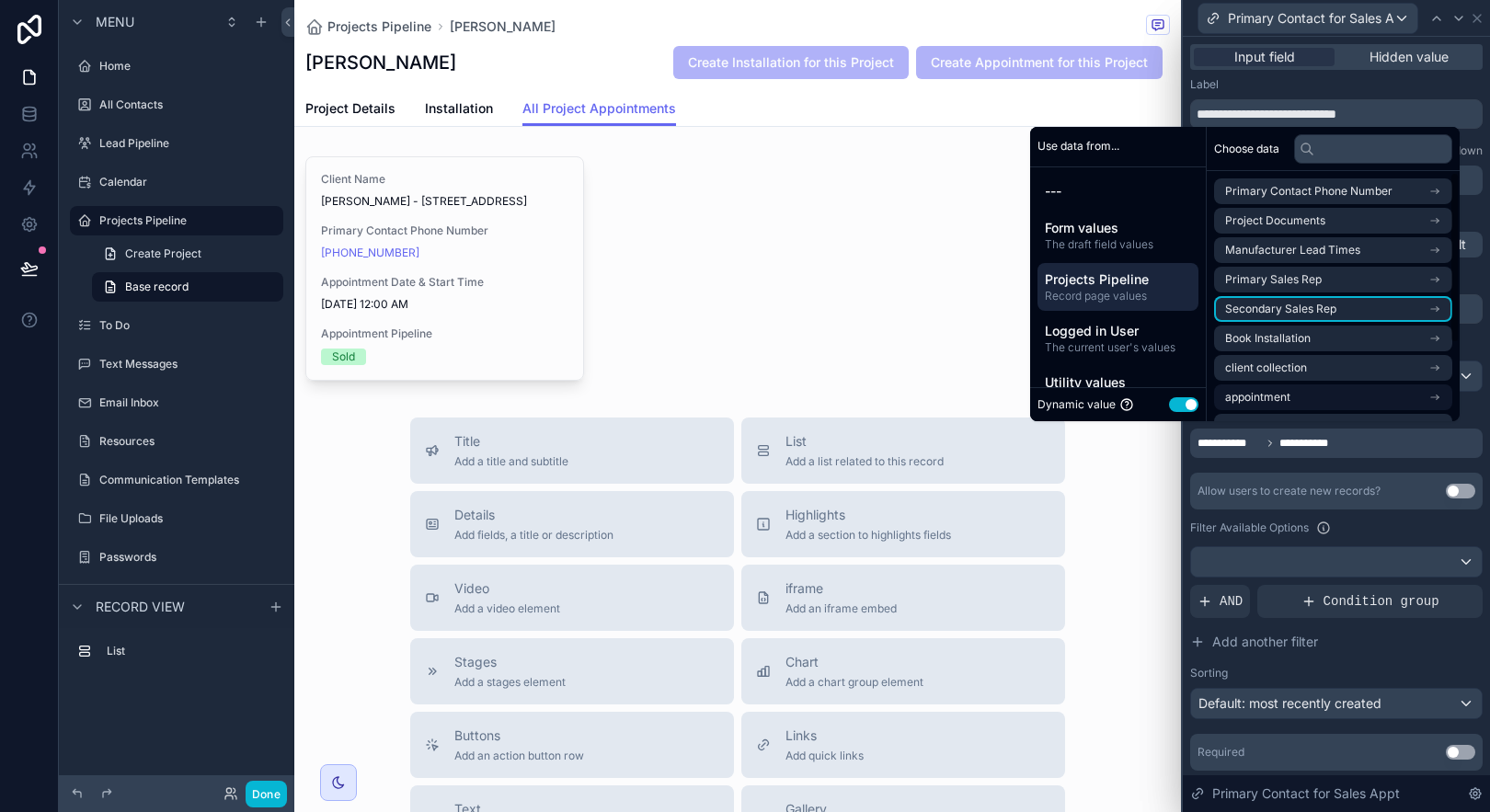
scroll to position [114, 0]
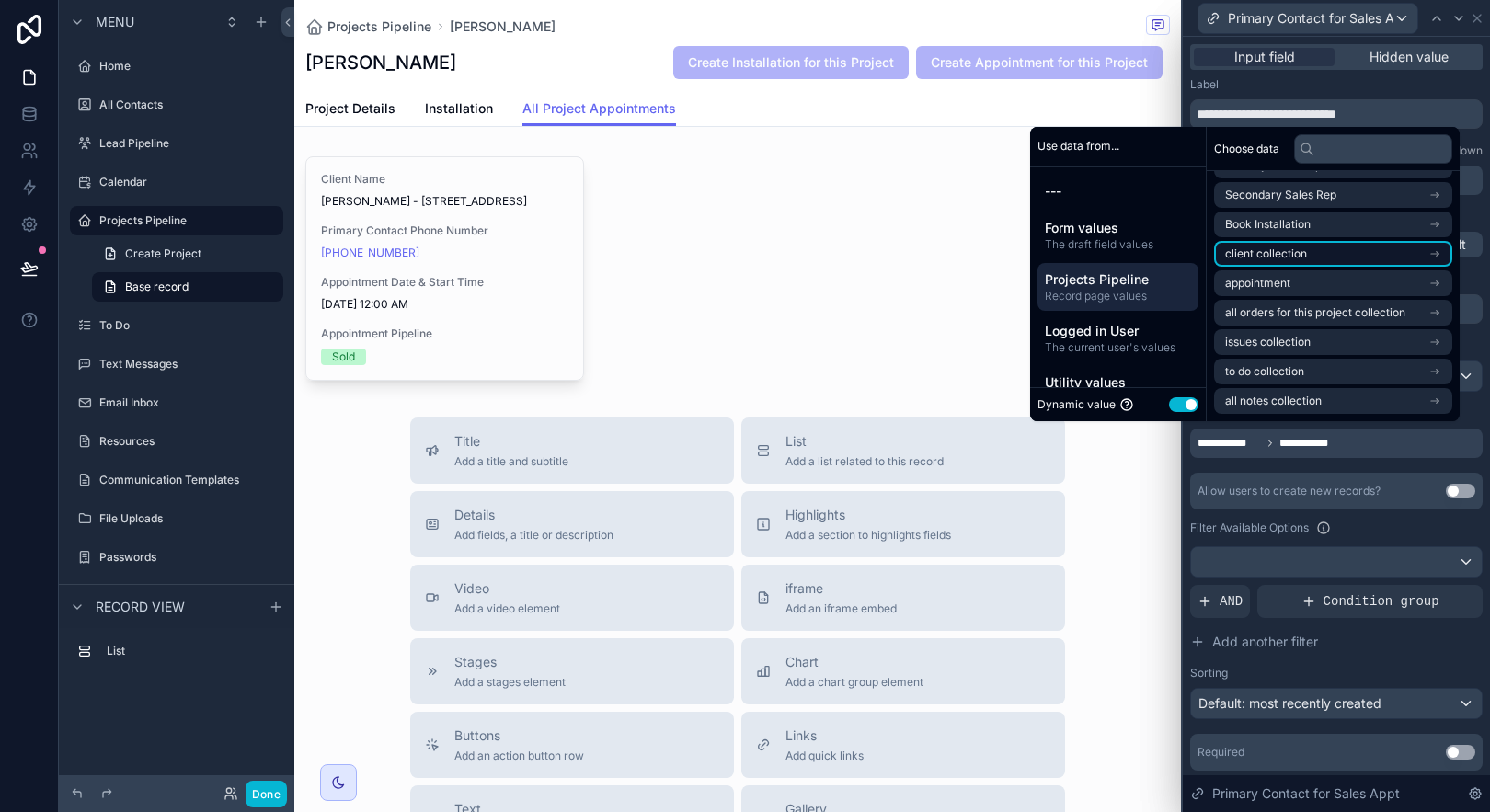
click at [1437, 254] on icon "scrollable content" at bounding box center [1437, 255] width 2 height 2
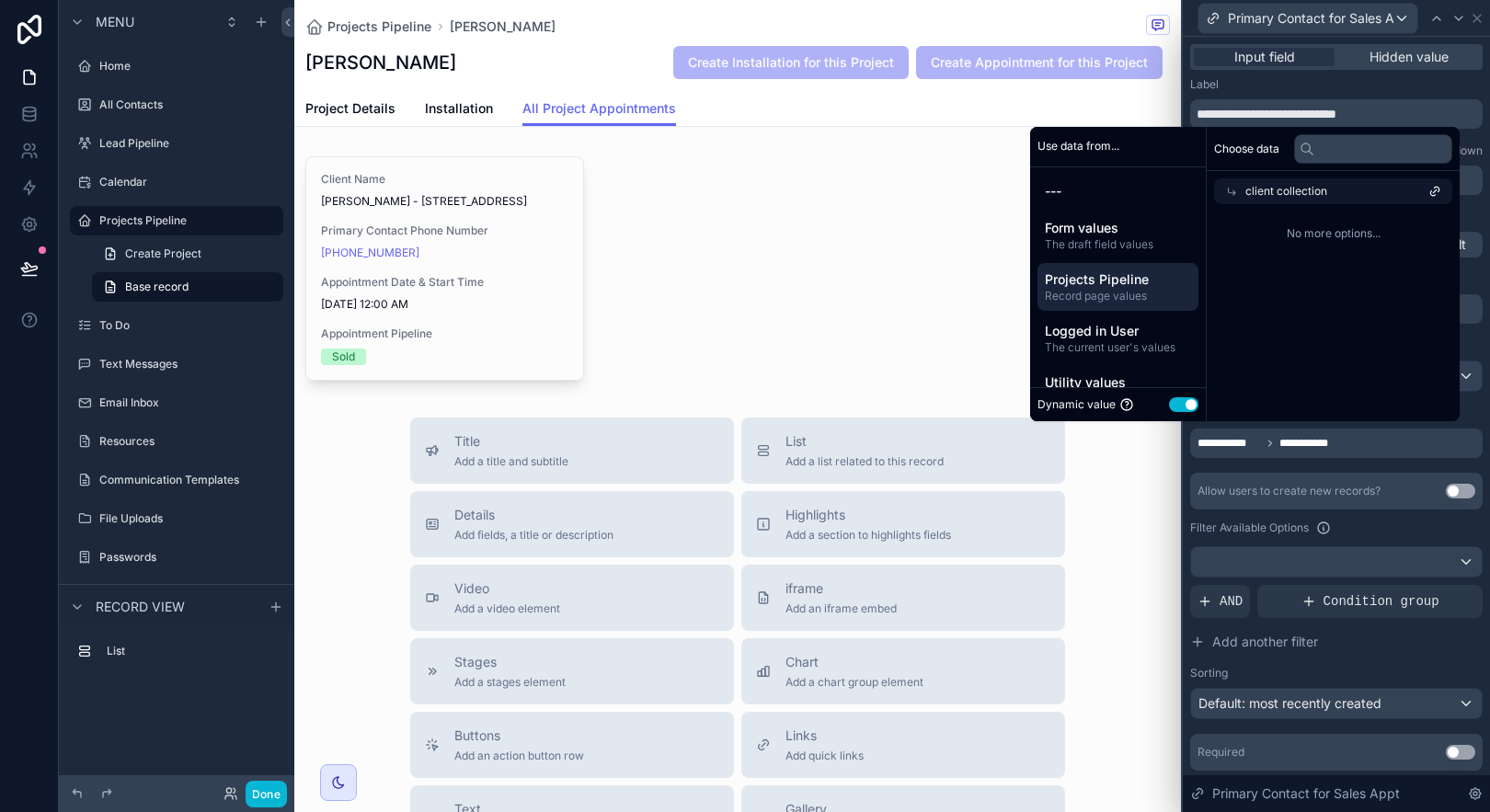
click at [1306, 185] on span "client collection" at bounding box center [1286, 191] width 82 height 15
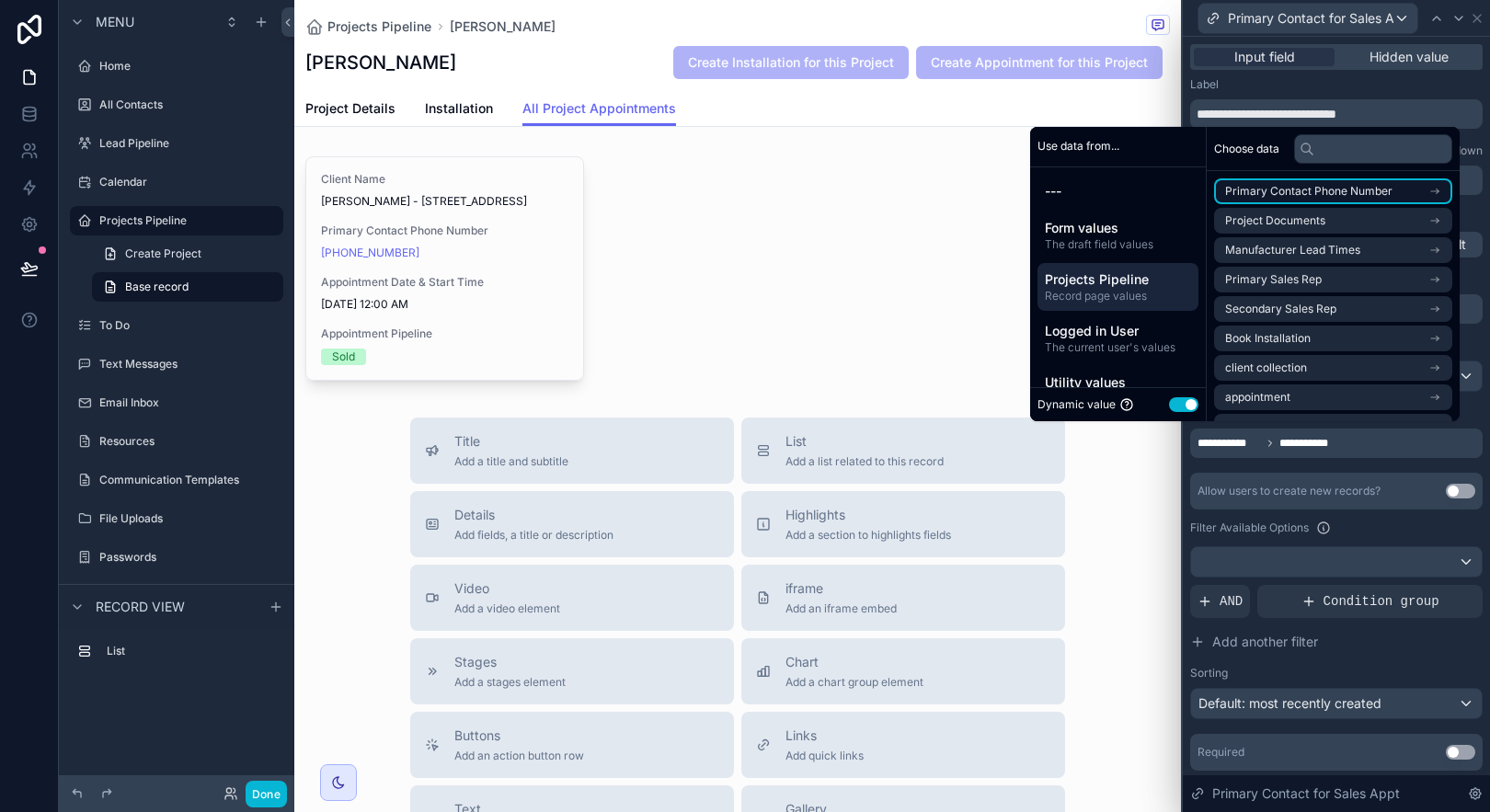
click at [1434, 197] on icon "scrollable content" at bounding box center [1434, 191] width 13 height 13
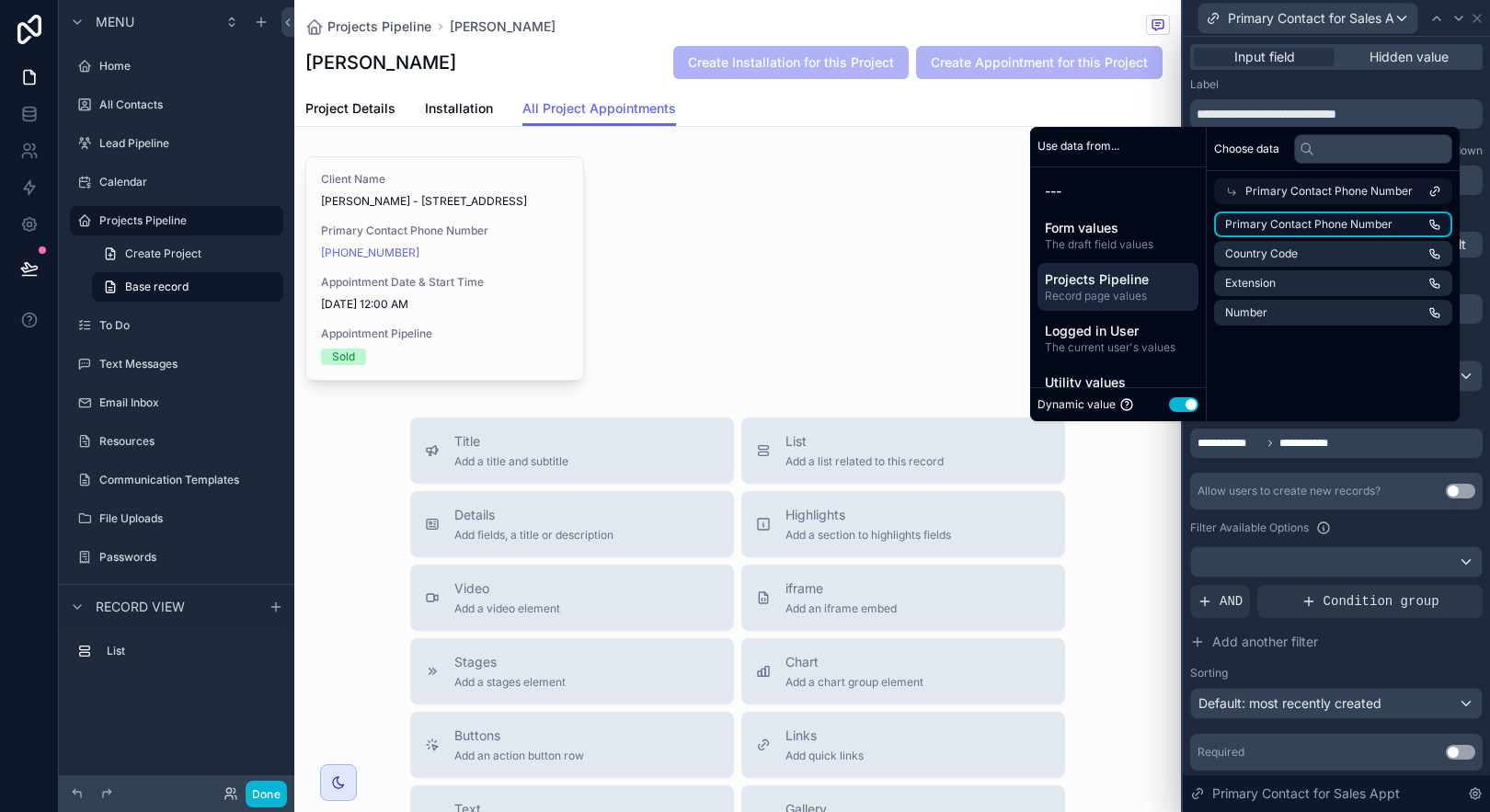
click at [1227, 189] on icon at bounding box center [1231, 191] width 13 height 13
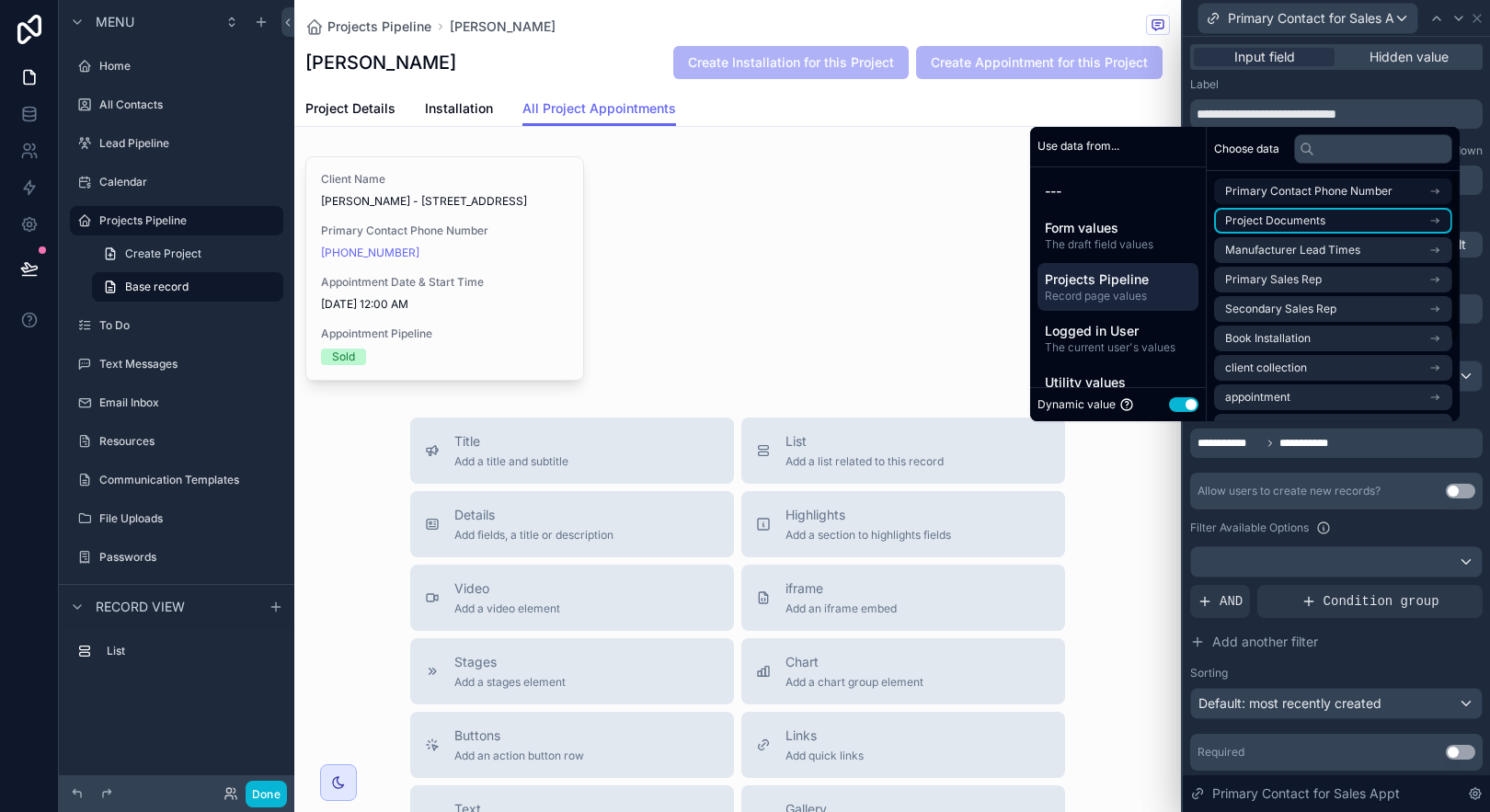
click at [1225, 224] on span "Project Documents" at bounding box center [1275, 220] width 100 height 15
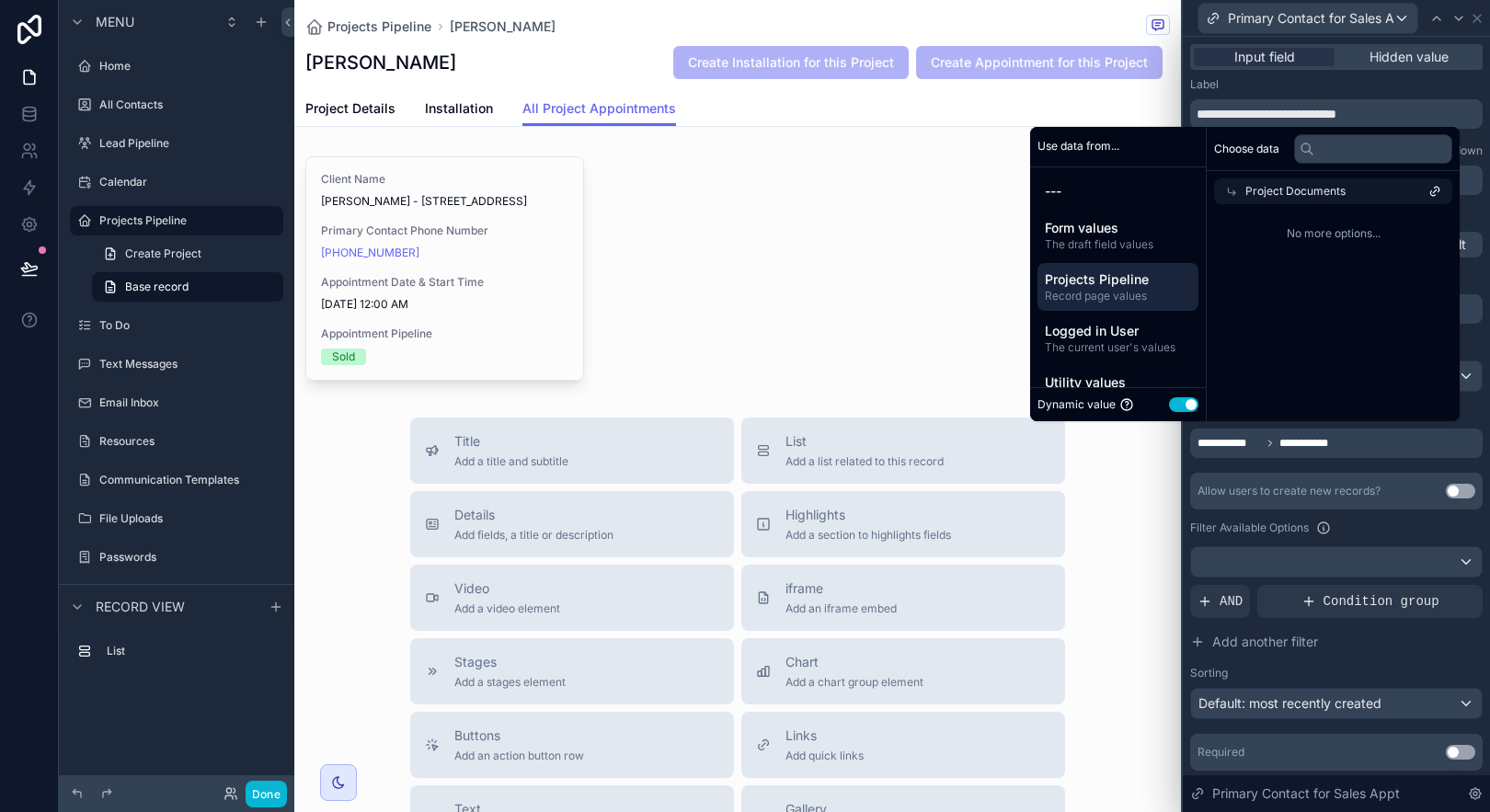
click at [1225, 189] on icon at bounding box center [1231, 191] width 13 height 13
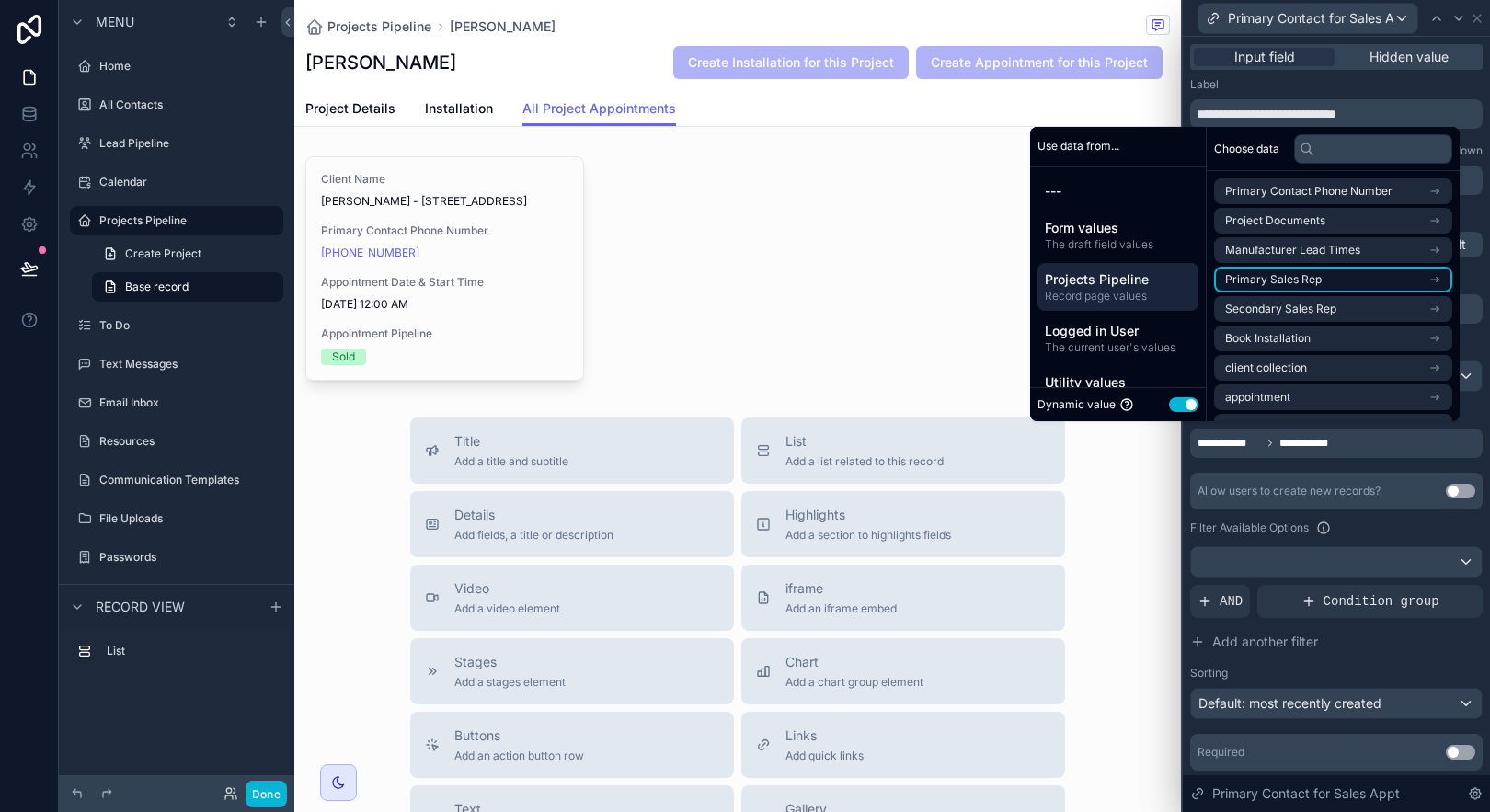
click at [1225, 279] on span "Primary Sales Rep" at bounding box center [1273, 279] width 96 height 15
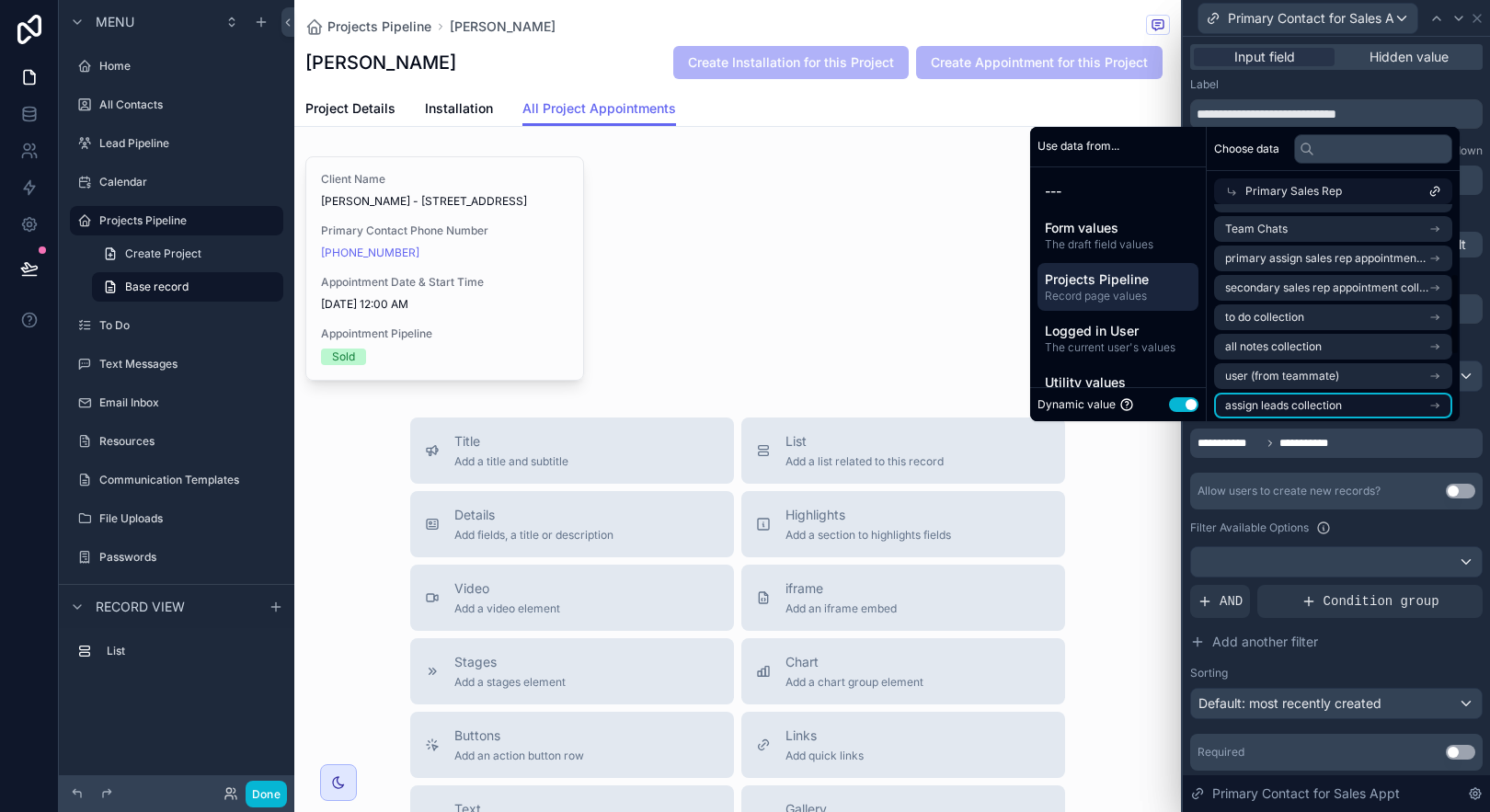
scroll to position [181, 0]
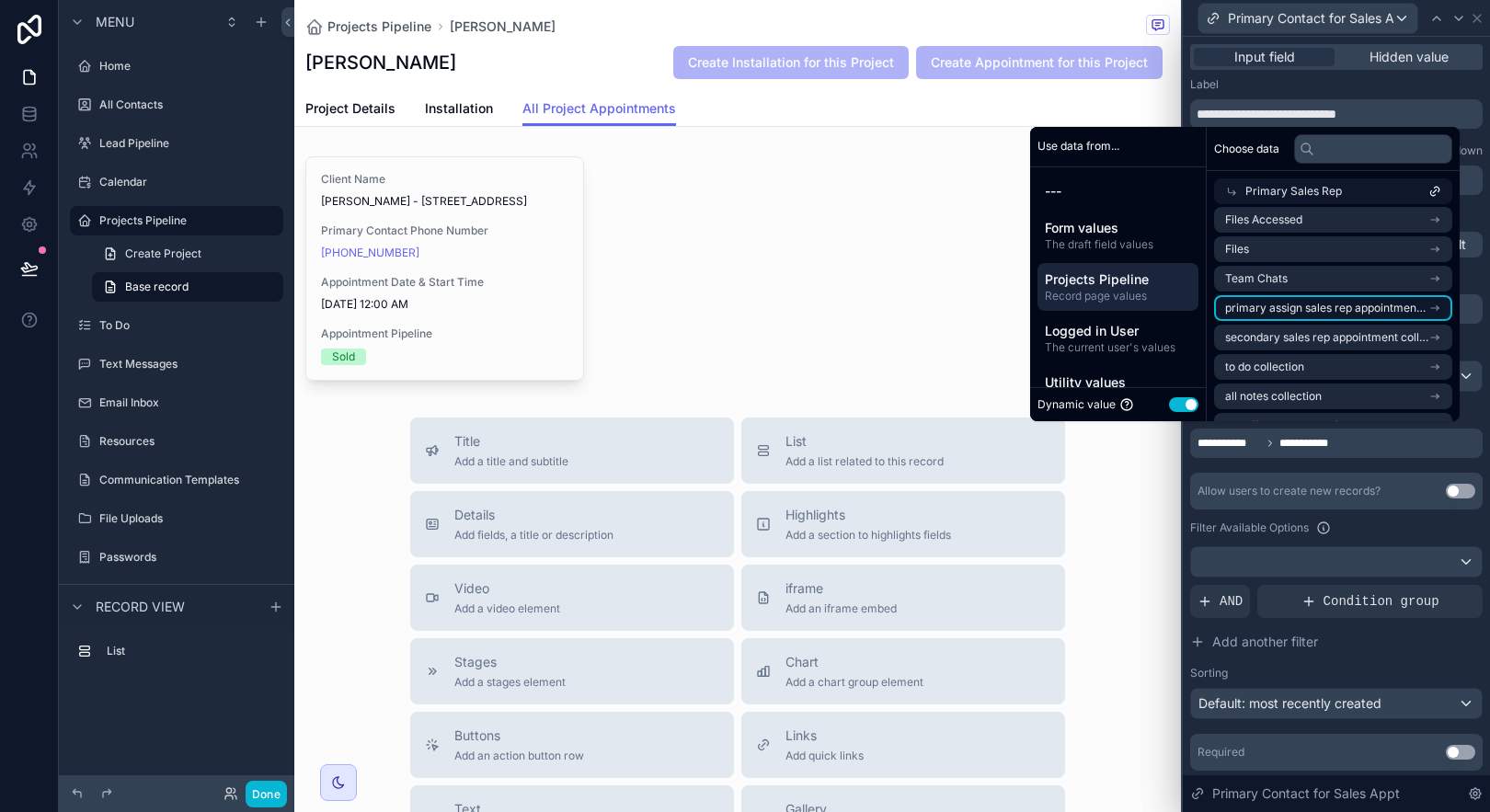
click at [1435, 307] on icon "scrollable content" at bounding box center [1434, 308] width 13 height 13
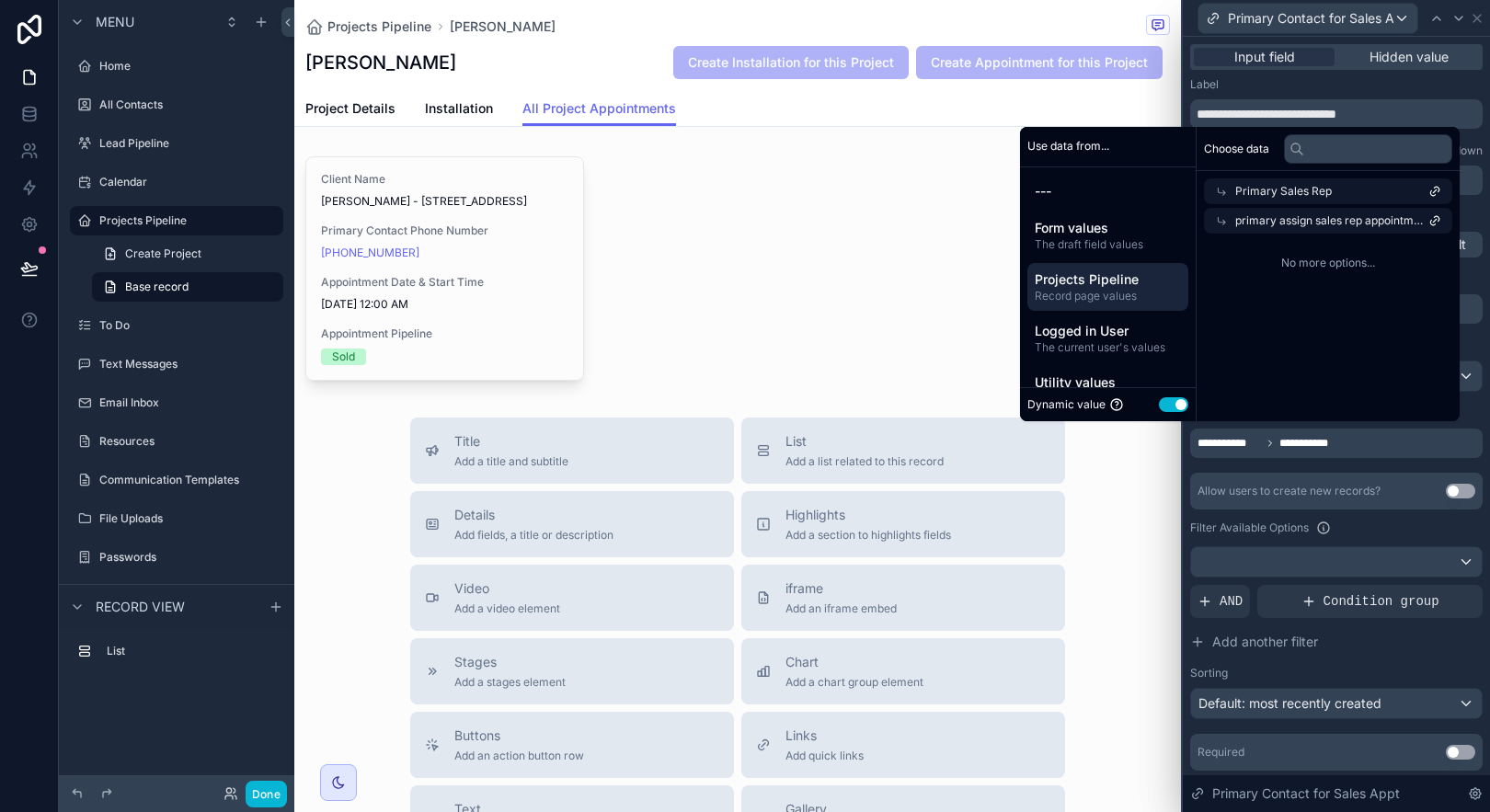
scroll to position [0, 0]
click at [1241, 187] on span "Primary Sales Rep" at bounding box center [1283, 191] width 96 height 15
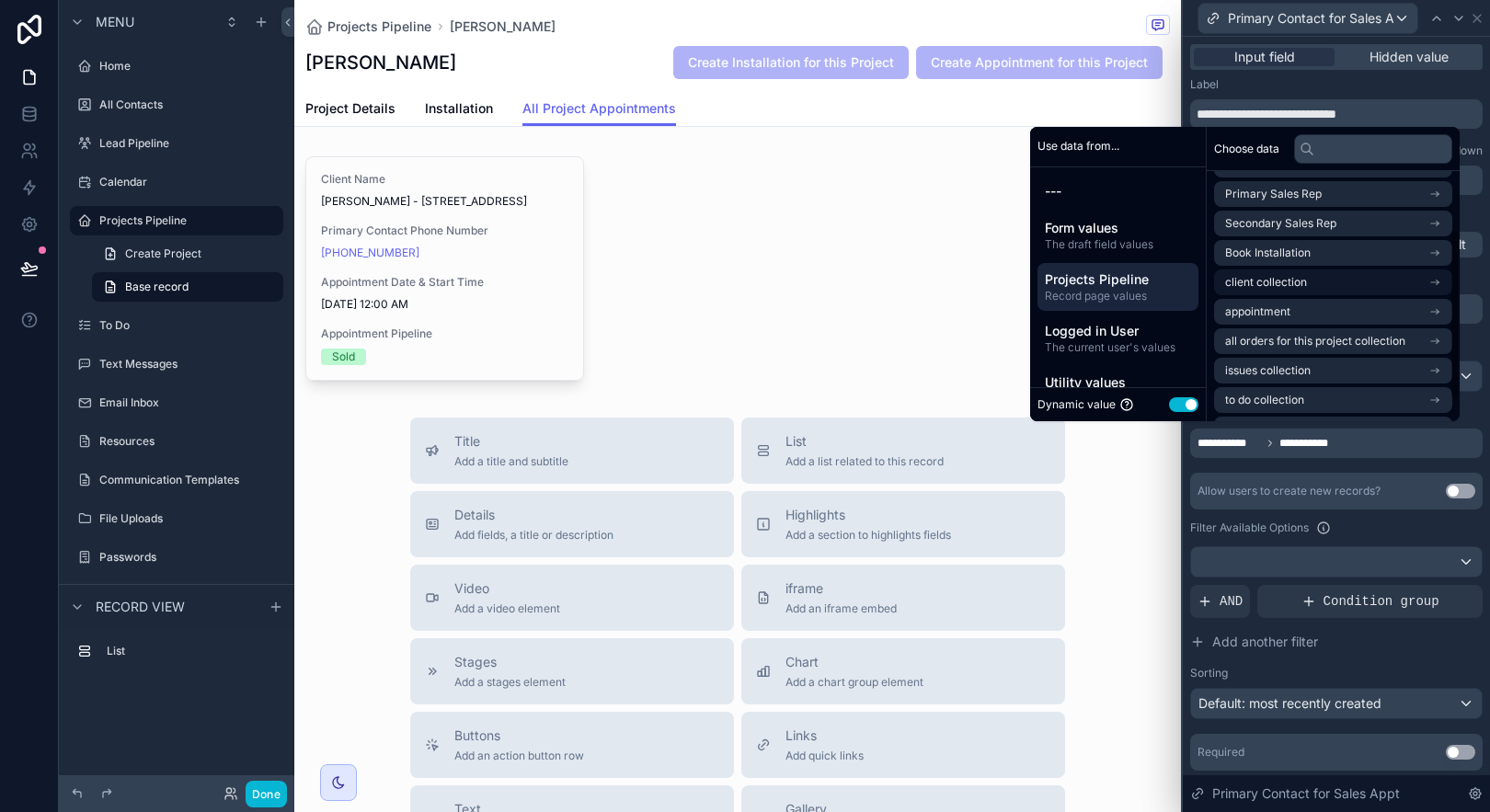
scroll to position [83, 0]
click at [1435, 282] on icon "scrollable content" at bounding box center [1434, 284] width 13 height 13
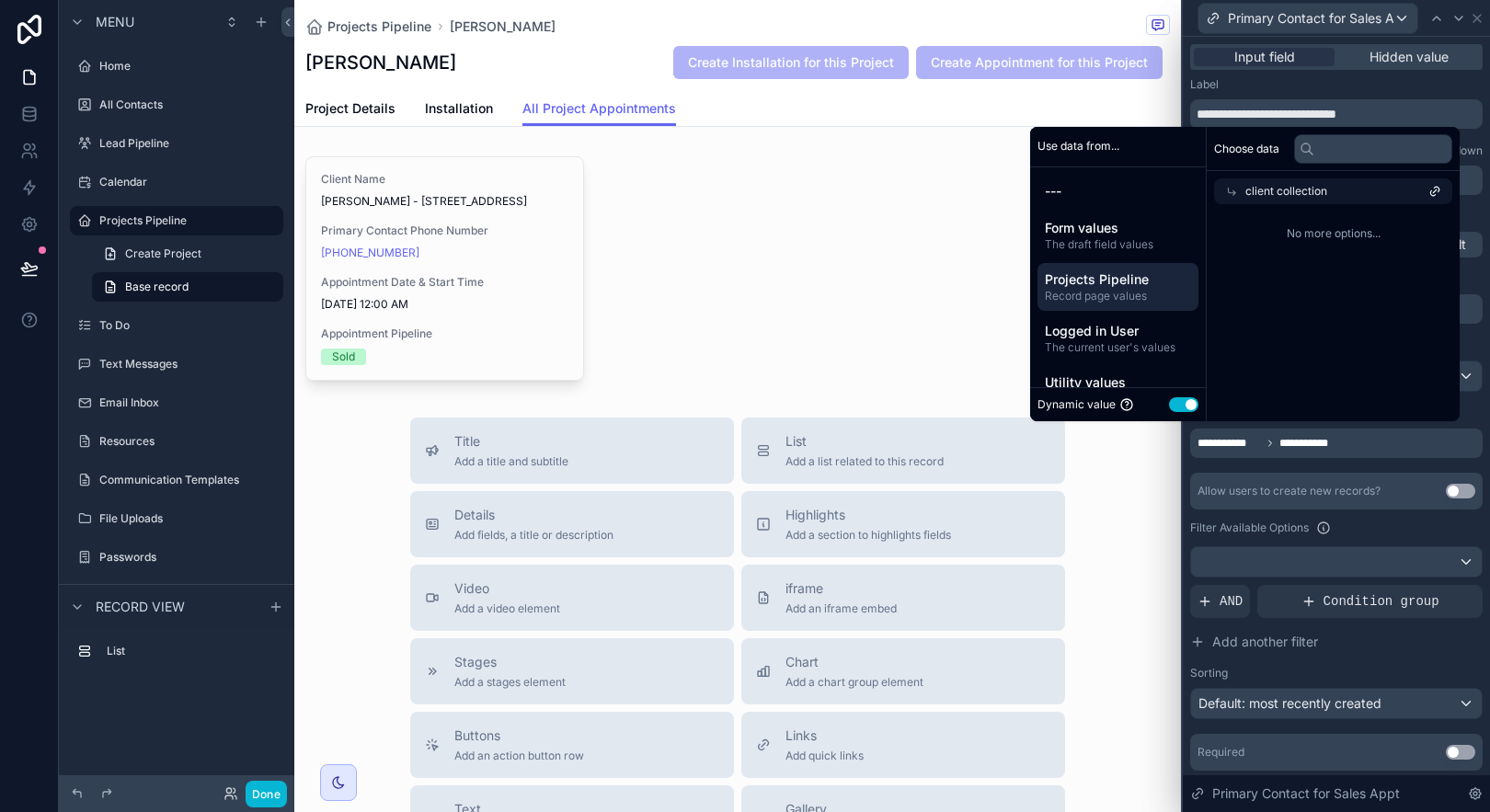
click at [1293, 186] on span "client collection" at bounding box center [1286, 191] width 82 height 15
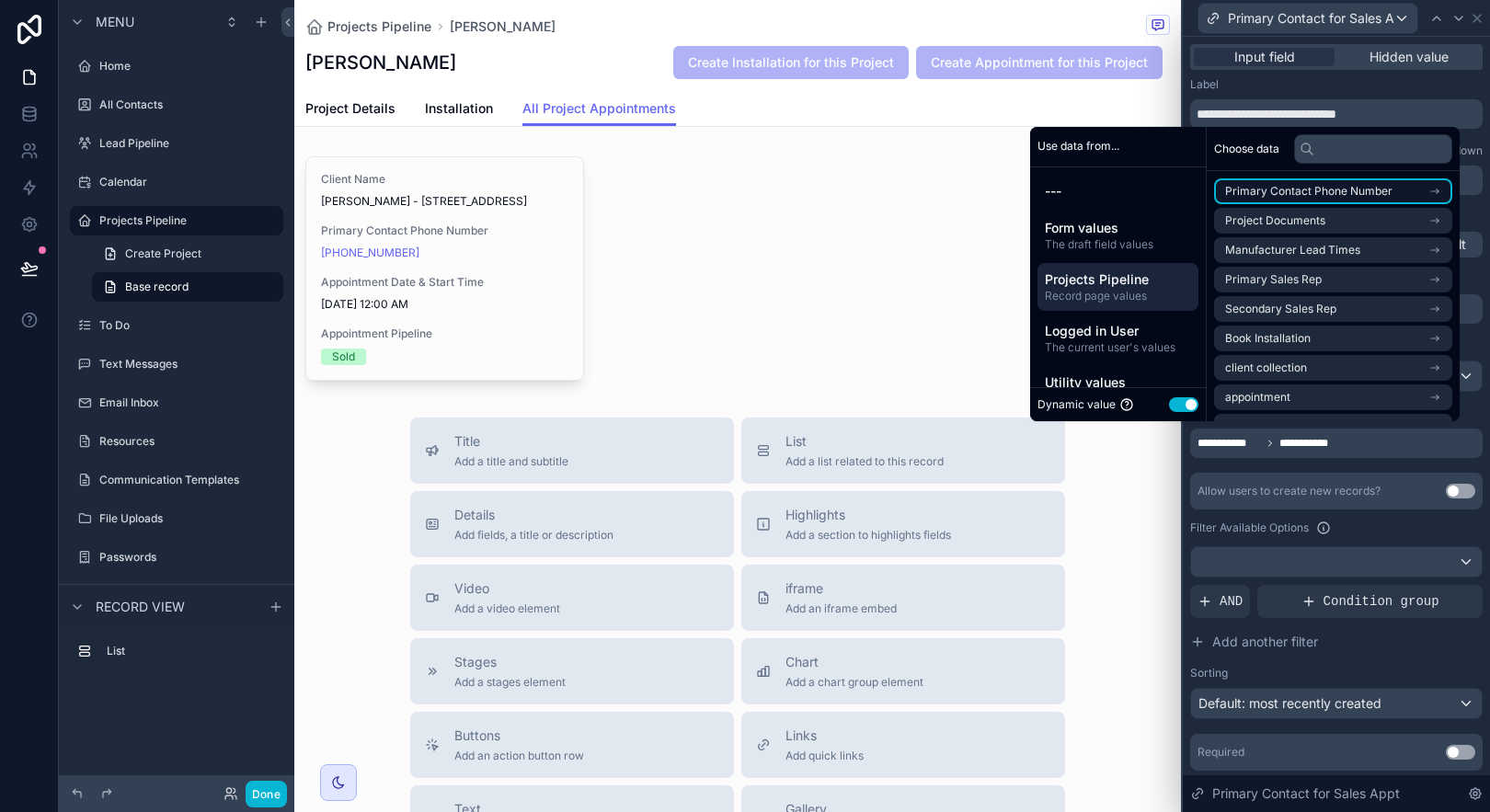
click at [1297, 193] on span "Primary Contact Phone Number" at bounding box center [1309, 191] width 168 height 15
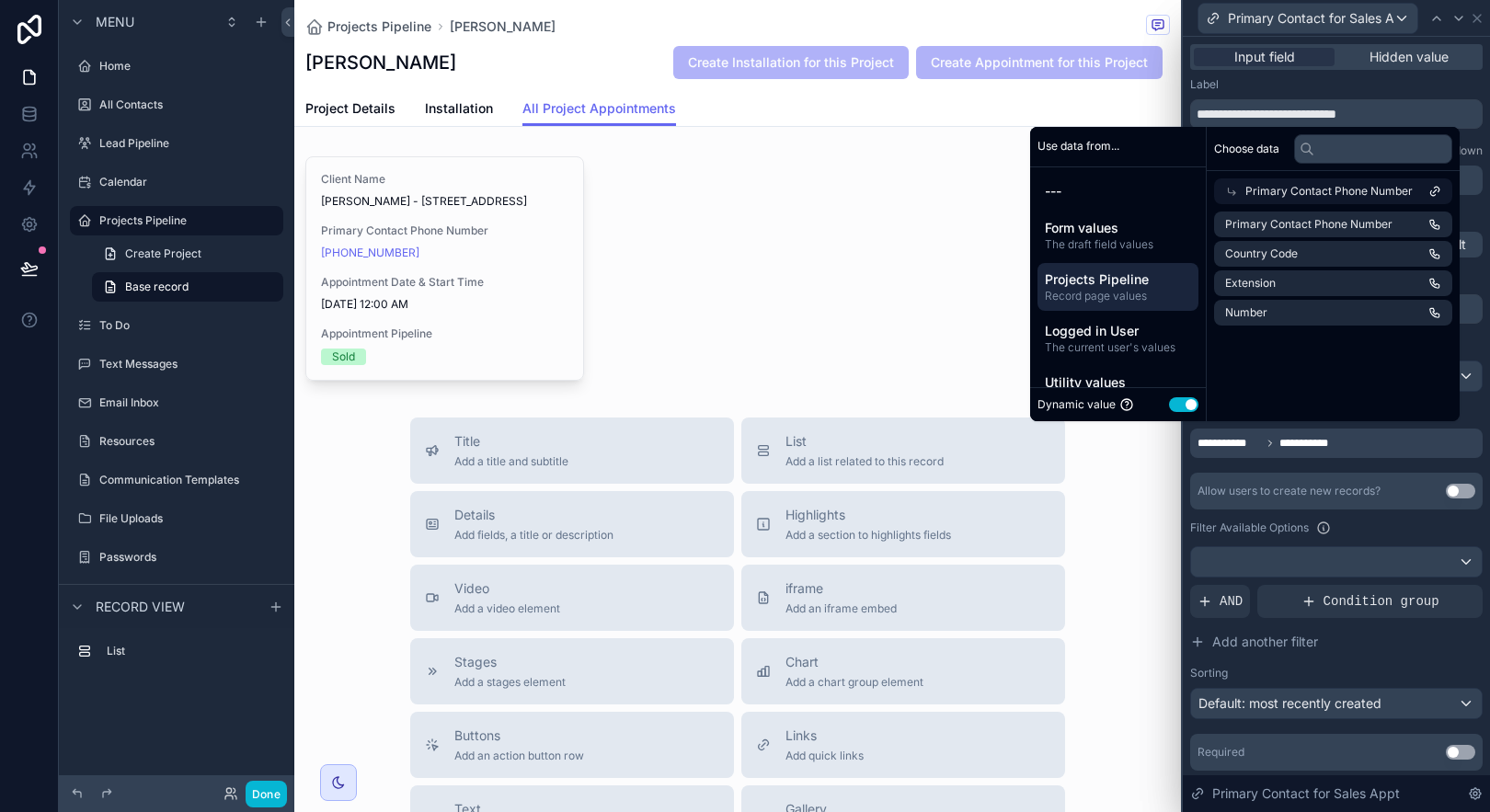
click at [1223, 184] on div "Primary Contact Phone Number" at bounding box center [1333, 191] width 239 height 25
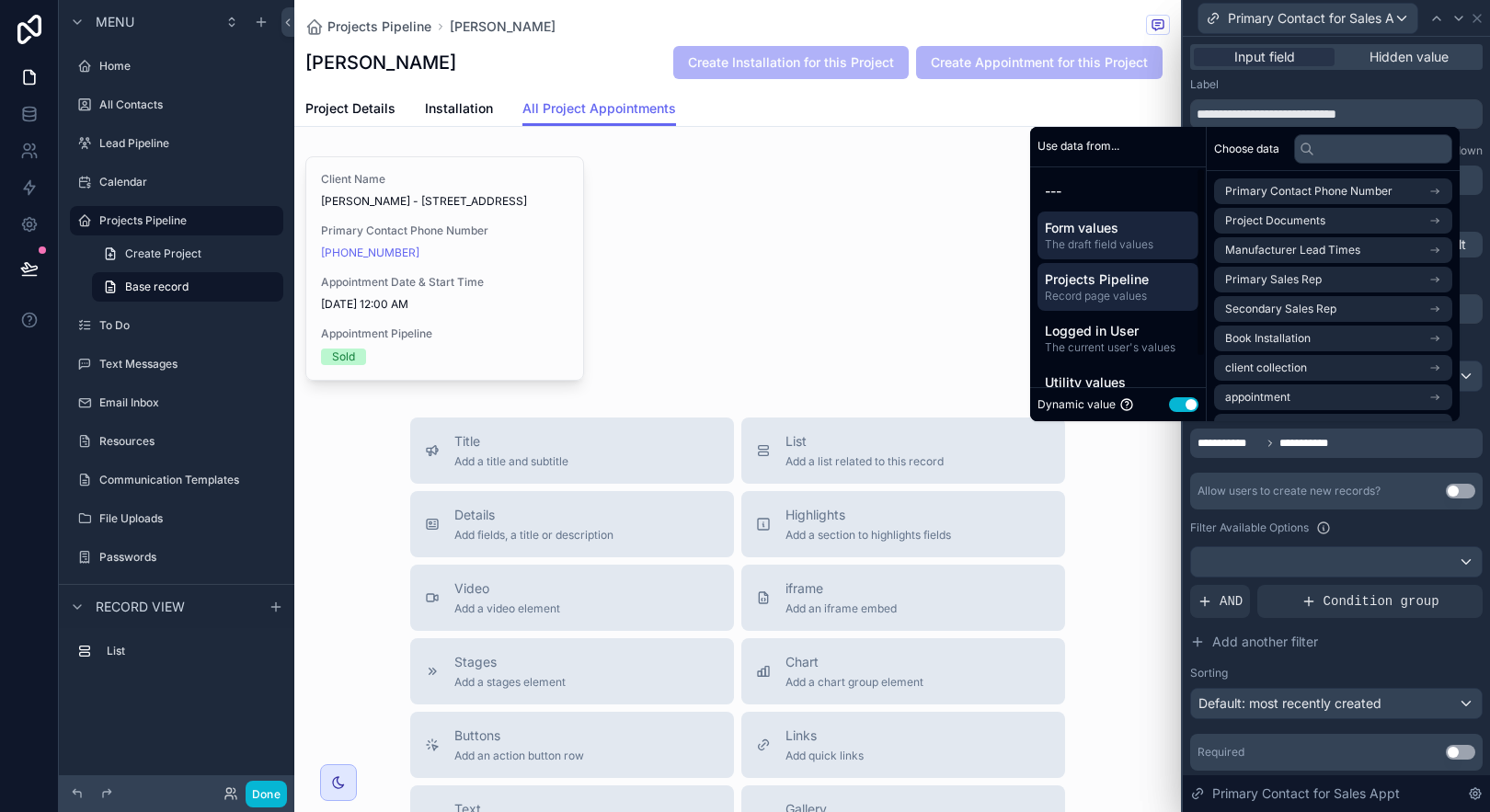
click at [1114, 240] on span "The draft field values" at bounding box center [1118, 244] width 146 height 15
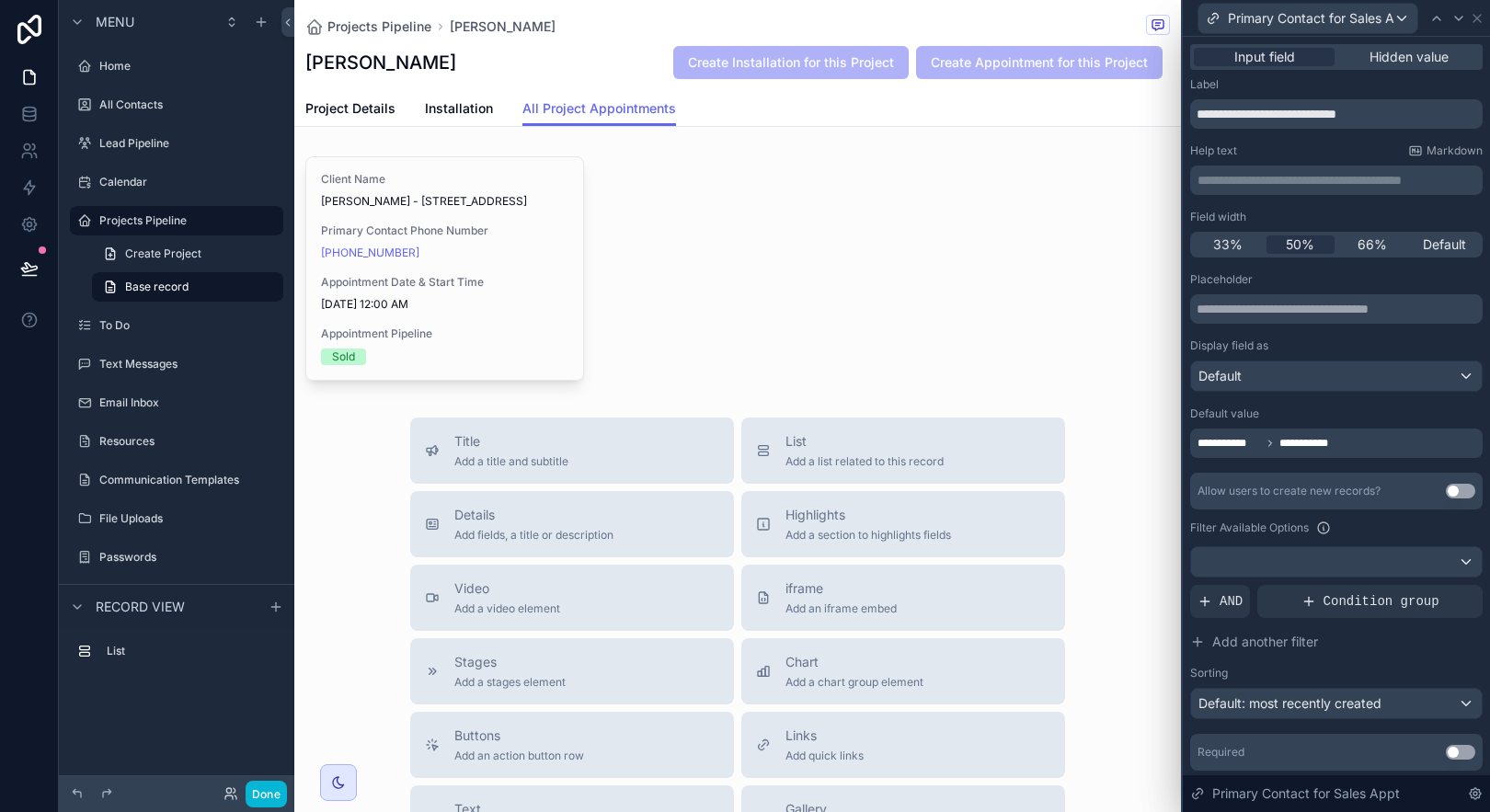
click at [1308, 530] on label "Filter Available Options" at bounding box center [1249, 528] width 119 height 15
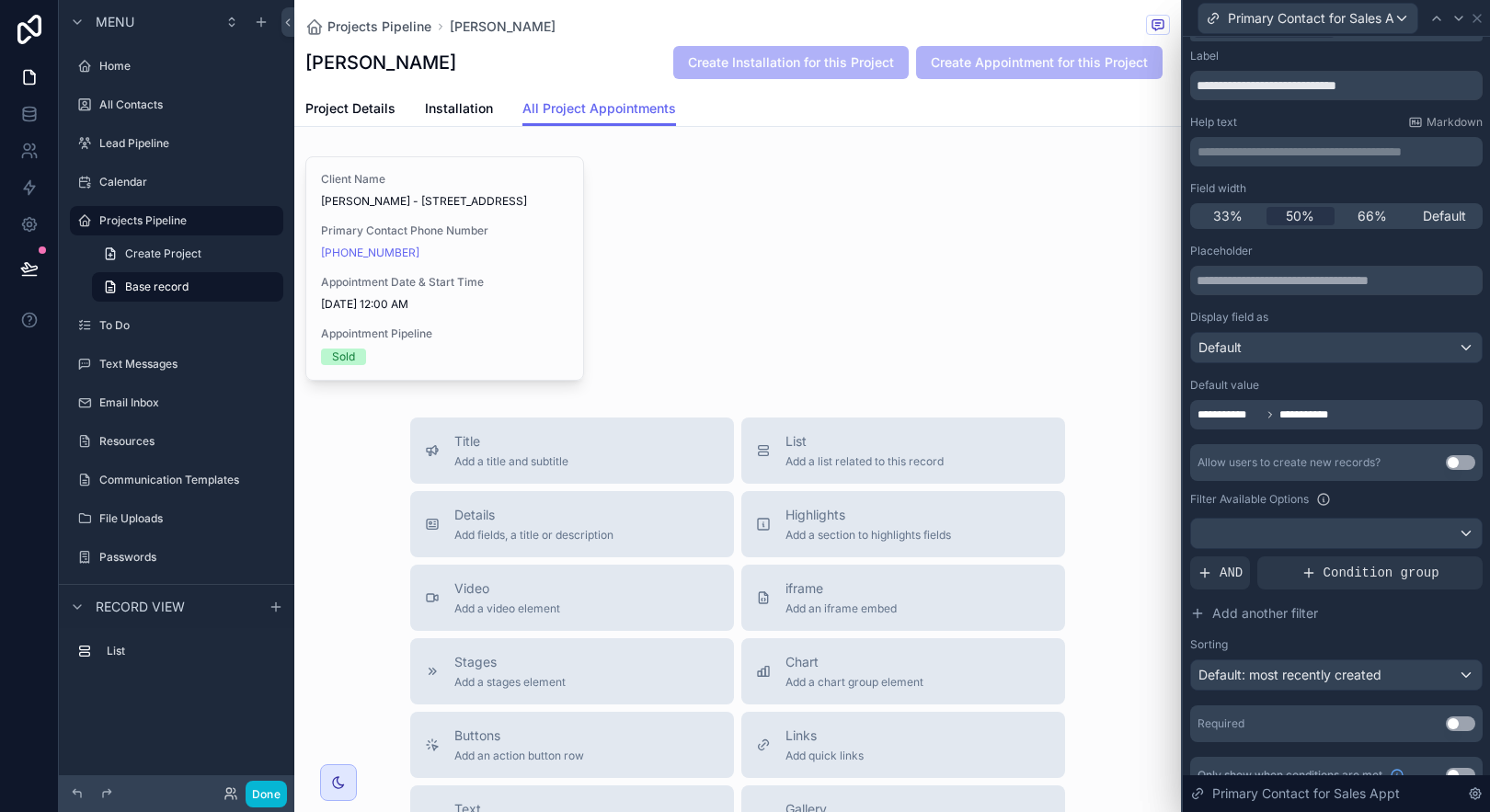
scroll to position [55, 0]
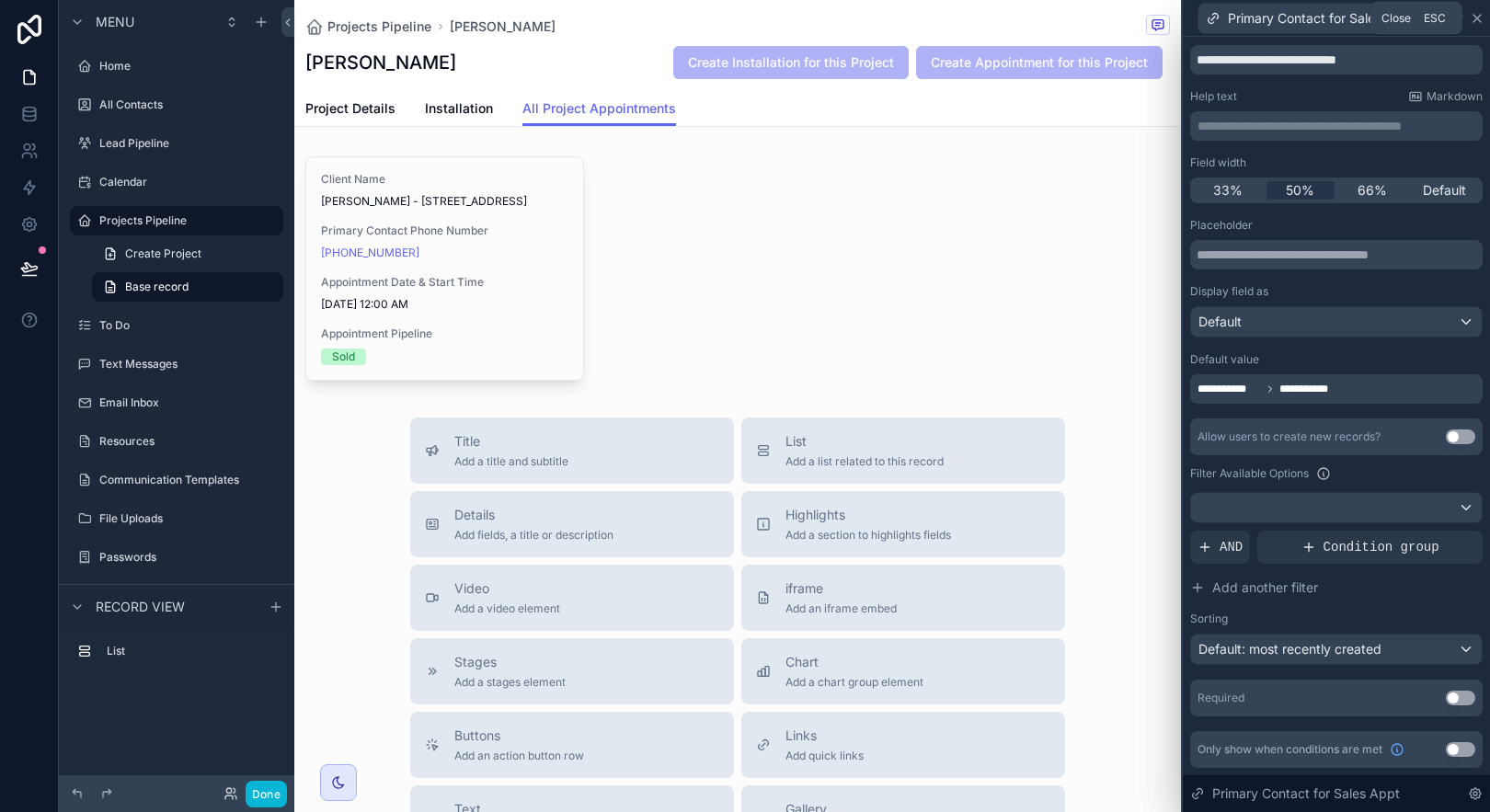
click at [1476, 18] on icon at bounding box center [1476, 18] width 15 height 15
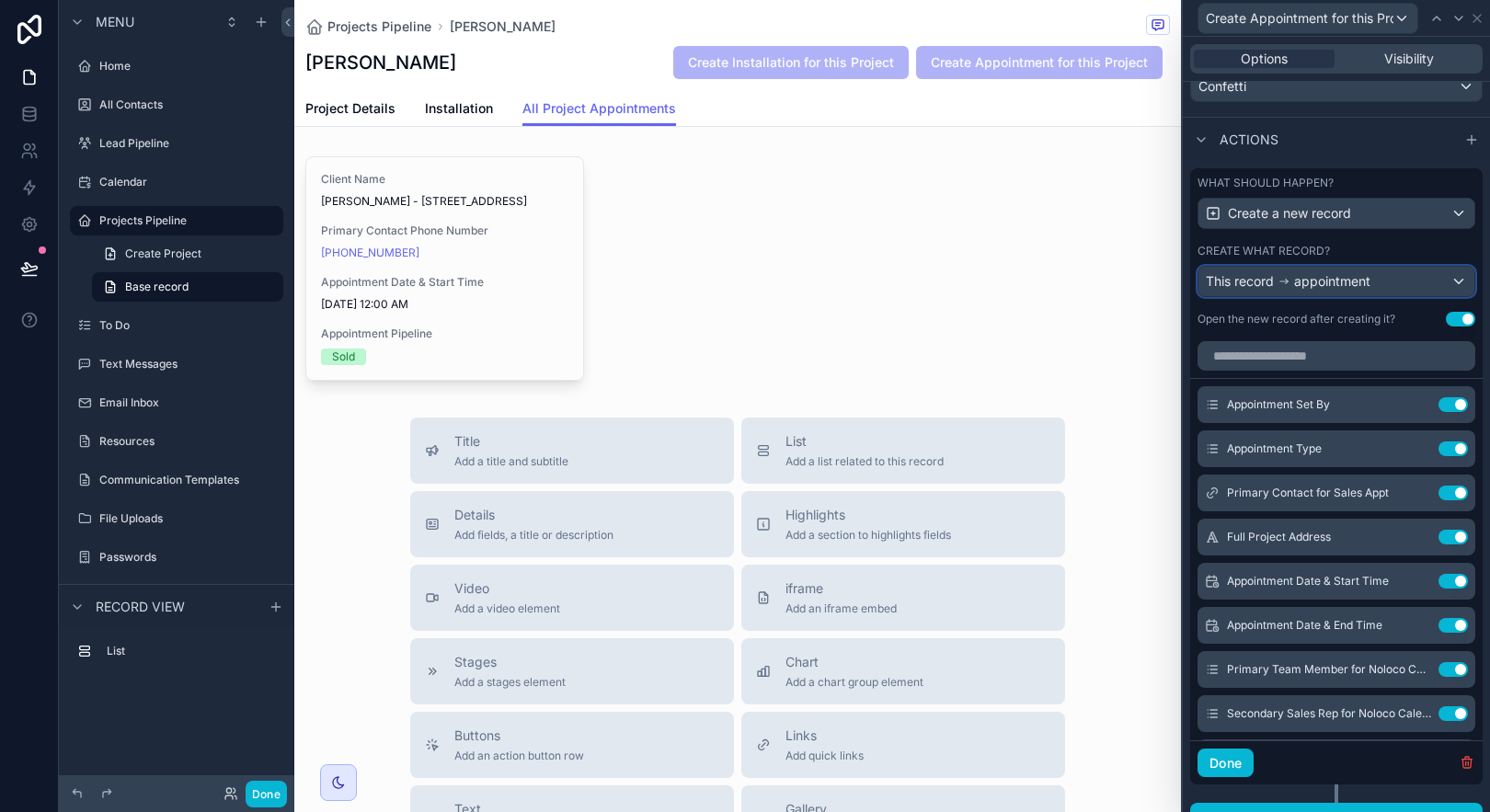
click at [1396, 284] on div "This record appointment" at bounding box center [1336, 281] width 276 height 29
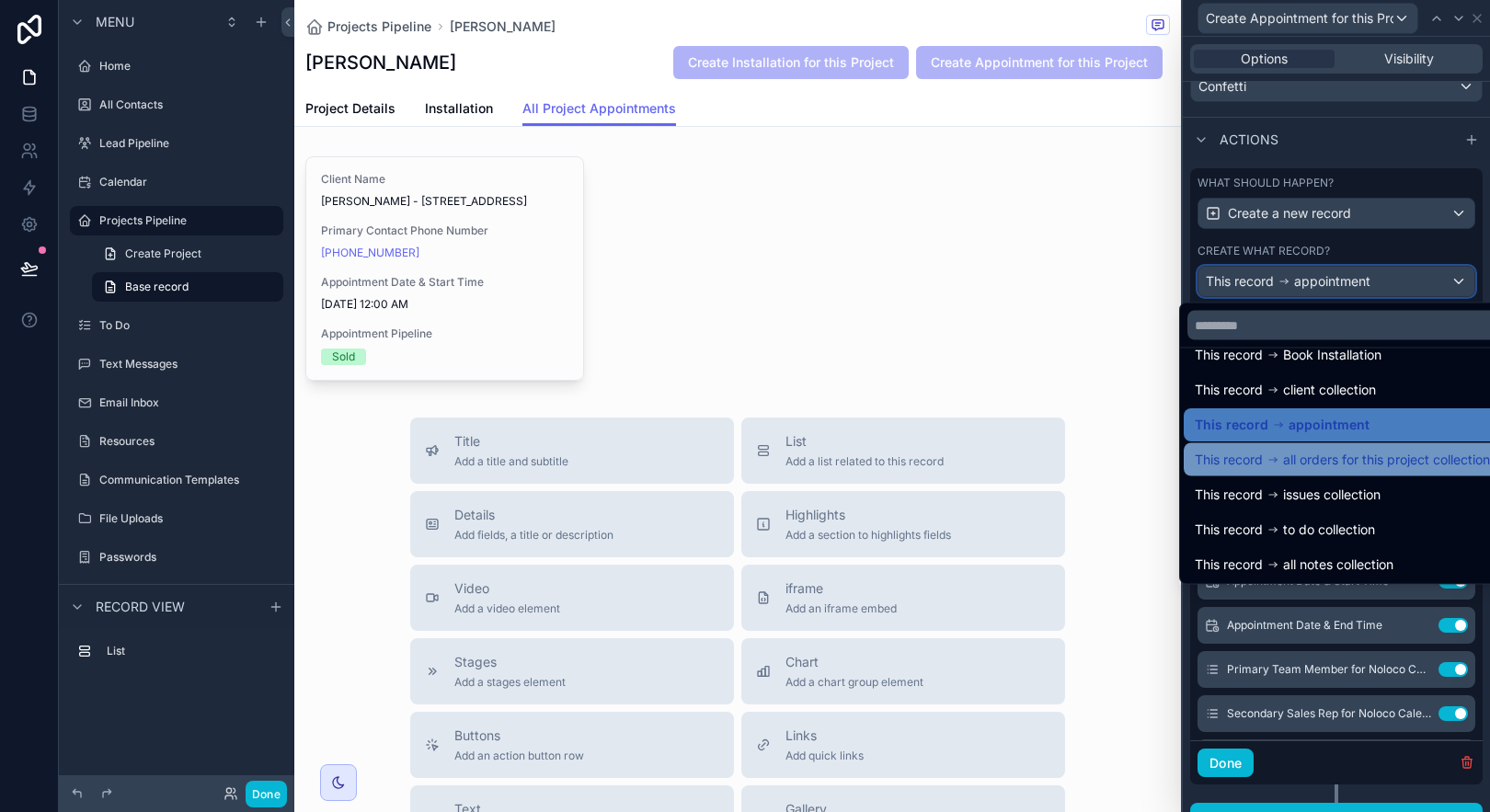
scroll to position [95, 0]
click at [1397, 746] on div at bounding box center [1336, 406] width 307 height 812
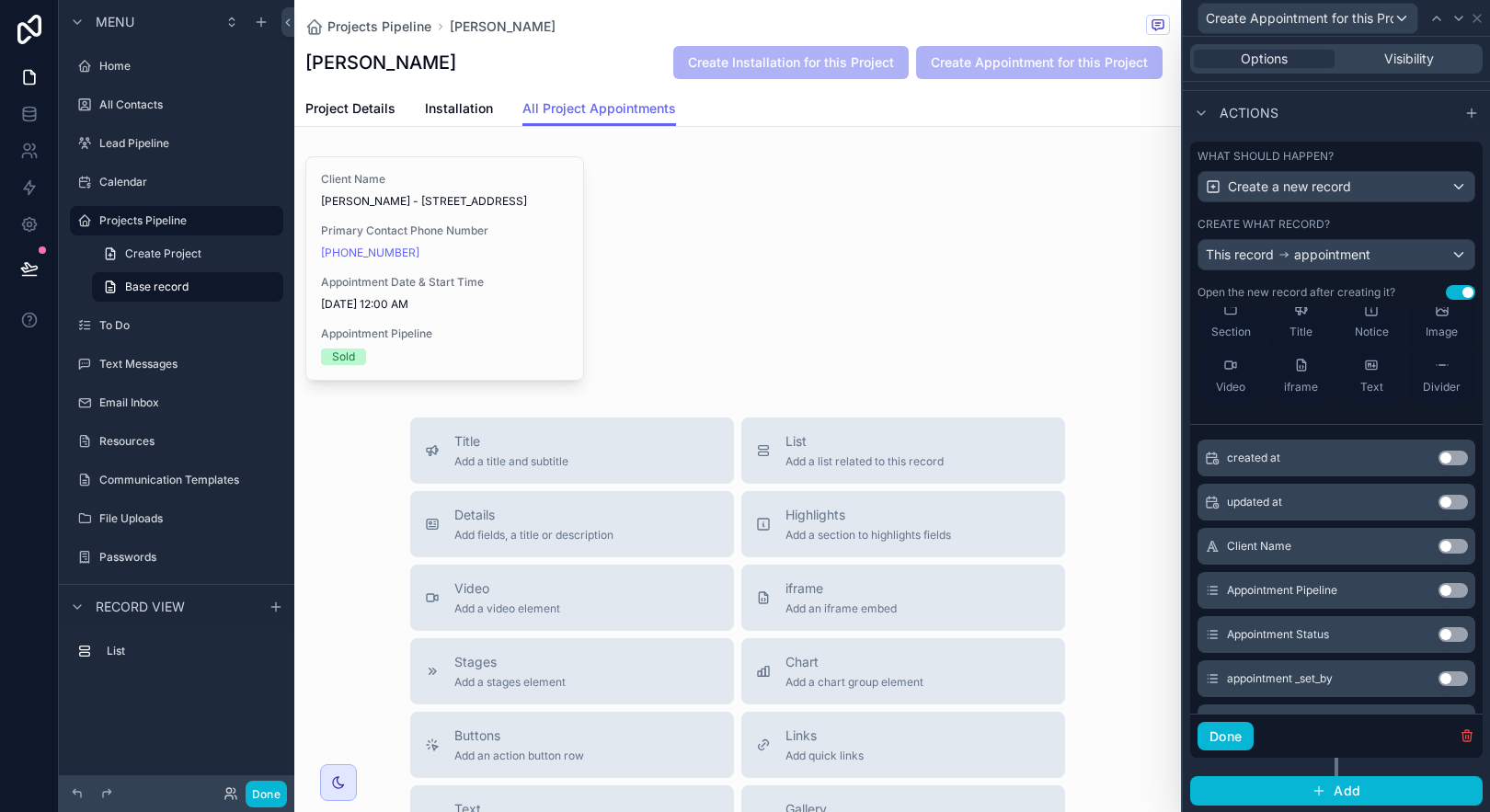
scroll to position [475, 0]
click at [1438, 543] on button "Use setting" at bounding box center [1453, 546] width 29 height 15
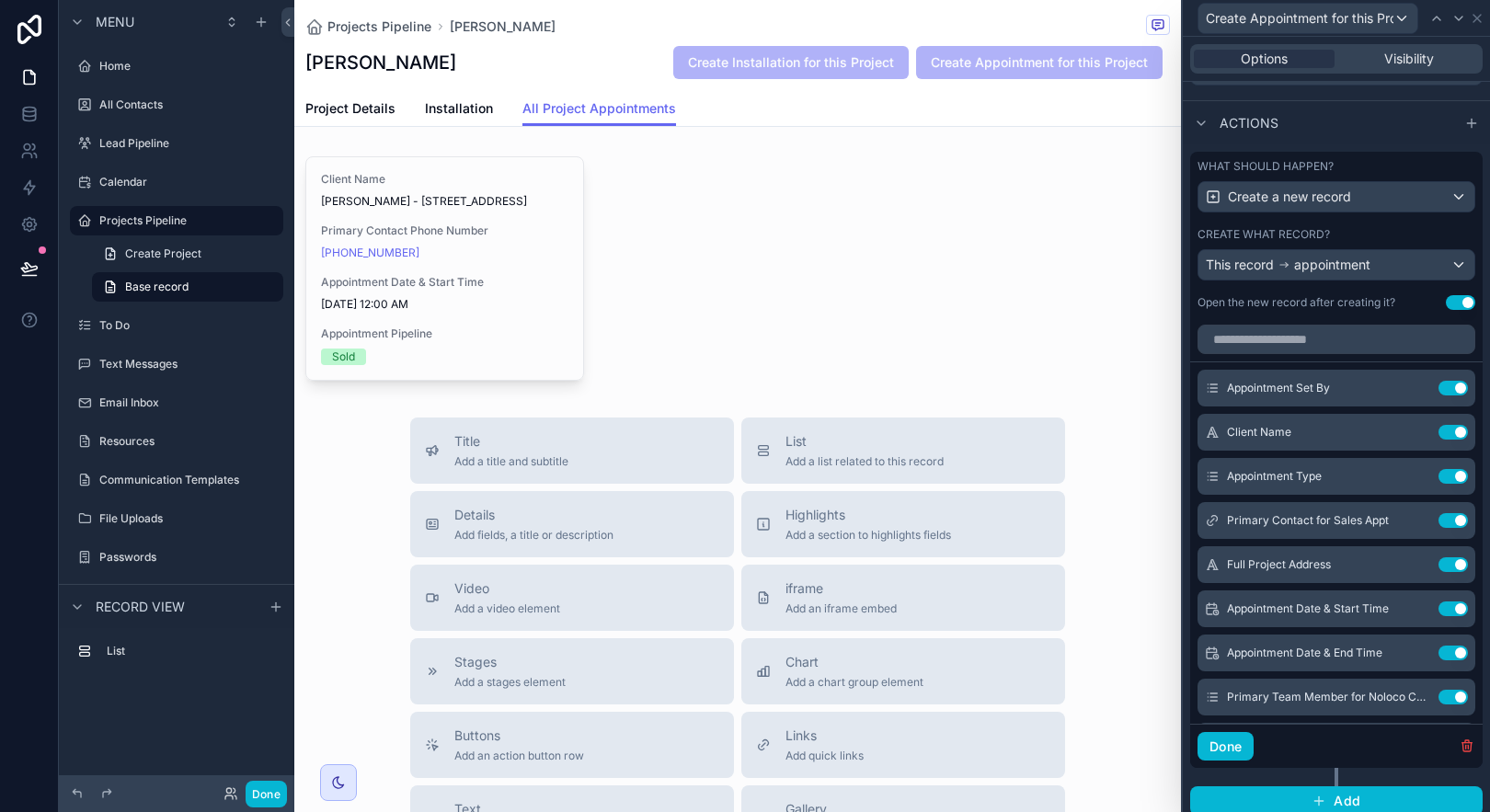
scroll to position [593, 0]
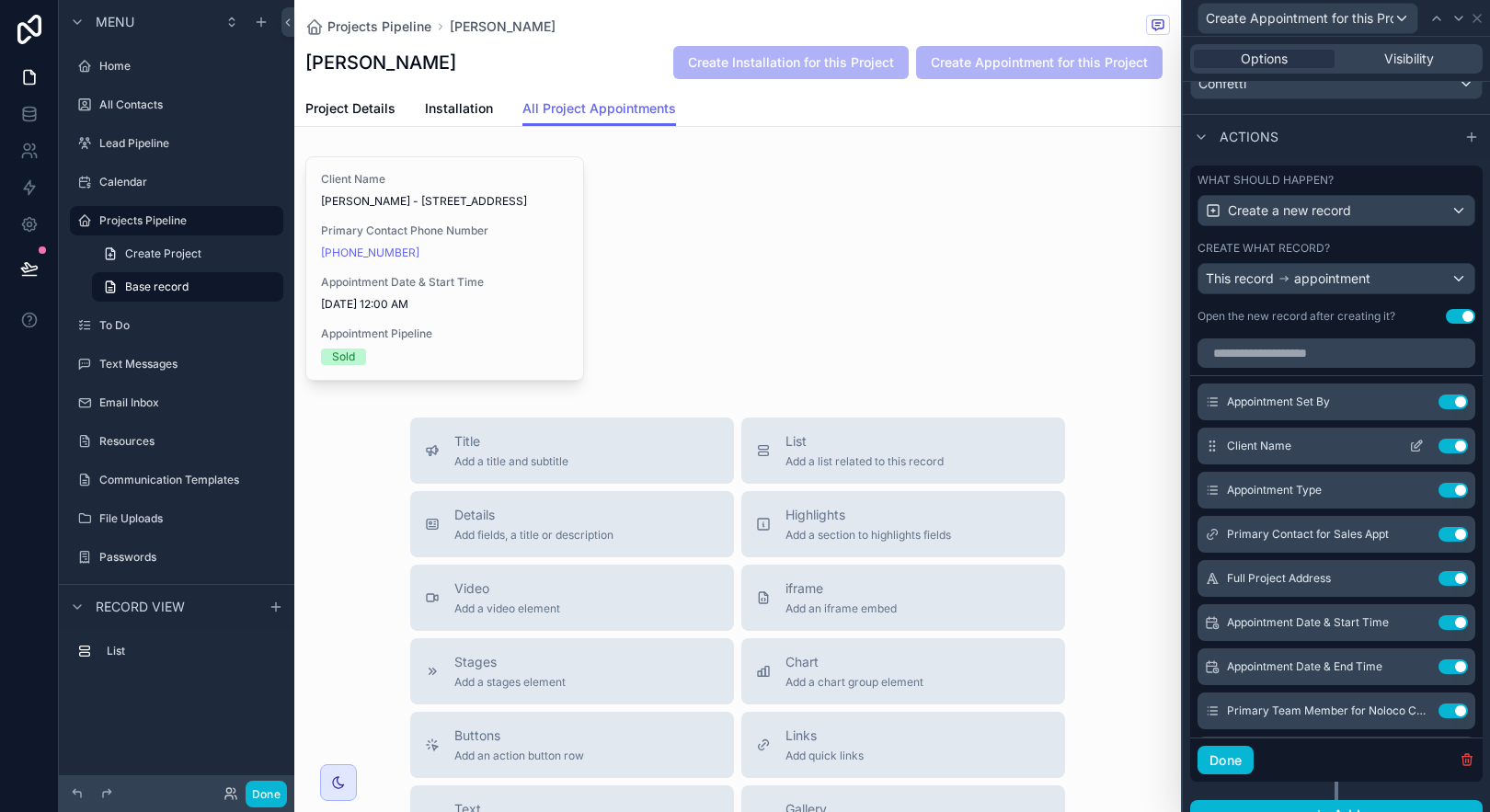
click at [1409, 443] on icon at bounding box center [1416, 446] width 15 height 15
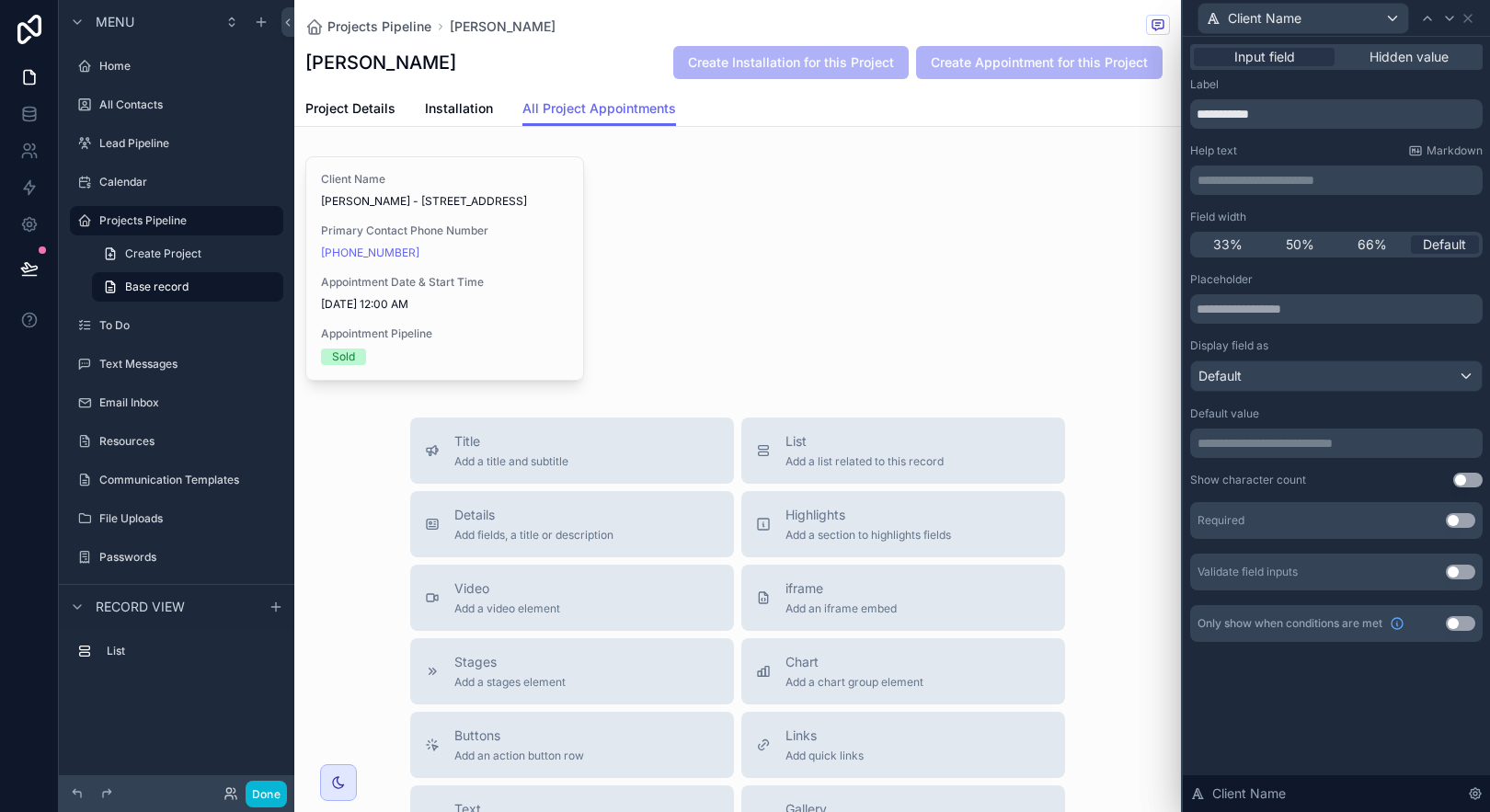
click at [1355, 447] on p "**********" at bounding box center [1338, 443] width 281 height 18
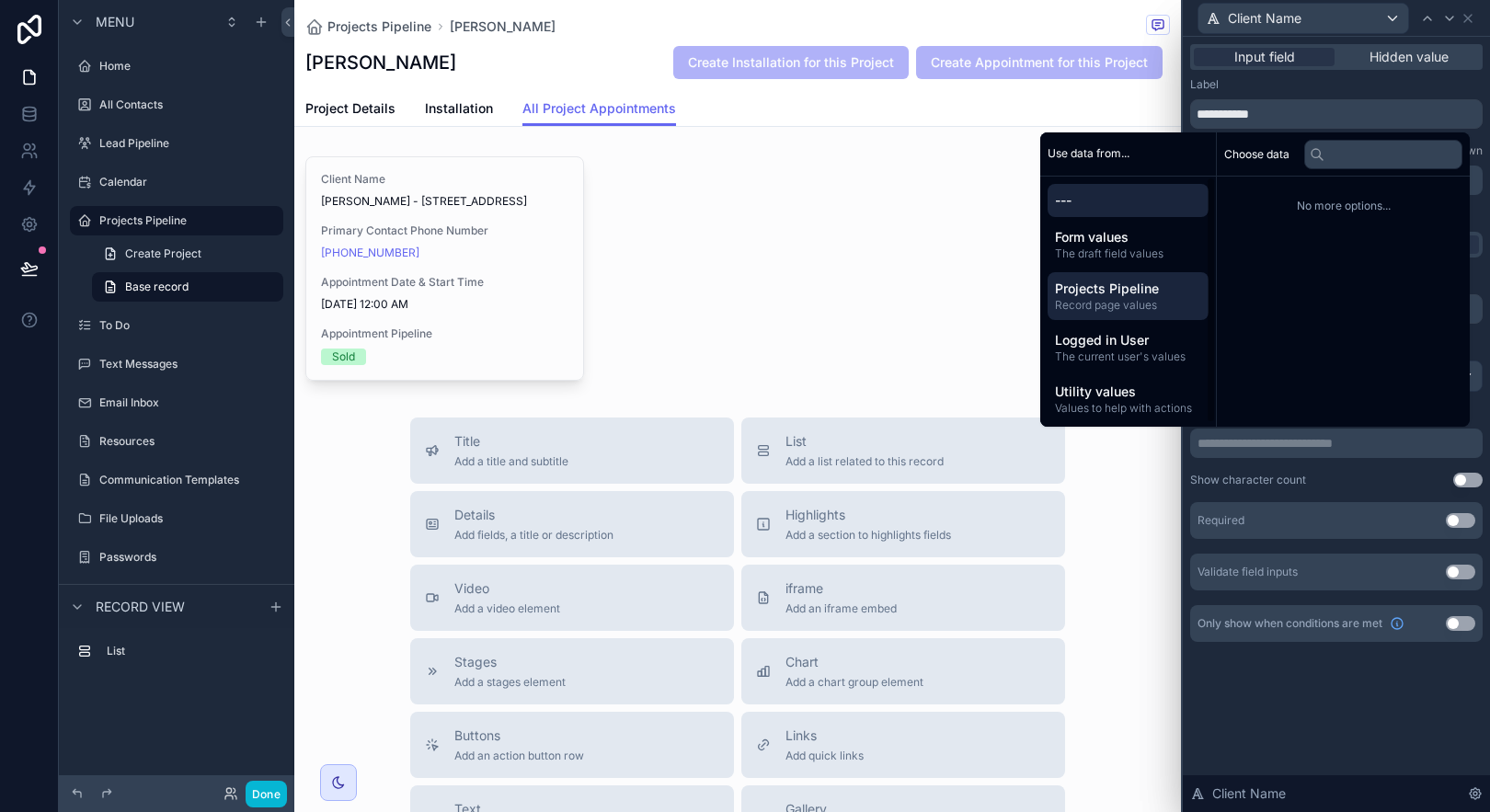
click at [1119, 307] on span "Record page values" at bounding box center [1128, 305] width 146 height 15
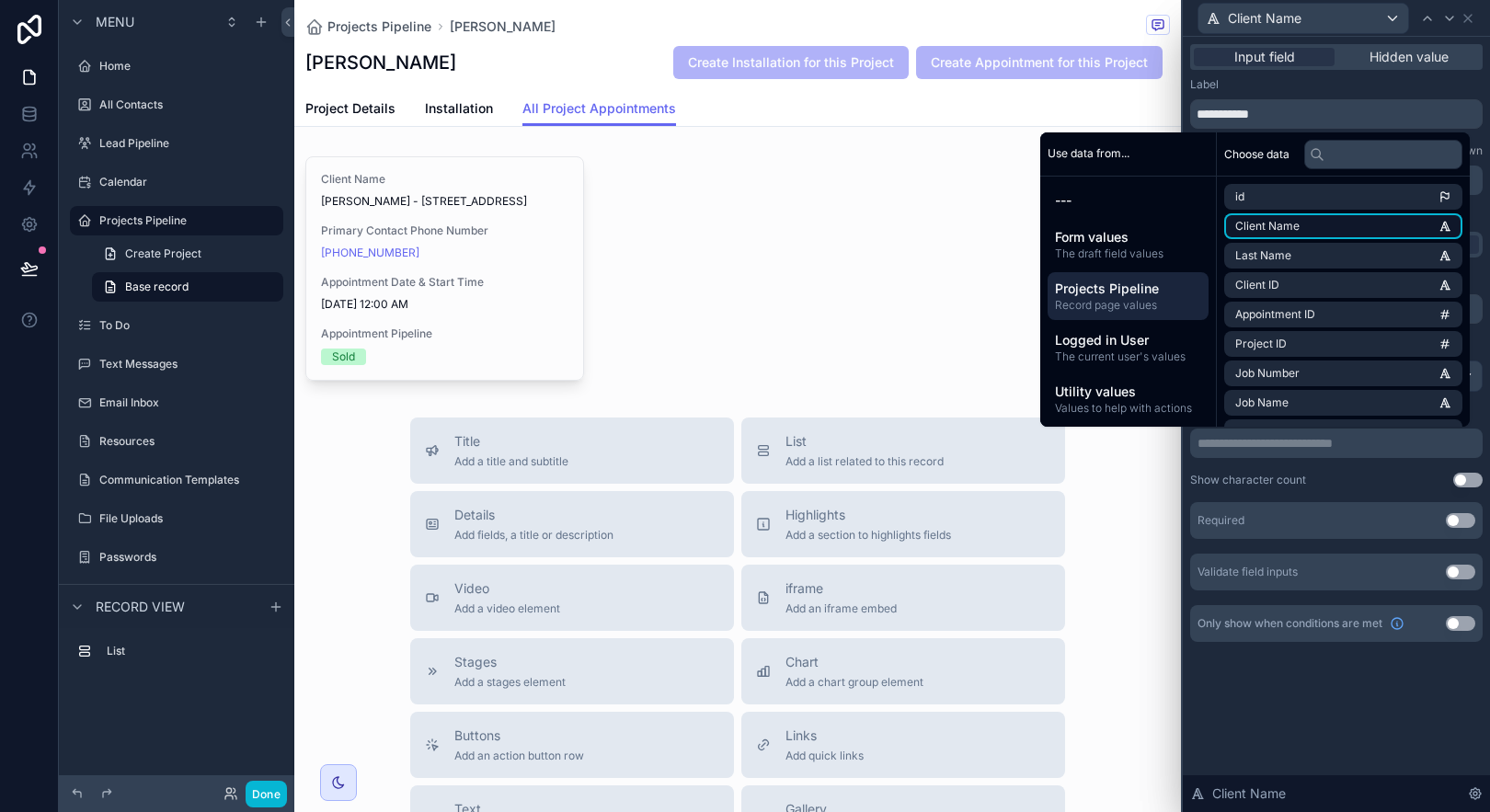
click at [1266, 228] on span "Client Name" at bounding box center [1267, 226] width 64 height 15
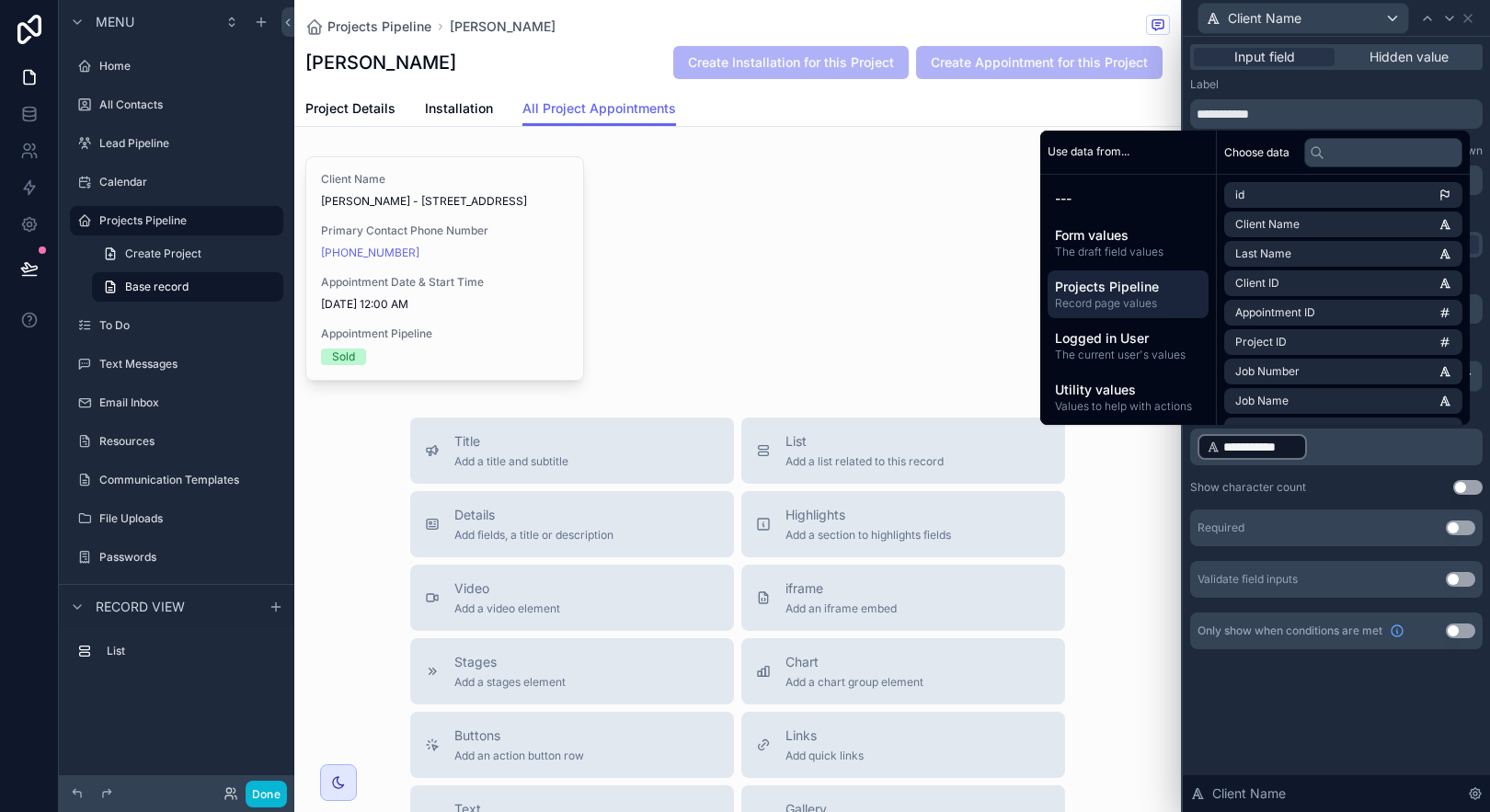
drag, startPoint x: 1354, startPoint y: 690, endPoint x: 1384, endPoint y: 532, distance: 160.8
click at [1354, 690] on div "**********" at bounding box center [1336, 365] width 307 height 656
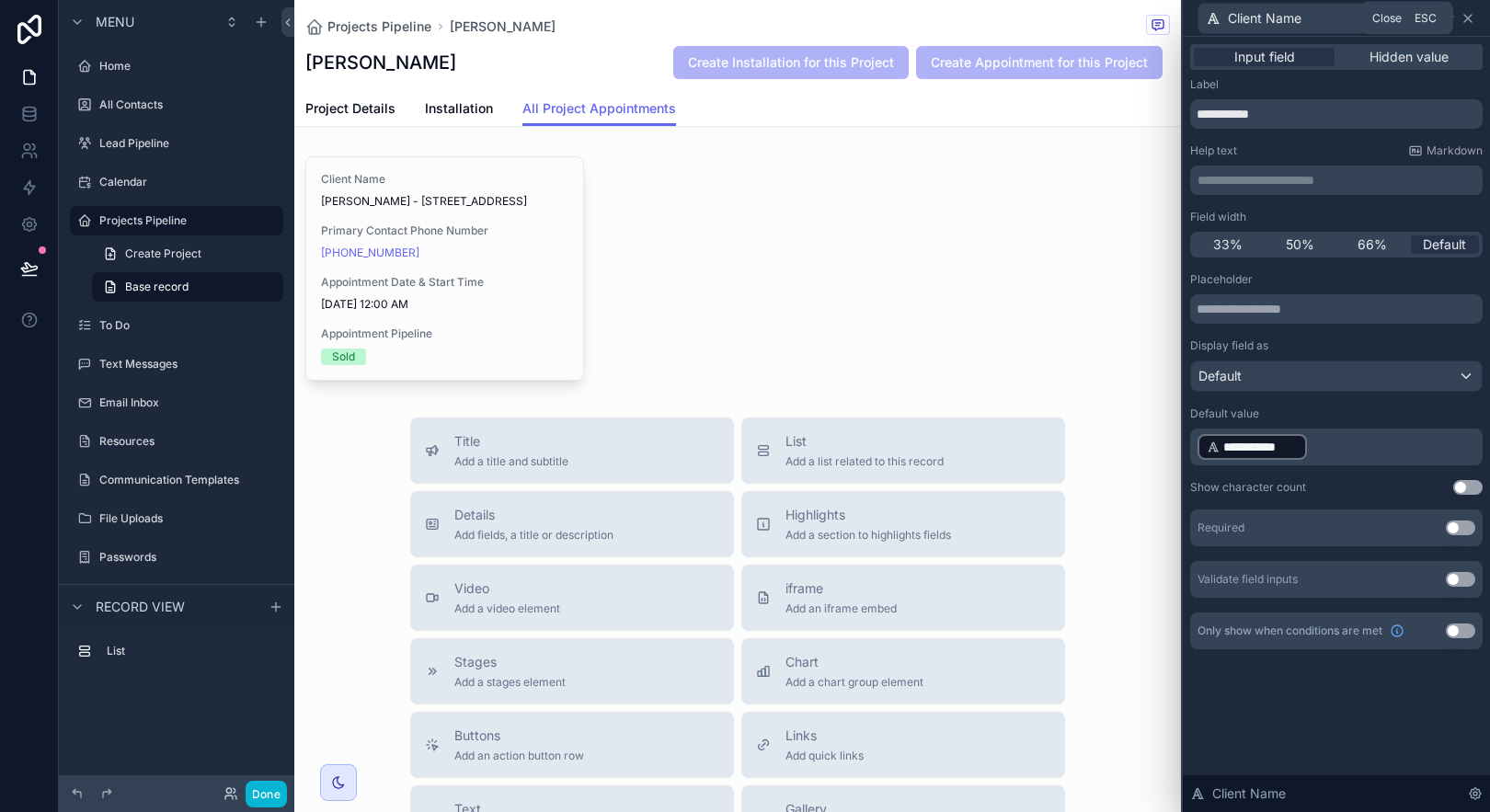
click at [1471, 23] on icon at bounding box center [1468, 18] width 15 height 15
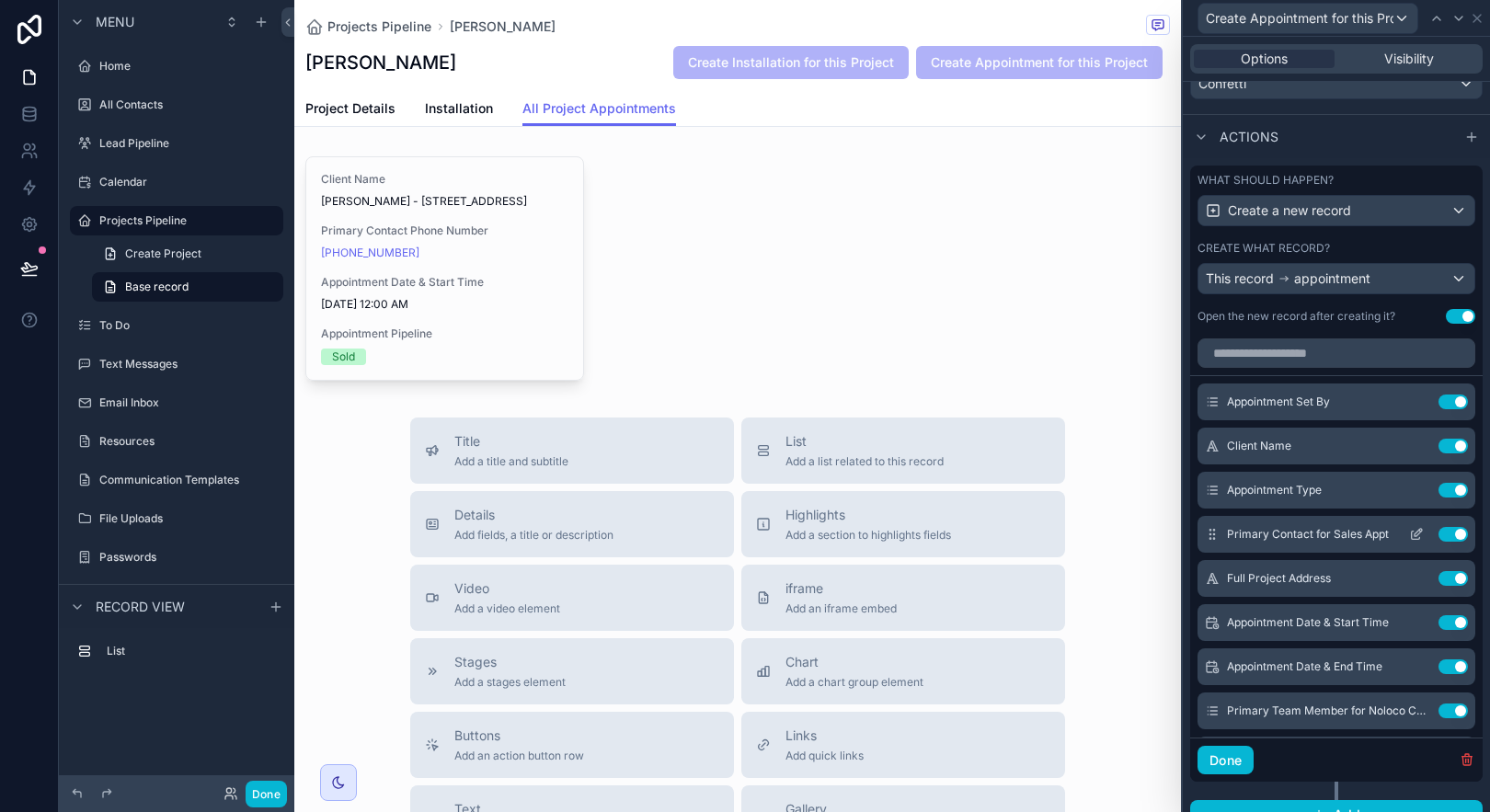
click at [1409, 535] on icon at bounding box center [1416, 534] width 15 height 15
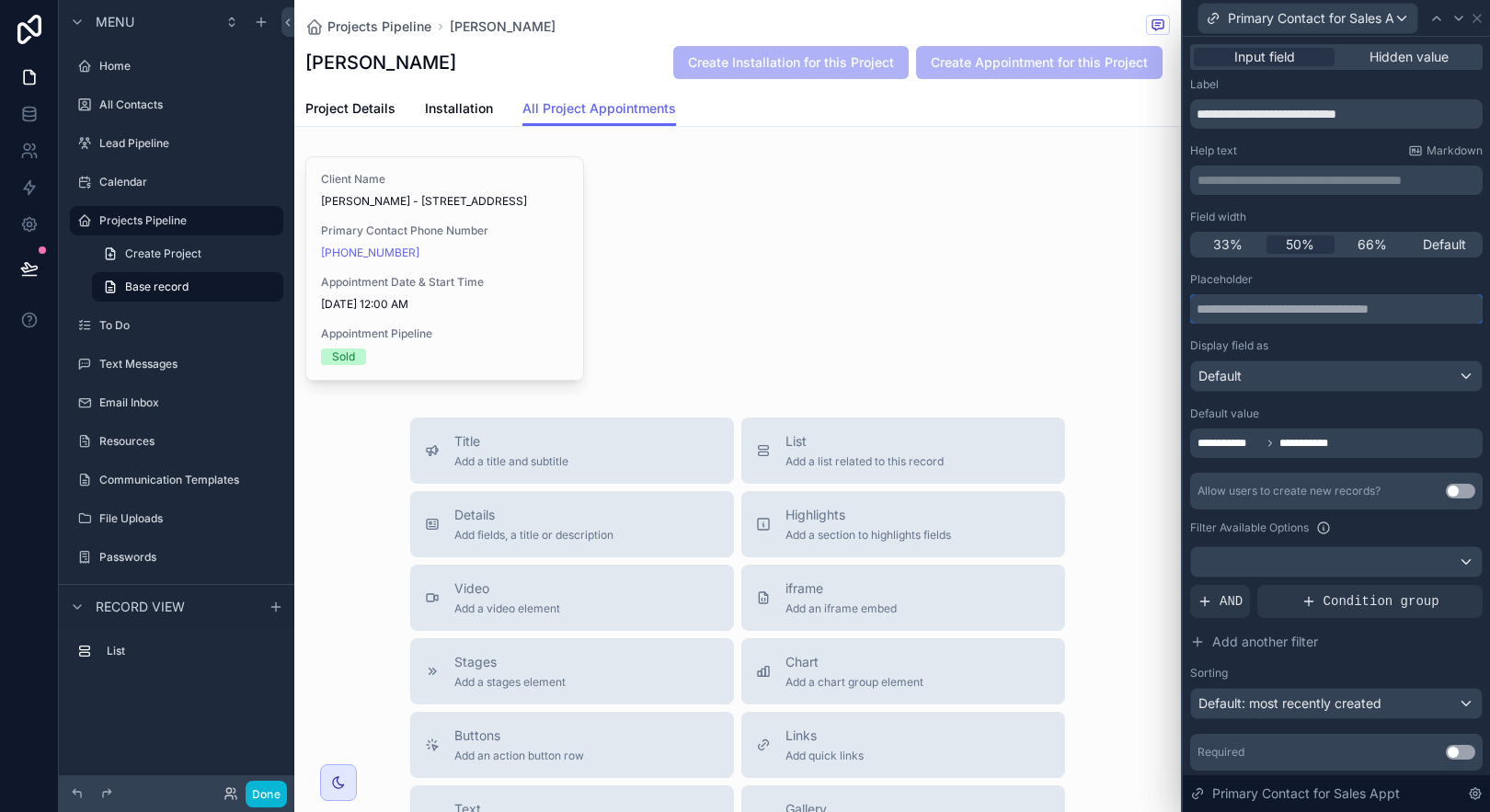
click at [1316, 310] on input "text" at bounding box center [1336, 309] width 292 height 29
click at [1366, 441] on div "**********" at bounding box center [1336, 443] width 292 height 29
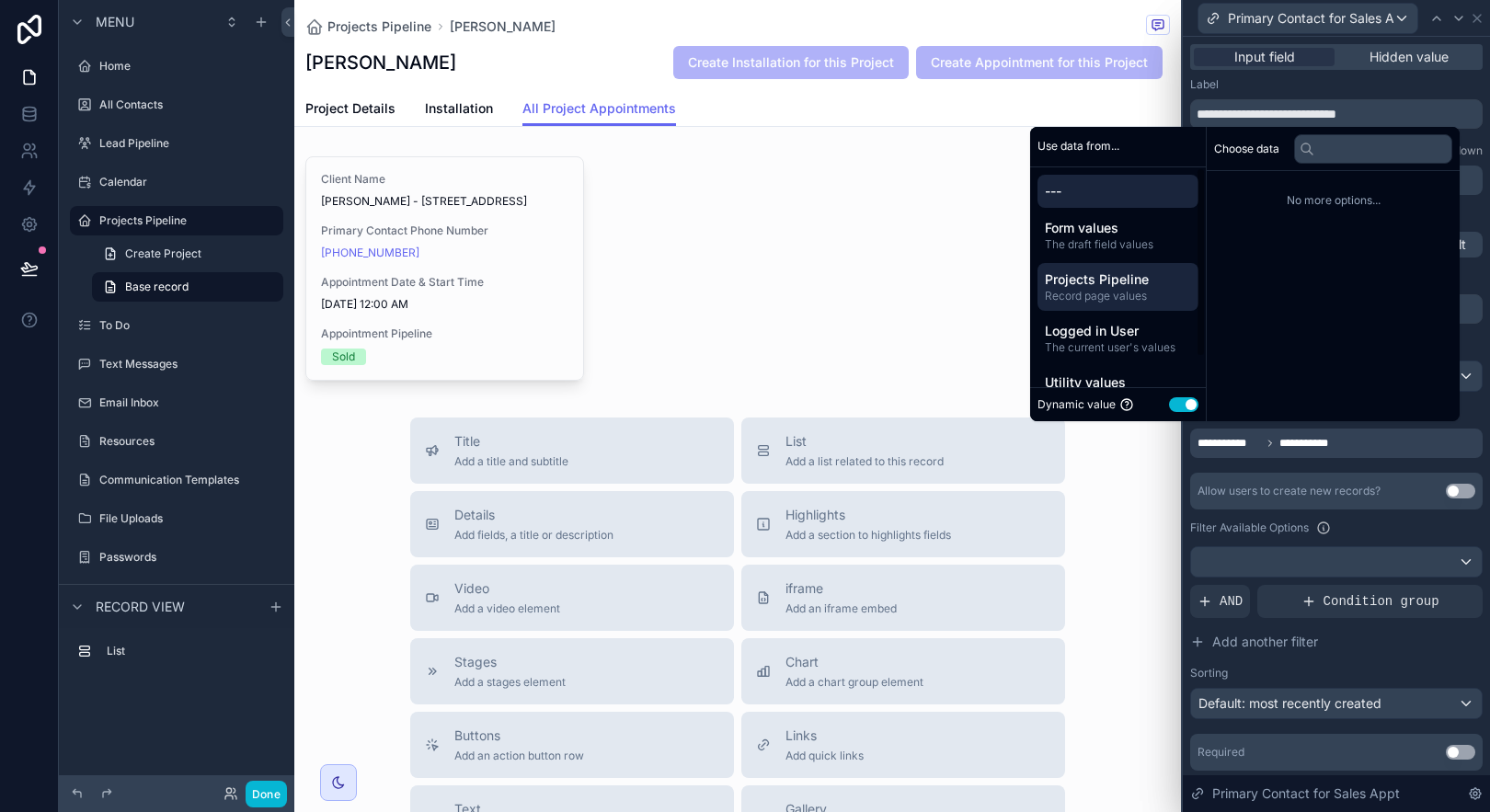
click at [1095, 273] on span "Projects Pipeline" at bounding box center [1118, 279] width 146 height 18
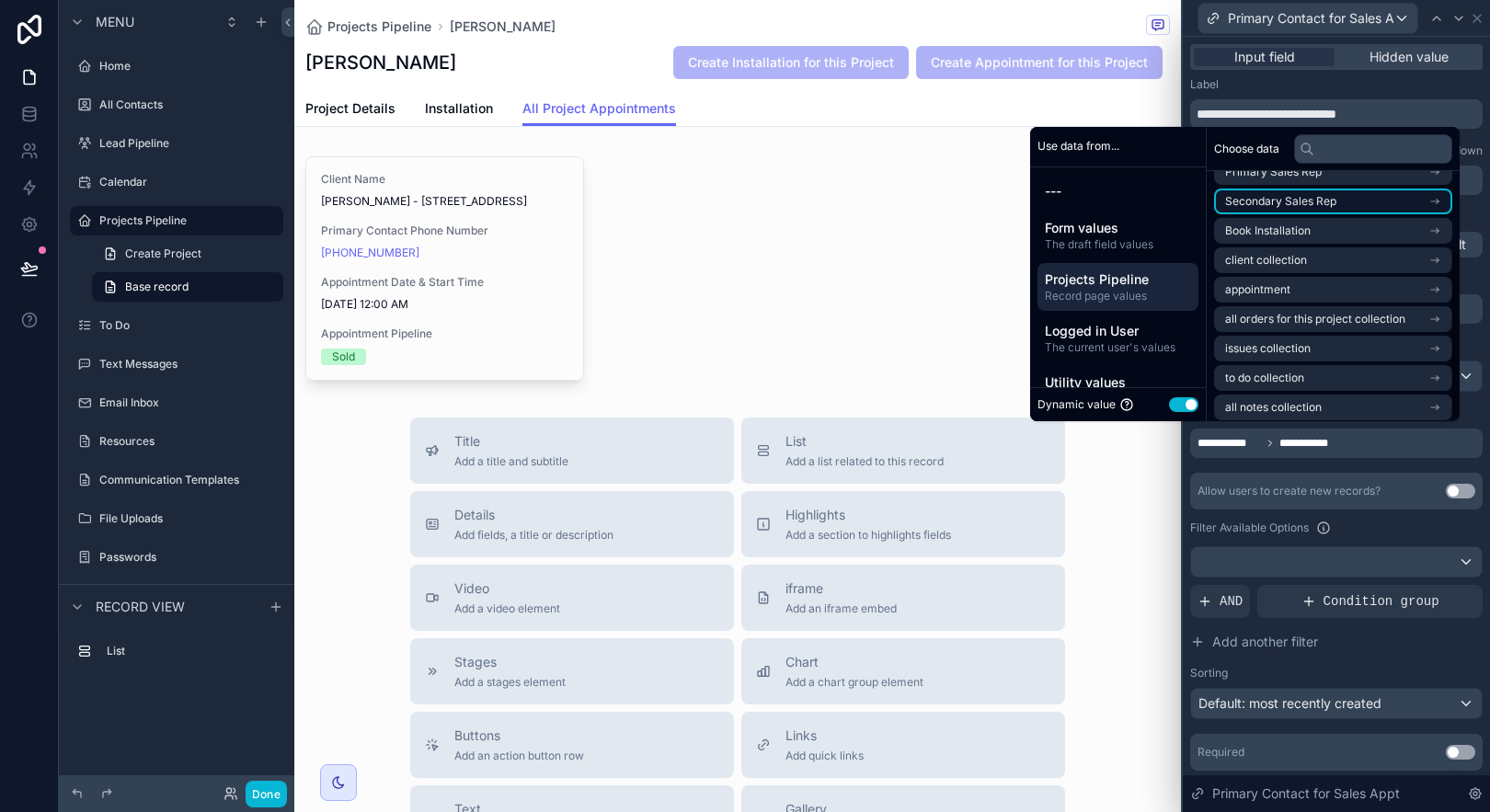
scroll to position [114, 0]
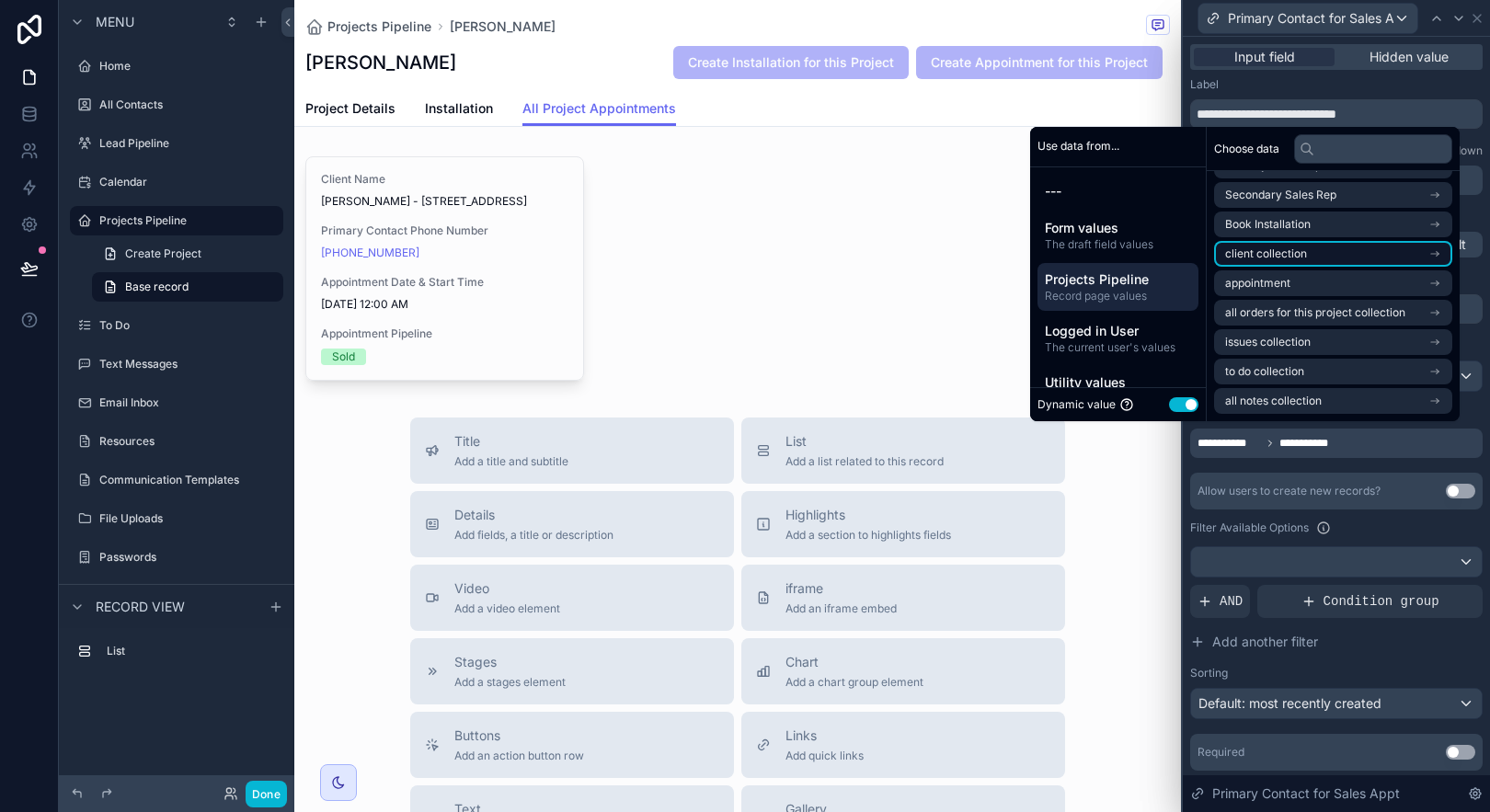
click at [1344, 265] on li "client collection" at bounding box center [1333, 253] width 239 height 25
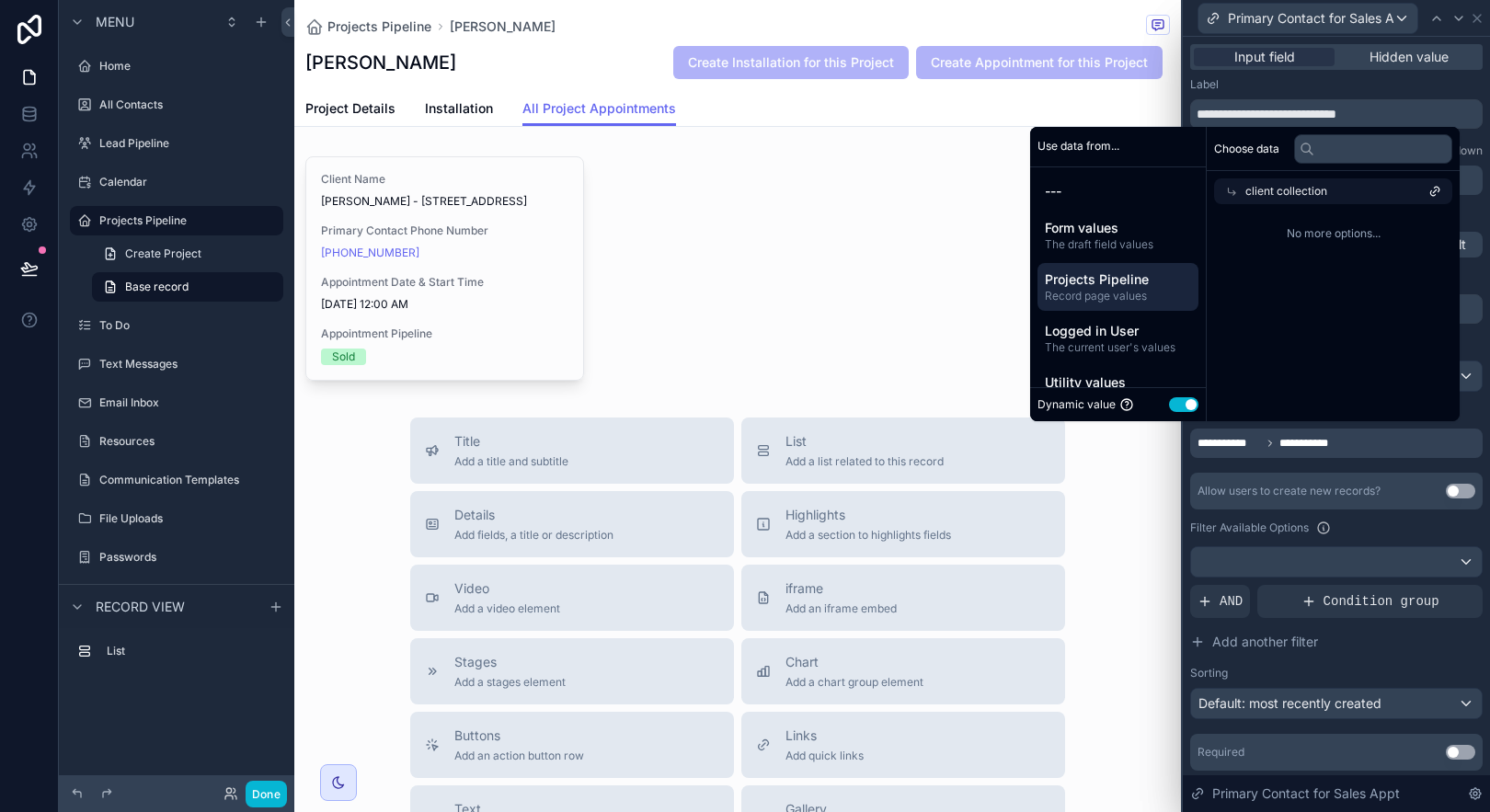
click at [1259, 191] on span "client collection" at bounding box center [1286, 191] width 82 height 15
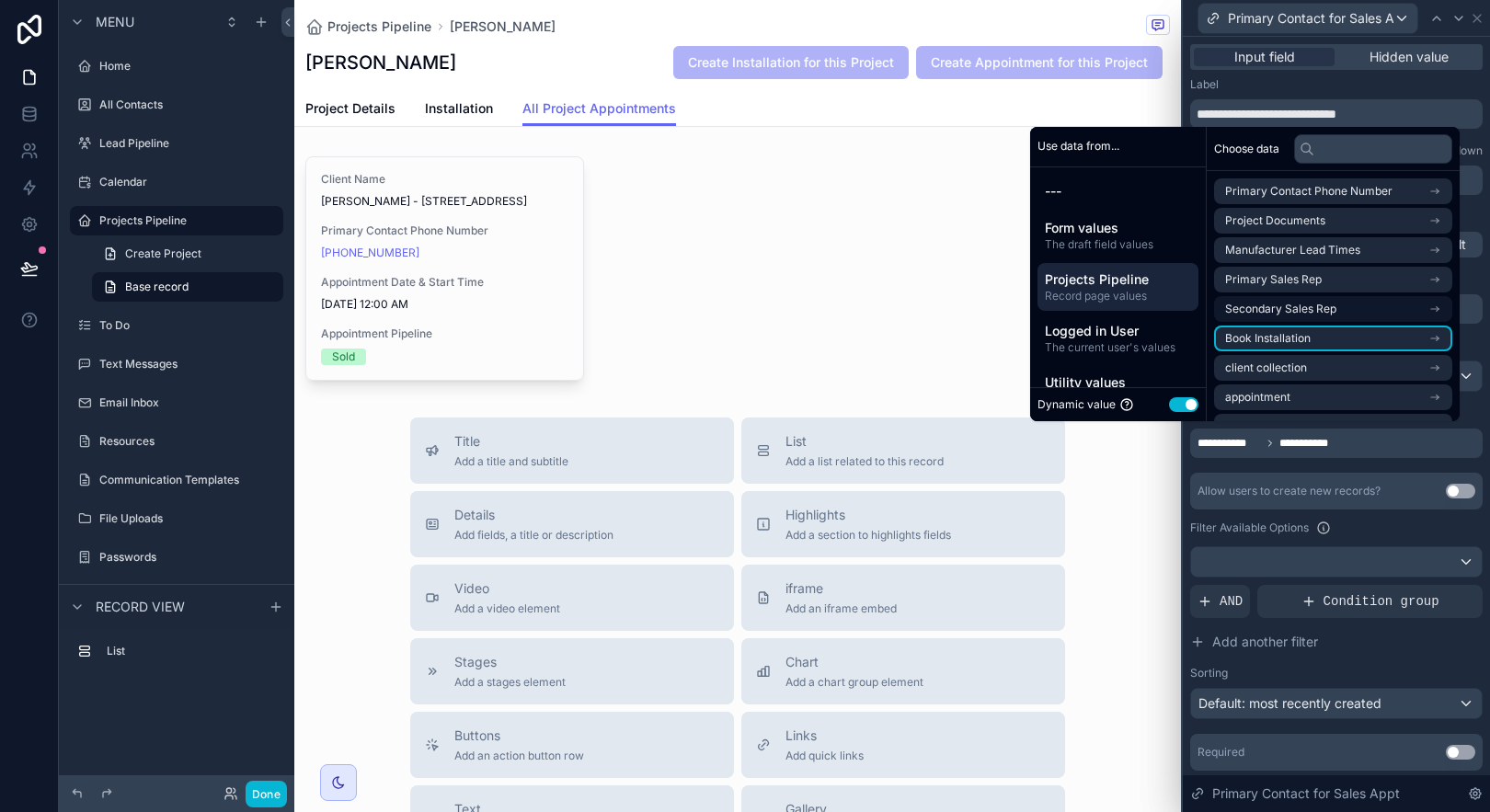
click at [1281, 336] on span "Book Installation" at bounding box center [1268, 338] width 86 height 15
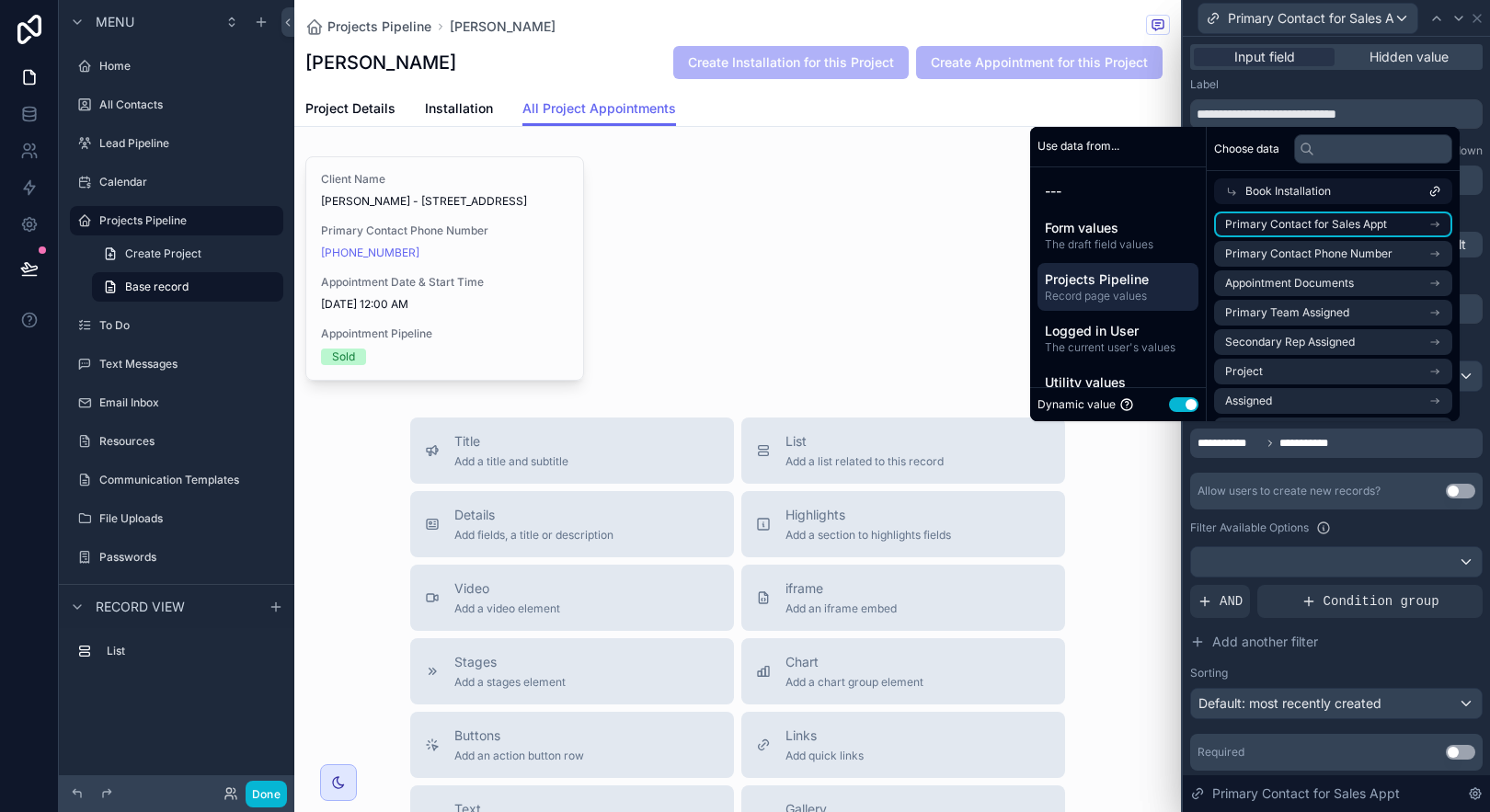
click at [1363, 220] on span "Primary Contact for Sales Appt" at bounding box center [1306, 224] width 162 height 15
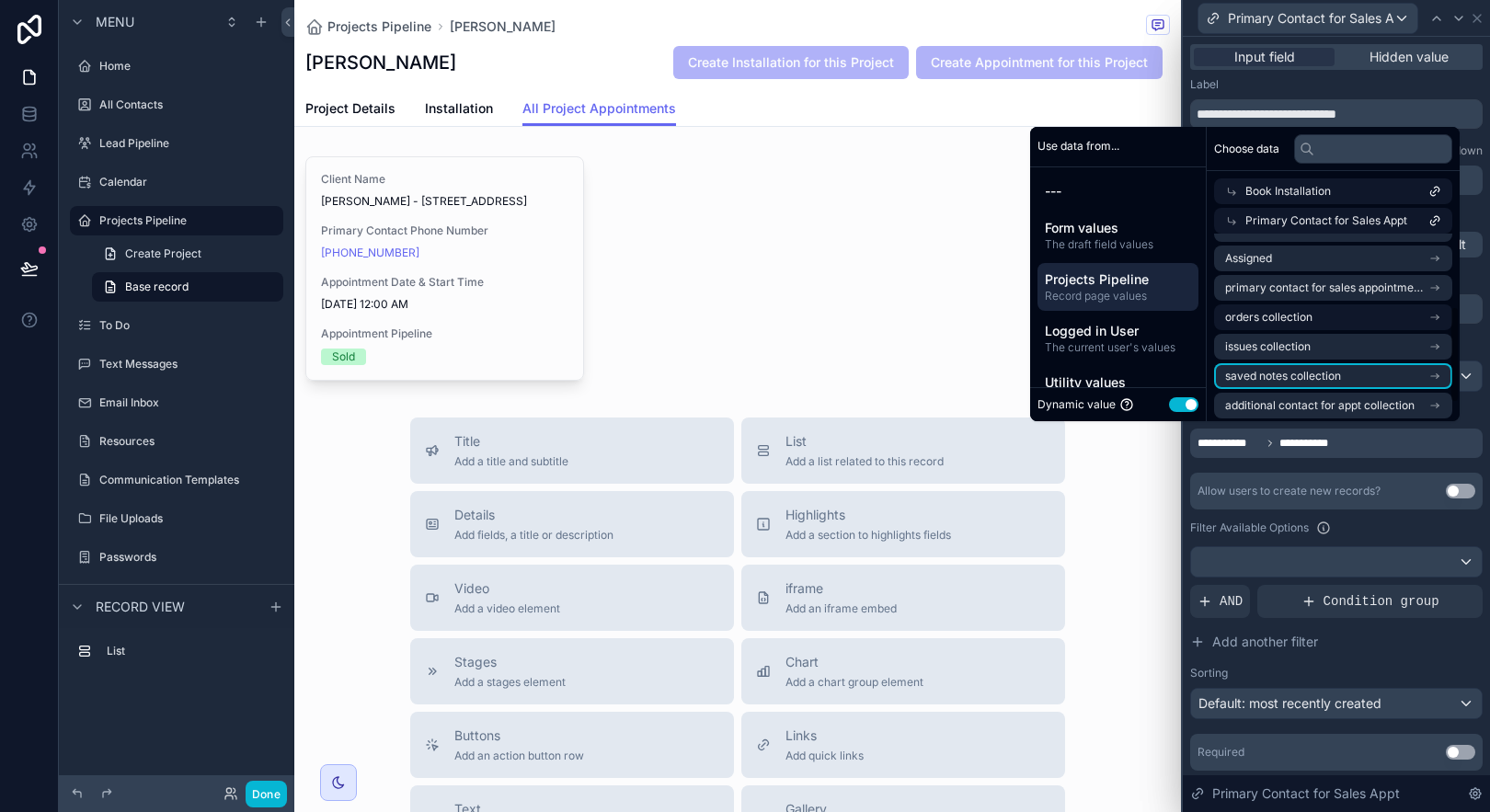
scroll to position [141, 0]
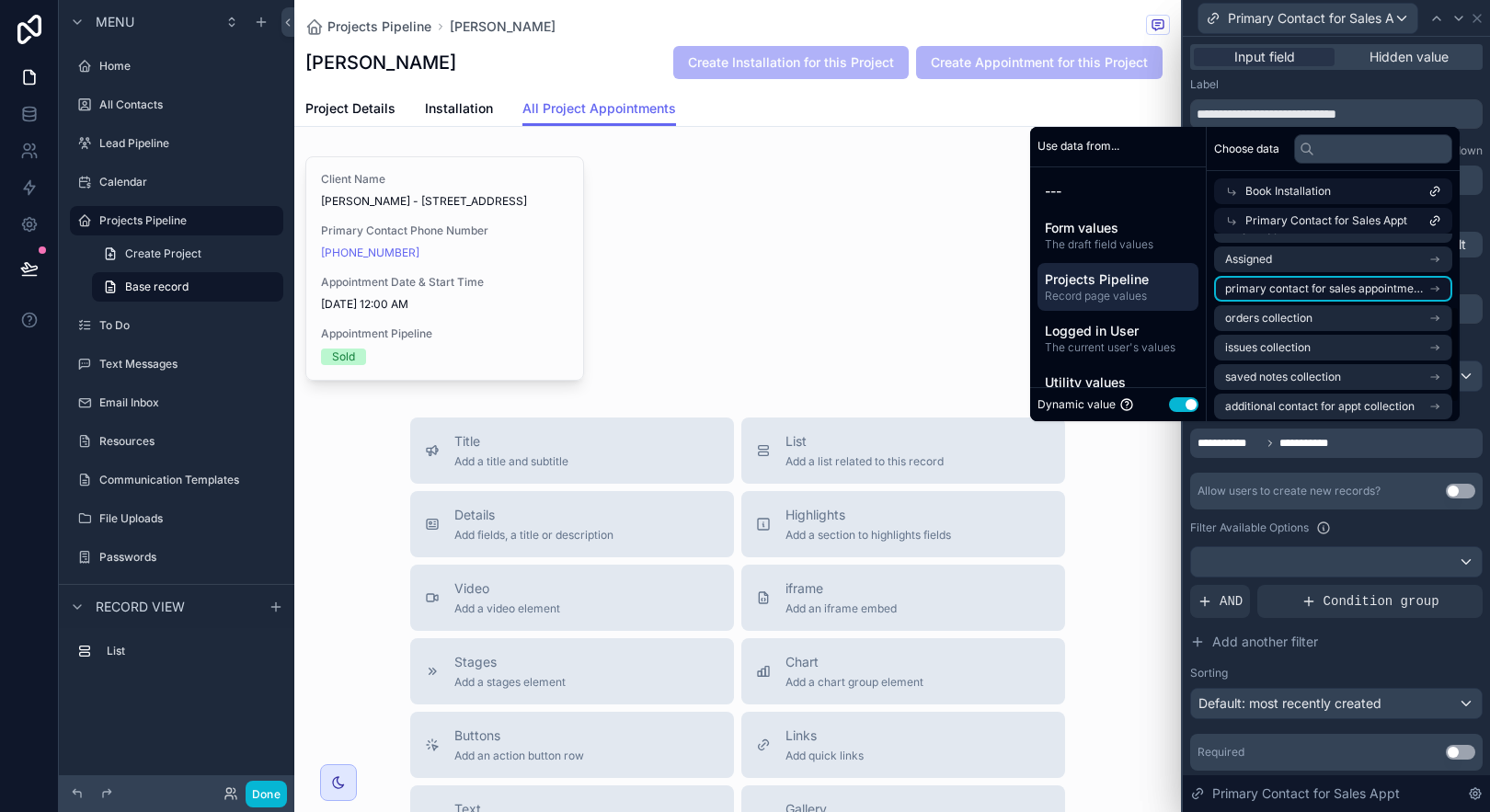
click at [1302, 288] on span "primary contact for sales appointment collection" at bounding box center [1326, 288] width 204 height 15
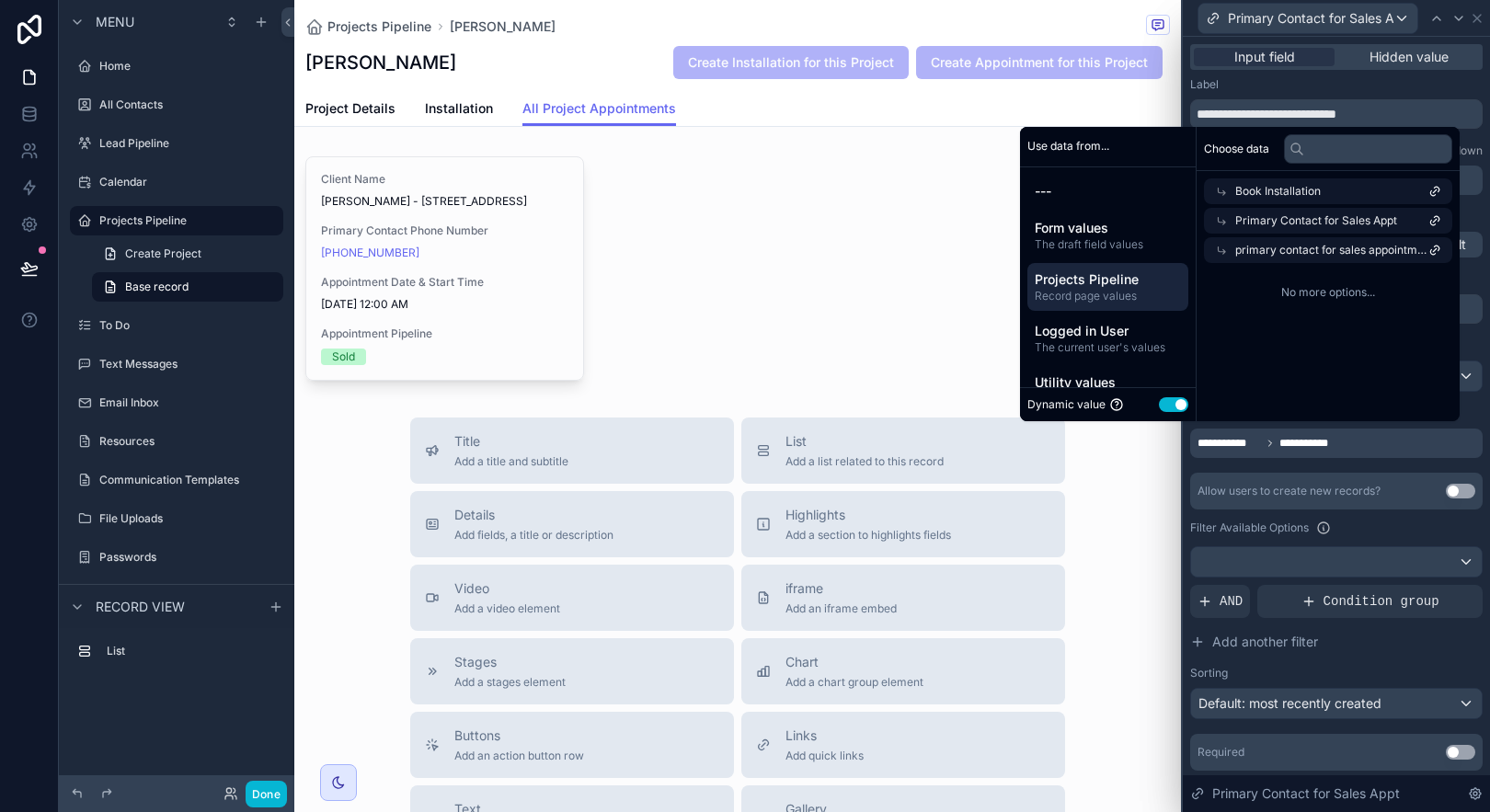
scroll to position [0, 0]
click at [1095, 275] on span "Projects Pipeline" at bounding box center [1108, 279] width 146 height 18
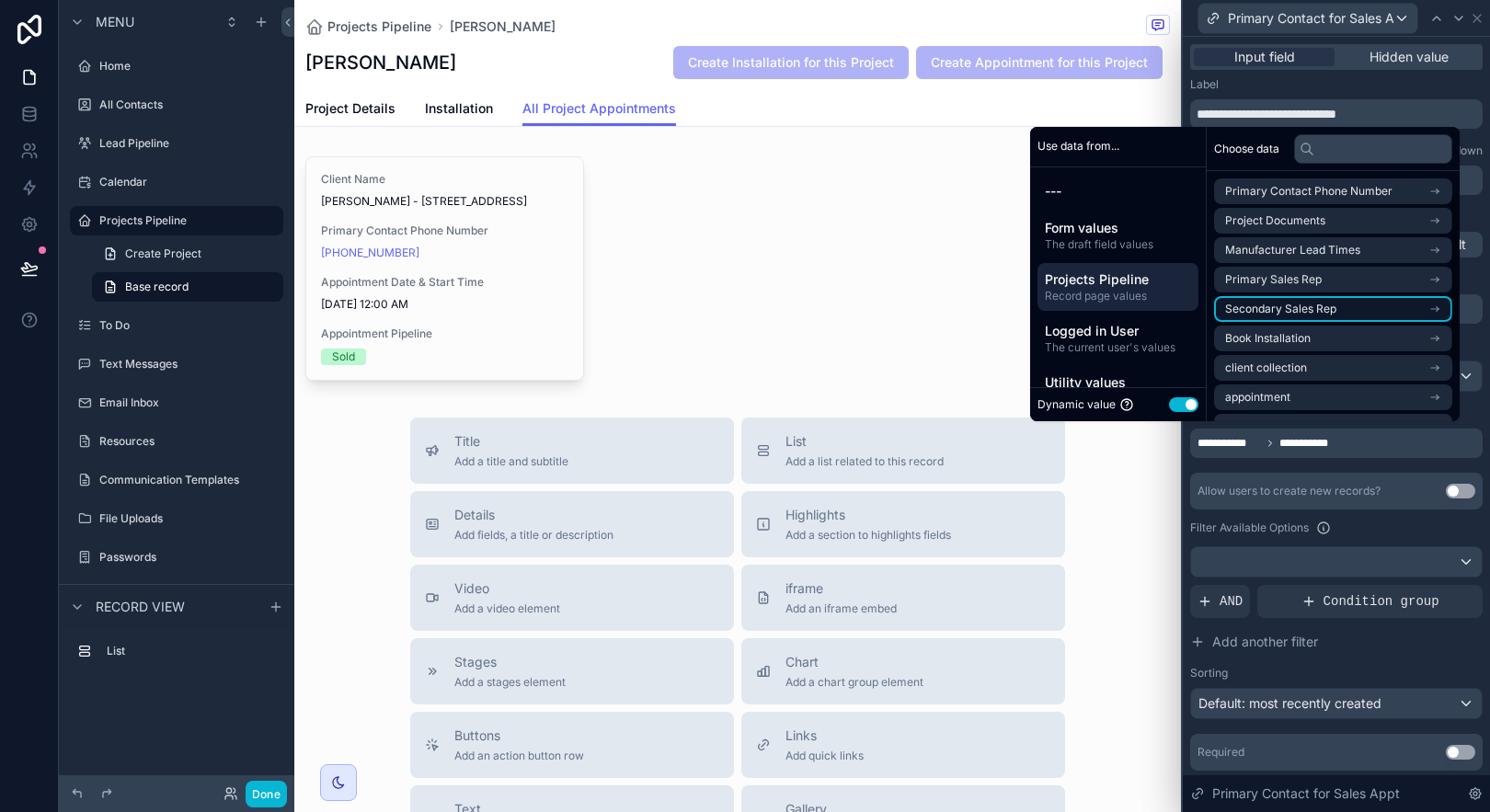
scroll to position [114, 0]
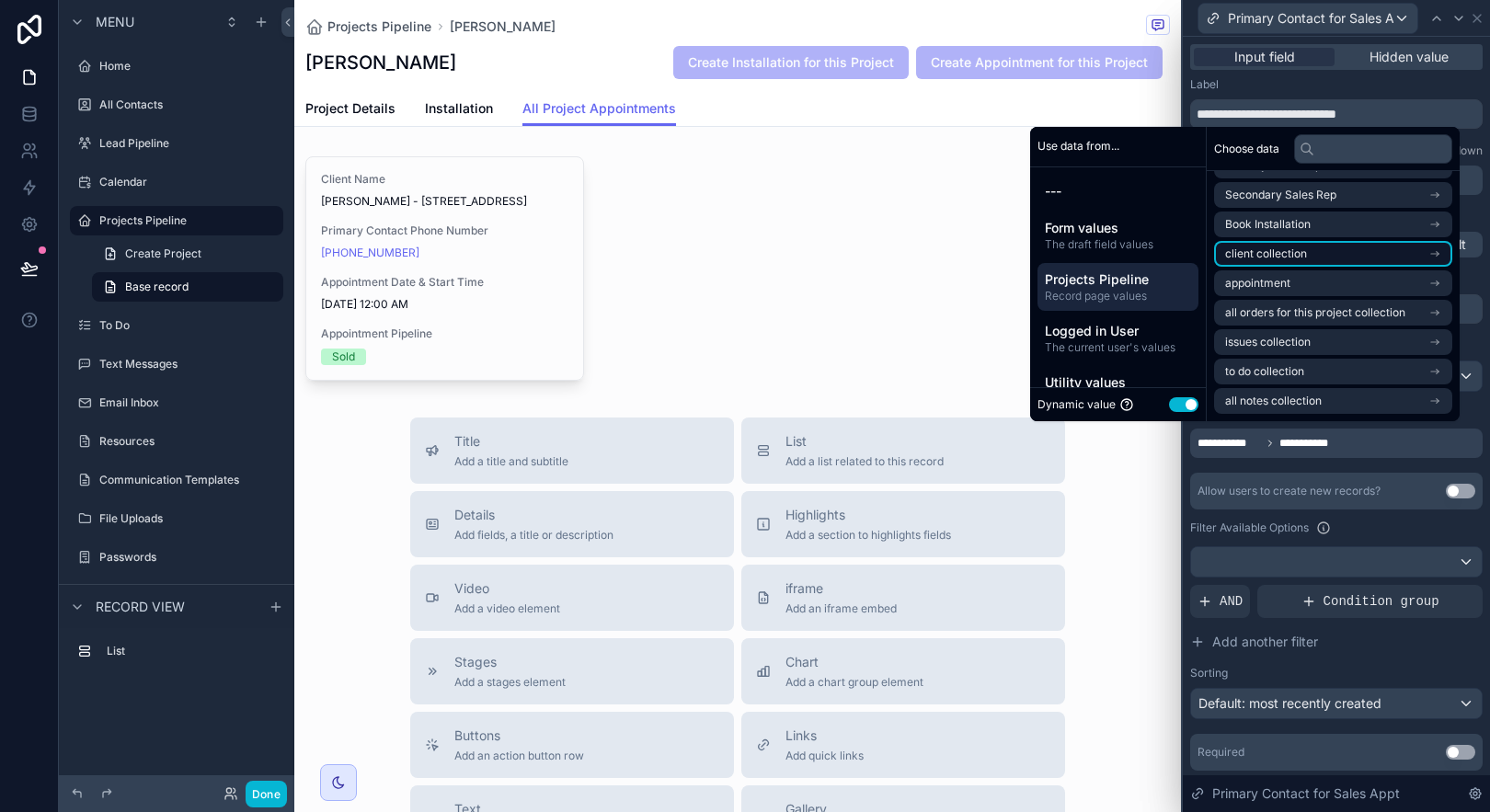
click at [1284, 262] on li "client collection" at bounding box center [1333, 253] width 239 height 25
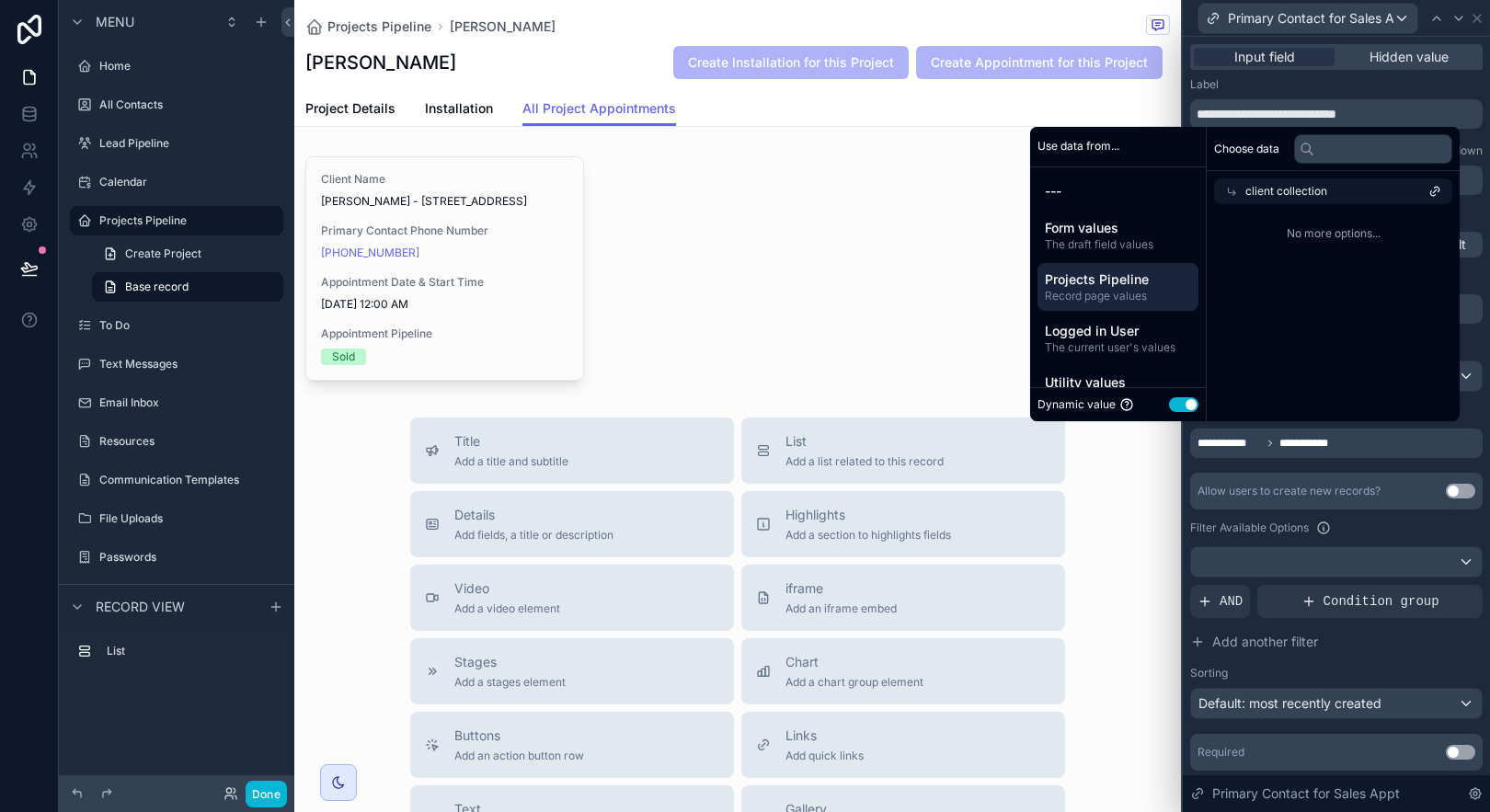
click at [1366, 199] on div "client collection" at bounding box center [1333, 191] width 239 height 25
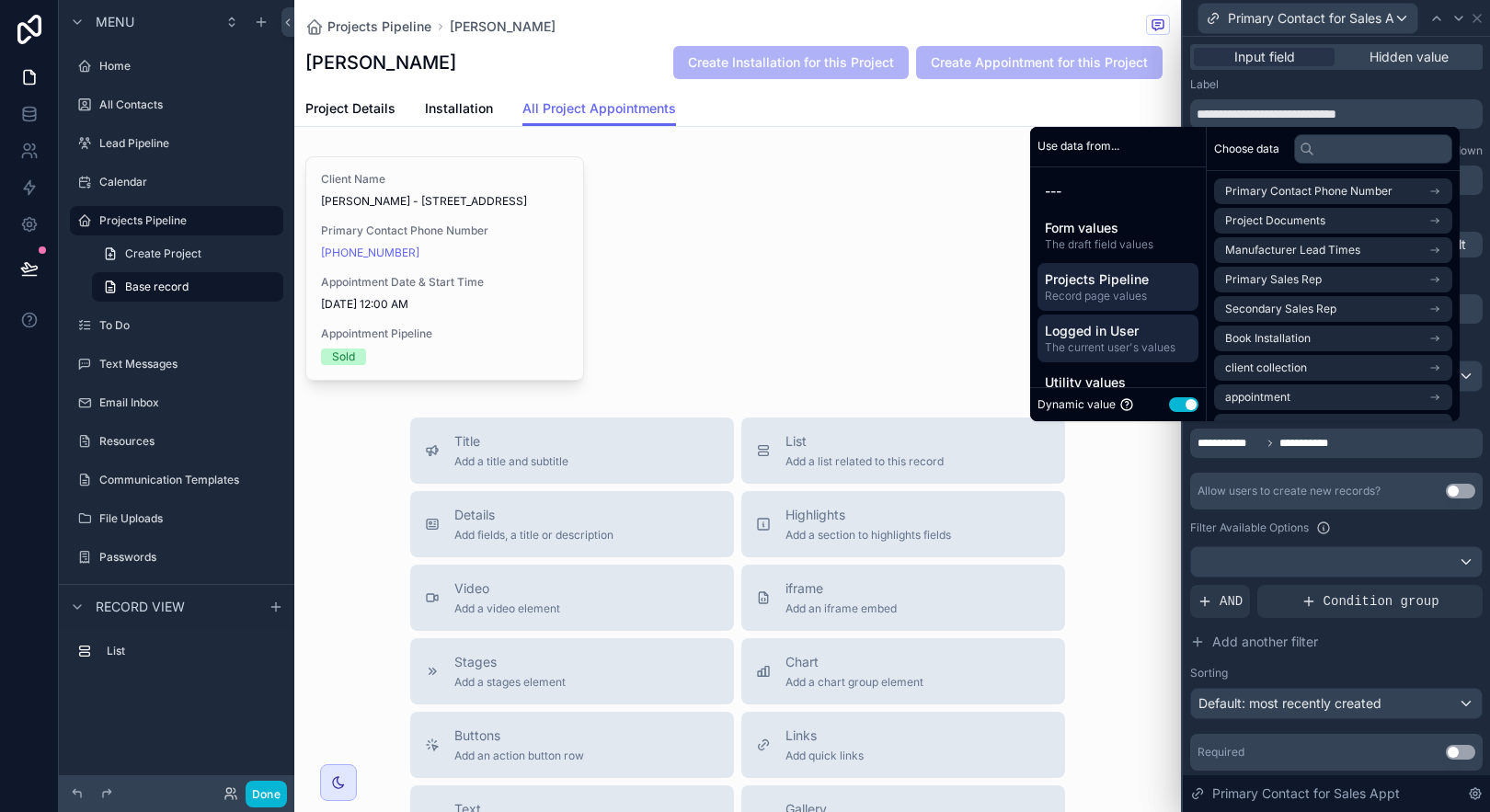
click at [1090, 326] on span "Logged in User" at bounding box center [1118, 331] width 146 height 18
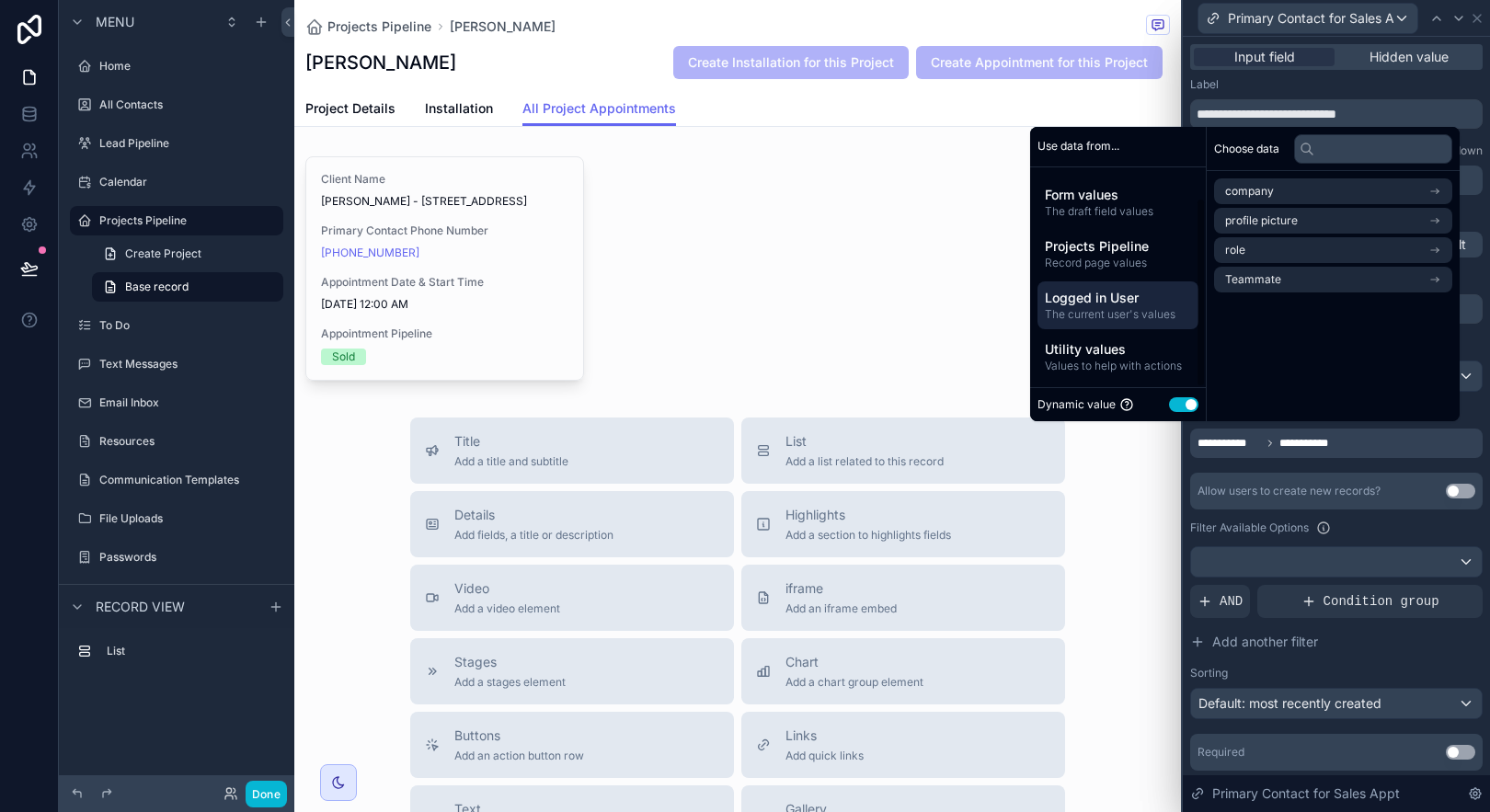
scroll to position [34, 0]
click at [1088, 351] on span "Utility values" at bounding box center [1118, 349] width 146 height 18
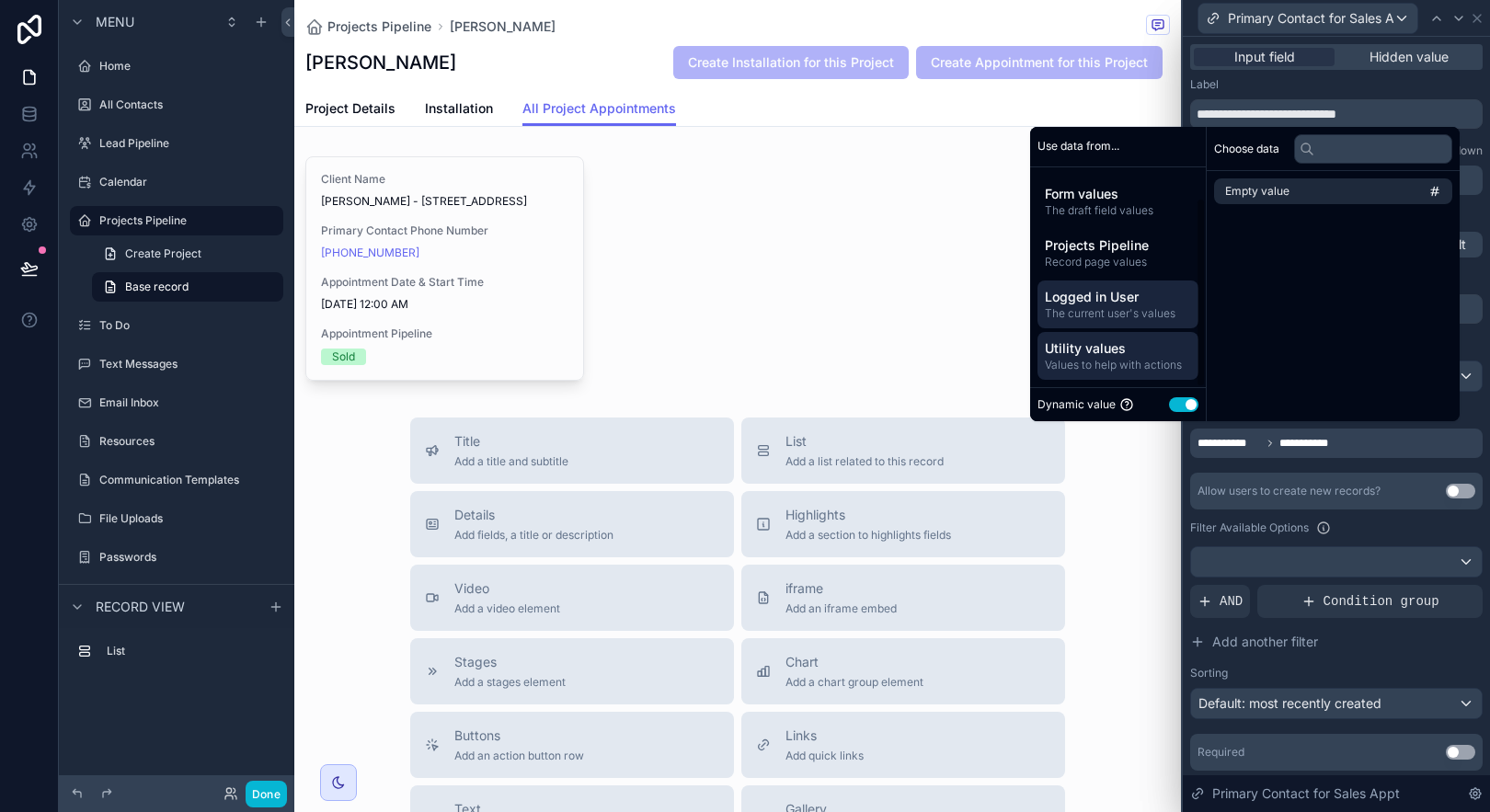
click at [1129, 307] on span "The current user's values" at bounding box center [1118, 314] width 146 height 15
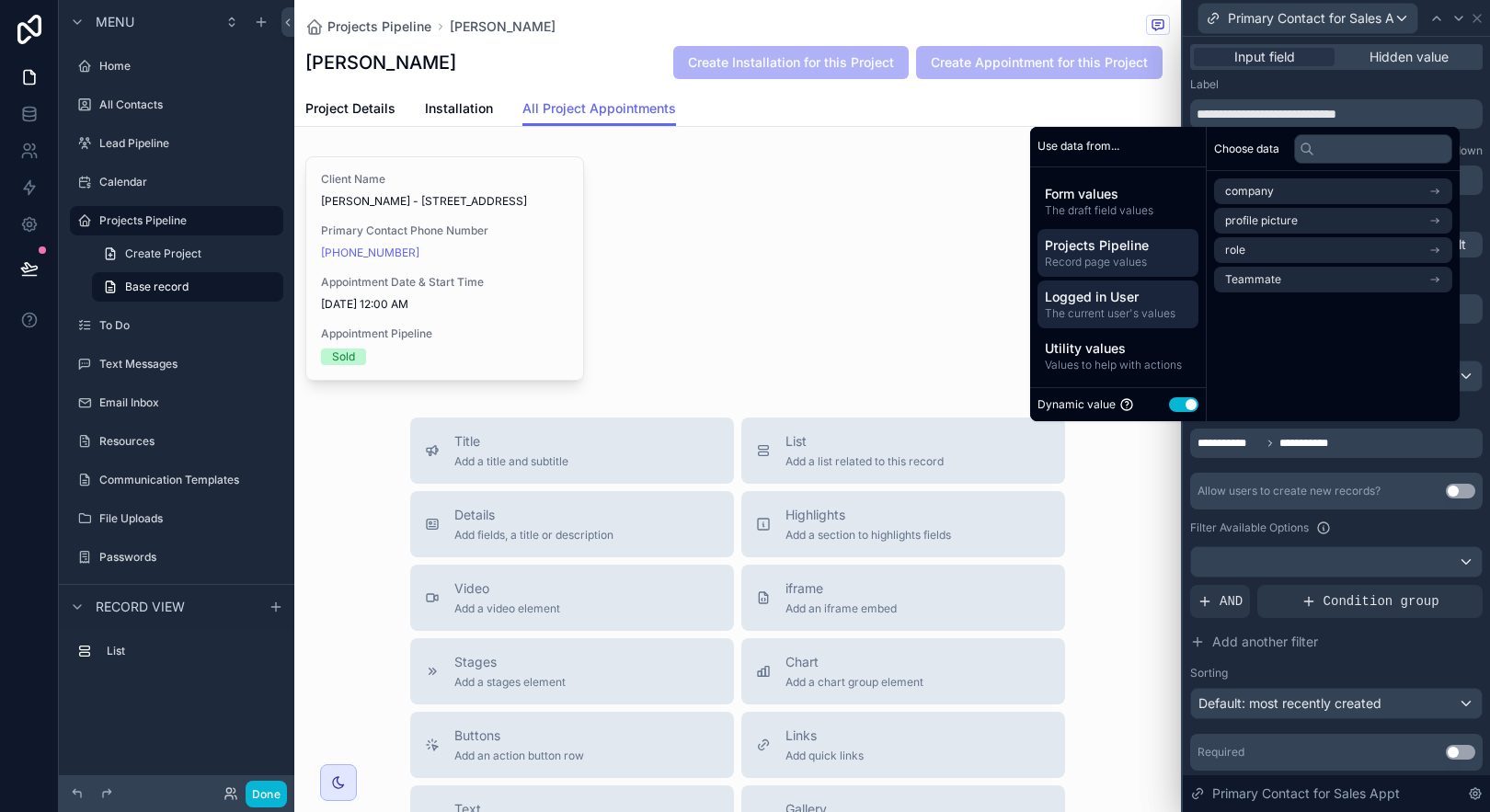
click at [1117, 260] on span "Record page values" at bounding box center [1118, 262] width 146 height 15
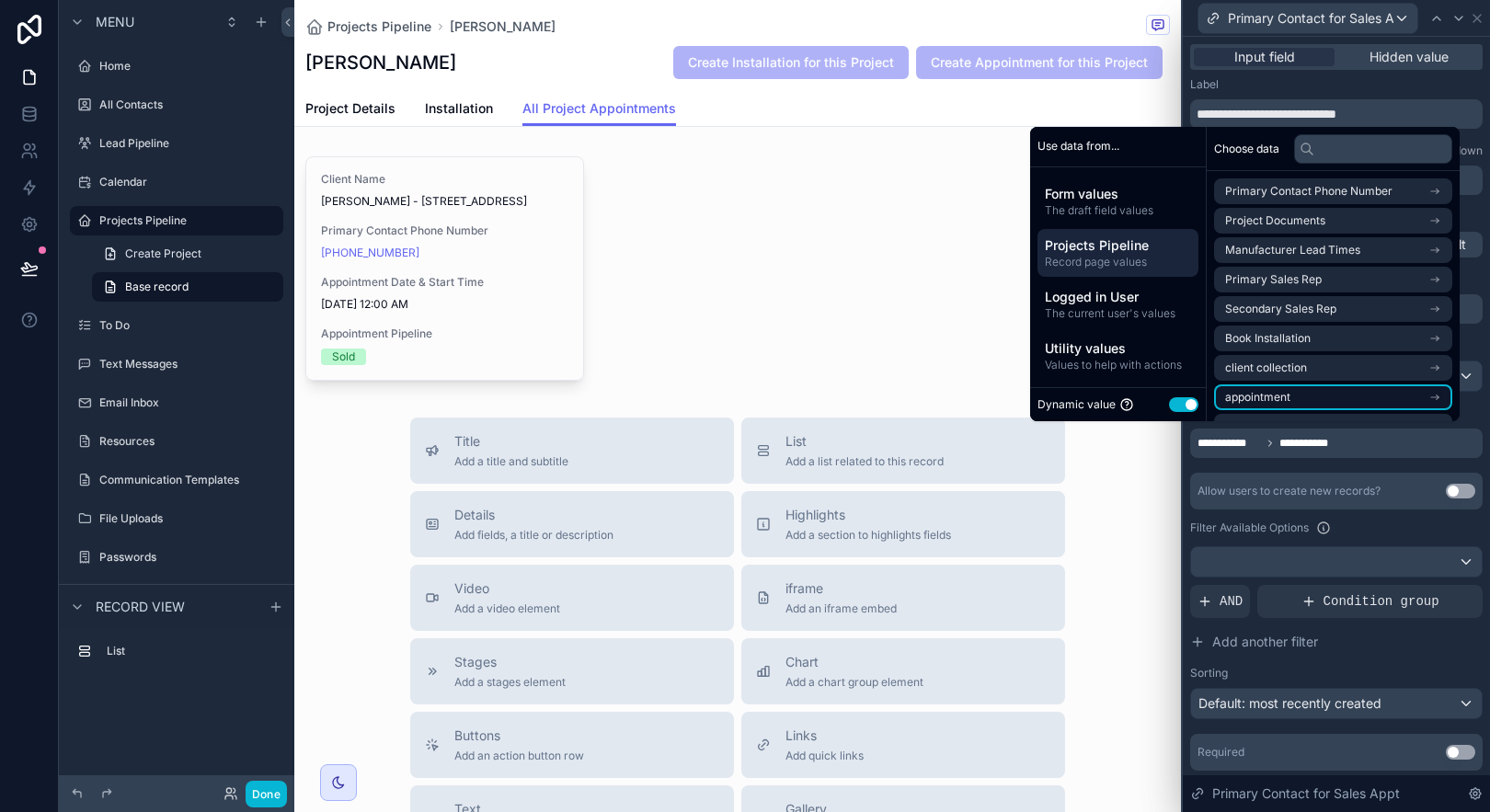
click at [1301, 389] on li "appointment" at bounding box center [1333, 397] width 239 height 25
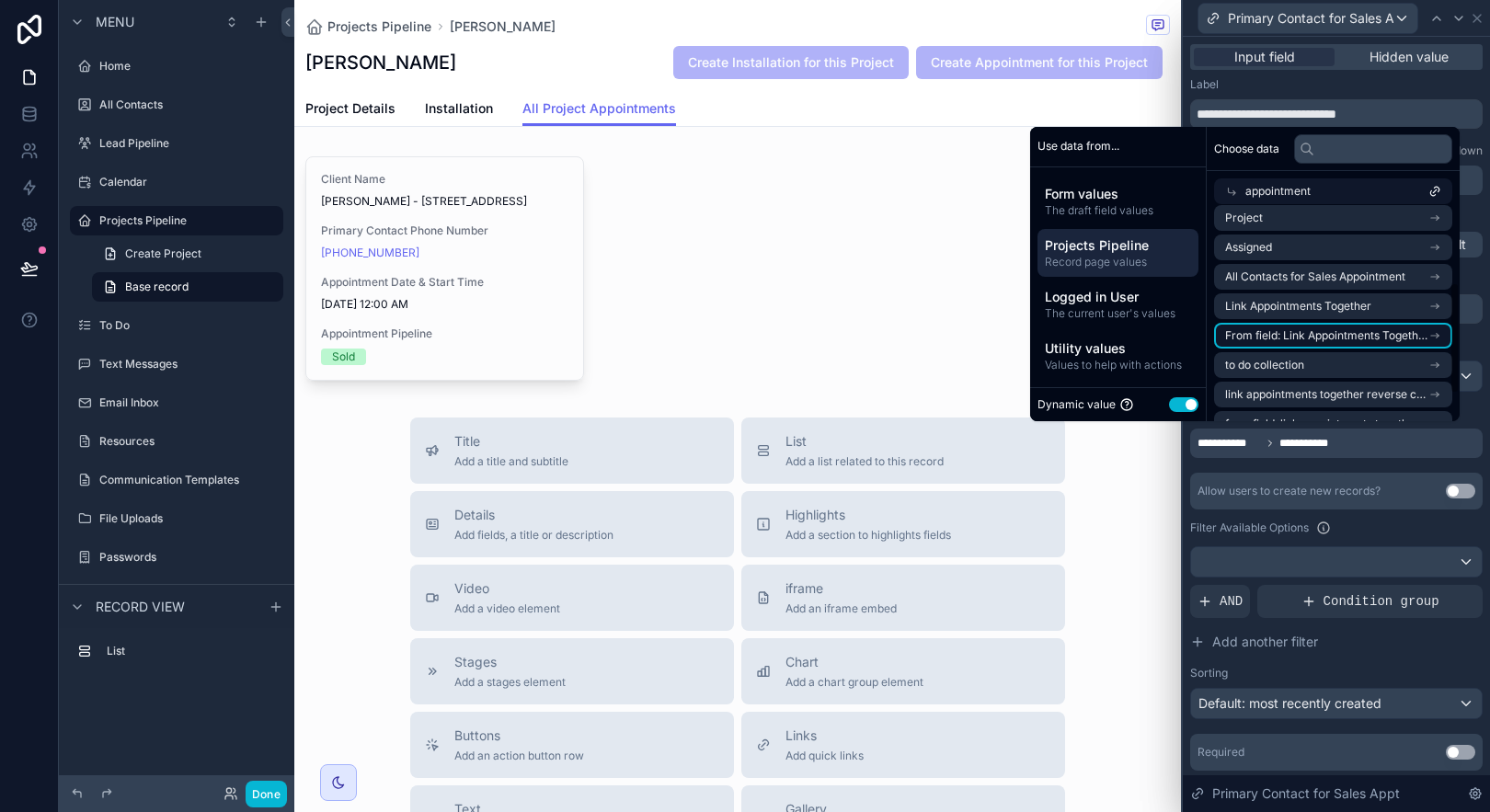
scroll to position [156, 0]
click at [1382, 305] on li "Link Appointments Together" at bounding box center [1333, 304] width 239 height 25
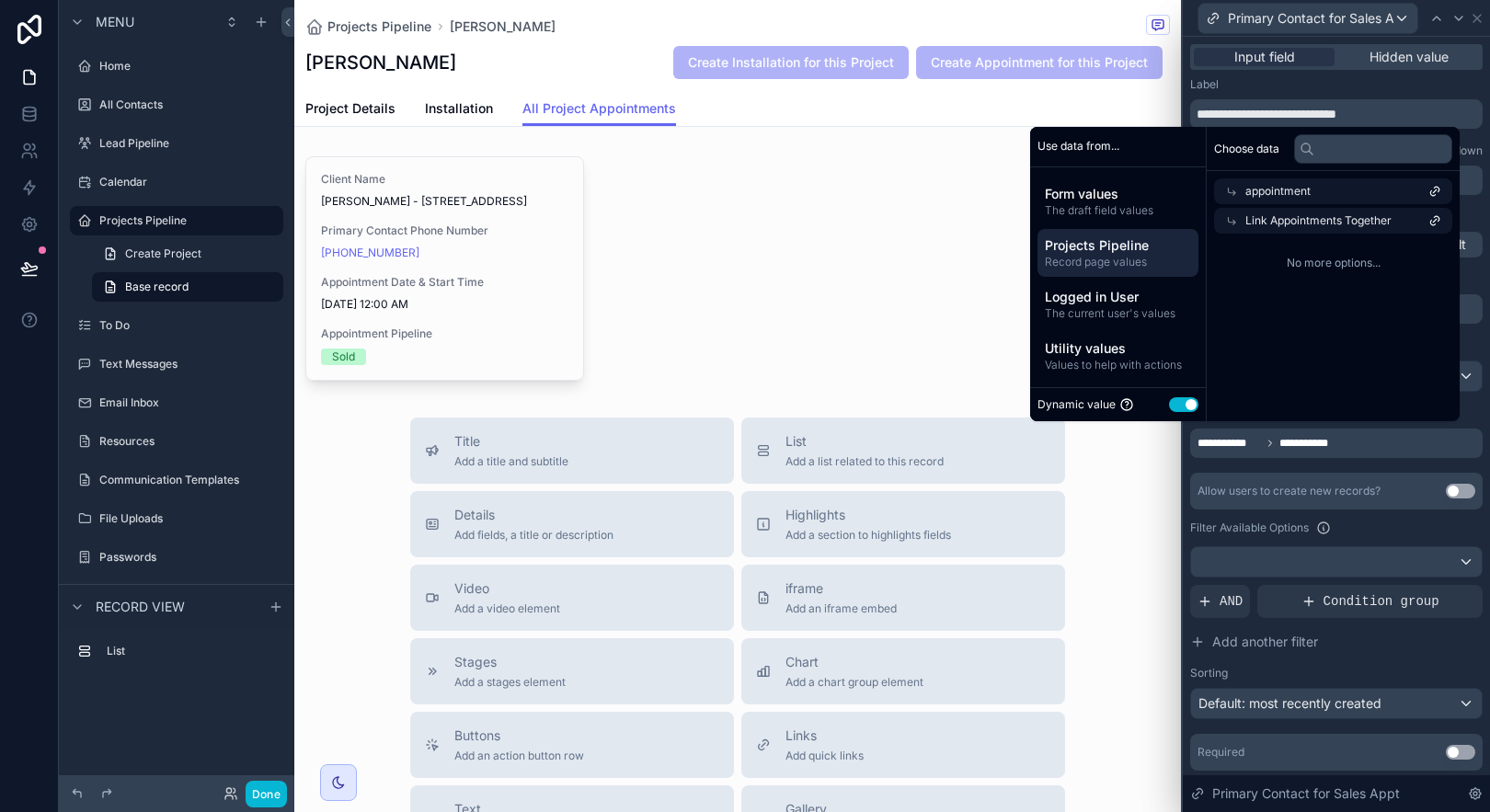
click at [1281, 219] on span "Link Appointments Together" at bounding box center [1319, 220] width 146 height 15
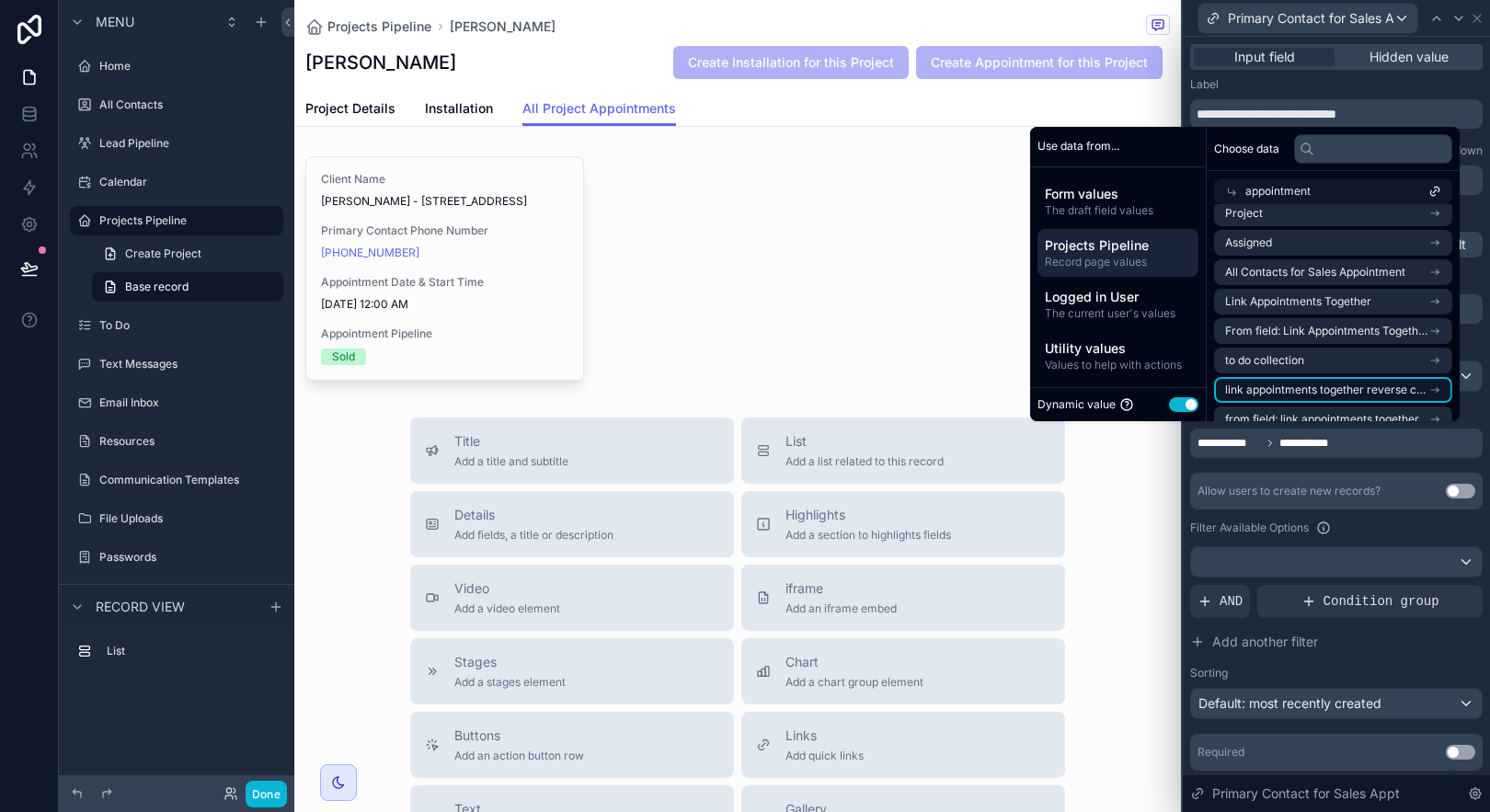
scroll to position [206, 0]
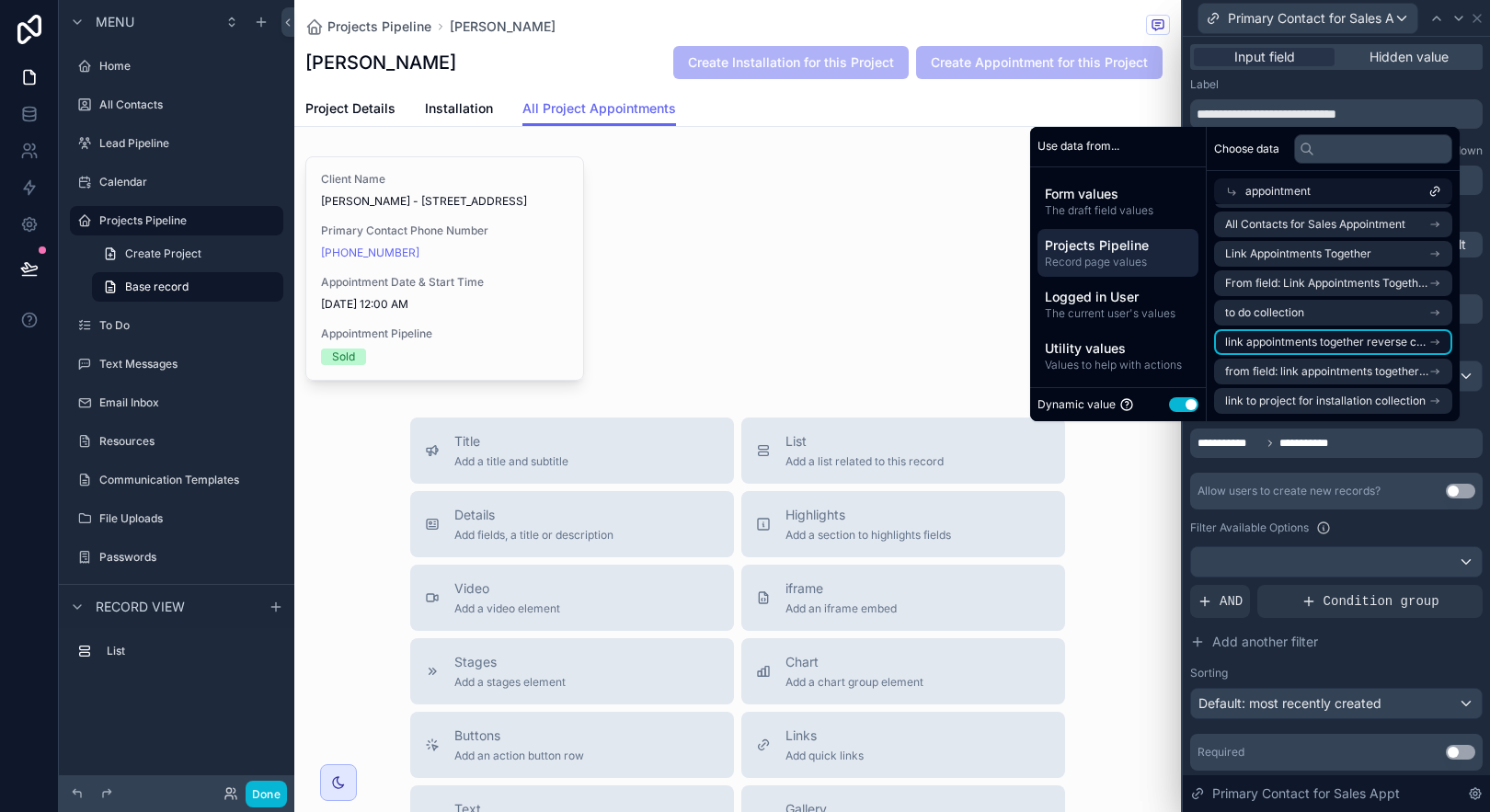
click at [1359, 340] on span "link appointments together reverse collection" at bounding box center [1326, 342] width 204 height 15
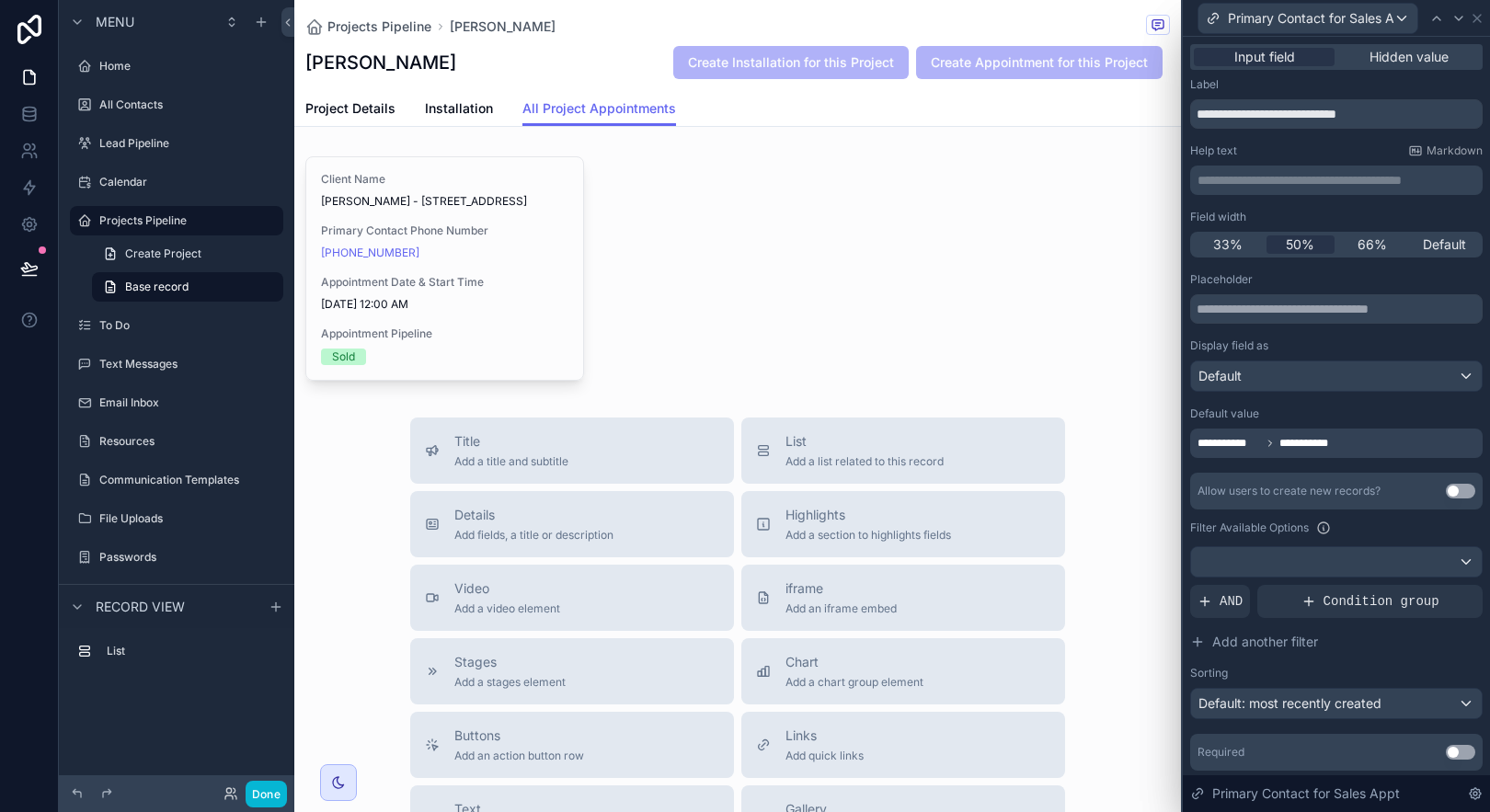
click at [1382, 459] on div "**********" at bounding box center [1336, 522] width 292 height 498
click at [1480, 11] on icon at bounding box center [1476, 18] width 15 height 15
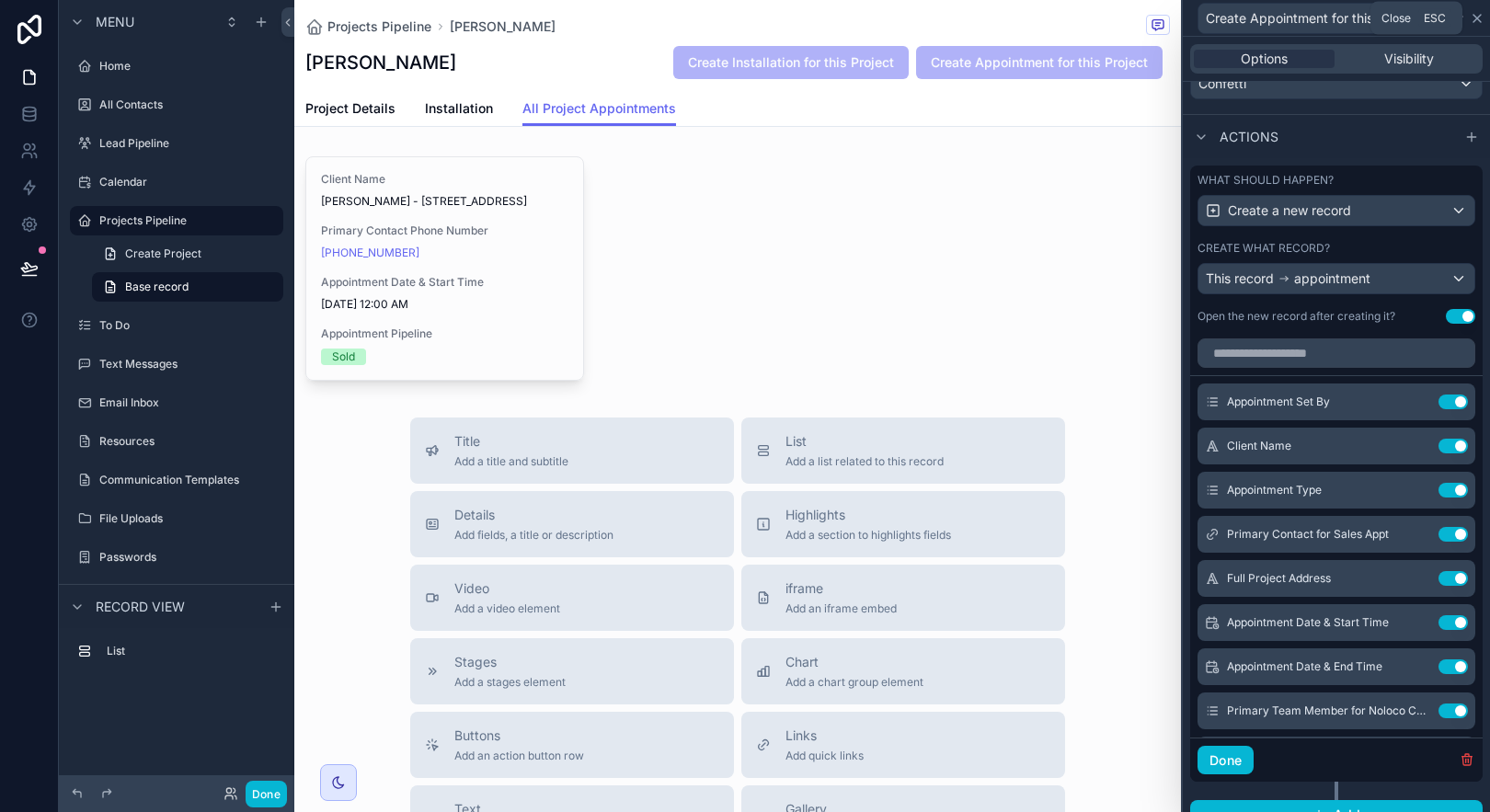
click at [1480, 22] on icon at bounding box center [1476, 18] width 15 height 15
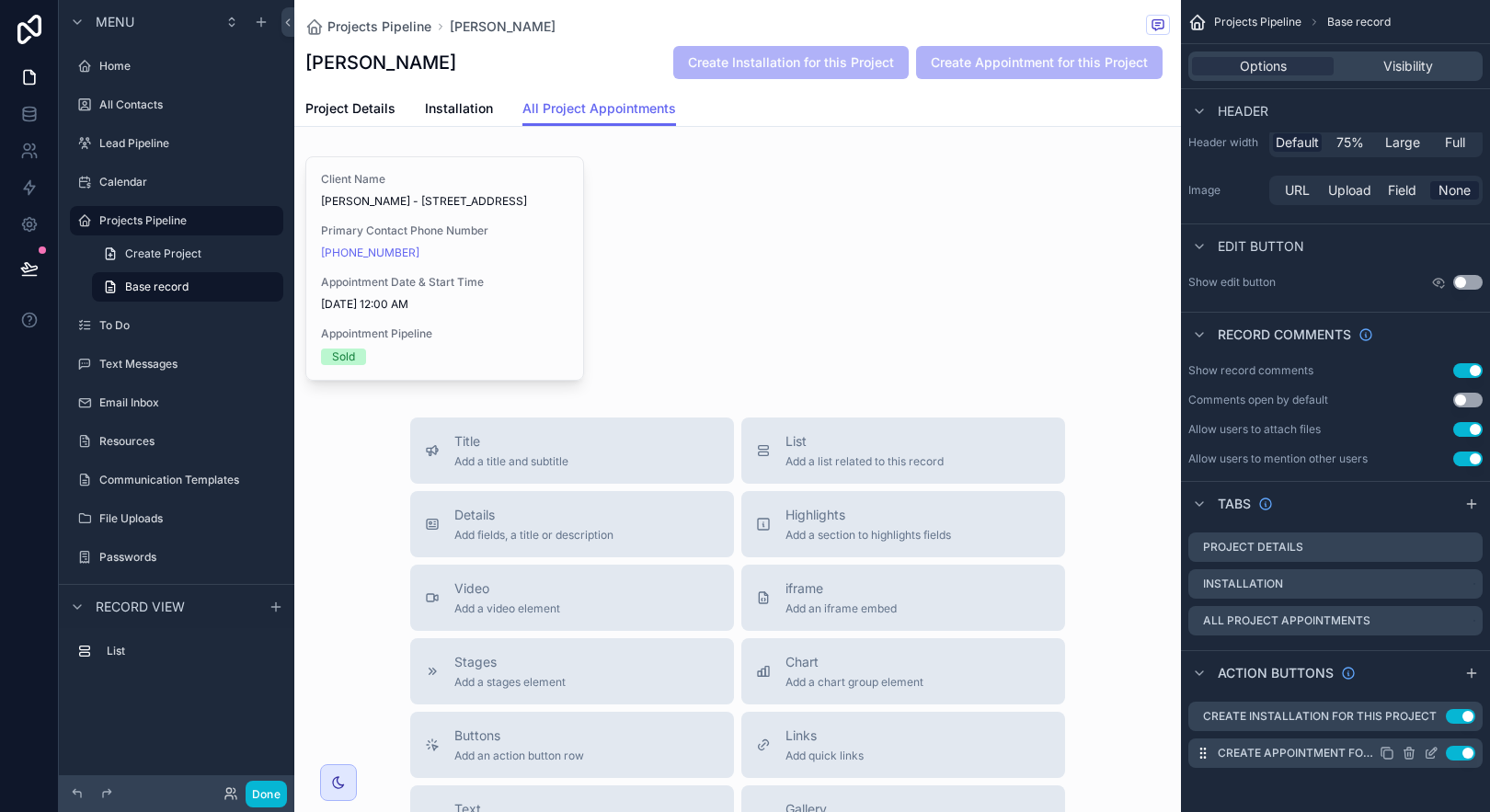
click at [1406, 755] on icon "scrollable content" at bounding box center [1408, 753] width 15 height 15
click at [1434, 724] on icon at bounding box center [1438, 723] width 15 height 15
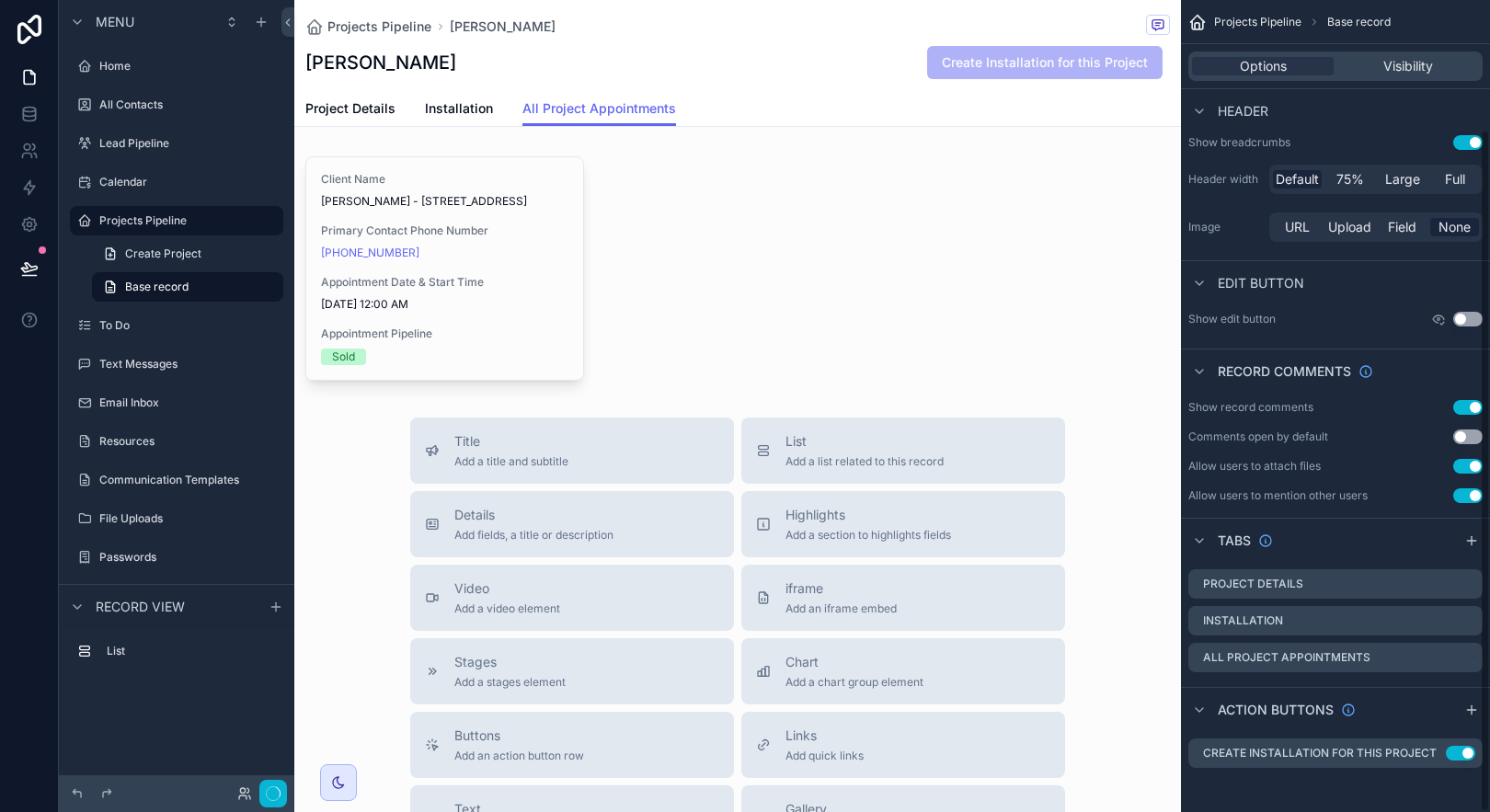
scroll to position [154, 0]
click at [1387, 752] on icon "scrollable content" at bounding box center [1387, 753] width 15 height 15
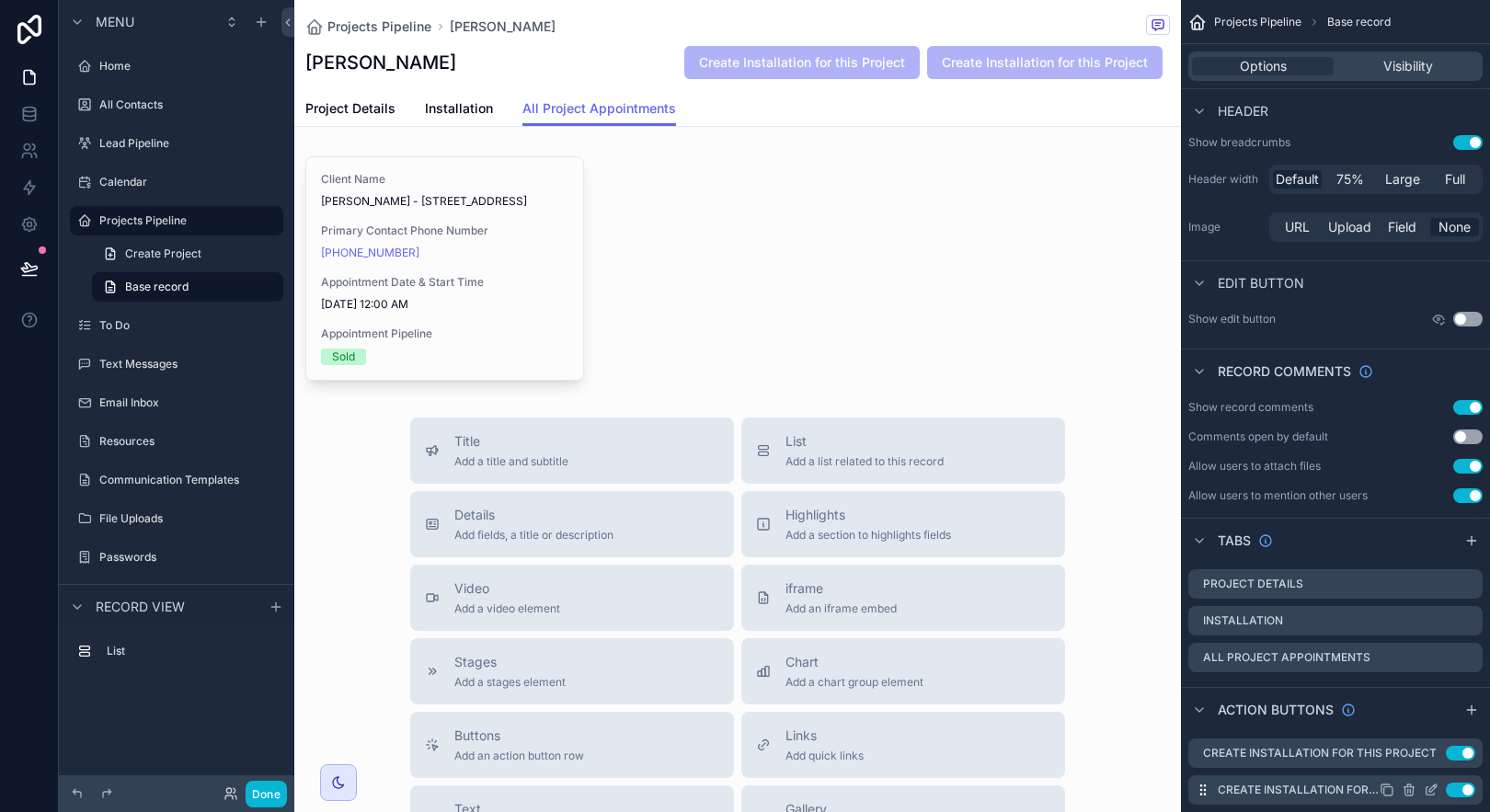
click at [1427, 789] on icon "scrollable content" at bounding box center [1431, 790] width 15 height 15
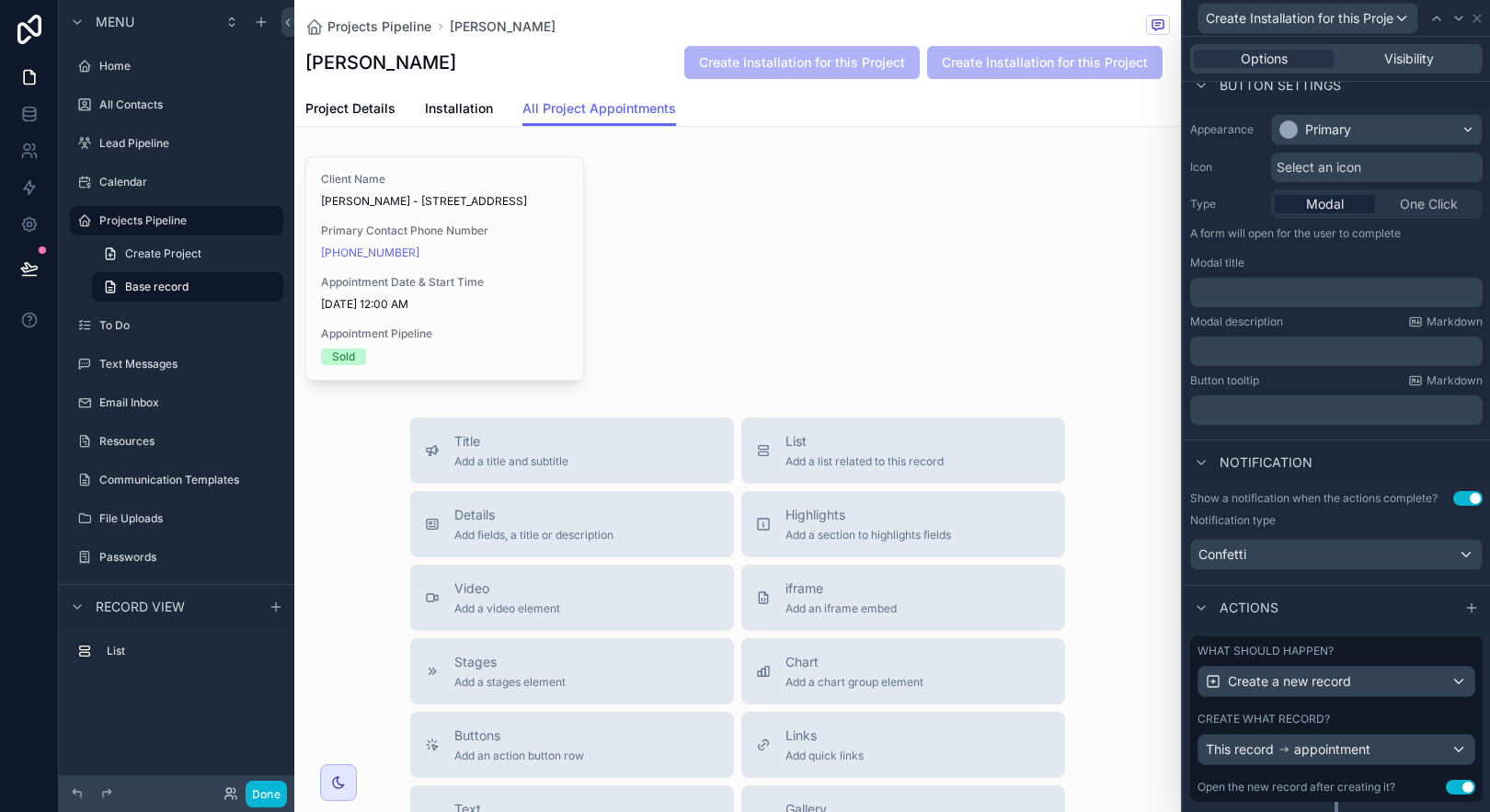
scroll to position [166, 0]
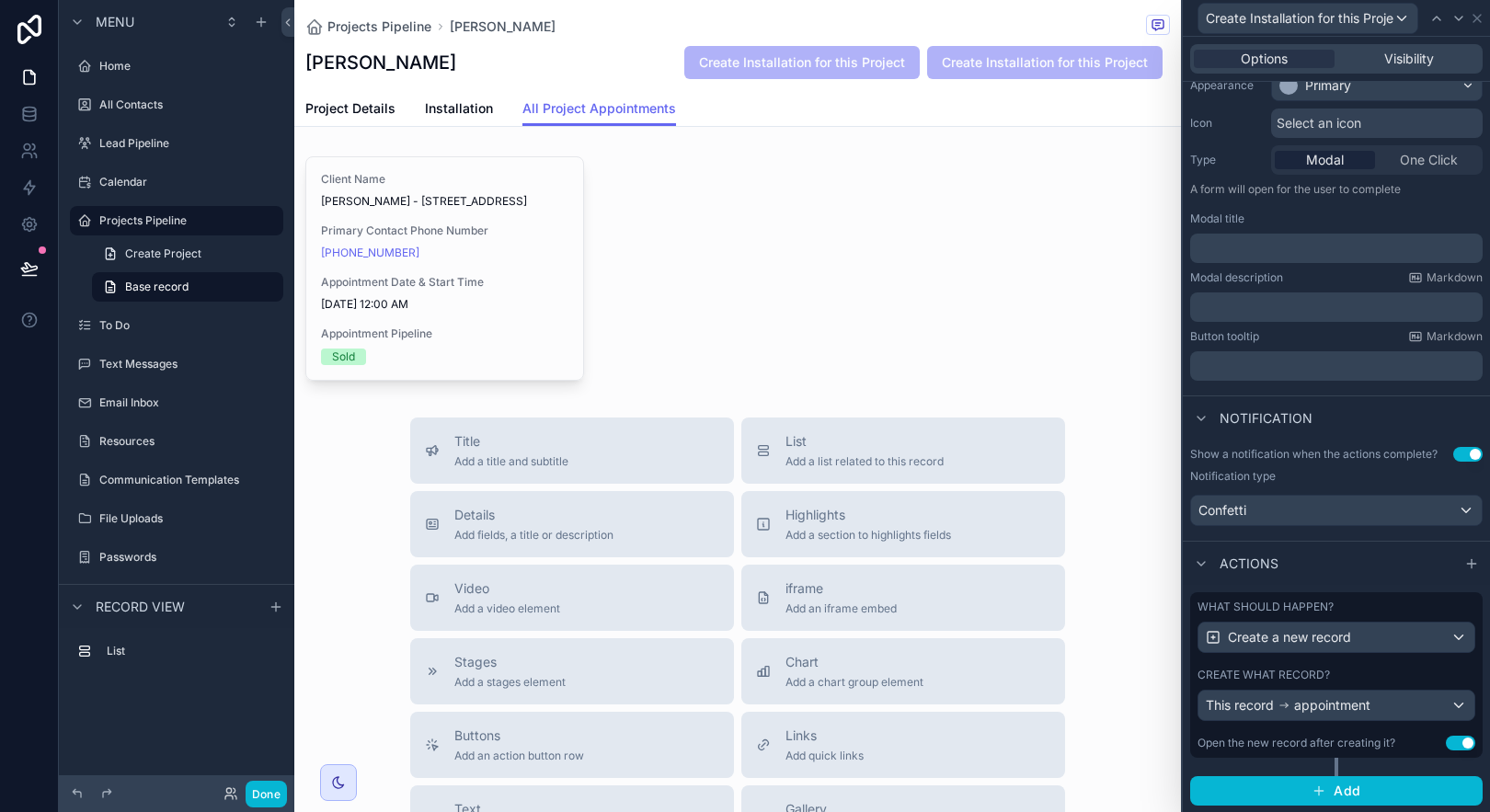
click at [1352, 670] on div "Create what record?" at bounding box center [1336, 675] width 278 height 15
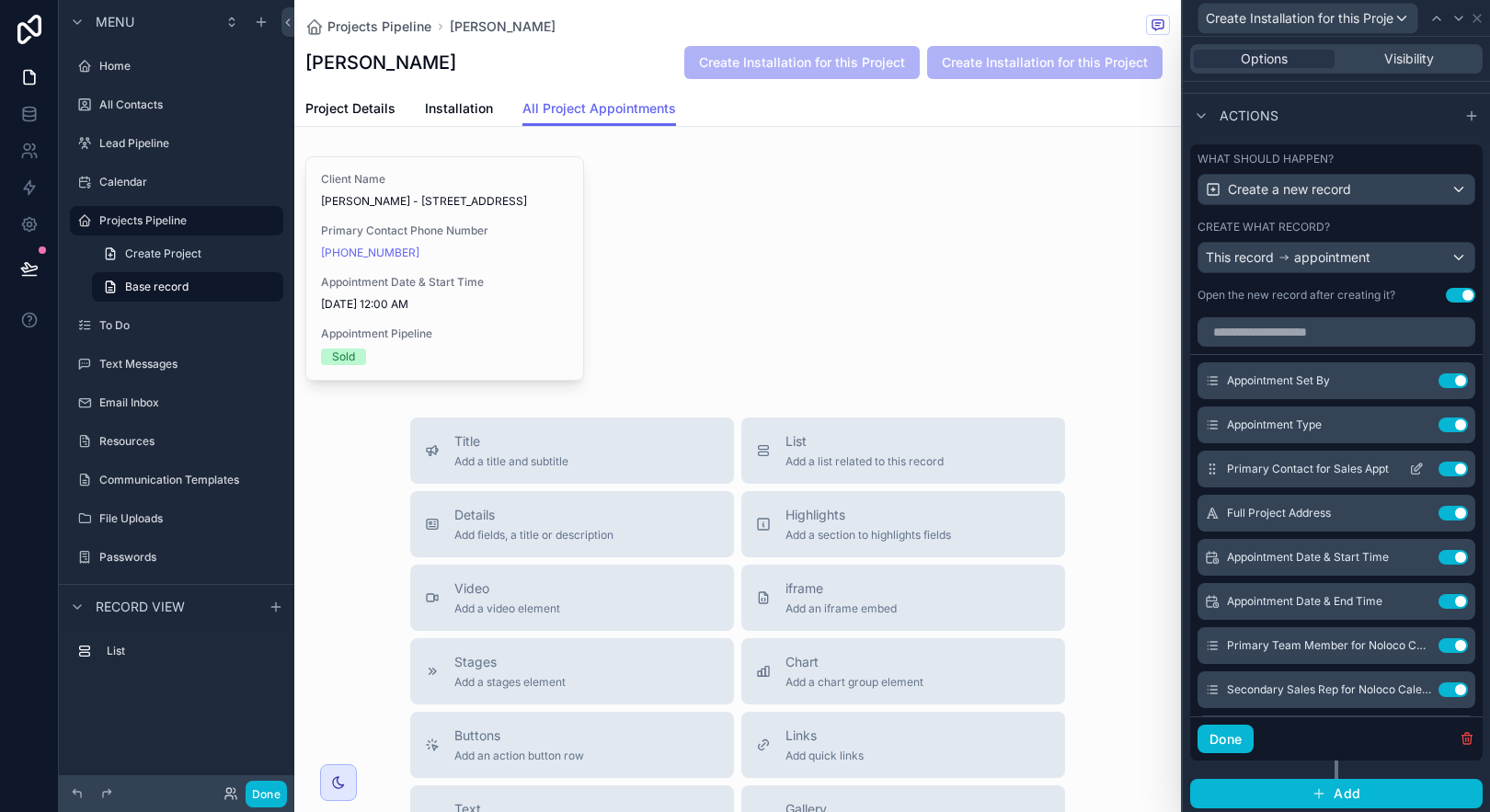
scroll to position [613, 0]
click at [1409, 469] on icon at bounding box center [1416, 469] width 15 height 15
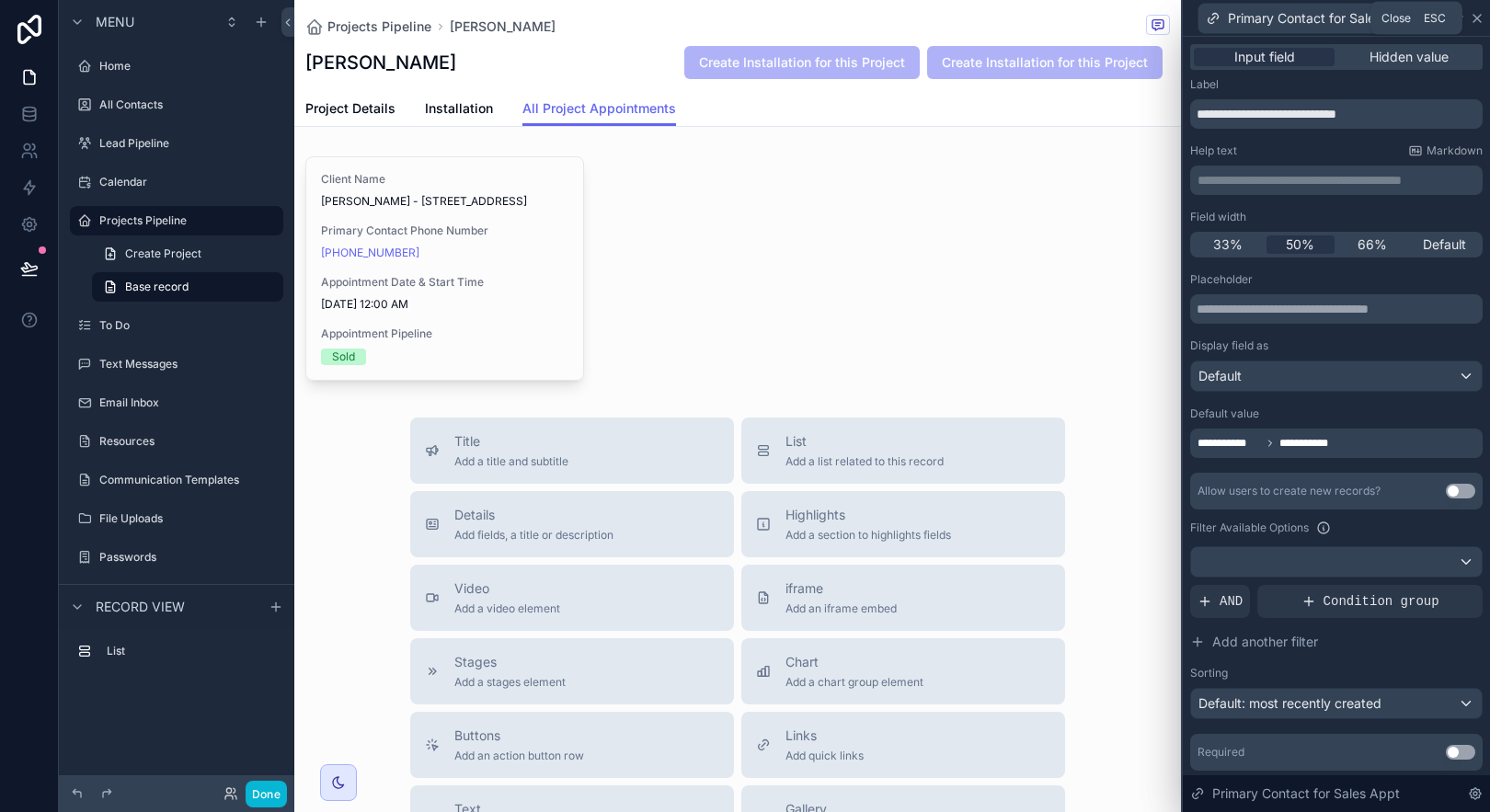
click at [1480, 17] on icon at bounding box center [1476, 18] width 15 height 15
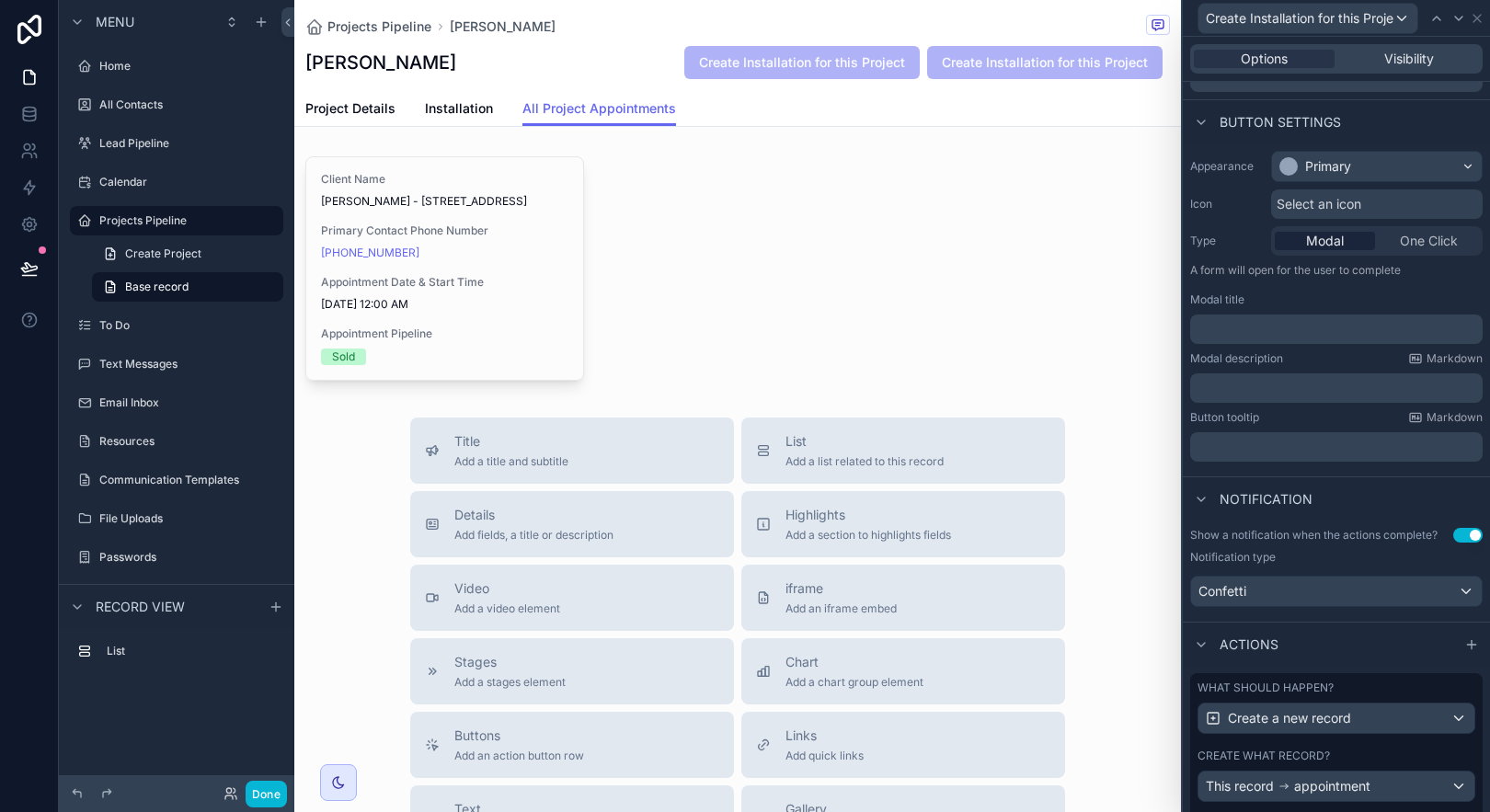
scroll to position [0, 0]
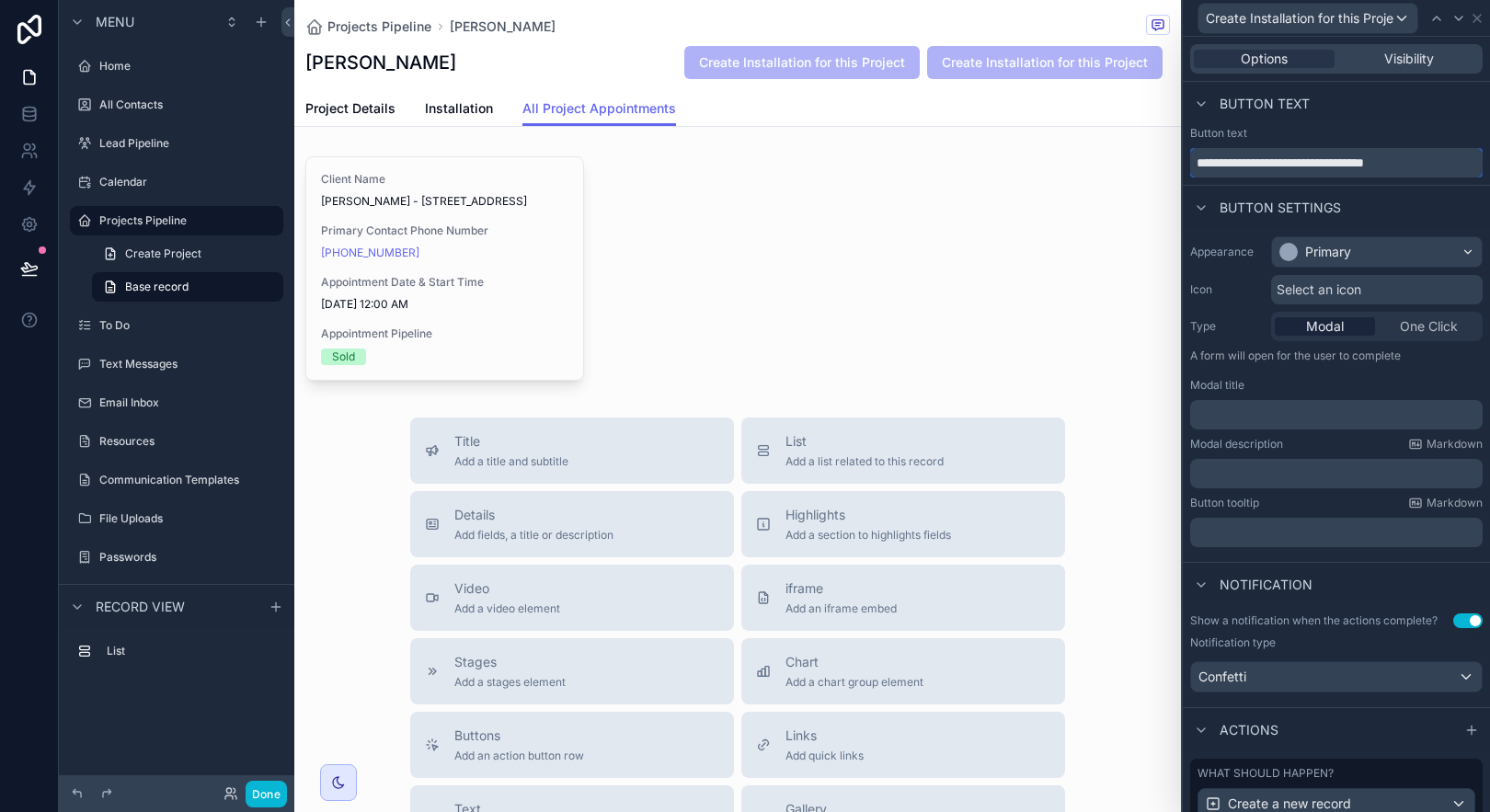
drag, startPoint x: 1304, startPoint y: 162, endPoint x: 1240, endPoint y: 157, distance: 64.2
click at [1240, 157] on input "**********" at bounding box center [1336, 163] width 292 height 29
type input "**********"
click at [1477, 19] on icon at bounding box center [1476, 18] width 15 height 15
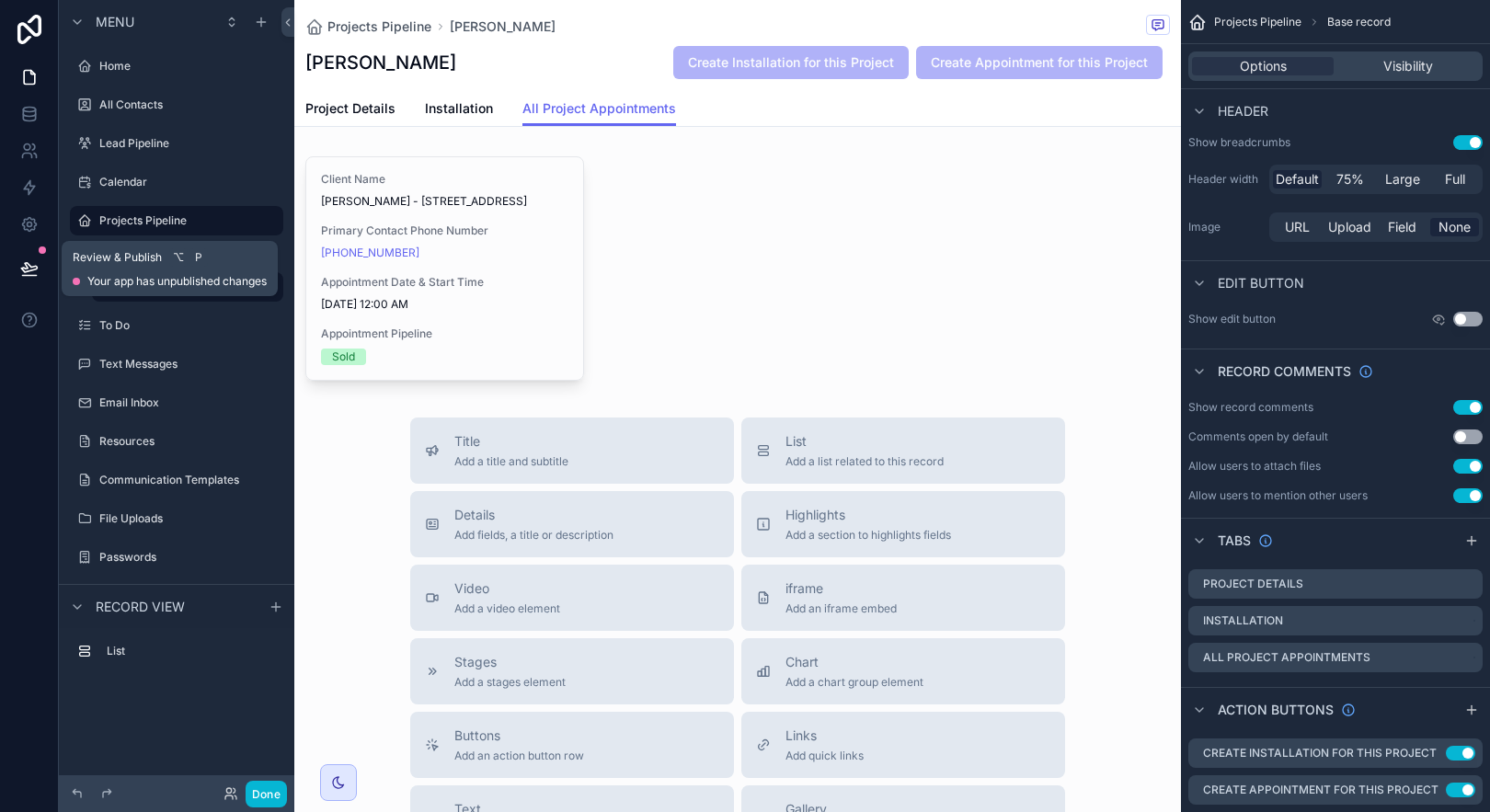
click at [37, 257] on button at bounding box center [29, 268] width 41 height 52
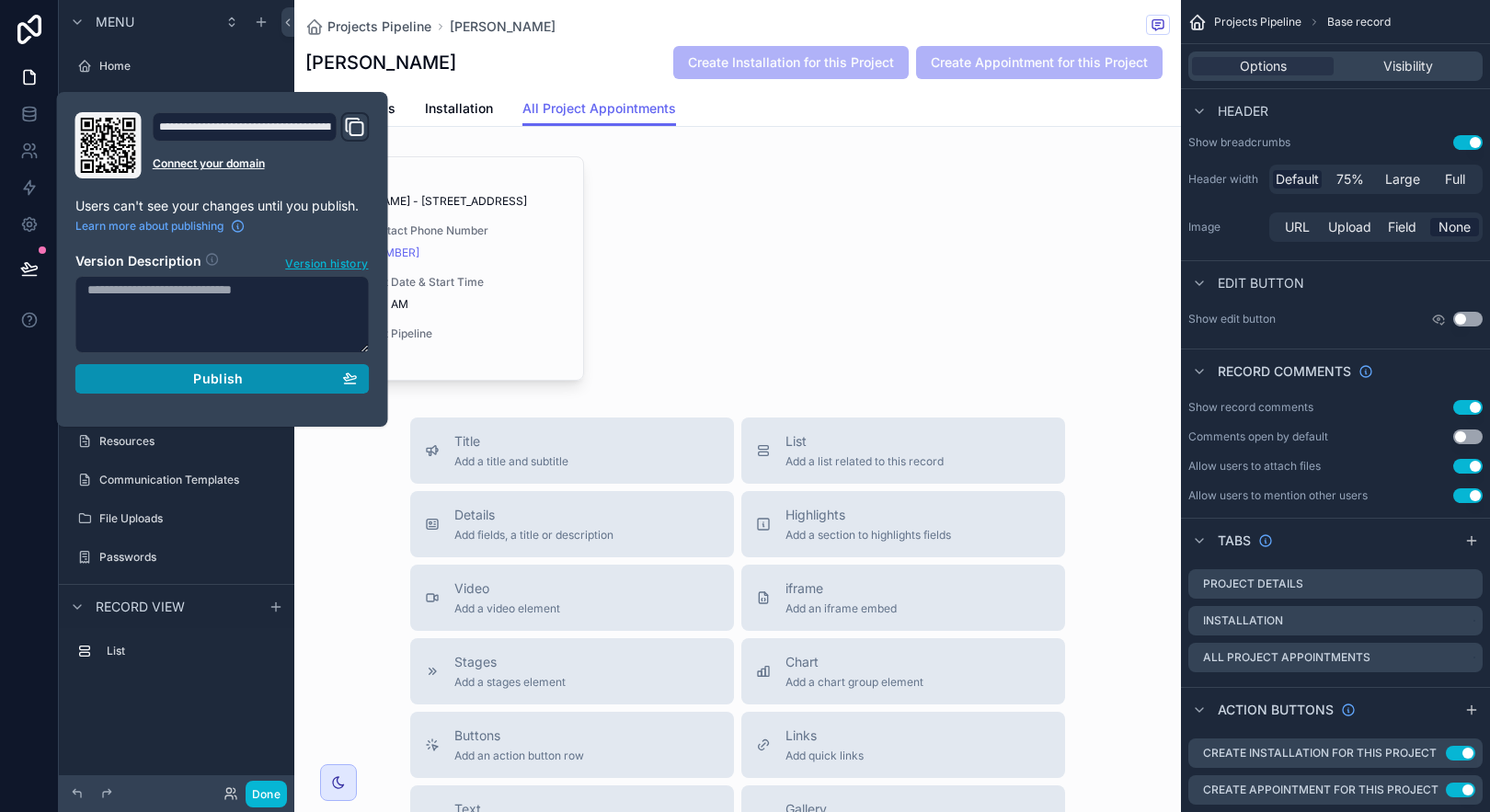
click at [207, 382] on span "Publish" at bounding box center [217, 379] width 50 height 17
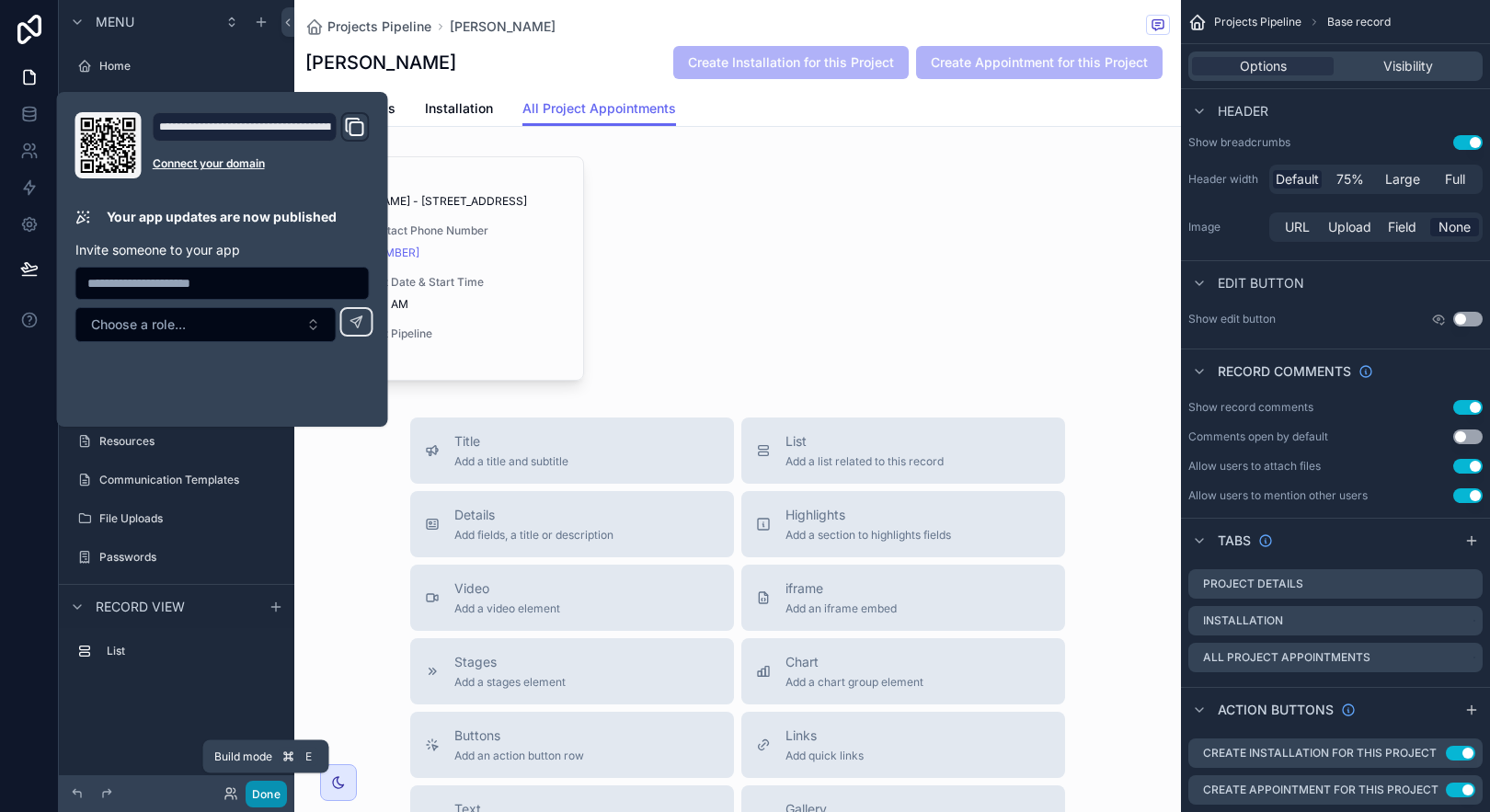
click at [274, 791] on button "Done" at bounding box center [266, 794] width 42 height 26
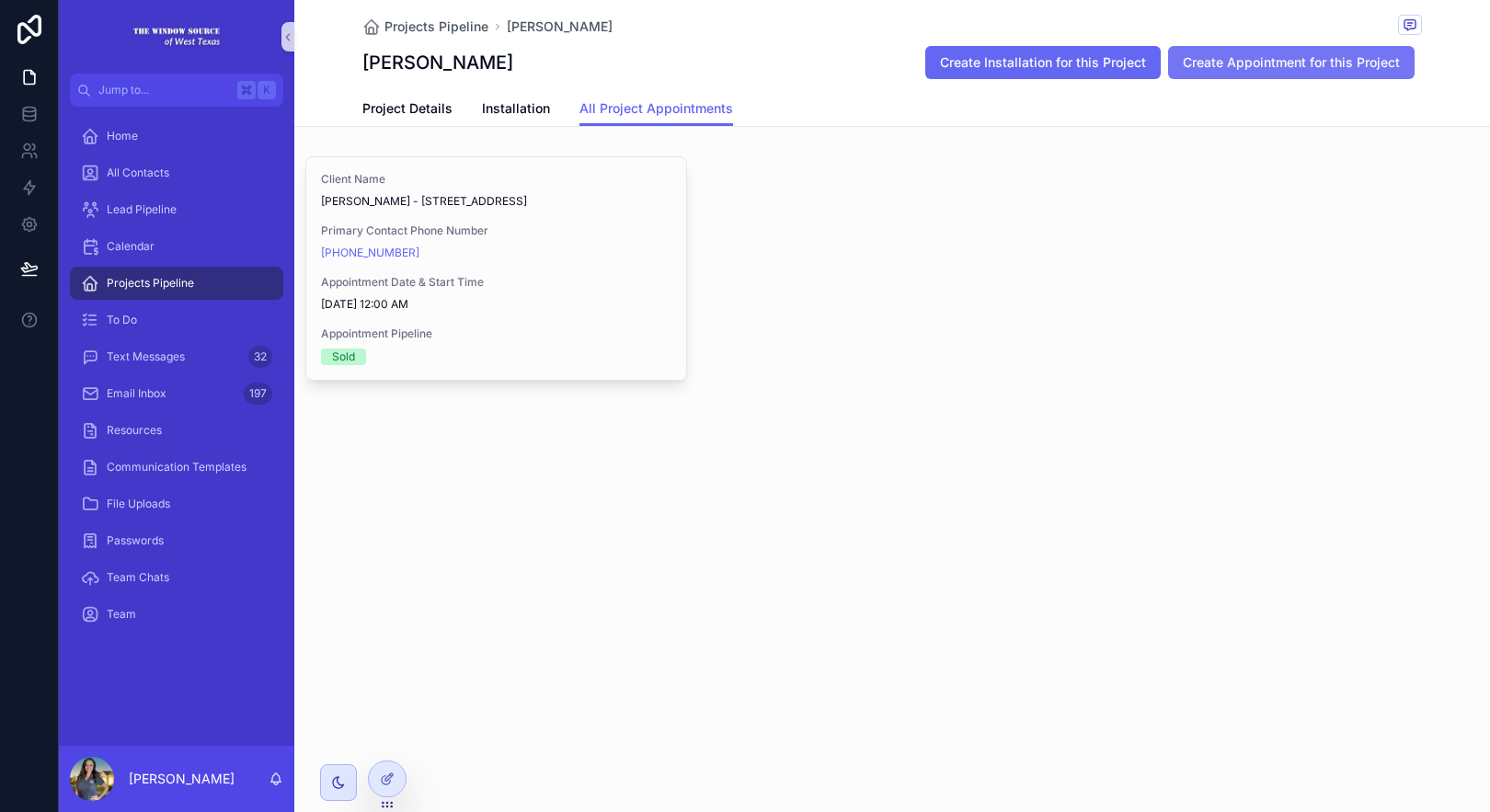
click at [1317, 54] on button "Create Appointment for this Project" at bounding box center [1290, 62] width 246 height 33
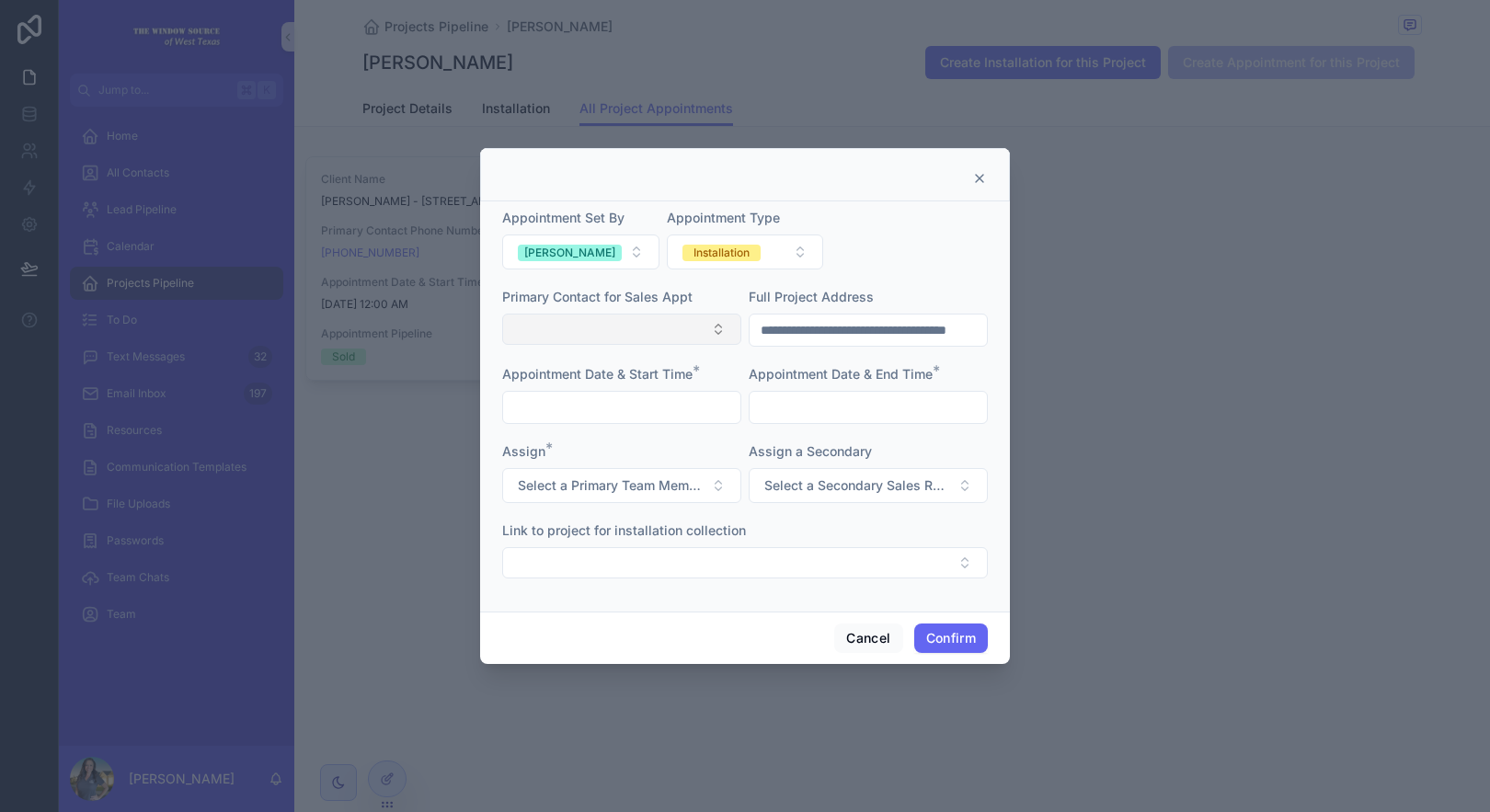
click at [699, 320] on button "Select Button" at bounding box center [622, 329] width 240 height 31
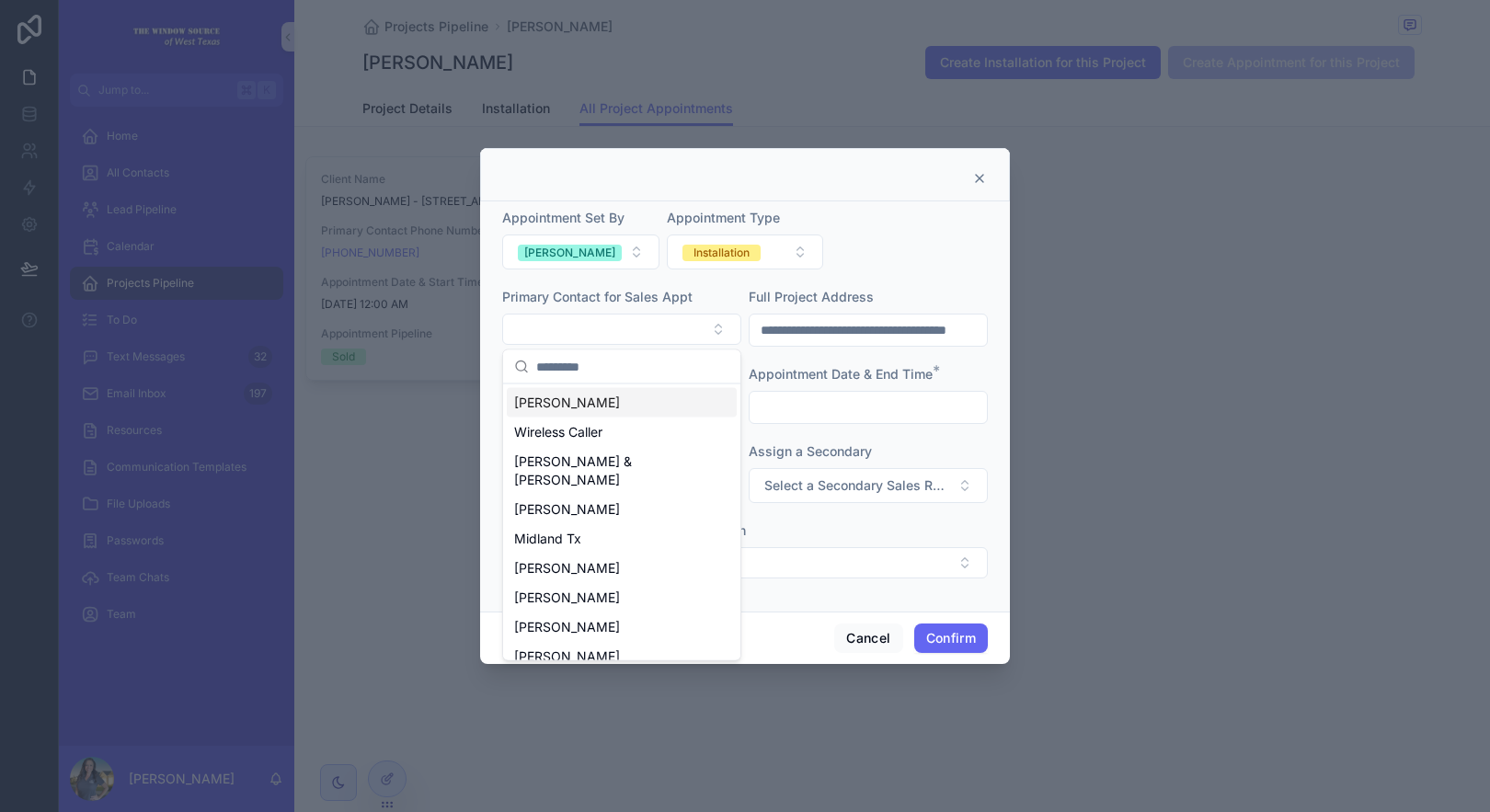
click at [883, 278] on form "**********" at bounding box center [745, 402] width 486 height 388
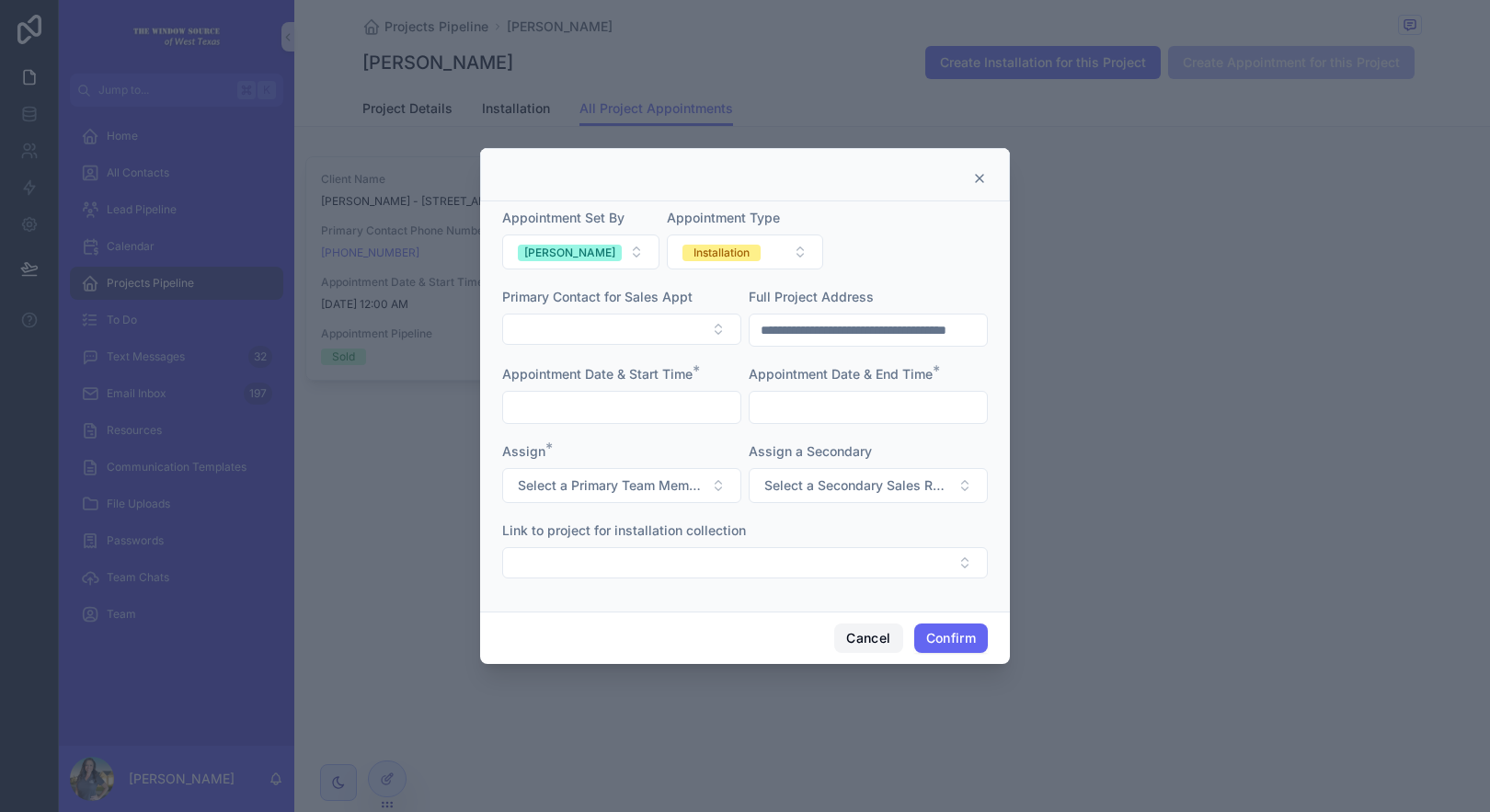
click at [886, 632] on button "Cancel" at bounding box center [869, 638] width 68 height 29
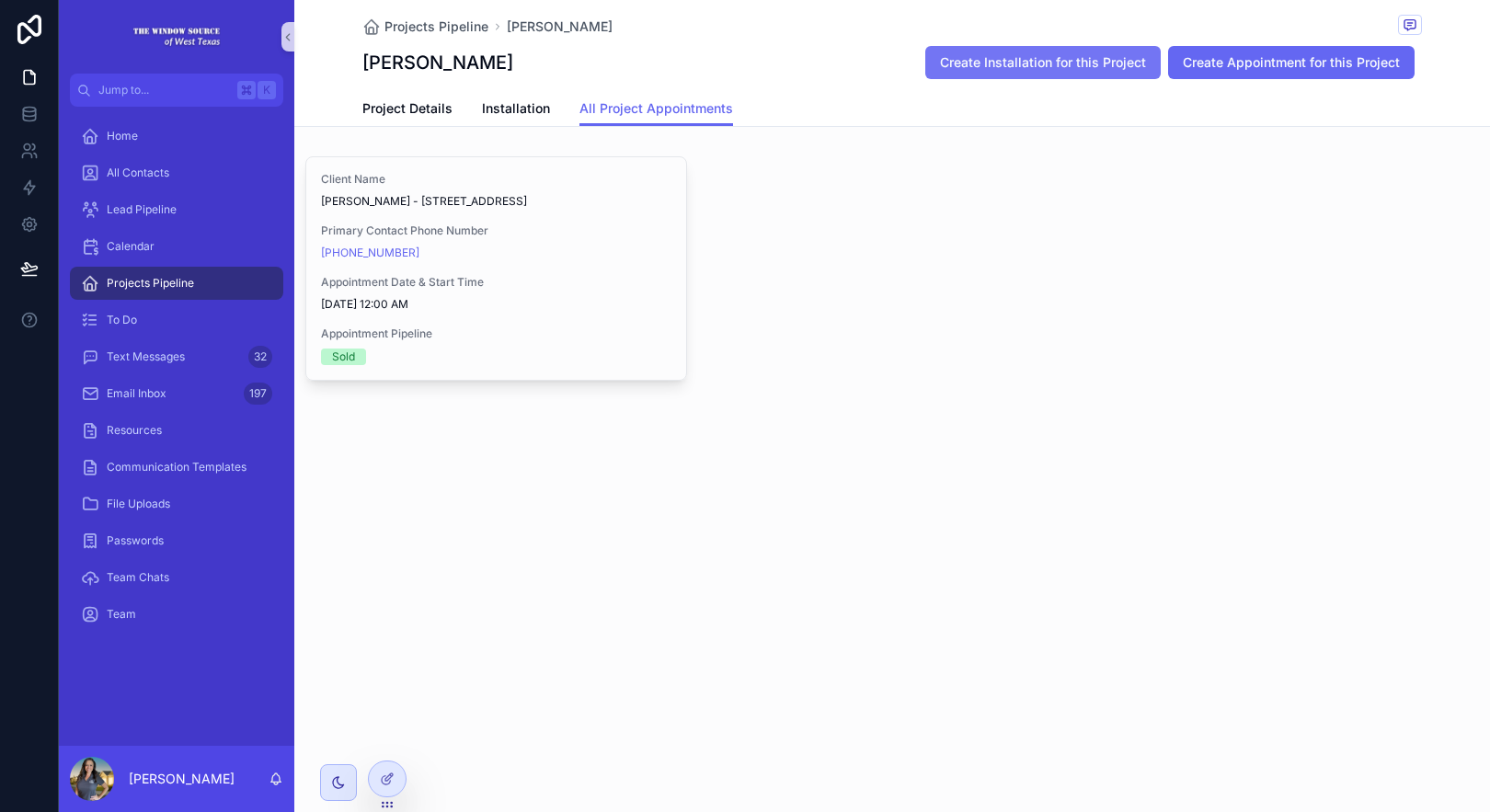
click at [1080, 48] on button "Create Installation for this Project" at bounding box center [1043, 62] width 236 height 33
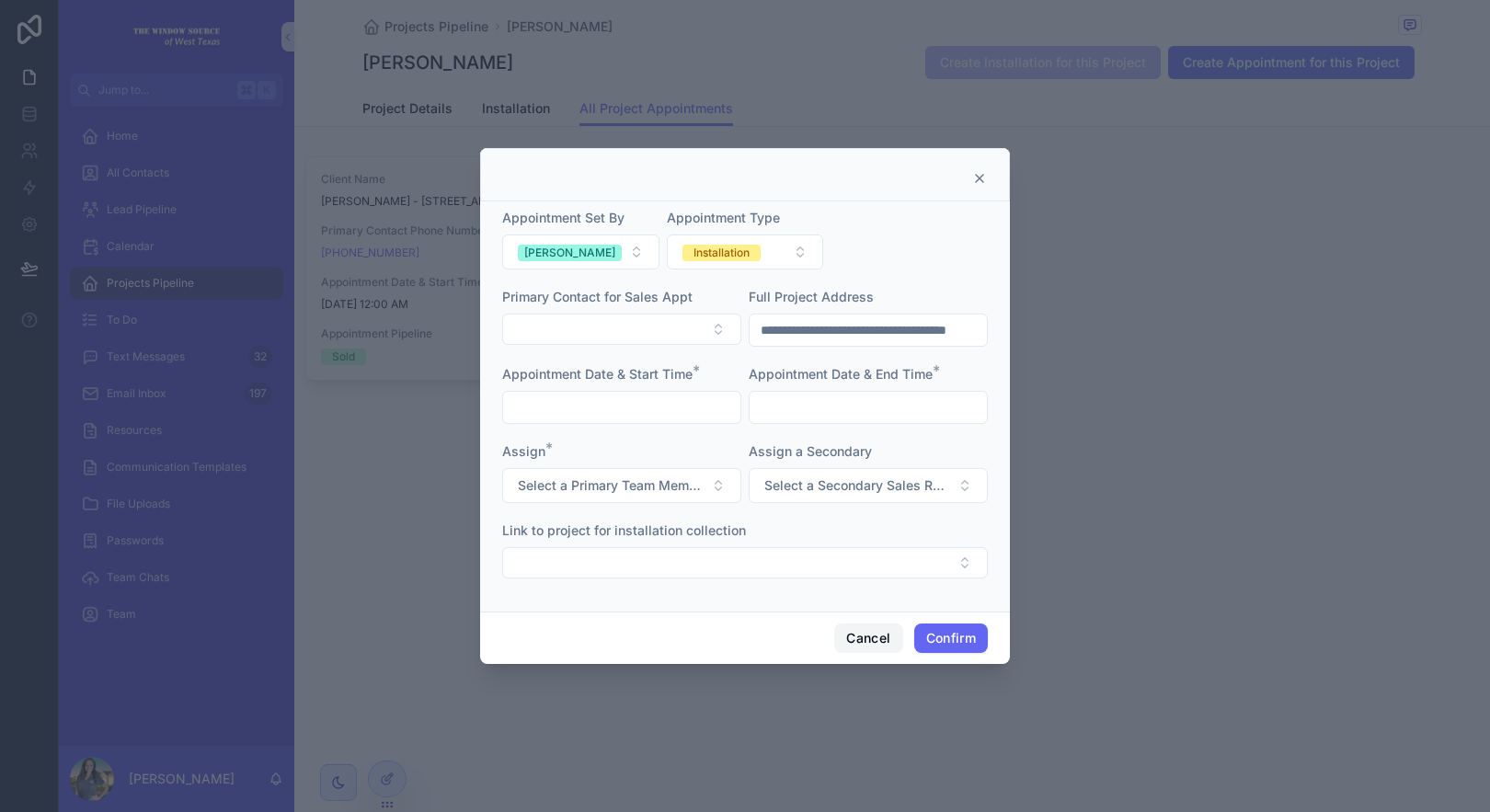
click at [855, 638] on button "Cancel" at bounding box center [869, 638] width 68 height 29
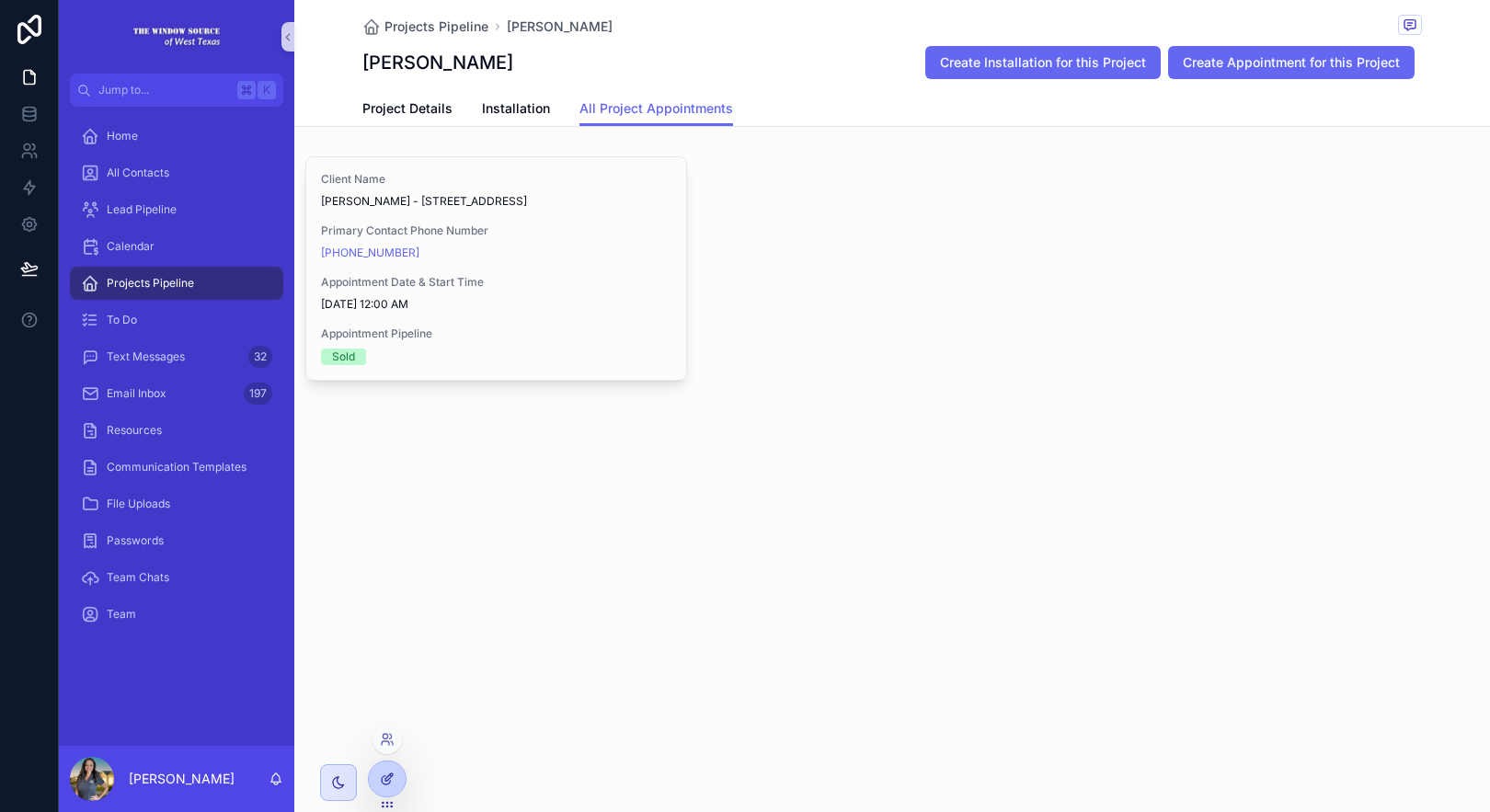
click at [388, 785] on icon at bounding box center [387, 778] width 15 height 15
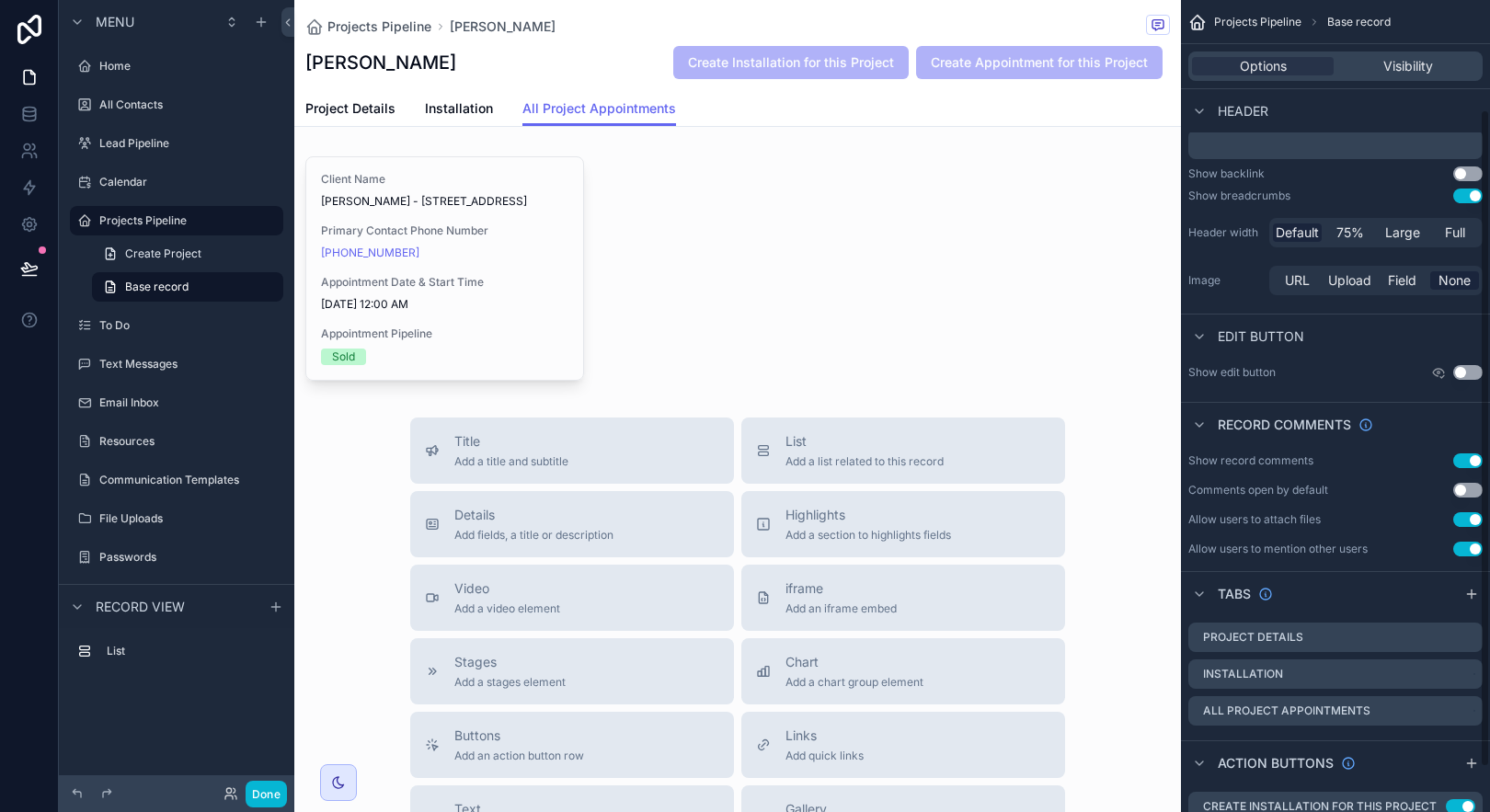
scroll to position [191, 0]
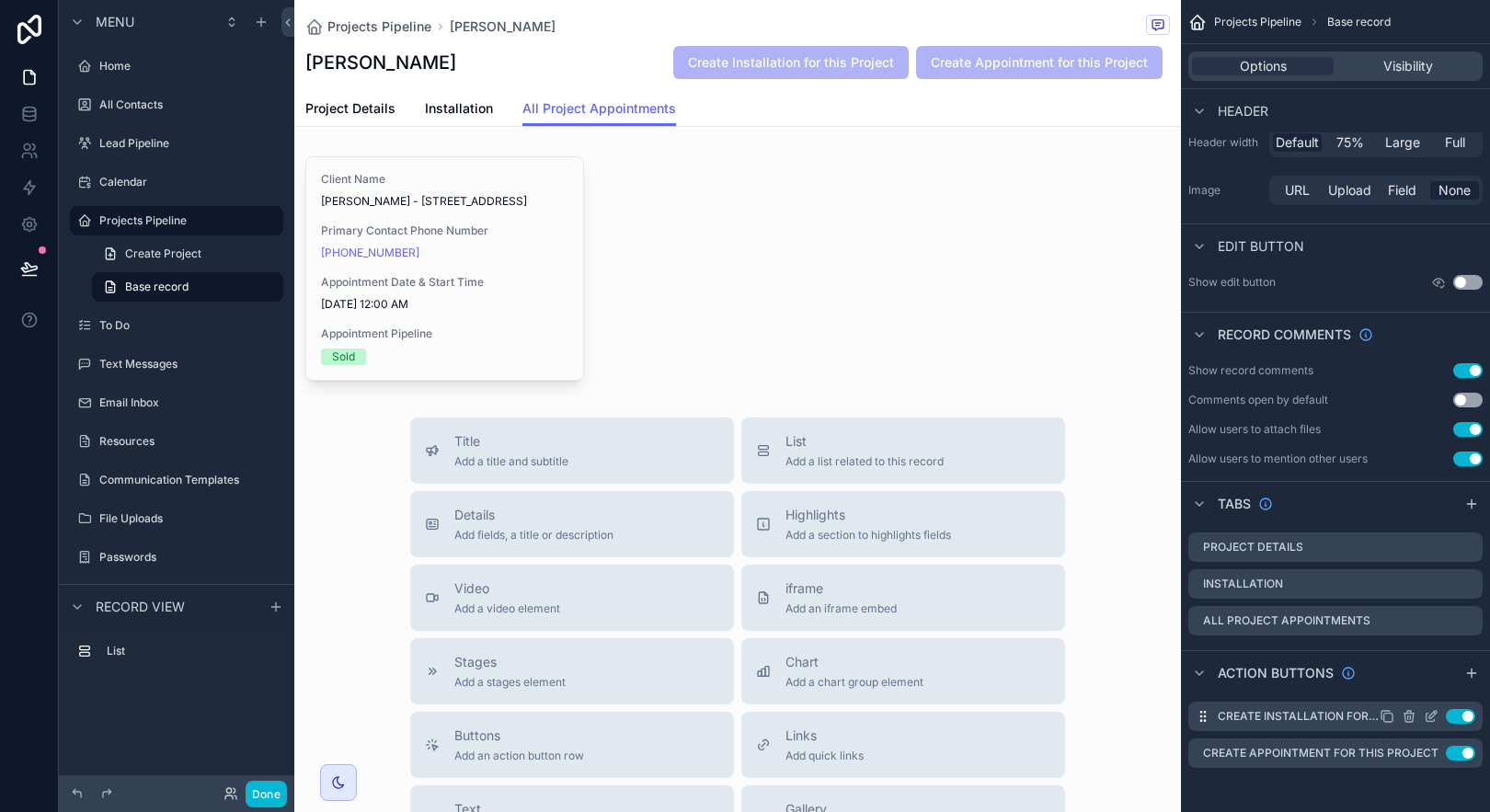
click at [1434, 716] on icon "scrollable content" at bounding box center [1431, 716] width 15 height 15
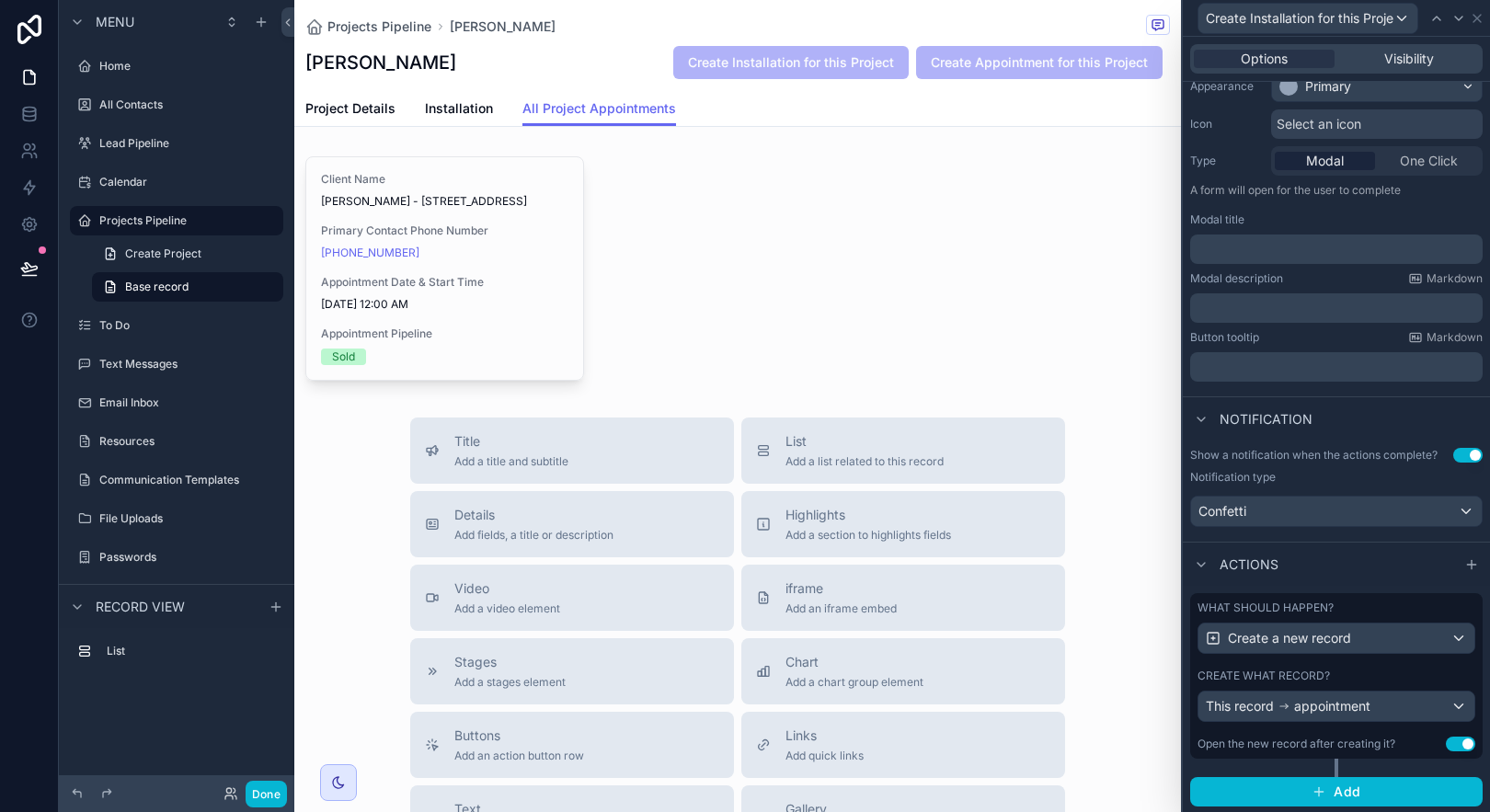
scroll to position [166, 0]
click at [1376, 671] on div "Create what record?" at bounding box center [1336, 675] width 278 height 15
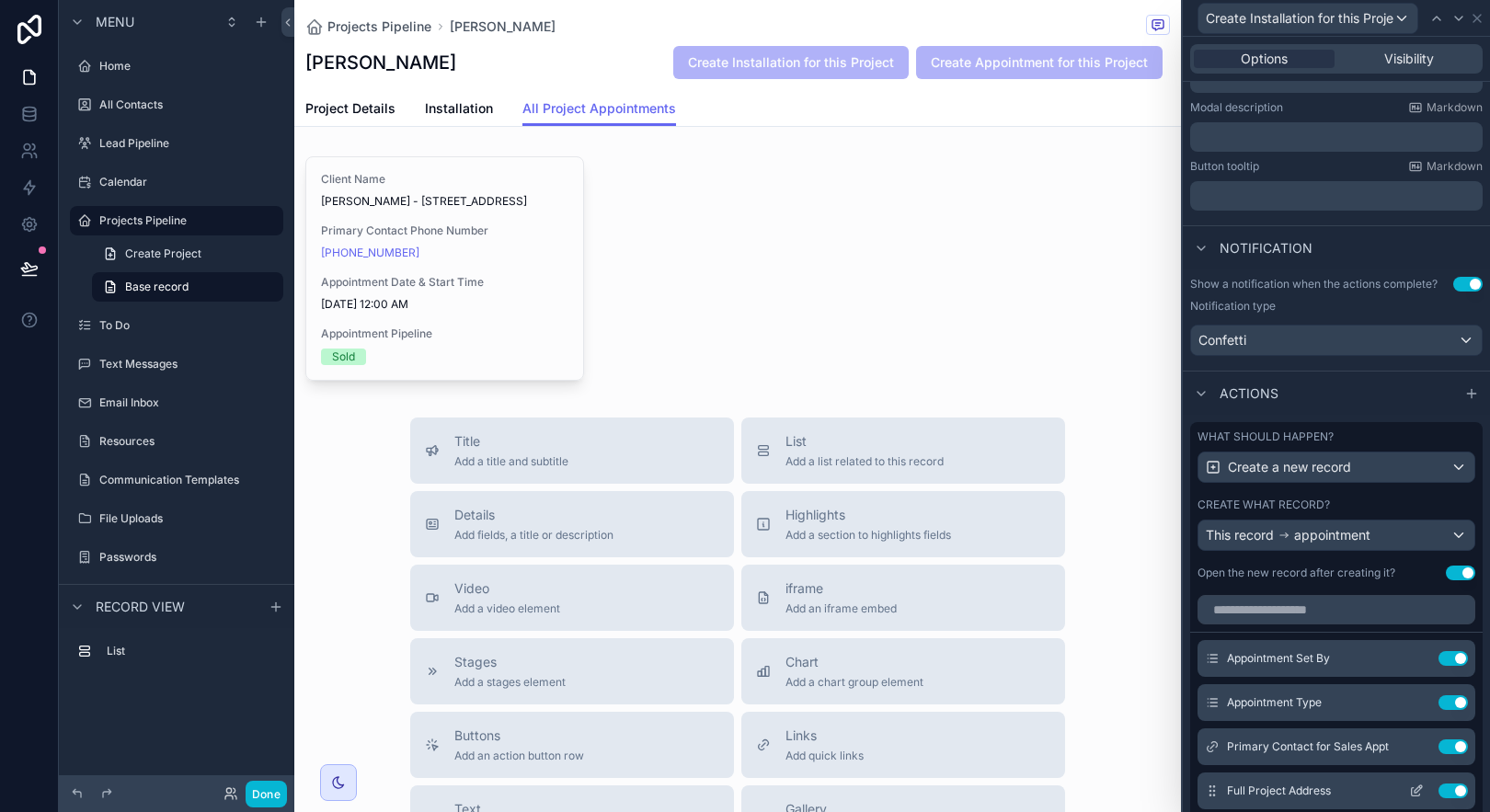
scroll to position [489, 0]
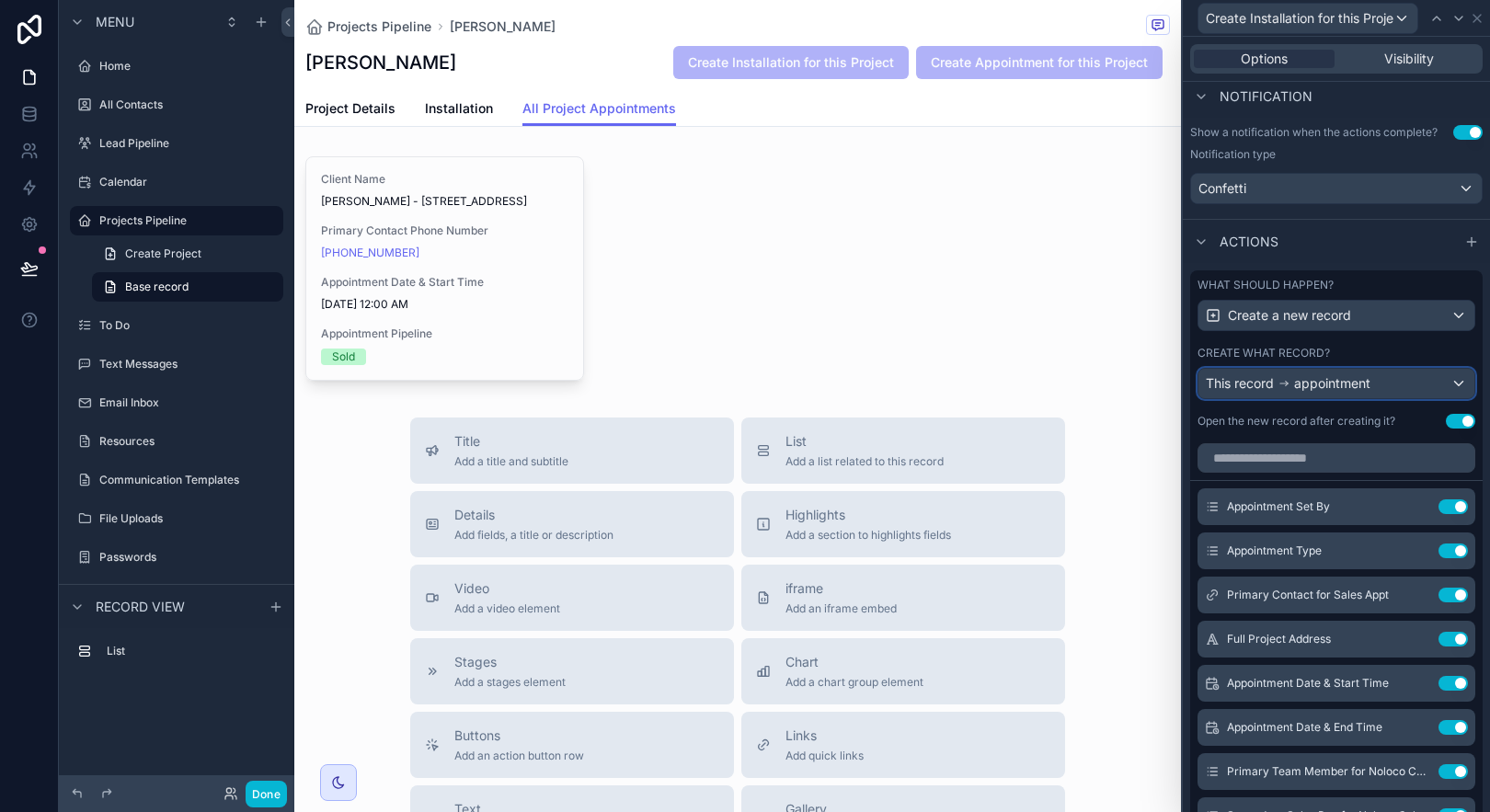
click at [1303, 375] on span "appointment" at bounding box center [1332, 383] width 76 height 18
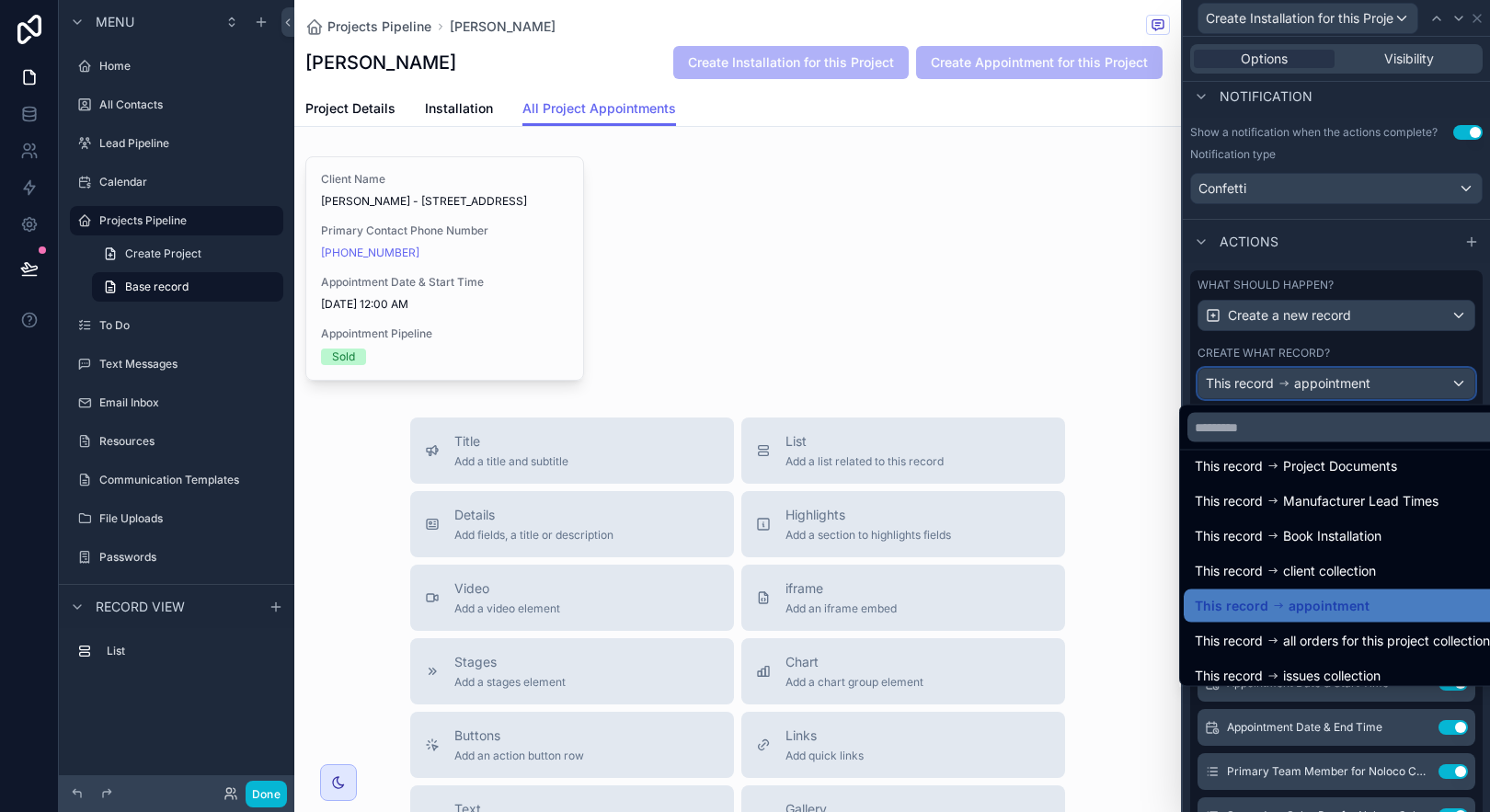
scroll to position [0, 0]
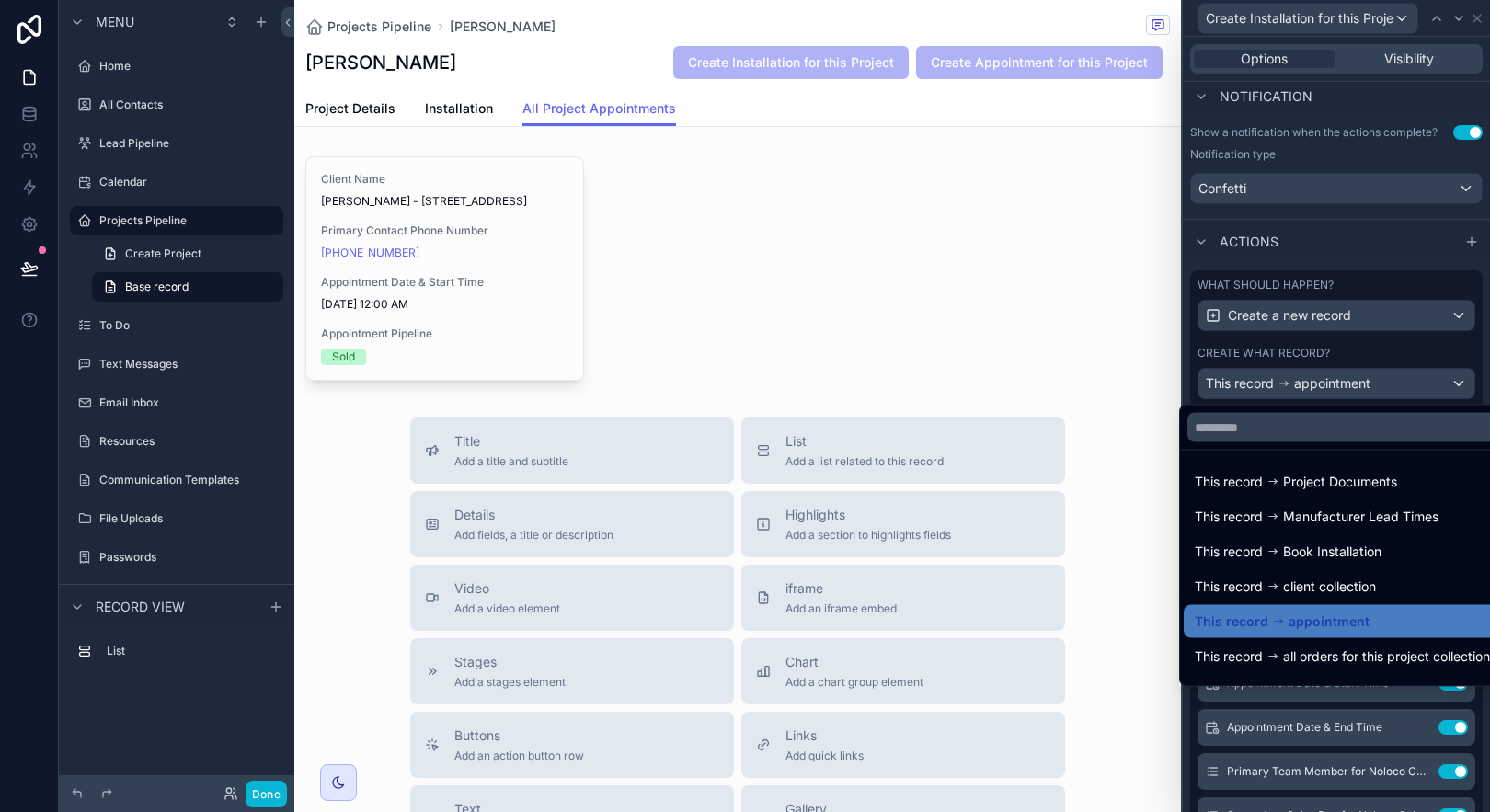
click at [1407, 618] on div "This record appointment" at bounding box center [1342, 621] width 295 height 22
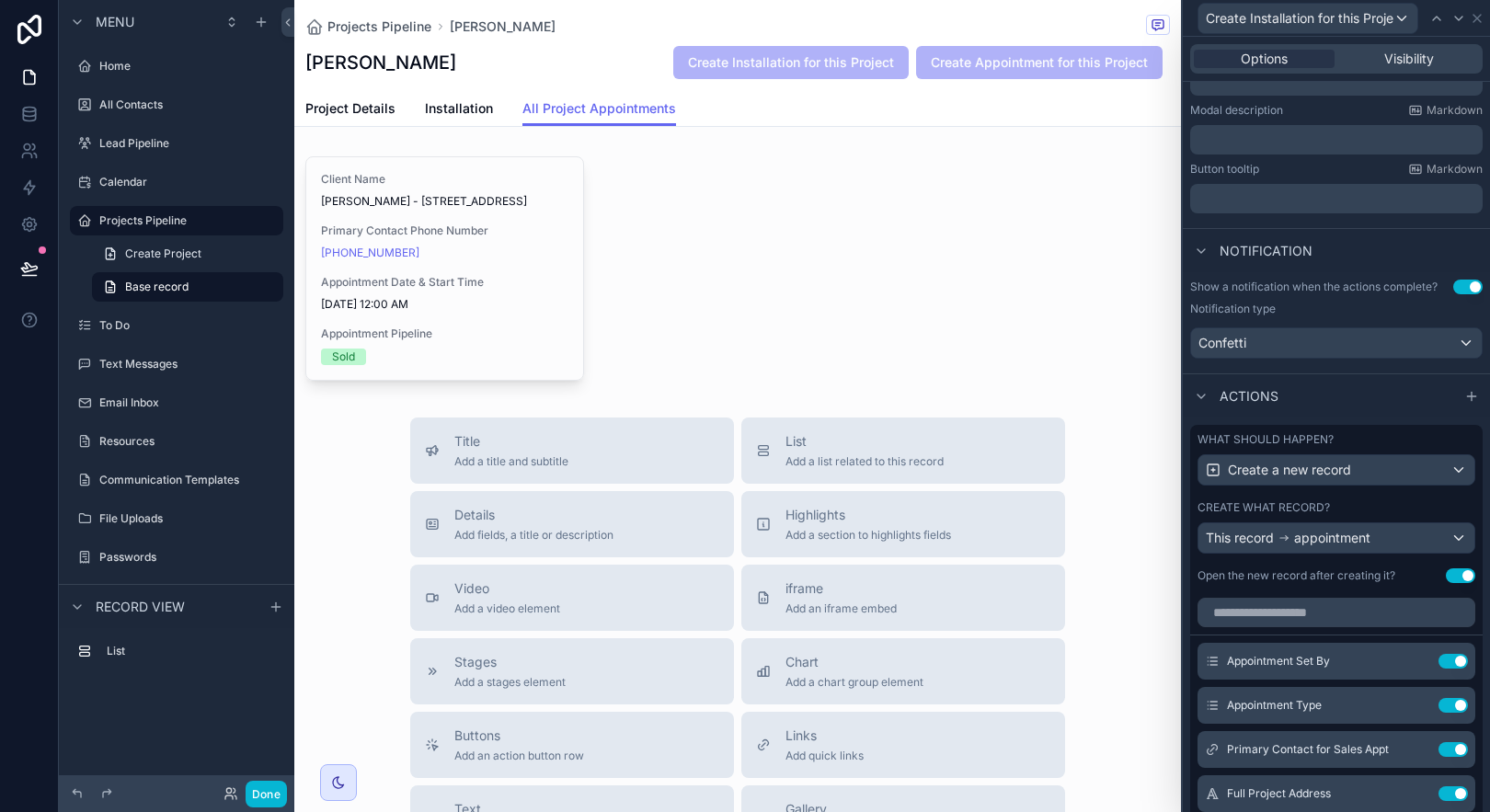
scroll to position [472, 0]
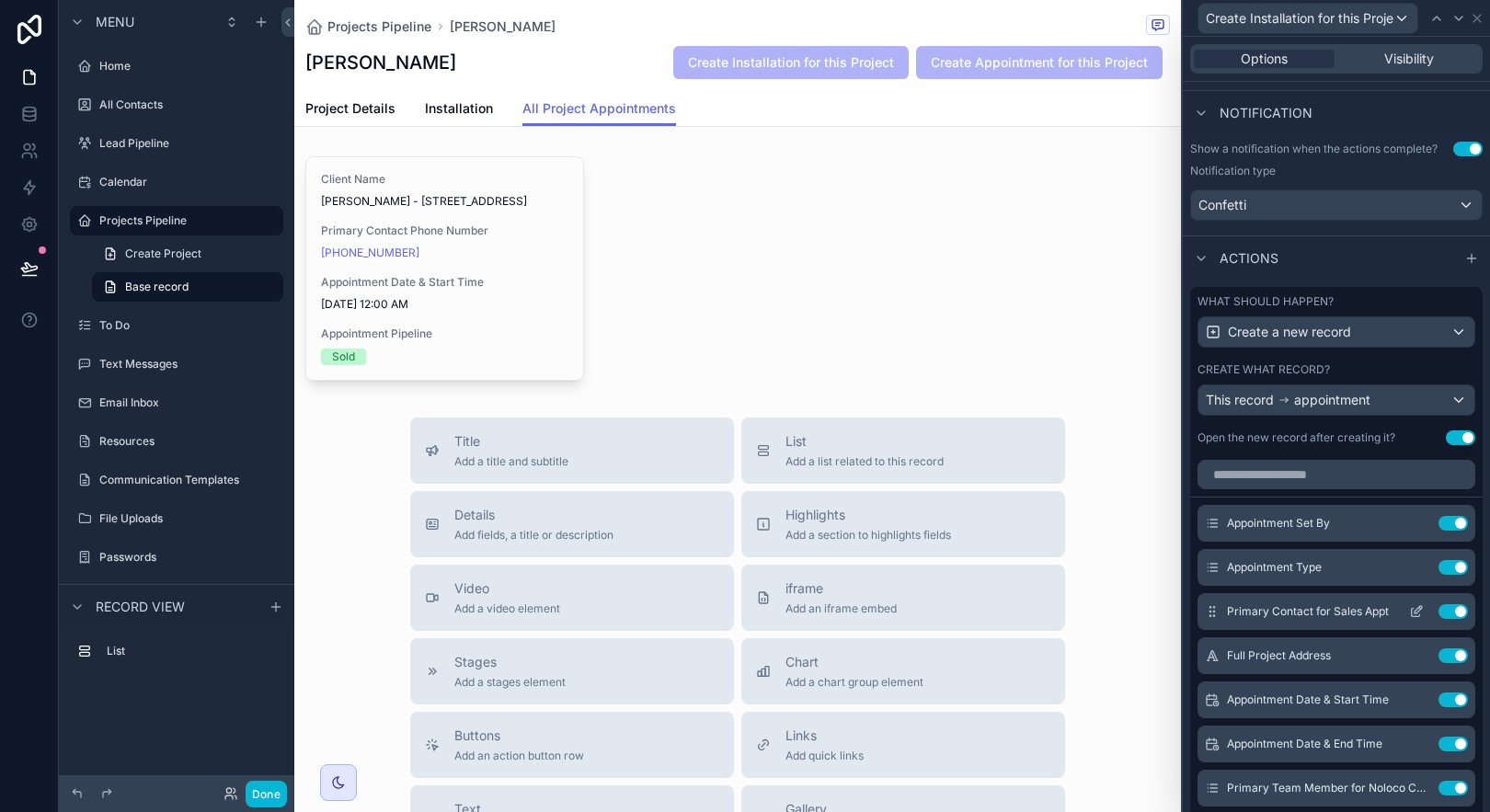
click at [1415, 612] on icon at bounding box center [1419, 609] width 8 height 8
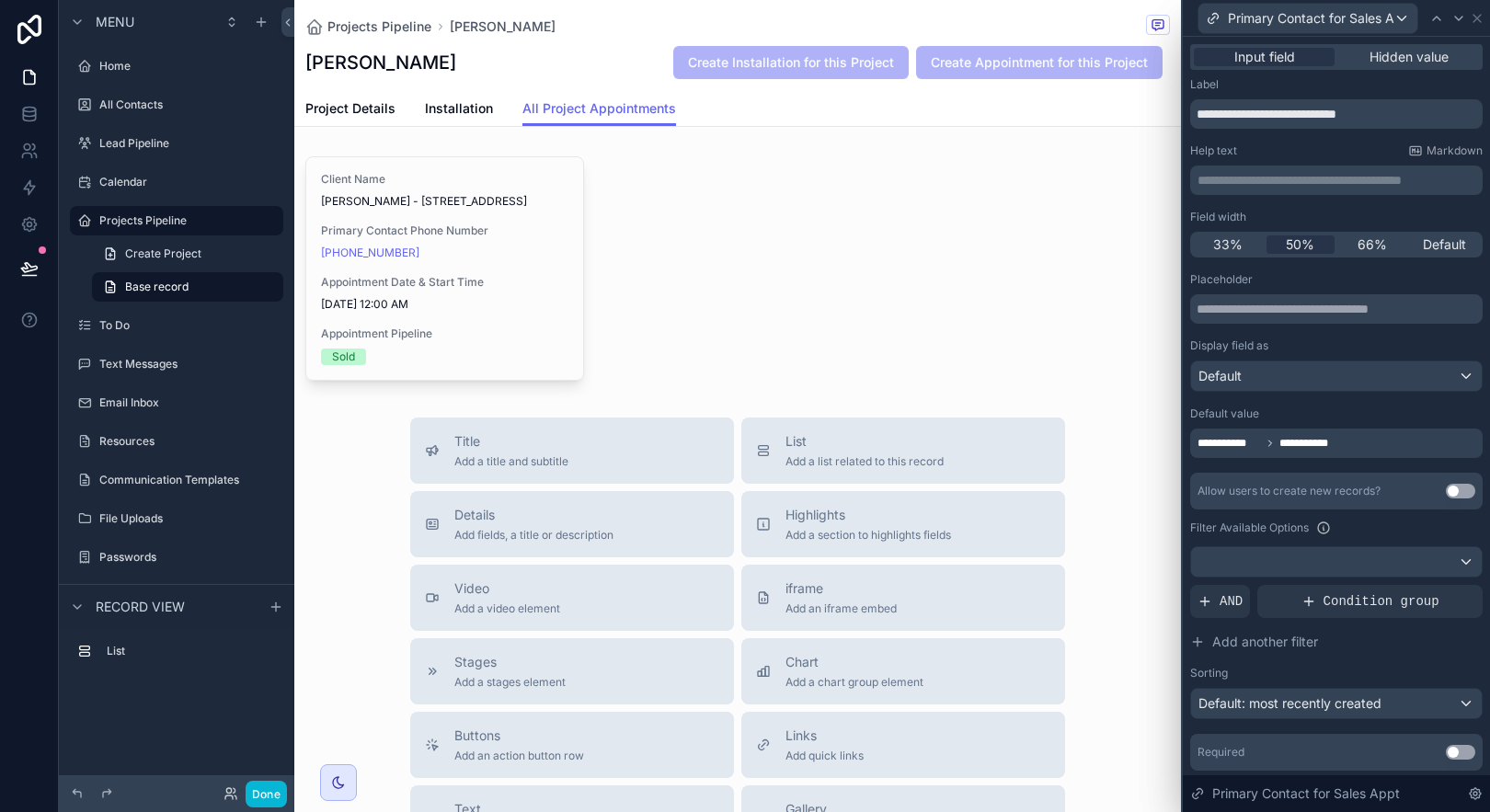
click at [1362, 441] on div "**********" at bounding box center [1336, 443] width 292 height 29
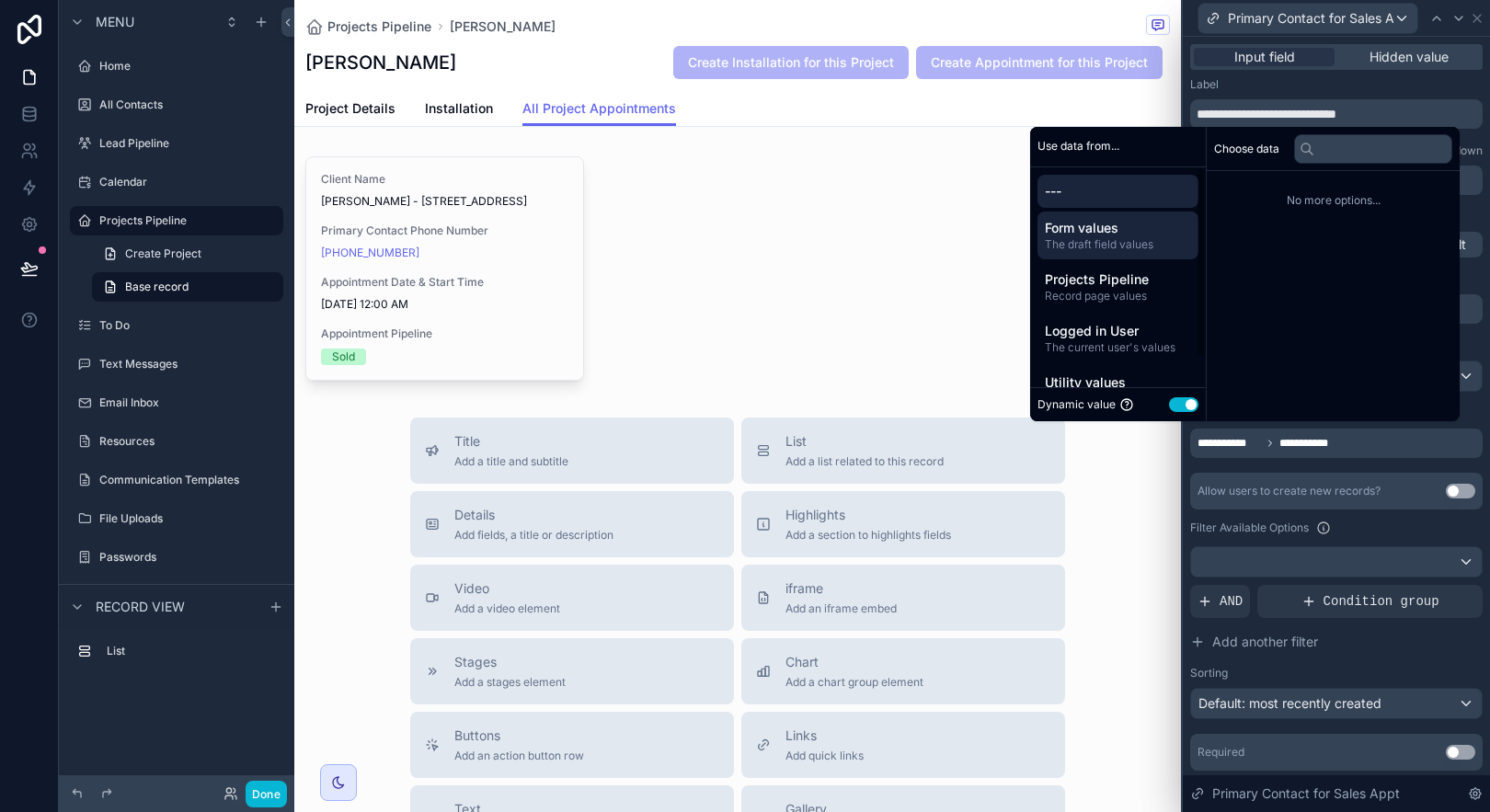
click at [1116, 247] on span "The draft field values" at bounding box center [1118, 244] width 146 height 15
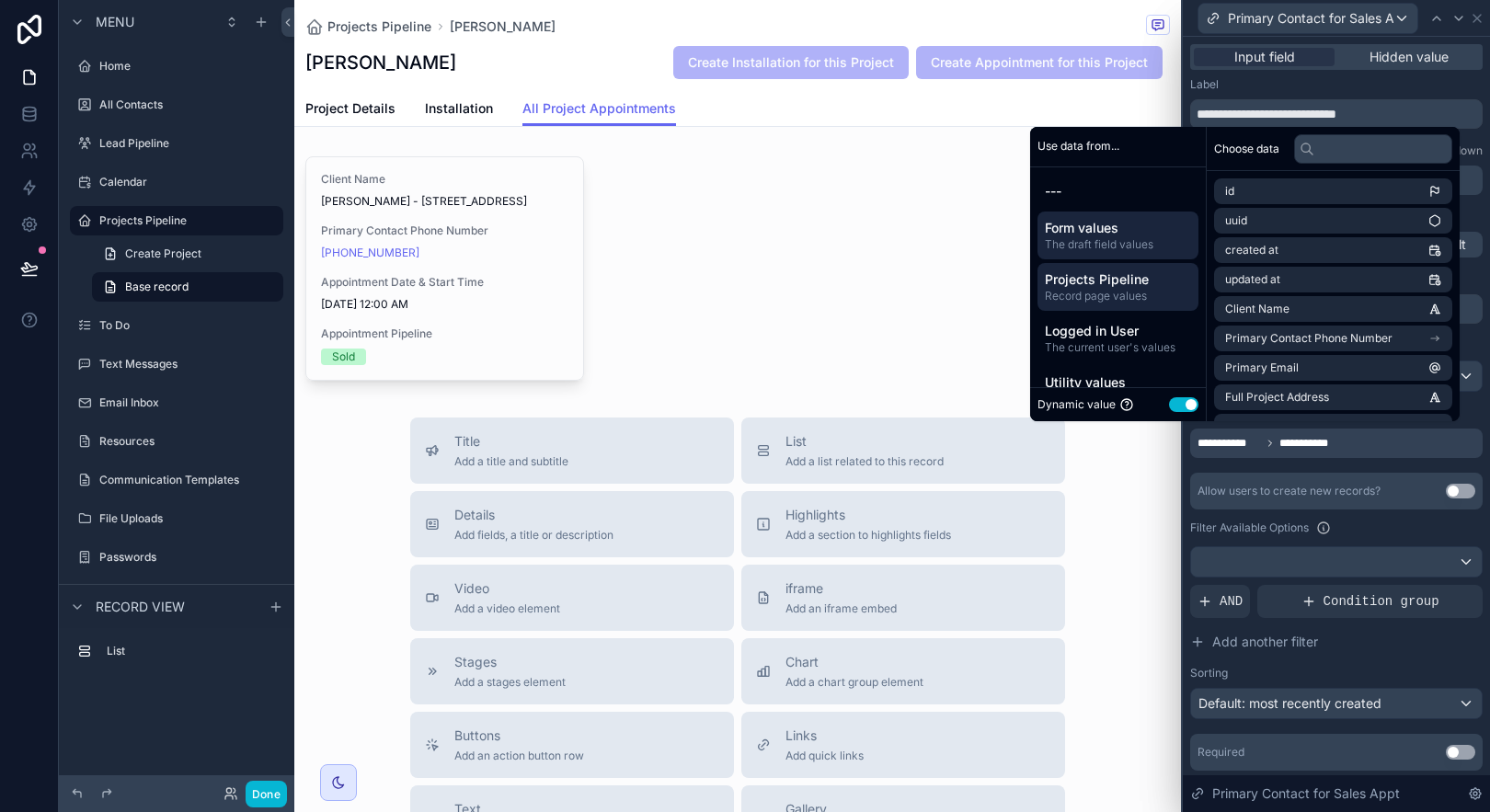
click at [1118, 290] on span "Record page values" at bounding box center [1118, 296] width 146 height 15
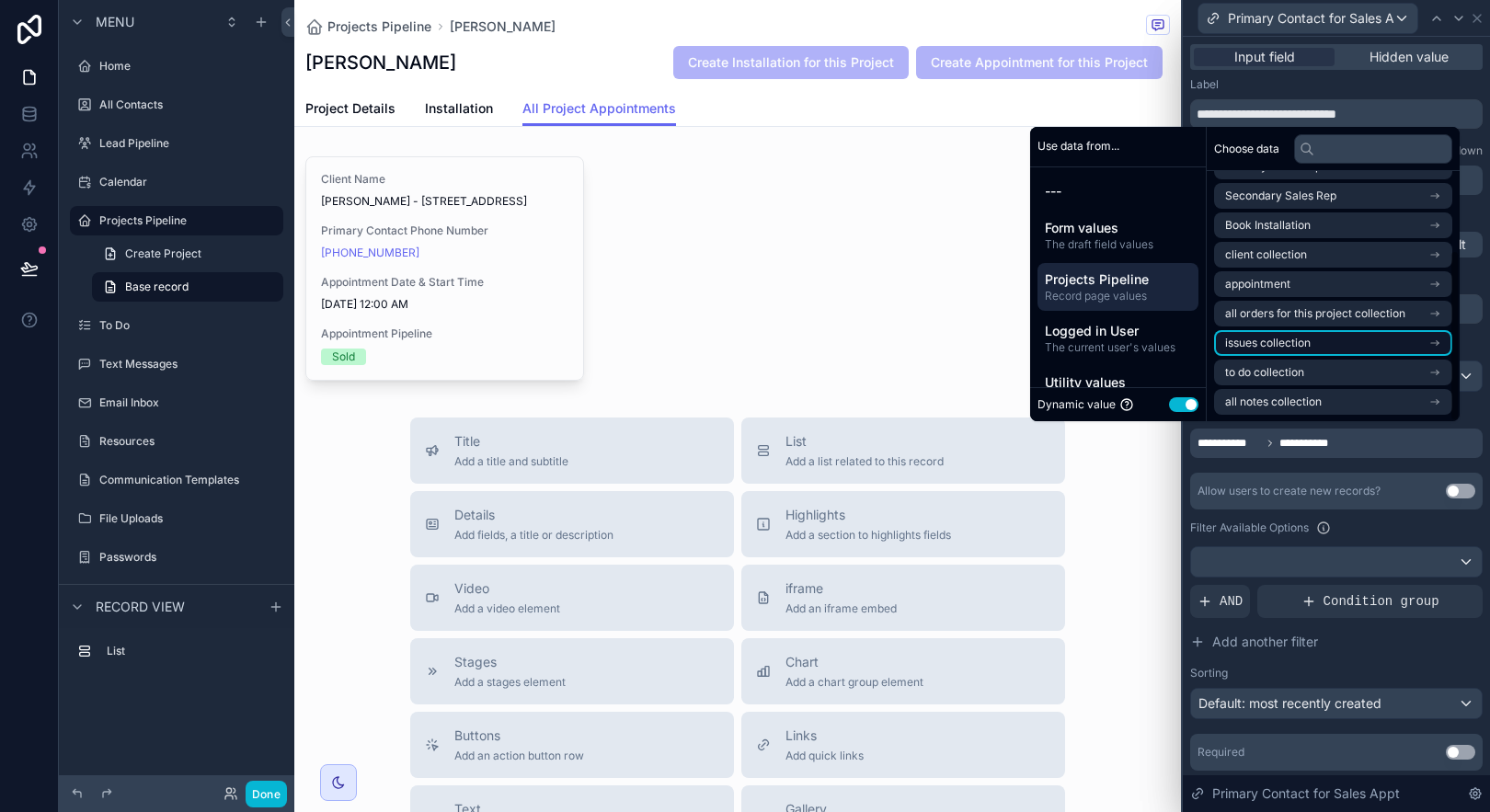
scroll to position [114, 0]
click at [1429, 257] on icon "scrollable content" at bounding box center [1434, 253] width 13 height 13
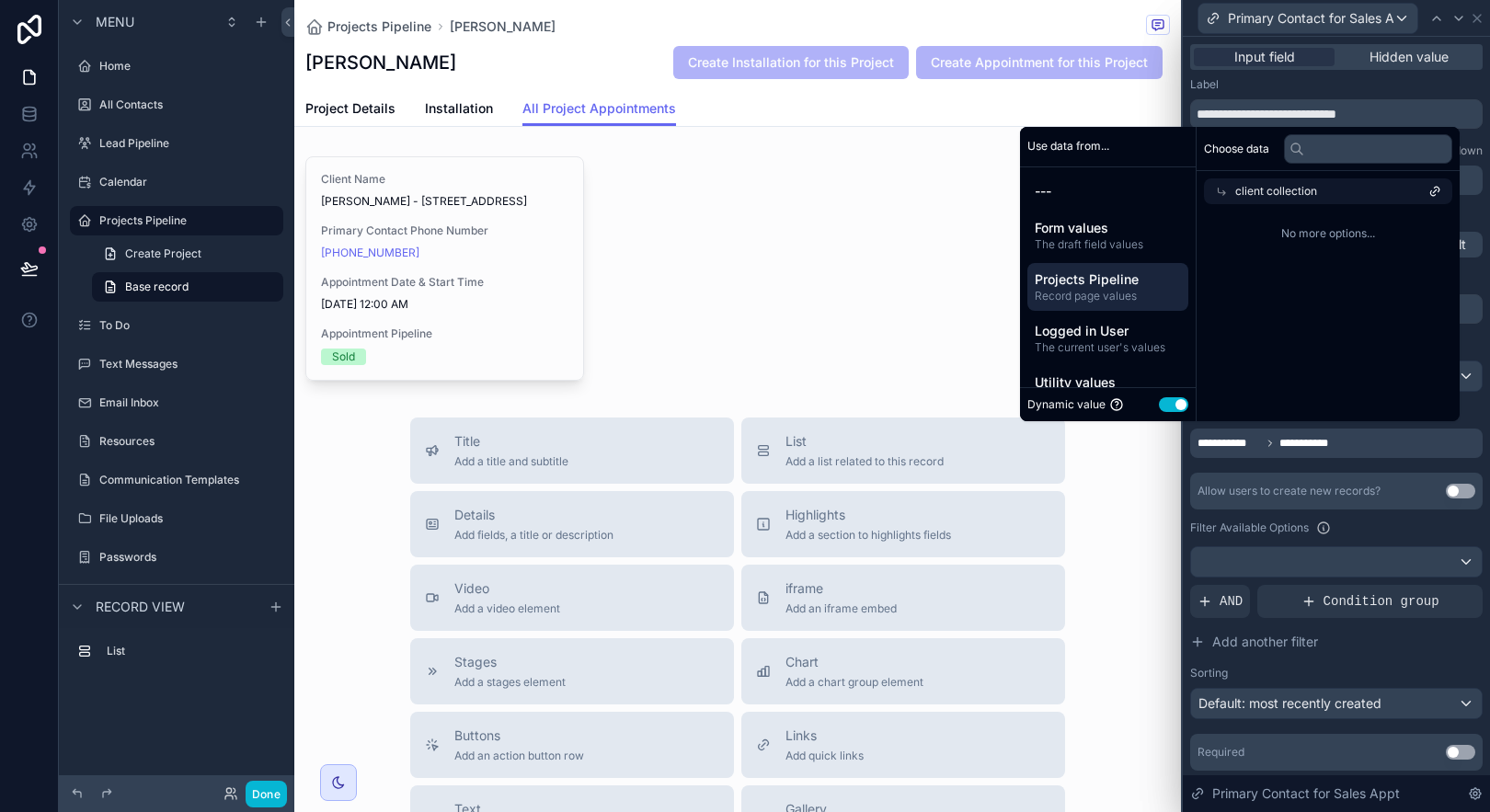
scroll to position [0, 0]
click at [1411, 188] on div "client collection" at bounding box center [1333, 191] width 239 height 25
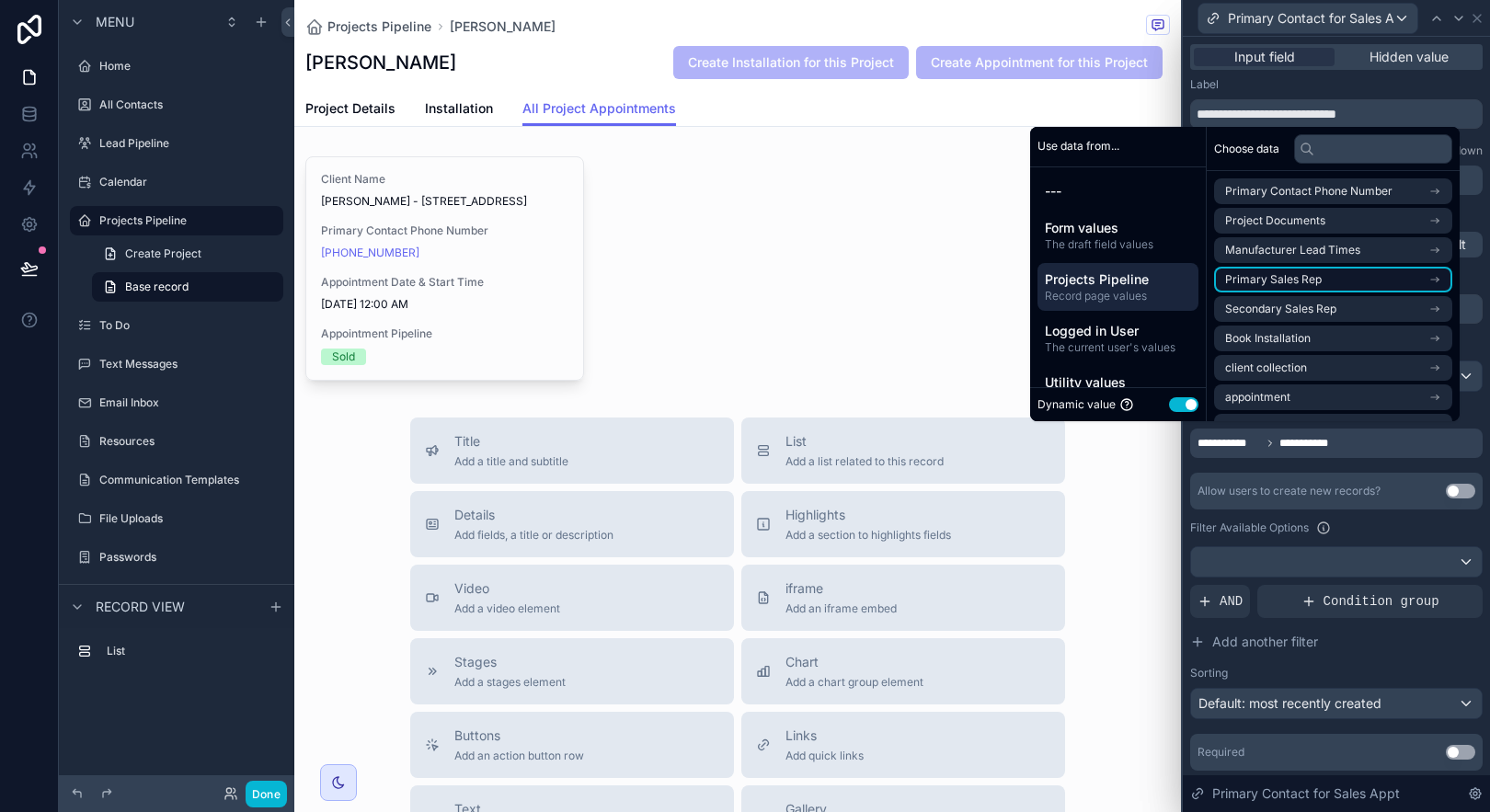
click at [1367, 289] on li "Primary Sales Rep" at bounding box center [1333, 279] width 239 height 25
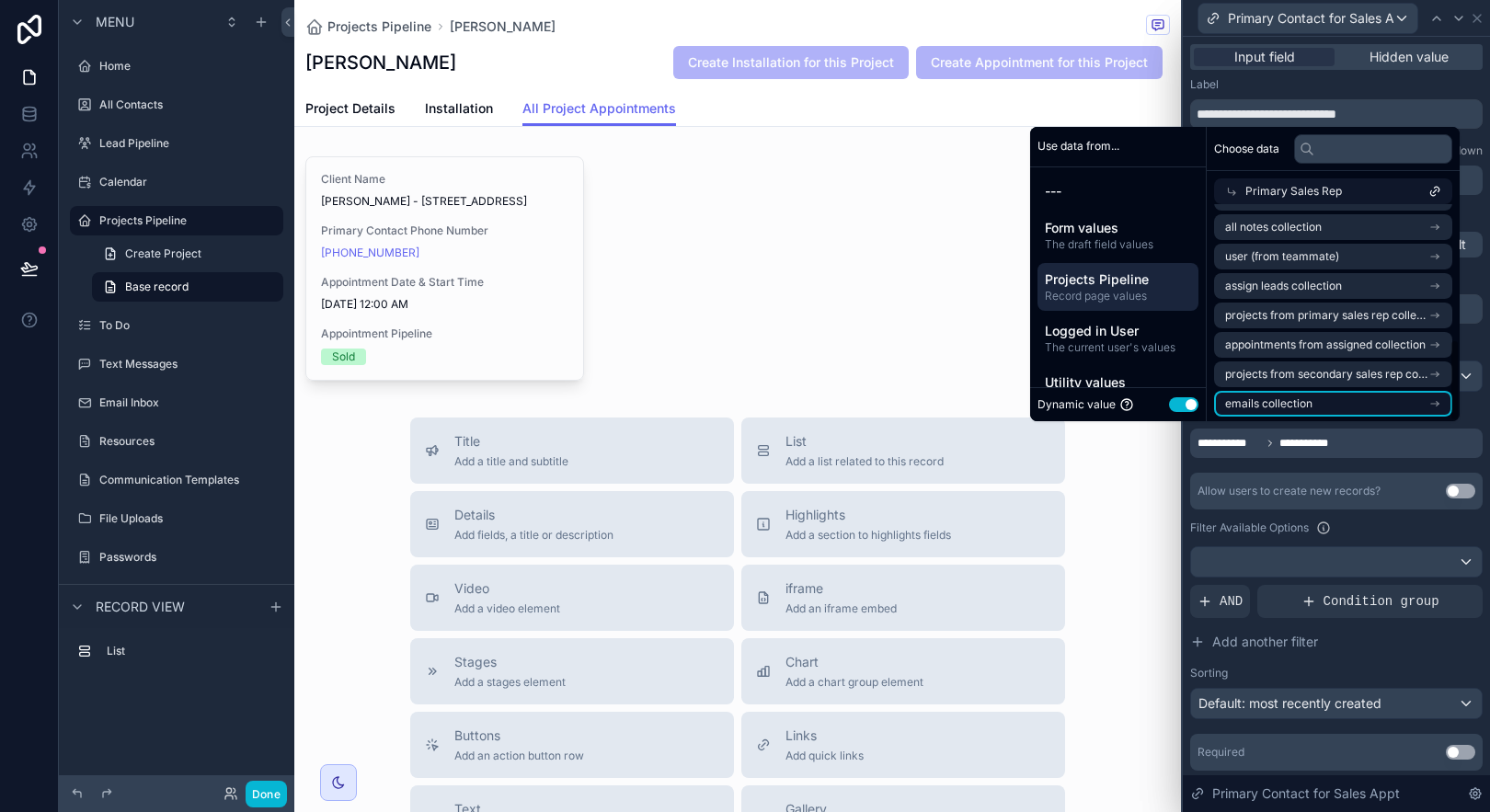
scroll to position [353, 0]
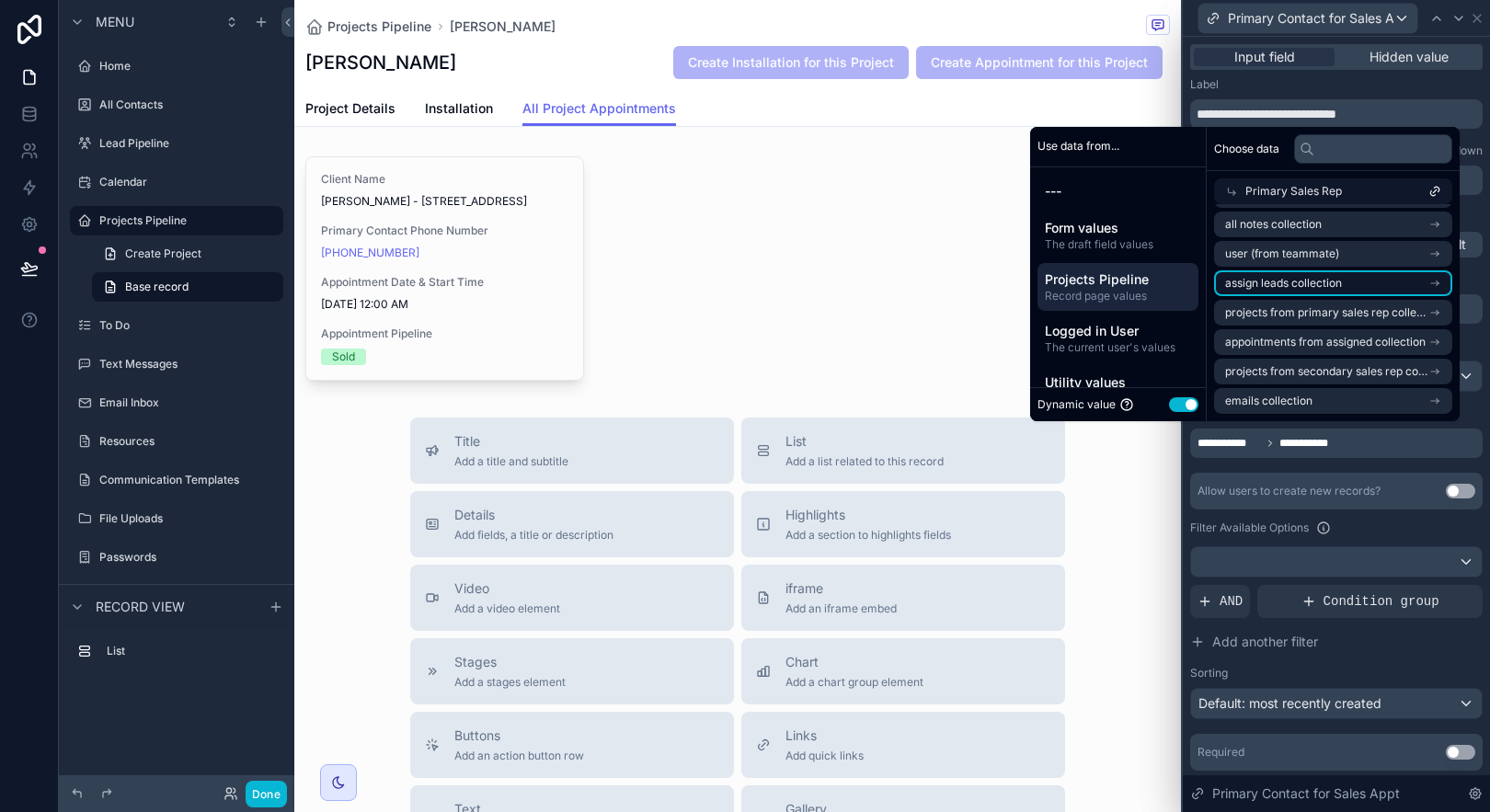
click at [1381, 289] on li "assign leads collection" at bounding box center [1333, 283] width 239 height 25
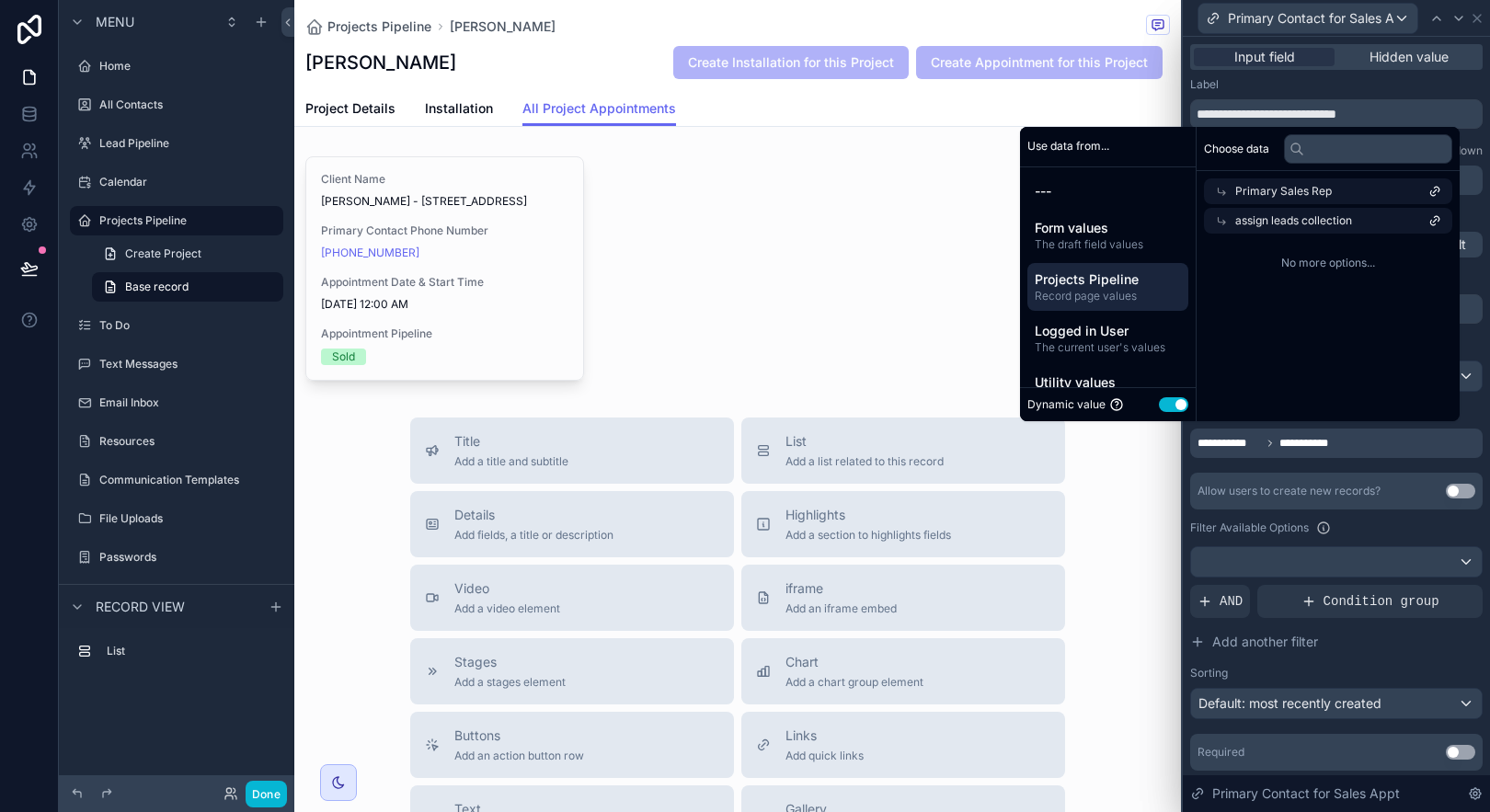
scroll to position [0, 0]
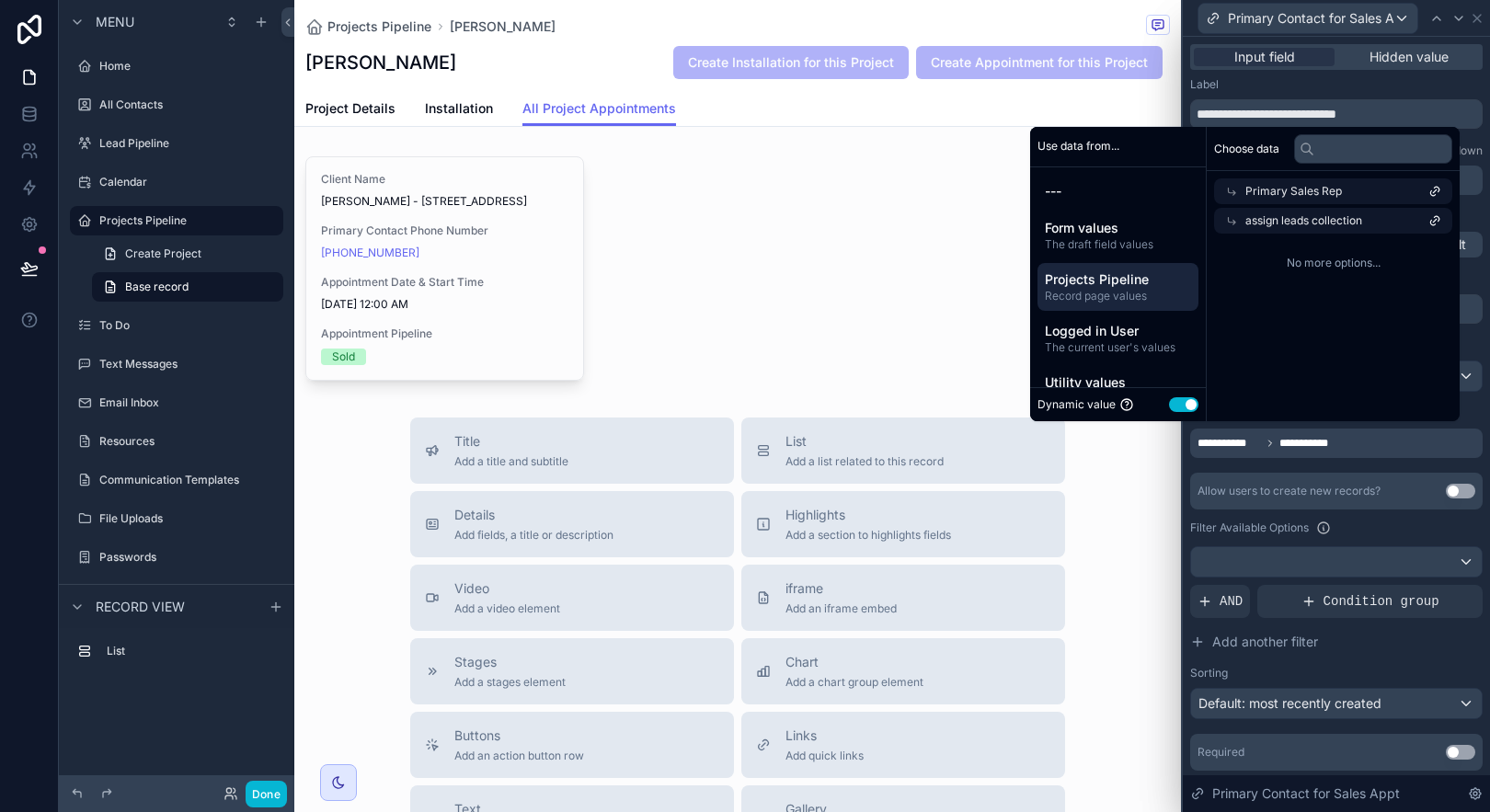
click at [1292, 226] on span "assign leads collection" at bounding box center [1304, 220] width 117 height 15
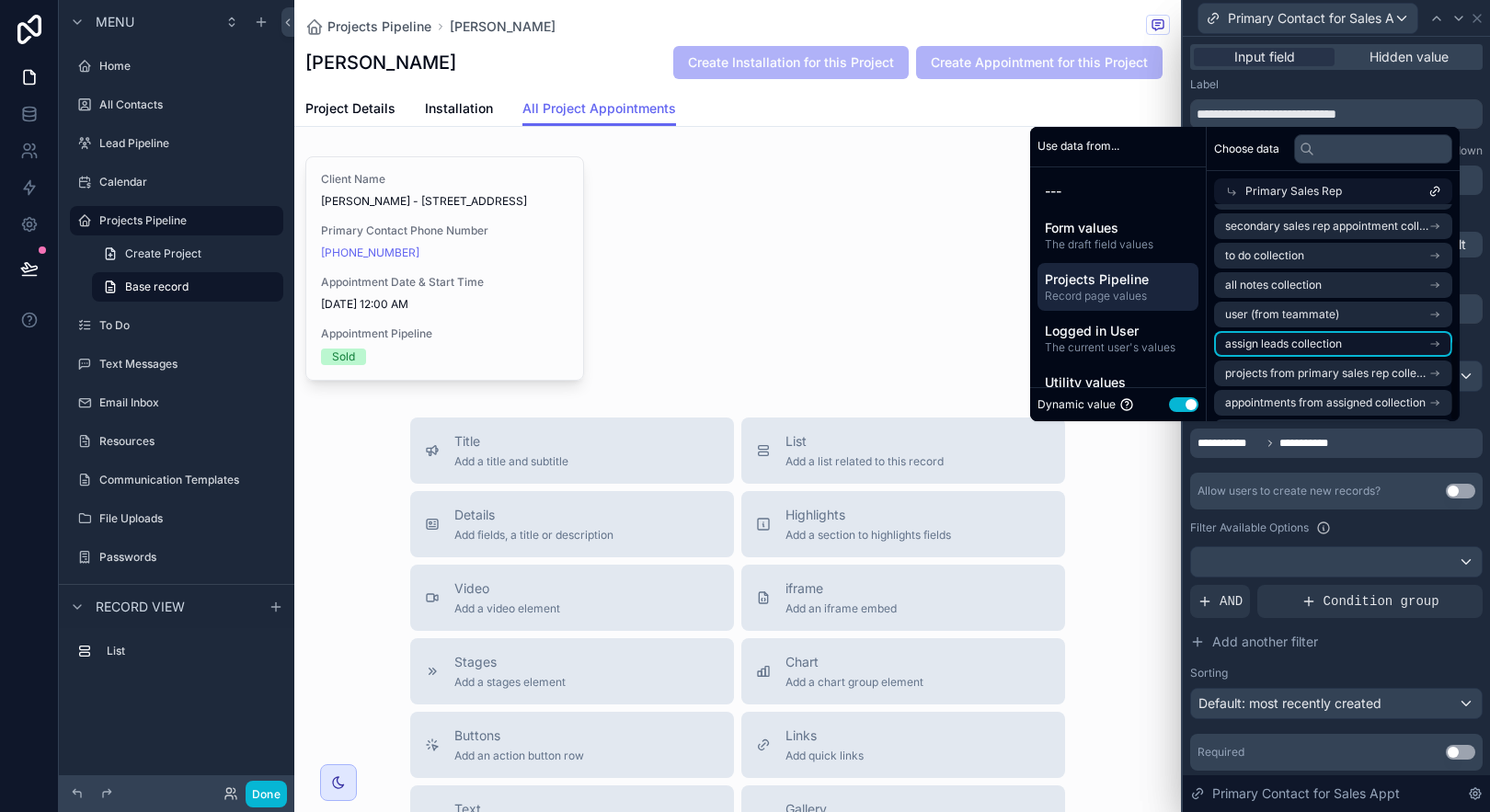
scroll to position [353, 0]
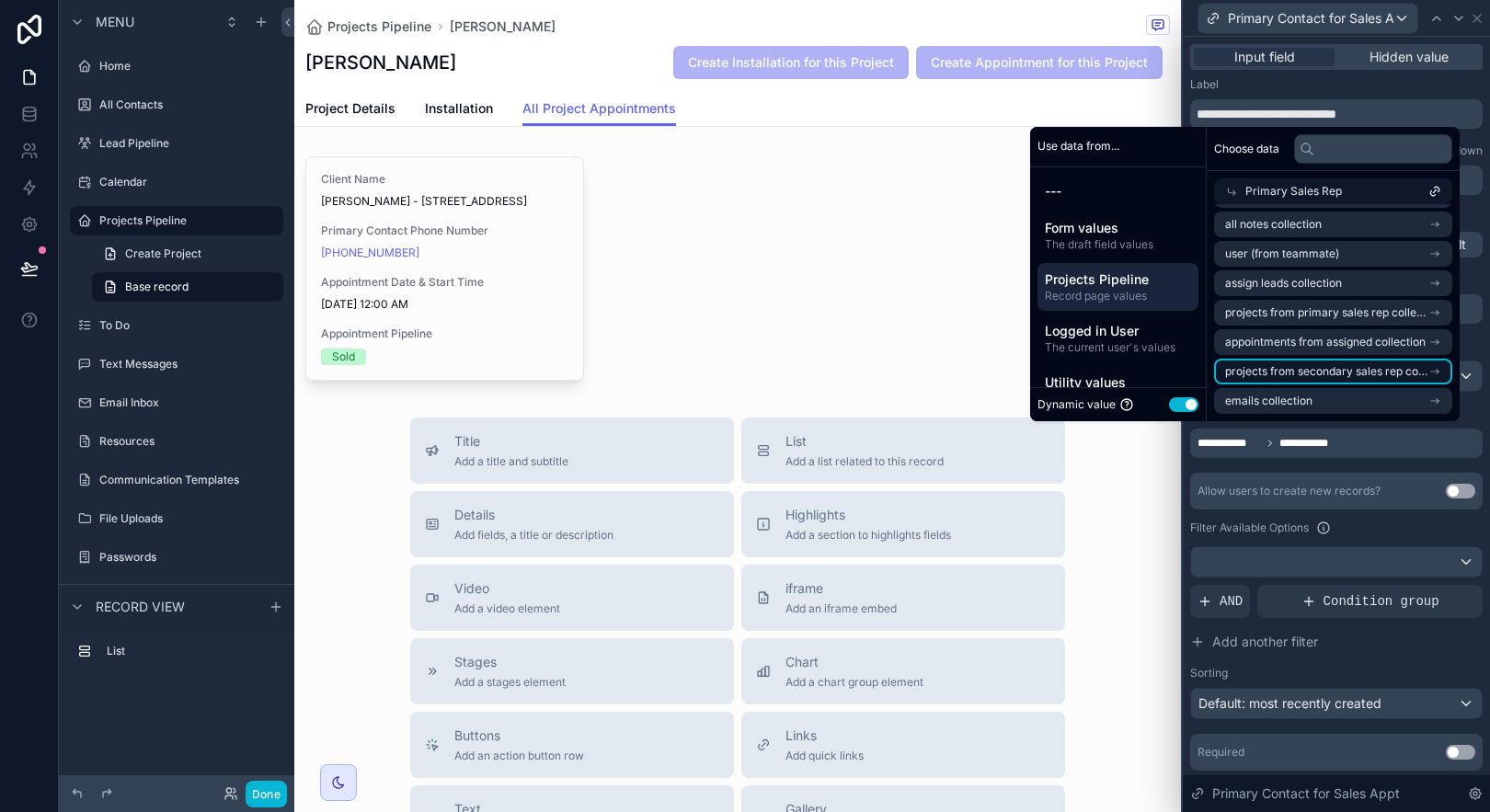
click at [1322, 365] on span "projects from secondary sales rep collection" at bounding box center [1326, 371] width 204 height 15
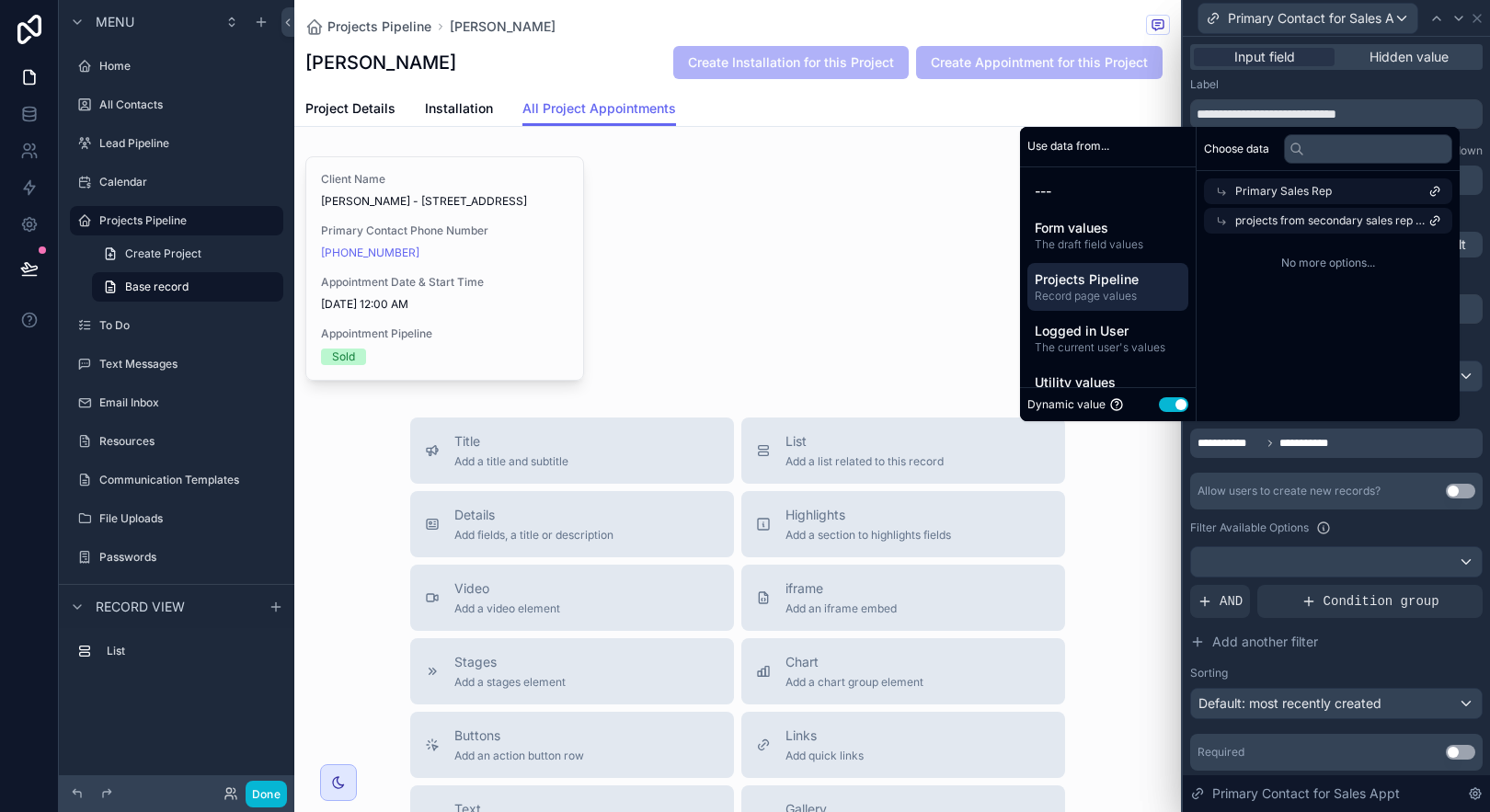
click at [1238, 191] on span "Primary Sales Rep" at bounding box center [1283, 191] width 96 height 15
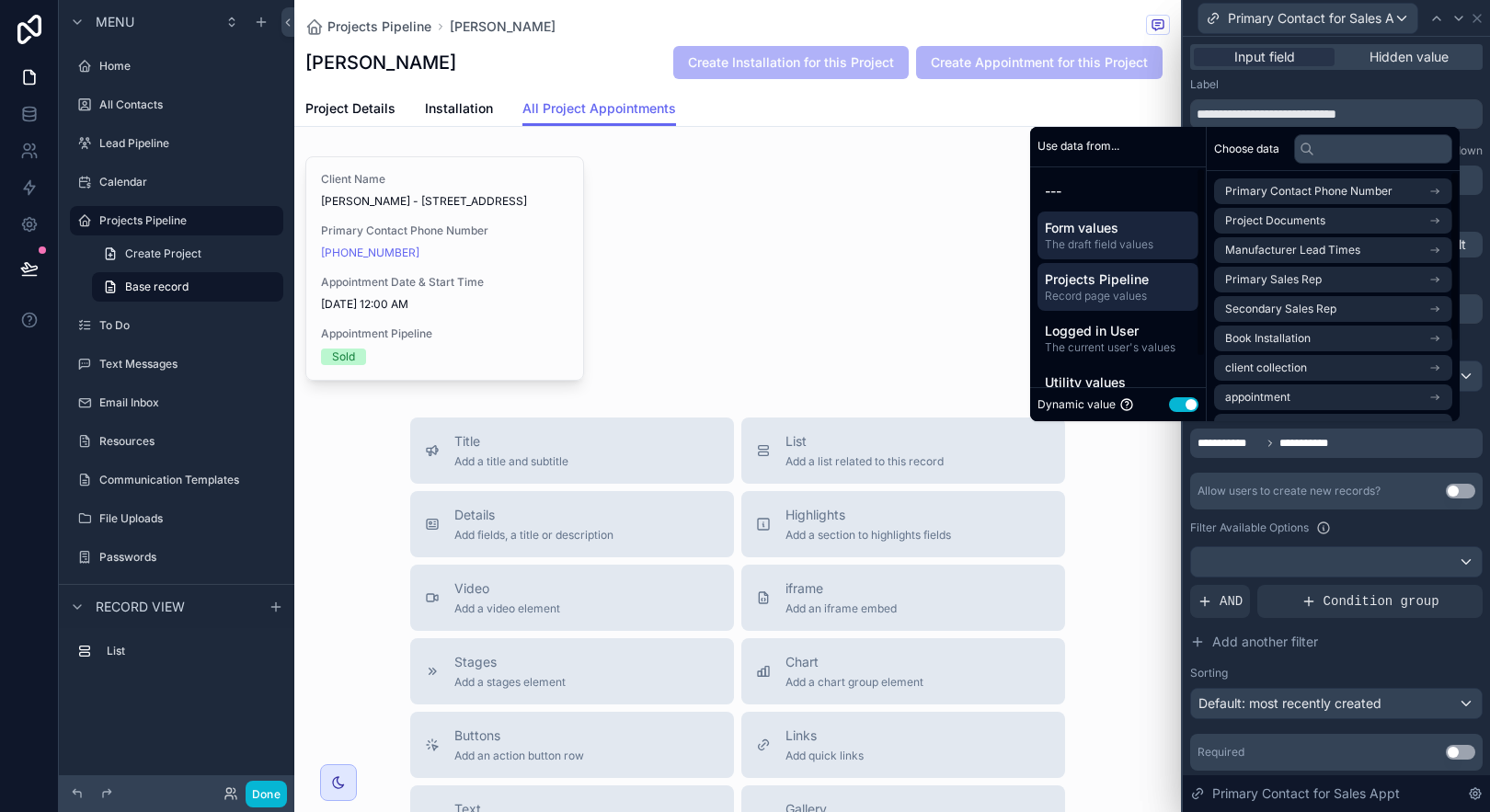
click at [1078, 241] on span "The draft field values" at bounding box center [1118, 244] width 146 height 15
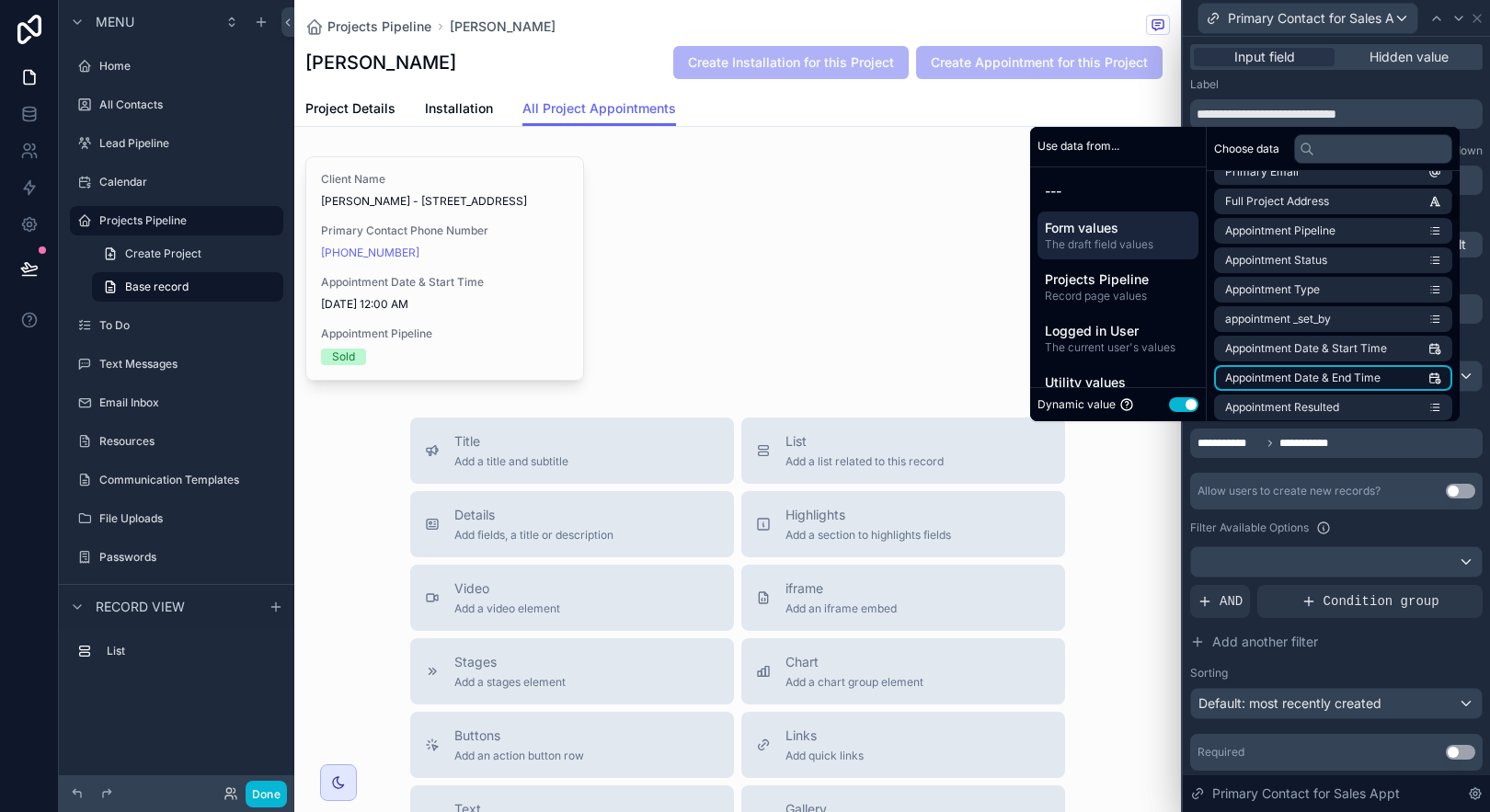
scroll to position [232, 0]
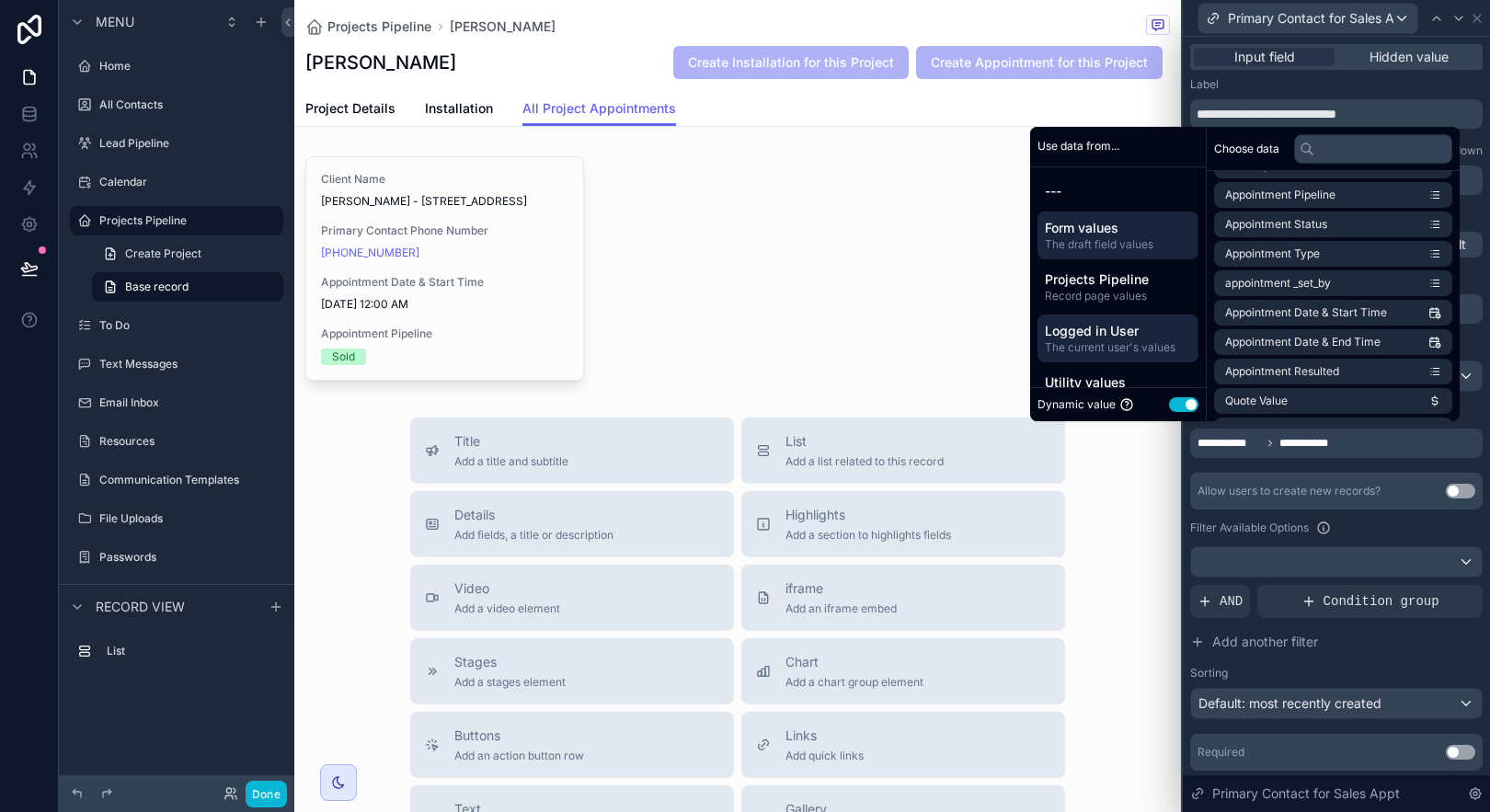
click at [1100, 334] on span "Logged in User" at bounding box center [1118, 331] width 146 height 18
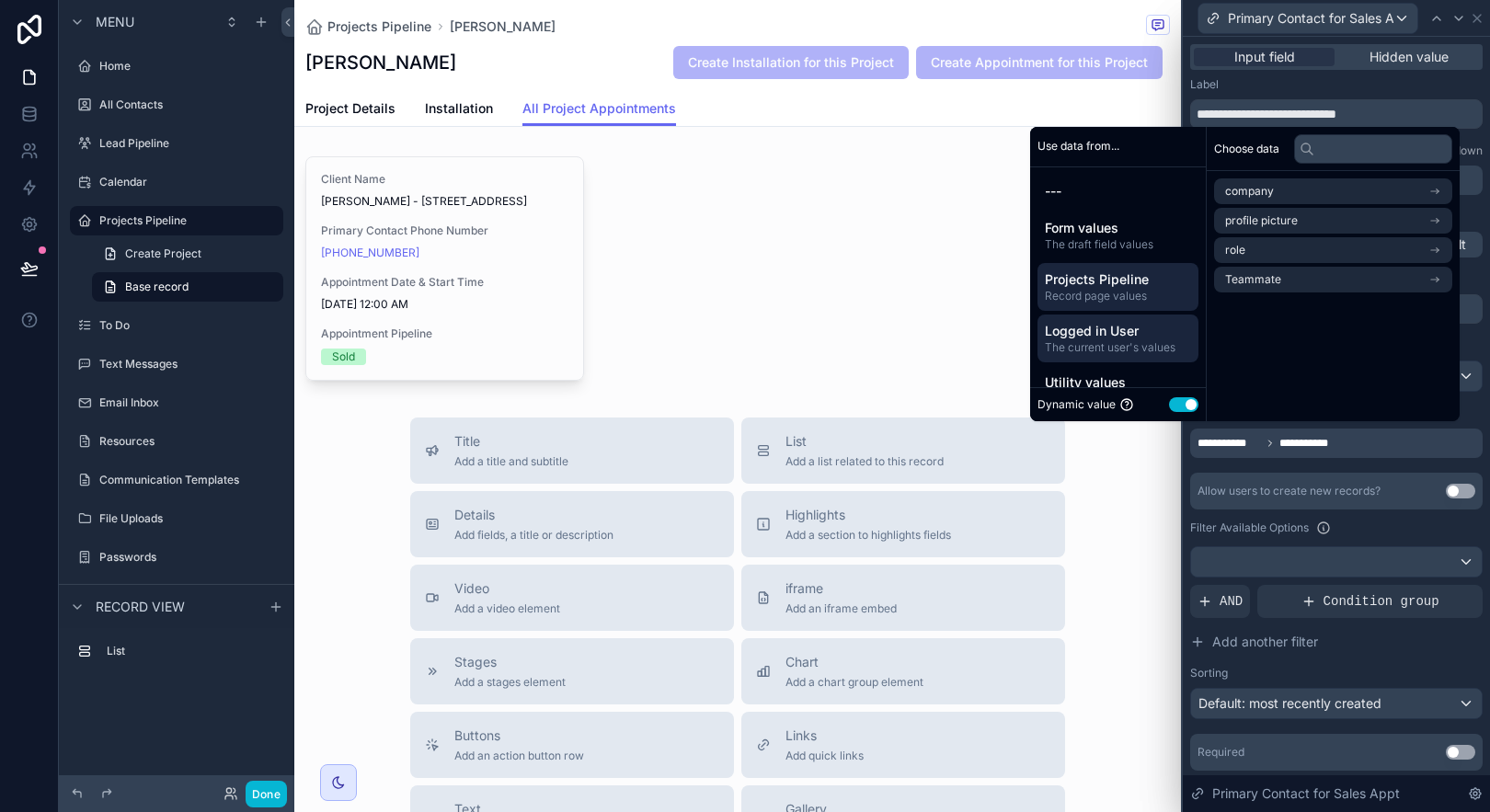
click at [1087, 281] on span "Projects Pipeline" at bounding box center [1118, 279] width 146 height 18
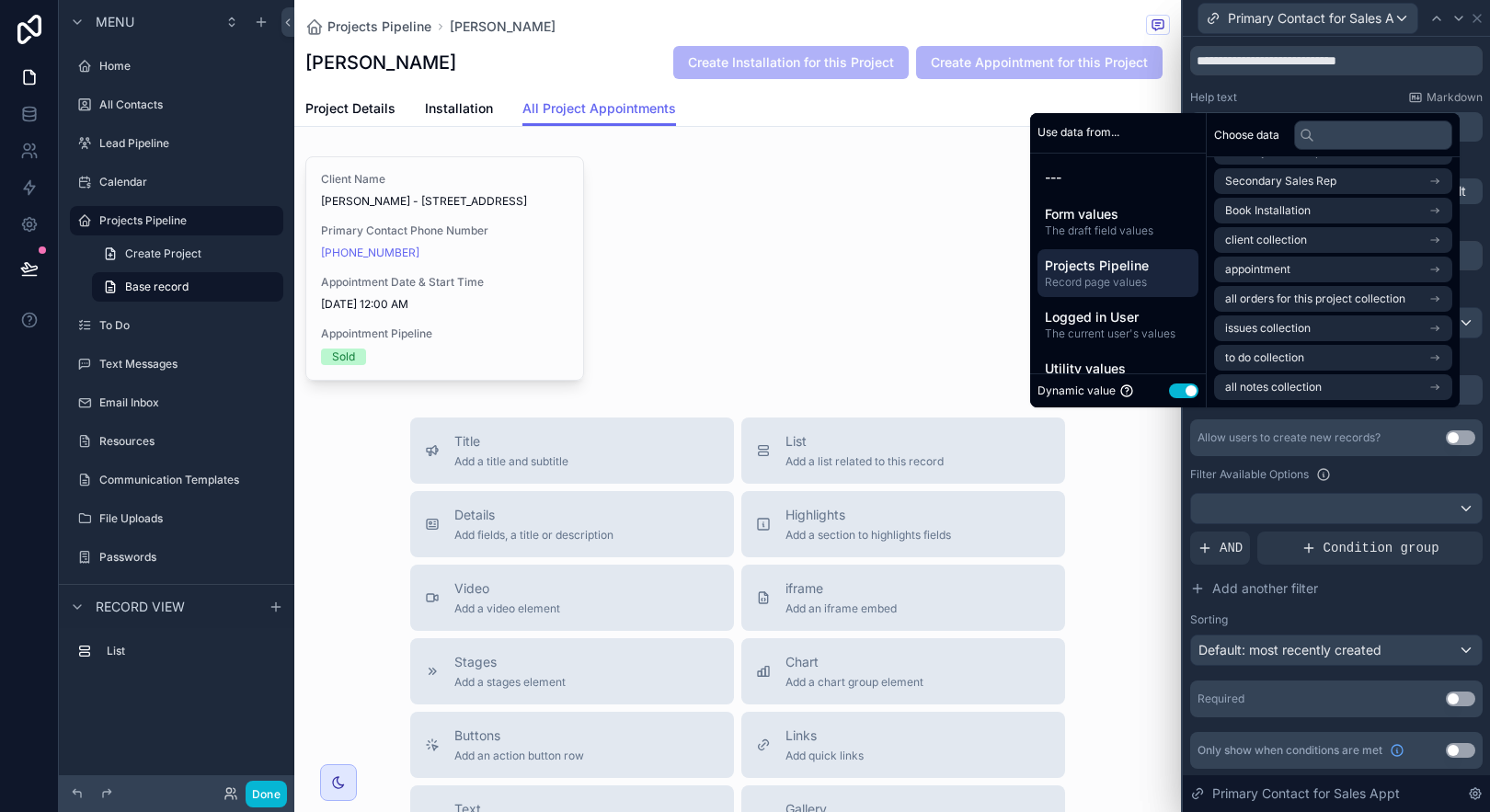
scroll to position [55, 0]
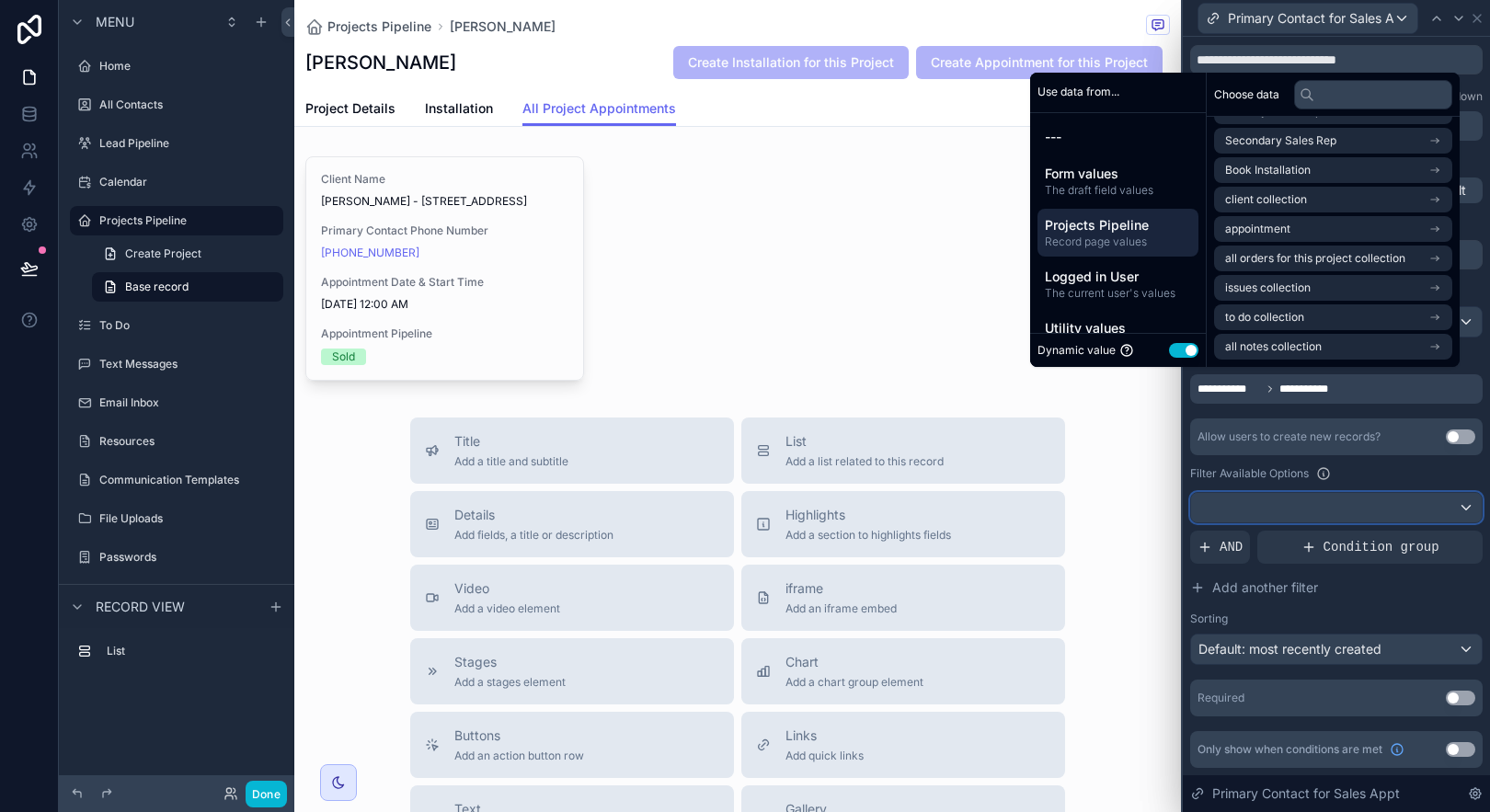
click at [1322, 505] on div at bounding box center [1336, 507] width 290 height 29
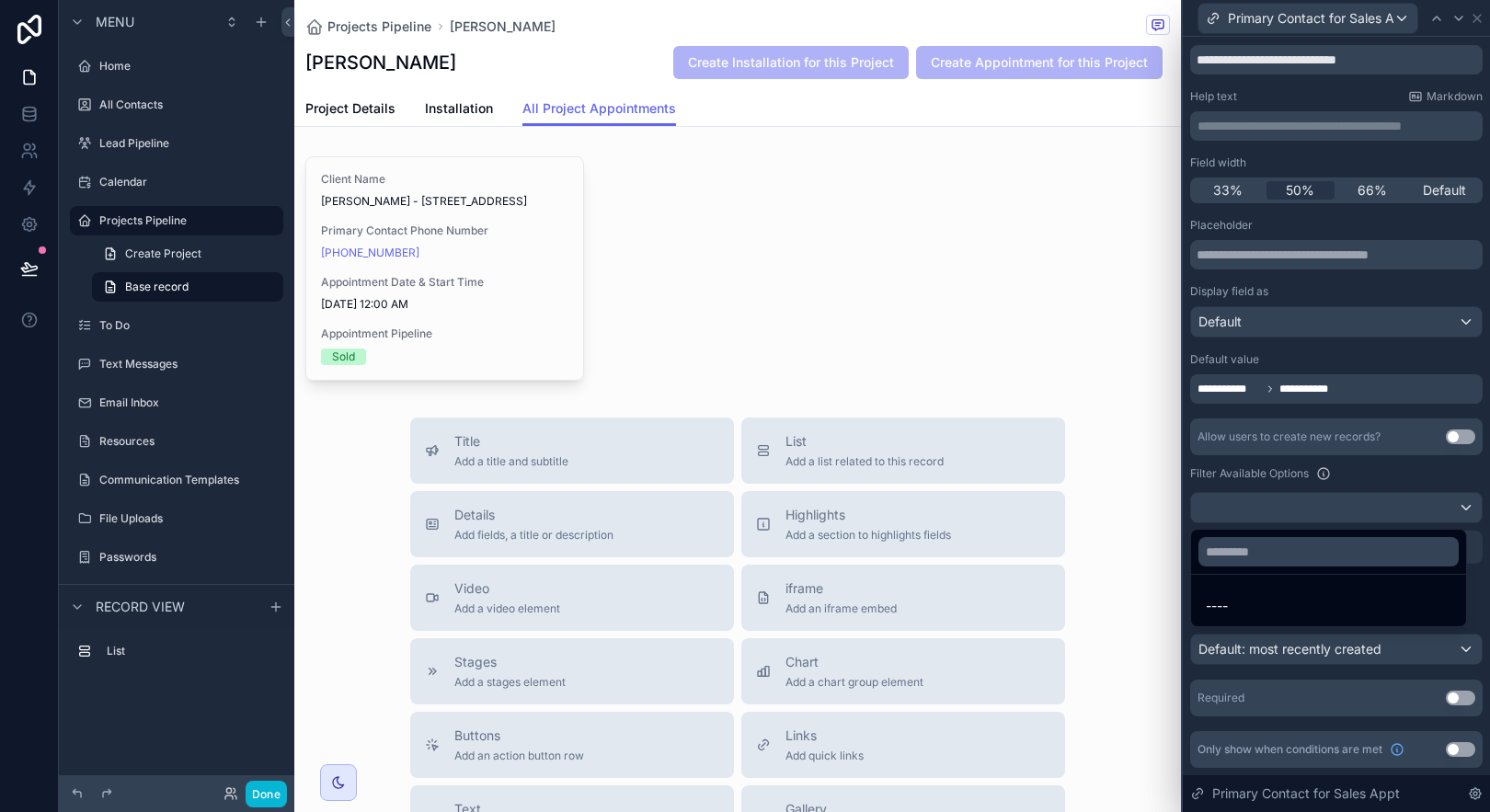
click at [1285, 477] on div at bounding box center [1336, 406] width 307 height 812
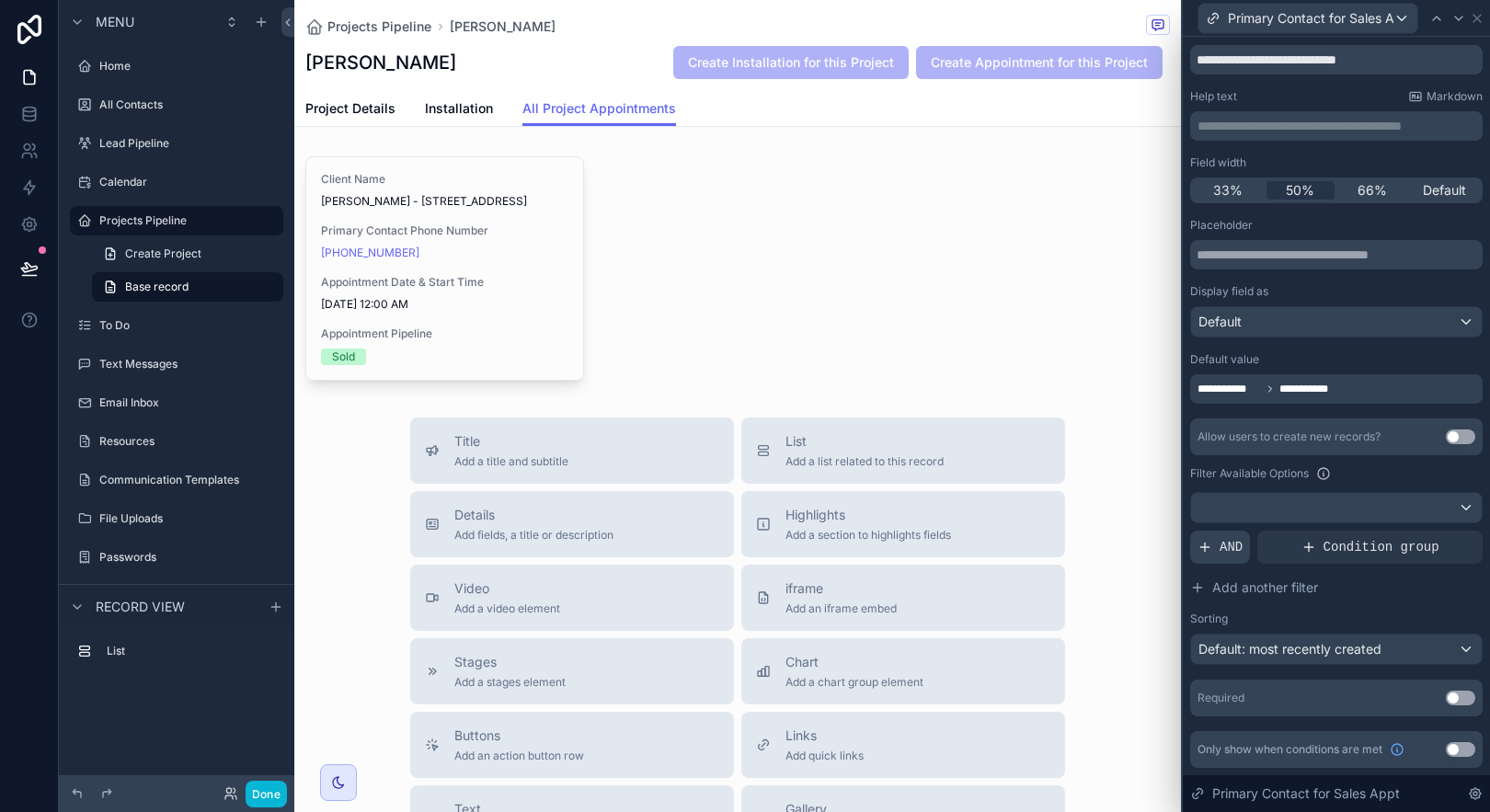
click at [1227, 544] on span "AND" at bounding box center [1231, 547] width 23 height 18
click at [1364, 555] on div "Add a filter" at bounding box center [1336, 547] width 292 height 33
click at [1432, 531] on icon at bounding box center [1436, 532] width 11 height 11
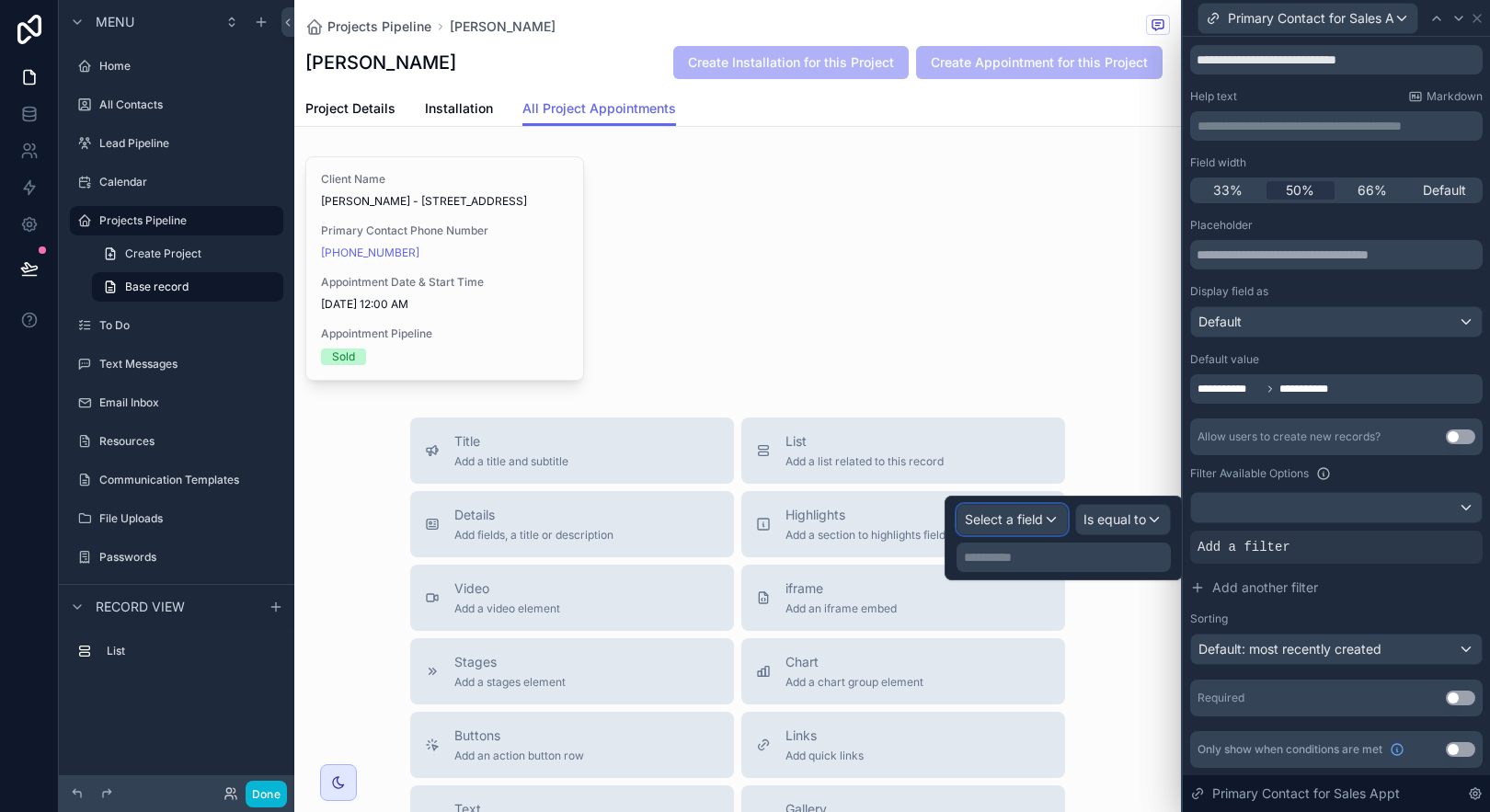
click at [1028, 524] on span "Select a field" at bounding box center [1004, 519] width 78 height 16
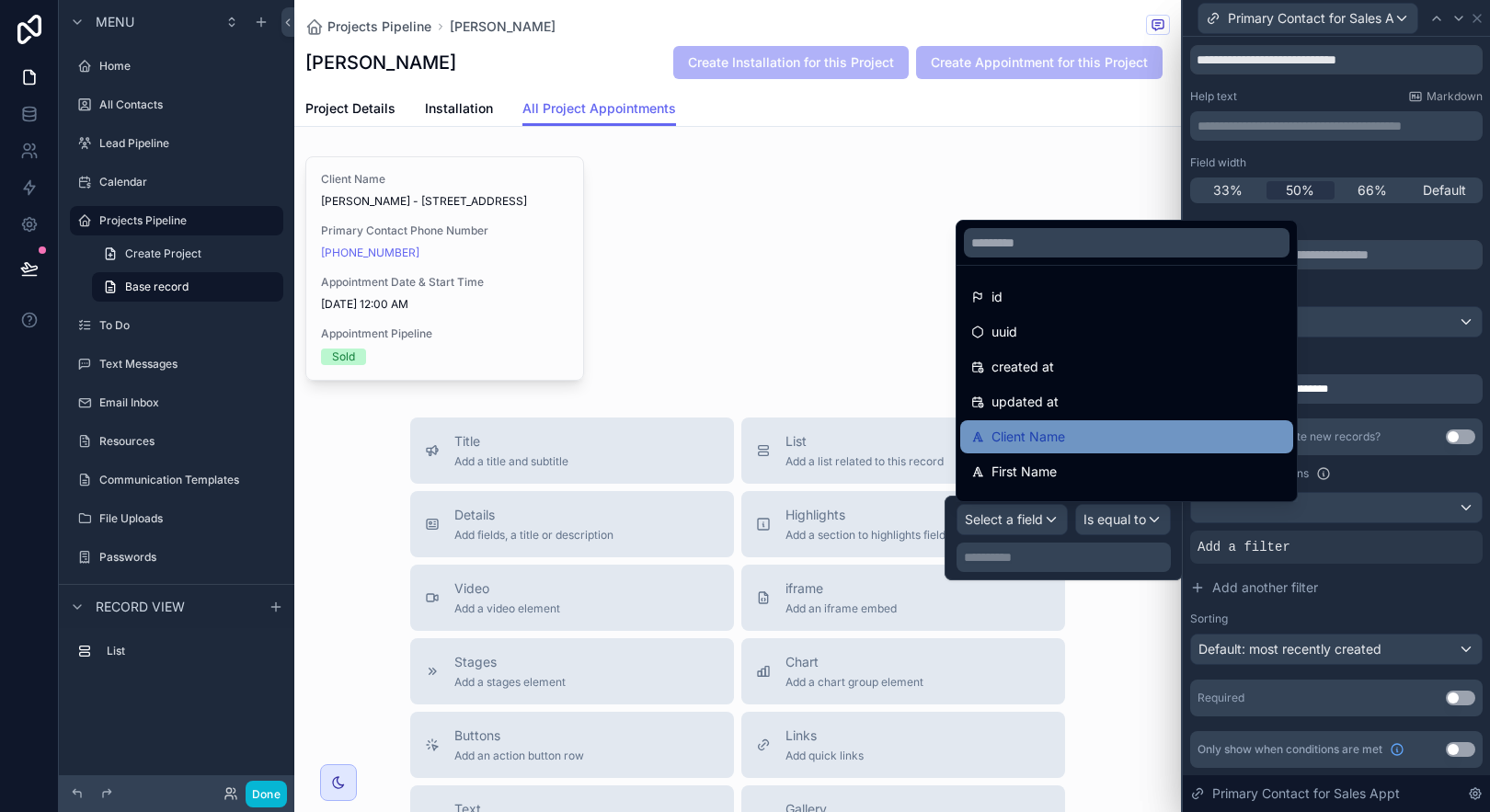
click at [1092, 428] on div "Client Name" at bounding box center [1126, 436] width 311 height 22
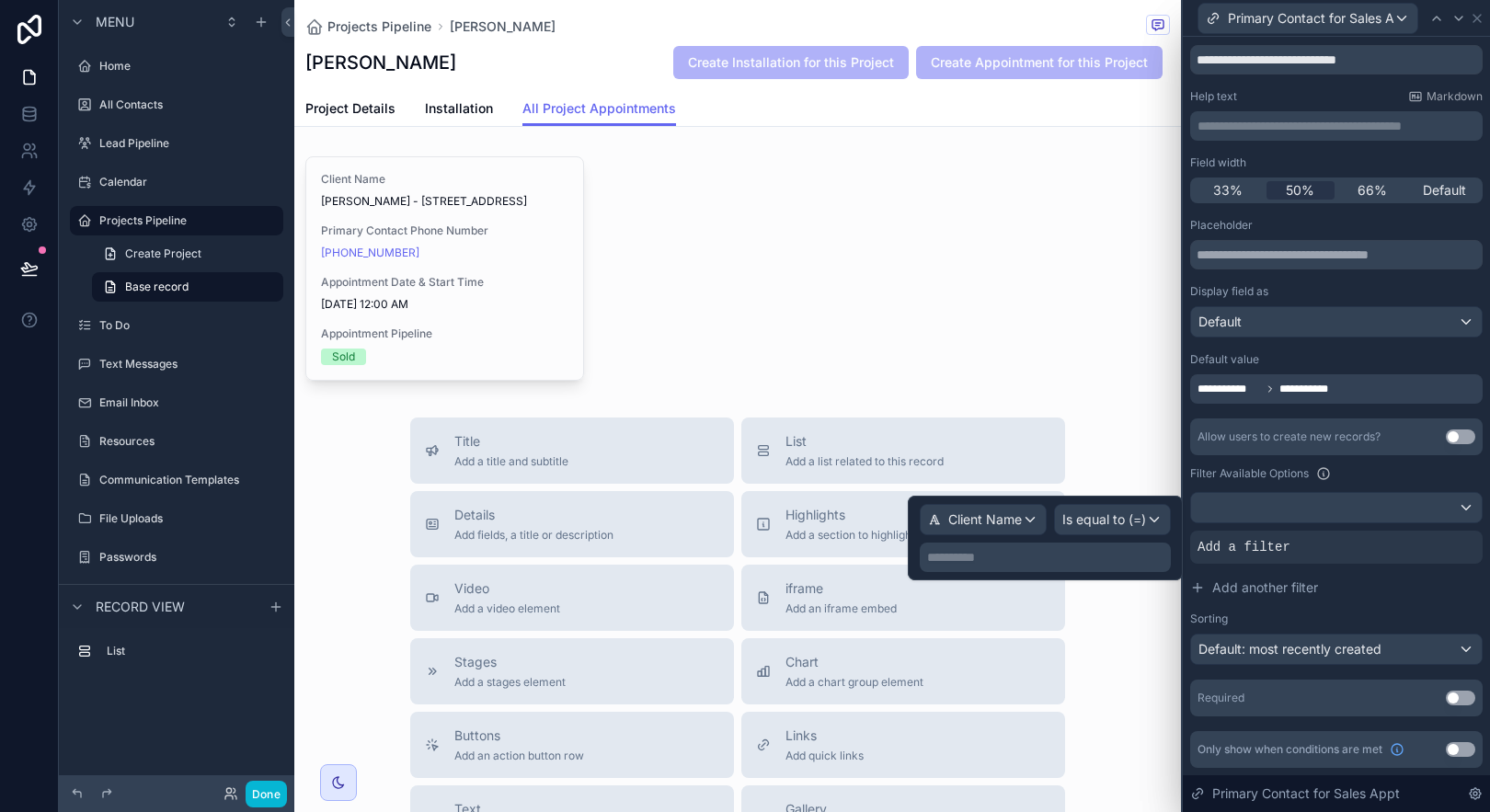
click at [1064, 558] on p "**********" at bounding box center [1047, 557] width 241 height 18
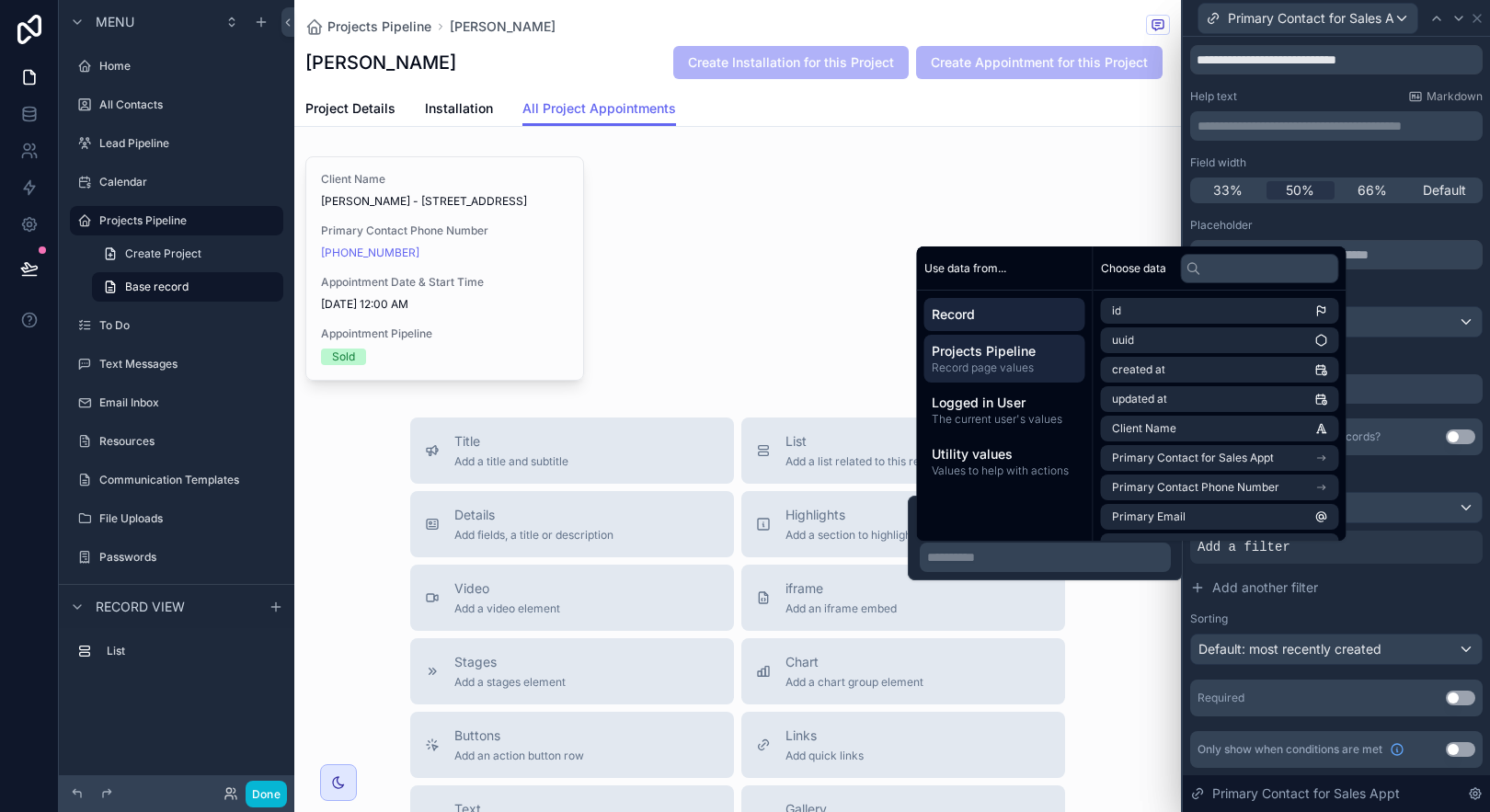
click at [1028, 359] on span "Projects Pipeline" at bounding box center [1005, 351] width 146 height 18
click at [1208, 347] on li "Client Name" at bounding box center [1220, 340] width 239 height 25
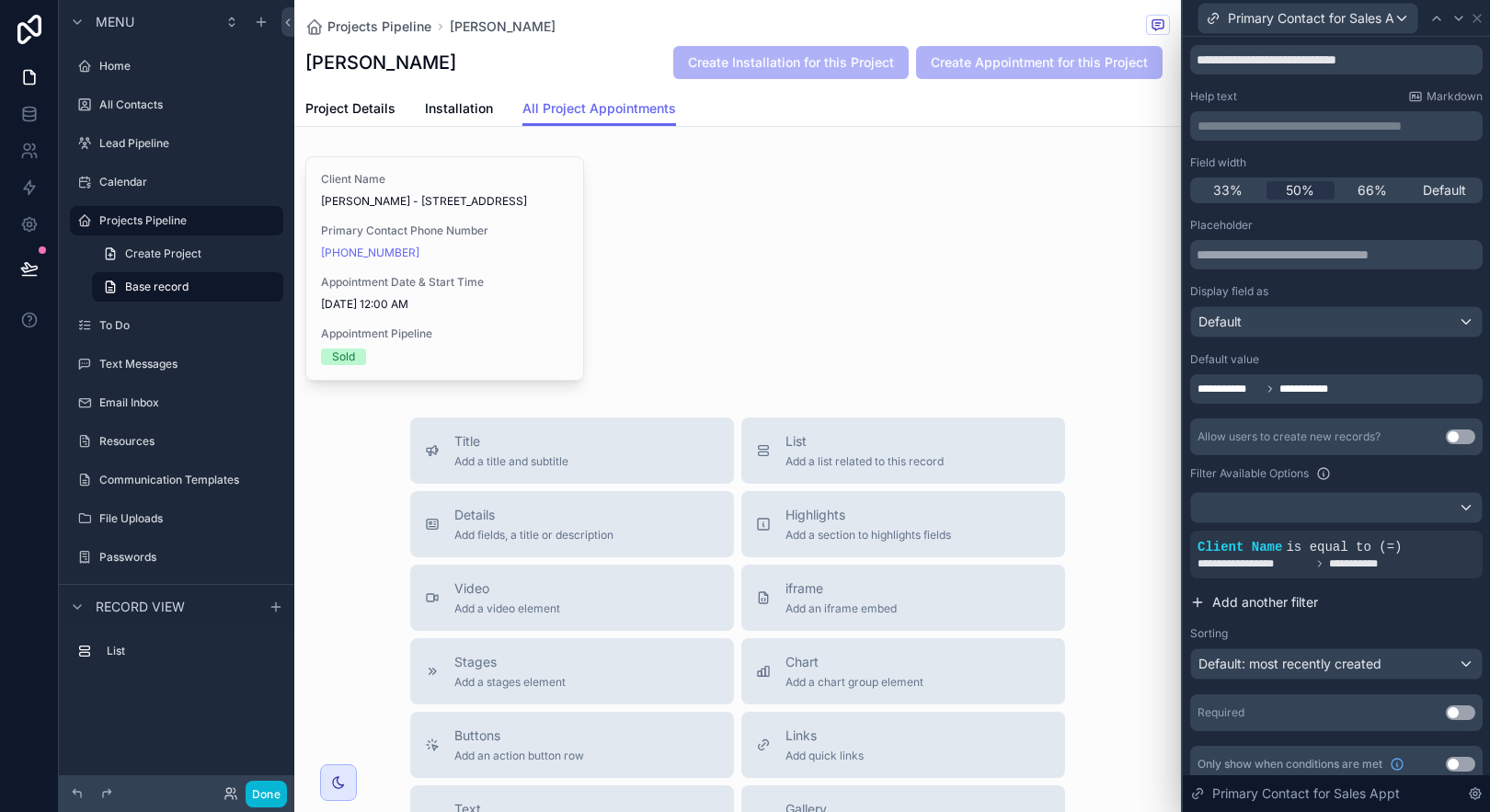
click at [1399, 609] on button "Add another filter" at bounding box center [1336, 603] width 292 height 33
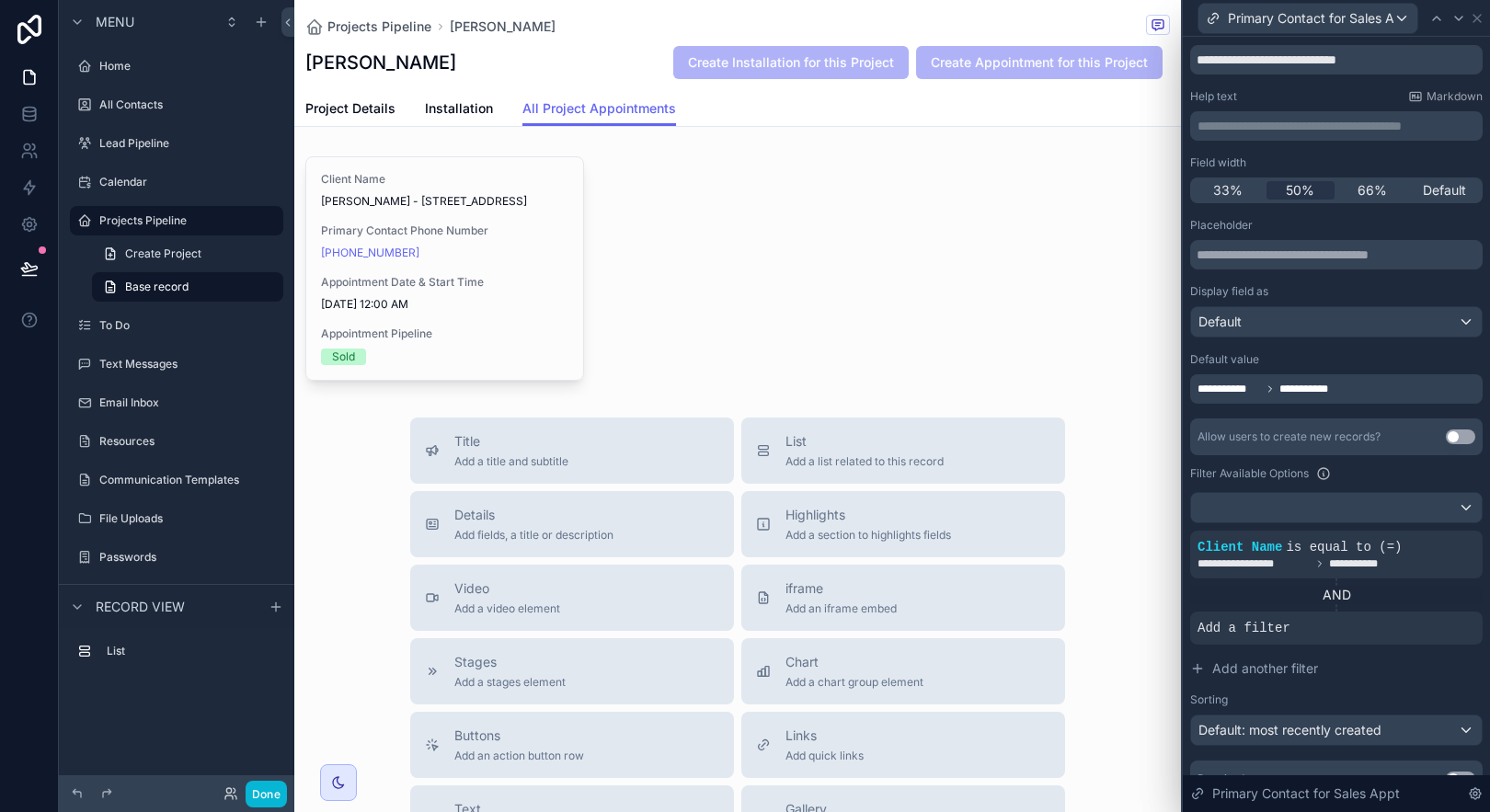
drag, startPoint x: 1378, startPoint y: 384, endPoint x: 1391, endPoint y: 387, distance: 13.3
click at [1378, 385] on div "**********" at bounding box center [1336, 388] width 292 height 29
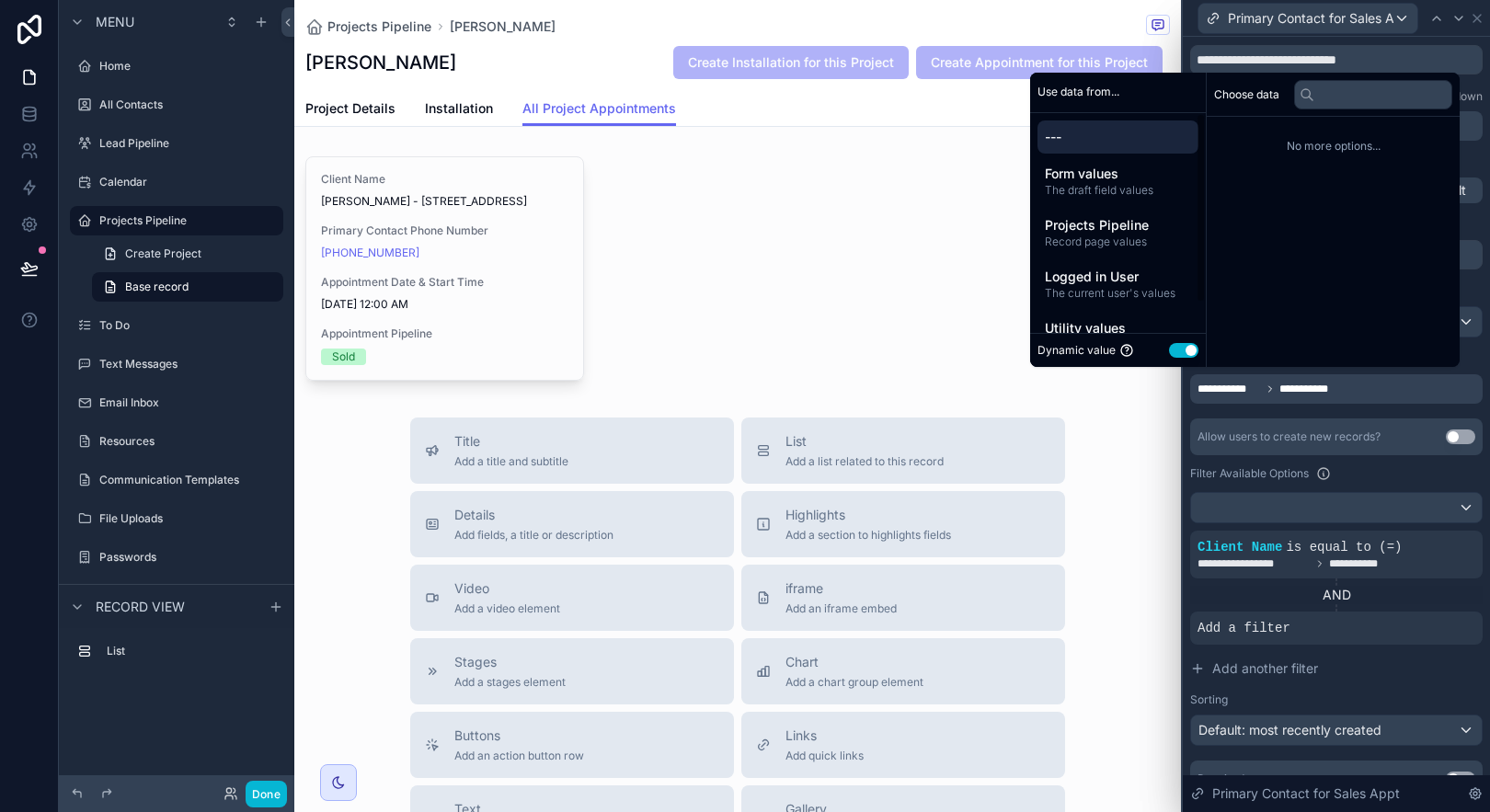
click at [1121, 144] on span "---" at bounding box center [1118, 136] width 146 height 18
click at [1116, 189] on span "The draft field values" at bounding box center [1118, 190] width 146 height 15
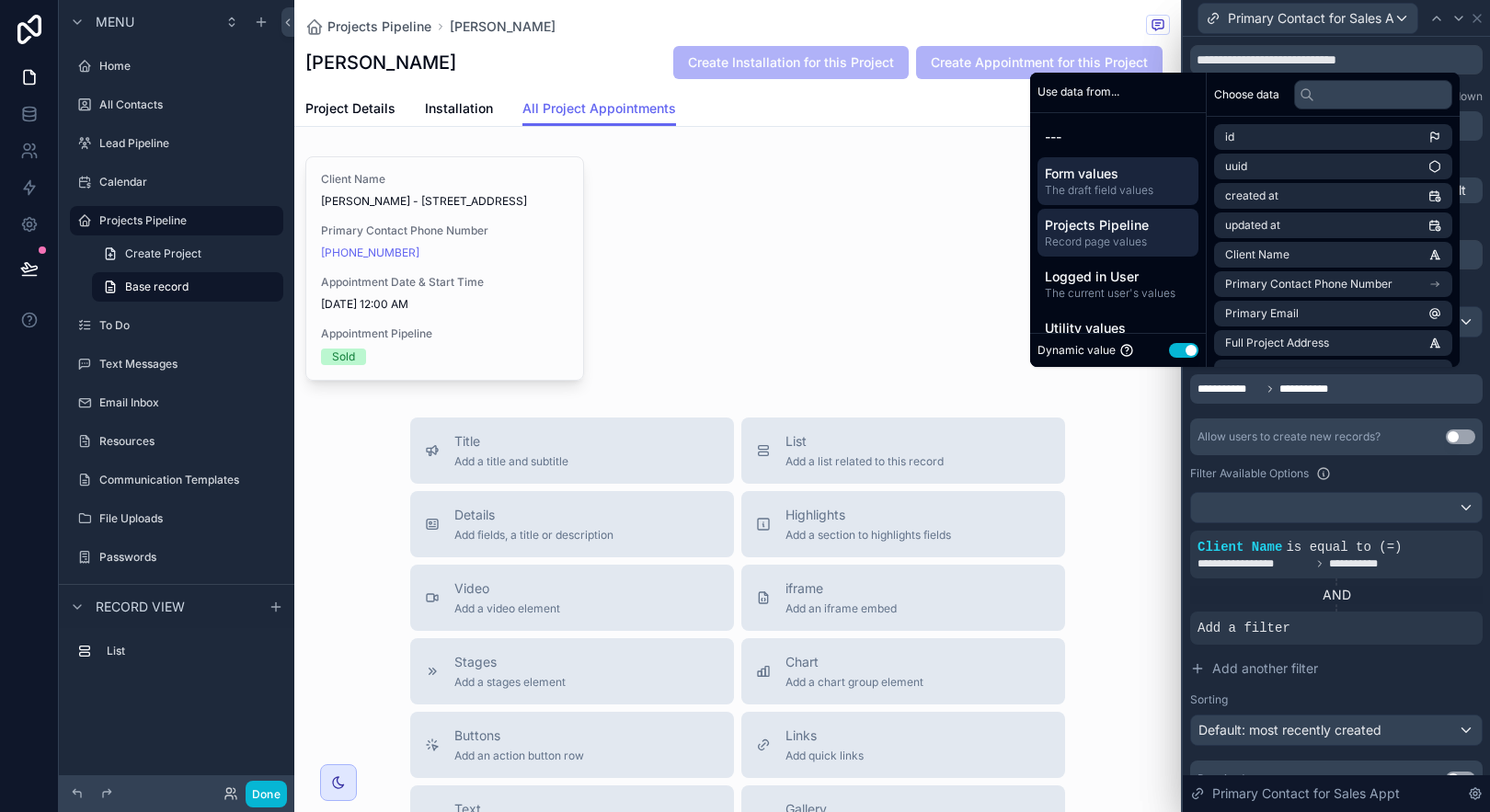
click at [1112, 236] on span "Record page values" at bounding box center [1118, 241] width 146 height 15
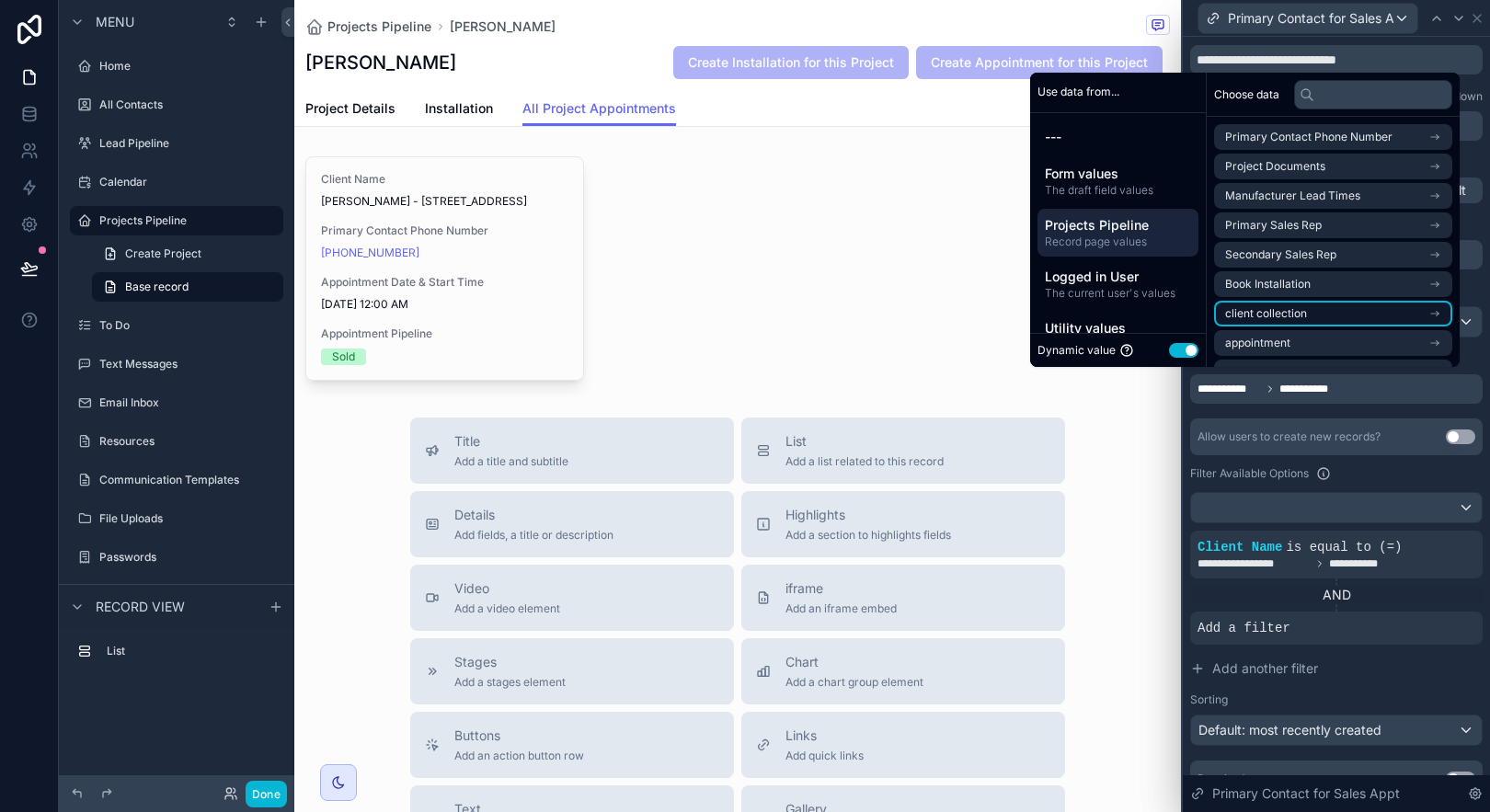
click at [1311, 312] on li "client collection" at bounding box center [1333, 314] width 239 height 25
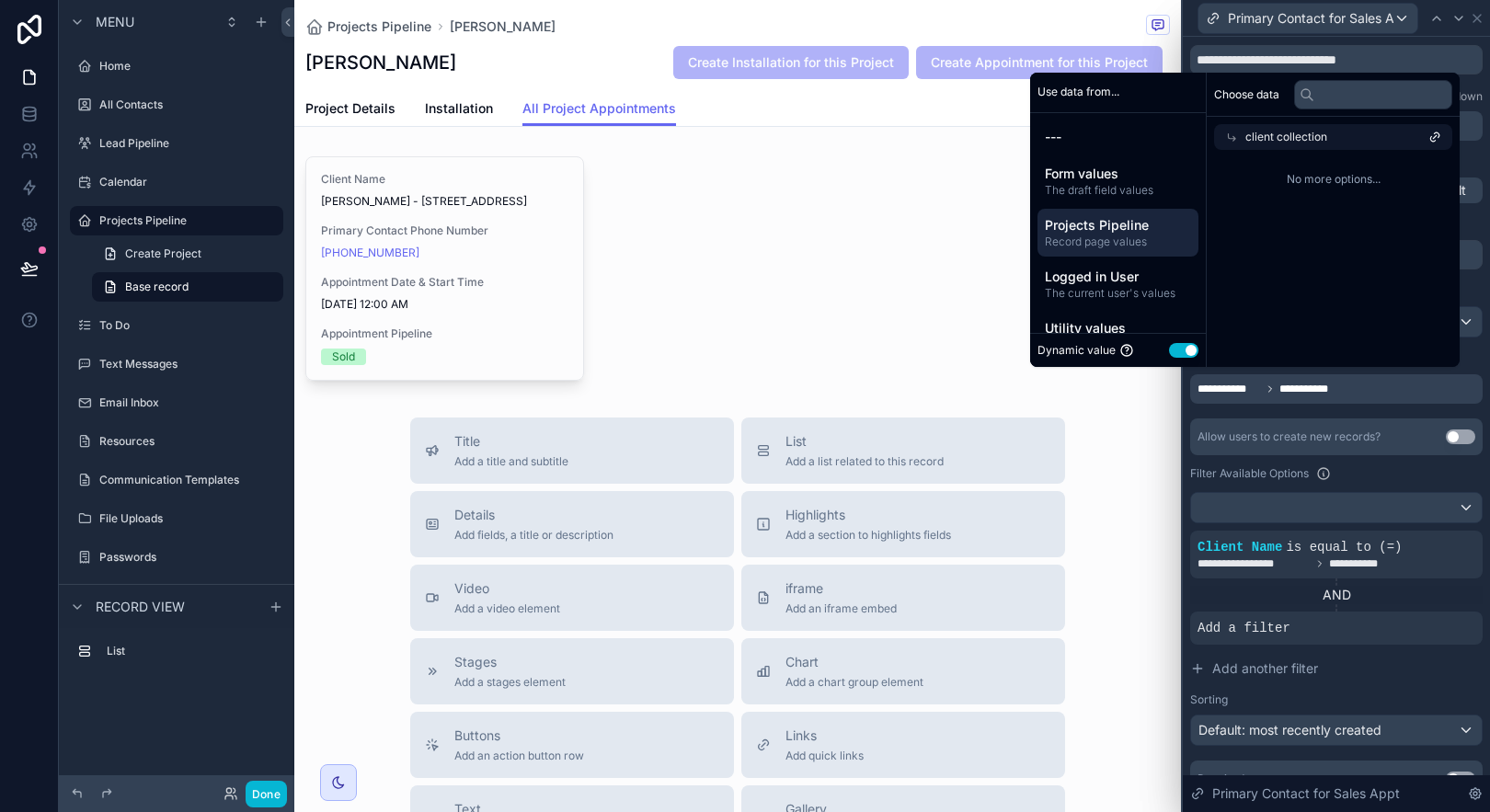
click at [1286, 133] on span "client collection" at bounding box center [1286, 136] width 82 height 15
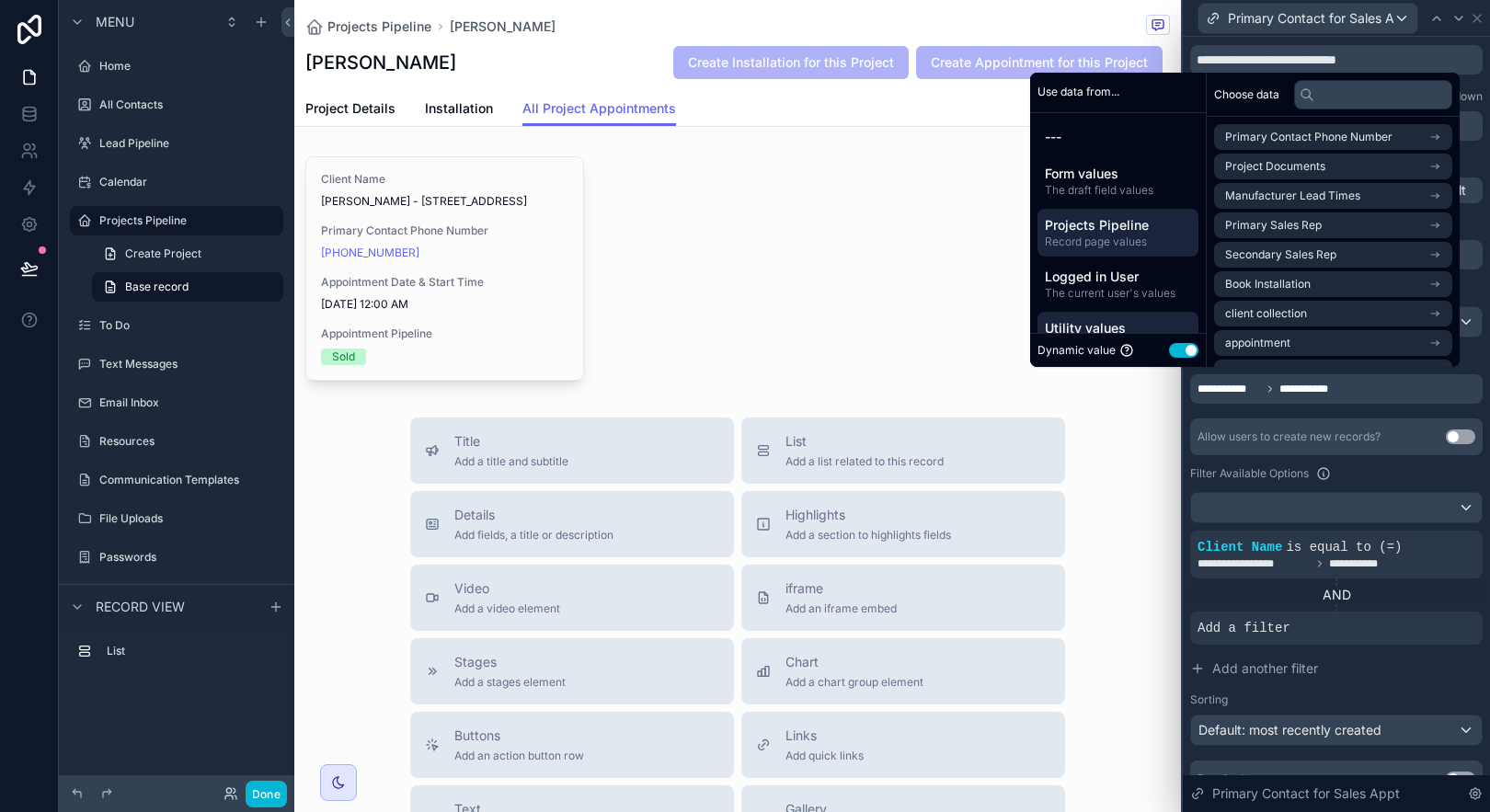
click at [1137, 323] on span "Utility values" at bounding box center [1118, 328] width 146 height 18
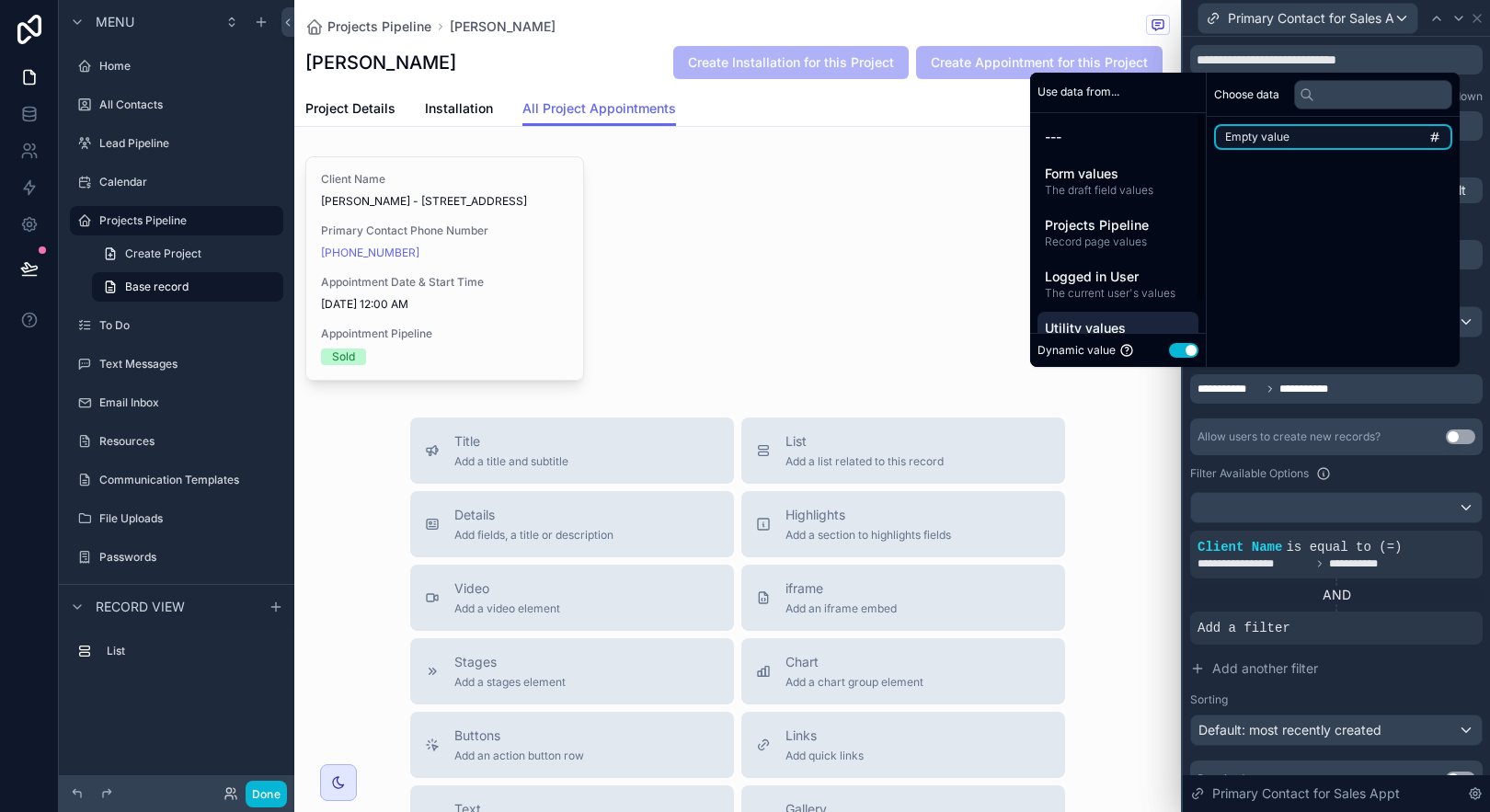
click at [1309, 131] on li "Empty value" at bounding box center [1333, 137] width 239 height 25
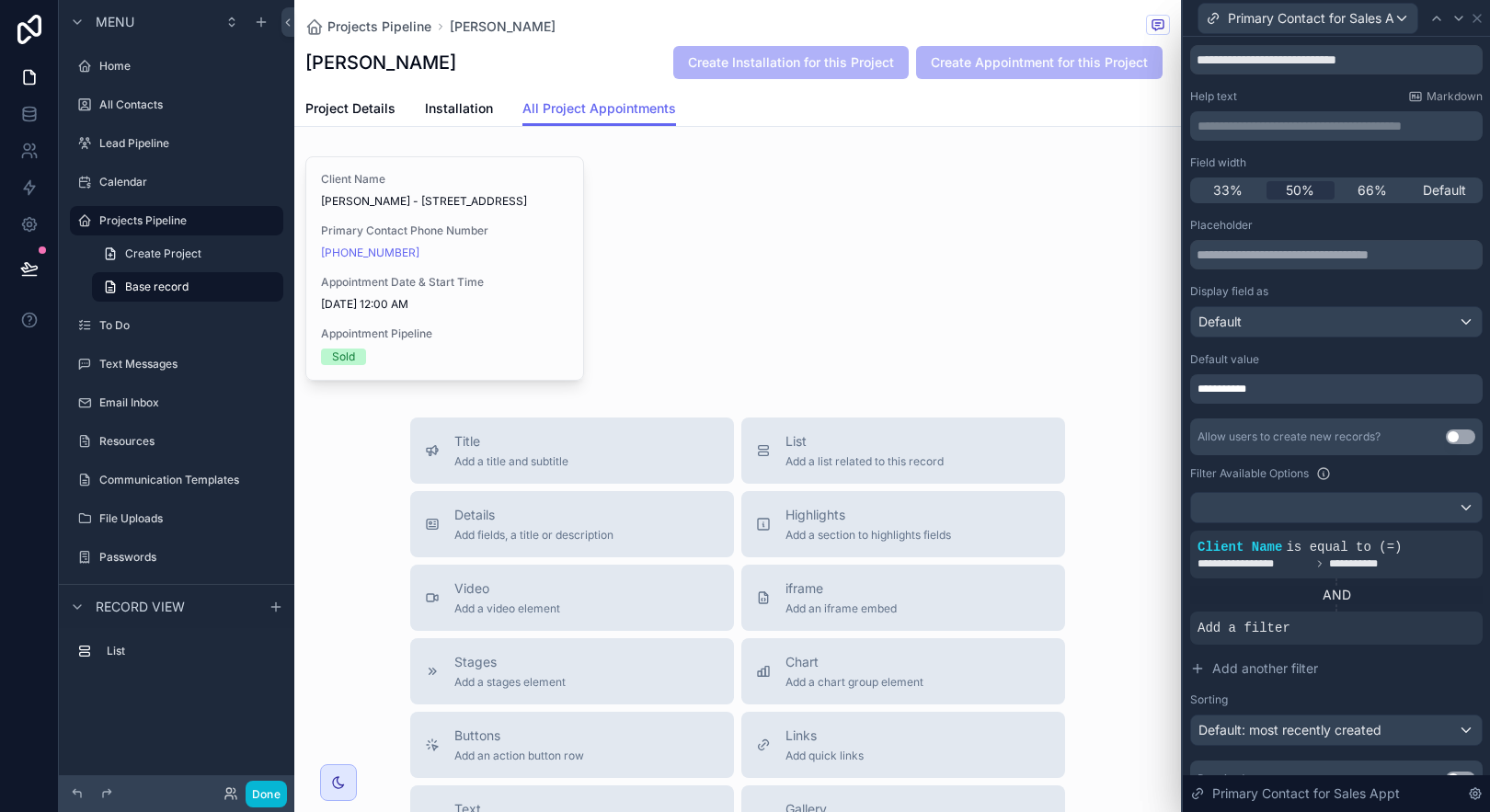
click at [1362, 480] on div "Filter Available Options" at bounding box center [1336, 473] width 292 height 22
click at [30, 268] on icon at bounding box center [29, 267] width 16 height 9
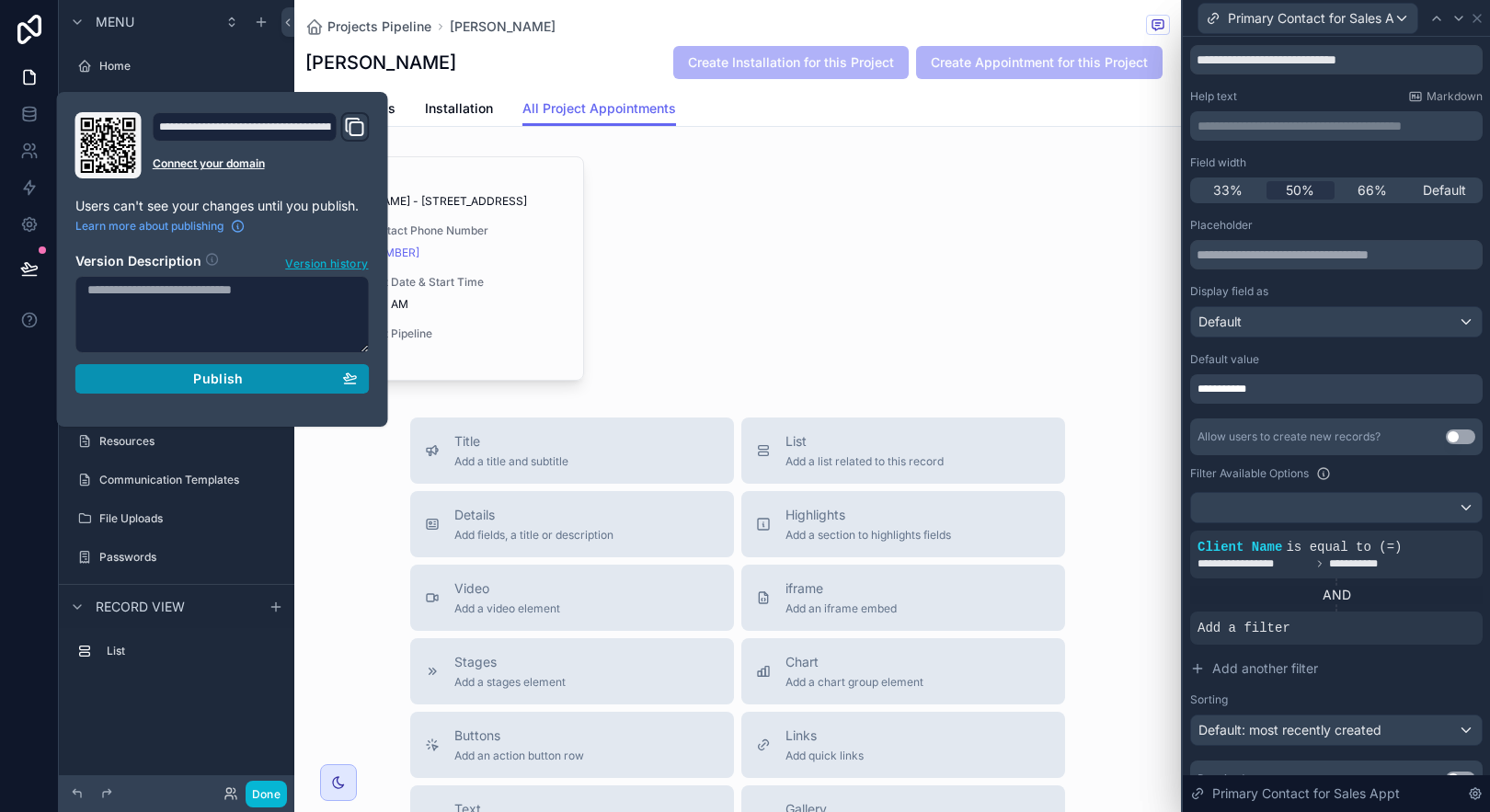
click at [252, 376] on div "Publish" at bounding box center [223, 379] width 271 height 17
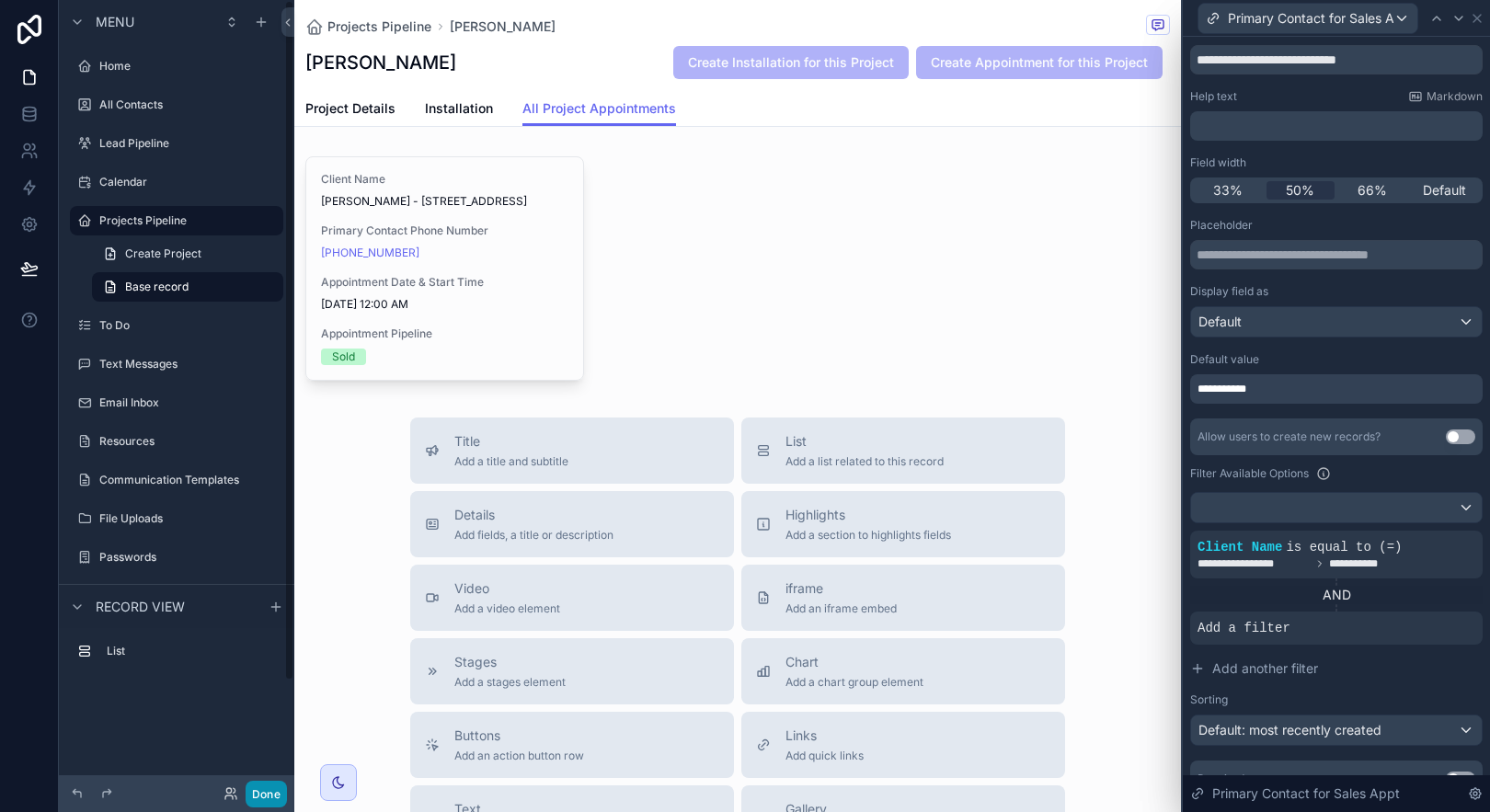
click at [279, 793] on button "Done" at bounding box center [266, 794] width 42 height 26
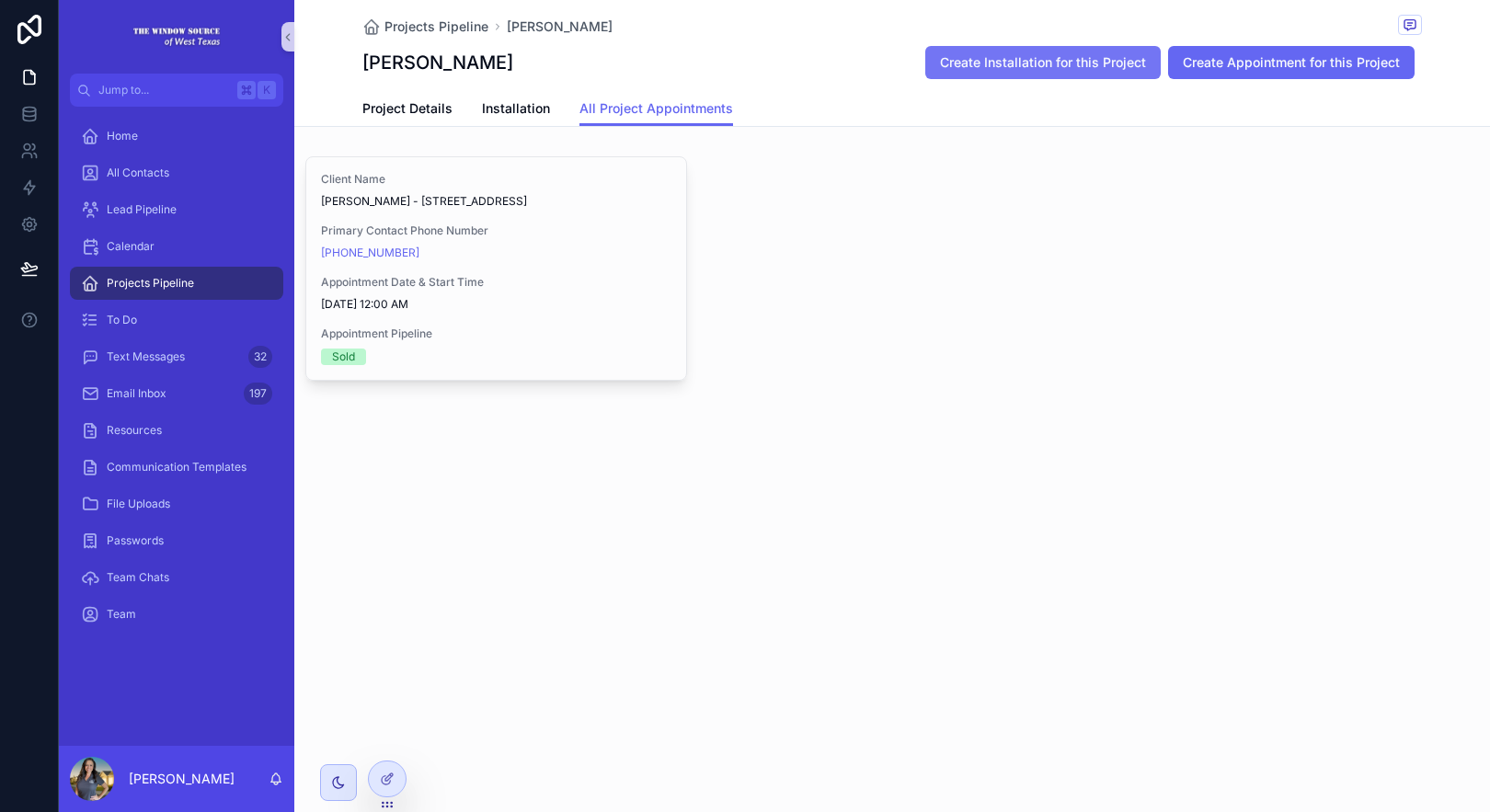
click at [1078, 48] on button "Create Installation for this Project" at bounding box center [1043, 62] width 236 height 33
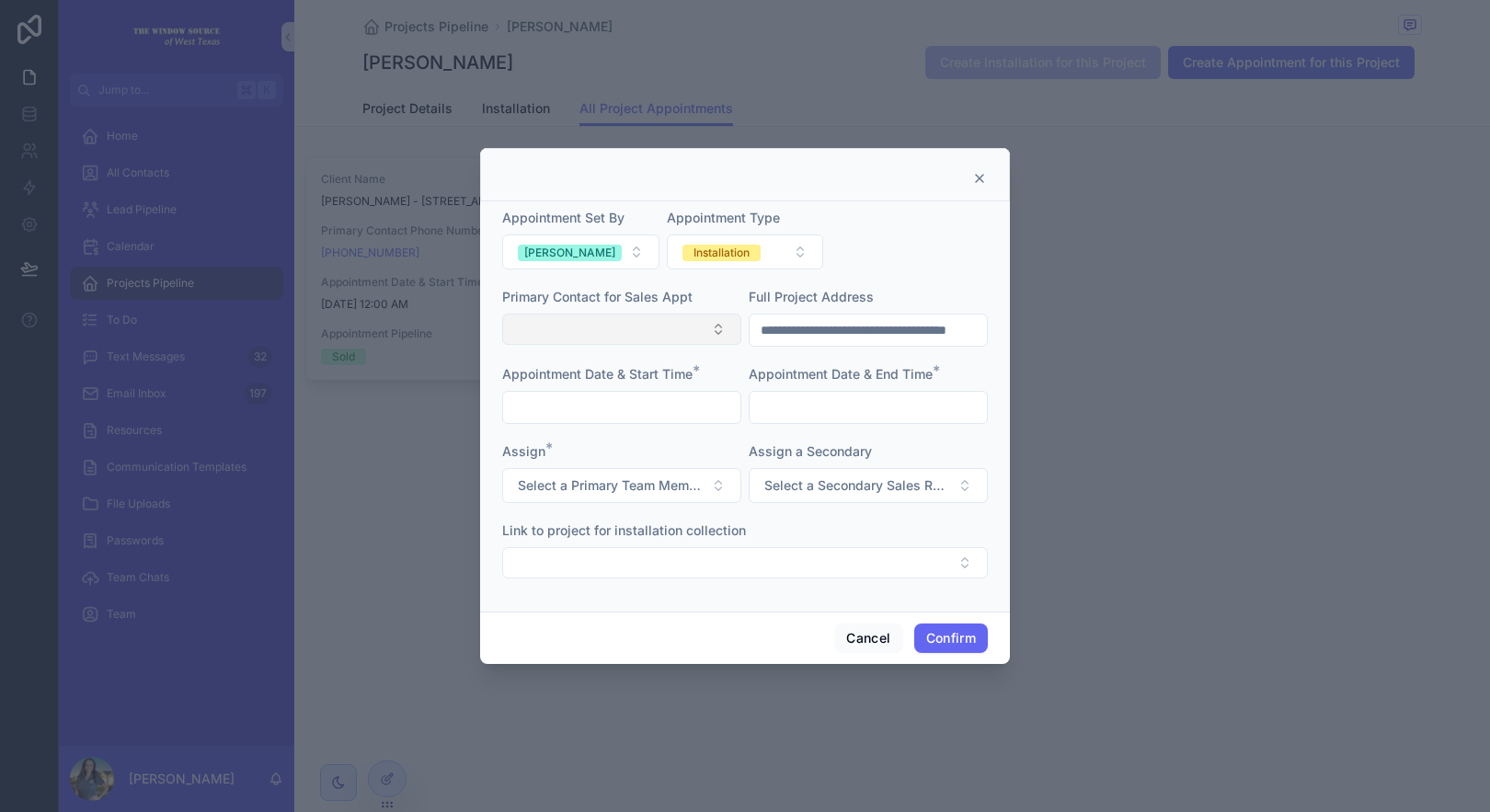
click at [564, 334] on button "Select Button" at bounding box center [622, 329] width 240 height 31
click at [852, 634] on button "Cancel" at bounding box center [869, 638] width 68 height 29
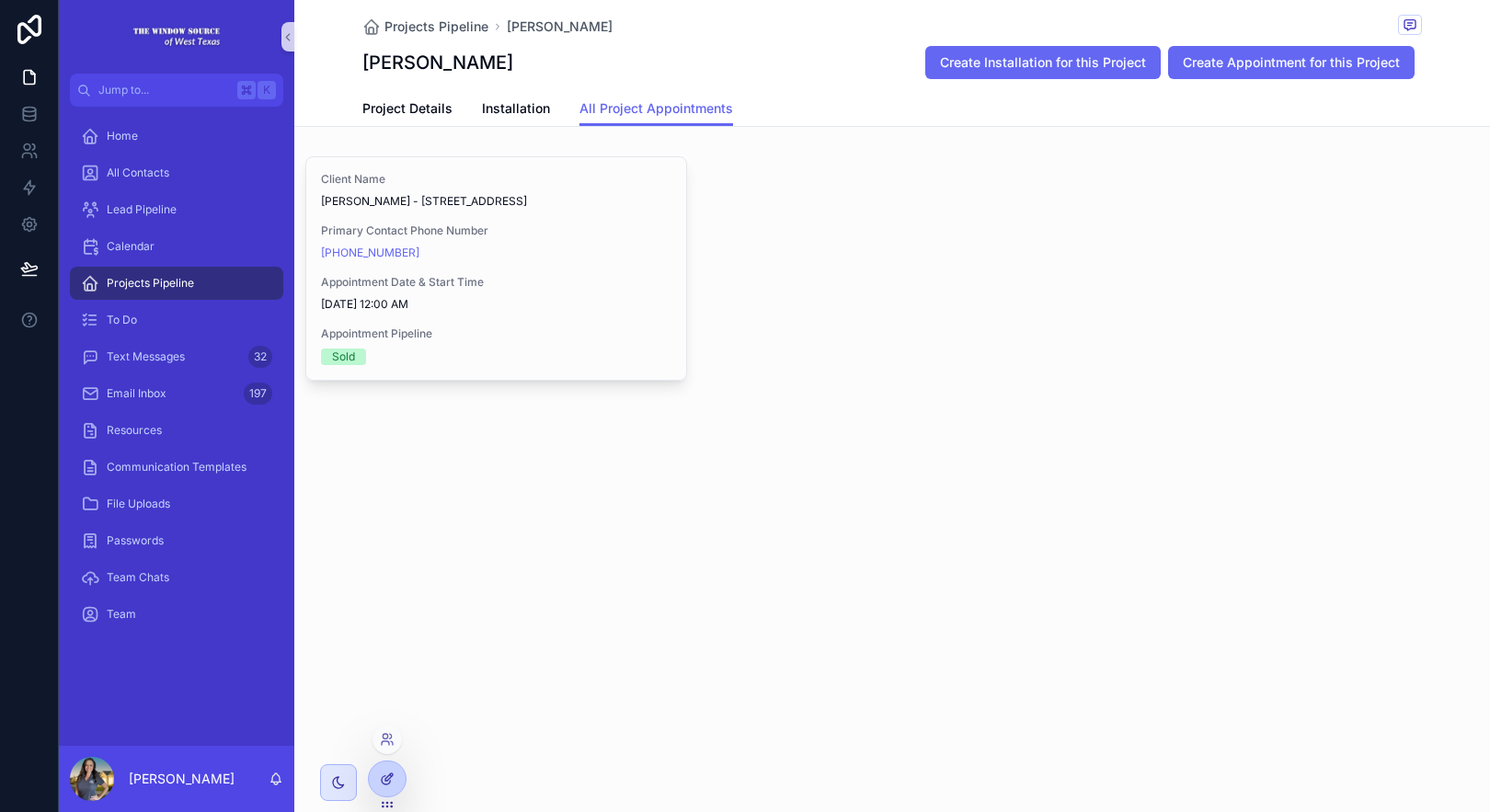
click at [391, 774] on icon at bounding box center [387, 778] width 15 height 15
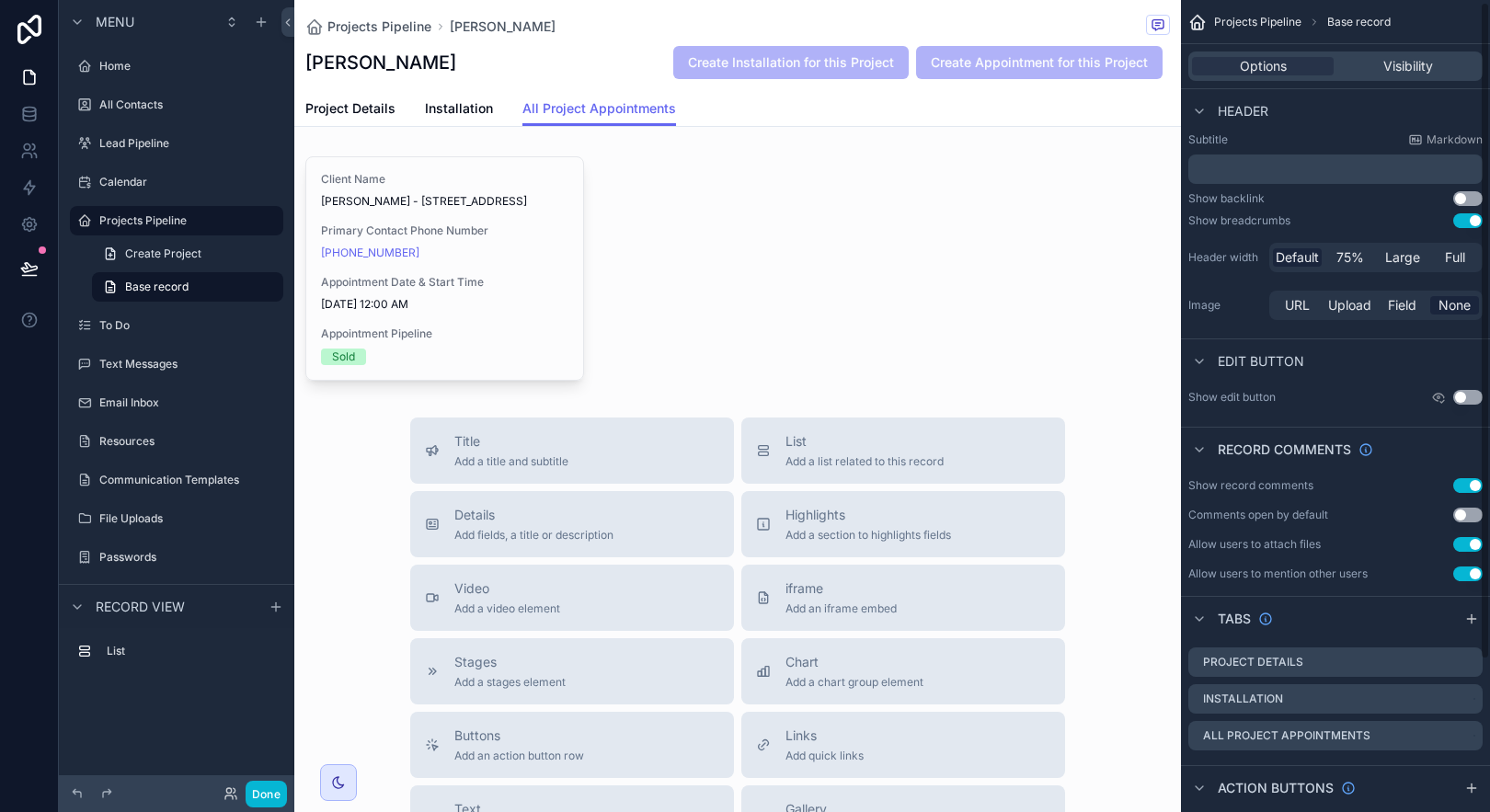
scroll to position [191, 0]
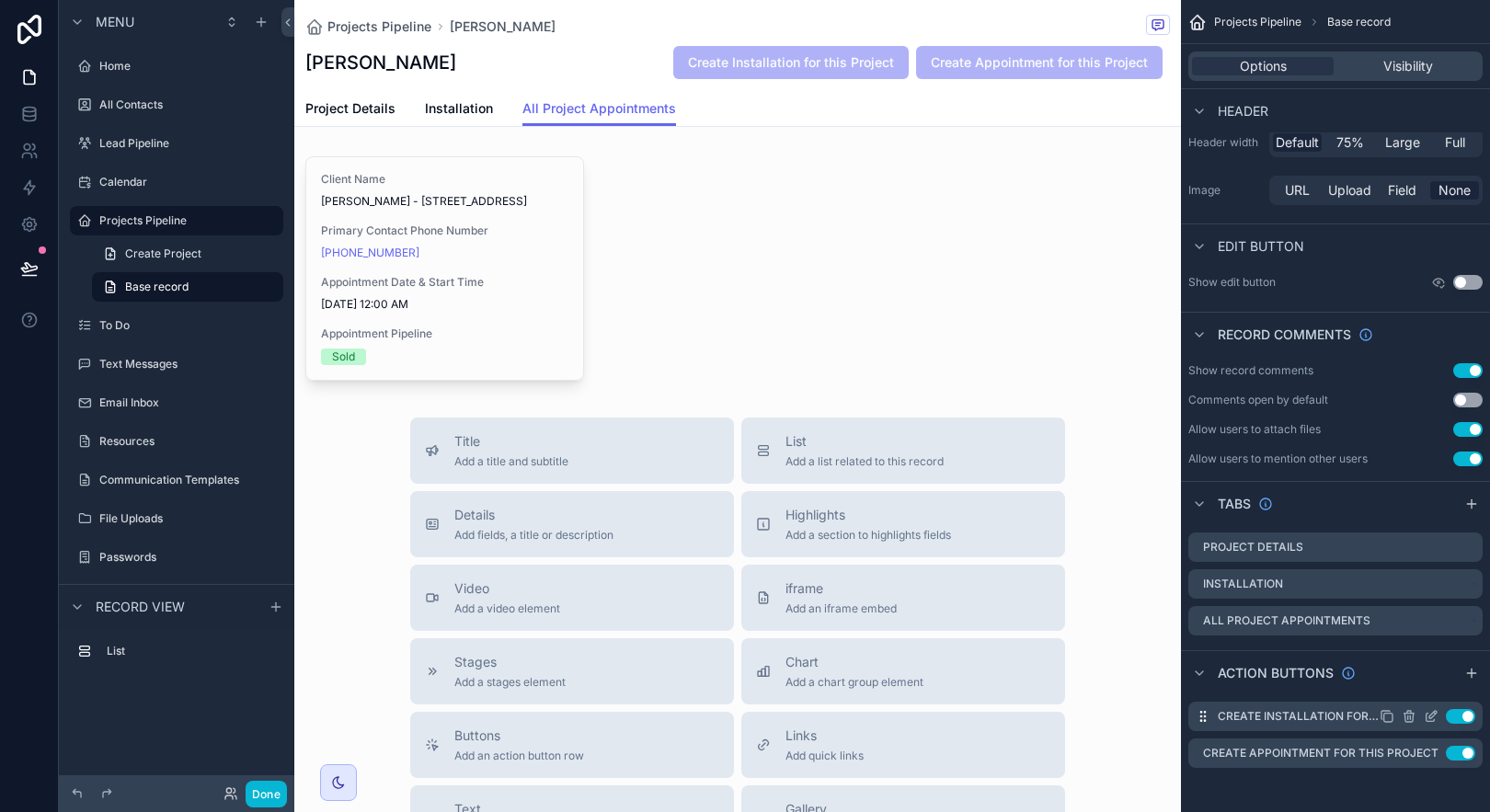
click at [1433, 720] on icon "scrollable content" at bounding box center [1431, 716] width 15 height 15
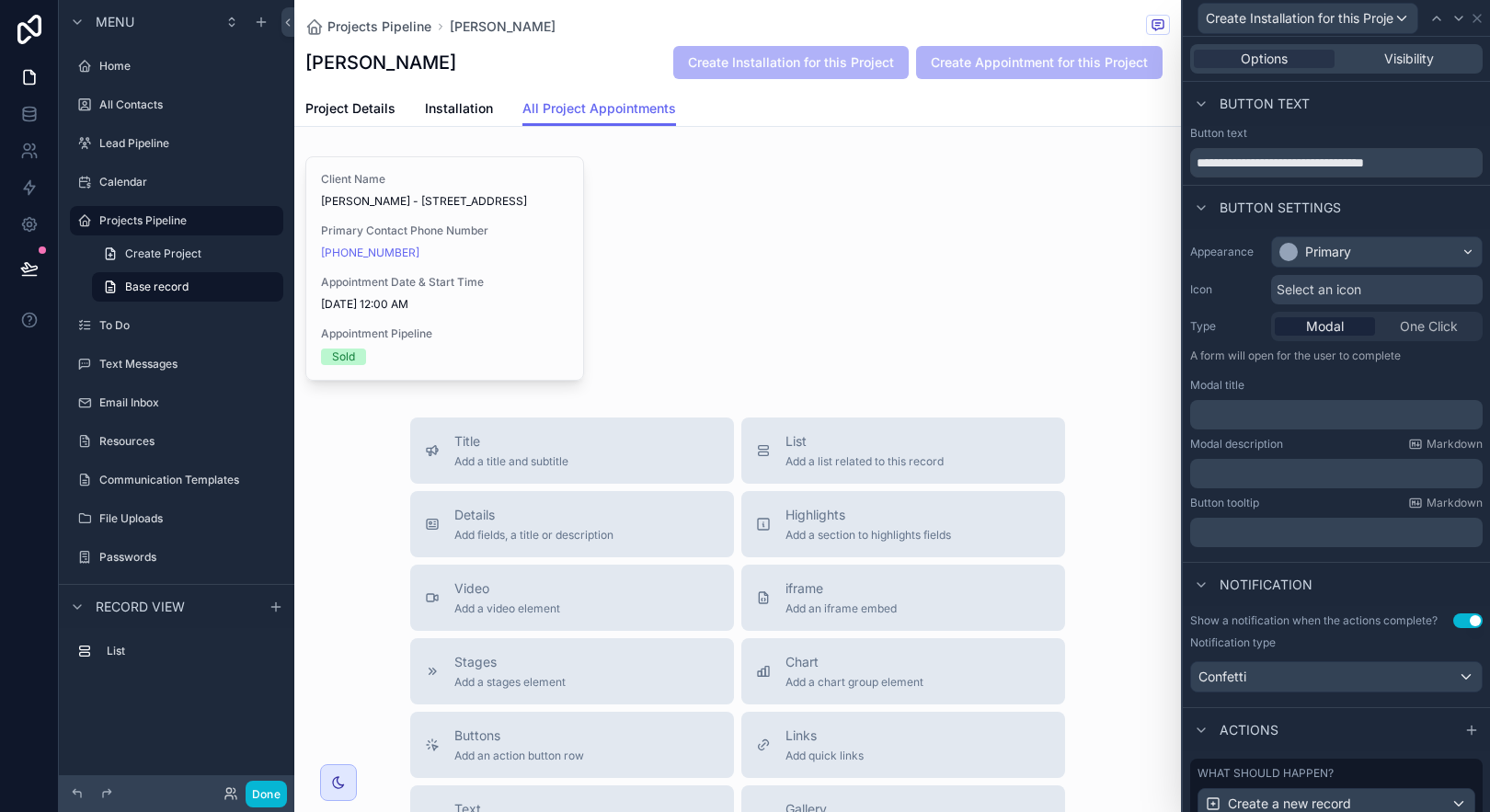
scroll to position [166, 0]
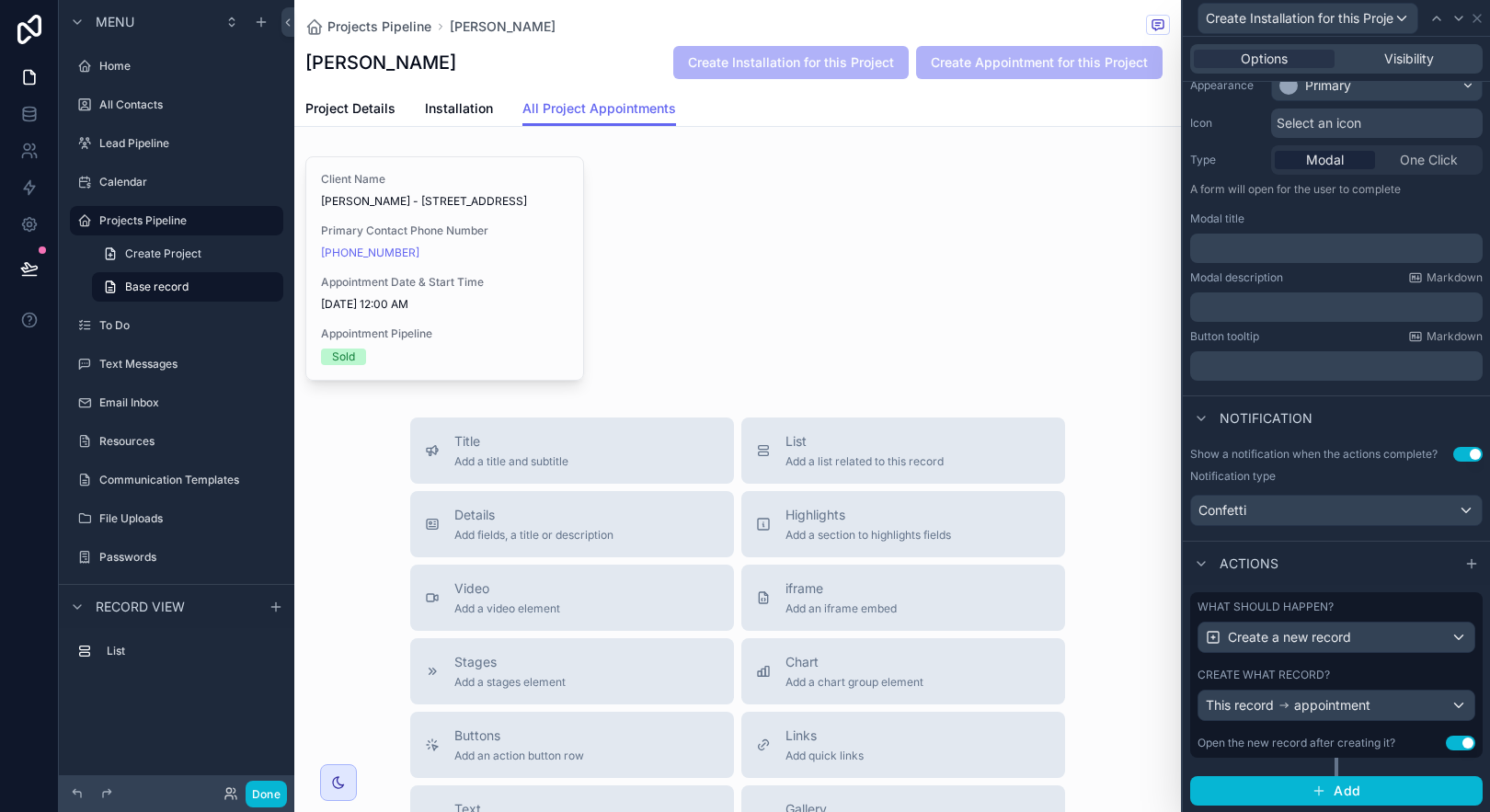
click at [1385, 611] on div "What should happen?" at bounding box center [1336, 607] width 278 height 15
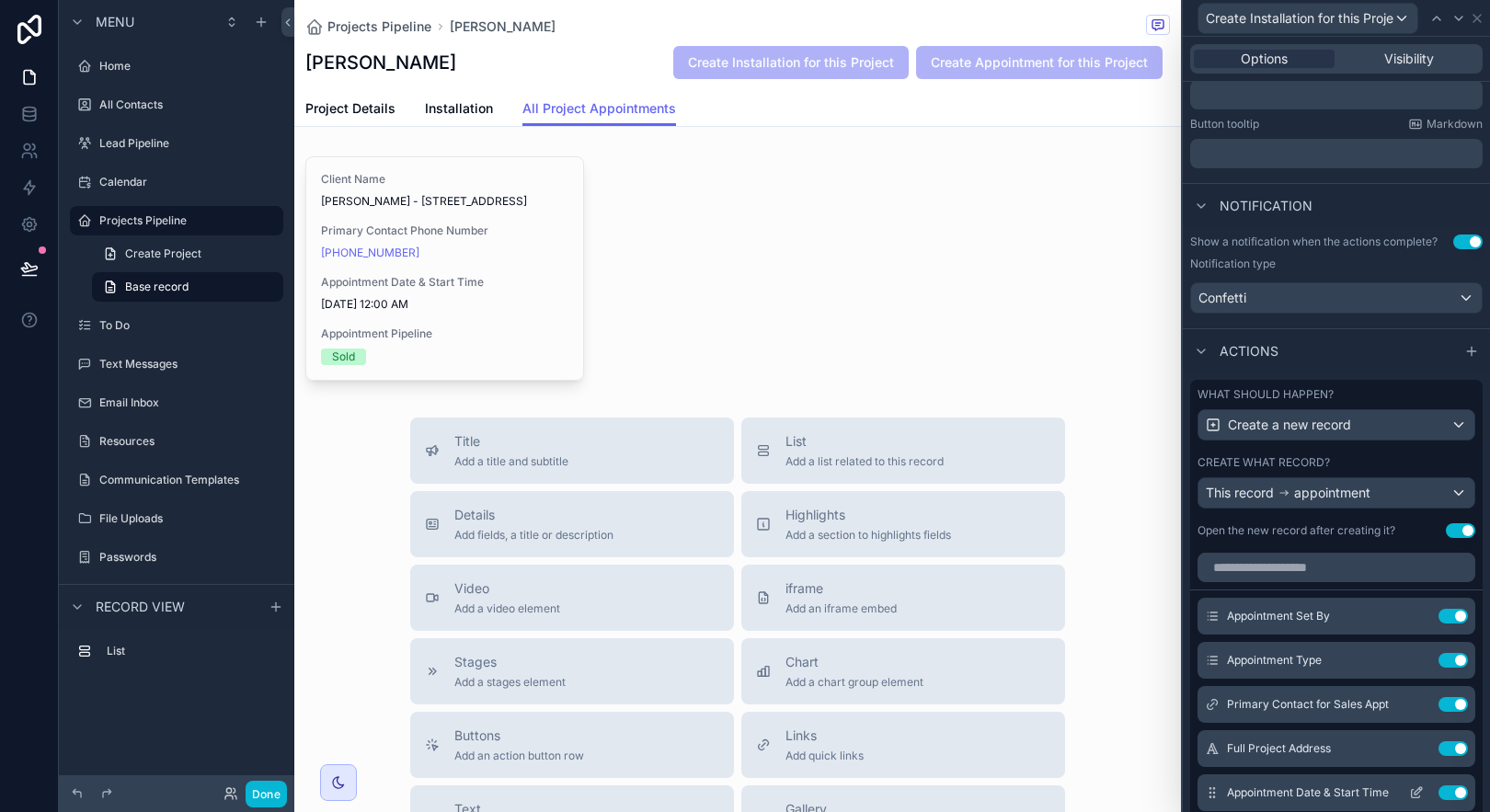
scroll to position [617, 0]
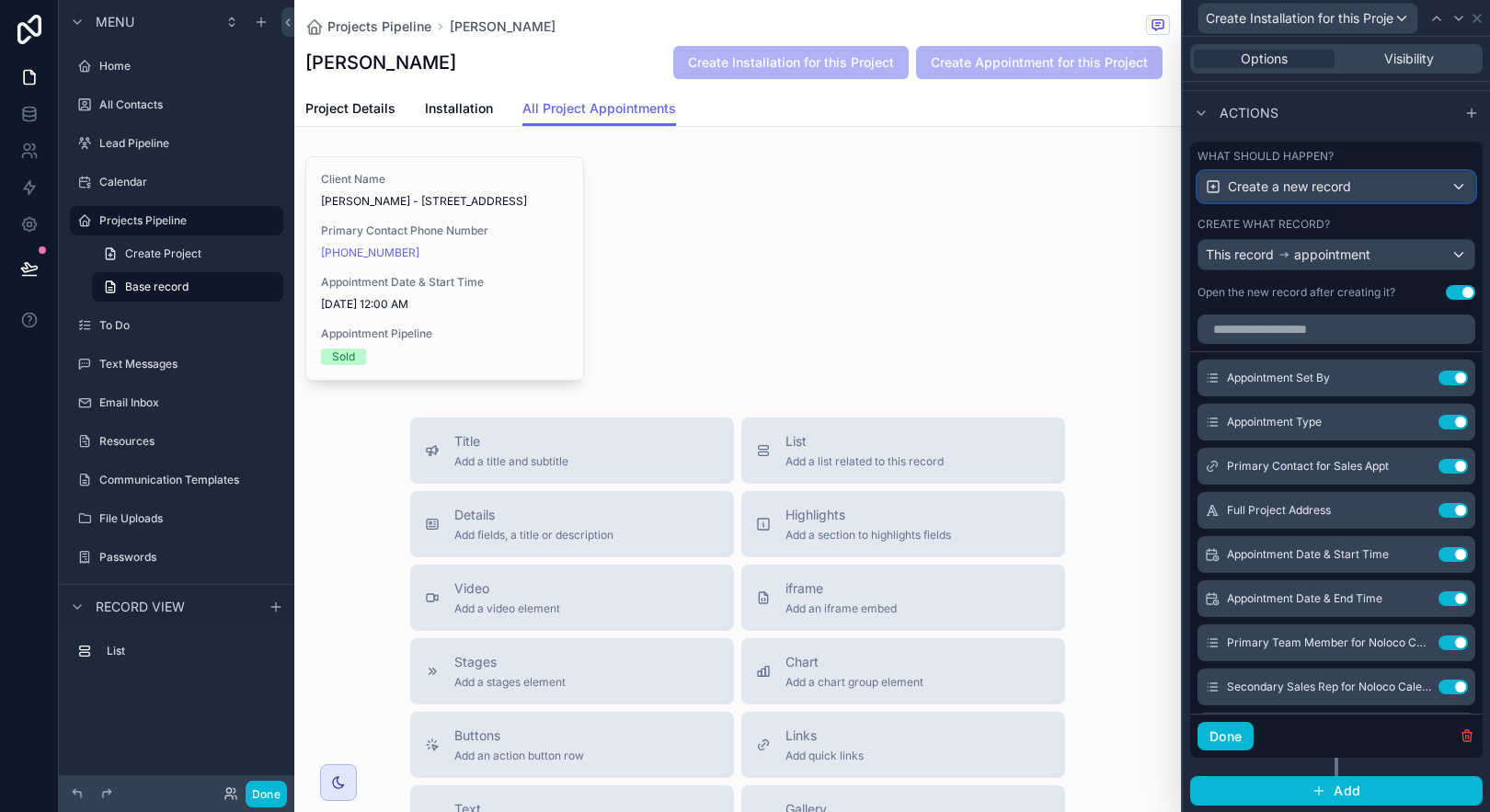
click at [1287, 192] on span "Create a new record" at bounding box center [1289, 186] width 124 height 18
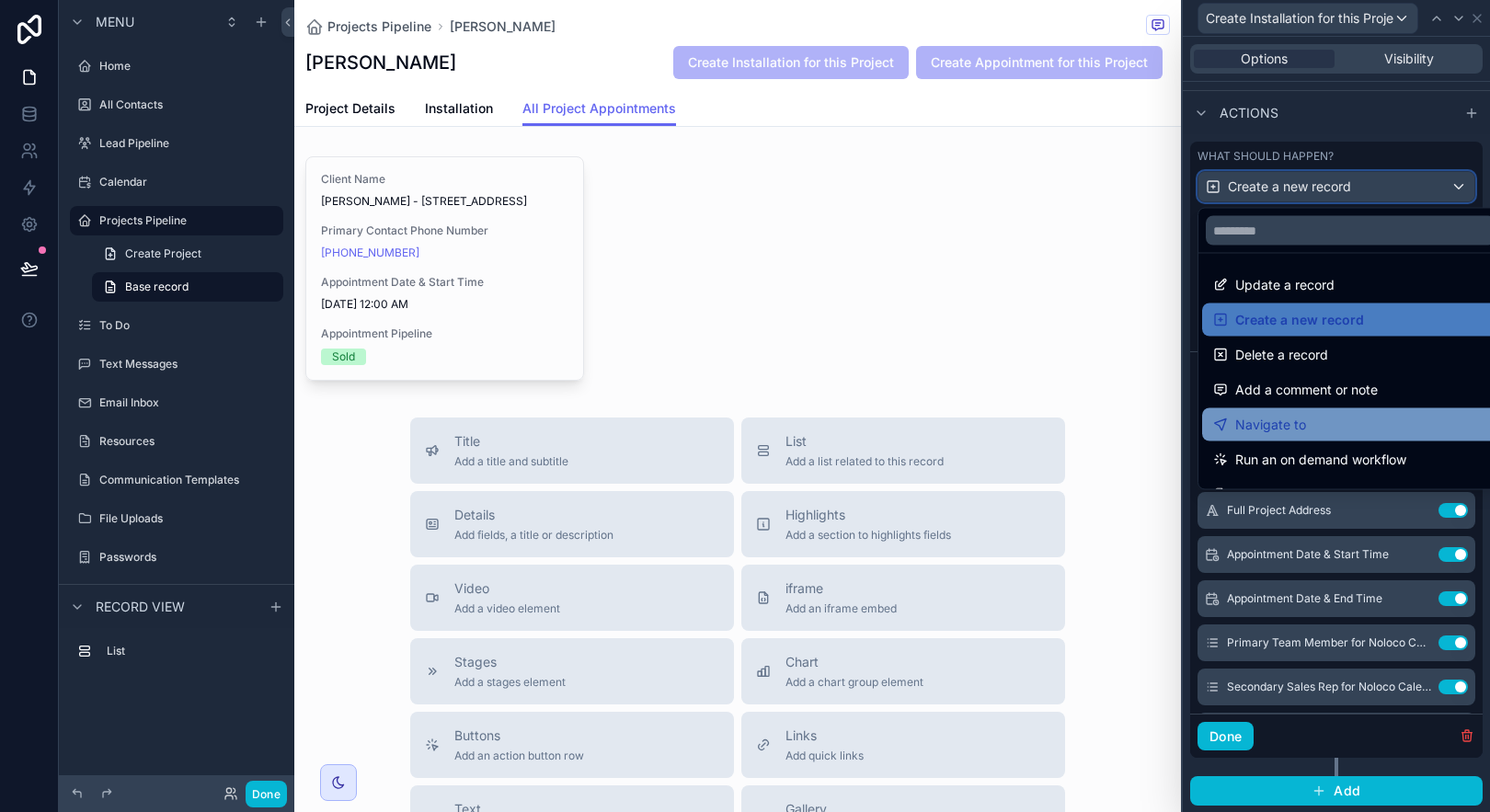
scroll to position [0, 0]
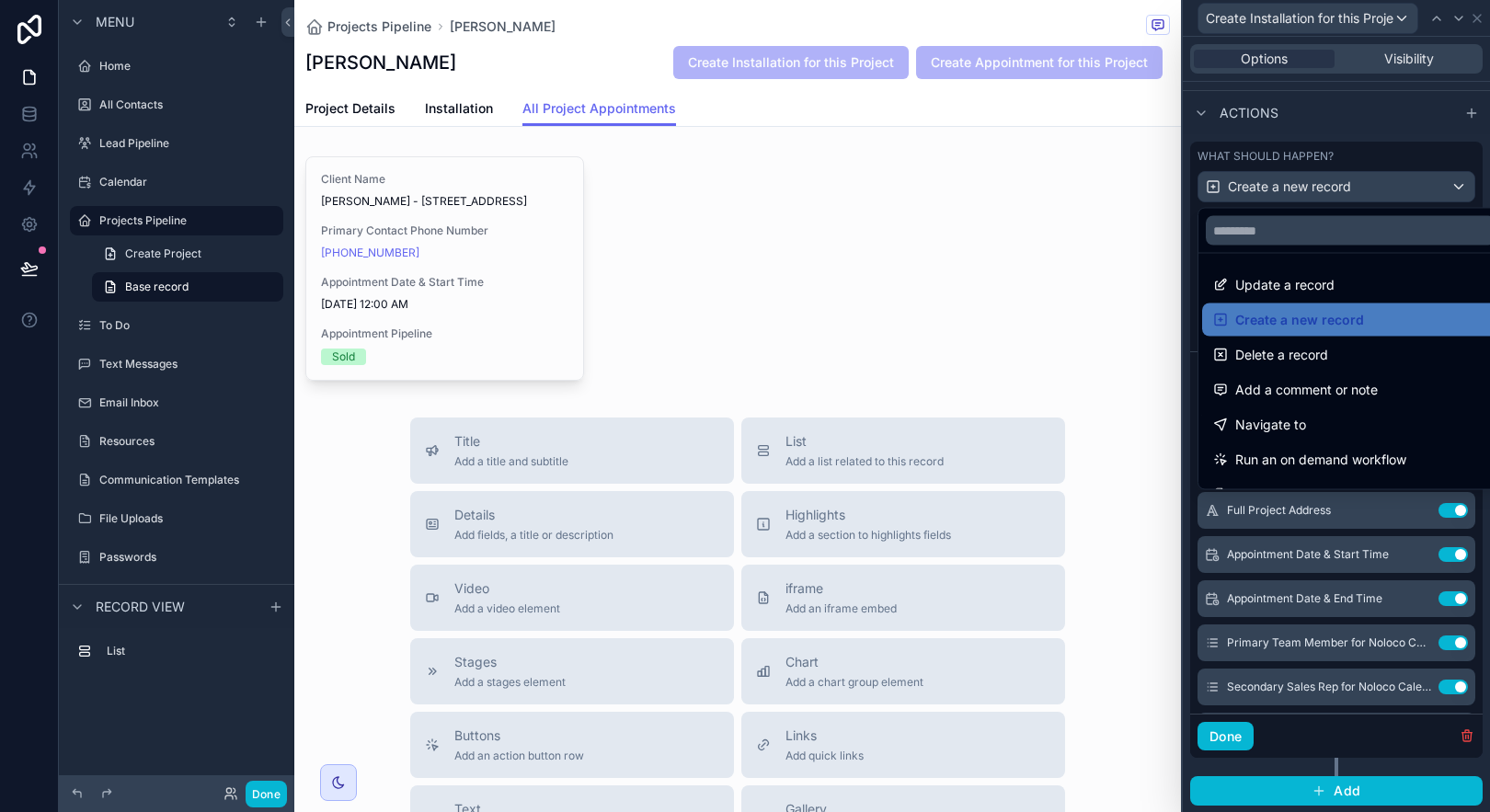
click at [1395, 740] on div at bounding box center [1336, 406] width 307 height 812
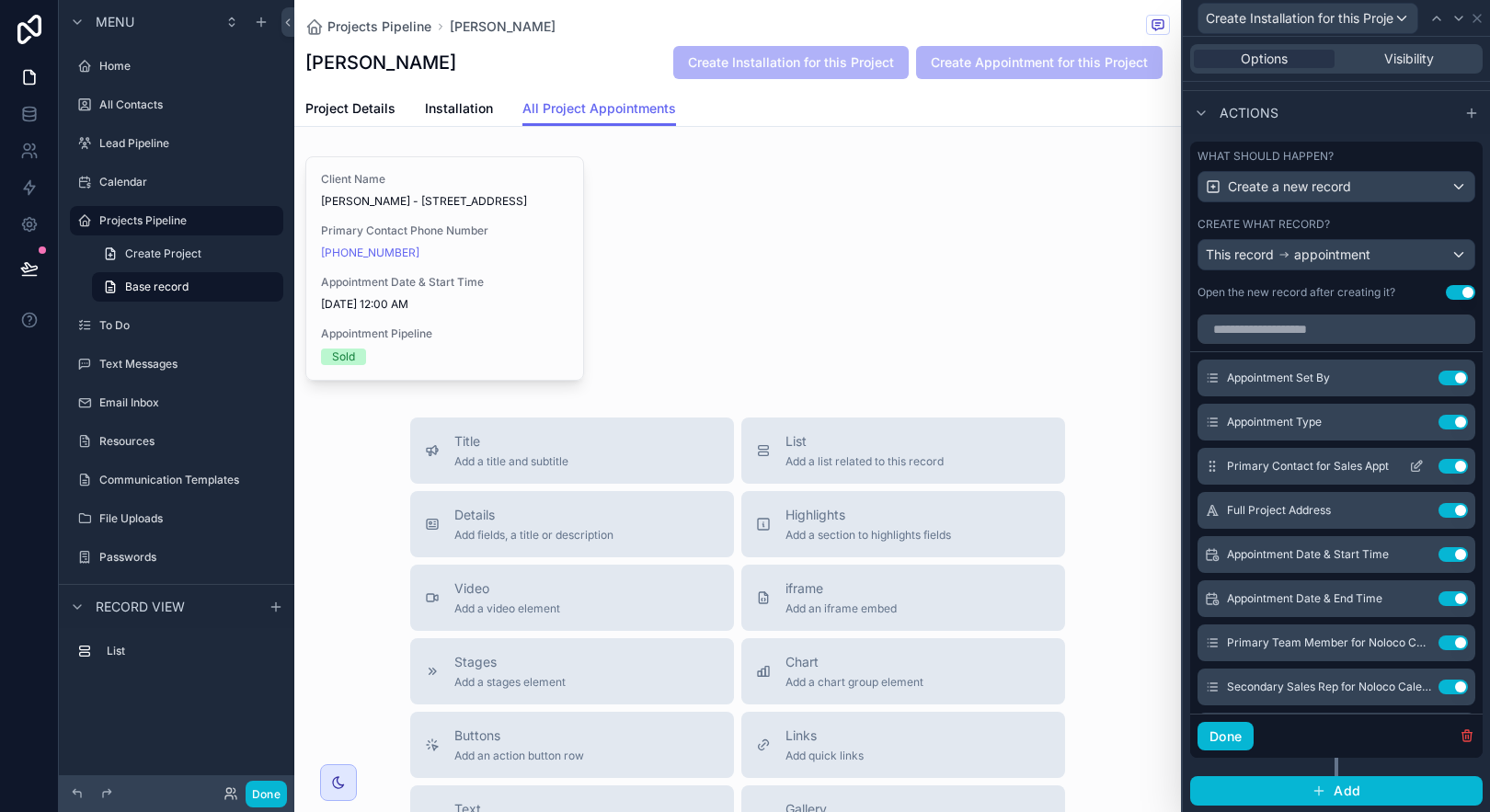
click at [1409, 468] on icon at bounding box center [1416, 465] width 15 height 15
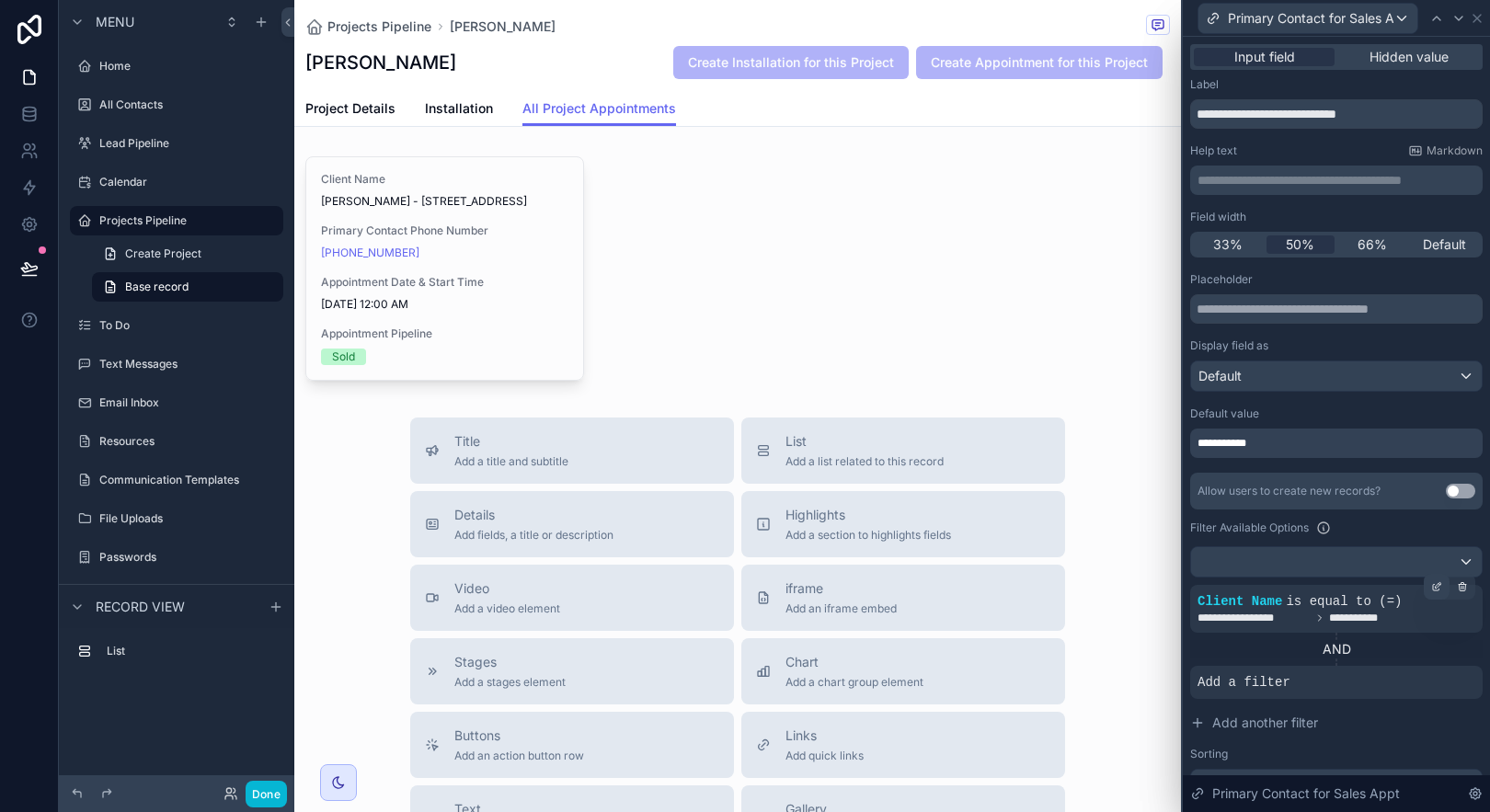
click at [1432, 590] on icon at bounding box center [1436, 586] width 11 height 11
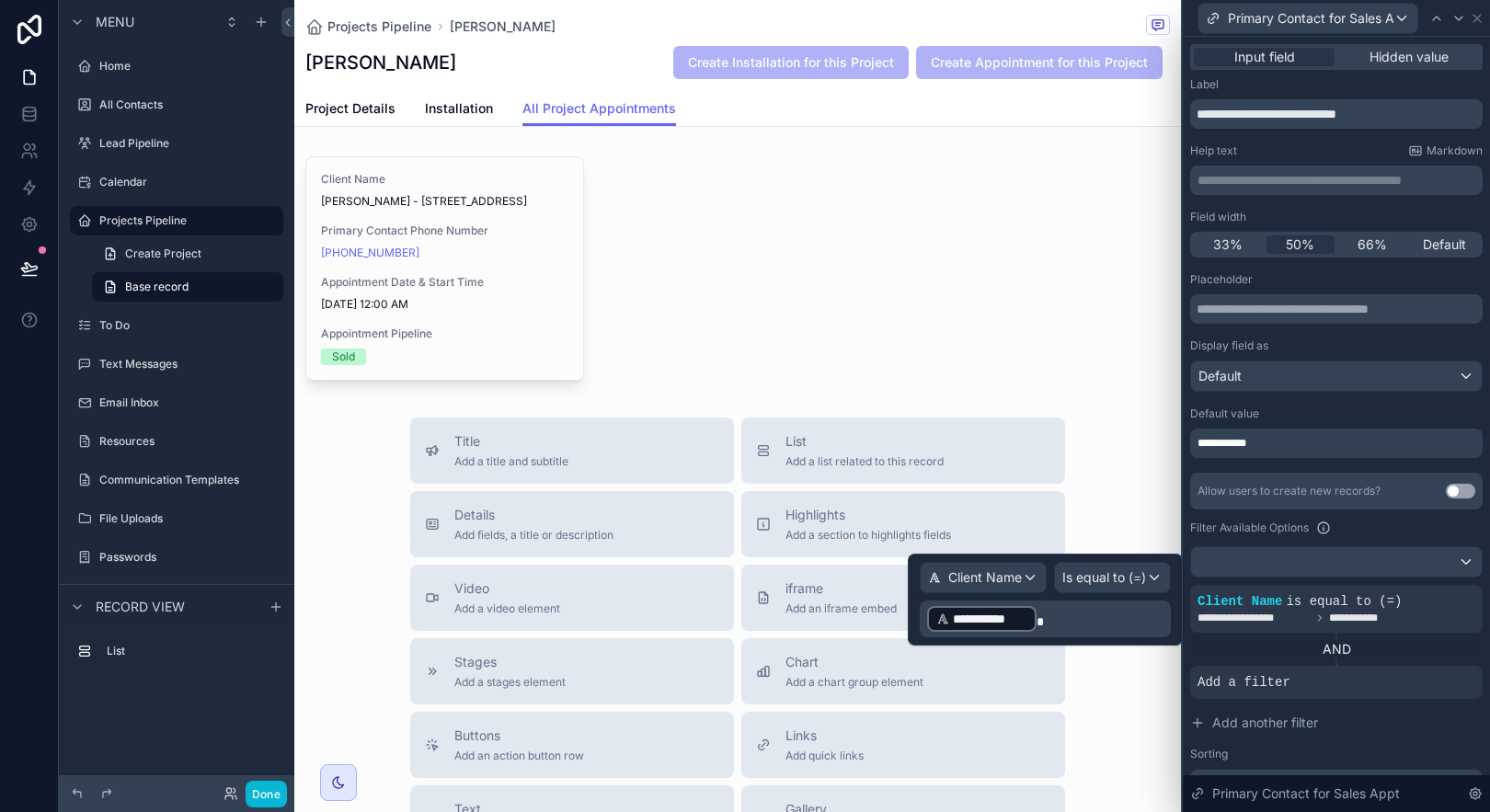
click at [1387, 650] on div "AND" at bounding box center [1336, 648] width 292 height 18
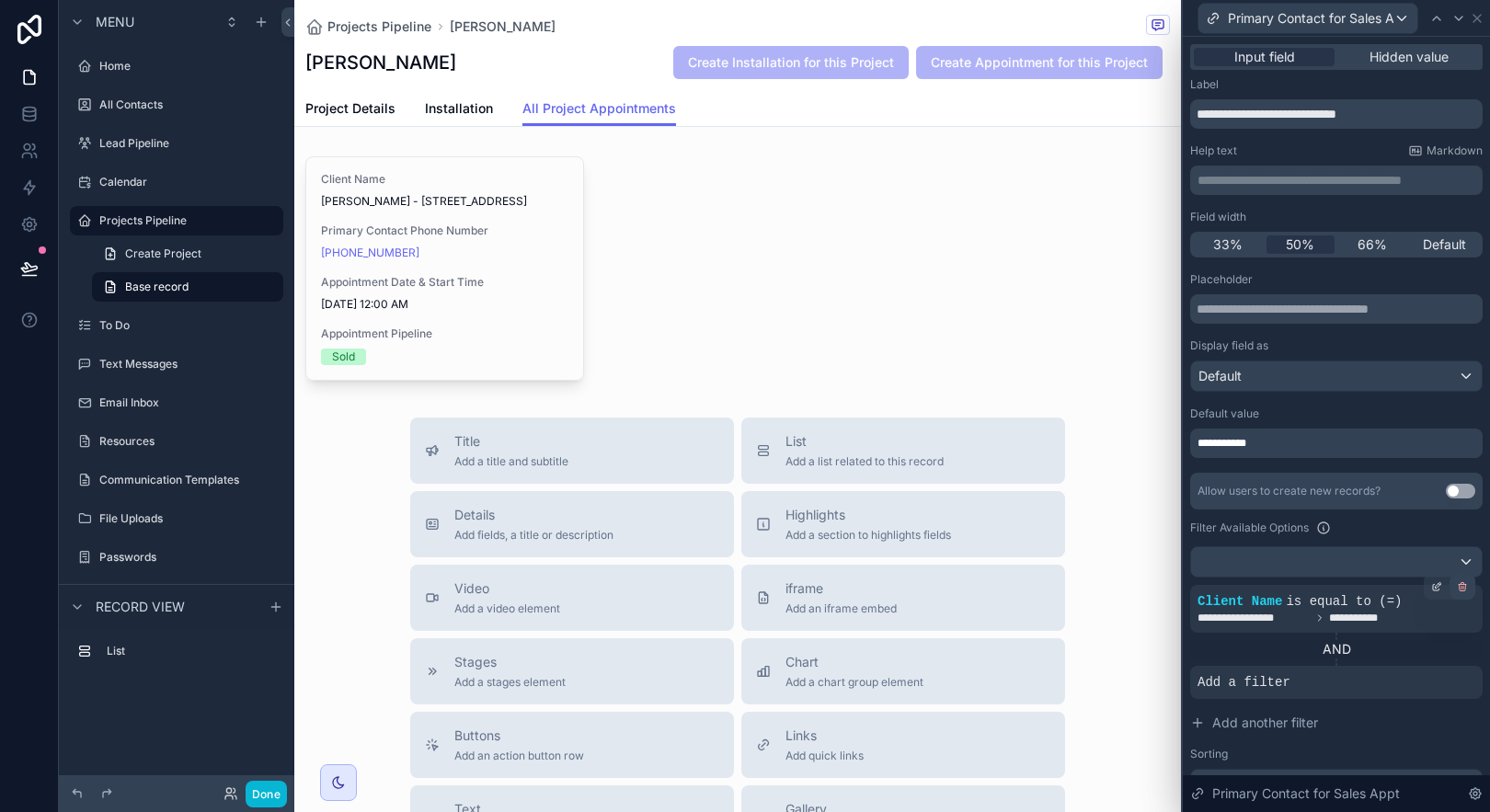
click at [1460, 588] on icon at bounding box center [1463, 588] width 7 height 7
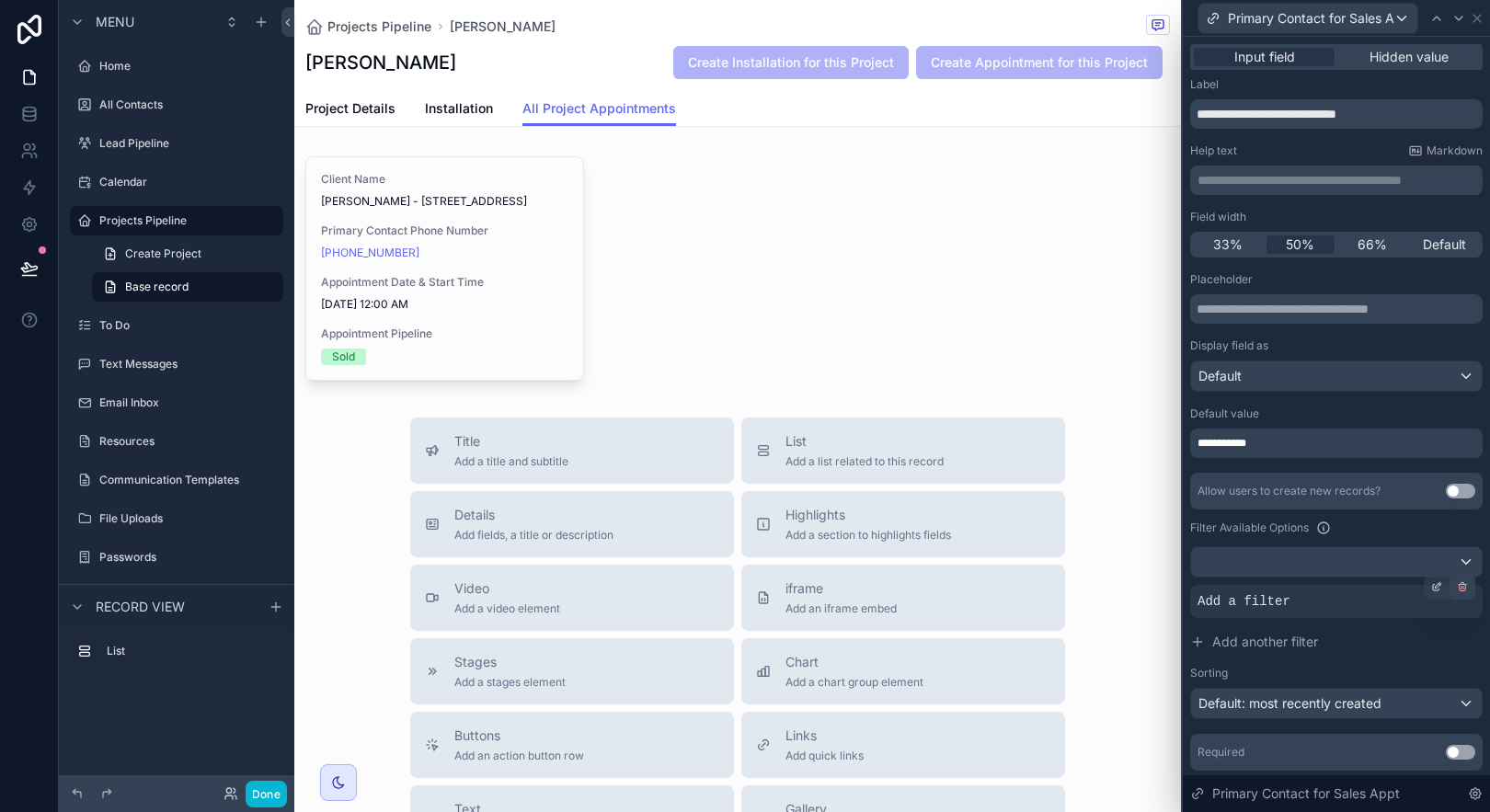
click at [1460, 588] on icon at bounding box center [1463, 588] width 7 height 7
click at [1376, 450] on div "**********" at bounding box center [1336, 443] width 292 height 29
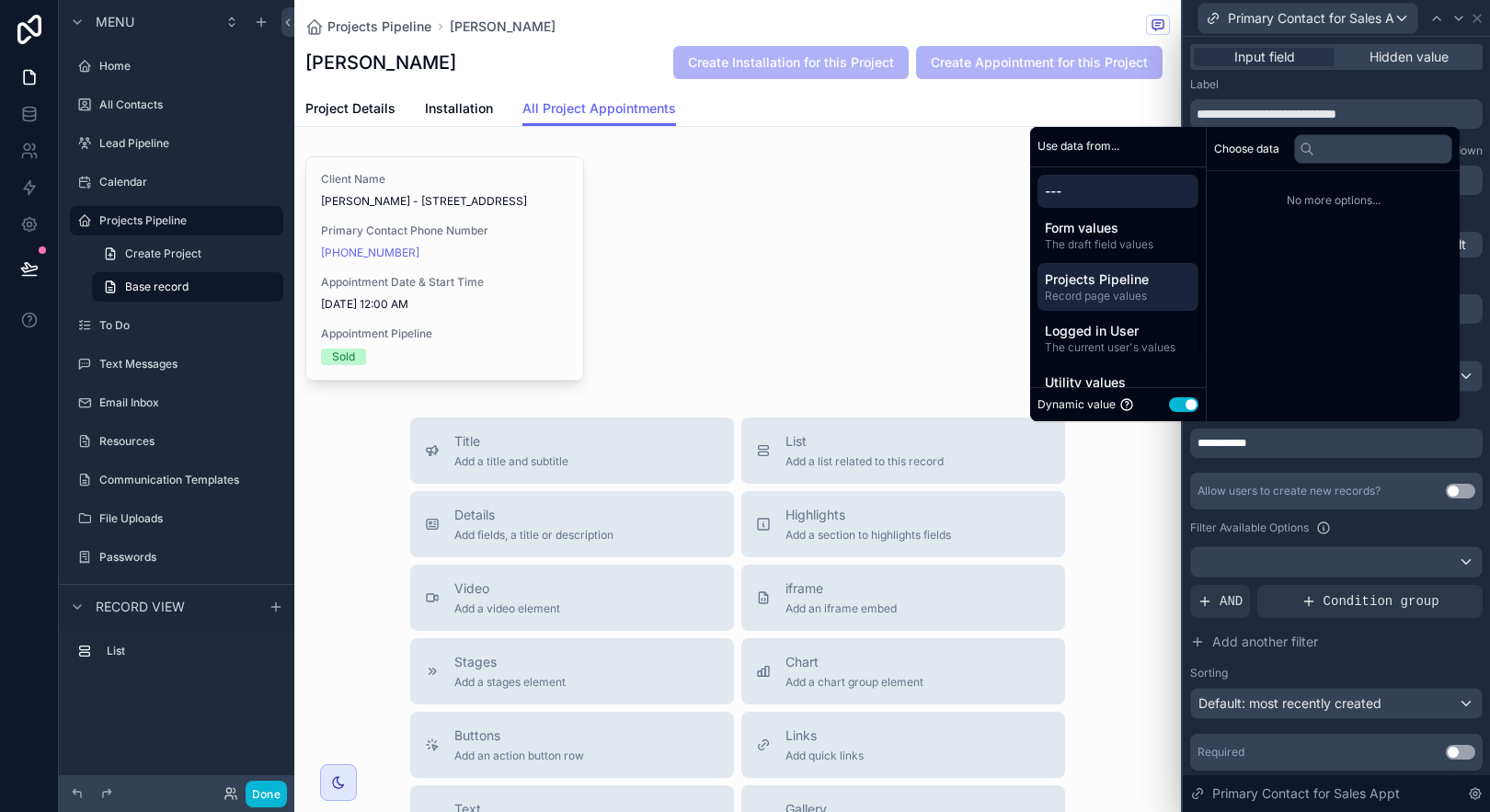
click at [1125, 301] on span "Record page values" at bounding box center [1118, 296] width 146 height 15
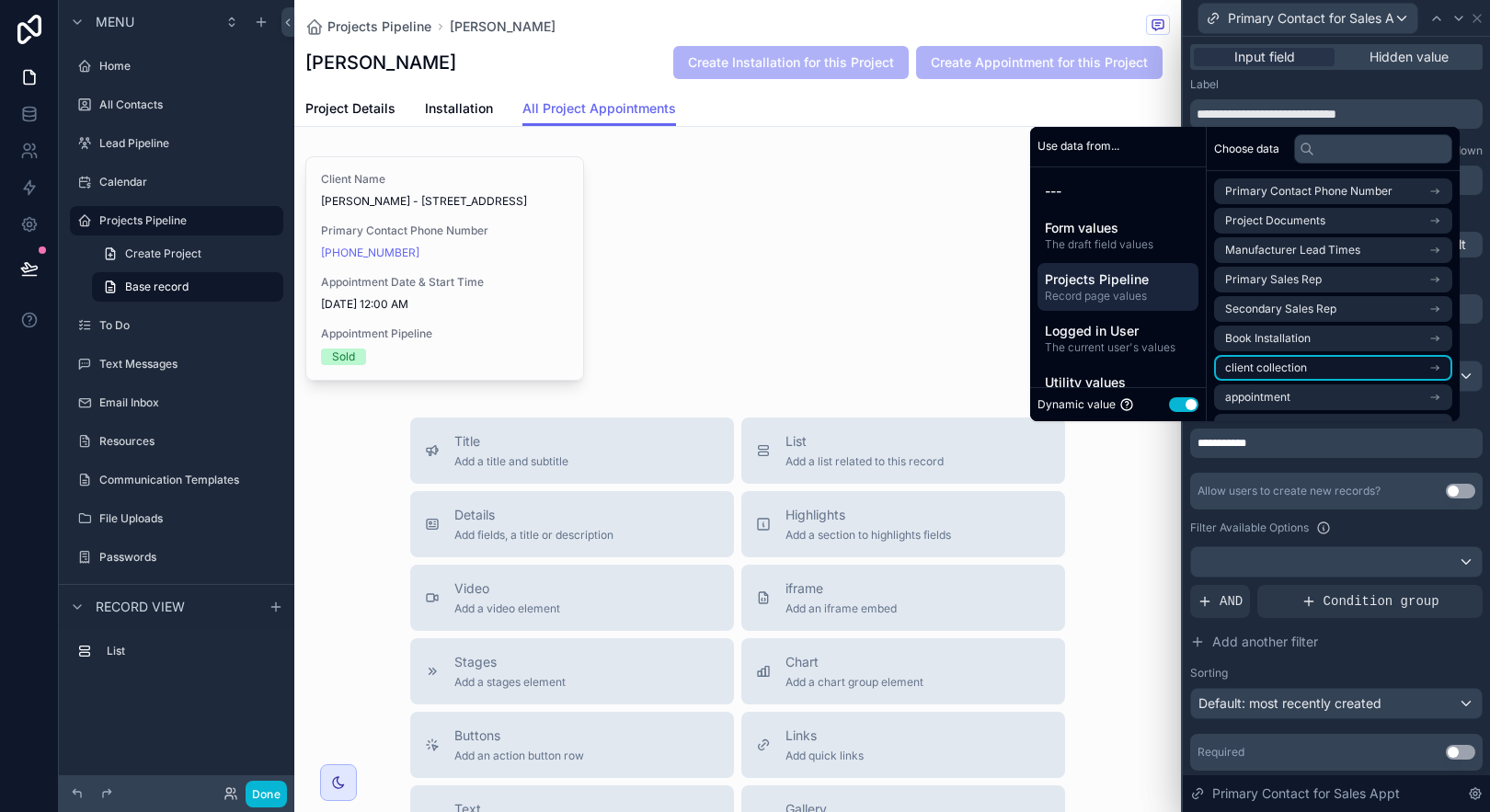
click at [1368, 368] on li "client collection" at bounding box center [1333, 368] width 239 height 25
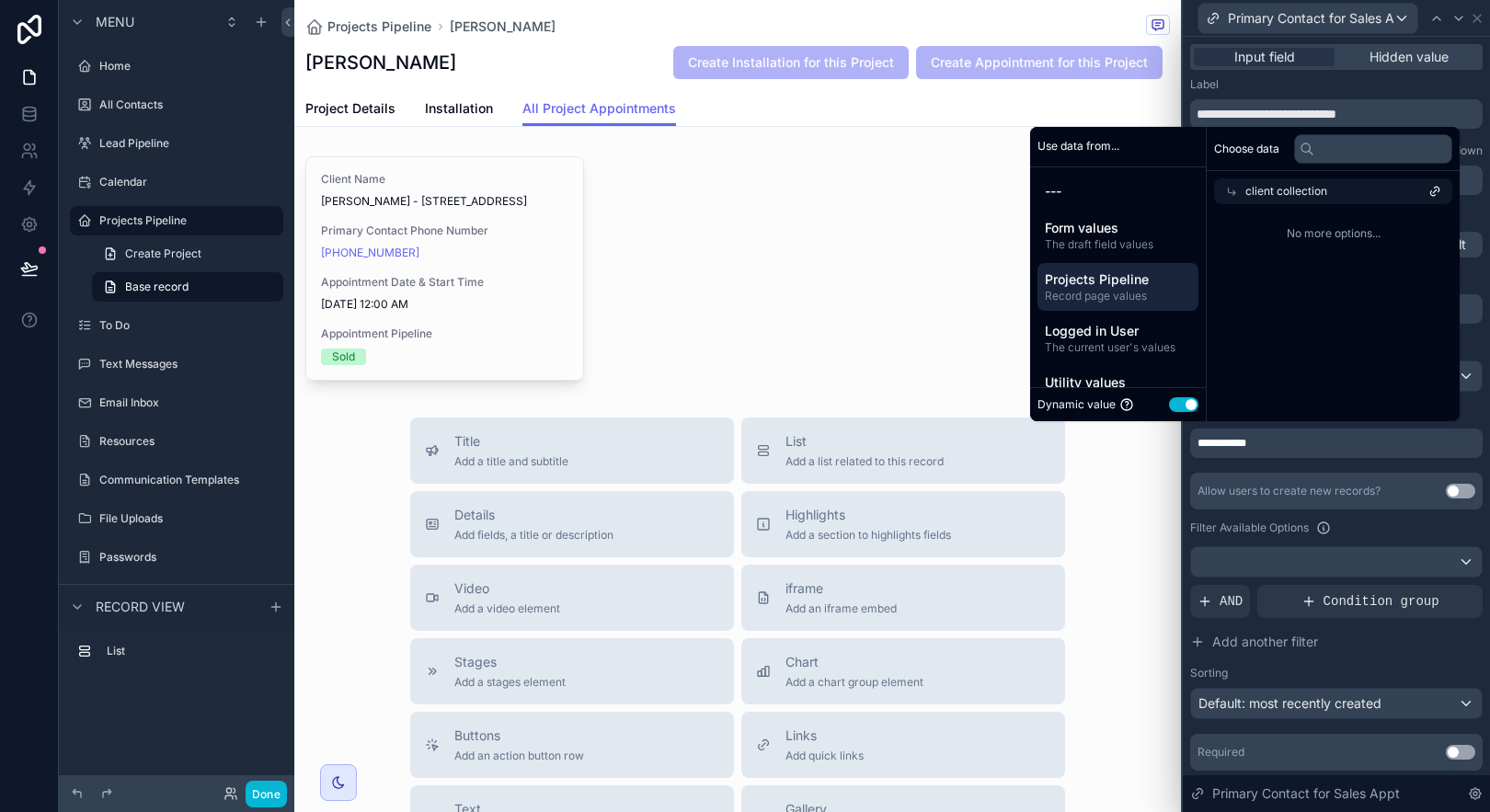
click at [1350, 196] on div "client collection" at bounding box center [1333, 191] width 239 height 25
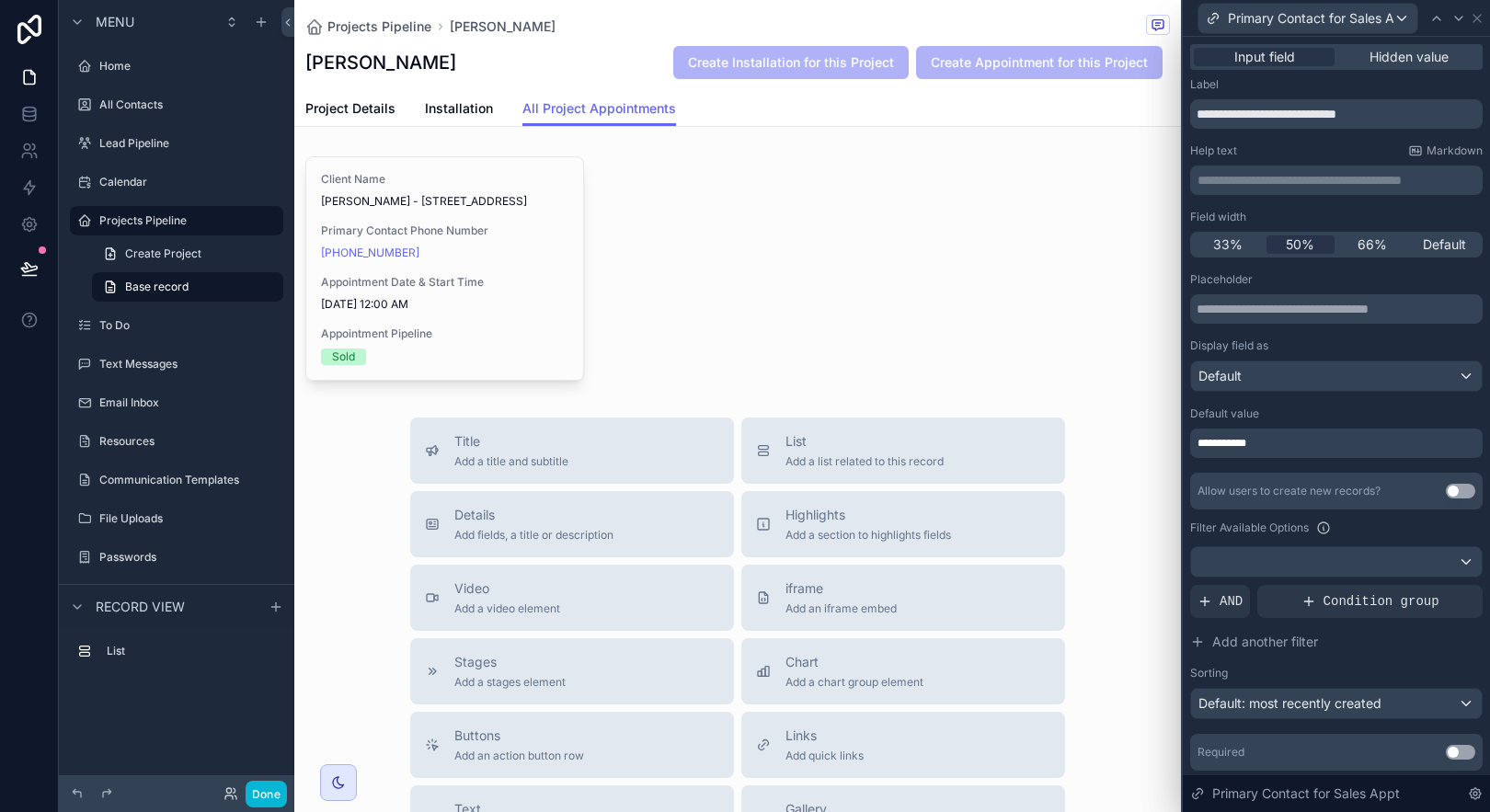
click at [1356, 532] on div "Filter Available Options" at bounding box center [1336, 528] width 292 height 22
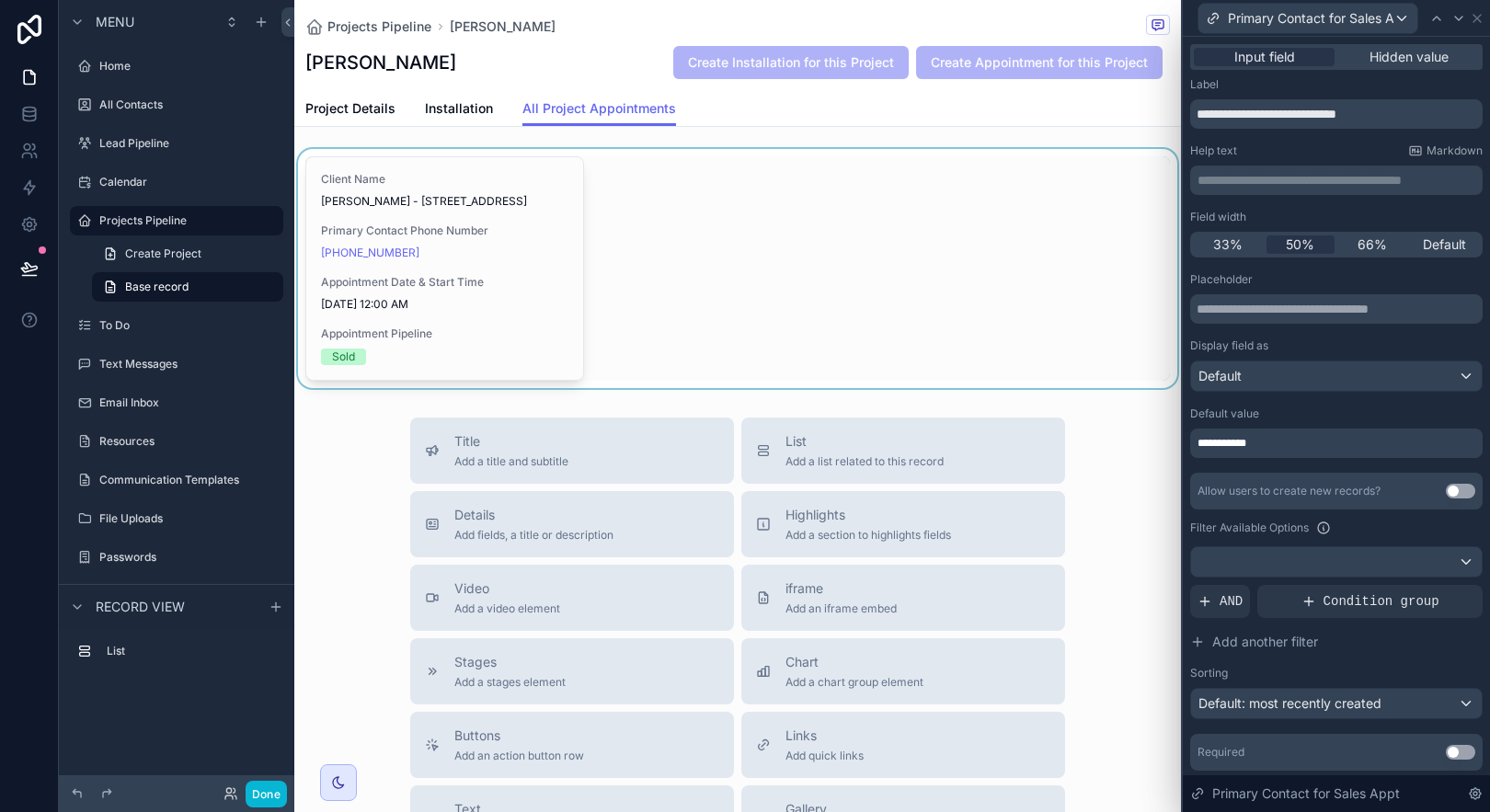
click at [829, 252] on div "scrollable content" at bounding box center [737, 269] width 886 height 240
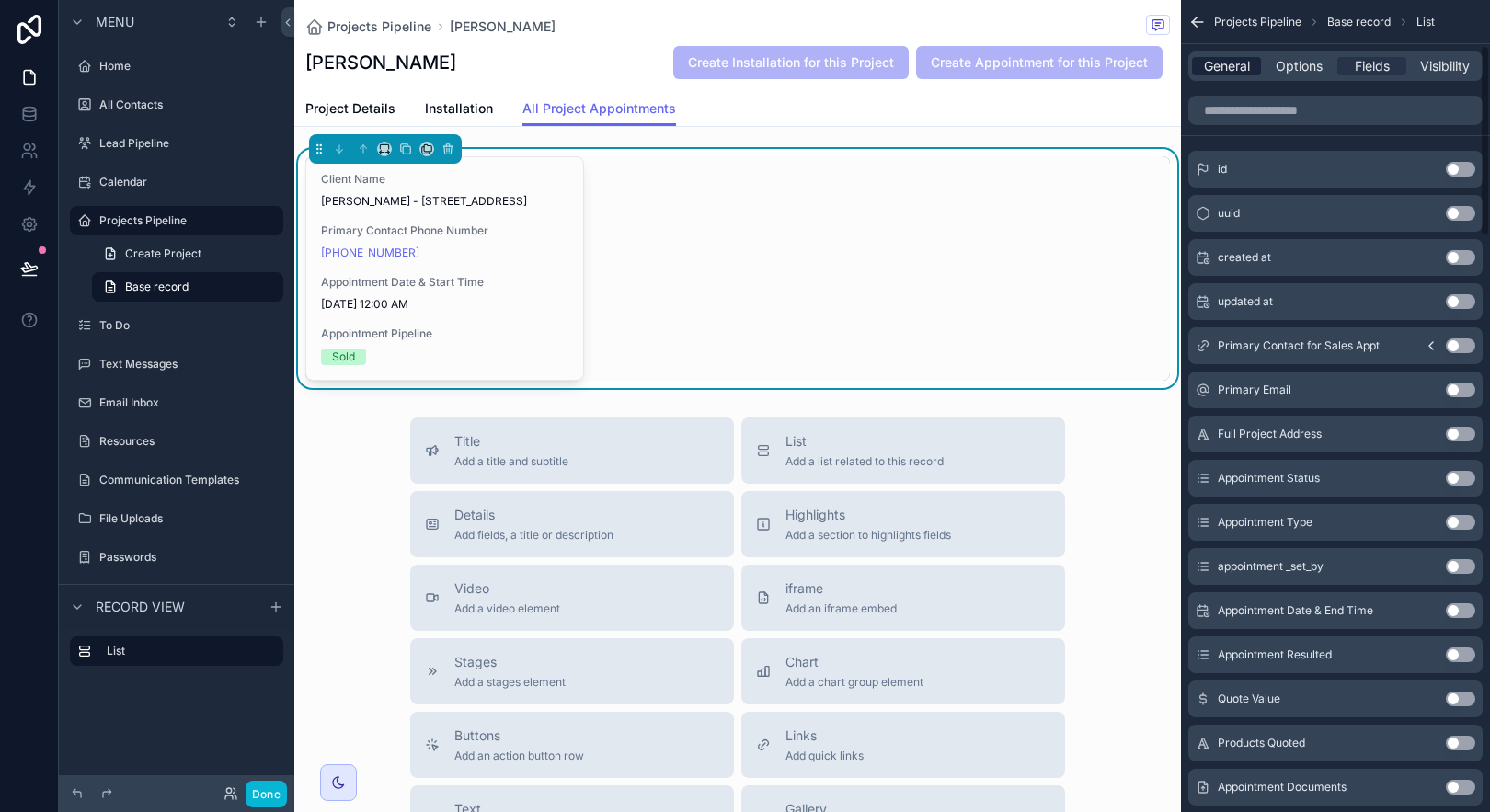
click at [1232, 63] on span "General" at bounding box center [1226, 66] width 46 height 18
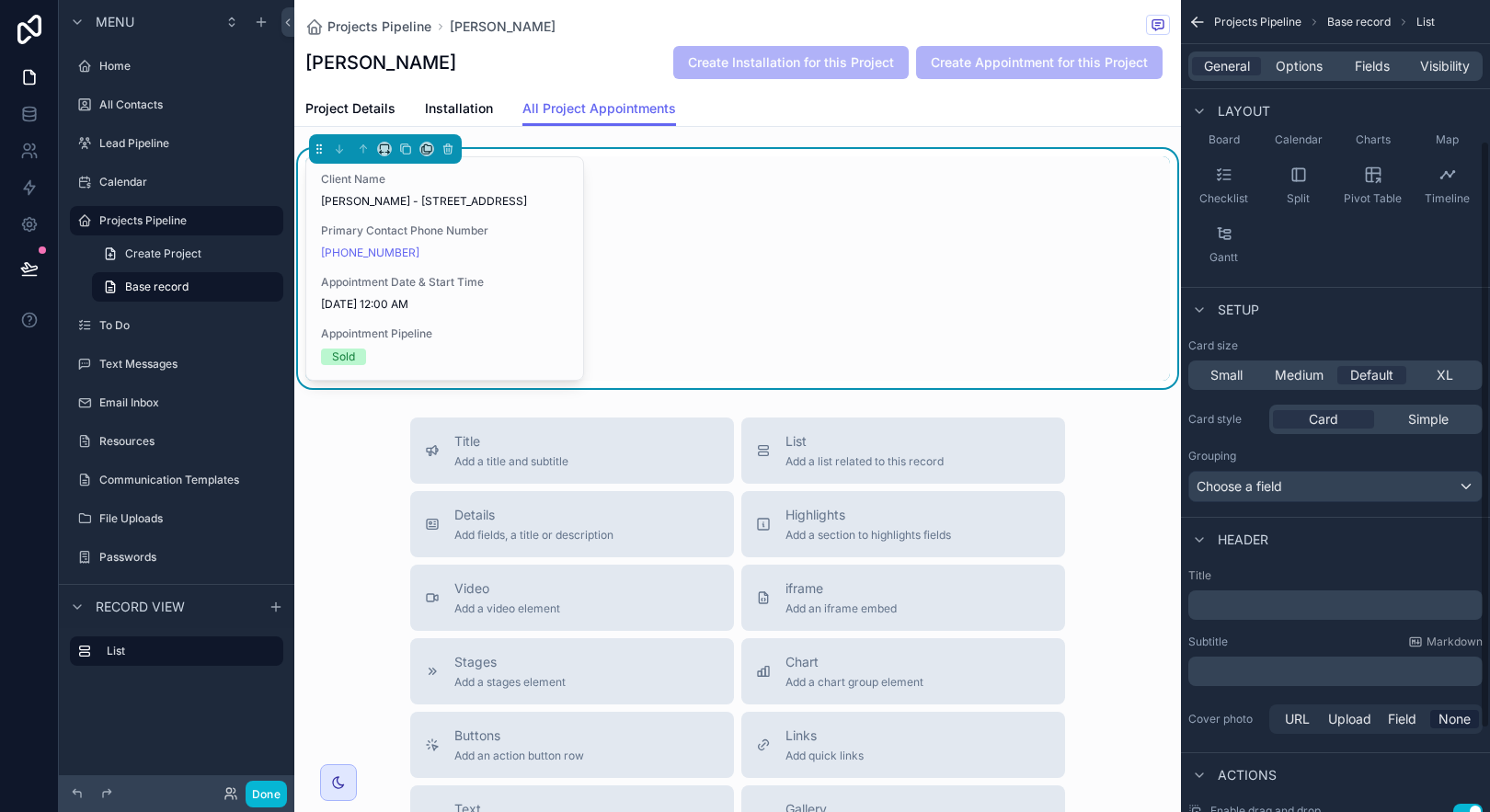
scroll to position [309, 0]
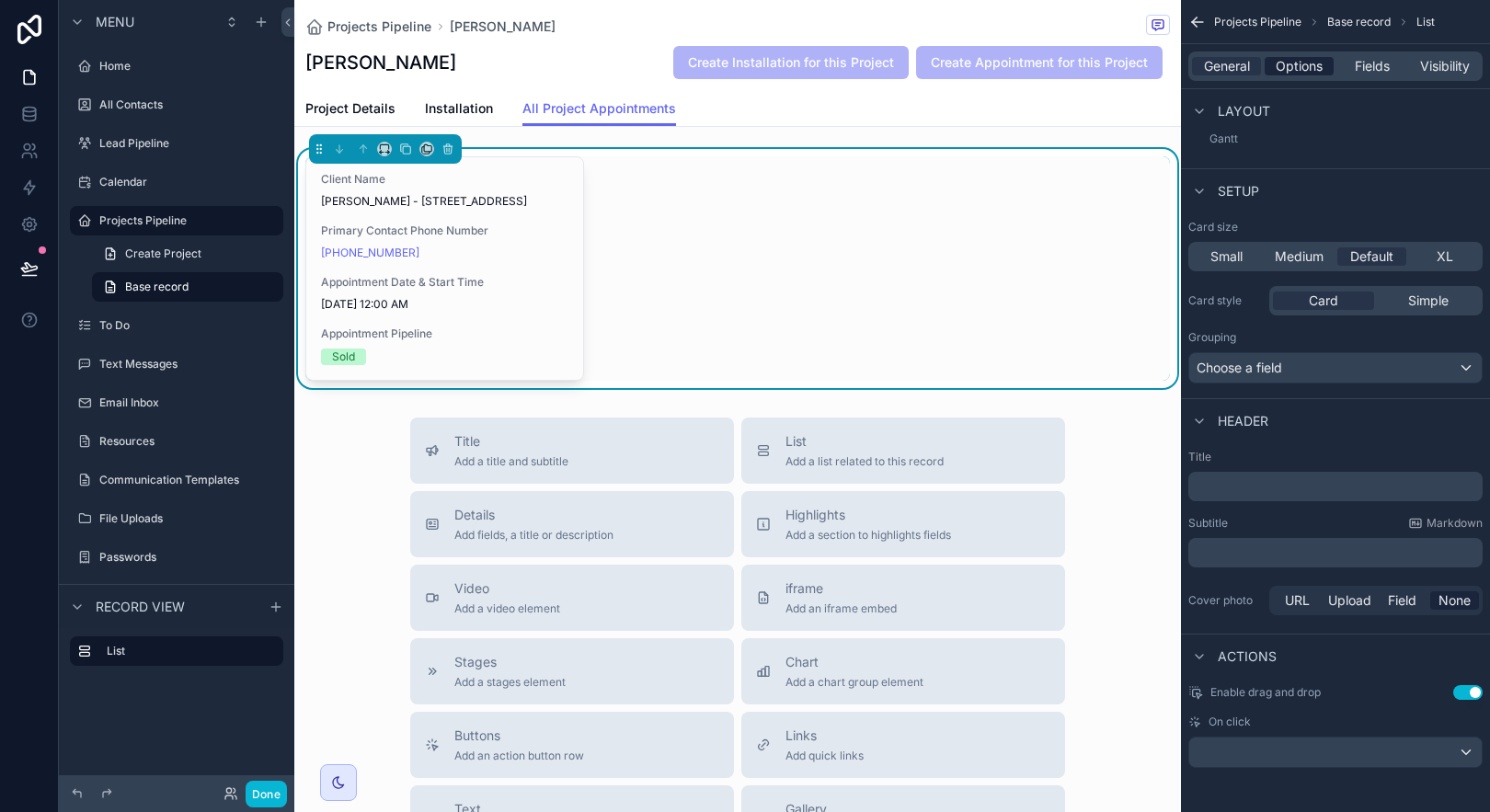
click at [1285, 71] on span "Options" at bounding box center [1299, 66] width 47 height 18
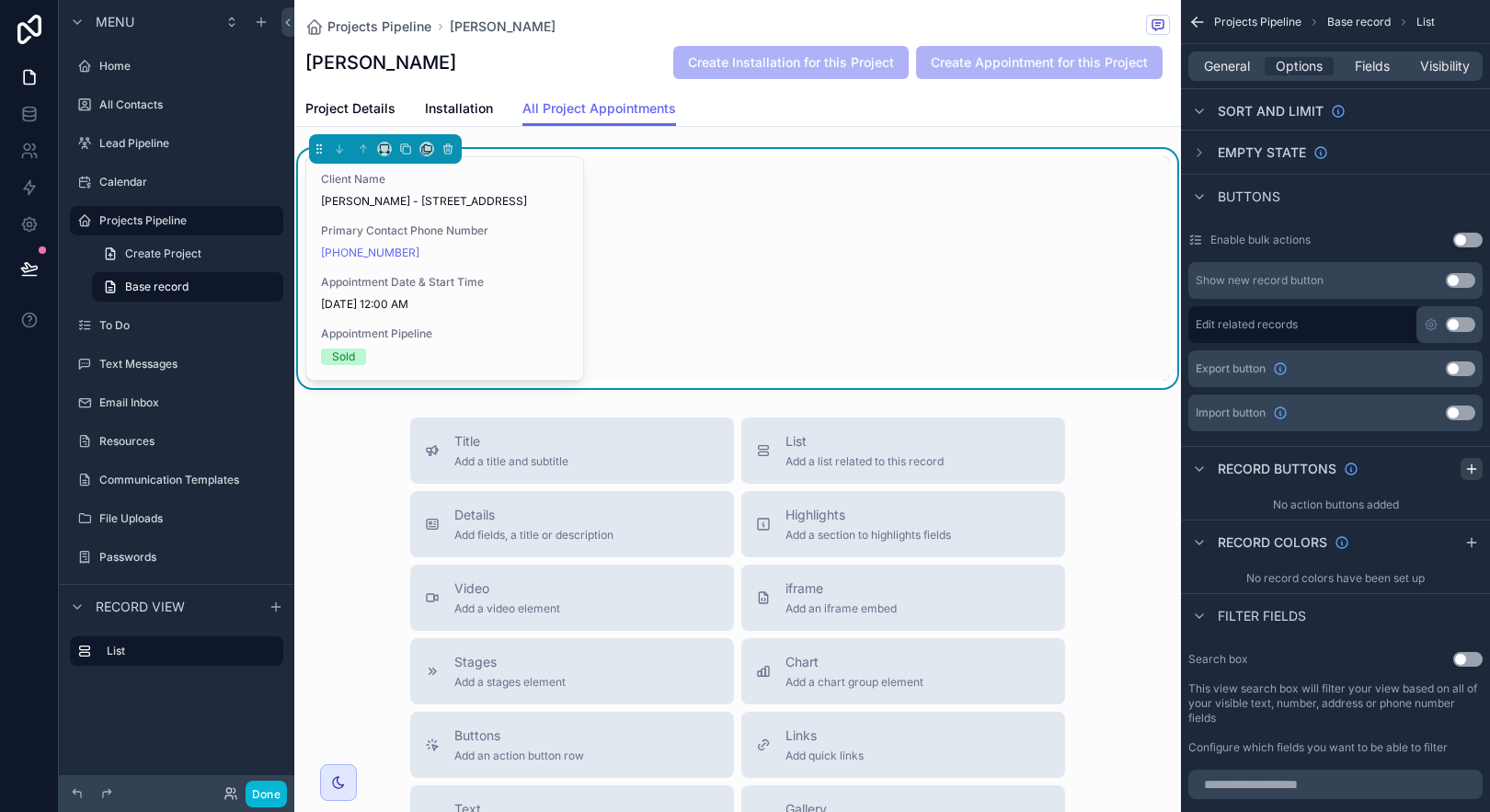
click at [1470, 466] on icon "scrollable content" at bounding box center [1471, 468] width 15 height 15
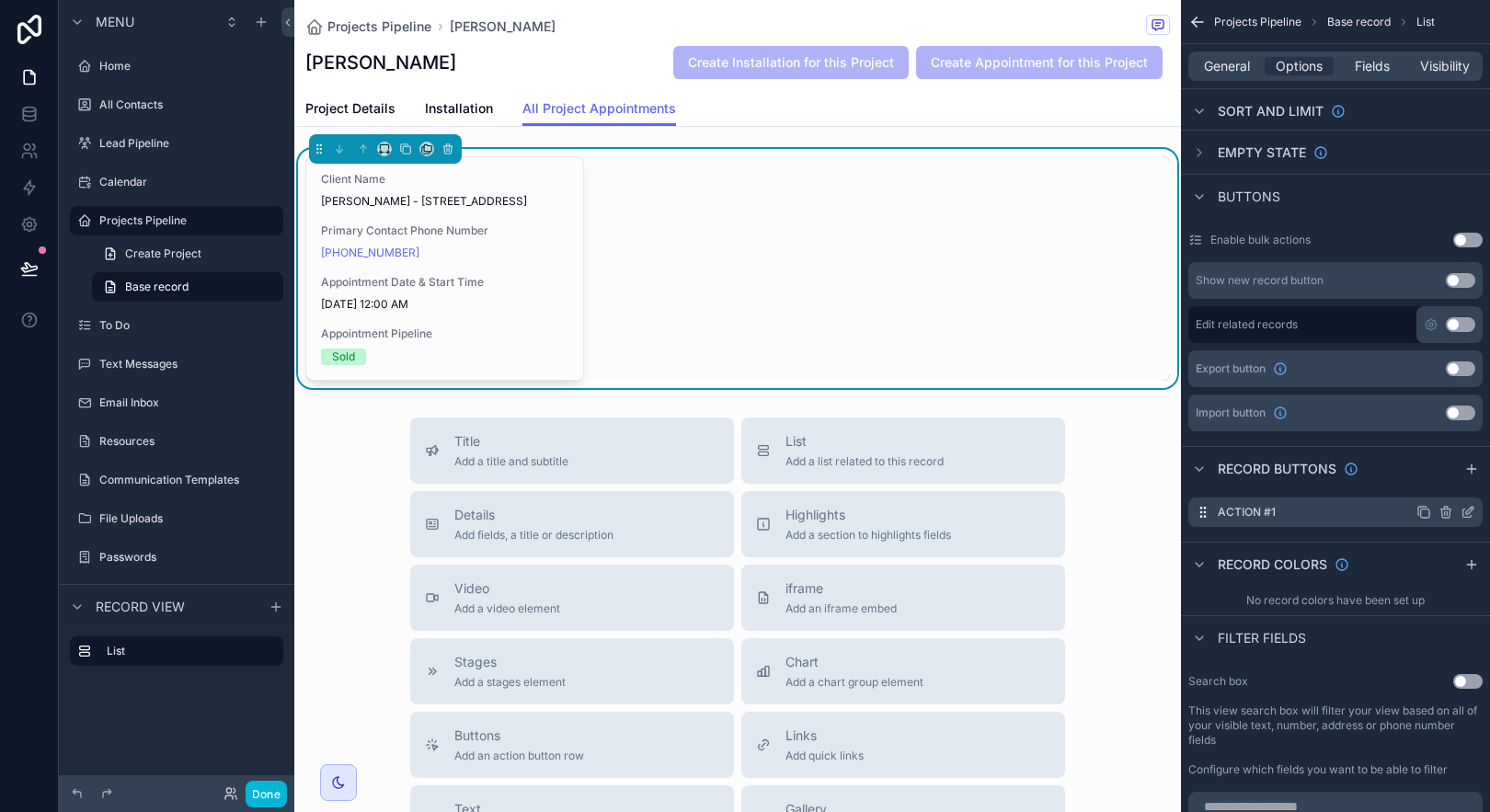
click at [1463, 514] on icon "scrollable content" at bounding box center [1468, 512] width 15 height 15
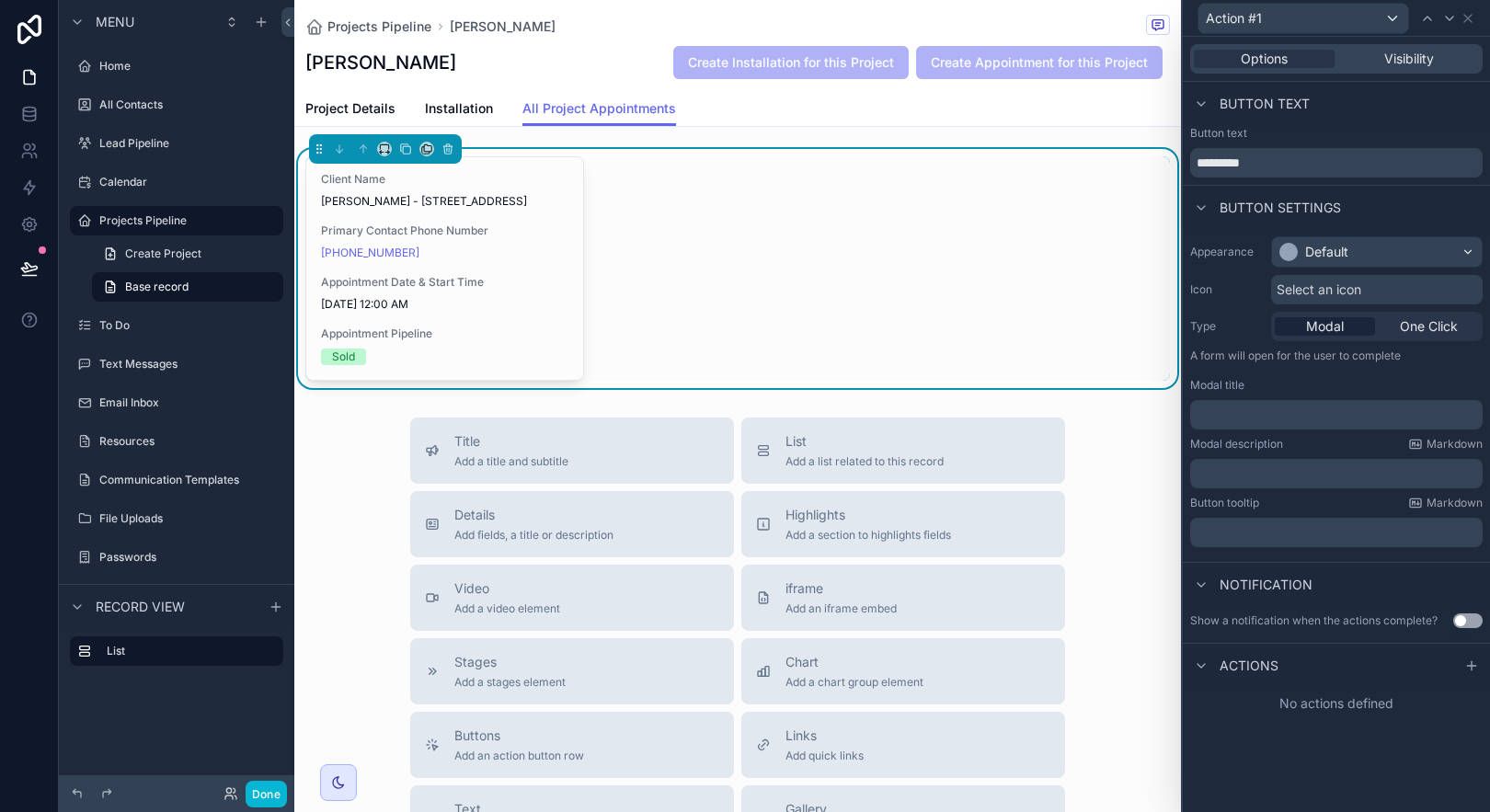
click at [1469, 663] on icon at bounding box center [1471, 665] width 15 height 15
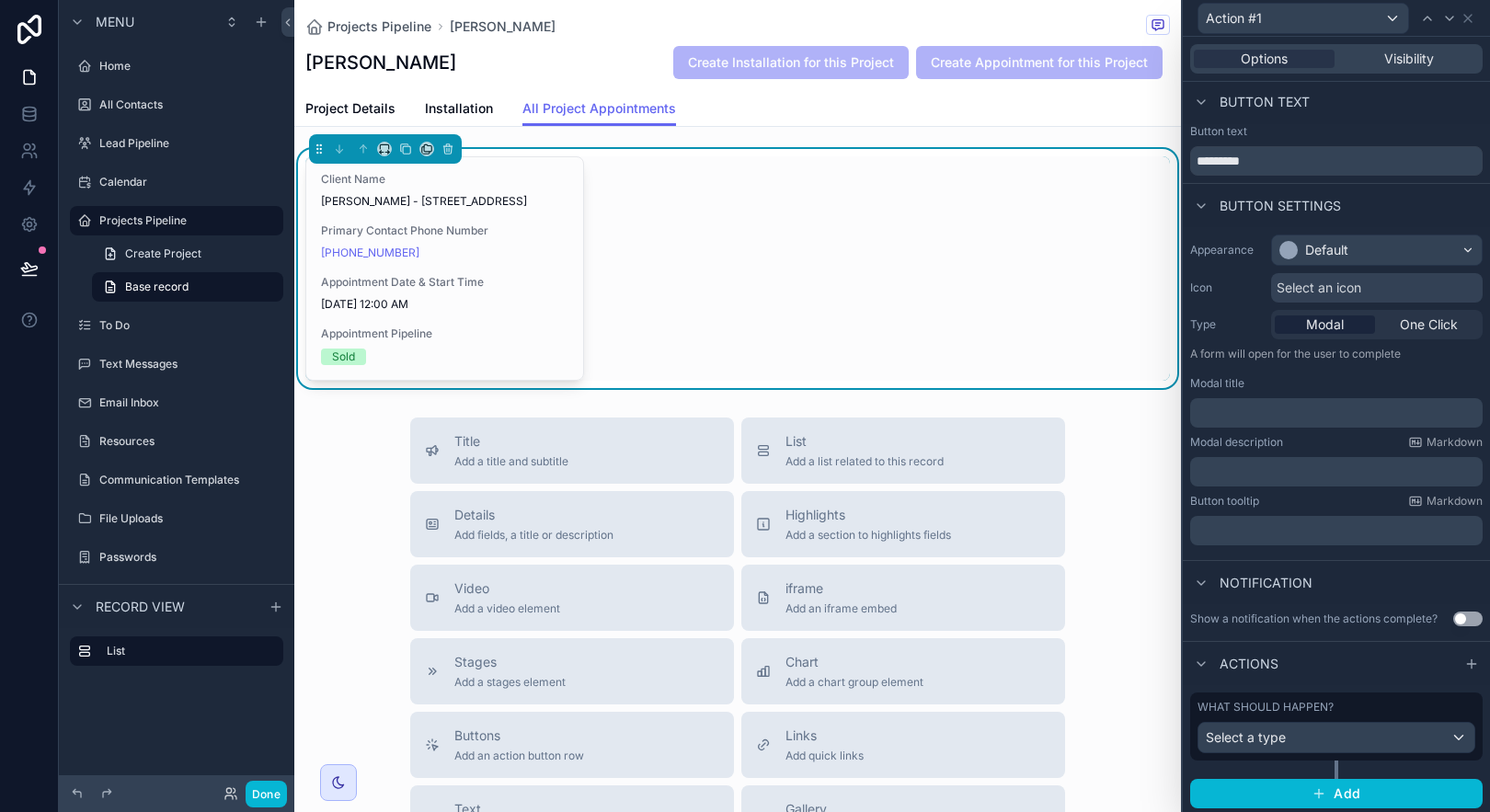
scroll to position [5, 0]
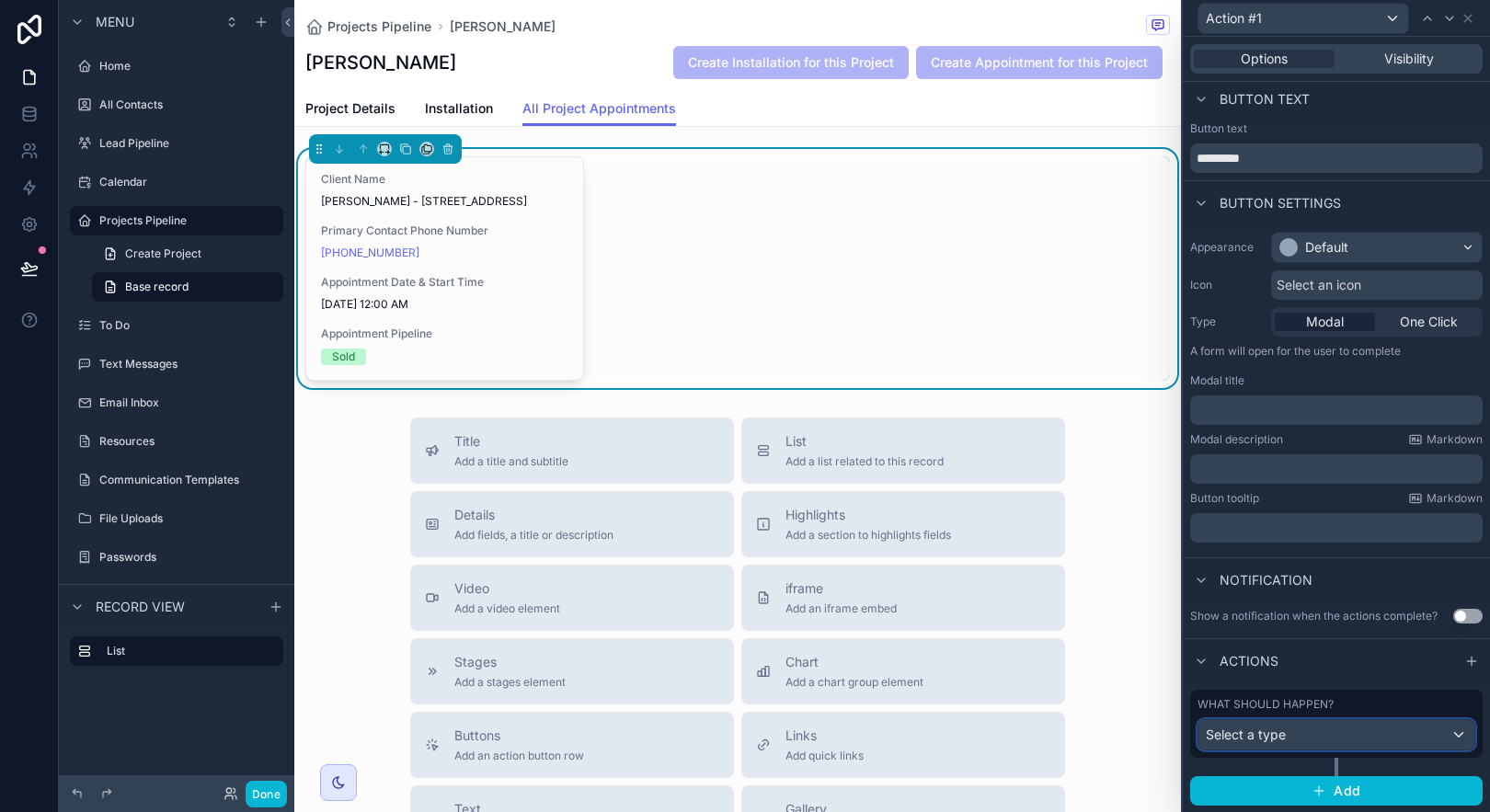
click at [1300, 737] on div "Select a type" at bounding box center [1336, 735] width 276 height 29
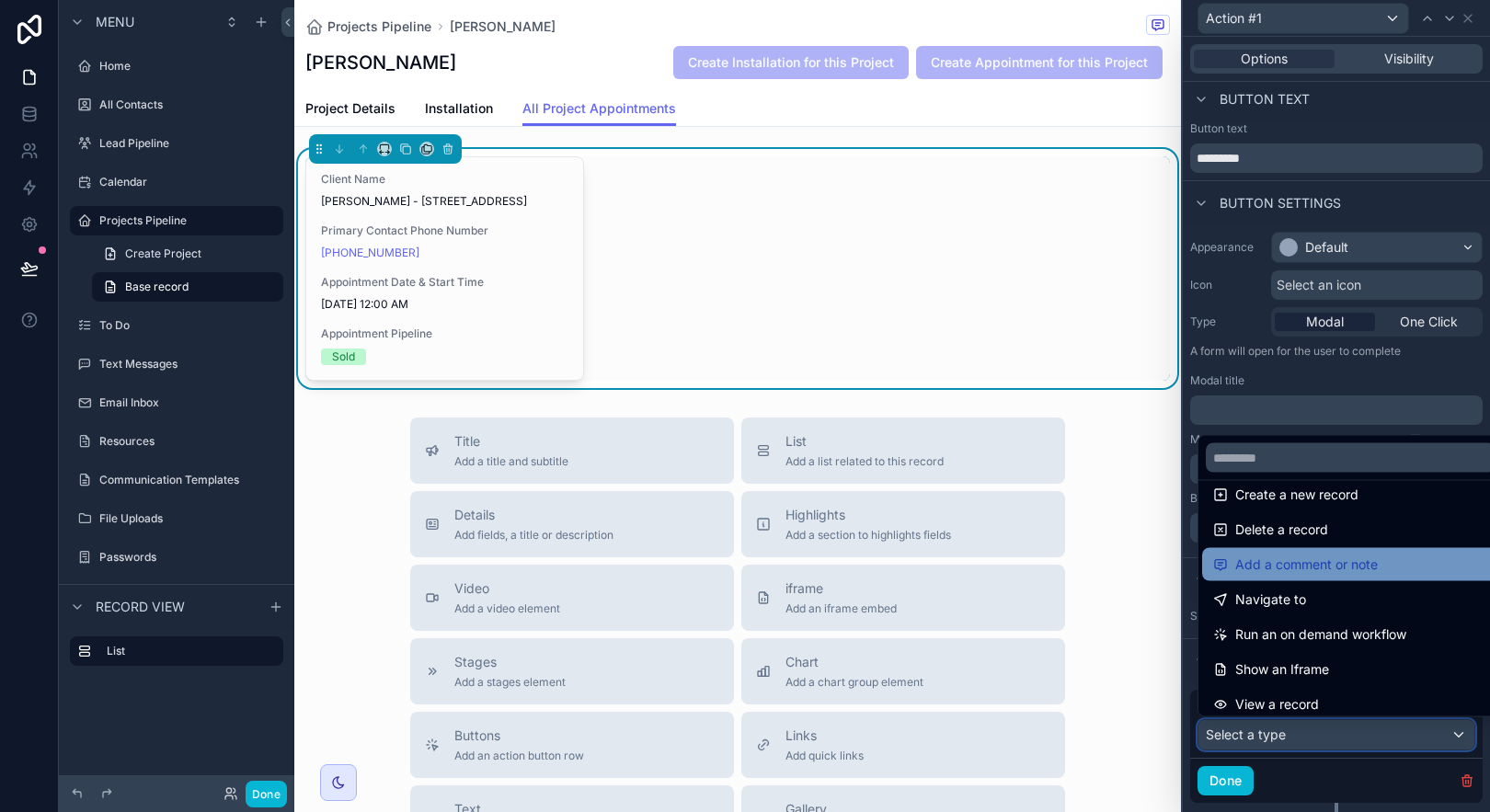
scroll to position [0, 0]
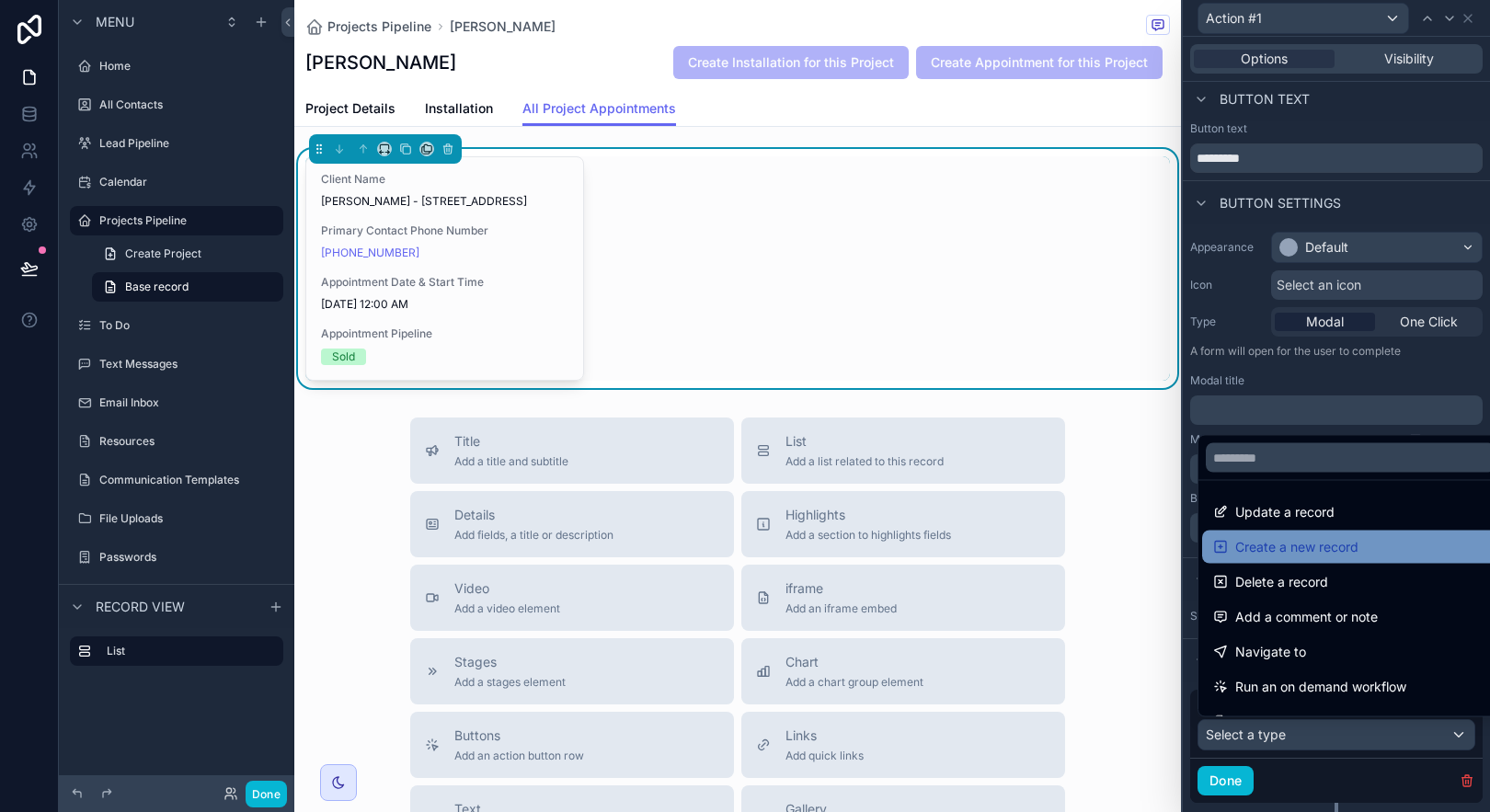
click at [1381, 549] on div "Create a new record" at bounding box center [1351, 547] width 275 height 22
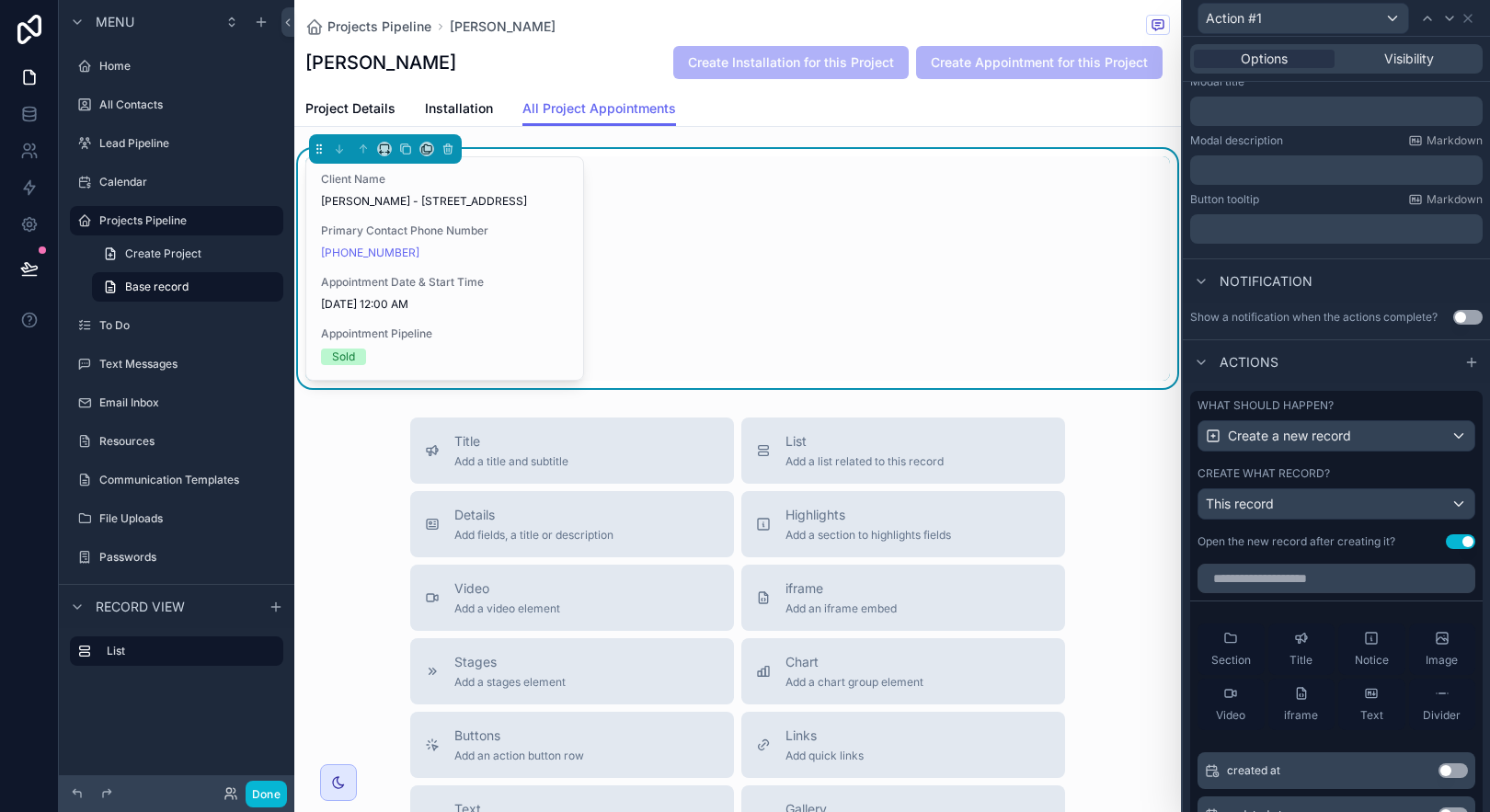
scroll to position [553, 0]
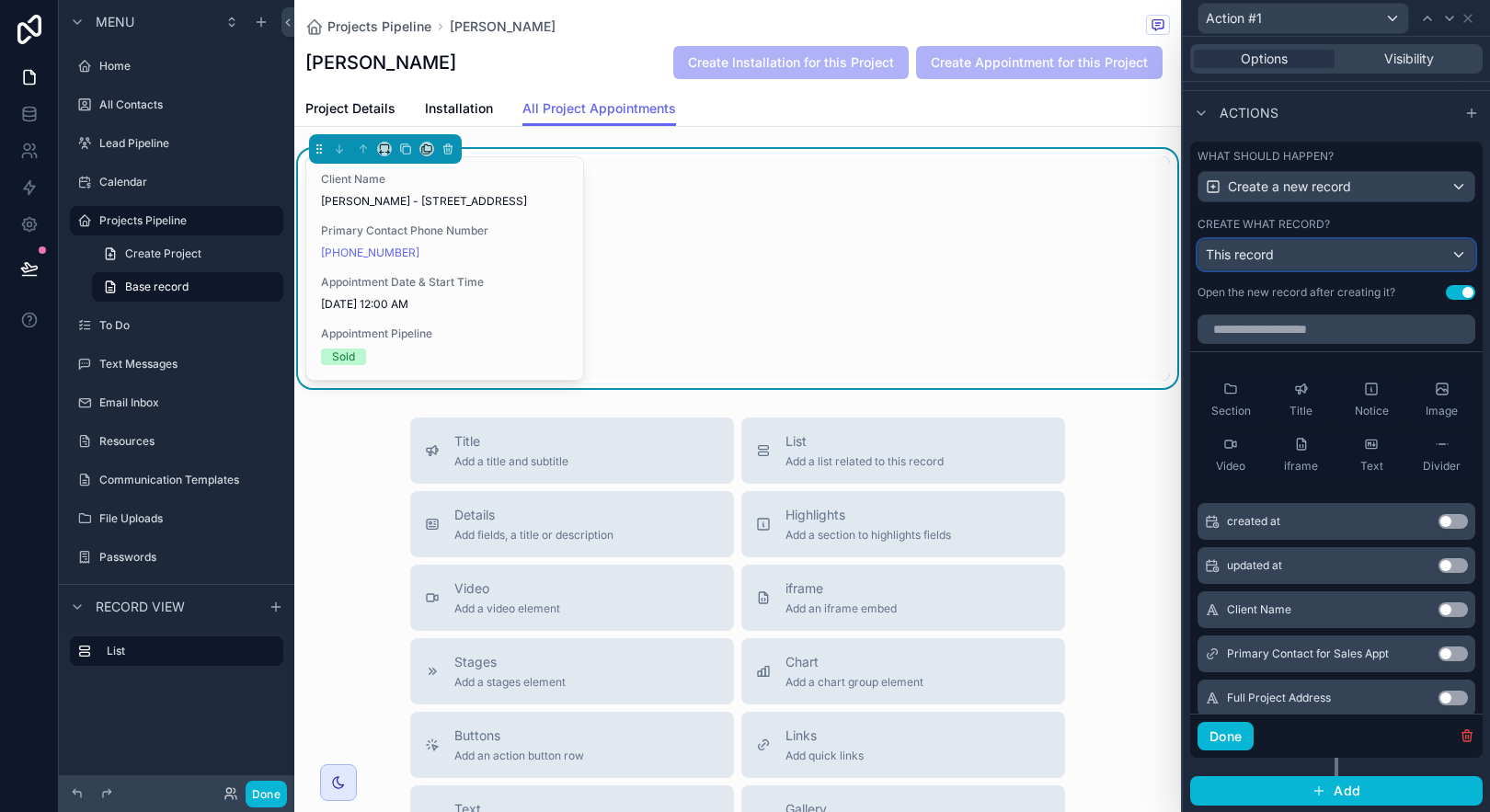
click at [1318, 256] on div "This record" at bounding box center [1336, 255] width 276 height 29
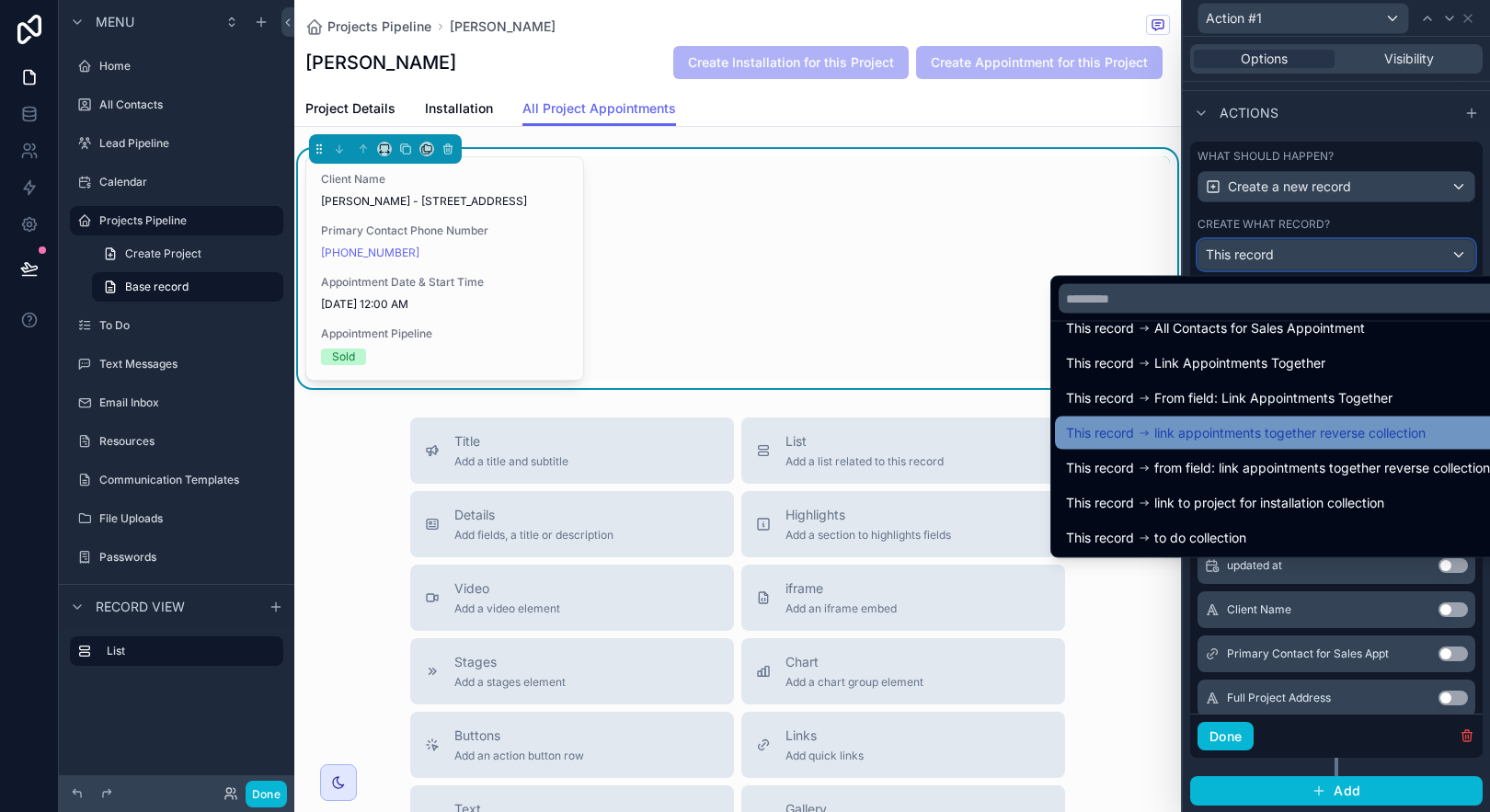
scroll to position [201, 0]
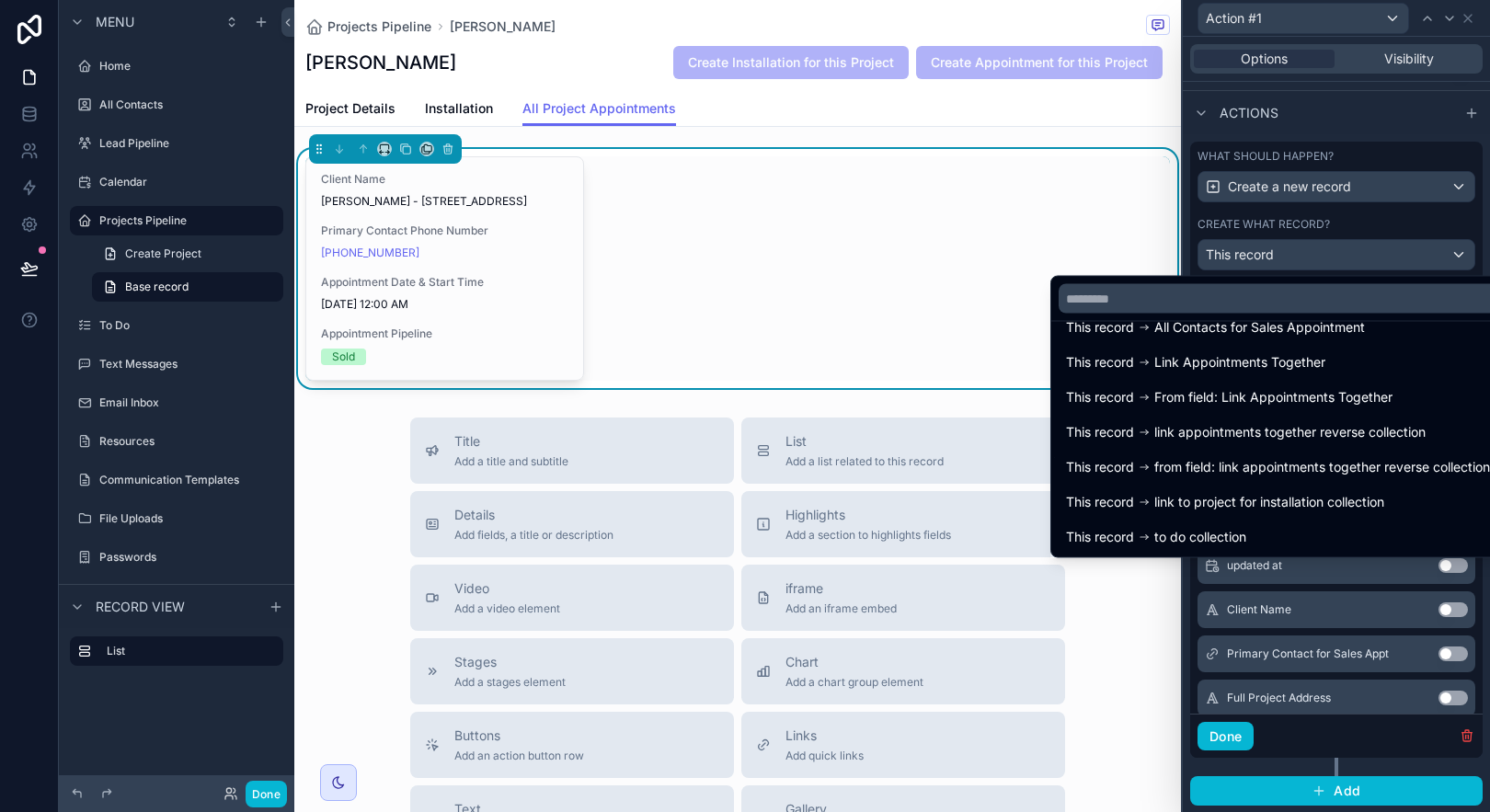
click at [1371, 466] on span "from field: link appointments together reverse collection" at bounding box center [1322, 466] width 336 height 22
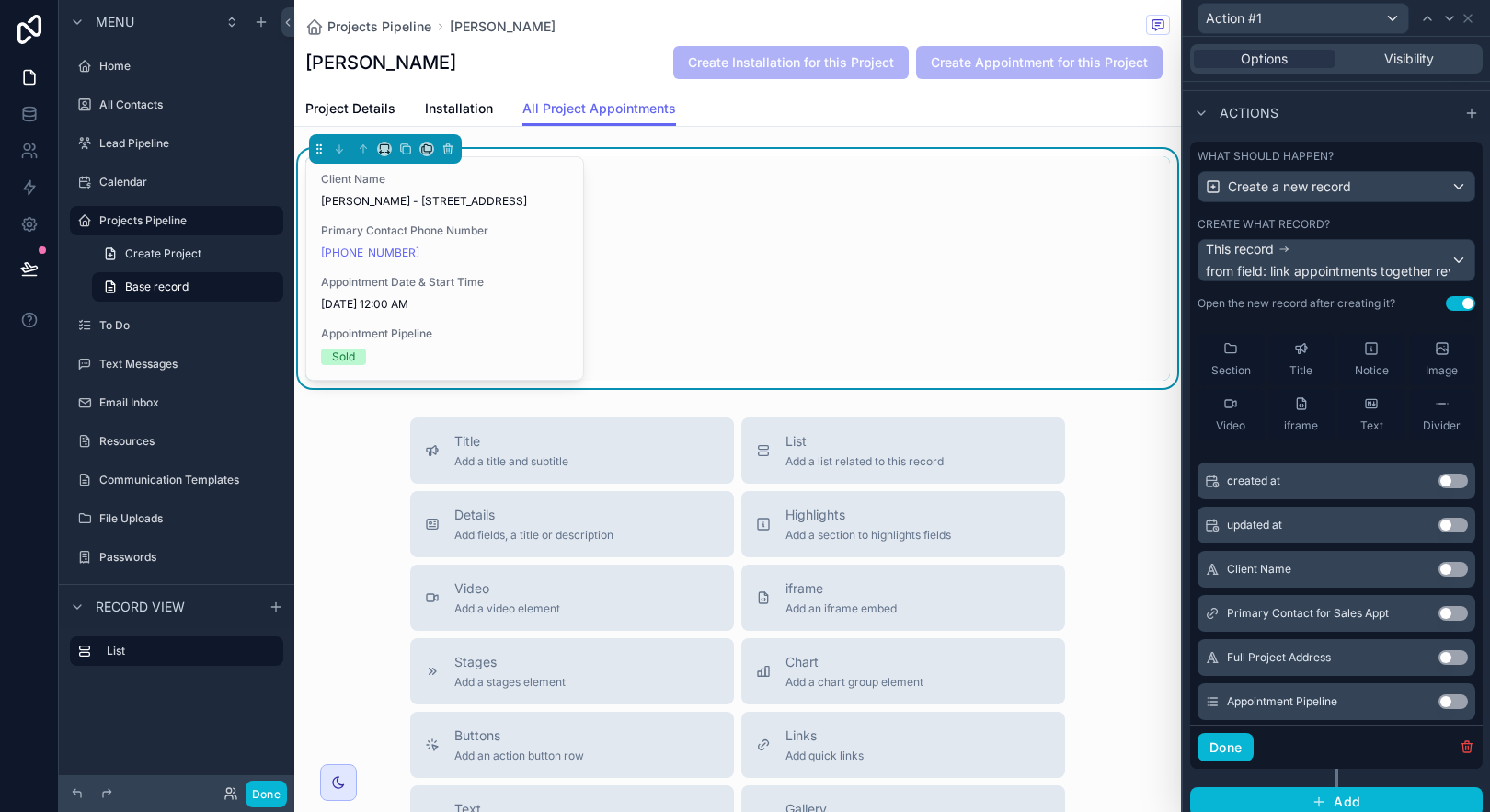
scroll to position [56, 0]
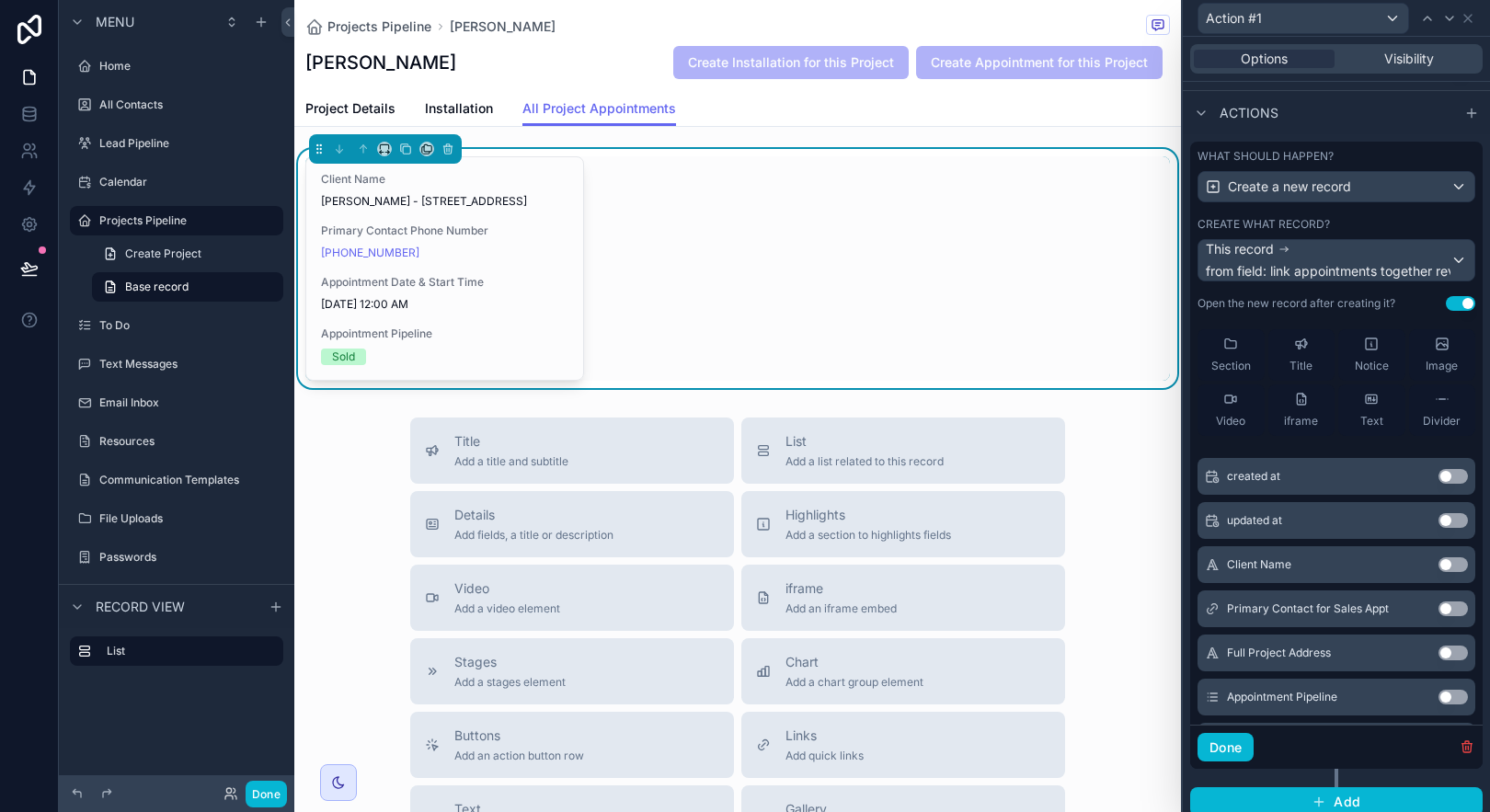
click at [1438, 566] on button "Use setting" at bounding box center [1453, 564] width 29 height 15
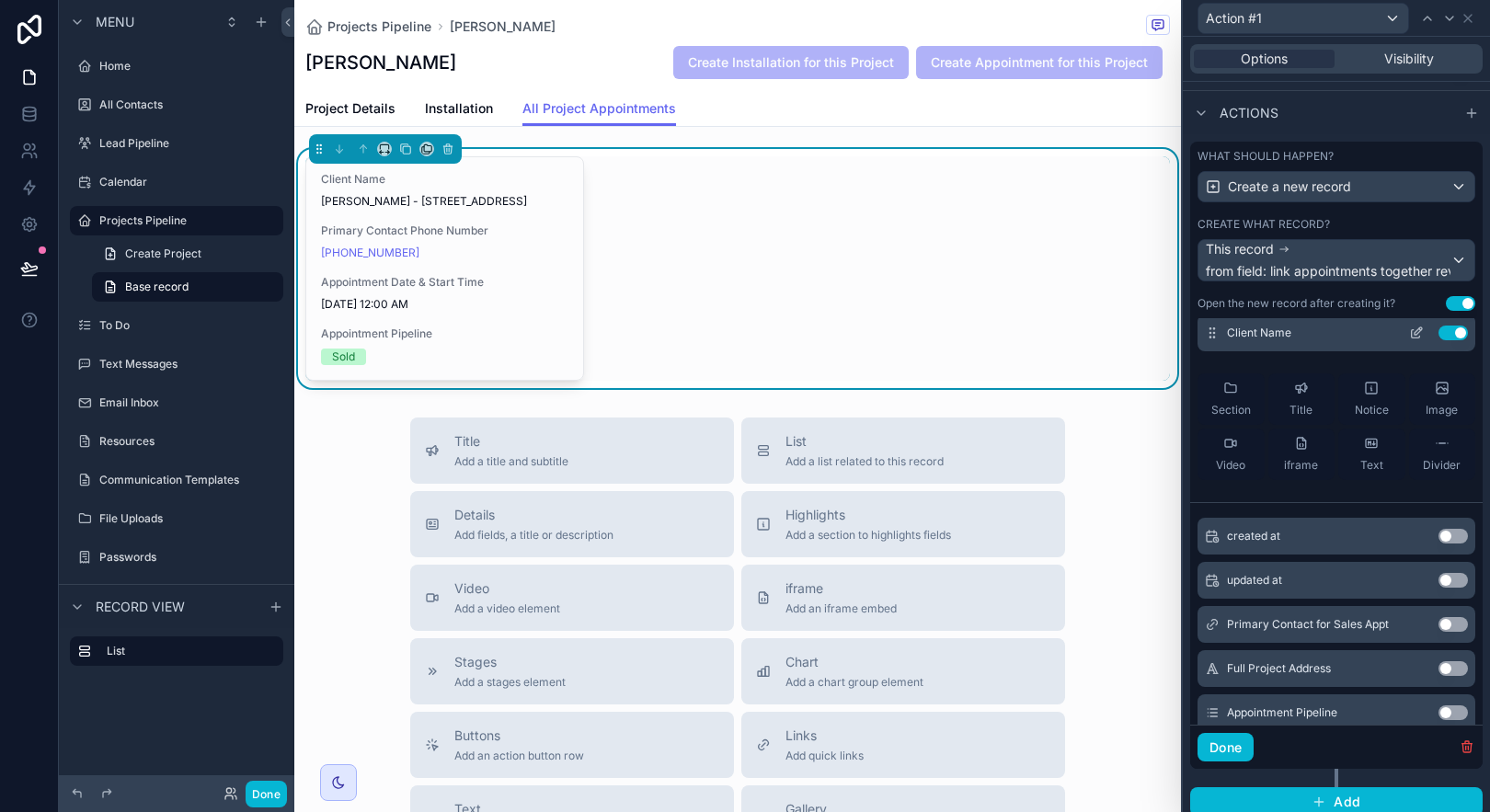
click at [1438, 329] on button "Use setting" at bounding box center [1453, 332] width 29 height 15
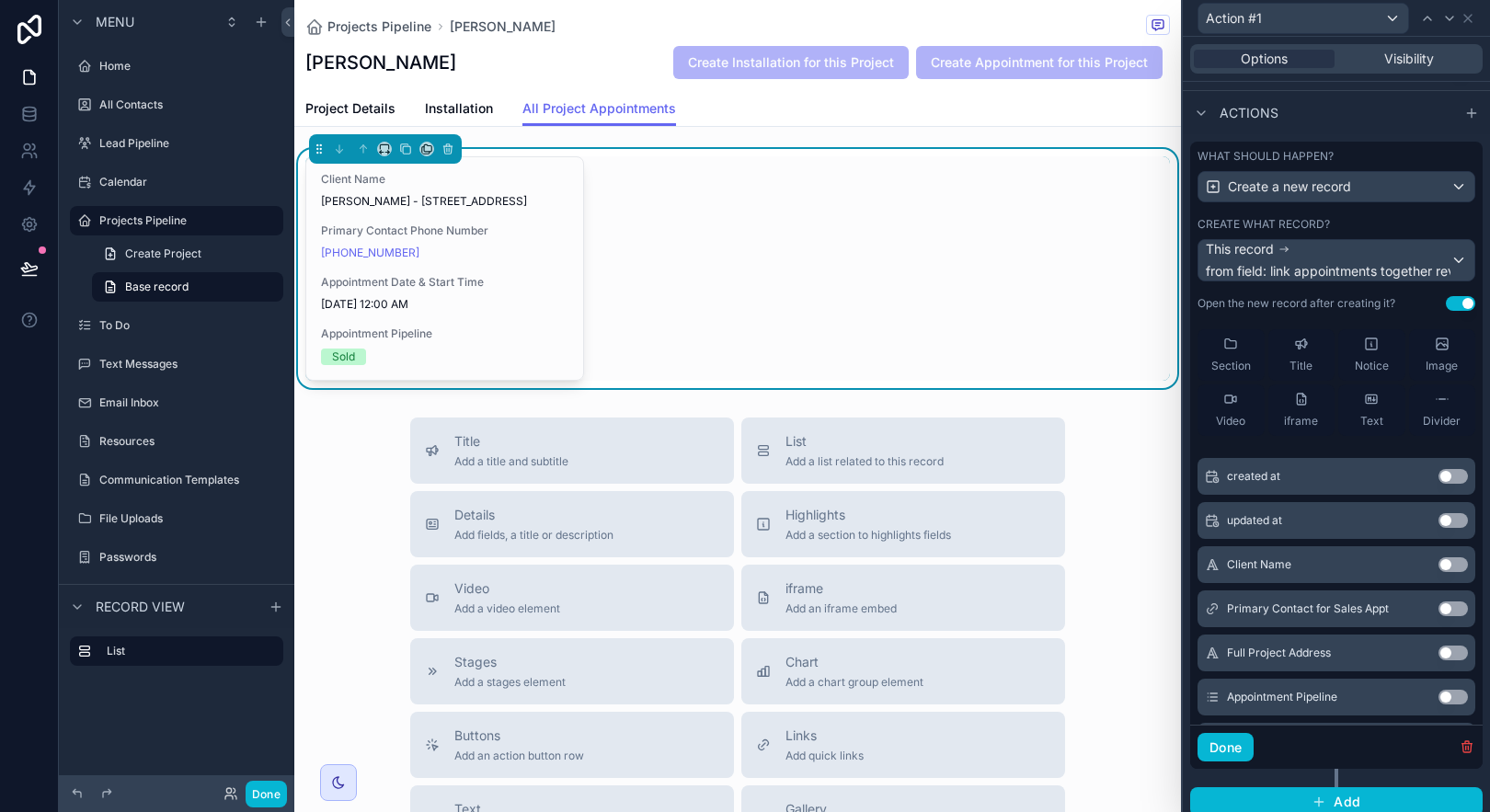
click at [1438, 602] on button "Use setting" at bounding box center [1453, 609] width 29 height 15
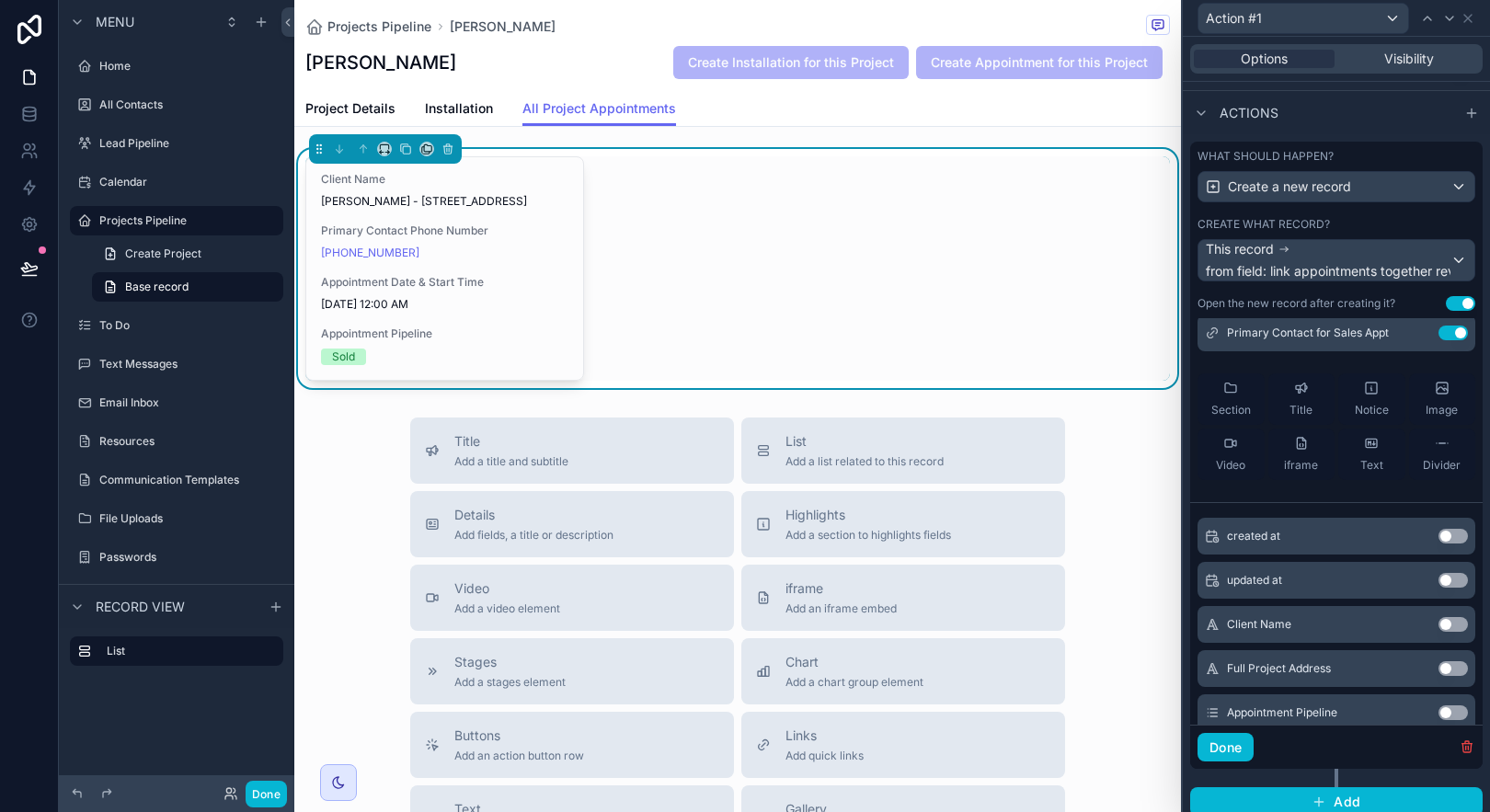
click at [1438, 672] on button "Use setting" at bounding box center [1453, 668] width 29 height 15
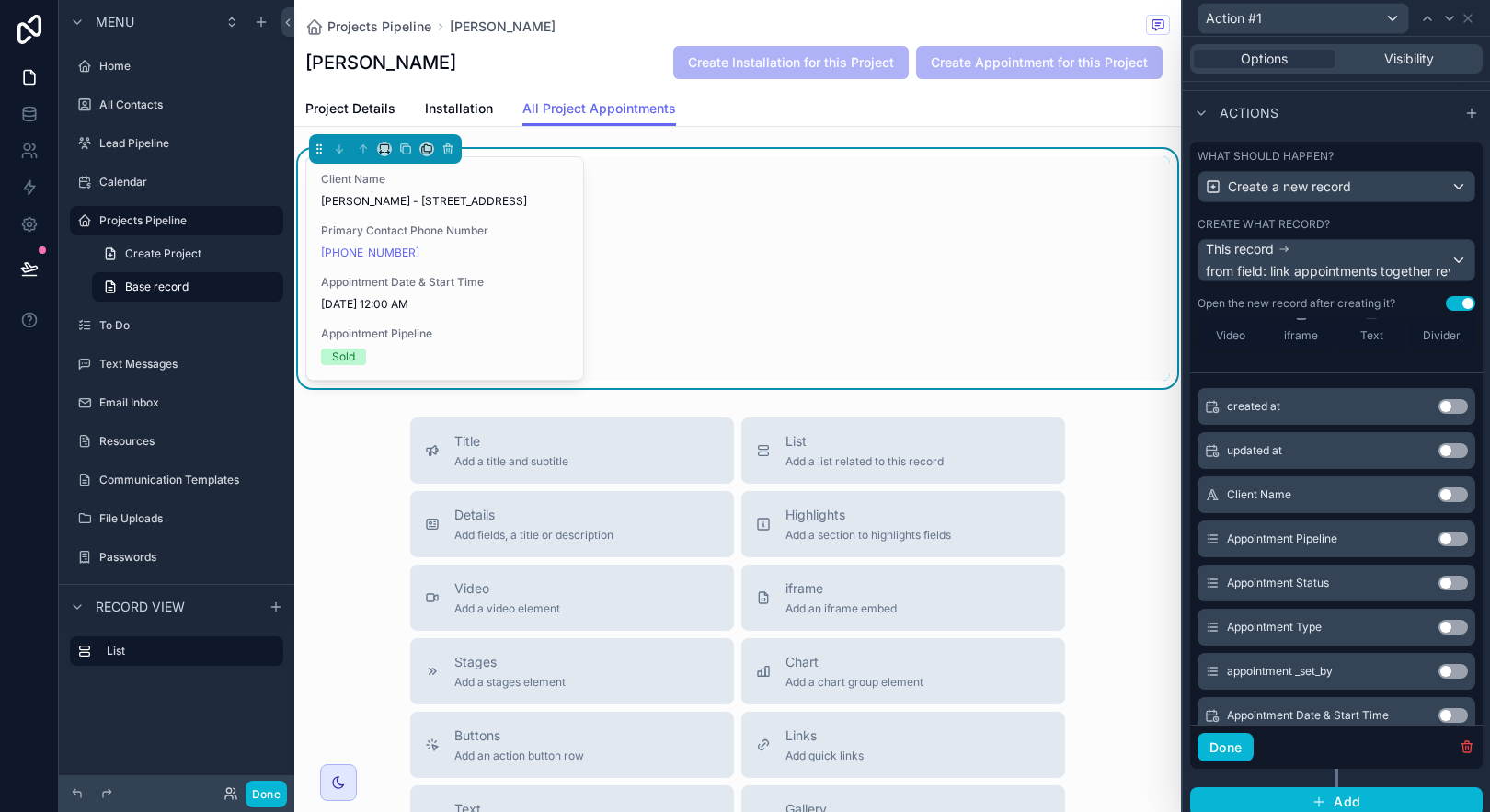
scroll to position [230, 0]
click at [1438, 630] on button "Use setting" at bounding box center [1453, 627] width 29 height 15
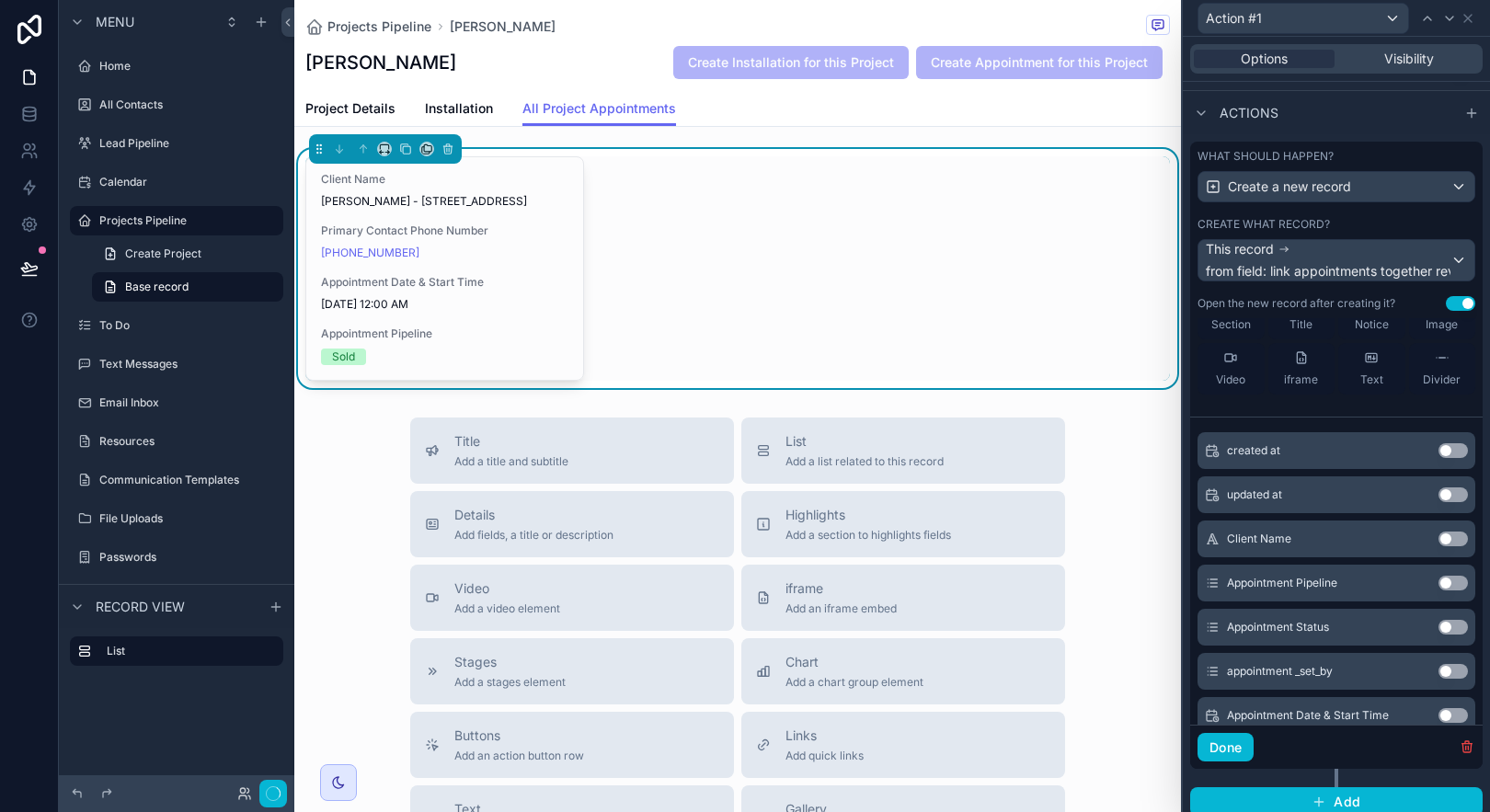
scroll to position [274, 0]
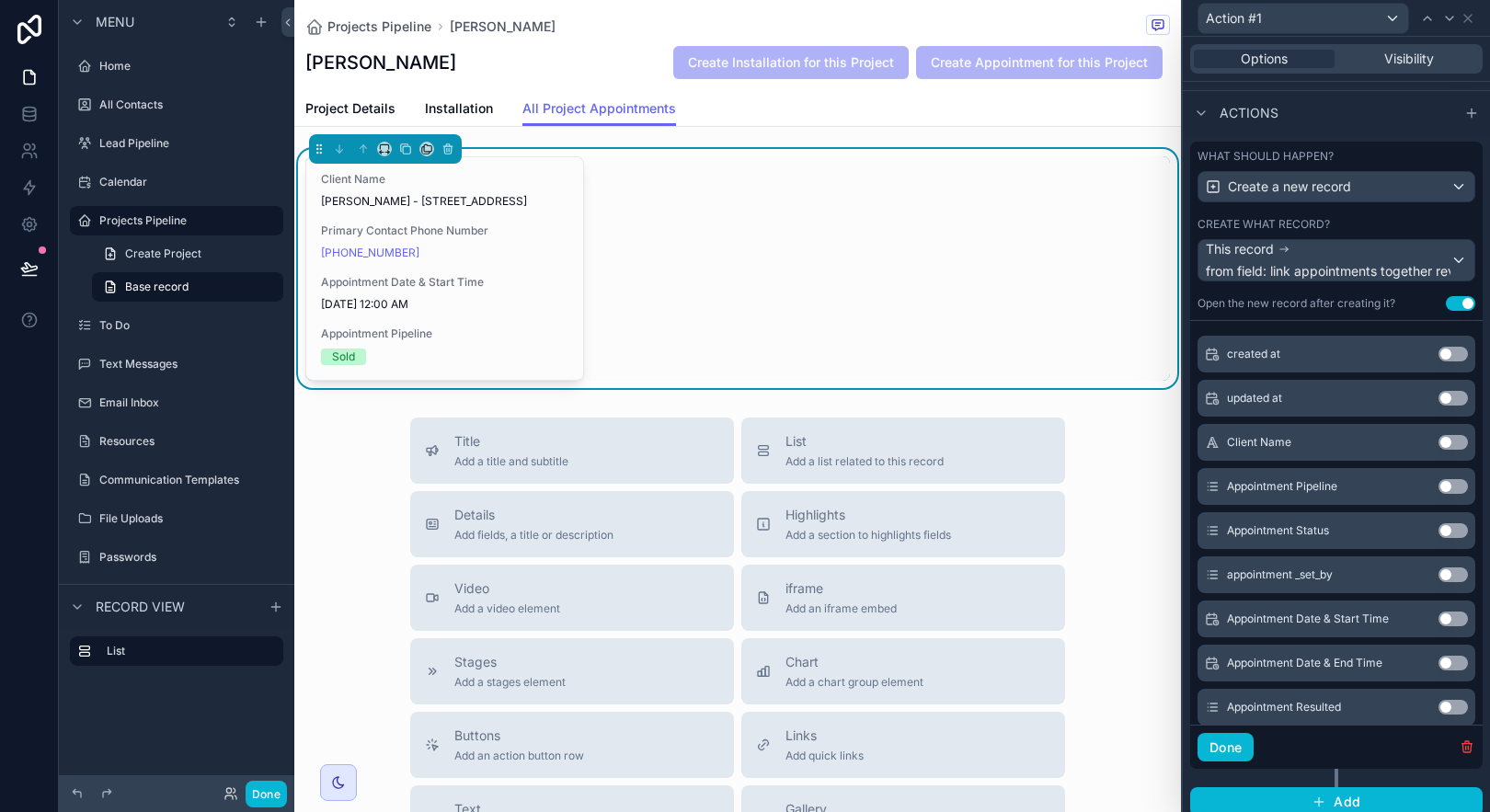
click at [1438, 621] on button "Use setting" at bounding box center [1453, 618] width 29 height 15
click at [1438, 614] on button "Use setting" at bounding box center [1453, 618] width 29 height 15
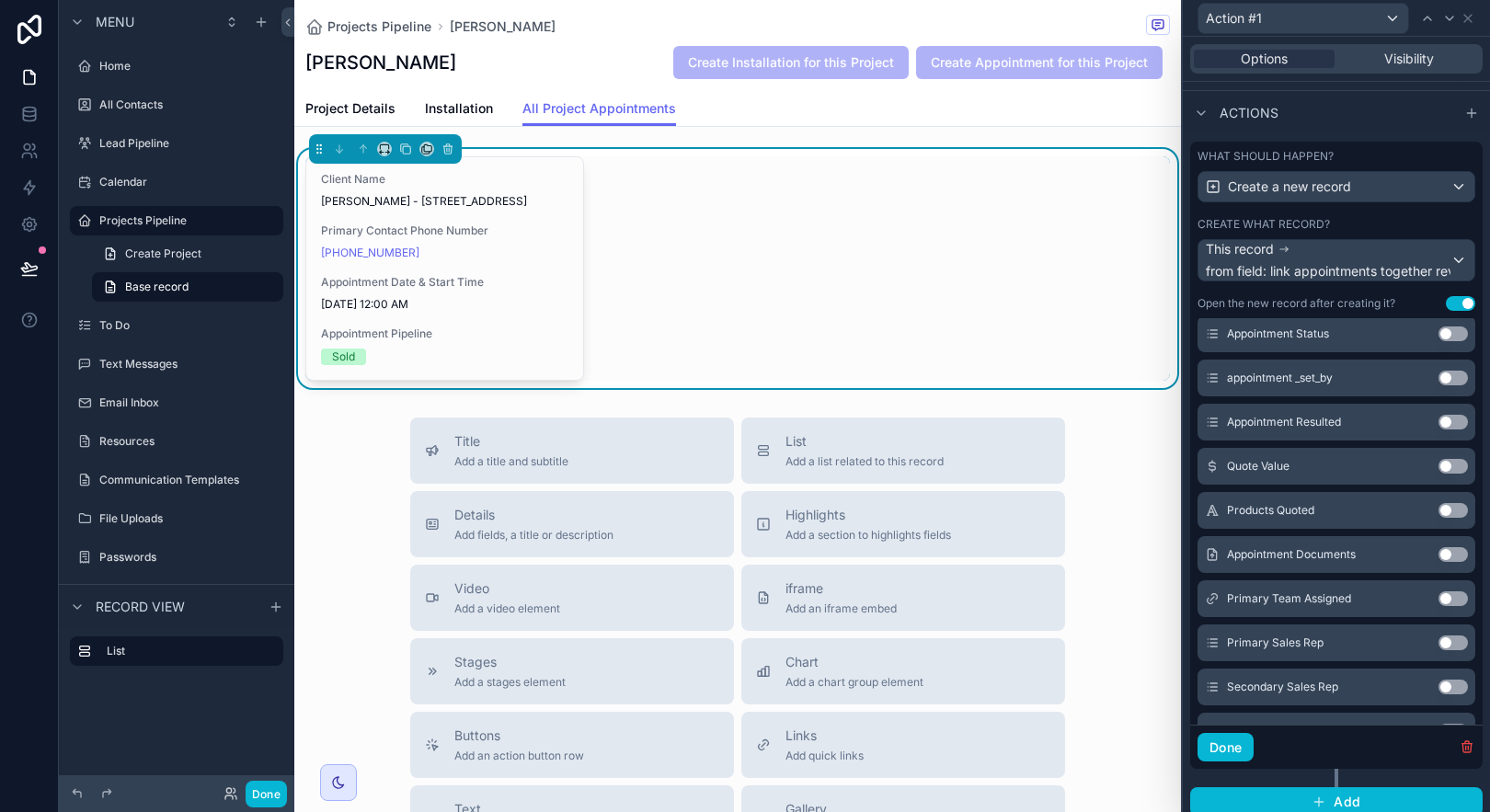
scroll to position [646, 0]
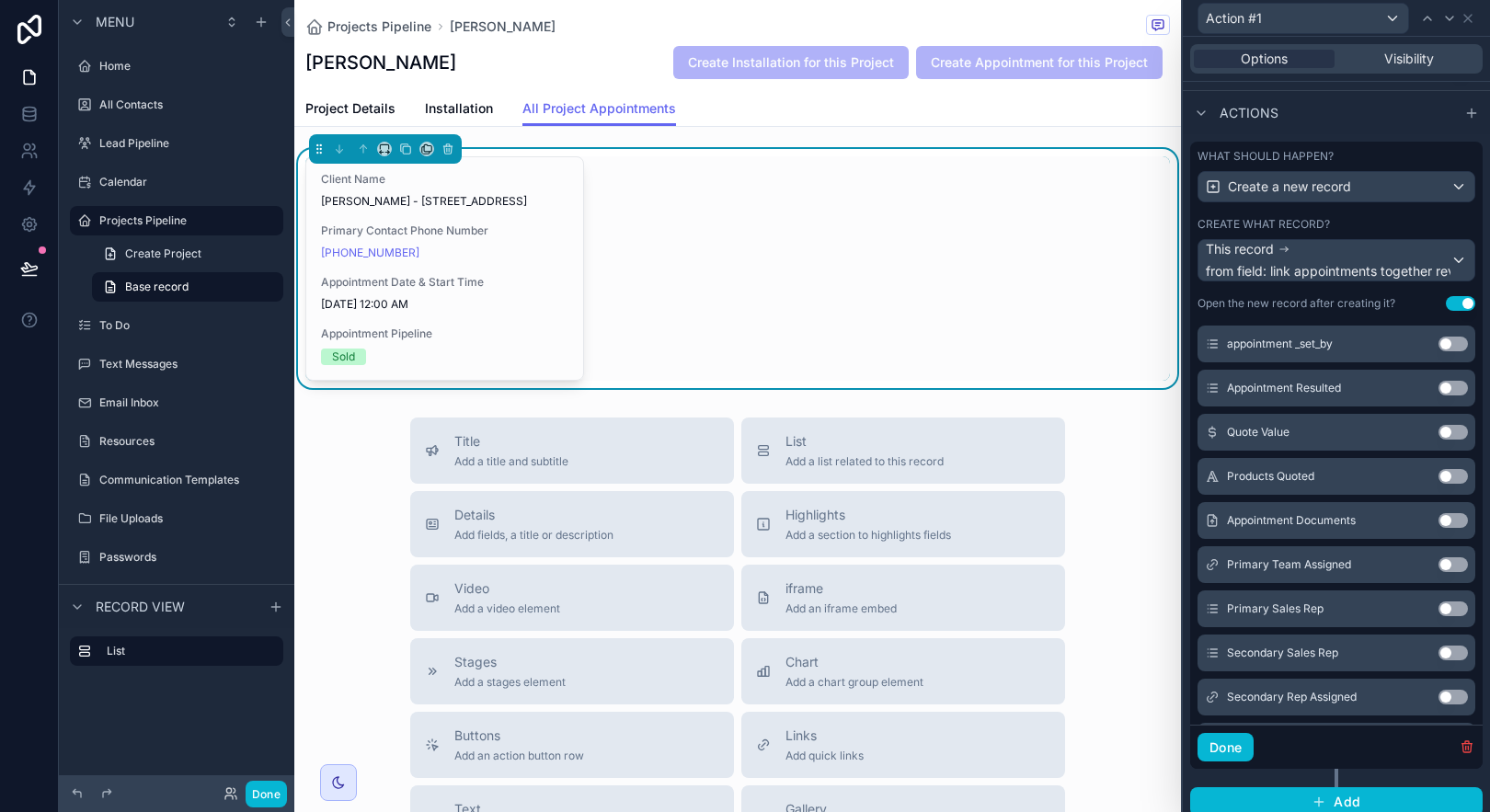
click at [1438, 563] on button "Use setting" at bounding box center [1453, 564] width 29 height 15
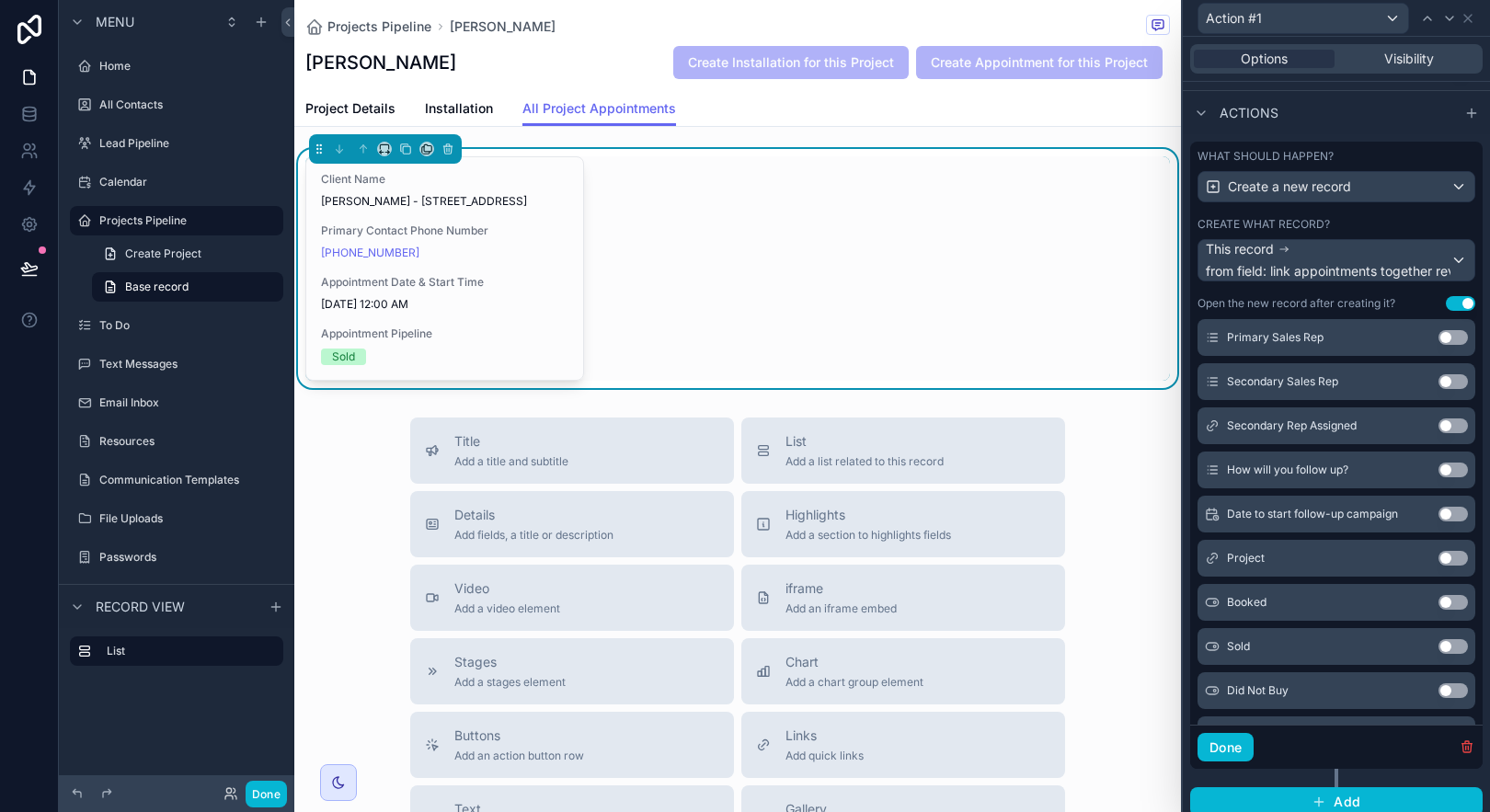
scroll to position [923, 0]
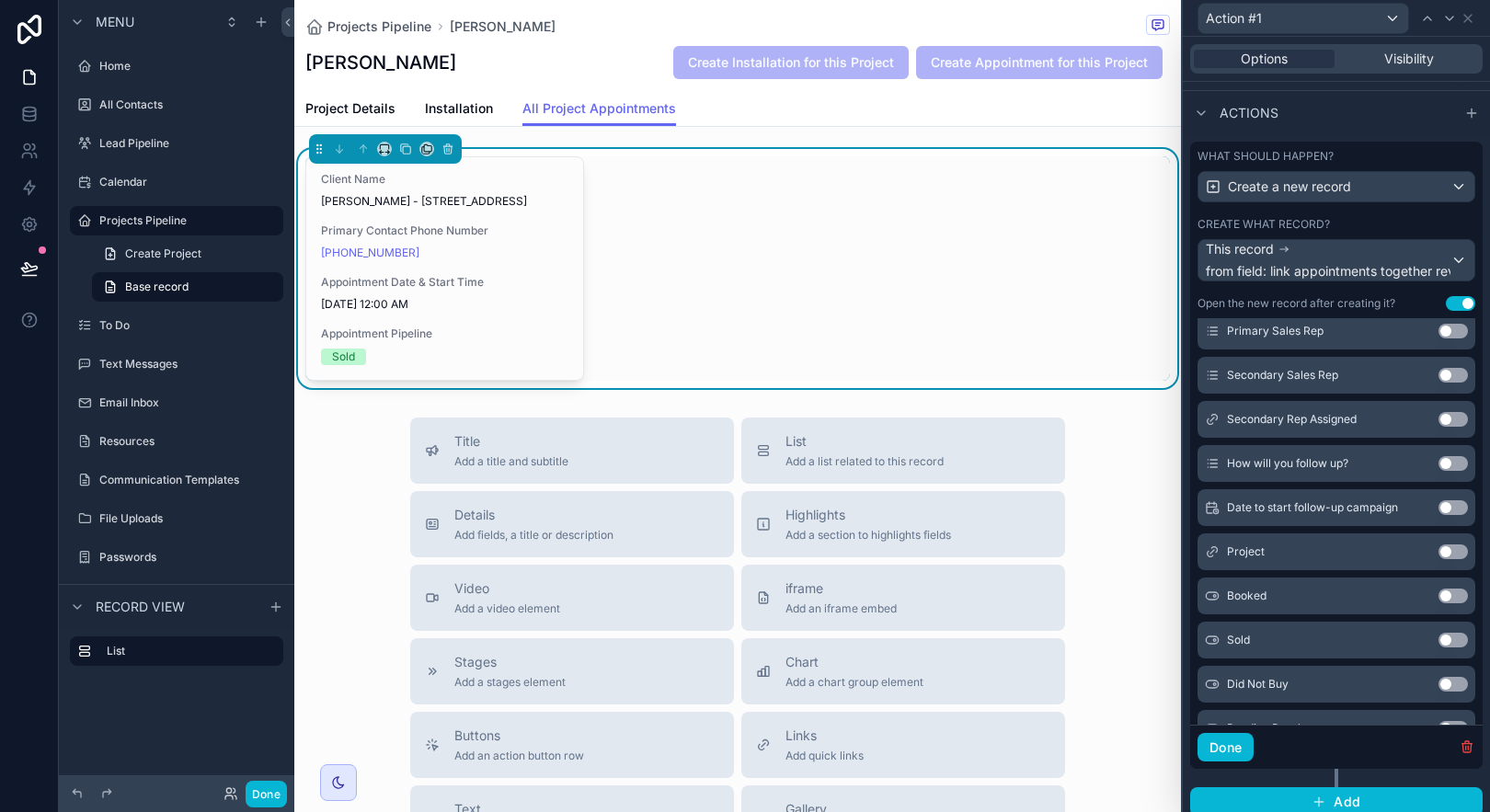
click at [1438, 548] on button "Use setting" at bounding box center [1453, 551] width 29 height 15
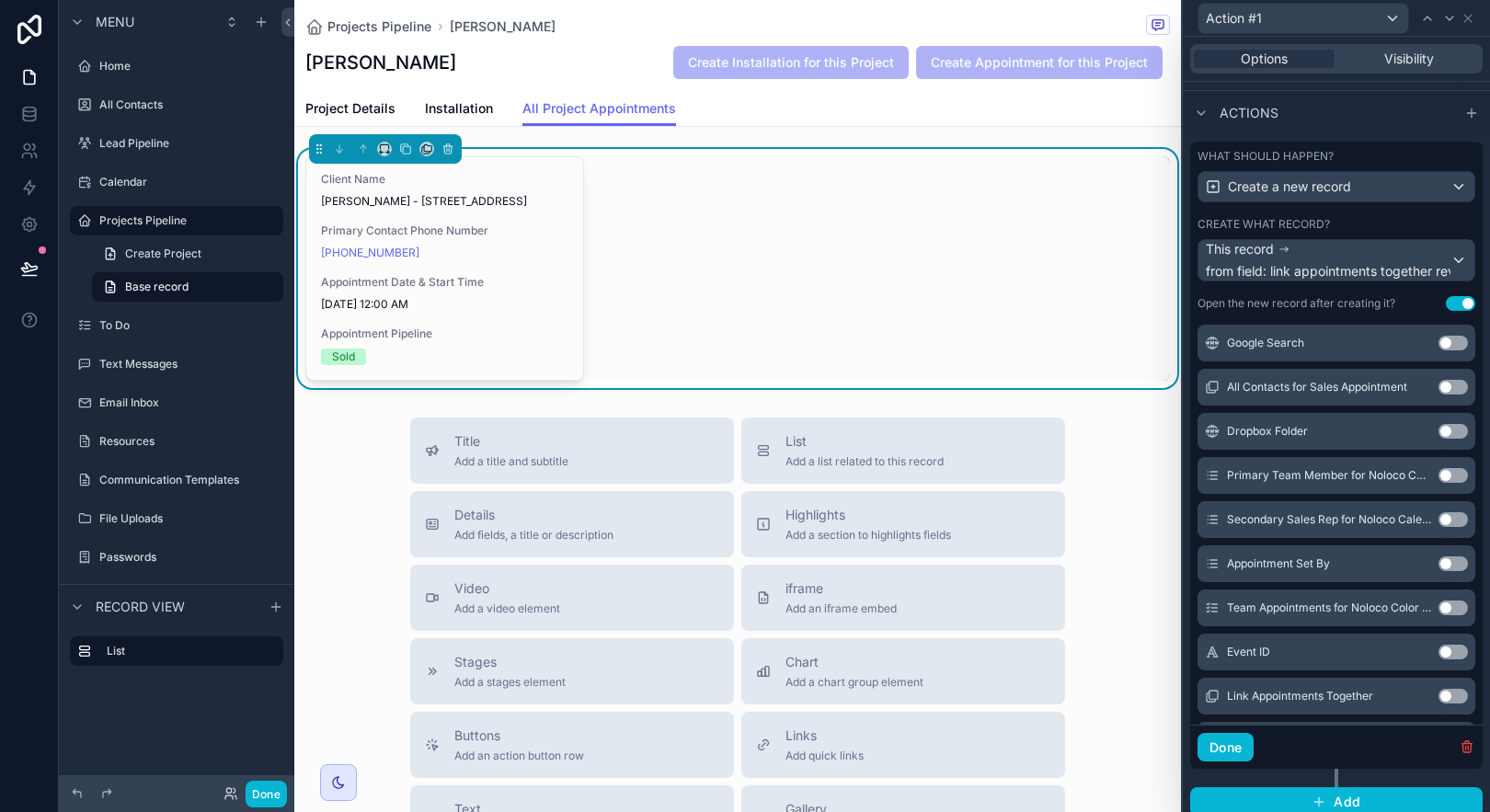
scroll to position [2015, 0]
click at [1438, 475] on button "Use setting" at bounding box center [1453, 474] width 29 height 15
click at [1438, 476] on button "Use setting" at bounding box center [1453, 474] width 29 height 15
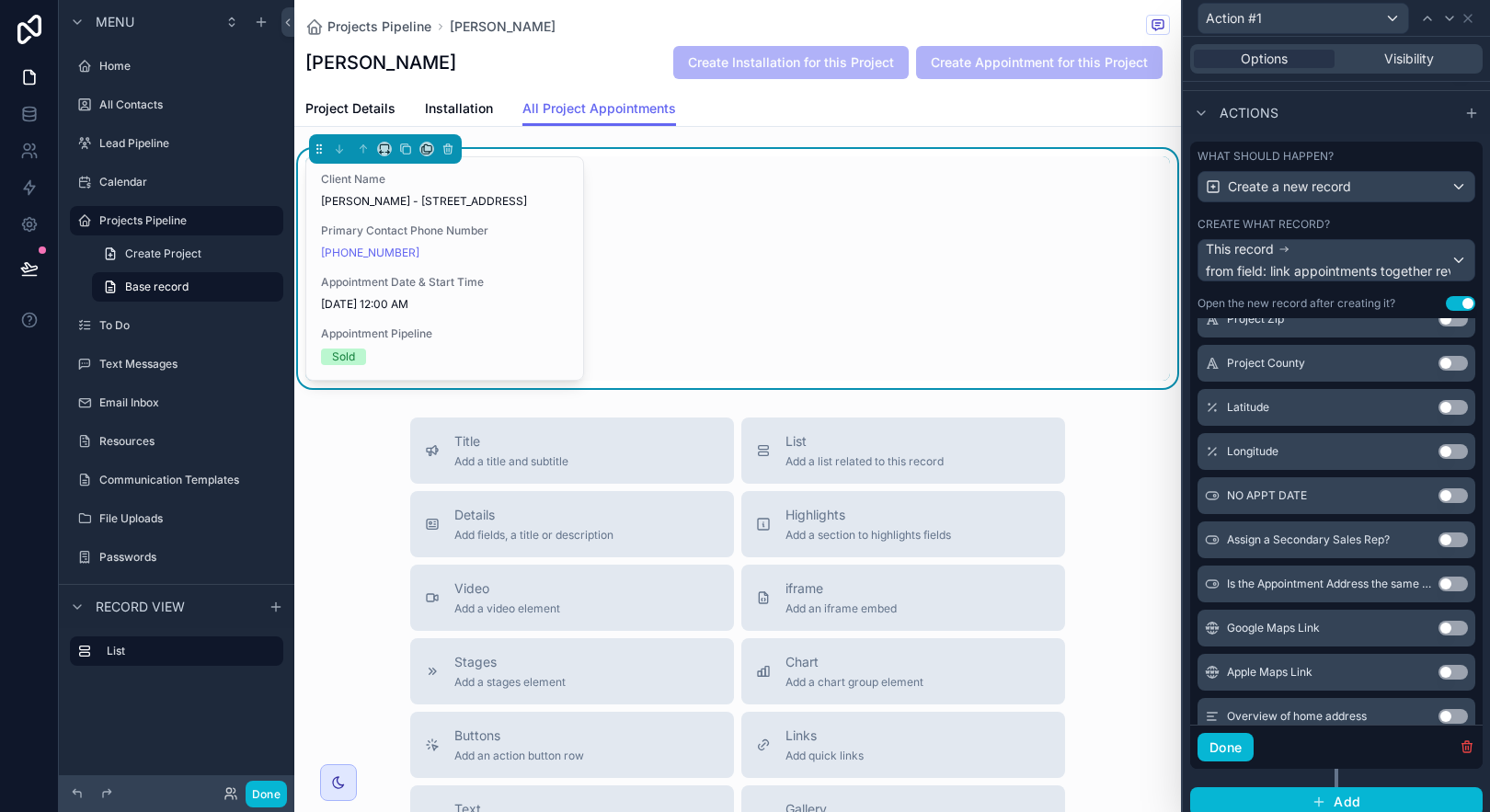
scroll to position [2247, 0]
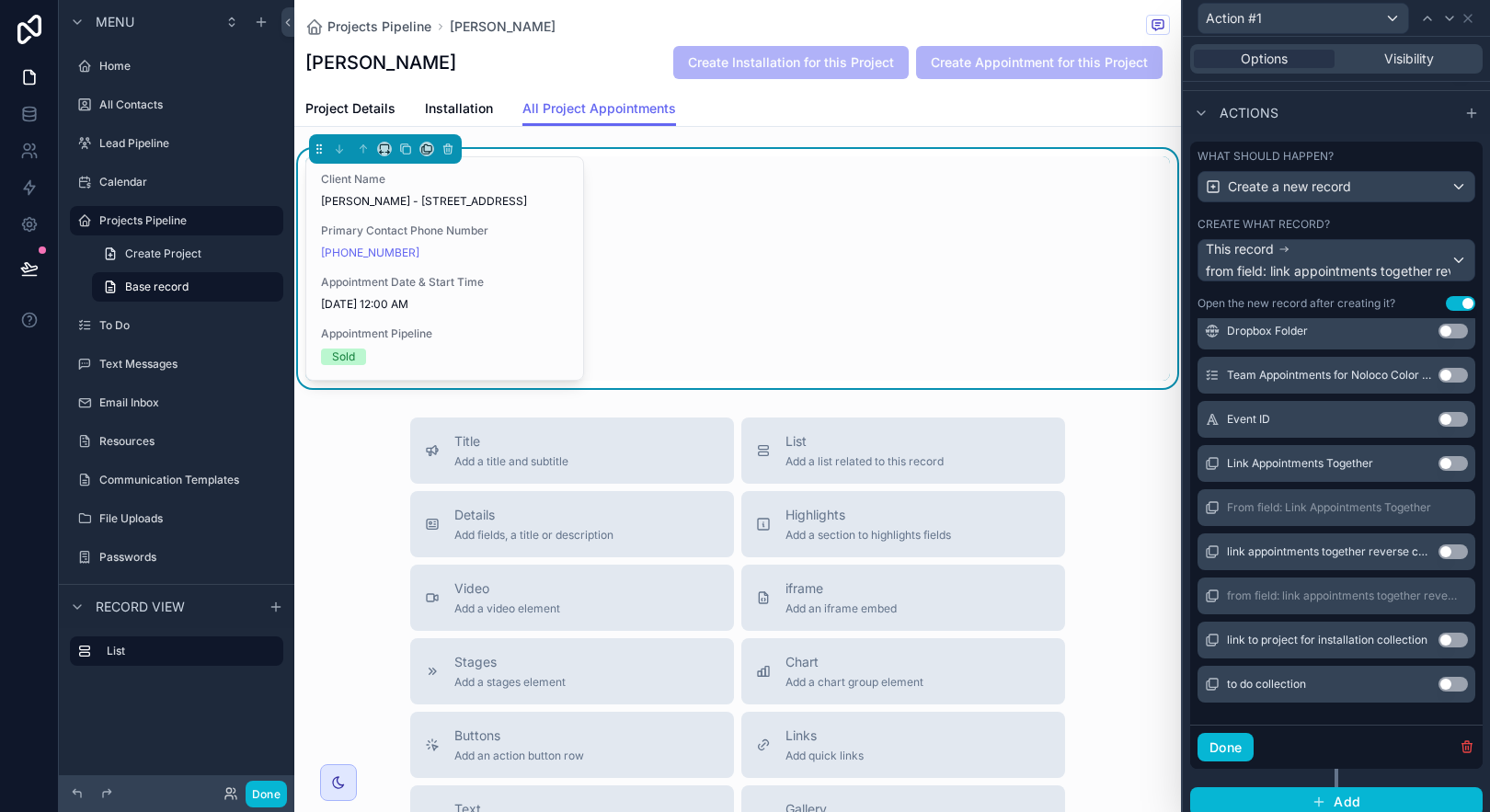
click at [1438, 550] on button "Use setting" at bounding box center [1453, 551] width 29 height 15
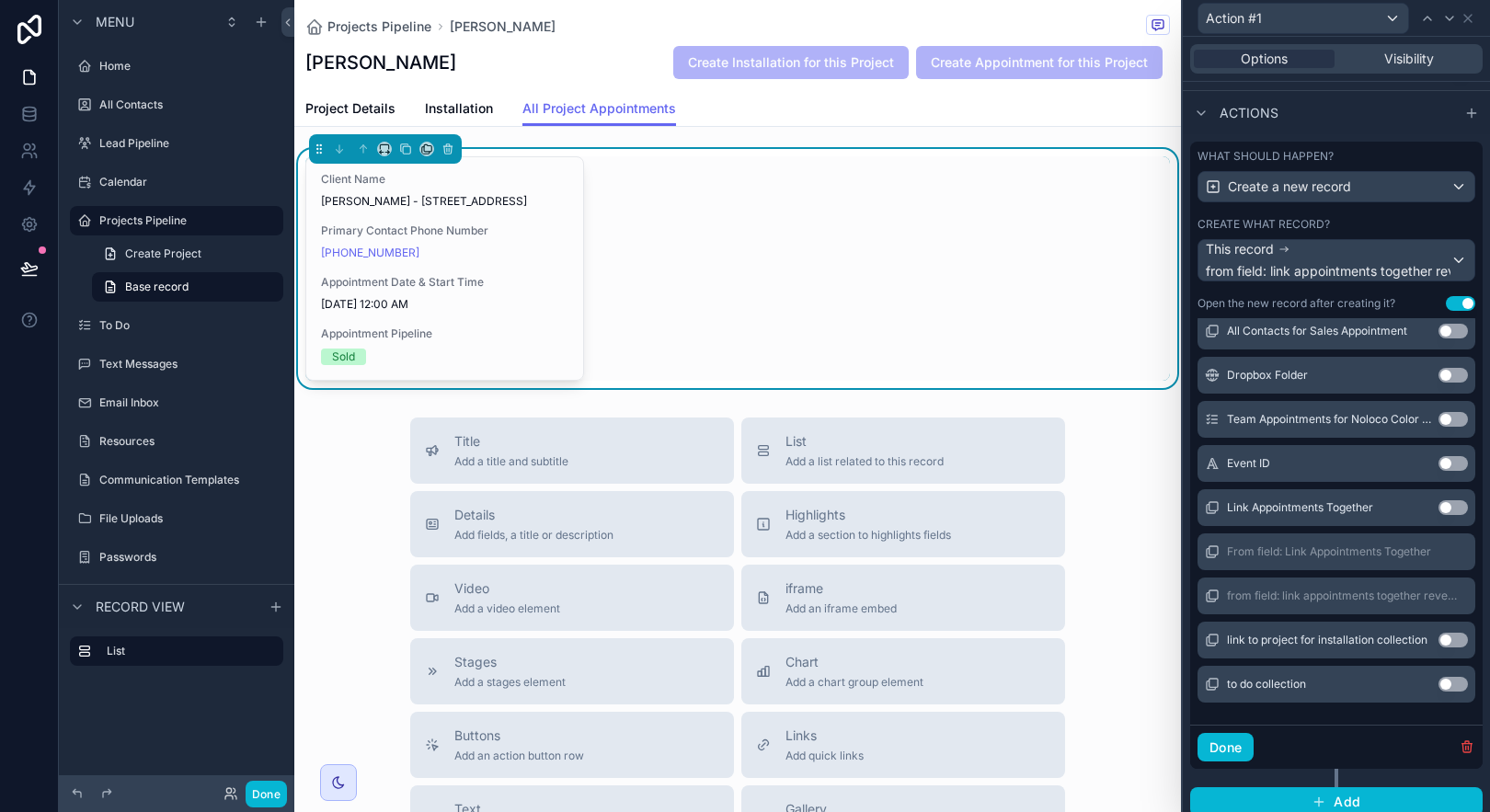
click at [1438, 510] on button "Use setting" at bounding box center [1453, 507] width 29 height 15
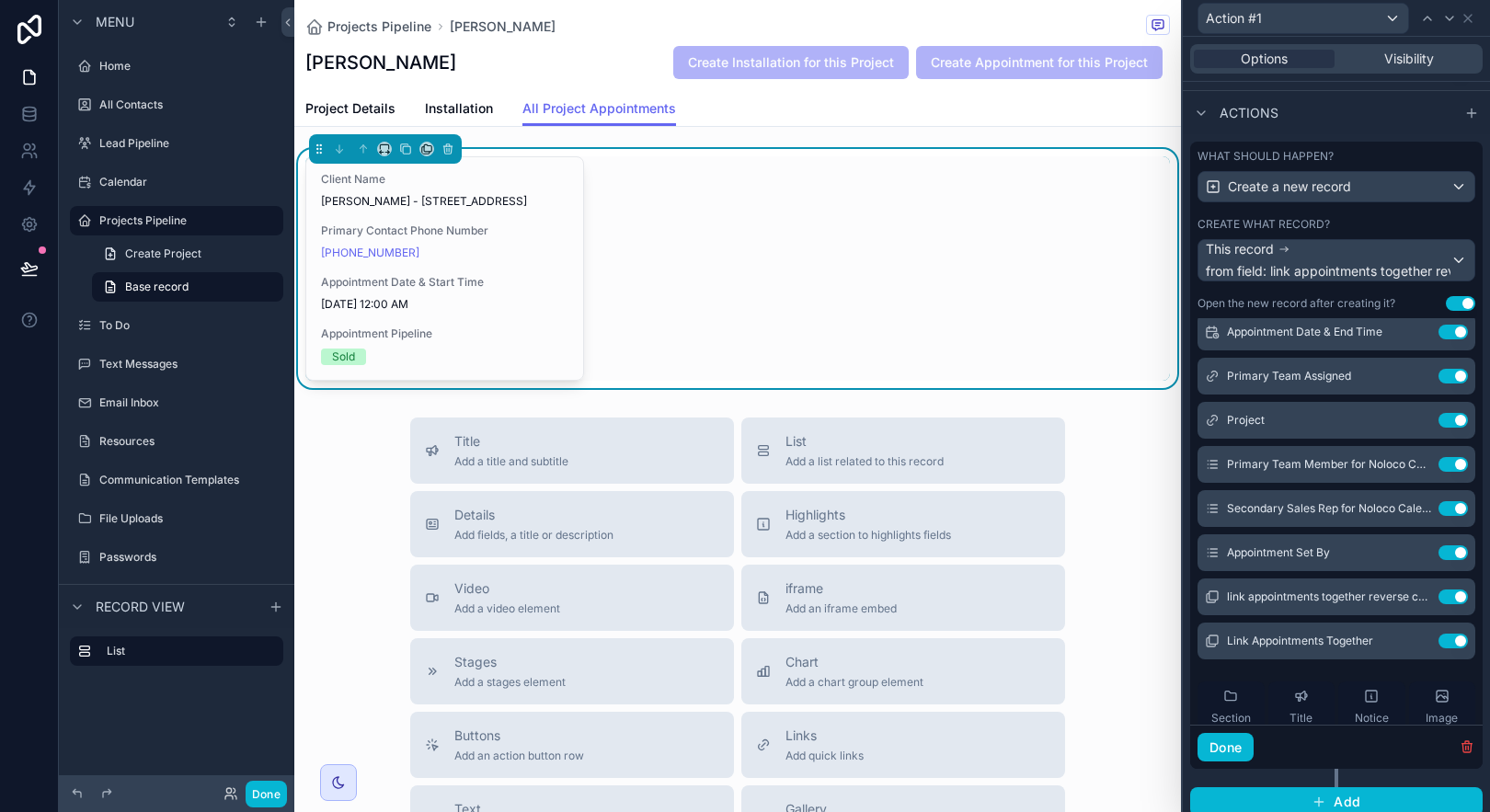
scroll to position [230, 0]
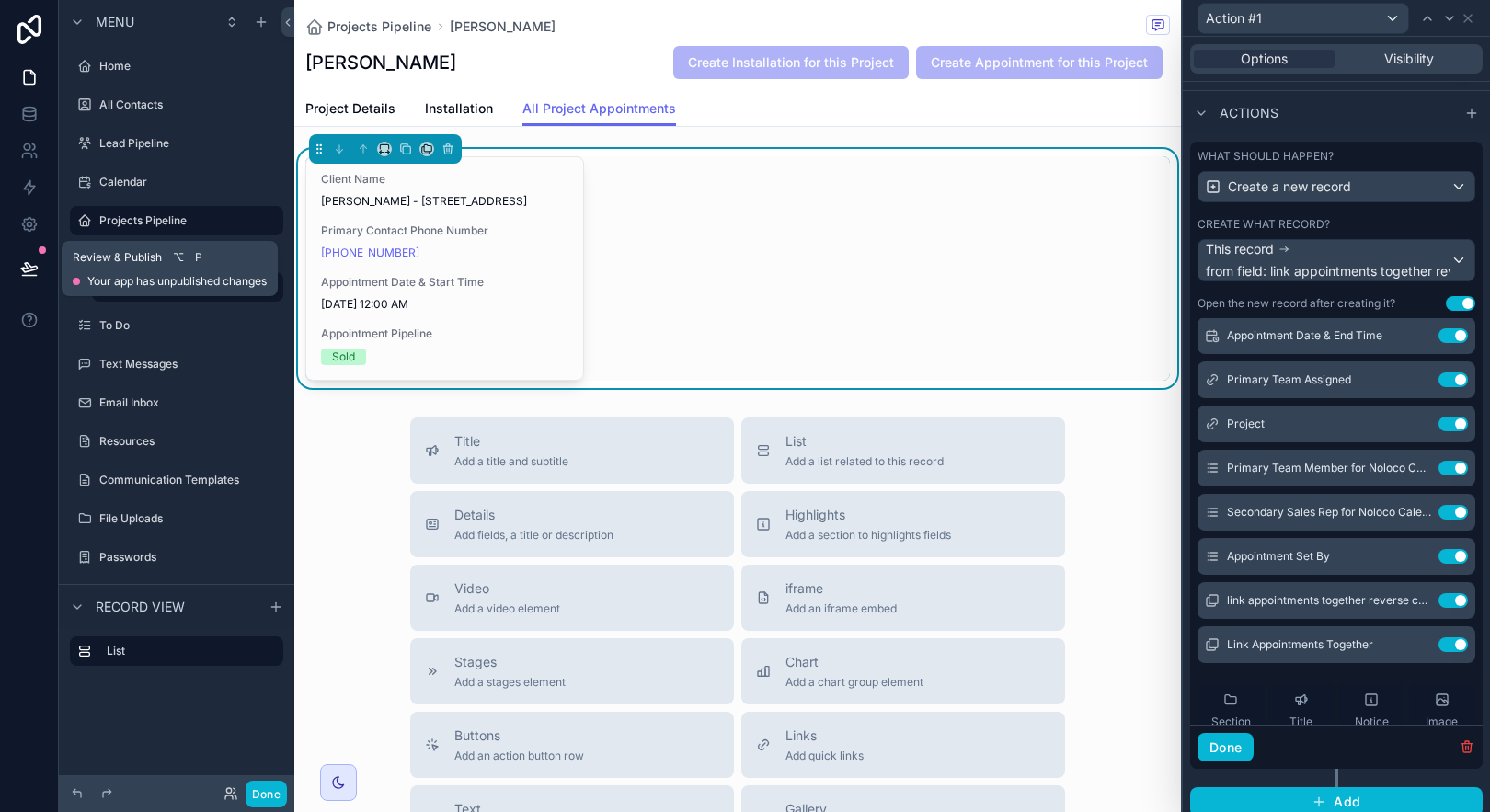
click at [23, 270] on icon at bounding box center [29, 268] width 19 height 18
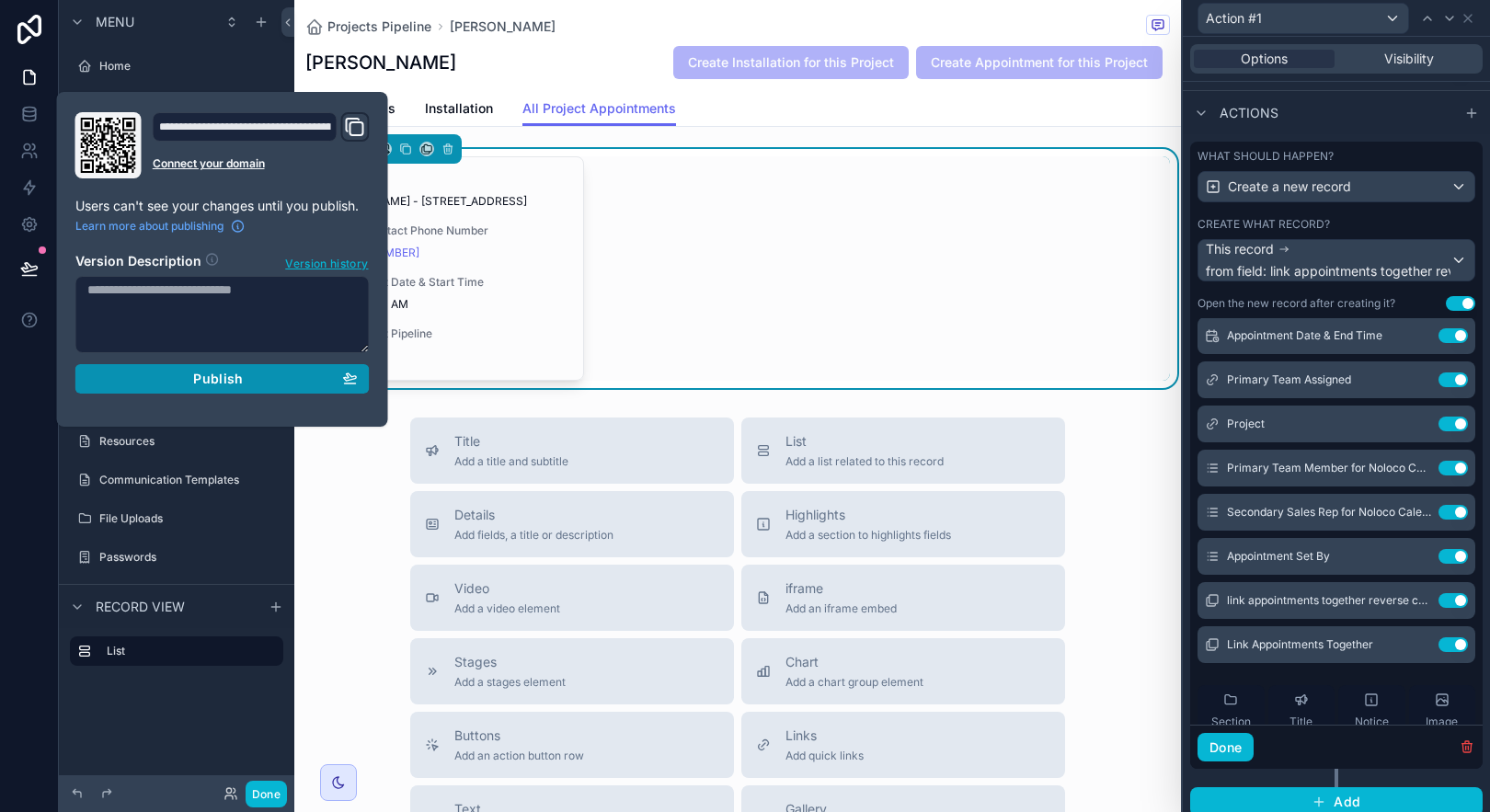
click at [290, 372] on div "Publish" at bounding box center [223, 379] width 271 height 17
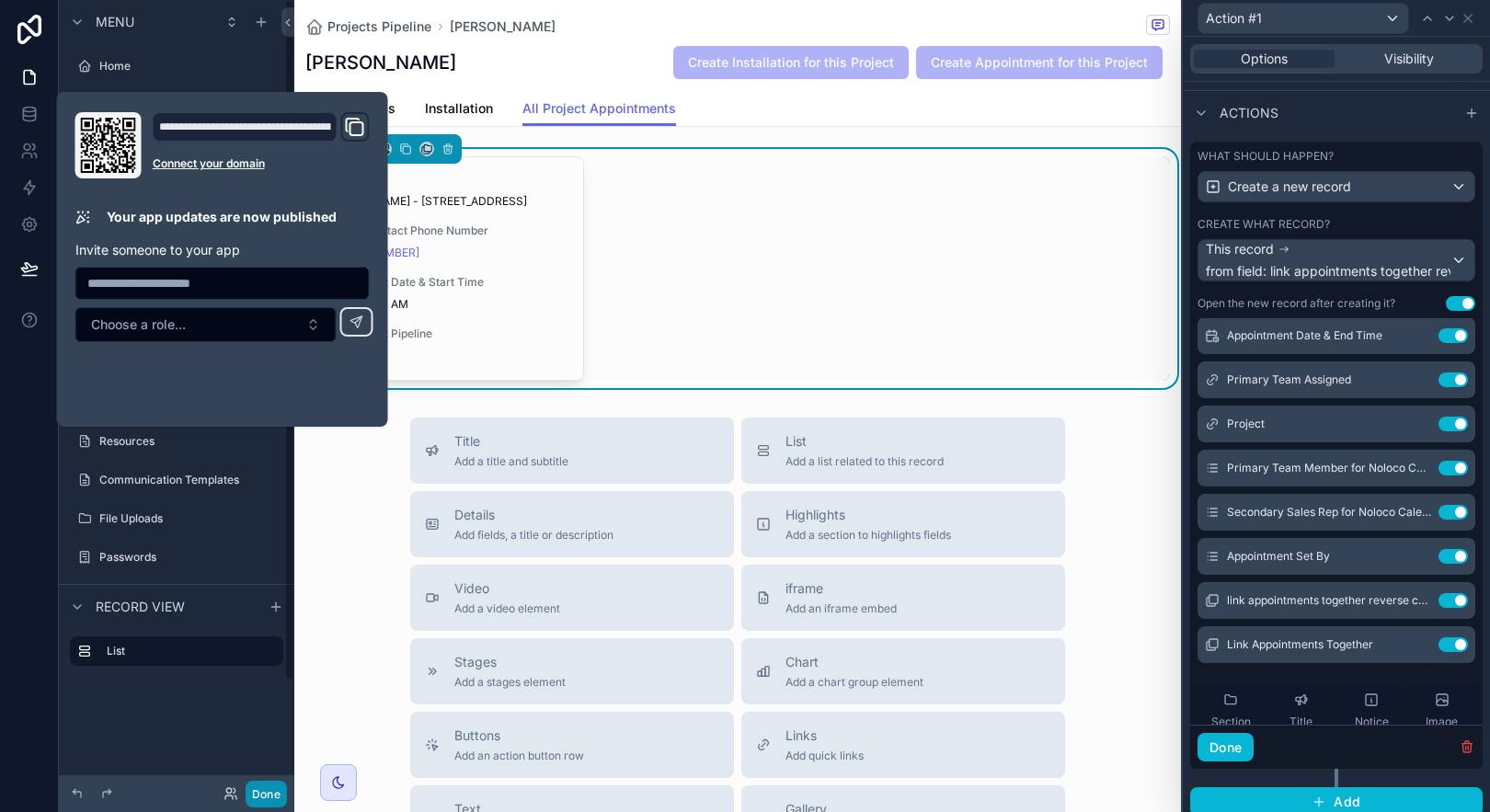
click at [278, 787] on button "Done" at bounding box center [266, 794] width 42 height 26
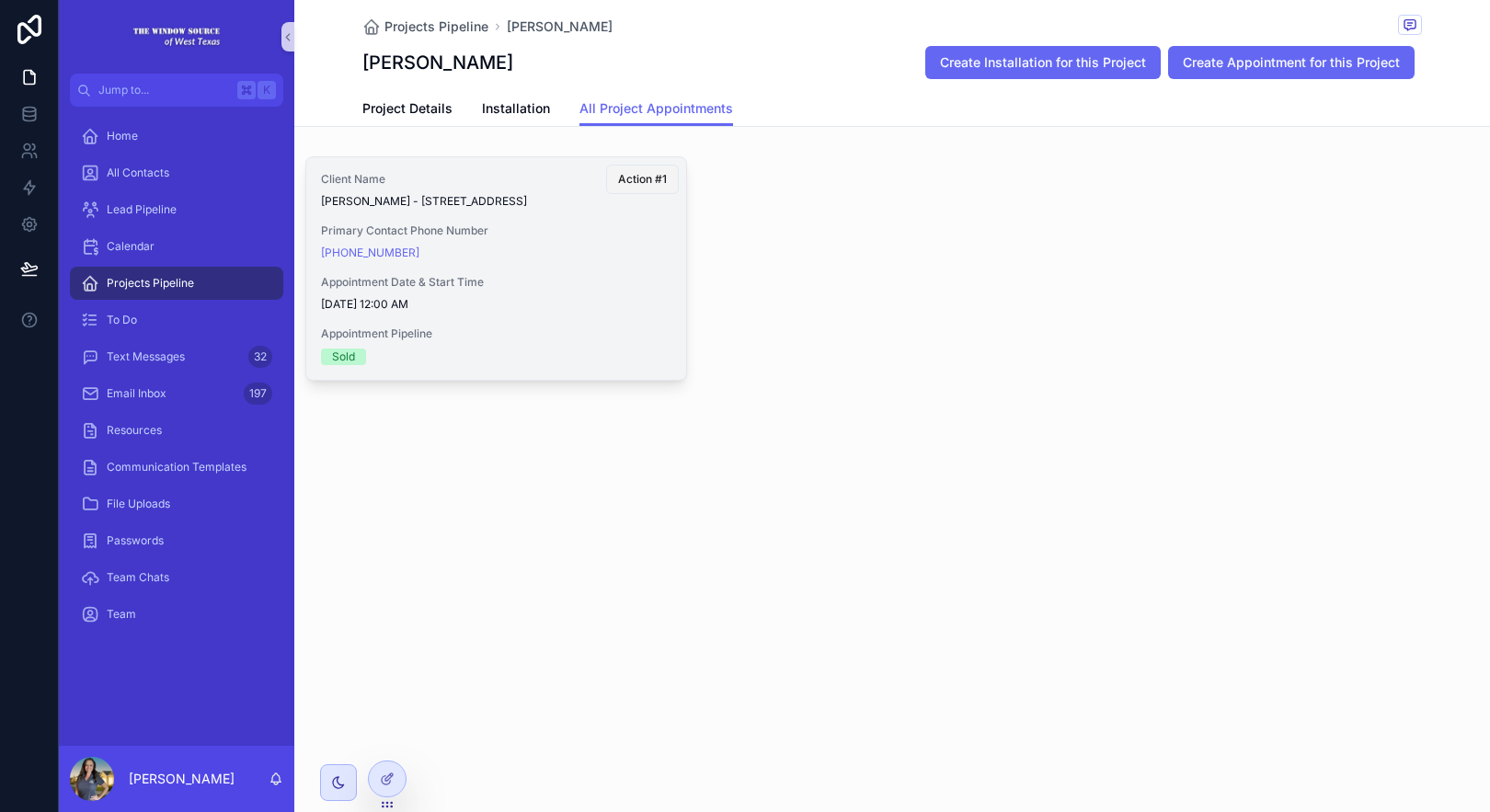
click at [634, 174] on span "Action #1" at bounding box center [643, 179] width 49 height 15
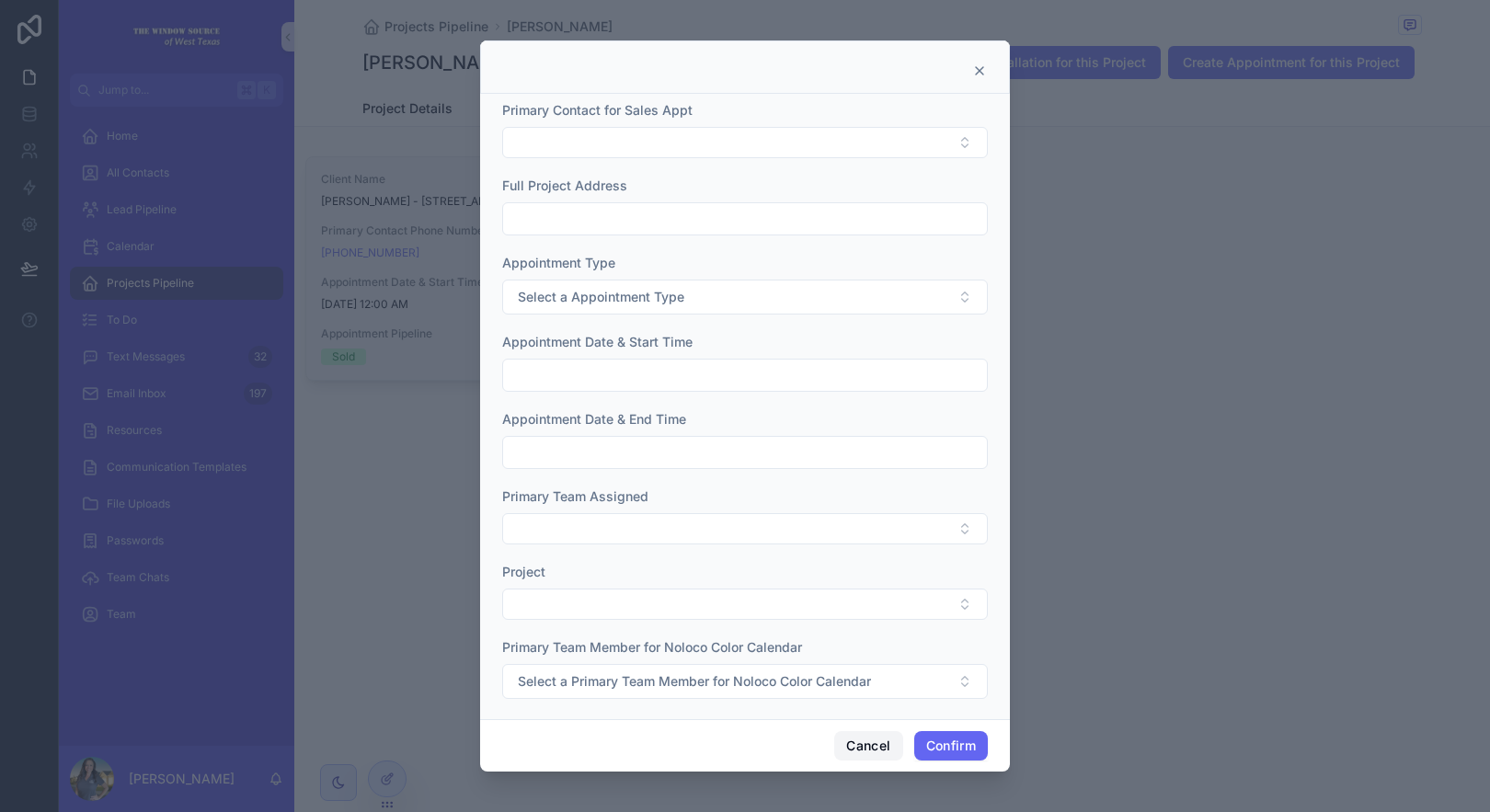
click at [876, 746] on button "Cancel" at bounding box center [869, 746] width 68 height 29
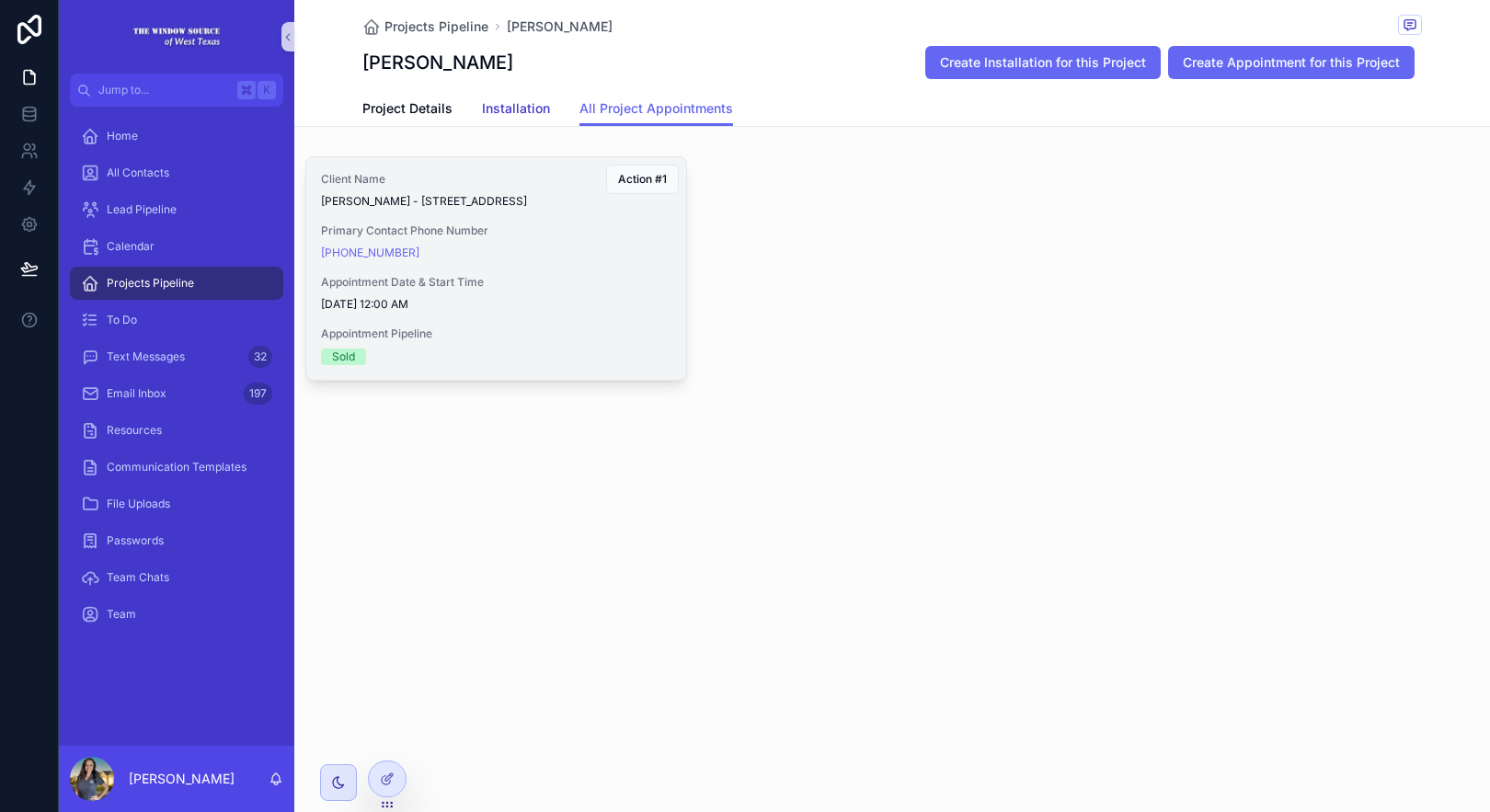
click at [518, 106] on span "Installation" at bounding box center [516, 108] width 68 height 18
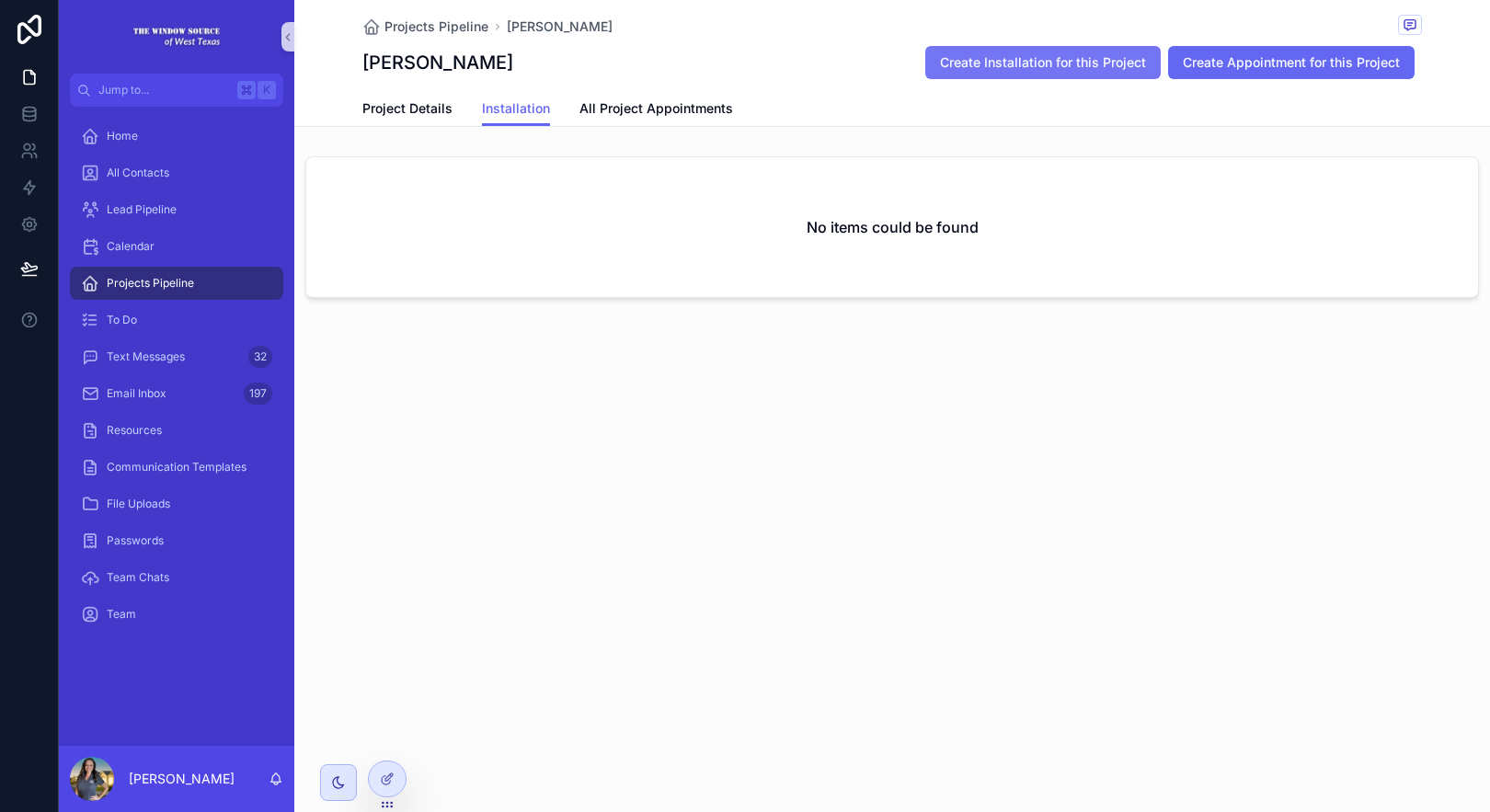
click at [1106, 58] on span "Create Installation for this Project" at bounding box center [1043, 62] width 206 height 18
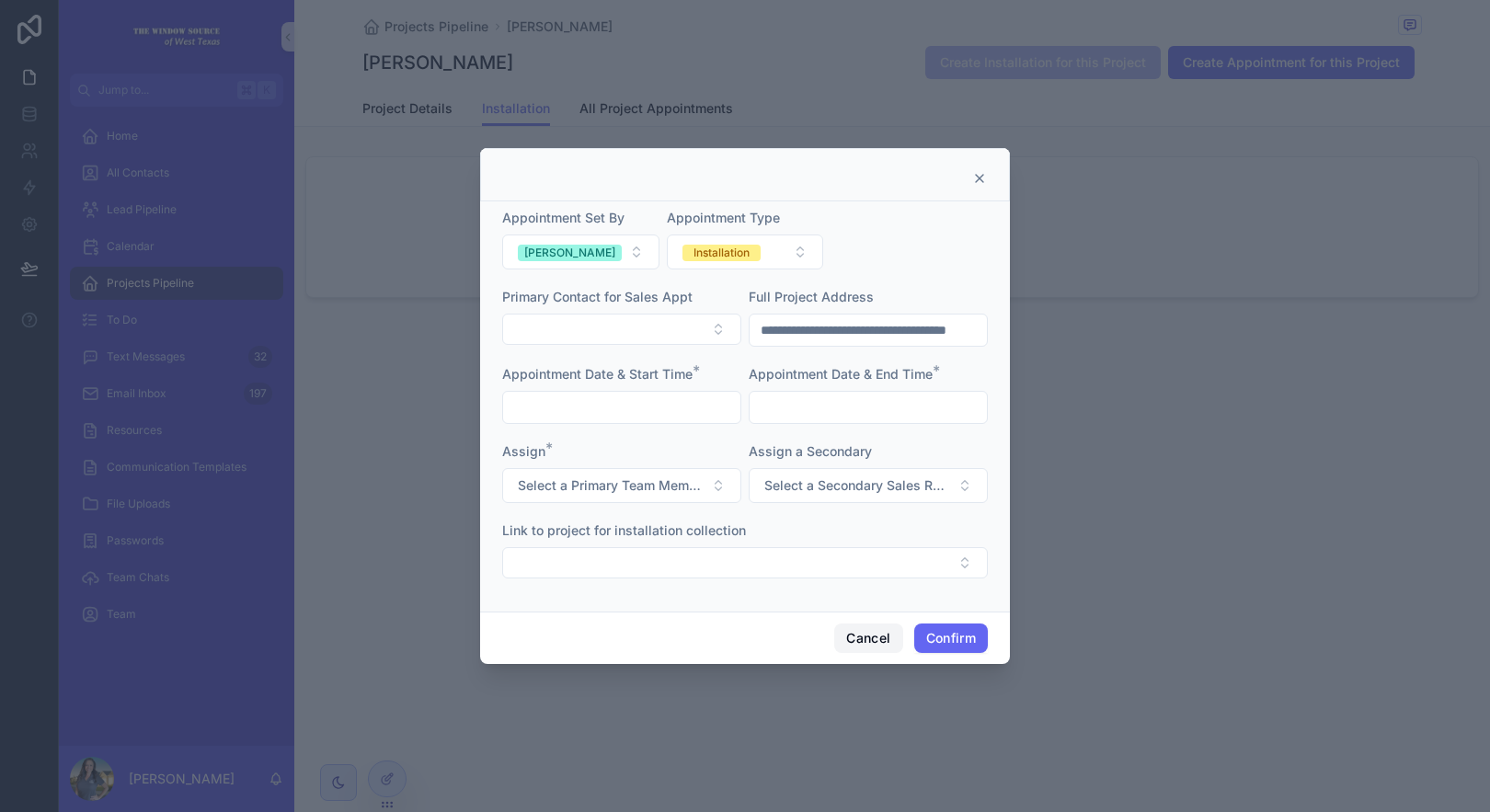
click at [858, 645] on button "Cancel" at bounding box center [869, 638] width 68 height 29
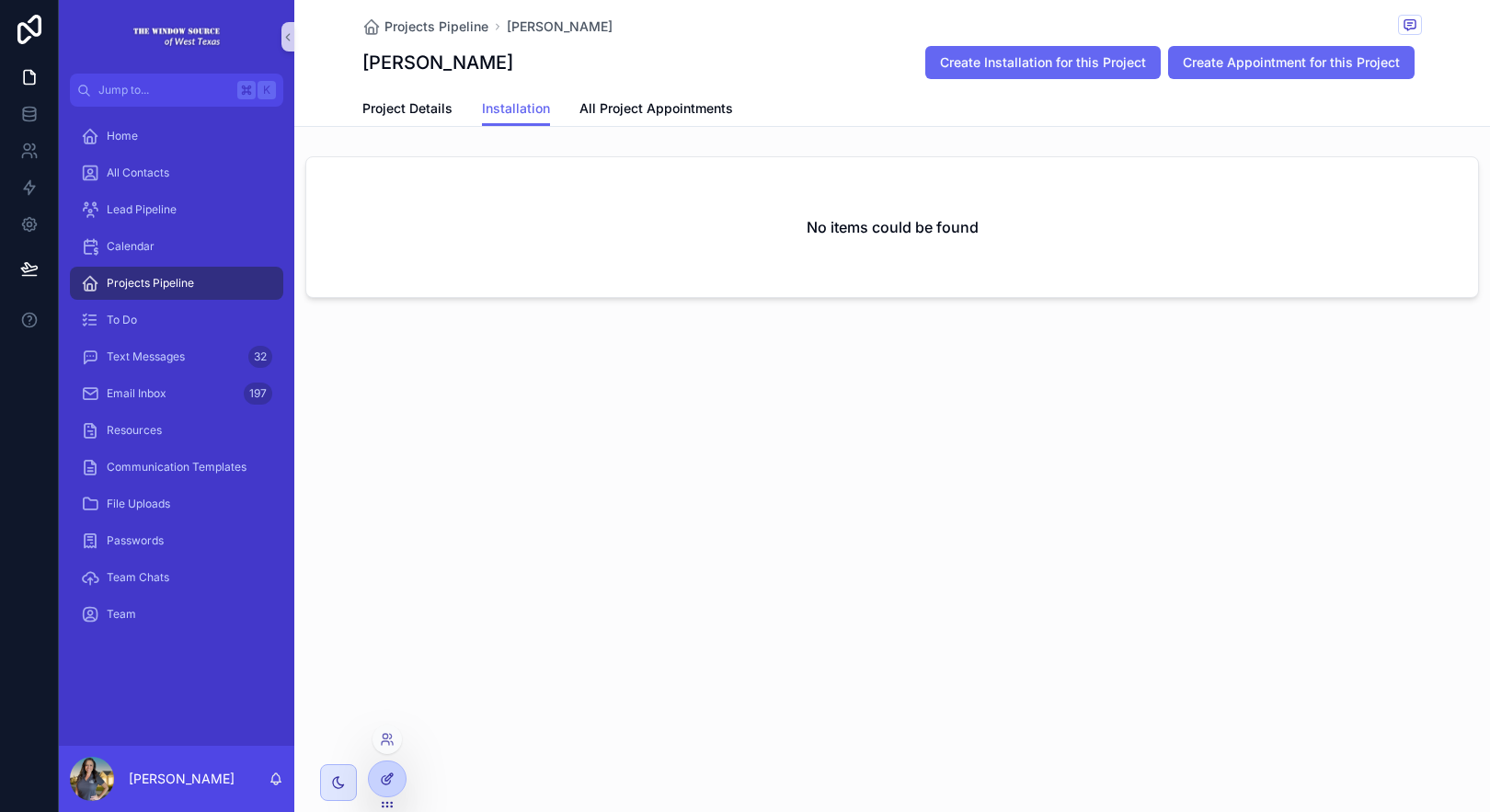
click at [391, 770] on div at bounding box center [388, 779] width 37 height 35
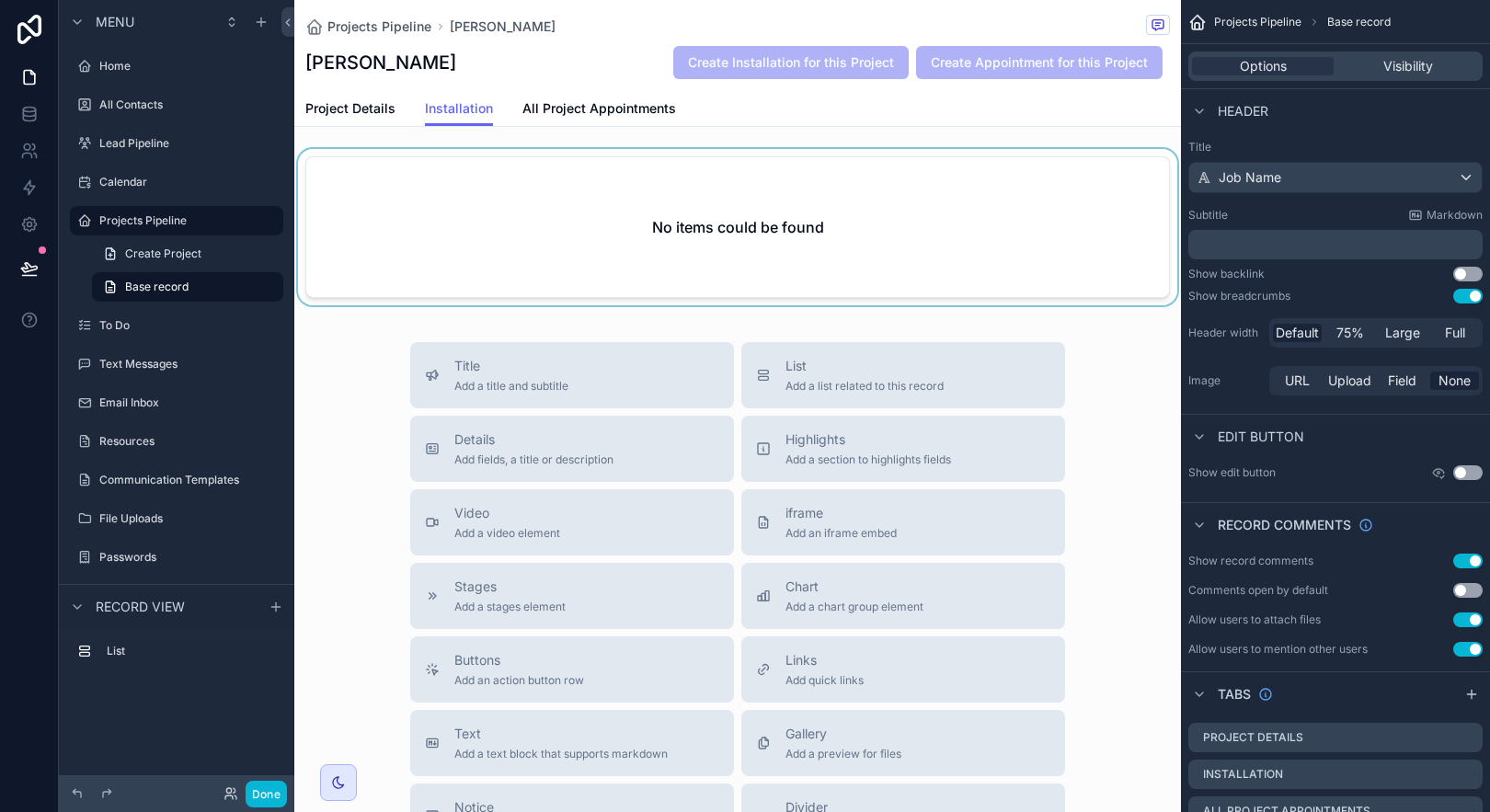
click at [950, 281] on div "scrollable content" at bounding box center [737, 231] width 886 height 164
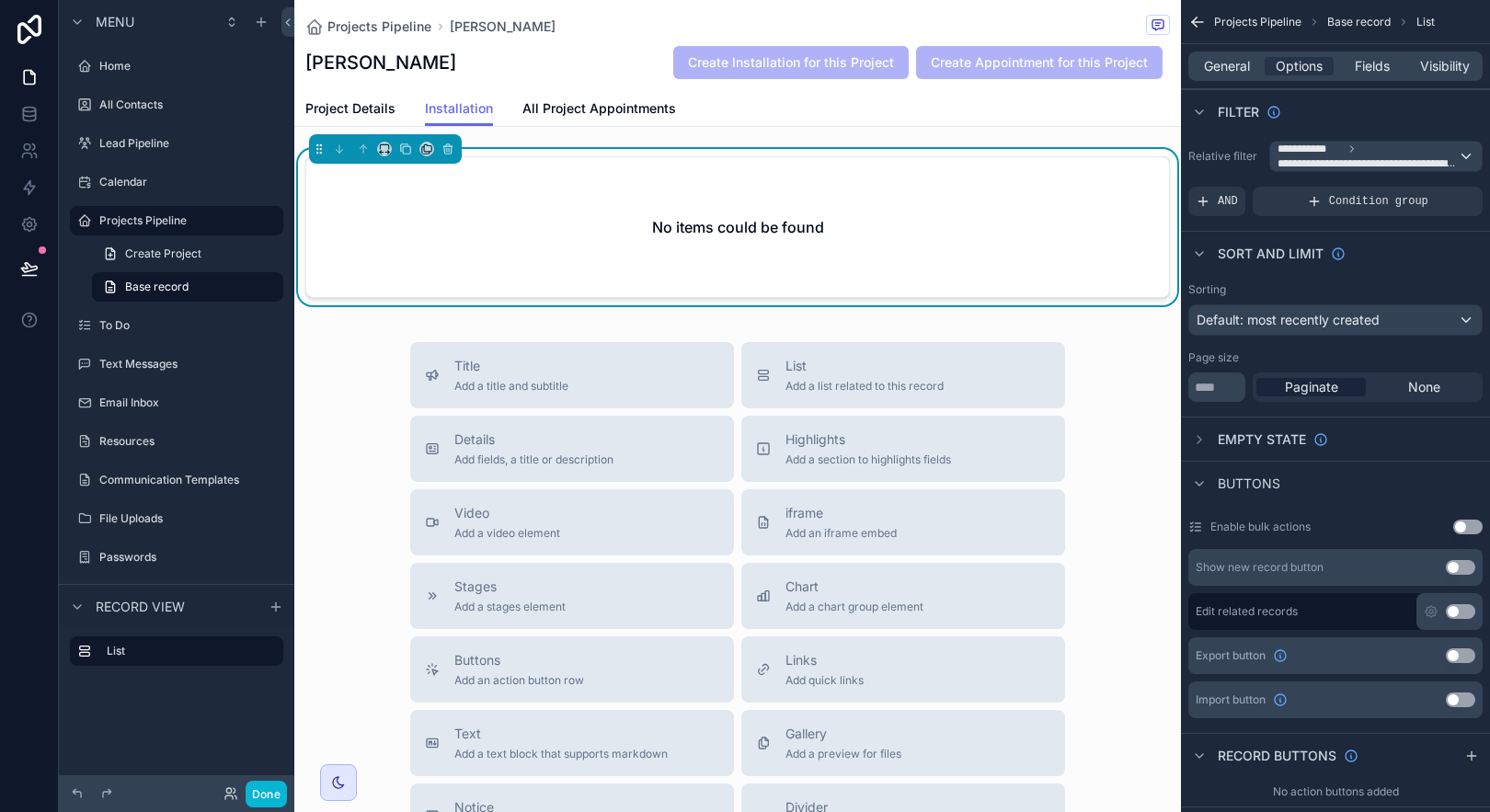
click at [1459, 569] on button "Use setting" at bounding box center [1461, 567] width 29 height 15
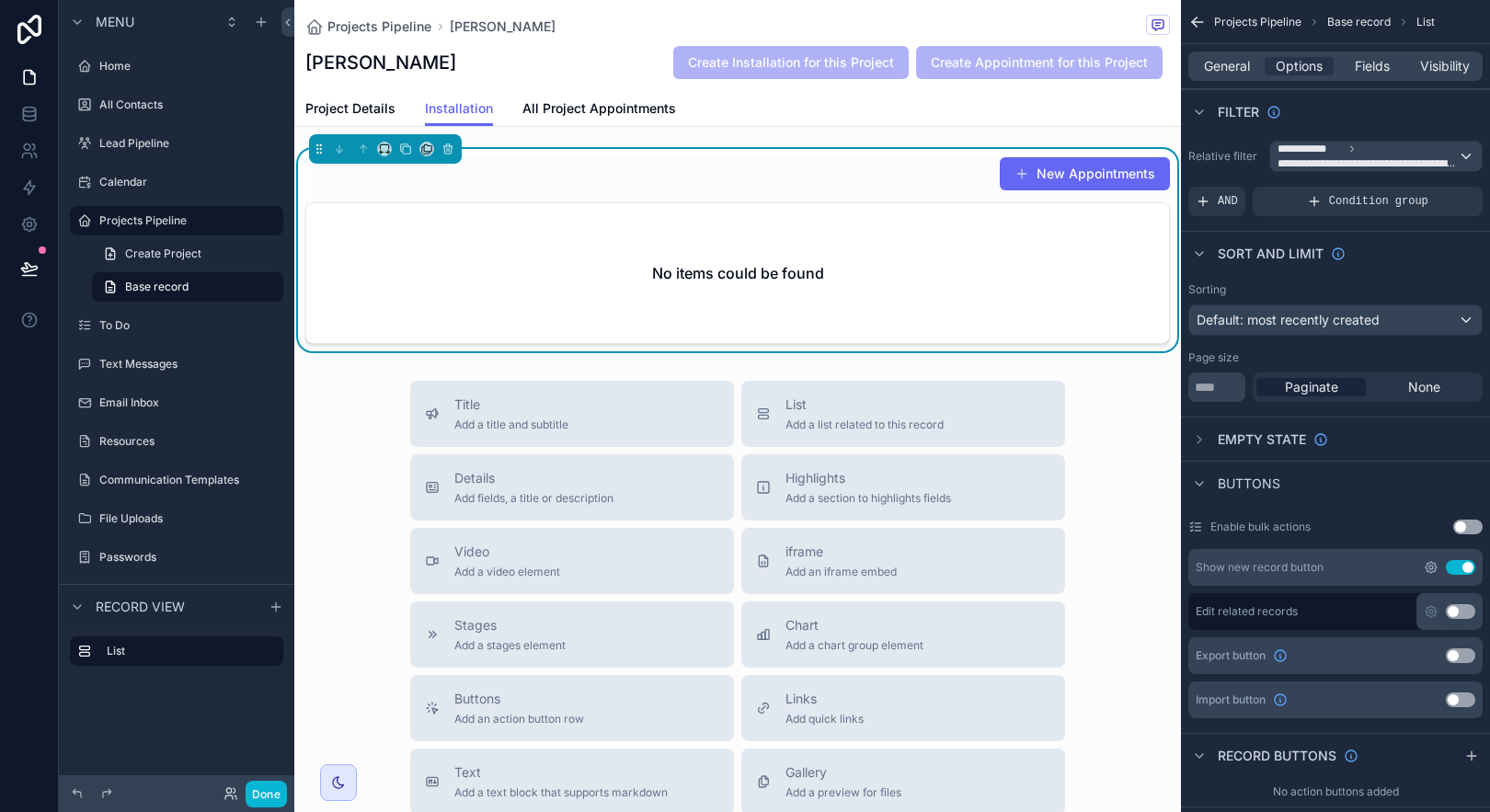
click at [1432, 567] on icon "scrollable content" at bounding box center [1431, 567] width 15 height 15
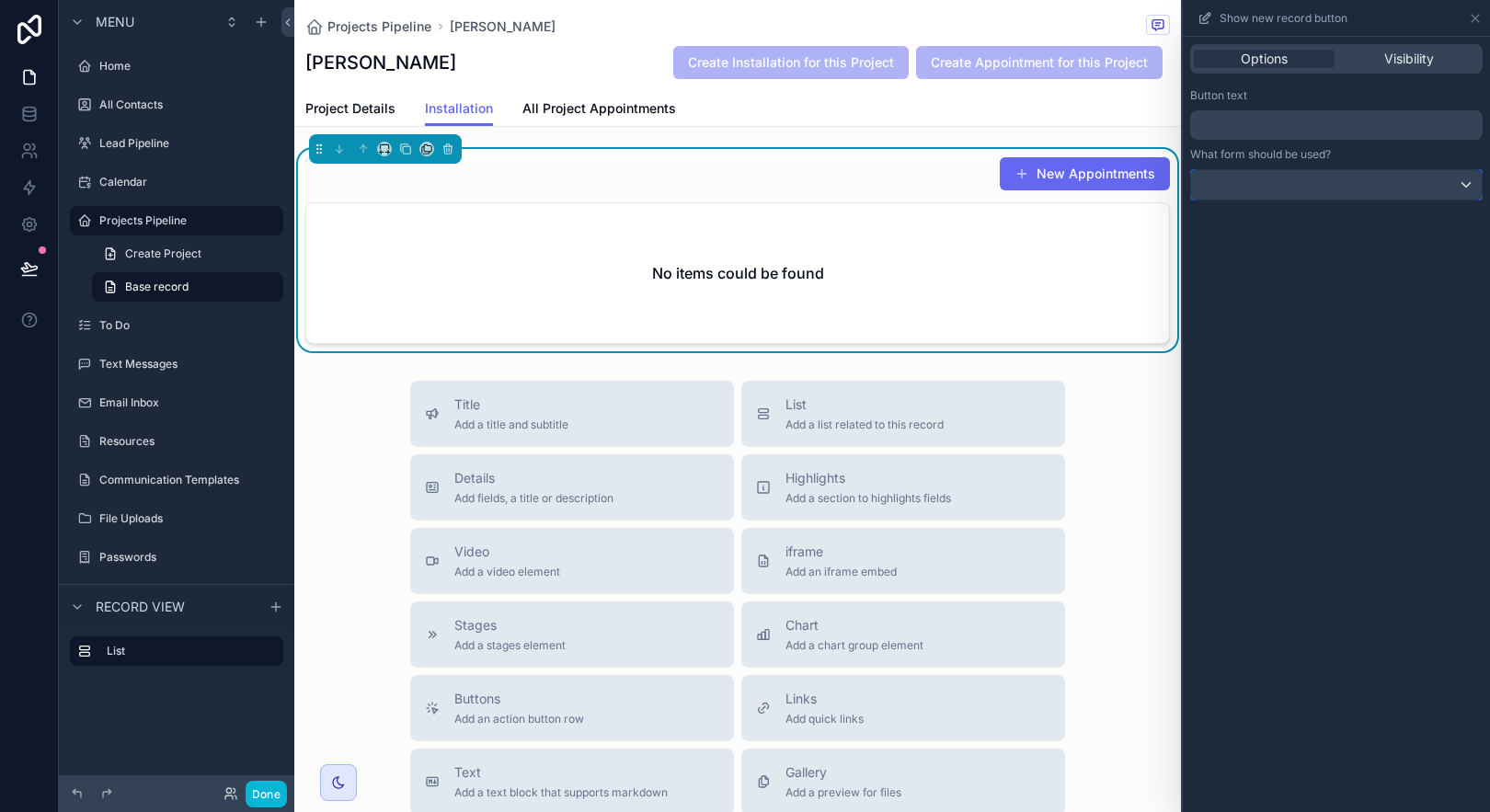
click at [1339, 180] on div at bounding box center [1336, 185] width 290 height 29
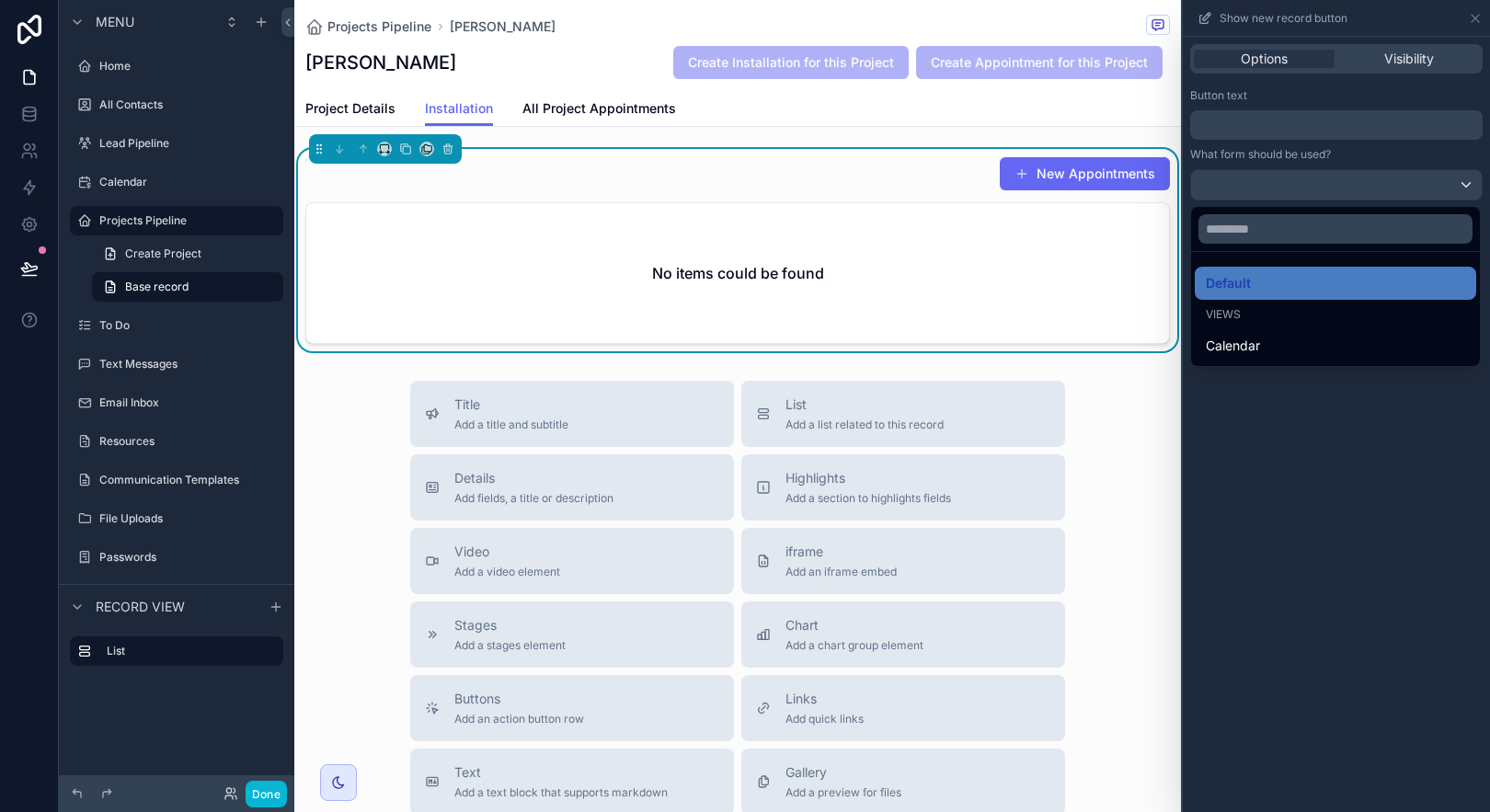
click at [1433, 149] on div at bounding box center [1336, 406] width 307 height 812
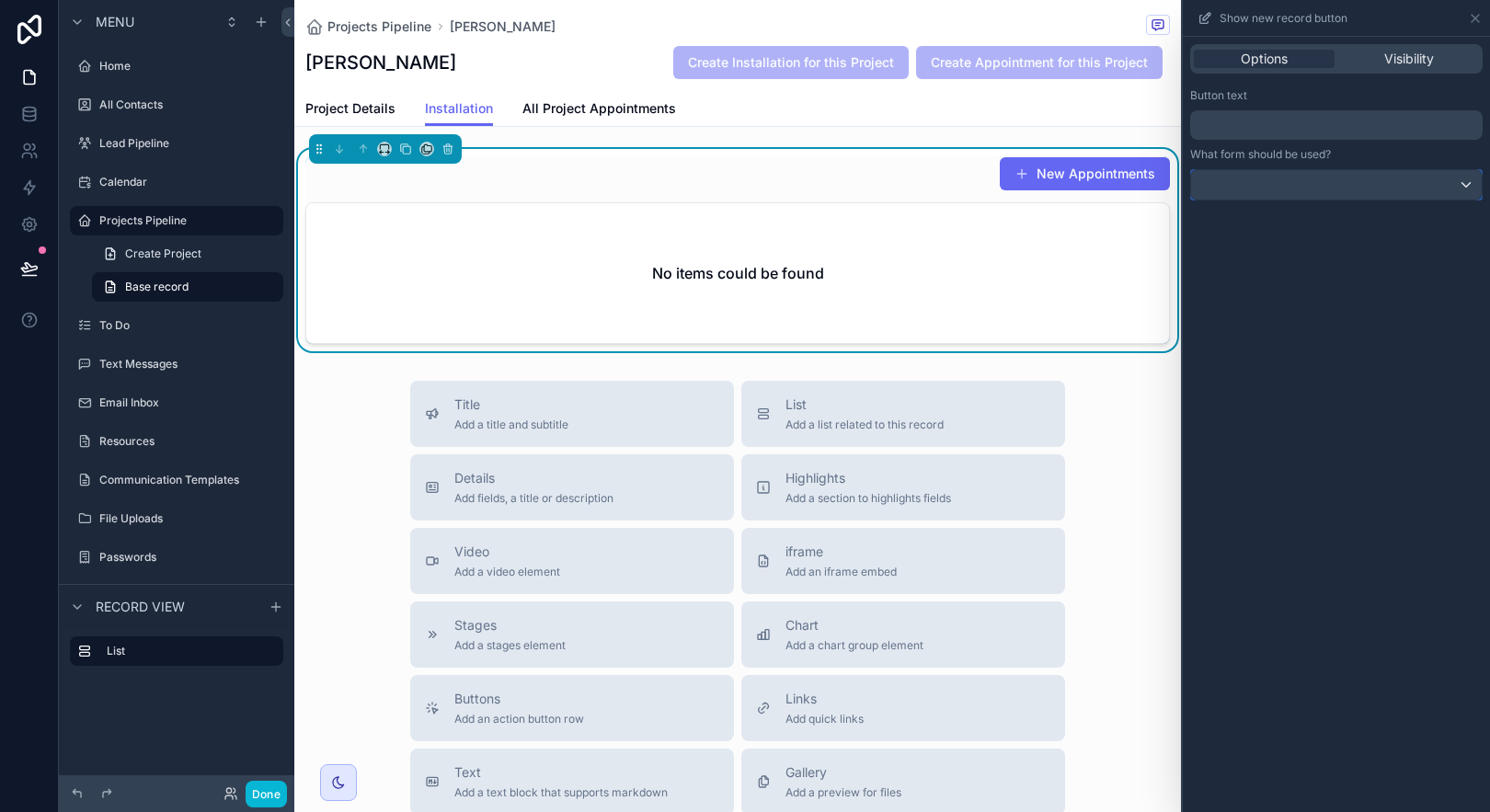
click at [1419, 197] on div at bounding box center [1336, 185] width 290 height 29
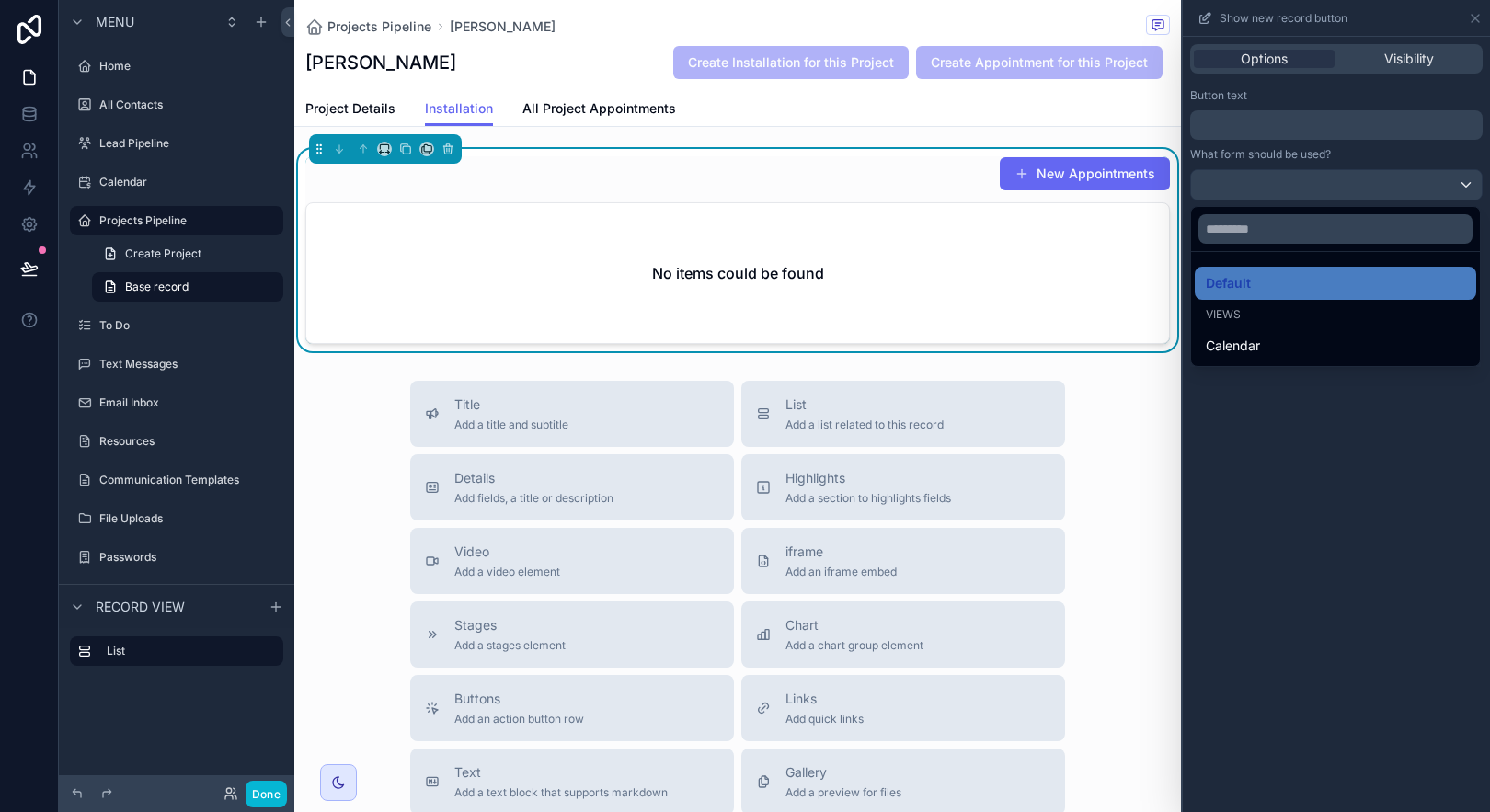
click at [1418, 182] on div at bounding box center [1336, 406] width 307 height 812
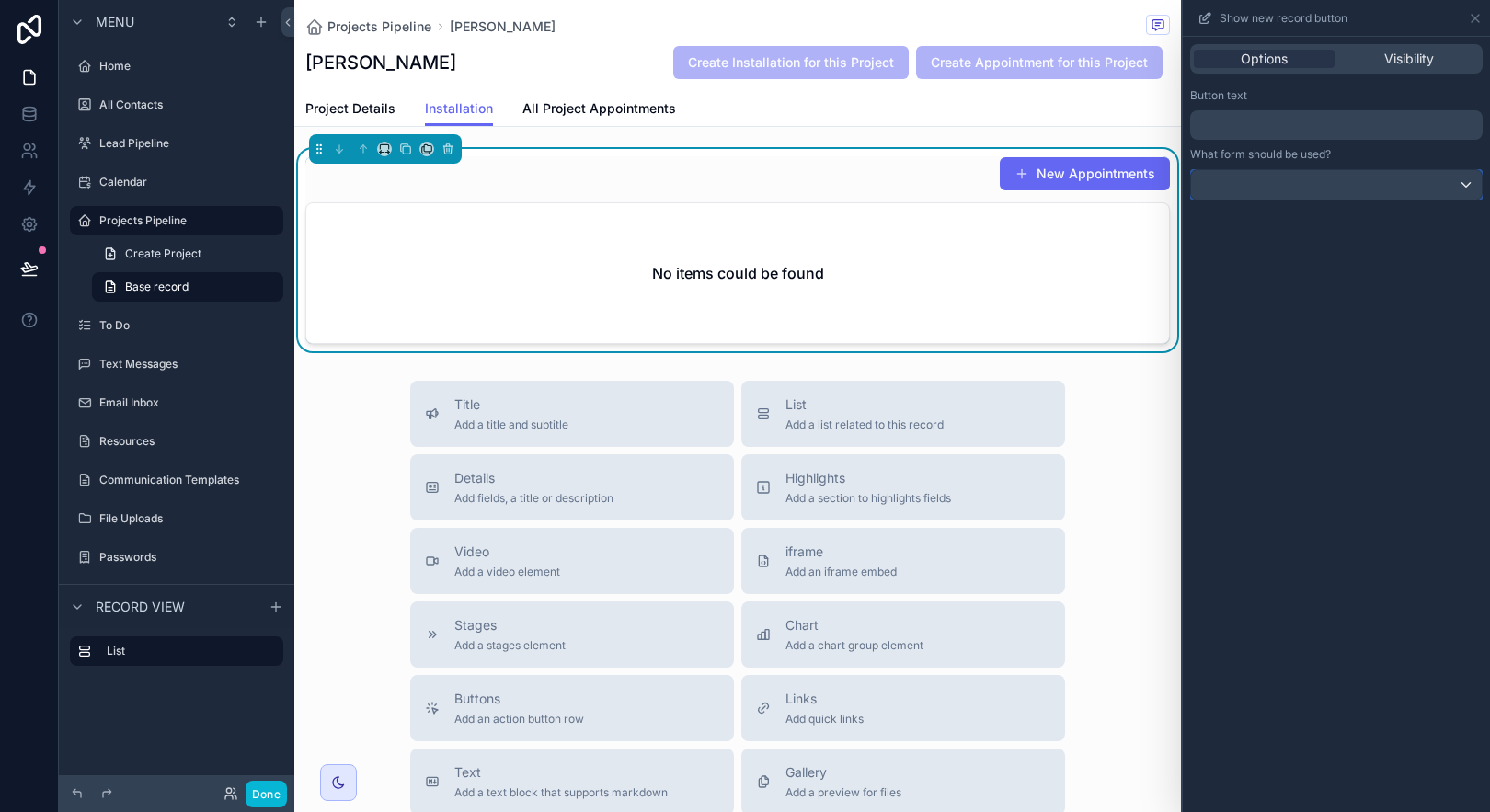
click at [1418, 182] on div at bounding box center [1336, 185] width 290 height 29
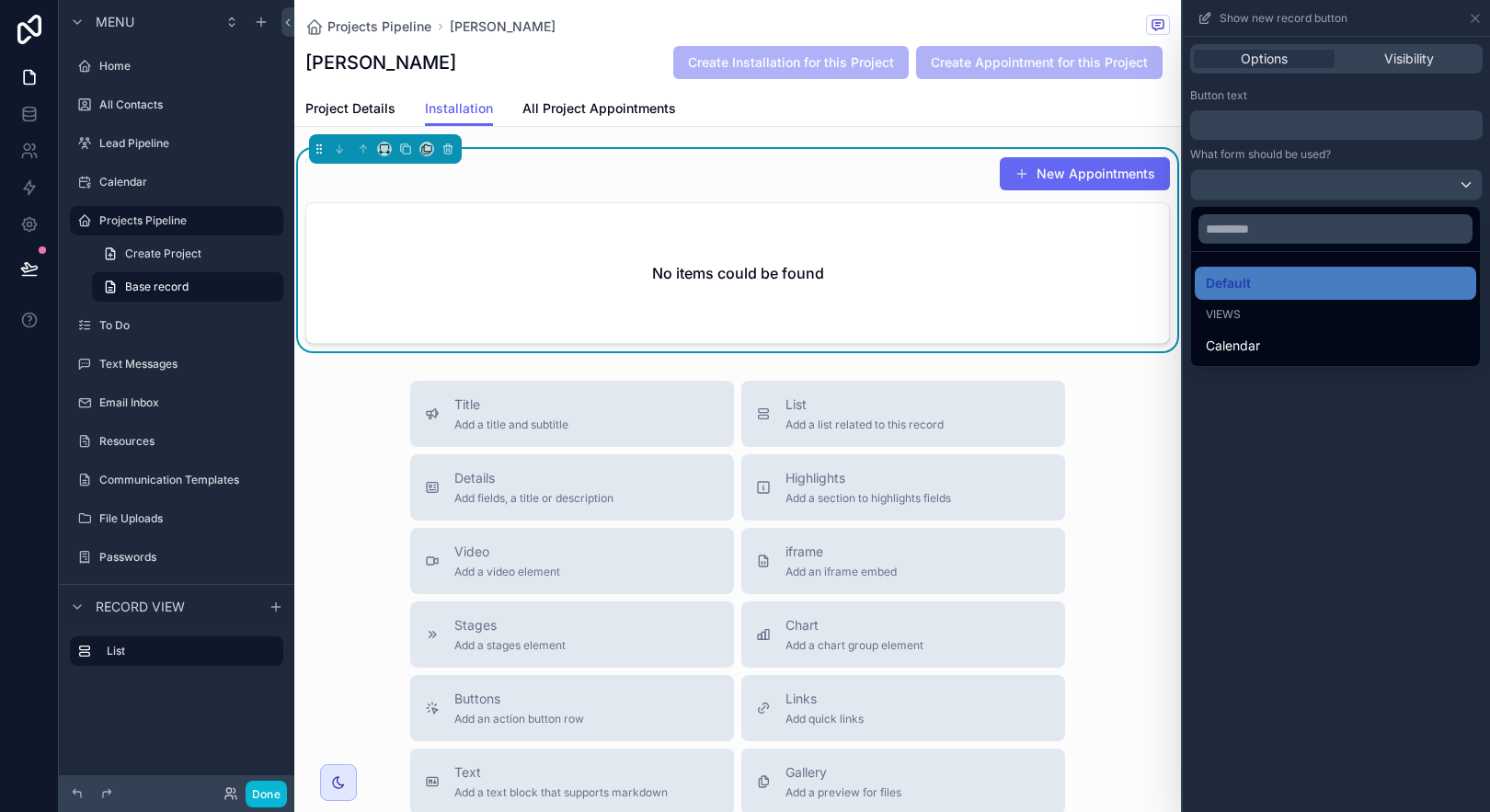
click at [1418, 183] on div at bounding box center [1336, 406] width 307 height 812
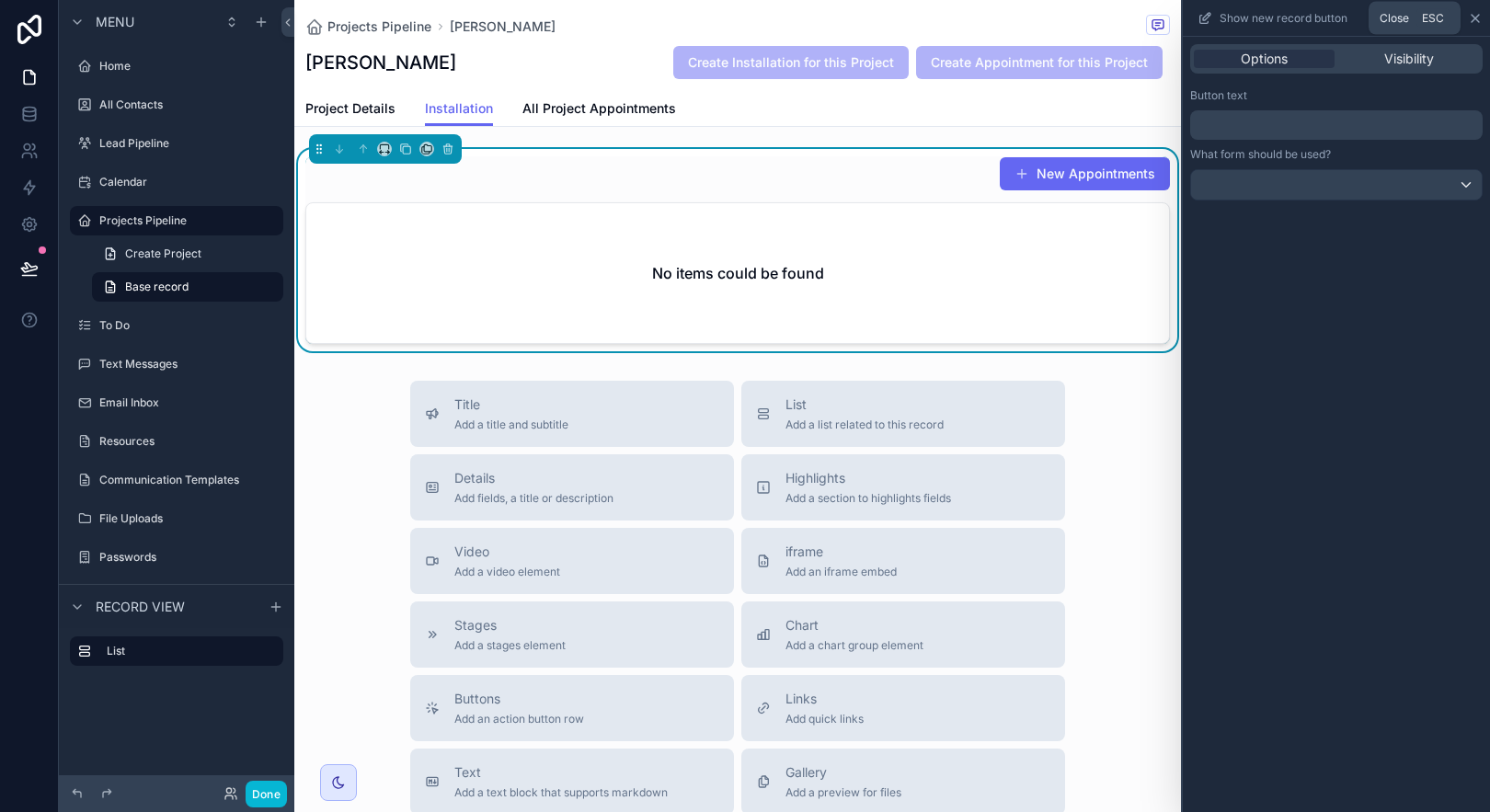
click at [1471, 21] on icon at bounding box center [1475, 18] width 8 height 8
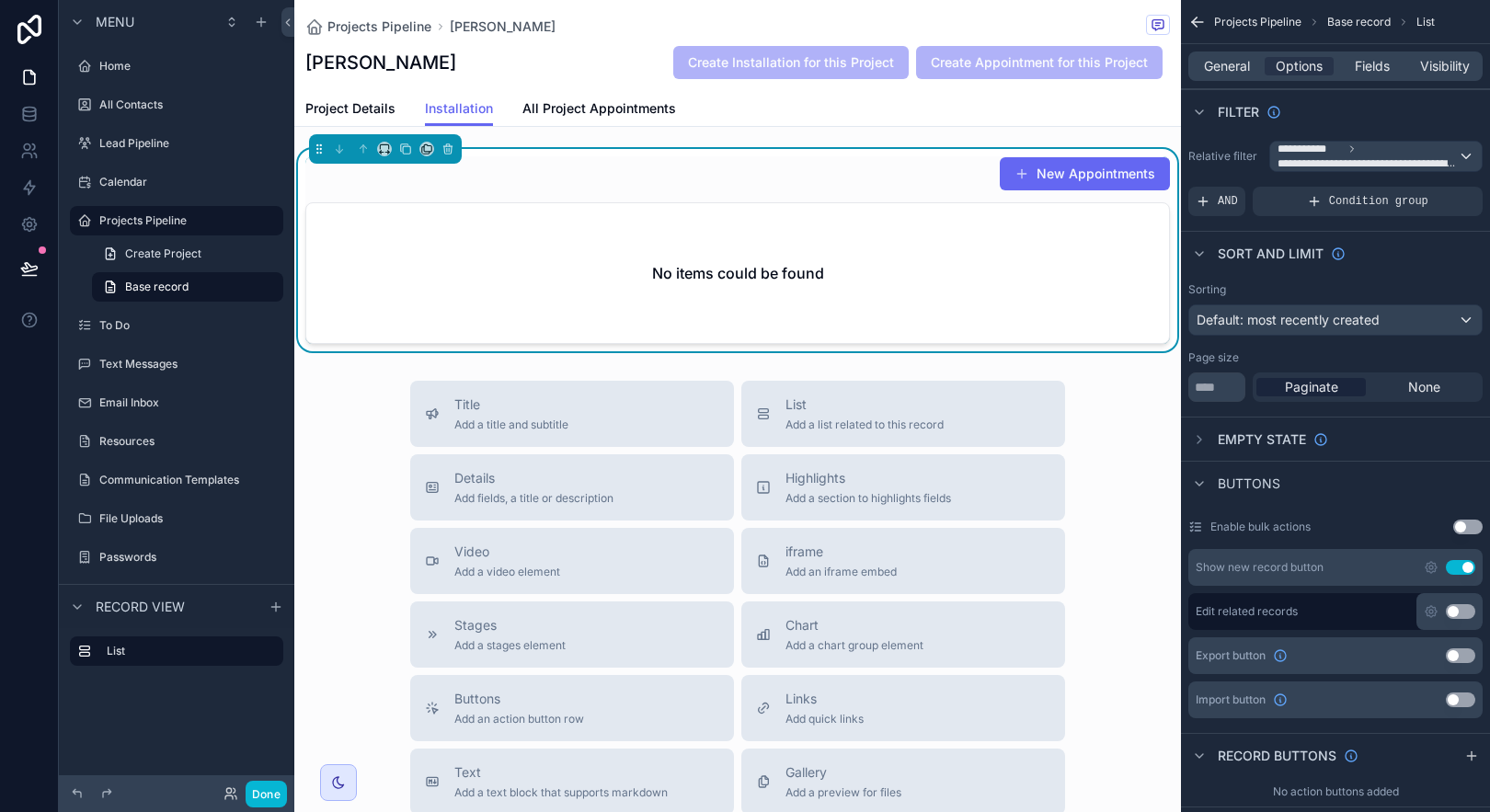
click at [1454, 571] on button "Use setting" at bounding box center [1461, 567] width 29 height 15
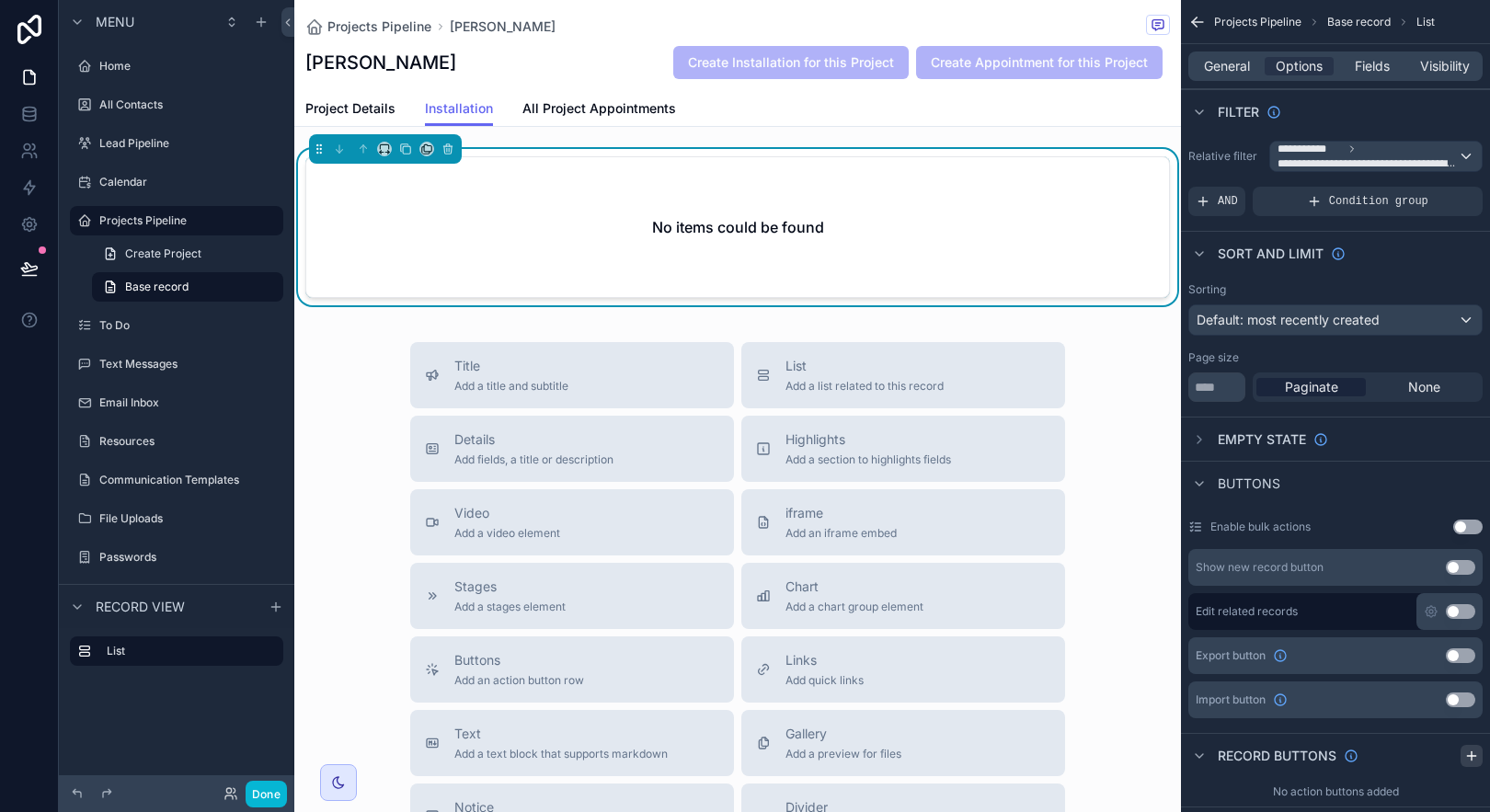
click at [1468, 759] on icon "scrollable content" at bounding box center [1471, 756] width 15 height 15
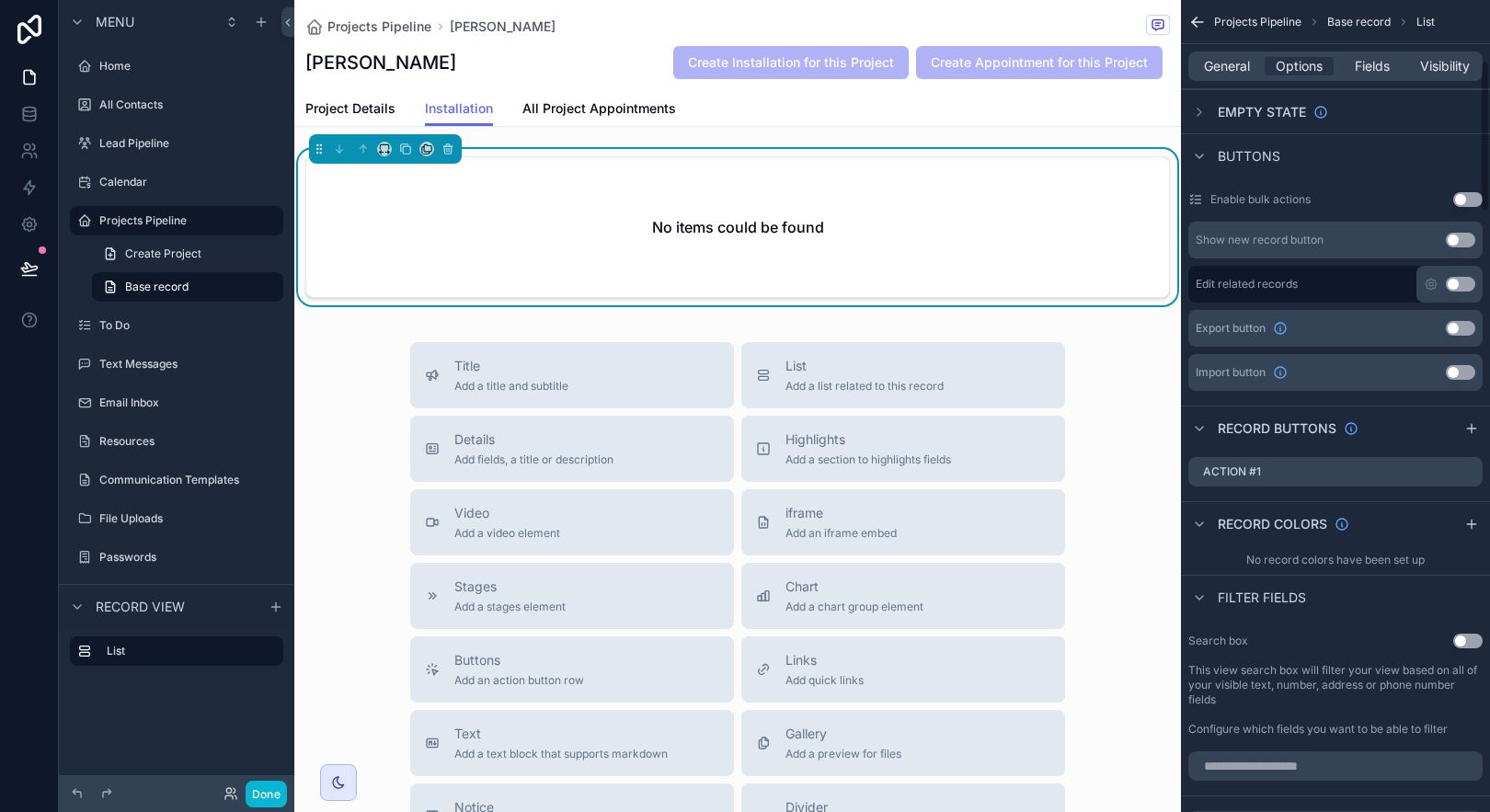
scroll to position [327, 0]
click at [1441, 476] on icon "scrollable content" at bounding box center [1445, 473] width 9 height 9
click at [1444, 446] on icon at bounding box center [1438, 442] width 15 height 15
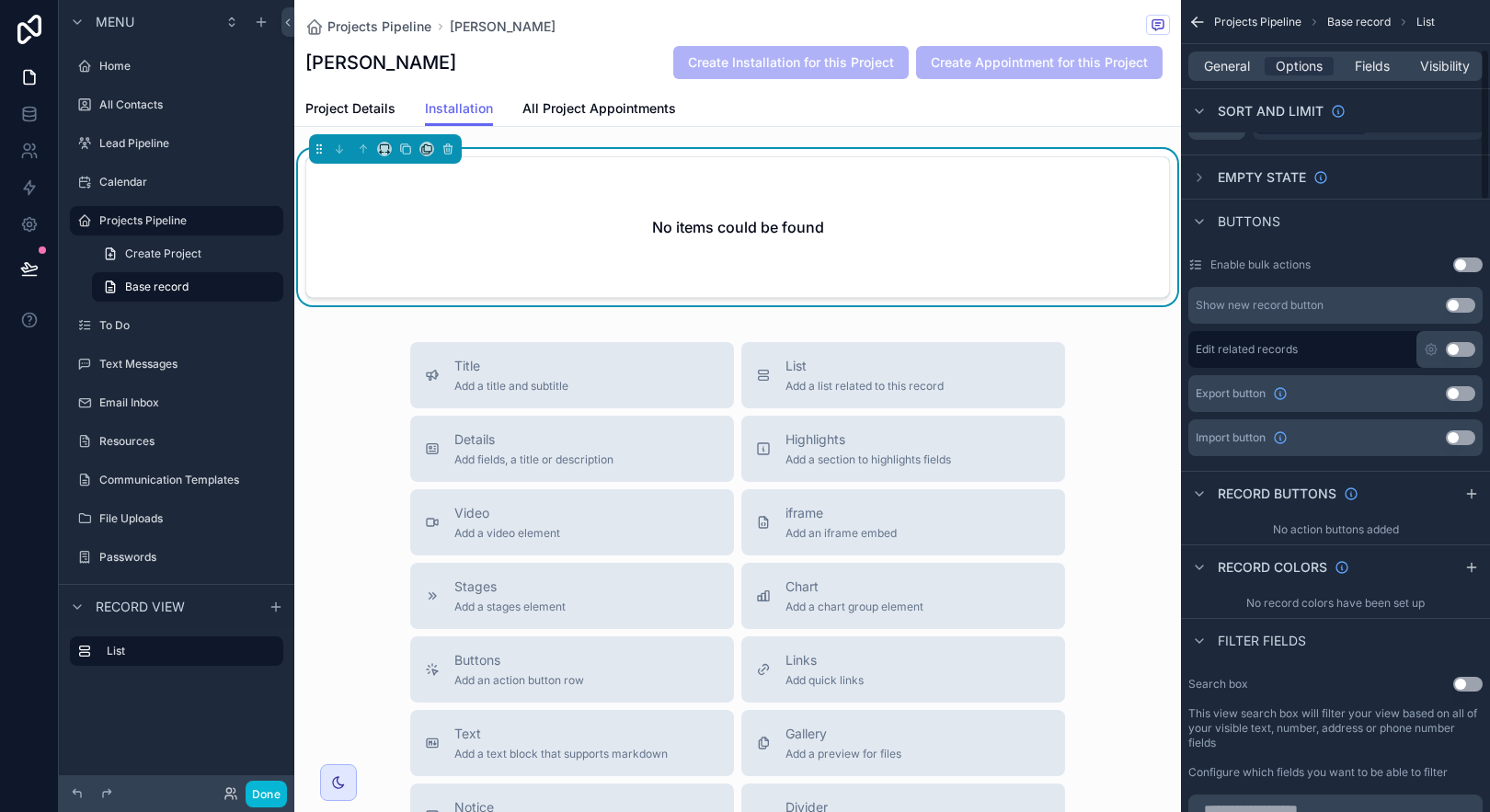
scroll to position [261, 0]
click at [853, 123] on div "Project Details Installation All Project Appointments" at bounding box center [738, 109] width 865 height 35
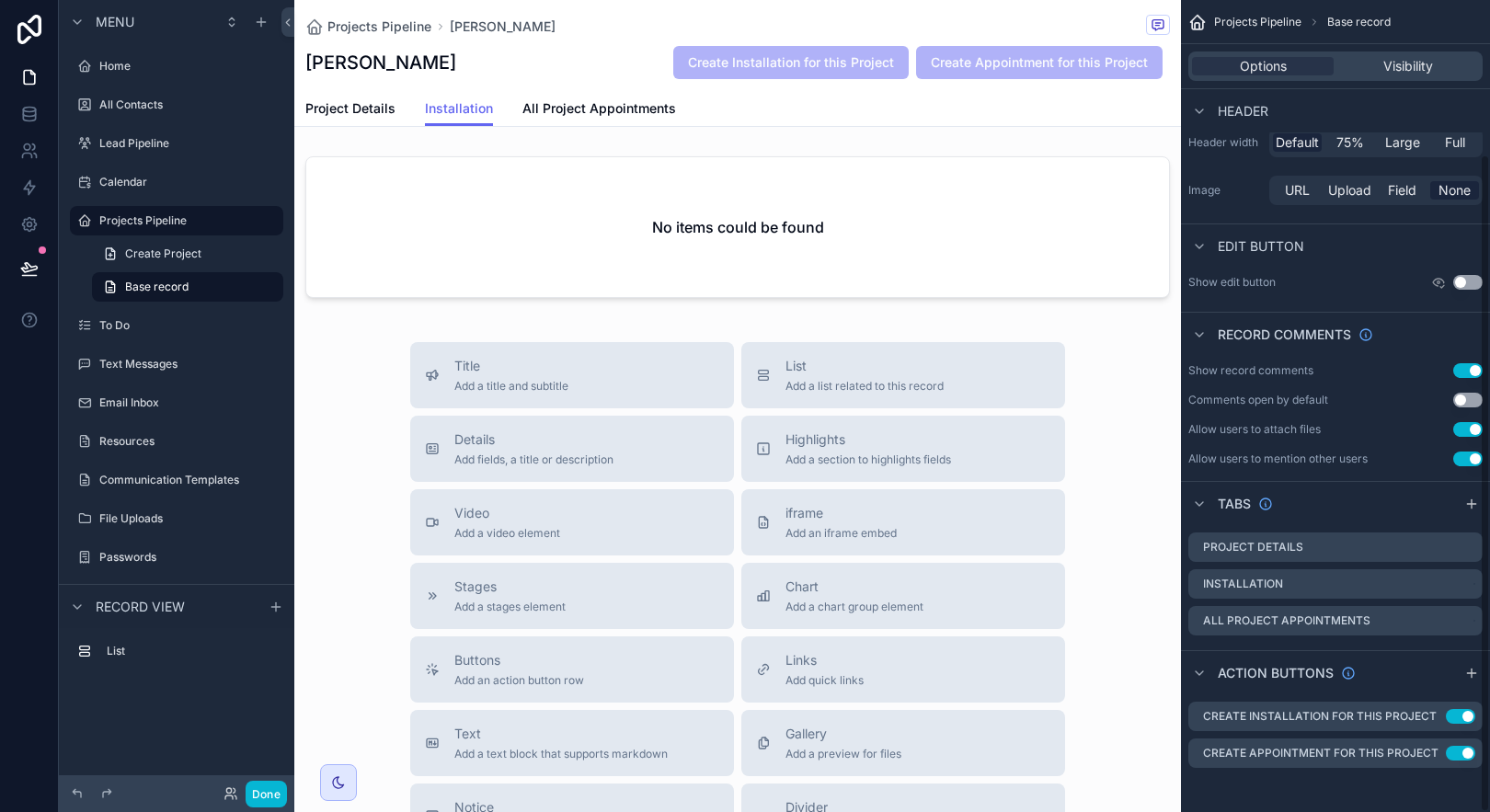
scroll to position [191, 0]
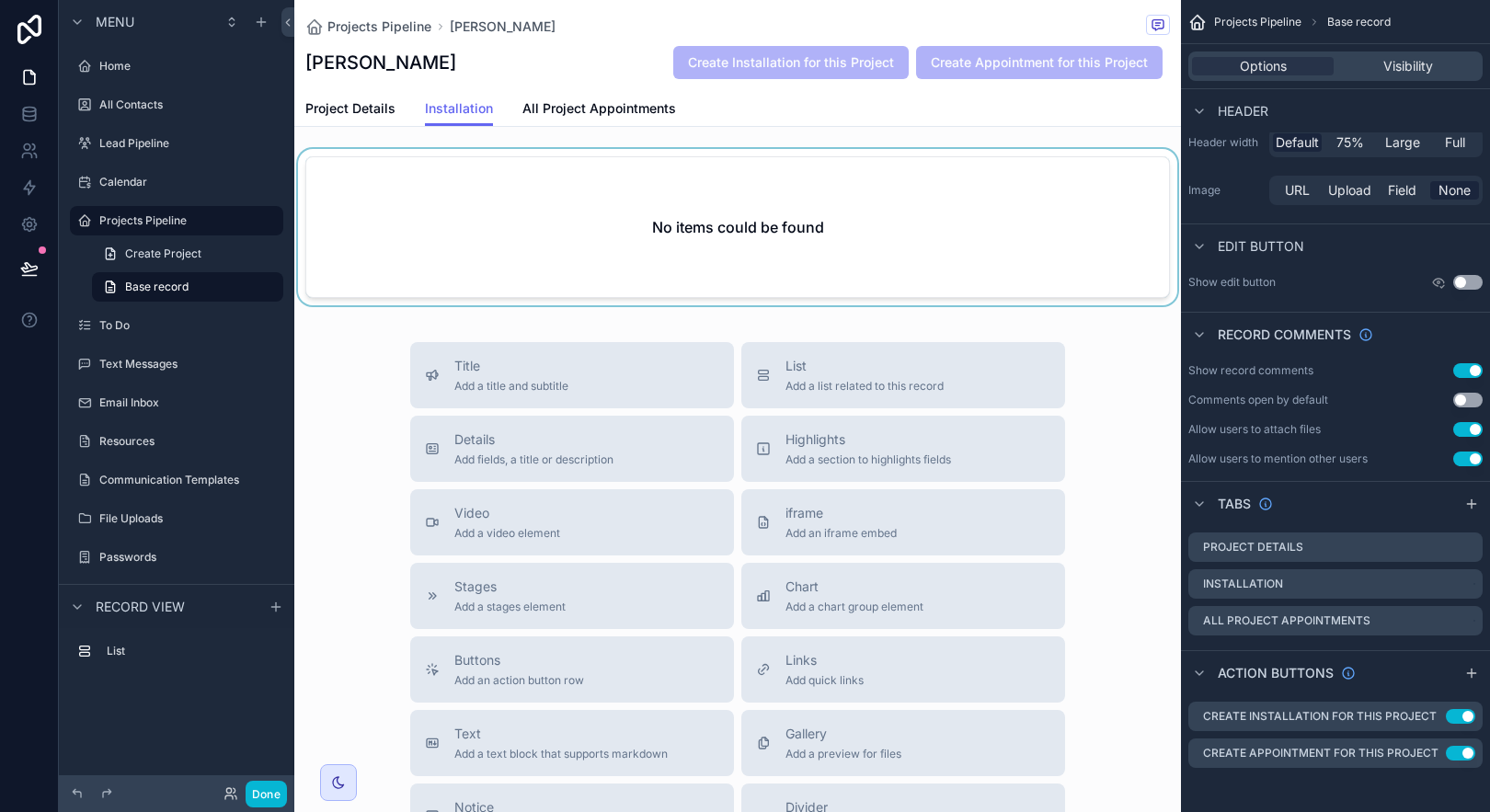
click at [889, 182] on div "scrollable content" at bounding box center [737, 231] width 886 height 164
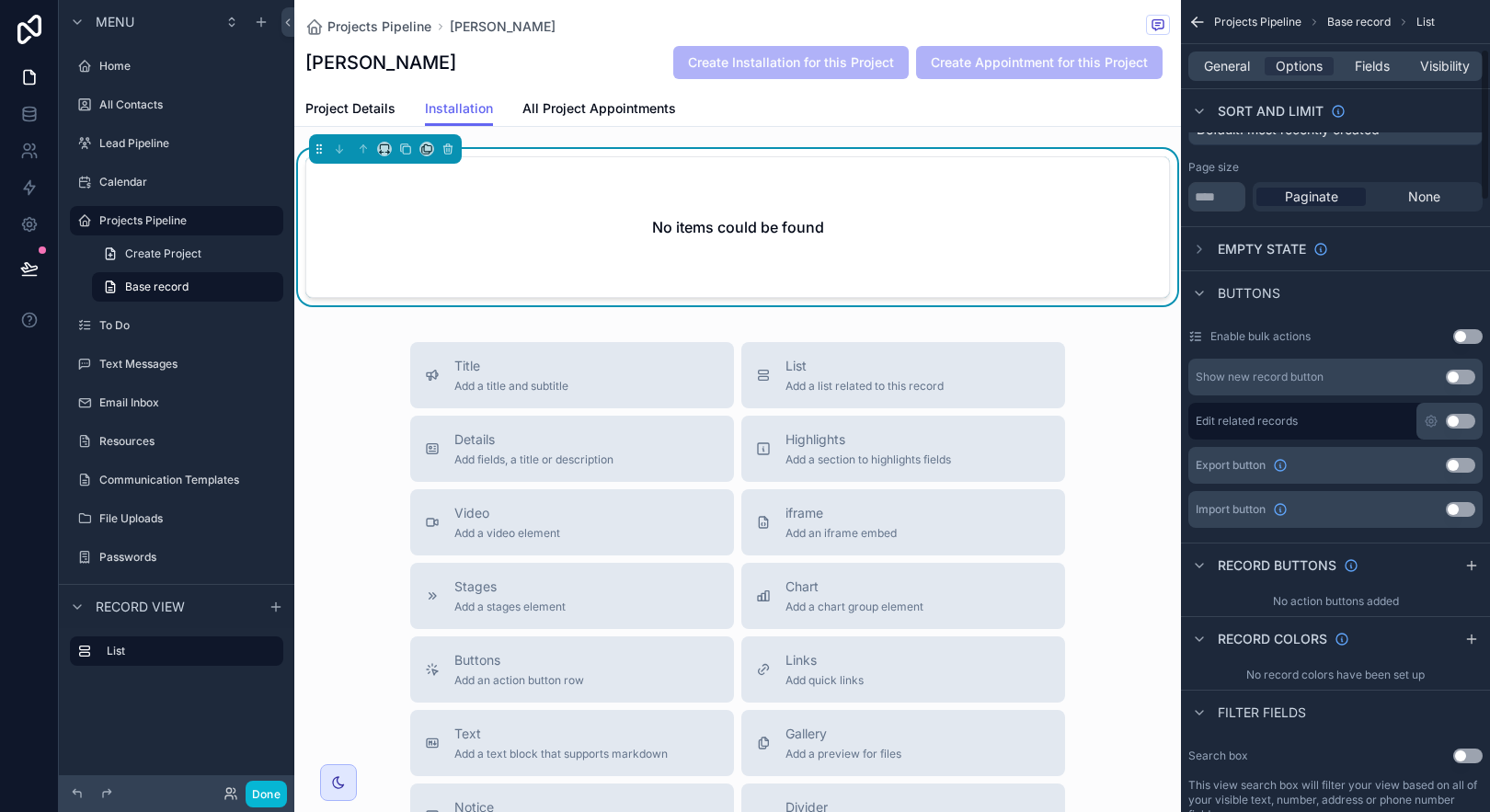
scroll to position [261, 0]
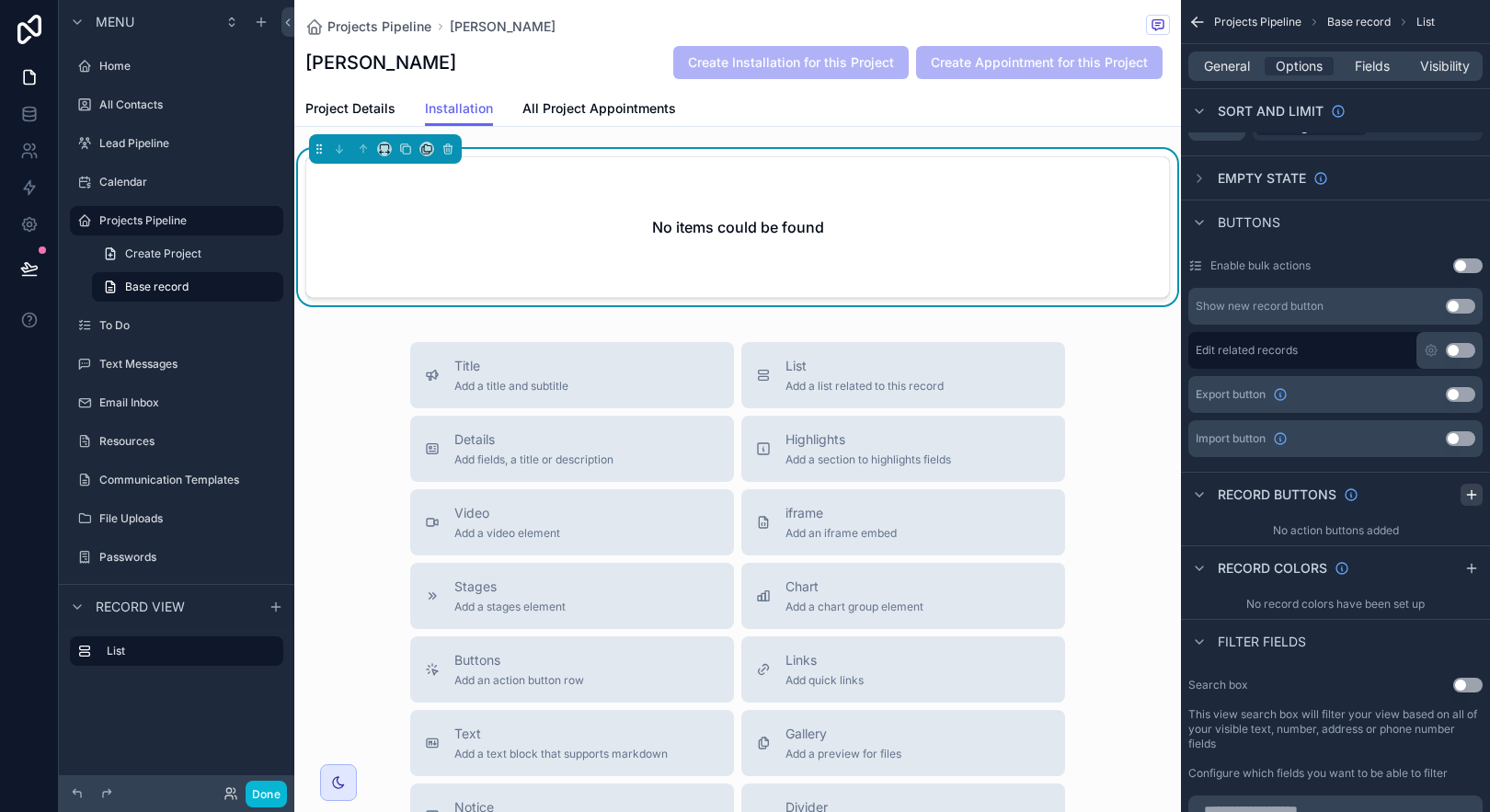
click at [1471, 490] on icon "scrollable content" at bounding box center [1471, 495] width 15 height 15
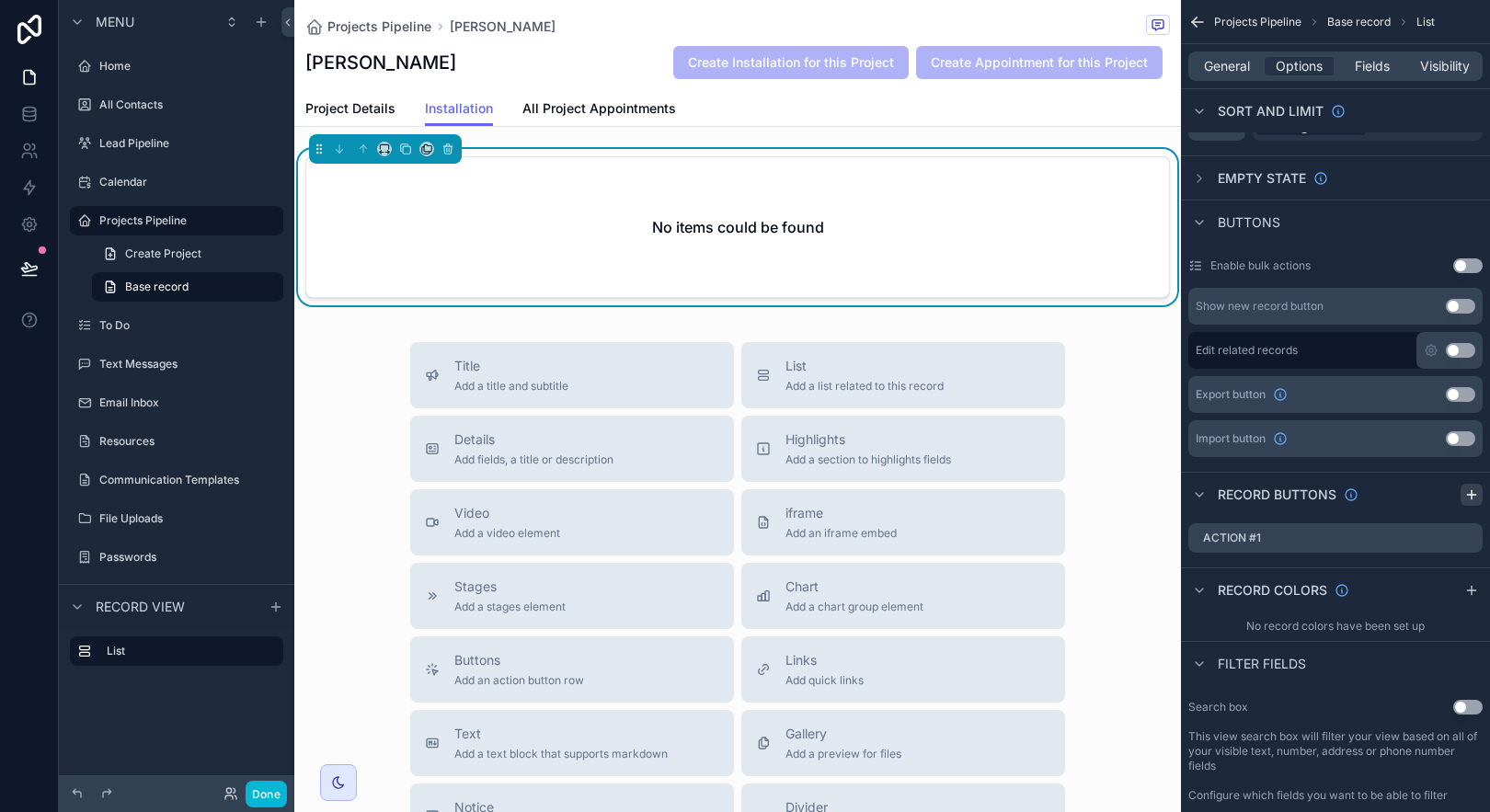
click at [1471, 490] on icon "scrollable content" at bounding box center [1471, 495] width 15 height 15
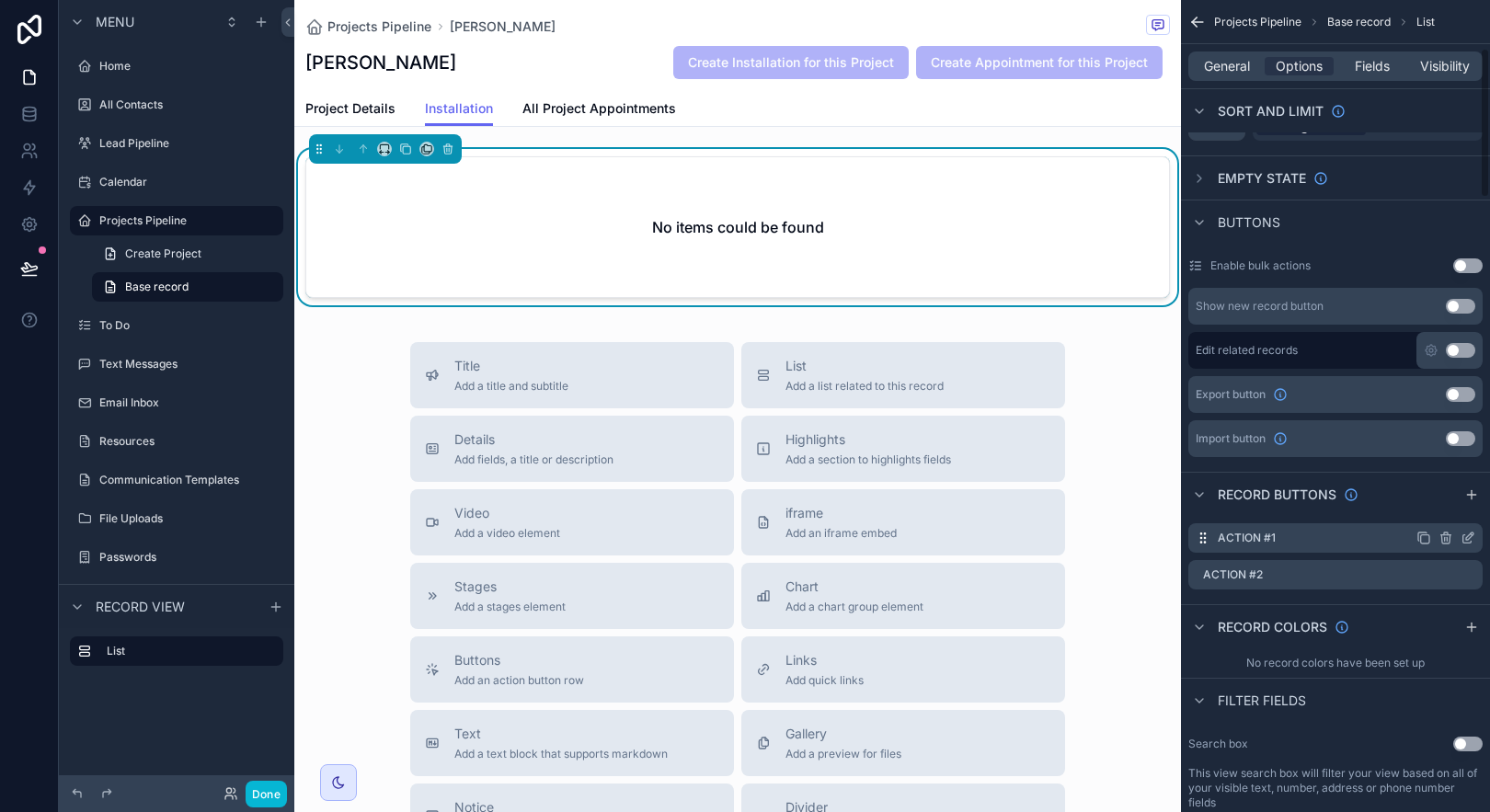
click at [1447, 535] on icon "scrollable content" at bounding box center [1445, 537] width 15 height 15
click at [1437, 511] on icon at bounding box center [1437, 509] width 0 height 4
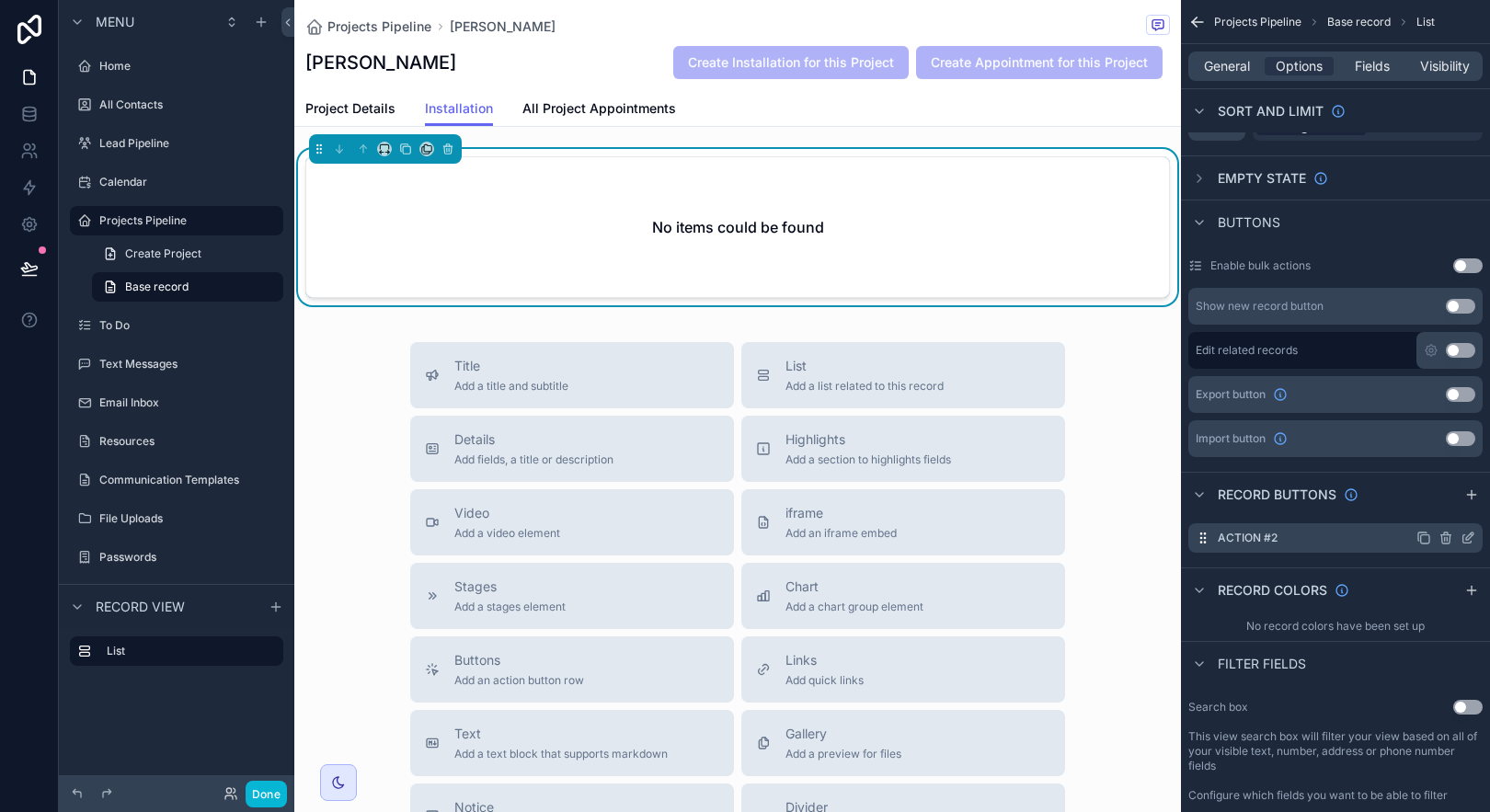
click at [1446, 538] on icon "scrollable content" at bounding box center [1445, 537] width 15 height 15
click at [1437, 506] on icon at bounding box center [1438, 508] width 15 height 15
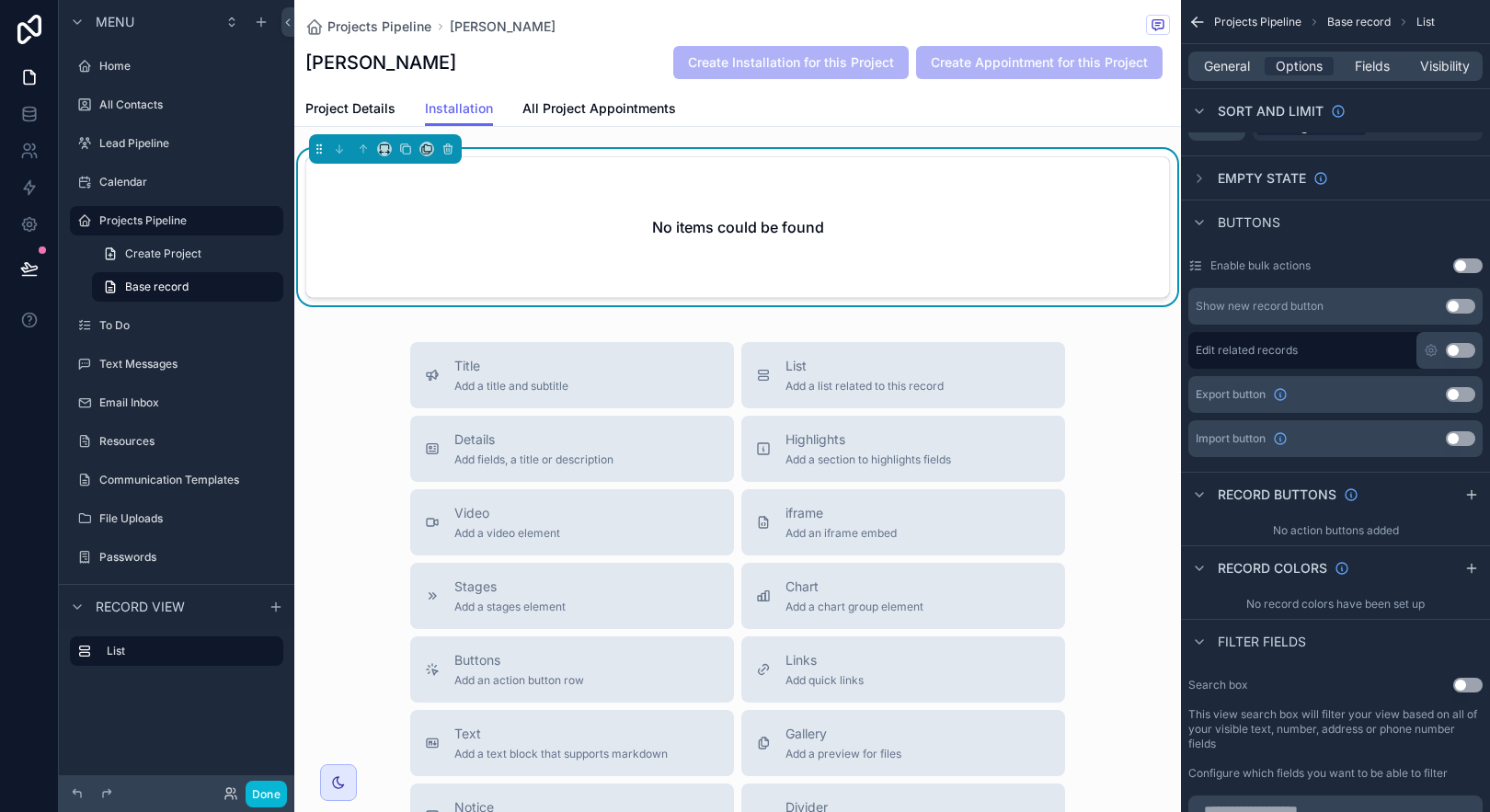
click at [1464, 307] on button "Use setting" at bounding box center [1461, 306] width 29 height 15
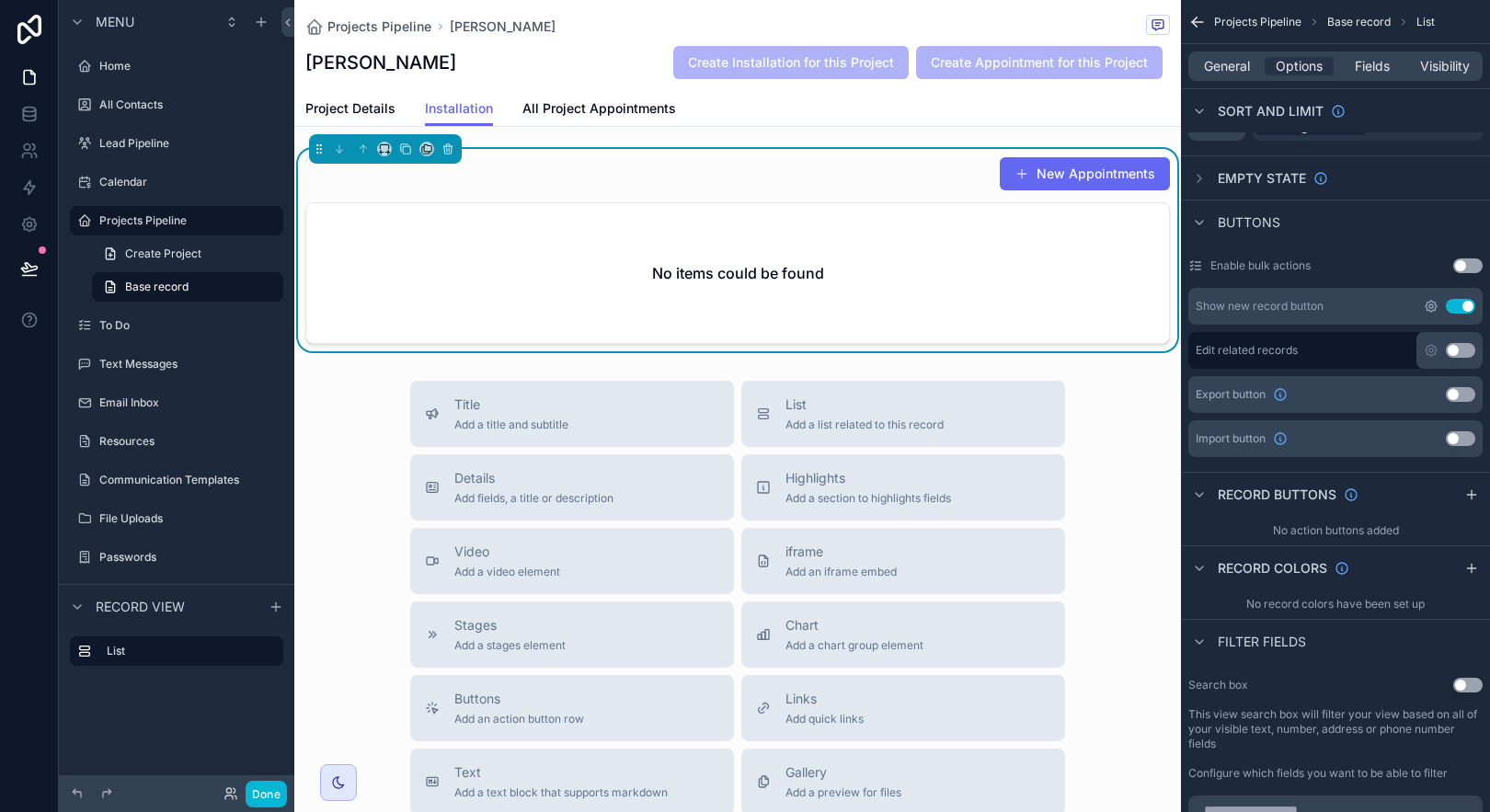
click at [1425, 309] on icon "scrollable content" at bounding box center [1431, 306] width 15 height 15
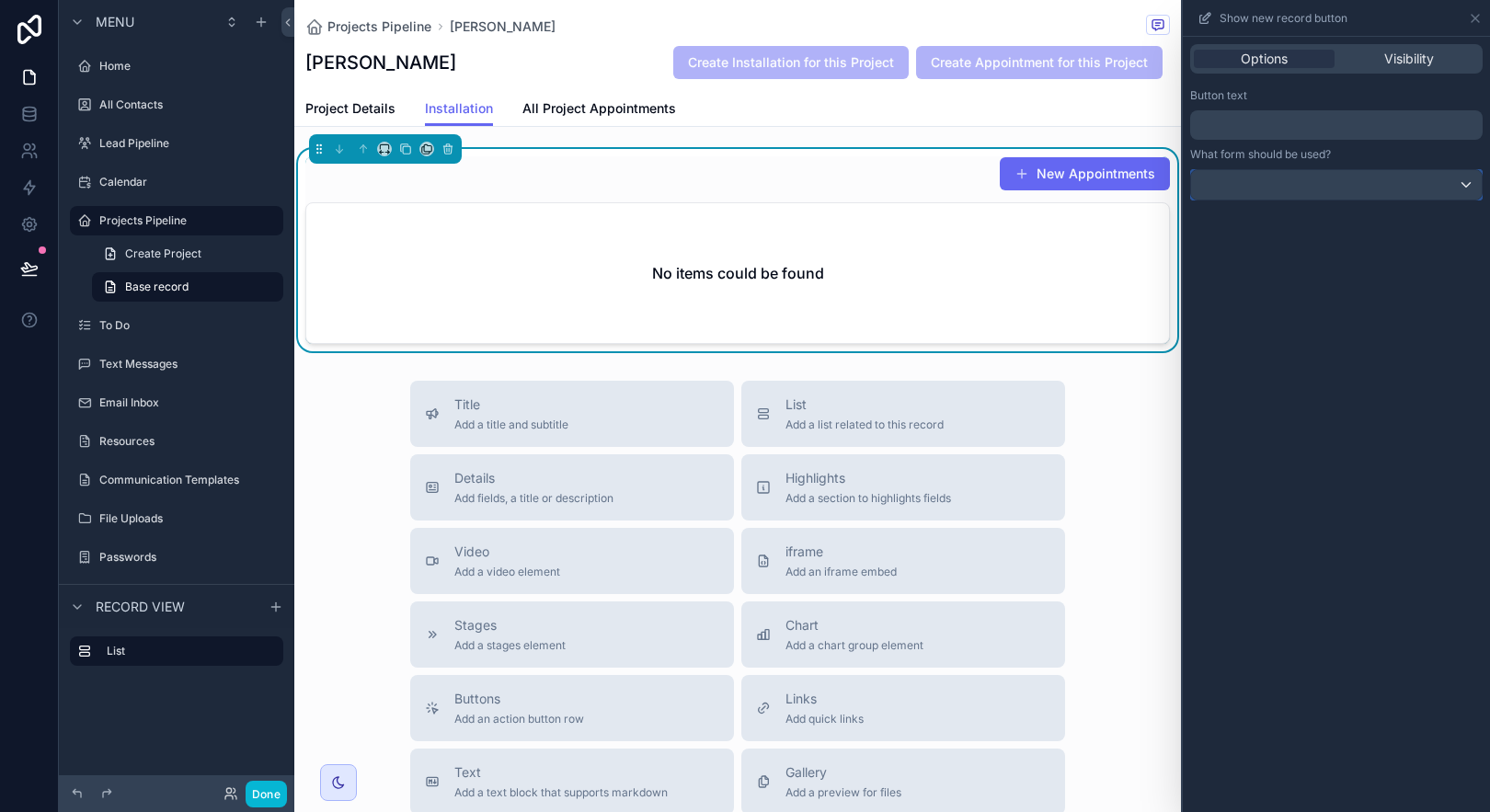
click at [1355, 189] on div at bounding box center [1336, 185] width 290 height 29
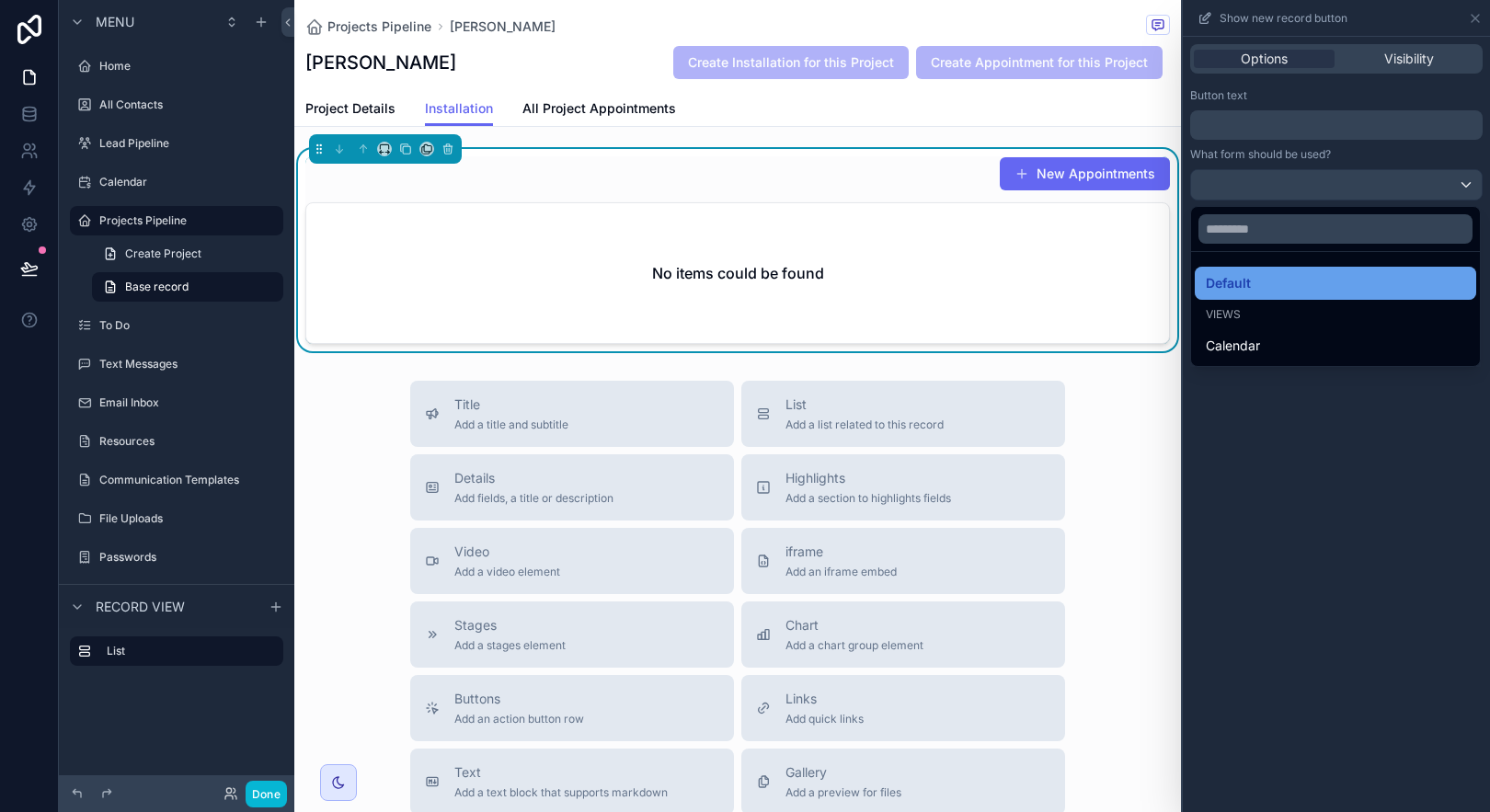
click at [1303, 278] on div "Default" at bounding box center [1335, 283] width 259 height 22
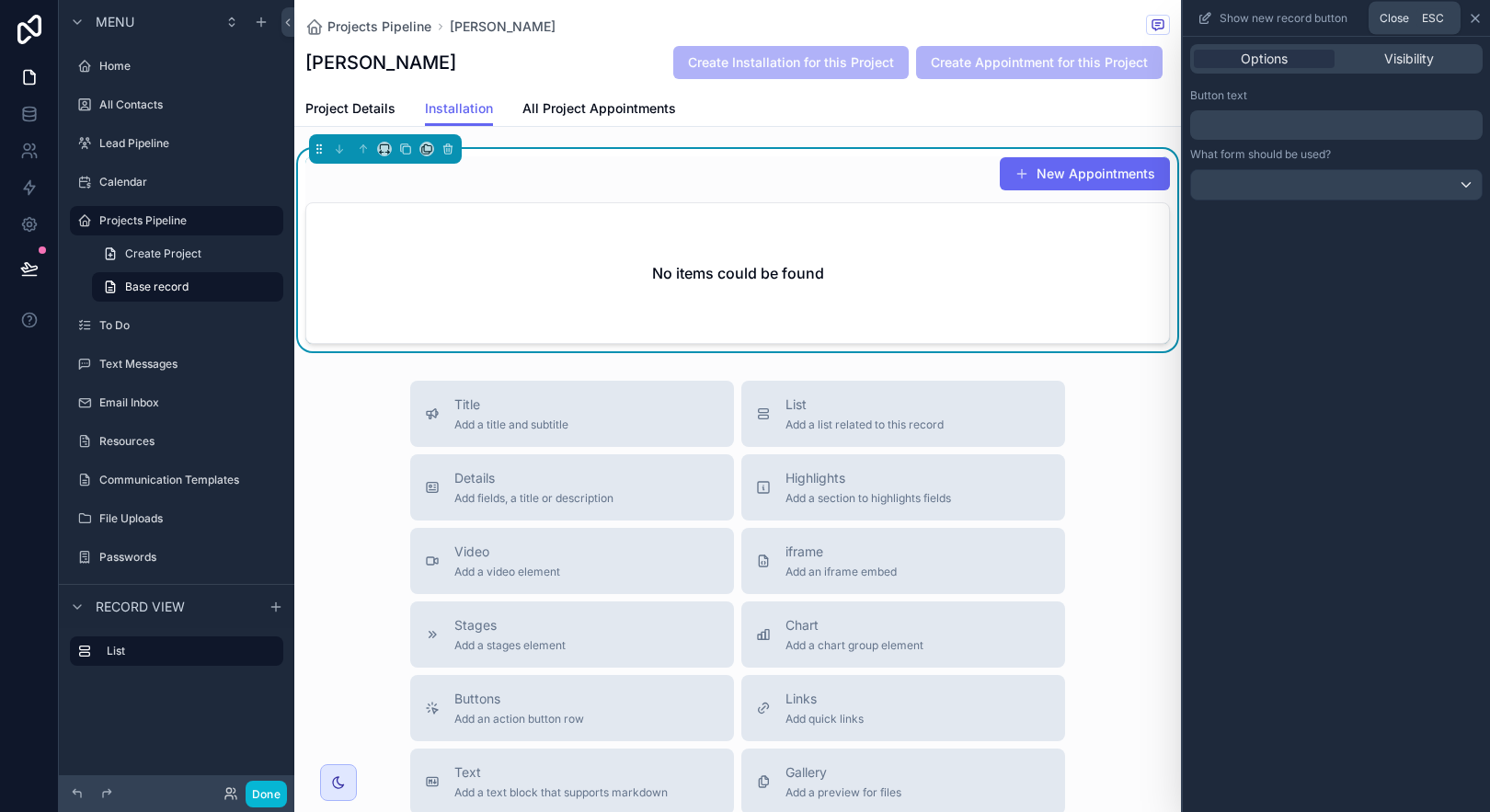
click at [1478, 13] on icon at bounding box center [1474, 18] width 15 height 15
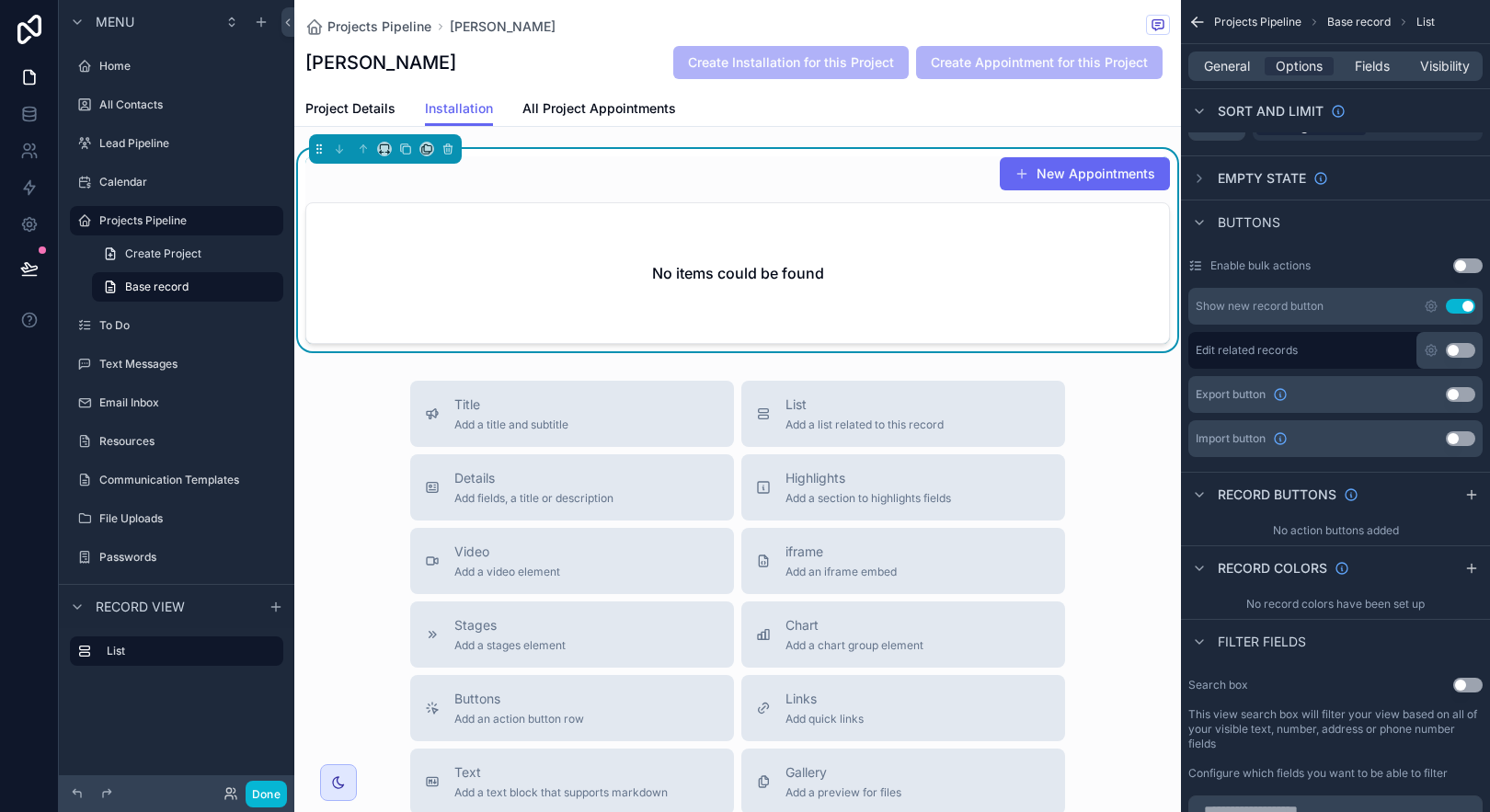
click at [1461, 309] on button "Use setting" at bounding box center [1461, 306] width 29 height 15
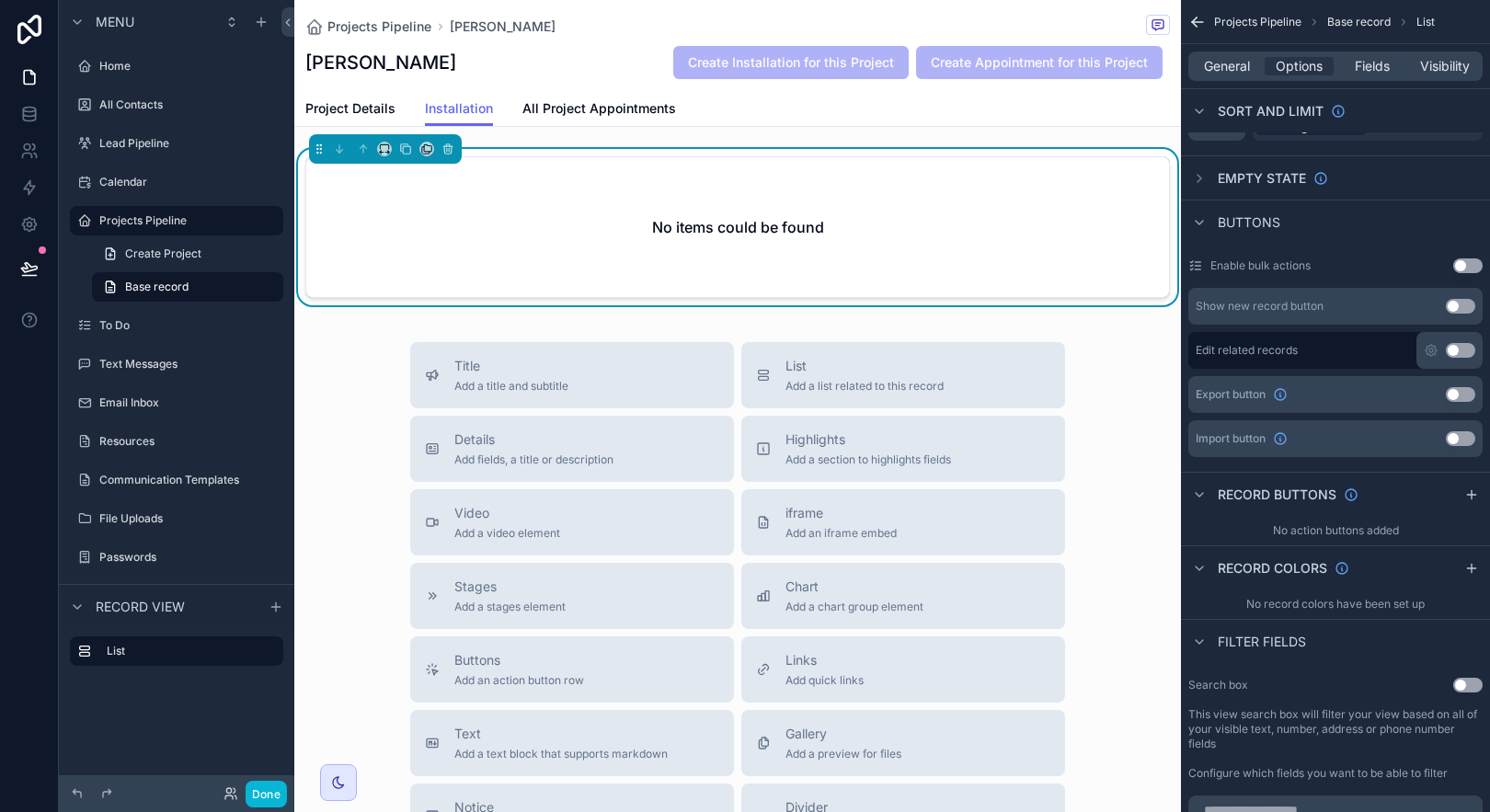
click at [1085, 18] on div "Projects Pipeline [PERSON_NAME]" at bounding box center [738, 26] width 865 height 23
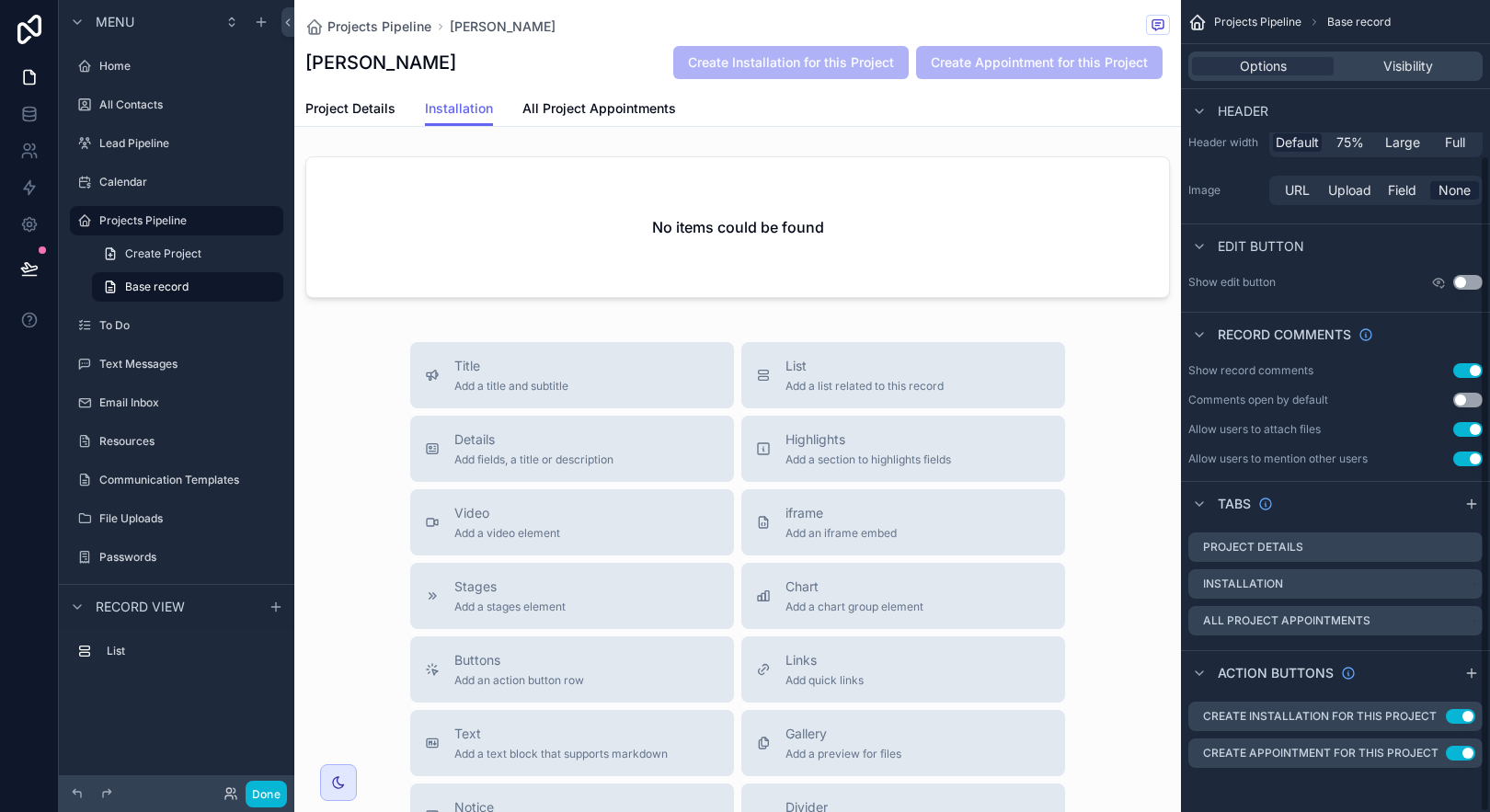
scroll to position [191, 0]
click at [1430, 709] on icon "scrollable content" at bounding box center [1431, 716] width 15 height 15
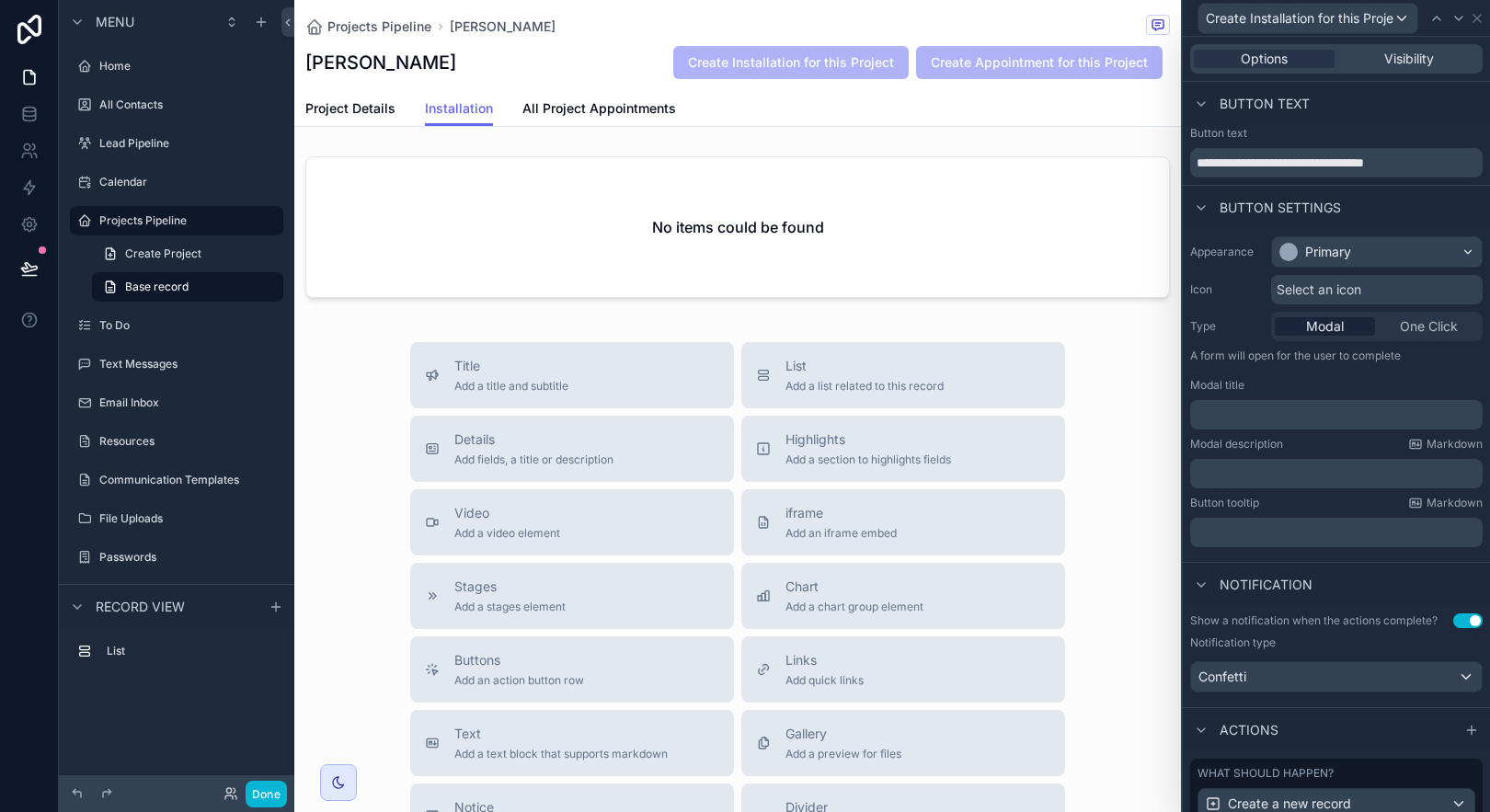
scroll to position [166, 0]
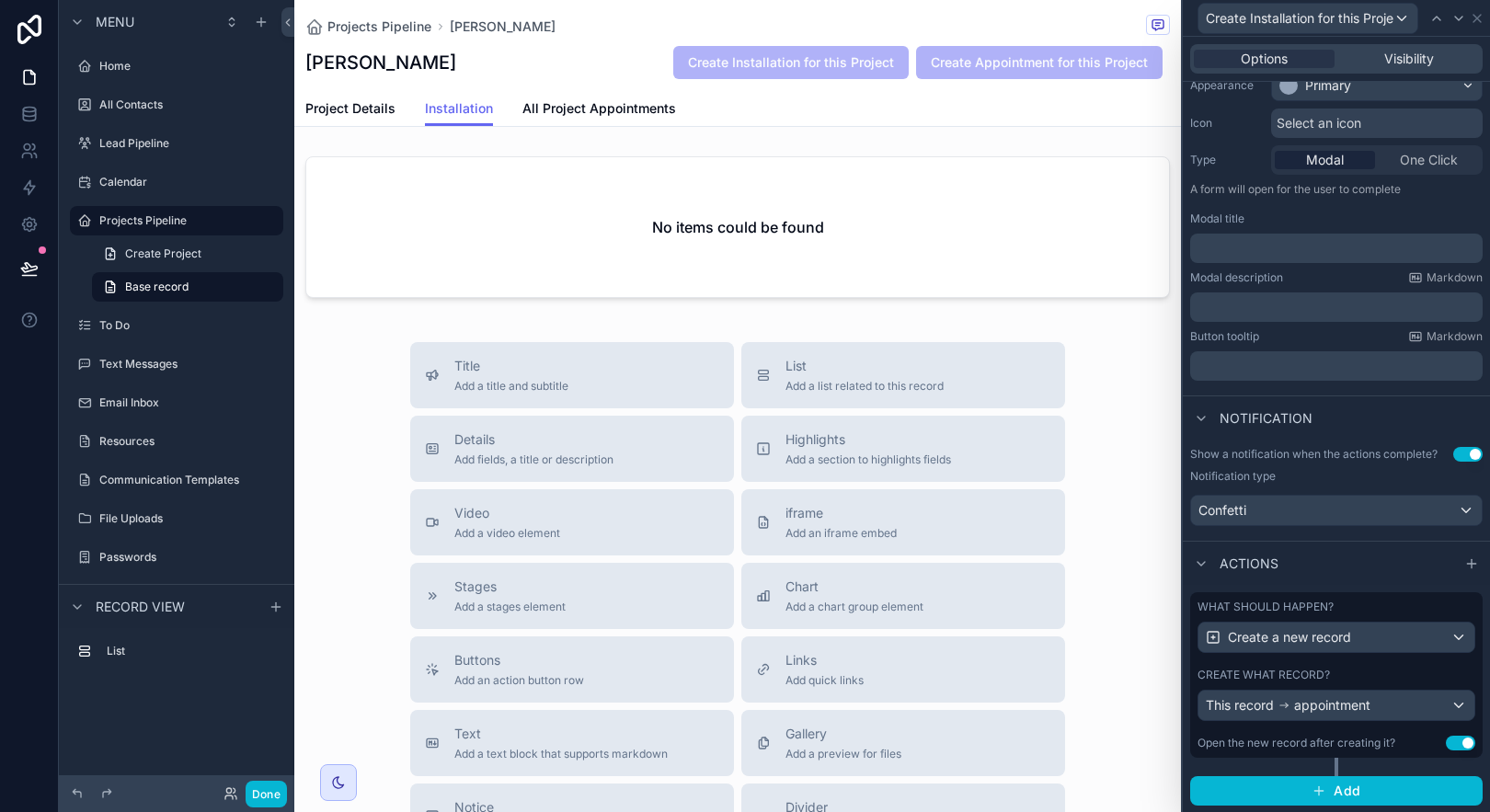
click at [1399, 606] on div "What should happen?" at bounding box center [1336, 607] width 278 height 15
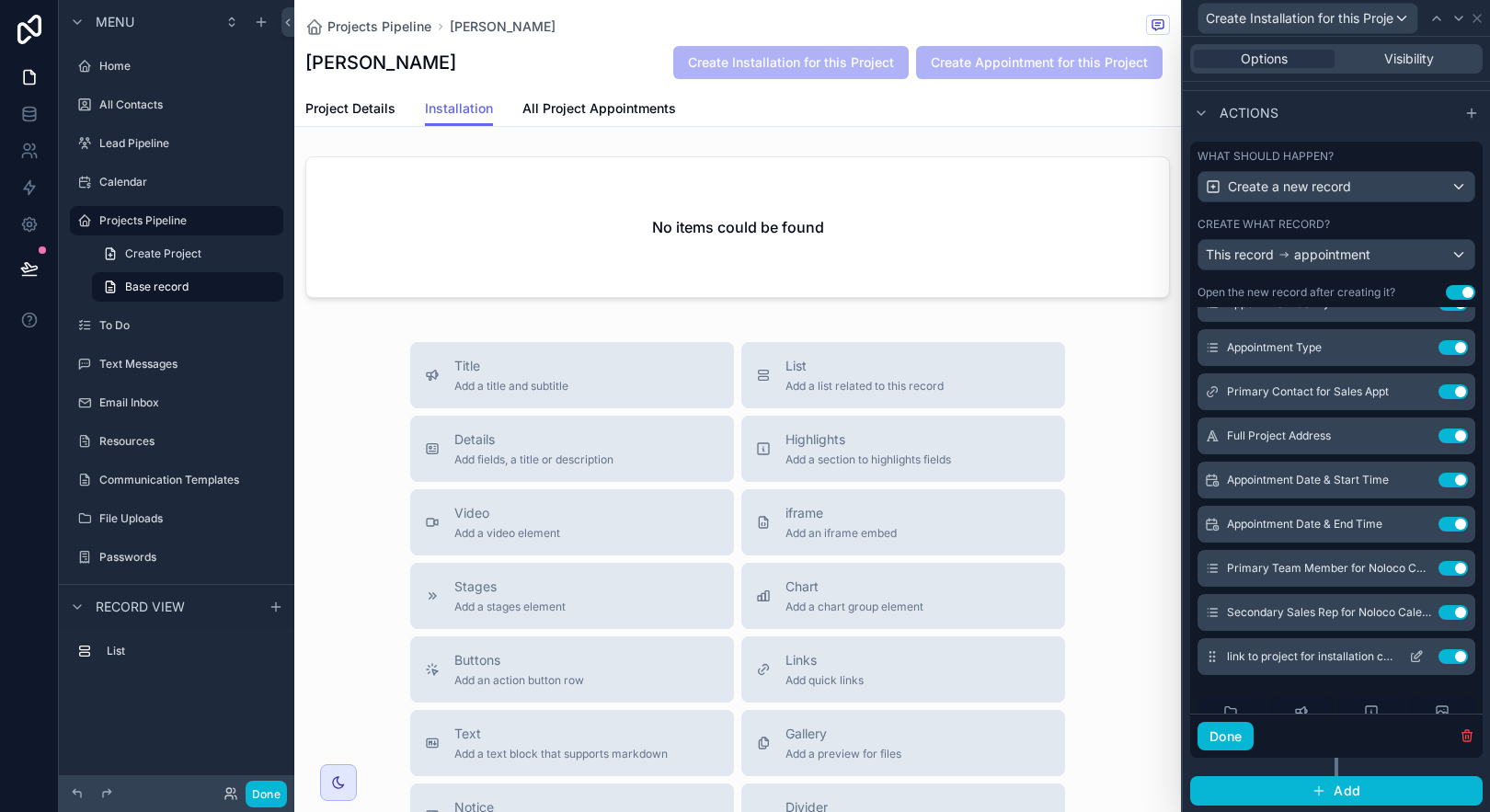
scroll to position [75, 0]
click at [1409, 654] on icon at bounding box center [1416, 656] width 15 height 15
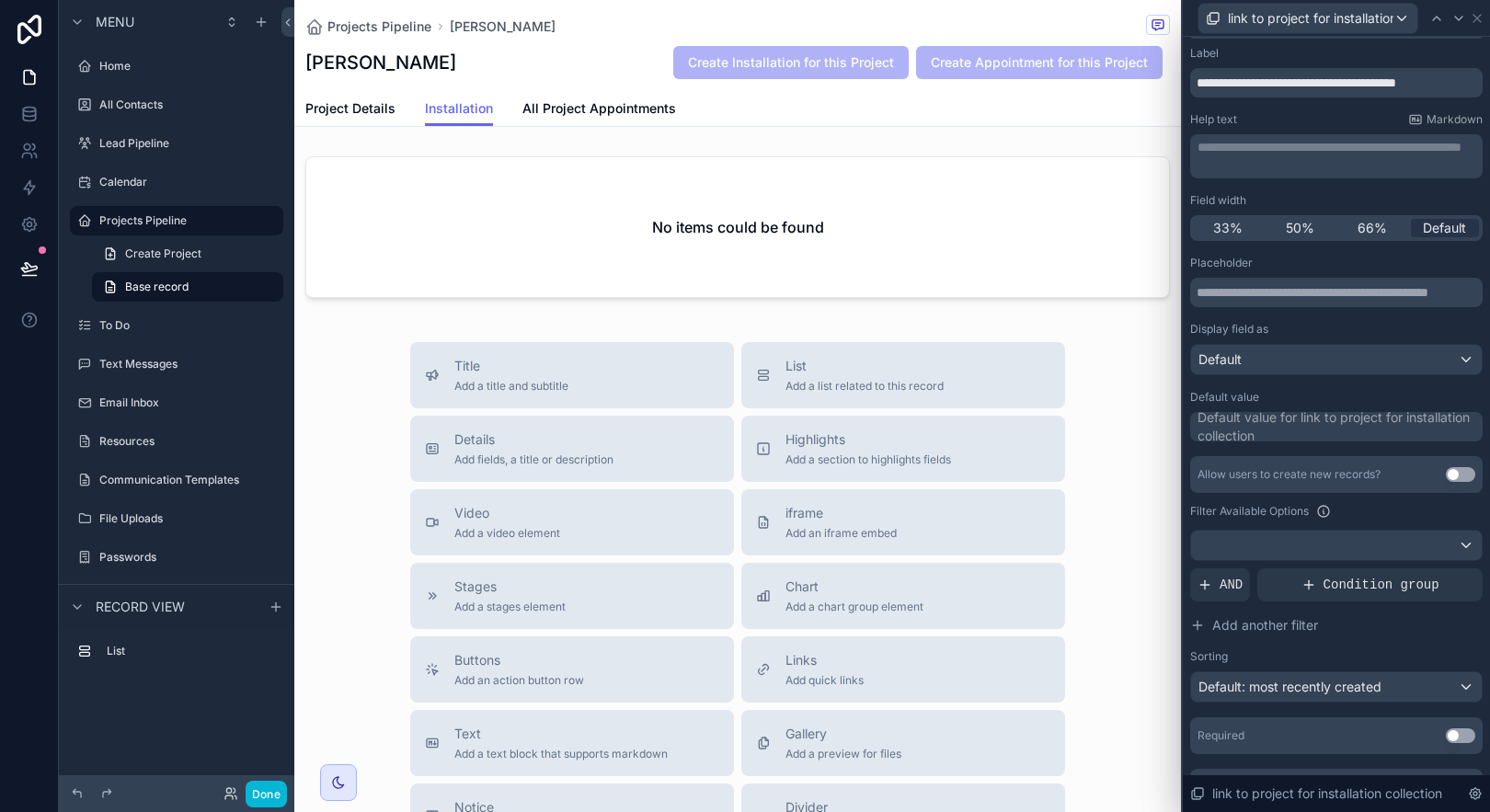
scroll to position [26, 0]
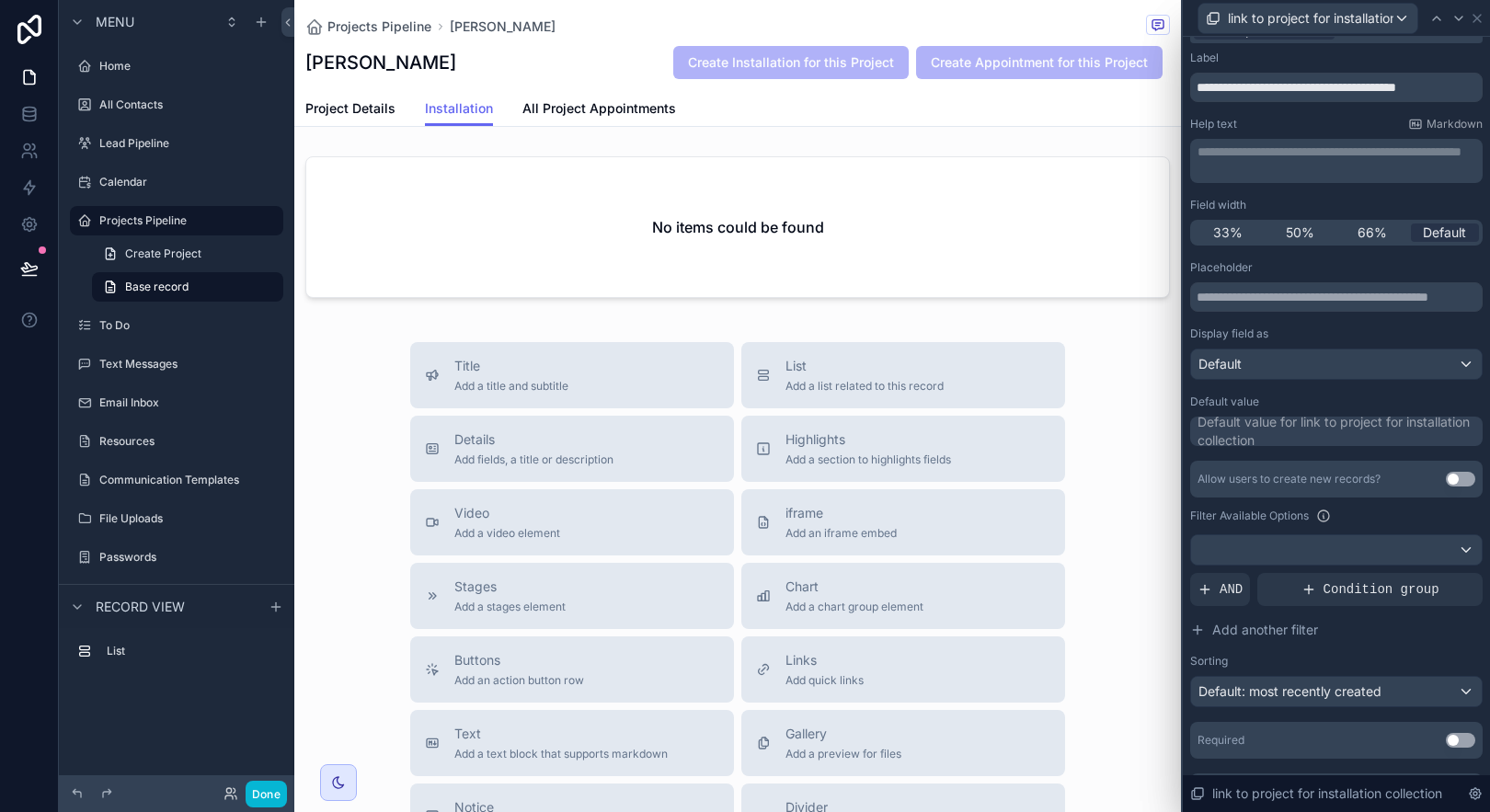
click at [1336, 433] on div "Default value for link to project for installation collection" at bounding box center [1338, 431] width 281 height 37
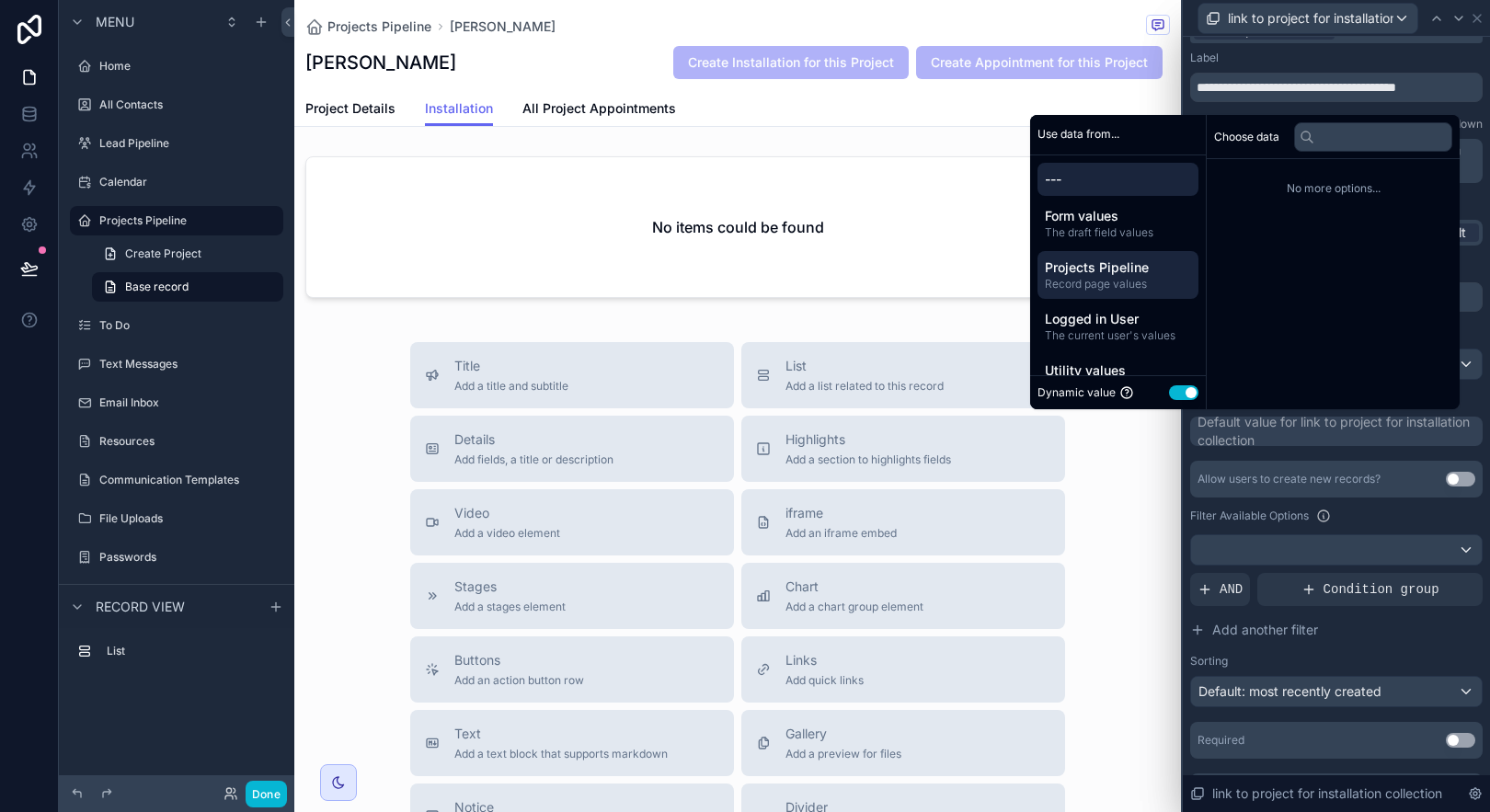
click at [1126, 278] on span "Record page values" at bounding box center [1118, 283] width 146 height 15
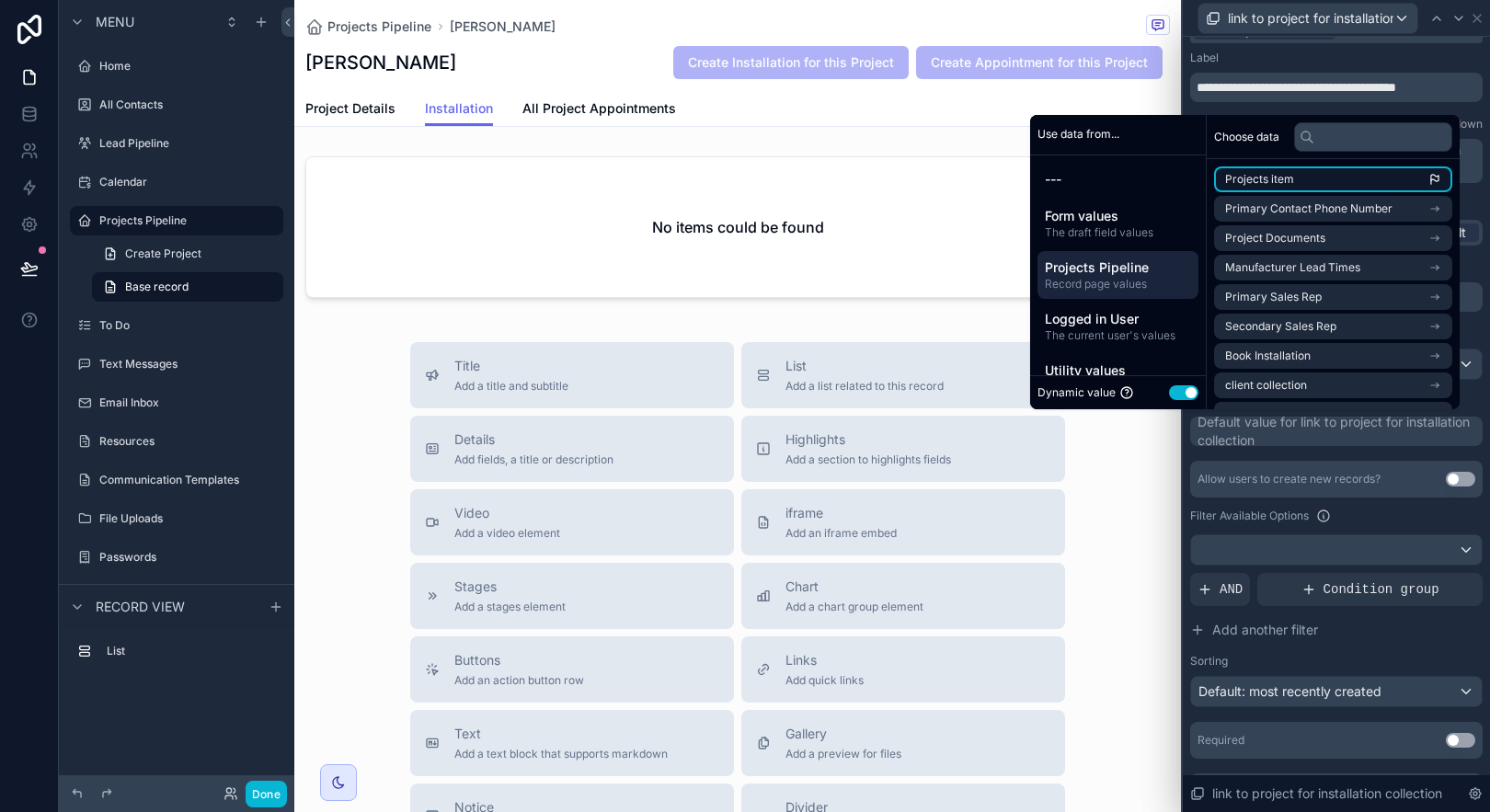
click at [1325, 177] on li "Projects item" at bounding box center [1333, 179] width 239 height 25
click at [1349, 517] on div "Filter Available Options" at bounding box center [1336, 516] width 292 height 22
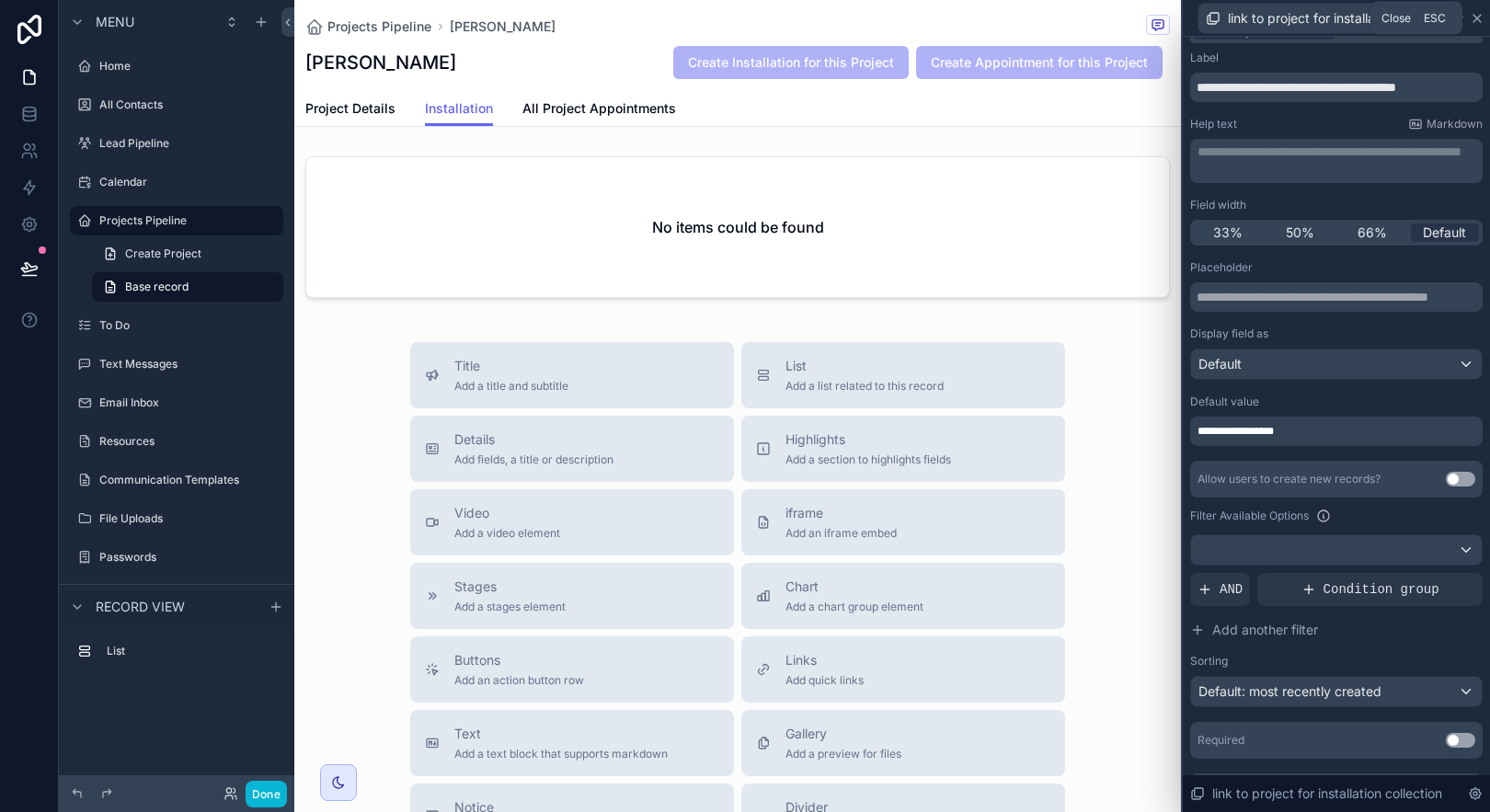
click at [1475, 18] on icon at bounding box center [1477, 18] width 8 height 8
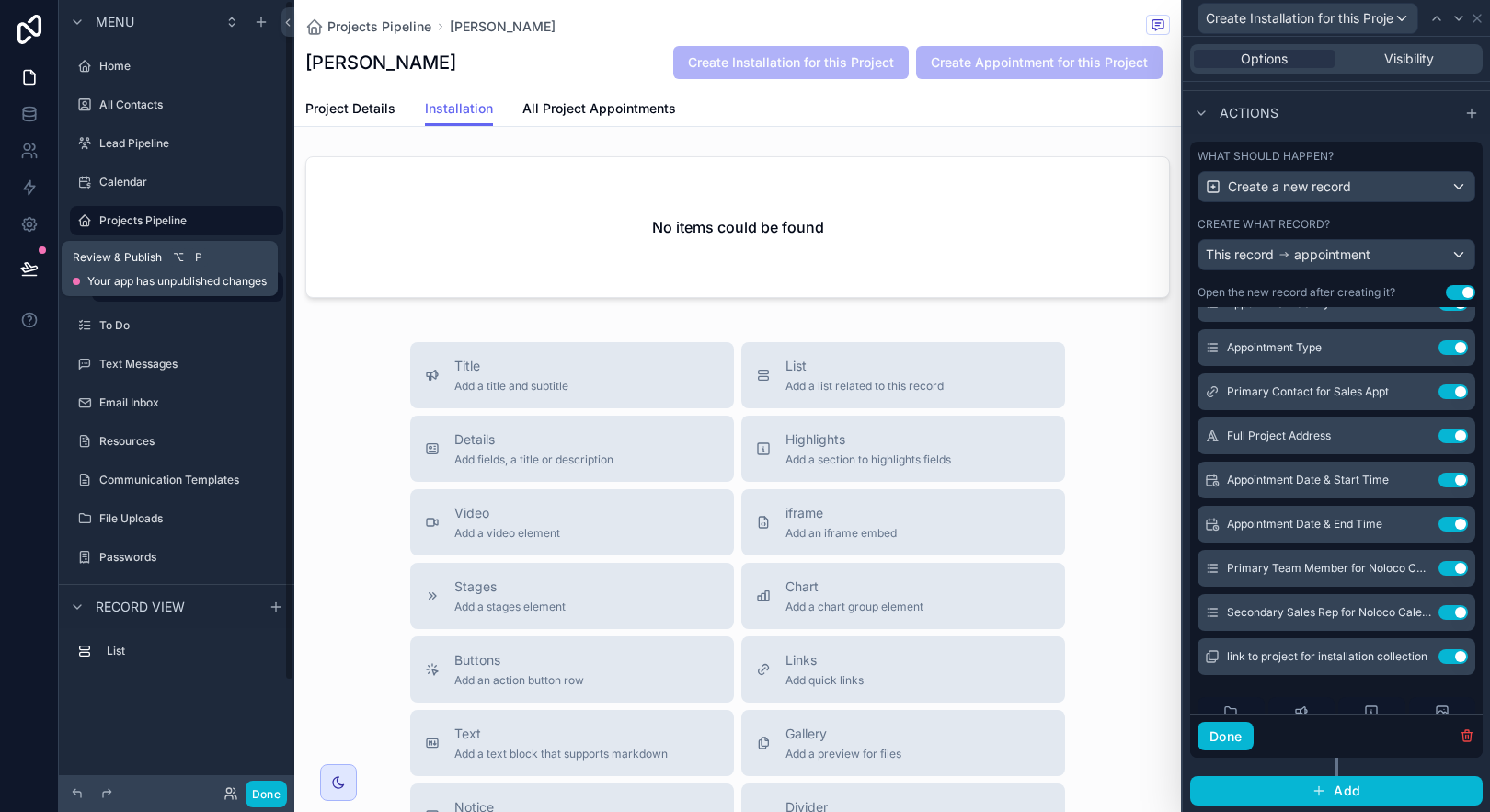
click at [19, 266] on button at bounding box center [29, 268] width 41 height 52
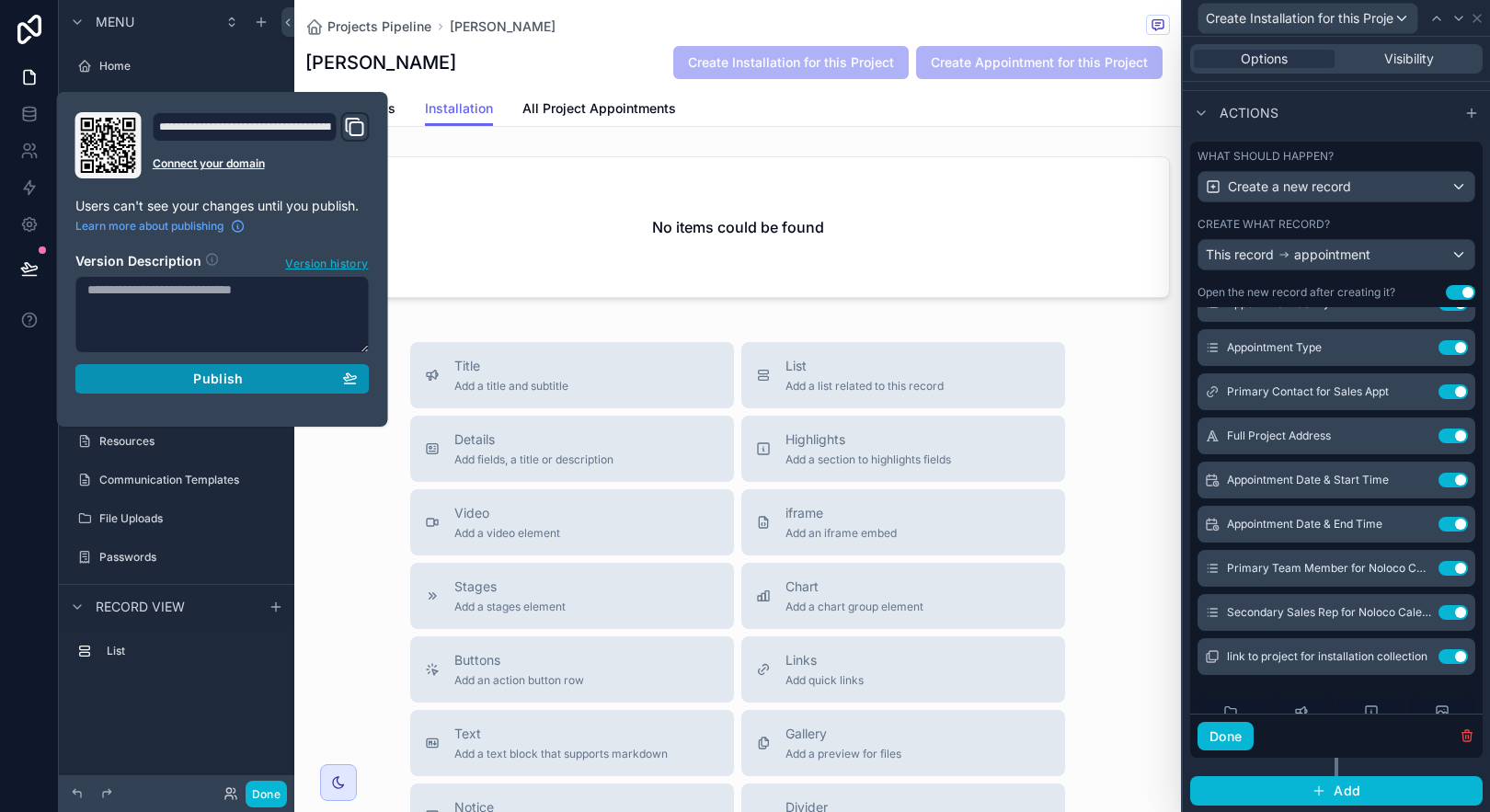
click at [166, 370] on button "Publish" at bounding box center [222, 379] width 294 height 29
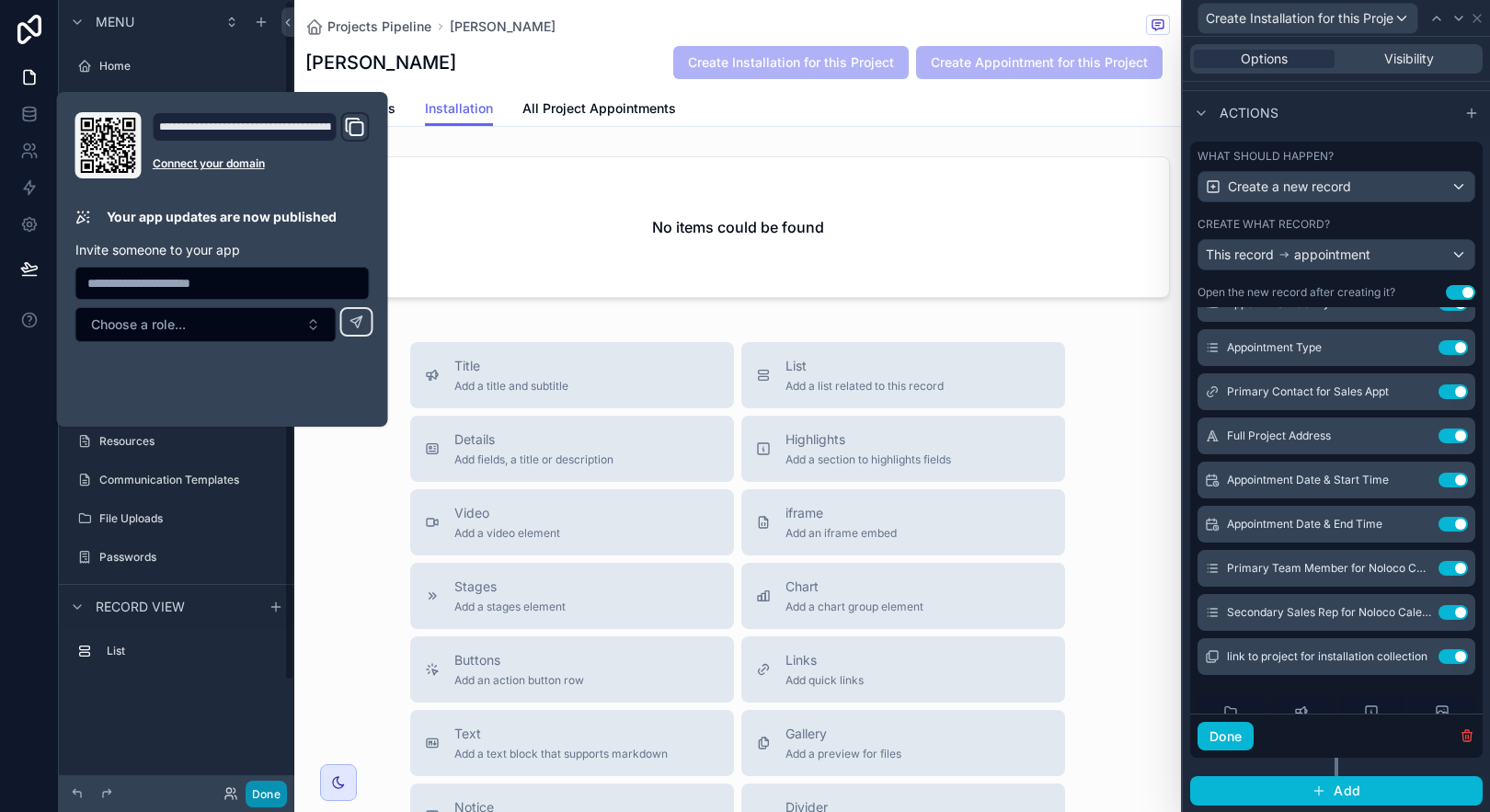
click at [261, 801] on button "Done" at bounding box center [266, 794] width 42 height 26
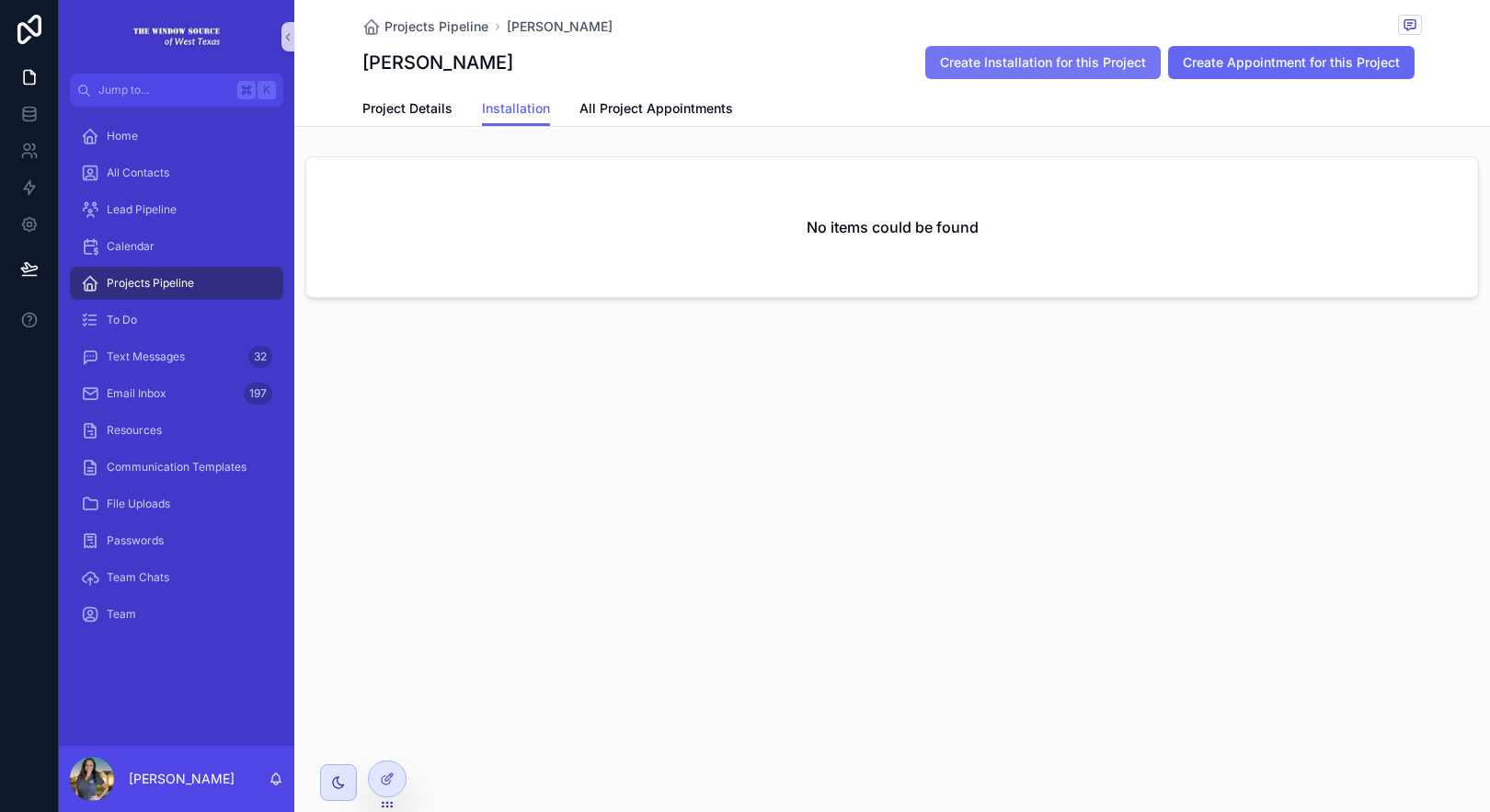
click at [1099, 73] on button "Create Installation for this Project" at bounding box center [1043, 62] width 236 height 33
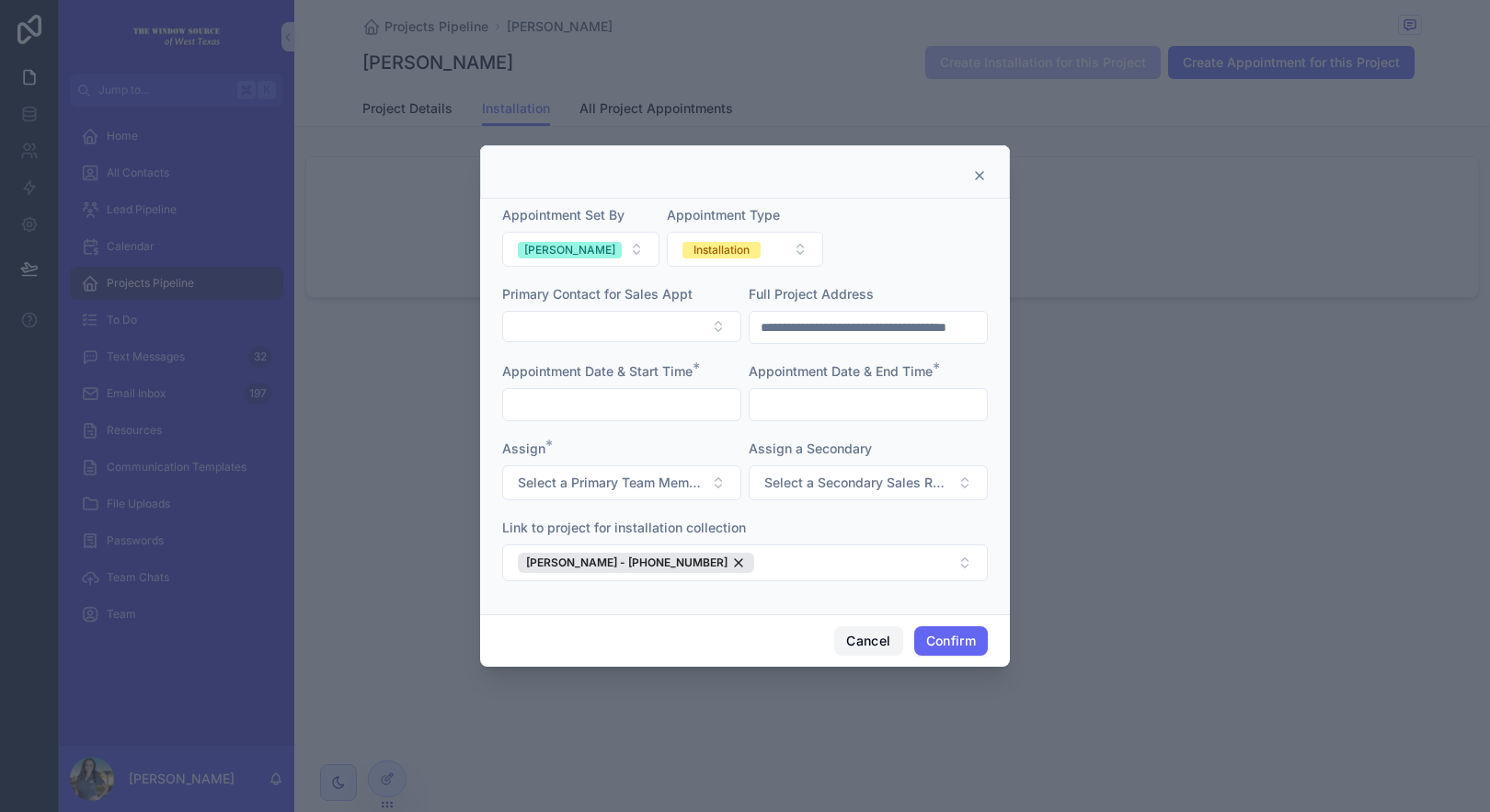
click at [870, 632] on button "Cancel" at bounding box center [869, 641] width 68 height 29
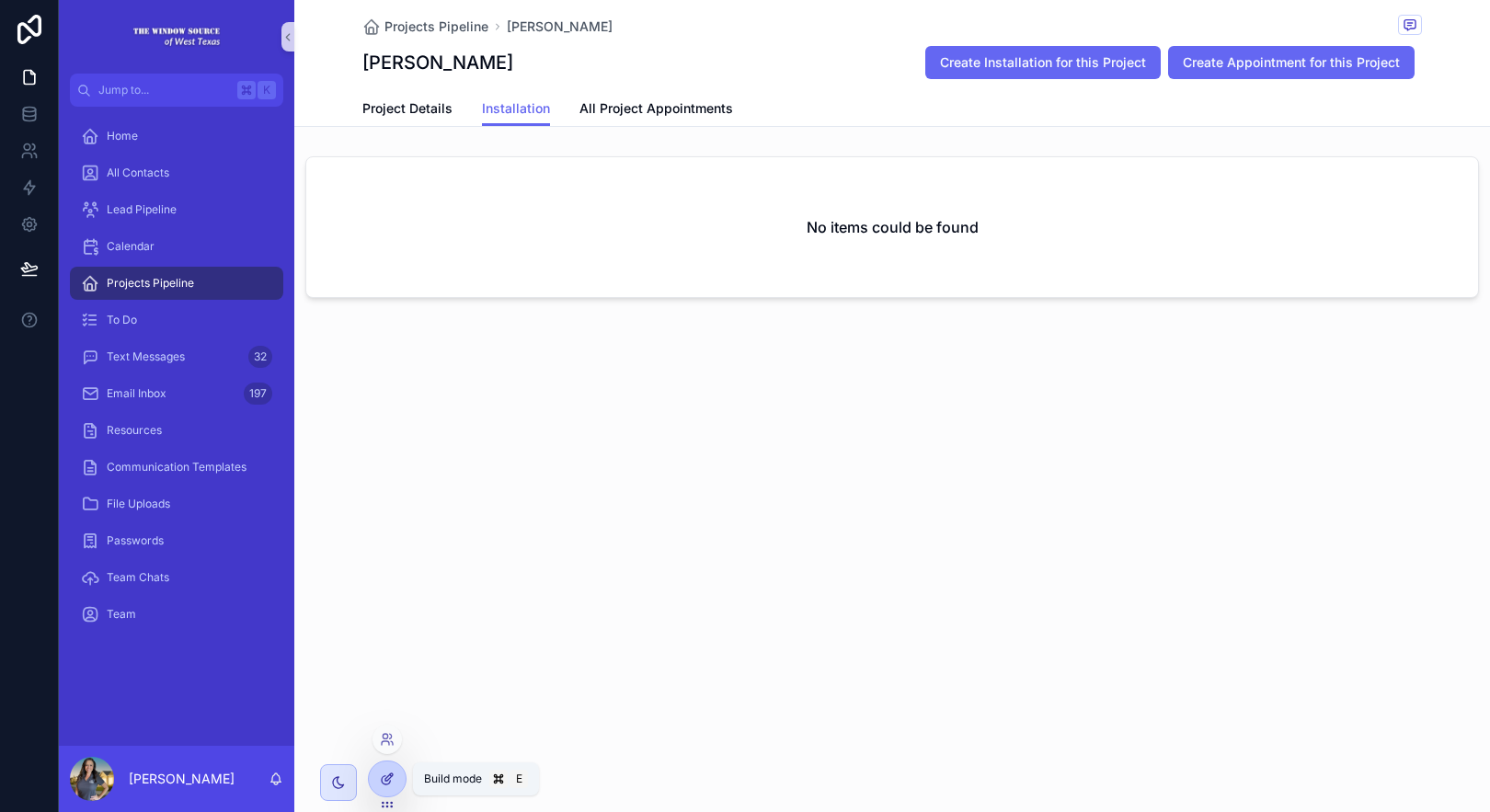
click at [400, 776] on div at bounding box center [388, 779] width 37 height 35
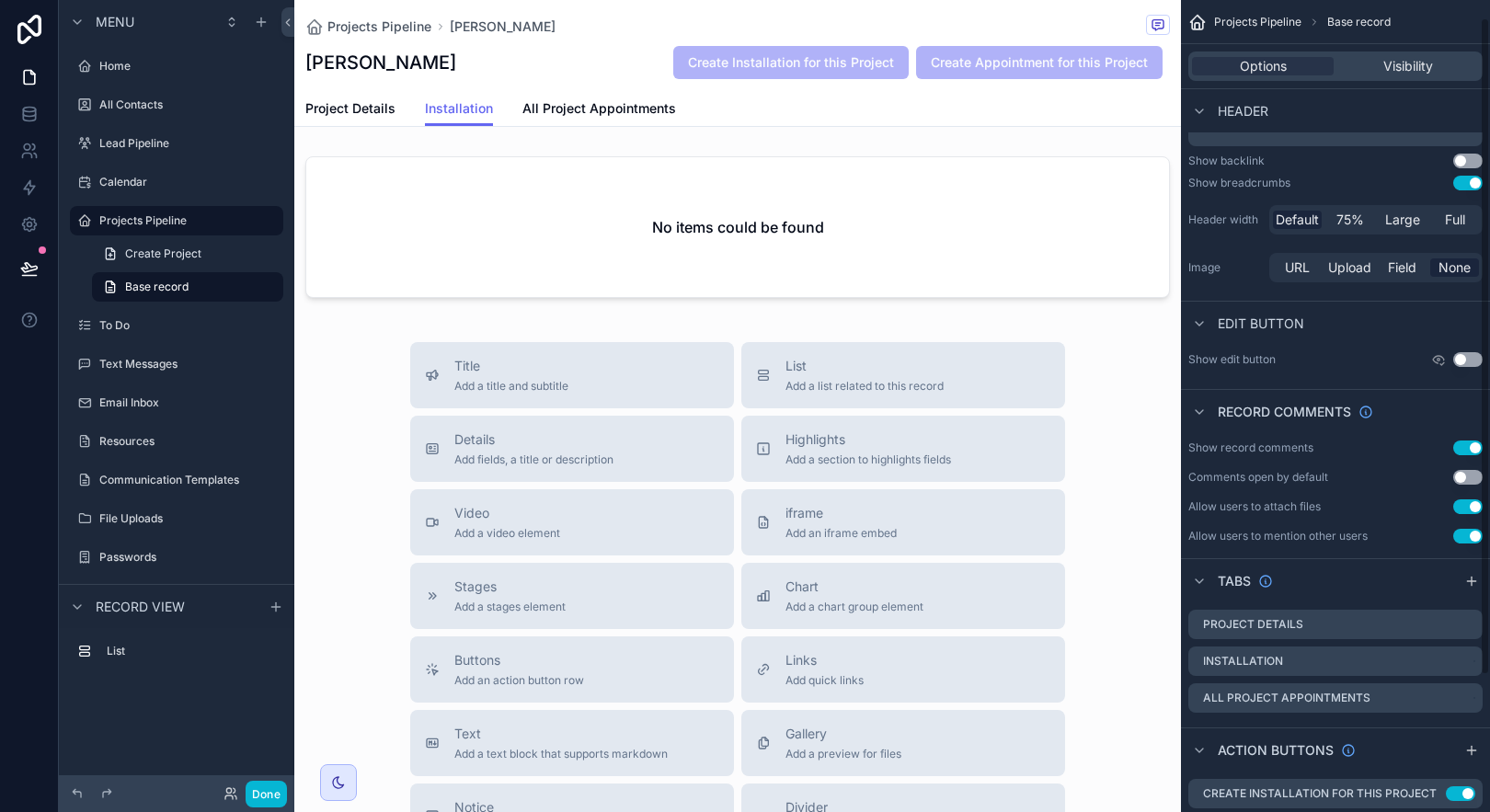
scroll to position [191, 0]
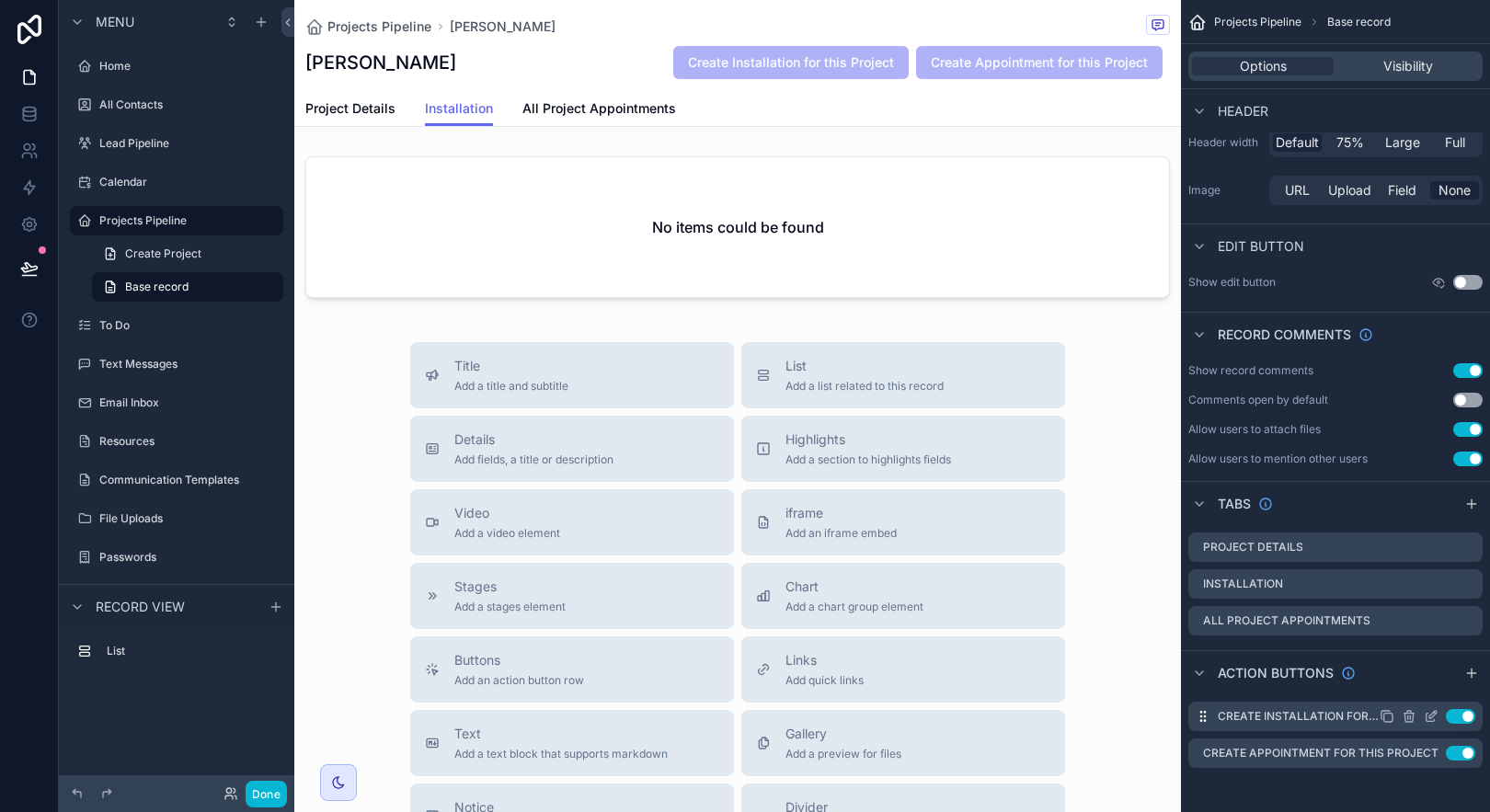
click at [1432, 721] on icon "scrollable content" at bounding box center [1431, 716] width 15 height 15
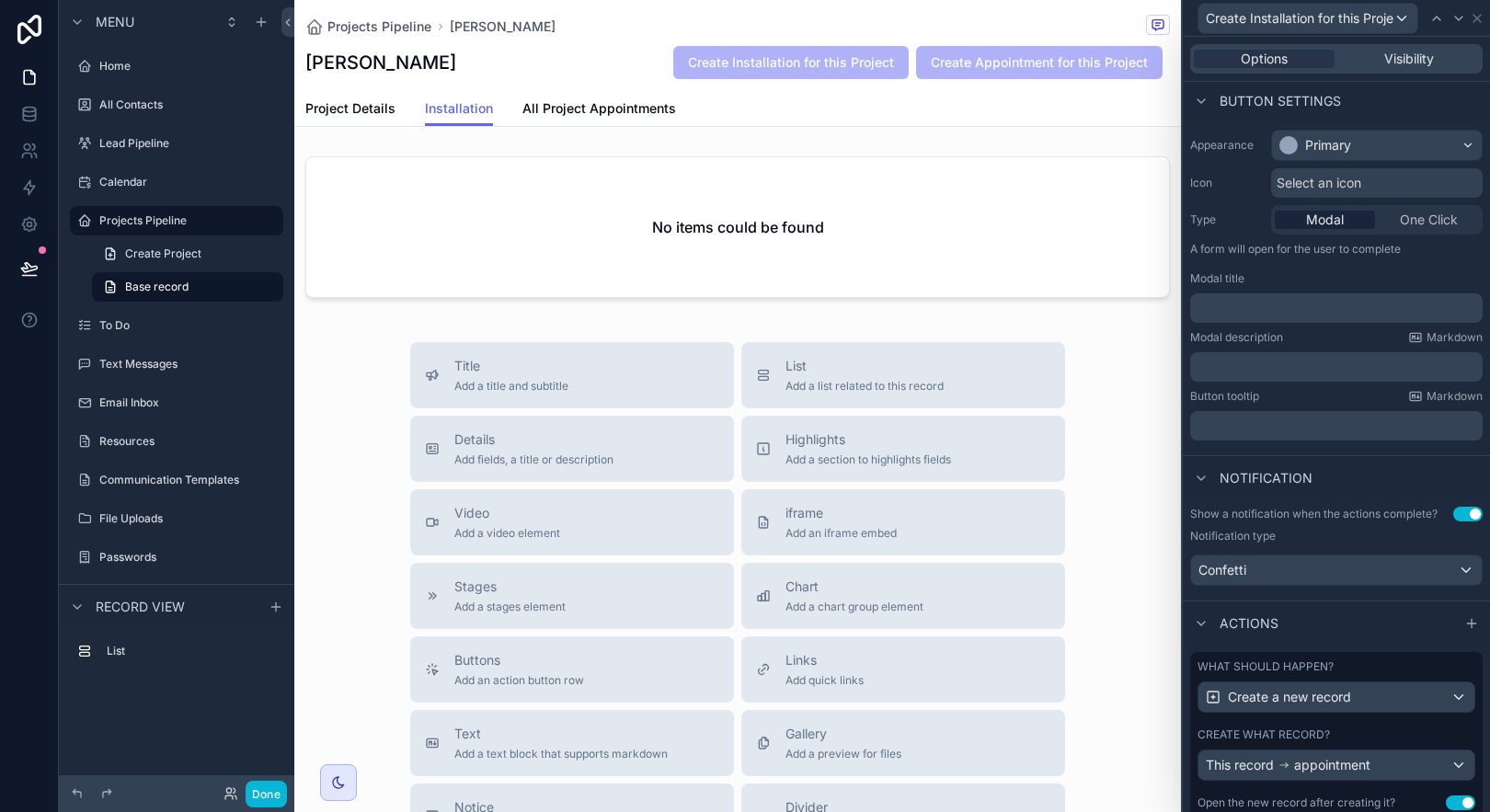
scroll to position [166, 0]
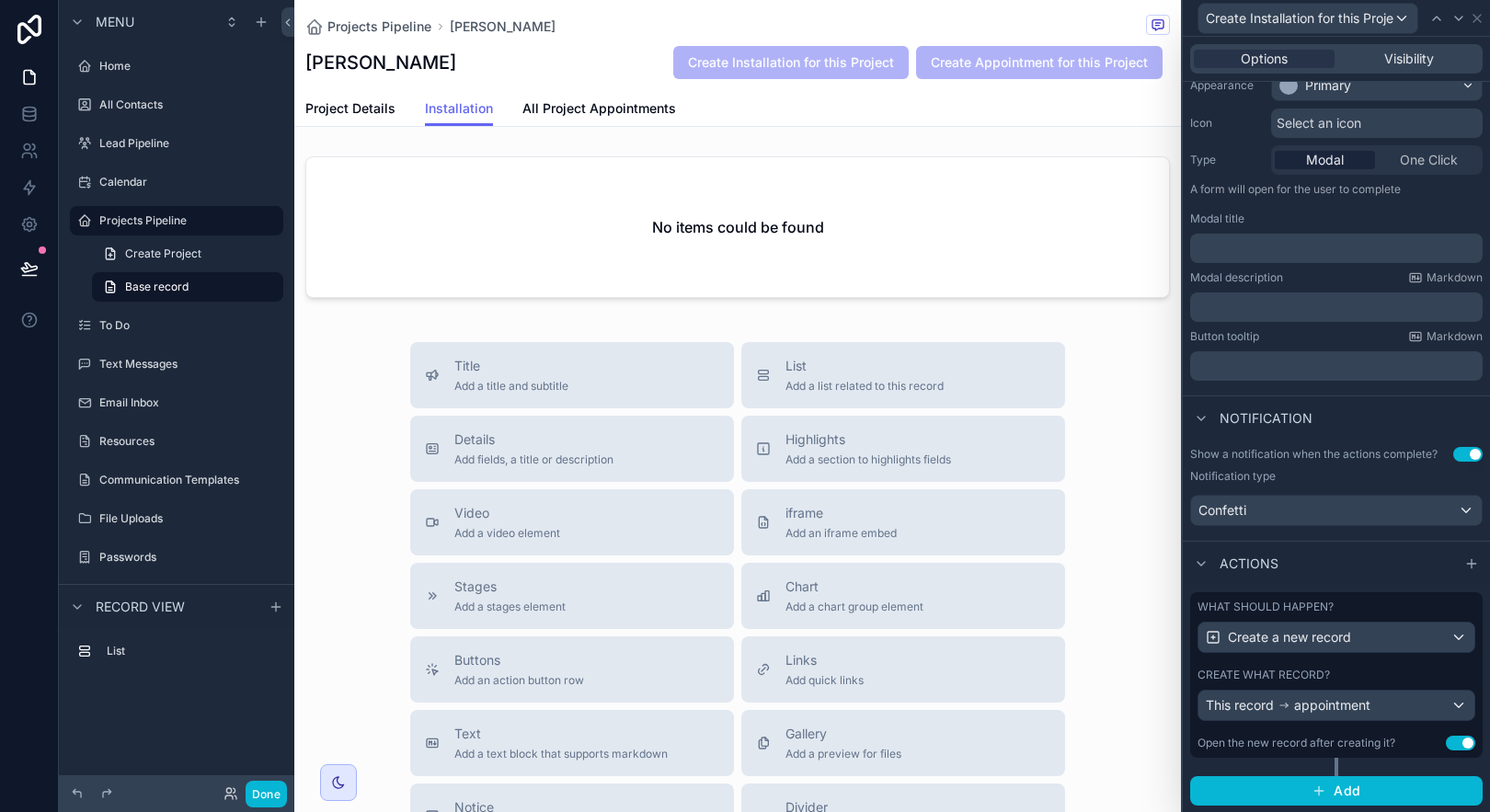
click at [1375, 607] on div "What should happen?" at bounding box center [1336, 607] width 278 height 15
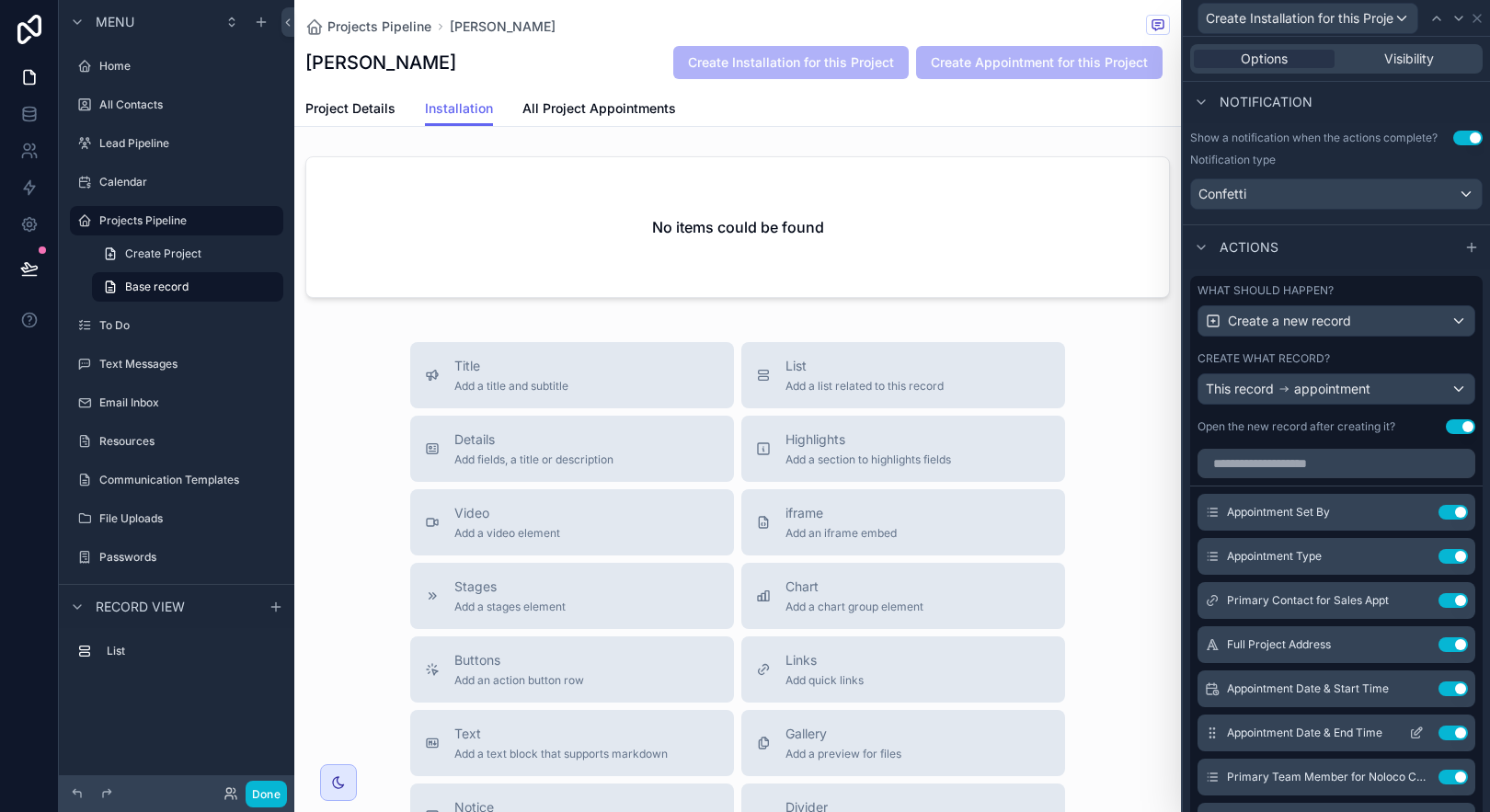
scroll to position [617, 0]
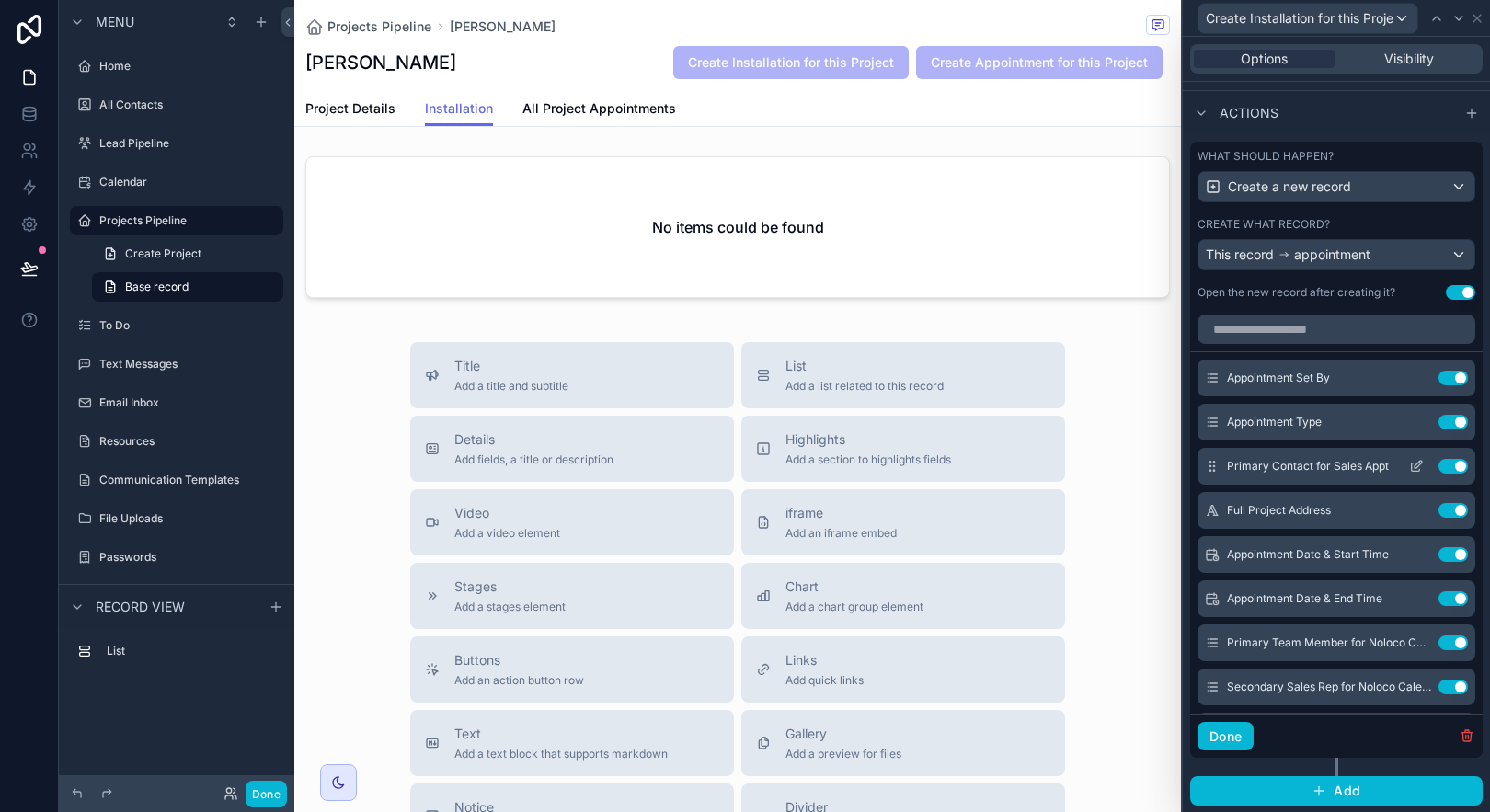
click at [1409, 466] on icon at bounding box center [1416, 465] width 15 height 15
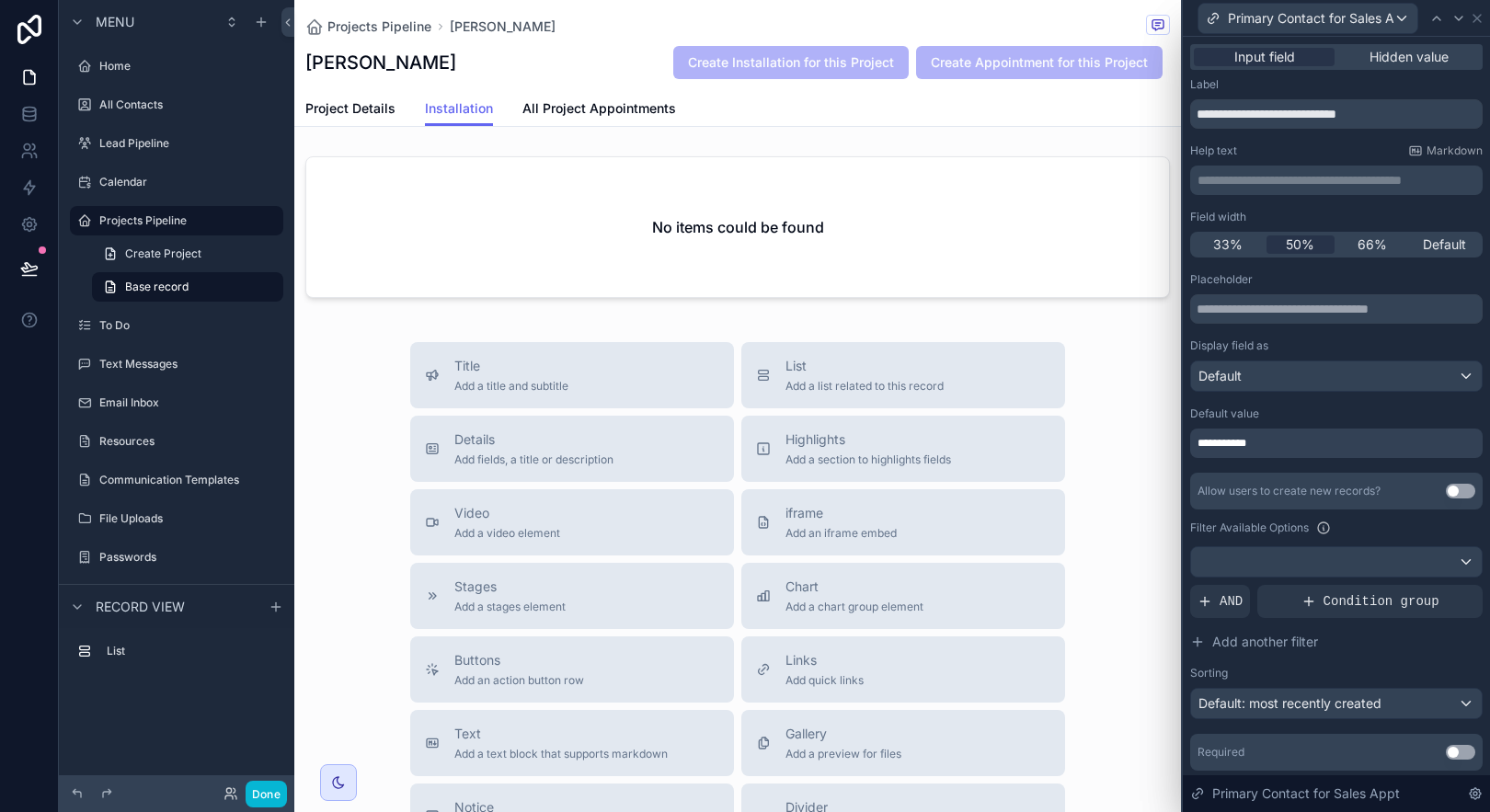
click at [1369, 440] on div "**********" at bounding box center [1336, 443] width 292 height 29
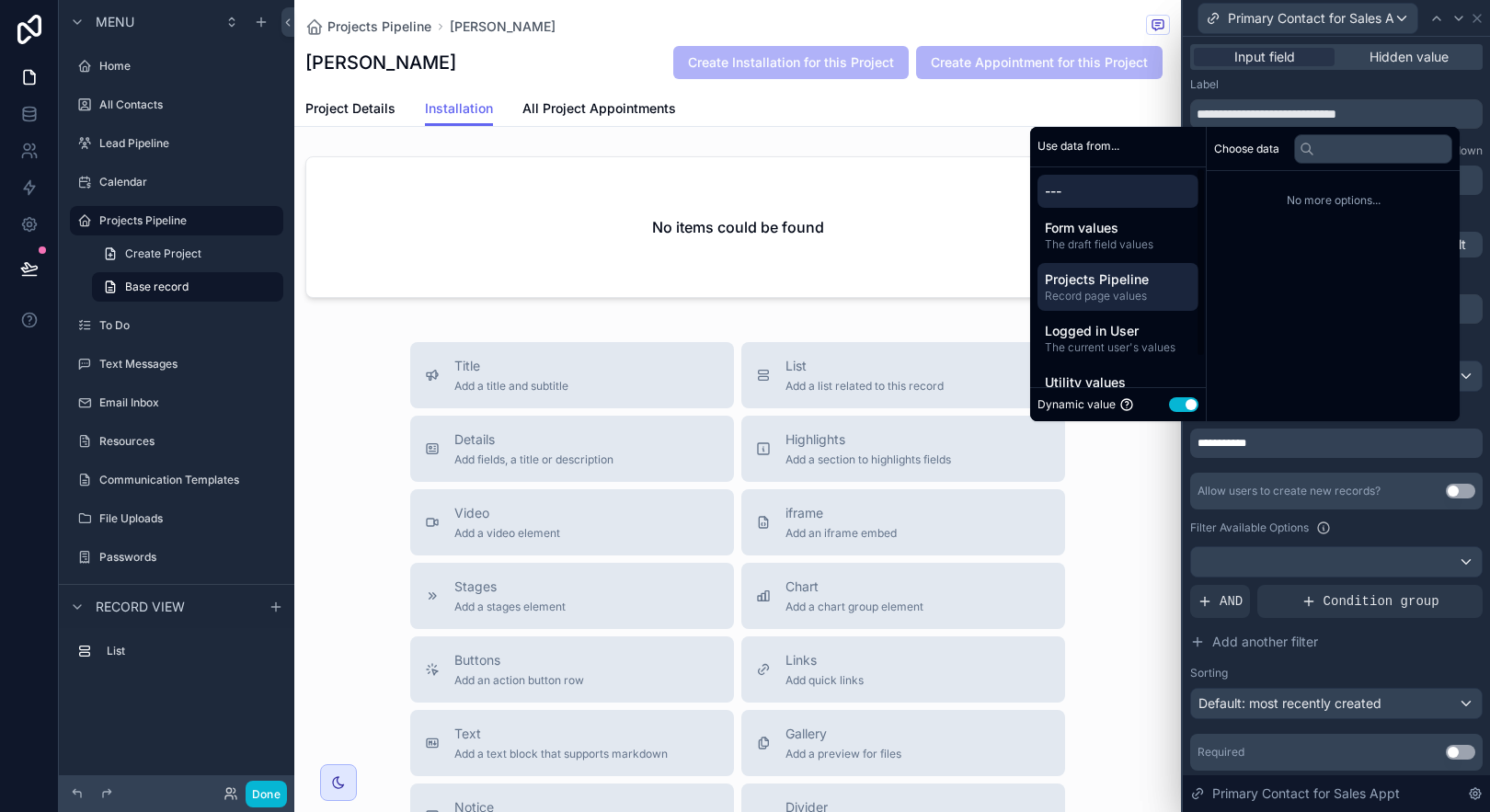
click at [1134, 284] on span "Projects Pipeline" at bounding box center [1118, 279] width 146 height 18
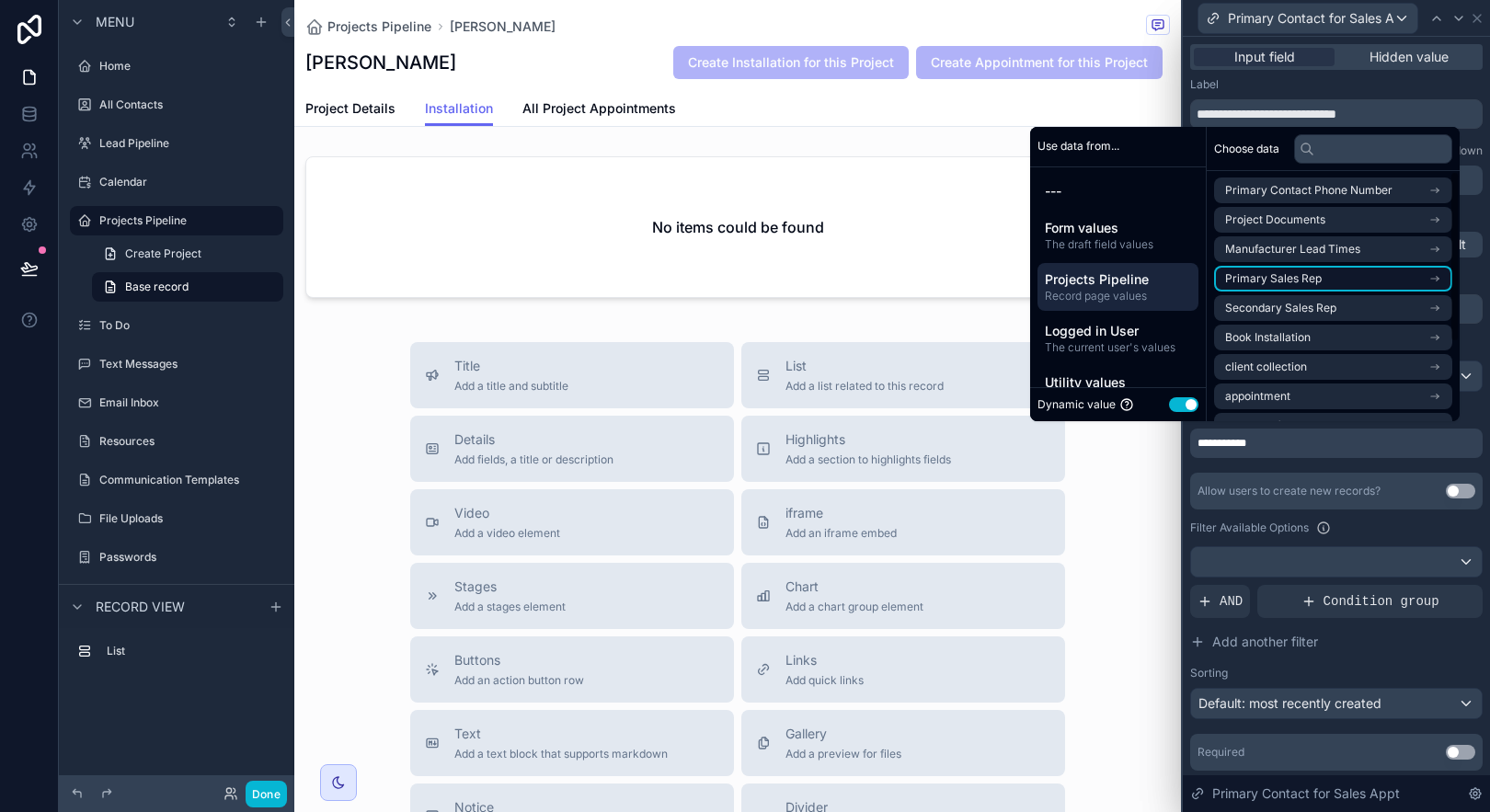
scroll to position [0, 0]
click at [1081, 236] on span "Form values" at bounding box center [1118, 228] width 146 height 18
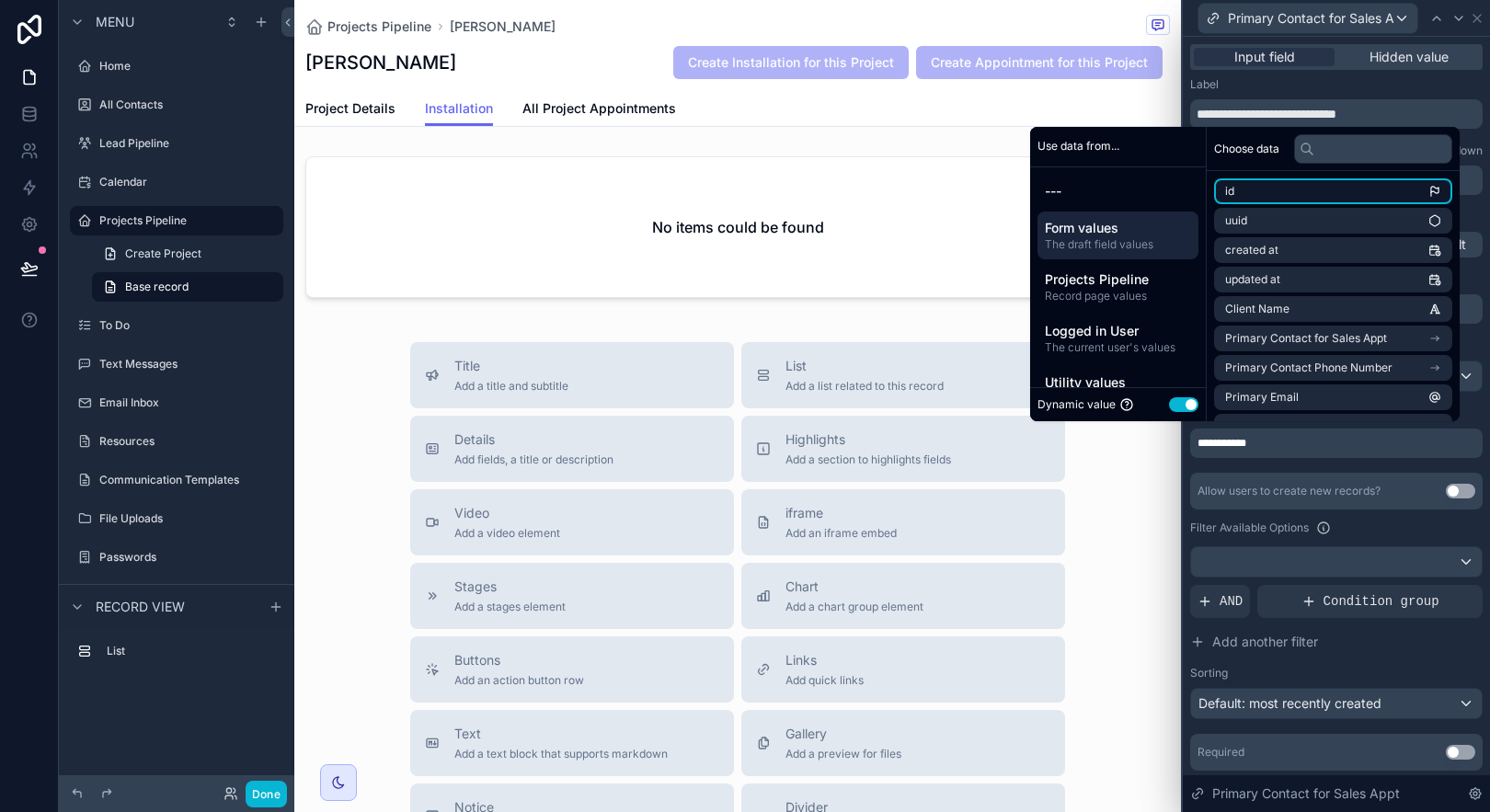
click at [1243, 201] on li "id" at bounding box center [1333, 191] width 239 height 25
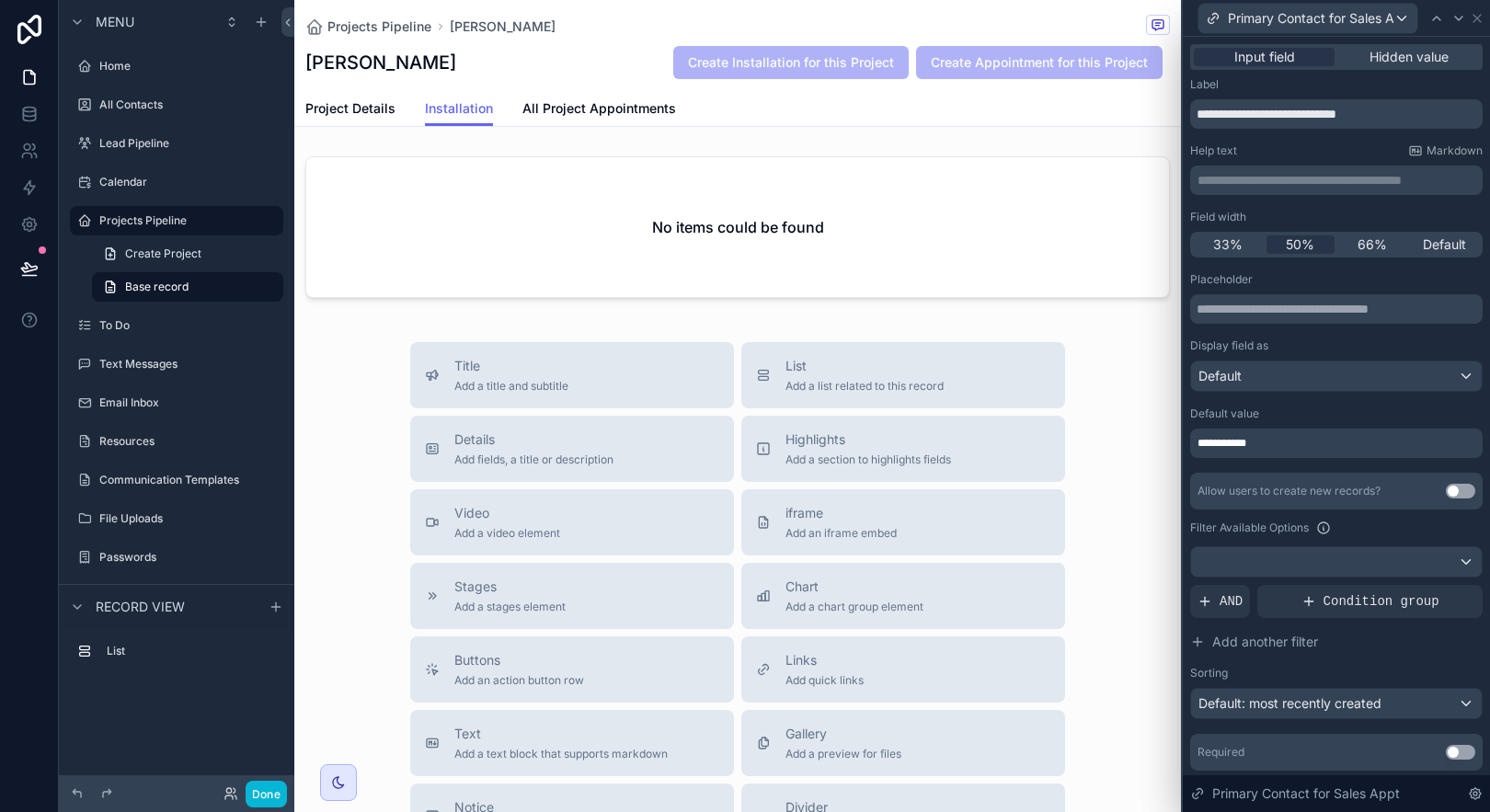
click at [1347, 535] on div "Filter Available Options" at bounding box center [1336, 528] width 292 height 22
click at [28, 267] on icon at bounding box center [29, 268] width 19 height 18
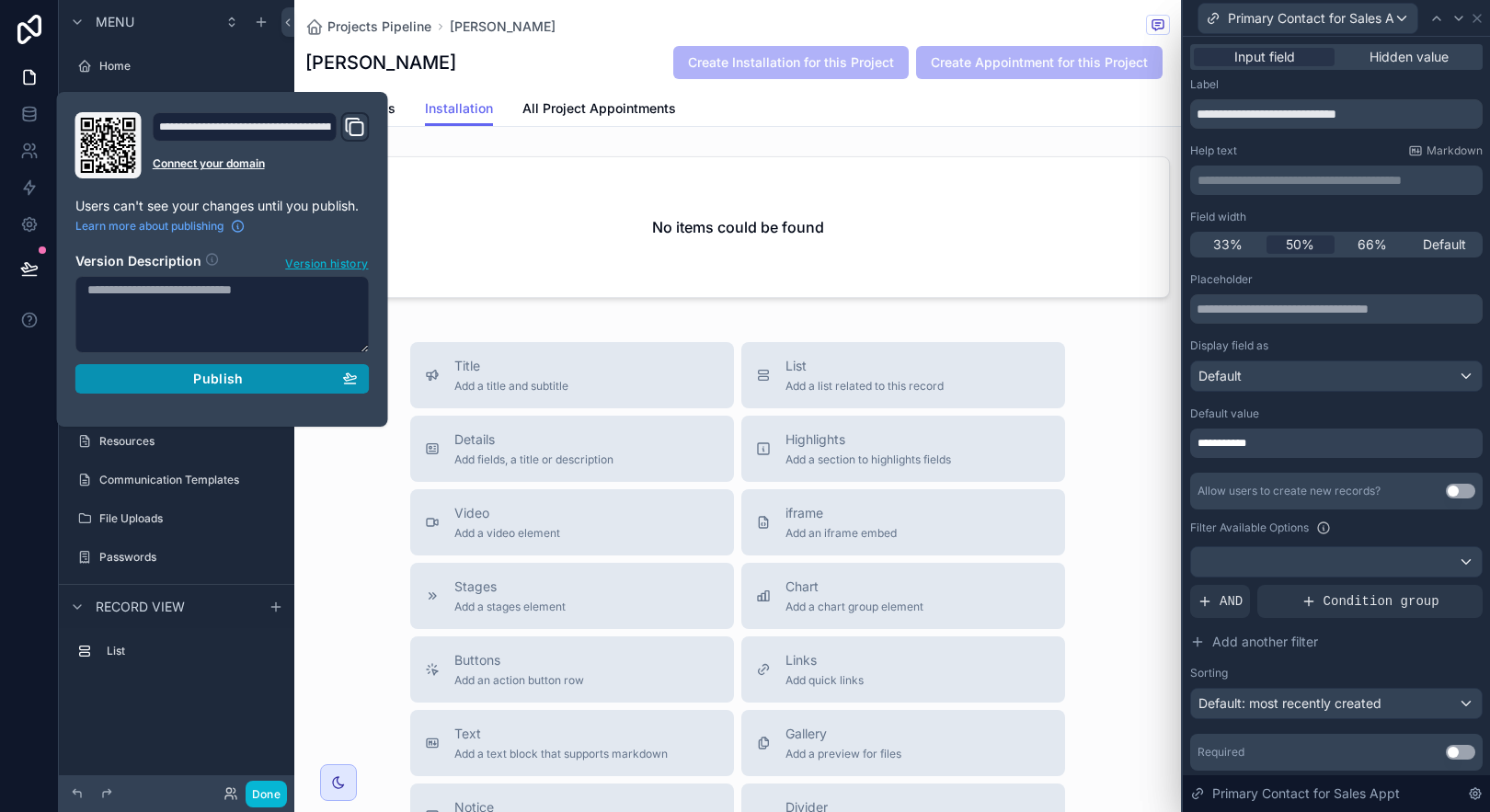
click at [192, 378] on div "Publish" at bounding box center [223, 379] width 271 height 17
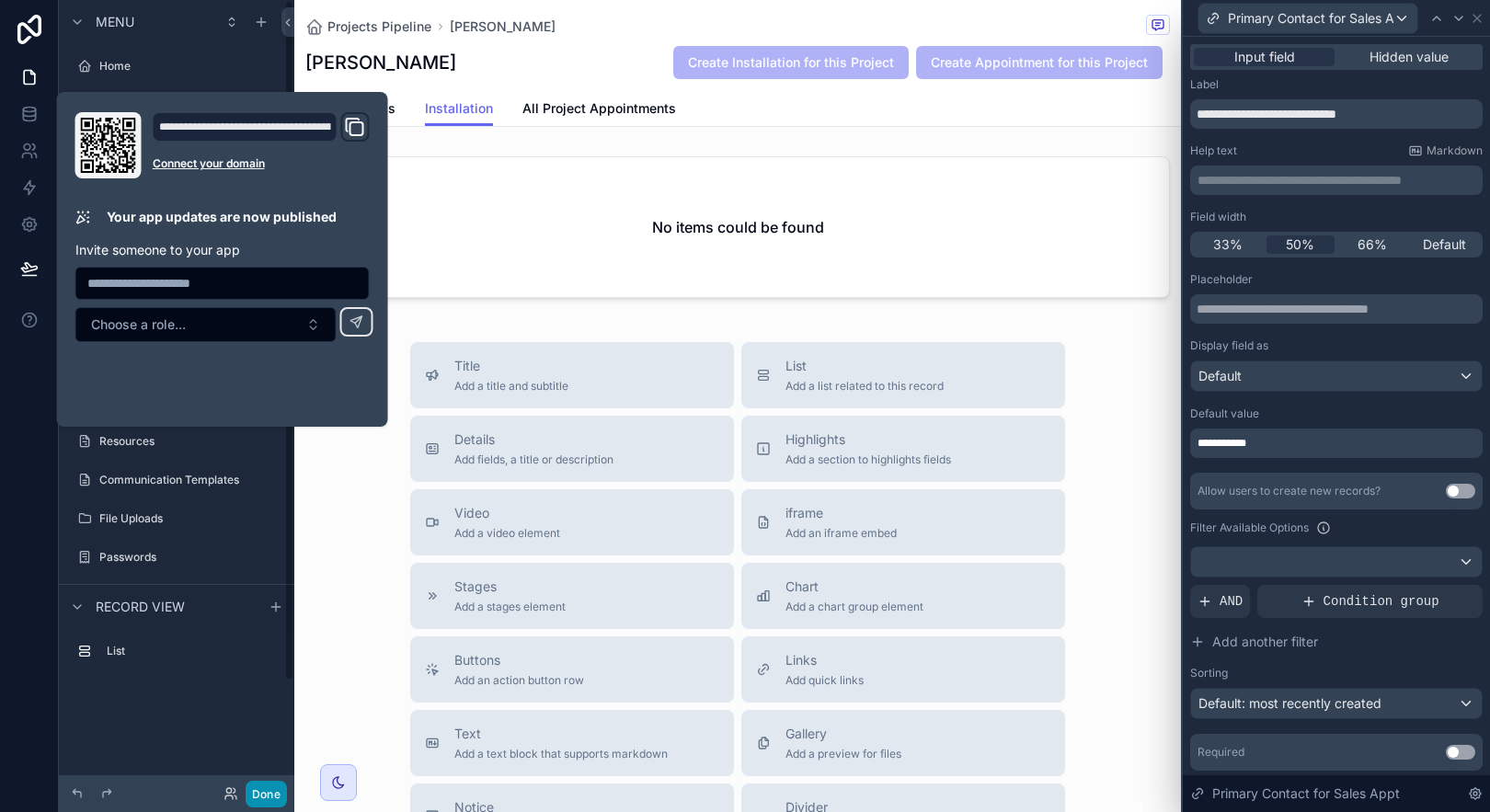
click at [266, 790] on button "Done" at bounding box center [266, 794] width 42 height 26
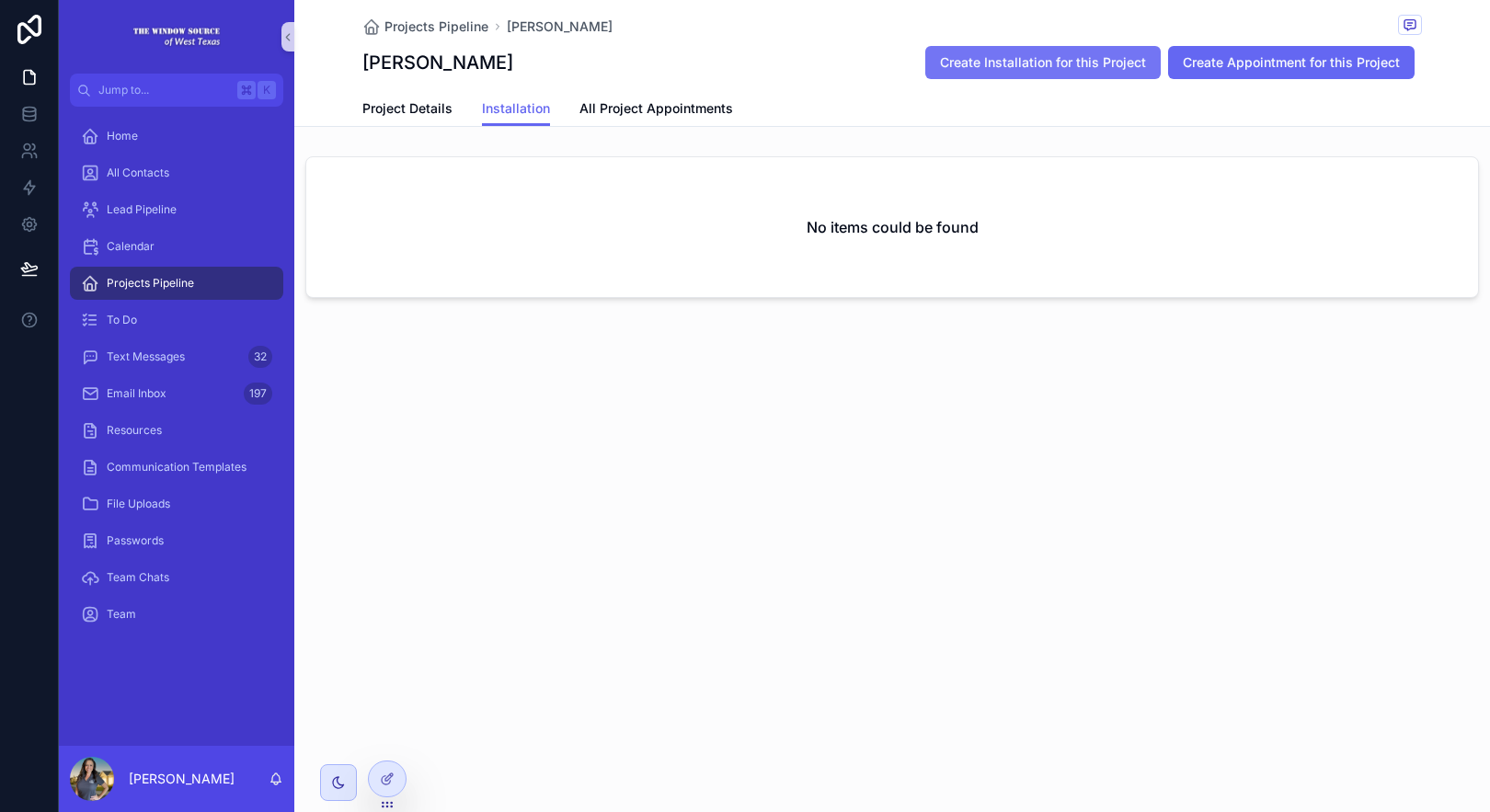
click at [968, 71] on span "Create Installation for this Project" at bounding box center [1043, 62] width 206 height 18
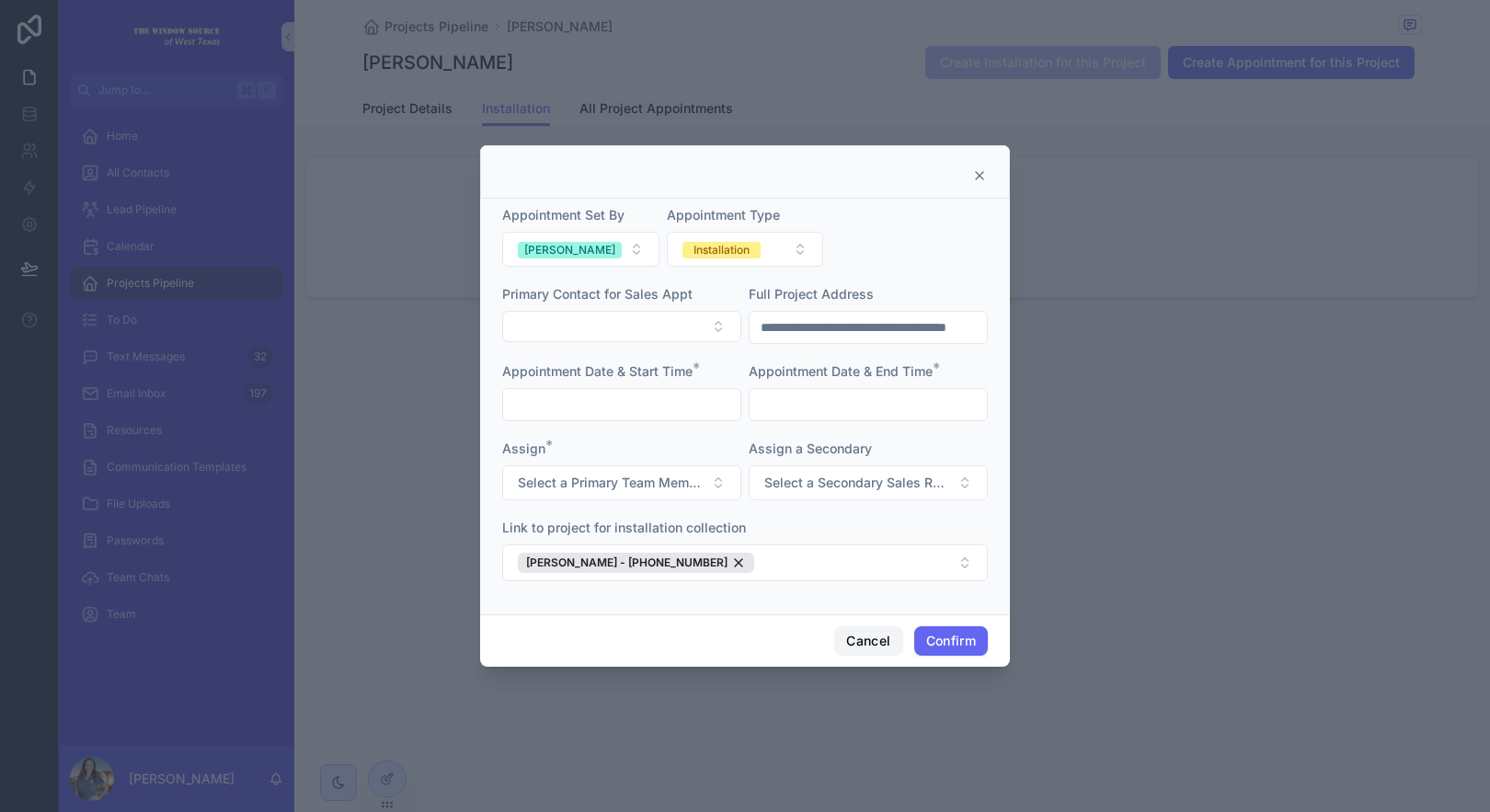
click at [884, 637] on button "Cancel" at bounding box center [869, 641] width 68 height 29
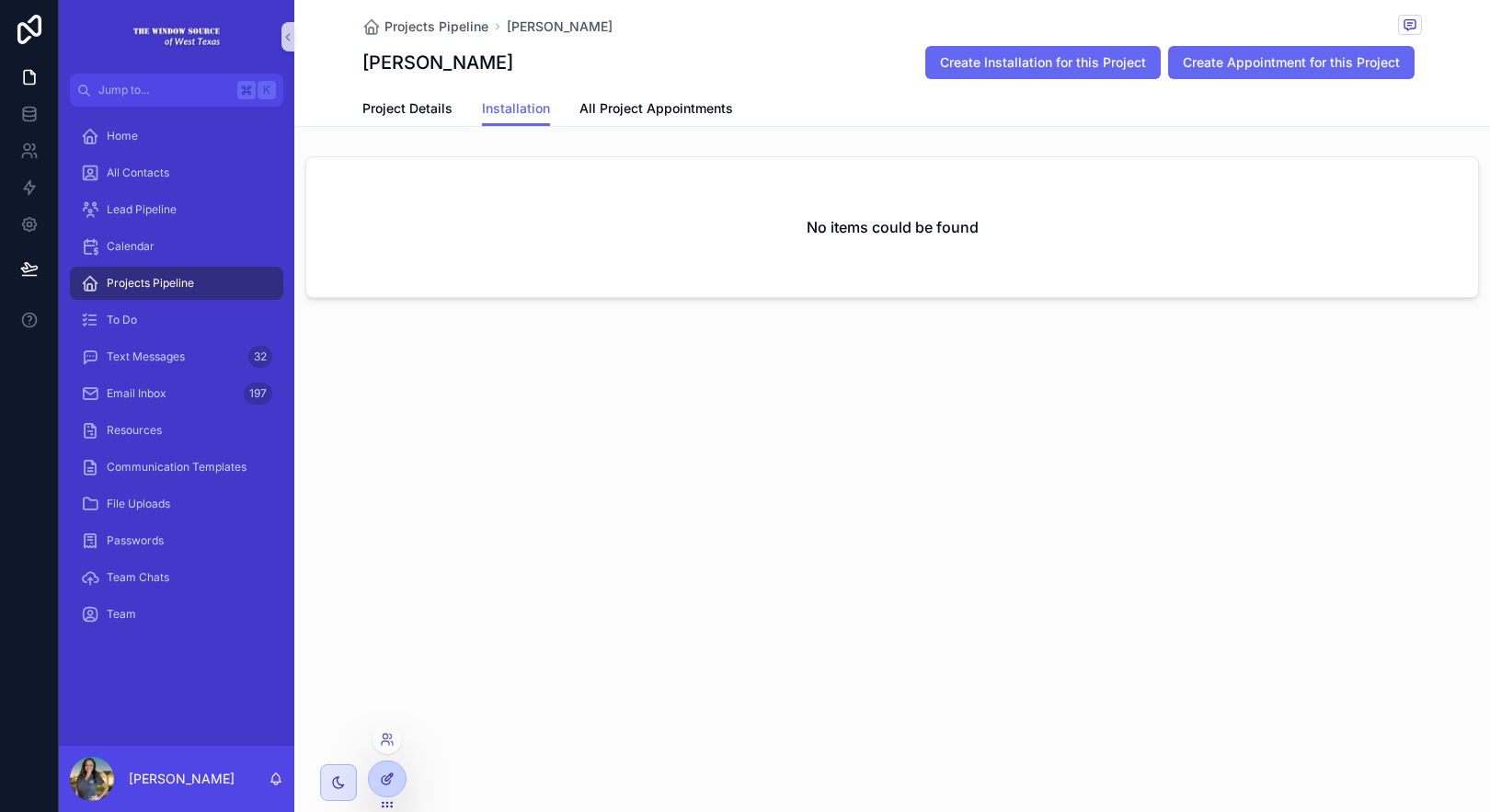
click at [397, 781] on div at bounding box center [388, 779] width 37 height 35
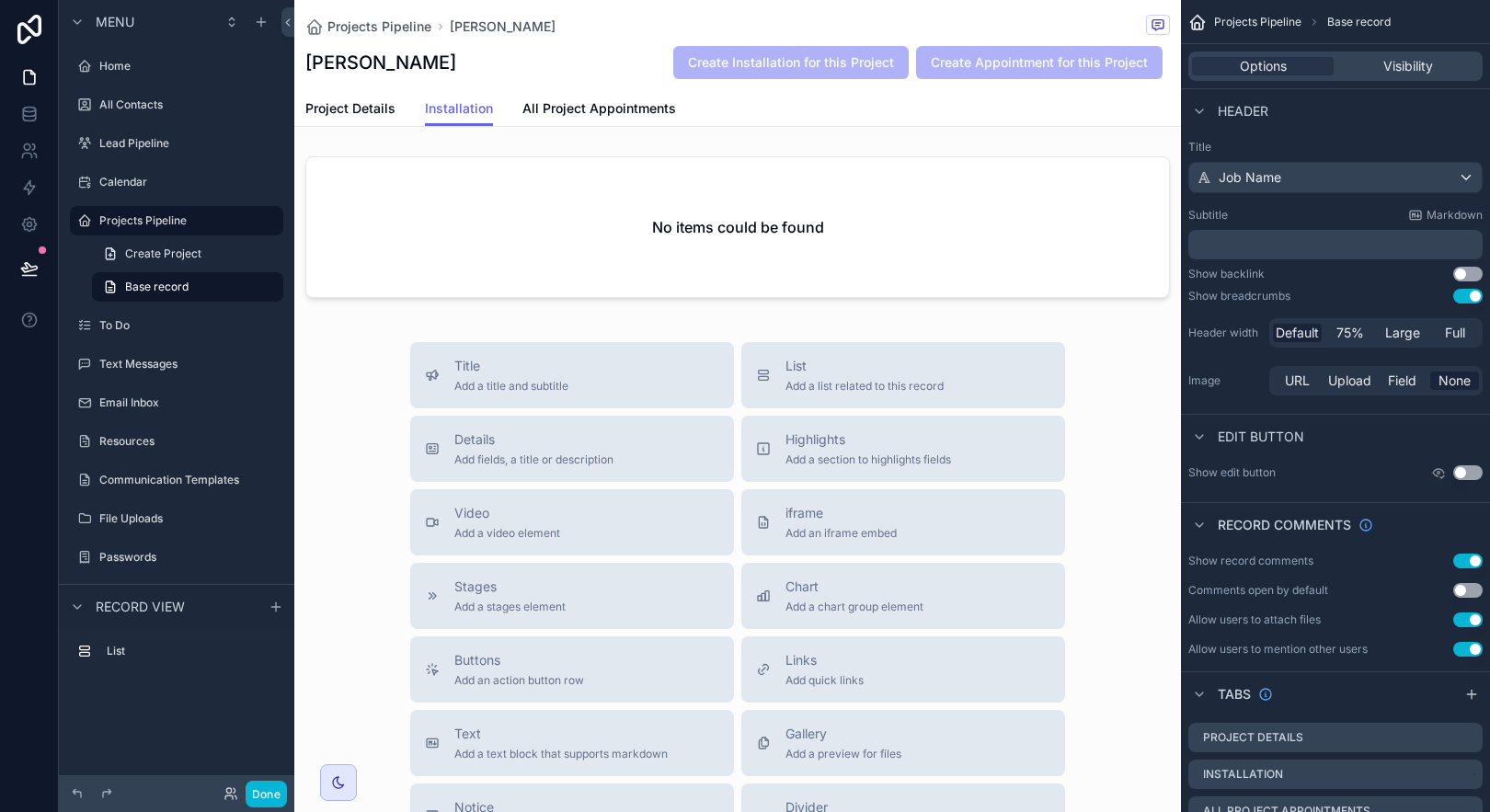
click at [821, 34] on div "Projects Pipeline [PERSON_NAME]" at bounding box center [738, 26] width 865 height 23
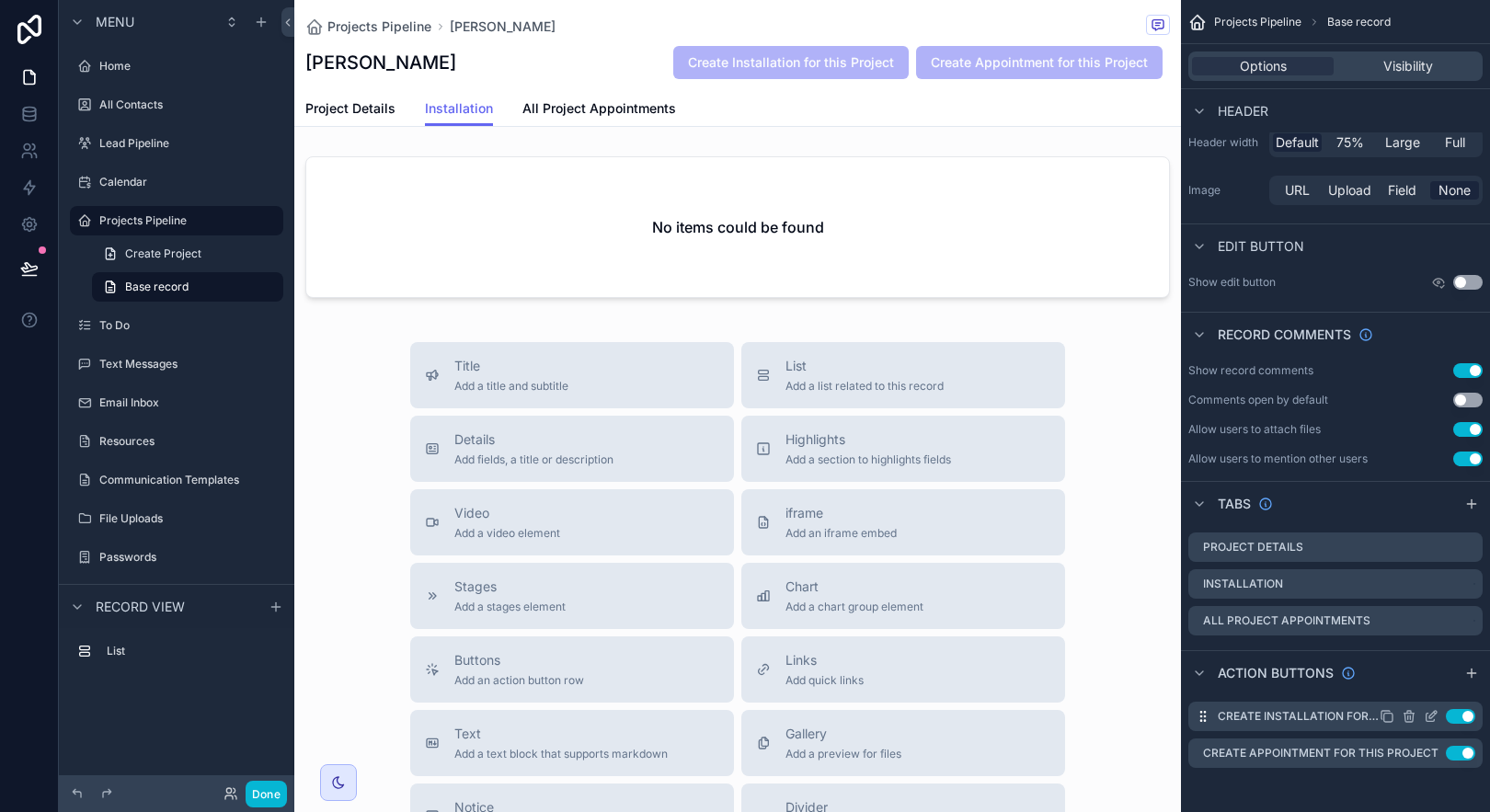
click at [1428, 720] on icon "scrollable content" at bounding box center [1431, 716] width 15 height 15
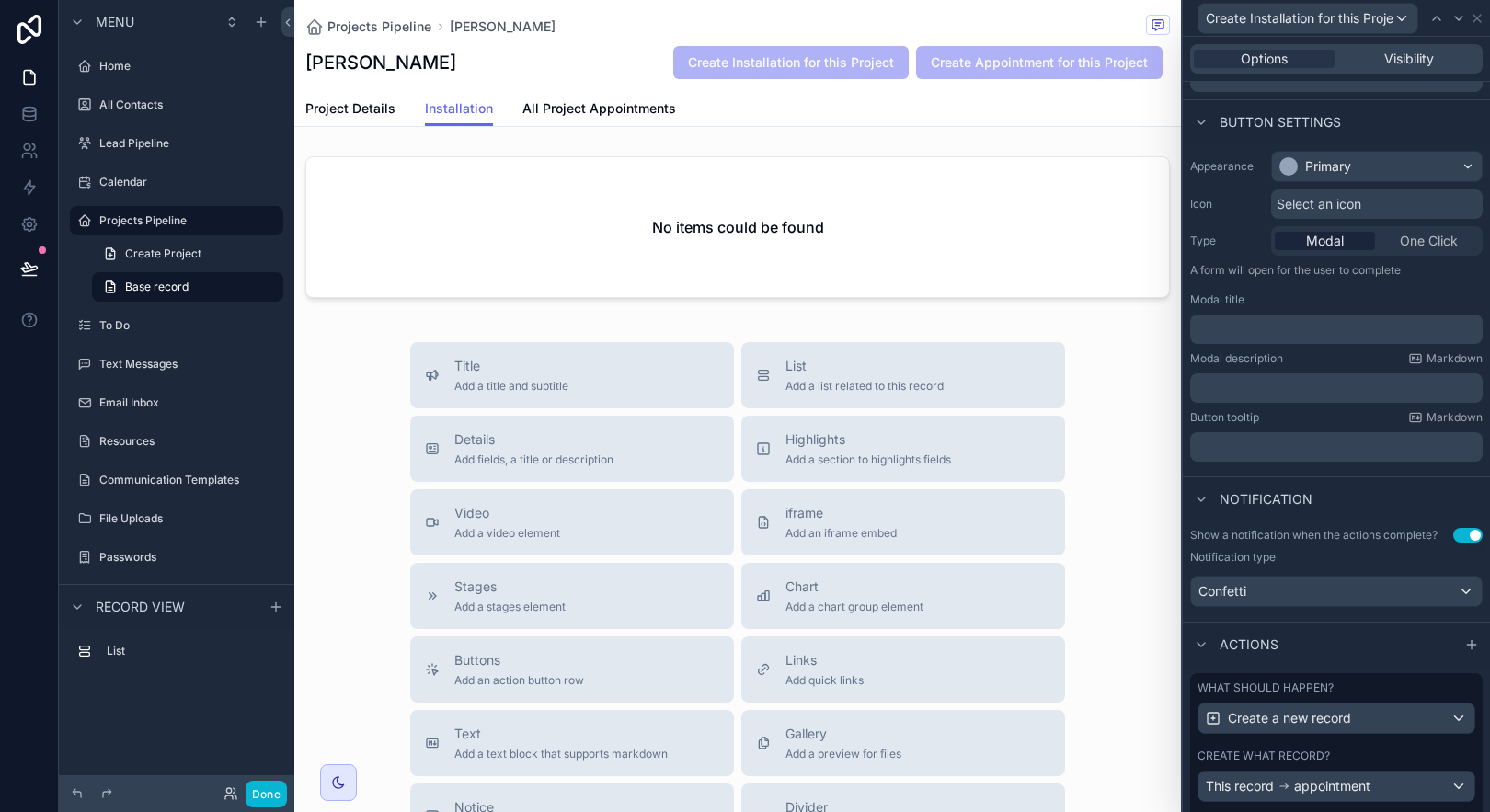
scroll to position [166, 0]
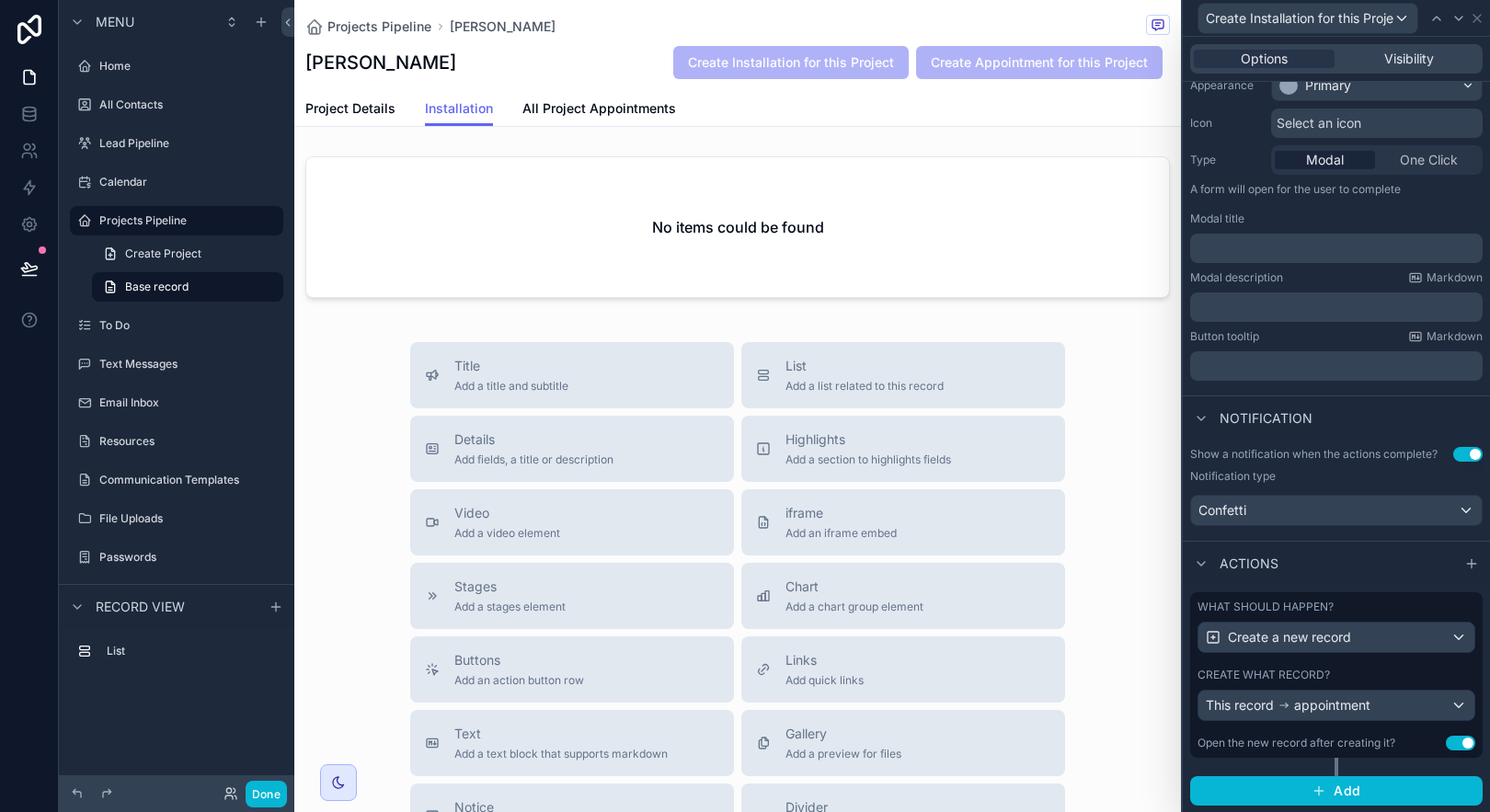
click at [1404, 671] on div "Create what record?" at bounding box center [1336, 675] width 278 height 15
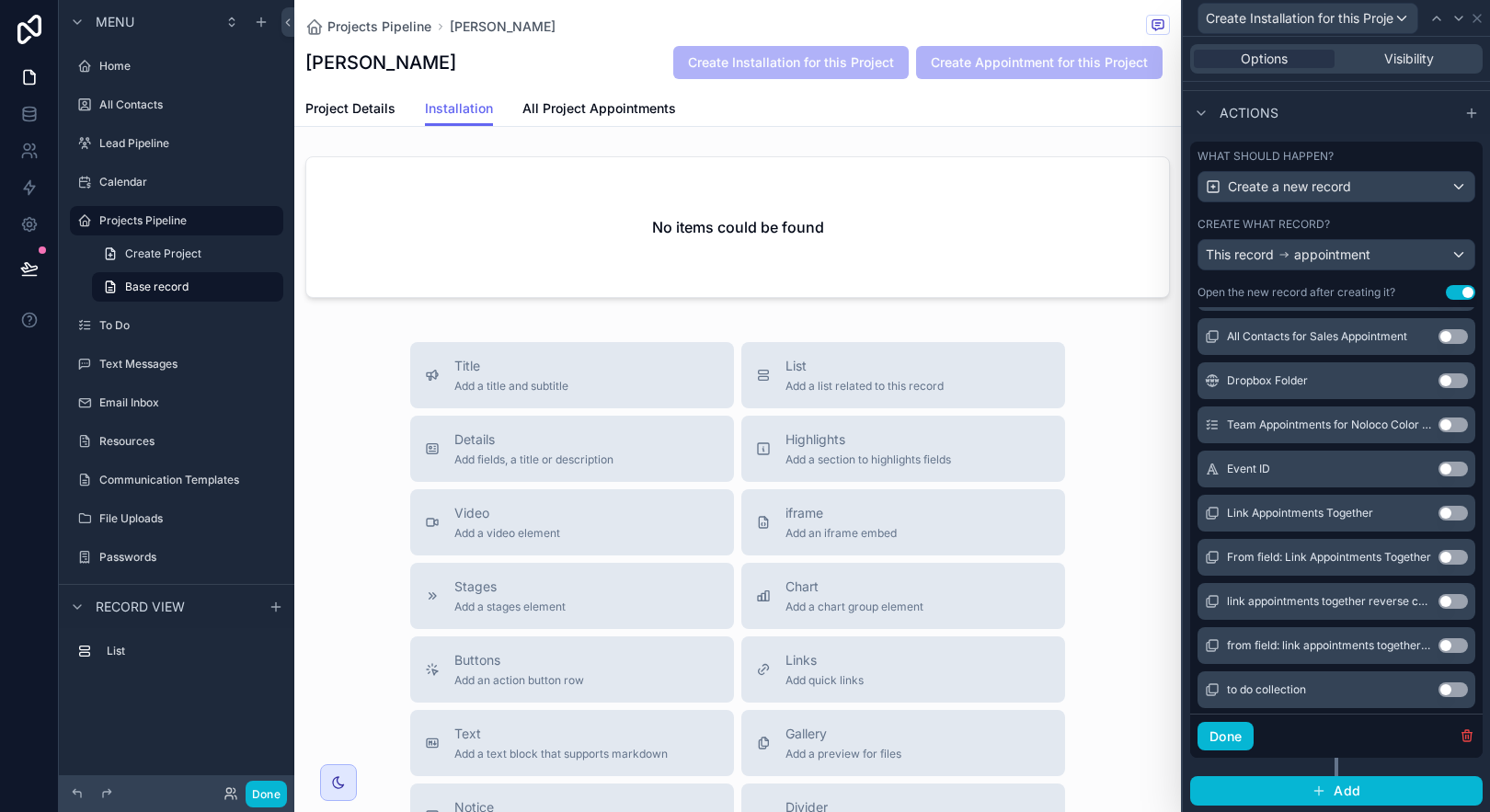
scroll to position [2247, 0]
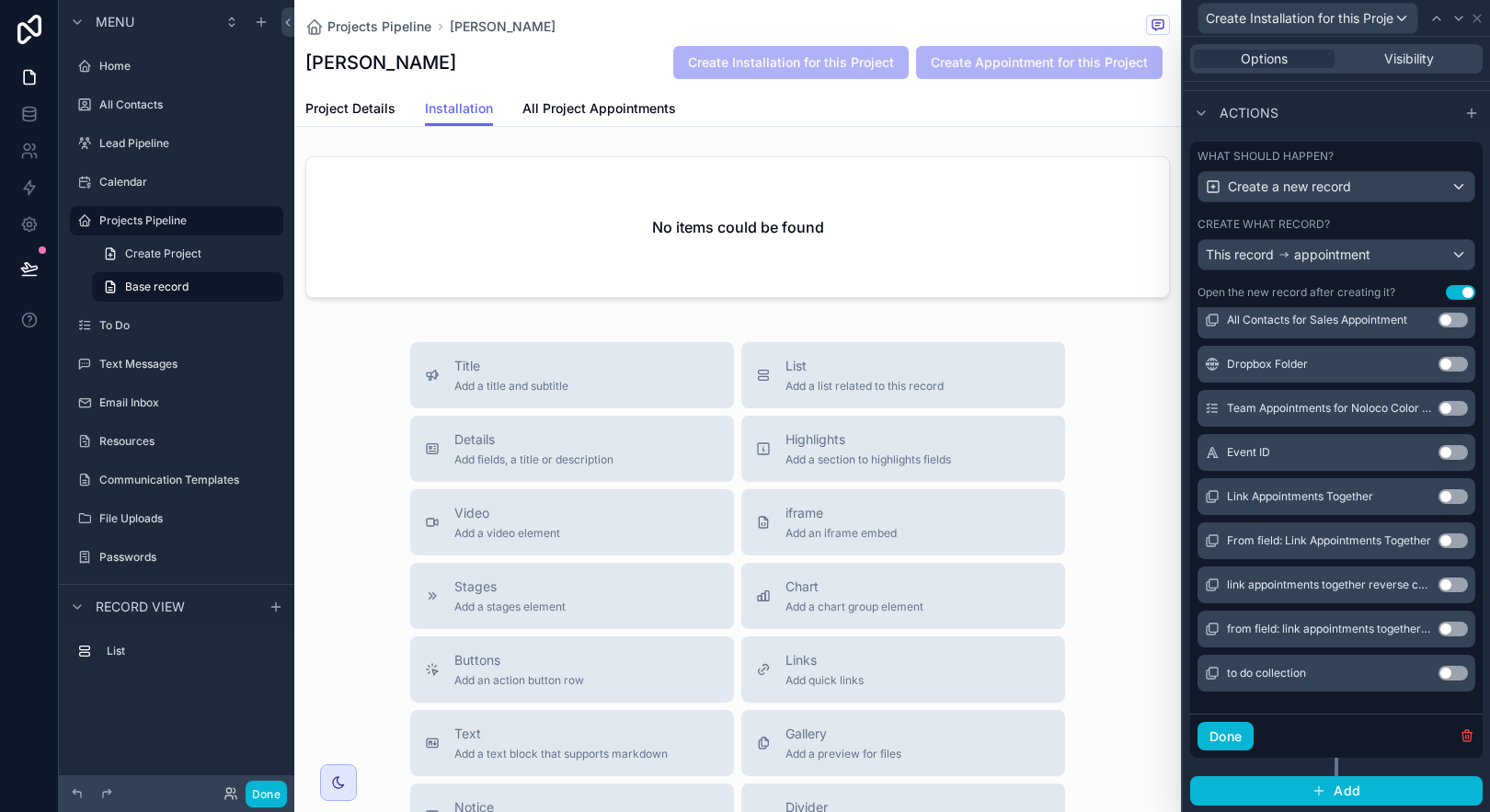
click at [1438, 490] on button "Use setting" at bounding box center [1453, 496] width 29 height 15
click at [1438, 536] on button "Use setting" at bounding box center [1453, 540] width 29 height 15
click at [1438, 581] on button "Use setting" at bounding box center [1453, 584] width 29 height 15
click at [1438, 627] on button "Use setting" at bounding box center [1453, 628] width 29 height 15
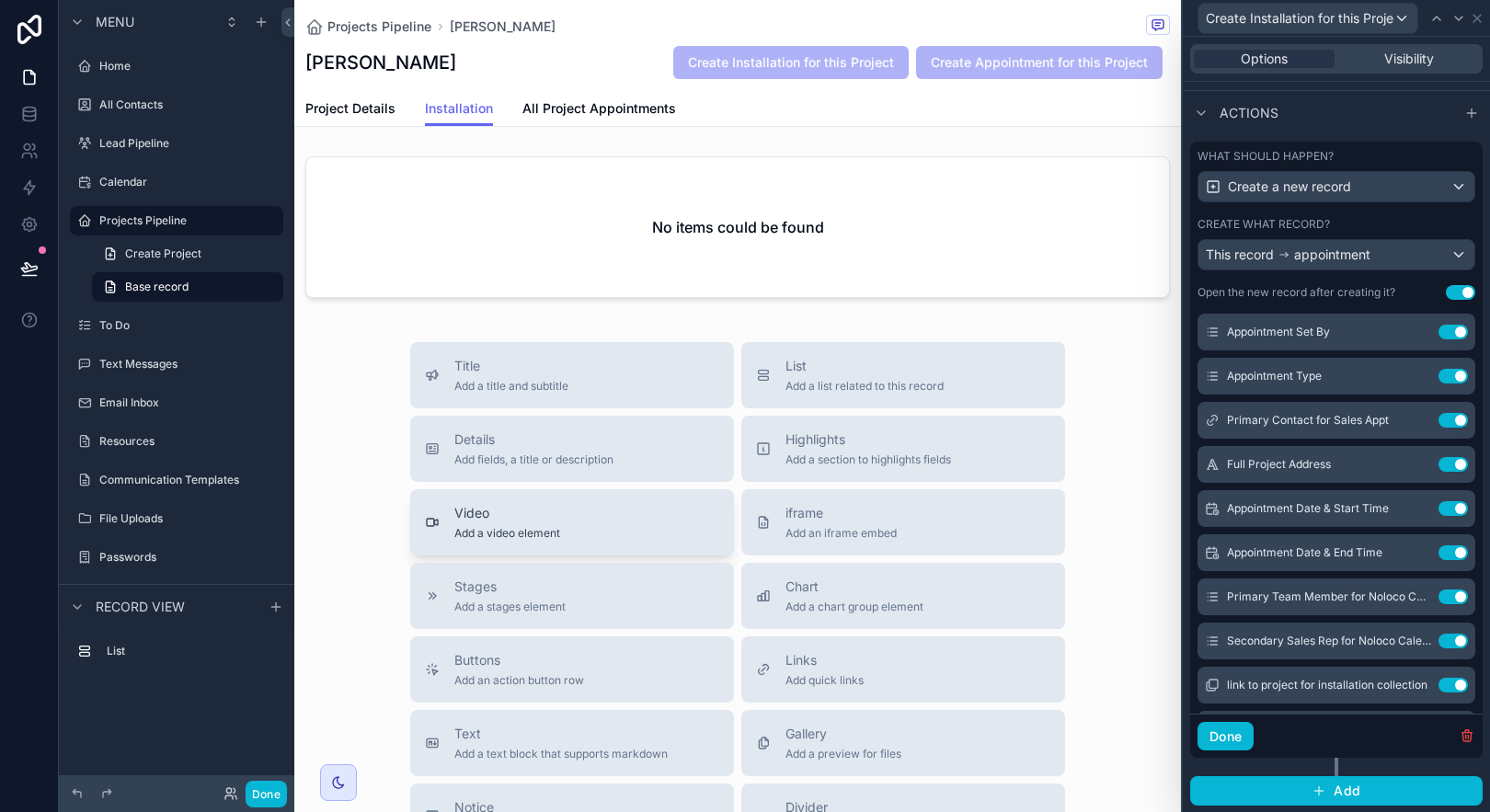
scroll to position [0, 0]
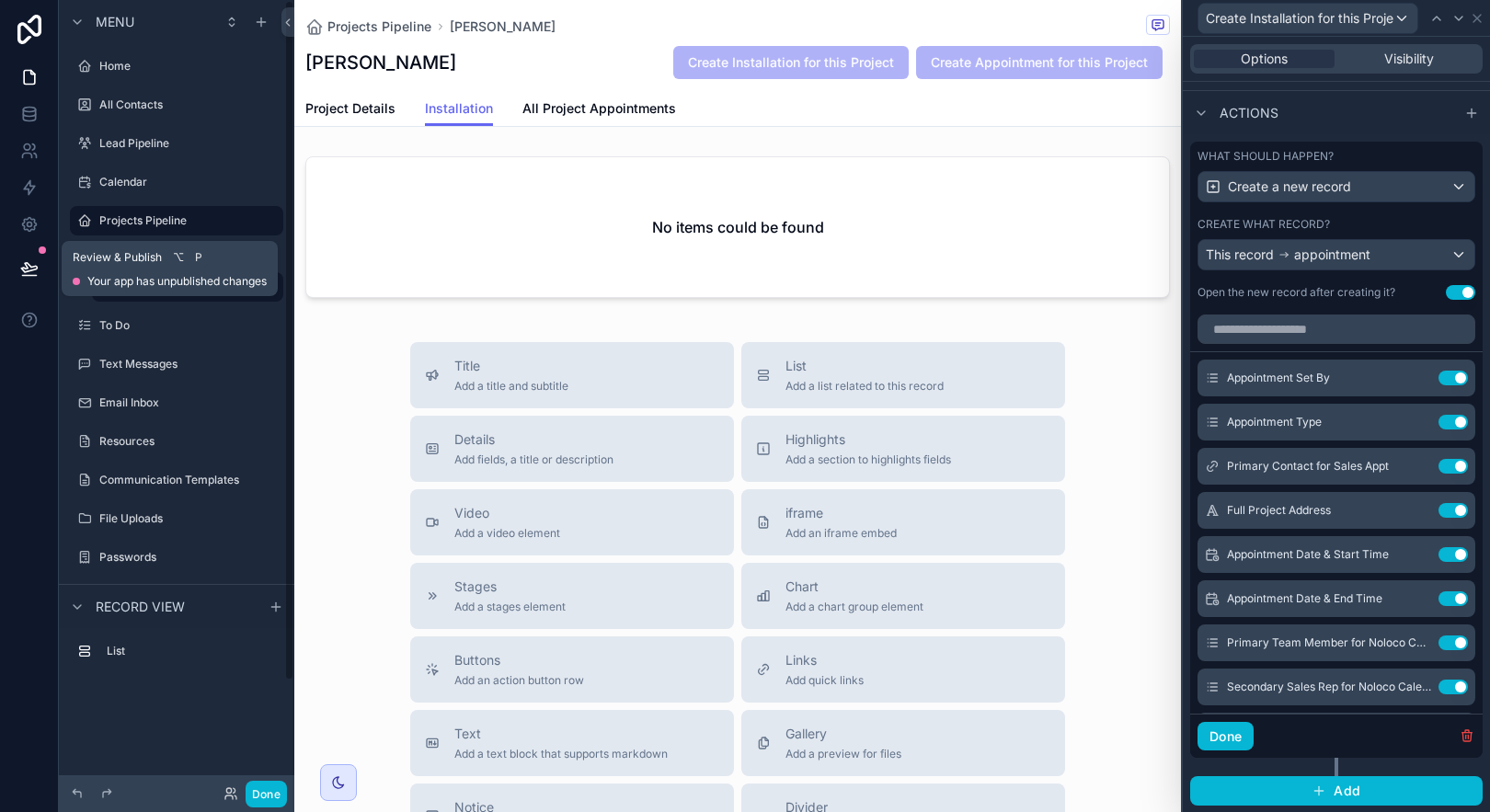
click at [29, 273] on icon at bounding box center [29, 268] width 19 height 18
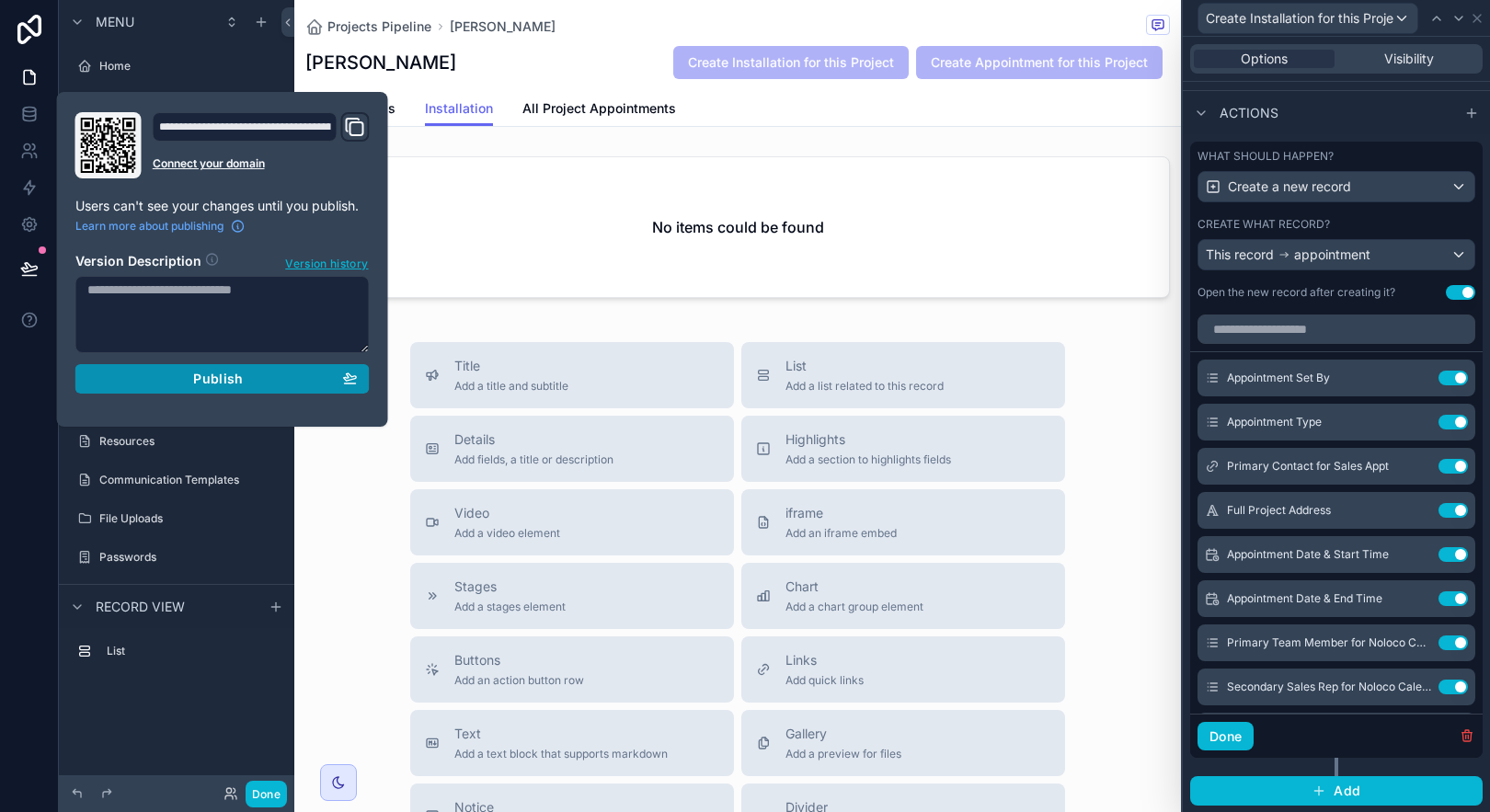
click at [187, 377] on div "Publish" at bounding box center [223, 379] width 271 height 17
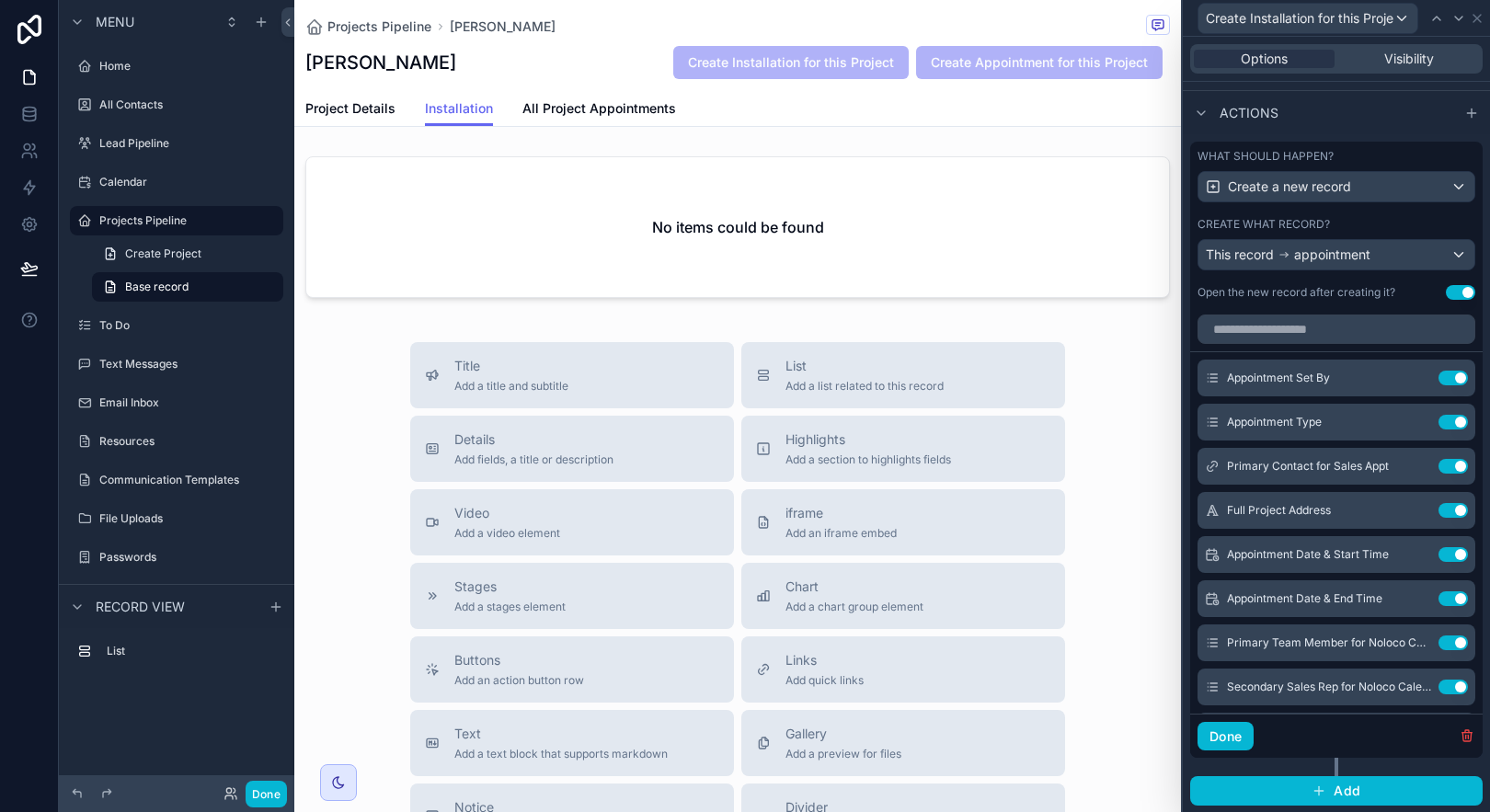
click at [942, 138] on div "Projects Pipeline [PERSON_NAME] [PERSON_NAME] Create Installation for this Proj…" at bounding box center [737, 572] width 886 height 1144
click at [271, 784] on button "Done" at bounding box center [266, 794] width 42 height 26
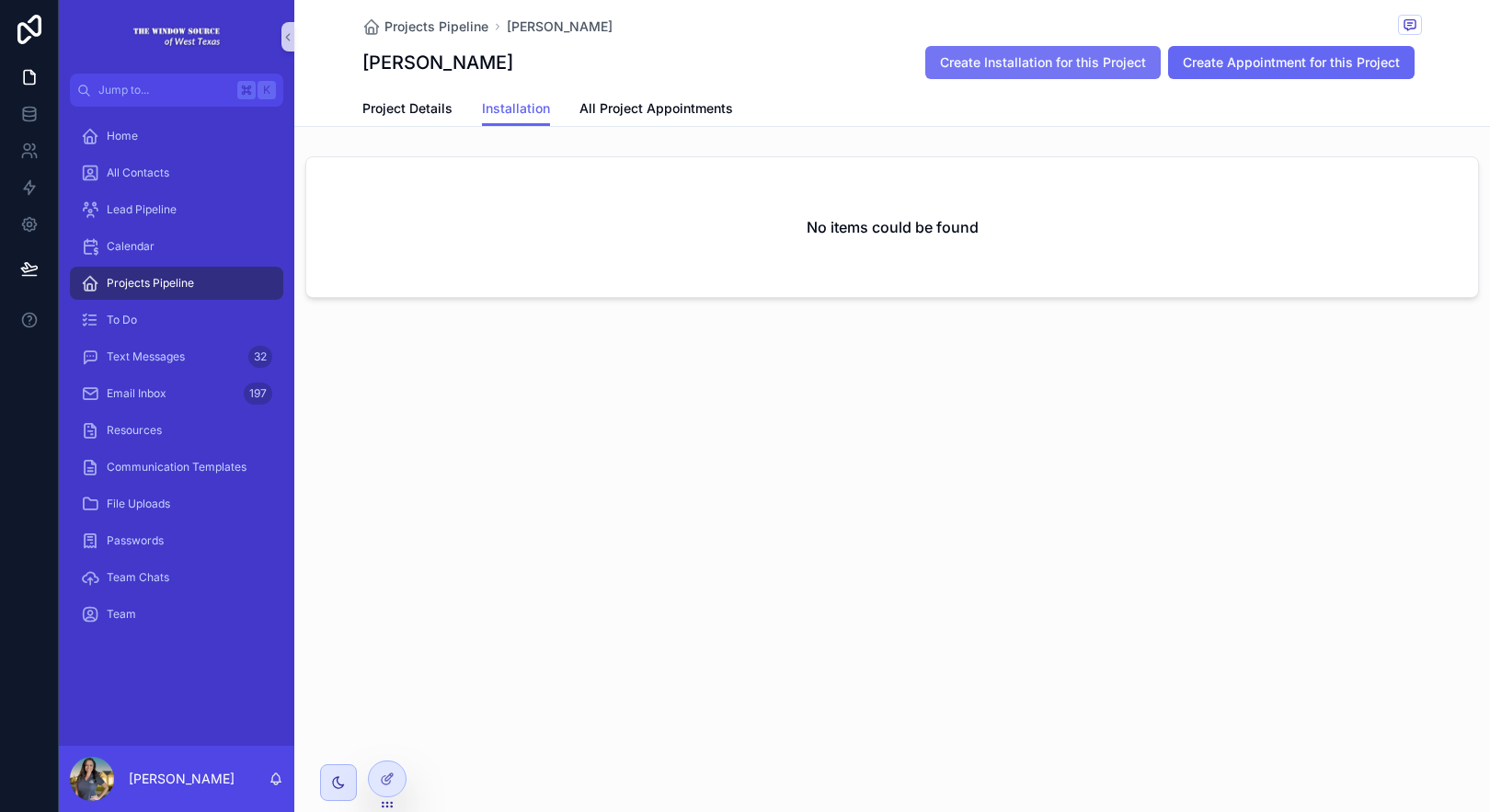
click at [1002, 50] on button "Create Installation for this Project" at bounding box center [1043, 62] width 236 height 33
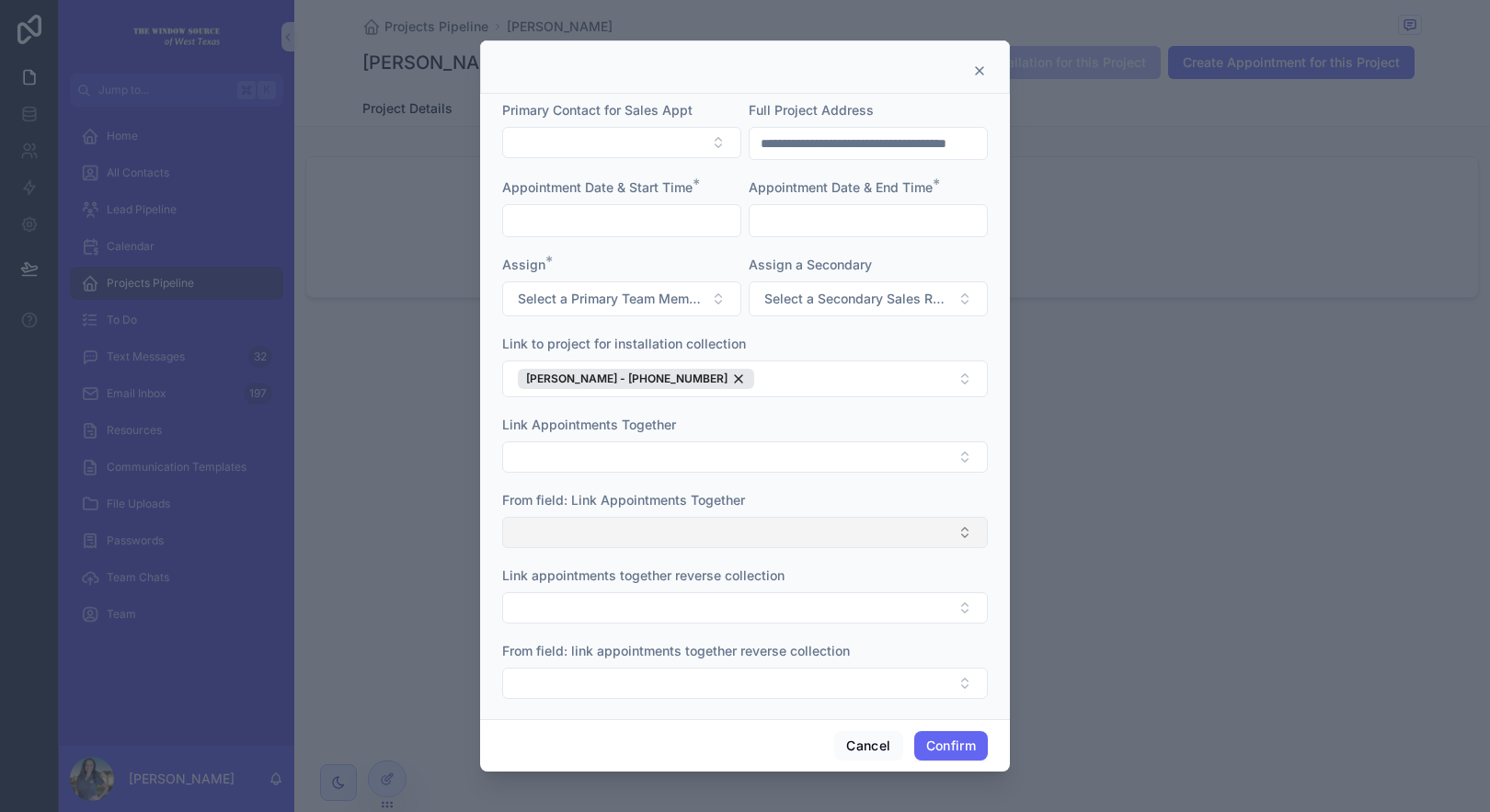
scroll to position [92, 0]
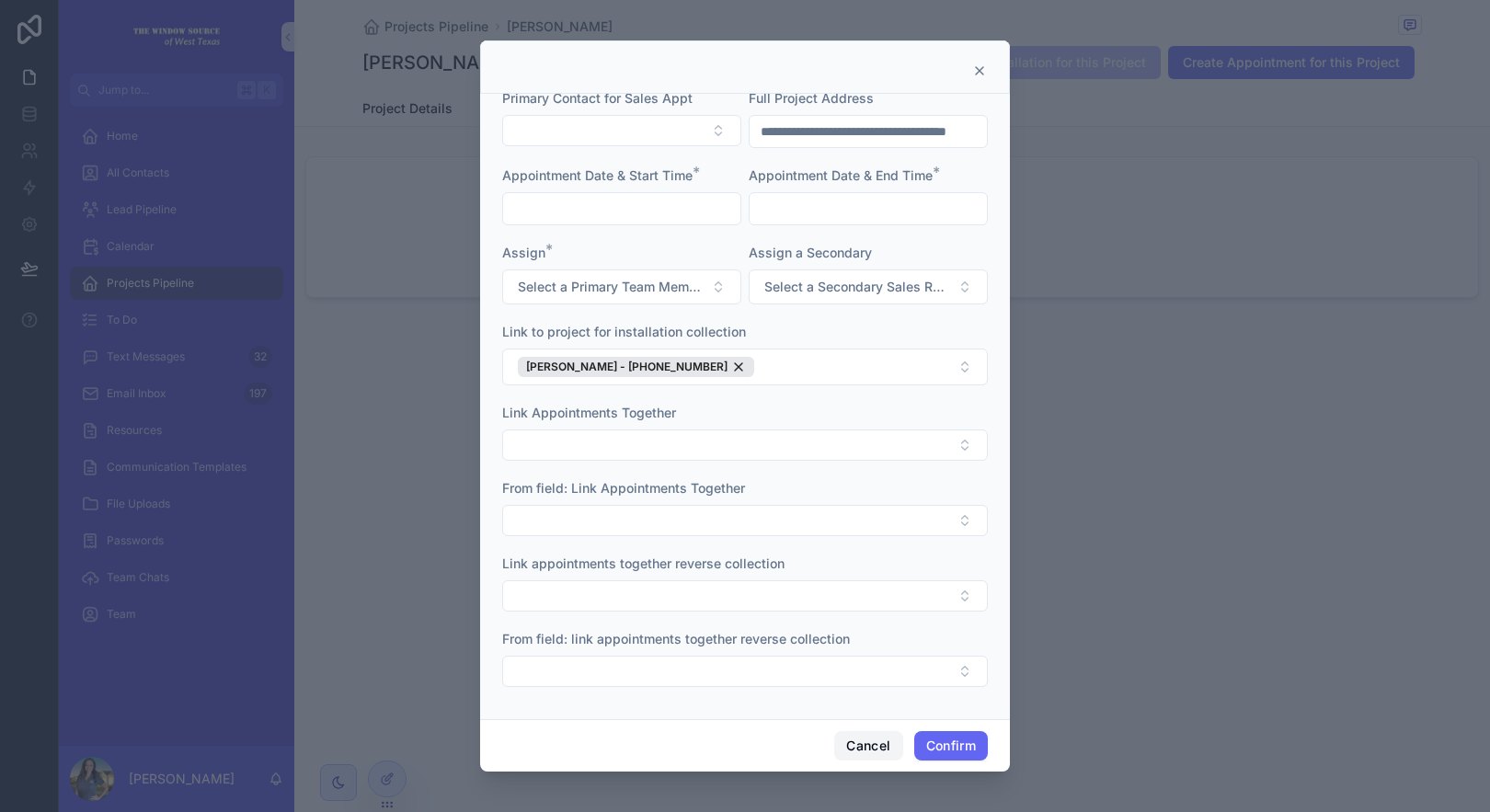
click at [883, 739] on button "Cancel" at bounding box center [869, 746] width 68 height 29
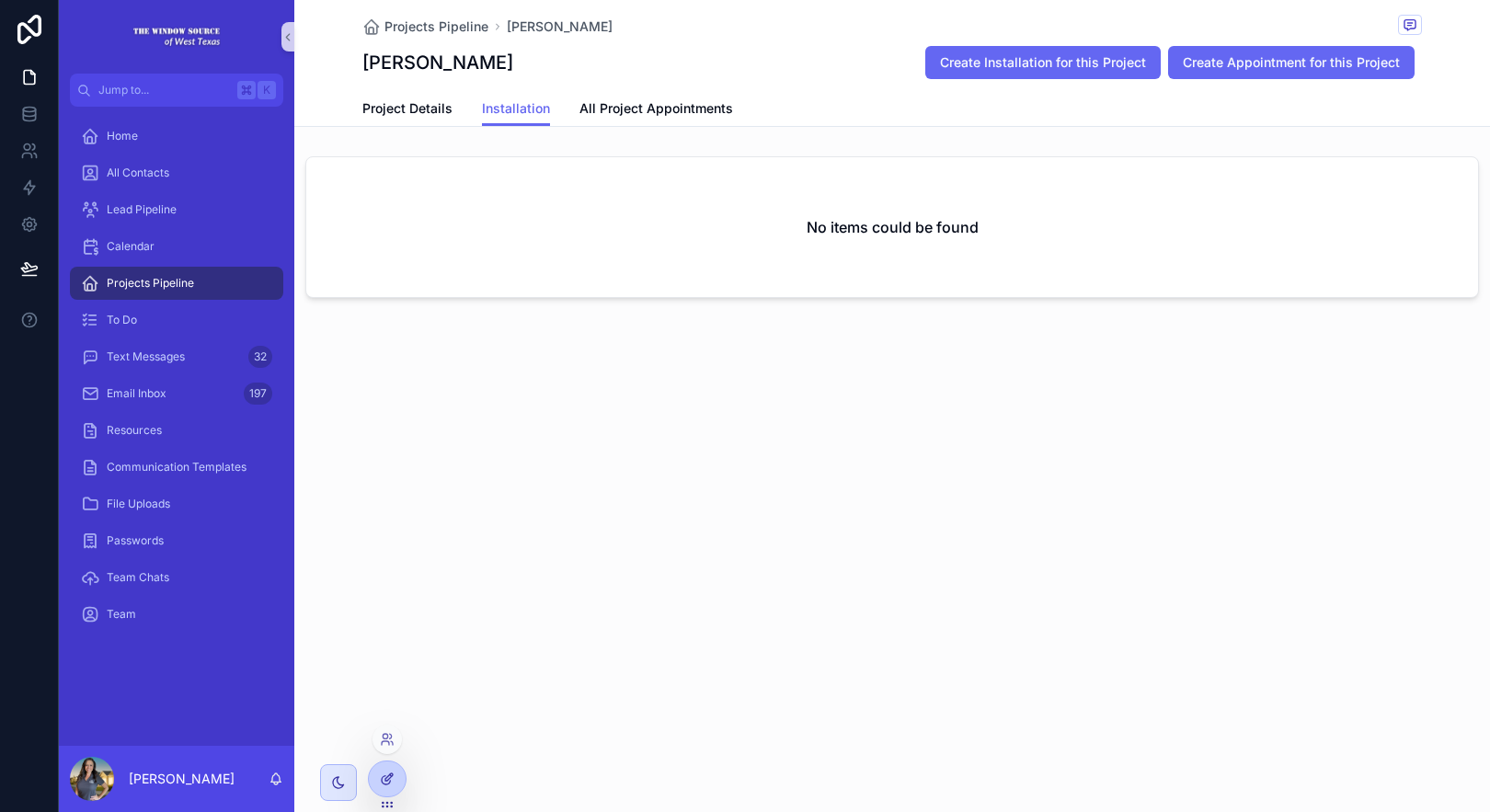
click at [380, 781] on icon at bounding box center [387, 778] width 15 height 15
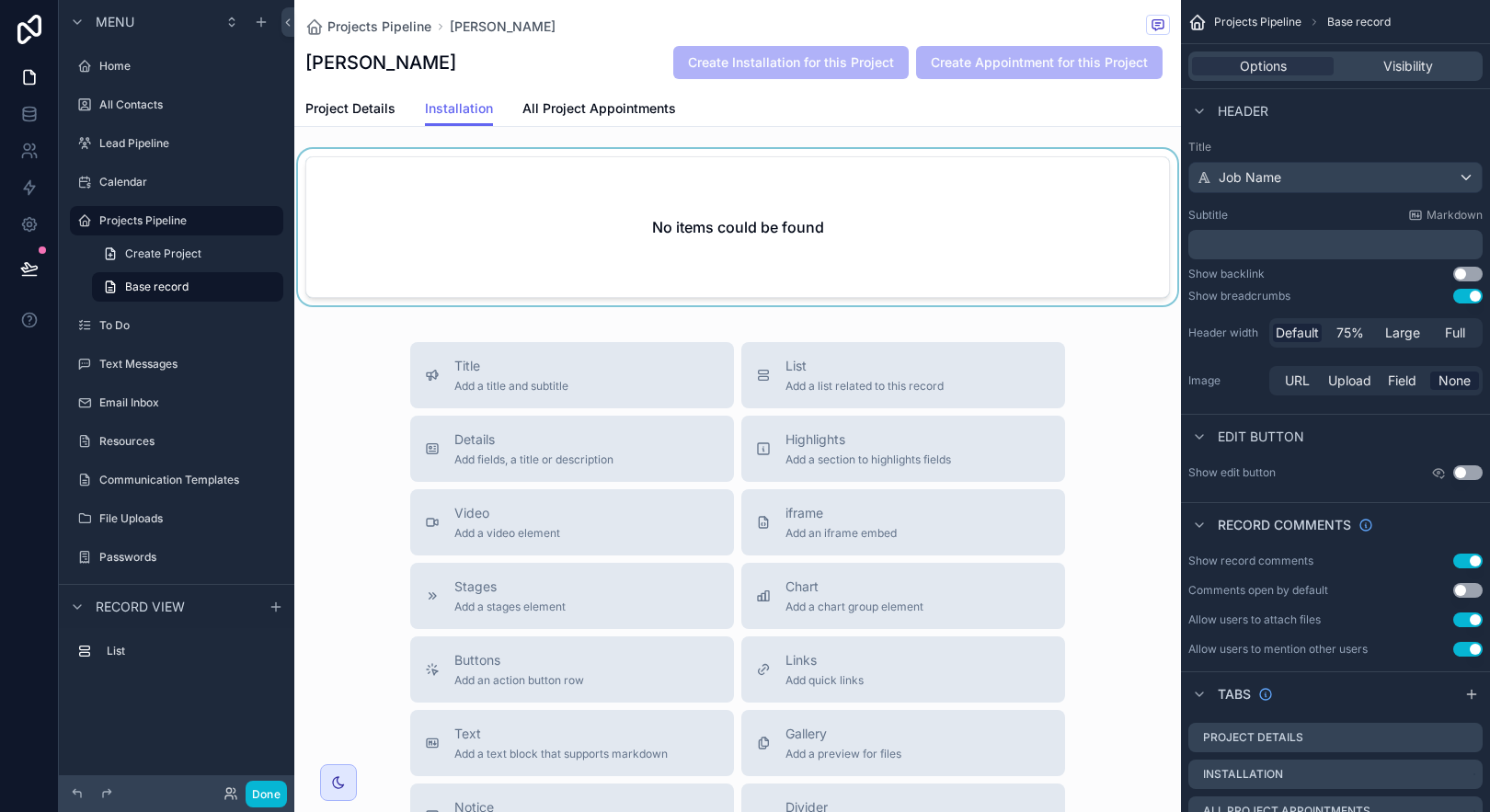
click at [976, 273] on div "scrollable content" at bounding box center [737, 231] width 886 height 164
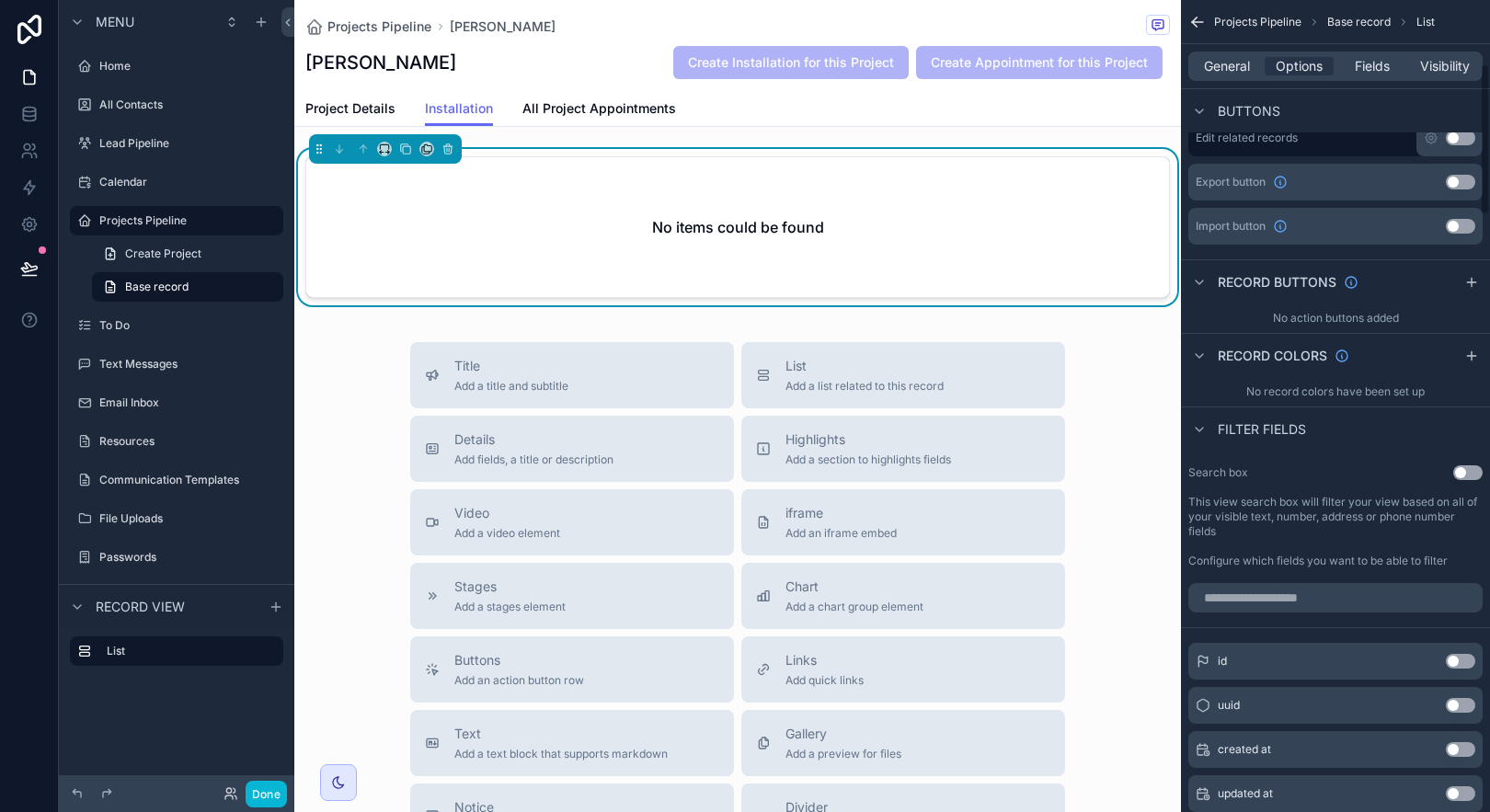
scroll to position [343, 0]
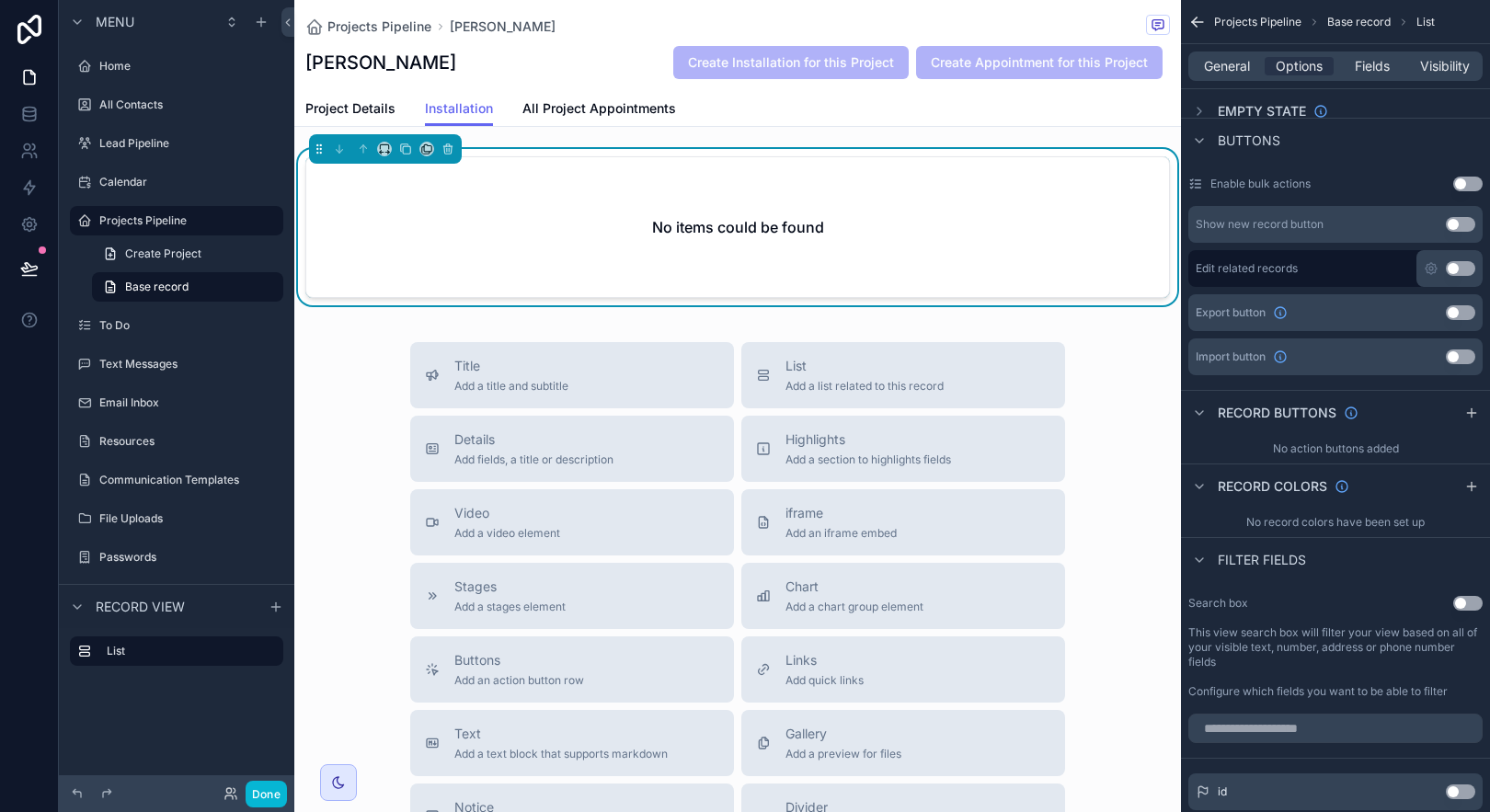
click at [601, 90] on div "Projects Pipeline [PERSON_NAME] [PERSON_NAME] Create Installation for this Proj…" at bounding box center [738, 46] width 865 height 92
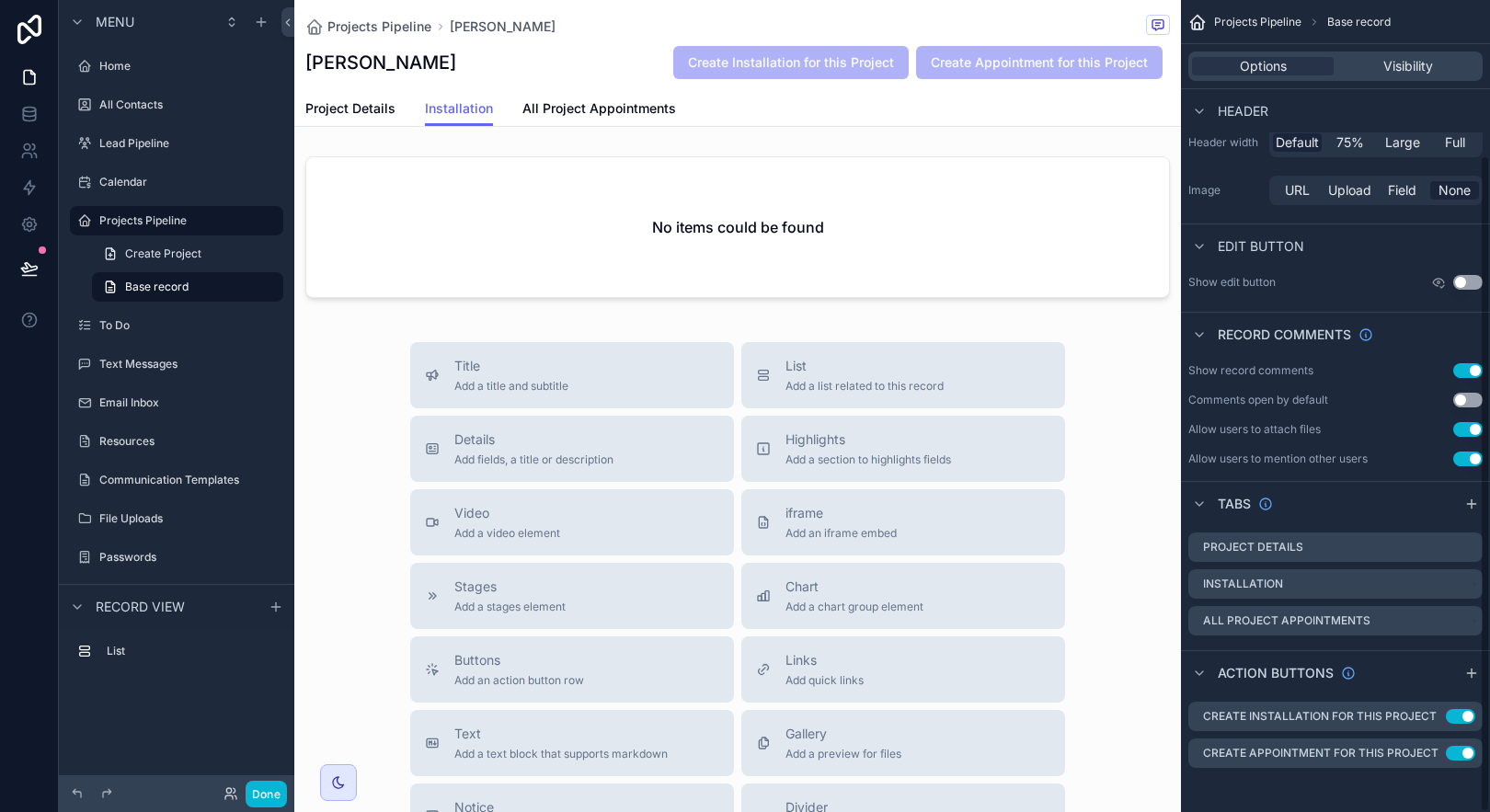
scroll to position [191, 0]
click at [1428, 714] on icon "scrollable content" at bounding box center [1431, 716] width 15 height 15
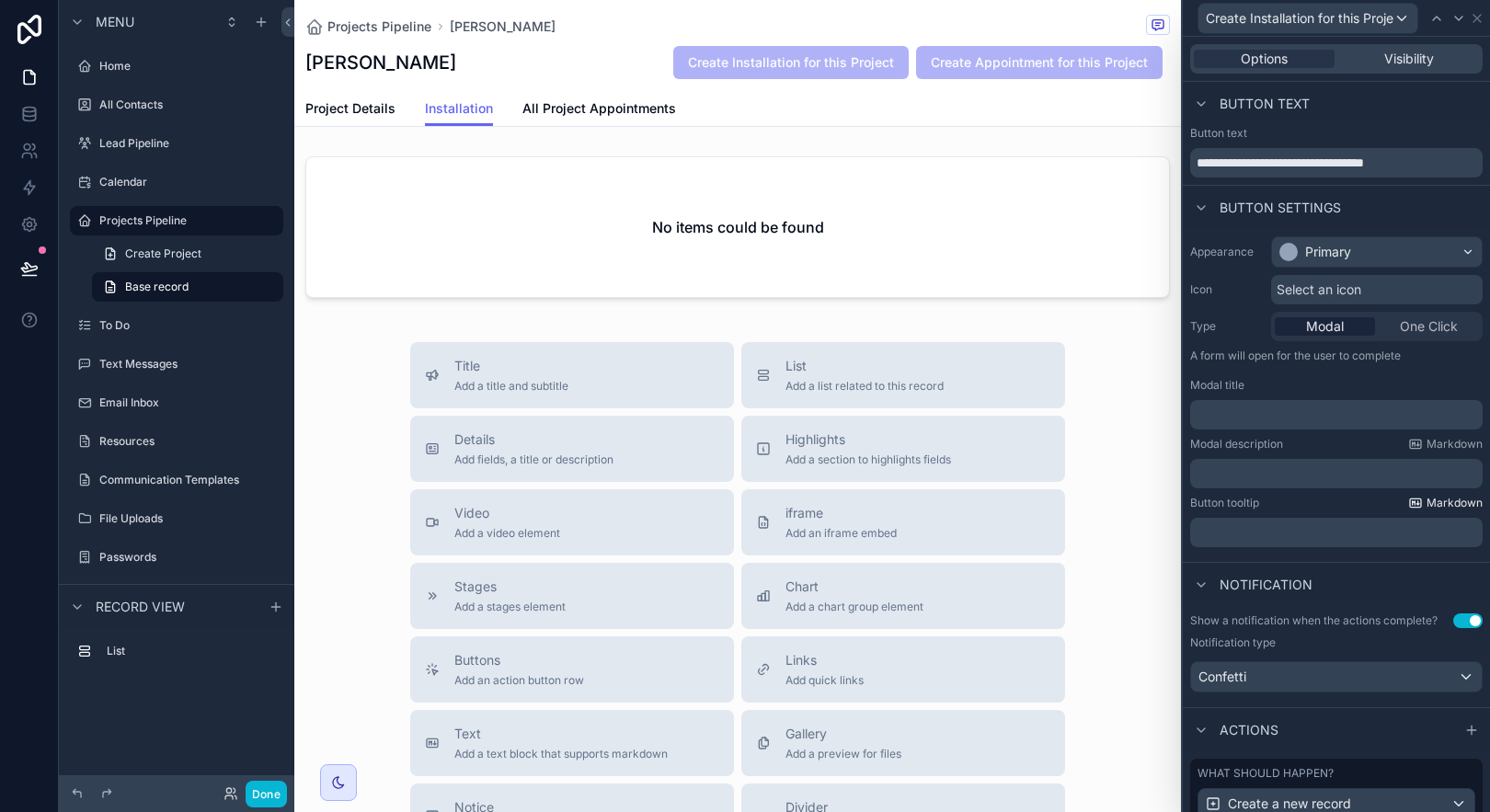
scroll to position [166, 0]
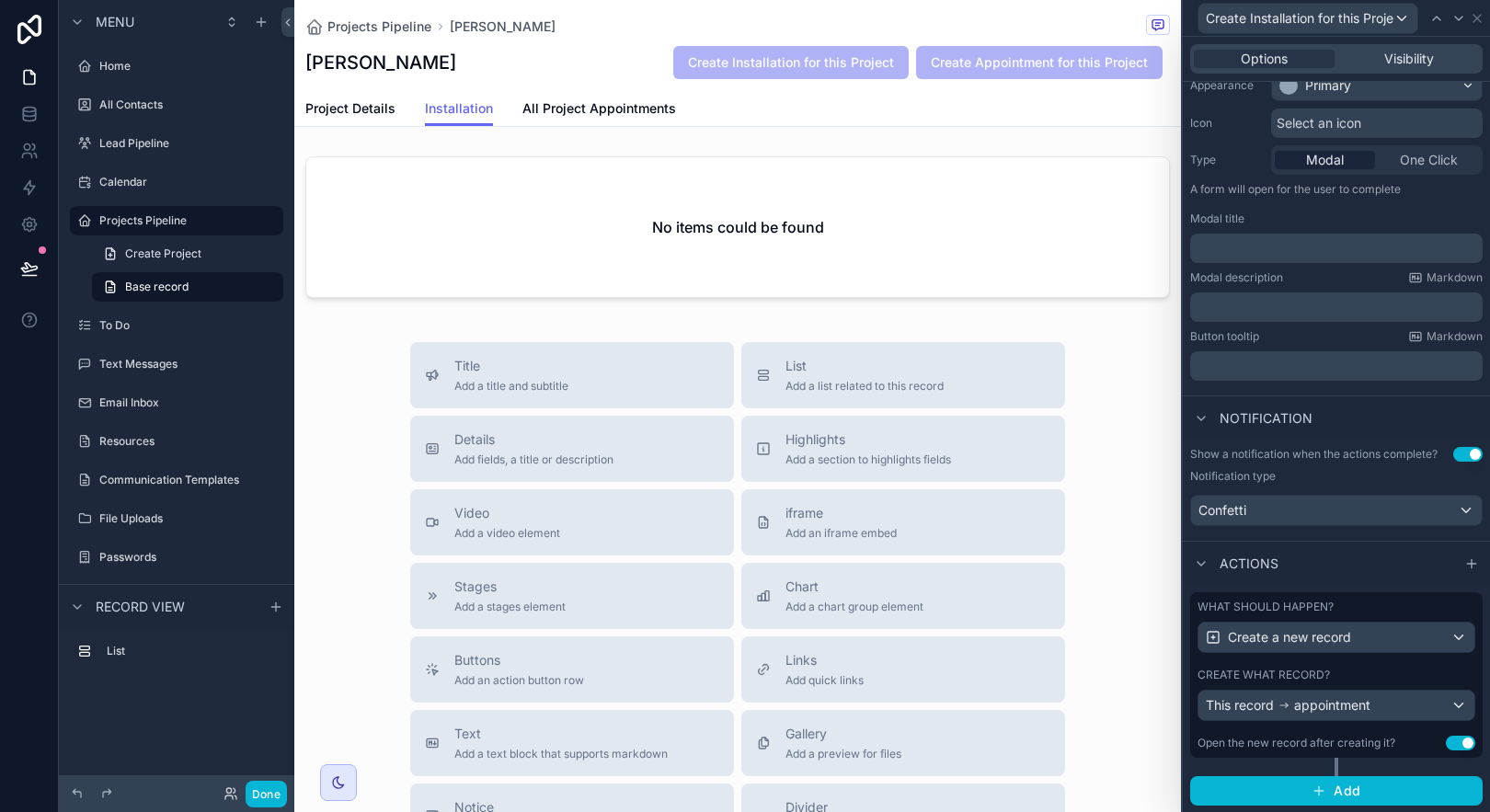
click at [1392, 673] on div "Create what record?" at bounding box center [1336, 675] width 278 height 15
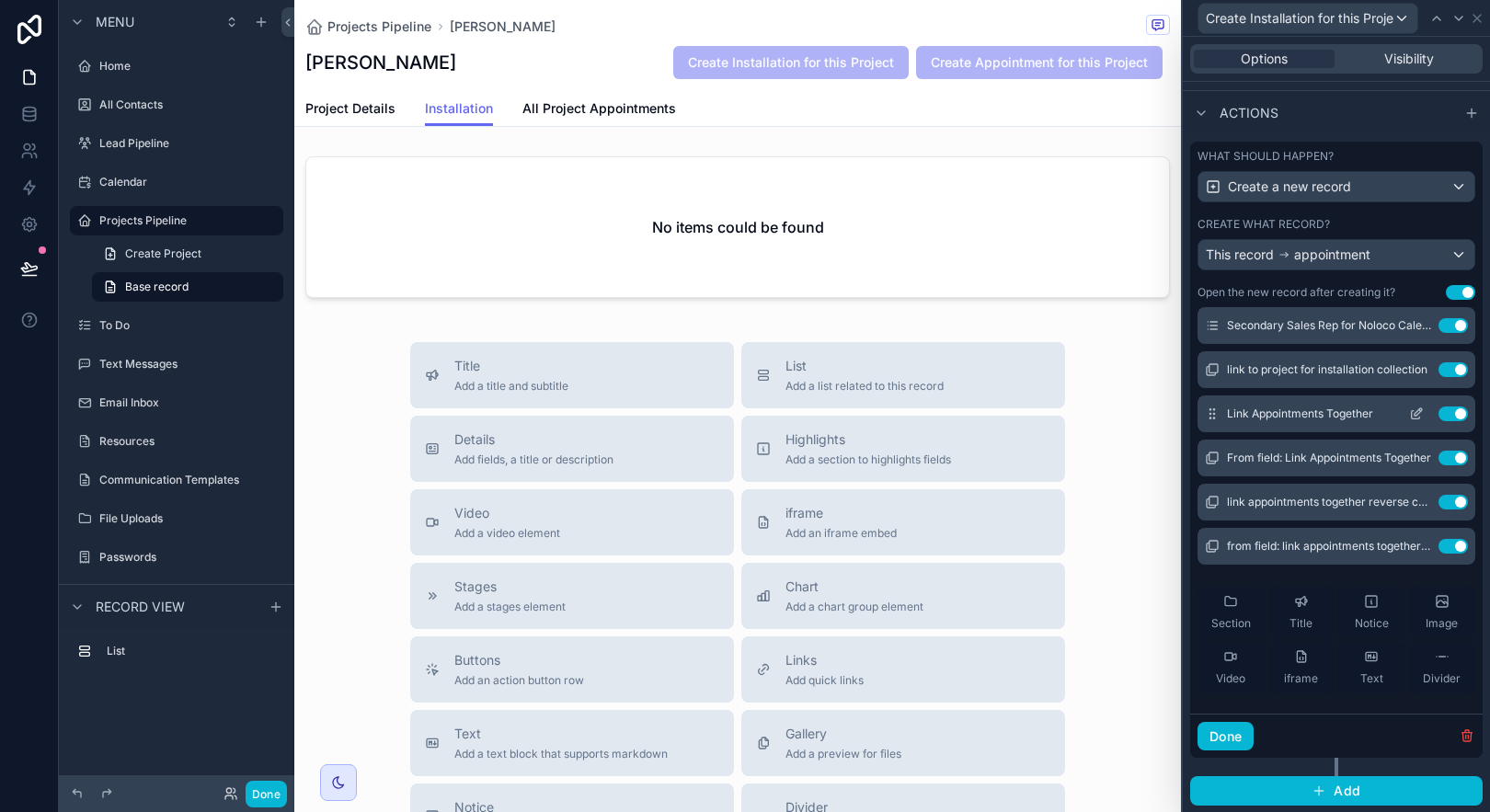
scroll to position [360, 0]
click at [1409, 410] on icon at bounding box center [1416, 414] width 15 height 15
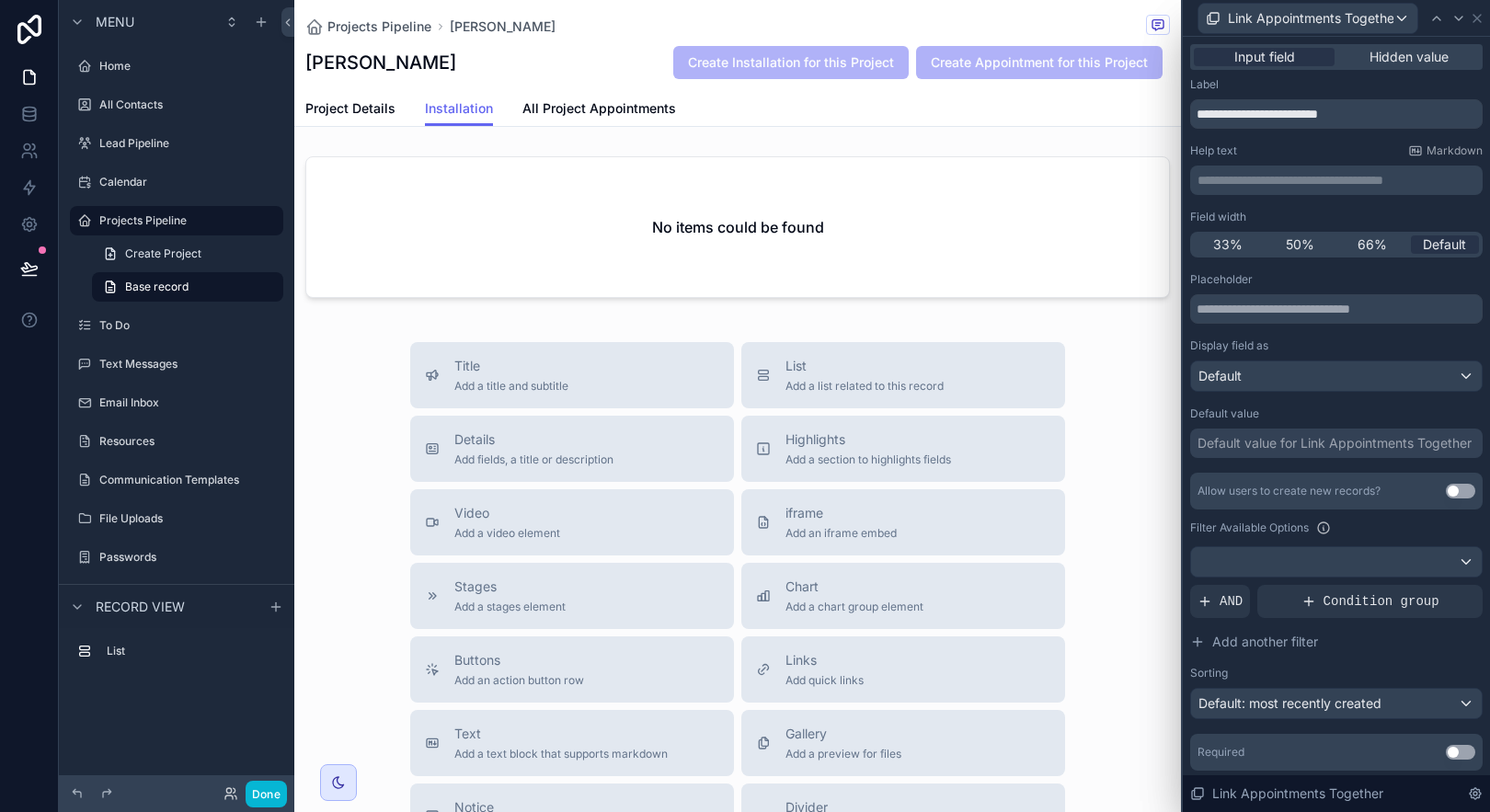
click at [1326, 444] on div "Default value for Link Appointments Together" at bounding box center [1334, 443] width 274 height 18
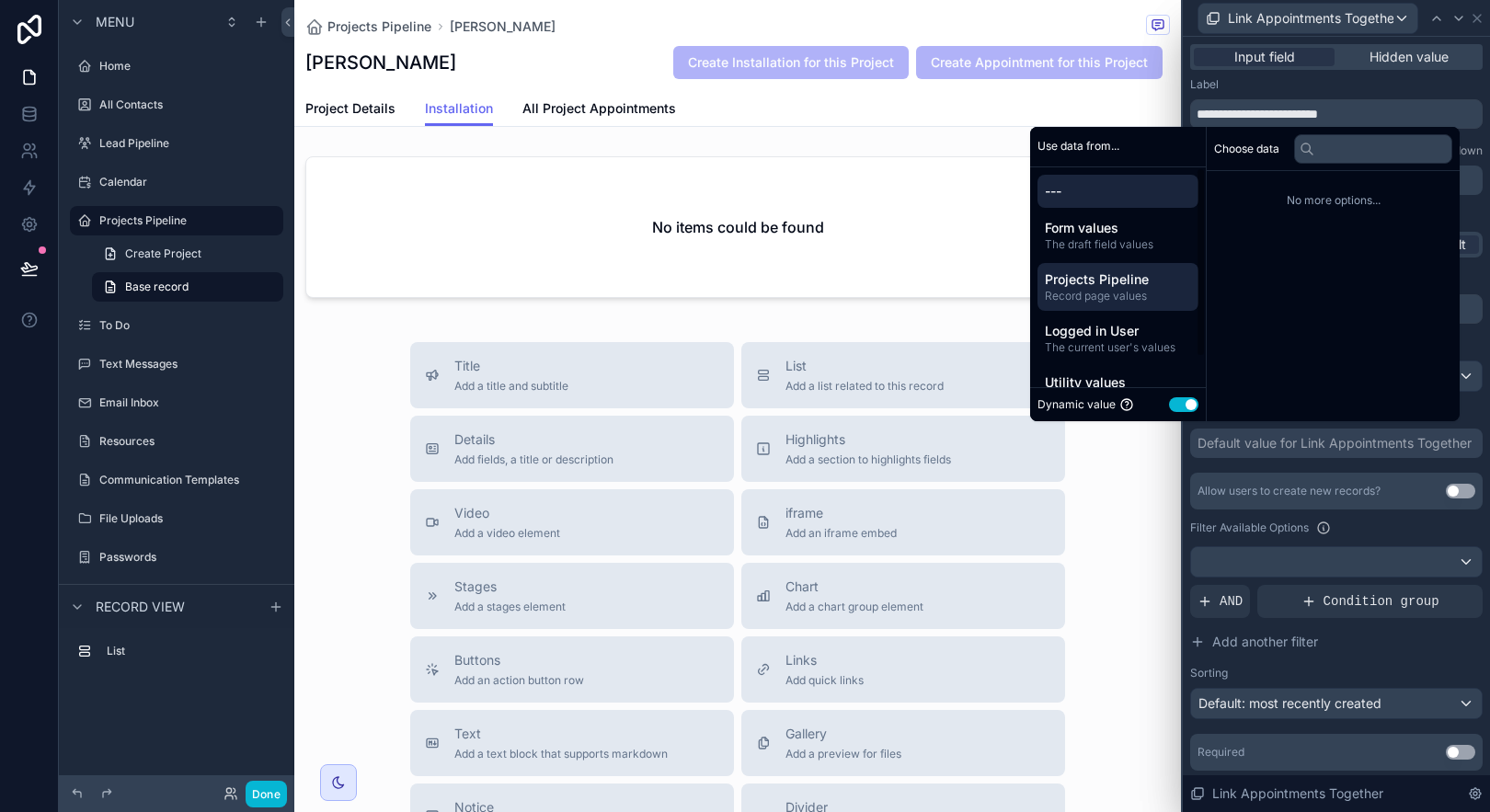
click at [1123, 285] on span "Projects Pipeline" at bounding box center [1118, 279] width 146 height 18
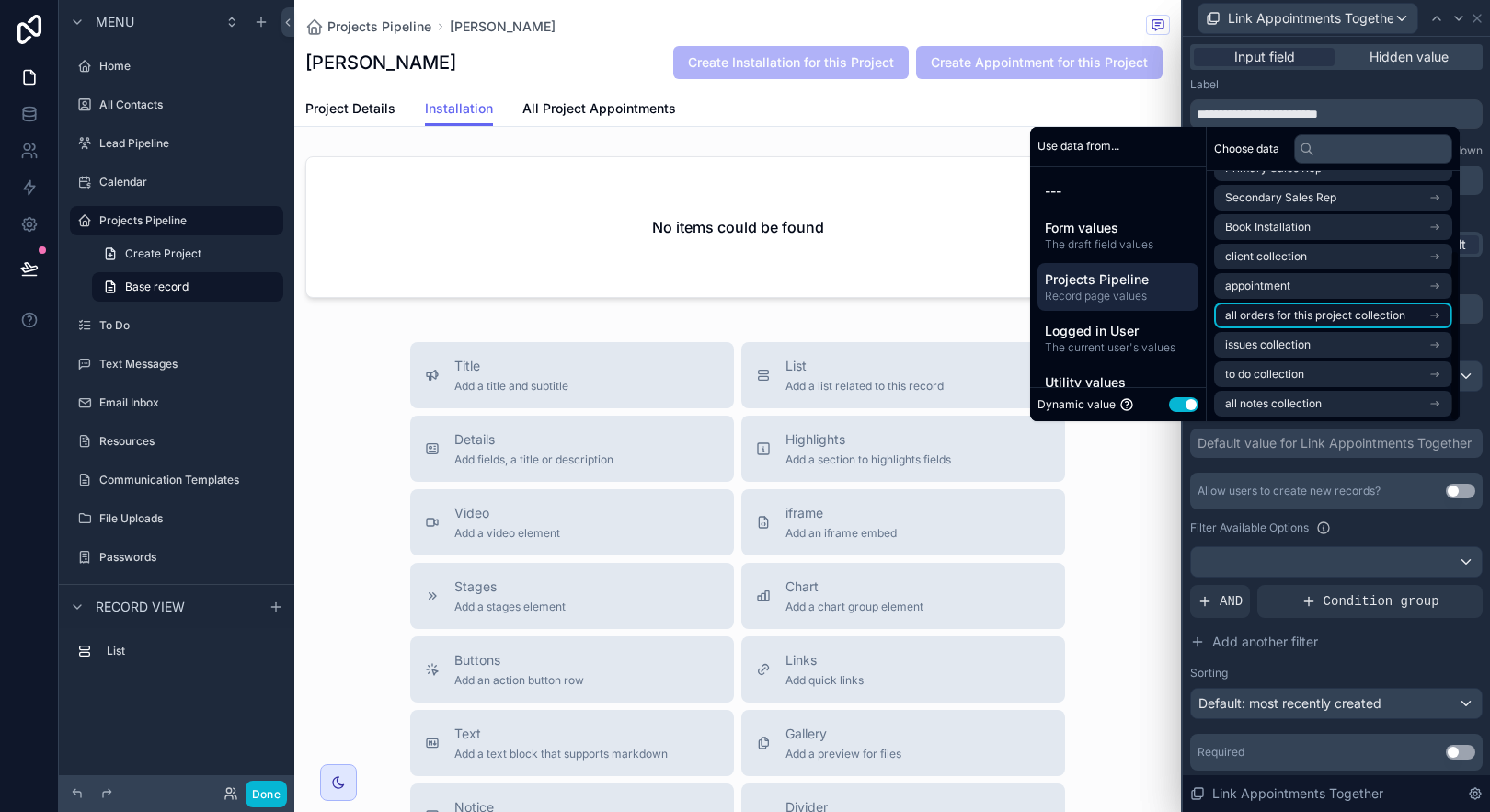
scroll to position [114, 0]
click at [1297, 276] on li "appointment" at bounding box center [1333, 283] width 239 height 25
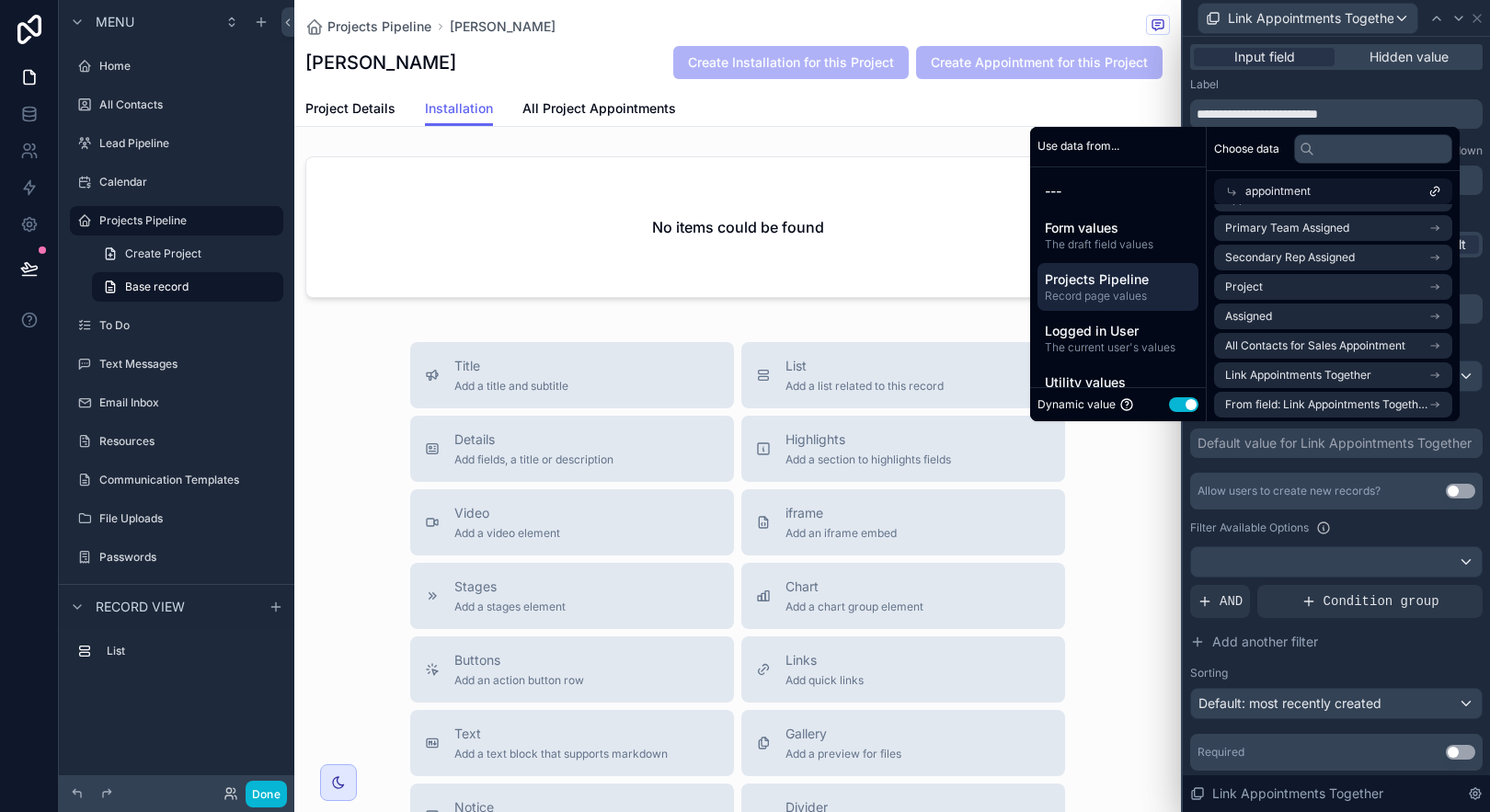
click at [1225, 187] on icon at bounding box center [1231, 191] width 13 height 13
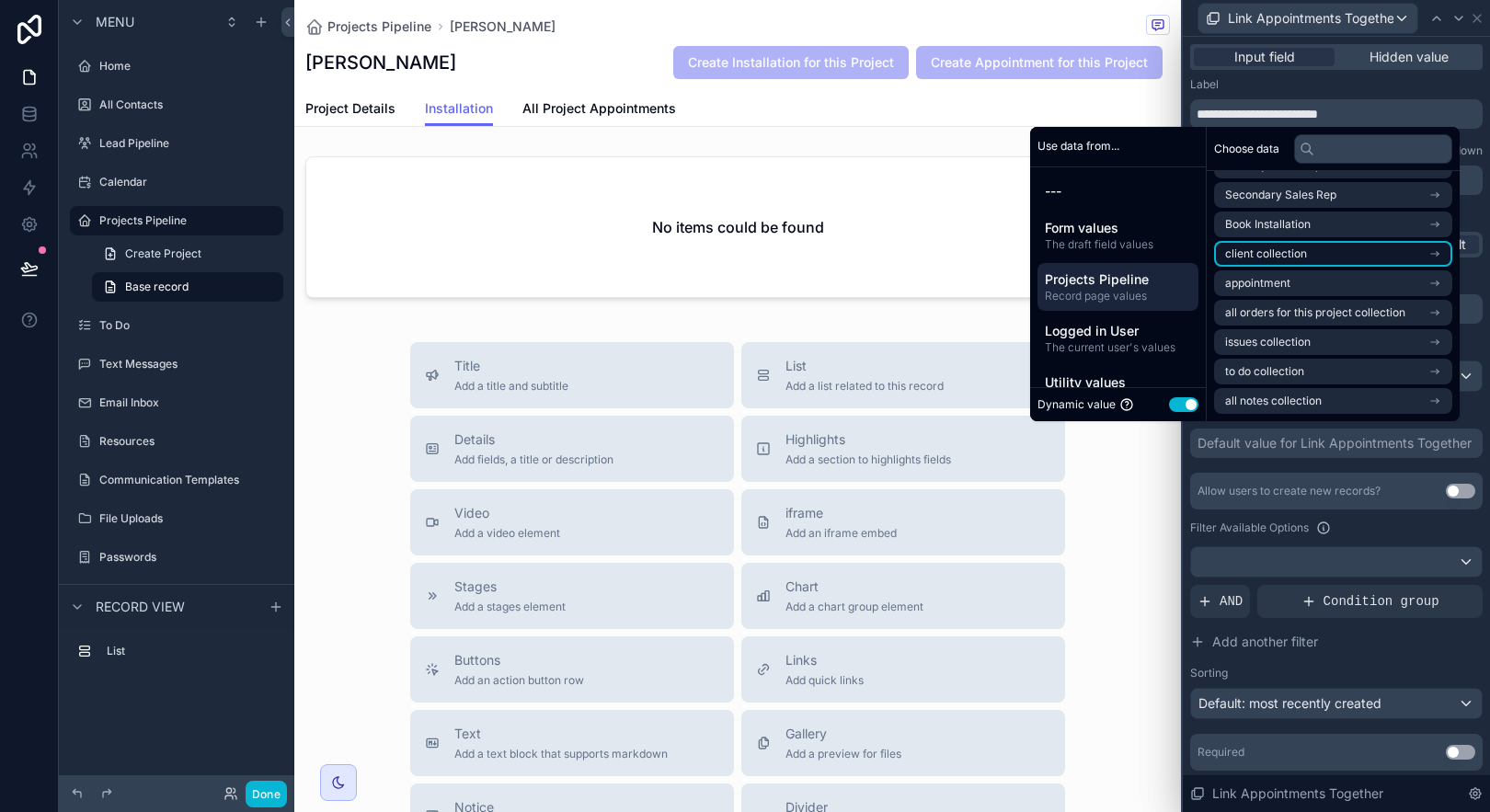
click at [1284, 256] on span "client collection" at bounding box center [1266, 253] width 82 height 15
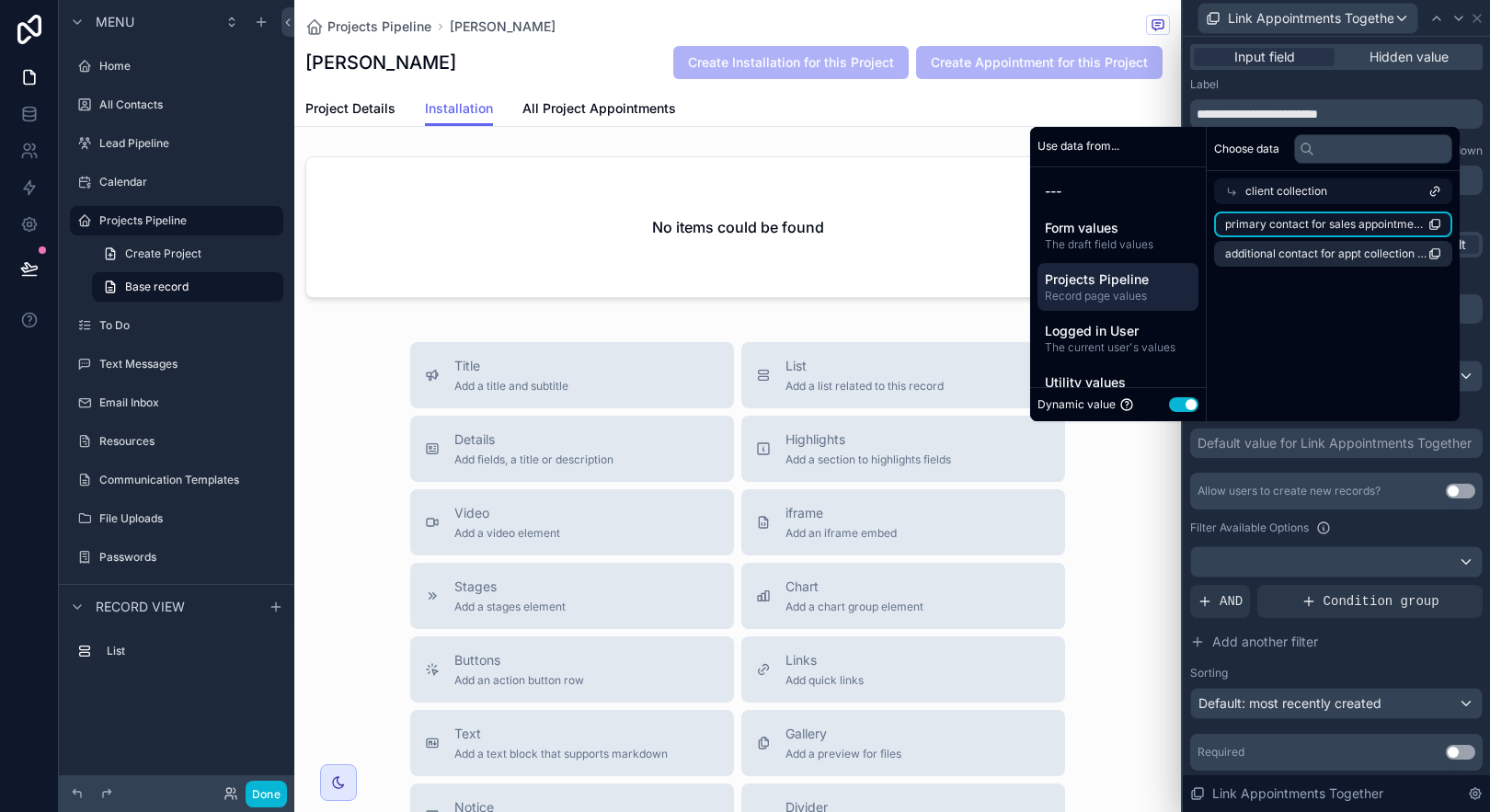
click at [1309, 228] on span "primary contact for sales appointment collection (list)" at bounding box center [1326, 224] width 204 height 15
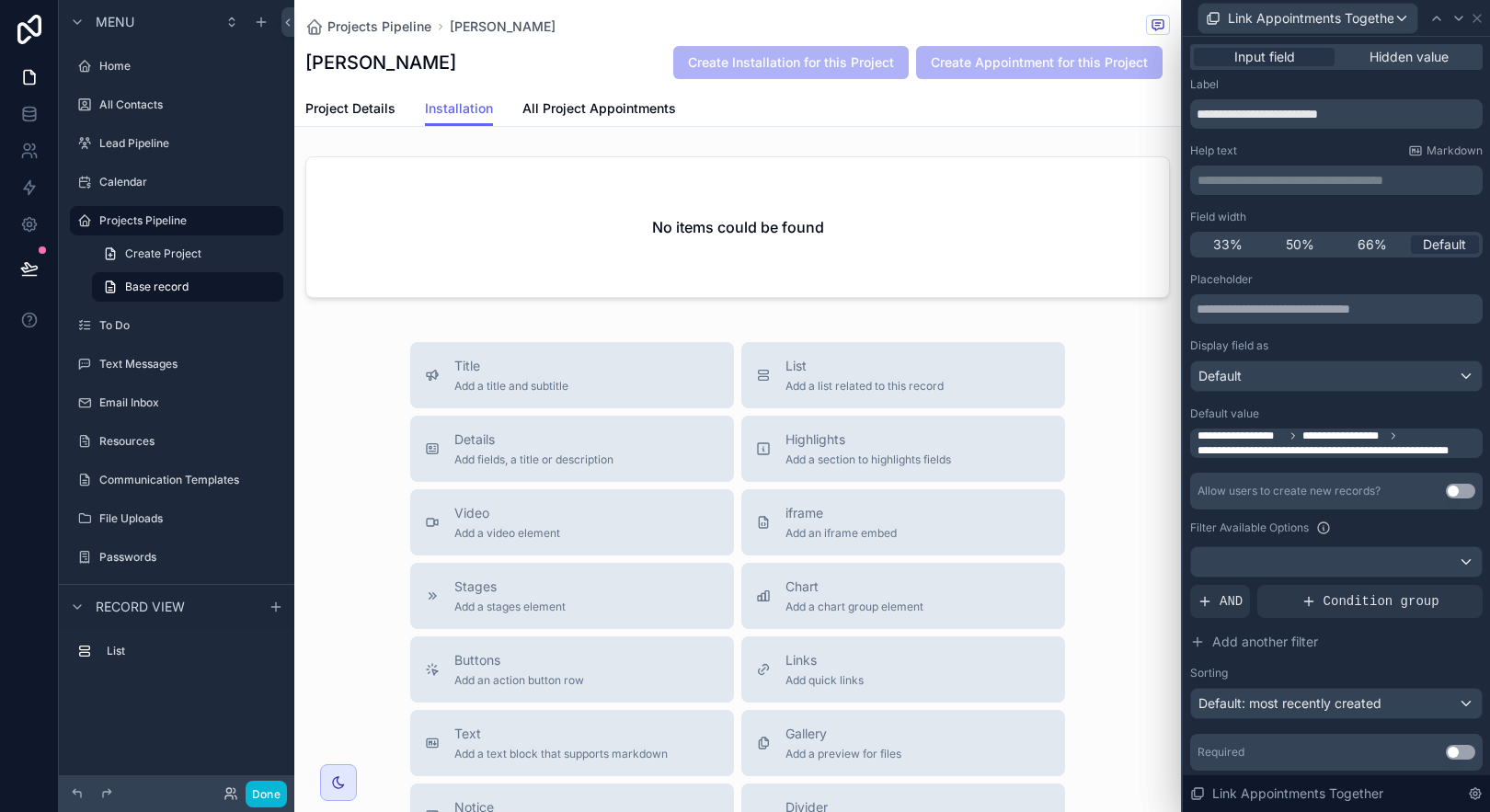
click at [1383, 520] on div "Filter Available Options" at bounding box center [1336, 528] width 292 height 22
click at [30, 269] on icon at bounding box center [29, 268] width 19 height 18
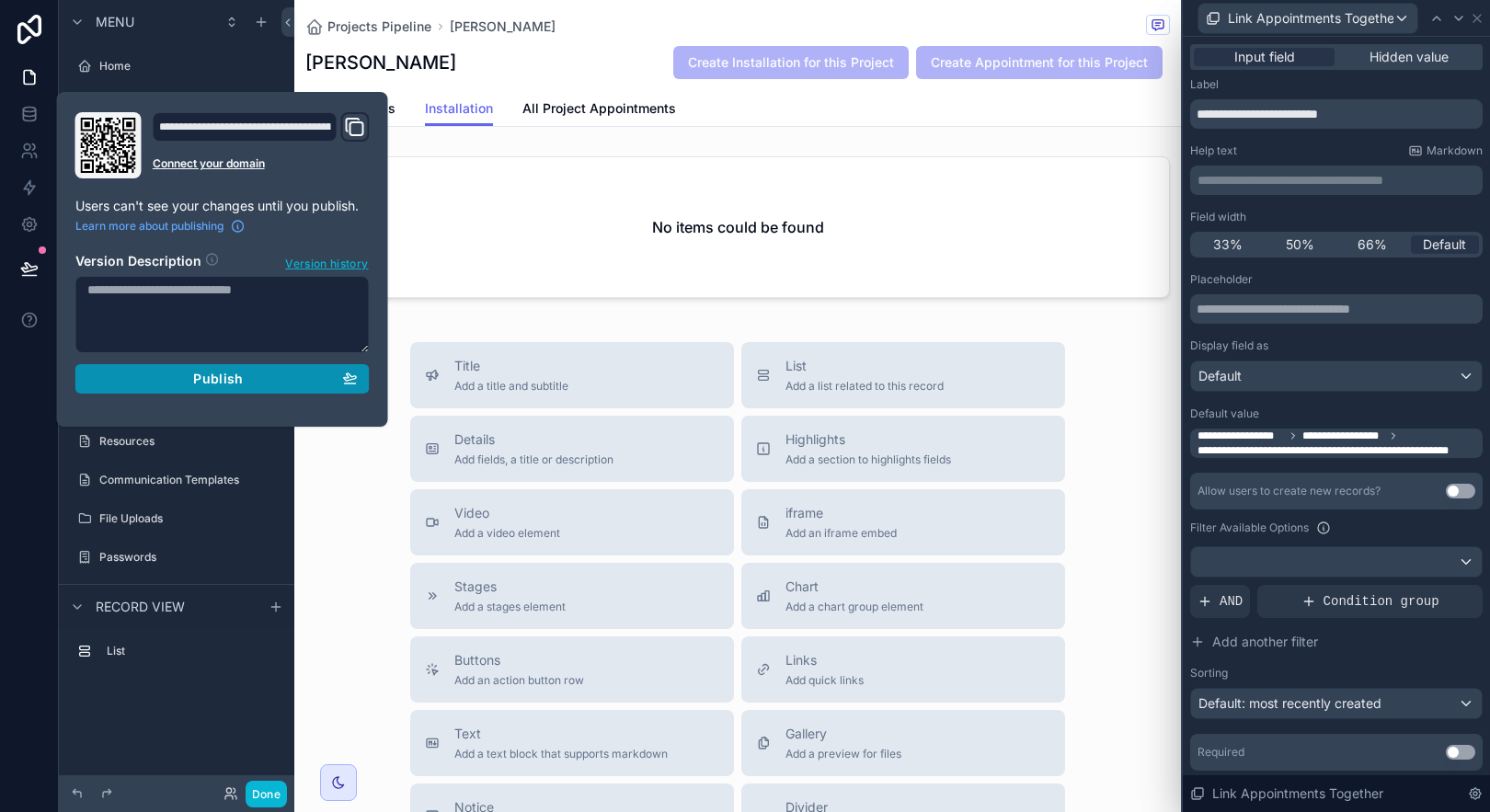
click at [191, 387] on div "Publish" at bounding box center [223, 379] width 271 height 17
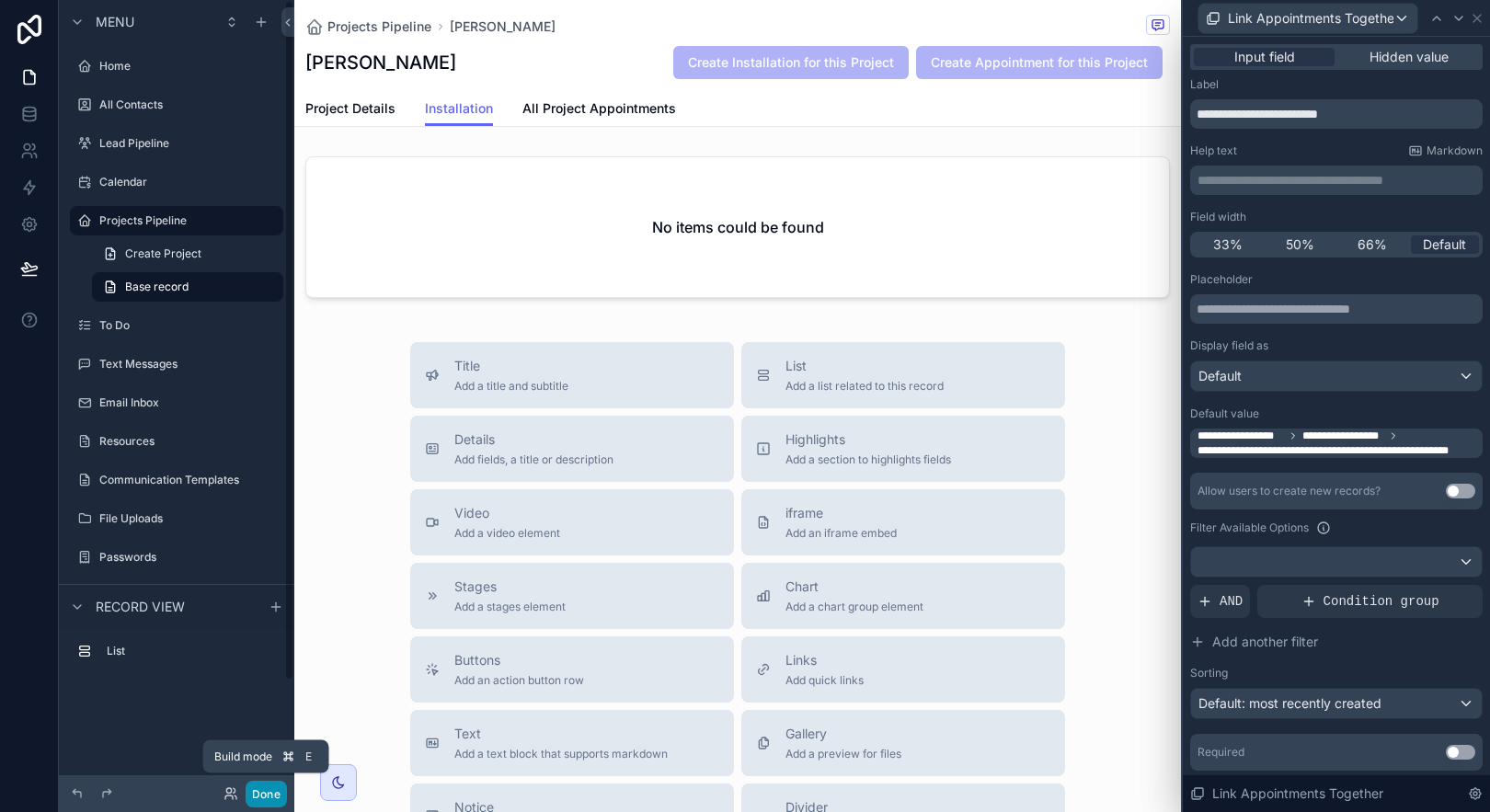
click at [274, 787] on button "Done" at bounding box center [266, 794] width 42 height 26
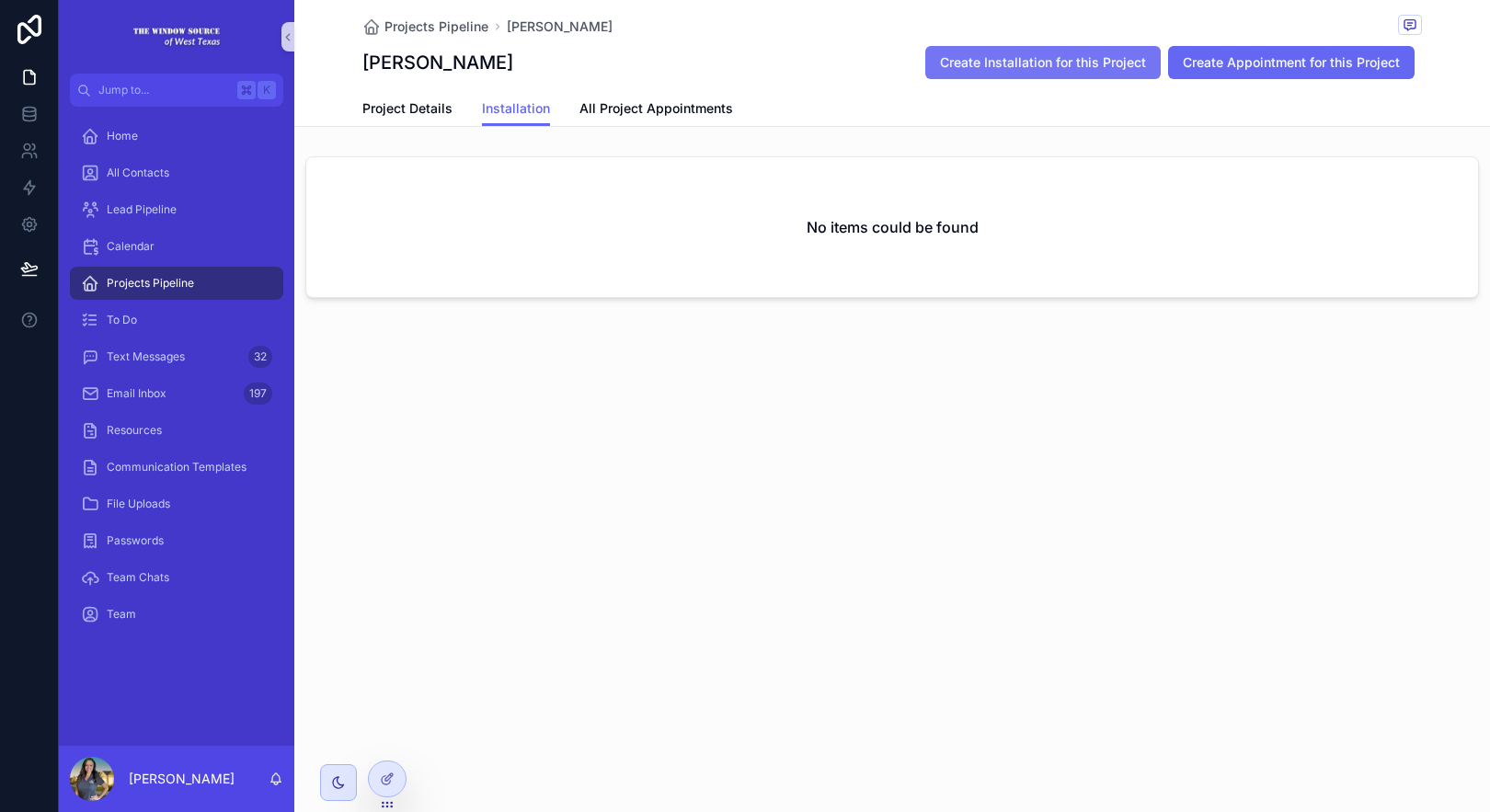
click at [959, 67] on span "Create Installation for this Project" at bounding box center [1043, 62] width 206 height 18
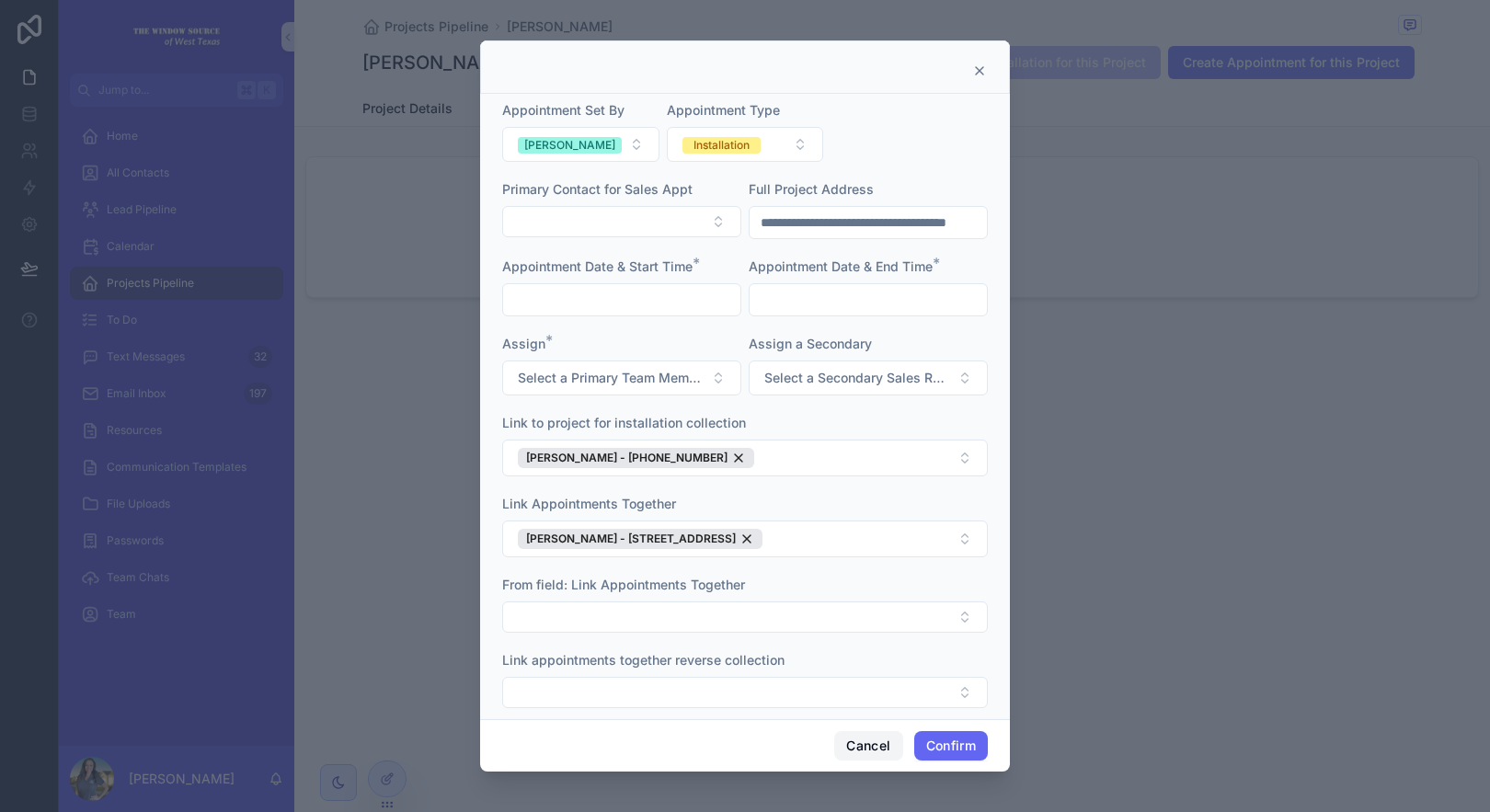
click at [859, 744] on button "Cancel" at bounding box center [869, 746] width 68 height 29
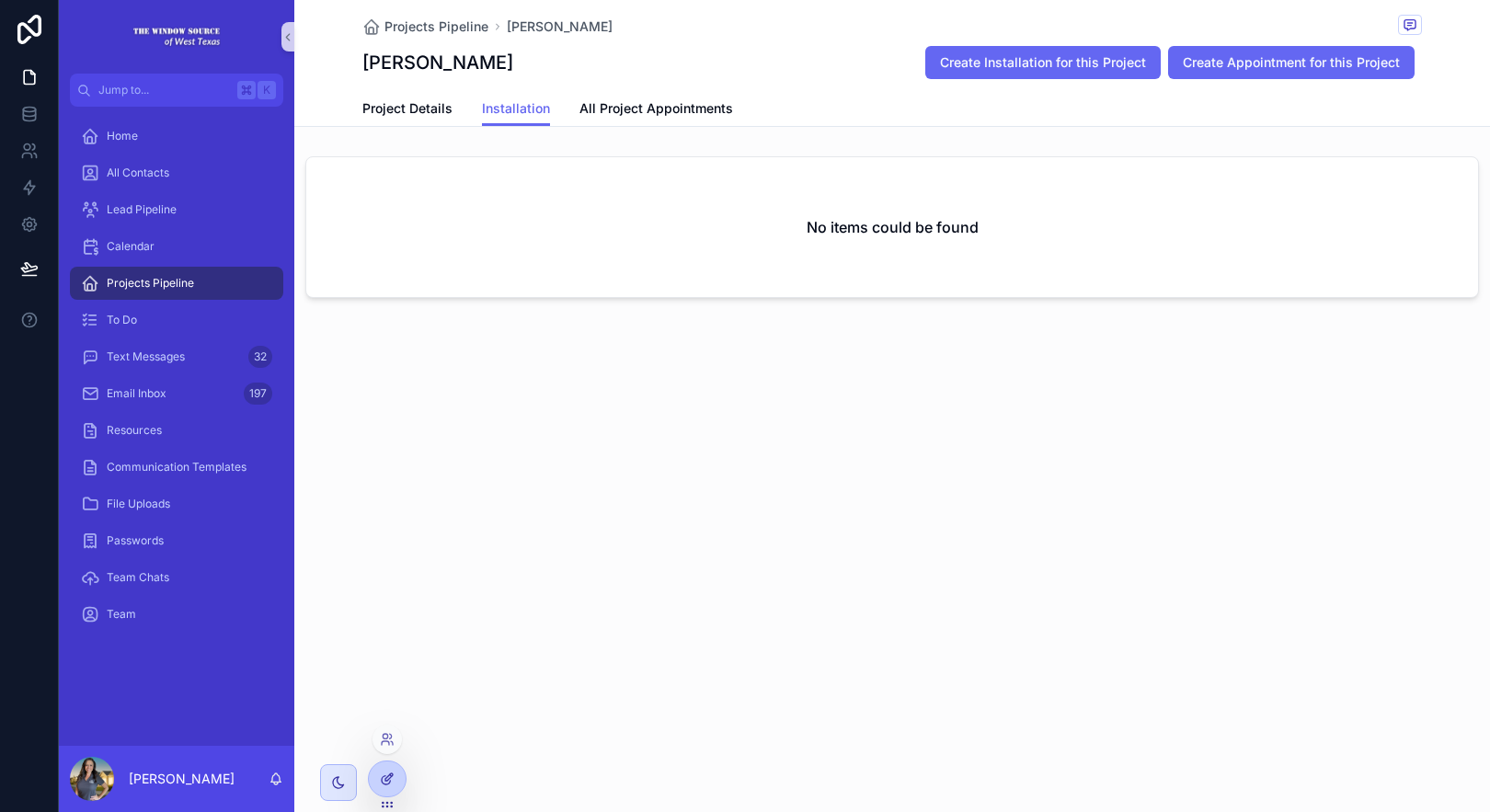
click at [377, 766] on div at bounding box center [388, 779] width 37 height 35
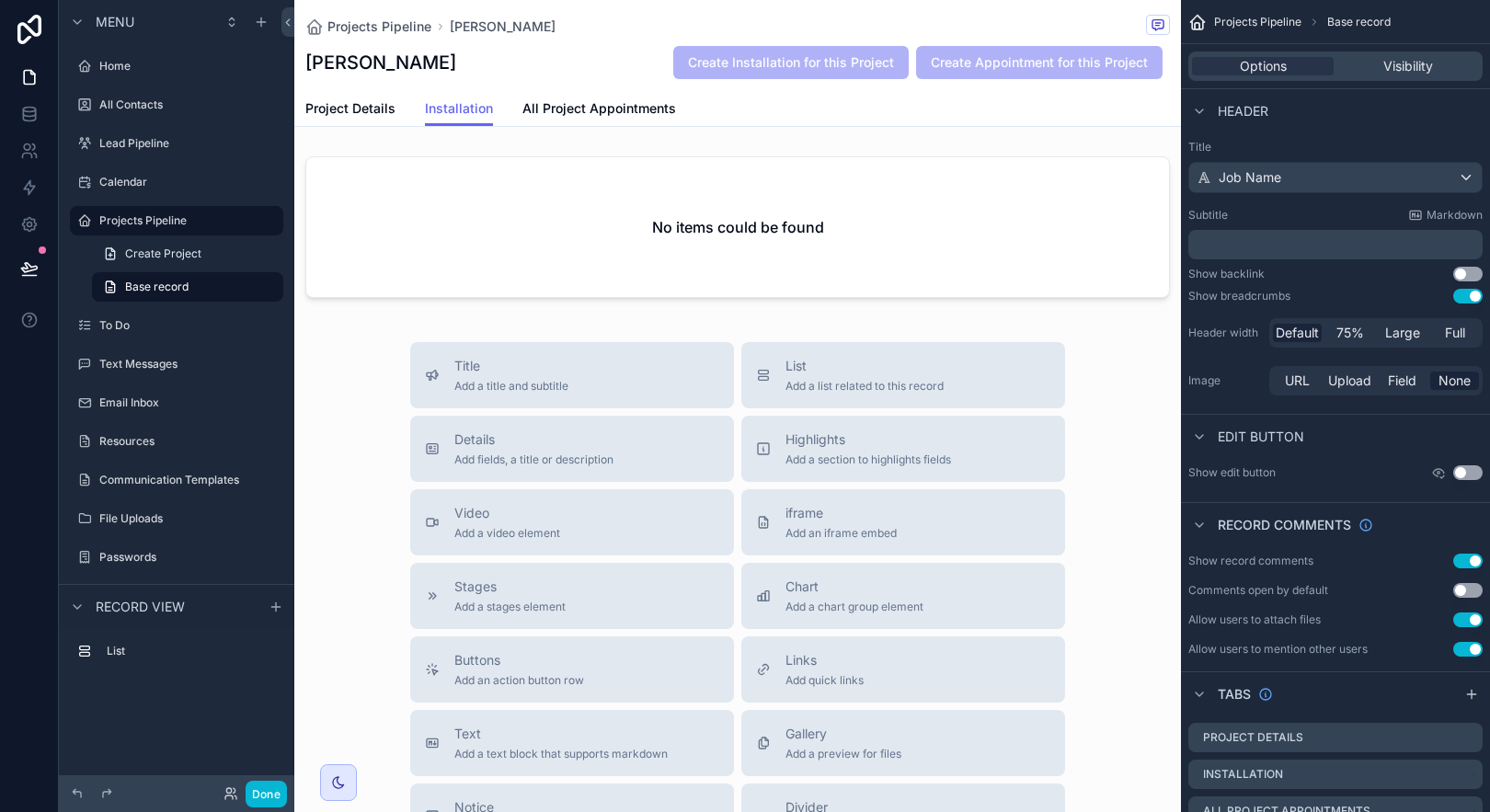
click at [973, 114] on div "Project Details Installation All Project Appointments" at bounding box center [738, 109] width 865 height 35
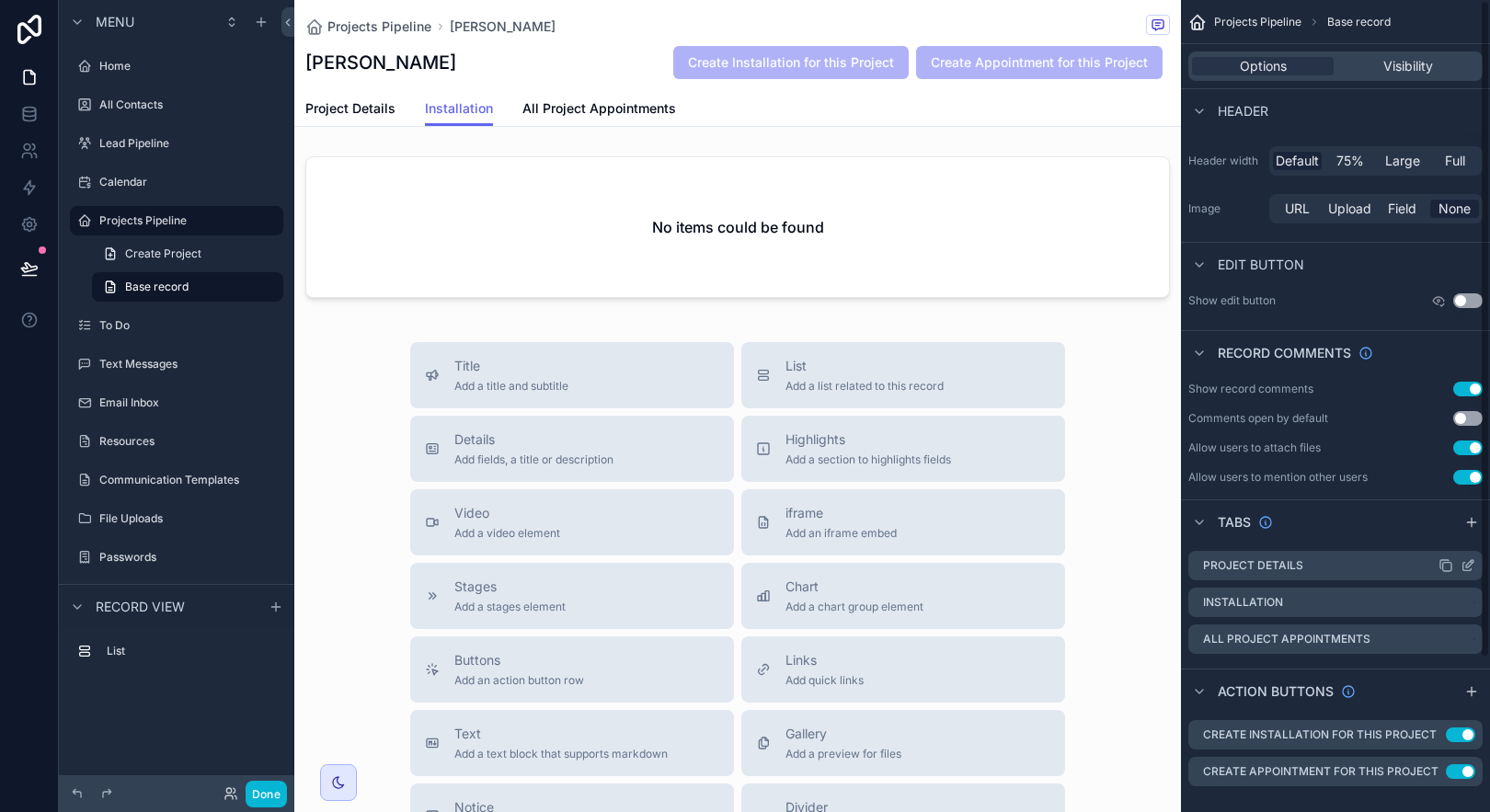
scroll to position [191, 0]
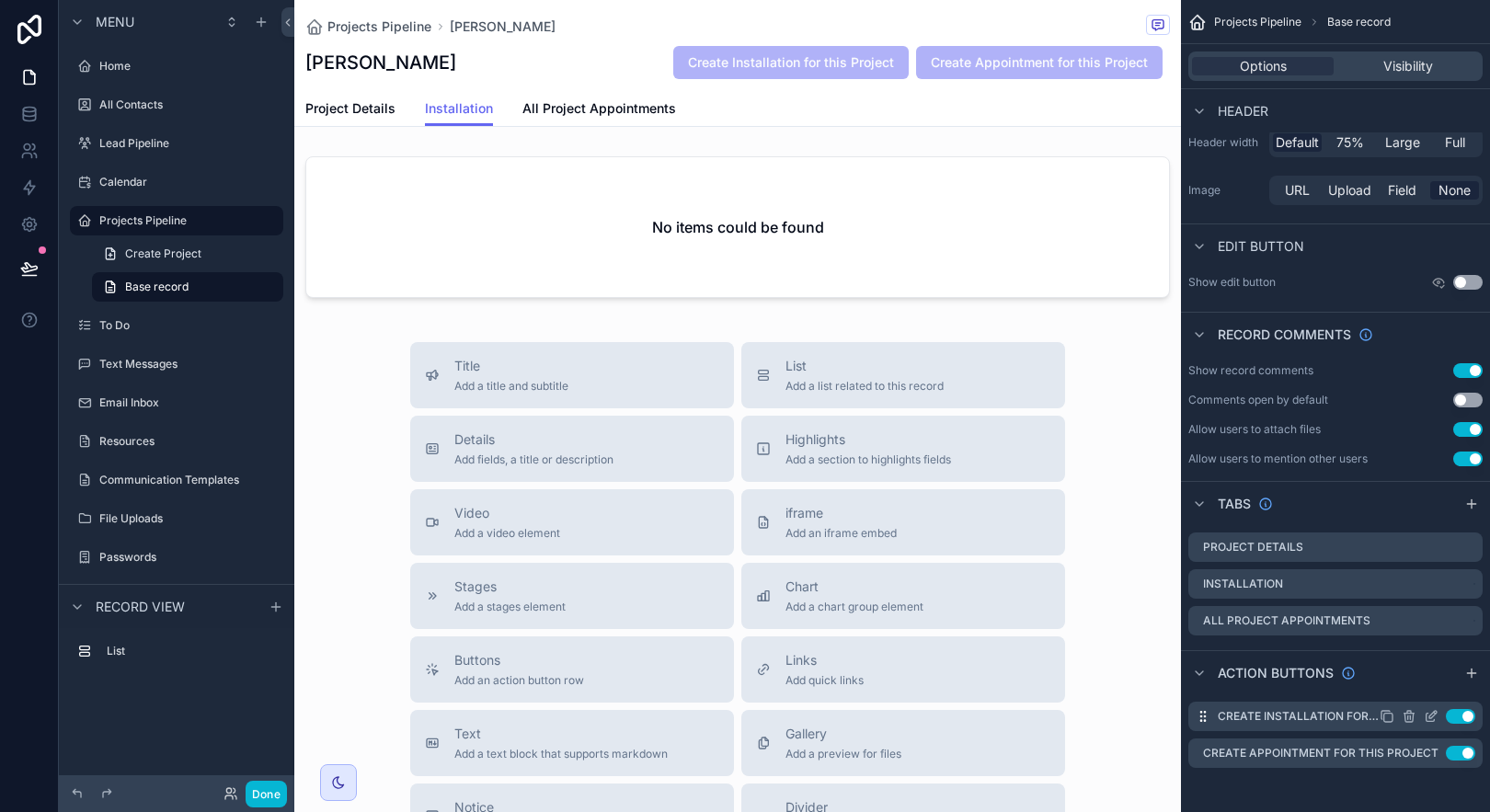
click at [1430, 713] on icon "scrollable content" at bounding box center [1431, 716] width 15 height 15
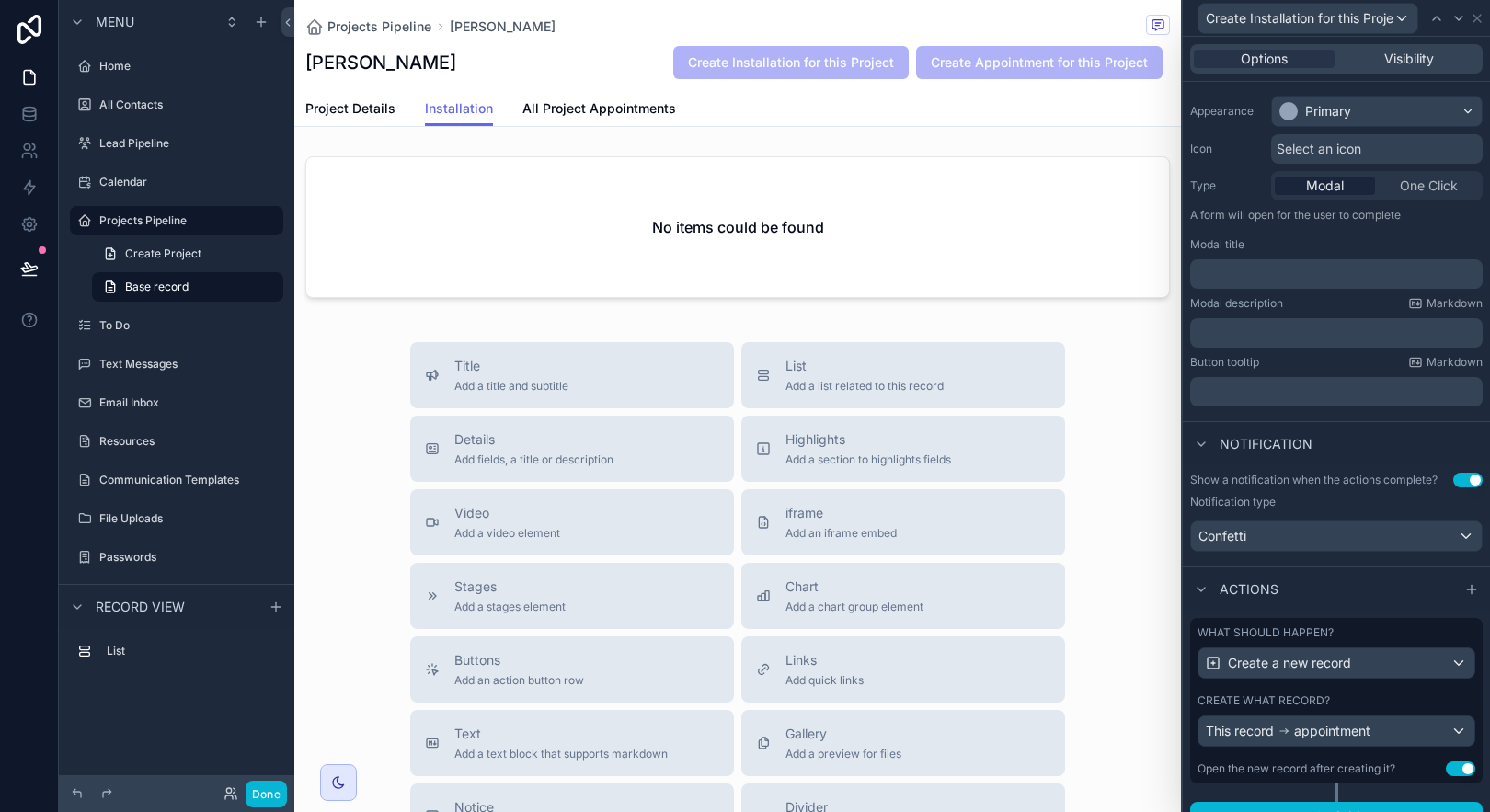
scroll to position [166, 0]
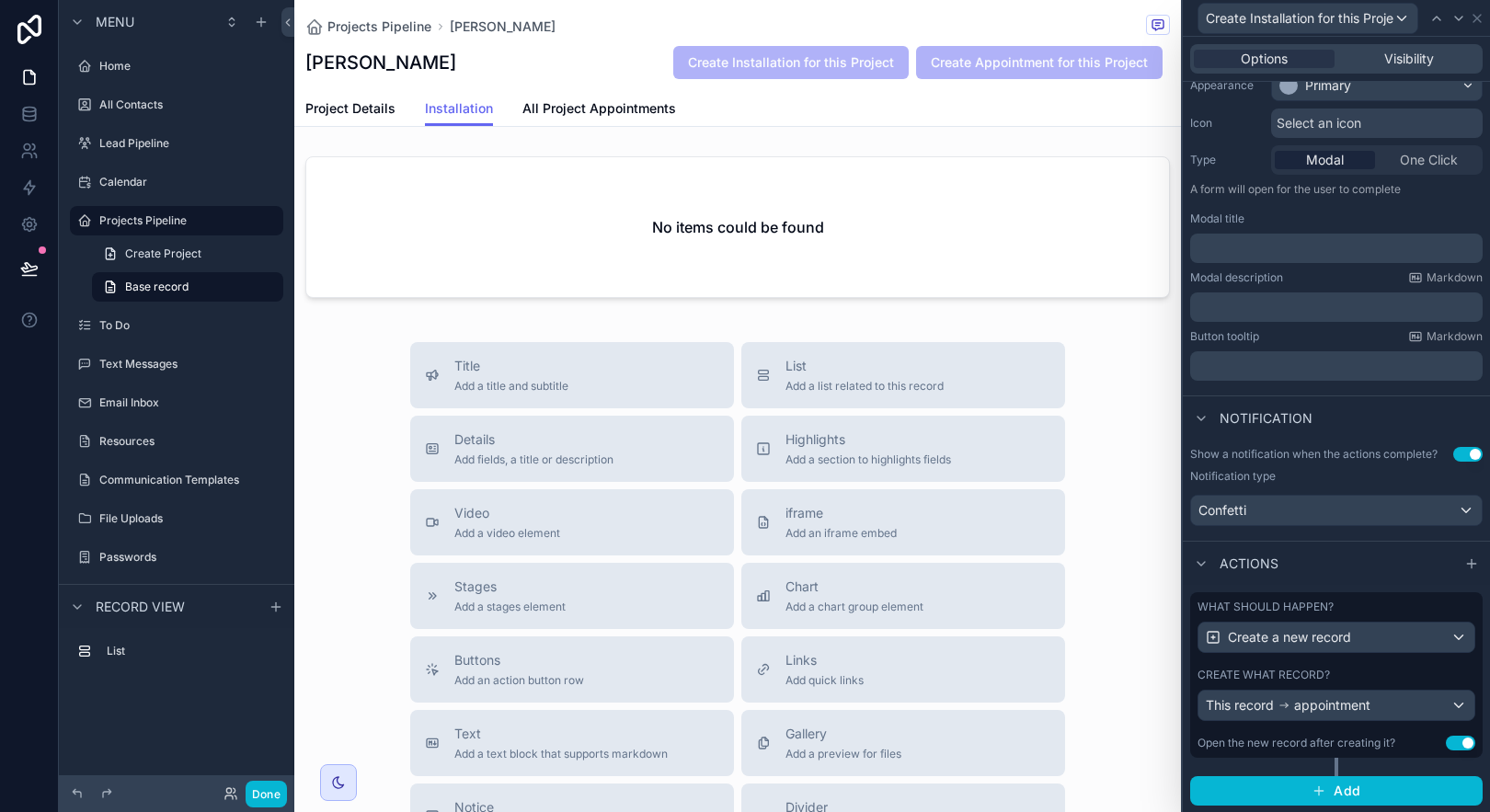
click at [1392, 597] on div "What should happen? Create a new record Create what record? This record appoint…" at bounding box center [1336, 675] width 292 height 166
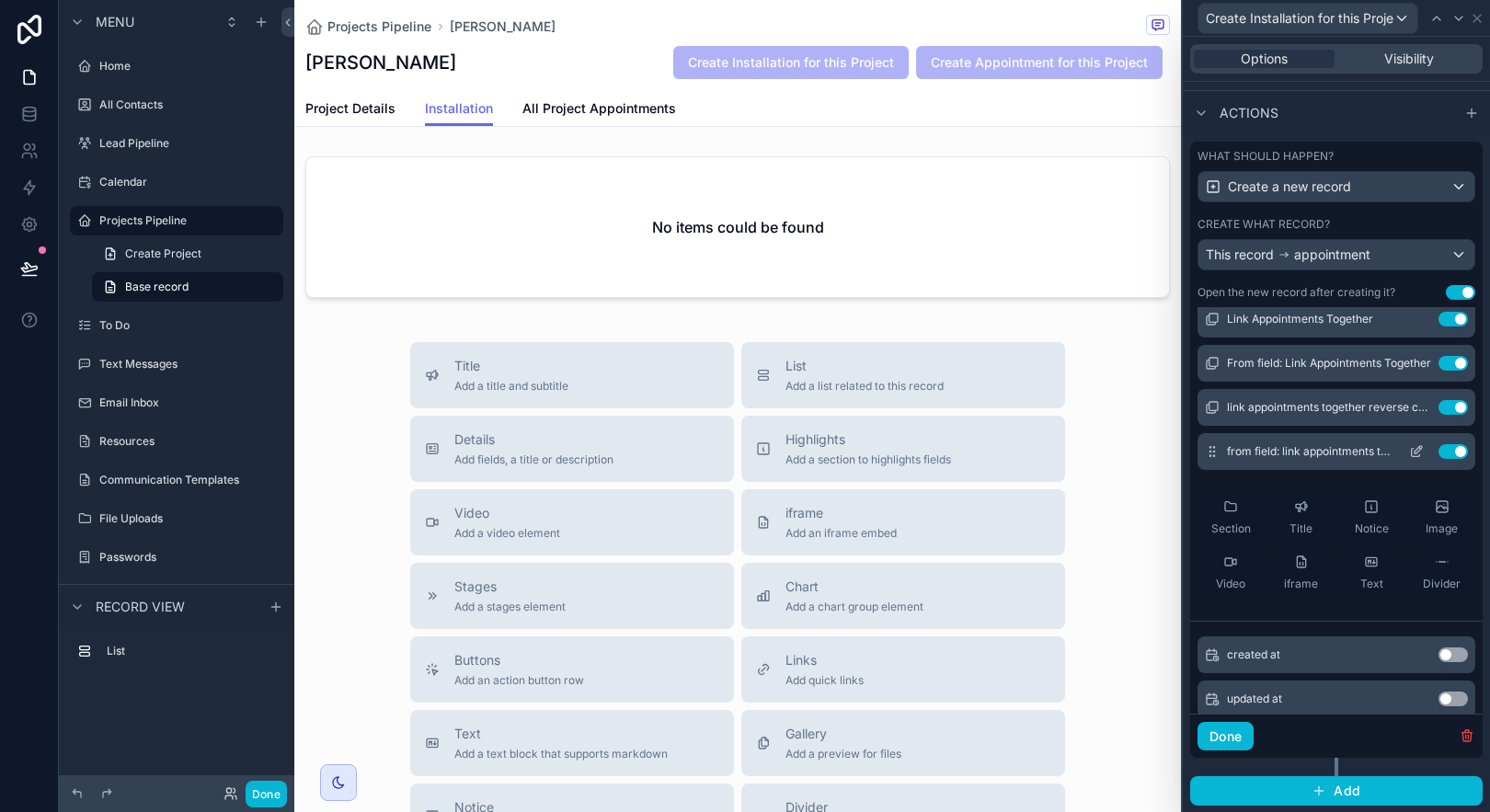
scroll to position [453, 0]
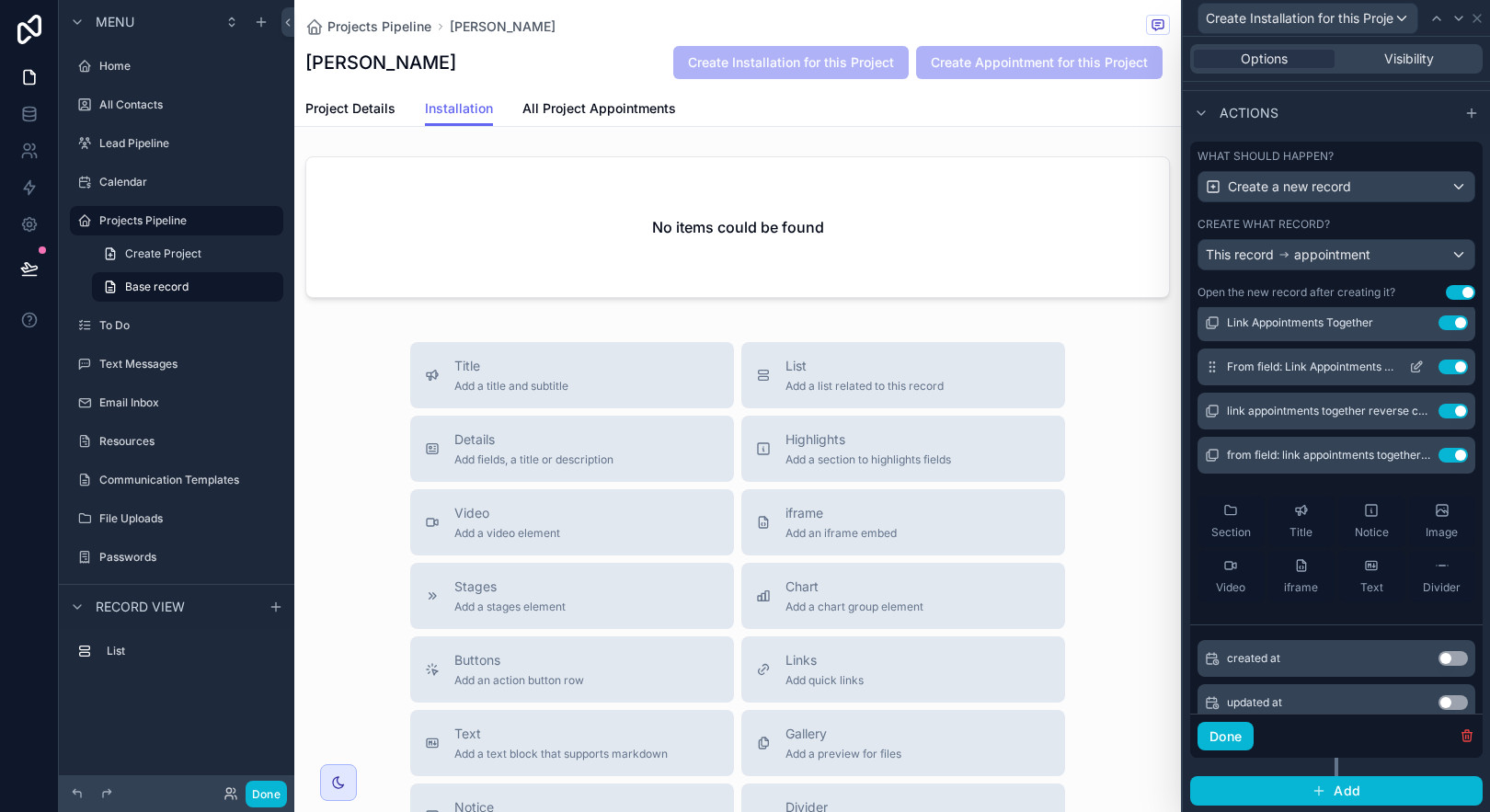
click at [1438, 367] on button "Use setting" at bounding box center [1453, 366] width 29 height 15
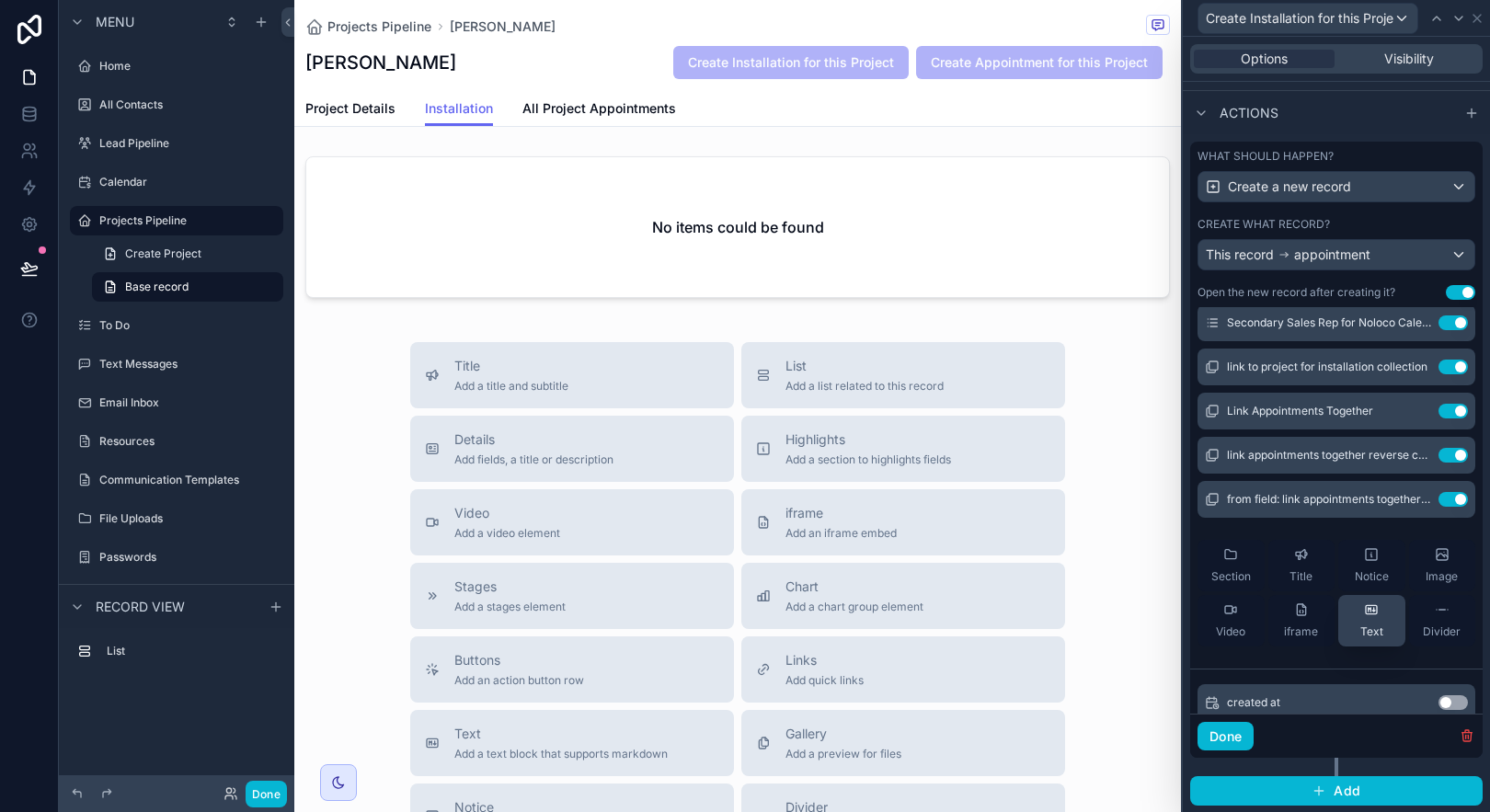
scroll to position [363, 0]
click at [1438, 497] on button "Use setting" at bounding box center [1453, 499] width 29 height 15
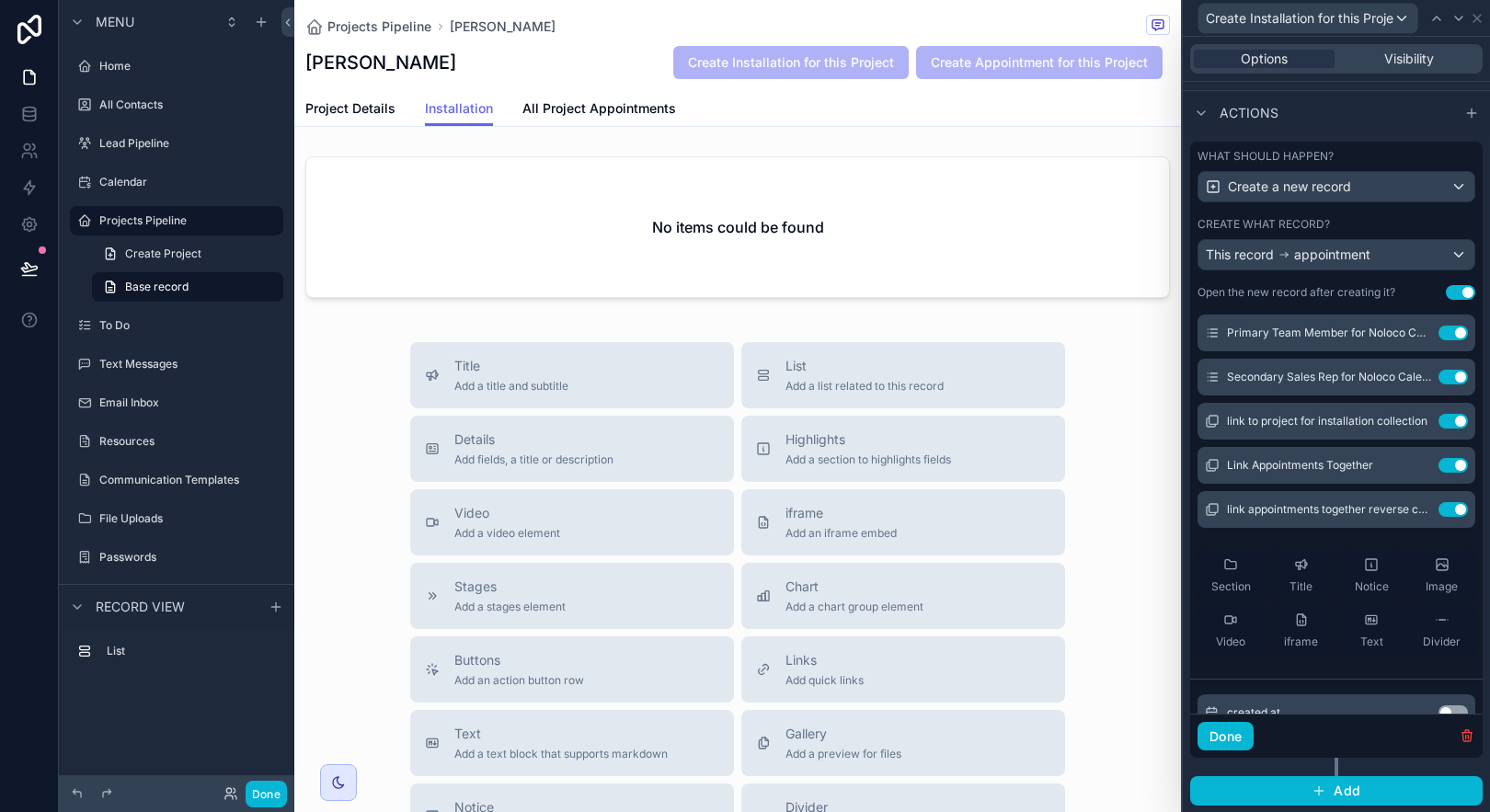
scroll to position [310, 0]
click at [1415, 505] on icon at bounding box center [1419, 508] width 8 height 8
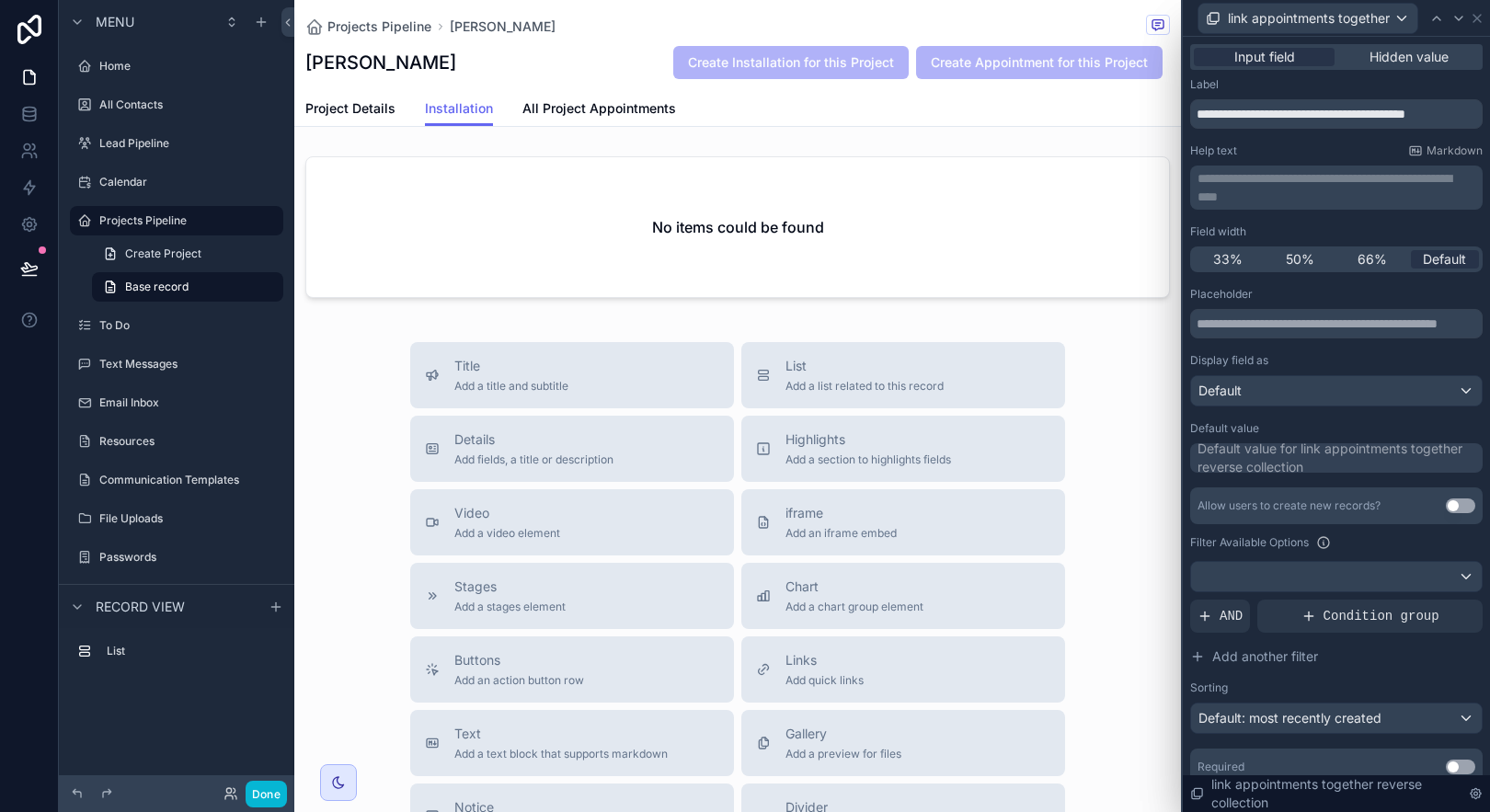
click at [1361, 470] on div "Default value for link appointments together reverse collection" at bounding box center [1338, 458] width 281 height 37
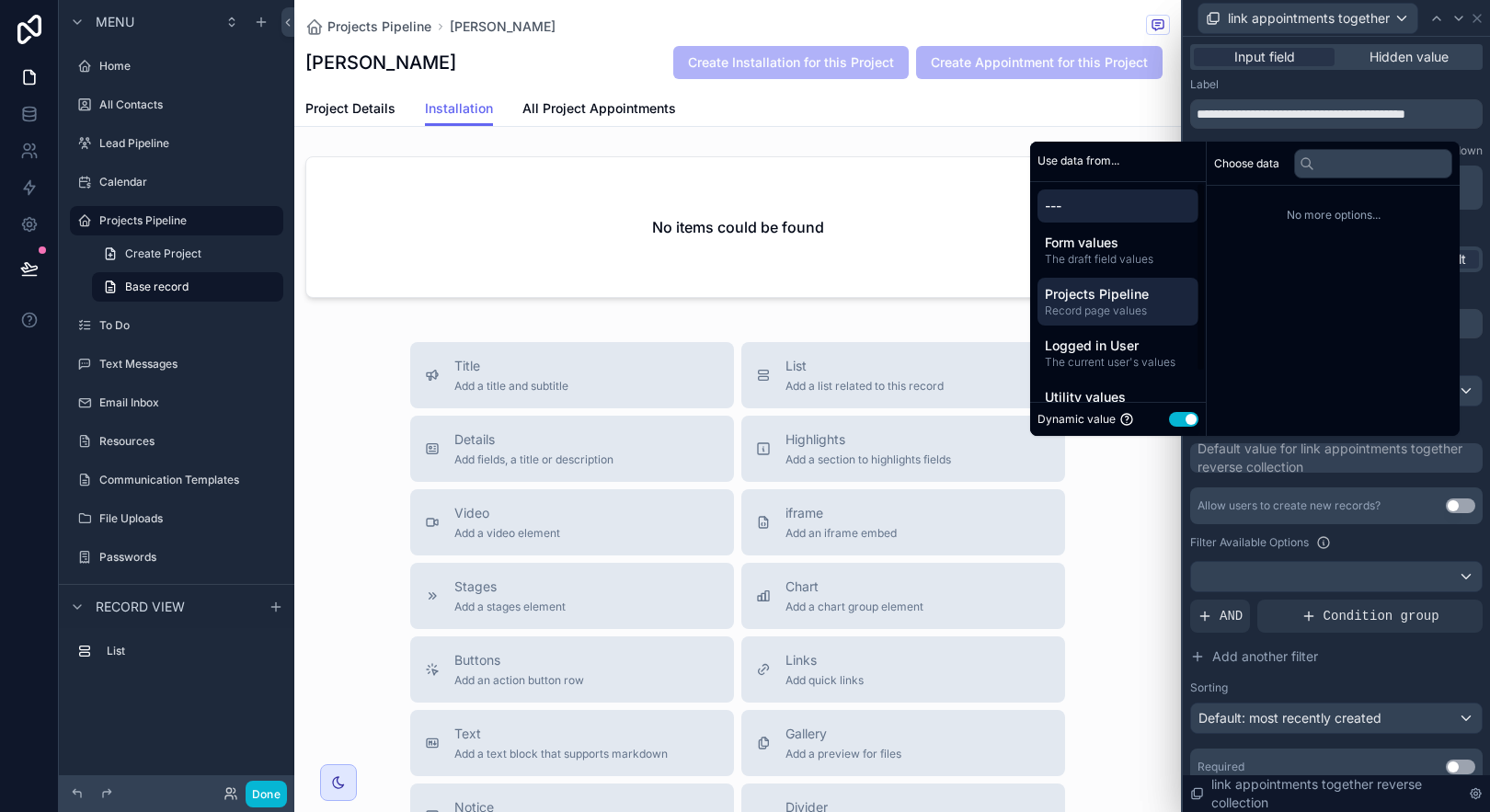
click at [1135, 294] on span "Projects Pipeline" at bounding box center [1118, 294] width 146 height 18
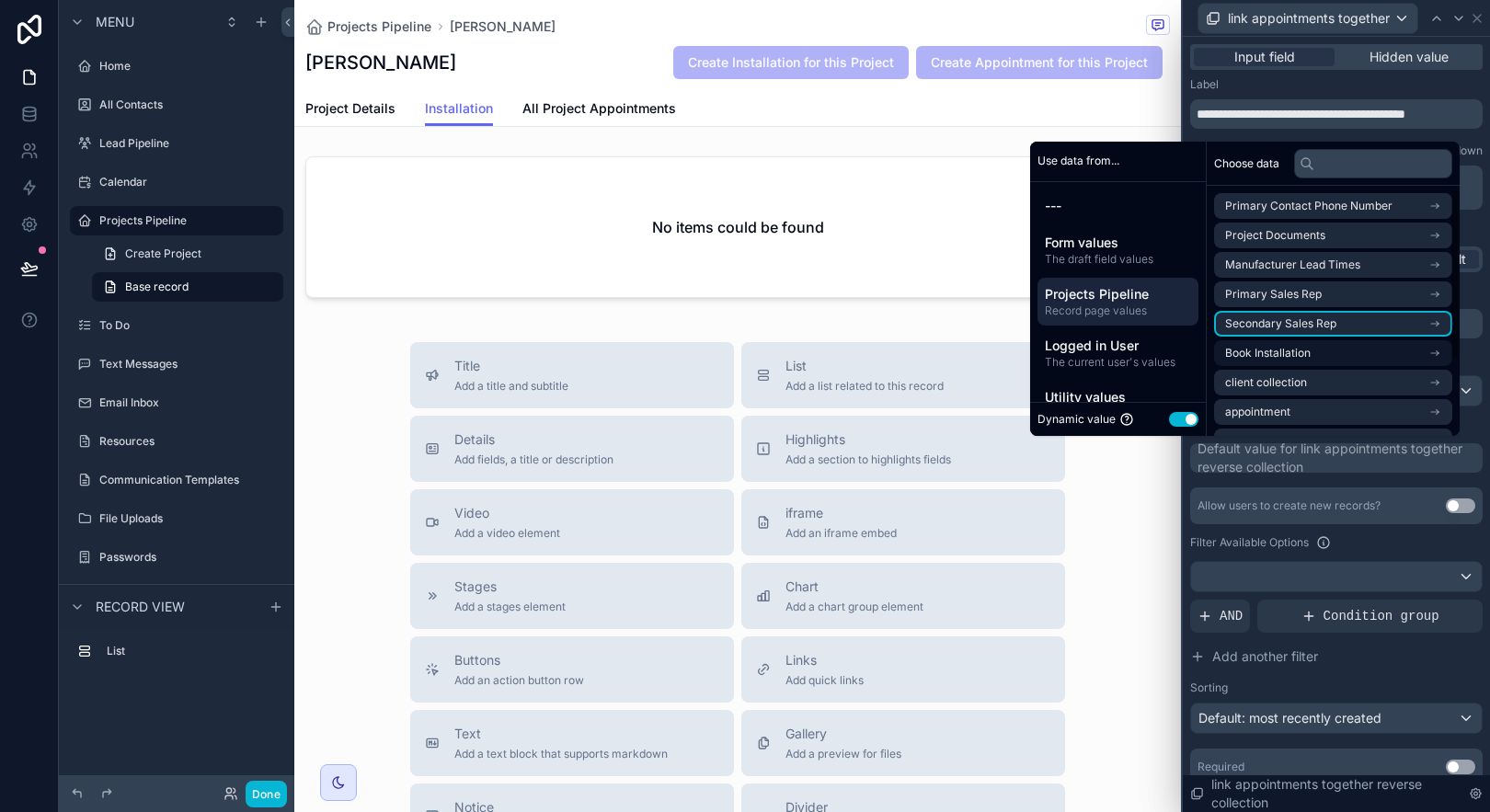
scroll to position [28, 0]
click at [1437, 366] on li "client collection" at bounding box center [1333, 353] width 239 height 25
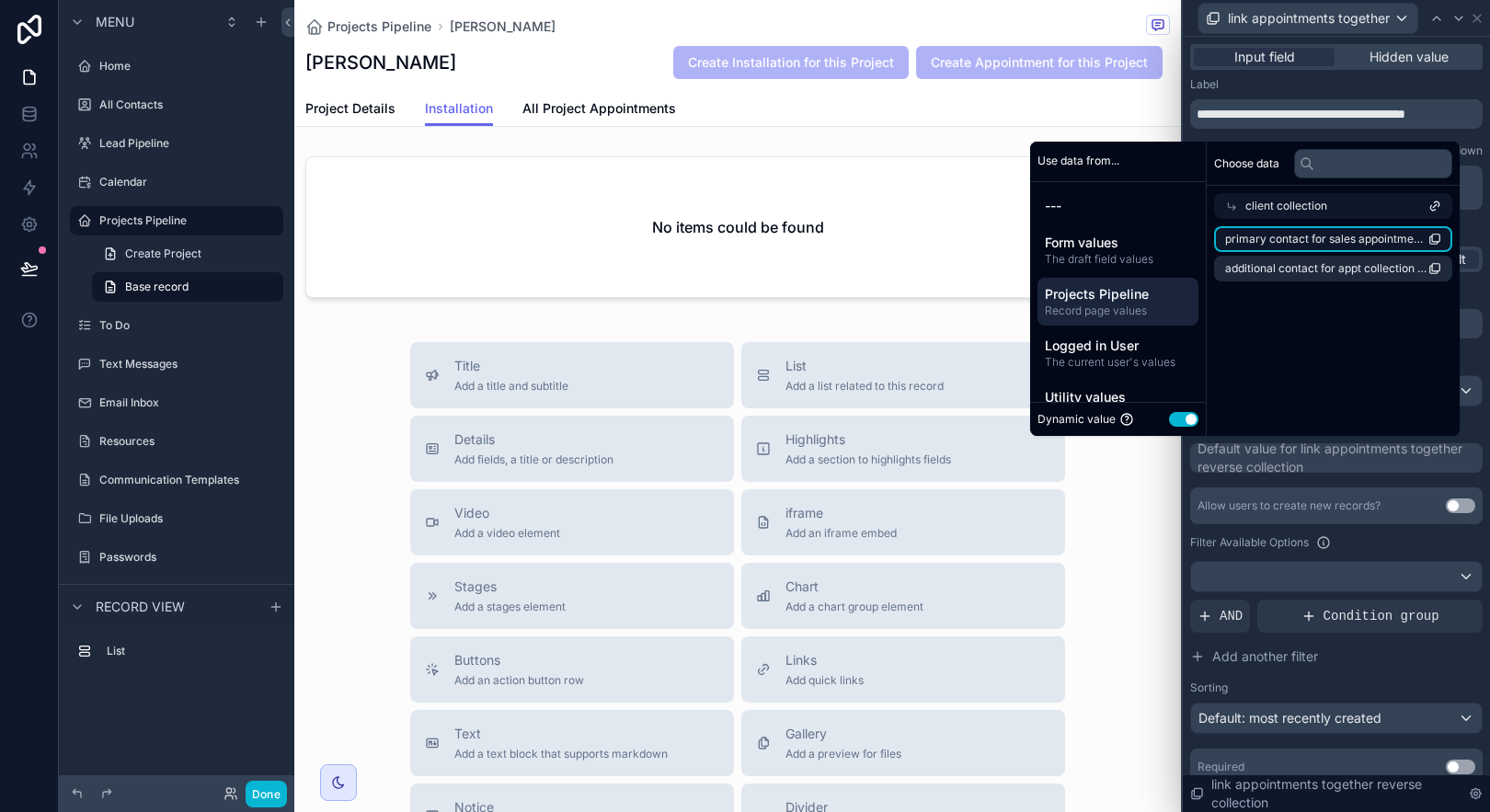
click at [1351, 237] on span "primary contact for sales appointment collection (list)" at bounding box center [1326, 239] width 204 height 15
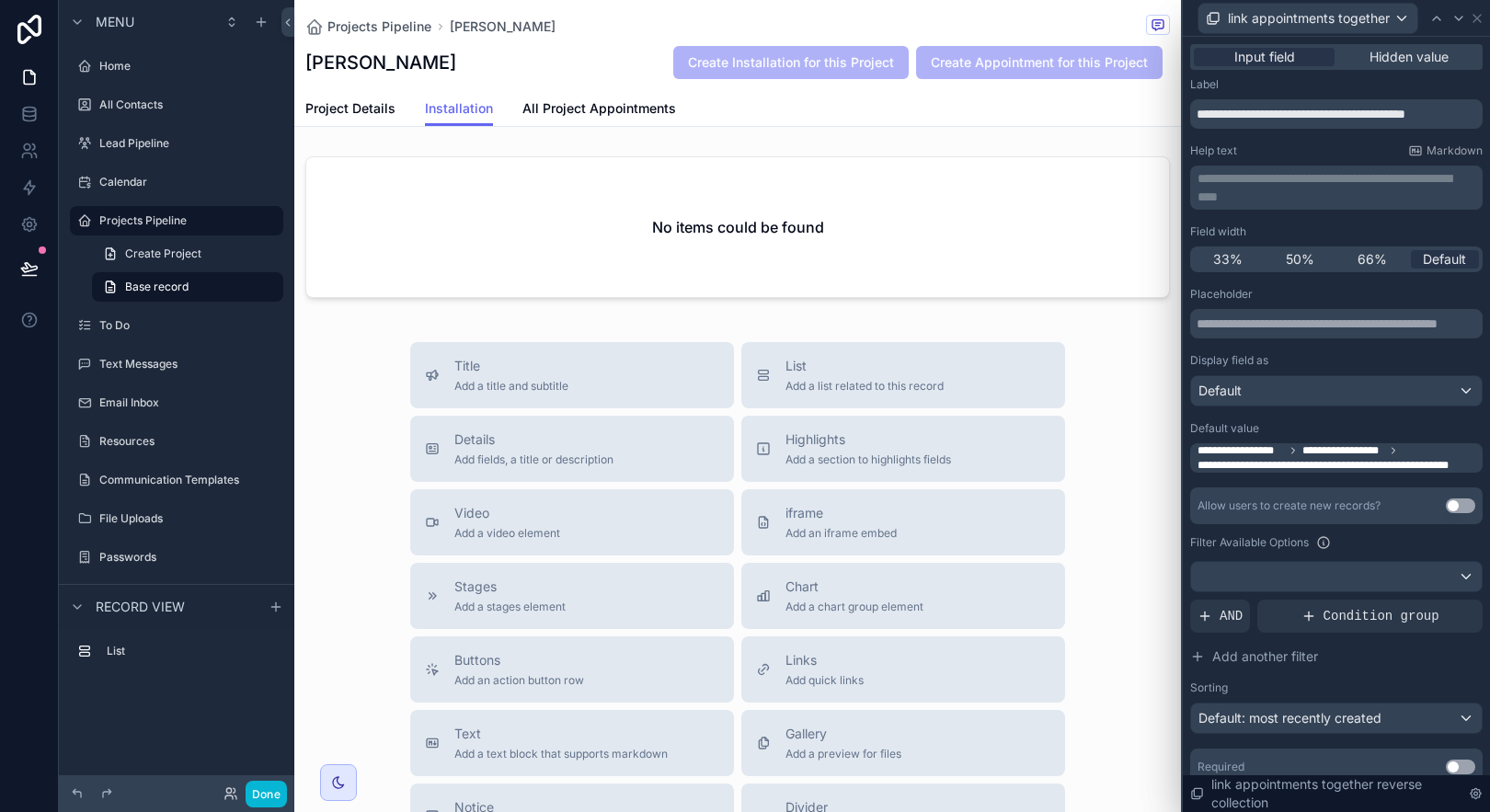
click at [1366, 535] on div "Filter Available Options" at bounding box center [1336, 542] width 292 height 22
click at [34, 273] on icon at bounding box center [29, 268] width 19 height 18
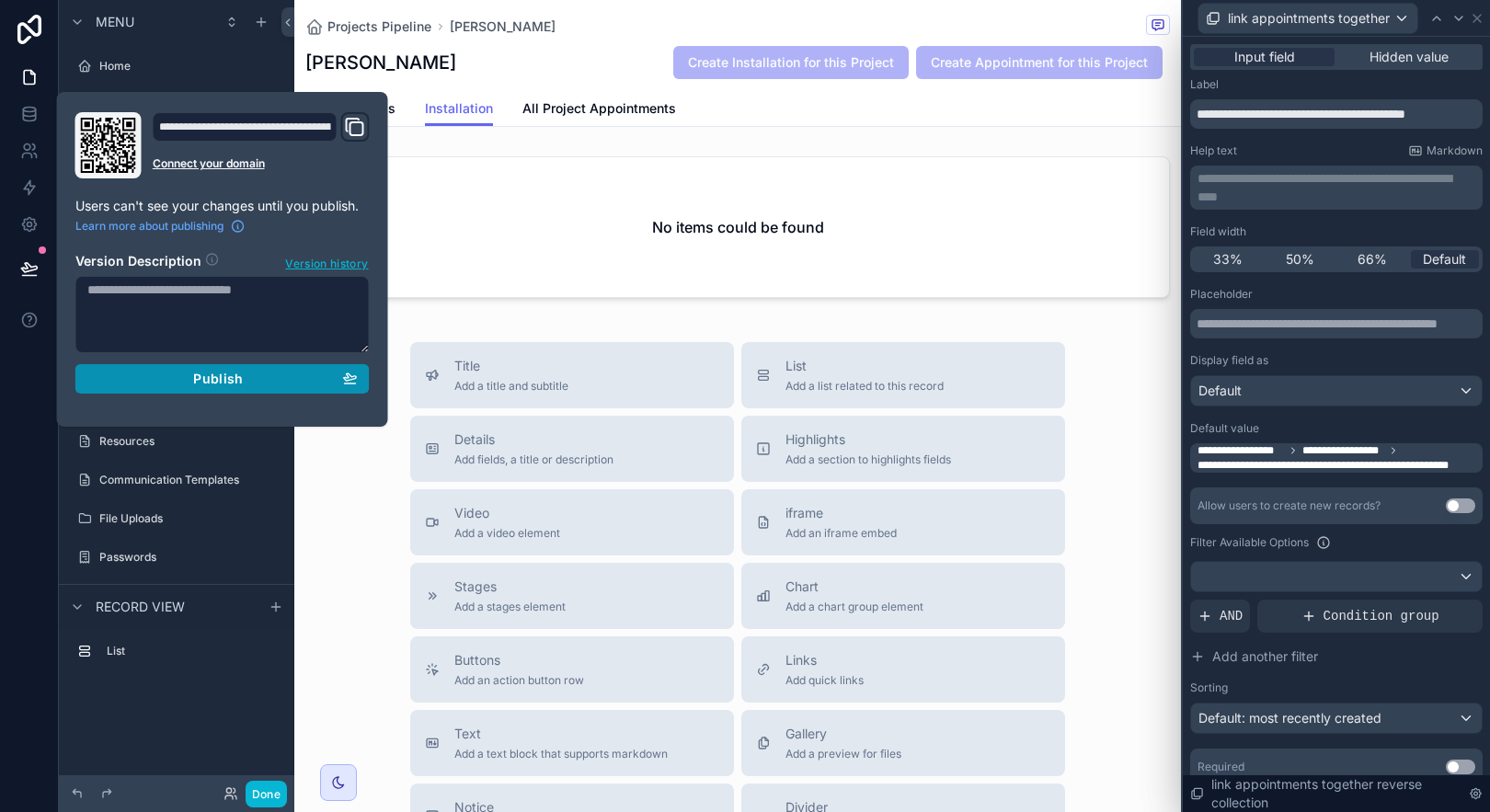
click at [221, 377] on span "Publish" at bounding box center [217, 379] width 50 height 17
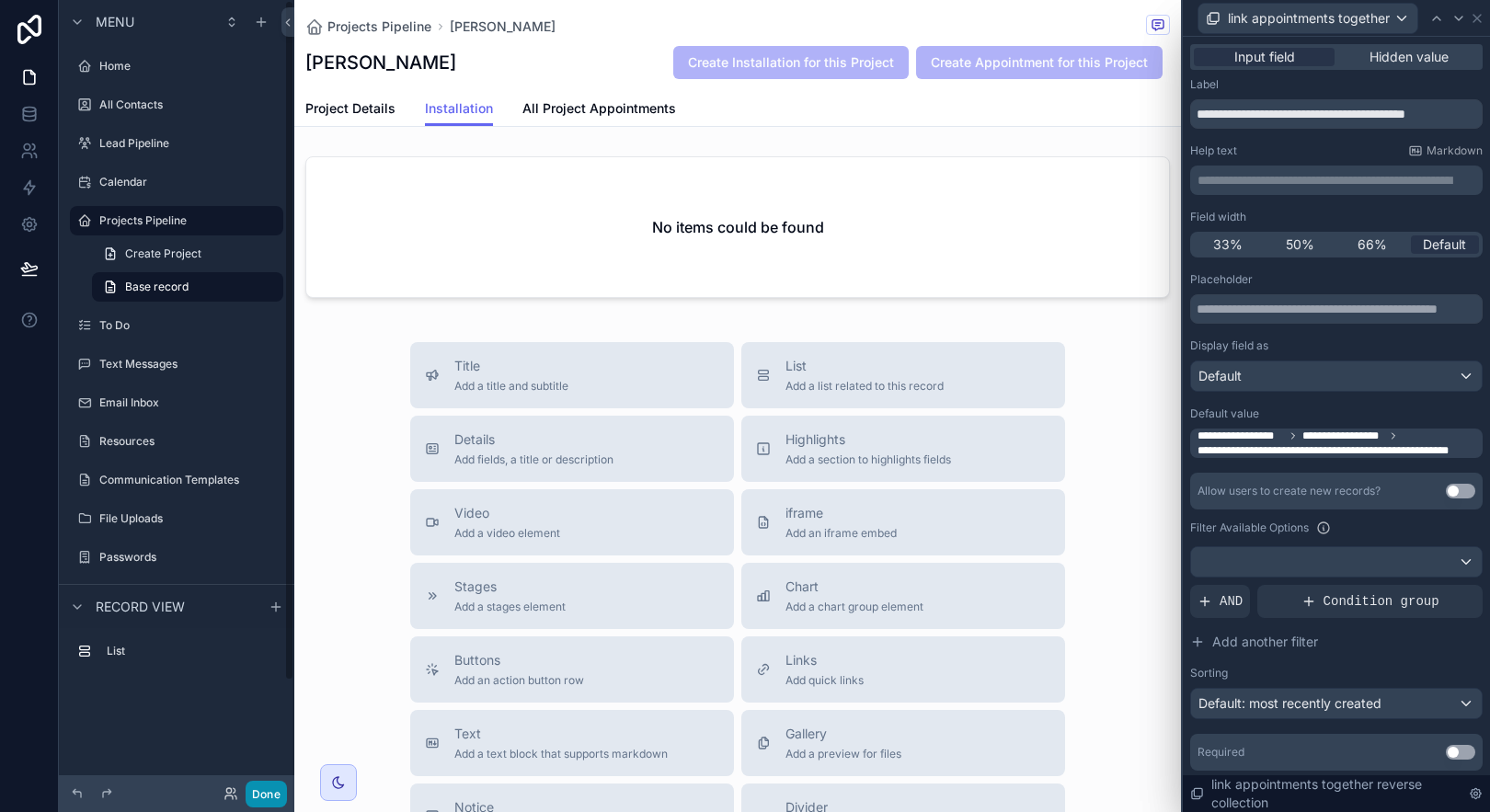
click at [273, 797] on button "Done" at bounding box center [266, 794] width 42 height 26
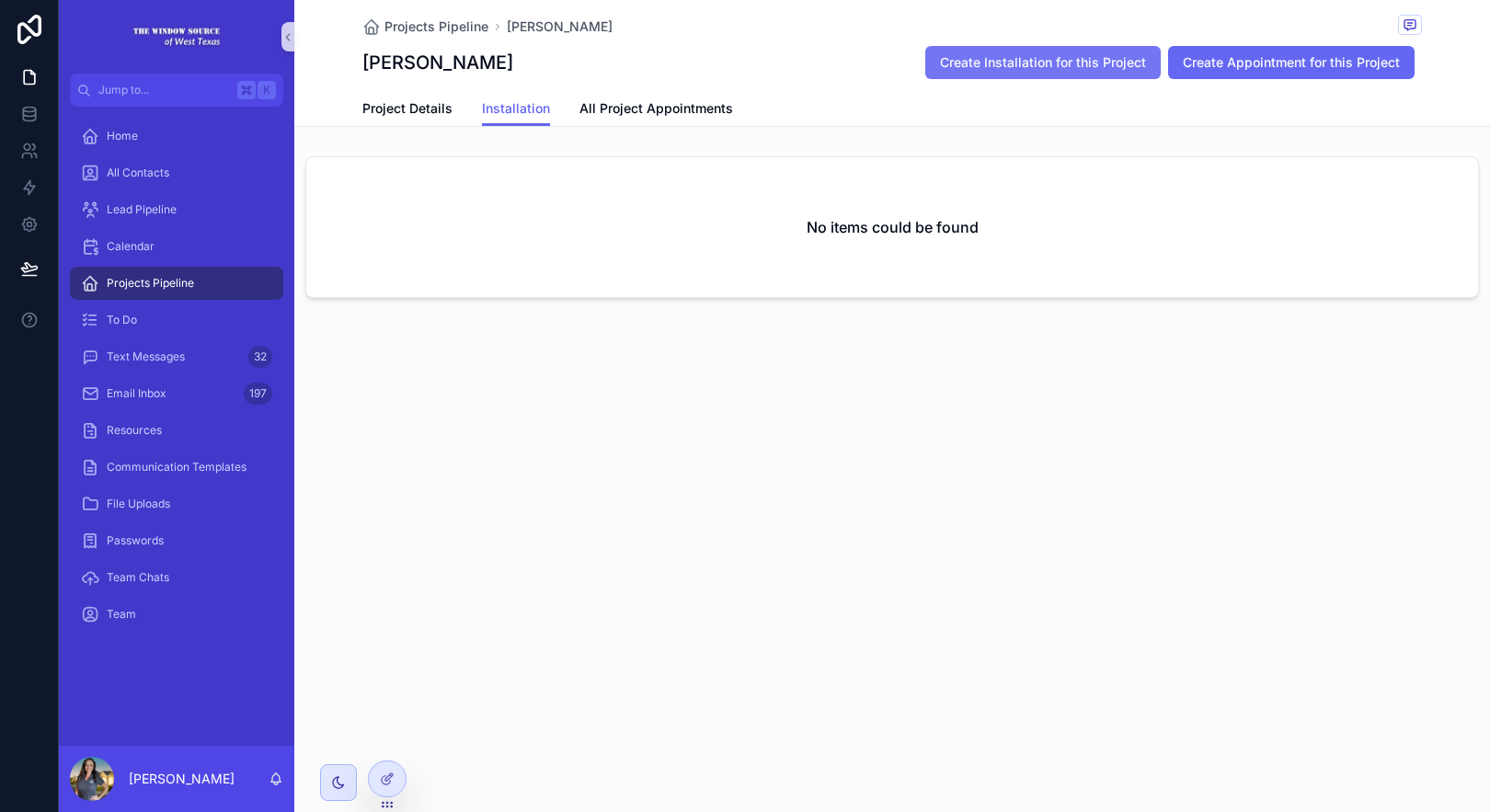
click at [1074, 58] on span "Create Installation for this Project" at bounding box center [1043, 62] width 206 height 18
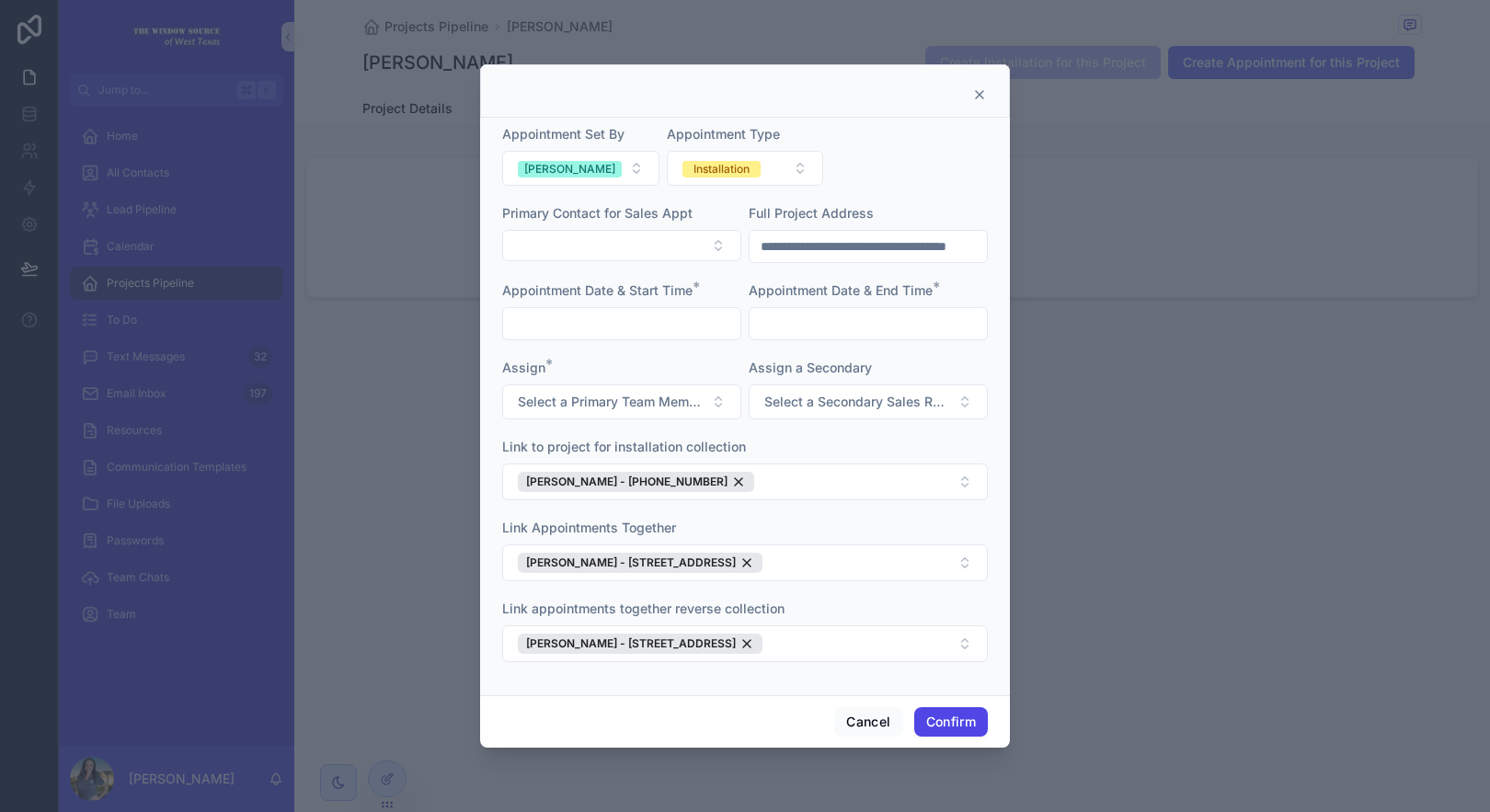
click at [954, 723] on button "Confirm" at bounding box center [951, 721] width 74 height 29
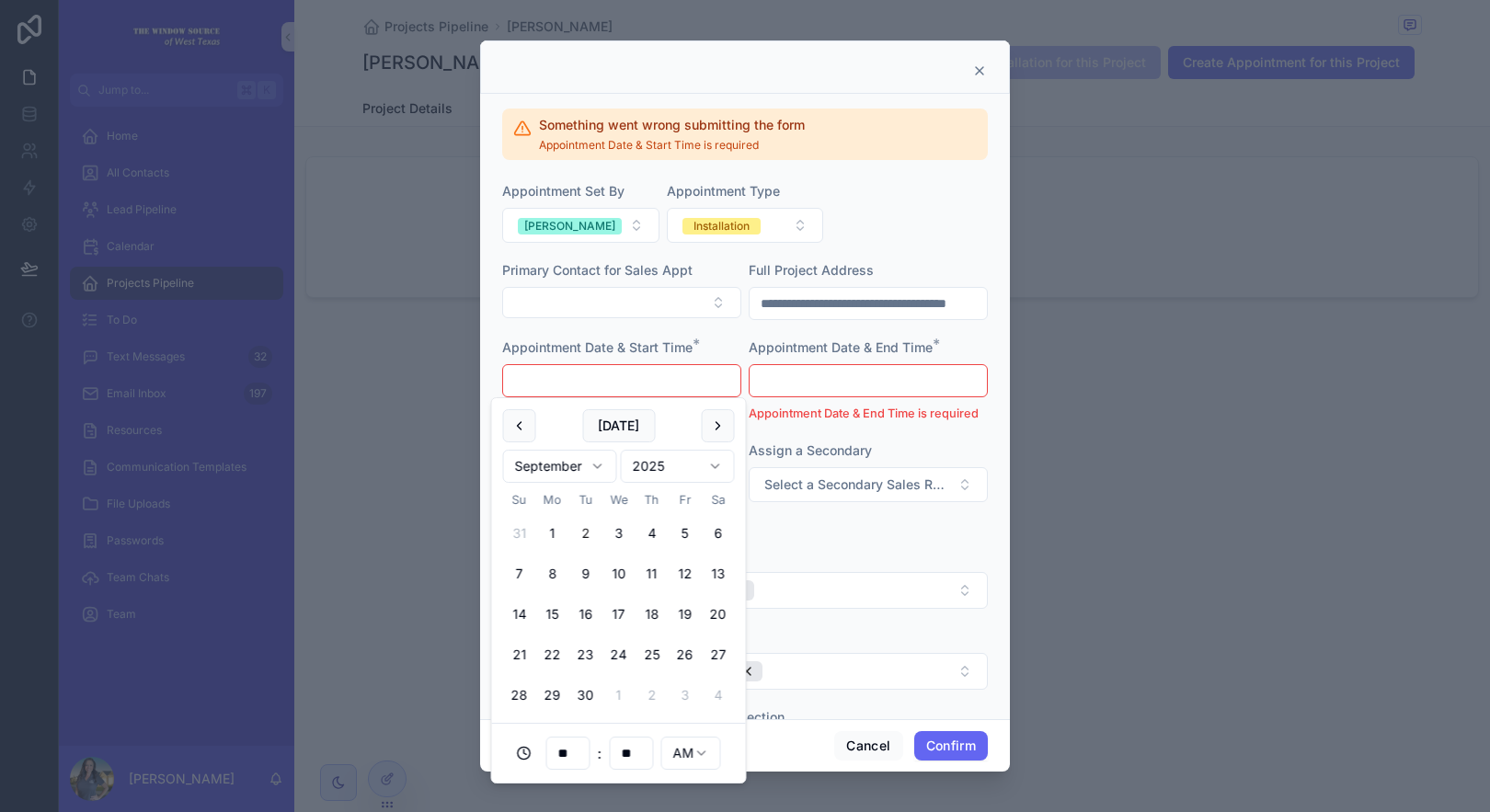
click at [709, 377] on input "text" at bounding box center [622, 381] width 238 height 25
click at [689, 535] on button "5" at bounding box center [686, 534] width 33 height 33
type input "**********"
click at [868, 373] on input "text" at bounding box center [869, 381] width 238 height 25
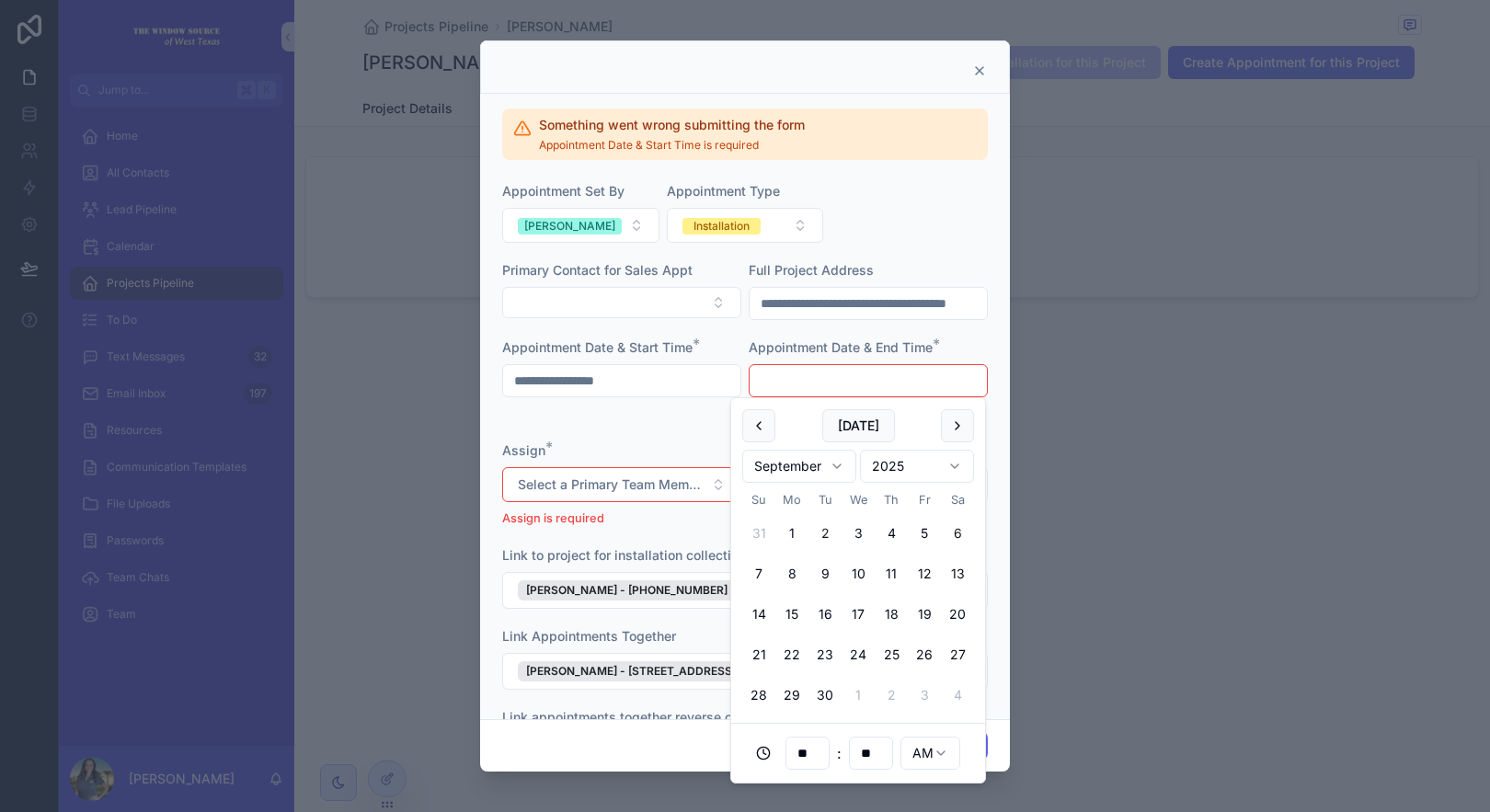
click at [952, 534] on button "6" at bounding box center [957, 534] width 33 height 33
type input "**********"
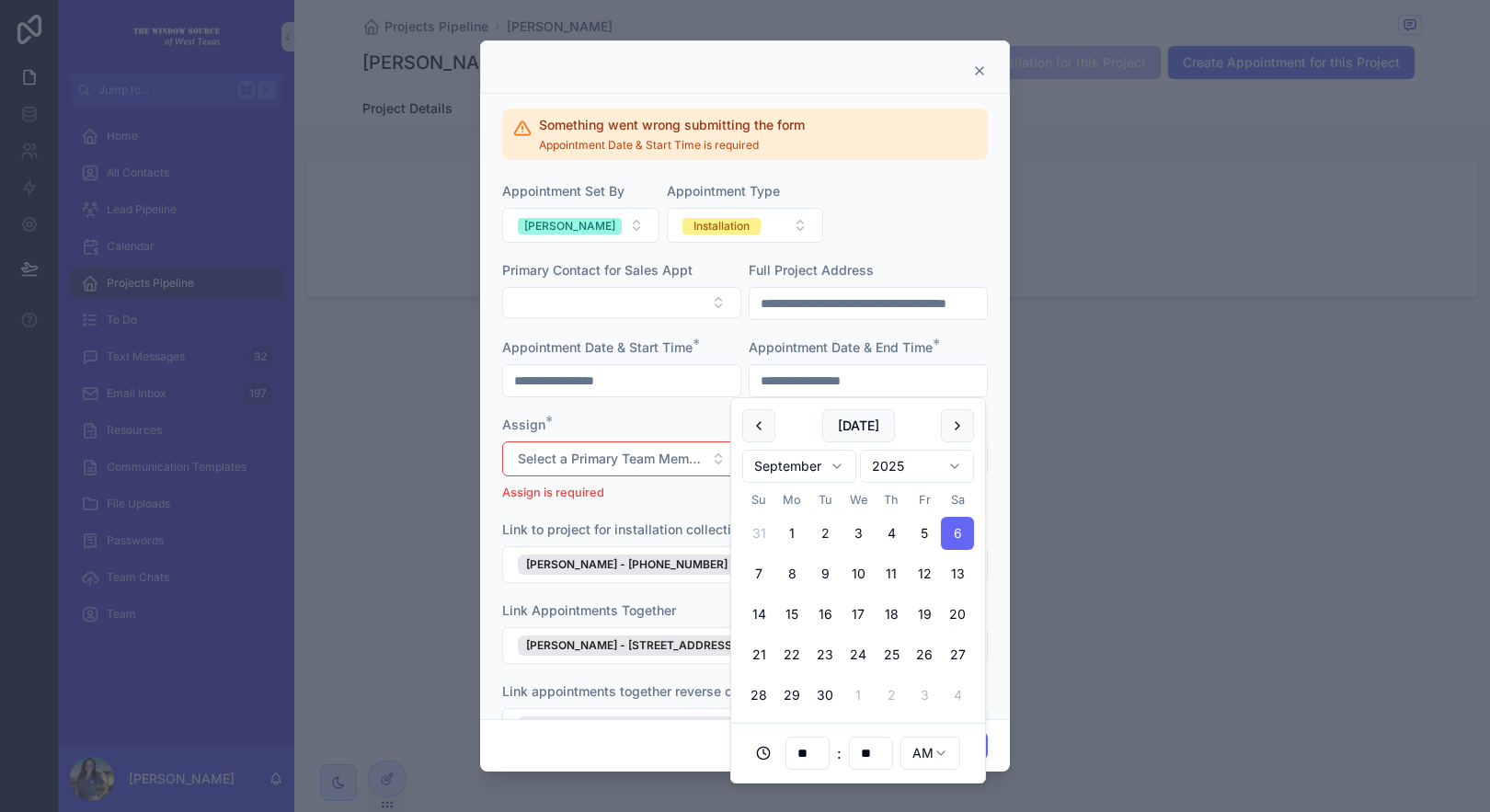
click at [670, 335] on form "**********" at bounding box center [745, 472] width 486 height 581
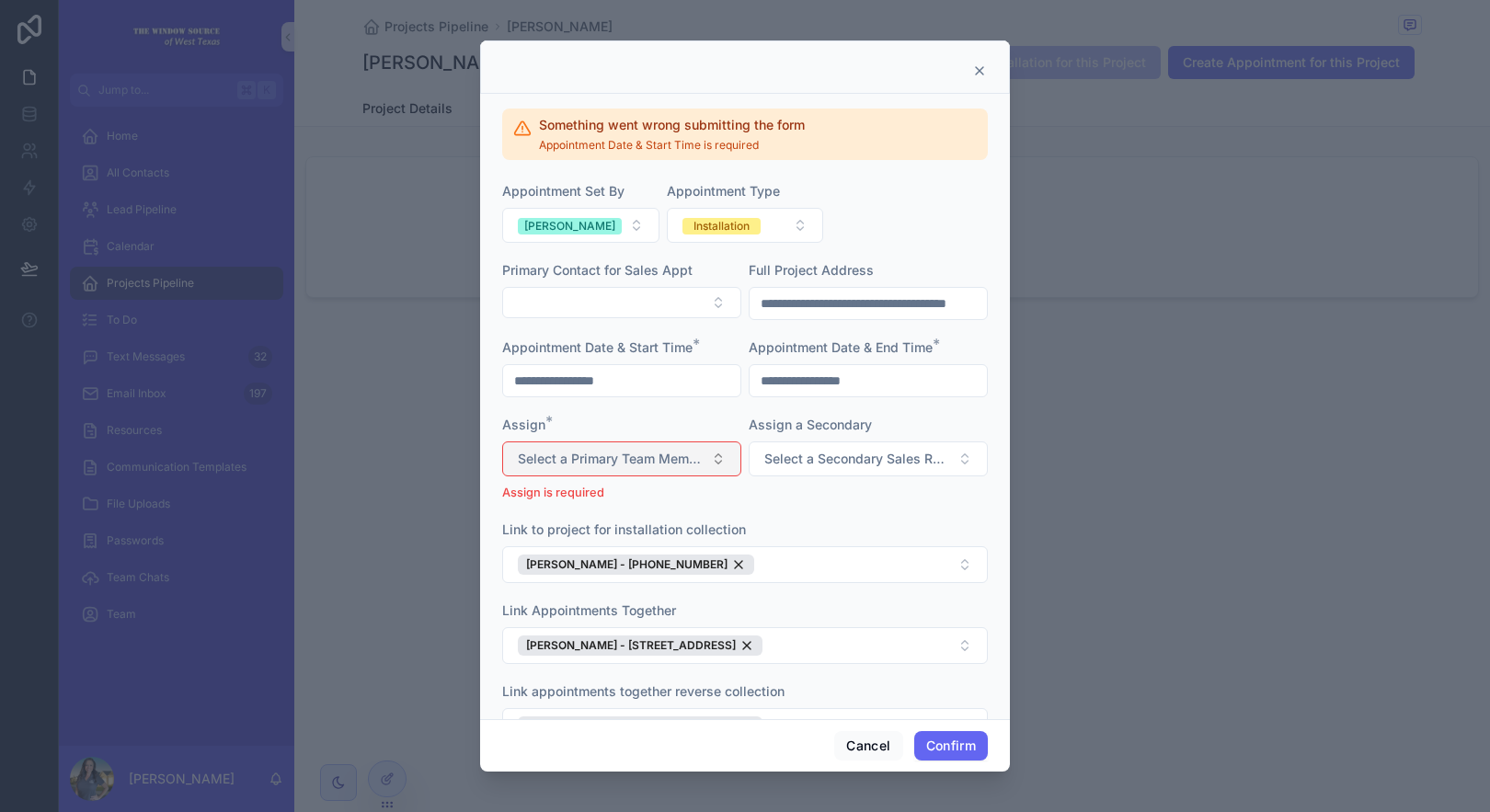
click at [677, 449] on button "Select a Primary Team Member for Noloco Color Calendar" at bounding box center [622, 459] width 240 height 35
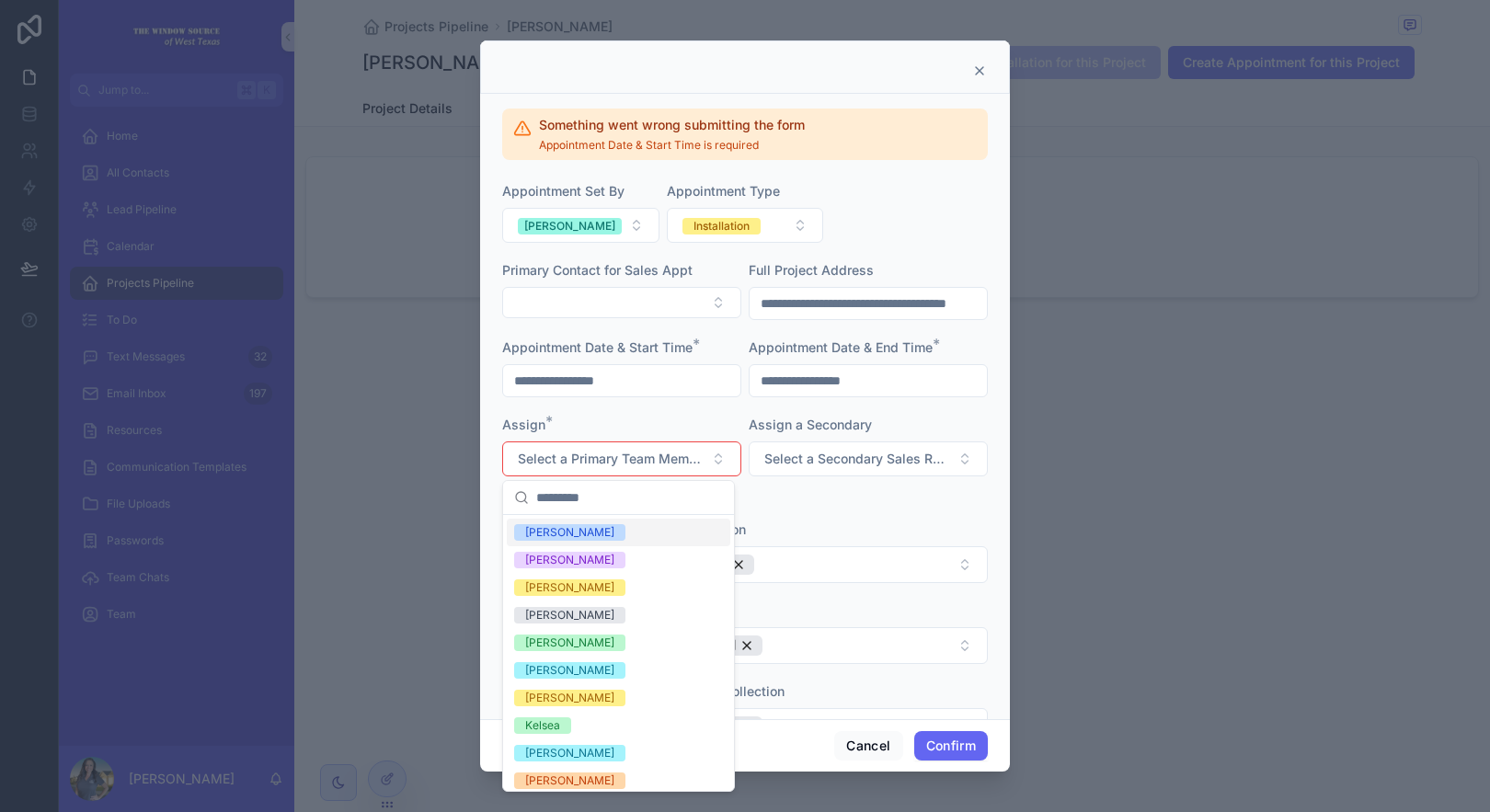
click at [639, 537] on div "[PERSON_NAME]" at bounding box center [618, 533] width 224 height 27
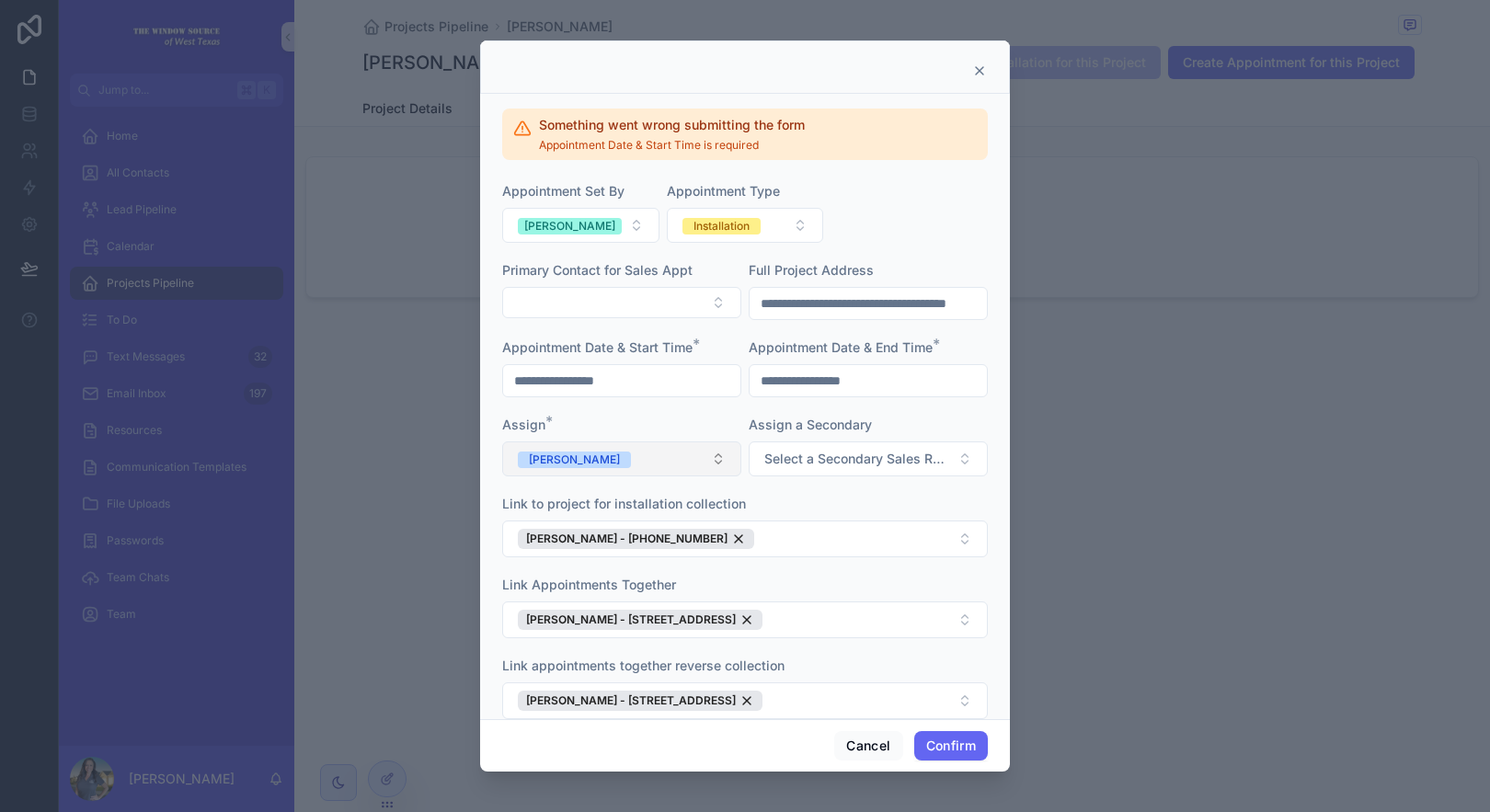
click at [658, 455] on button "[PERSON_NAME]" at bounding box center [622, 459] width 240 height 35
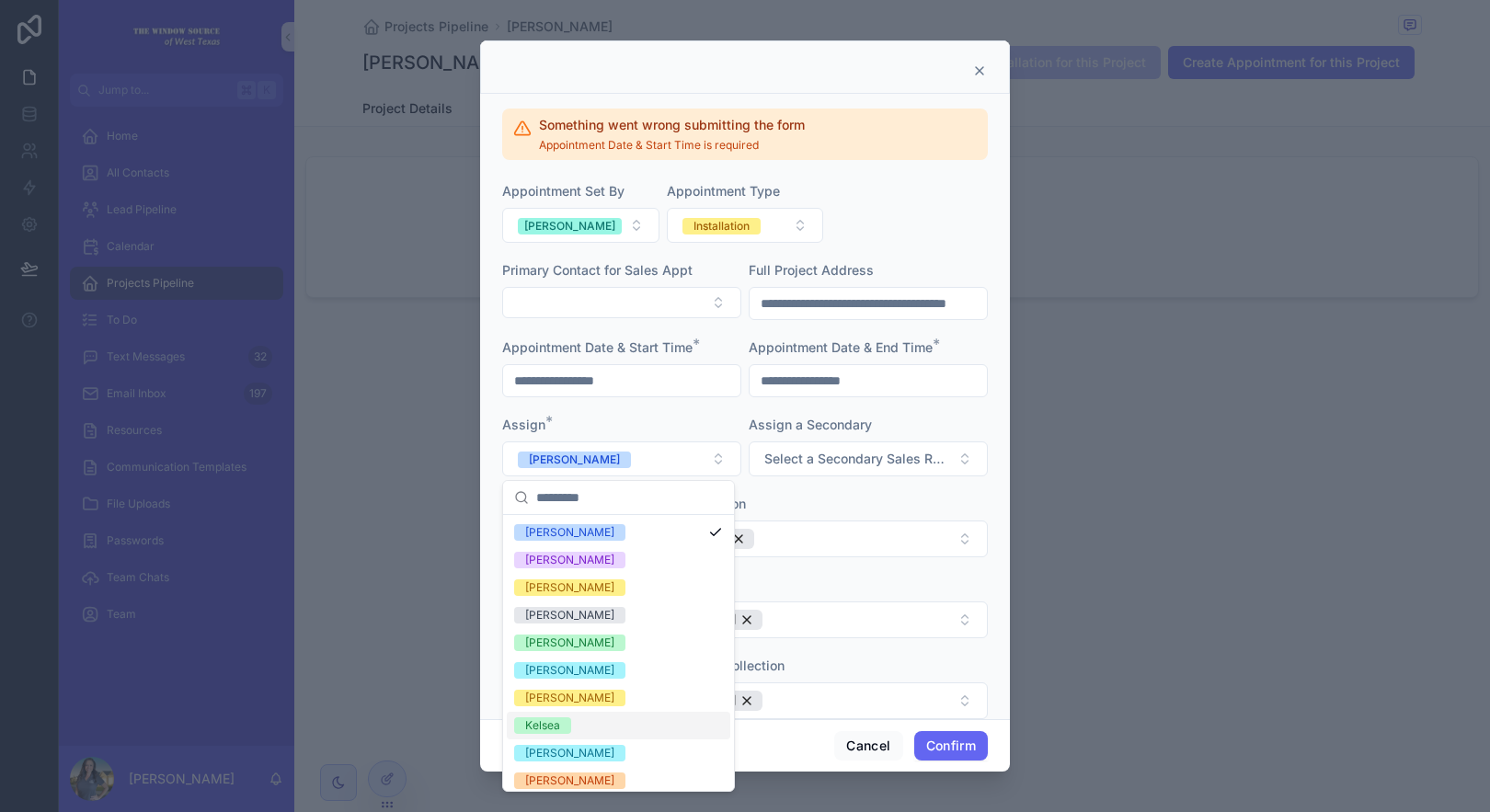
click at [673, 731] on div "Kelsea" at bounding box center [618, 725] width 224 height 27
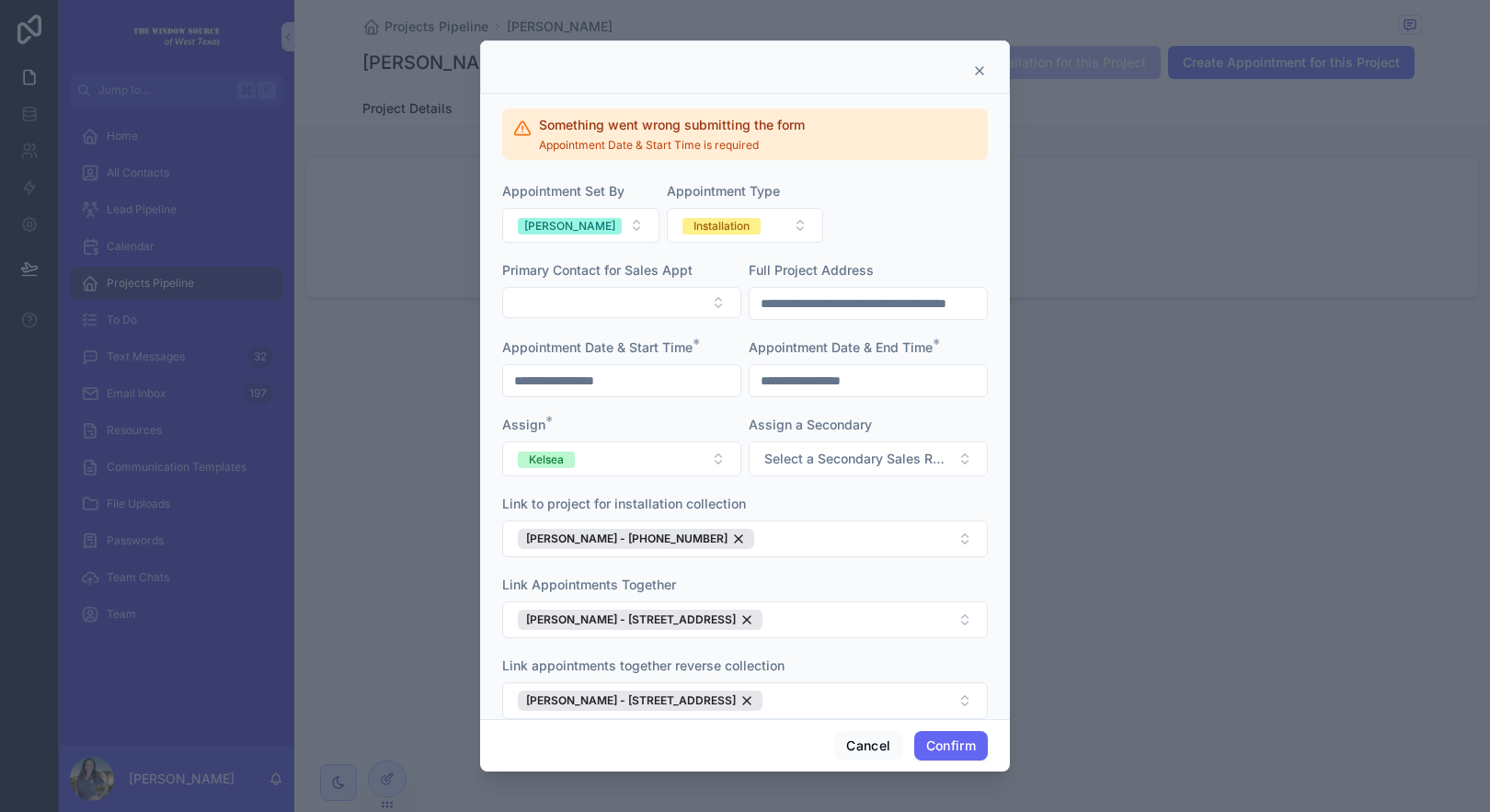
click at [936, 479] on form "**********" at bounding box center [745, 460] width 486 height 555
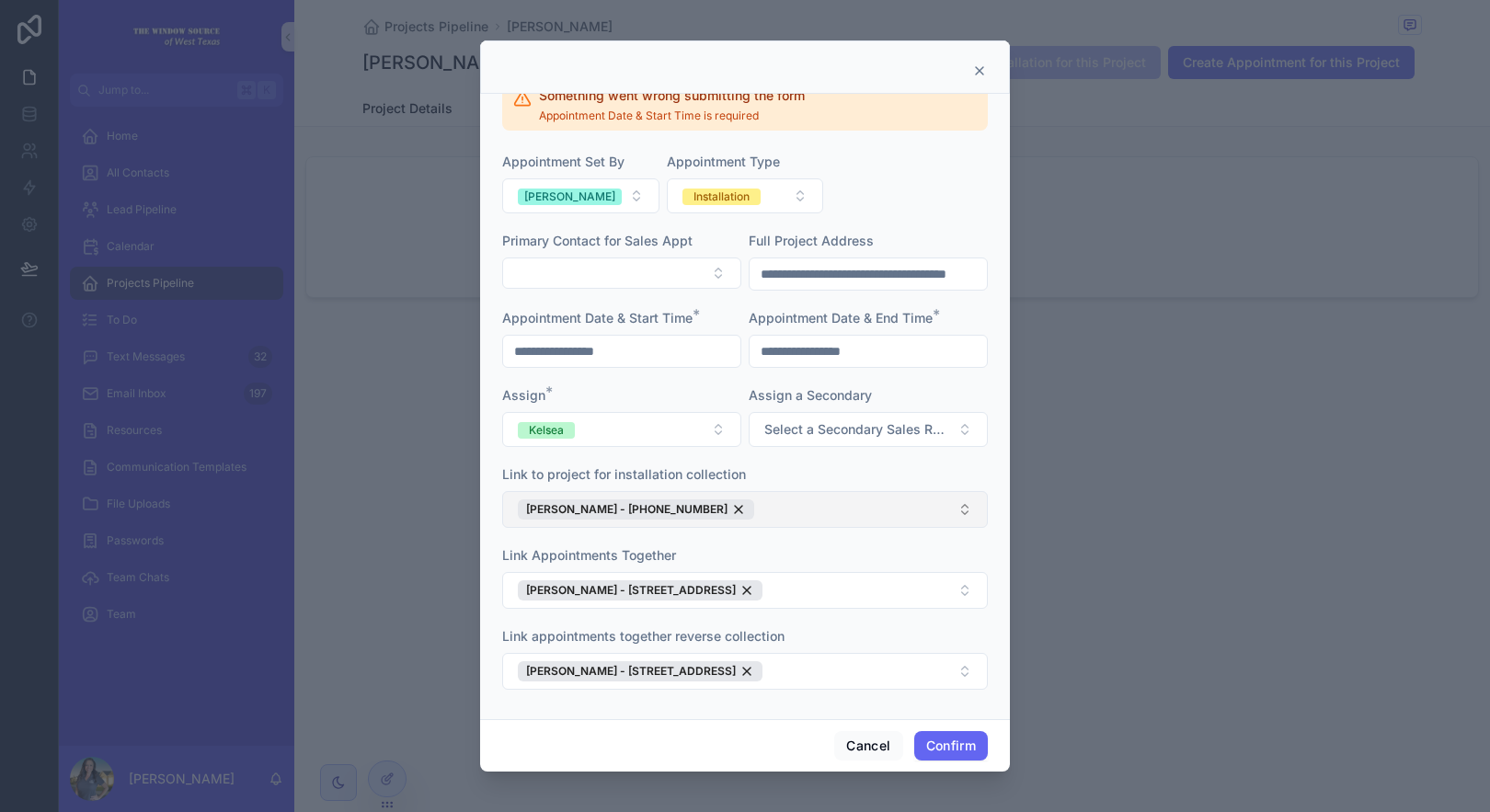
scroll to position [32, 0]
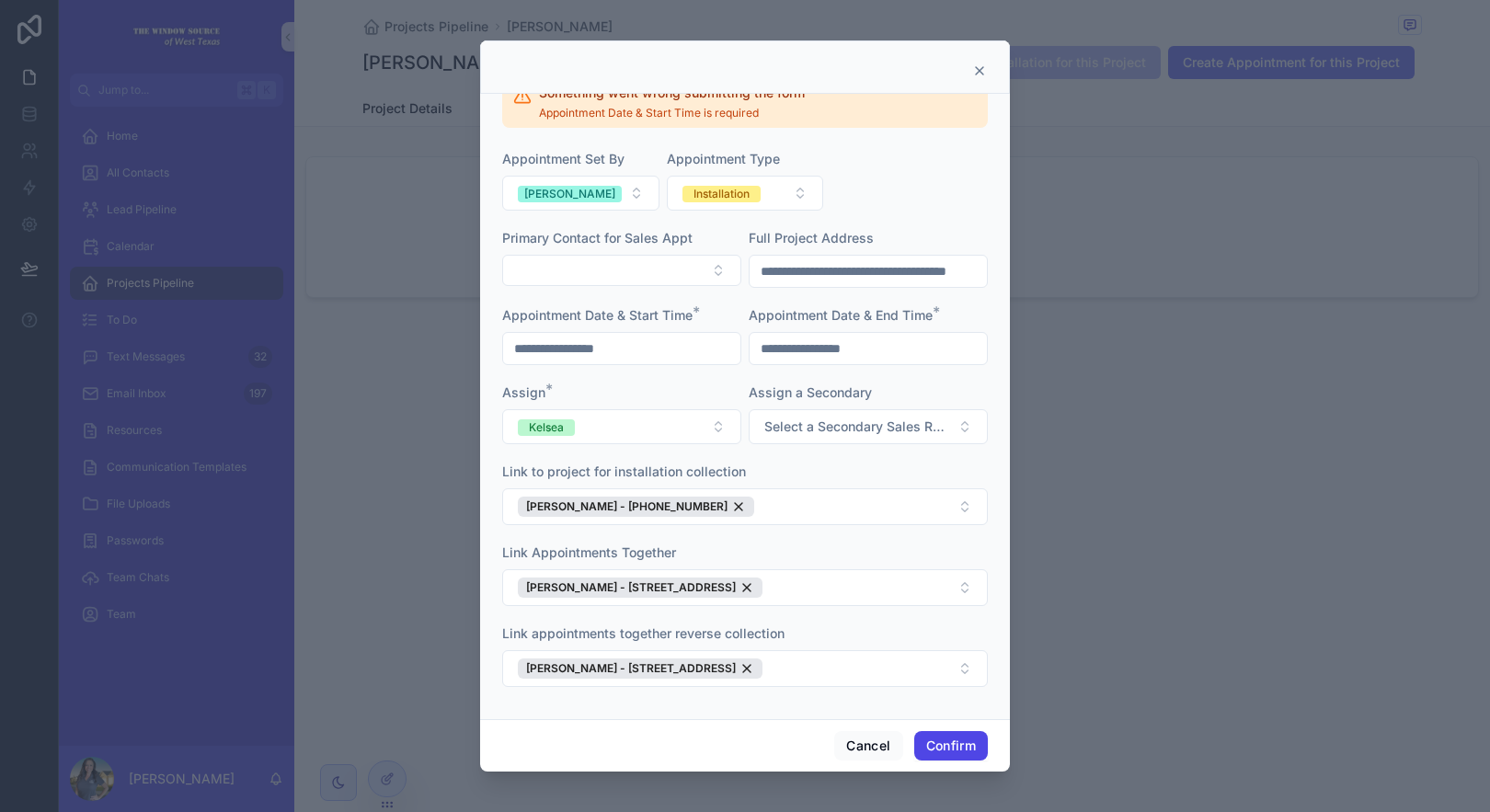
click at [952, 742] on button "Confirm" at bounding box center [951, 746] width 74 height 29
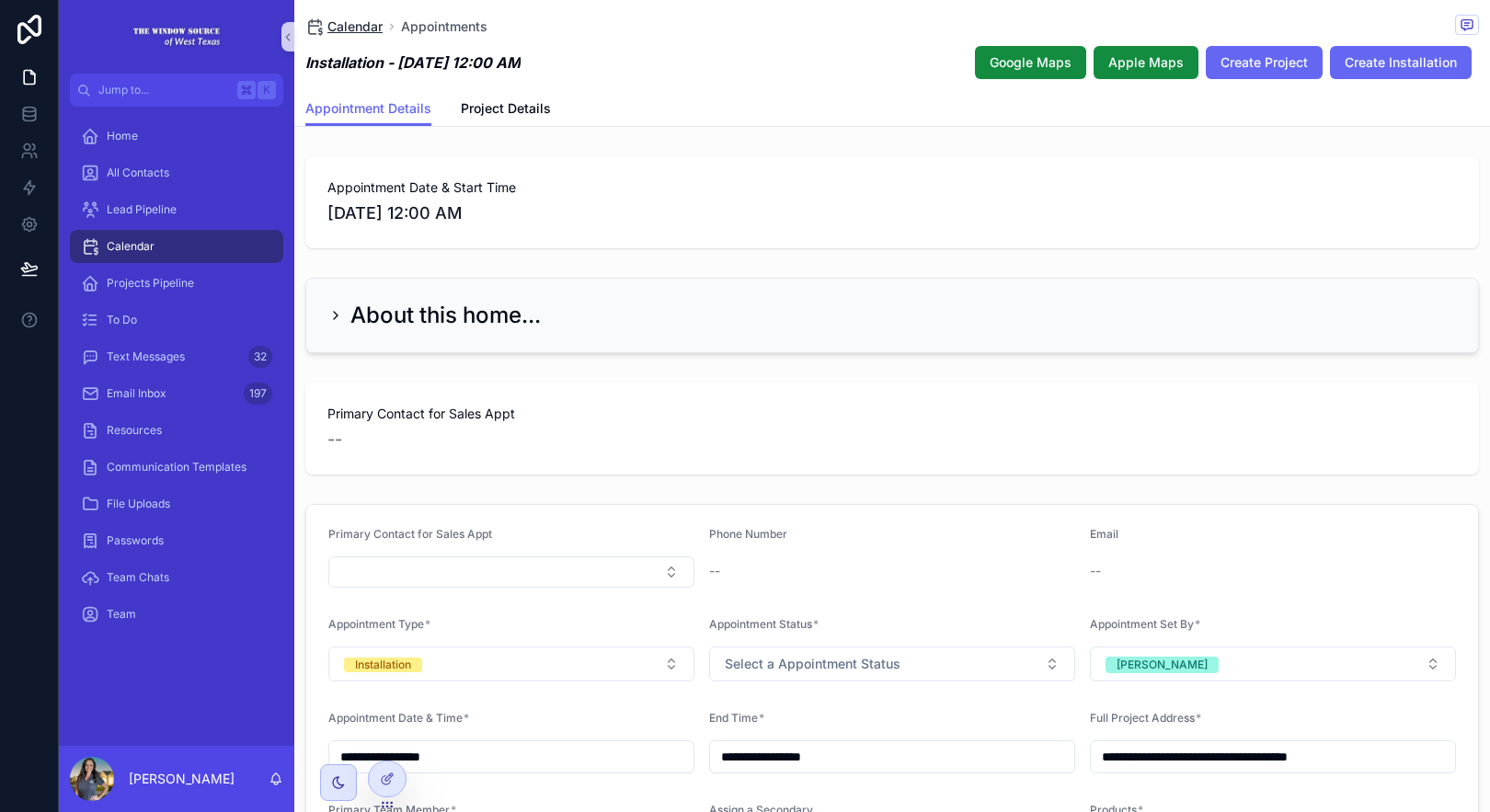
click at [373, 24] on span "Calendar" at bounding box center [354, 26] width 56 height 18
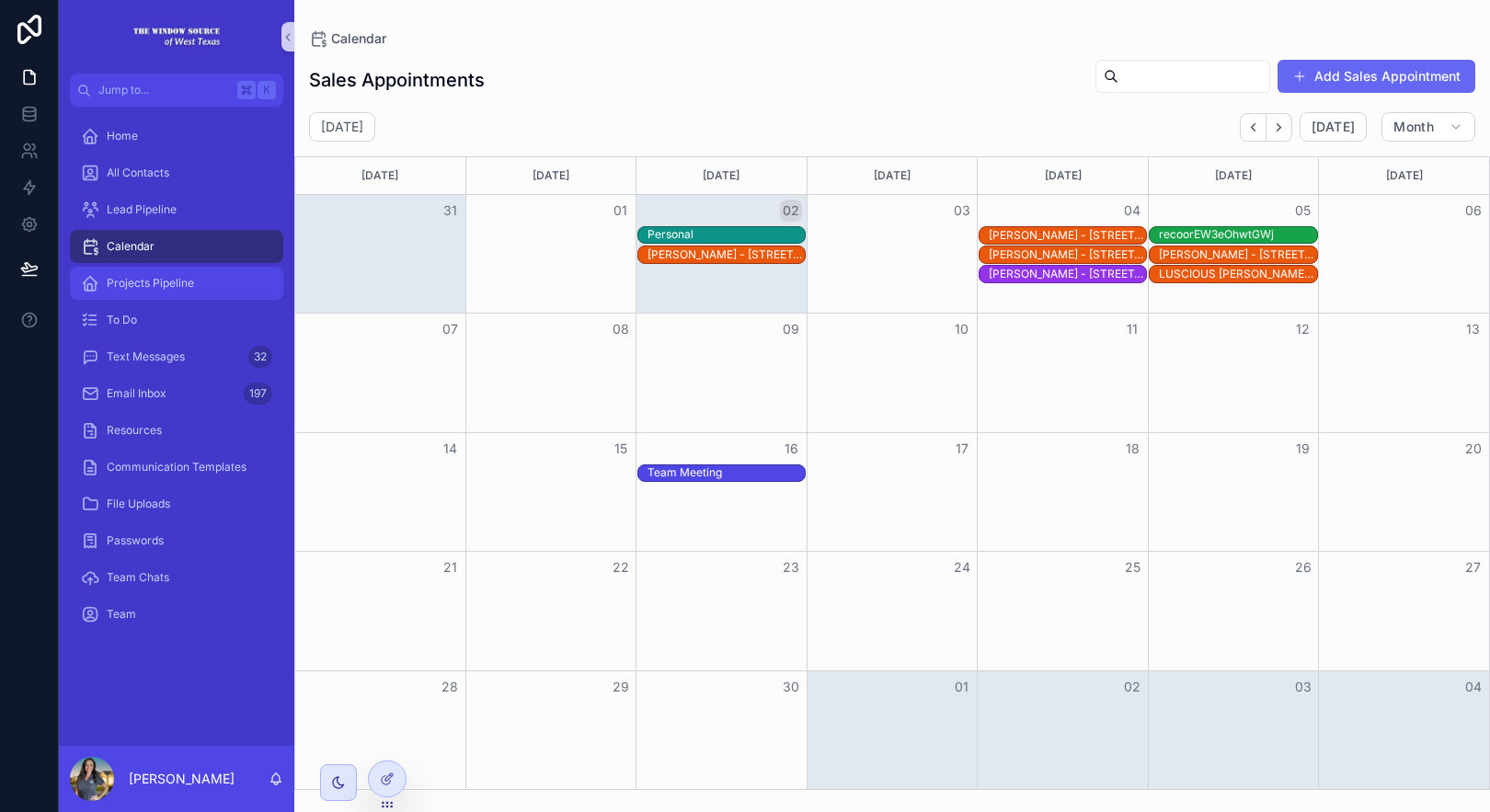
click at [189, 280] on span "Projects Pipeline" at bounding box center [151, 282] width 88 height 15
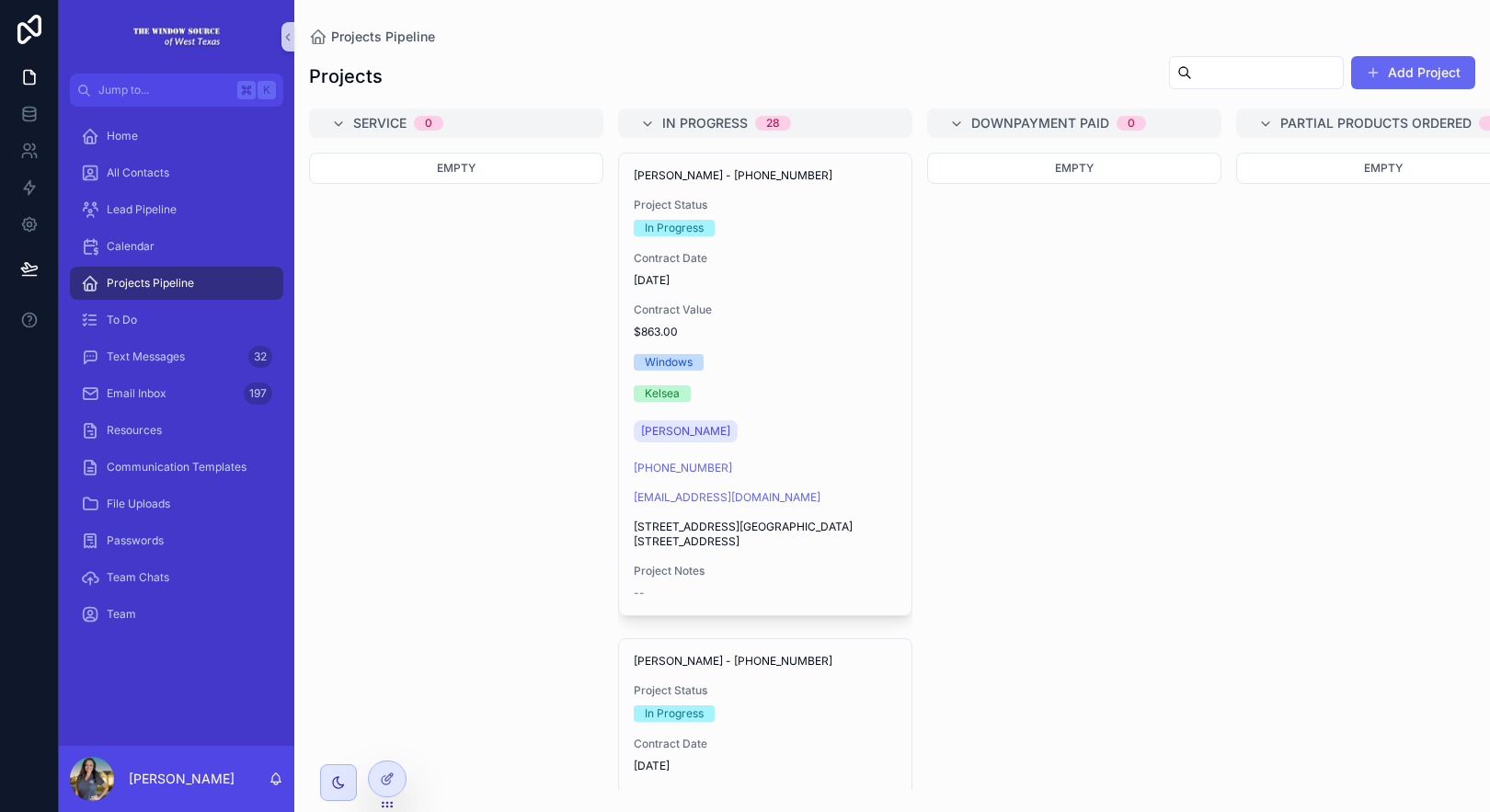
click at [787, 299] on div "[PERSON_NAME] - [PHONE_NUMBER] Project Status In Progress Contract Date [DATE] …" at bounding box center [765, 385] width 292 height 461
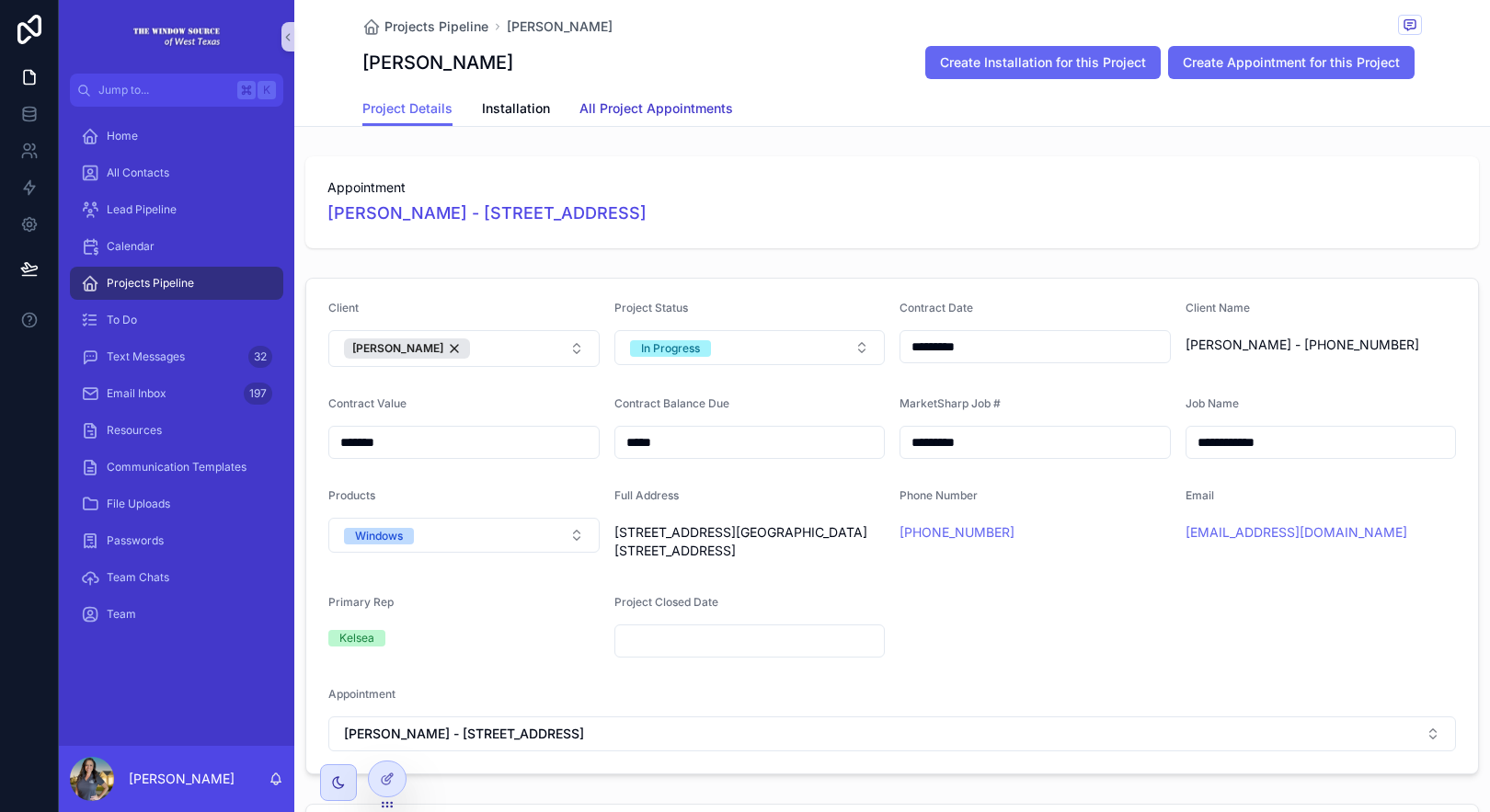
click at [658, 107] on span "All Project Appointments" at bounding box center [656, 108] width 154 height 18
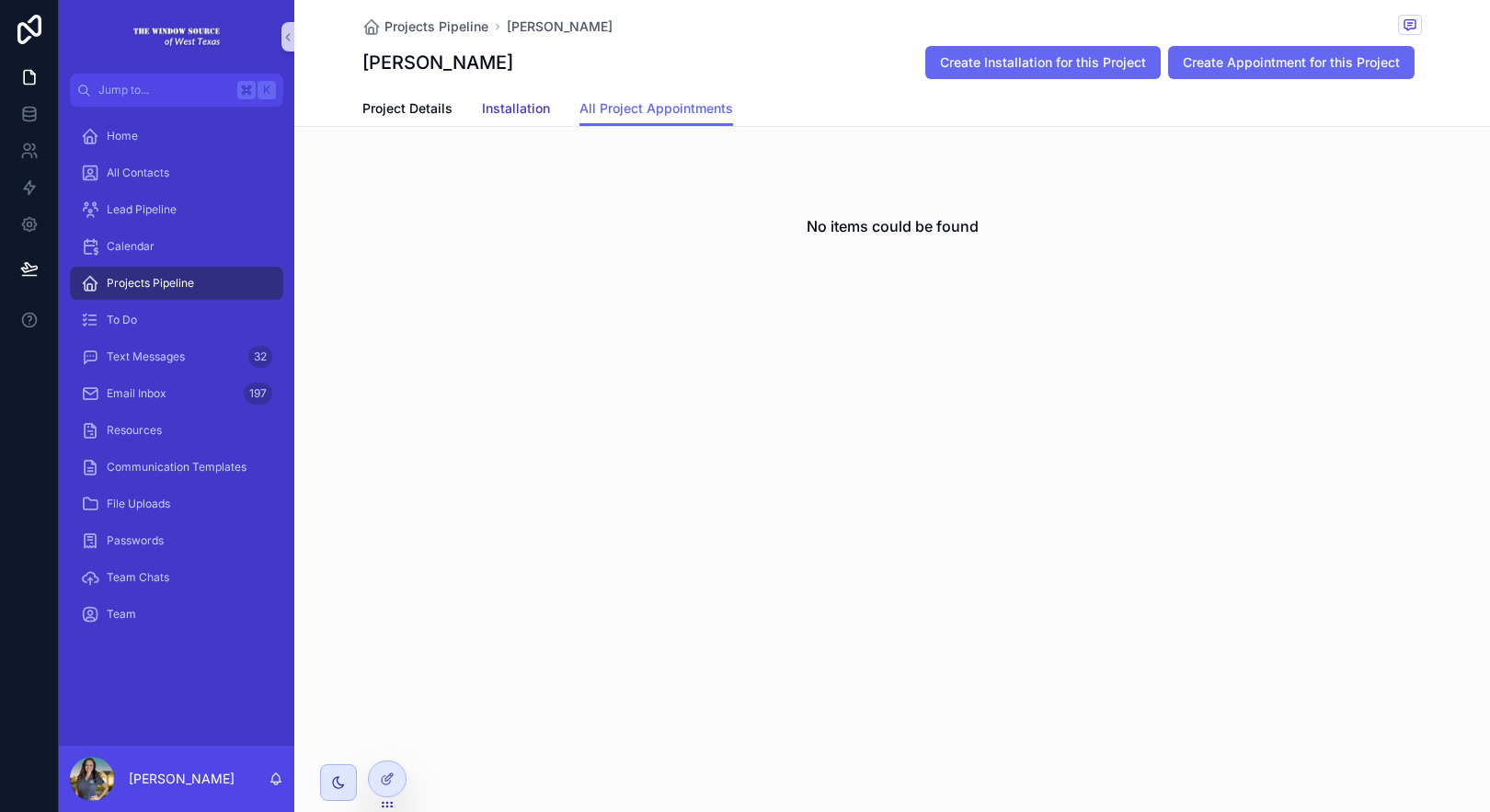
click at [494, 104] on span "Installation" at bounding box center [516, 108] width 68 height 18
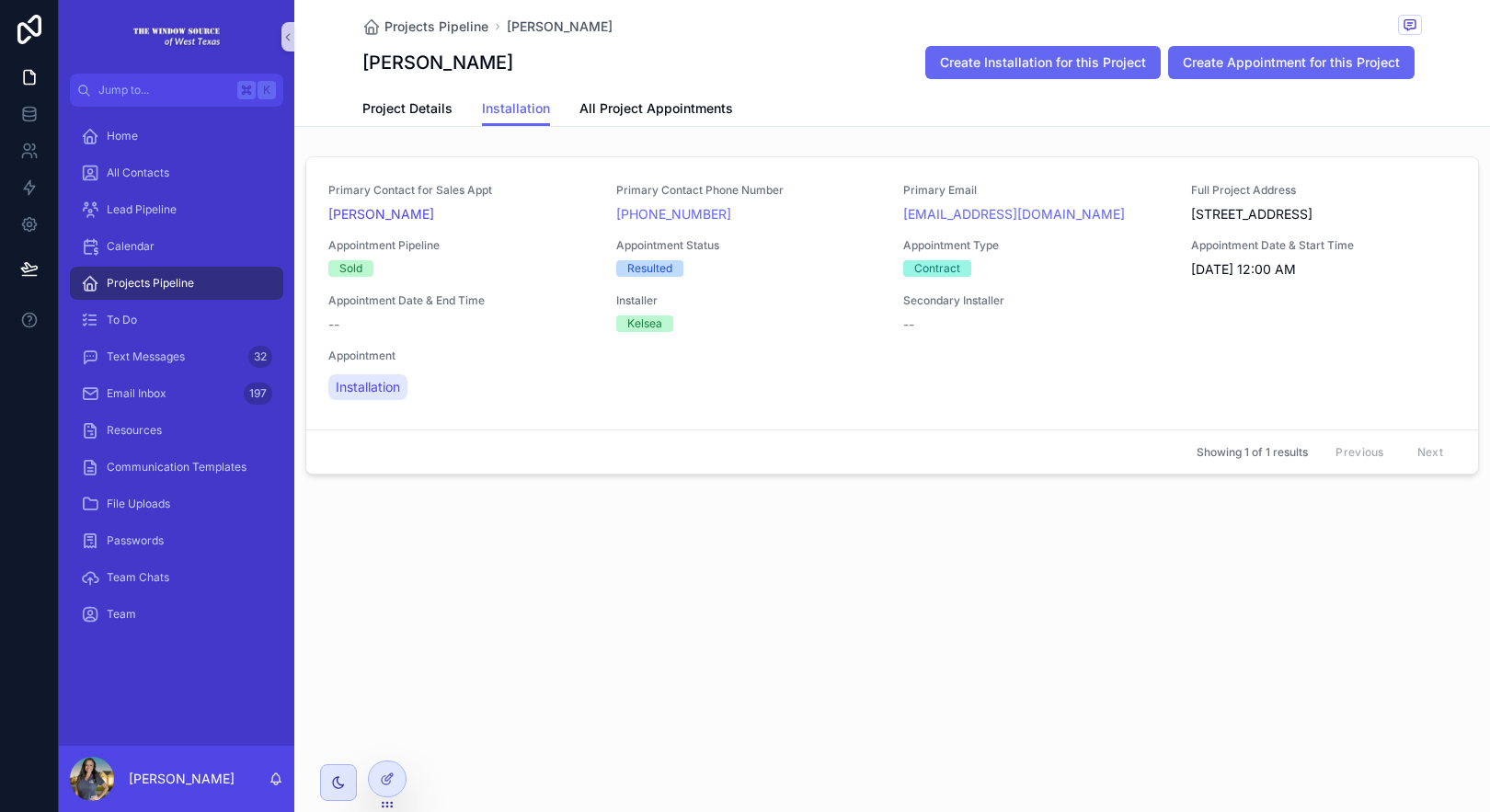
click at [820, 357] on div "Primary Contact for Sales Appt [PERSON_NAME] Primary Contact Phone Number [PHON…" at bounding box center [892, 293] width 1128 height 221
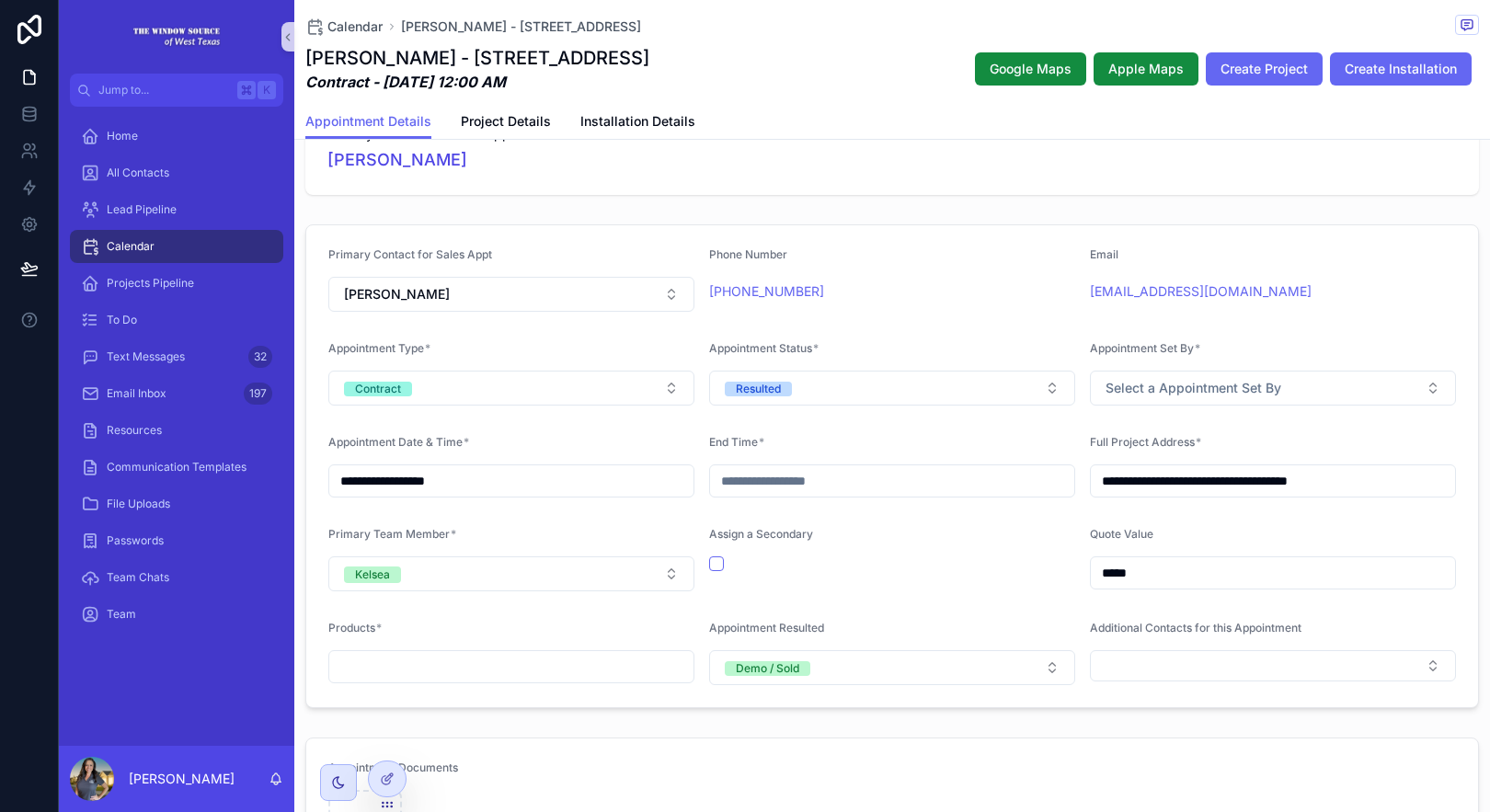
scroll to position [297, 0]
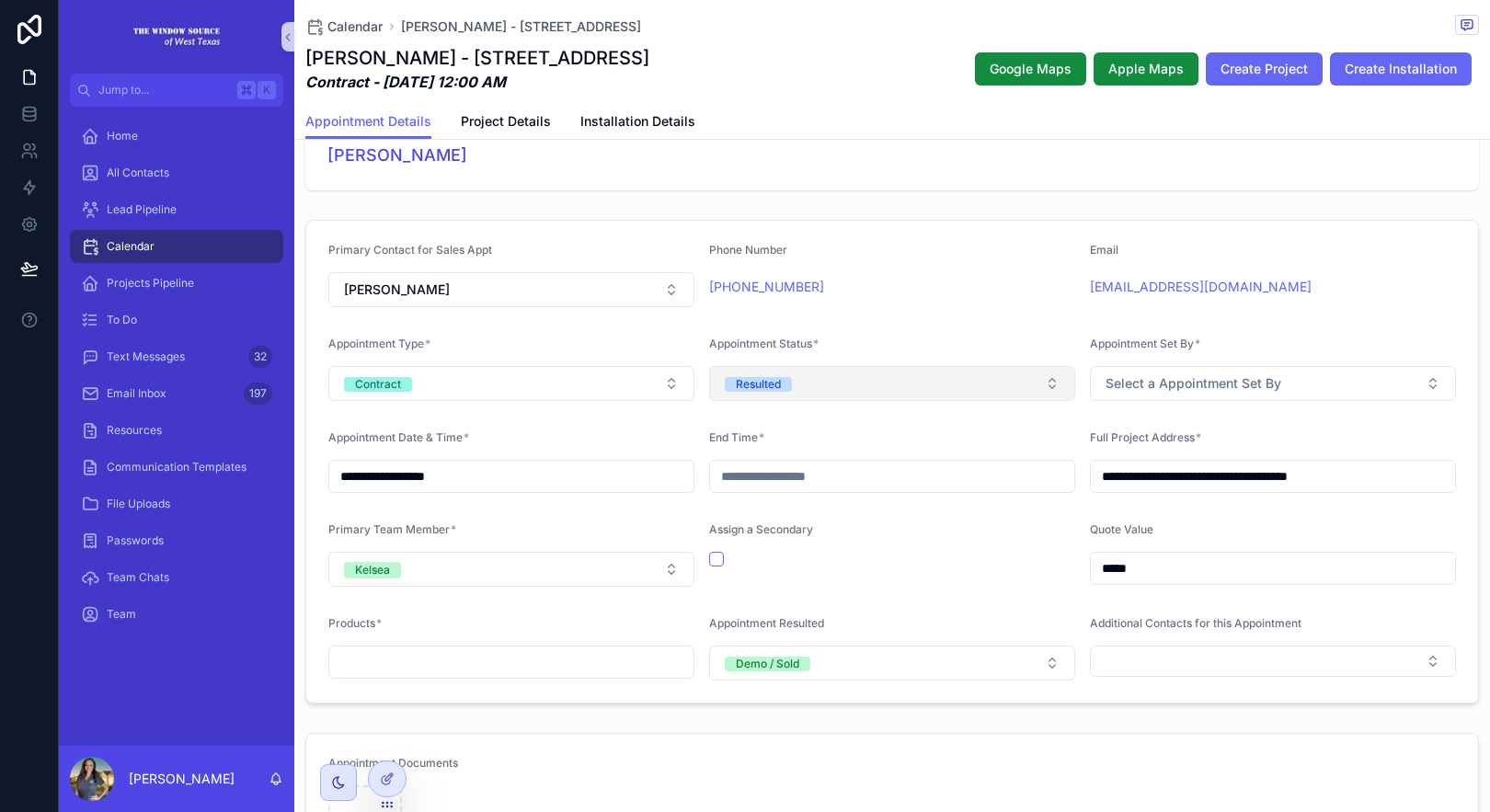
click at [973, 400] on button "Resulted" at bounding box center [892, 384] width 366 height 35
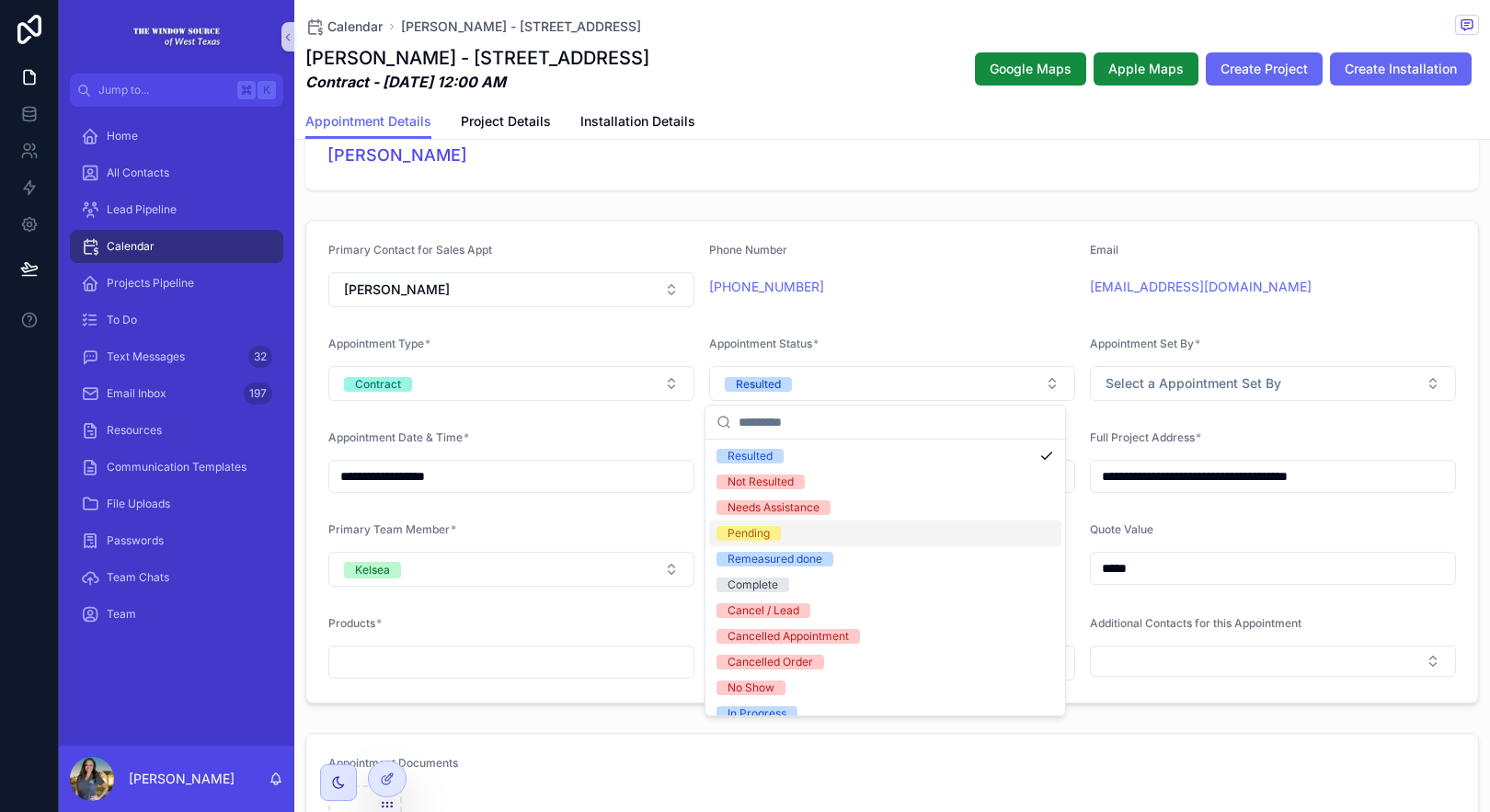
scroll to position [143, 0]
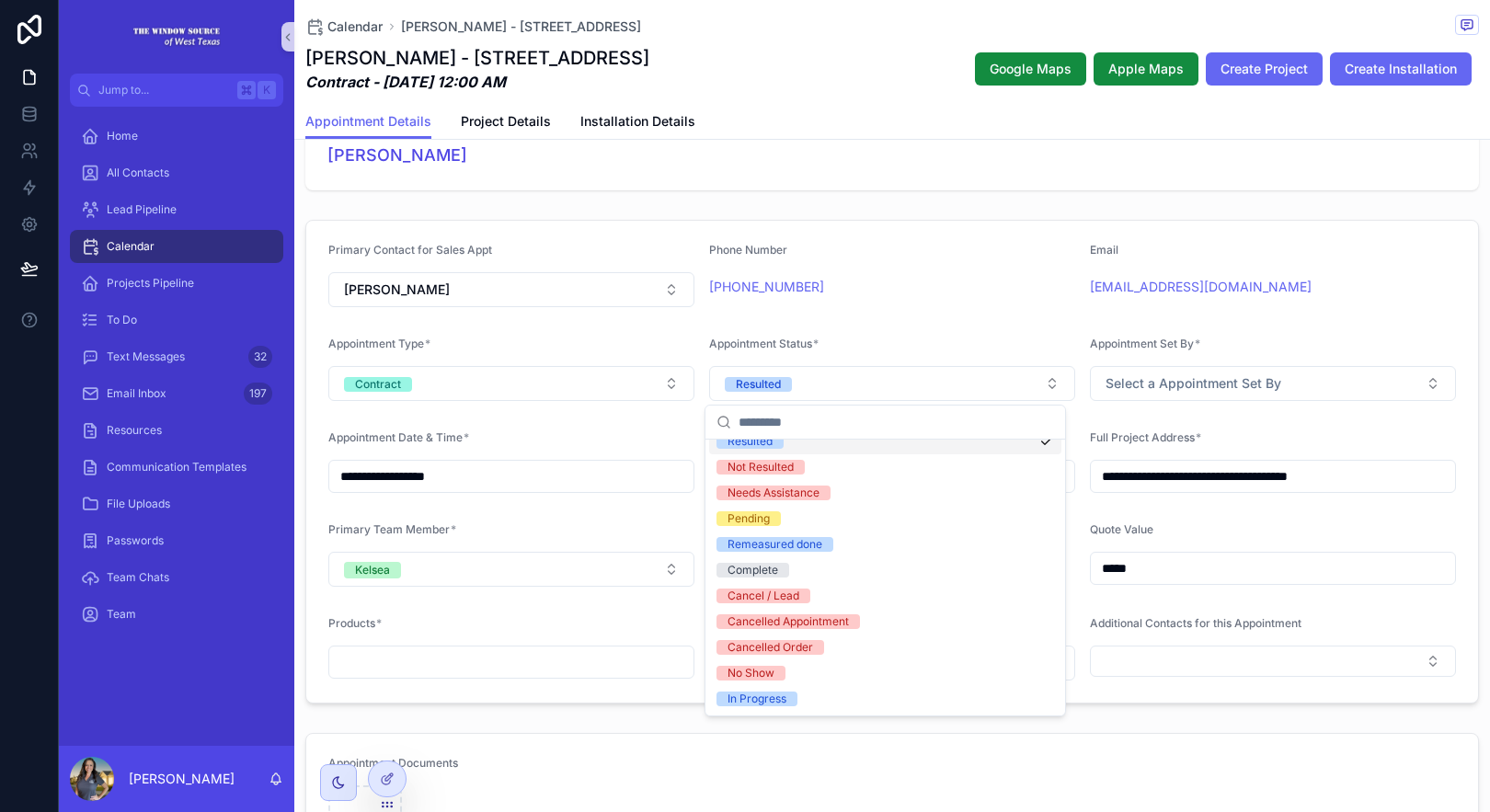
click at [1025, 344] on div "Appointment Status *" at bounding box center [892, 348] width 366 height 22
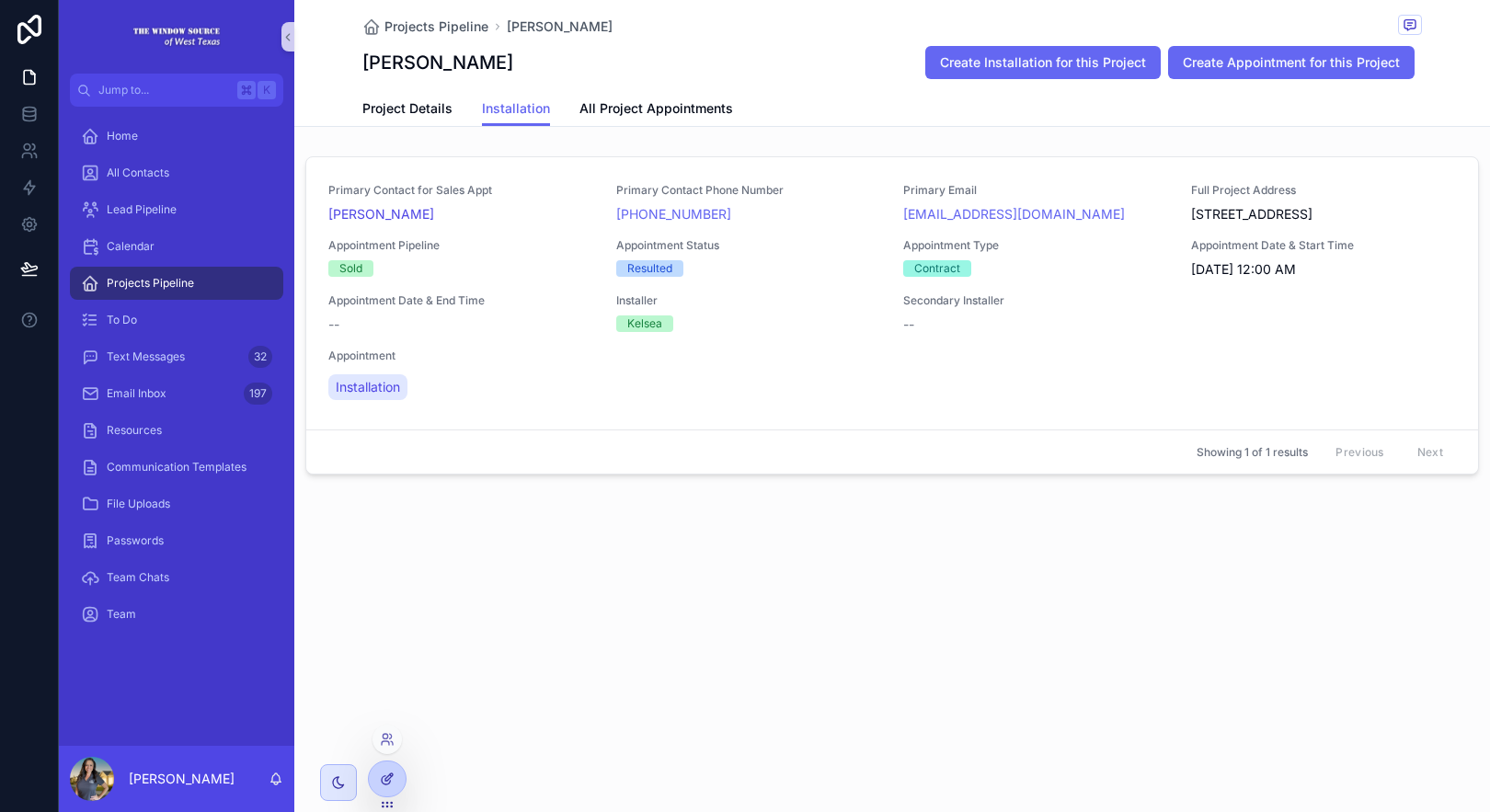
click at [399, 775] on div at bounding box center [388, 779] width 37 height 35
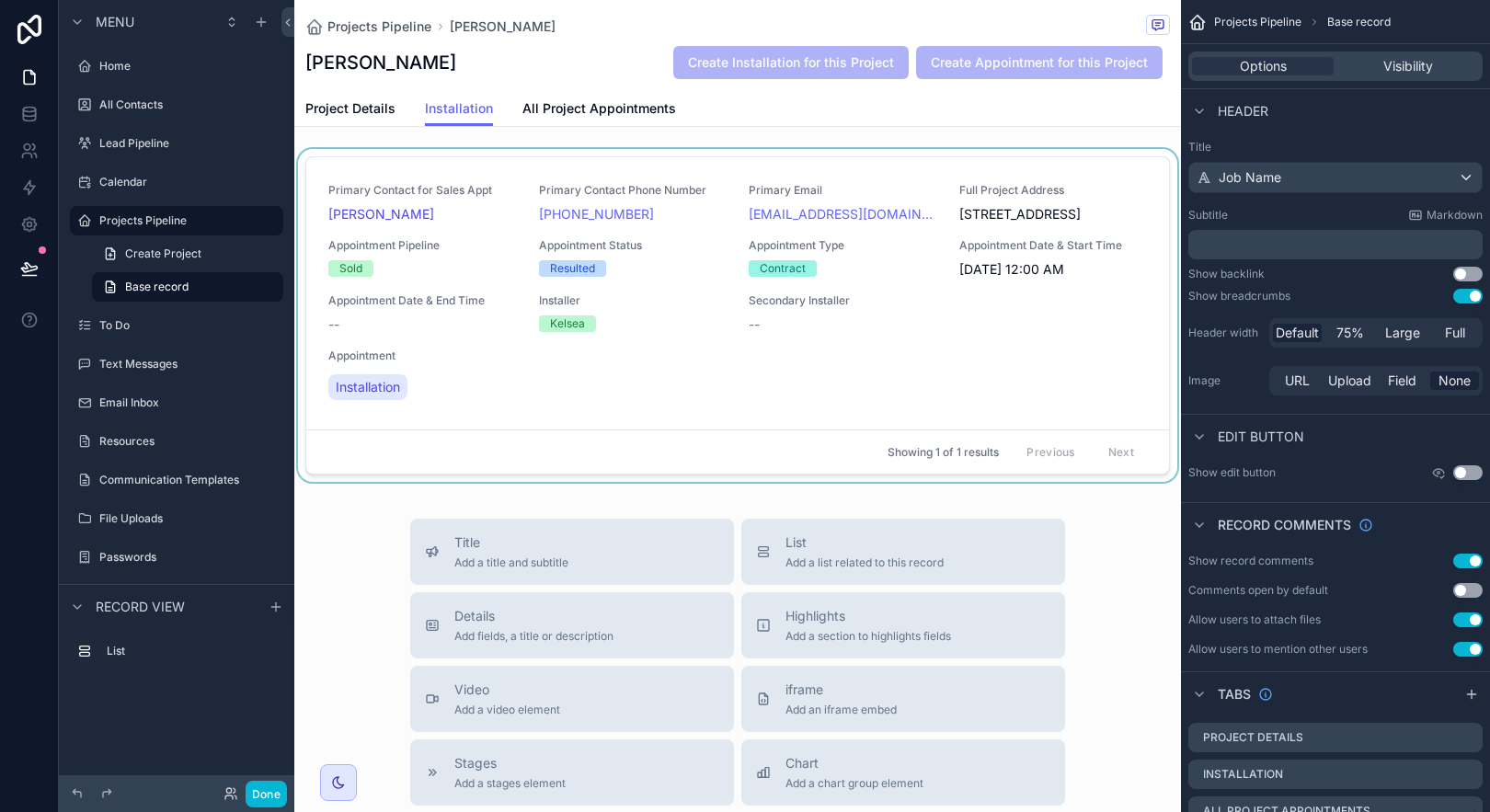
click at [875, 379] on div "scrollable content" at bounding box center [737, 318] width 886 height 340
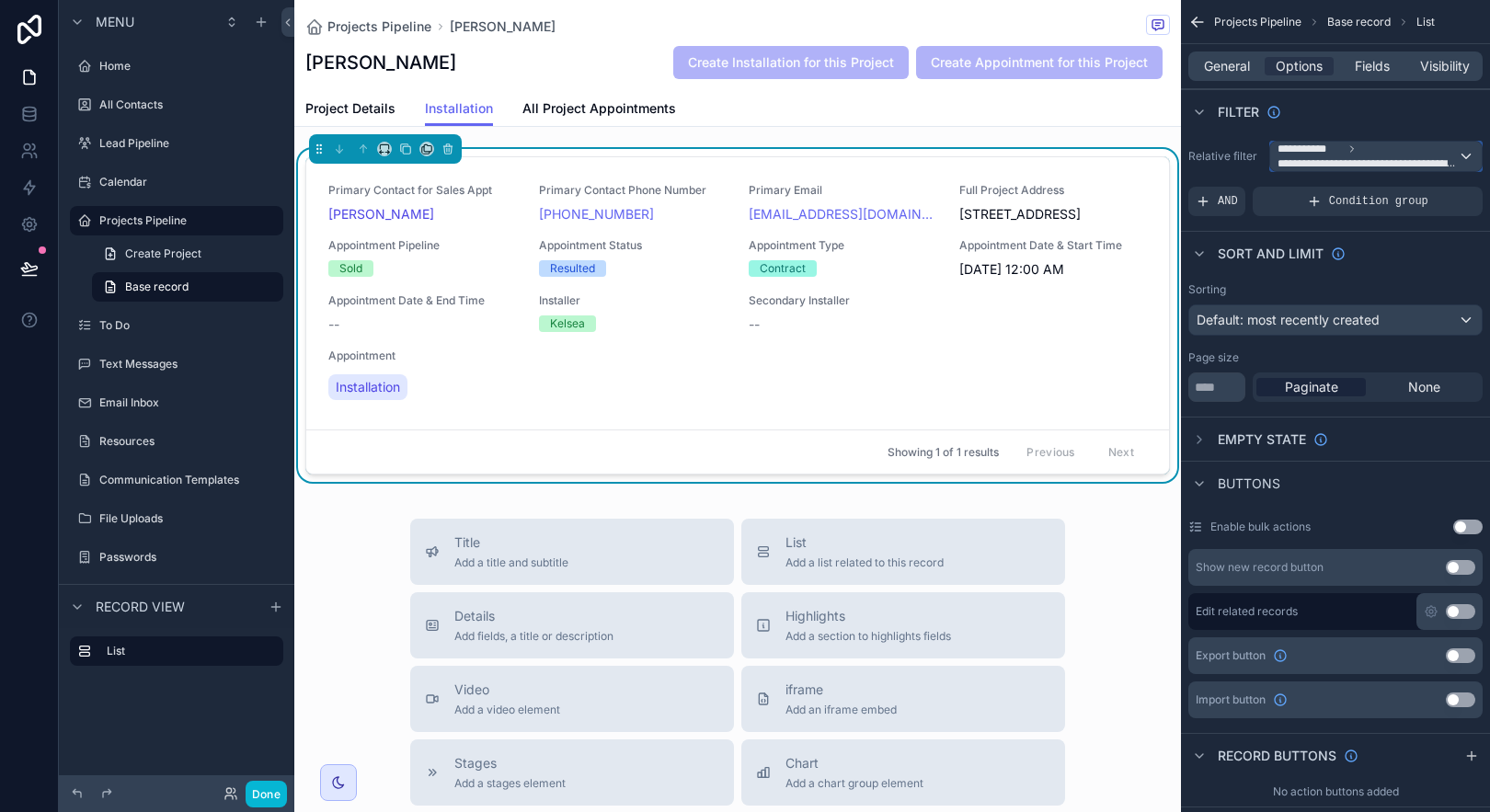
click at [1466, 157] on div "**********" at bounding box center [1375, 156] width 211 height 29
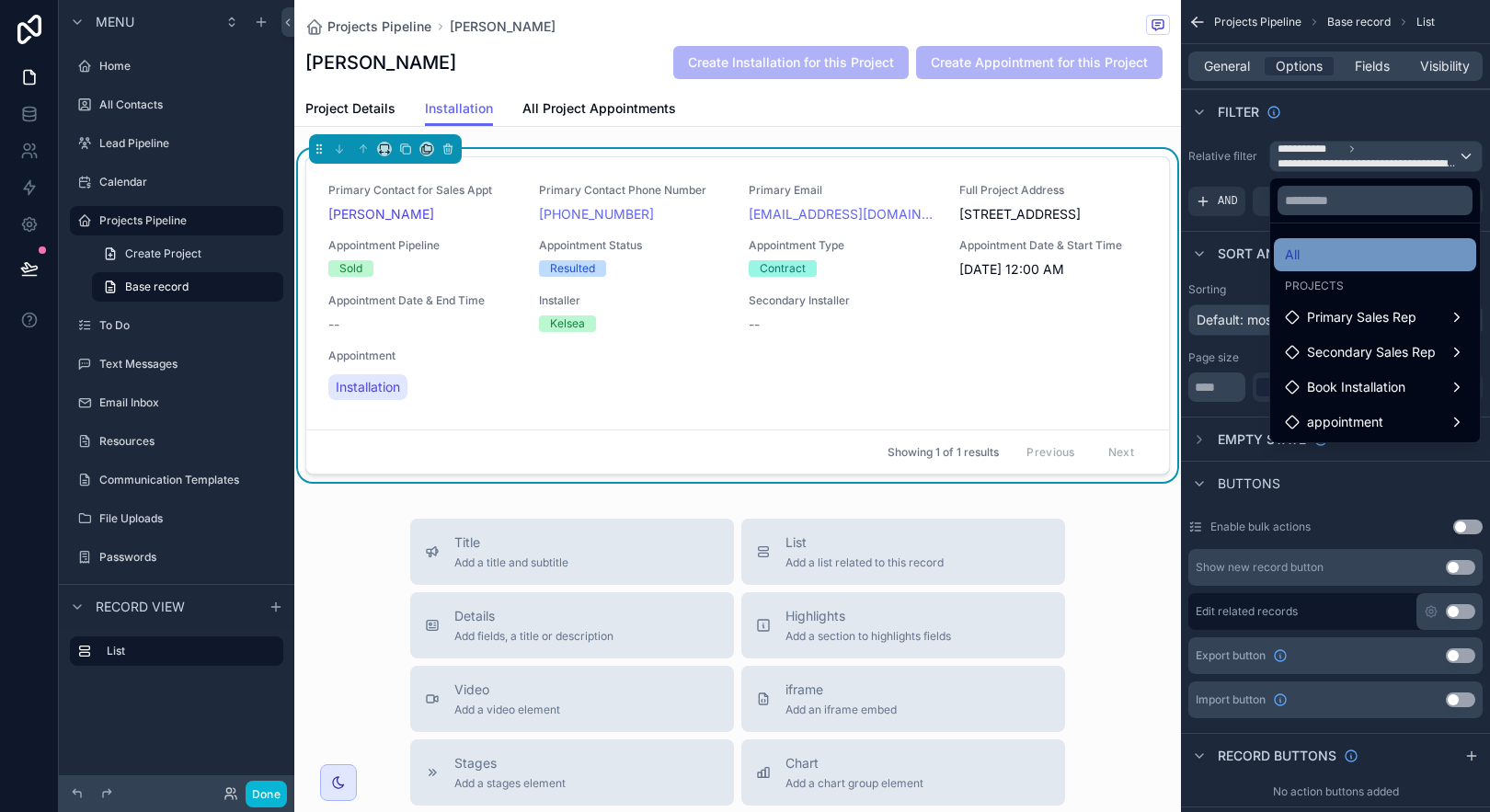
click at [1400, 244] on div "All" at bounding box center [1374, 254] width 180 height 22
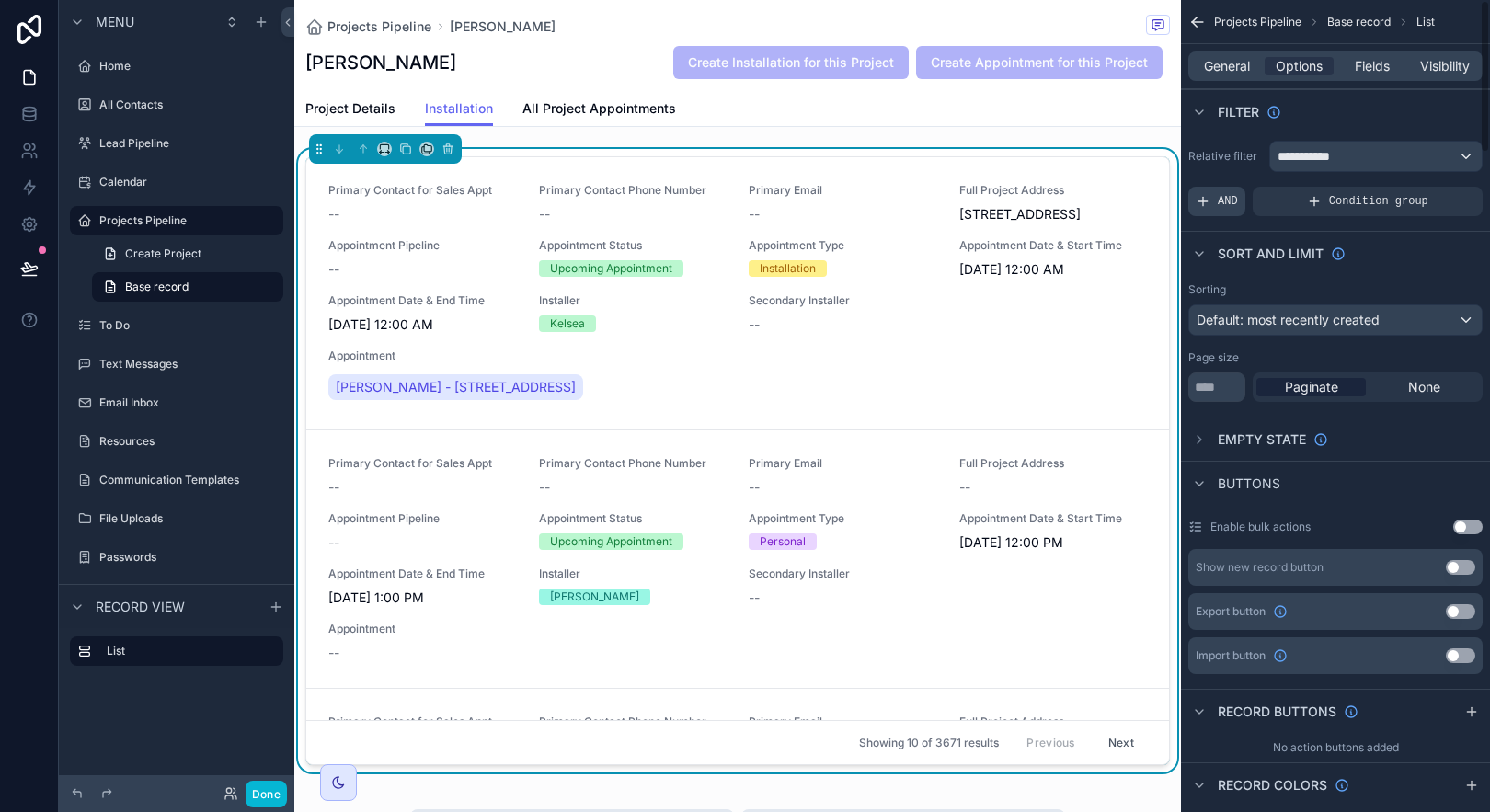
click at [1217, 198] on div "AND" at bounding box center [1216, 202] width 57 height 29
click at [1441, 194] on div "scrollable content" at bounding box center [1436, 188] width 25 height 25
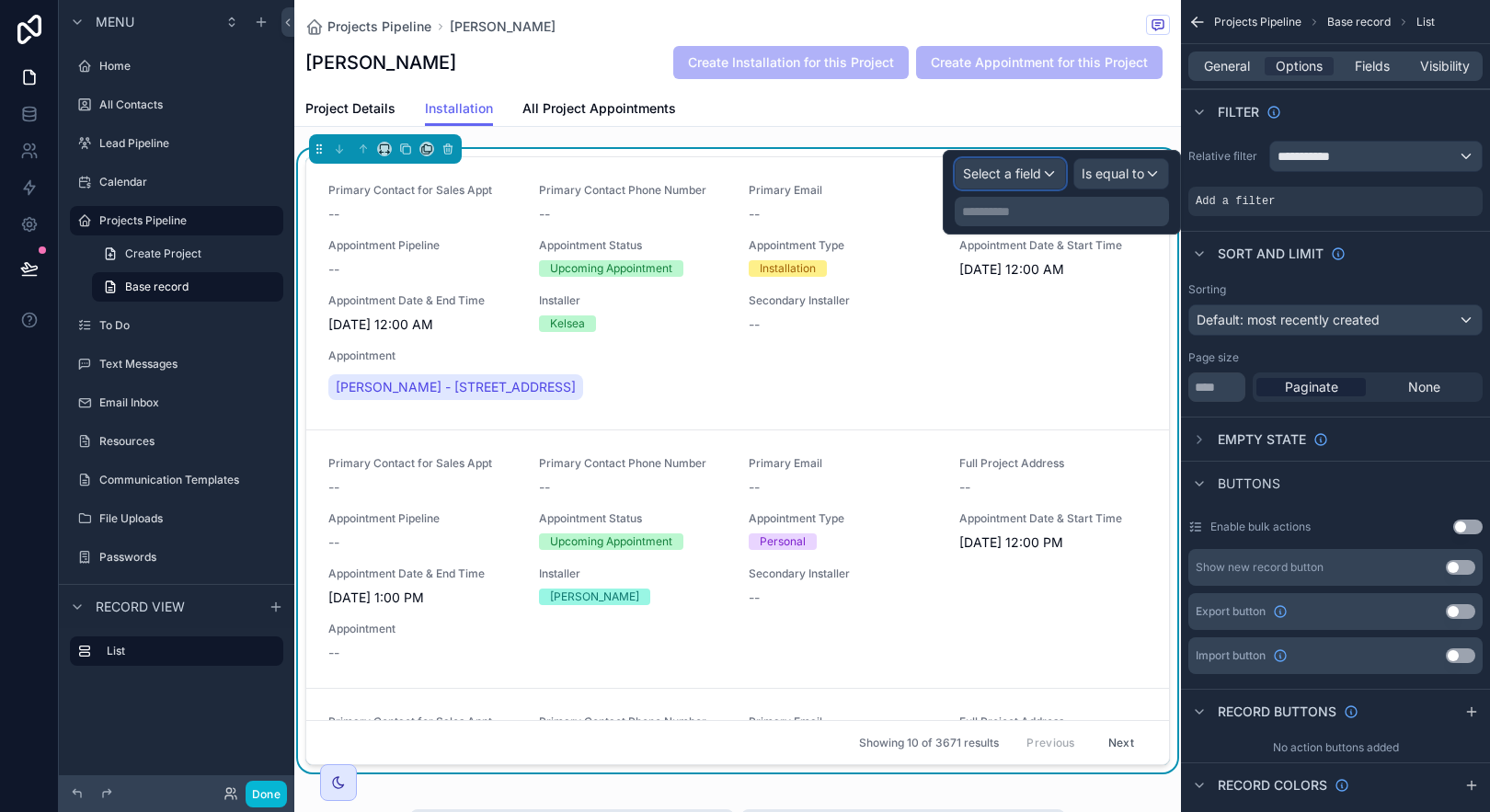
click at [1049, 180] on div "Select a field" at bounding box center [1010, 173] width 109 height 29
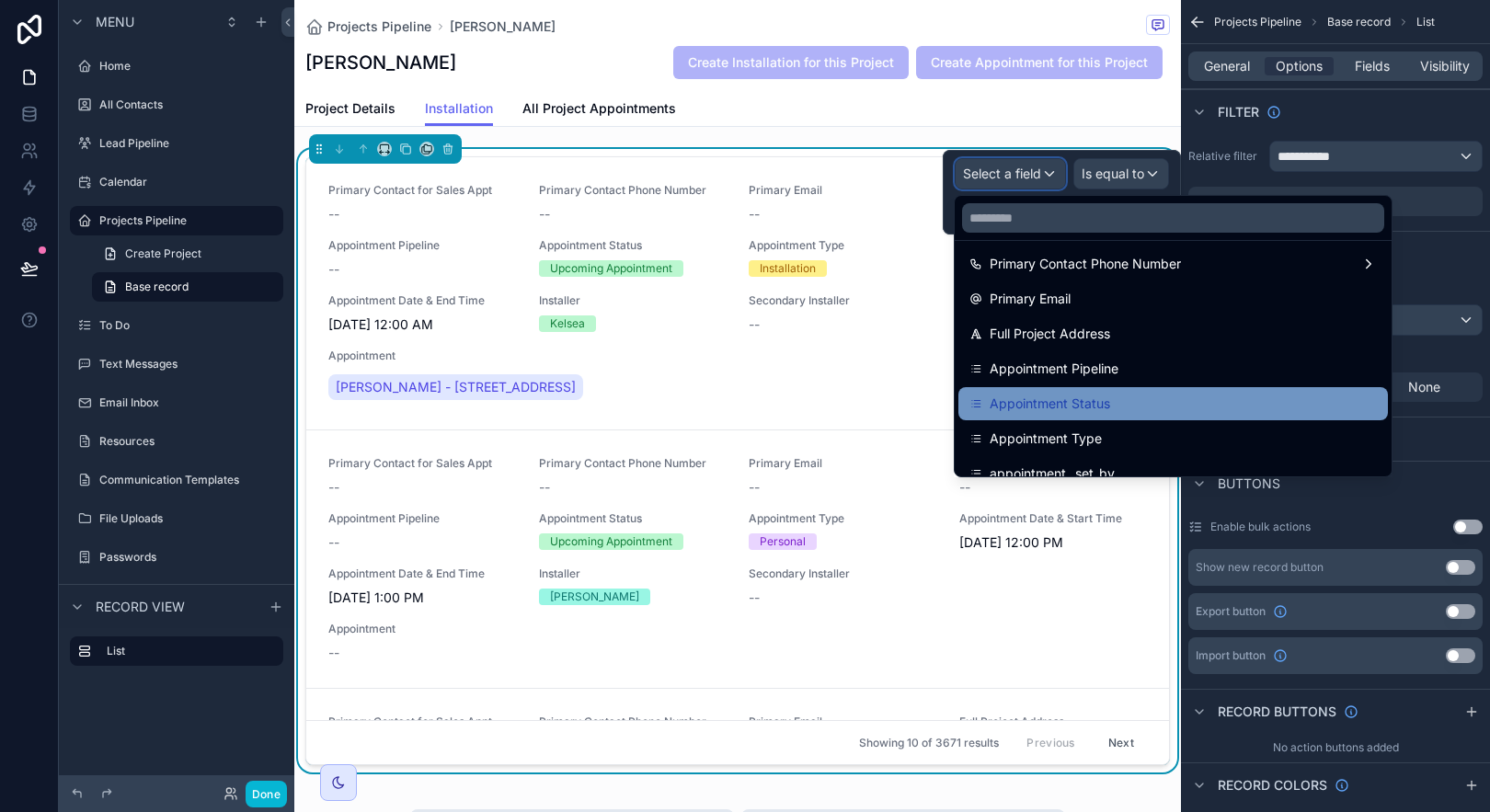
scroll to position [222, 0]
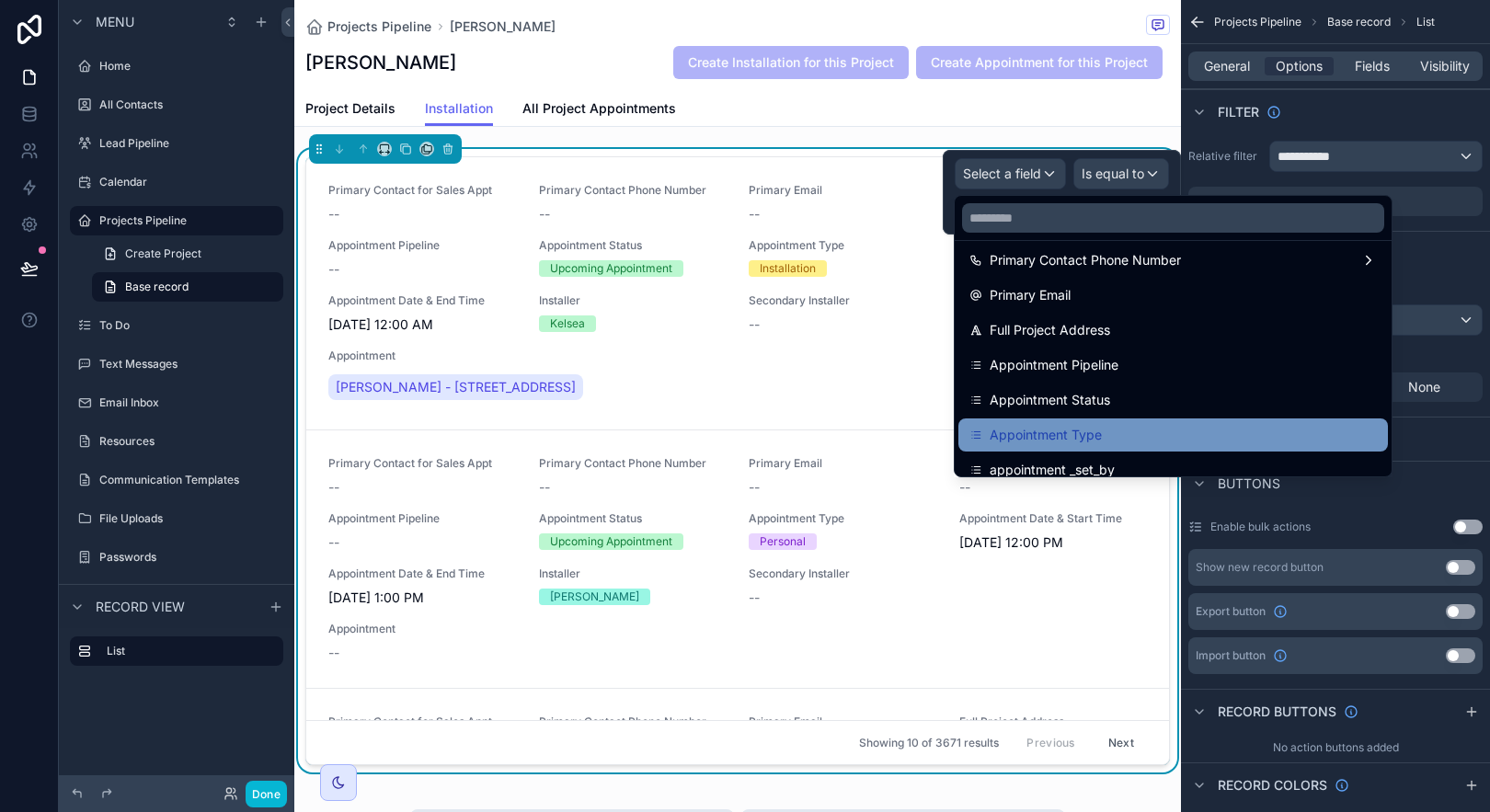
click at [1177, 428] on div "Appointment Type" at bounding box center [1173, 434] width 407 height 22
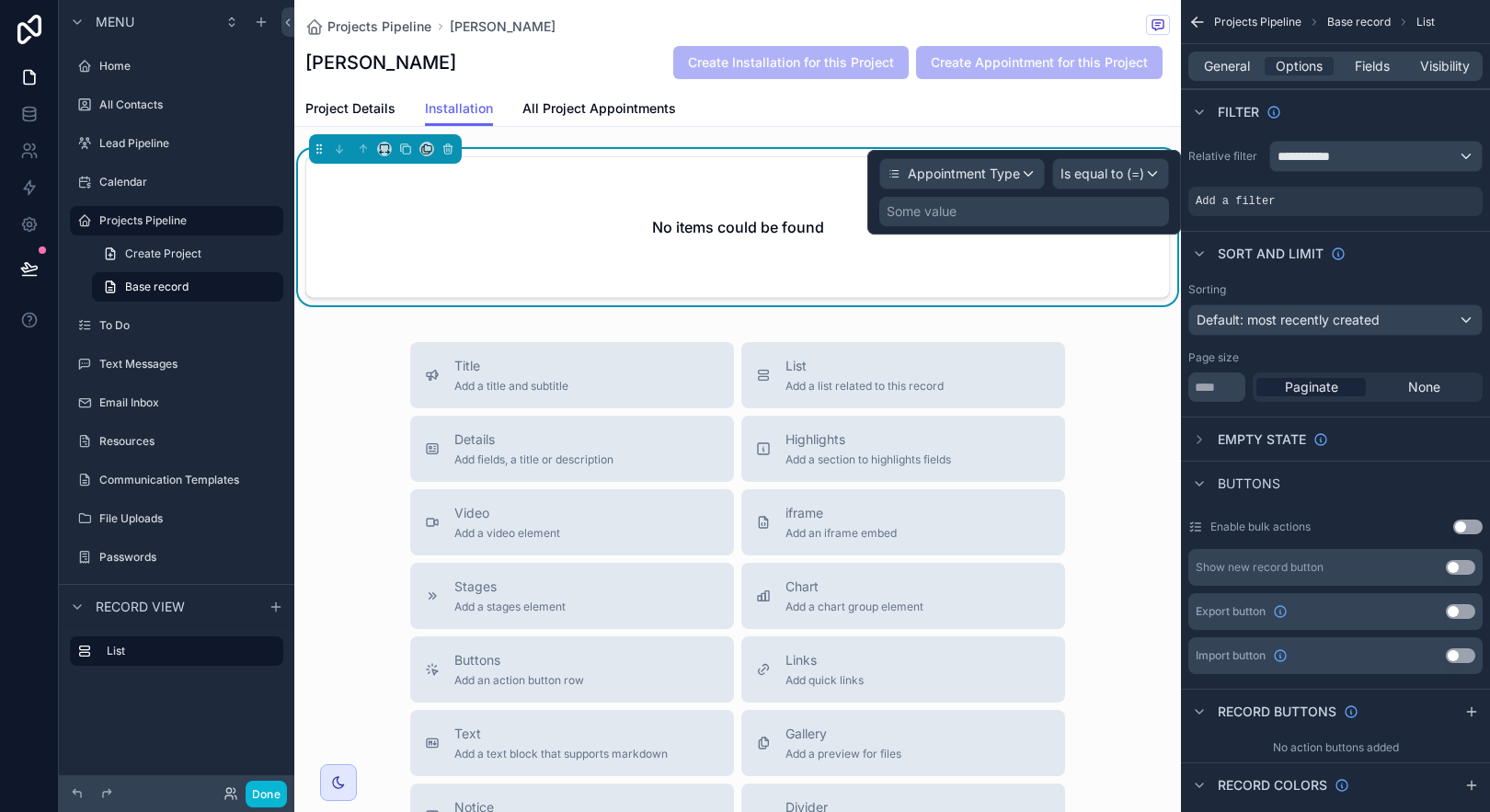
click at [1009, 203] on div "Some value" at bounding box center [1024, 211] width 290 height 29
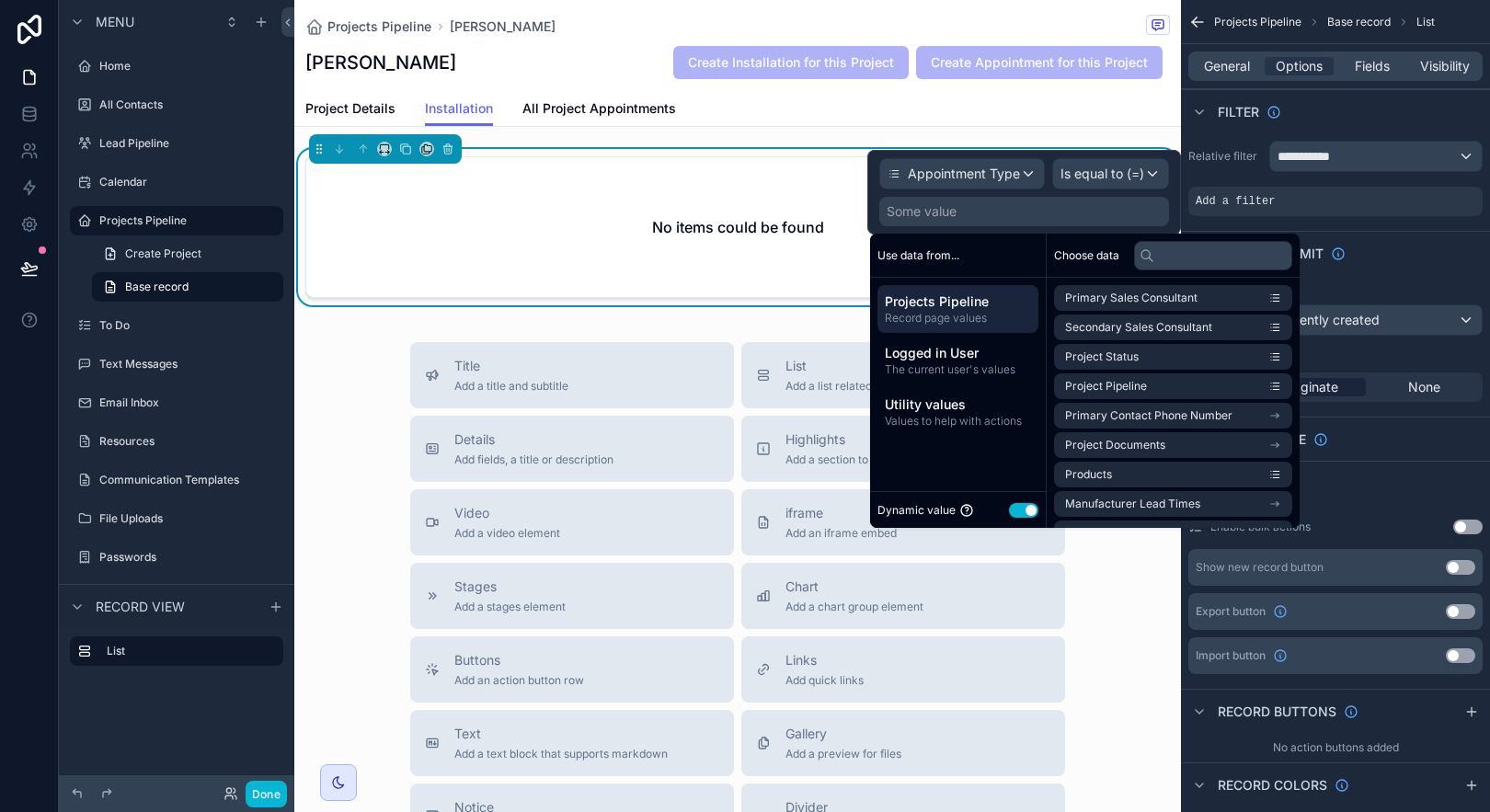
click at [1018, 504] on button "Use setting" at bounding box center [1024, 510] width 29 height 15
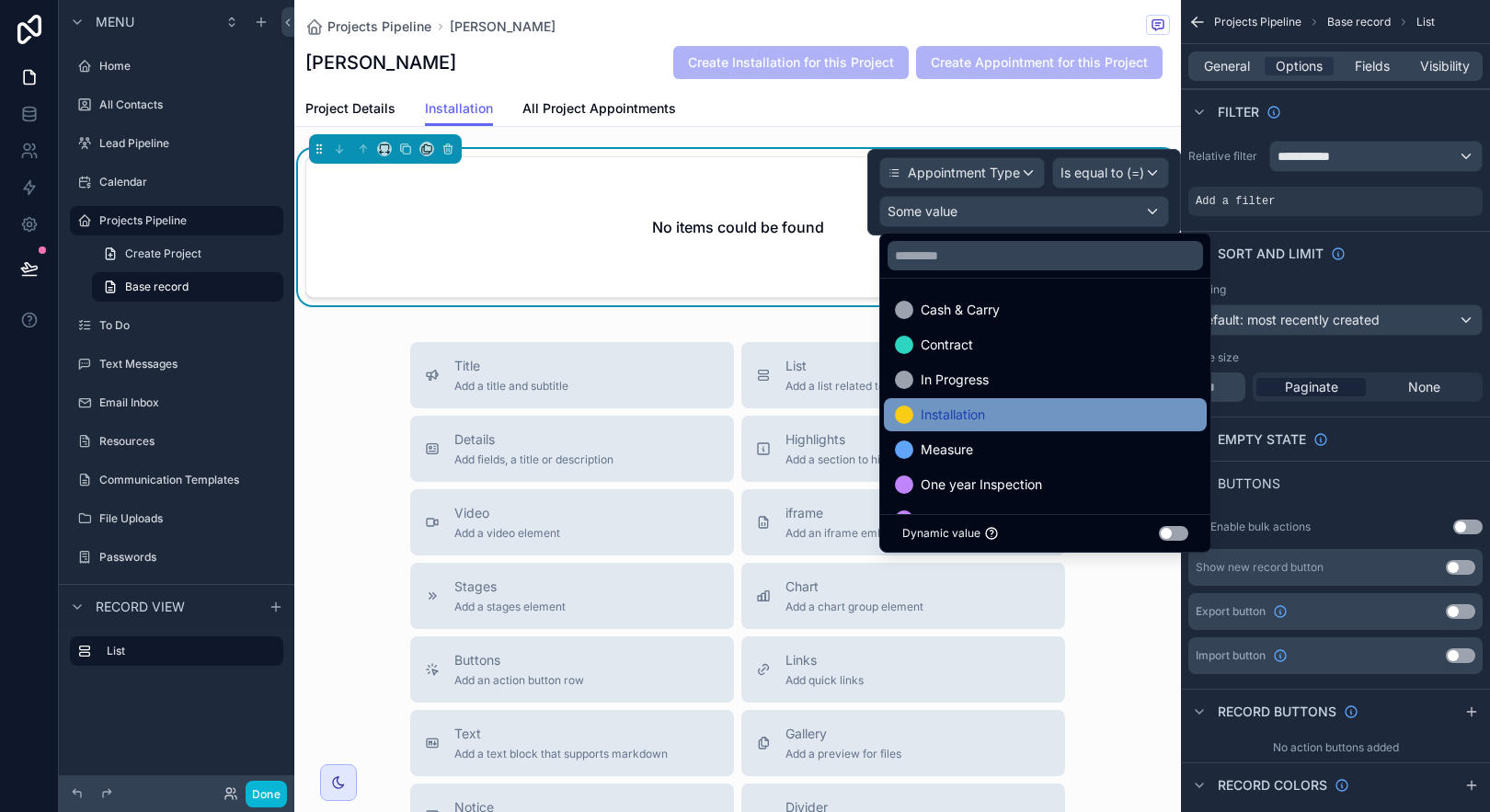
click at [1138, 417] on div "Installation" at bounding box center [1045, 415] width 301 height 22
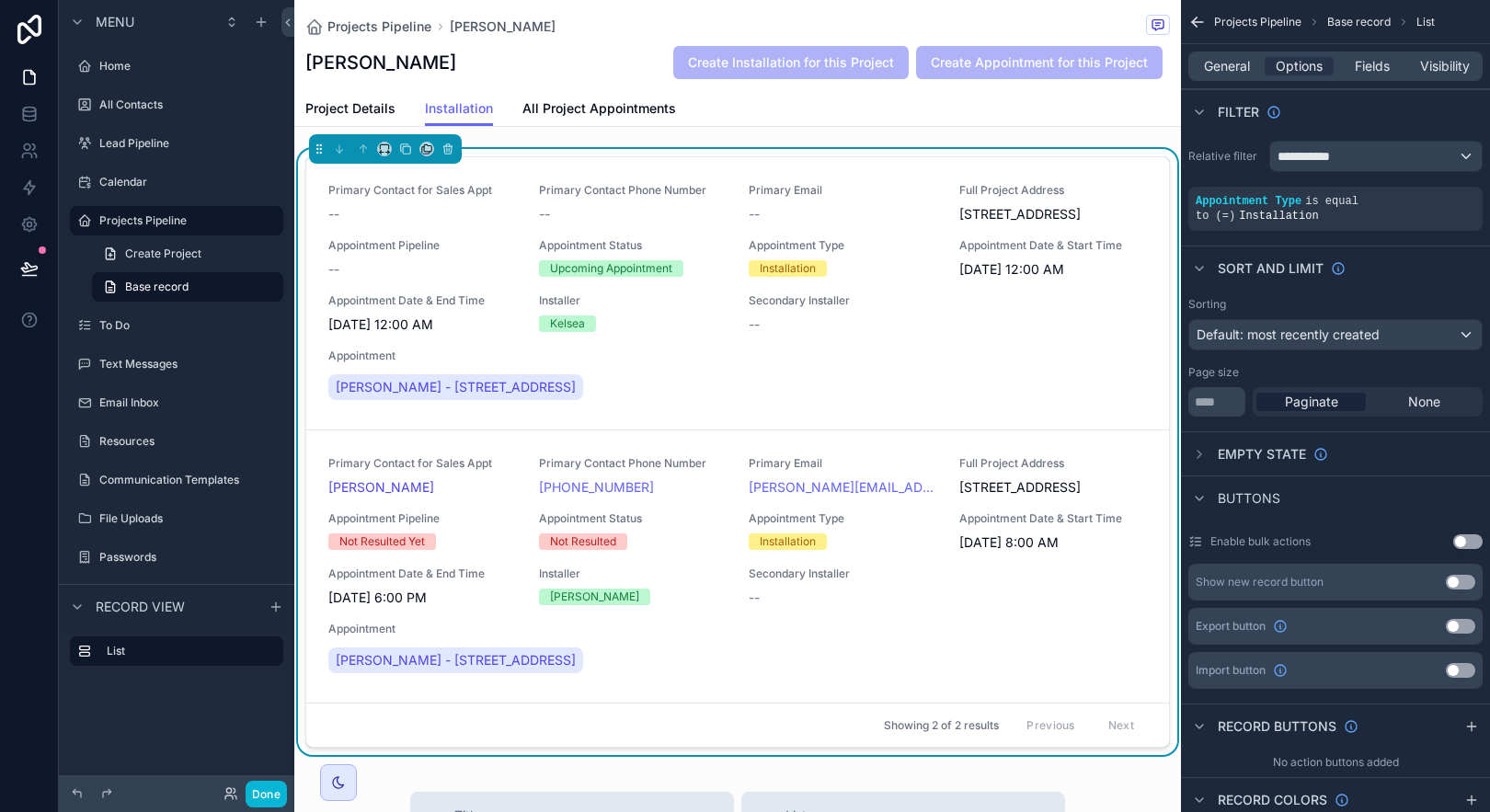
click at [1400, 269] on div "Sort And Limit" at bounding box center [1335, 267] width 309 height 44
click at [1389, 191] on icon "scrollable content" at bounding box center [1385, 188] width 11 height 11
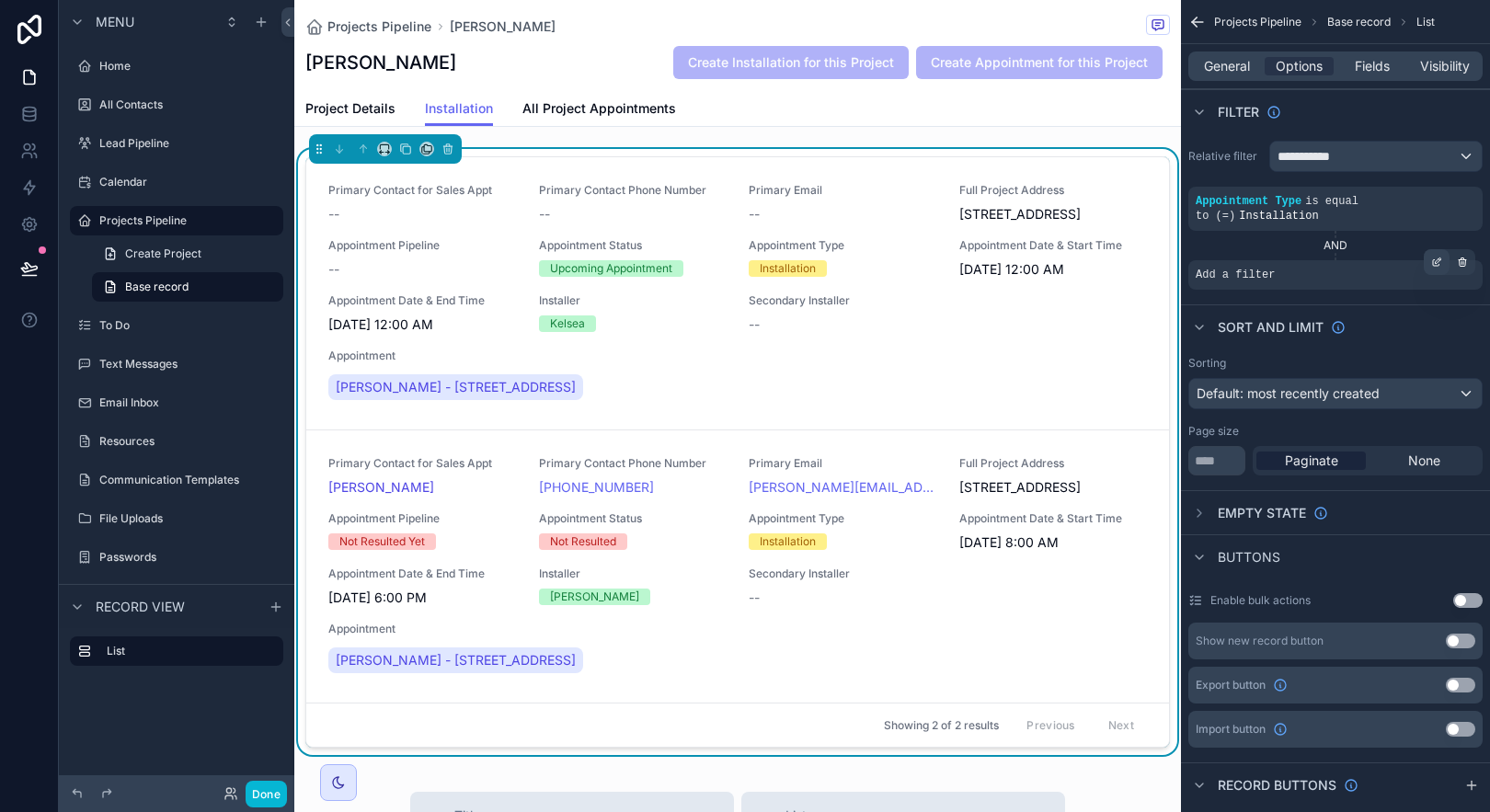
click at [1433, 270] on div "scrollable content" at bounding box center [1436, 262] width 25 height 25
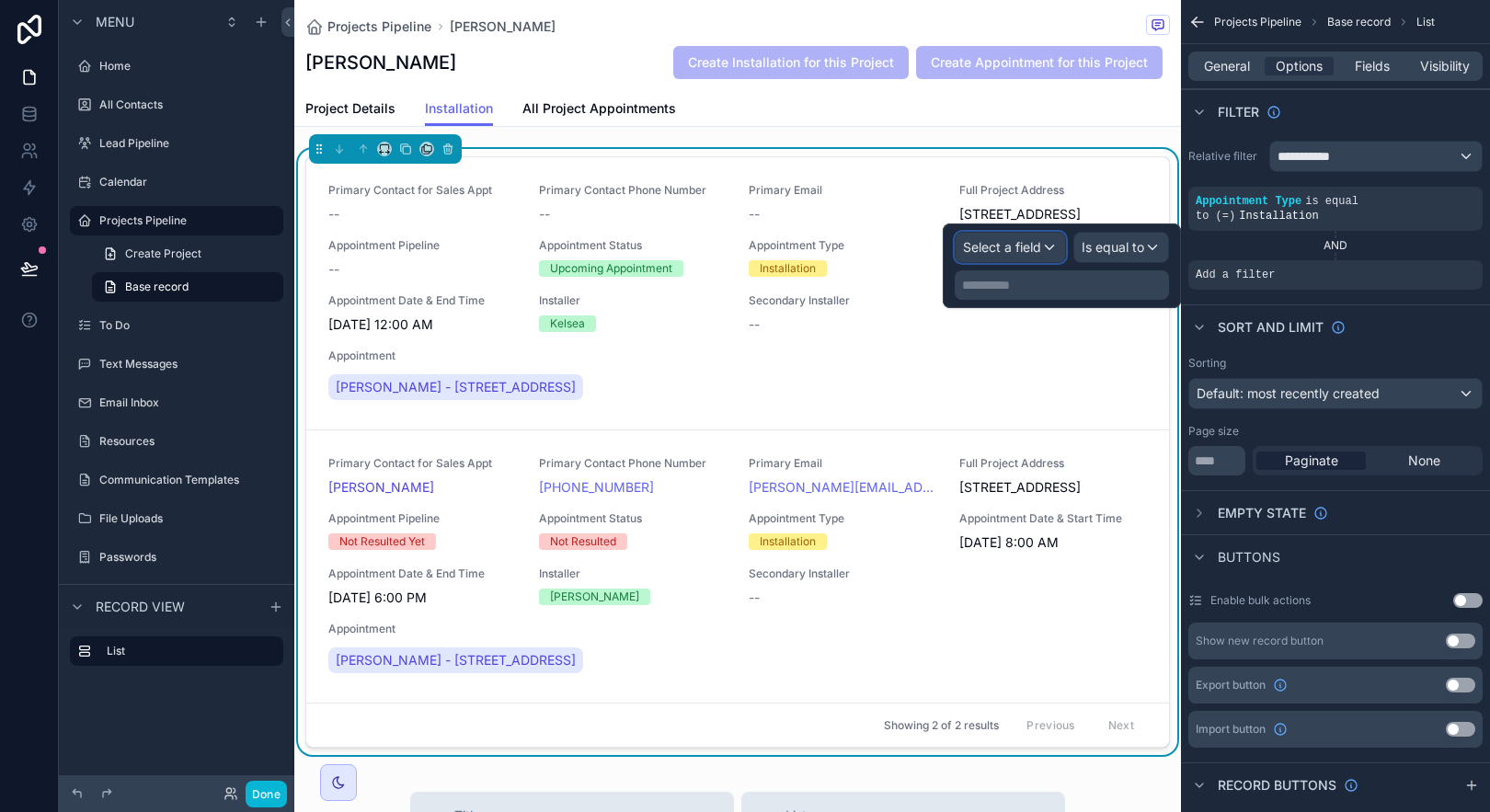
click at [1020, 248] on span "Select a field" at bounding box center [1002, 247] width 78 height 16
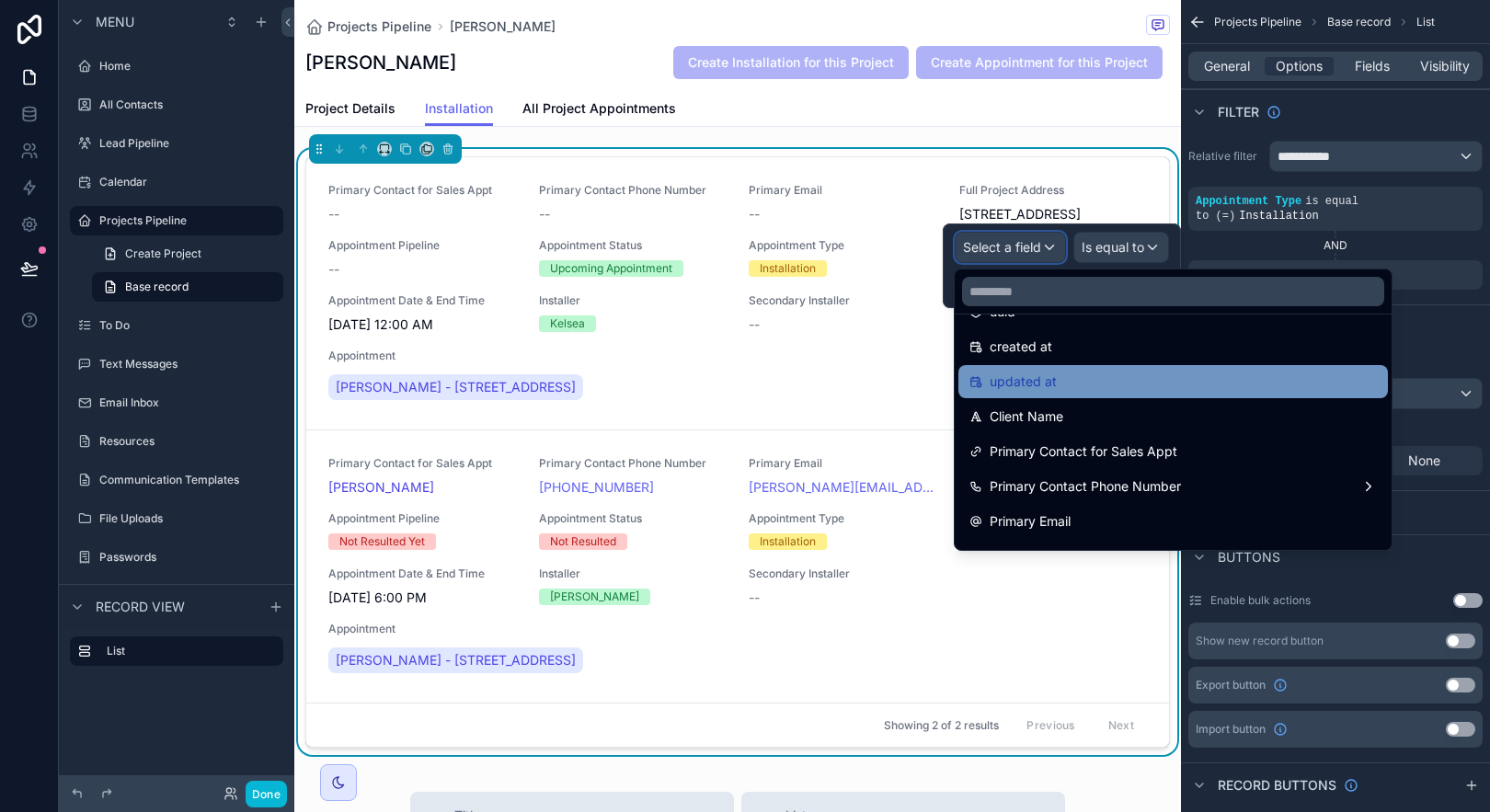
scroll to position [71, 0]
click at [1205, 448] on div "Primary Contact for Sales Appt" at bounding box center [1173, 450] width 407 height 22
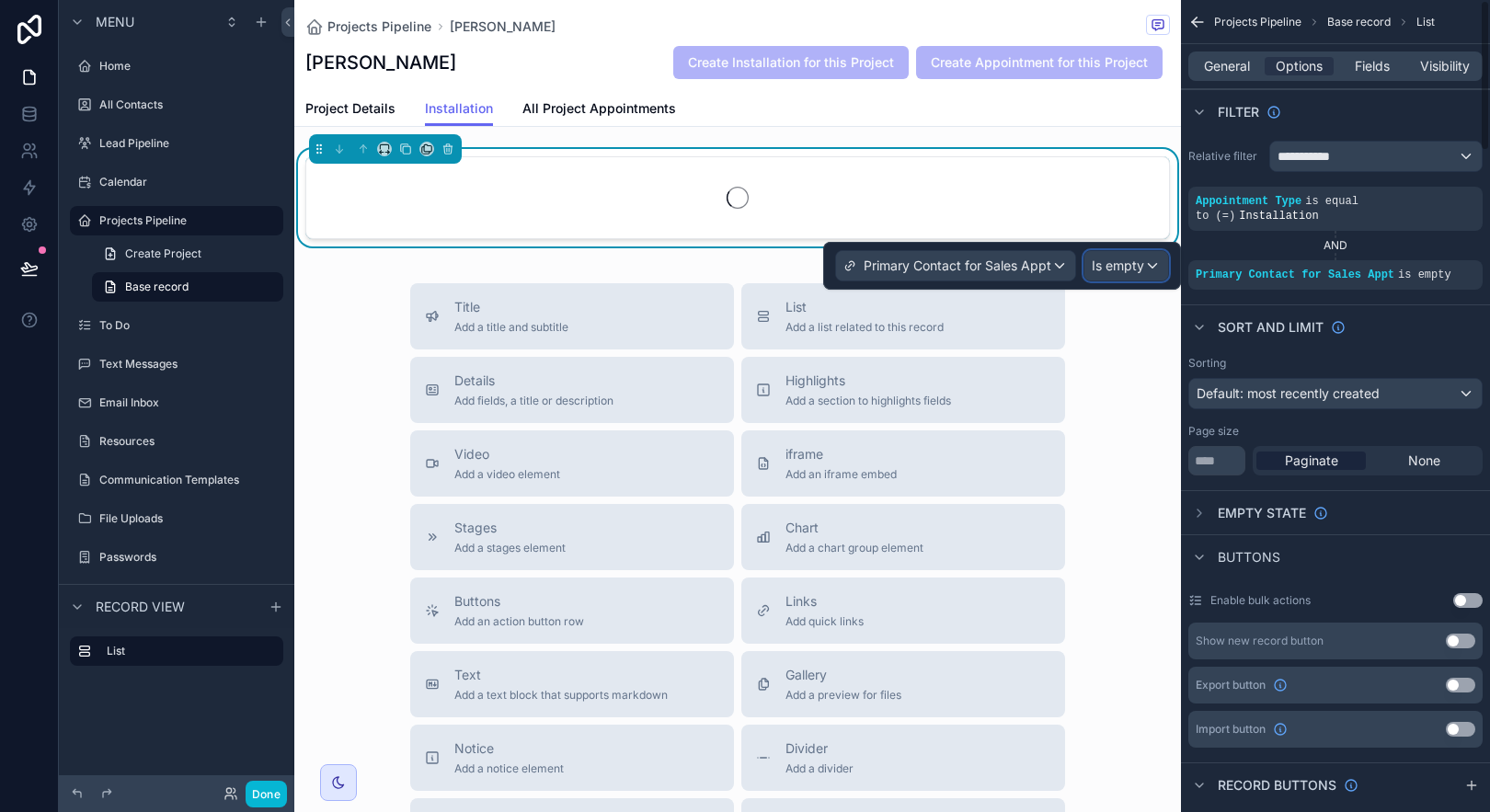
click at [1121, 269] on span "Is empty" at bounding box center [1118, 266] width 53 height 18
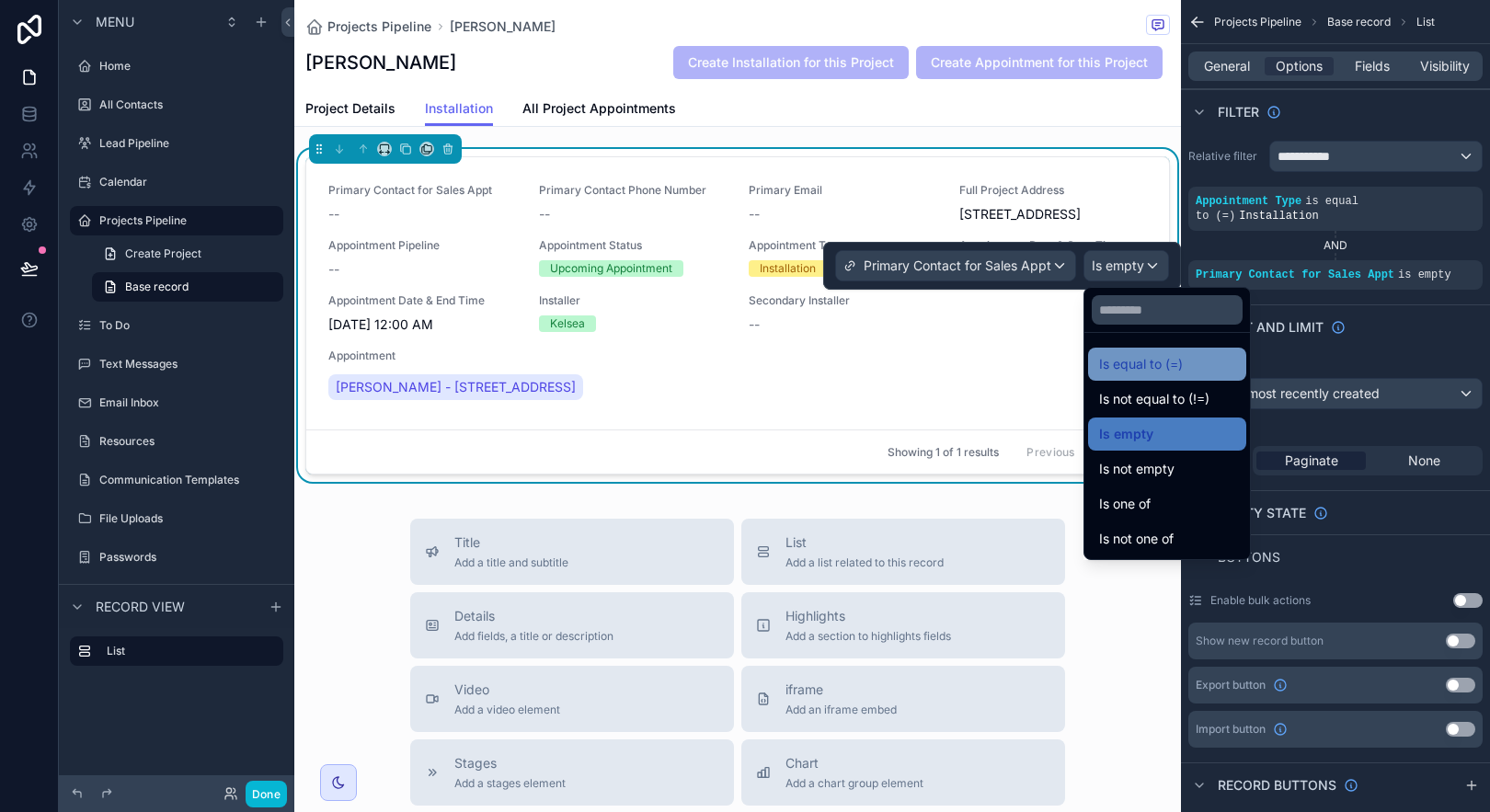
click at [1156, 370] on span "Is equal to (=)" at bounding box center [1141, 364] width 84 height 22
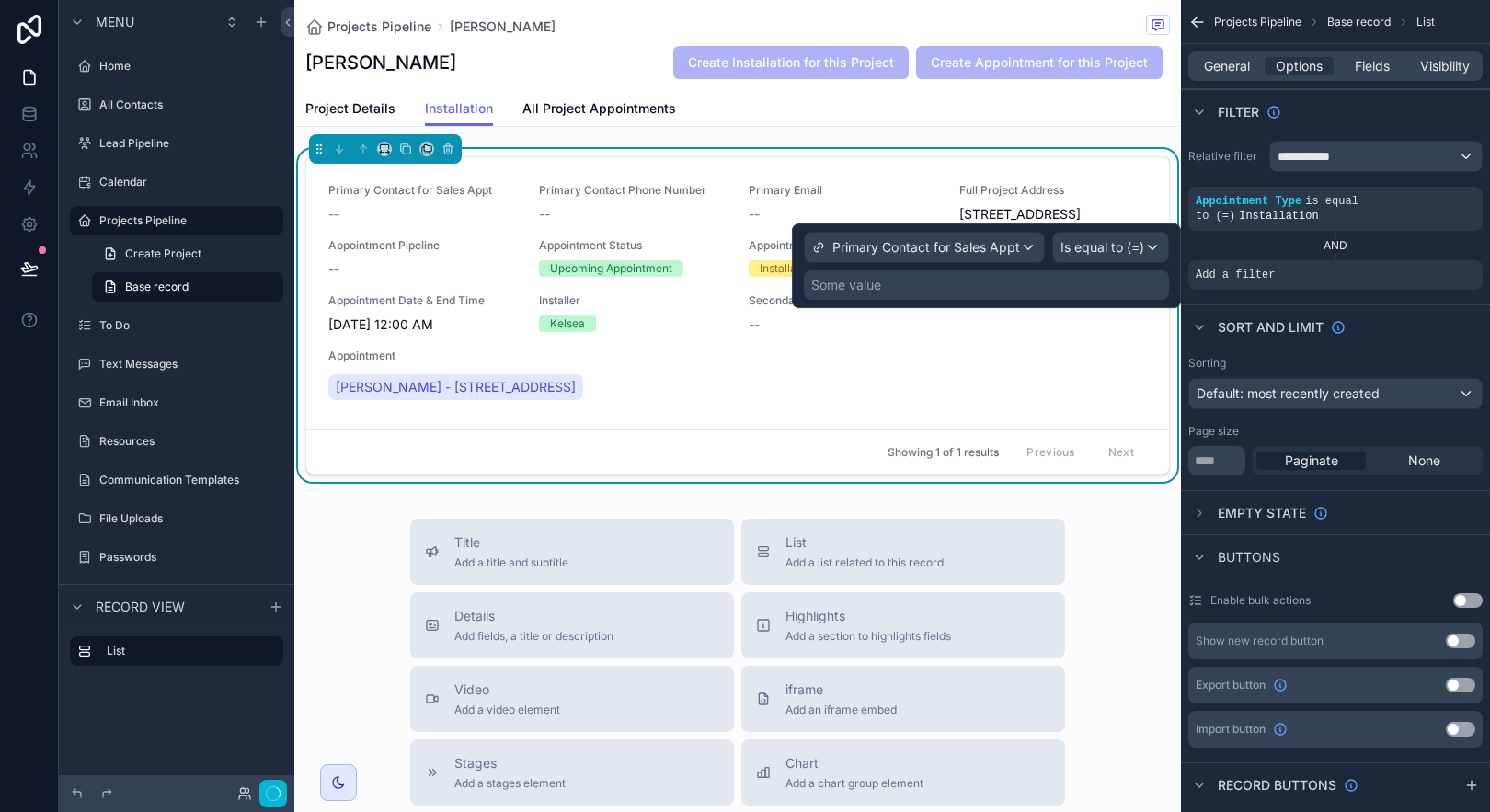
click at [1080, 284] on div "Some value" at bounding box center [986, 285] width 365 height 29
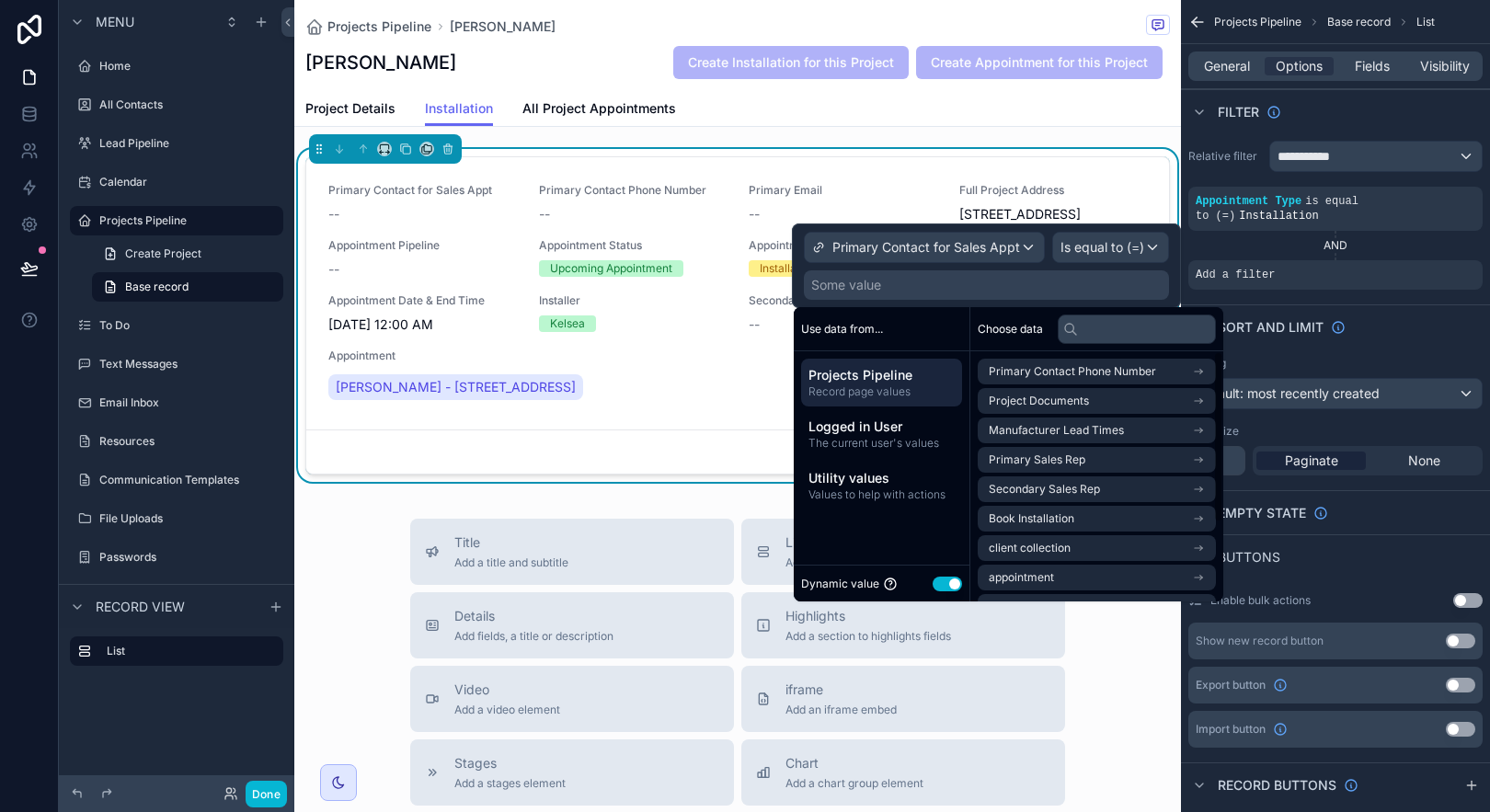
click at [936, 386] on span "Record page values" at bounding box center [881, 391] width 146 height 15
click at [1190, 543] on li "client collection" at bounding box center [1097, 548] width 239 height 25
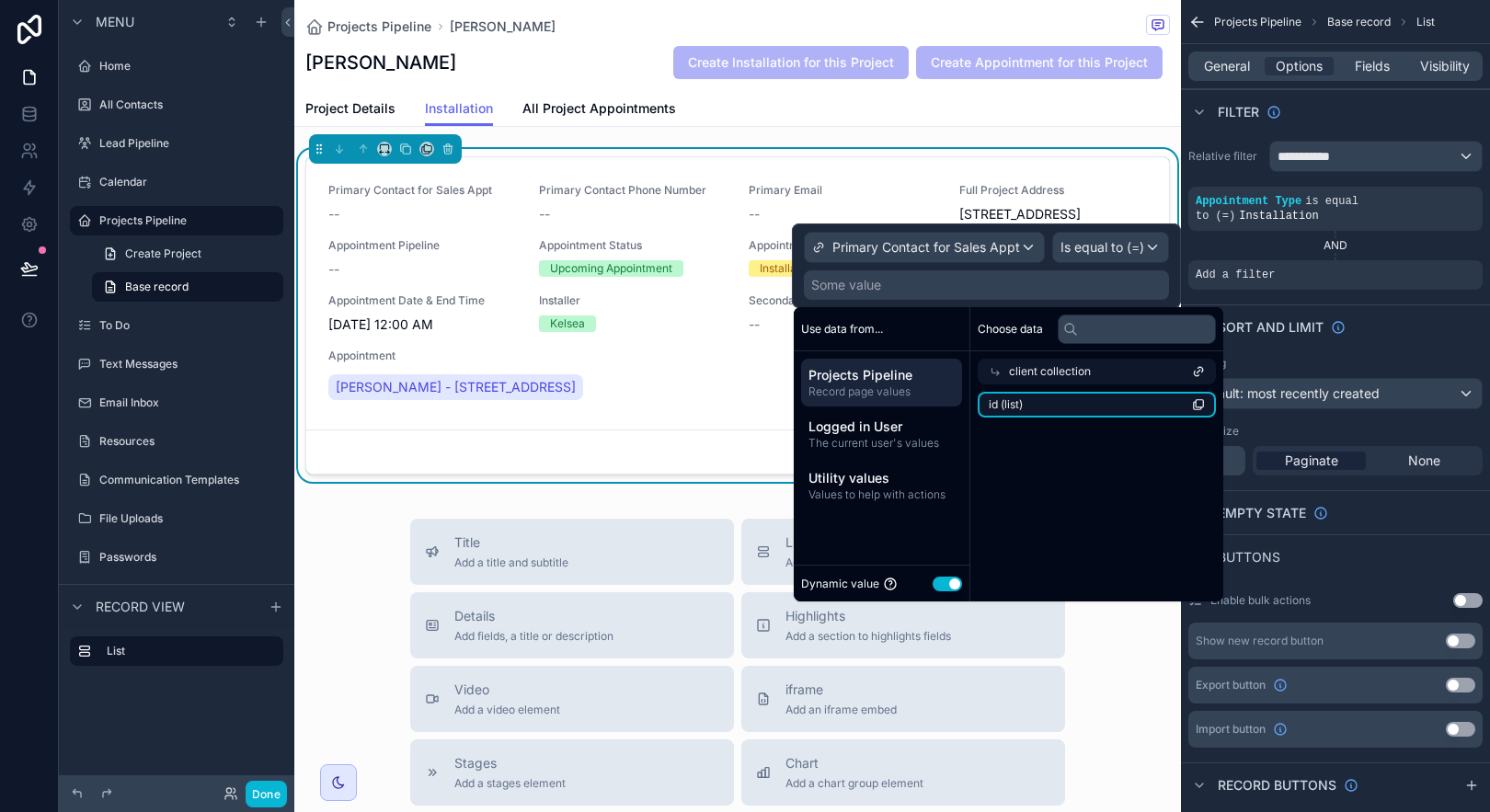
click at [1138, 411] on li "id (list)" at bounding box center [1097, 404] width 239 height 25
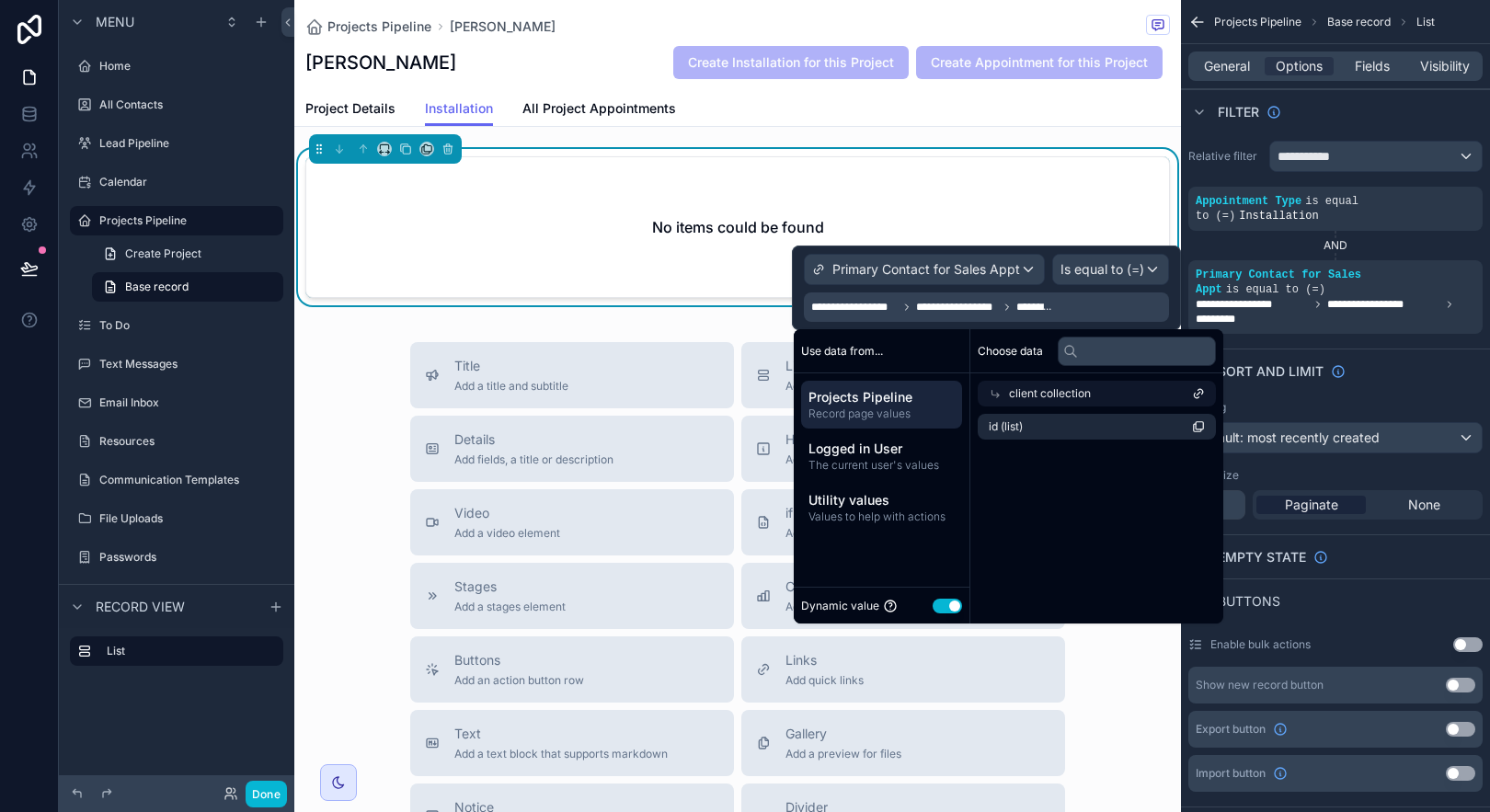
click at [1142, 394] on div "client collection" at bounding box center [1097, 393] width 239 height 25
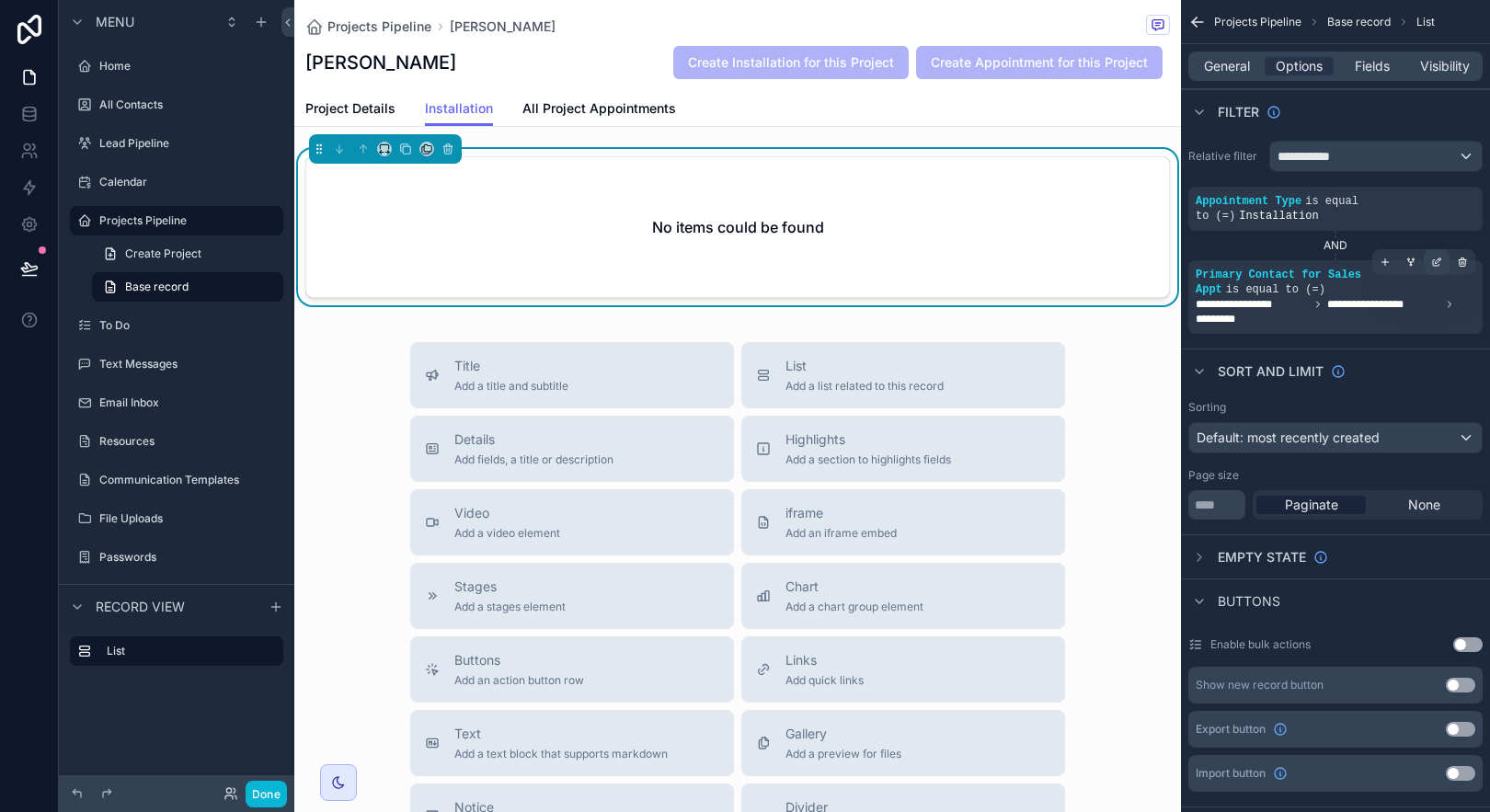
click at [1439, 266] on icon "scrollable content" at bounding box center [1436, 262] width 11 height 11
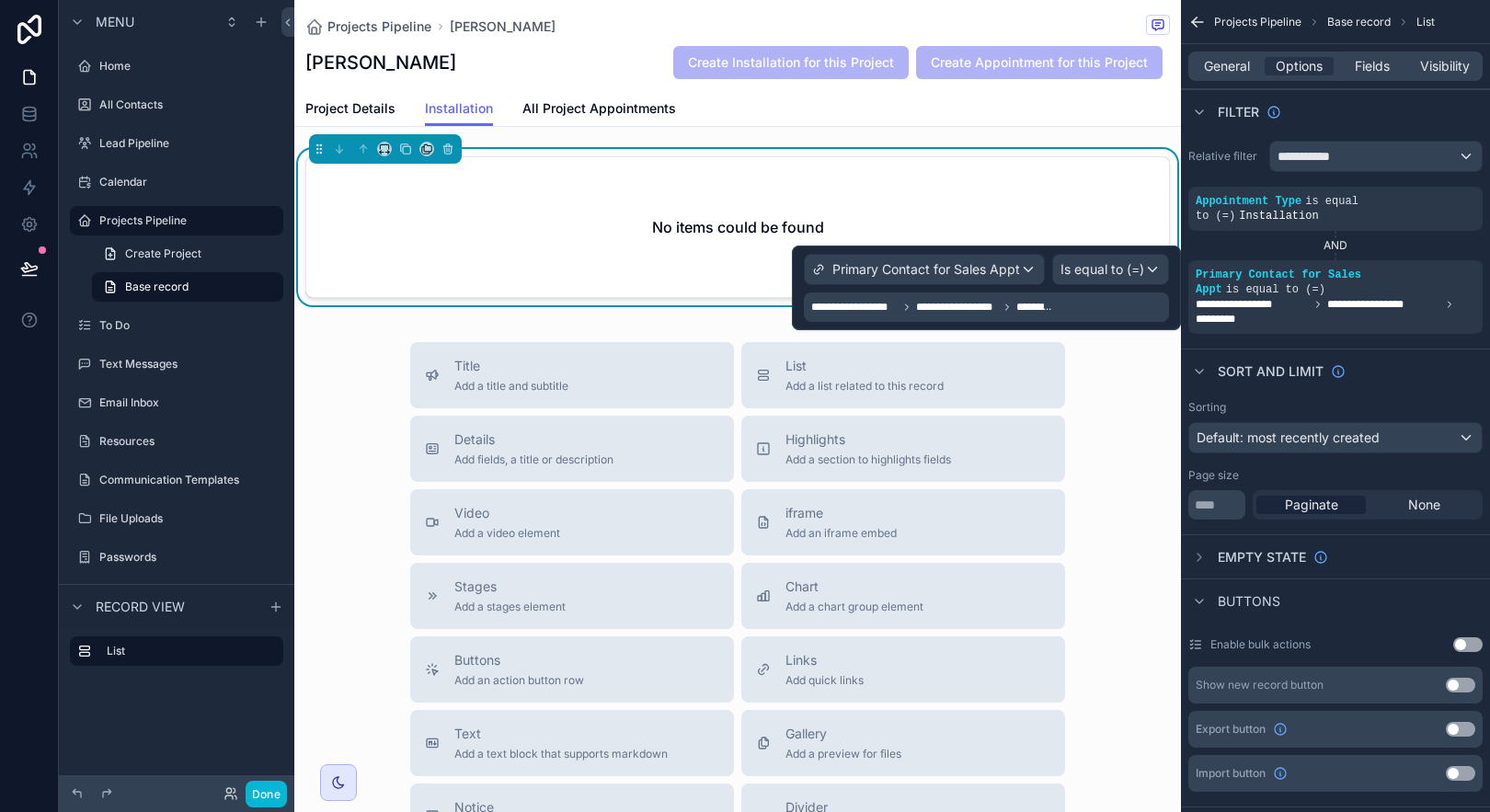
click at [873, 308] on span "**********" at bounding box center [854, 307] width 87 height 15
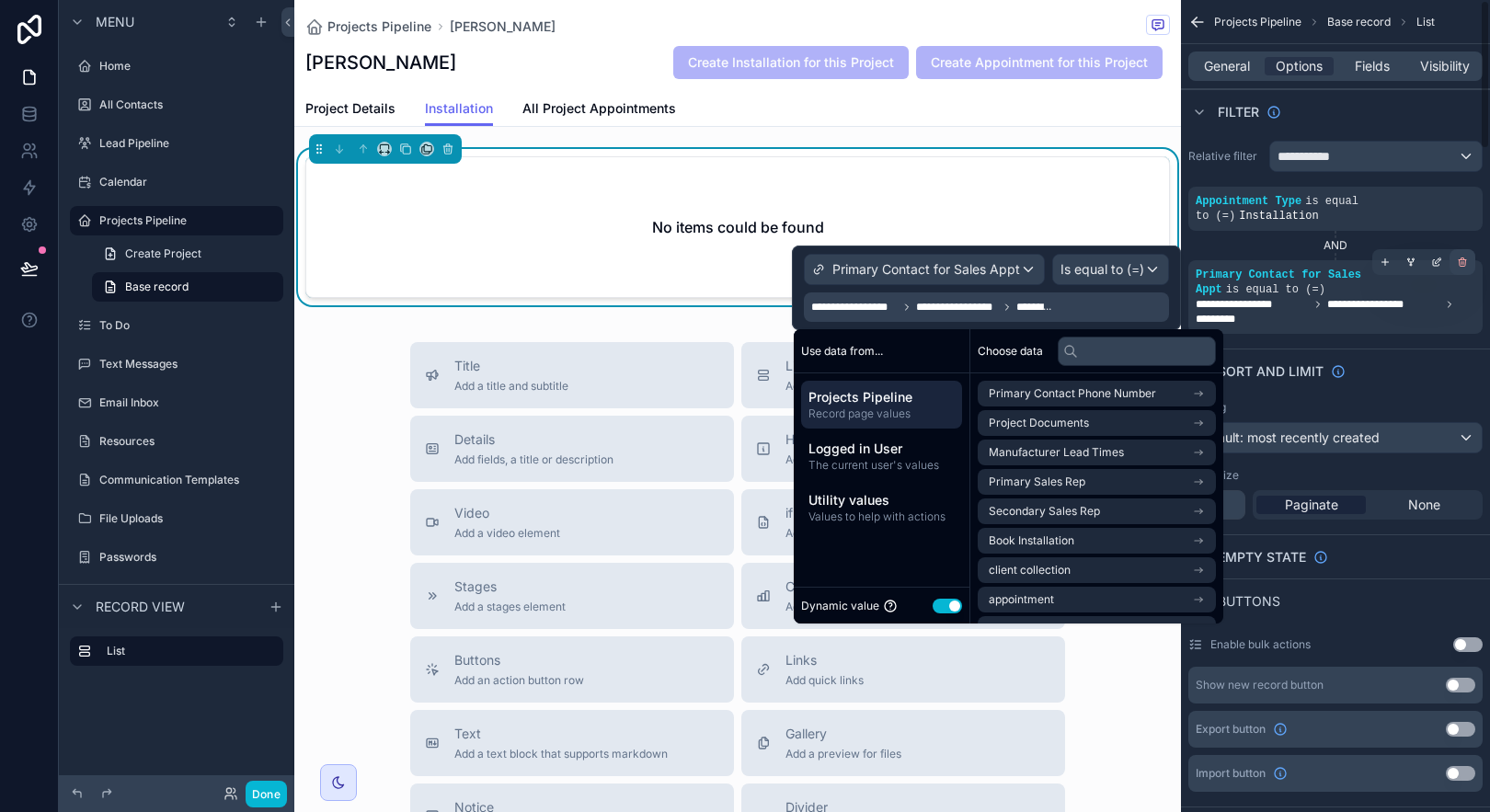
click at [1460, 265] on icon "scrollable content" at bounding box center [1462, 262] width 11 height 11
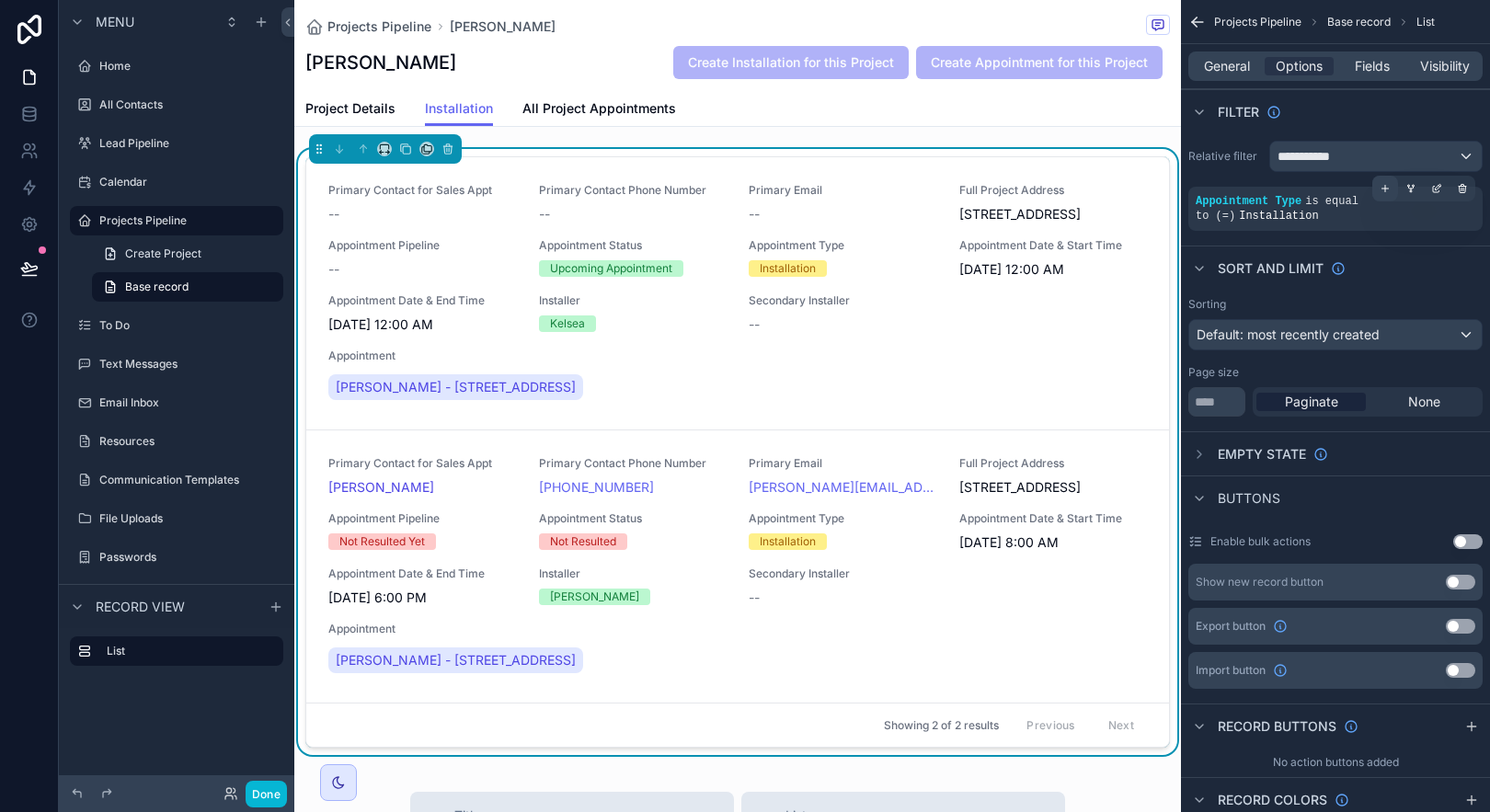
click at [1383, 186] on icon "scrollable content" at bounding box center [1385, 188] width 11 height 11
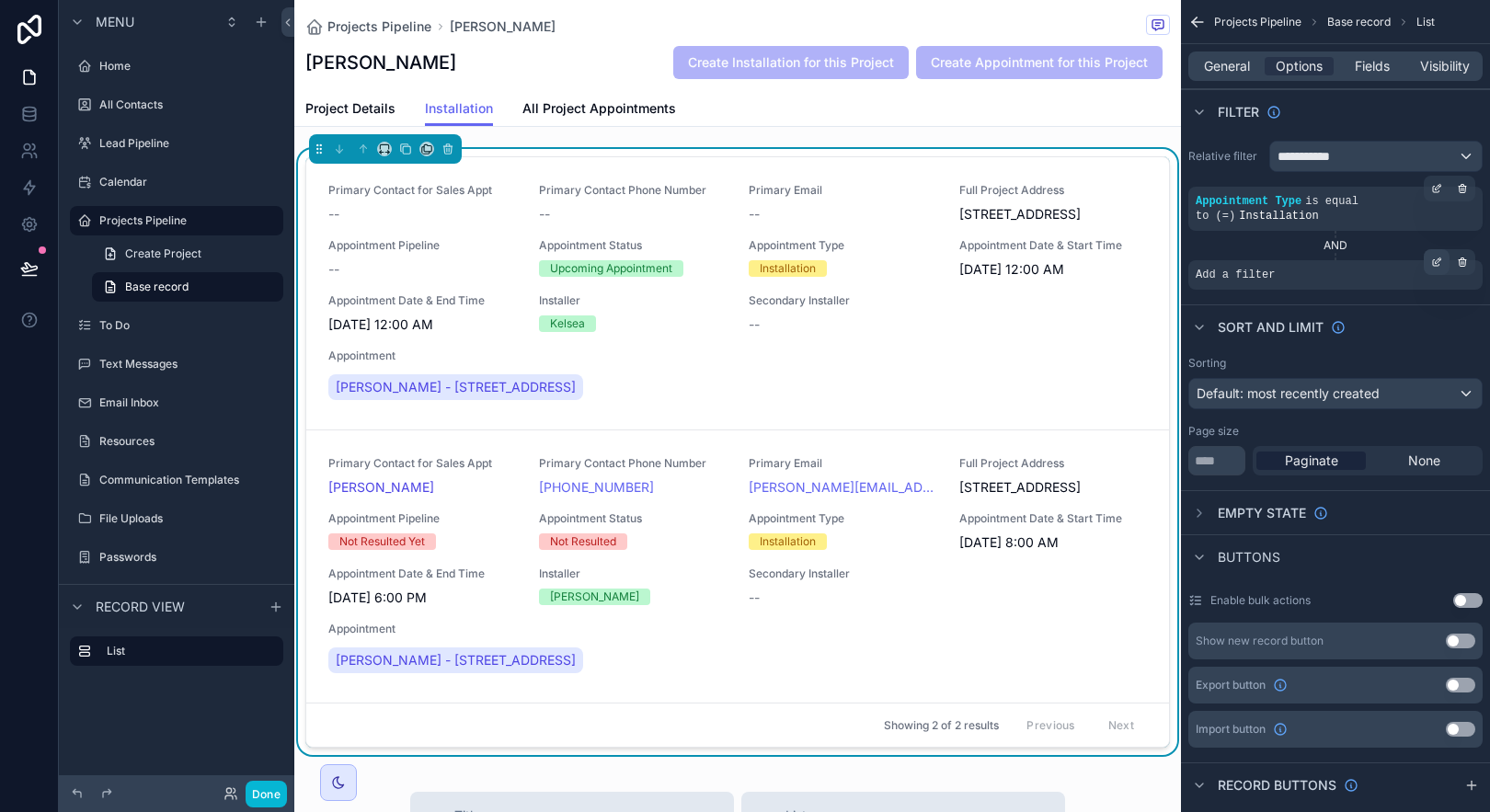
click at [1432, 259] on icon "scrollable content" at bounding box center [1436, 262] width 11 height 11
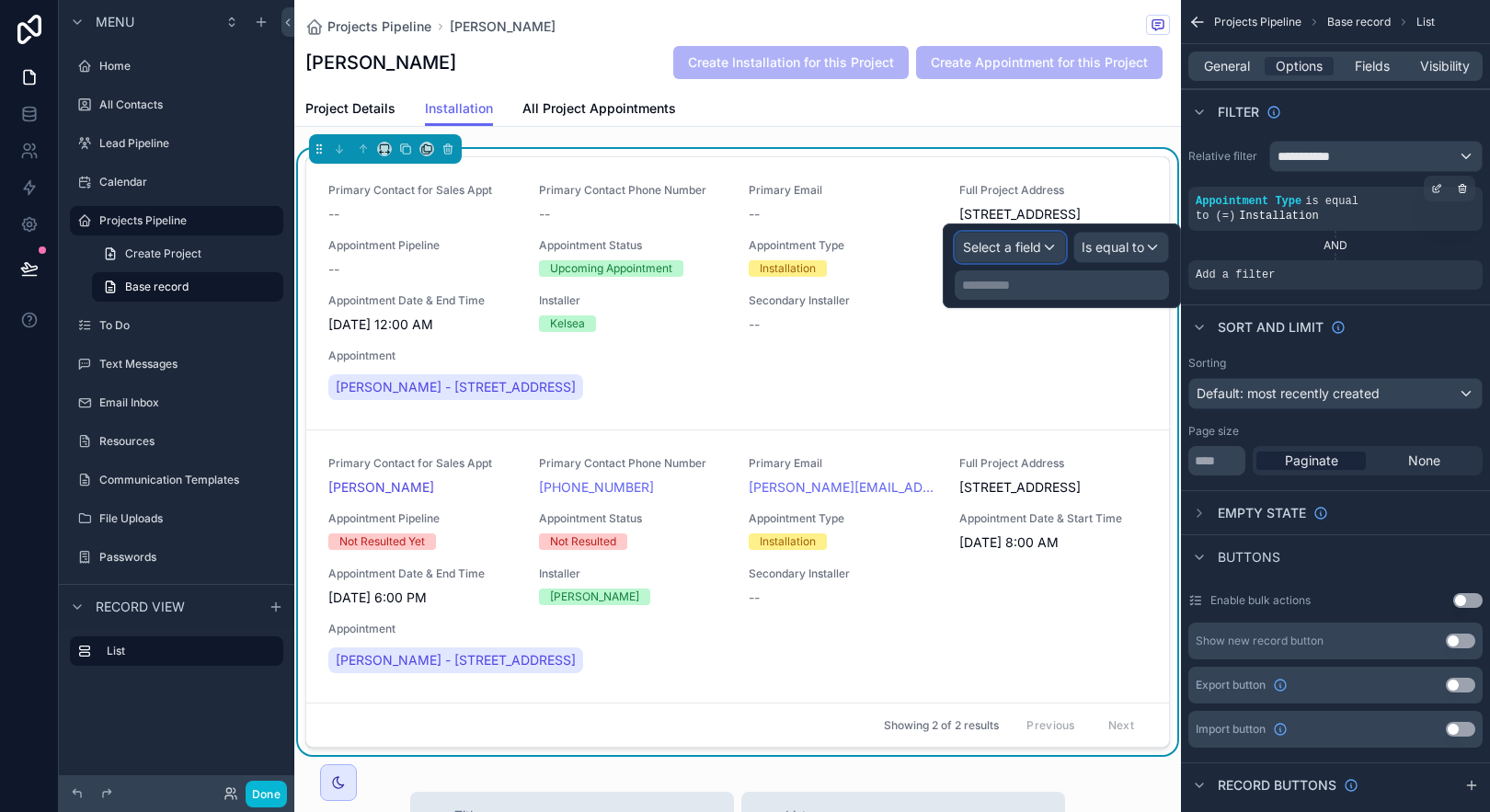
click at [1032, 234] on div "Select a field" at bounding box center [1010, 247] width 109 height 29
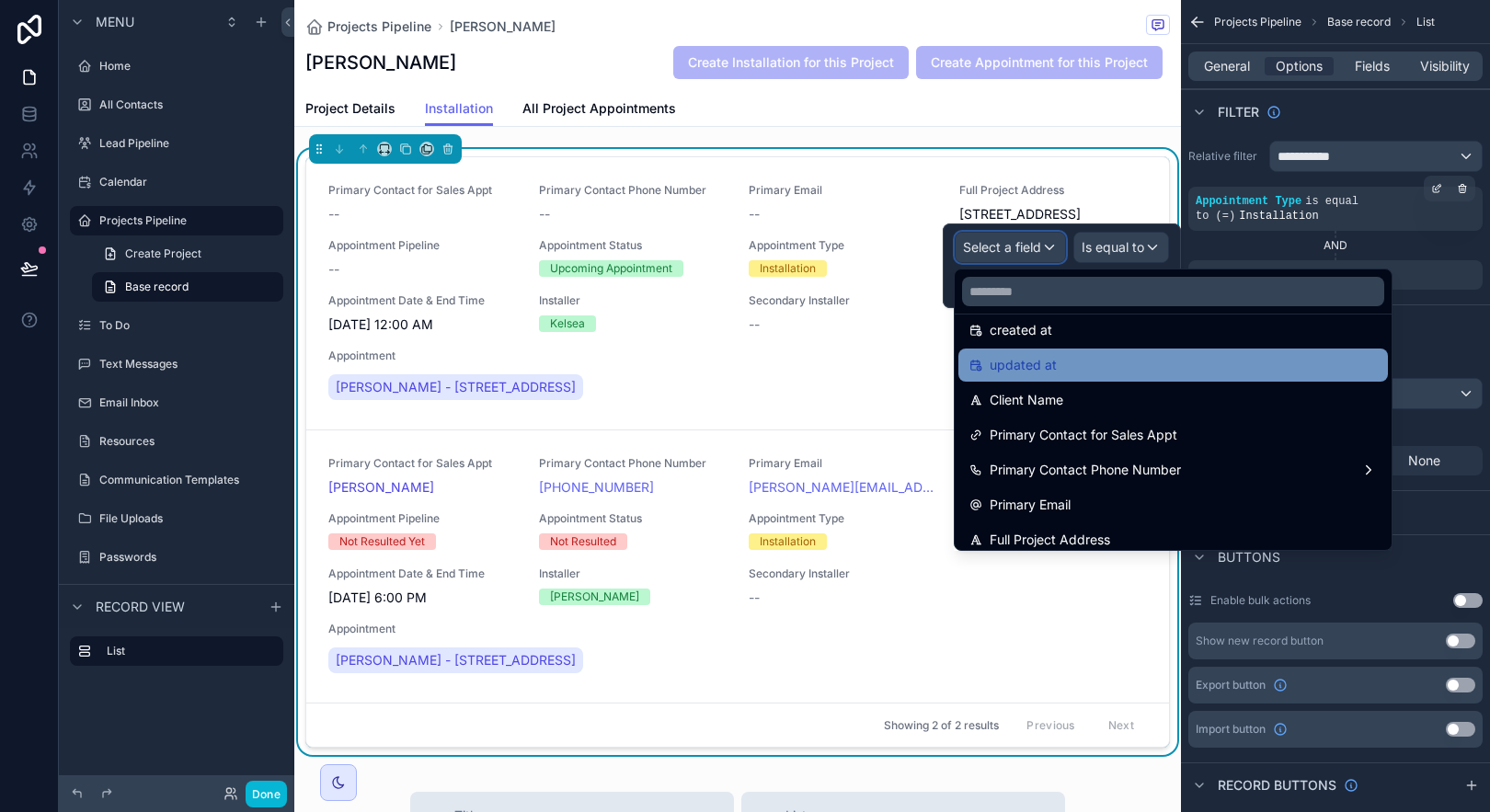
scroll to position [104, 0]
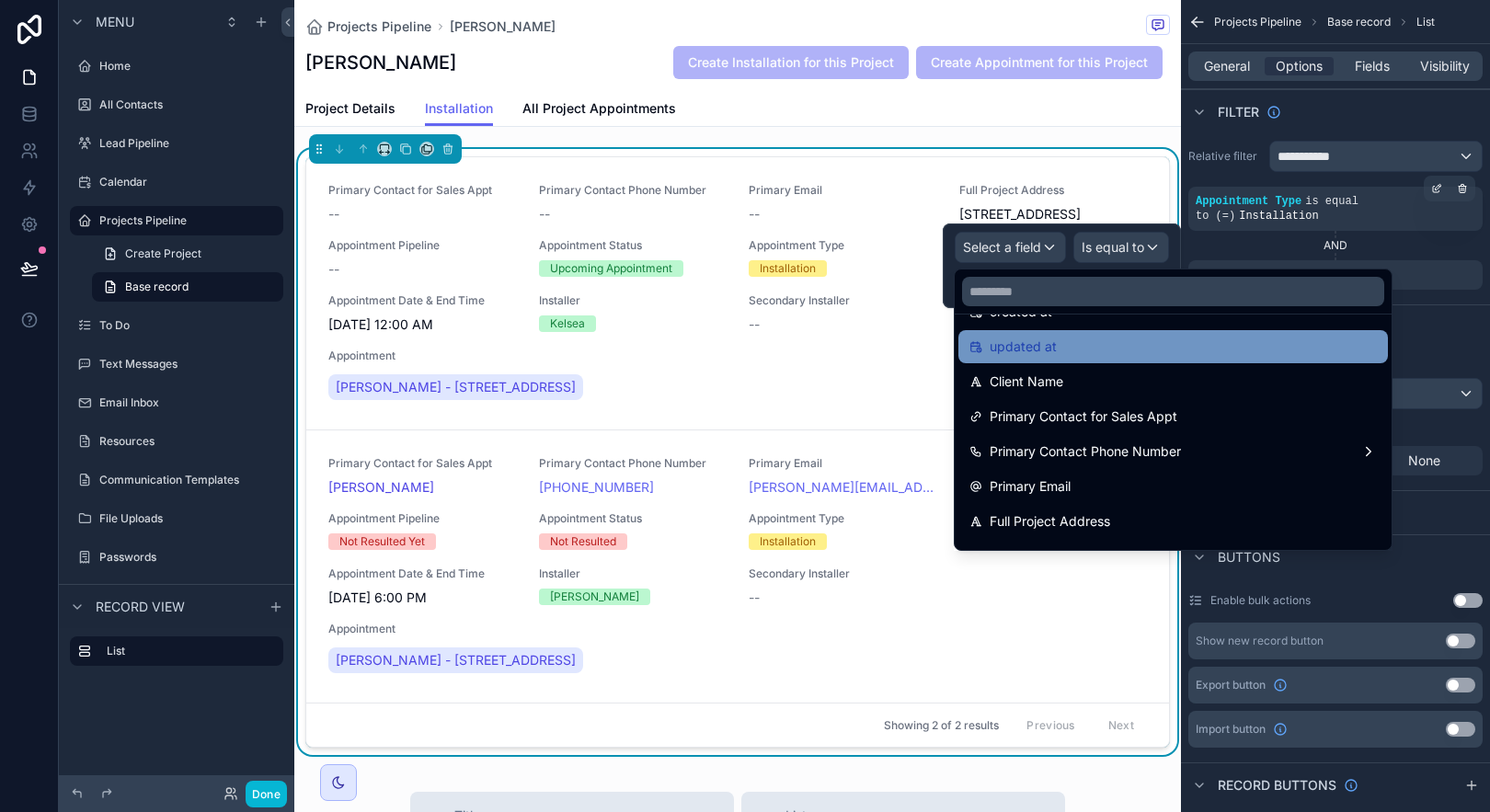
click at [1144, 426] on span "Primary Contact for Sales Appt" at bounding box center [1083, 417] width 188 height 22
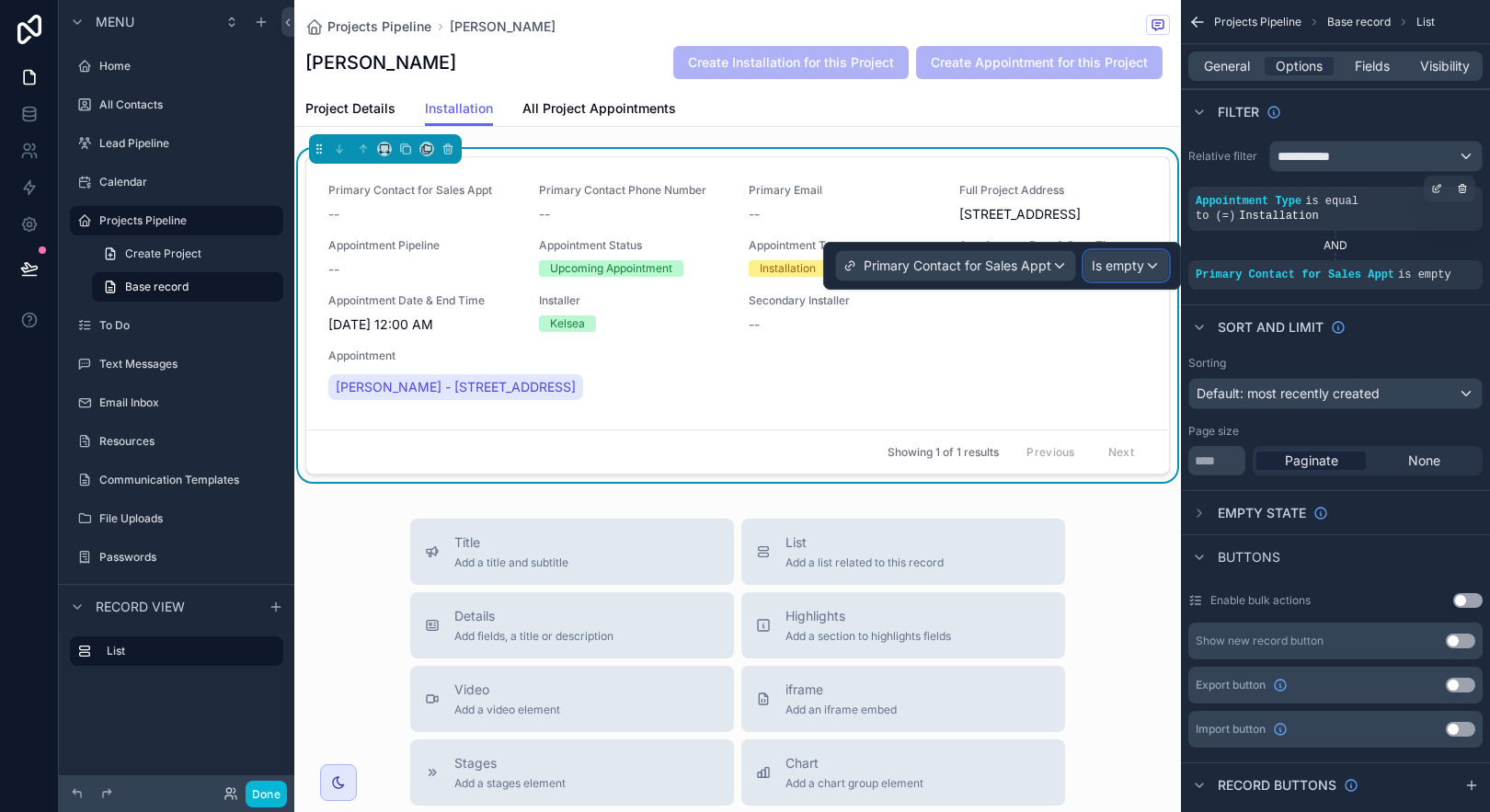
click at [1128, 273] on span "Is empty" at bounding box center [1118, 266] width 53 height 18
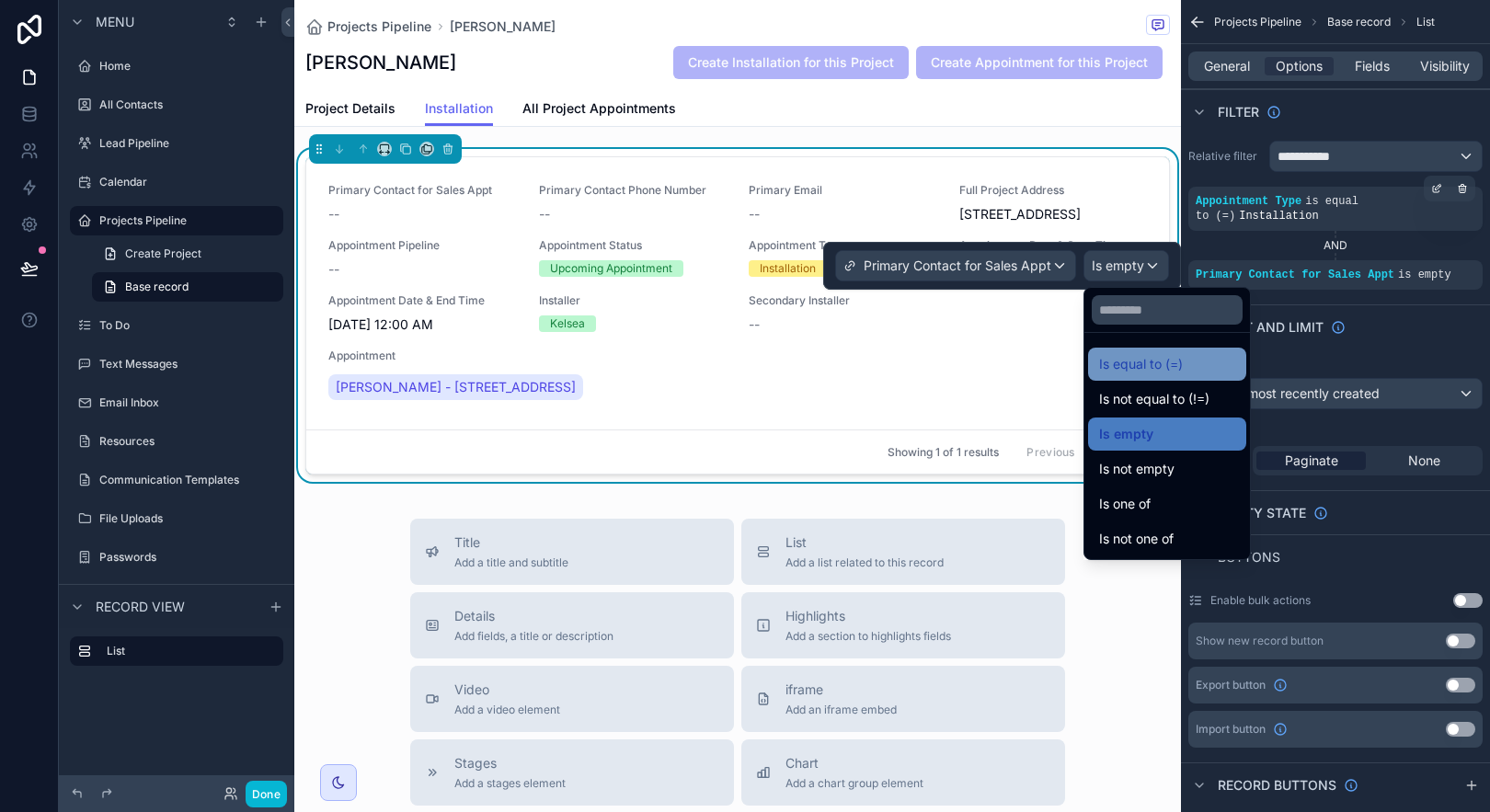
click at [1164, 367] on span "Is equal to (=)" at bounding box center [1141, 364] width 84 height 22
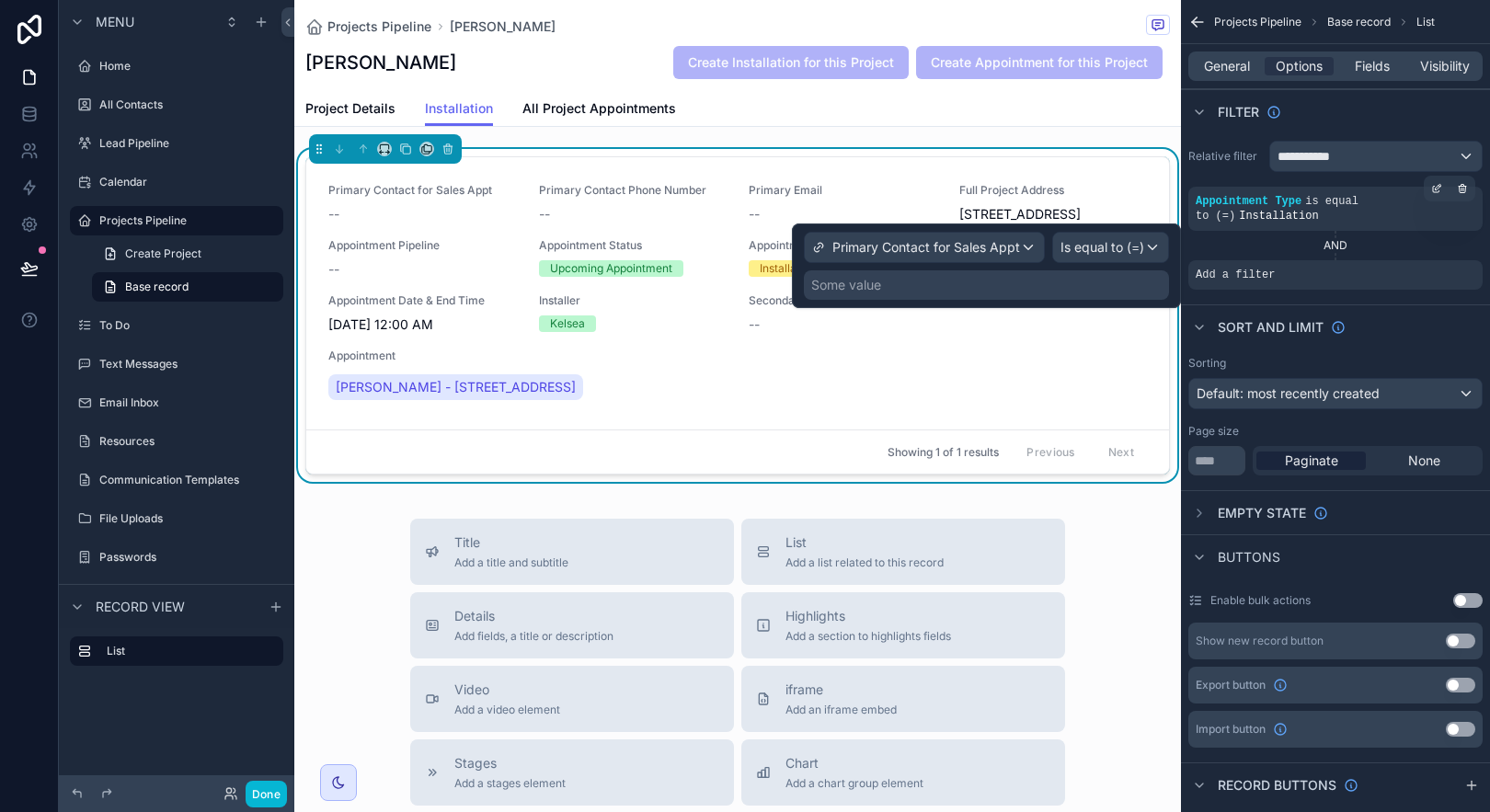
click at [1019, 288] on div "Some value" at bounding box center [986, 285] width 365 height 29
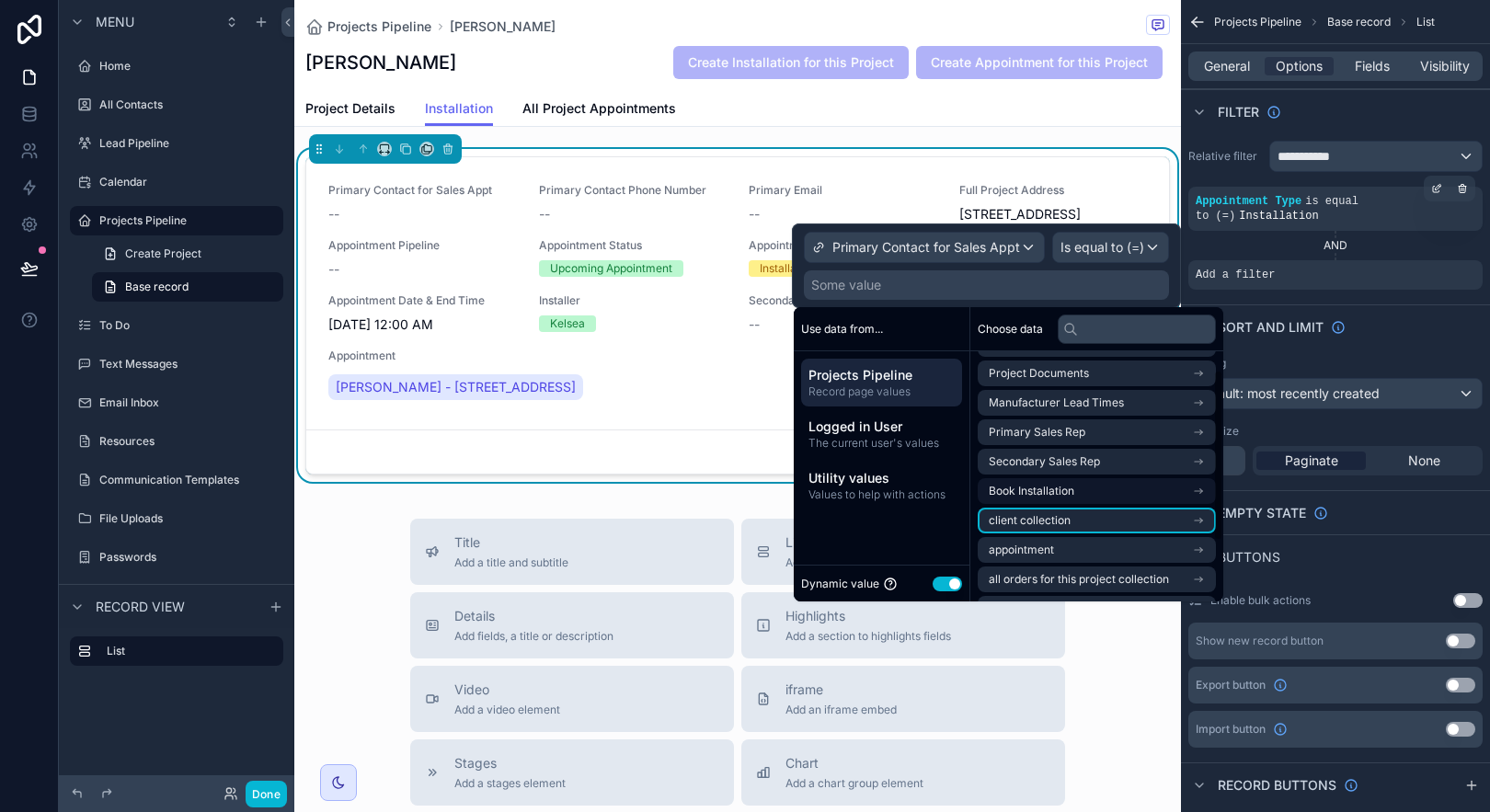
scroll to position [0, 0]
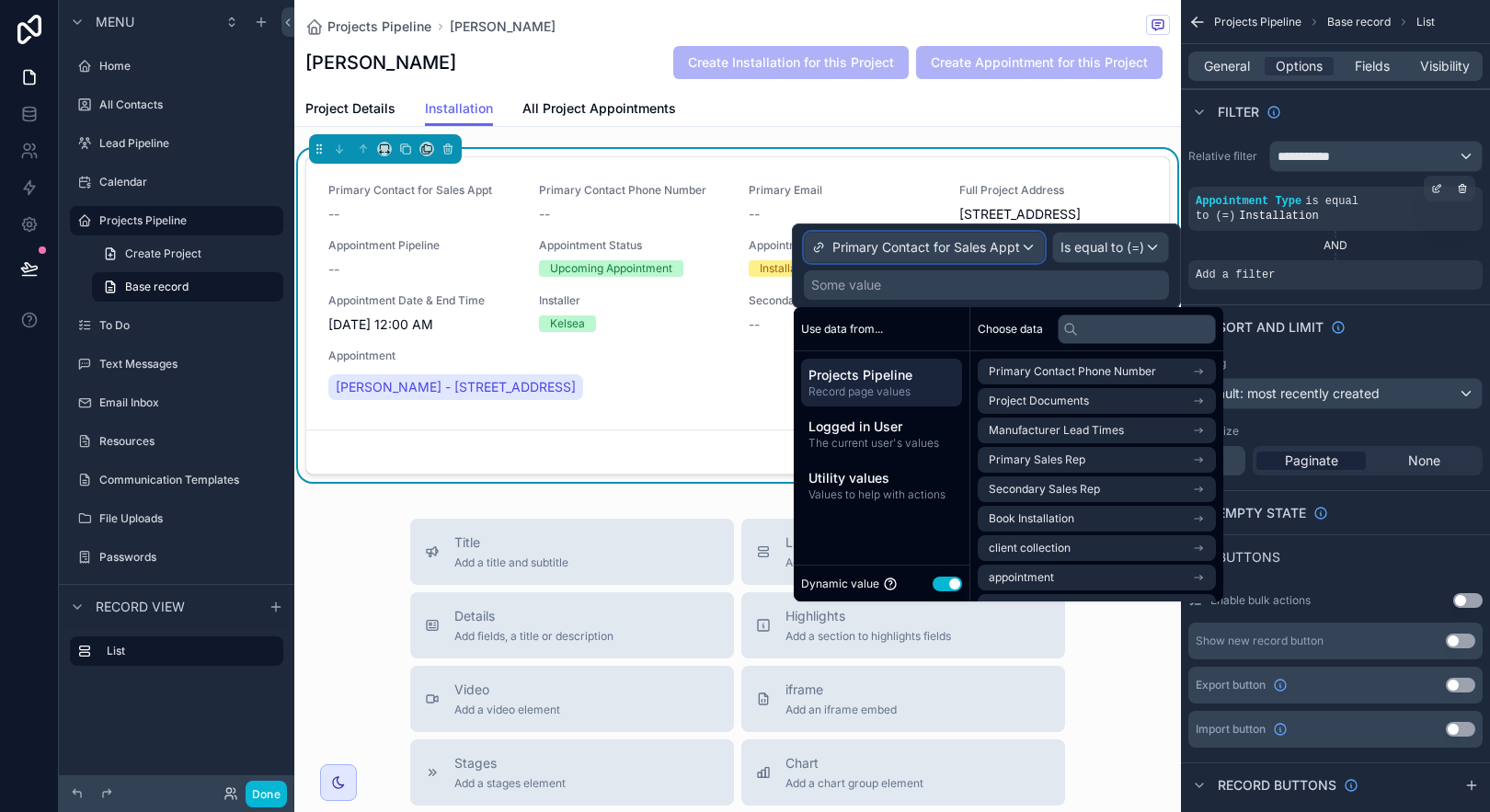
click at [1013, 251] on span "Primary Contact for Sales Appt" at bounding box center [926, 247] width 188 height 18
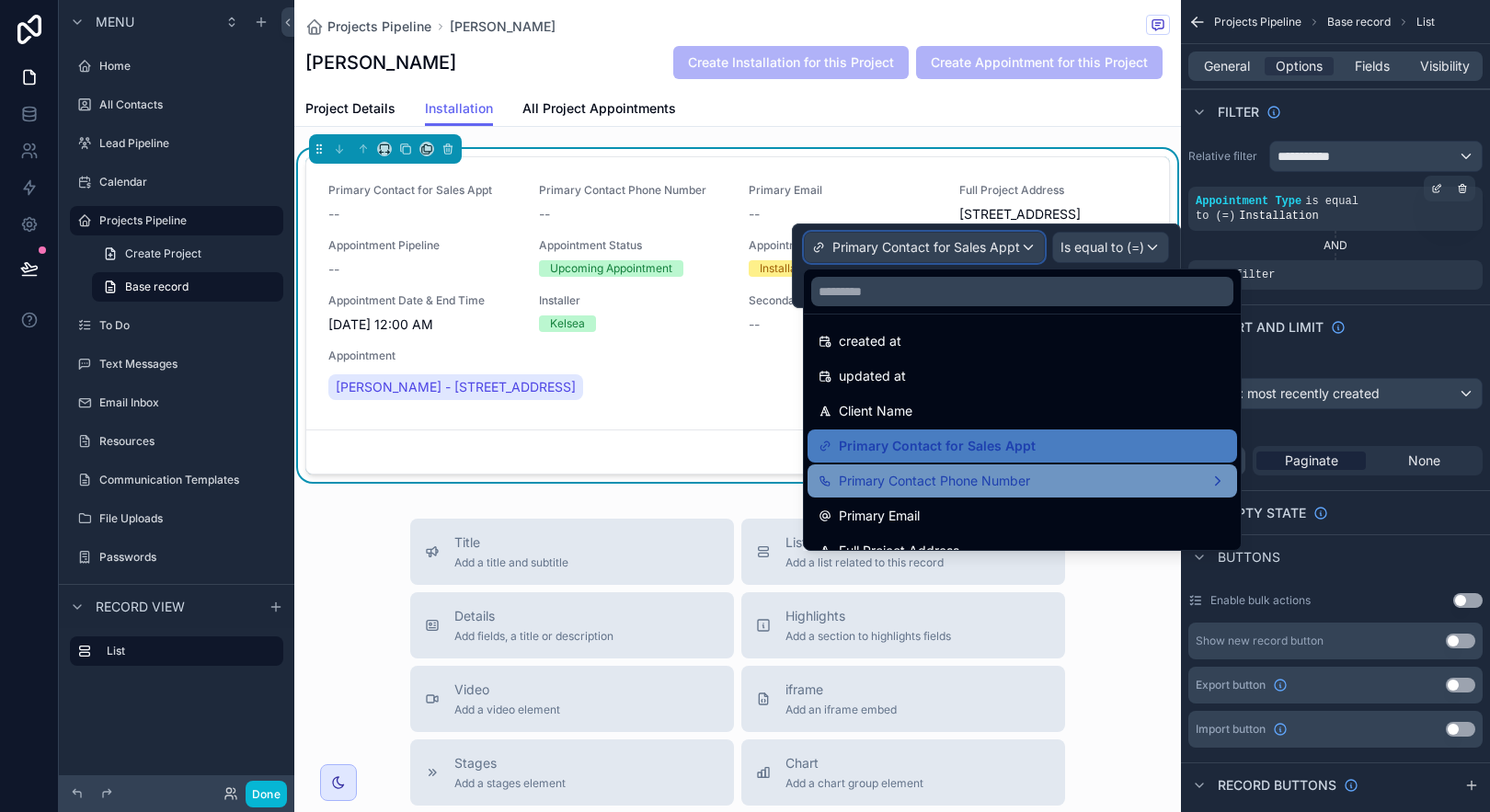
scroll to position [75, 0]
click at [1035, 481] on div "Primary Contact Phone Number" at bounding box center [1023, 481] width 407 height 22
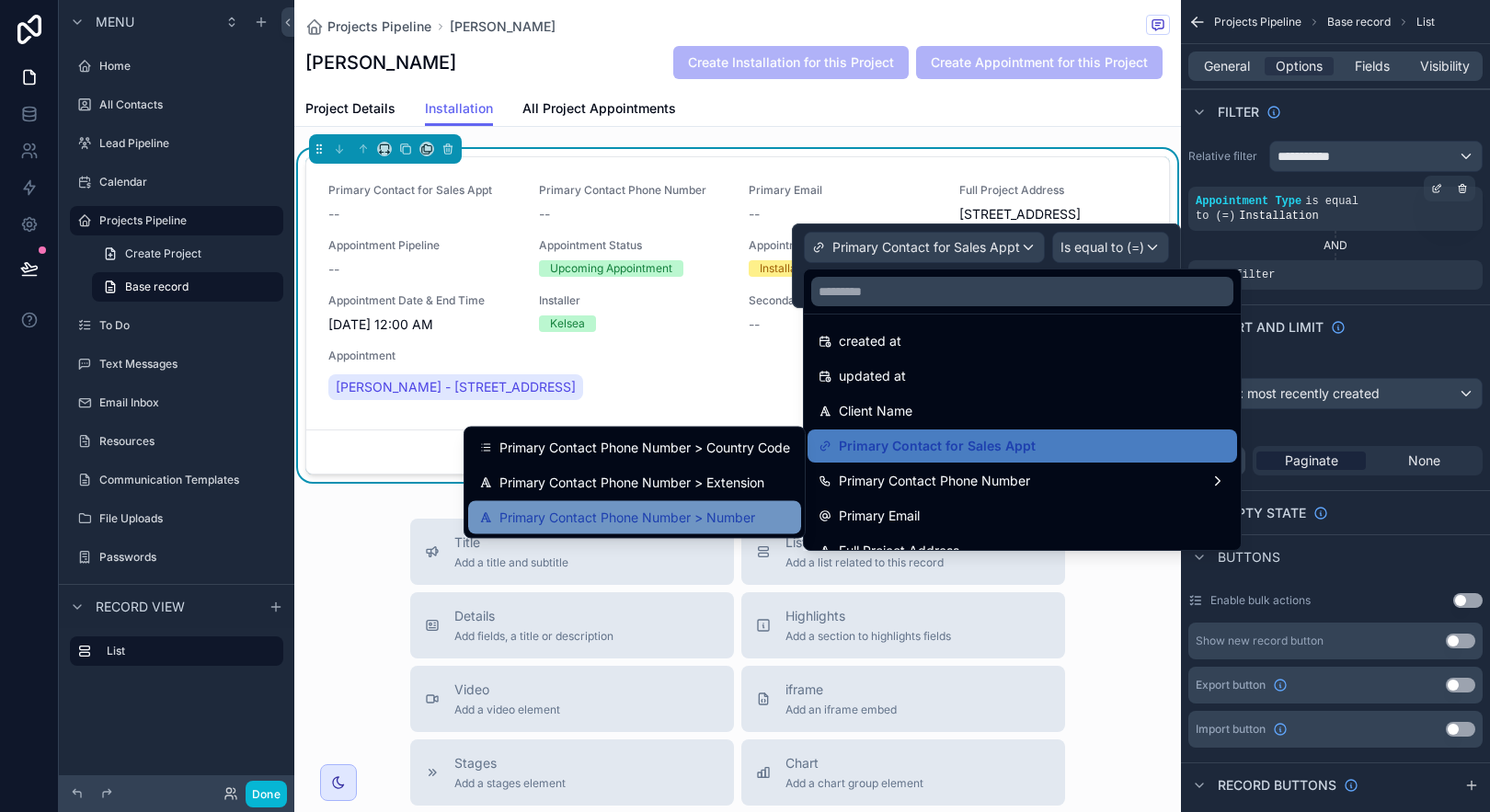
click at [750, 518] on span "Primary Contact Phone Number > Number" at bounding box center [627, 517] width 256 height 22
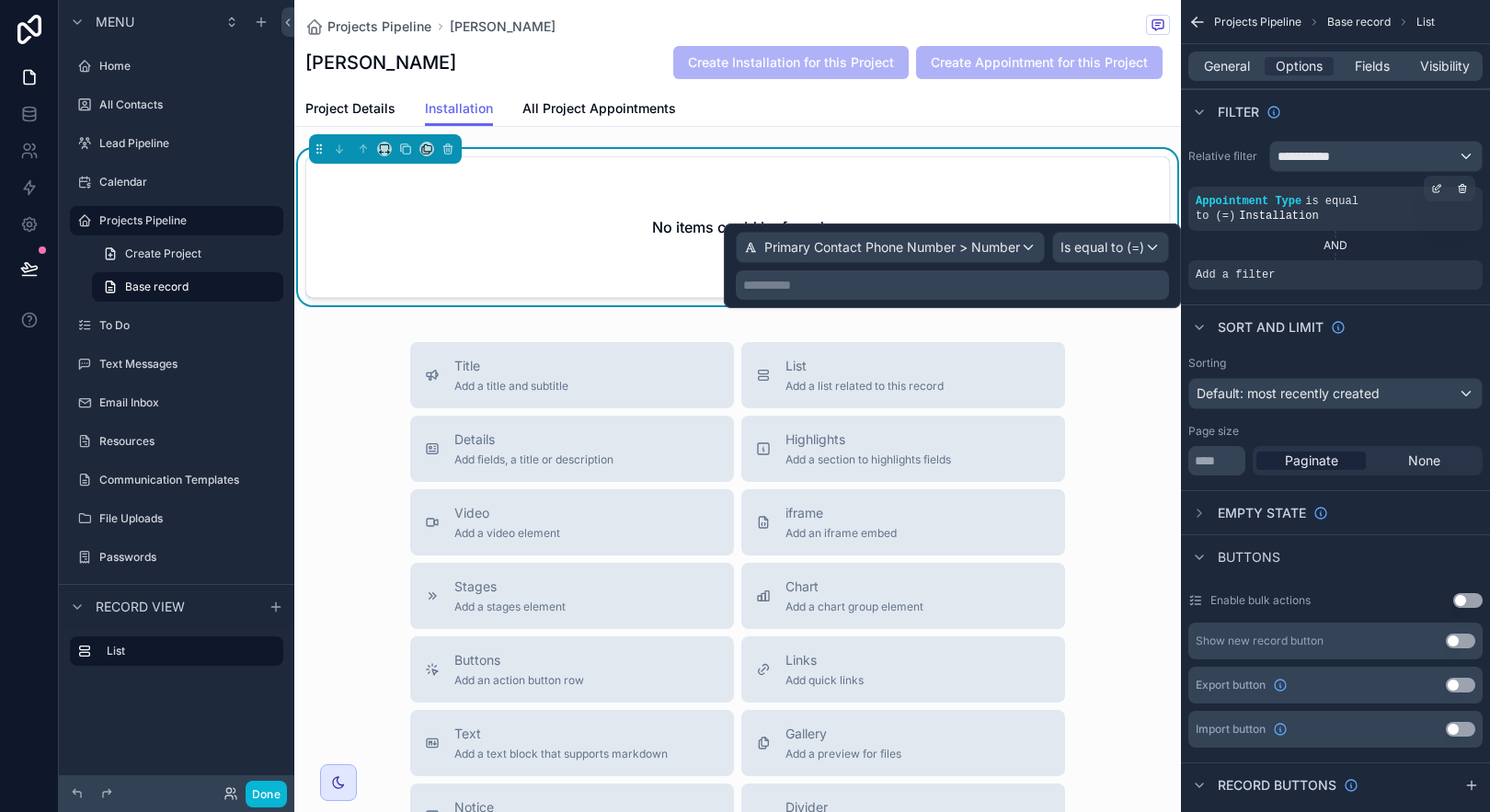
click at [946, 290] on p "**********" at bounding box center [954, 284] width 423 height 18
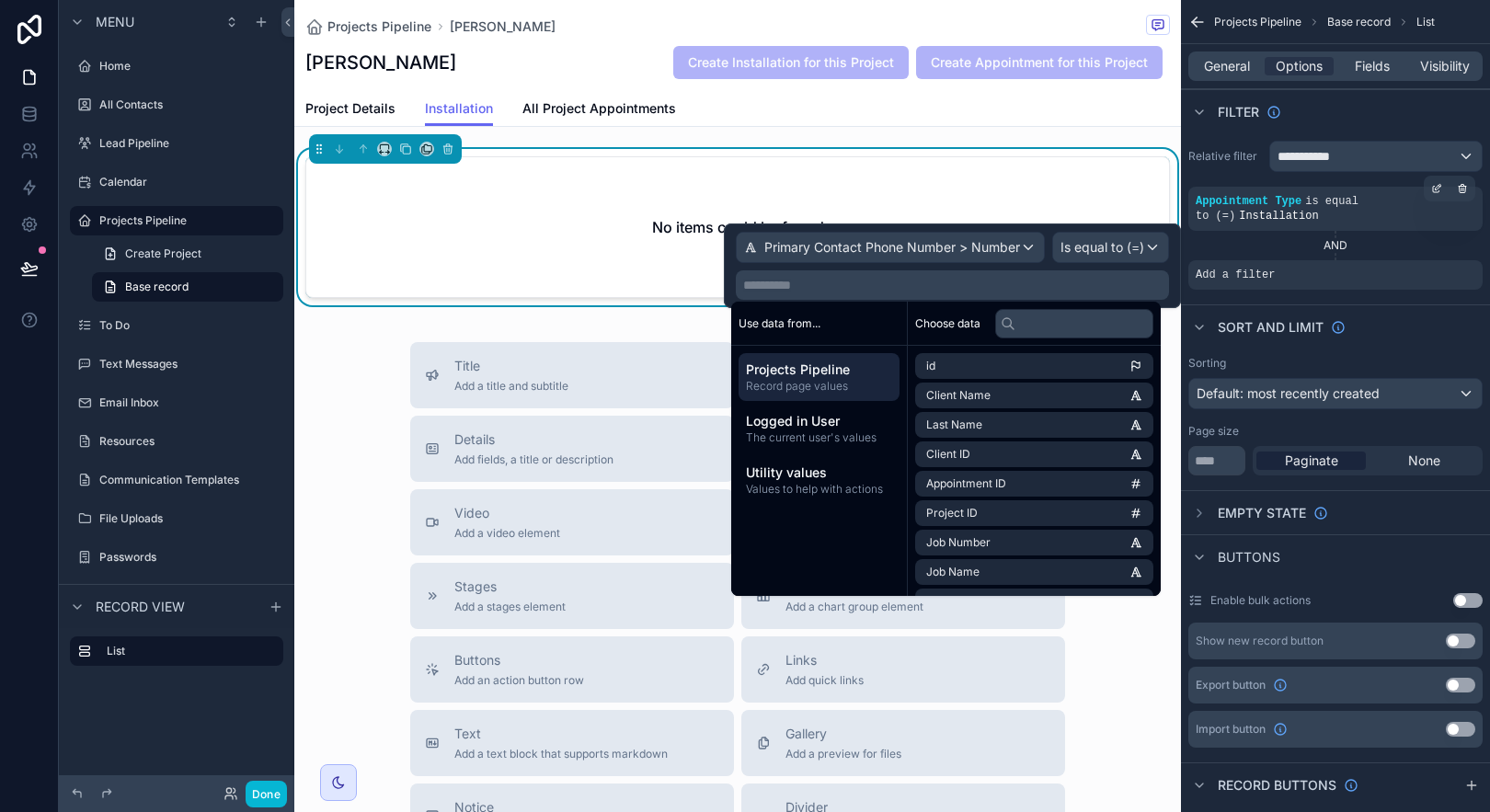
click at [824, 387] on span "Record page values" at bounding box center [819, 386] width 146 height 15
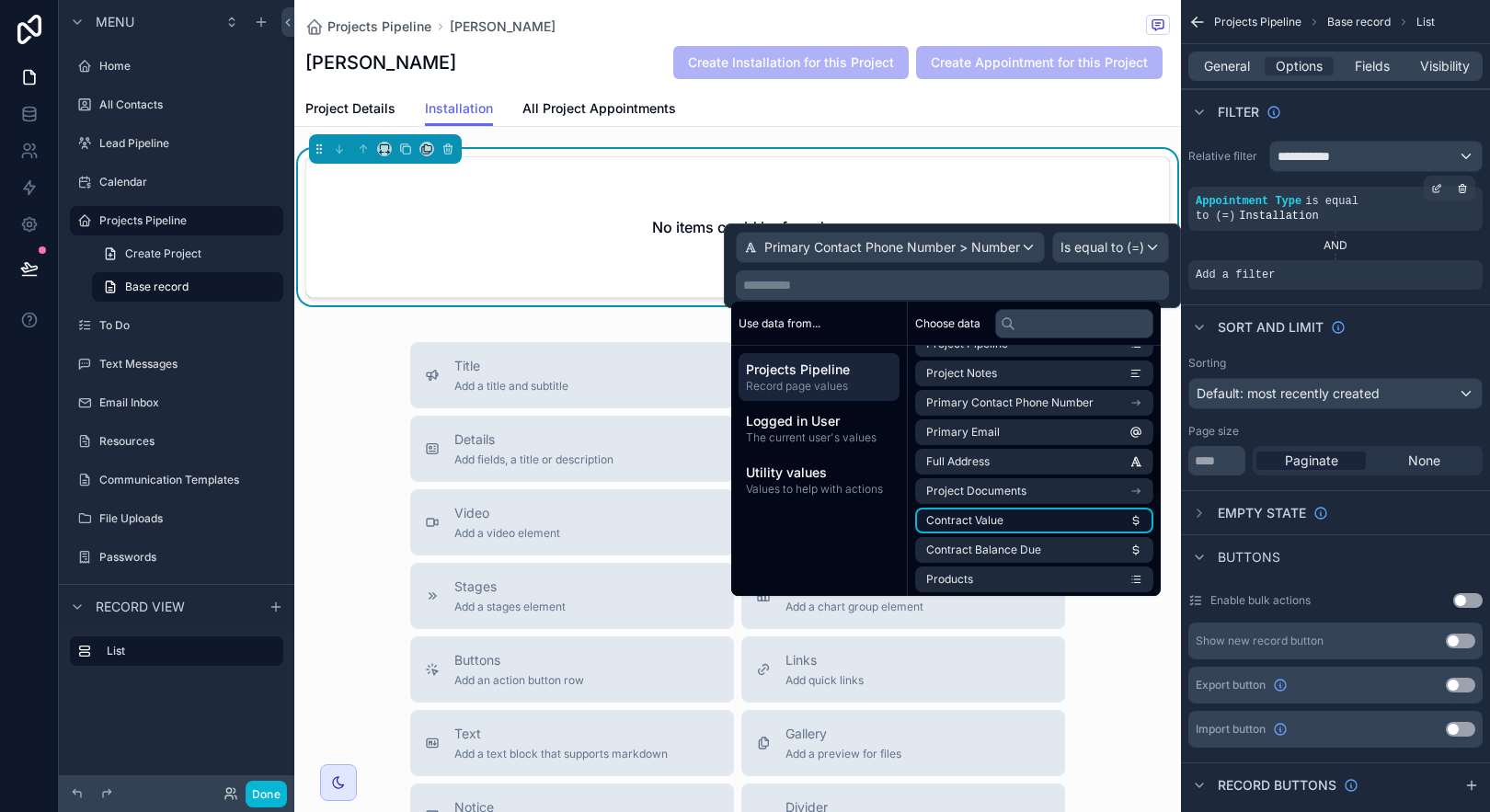
scroll to position [314, 0]
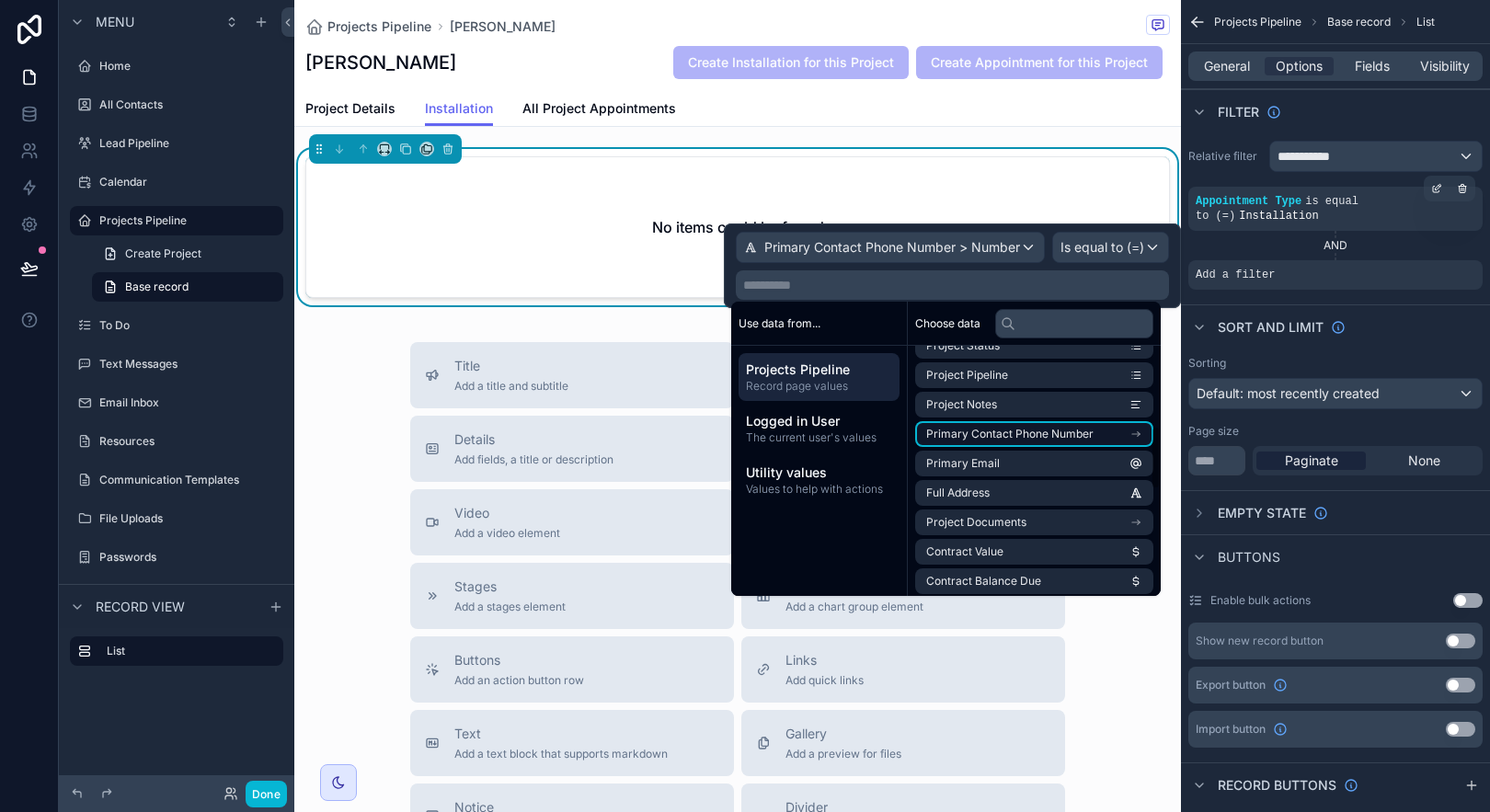
click at [1036, 435] on span "Primary Contact Phone Number" at bounding box center [1010, 433] width 168 height 15
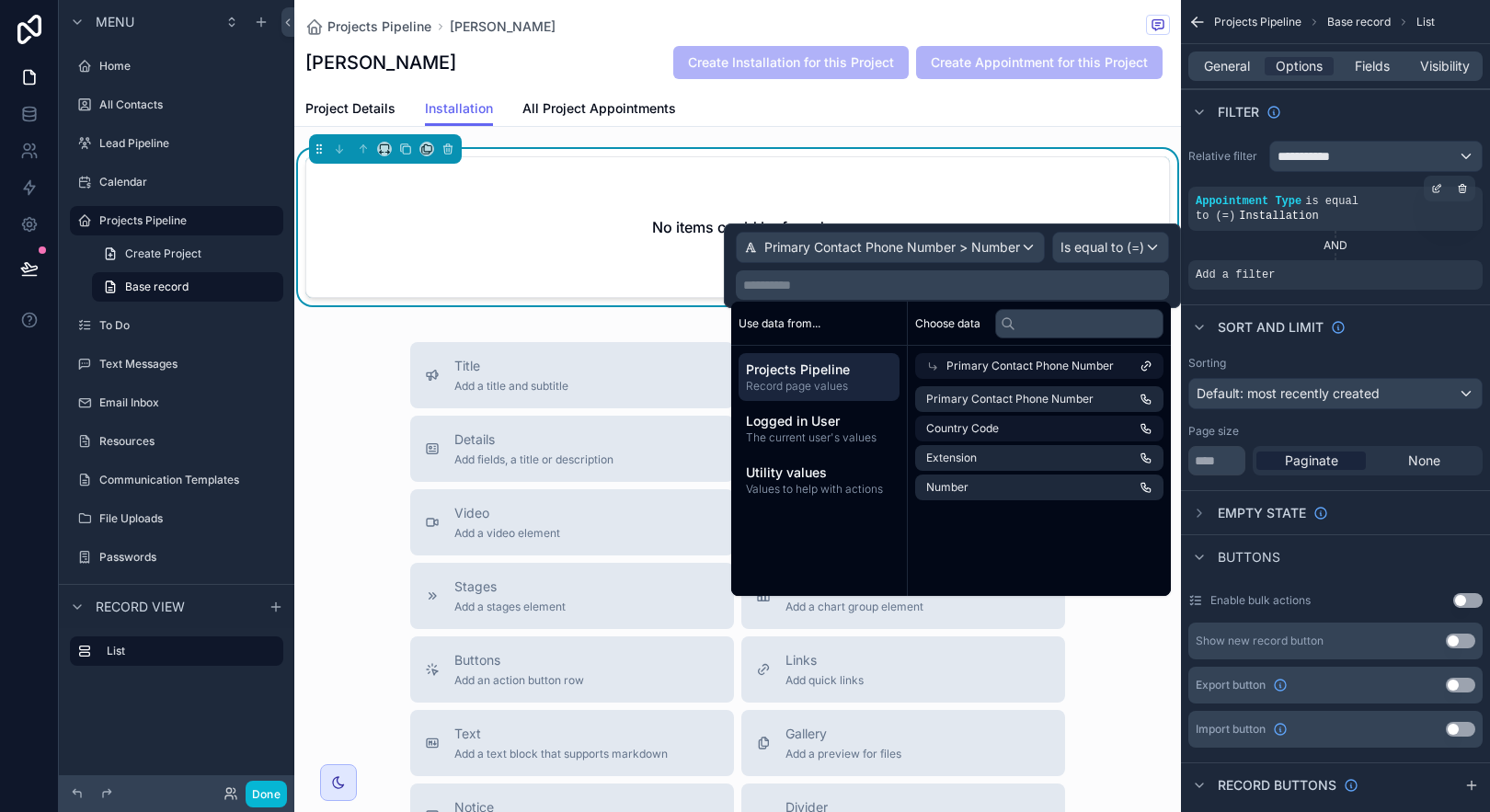
scroll to position [0, 0]
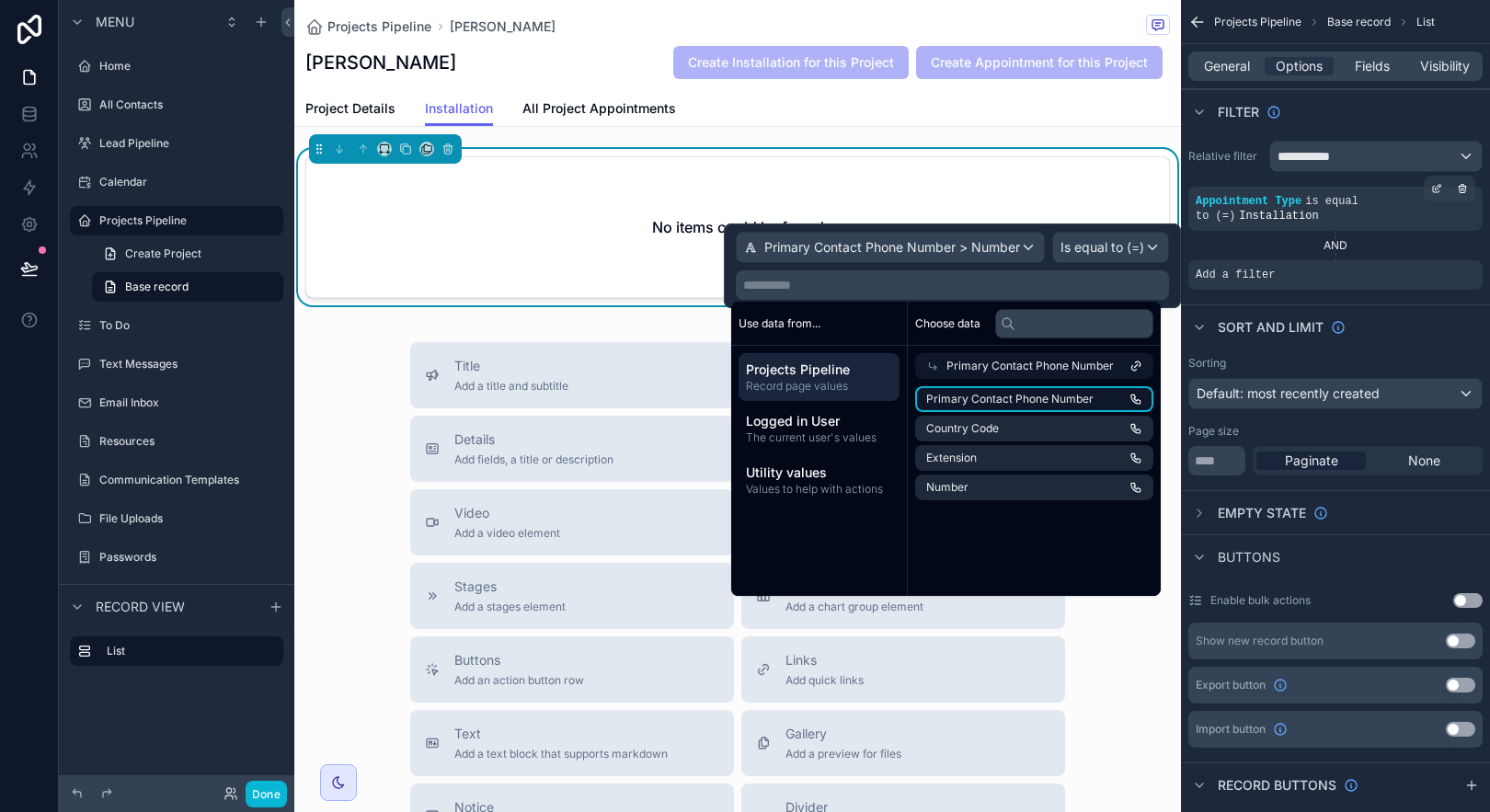
click at [1032, 396] on span "Primary Contact Phone Number" at bounding box center [1010, 398] width 168 height 15
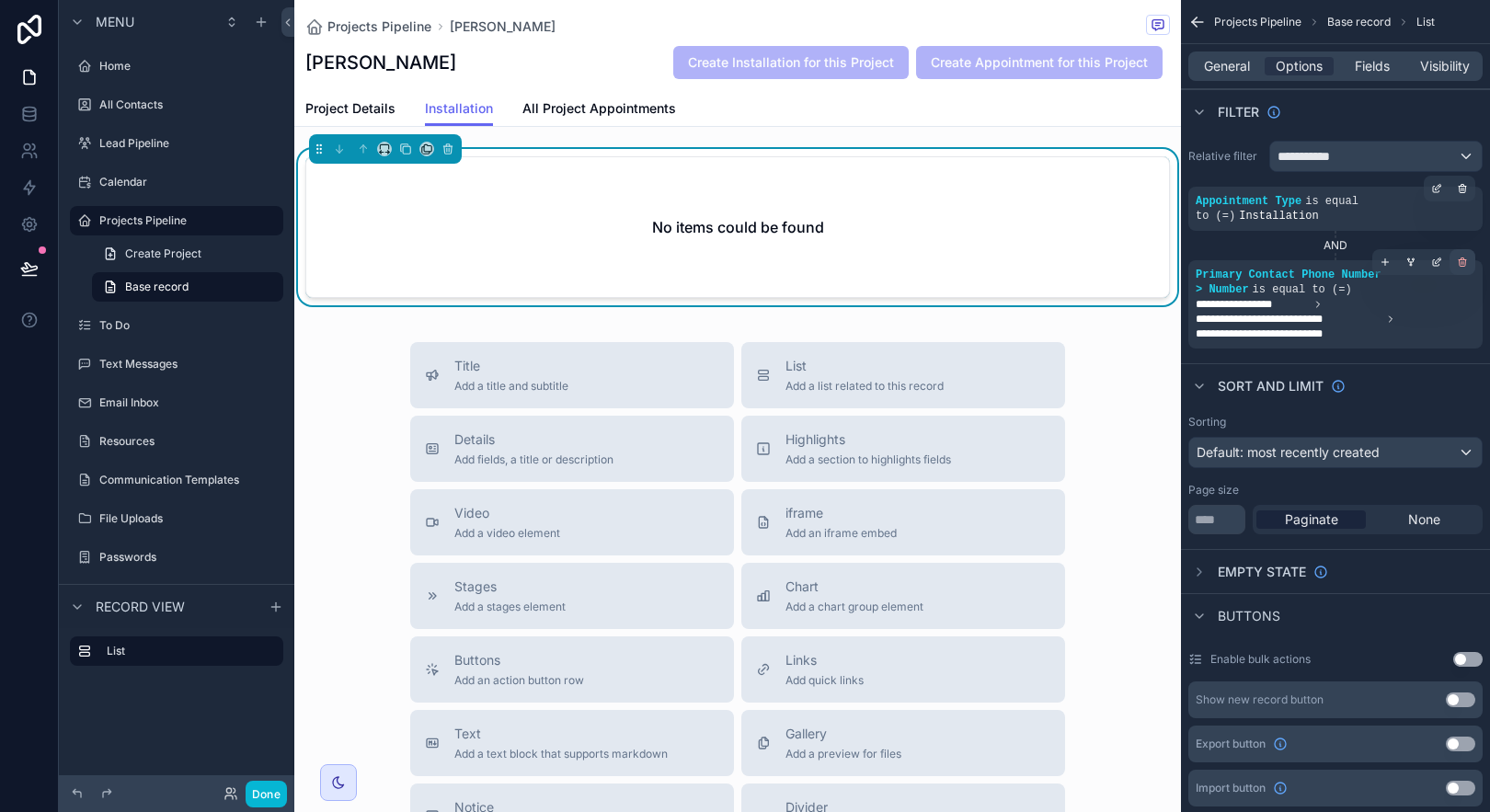
click at [1466, 262] on icon "scrollable content" at bounding box center [1462, 262] width 11 height 11
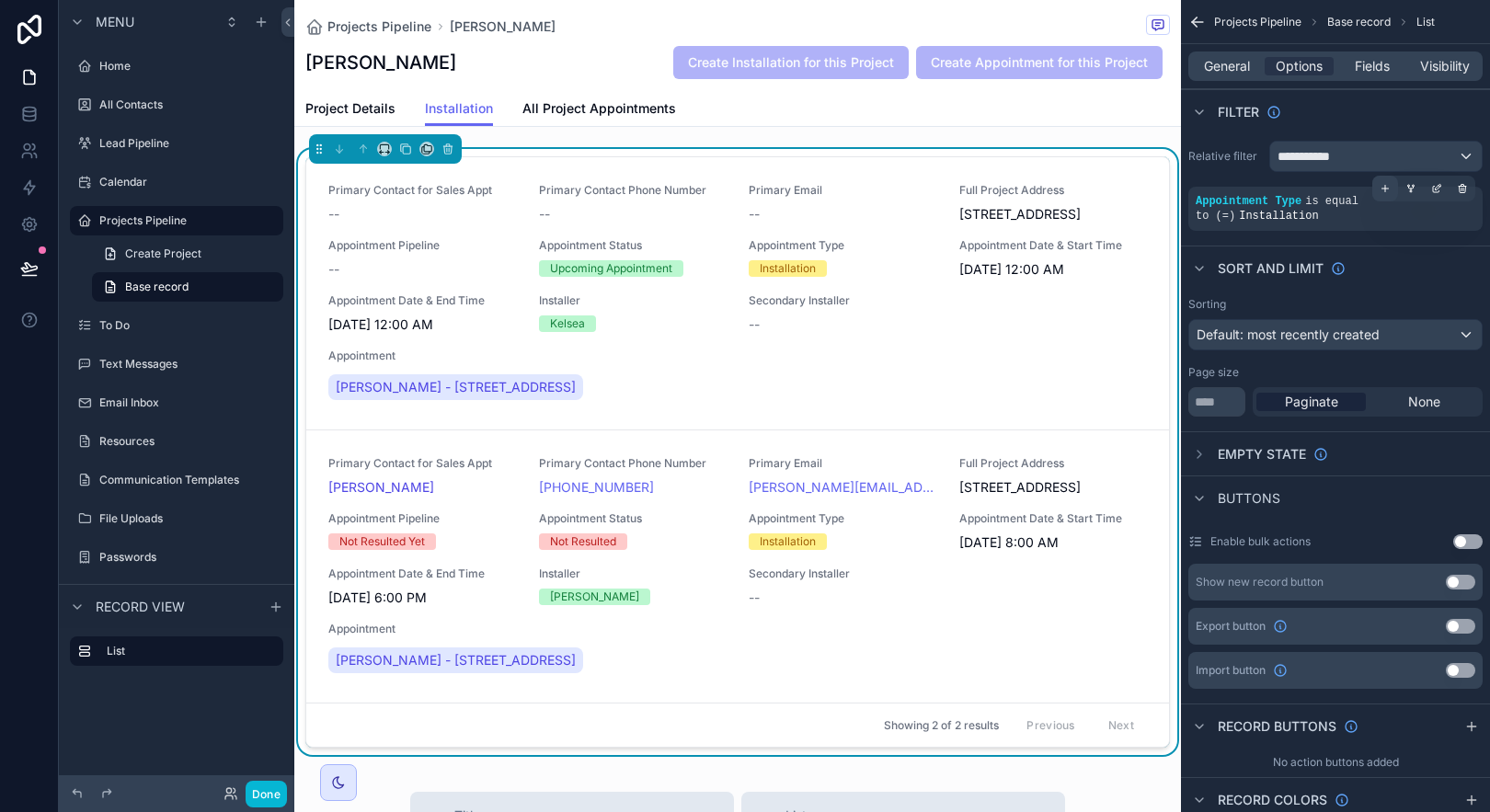
click at [1380, 188] on icon "scrollable content" at bounding box center [1385, 188] width 11 height 11
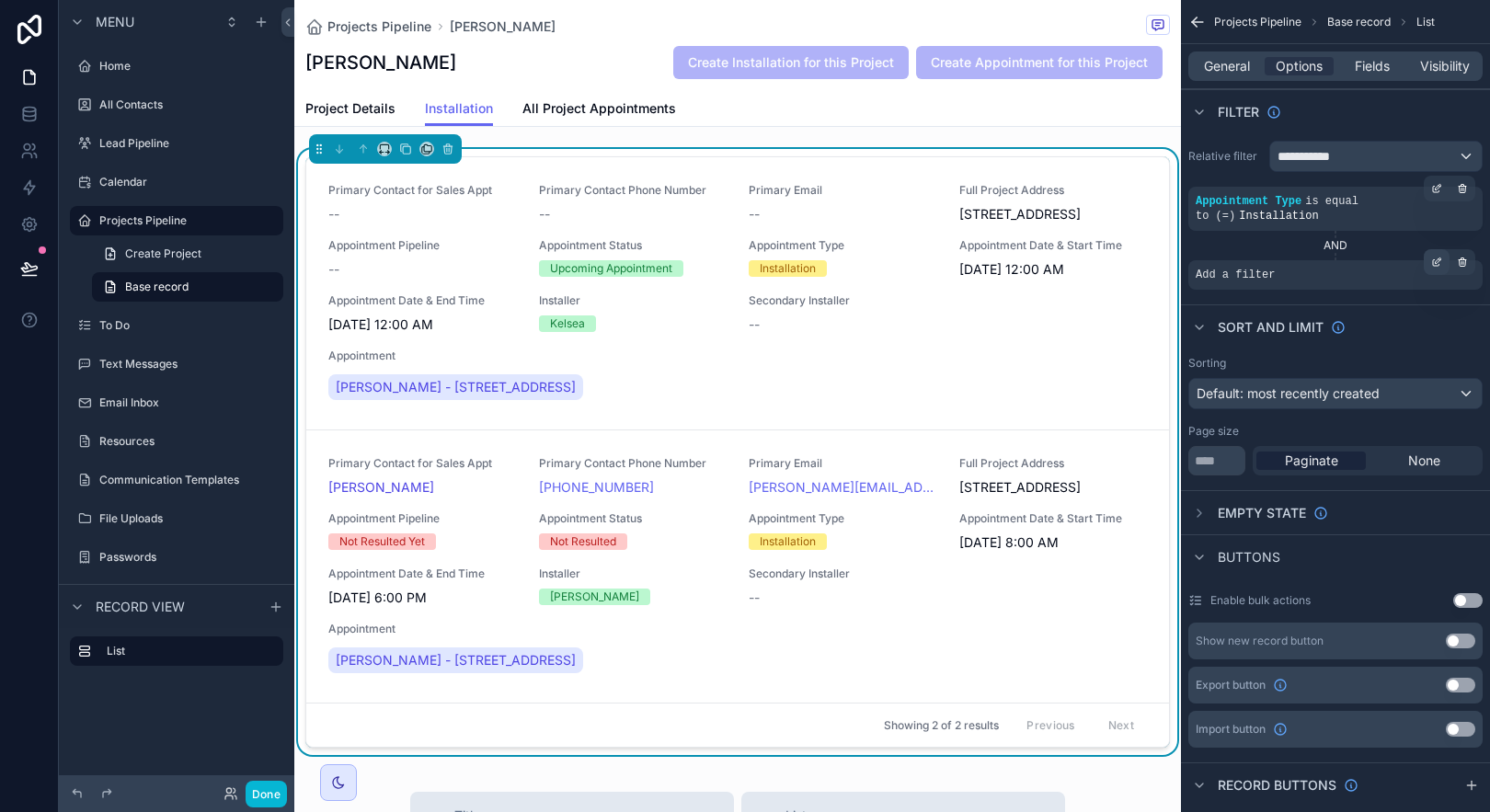
click at [1435, 270] on div "scrollable content" at bounding box center [1436, 262] width 25 height 25
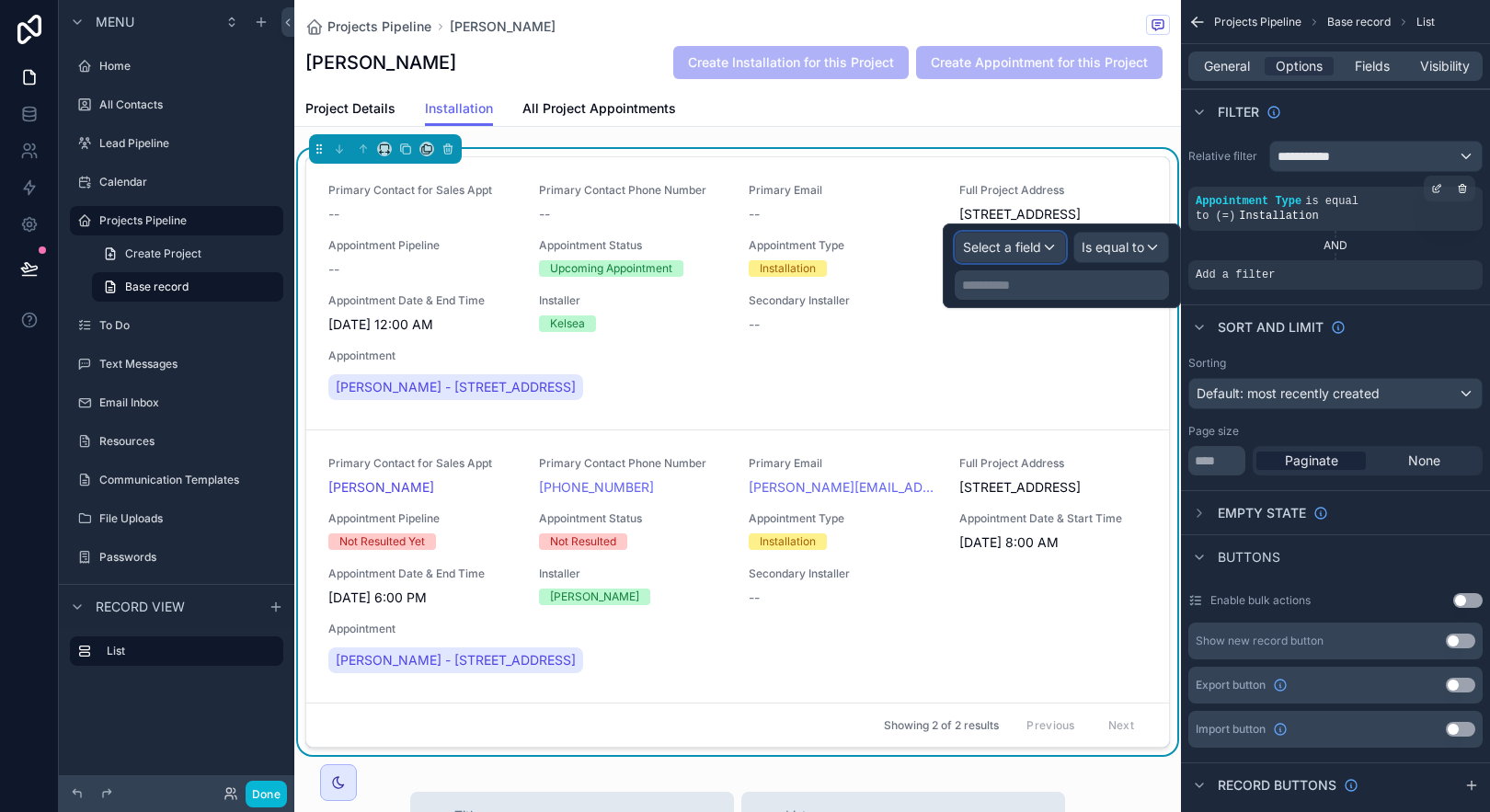
click at [1021, 260] on button "Select a field" at bounding box center [1010, 247] width 111 height 31
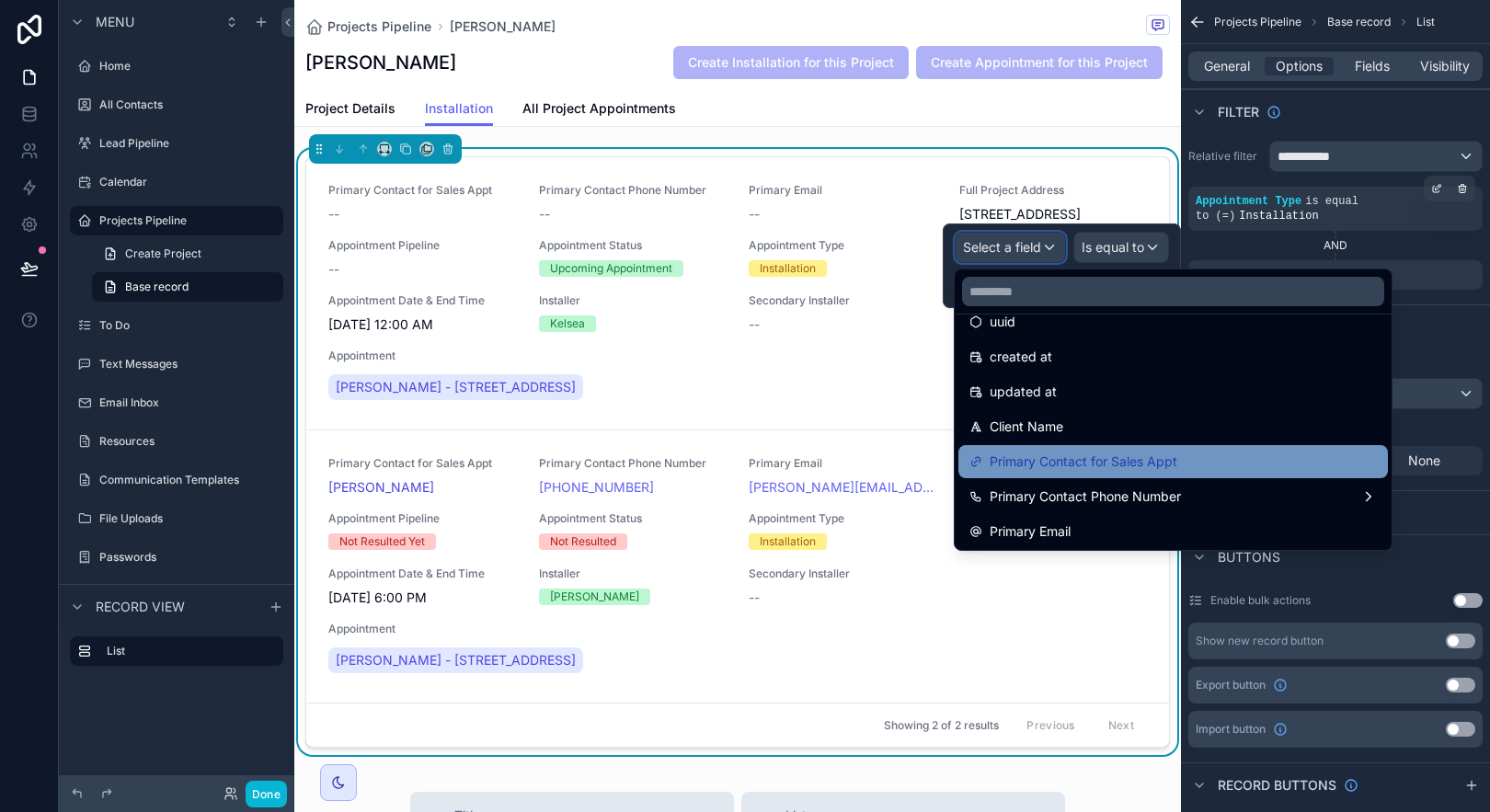
scroll to position [62, 0]
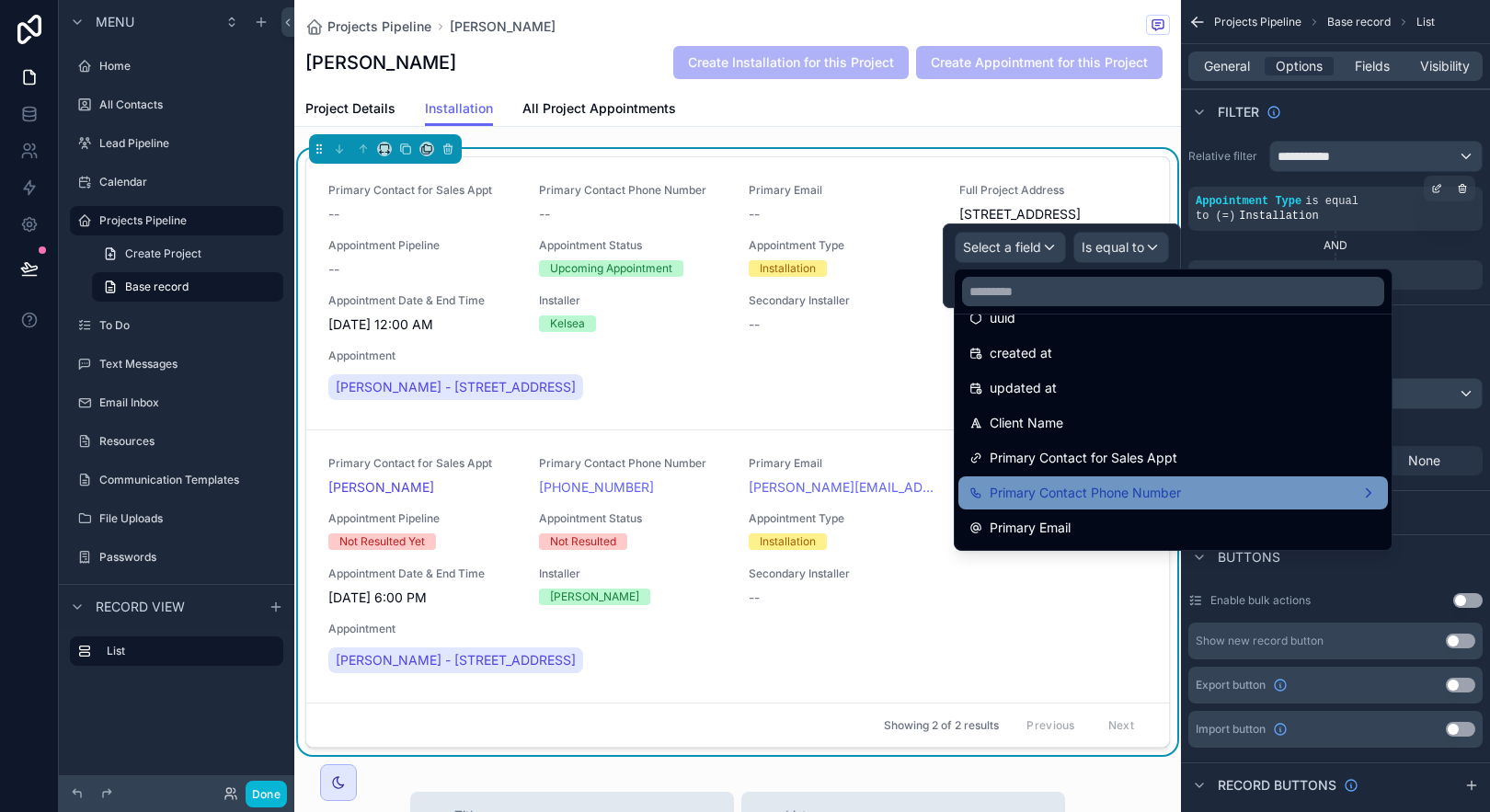
click at [1082, 488] on span "Primary Contact Phone Number" at bounding box center [1085, 493] width 191 height 22
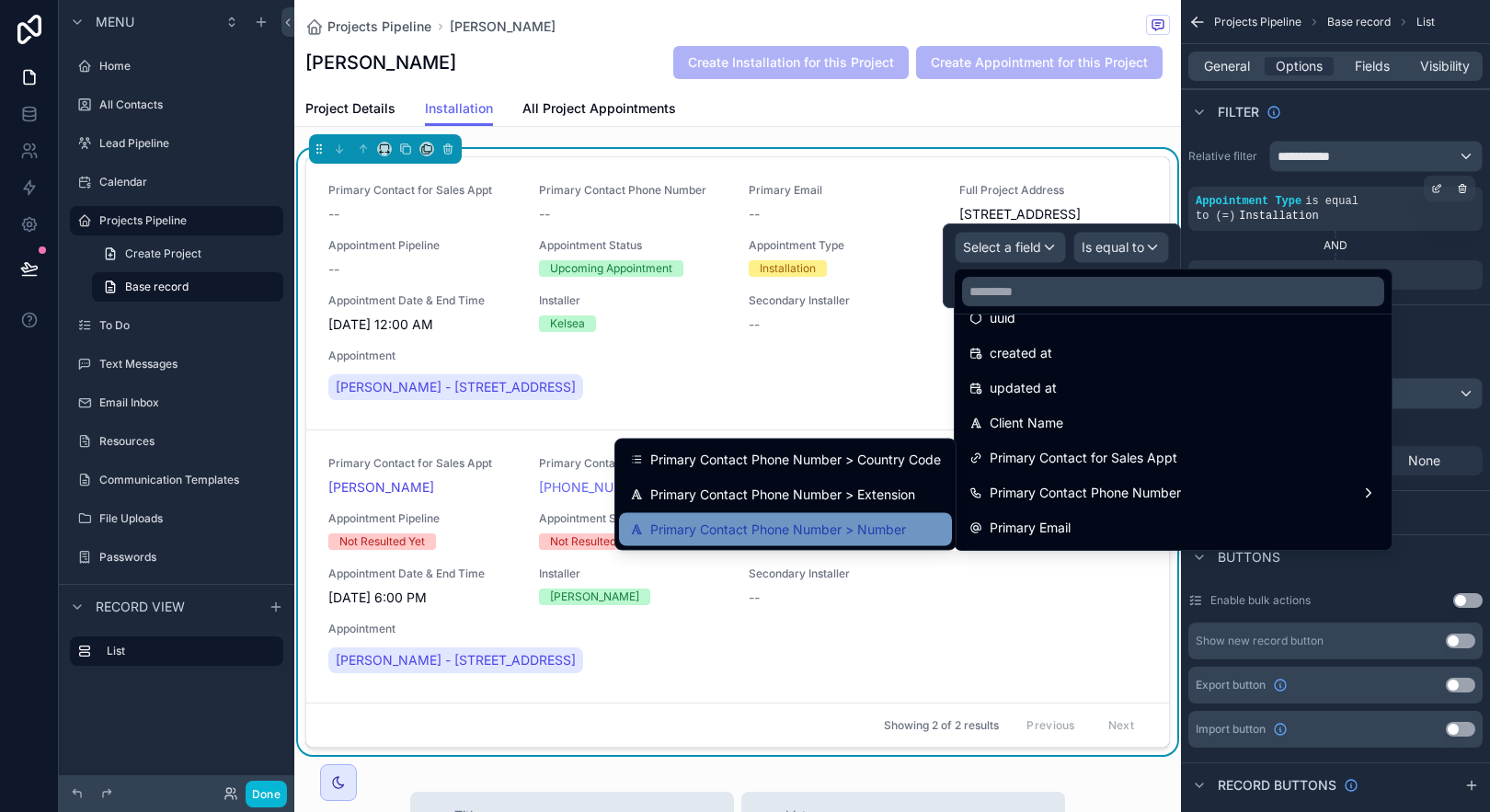
click at [902, 535] on span "Primary Contact Phone Number > Number" at bounding box center [778, 530] width 256 height 22
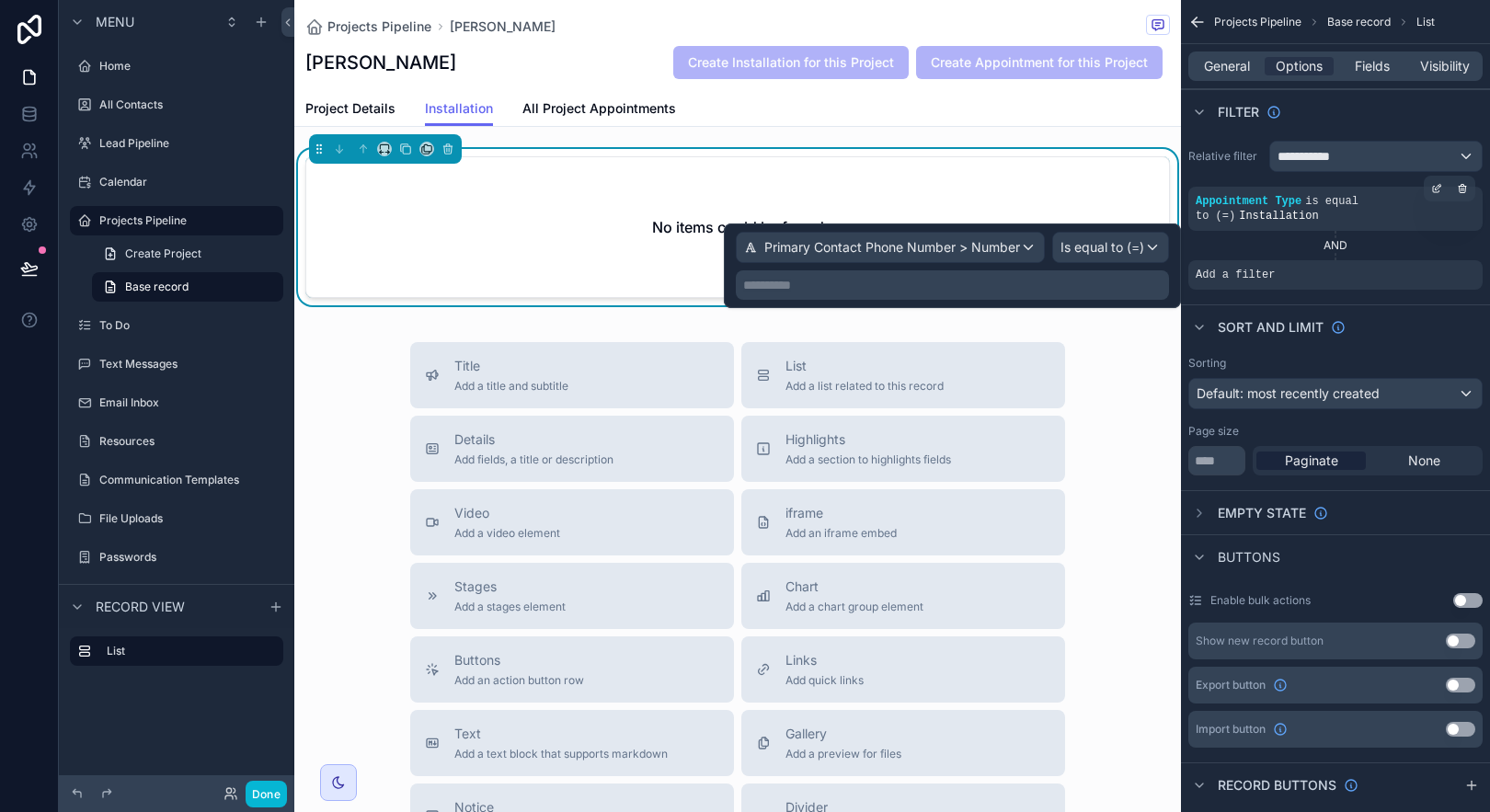
click at [998, 280] on p "**********" at bounding box center [954, 284] width 423 height 18
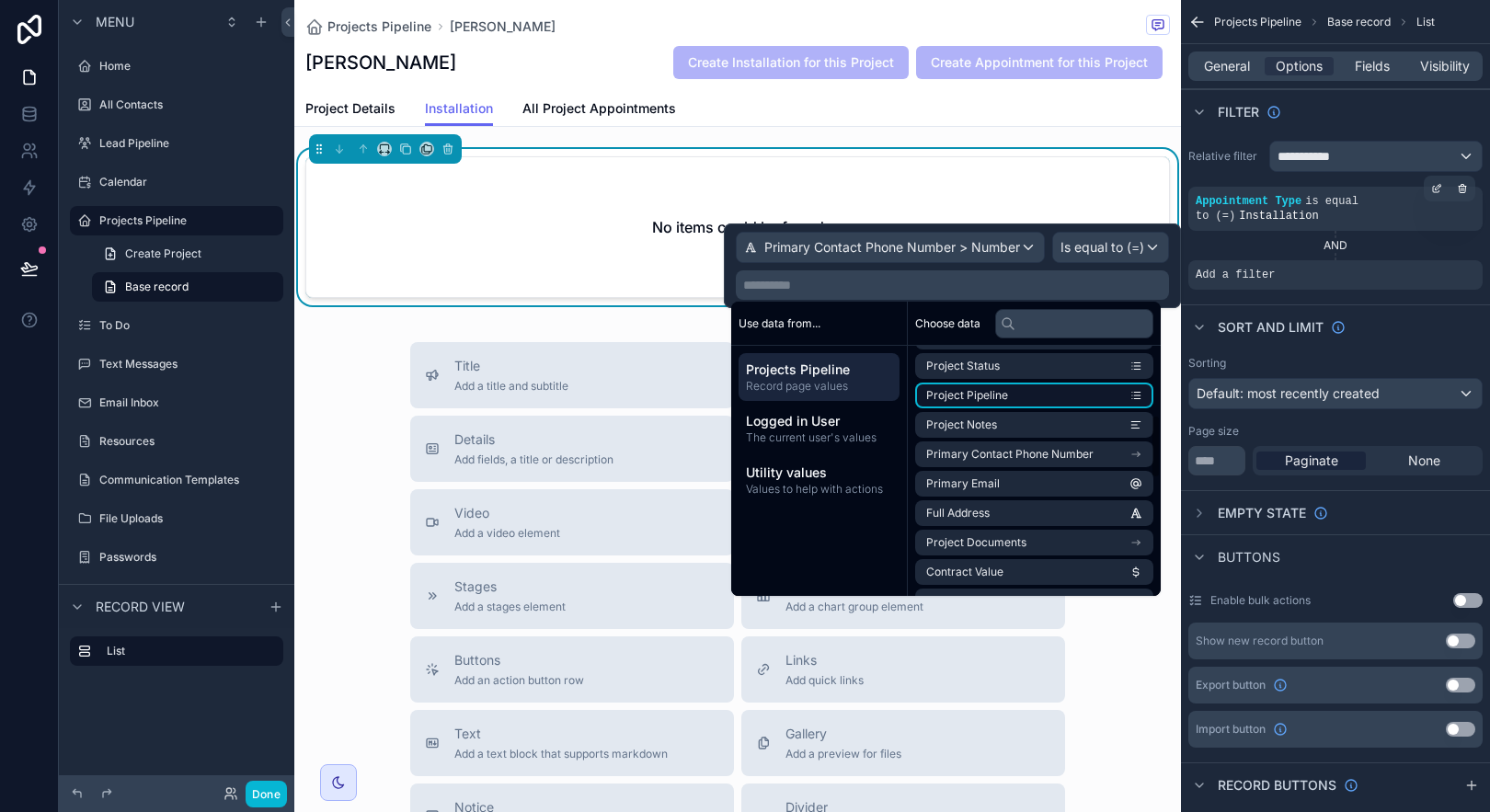
scroll to position [294, 0]
click at [1040, 457] on span "Primary Contact Phone Number" at bounding box center [1010, 454] width 168 height 15
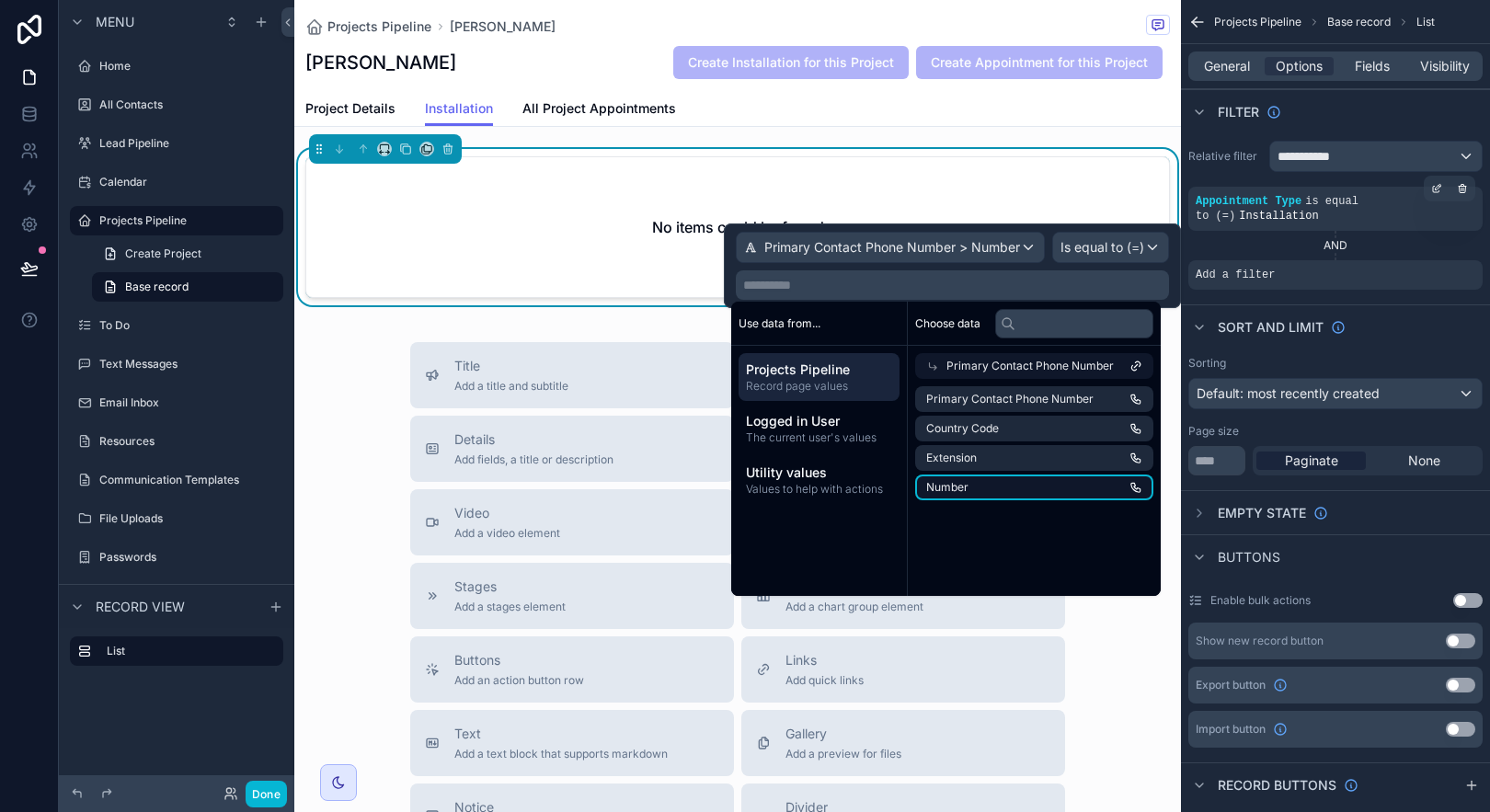
click at [1030, 498] on li "Number" at bounding box center [1034, 487] width 239 height 25
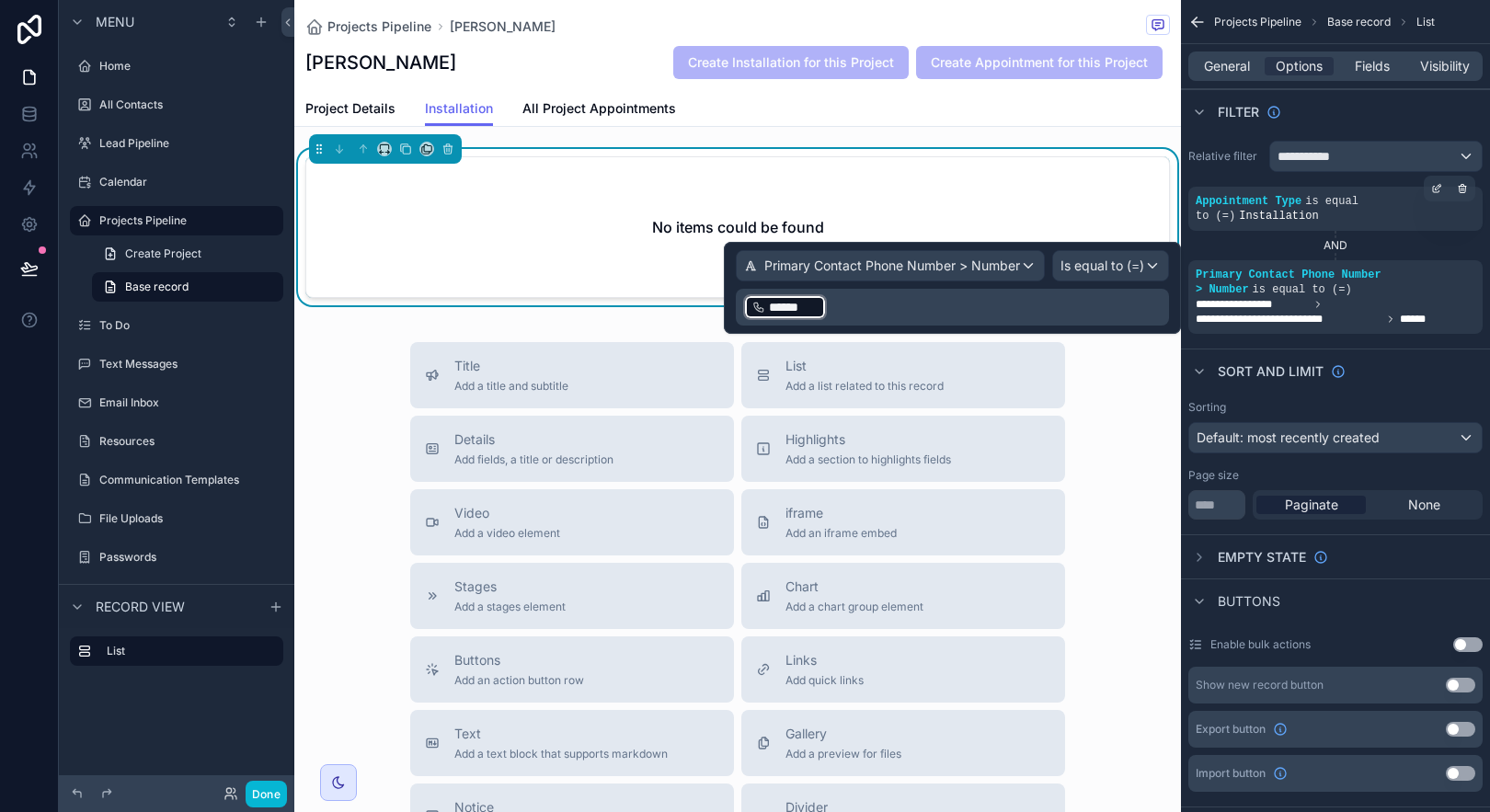
click at [900, 313] on p "﻿ ****** ﻿ ﻿" at bounding box center [954, 307] width 423 height 29
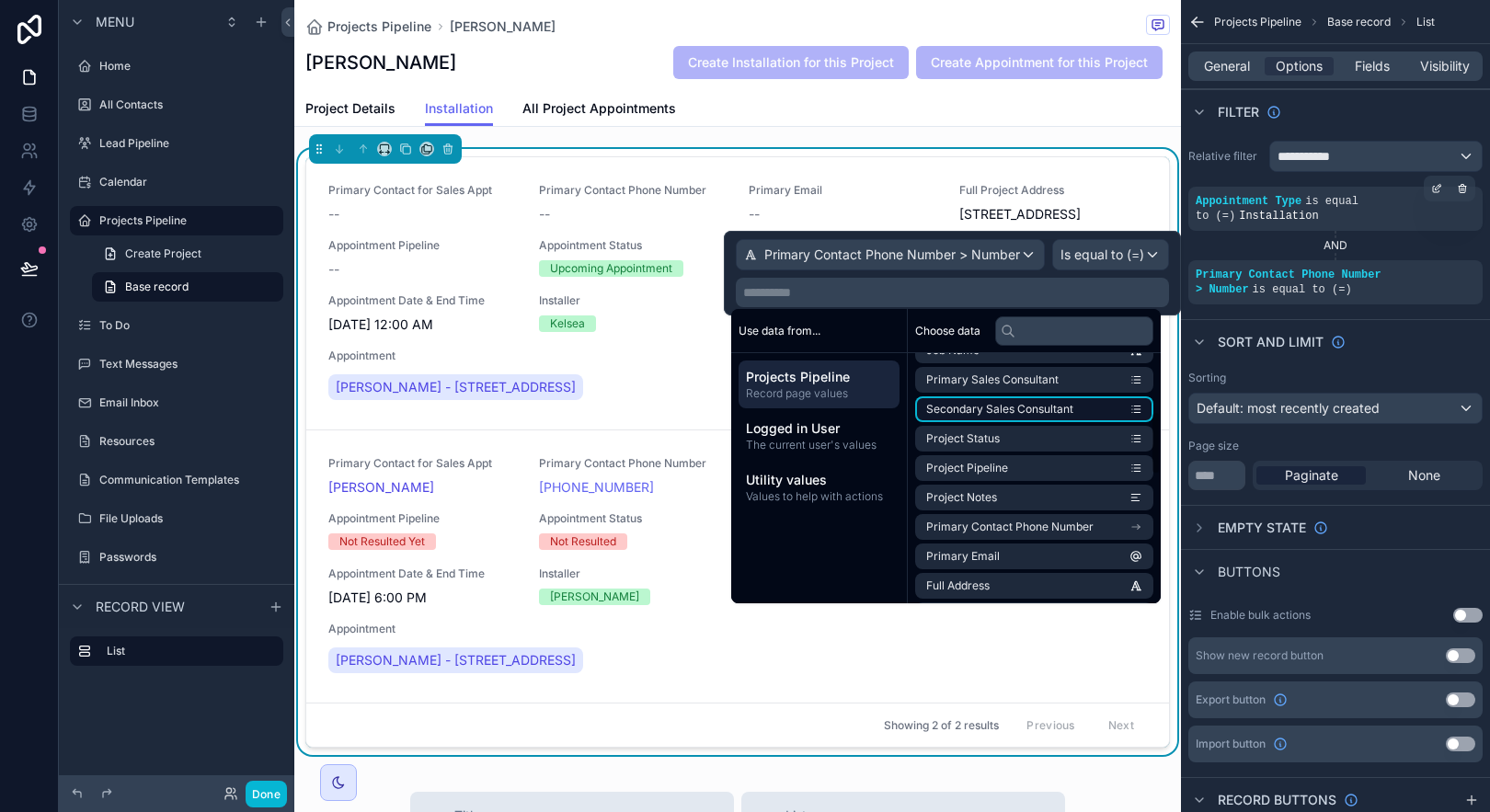
scroll to position [240, 0]
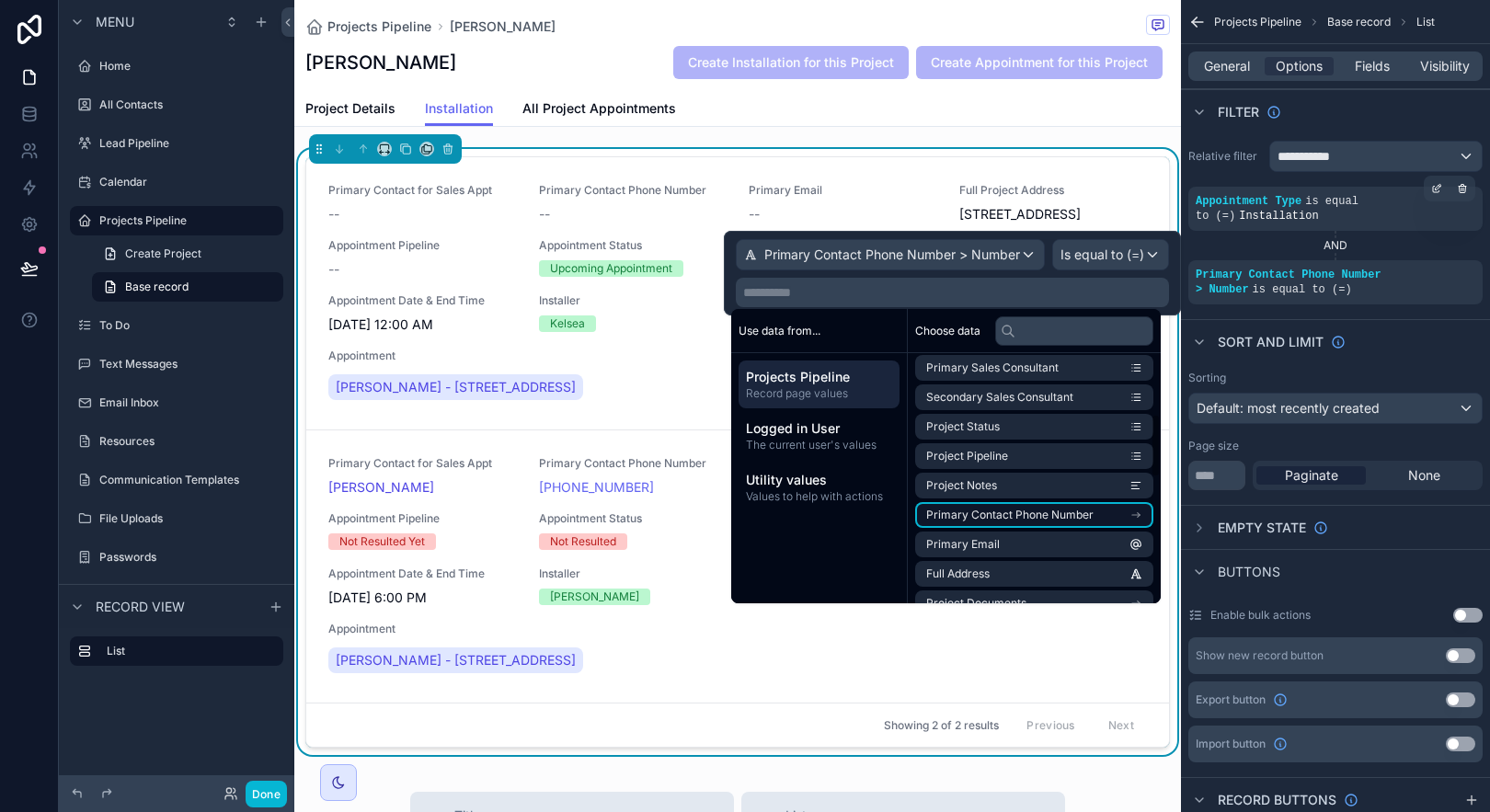
click at [1056, 511] on span "Primary Contact Phone Number" at bounding box center [1010, 514] width 168 height 15
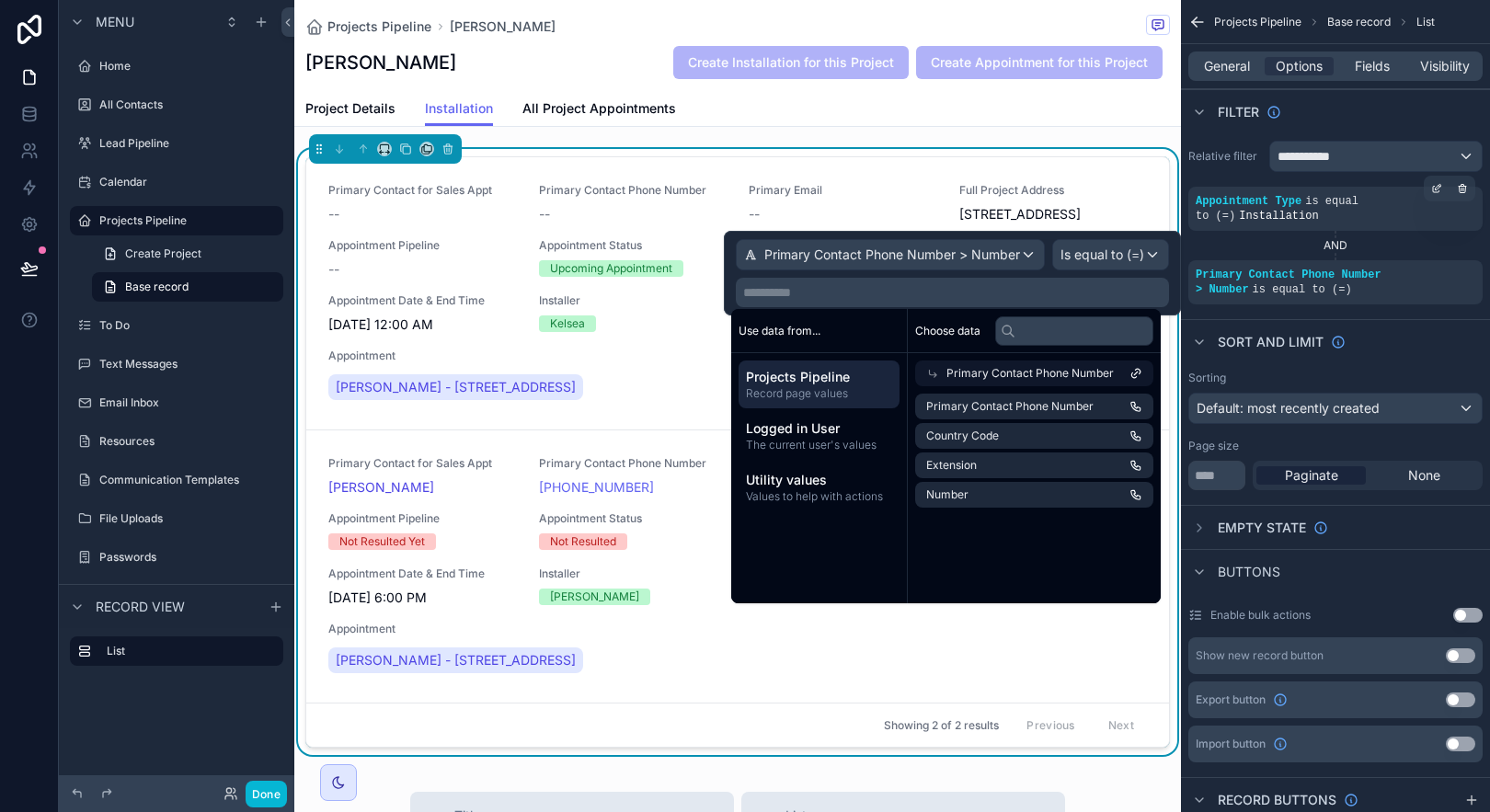
scroll to position [0, 0]
click at [1028, 409] on span "Primary Contact Phone Number" at bounding box center [1010, 406] width 168 height 15
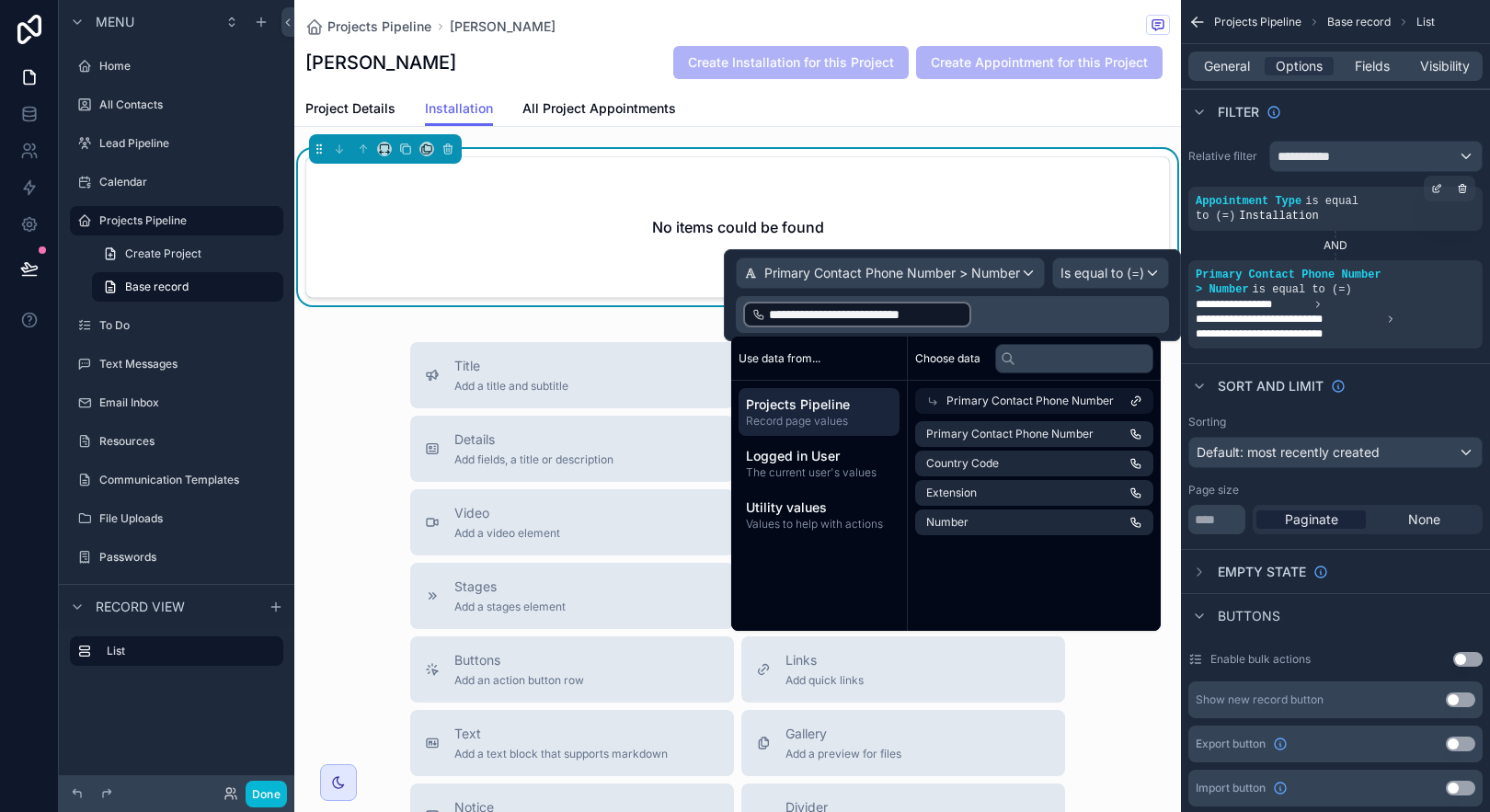
click at [929, 405] on icon at bounding box center [932, 400] width 13 height 13
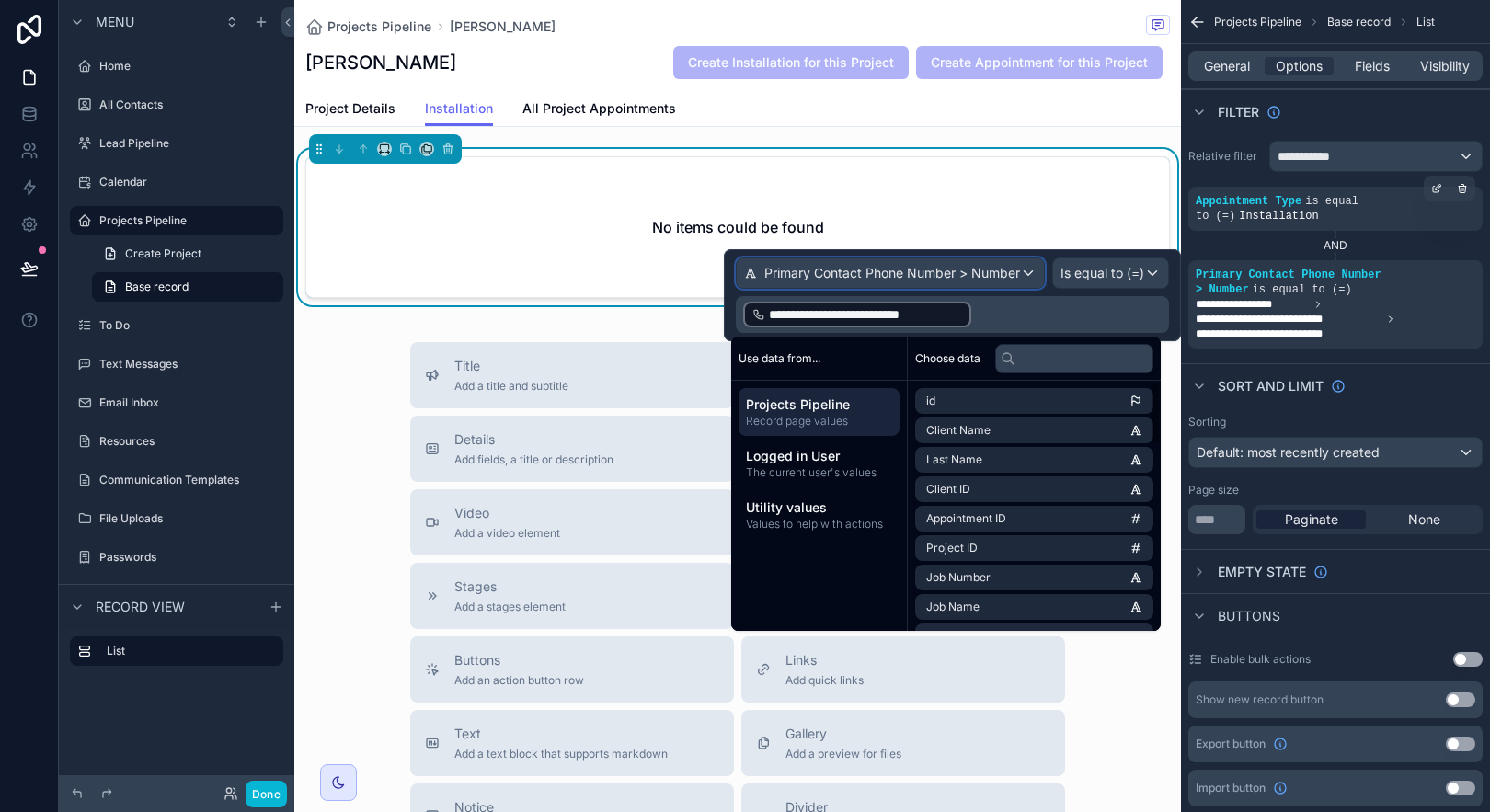
click at [990, 279] on span "Primary Contact Phone Number > Number" at bounding box center [892, 273] width 256 height 18
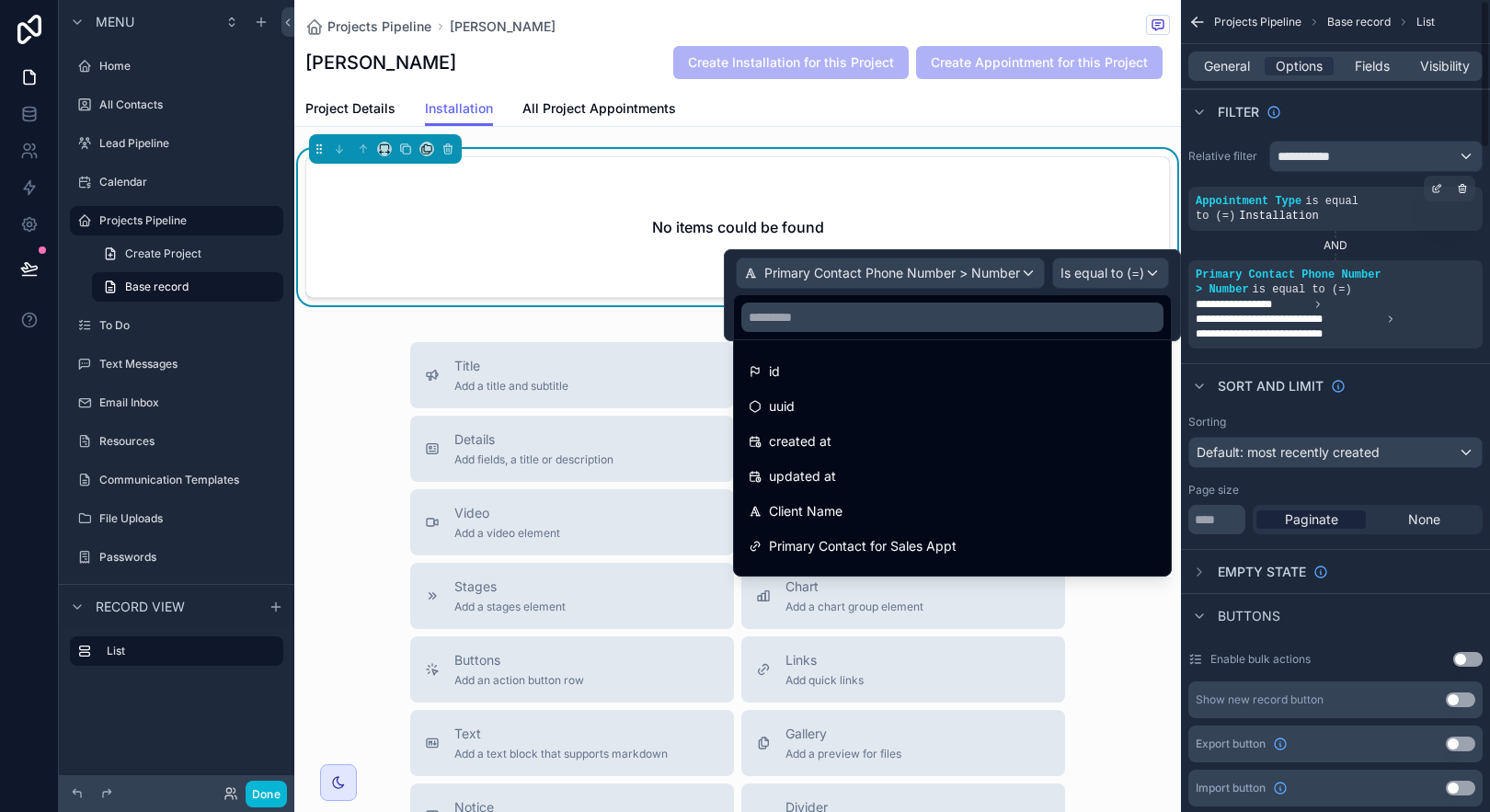
click at [0, 0] on div "scrollable content" at bounding box center [0, 0] width 0 height 0
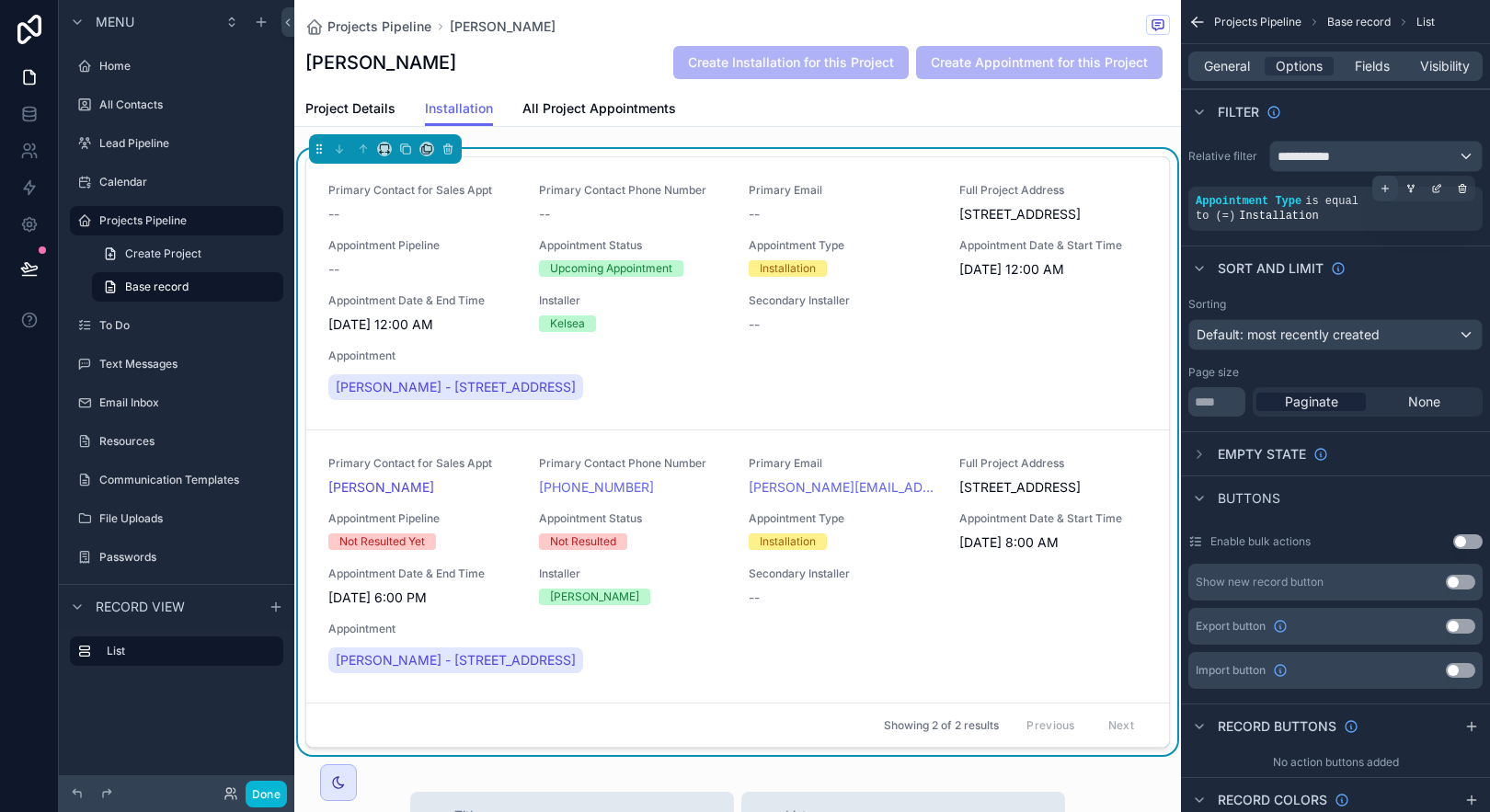
click at [1383, 191] on icon "scrollable content" at bounding box center [1385, 188] width 11 height 11
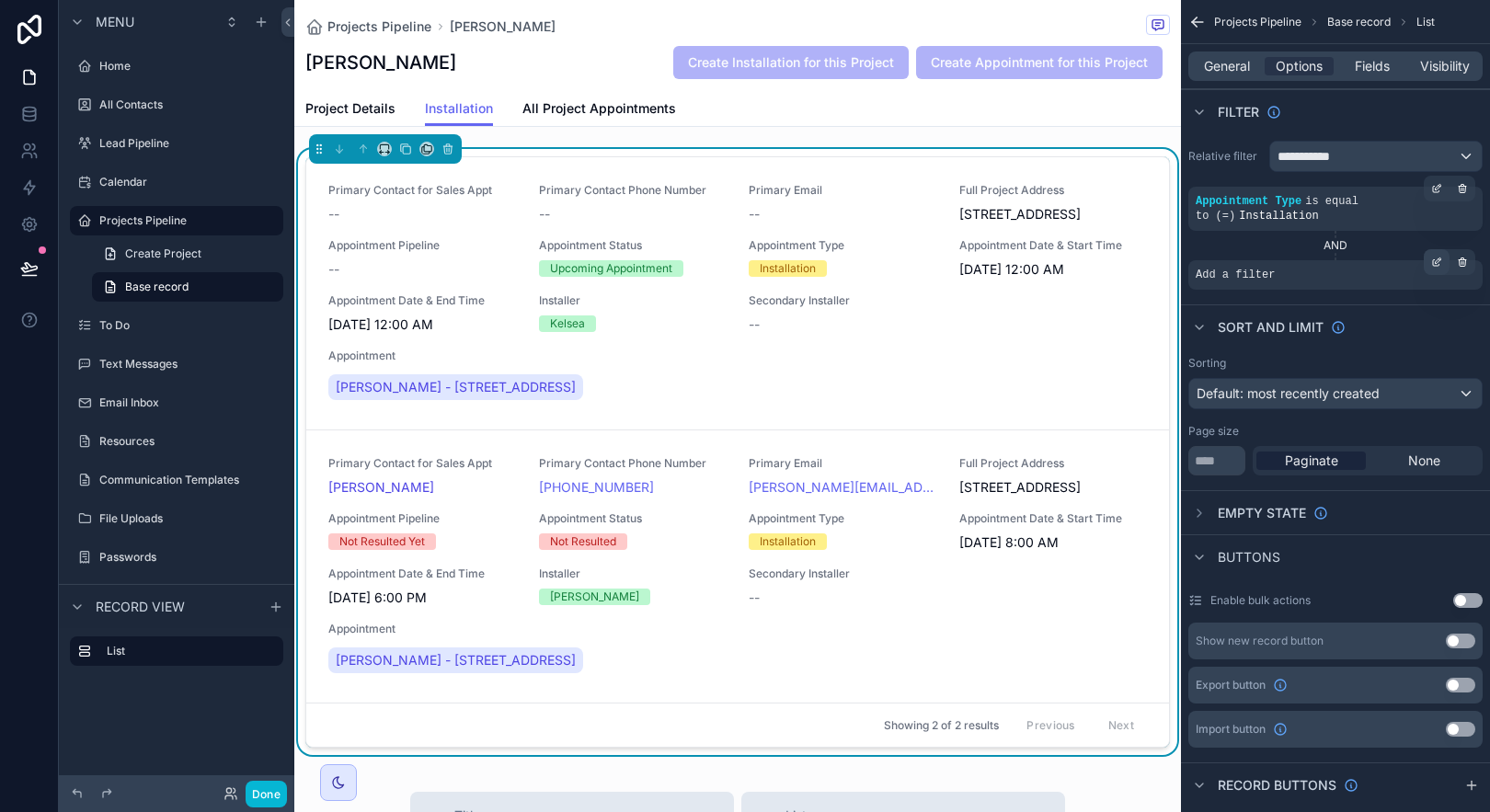
click at [1428, 260] on div "scrollable content" at bounding box center [1436, 262] width 25 height 25
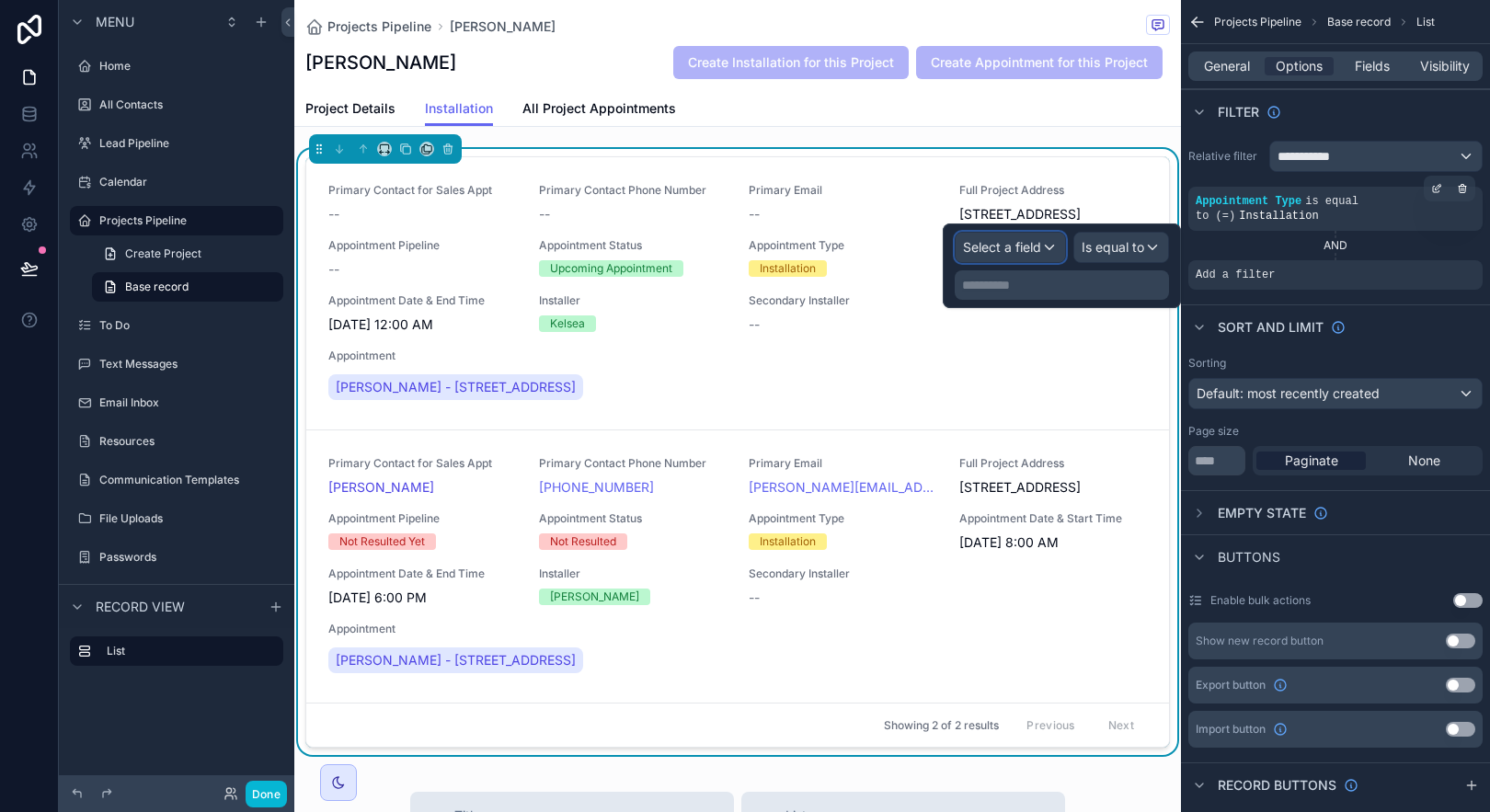
click at [1013, 249] on span "Select a field" at bounding box center [1002, 247] width 78 height 16
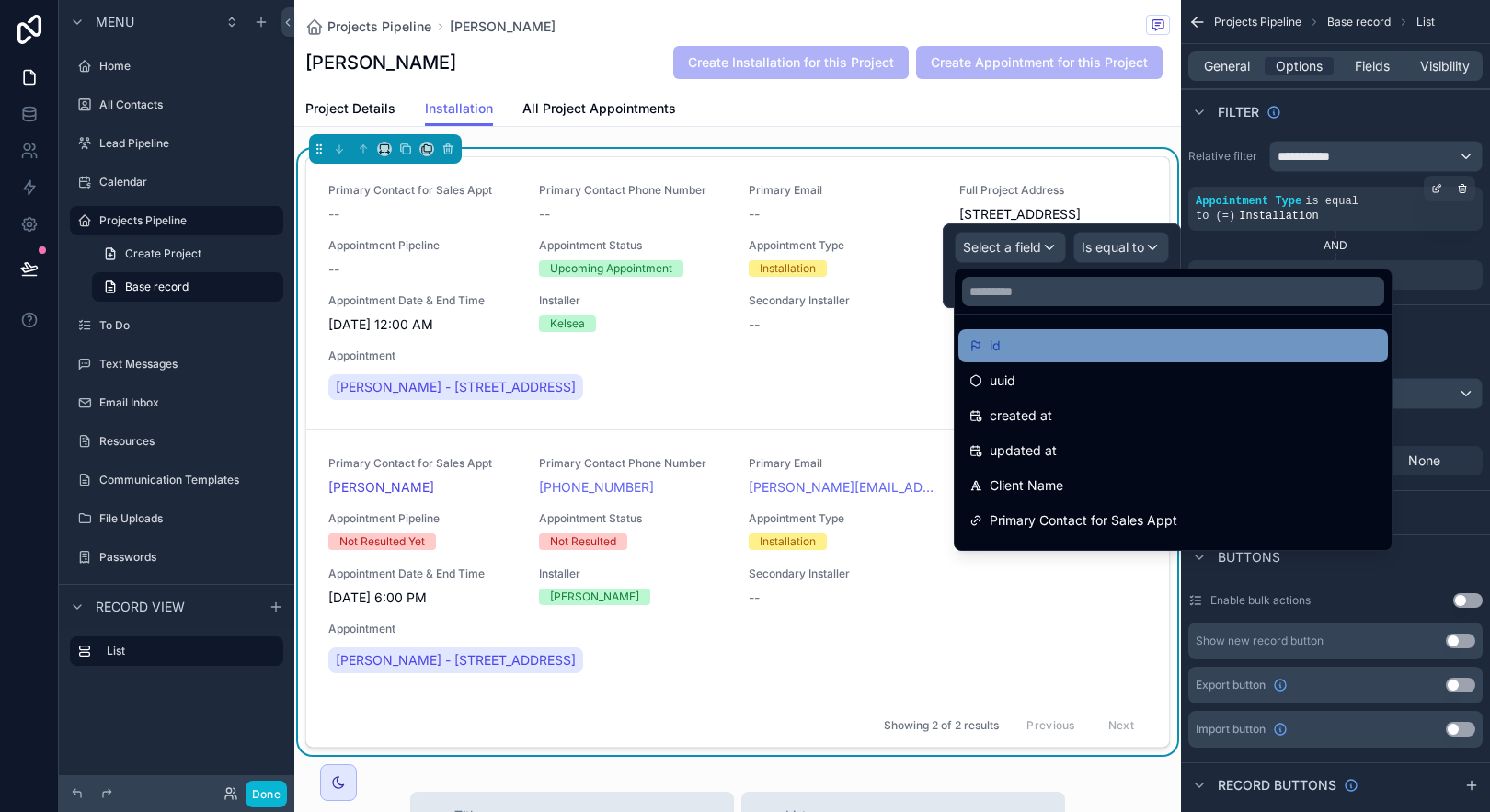
click at [1023, 351] on div "id" at bounding box center [1173, 346] width 407 height 22
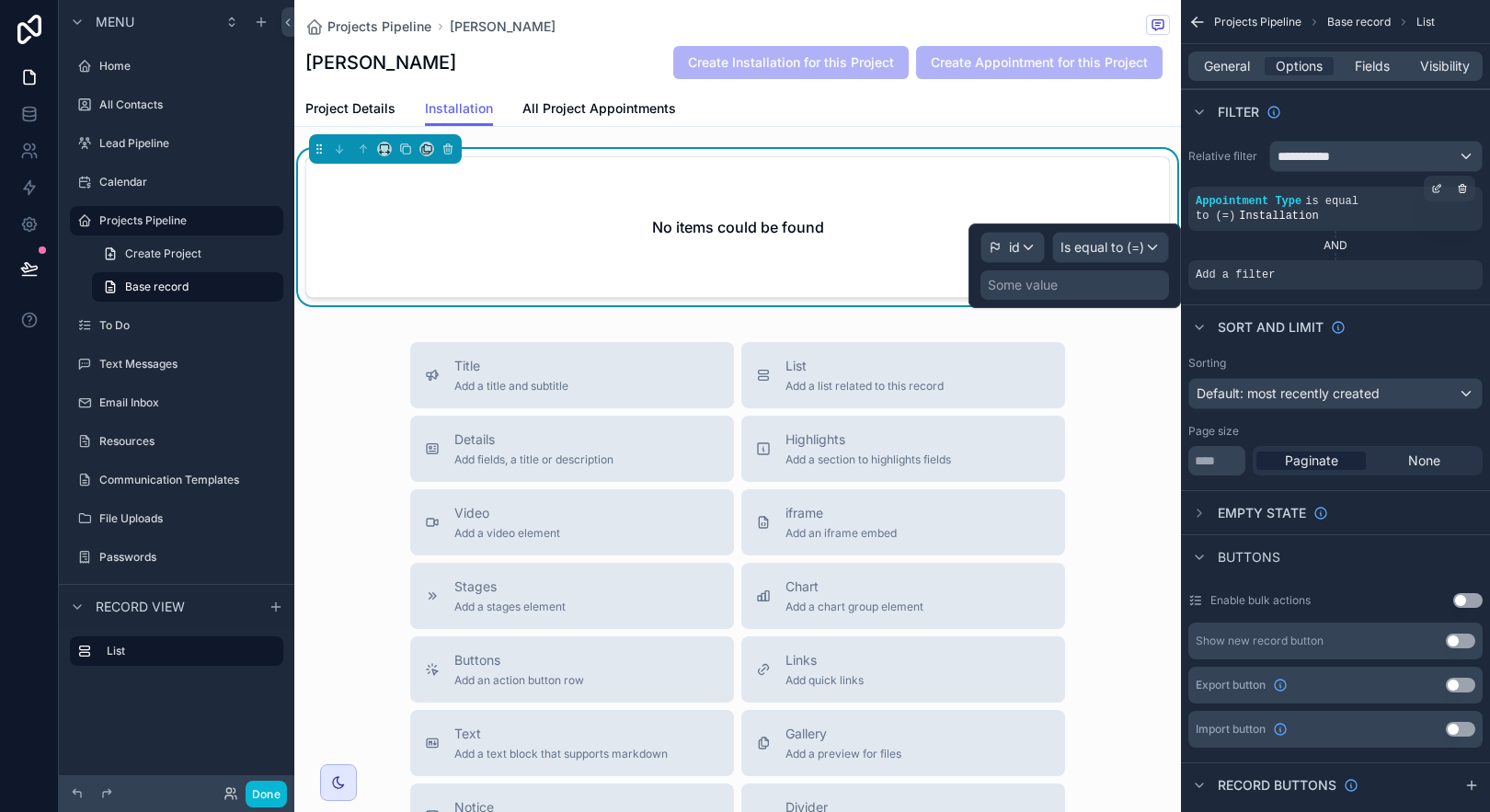
click at [1080, 274] on div "Some value" at bounding box center [1075, 285] width 189 height 29
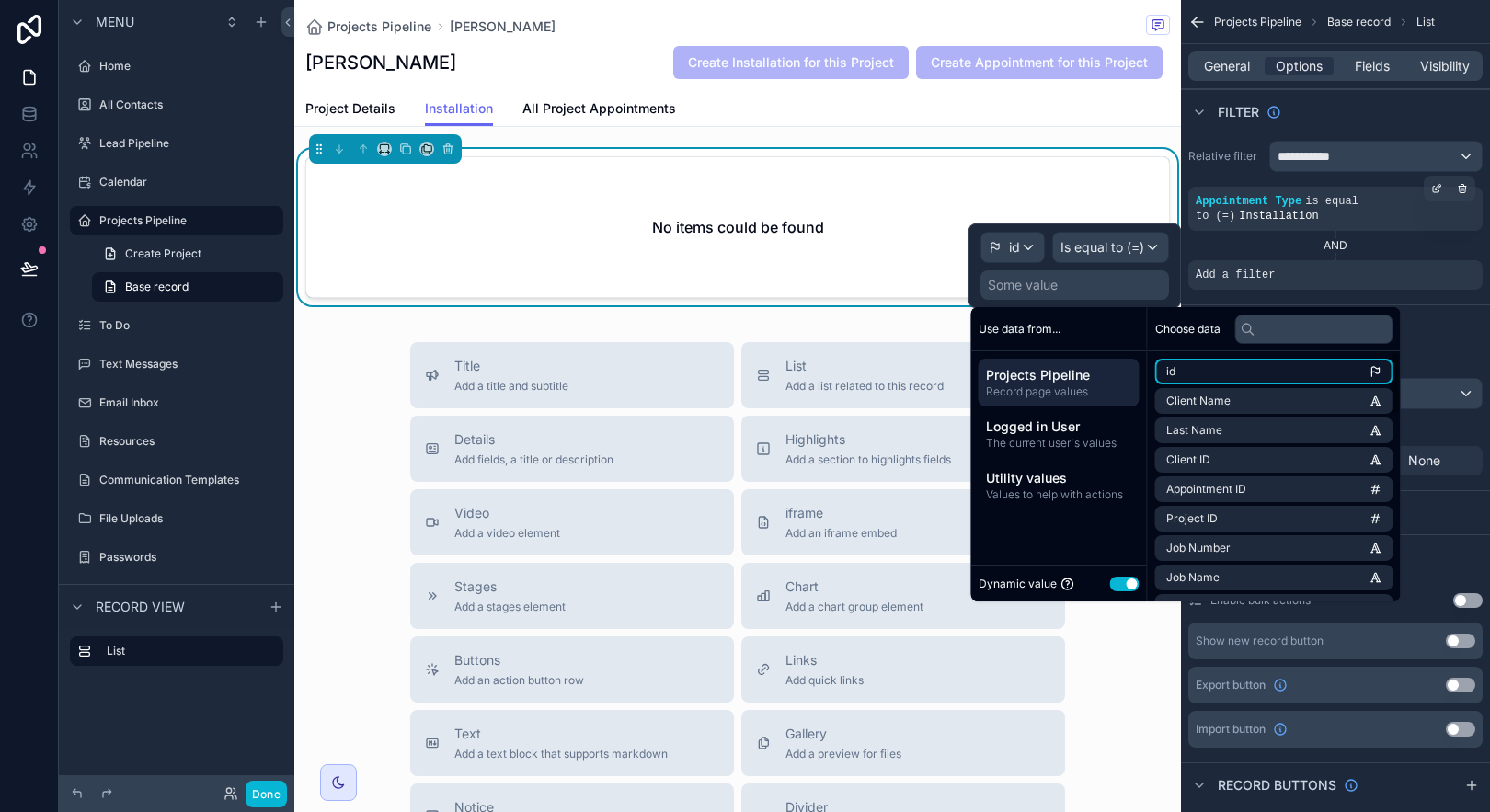
click at [1162, 372] on li "id" at bounding box center [1274, 371] width 239 height 25
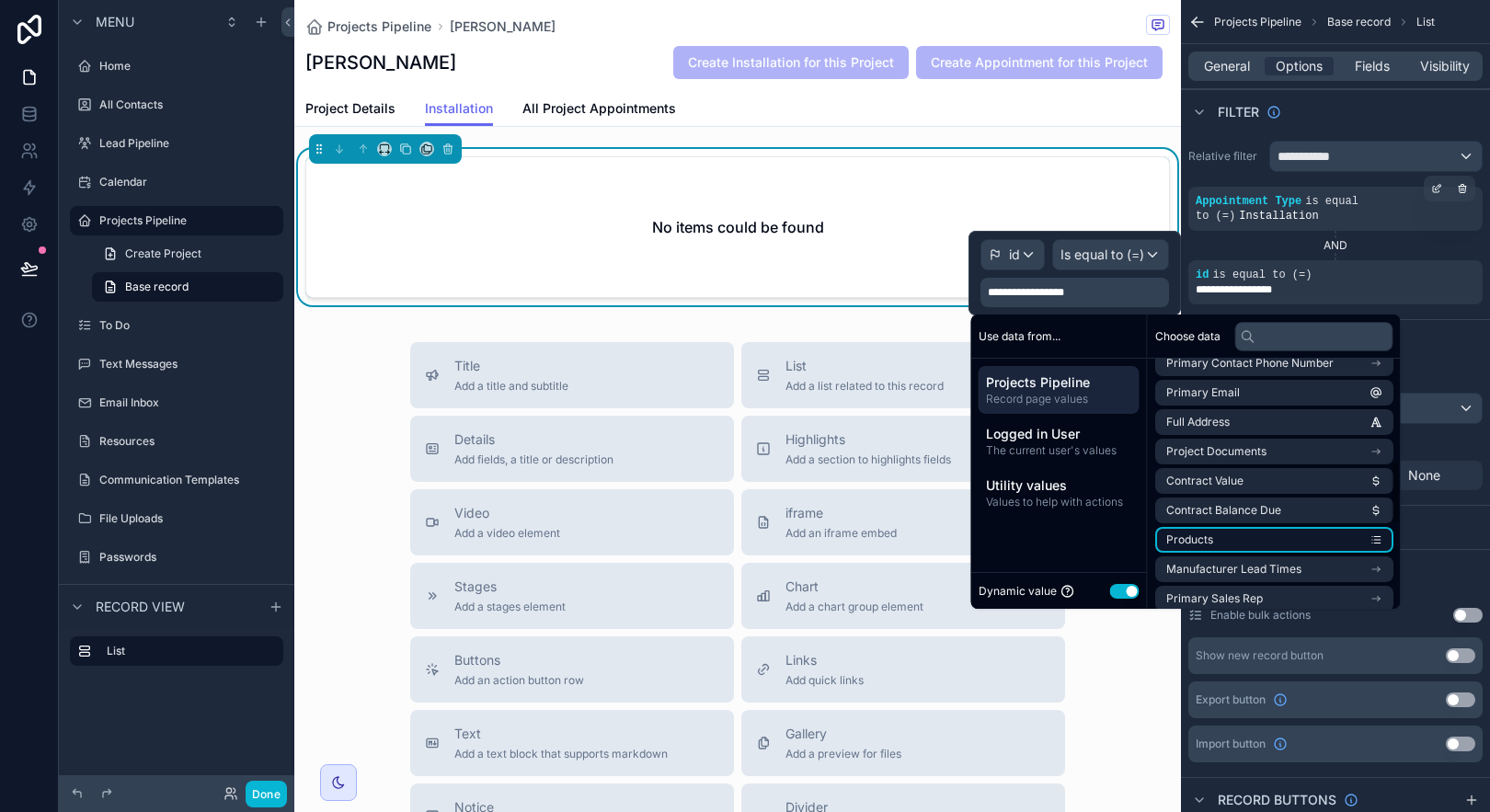
scroll to position [732, 0]
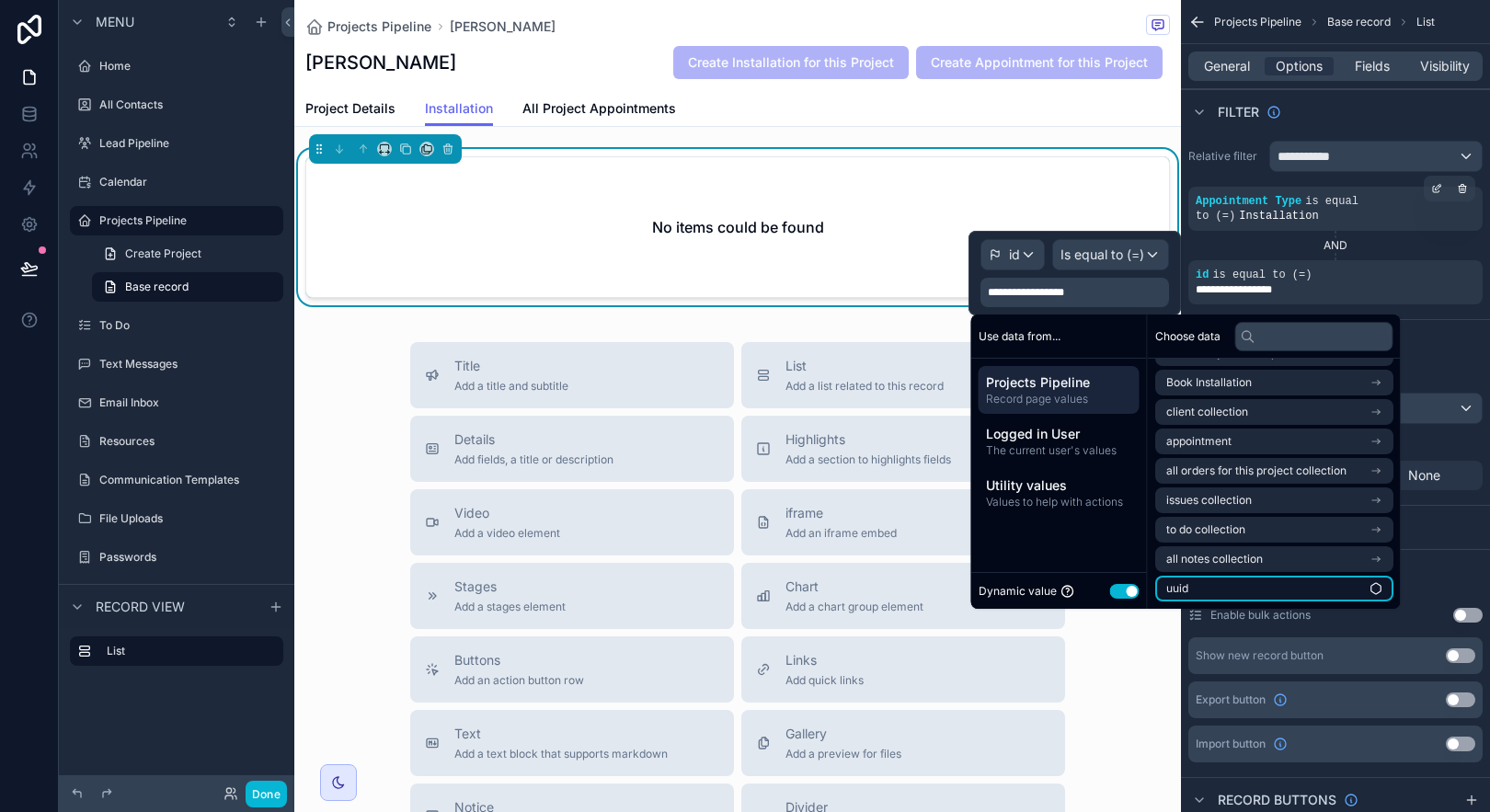
click at [1311, 585] on li "uuid" at bounding box center [1274, 588] width 239 height 25
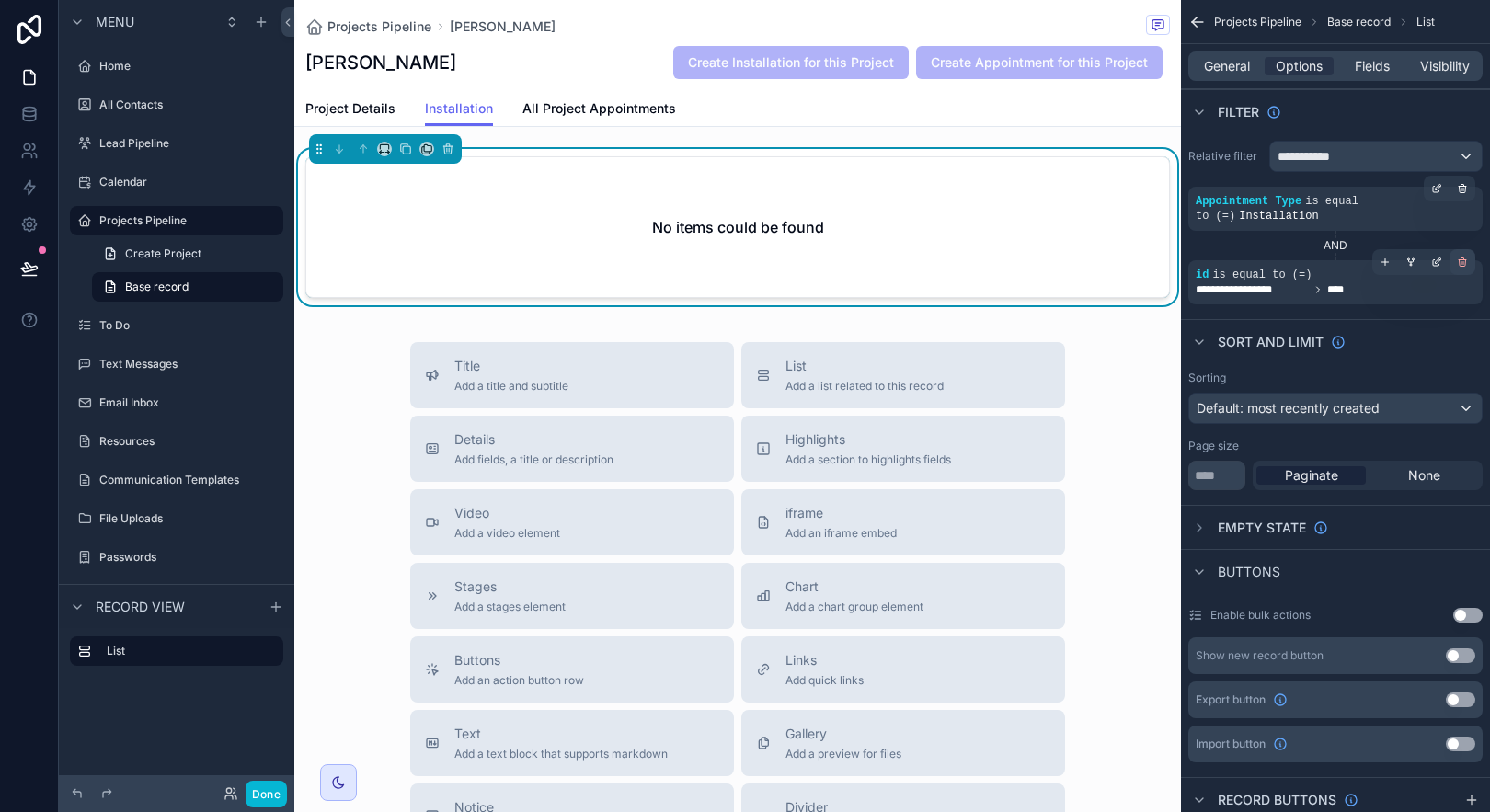
click at [1466, 260] on div "scrollable content" at bounding box center [1462, 262] width 25 height 25
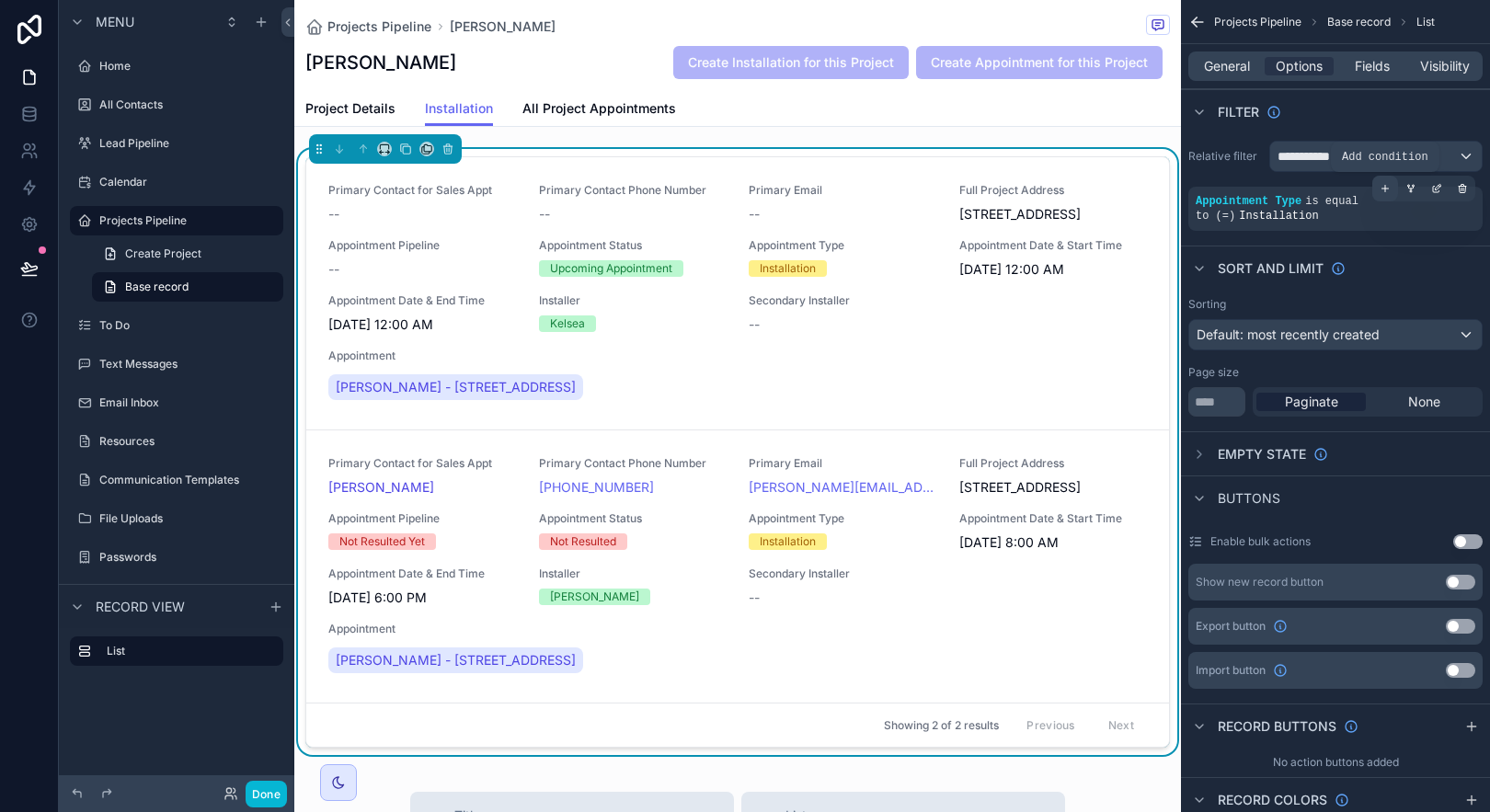
click at [1382, 189] on icon "scrollable content" at bounding box center [1385, 188] width 11 height 11
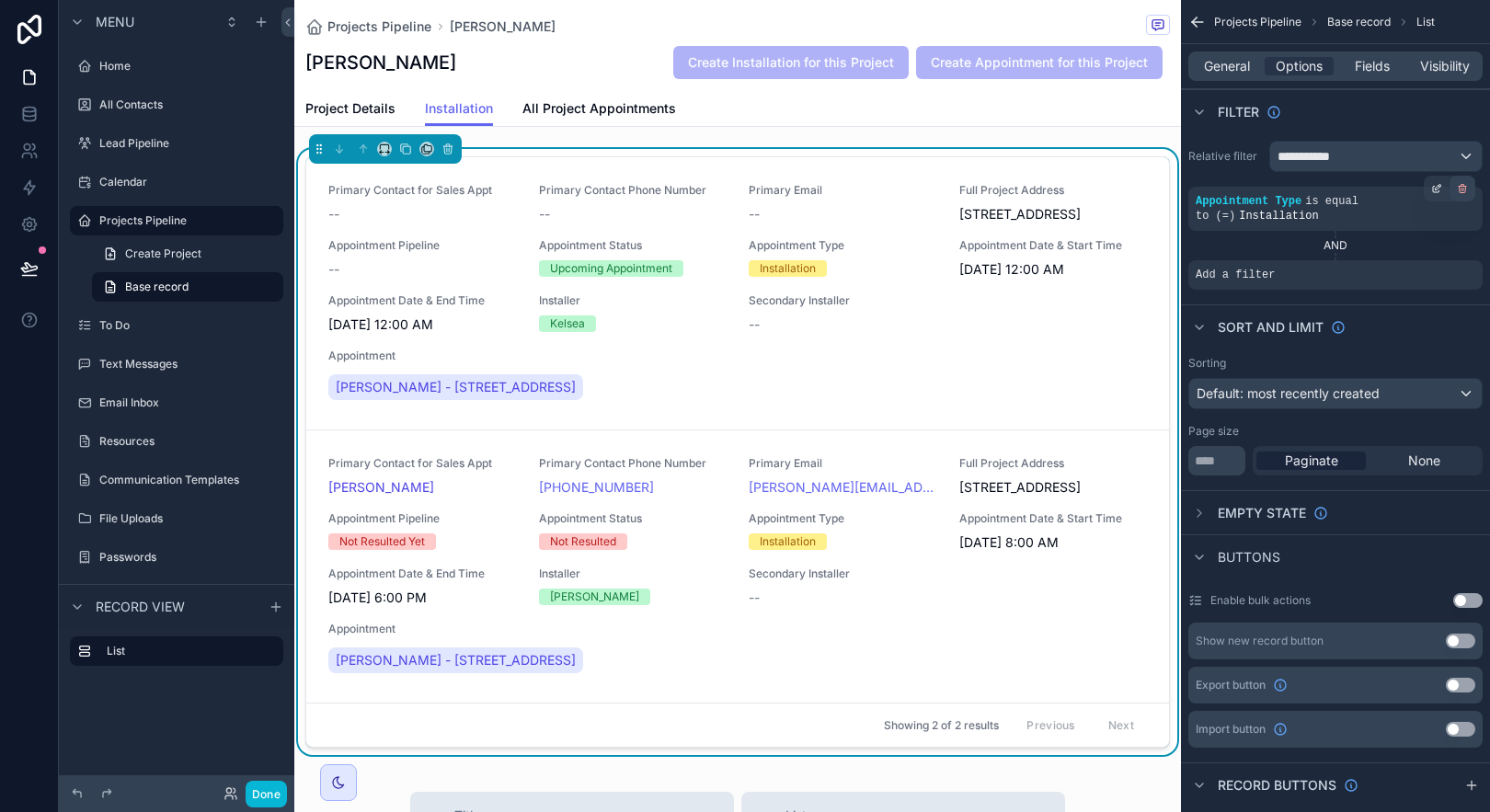
click at [1467, 188] on icon "scrollable content" at bounding box center [1462, 188] width 11 height 11
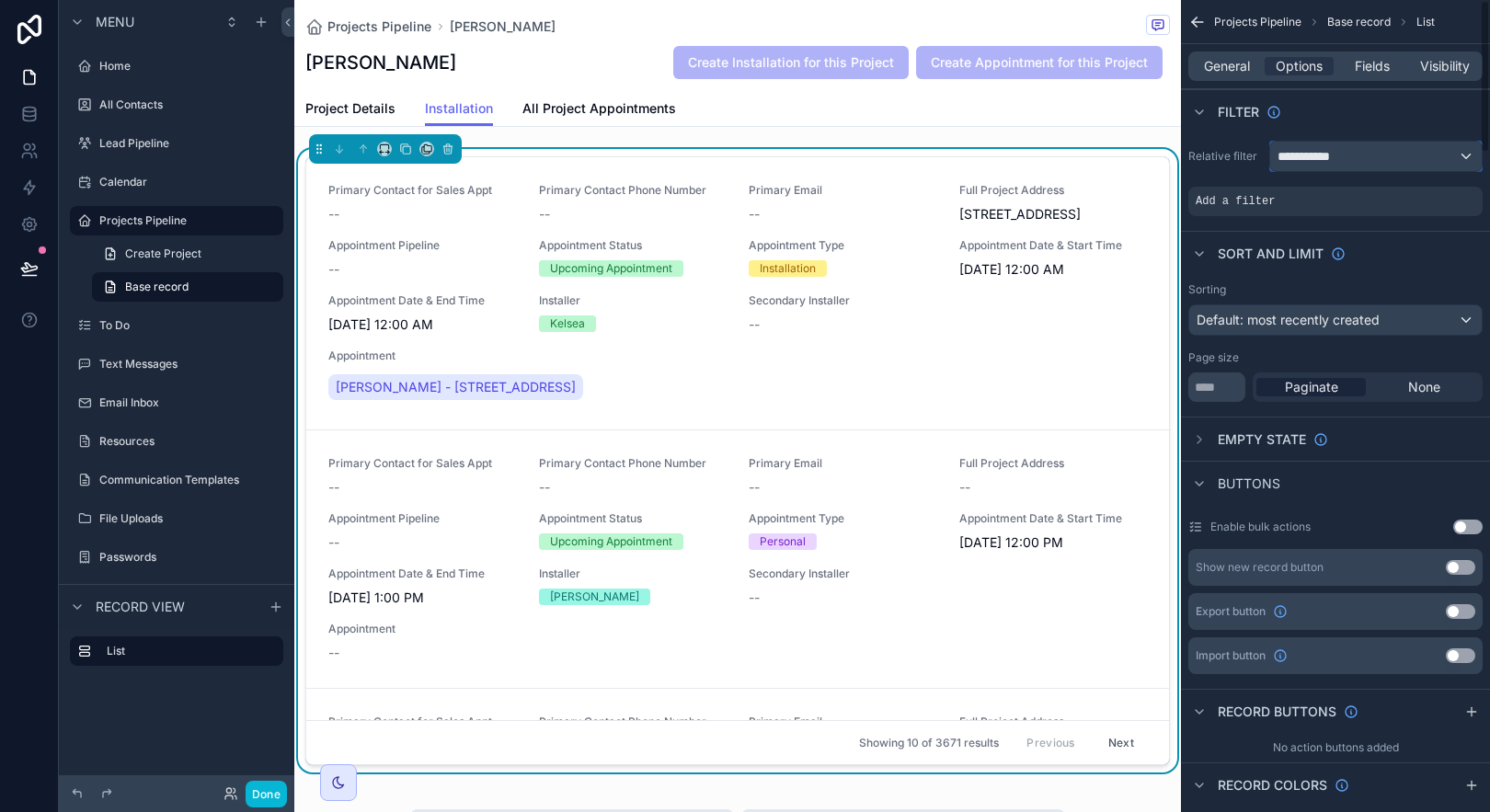
click at [1460, 152] on div "**********" at bounding box center [1375, 156] width 211 height 29
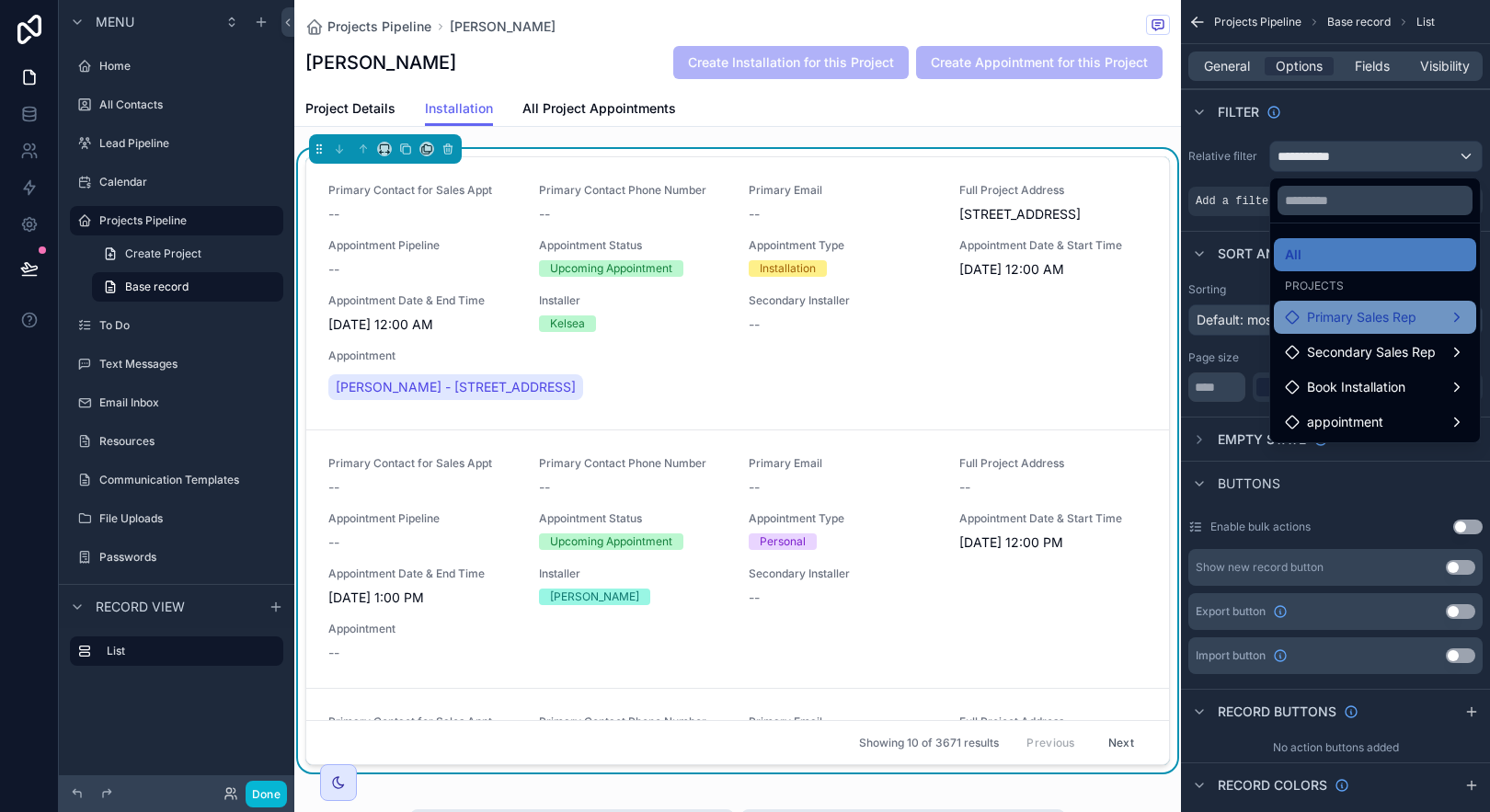
click at [1427, 328] on div "Primary Sales Rep" at bounding box center [1375, 317] width 203 height 33
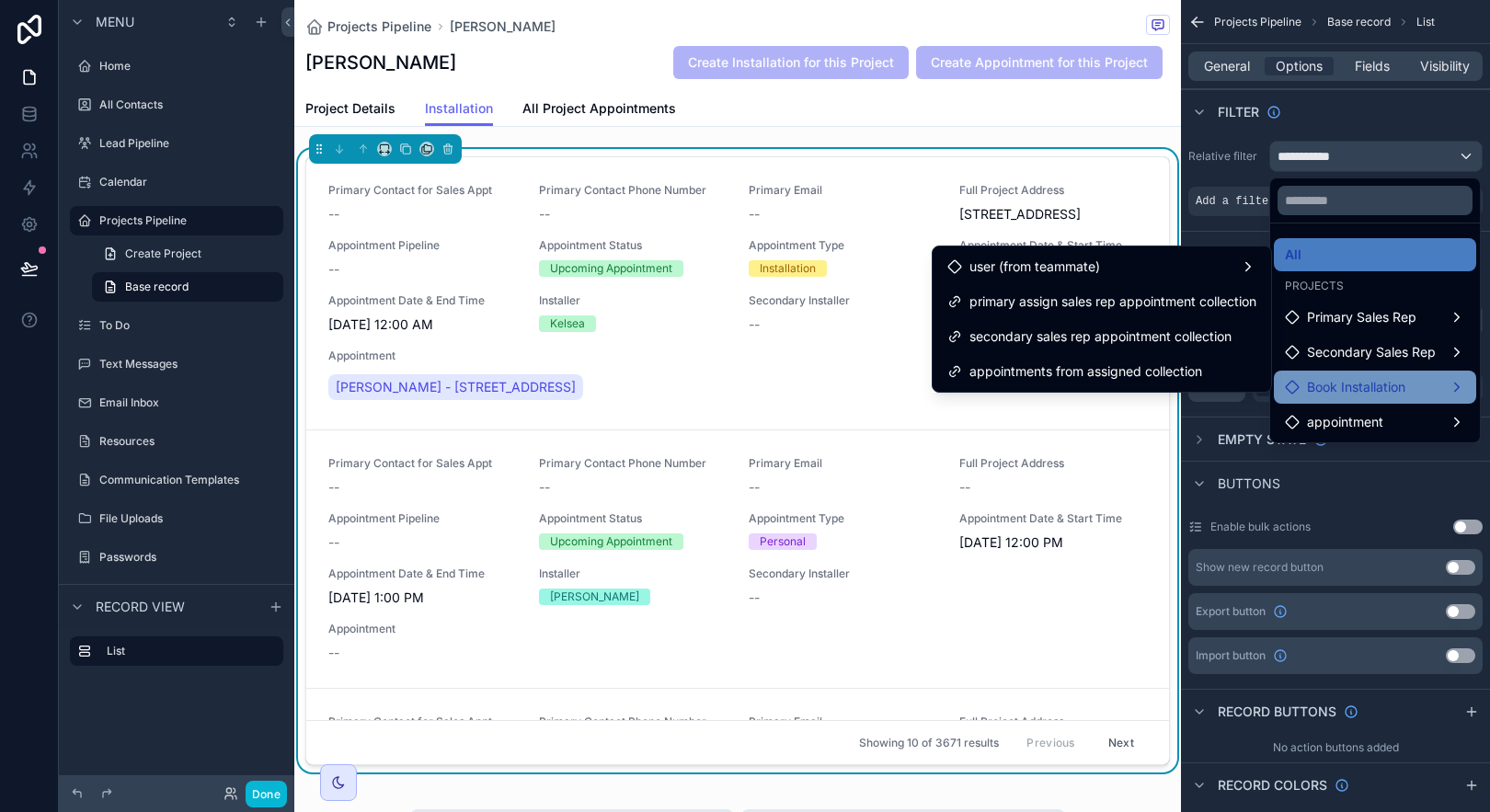
click at [1405, 389] on span "Book Installation" at bounding box center [1356, 387] width 98 height 22
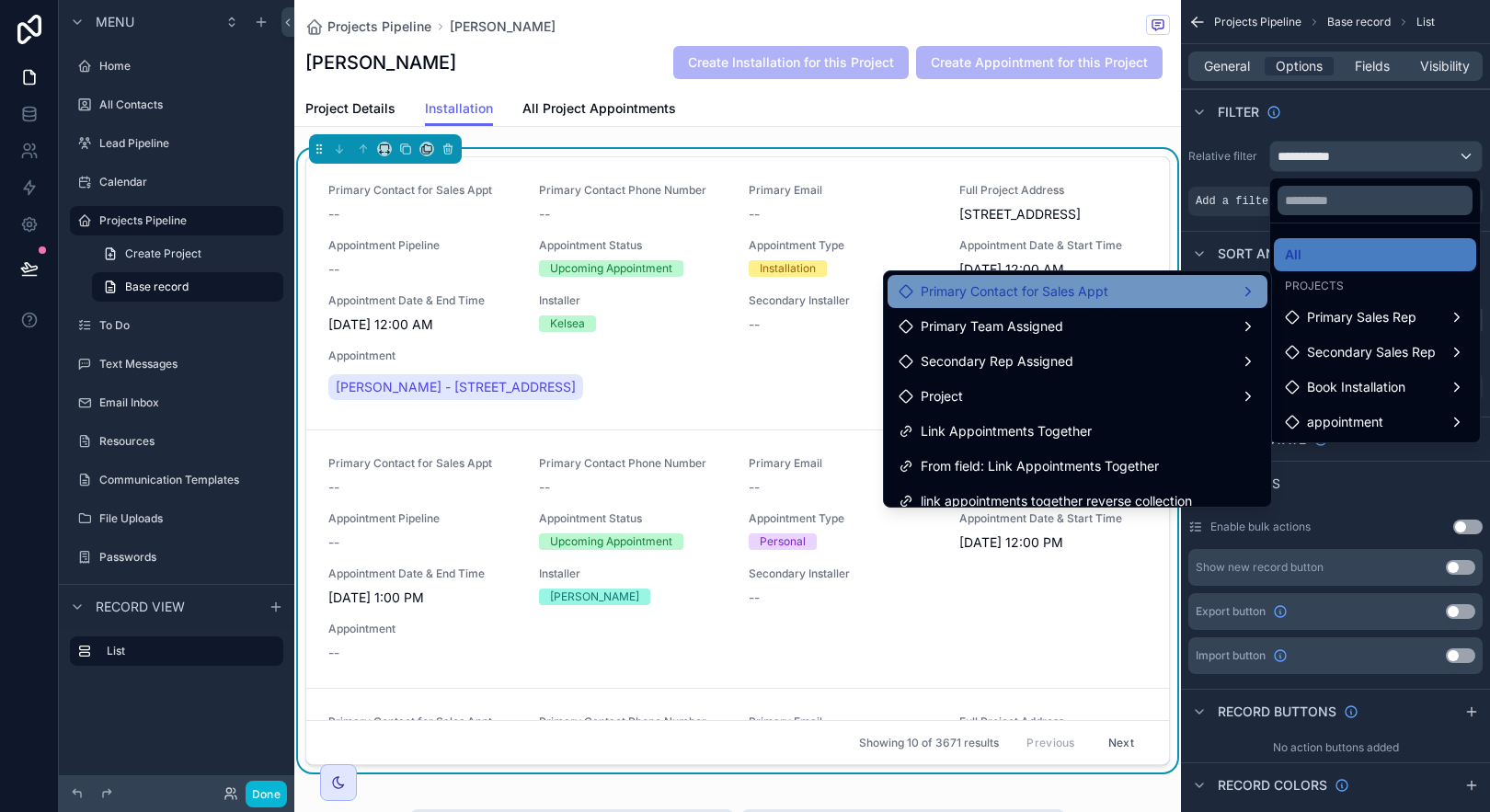
click at [1151, 289] on div "Primary Contact for Sales Appt" at bounding box center [1077, 291] width 357 height 22
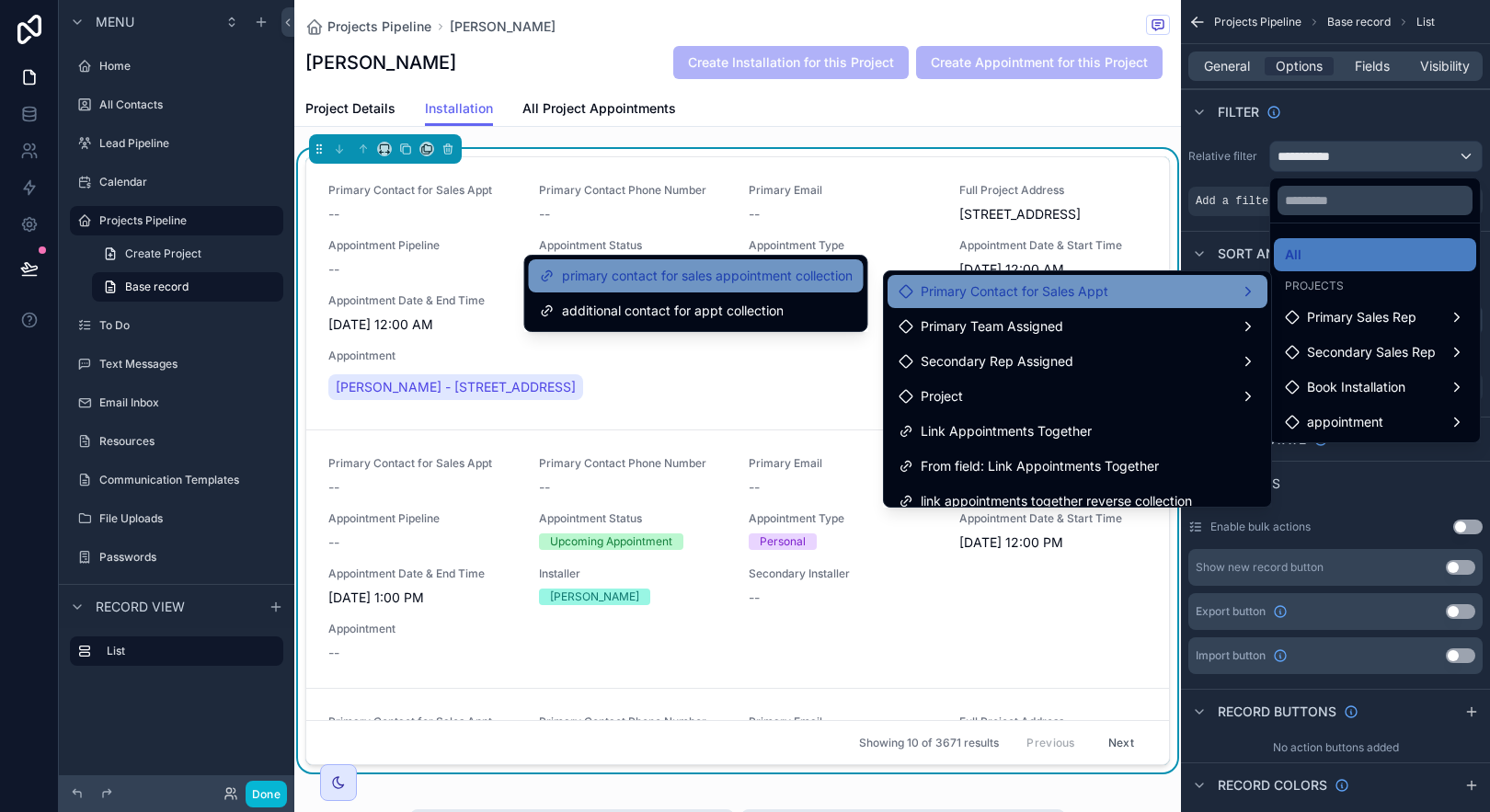
click at [830, 265] on span "primary contact for sales appointment collection" at bounding box center [707, 276] width 290 height 22
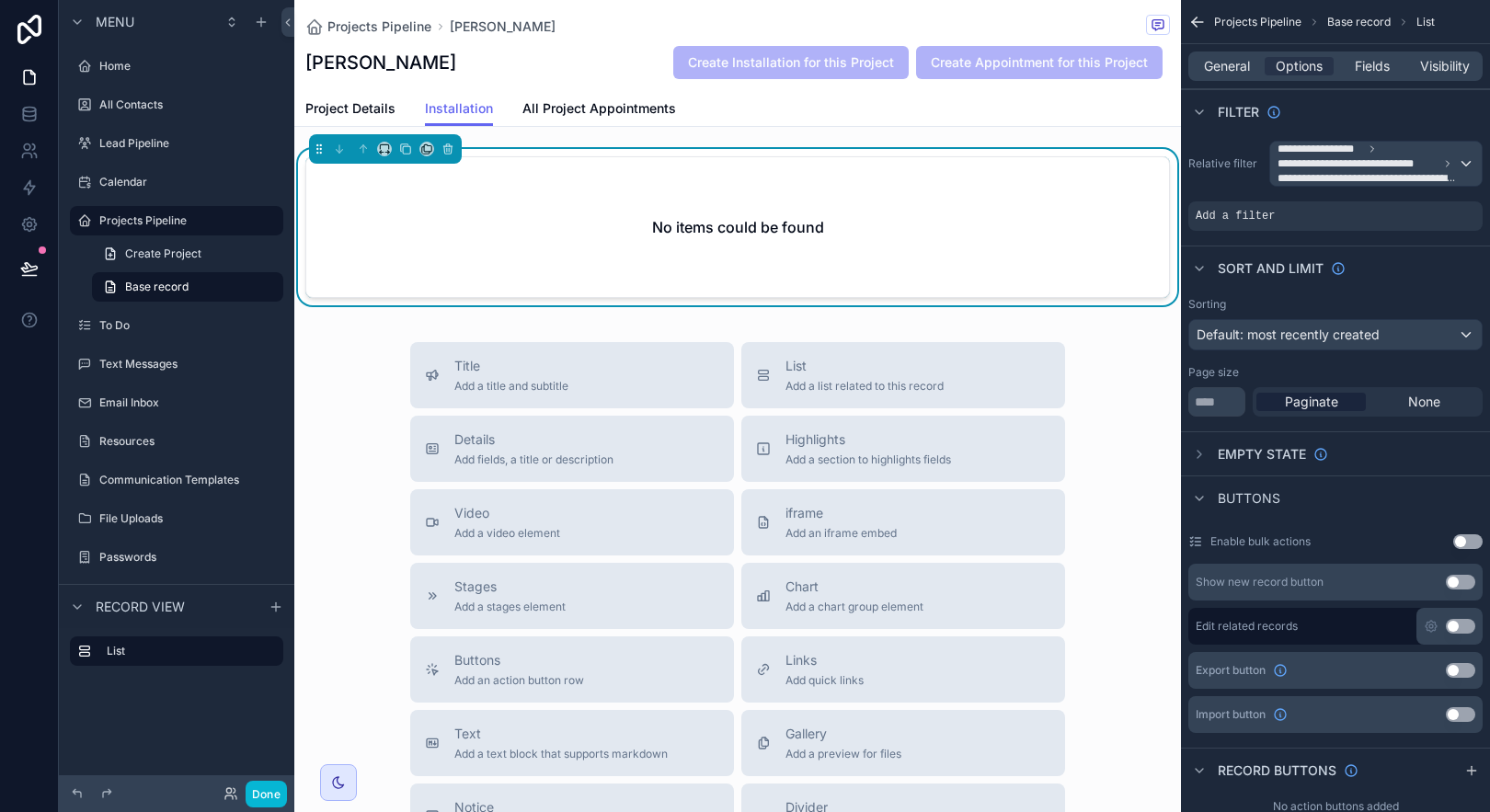
click at [1470, 257] on div "Sort And Limit" at bounding box center [1335, 267] width 309 height 44
click at [744, 17] on div "Projects Pipeline [PERSON_NAME]" at bounding box center [738, 26] width 865 height 23
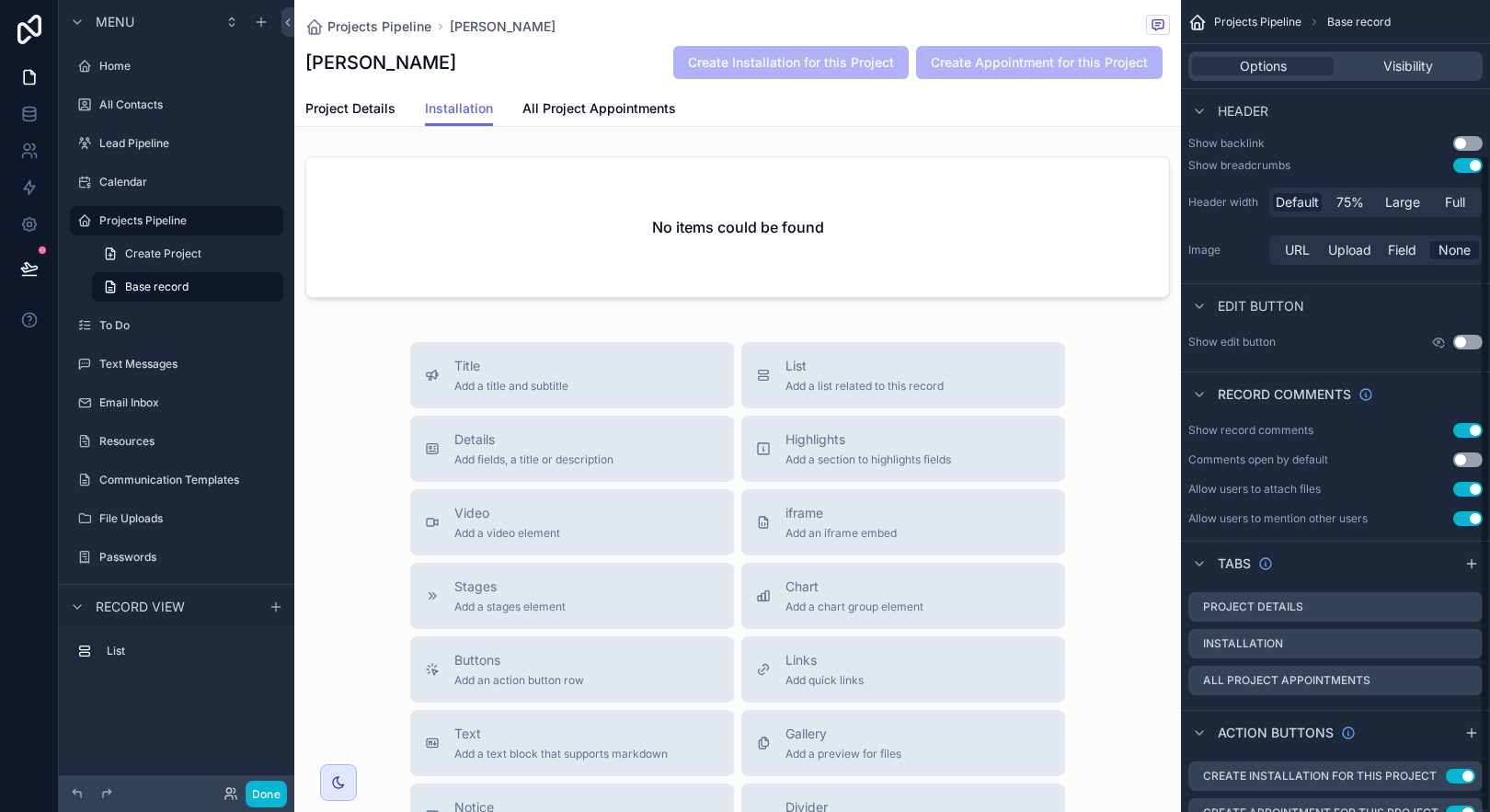
scroll to position [191, 0]
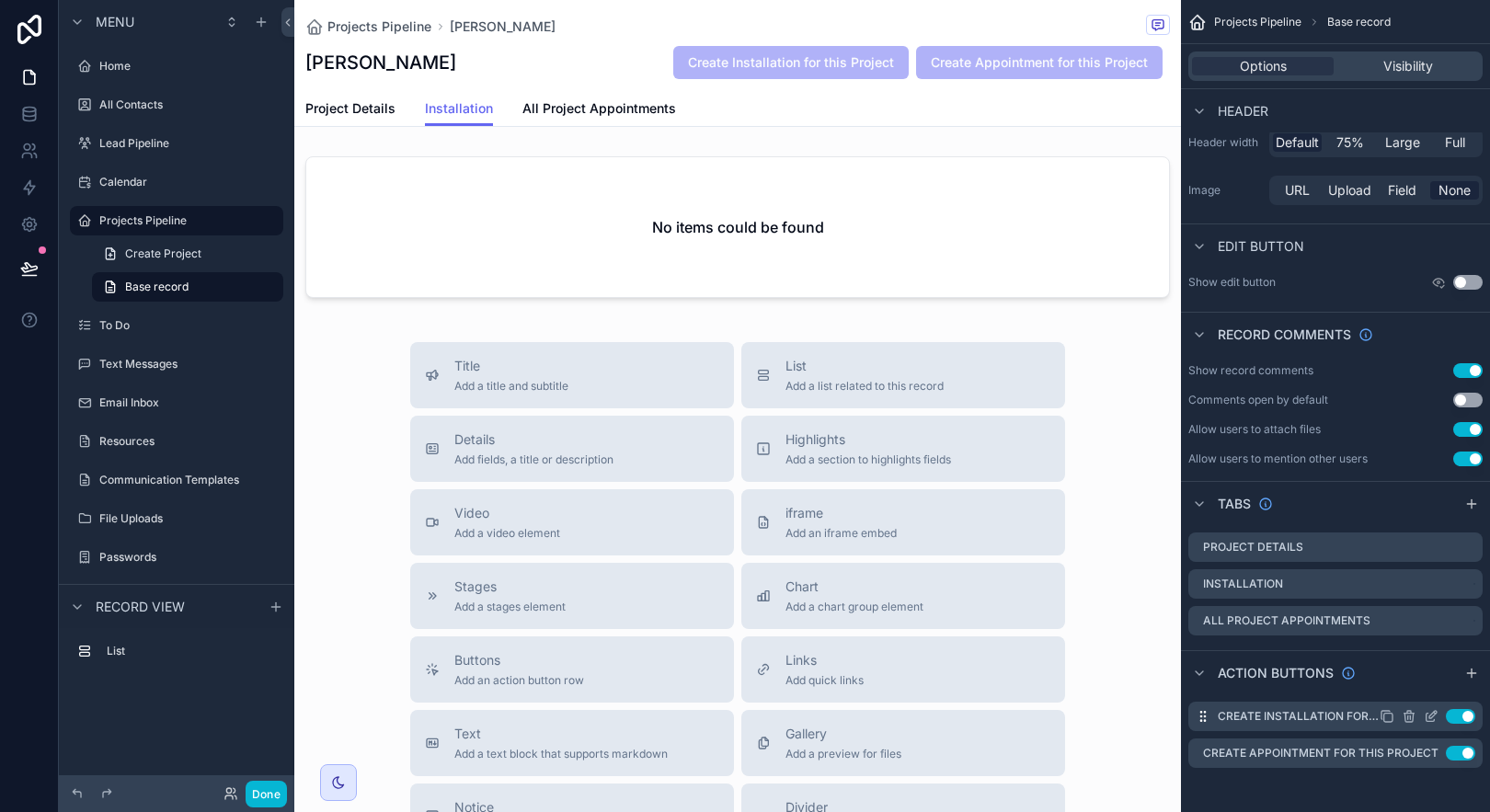
click at [1431, 717] on icon "scrollable content" at bounding box center [1431, 716] width 15 height 15
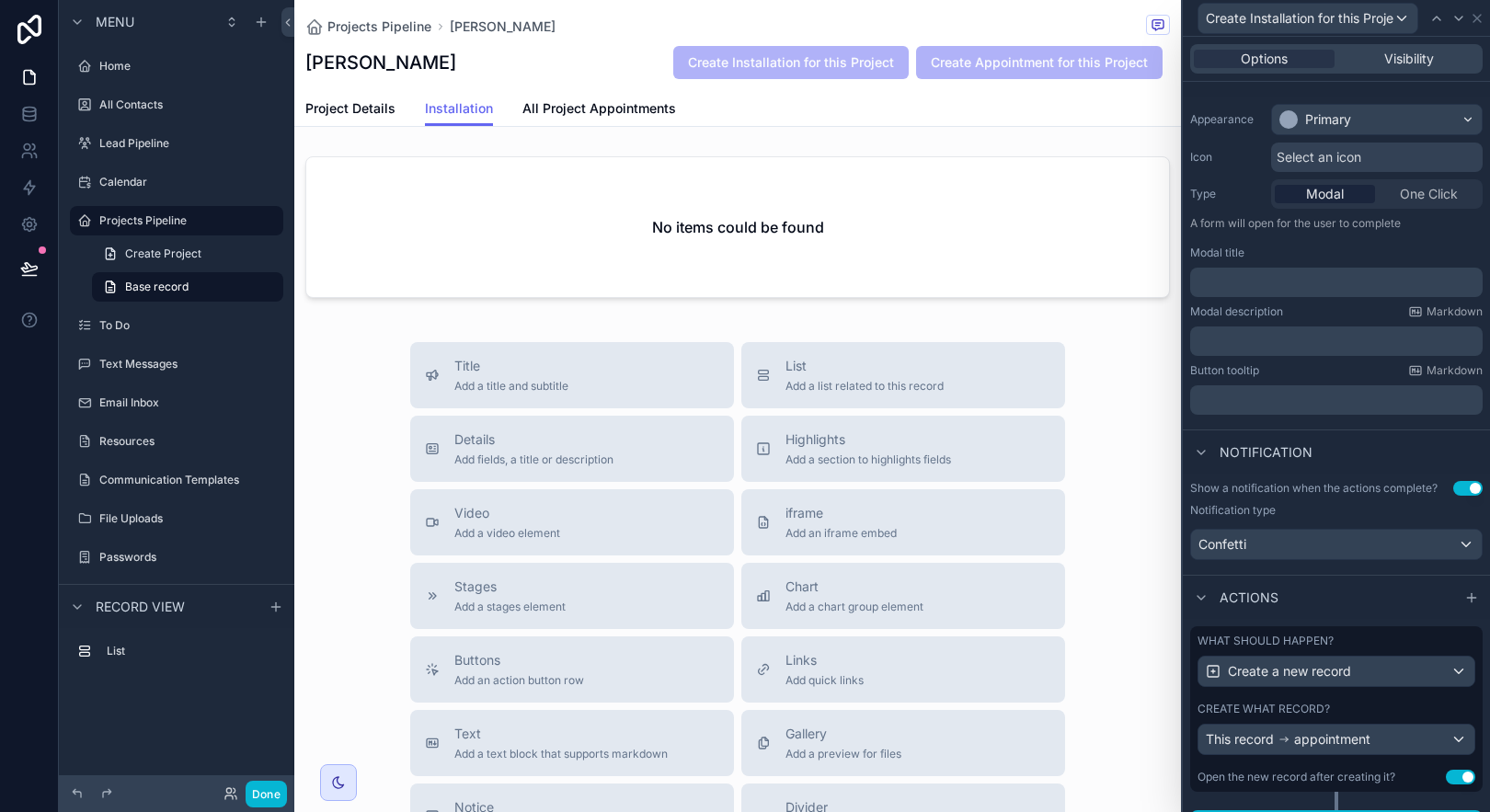
scroll to position [166, 0]
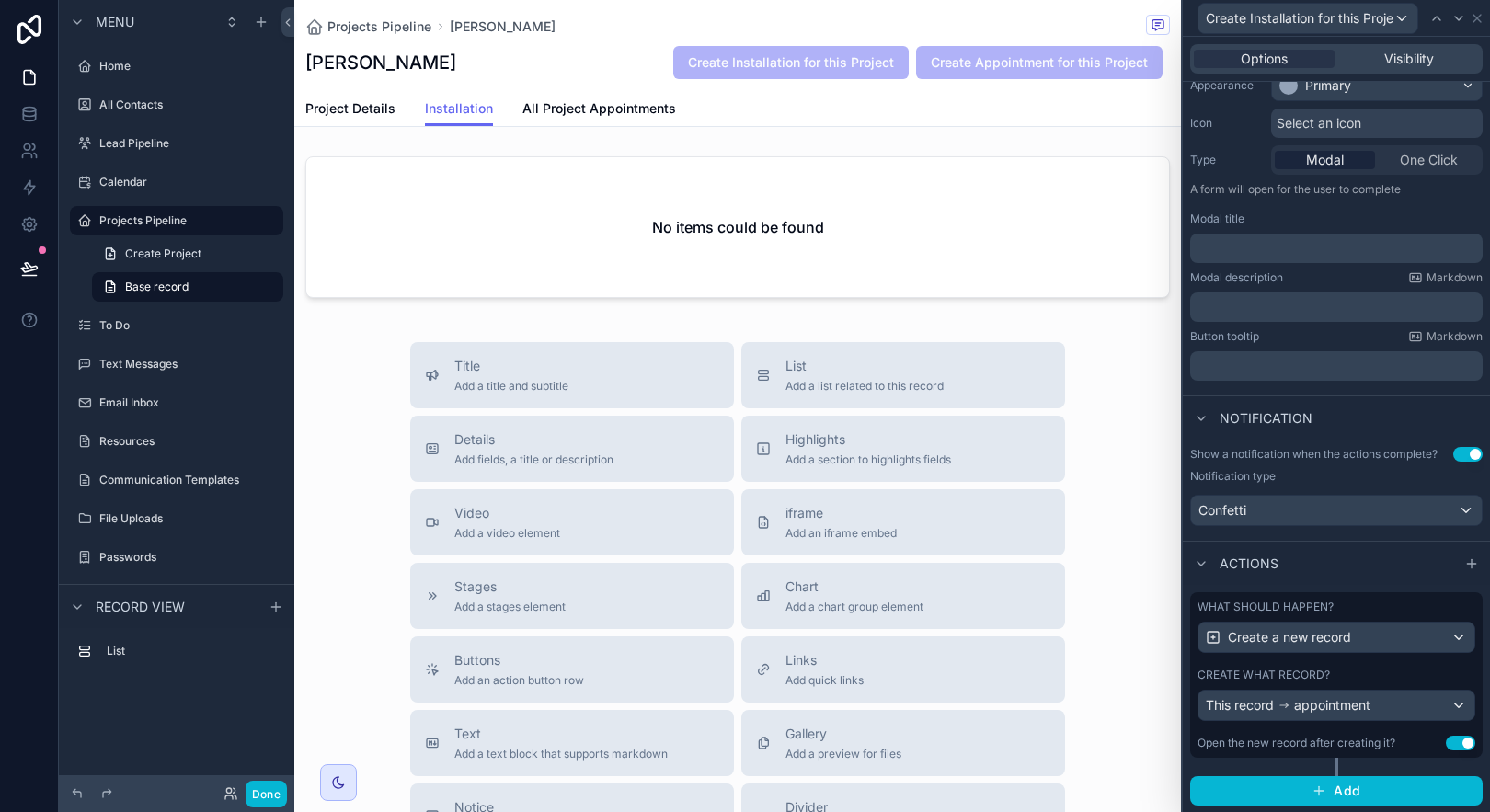
click at [1378, 680] on div "Create what record?" at bounding box center [1336, 675] width 278 height 15
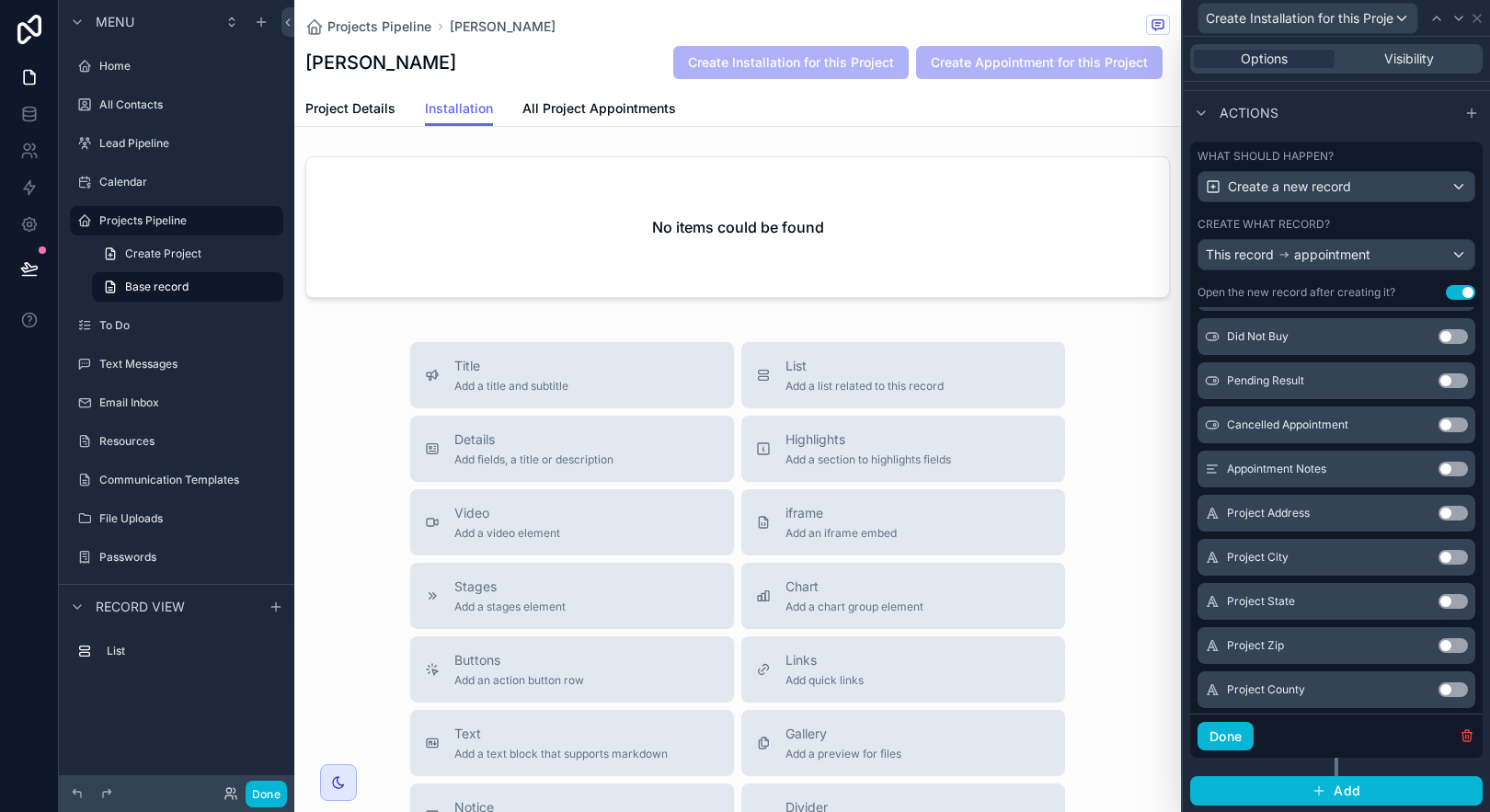
scroll to position [2247, 0]
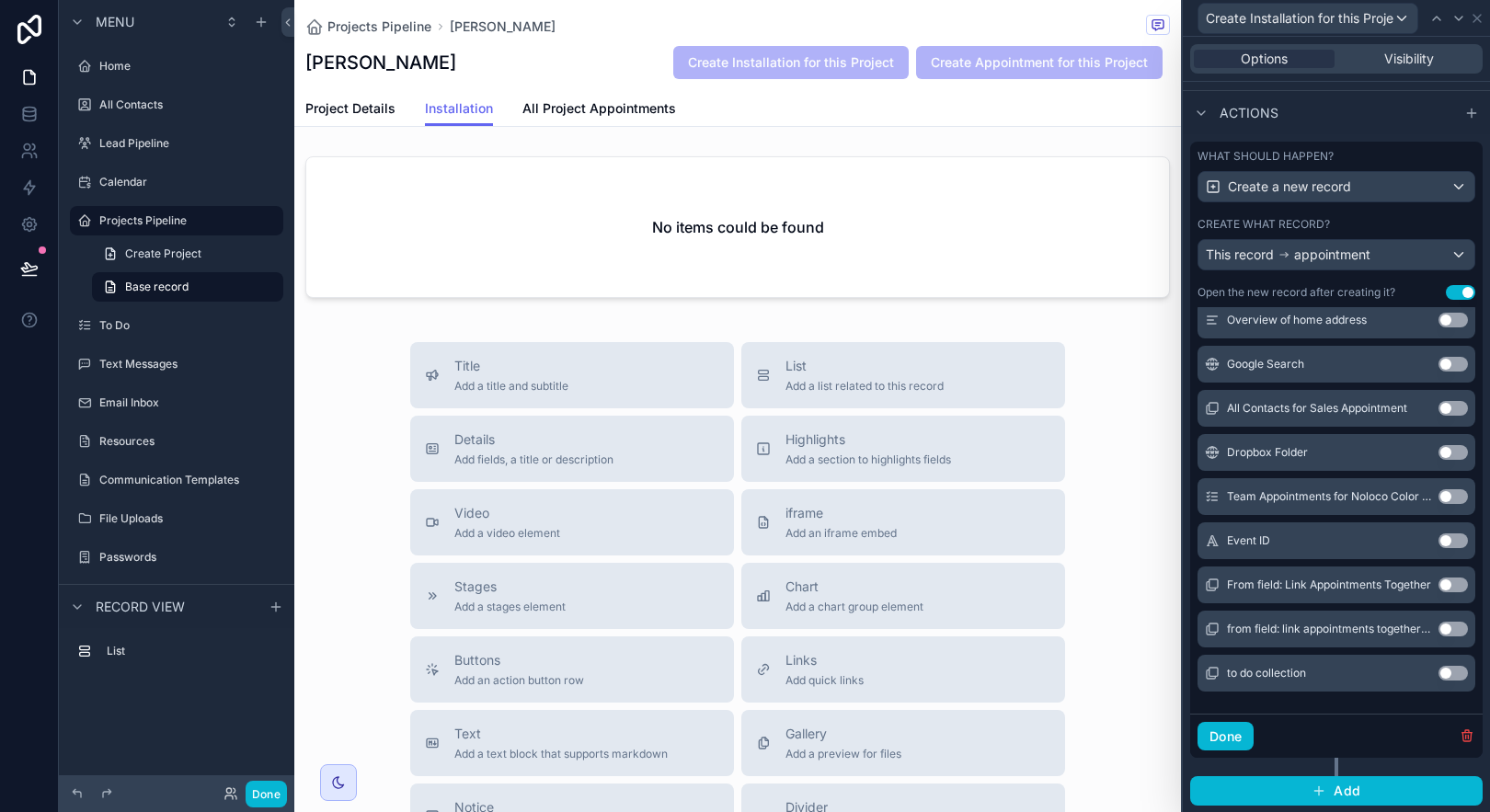
click at [1438, 627] on button "Use setting" at bounding box center [1453, 628] width 29 height 15
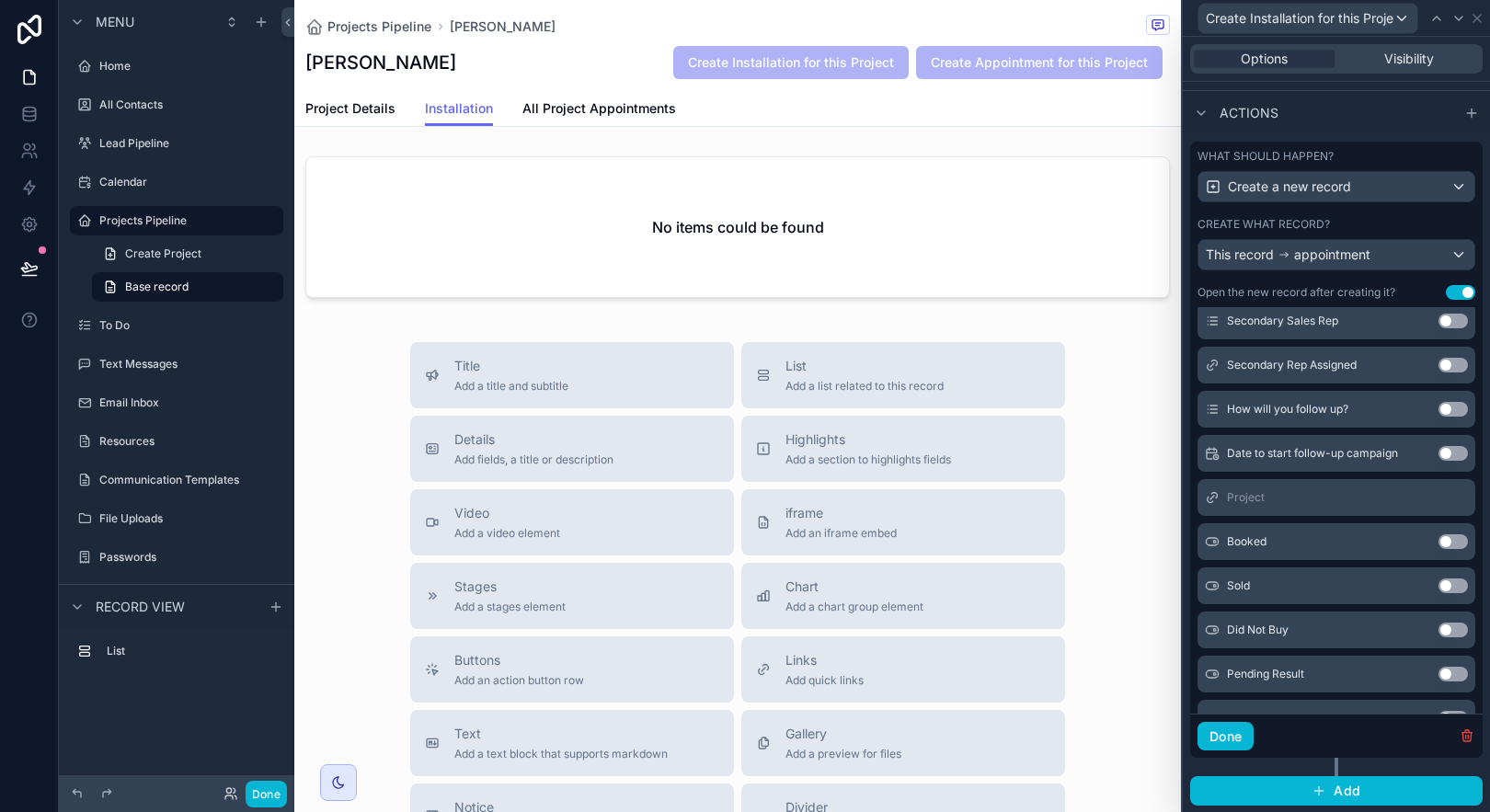
scroll to position [383, 0]
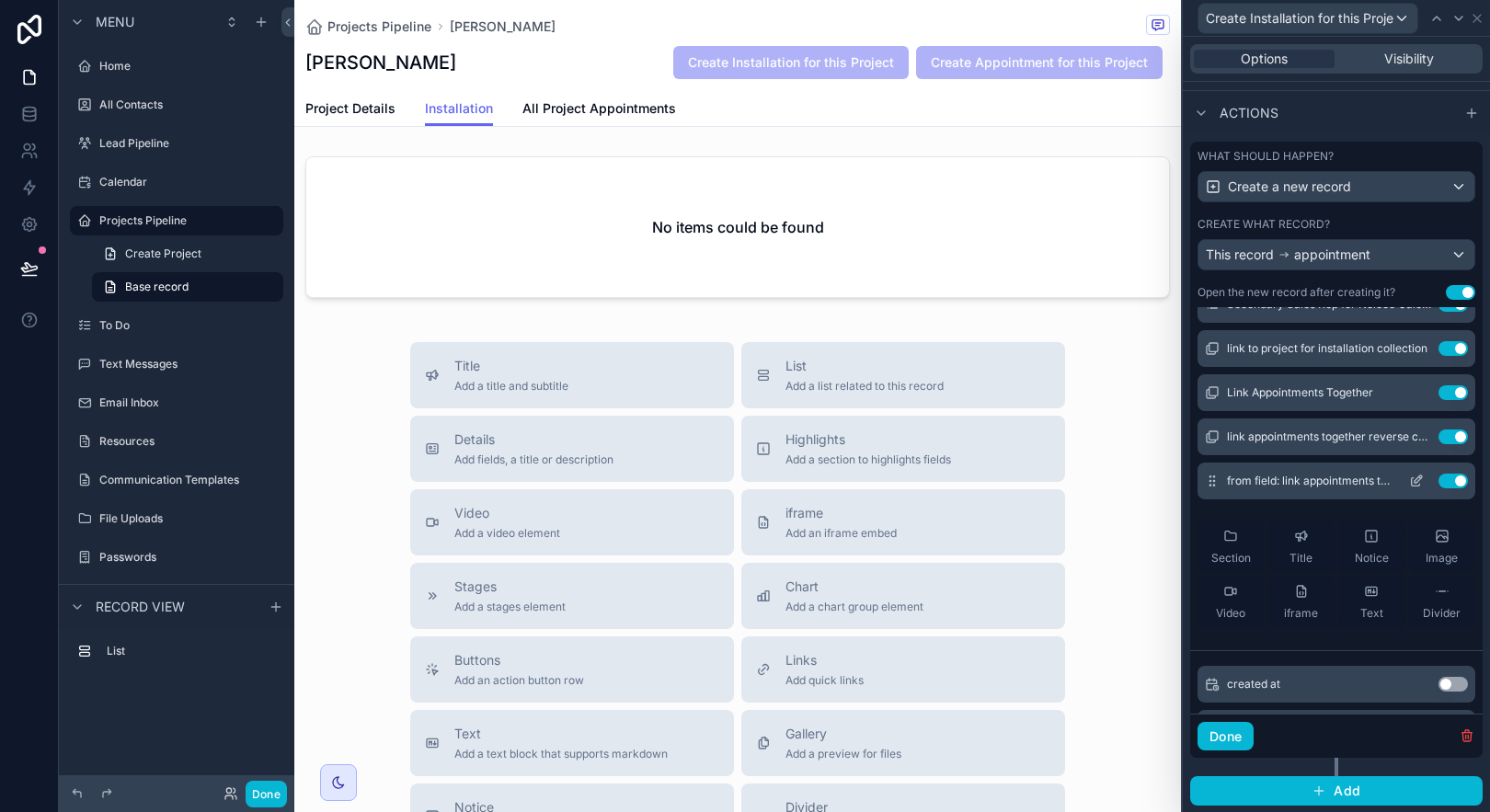
click at [1409, 478] on icon at bounding box center [1416, 480] width 15 height 15
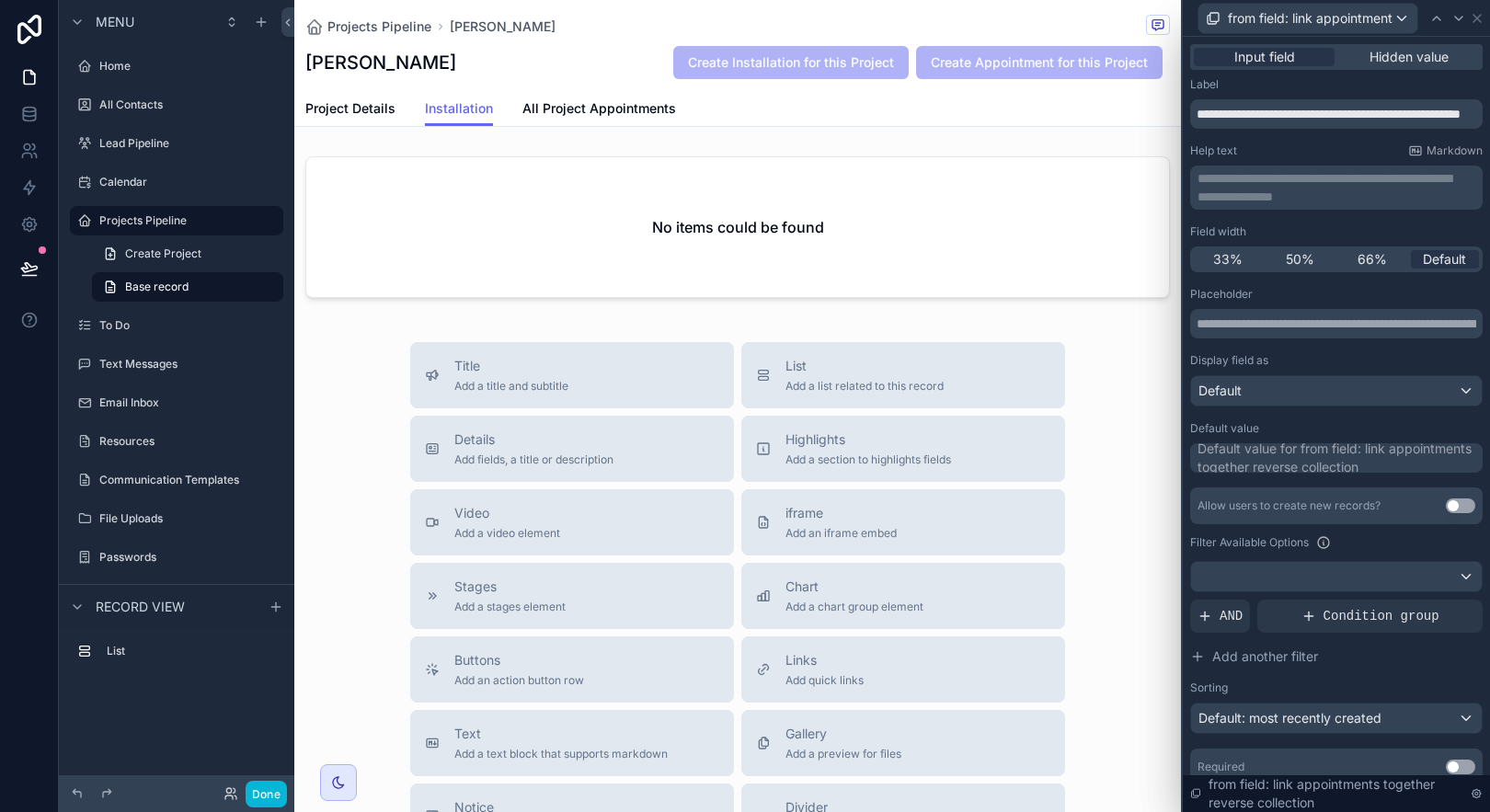
click at [1344, 464] on div "Default value for from field: link appointments together reverse collection" at bounding box center [1338, 458] width 281 height 37
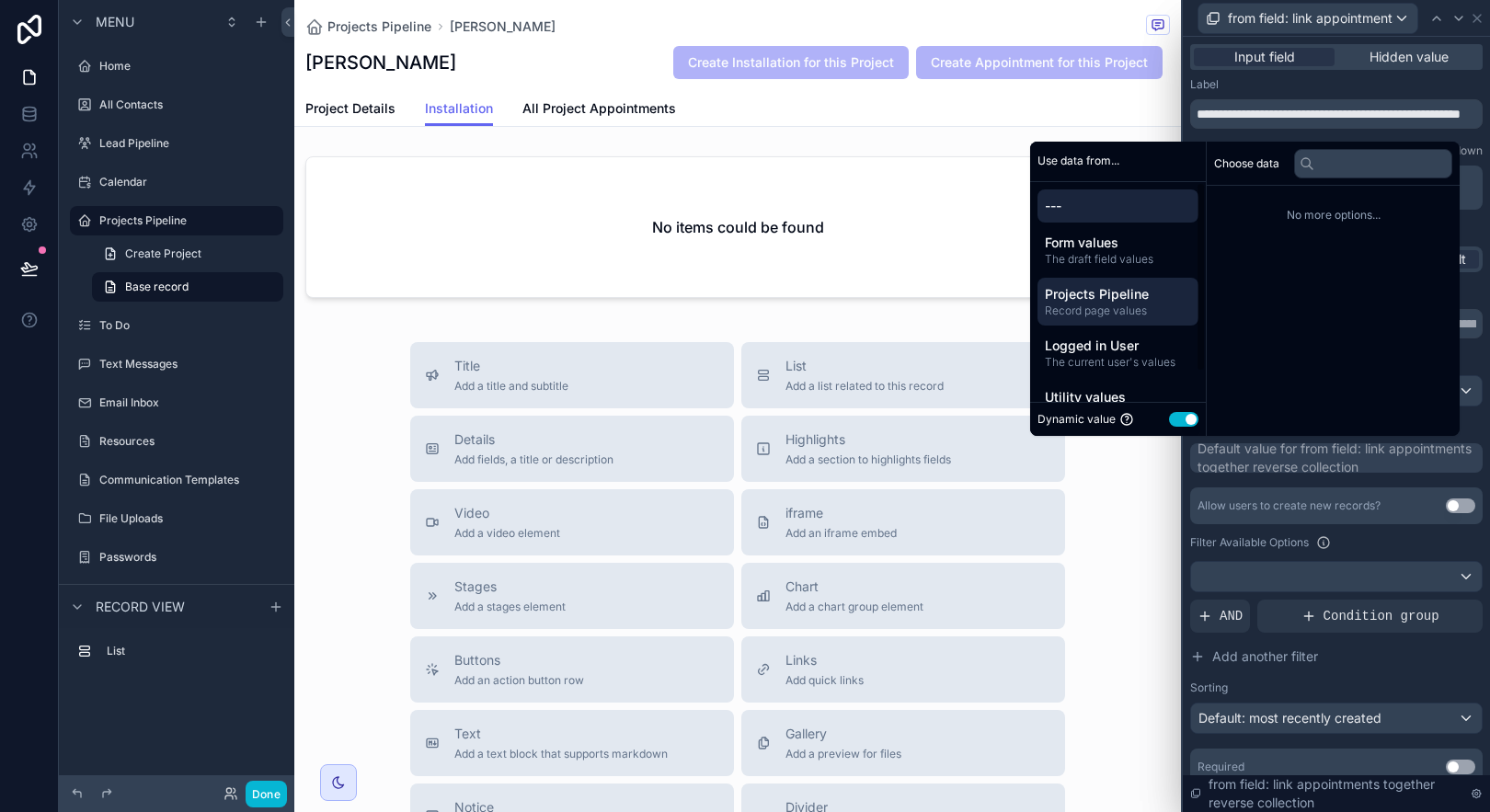
click at [1126, 296] on span "Projects Pipeline" at bounding box center [1118, 294] width 146 height 18
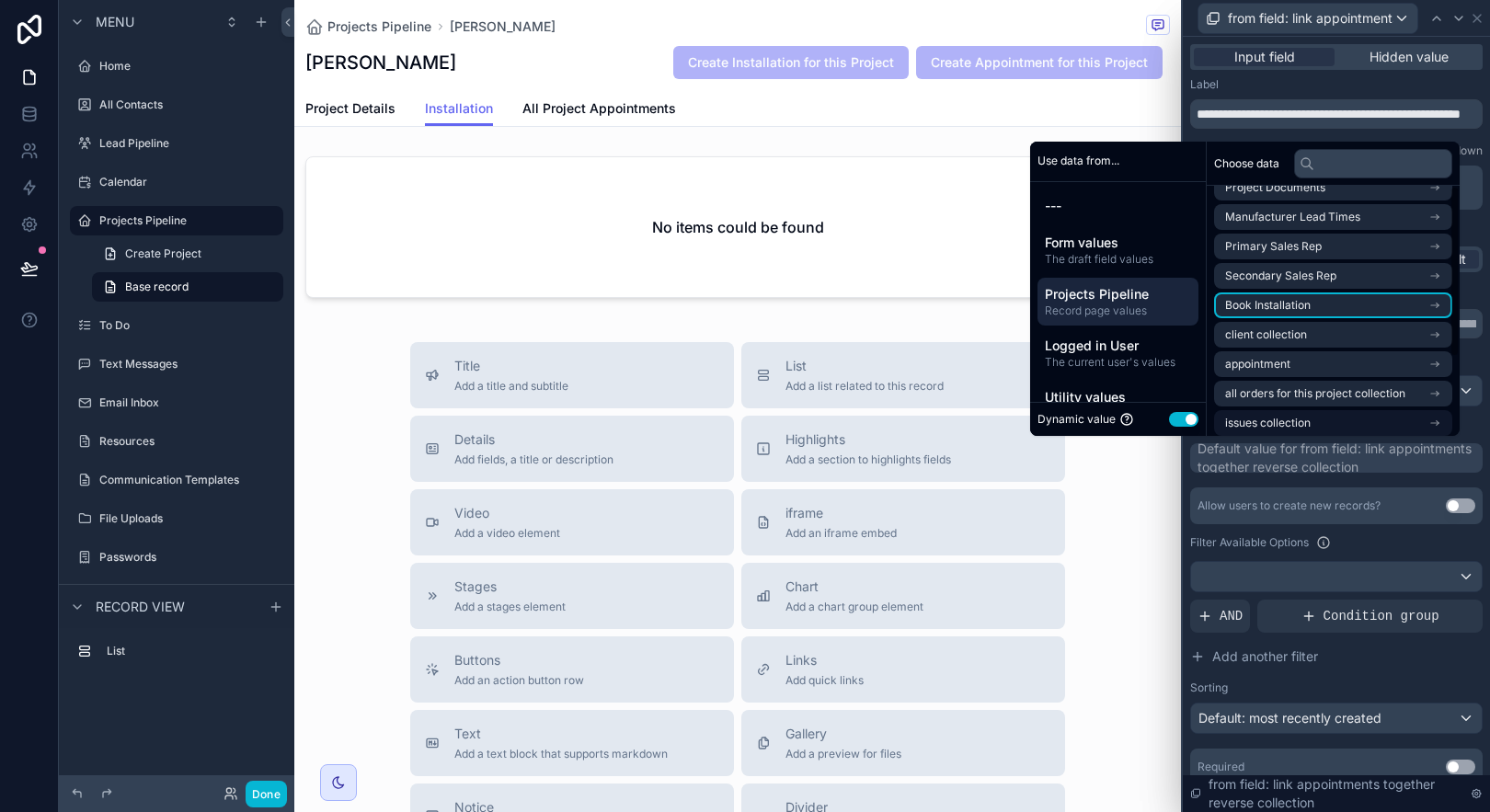
scroll to position [114, 0]
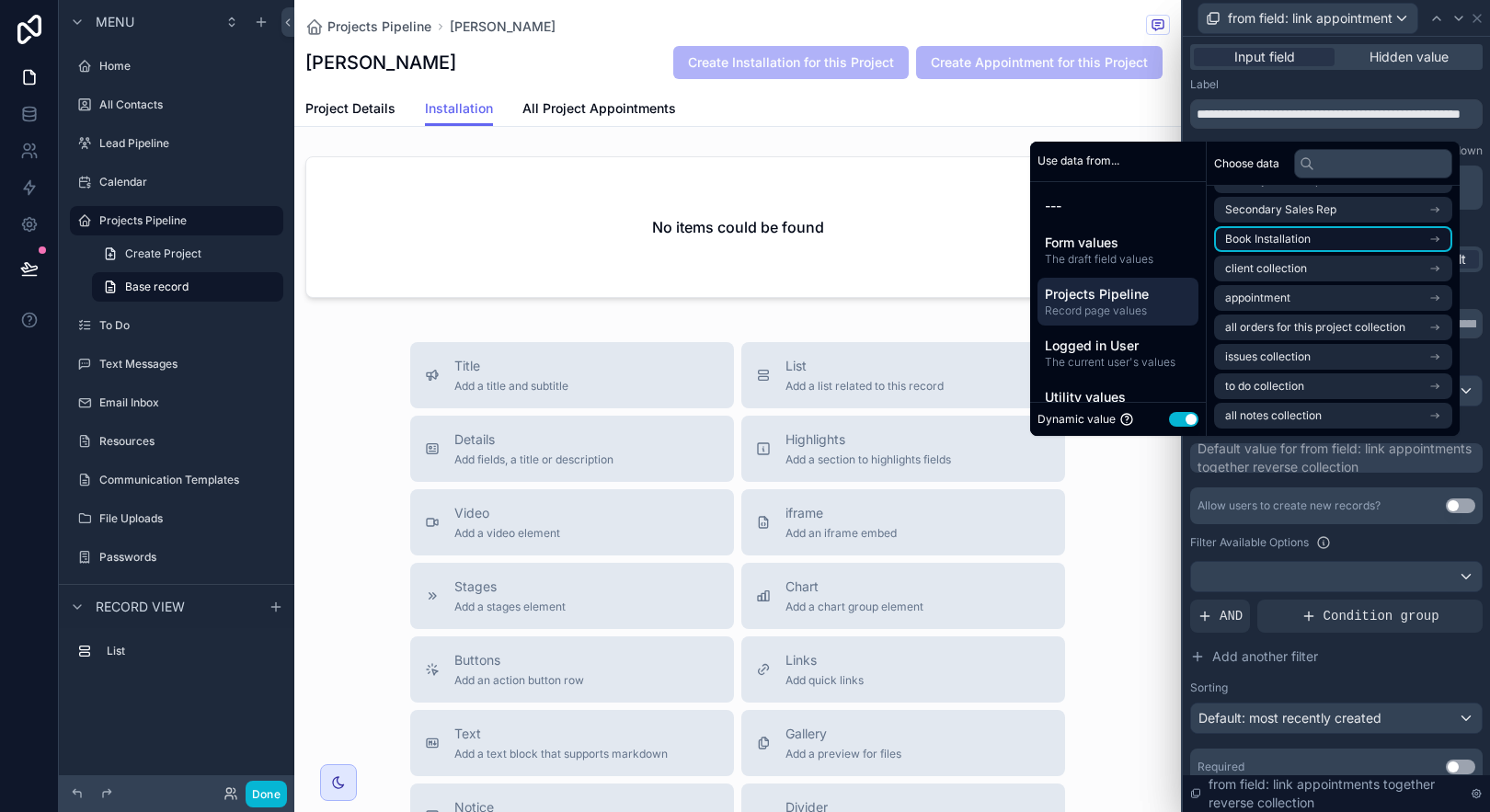
click at [1332, 229] on li "Book Installation" at bounding box center [1333, 239] width 239 height 25
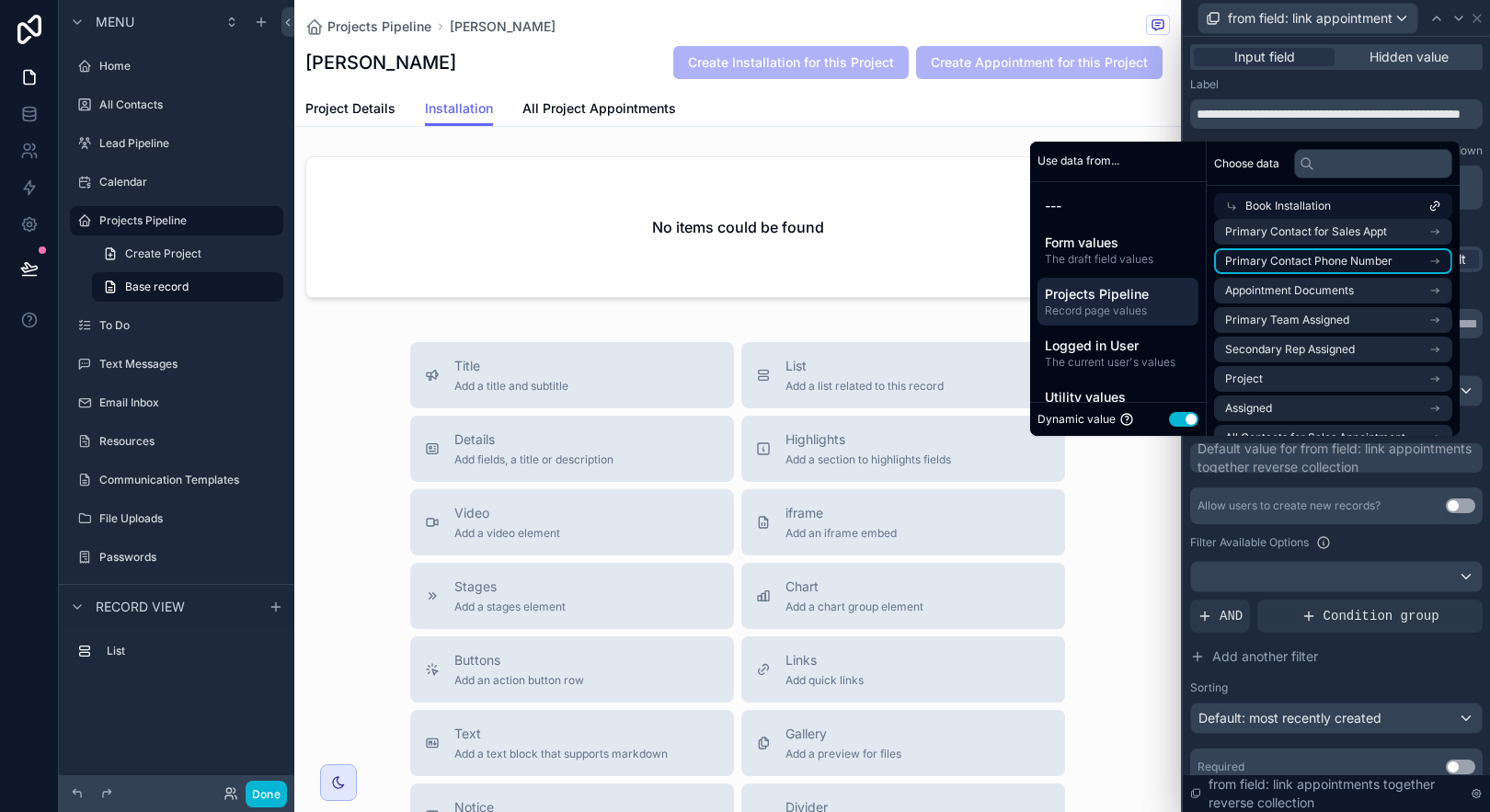
scroll to position [0, 0]
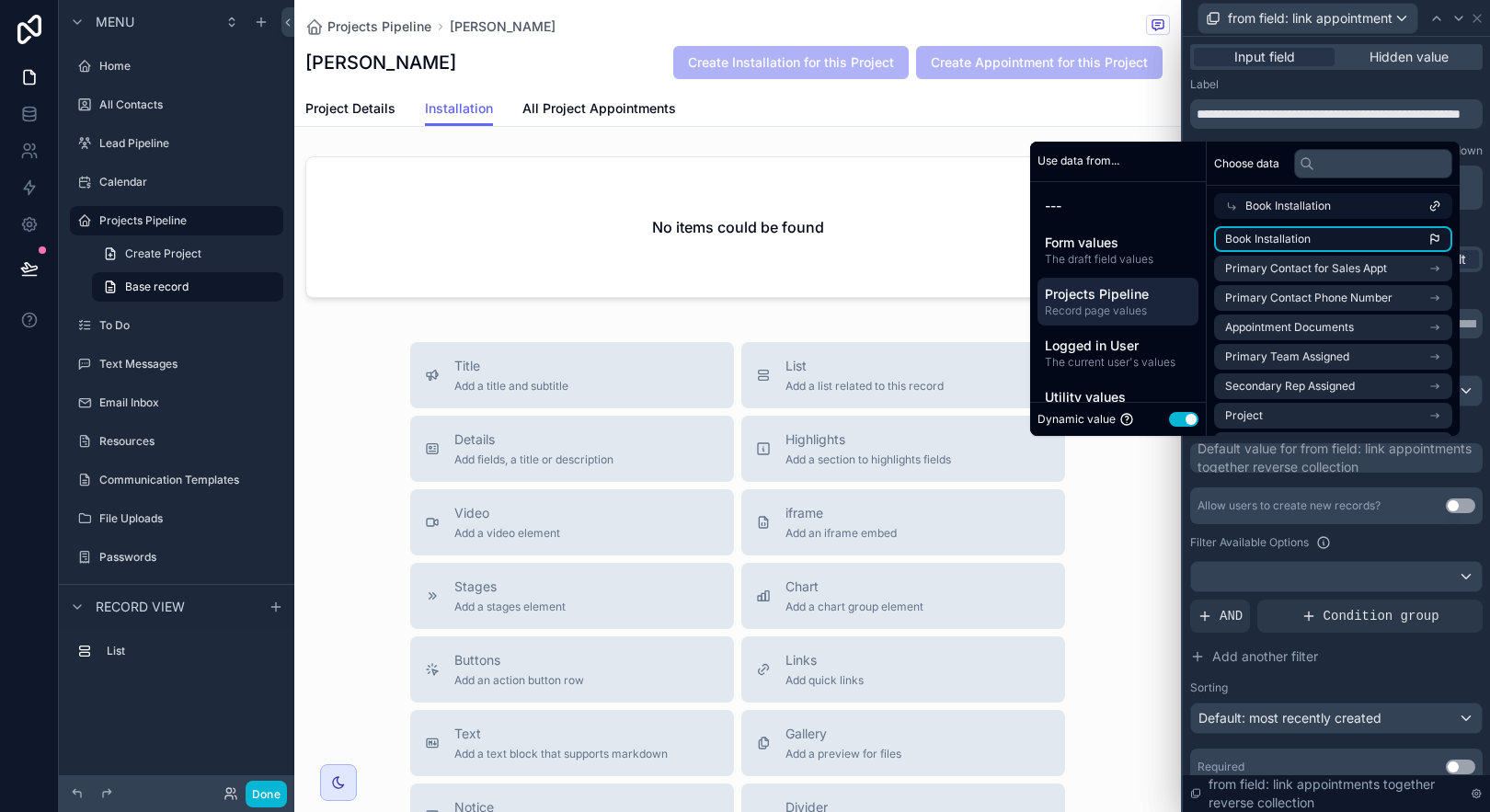
click at [1367, 238] on li "Book Installation" at bounding box center [1333, 239] width 239 height 25
click at [1366, 482] on div "**********" at bounding box center [1336, 536] width 292 height 498
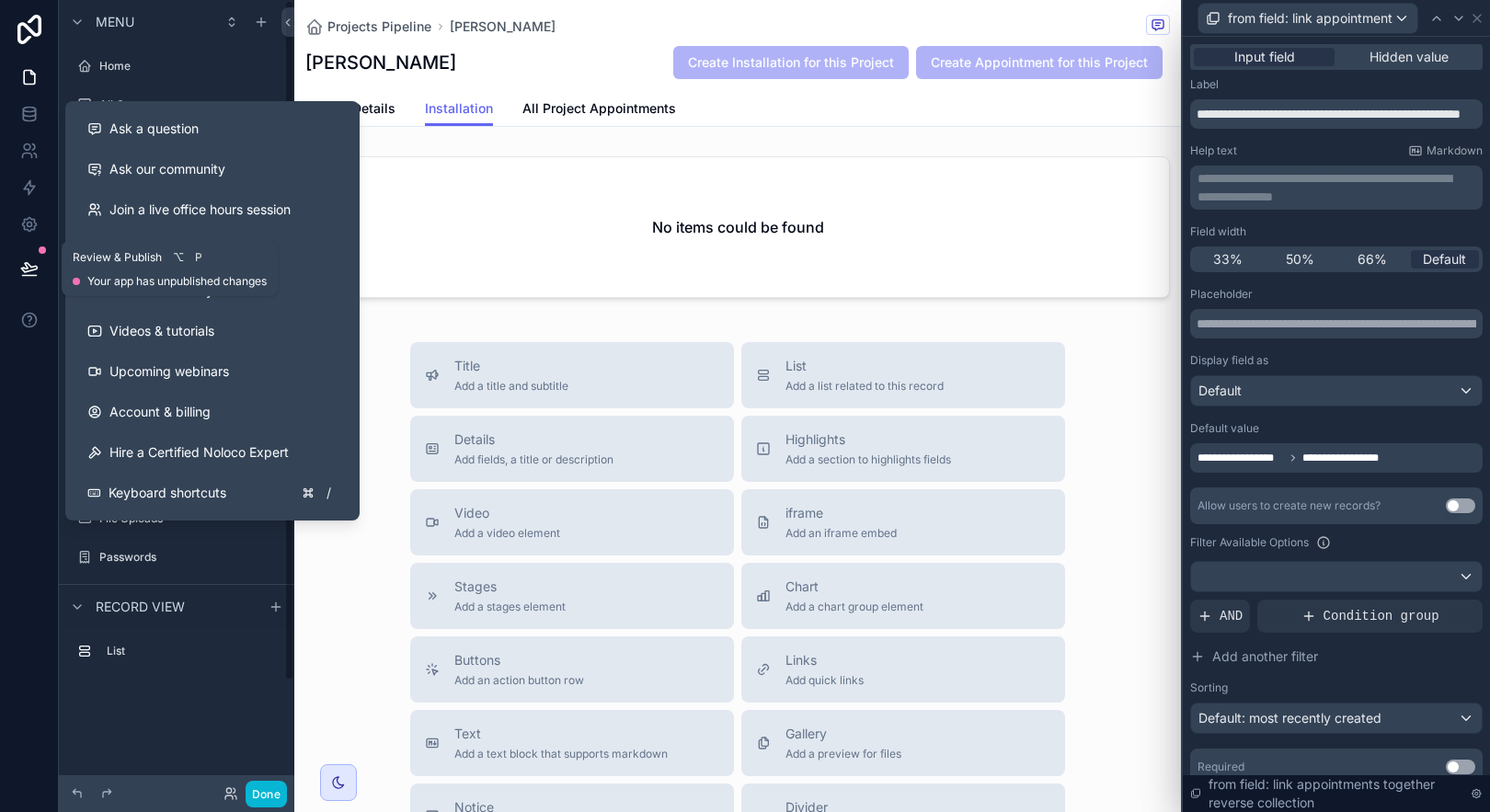
click at [39, 271] on button at bounding box center [29, 268] width 41 height 52
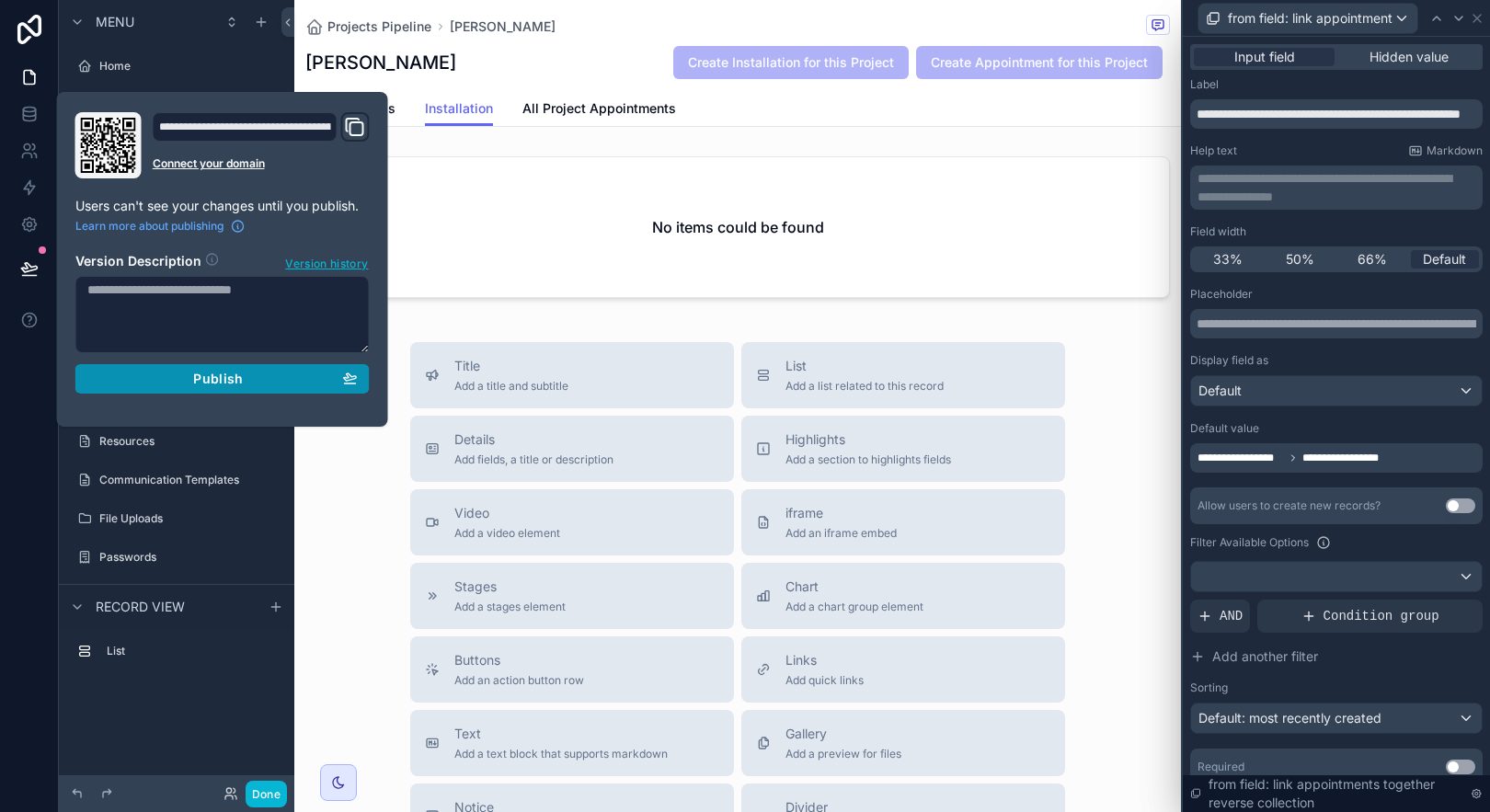
click at [248, 373] on div "Publish" at bounding box center [223, 379] width 271 height 17
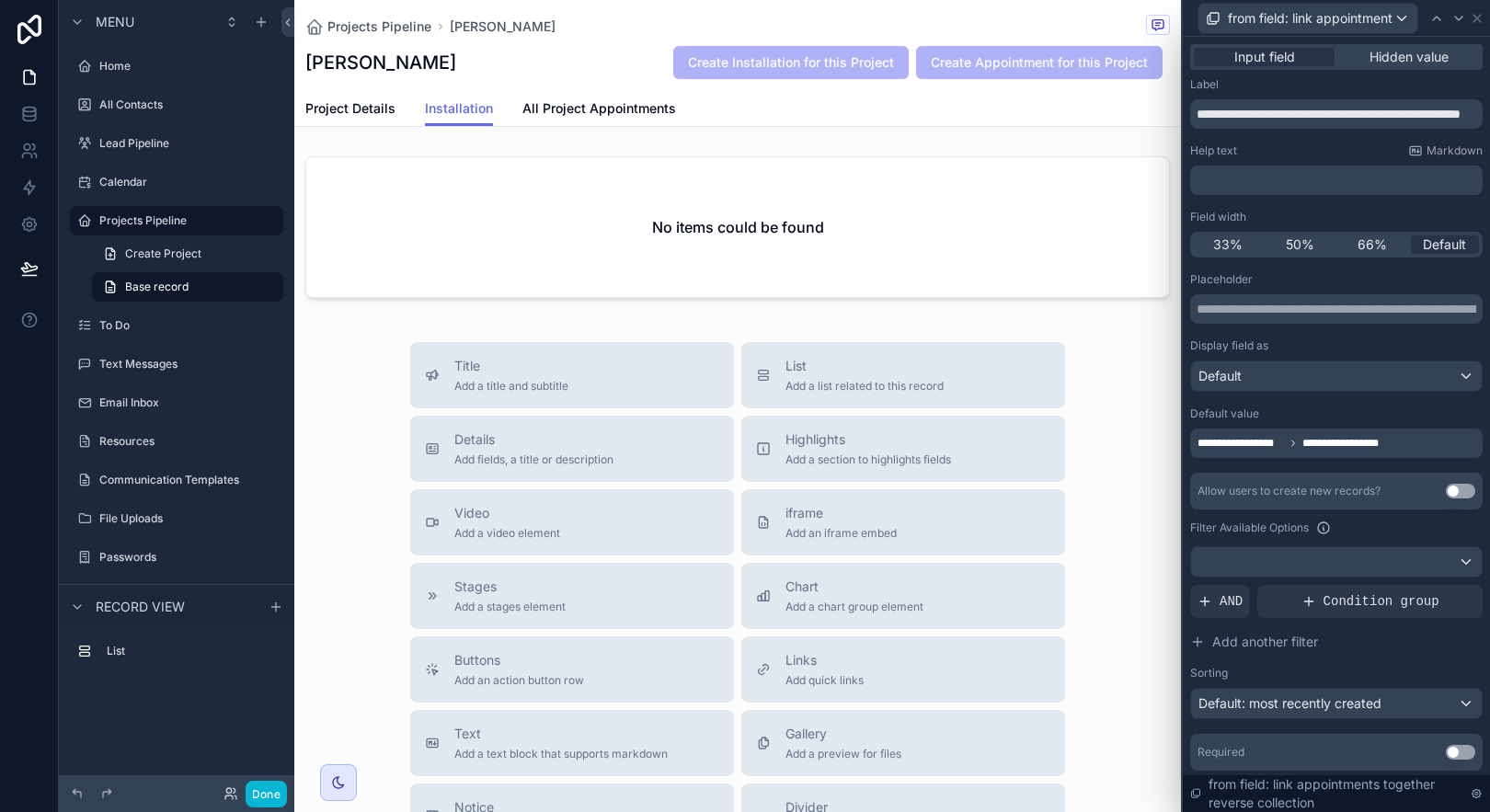
click at [557, 323] on div "Projects Pipeline [PERSON_NAME] [PERSON_NAME] Create Installation for this Proj…" at bounding box center [737, 572] width 886 height 1144
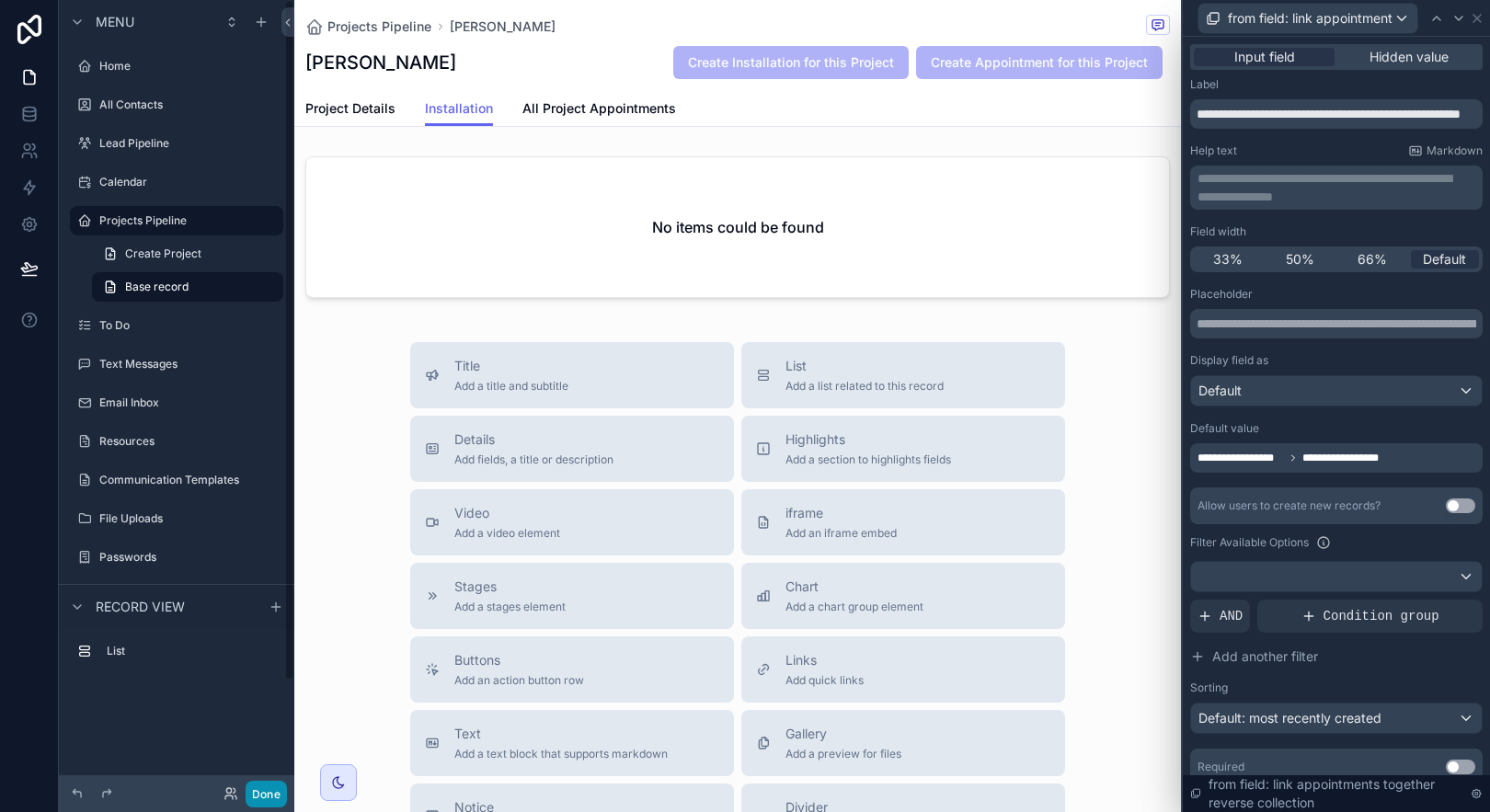
click at [265, 784] on button "Done" at bounding box center [266, 794] width 42 height 26
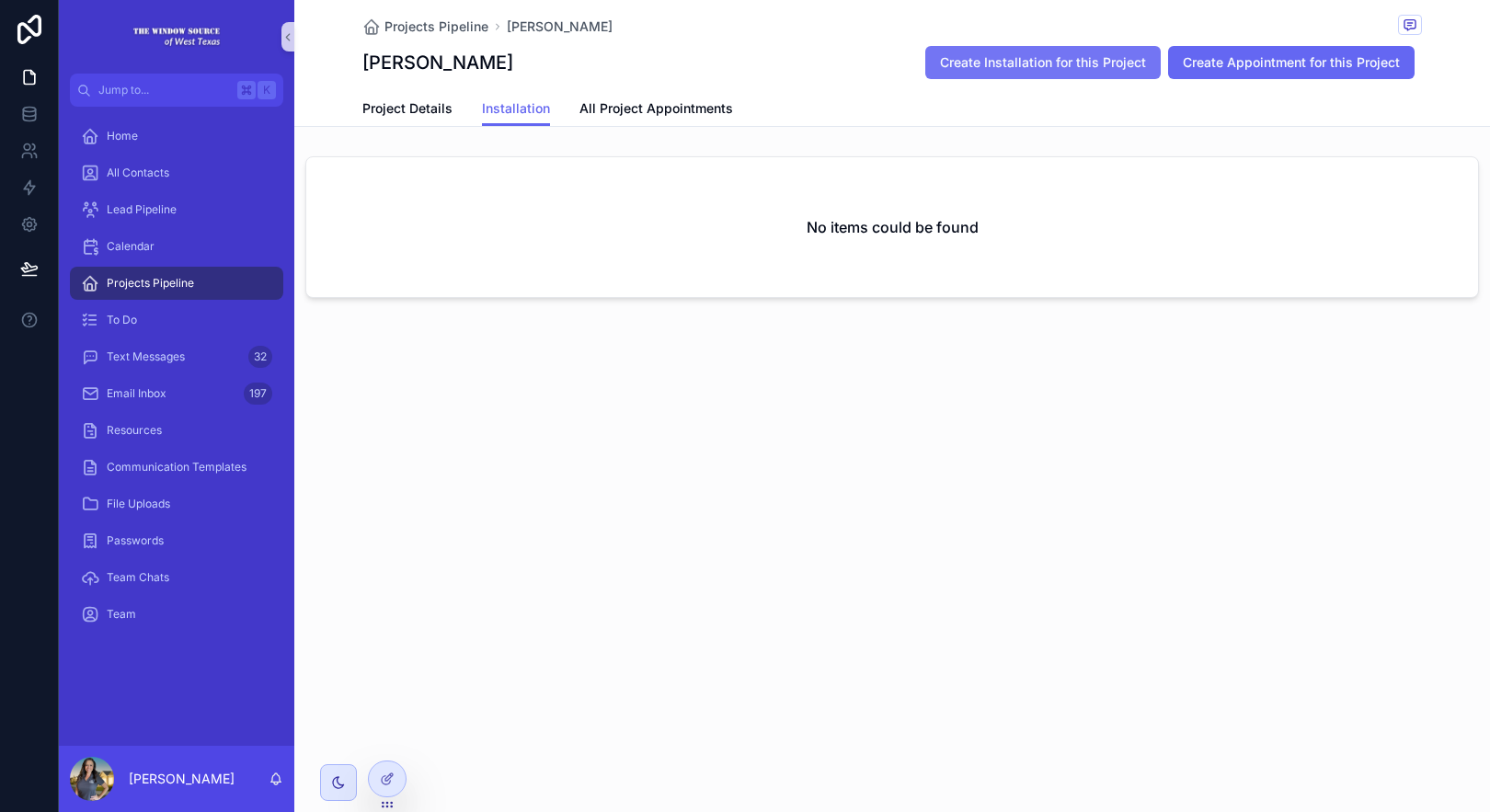
click at [960, 58] on span "Create Installation for this Project" at bounding box center [1043, 62] width 206 height 18
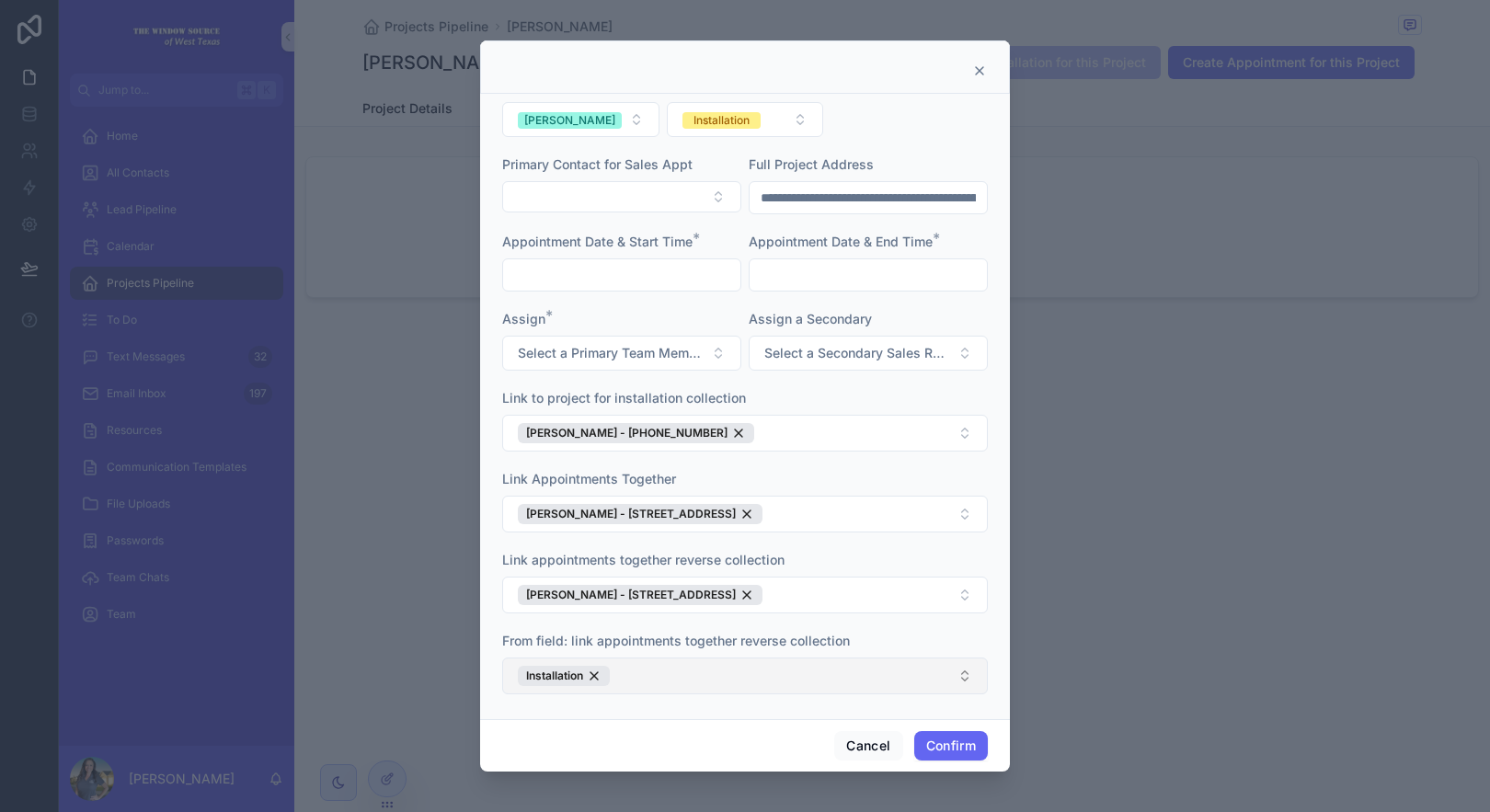
scroll to position [25, 0]
click at [870, 744] on button "Cancel" at bounding box center [869, 746] width 68 height 29
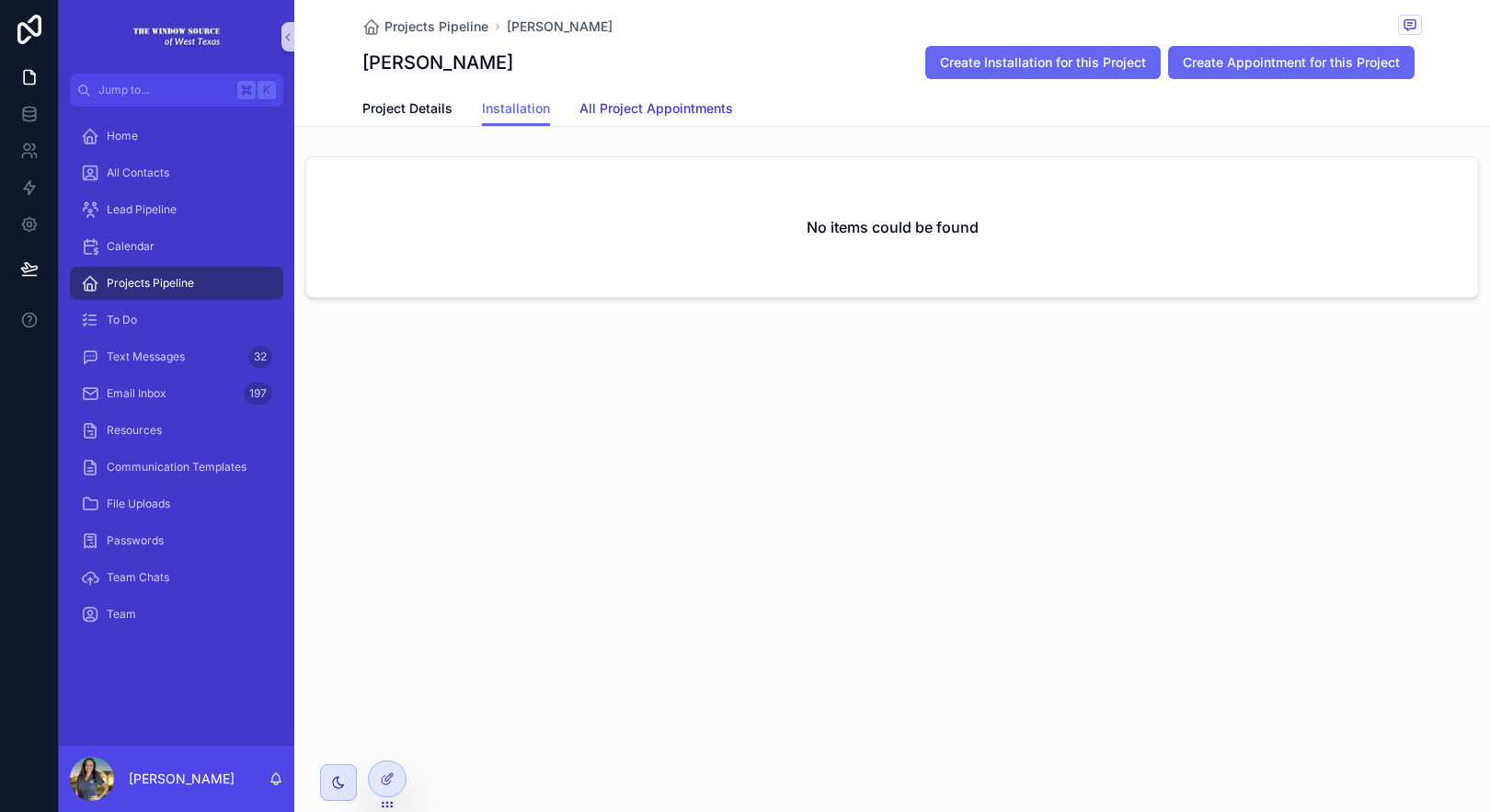
click at [633, 108] on span "All Project Appointments" at bounding box center [656, 108] width 154 height 18
click at [520, 107] on span "Installation" at bounding box center [516, 108] width 68 height 18
click at [413, 100] on span "Project Details" at bounding box center [407, 108] width 91 height 18
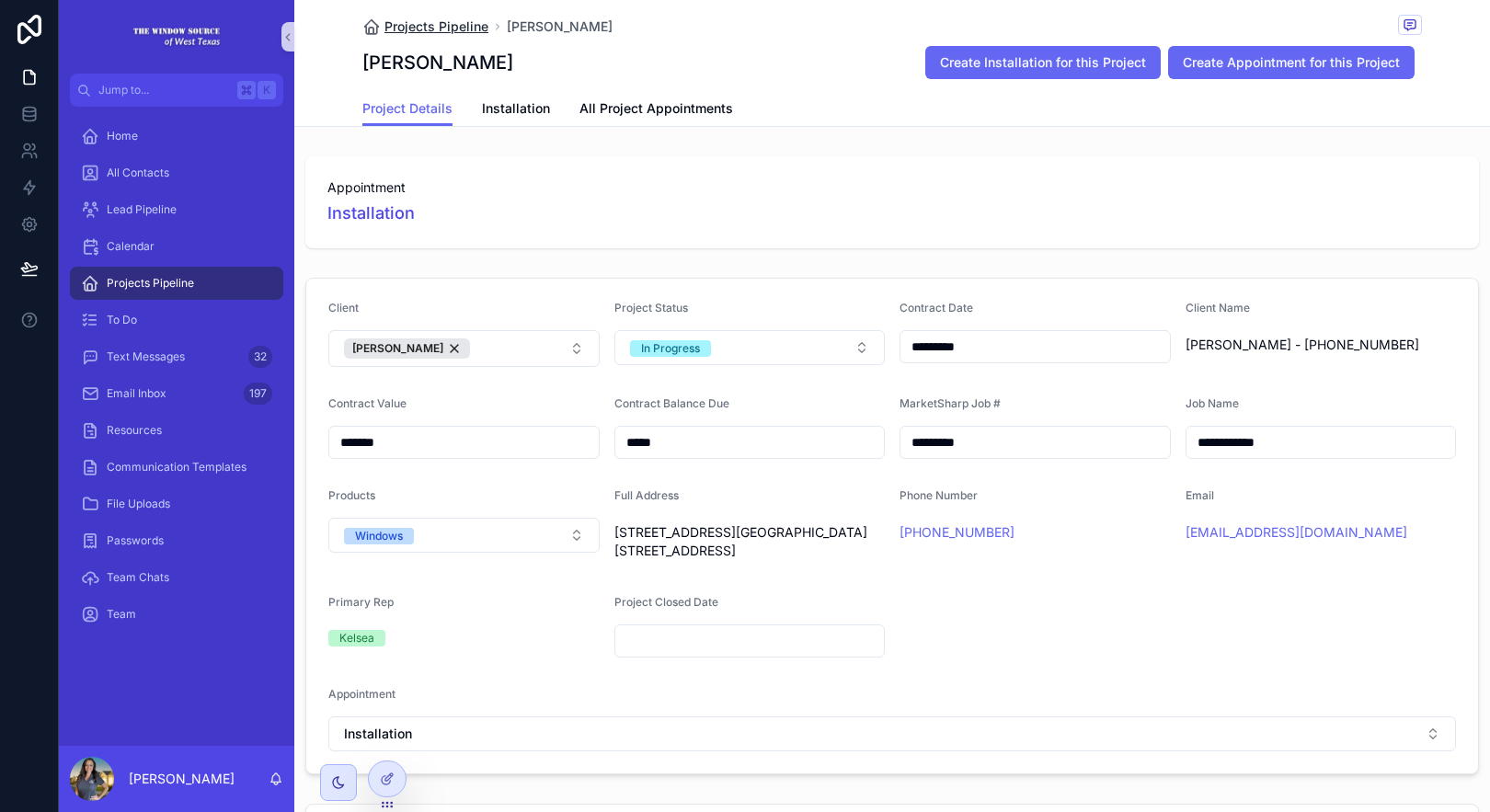
click at [444, 30] on span "Projects Pipeline" at bounding box center [436, 26] width 104 height 18
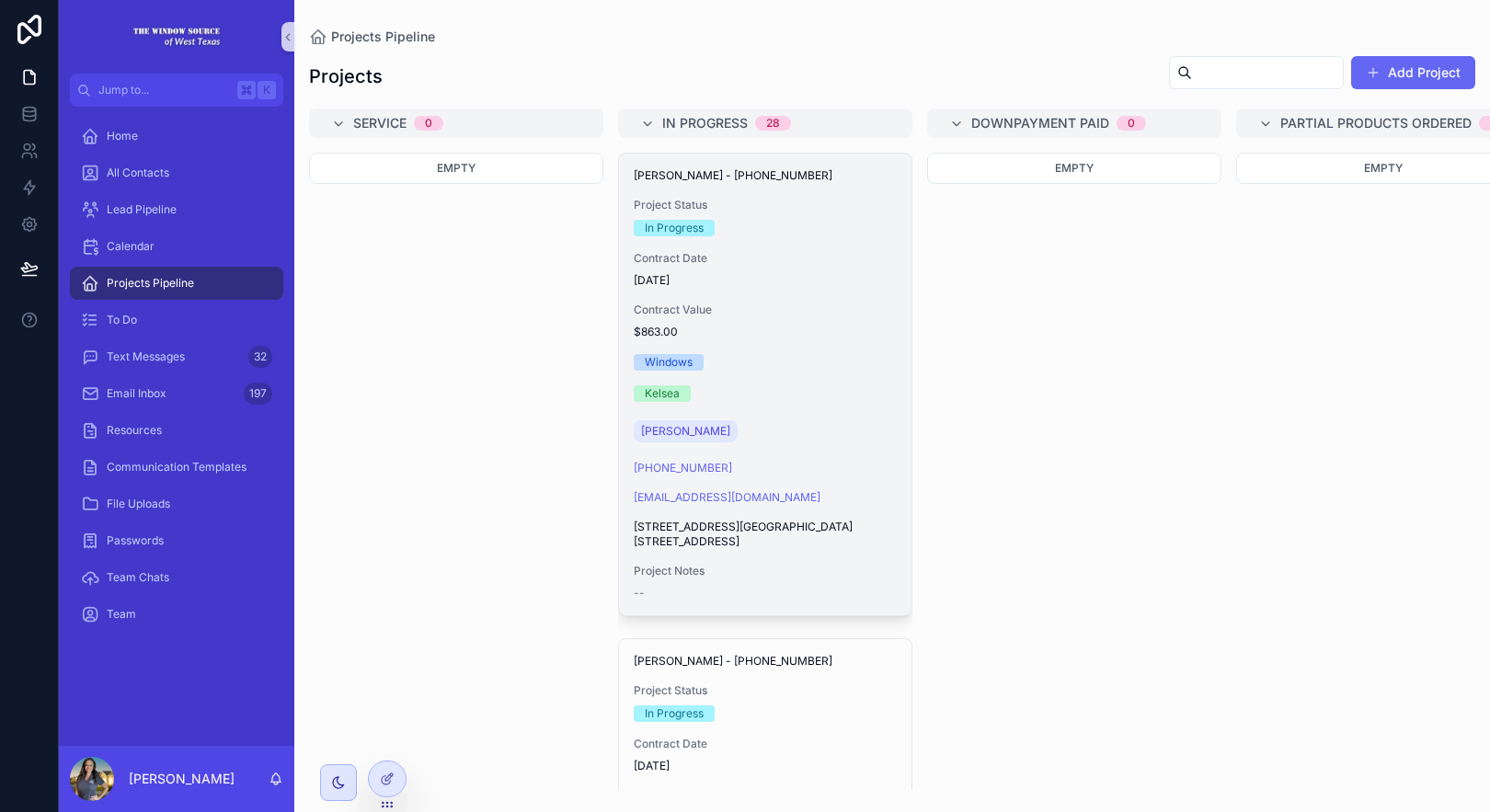
click at [853, 310] on span "Contract Value" at bounding box center [765, 310] width 263 height 15
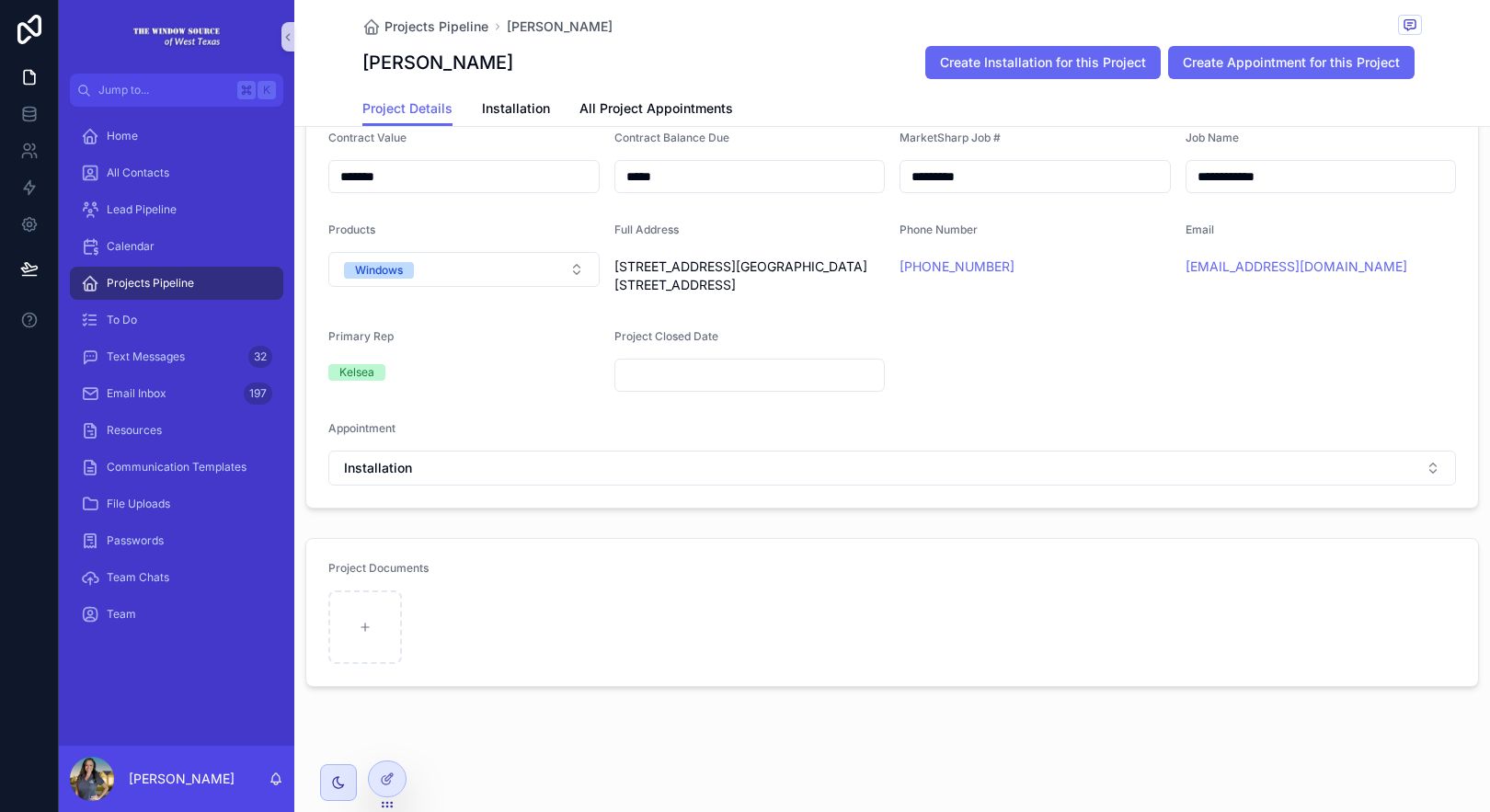
scroll to position [284, 0]
click at [529, 108] on span "Installation" at bounding box center [516, 108] width 68 height 18
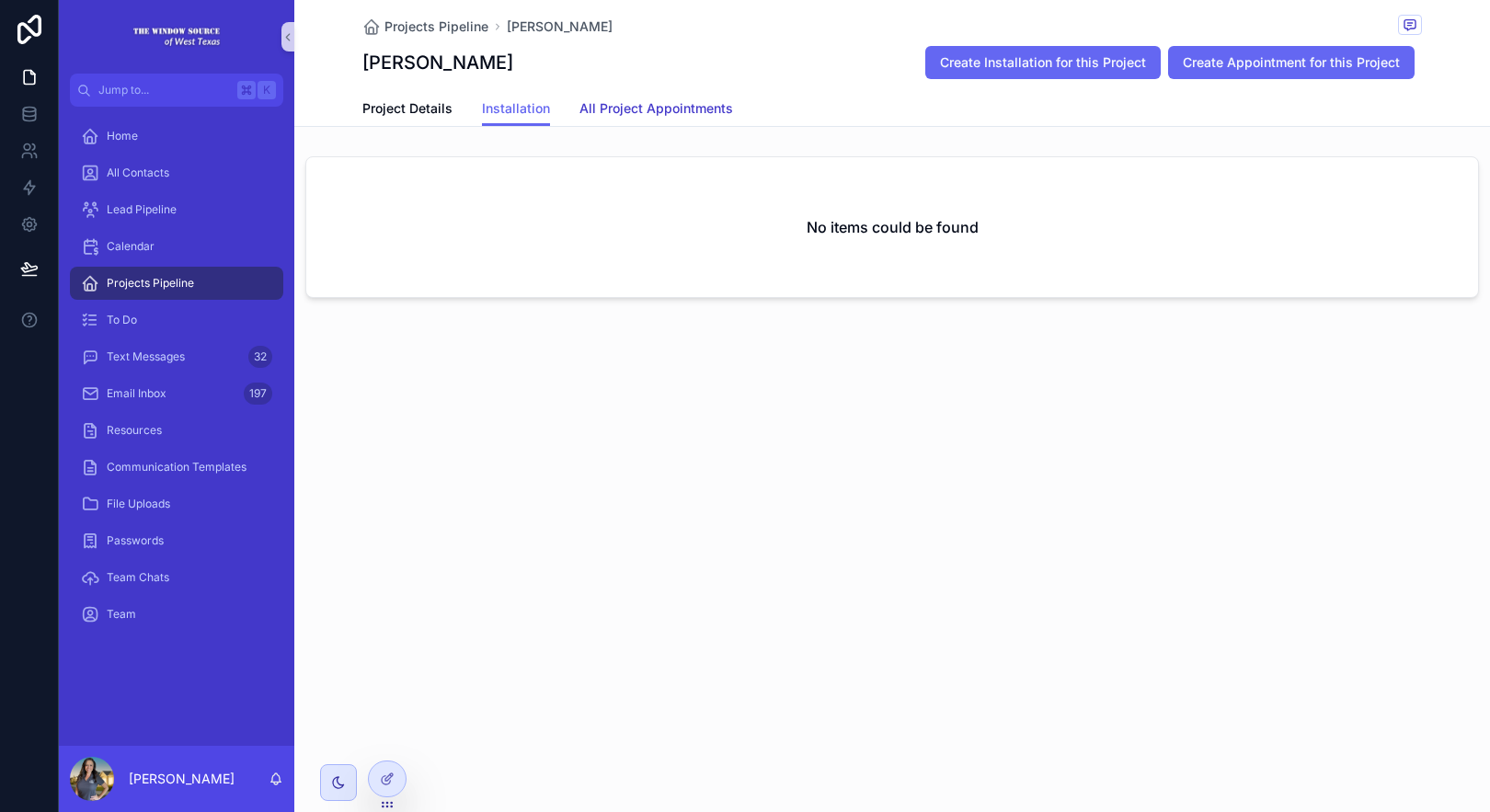
click at [622, 110] on span "All Project Appointments" at bounding box center [656, 108] width 154 height 18
click at [408, 99] on span "Project Details" at bounding box center [407, 108] width 91 height 18
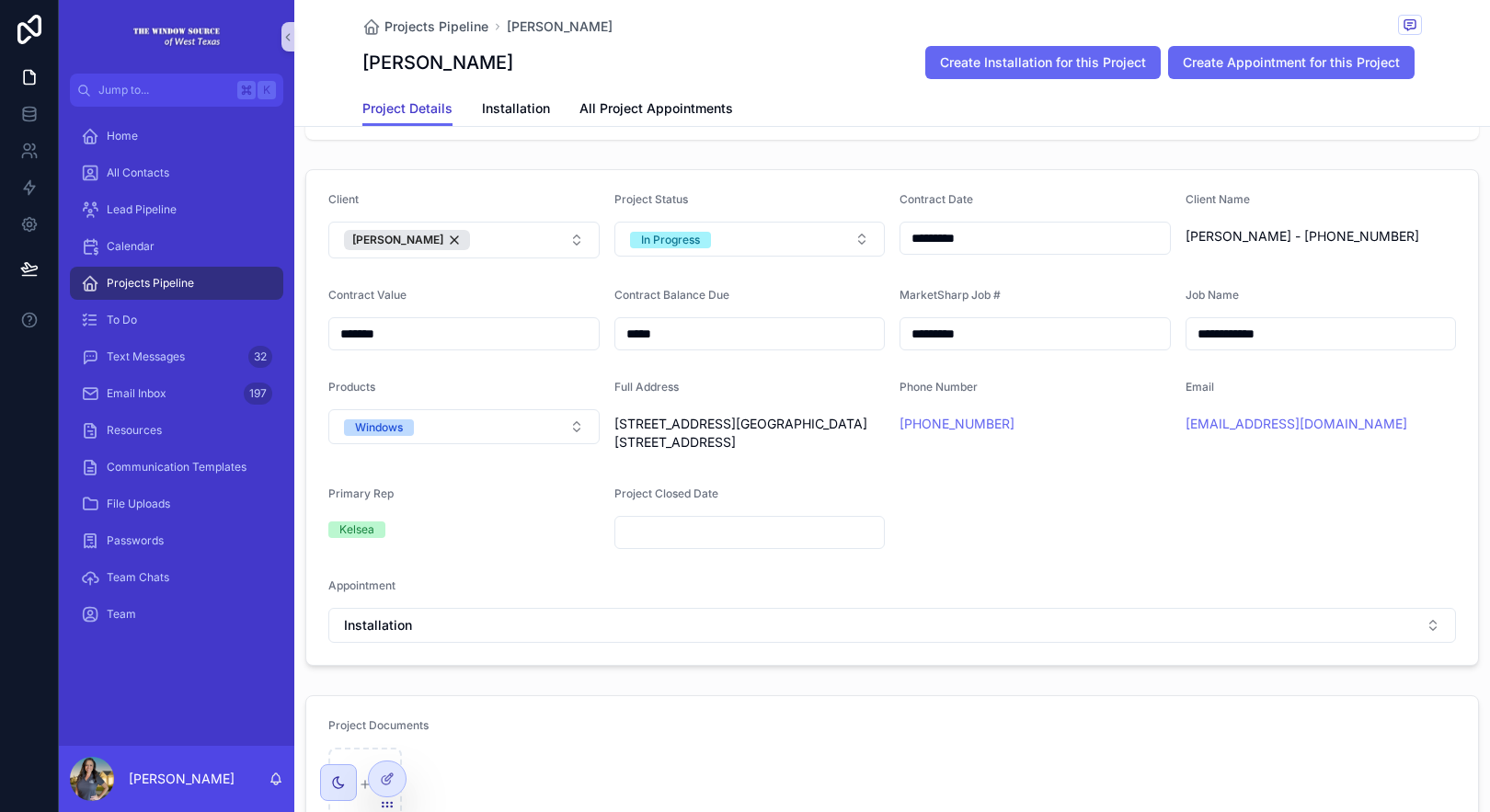
scroll to position [284, 0]
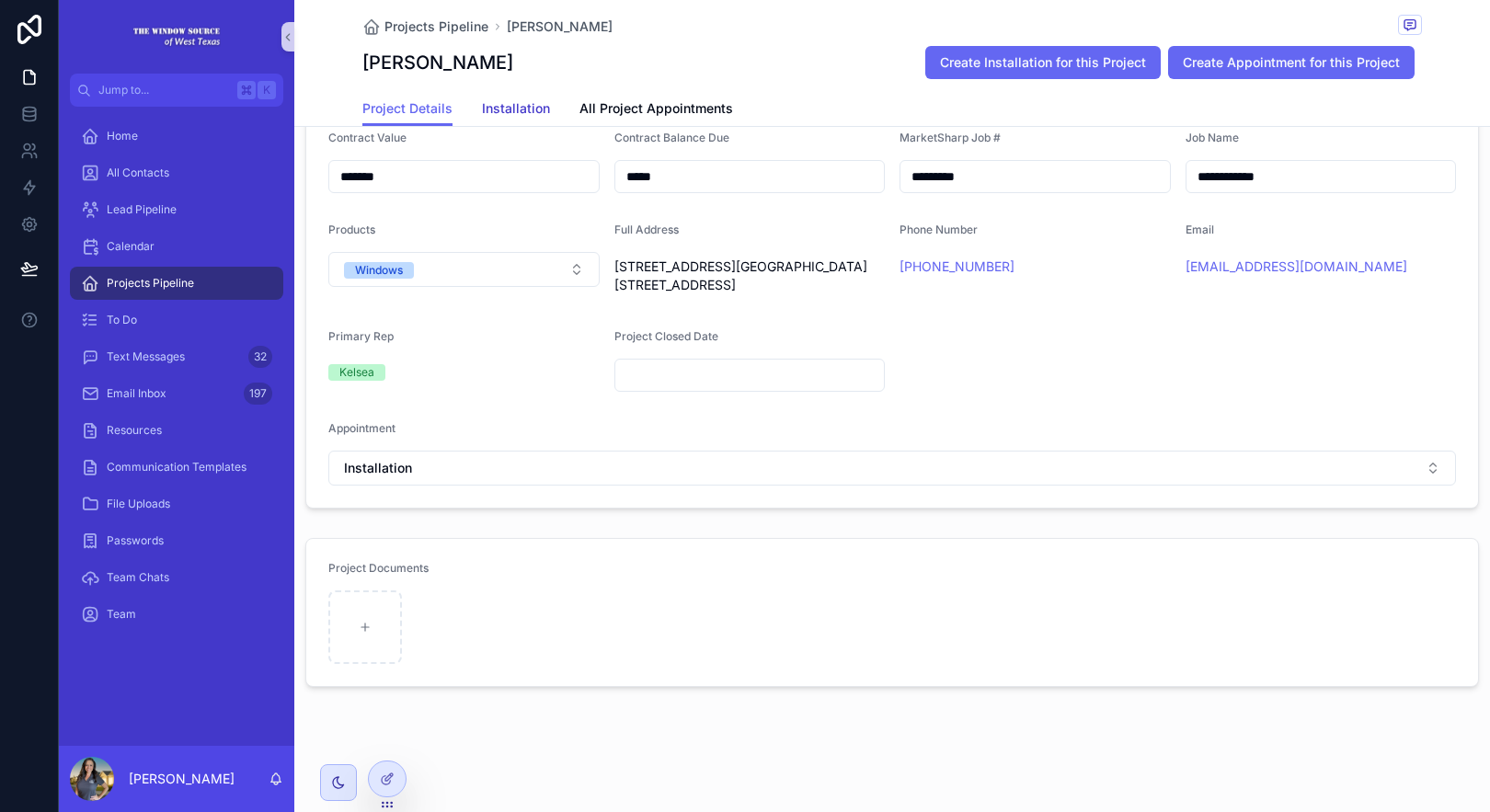
click at [505, 101] on span "Installation" at bounding box center [516, 108] width 68 height 18
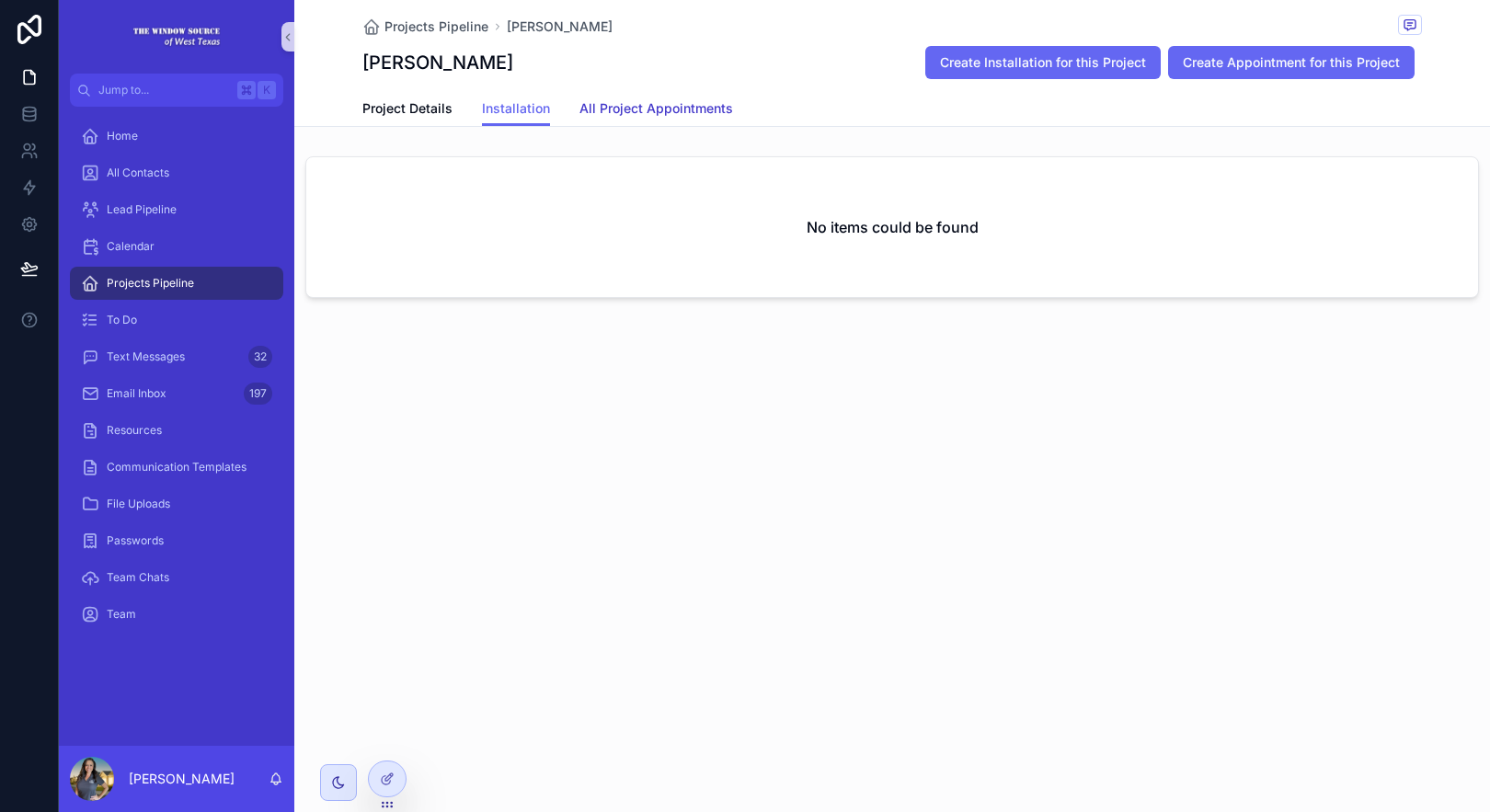
click at [651, 98] on link "All Project Appointments" at bounding box center [656, 110] width 154 height 37
click at [557, 111] on div "Project Details Installation All Project Appointments" at bounding box center [892, 109] width 1060 height 35
click at [545, 109] on span "Installation" at bounding box center [516, 108] width 68 height 18
click at [378, 780] on div at bounding box center [388, 779] width 37 height 35
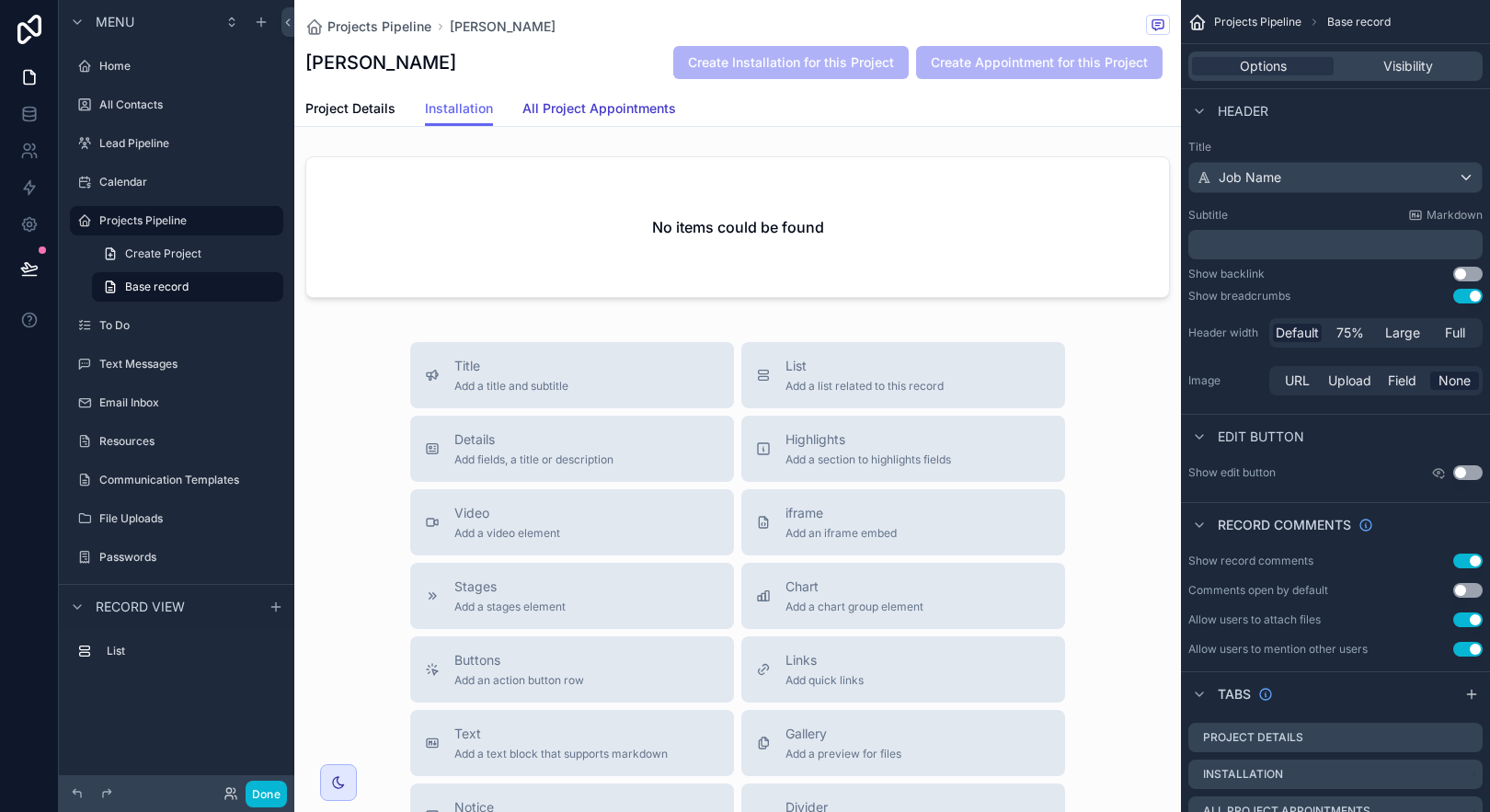
click at [577, 112] on span "All Project Appointments" at bounding box center [599, 108] width 154 height 18
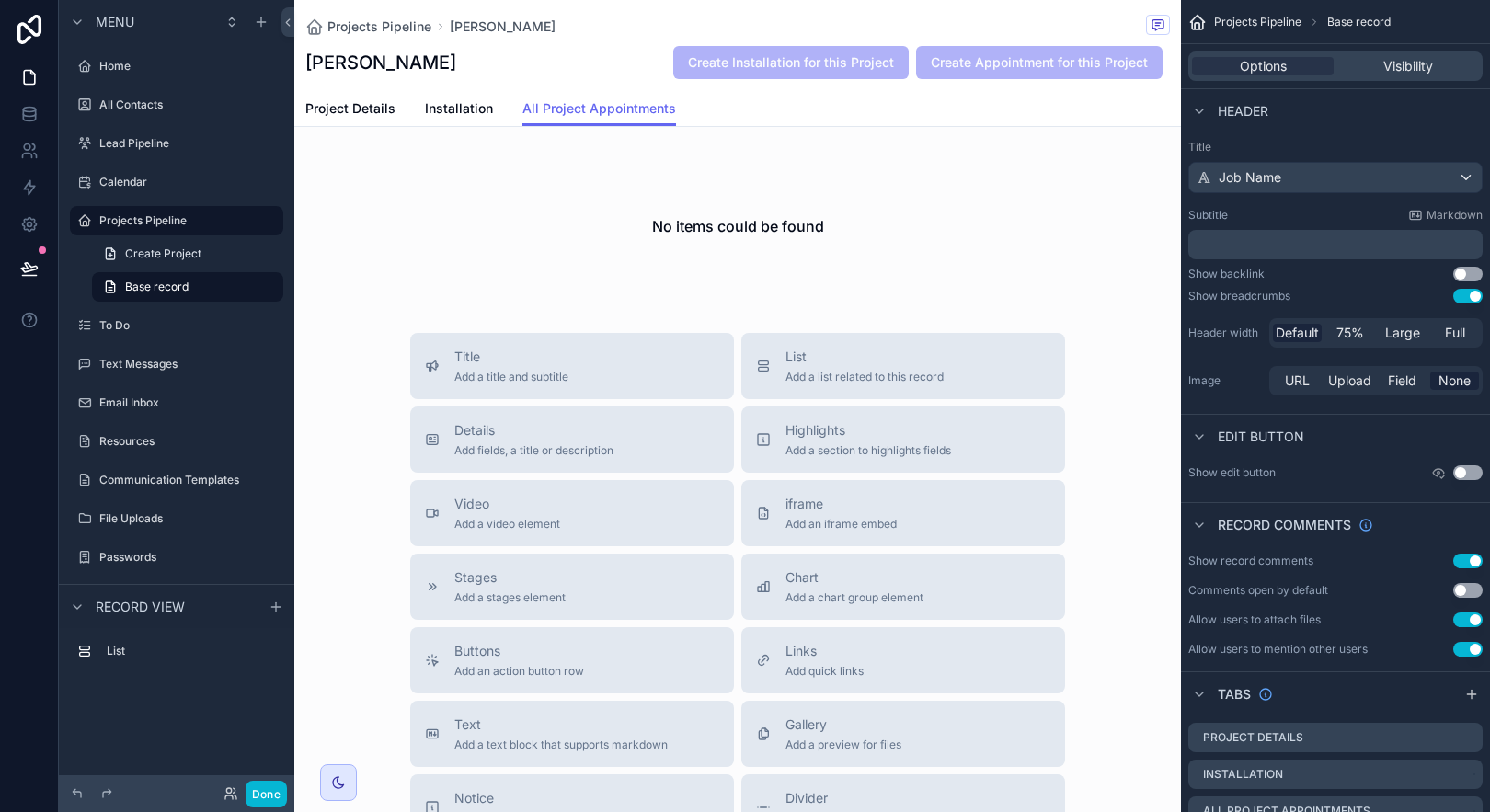
click at [499, 113] on div "Project Details Installation All Project Appointments" at bounding box center [738, 109] width 865 height 35
click at [482, 110] on span "Installation" at bounding box center [459, 108] width 68 height 18
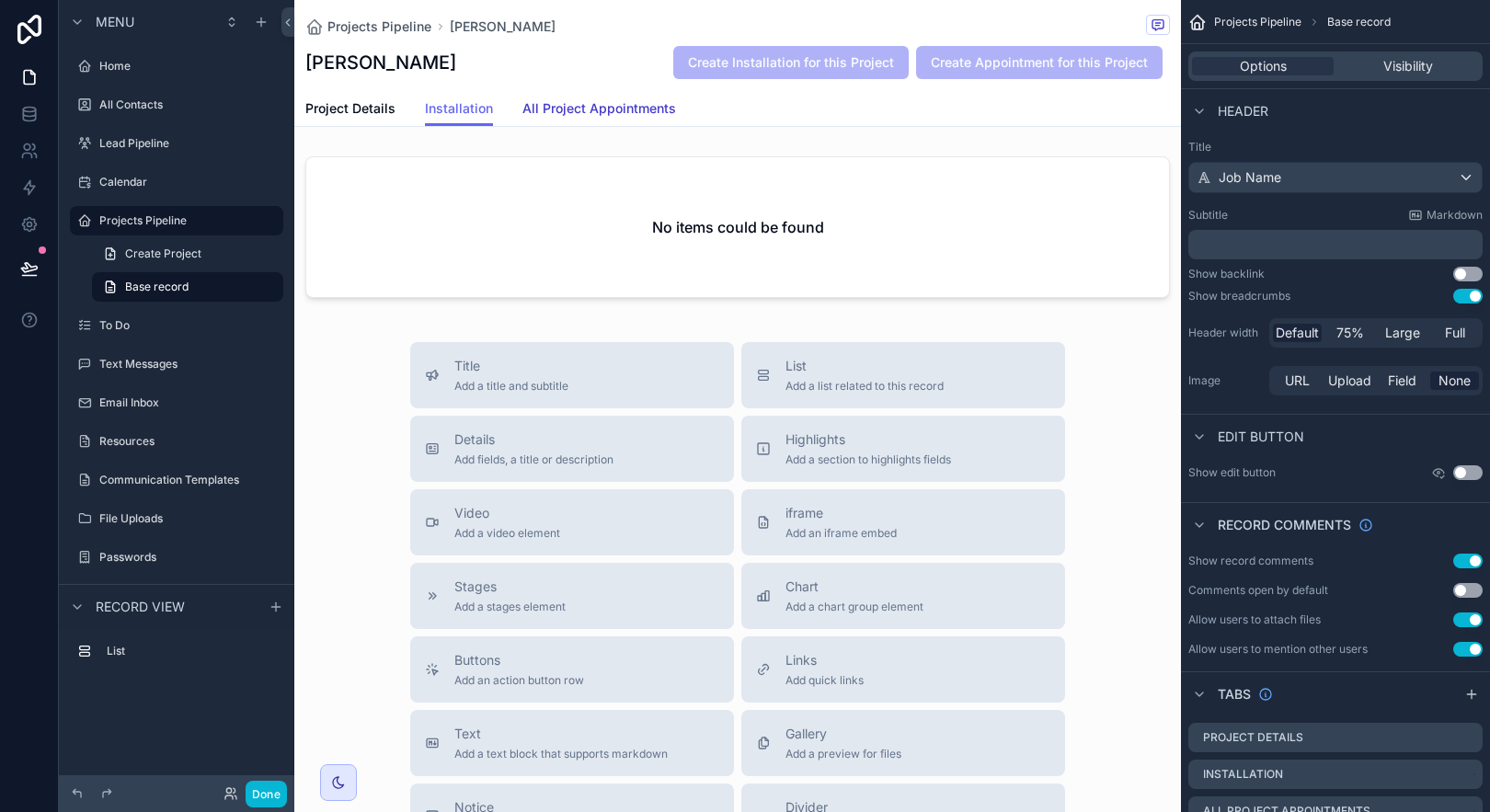
click at [562, 99] on span "All Project Appointments" at bounding box center [599, 108] width 154 height 18
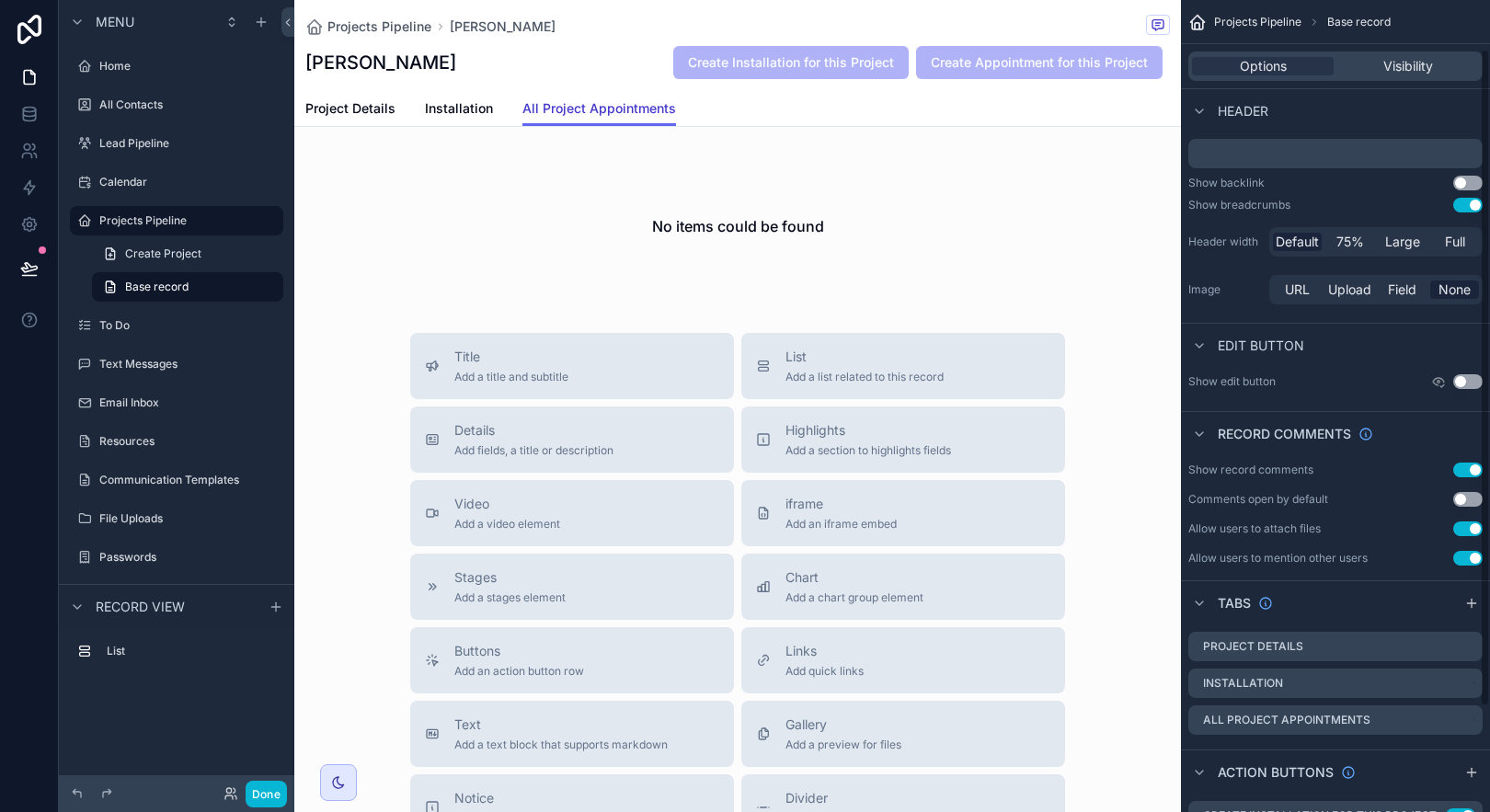
scroll to position [191, 0]
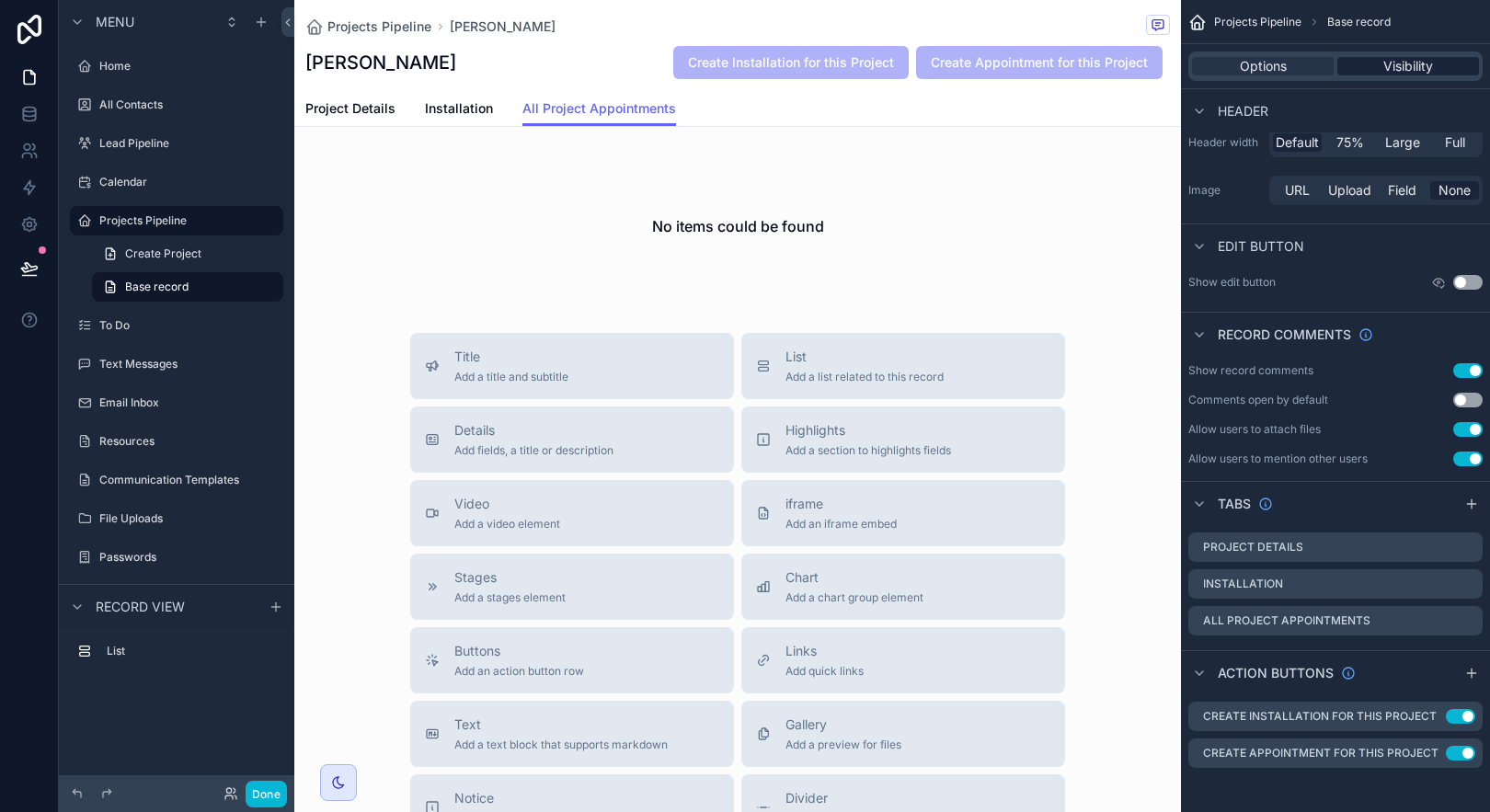
click at [1380, 60] on div "Visibility" at bounding box center [1407, 66] width 141 height 18
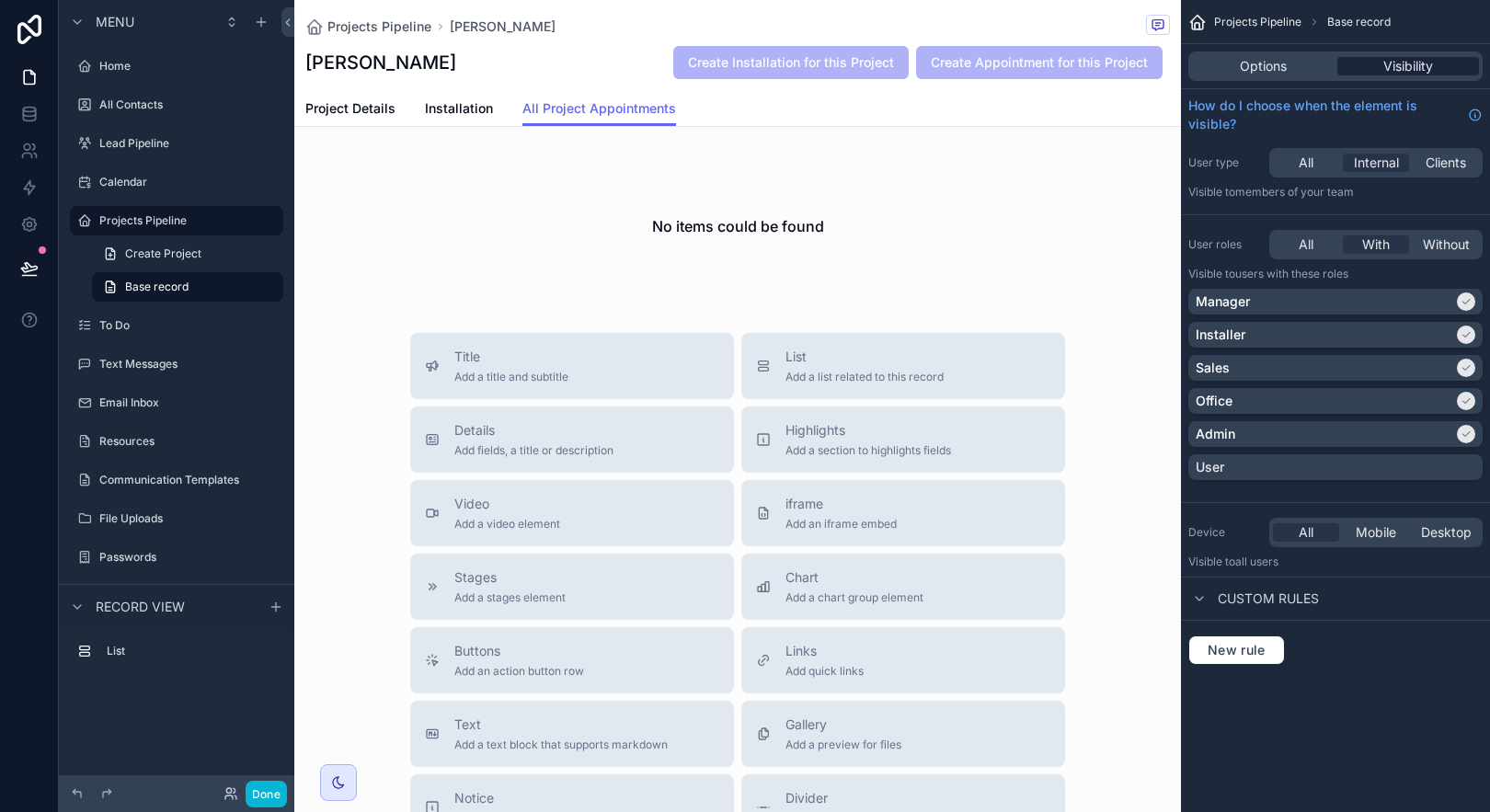
scroll to position [0, 0]
click at [1291, 79] on div "Options Visibility" at bounding box center [1335, 66] width 294 height 29
click at [1278, 65] on span "Options" at bounding box center [1263, 66] width 47 height 18
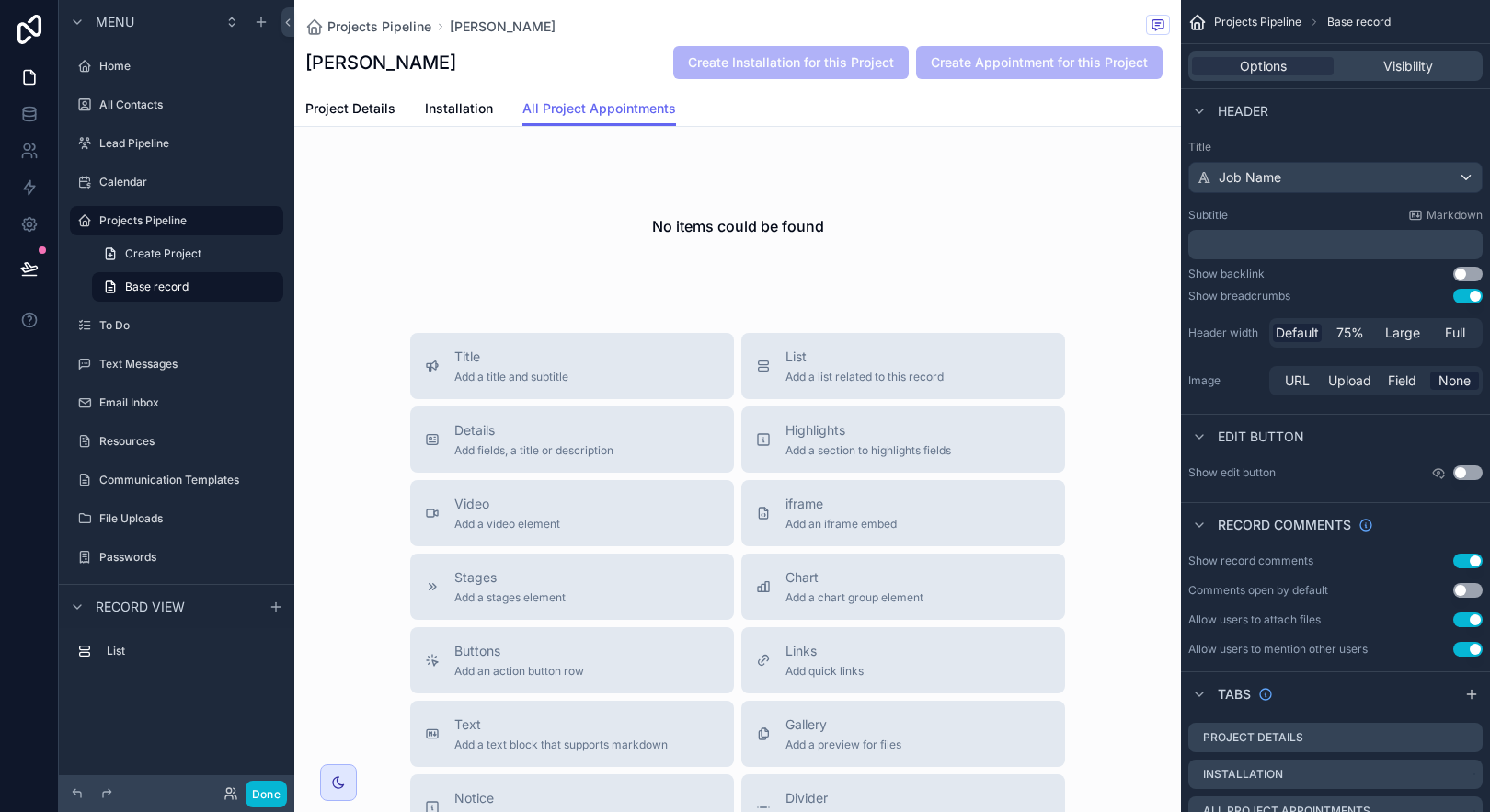
click at [1257, 25] on span "Projects Pipeline" at bounding box center [1258, 21] width 88 height 15
click at [1200, 24] on icon "scrollable content" at bounding box center [1197, 21] width 19 height 18
drag, startPoint x: 984, startPoint y: 177, endPoint x: 941, endPoint y: 132, distance: 62.2
click at [984, 176] on div "scrollable content" at bounding box center [737, 226] width 886 height 155
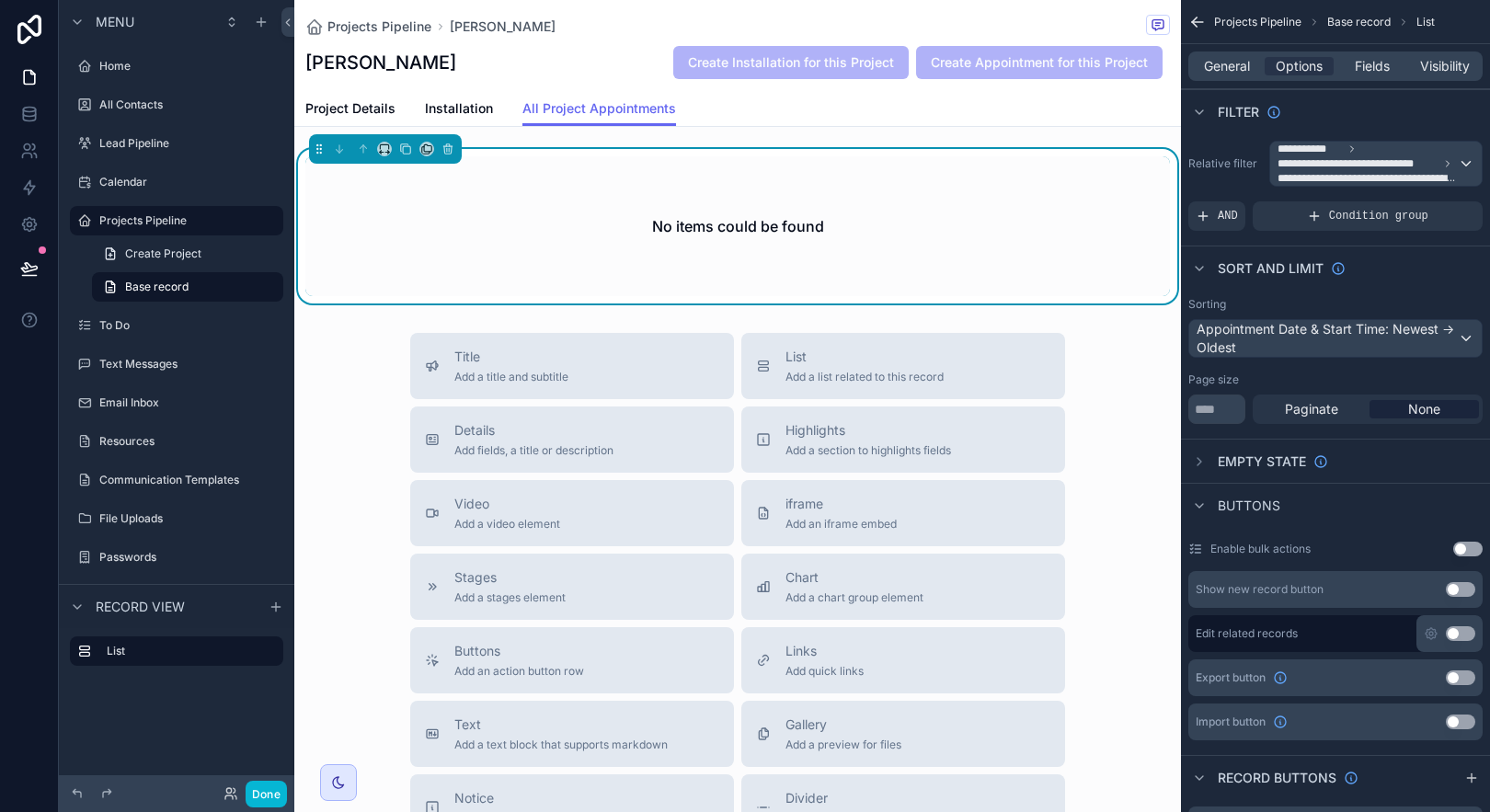
click at [933, 118] on div "Project Details Installation All Project Appointments" at bounding box center [738, 109] width 865 height 35
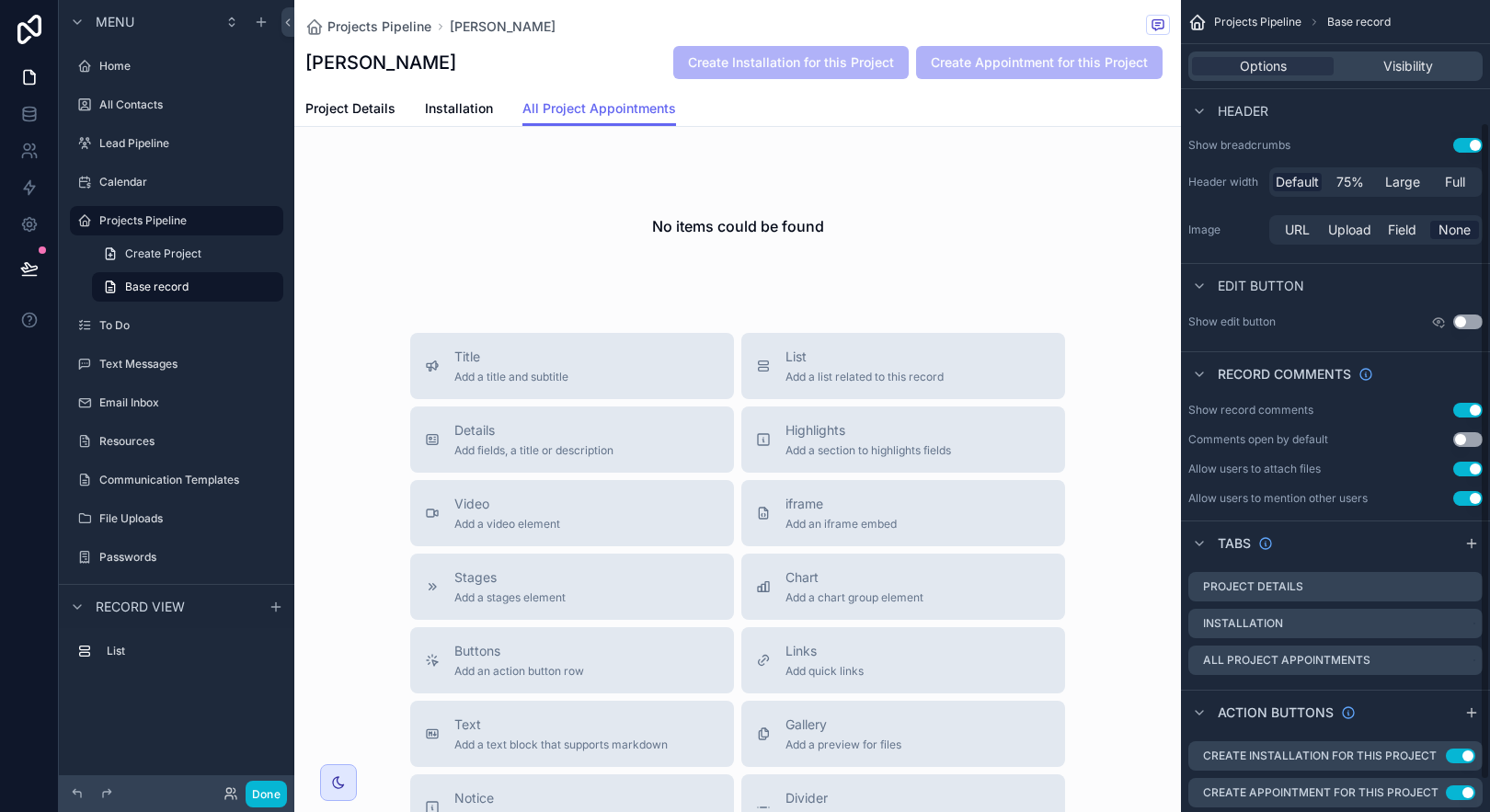
scroll to position [191, 0]
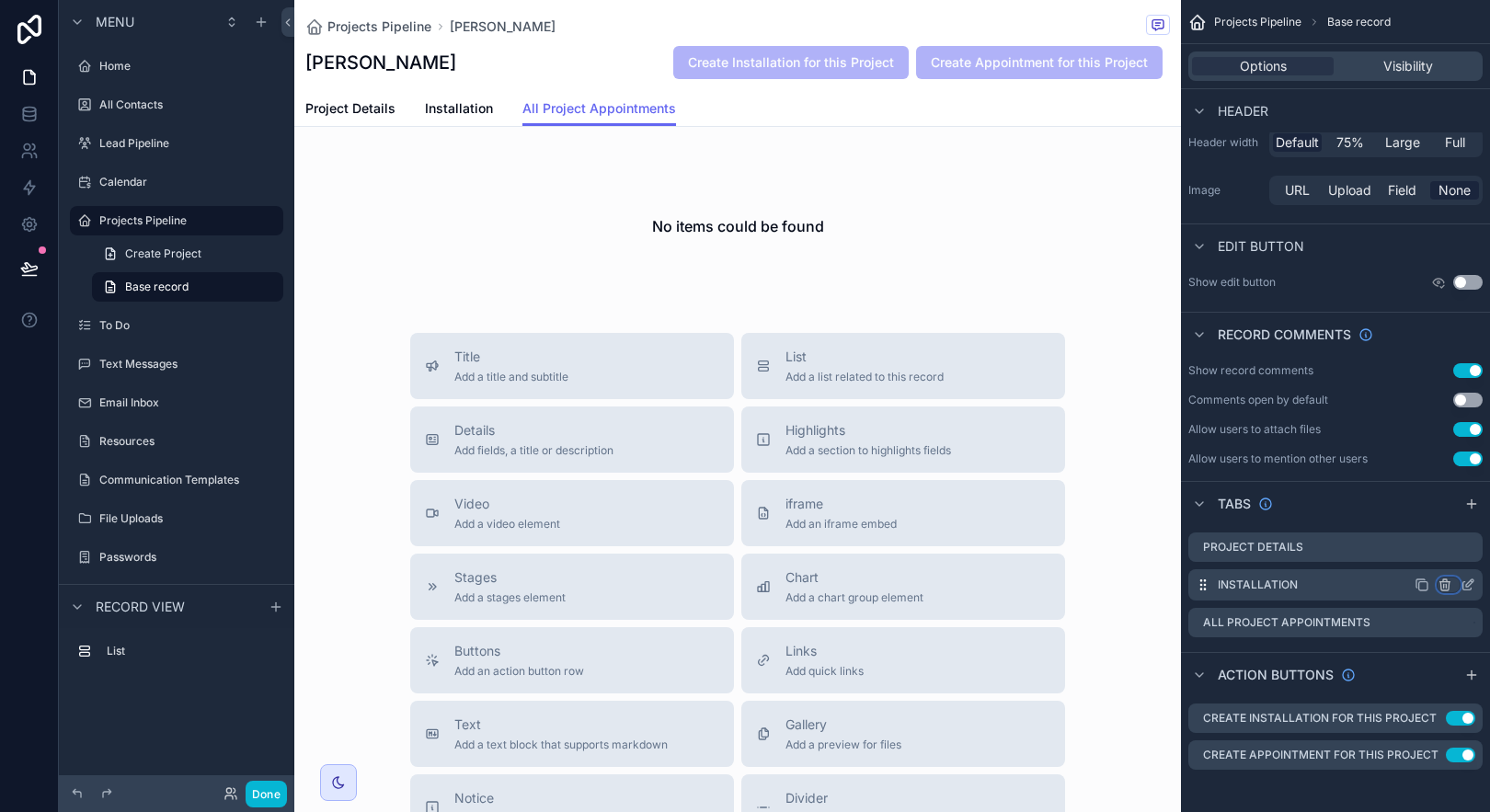
click at [1438, 583] on icon "scrollable content" at bounding box center [1444, 584] width 15 height 15
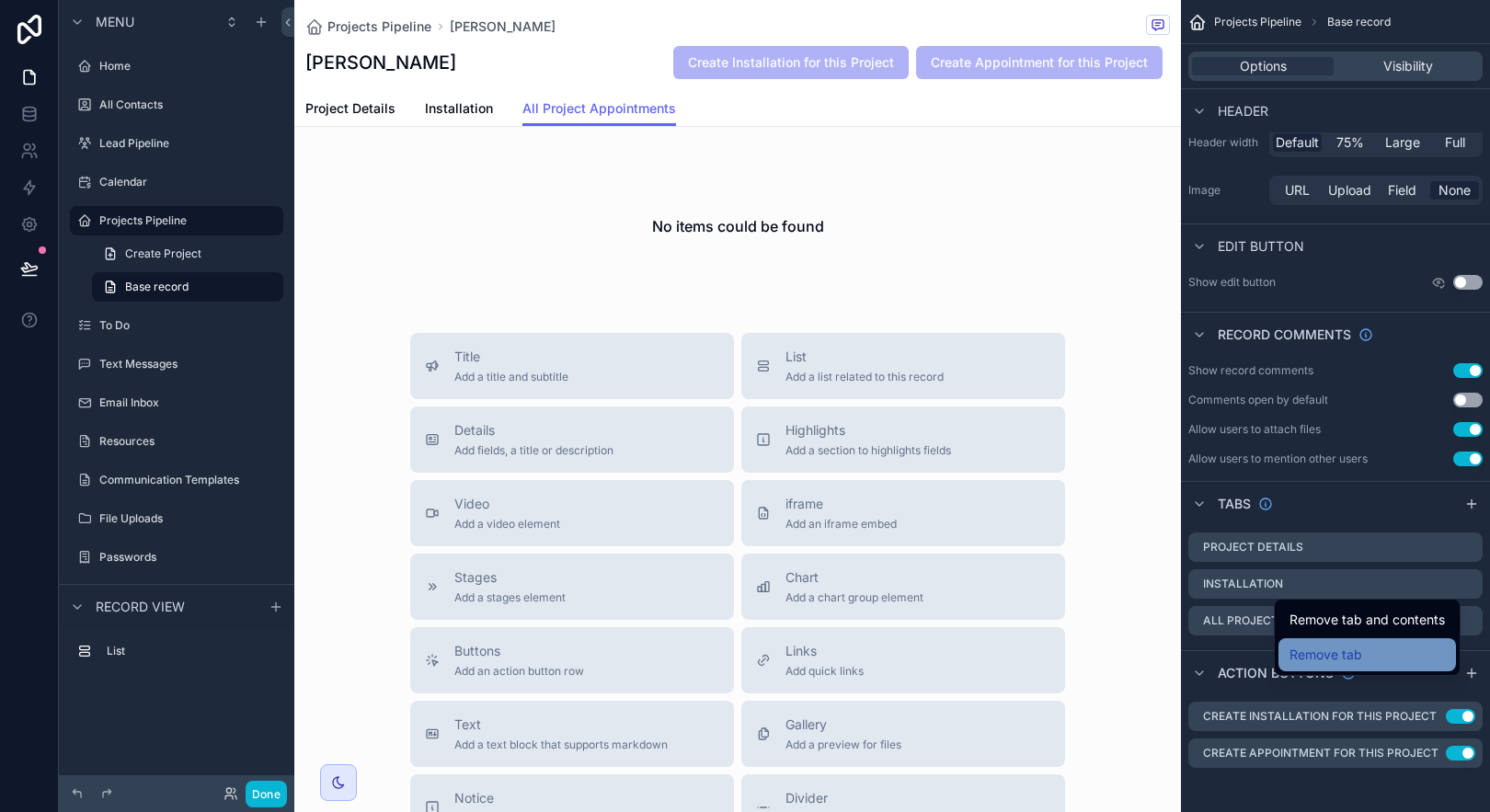
click at [1425, 651] on div "Remove tab" at bounding box center [1367, 654] width 156 height 22
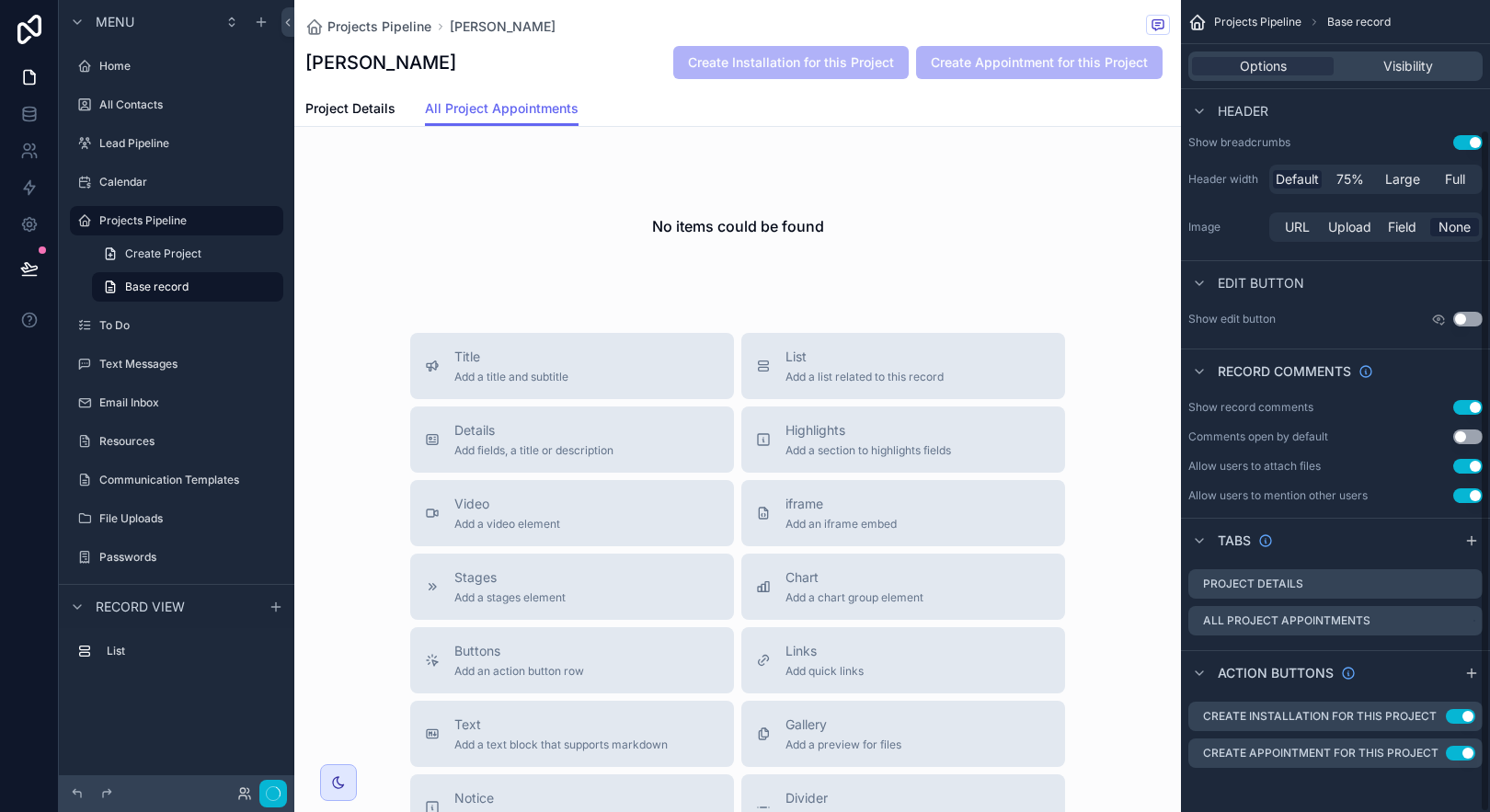
scroll to position [154, 0]
click at [1409, 720] on icon "scrollable content" at bounding box center [1408, 716] width 15 height 15
click at [1441, 687] on icon at bounding box center [1437, 688] width 9 height 9
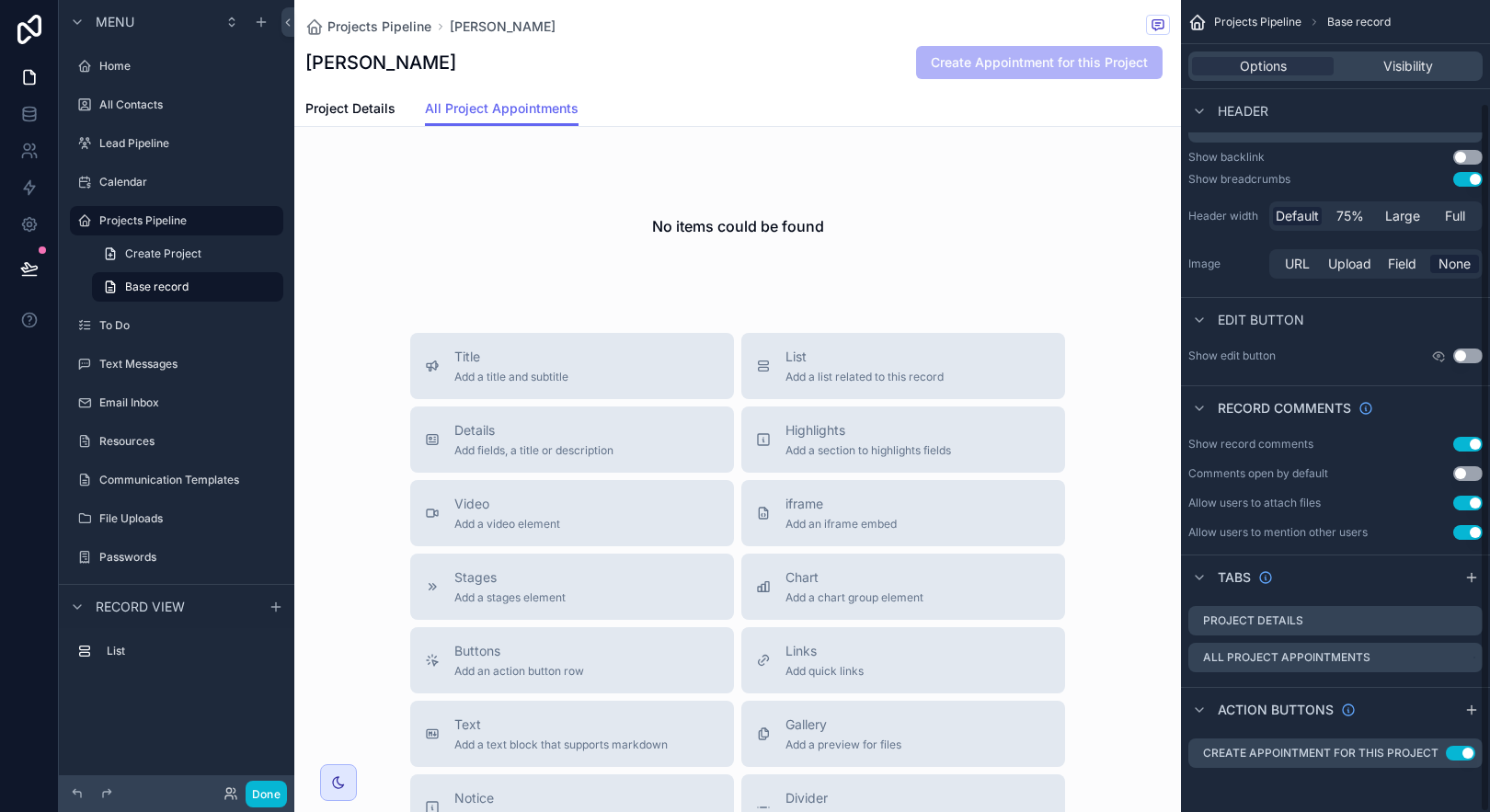
scroll to position [117, 0]
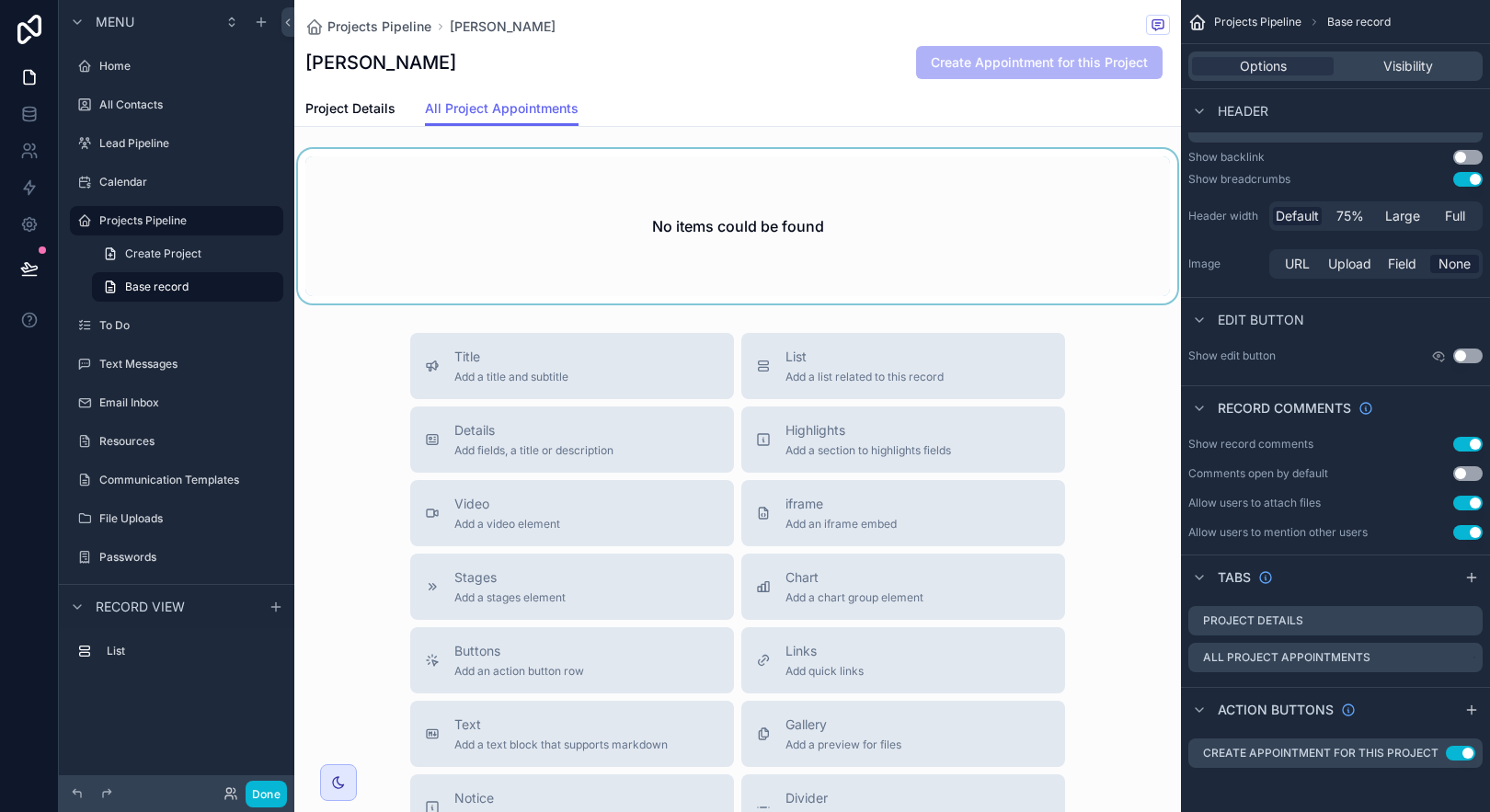
click at [1004, 233] on div "scrollable content" at bounding box center [737, 226] width 886 height 155
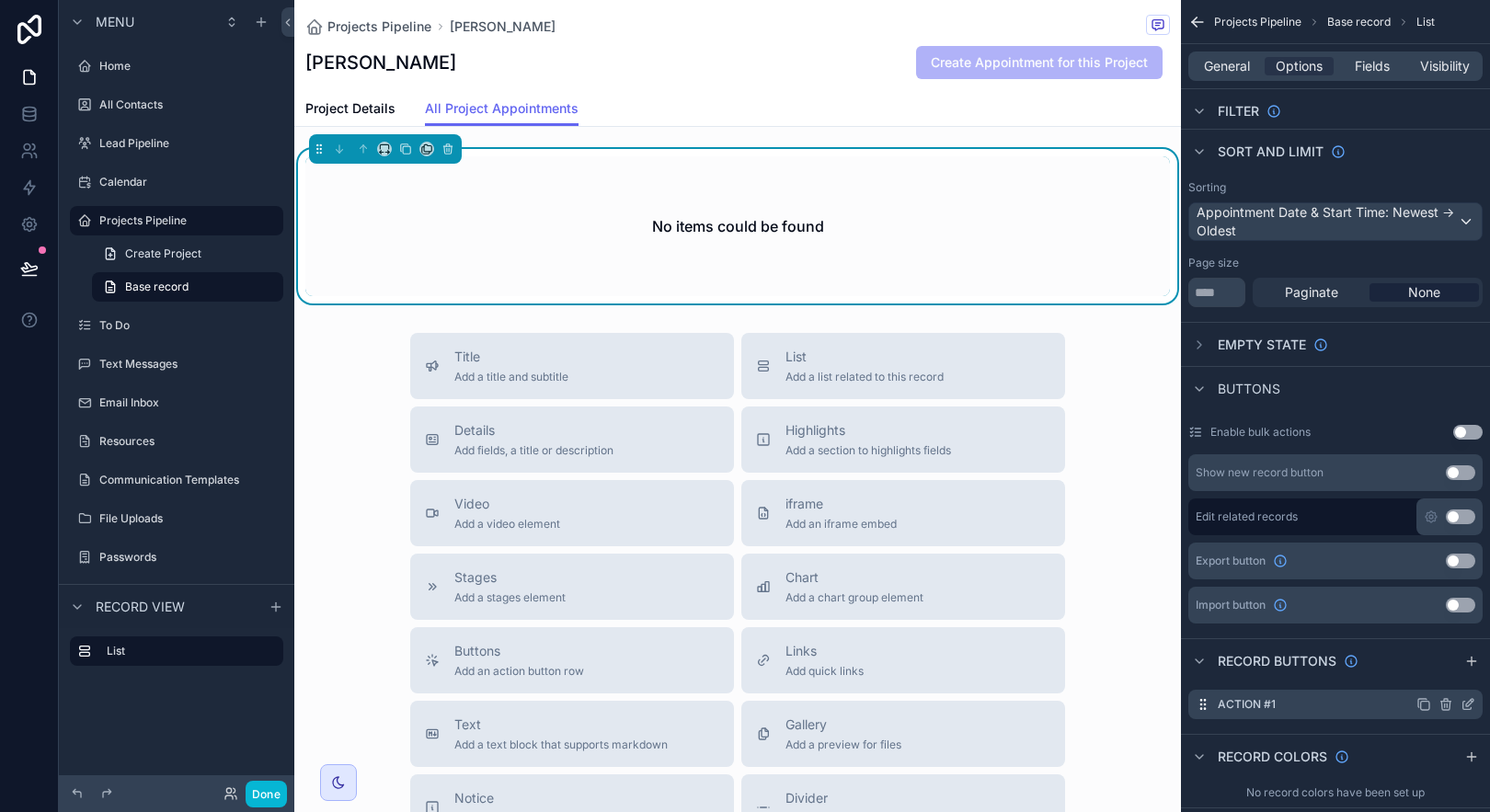
click at [1463, 706] on icon "scrollable content" at bounding box center [1468, 704] width 15 height 15
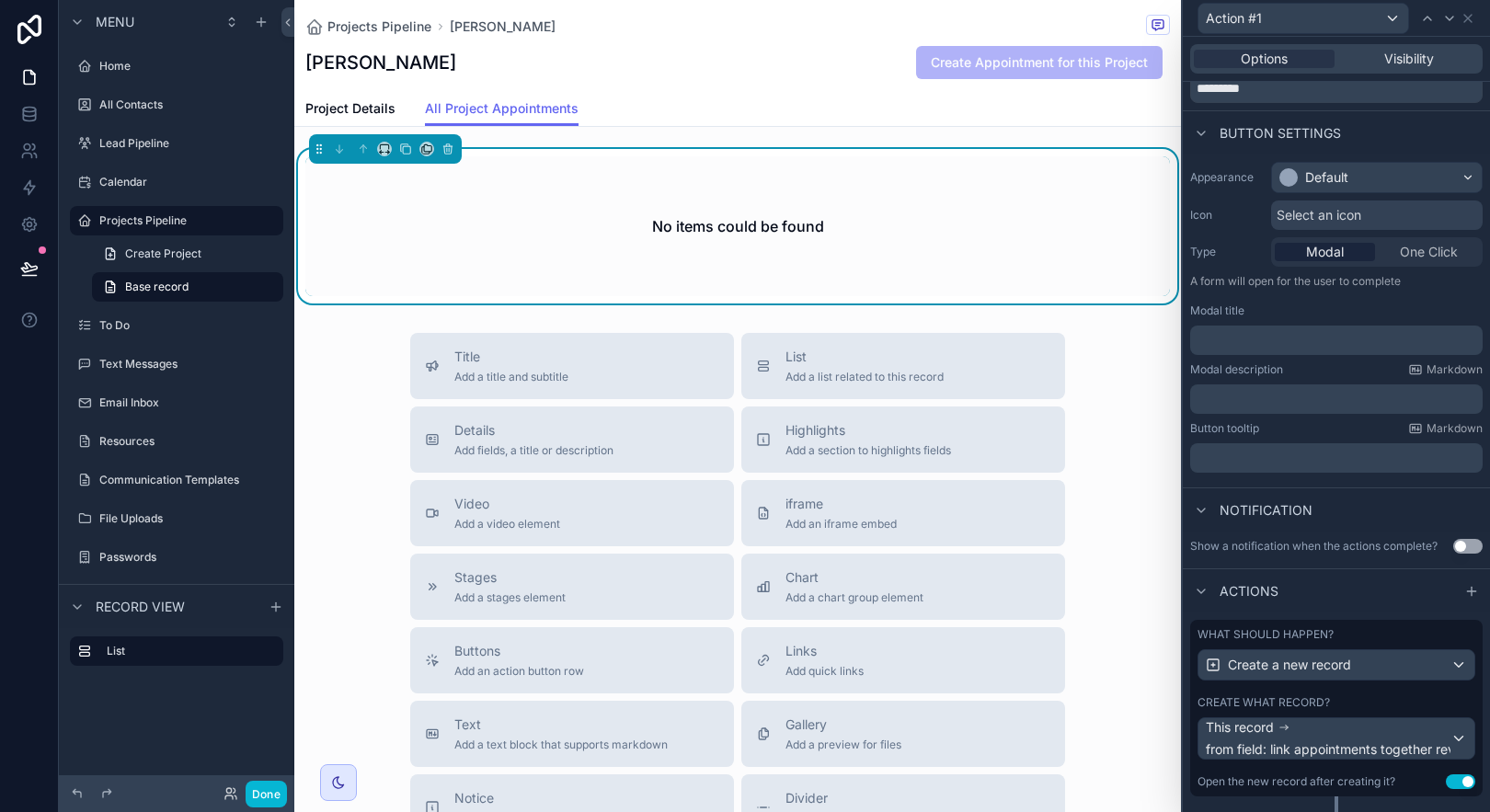
scroll to position [113, 0]
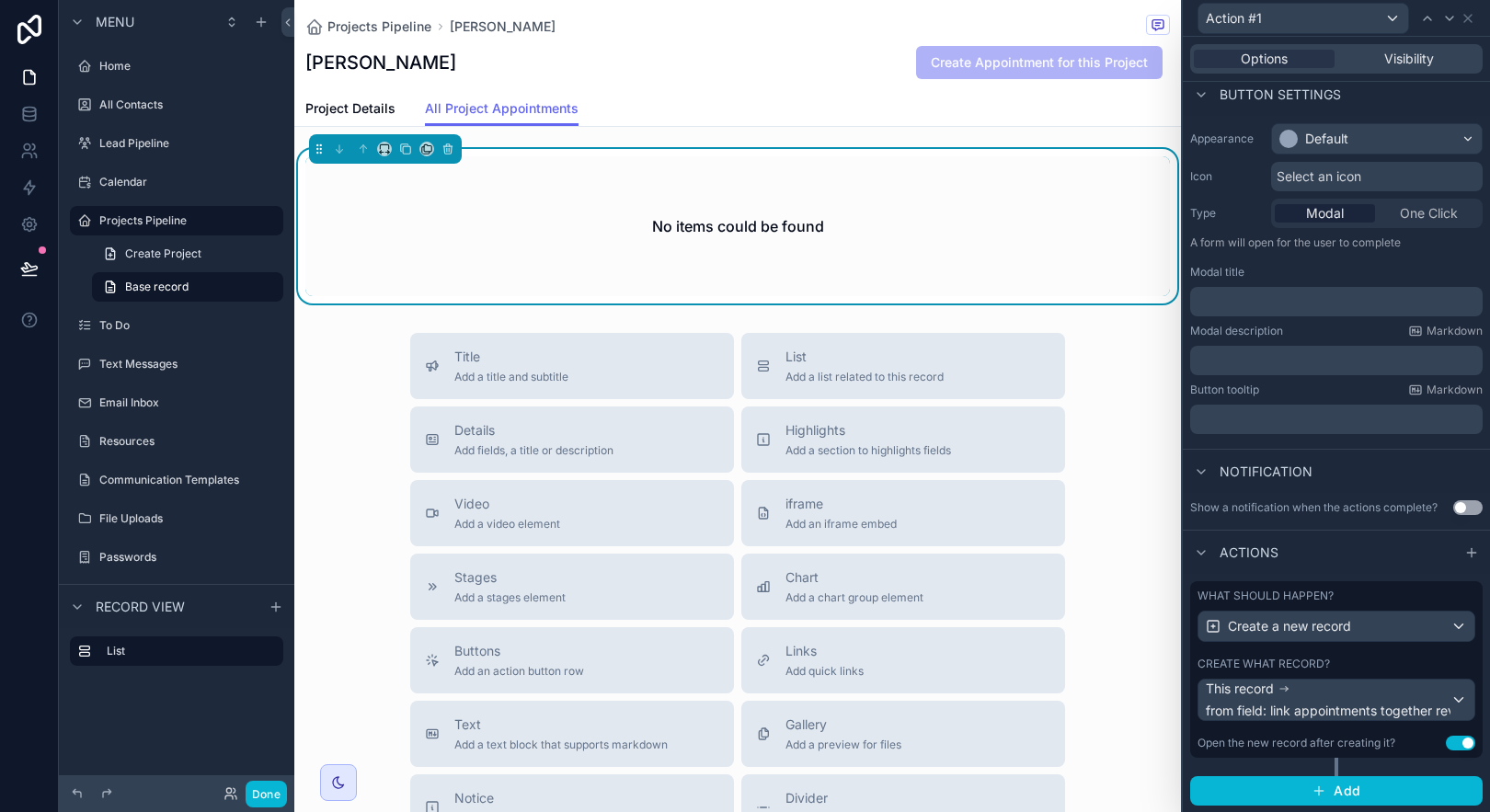
click at [1417, 667] on div "Create what record?" at bounding box center [1336, 663] width 278 height 15
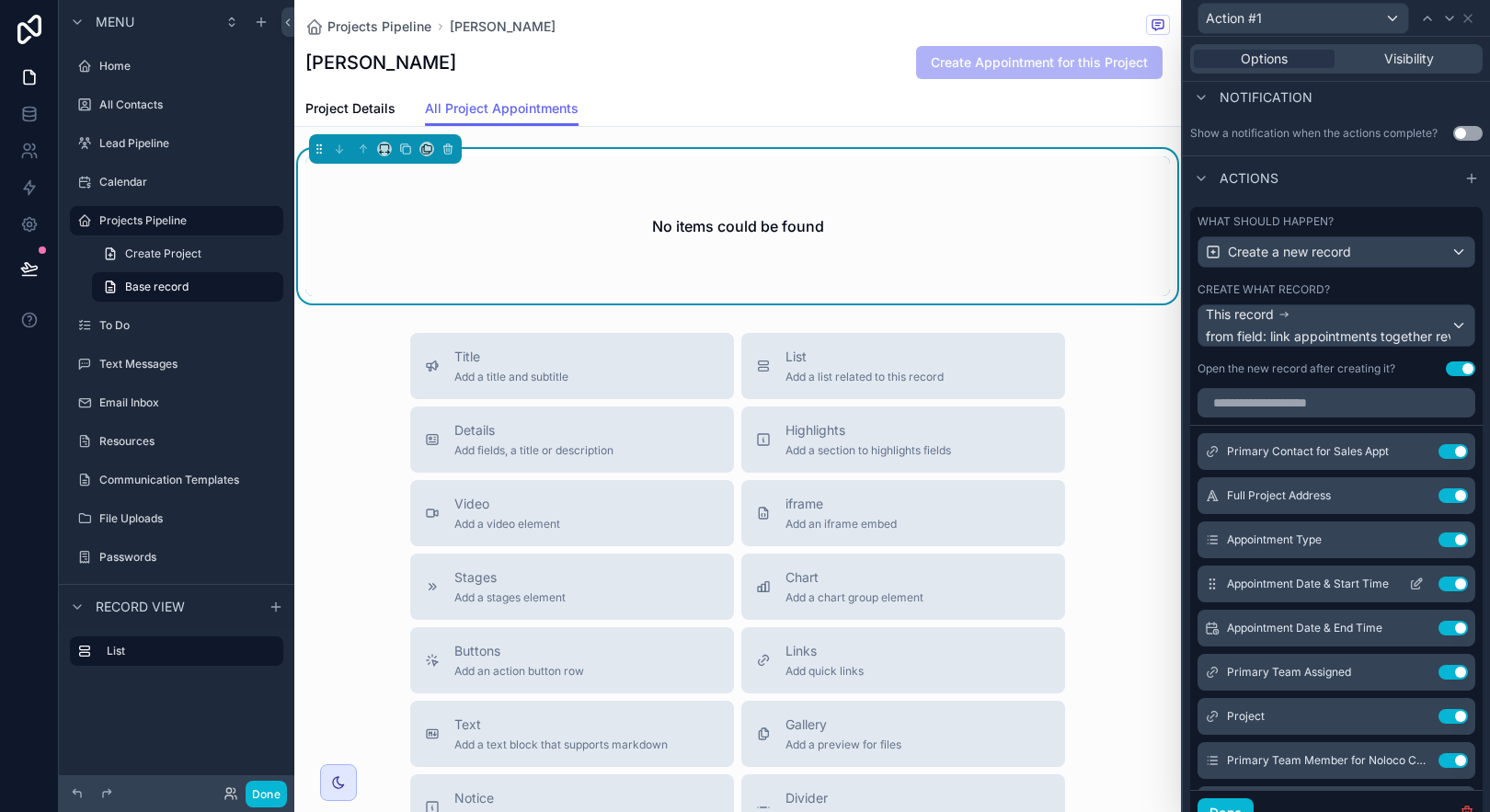
scroll to position [4, 0]
click at [1409, 450] on icon at bounding box center [1416, 450] width 15 height 15
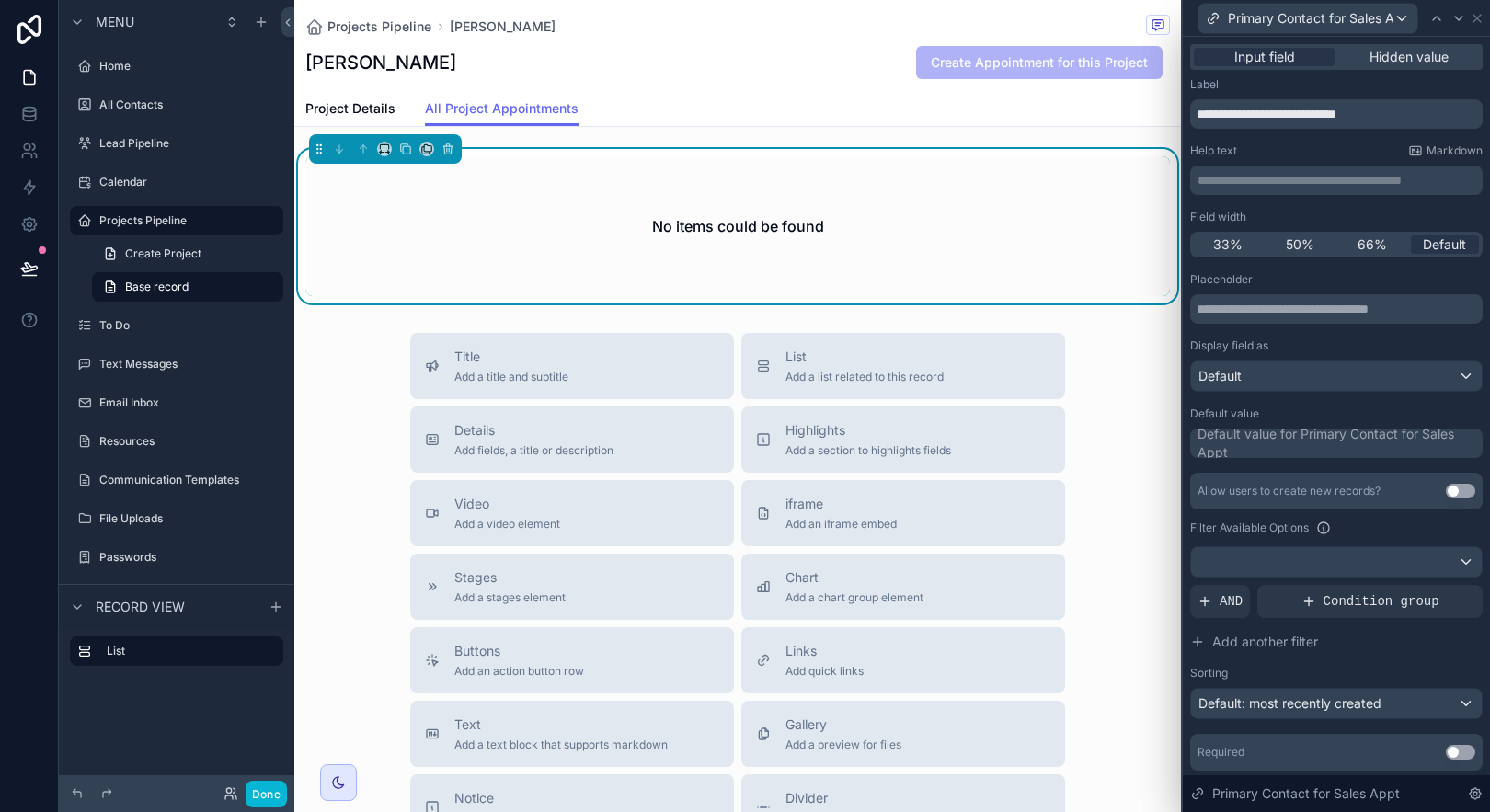
click at [1377, 436] on div "Default value for Primary Contact for Sales Appt" at bounding box center [1338, 443] width 281 height 37
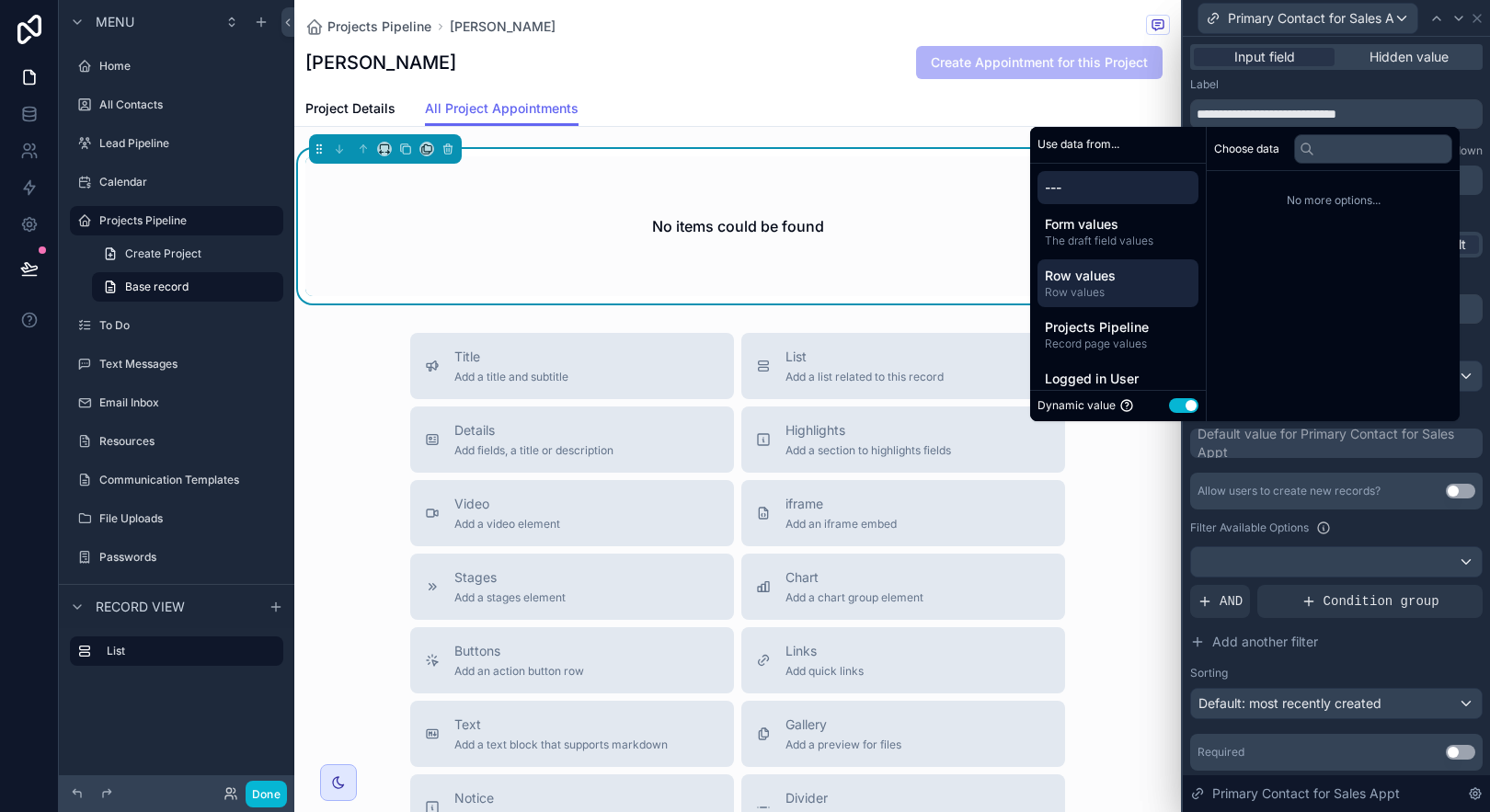
click at [1135, 292] on span "Row values" at bounding box center [1118, 292] width 146 height 15
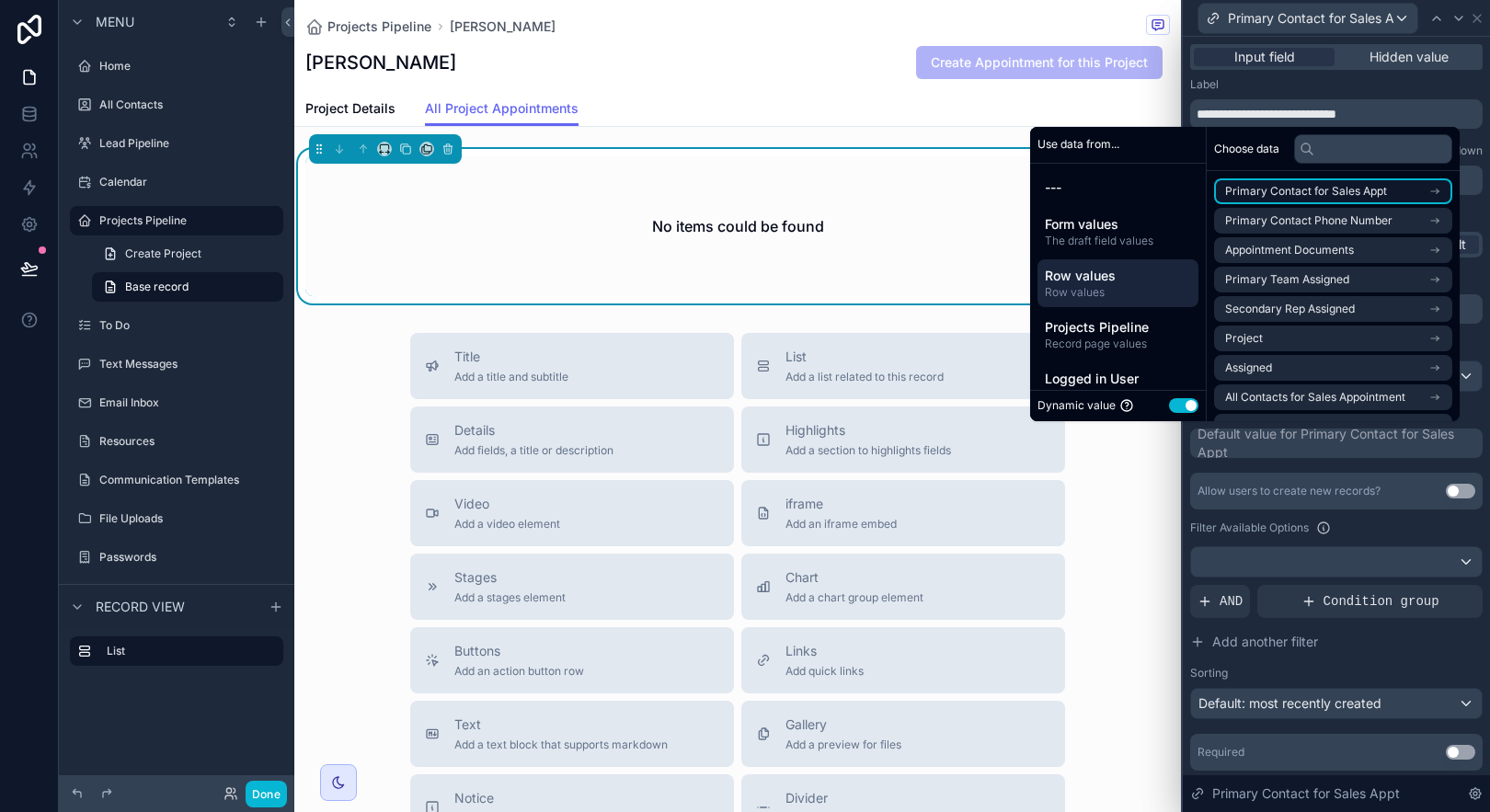
click at [1343, 188] on span "Primary Contact for Sales Appt" at bounding box center [1306, 191] width 162 height 15
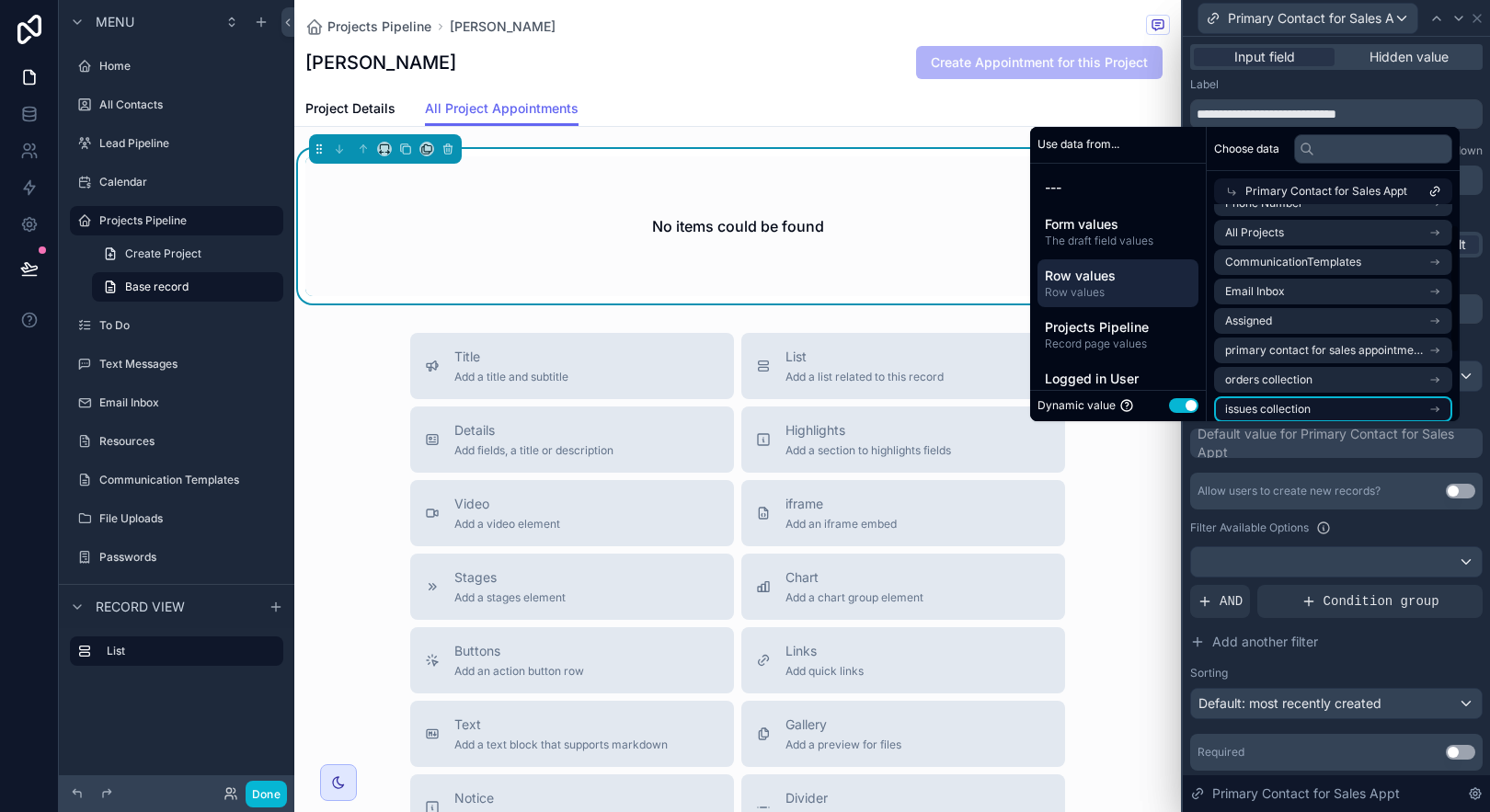
scroll to position [20, 0]
click at [1350, 371] on li "primary contact for sales appointment collection" at bounding box center [1333, 381] width 239 height 25
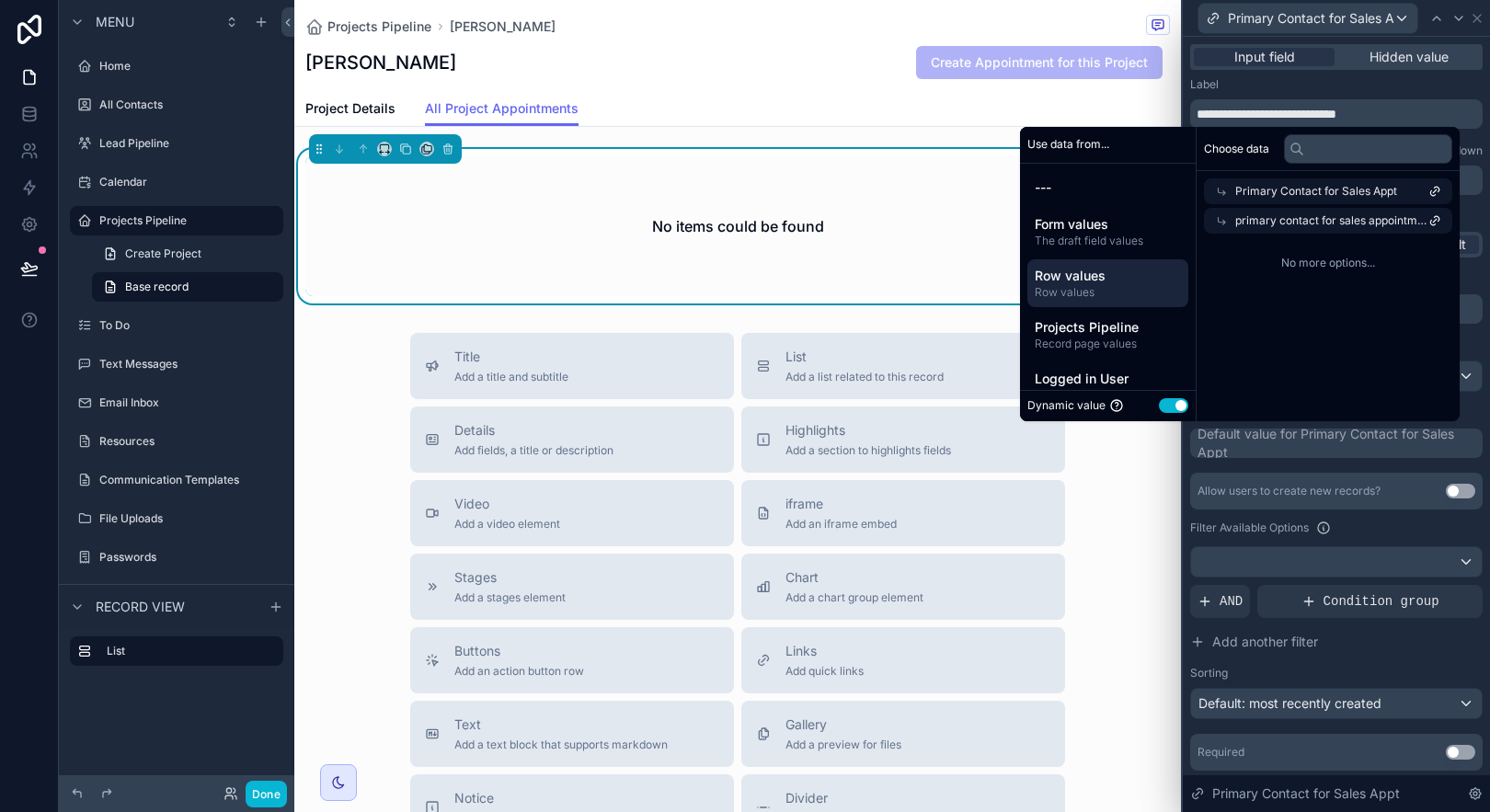
click at [1350, 371] on div "Choose data Primary Contact for Sales Appt primary contact for sales appointmen…" at bounding box center [1328, 274] width 263 height 294
click at [1269, 191] on span "Primary Contact for Sales Appt" at bounding box center [1316, 191] width 162 height 15
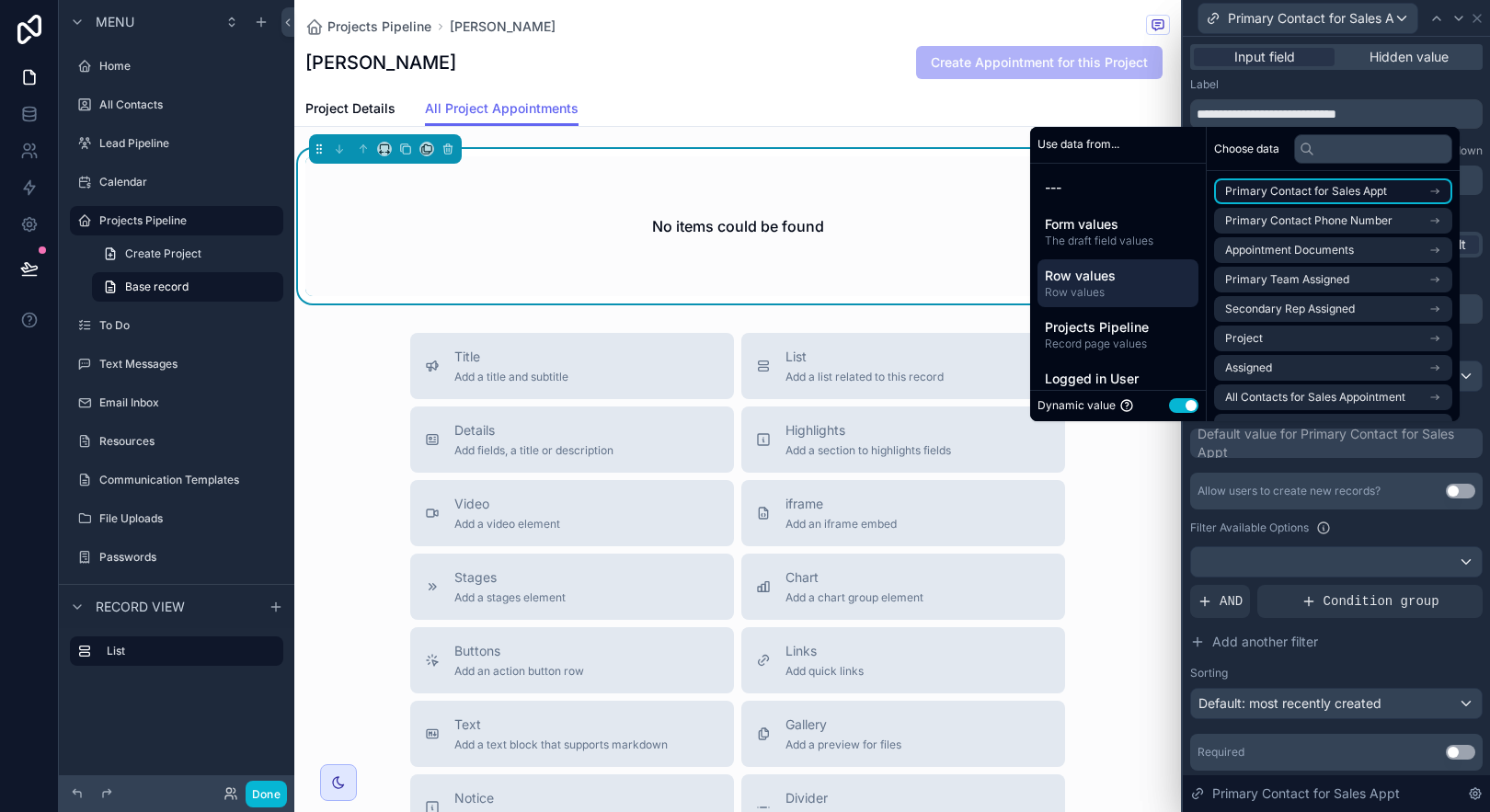
click at [1353, 195] on span "Primary Contact for Sales Appt" at bounding box center [1306, 191] width 162 height 15
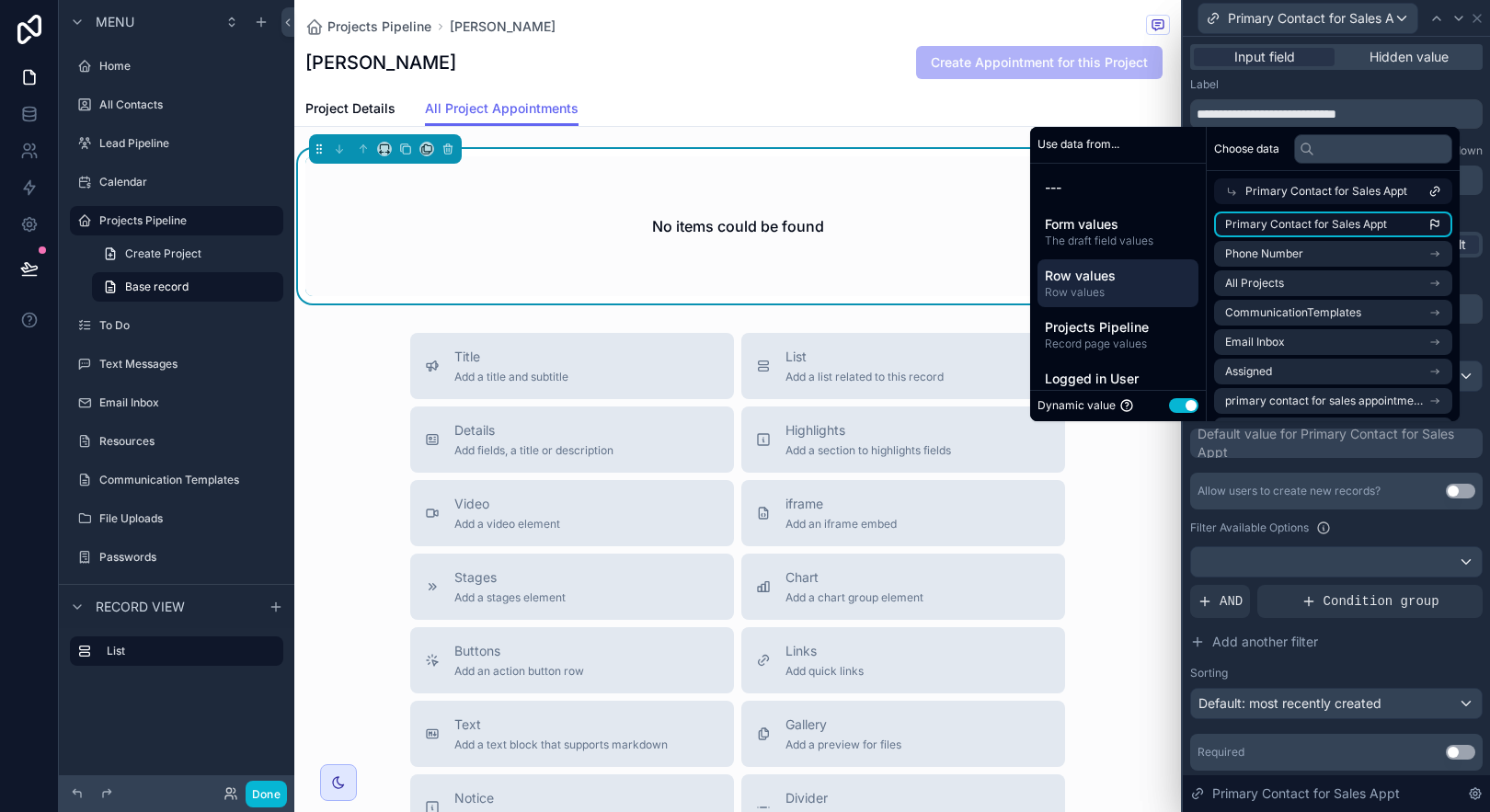
click at [1345, 231] on span "Primary Contact for Sales Appt" at bounding box center [1306, 224] width 162 height 15
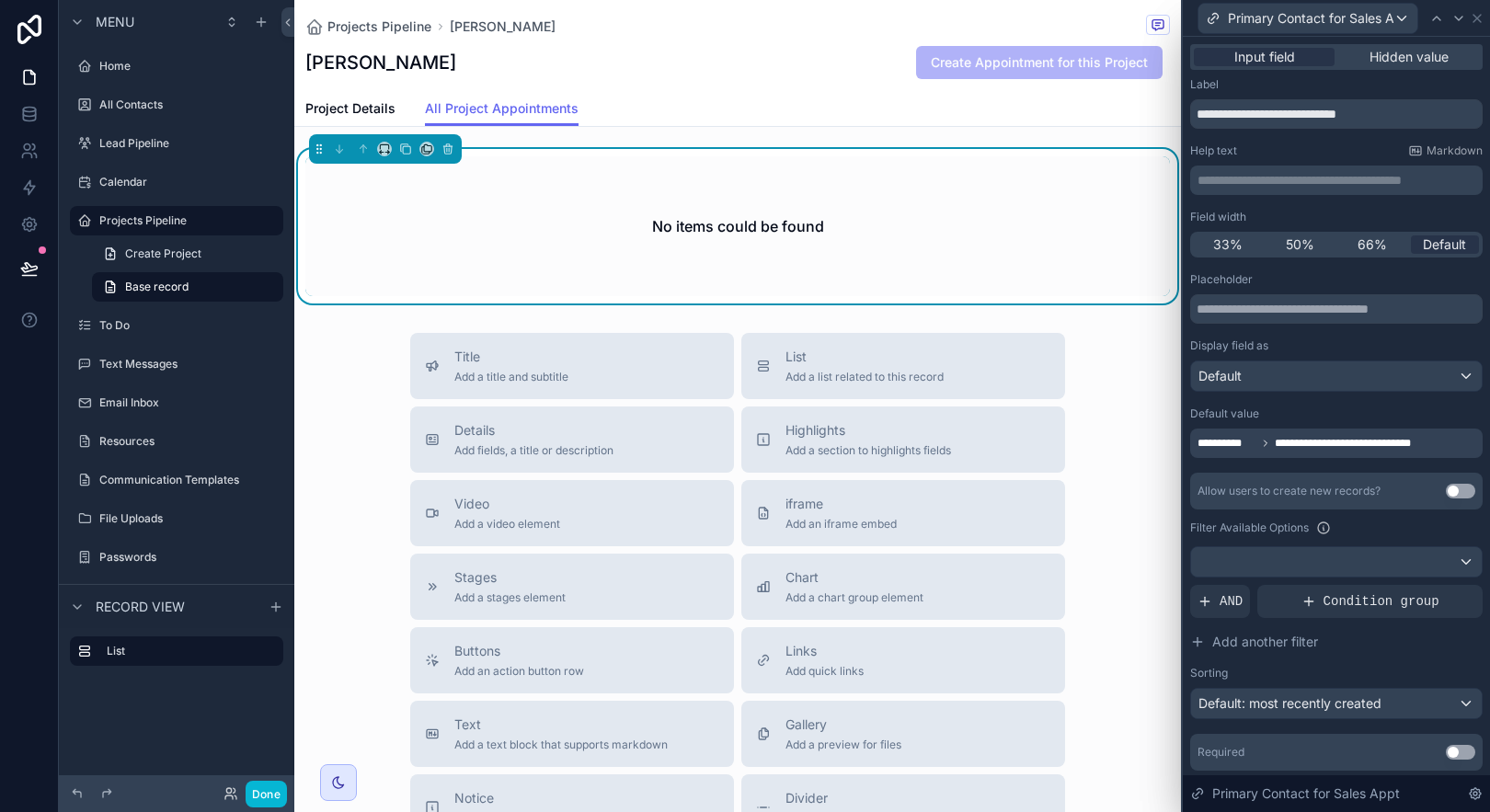
click at [1296, 521] on label "Filter Available Options" at bounding box center [1249, 528] width 119 height 15
click at [1476, 20] on icon at bounding box center [1476, 18] width 15 height 15
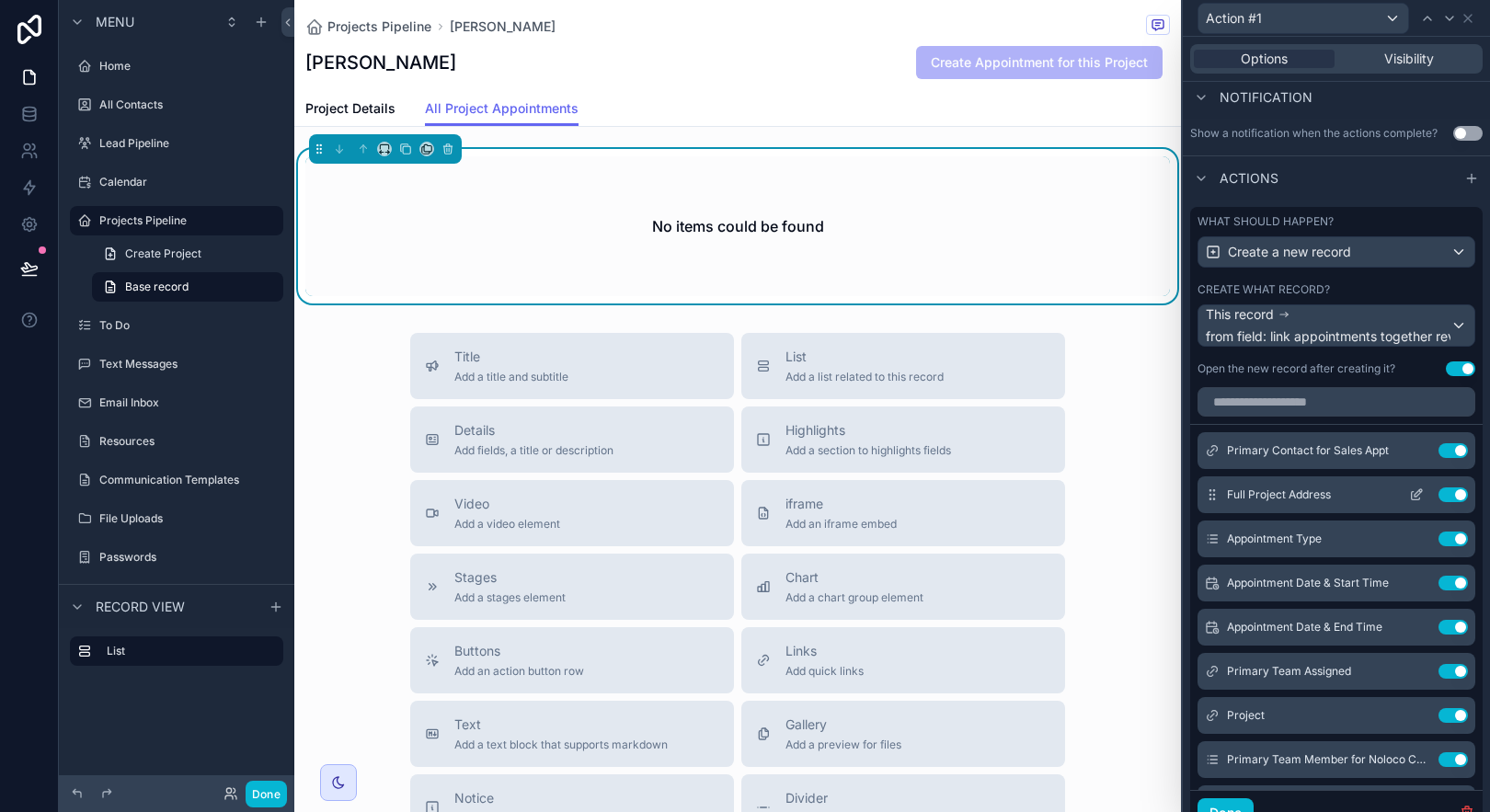
click at [1409, 494] on icon at bounding box center [1416, 495] width 15 height 15
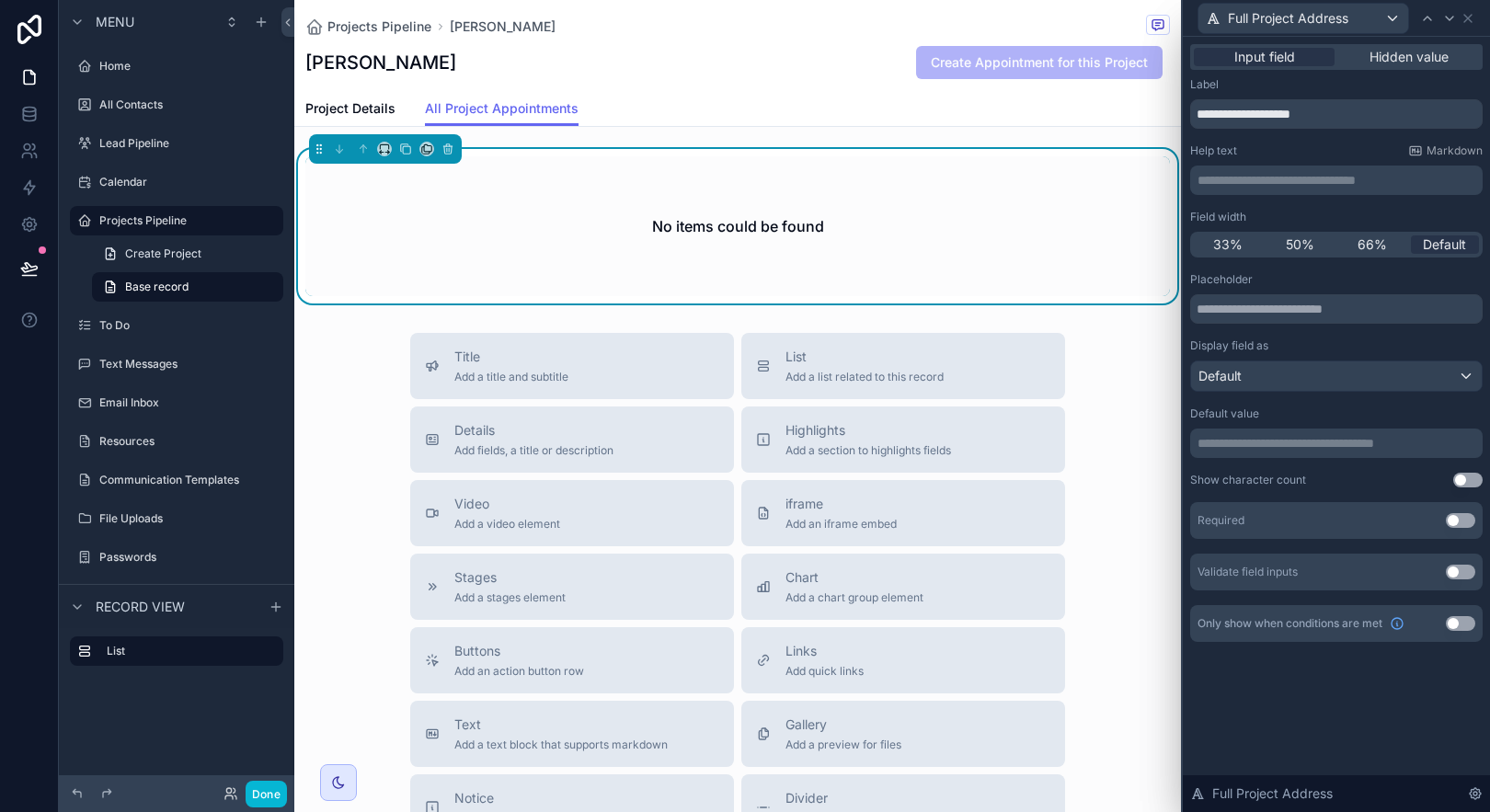
click at [1380, 448] on p "**********" at bounding box center [1338, 443] width 281 height 18
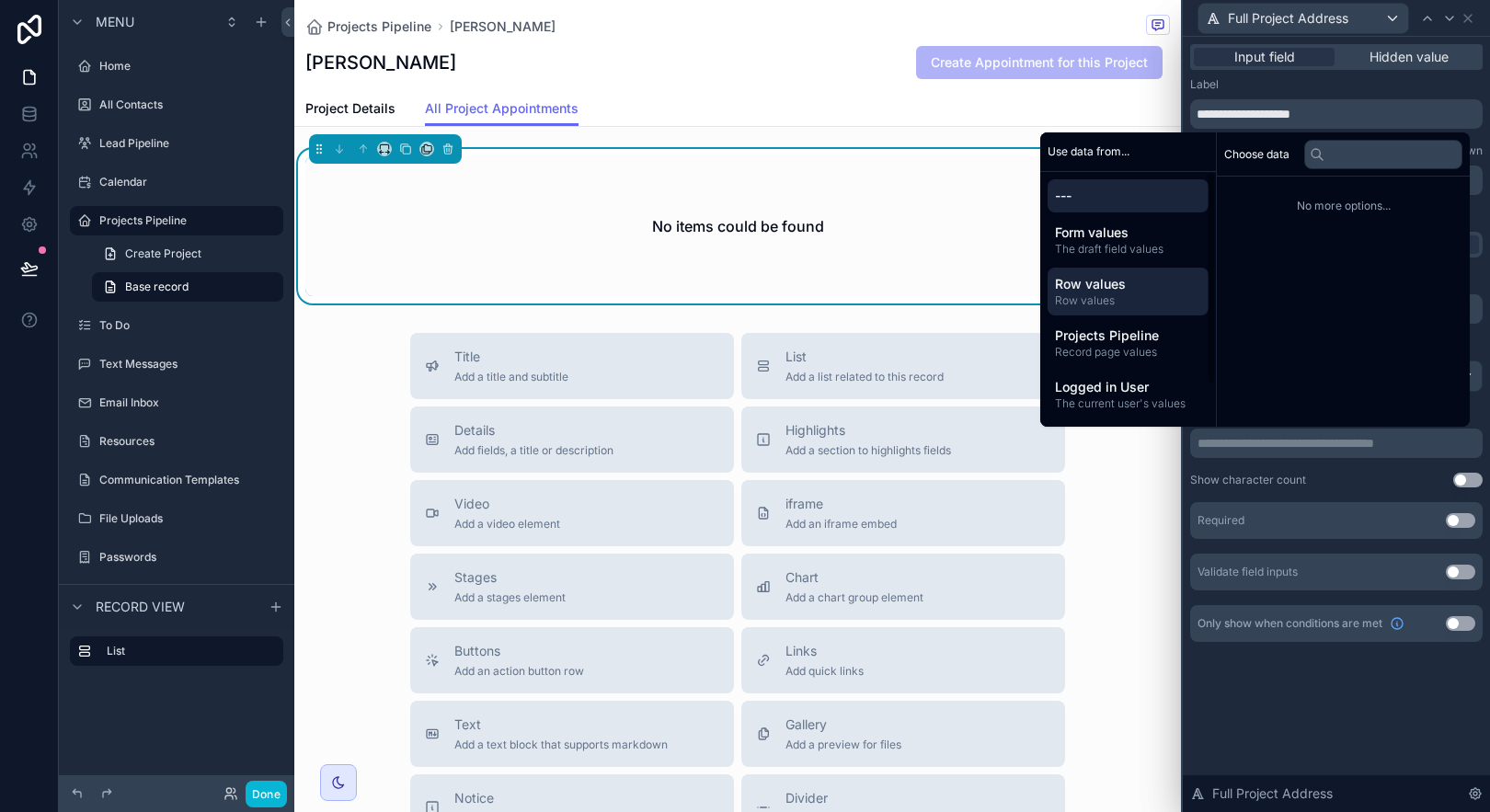
click at [1133, 309] on div "Row values Row values" at bounding box center [1128, 291] width 161 height 48
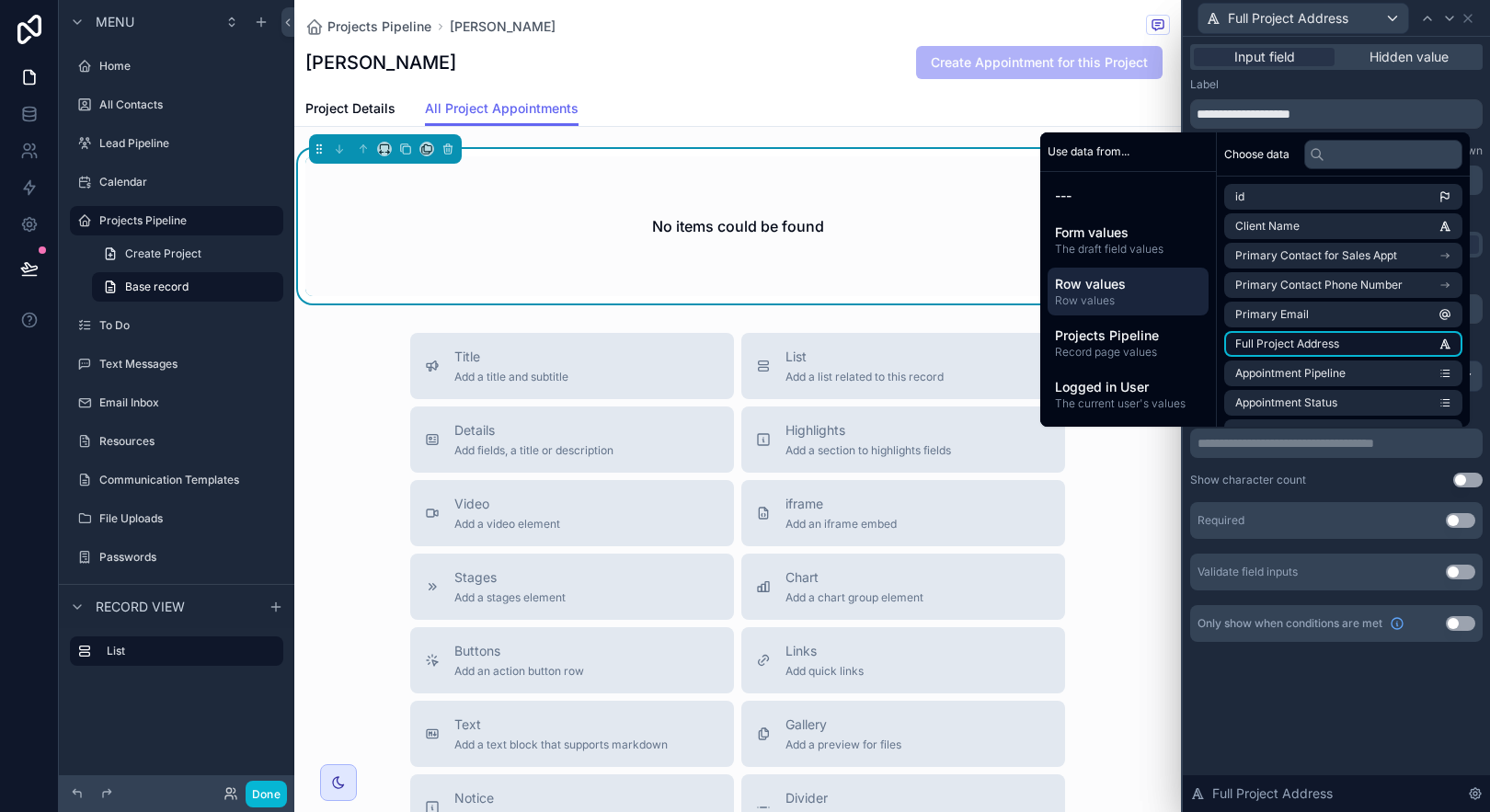
click at [1360, 344] on li "Full Project Address" at bounding box center [1343, 344] width 239 height 25
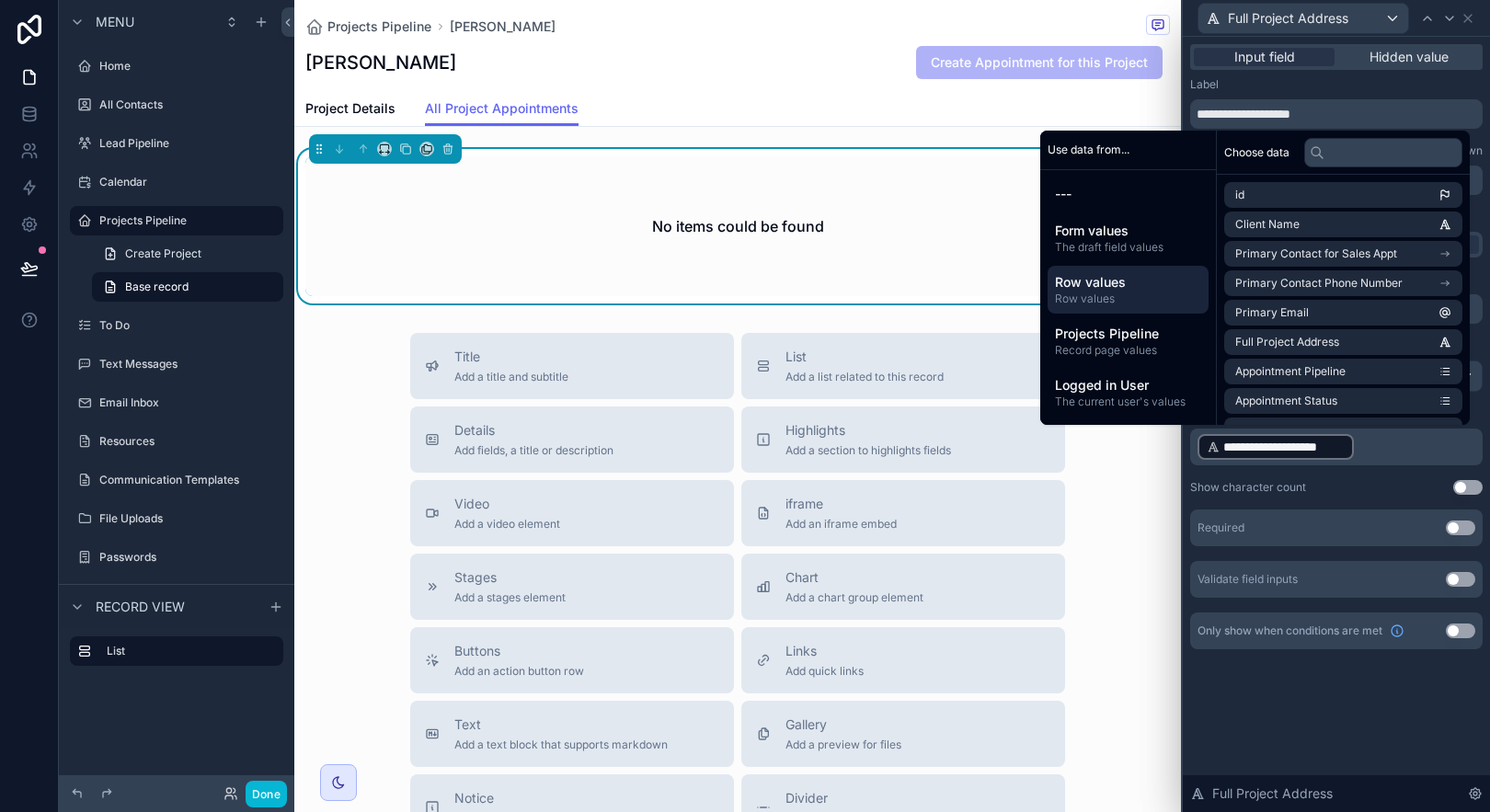
click at [1405, 699] on div "**********" at bounding box center [1336, 424] width 307 height 775
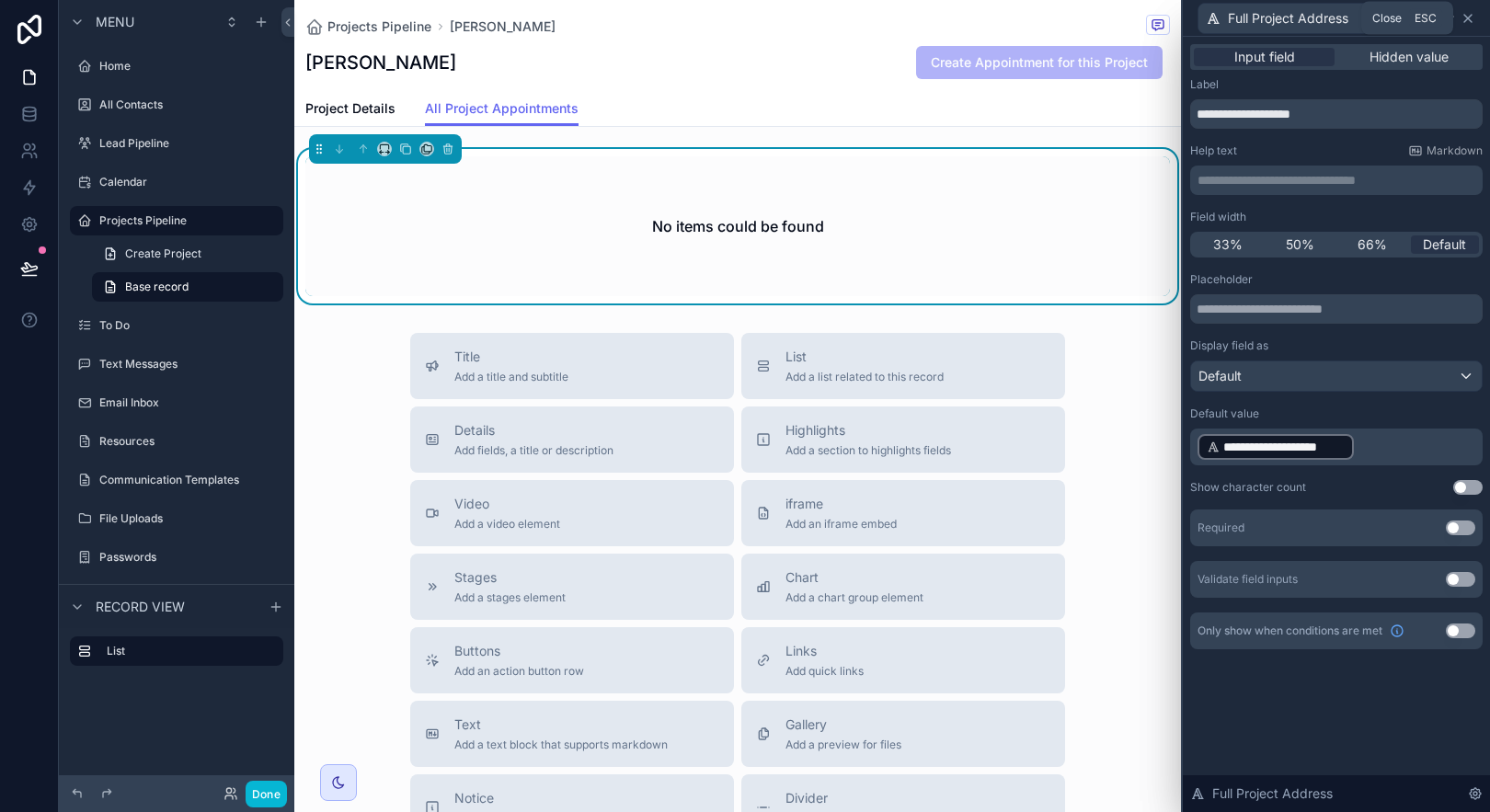
click at [1467, 19] on icon at bounding box center [1468, 18] width 15 height 15
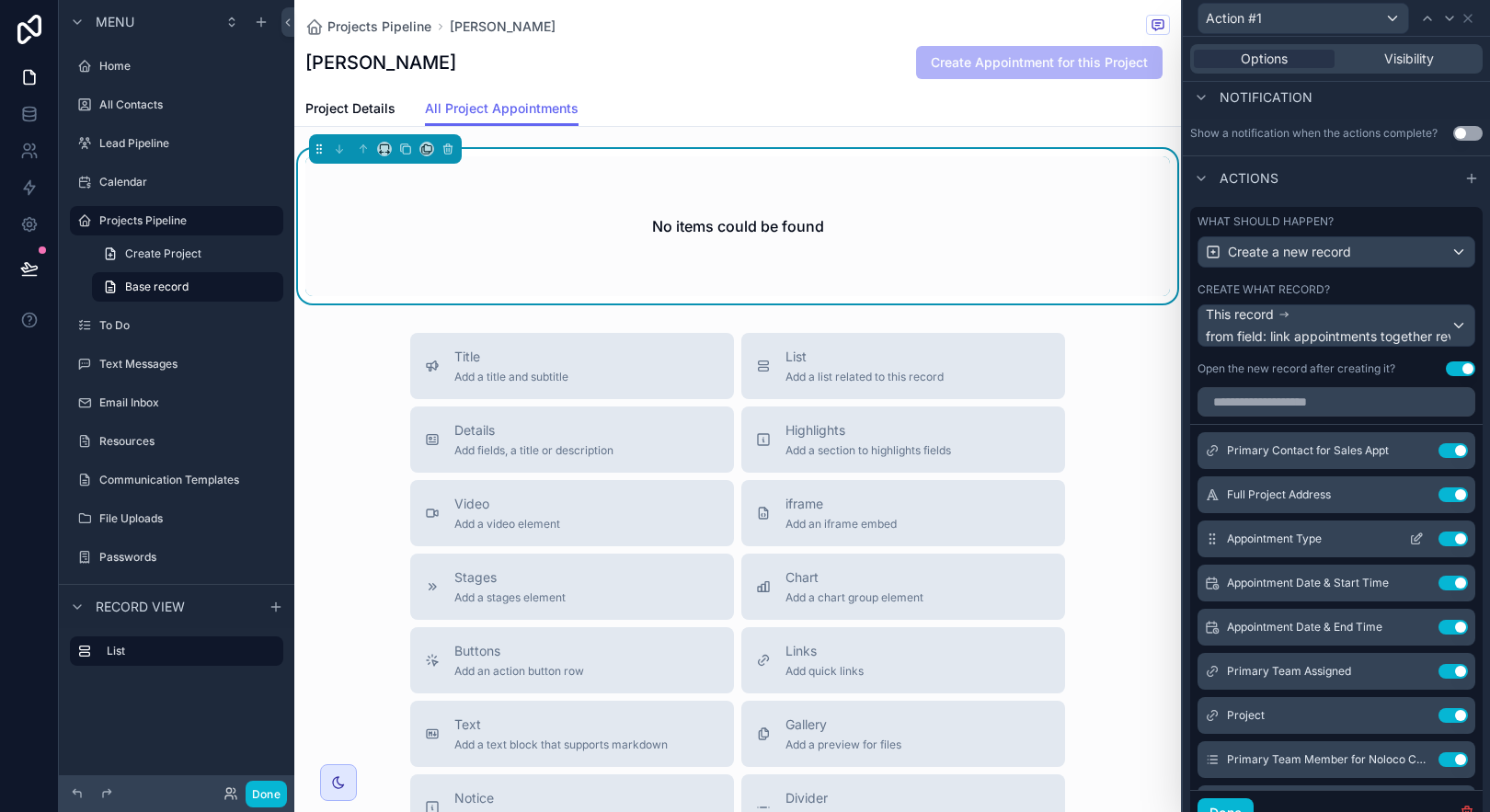
click at [1409, 542] on icon at bounding box center [1416, 538] width 15 height 15
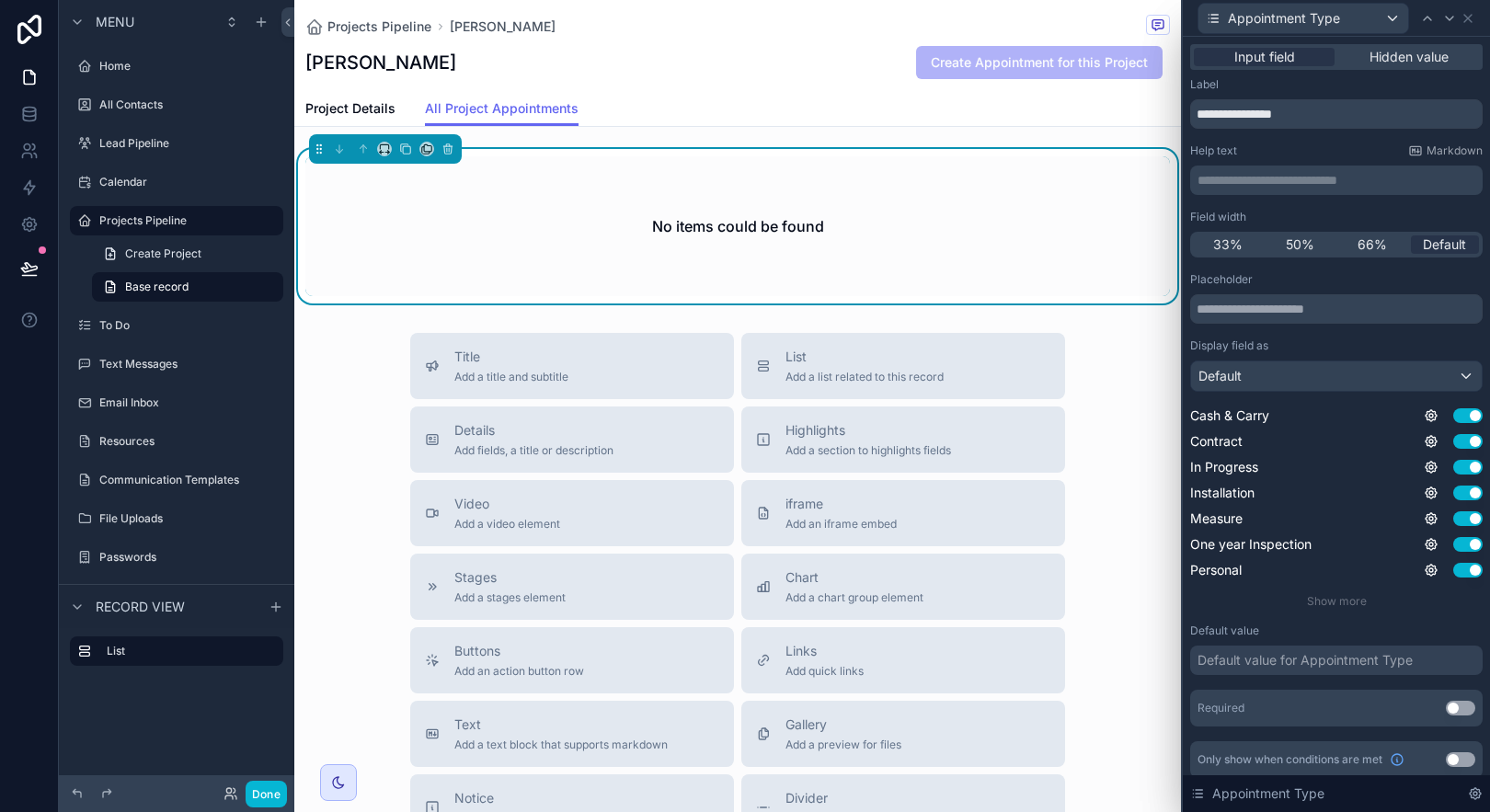
click at [1312, 664] on div "Default value for Appointment Type" at bounding box center [1305, 660] width 215 height 18
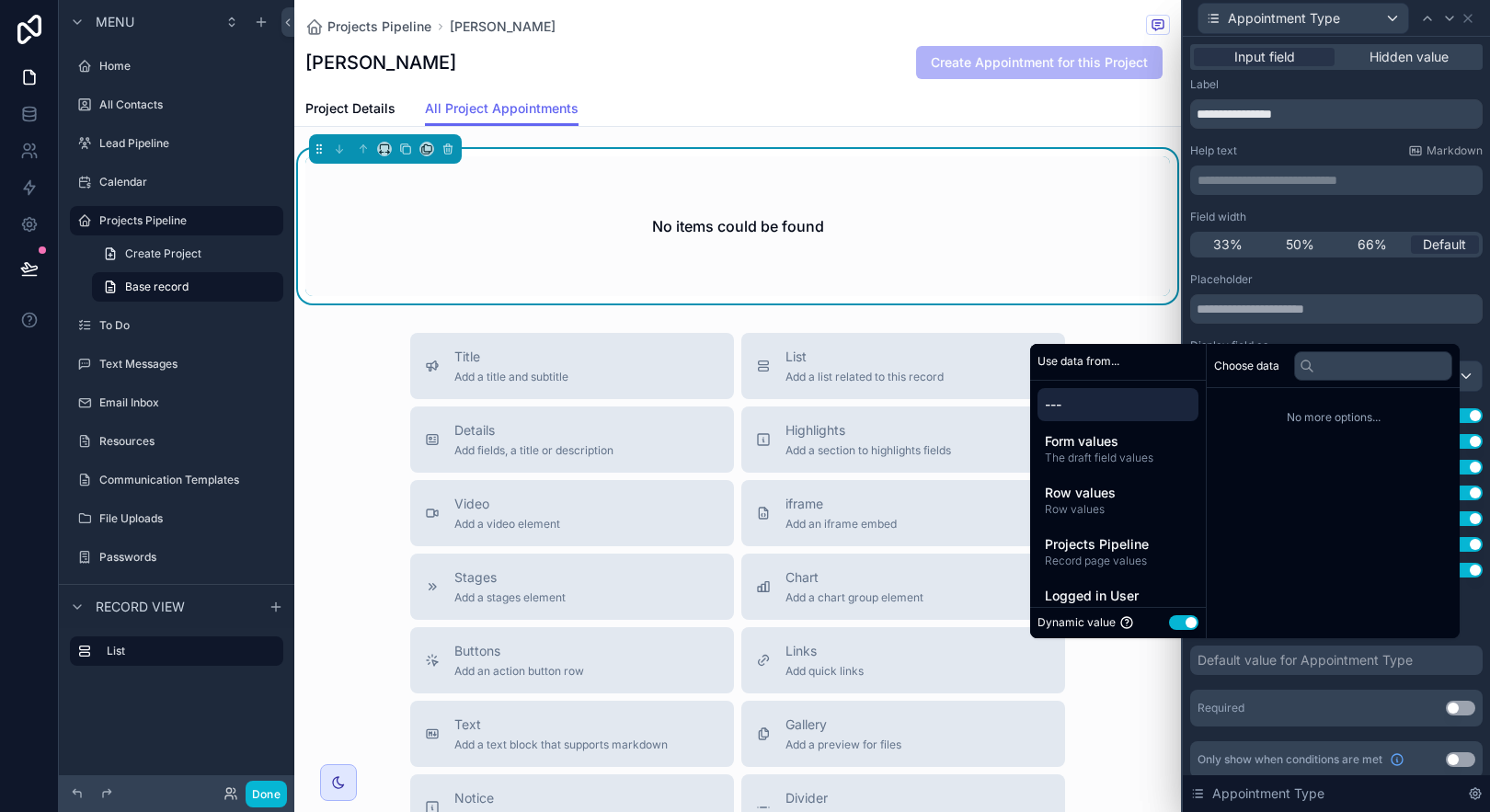
click at [1172, 617] on button "Use setting" at bounding box center [1183, 622] width 29 height 15
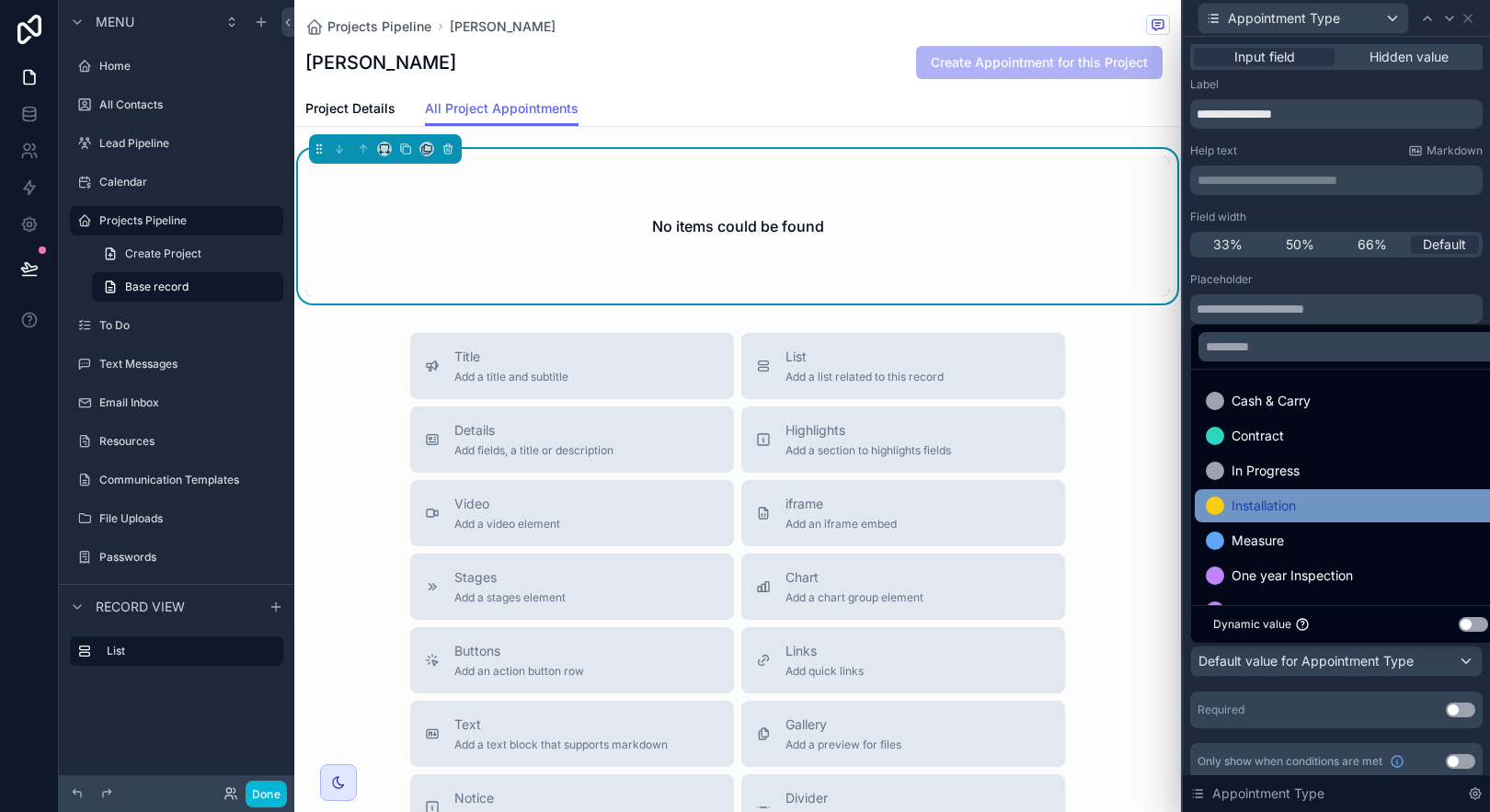
click at [1296, 511] on span "Installation" at bounding box center [1264, 505] width 64 height 22
click at [1329, 679] on div "Placeholder Display field as Default Cash & Carry Use setting Contract Use sett…" at bounding box center [1336, 500] width 292 height 456
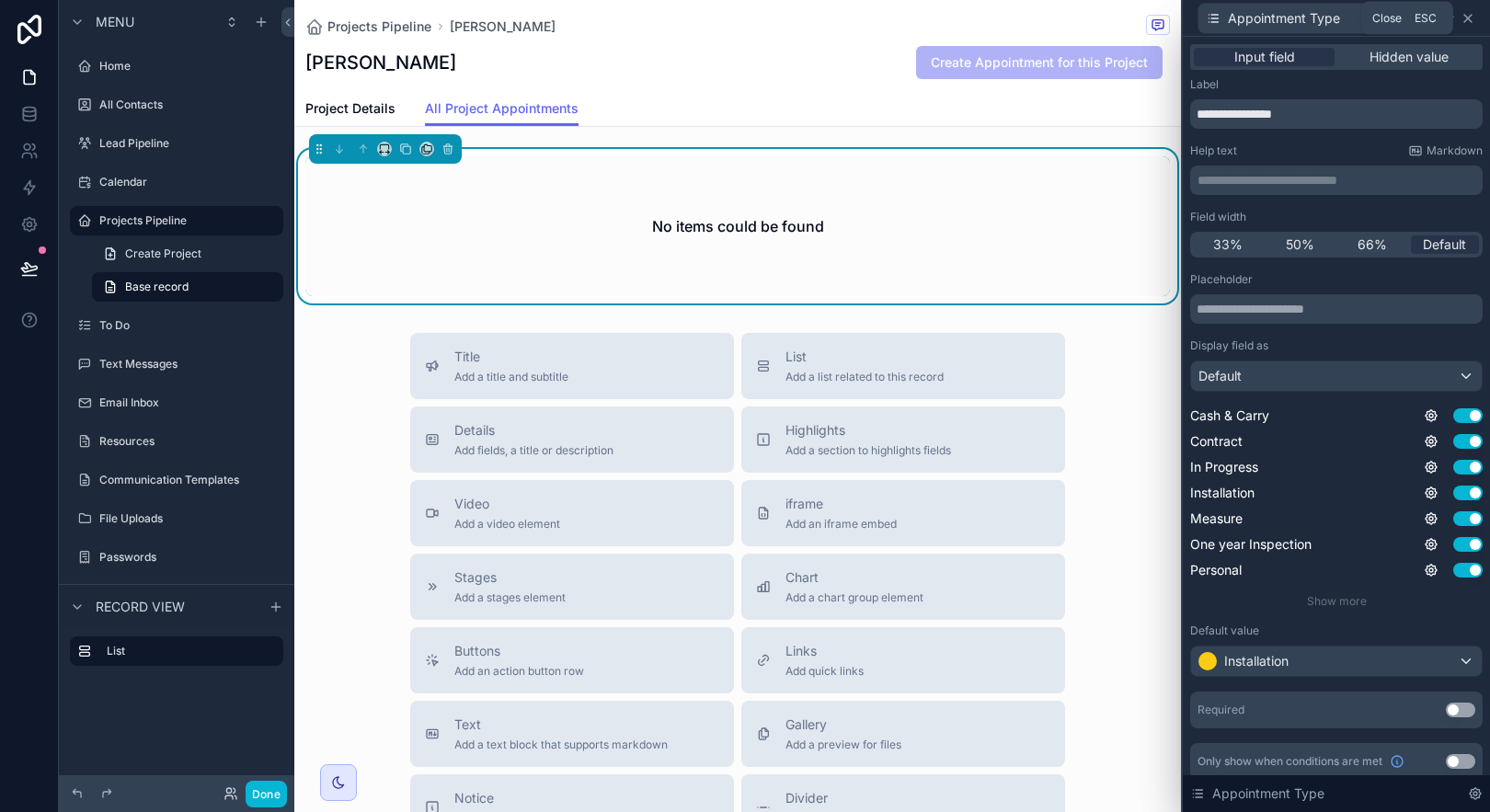
click at [1469, 15] on icon at bounding box center [1468, 18] width 15 height 15
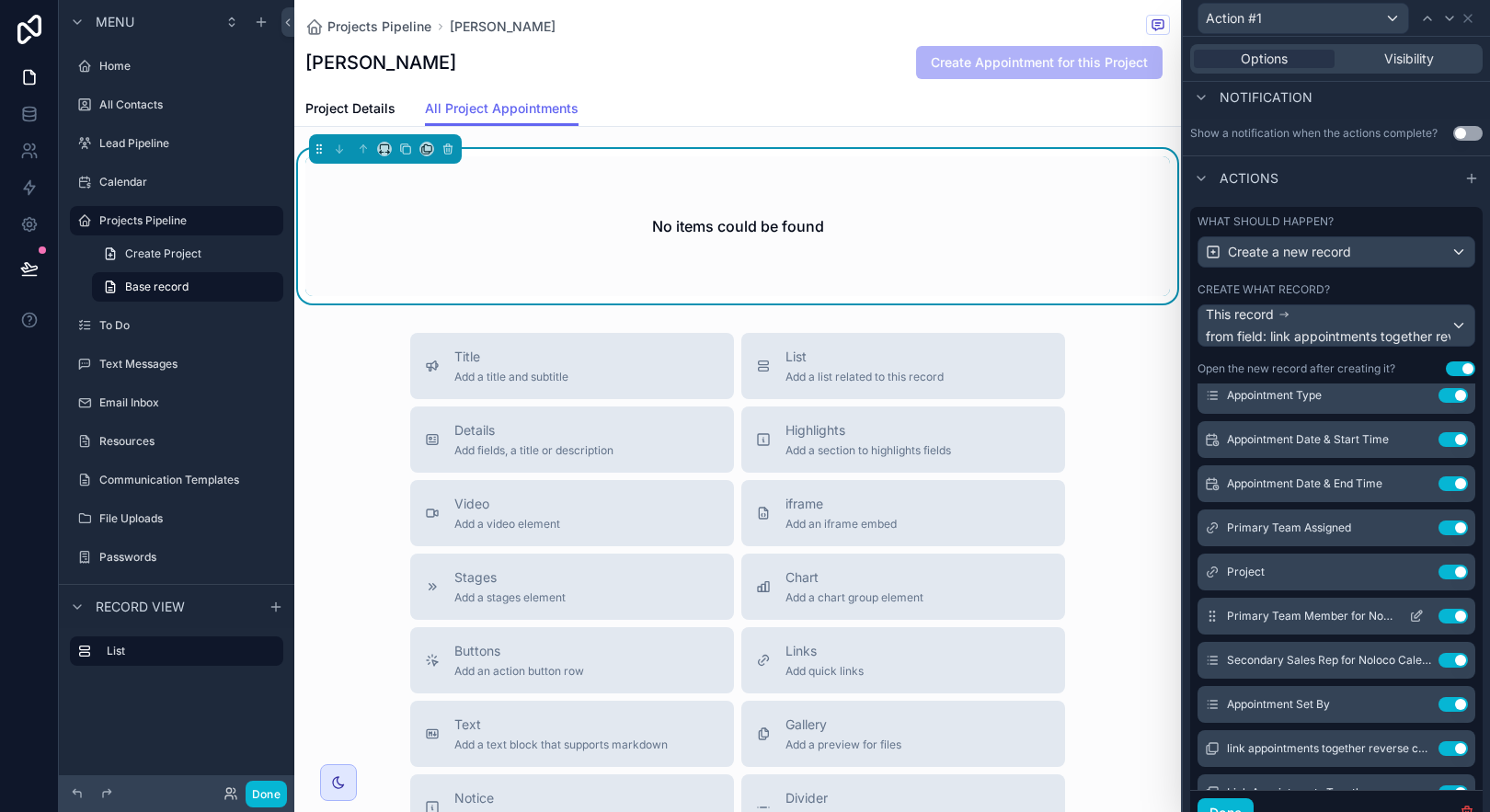
scroll to position [148, 0]
click at [1409, 532] on icon at bounding box center [1416, 527] width 15 height 15
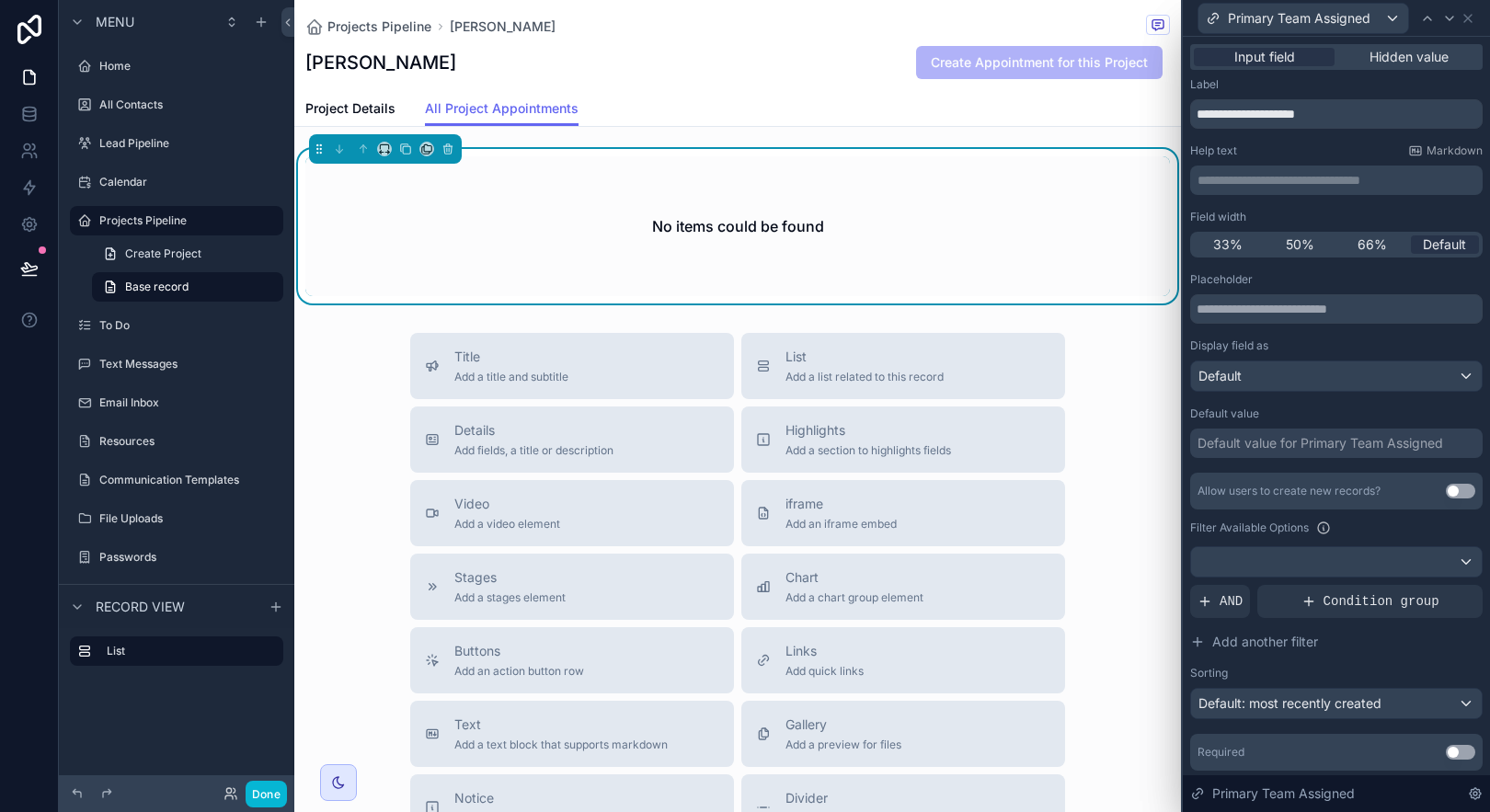
click at [1251, 438] on div "Default value for Primary Team Assigned" at bounding box center [1321, 443] width 245 height 18
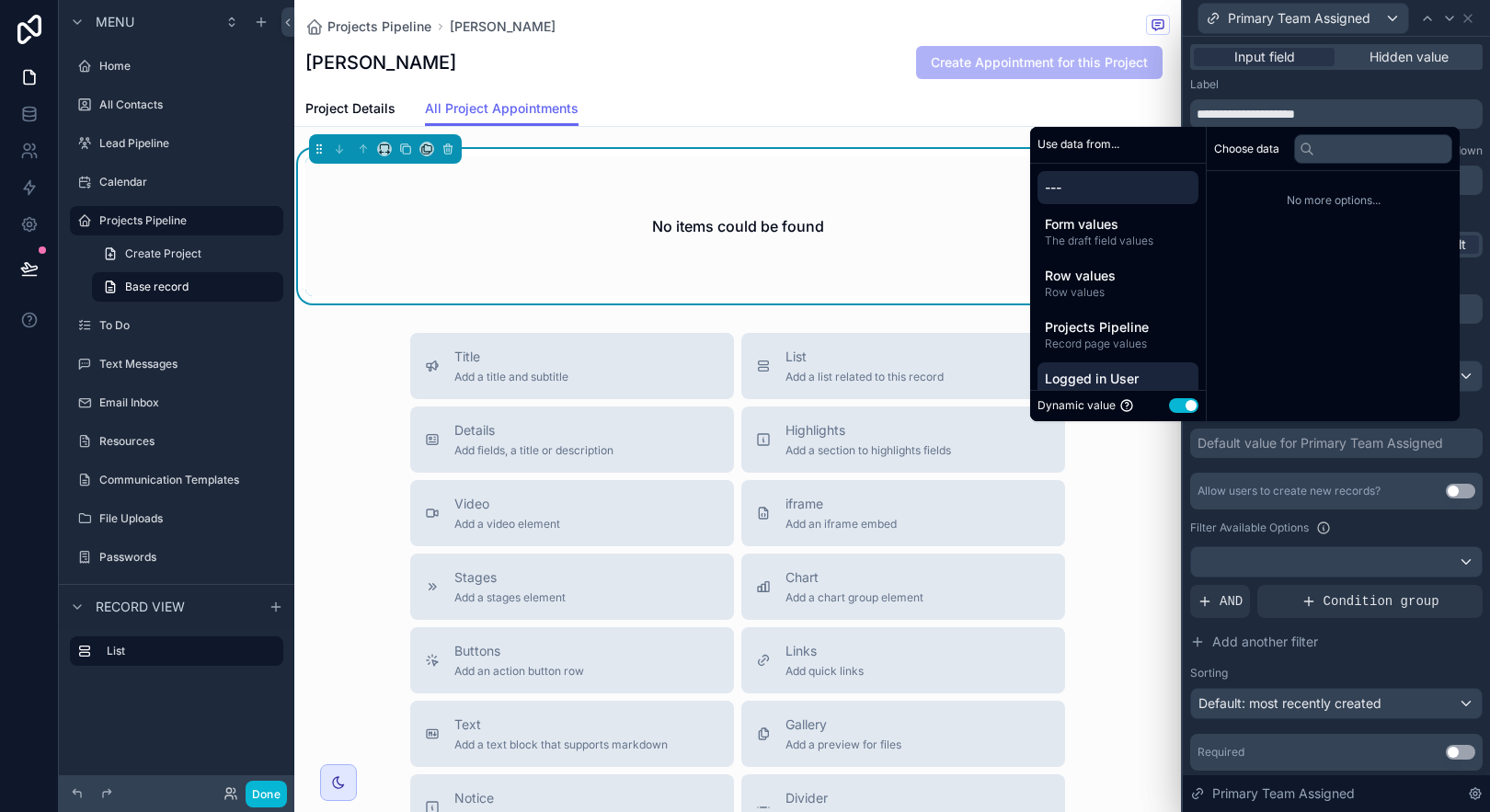
click at [1115, 375] on span "Logged in User" at bounding box center [1118, 379] width 146 height 18
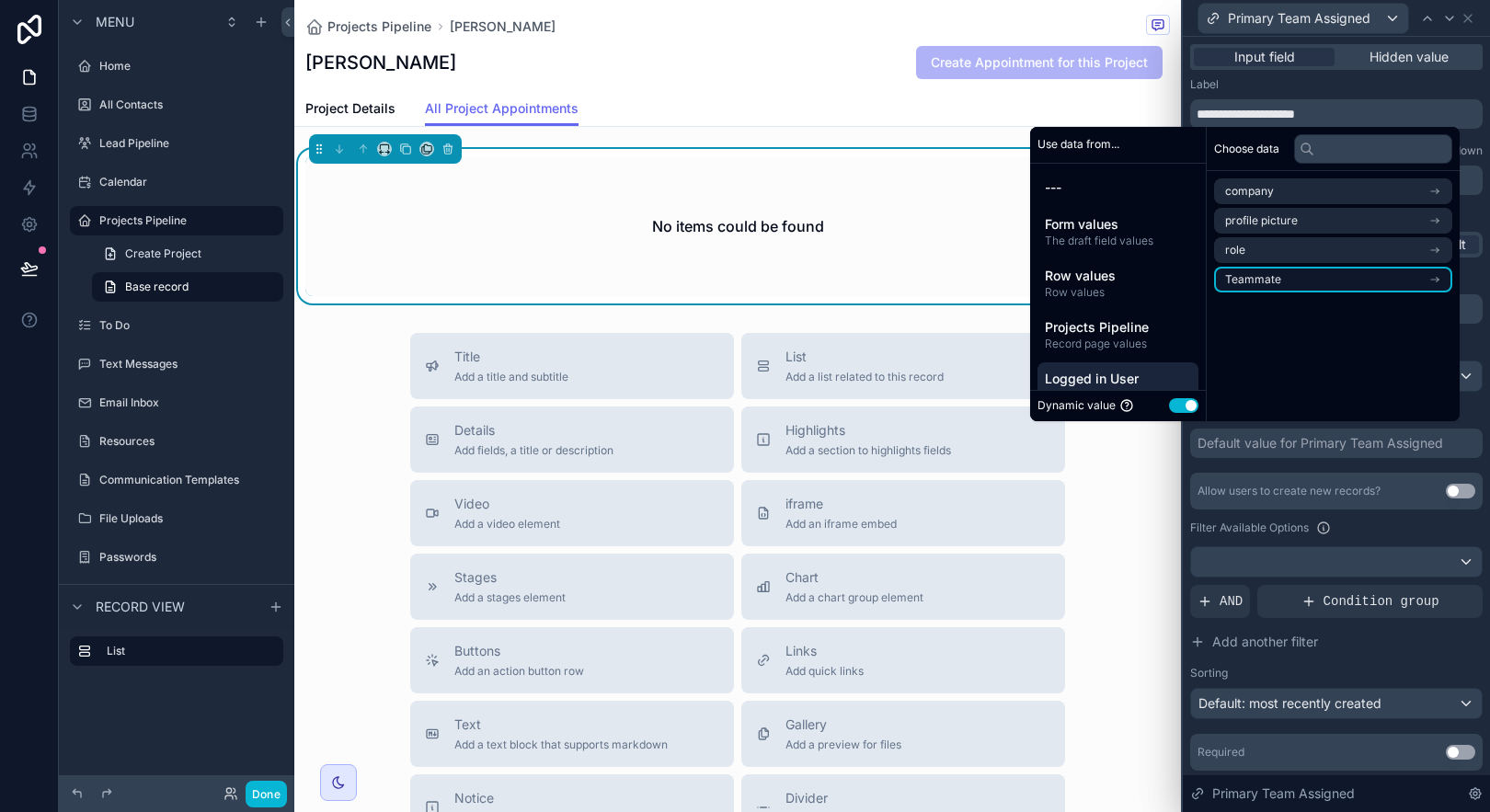
click at [1242, 279] on span "Teammate" at bounding box center [1253, 279] width 56 height 15
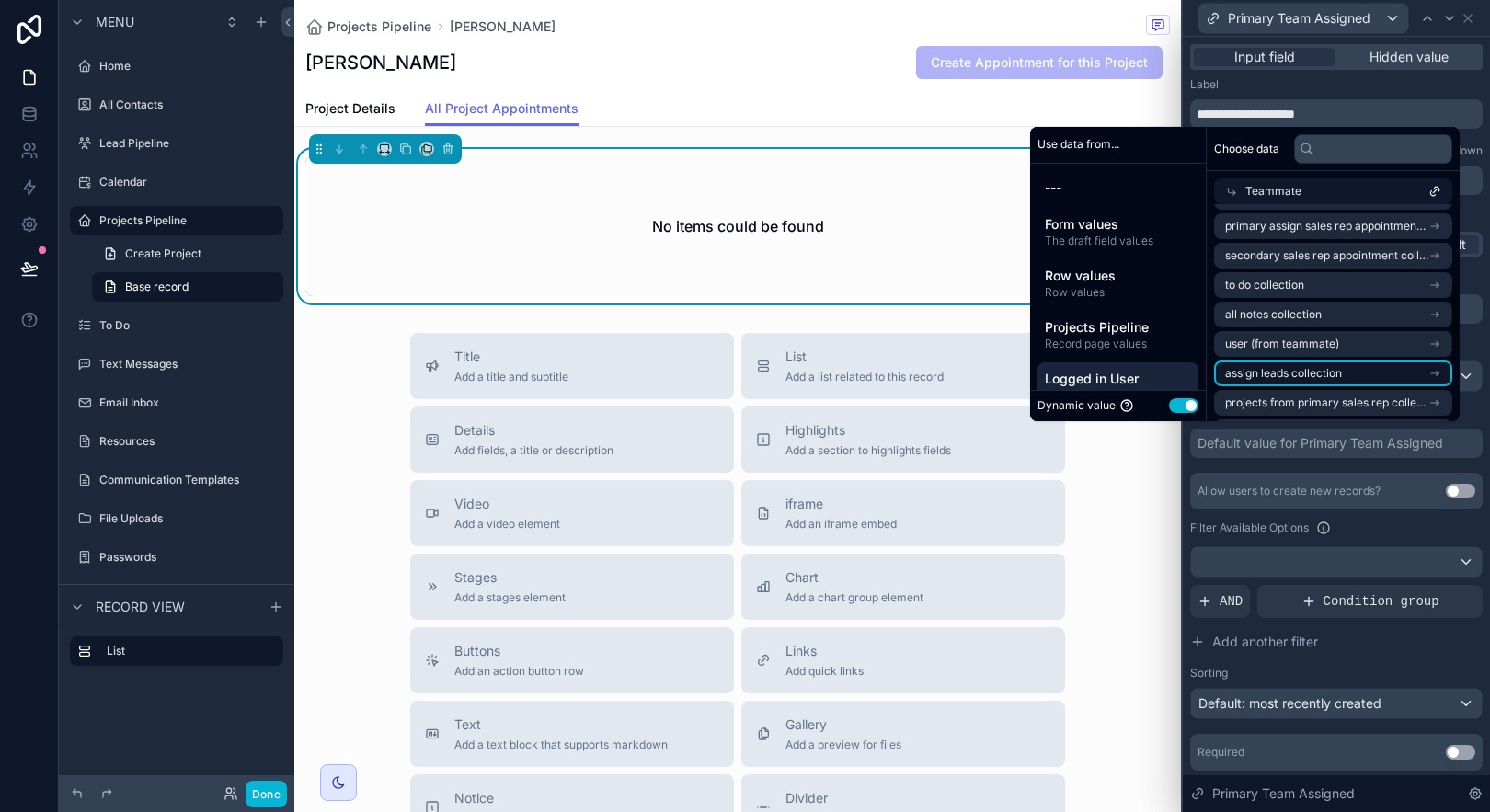
scroll to position [0, 0]
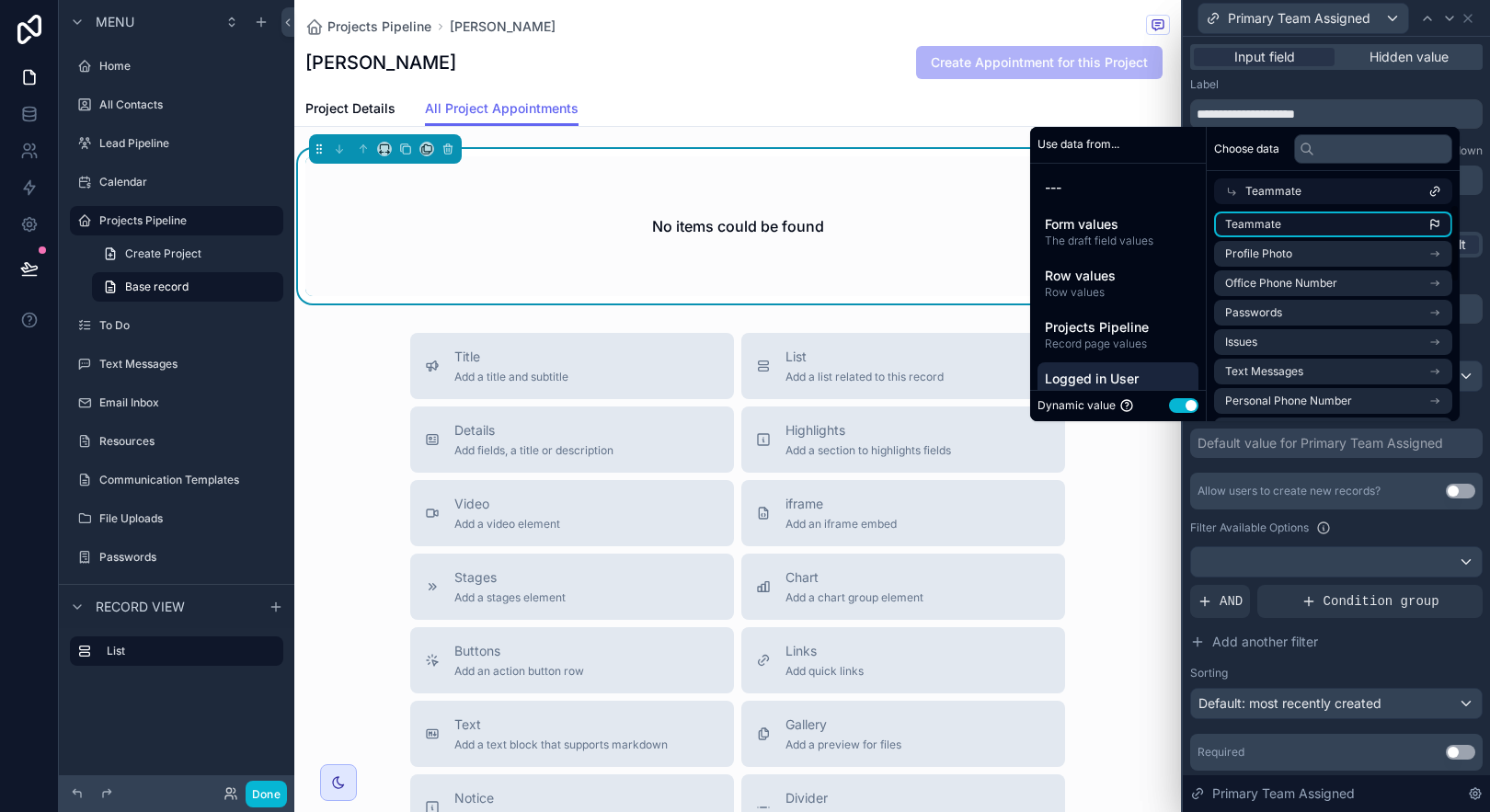
click at [1404, 227] on li "Teammate" at bounding box center [1333, 224] width 239 height 25
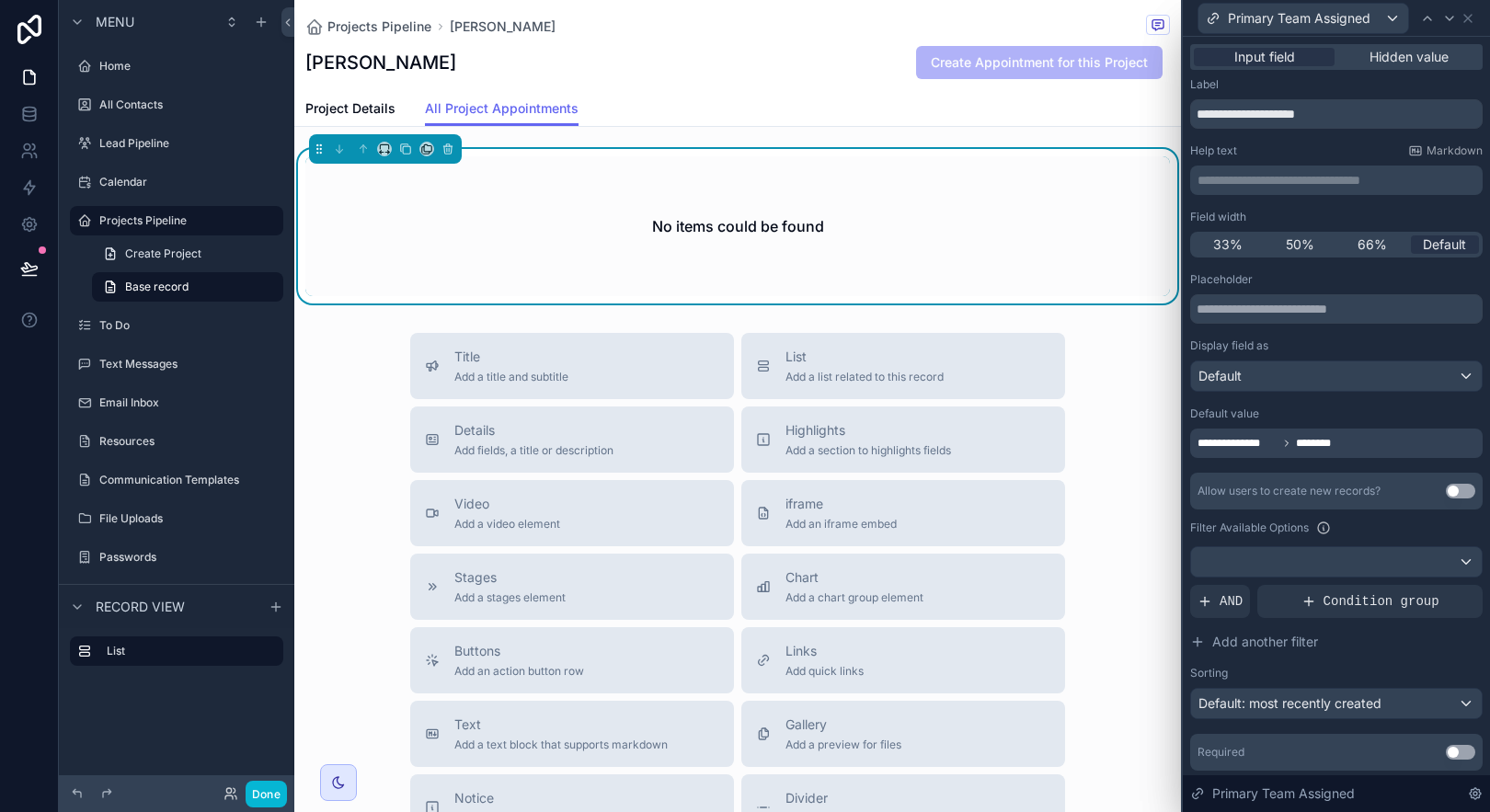
click at [1402, 522] on div "Filter Available Options" at bounding box center [1336, 528] width 292 height 22
click at [1466, 20] on icon at bounding box center [1468, 18] width 15 height 15
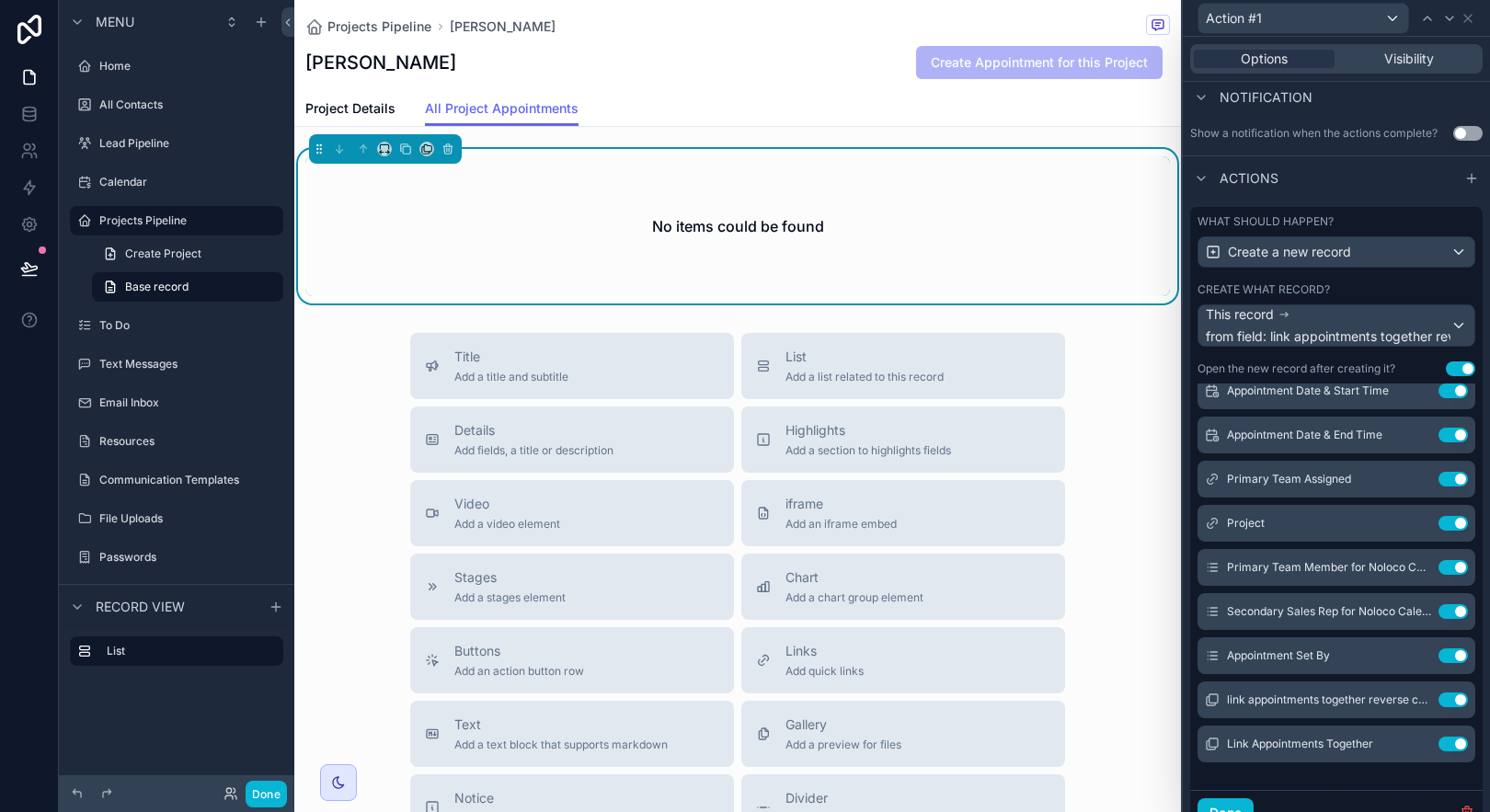
scroll to position [224, 0]
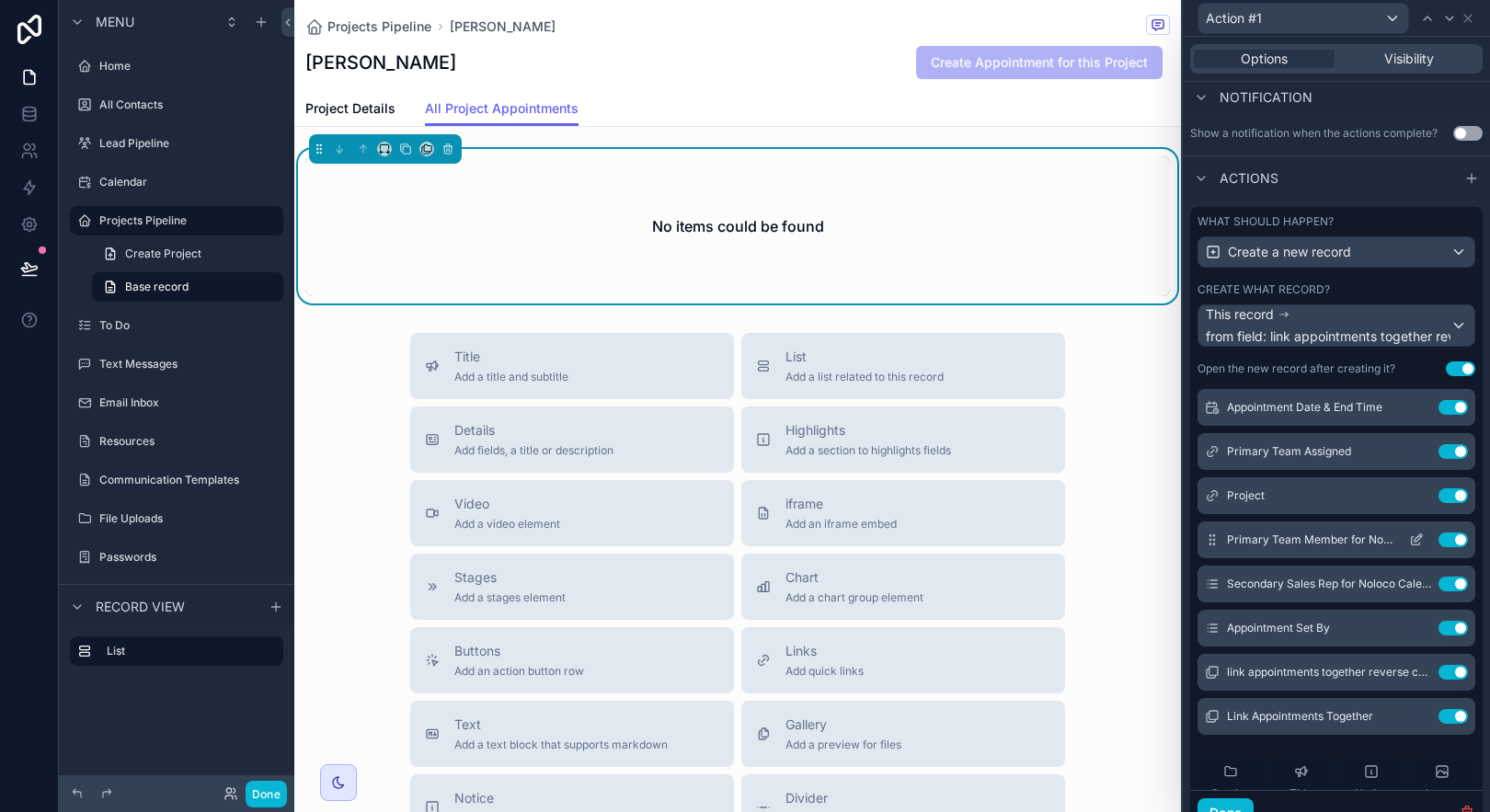
click at [1409, 535] on icon at bounding box center [1416, 539] width 15 height 15
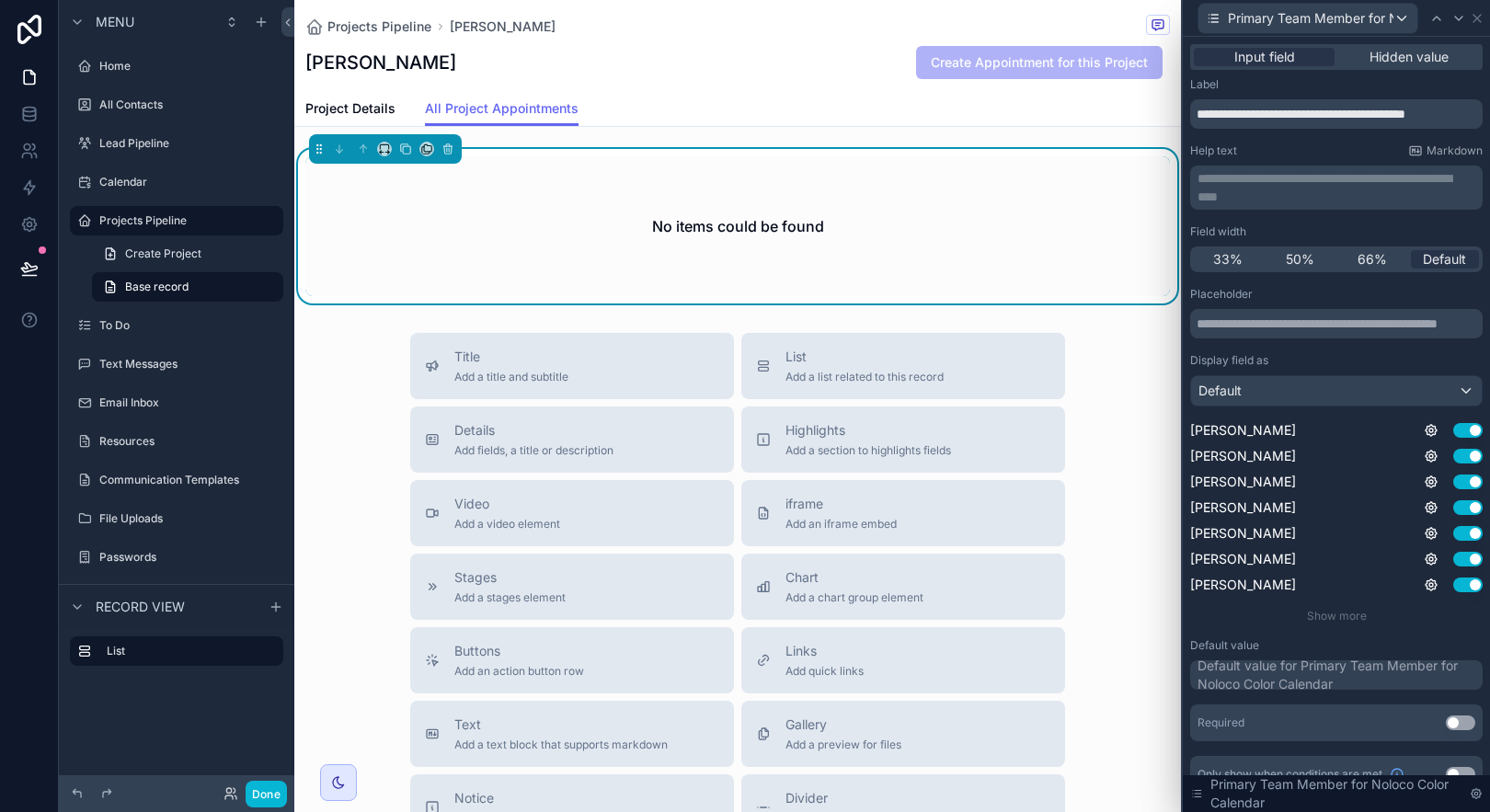
click at [1321, 675] on div "Default value for Primary Team Member for Noloco Color Calendar" at bounding box center [1338, 675] width 281 height 37
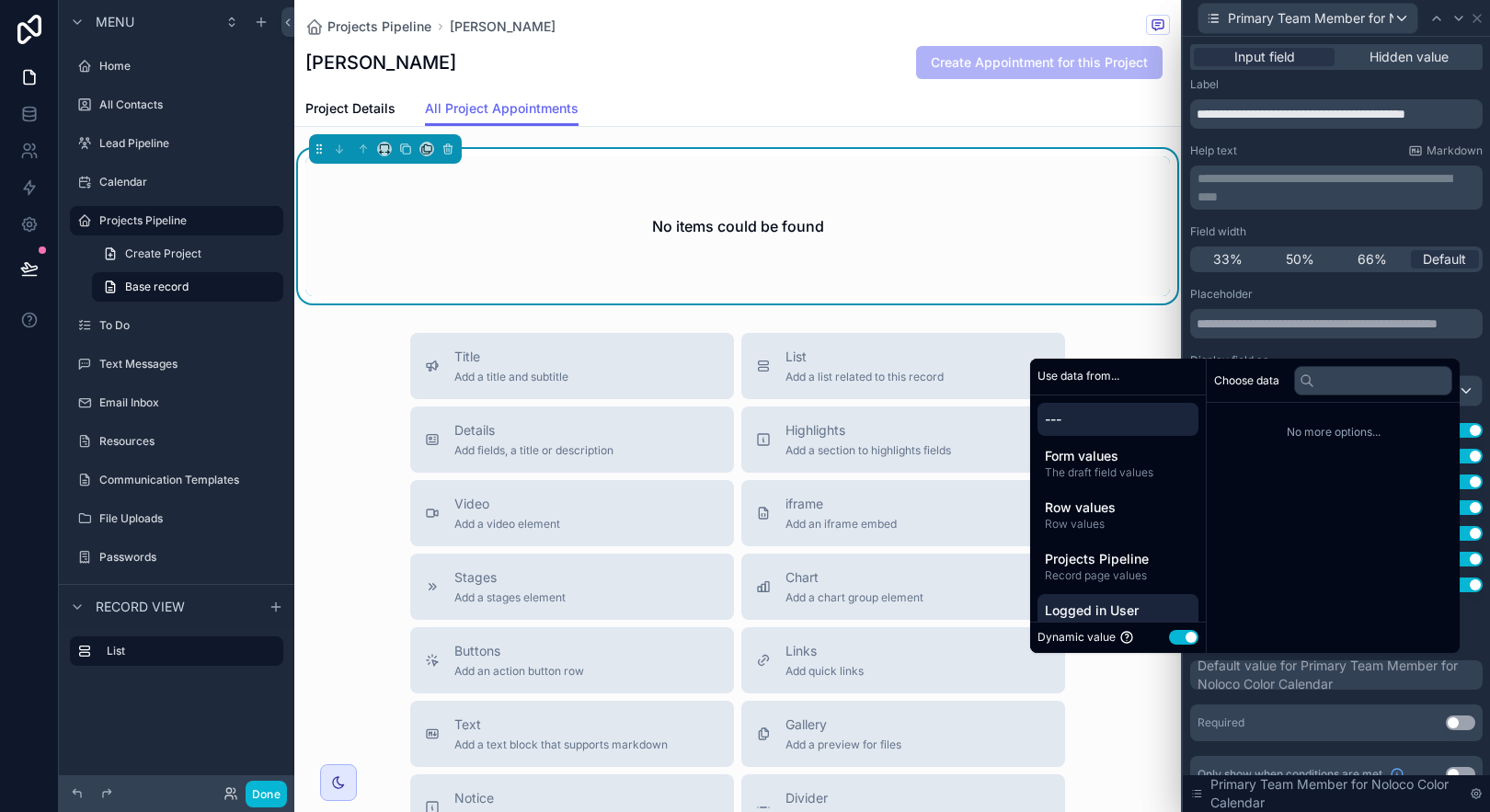
click at [1093, 607] on span "Logged in User" at bounding box center [1118, 610] width 146 height 18
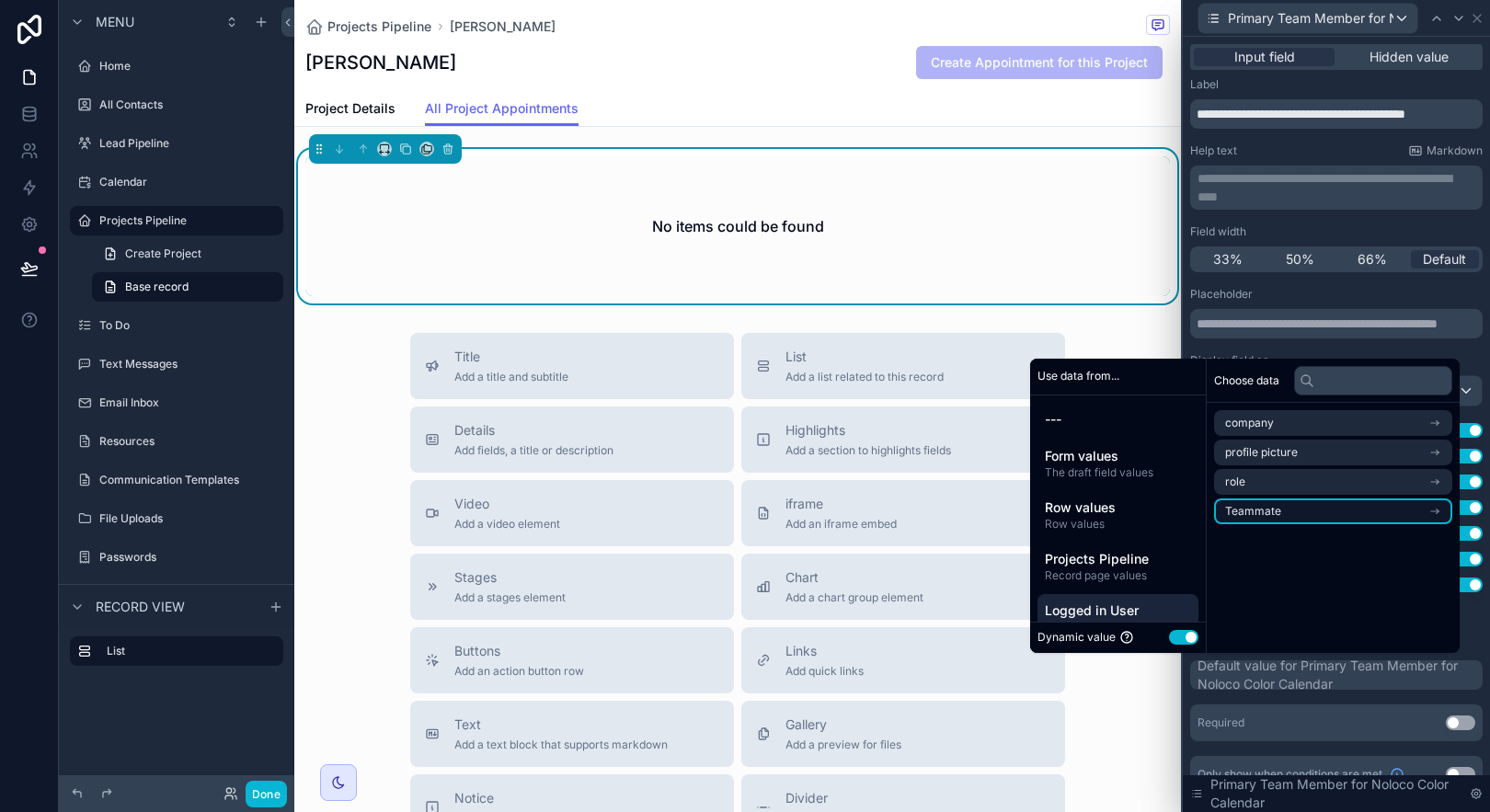
click at [1312, 505] on li "Teammate" at bounding box center [1333, 511] width 239 height 25
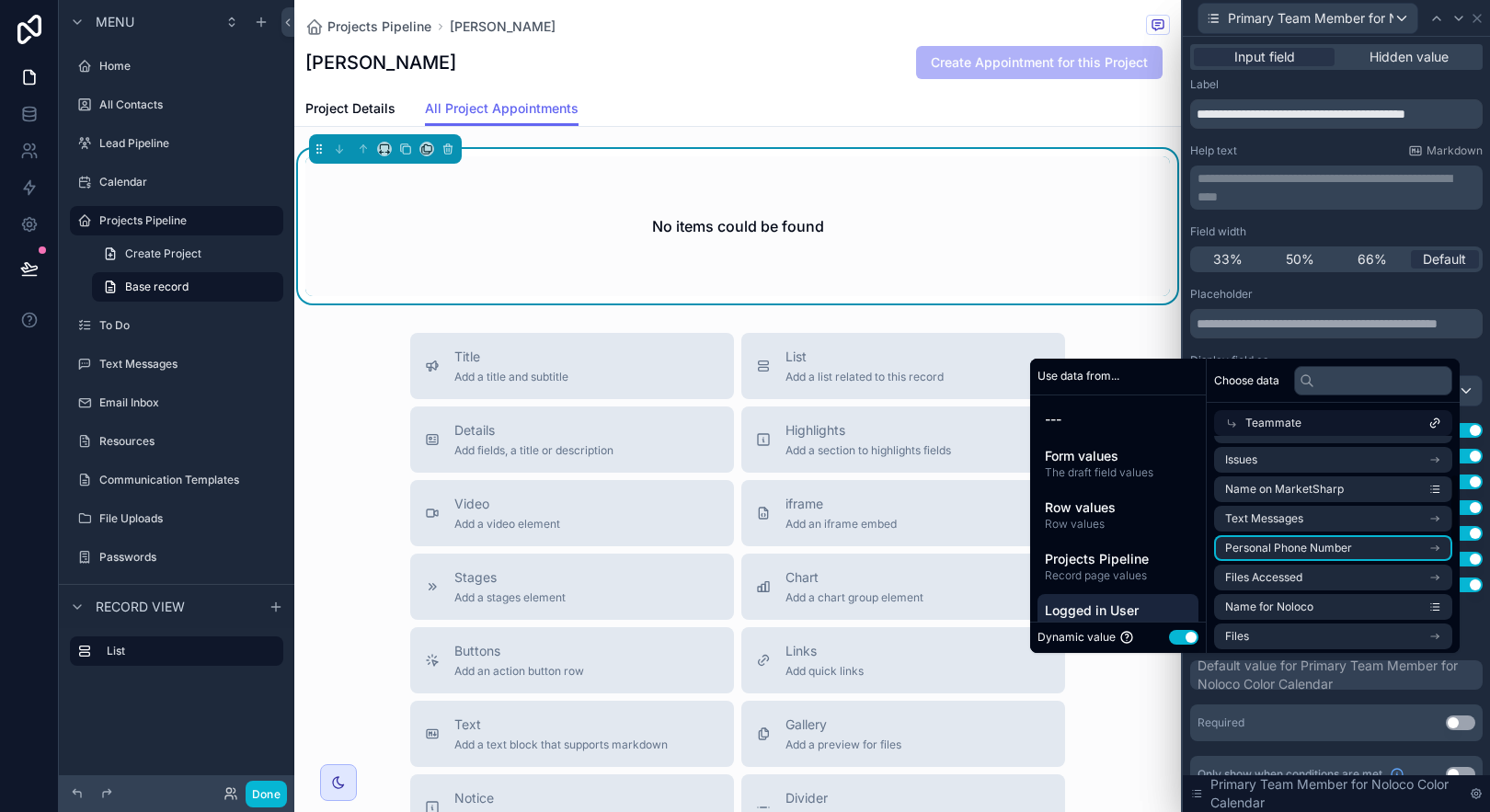
scroll to position [117, 0]
click at [1382, 593] on li "Name for Noloco" at bounding box center [1333, 604] width 239 height 25
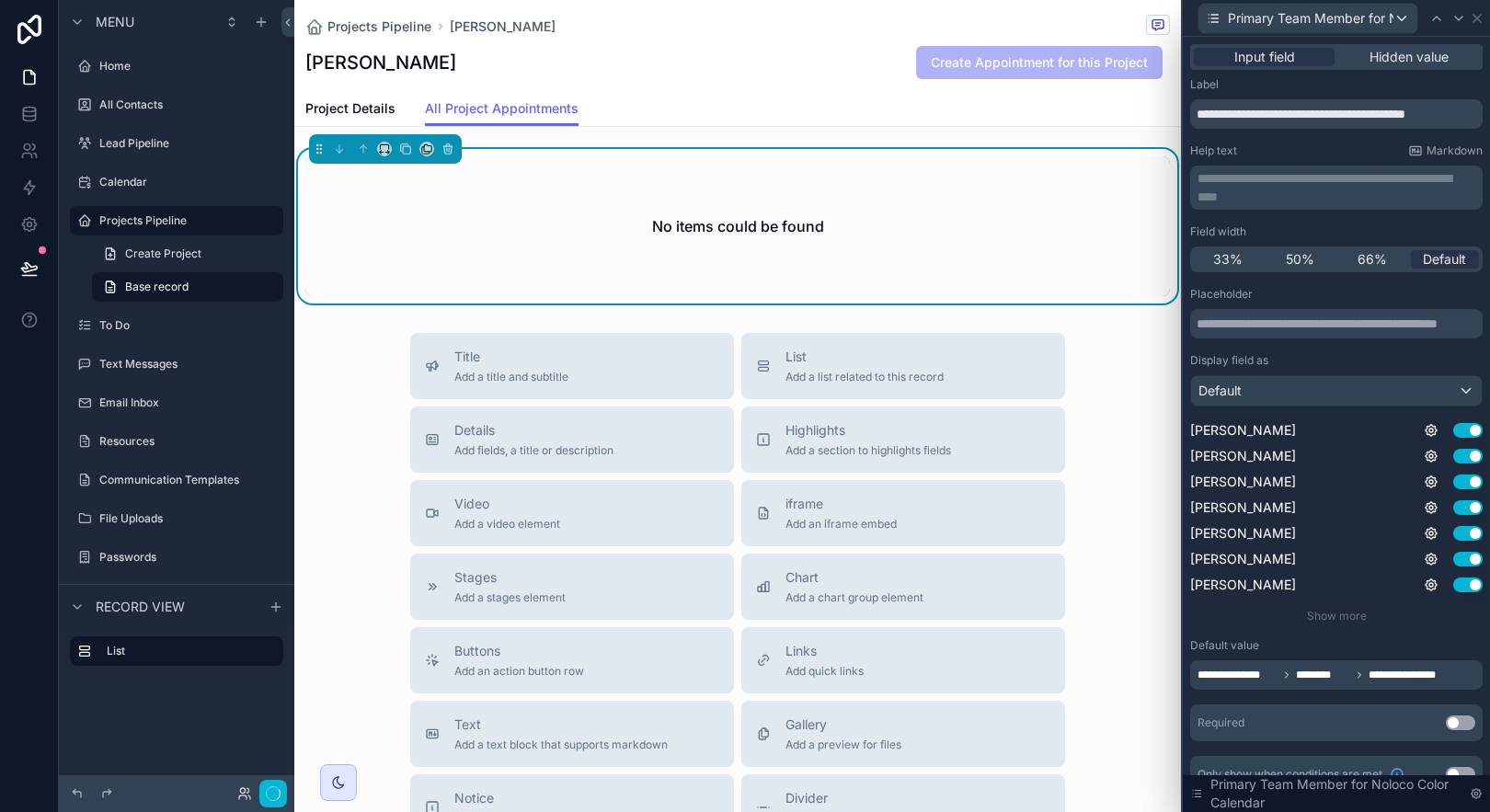
click at [1433, 701] on div "**********" at bounding box center [1336, 514] width 292 height 455
click at [1481, 20] on icon at bounding box center [1477, 18] width 8 height 8
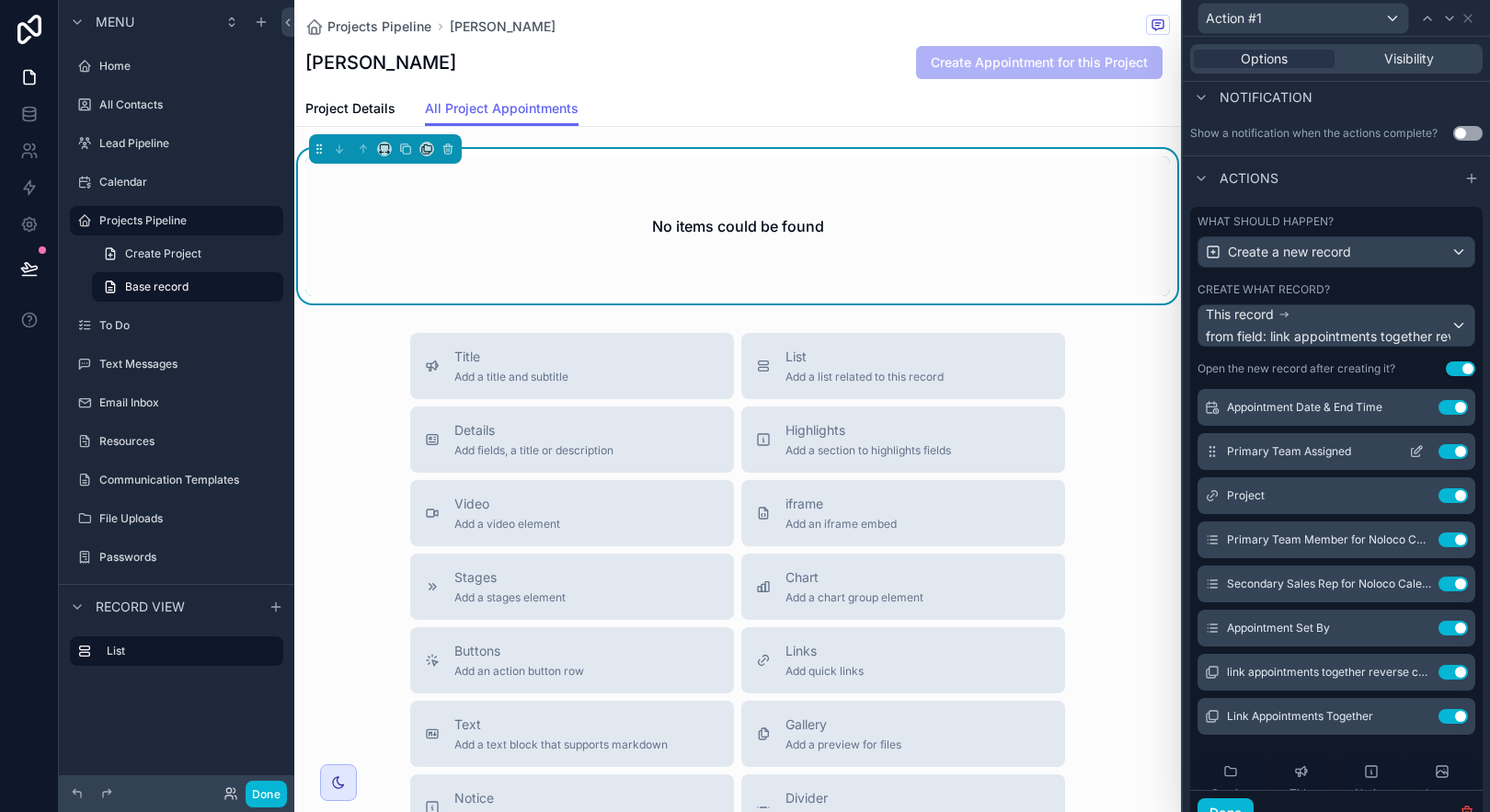
click at [1438, 449] on button "Use setting" at bounding box center [1453, 451] width 29 height 15
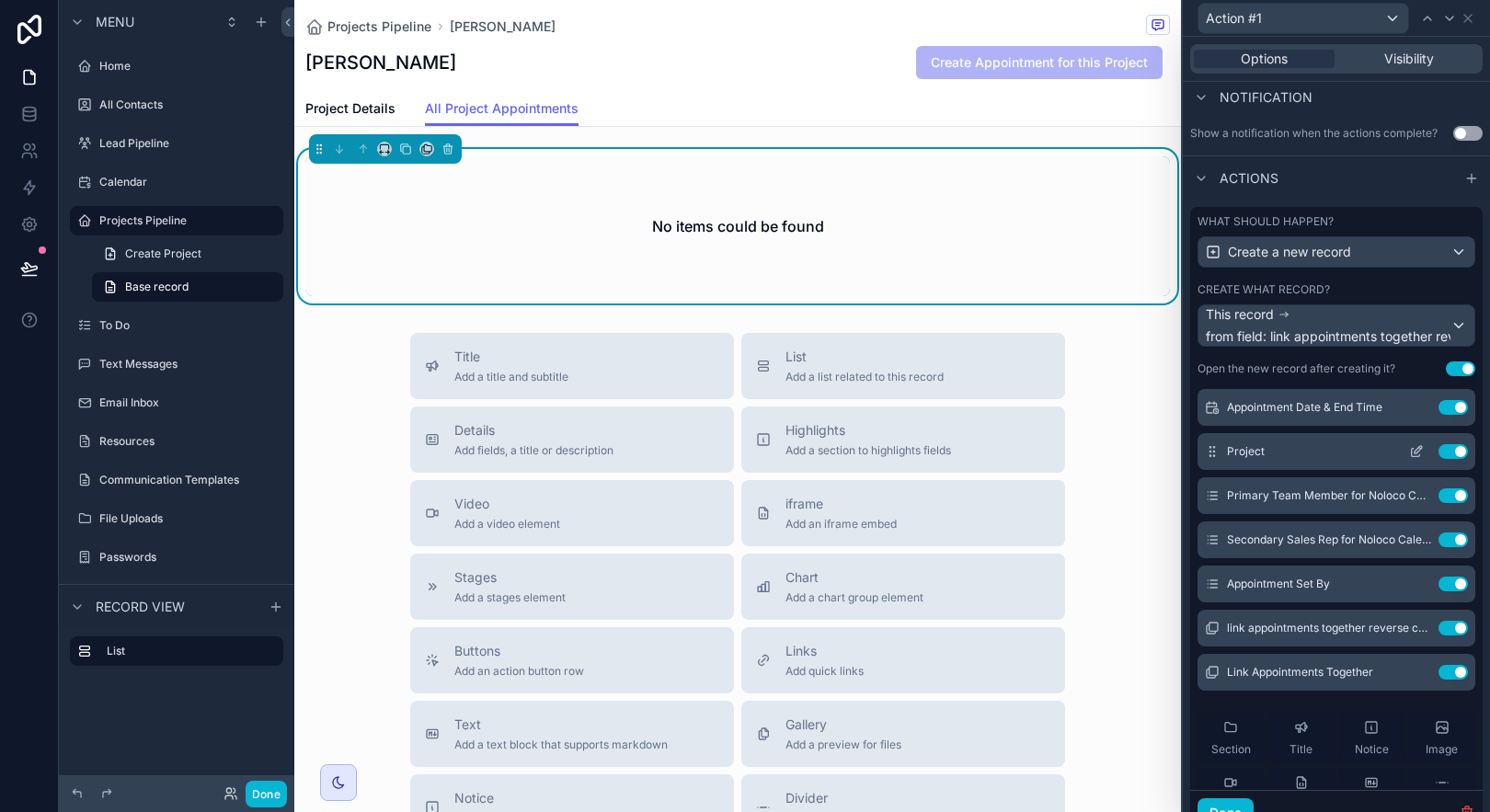
click at [1409, 455] on icon at bounding box center [1416, 451] width 15 height 15
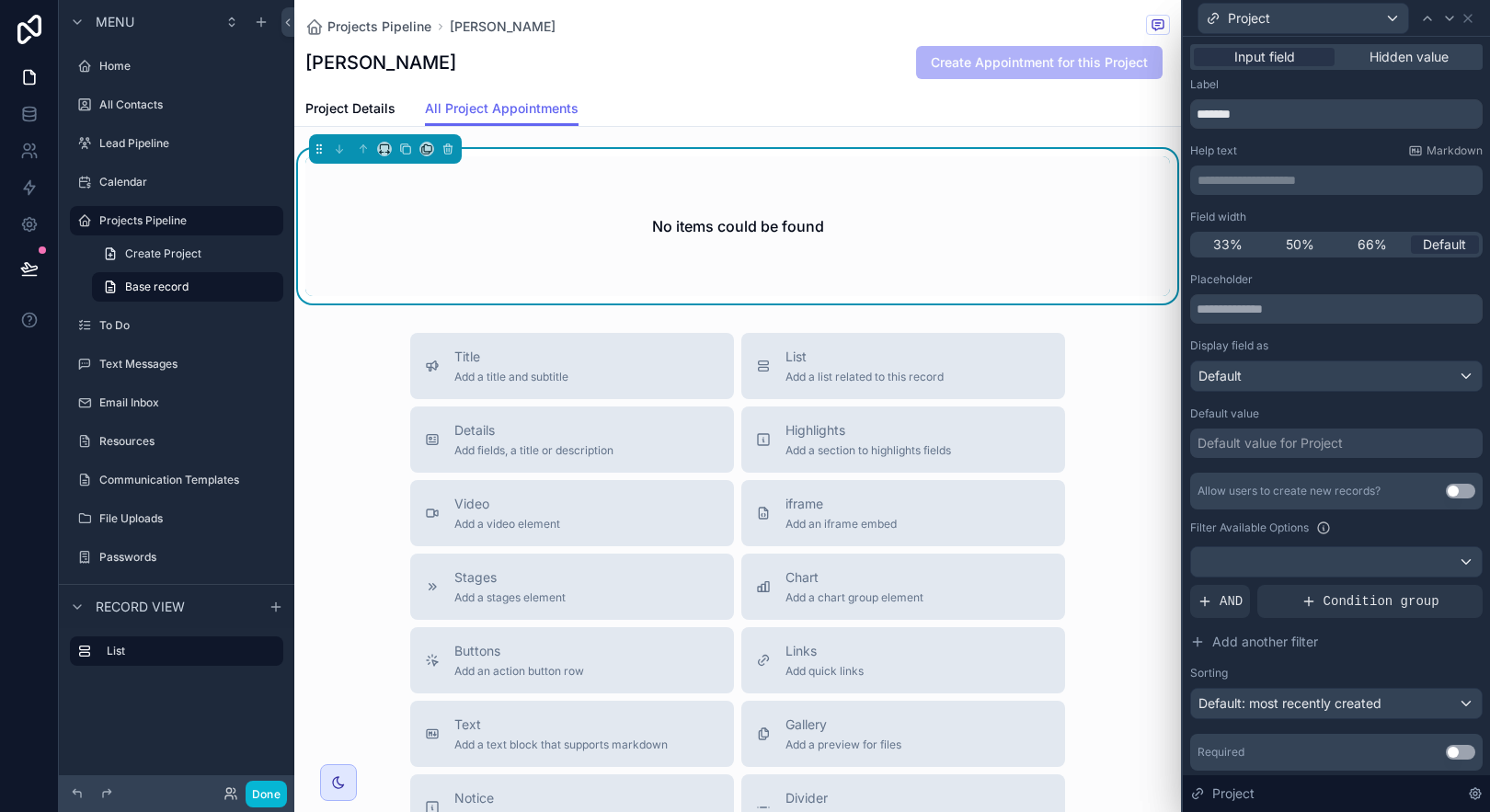
click at [1379, 443] on div "Default value for Project" at bounding box center [1336, 443] width 292 height 29
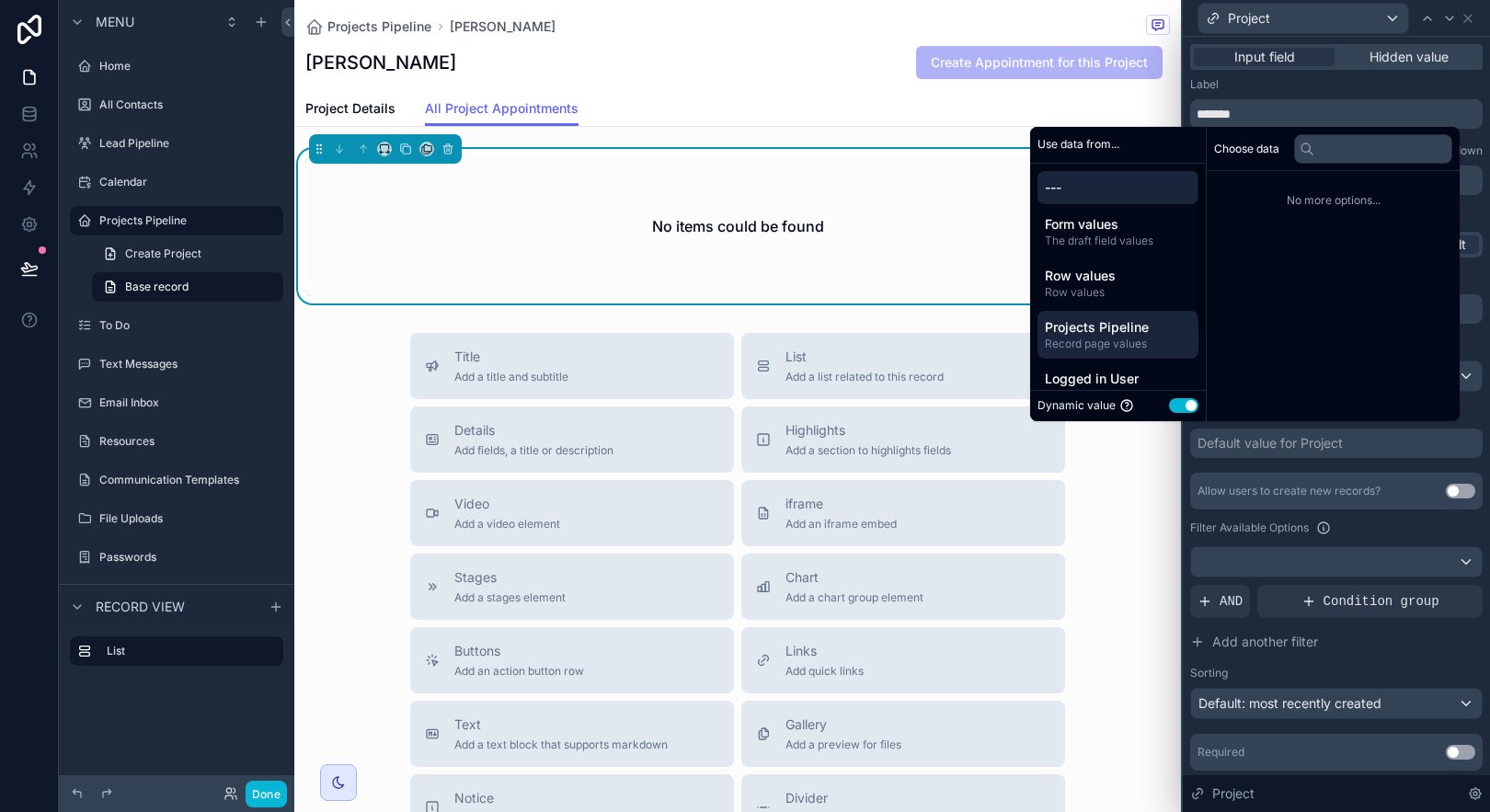
click at [1143, 327] on span "Projects Pipeline" at bounding box center [1118, 327] width 146 height 18
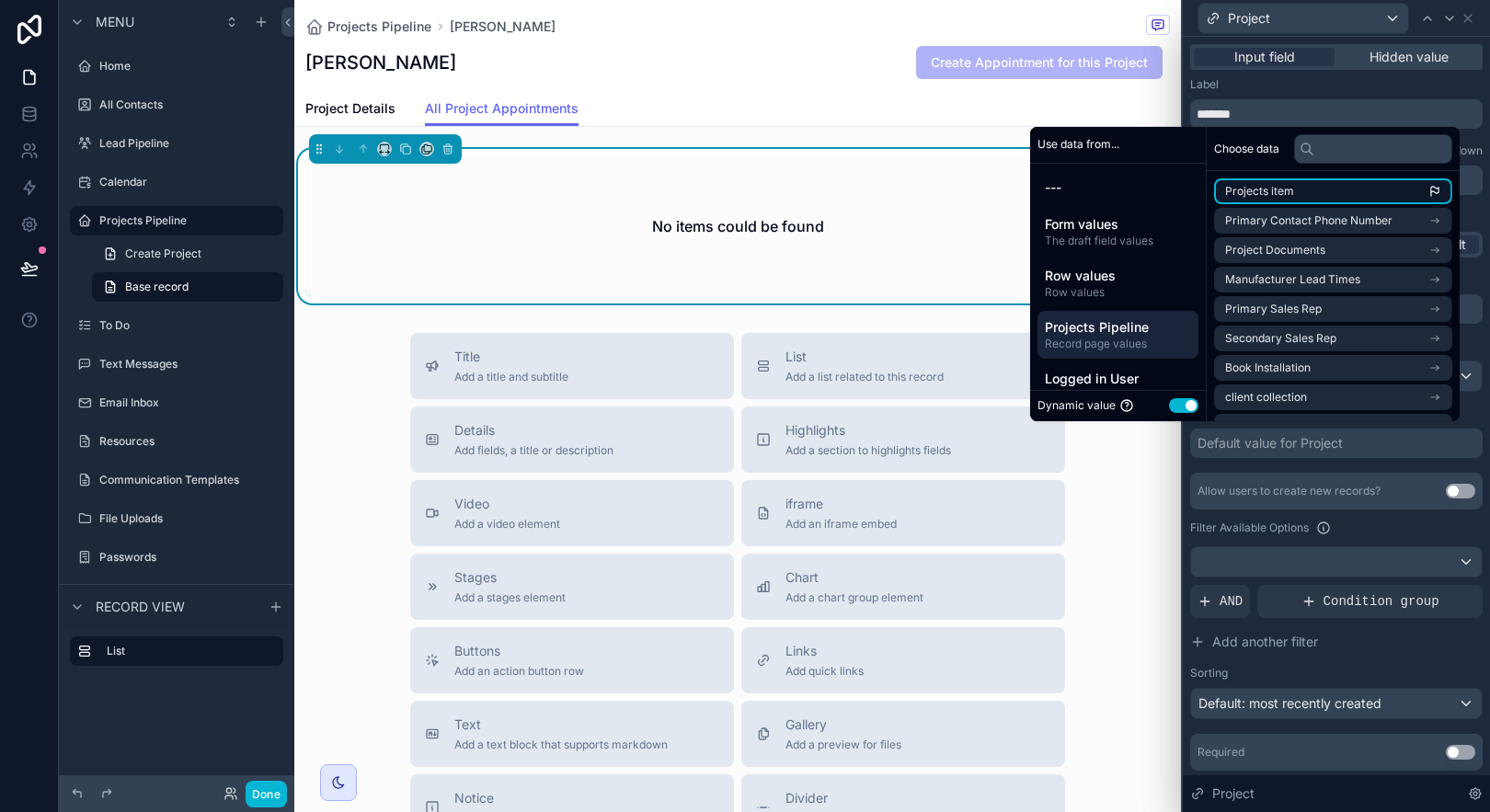
click at [1294, 186] on li "Projects item" at bounding box center [1333, 191] width 239 height 25
drag, startPoint x: 1389, startPoint y: 85, endPoint x: 1404, endPoint y: 70, distance: 21.2
click at [1389, 85] on div "Label" at bounding box center [1336, 84] width 292 height 15
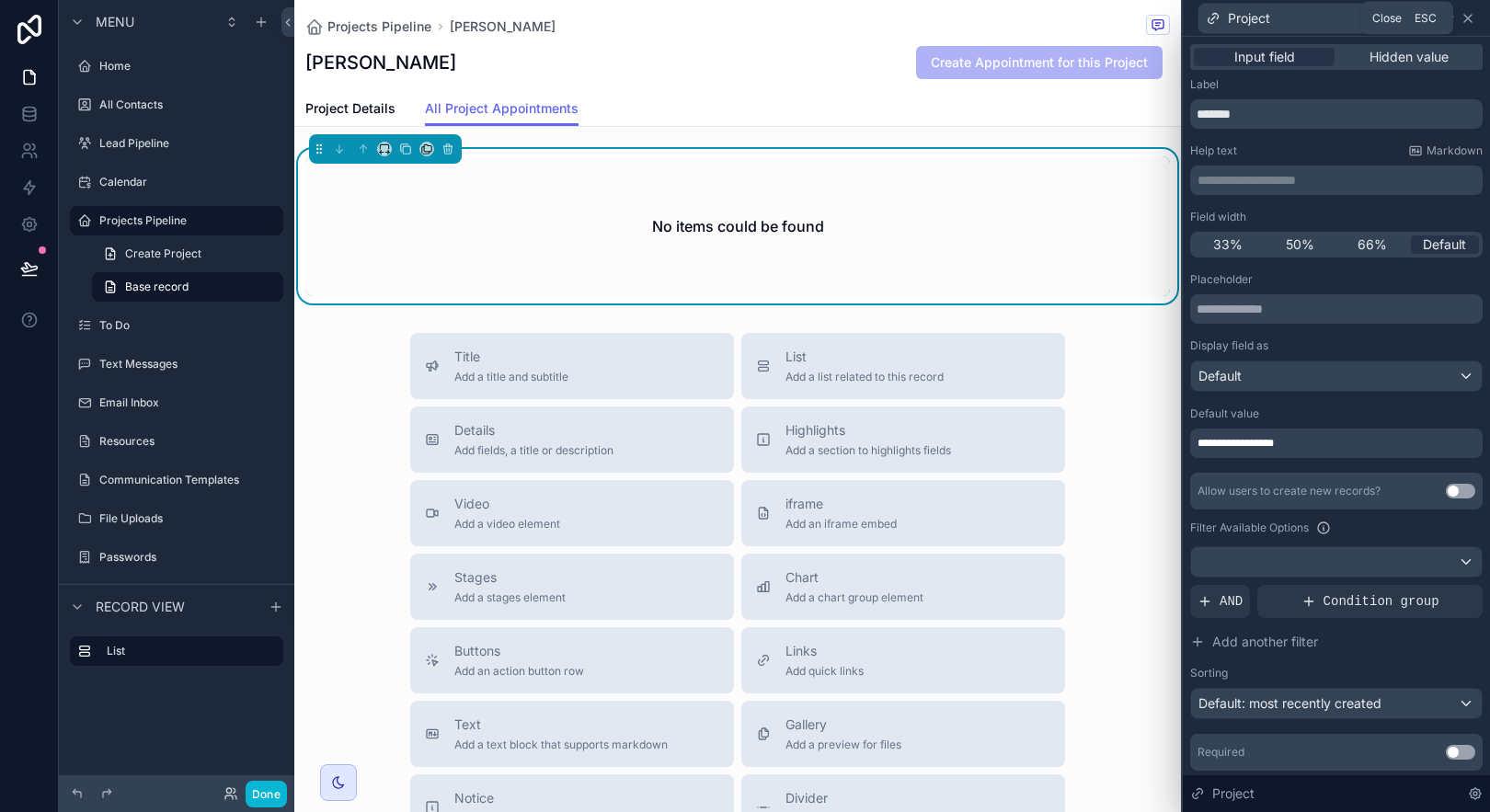
click at [1466, 16] on icon at bounding box center [1469, 18] width 8 height 8
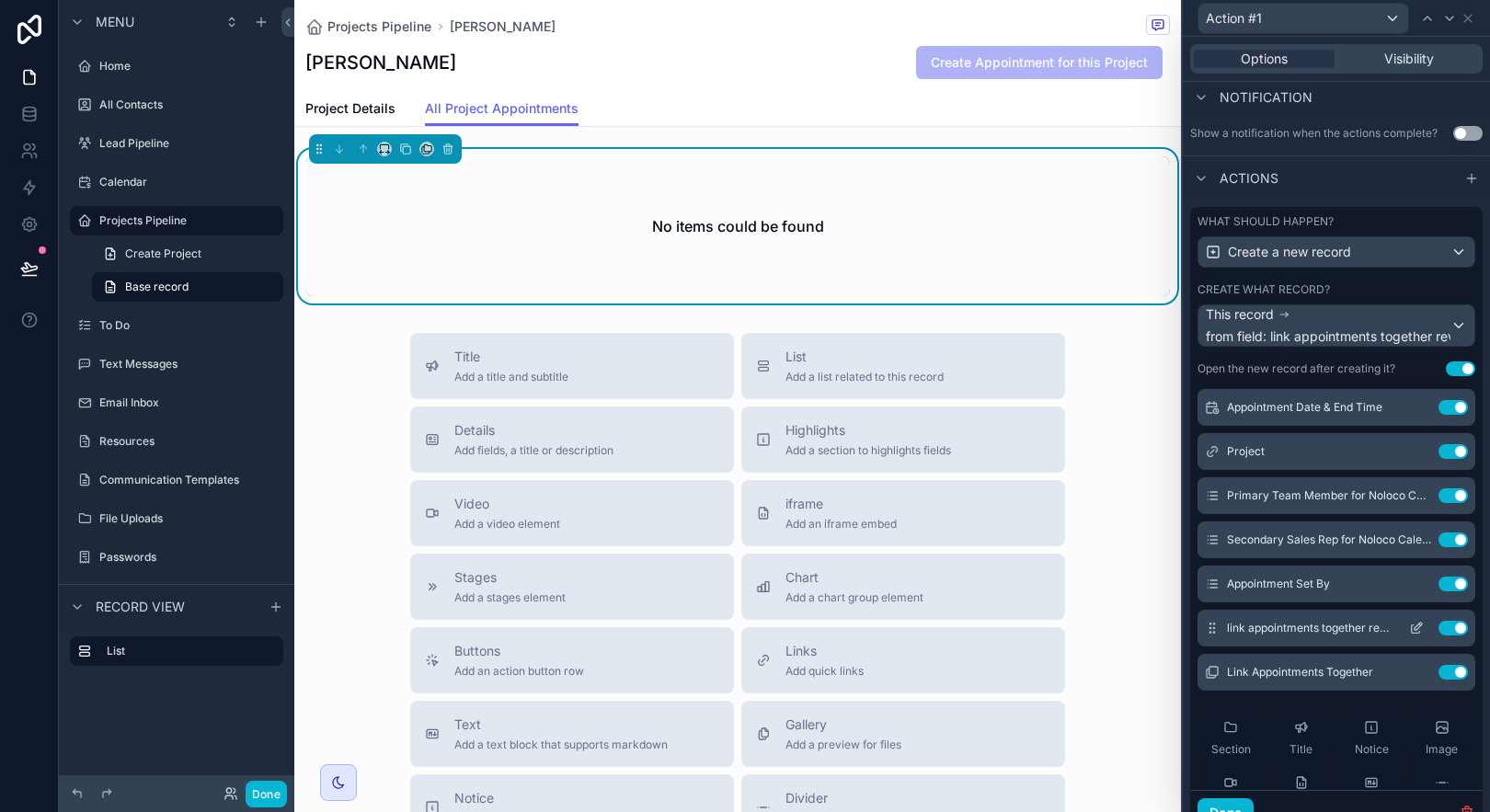
click at [1415, 628] on icon at bounding box center [1419, 626] width 8 height 8
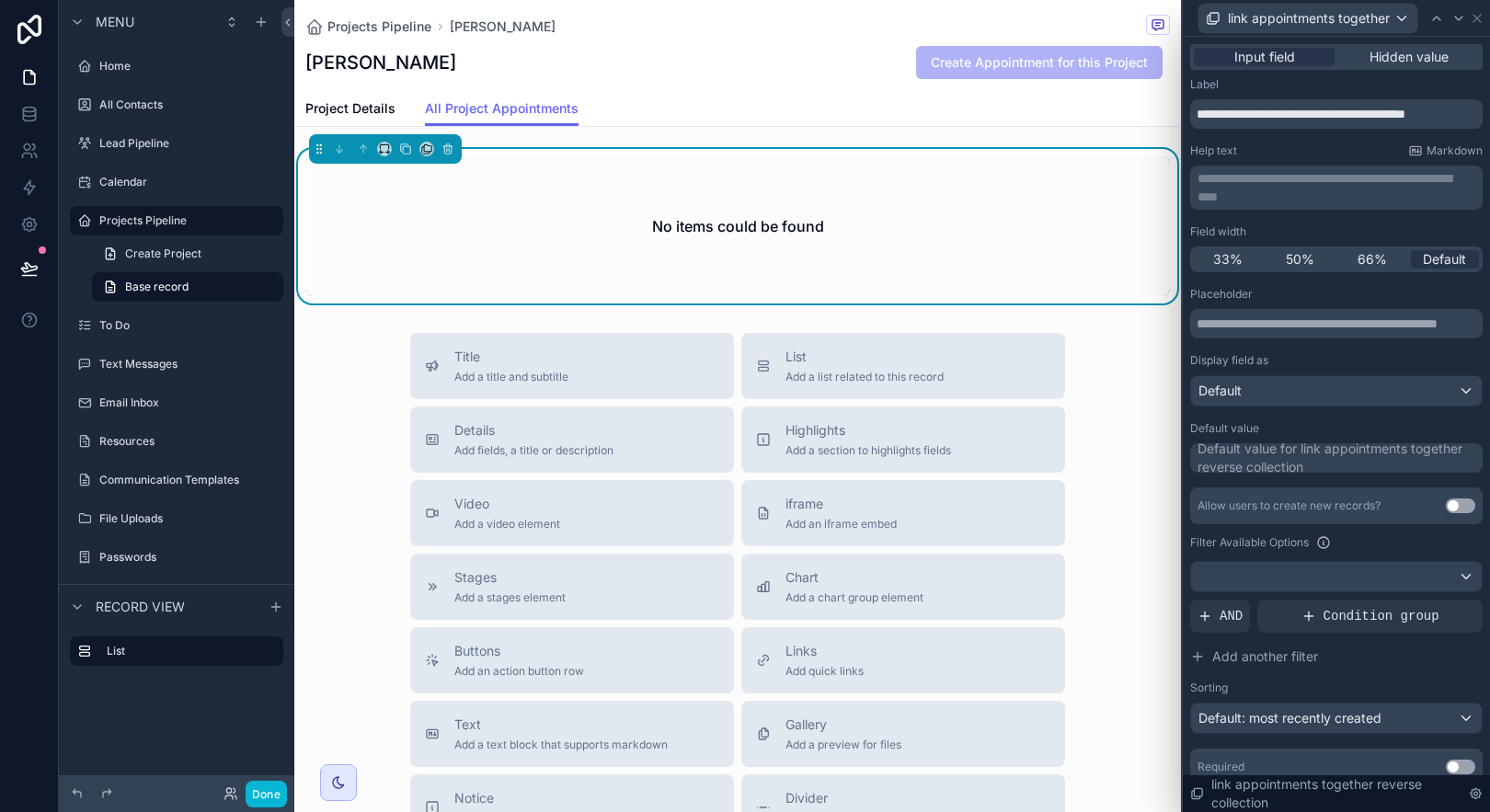
click at [1381, 463] on div "Default value for link appointments together reverse collection" at bounding box center [1338, 458] width 281 height 37
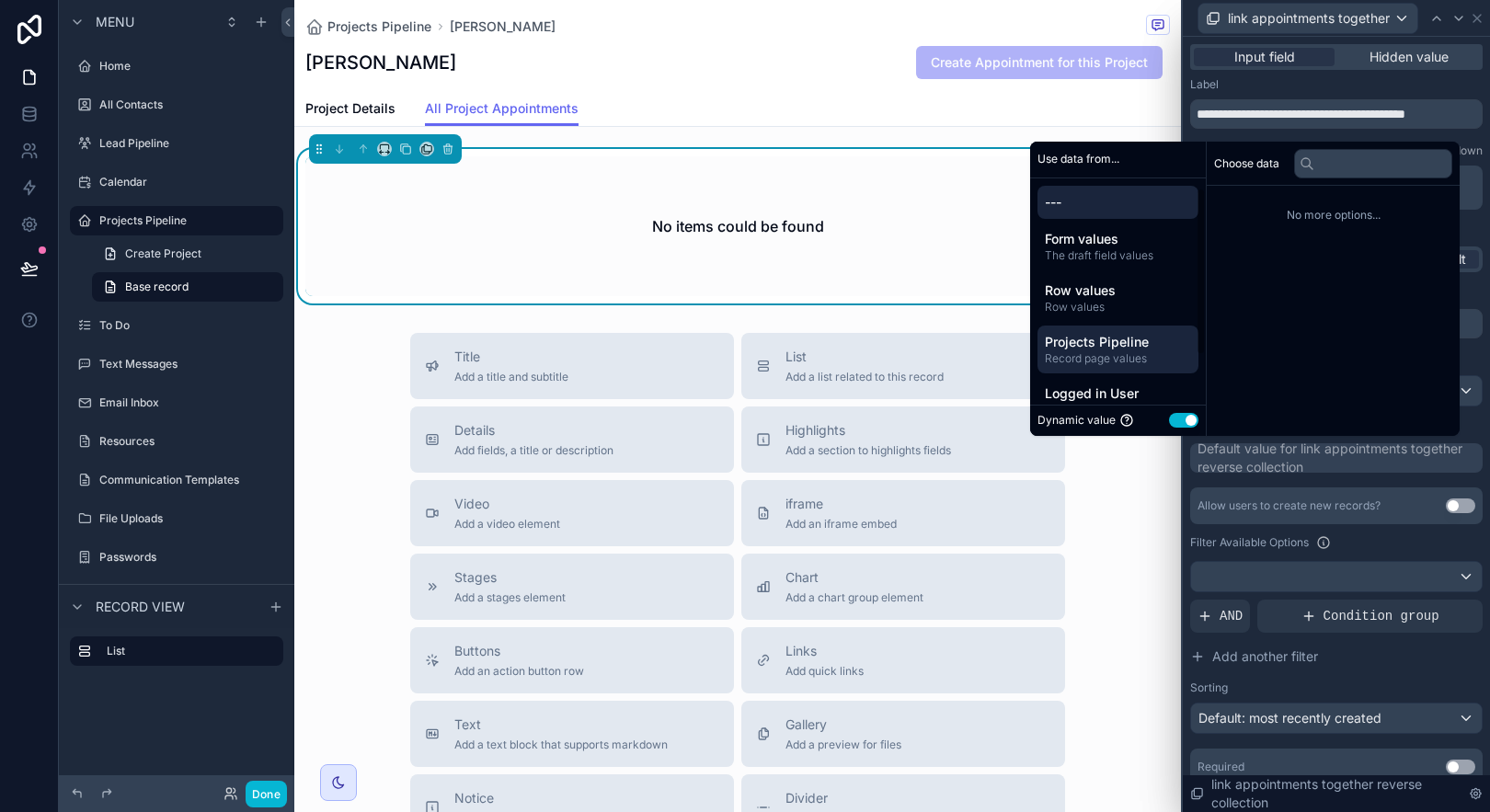
scroll to position [79, 0]
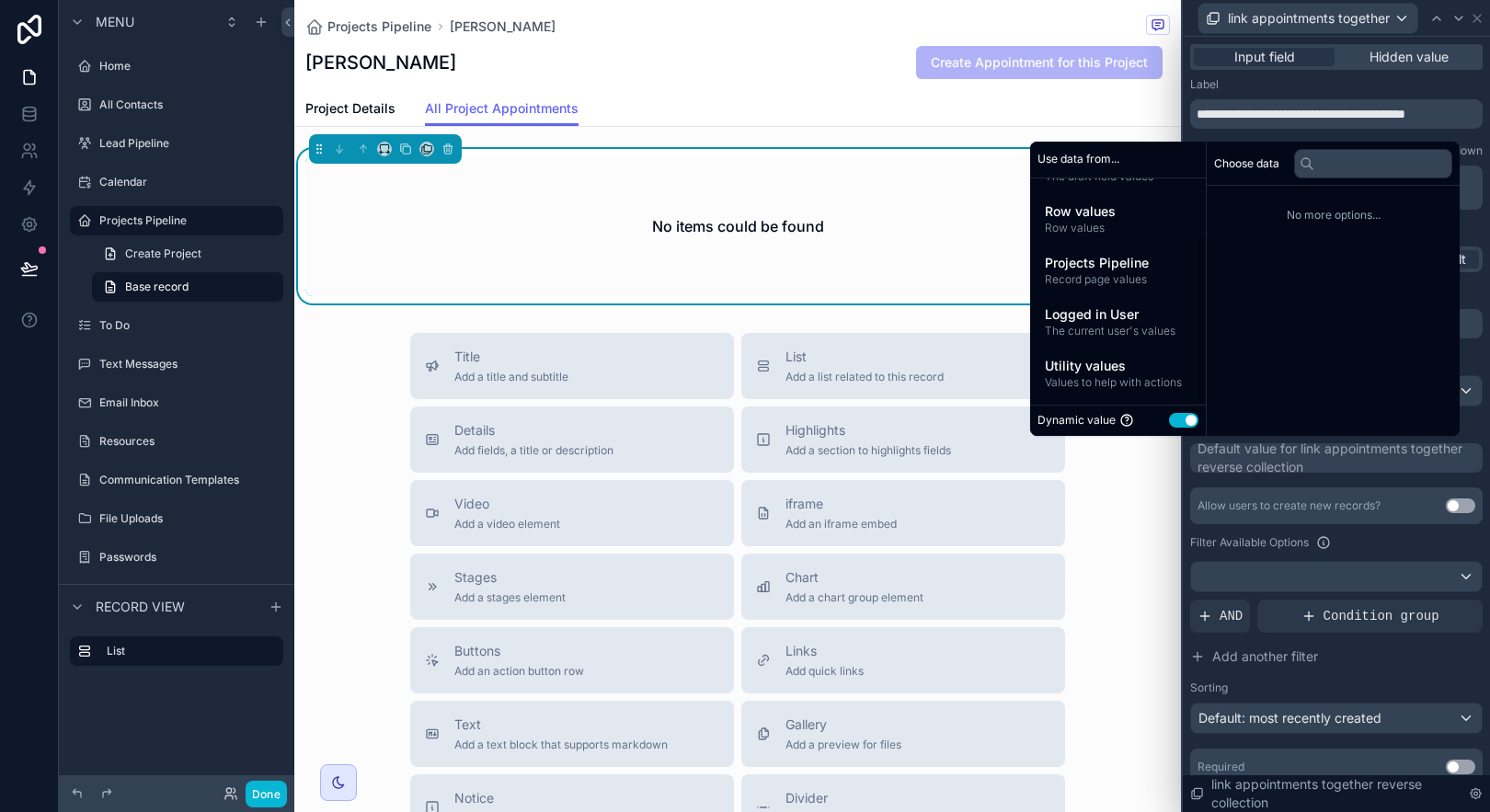
click at [1466, 134] on div "**********" at bounding box center [1336, 457] width 292 height 759
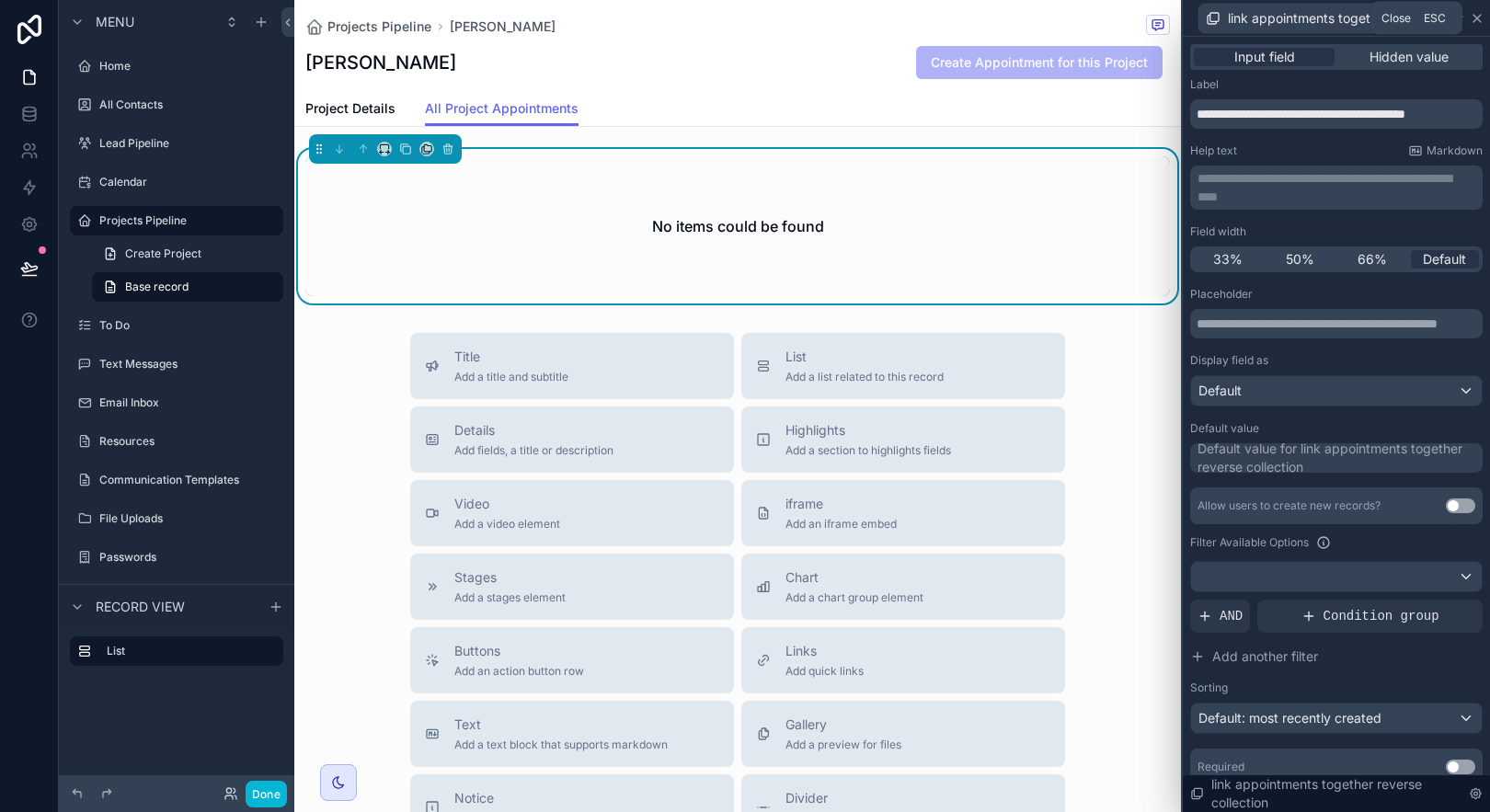
click at [1480, 11] on icon at bounding box center [1476, 18] width 15 height 15
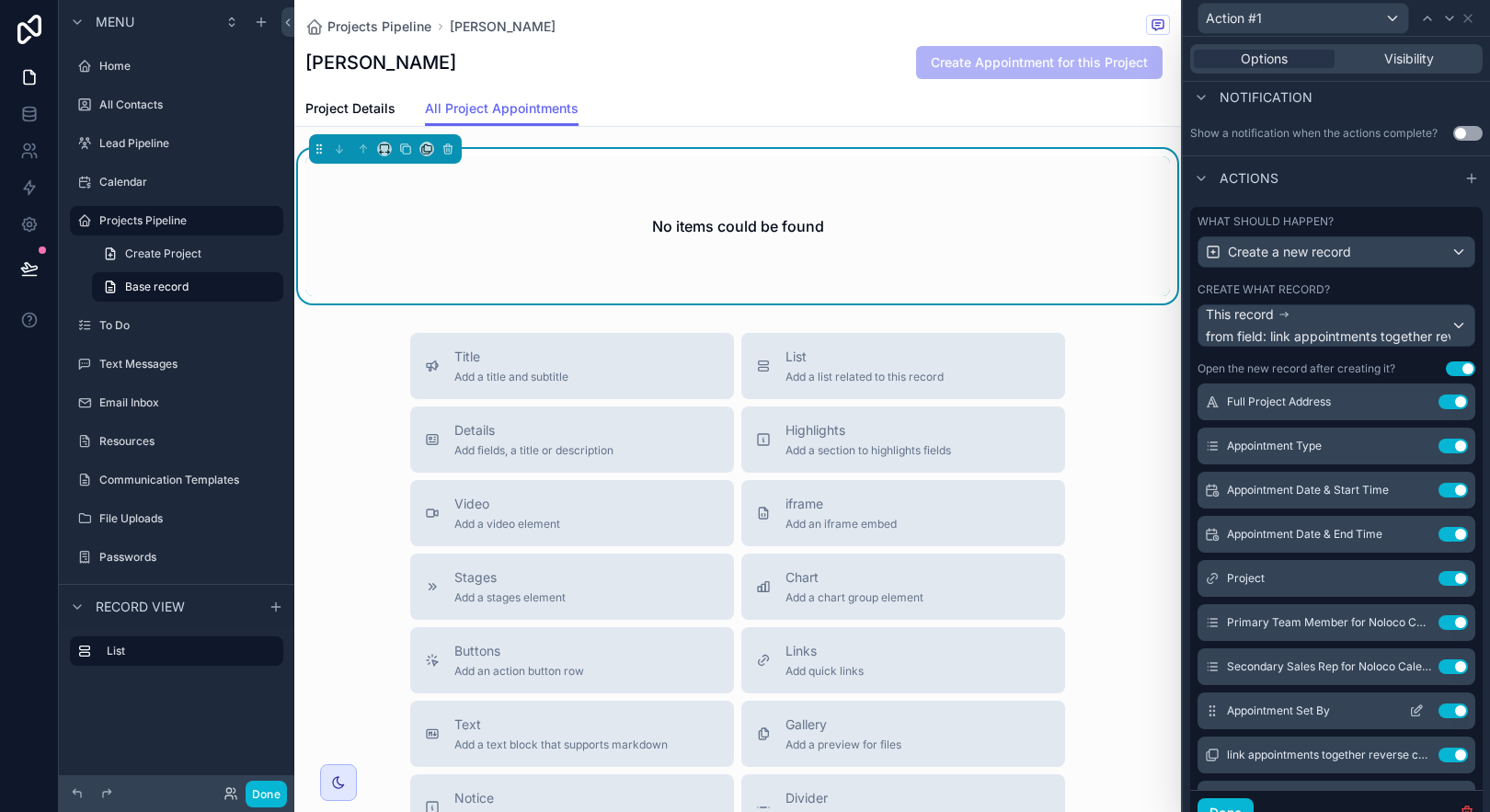
scroll to position [127, 0]
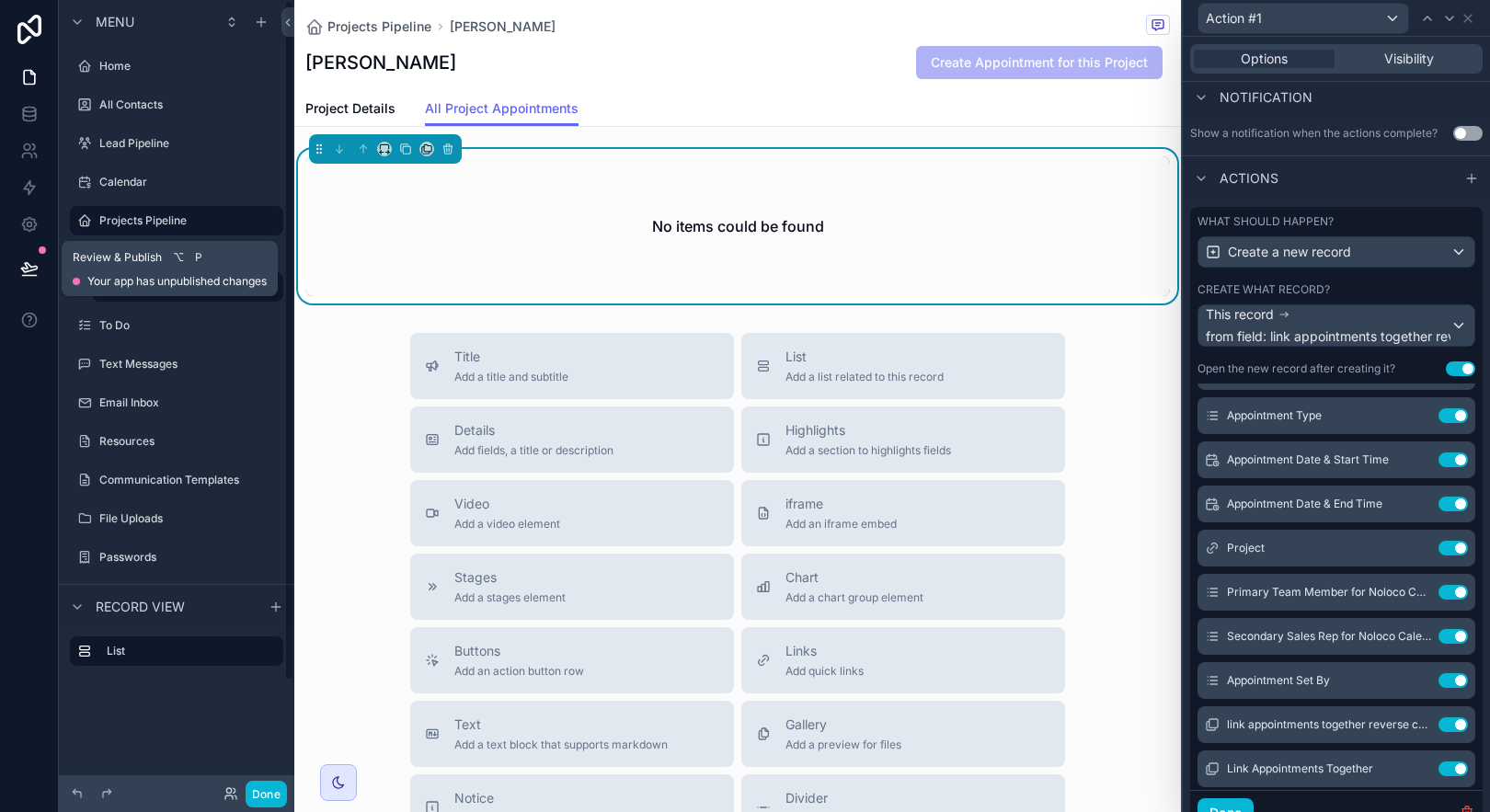
click at [45, 267] on button at bounding box center [29, 268] width 41 height 52
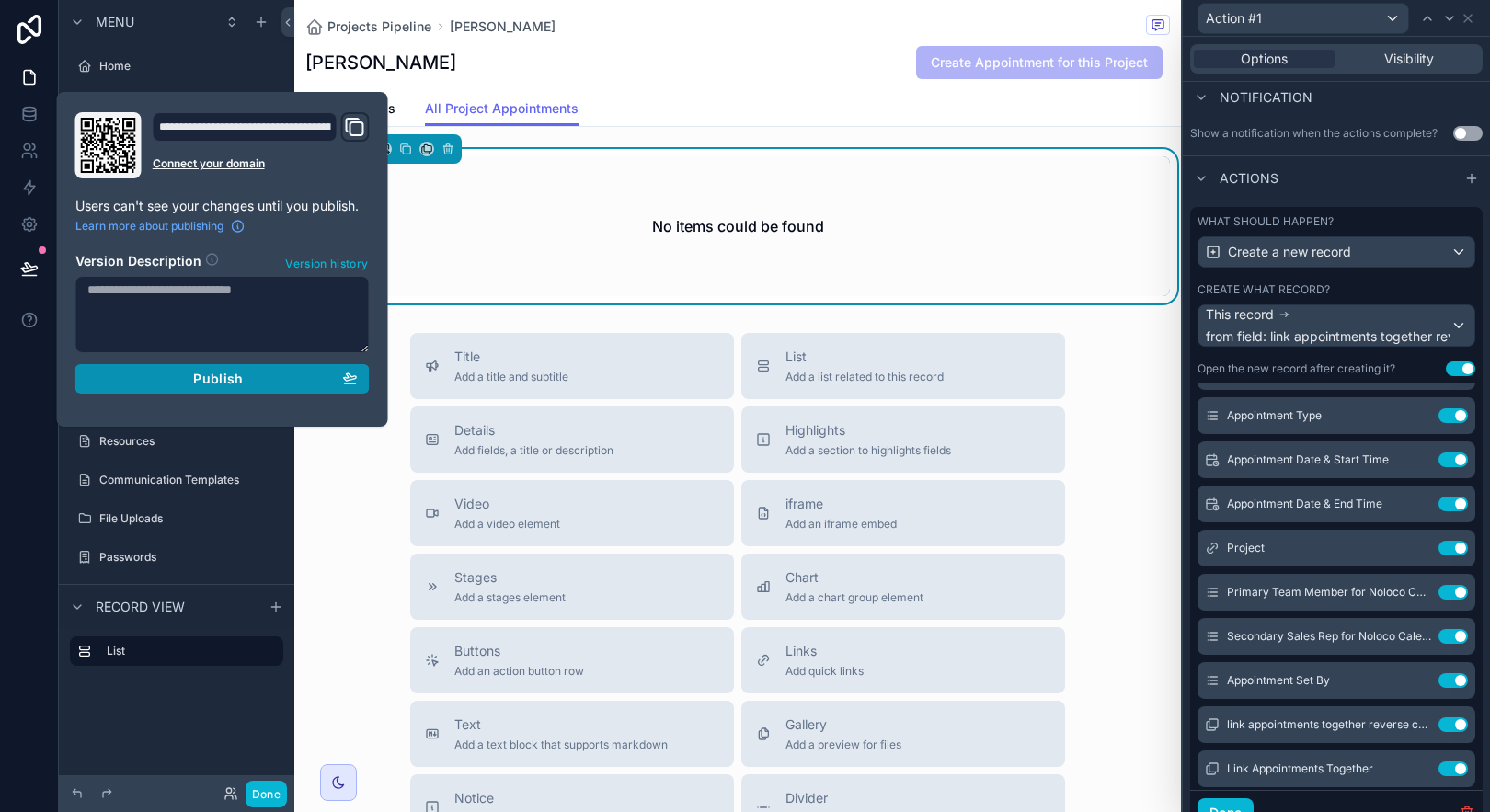
click at [233, 388] on button "Publish" at bounding box center [222, 379] width 294 height 29
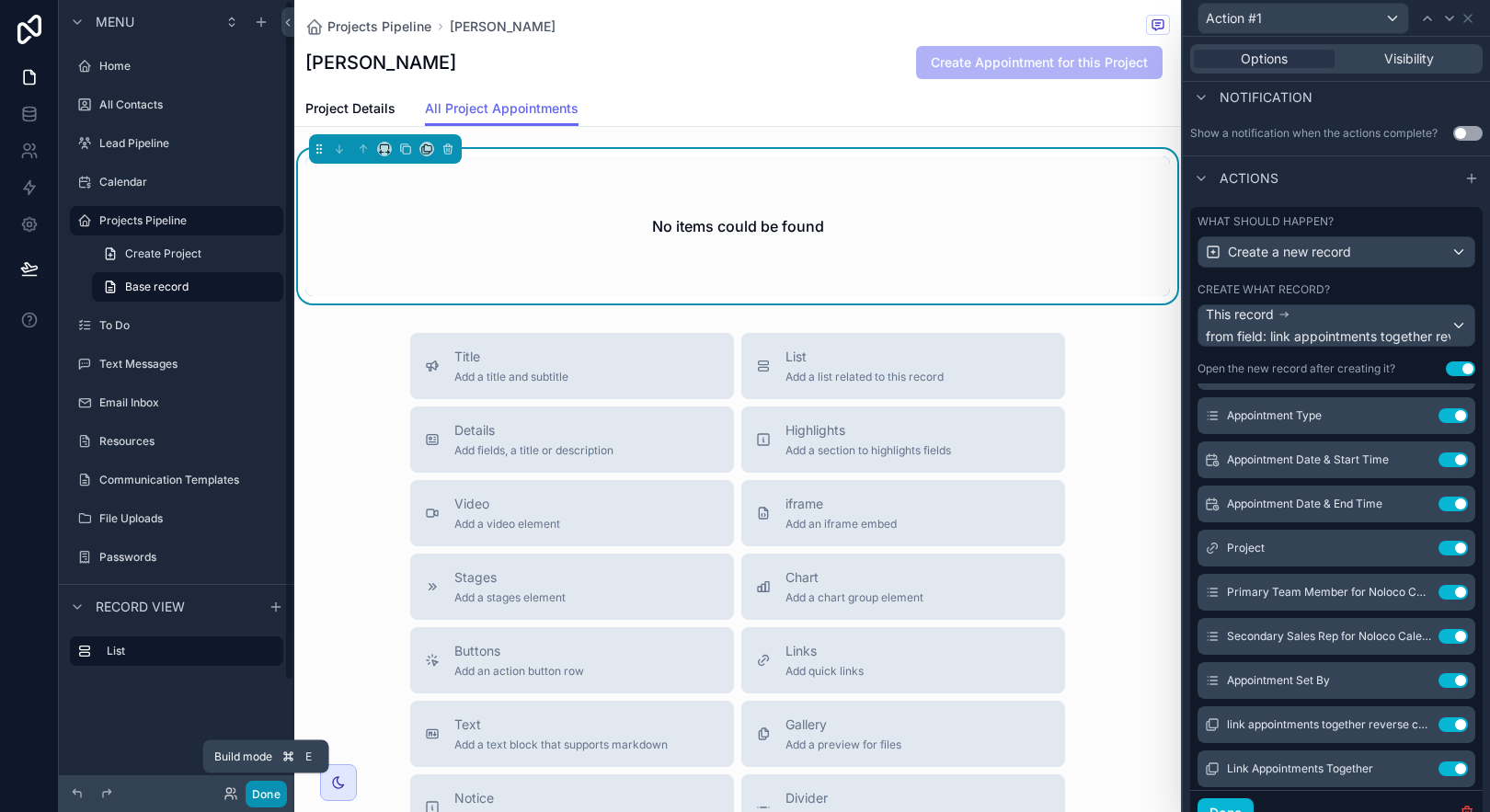
click at [267, 800] on button "Done" at bounding box center [266, 794] width 42 height 26
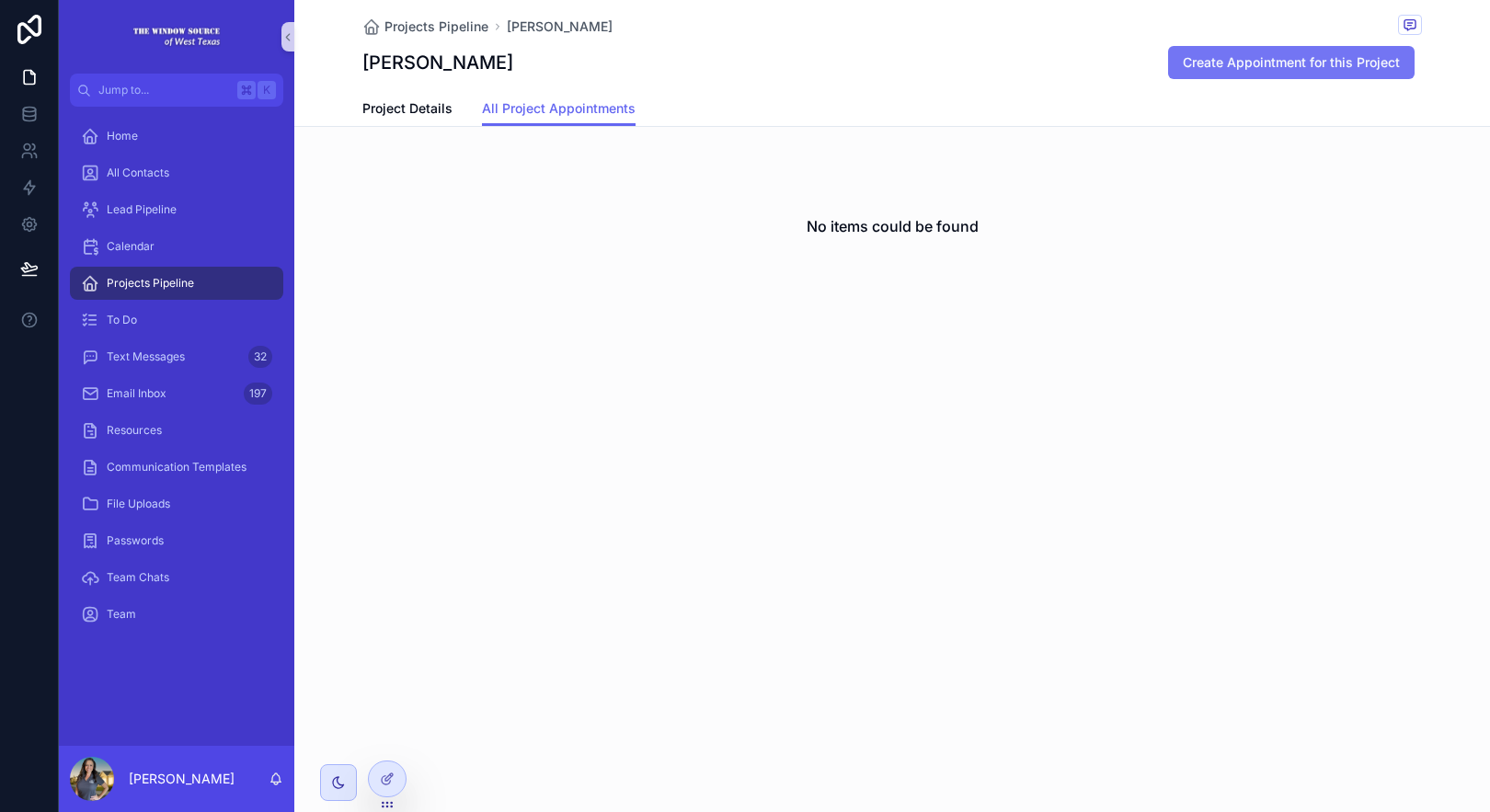
click at [1266, 72] on button "Create Appointment for this Project" at bounding box center [1290, 62] width 246 height 33
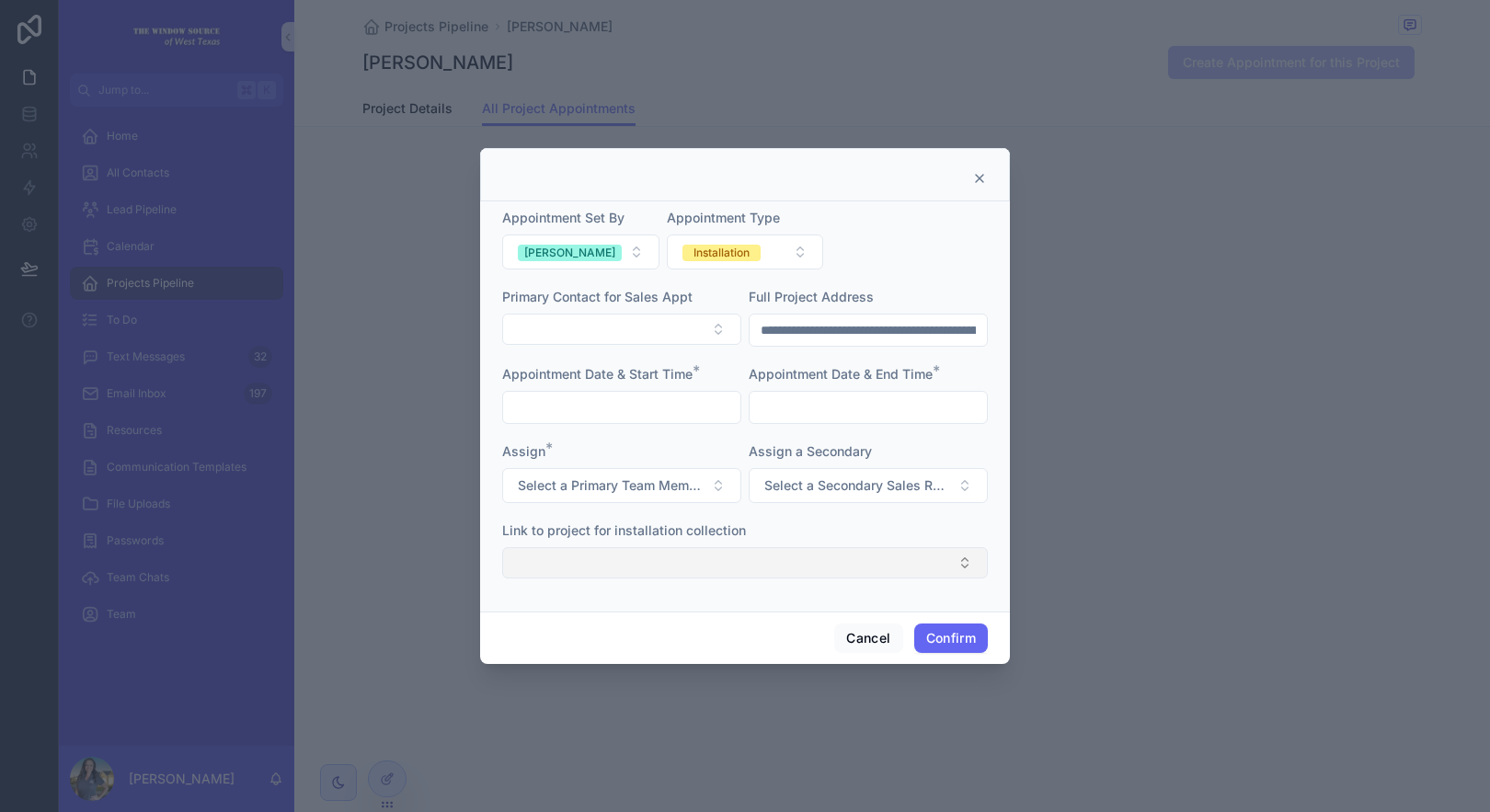
click at [854, 565] on button "Select Button" at bounding box center [745, 563] width 486 height 31
click at [878, 540] on div "Link to project for installation collection" at bounding box center [745, 550] width 486 height 57
click at [879, 640] on button "Cancel" at bounding box center [869, 638] width 68 height 29
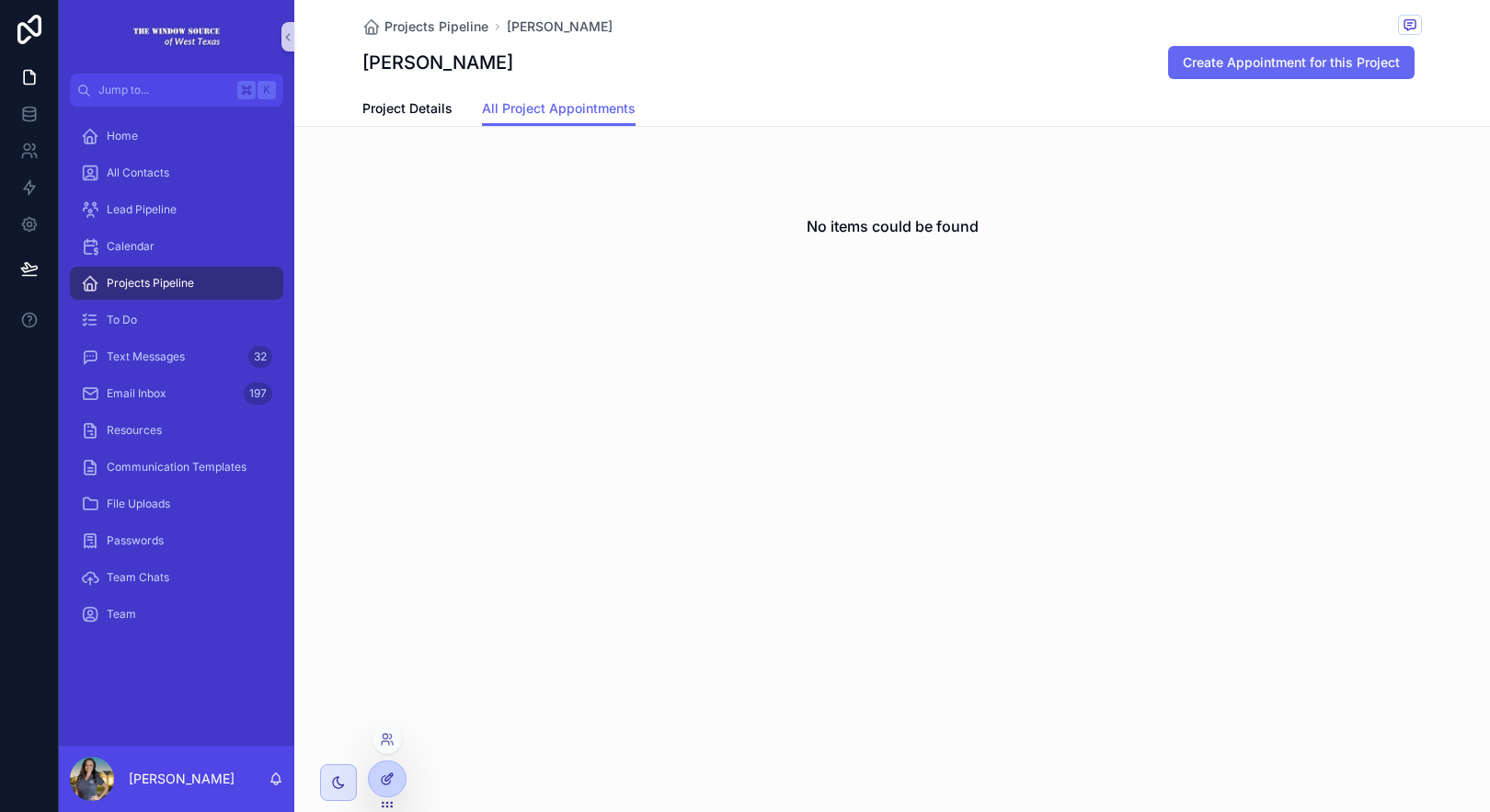
click at [388, 788] on div at bounding box center [388, 779] width 37 height 35
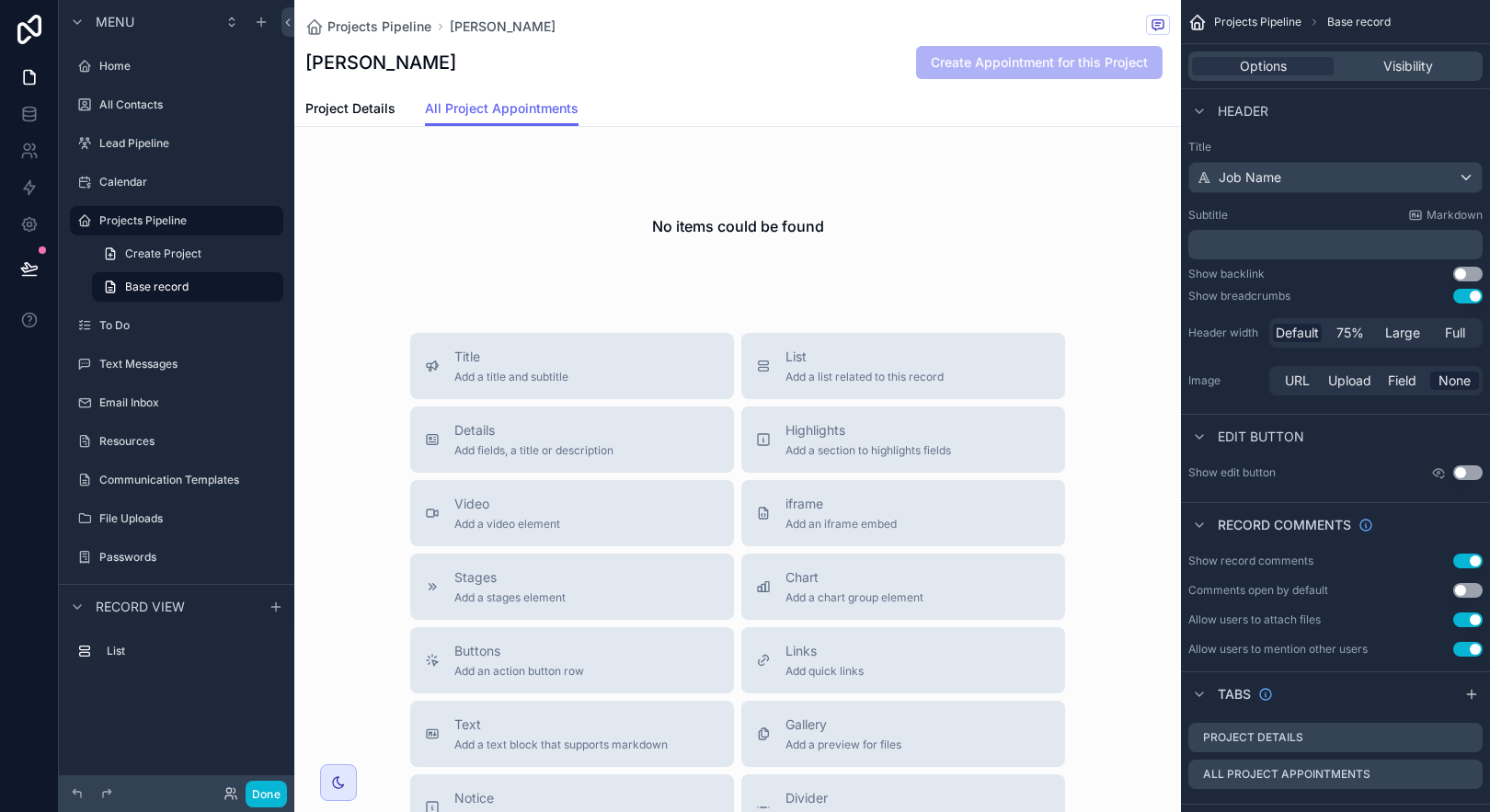
click at [1093, 86] on div "Projects Pipeline [PERSON_NAME] [PERSON_NAME] Create Appointment for this Proje…" at bounding box center [738, 46] width 865 height 92
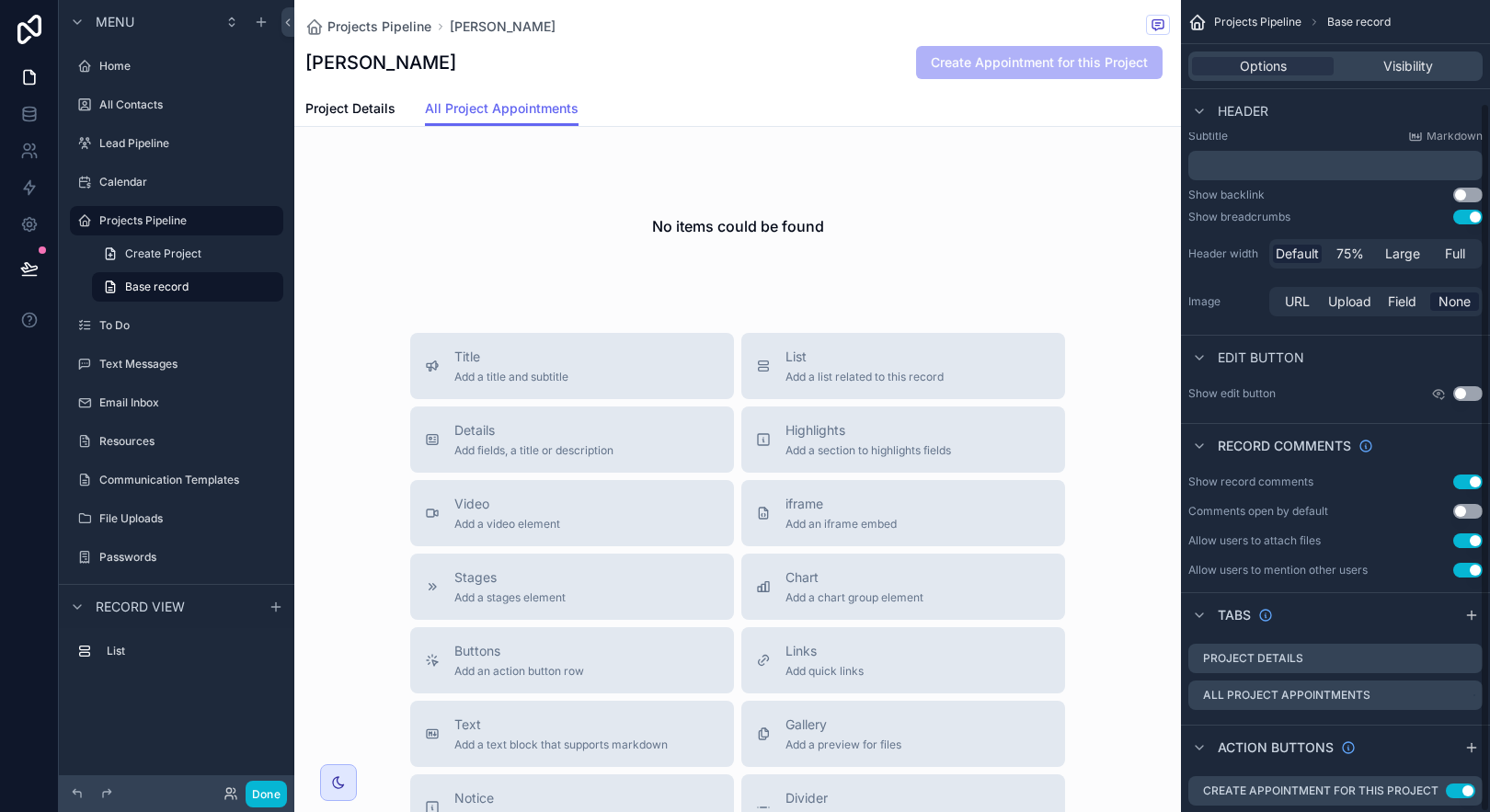
scroll to position [117, 0]
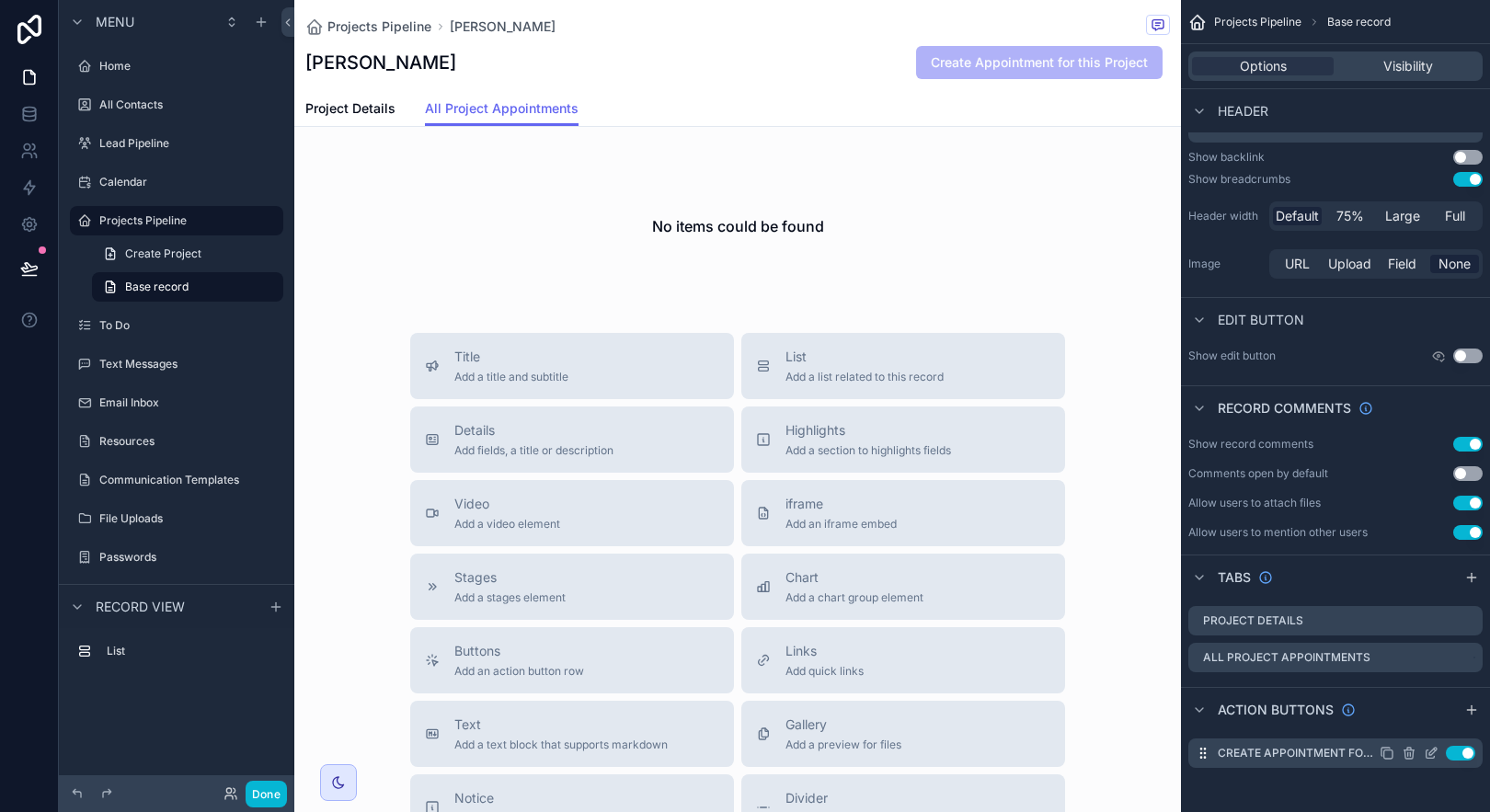
click at [1434, 754] on icon "scrollable content" at bounding box center [1431, 753] width 15 height 15
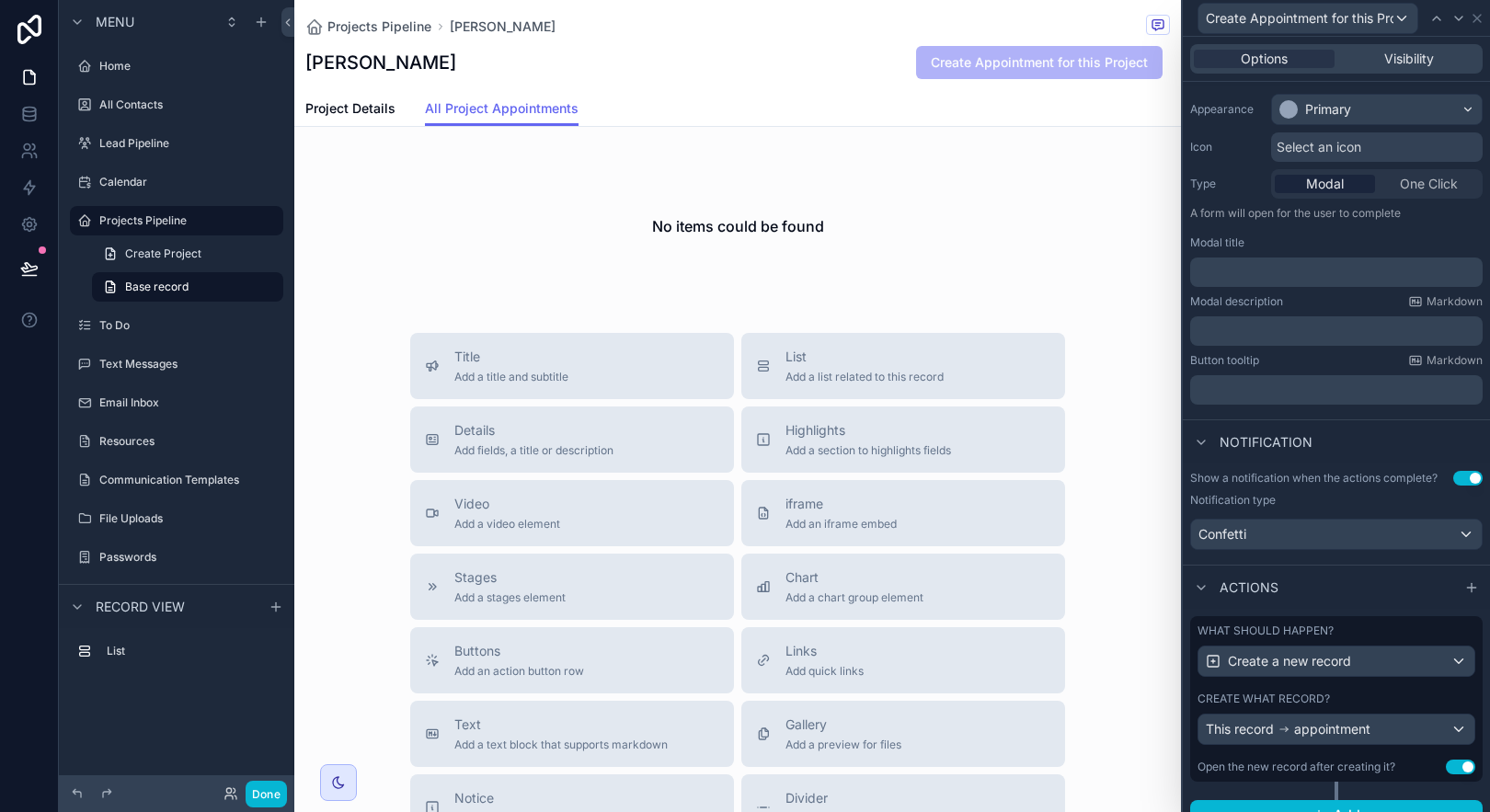
scroll to position [166, 0]
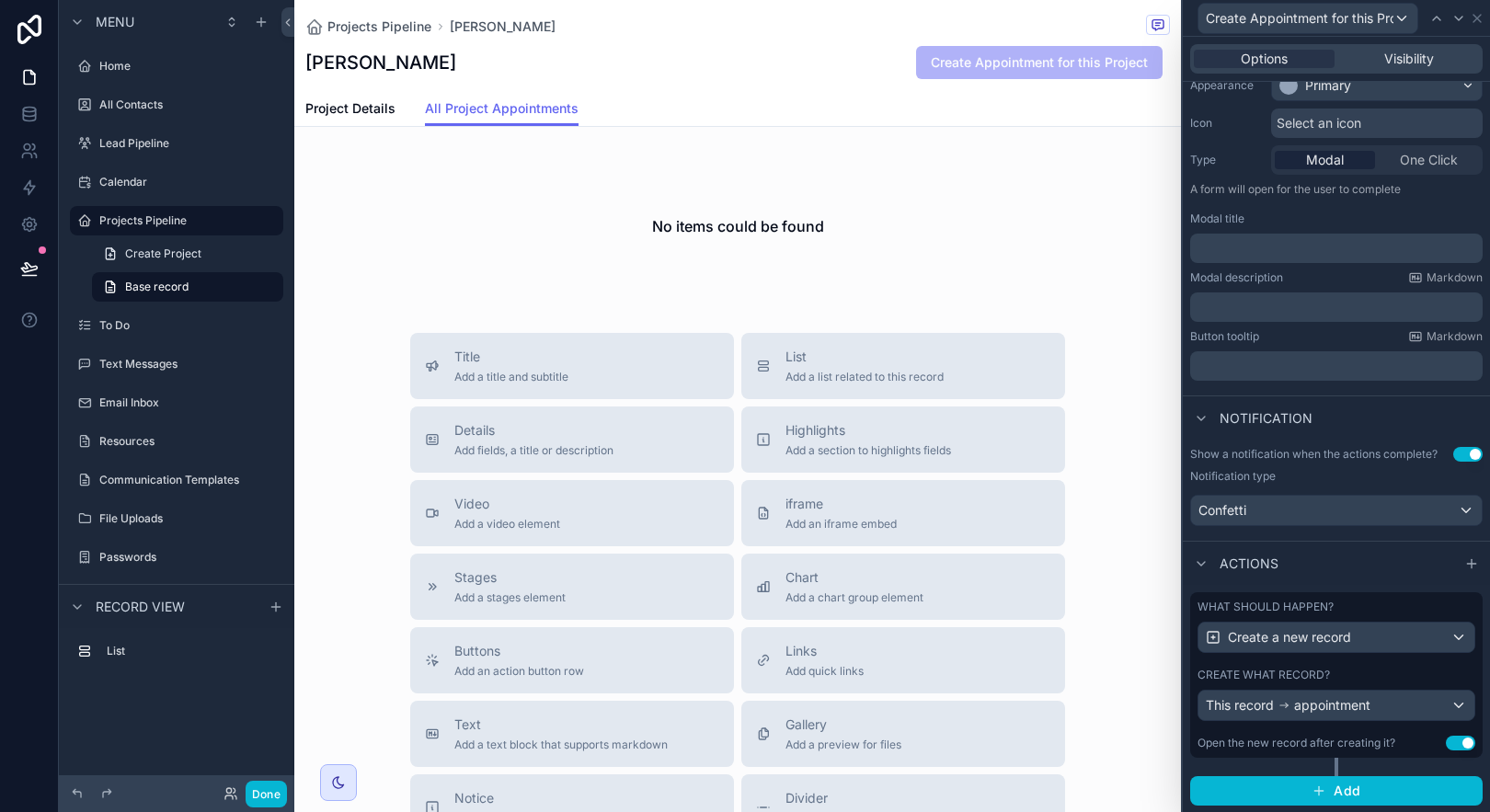
click at [1402, 673] on div "Create what record?" at bounding box center [1336, 675] width 278 height 15
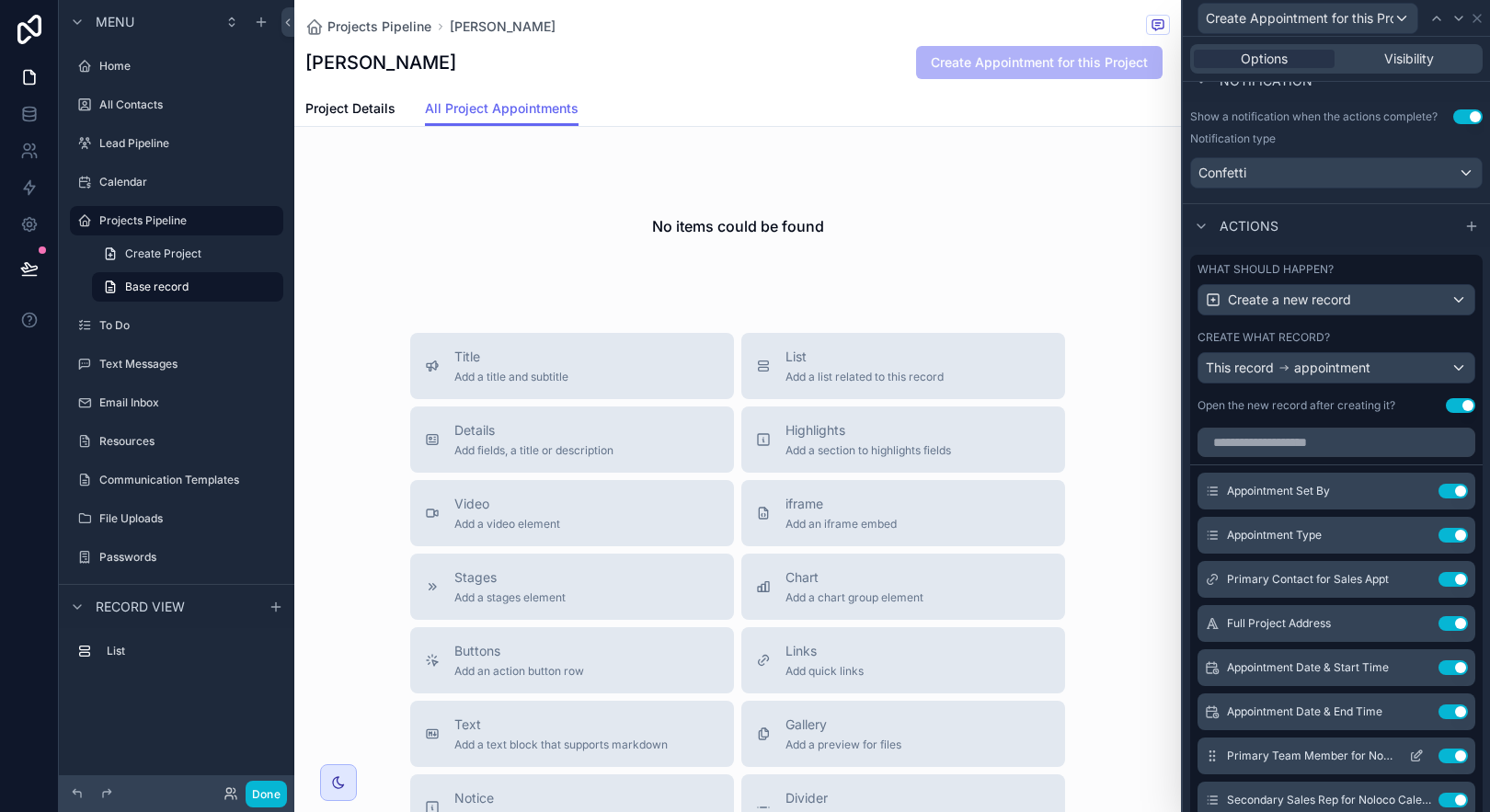
scroll to position [617, 0]
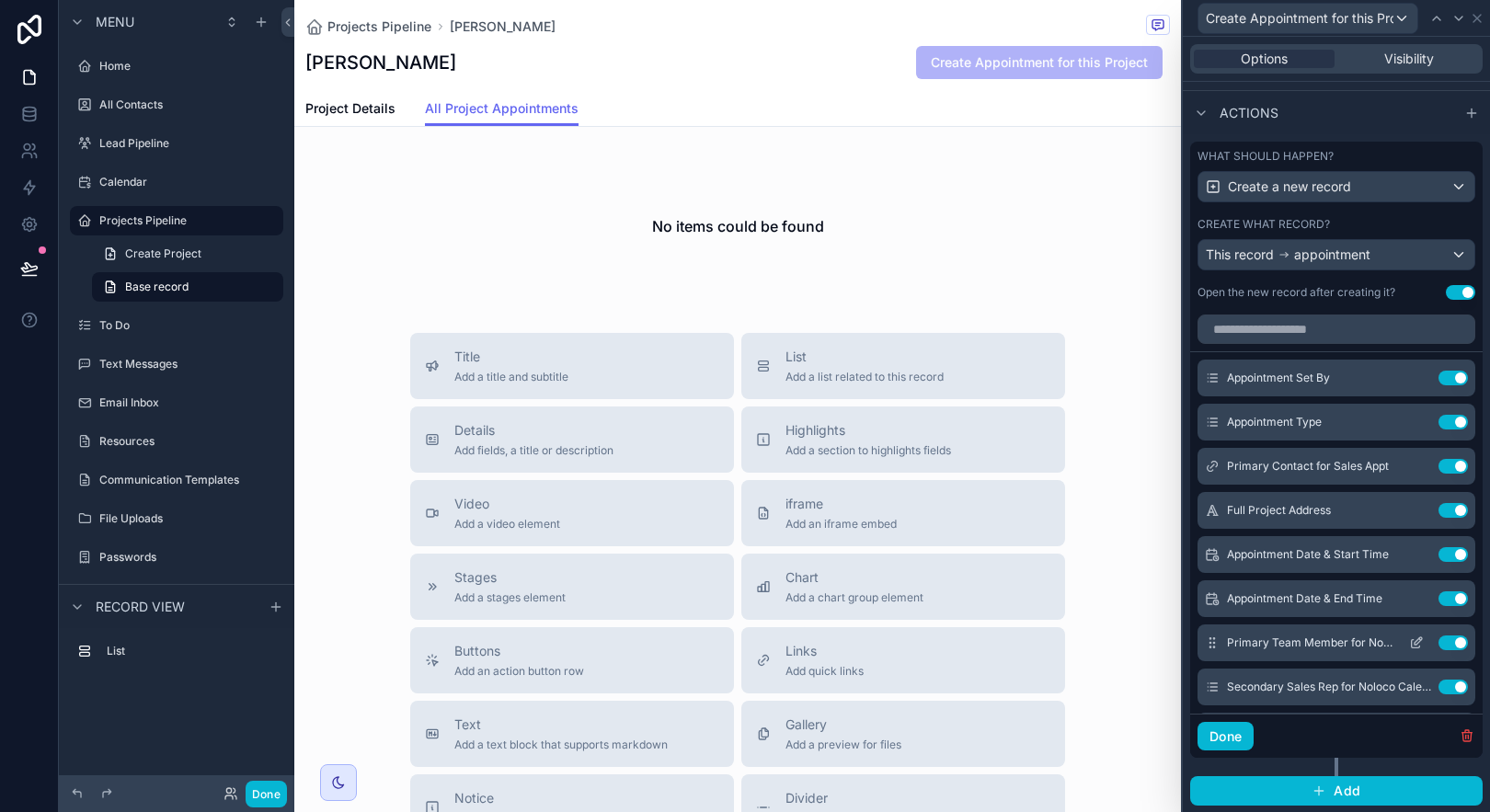
click at [1409, 644] on icon at bounding box center [1416, 643] width 15 height 15
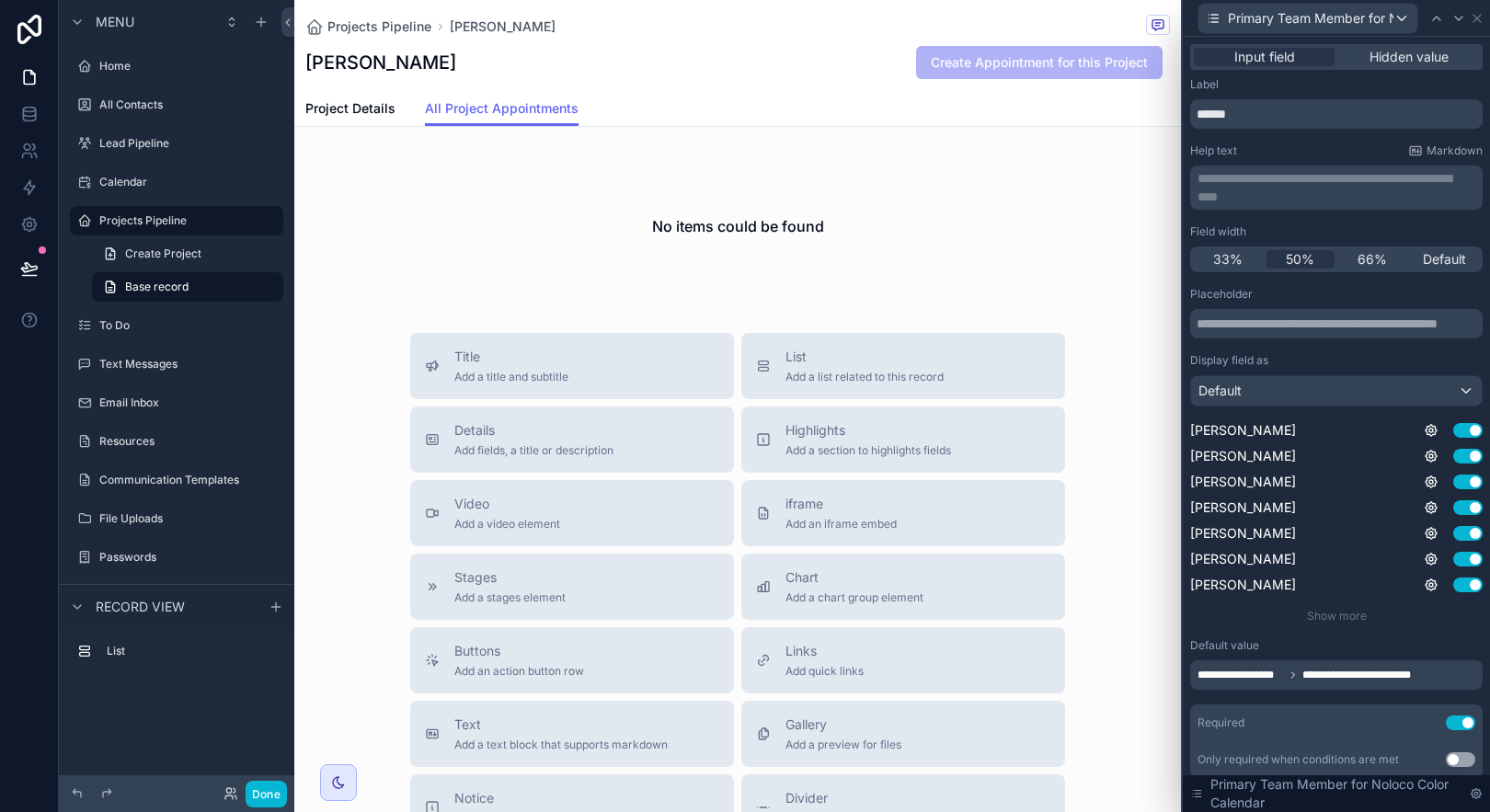
click at [1445, 674] on div "**********" at bounding box center [1336, 675] width 292 height 29
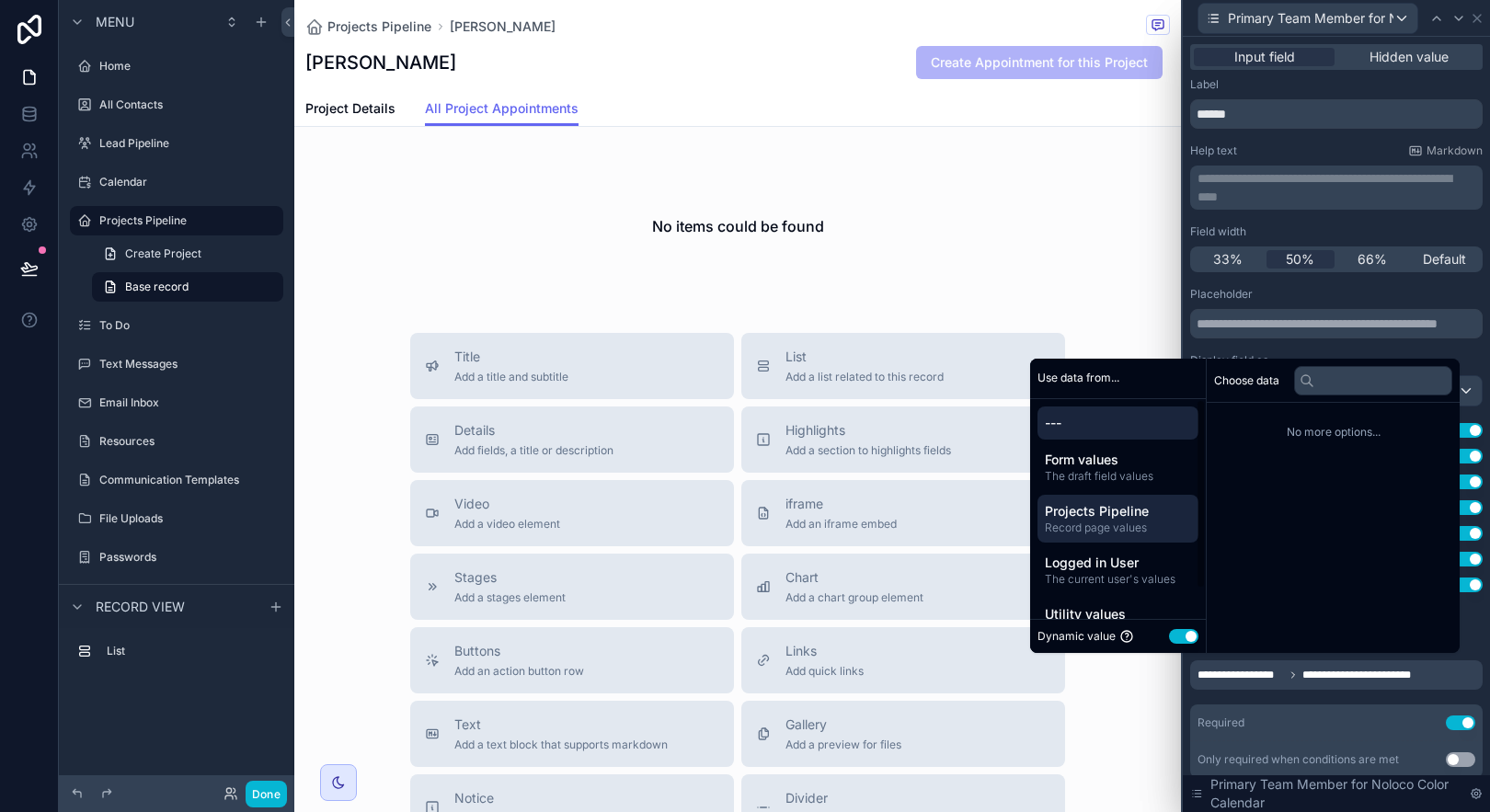
click at [1101, 522] on span "Record page values" at bounding box center [1118, 528] width 146 height 15
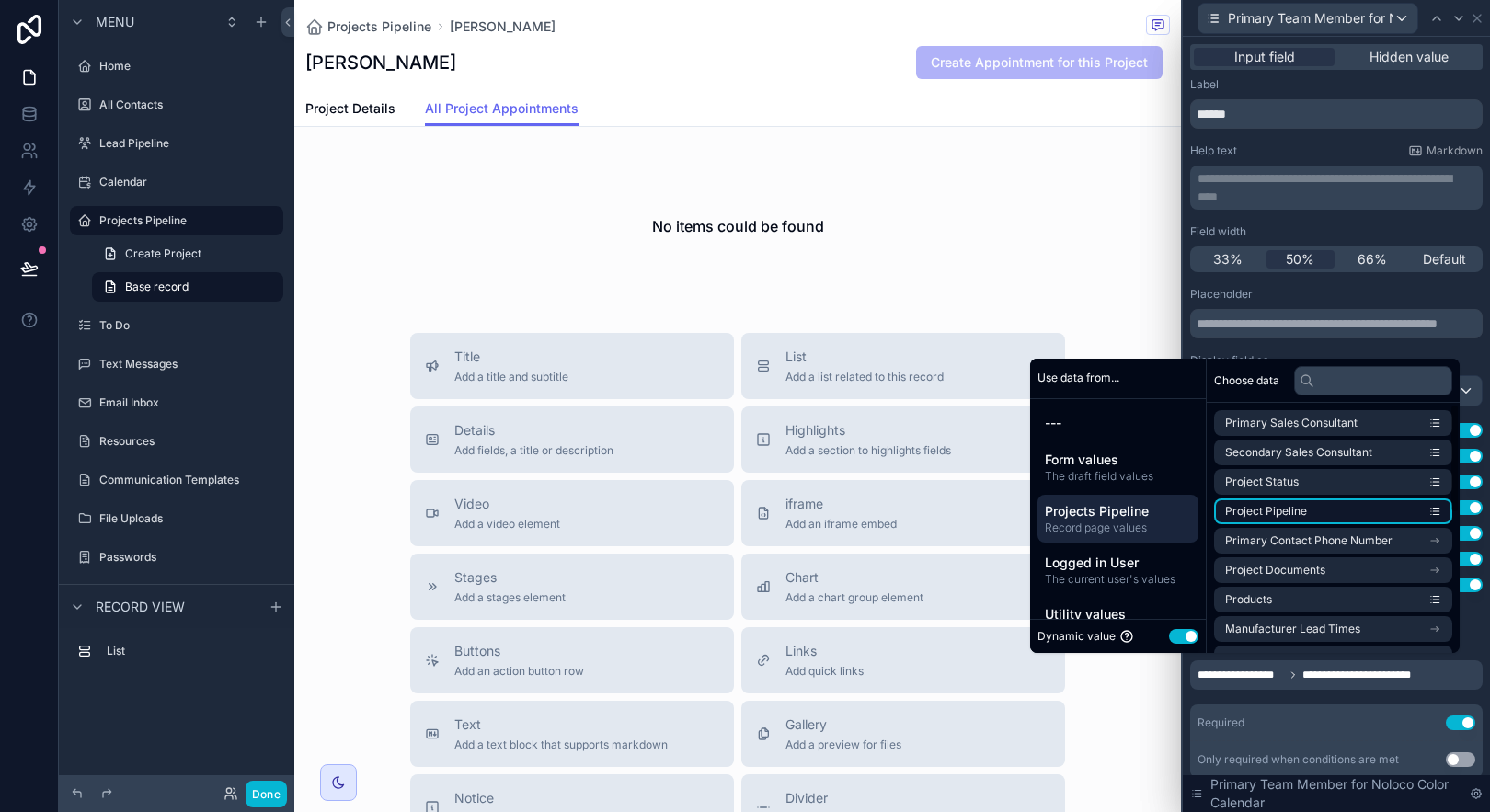
scroll to position [4, 0]
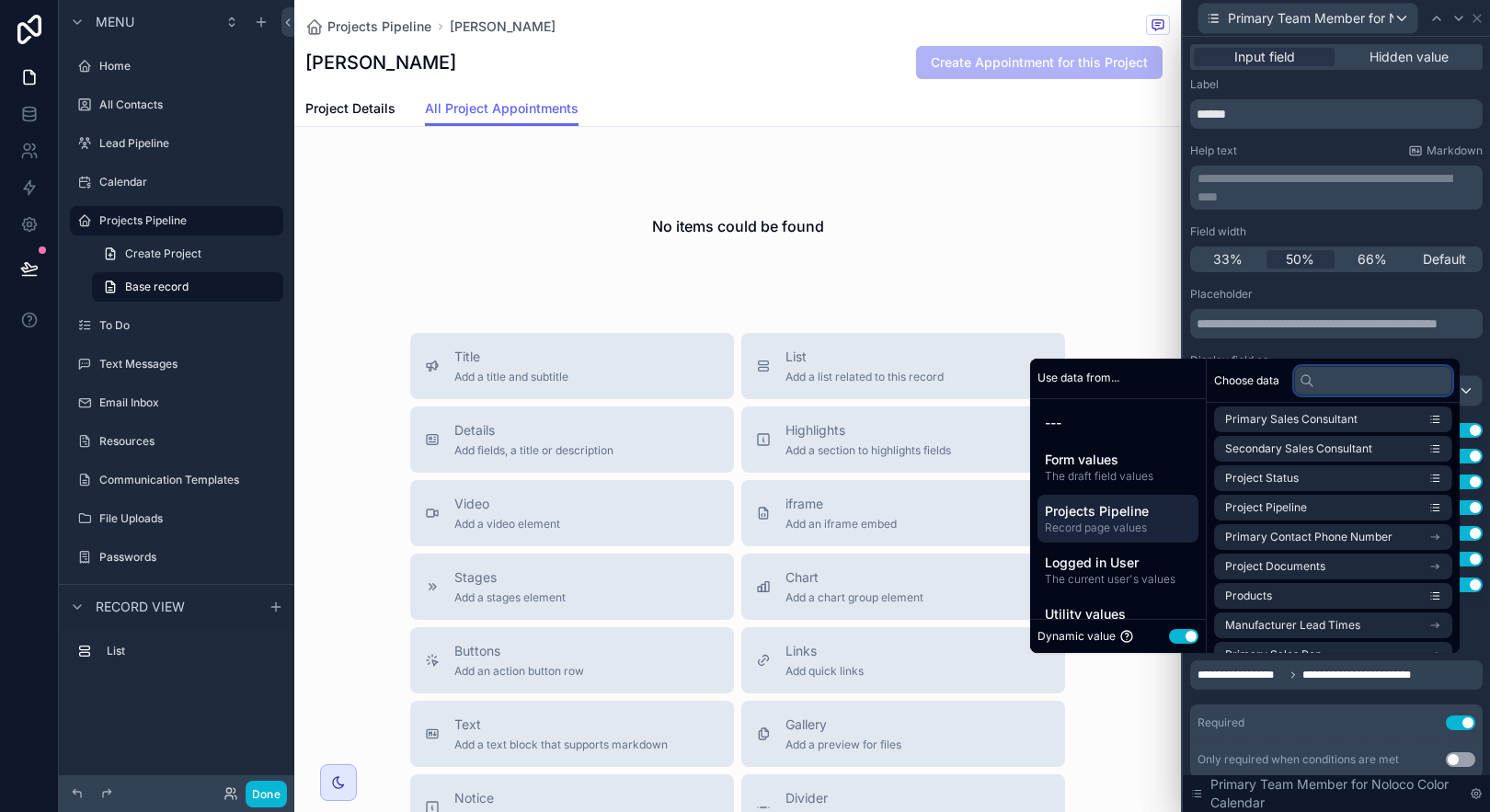
drag, startPoint x: 1330, startPoint y: 389, endPoint x: 1330, endPoint y: 402, distance: 13.0
click at [1330, 393] on input "text" at bounding box center [1373, 381] width 158 height 29
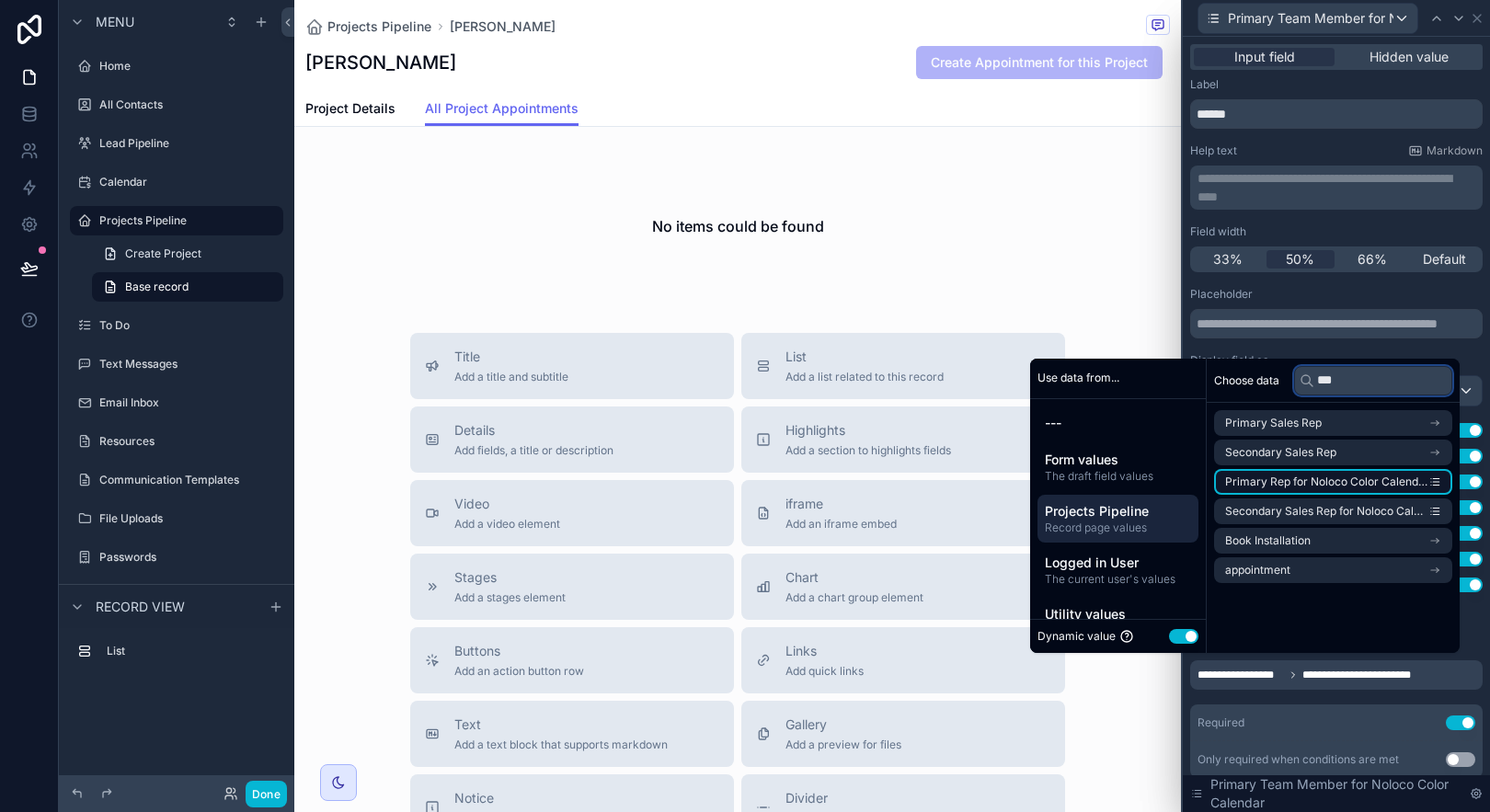
type input "***"
click at [1333, 480] on span "Primary Rep for Noloco Color Calendar" at bounding box center [1326, 481] width 204 height 15
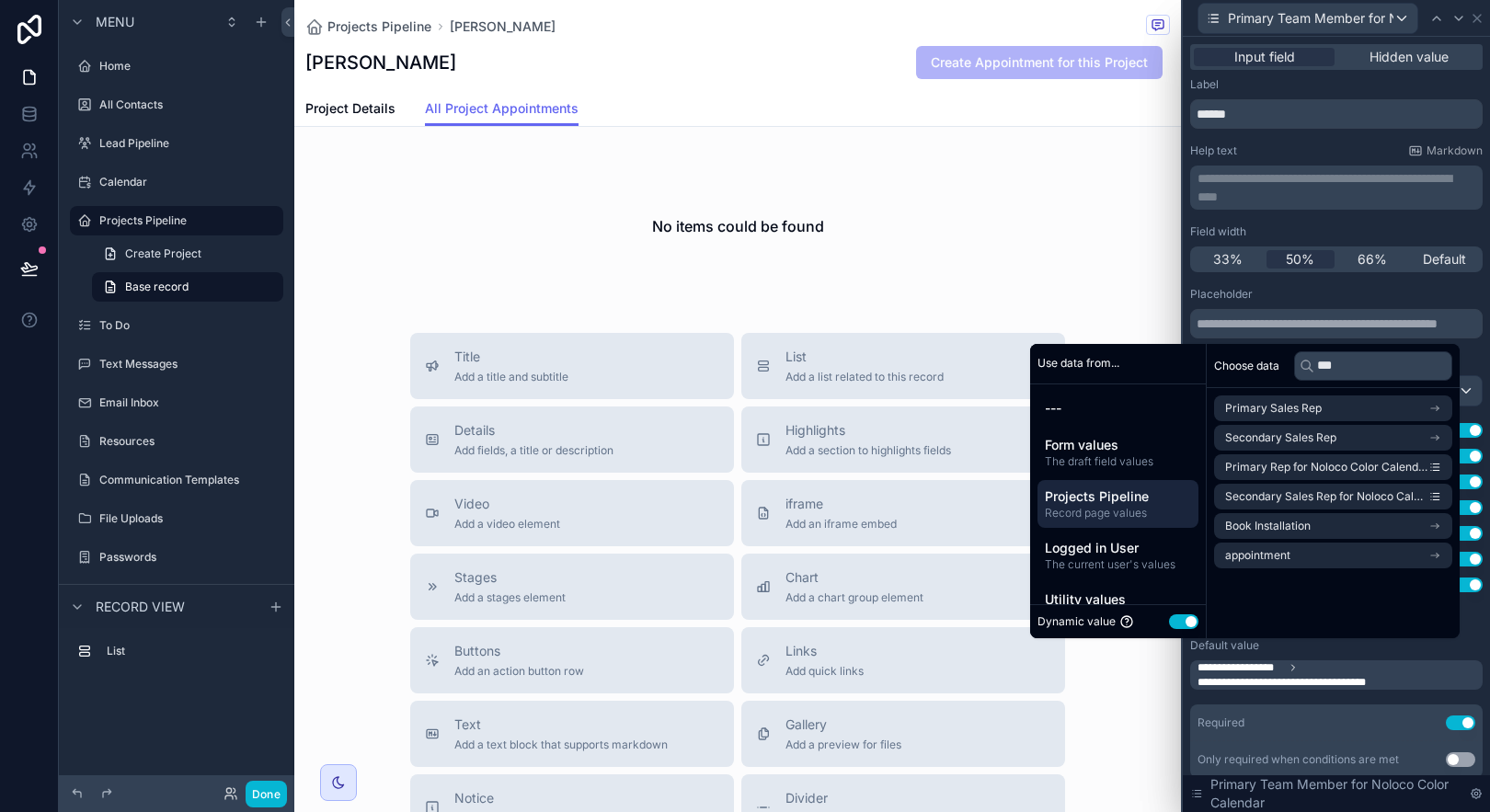
click at [1470, 630] on div "**********" at bounding box center [1336, 455] width 307 height 836
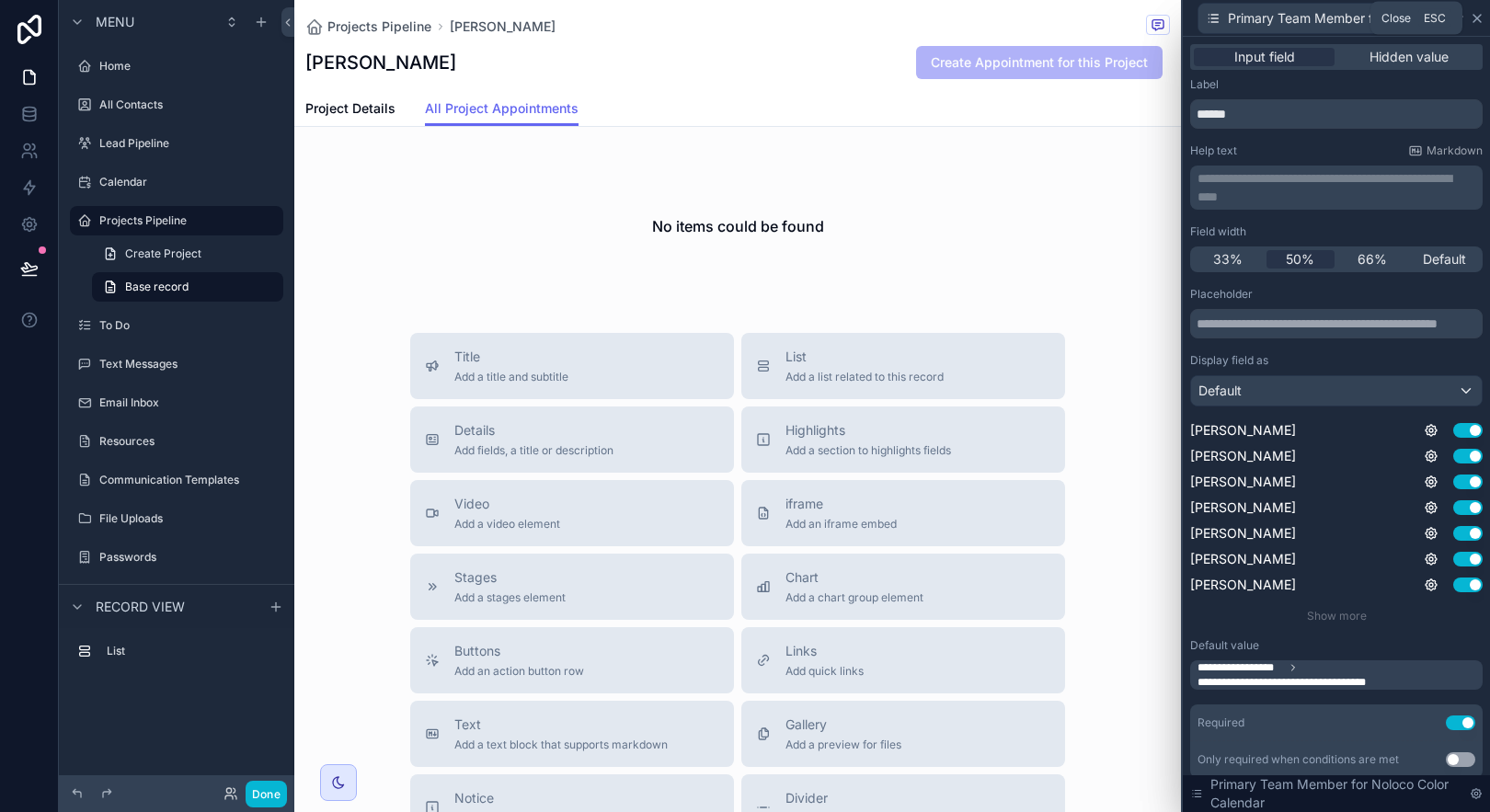
click at [1472, 17] on icon at bounding box center [1476, 18] width 15 height 15
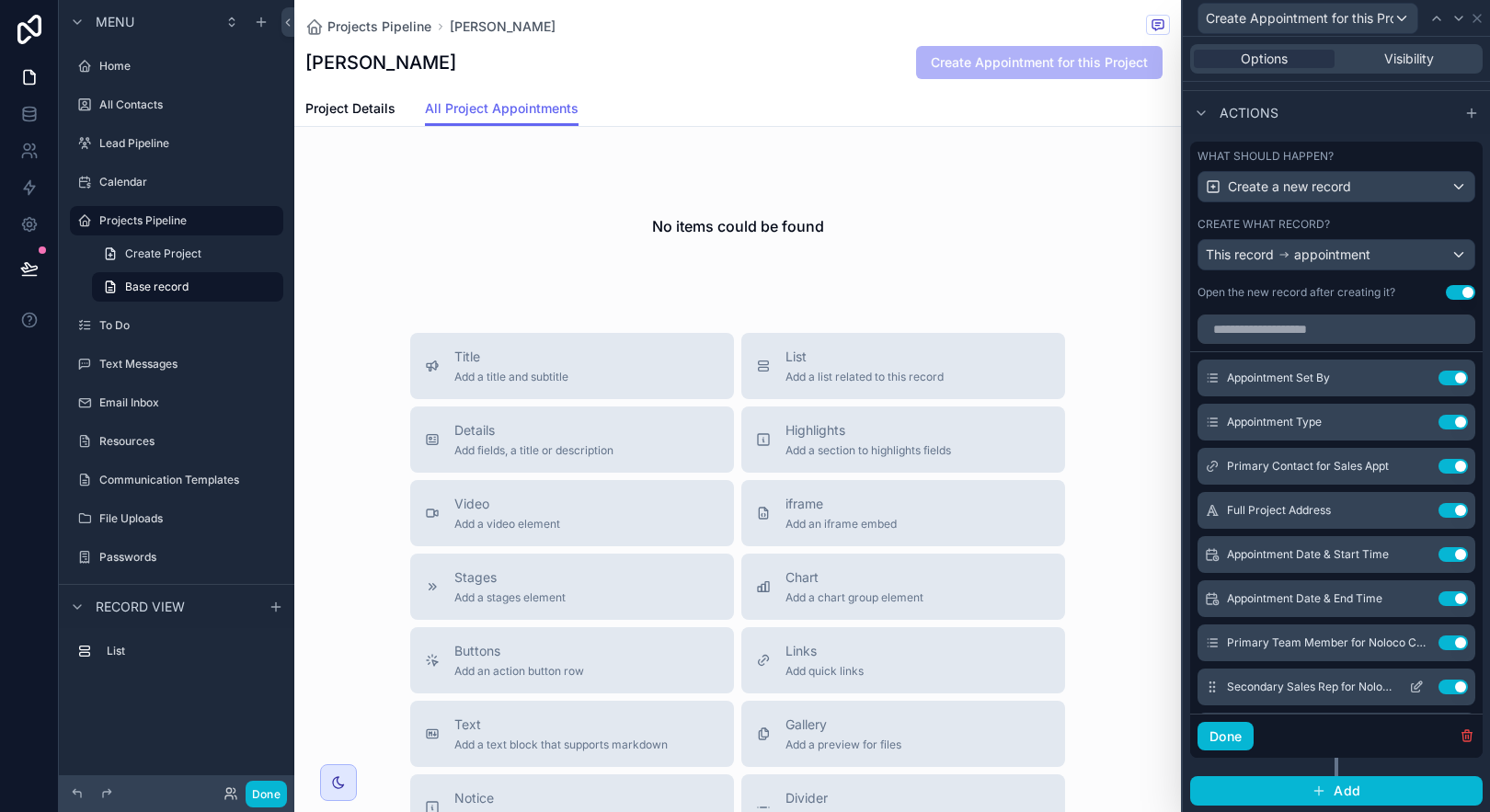
click at [1409, 688] on icon at bounding box center [1416, 686] width 15 height 15
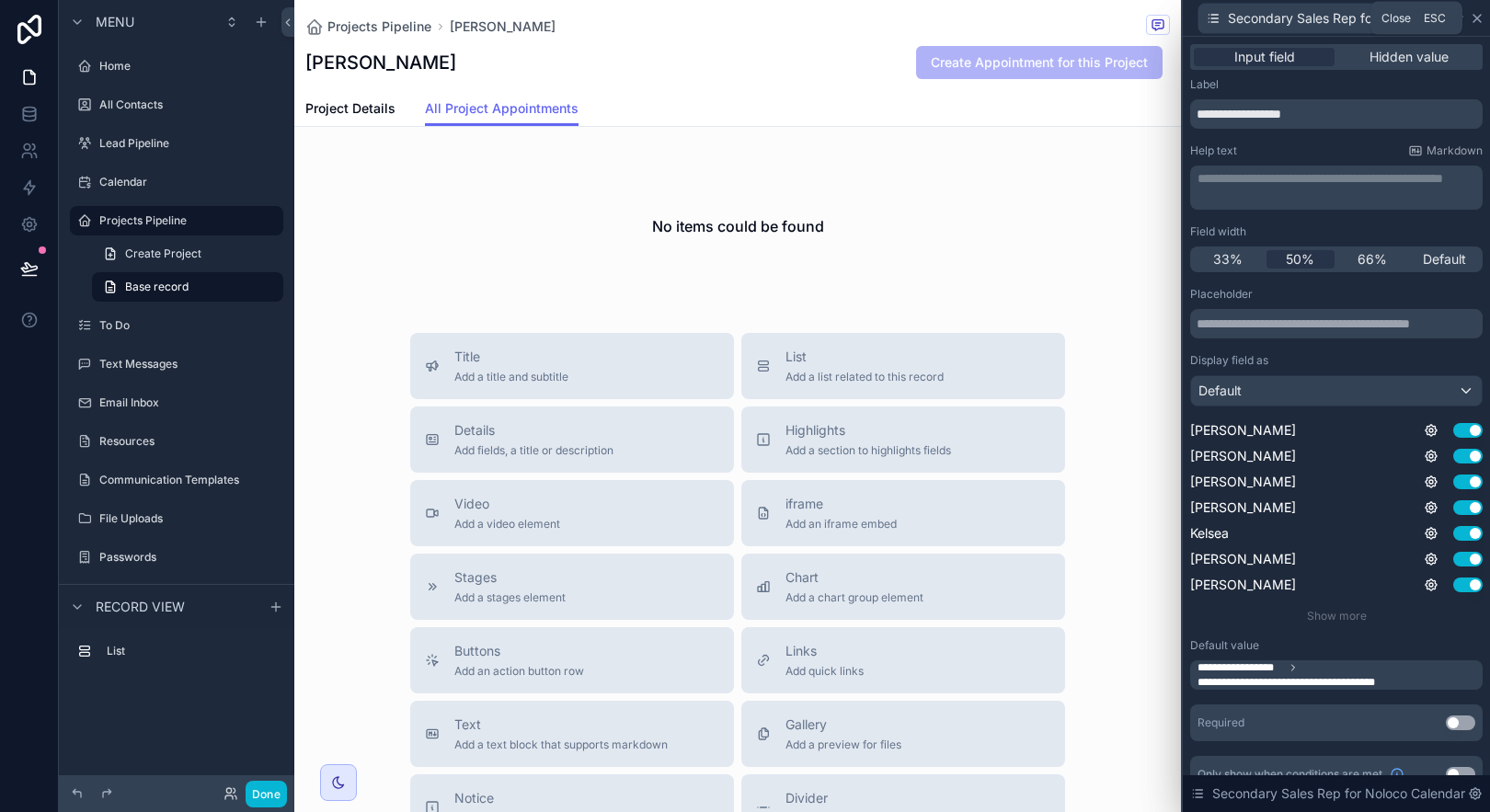
click at [1479, 19] on icon at bounding box center [1477, 18] width 8 height 8
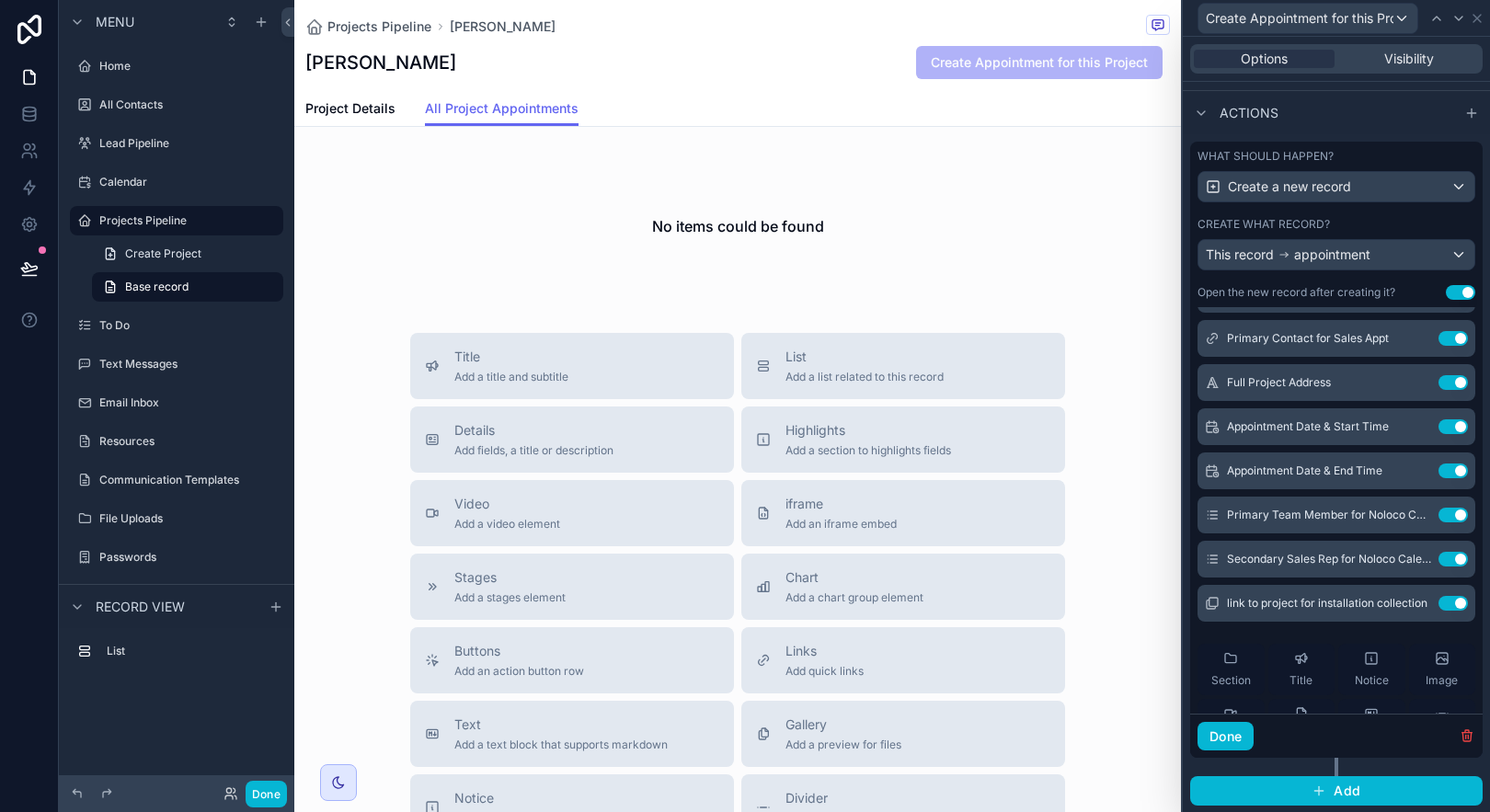
scroll to position [131, 0]
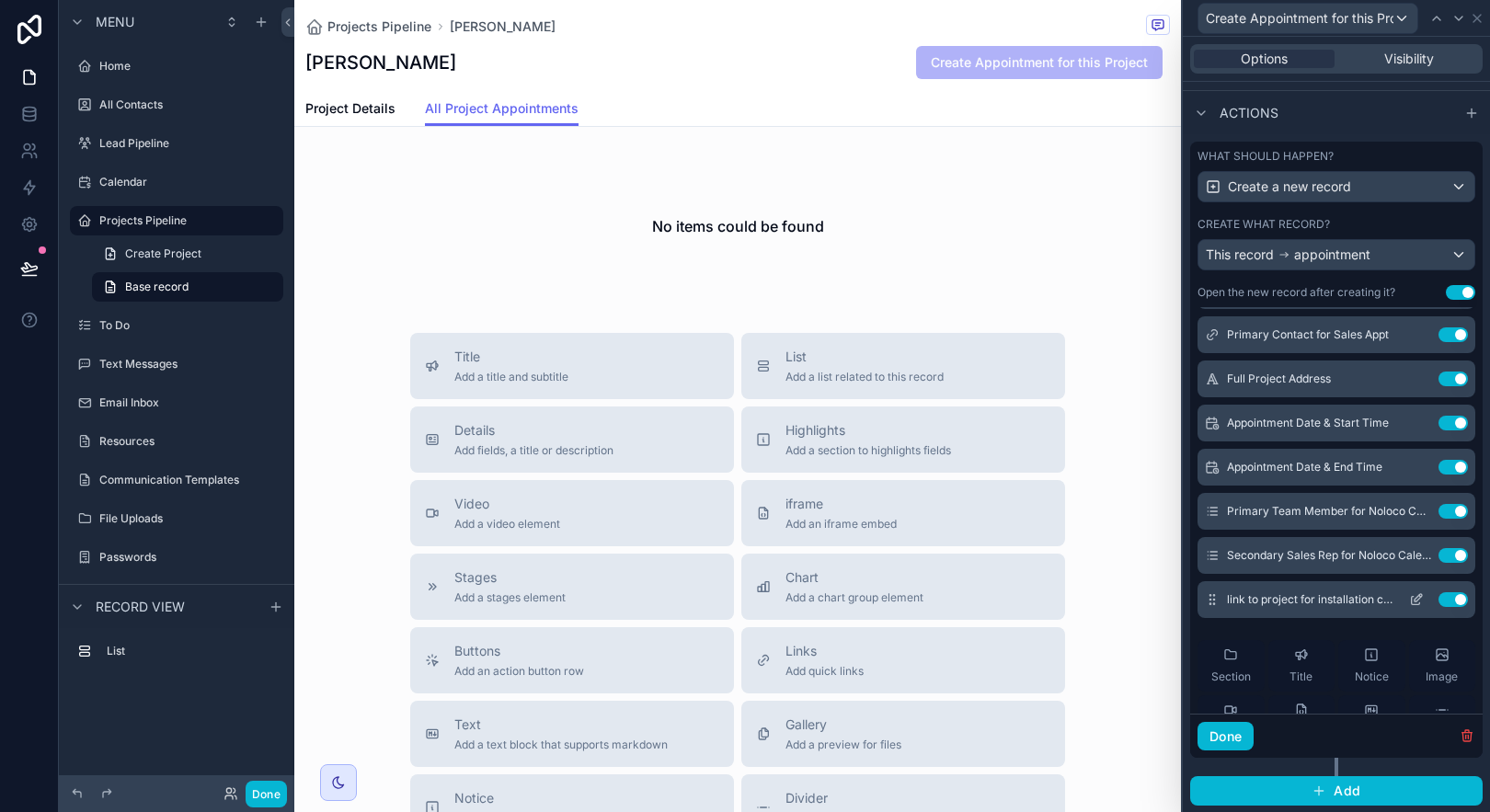
click at [1409, 605] on icon at bounding box center [1416, 599] width 15 height 15
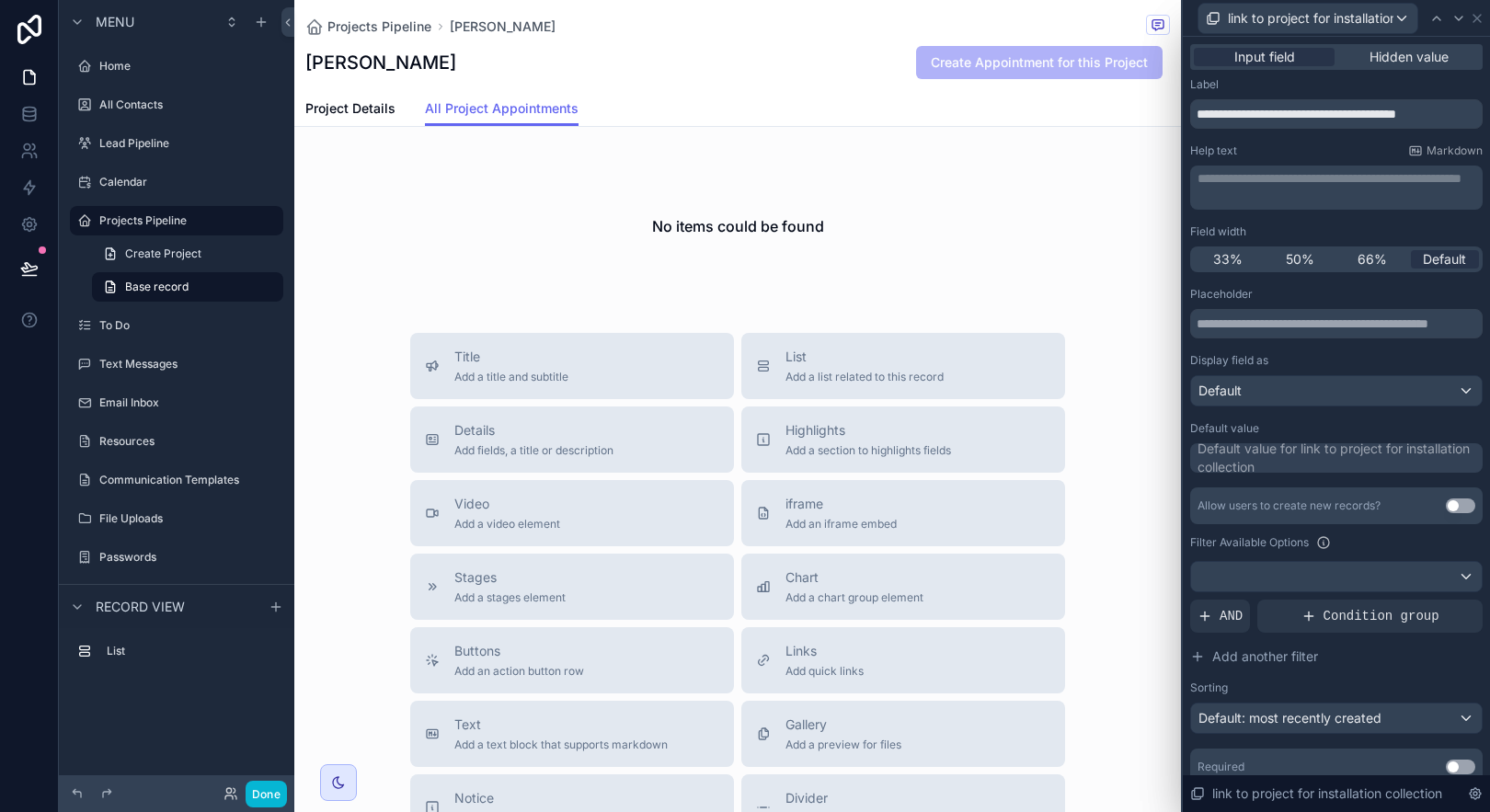
click at [1327, 456] on div "Default value for link to project for installation collection" at bounding box center [1338, 458] width 281 height 37
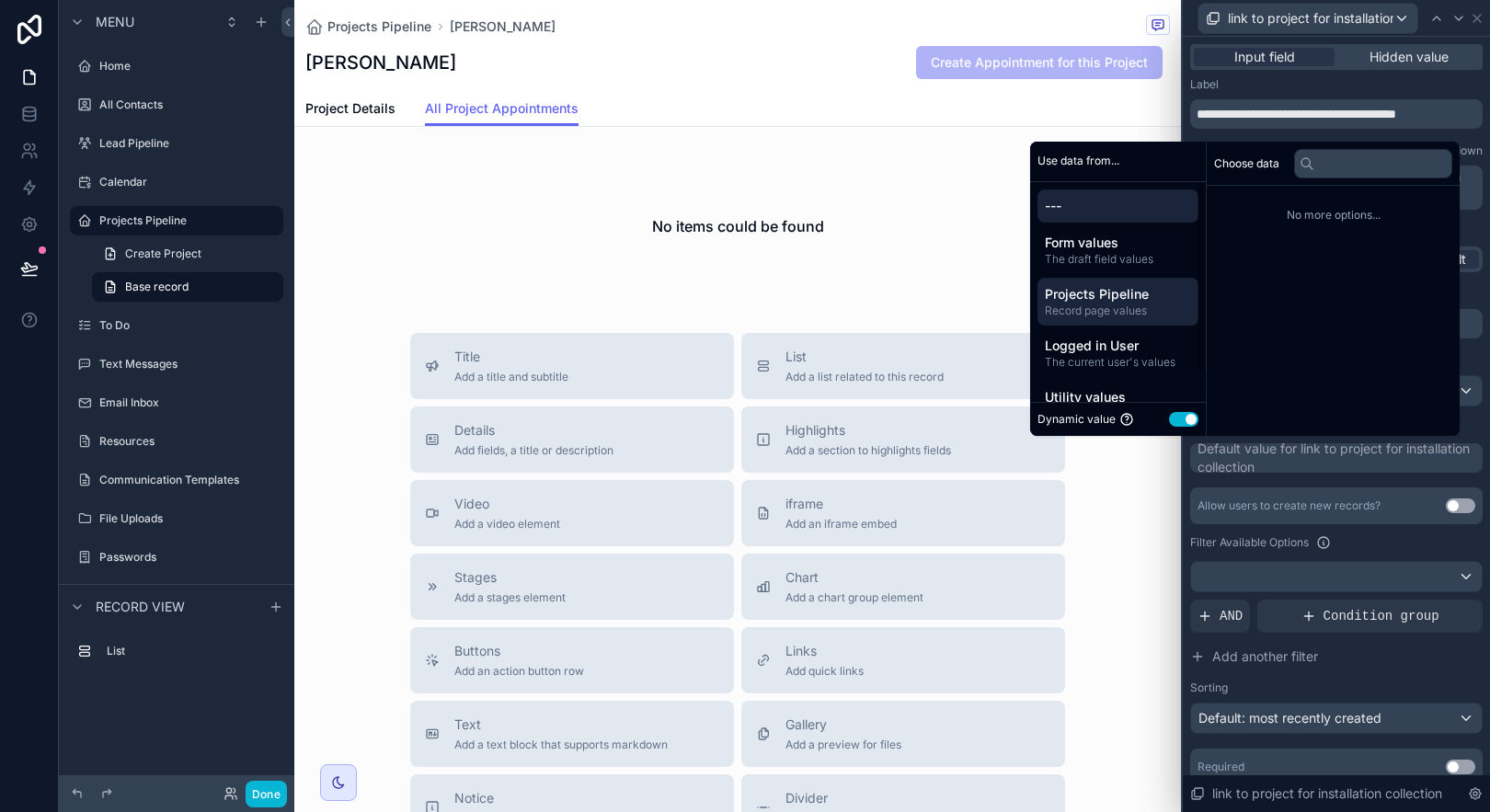
click at [1150, 295] on span "Projects Pipeline" at bounding box center [1118, 294] width 146 height 18
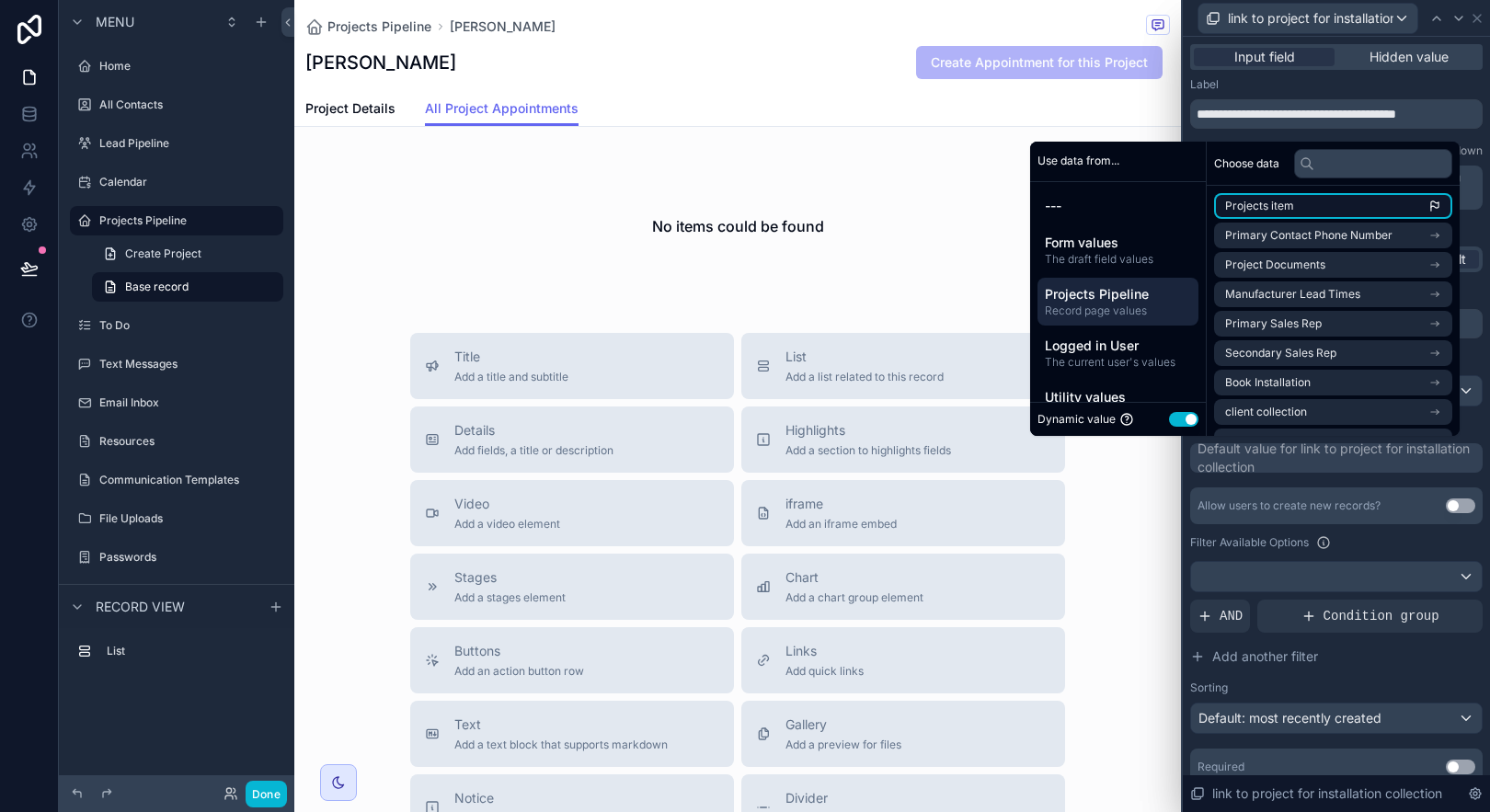
click at [1242, 202] on span "Projects item" at bounding box center [1259, 205] width 69 height 15
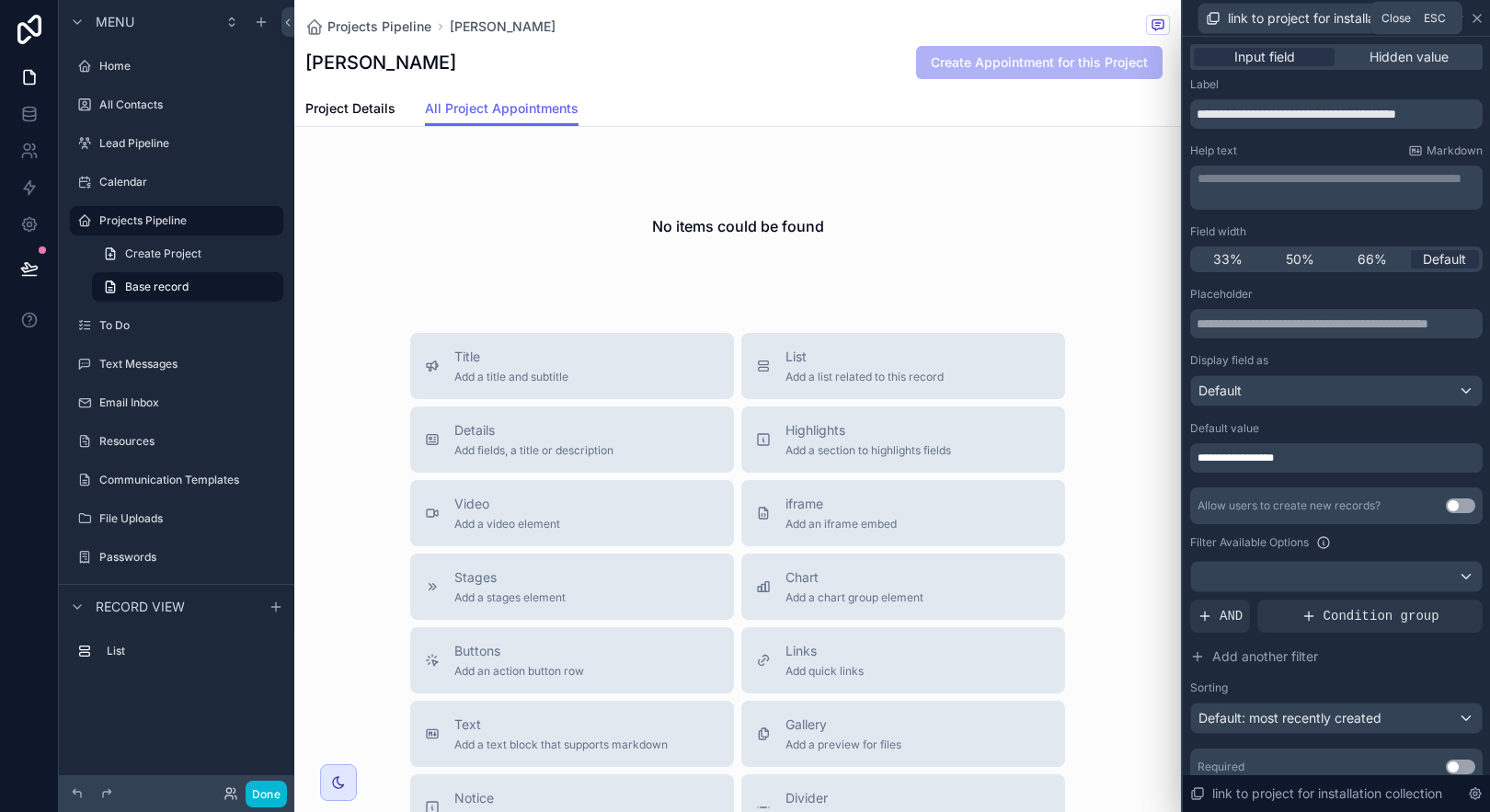
click at [1481, 19] on icon at bounding box center [1476, 18] width 15 height 15
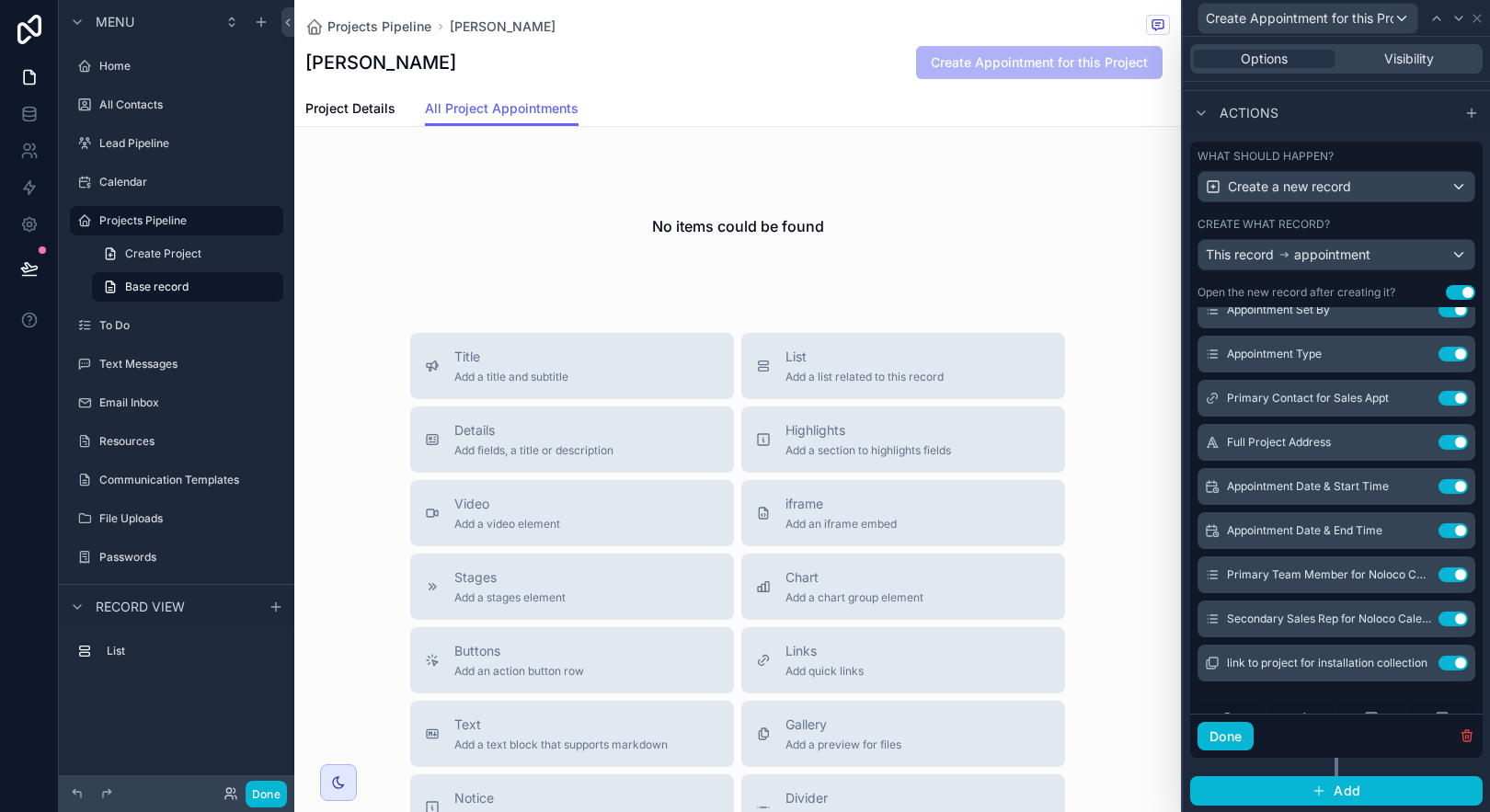
scroll to position [44, 0]
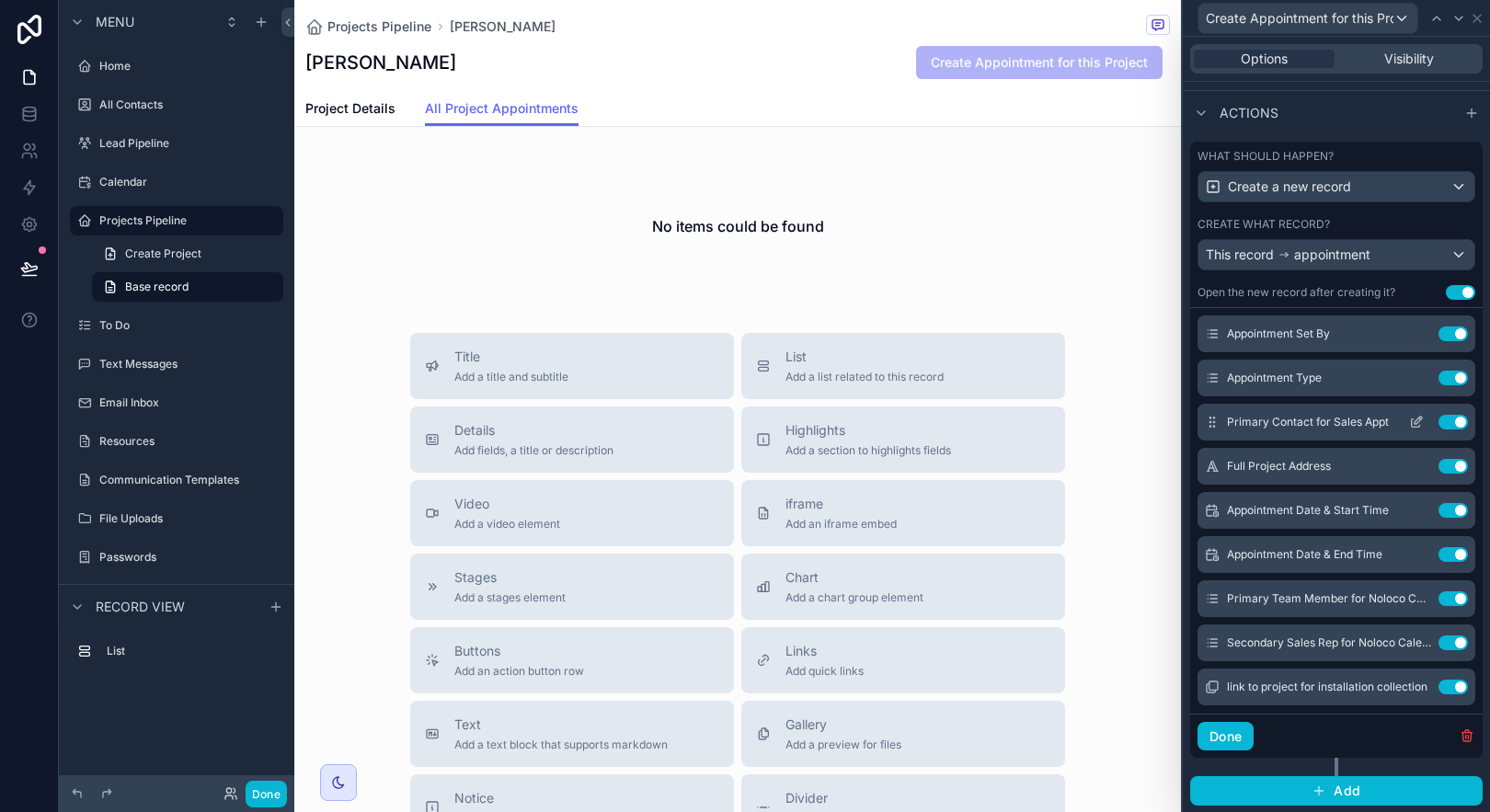
click at [1409, 418] on icon at bounding box center [1416, 422] width 15 height 15
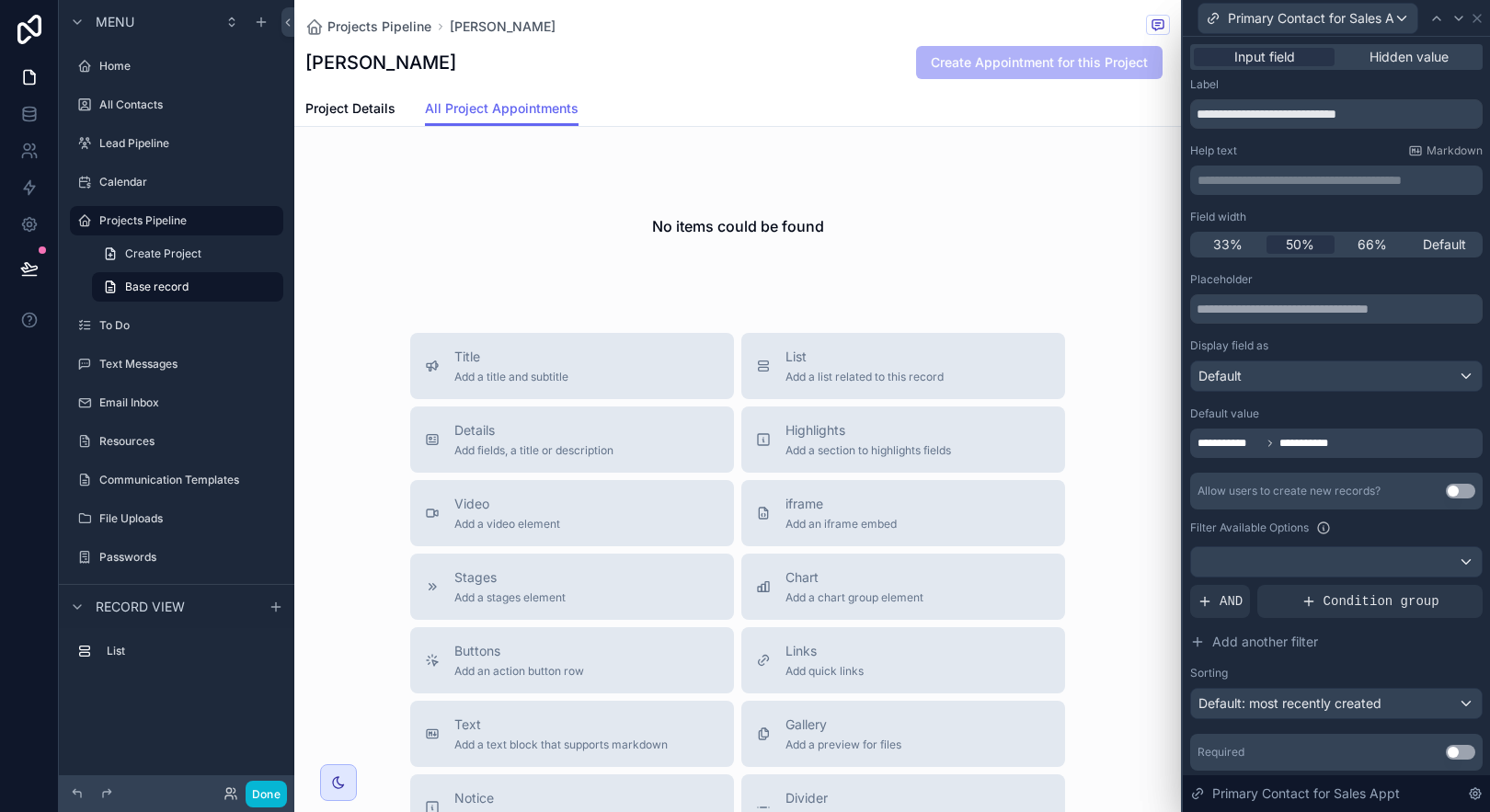
click at [1360, 441] on div "**********" at bounding box center [1336, 443] width 292 height 29
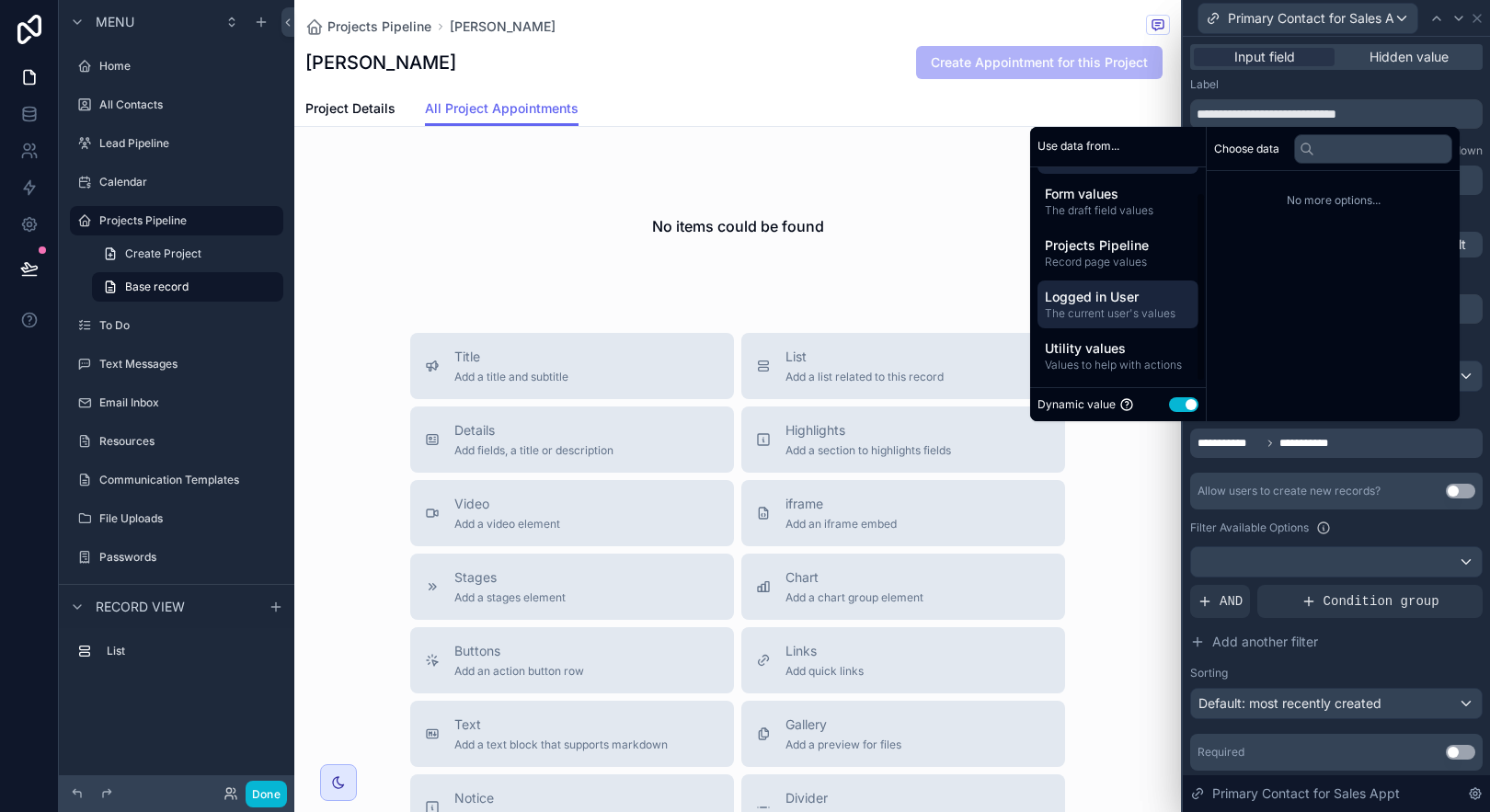
scroll to position [8, 0]
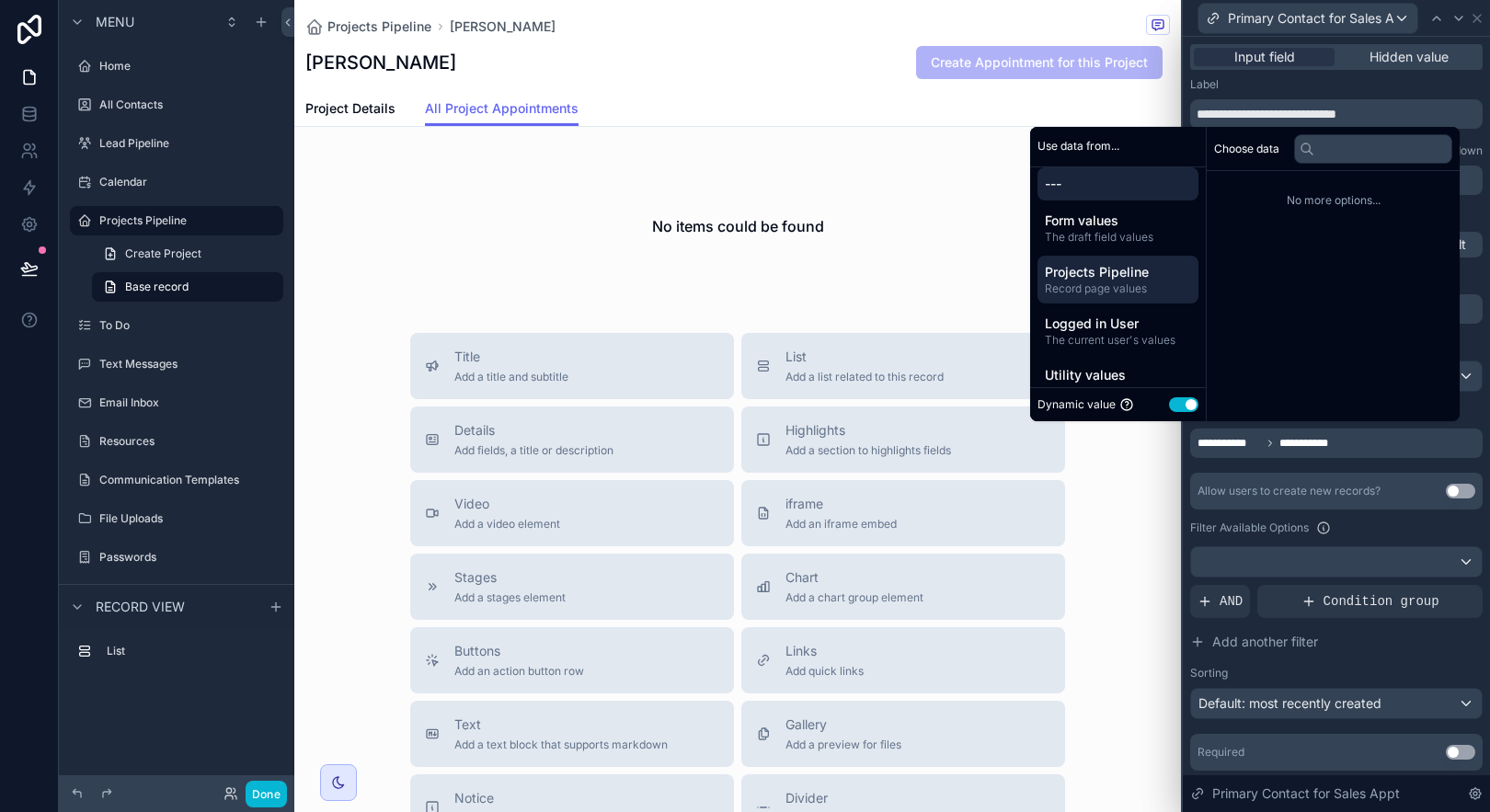
click at [1126, 278] on span "Projects Pipeline" at bounding box center [1118, 272] width 146 height 18
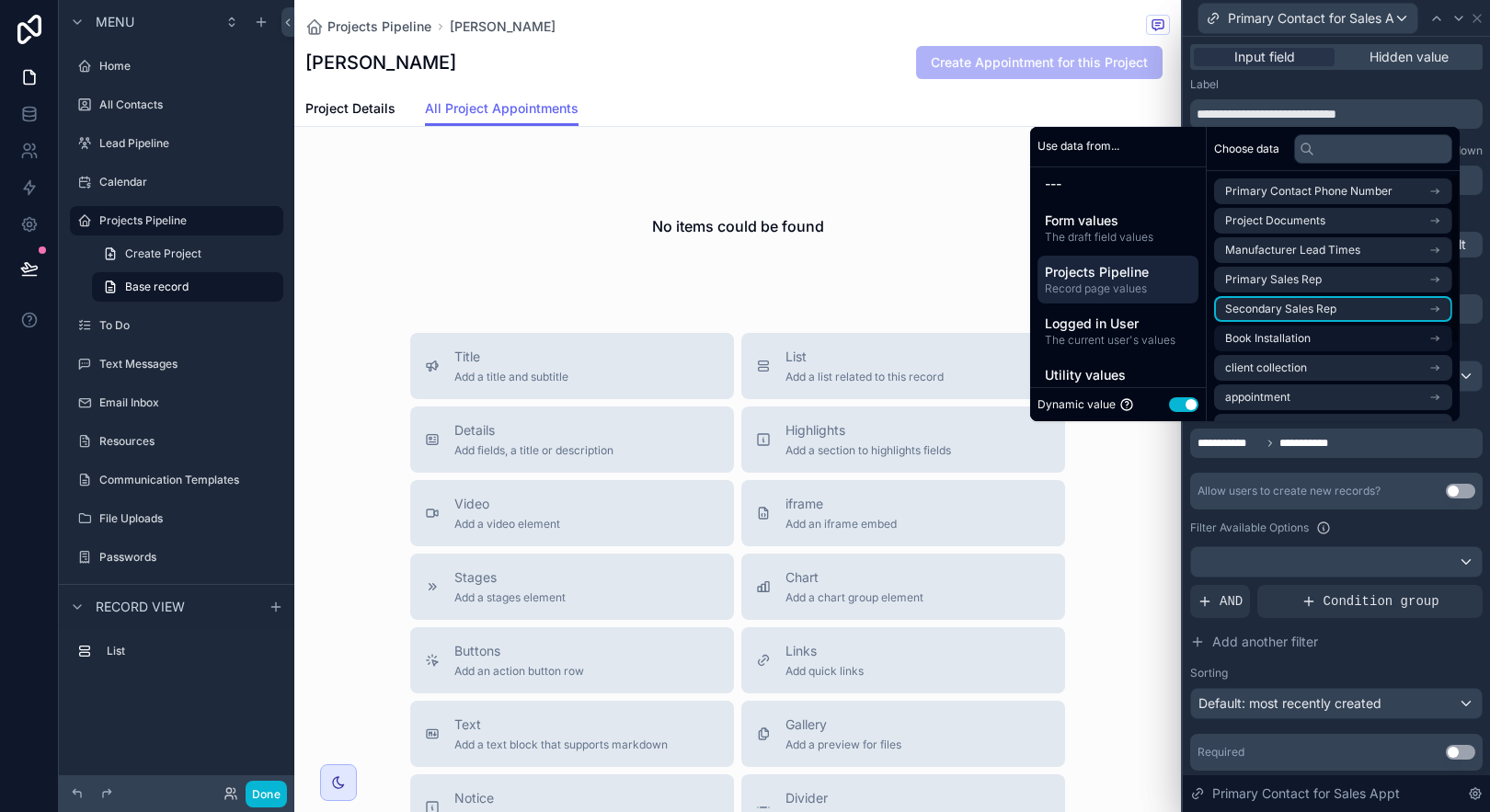
scroll to position [114, 0]
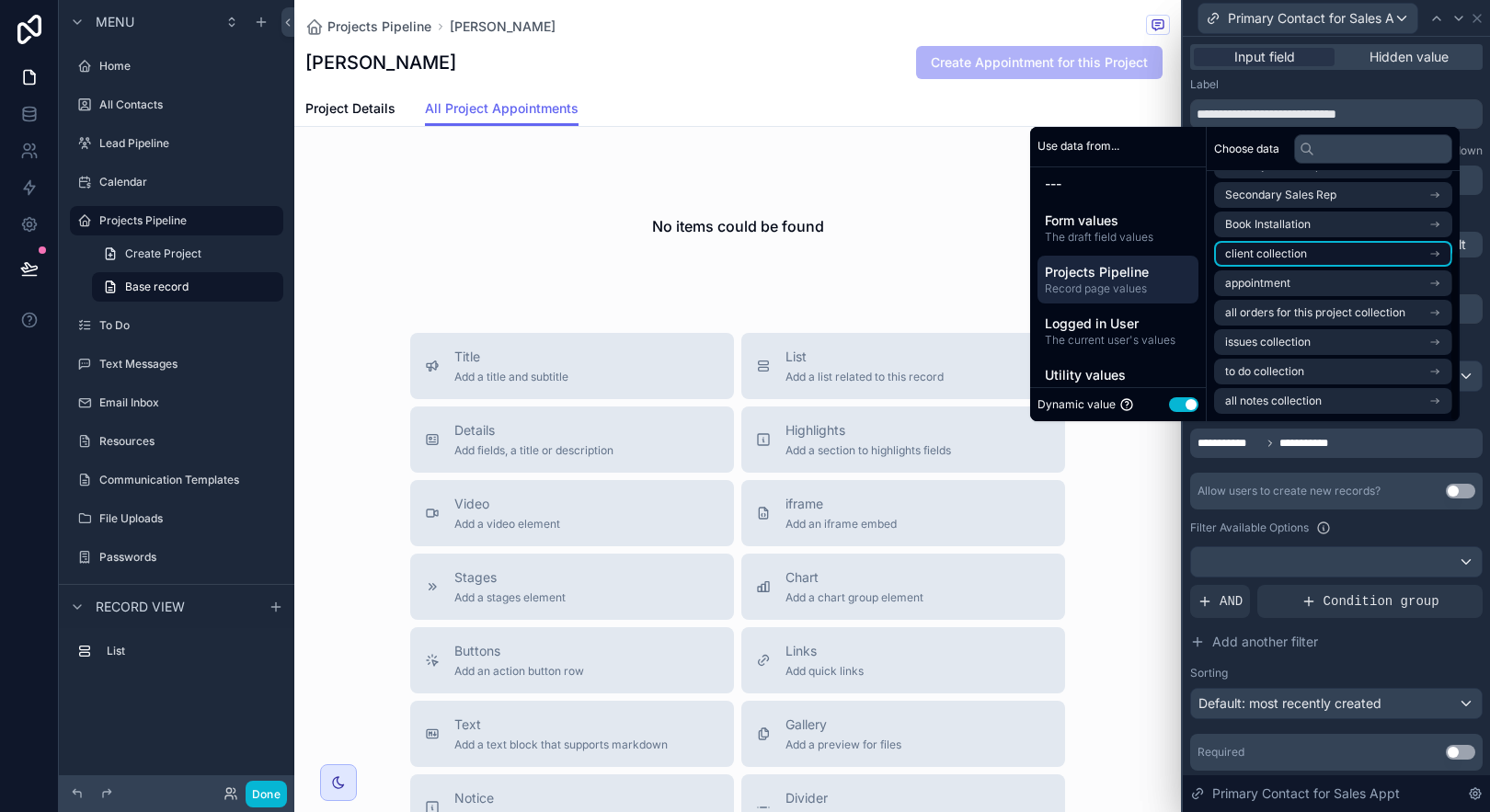
click at [1359, 260] on li "client collection" at bounding box center [1333, 253] width 239 height 25
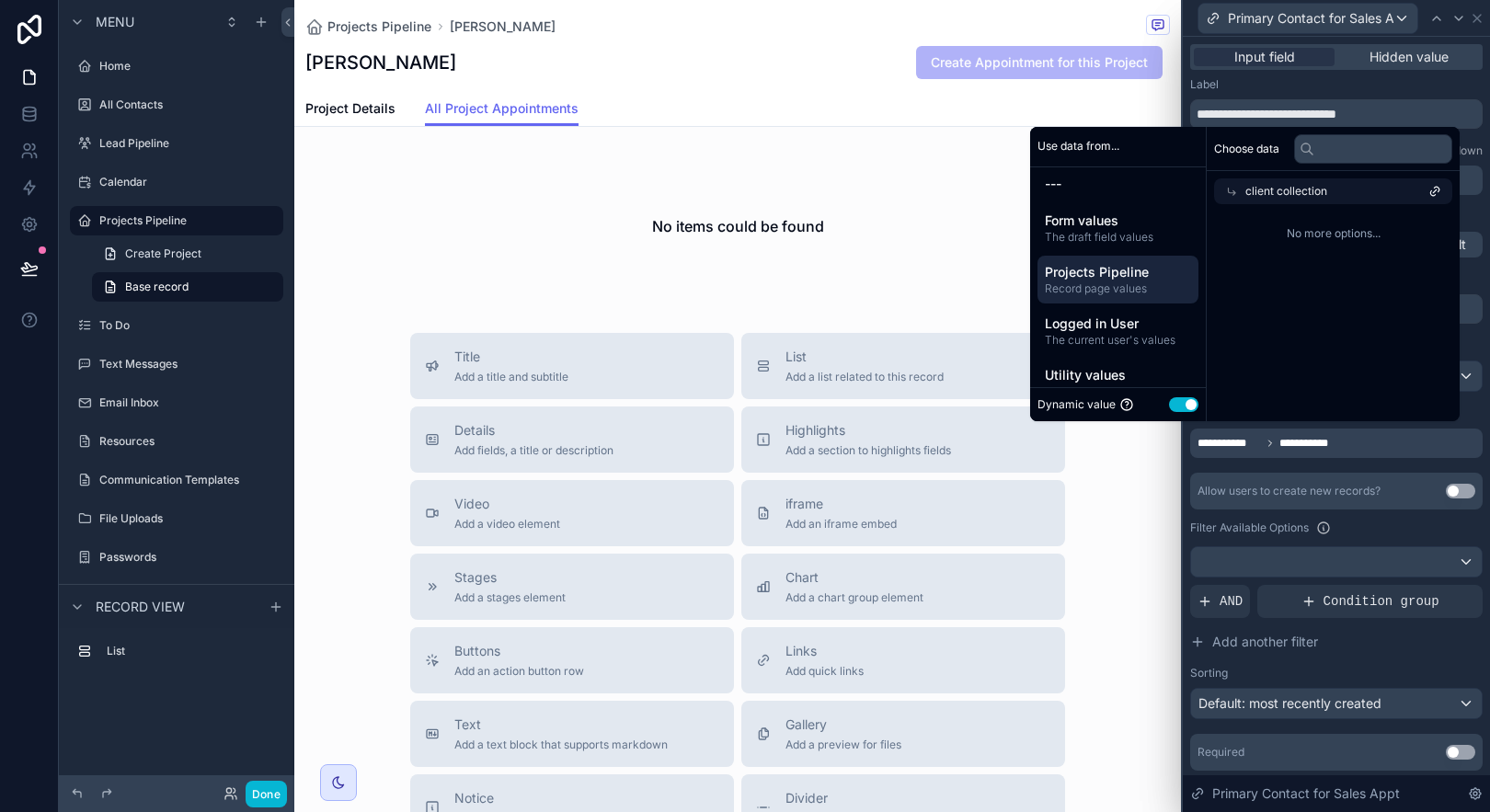
click at [1246, 192] on span "client collection" at bounding box center [1286, 191] width 82 height 15
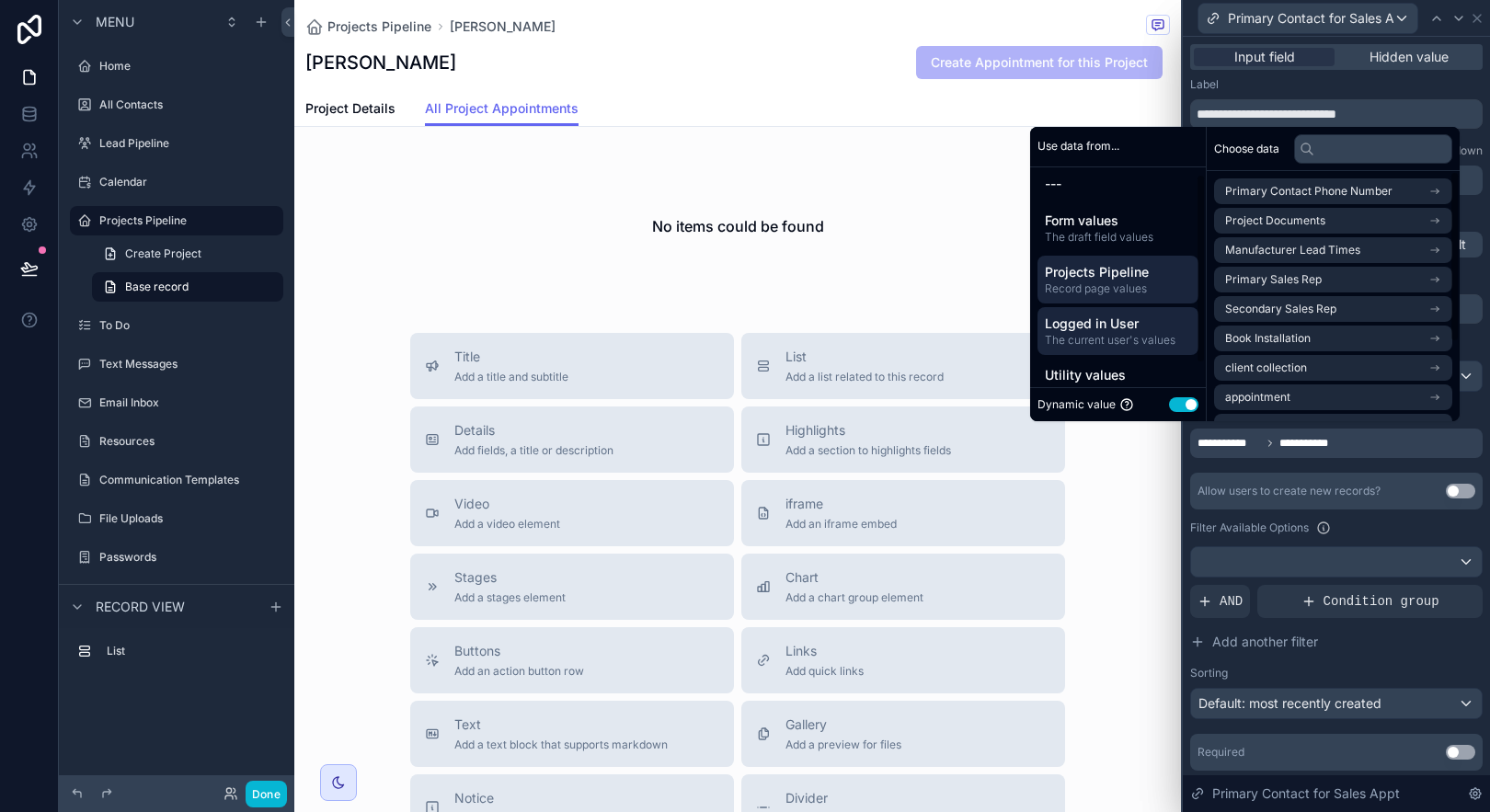
click at [1116, 354] on div "Logged in User The current user's values" at bounding box center [1117, 330] width 161 height 48
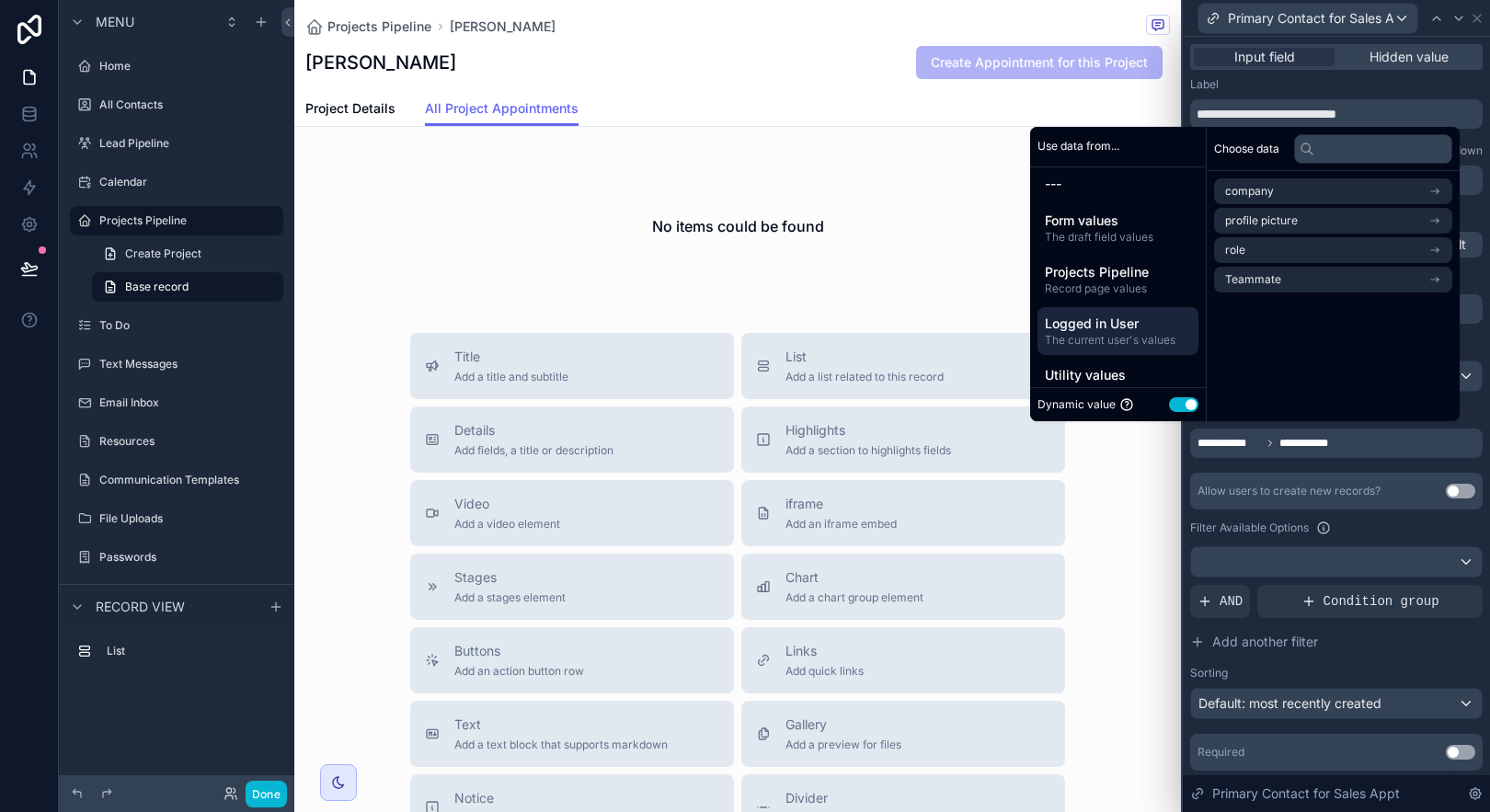
click at [1131, 356] on div "--- Form values The draft field values Projects Pipeline Record page values Log…" at bounding box center [1118, 286] width 175 height 254
click at [1137, 361] on div "Utility values Values to help with actions" at bounding box center [1117, 382] width 161 height 48
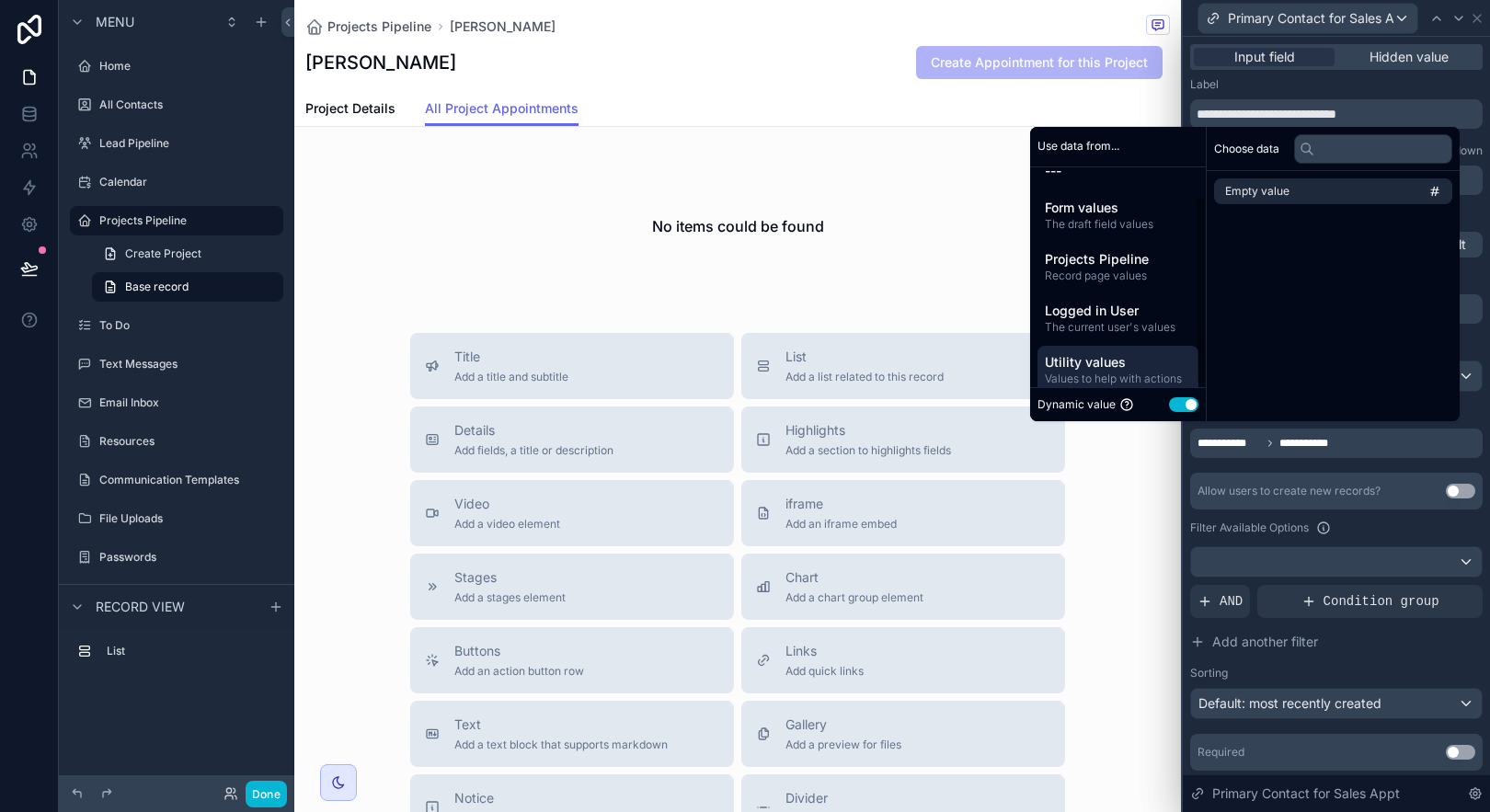
scroll to position [34, 0]
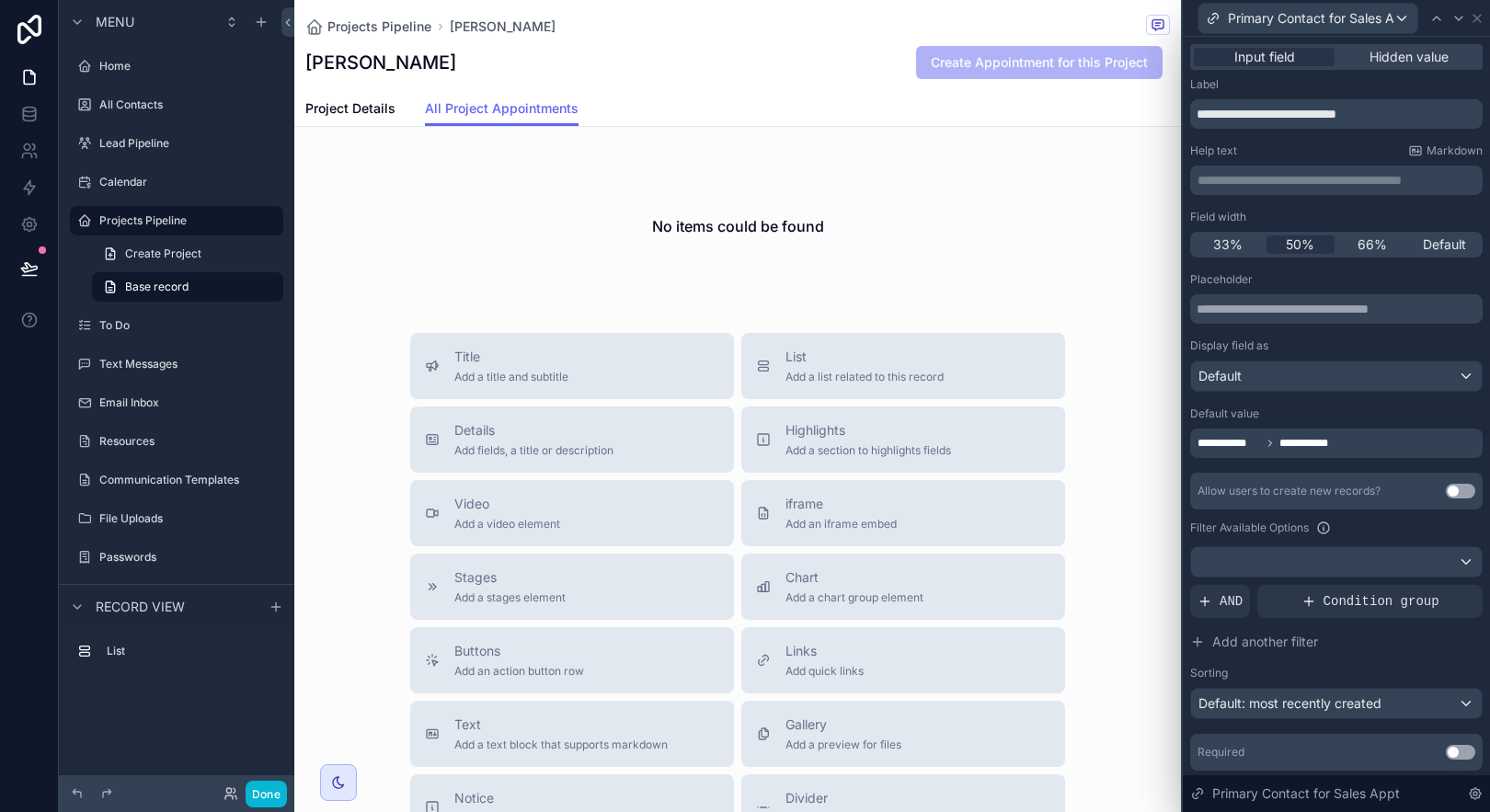
click at [1471, 158] on div "**********" at bounding box center [1336, 452] width 307 height 830
click at [1394, 379] on div "Default" at bounding box center [1336, 376] width 290 height 29
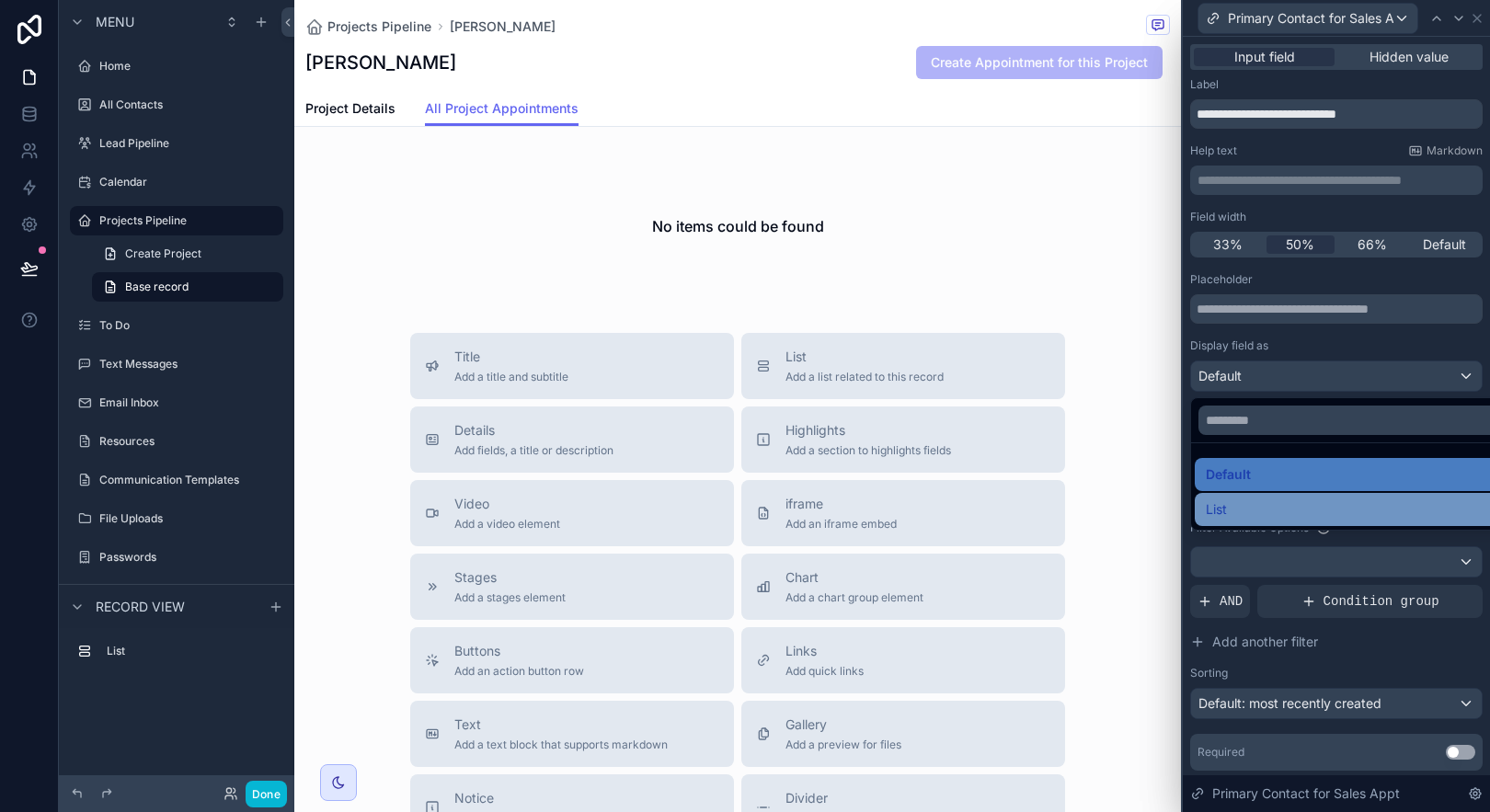
click at [1332, 512] on div "List" at bounding box center [1351, 509] width 290 height 22
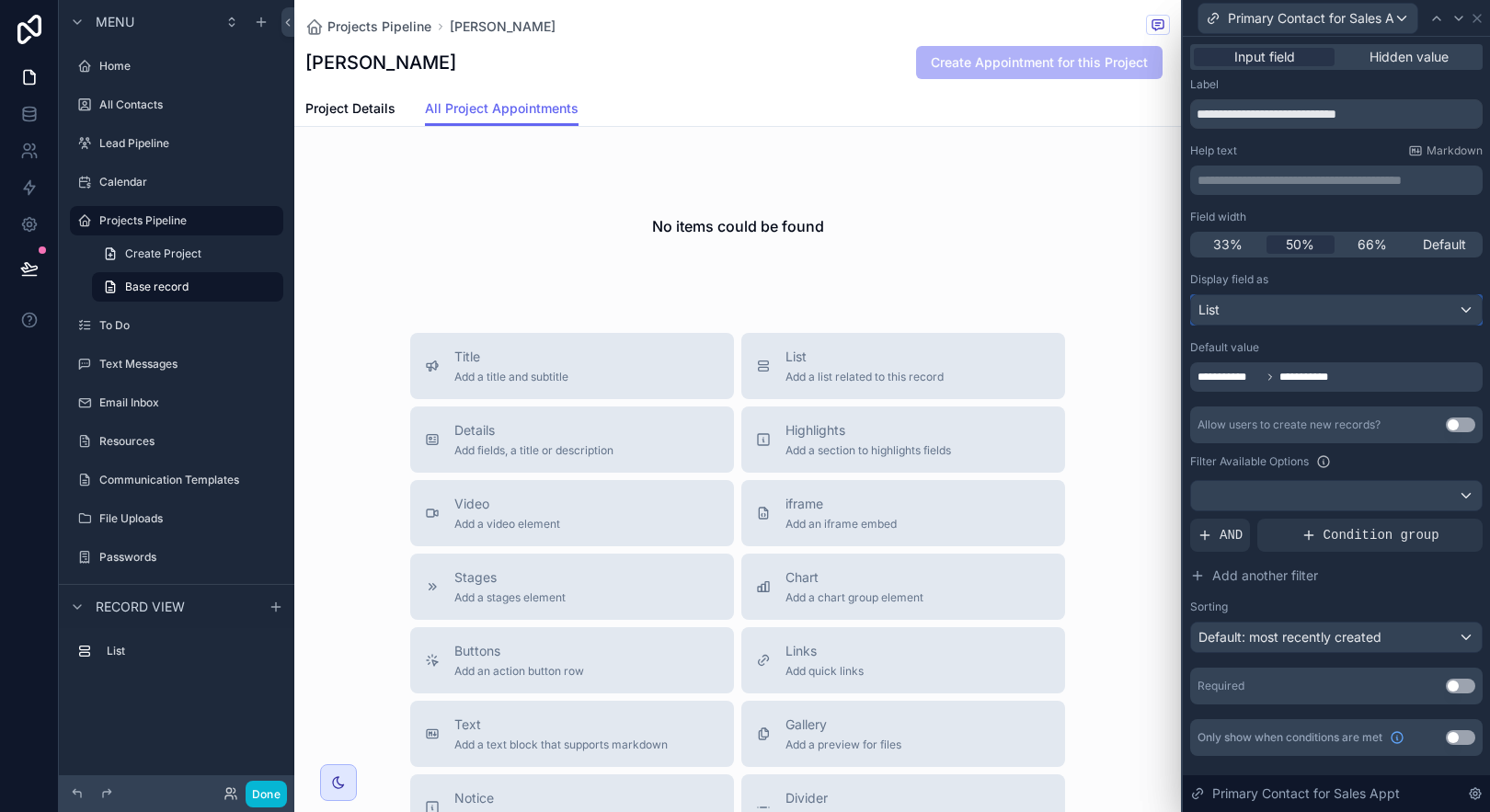
click at [1277, 296] on div "List" at bounding box center [1336, 310] width 290 height 29
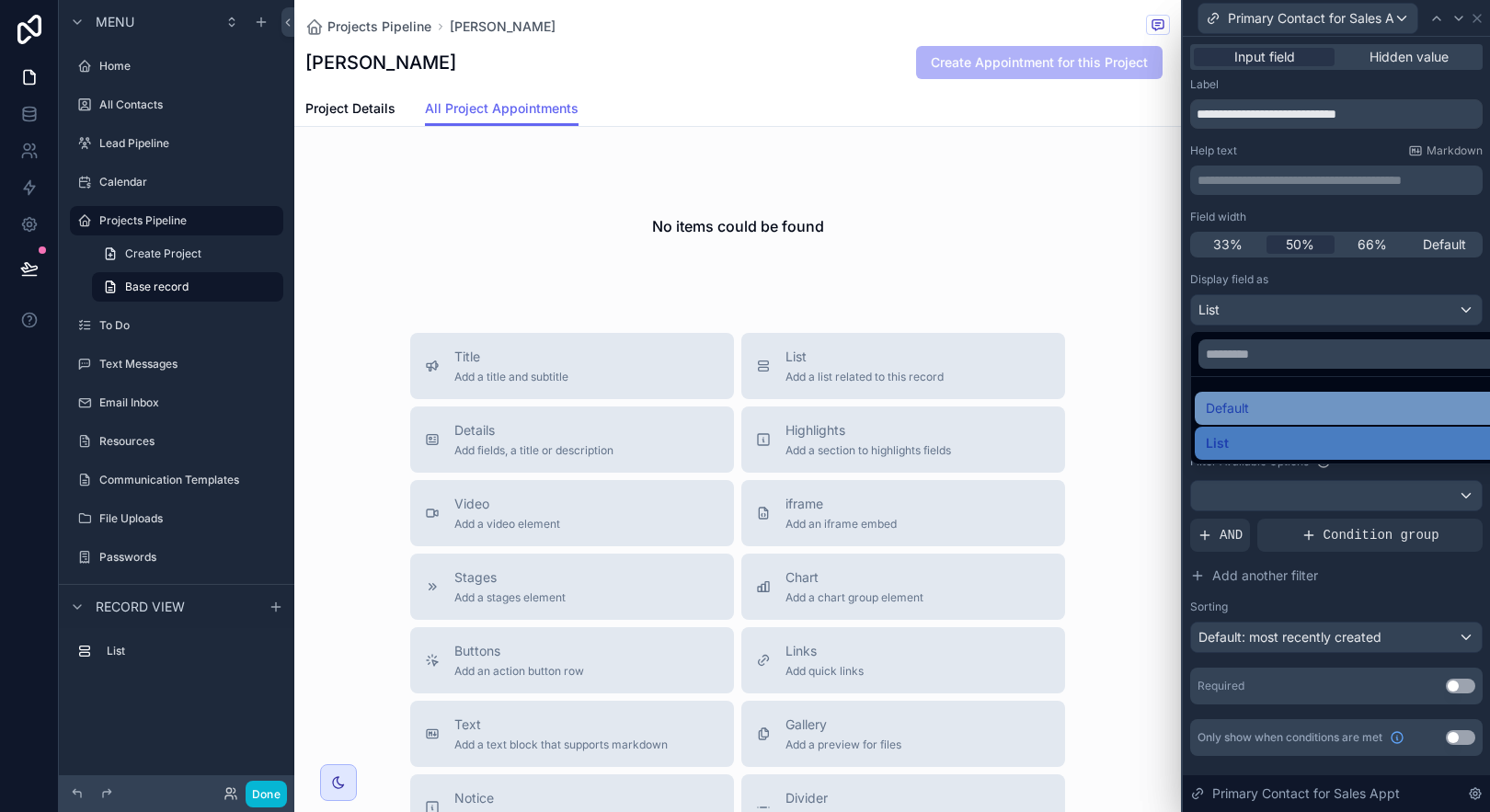
click at [1278, 407] on div "Default" at bounding box center [1358, 408] width 304 height 22
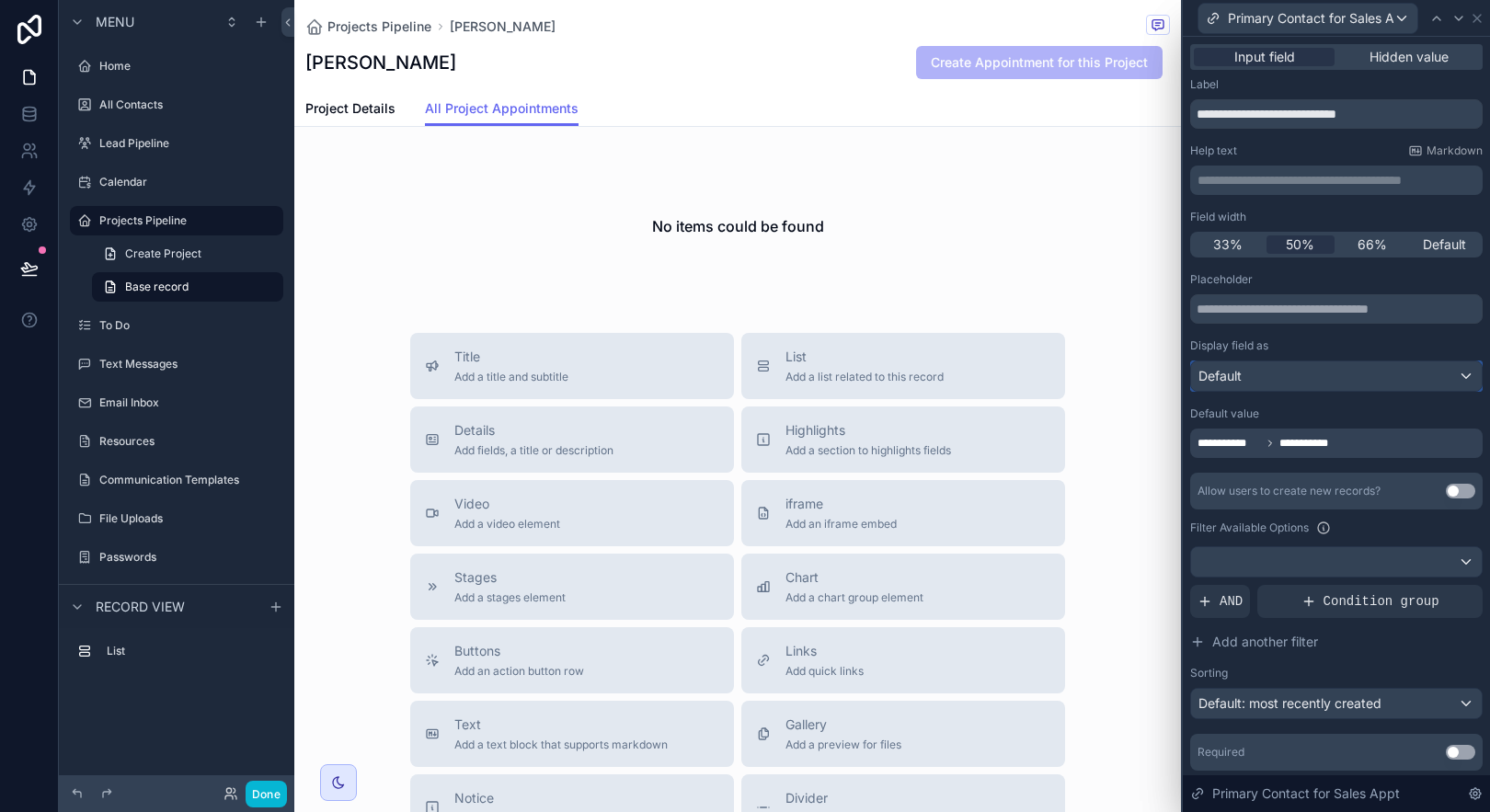
click at [1278, 370] on div "Default" at bounding box center [1336, 376] width 290 height 29
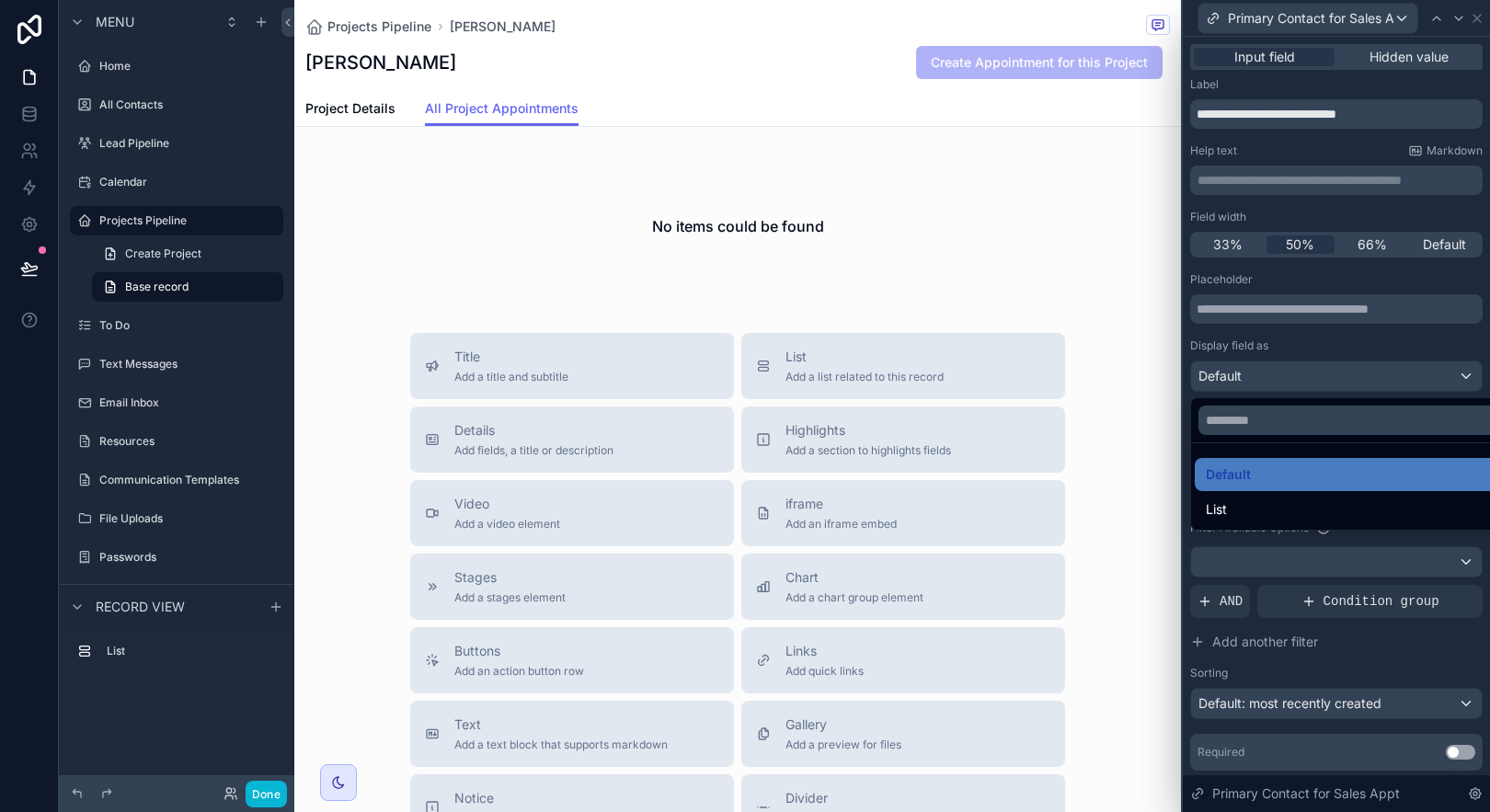
click at [1276, 378] on div at bounding box center [1336, 406] width 307 height 812
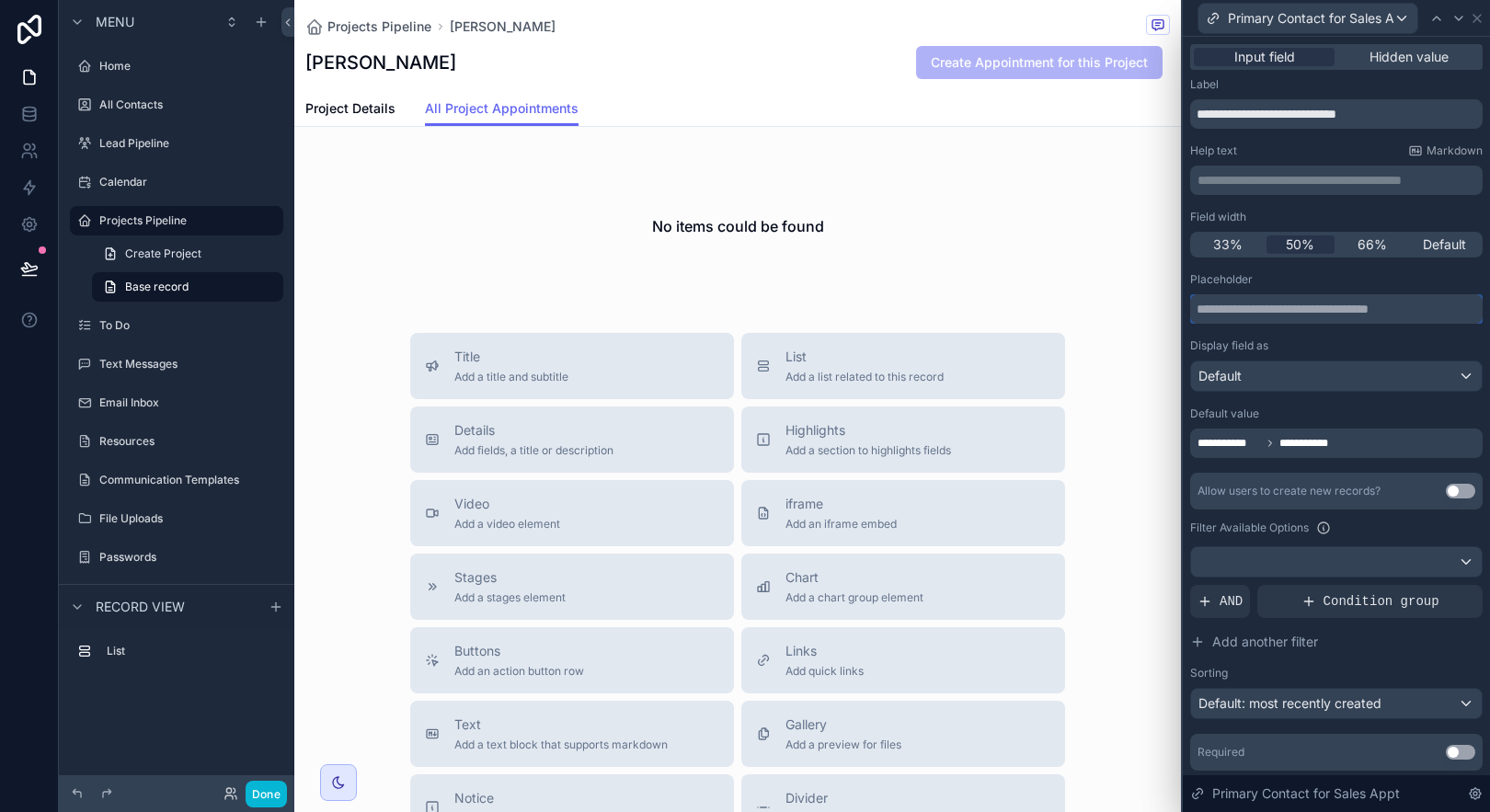
click at [1273, 311] on input "text" at bounding box center [1336, 309] width 292 height 29
click at [1269, 499] on div "Allow users to create new records? Use setting" at bounding box center [1336, 491] width 292 height 37
click at [1259, 434] on div "**********" at bounding box center [1270, 443] width 145 height 22
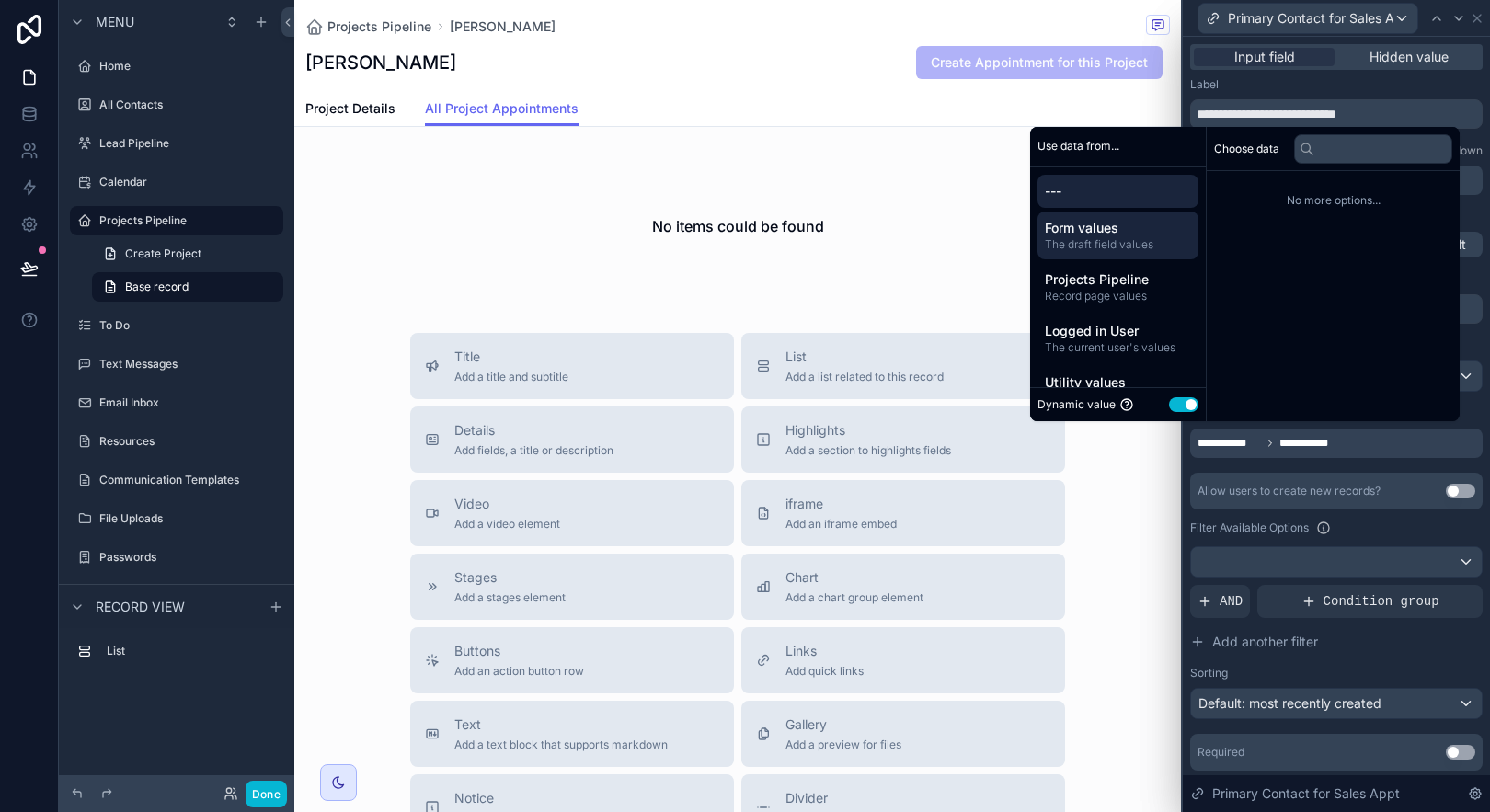
click at [1098, 256] on div "Form values The draft field values" at bounding box center [1117, 235] width 161 height 48
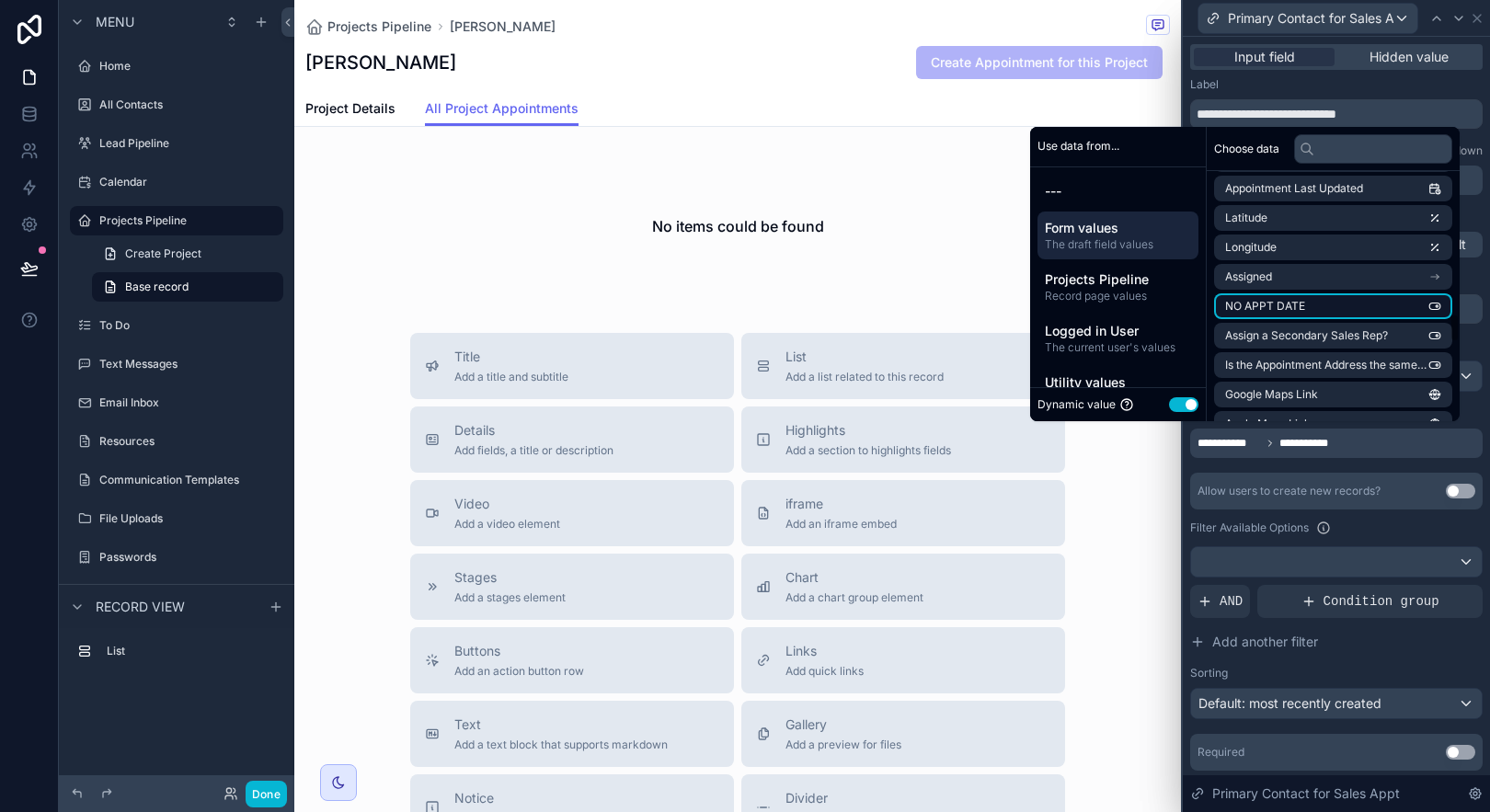
scroll to position [1312, 0]
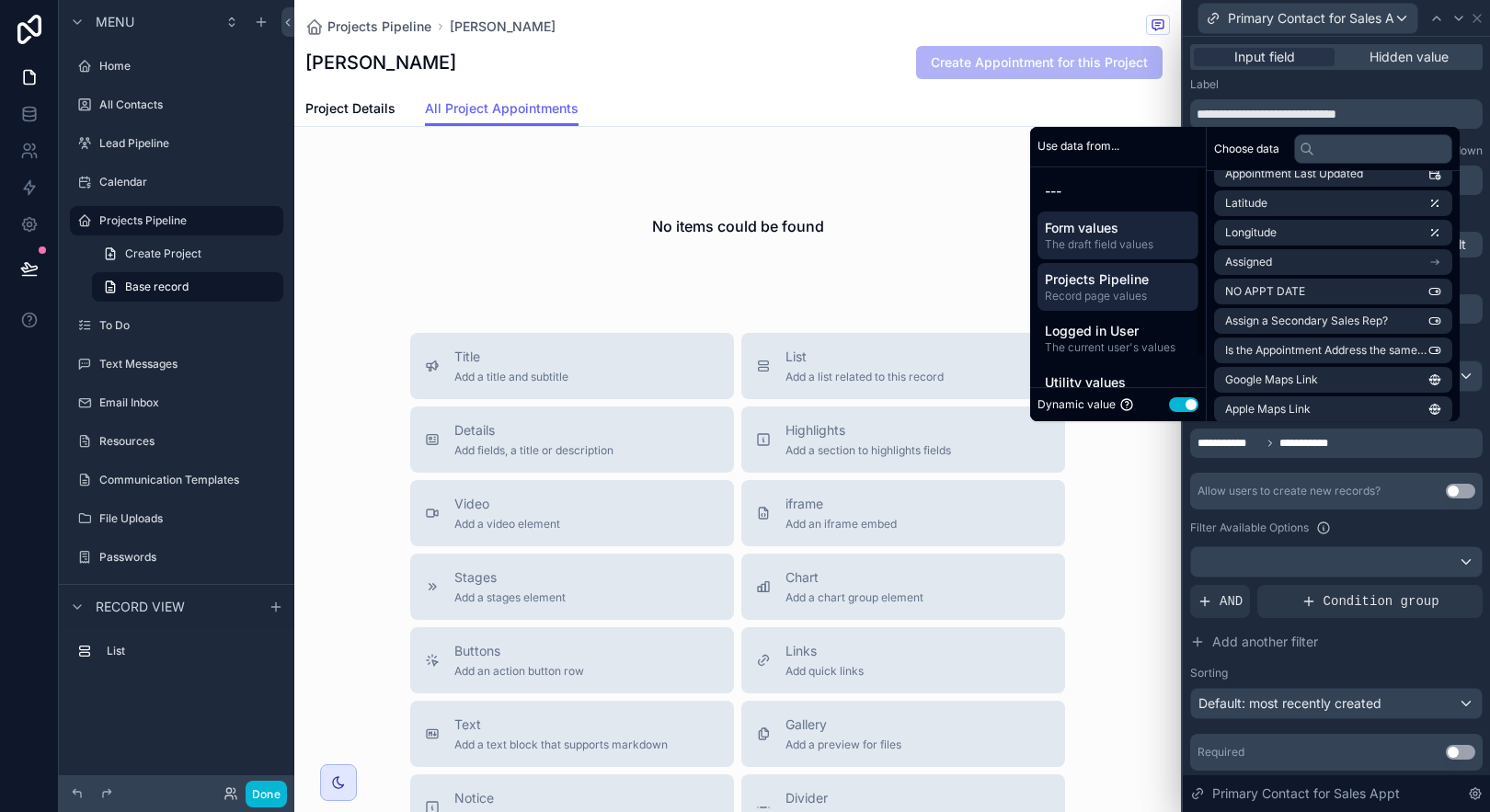
click at [1150, 284] on span "Projects Pipeline" at bounding box center [1118, 279] width 146 height 18
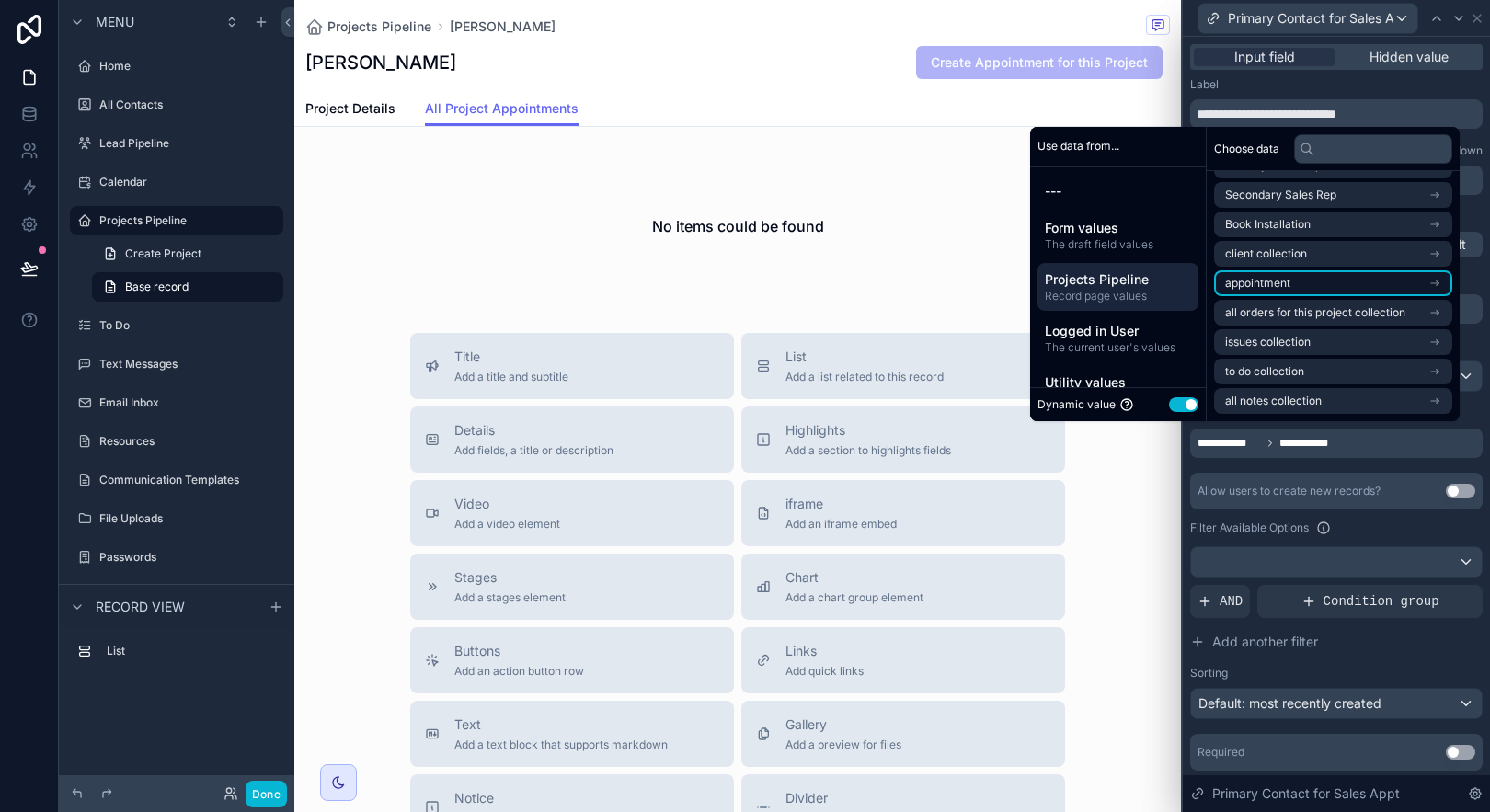
click at [1433, 283] on icon "scrollable content" at bounding box center [1435, 283] width 8 height 0
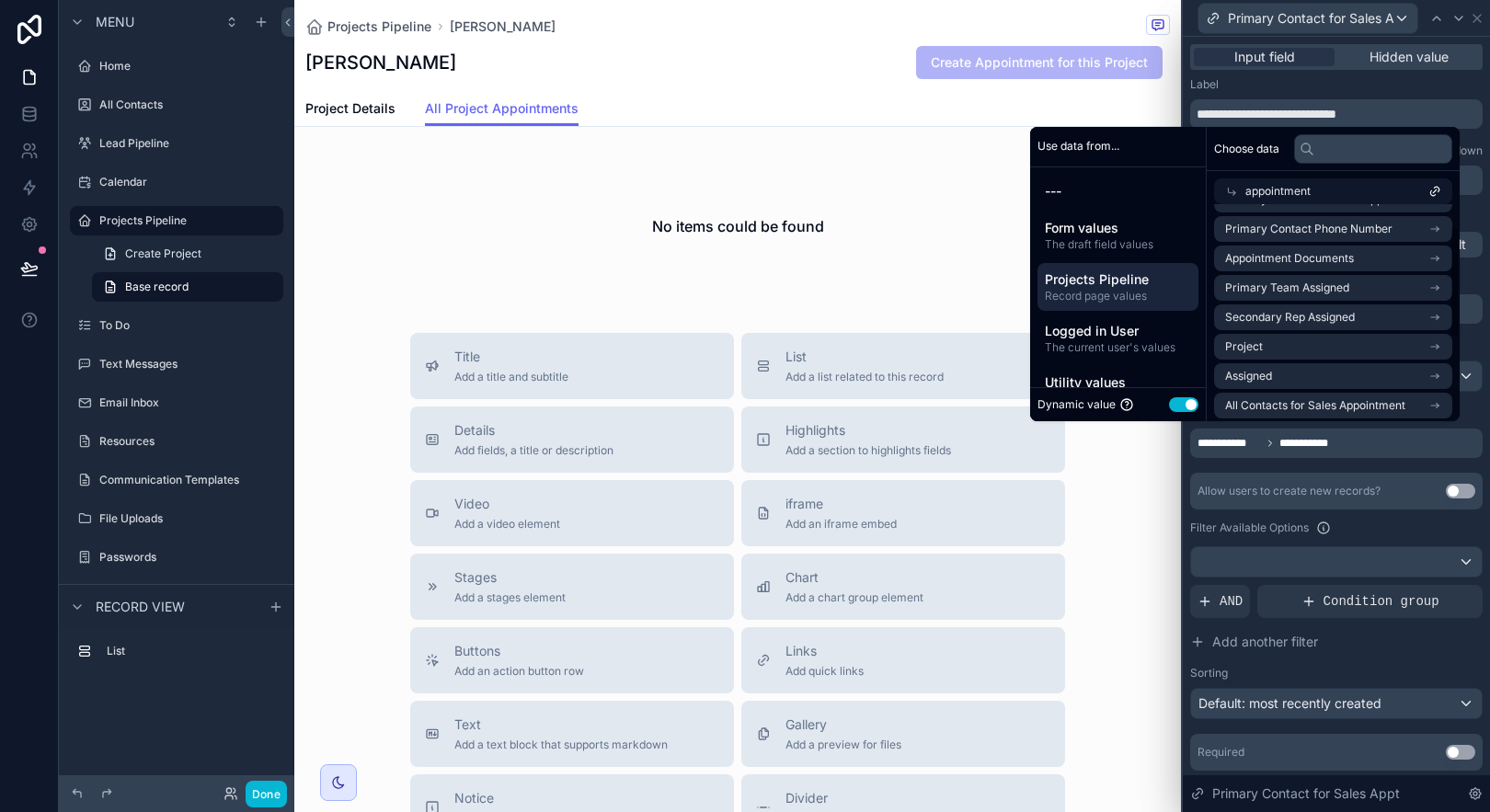
scroll to position [0, 0]
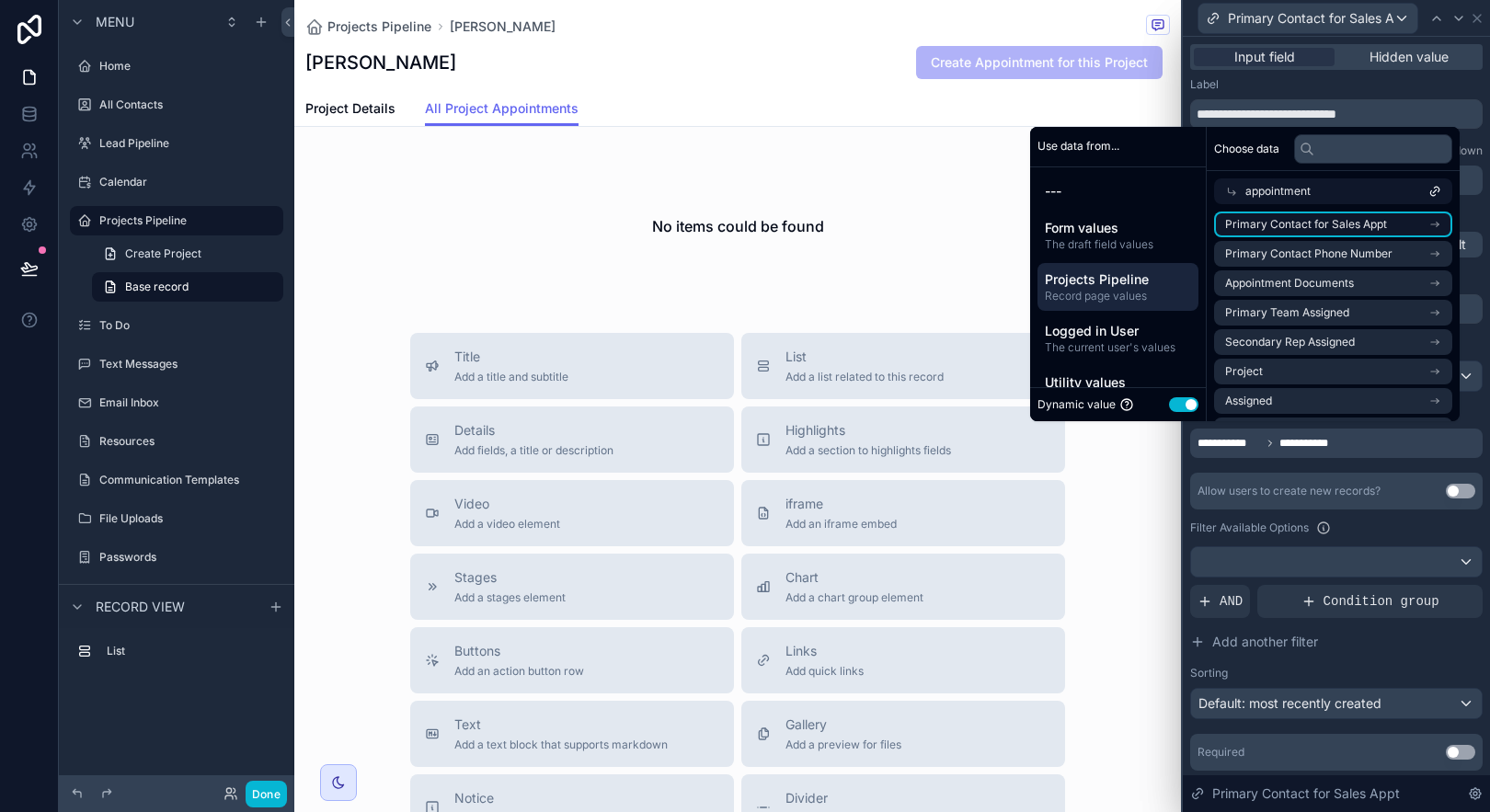
click at [1441, 224] on li "Primary Contact for Sales Appt" at bounding box center [1333, 224] width 239 height 25
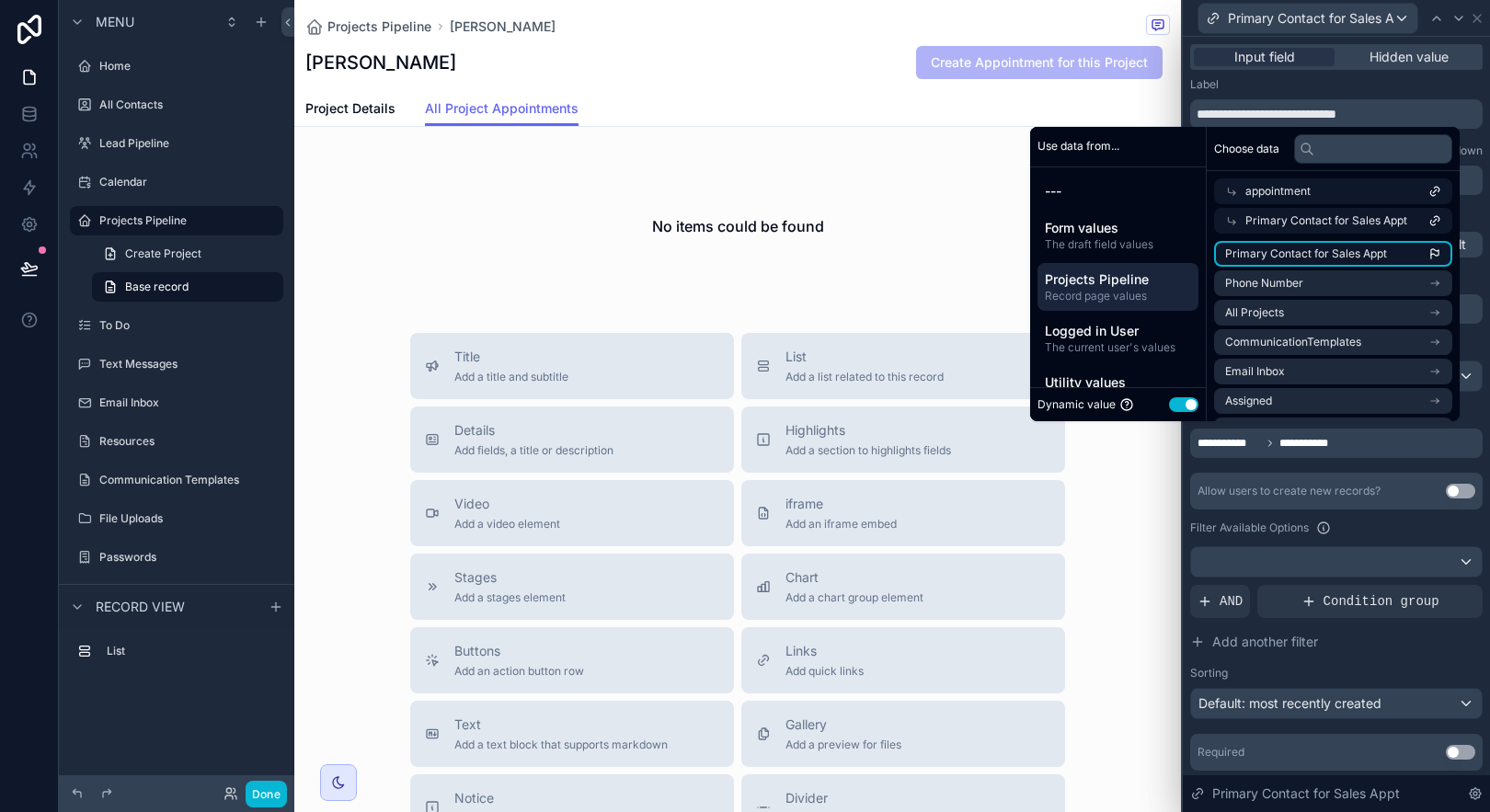
click at [1444, 257] on li "Primary Contact for Sales Appt" at bounding box center [1333, 253] width 239 height 25
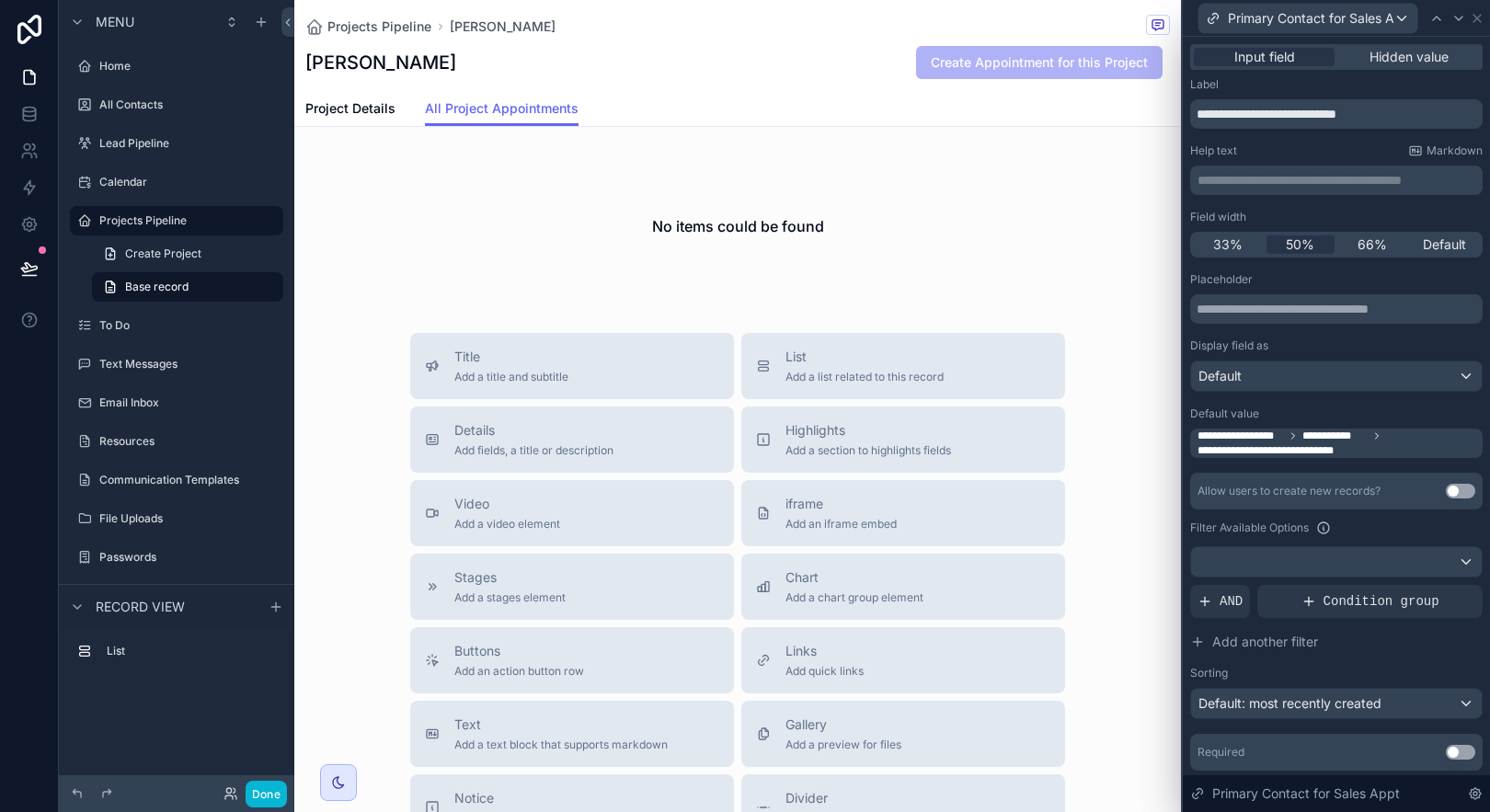
click at [1408, 537] on div "Filter Available Options" at bounding box center [1336, 528] width 292 height 22
click at [1477, 15] on icon at bounding box center [1476, 18] width 15 height 15
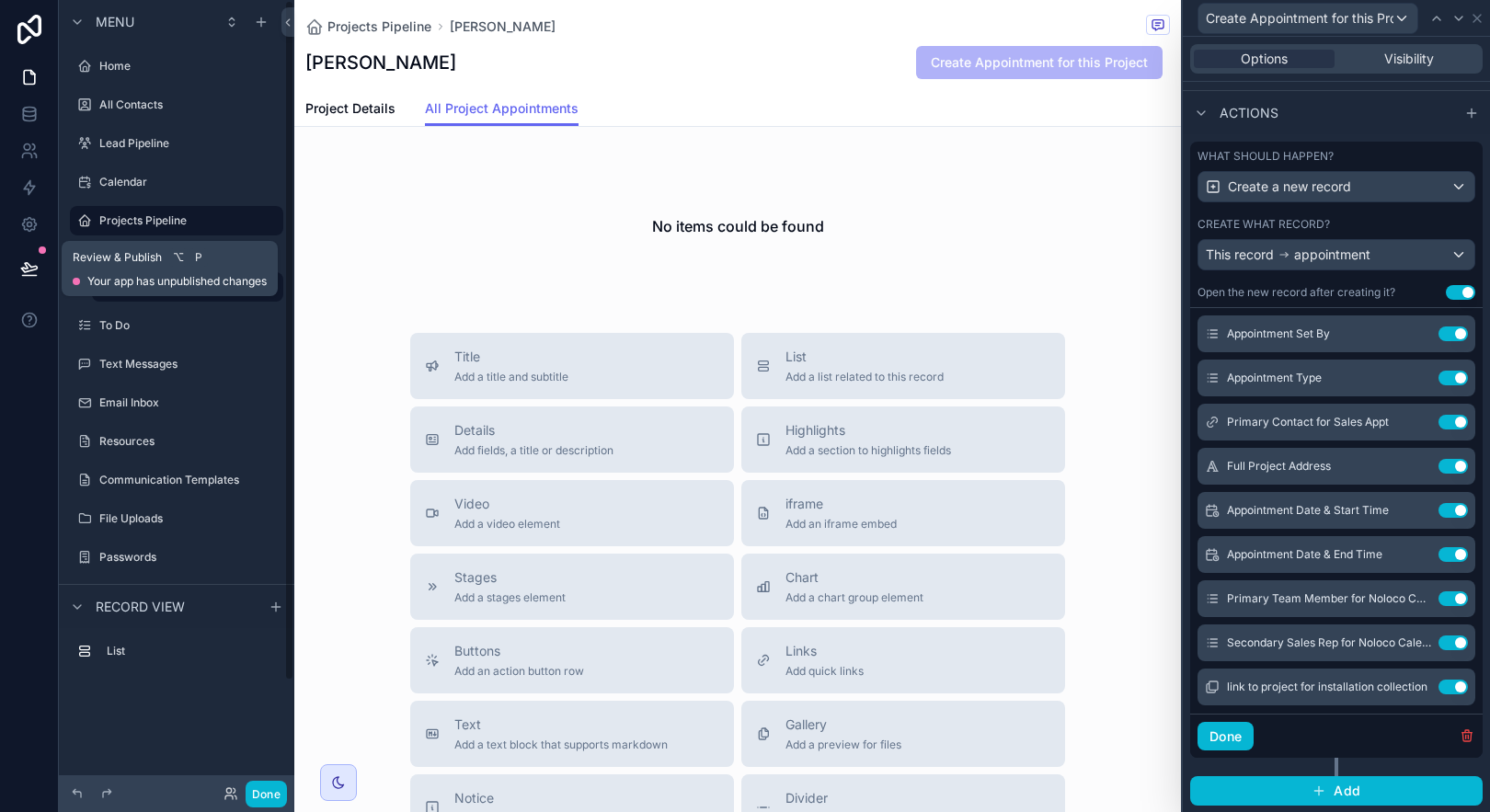
click at [41, 266] on button at bounding box center [29, 268] width 41 height 52
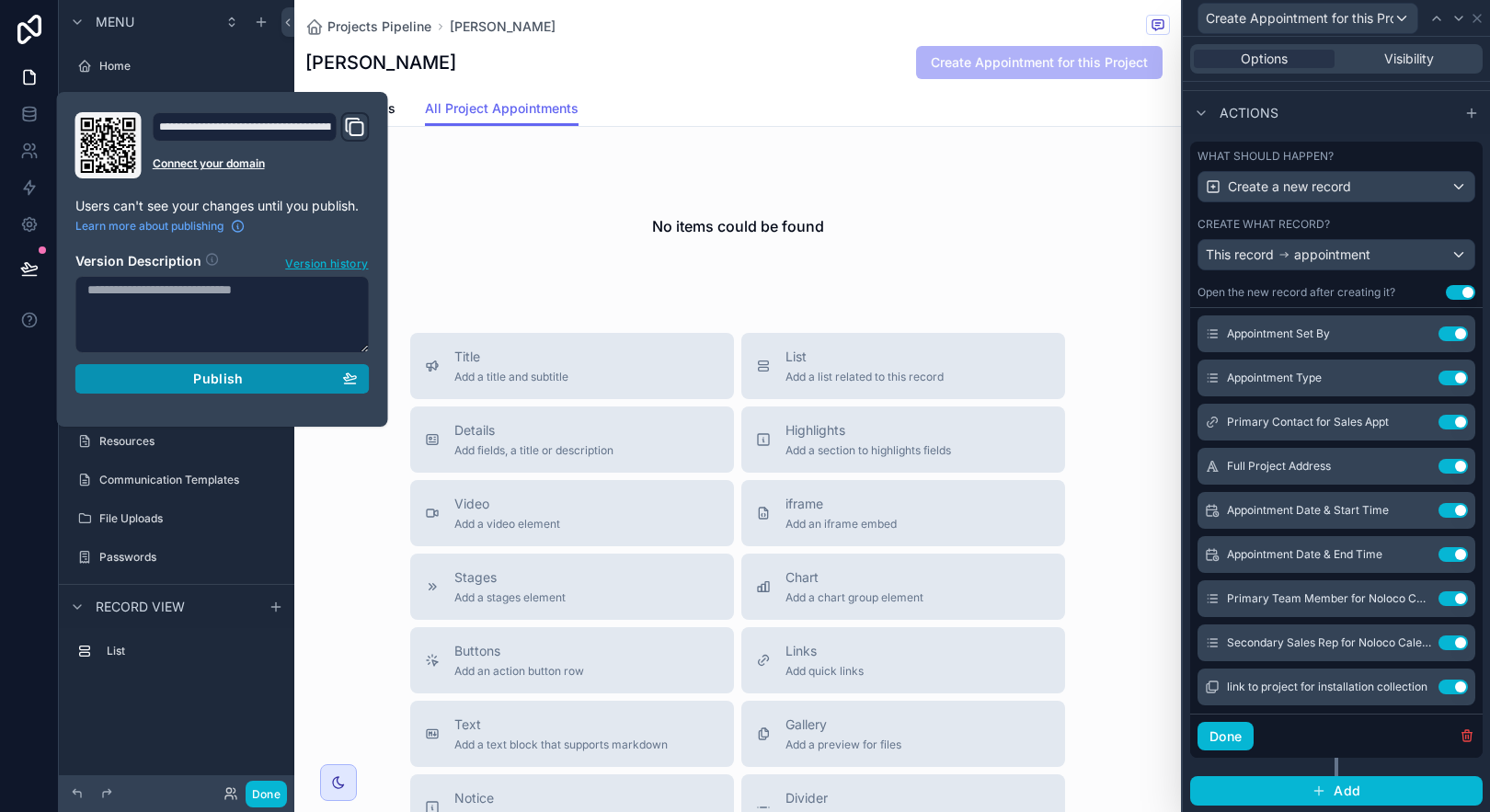
click at [224, 375] on span "Publish" at bounding box center [217, 379] width 50 height 17
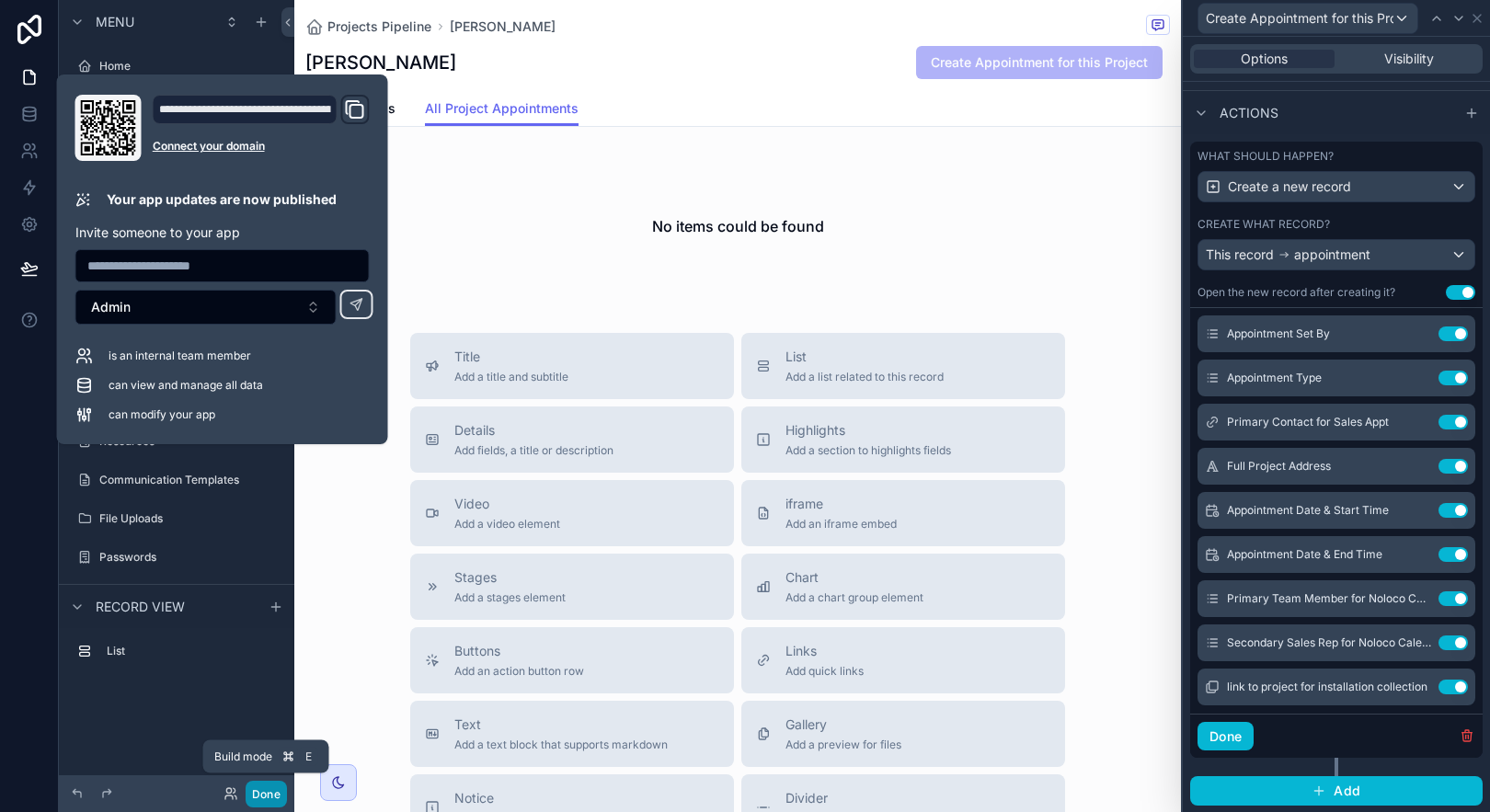
click at [256, 793] on button "Done" at bounding box center [266, 794] width 42 height 26
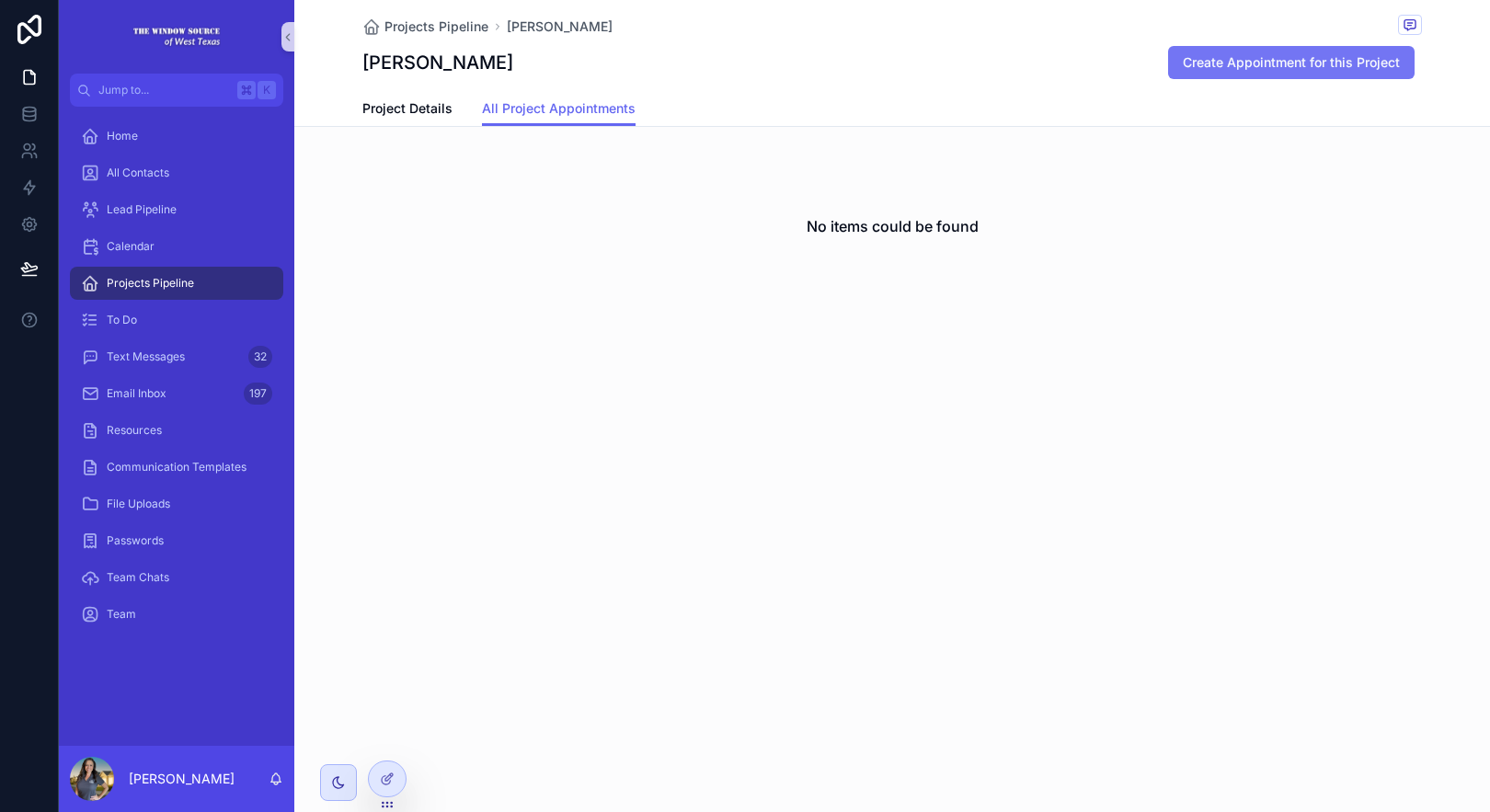
click at [1241, 69] on span "Create Appointment for this Project" at bounding box center [1291, 62] width 217 height 18
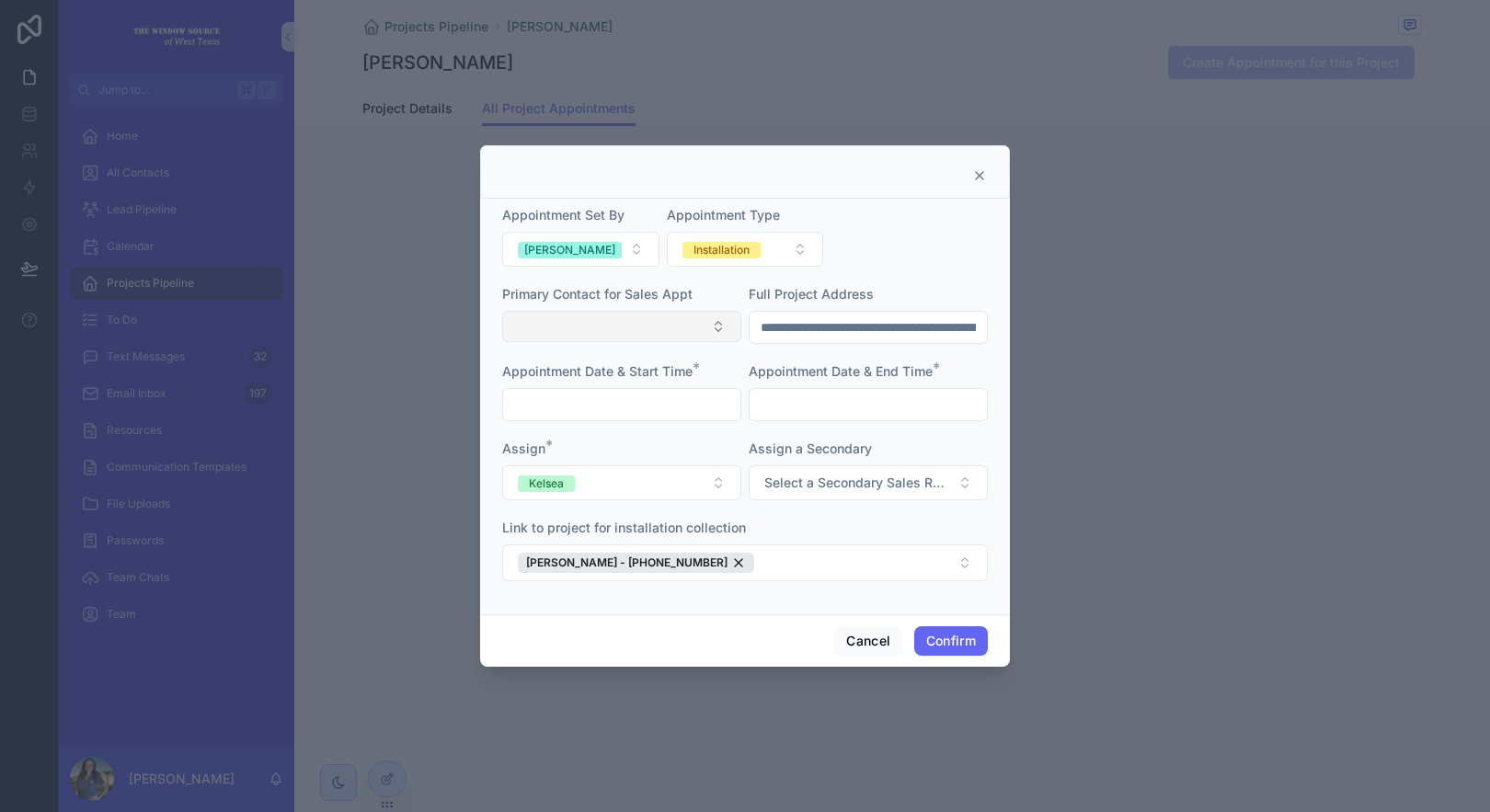
click at [713, 333] on button "Select Button" at bounding box center [622, 326] width 240 height 31
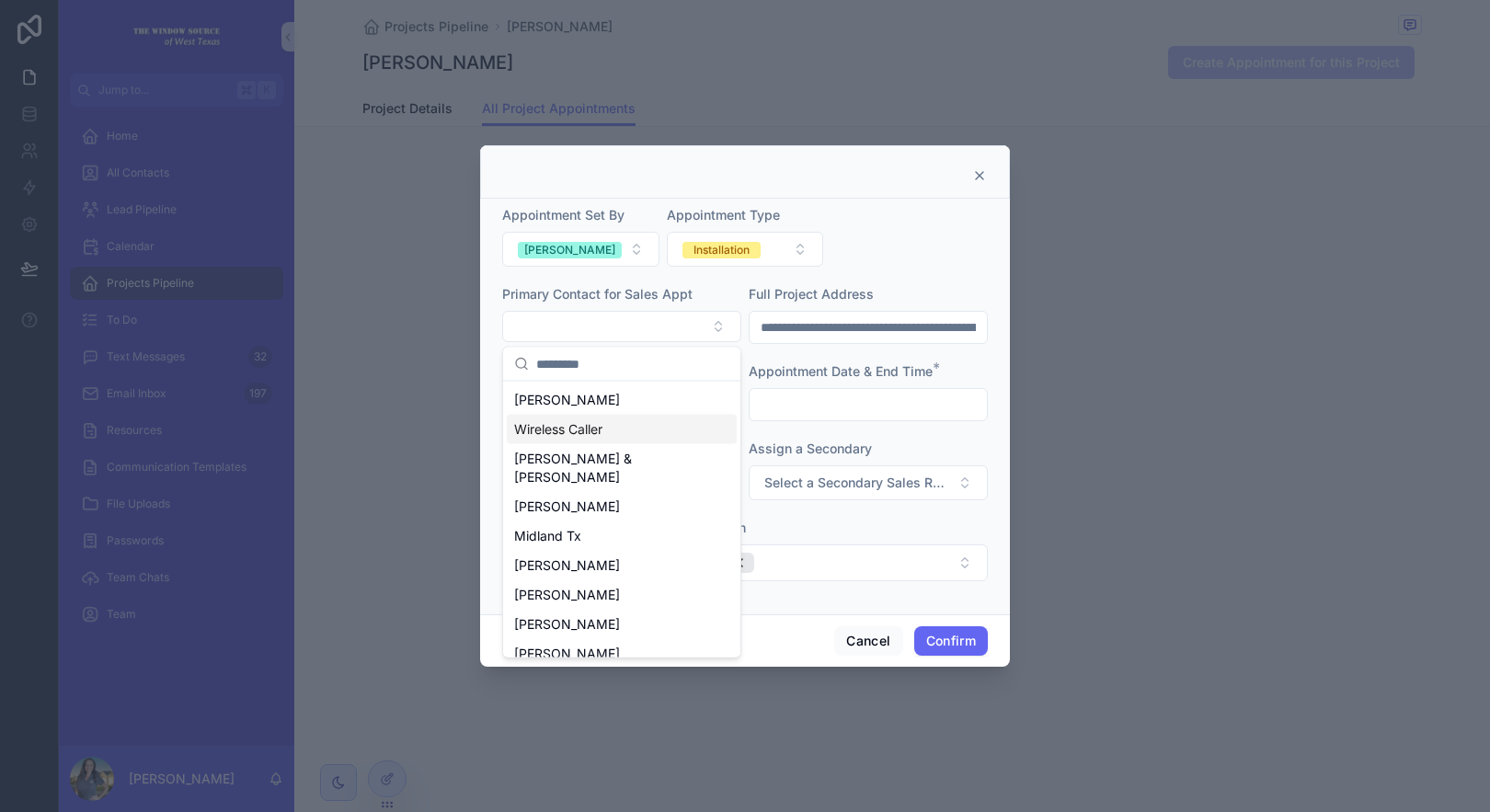
click at [794, 359] on form "**********" at bounding box center [745, 403] width 486 height 393
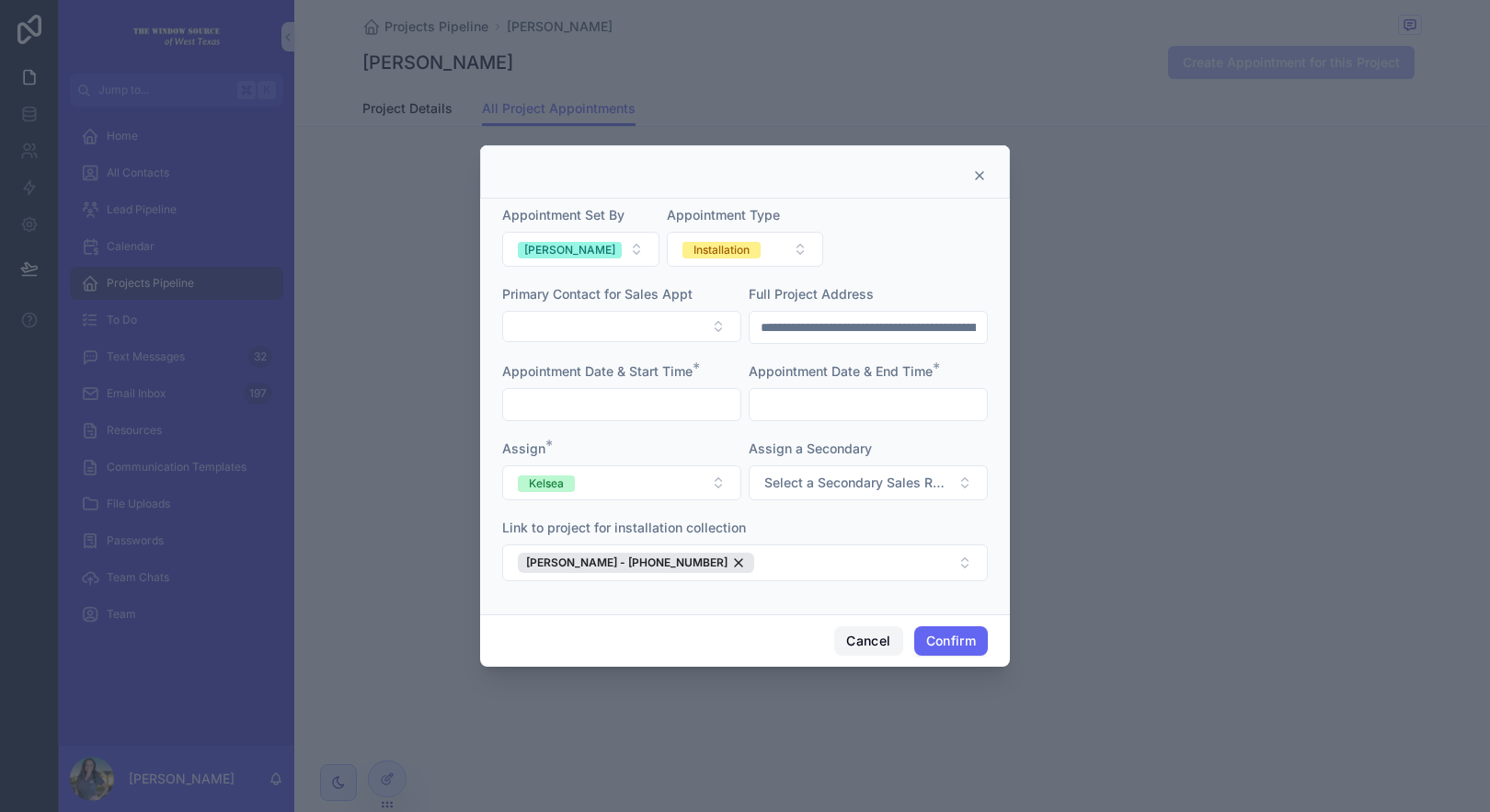
click at [873, 634] on button "Cancel" at bounding box center [869, 641] width 68 height 29
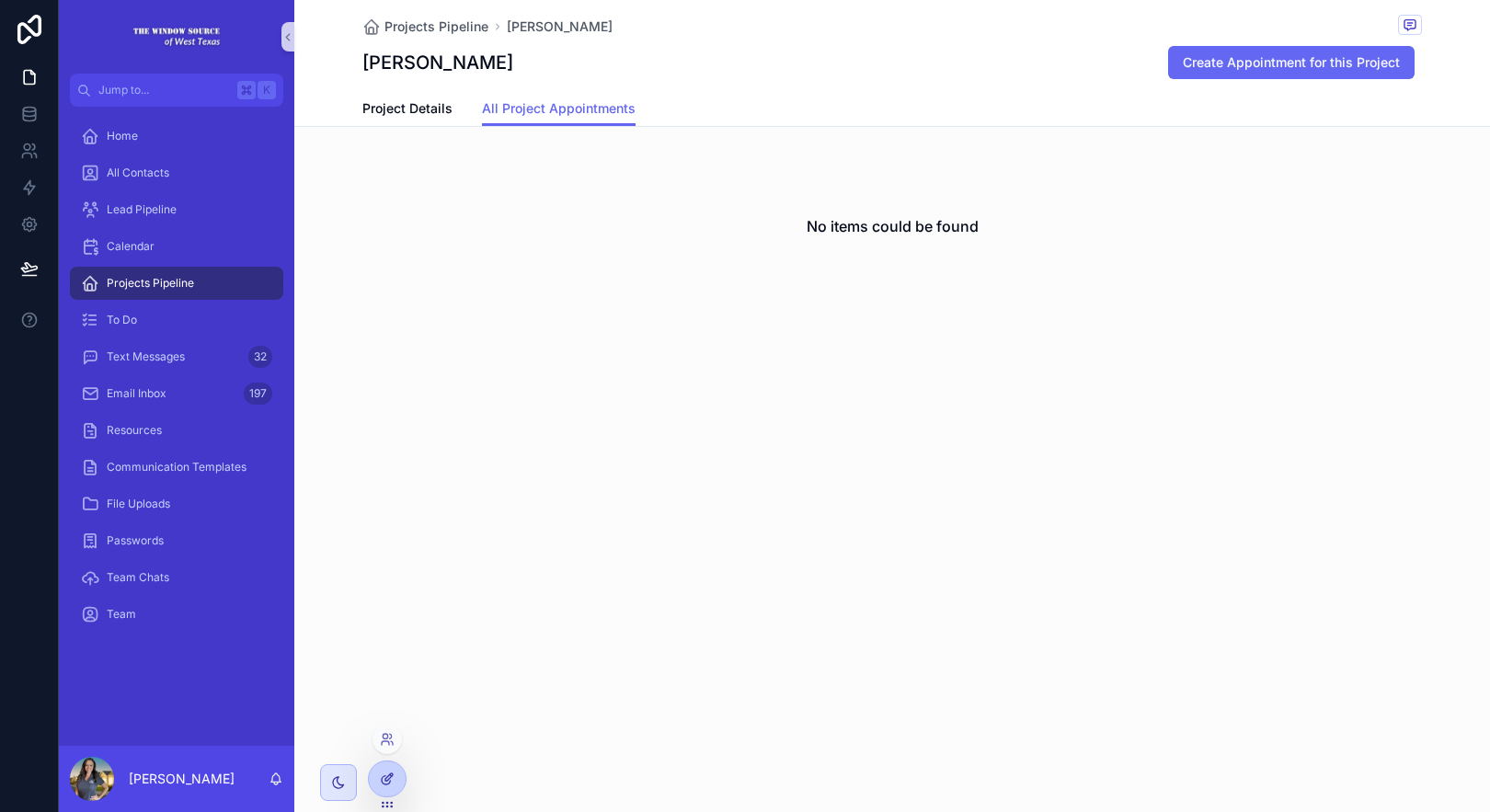
click at [381, 782] on icon at bounding box center [387, 778] width 15 height 15
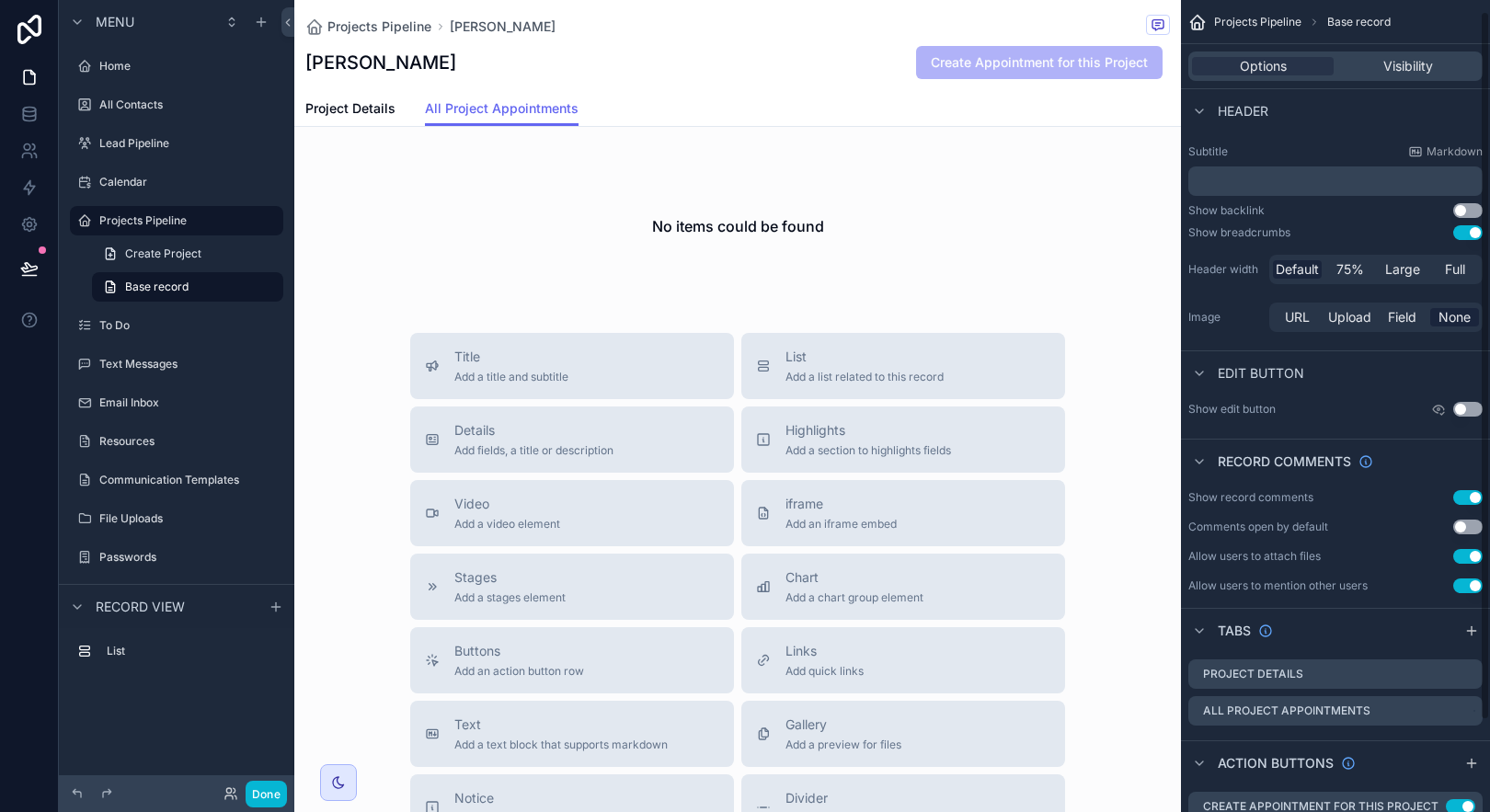
scroll to position [117, 0]
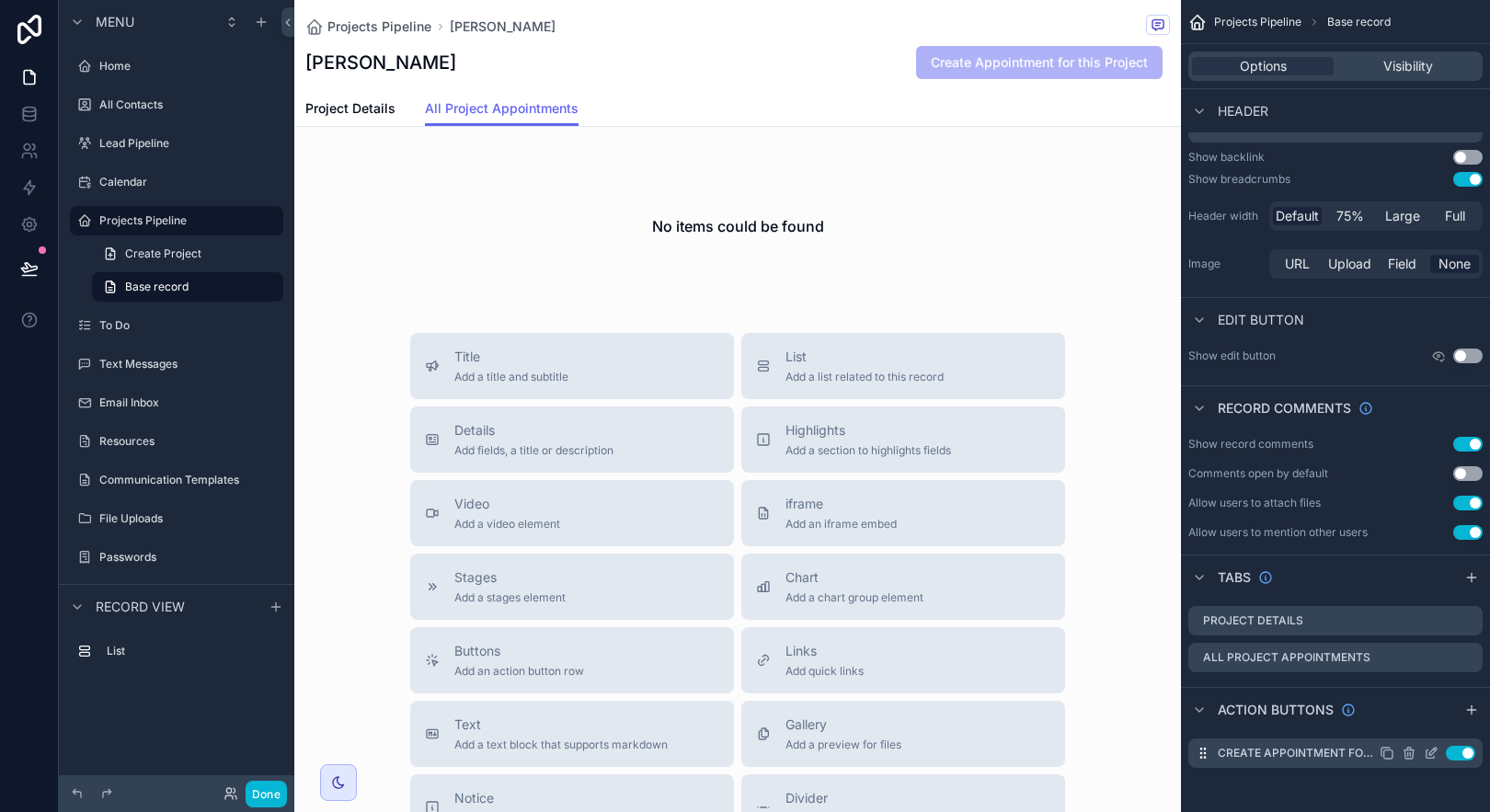
click at [1424, 757] on icon "scrollable content" at bounding box center [1431, 753] width 15 height 15
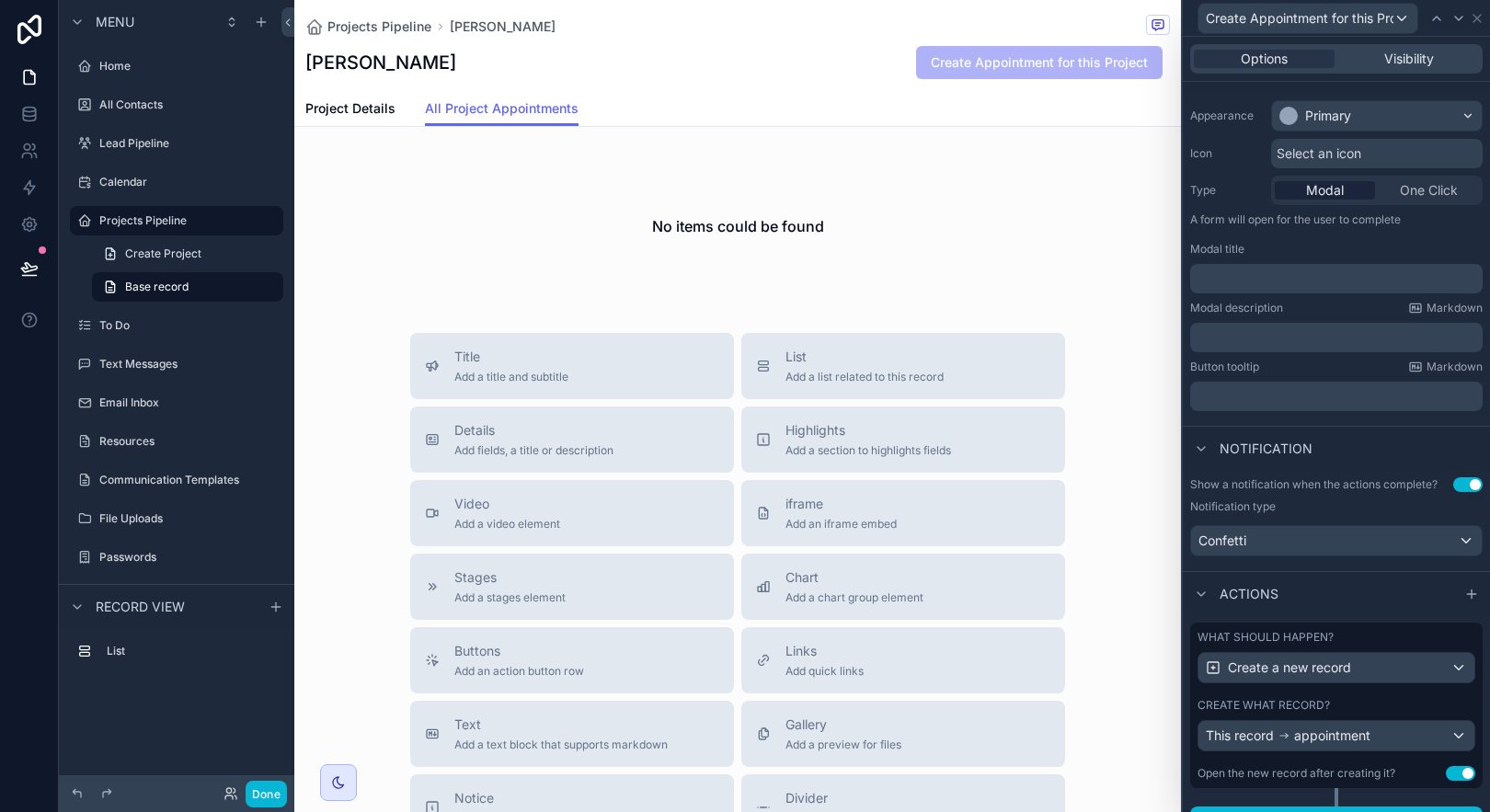
scroll to position [166, 0]
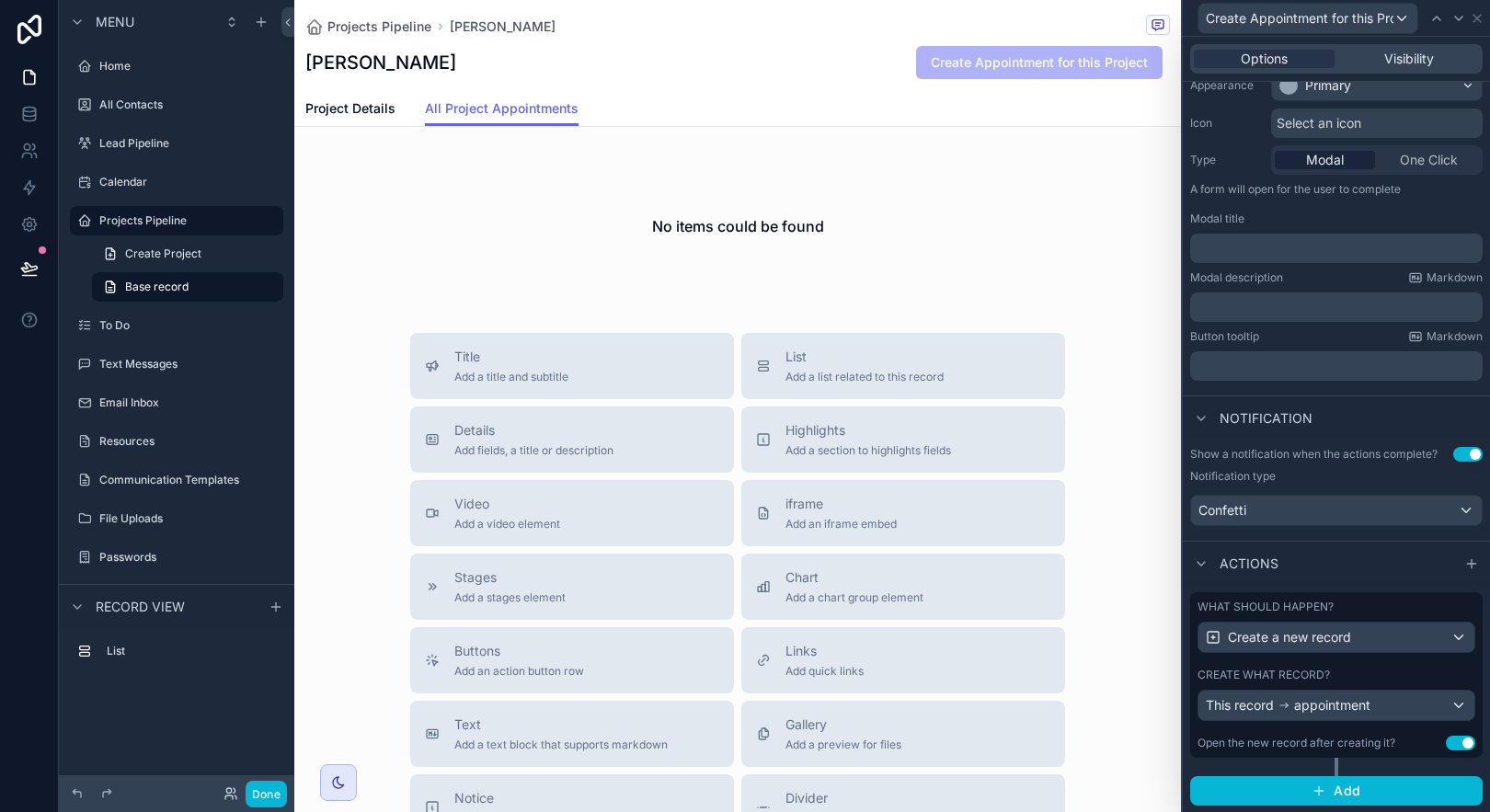
click at [1362, 608] on div "What should happen?" at bounding box center [1336, 607] width 278 height 15
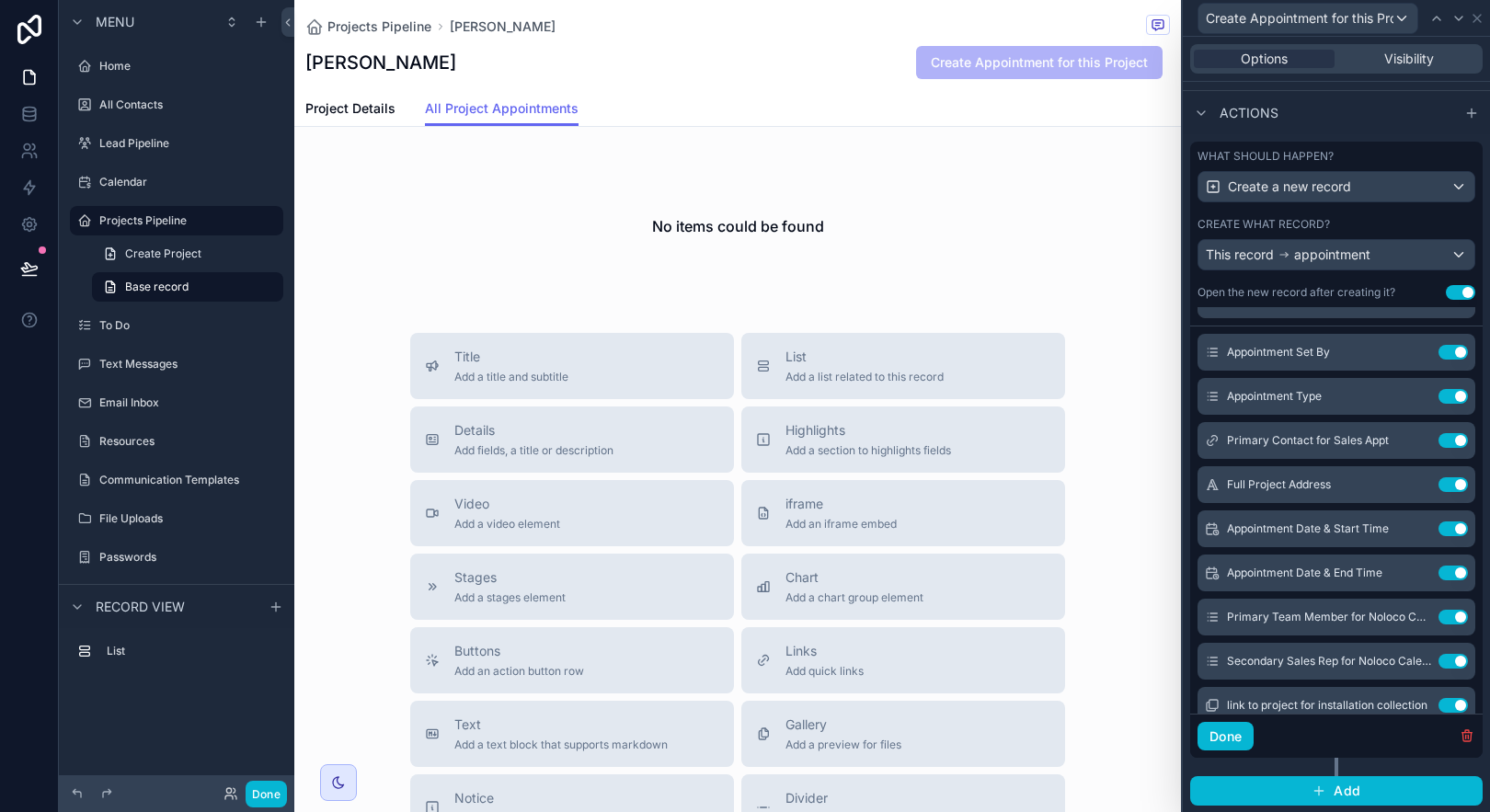
scroll to position [28, 0]
